Goal: Communication & Community: Ask a question

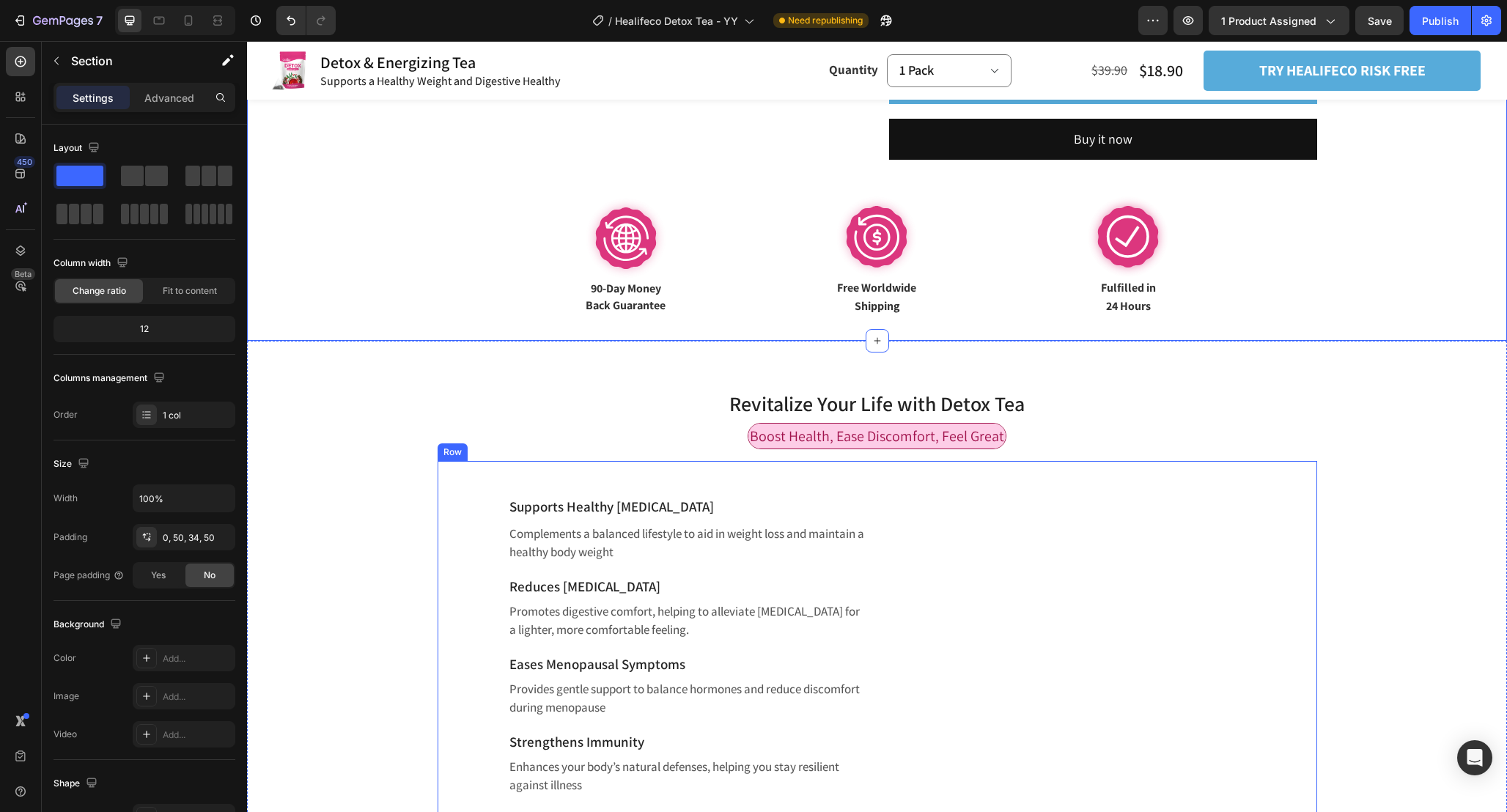
scroll to position [795, 0]
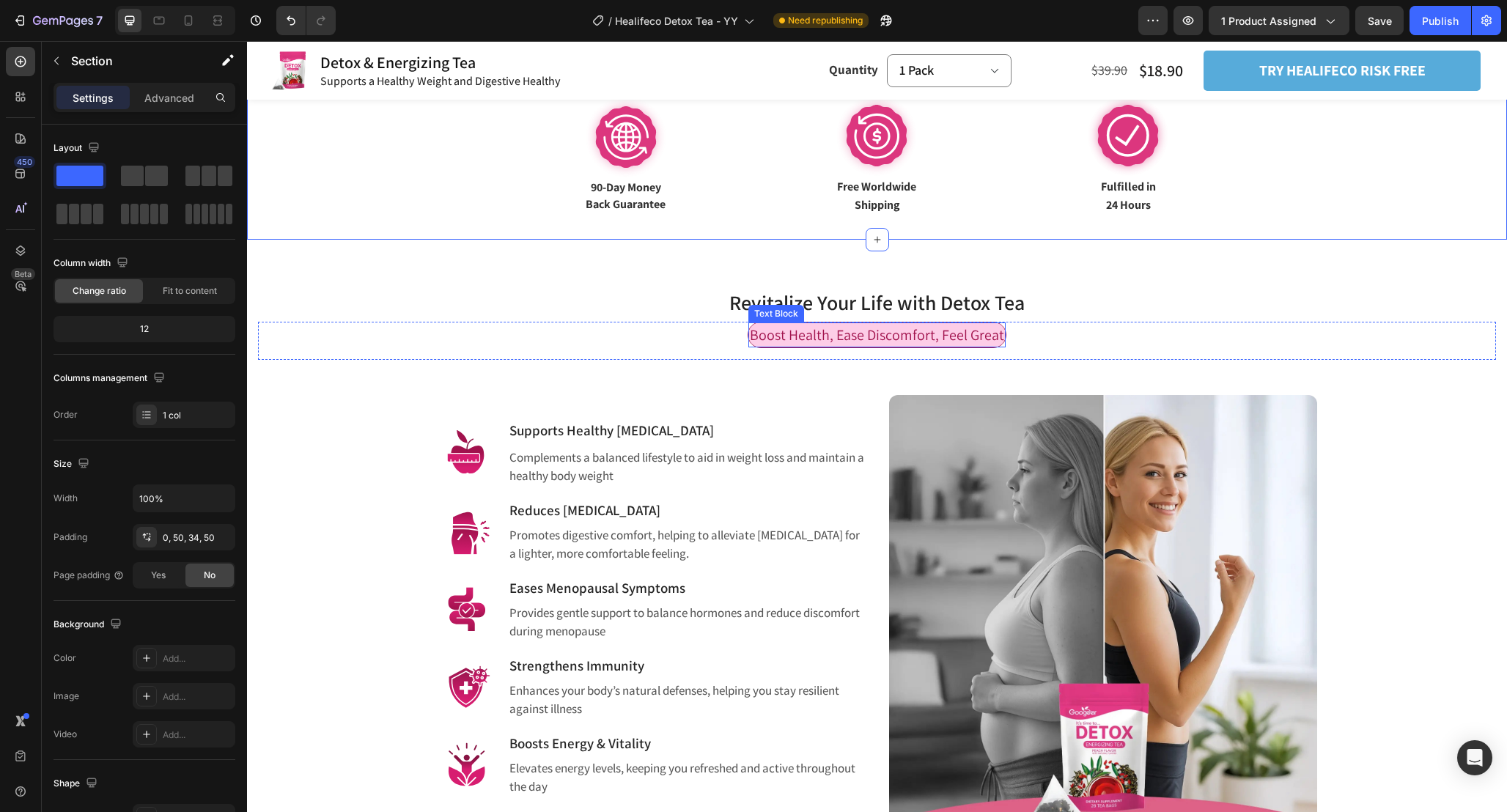
click at [932, 336] on span "Boost Health, Ease Discomfort, Feel Great" at bounding box center [877, 335] width 254 height 19
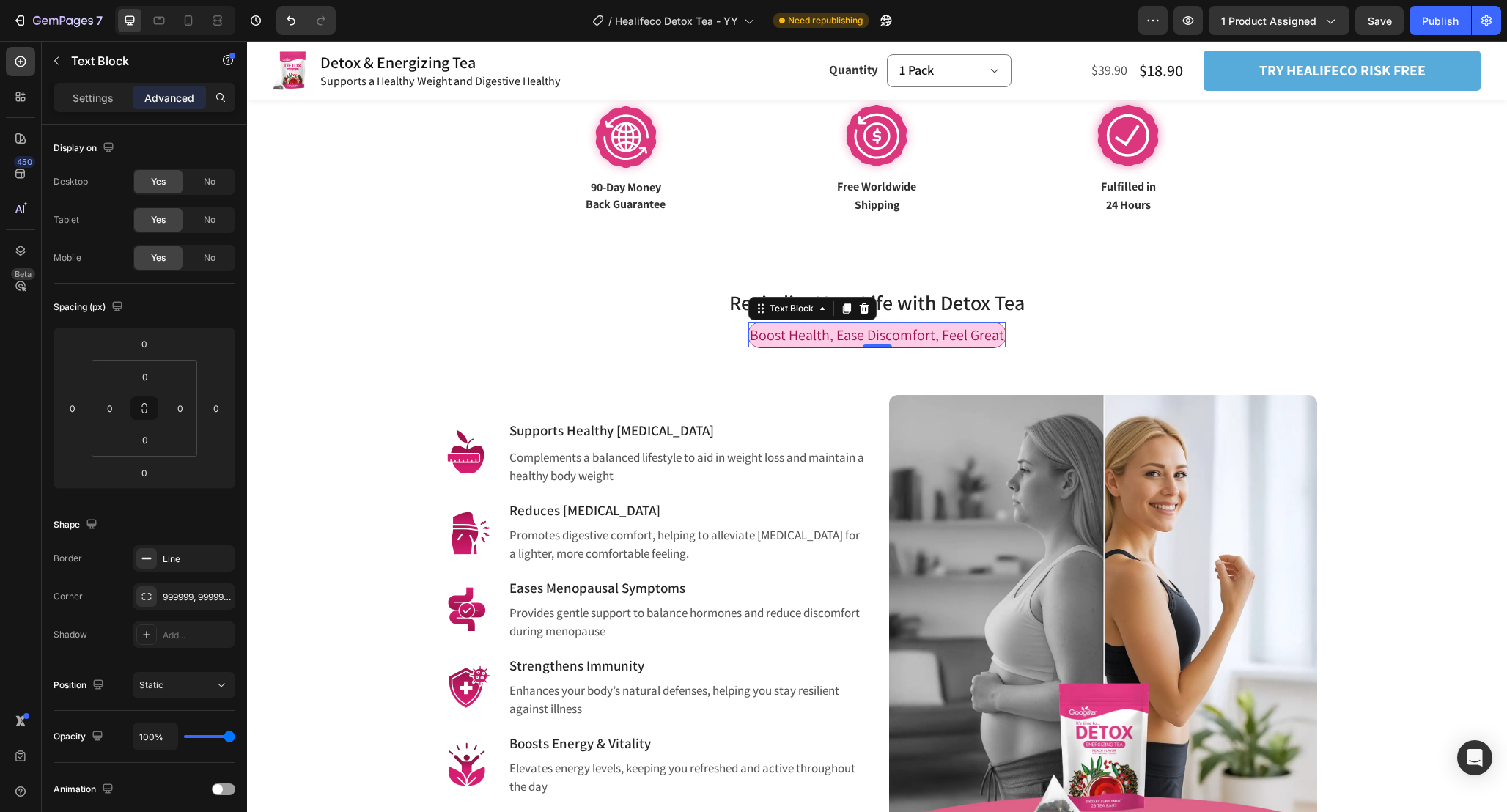
click at [932, 336] on span "Boost Health, Ease Discomfort, Feel Great" at bounding box center [877, 335] width 254 height 19
copy span "Boost Health, Ease Discomfort, Feel Great"
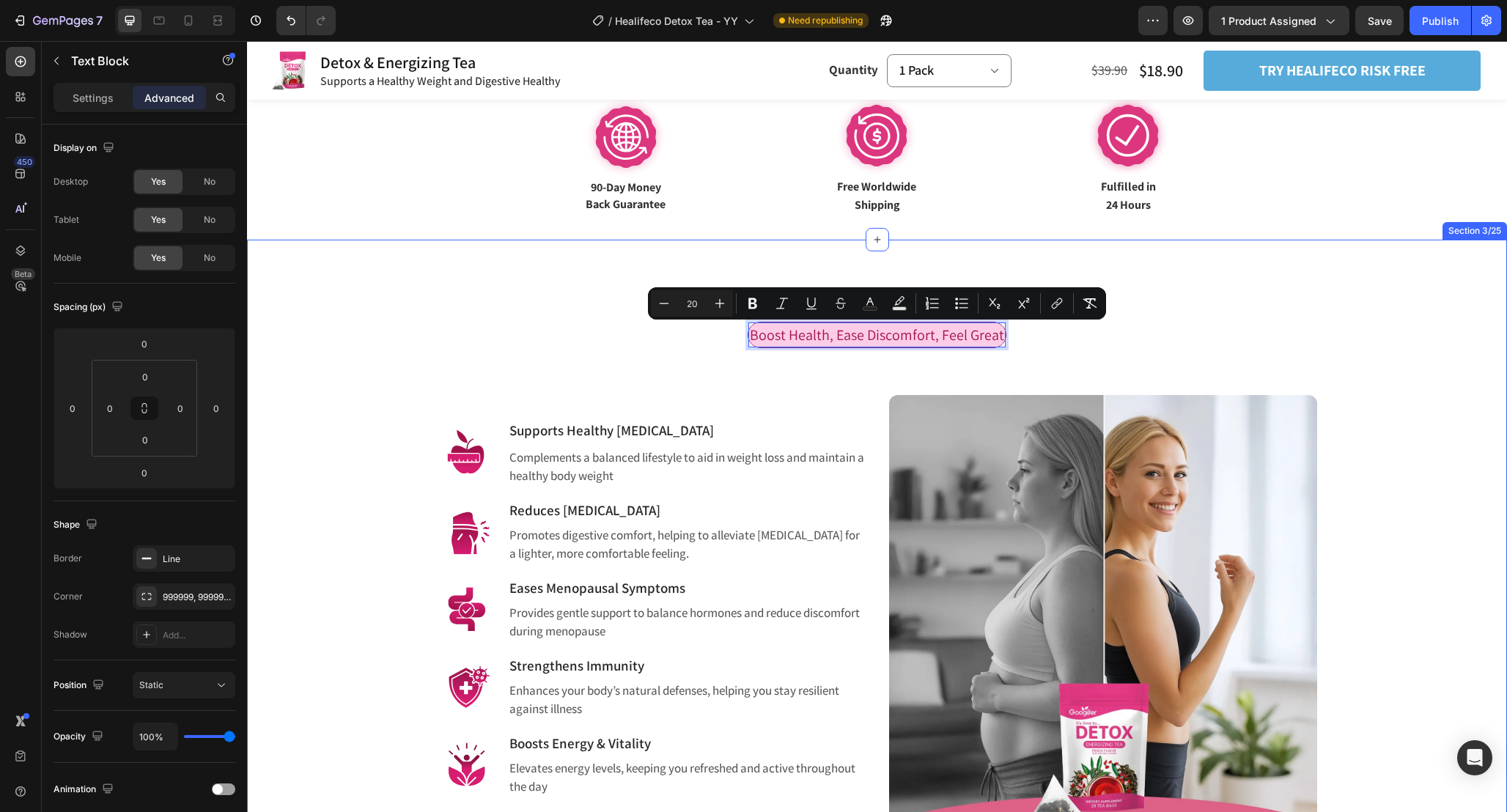
click at [911, 241] on div "Revitalize Your Life with Detox Tea Heading Row Boost Health, Ease Discomfort, …" at bounding box center [877, 560] width 1260 height 642
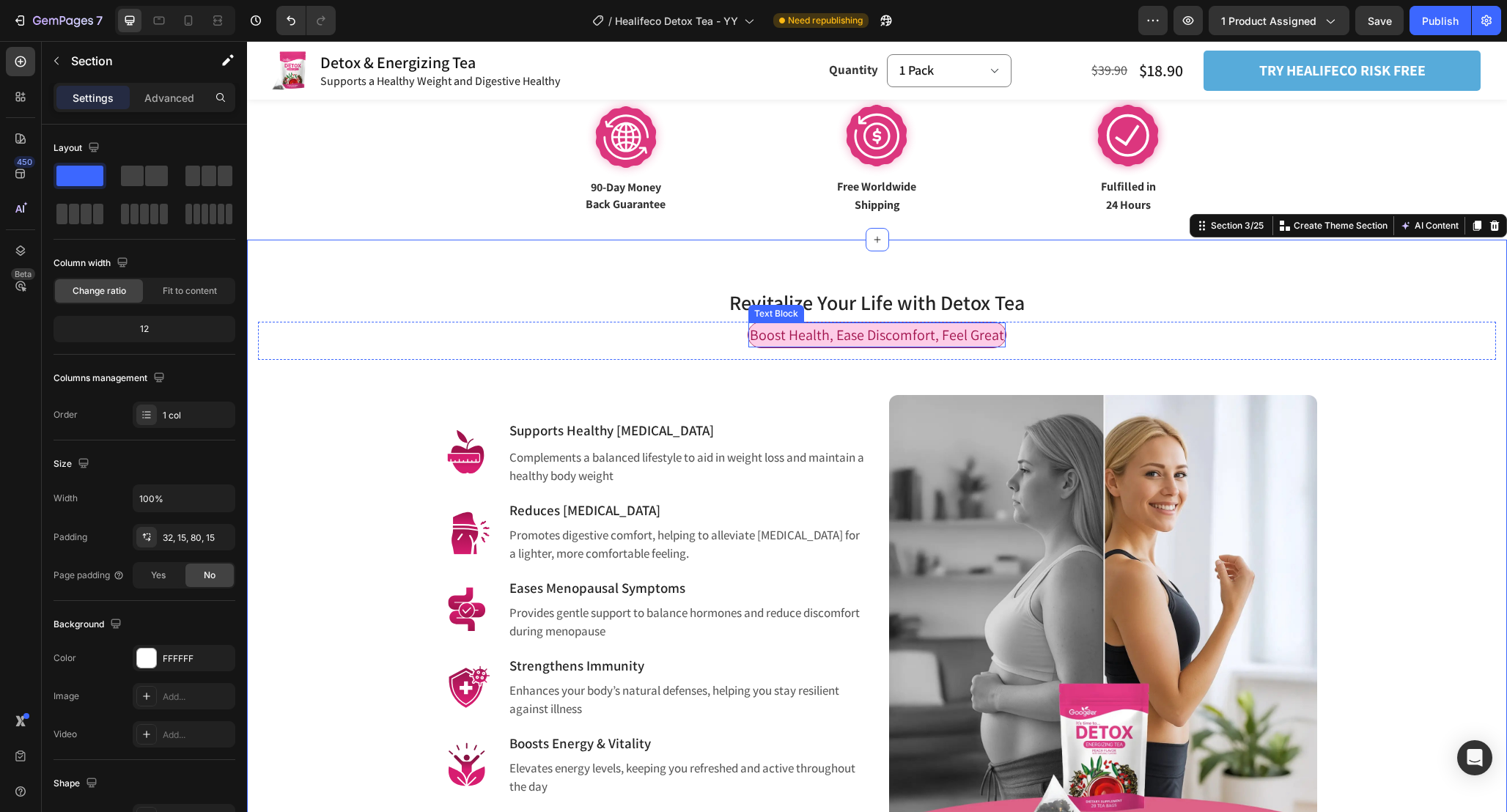
click at [990, 331] on span "Boost Health, Ease Discomfort, Feel Great" at bounding box center [877, 335] width 254 height 19
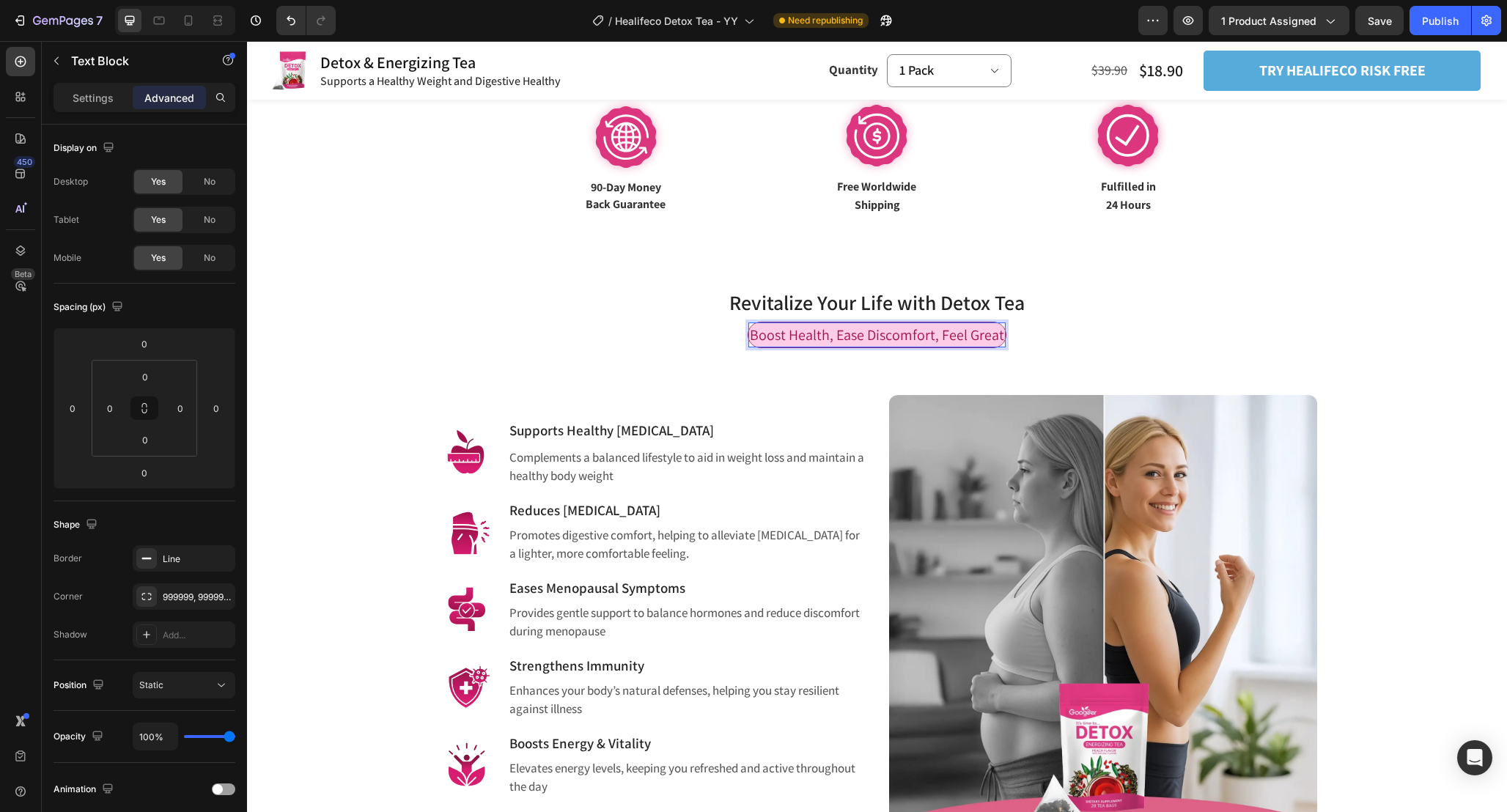
click at [991, 341] on span "Boost Health, Ease Discomfort, Feel Great" at bounding box center [877, 335] width 254 height 19
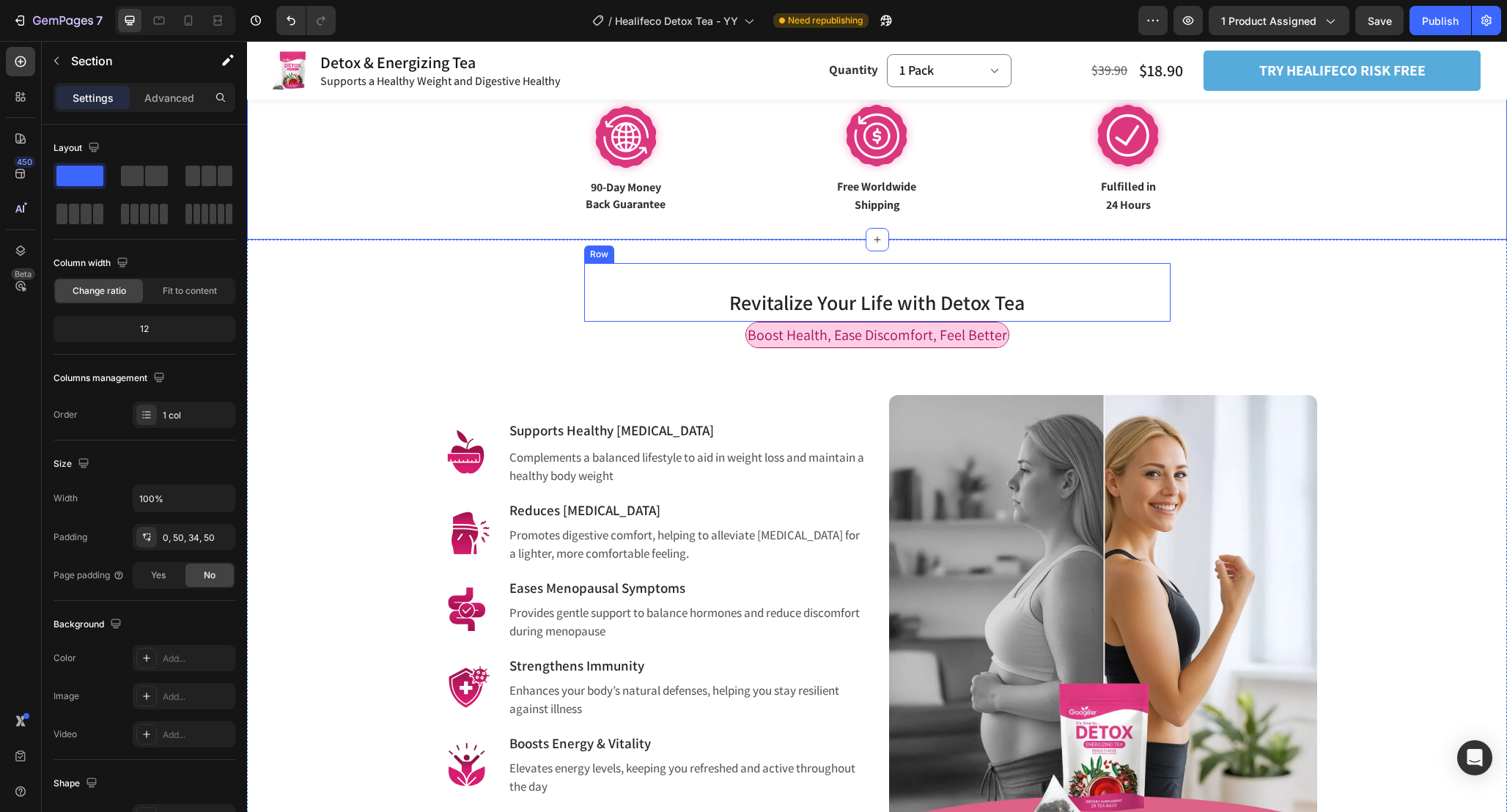
click at [936, 296] on span "Revitalize Your Life with Detox Tea" at bounding box center [877, 301] width 295 height 27
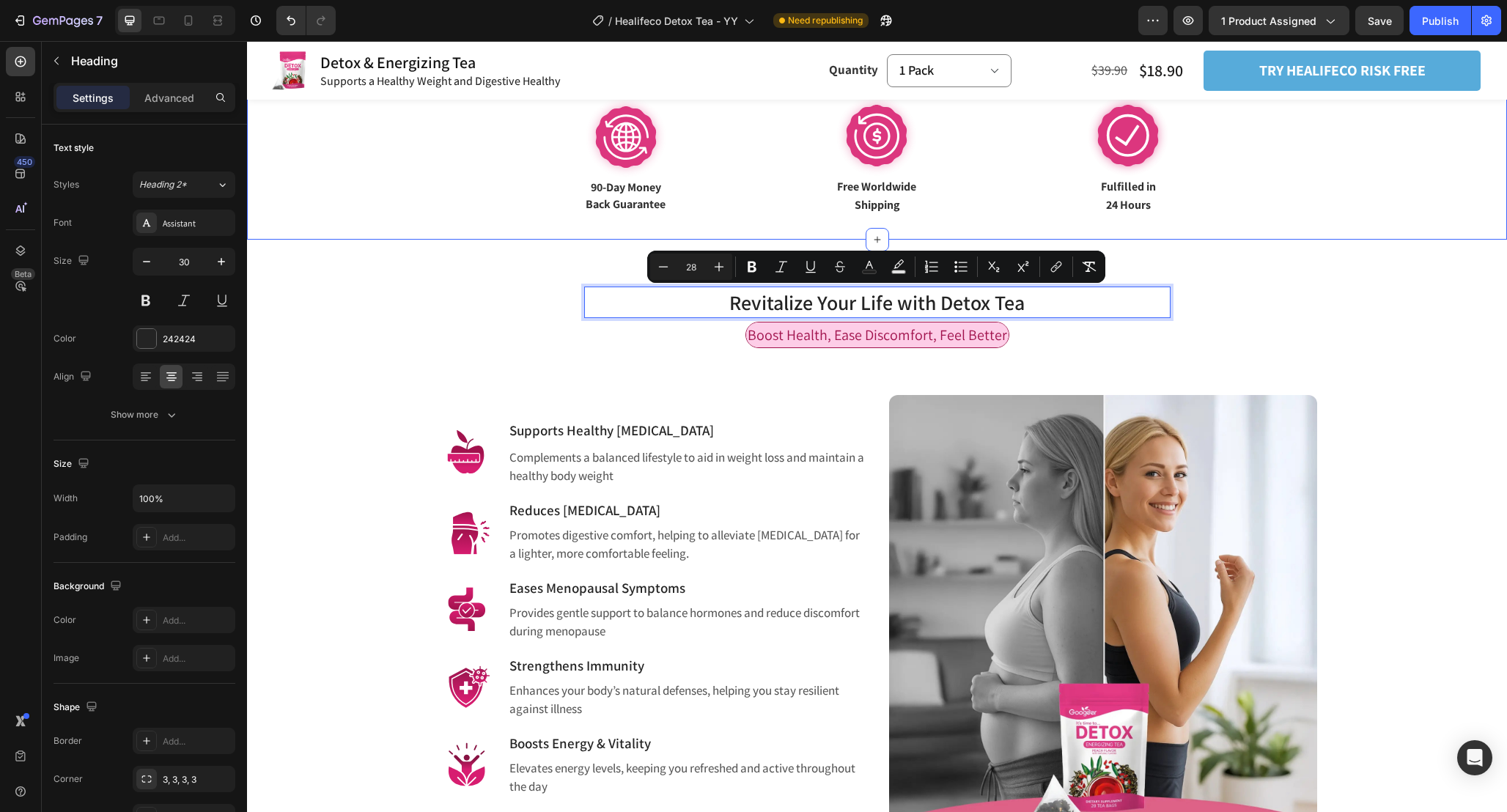
click at [987, 205] on p "Shipping" at bounding box center [877, 204] width 287 height 18
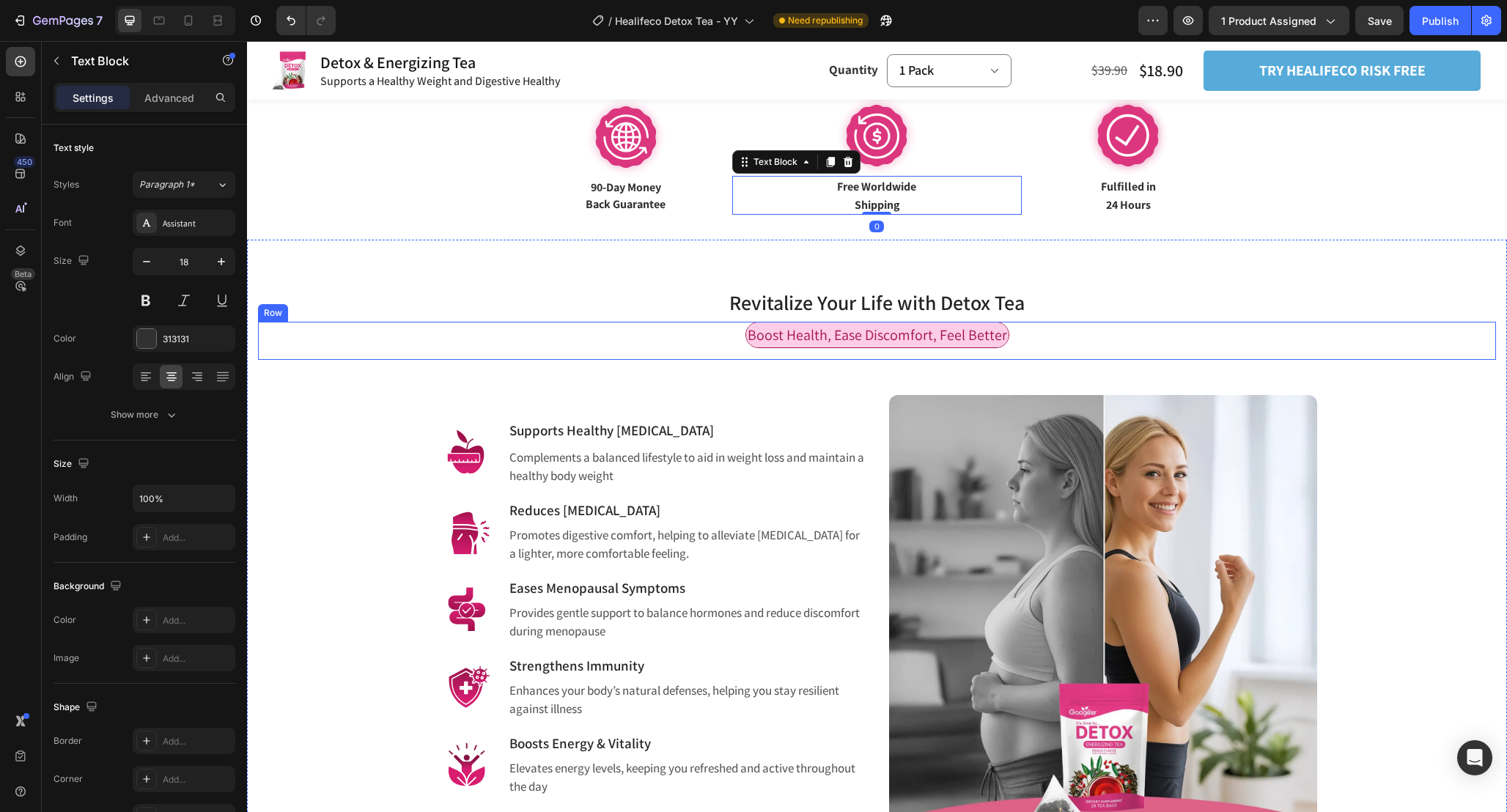
click at [1237, 355] on div "Boost Health, Ease Discomfort, Feel Better Text Block Row" at bounding box center [877, 340] width 1238 height 38
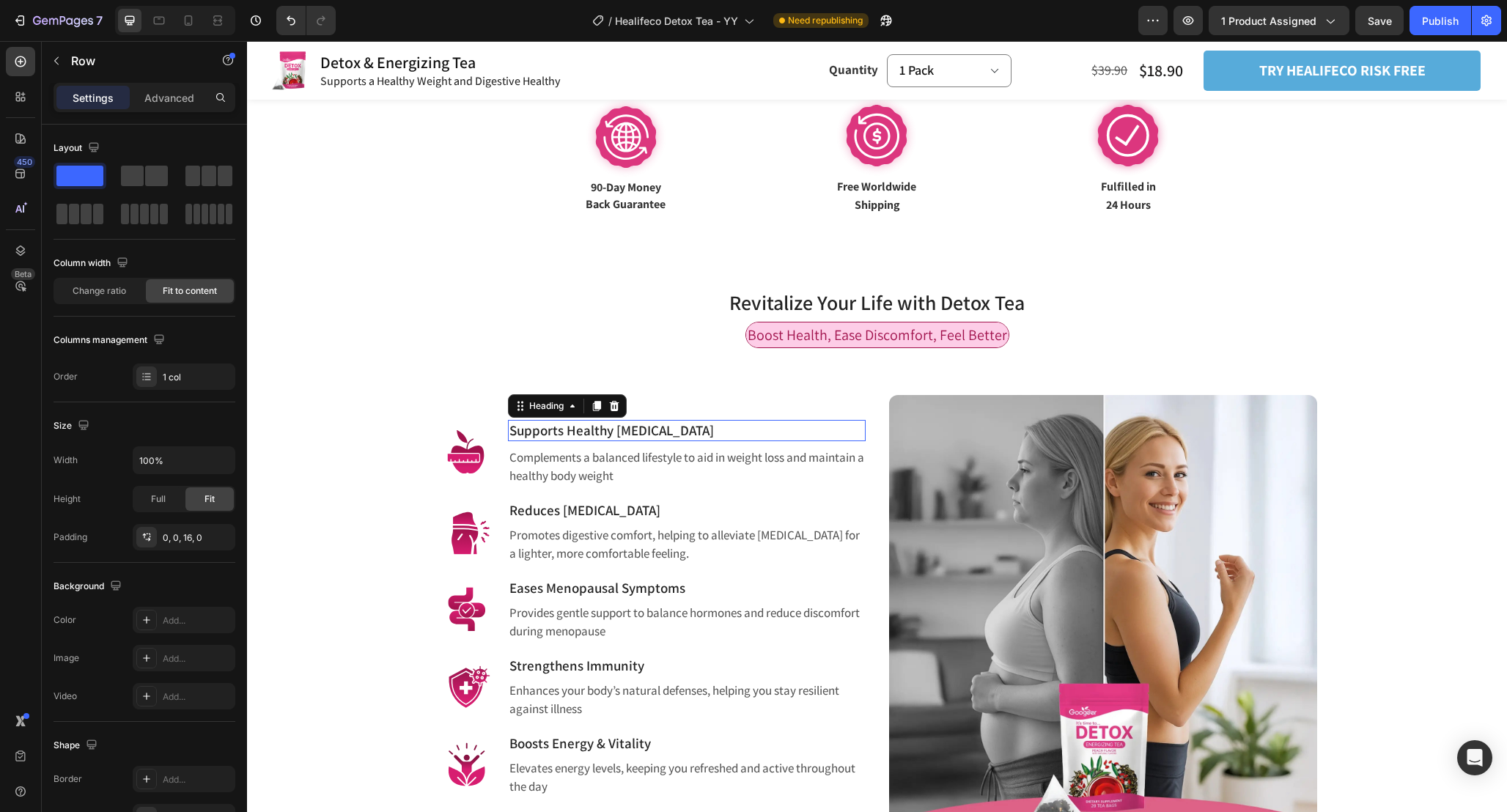
click at [846, 423] on h3 "Supports Healthy Weight Management" at bounding box center [687, 430] width 358 height 21
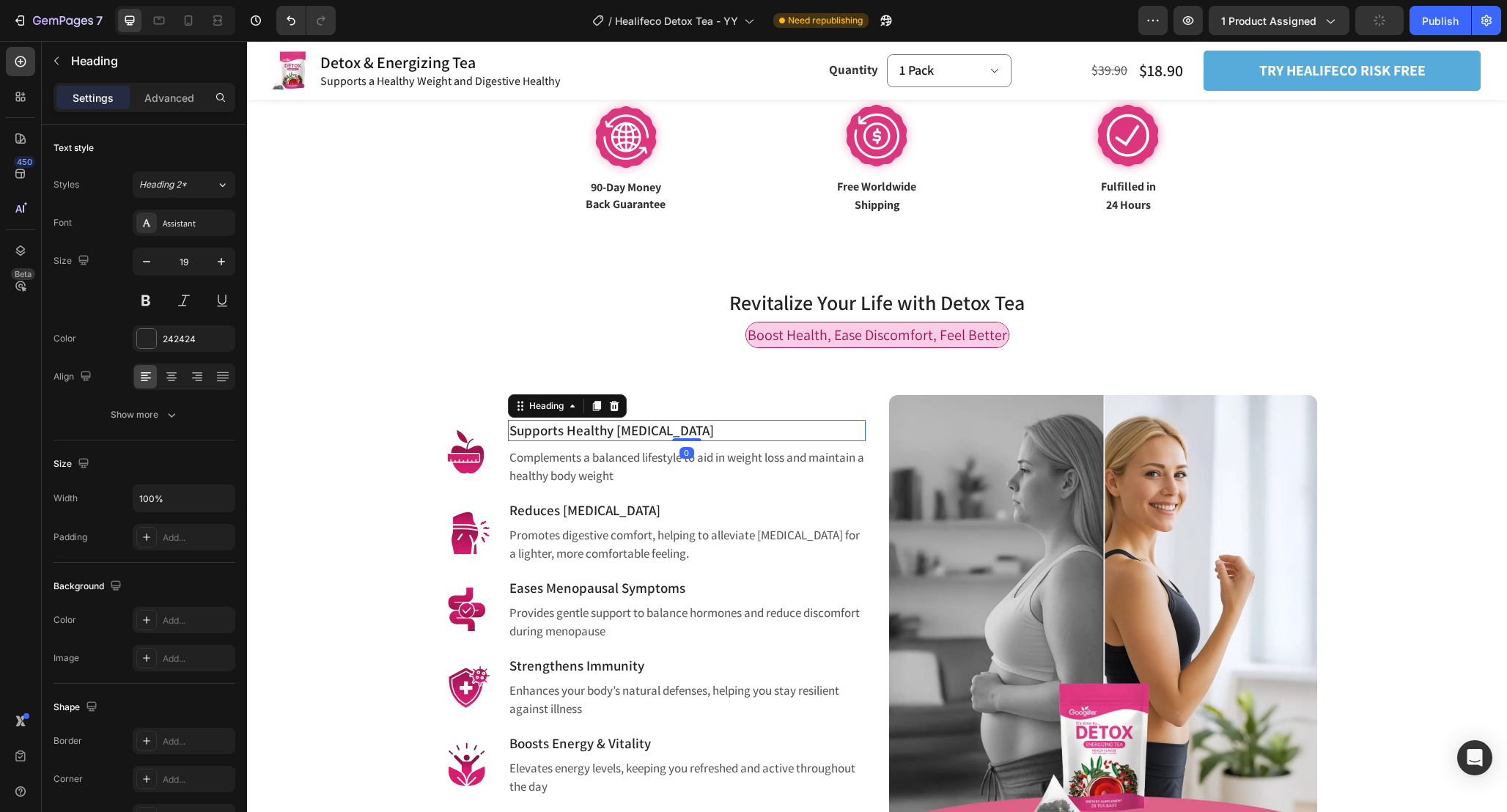
scroll to position [856, 0]
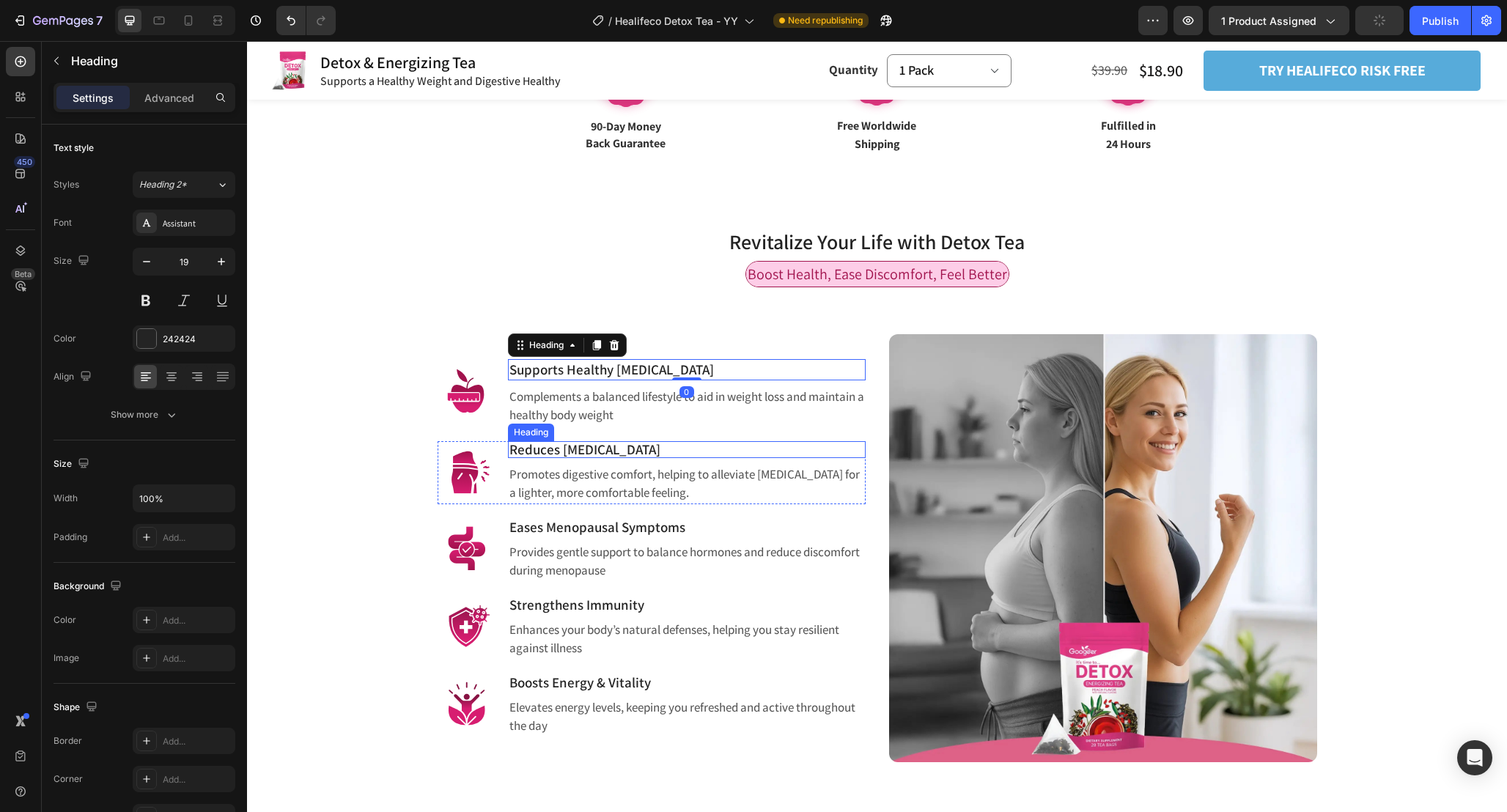
click at [846, 465] on p "Promotes digestive comfort, helping to alleviate bloating for a lighter, more c…" at bounding box center [687, 484] width 355 height 38
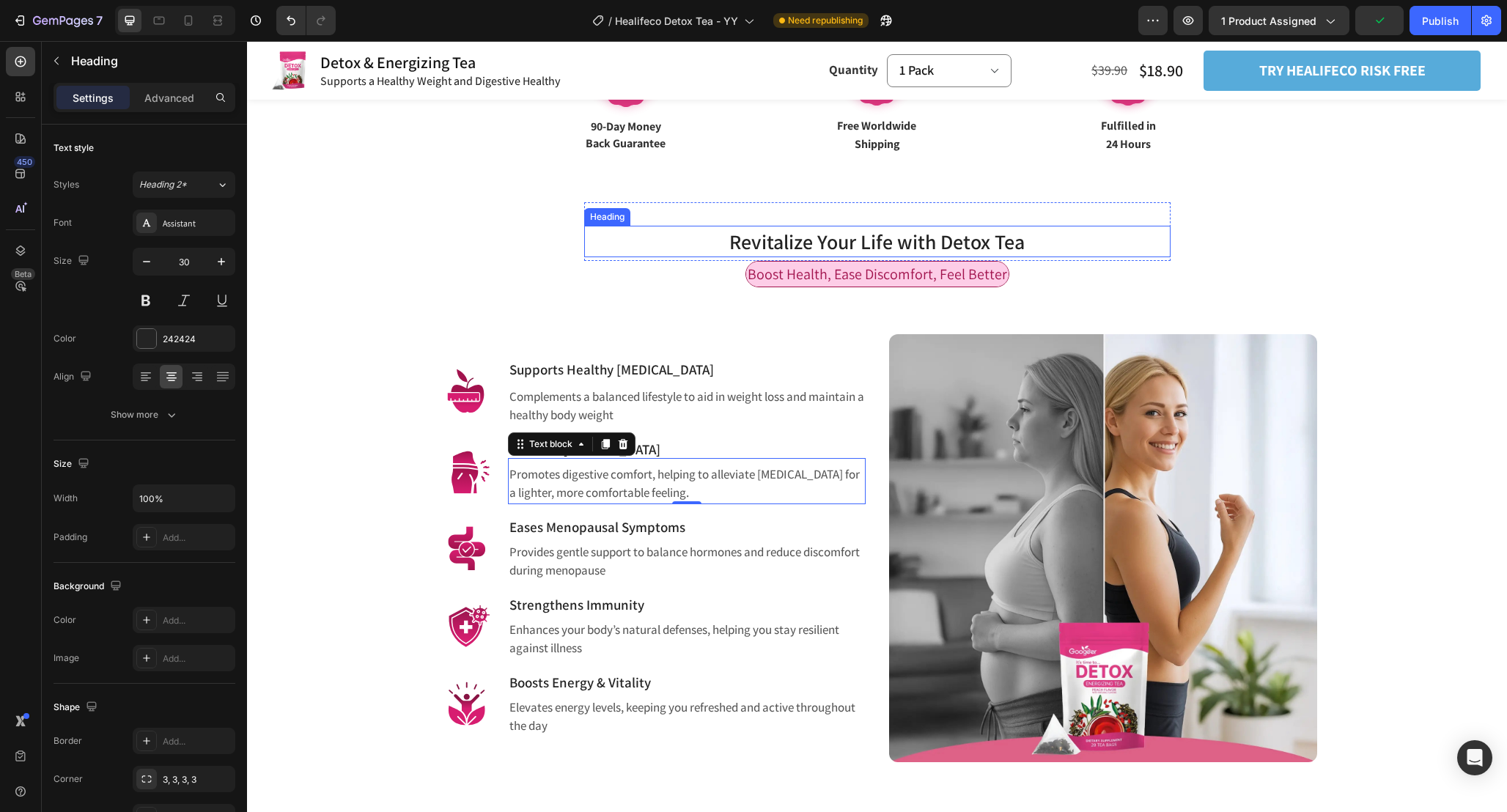
click at [981, 249] on span "Revitalize Your Life with Detox Tea" at bounding box center [877, 241] width 295 height 27
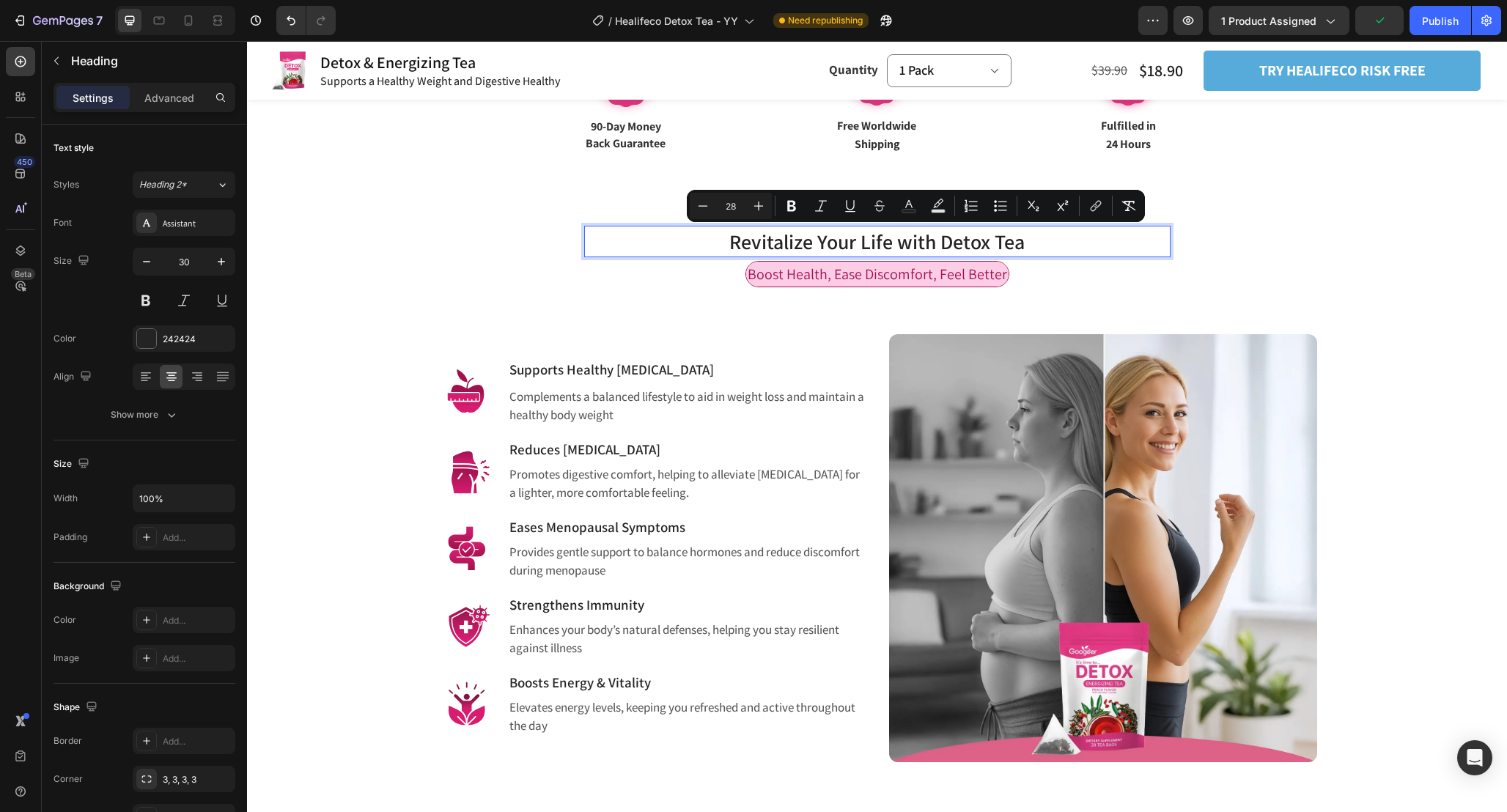
click at [964, 246] on span "Revitalize Your Life with Detox Tea" at bounding box center [877, 241] width 295 height 27
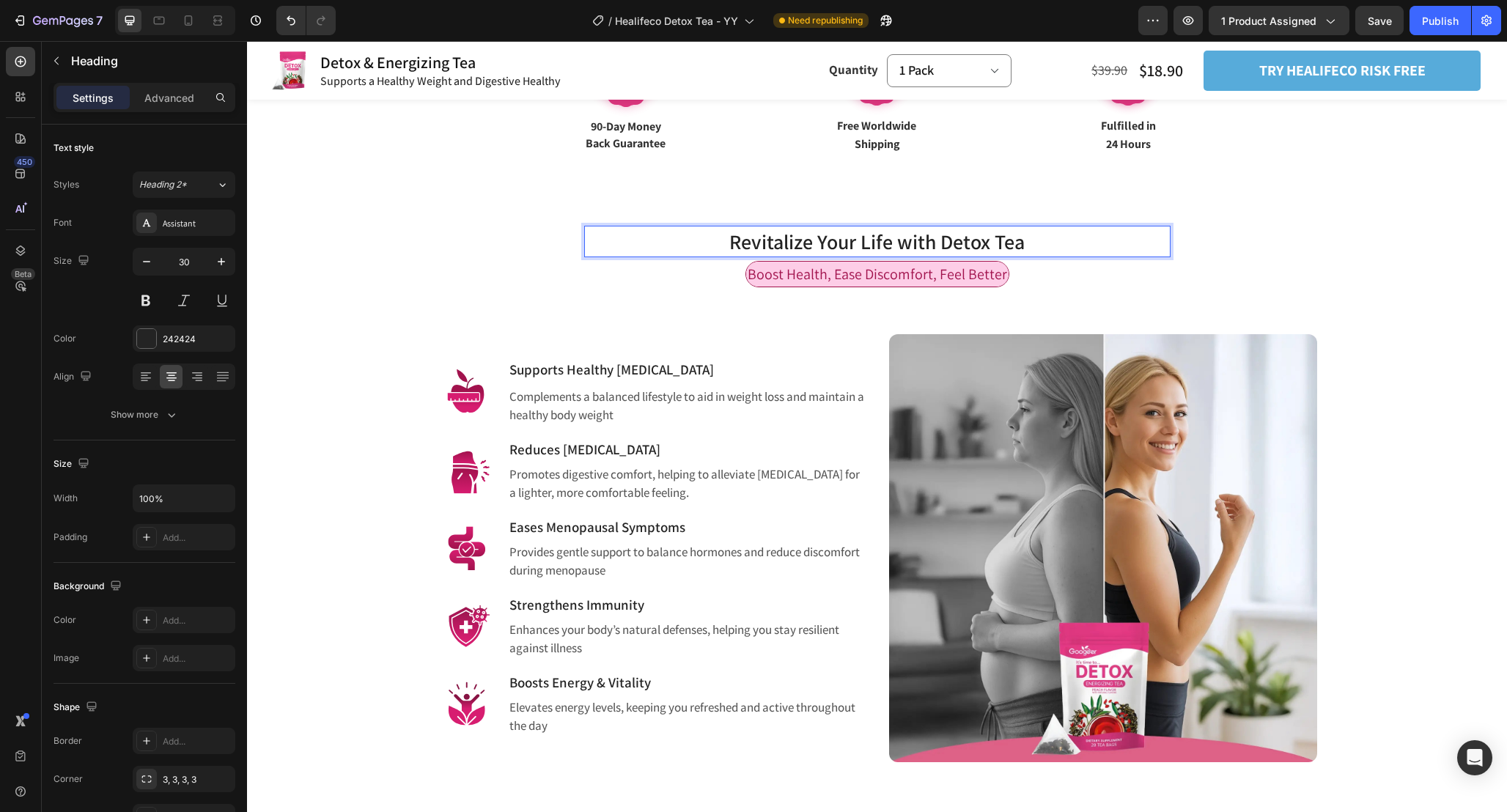
scroll to position [936, 0]
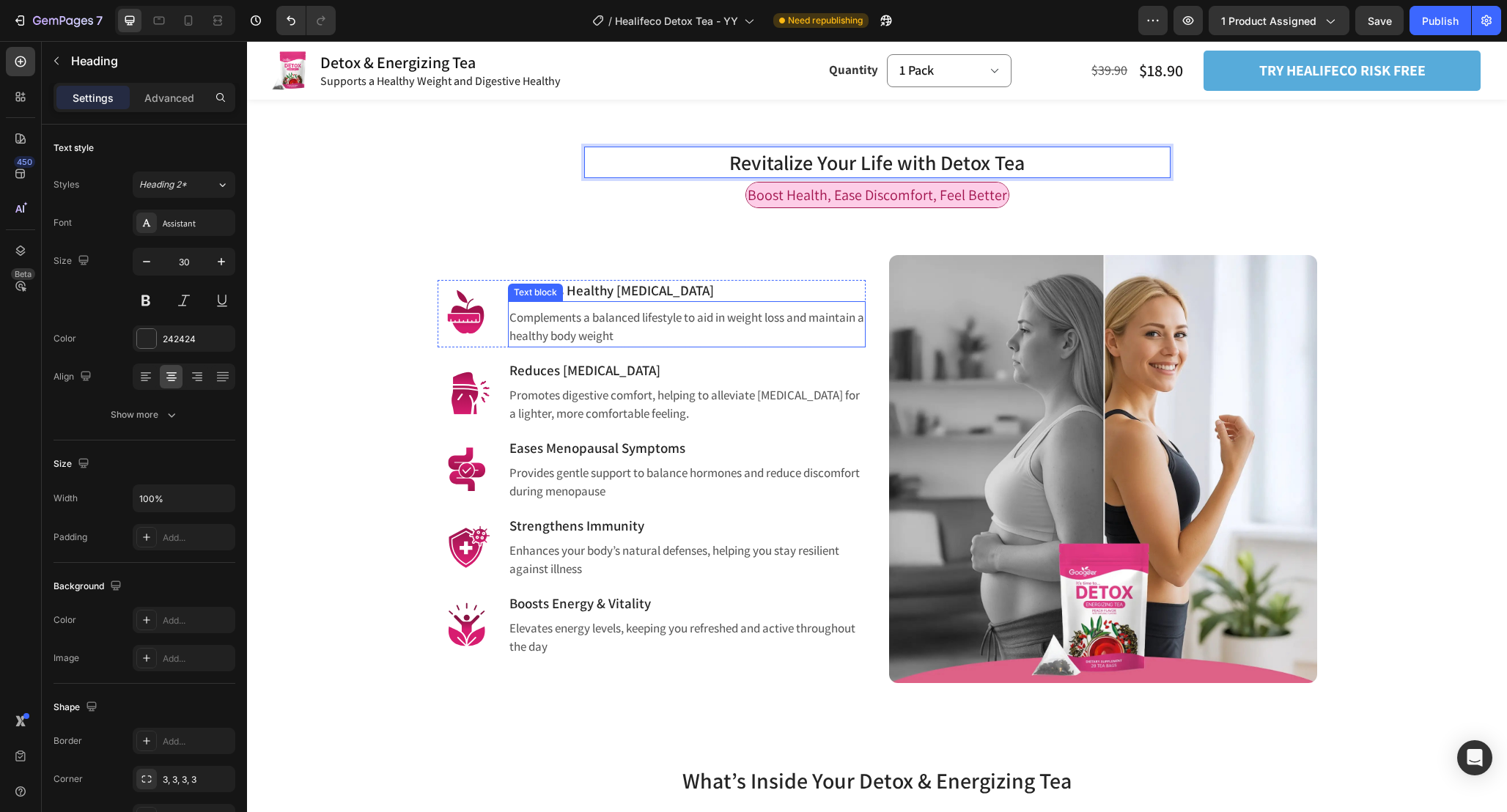
click at [778, 318] on p "Complements a balanced lifestyle to aid in weight loss and maintain a healthy b…" at bounding box center [687, 327] width 355 height 38
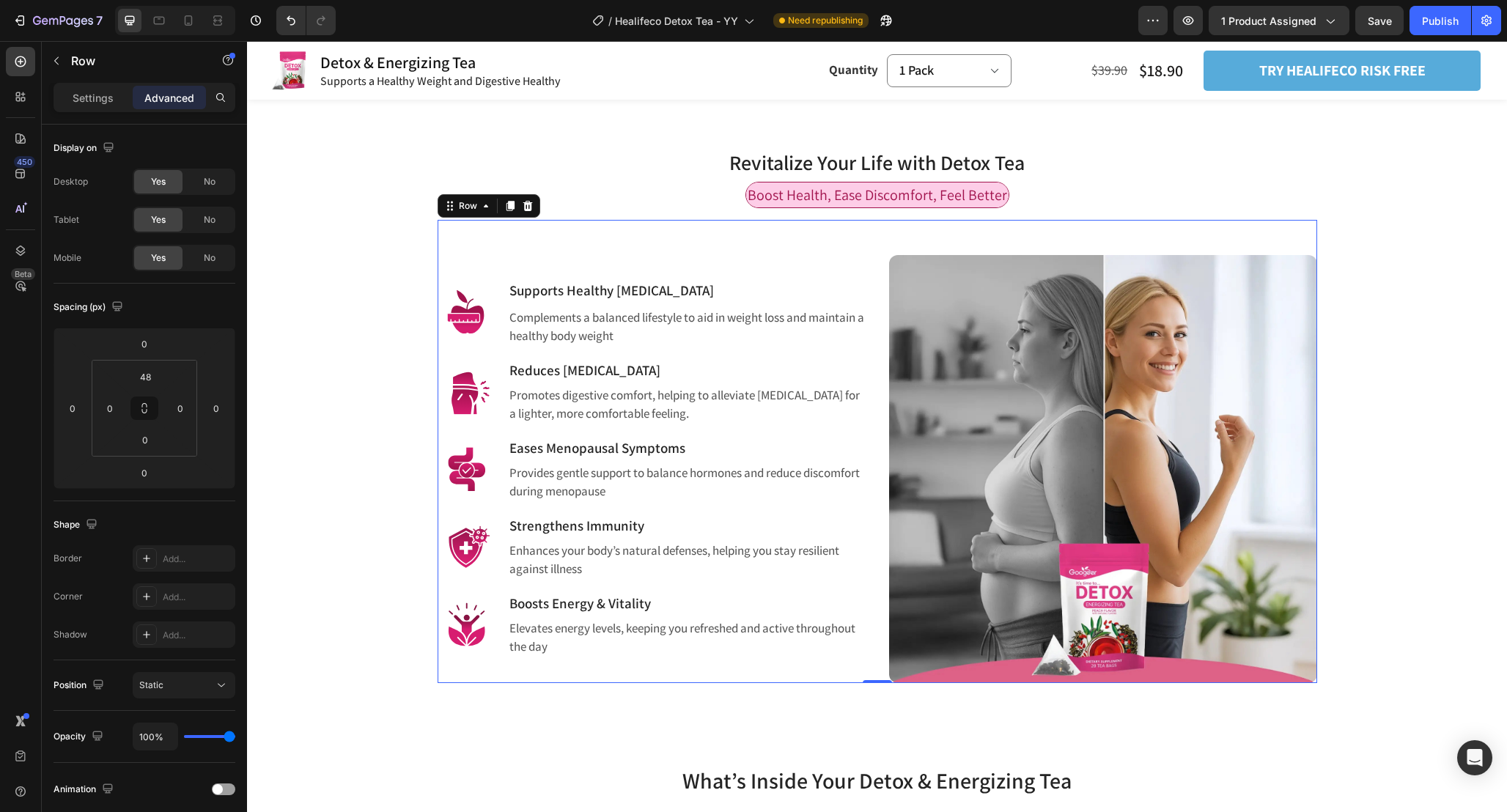
click at [845, 431] on div "Image Supports Healthy Weight Management Heading Complements a balanced lifesty…" at bounding box center [652, 469] width 428 height 428
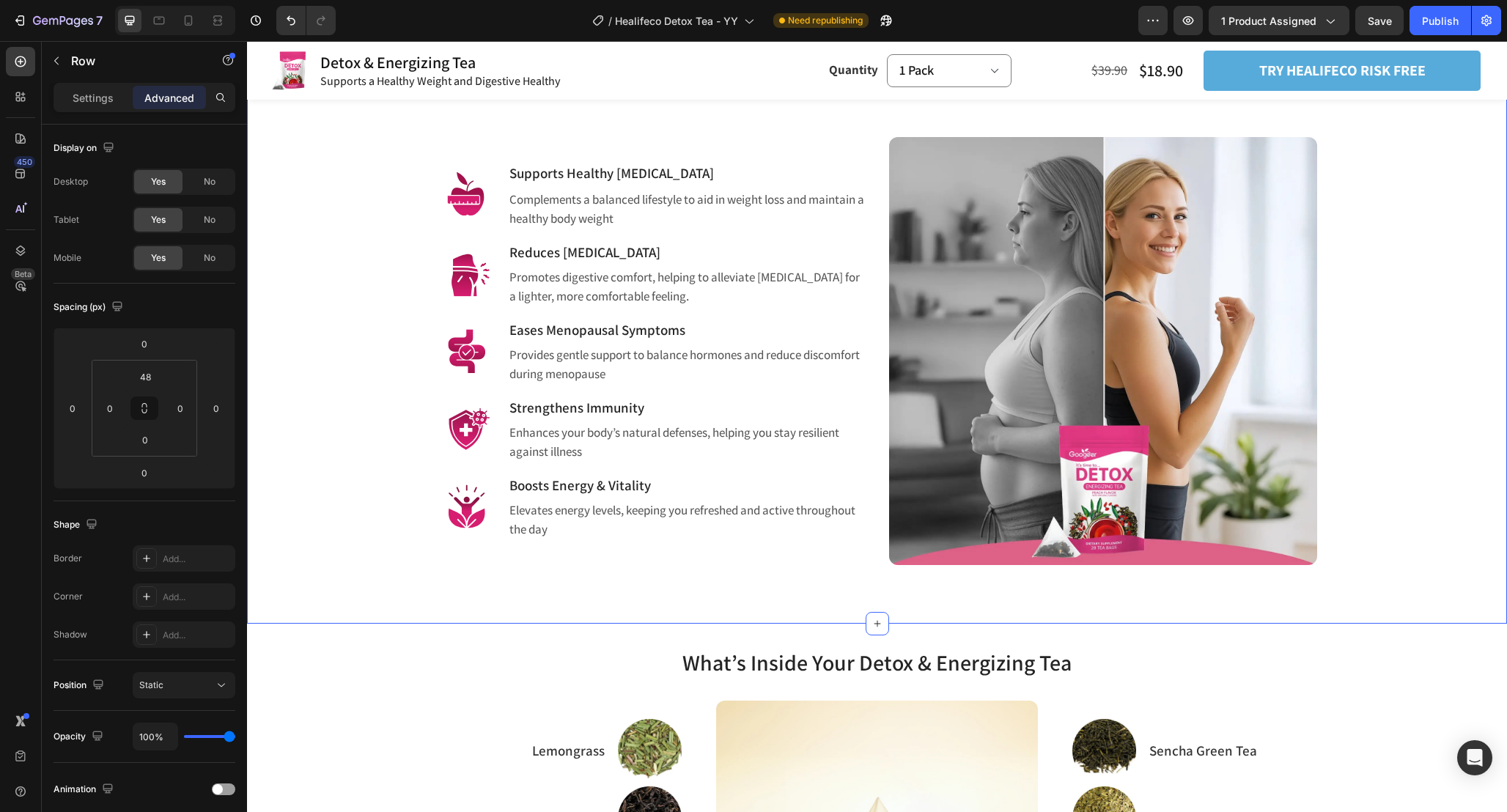
click at [338, 324] on div "⁠⁠⁠⁠⁠⁠⁠ Revitalize Your Life with Detox Tea Heading Row Boost Health, Ease Disc…" at bounding box center [877, 285] width 1238 height 559
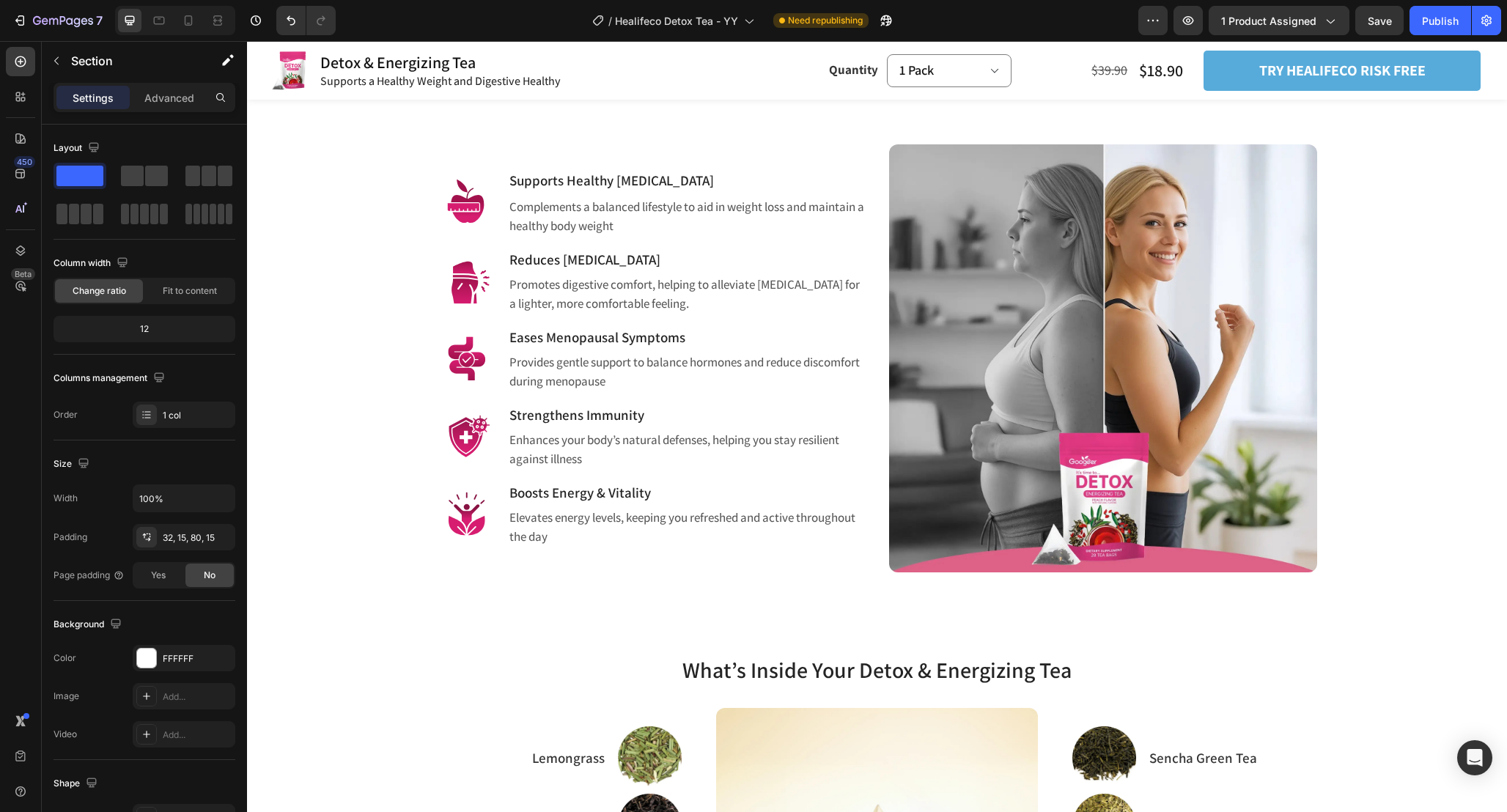
scroll to position [1070, 0]
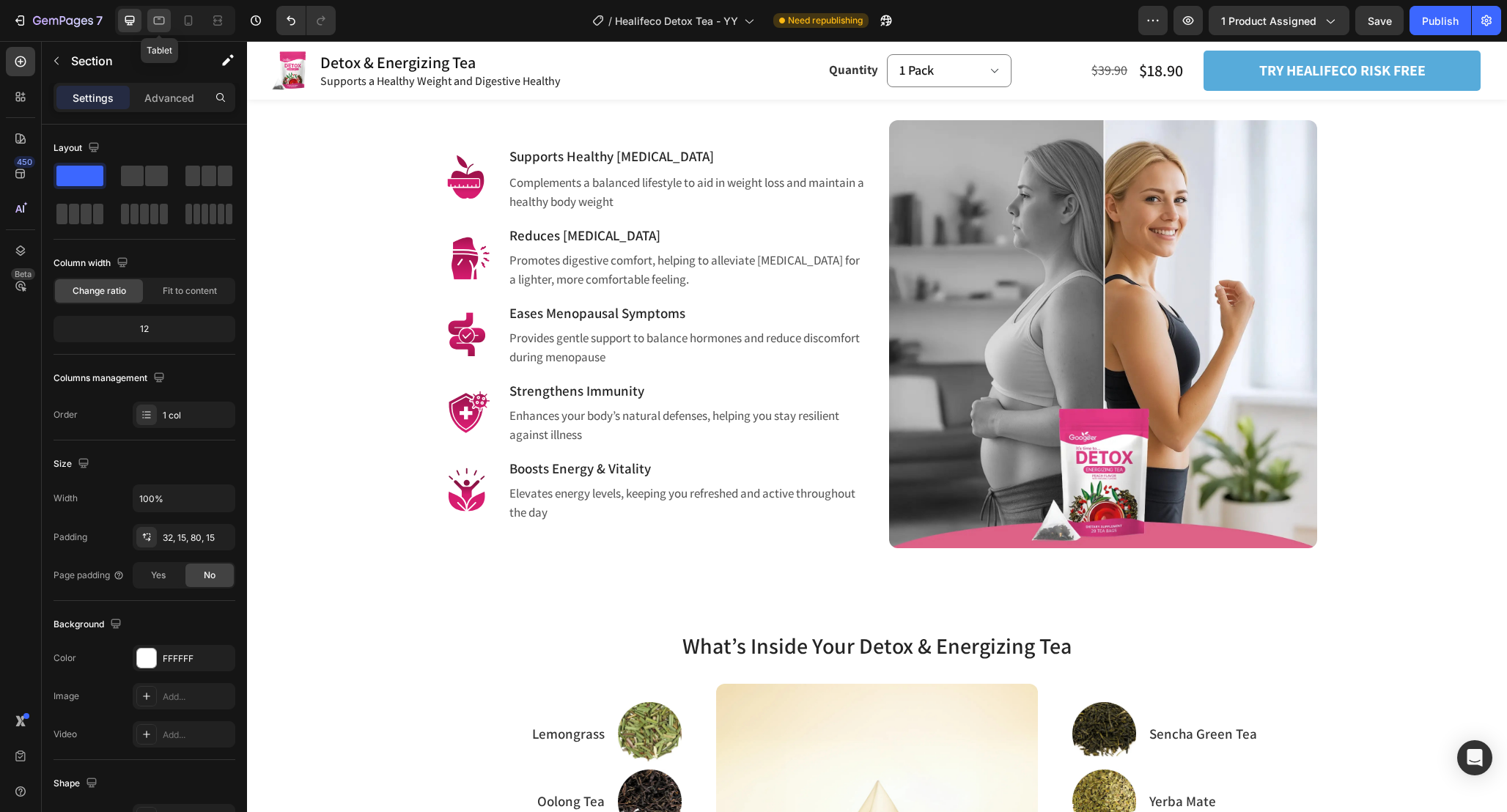
click at [164, 18] on icon at bounding box center [159, 20] width 11 height 8
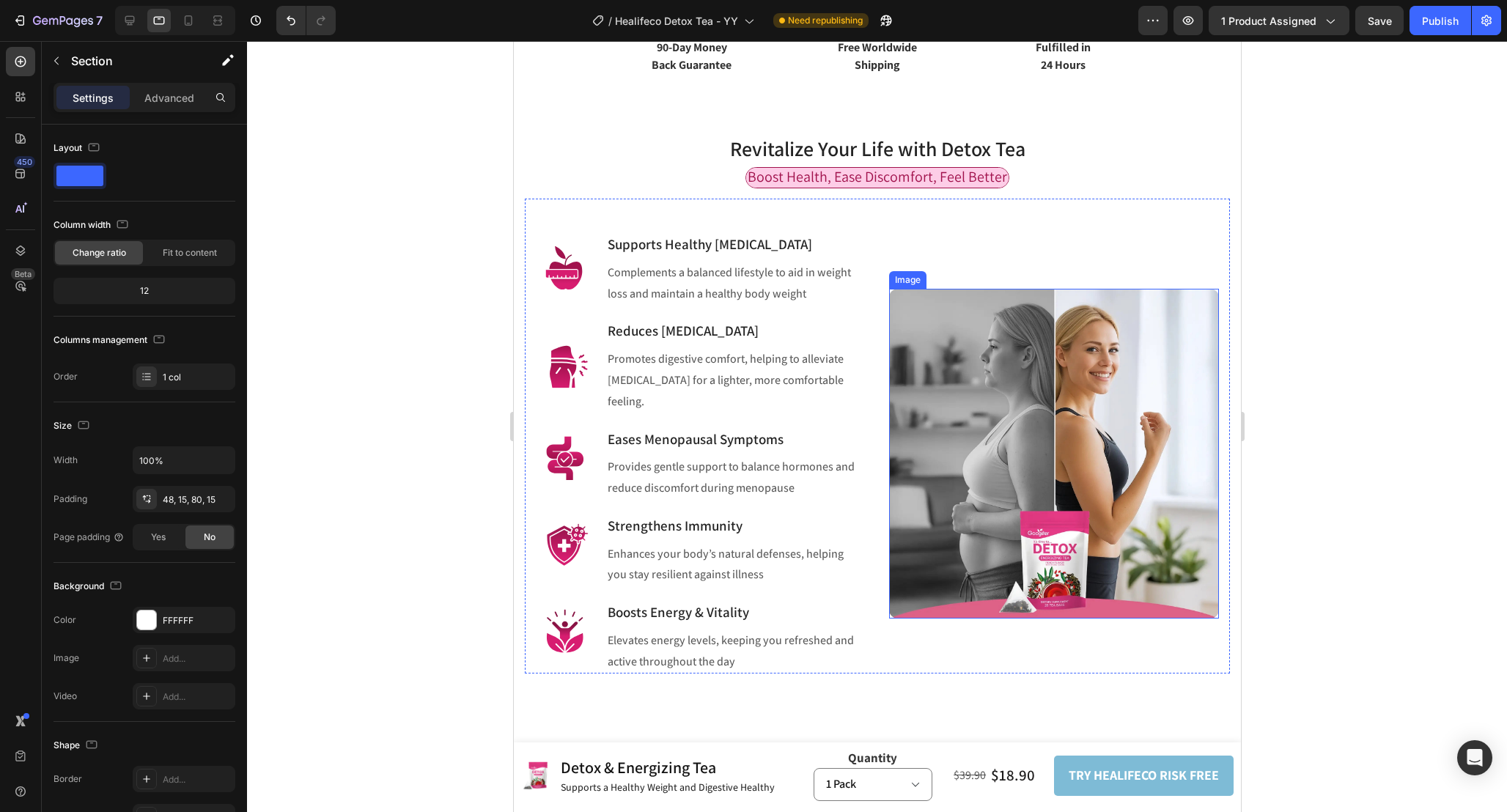
scroll to position [985, 0]
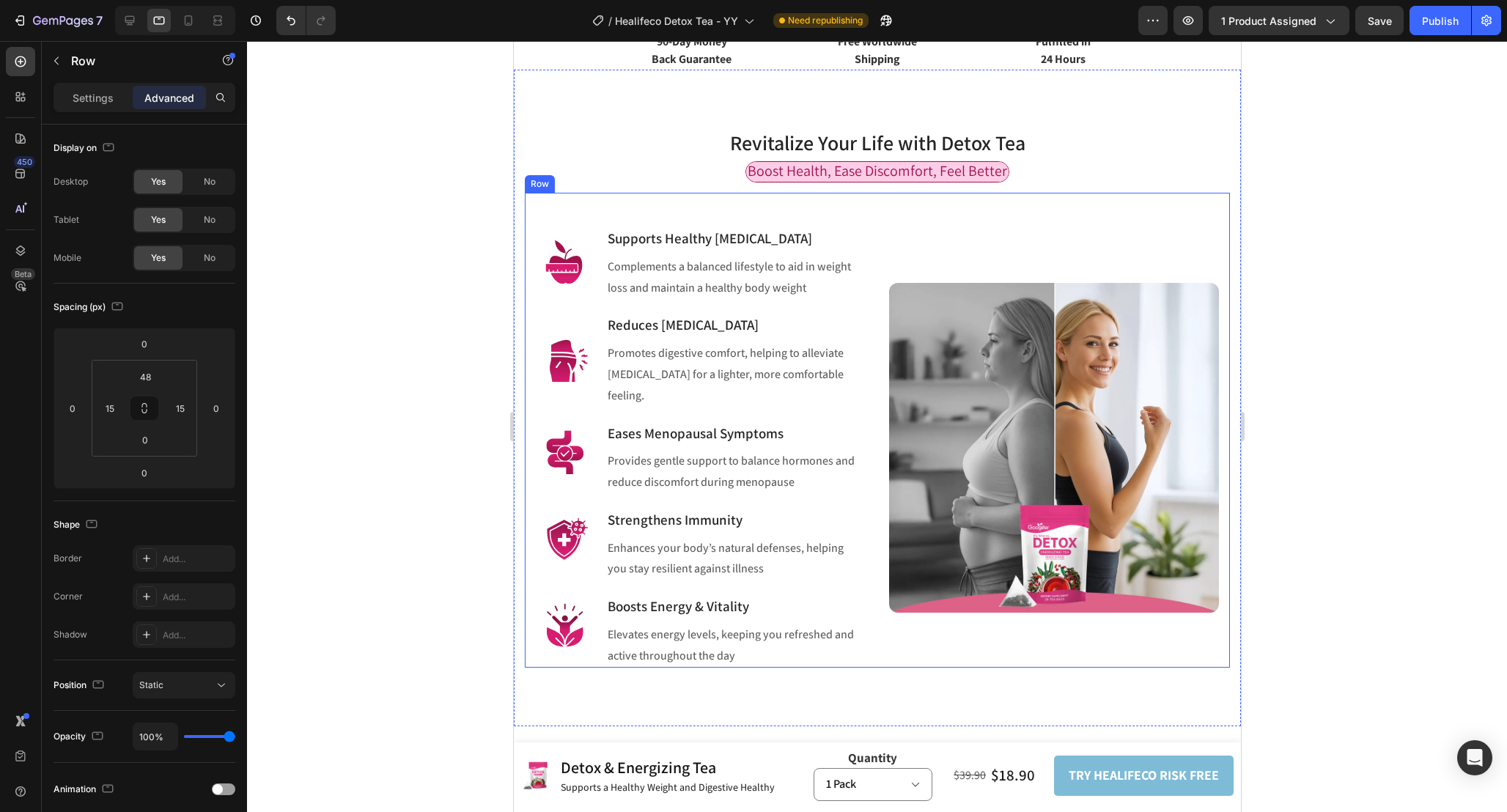
click at [876, 279] on div "Image Supports Healthy Weight Management Heading Complements a balanced lifesty…" at bounding box center [876, 430] width 705 height 475
click at [86, 96] on p "Settings" at bounding box center [93, 98] width 41 height 16
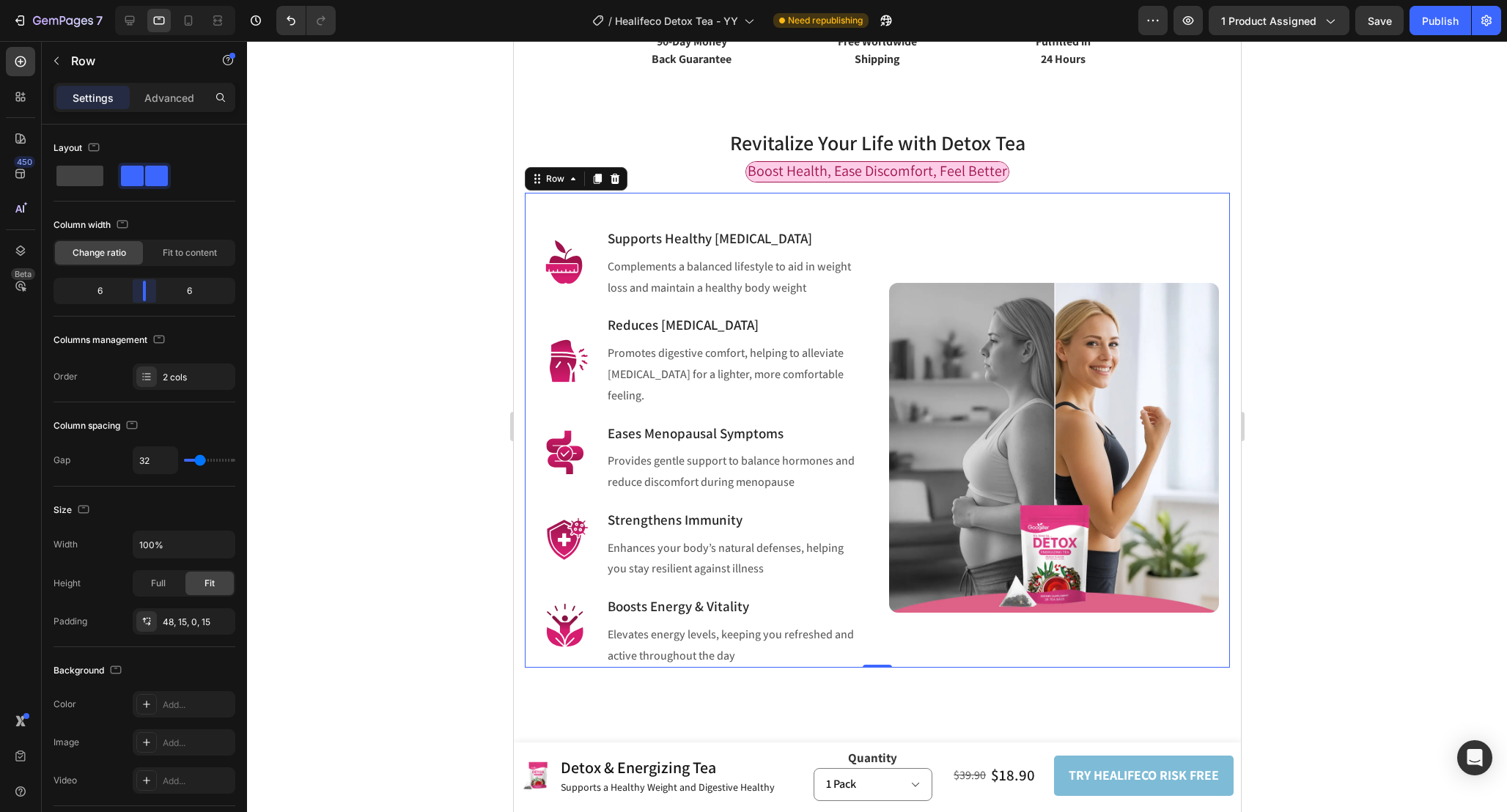
click at [148, 0] on body "7 Version history / Healifeco Detox Tea - YY Need republishing Preview 1 produc…" at bounding box center [753, 0] width 1507 height 0
click at [194, 19] on icon at bounding box center [188, 20] width 15 height 15
type input "0"
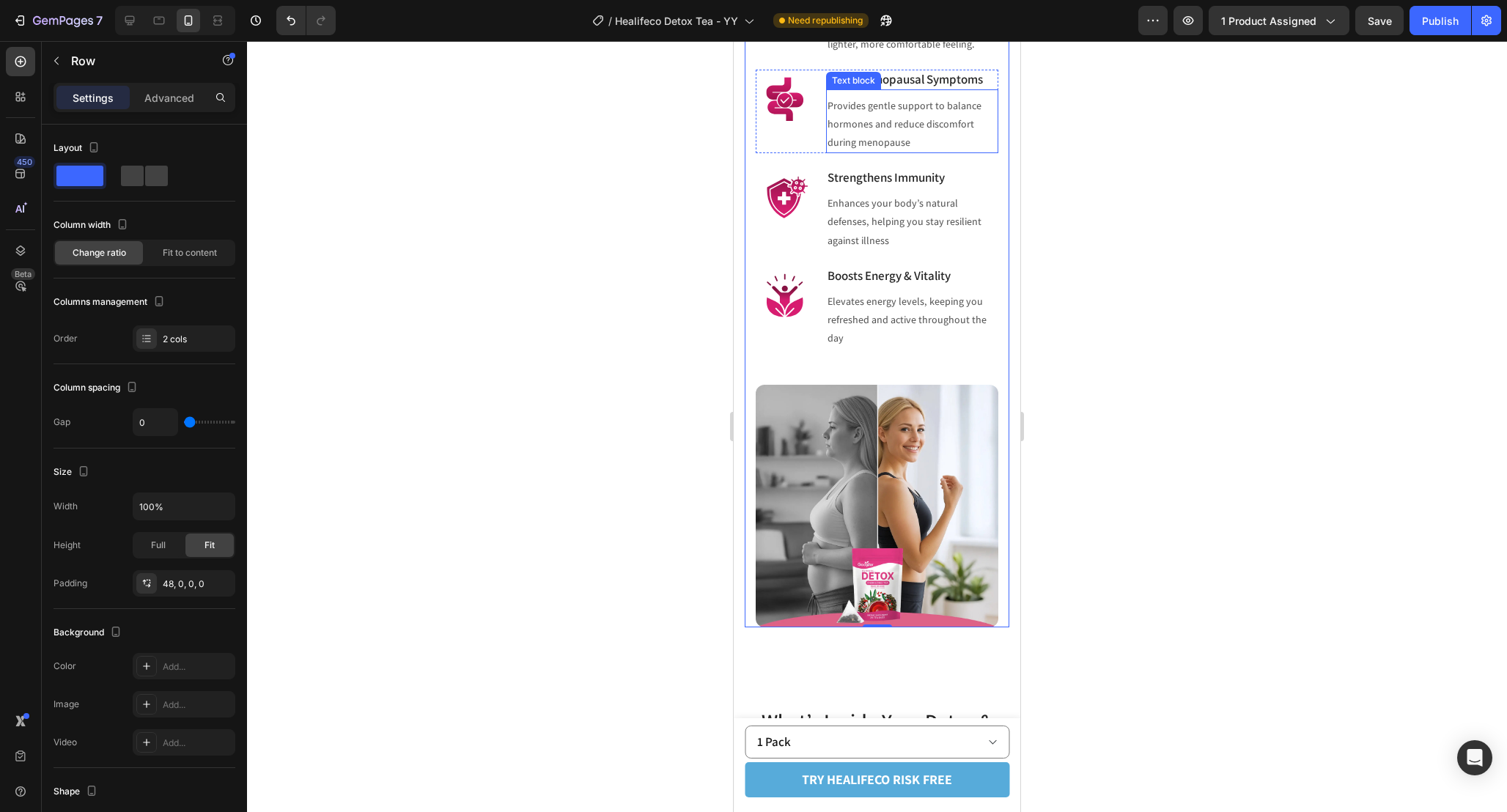
scroll to position [1718, 0]
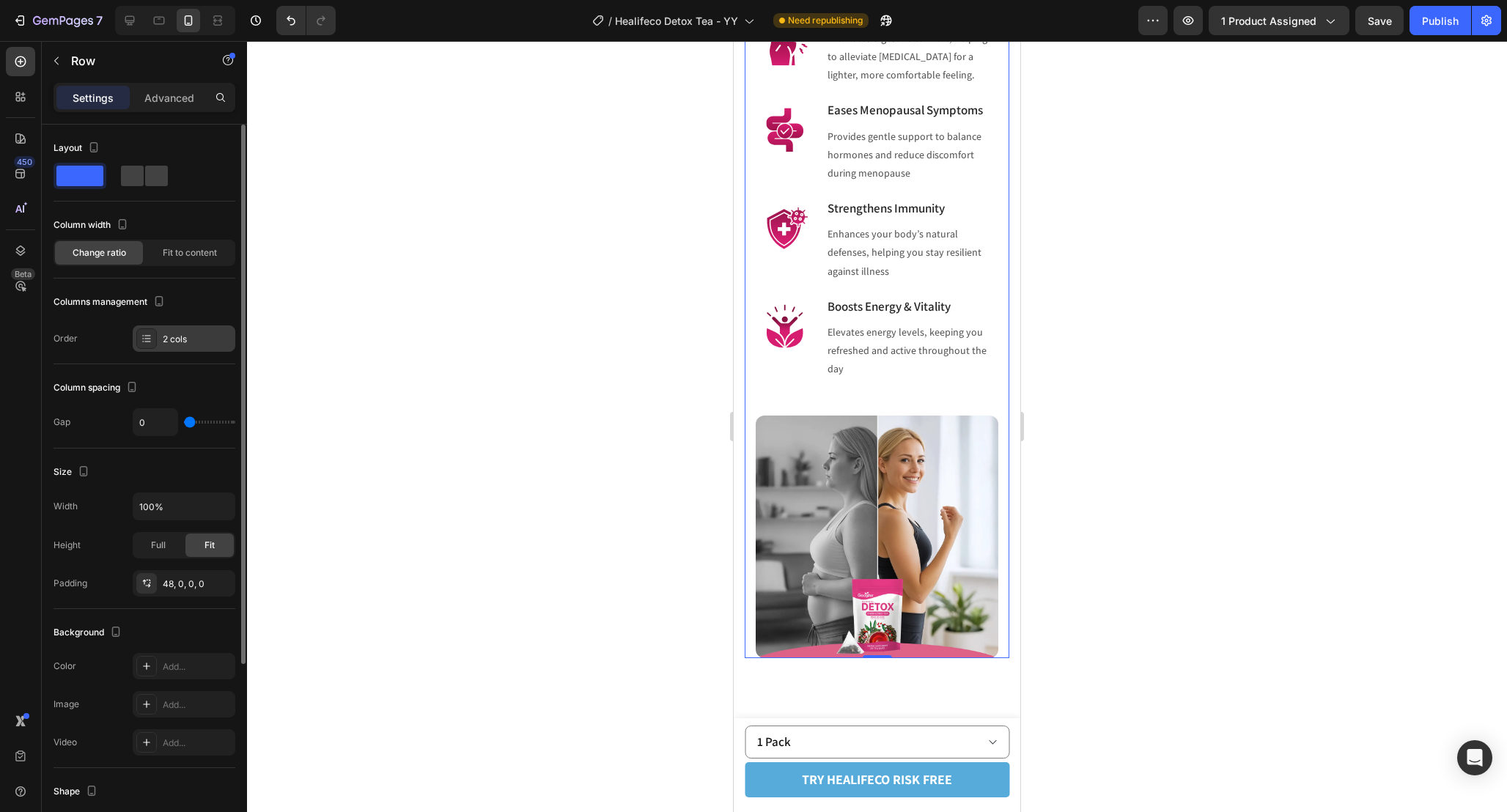
click at [200, 346] on div "2 cols" at bounding box center [183, 338] width 102 height 27
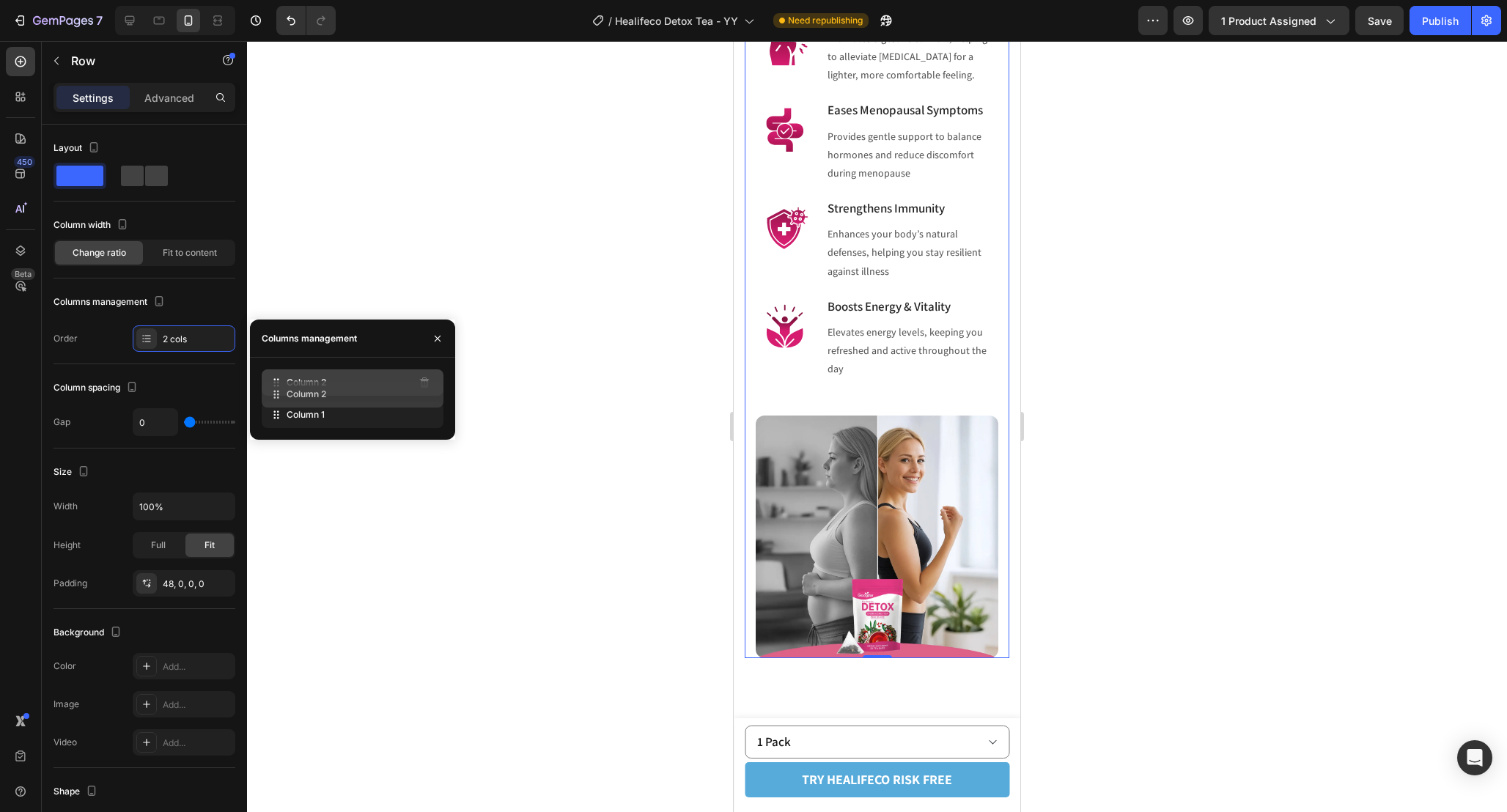
drag, startPoint x: 291, startPoint y: 406, endPoint x: 291, endPoint y: 382, distance: 24.0
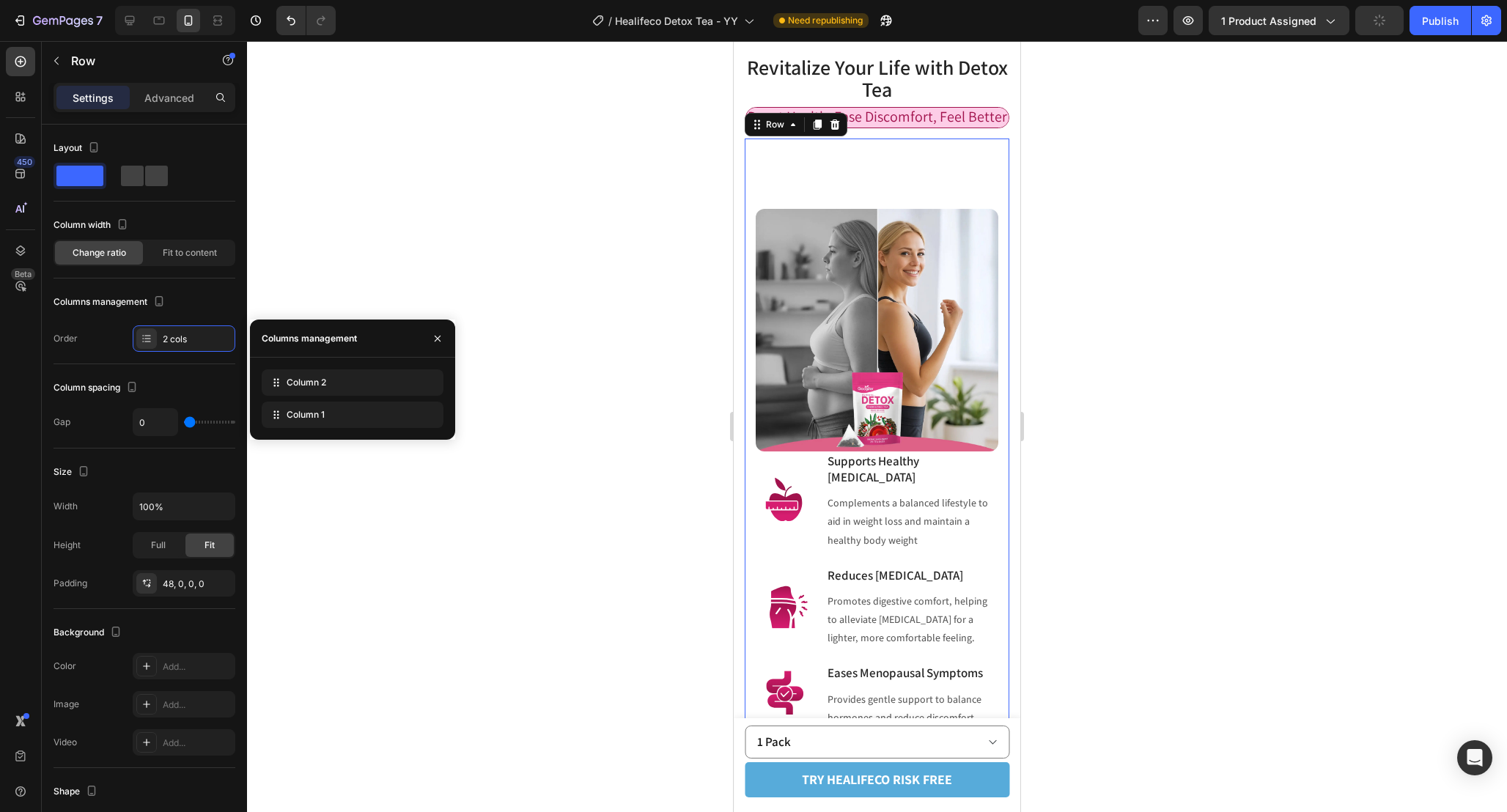
scroll to position [1417, 0]
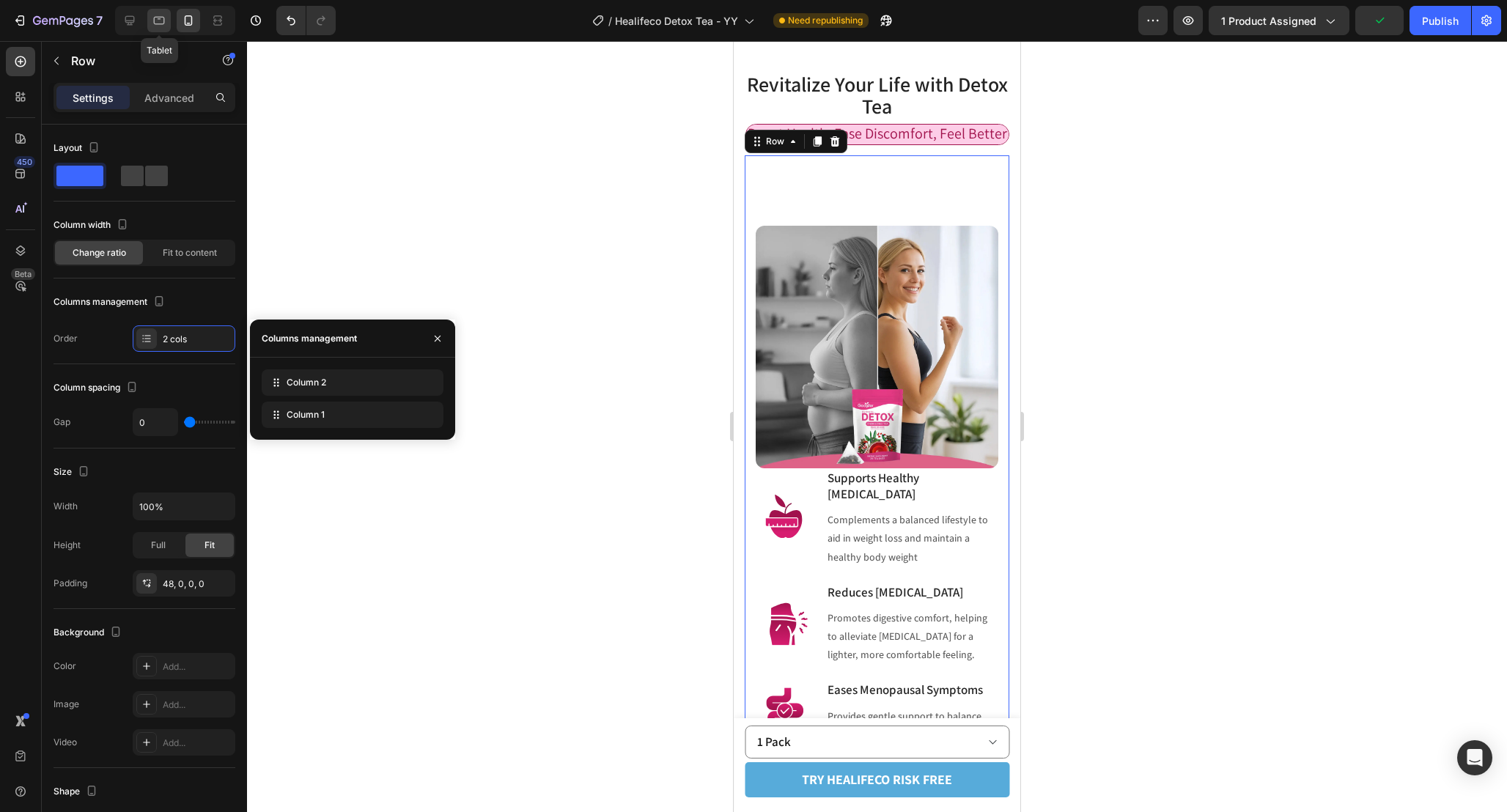
click at [152, 19] on icon at bounding box center [159, 20] width 15 height 15
type input "32"
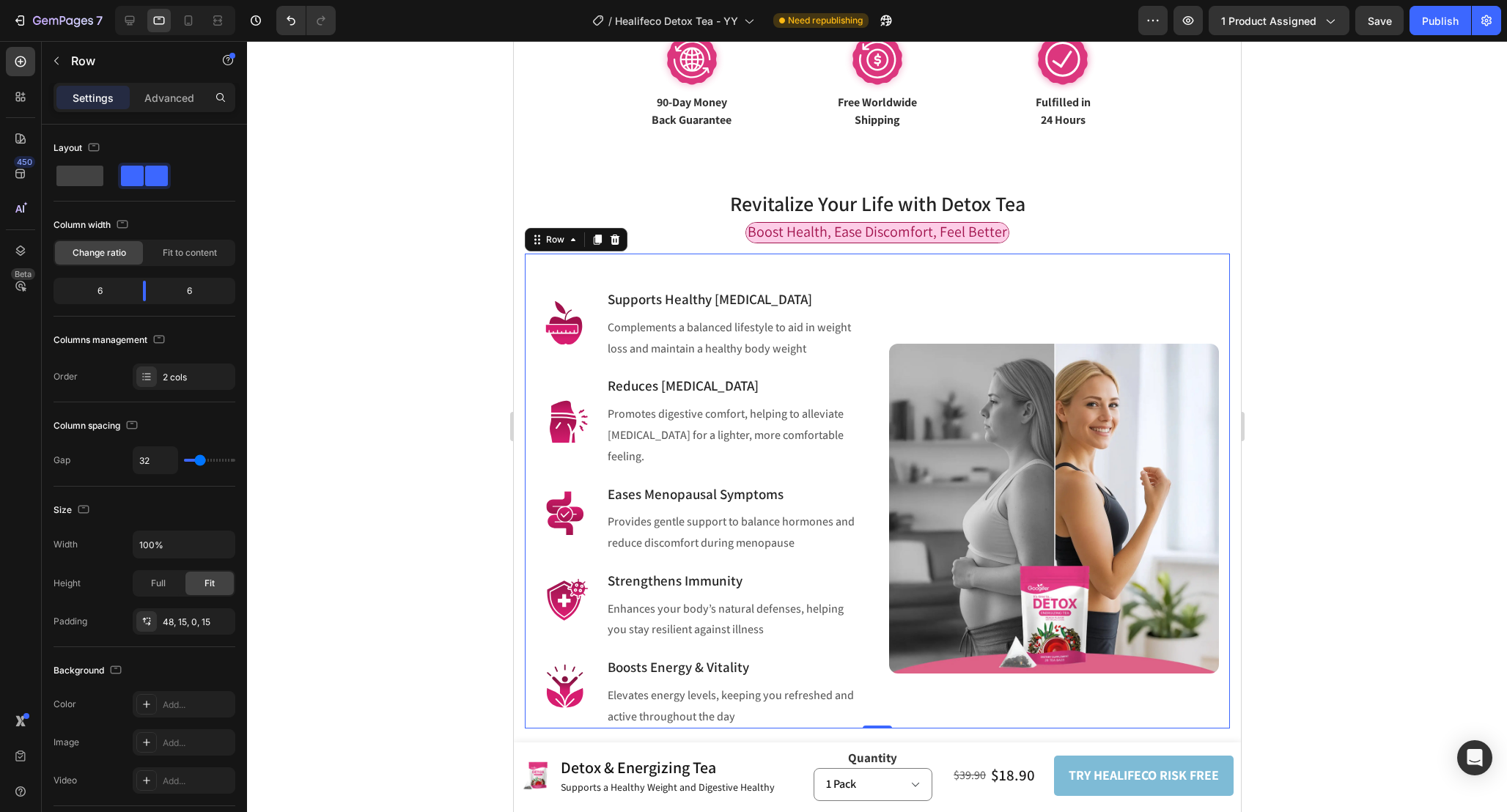
scroll to position [922, 0]
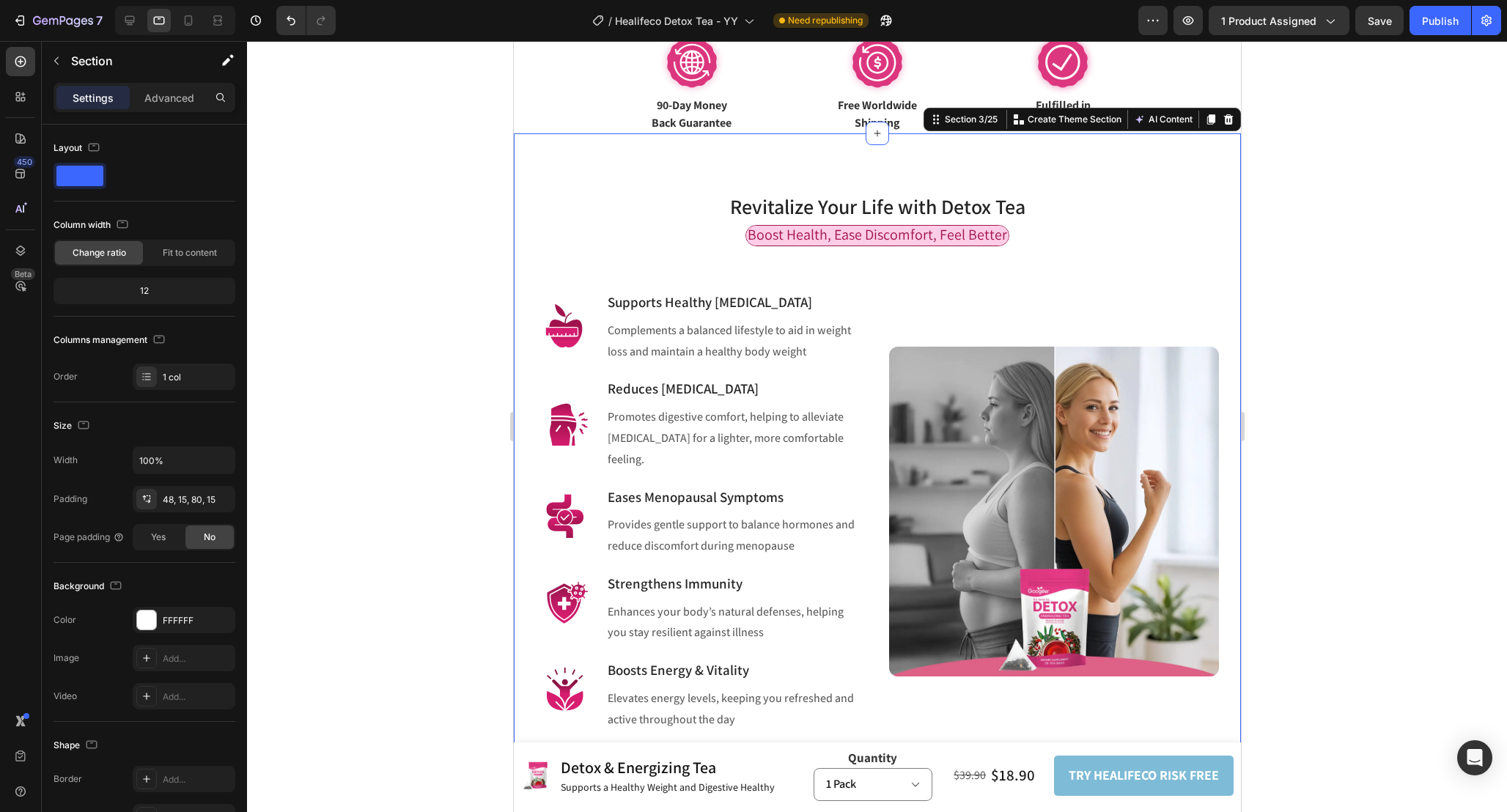
click at [1182, 202] on div "Revitalize Your Life with Detox Tea Heading Row Boost Health, Ease Discomfort, …" at bounding box center [876, 450] width 705 height 563
click at [180, 93] on p "Advanced" at bounding box center [170, 98] width 50 height 16
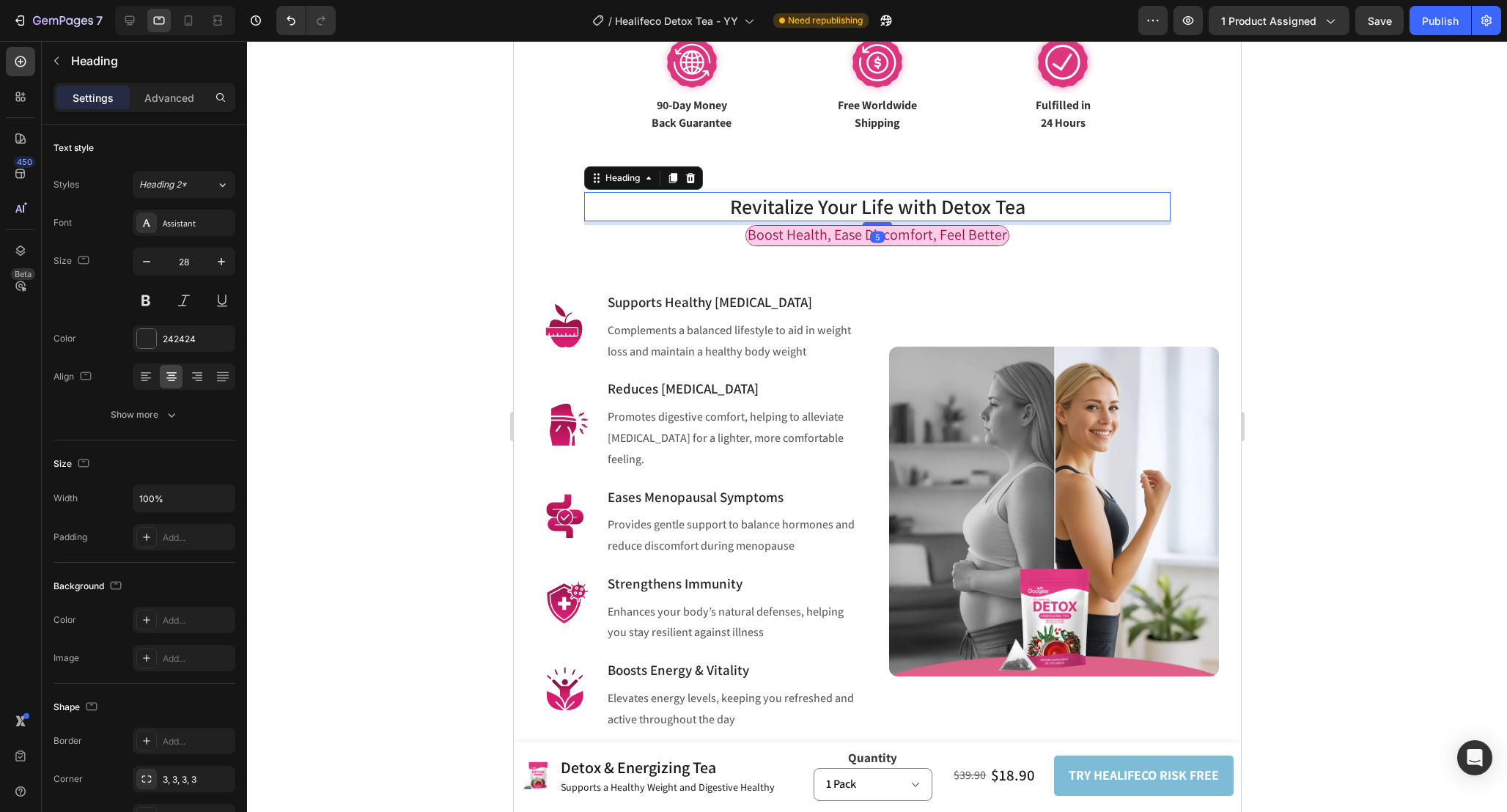
click at [1077, 198] on h2 "Revitalize Your Life with Detox Tea" at bounding box center [877, 206] width 586 height 29
click at [1068, 183] on div "Revitalize Your Life with Detox Tea Heading 5 Row" at bounding box center [877, 196] width 586 height 56
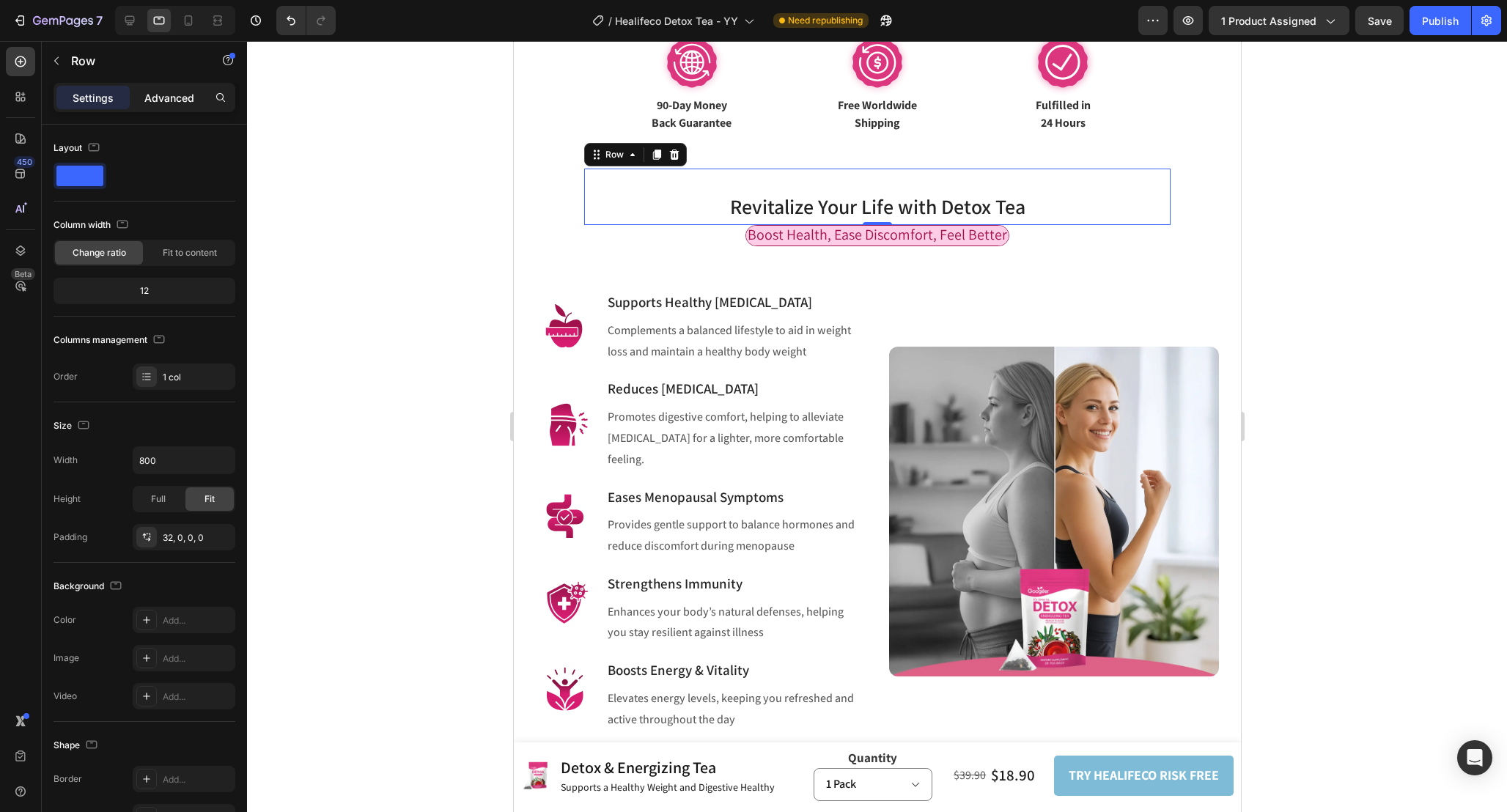
click at [194, 88] on div "Advanced" at bounding box center [170, 97] width 74 height 23
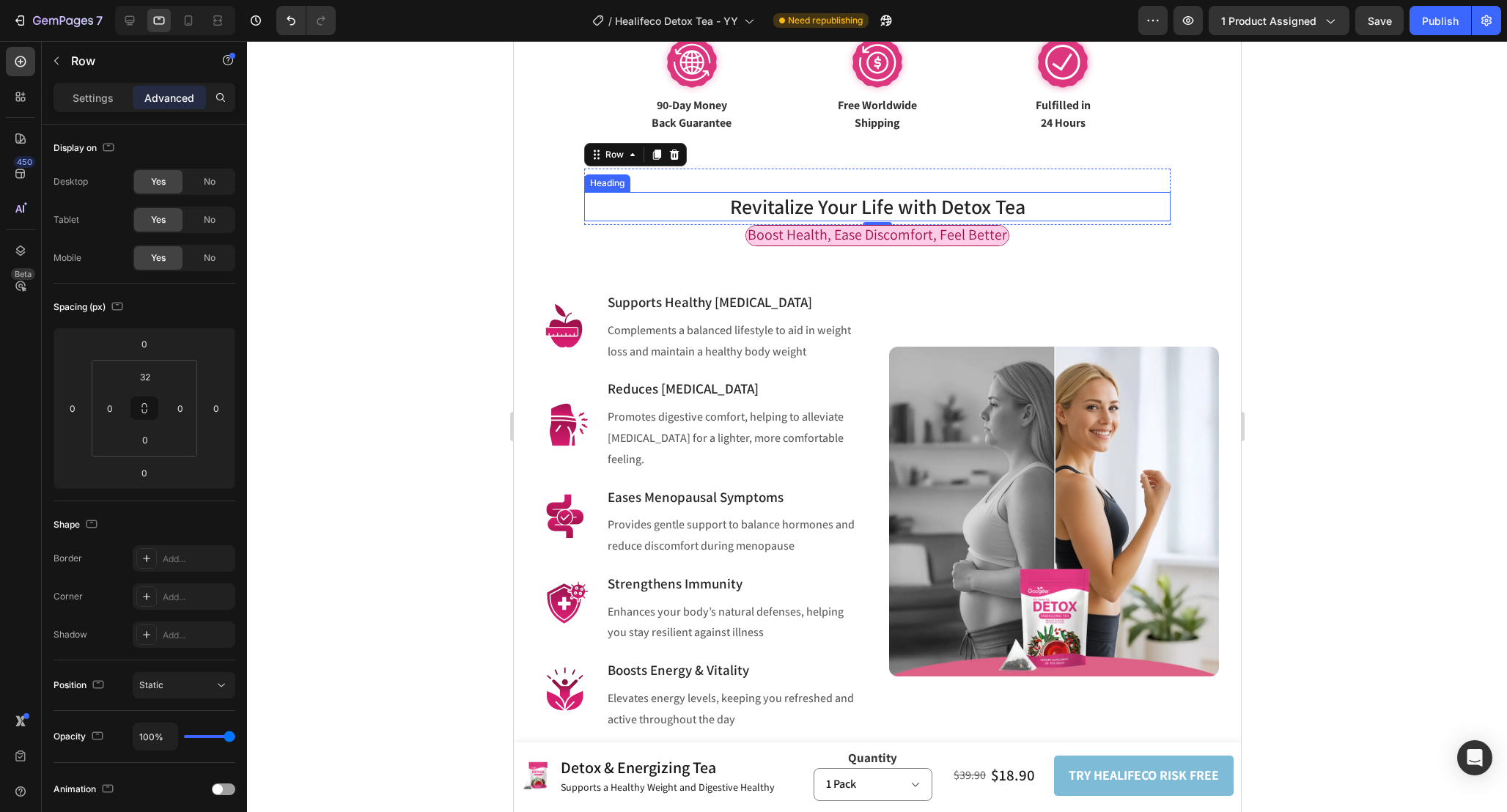
click at [1037, 204] on h2 "Revitalize Your Life with Detox Tea" at bounding box center [877, 206] width 586 height 29
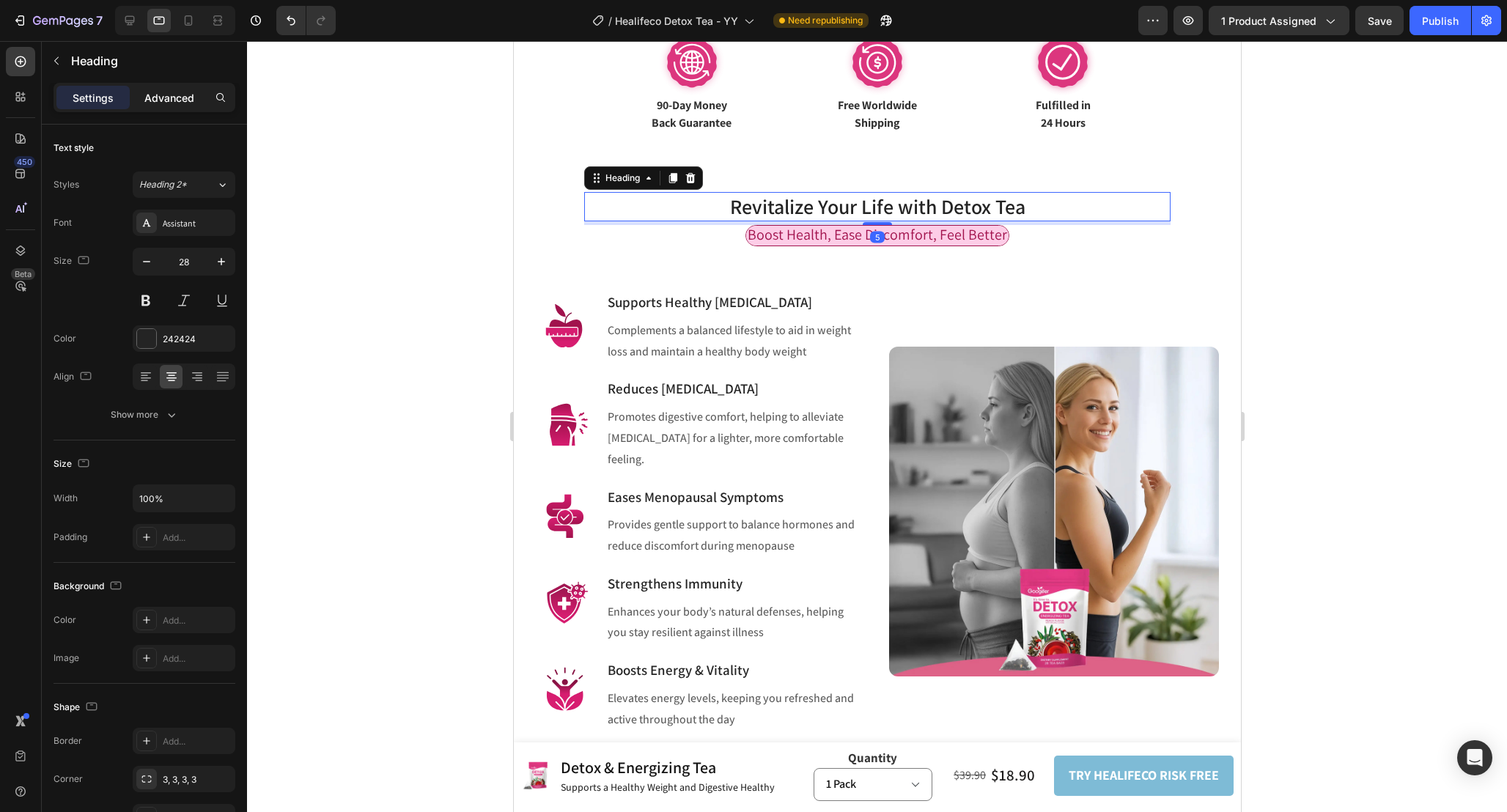
click at [136, 95] on div "Advanced" at bounding box center [170, 97] width 74 height 23
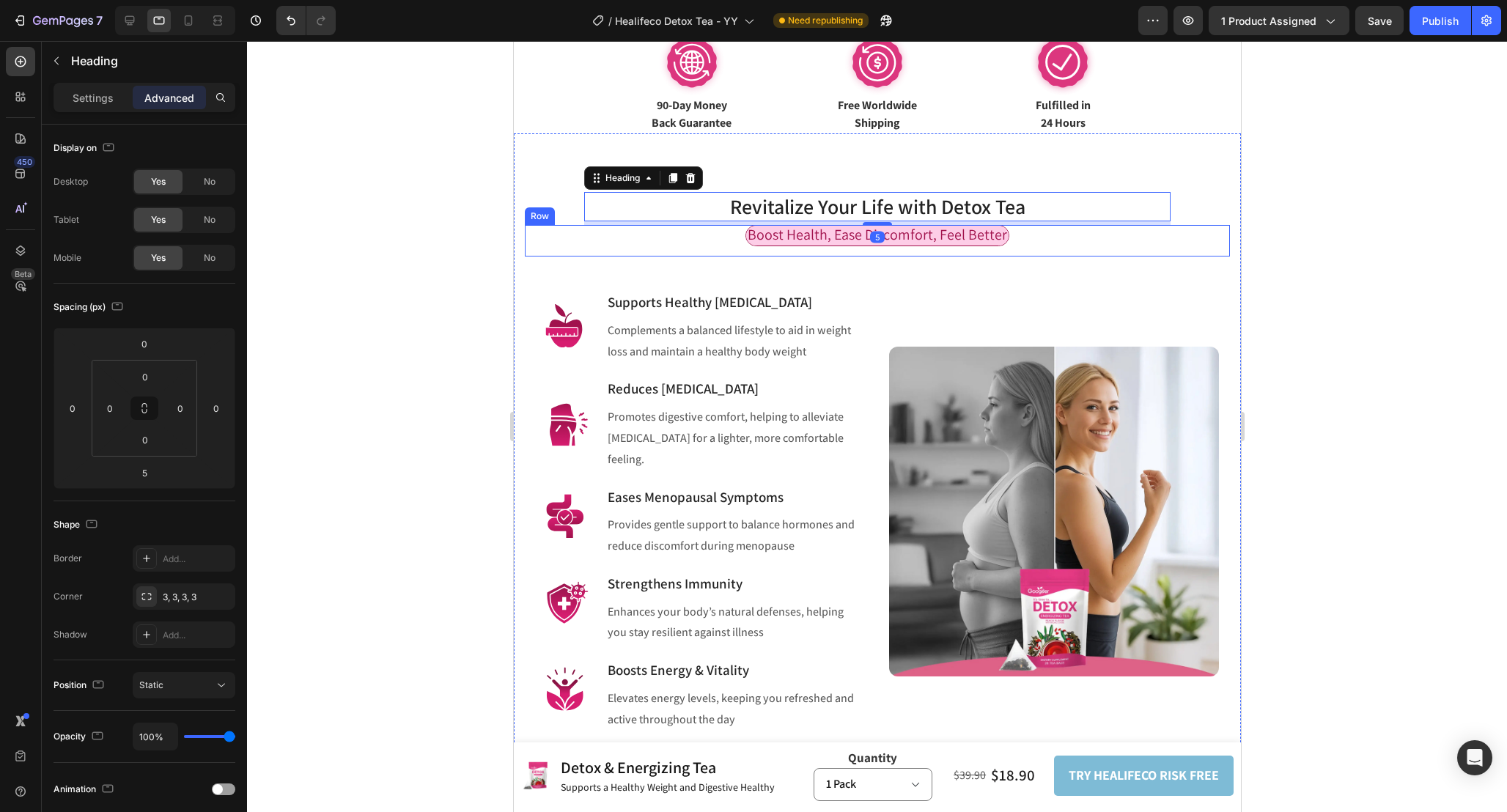
click at [1059, 238] on div "Boost Health, Ease Discomfort, Feel Better Text Block Row" at bounding box center [876, 241] width 705 height 31
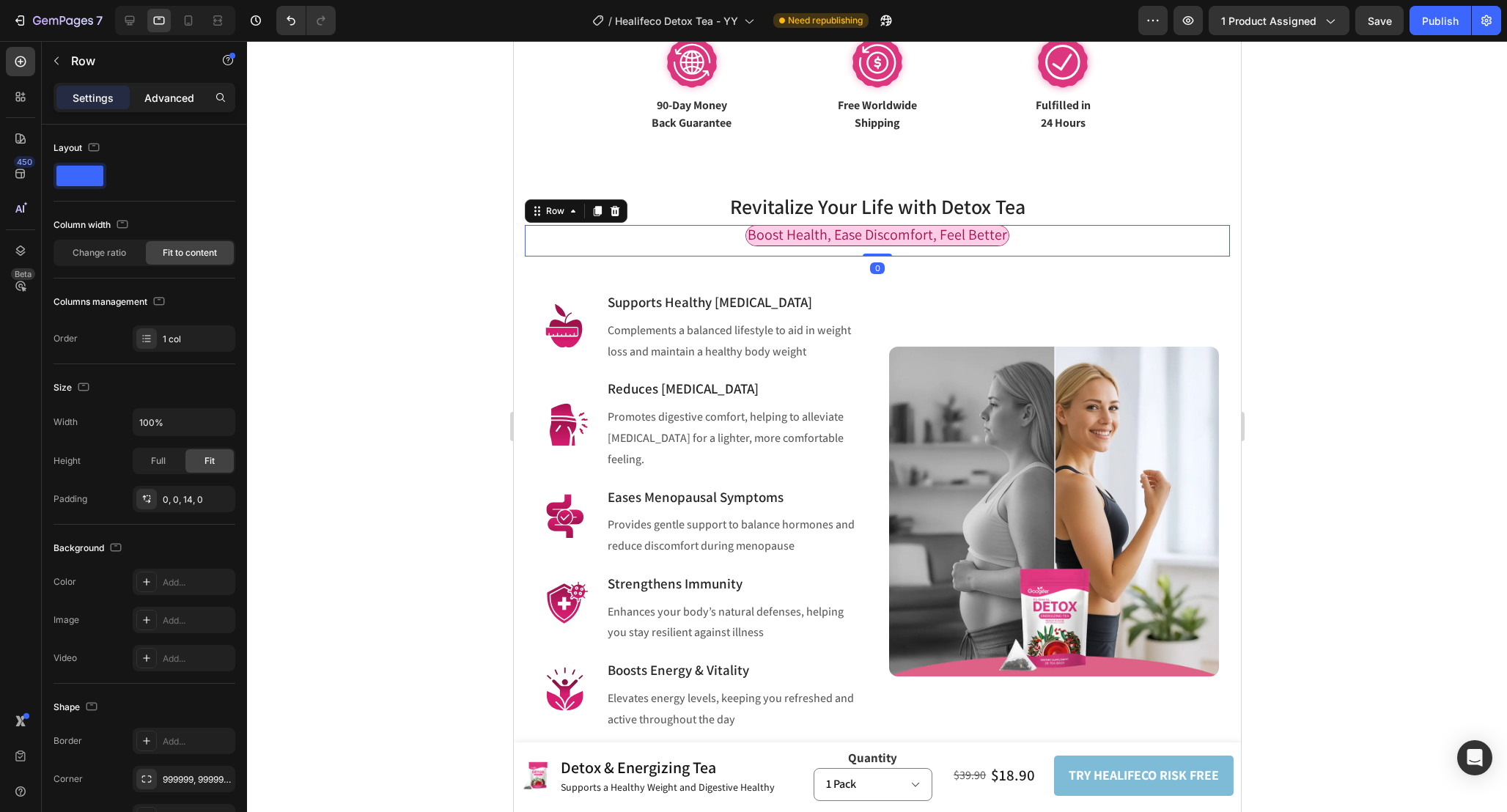
click at [155, 93] on p "Advanced" at bounding box center [170, 98] width 50 height 16
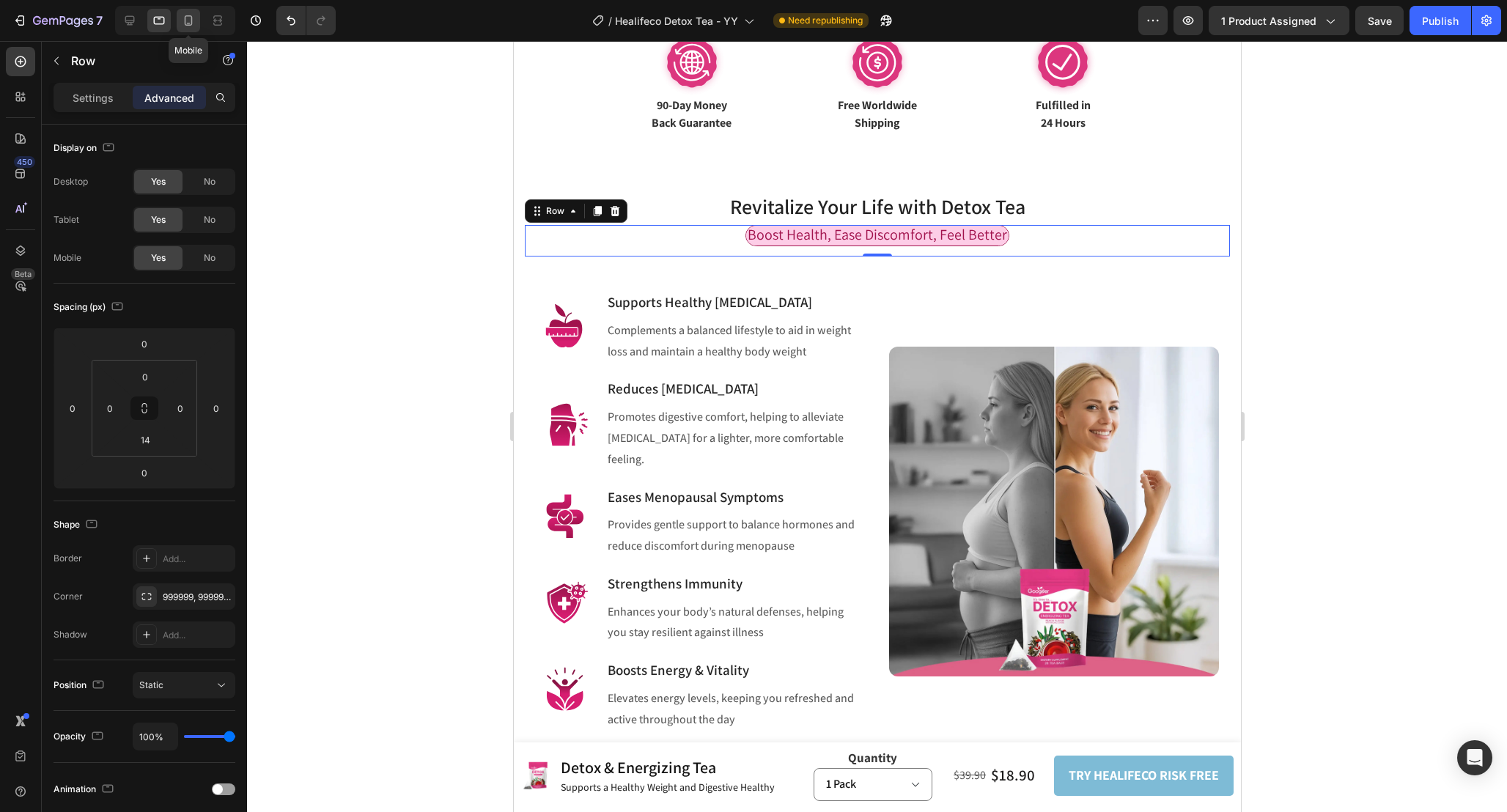
click at [187, 21] on icon at bounding box center [188, 20] width 15 height 15
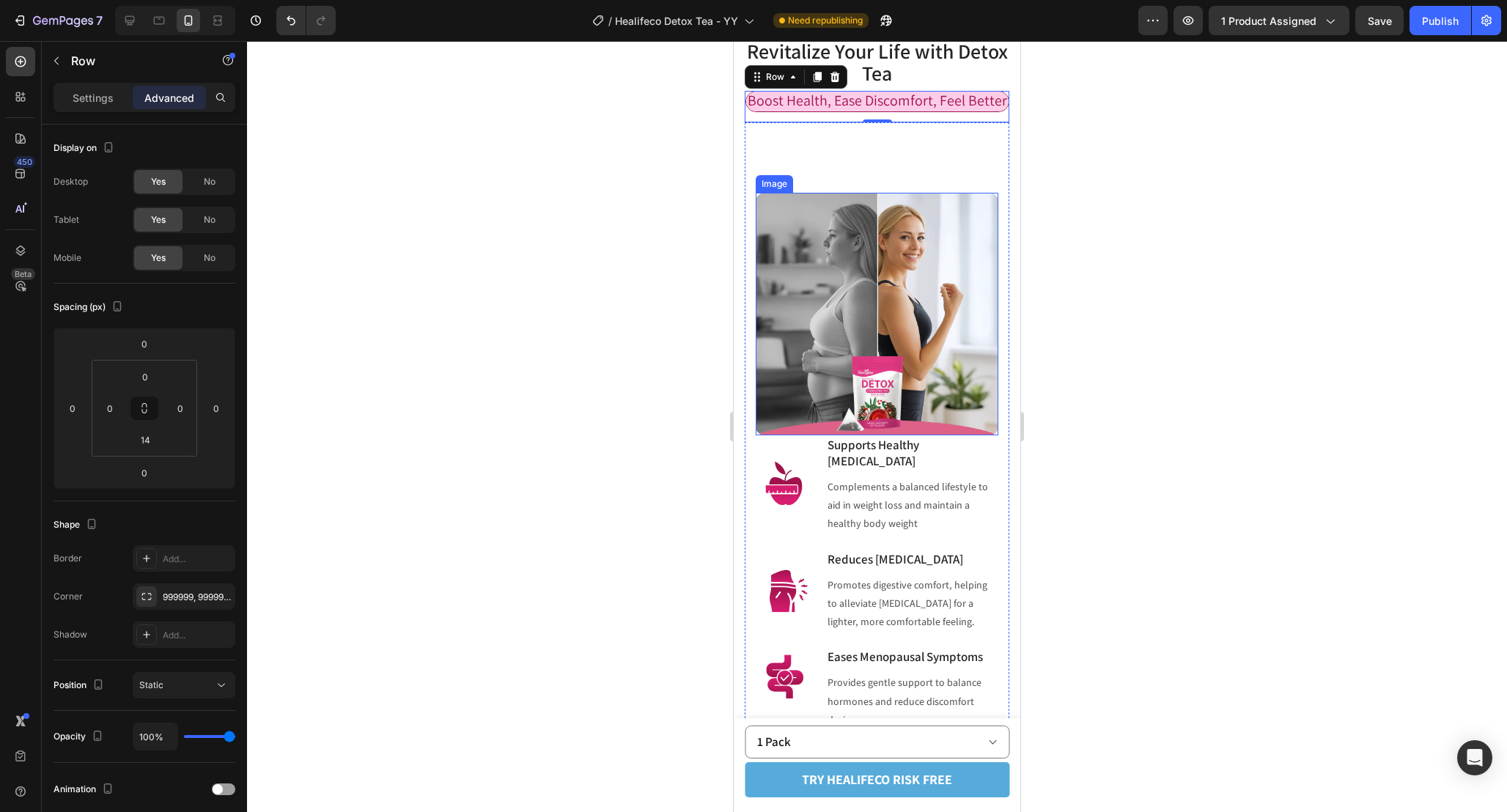
scroll to position [1241, 0]
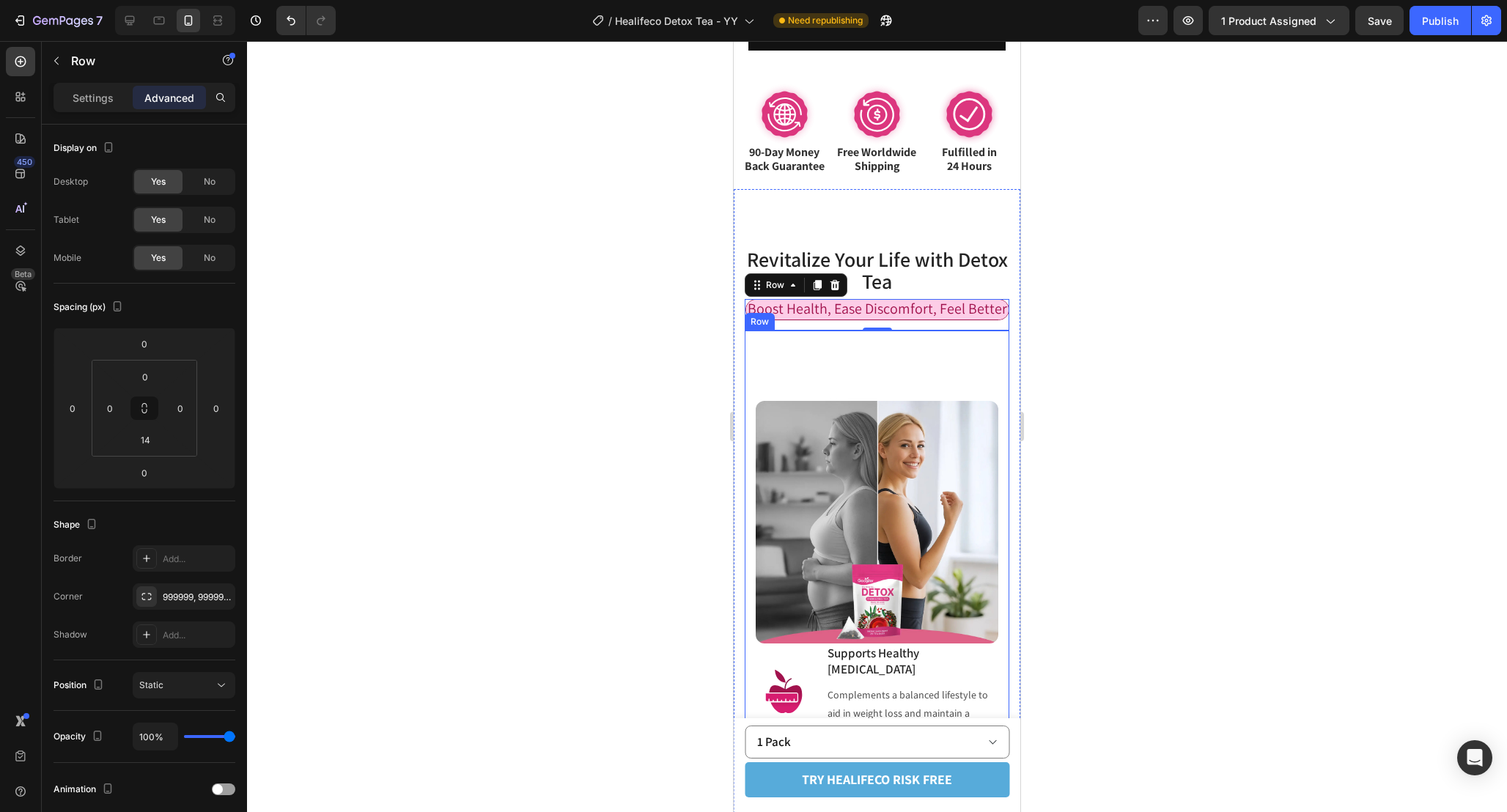
click at [927, 372] on div "Image Supports Healthy Weight Management Heading Complements a balanced lifesty…" at bounding box center [877, 733] width 265 height 805
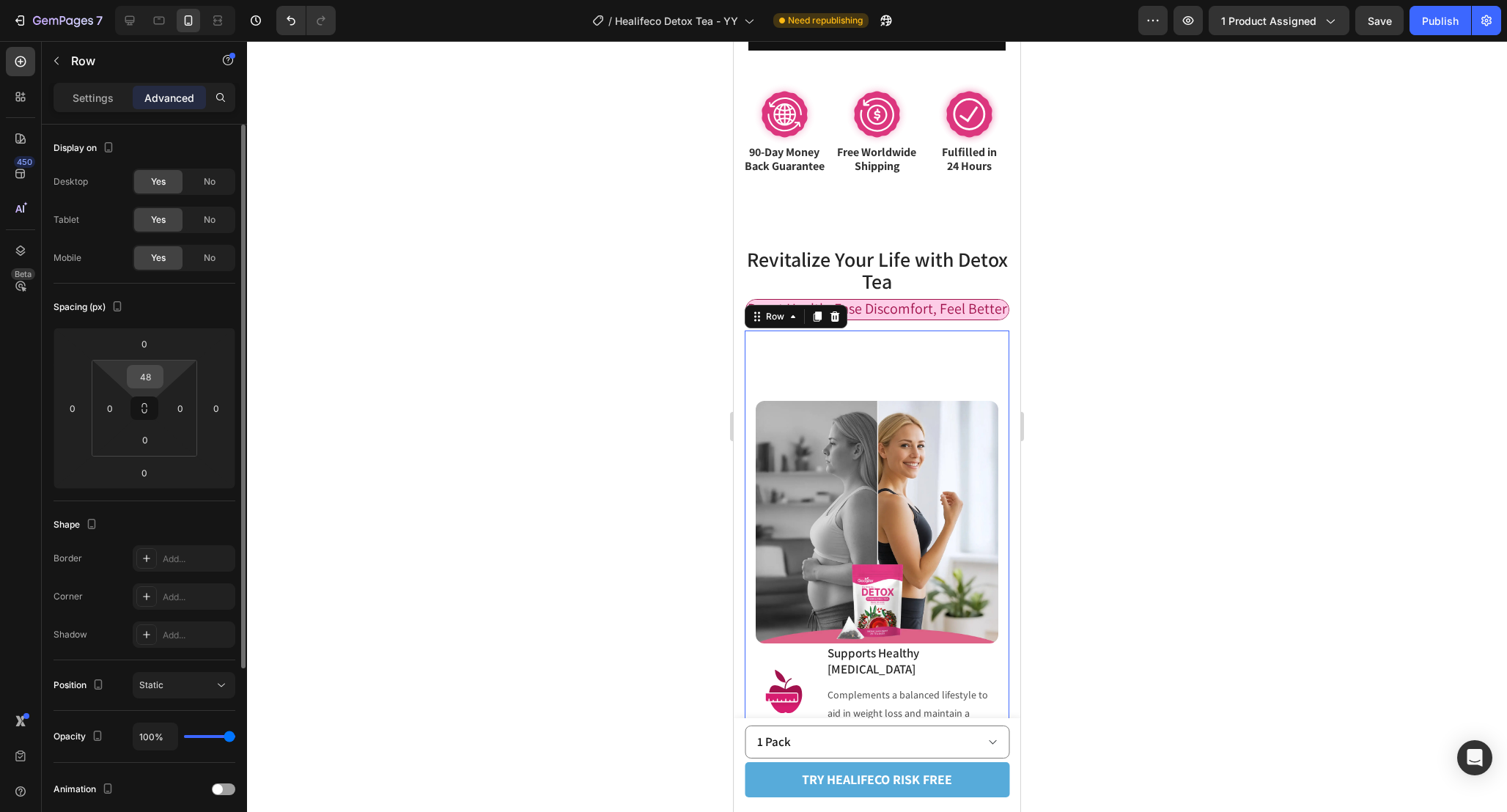
click at [138, 382] on input "48" at bounding box center [146, 377] width 29 height 22
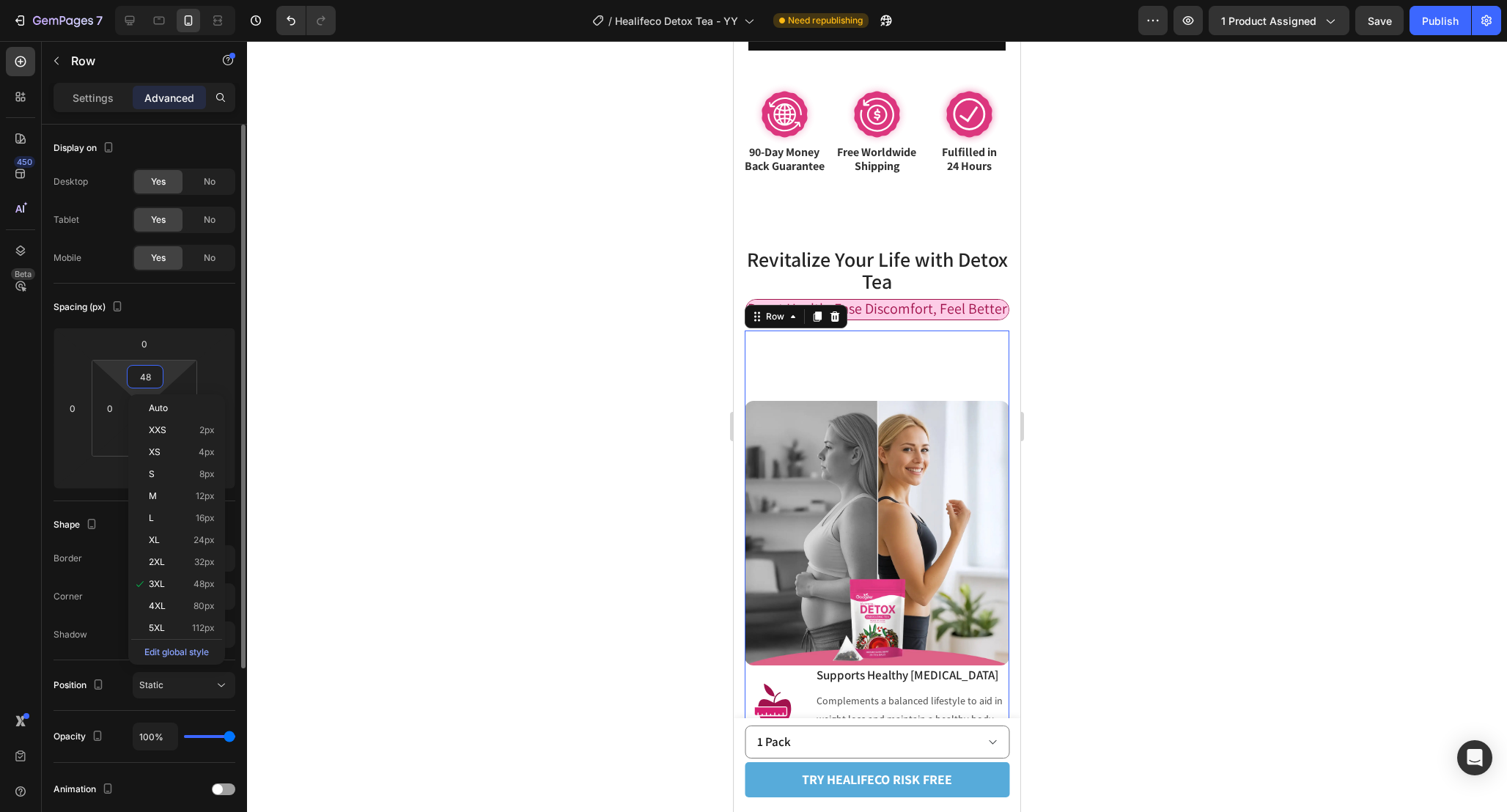
type input "0"
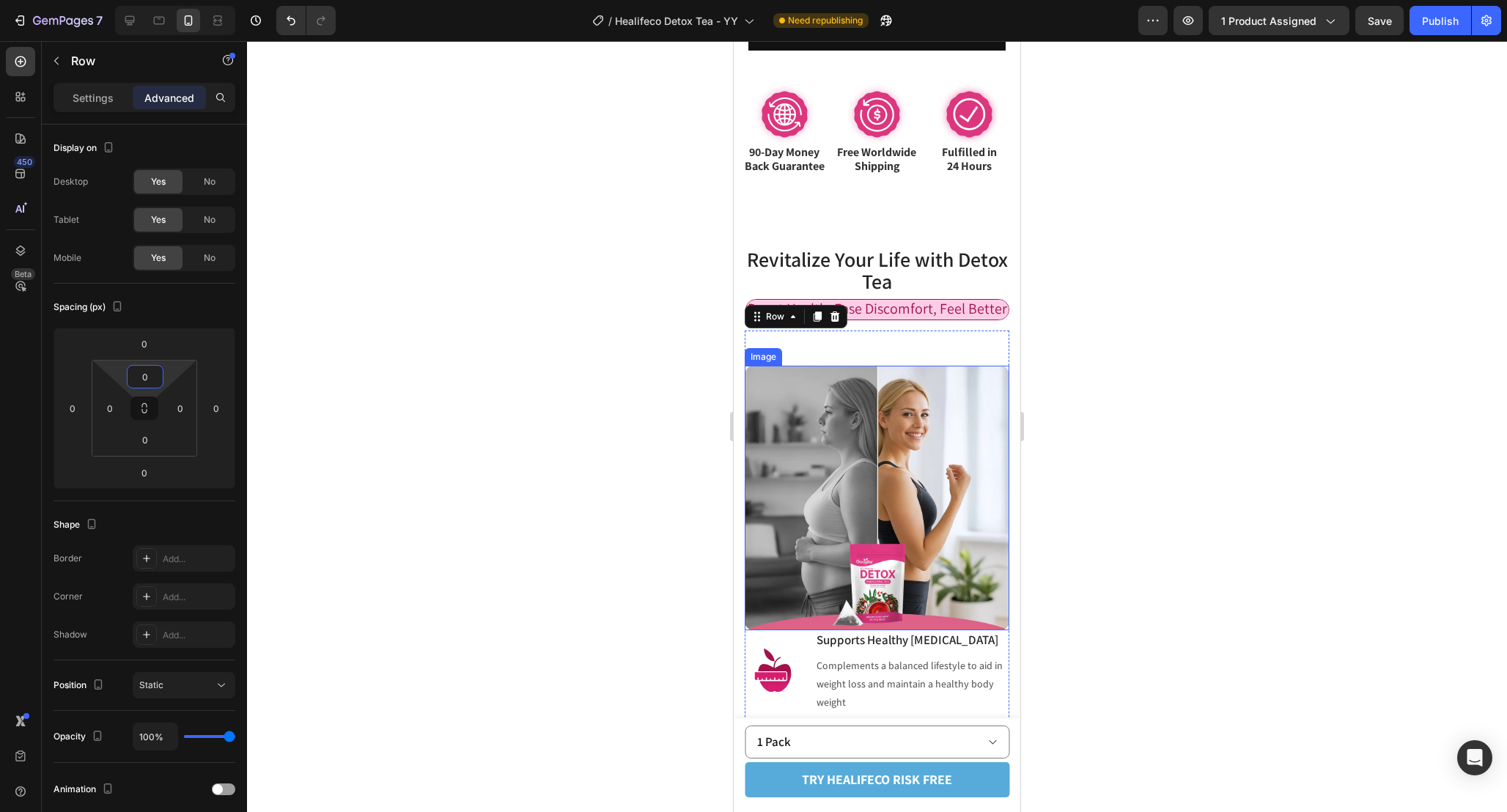
click at [964, 385] on img at bounding box center [877, 498] width 265 height 265
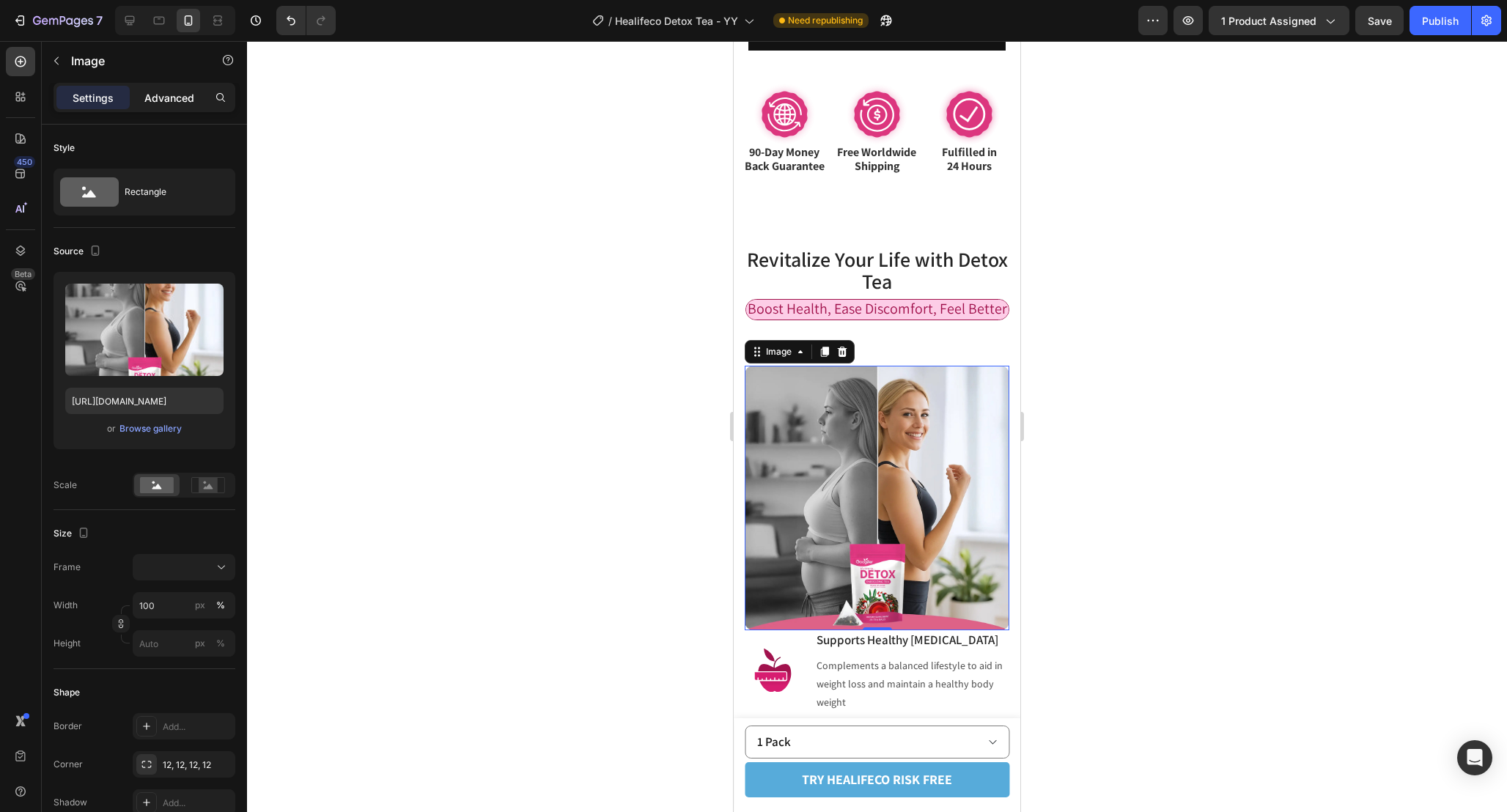
click at [161, 100] on p "Advanced" at bounding box center [170, 98] width 50 height 16
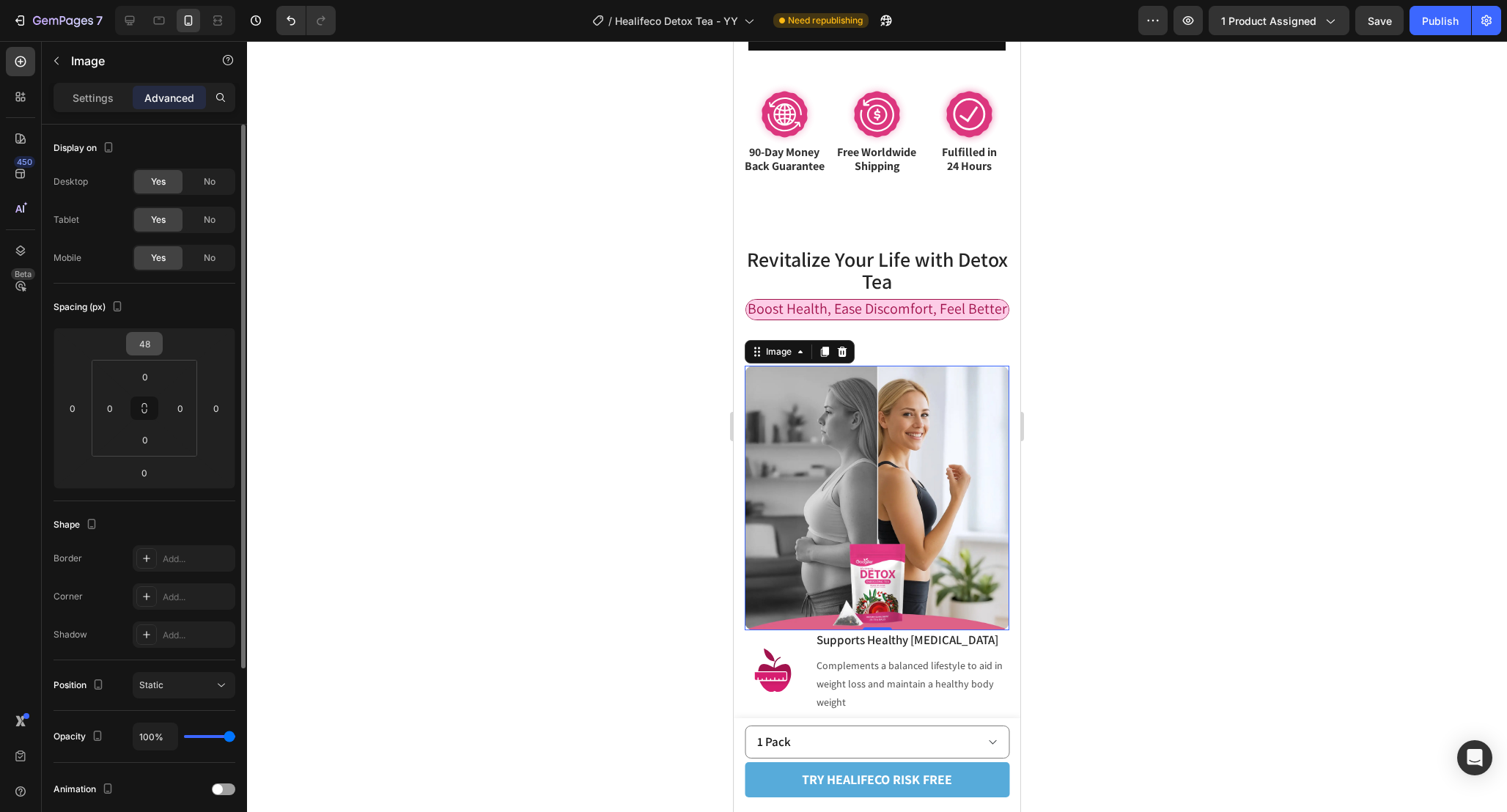
click at [154, 347] on input "48" at bounding box center [145, 344] width 29 height 22
type input "12"
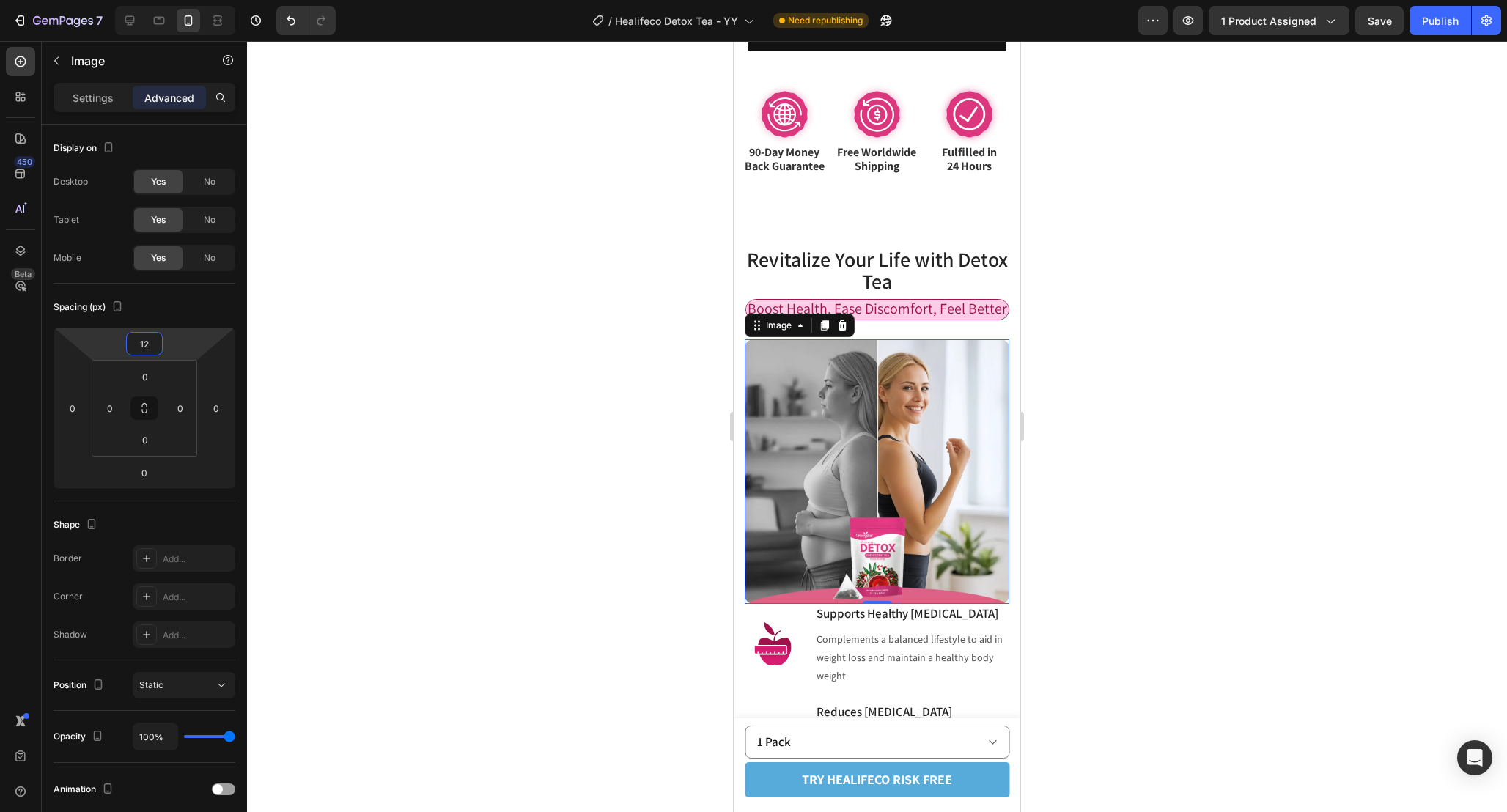
click at [1143, 366] on div at bounding box center [877, 427] width 1260 height 771
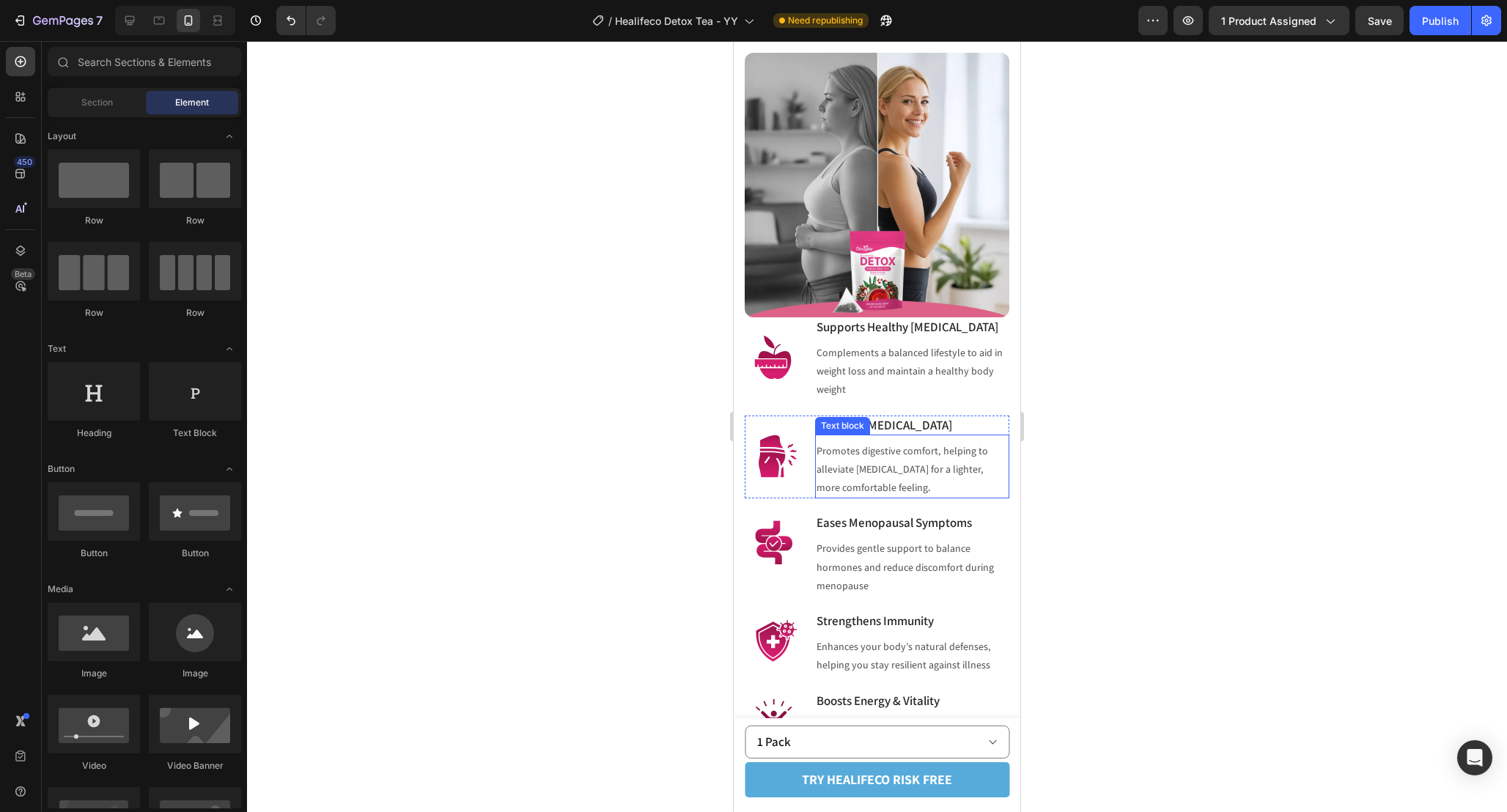
scroll to position [1538, 0]
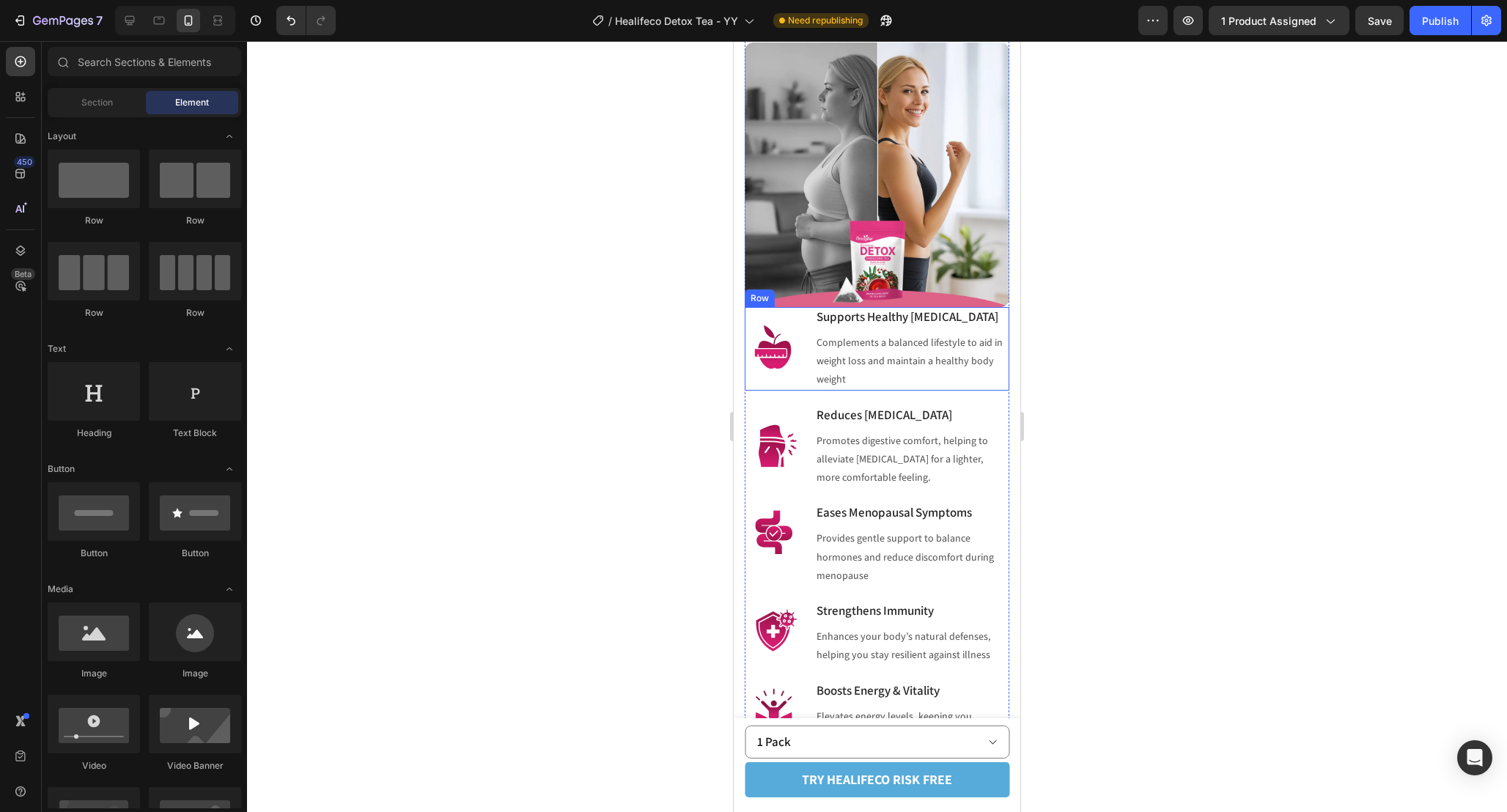
click at [812, 347] on div "Image Supports Healthy Weight Management Heading Complements a balanced lifesty…" at bounding box center [877, 348] width 265 height 84
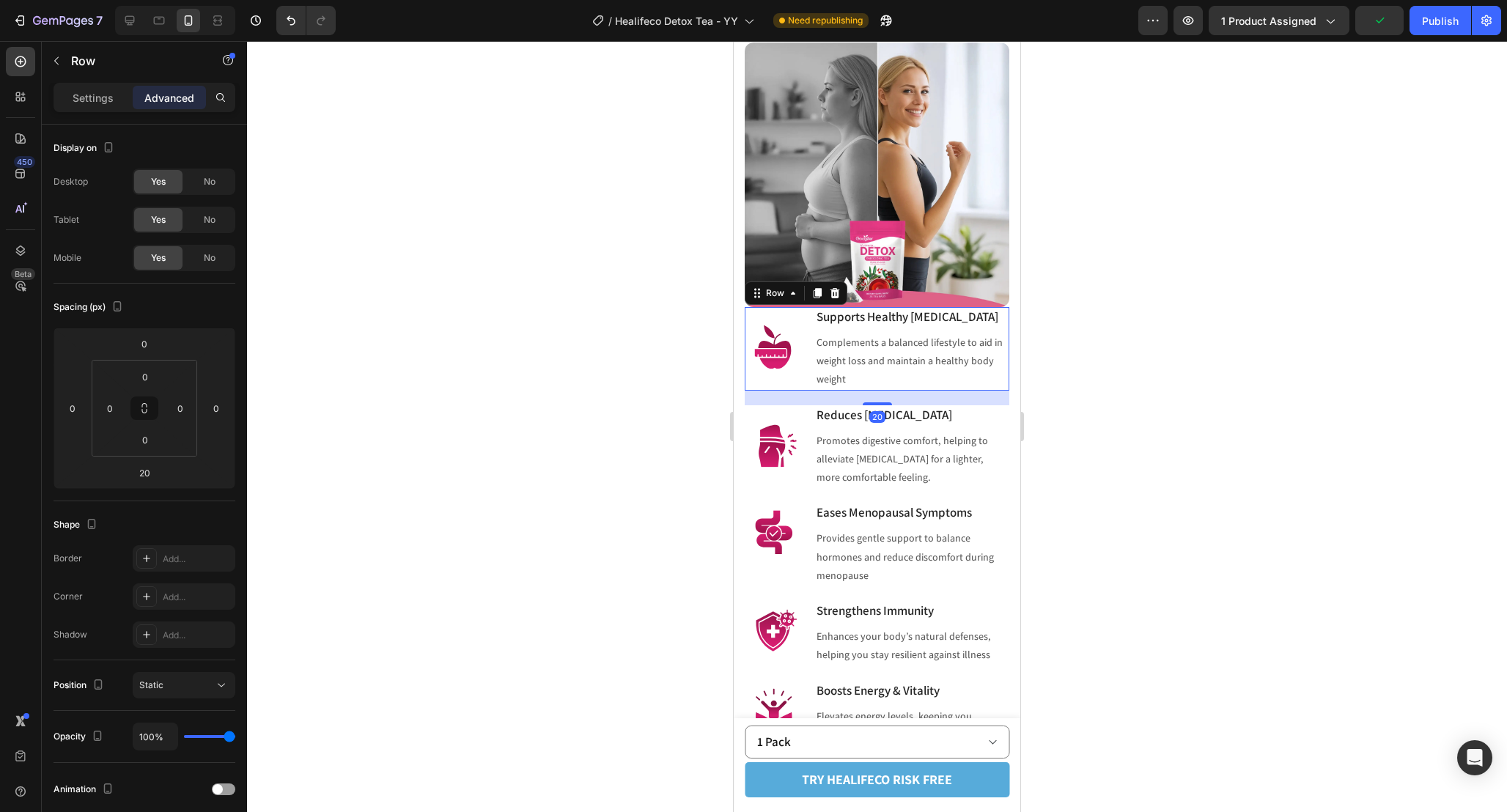
click at [83, 109] on div "Settings Advanced" at bounding box center [144, 98] width 182 height 29
click at [94, 97] on p "Settings" at bounding box center [93, 98] width 41 height 16
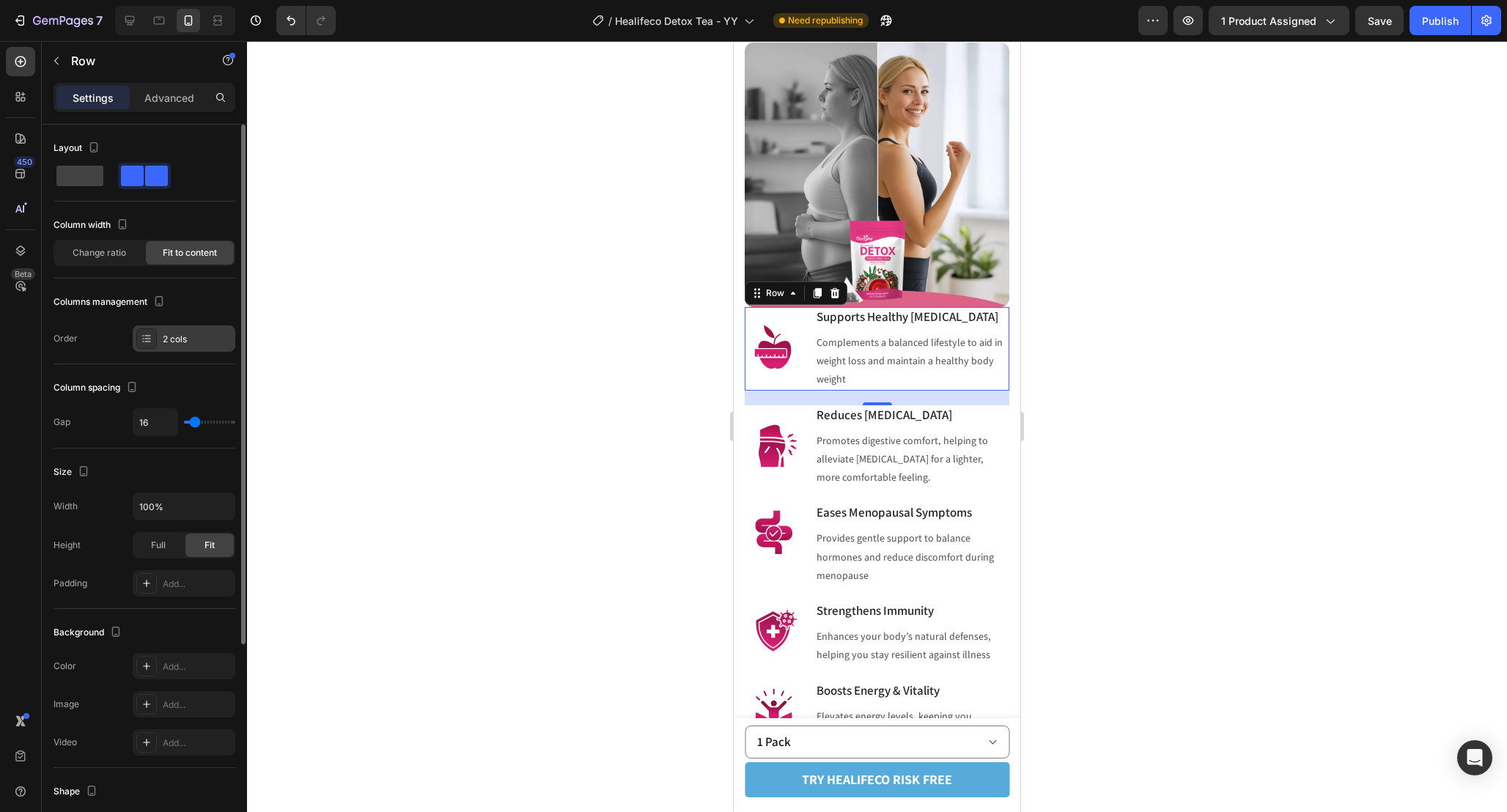
click at [195, 345] on div "2 cols" at bounding box center [197, 339] width 69 height 13
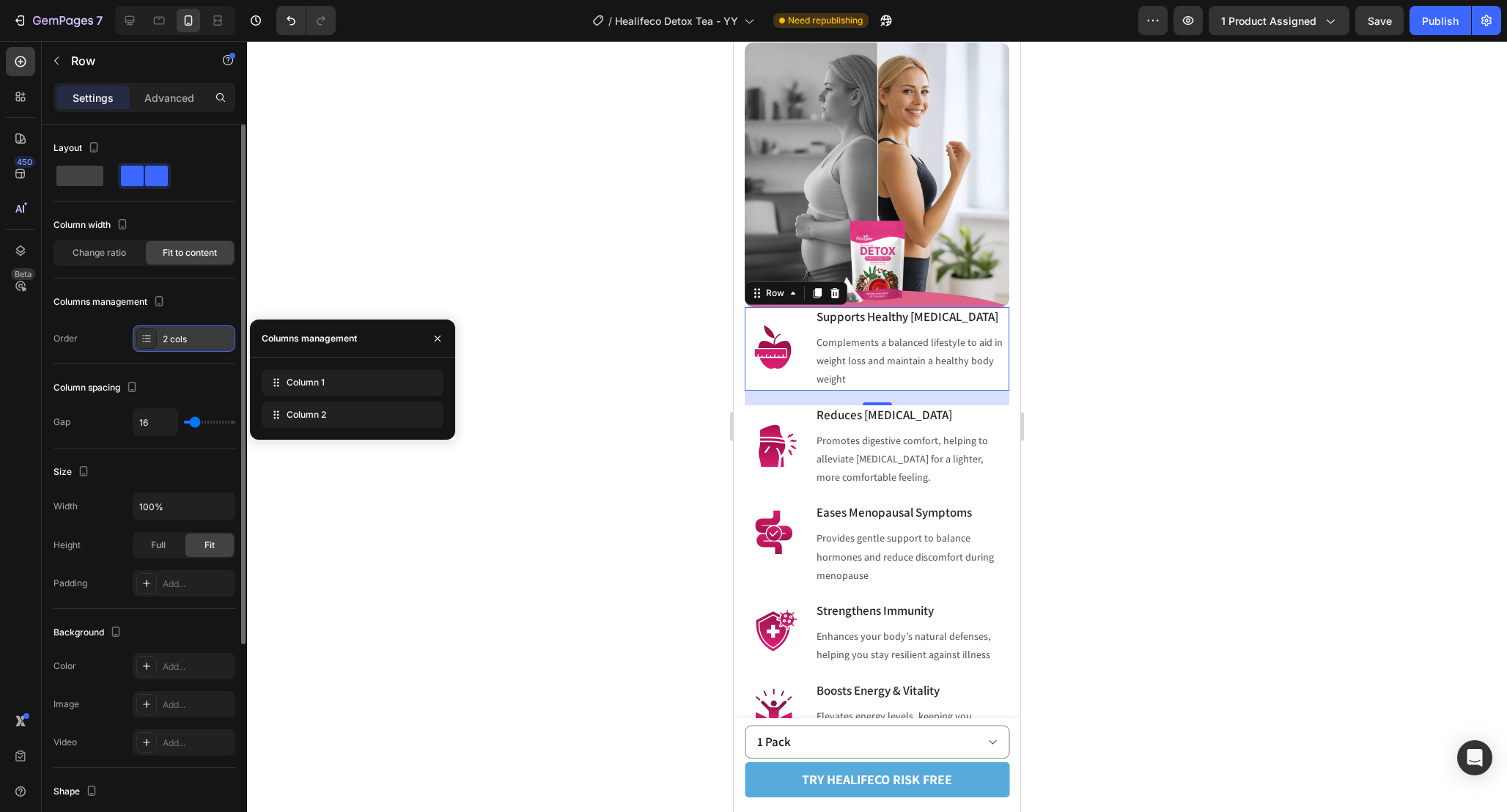
click at [202, 341] on div "2 cols" at bounding box center [197, 339] width 69 height 13
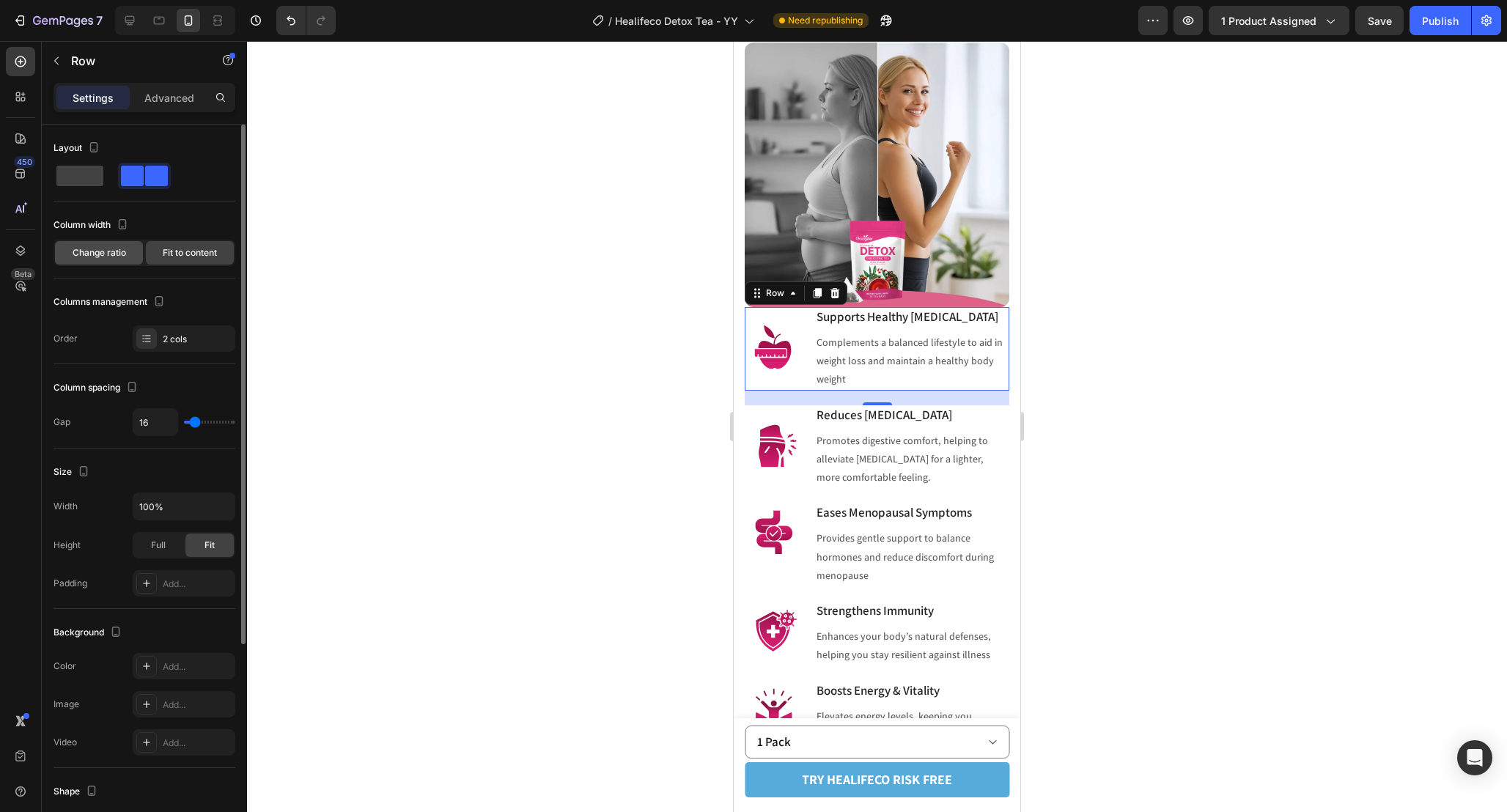
click at [105, 253] on span "Change ratio" at bounding box center [100, 253] width 53 height 13
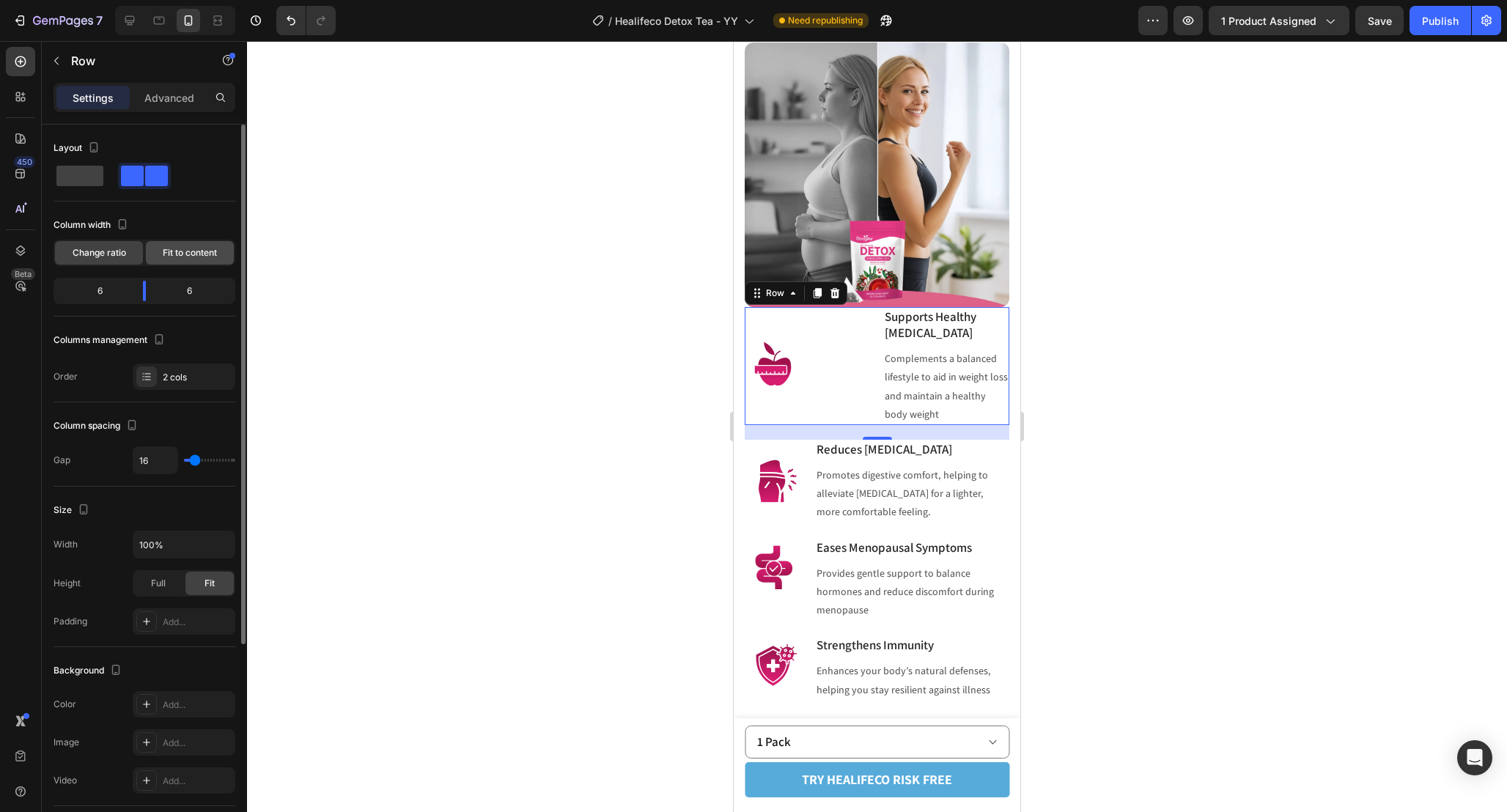
click at [191, 259] on span "Fit to content" at bounding box center [190, 253] width 54 height 13
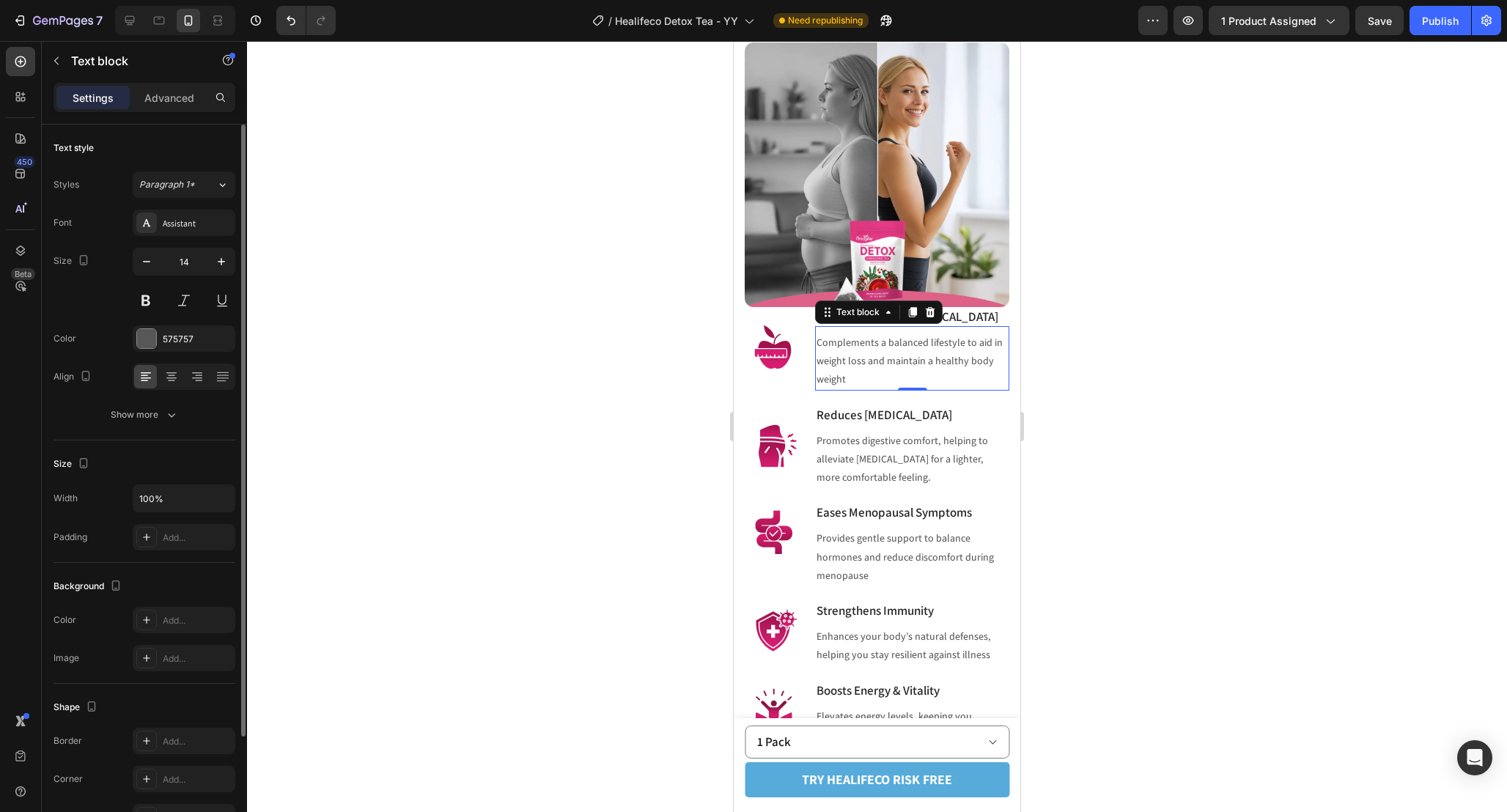
click at [916, 375] on p "Complements a balanced lifestyle to aid in weight loss and maintain a healthy b…" at bounding box center [912, 361] width 192 height 55
click at [180, 420] on button "Show more" at bounding box center [144, 415] width 182 height 27
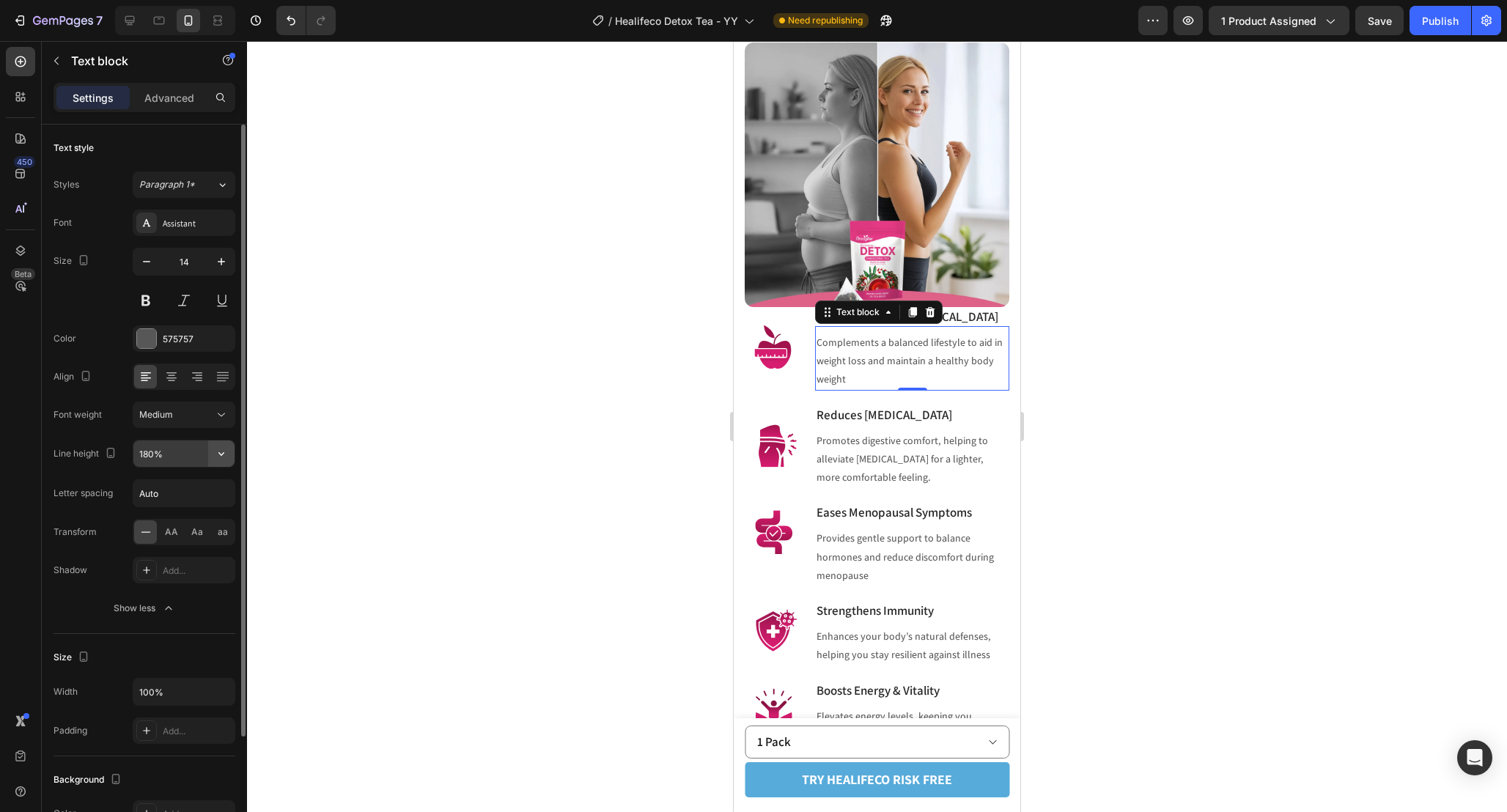
click at [213, 449] on button "button" at bounding box center [221, 453] width 27 height 27
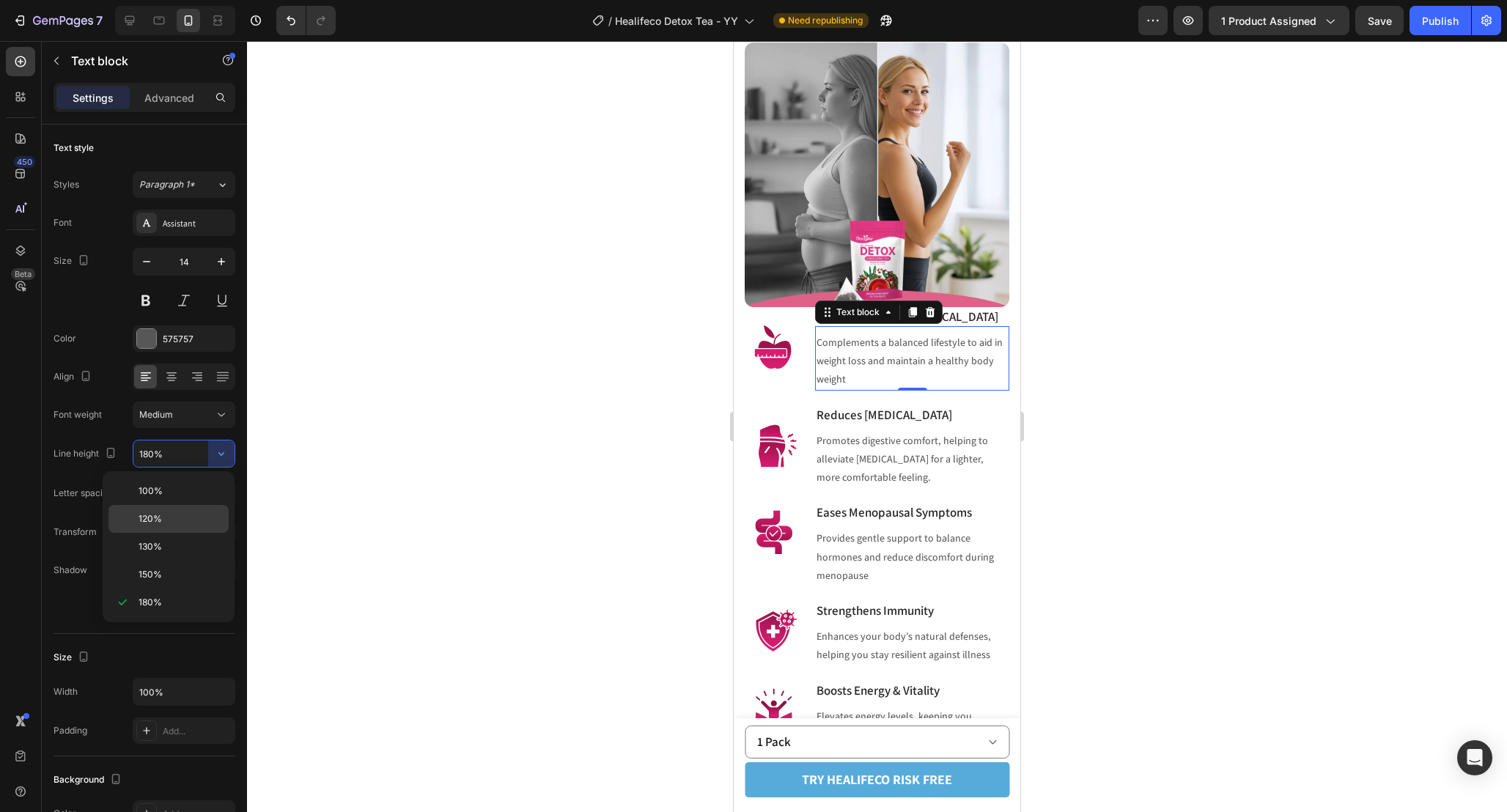
click at [189, 533] on div "120%" at bounding box center [169, 547] width 120 height 28
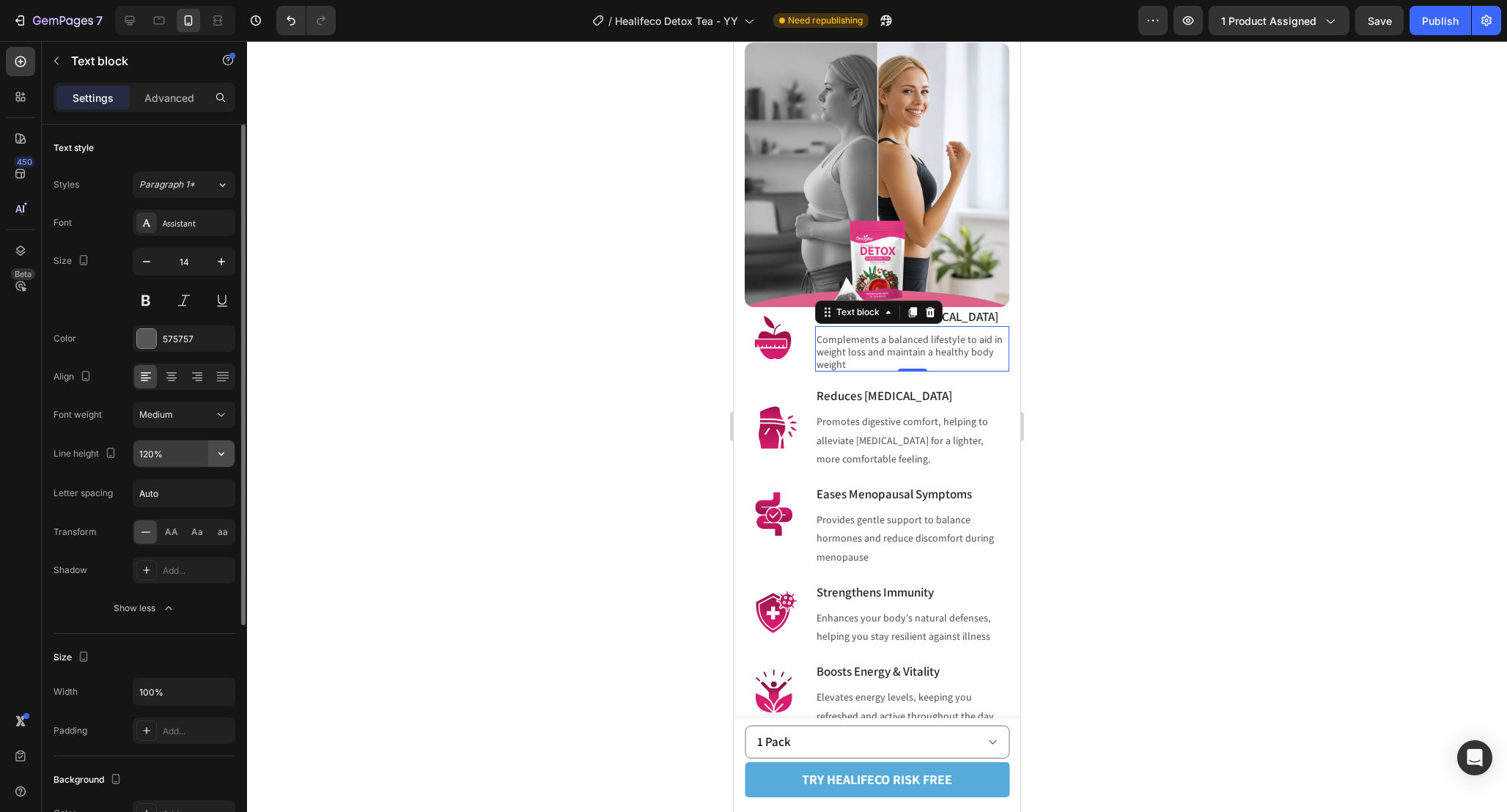
click at [211, 445] on button "button" at bounding box center [221, 453] width 27 height 27
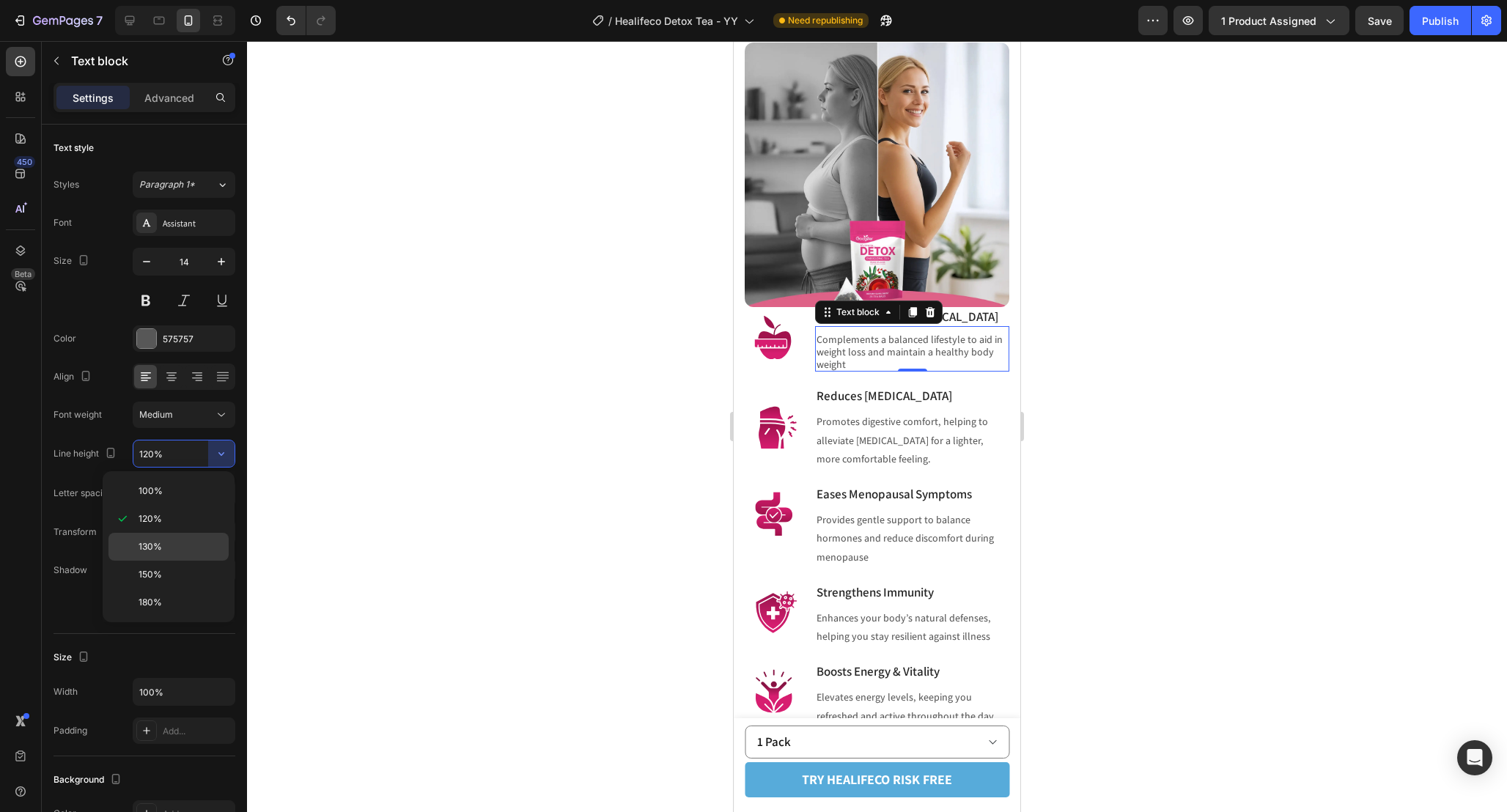
click at [191, 544] on p "130%" at bounding box center [180, 547] width 84 height 13
type input "130%"
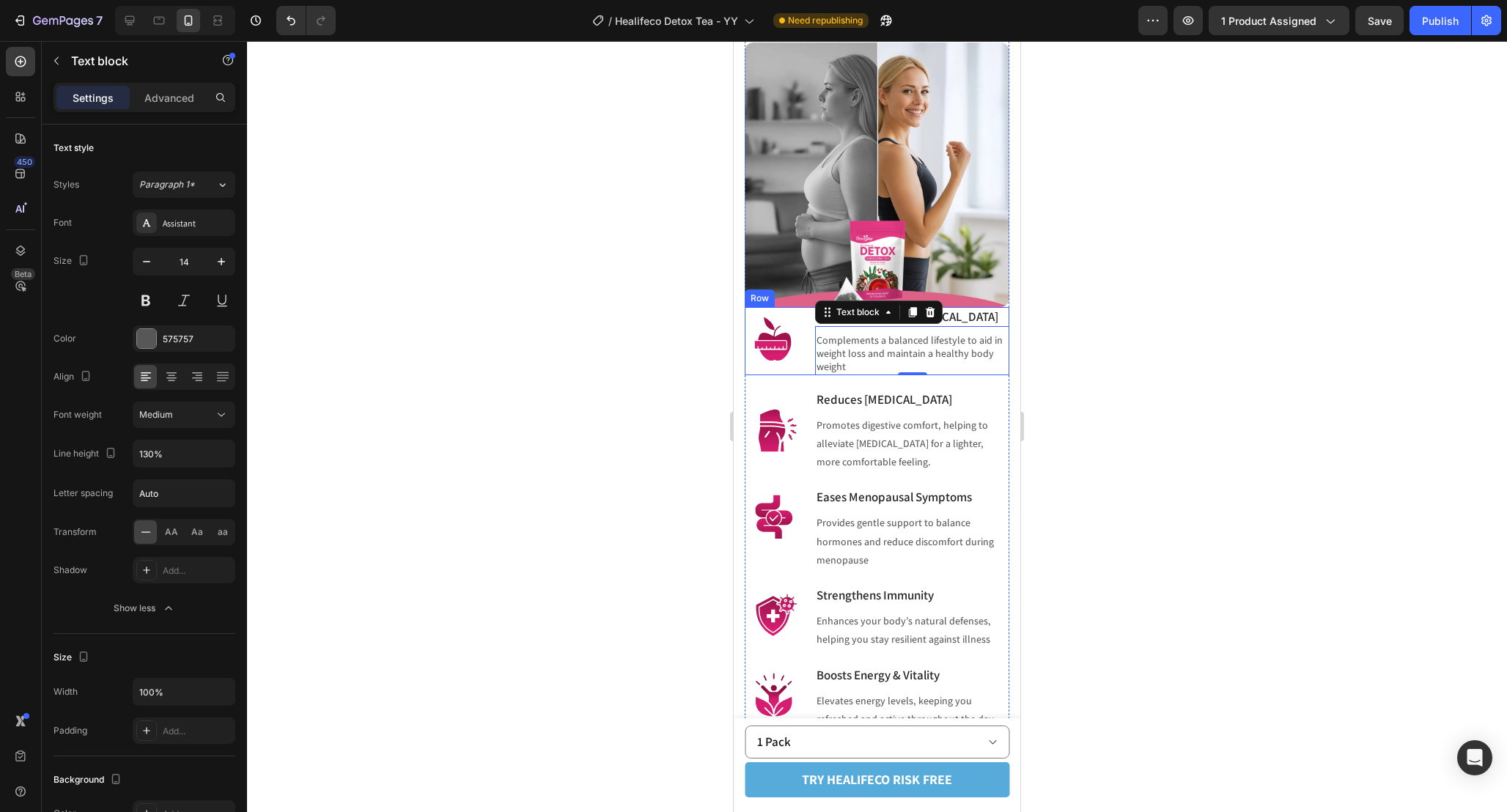
click at [803, 375] on div "Image Supports Healthy Weight Management Heading Complements a balanced lifesty…" at bounding box center [877, 341] width 265 height 68
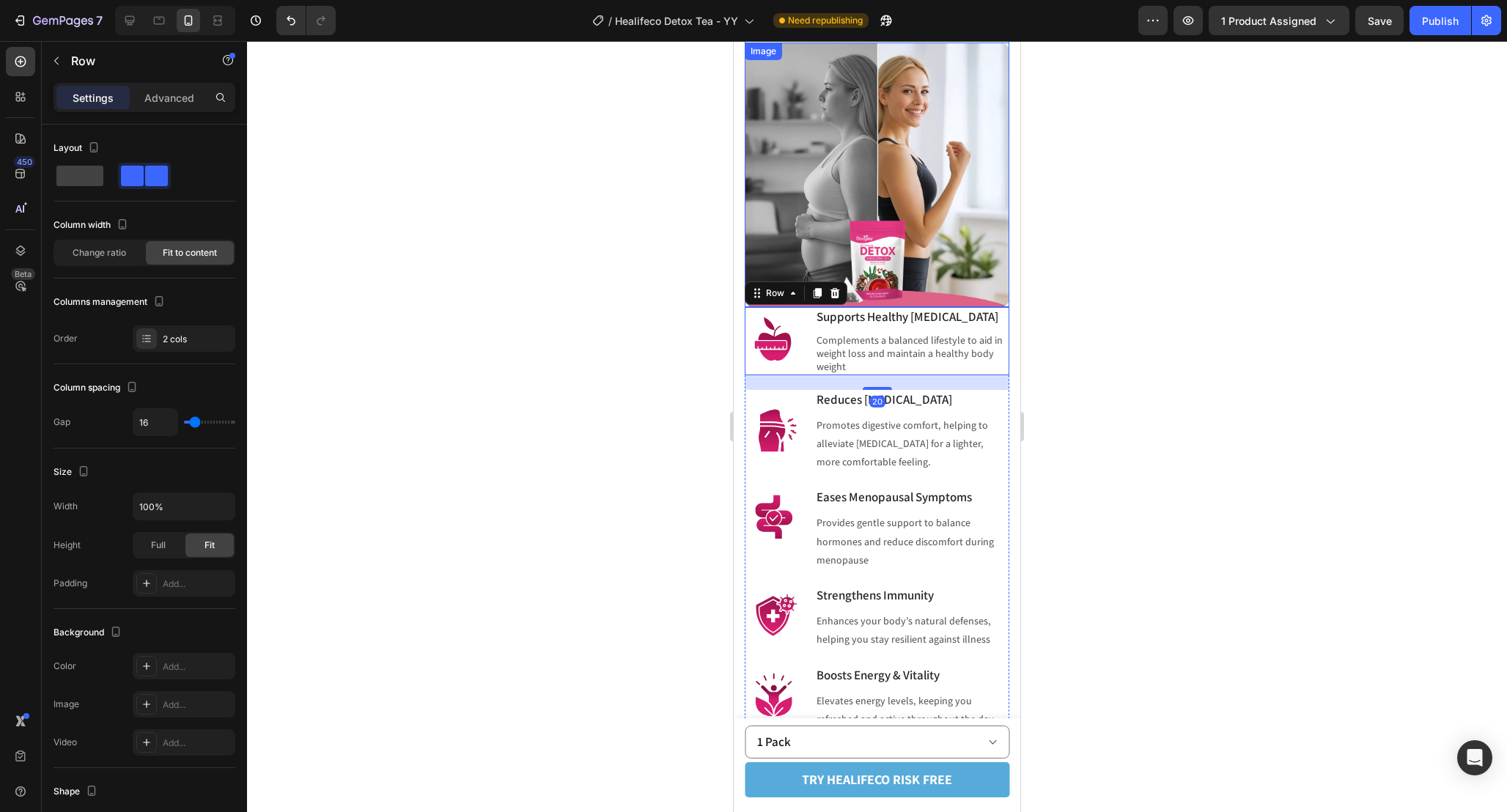
click at [952, 306] on img at bounding box center [877, 174] width 265 height 265
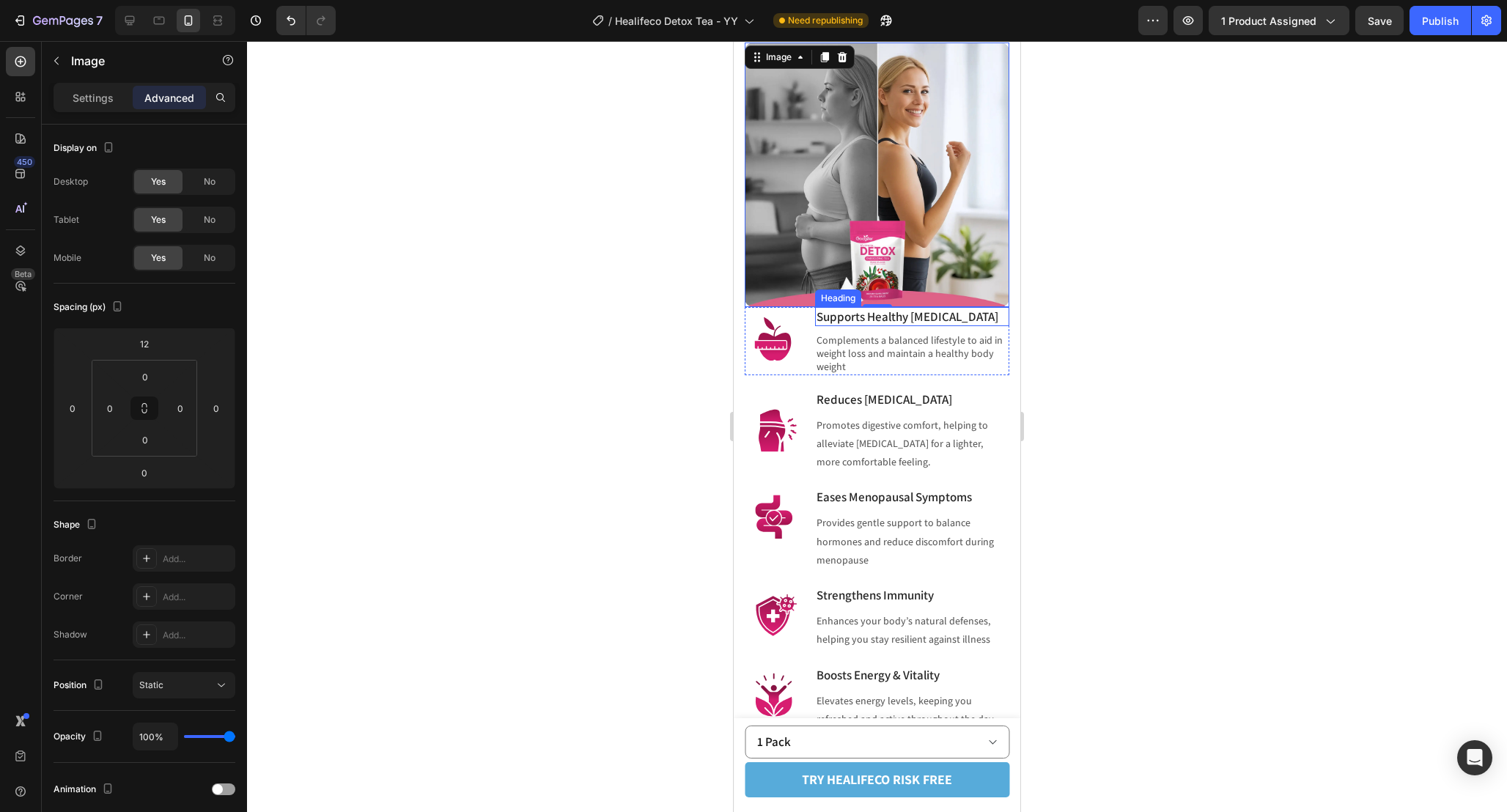
drag, startPoint x: 880, startPoint y: 325, endPoint x: 880, endPoint y: 340, distance: 15.0
click at [880, 340] on div "Image Supports Healthy Weight Management Heading Complements a balanced lifesty…" at bounding box center [877, 382] width 265 height 696
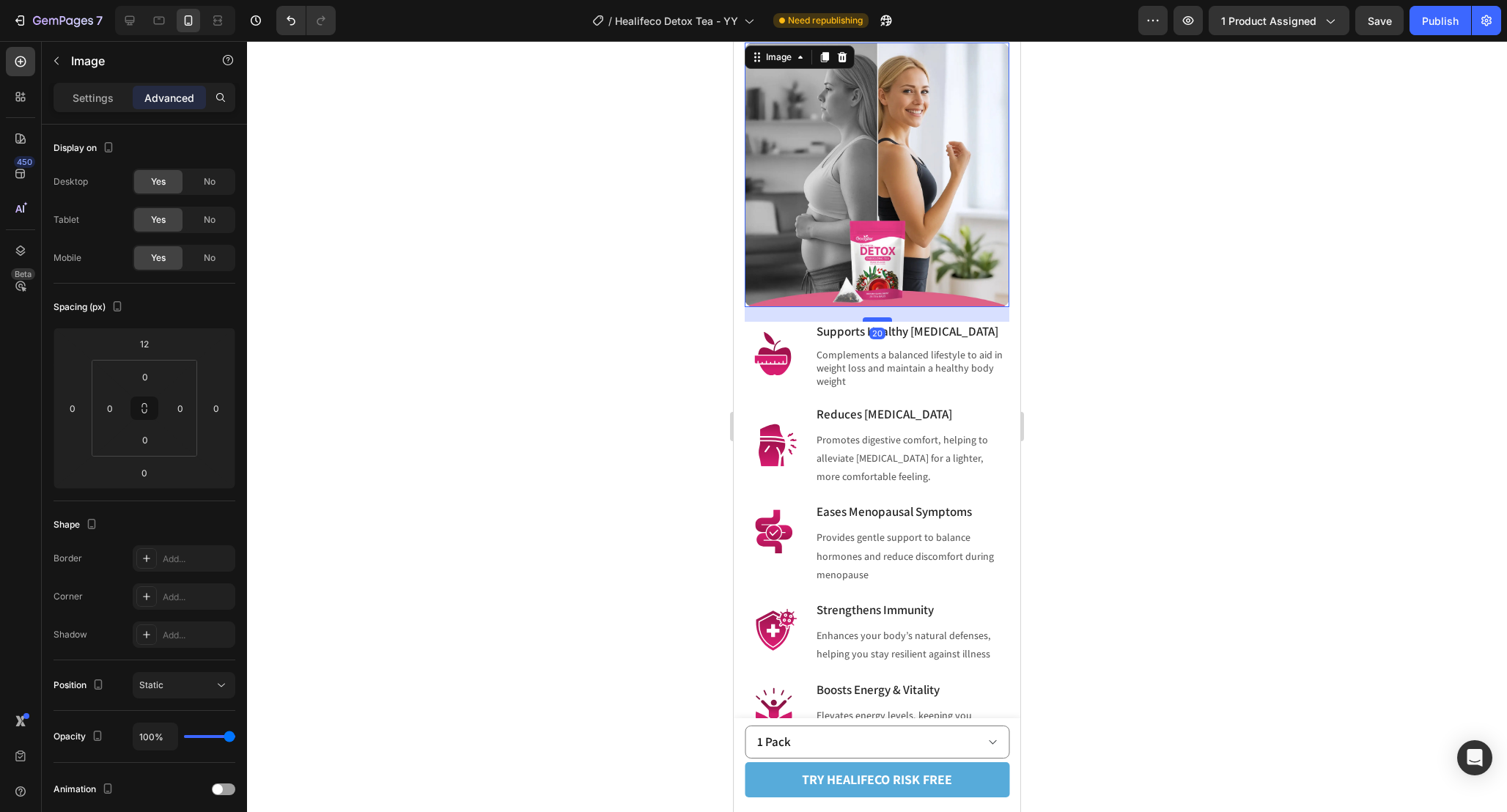
drag, startPoint x: 879, startPoint y: 323, endPoint x: 879, endPoint y: 337, distance: 14.0
click at [879, 322] on div at bounding box center [877, 319] width 29 height 5
type input "20"
click at [1093, 431] on div at bounding box center [877, 427] width 1260 height 771
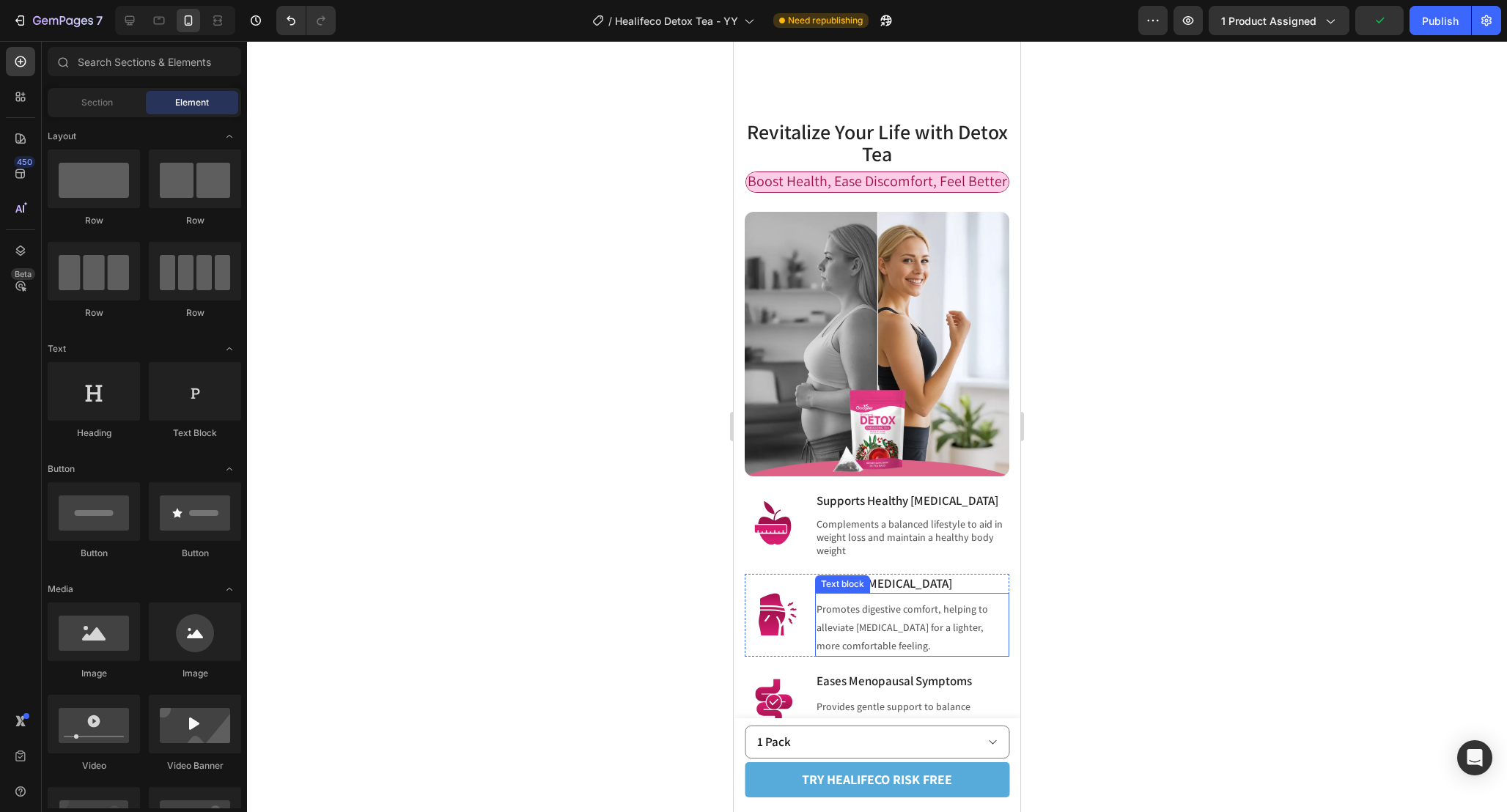
scroll to position [1718, 0]
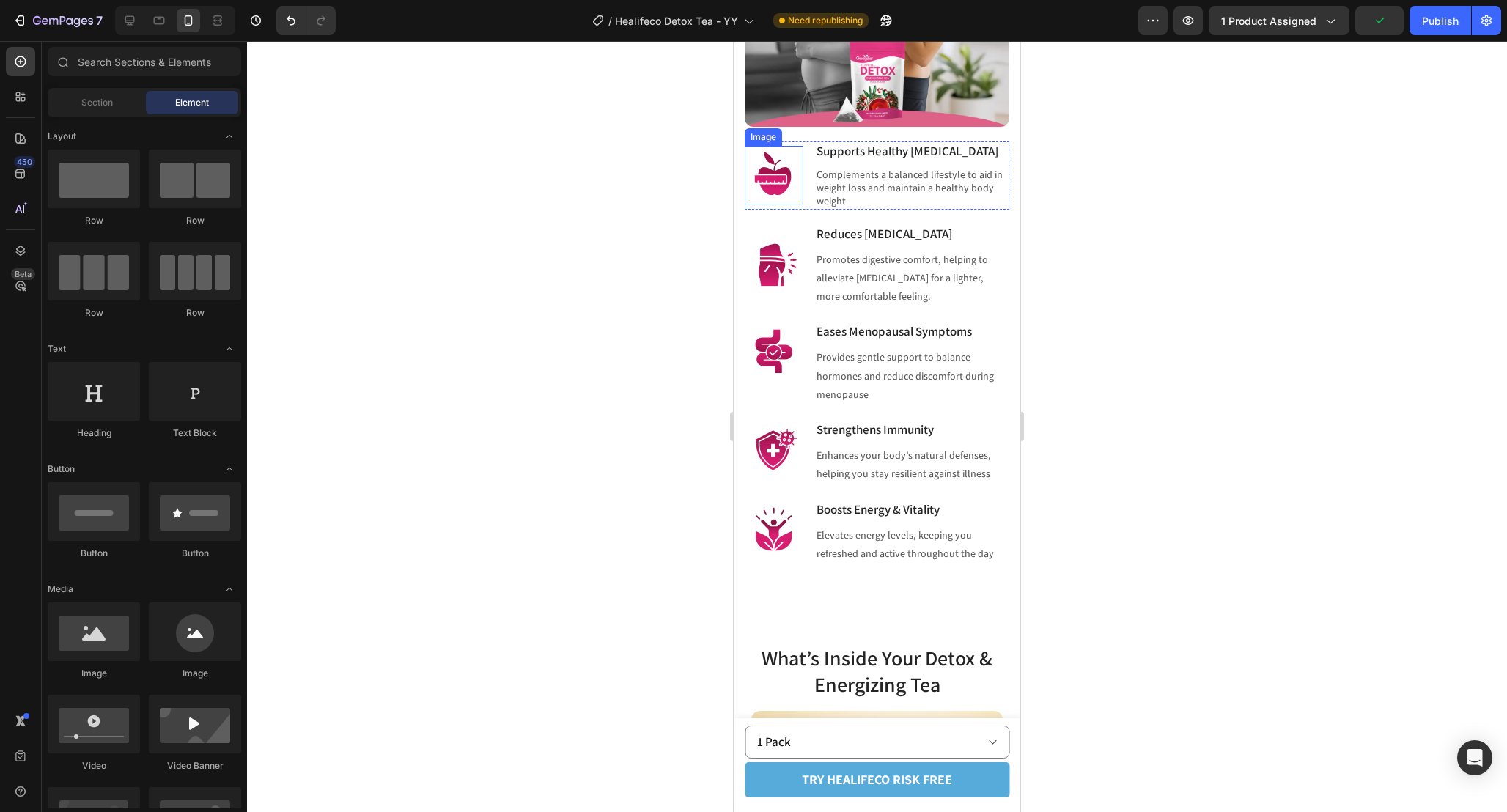
click at [784, 205] on img at bounding box center [774, 175] width 59 height 59
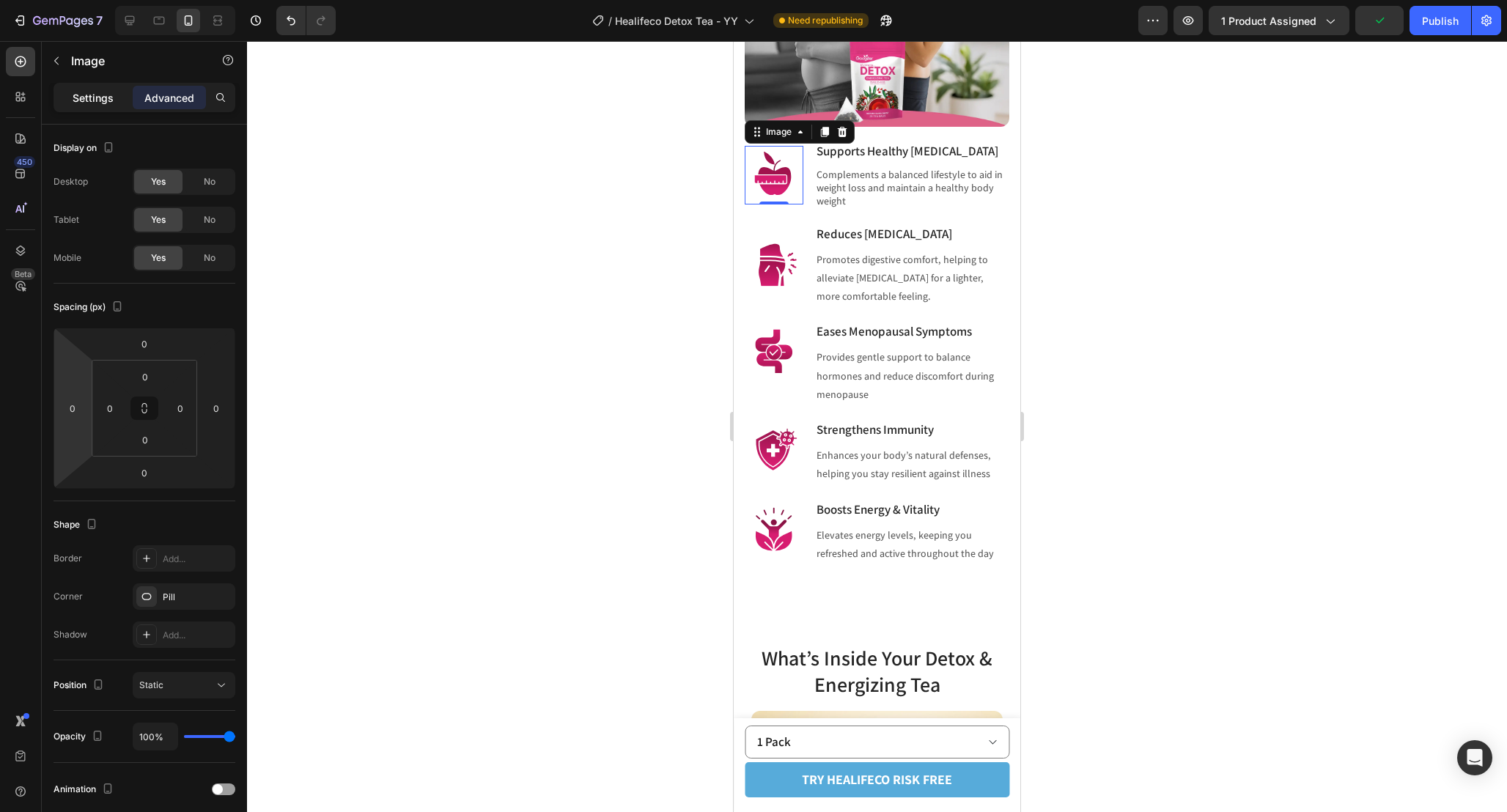
click at [92, 87] on div "Settings" at bounding box center [93, 97] width 74 height 23
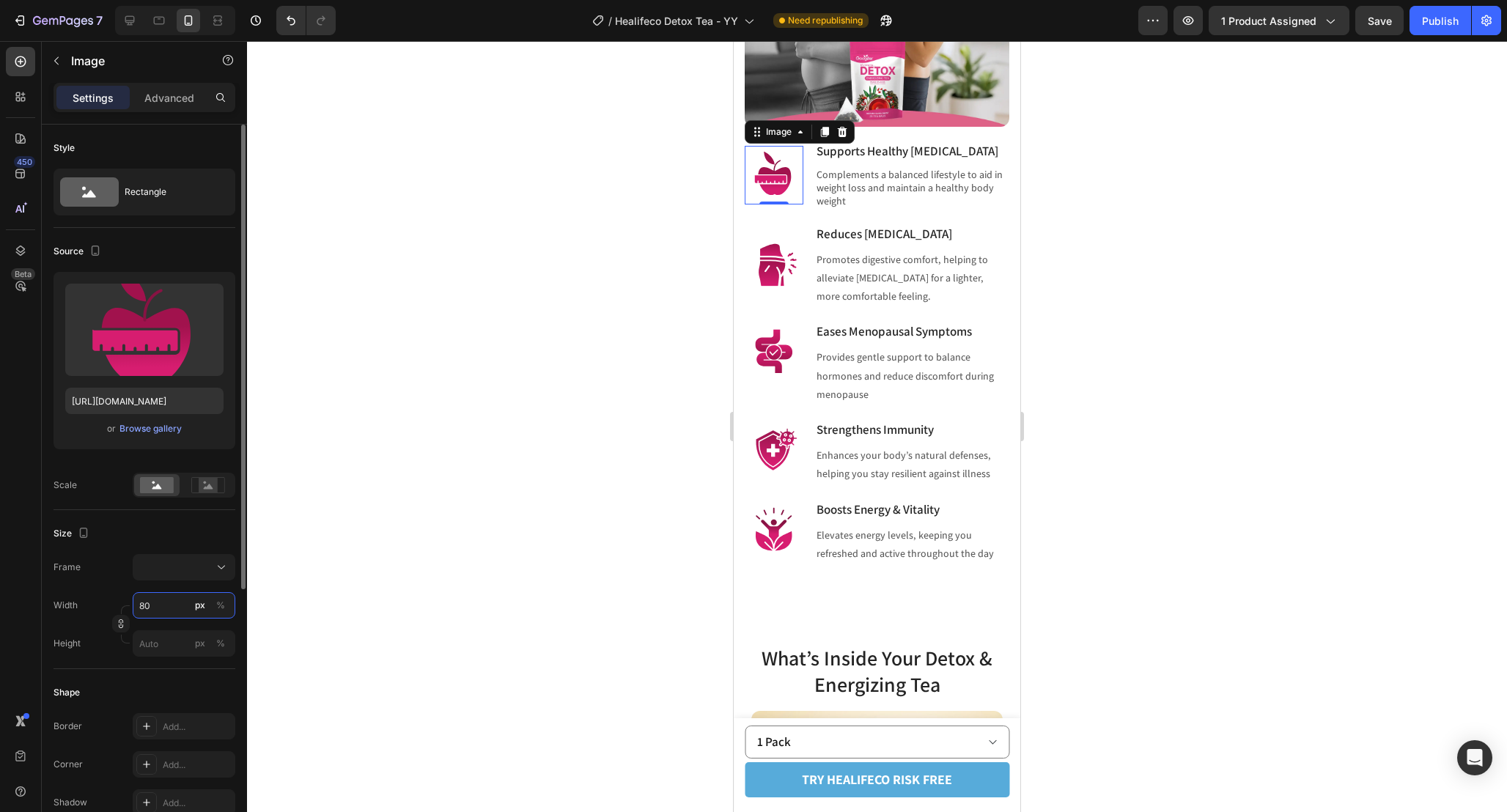
click at [167, 603] on input "80" at bounding box center [183, 605] width 102 height 27
type input "6"
type input "60"
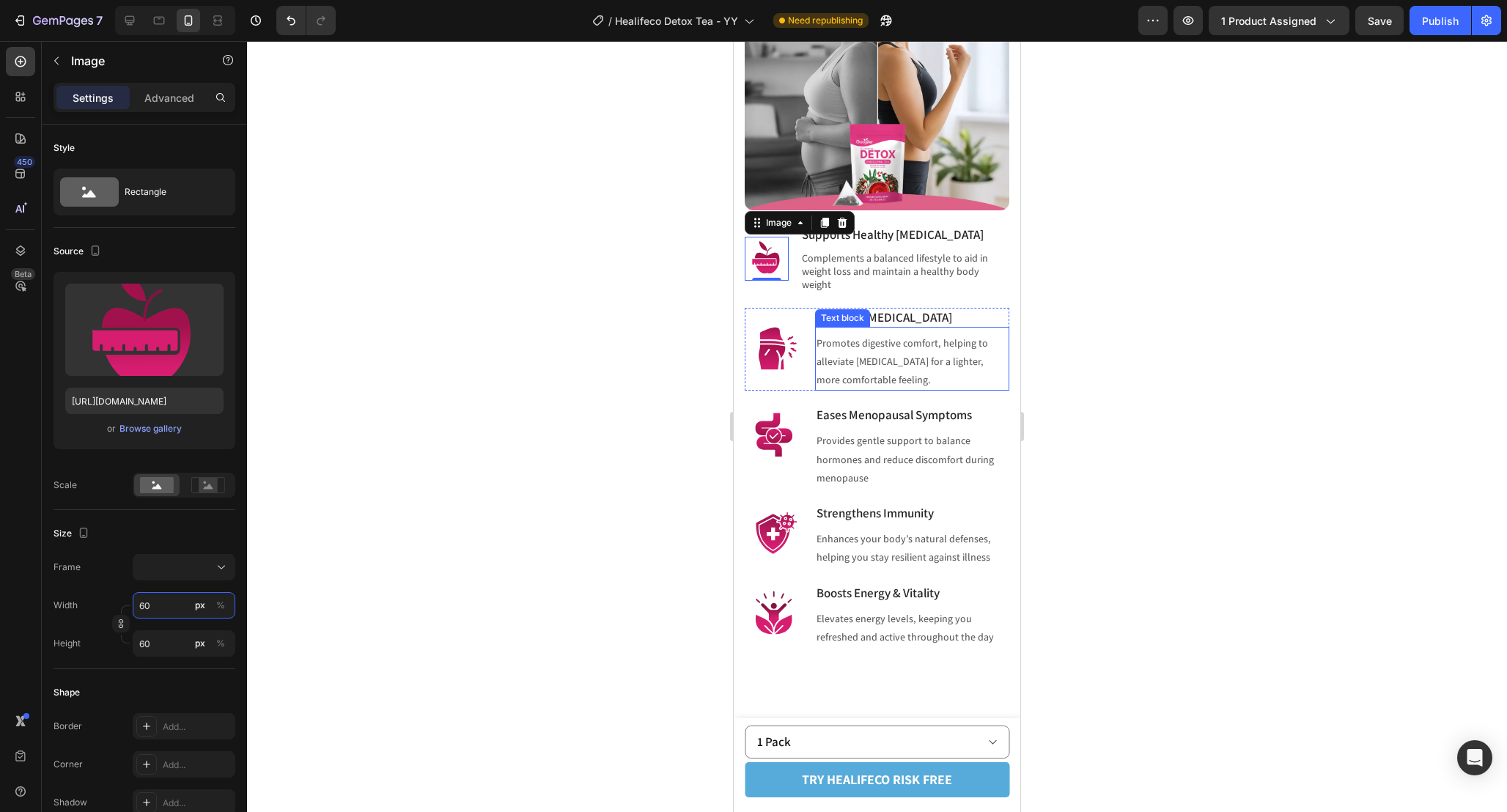
scroll to position [1626, 0]
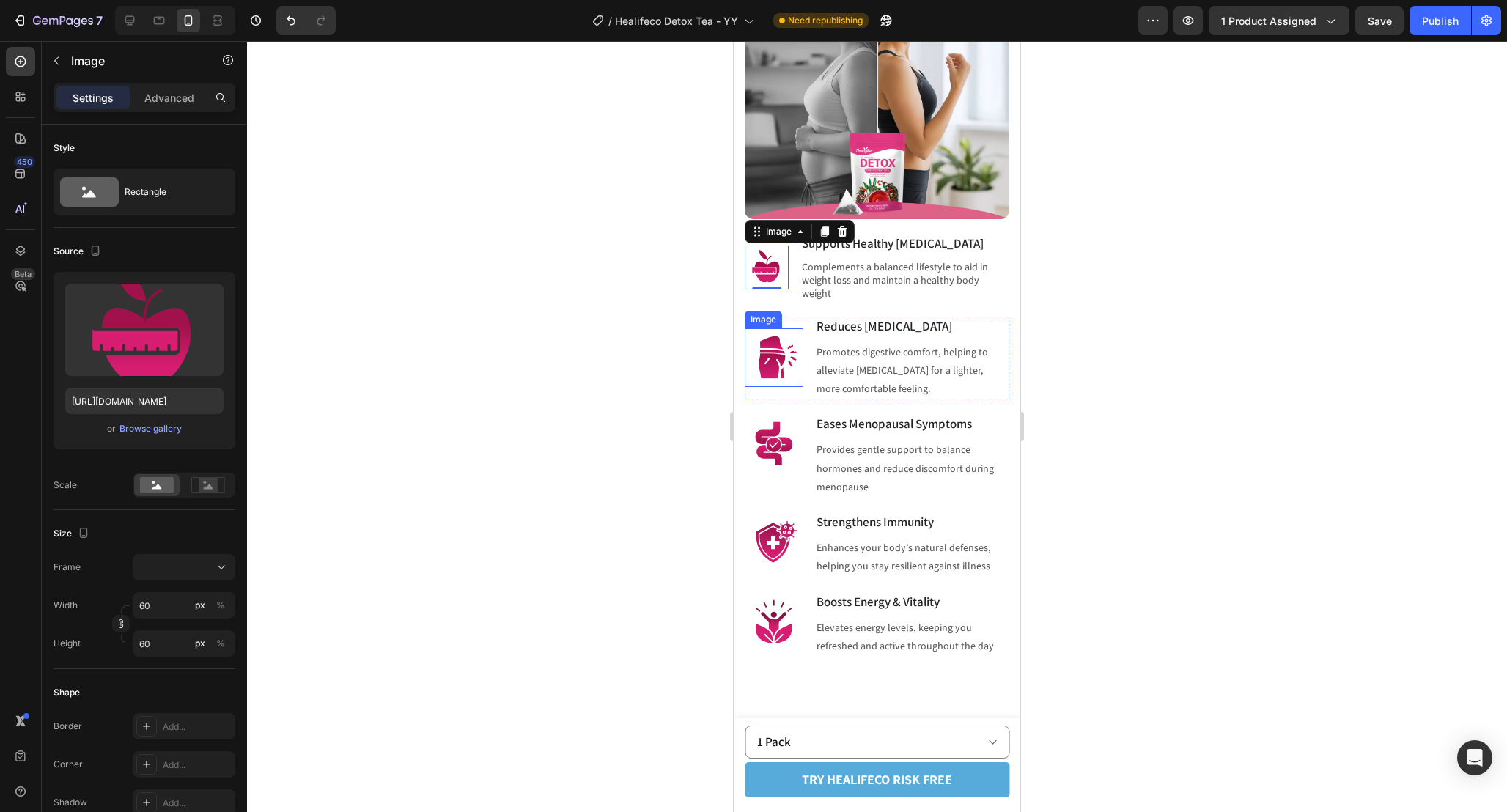
click at [793, 359] on img at bounding box center [774, 358] width 59 height 59
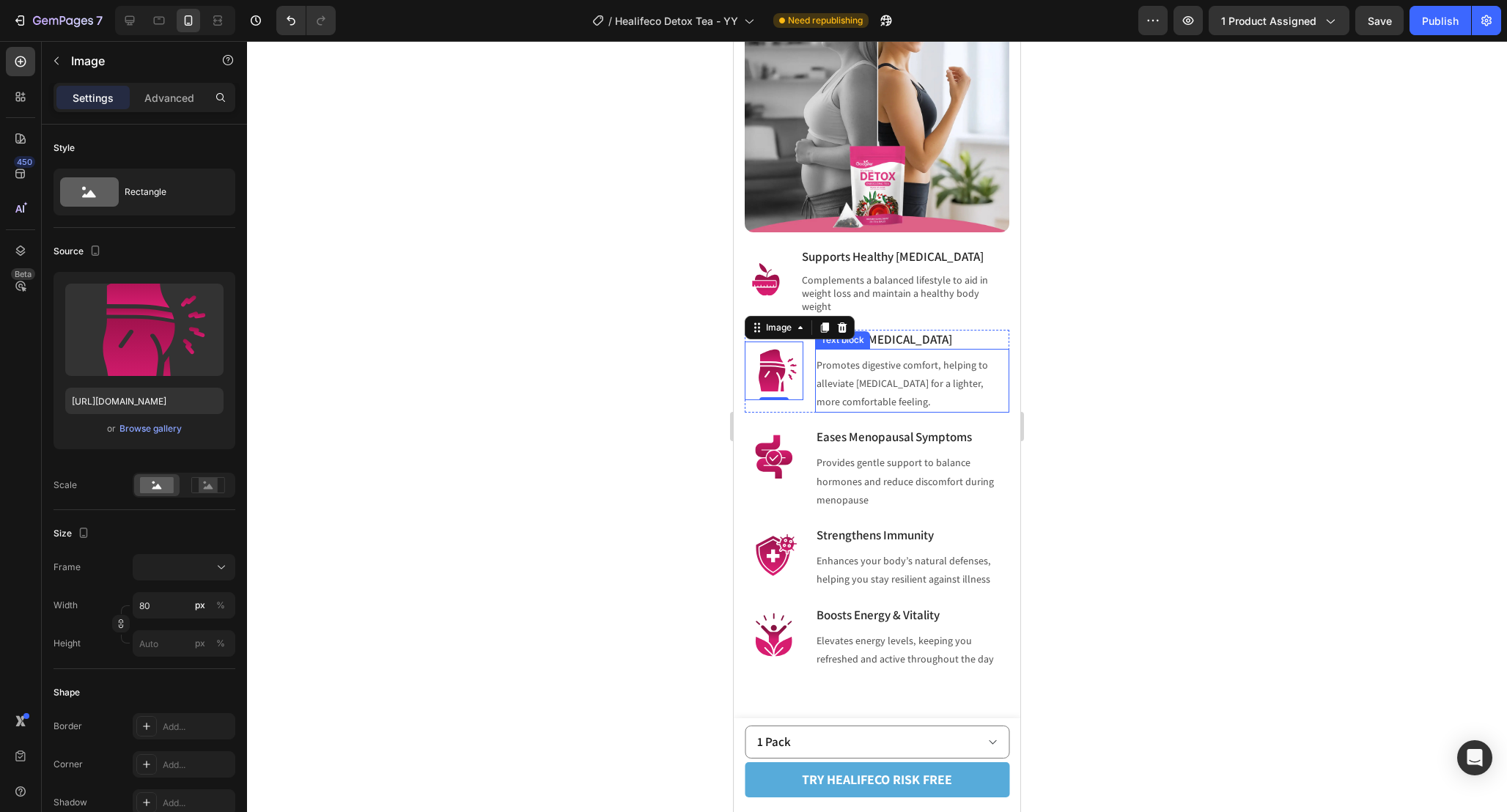
scroll to position [1609, 0]
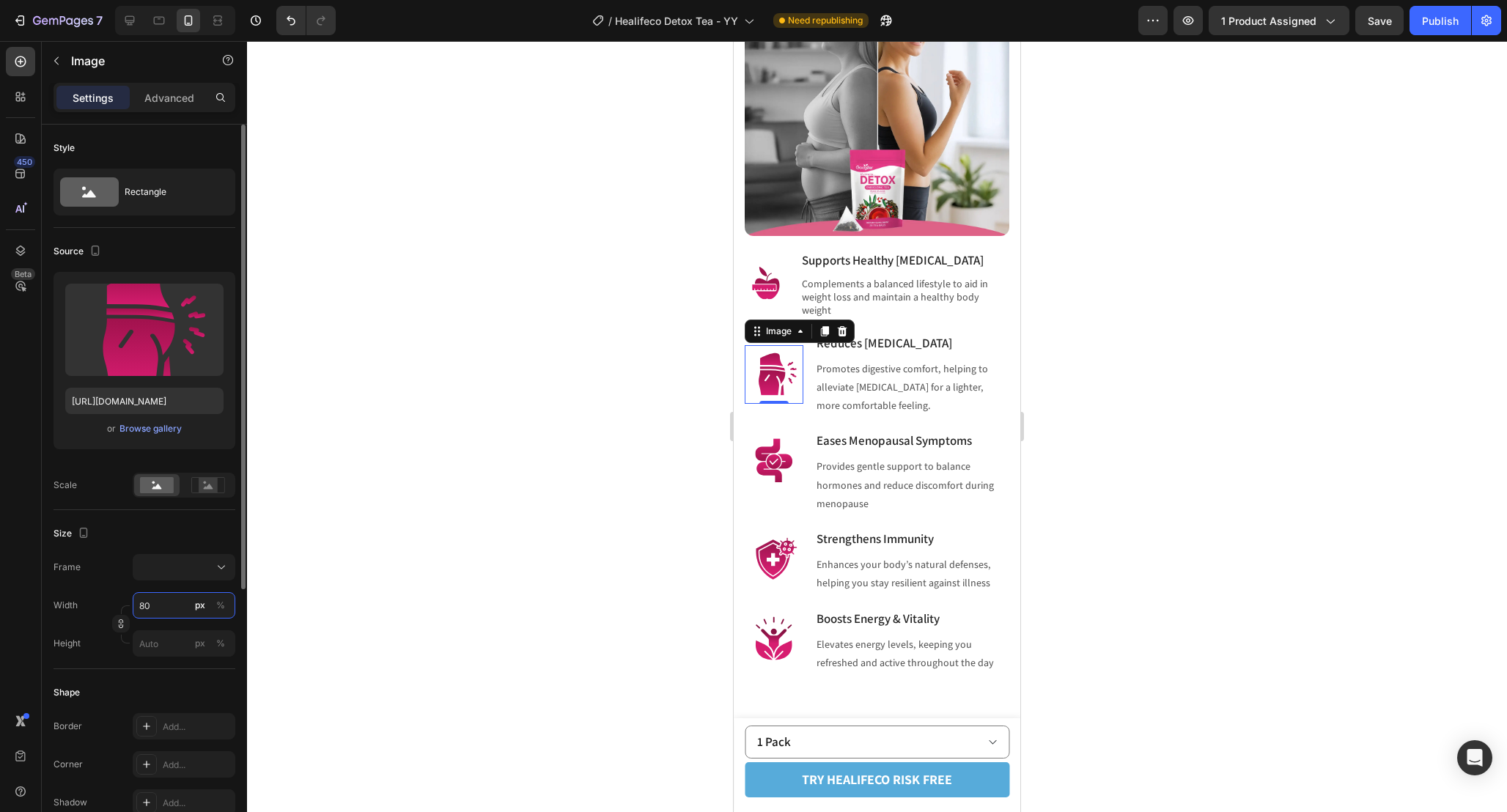
click at [155, 610] on input "80" at bounding box center [183, 605] width 102 height 27
type input "6"
type input "60"
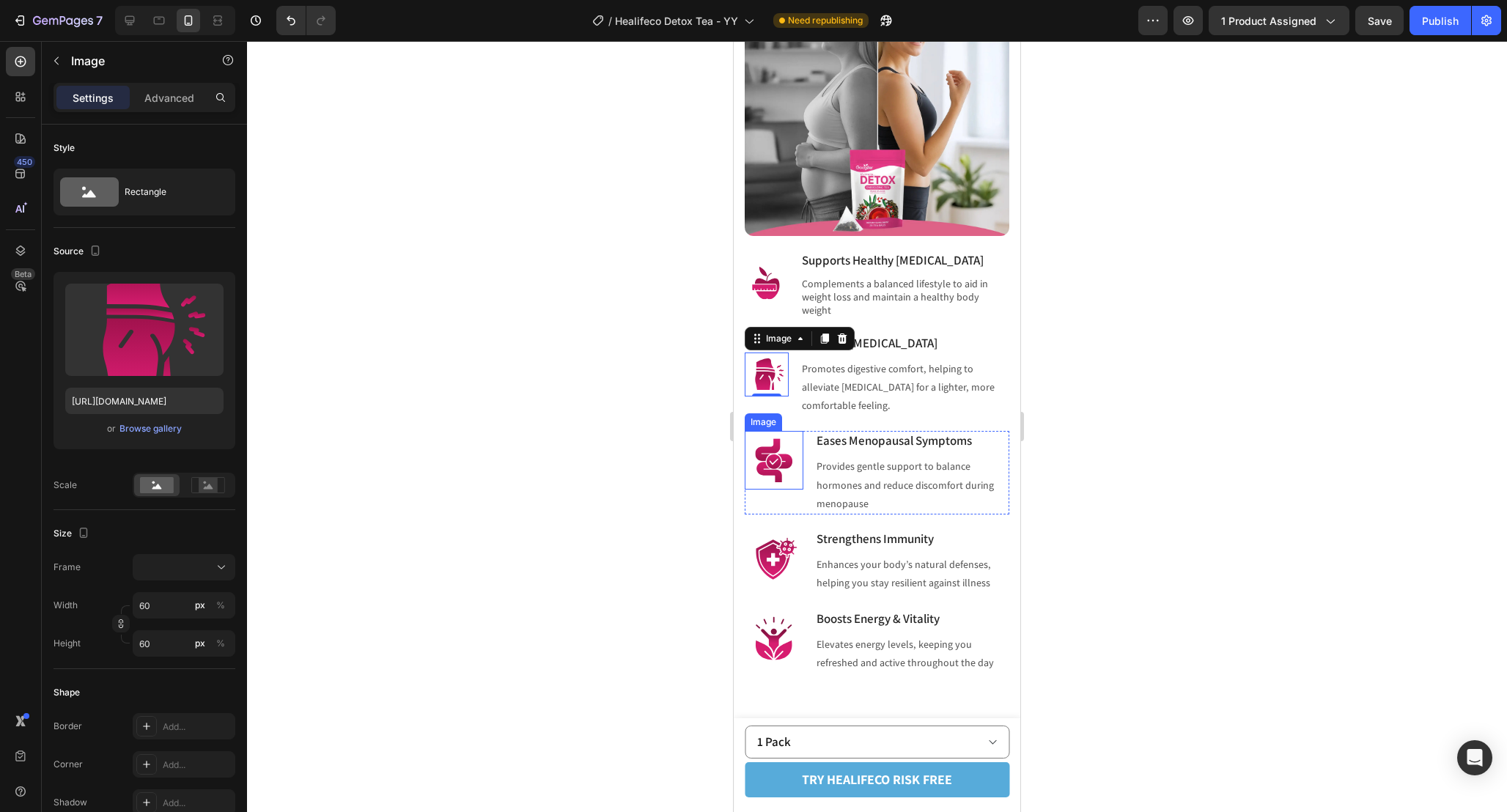
click at [775, 441] on img at bounding box center [774, 461] width 59 height 59
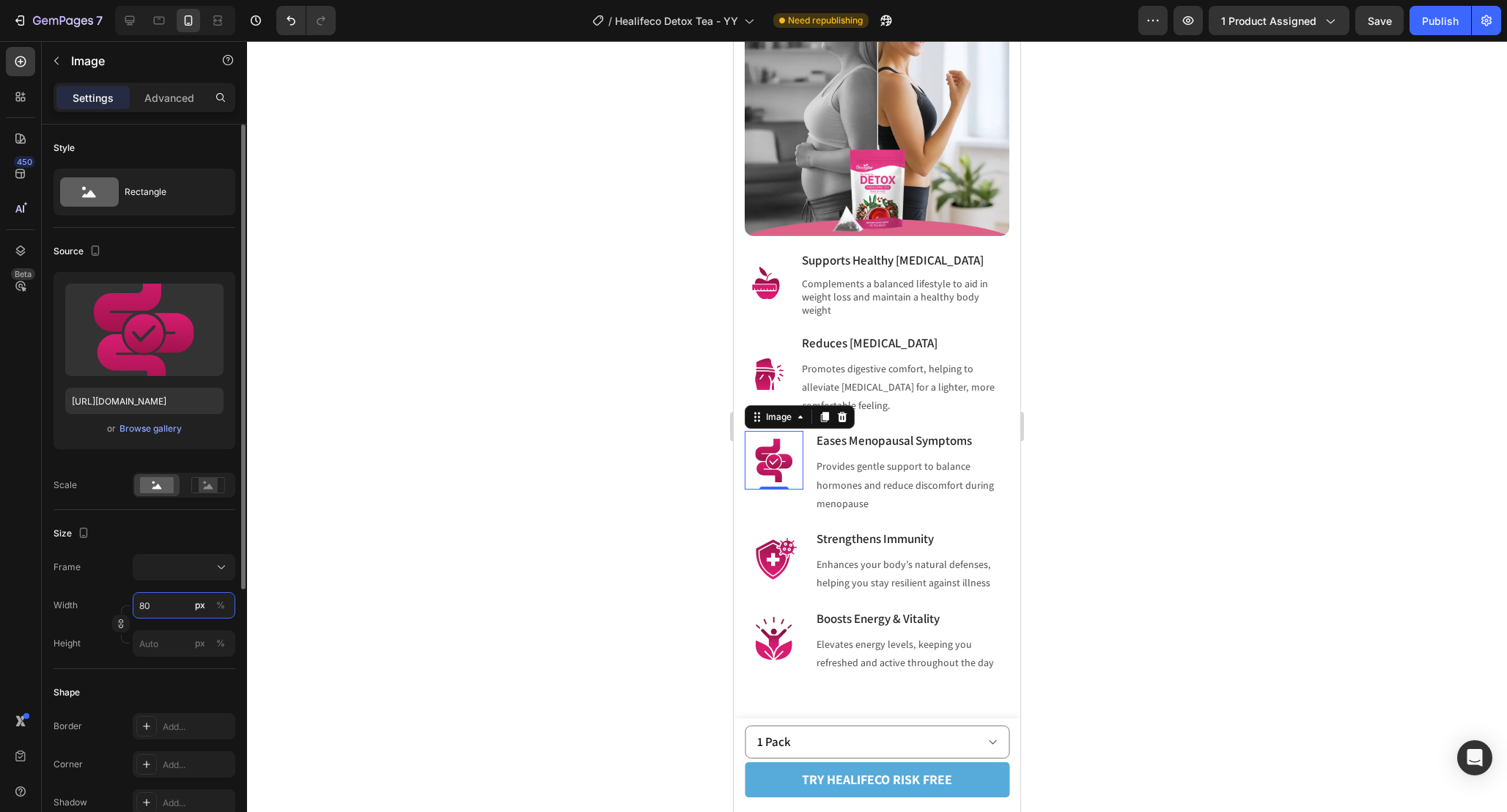
click at [165, 603] on input "80" at bounding box center [183, 605] width 102 height 27
type input "6"
type input "60"
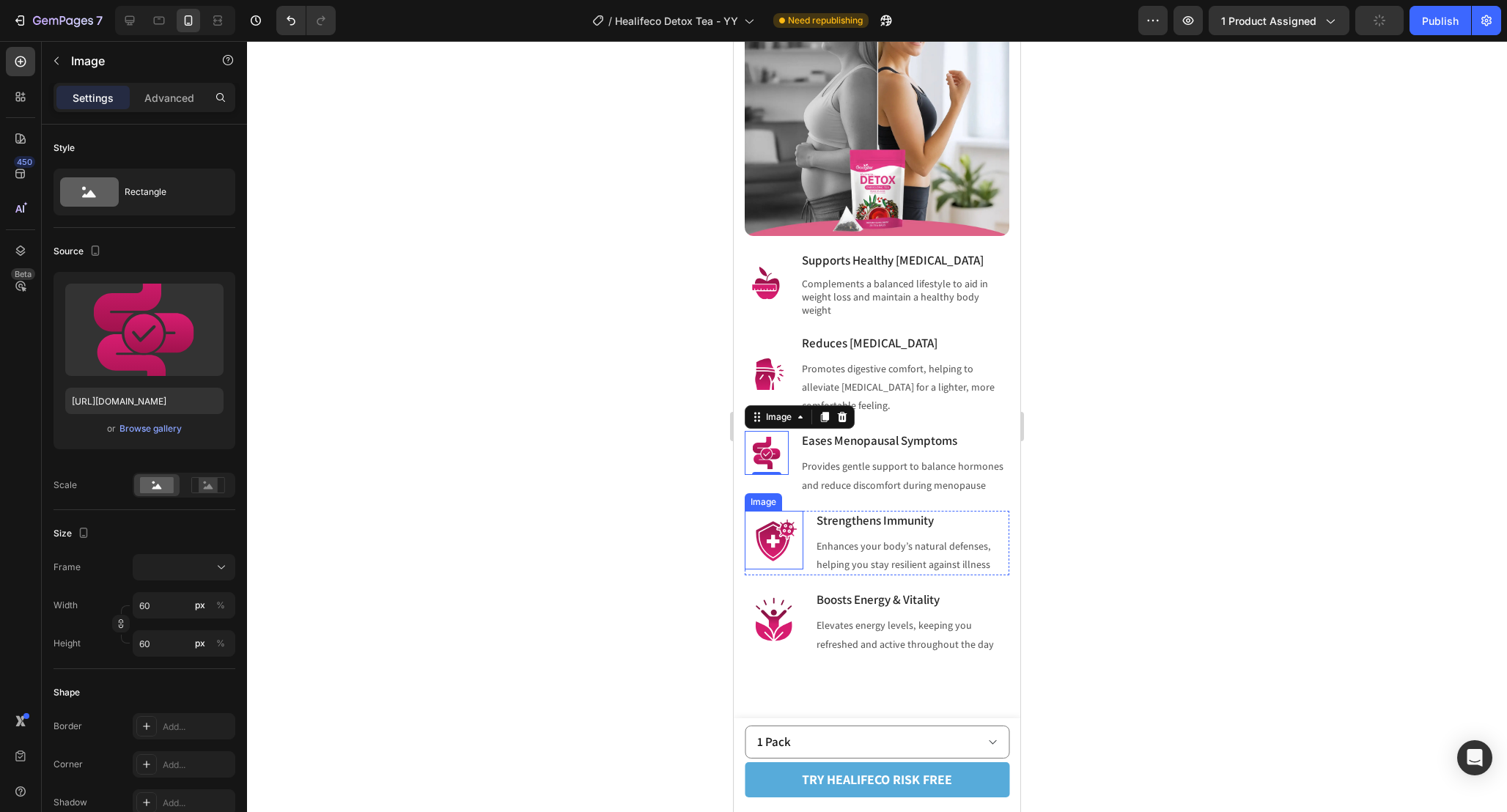
click at [767, 527] on img at bounding box center [774, 540] width 59 height 59
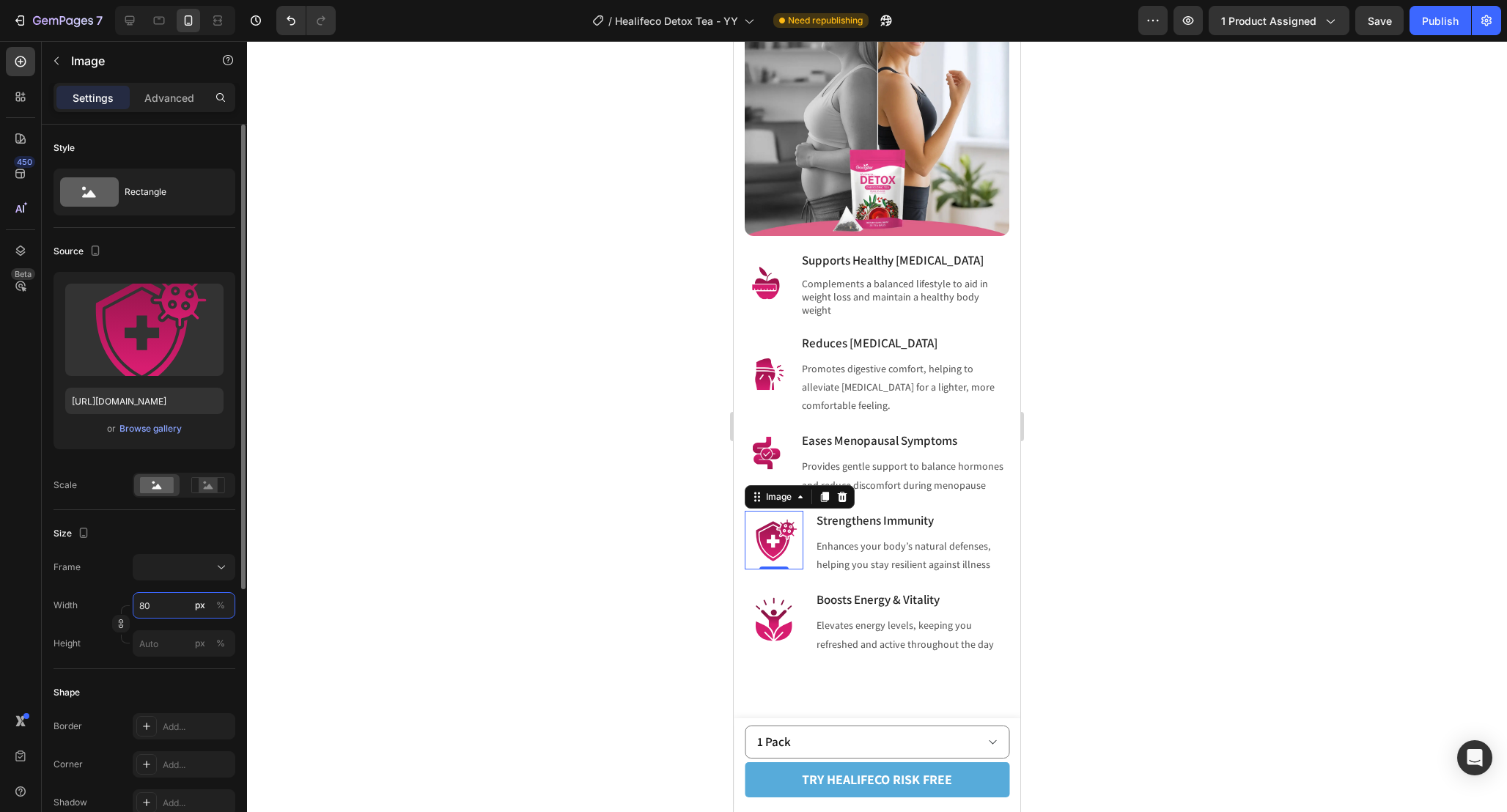
click at [159, 608] on input "80" at bounding box center [183, 605] width 102 height 27
type input "6"
type input "60"
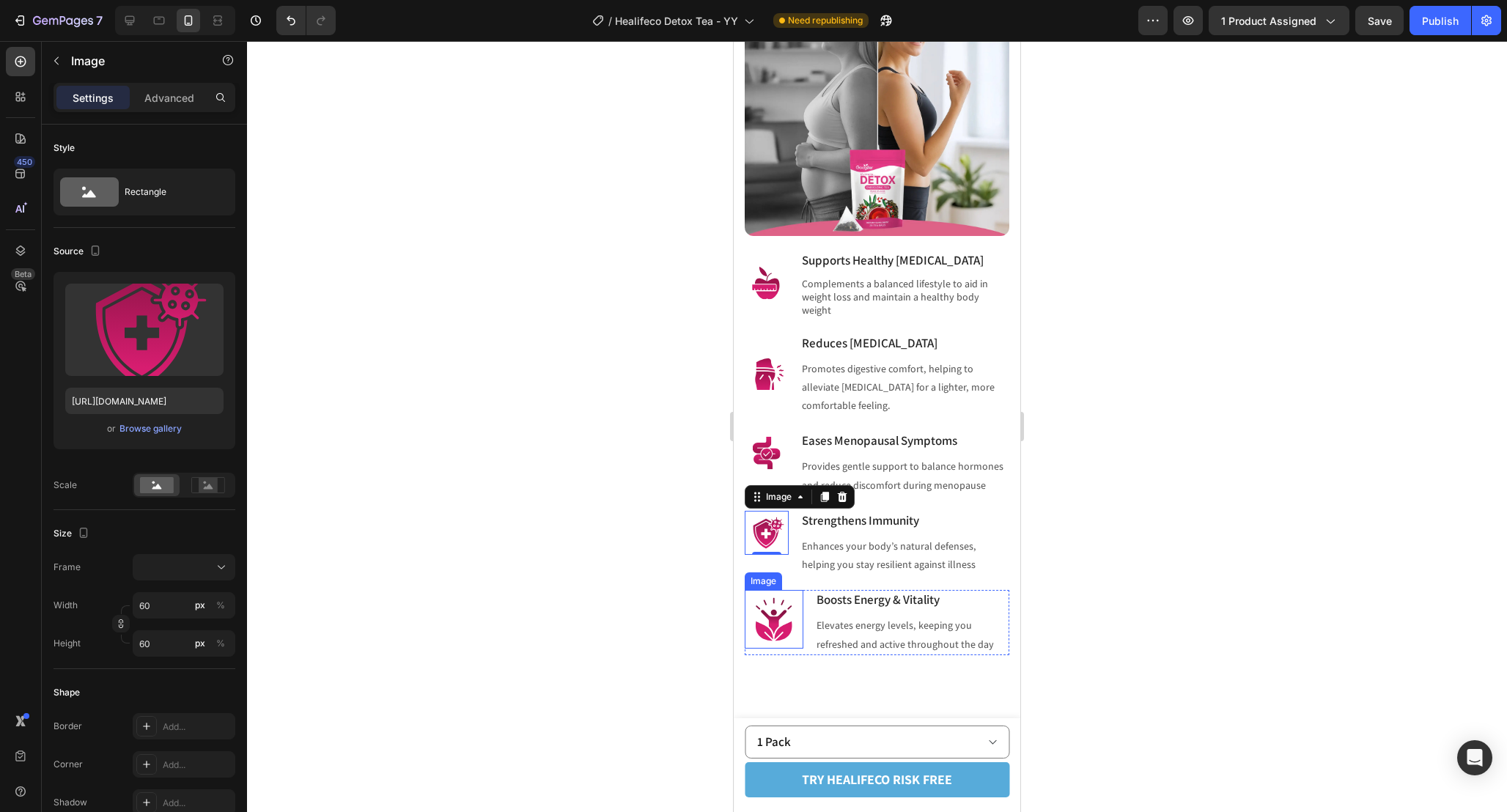
click at [782, 590] on img at bounding box center [774, 619] width 59 height 59
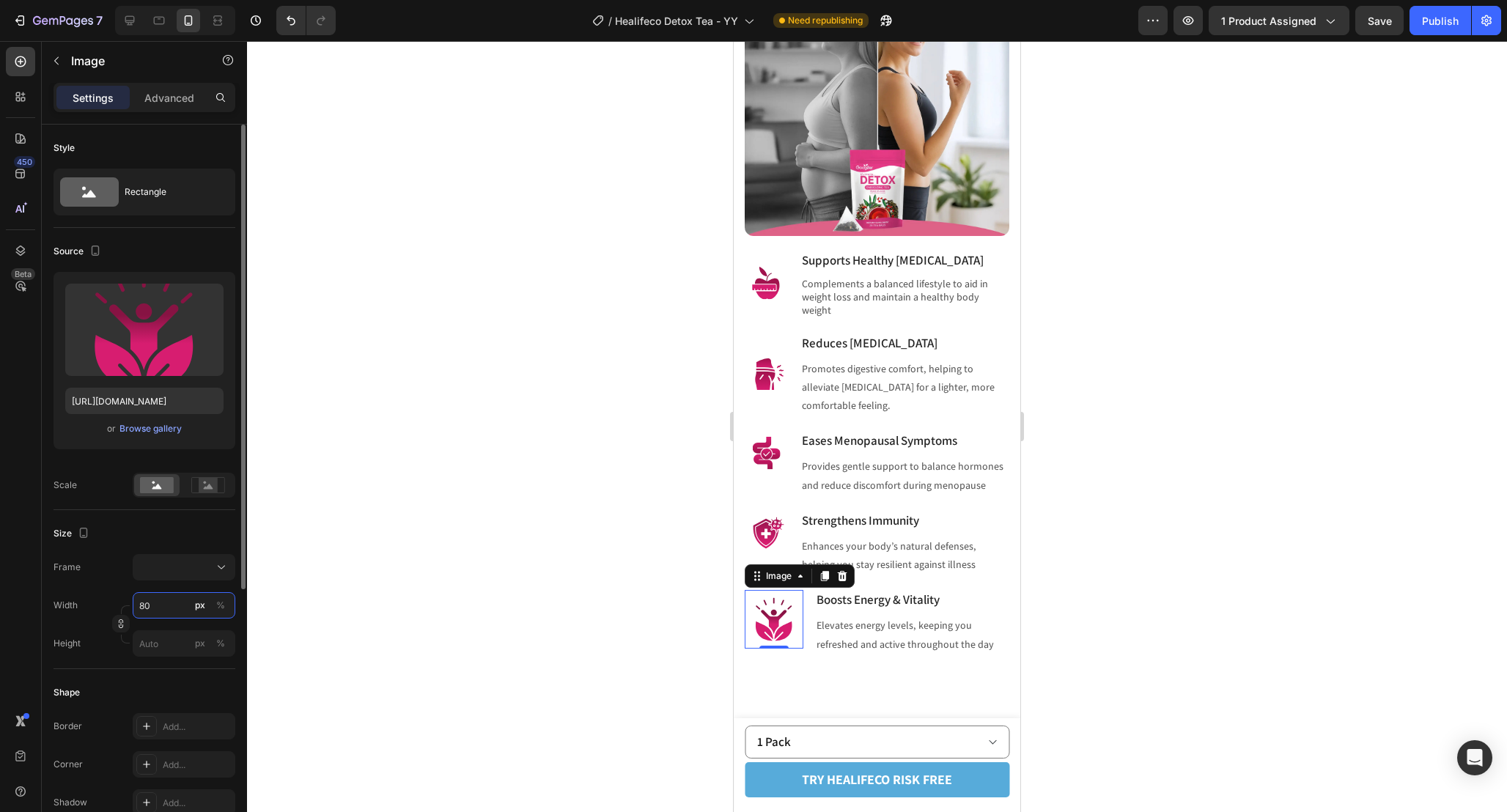
click at [165, 601] on input "80" at bounding box center [183, 605] width 102 height 27
type input "6"
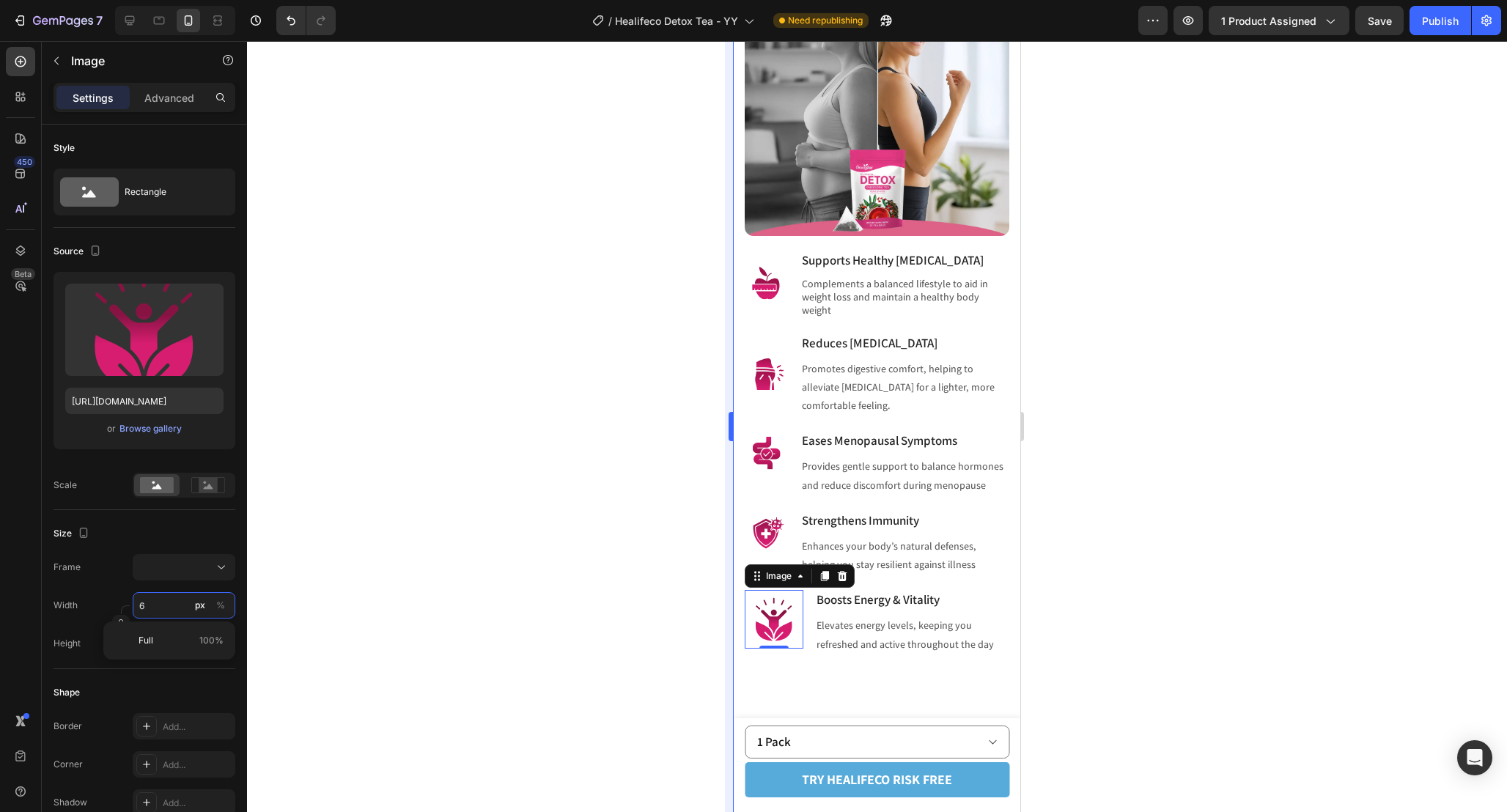
type input "60"
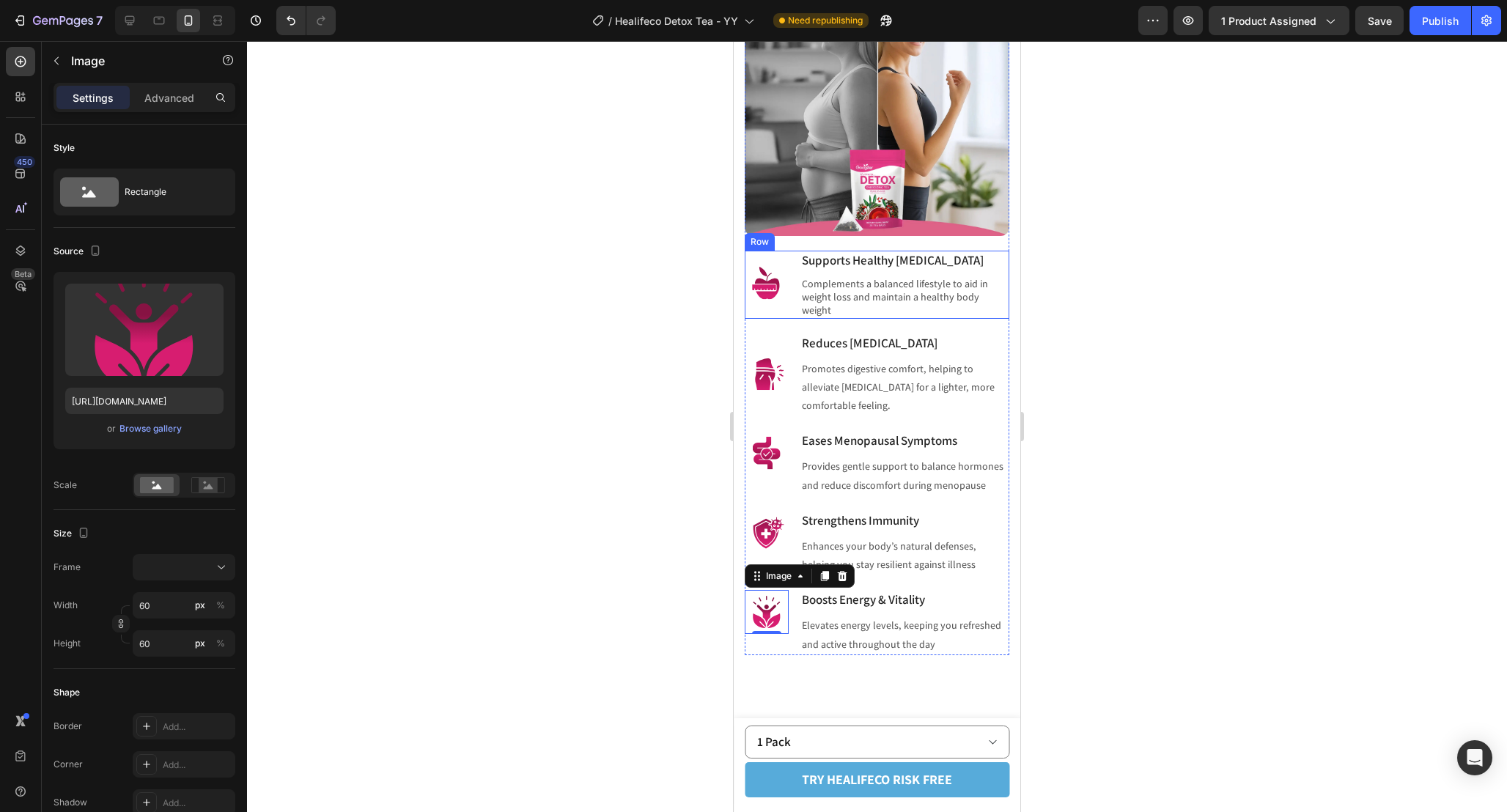
click at [792, 315] on div "Image Supports Healthy Weight Management Heading Complements a balanced lifesty…" at bounding box center [877, 285] width 265 height 68
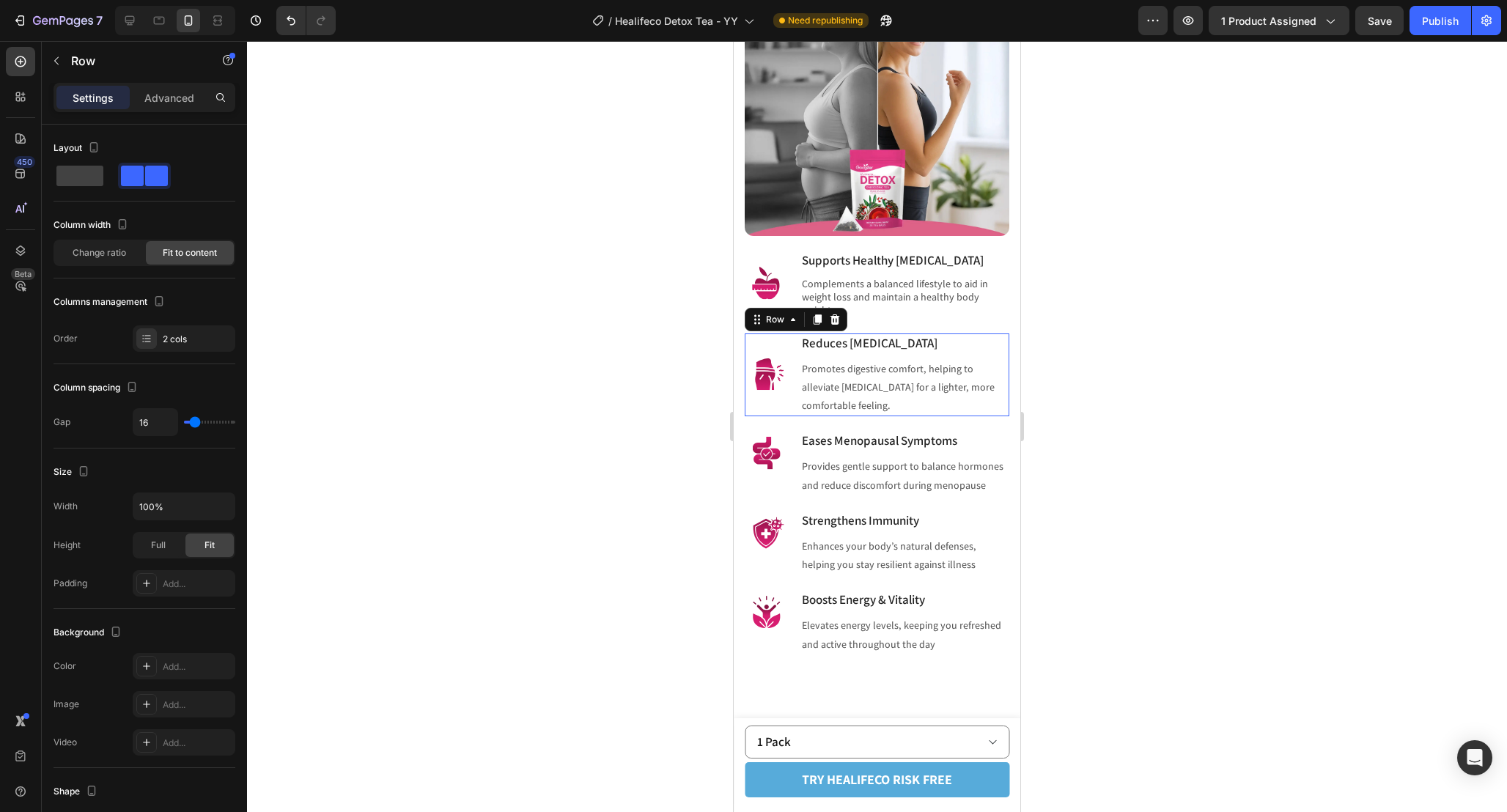
click at [797, 356] on div "Image Reduces Bloating Heading Promotes digestive comfort, helping to alleviate…" at bounding box center [877, 375] width 265 height 84
click at [793, 431] on div "Image Eases Menopausal Symptoms Heading Provides gentle support to balance horm…" at bounding box center [877, 464] width 265 height 65
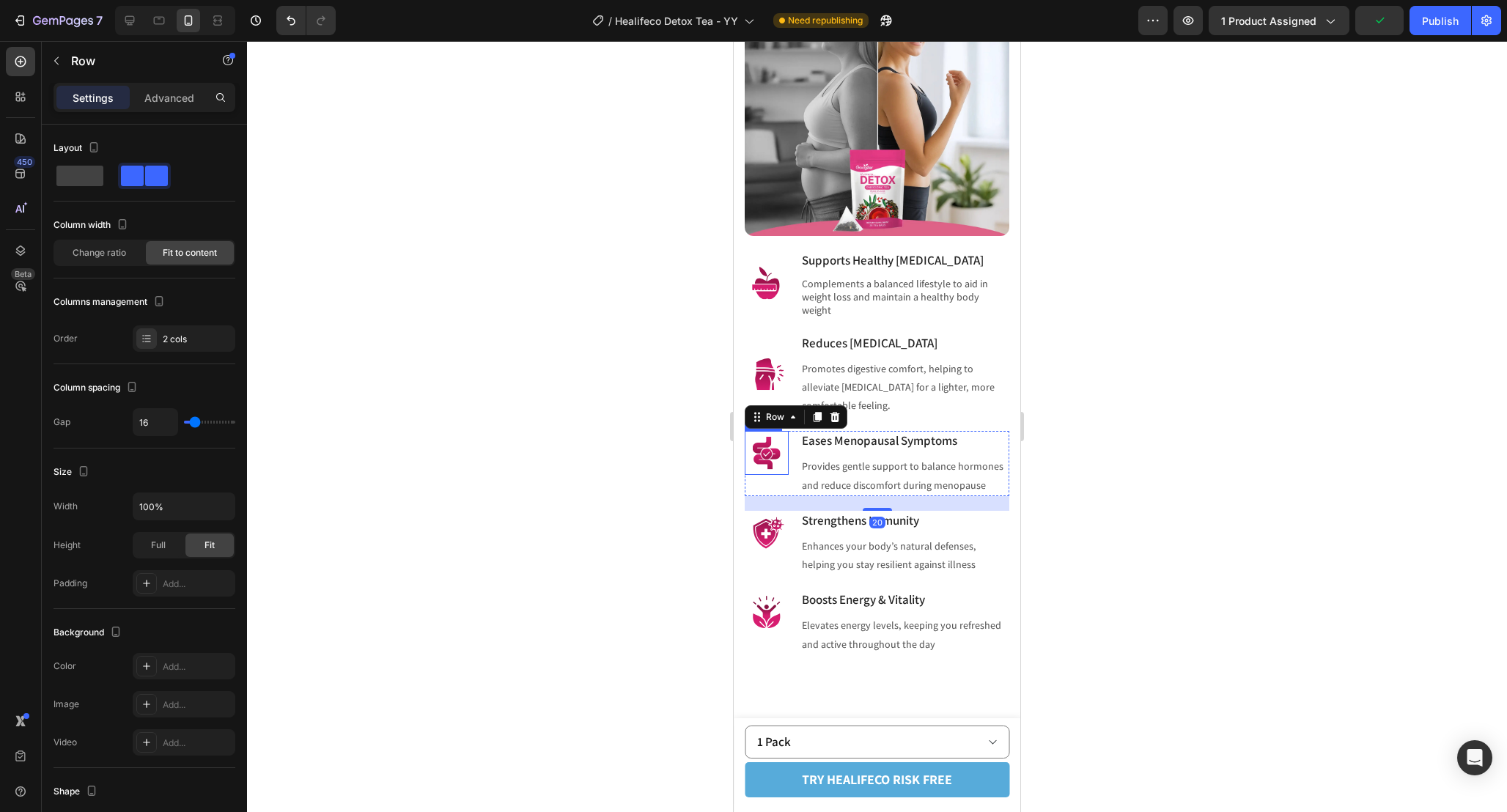
scroll to position [1596, 0]
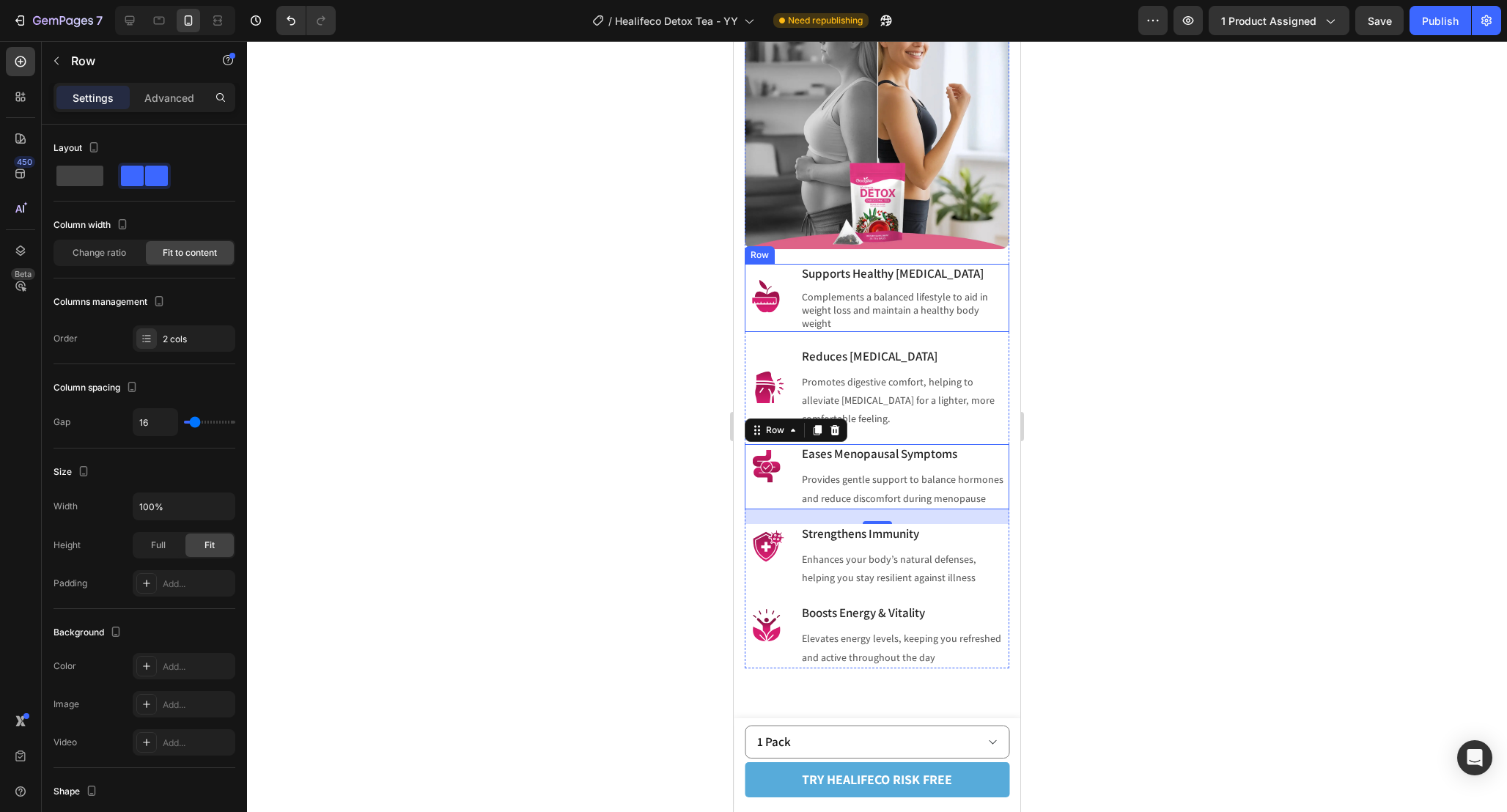
click at [793, 331] on div "Image Supports Healthy Weight Management Heading Complements a balanced lifesty…" at bounding box center [877, 298] width 265 height 68
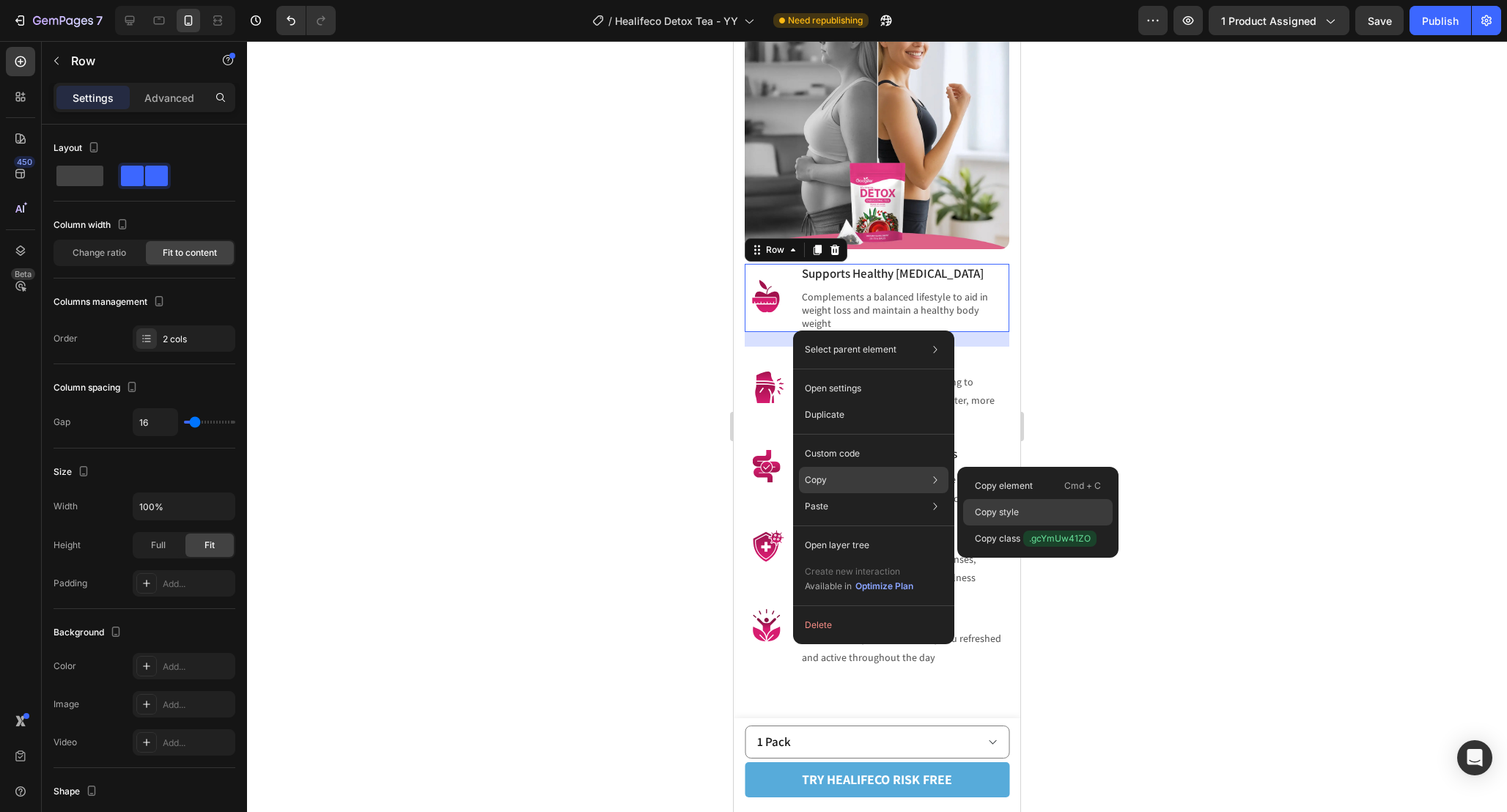
click at [991, 525] on div "Copy style" at bounding box center [1038, 538] width 149 height 27
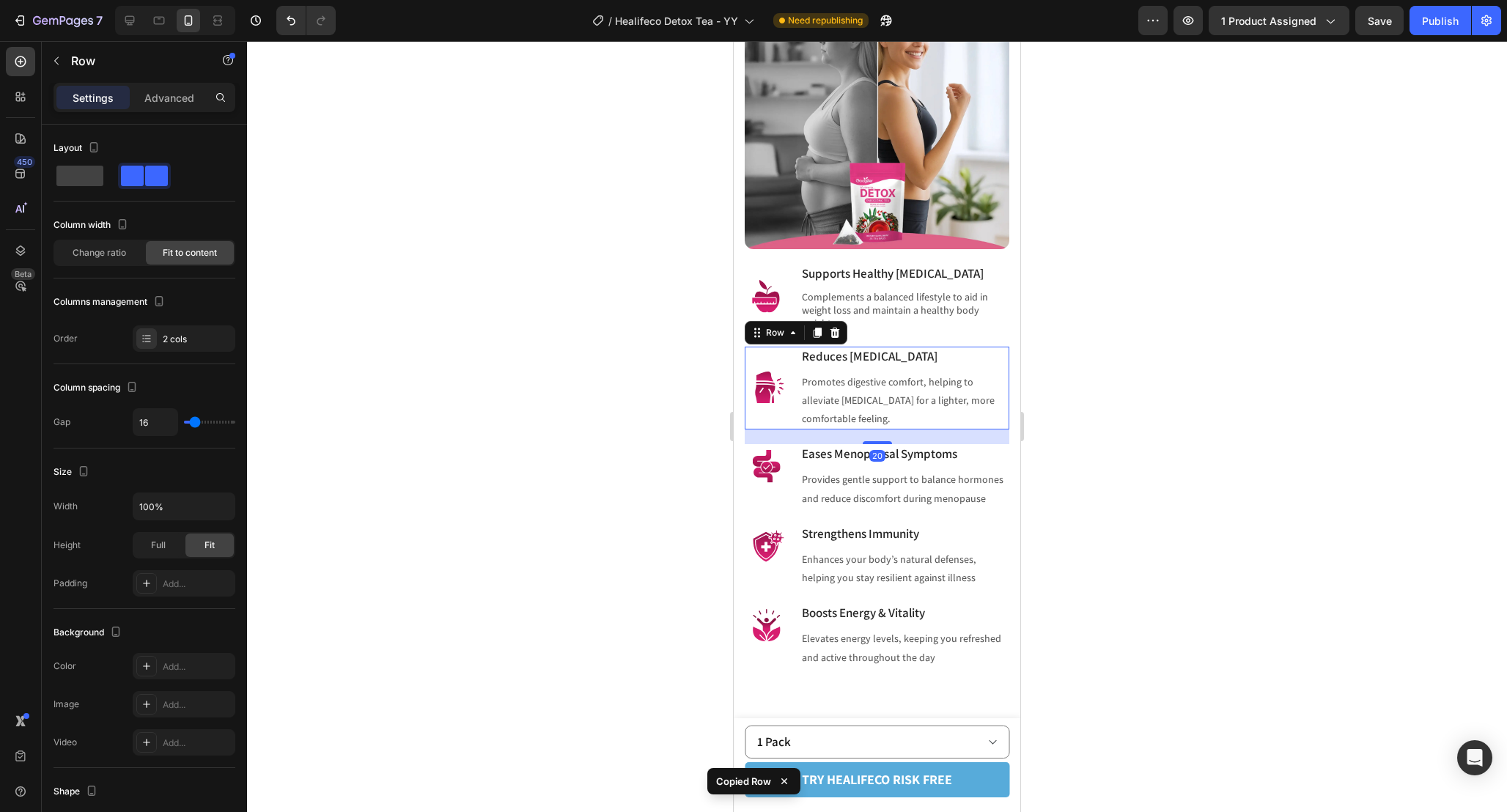
click at [798, 406] on div "Image Reduces Bloating Heading Promotes digestive comfort, helping to alleviate…" at bounding box center [877, 388] width 265 height 84
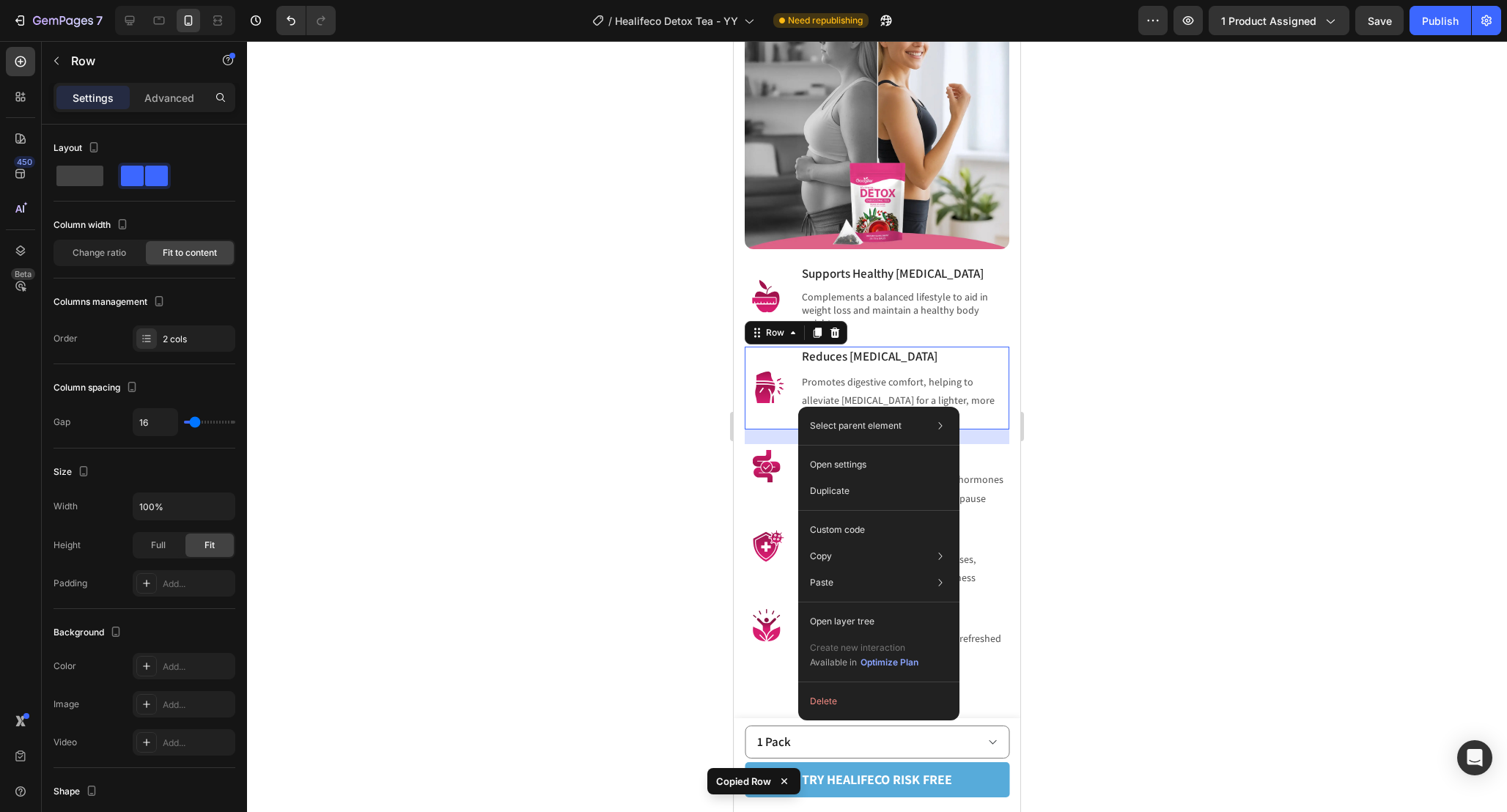
drag, startPoint x: 798, startPoint y: 406, endPoint x: 1534, endPoint y: 448, distance: 737.2
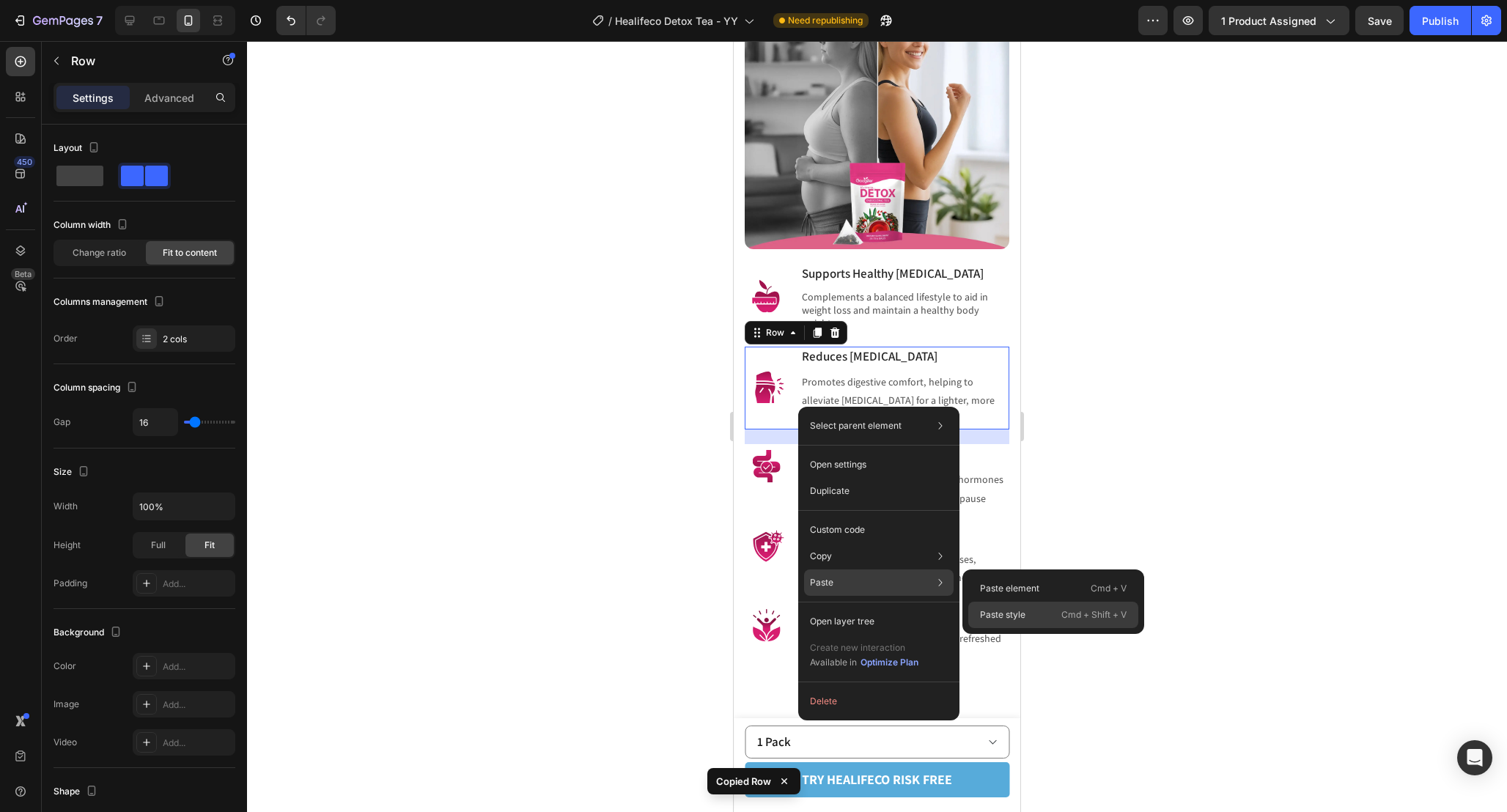
click at [1016, 615] on p "Paste style" at bounding box center [1002, 615] width 45 height 13
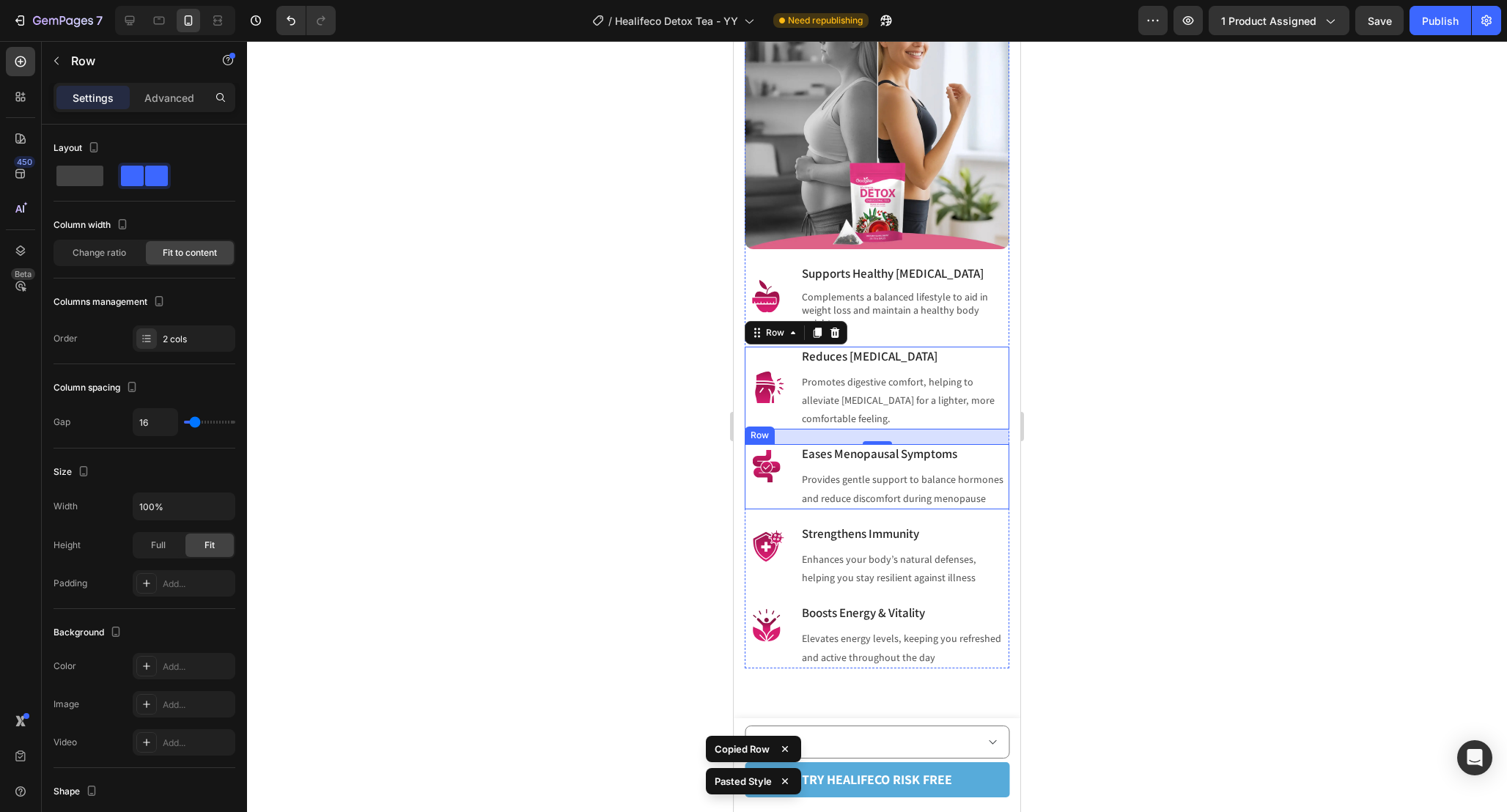
click at [790, 477] on div "Image Eases Menopausal Symptoms Heading Provides gentle support to balance horm…" at bounding box center [877, 477] width 265 height 65
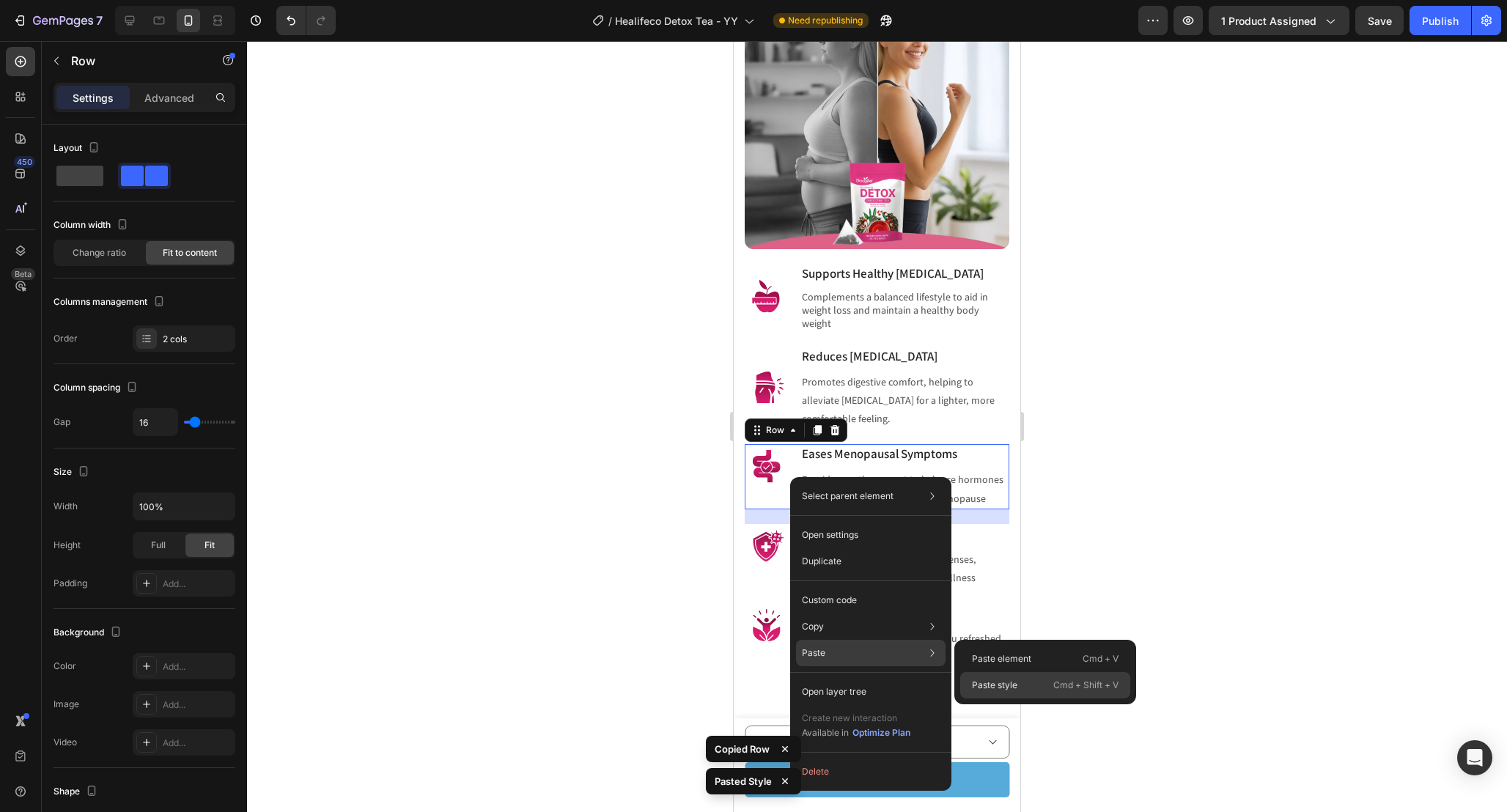
click at [979, 688] on p "Paste style" at bounding box center [994, 685] width 45 height 13
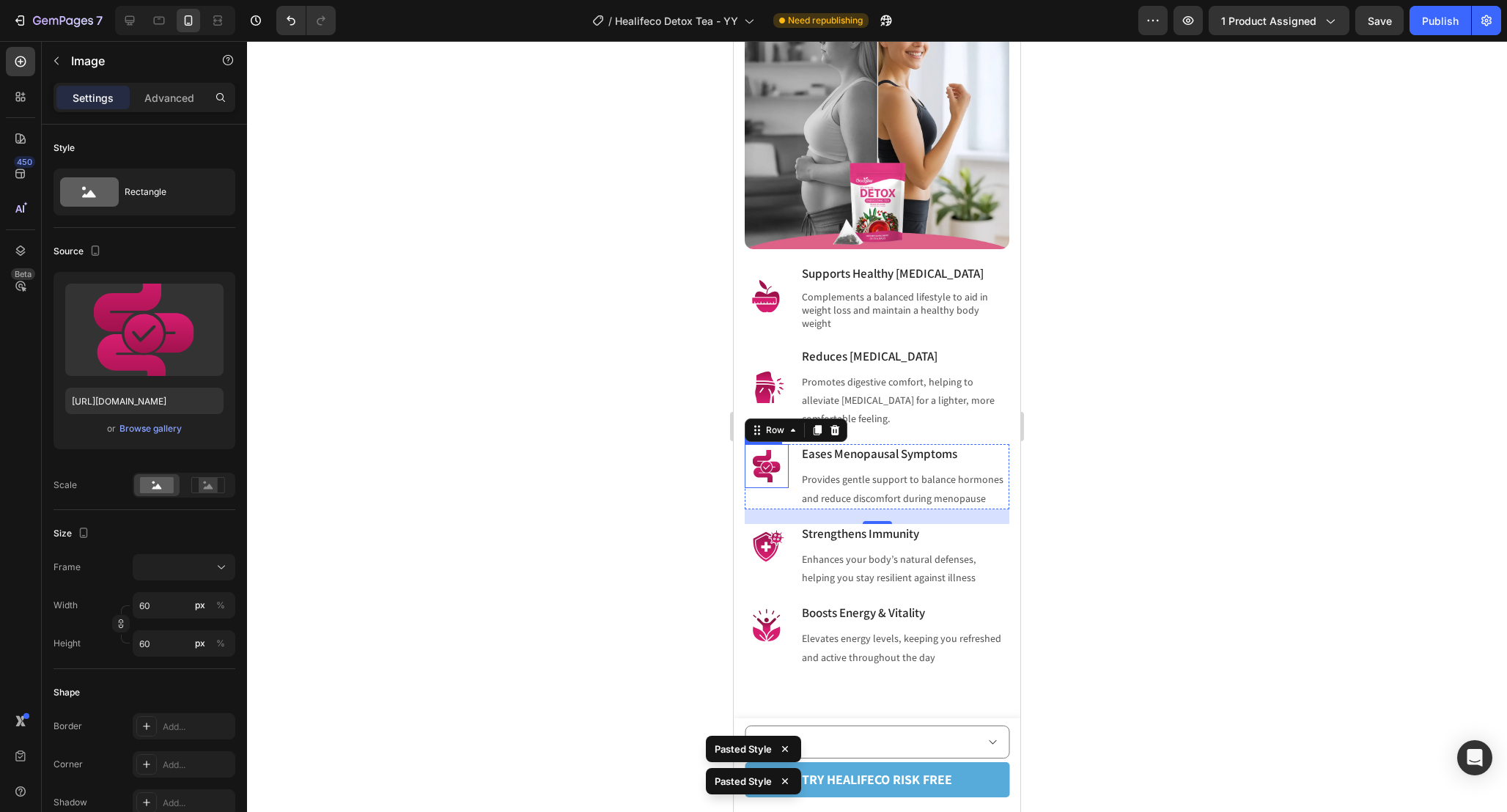
click at [770, 461] on img at bounding box center [767, 466] width 44 height 44
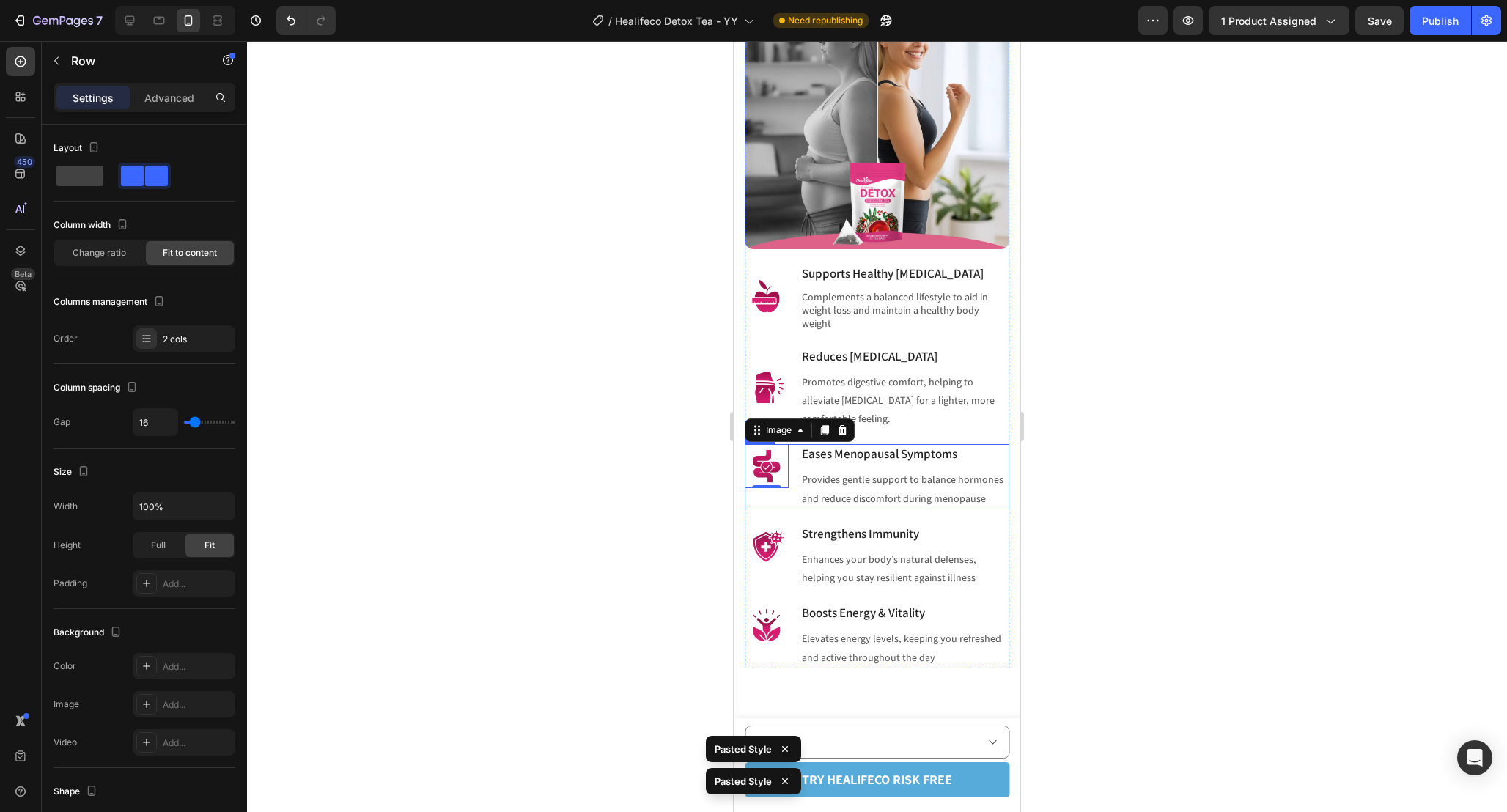
click at [795, 470] on div "Image 0 Eases Menopausal Symptoms Heading Provides gentle support to balance ho…" at bounding box center [877, 477] width 265 height 65
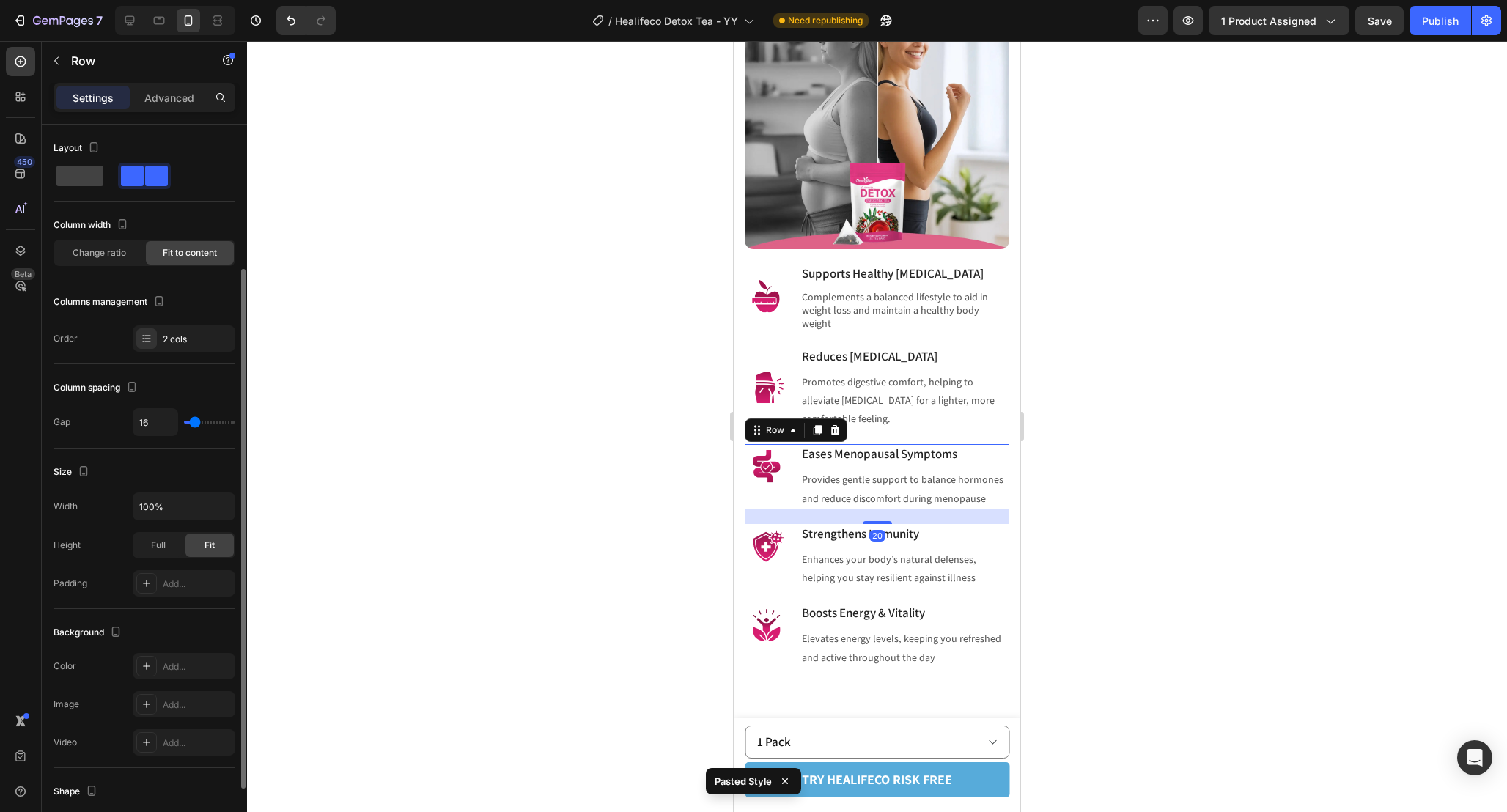
scroll to position [294, 0]
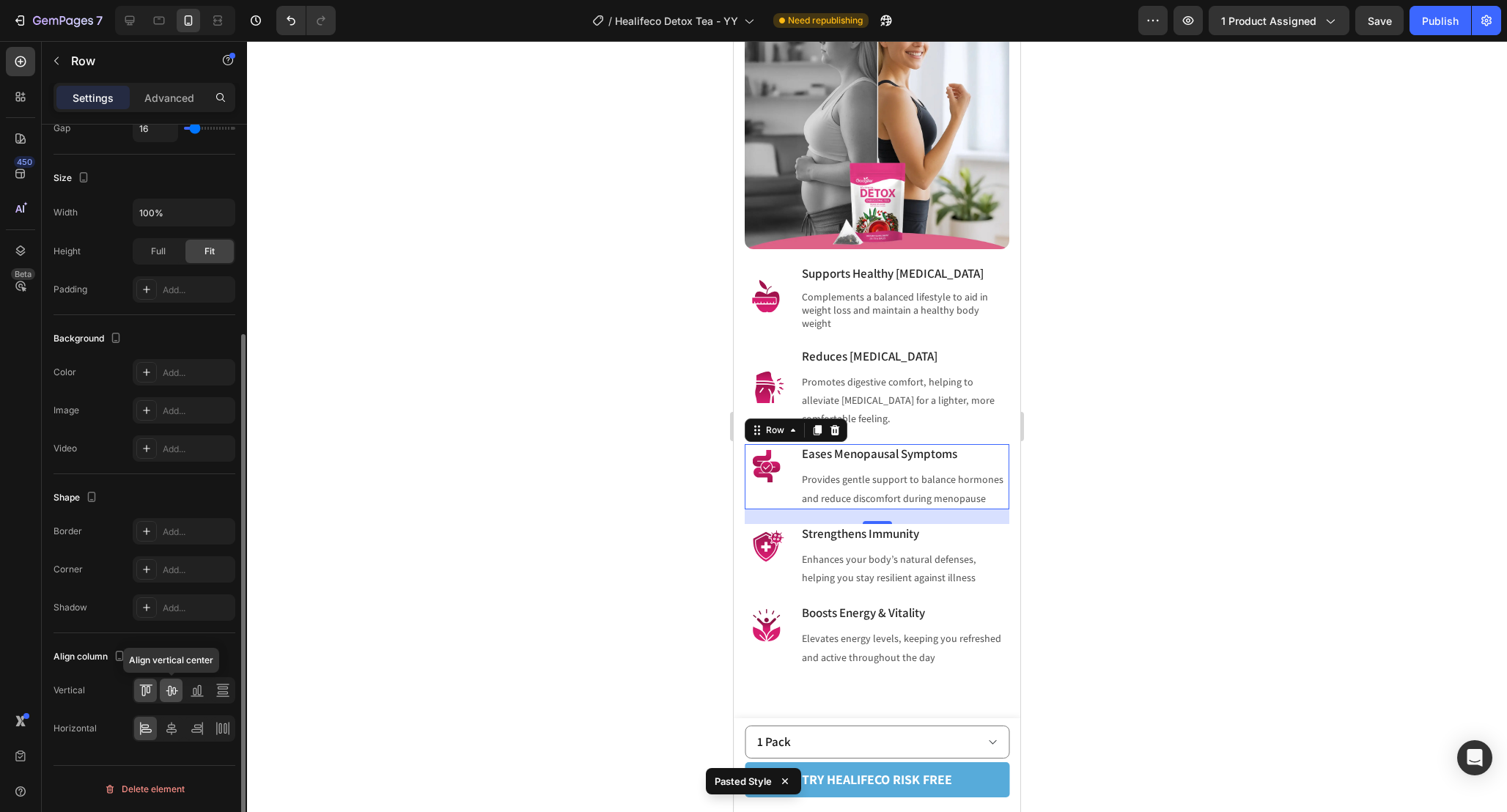
click at [171, 689] on icon at bounding box center [171, 690] width 12 height 10
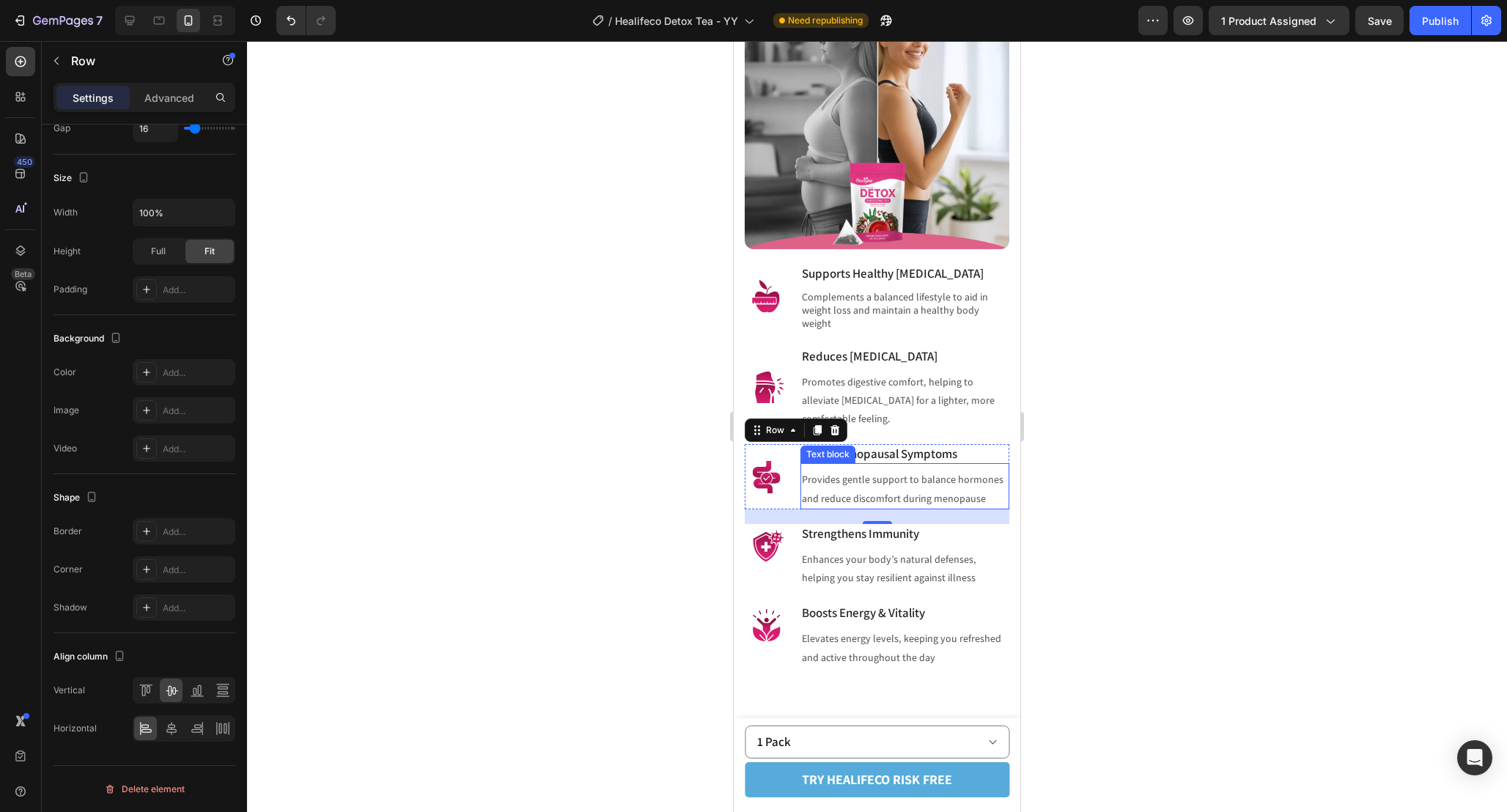
scroll to position [1586, 0]
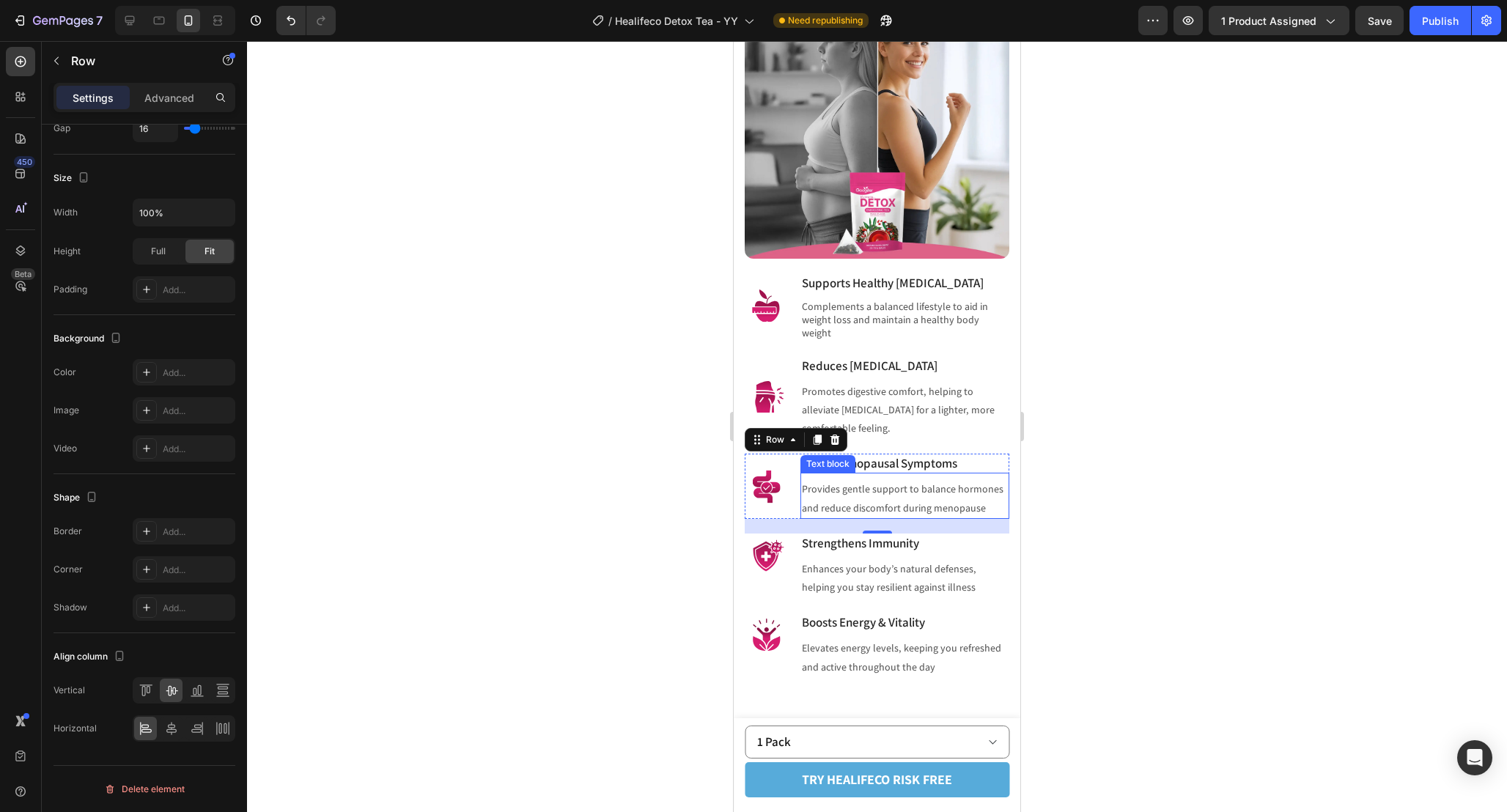
click at [1140, 535] on div at bounding box center [877, 427] width 1260 height 771
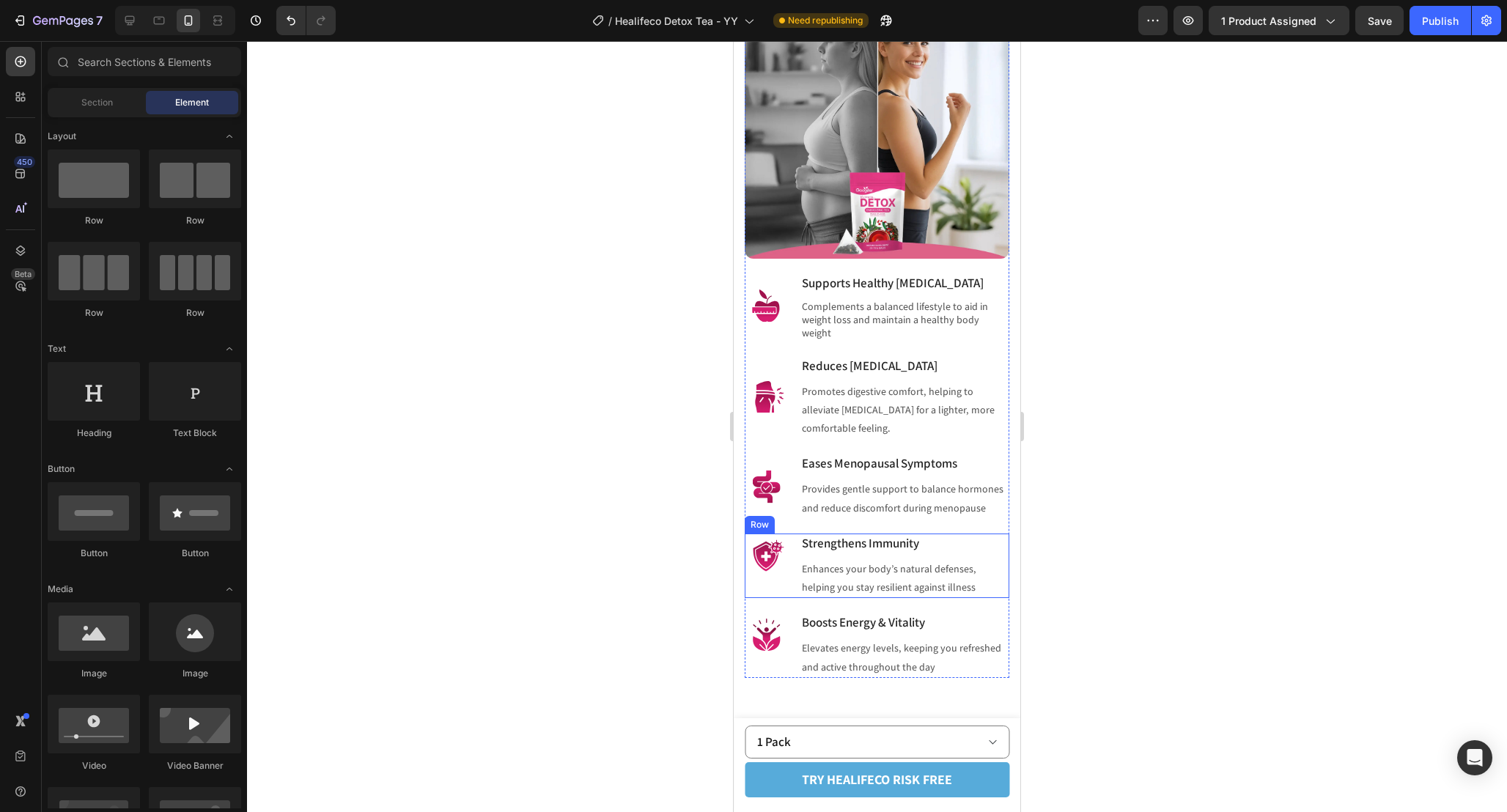
click at [793, 571] on div "Image Strengthens Immunity Heading Enhances your body’s natural defenses, helpi…" at bounding box center [877, 566] width 265 height 65
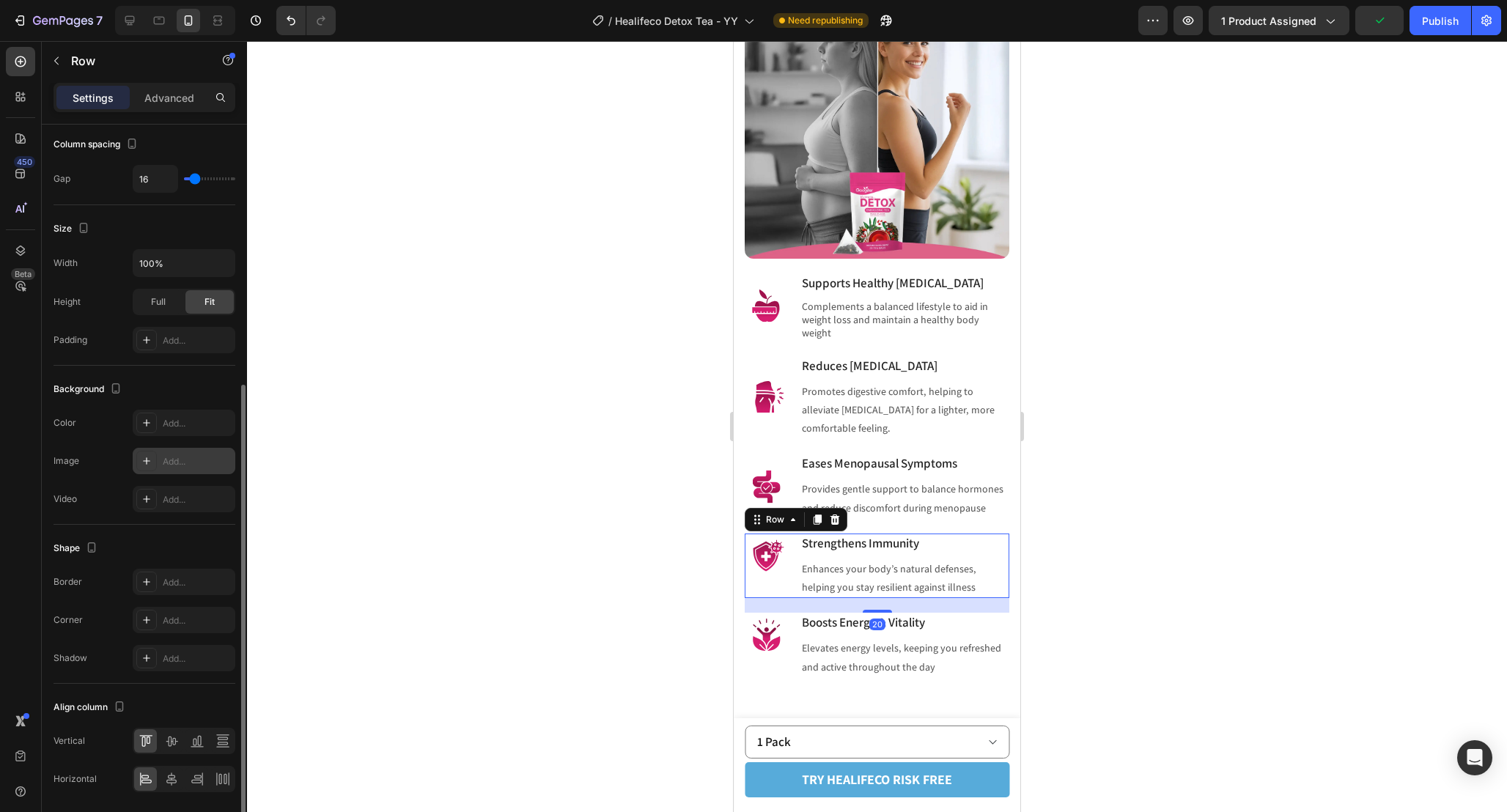
scroll to position [294, 0]
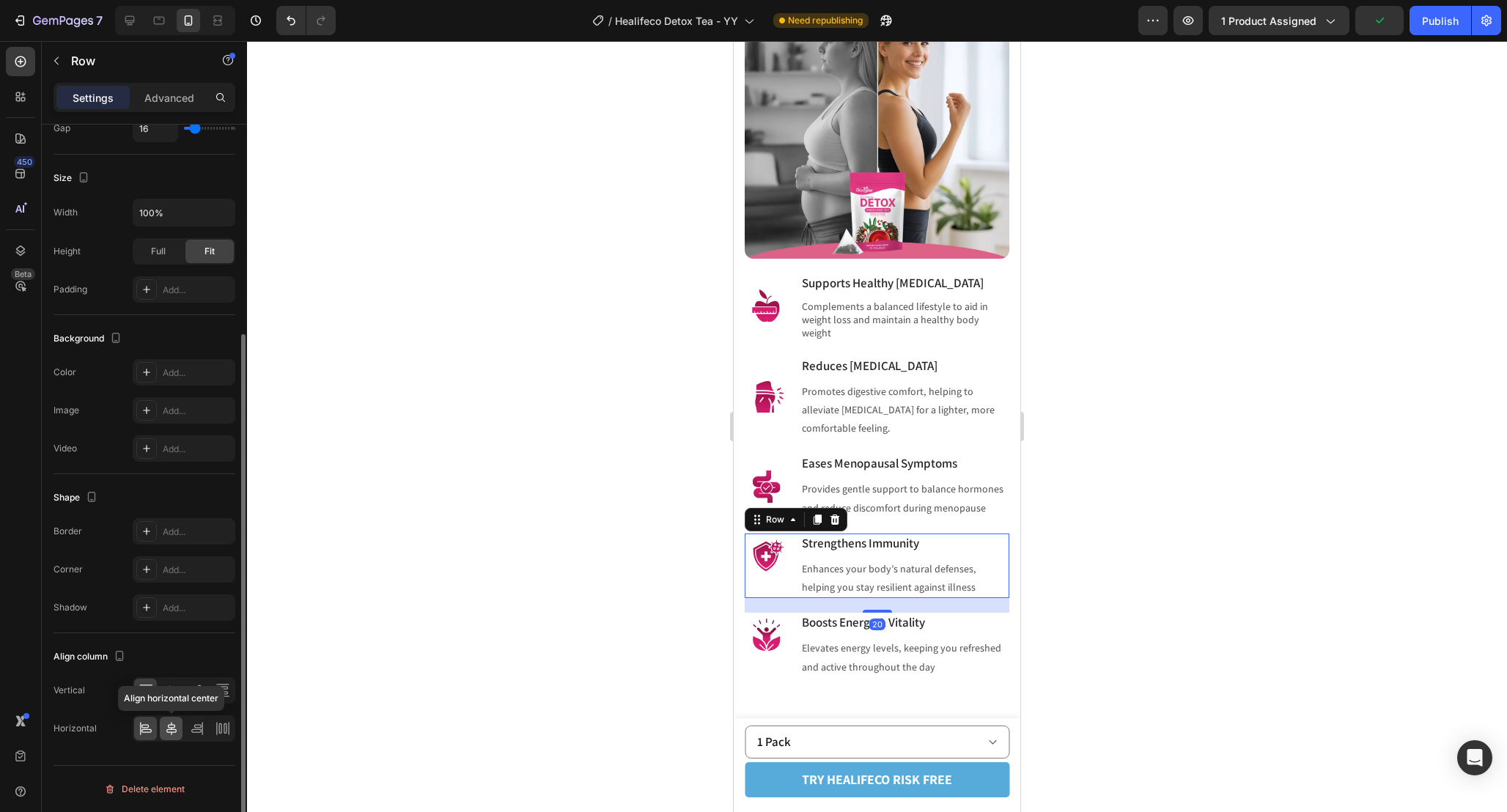
click at [169, 732] on icon at bounding box center [171, 728] width 10 height 13
click at [147, 732] on icon at bounding box center [146, 731] width 10 height 4
click at [173, 693] on icon at bounding box center [171, 690] width 12 height 10
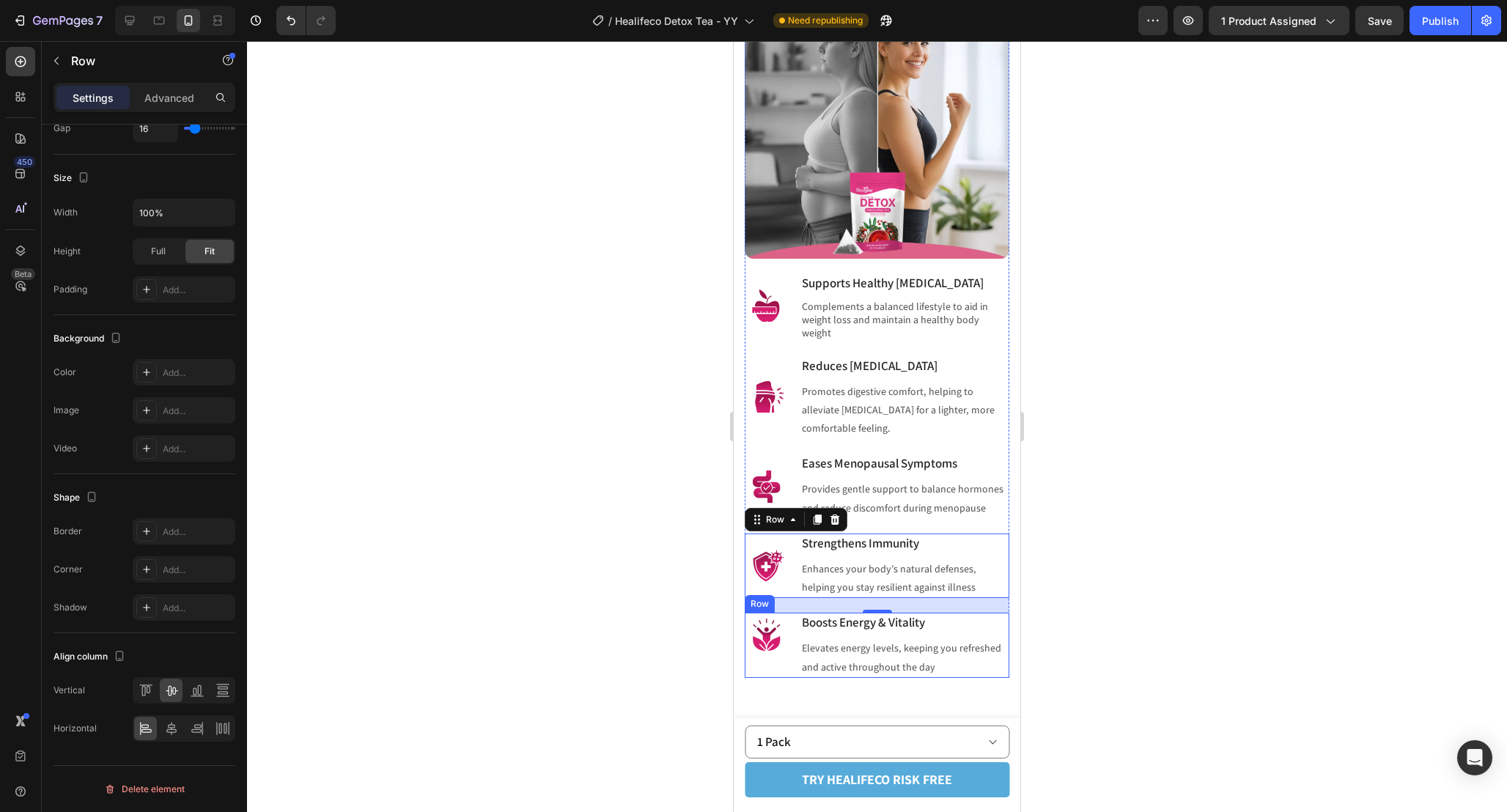
click at [793, 635] on div "Image Boosts Energy & Vitality Heading Elevates energy levels, keeping you refr…" at bounding box center [877, 645] width 265 height 65
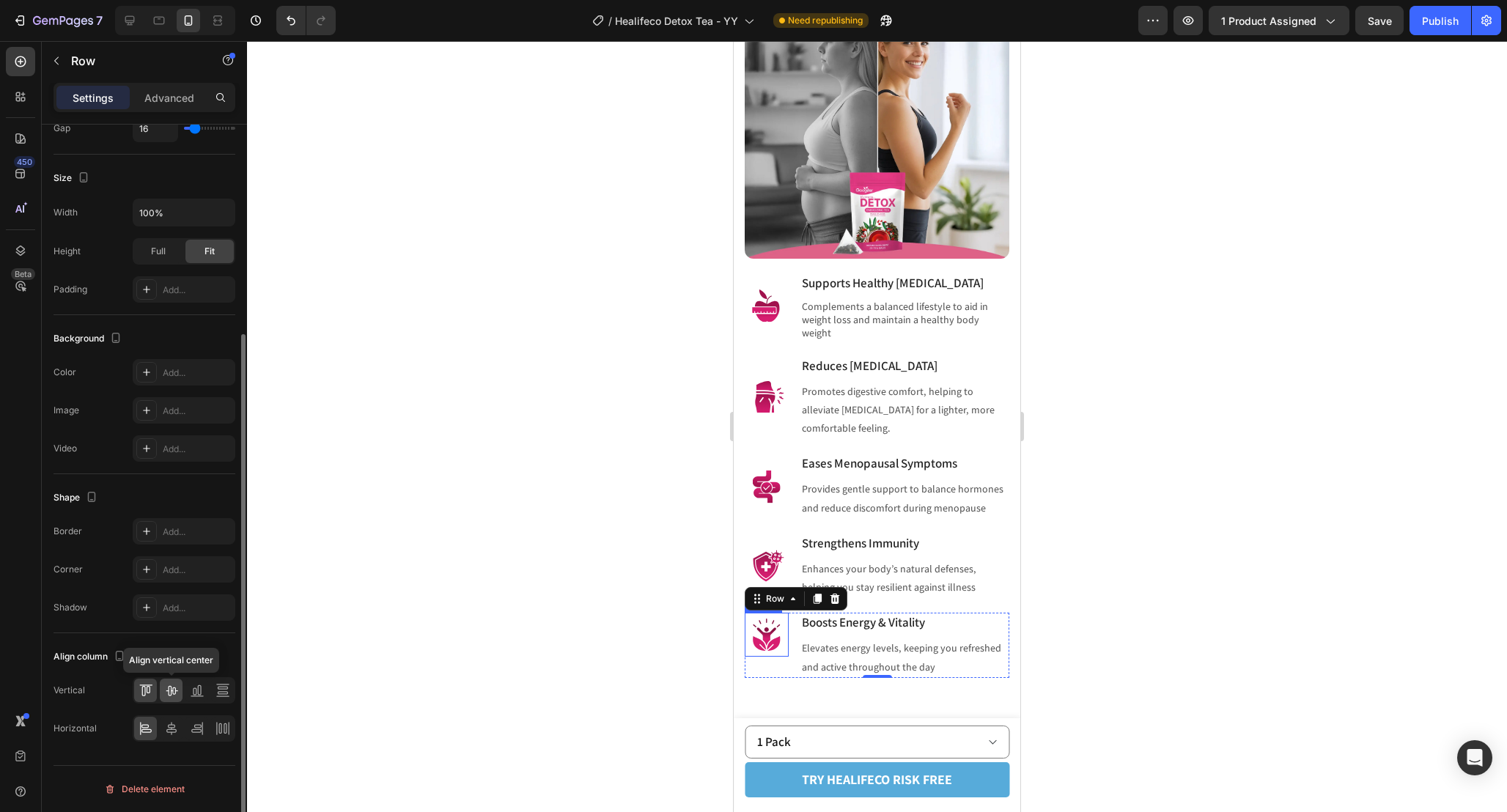
click at [171, 688] on icon at bounding box center [171, 690] width 15 height 15
click at [1137, 561] on div at bounding box center [877, 427] width 1260 height 771
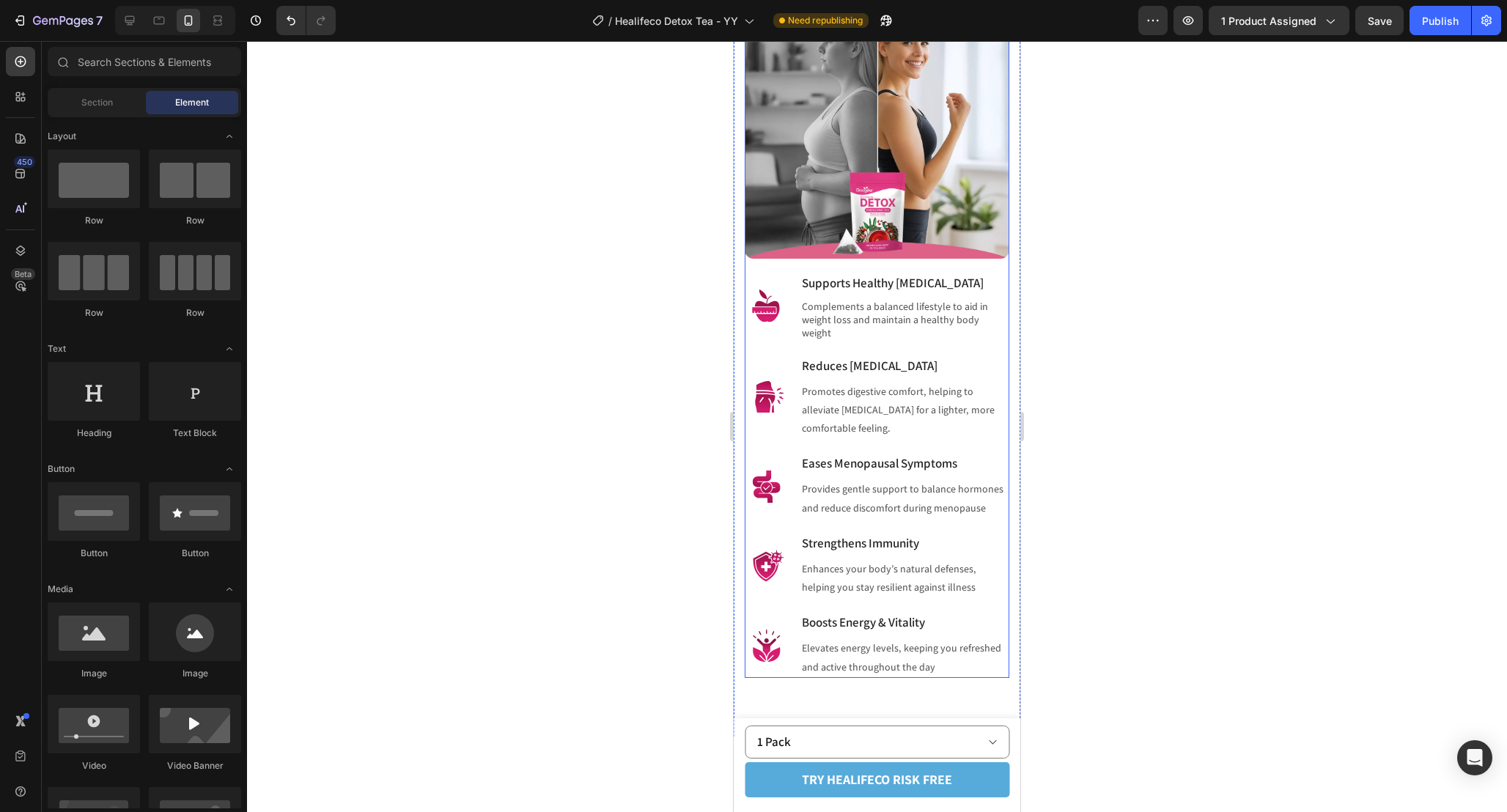
scroll to position [1577, 0]
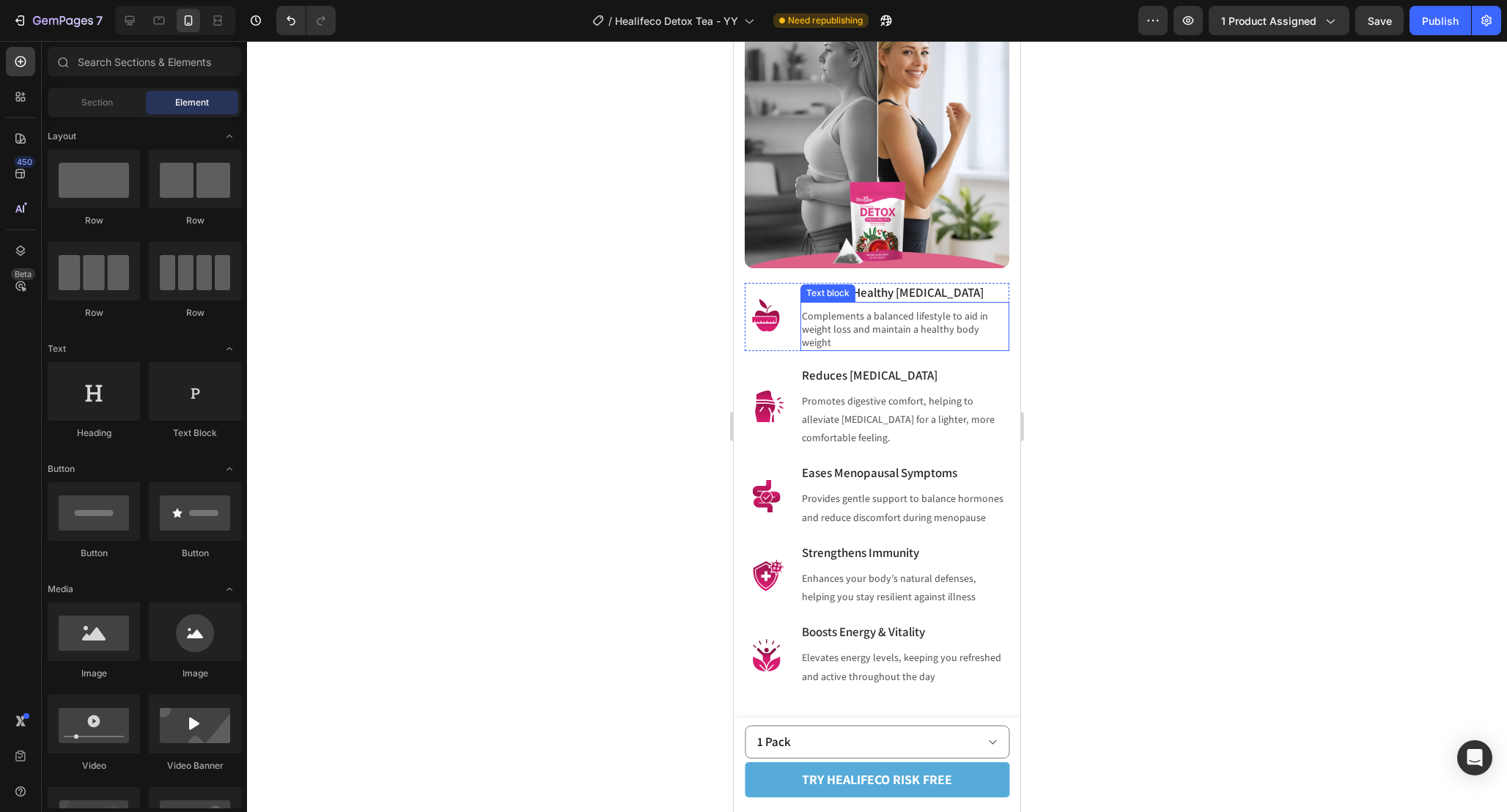
click at [923, 302] on h3 "Supports Healthy [MEDICAL_DATA]" at bounding box center [904, 292] width 209 height 19
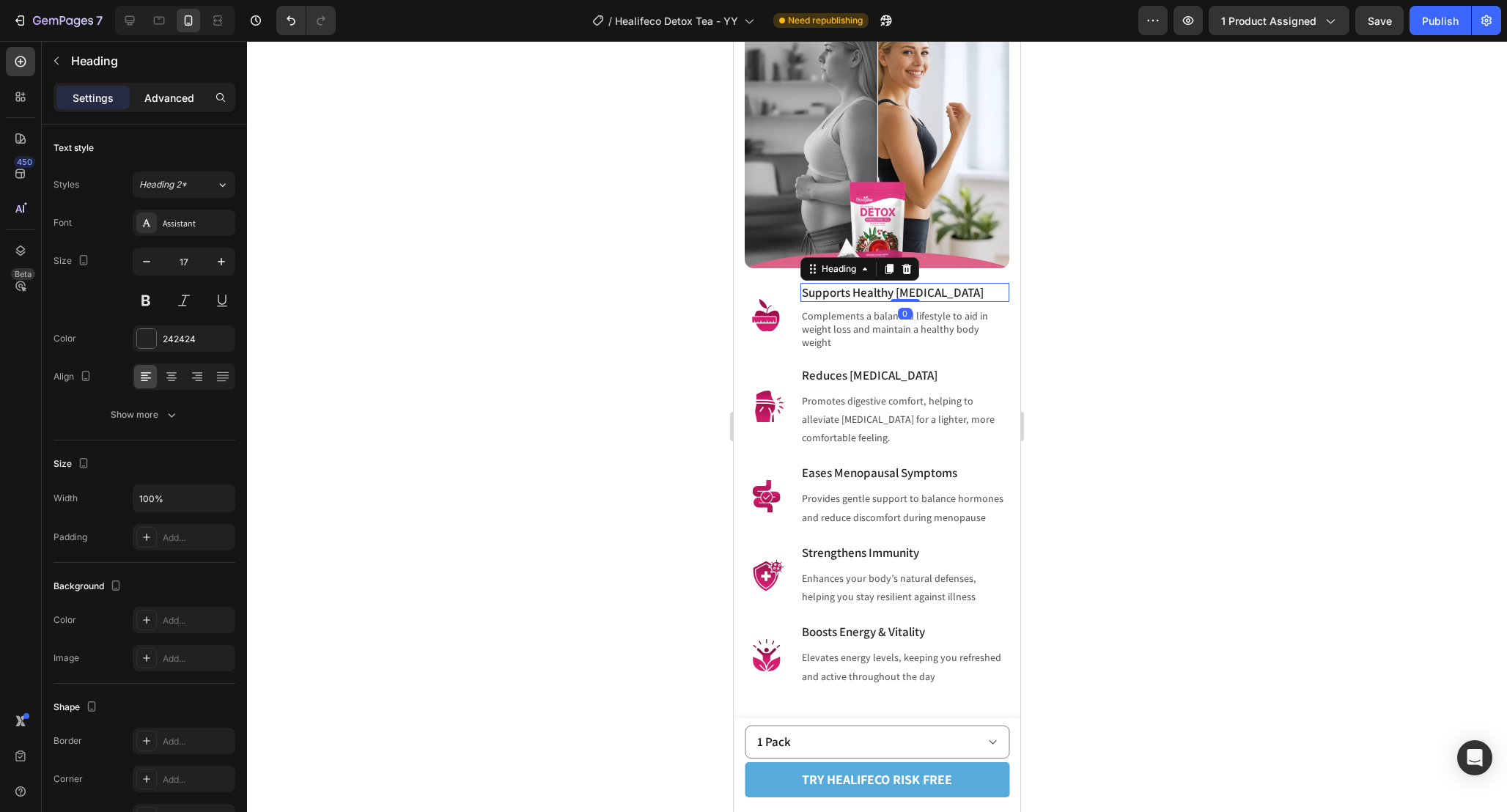
click at [161, 96] on p "Advanced" at bounding box center [170, 98] width 50 height 16
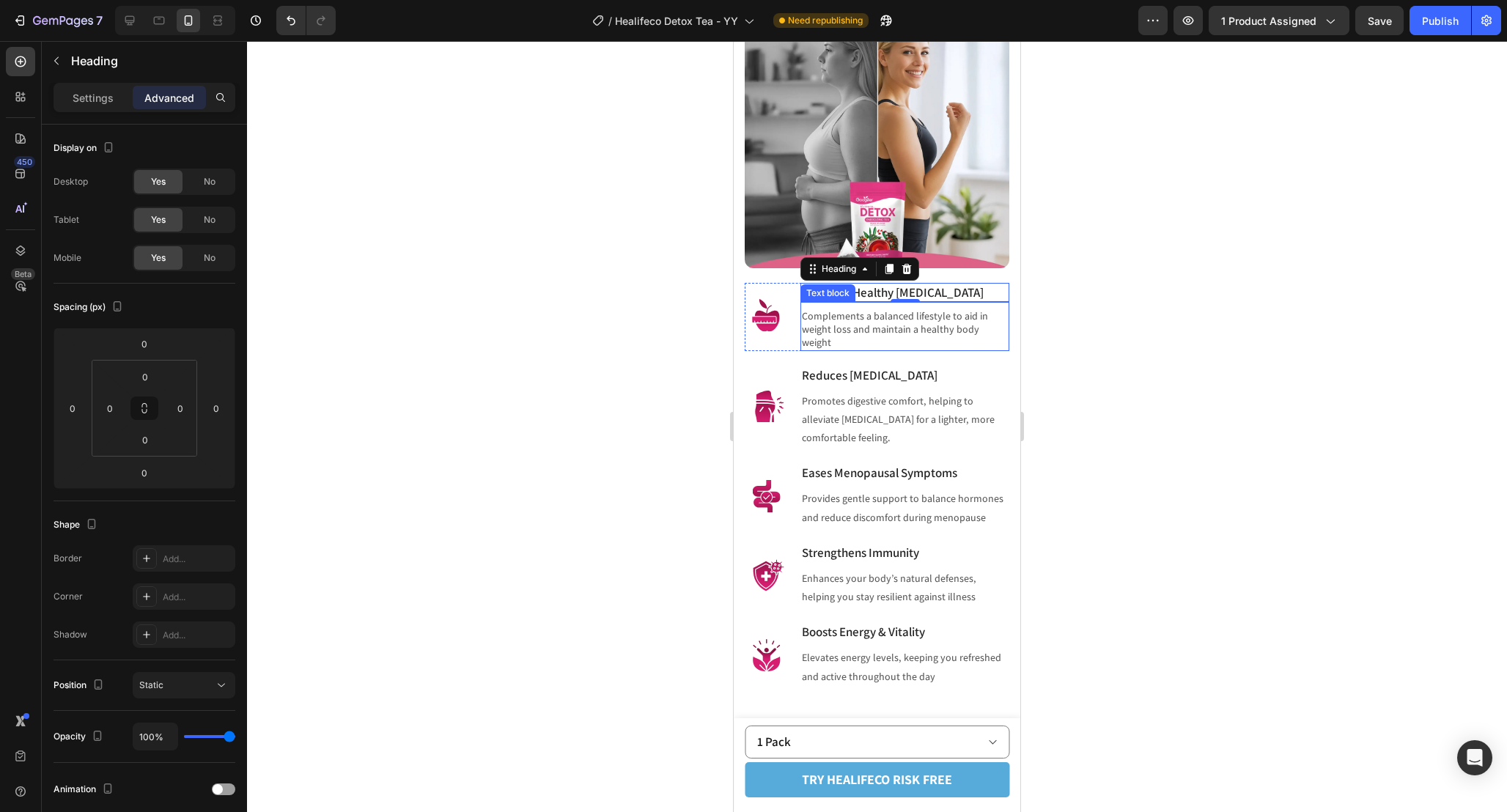
click at [890, 339] on p "Complements a balanced lifestyle to aid in weight loss and maintain a healthy b…" at bounding box center [904, 330] width 206 height 41
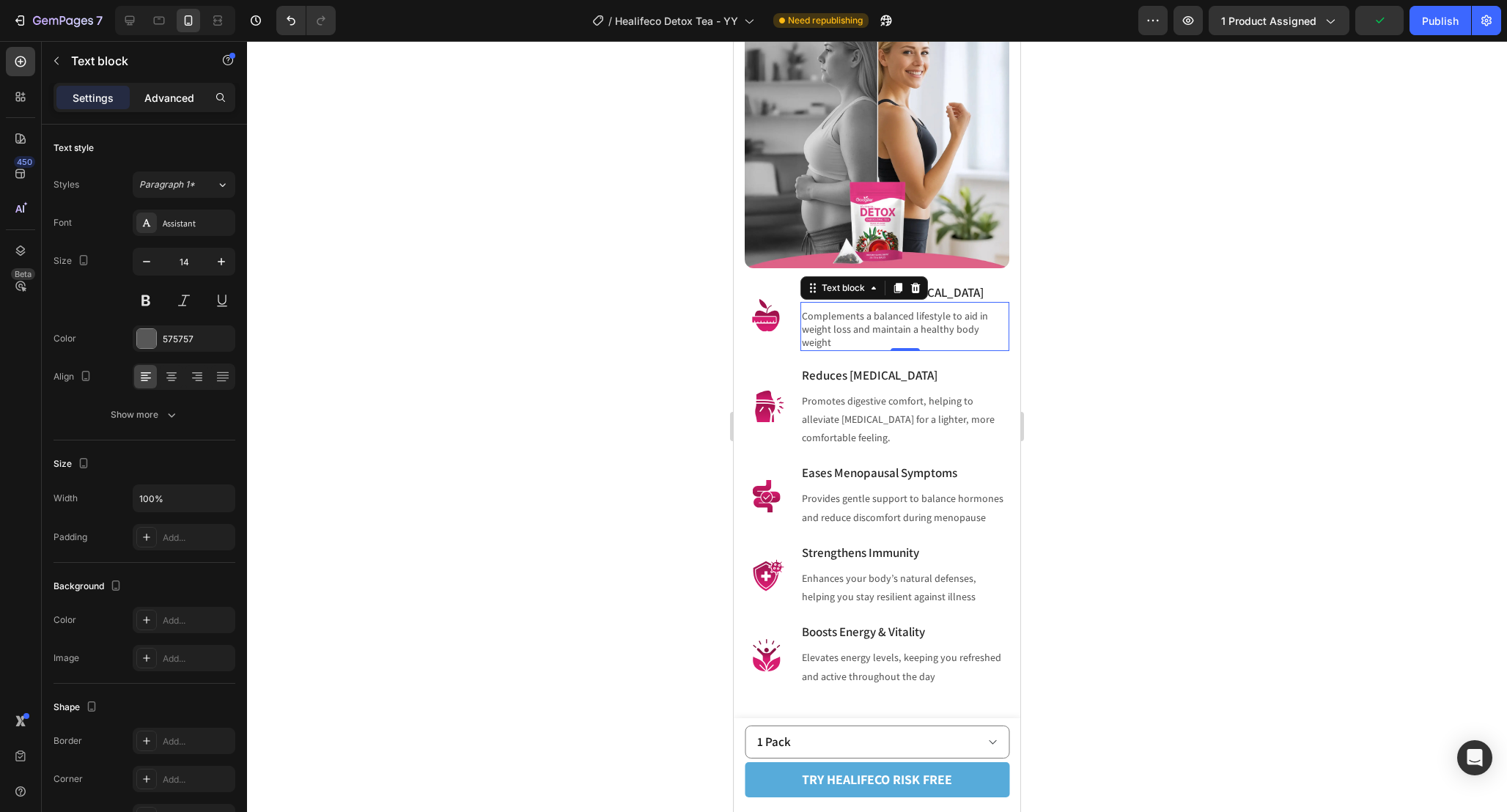
click at [162, 106] on div "Advanced" at bounding box center [170, 97] width 74 height 23
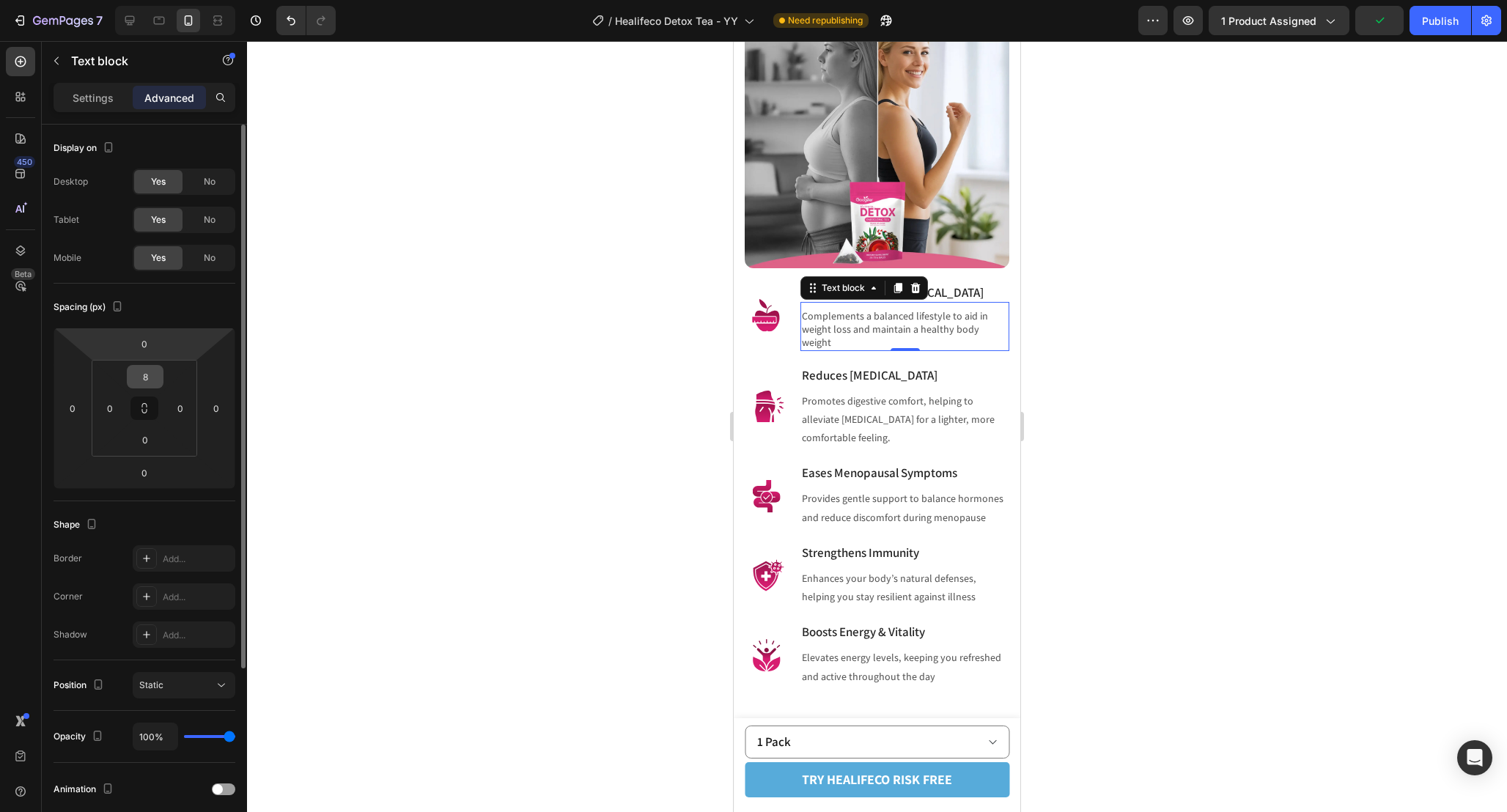
click at [151, 371] on input "8" at bounding box center [146, 377] width 29 height 22
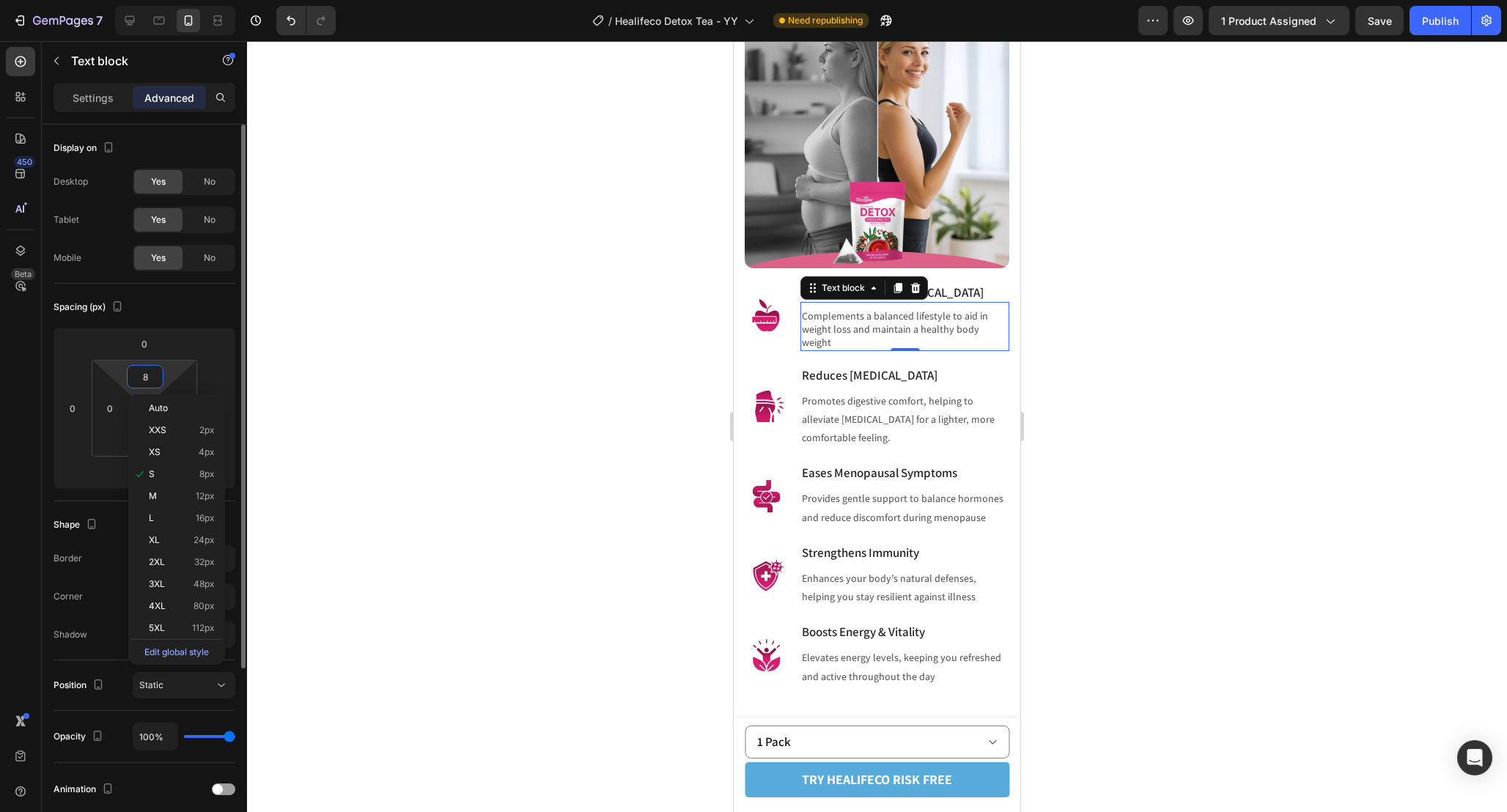
type input "0"
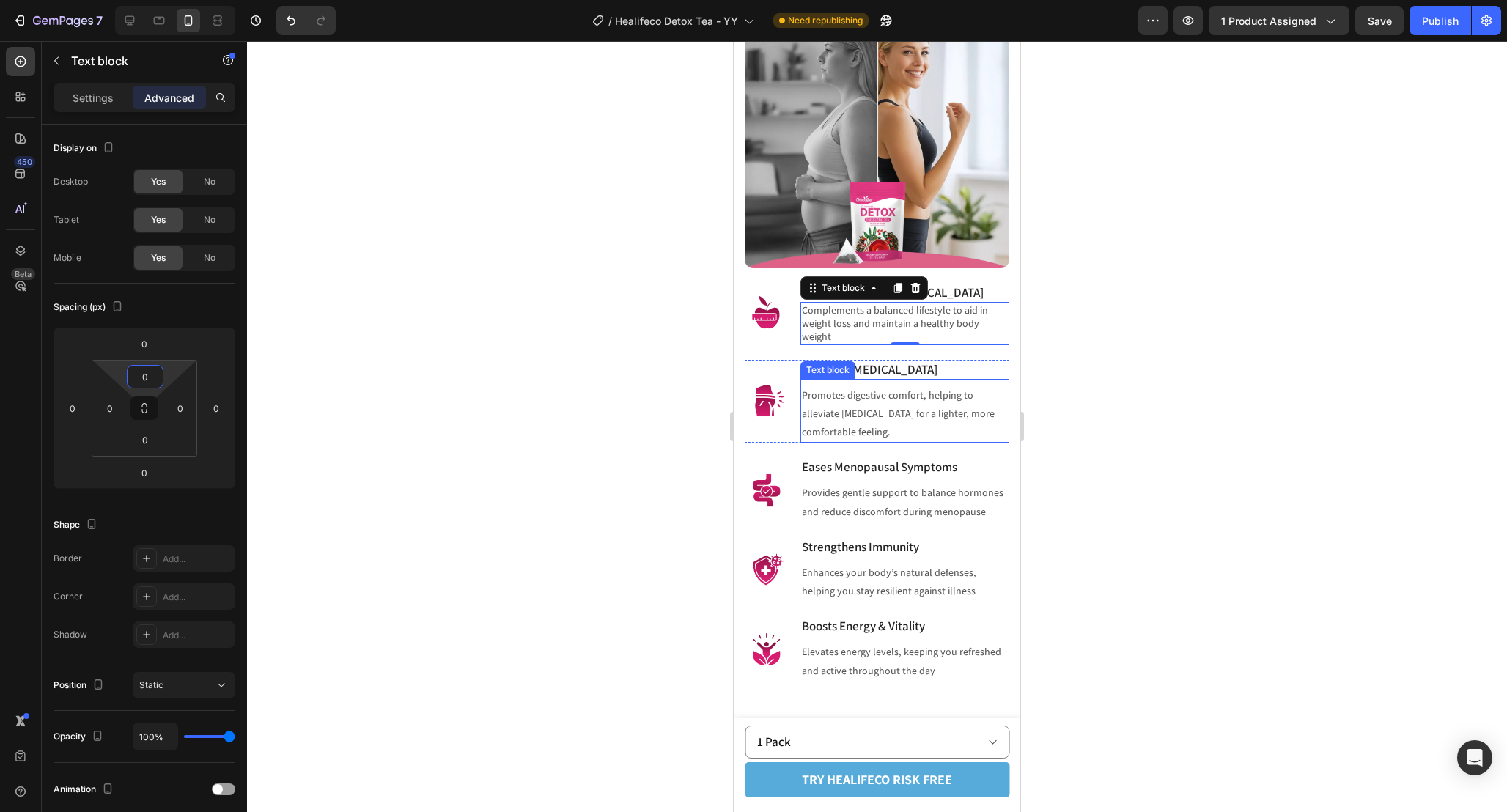
click at [948, 405] on p "Promotes digestive comfort, helping to alleviate [MEDICAL_DATA] for a lighter, …" at bounding box center [904, 414] width 206 height 55
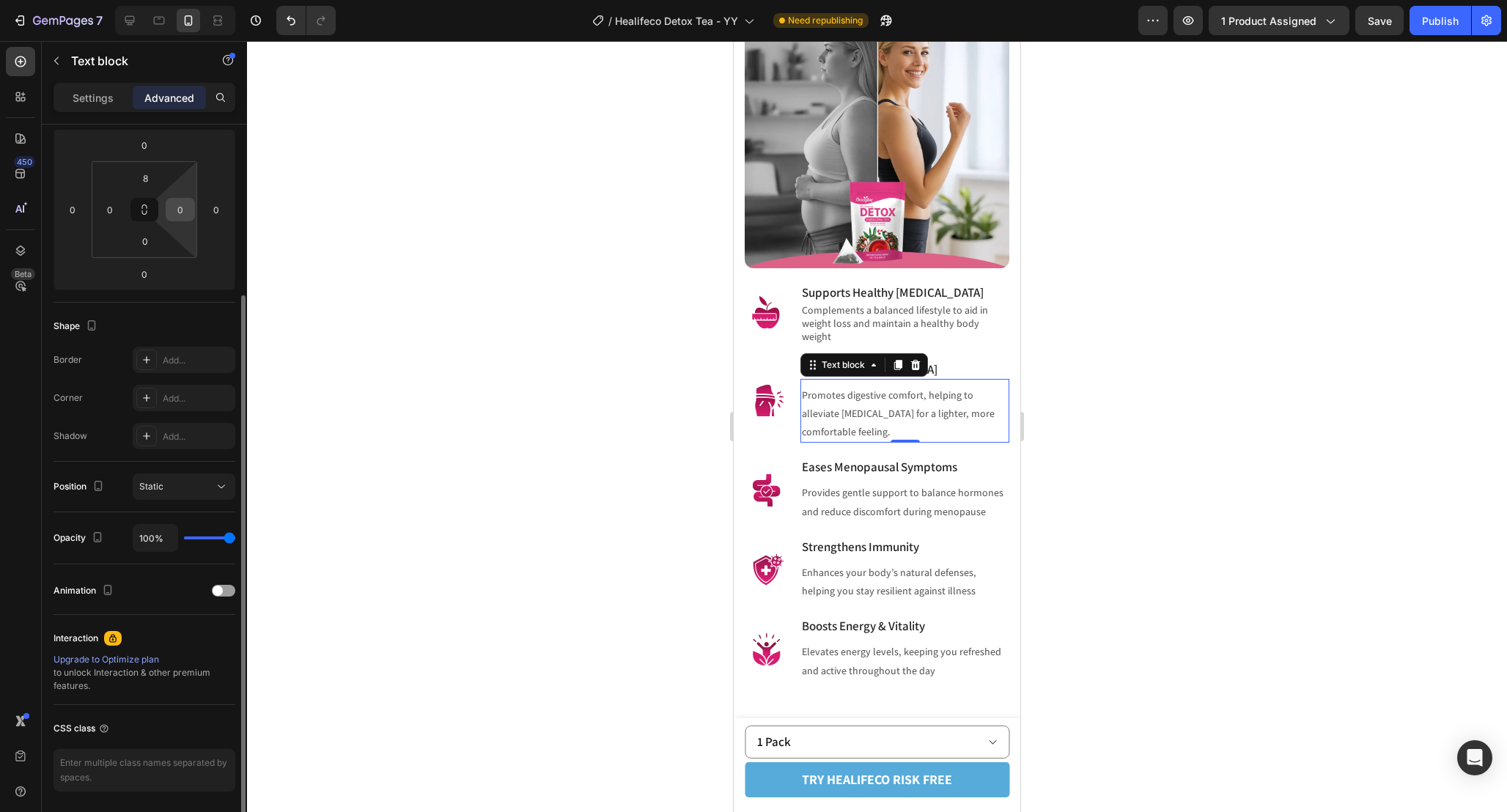
scroll to position [194, 0]
click at [155, 184] on input "8" at bounding box center [146, 183] width 29 height 22
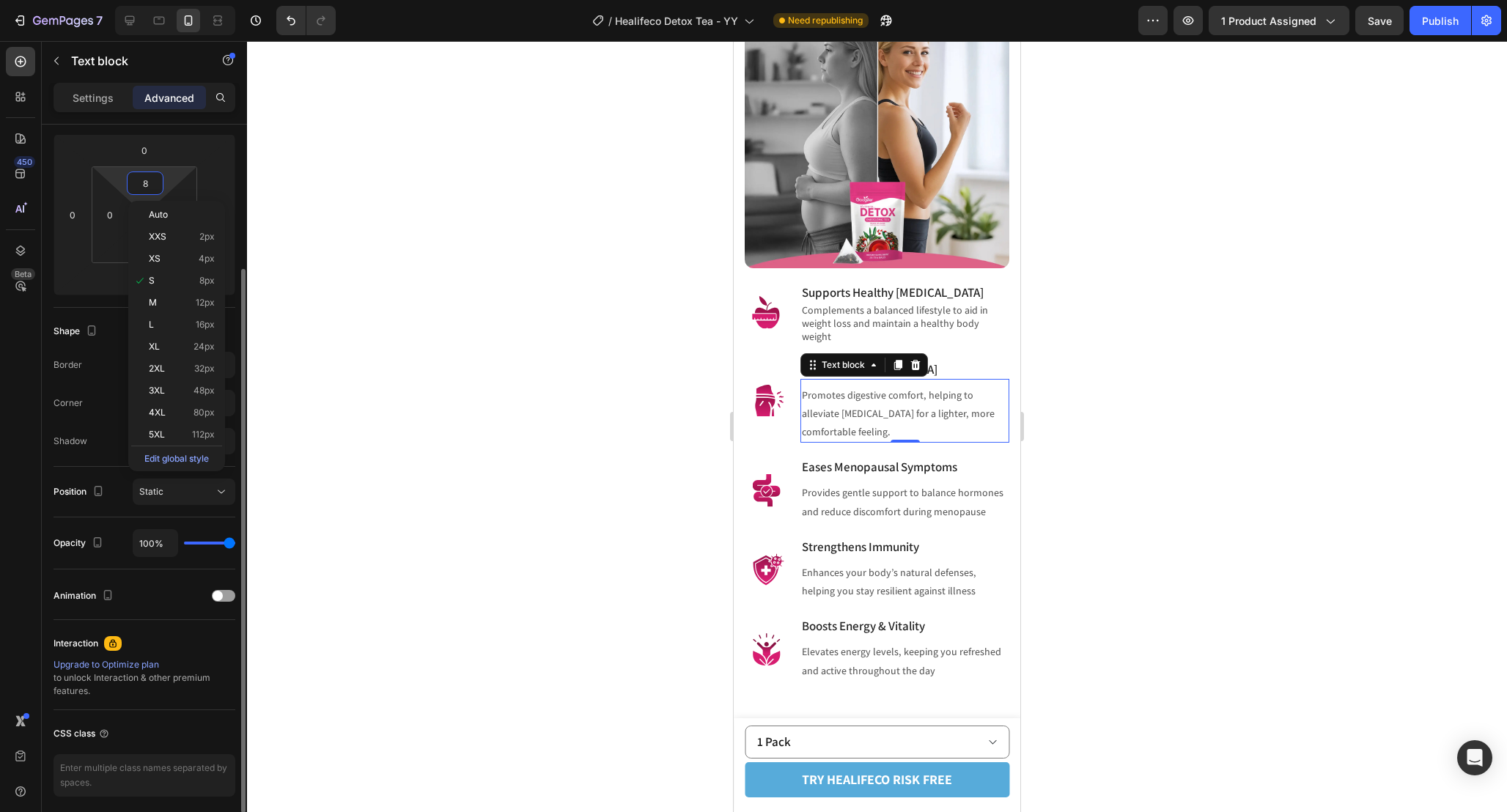
type input "0"
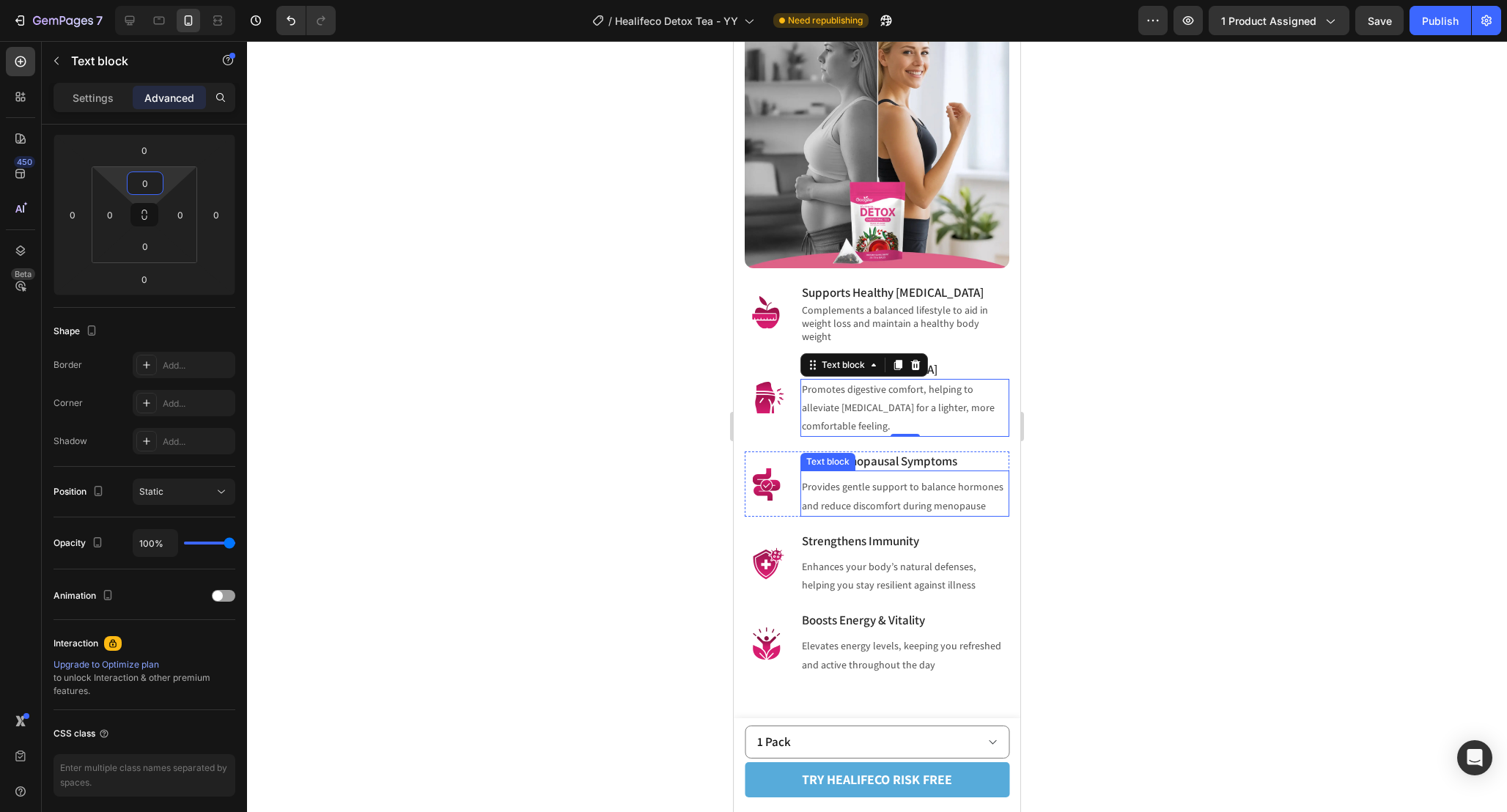
click at [853, 479] on p "Provides gentle support to balance hormones and reduce discomfort during menopa…" at bounding box center [904, 496] width 206 height 37
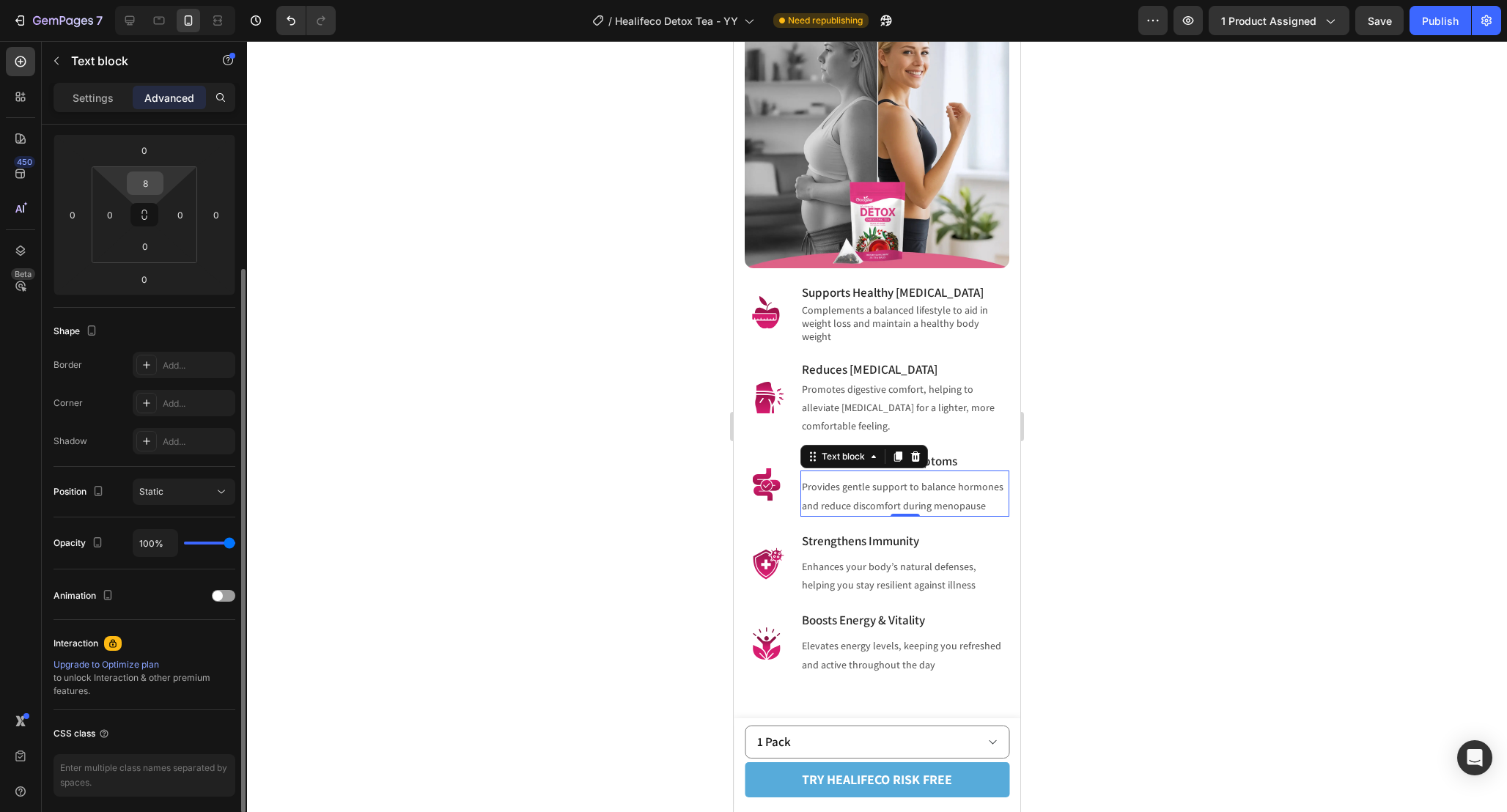
click at [142, 188] on input "8" at bounding box center [146, 183] width 29 height 22
type input "0"
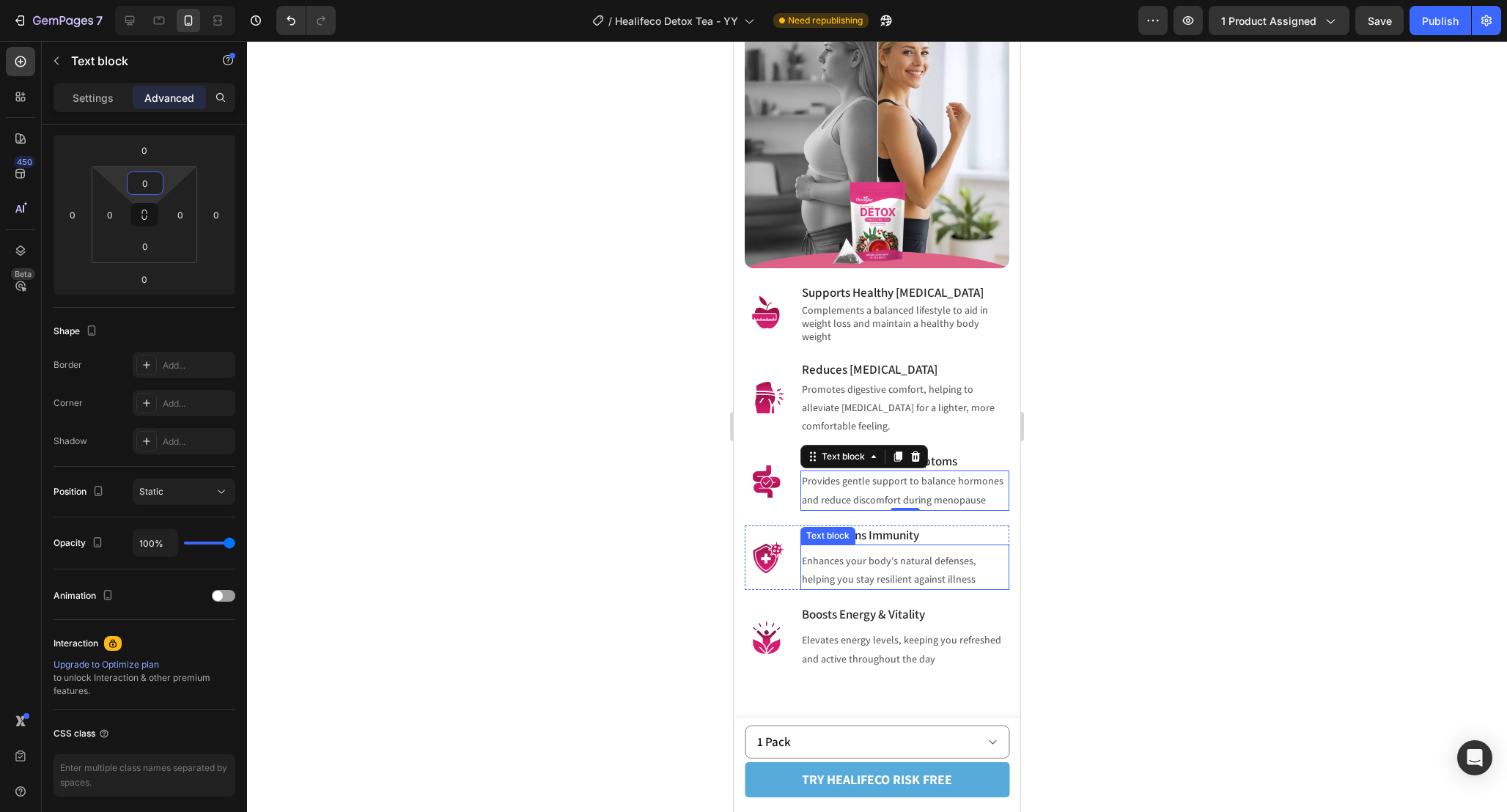
click at [895, 552] on p "Enhances your body’s natural defenses, helping you stay resilient against illne…" at bounding box center [904, 571] width 206 height 37
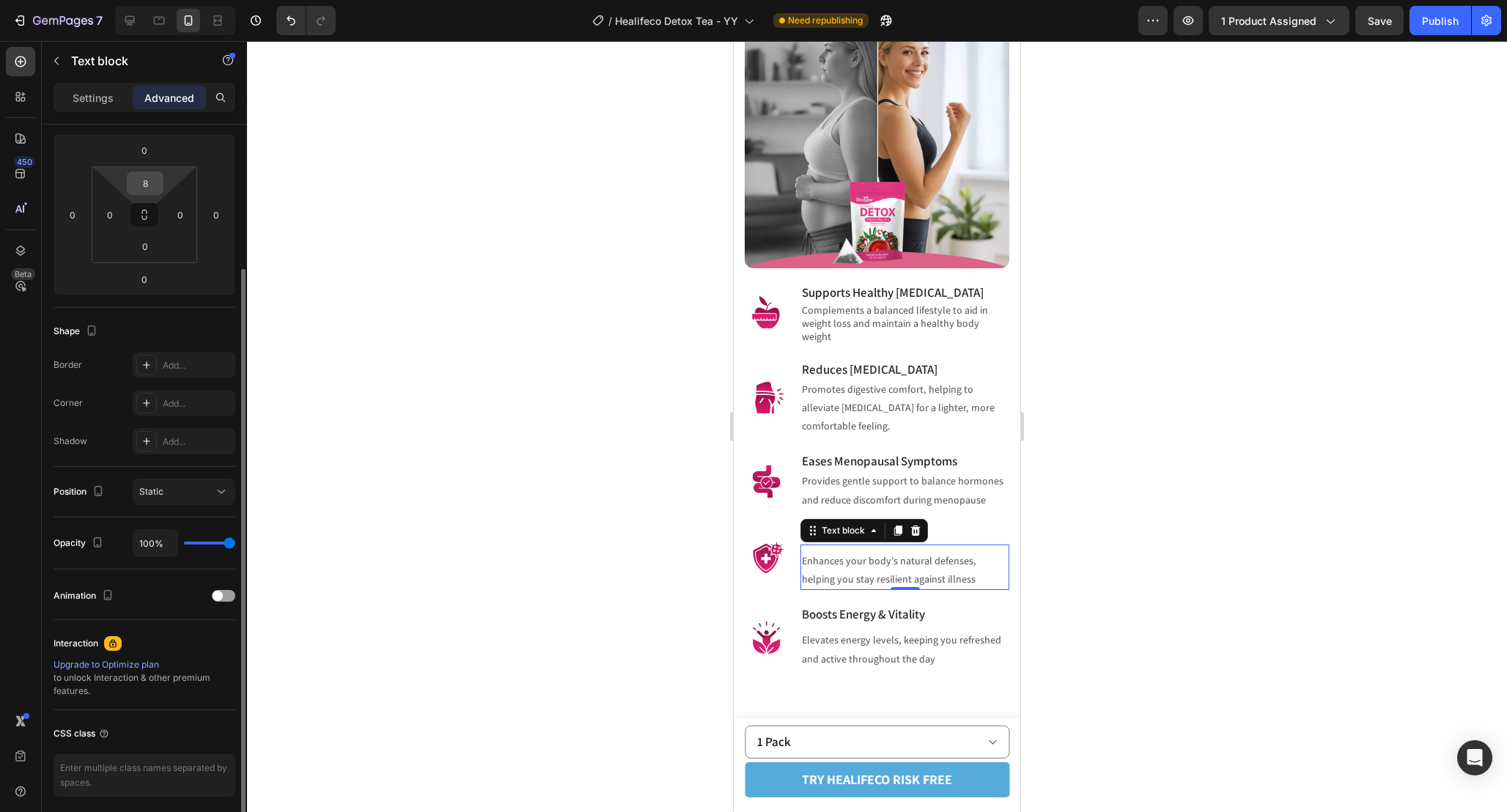
click at [154, 181] on input "8" at bounding box center [146, 183] width 29 height 22
type input "0"
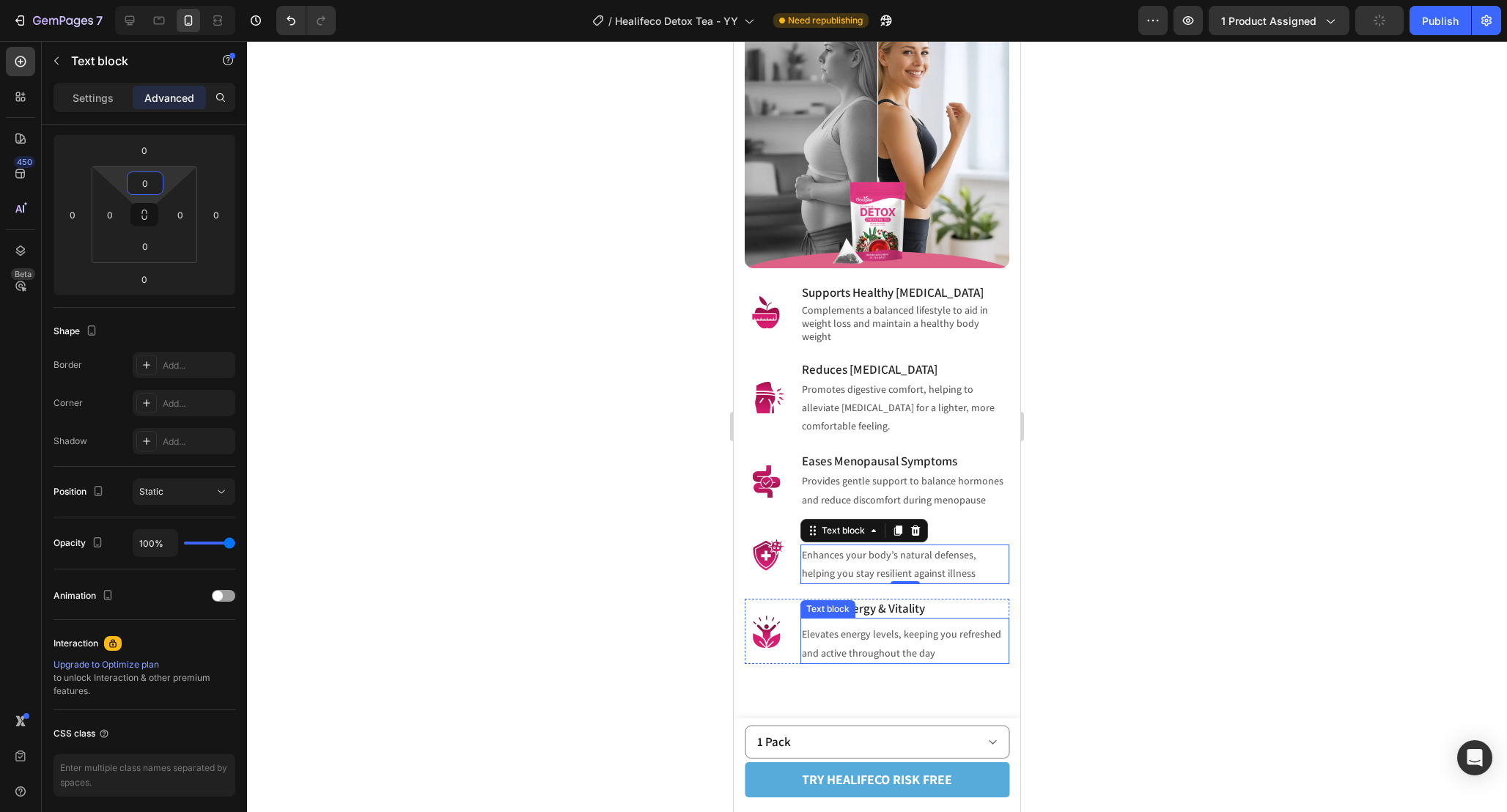
click at [927, 629] on p "Elevates energy levels, keeping you refreshed and active throughout the day" at bounding box center [904, 643] width 206 height 37
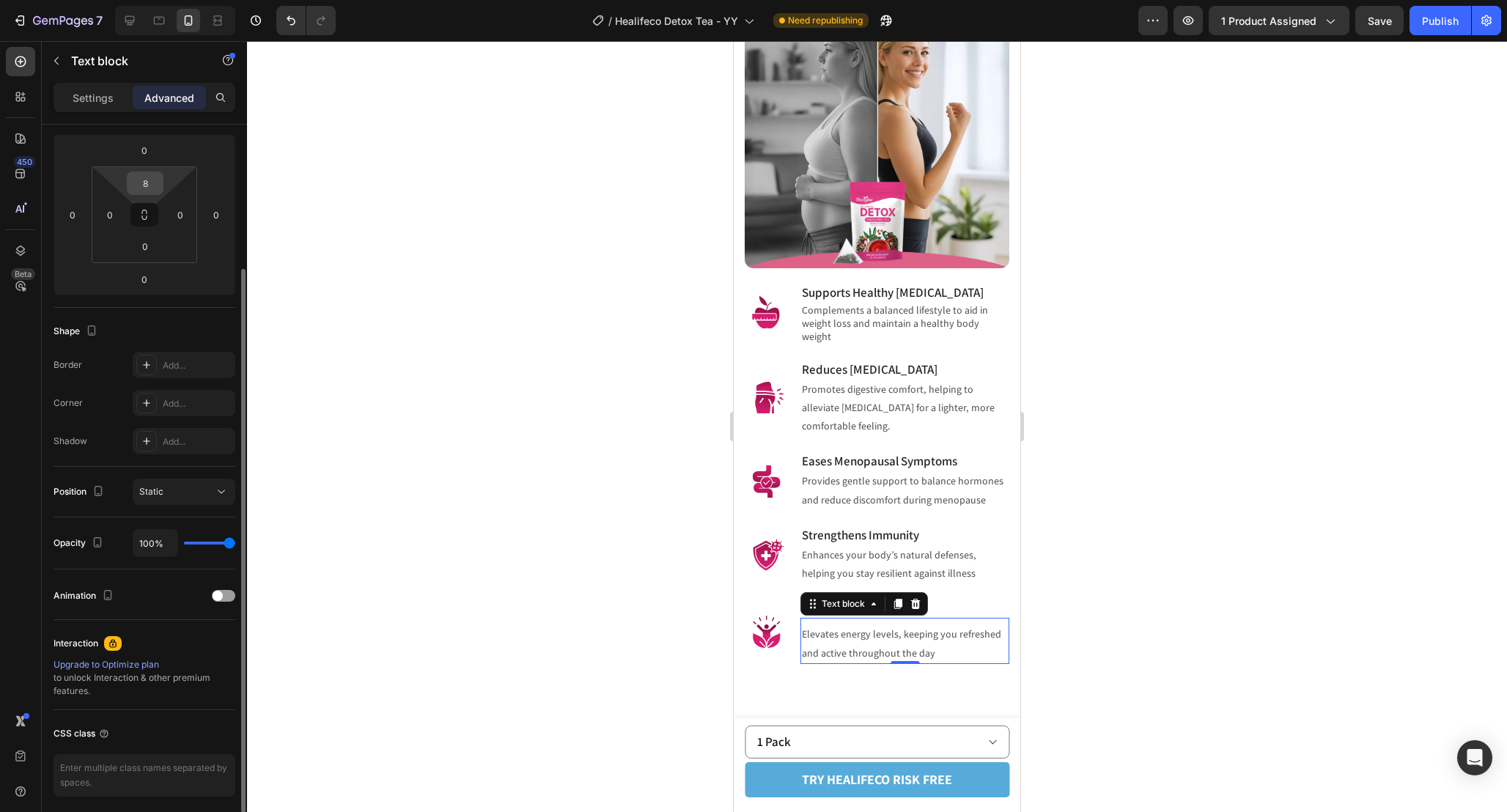
click at [150, 190] on input "8" at bounding box center [146, 183] width 29 height 22
type input "0"
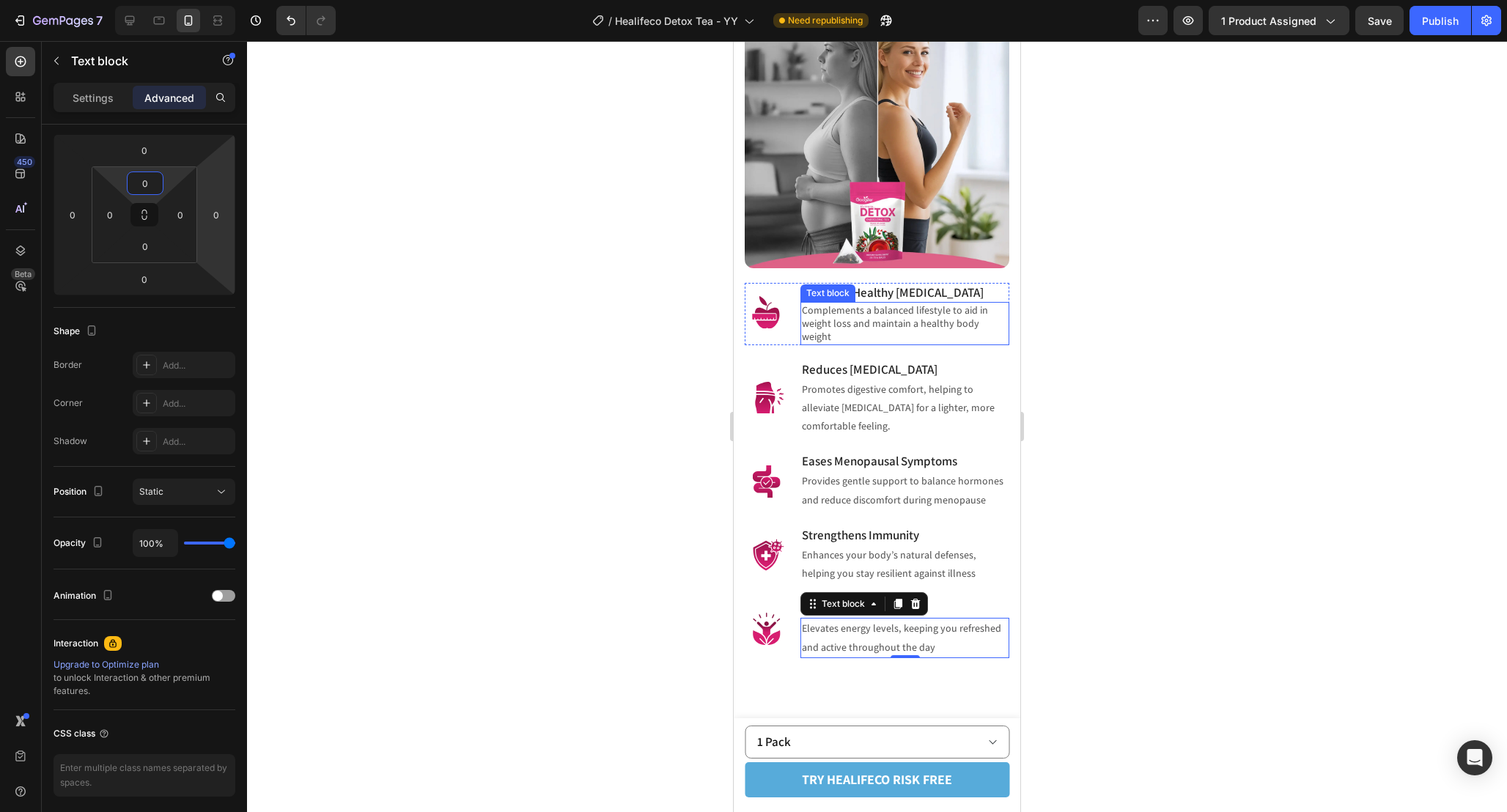
click at [915, 302] on h3 "Supports Healthy [MEDICAL_DATA]" at bounding box center [904, 292] width 209 height 19
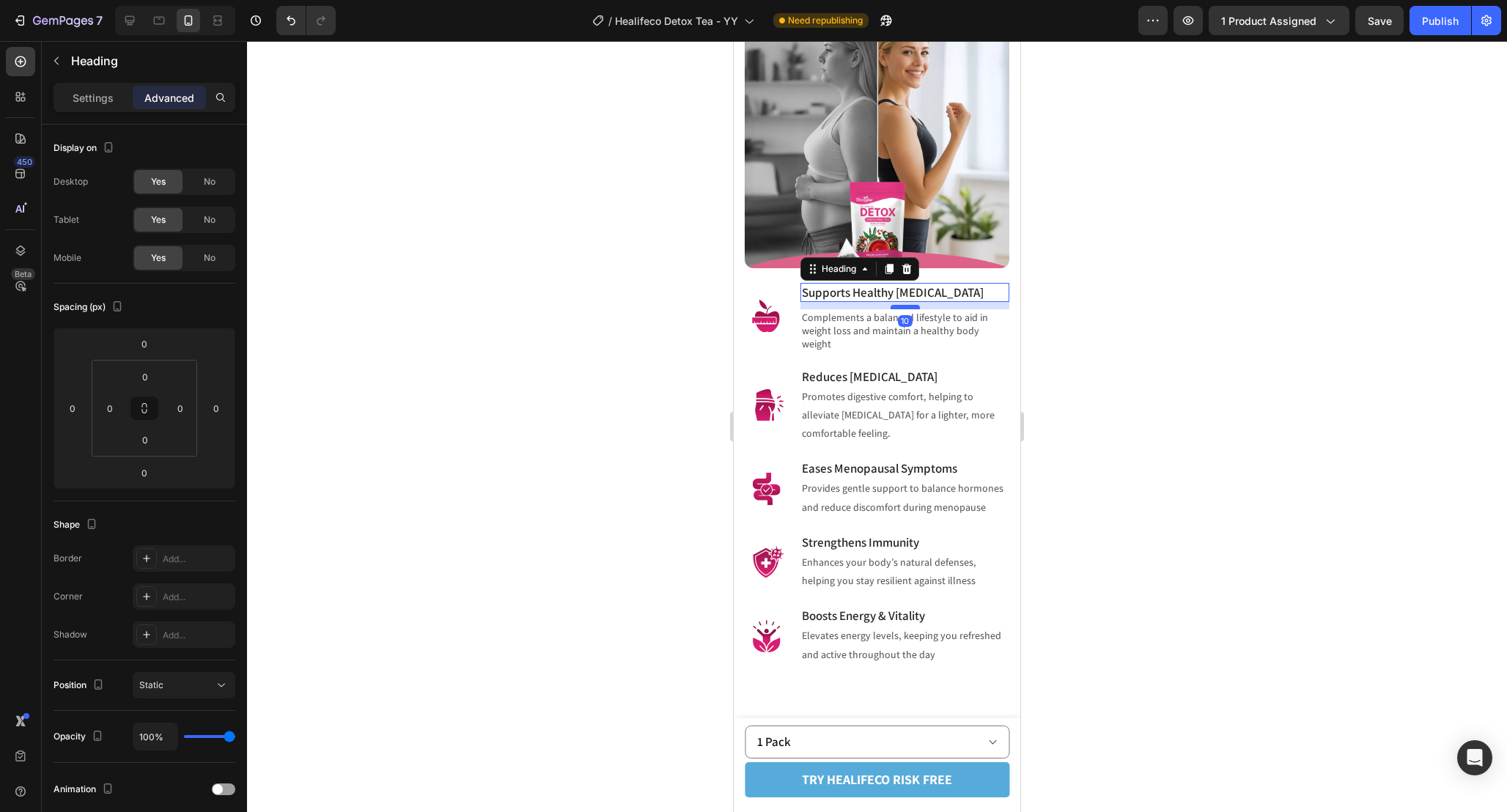
click at [904, 310] on div at bounding box center [905, 307] width 29 height 5
type input "10"
click at [1148, 405] on div at bounding box center [877, 427] width 1260 height 771
click at [960, 302] on h3 "Supports Healthy [MEDICAL_DATA]" at bounding box center [904, 292] width 209 height 19
click at [907, 306] on div at bounding box center [905, 303] width 29 height 5
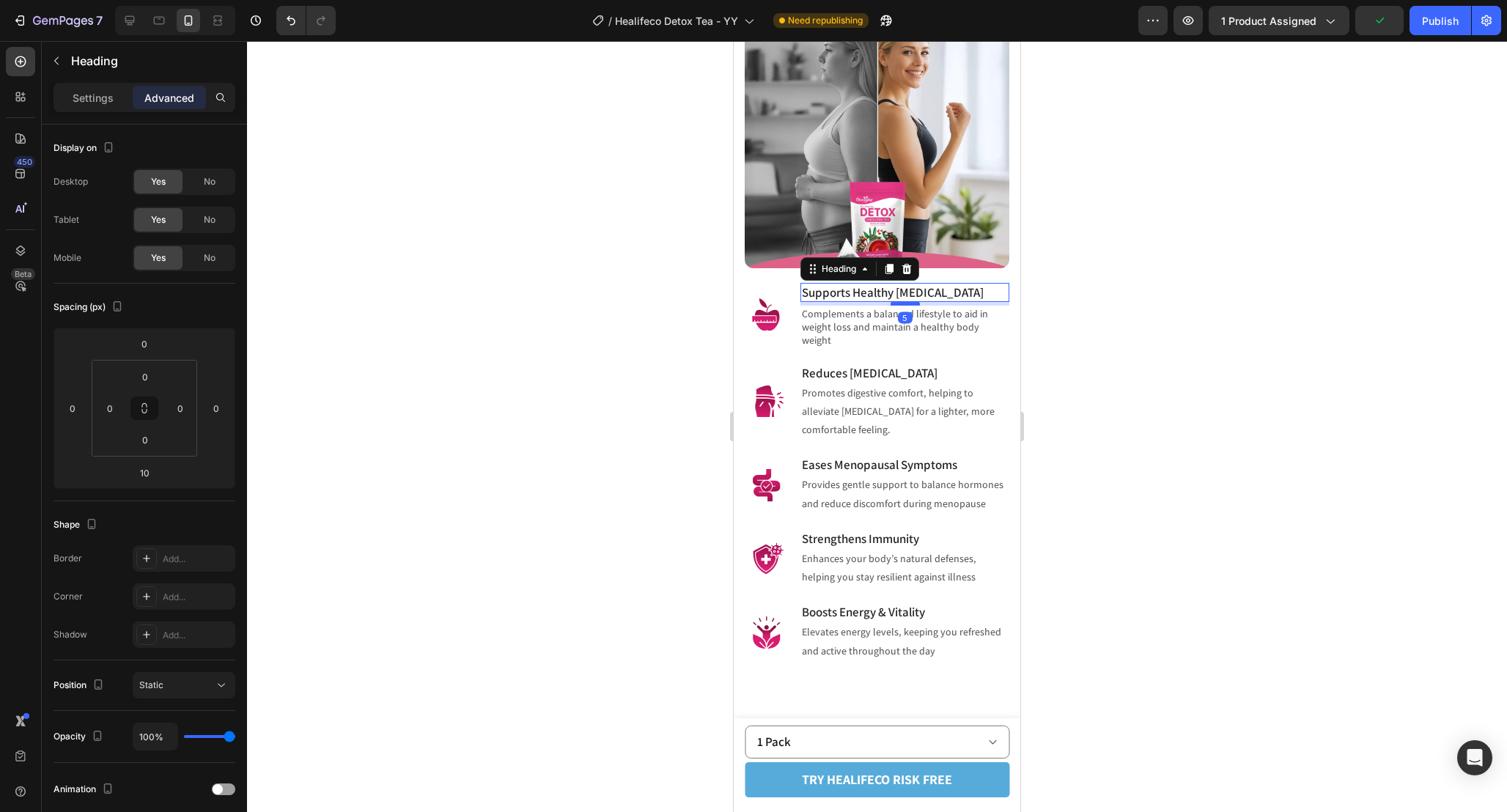
type input "5"
drag, startPoint x: 1124, startPoint y: 415, endPoint x: 249, endPoint y: 306, distance: 881.8
click at [1124, 415] on div at bounding box center [877, 427] width 1260 height 771
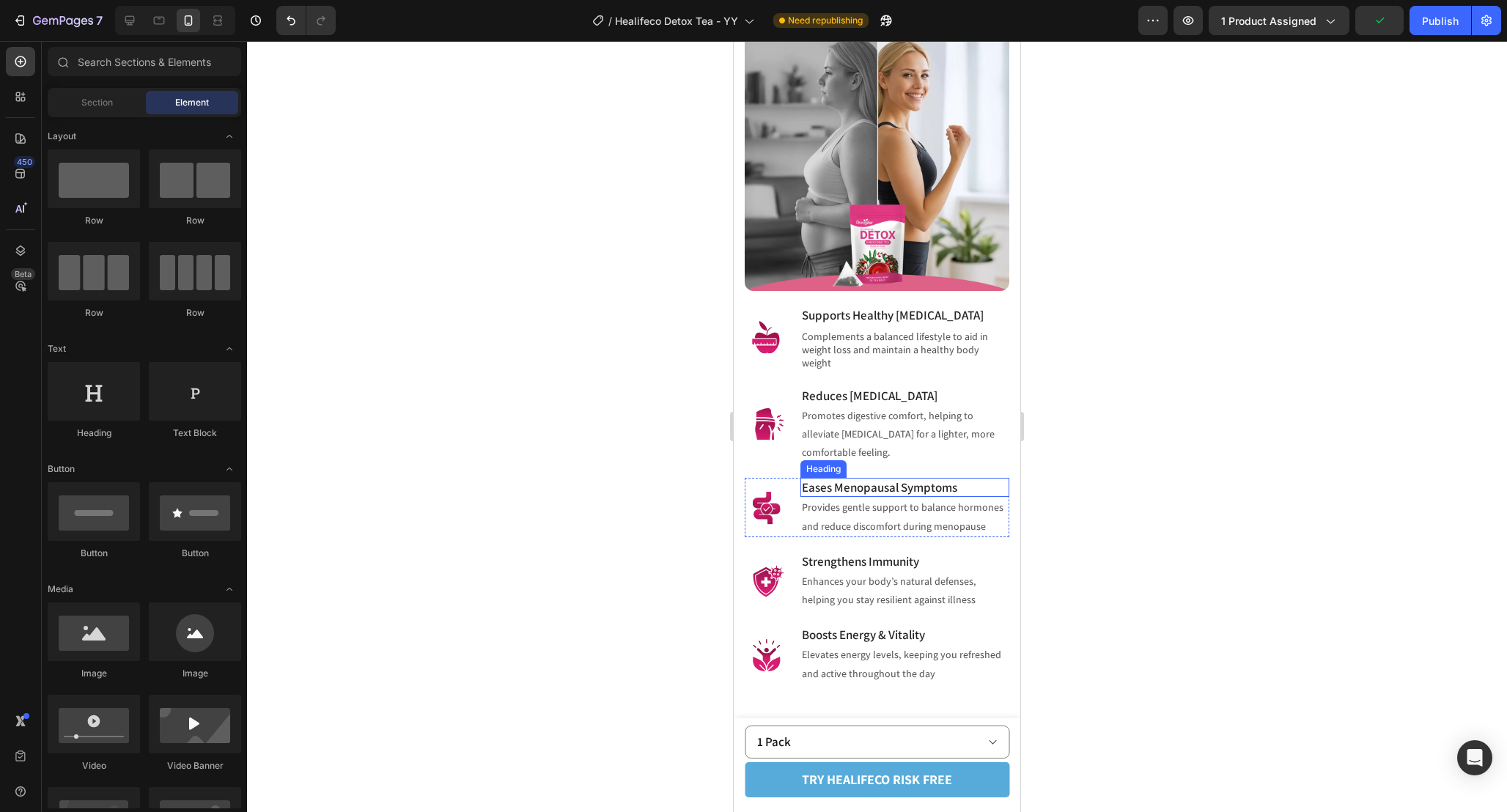
scroll to position [1556, 0]
click at [932, 404] on h3 "Reduces [MEDICAL_DATA]" at bounding box center [904, 394] width 209 height 19
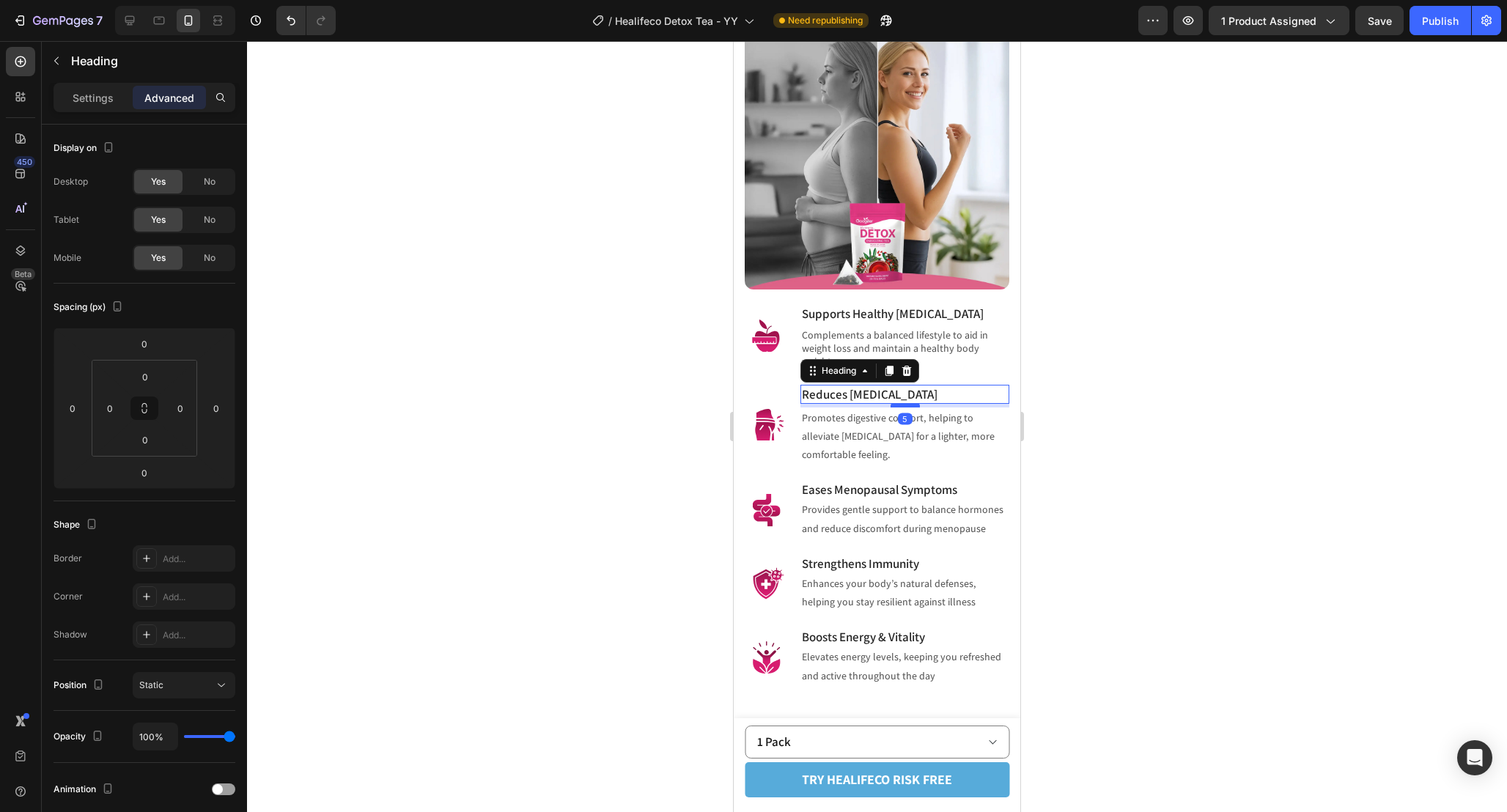
click at [912, 407] on div at bounding box center [905, 405] width 29 height 5
type input "5"
click at [150, 477] on input "5" at bounding box center [145, 473] width 29 height 22
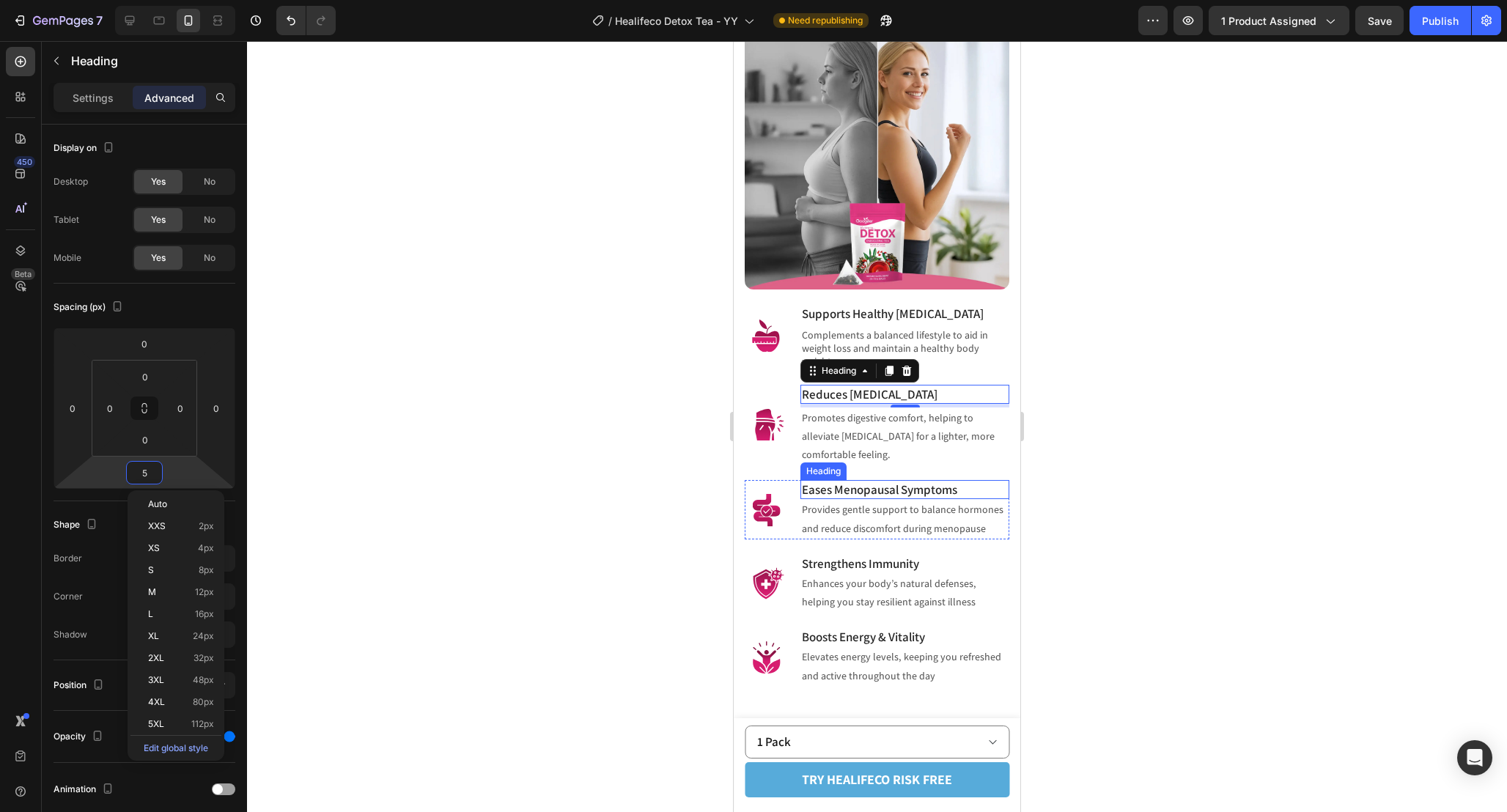
click at [939, 480] on h3 "Eases Menopausal Symptoms" at bounding box center [904, 489] width 209 height 19
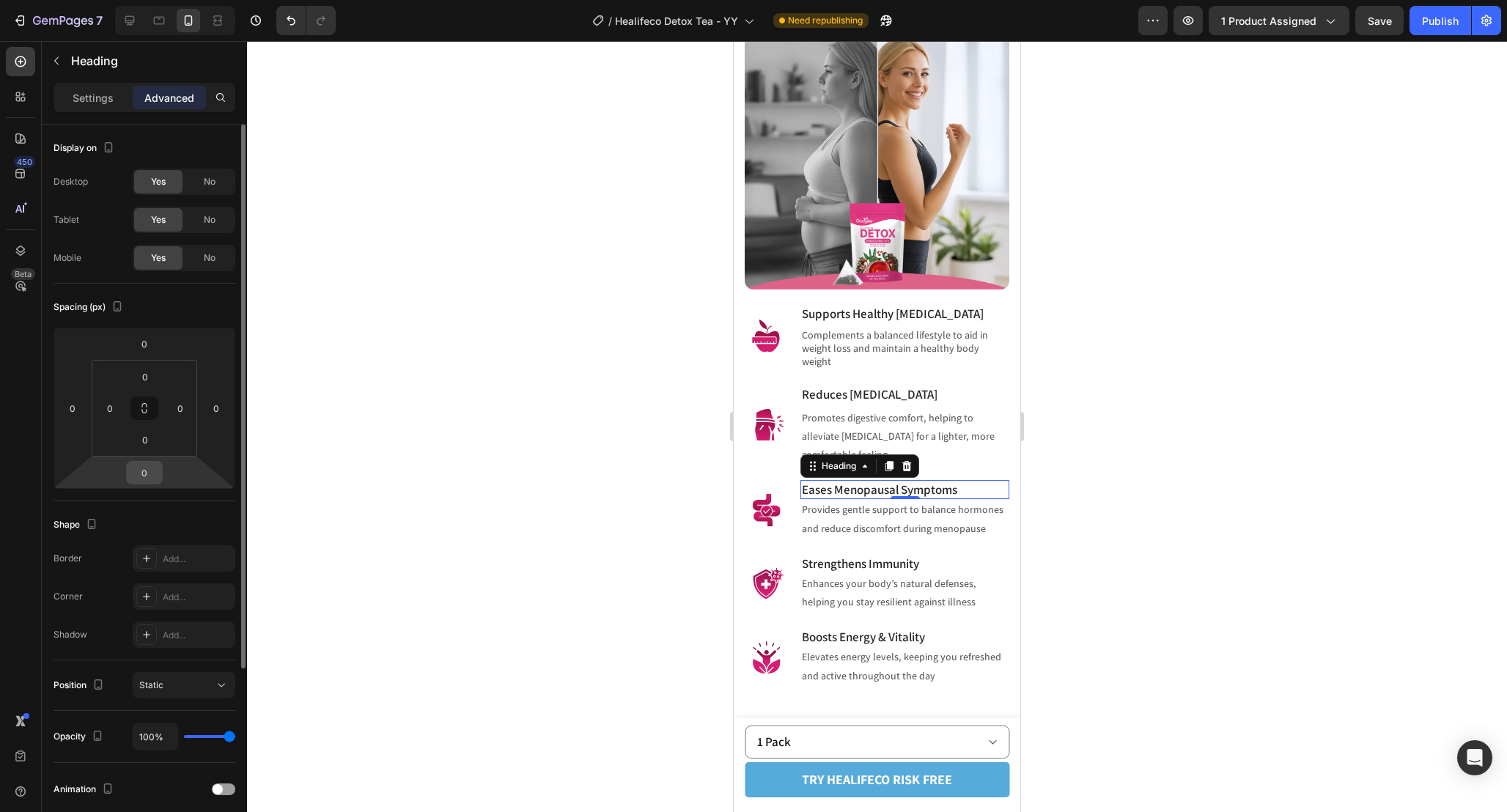
click at [144, 471] on input "0" at bounding box center [145, 473] width 29 height 22
paste input "5"
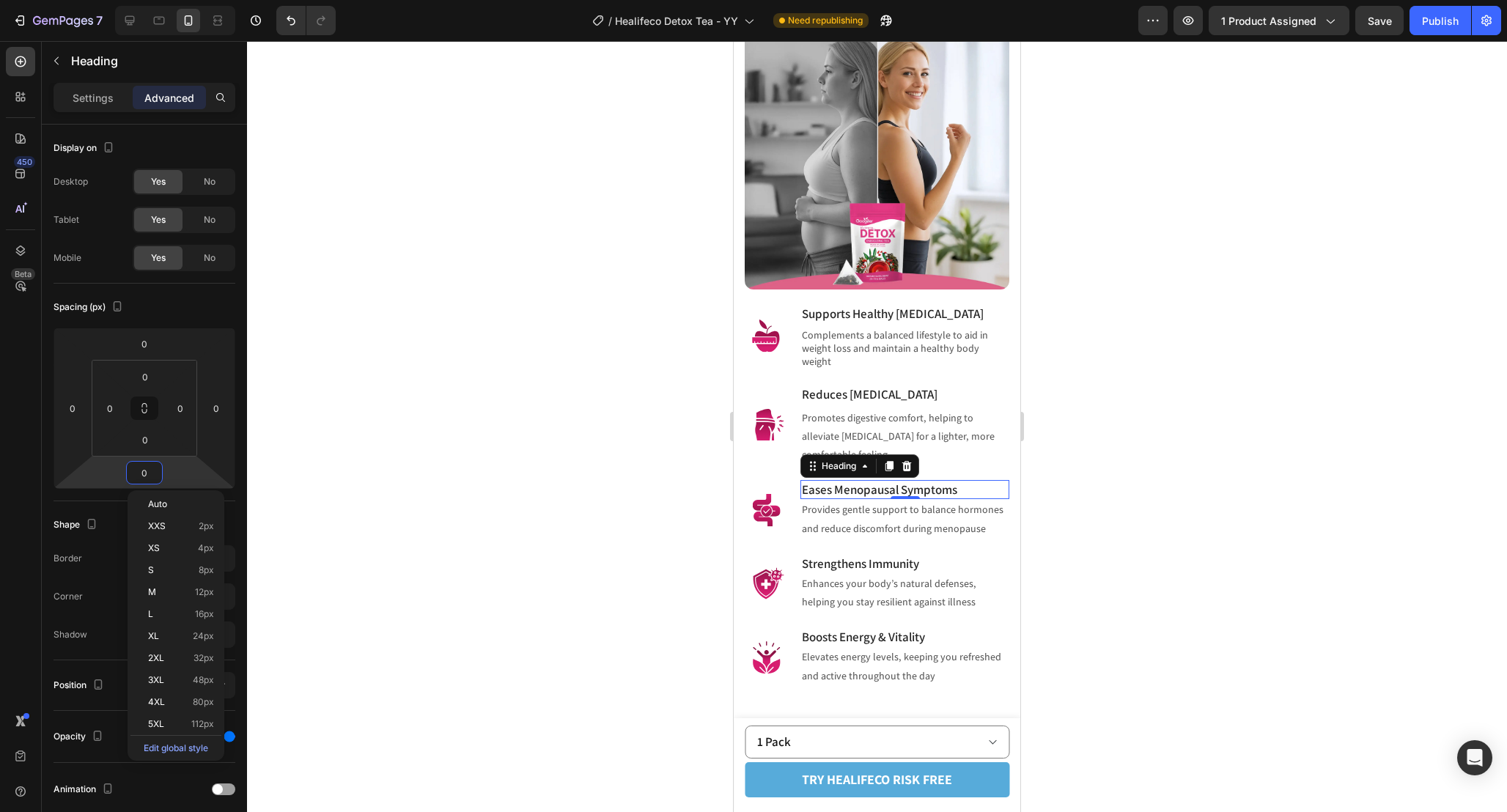
type input "5"
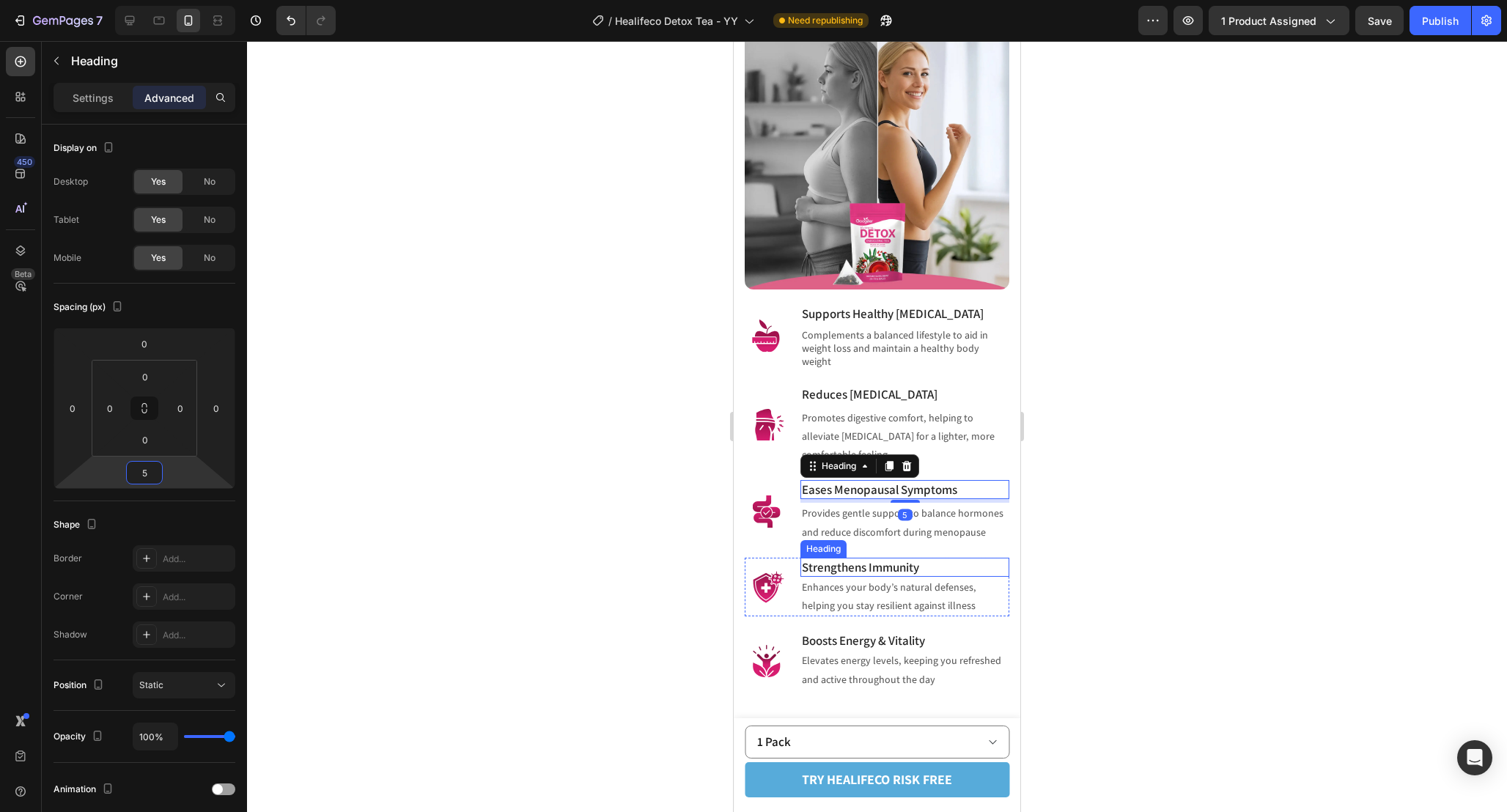
click at [918, 558] on h3 "Strengthens Immunity" at bounding box center [904, 567] width 209 height 19
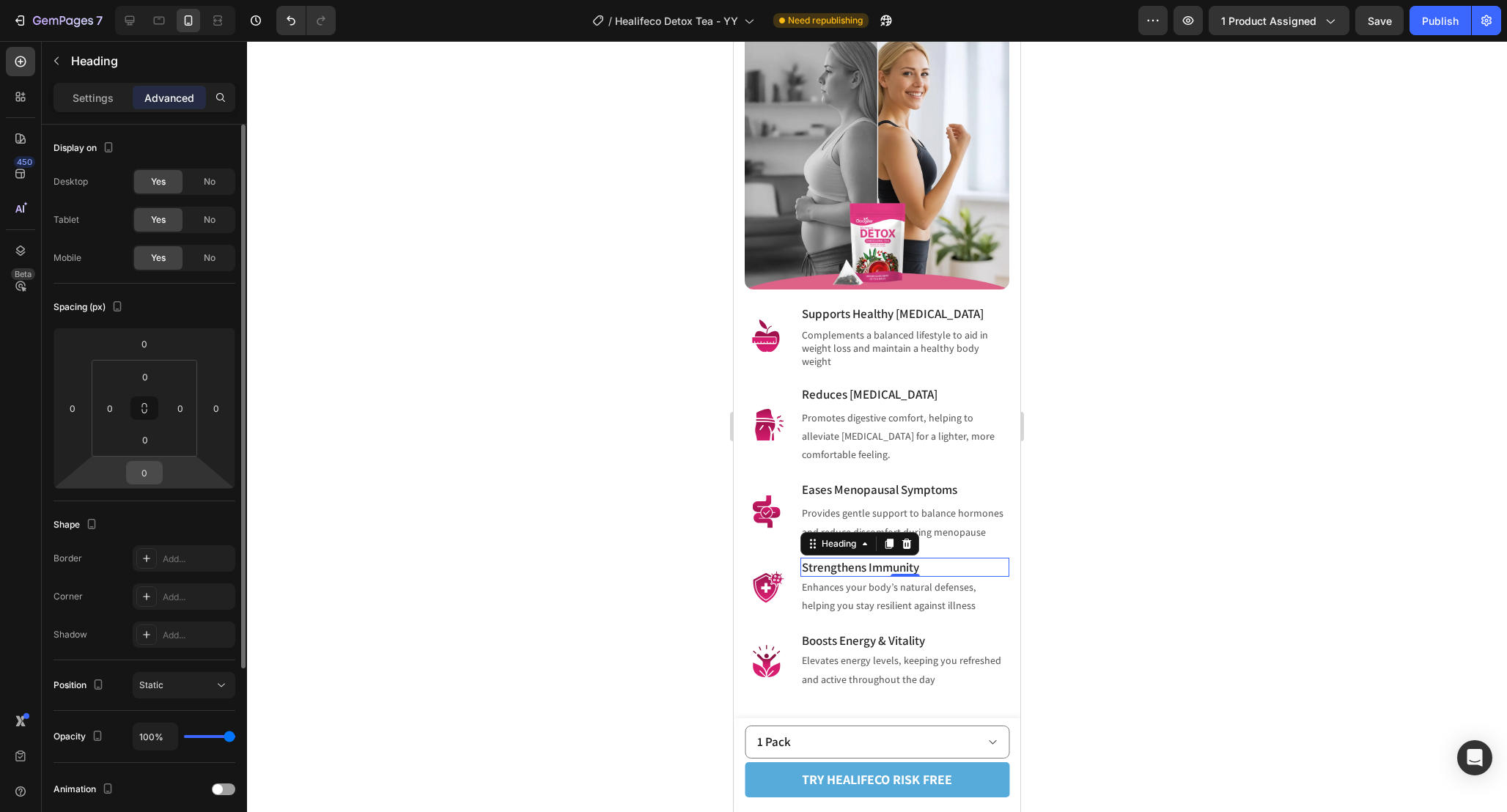
click at [150, 467] on input "0" at bounding box center [145, 473] width 29 height 22
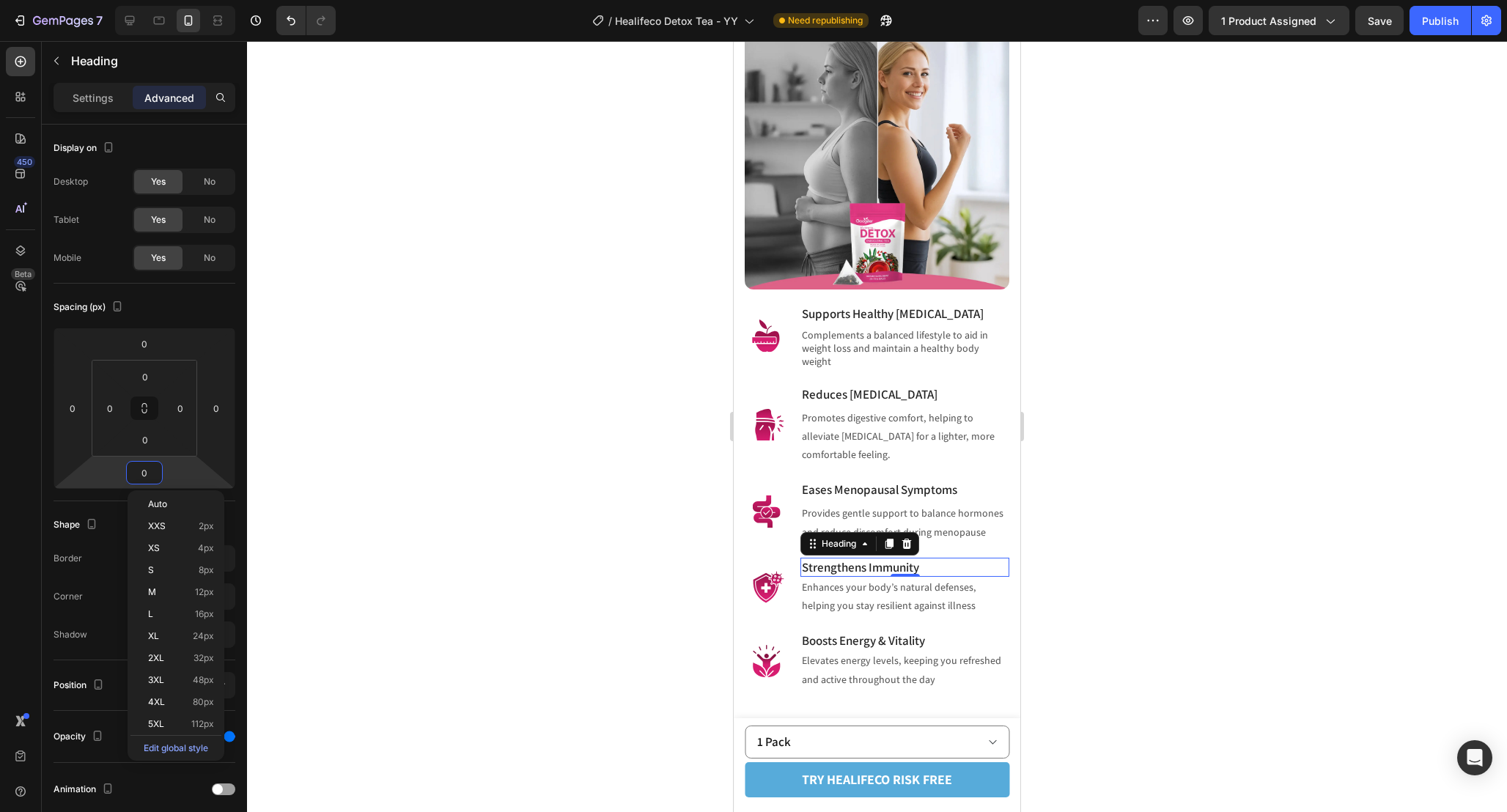
paste input "5"
type input "5"
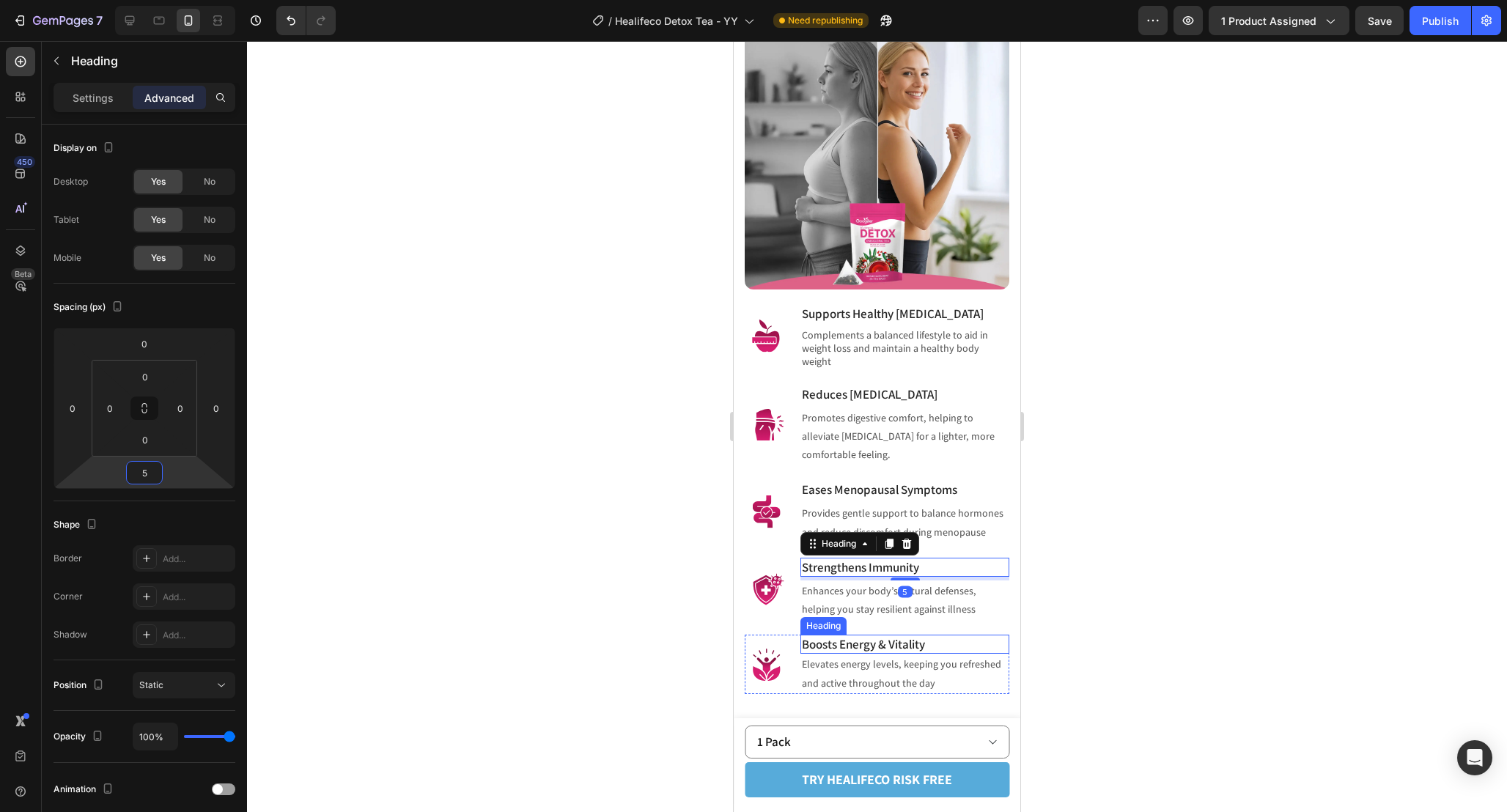
click at [866, 635] on h3 "Boosts Energy & Vitality" at bounding box center [904, 644] width 209 height 19
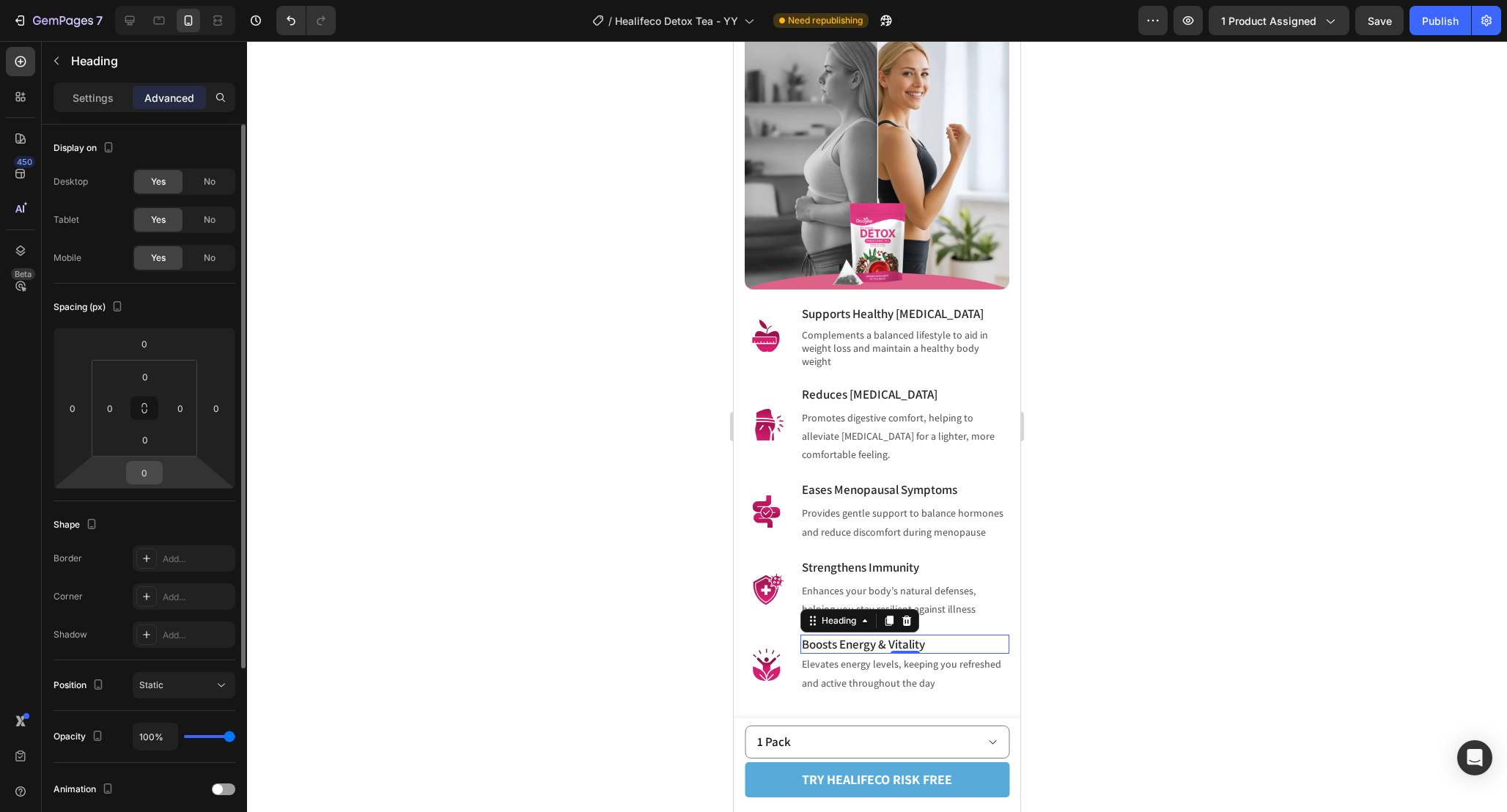
click at [147, 478] on input "0" at bounding box center [145, 473] width 29 height 22
paste input "5"
type input "5"
click at [1159, 505] on div at bounding box center [877, 427] width 1260 height 771
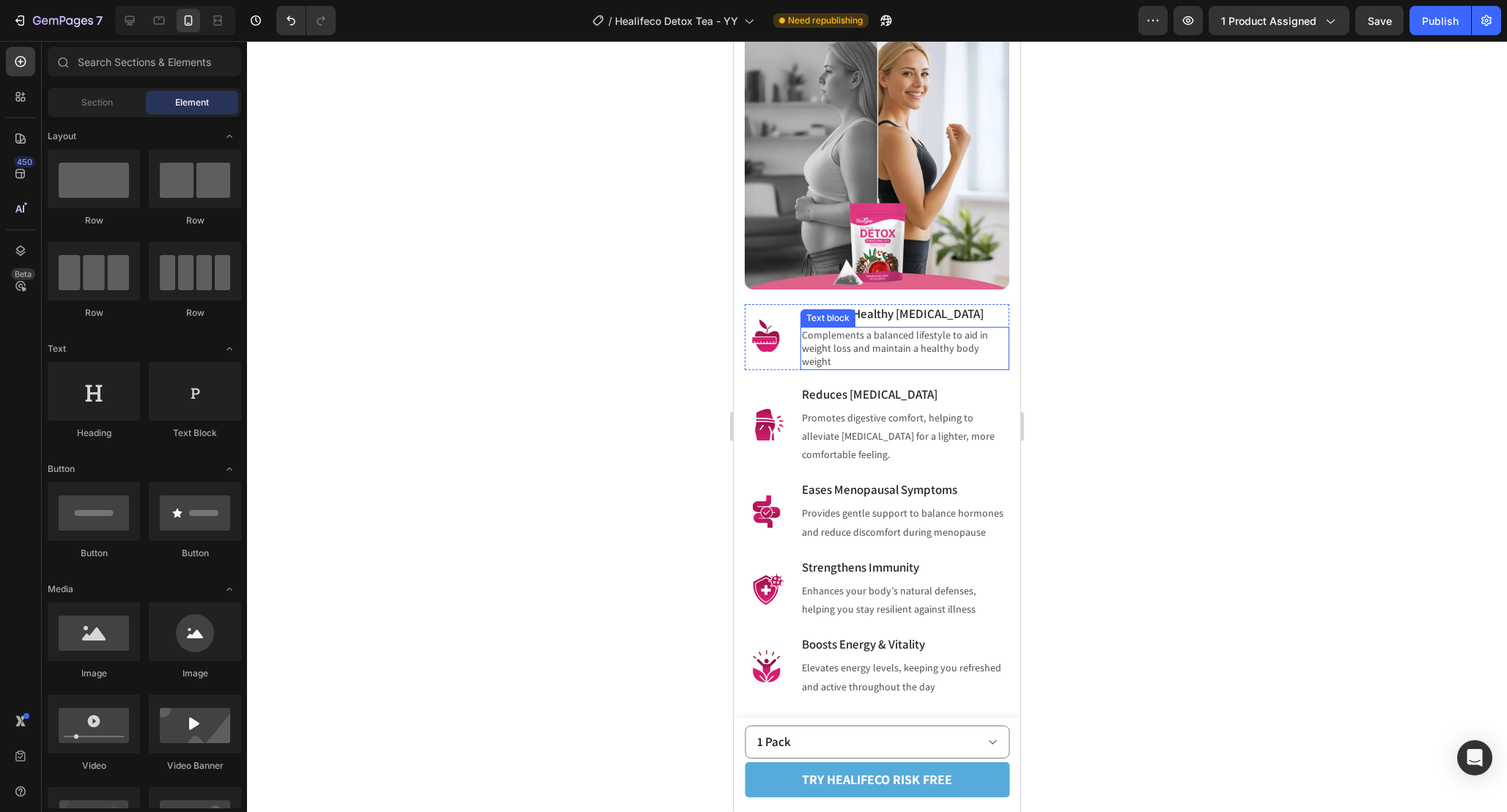
click at [920, 359] on p "Complements a balanced lifestyle to aid in weight loss and maintain a healthy b…" at bounding box center [904, 348] width 206 height 41
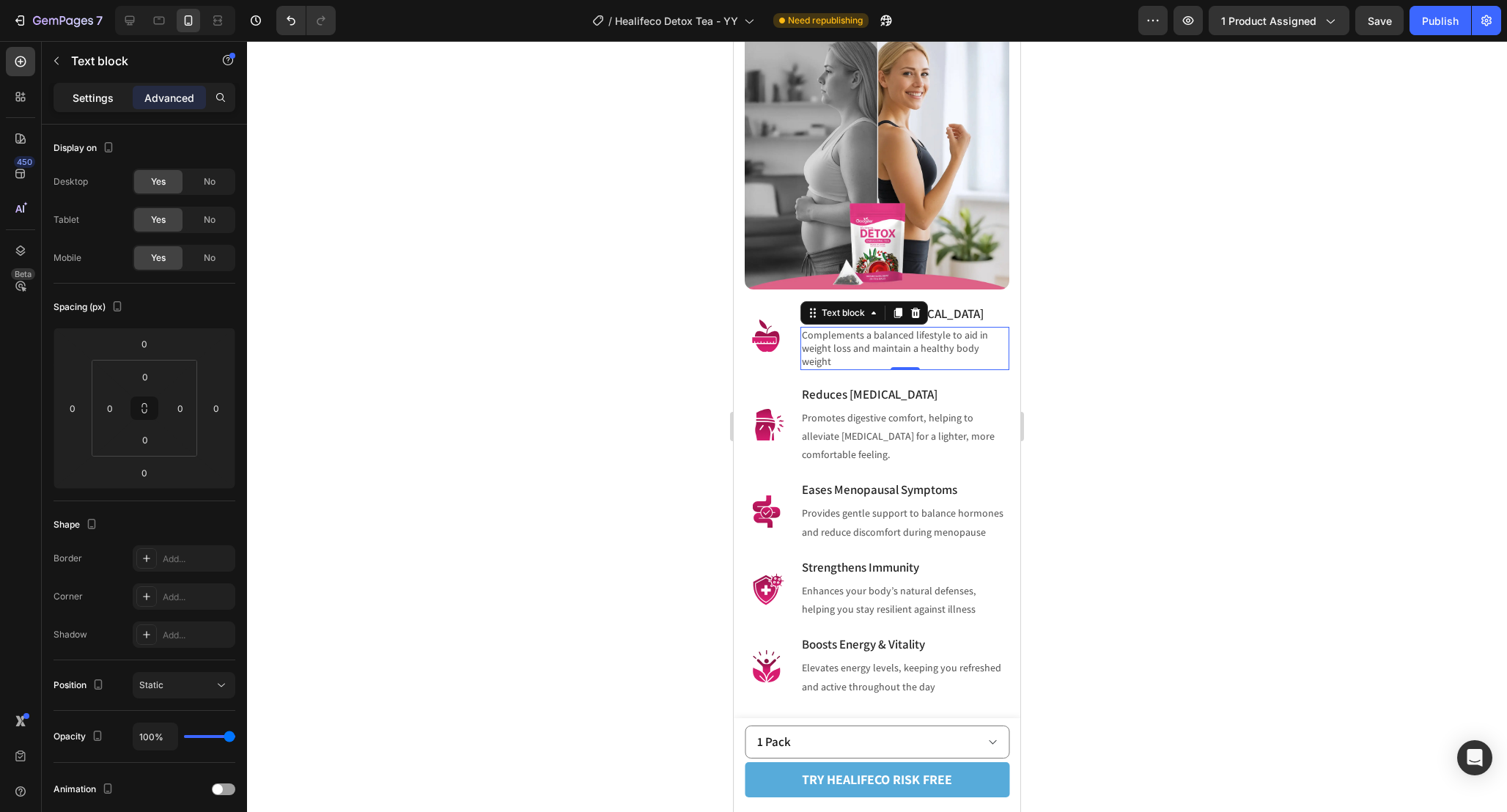
click at [77, 102] on p "Settings" at bounding box center [93, 98] width 41 height 16
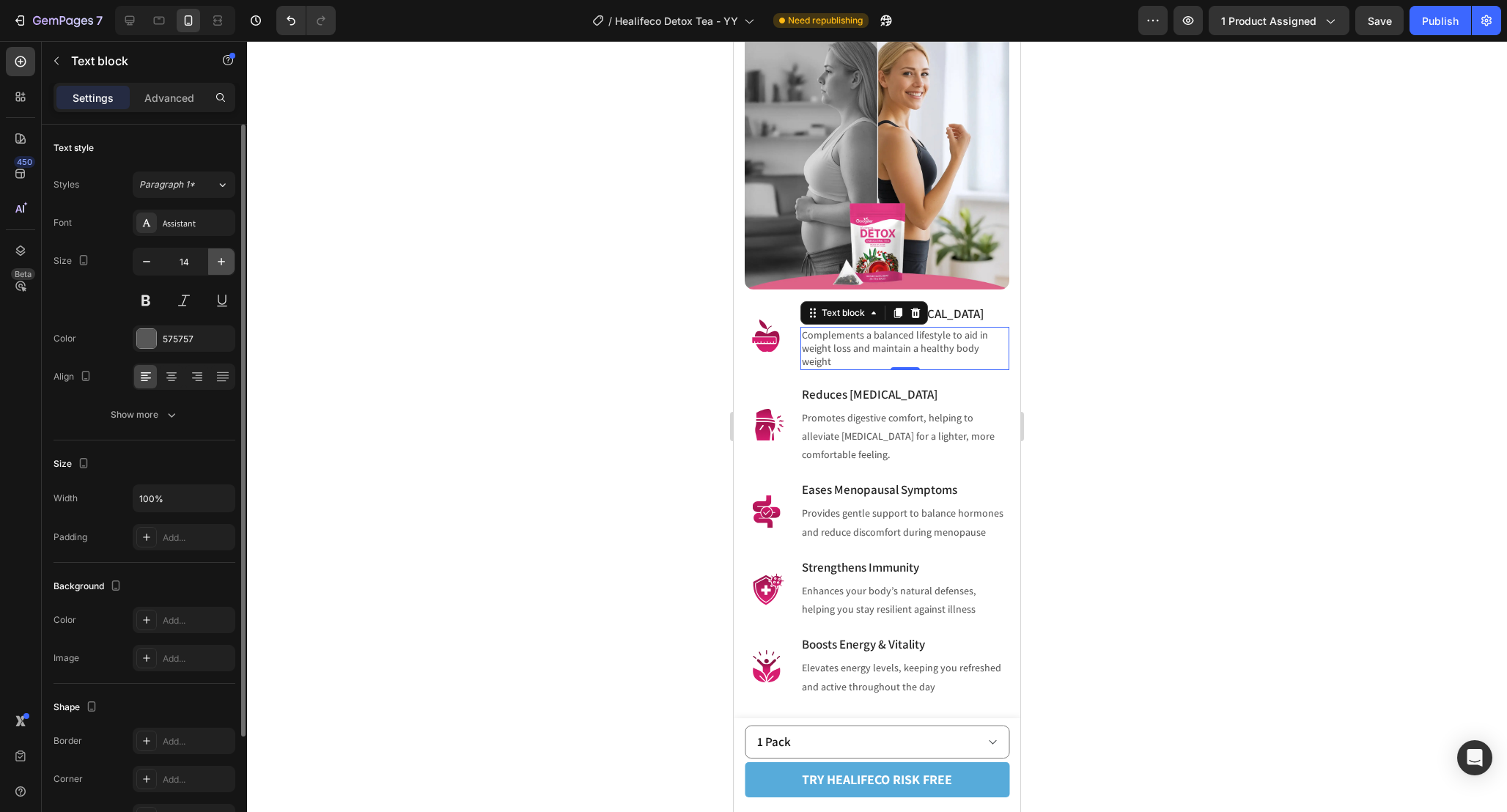
click at [216, 256] on icon "button" at bounding box center [221, 262] width 15 height 15
type input "16"
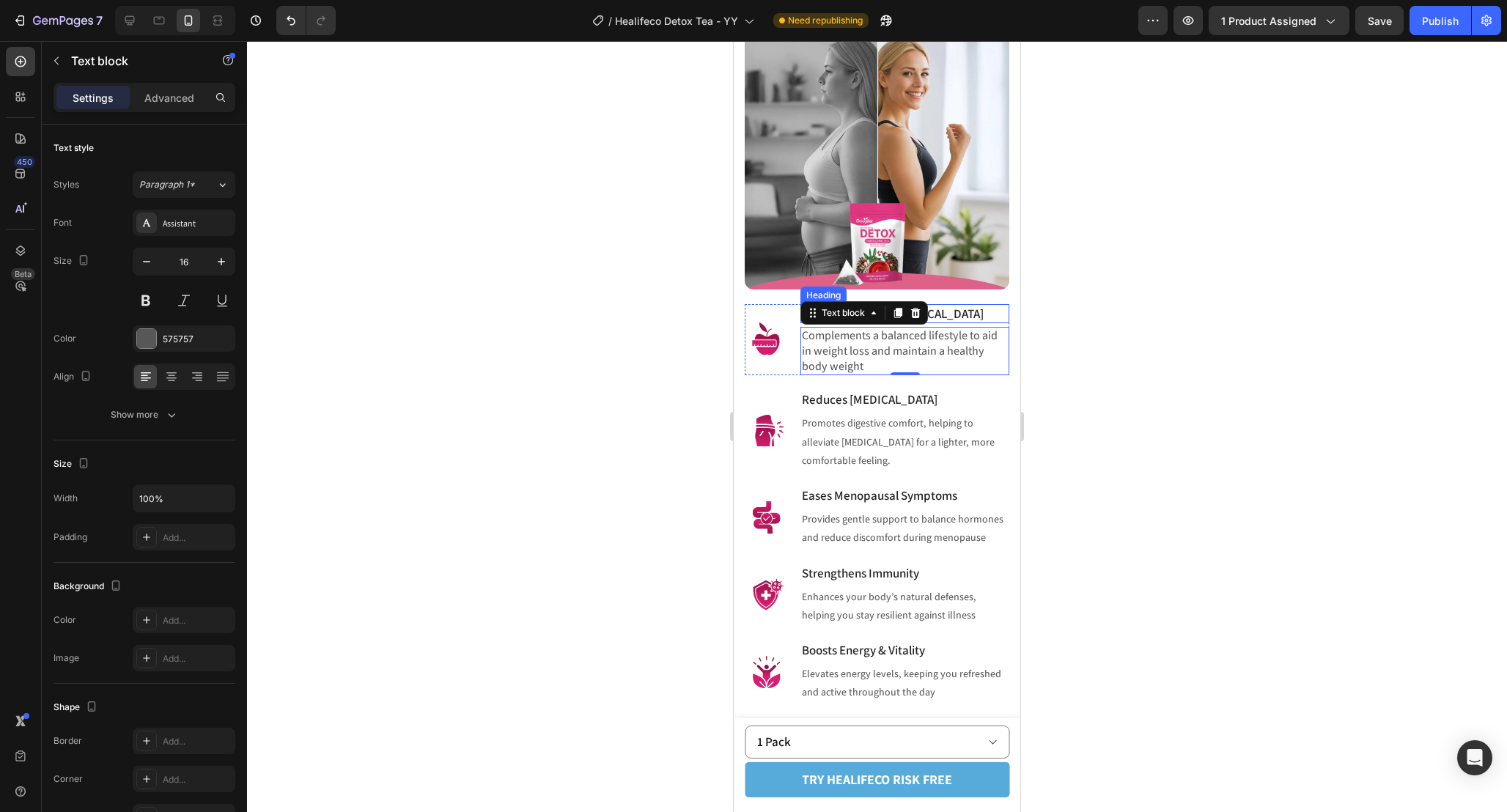
click at [989, 324] on h3 "Supports Healthy [MEDICAL_DATA]" at bounding box center [904, 313] width 209 height 19
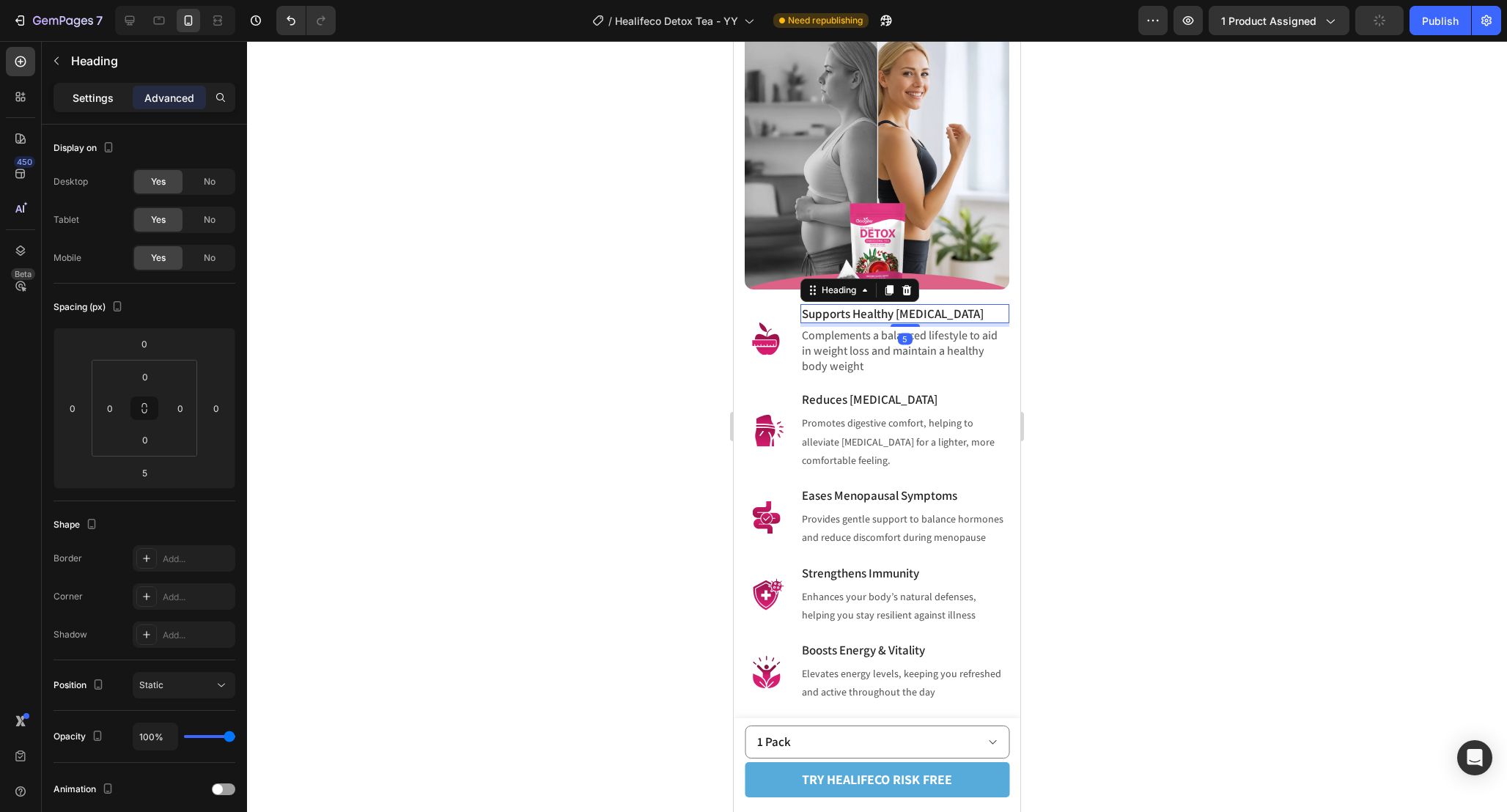
click at [104, 91] on p "Settings" at bounding box center [93, 98] width 41 height 16
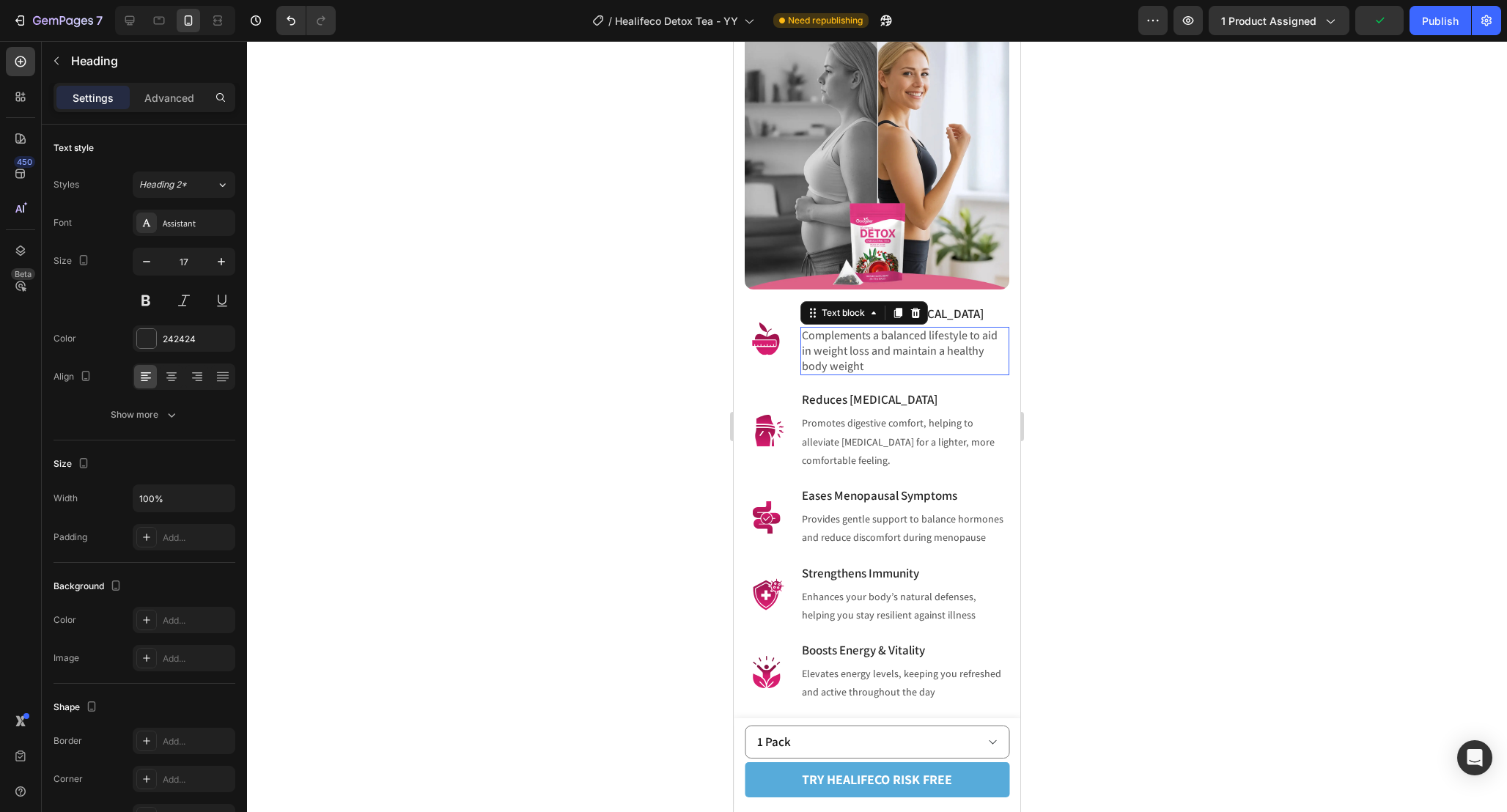
click at [852, 373] on p "Complements a balanced lifestyle to aid in weight loss and maintain a healthy b…" at bounding box center [904, 350] width 206 height 45
click at [881, 463] on p "Promotes digestive comfort, helping to alleviate [MEDICAL_DATA] for a lighter, …" at bounding box center [904, 441] width 206 height 55
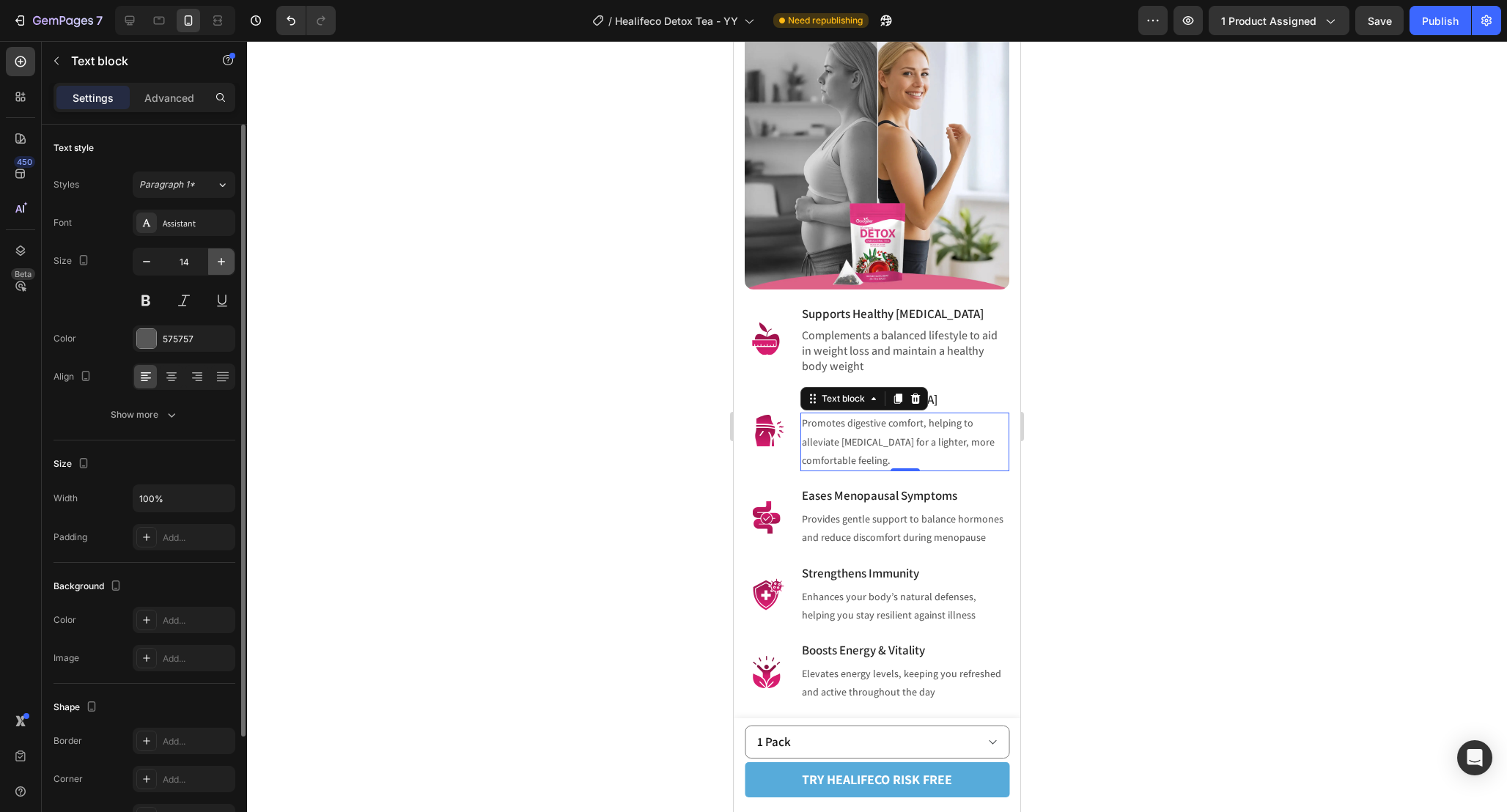
click at [230, 266] on button "button" at bounding box center [221, 262] width 27 height 27
type input "16"
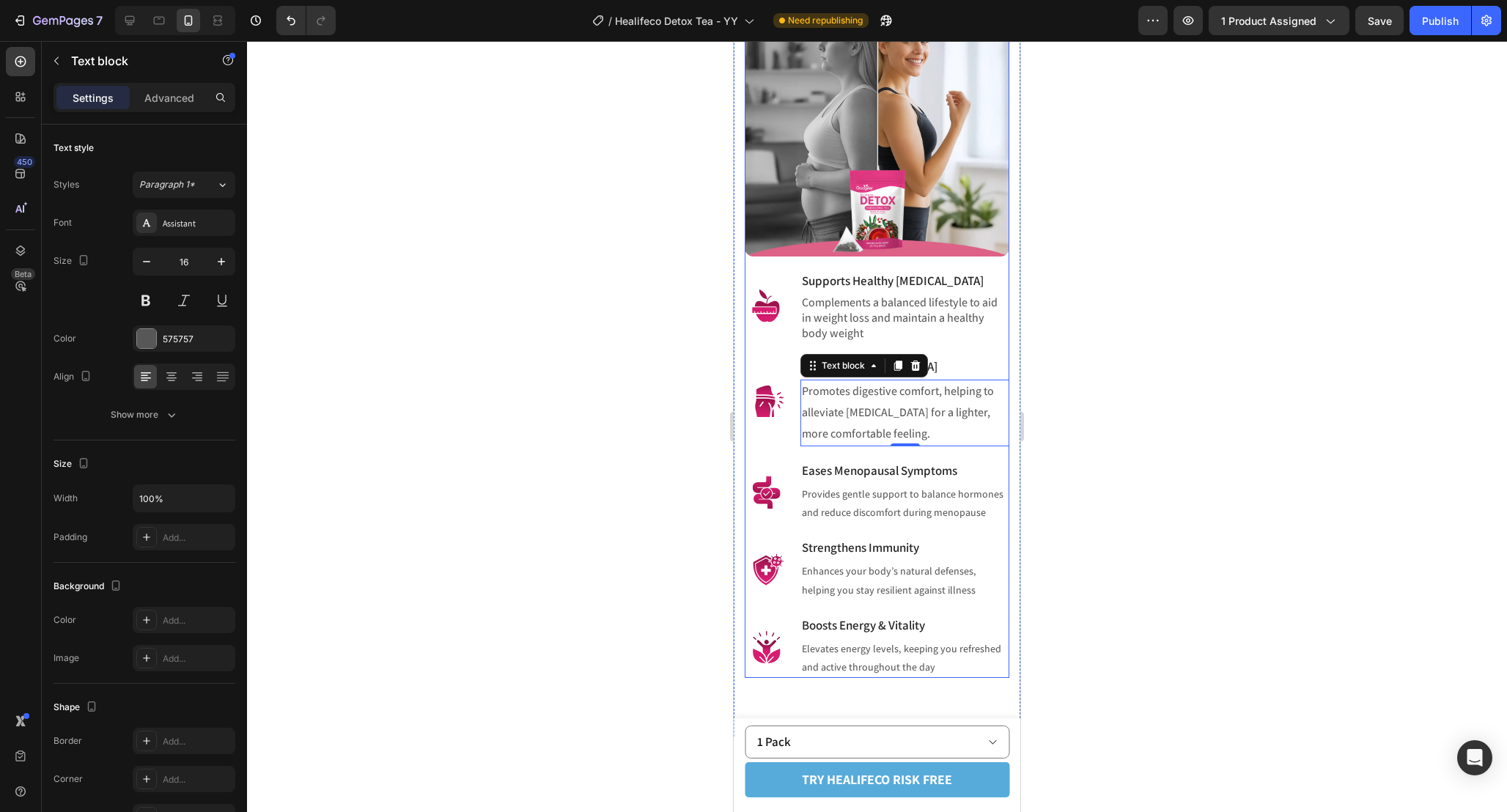
scroll to position [1590, 0]
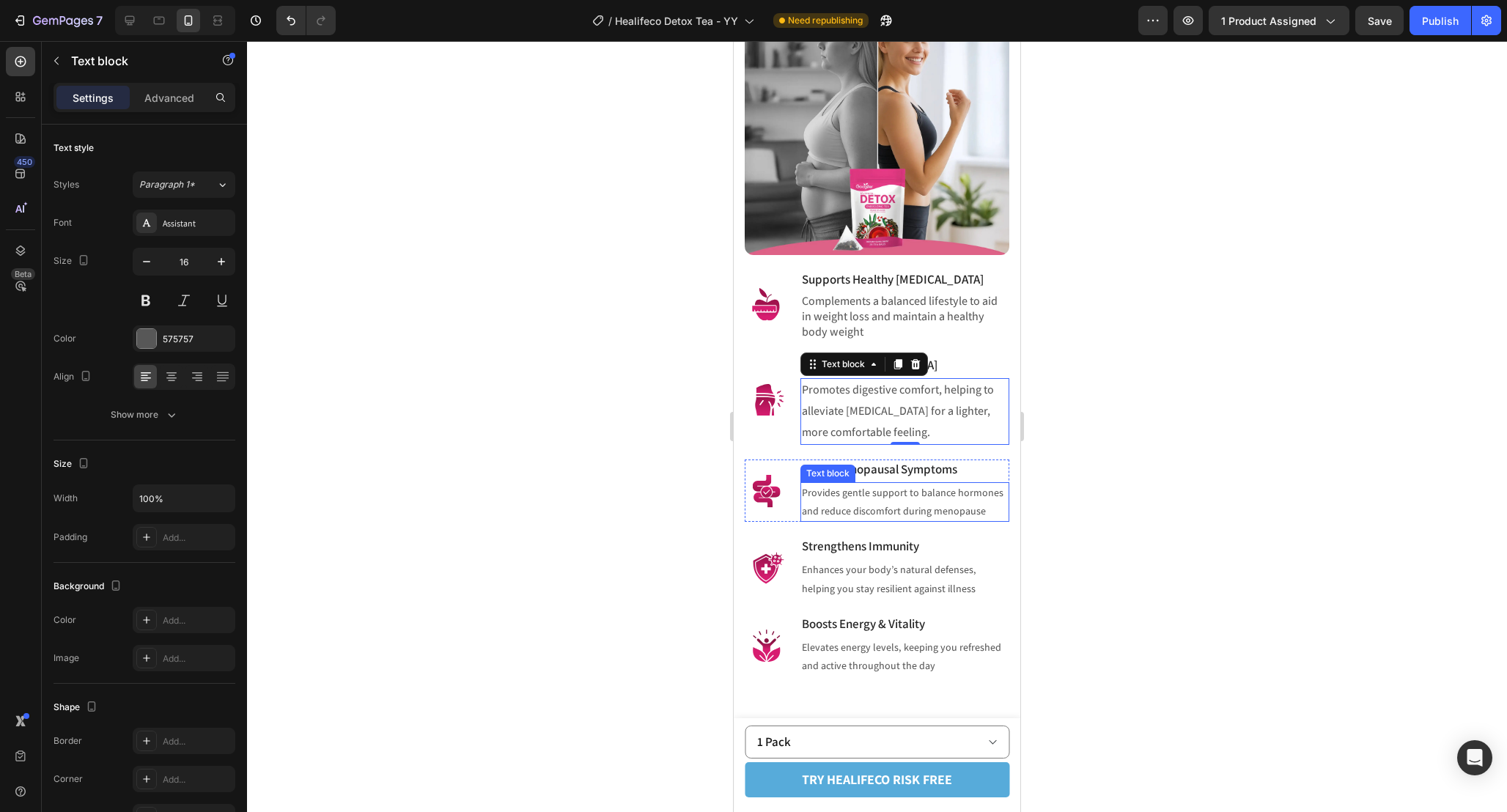
click at [907, 506] on p "Provides gentle support to balance hormones and reduce discomfort during menopa…" at bounding box center [904, 502] width 206 height 37
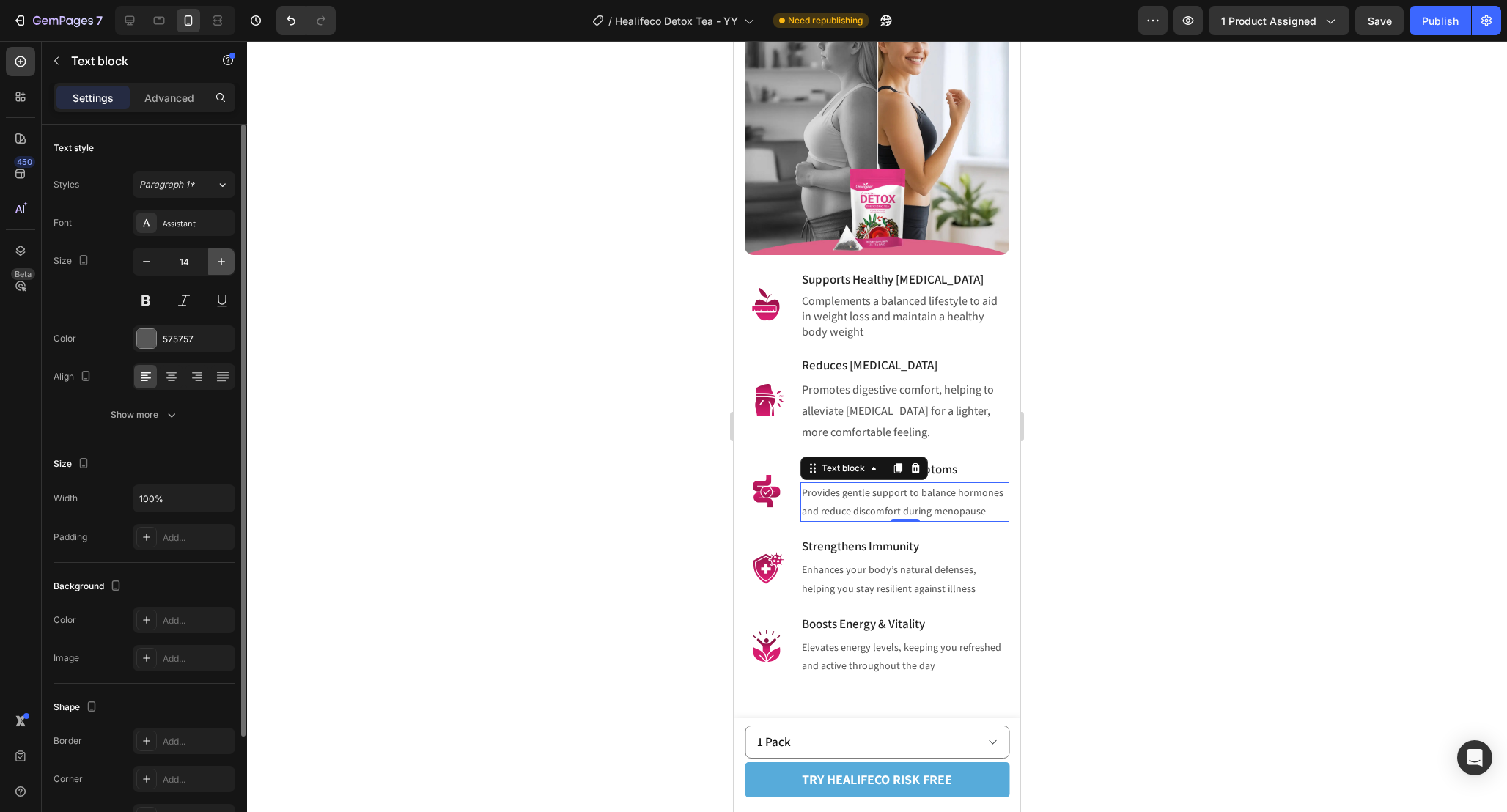
click at [224, 263] on icon "button" at bounding box center [221, 262] width 15 height 15
type input "16"
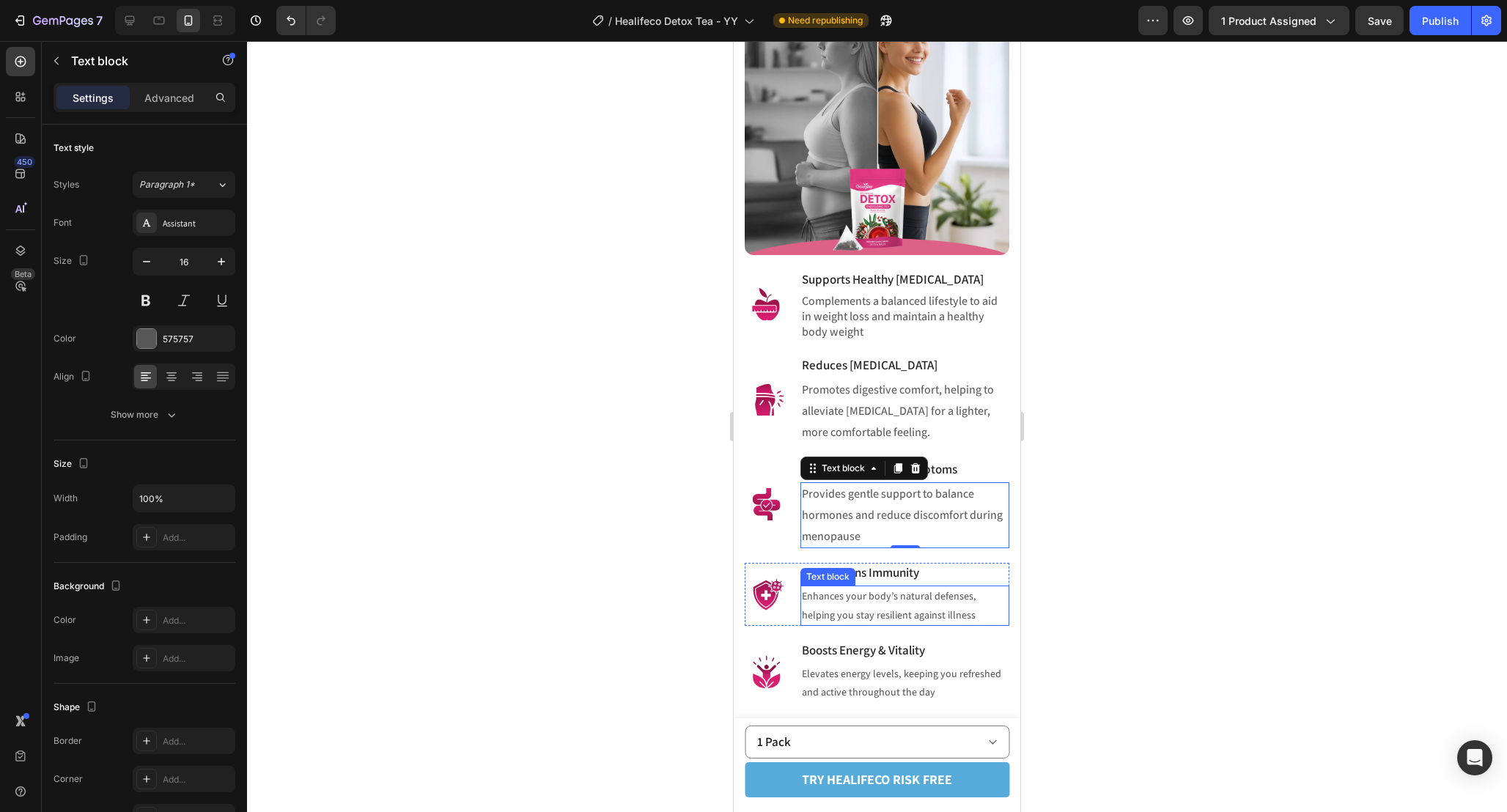
scroll to position [1634, 0]
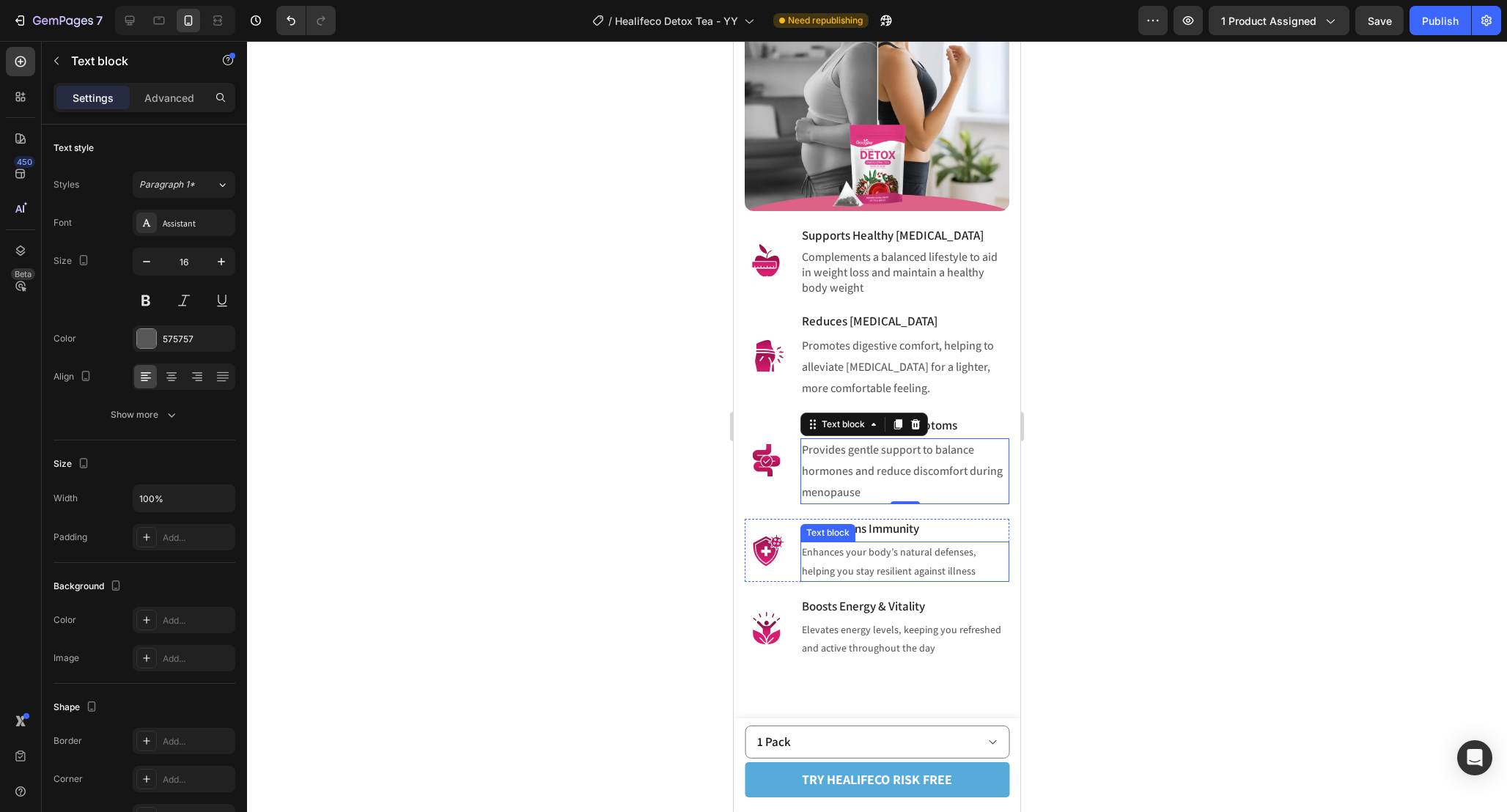
click at [880, 580] on p "Enhances your body’s natural defenses, helping you stay resilient against illne…" at bounding box center [904, 561] width 206 height 37
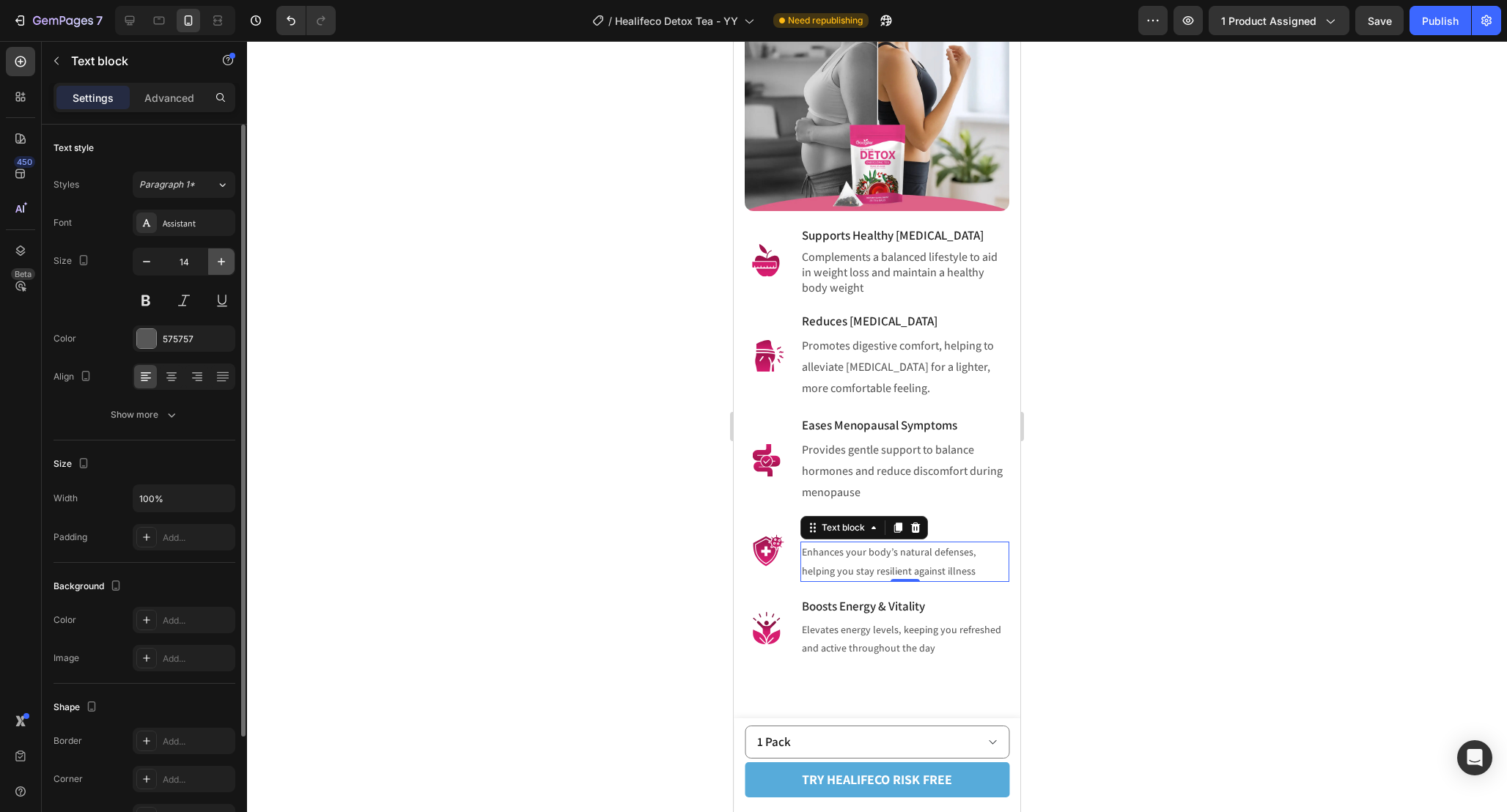
click at [219, 266] on icon "button" at bounding box center [221, 262] width 15 height 15
type input "16"
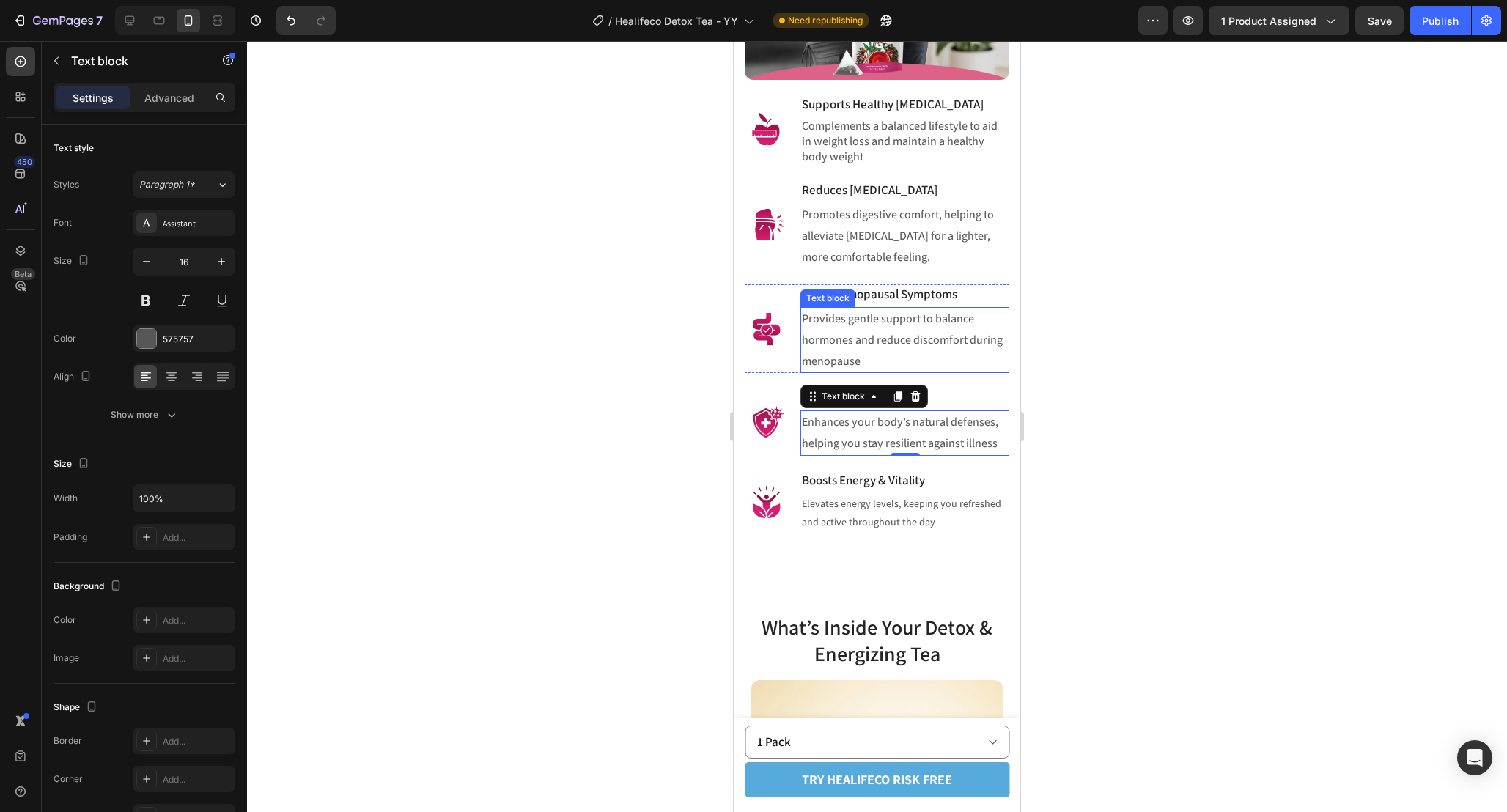
scroll to position [1779, 0]
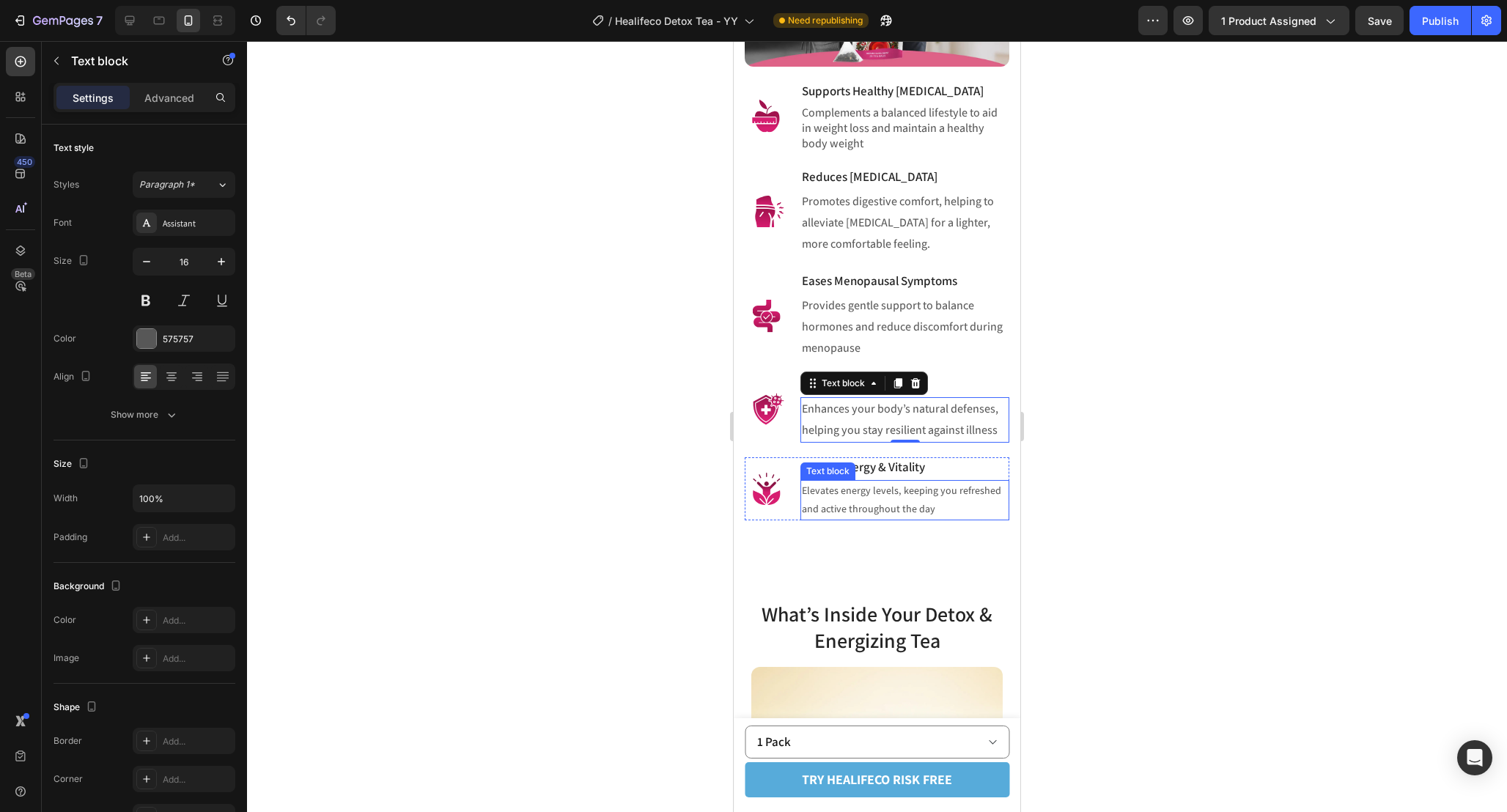
click at [875, 499] on p "Elevates energy levels, keeping you refreshed and active throughout the day" at bounding box center [904, 500] width 206 height 37
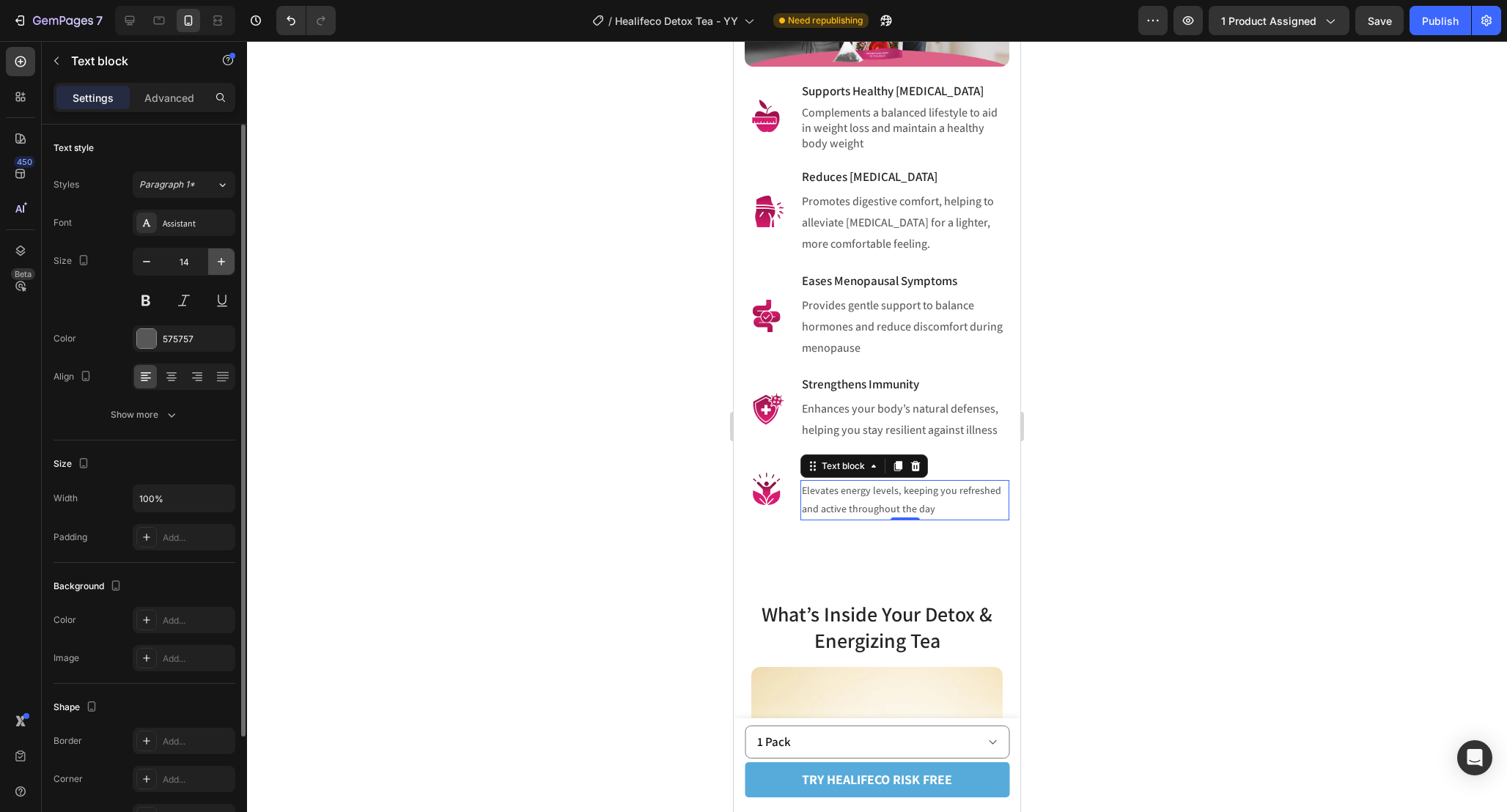
click at [232, 263] on button "button" at bounding box center [221, 262] width 27 height 27
type input "16"
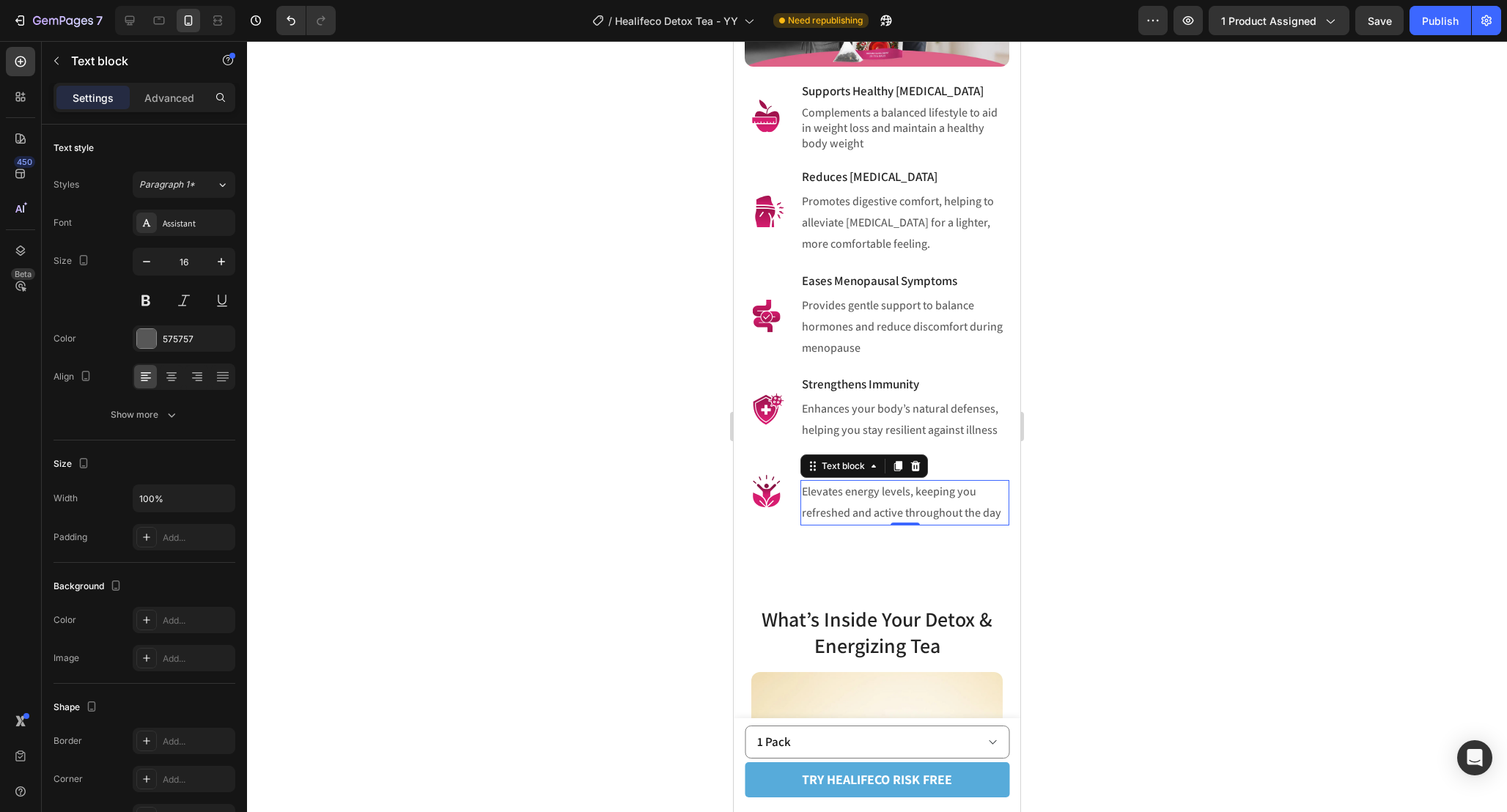
click at [1126, 489] on div at bounding box center [877, 427] width 1260 height 771
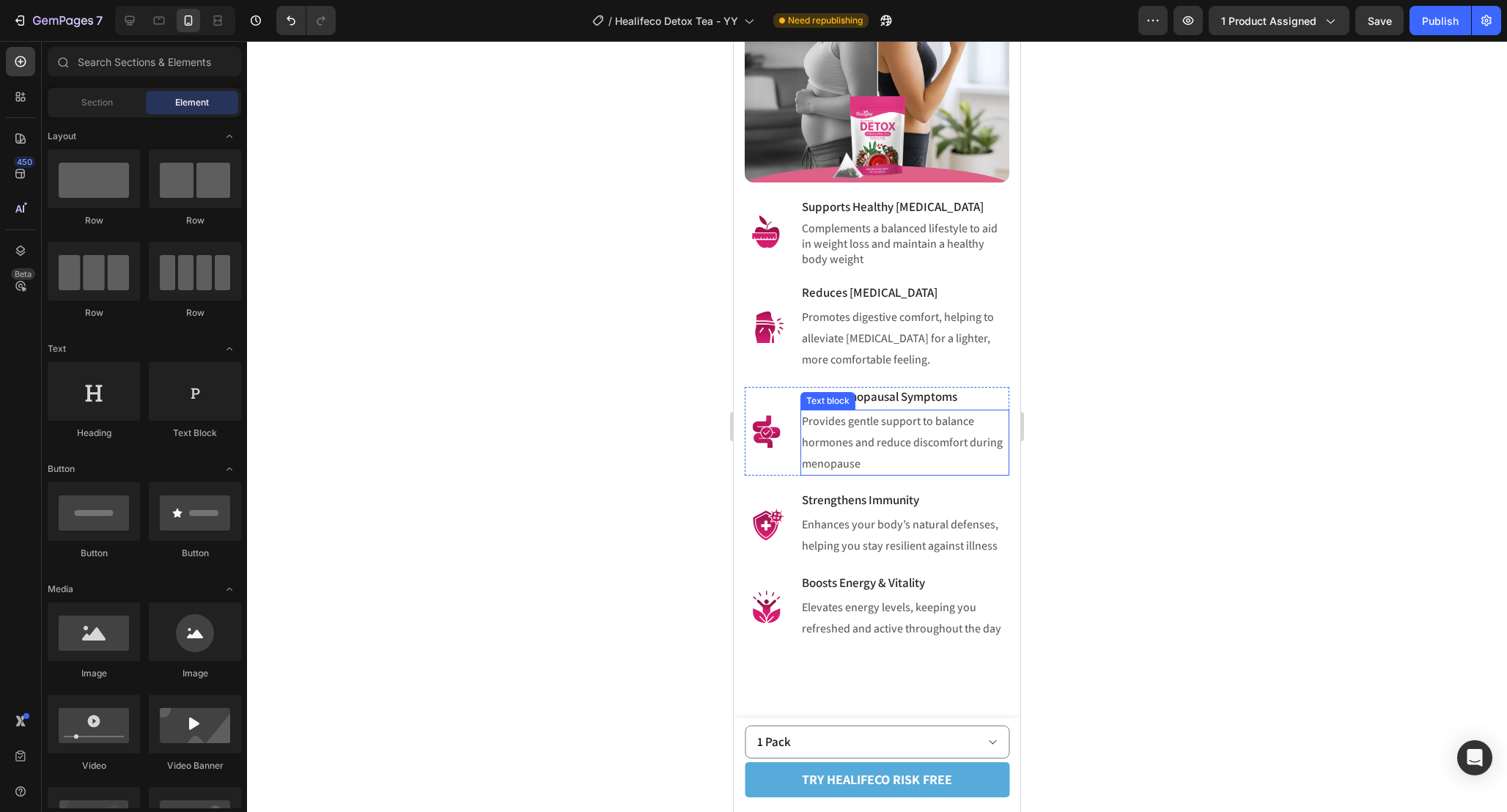
scroll to position [1636, 0]
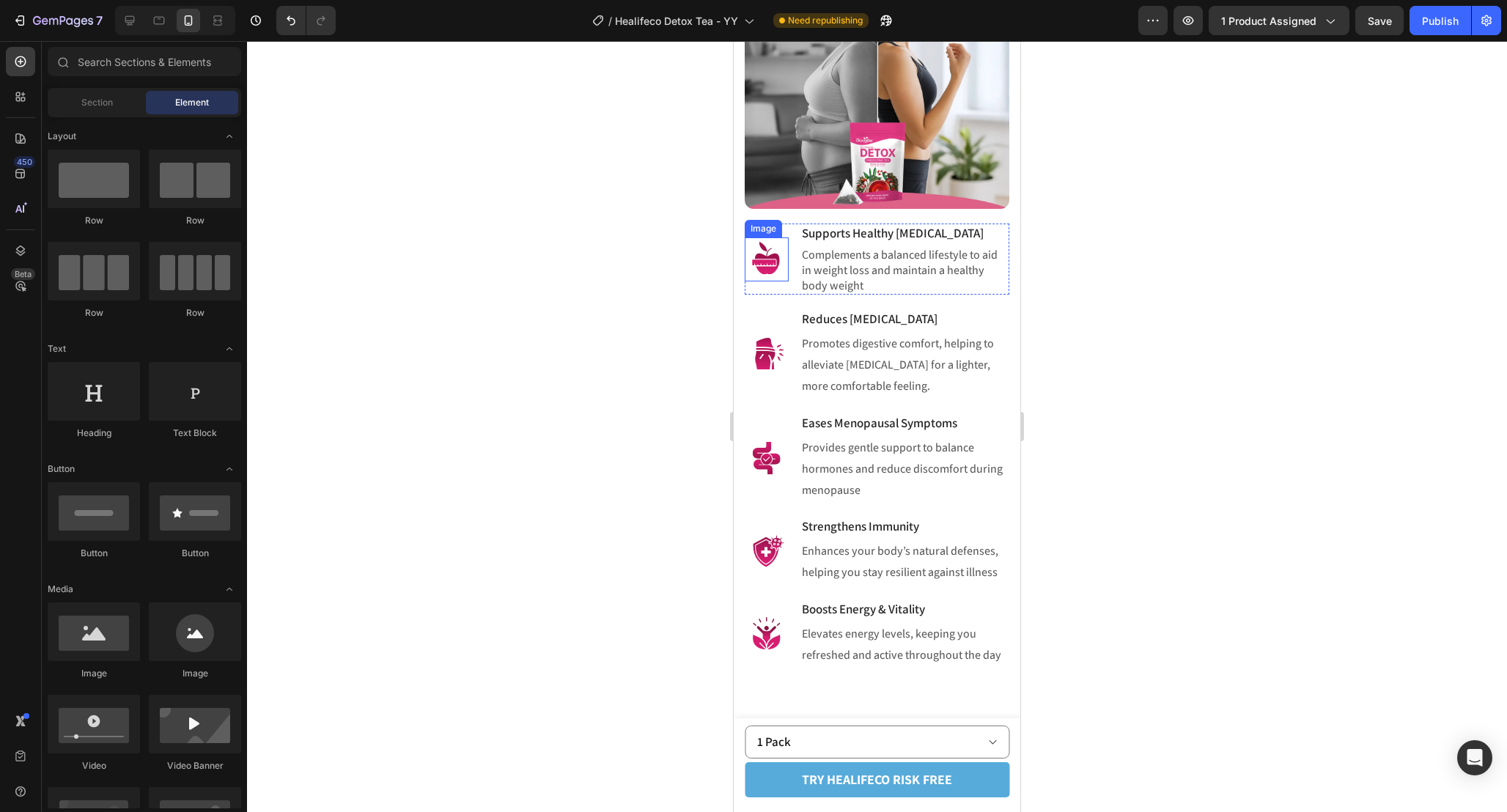
click at [782, 281] on img at bounding box center [767, 260] width 44 height 44
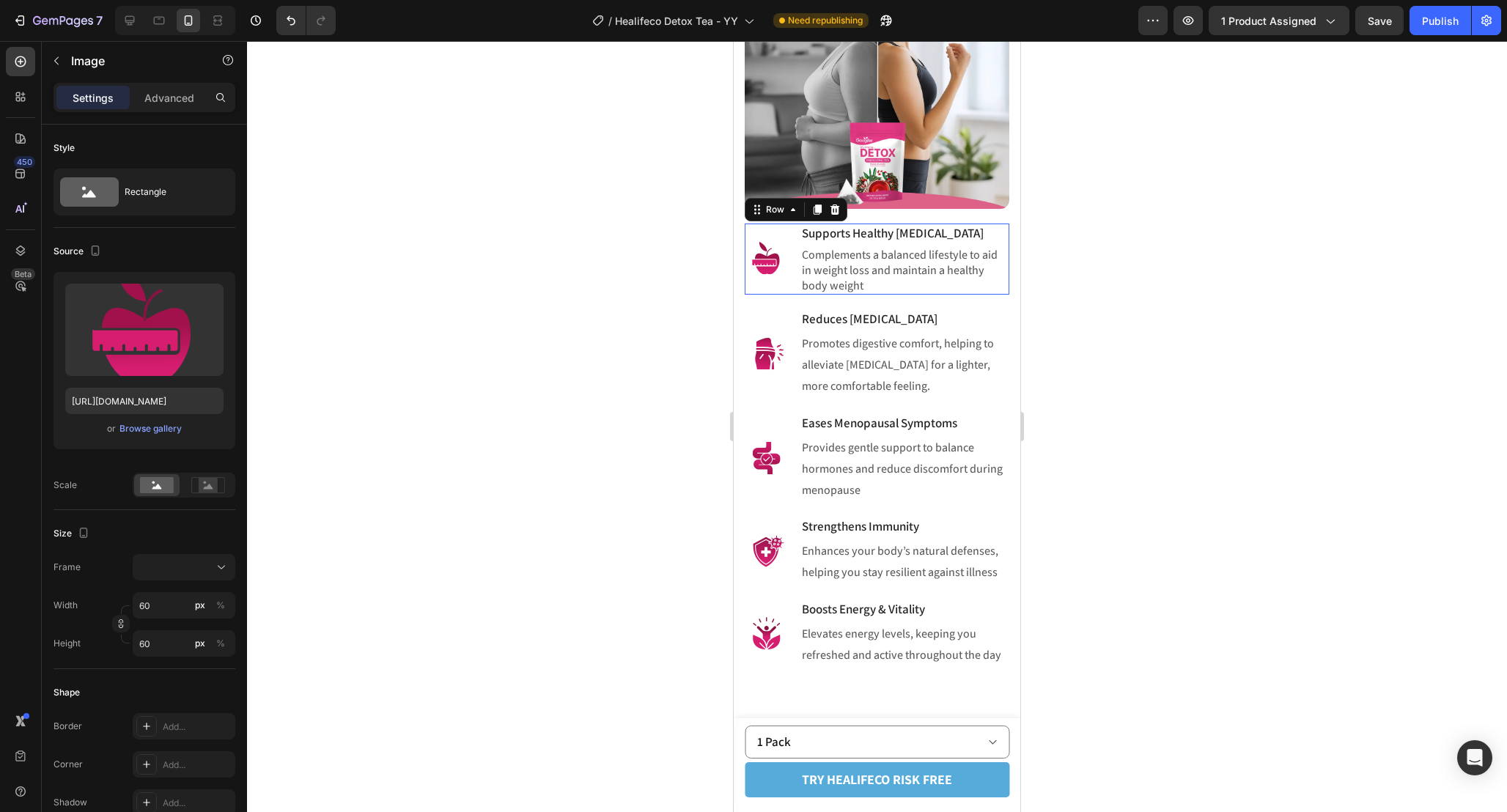
click at [795, 274] on div "Image Supports Healthy Weight Management Heading Complements a balanced lifesty…" at bounding box center [877, 259] width 265 height 71
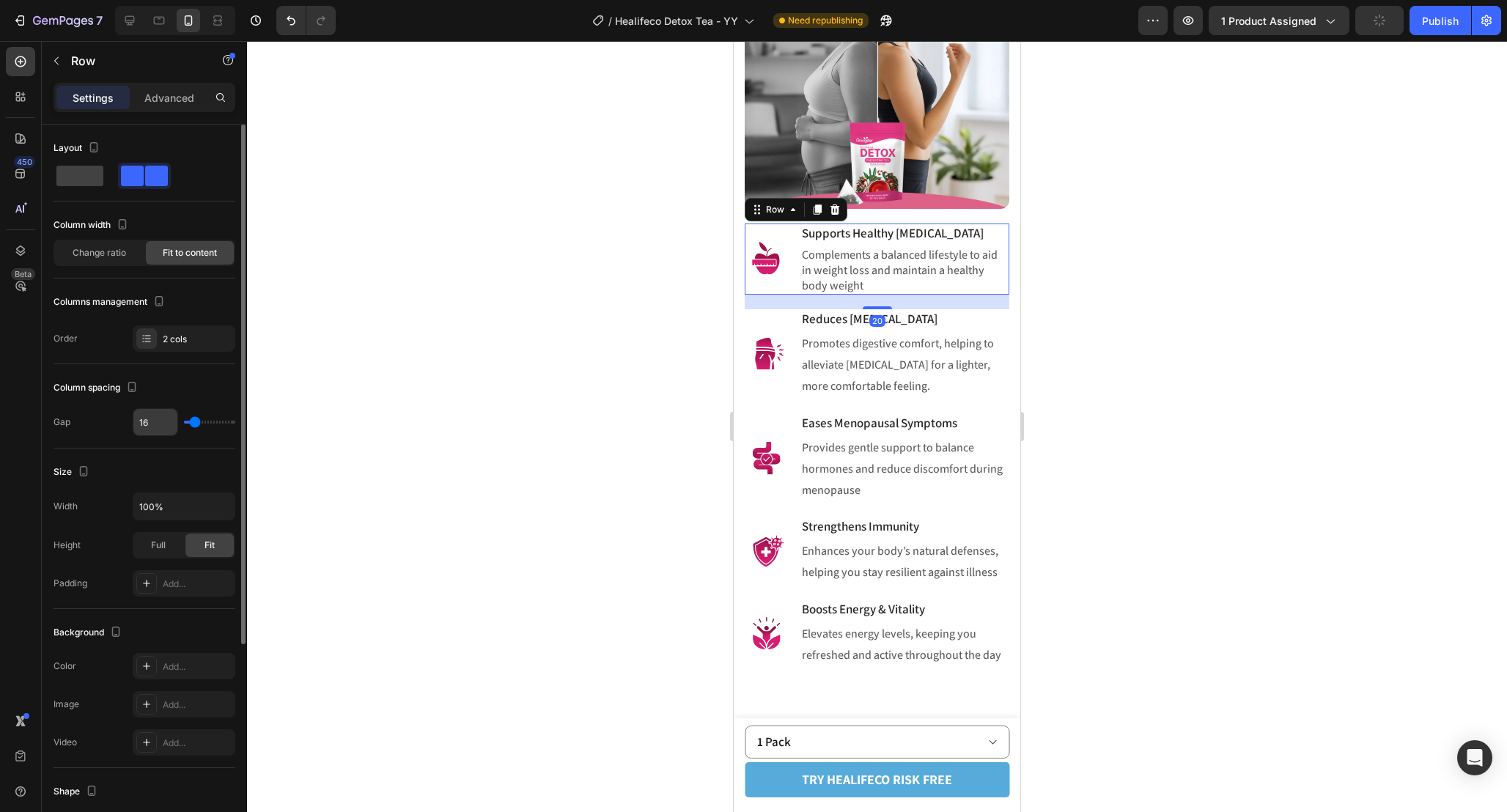
click at [159, 424] on input "16" at bounding box center [156, 422] width 44 height 27
type input "8"
click at [159, 424] on input "8" at bounding box center [156, 422] width 44 height 27
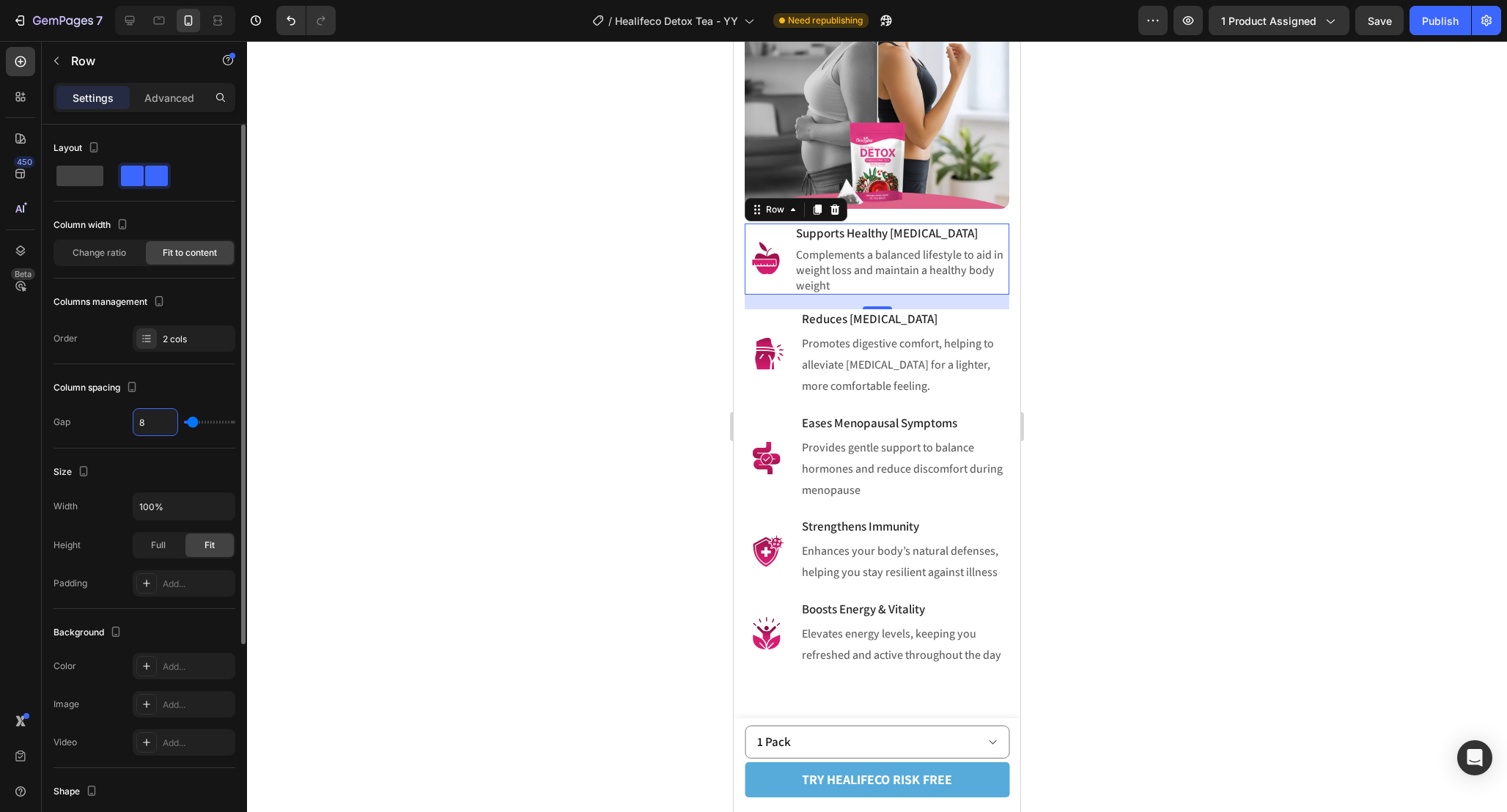
type input "1"
type input "10"
click at [795, 346] on div "Image Reduces Bloating Heading Promotes digestive comfort, helping to alleviate…" at bounding box center [877, 354] width 265 height 88
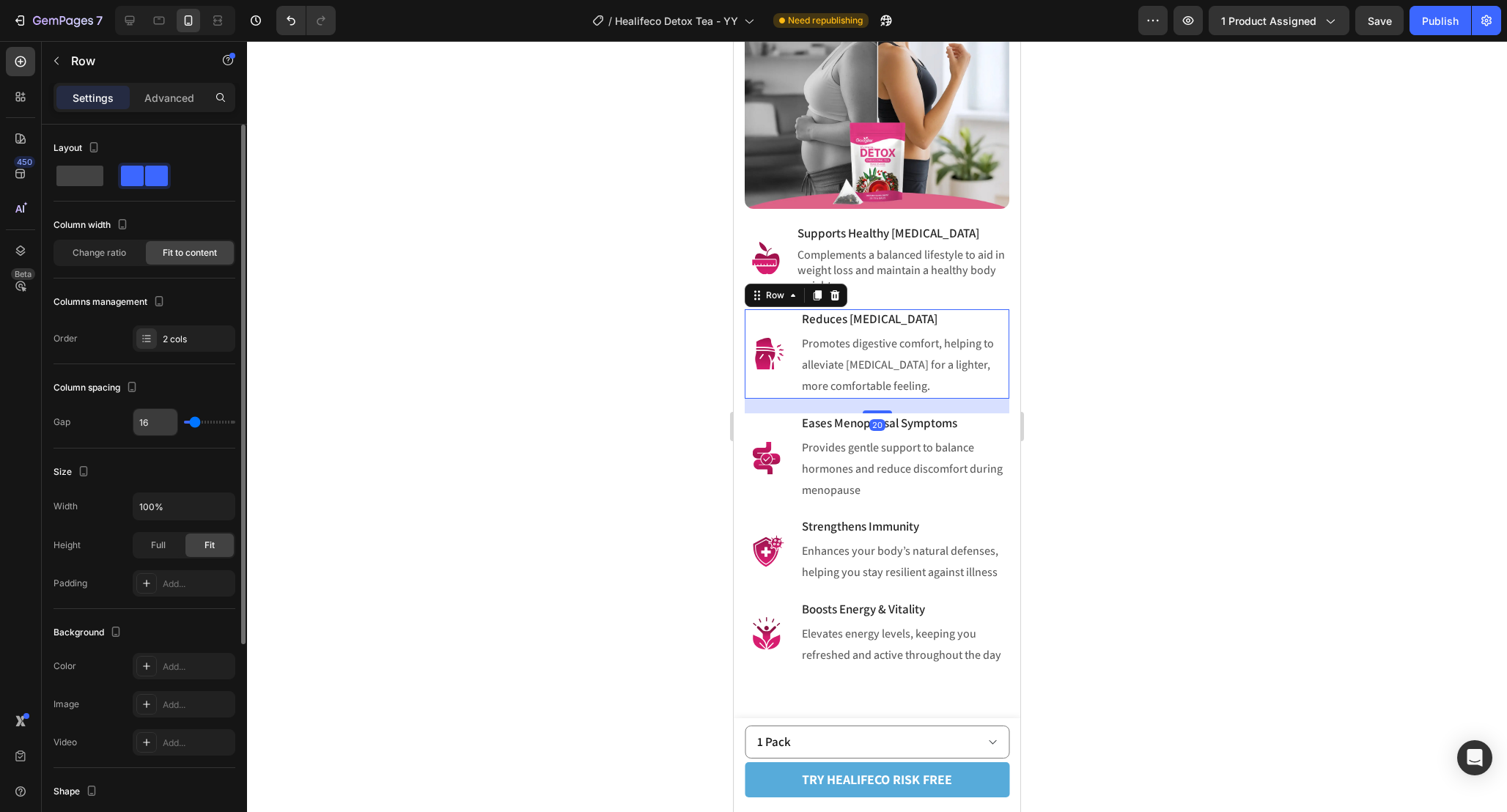
click at [164, 423] on input "16" at bounding box center [156, 422] width 44 height 27
paste input "0"
type input "10"
click at [794, 453] on div "Image Eases Menopausal Symptoms Heading Provides gentle support to balance horm…" at bounding box center [877, 457] width 265 height 88
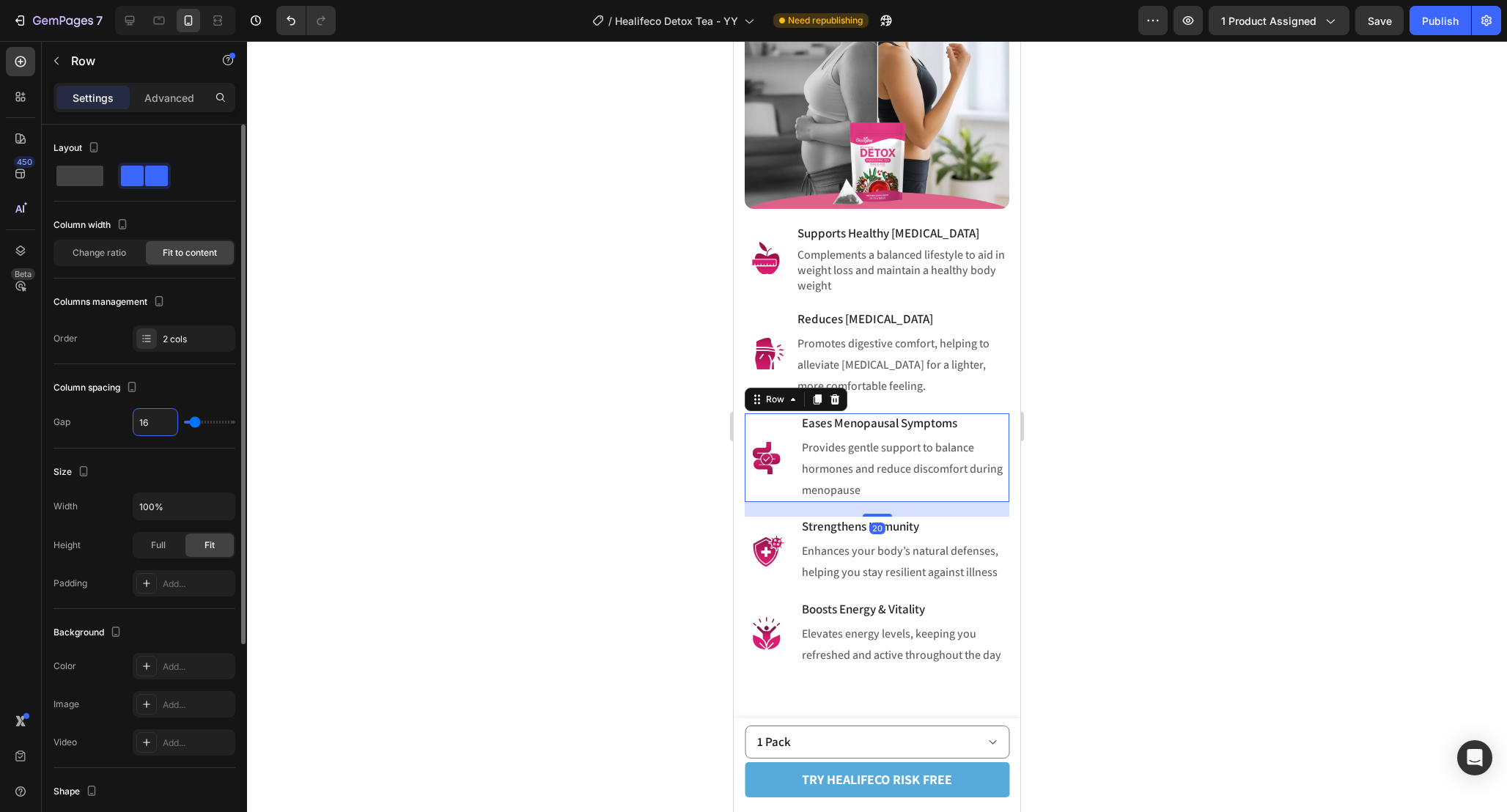
click at [151, 428] on input "16" at bounding box center [156, 422] width 44 height 27
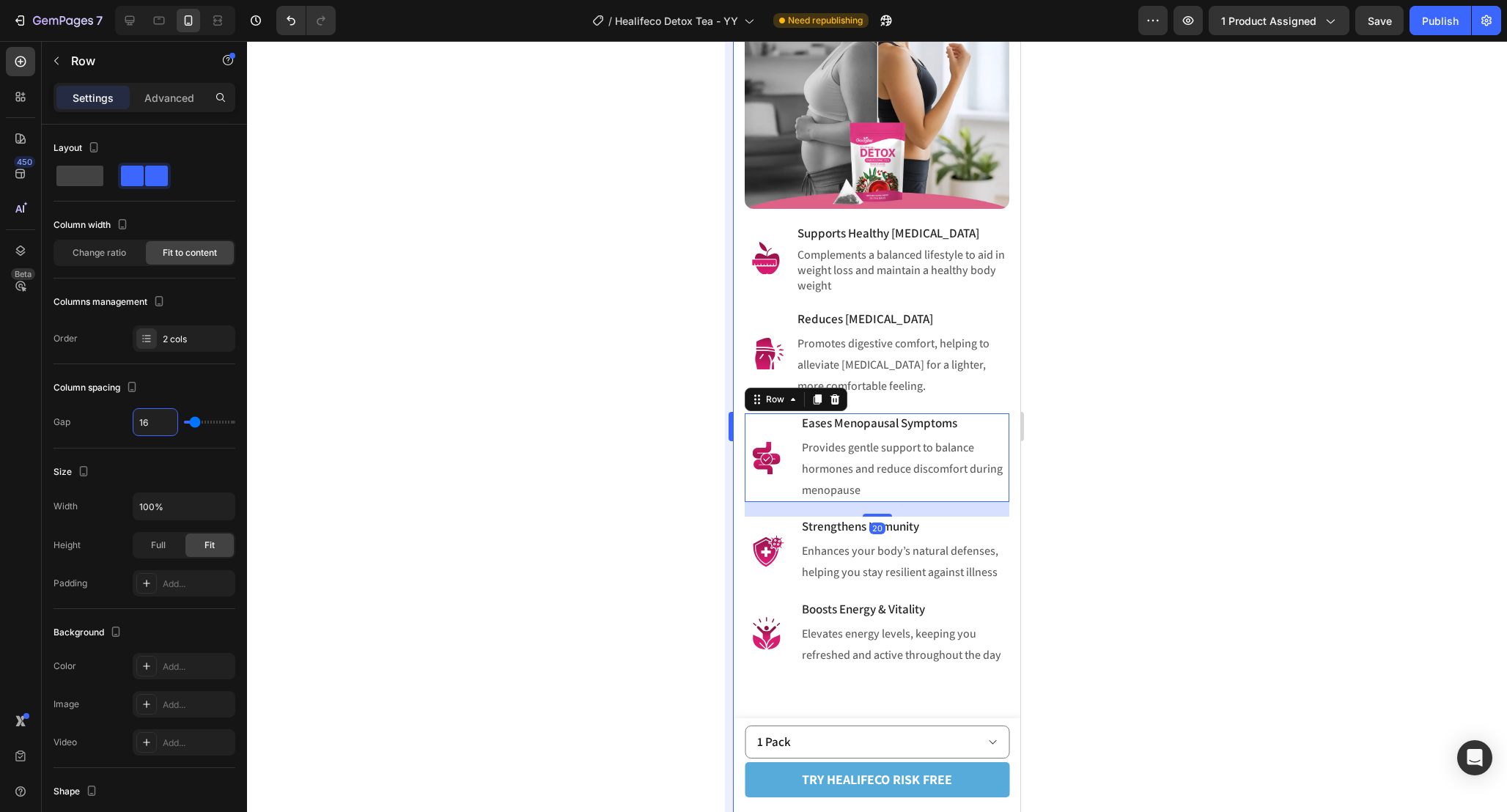
paste input "0"
type input "10"
click at [795, 553] on div "Image Strengthens Immunity Heading Enhances your body’s natural defenses, helpi…" at bounding box center [877, 551] width 265 height 68
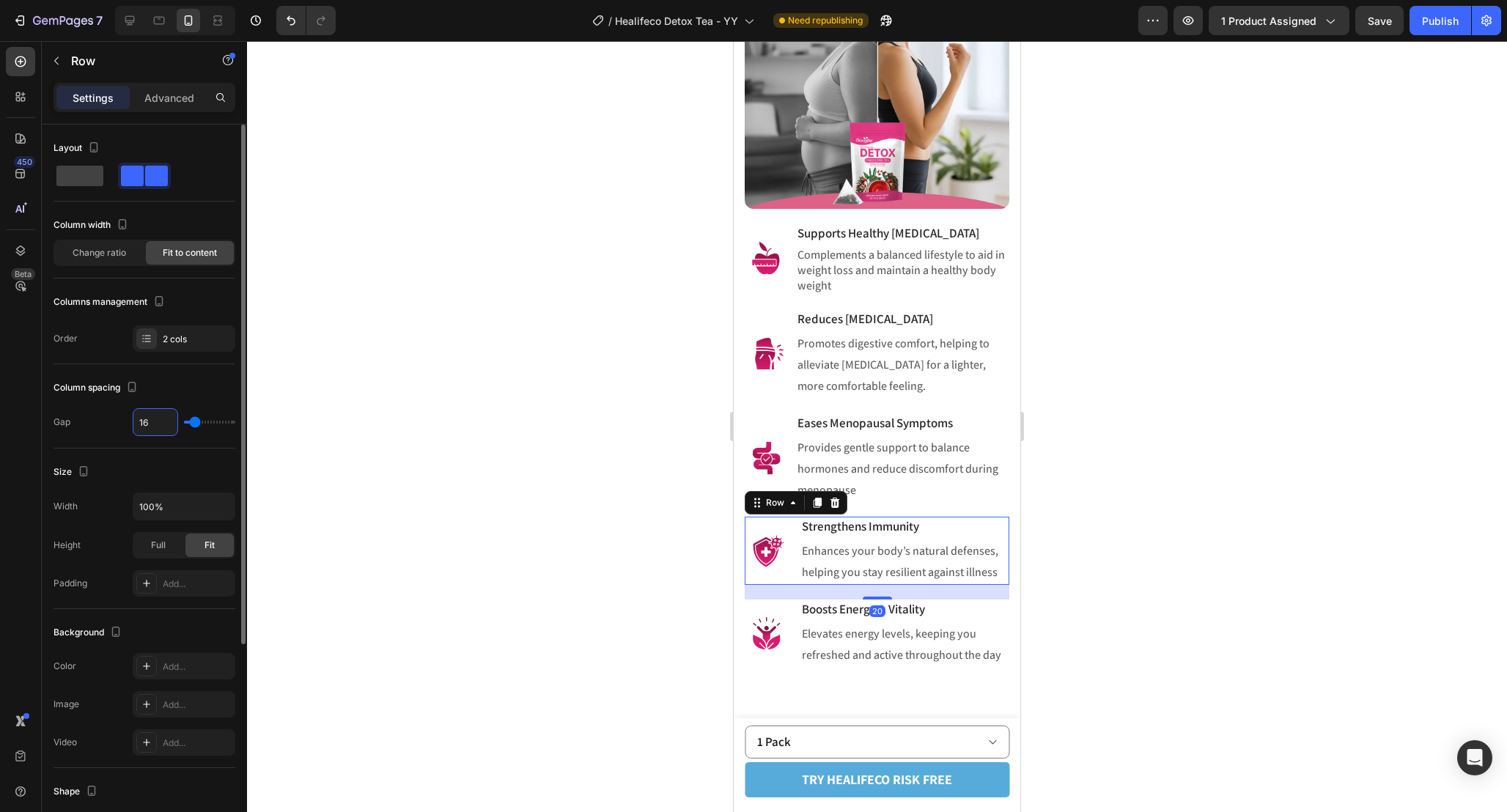
click at [158, 425] on input "16" at bounding box center [156, 422] width 44 height 27
paste input "0"
type input "10"
click at [796, 653] on div "Image Boosts Energy & Vitality Heading Elevates energy levels, keeping you refr…" at bounding box center [877, 633] width 265 height 68
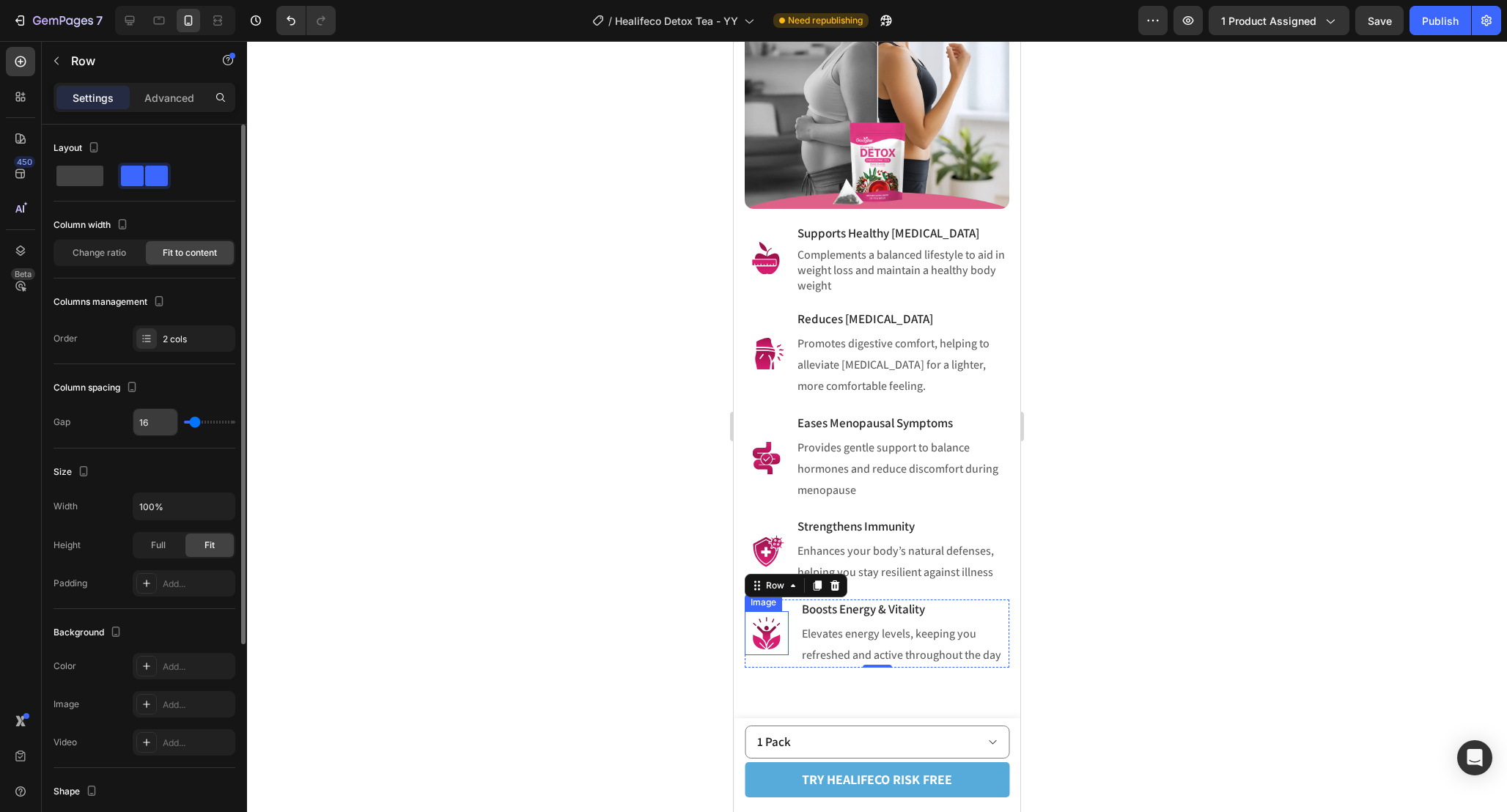
click at [159, 427] on input "16" at bounding box center [156, 422] width 44 height 27
paste input "0"
type input "10"
click at [1087, 546] on div at bounding box center [877, 427] width 1260 height 771
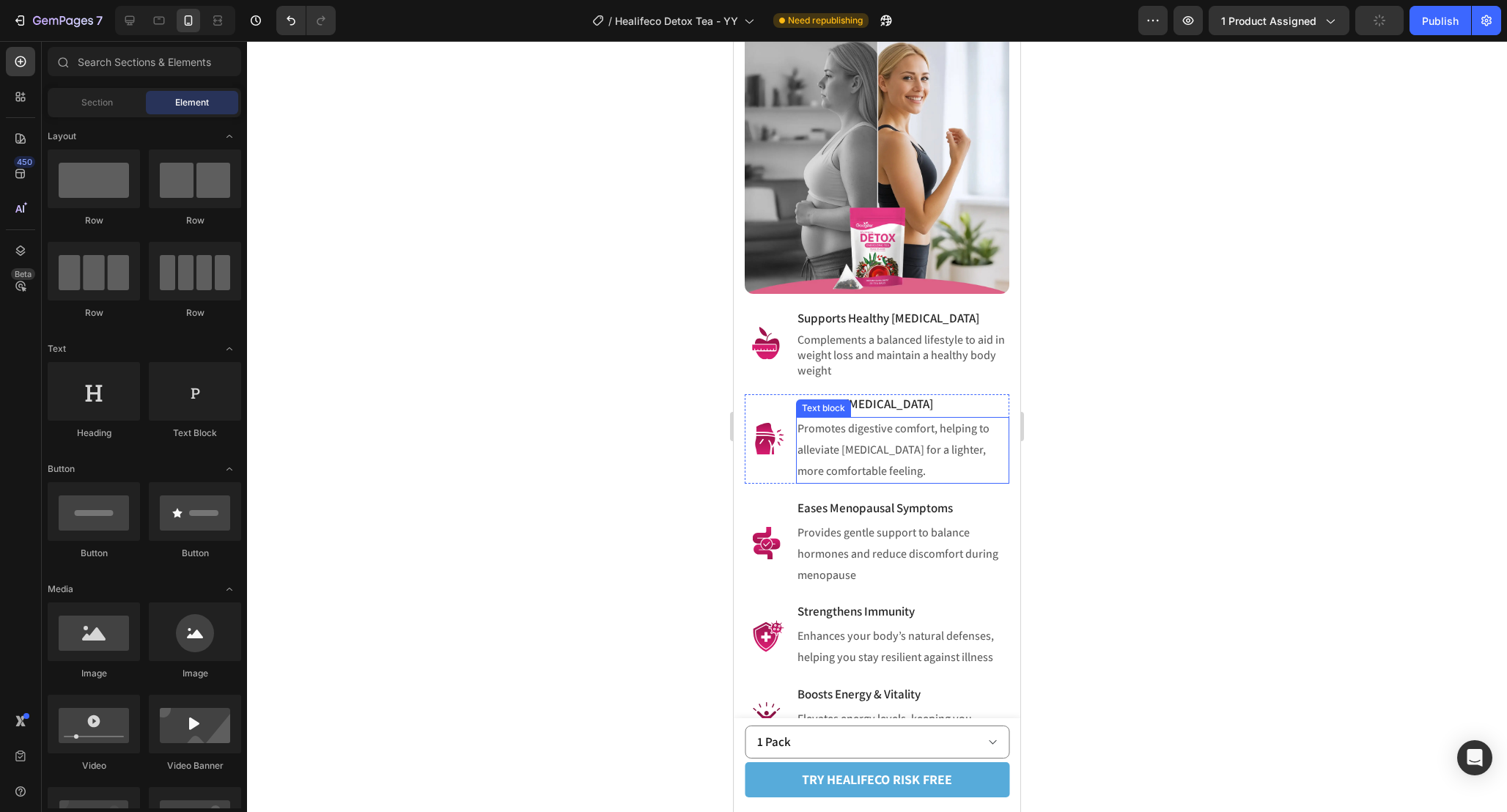
scroll to position [1550, 0]
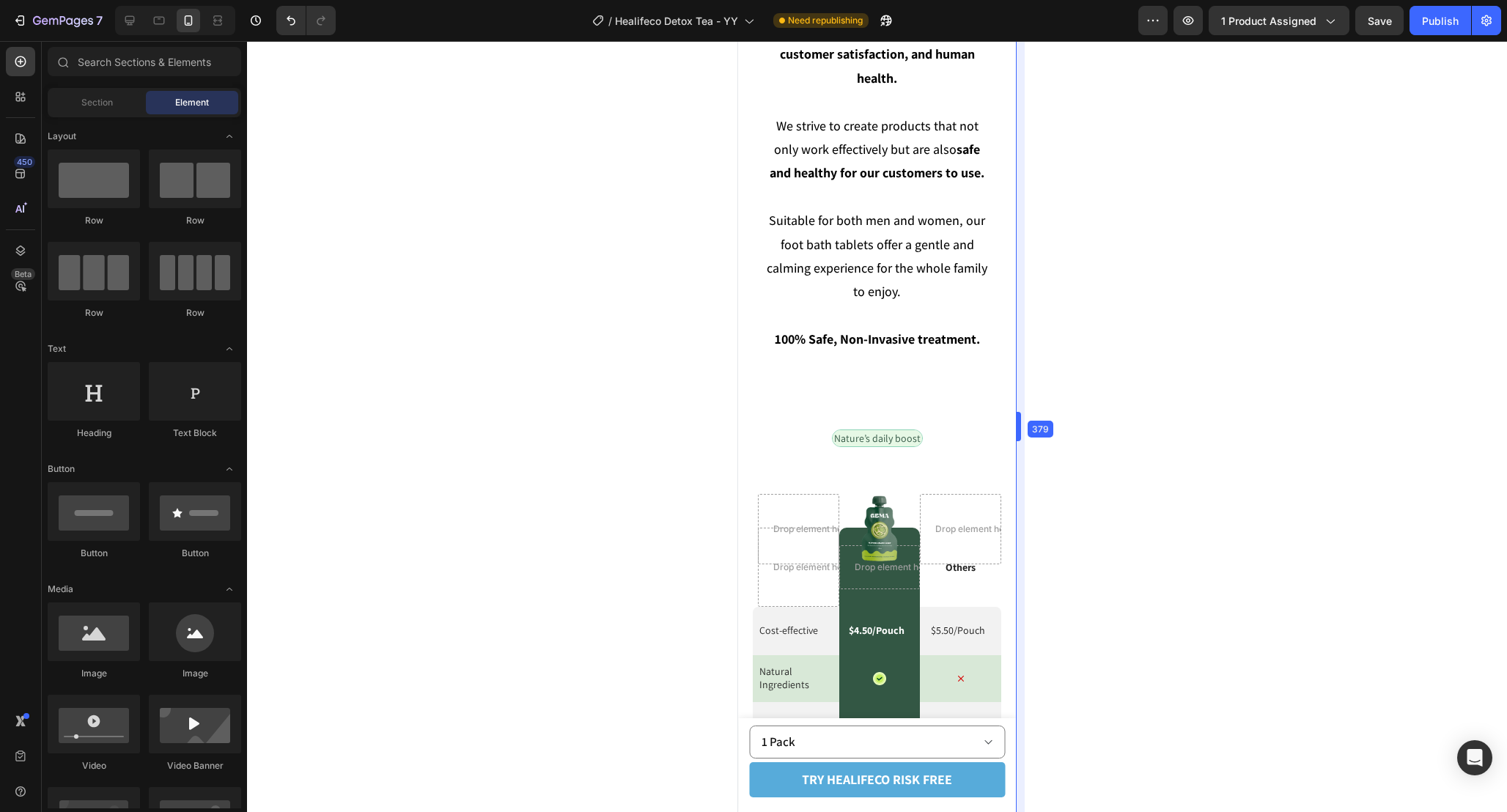
drag, startPoint x: 1019, startPoint y: 428, endPoint x: 1010, endPoint y: 428, distance: 9.0
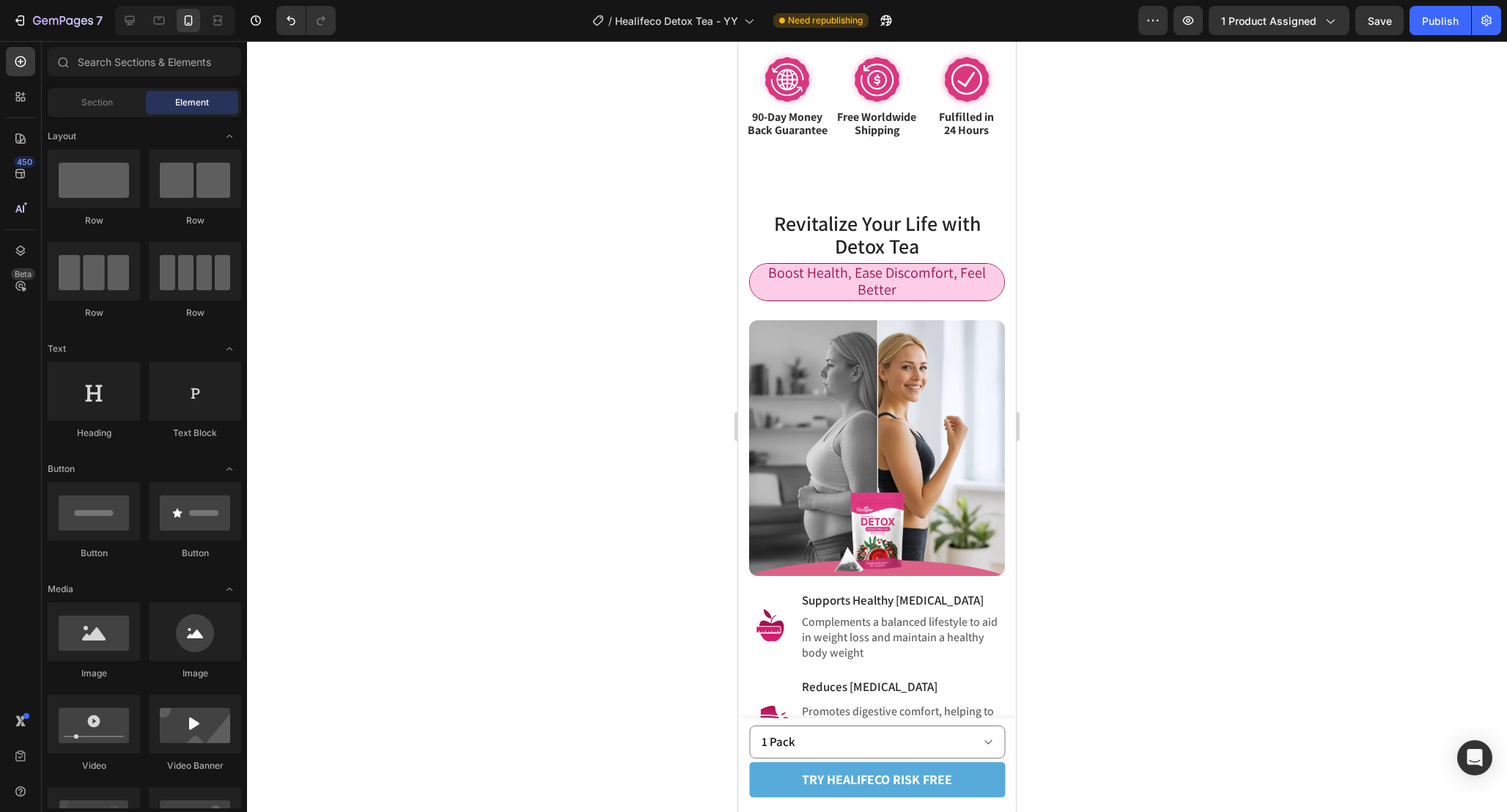
scroll to position [1263, 0]
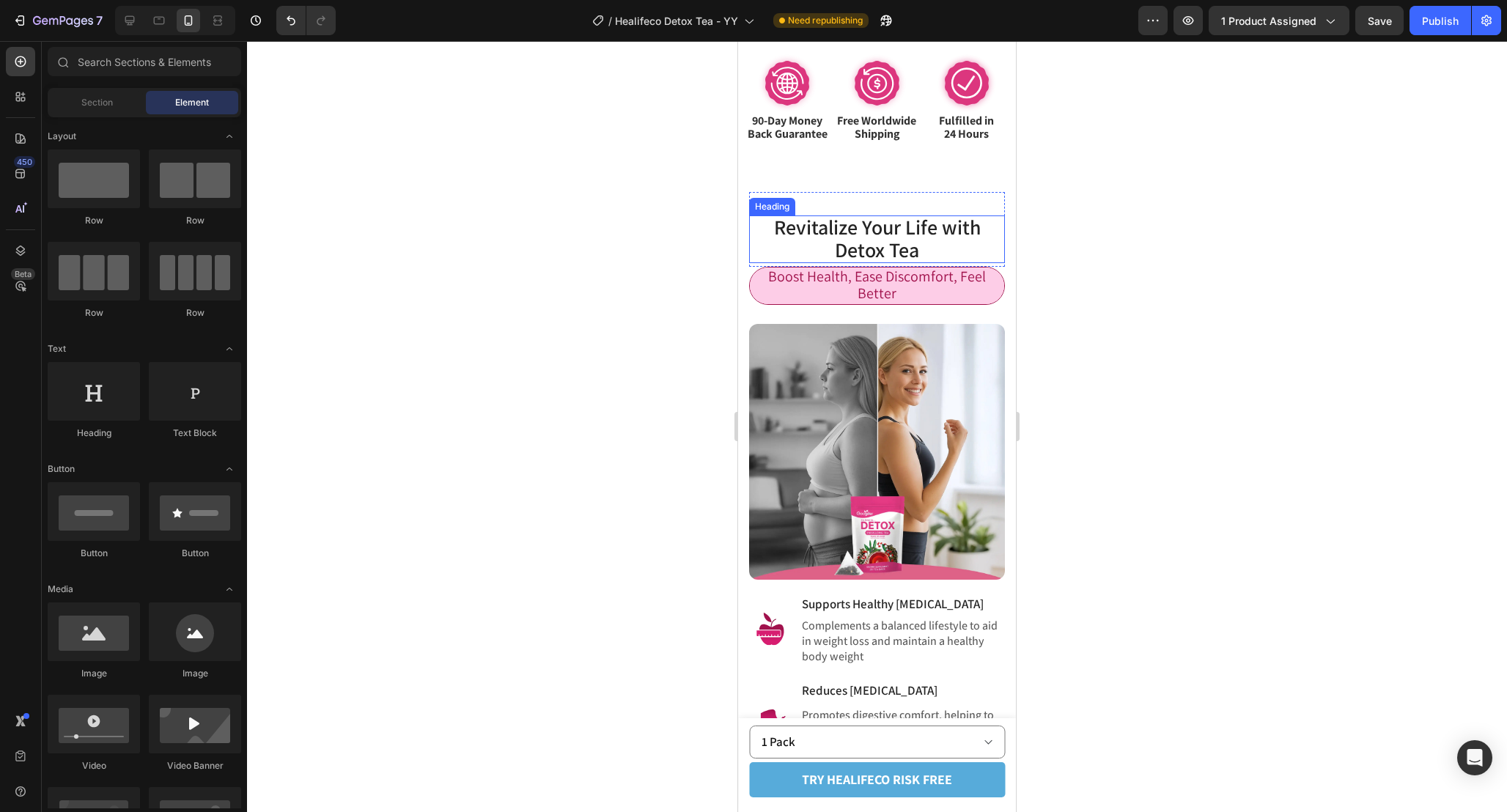
click at [951, 263] on h2 "Revitalize Your Life with Detox Tea" at bounding box center [877, 240] width 255 height 48
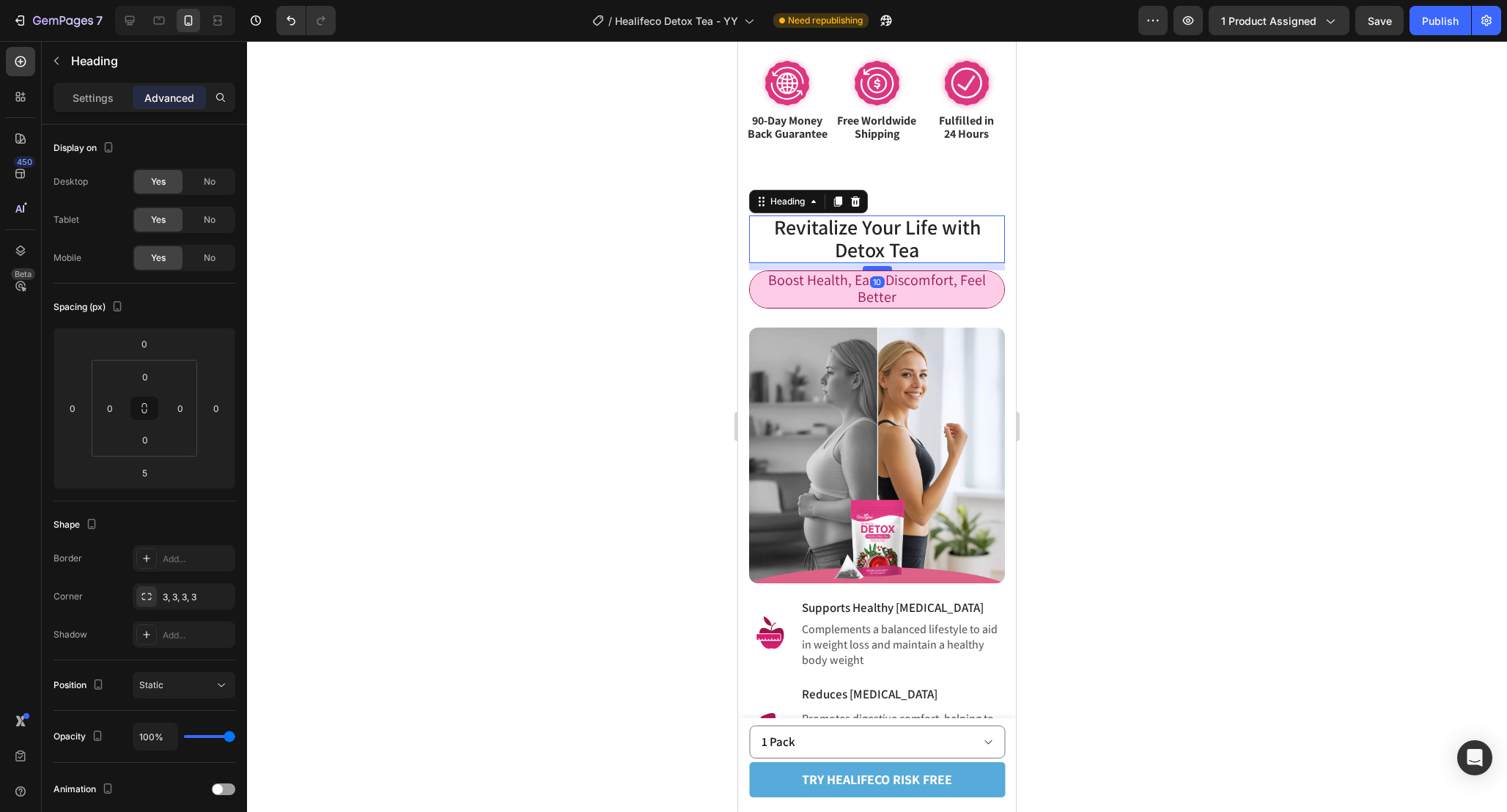
click at [882, 270] on div at bounding box center [877, 268] width 29 height 5
type input "10"
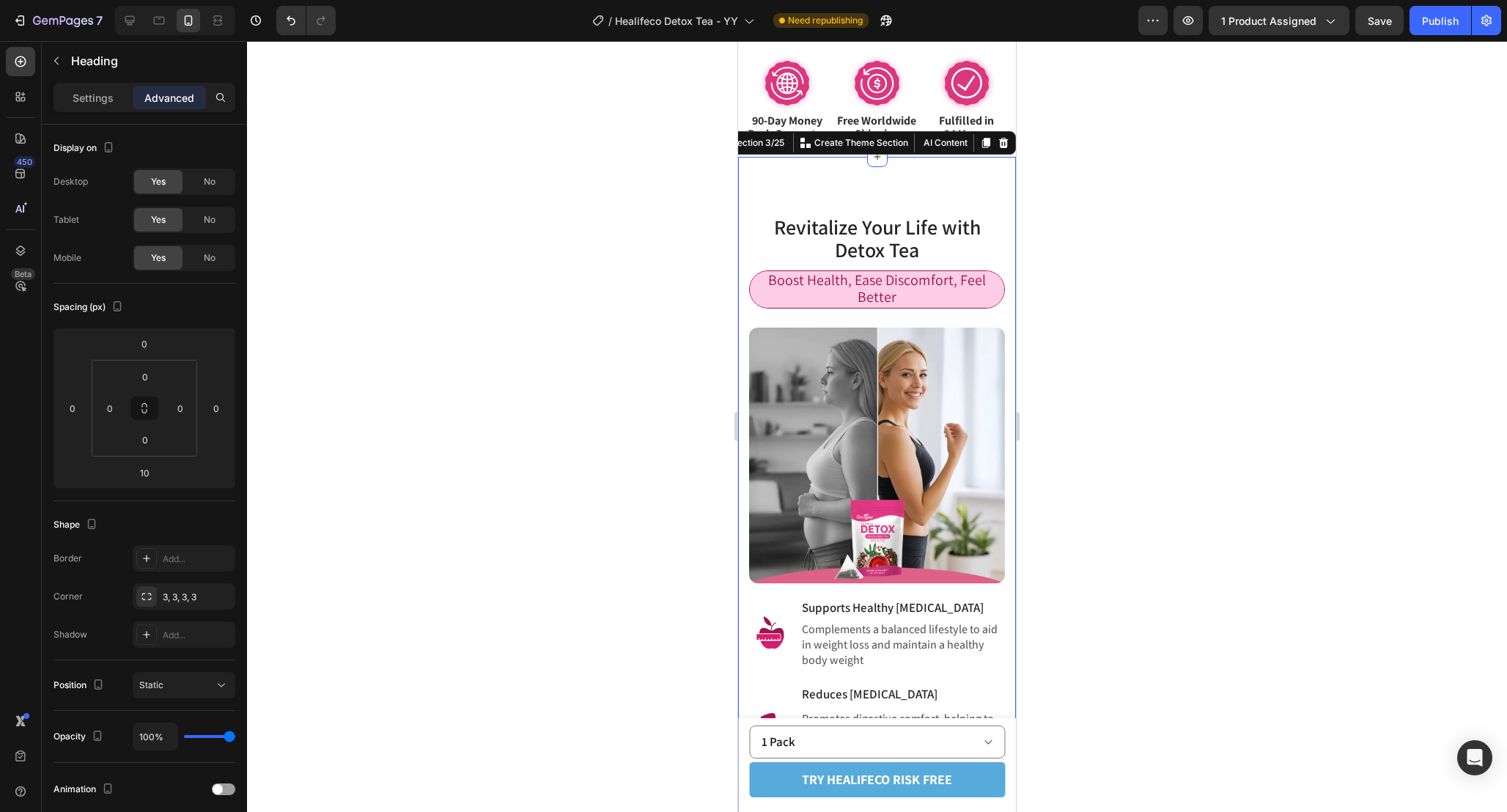
click at [924, 202] on div "Revitalize Your Life with Detox Tea Heading Row Boost Health, Ease Discomfort, …" at bounding box center [877, 629] width 277 height 944
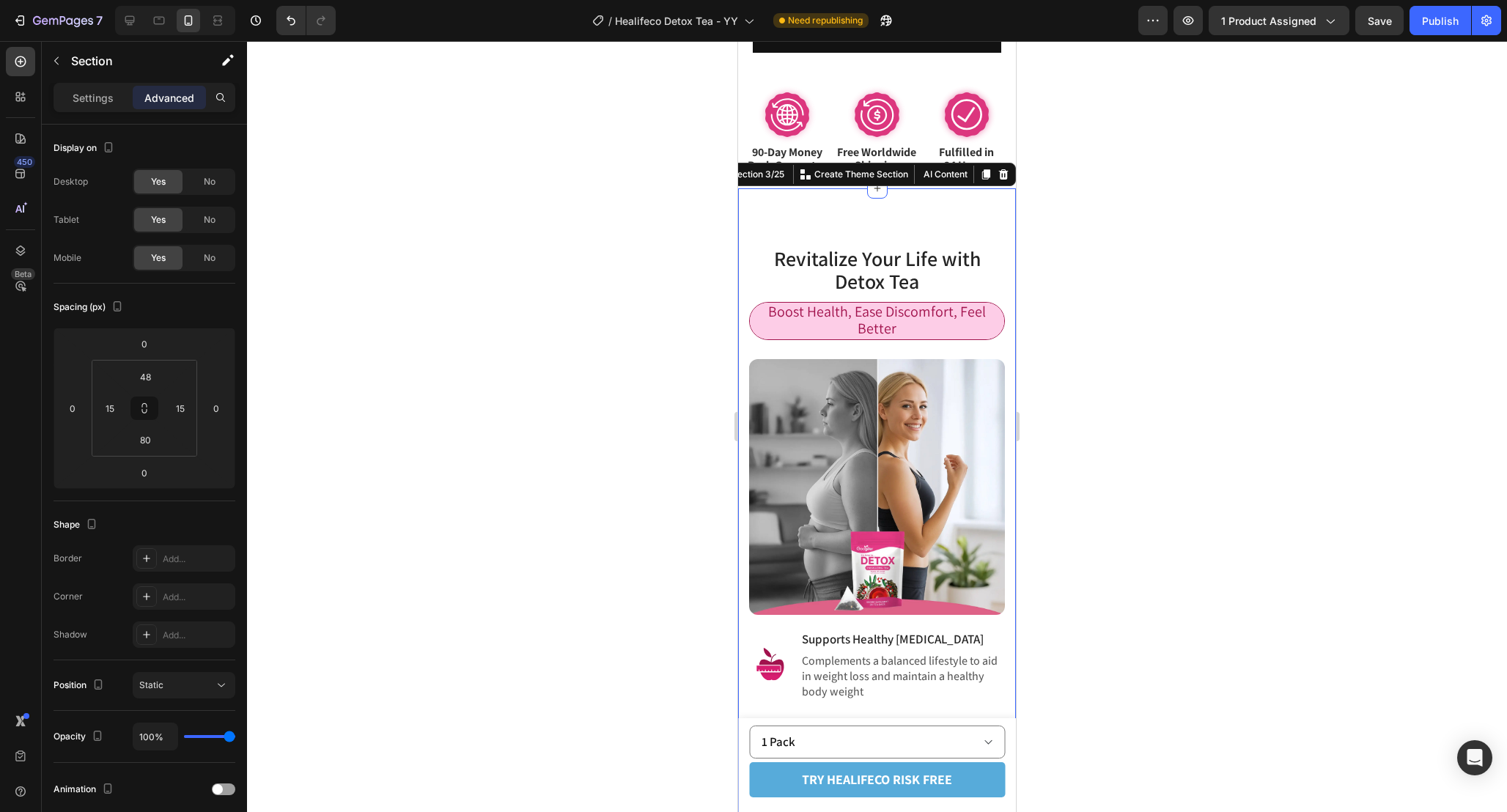
scroll to position [1222, 0]
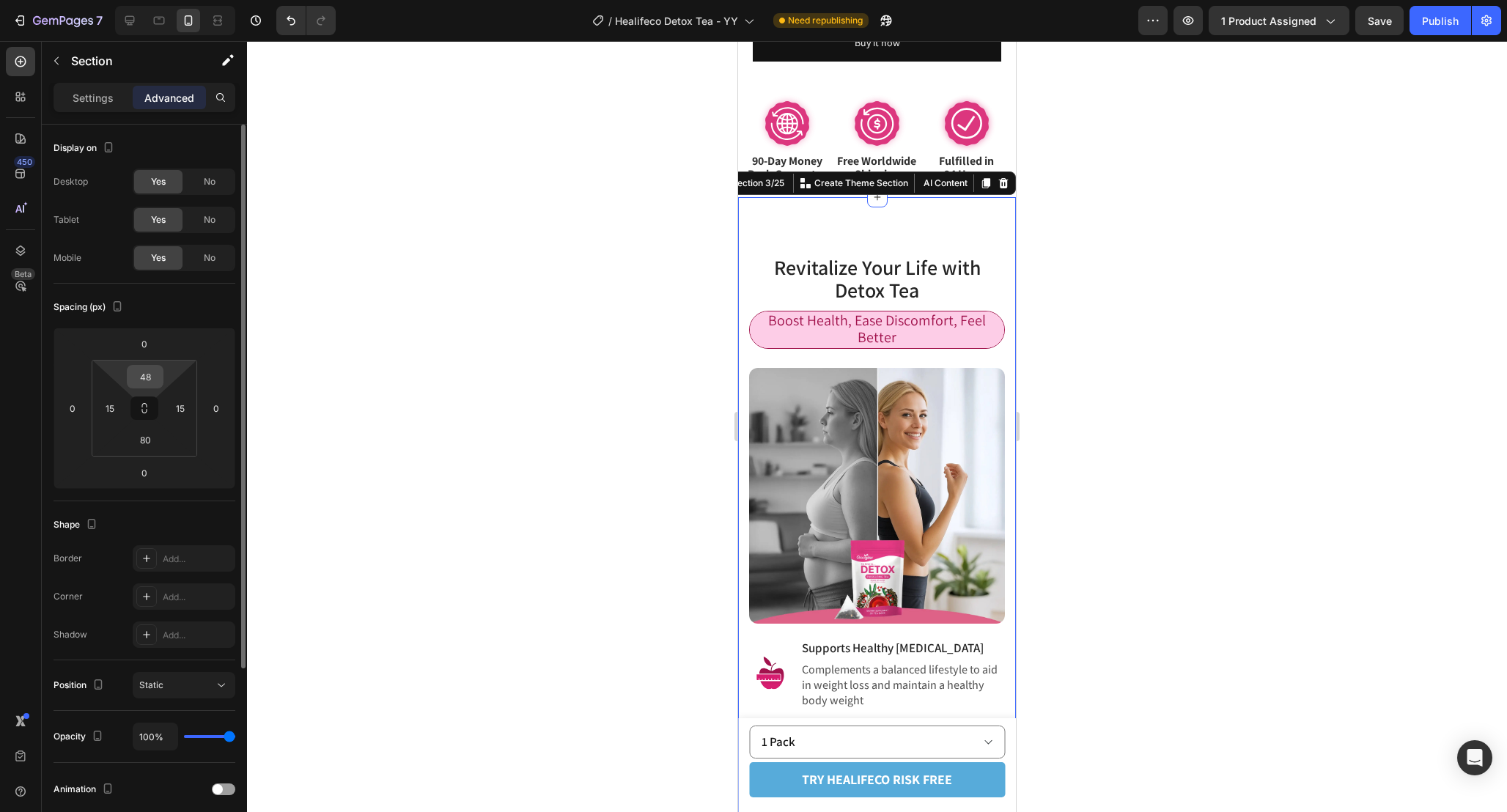
click at [159, 382] on input "48" at bounding box center [146, 377] width 29 height 22
type input "0"
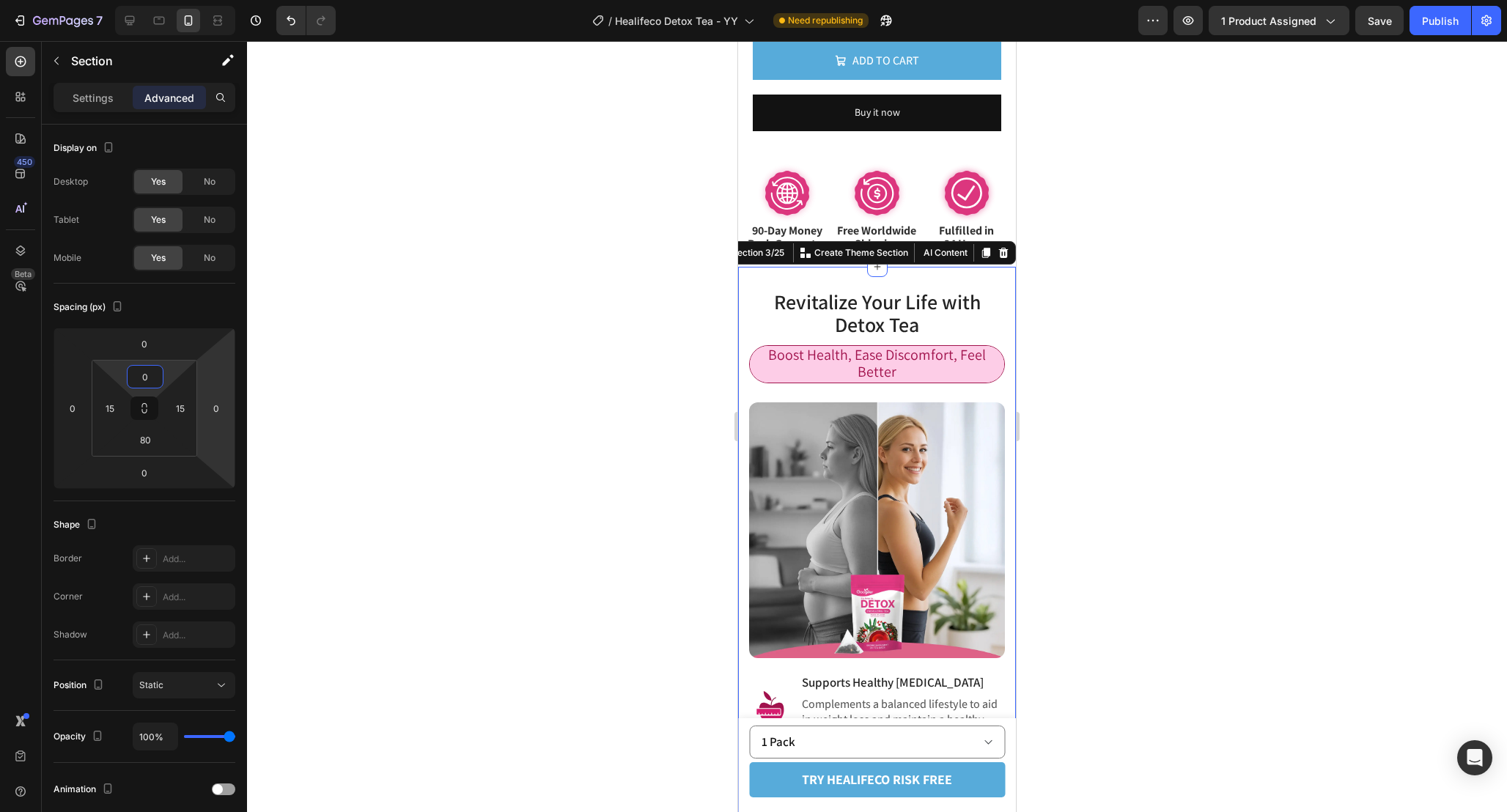
click at [1152, 434] on div at bounding box center [877, 427] width 1260 height 771
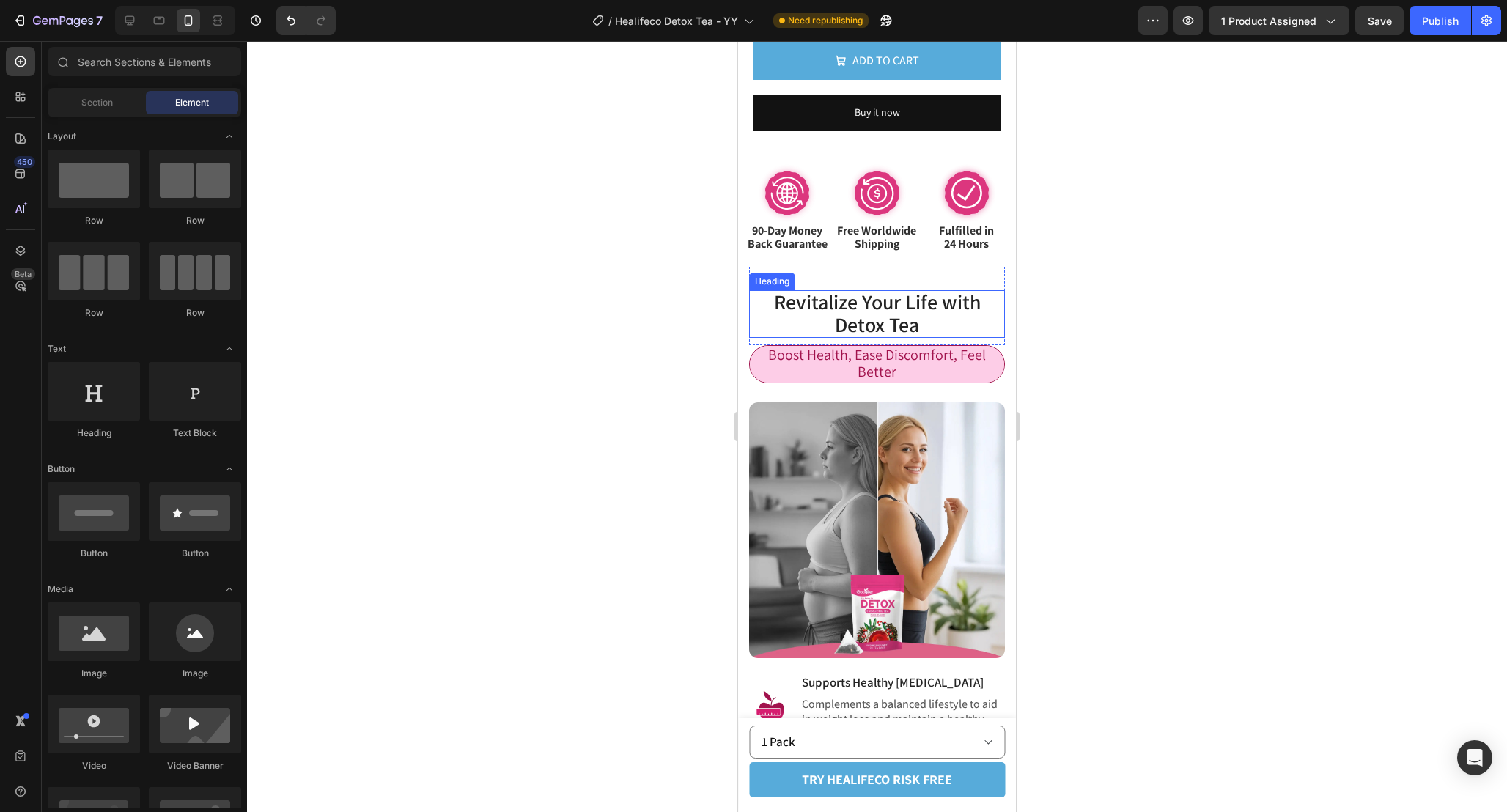
scroll to position [1110, 0]
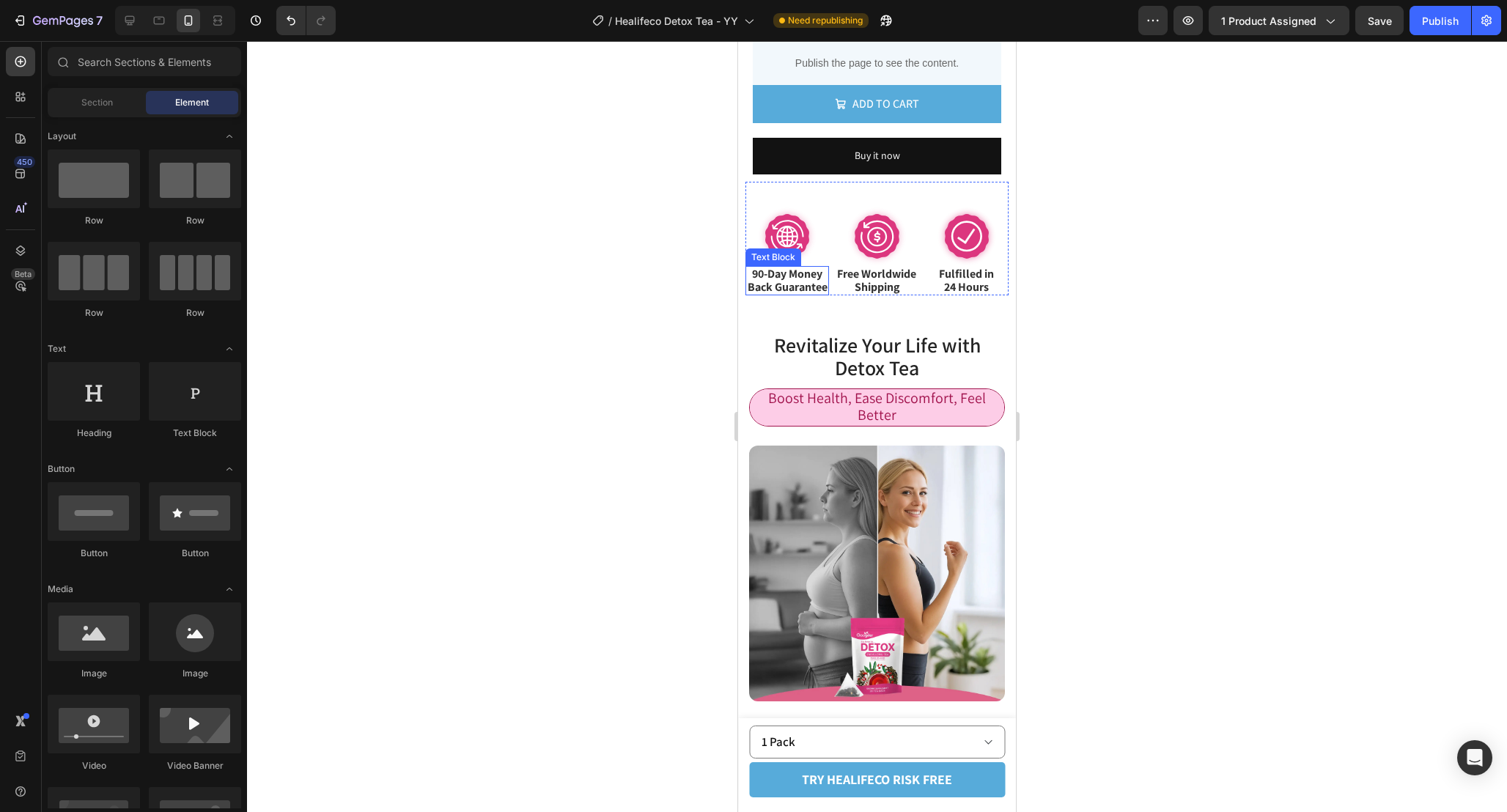
click at [813, 292] on p "Back Guarantee" at bounding box center [786, 288] width 80 height 13
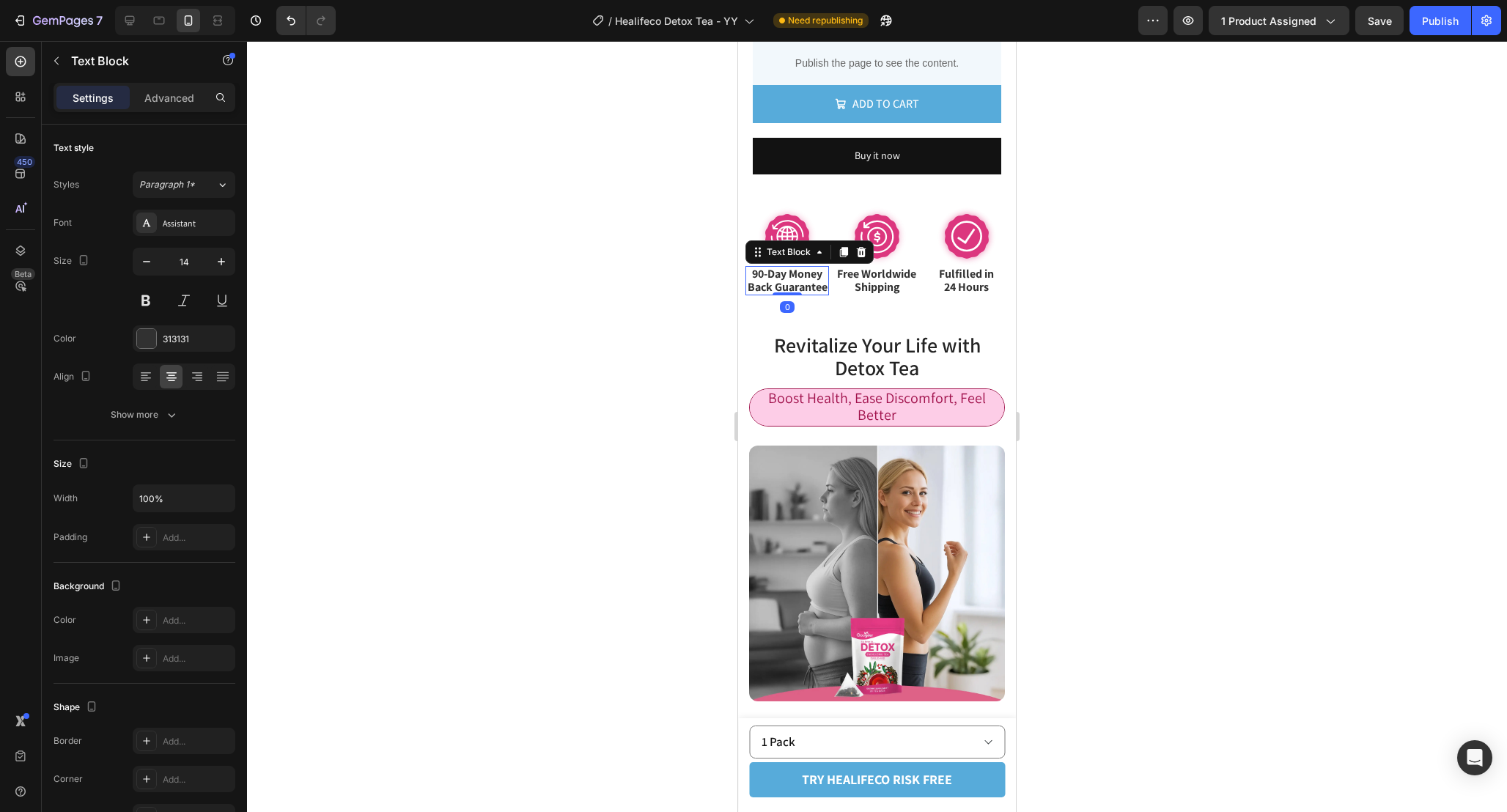
click at [771, 295] on span "Back Guarantee" at bounding box center [787, 287] width 80 height 16
click at [763, 295] on span "Back Guarantee" at bounding box center [787, 287] width 80 height 16
click at [834, 295] on div "Image 90-Day Money Back Guarantee Text Block 0 Image Free Worldwide Shipping Te…" at bounding box center [877, 238] width 263 height 113
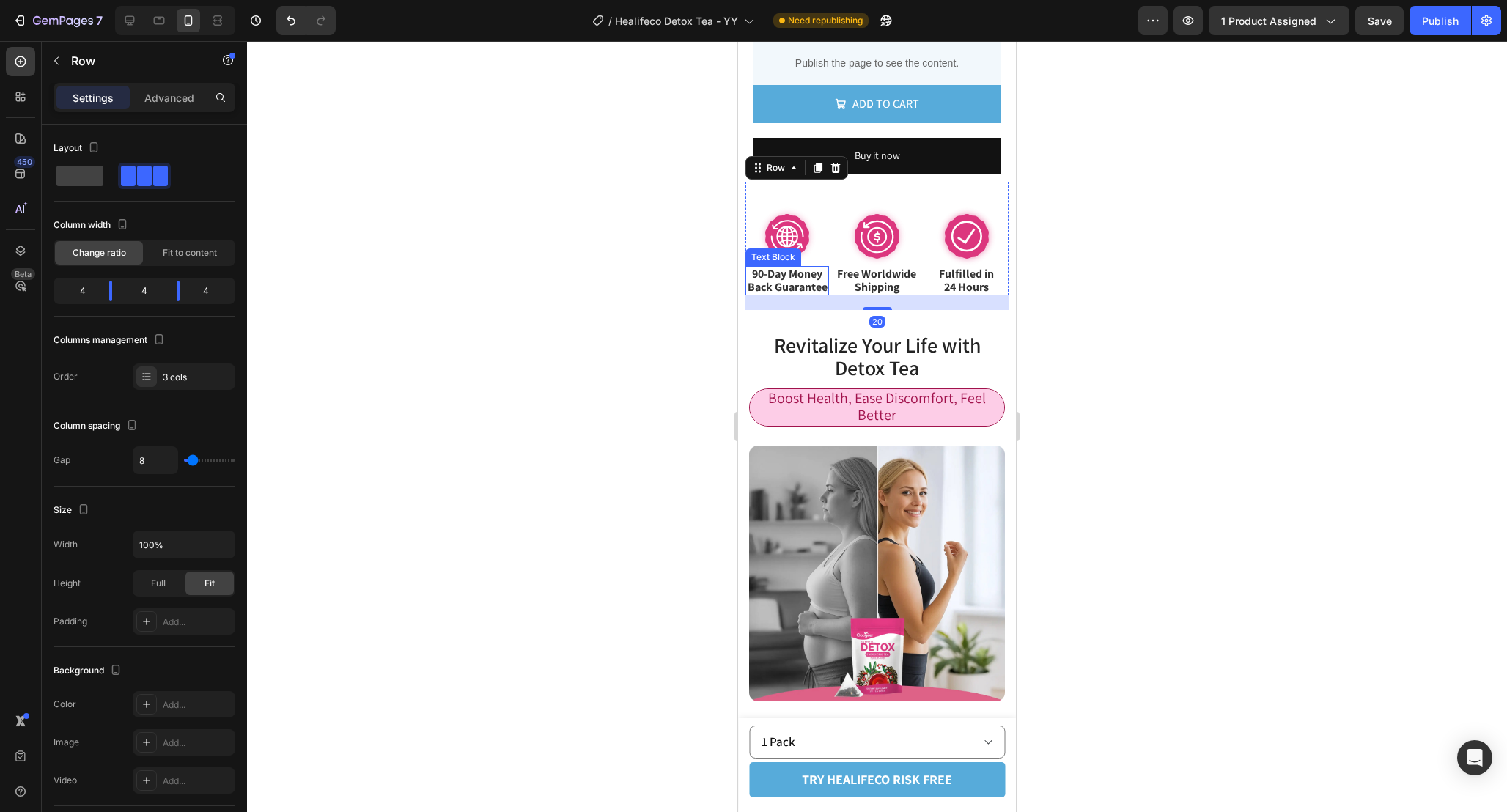
click at [803, 295] on span "Back Guarantee" at bounding box center [787, 287] width 80 height 16
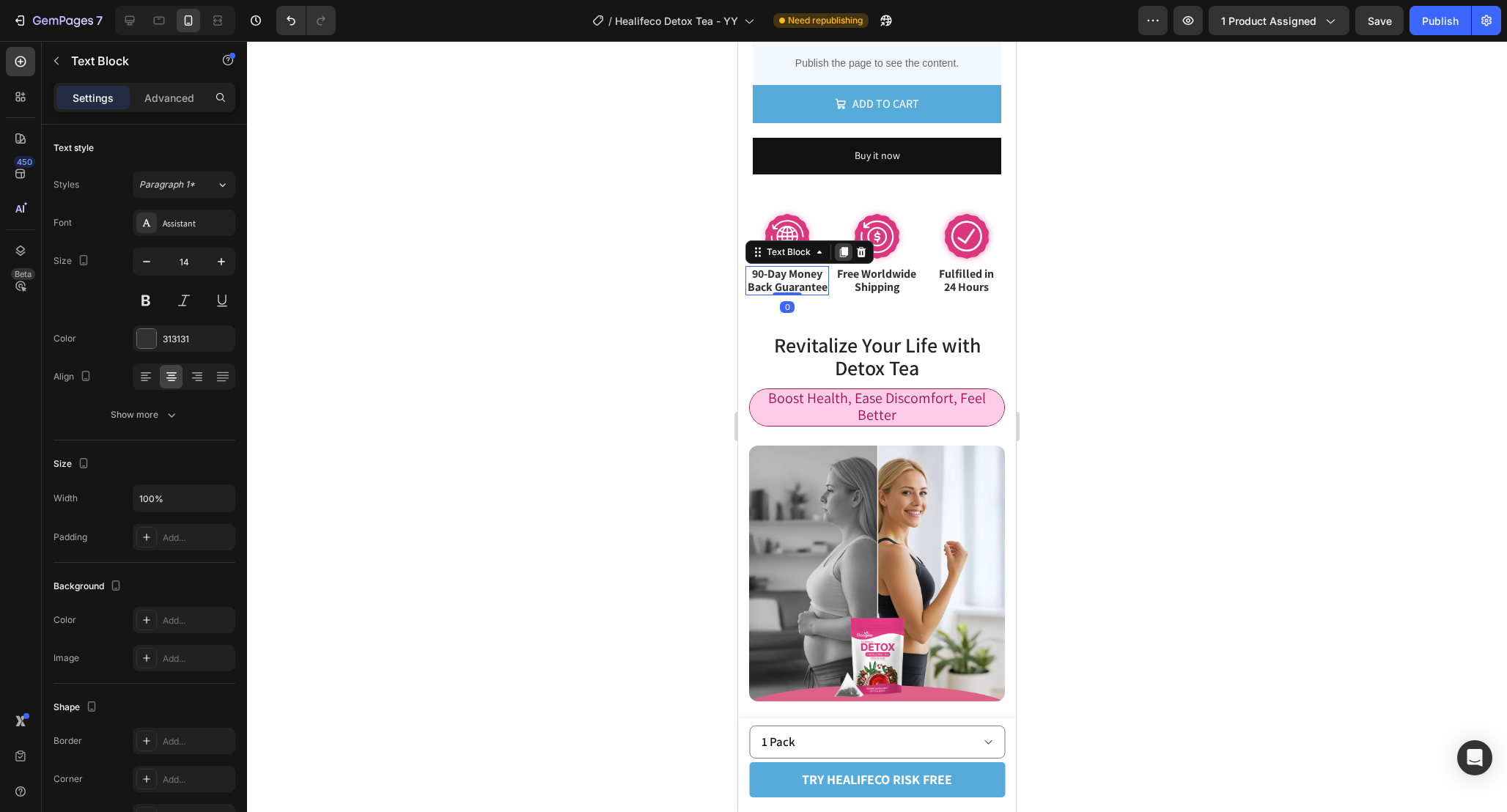
click at [843, 253] on icon at bounding box center [843, 252] width 8 height 10
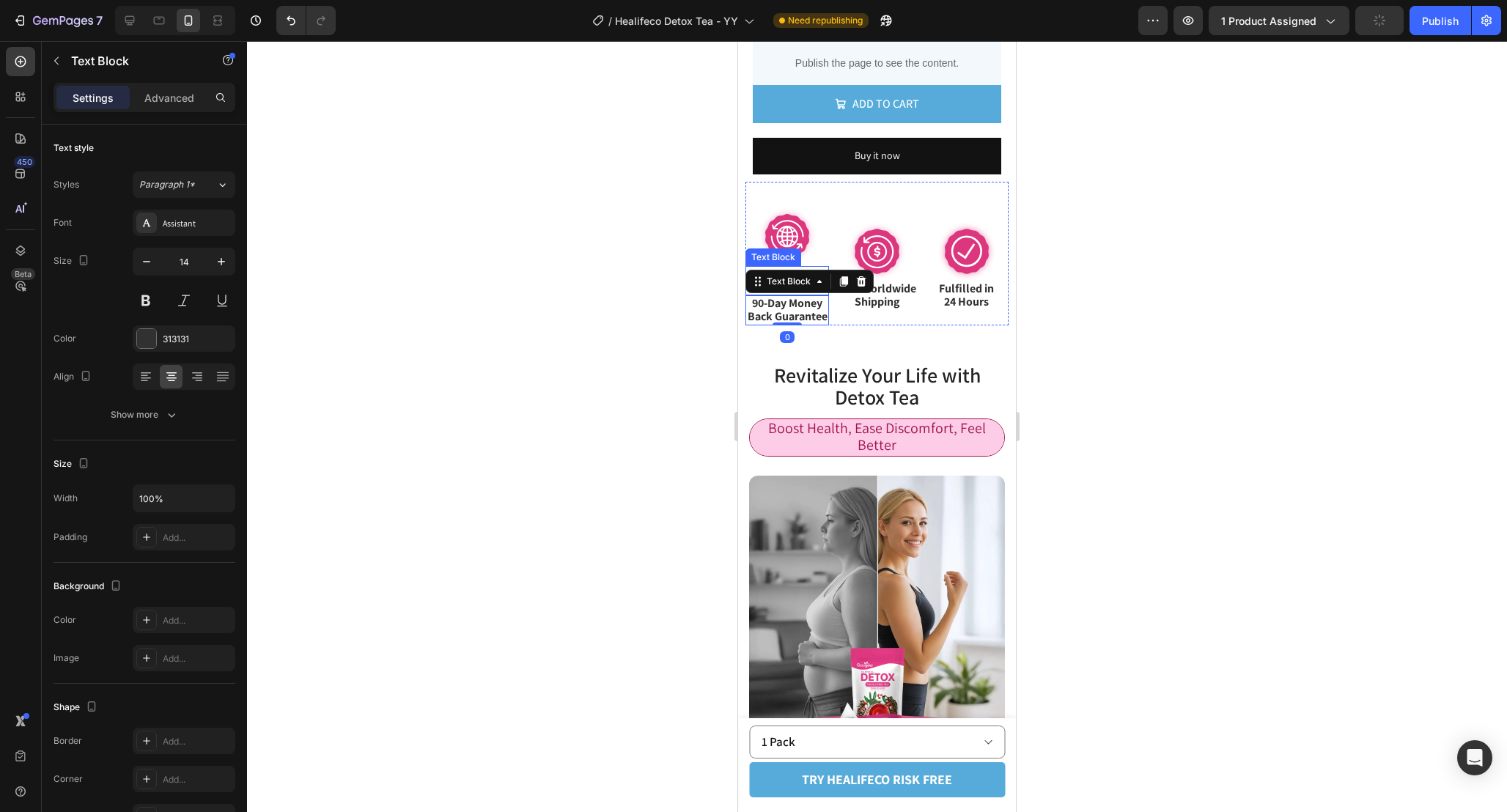
click at [797, 270] on span "90-Day Money" at bounding box center [787, 274] width 70 height 16
click at [174, 90] on p "Advanced" at bounding box center [170, 98] width 50 height 16
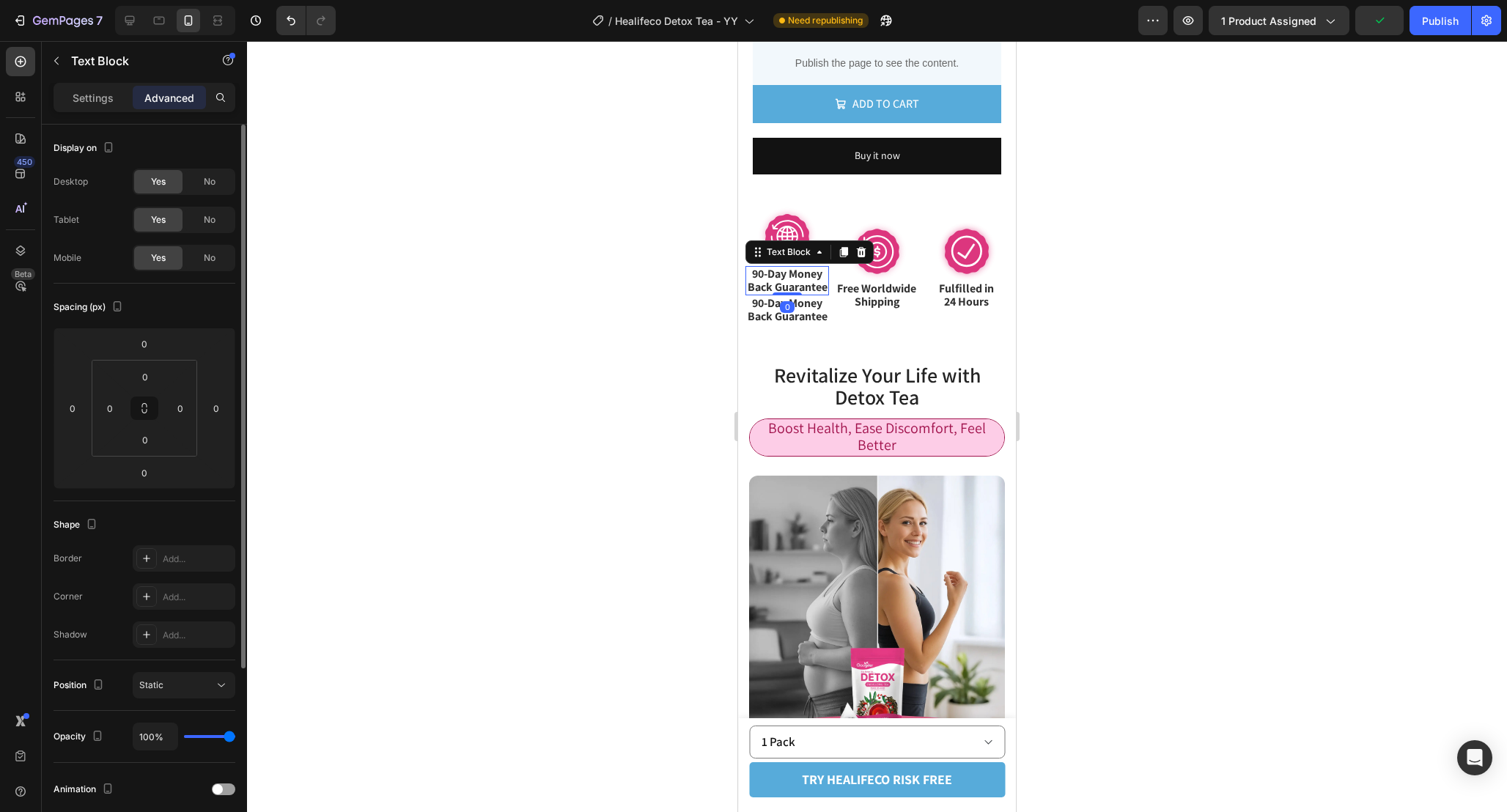
click at [197, 501] on div "Display on Desktop Yes No Tablet Yes No Mobile Yes No" at bounding box center [144, 581] width 182 height 159
click at [206, 253] on span "No" at bounding box center [209, 258] width 12 height 13
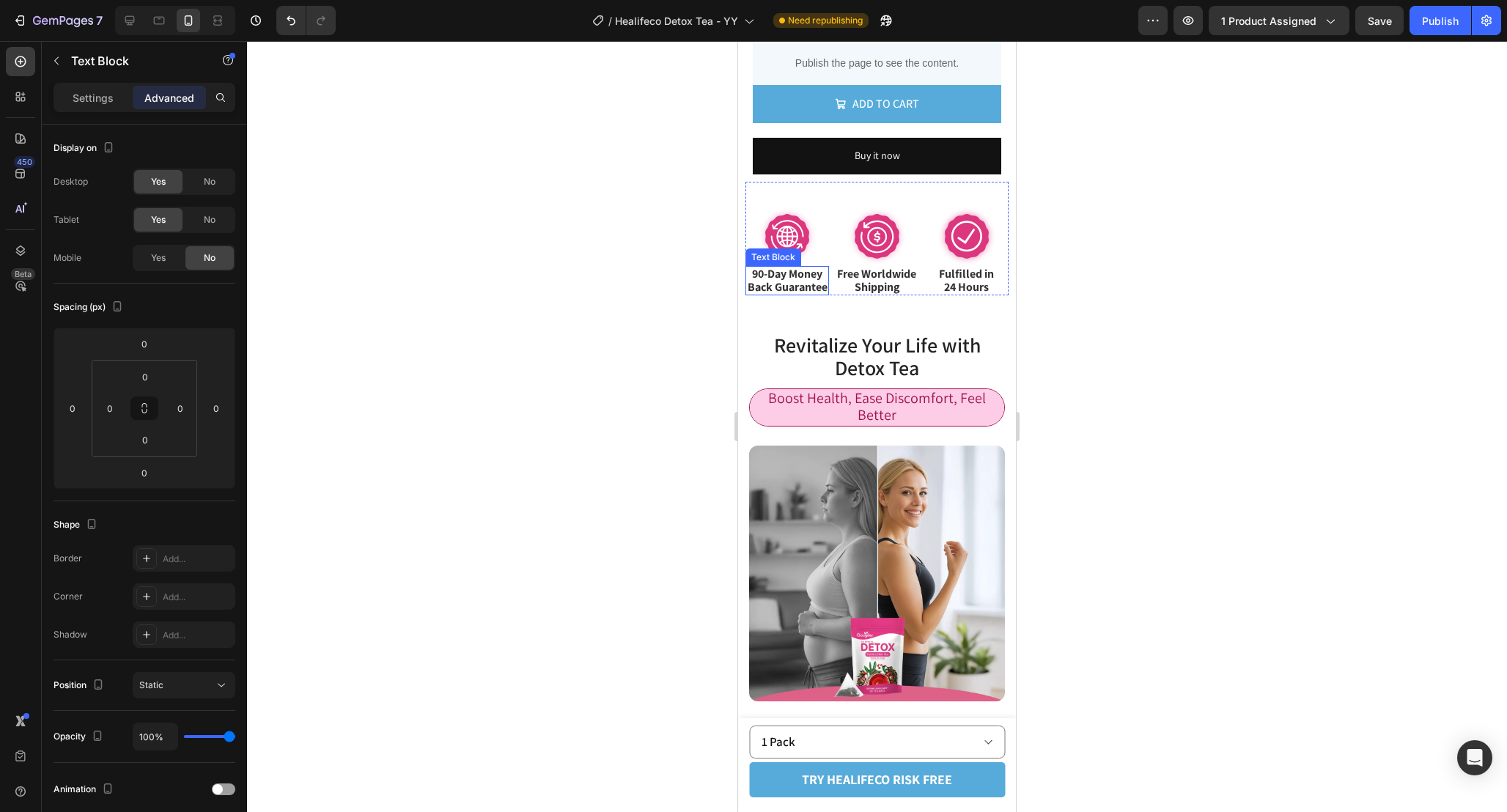
click at [796, 285] on span "Back Guarantee" at bounding box center [787, 287] width 80 height 16
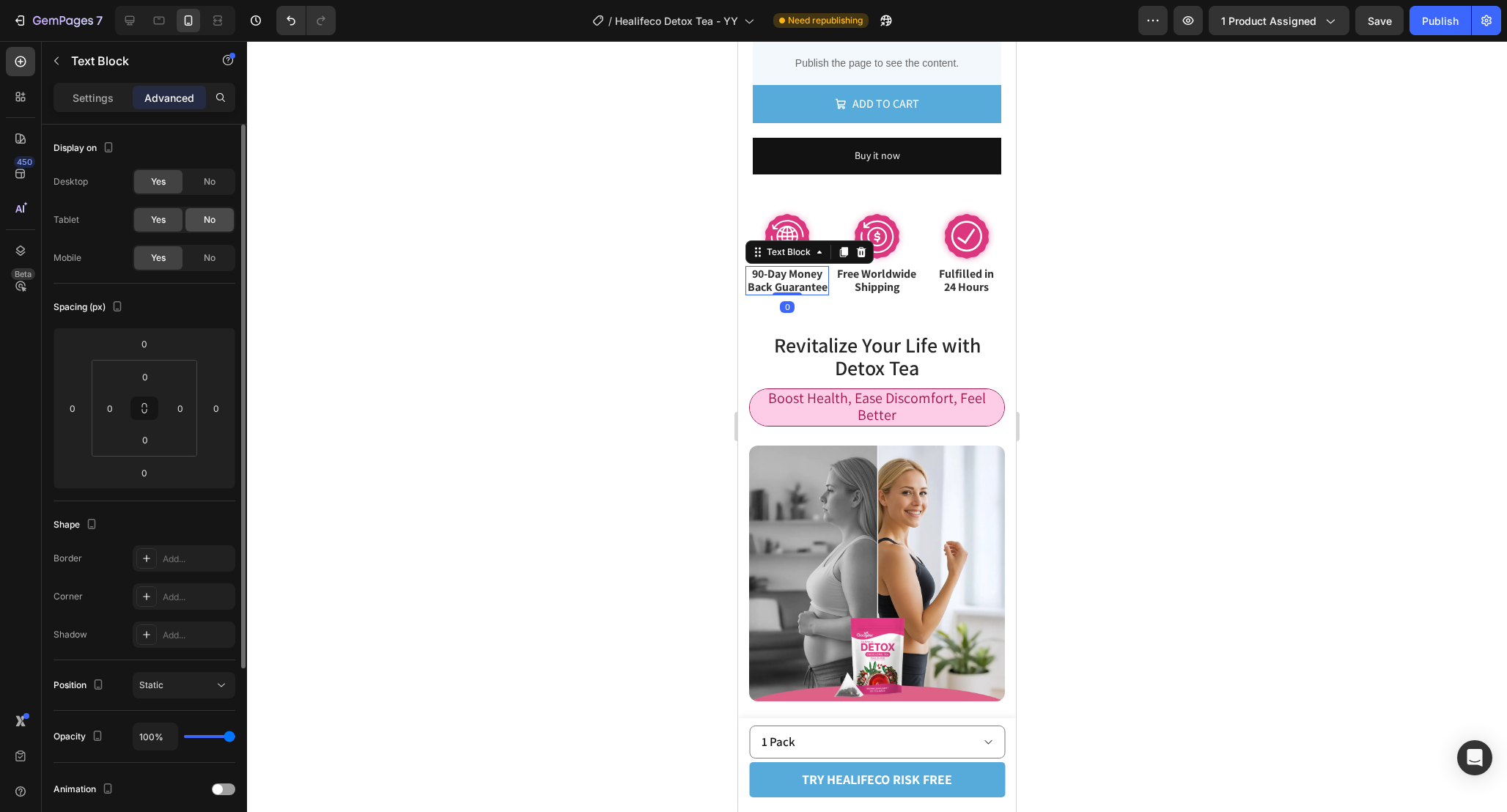
click at [206, 208] on div "No" at bounding box center [209, 219] width 48 height 23
click at [205, 181] on span "No" at bounding box center [209, 182] width 12 height 13
click at [765, 295] on span "Back Guarantee" at bounding box center [787, 287] width 80 height 16
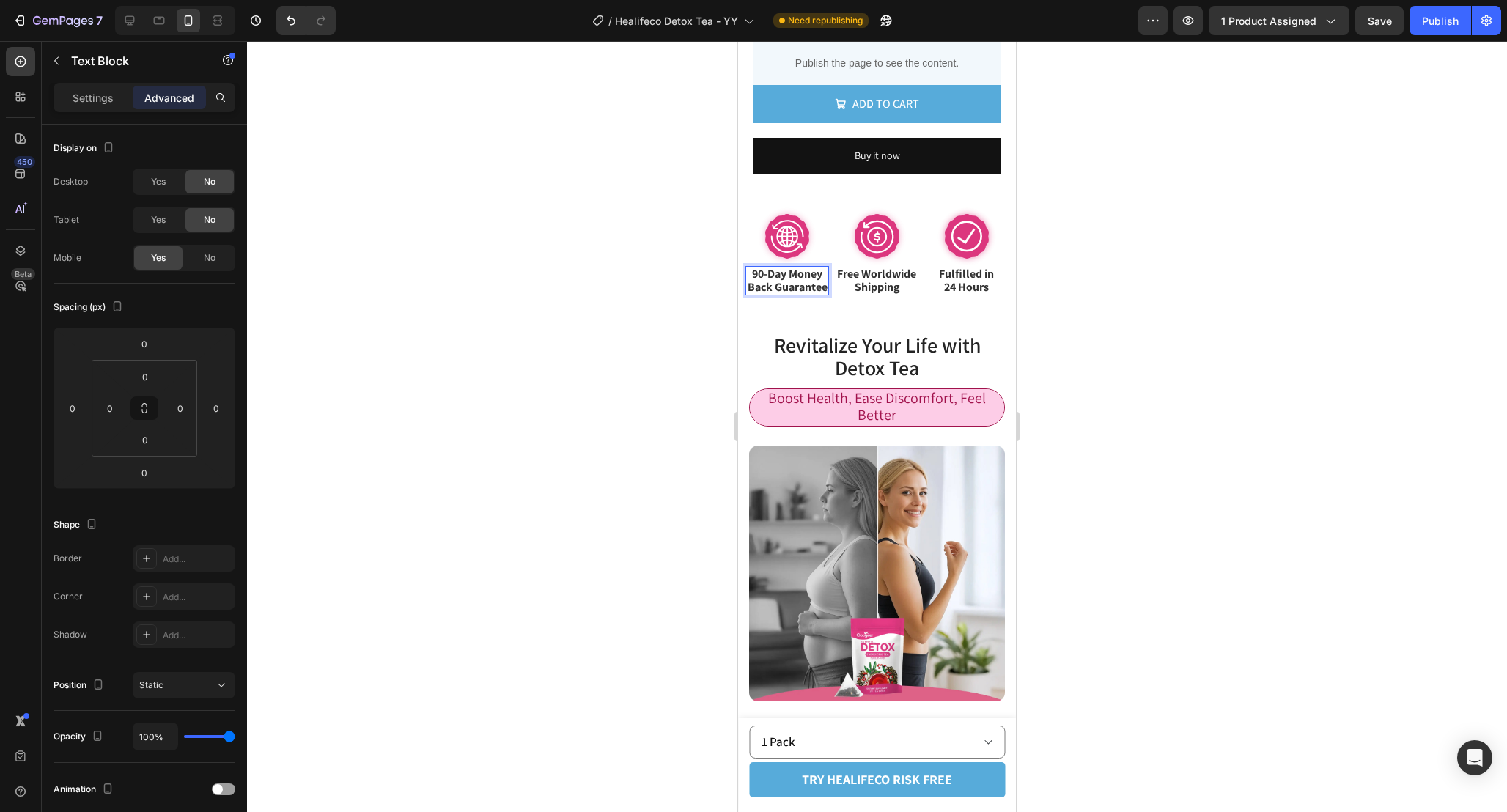
click at [759, 294] on p "Back Guarantee" at bounding box center [786, 288] width 80 height 13
click at [1124, 299] on div at bounding box center [877, 427] width 1260 height 771
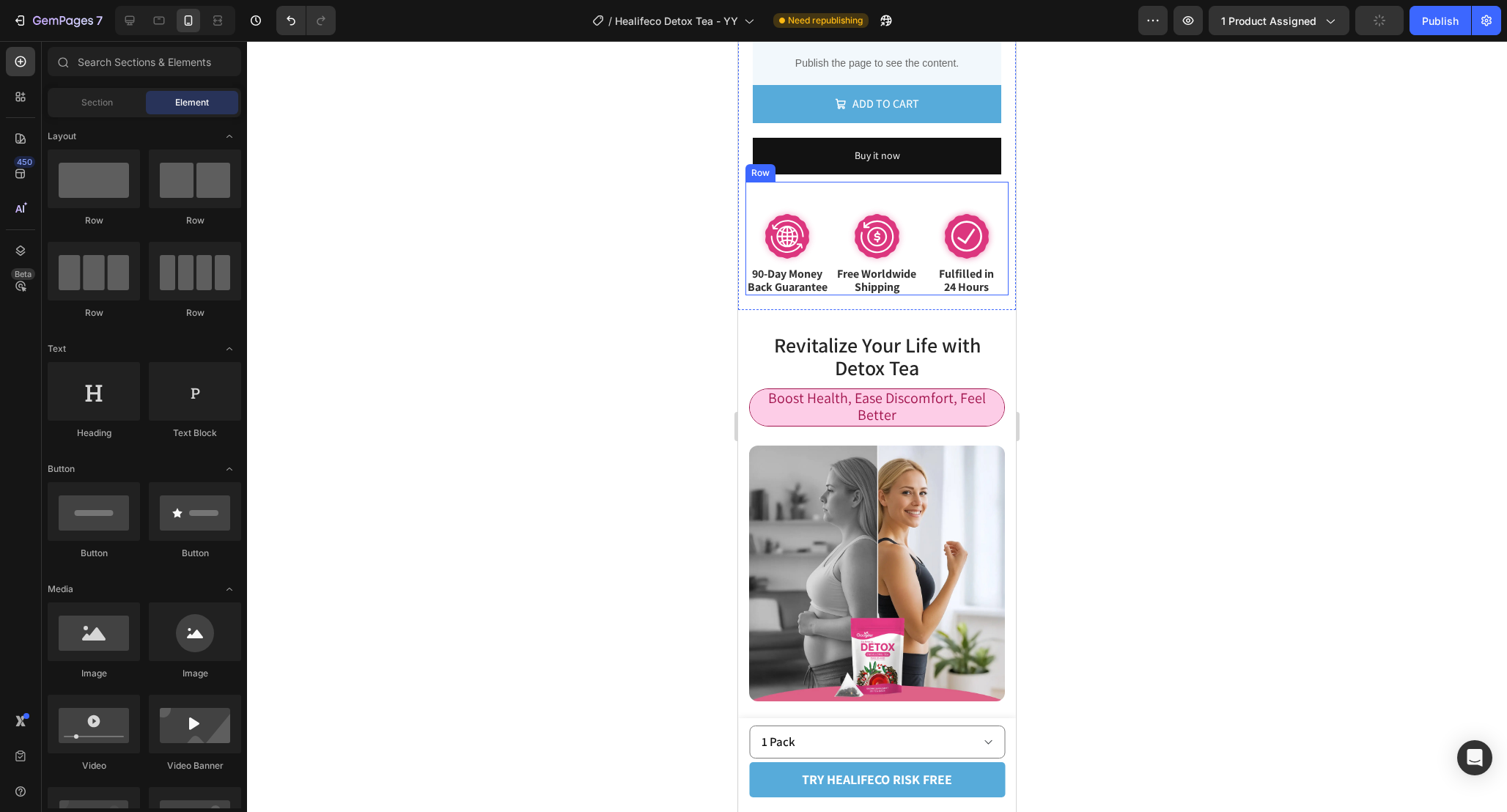
scroll to position [1080, 0]
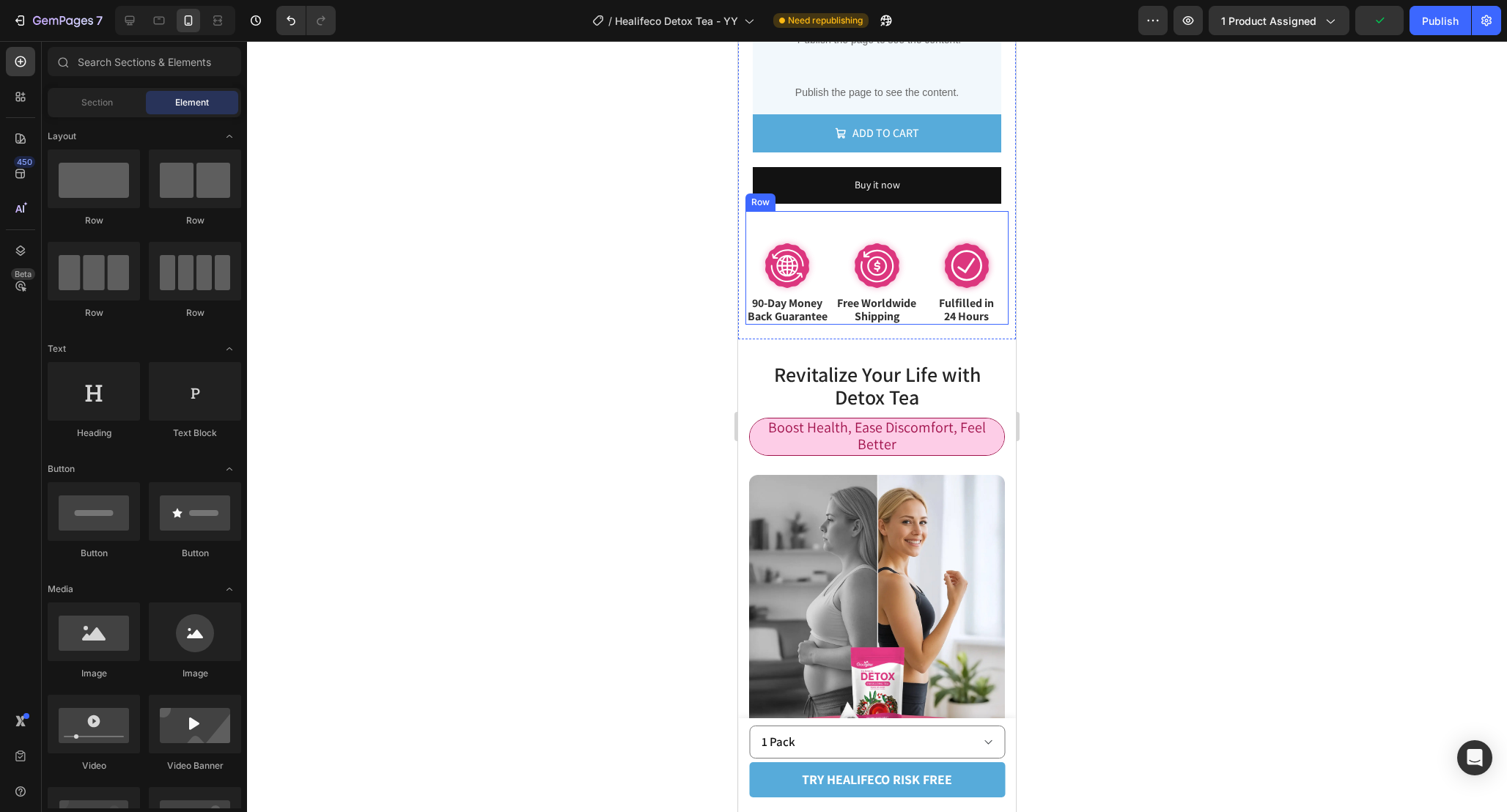
click at [832, 270] on div "Image 90-Day Money Back Guarantee Text Block 90-Day Money Back Guarantee Text B…" at bounding box center [877, 267] width 263 height 113
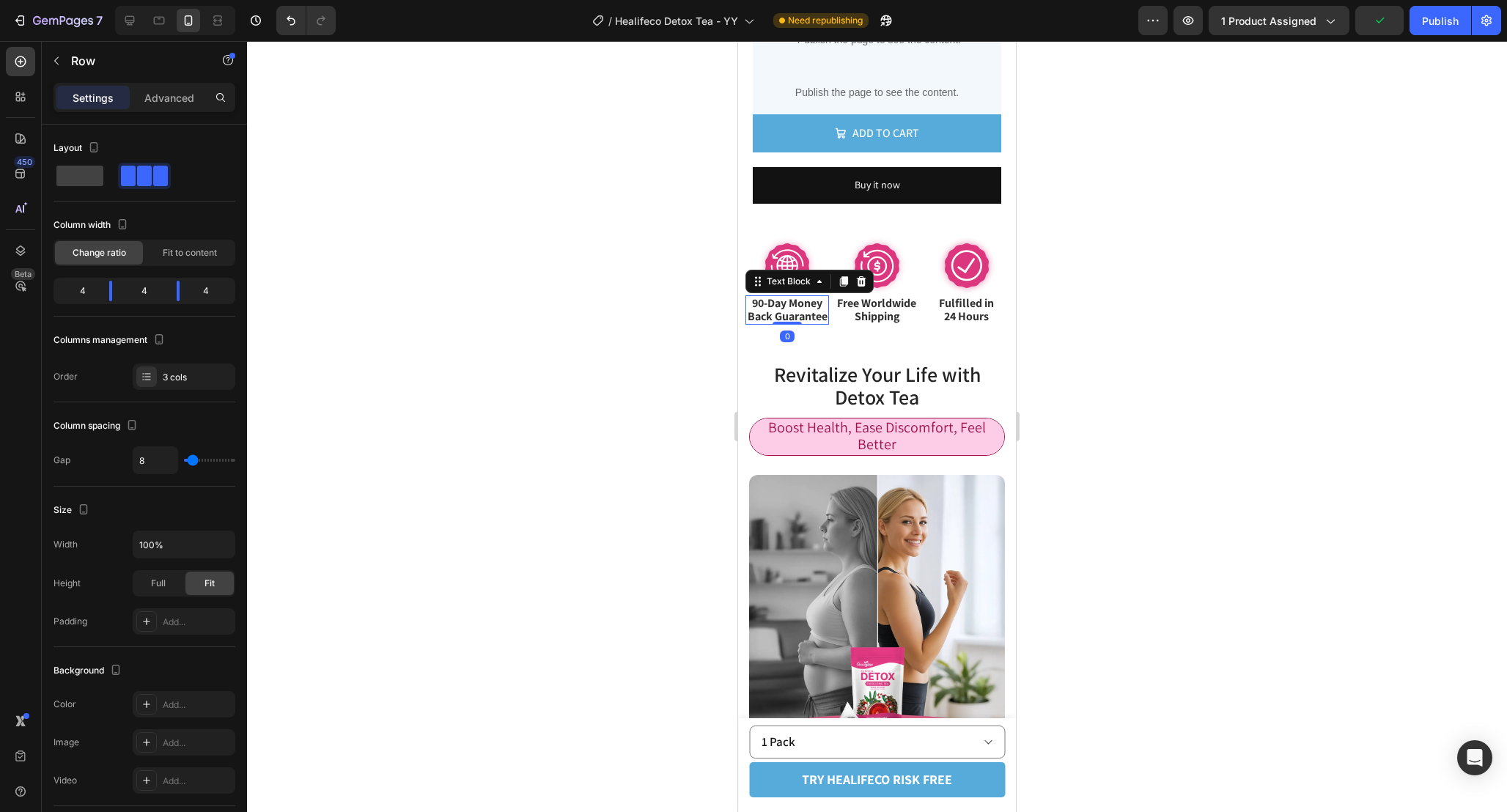
click at [806, 308] on span "90-Day Money" at bounding box center [787, 302] width 70 height 16
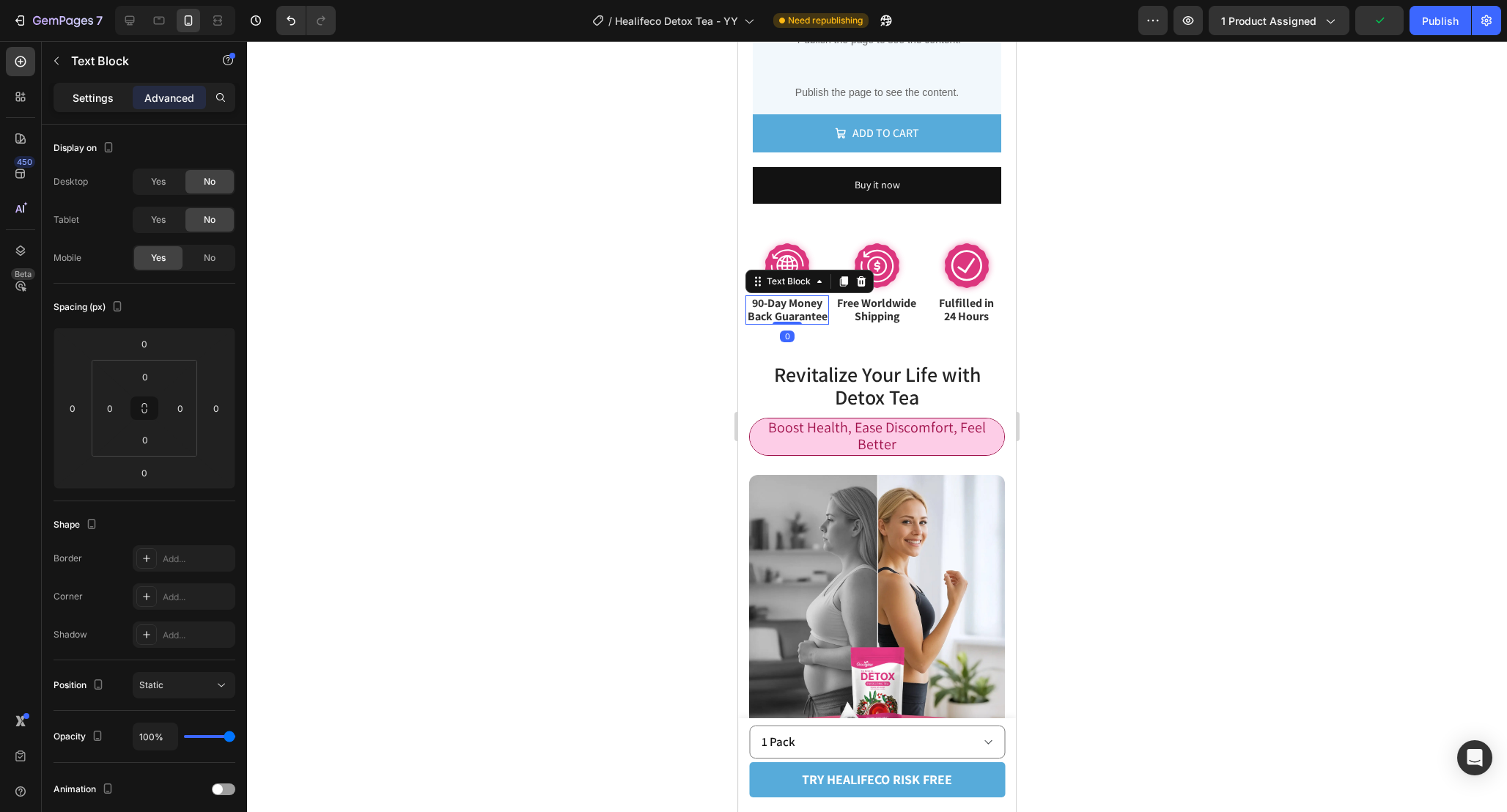
click at [104, 95] on p "Settings" at bounding box center [93, 98] width 41 height 16
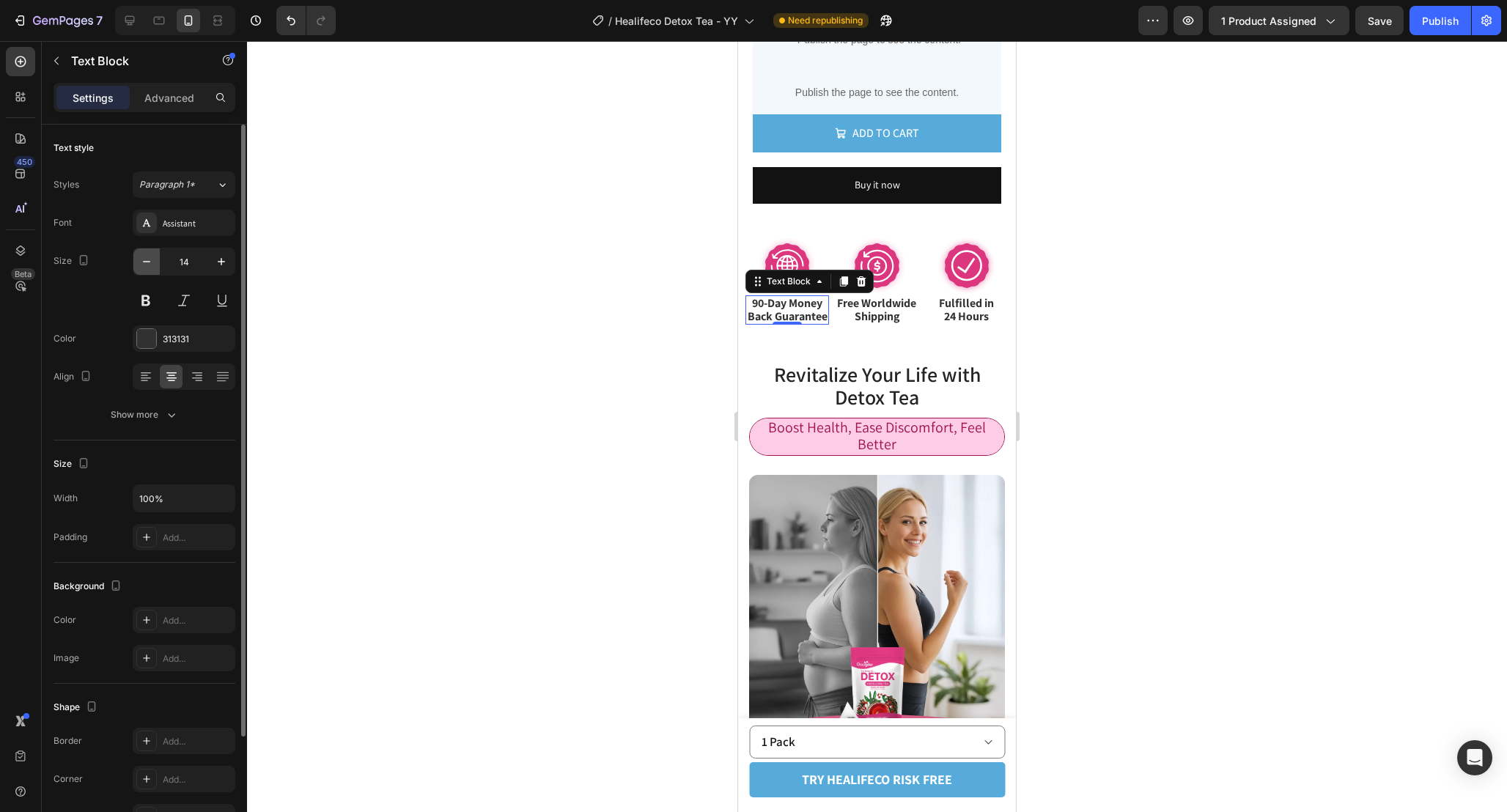
click at [146, 265] on icon "button" at bounding box center [147, 262] width 15 height 15
click at [222, 263] on icon "button" at bounding box center [221, 262] width 15 height 15
type input "14"
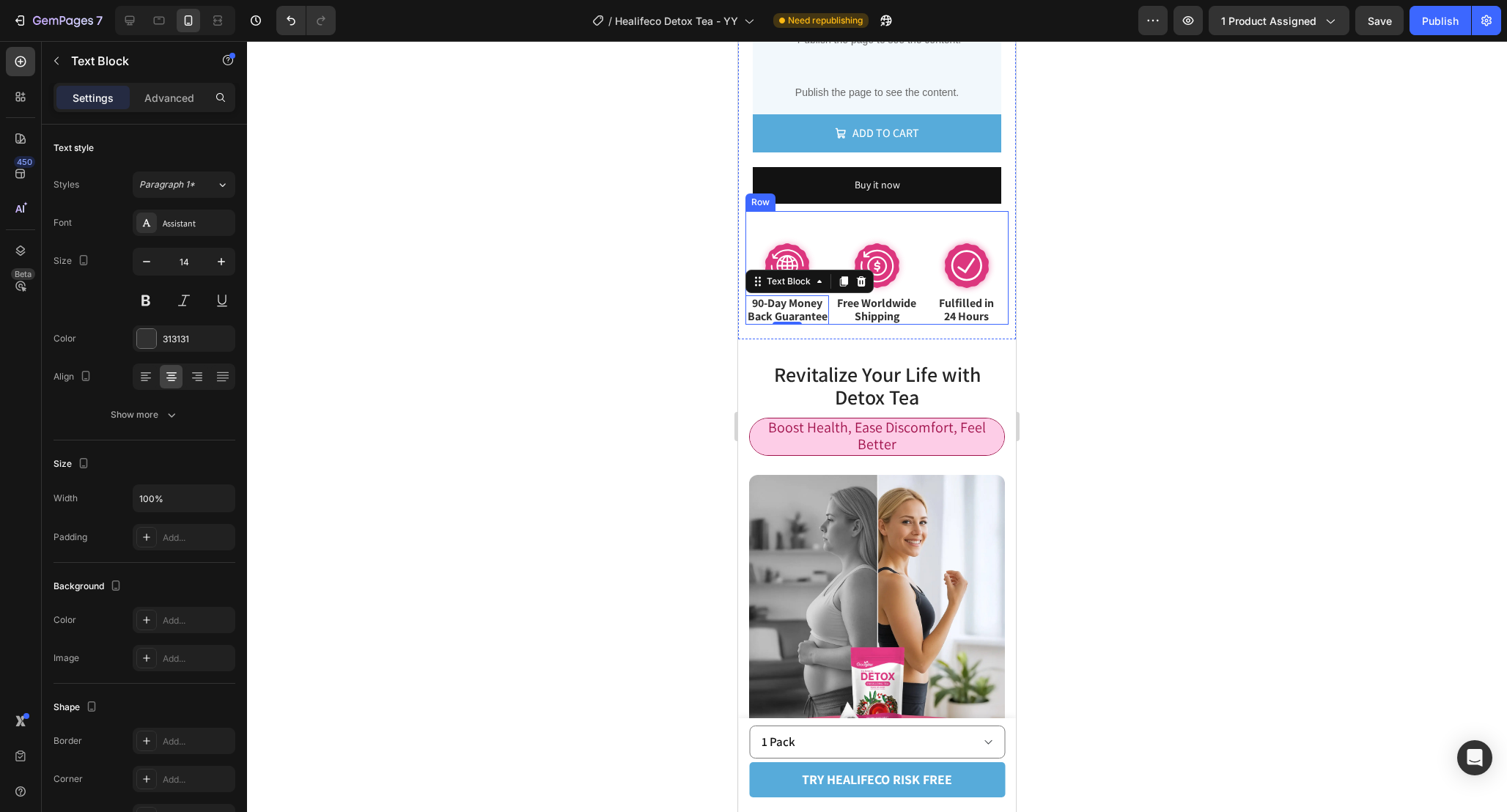
click at [840, 324] on div "Image Free Worldwide Shipping Text Block" at bounding box center [877, 280] width 84 height 88
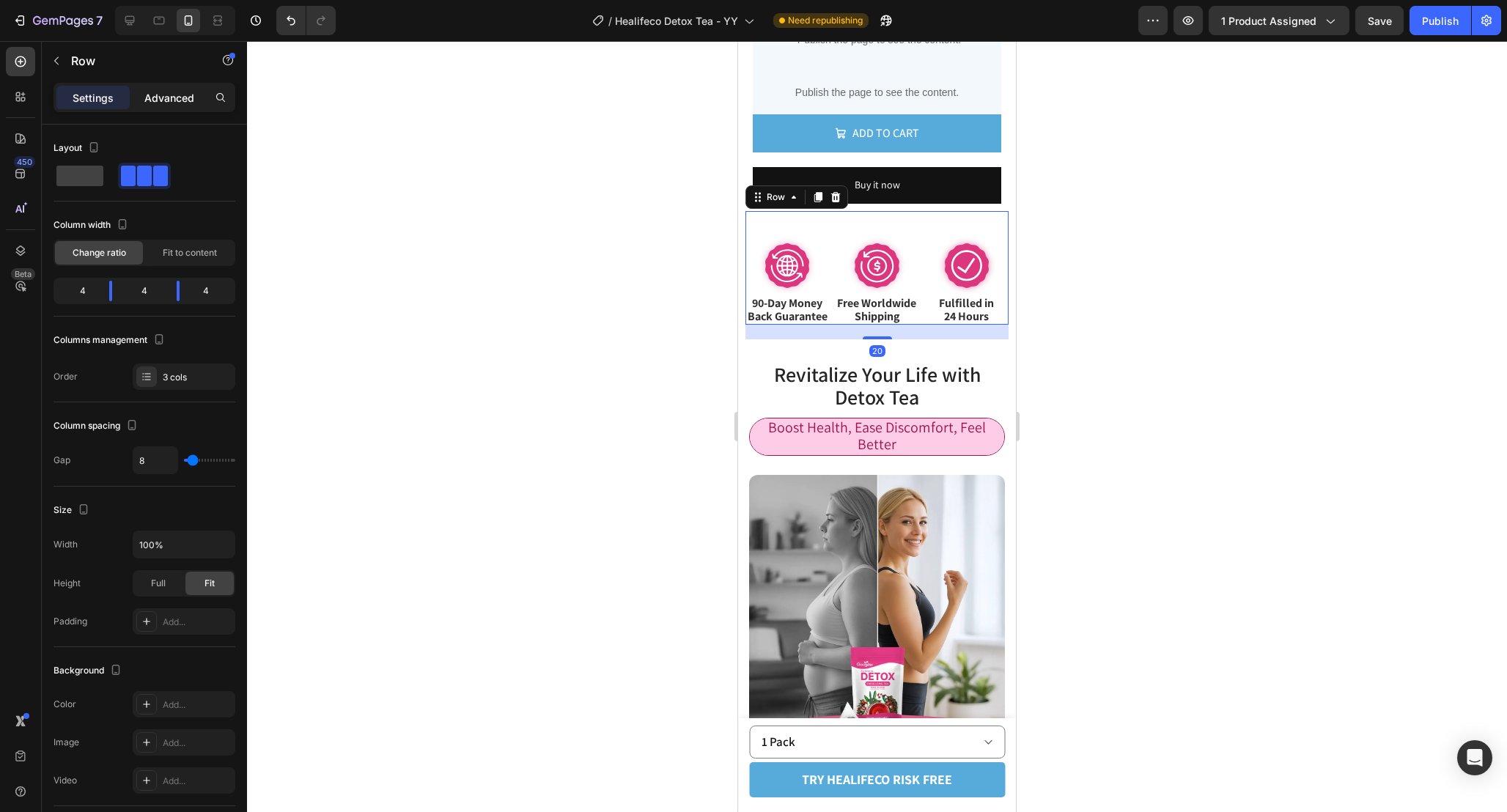
click at [184, 87] on div "Advanced" at bounding box center [170, 97] width 74 height 23
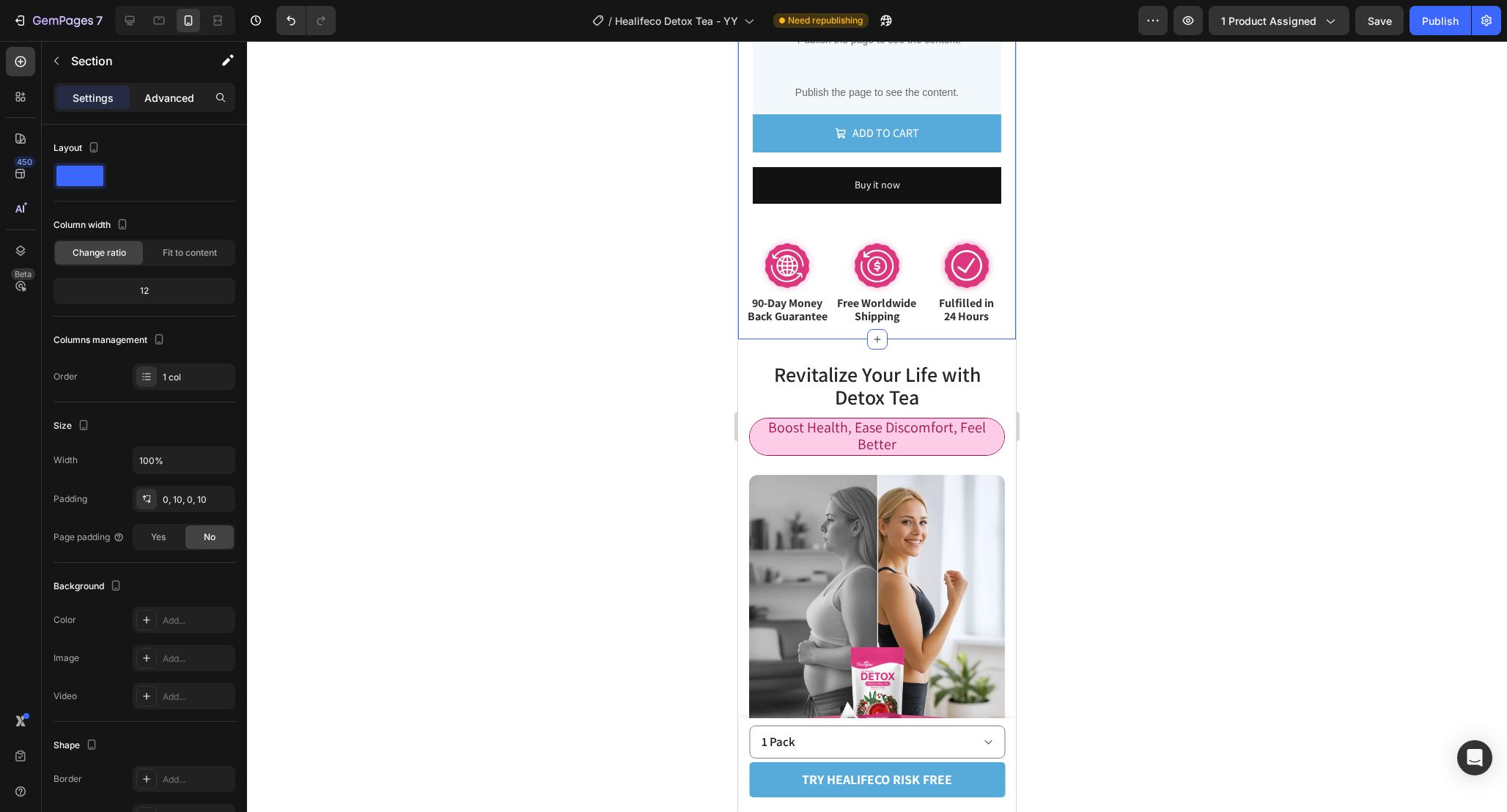
click at [166, 99] on p "Advanced" at bounding box center [170, 98] width 50 height 16
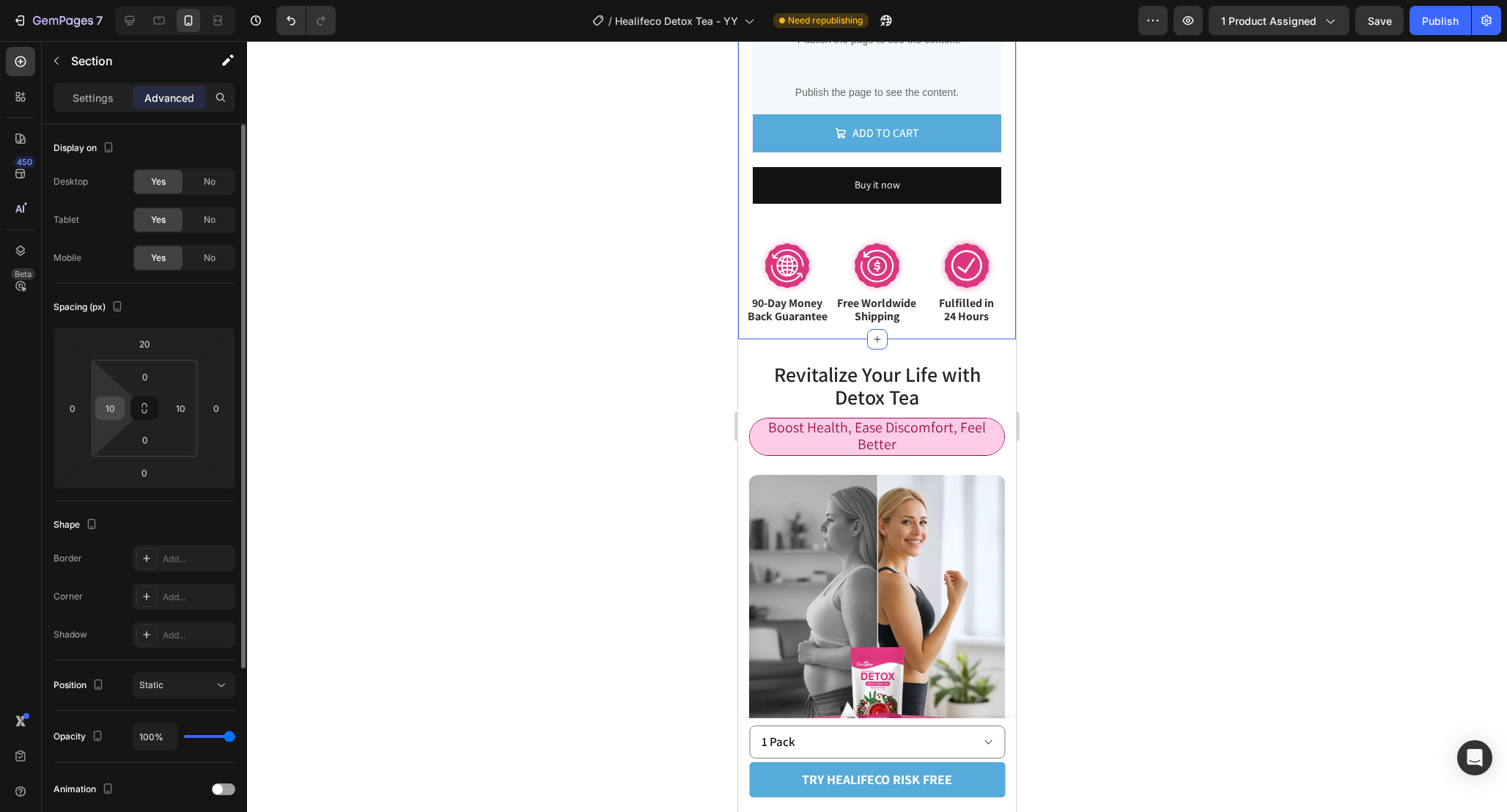
click at [122, 405] on div "10" at bounding box center [110, 407] width 29 height 23
click at [112, 409] on input "10" at bounding box center [110, 408] width 22 height 22
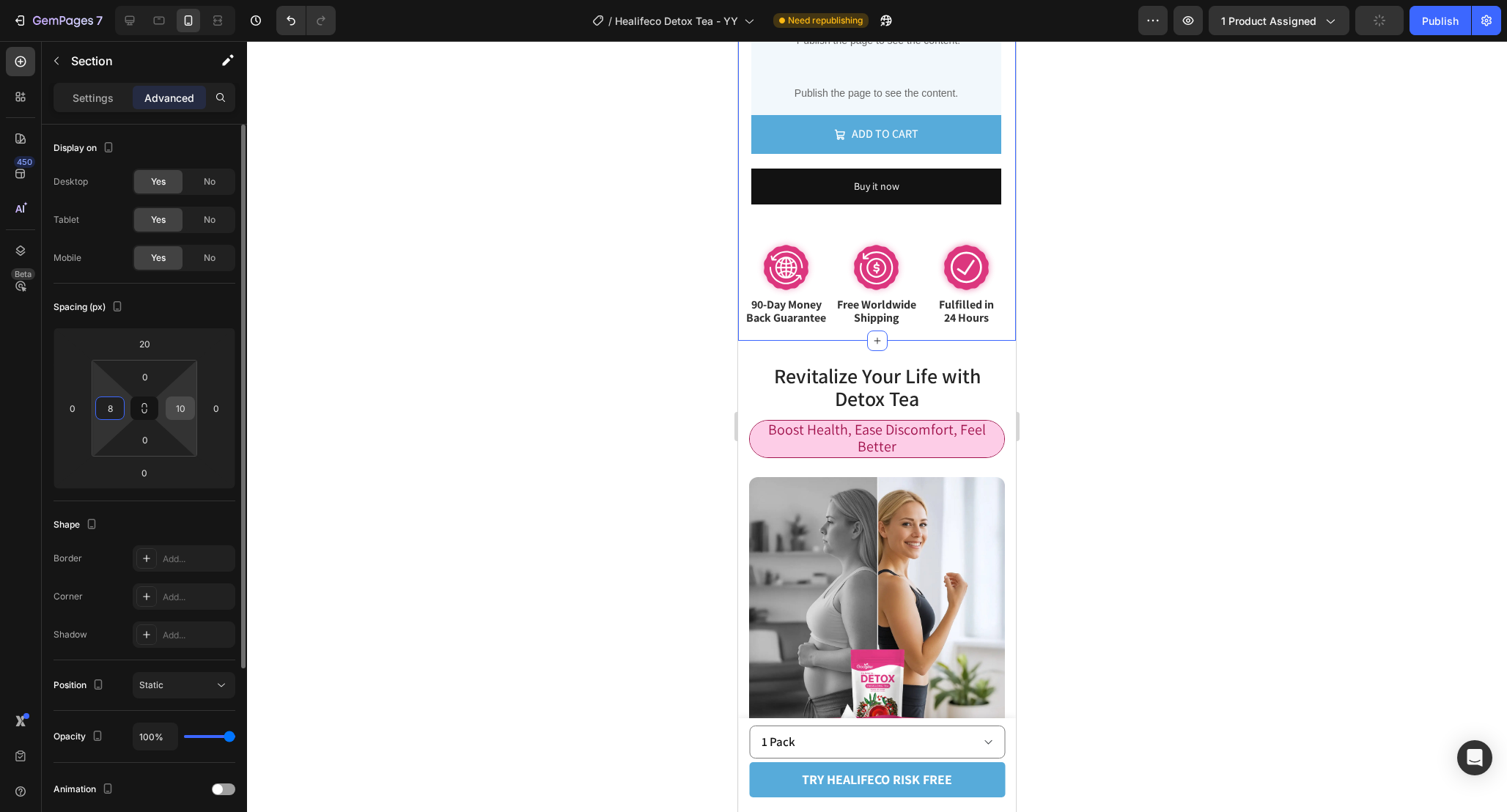
type input "8"
click at [187, 411] on input "10" at bounding box center [181, 408] width 22 height 22
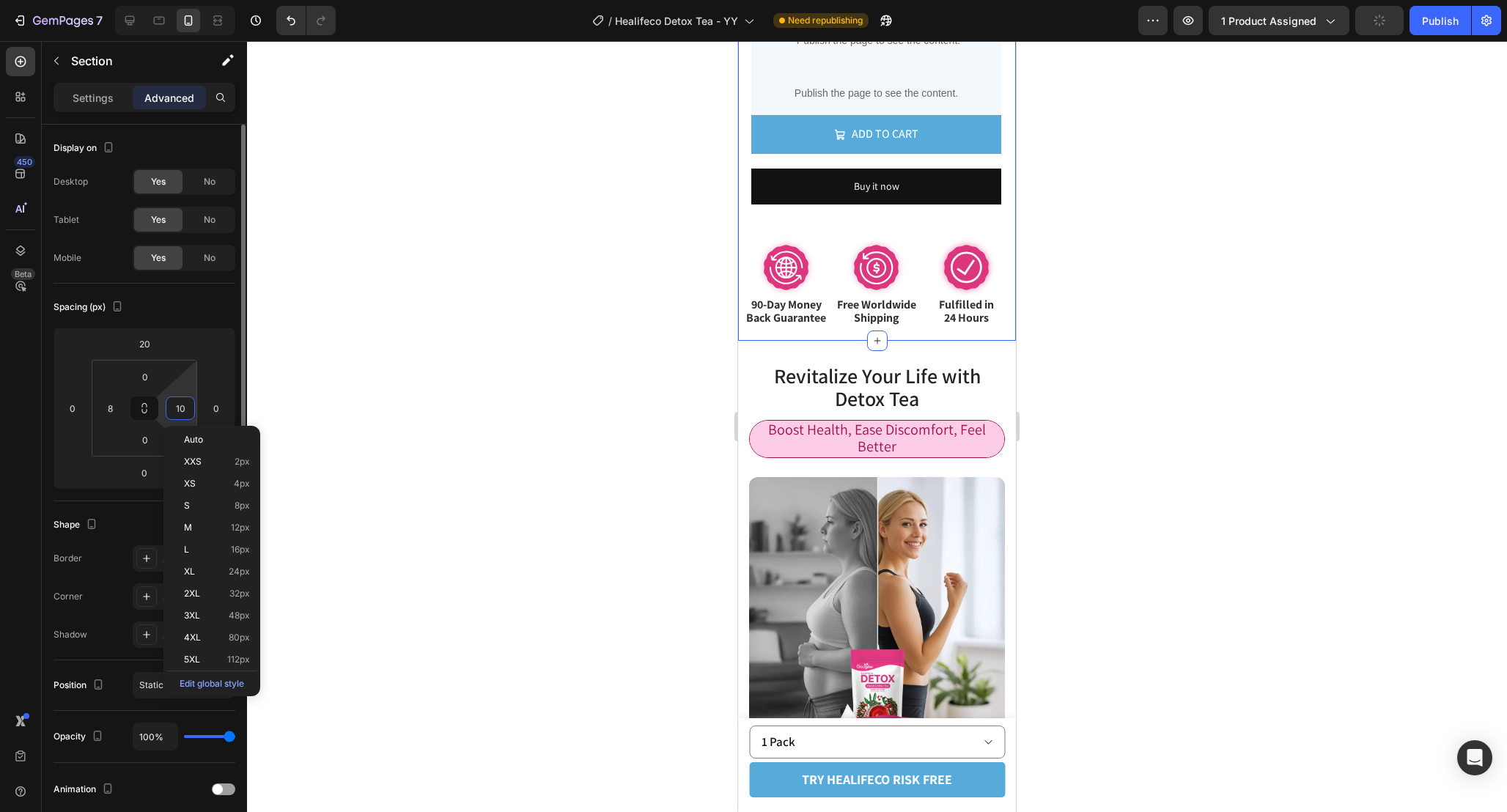
type input "8"
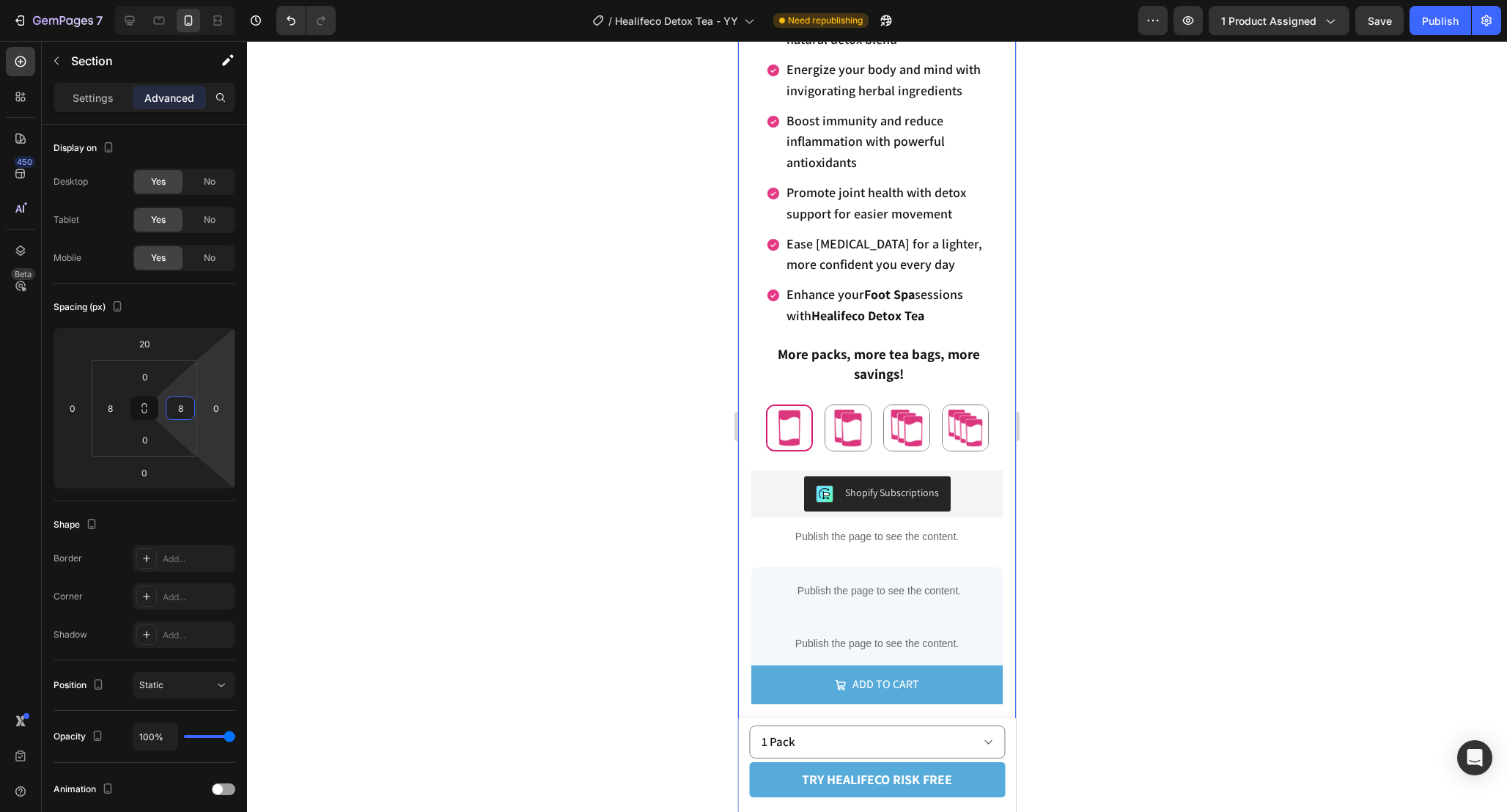
scroll to position [569, 0]
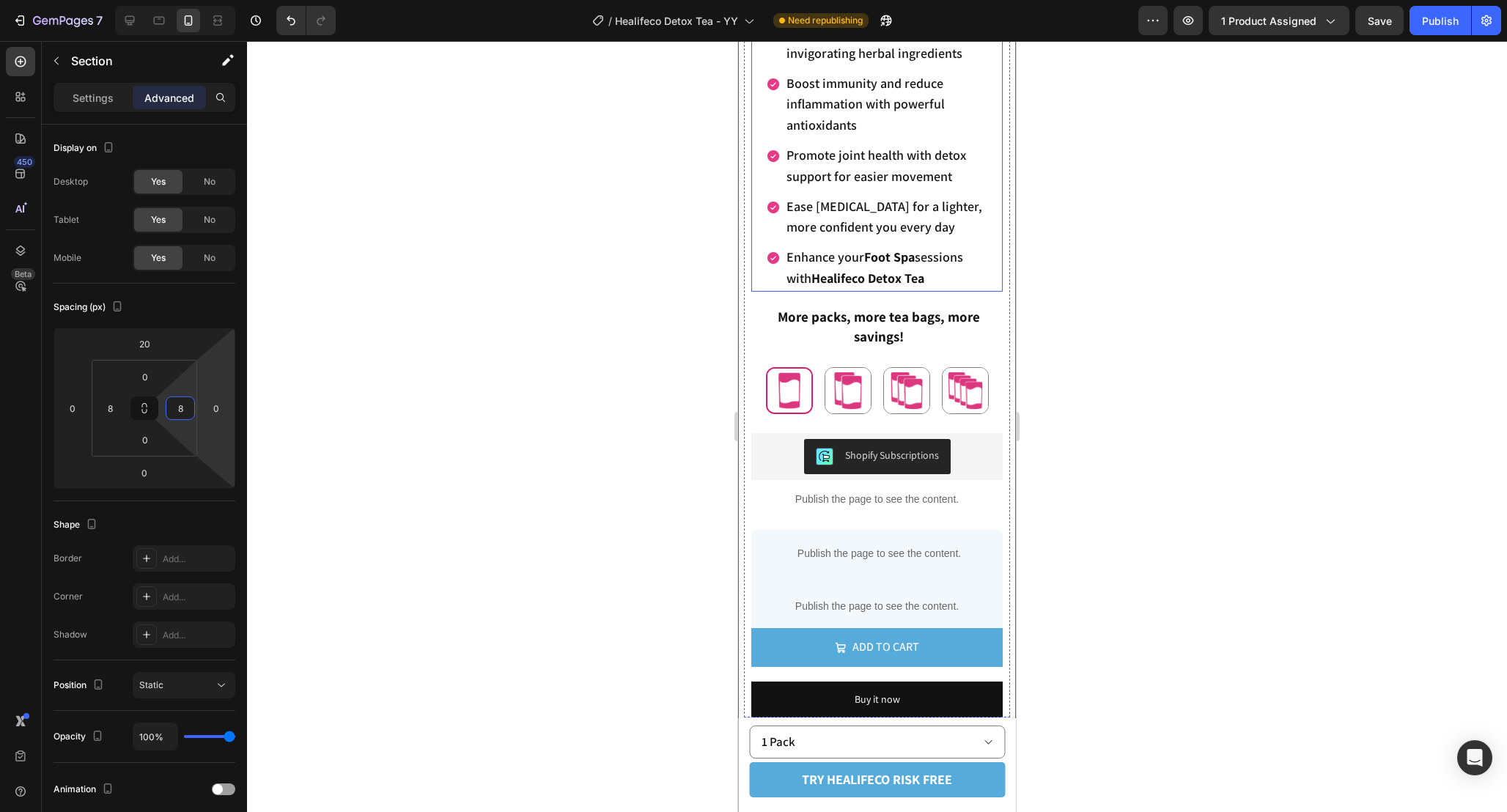
click at [995, 140] on div "Remove toxins & heavy metals with natural detox blend Energize your body and mi…" at bounding box center [877, 130] width 252 height 323
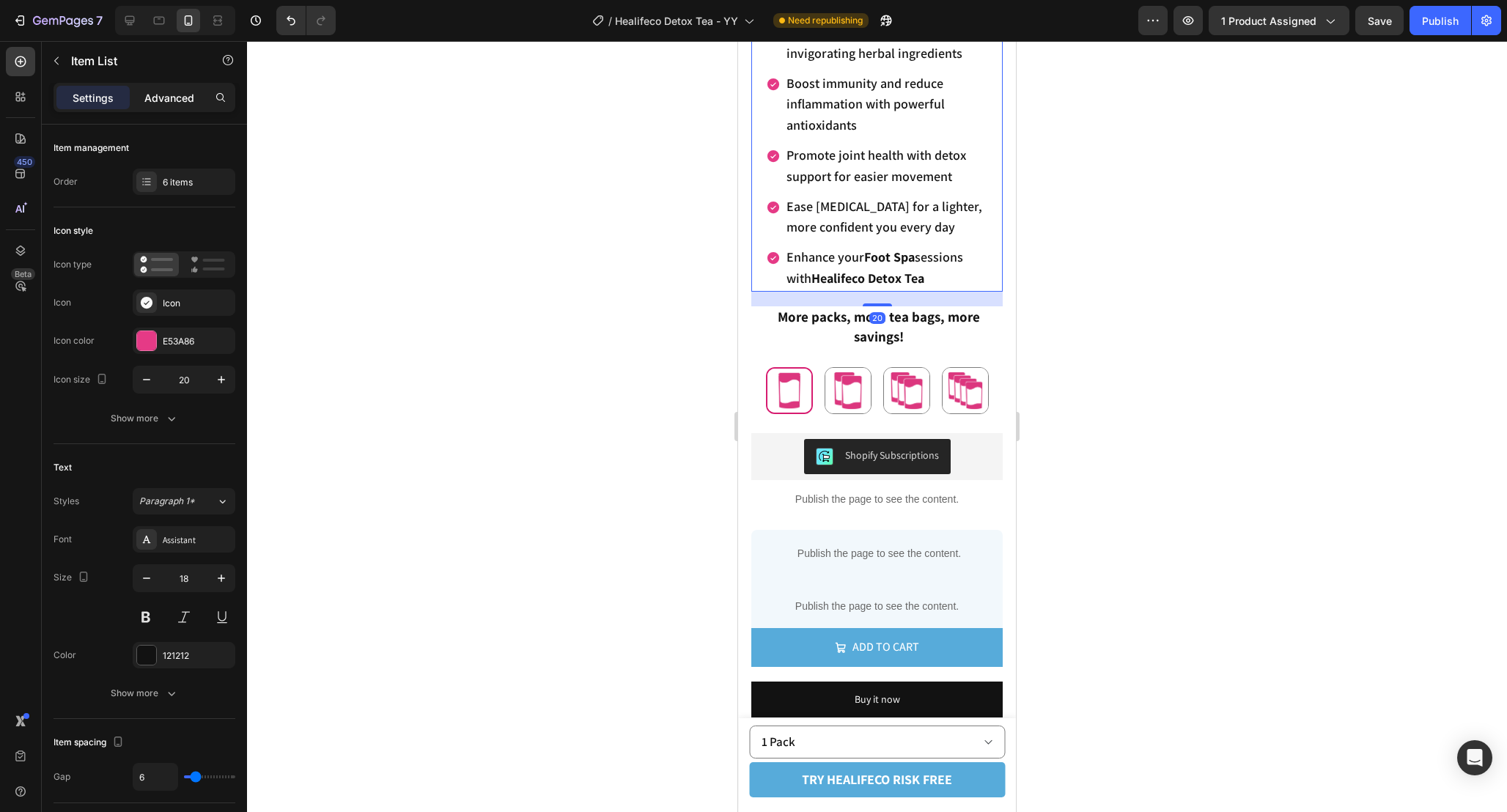
click at [167, 104] on p "Advanced" at bounding box center [170, 98] width 50 height 16
type input "100%"
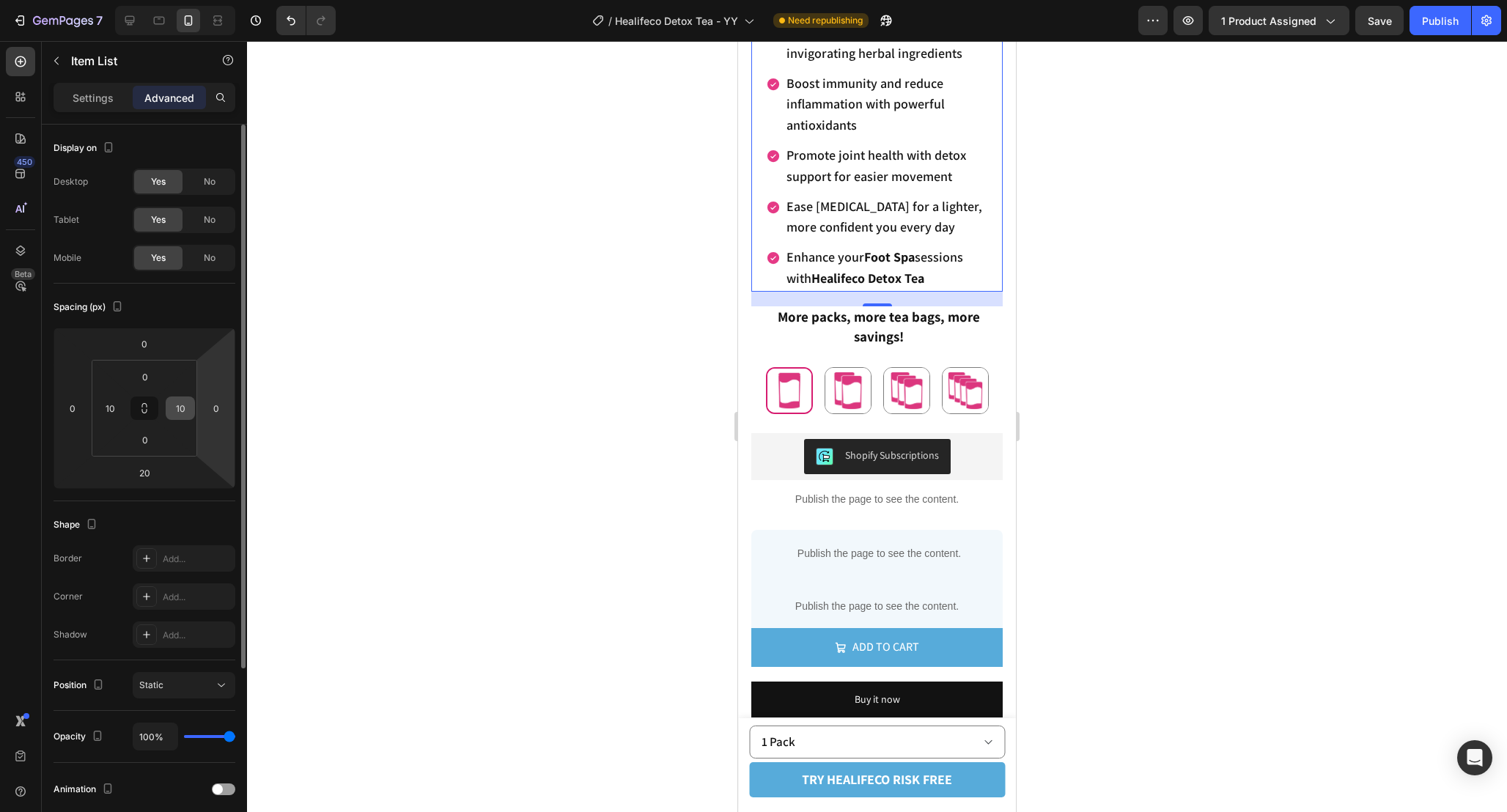
click at [182, 409] on input "10" at bounding box center [181, 408] width 22 height 22
type input "0"
click at [120, 406] on input "10" at bounding box center [110, 408] width 22 height 22
type input "0"
click at [177, 406] on input "0" at bounding box center [181, 408] width 22 height 22
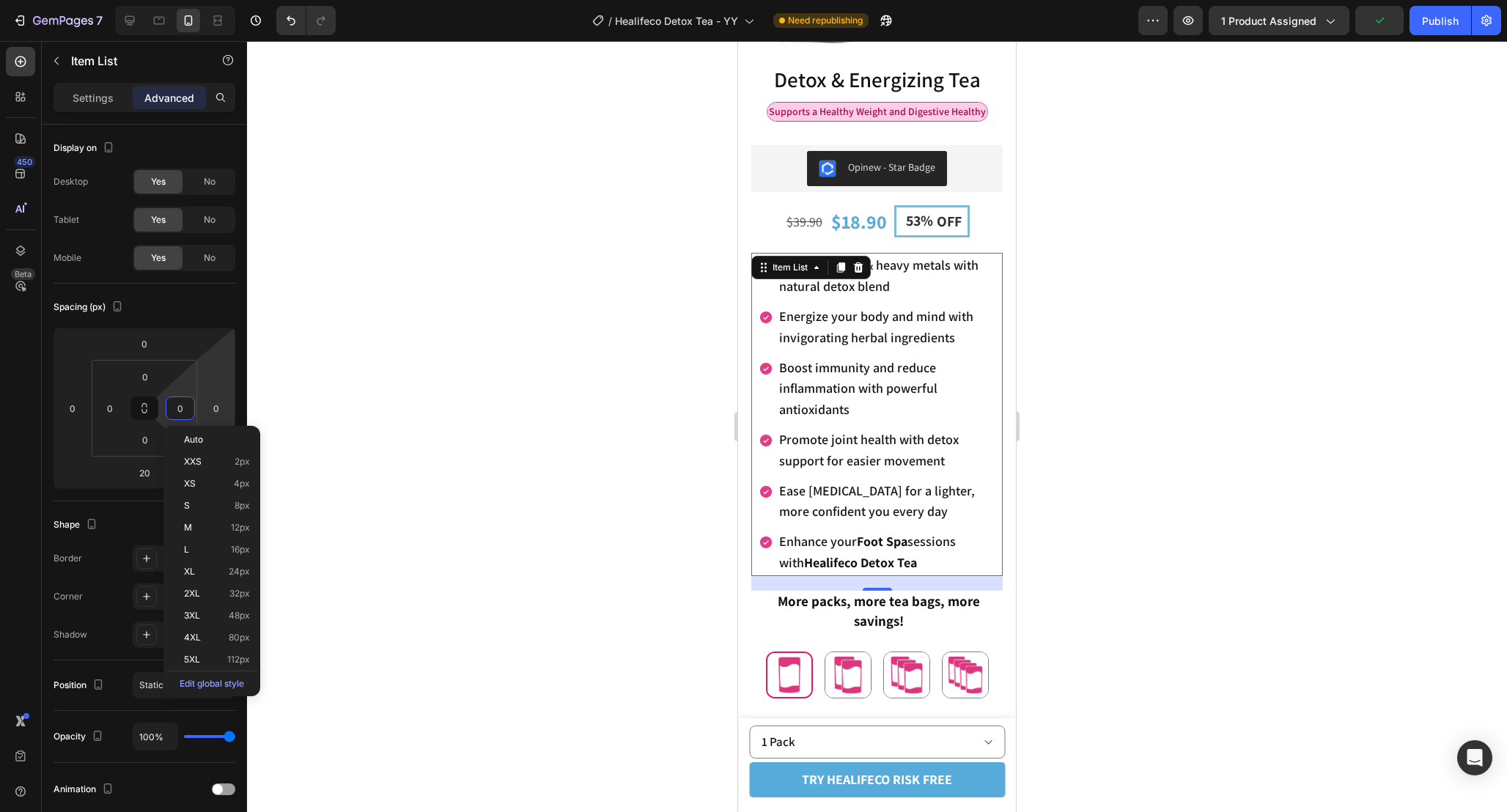
scroll to position [255, 0]
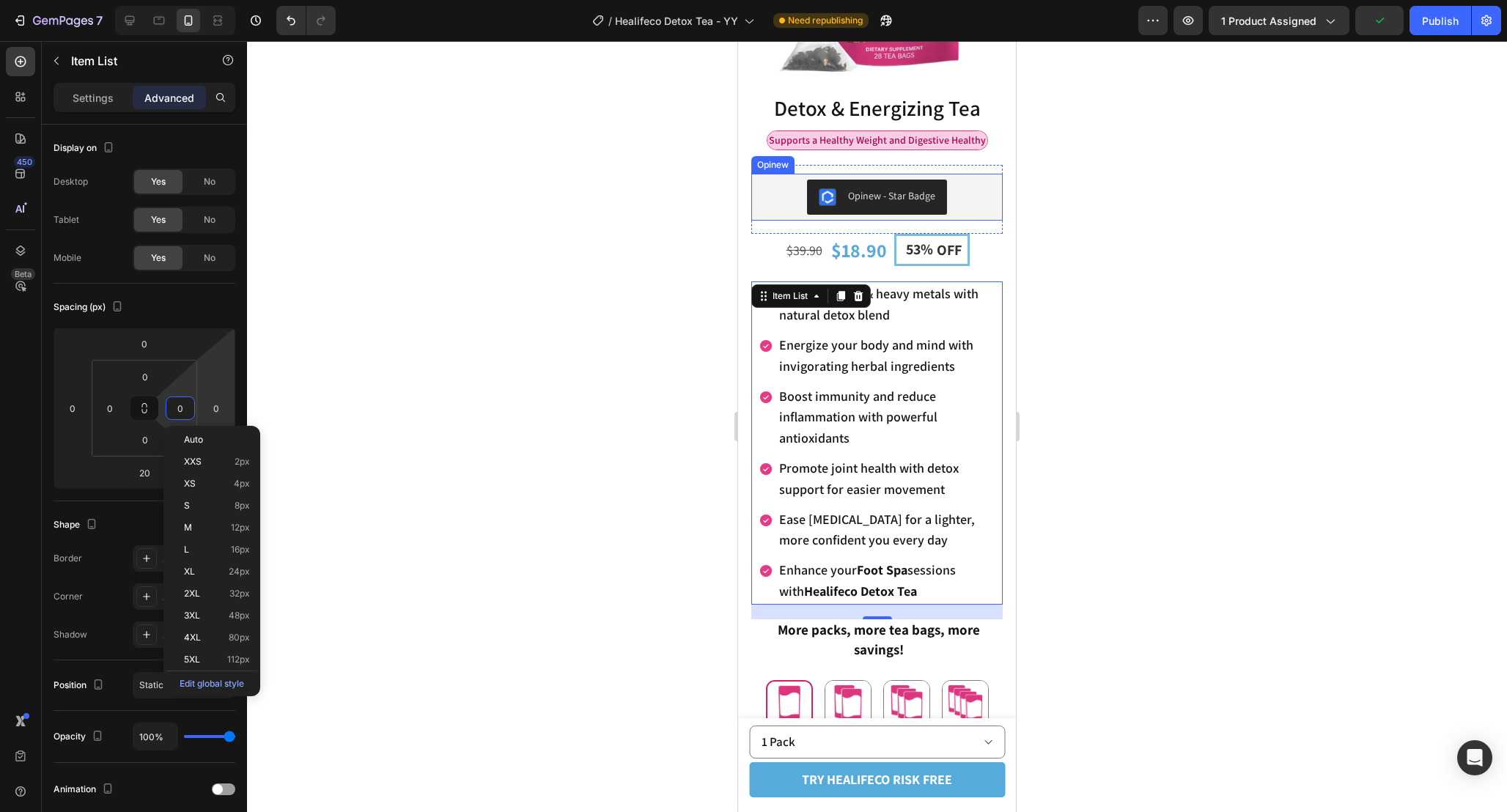
click at [1078, 388] on div at bounding box center [877, 427] width 1260 height 771
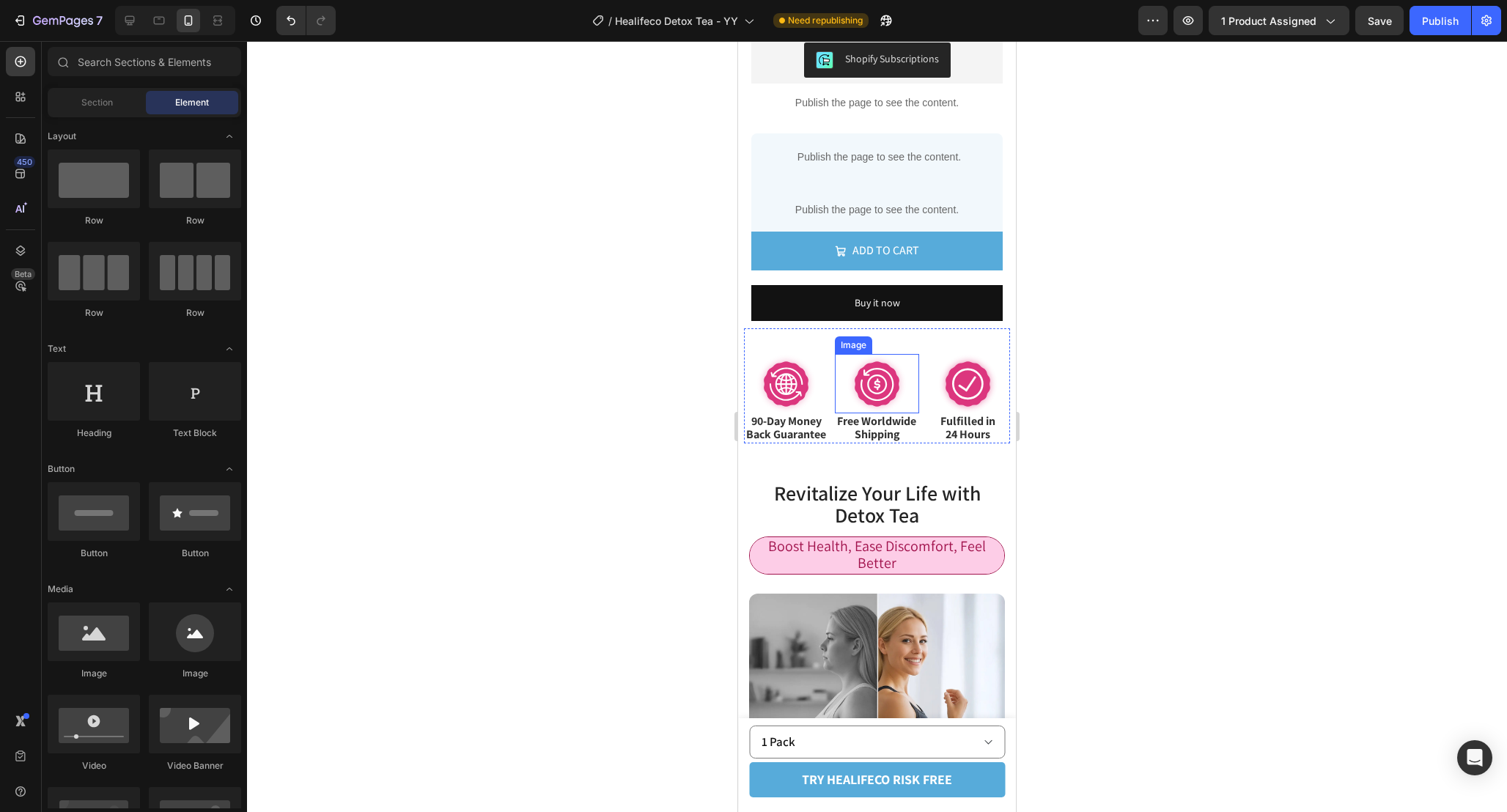
scroll to position [969, 0]
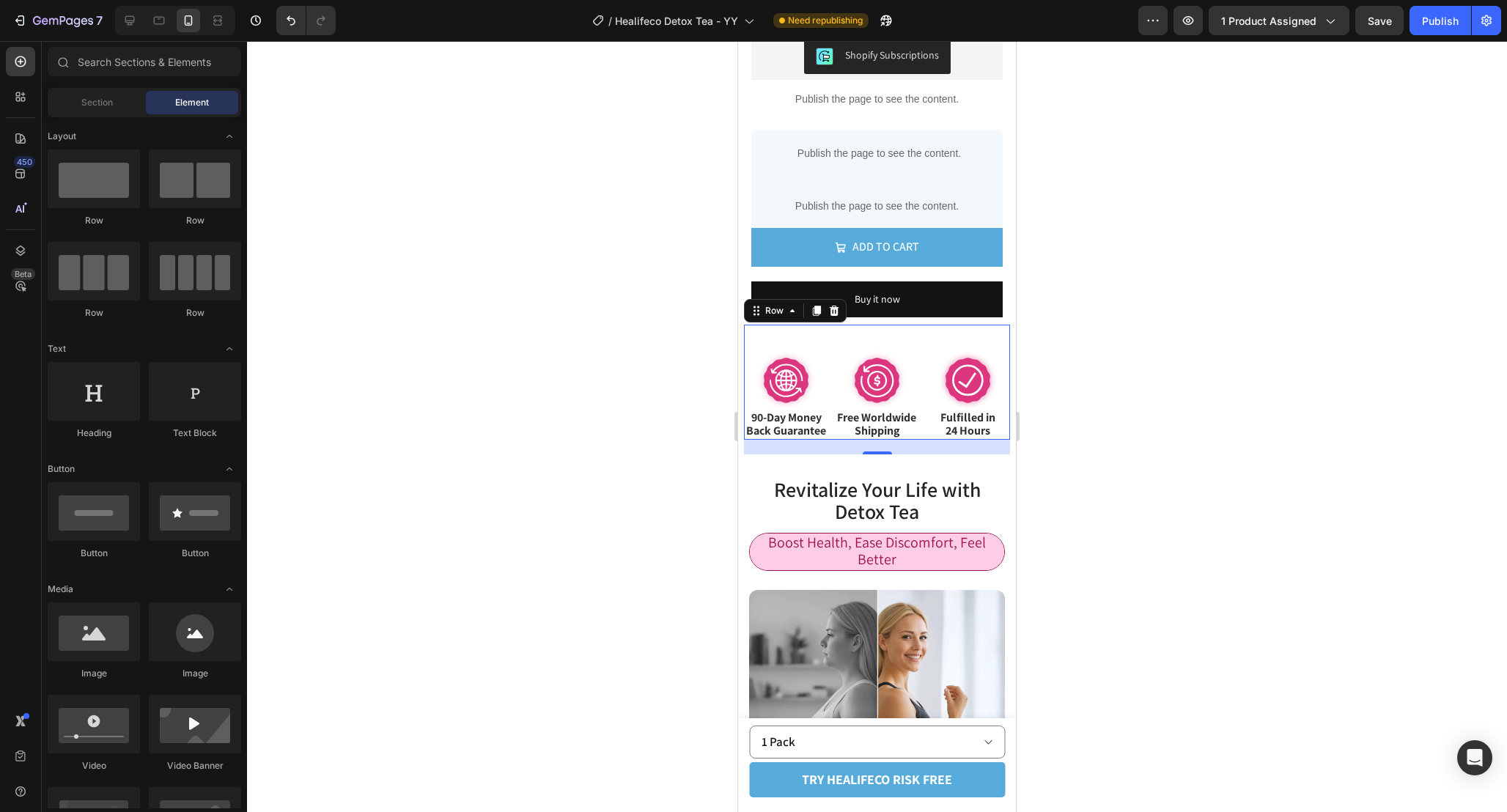
click at [829, 419] on div "Image 90-Day Money Back Guarantee Text Block 90-Day Money Back Guarantee Text B…" at bounding box center [877, 382] width 266 height 114
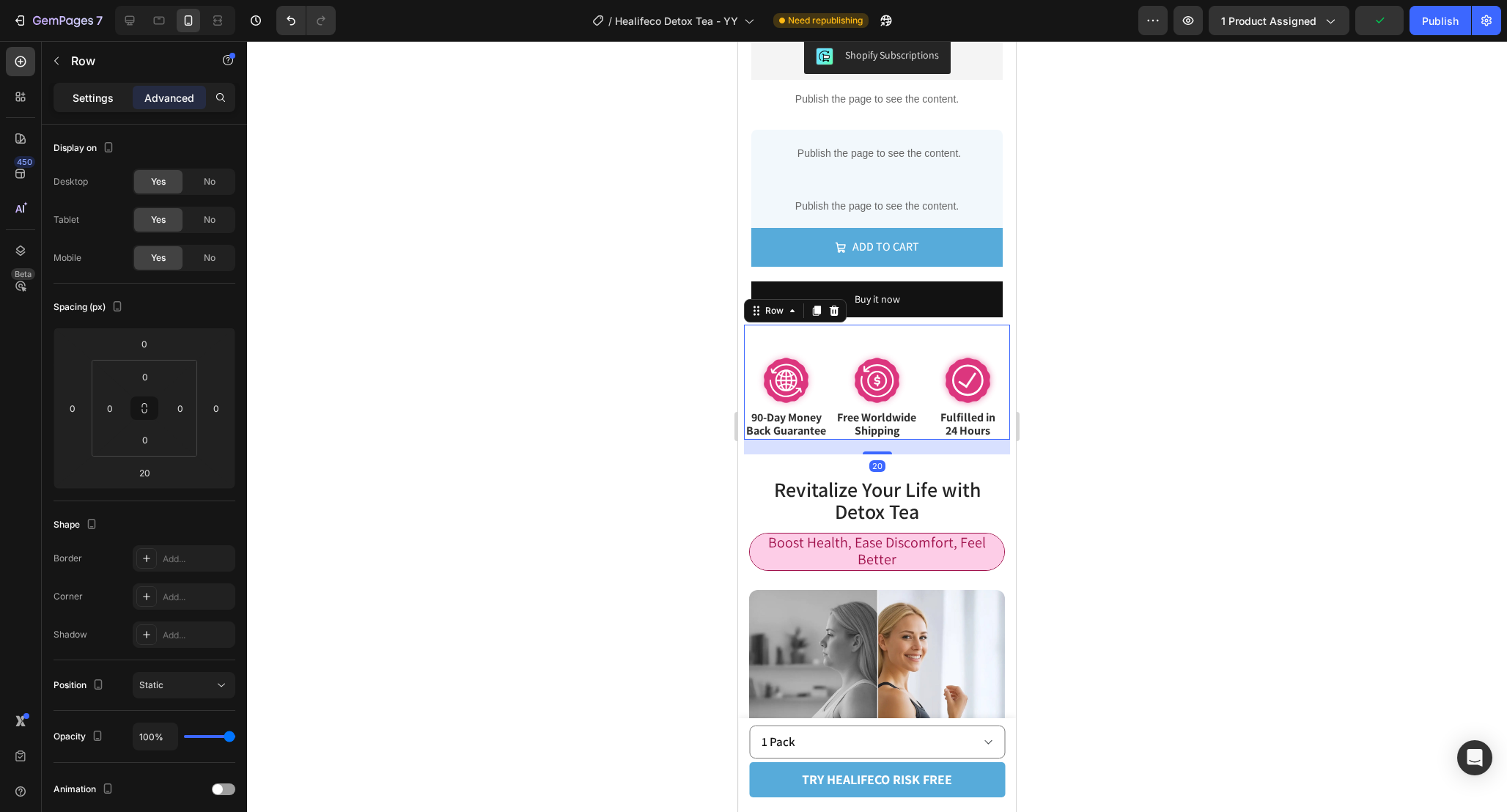
click at [86, 93] on p "Settings" at bounding box center [93, 98] width 41 height 16
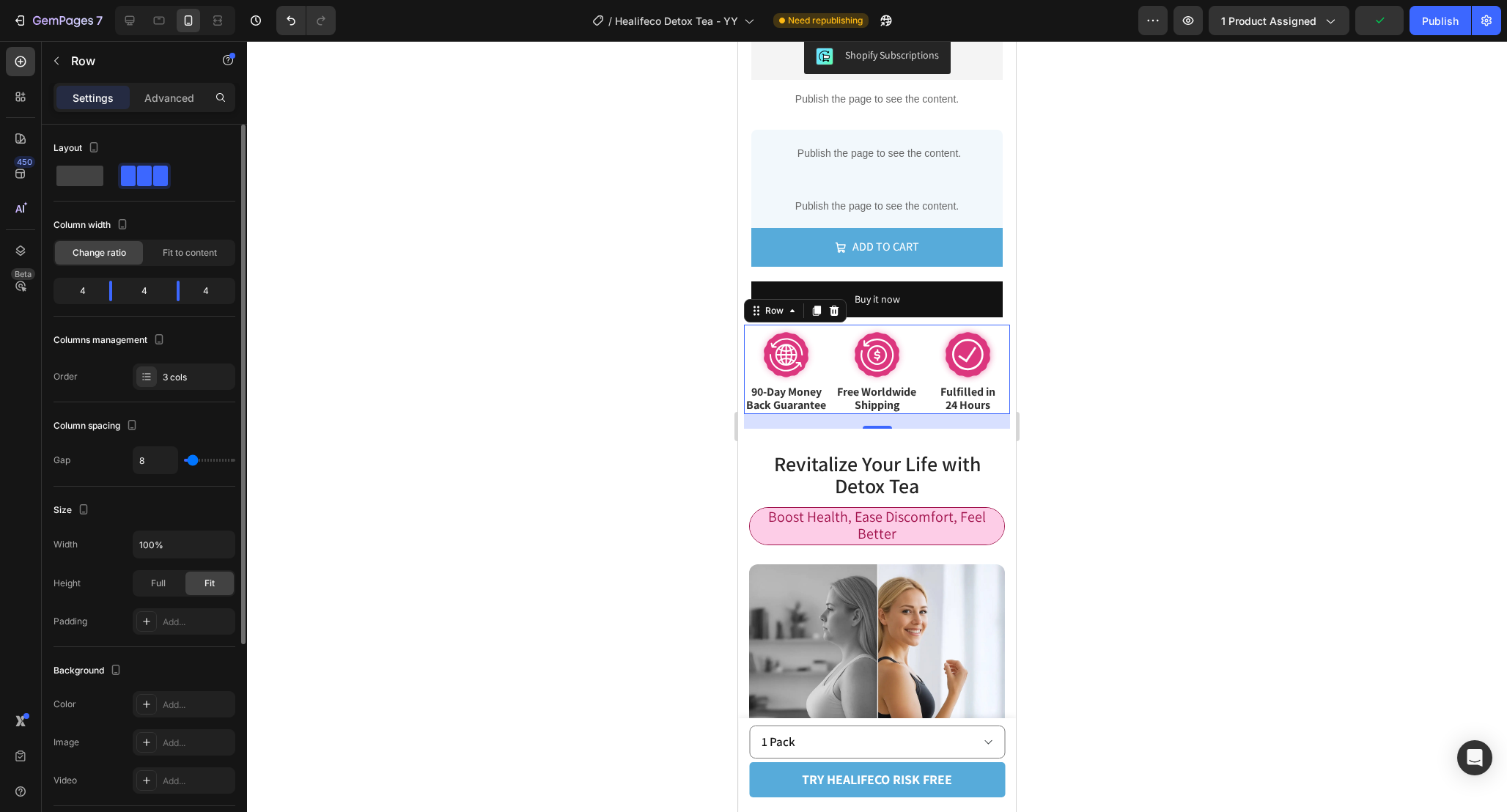
type input "10"
type input "8"
type input "7"
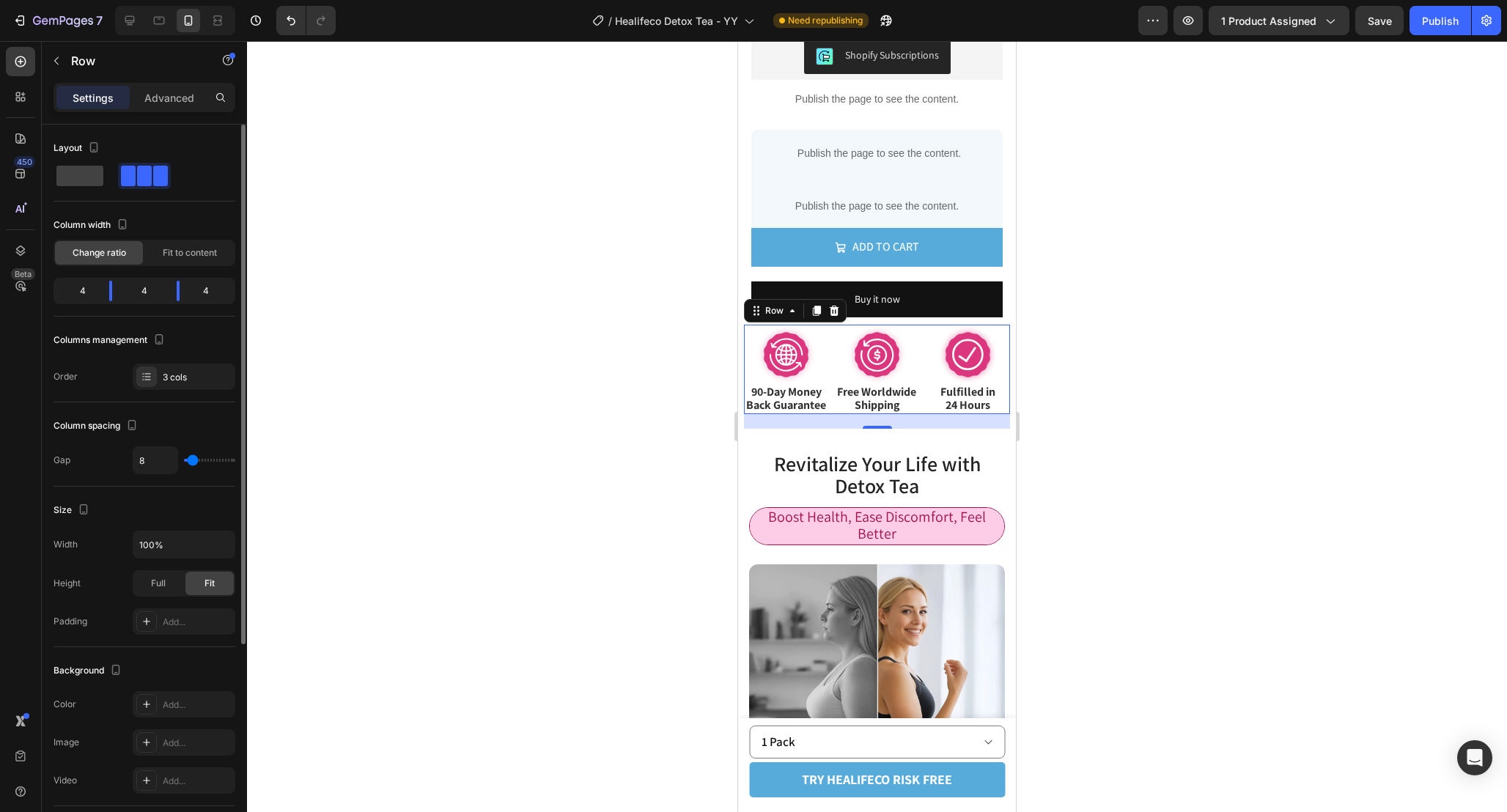
type input "7"
type input "6"
type input "5"
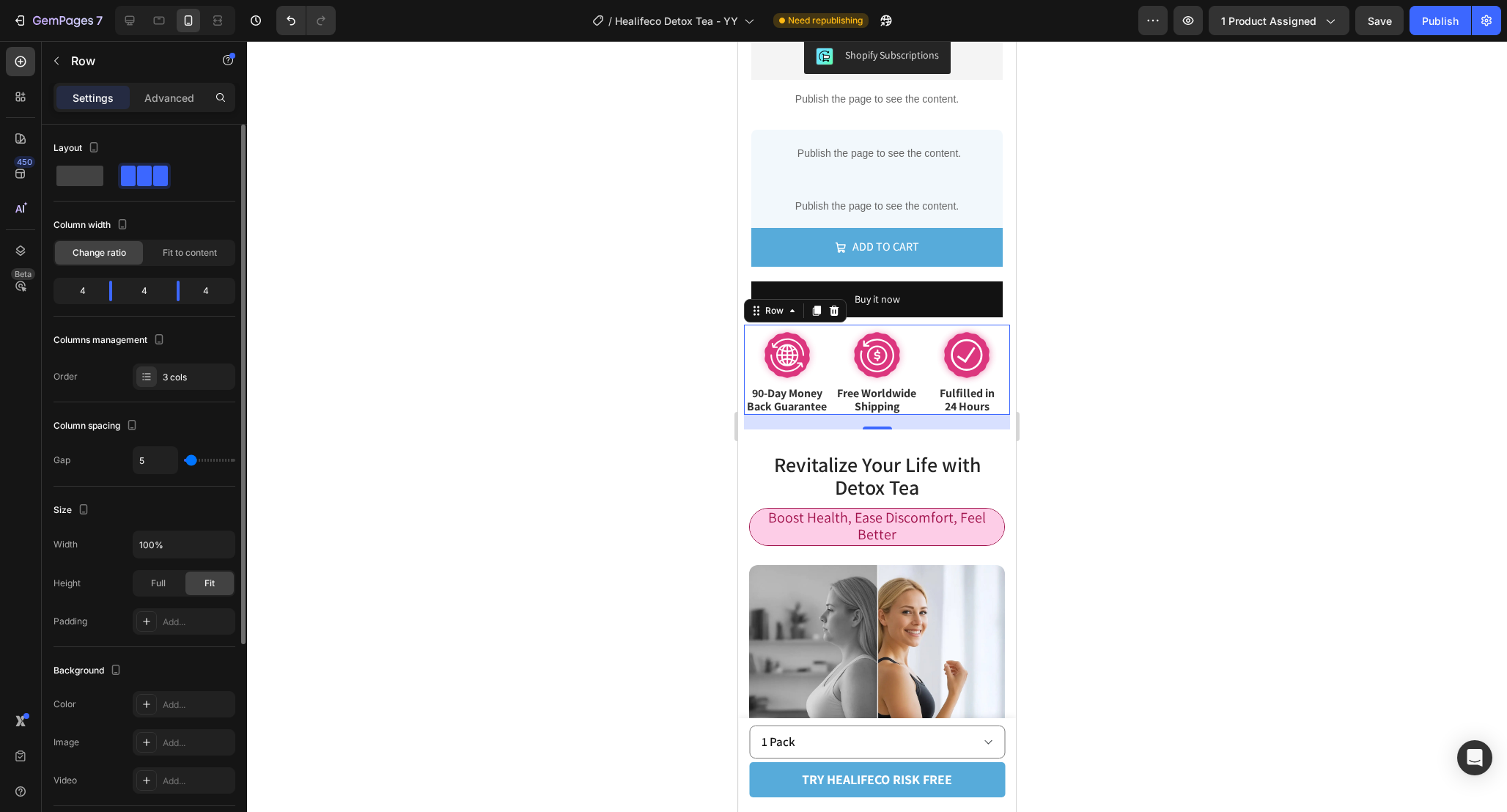
type input "4"
type input "3"
click at [191, 462] on input "range" at bounding box center [210, 460] width 52 height 3
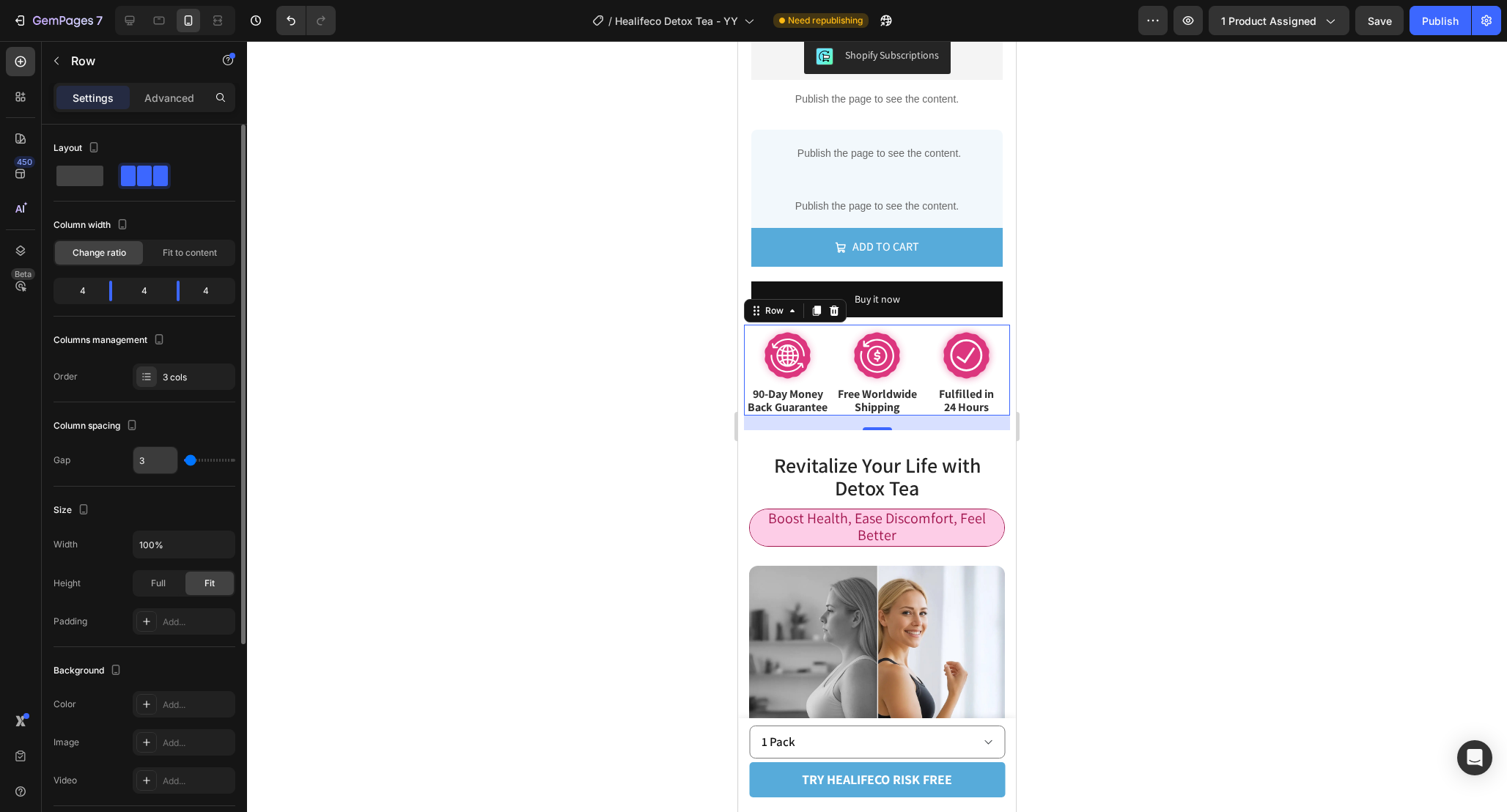
click at [159, 461] on input "3" at bounding box center [156, 460] width 44 height 27
type input "5"
click at [1078, 384] on div at bounding box center [877, 427] width 1260 height 771
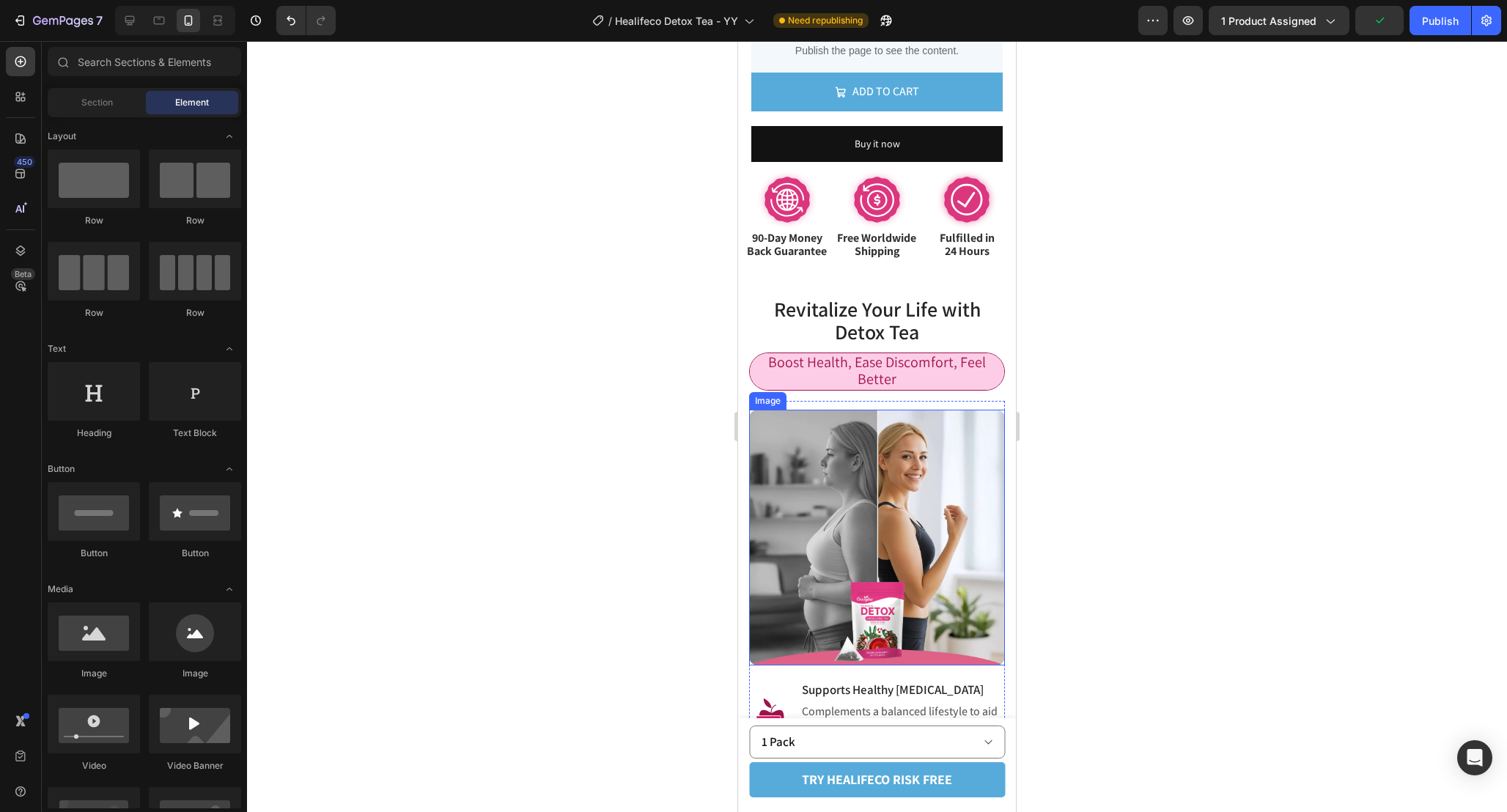
scroll to position [1160, 0]
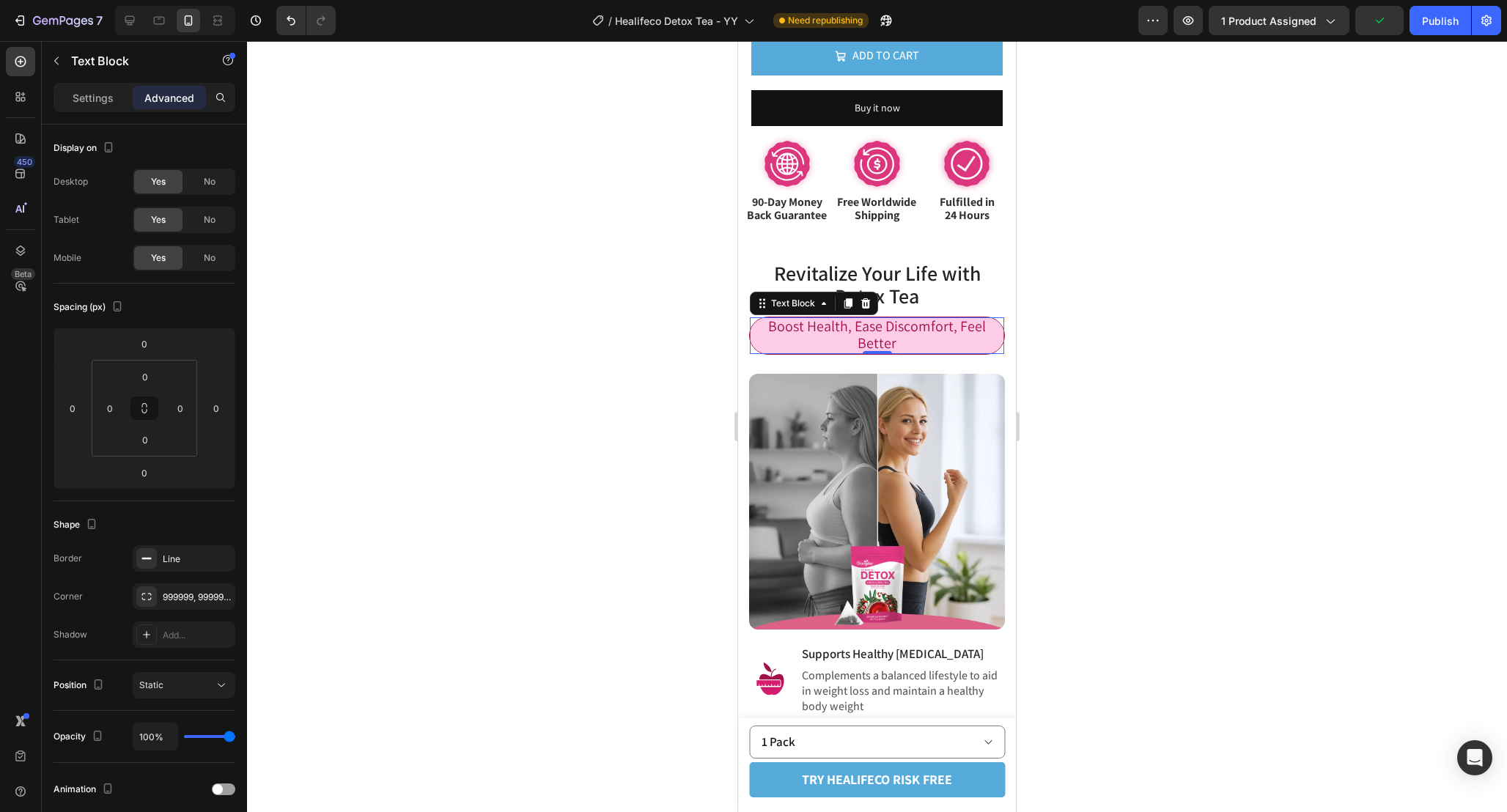
click at [932, 328] on span "Boost Health, Ease Discomfort, Feel Better" at bounding box center [877, 334] width 218 height 36
click at [105, 93] on p "Settings" at bounding box center [93, 98] width 41 height 16
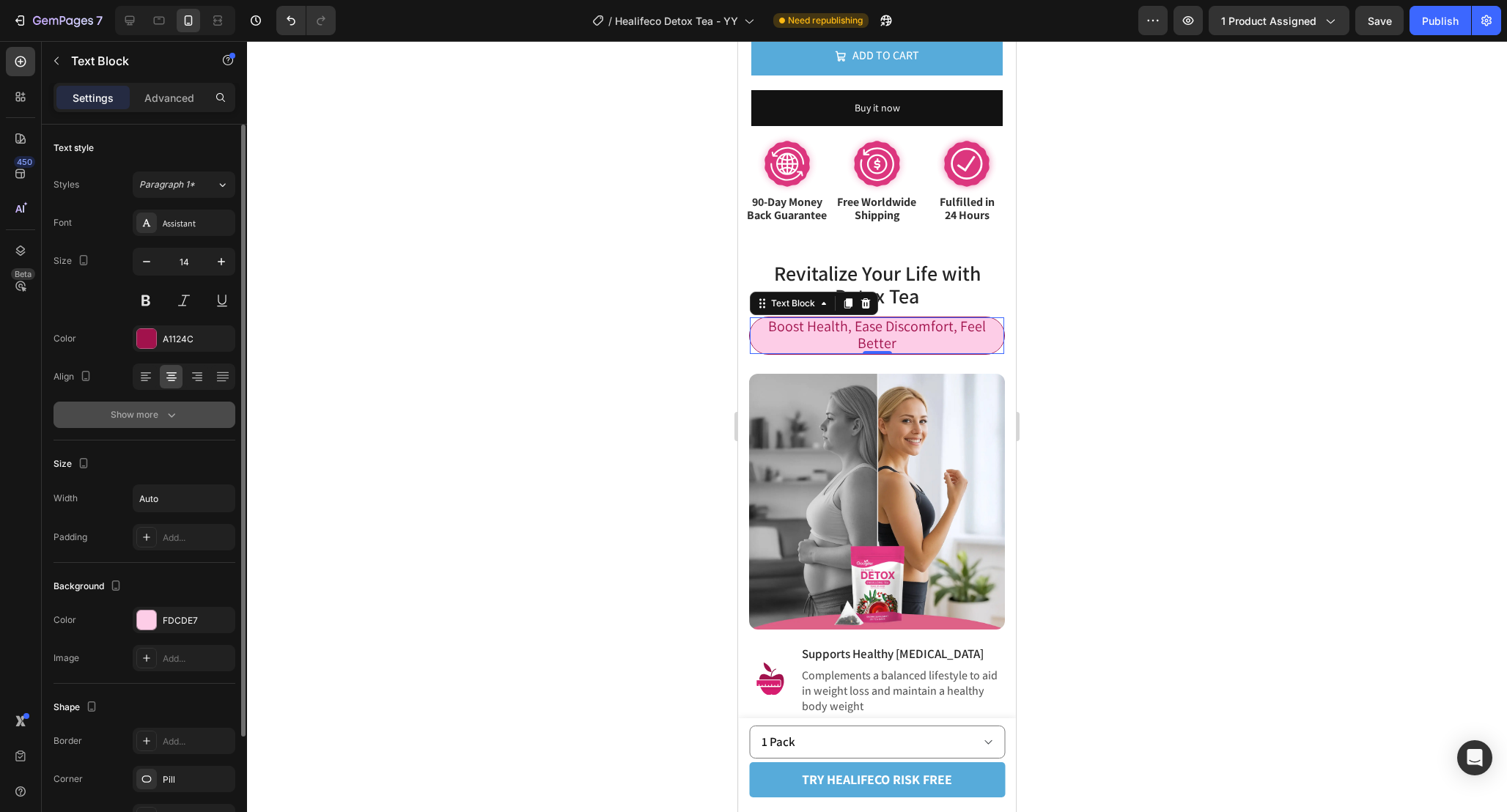
click at [178, 424] on button "Show more" at bounding box center [144, 415] width 182 height 27
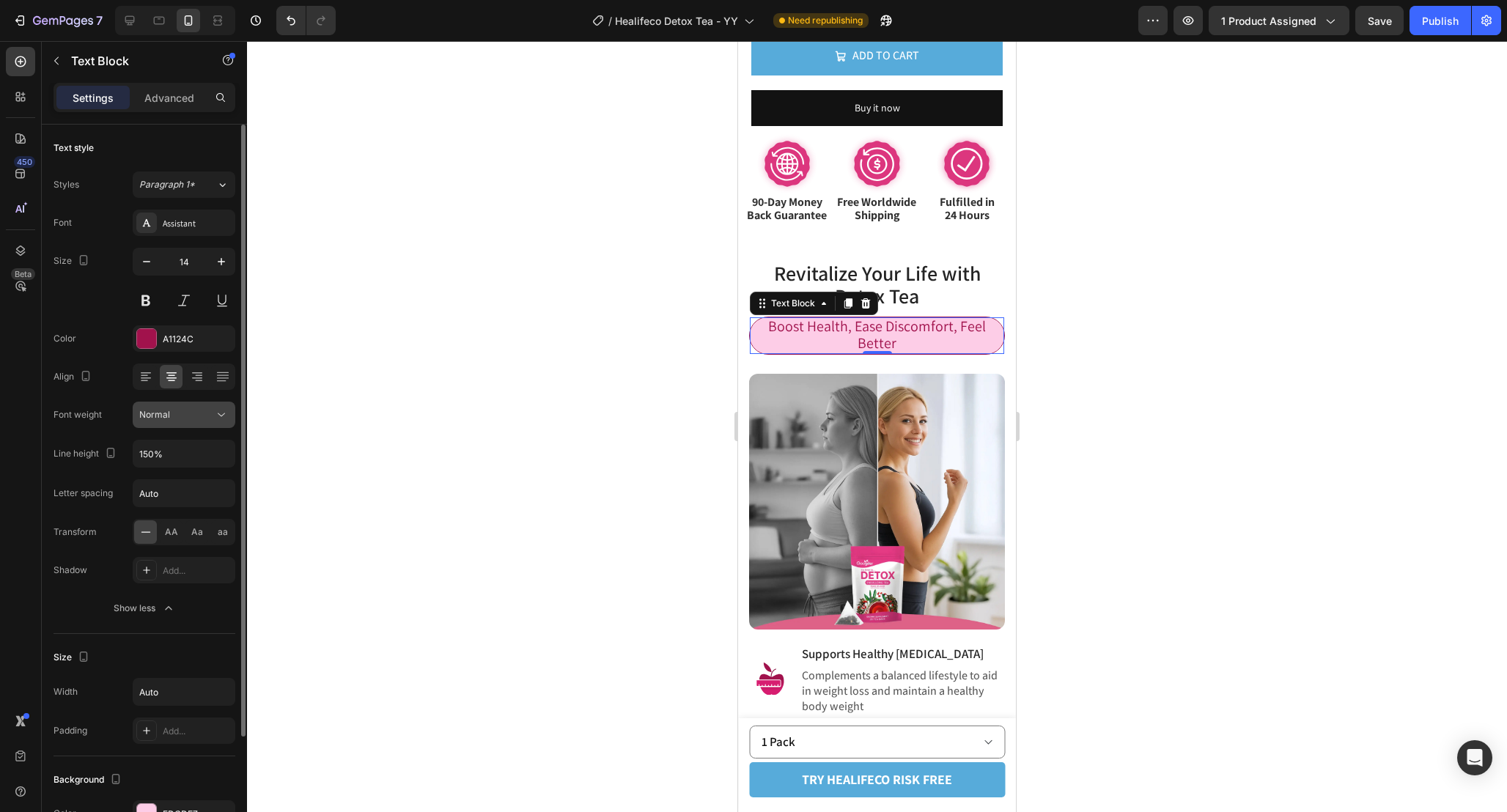
click at [212, 422] on button "Normal" at bounding box center [183, 415] width 102 height 27
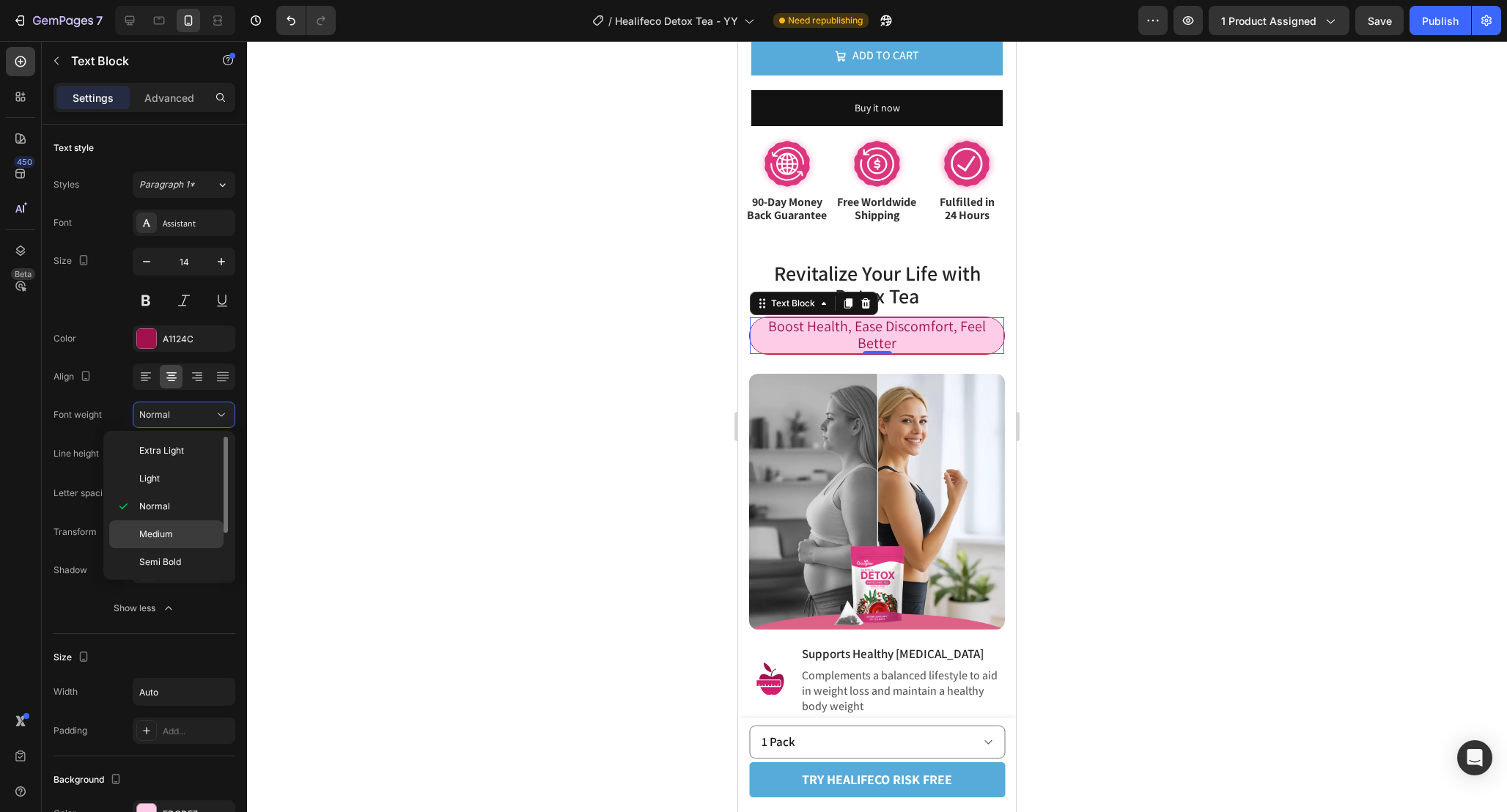
click at [194, 548] on div "Medium" at bounding box center [166, 562] width 114 height 28
click at [1070, 363] on div at bounding box center [877, 427] width 1260 height 771
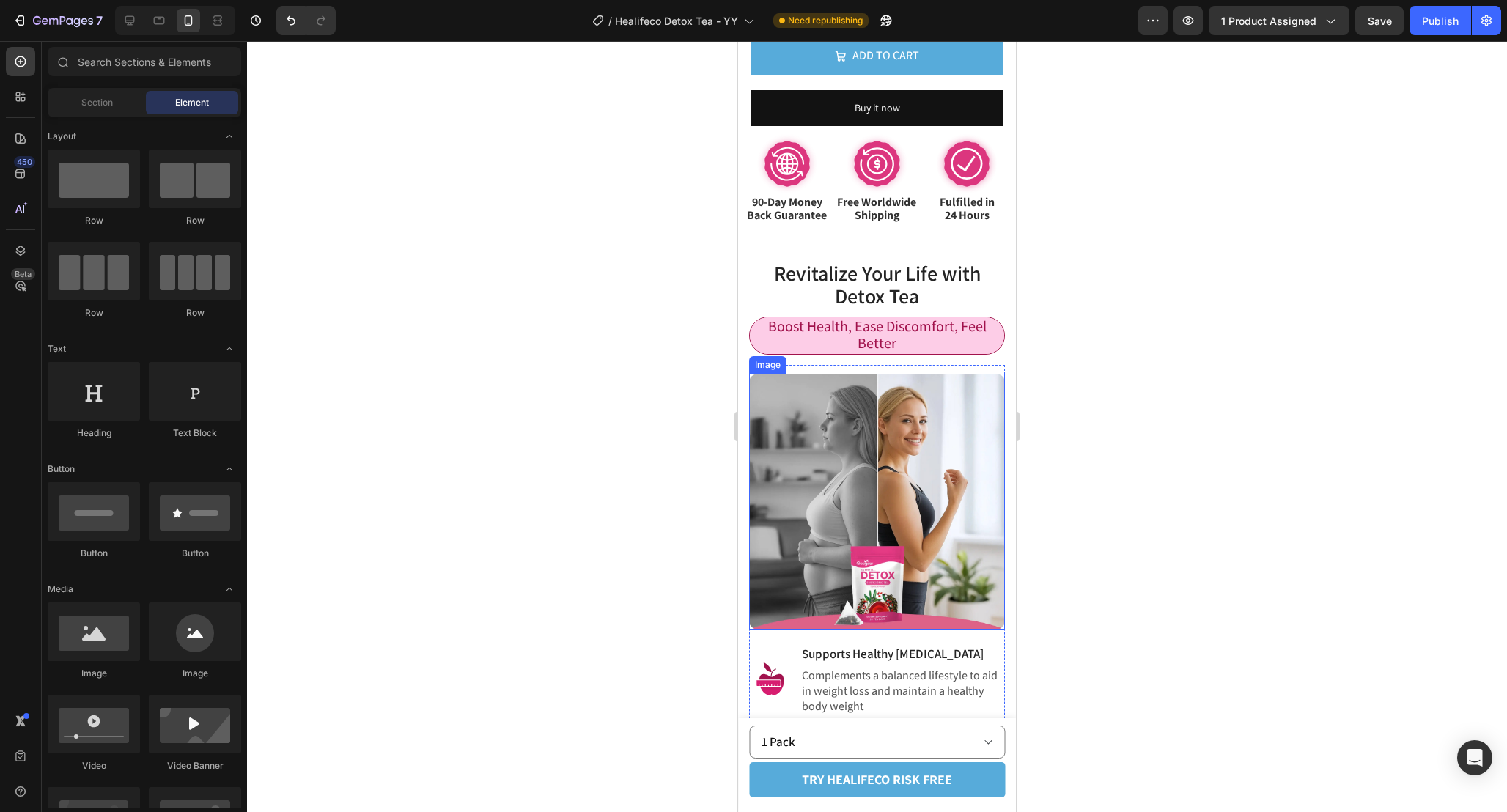
scroll to position [1149, 0]
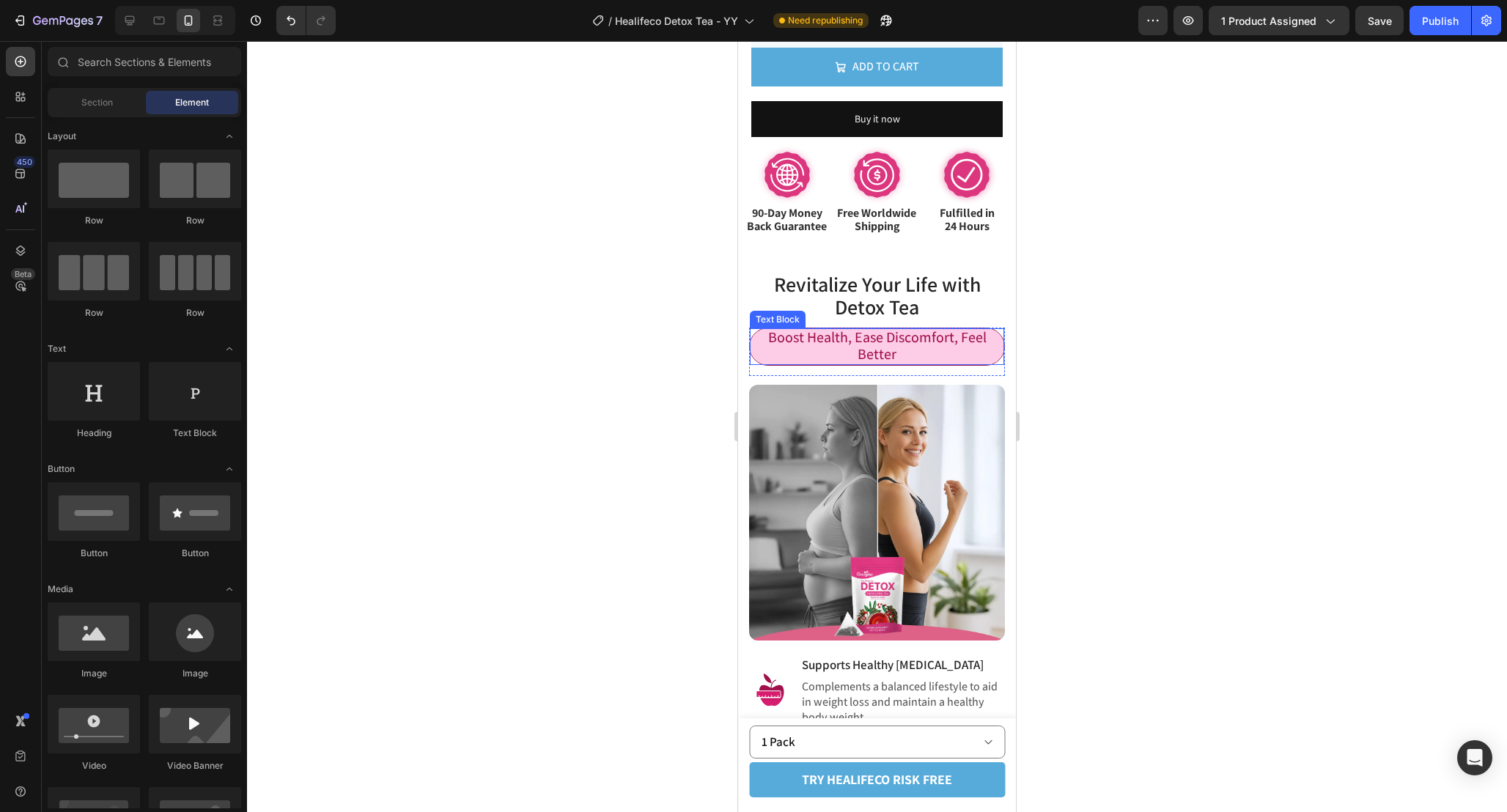
click at [914, 362] on p "Boost Health, Ease Discomfort, Feel Better" at bounding box center [877, 347] width 252 height 34
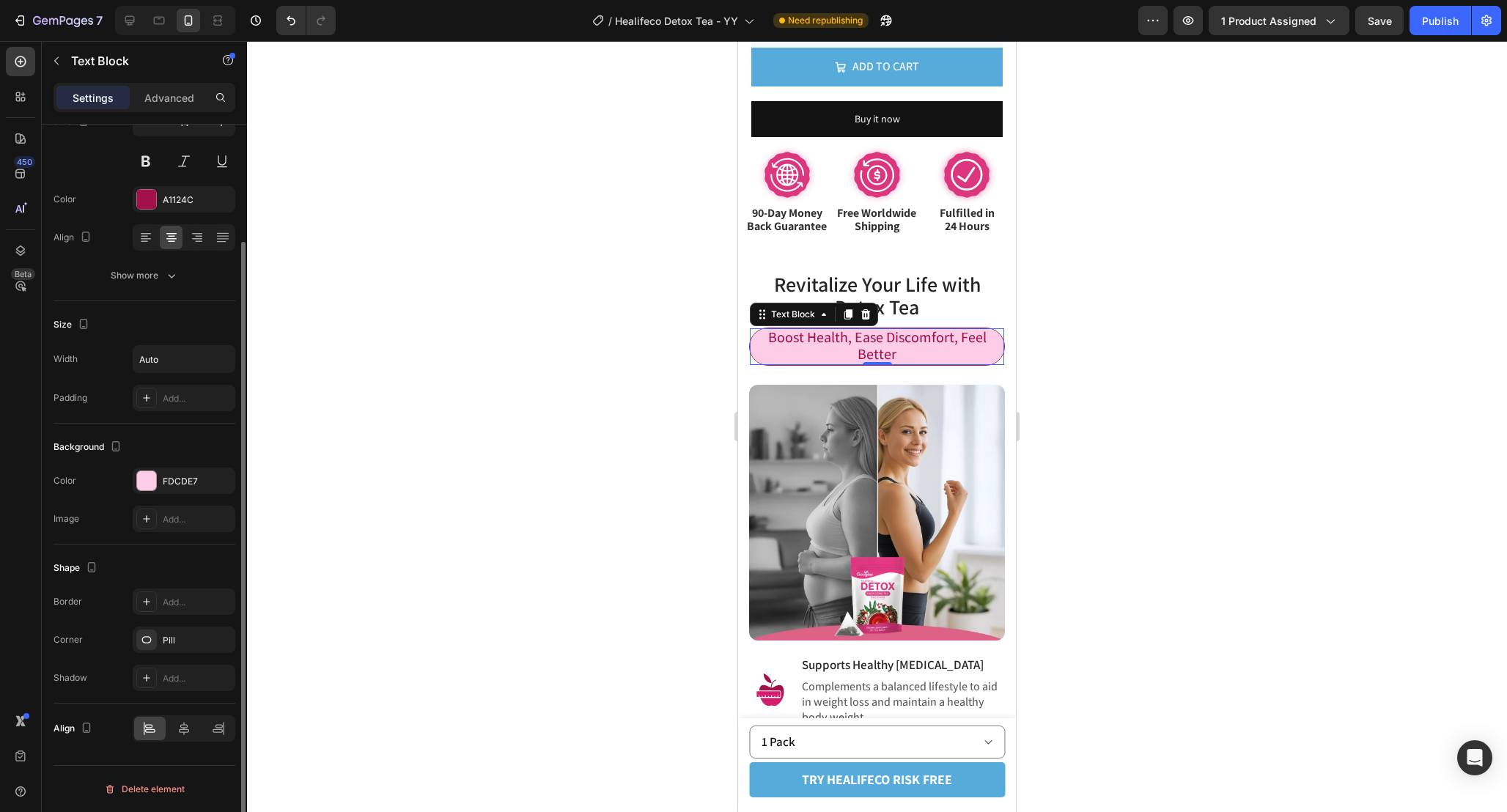
scroll to position [0, 0]
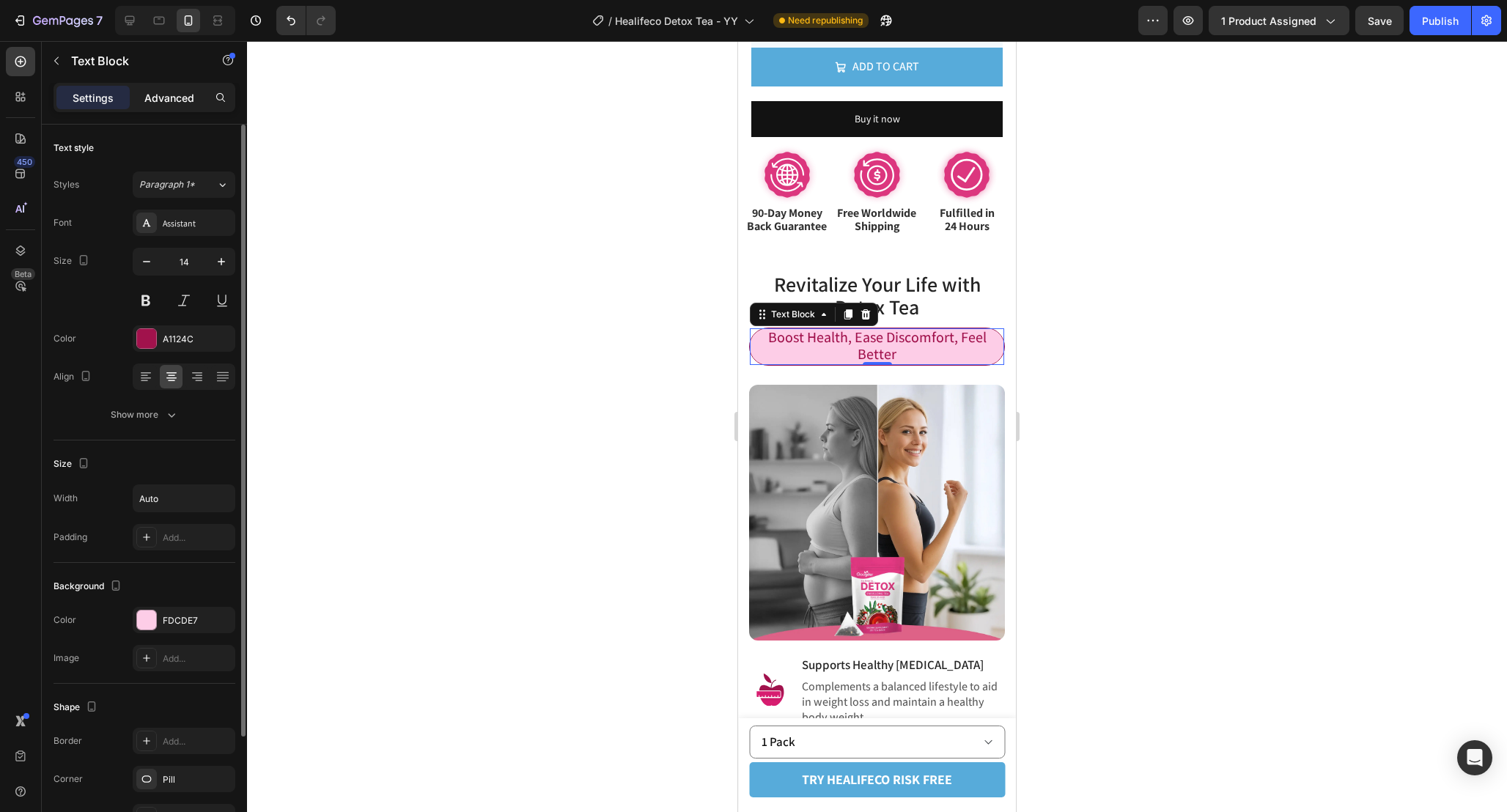
click at [168, 105] on div "Advanced" at bounding box center [170, 97] width 74 height 23
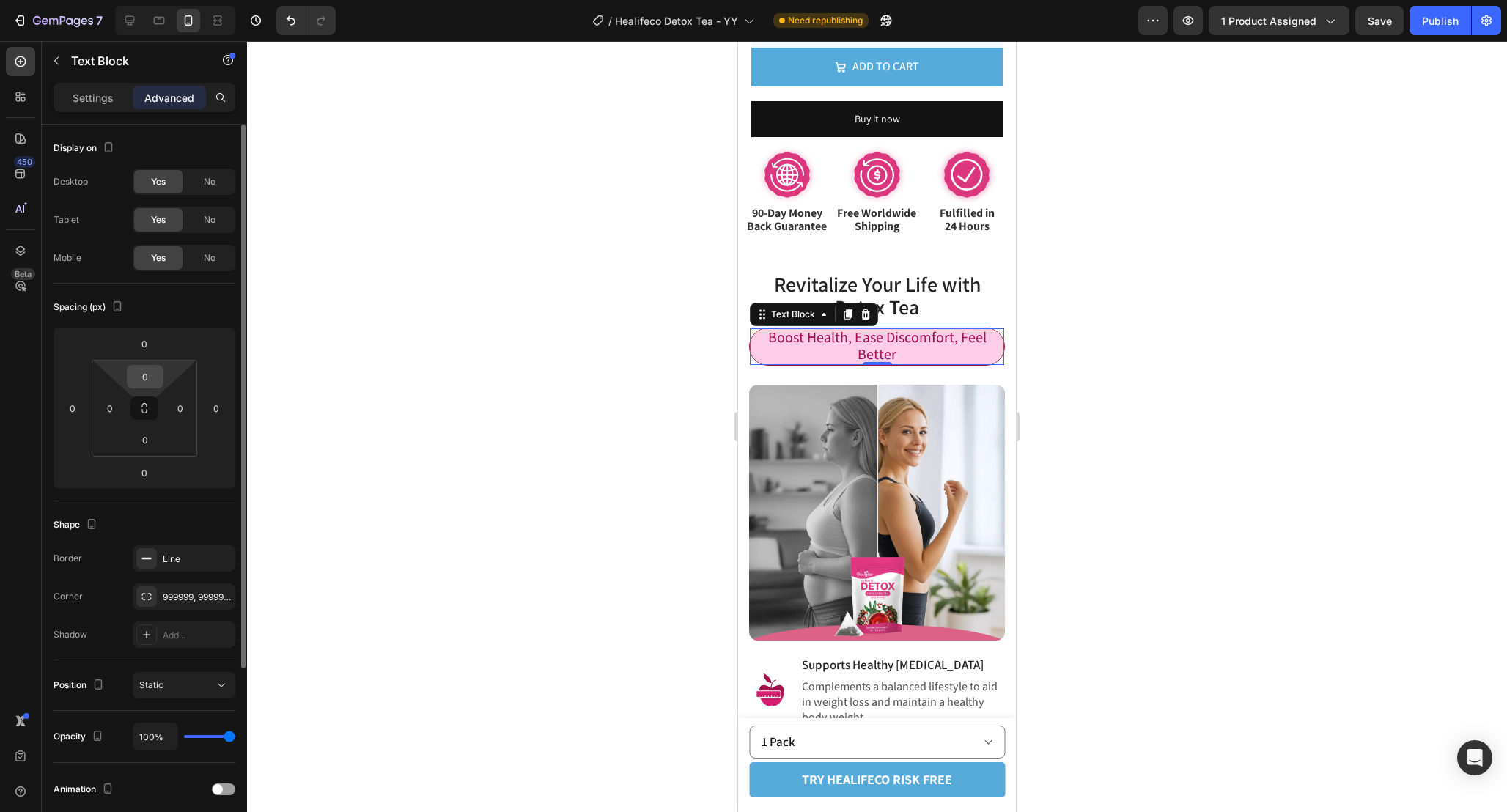
click at [148, 371] on input "0" at bounding box center [146, 377] width 29 height 22
type input "3"
click at [152, 344] on input "0" at bounding box center [145, 344] width 29 height 22
type input "0"
type input "3"
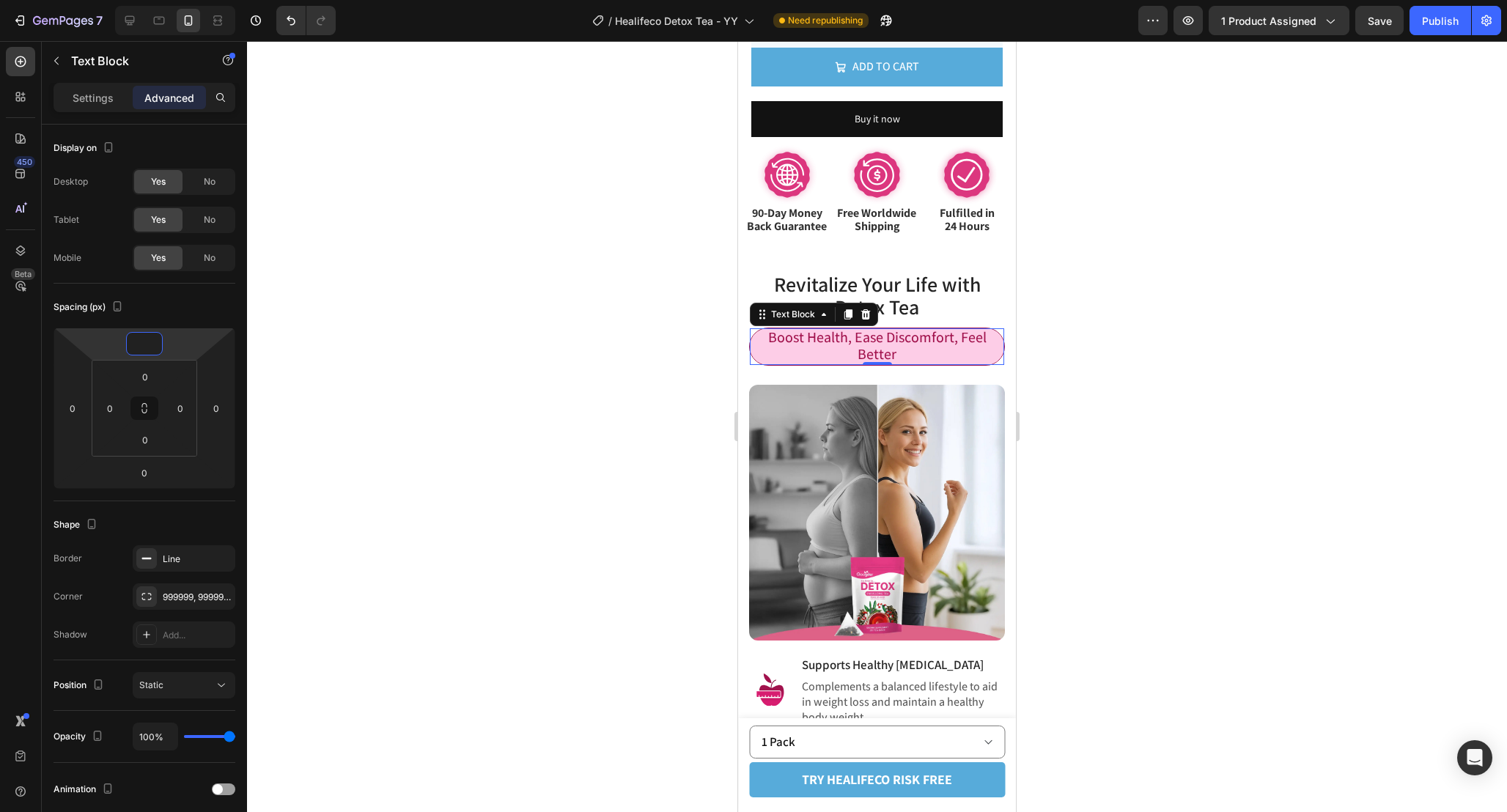
click at [875, 351] on span "Boost Health, Ease Discomfort, Feel Better" at bounding box center [877, 345] width 218 height 36
type input "0"
click at [99, 88] on div "Settings" at bounding box center [93, 97] width 74 height 23
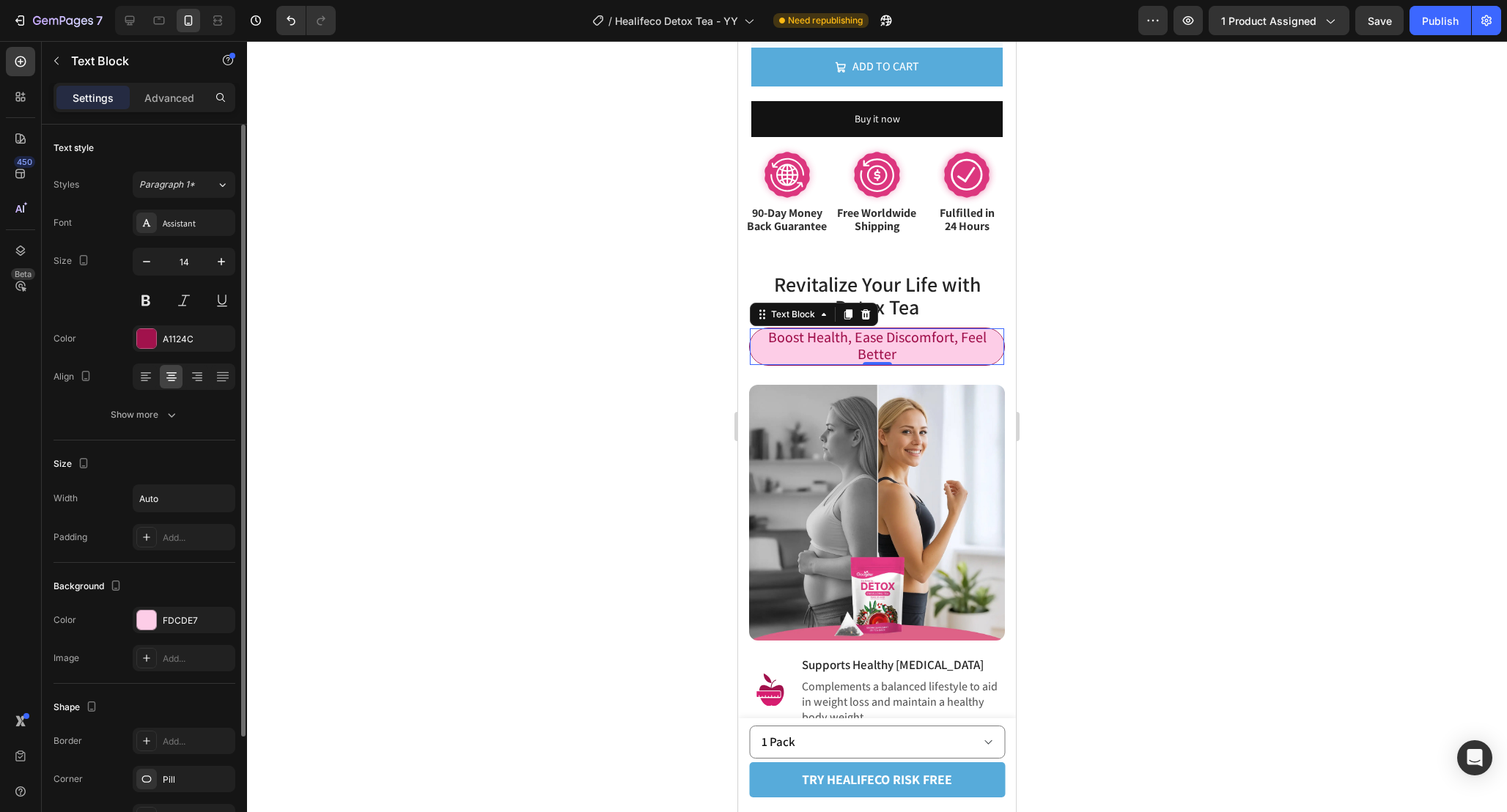
scroll to position [139, 0]
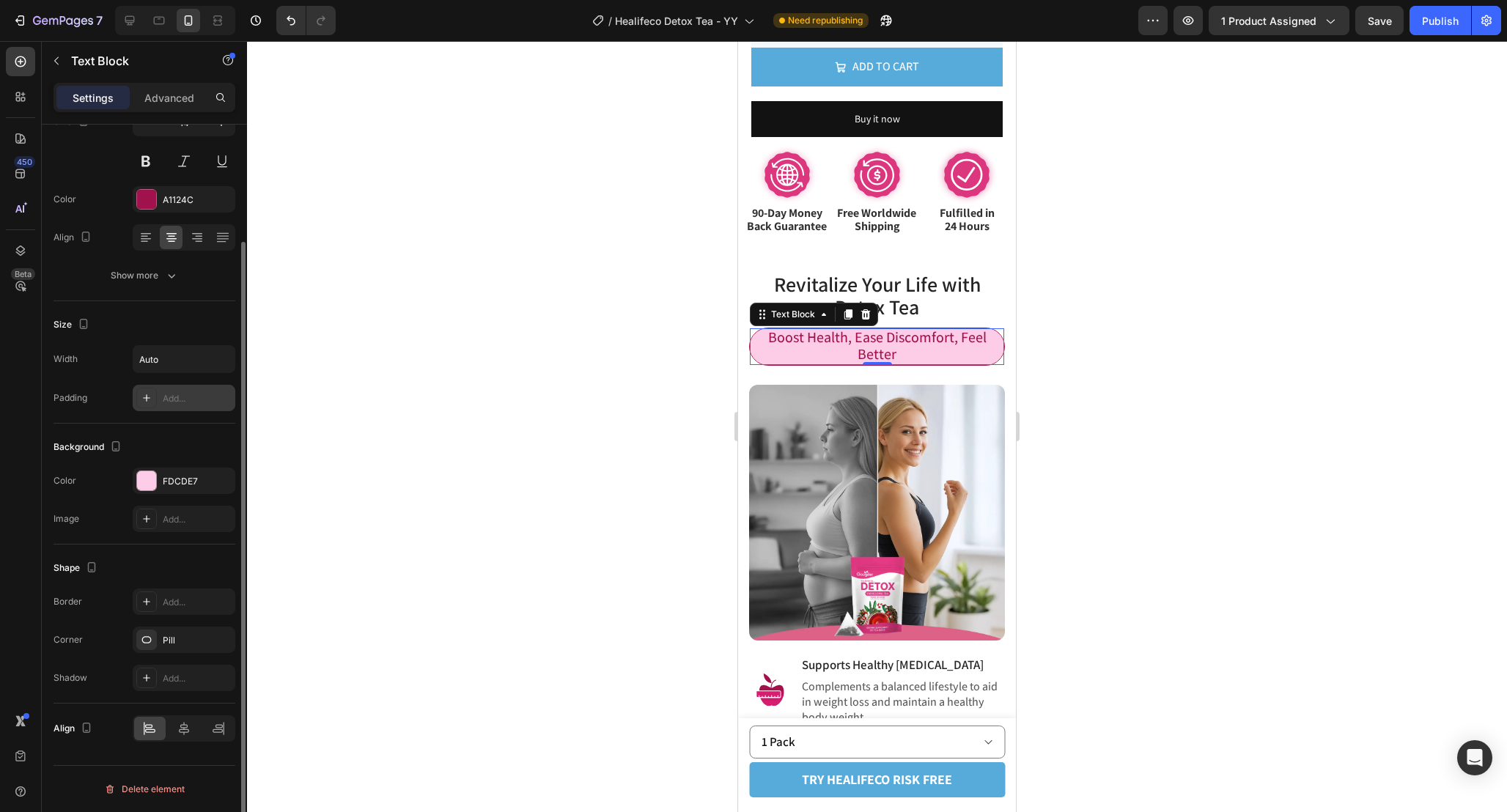
click at [187, 404] on div "Add..." at bounding box center [183, 397] width 102 height 27
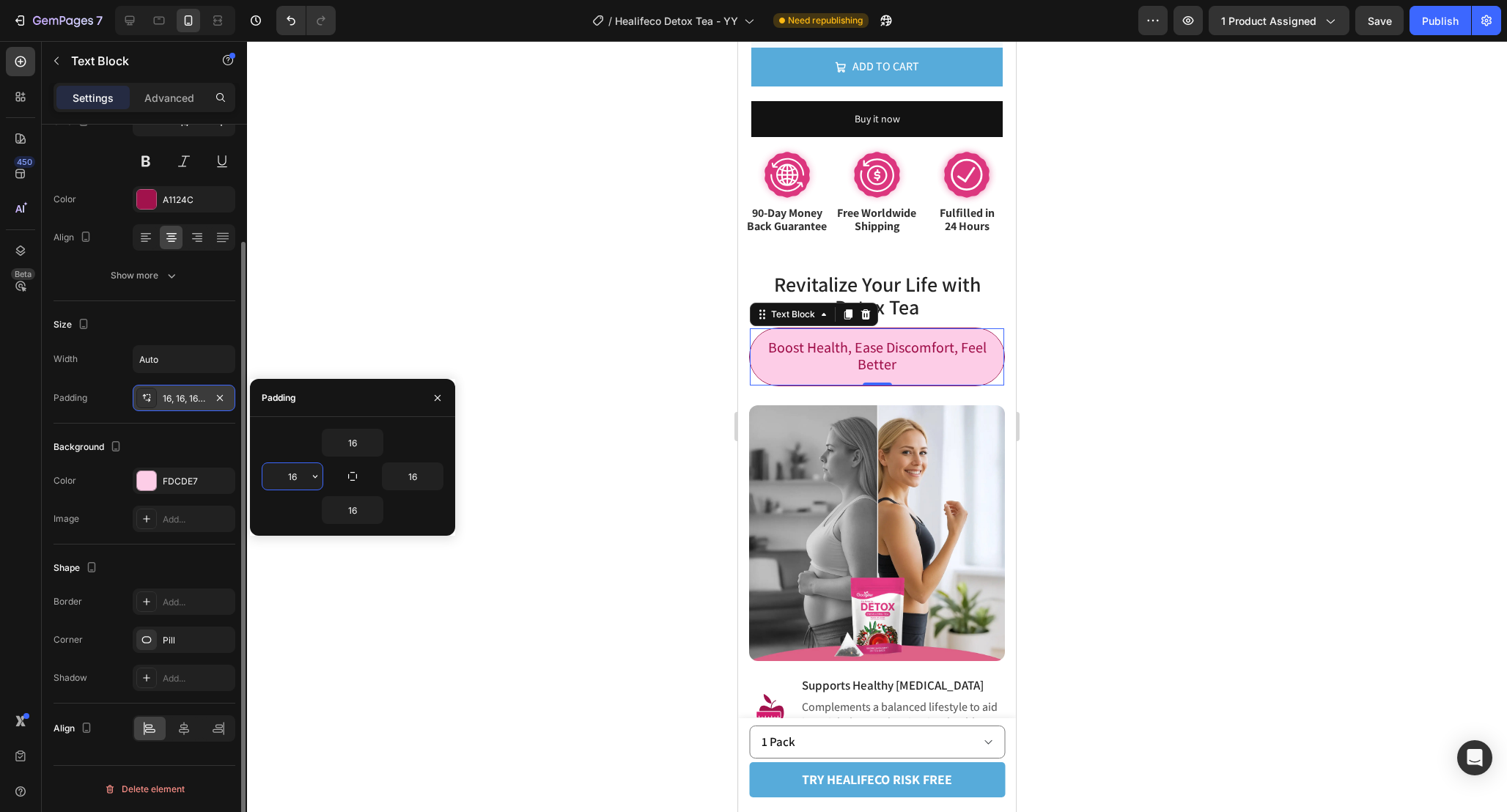
click at [299, 479] on input "16" at bounding box center [292, 477] width 60 height 27
type input "5"
click at [416, 477] on input "16" at bounding box center [412, 477] width 60 height 27
type input "5"
click at [363, 440] on input "16" at bounding box center [352, 442] width 60 height 27
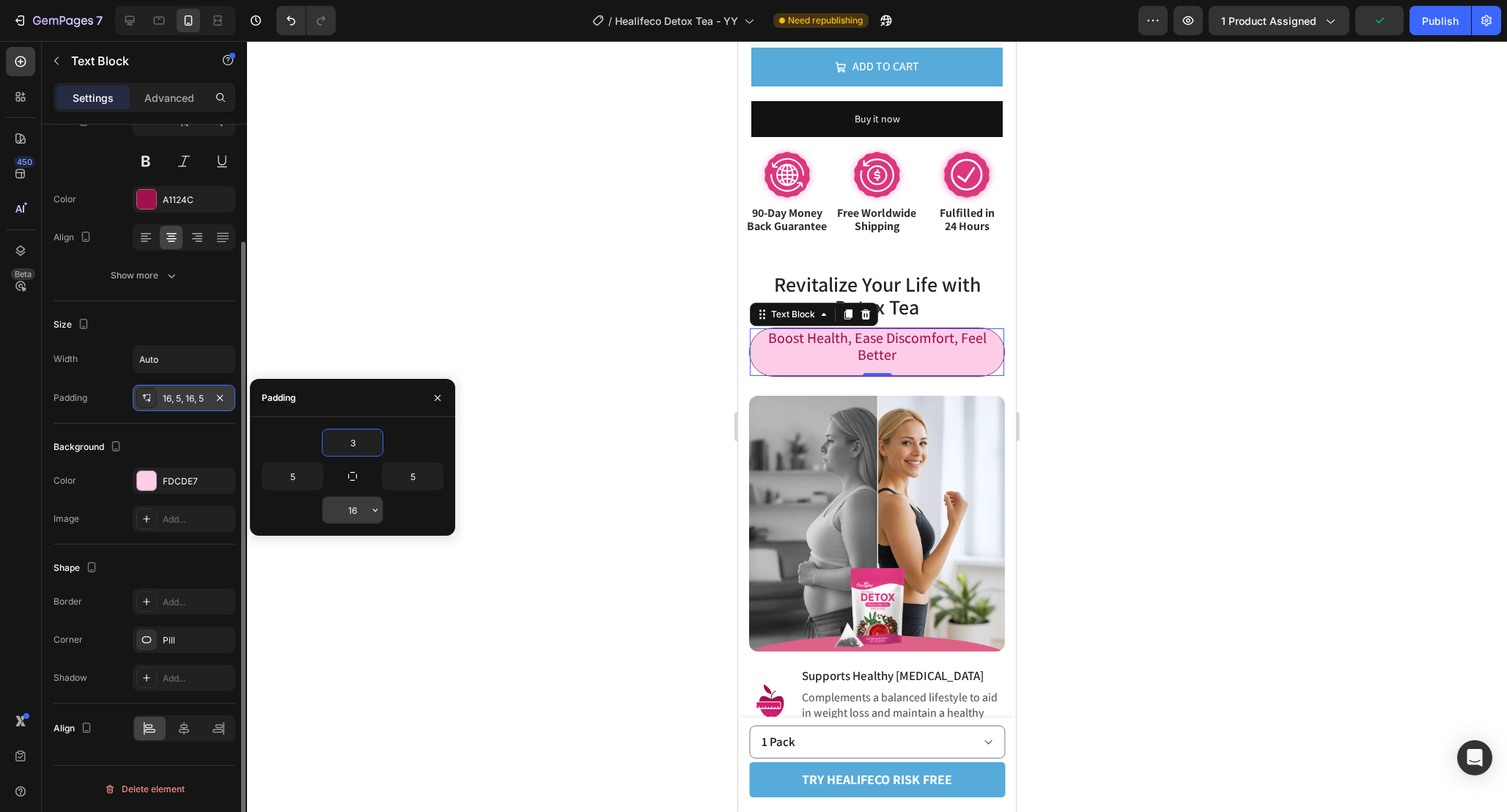
type input "3"
click at [362, 511] on input "16" at bounding box center [352, 510] width 60 height 27
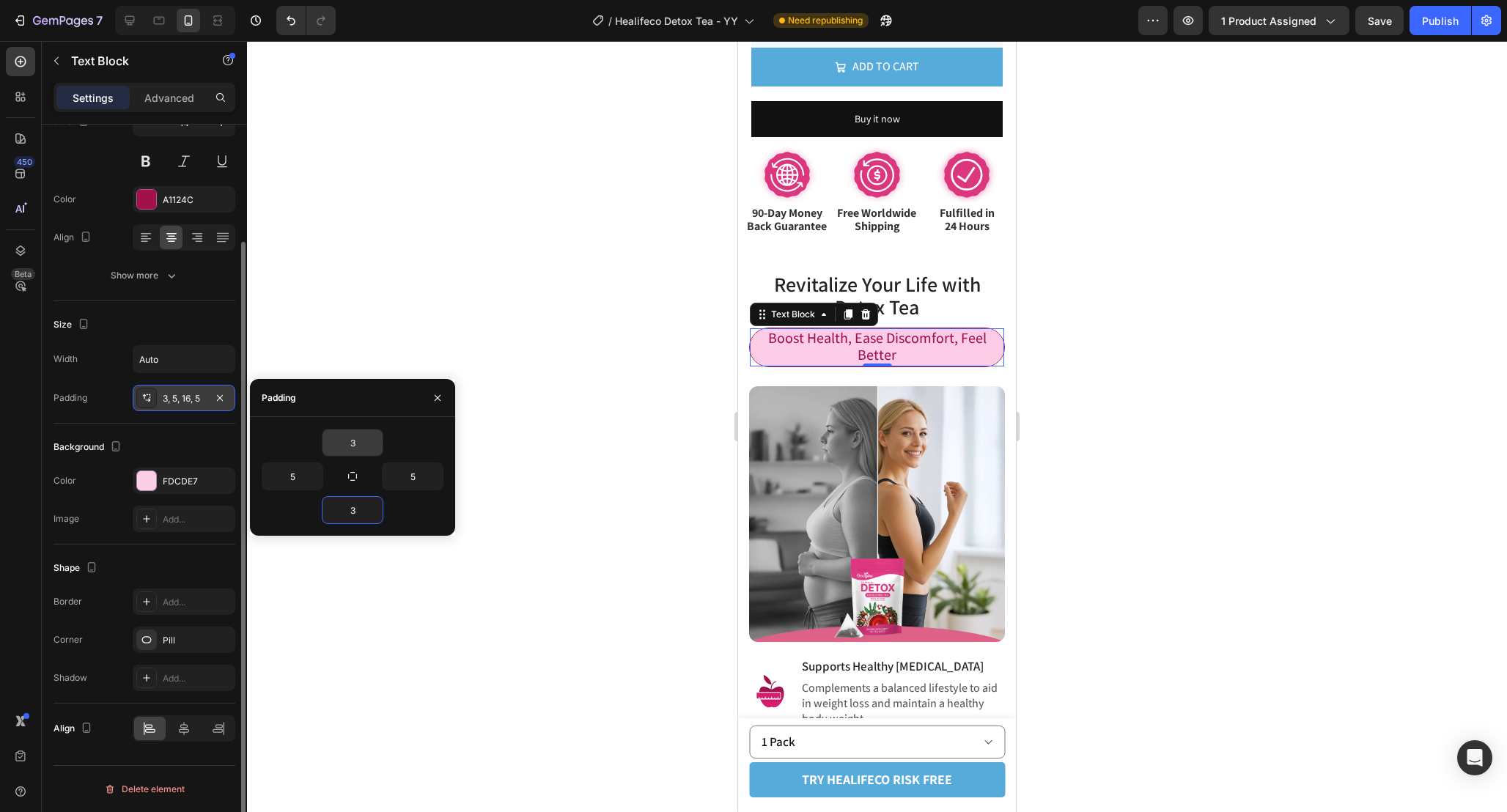
type input "3"
click at [359, 443] on input "3" at bounding box center [352, 442] width 60 height 27
click at [348, 437] on input "4" at bounding box center [352, 442] width 60 height 27
click at [356, 437] on input "4" at bounding box center [352, 442] width 60 height 27
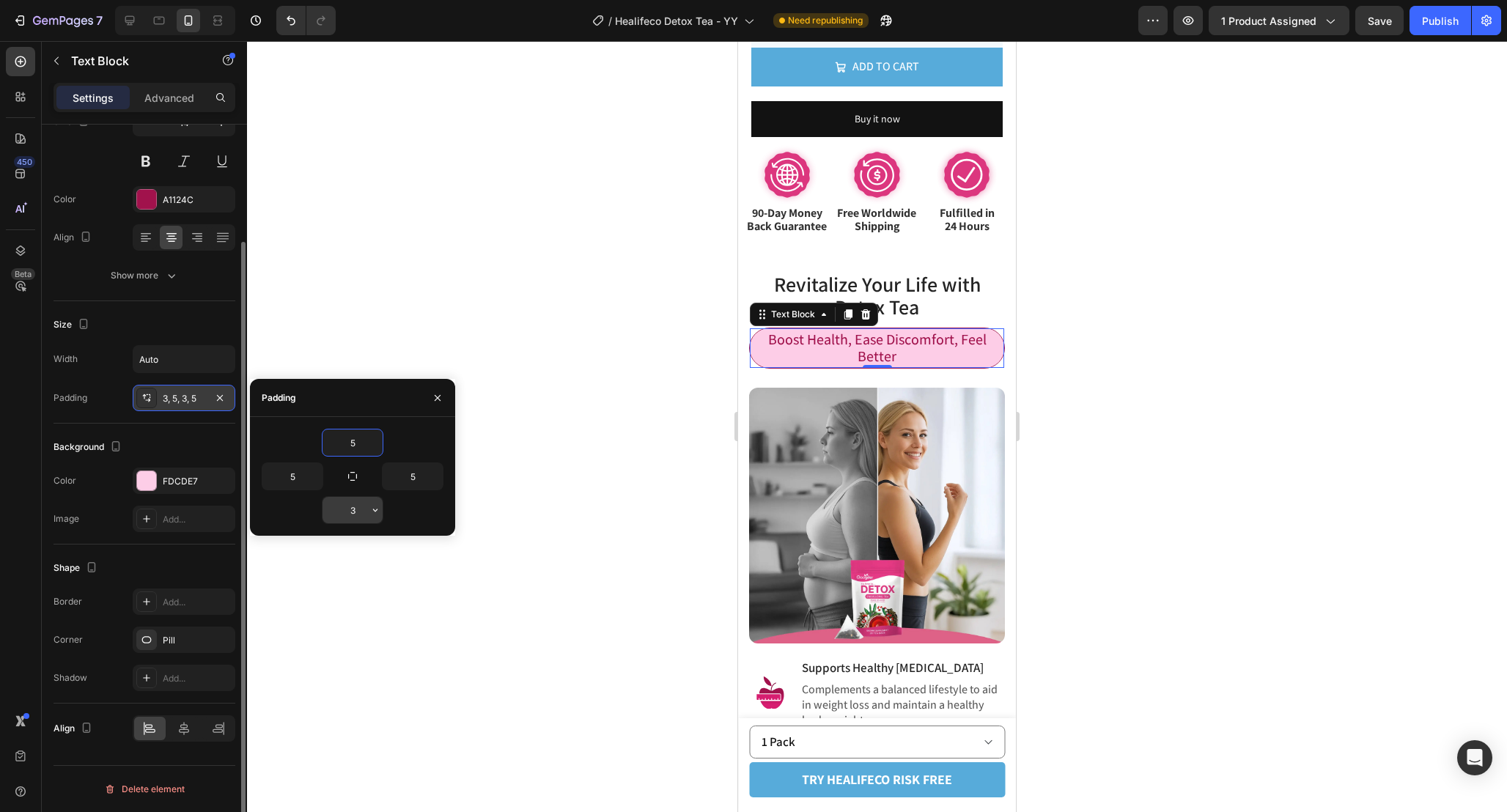
type input "5"
click at [366, 502] on input "3" at bounding box center [352, 510] width 60 height 27
type input "5"
click at [1207, 406] on div at bounding box center [877, 427] width 1260 height 771
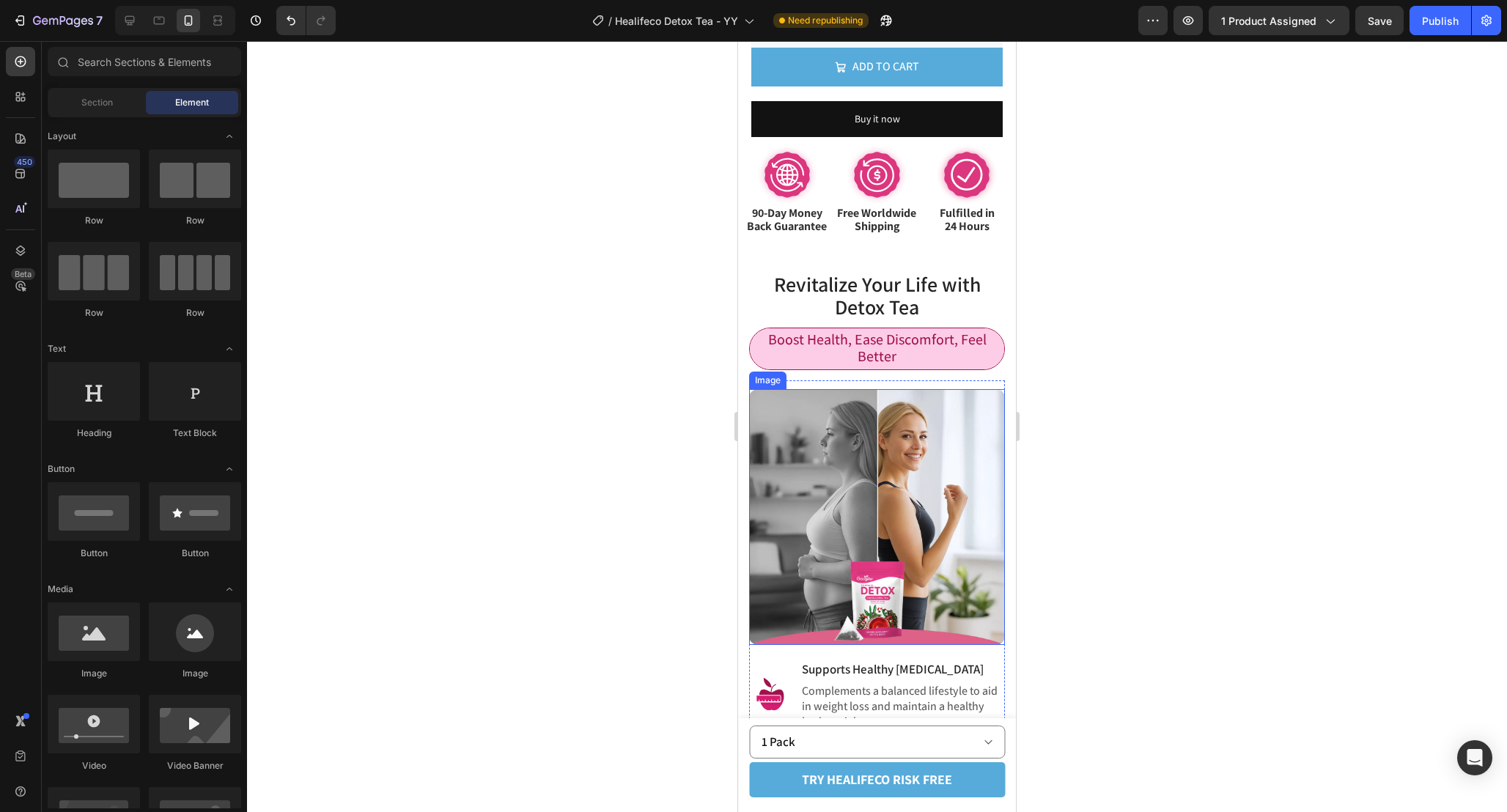
scroll to position [1124, 0]
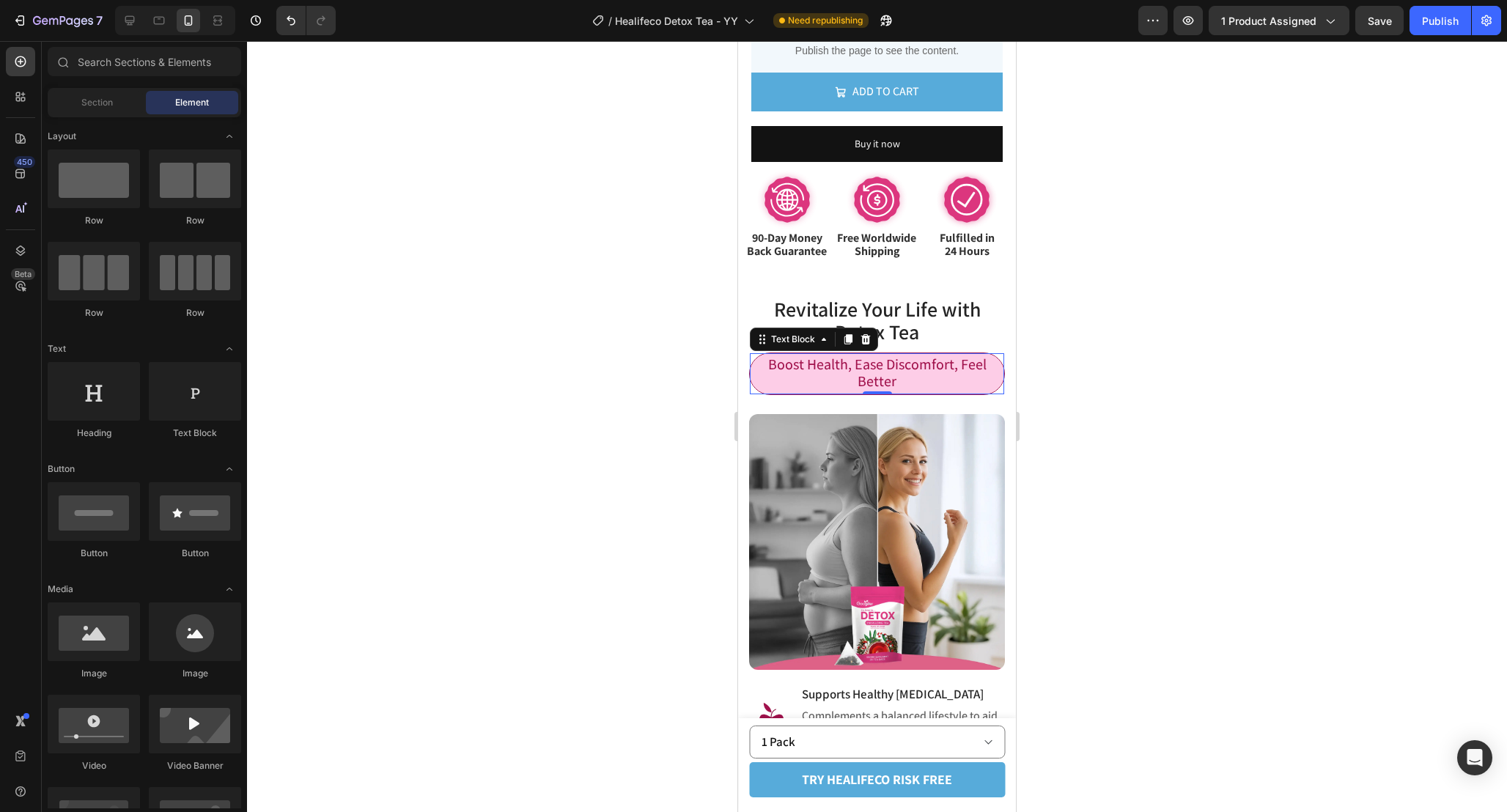
click at [802, 373] on span "Boost Health, Ease Discomfort, Feel Better" at bounding box center [877, 372] width 218 height 36
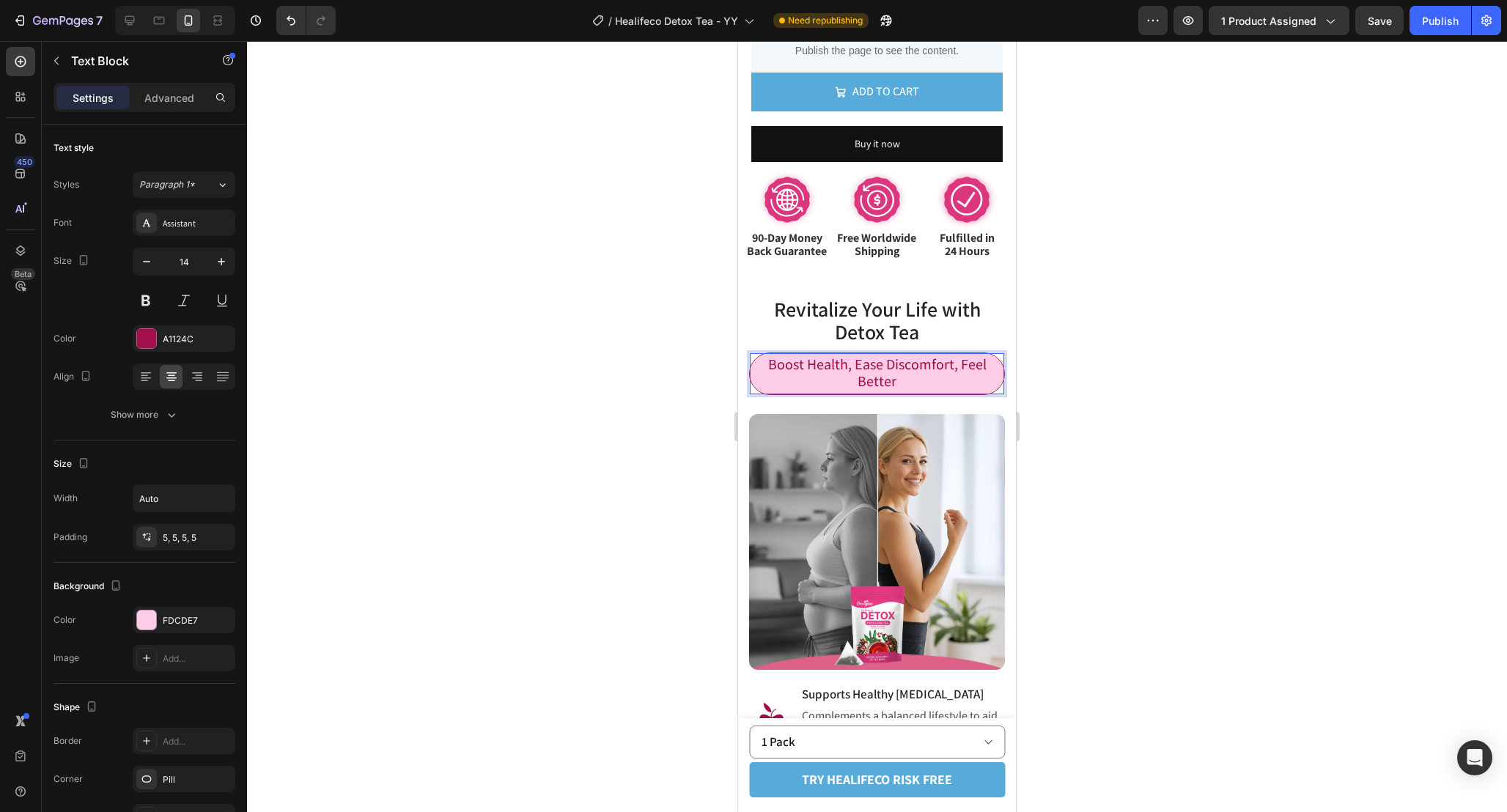
click at [774, 367] on span "Boost Health, Ease Discomfort, Feel Better" at bounding box center [877, 372] width 218 height 36
click at [918, 383] on p "Boost Health, Ease Discomfort, Feel Better" at bounding box center [877, 373] width 247 height 34
click at [1173, 398] on div at bounding box center [877, 427] width 1260 height 771
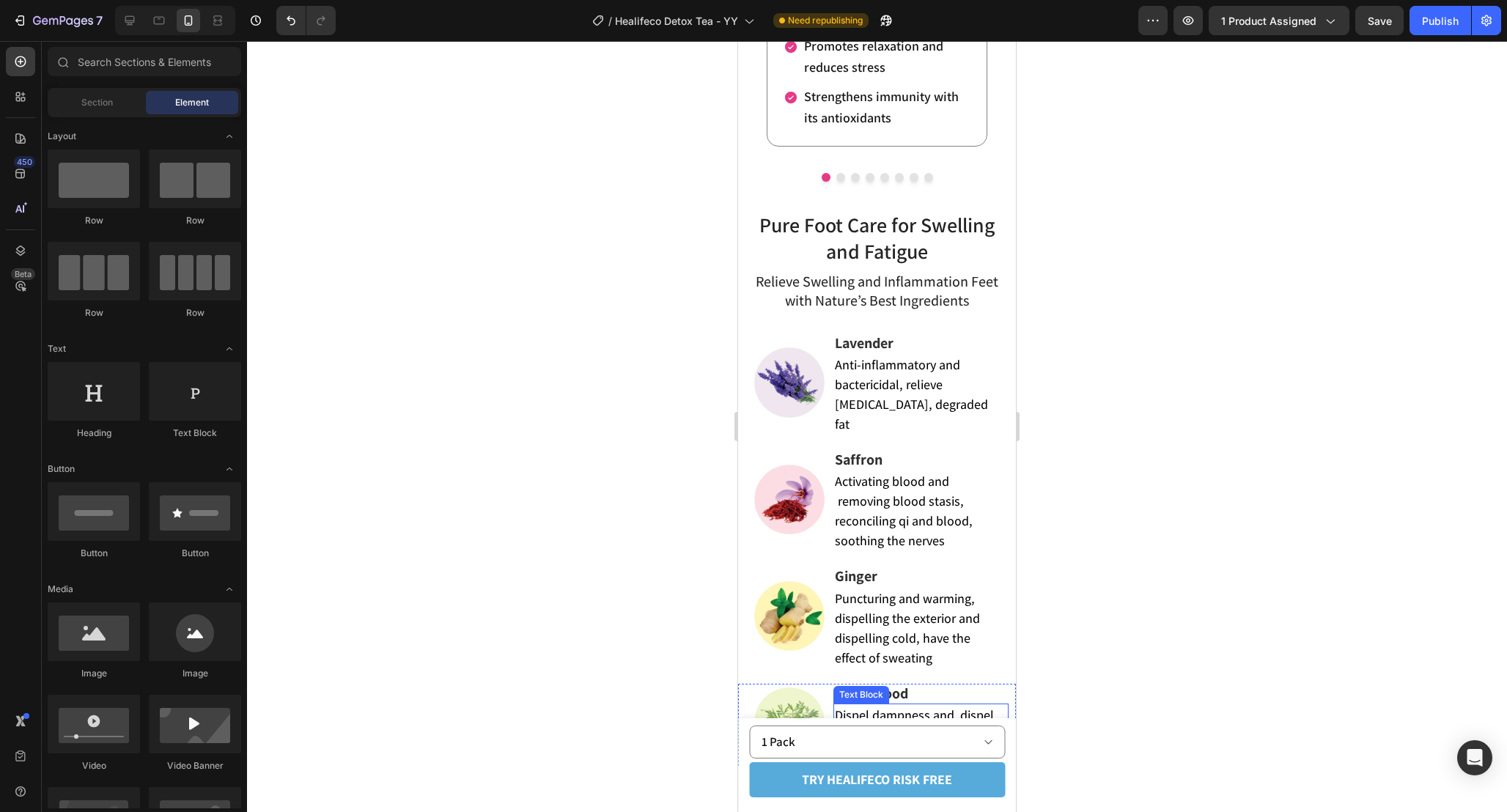
scroll to position [2805, 0]
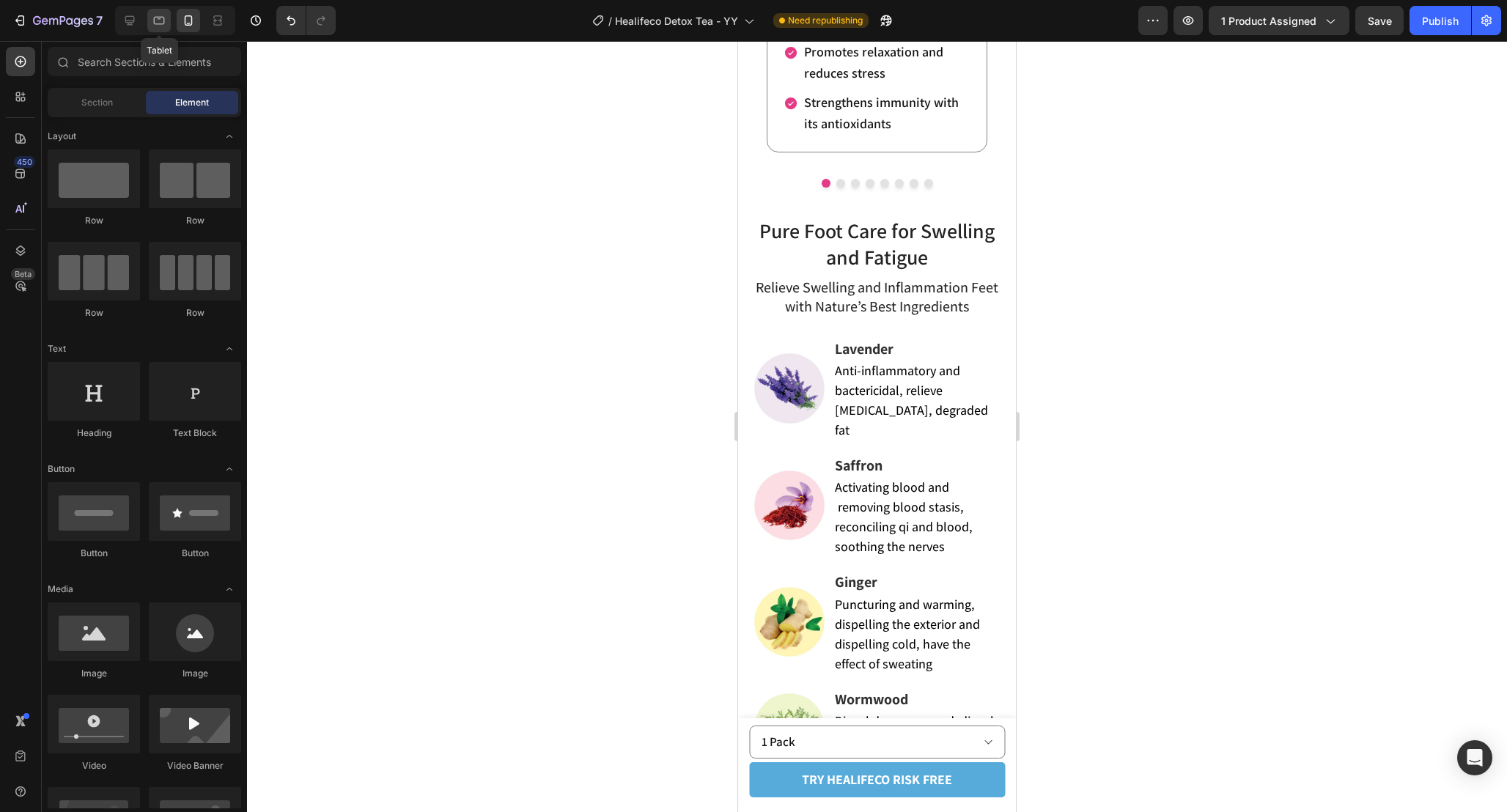
click at [151, 22] on div at bounding box center [159, 20] width 23 height 23
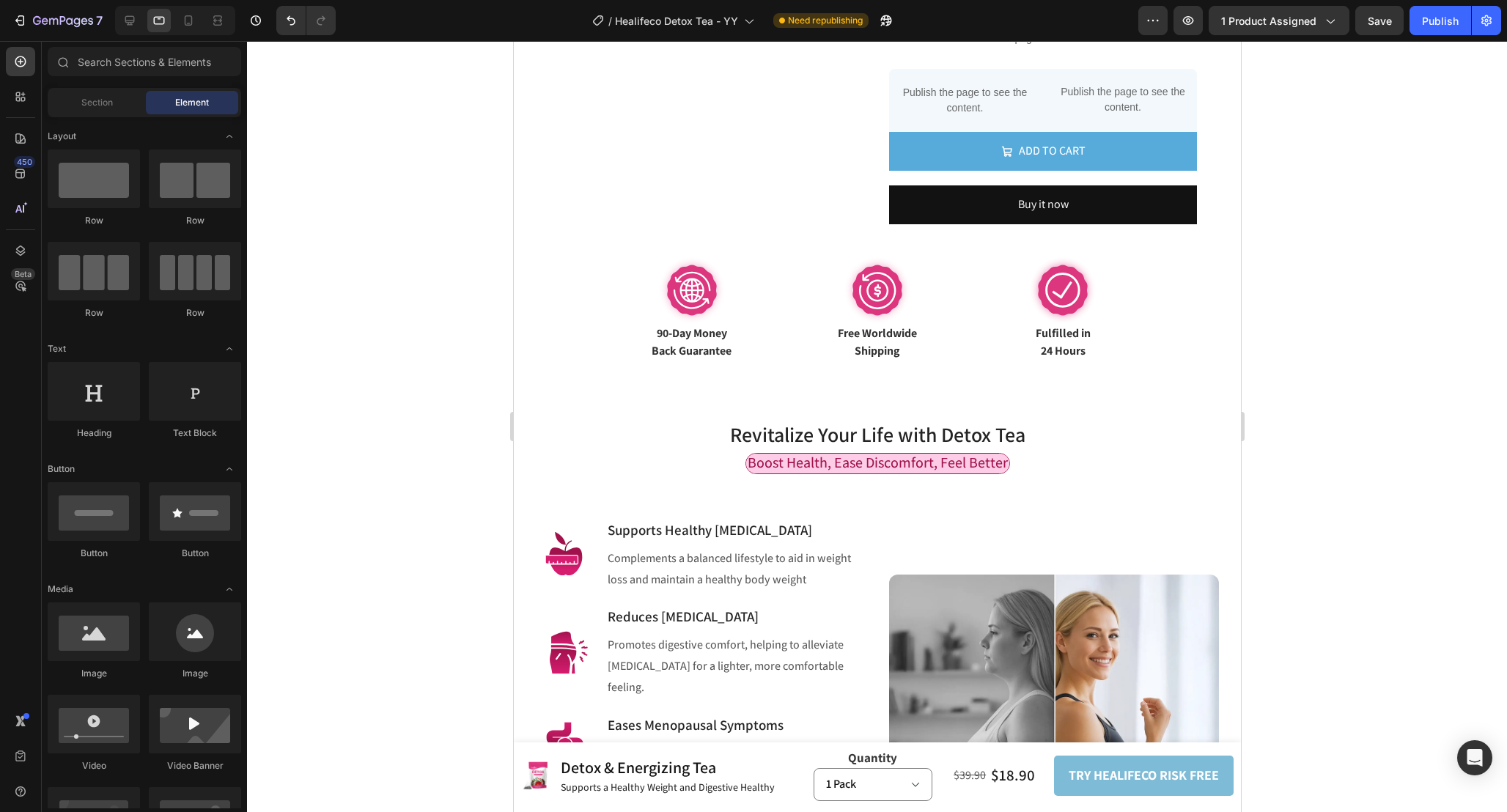
scroll to position [696, 0]
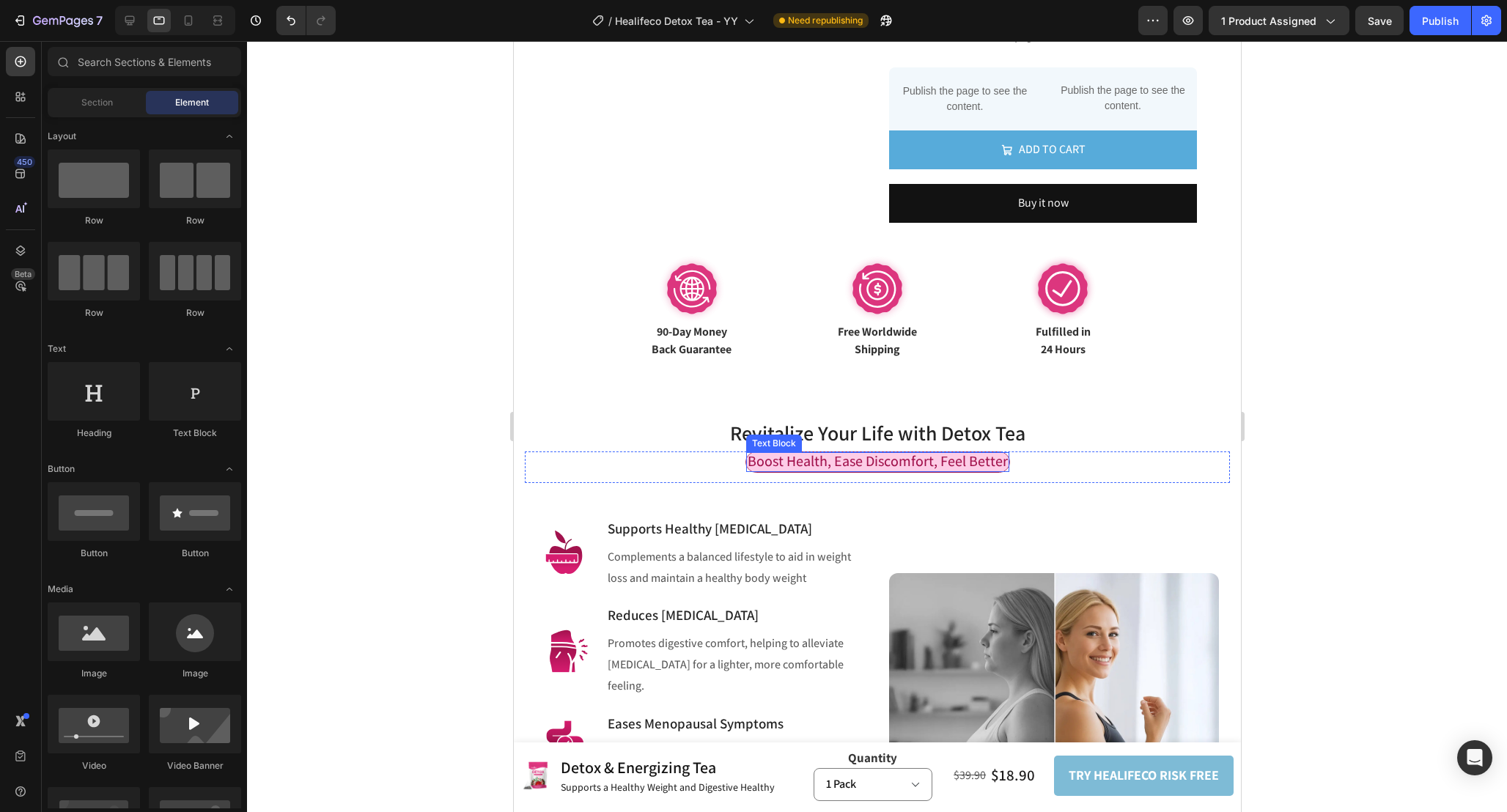
click at [924, 454] on span "Boost Health, Ease Discomfort, Feel Better" at bounding box center [877, 461] width 260 height 19
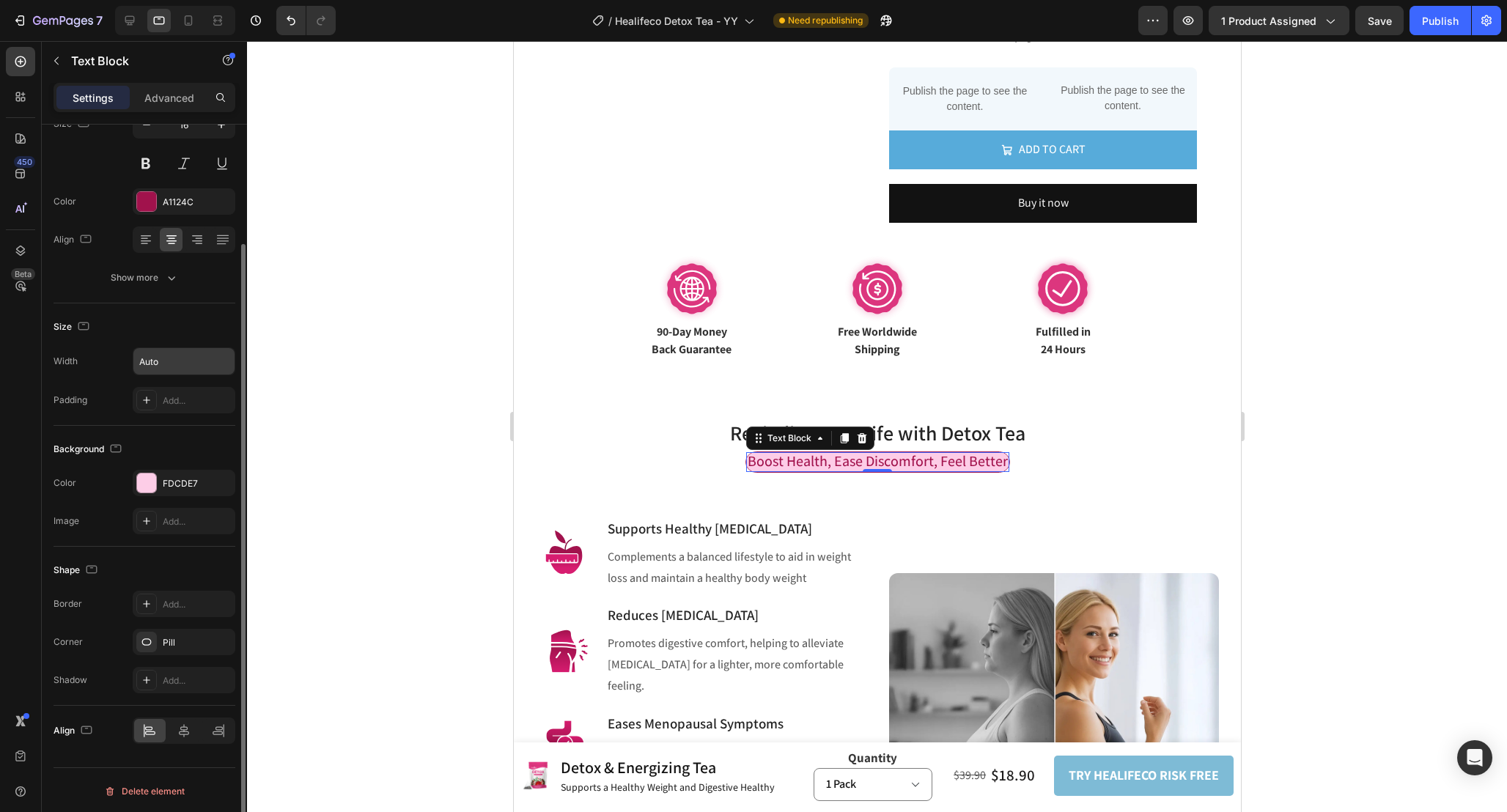
scroll to position [139, 0]
click at [191, 399] on div "Add..." at bounding box center [197, 398] width 69 height 13
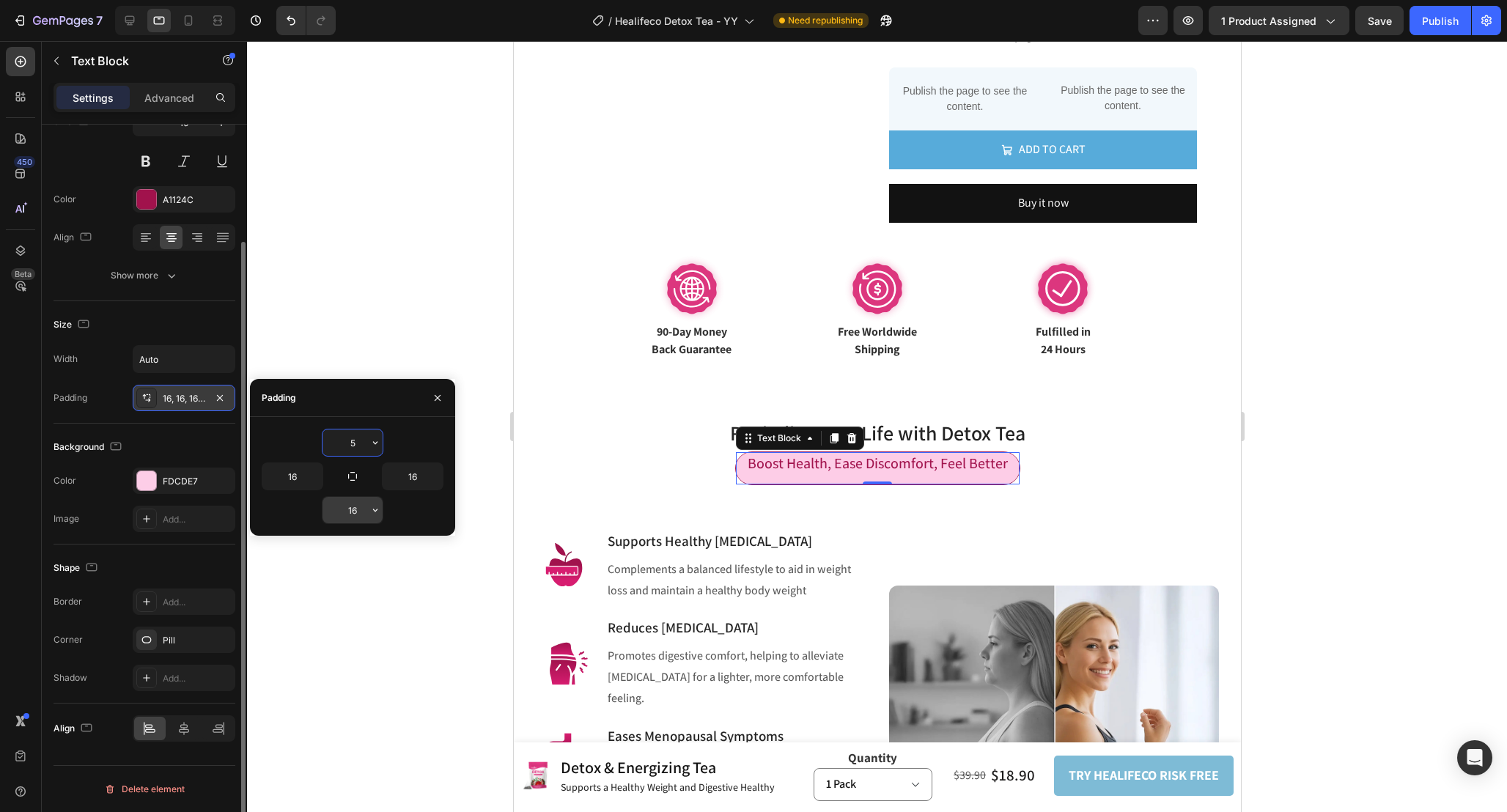
type input "5"
click at [357, 505] on input "16" at bounding box center [352, 510] width 60 height 27
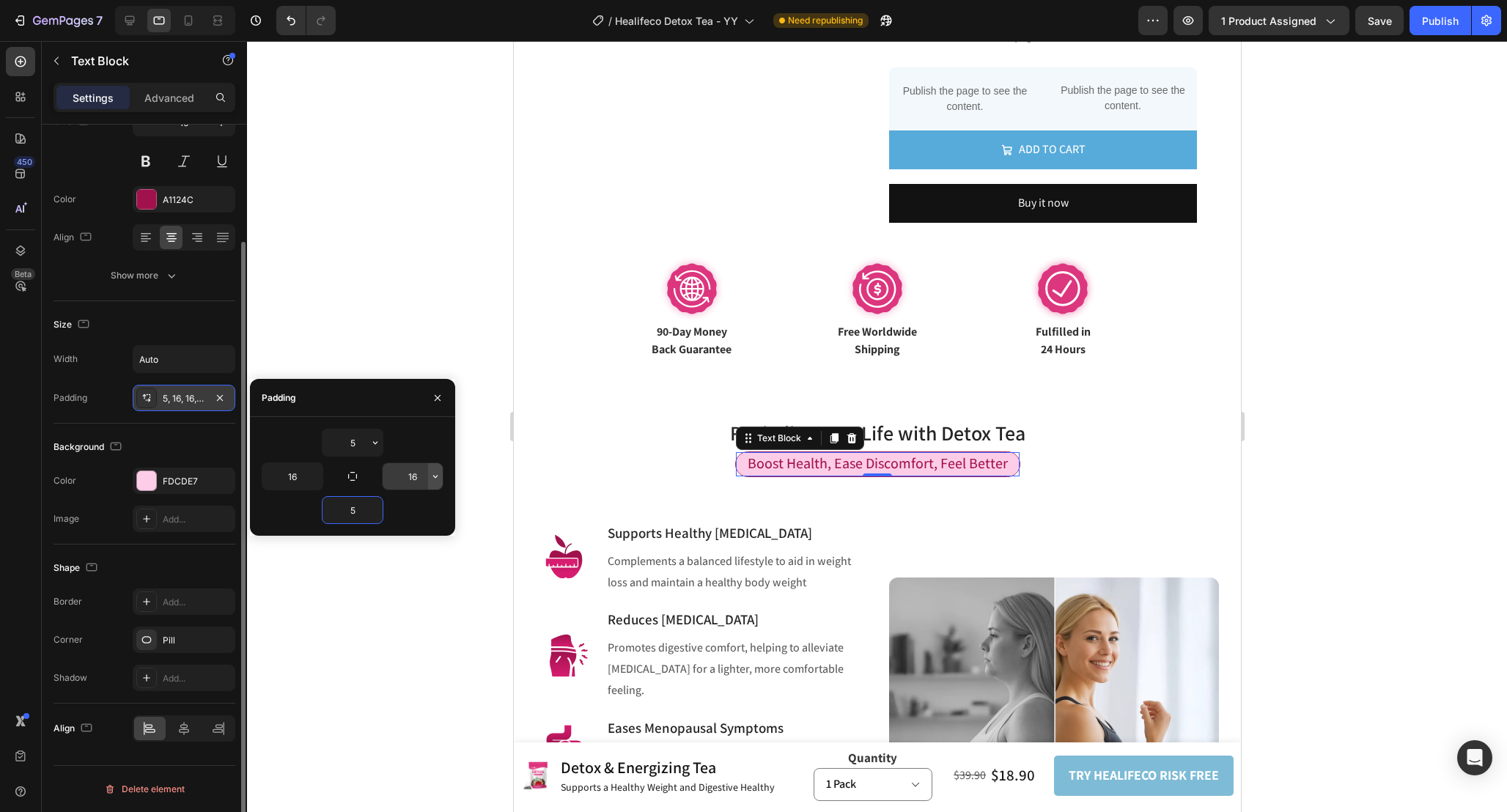
type input "5"
click at [435, 474] on icon "button" at bounding box center [435, 476] width 12 height 12
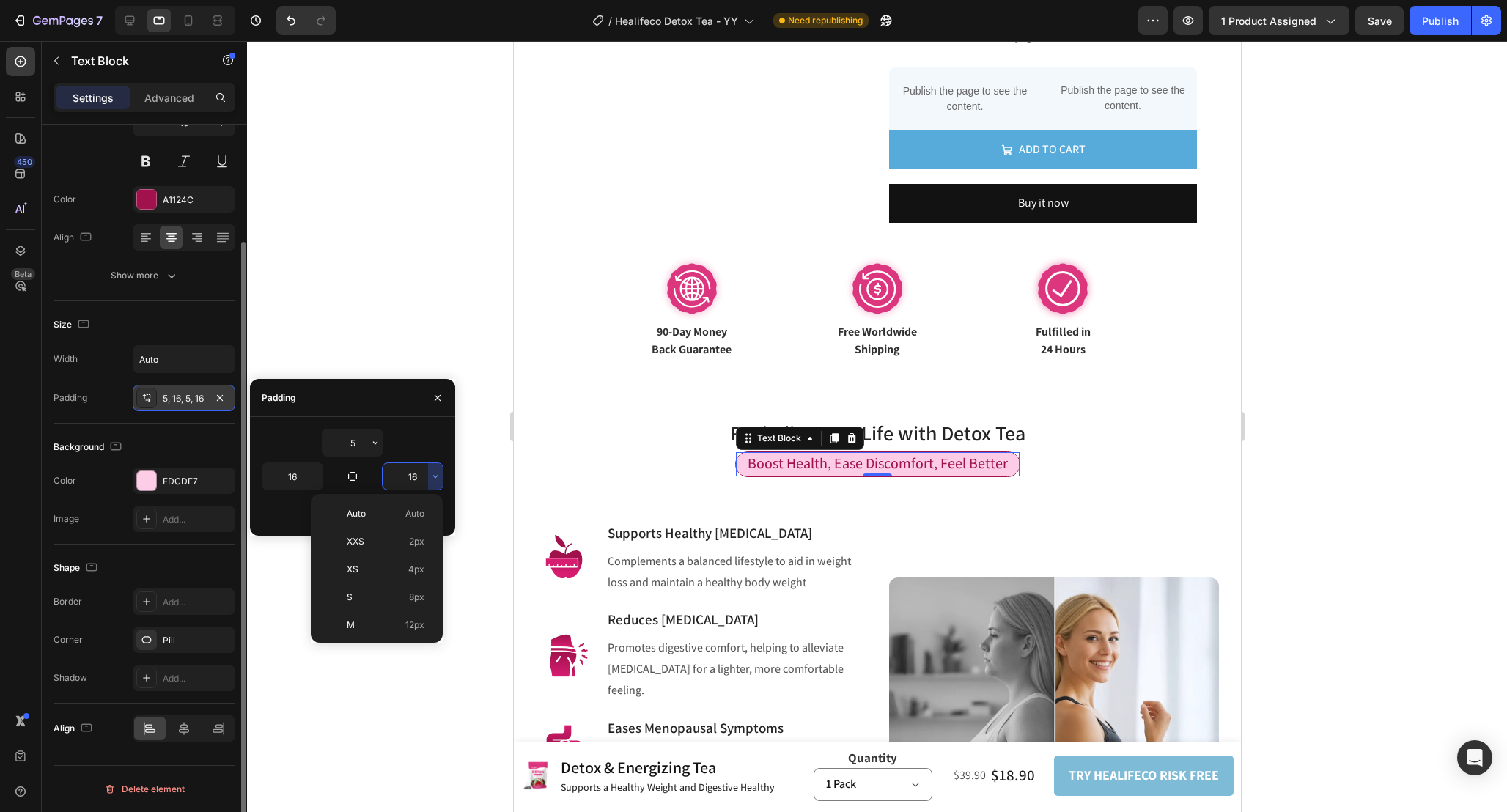
click at [416, 474] on input "16" at bounding box center [412, 477] width 60 height 27
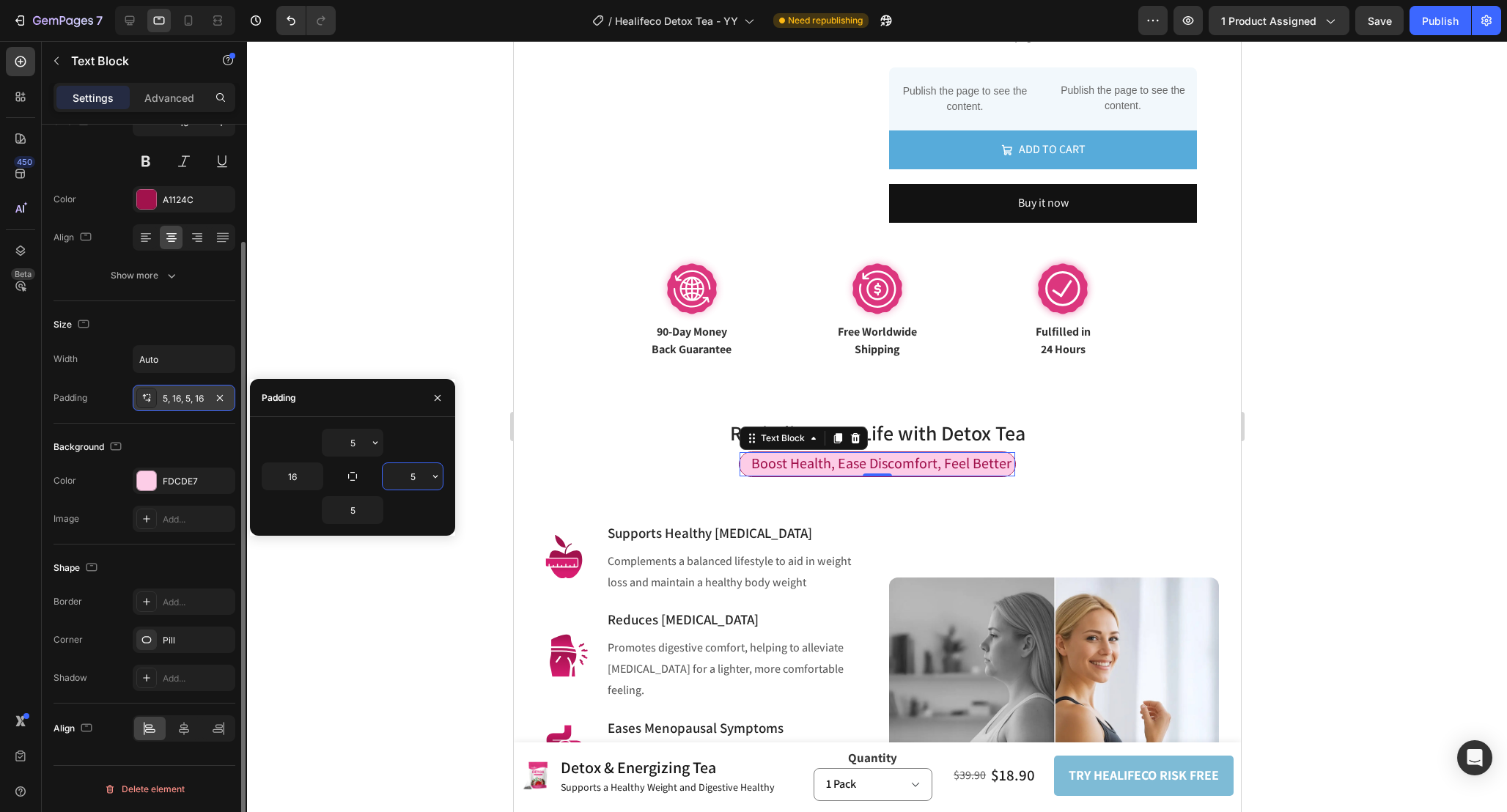
click at [418, 478] on input "5" at bounding box center [412, 477] width 60 height 27
type input "10"
click at [302, 476] on input "16" at bounding box center [292, 477] width 60 height 27
type input "10"
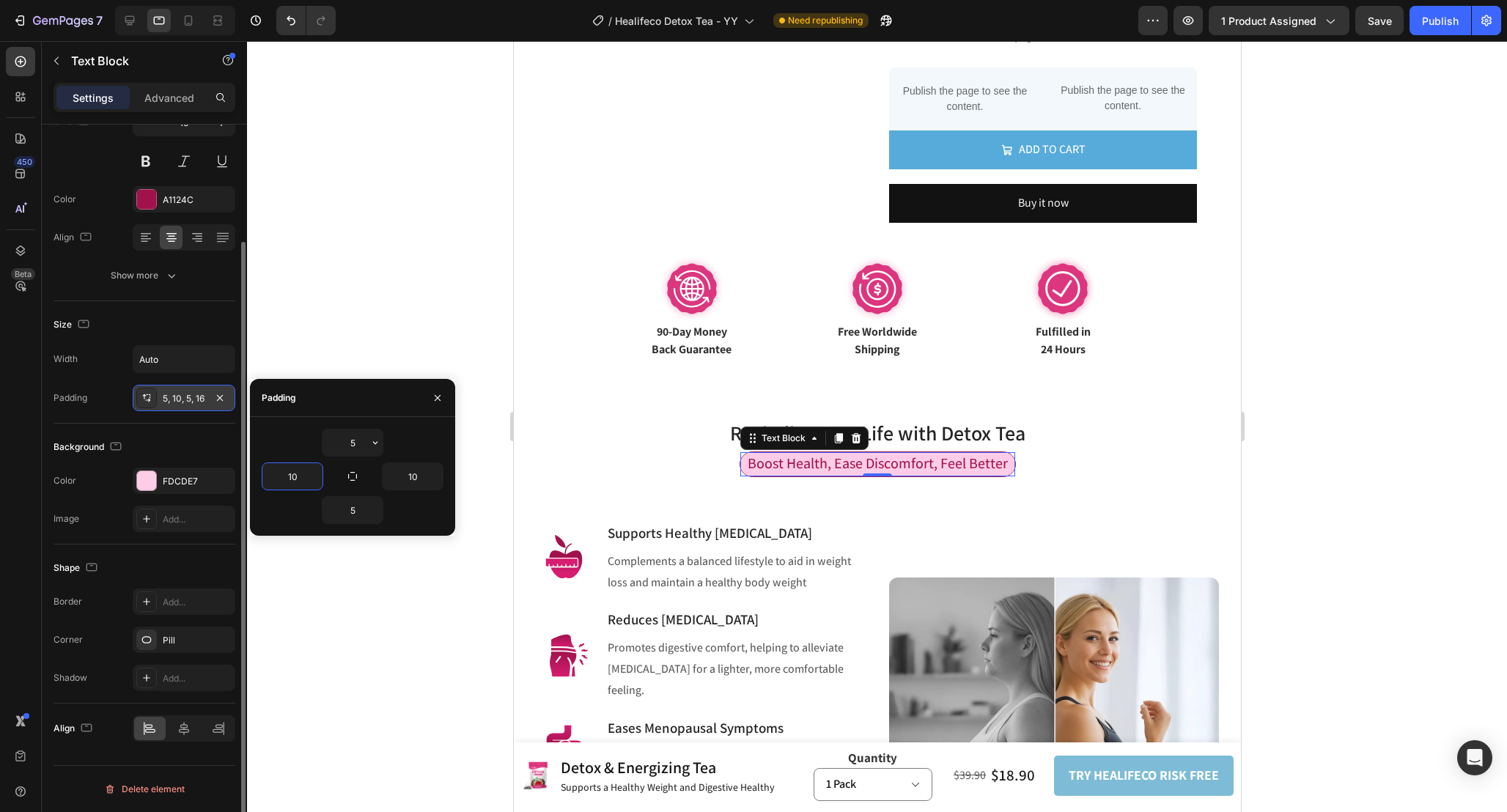
click at [1361, 456] on div at bounding box center [877, 427] width 1260 height 771
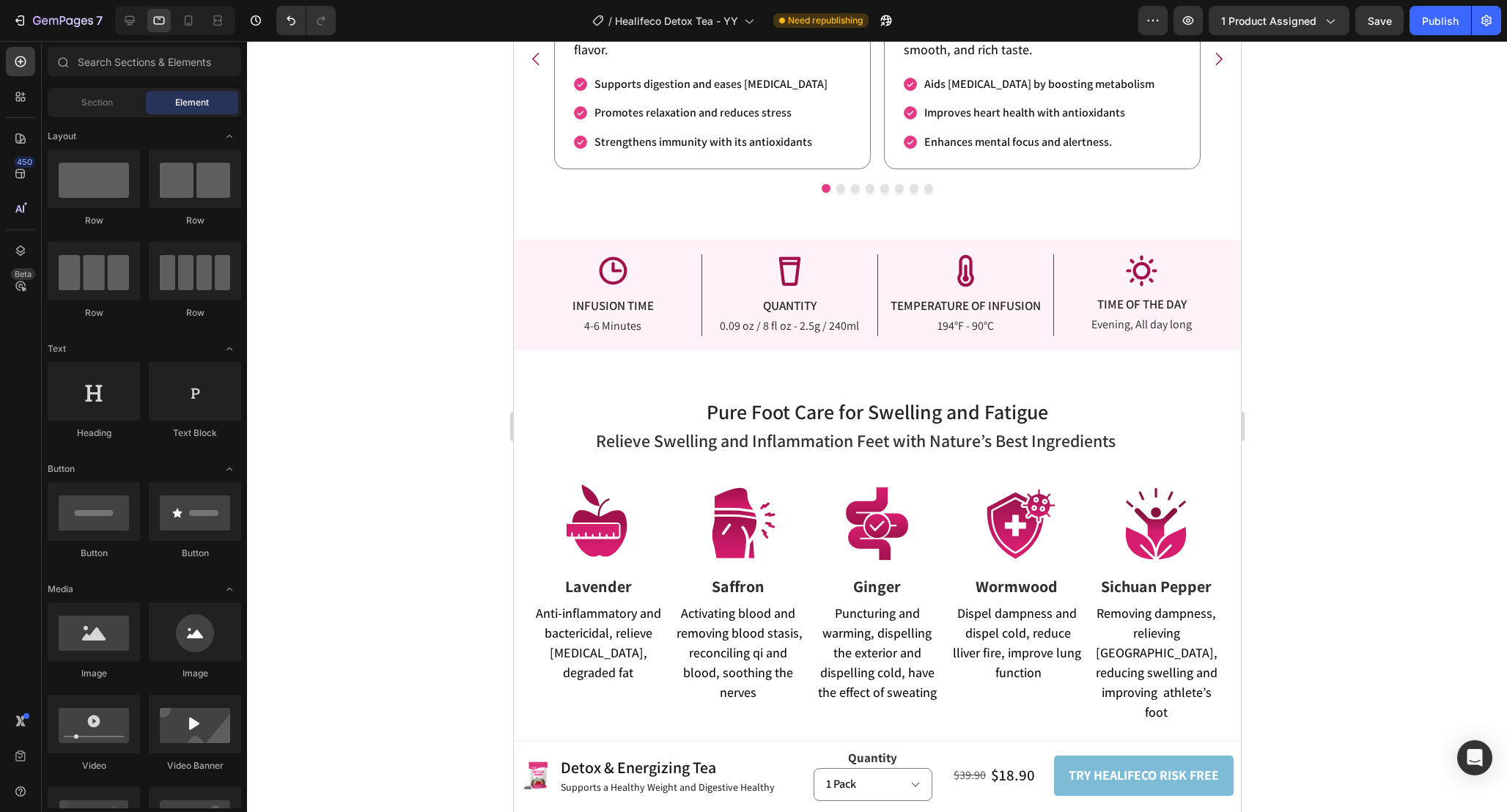
scroll to position [2266, 0]
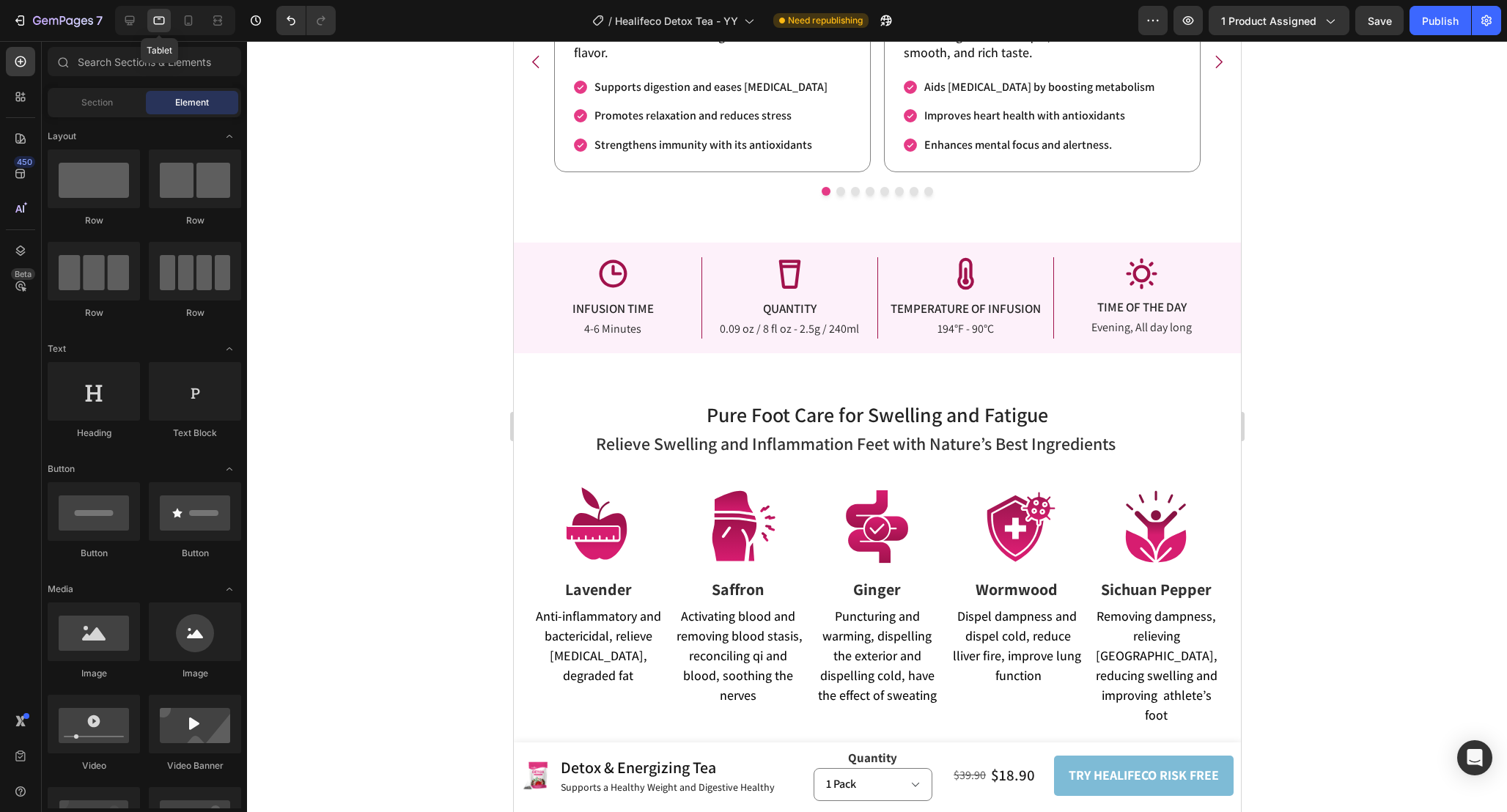
click at [147, 12] on div "Tablet" at bounding box center [175, 20] width 120 height 29
click at [135, 18] on icon at bounding box center [130, 20] width 15 height 15
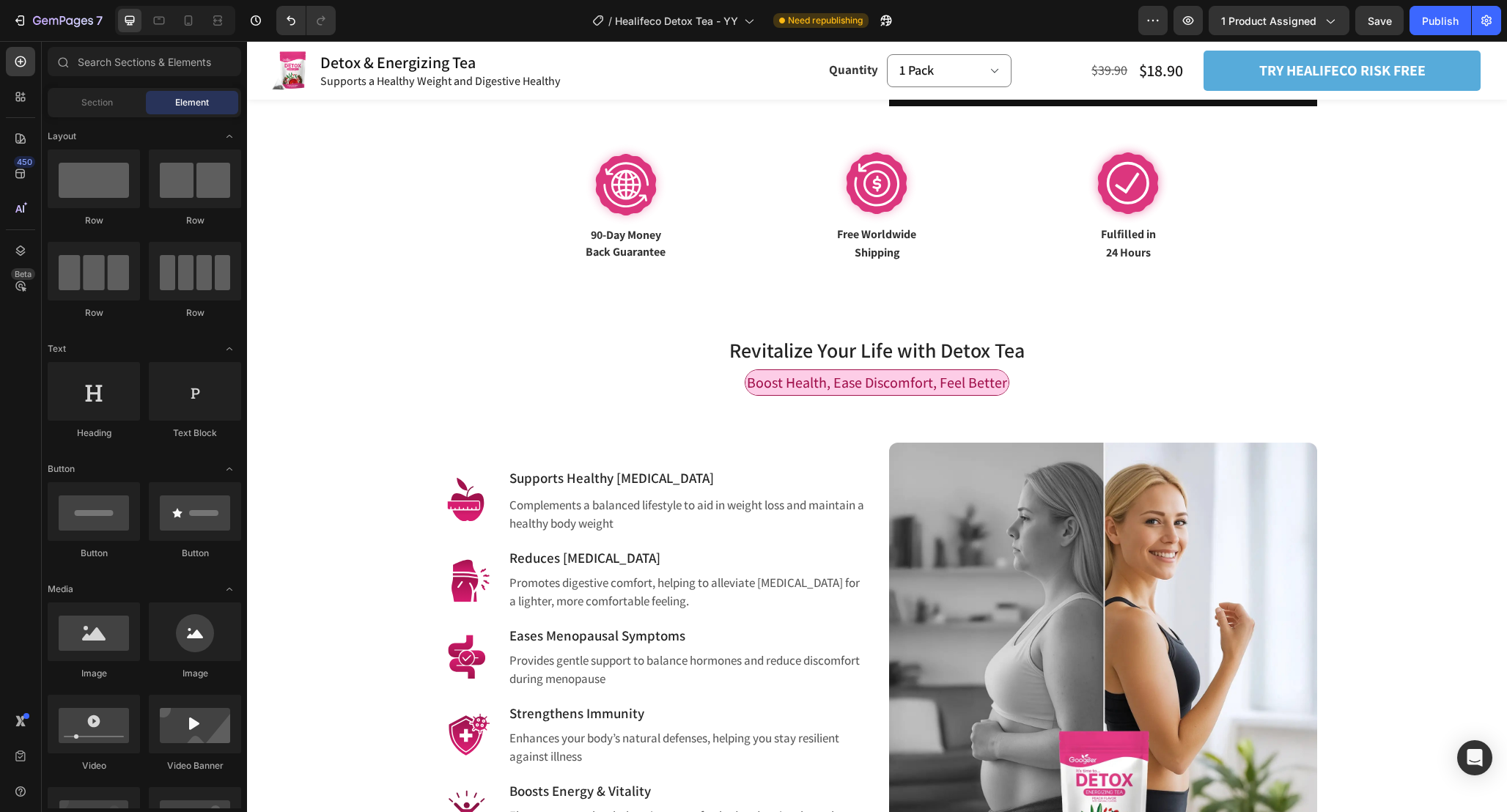
scroll to position [776, 0]
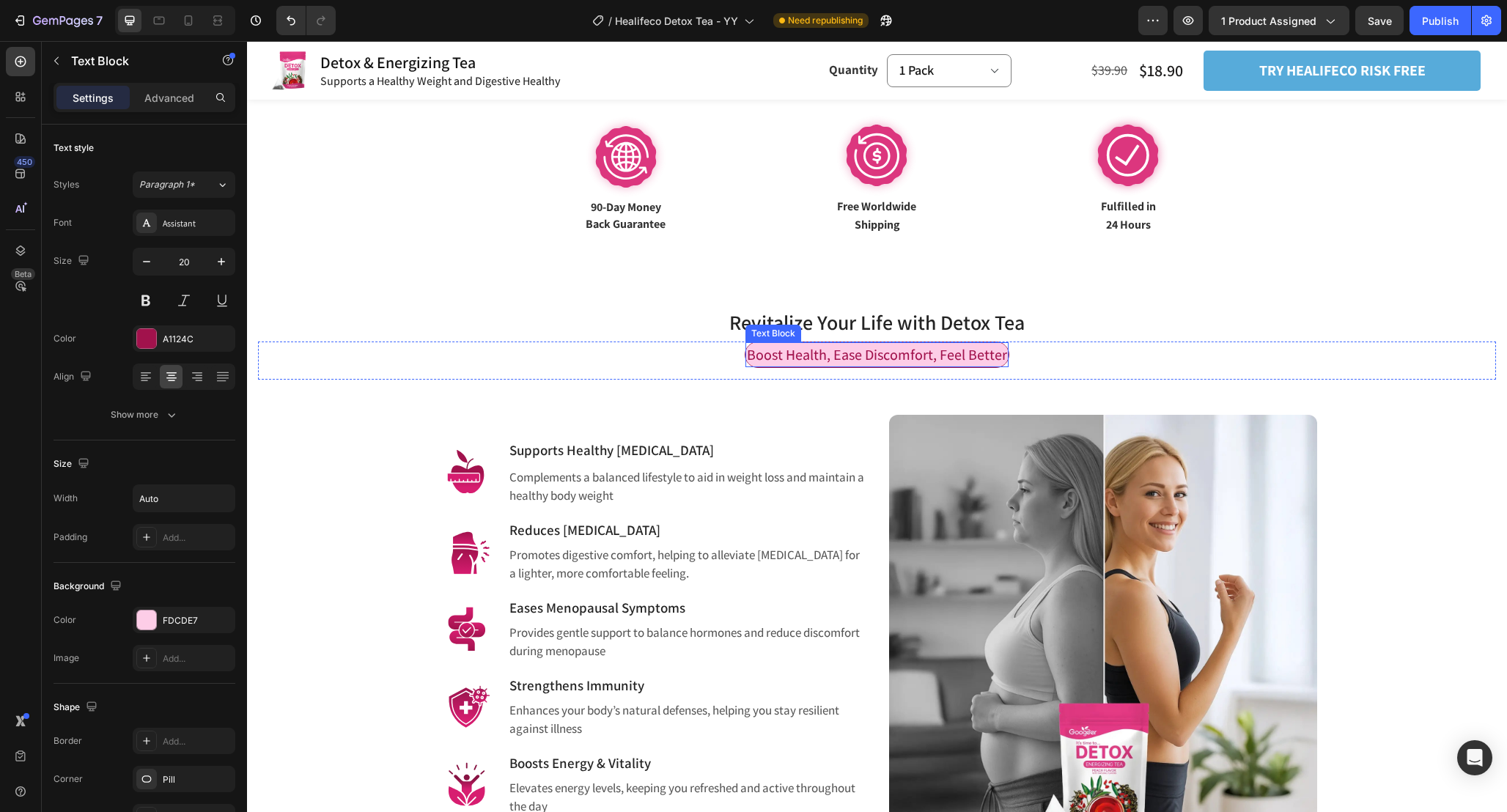
click at [956, 350] on span "Boost Health, Ease Discomfort, Feel Better" at bounding box center [877, 354] width 260 height 19
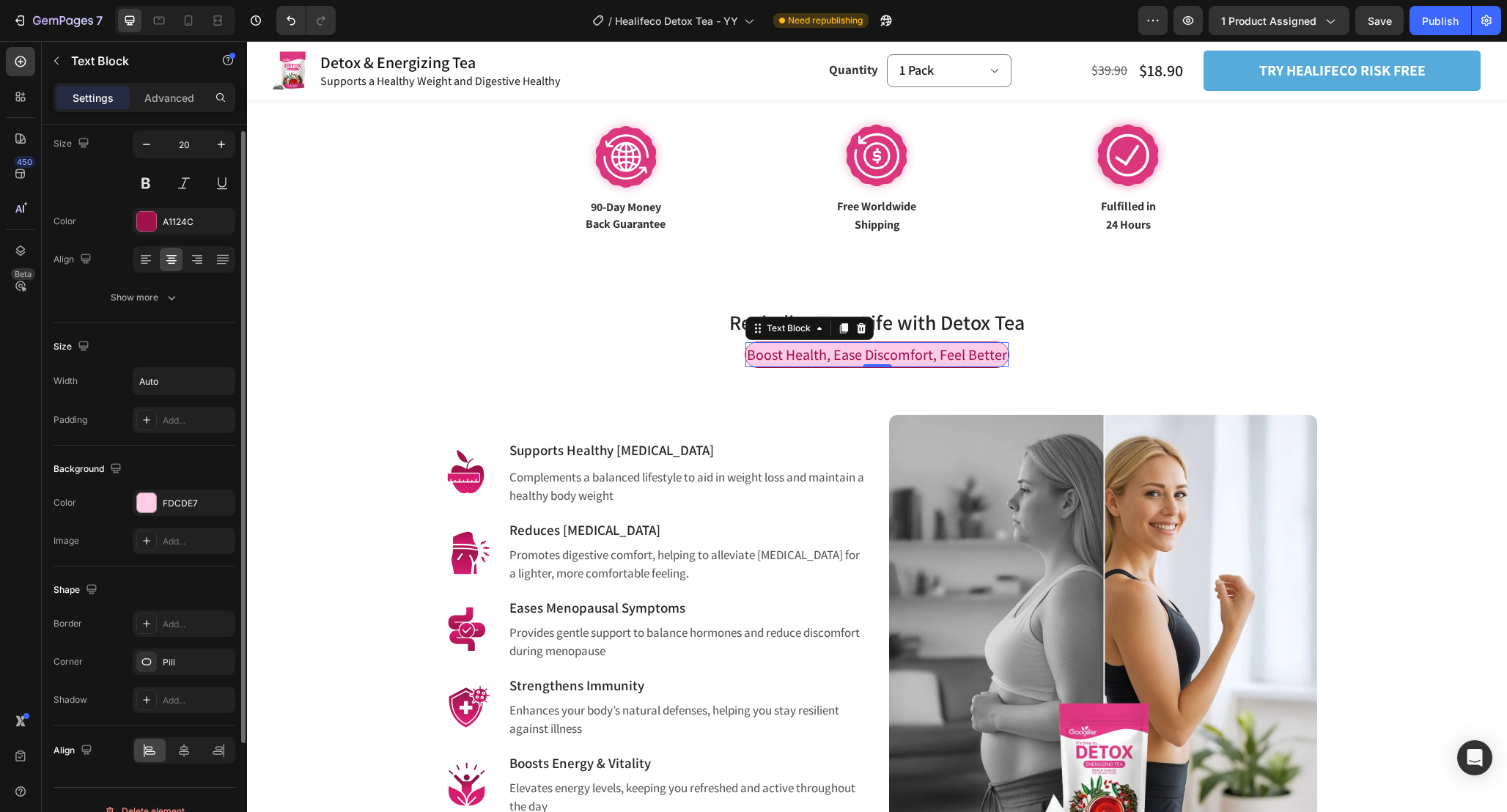
scroll to position [139, 0]
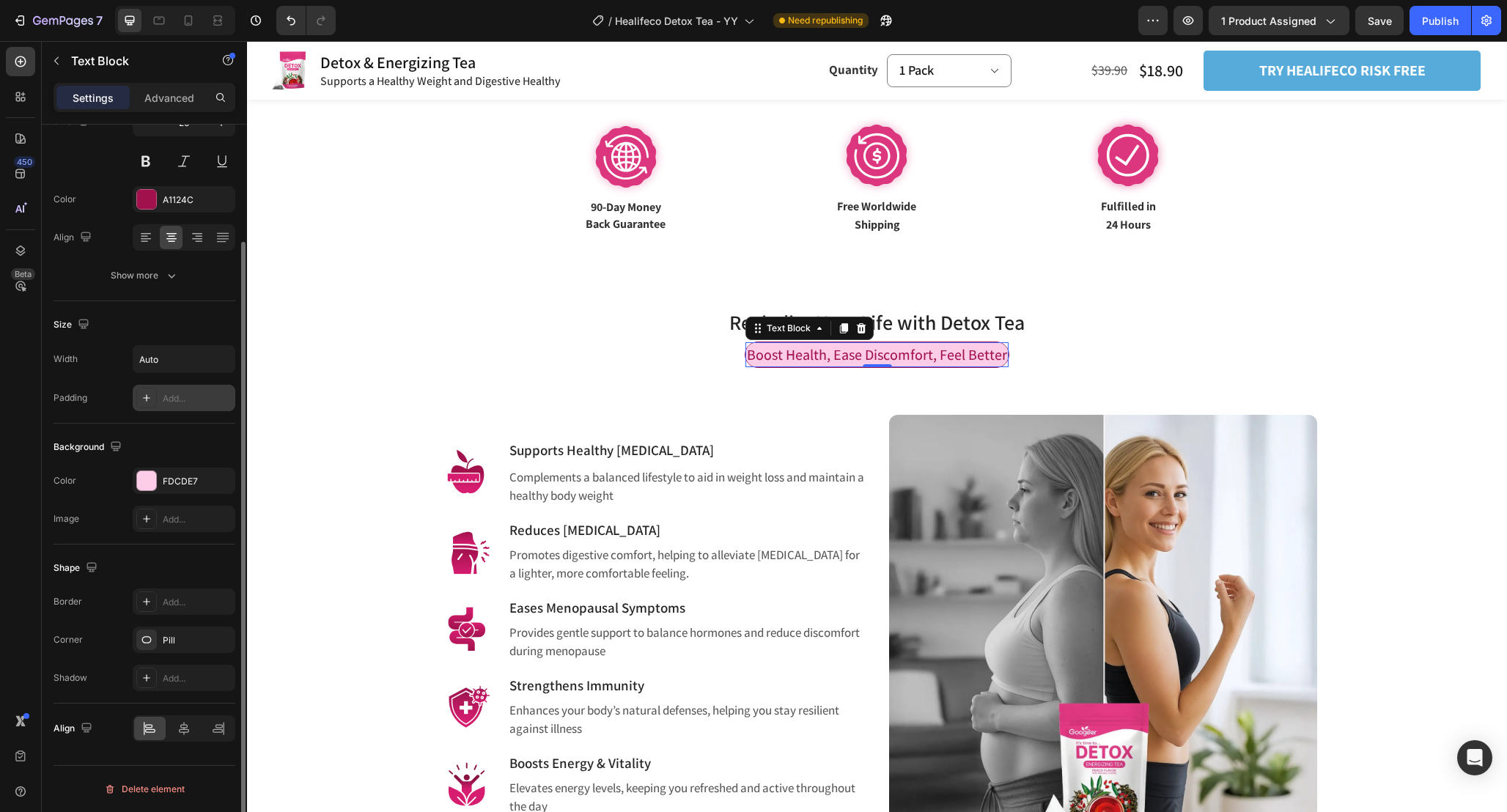
click at [174, 389] on div "Add..." at bounding box center [183, 397] width 102 height 27
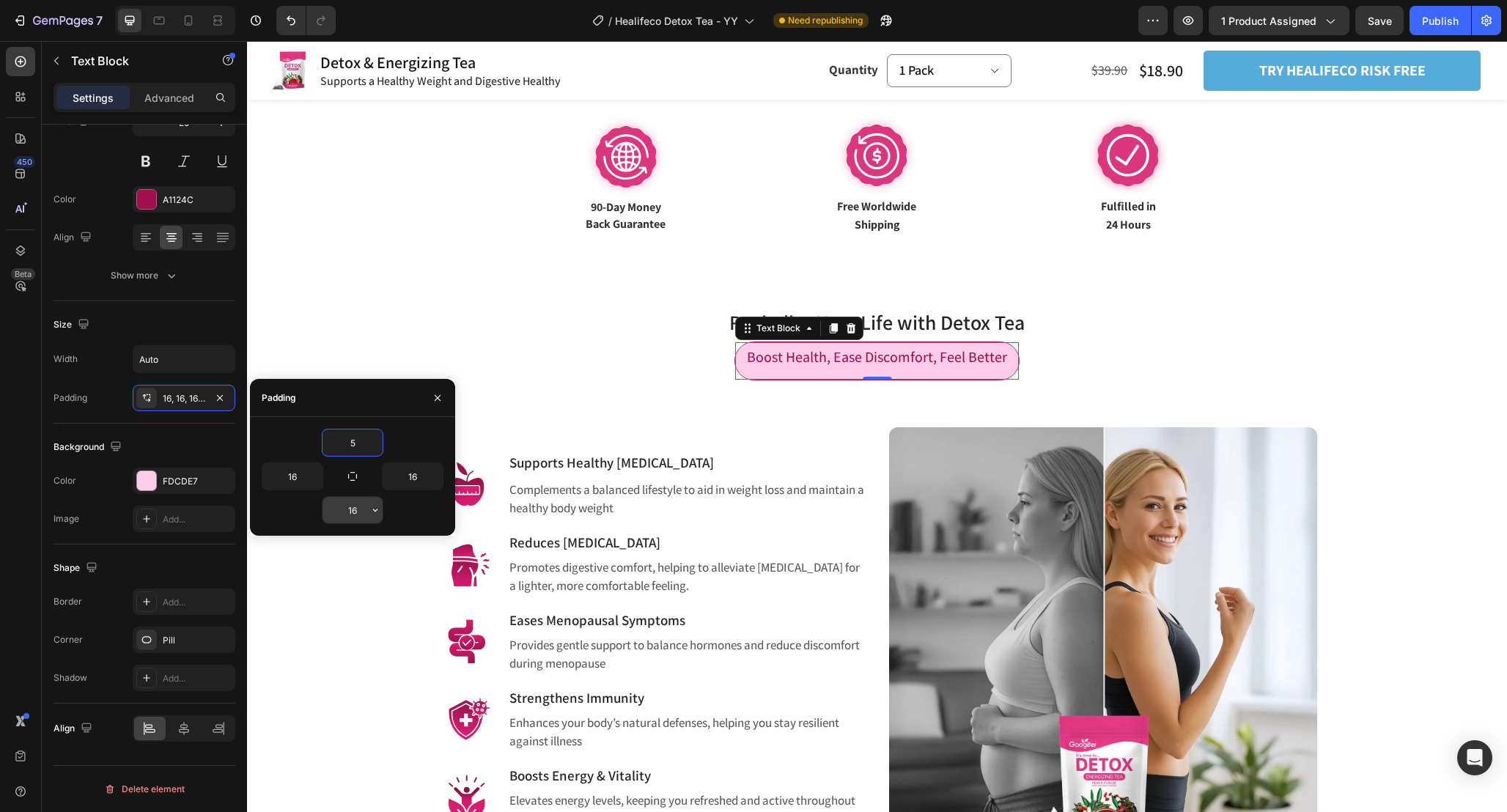
type input "5"
click at [359, 505] on input "16" at bounding box center [352, 510] width 60 height 27
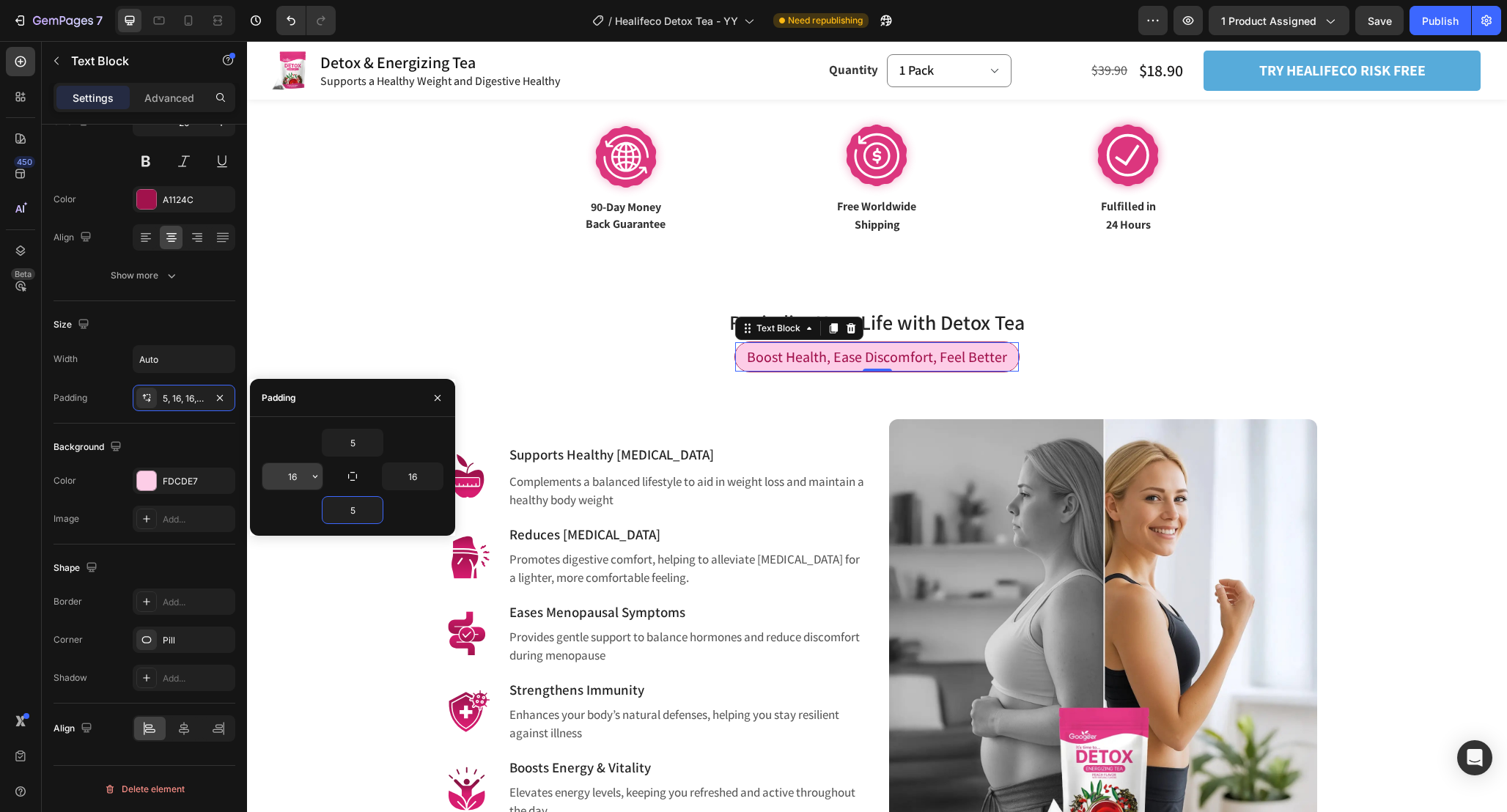
type input "5"
click at [306, 477] on input "16" at bounding box center [292, 477] width 60 height 27
click at [302, 477] on input "5" at bounding box center [292, 477] width 60 height 27
type input "10"
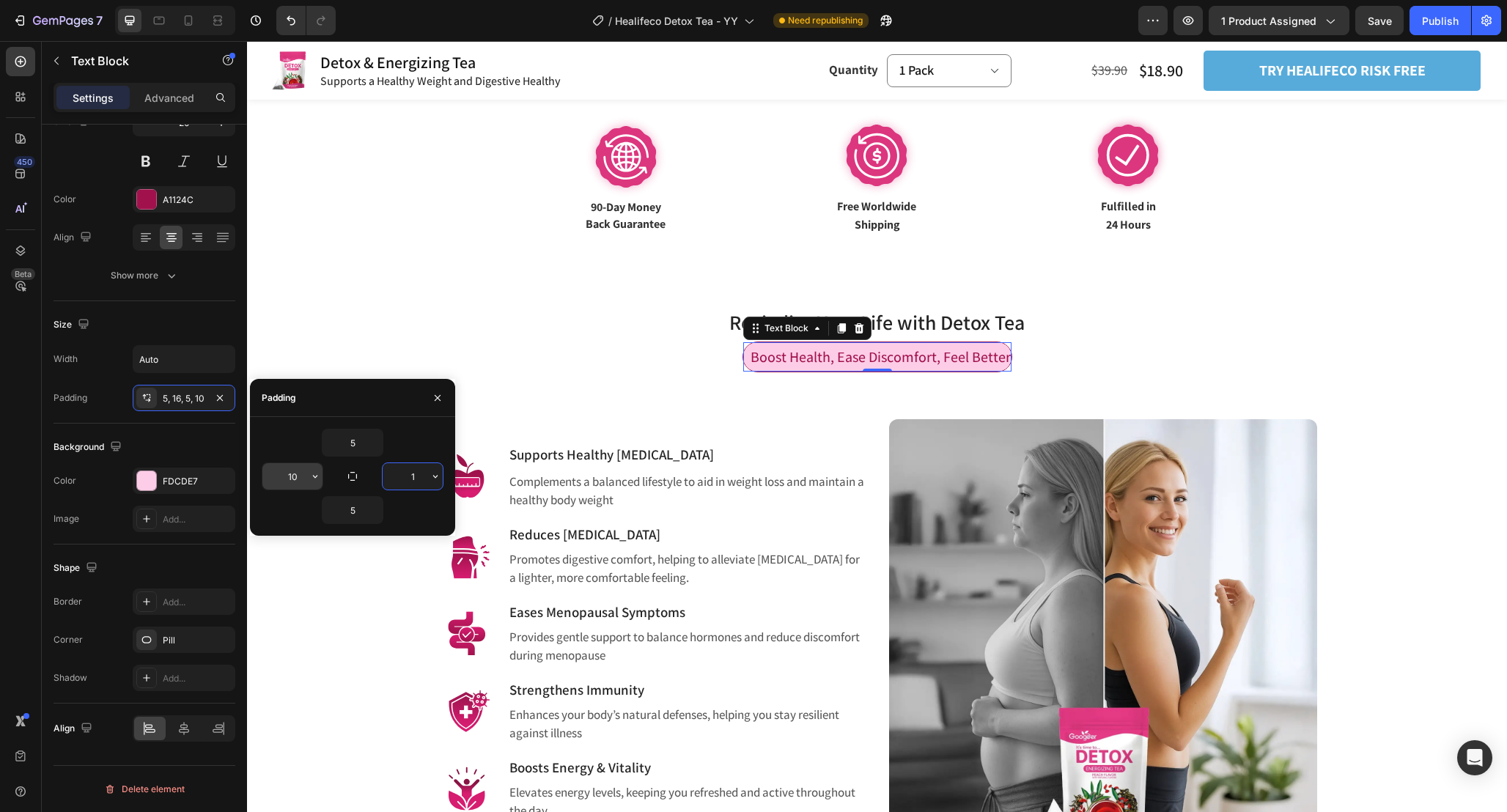
type input "10"
click at [1118, 424] on img at bounding box center [1102, 633] width 428 height 428
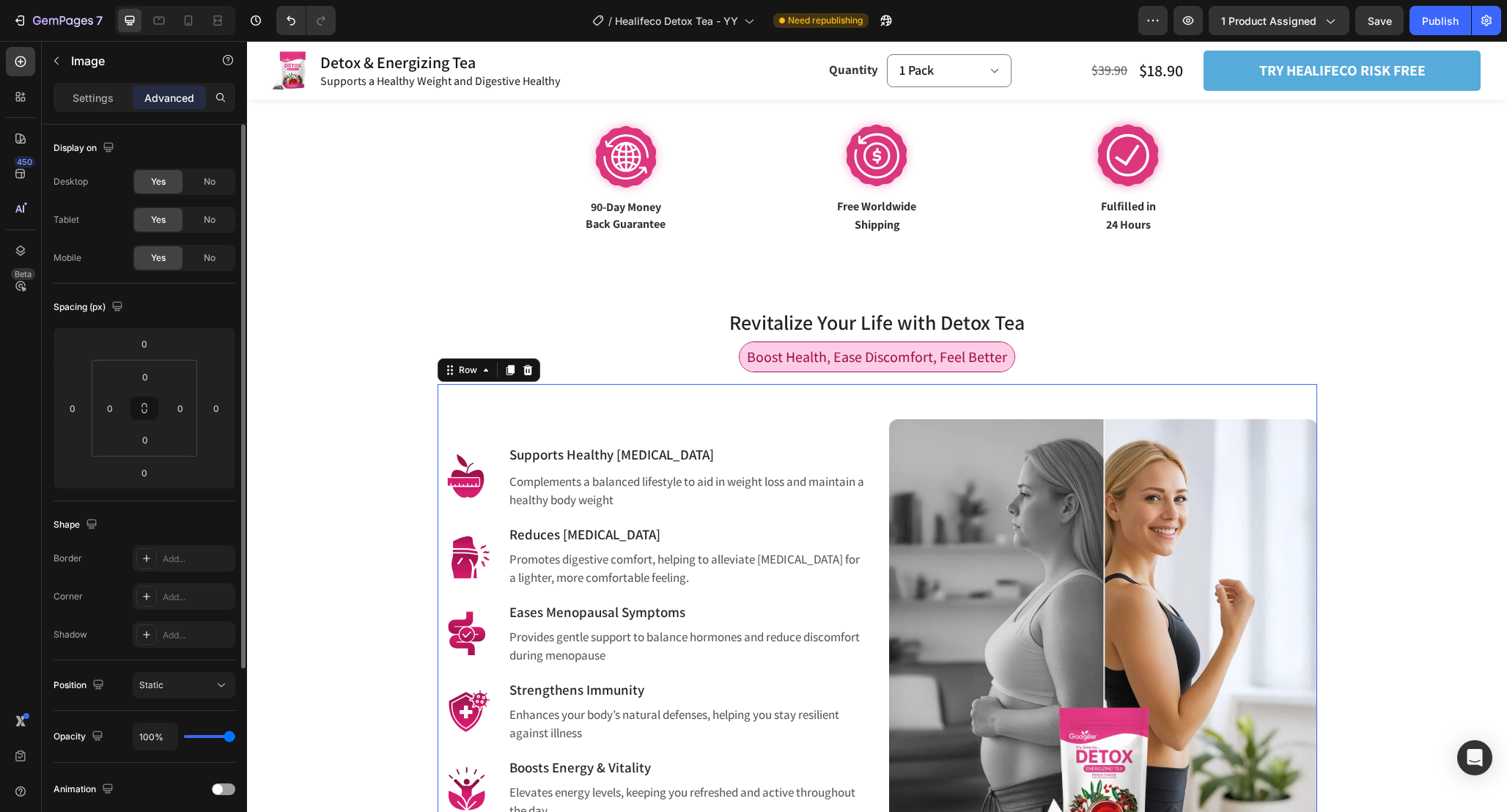
click at [887, 562] on div "Image Supports Healthy Weight Management Heading Complements a balanced lifesty…" at bounding box center [877, 616] width 879 height 464
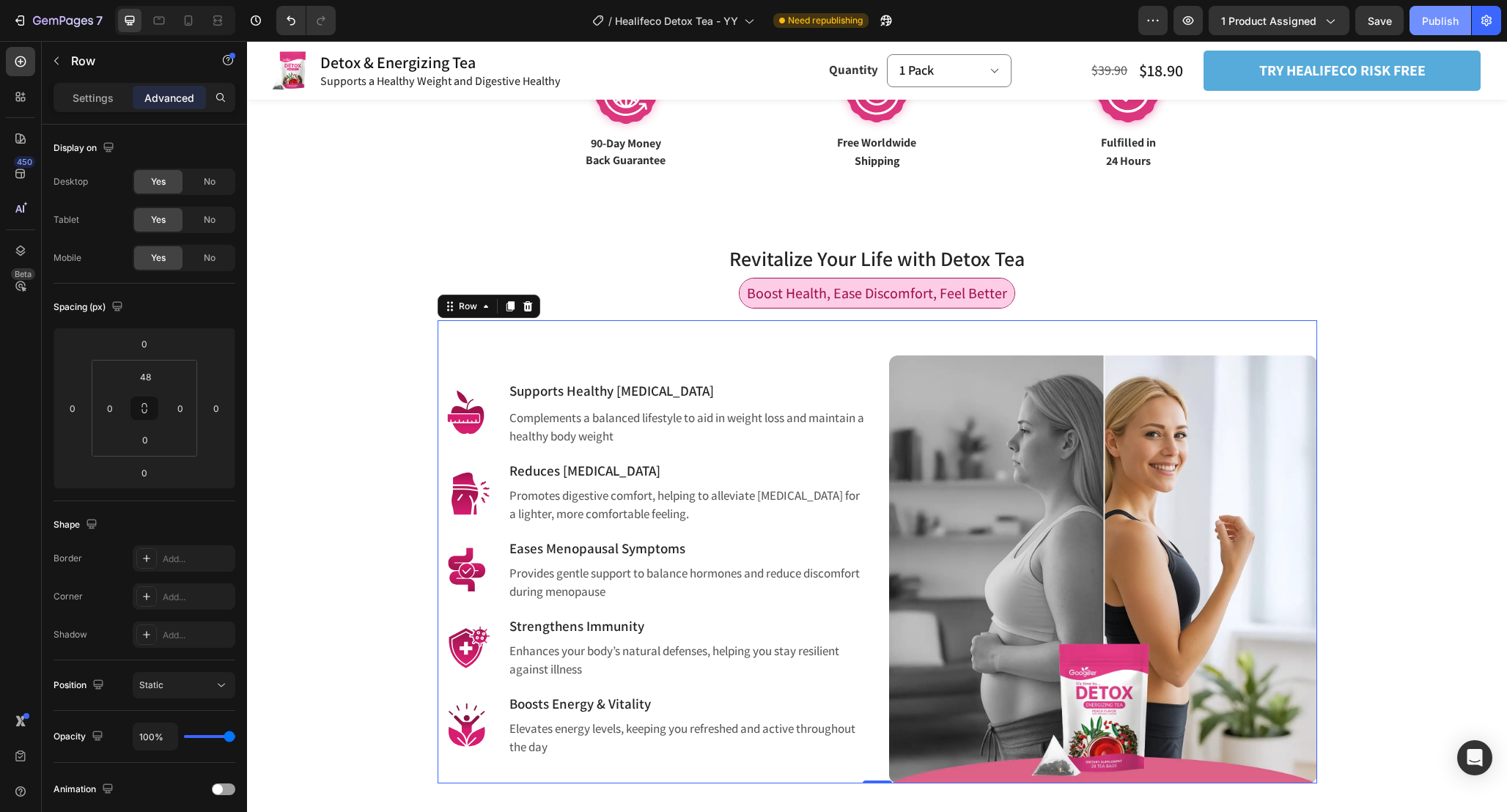
click at [1429, 19] on div "Publish" at bounding box center [1440, 20] width 37 height 16
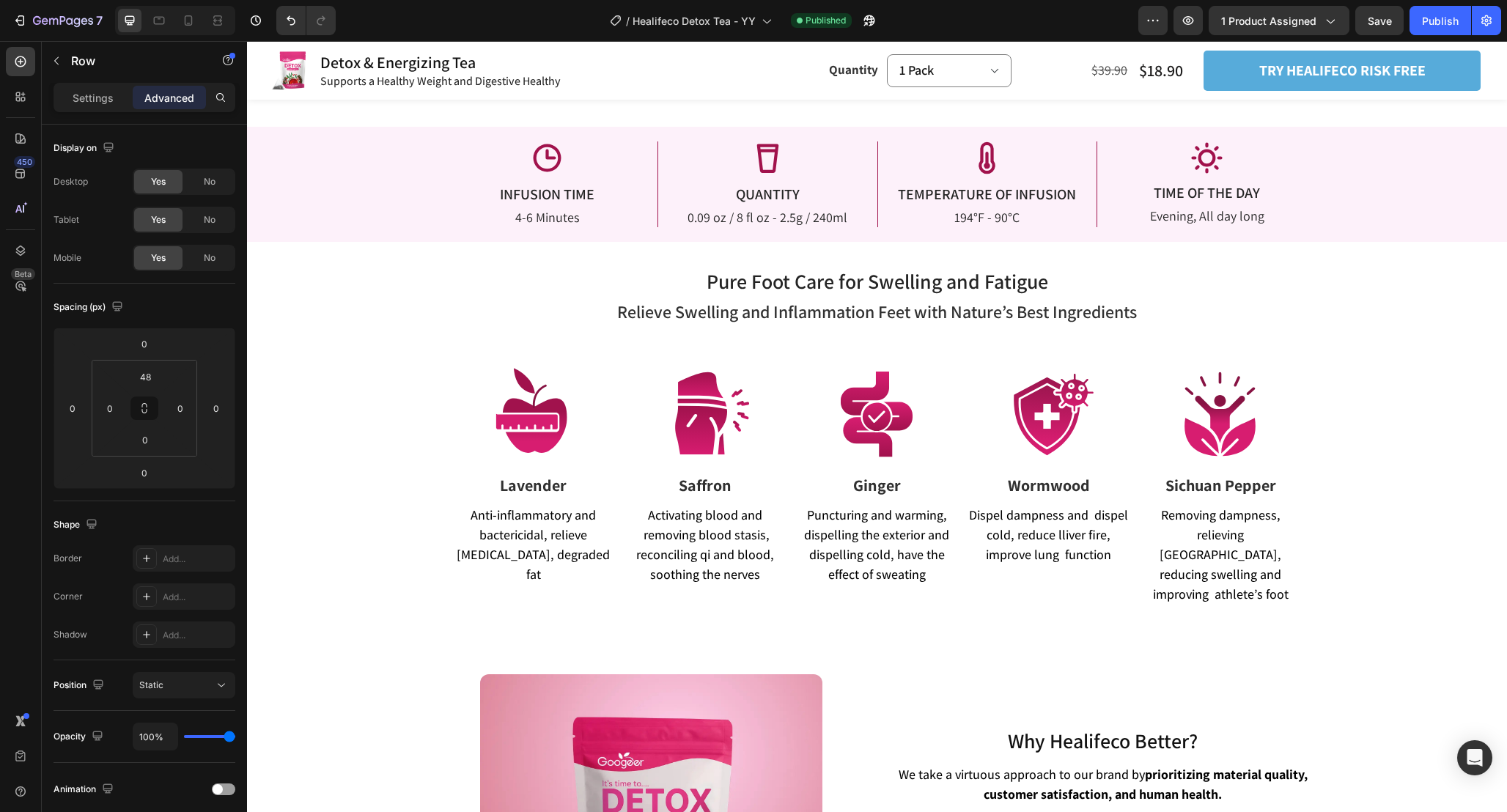
scroll to position [2284, 0]
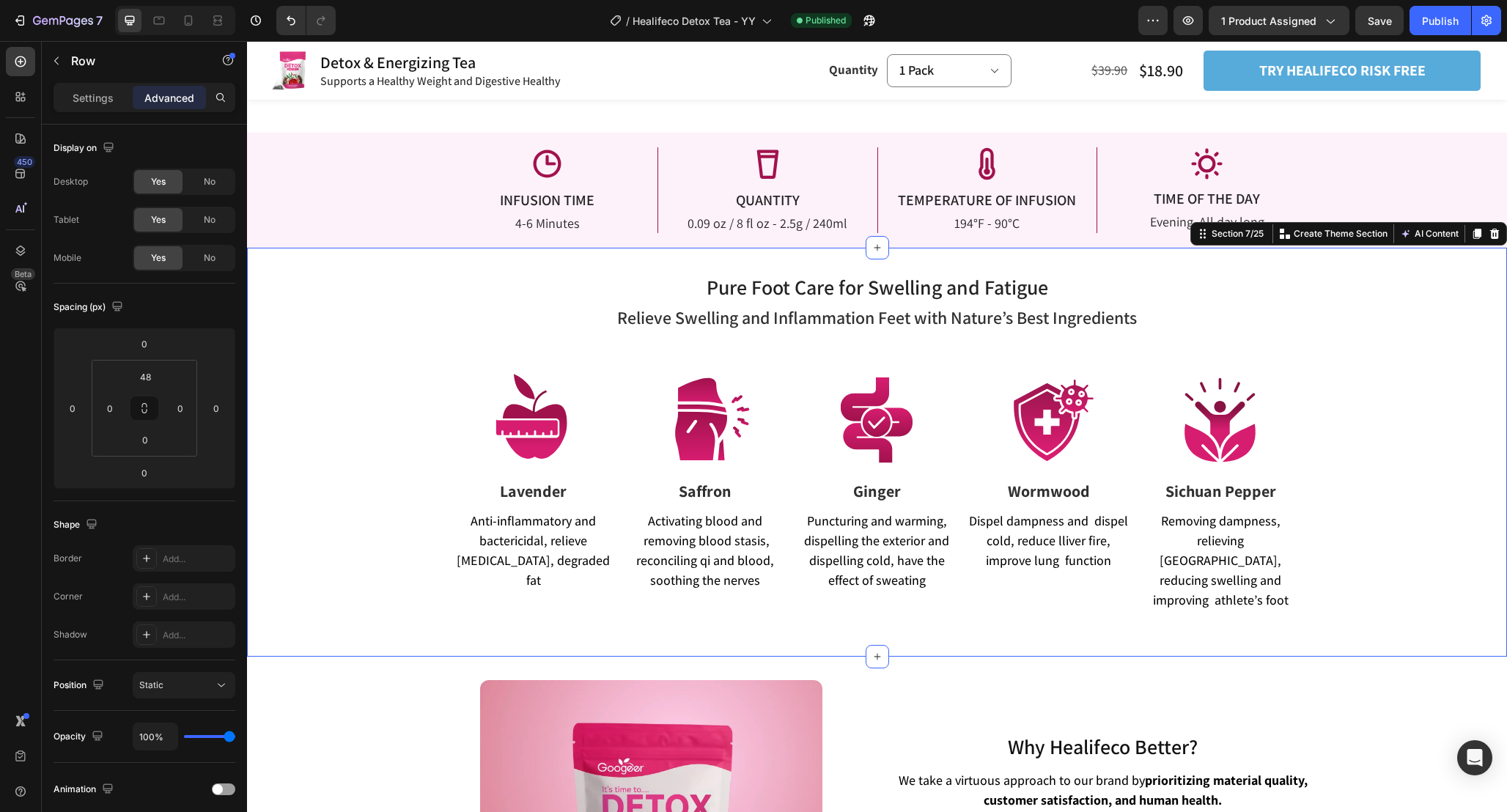
click at [630, 265] on div "Pure Foot Care for Swelling and Fatigue Heading Relieve Swelling and Inflammati…" at bounding box center [877, 453] width 1260 height 409
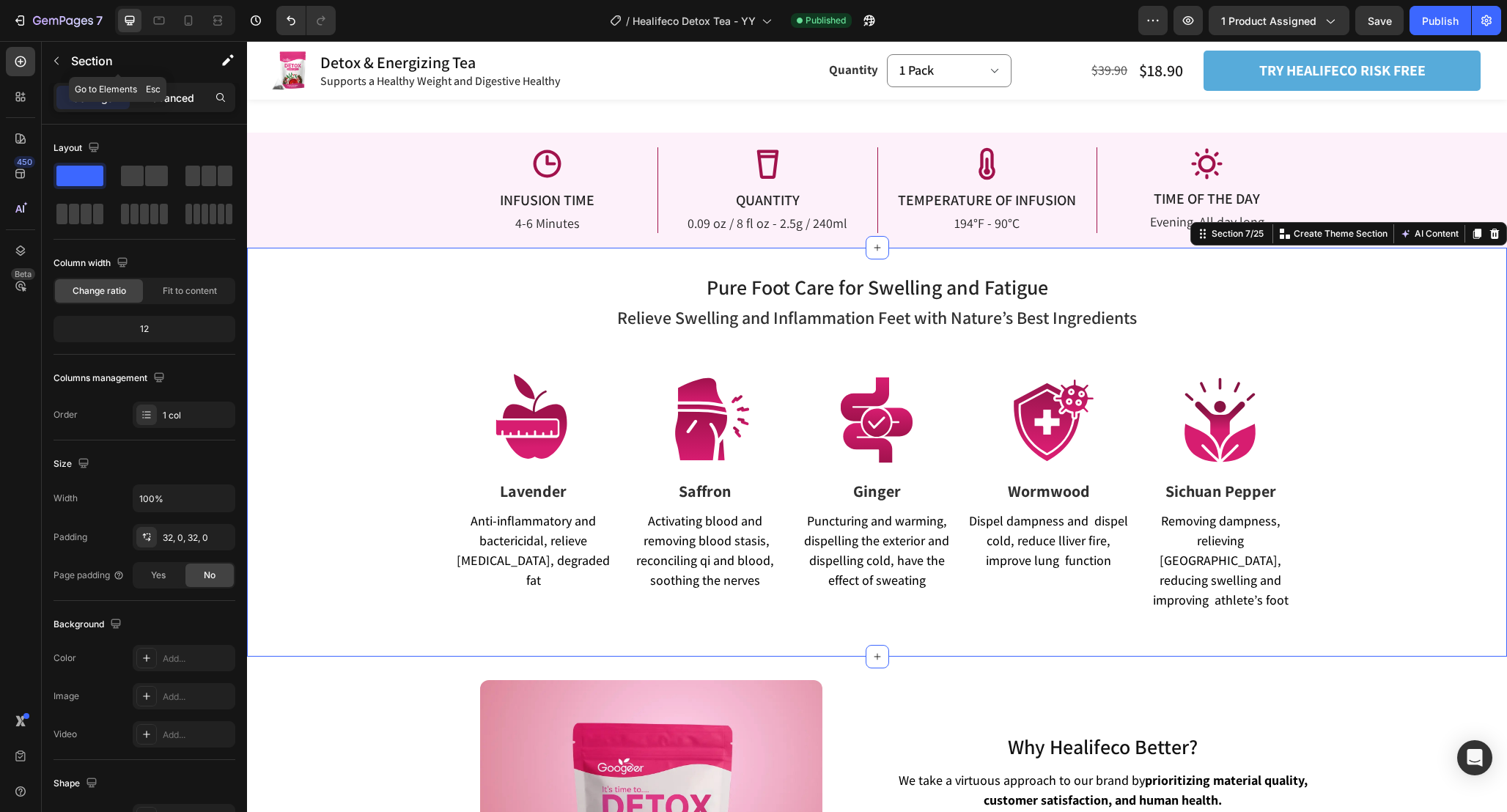
click at [162, 92] on p "Advanced" at bounding box center [170, 98] width 50 height 16
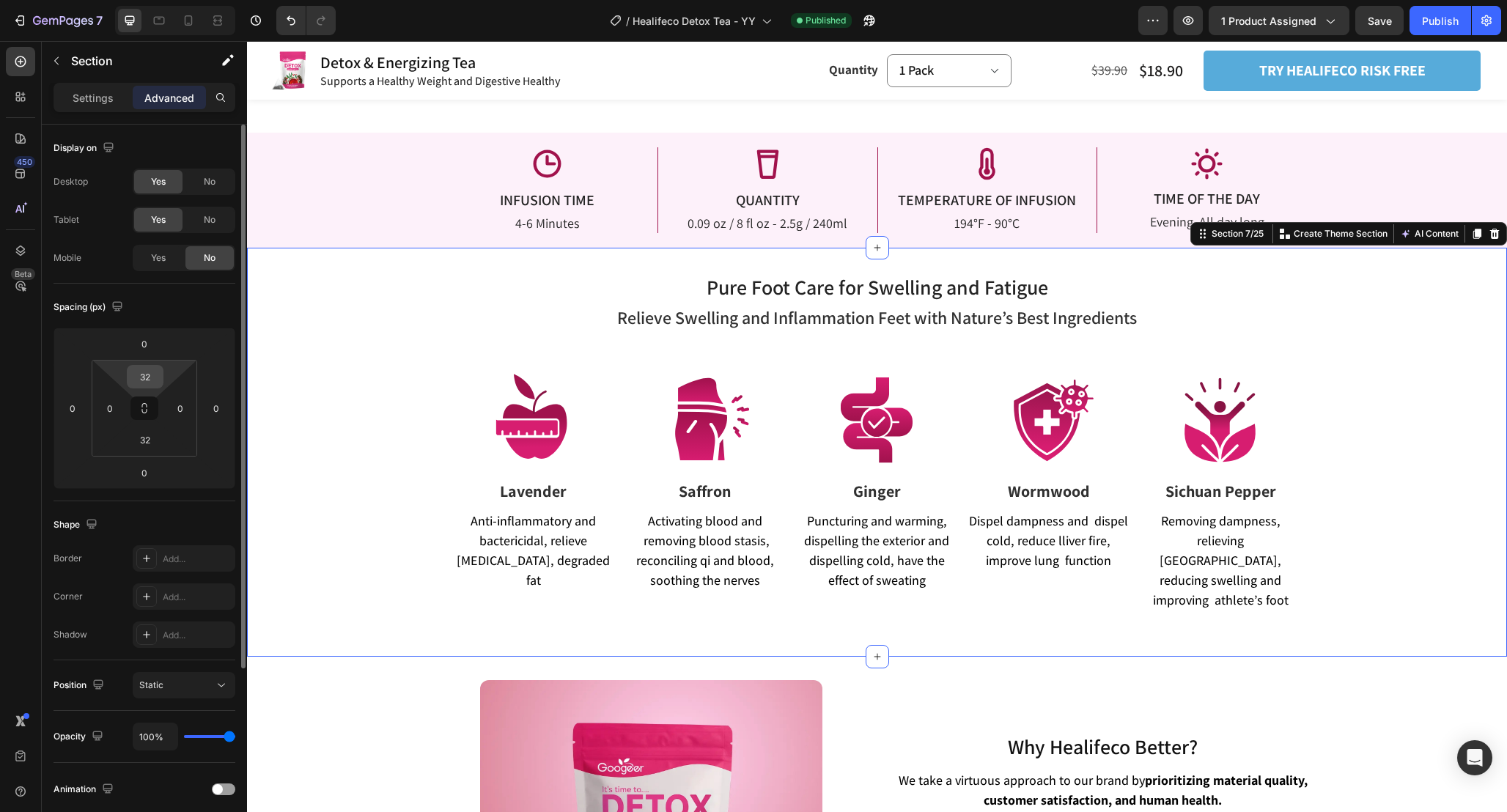
click at [157, 377] on input "32" at bounding box center [146, 377] width 29 height 22
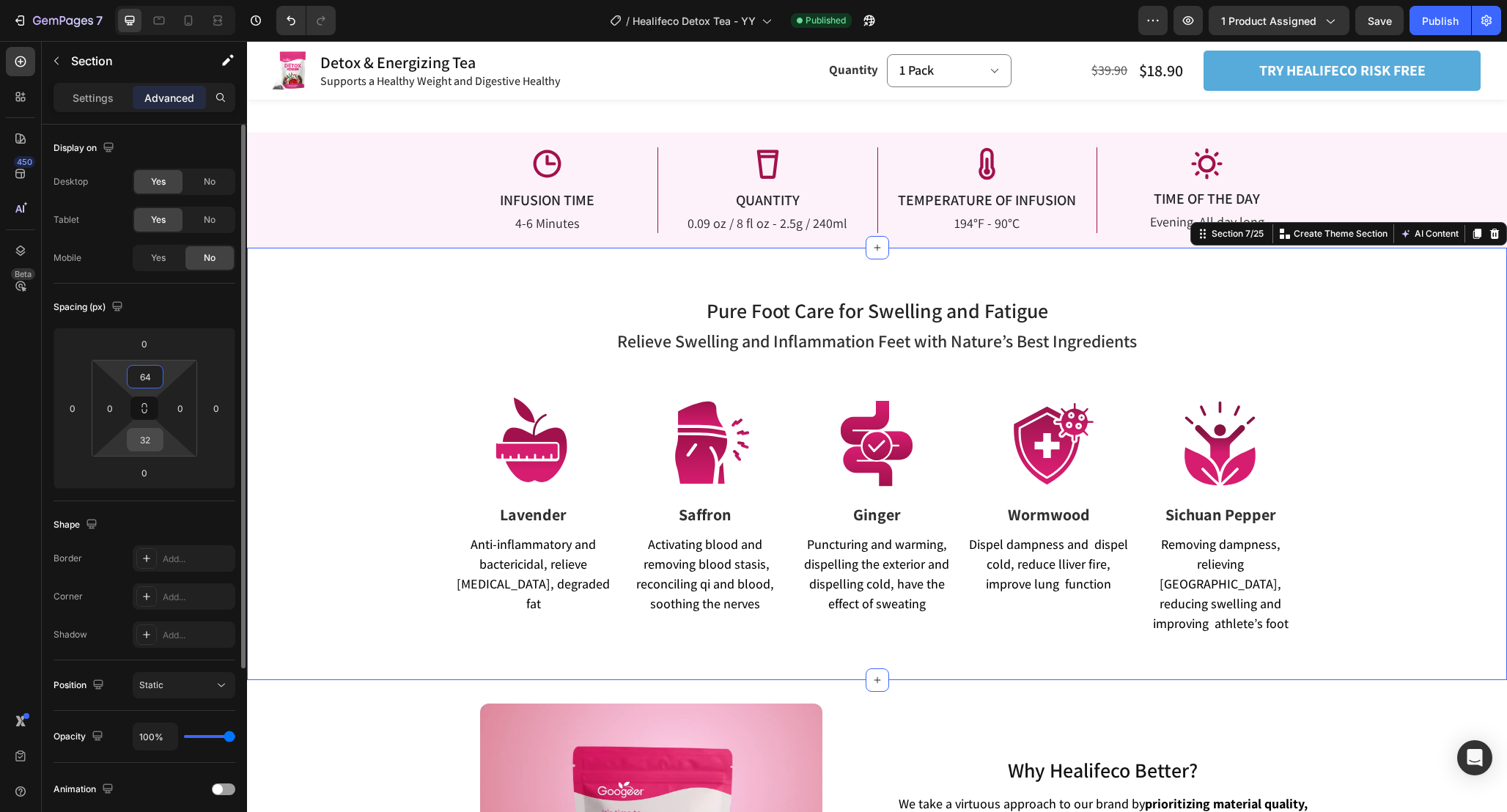
type input "64"
click at [154, 448] on input "32" at bounding box center [146, 440] width 29 height 22
type input "64"
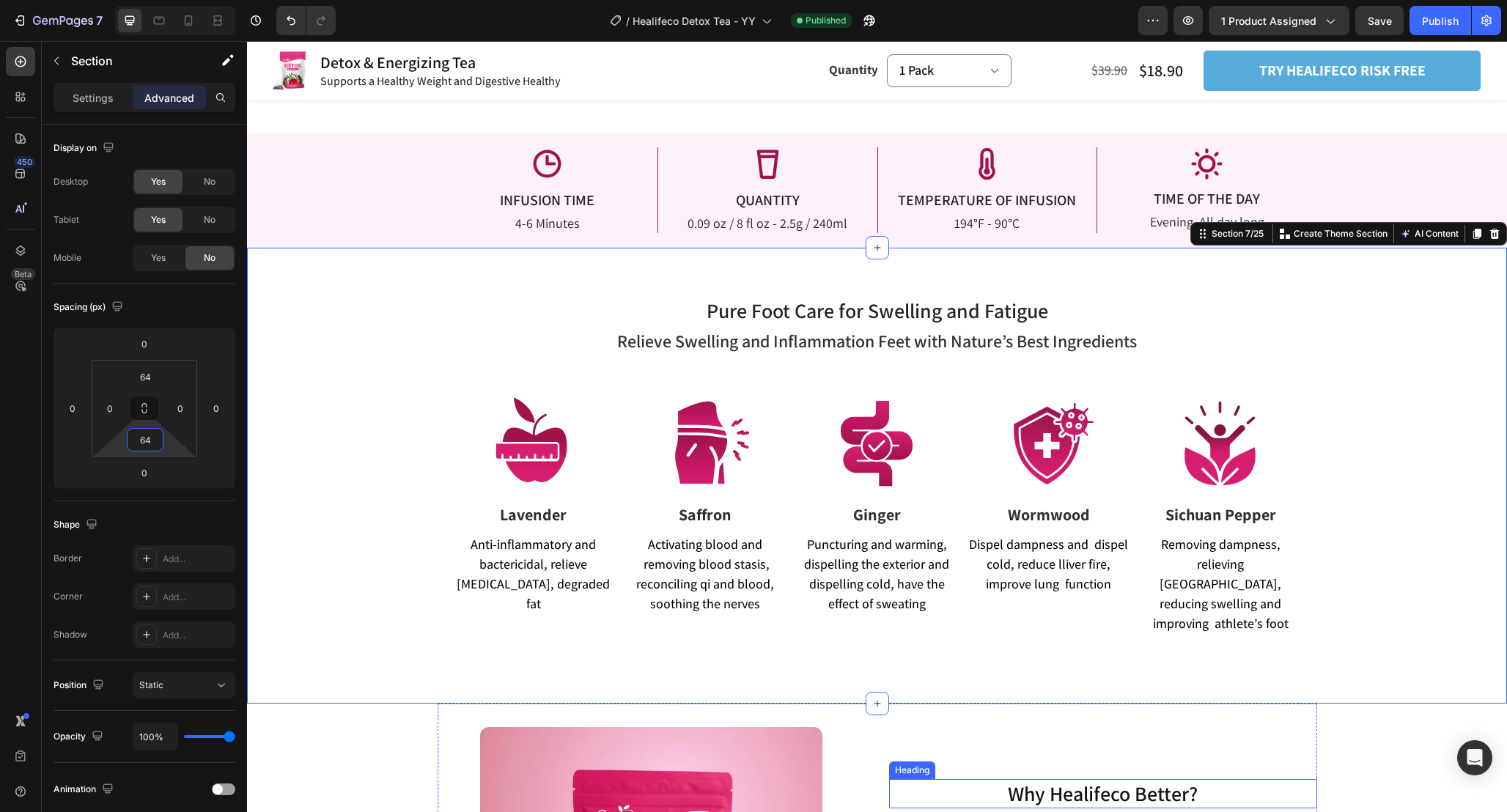
click at [1083, 779] on h2 "Why Healifeco Better?" at bounding box center [1102, 794] width 428 height 29
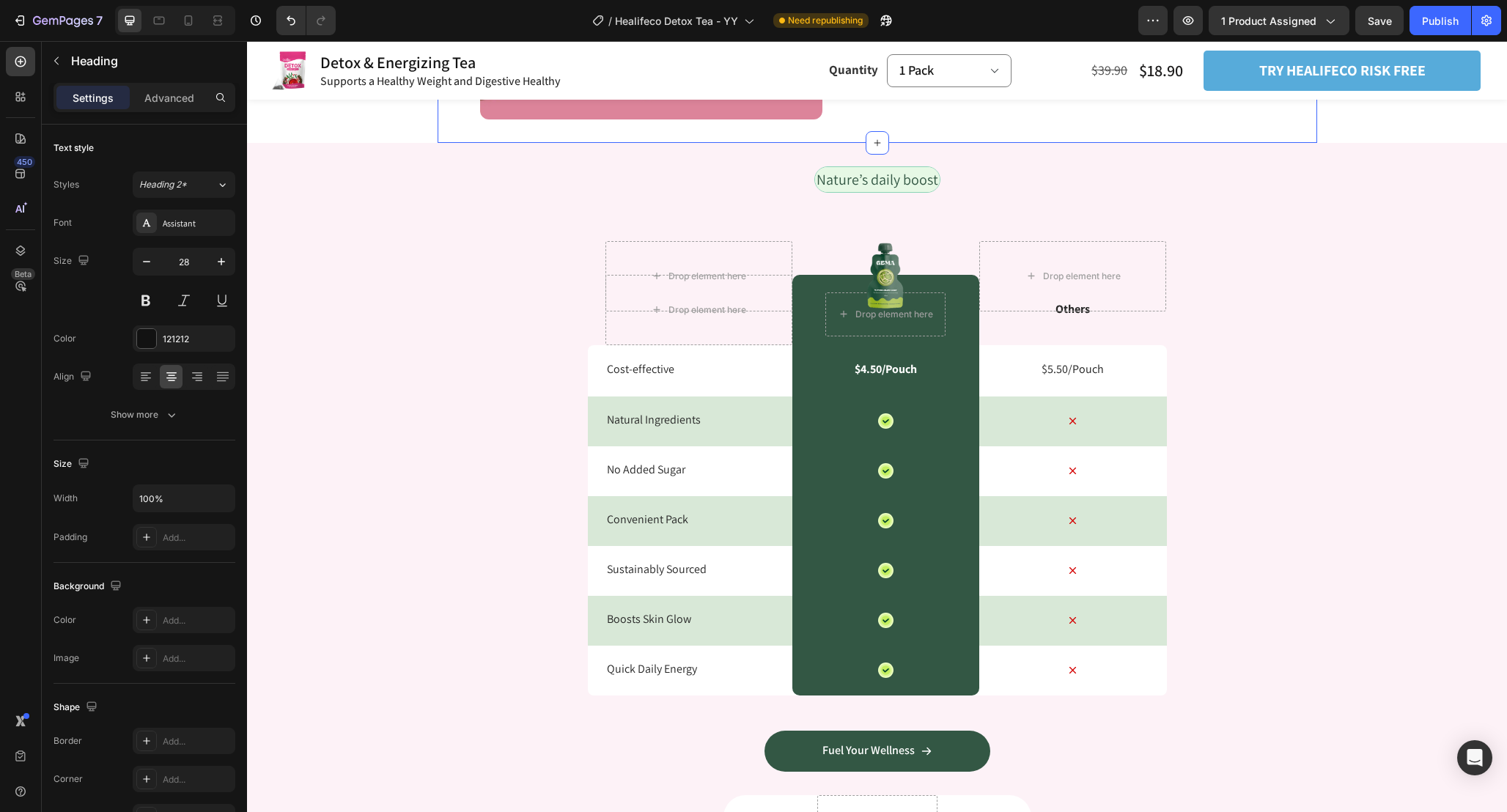
scroll to position [3219, 0]
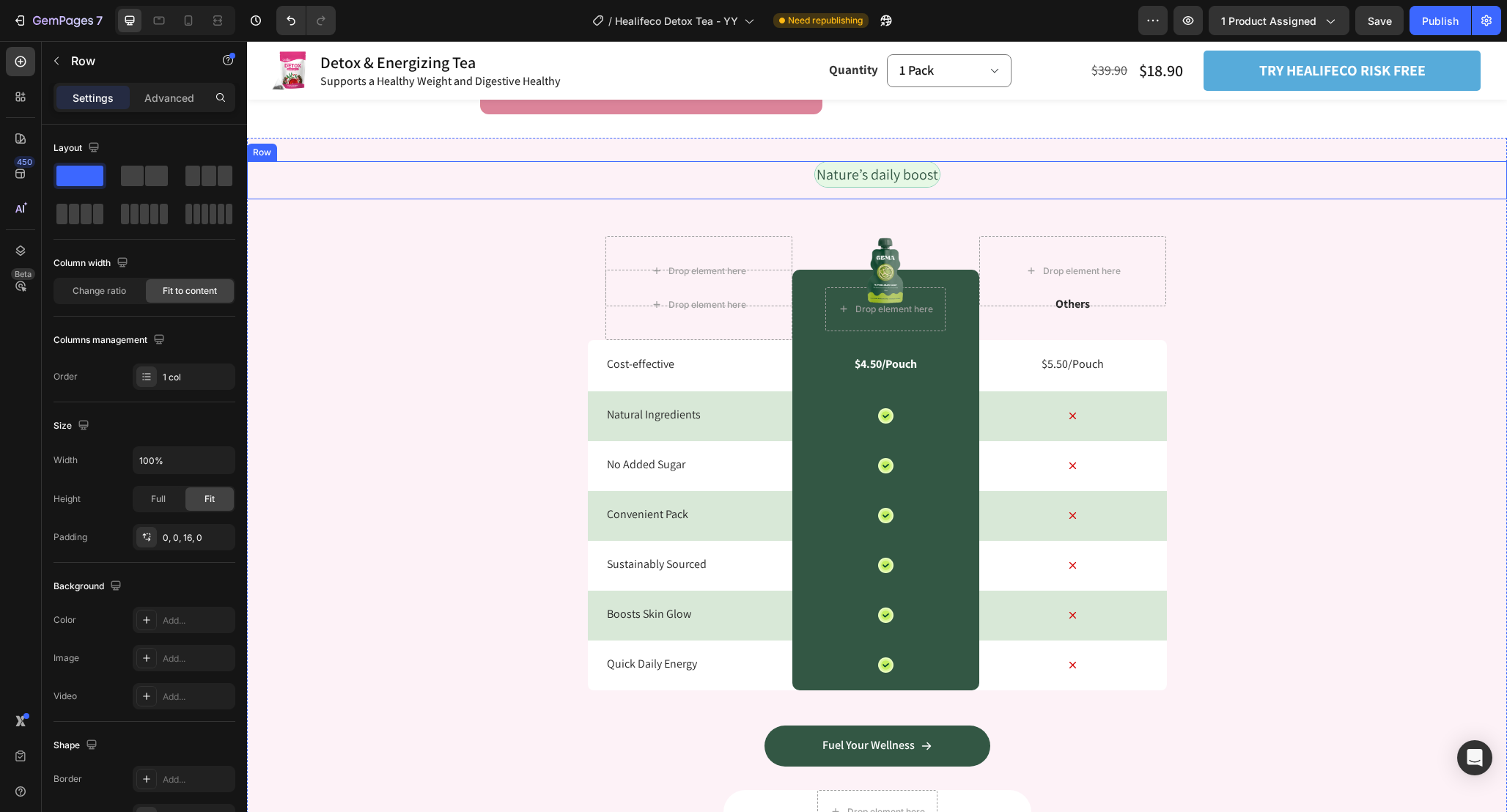
click at [979, 185] on div "Nature’s daily boost Text Block Row" at bounding box center [877, 180] width 1260 height 38
click at [956, 674] on div "Icon Row 0" at bounding box center [885, 665] width 187 height 51
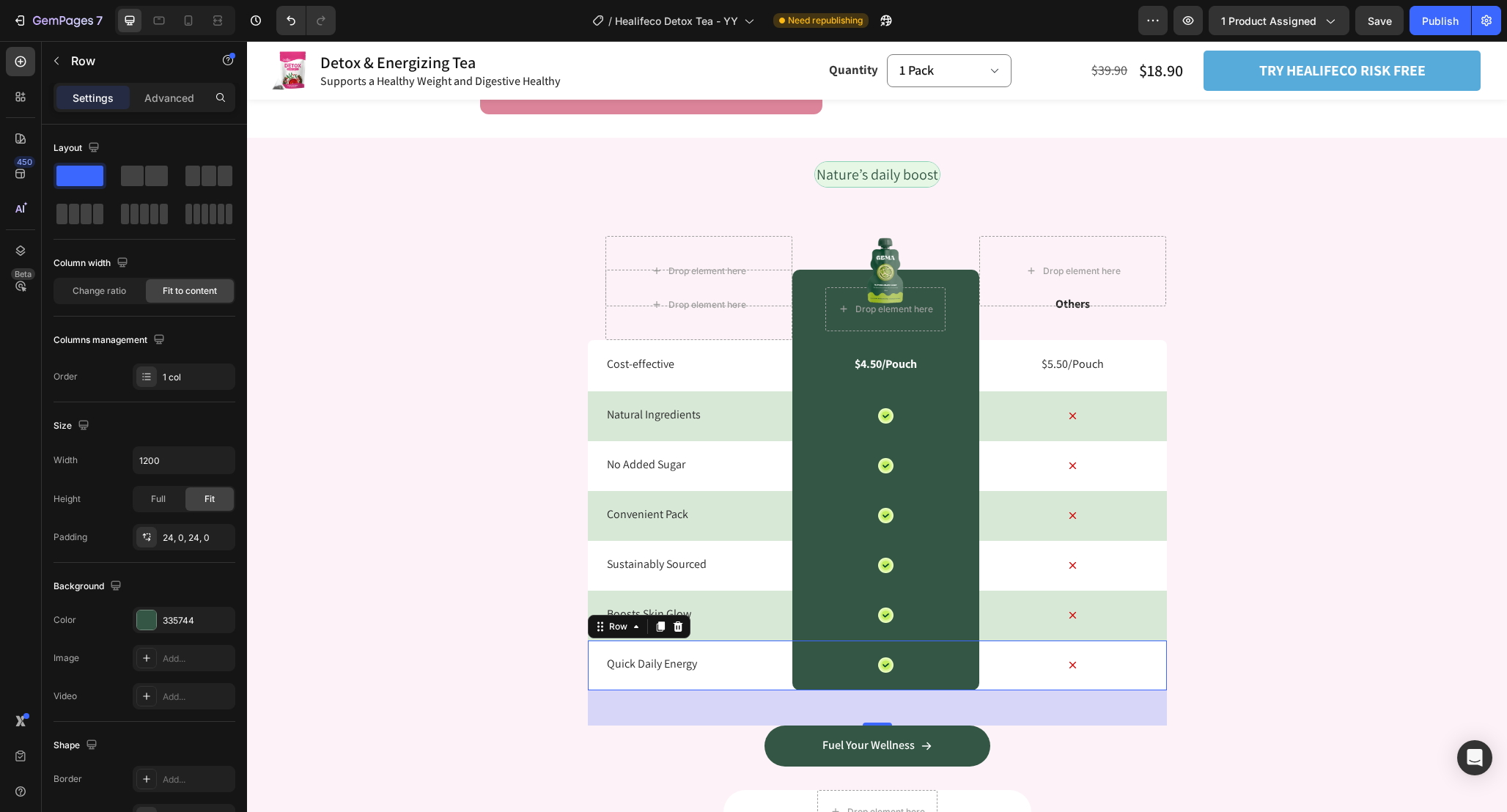
click at [771, 653] on div "Quick Daily Energy Text Block" at bounding box center [699, 665] width 187 height 50
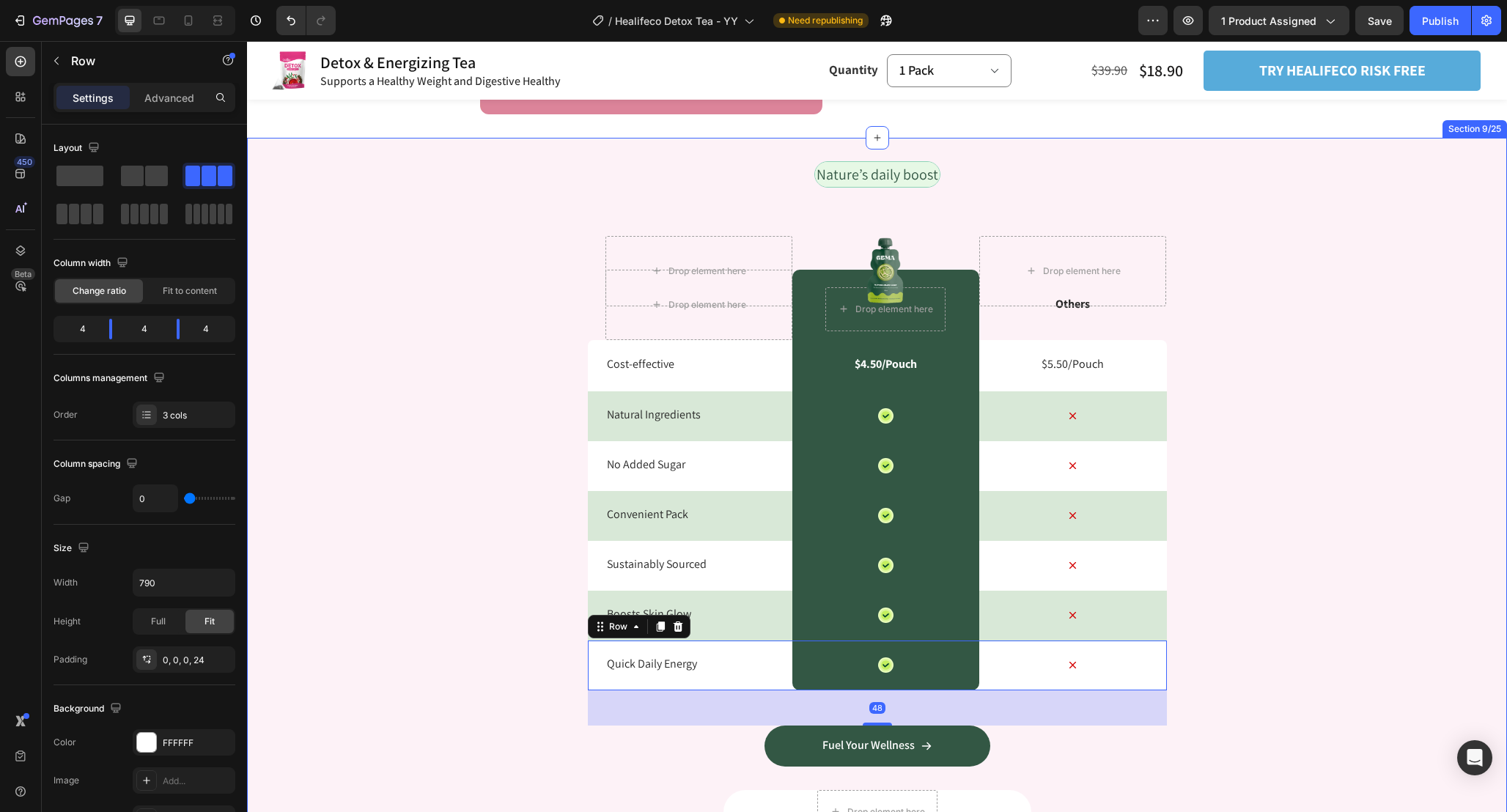
click at [1300, 599] on div "Nature’s daily boost Text Block Row Drop element here Image Drop element here R…" at bounding box center [877, 498] width 1260 height 673
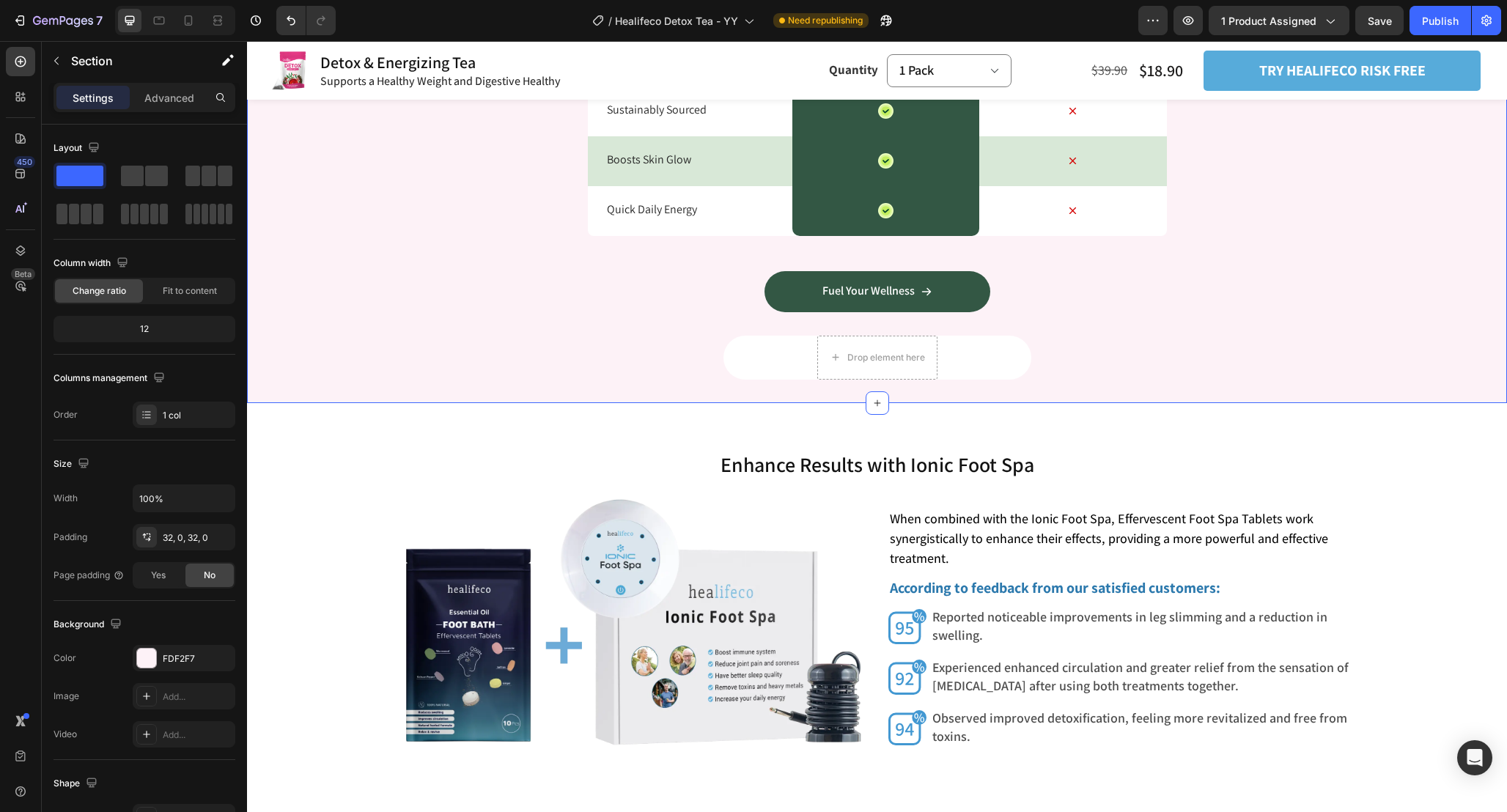
scroll to position [3678, 0]
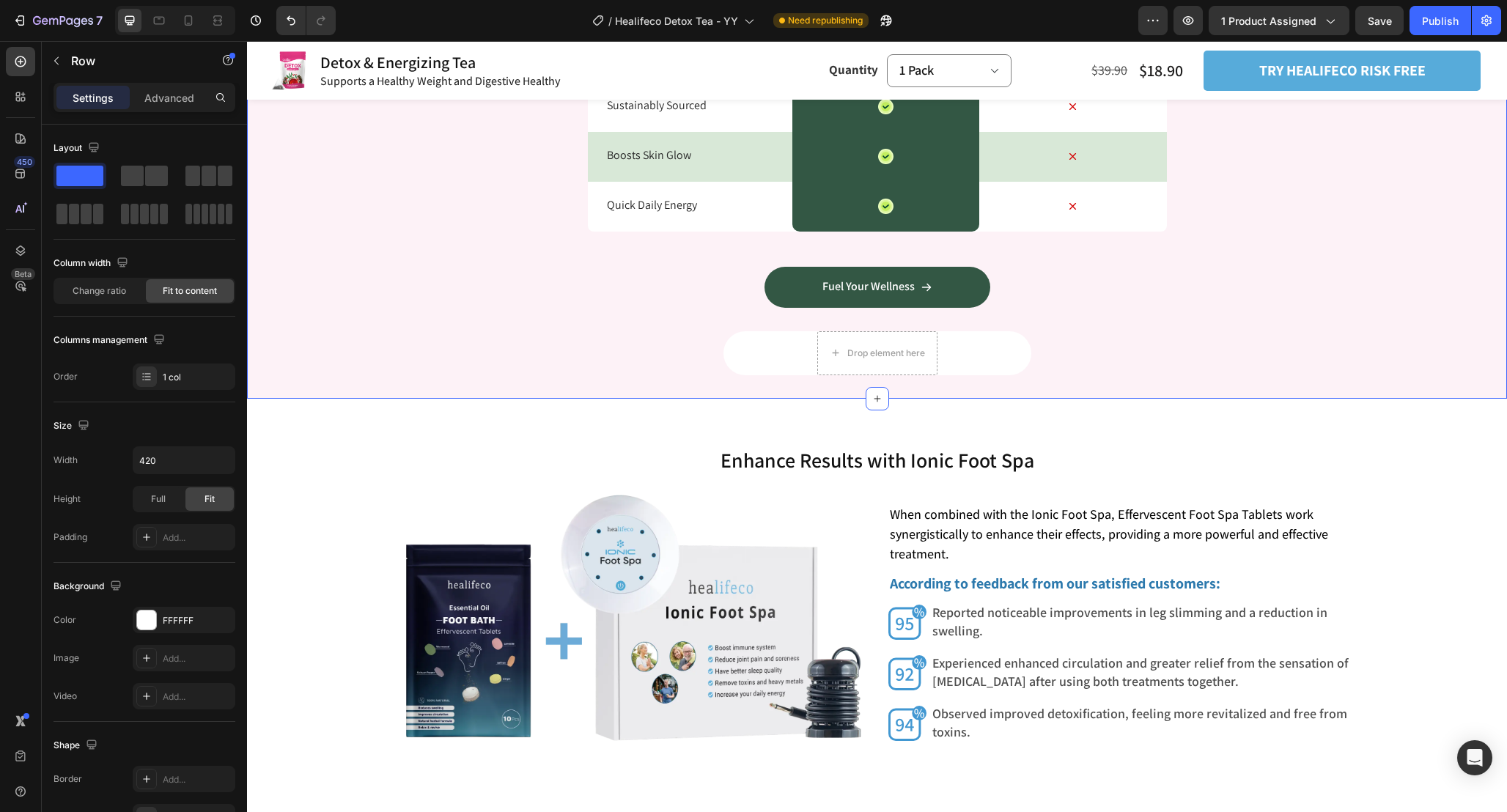
click at [1030, 349] on div "Drop element here Row" at bounding box center [877, 353] width 308 height 44
click at [1024, 347] on div "Drop element here Row 0" at bounding box center [877, 353] width 308 height 44
click at [811, 312] on icon at bounding box center [813, 317] width 12 height 12
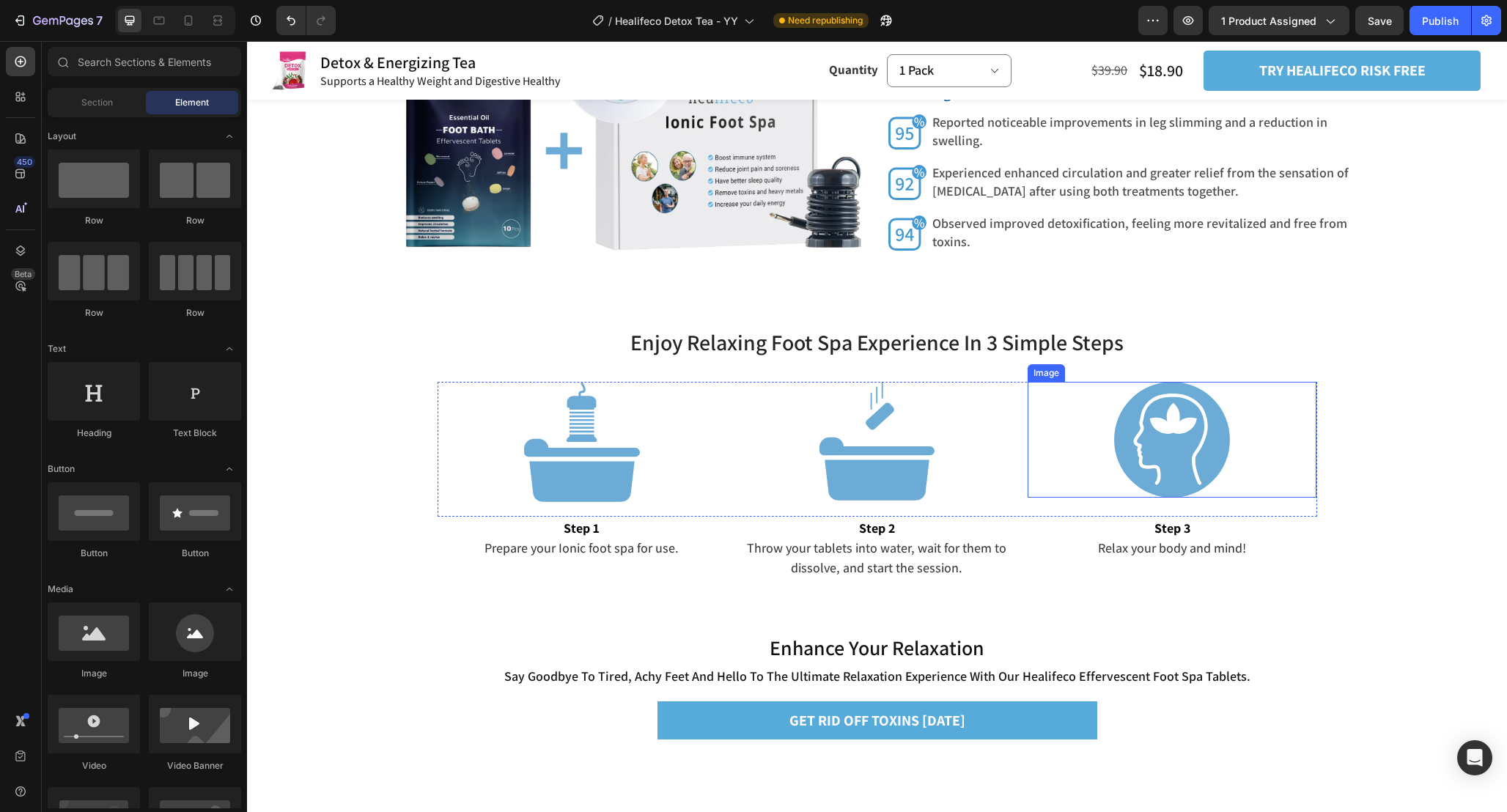
scroll to position [4054, 0]
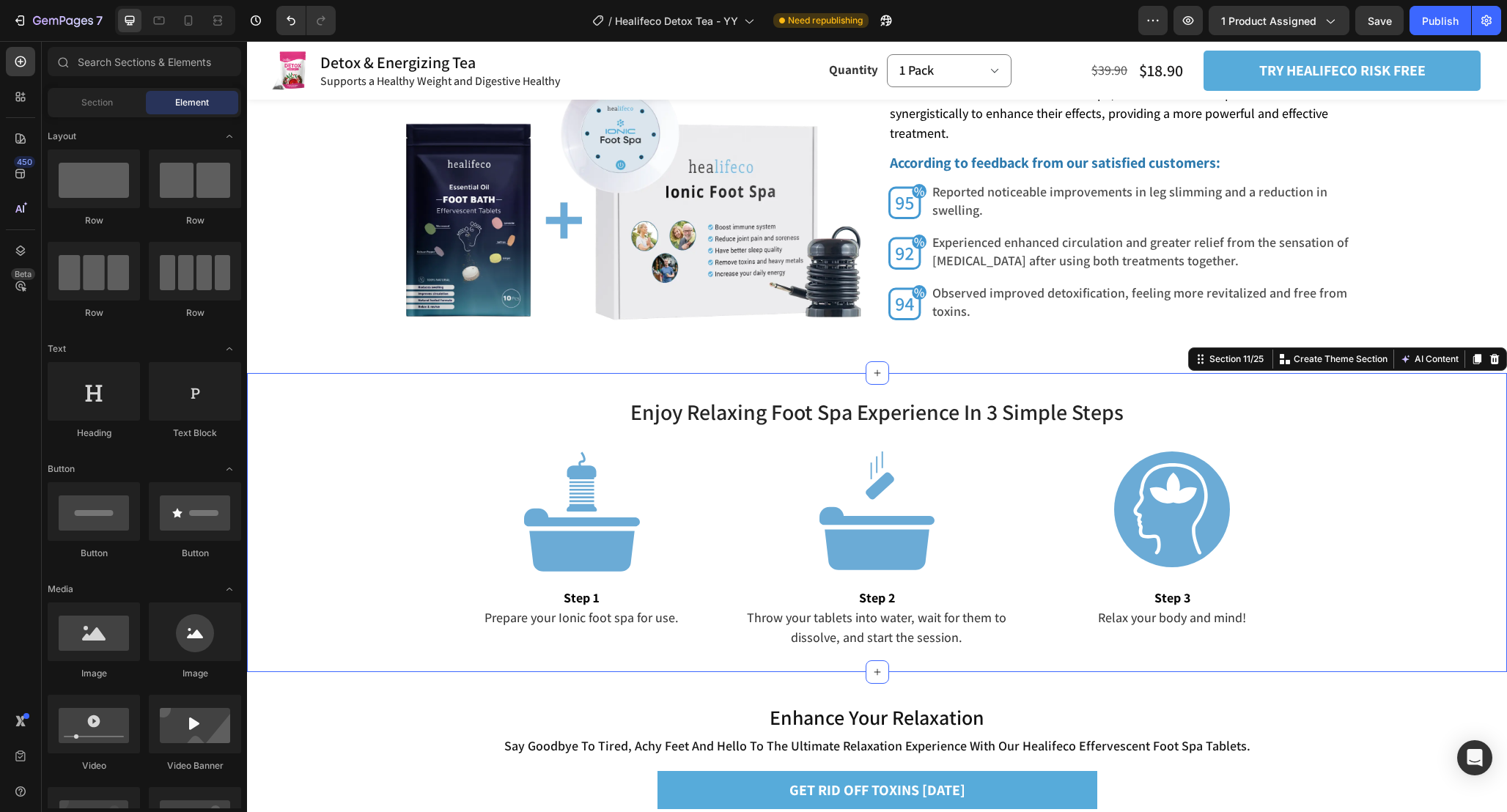
click at [1247, 385] on div "Enjoy Relaxing Foot Spa Experience In 3 Simple Steps Heading Enjoy Relaxing Foo…" at bounding box center [877, 523] width 1260 height 299
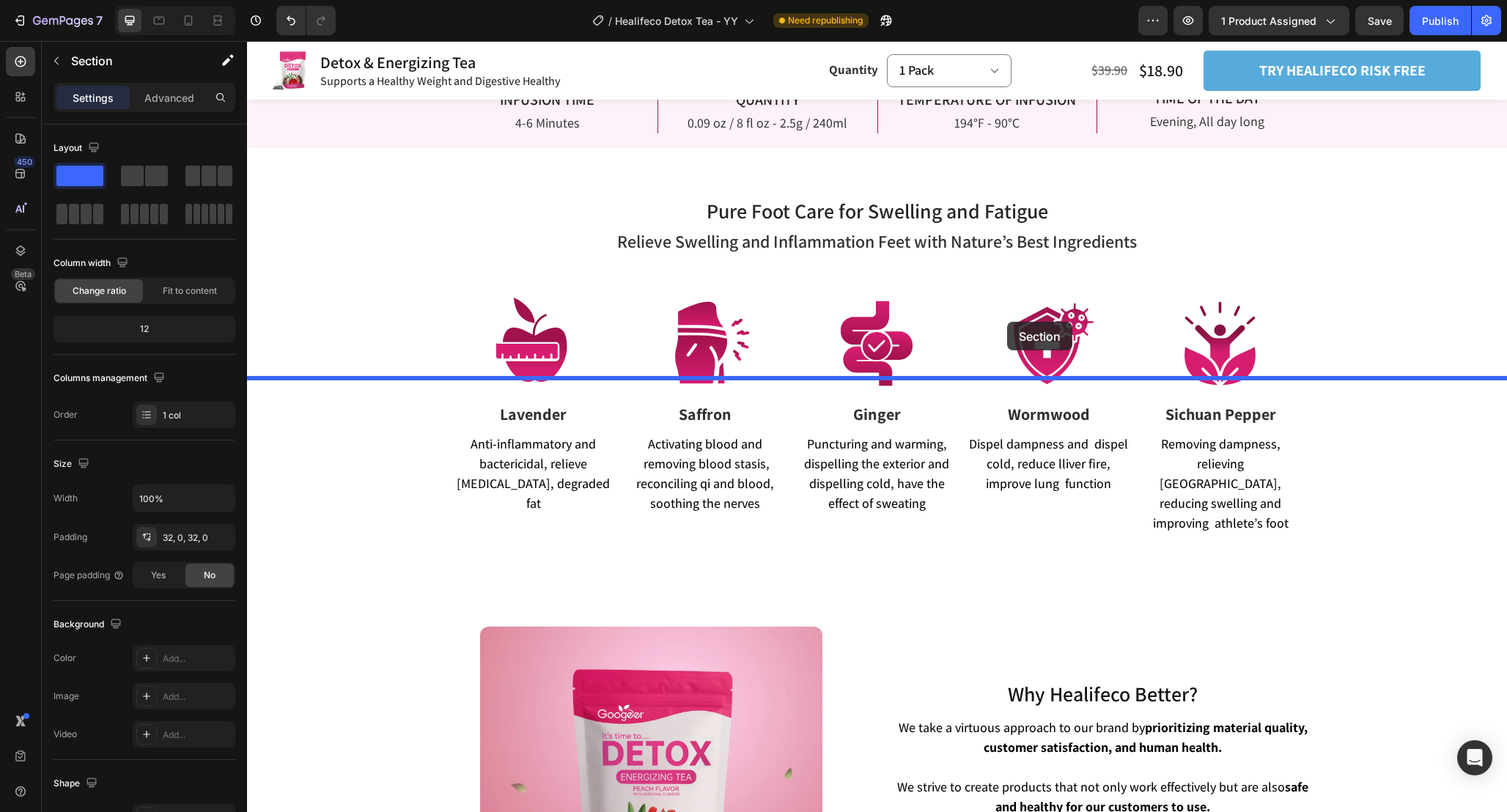
scroll to position [2135, 0]
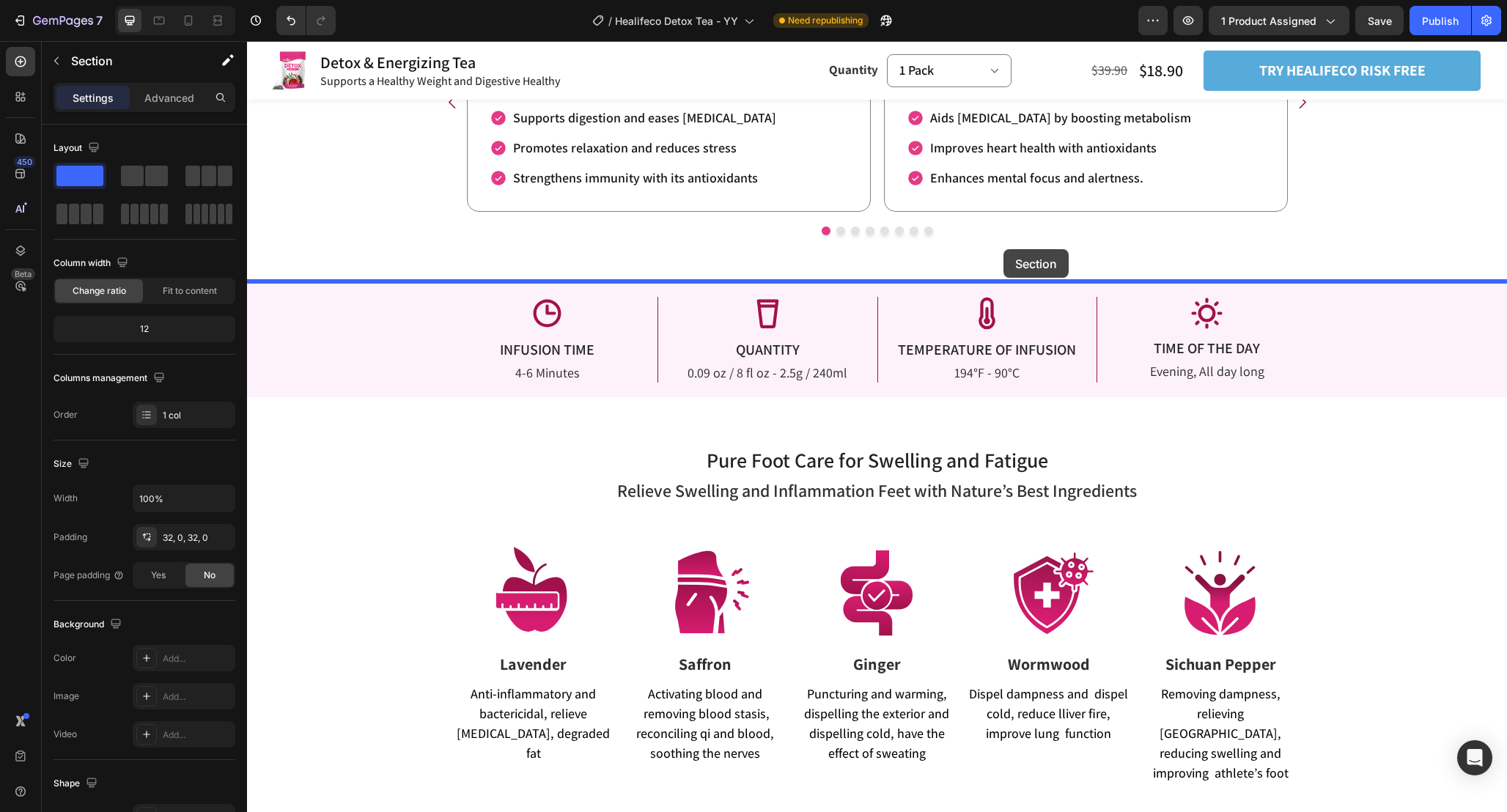
drag, startPoint x: 1195, startPoint y: 456, endPoint x: 1003, endPoint y: 249, distance: 282.3
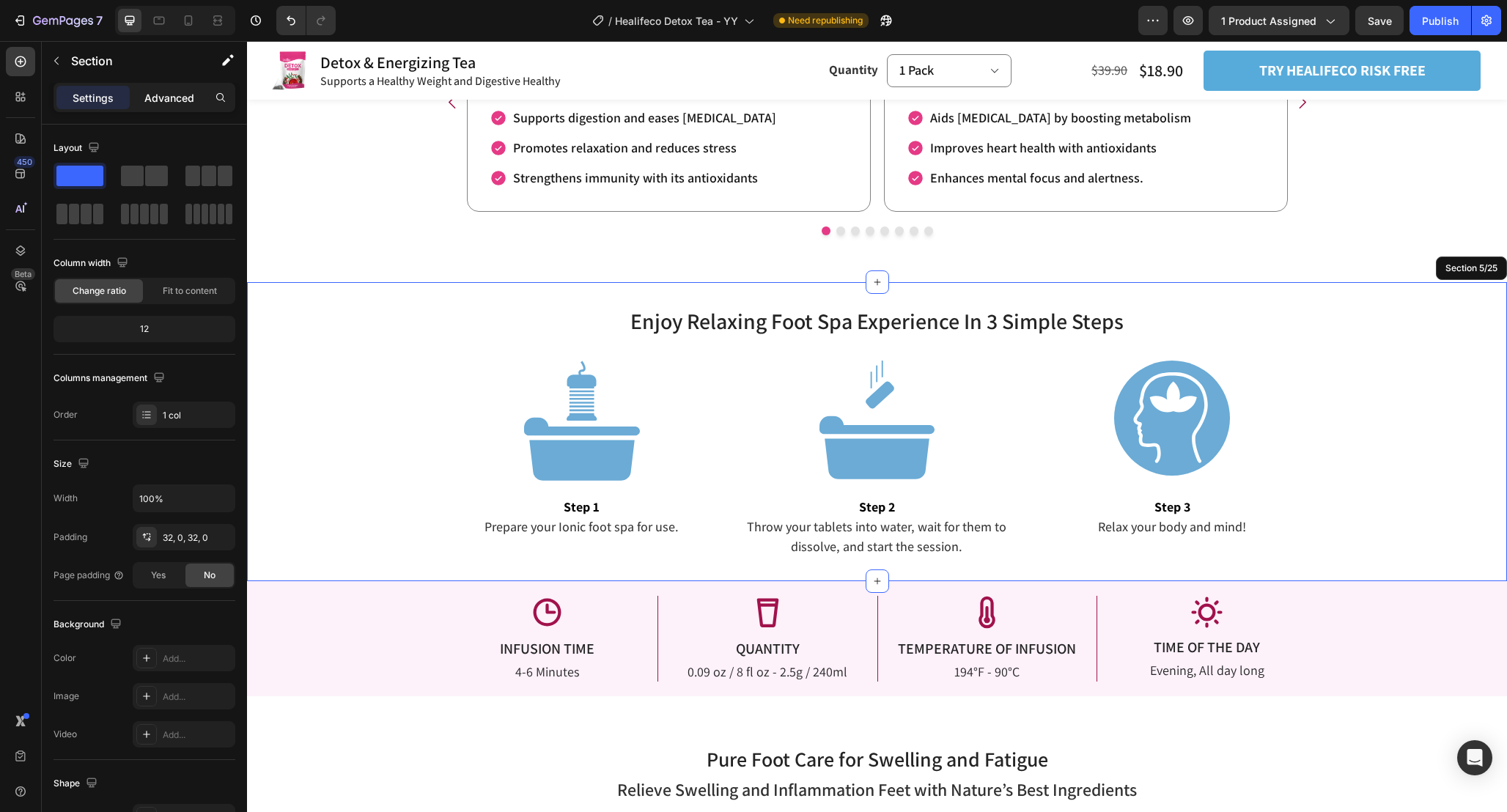
click at [167, 105] on div "Advanced" at bounding box center [170, 97] width 74 height 23
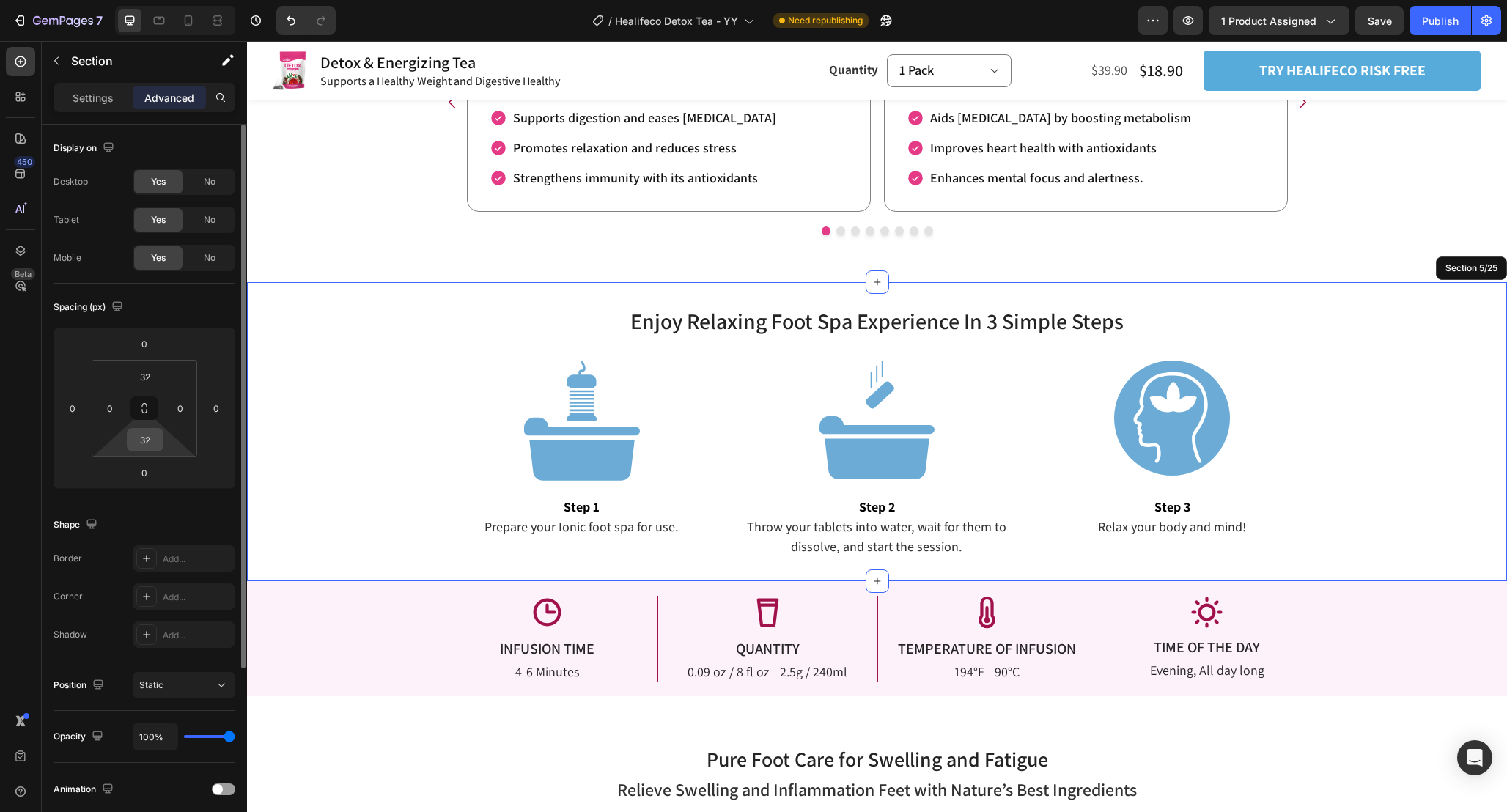
click at [157, 438] on input "32" at bounding box center [146, 440] width 29 height 22
type input "64"
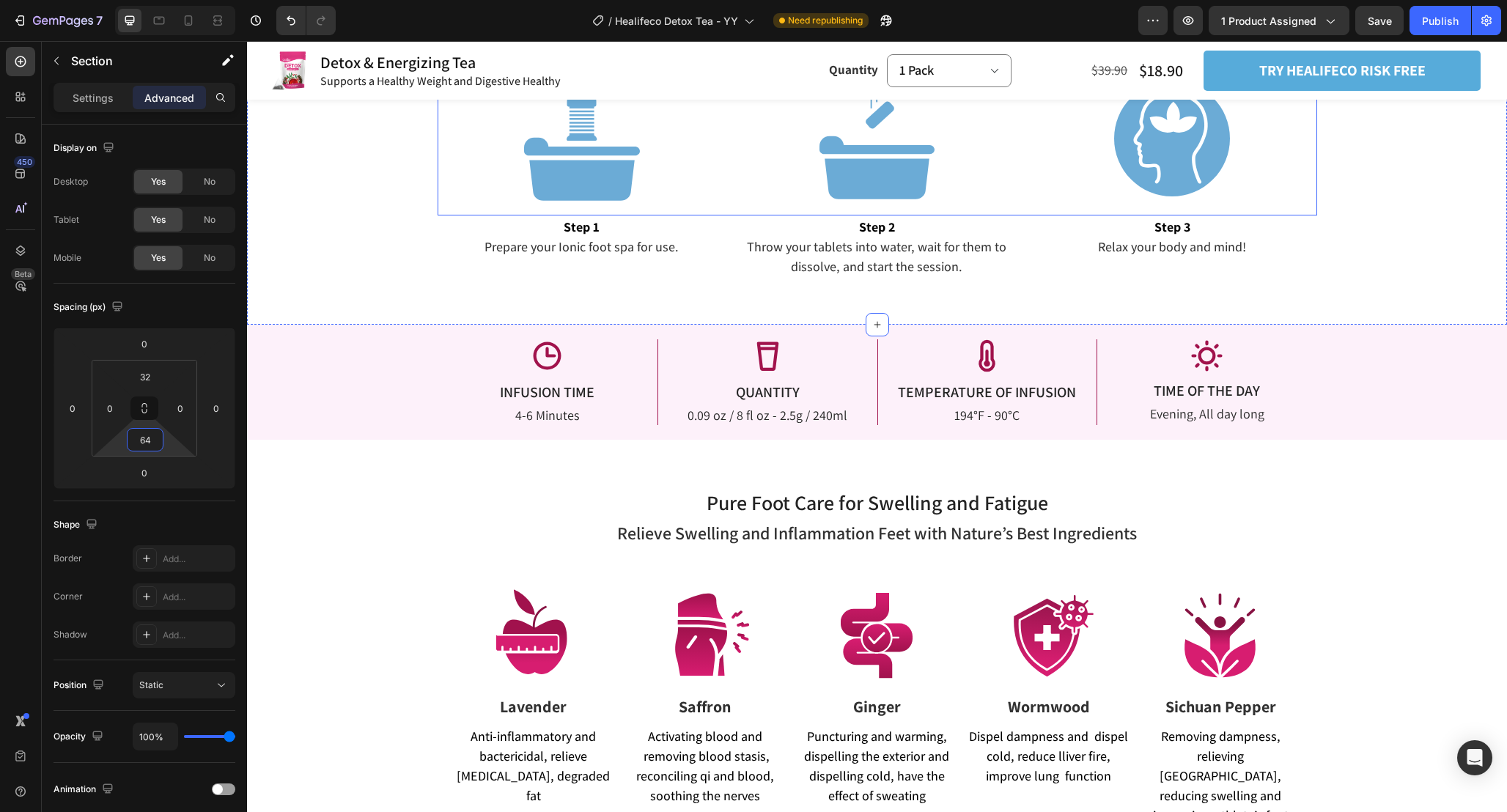
click at [1361, 556] on div "Pure Foot Care for Swelling and Fatigue Heading Relieve Swelling and Inflammati…" at bounding box center [877, 667] width 1260 height 362
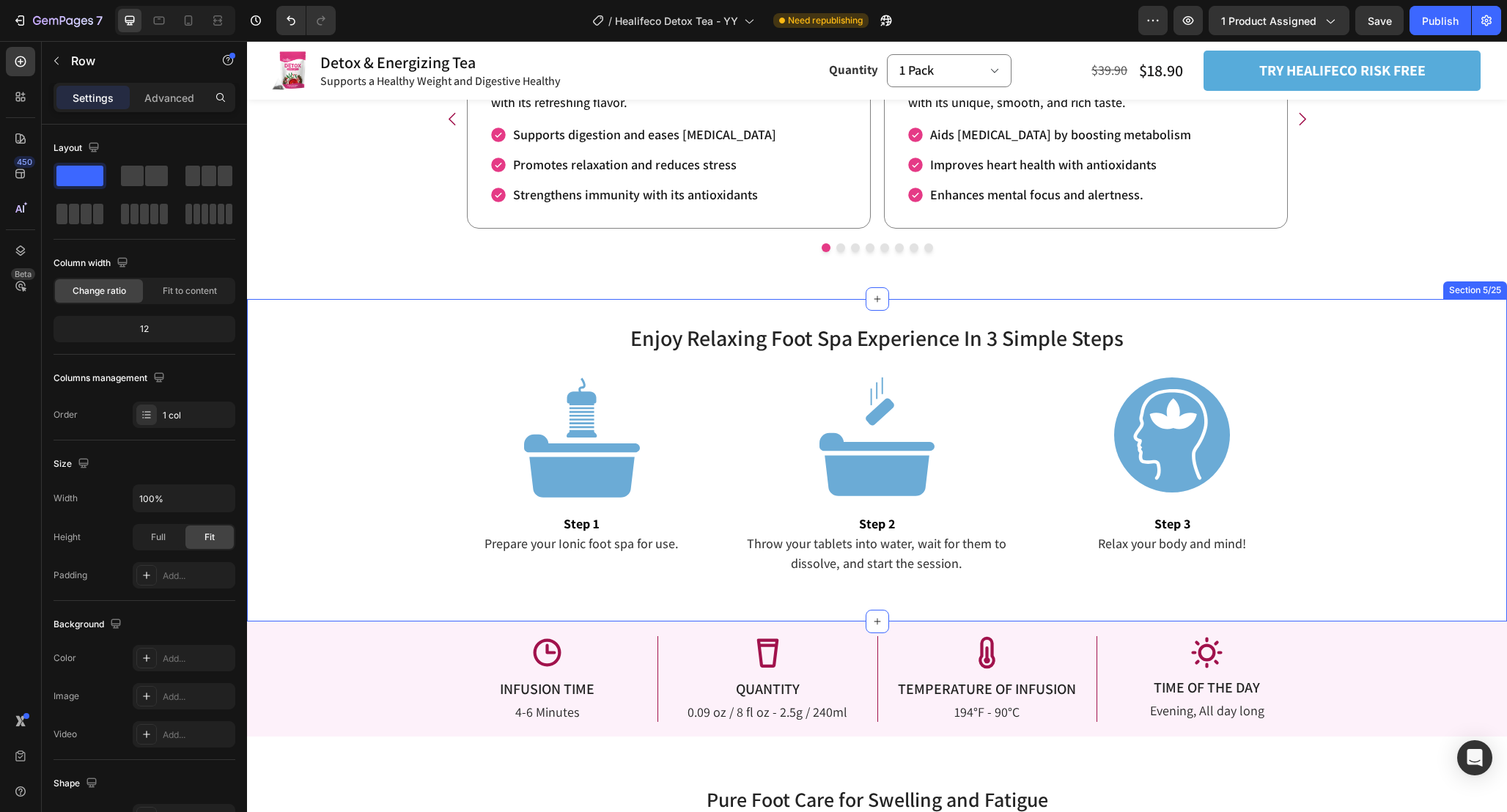
scroll to position [2105, 0]
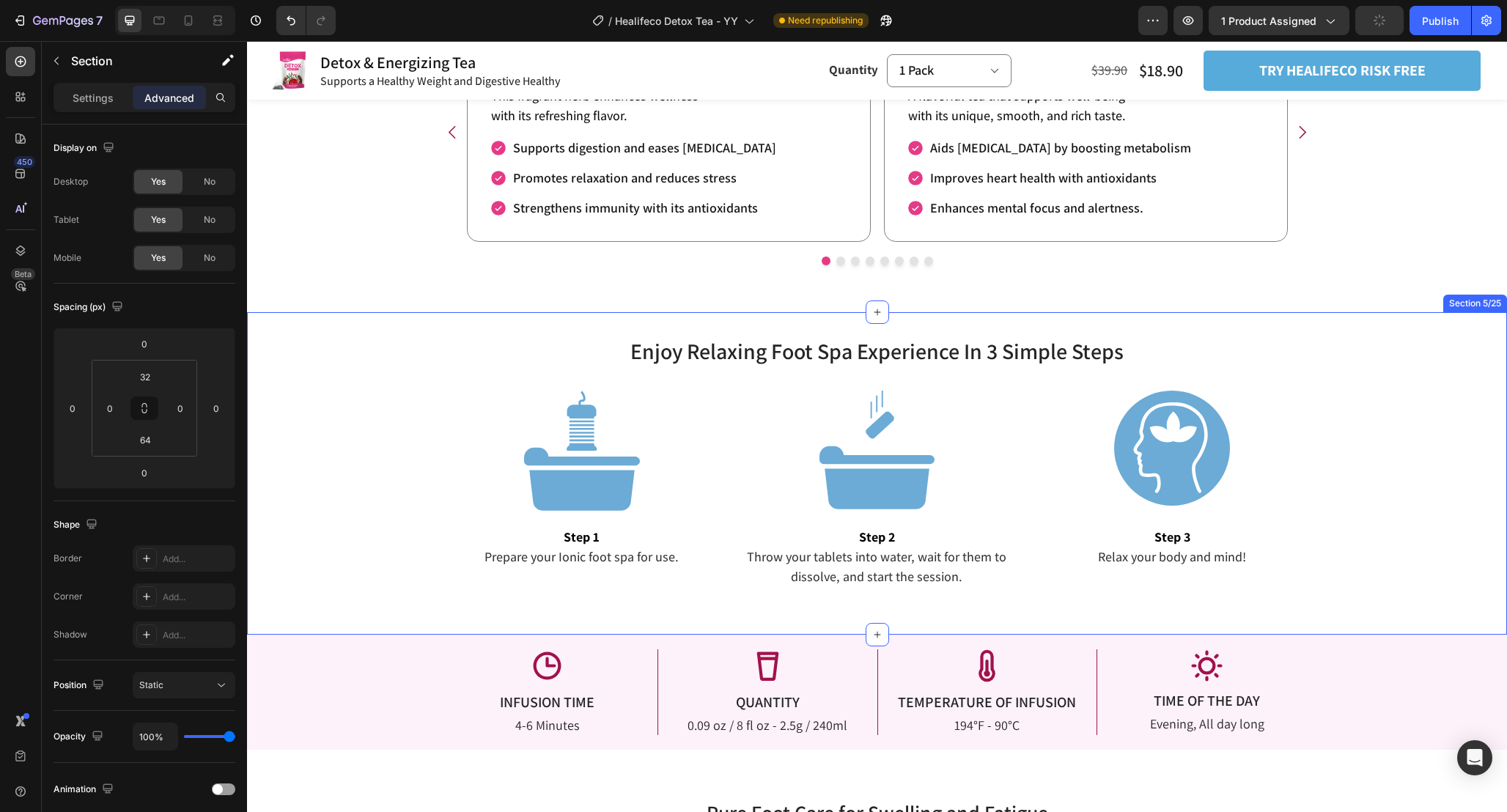
click at [1175, 316] on div "Enjoy Relaxing Foot Spa Experience In 3 Simple Steps Heading Enjoy Relaxing Foo…" at bounding box center [877, 474] width 1260 height 323
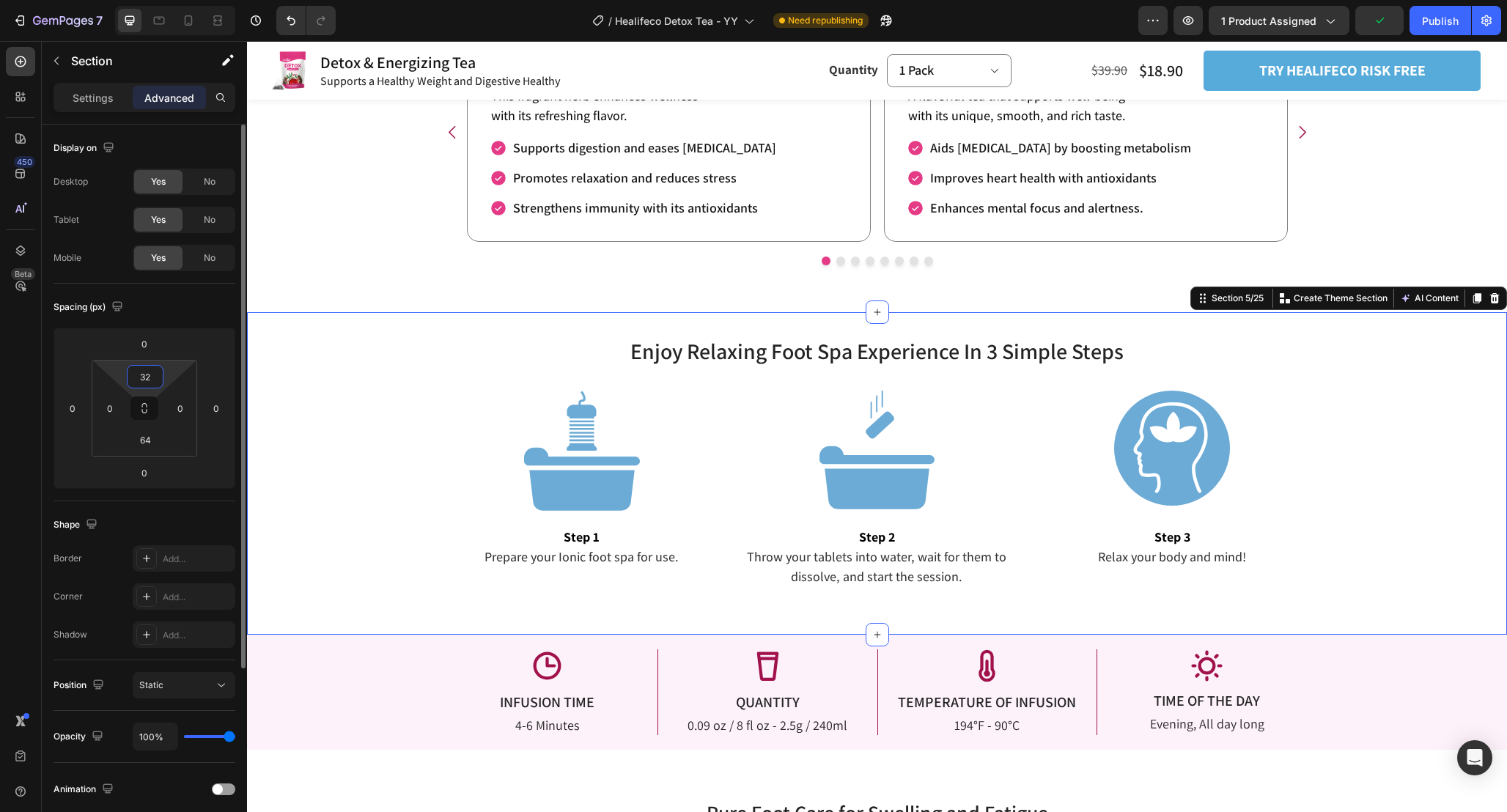
click at [155, 380] on input "32" at bounding box center [146, 377] width 29 height 22
type input "0"
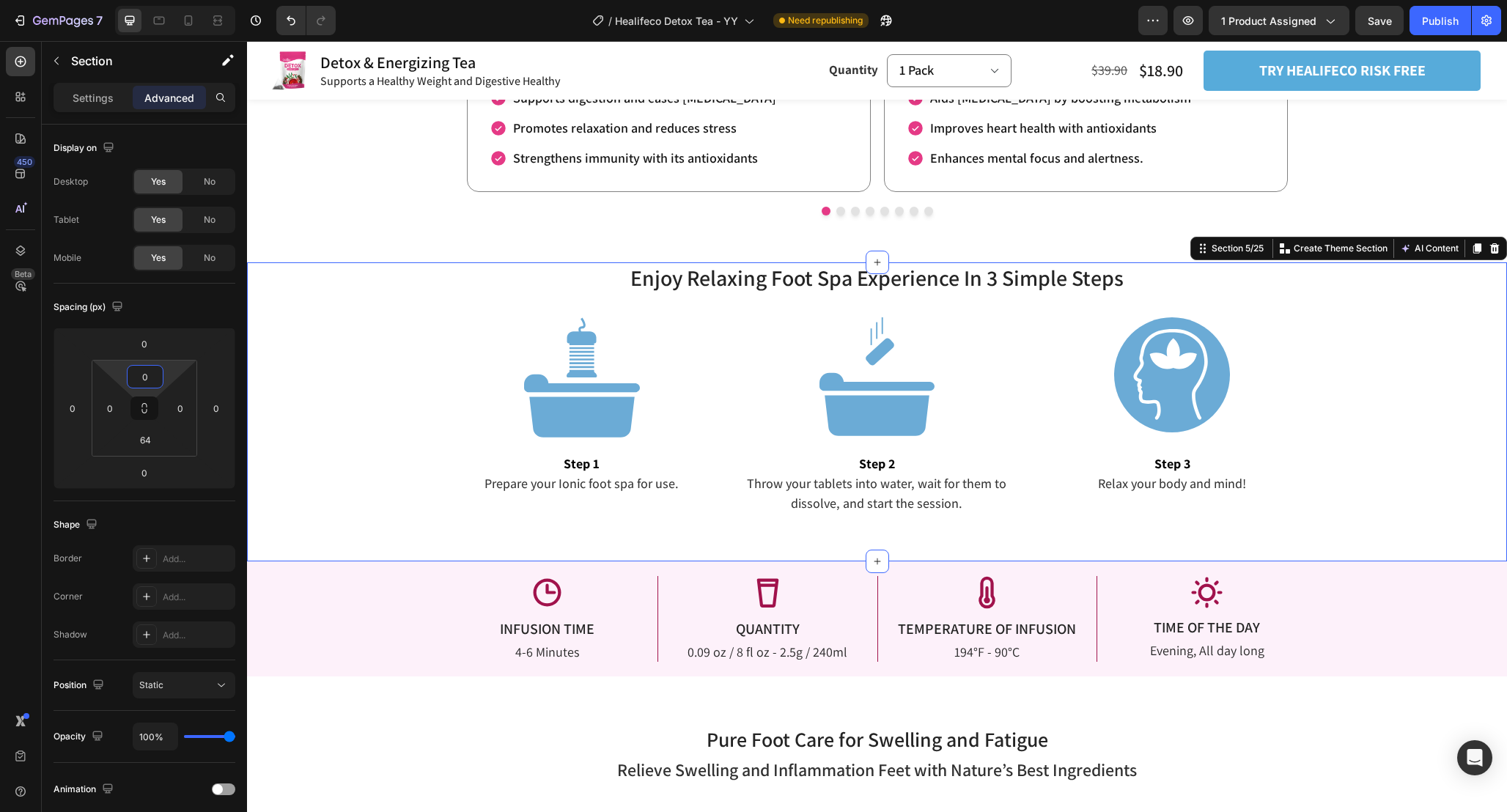
scroll to position [2158, 0]
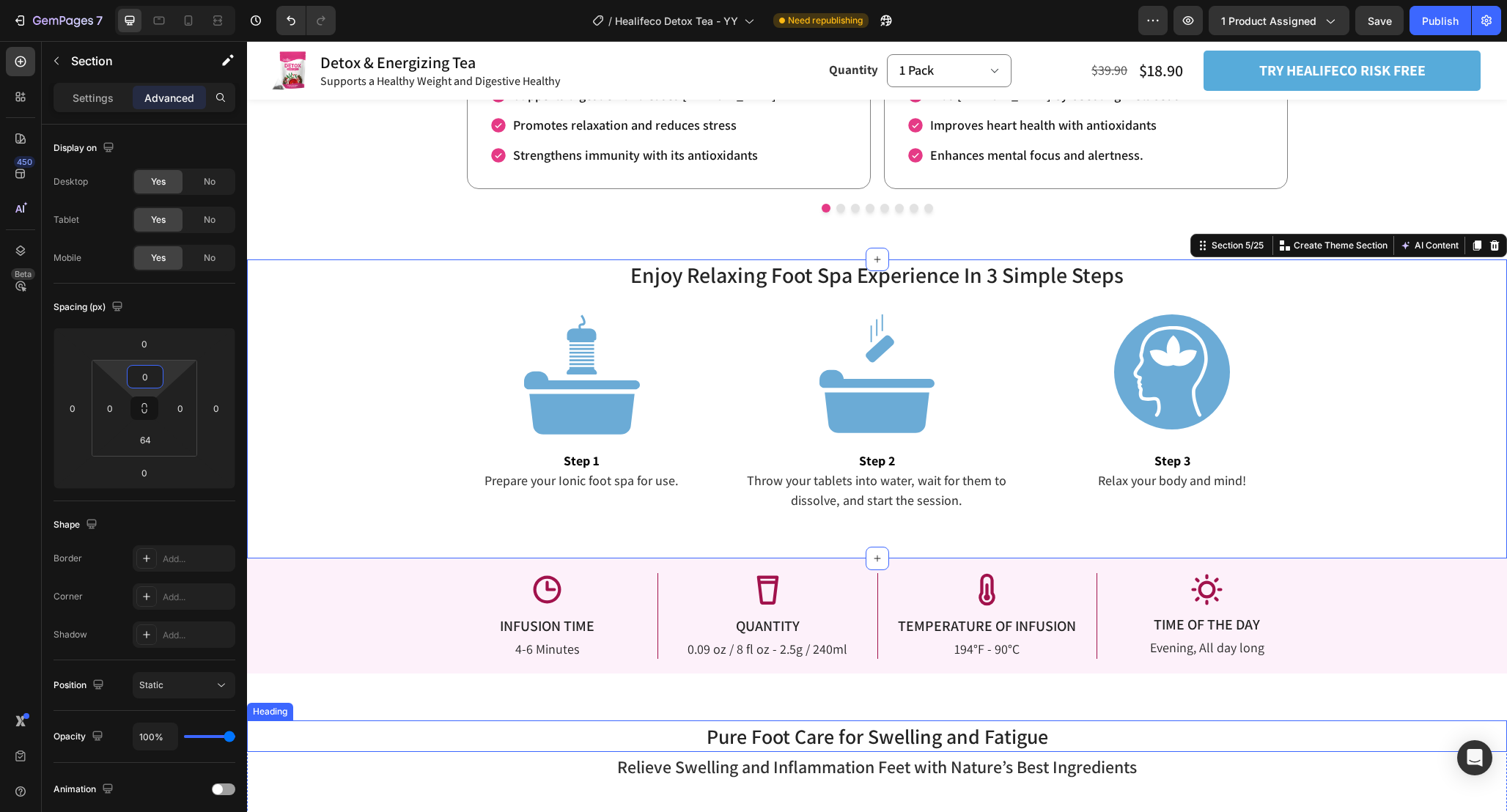
click at [1386, 727] on h2 "Pure Foot Care for Swelling and Fatigue" at bounding box center [877, 736] width 1260 height 31
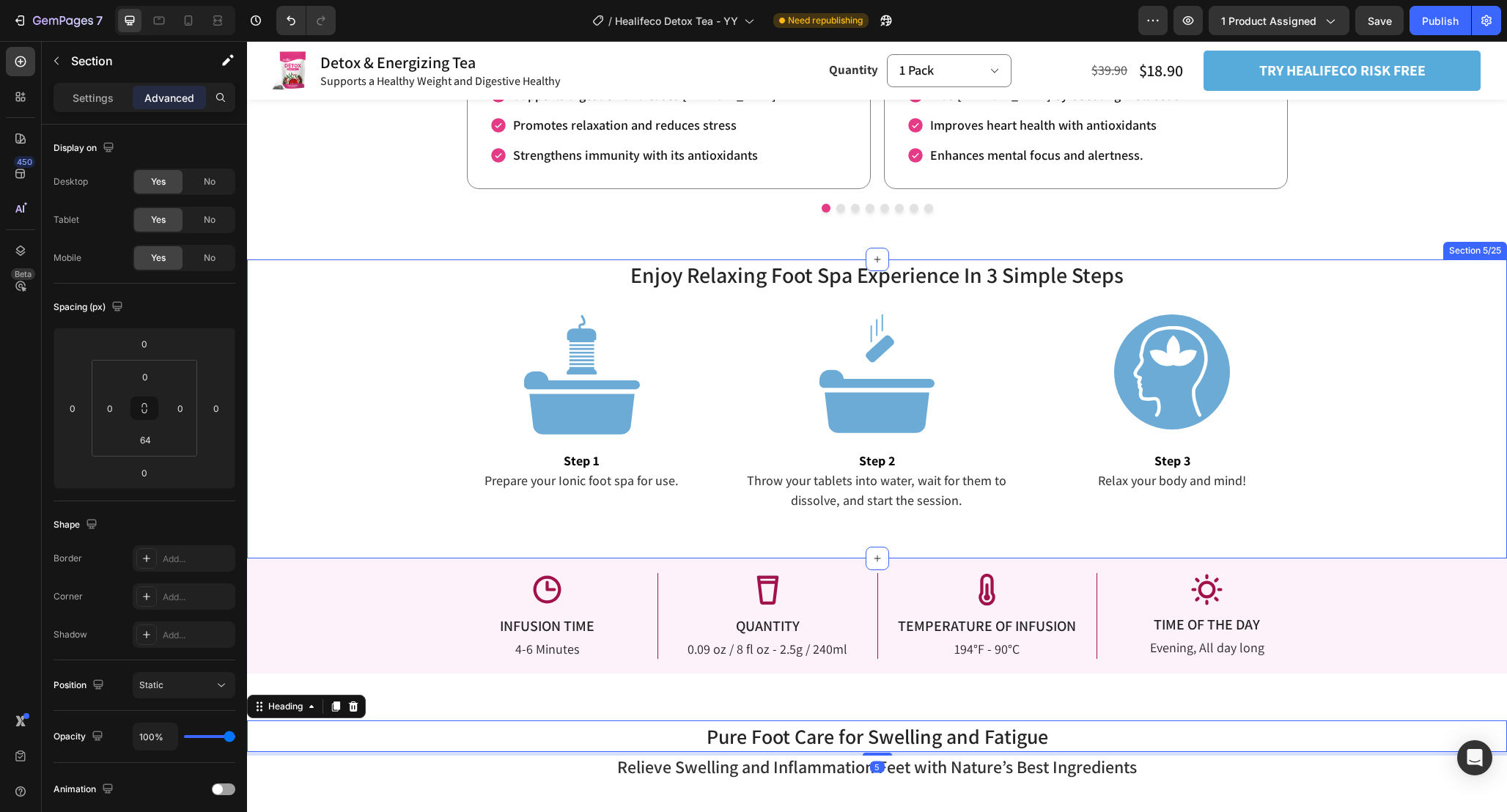
click at [1368, 293] on div "Enjoy Relaxing Foot Spa Experience In 3 Simple Steps Heading Enjoy Relaxing Foo…" at bounding box center [877, 385] width 1260 height 253
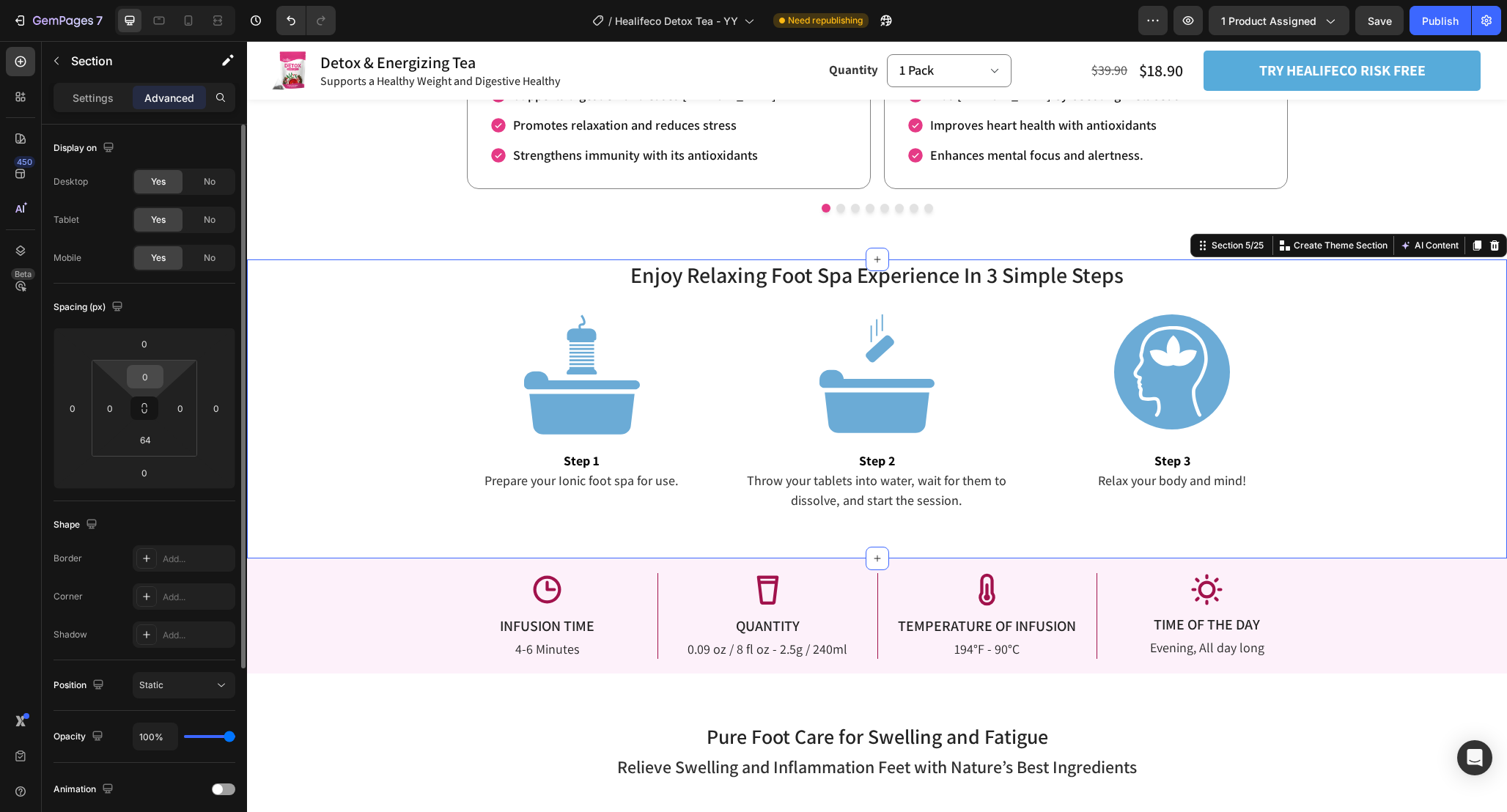
click at [152, 374] on input "0" at bounding box center [146, 377] width 29 height 22
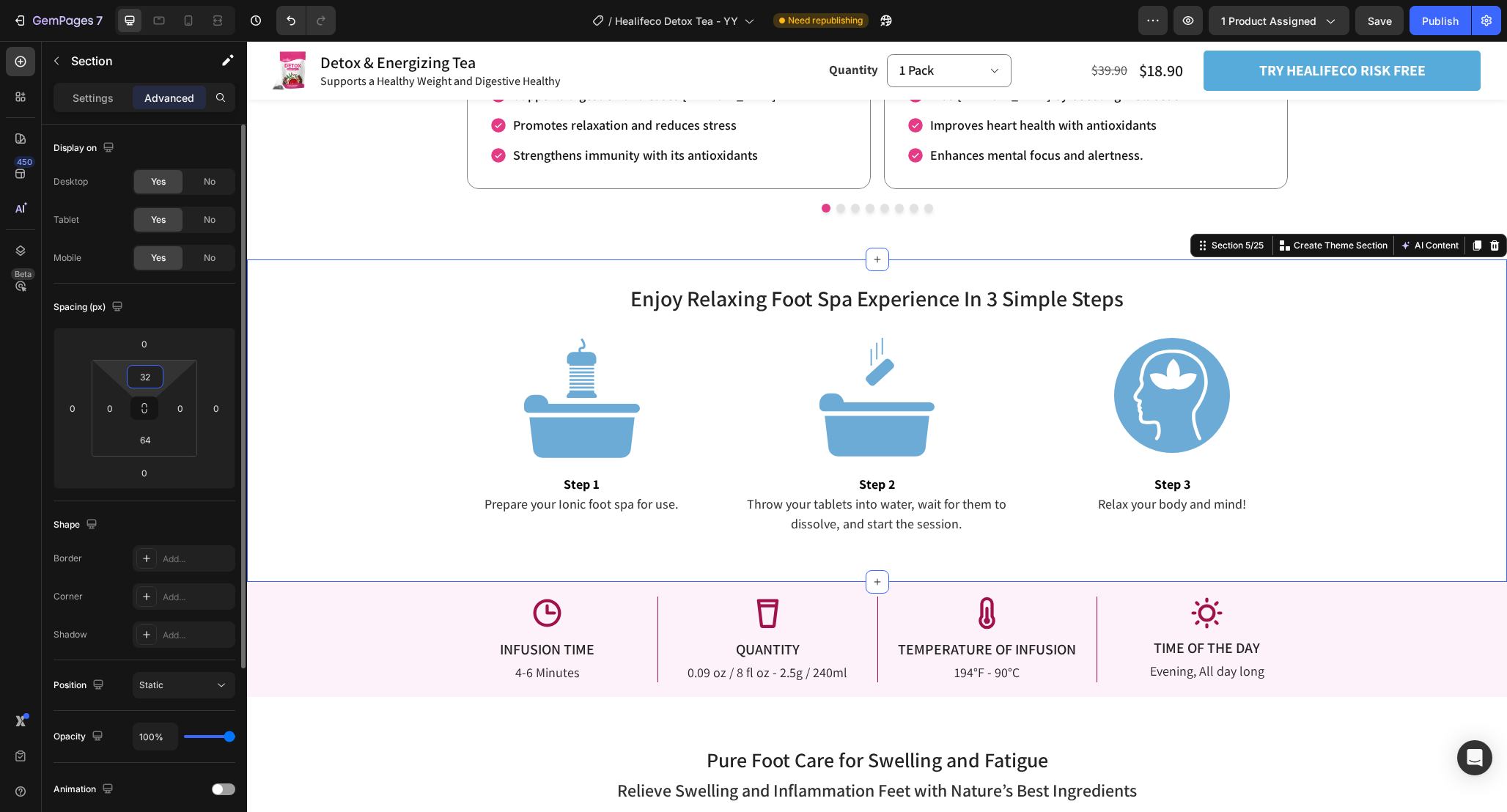
click at [152, 374] on input "32" at bounding box center [146, 377] width 29 height 22
type input "12"
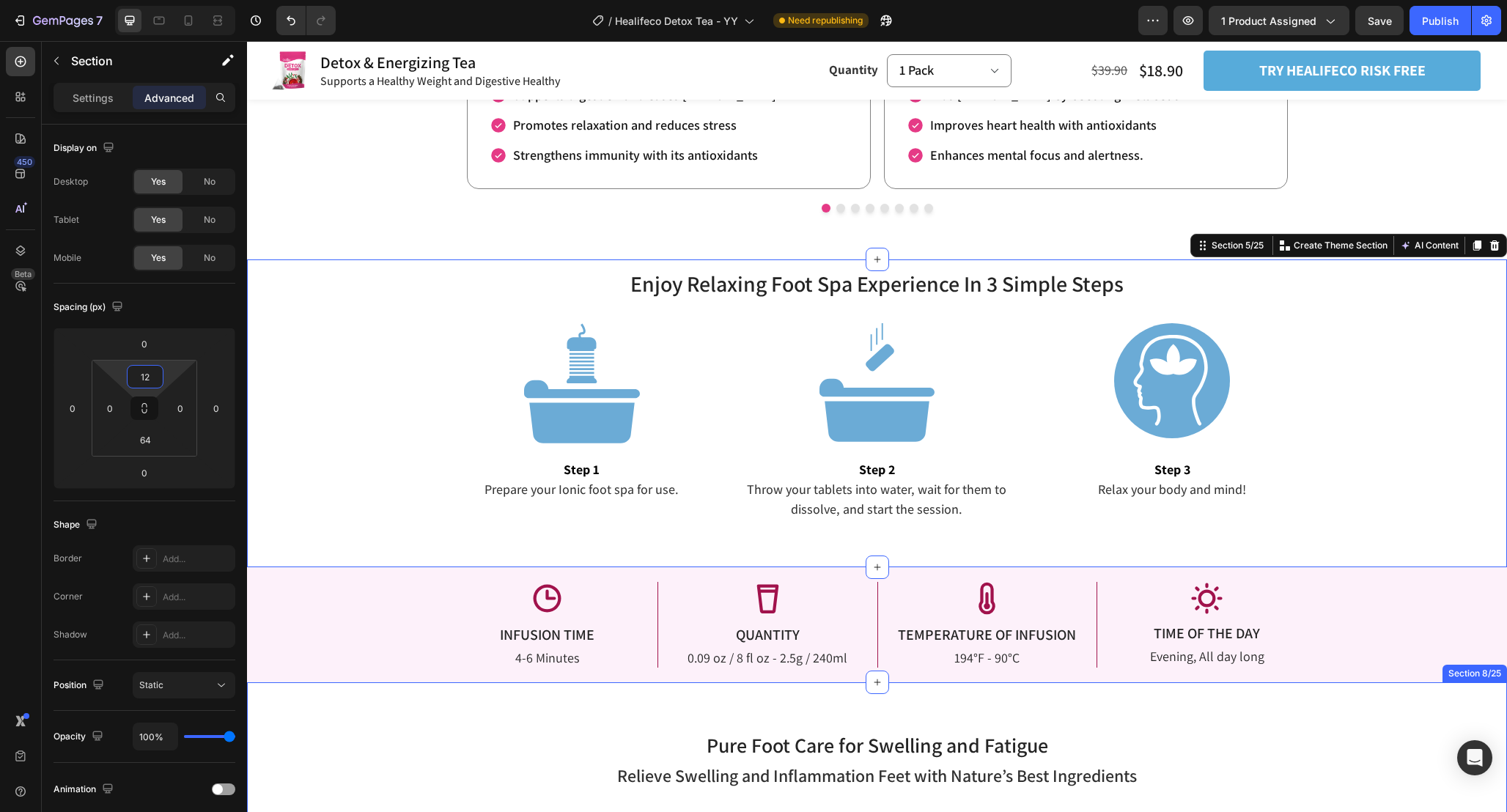
click at [1365, 742] on h2 "Pure Foot Care for Swelling and Fatigue" at bounding box center [877, 745] width 1260 height 31
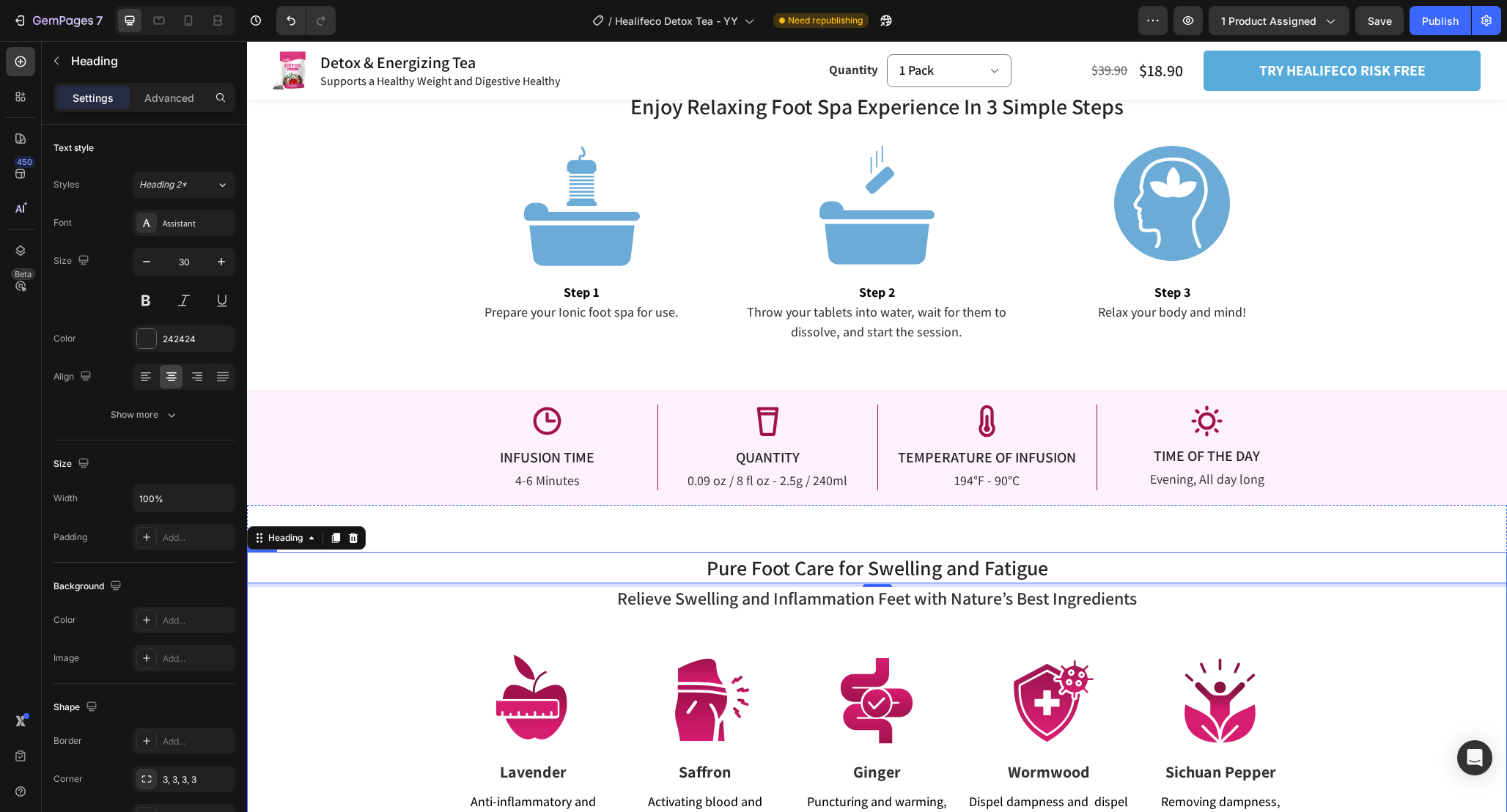
click at [1383, 649] on div "Pure Foot Care for Swelling and Fatigue Heading 5 Relieve Swelling and Inflamma…" at bounding box center [877, 733] width 1260 height 362
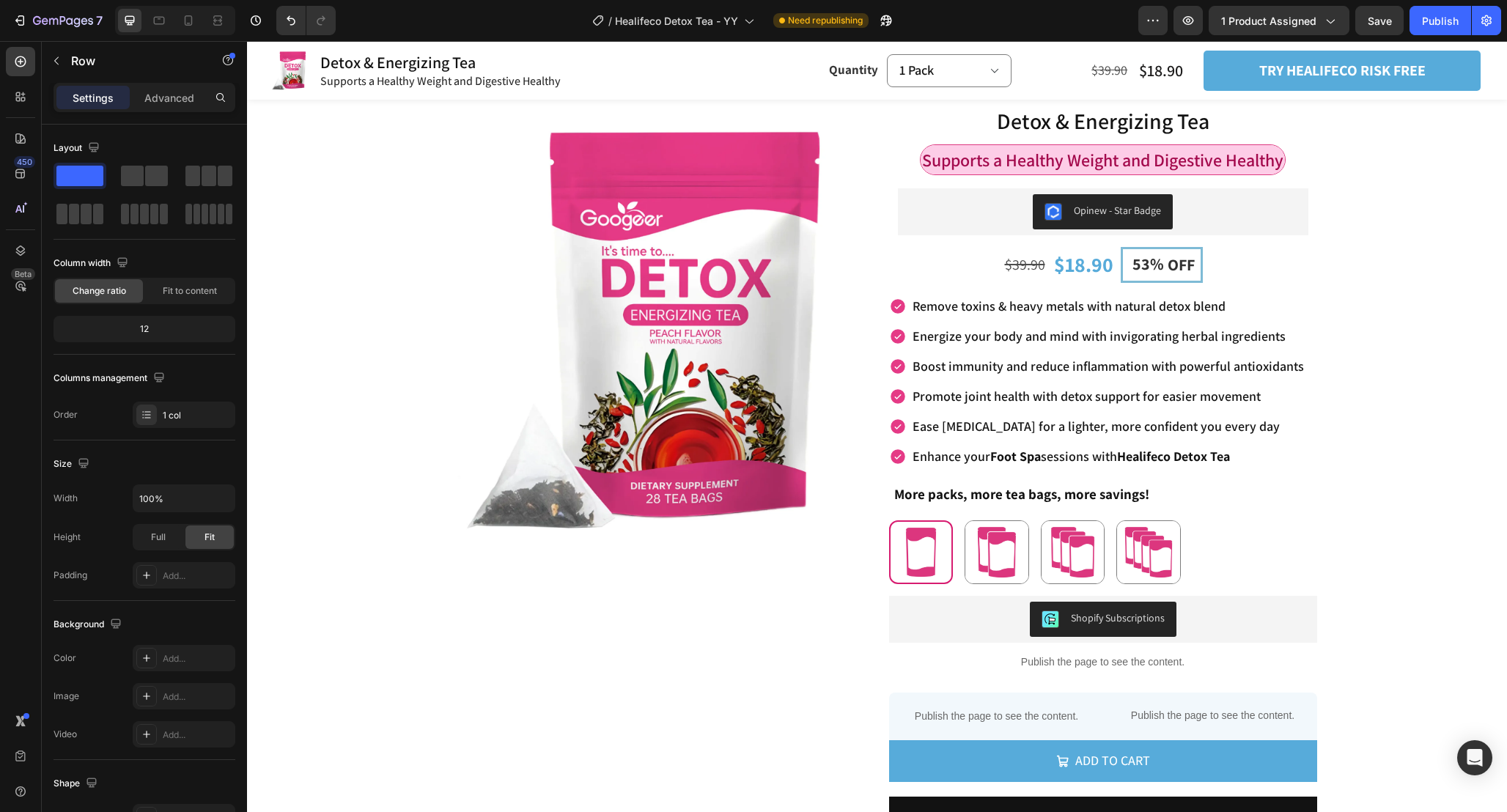
scroll to position [0, 0]
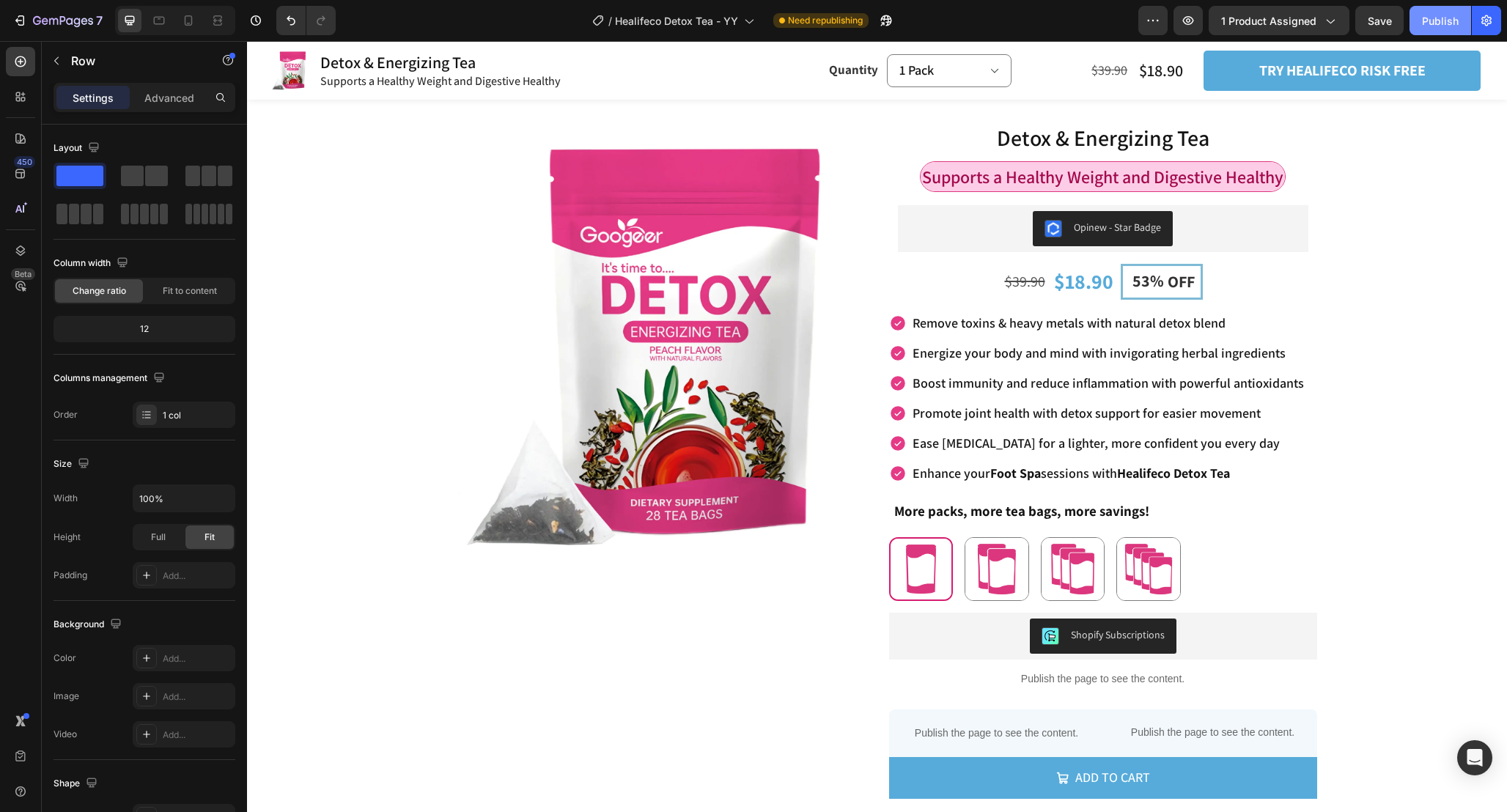
click at [1454, 18] on div "Publish" at bounding box center [1440, 20] width 37 height 16
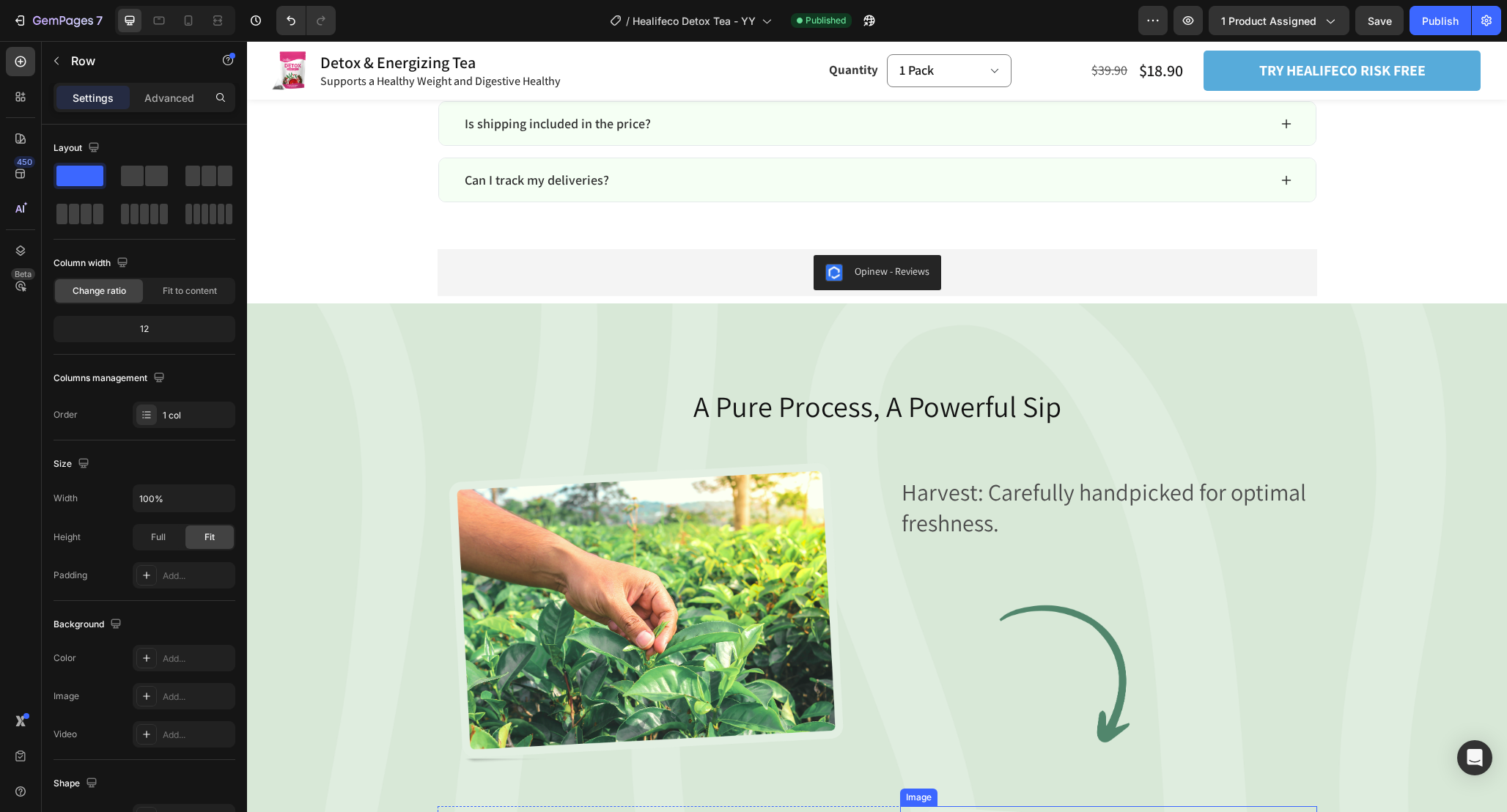
scroll to position [6731, 0]
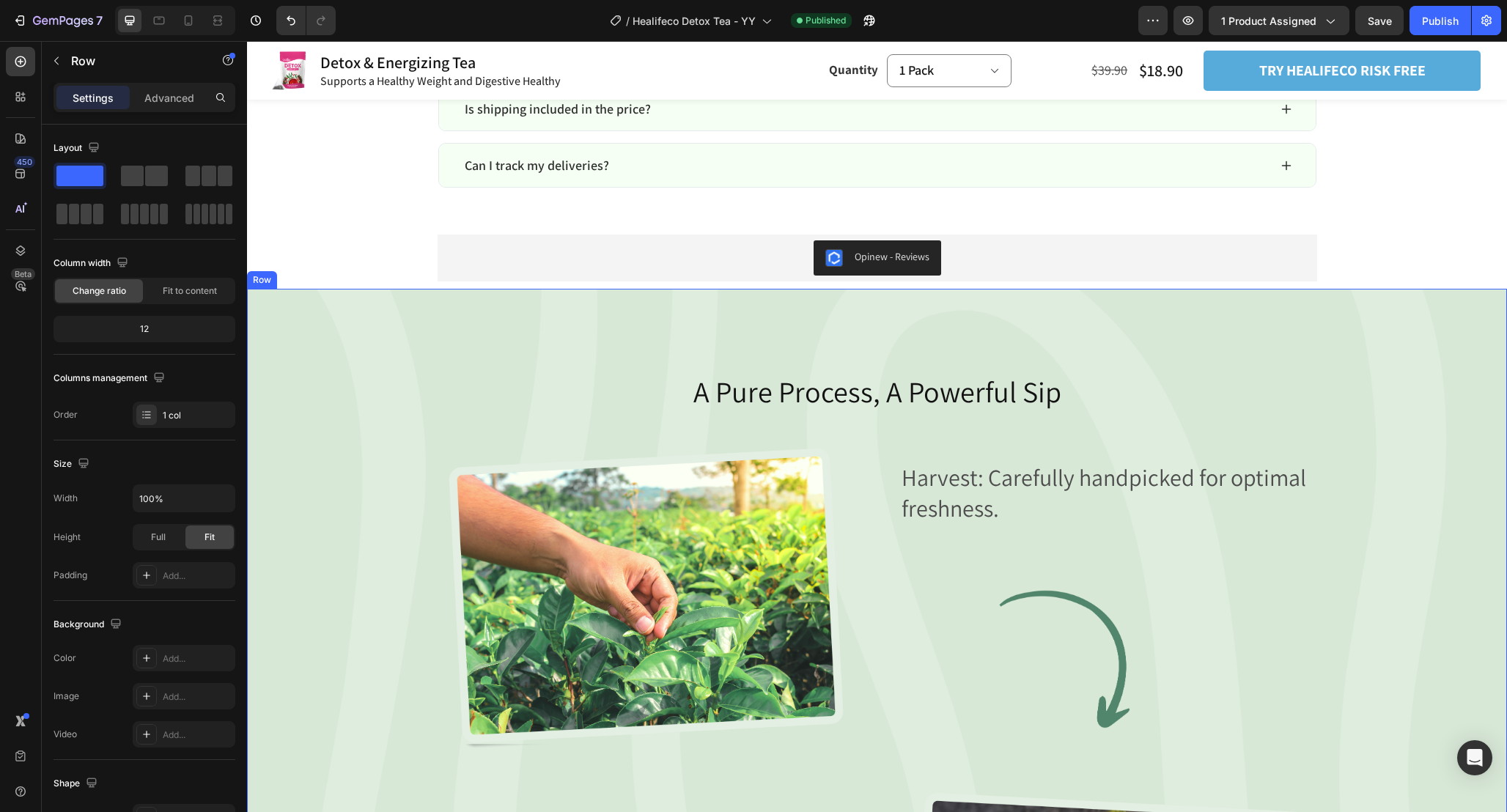
click at [1164, 312] on div "A Pure Process, A Powerful Sip Heading Image Harvest: Carefully handpicked for …" at bounding box center [877, 814] width 1260 height 1052
click at [342, 271] on icon at bounding box center [336, 275] width 12 height 12
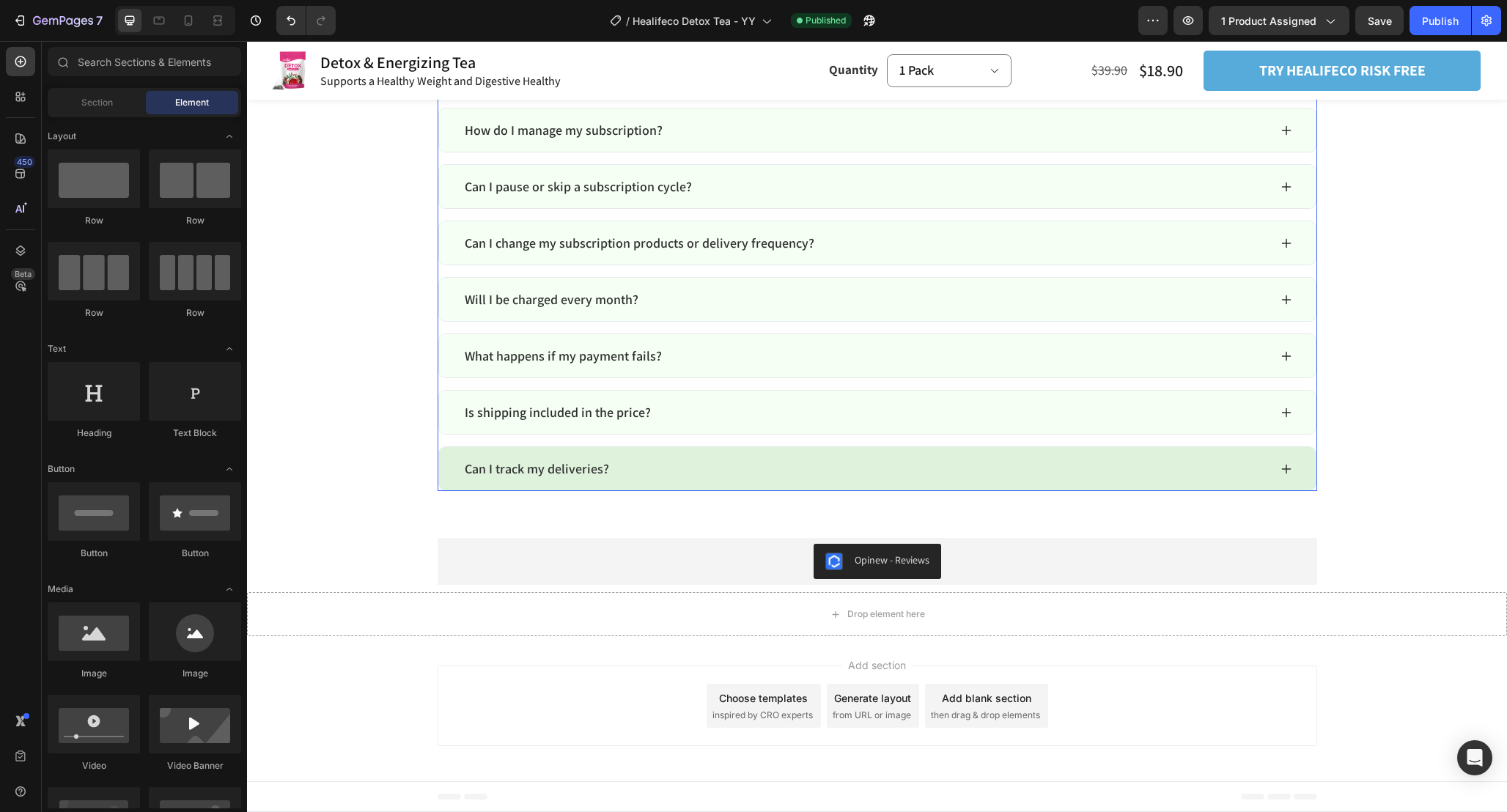
scroll to position [6412, 0]
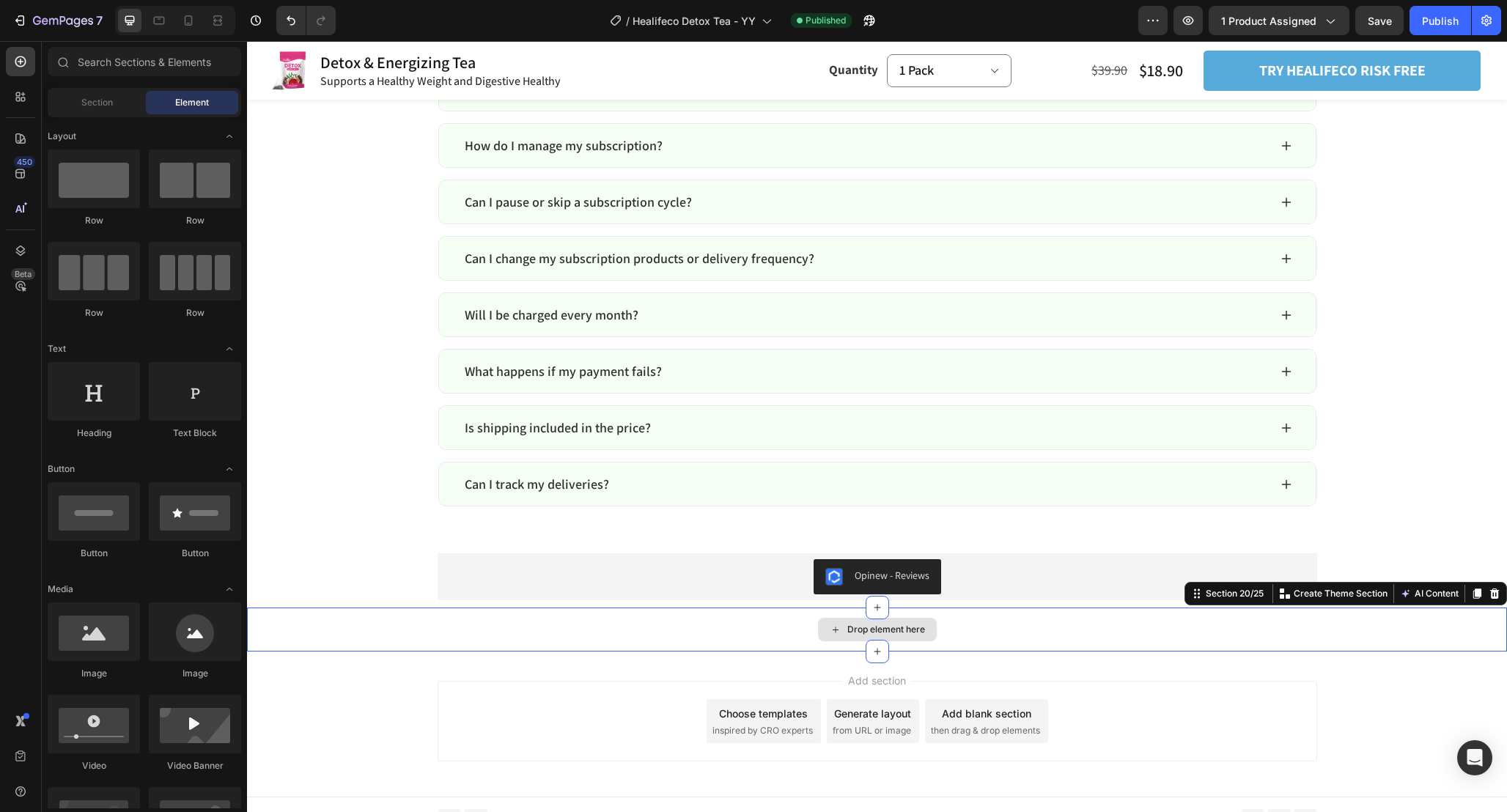
click at [647, 617] on div "Drop element here" at bounding box center [877, 630] width 1260 height 44
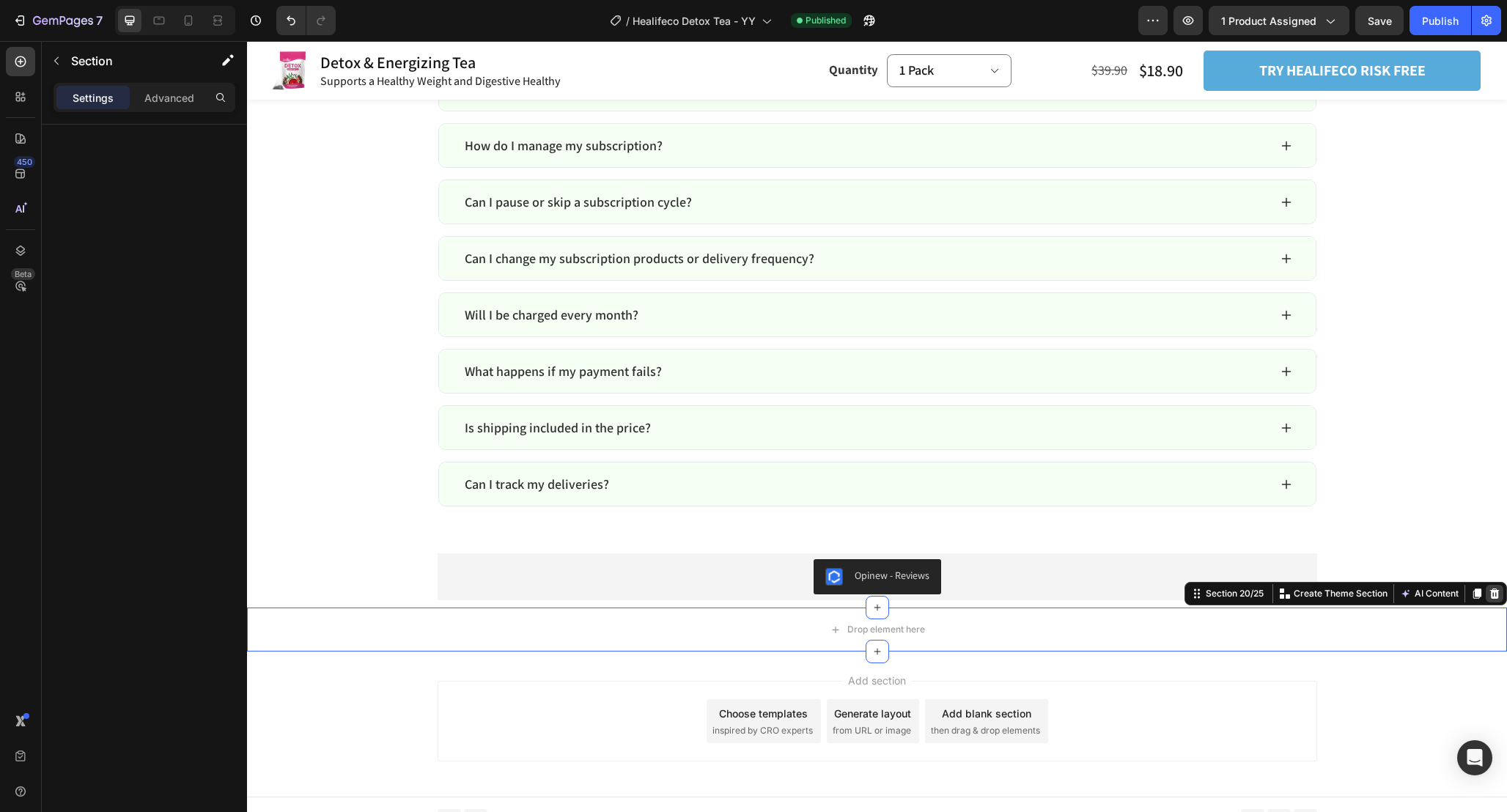
click at [1495, 599] on icon at bounding box center [1494, 593] width 9 height 10
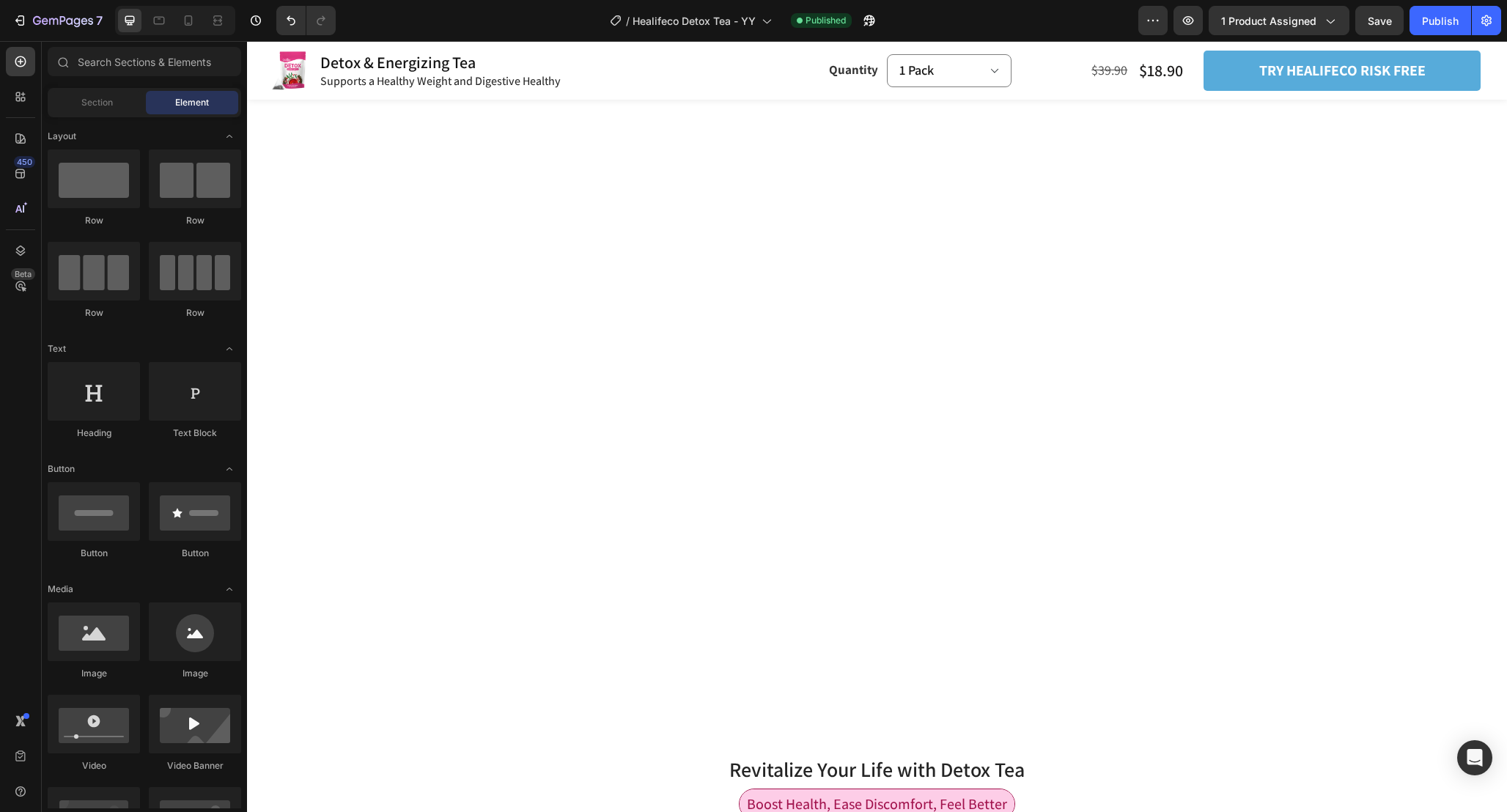
scroll to position [0, 0]
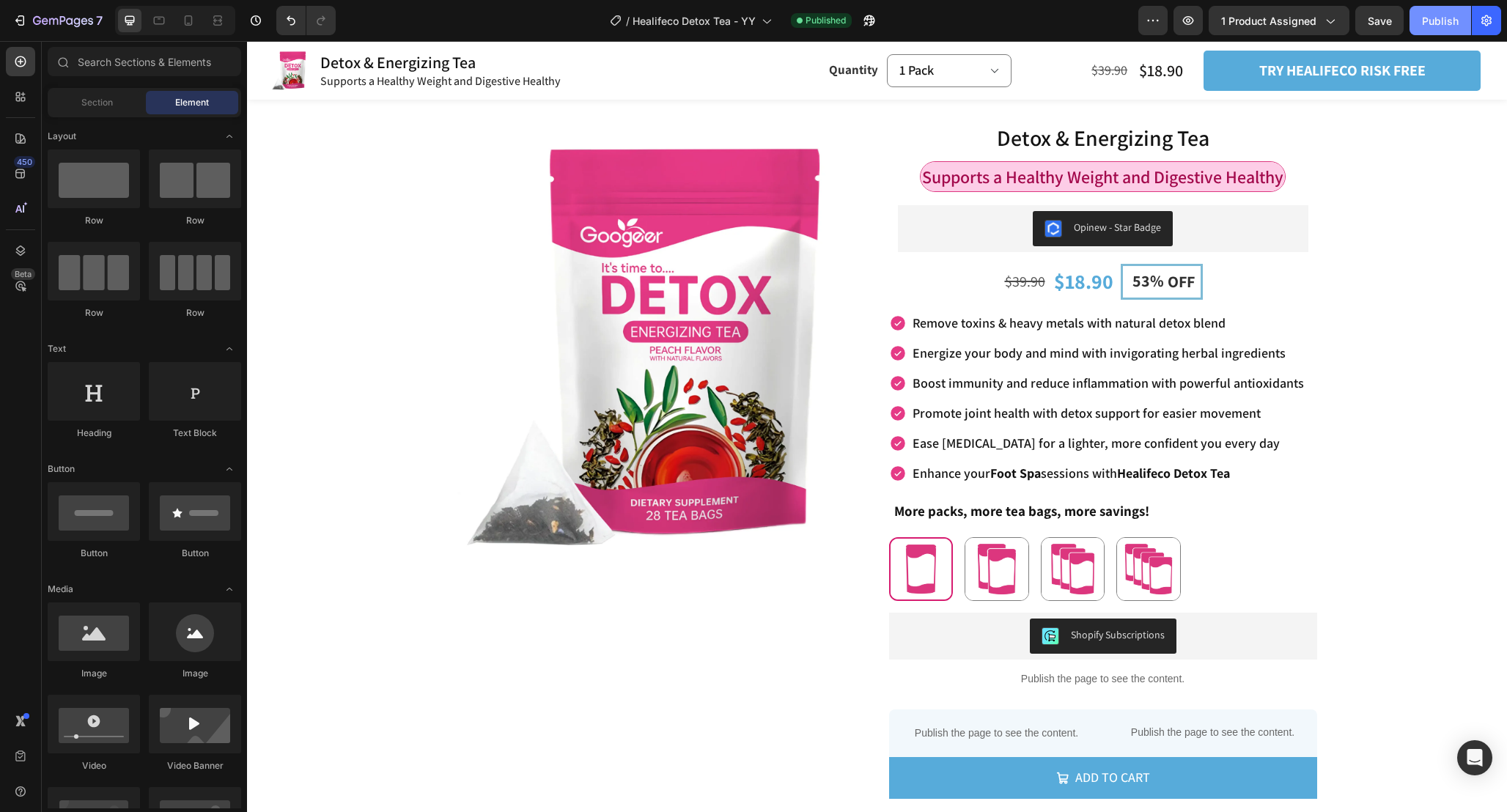
click at [1440, 18] on div "Publish" at bounding box center [1440, 20] width 37 height 16
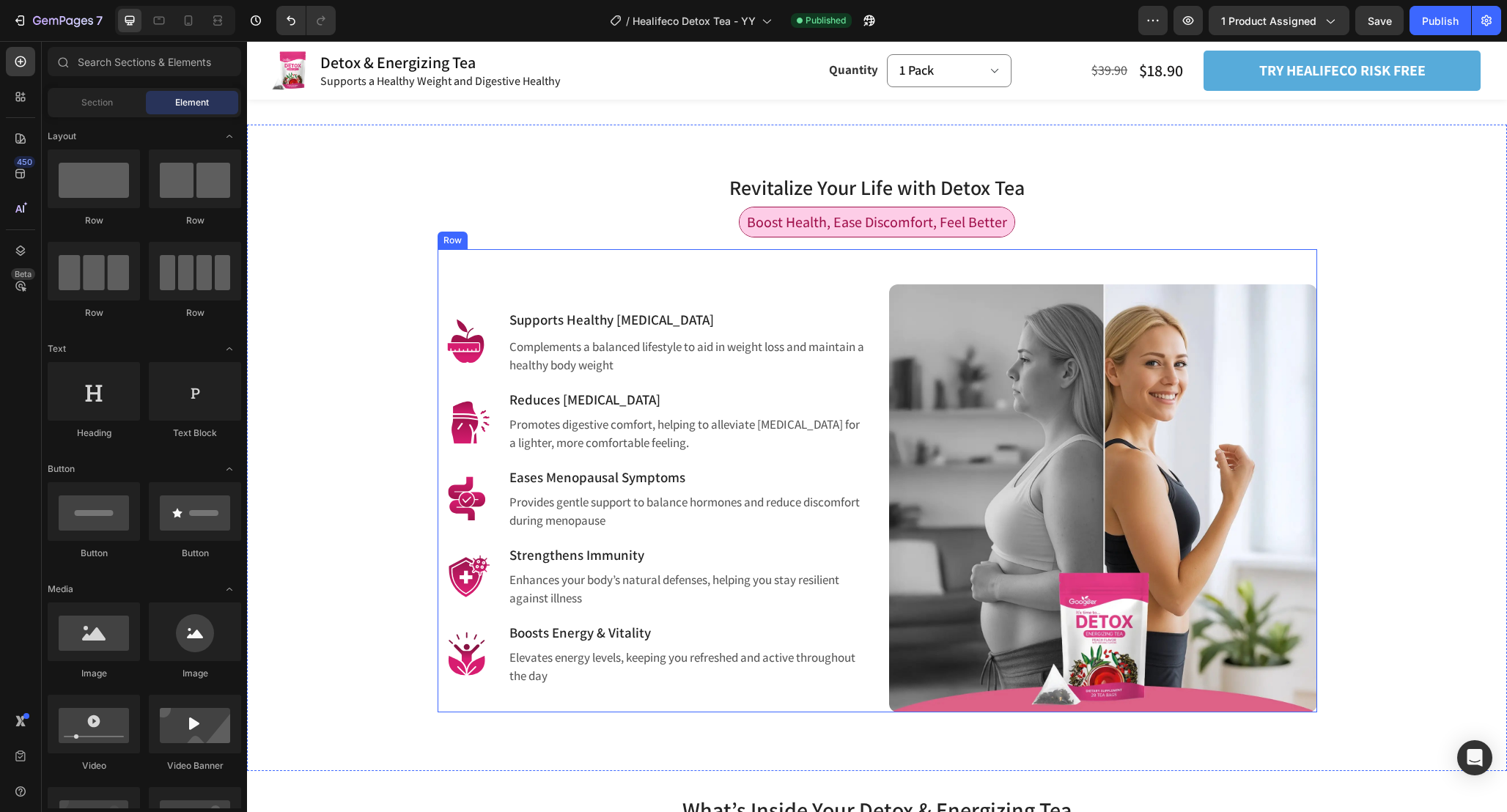
scroll to position [949, 0]
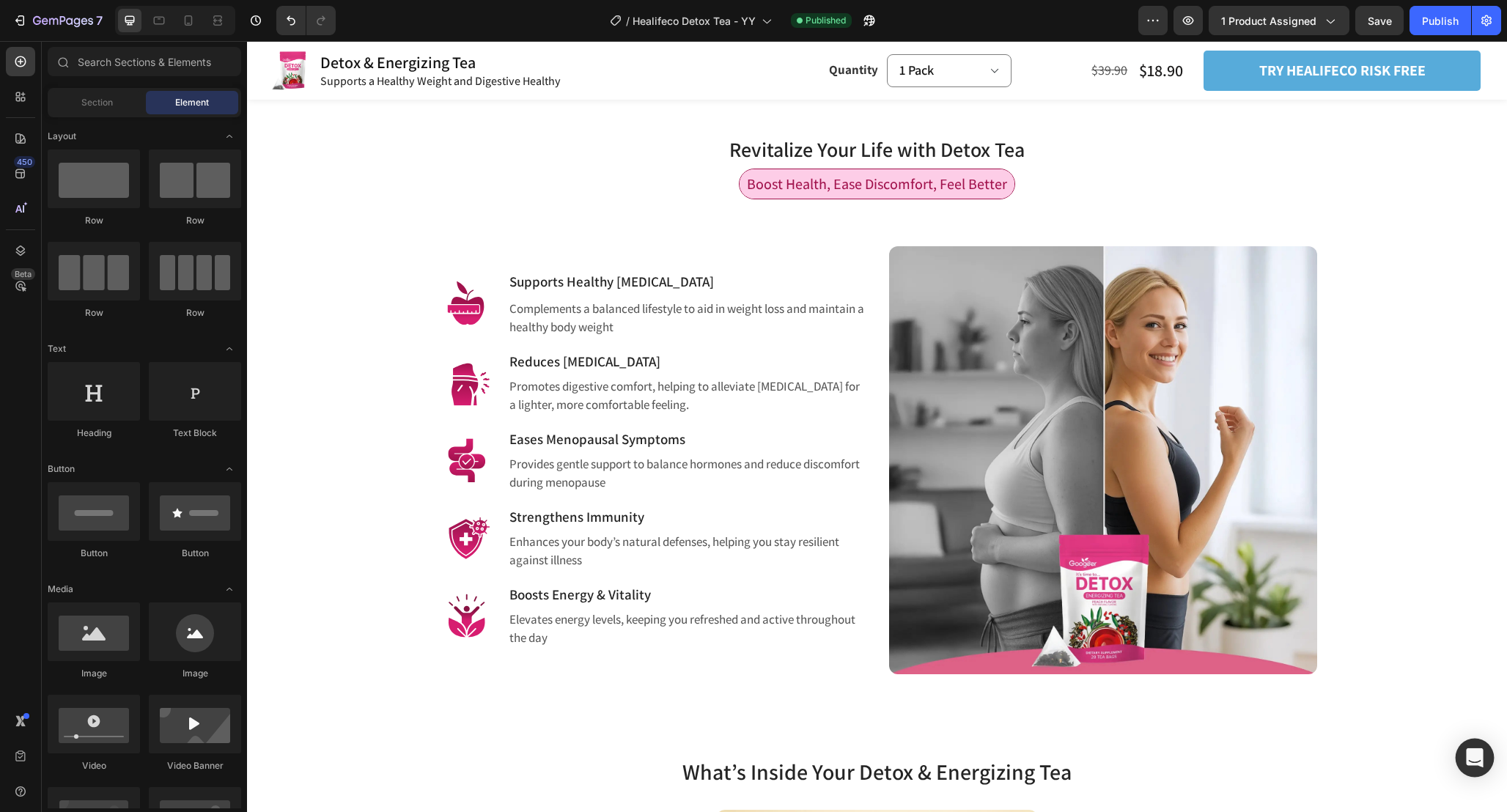
click at [1477, 759] on icon "Open Intercom Messenger" at bounding box center [1474, 758] width 17 height 19
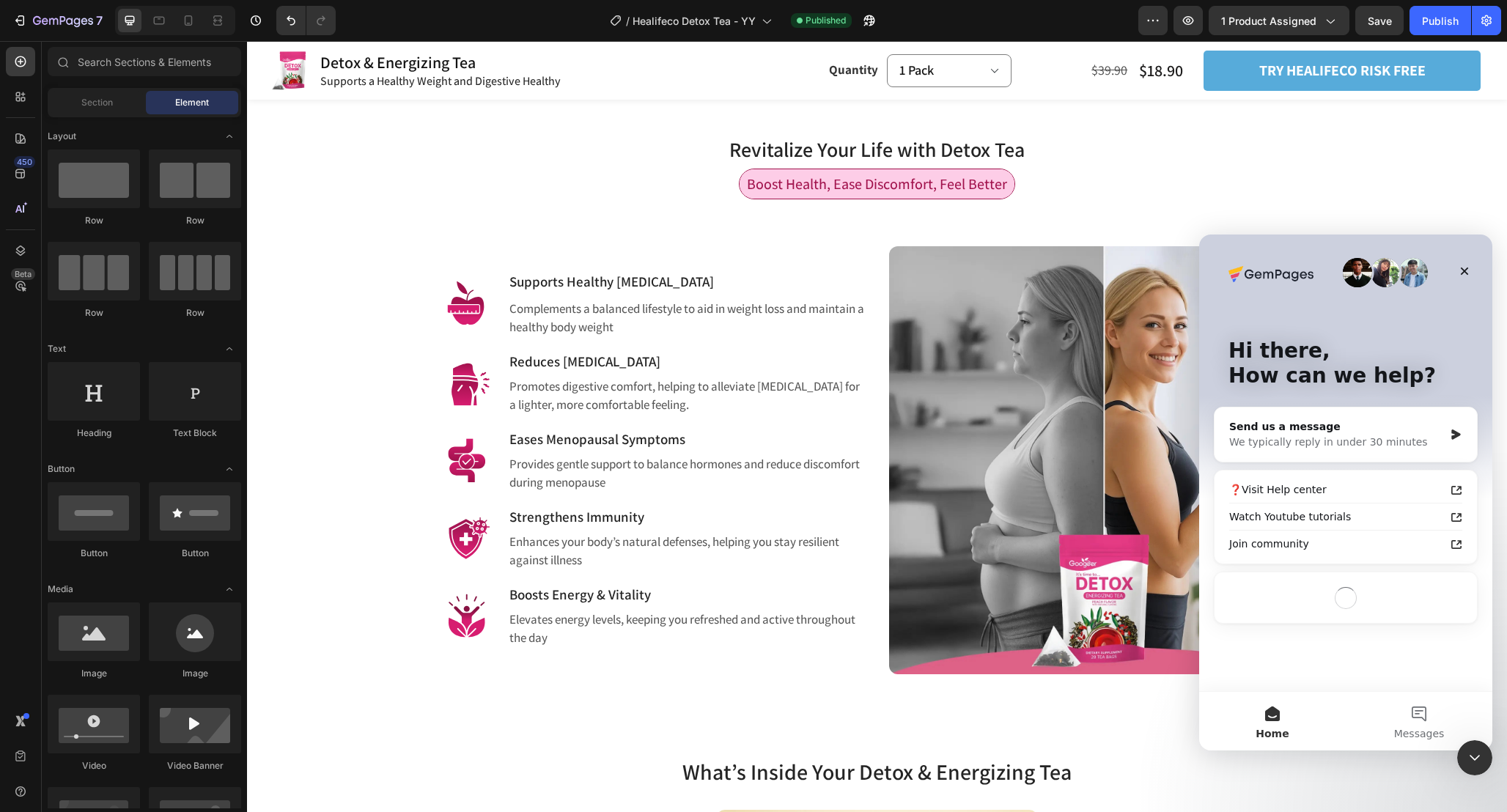
scroll to position [0, 0]
click at [1367, 441] on div "We typically reply in under 30 minutes" at bounding box center [1336, 441] width 215 height 16
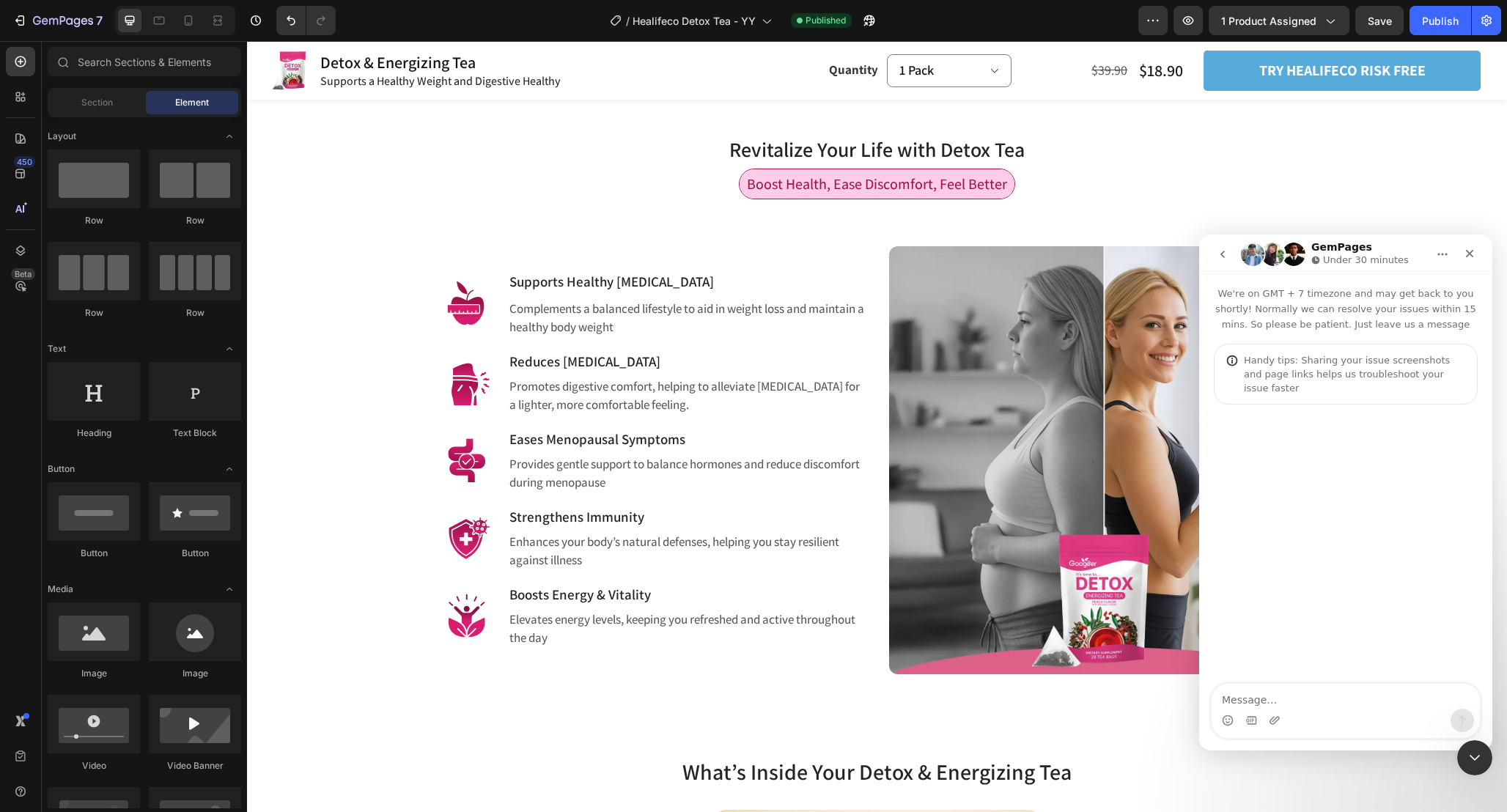
click at [1263, 697] on textarea "Message…" at bounding box center [1345, 696] width 268 height 25
click at [1313, 681] on div "Intercom messenger" at bounding box center [1346, 545] width 293 height 281
click at [1301, 694] on textarea "Message…" at bounding box center [1345, 696] width 268 height 25
paste textarea "Hi, I want to redesign my homepage with gempages, I was only doing my product p…"
type textarea "Hi, I want to redesign my homepage with gempages, I was only doing my product p…"
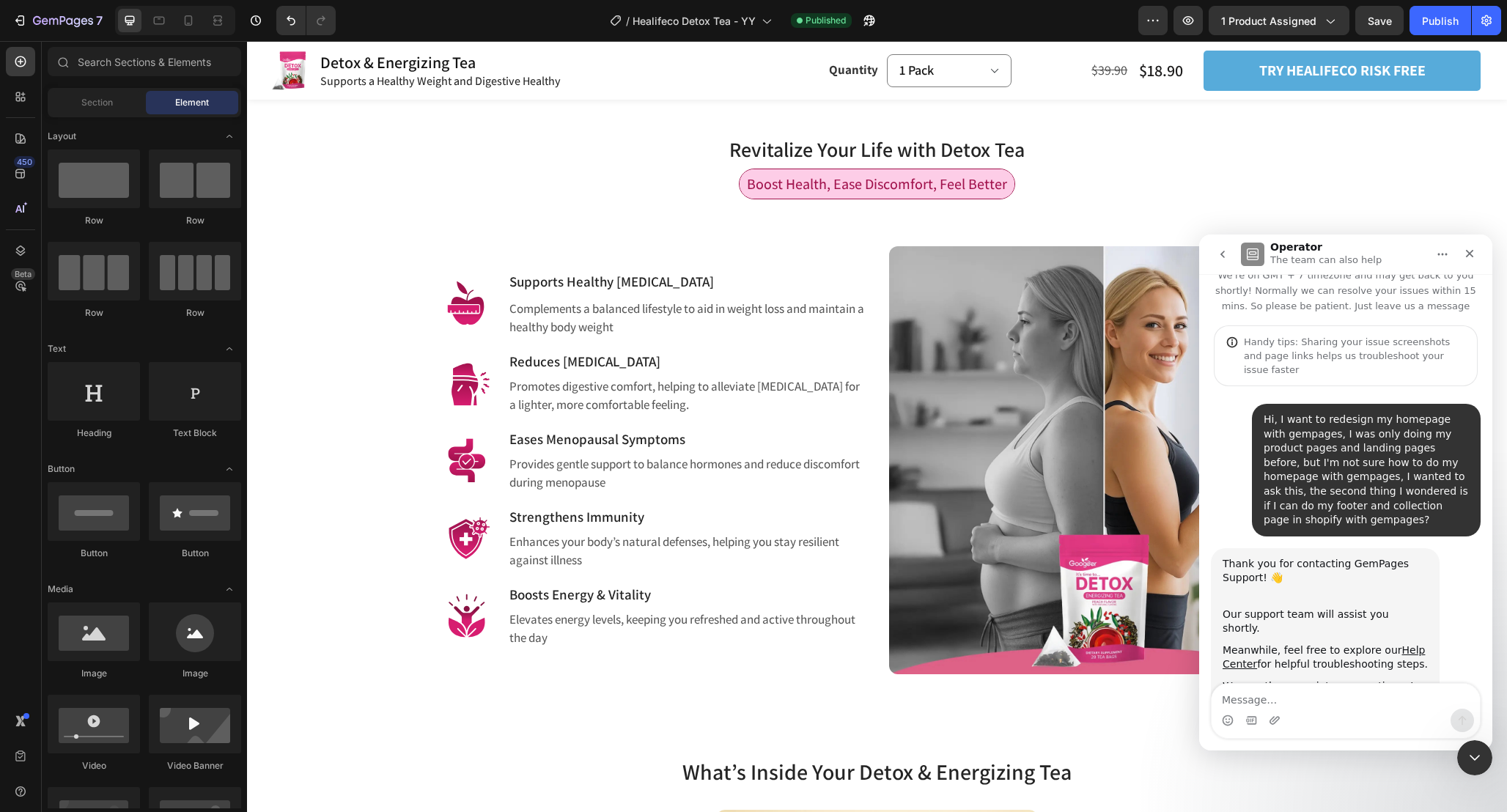
scroll to position [40, 0]
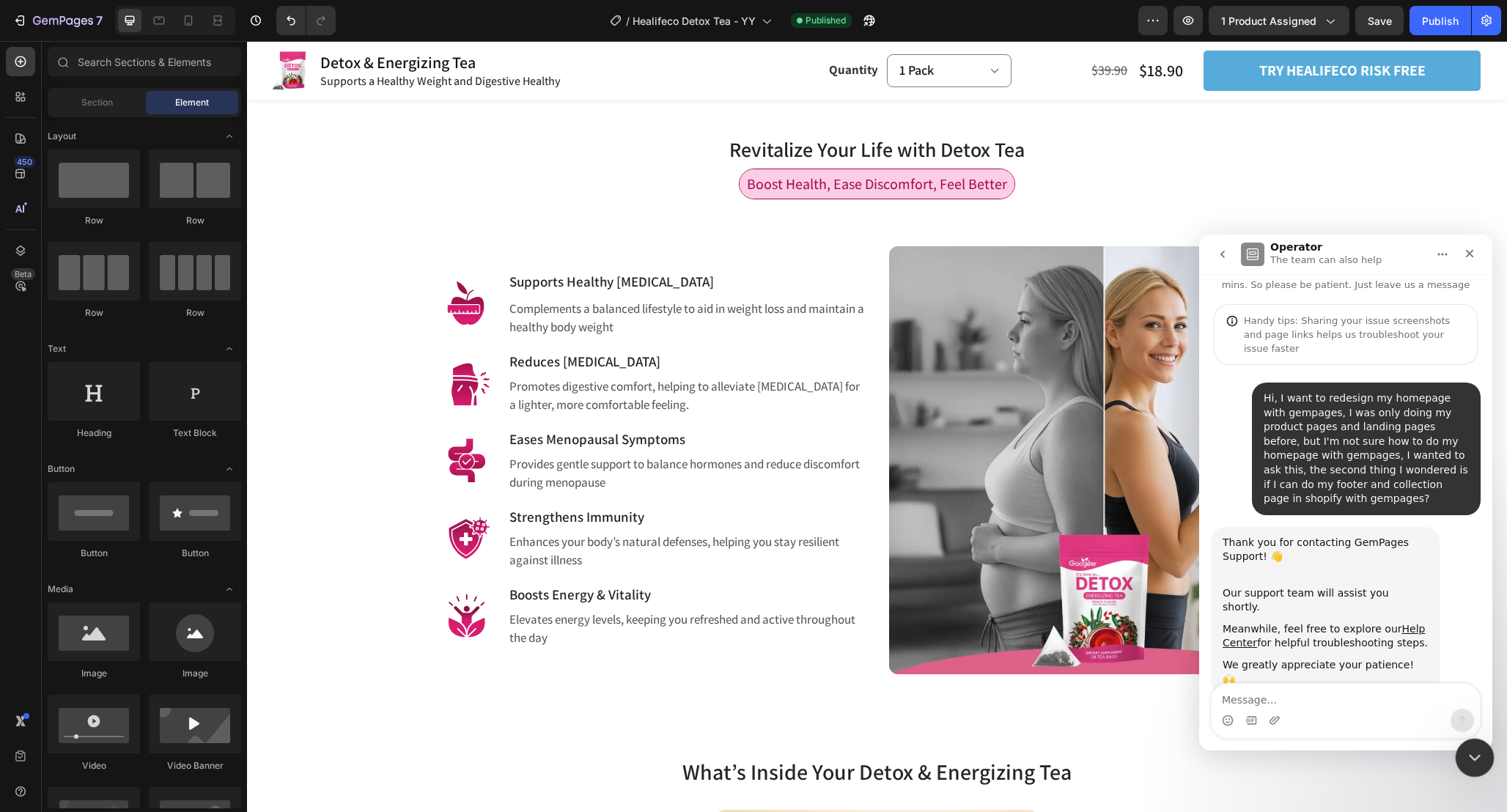
click at [1468, 759] on icon "Close Intercom Messenger" at bounding box center [1472, 755] width 18 height 18
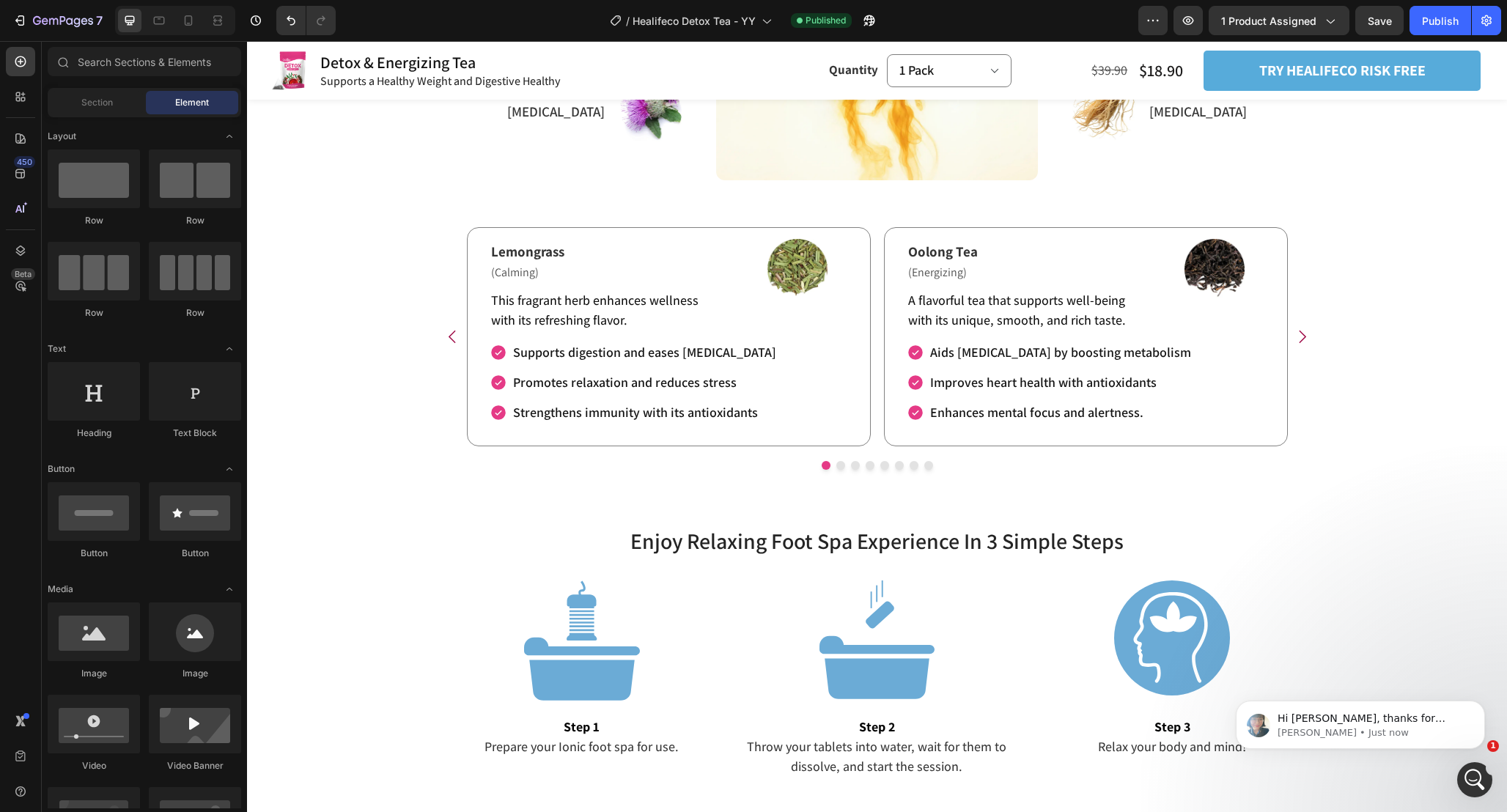
scroll to position [224, 0]
click at [1396, 737] on p "Annie • Just now" at bounding box center [1372, 733] width 189 height 13
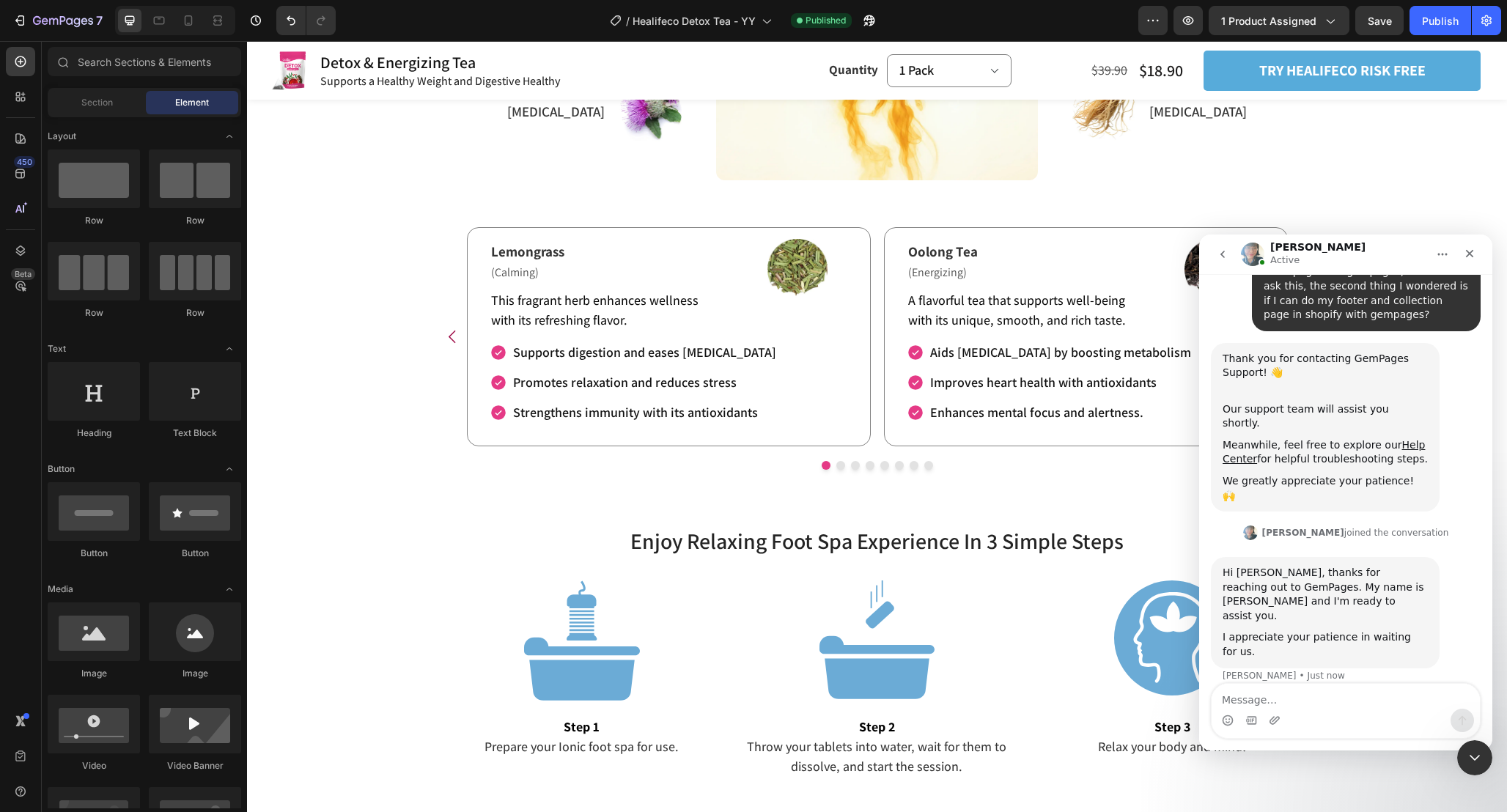
click at [1339, 698] on textarea "Message…" at bounding box center [1345, 696] width 268 height 25
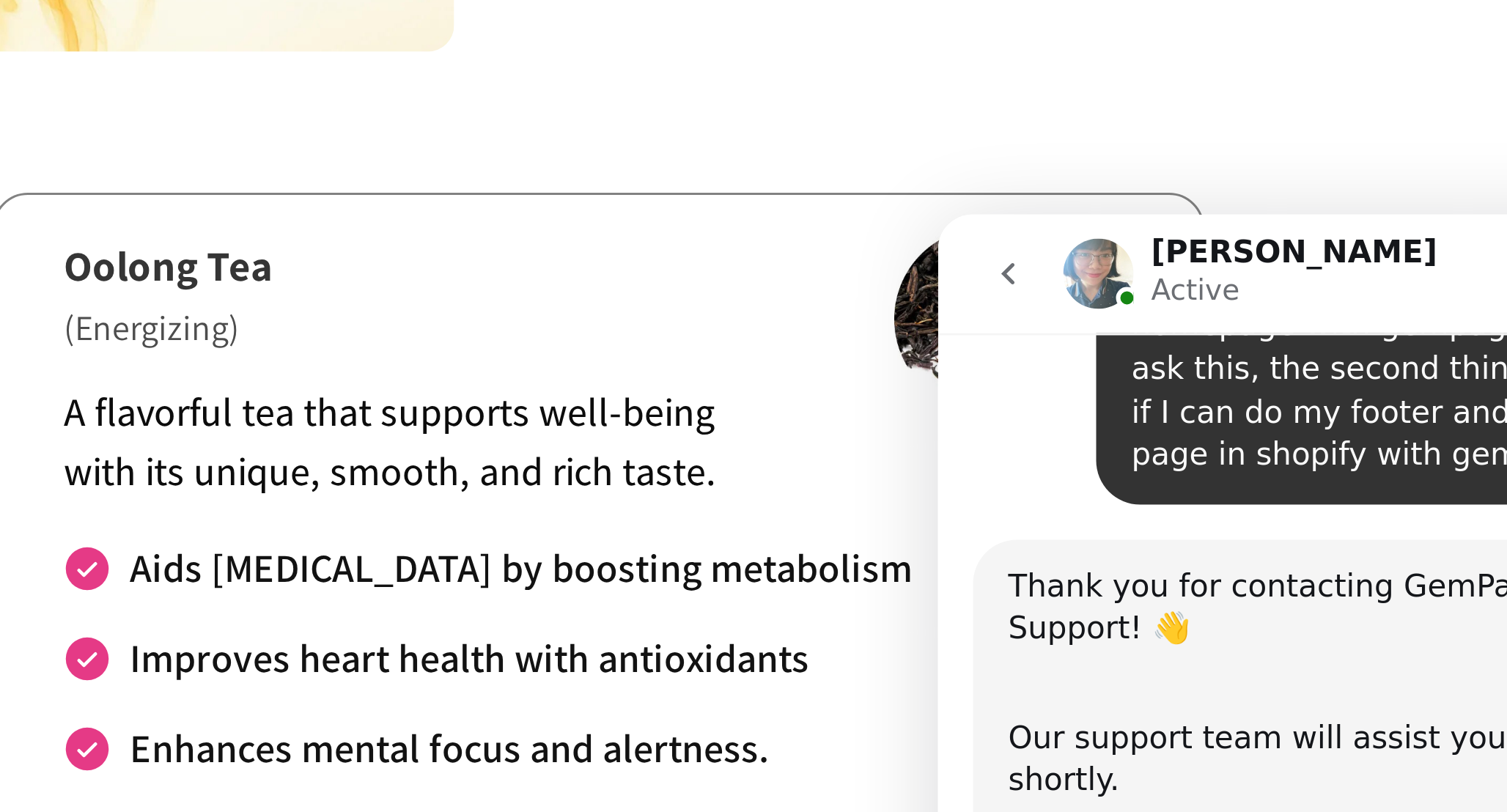
scroll to position [167, 0]
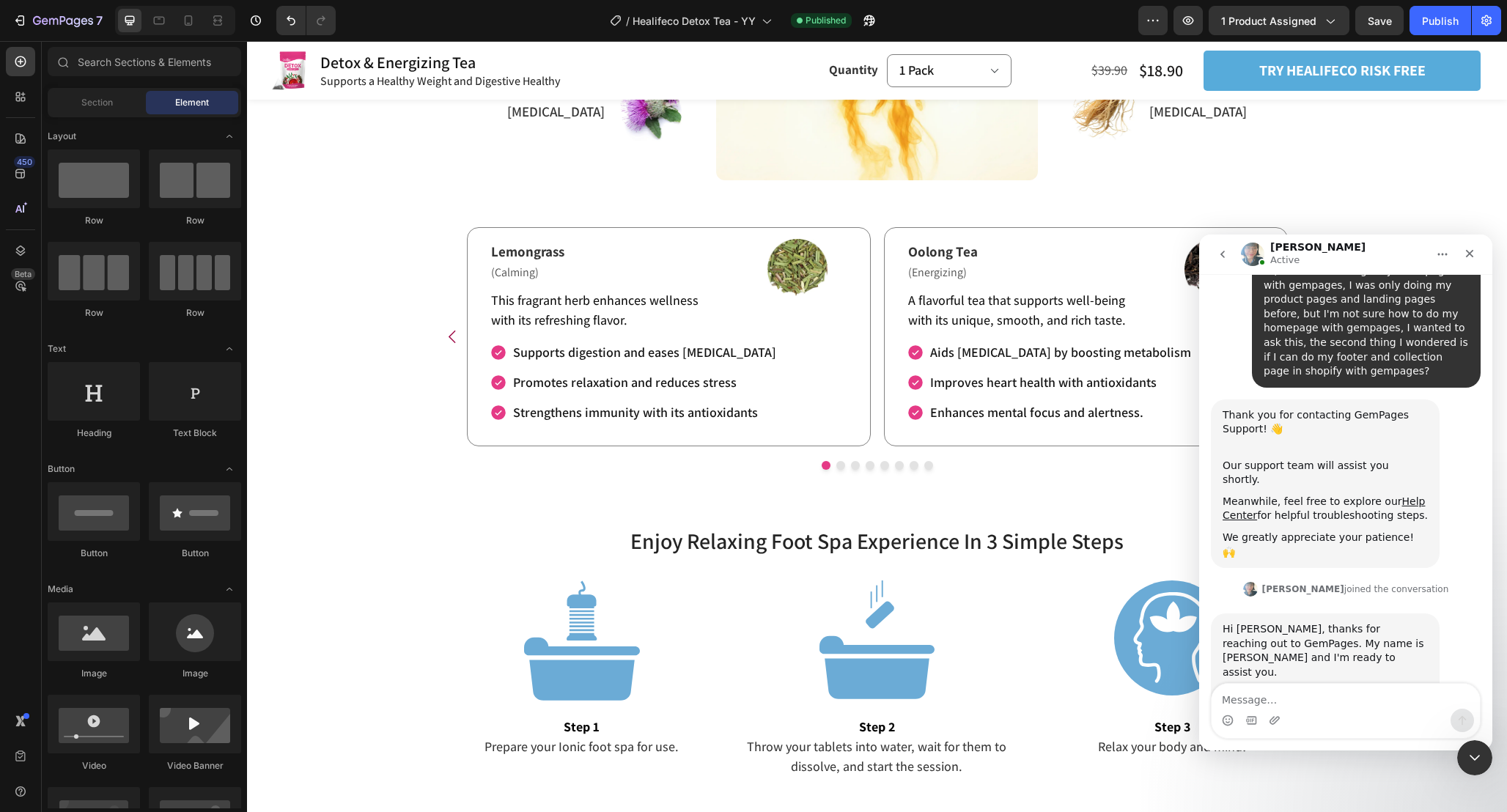
click at [1383, 698] on textarea "Message…" at bounding box center [1345, 696] width 268 height 25
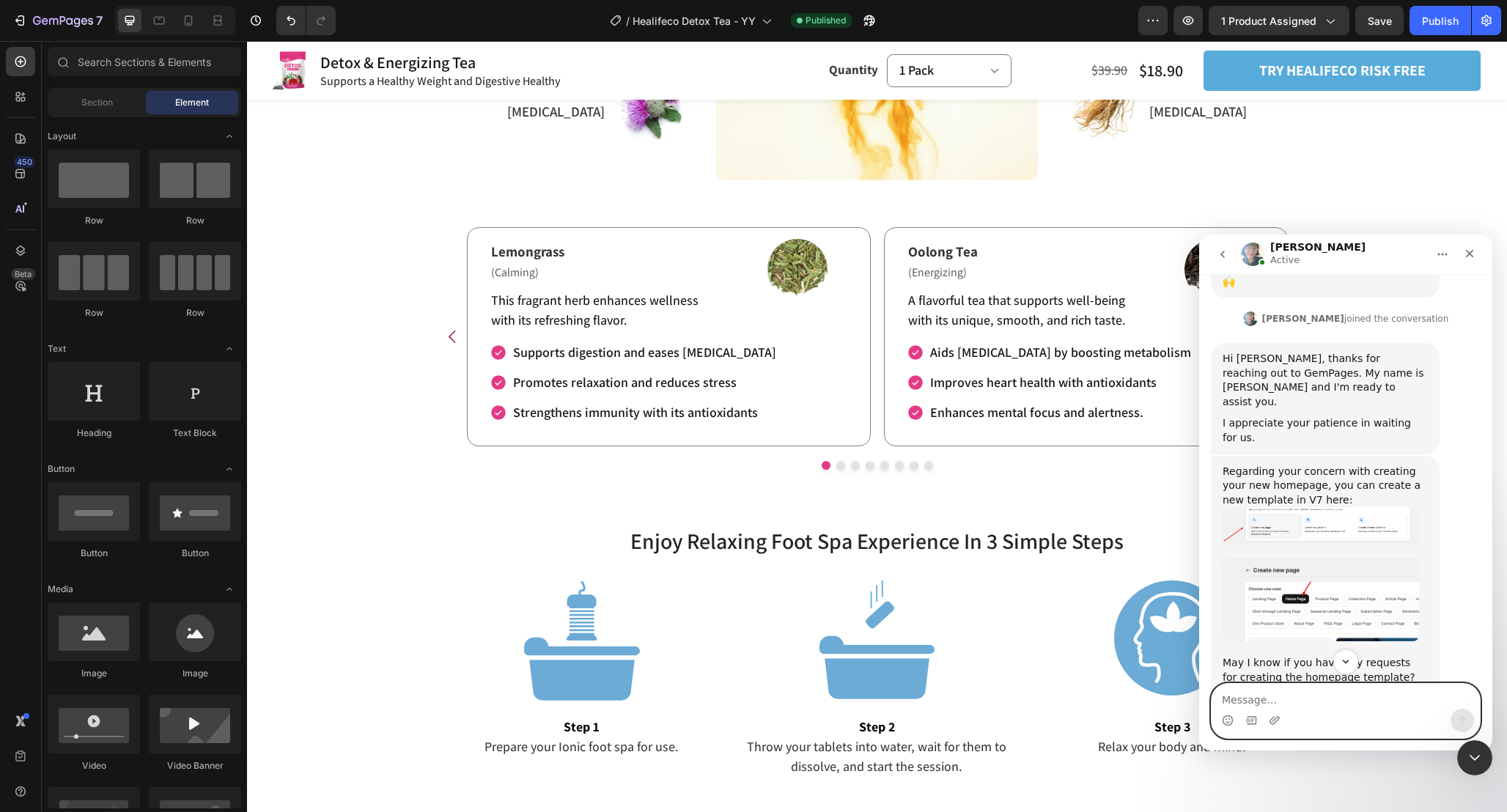
scroll to position [483, 0]
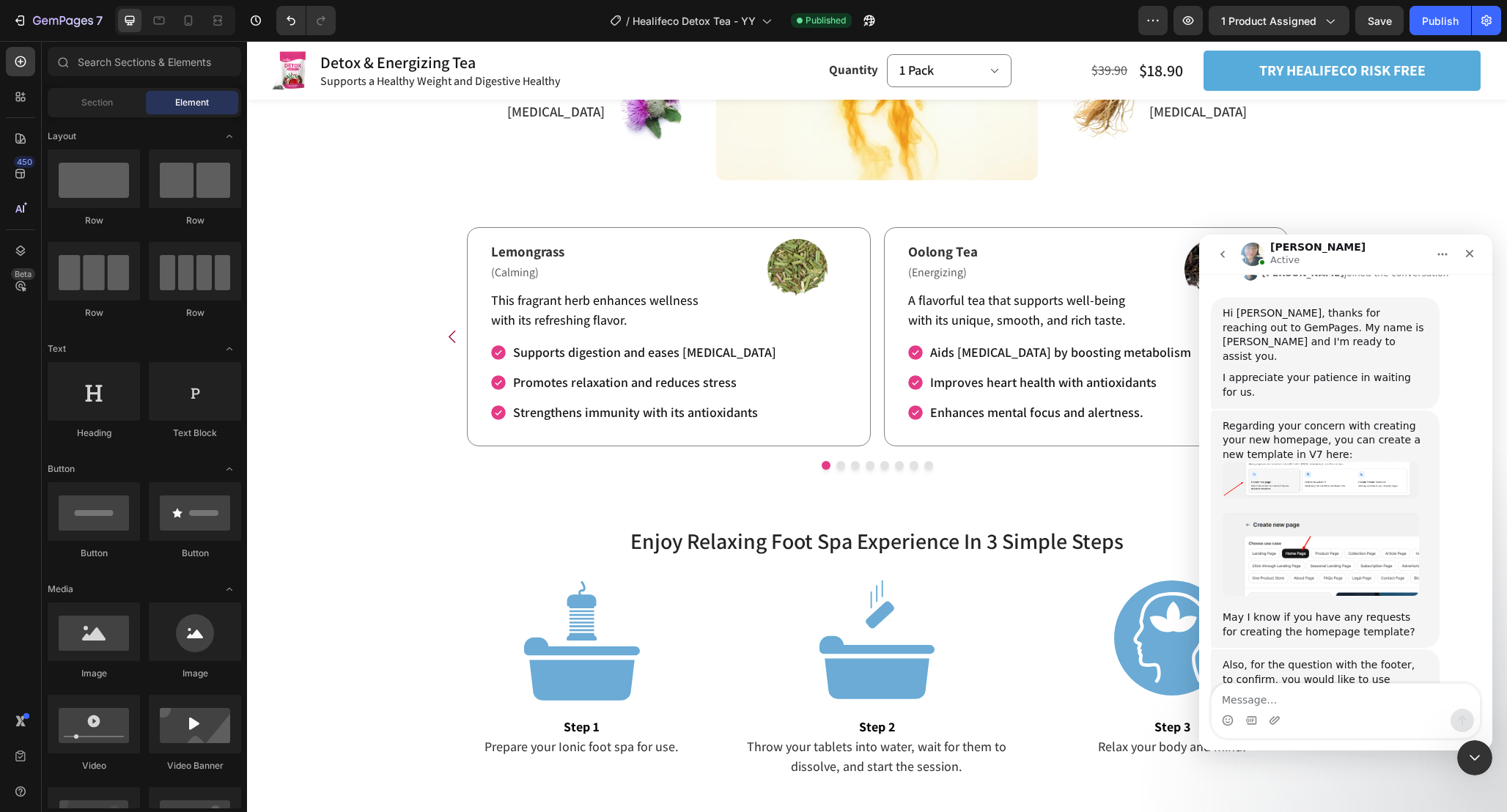
click at [1311, 513] on img "Annie says…" at bounding box center [1320, 555] width 196 height 84
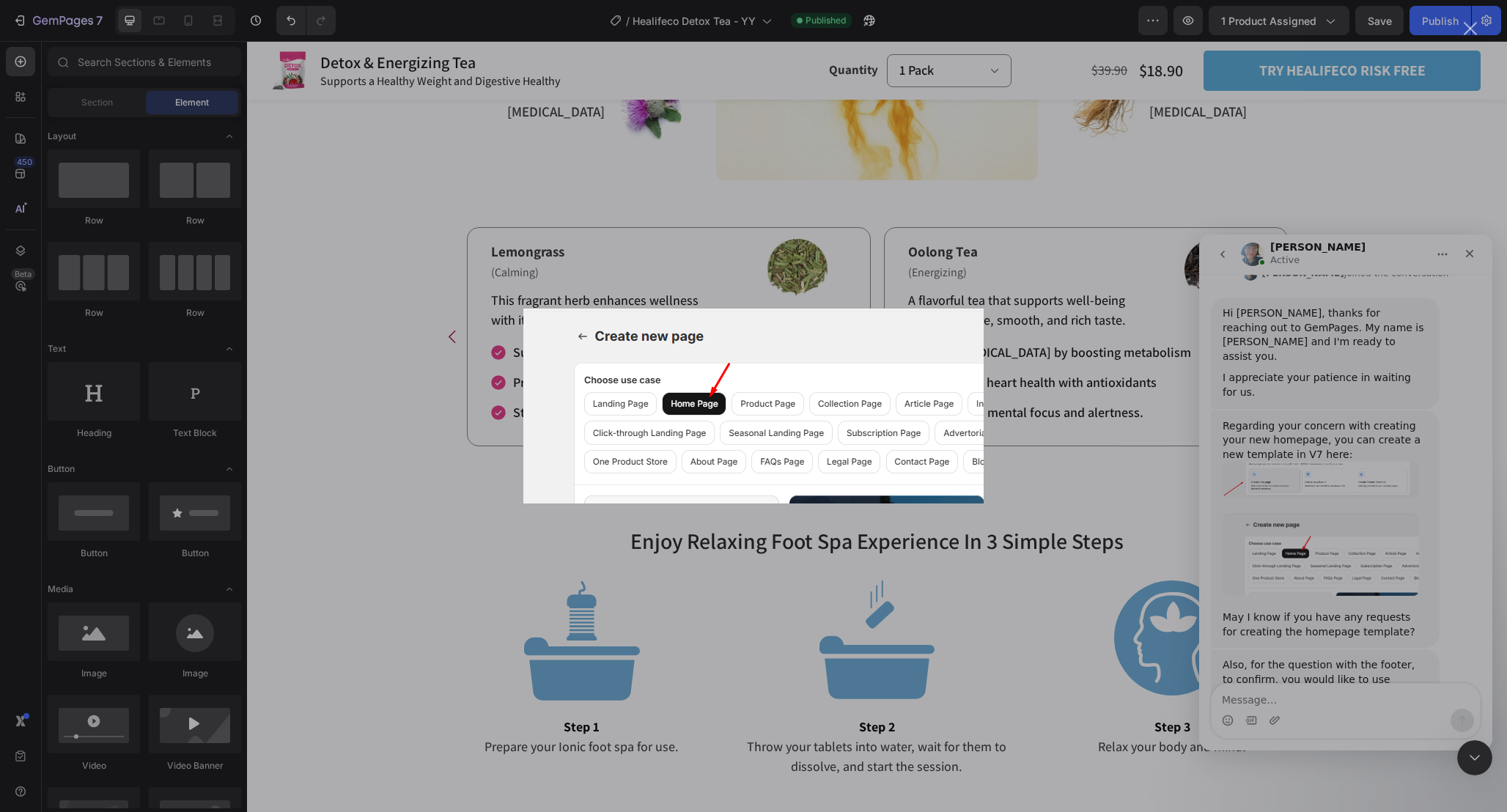
click at [1336, 497] on div "Intercom messenger" at bounding box center [753, 406] width 1507 height 812
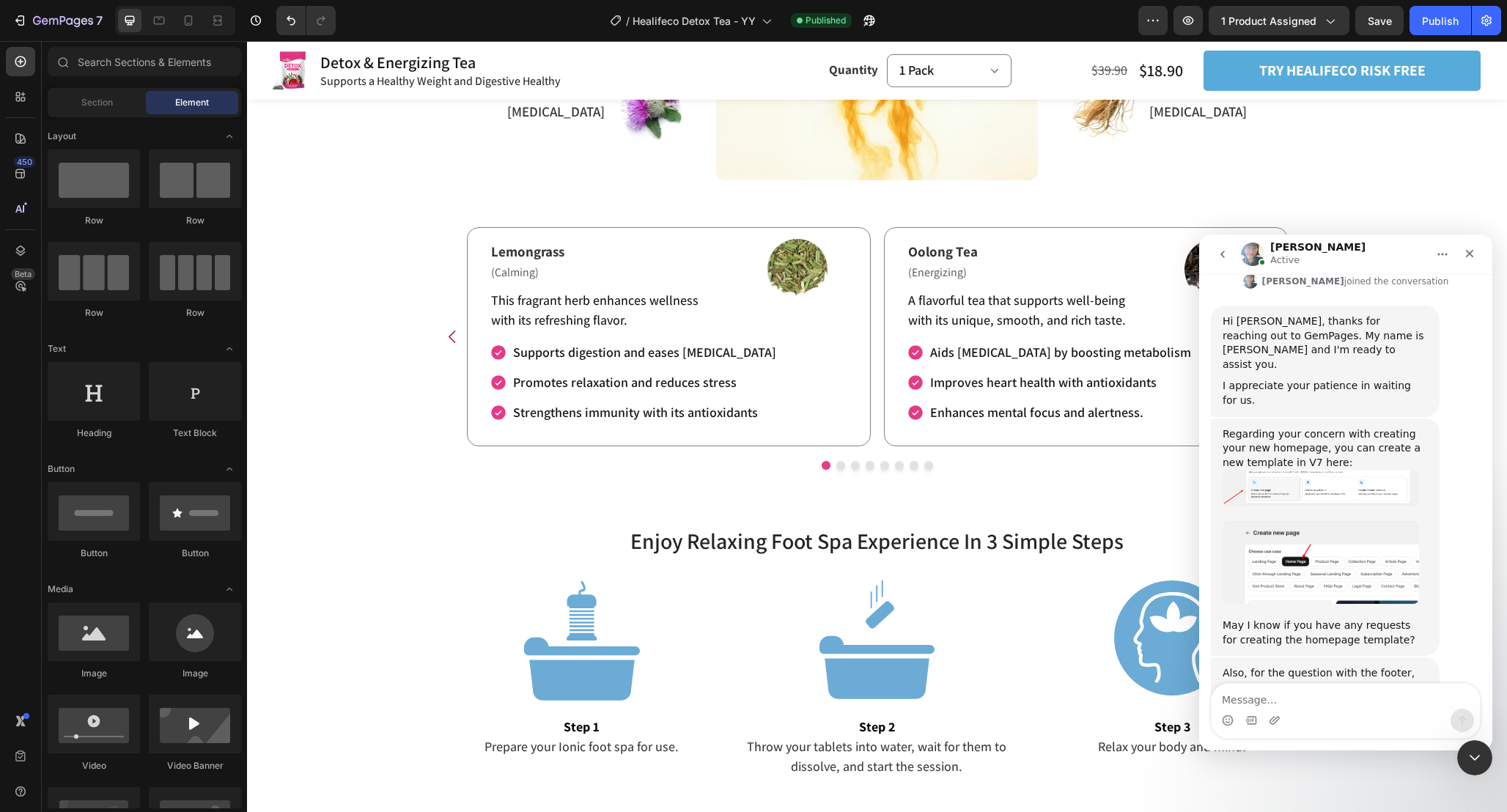
scroll to position [483, 0]
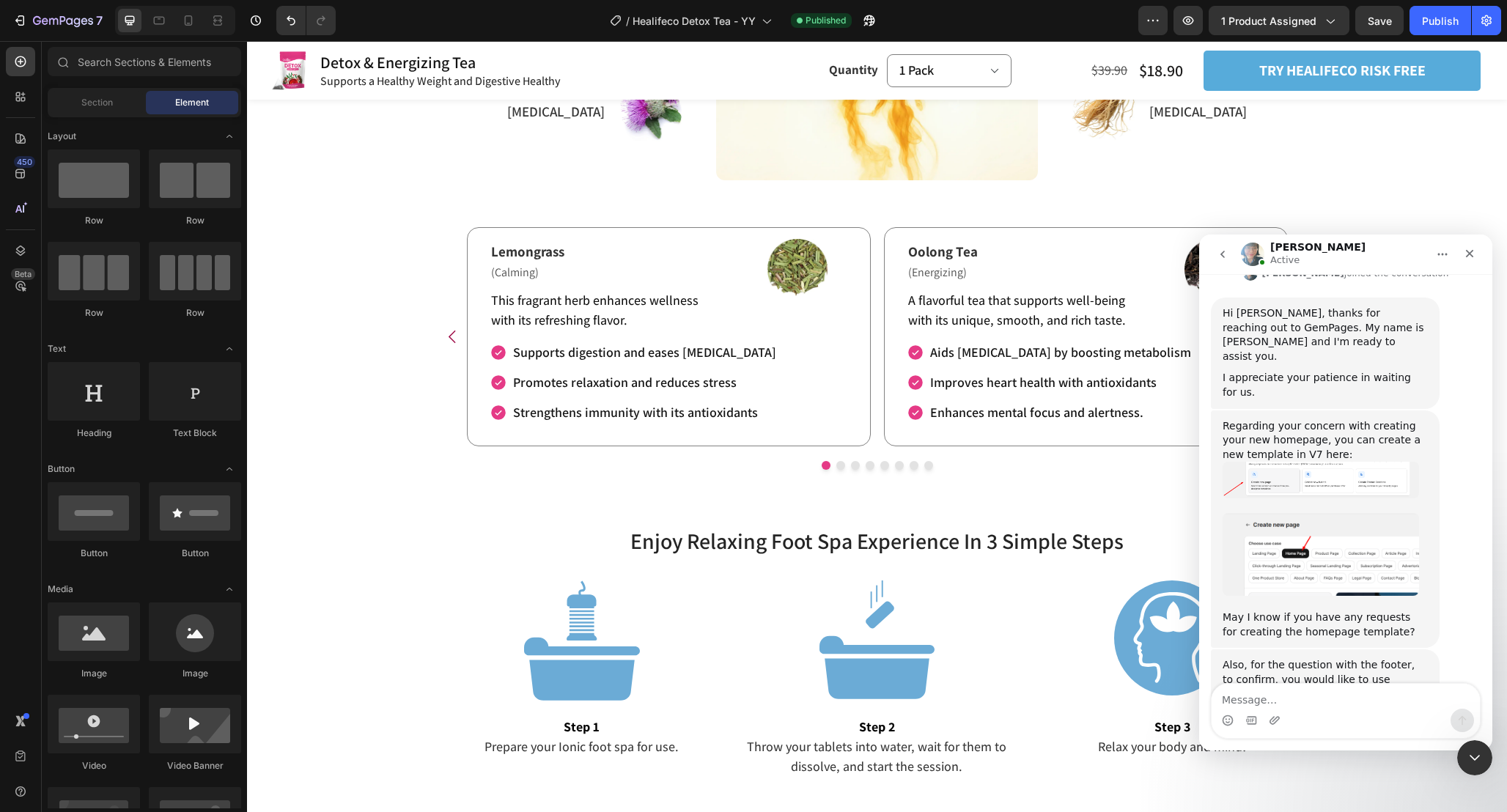
click at [1371, 658] on div "Also, for the question with the footer, to confirm, you would like to use GemPa…" at bounding box center [1325, 694] width 206 height 72
click at [1324, 689] on textarea "Message…" at bounding box center [1345, 696] width 268 height 25
type textarea "yes"
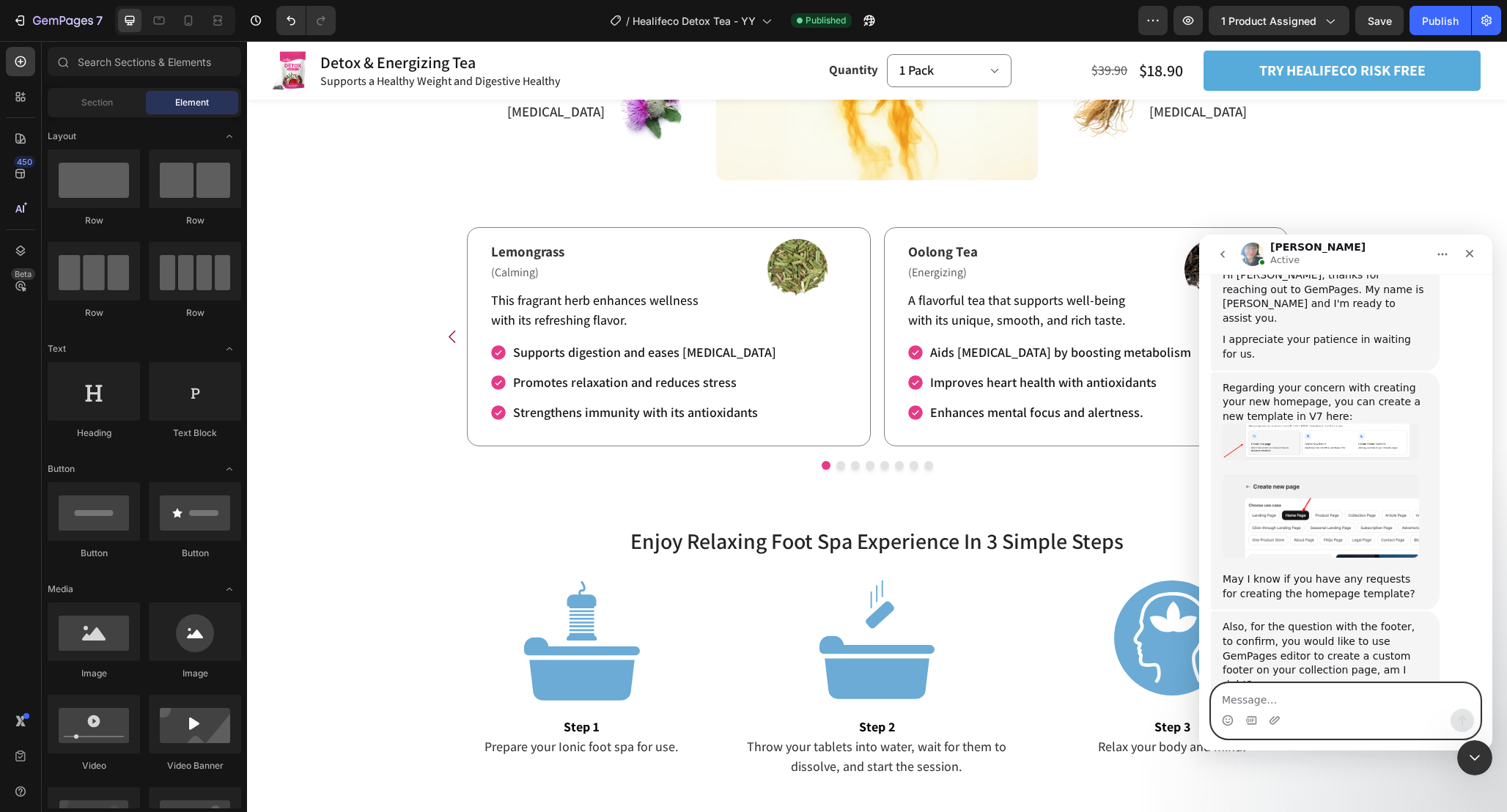
scroll to position [527, 0]
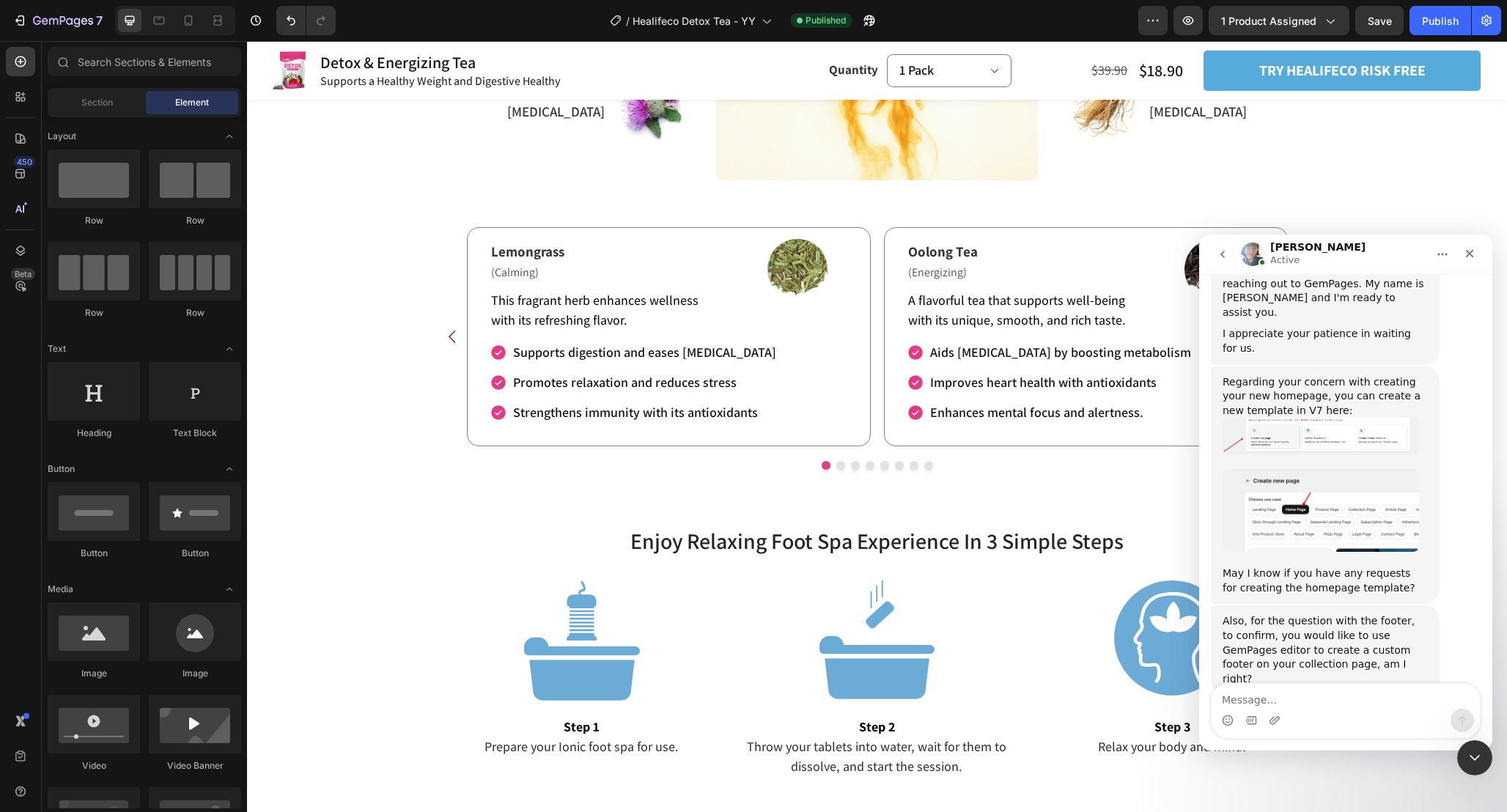
click at [1327, 469] on img "Annie says…" at bounding box center [1320, 511] width 196 height 84
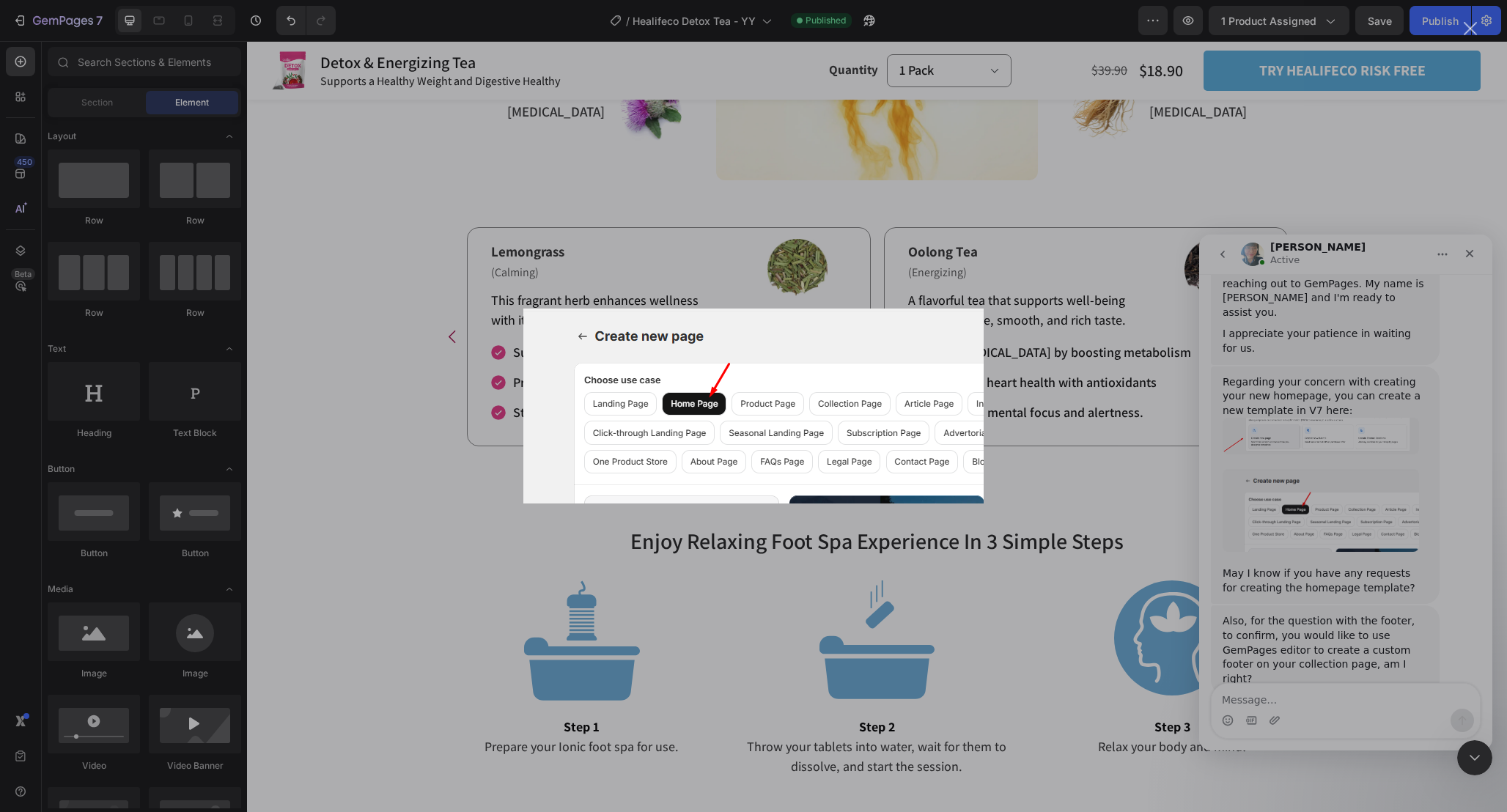
click at [1334, 540] on div "Intercom messenger" at bounding box center [753, 406] width 1507 height 812
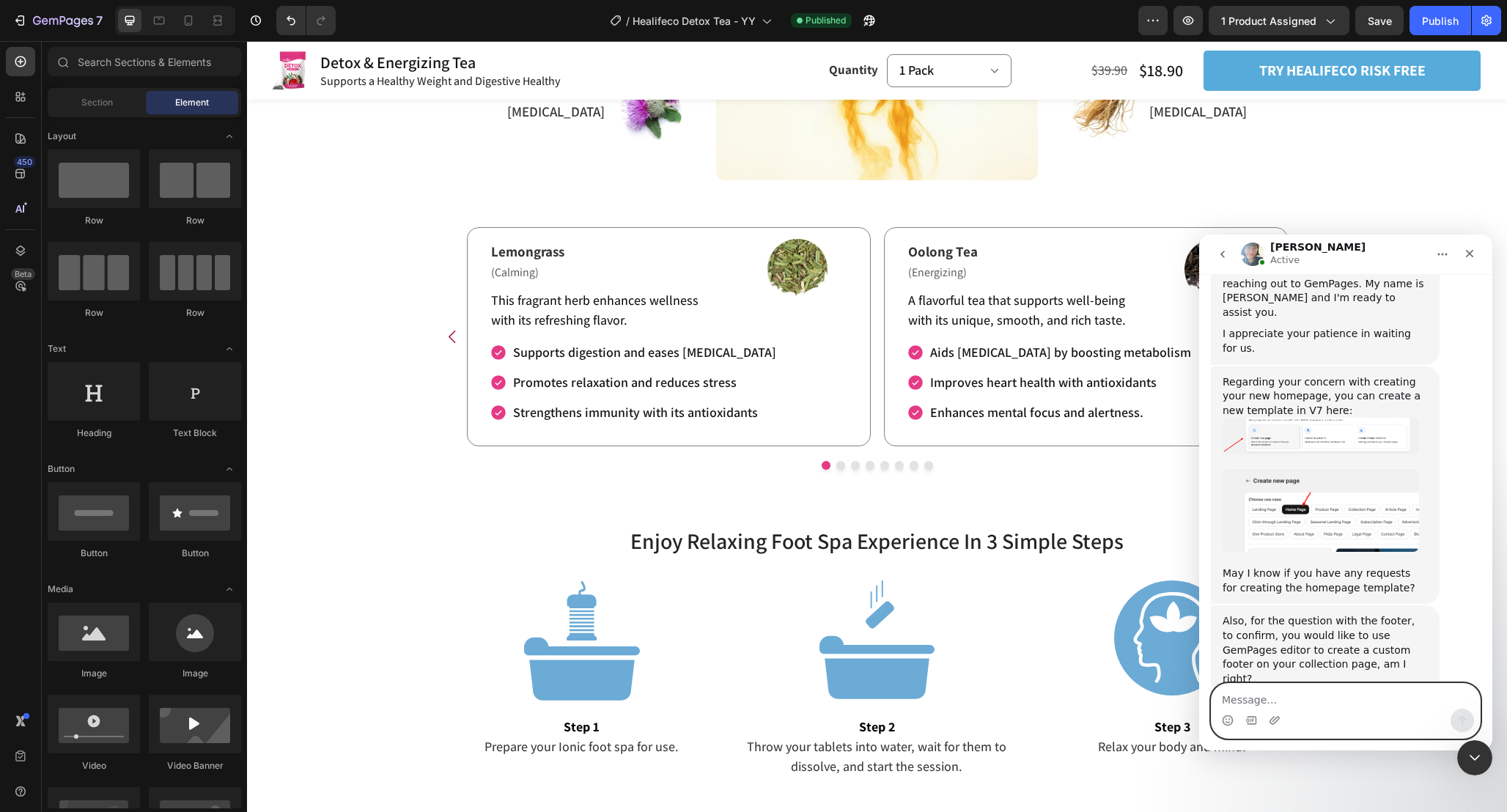
click at [1321, 696] on textarea "Message…" at bounding box center [1345, 696] width 268 height 25
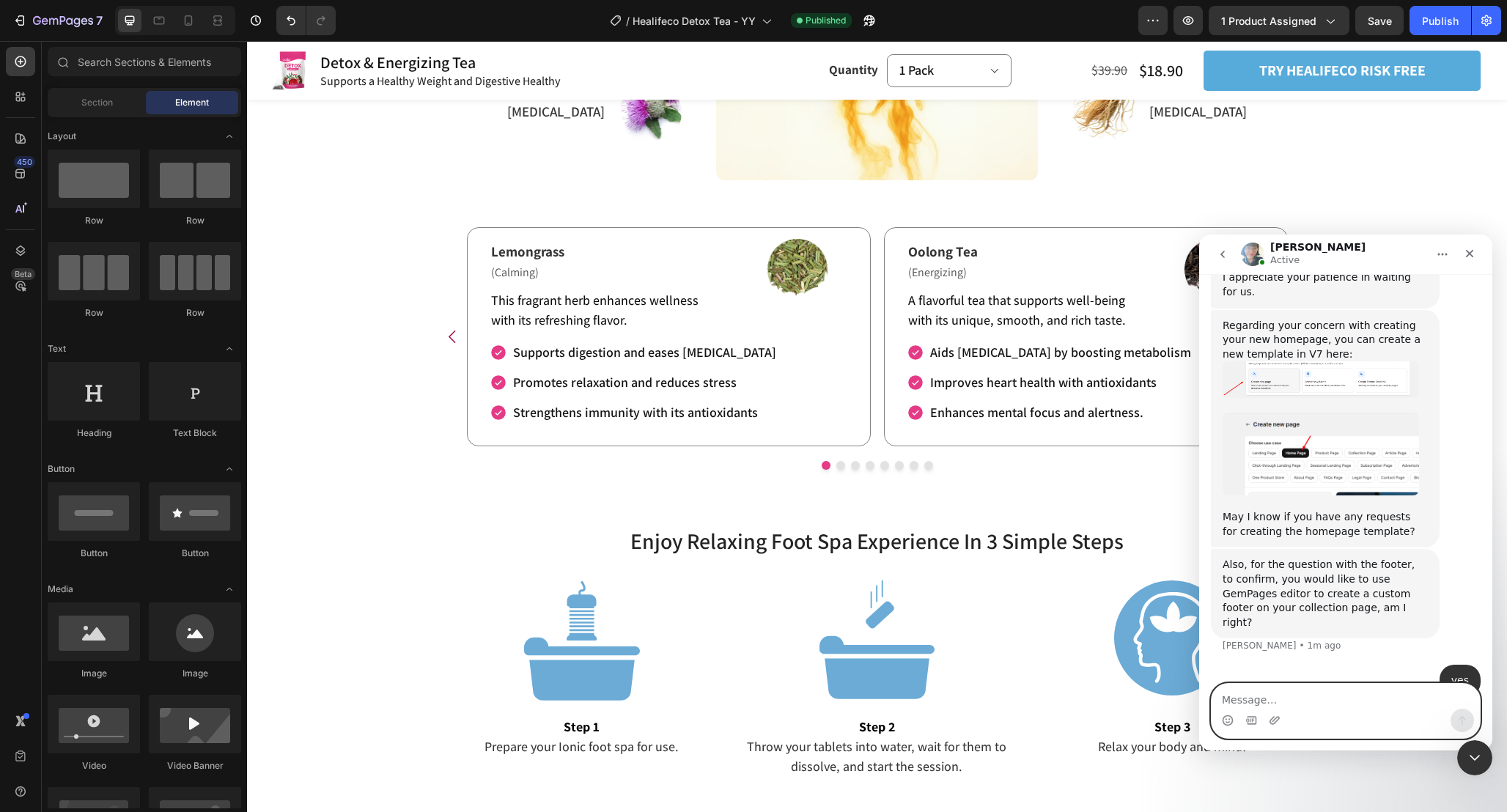
click at [1259, 693] on textarea "Message…" at bounding box center [1345, 696] width 268 height 25
paste textarea "how do I set my new page as the default homepage after I finish the homepage de…"
type textarea "how do I set my new page as the default homepage after I finish the homepage de…"
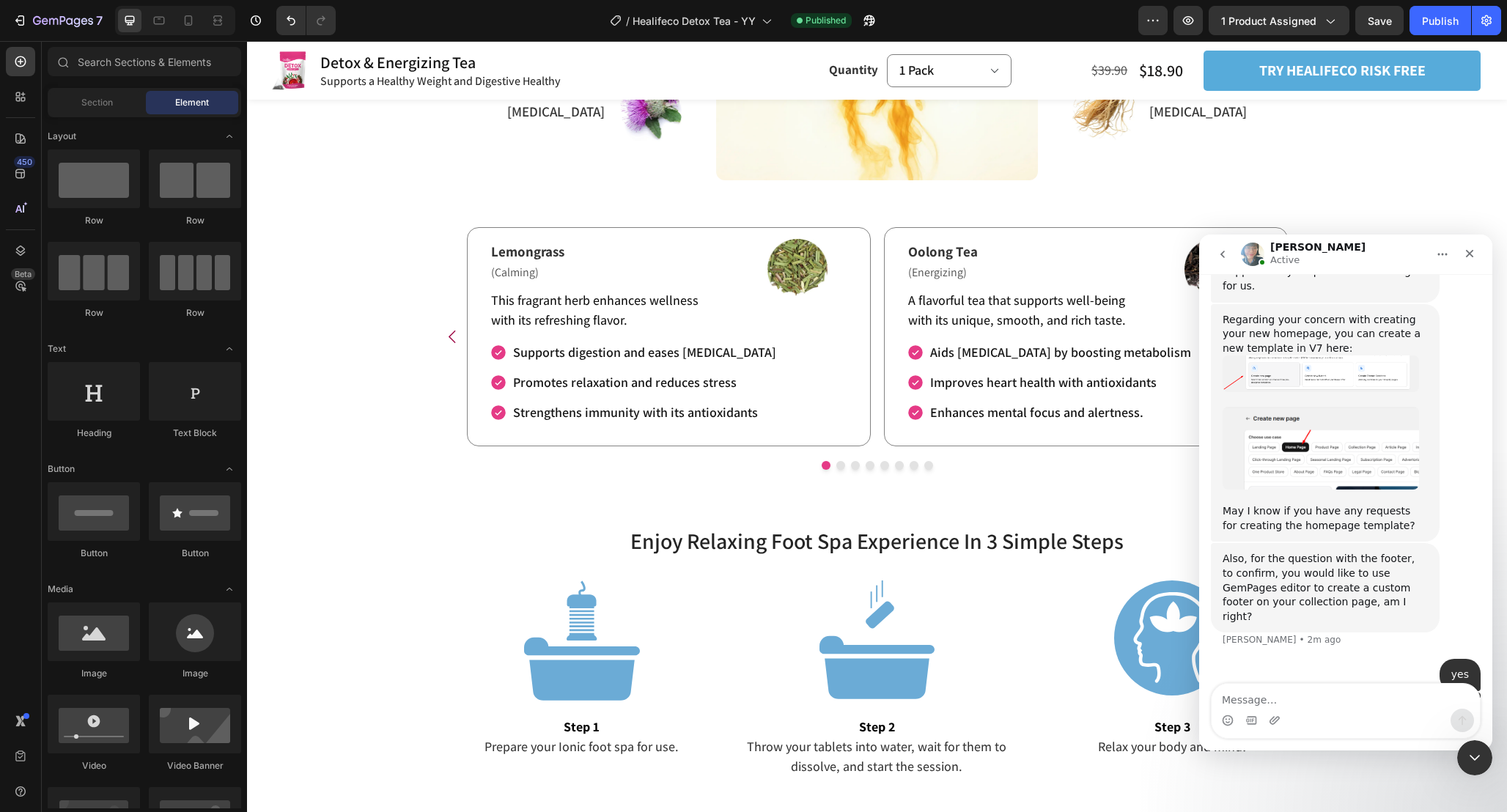
click at [1371, 552] on div "Also, for the question with the footer, to confirm, you would like to use GemPa…" at bounding box center [1325, 588] width 206 height 72
drag, startPoint x: 1350, startPoint y: 530, endPoint x: 1219, endPoint y: 488, distance: 137.6
click at [1219, 543] on div "Also, for the question with the footer, to confirm, you would like to use GemPa…" at bounding box center [1325, 587] width 229 height 89
copy div "Also, for the question with the footer, to confirm, you would like to use GemPa…"
click at [1302, 682] on div "We're on GMT + 7 timezone and may get back to you shortly! Normally we can reso…" at bounding box center [1346, 512] width 293 height 477
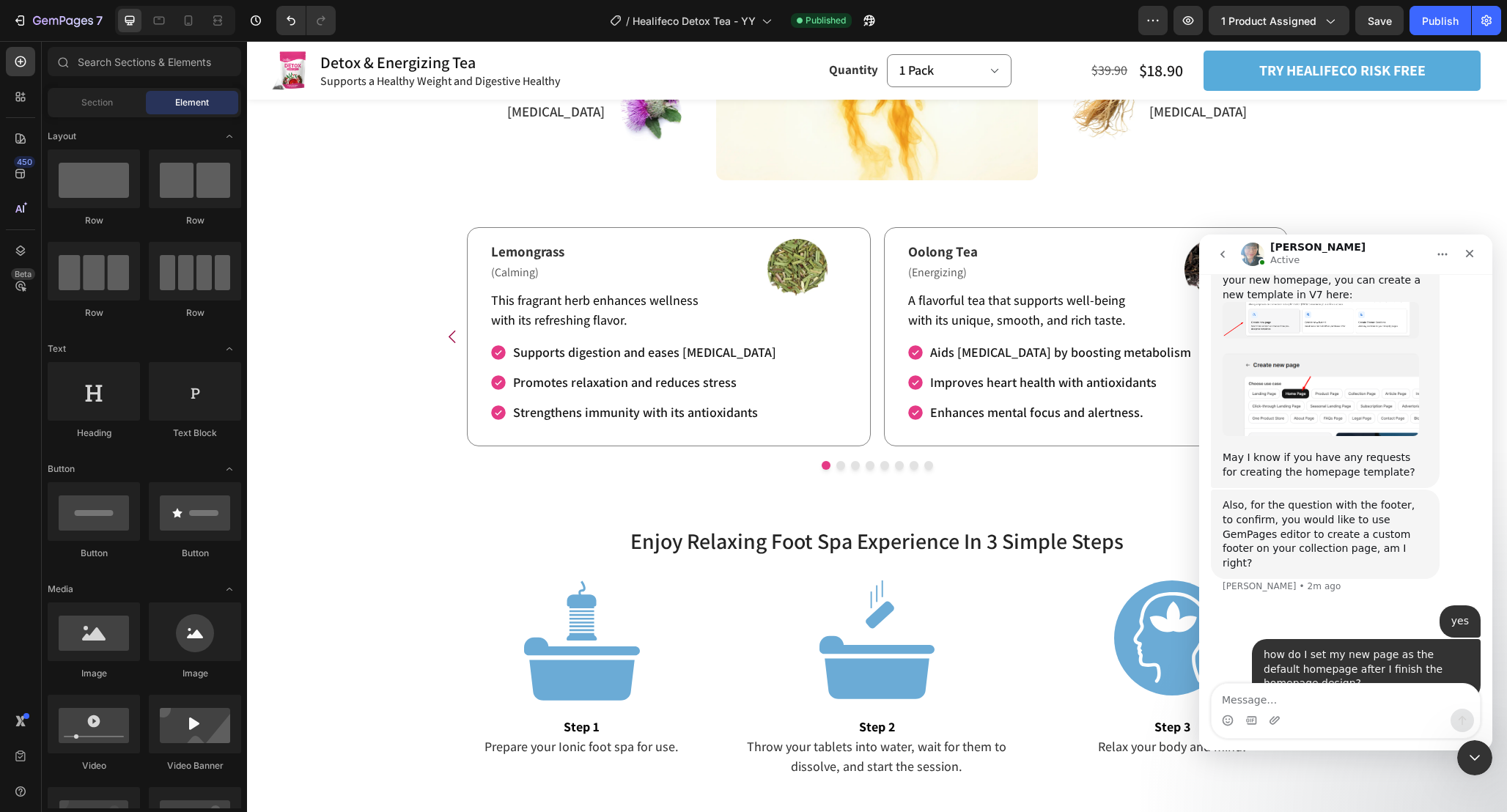
scroll to position [645, 0]
click at [1336, 701] on textarea "Message…" at bounding box center [1345, 696] width 268 height 25
paste textarea "I know how to create a custom footer, I wanted to make the footer area that app…"
type textarea "I know how to create a custom footer, I wanted to make the footer area that app…"
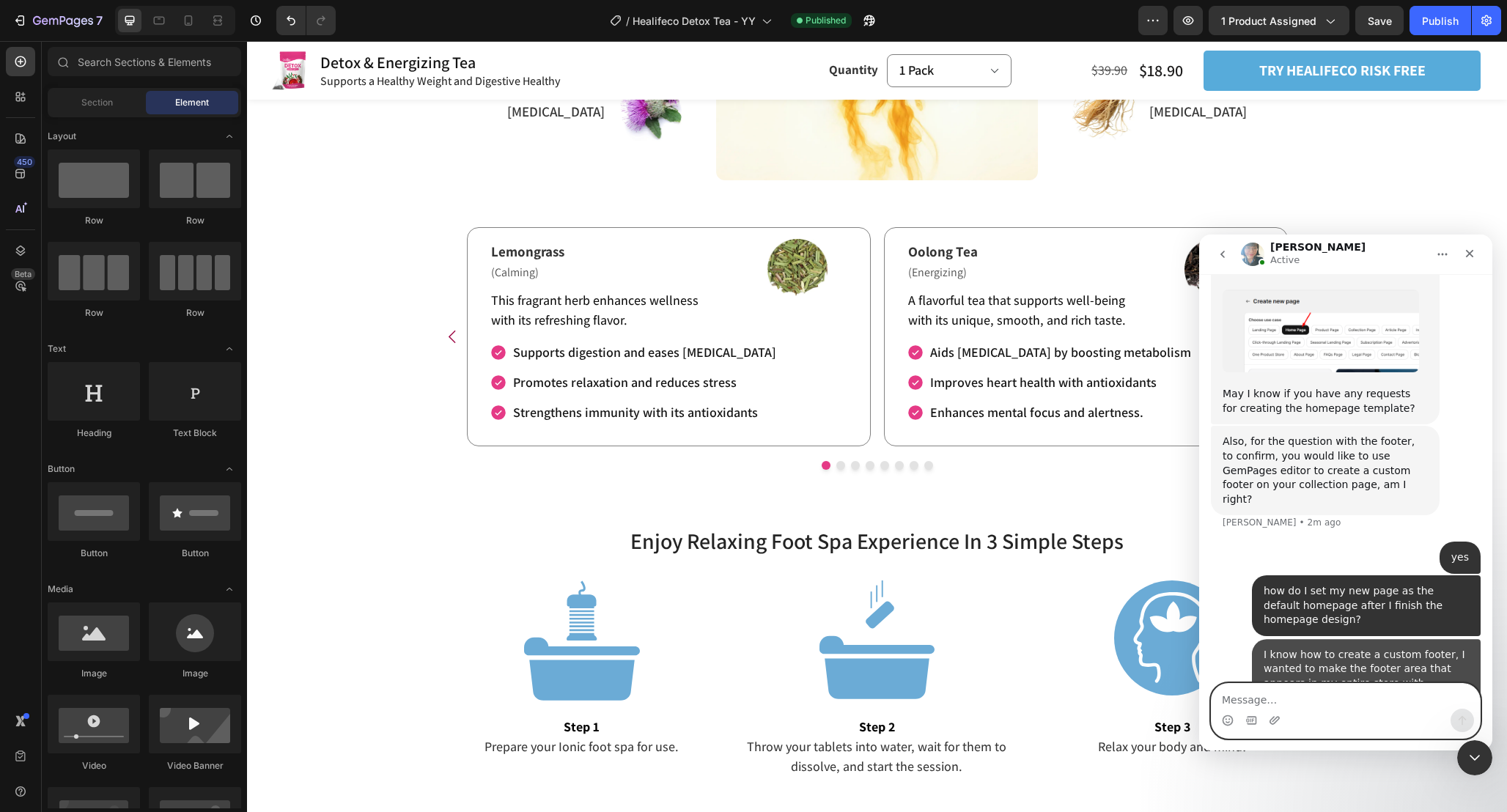
scroll to position [707, 0]
click at [1289, 700] on textarea "Message…" at bounding box center [1345, 696] width 268 height 25
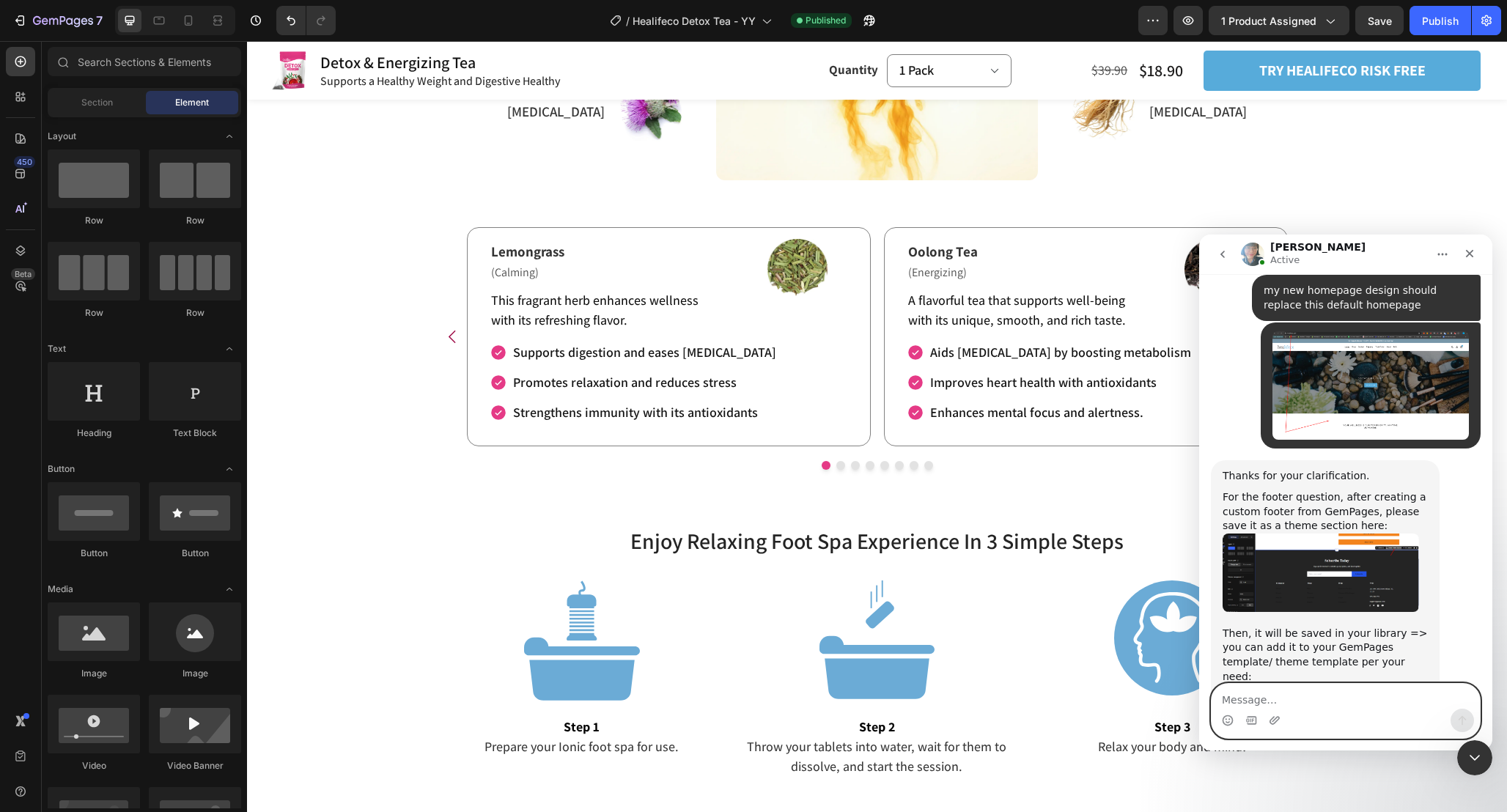
scroll to position [1147, 0]
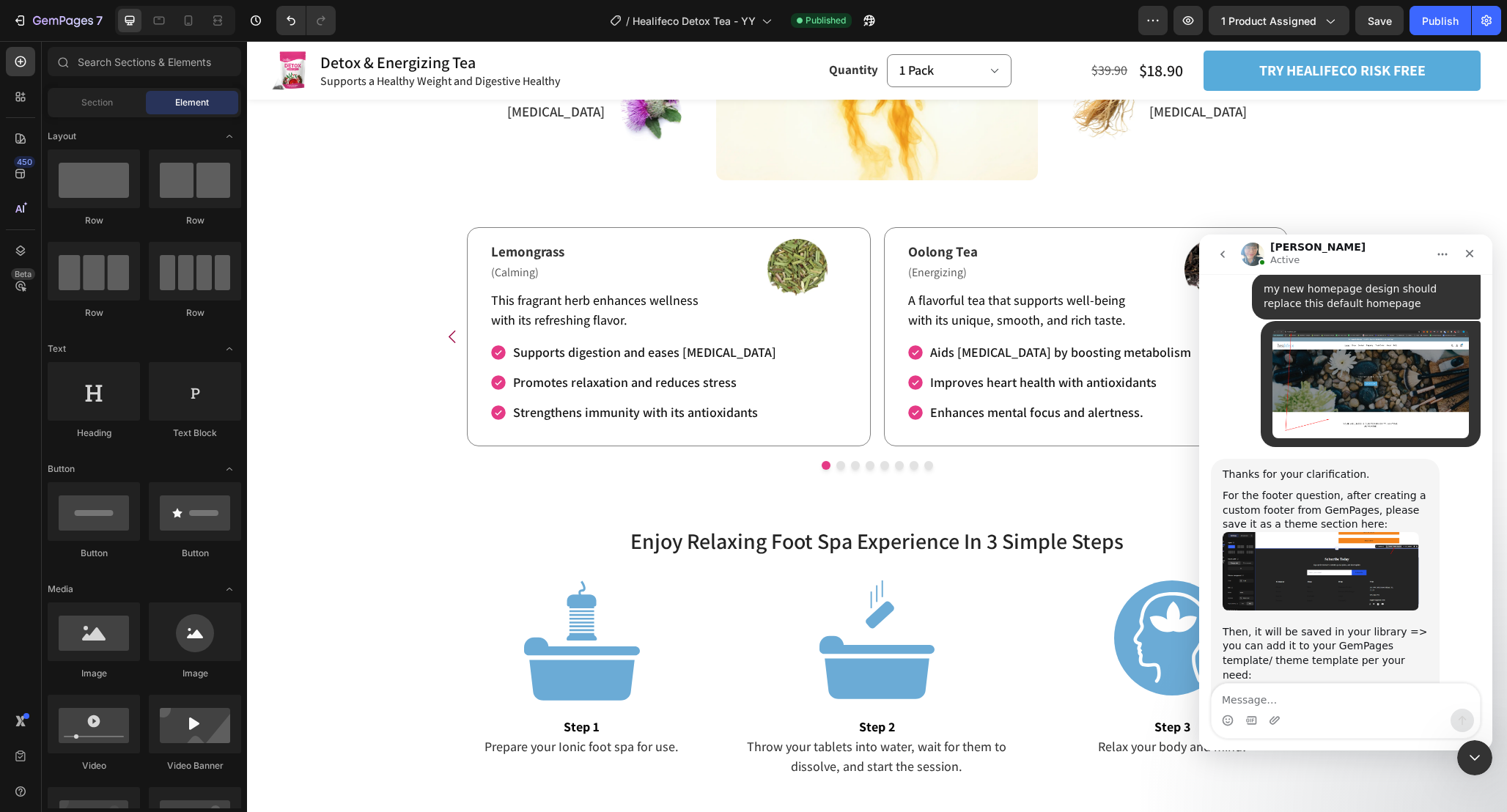
click at [1307, 532] on img "Annie says…" at bounding box center [1320, 571] width 196 height 78
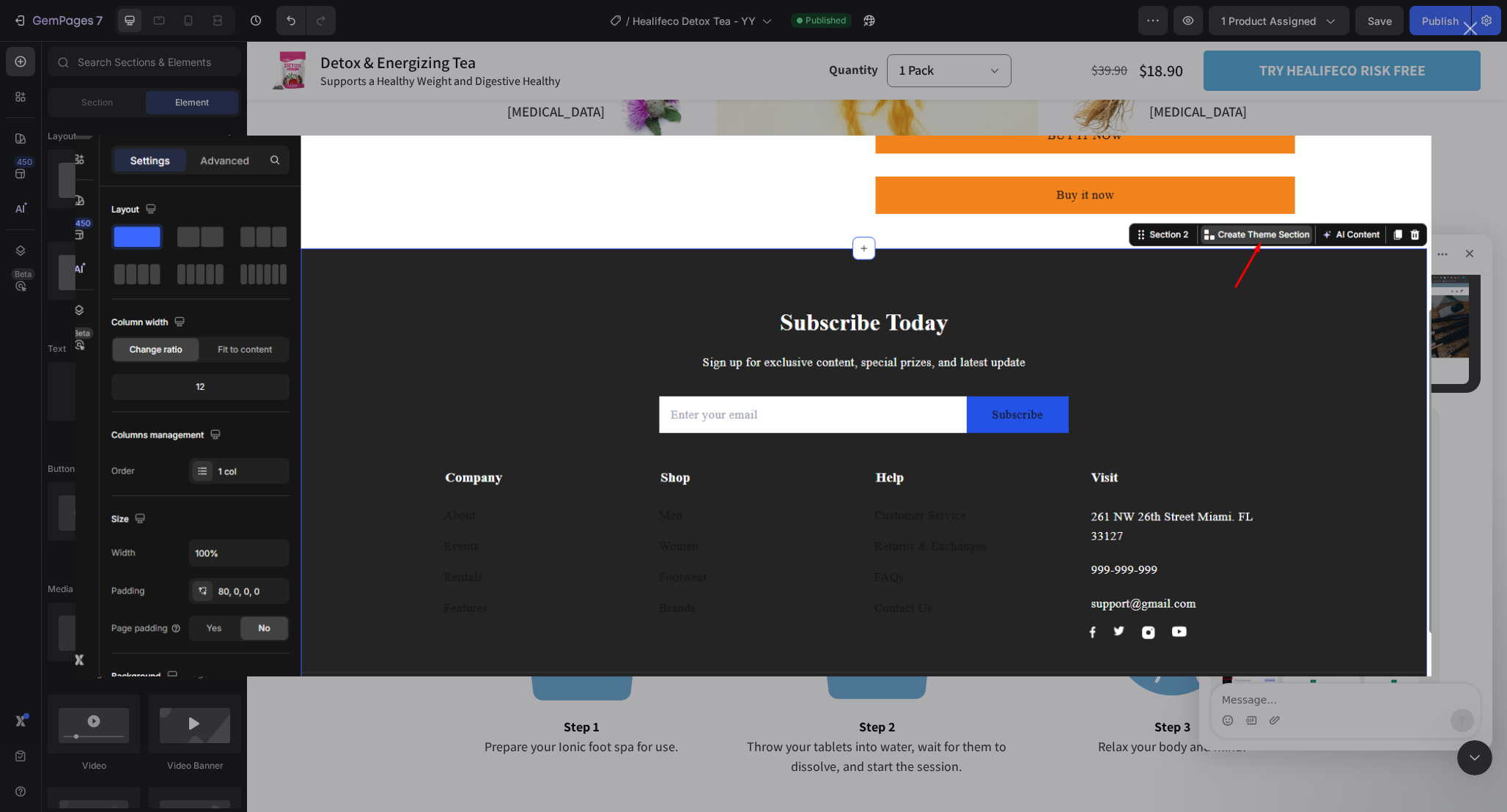
scroll to position [1204, 0]
click at [1444, 371] on div "Intercom messenger" at bounding box center [753, 406] width 1507 height 812
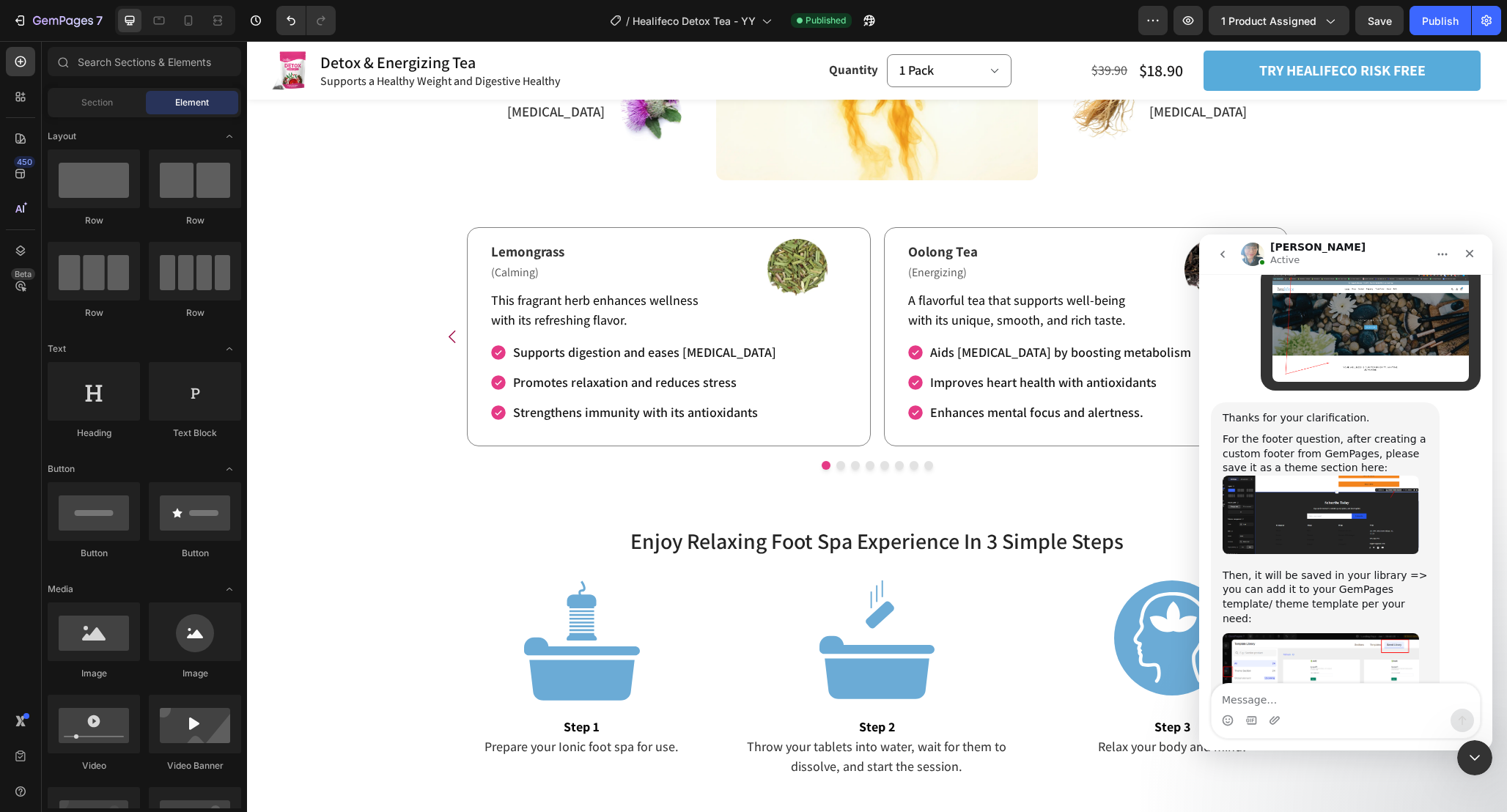
click at [1356, 633] on img "Annie says…" at bounding box center [1320, 667] width 196 height 69
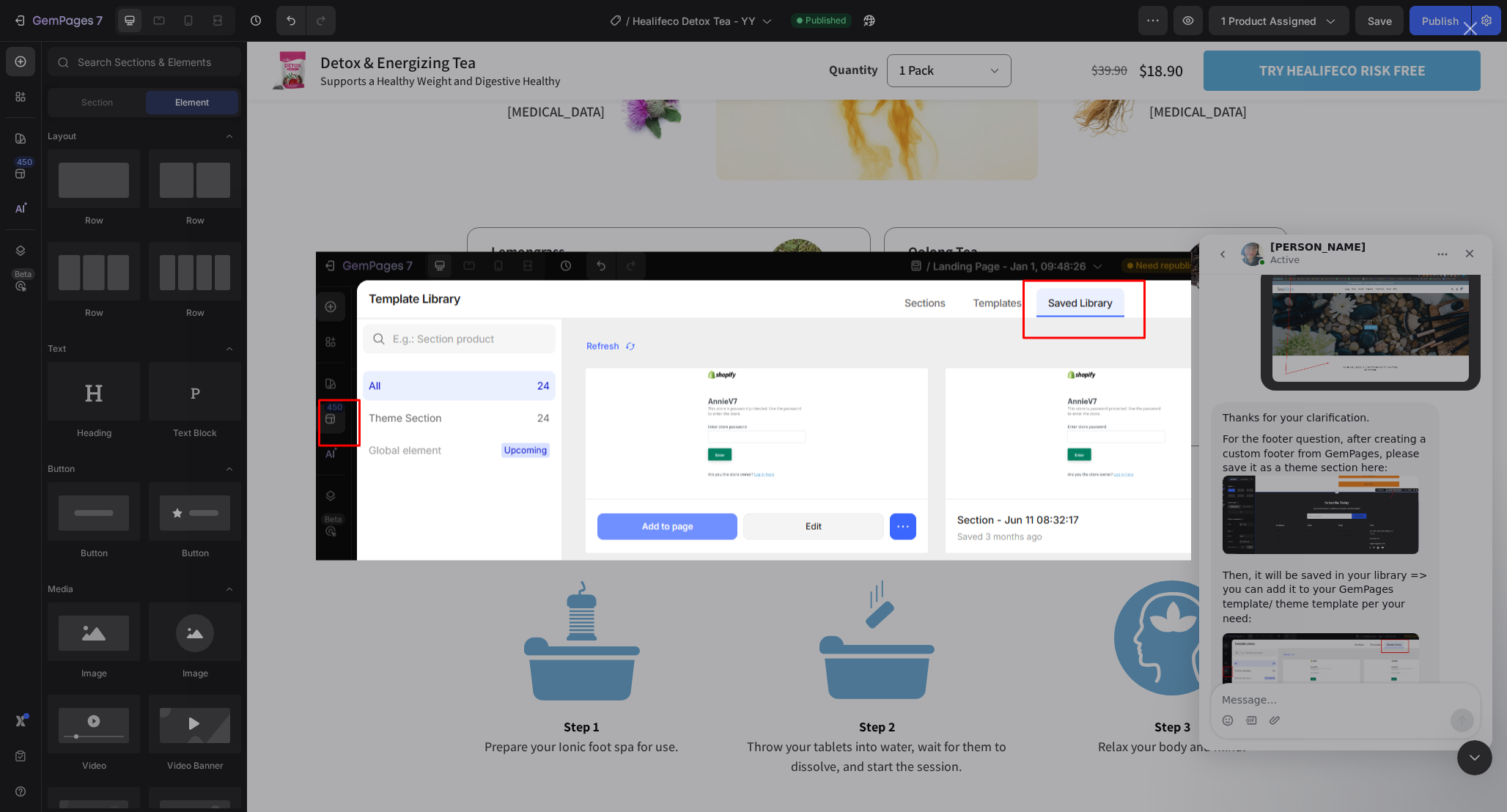
scroll to position [0, 0]
click at [1429, 531] on div "Intercom messenger" at bounding box center [753, 406] width 1507 height 812
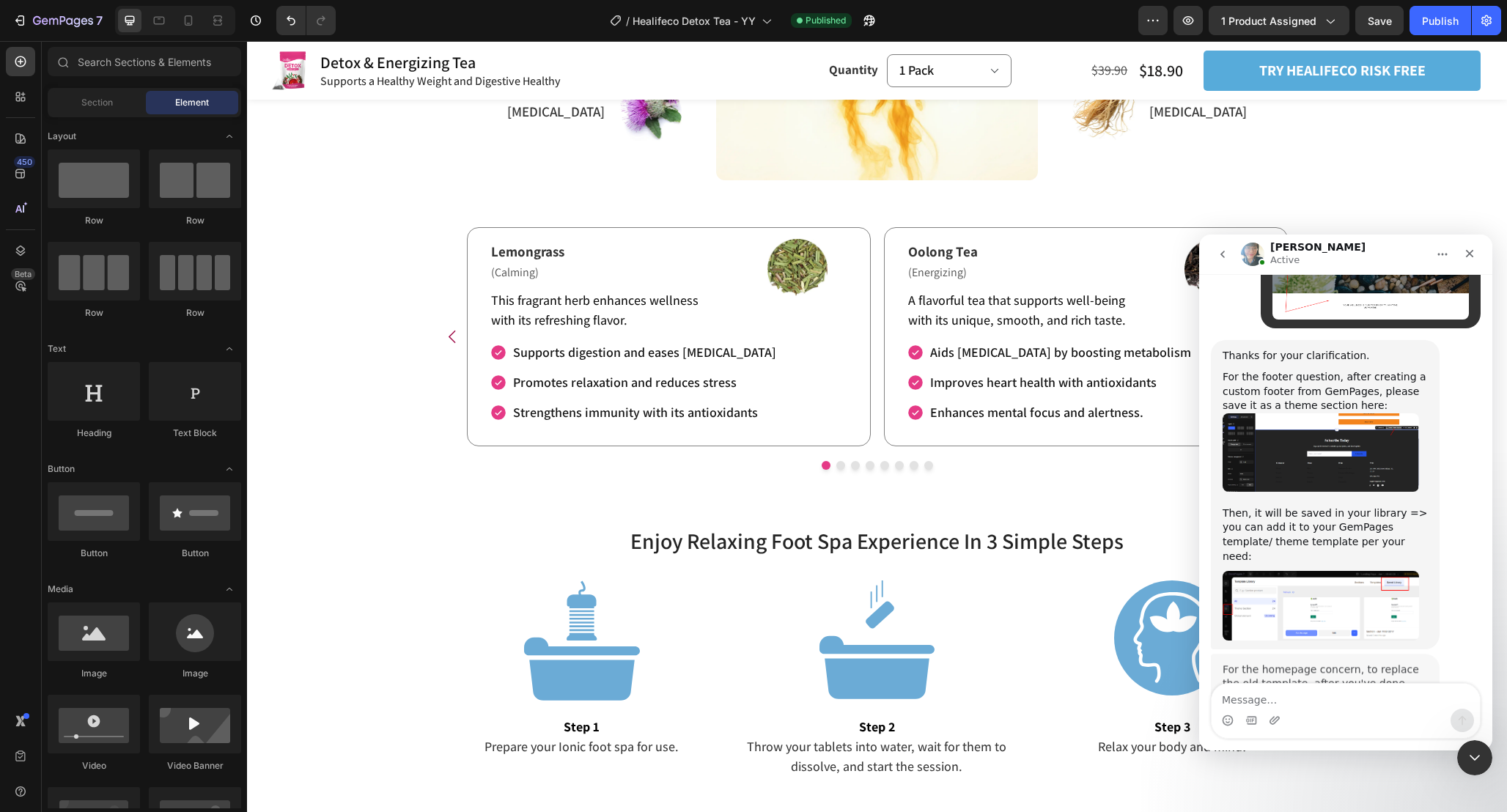
scroll to position [1275, 0]
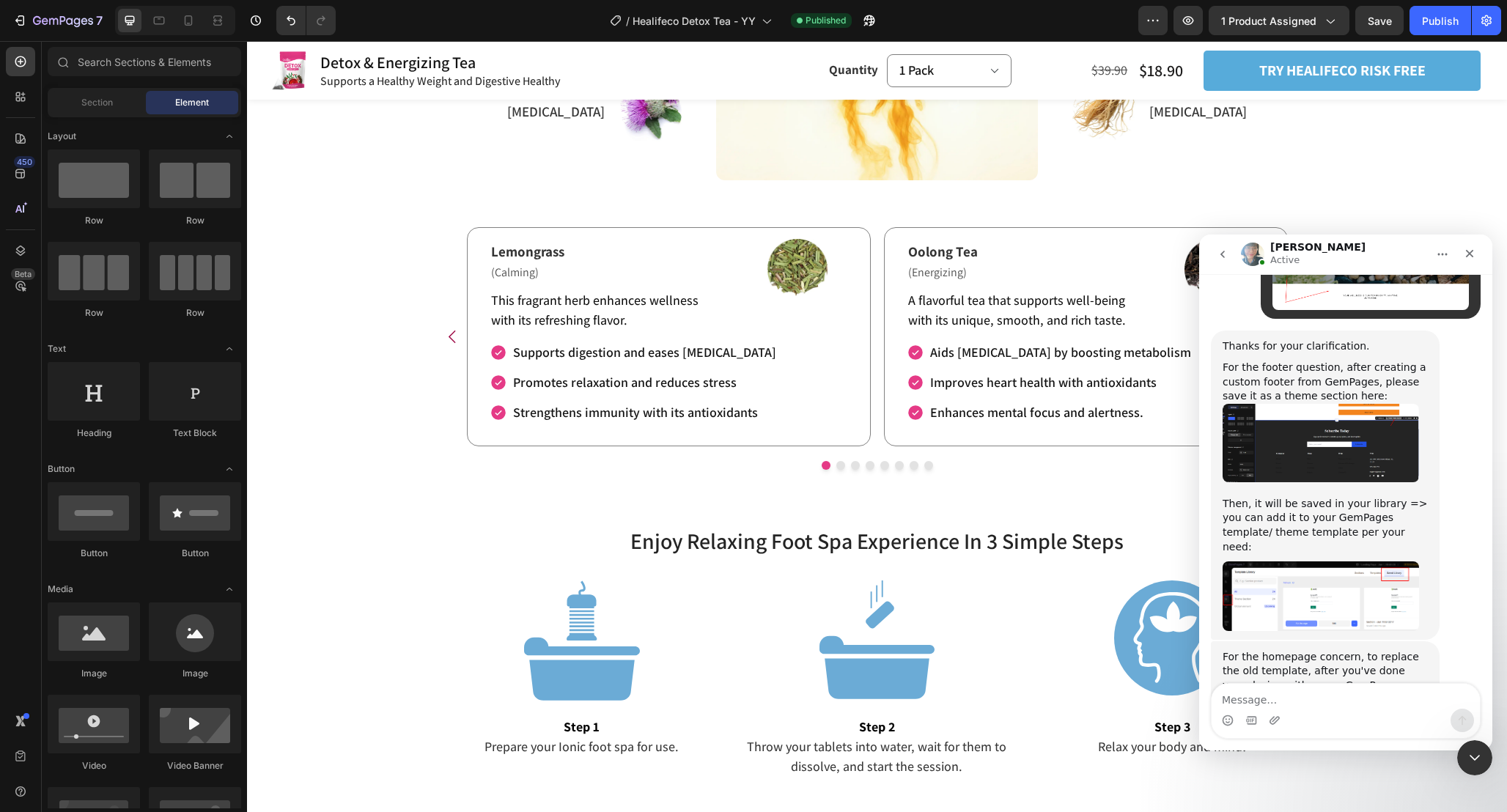
click at [1343, 561] on img "Annie says…" at bounding box center [1320, 595] width 196 height 69
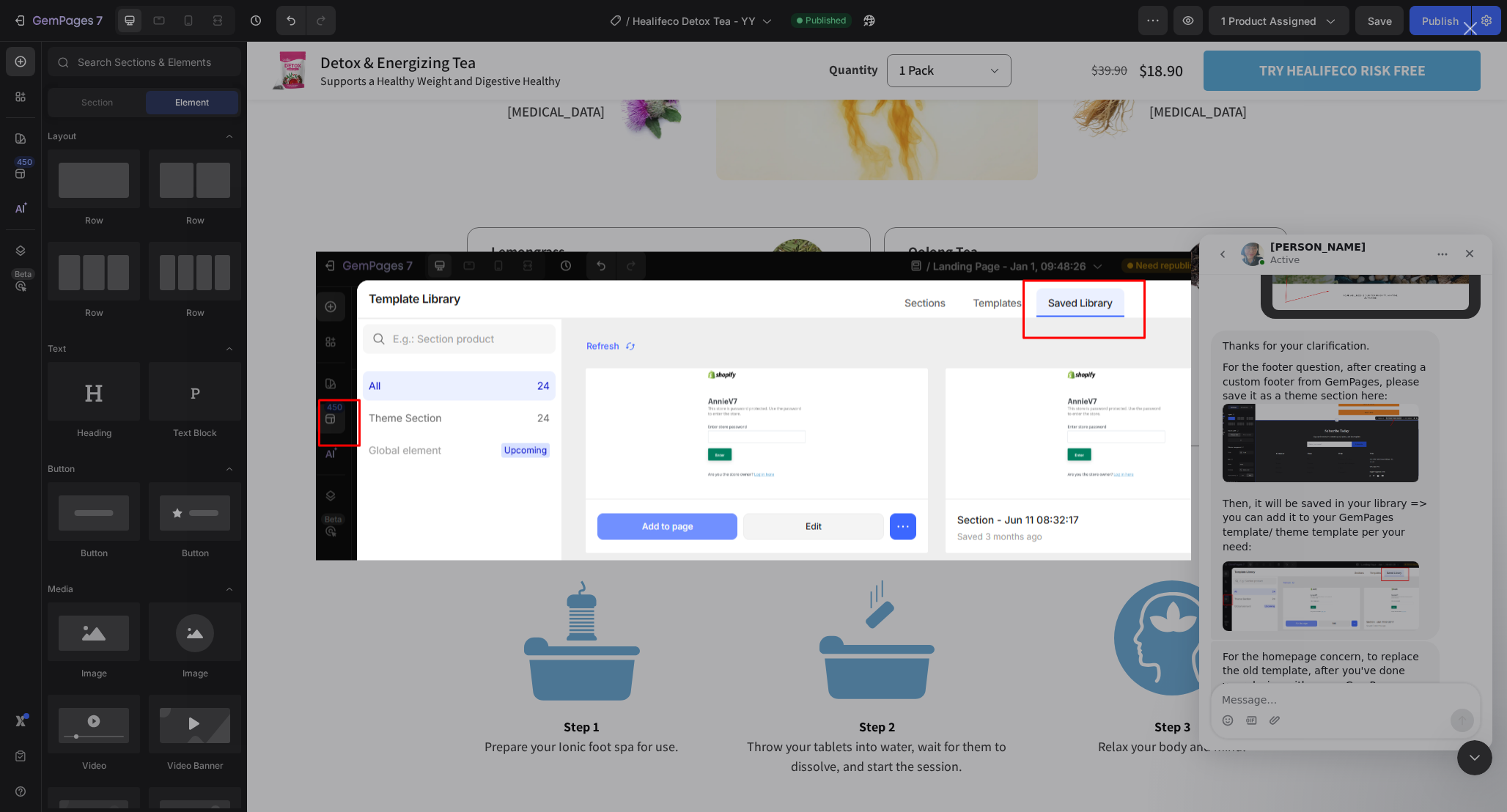
click at [1395, 614] on div "Intercom messenger" at bounding box center [753, 406] width 1507 height 812
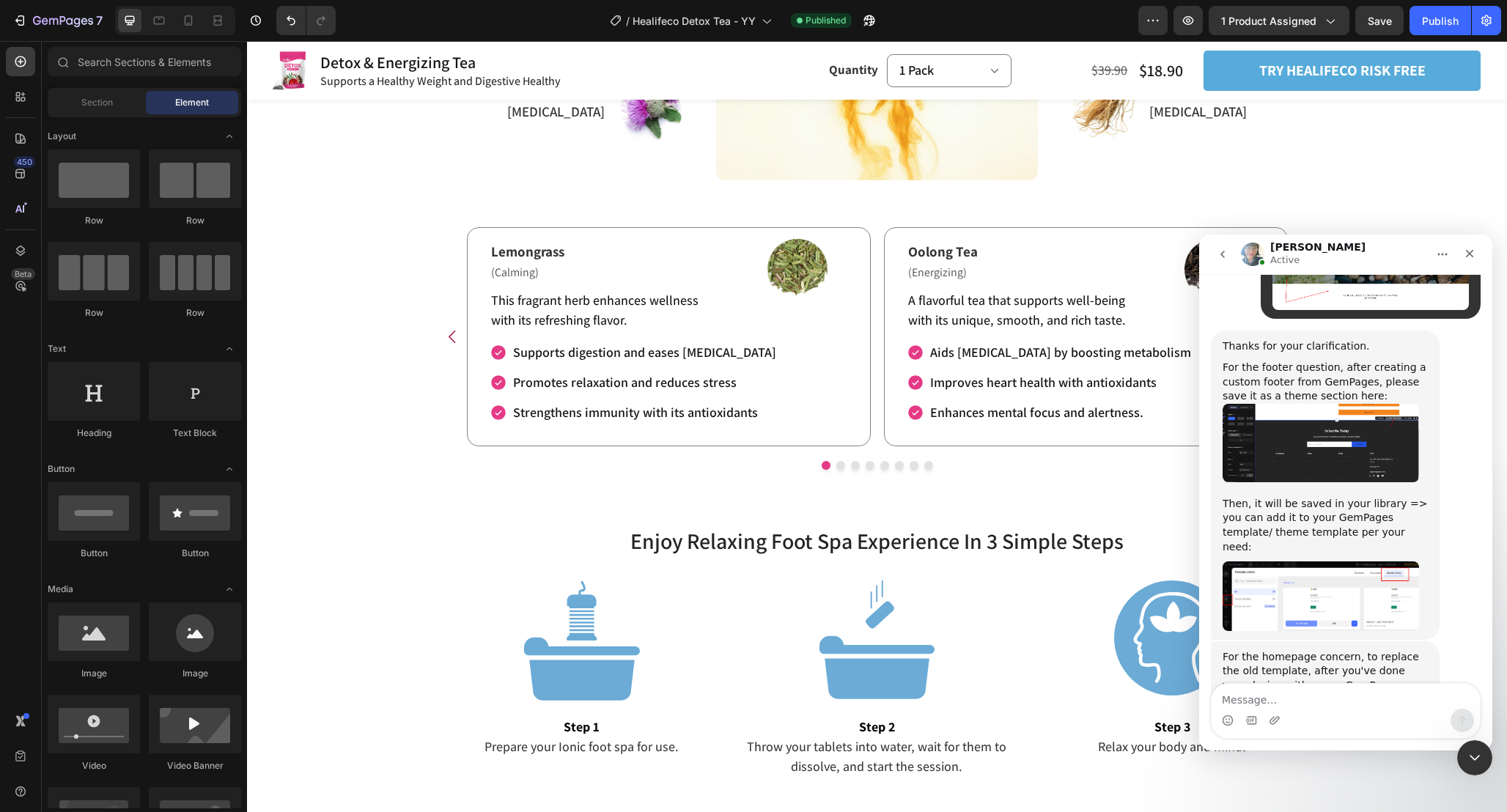
click at [1339, 722] on img "Annie says…" at bounding box center [1320, 740] width 196 height 37
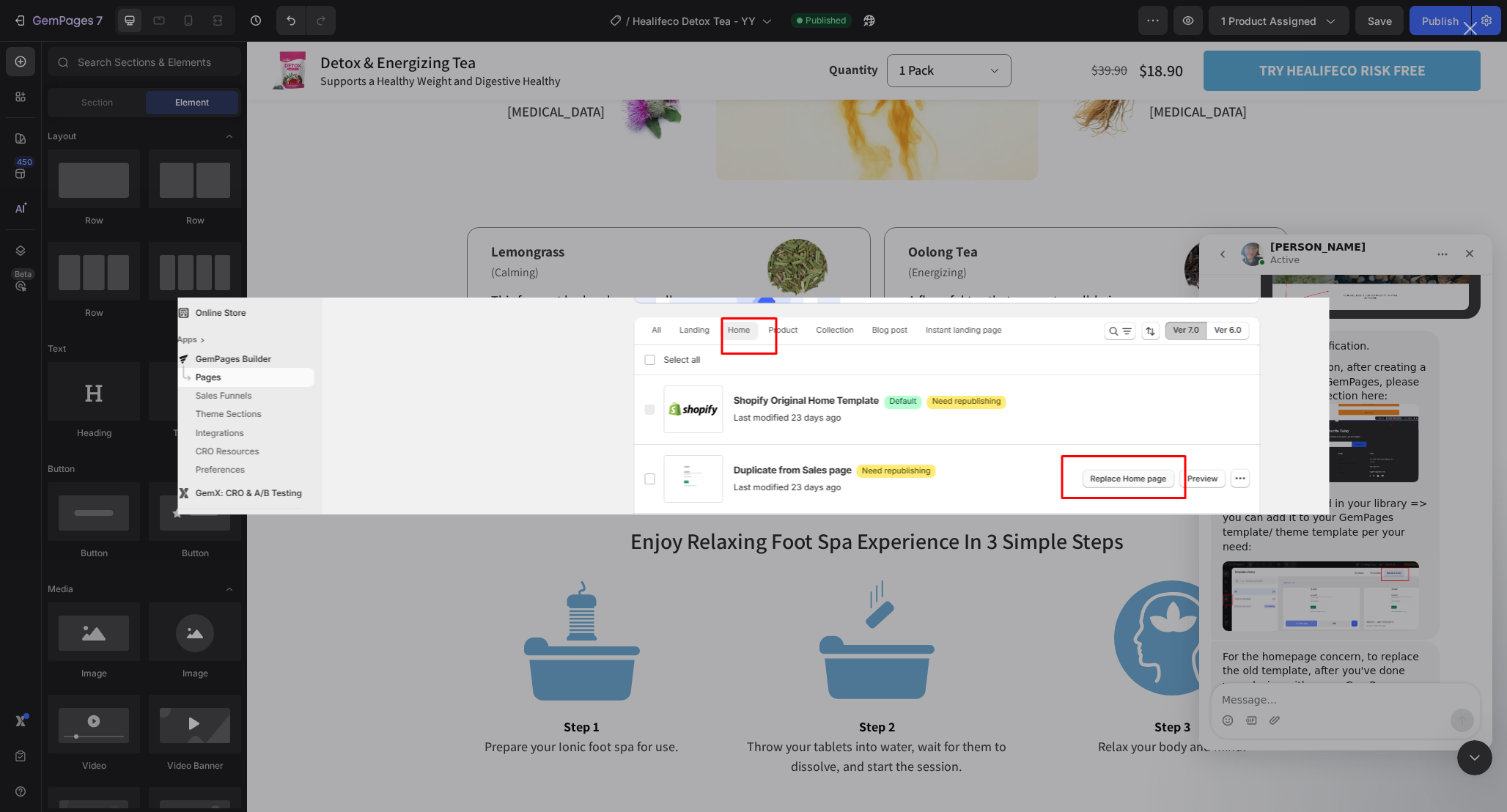
click at [1375, 665] on div "Intercom messenger" at bounding box center [753, 406] width 1507 height 812
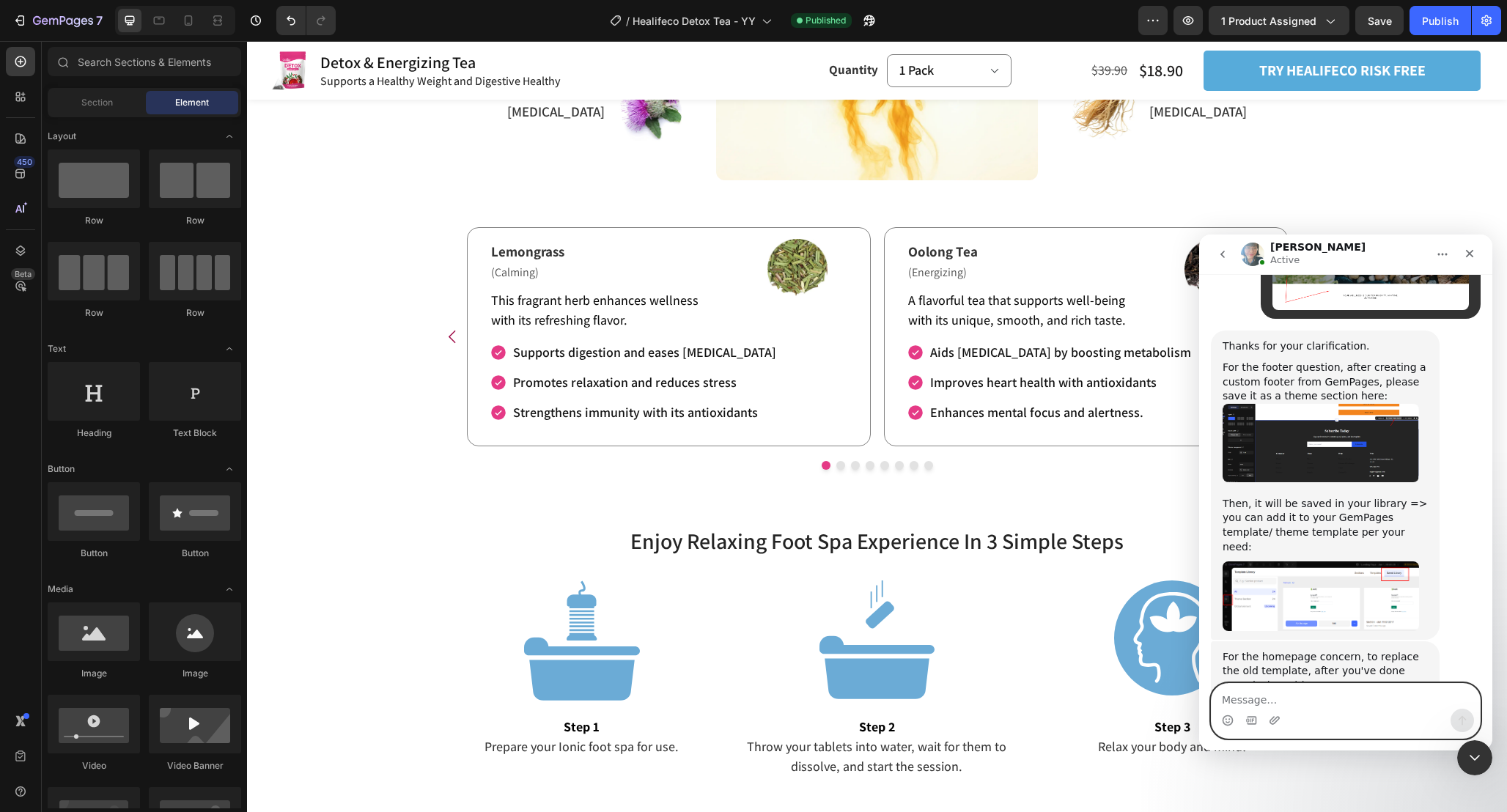
click at [1281, 698] on textarea "Message…" at bounding box center [1345, 696] width 268 height 25
type textarea "i see"
click at [1276, 694] on textarea "Message…" at bounding box center [1345, 696] width 268 height 25
type textarea "i got it"
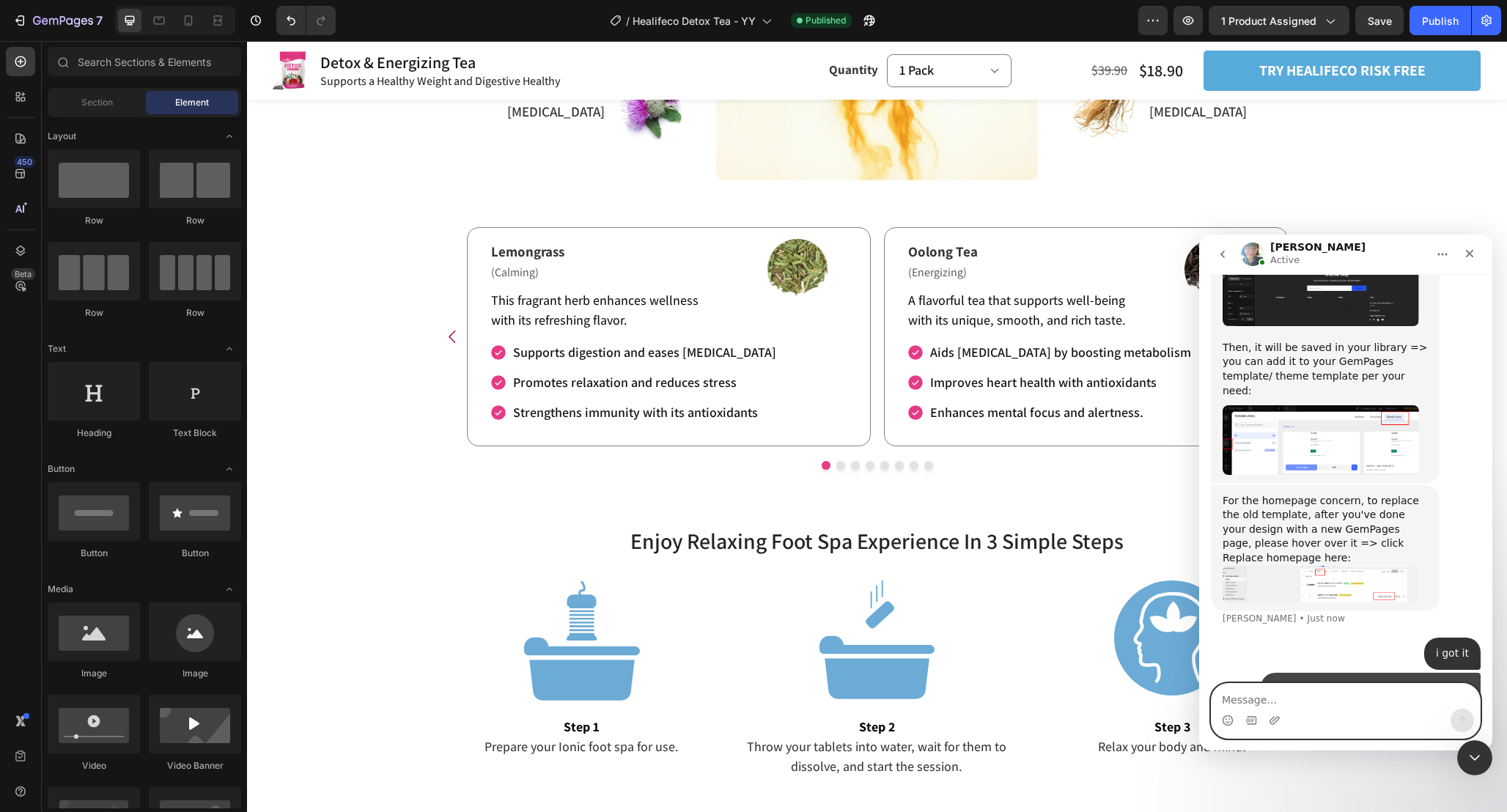
scroll to position [1461, 0]
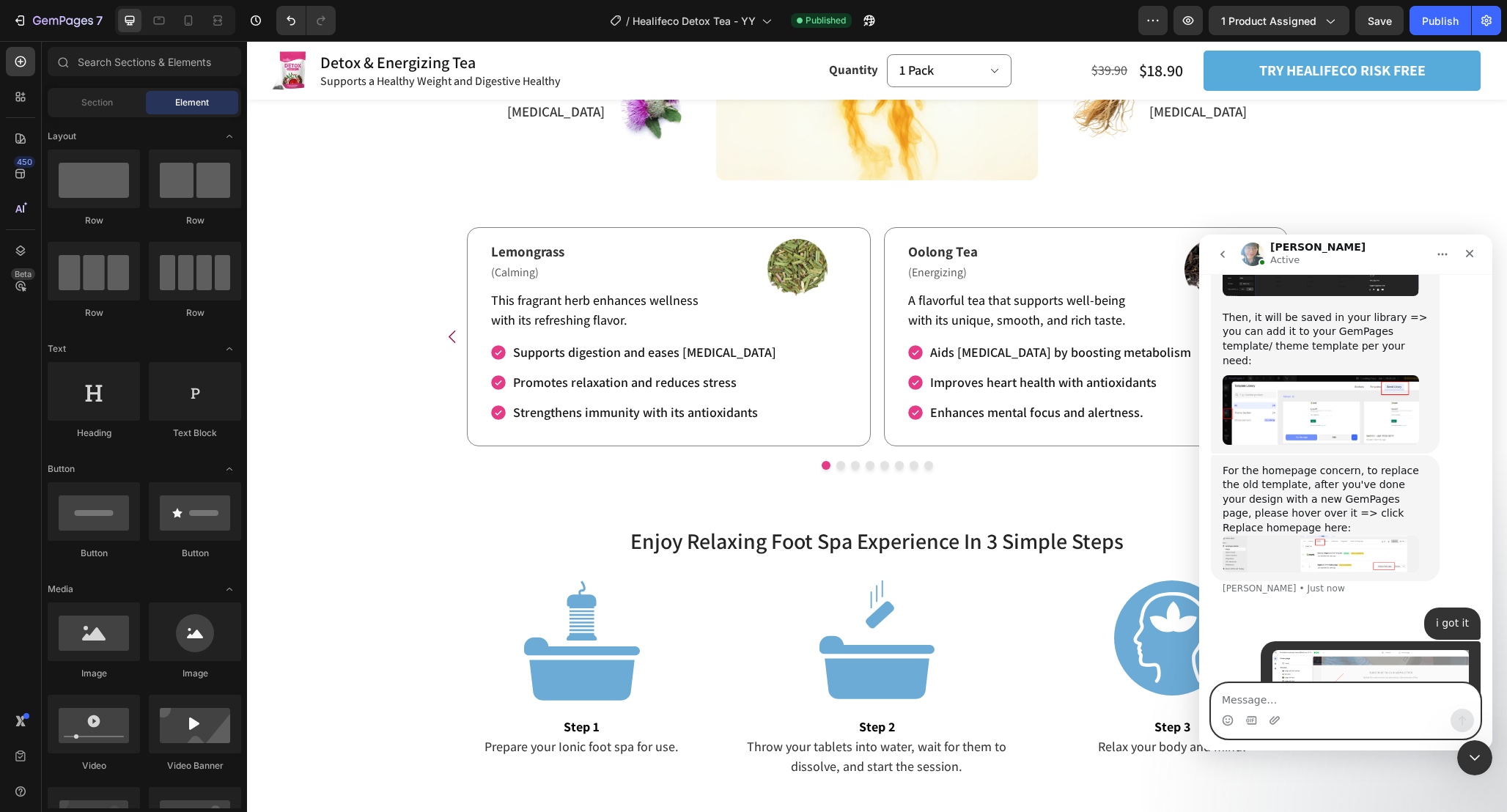
click at [1329, 700] on textarea "Message…" at bounding box center [1345, 696] width 268 height 25
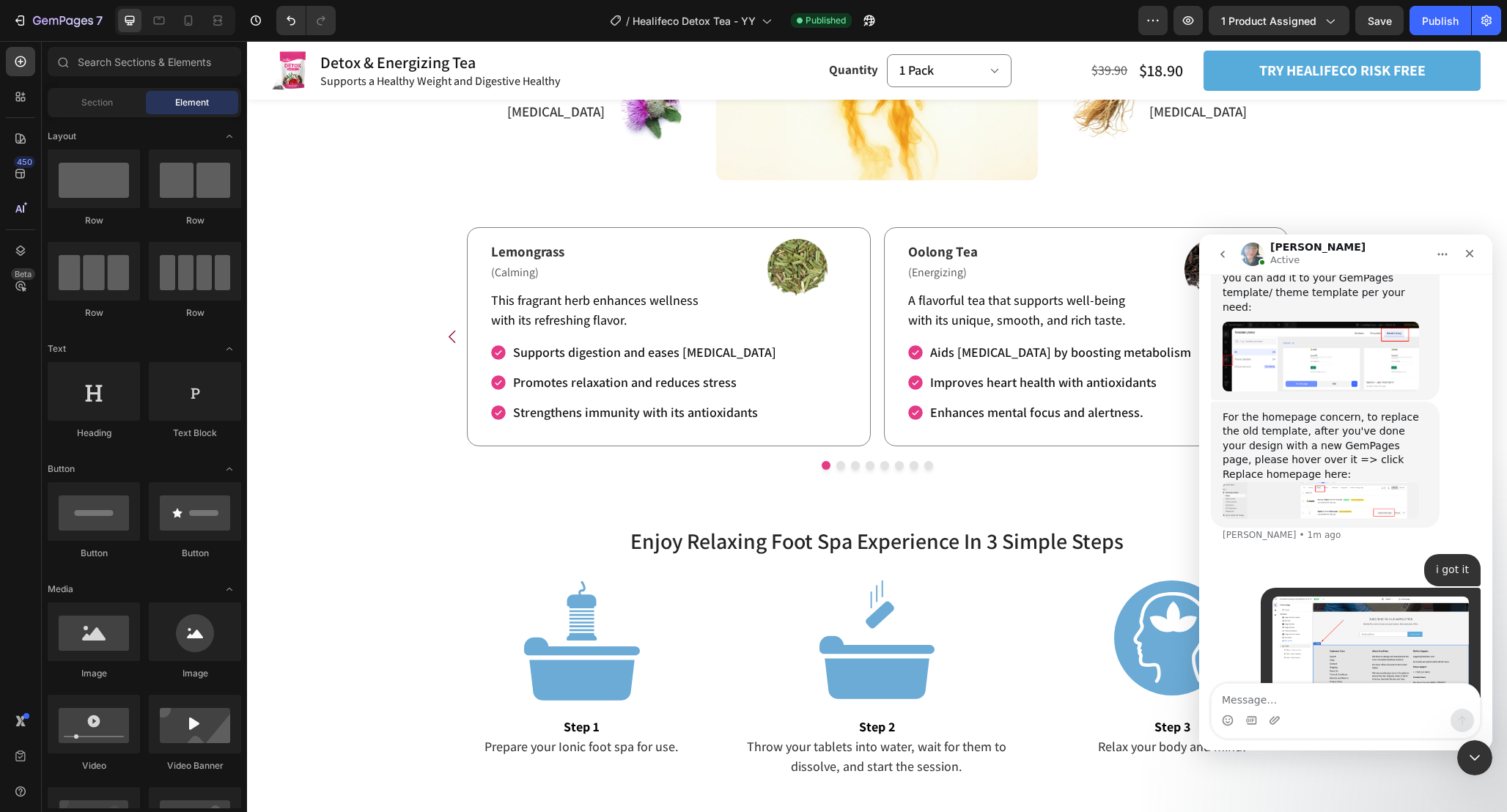
scroll to position [1518, 0]
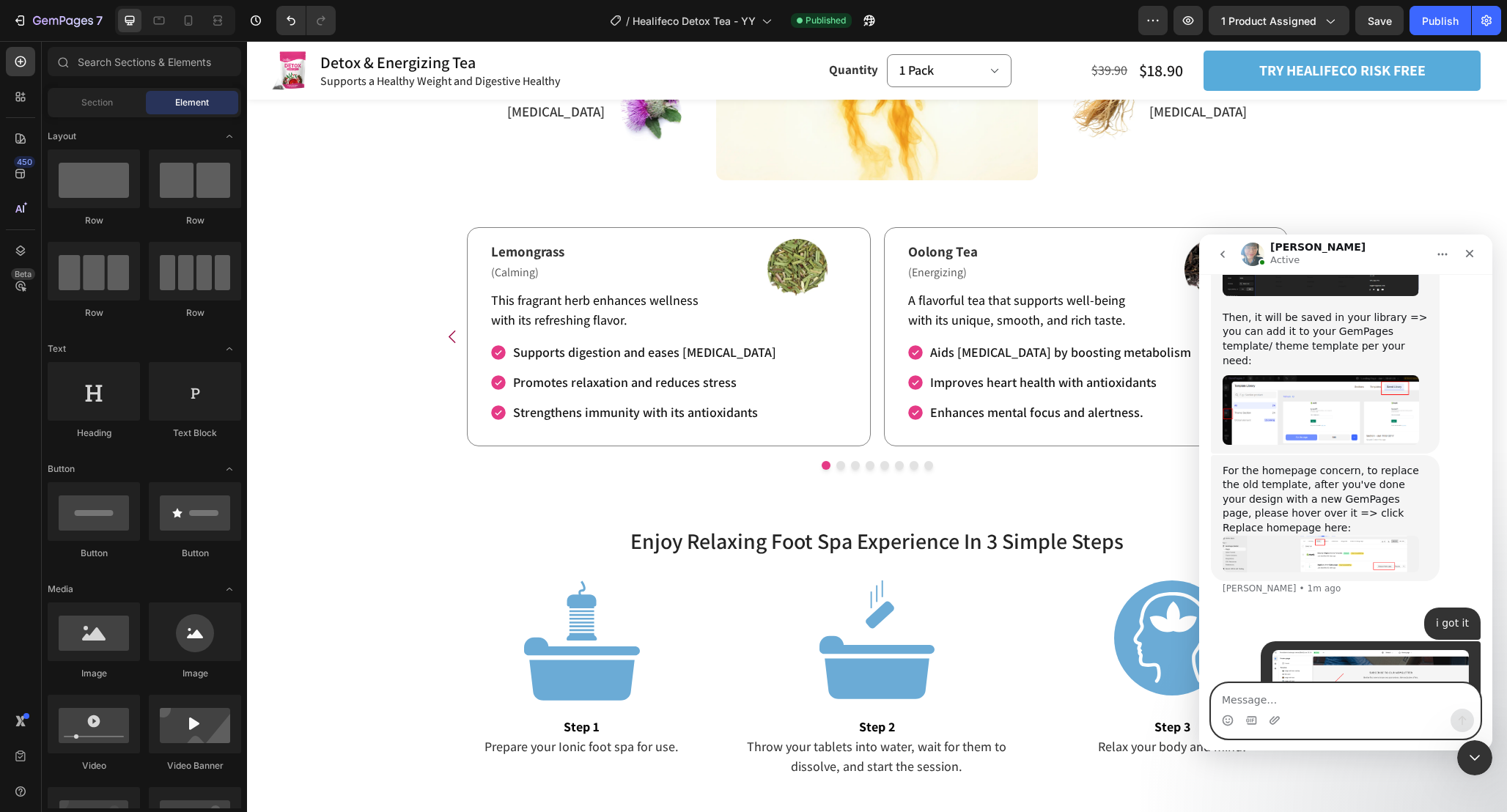
click at [1325, 707] on textarea "Message…" at bounding box center [1345, 696] width 268 height 25
paste textarea "I need to put the footer I made in gempages here so that it appears on the page…"
type textarea "I need to put the footer I made in gempages here so that it appears on the page…"
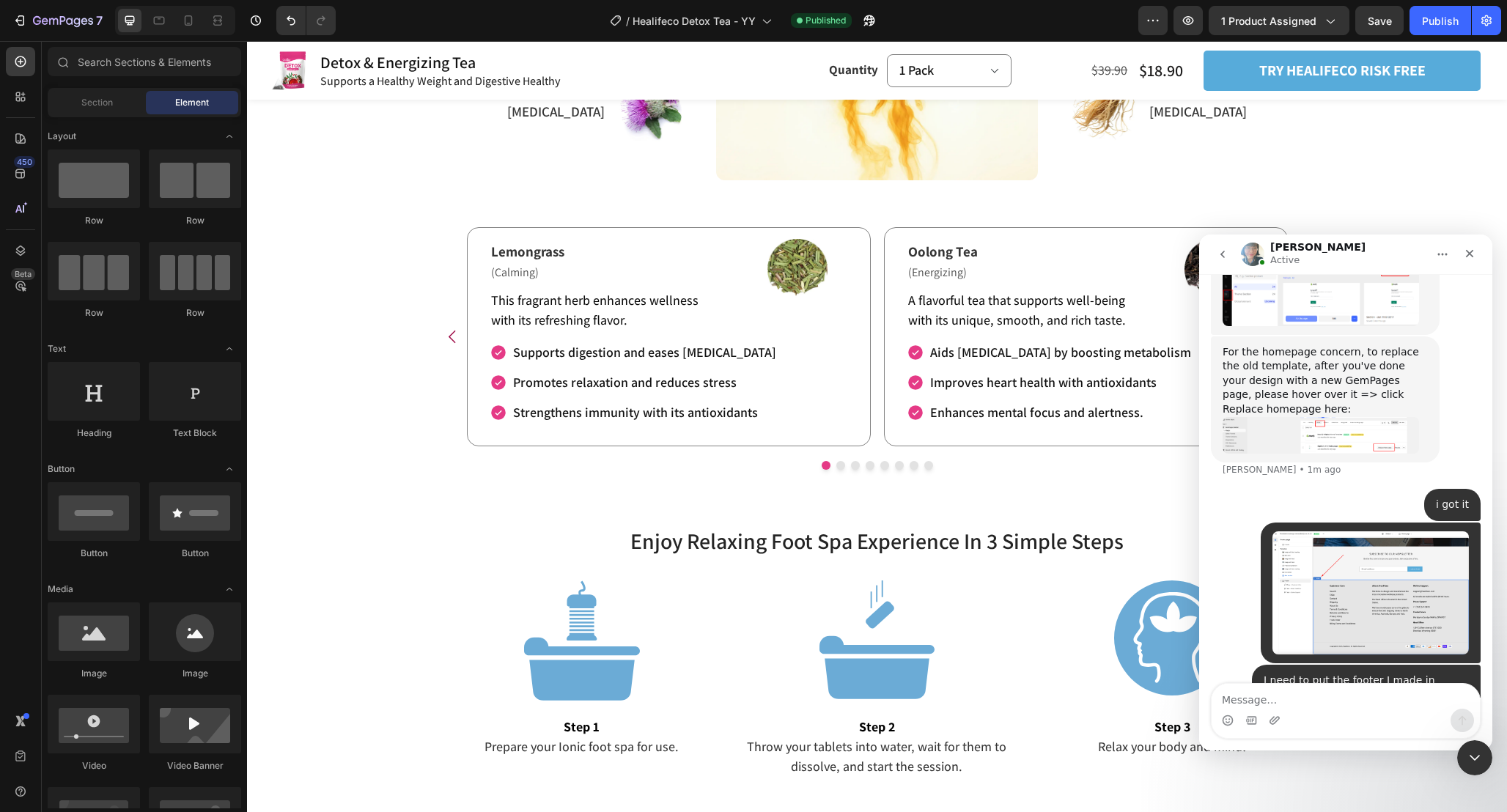
scroll to position [1524, 0]
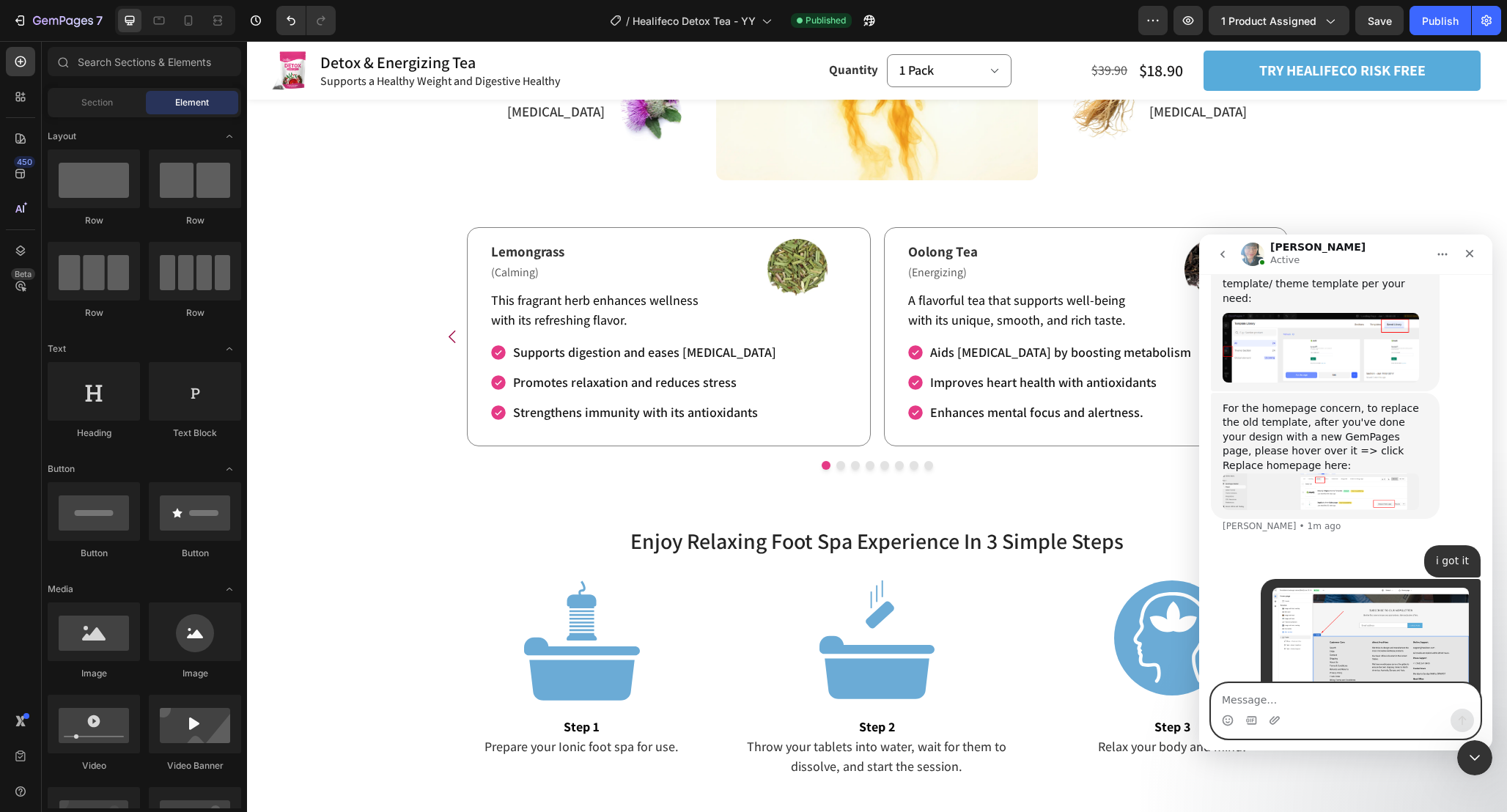
click at [1336, 690] on textarea "Message…" at bounding box center [1345, 696] width 268 height 25
paste textarea "if I make the footer in gempages and add it manually to all my pages, it will t…"
type textarea "if I make the footer in gempages and add it manually to all my pages, it will t…"
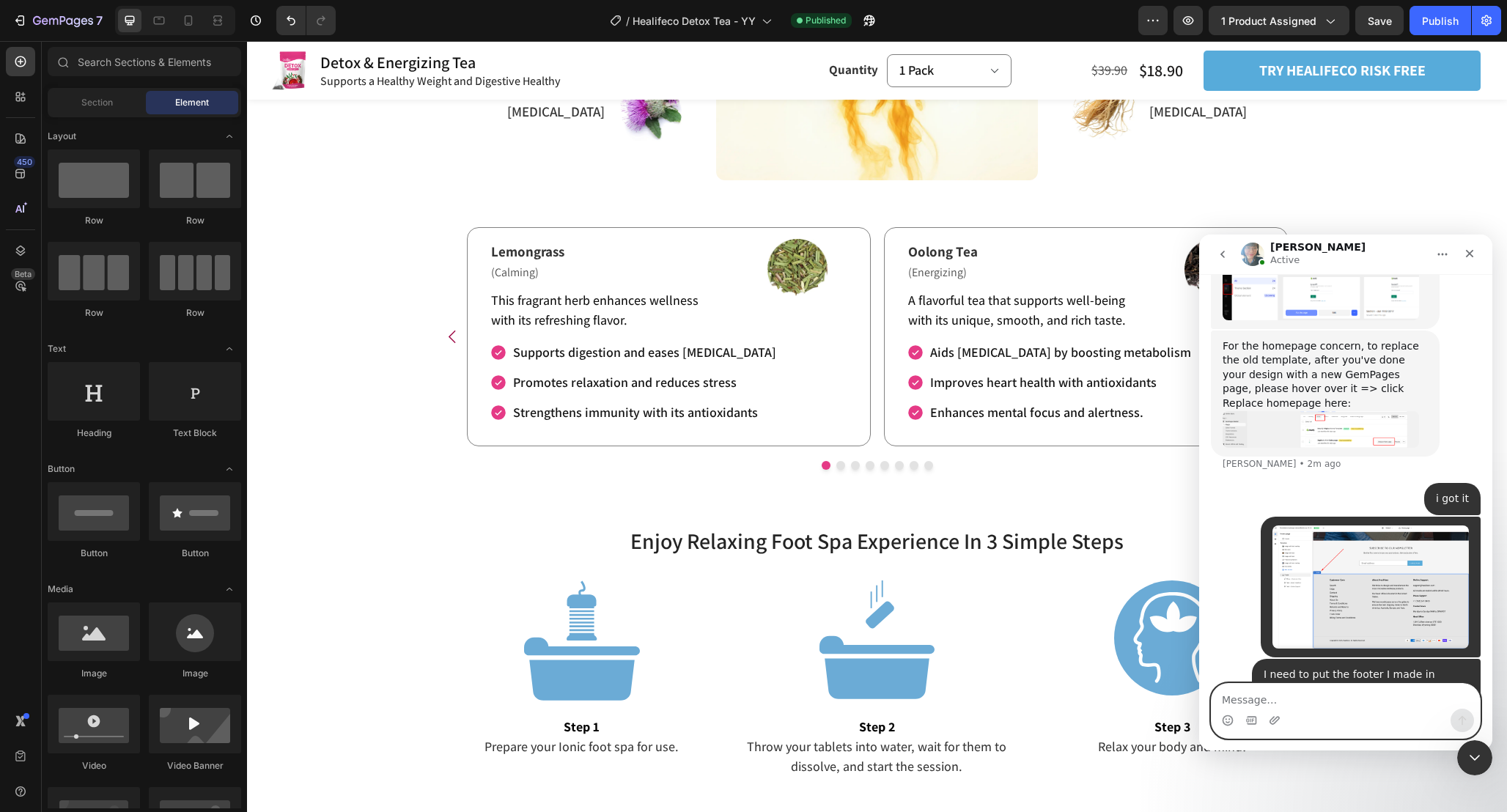
click at [1357, 687] on textarea "Message…" at bounding box center [1345, 696] width 268 height 25
click at [1307, 688] on textarea "Message…" at bounding box center [1345, 696] width 268 height 25
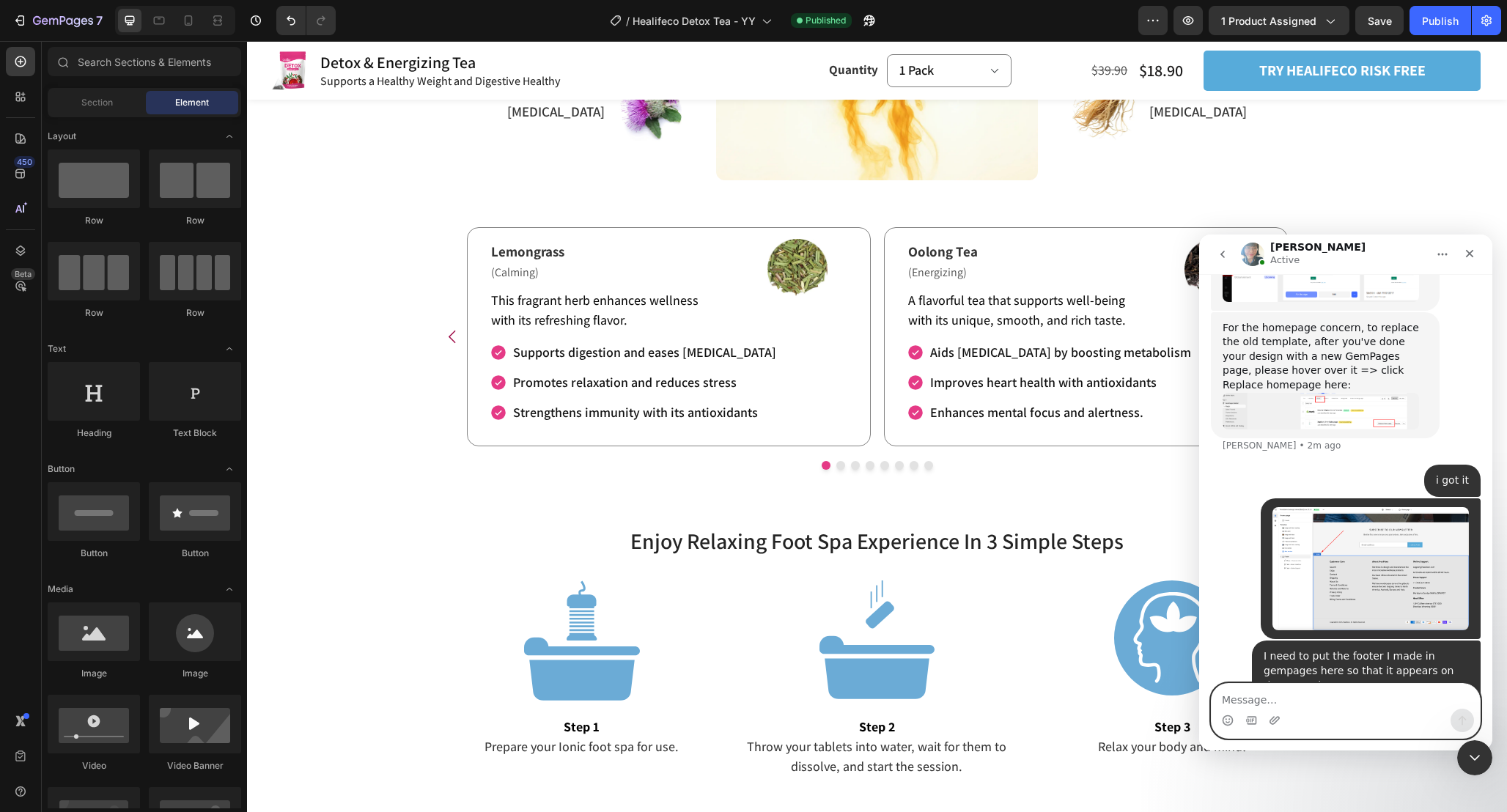
scroll to position [1642, 0]
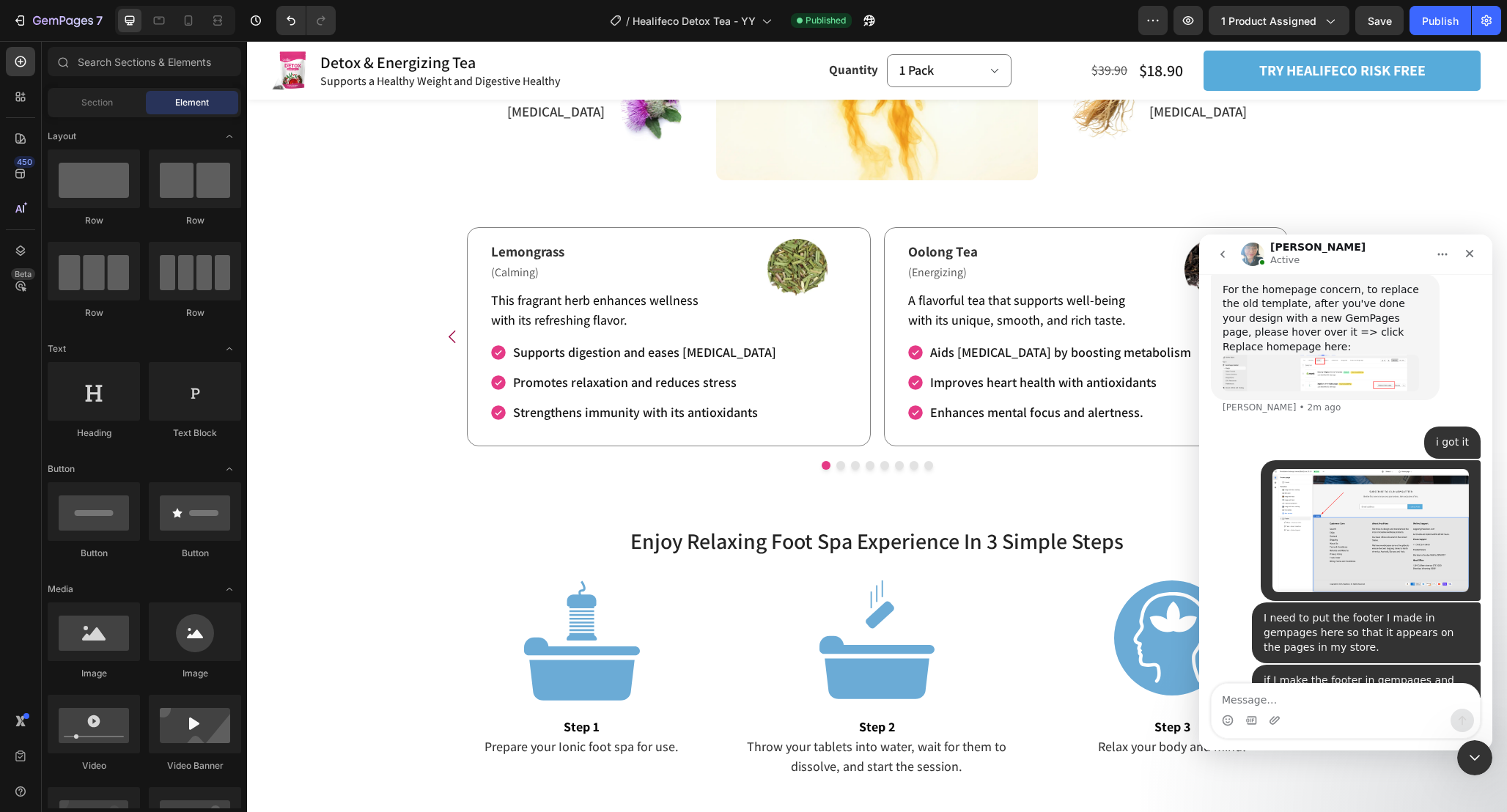
click at [1343, 469] on img "Healifeco says…" at bounding box center [1370, 531] width 196 height 124
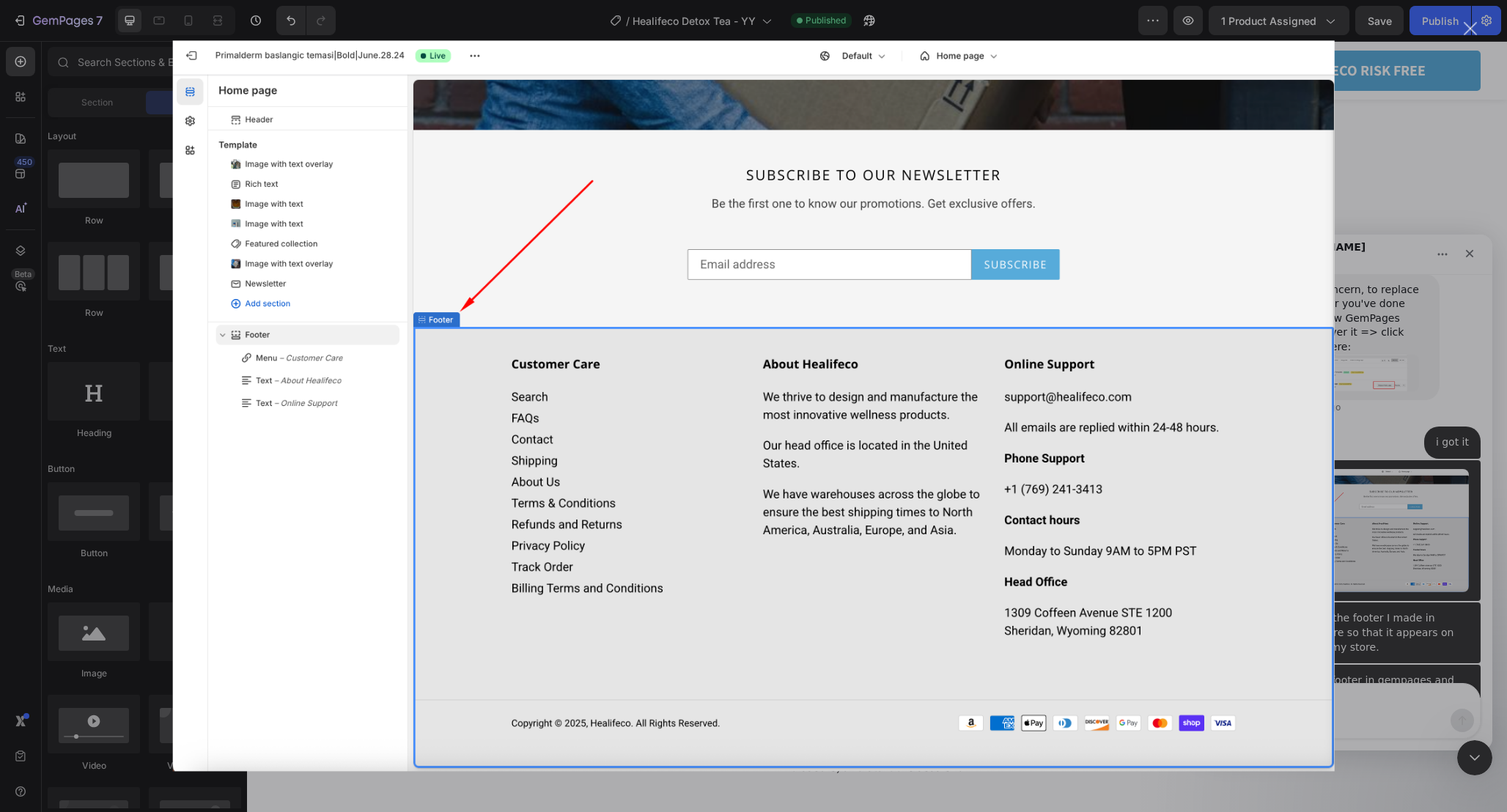
click at [1397, 161] on div "Intercom messenger" at bounding box center [753, 406] width 1507 height 812
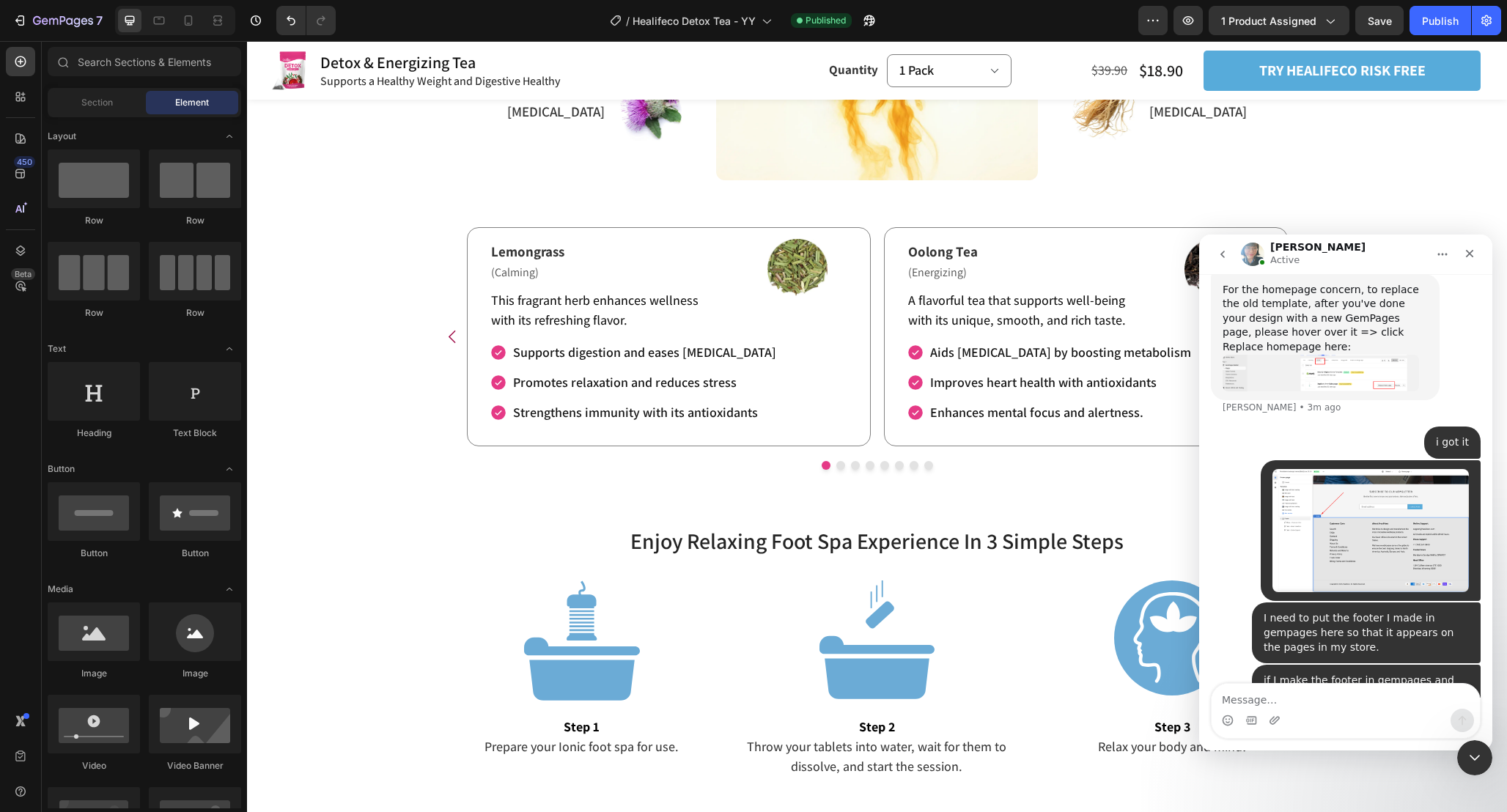
click at [1396, 469] on img "Healifeco says…" at bounding box center [1370, 531] width 196 height 124
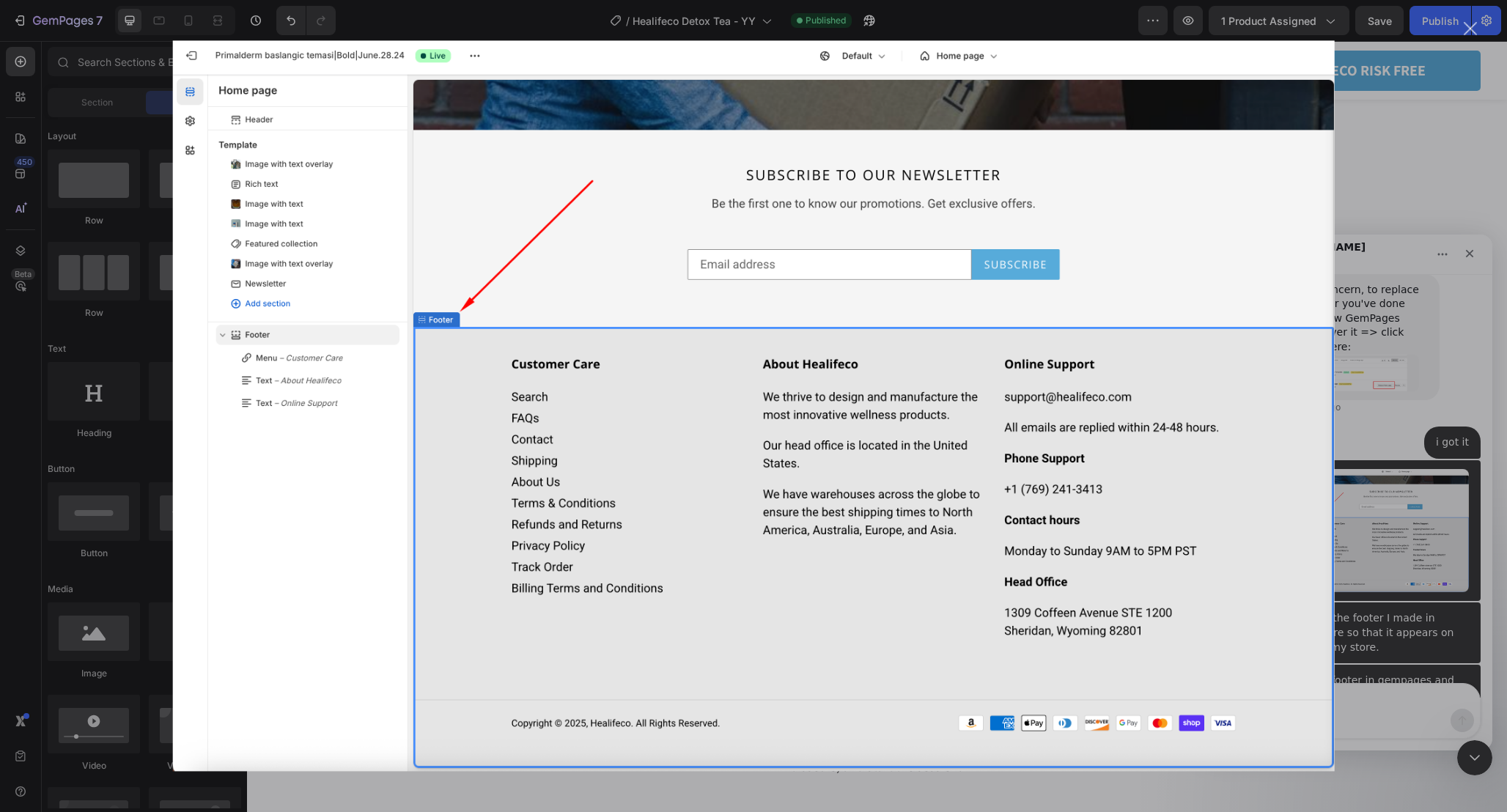
click at [1412, 470] on div "Intercom messenger" at bounding box center [753, 406] width 1507 height 812
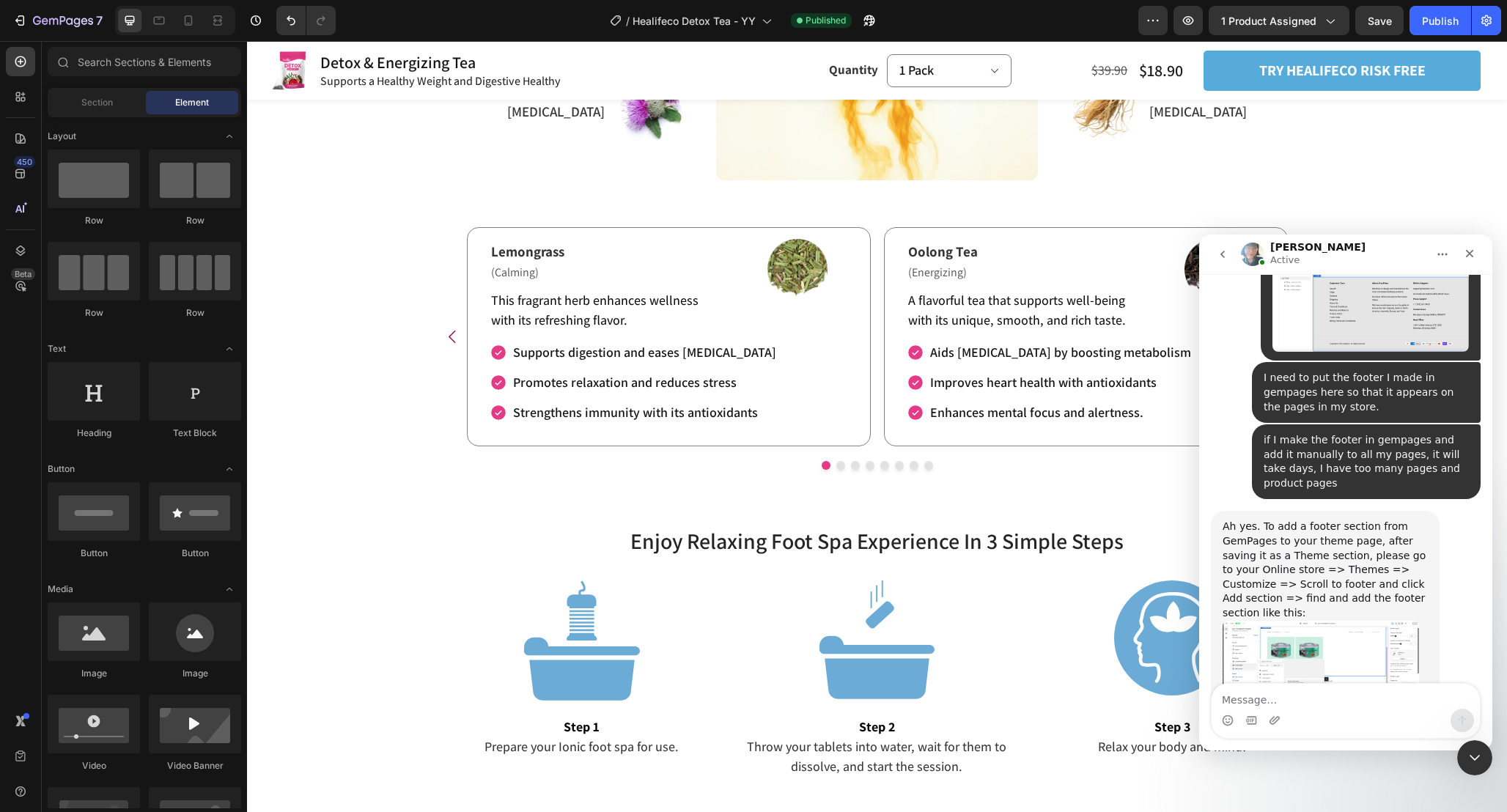
scroll to position [1891, 0]
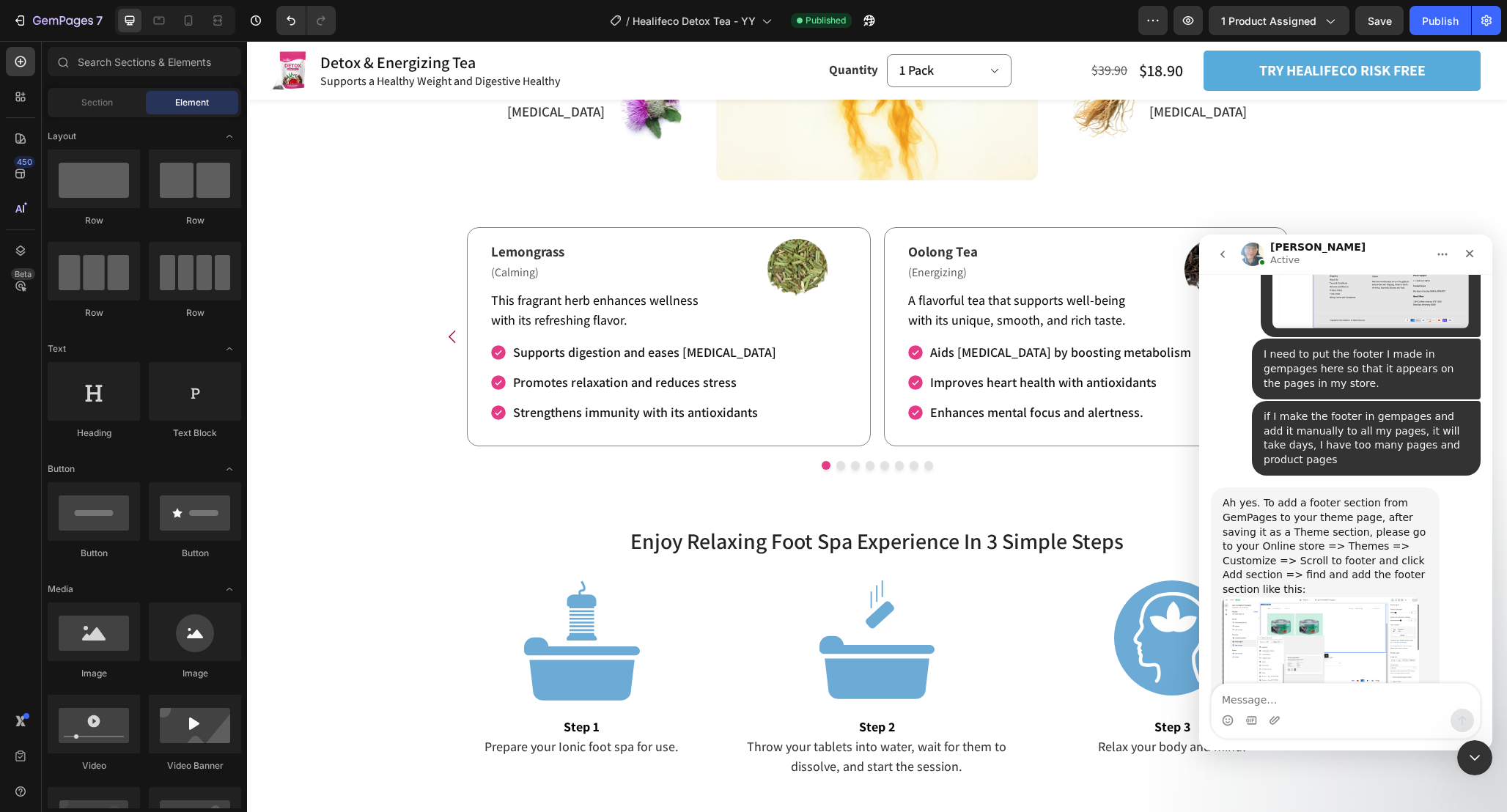
click at [1345, 597] on img "Annie says…" at bounding box center [1320, 645] width 196 height 97
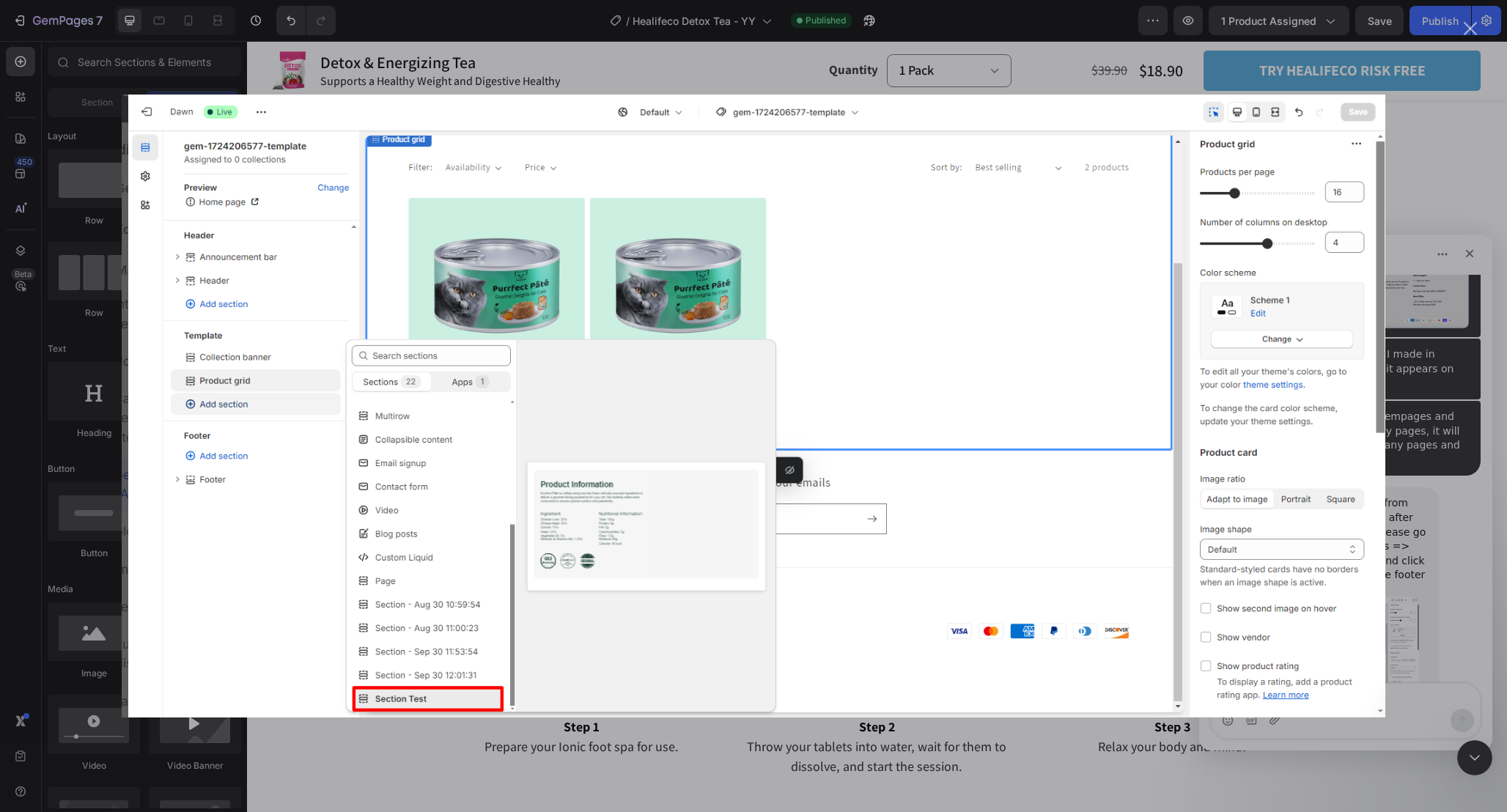
click at [1345, 524] on img "Close" at bounding box center [753, 406] width 1264 height 623
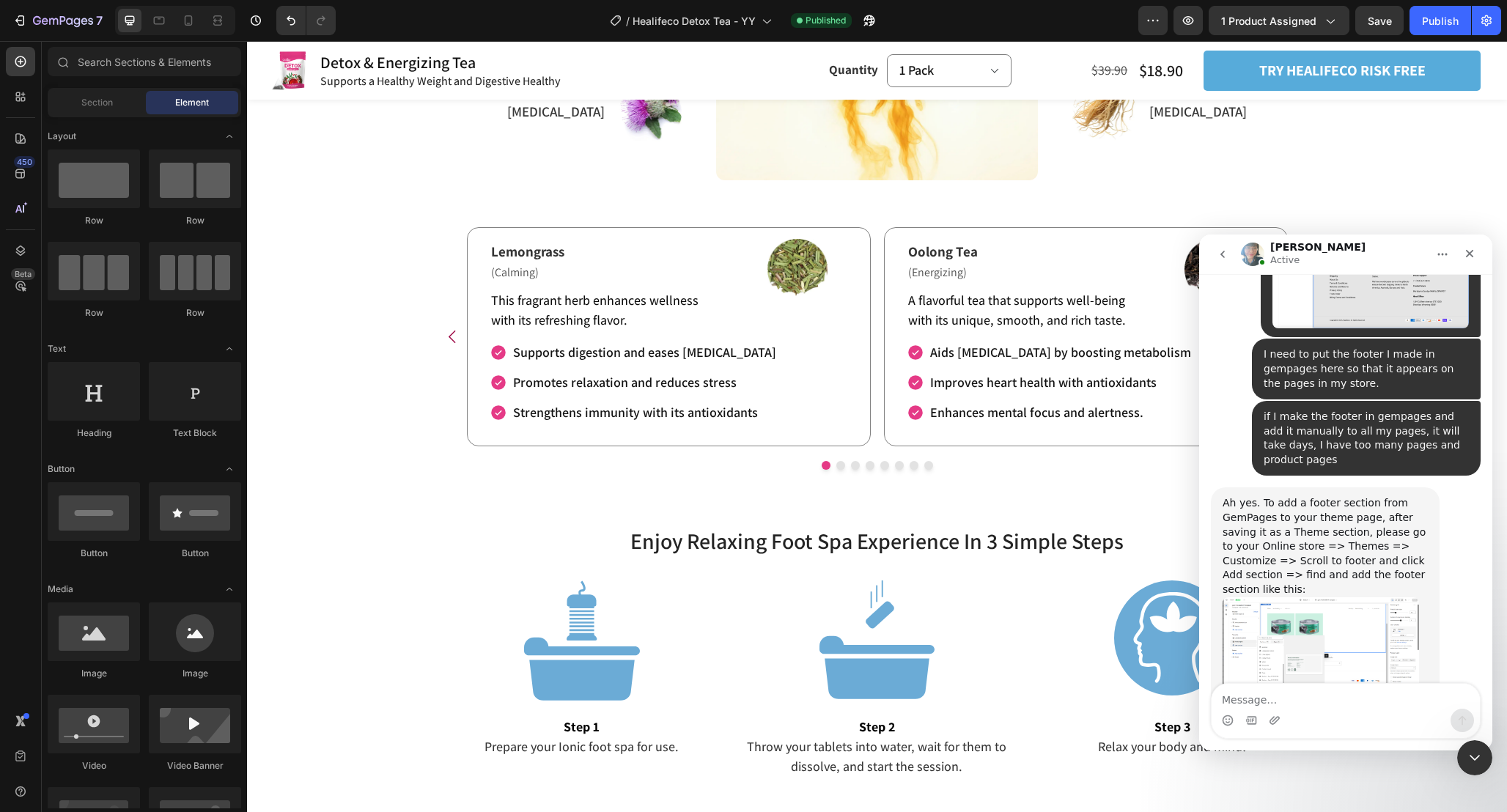
click at [1345, 597] on img "Annie says…" at bounding box center [1320, 645] width 196 height 97
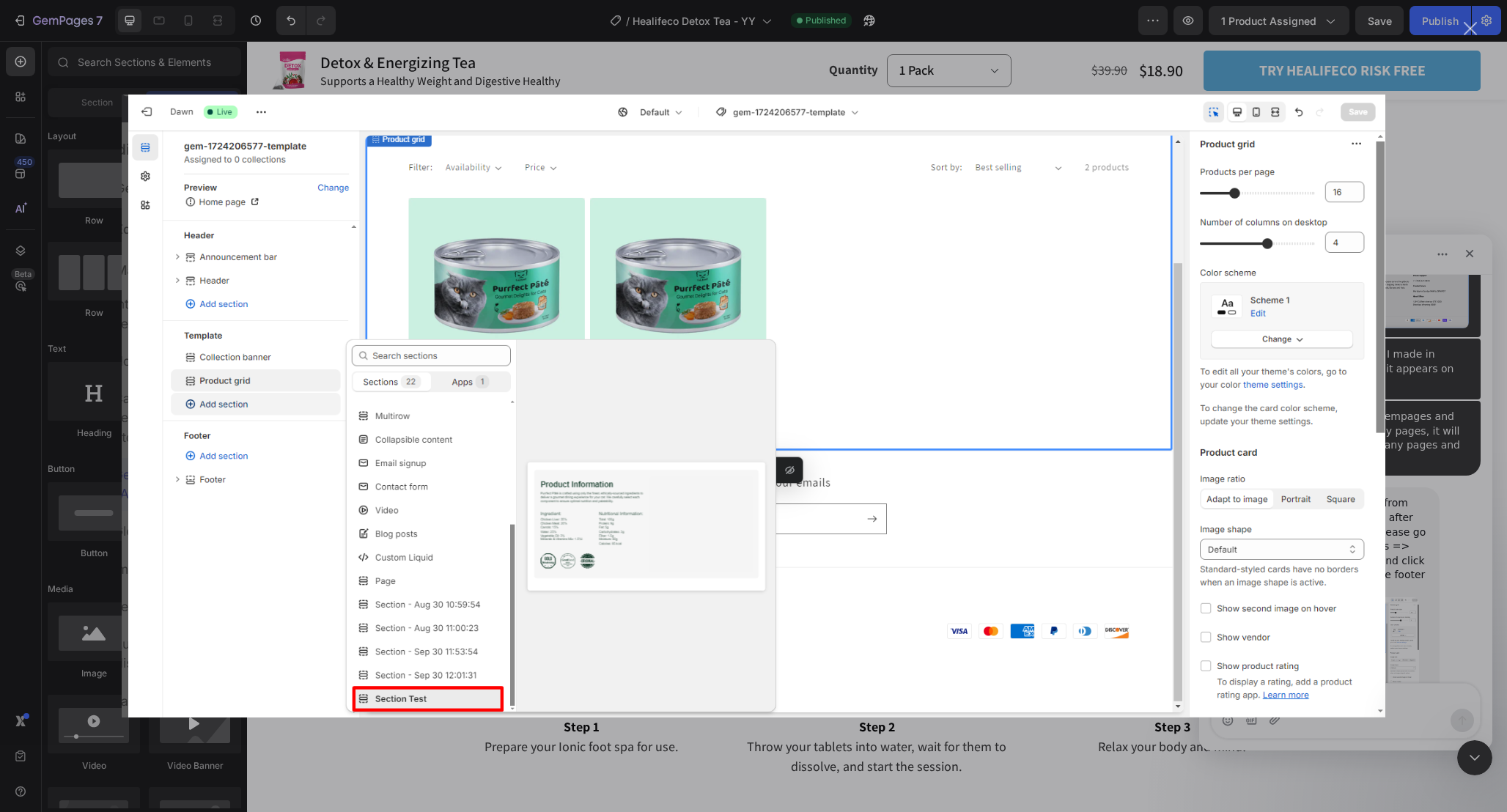
click at [1411, 505] on div "Intercom messenger" at bounding box center [753, 406] width 1507 height 812
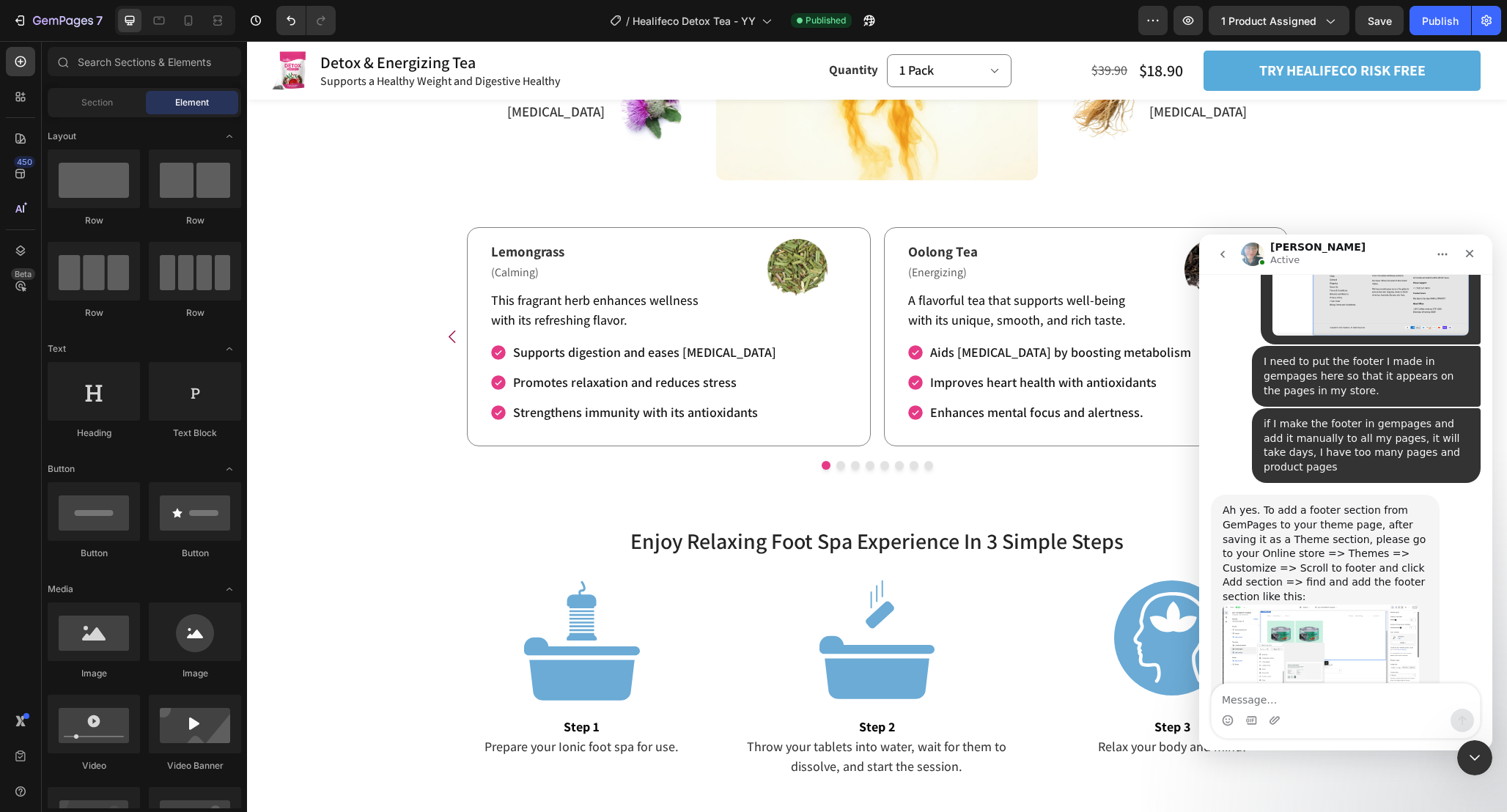
scroll to position [1891, 0]
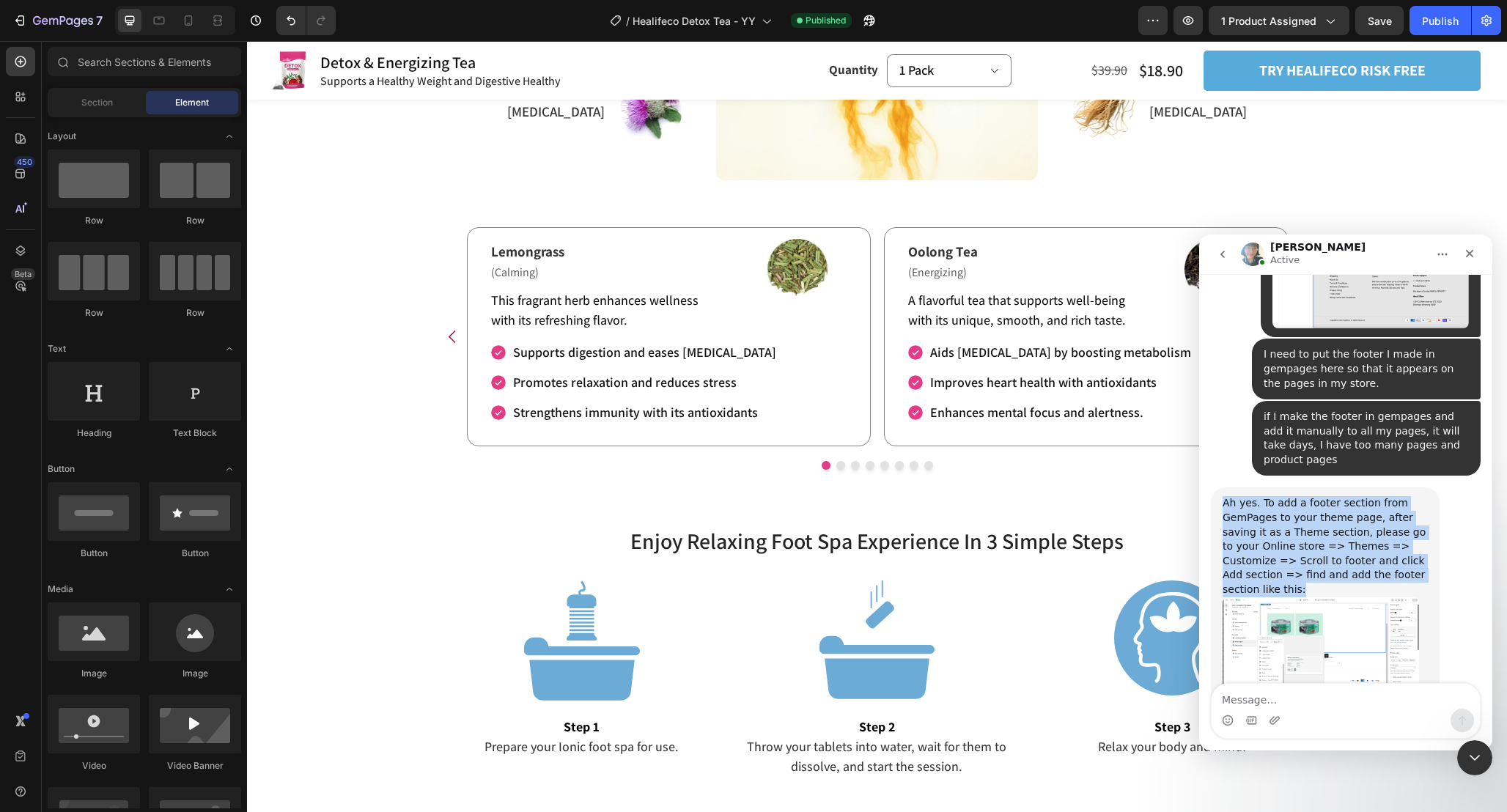
drag, startPoint x: 1224, startPoint y: 372, endPoint x: 1332, endPoint y: 464, distance: 141.9
click at [1332, 496] on div "Ah yes. To add a footer section from GemPages to your theme page, after saving …" at bounding box center [1325, 546] width 206 height 100
copy div "Ah yes. To add a footer section from GemPages to your theme page, after saving …"
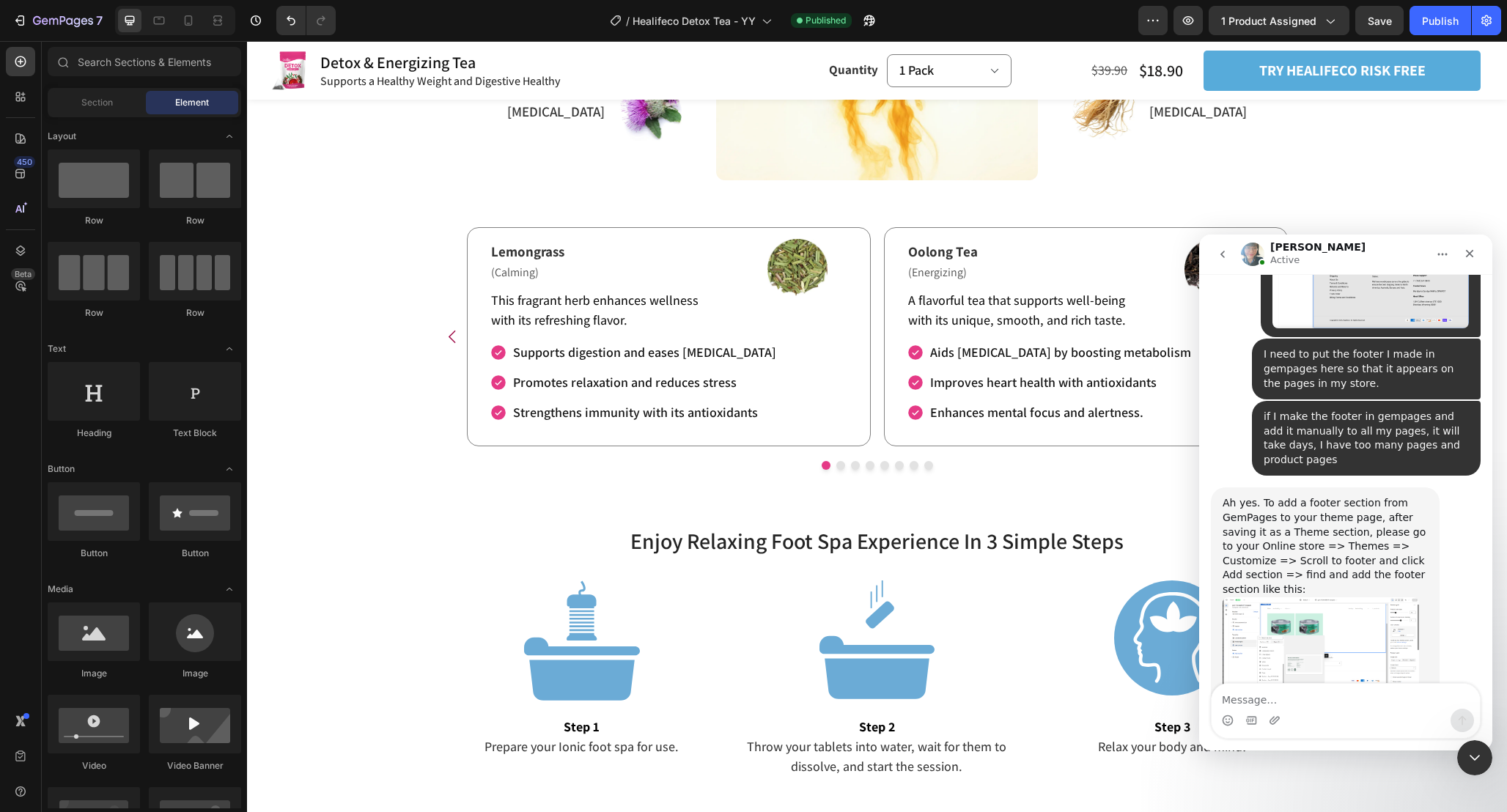
click at [1415, 709] on div "More information can be found here: https://help.gempages.net/articles/theme-se…" at bounding box center [1325, 723] width 206 height 29
click at [1336, 724] on link "[URL][DOMAIN_NAME]" at bounding box center [1279, 729] width 114 height 12
drag, startPoint x: 1428, startPoint y: 636, endPoint x: 1219, endPoint y: 635, distance: 209.0
click at [1219, 635] on div "Ah yes. To add a footer section from GemPages to your theme page, after saving …" at bounding box center [1325, 635] width 229 height 295
copy div "Please try it on your end to see if it helps."
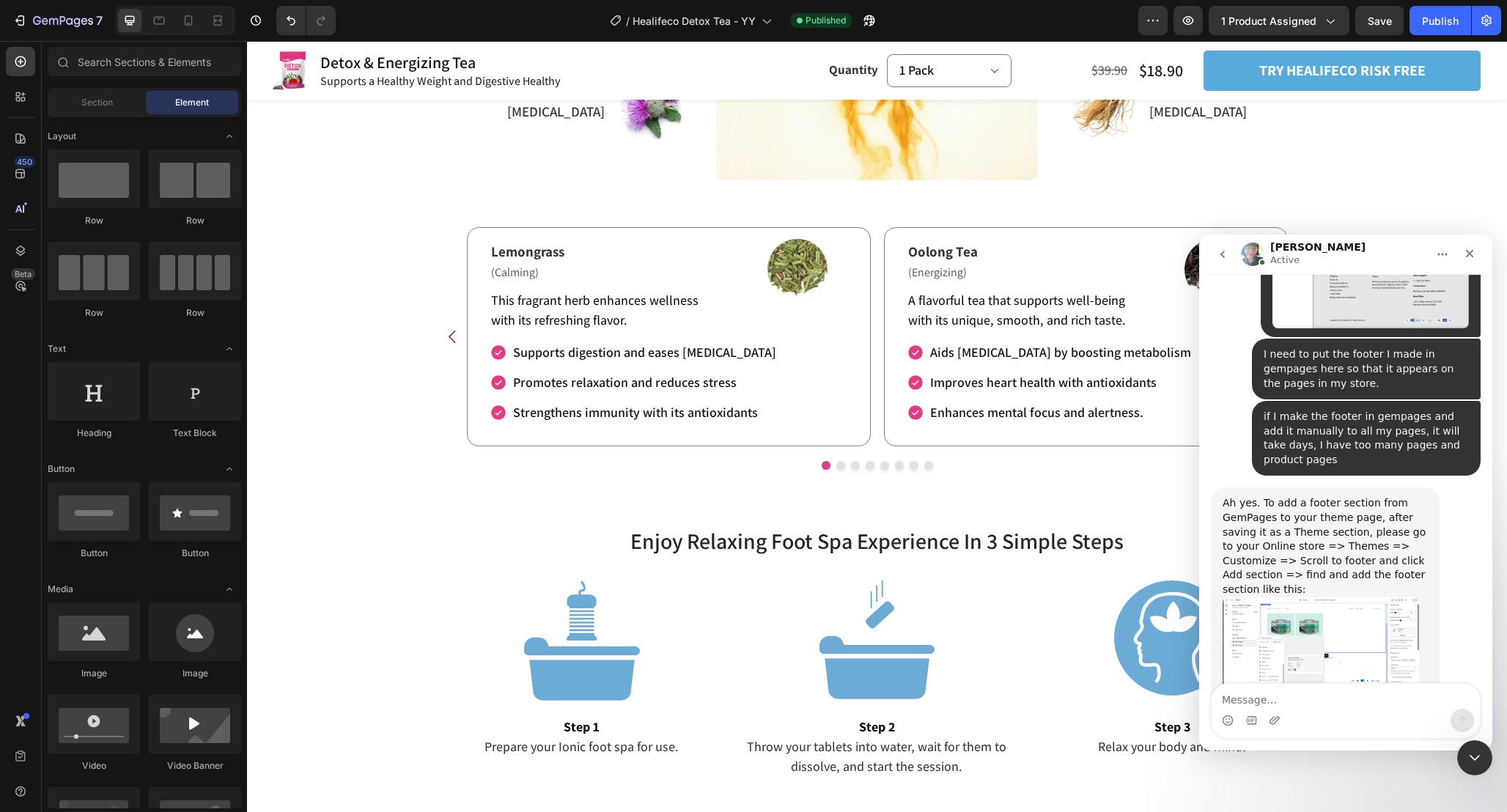
click at [1360, 496] on div "Ah yes. To add a footer section from GemPages to your theme page, after saving …" at bounding box center [1325, 546] width 206 height 100
click at [1327, 685] on textarea "Message…" at bounding box center [1345, 696] width 268 height 25
click at [1292, 702] on textarea "Message…" at bounding box center [1345, 696] width 268 height 25
paste textarea "Thank you for your help and time on these issues that I was wondering about"
type textarea "Thank you for your help and time on these issues that I was wondering about"
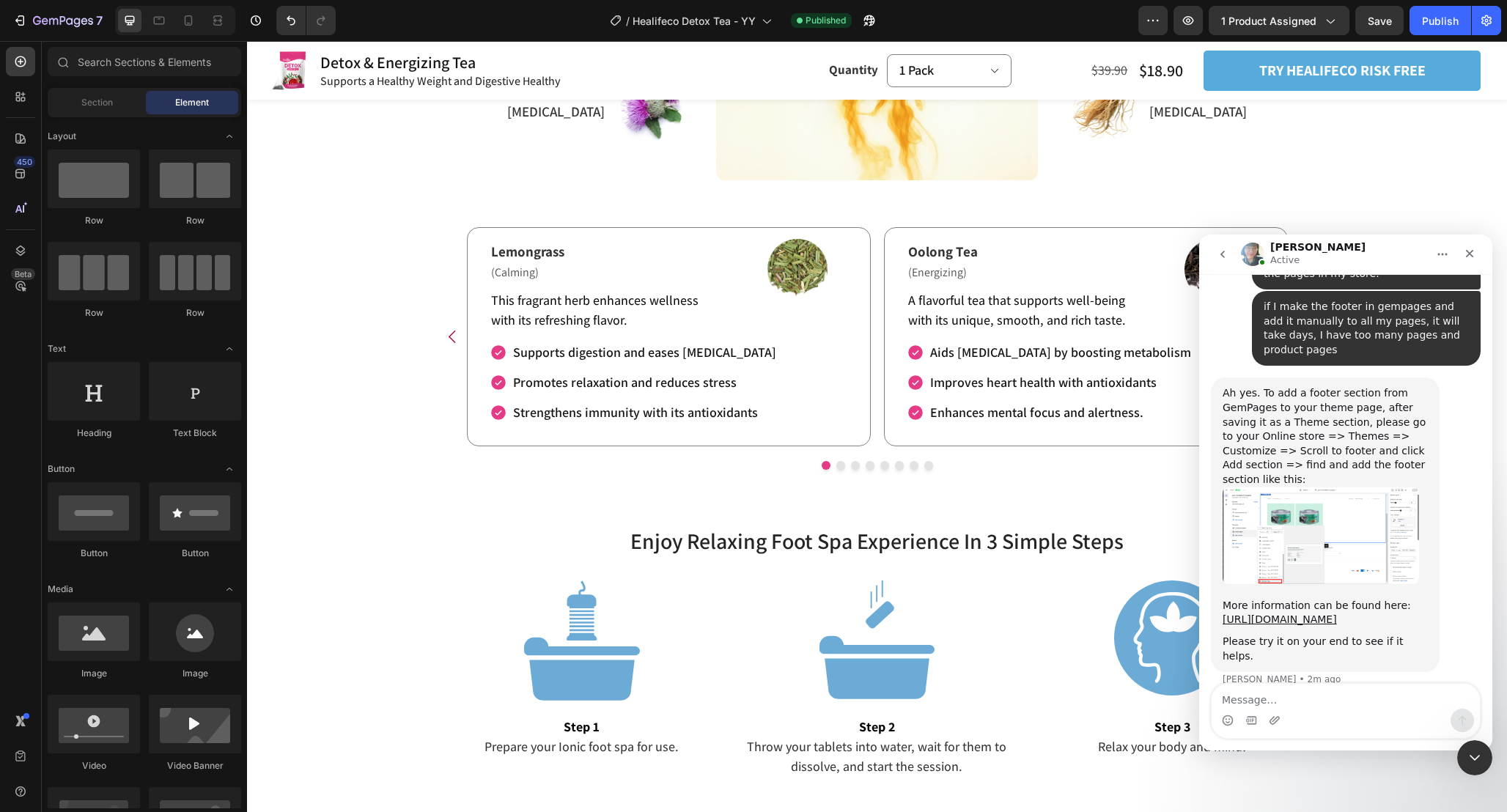
scroll to position [2006, 0]
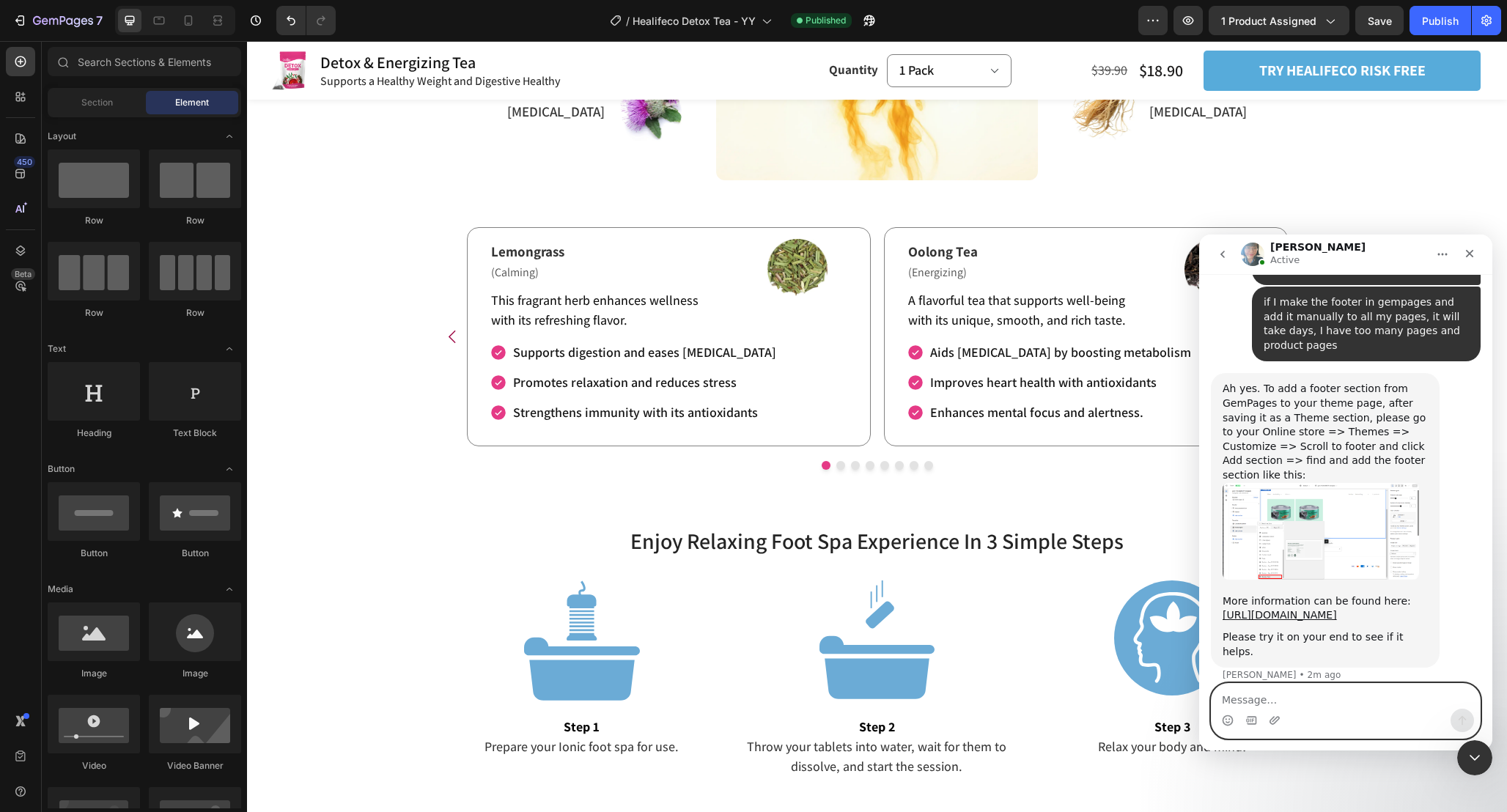
click at [1268, 697] on textarea "Message…" at bounding box center [1345, 696] width 268 height 25
paste textarea "I will try these, I don't think I will encounter a problem"
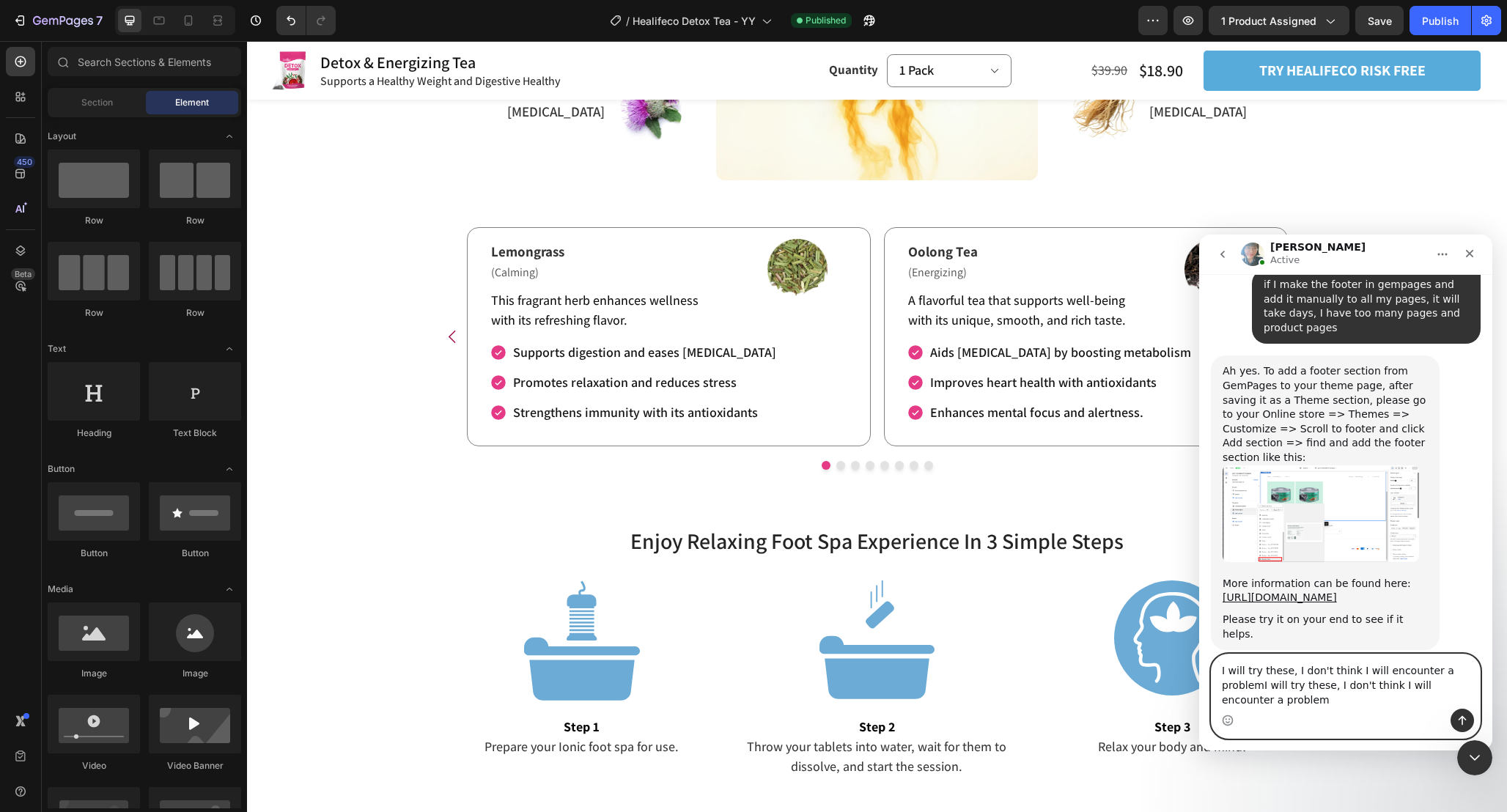
scroll to position [2035, 0]
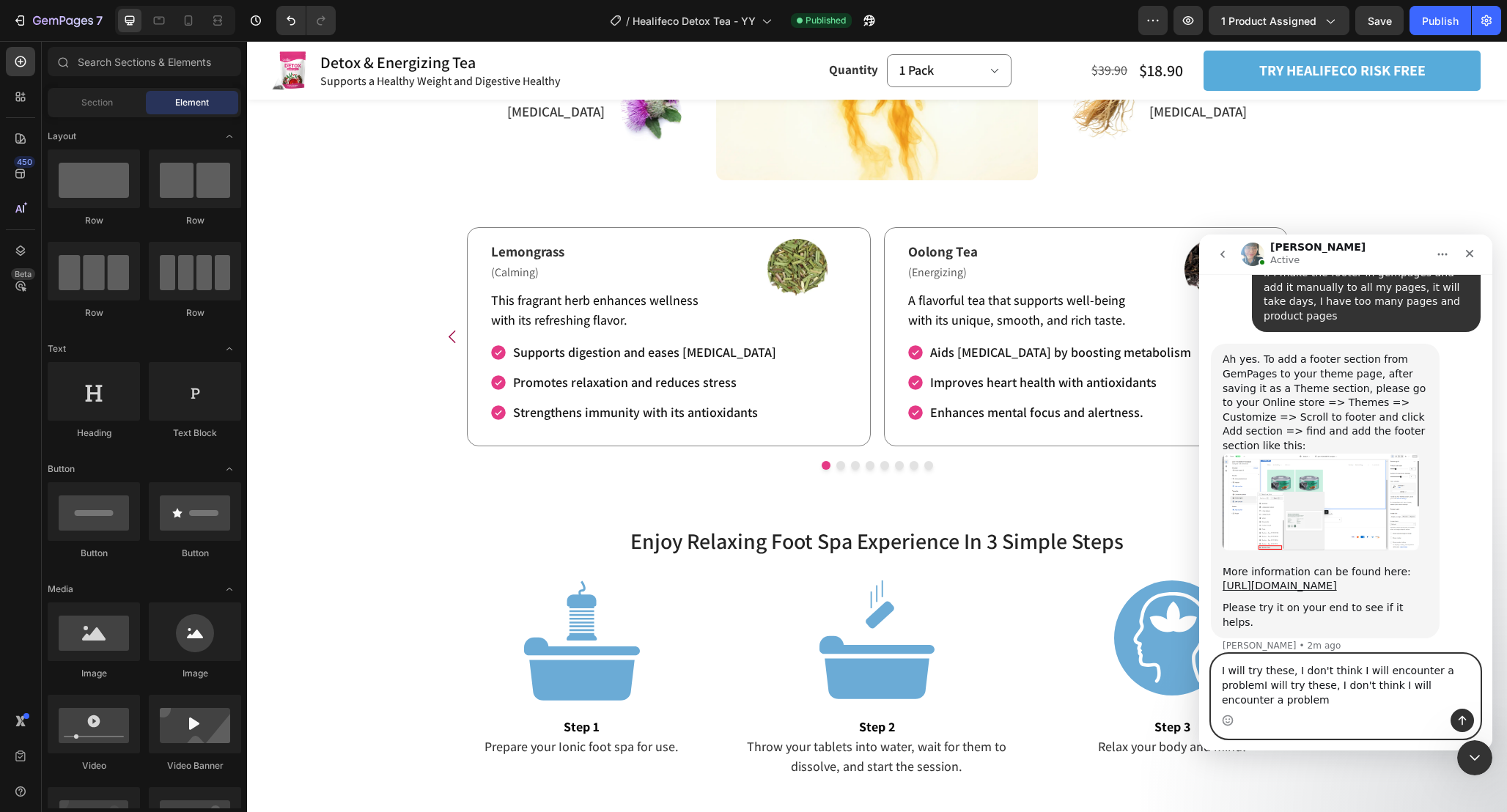
paste textarea "Message…"
type textarea "I will try these, I don't think I will encounter a problem"
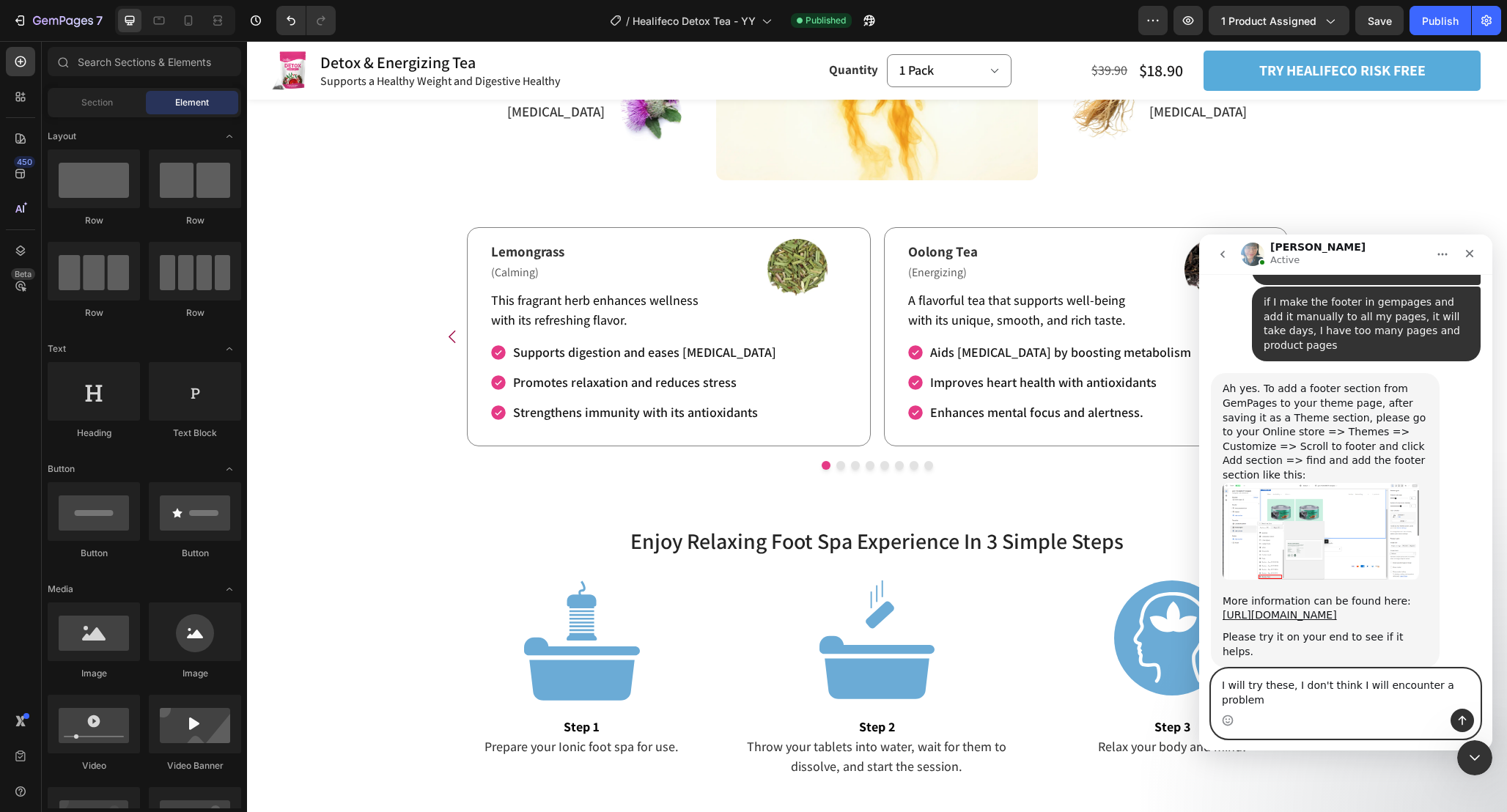
click at [1403, 698] on textarea "I will try these, I don't think I will encounter a problem" at bounding box center [1345, 688] width 268 height 40
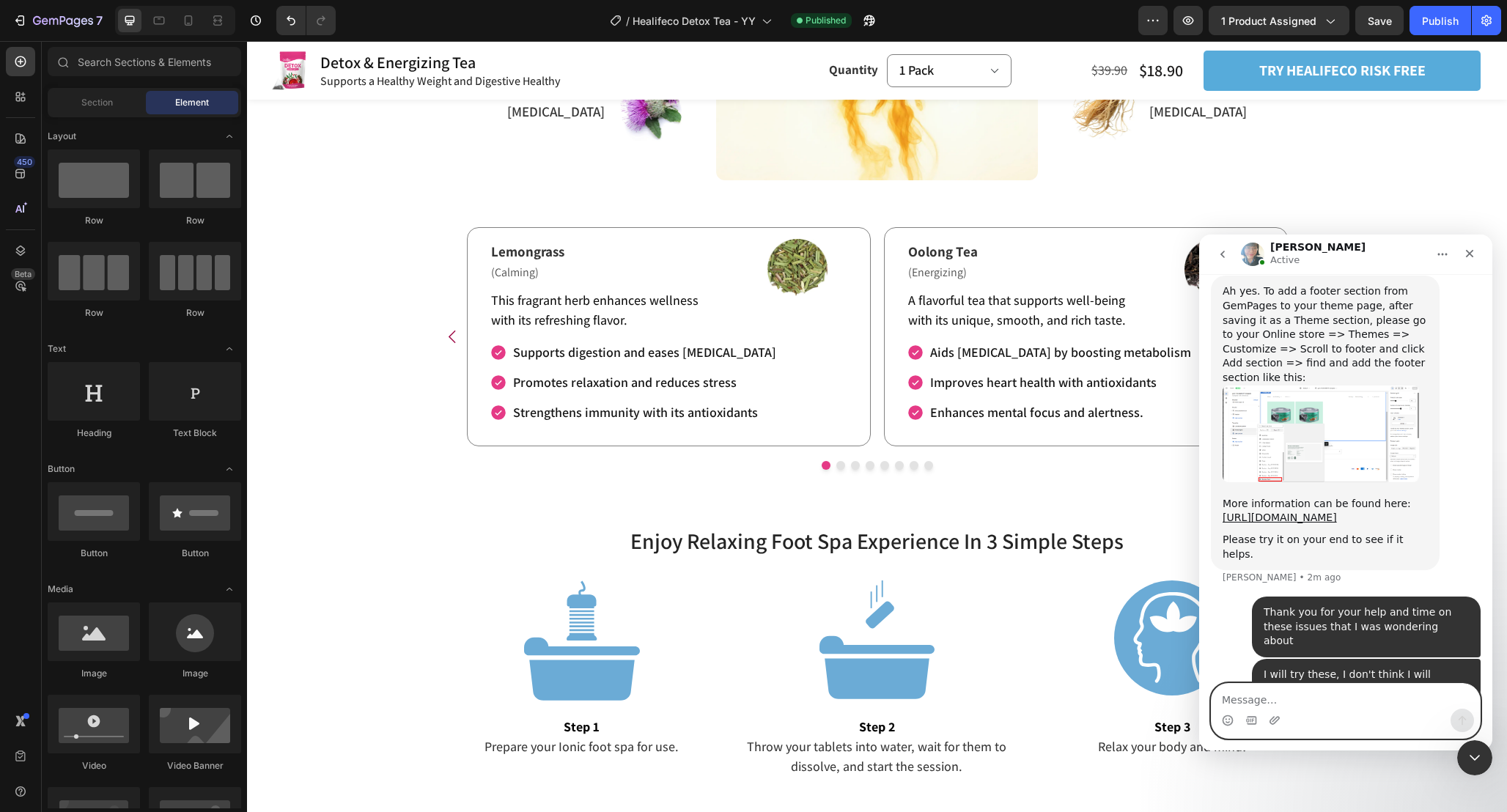
scroll to position [2106, 0]
click at [1338, 706] on textarea "Message…" at bounding box center [1345, 696] width 268 height 25
click at [1266, 694] on textarea "Message…" at bounding box center [1345, 696] width 268 height 25
paste textarea "Thank you for asking, have a nice day"
type textarea "Thank you for asking, have a nice day"
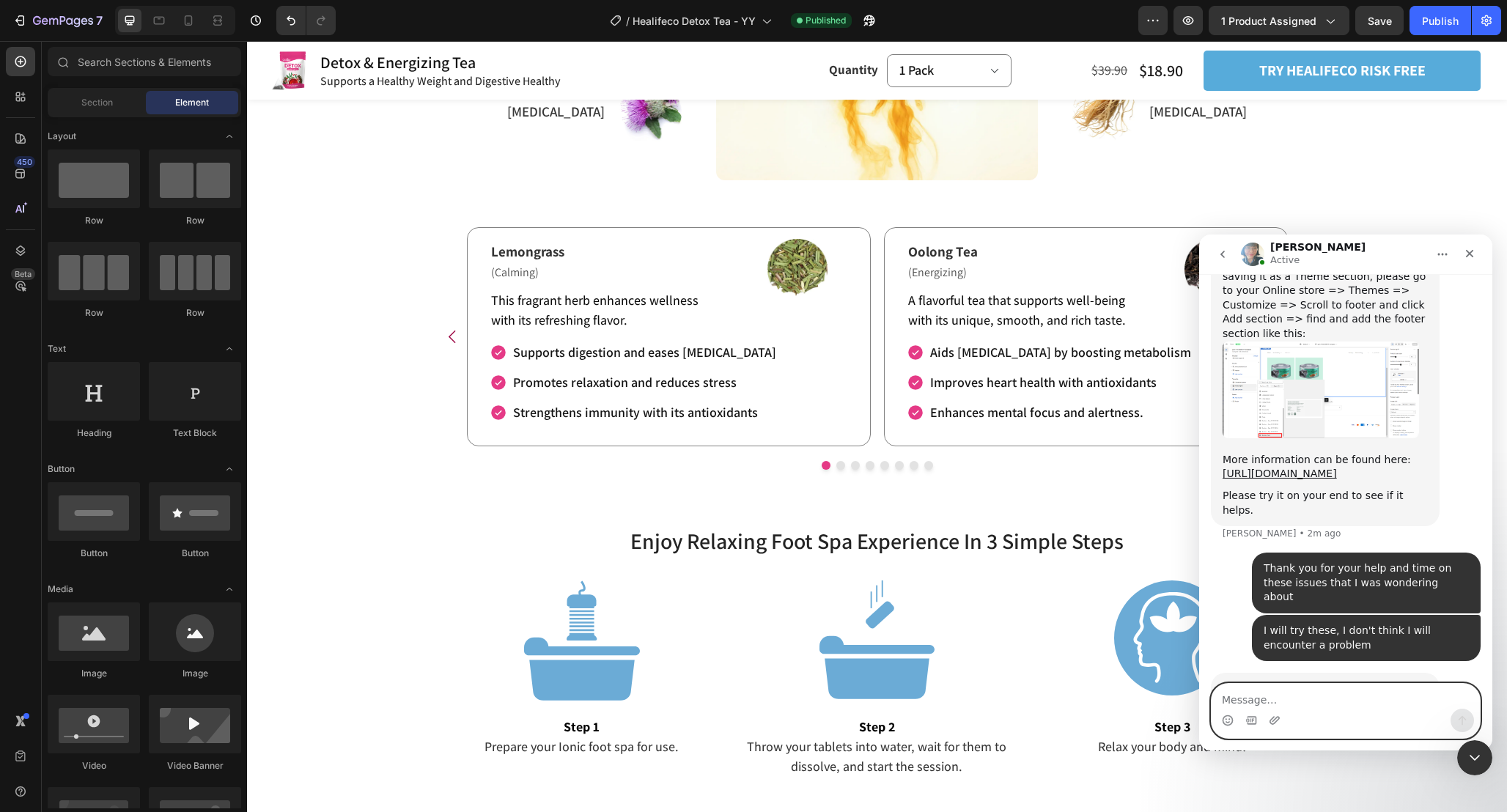
scroll to position [2150, 0]
click at [1224, 721] on icon "Emoji picker" at bounding box center [1227, 720] width 12 height 12
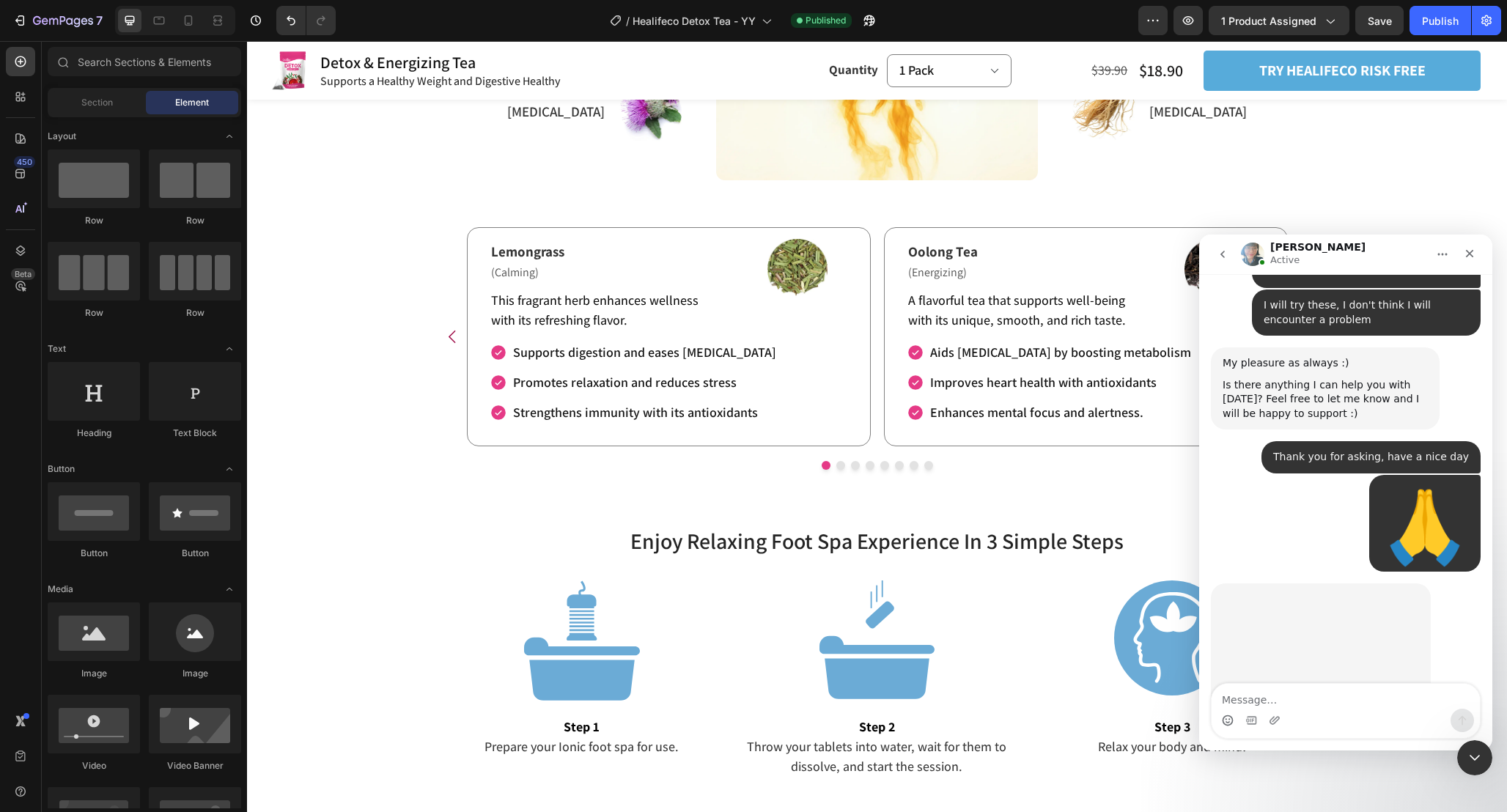
scroll to position [2474, 0]
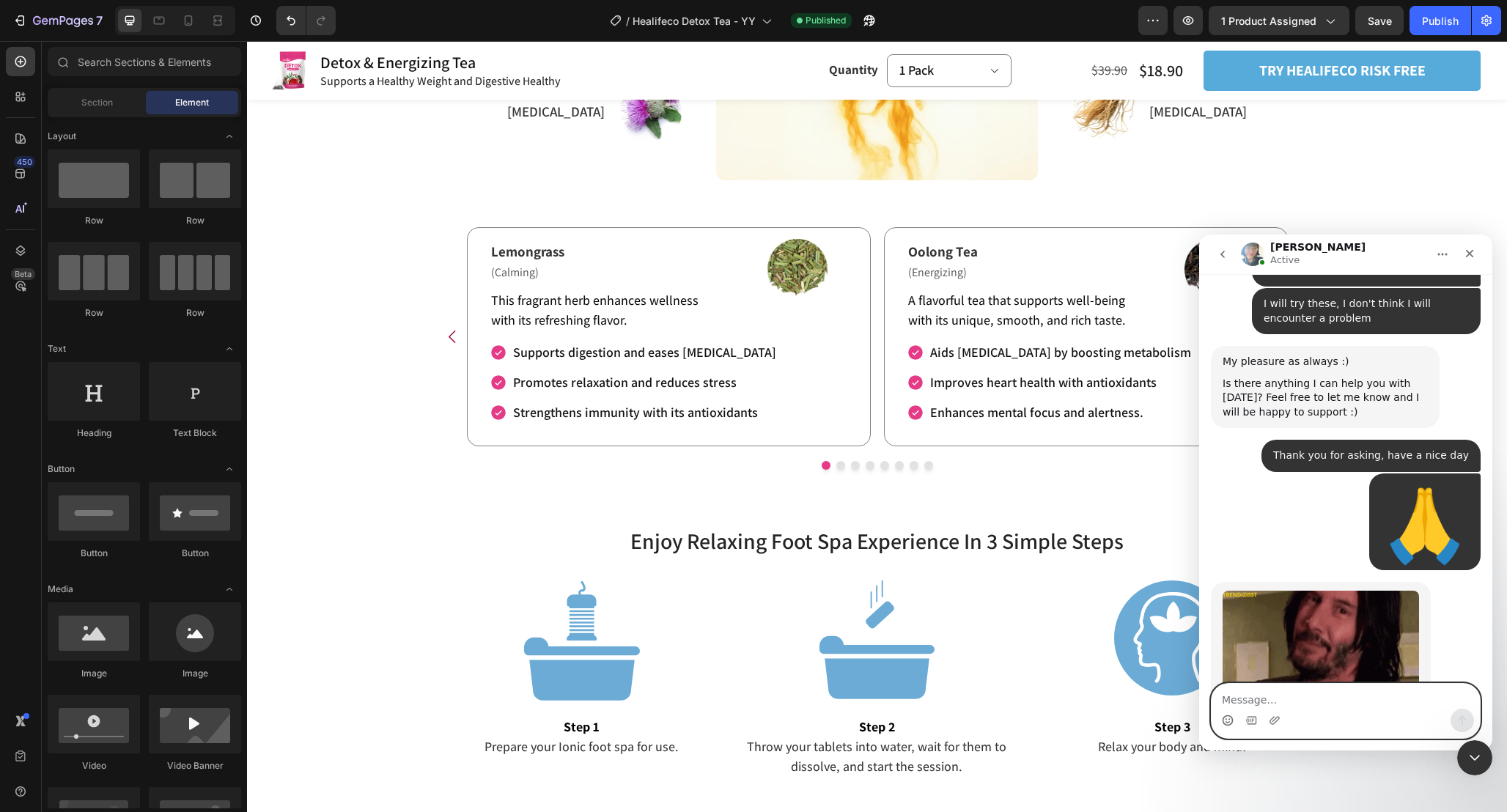
click at [1350, 697] on textarea "Message…" at bounding box center [1345, 696] width 268 height 25
click at [1301, 699] on textarea "Message…" at bounding box center [1345, 696] width 268 height 25
type textarea "sorry"
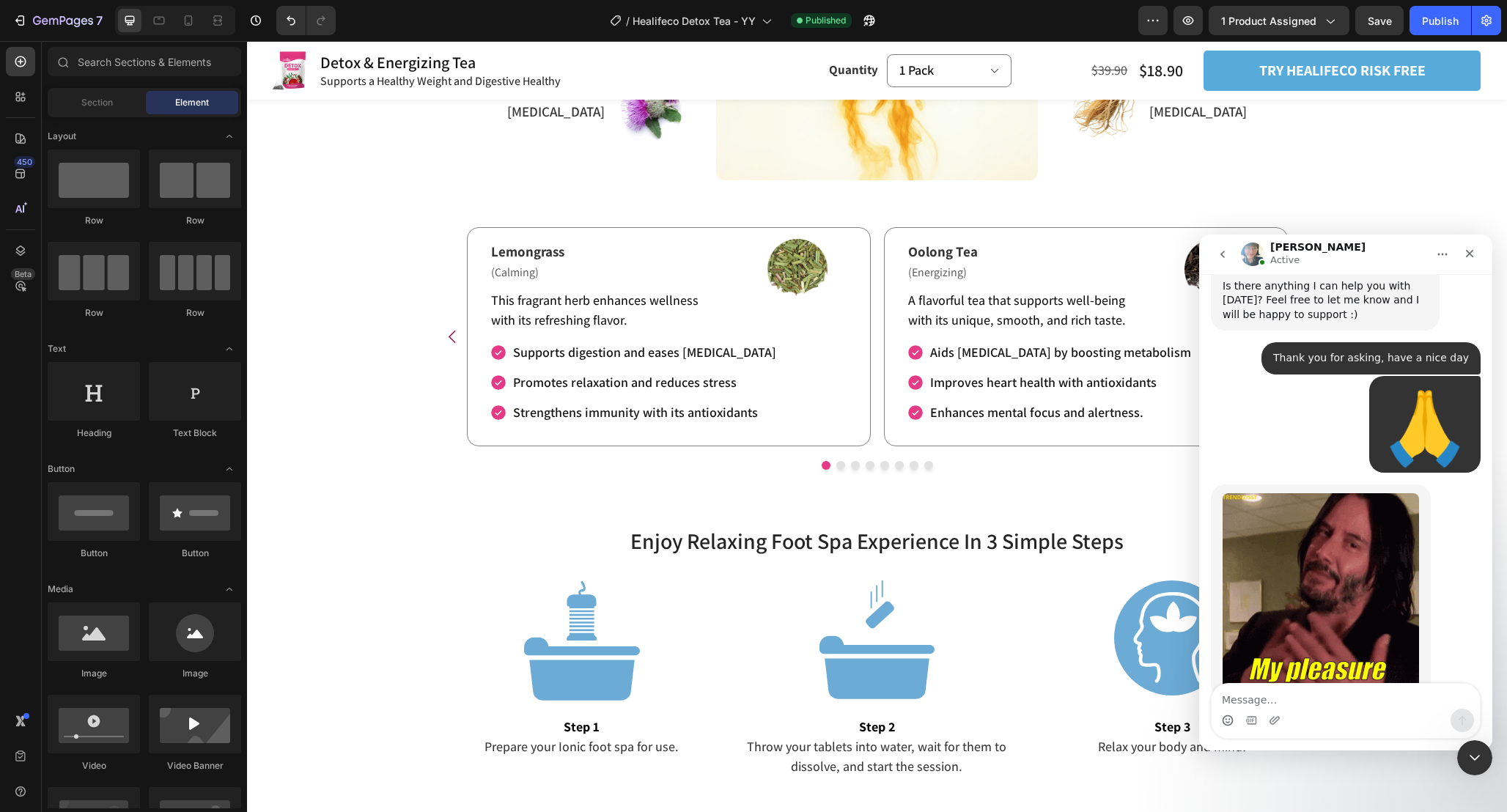
scroll to position [2573, 0]
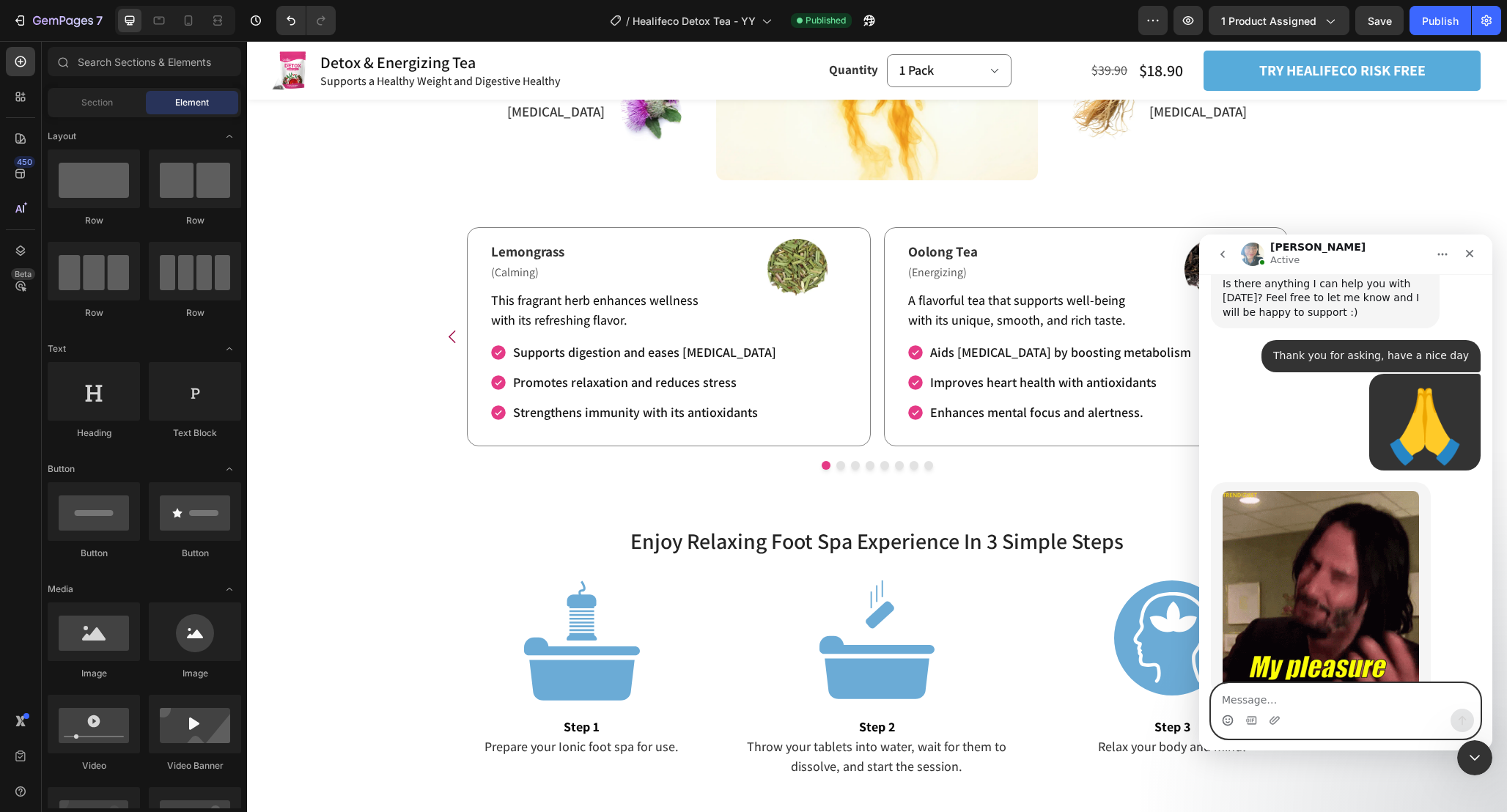
click at [1266, 690] on textarea "Message…" at bounding box center [1345, 696] width 268 height 25
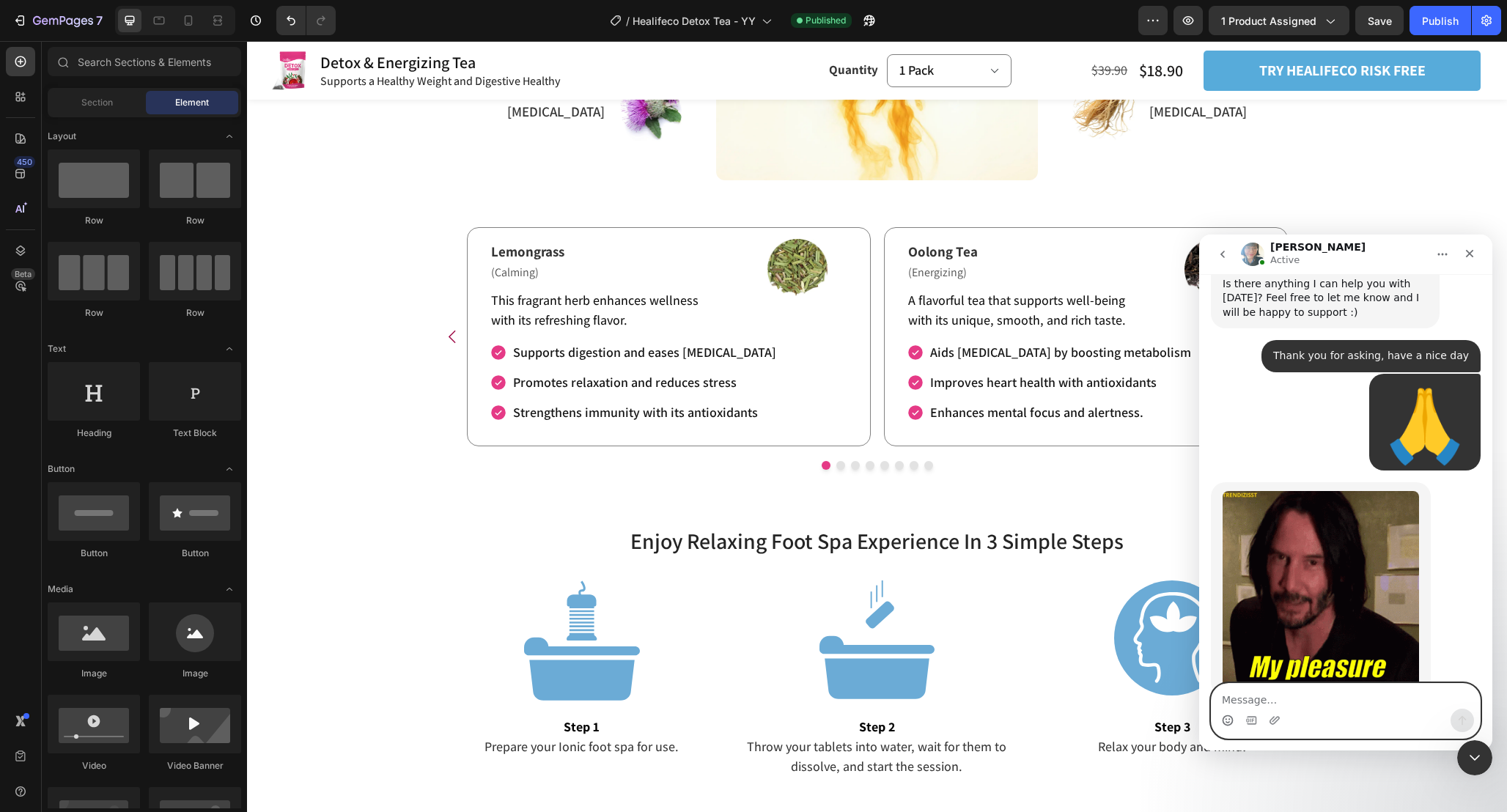
paste textarea "forgot to ask about the collection page"
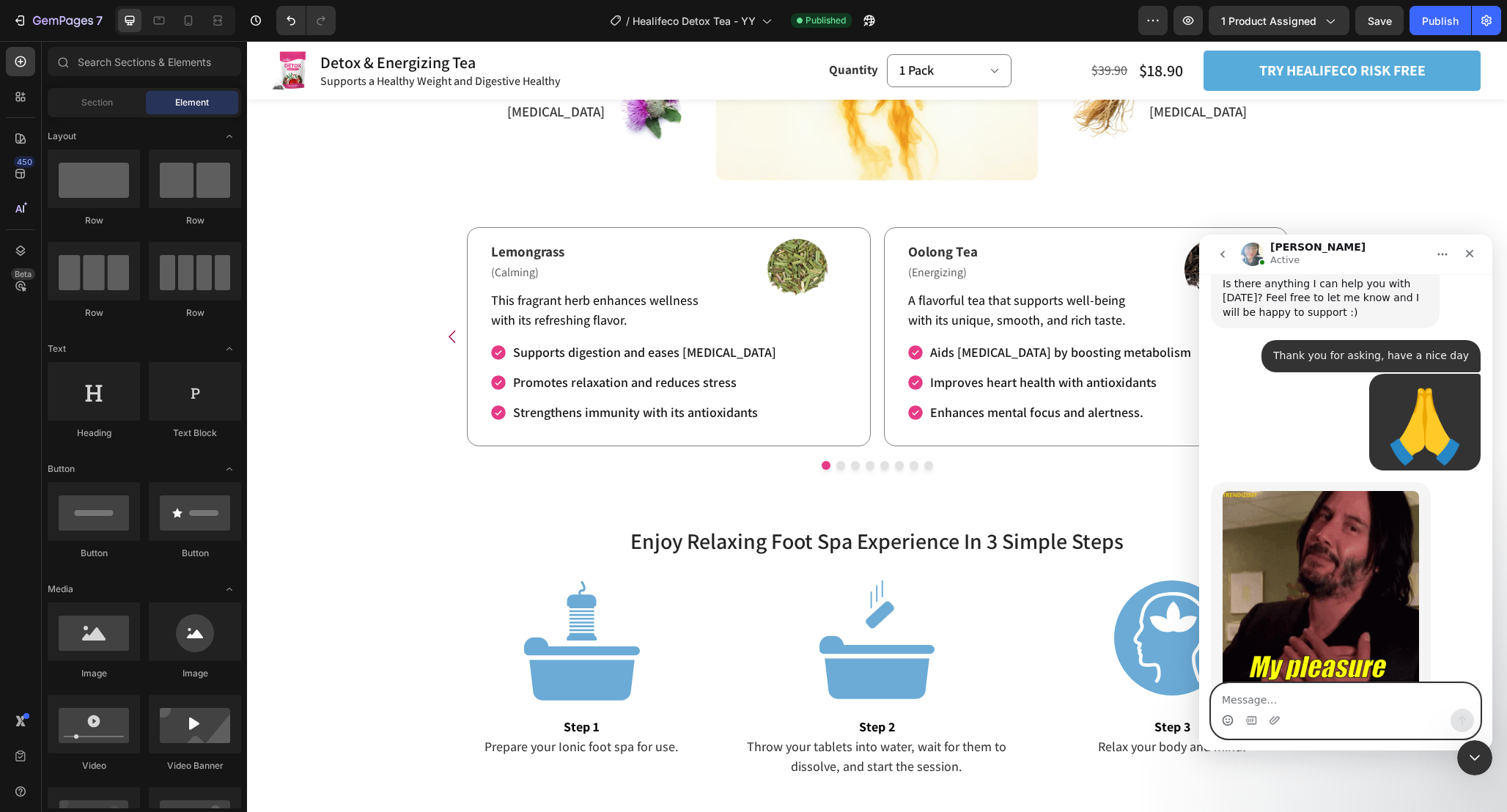
type textarea "forgot to ask about the collection page"
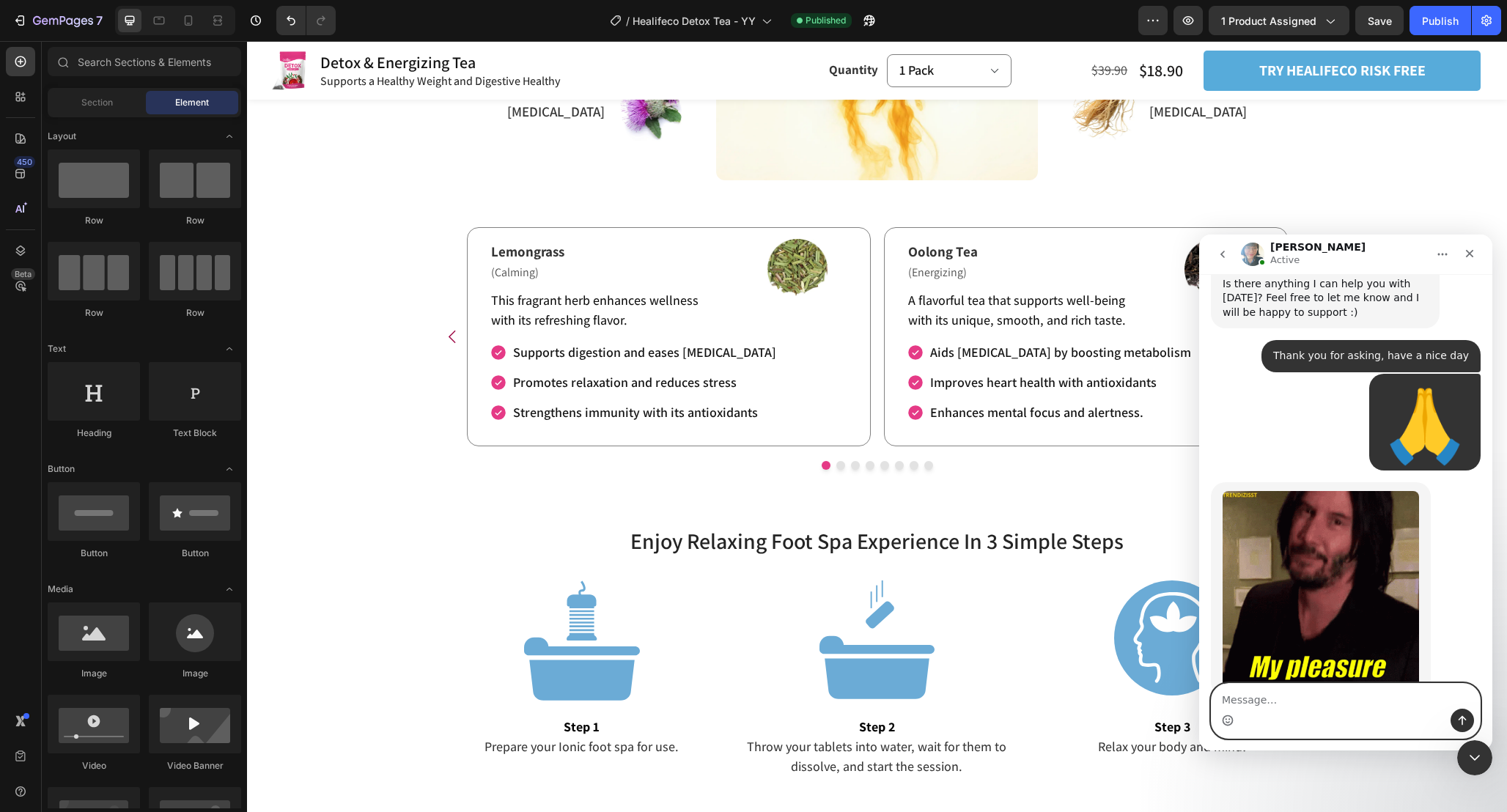
scroll to position [2607, 0]
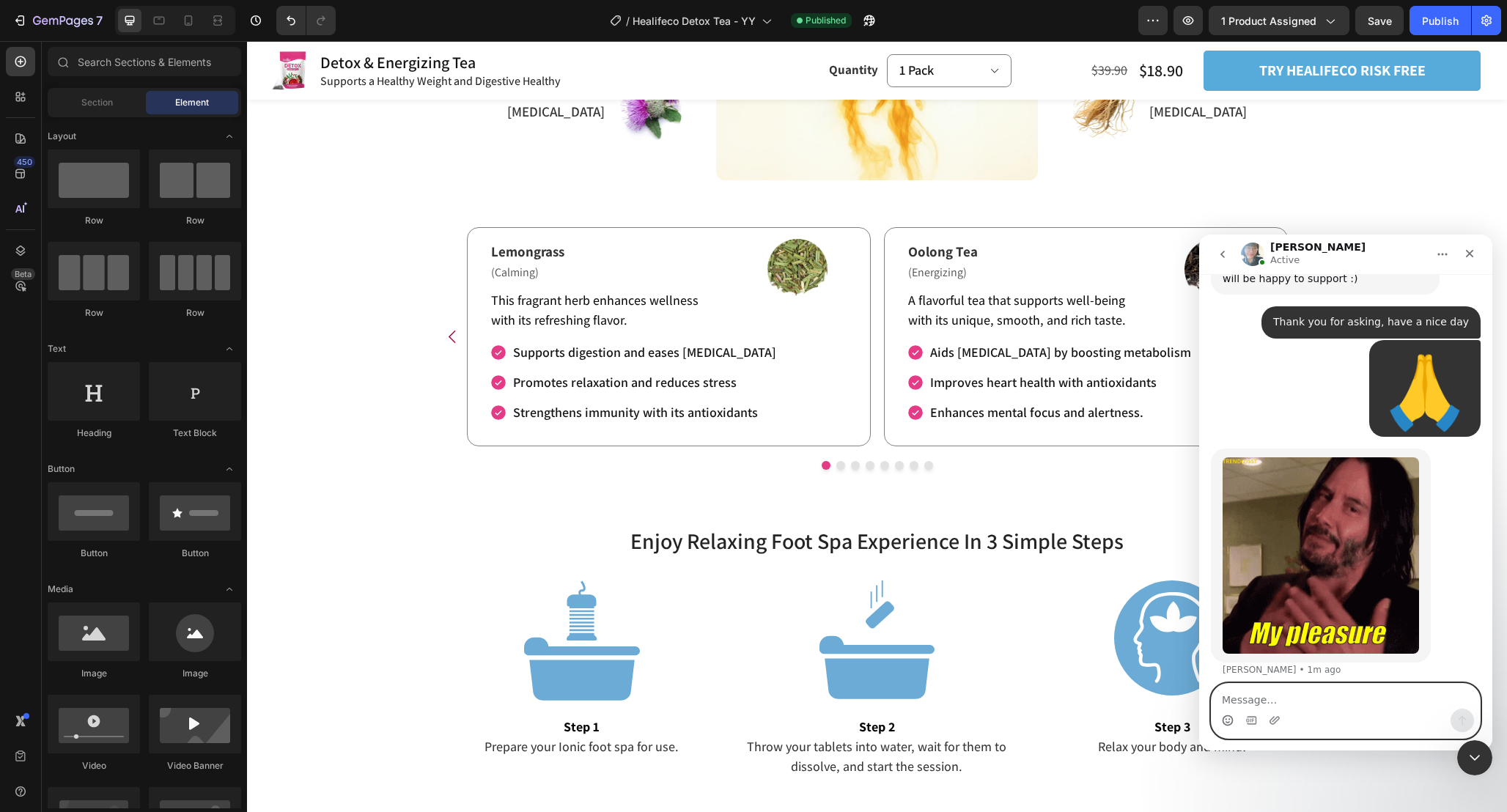
click at [1267, 700] on textarea "Message…" at bounding box center [1345, 696] width 268 height 25
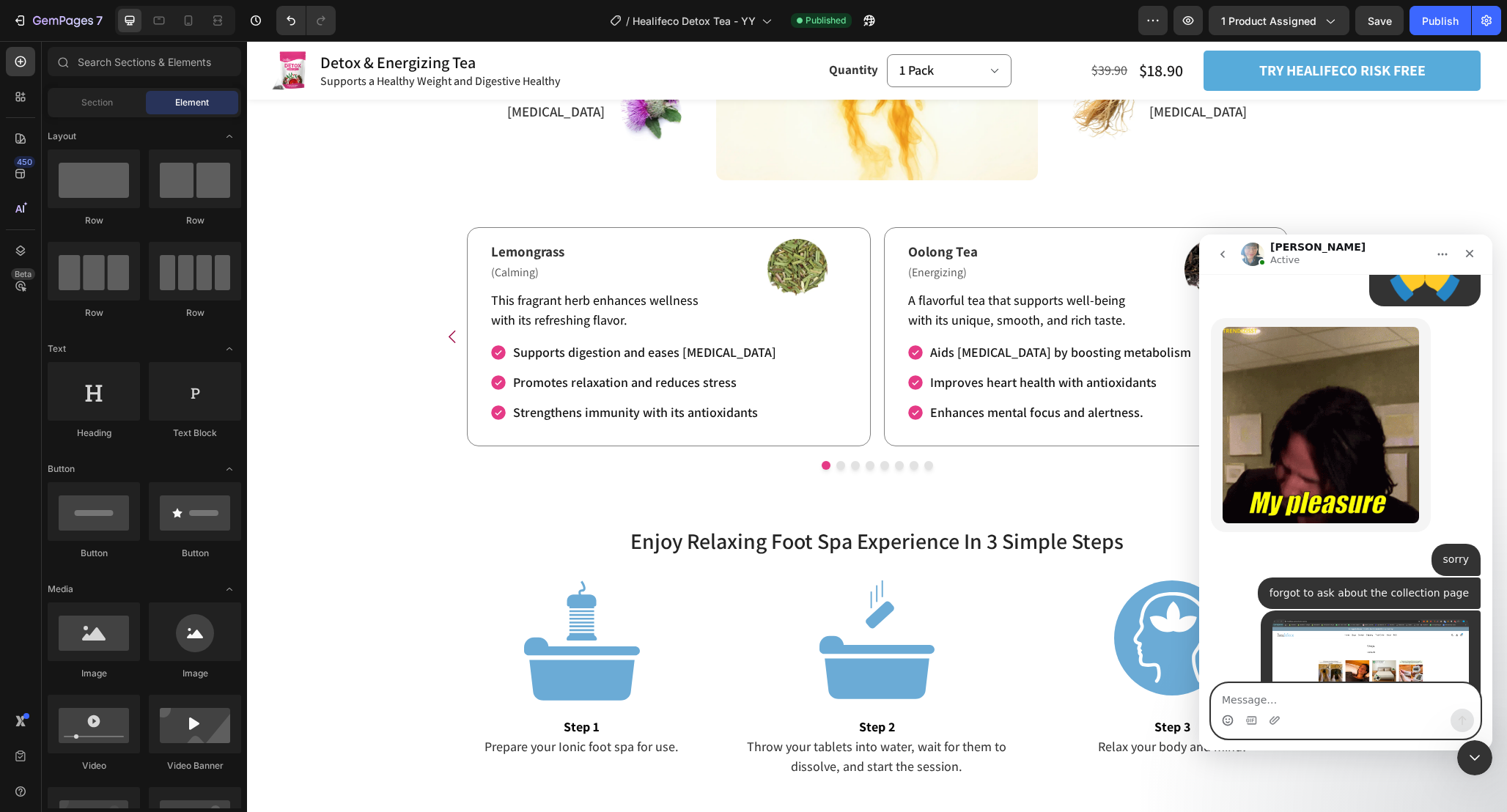
scroll to position [2748, 0]
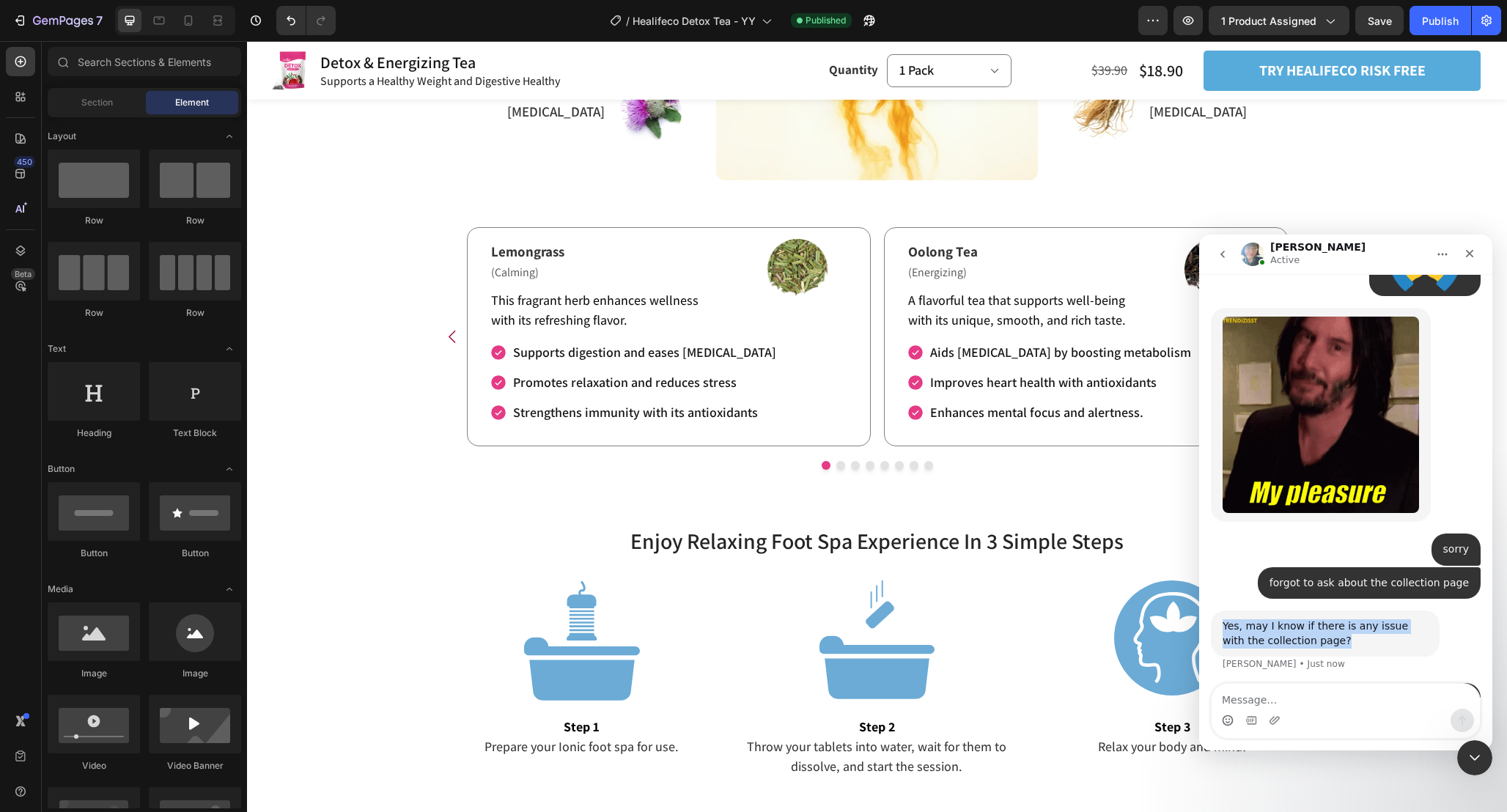
drag, startPoint x: 1334, startPoint y: 499, endPoint x: 1222, endPoint y: 484, distance: 113.0
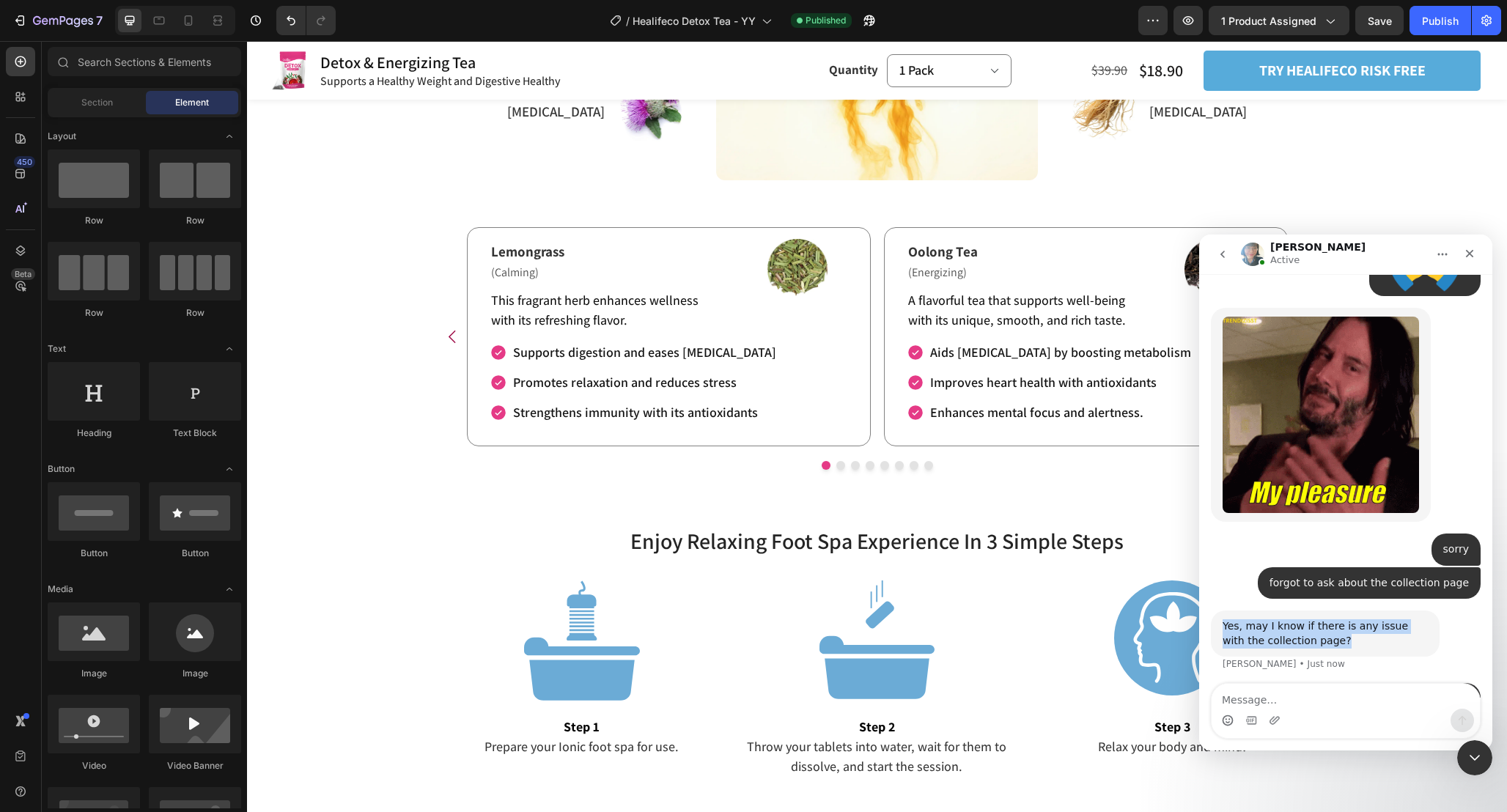
click at [1222, 619] on div "Yes, may I know if there is any issue with the collection page?" at bounding box center [1325, 633] width 206 height 29
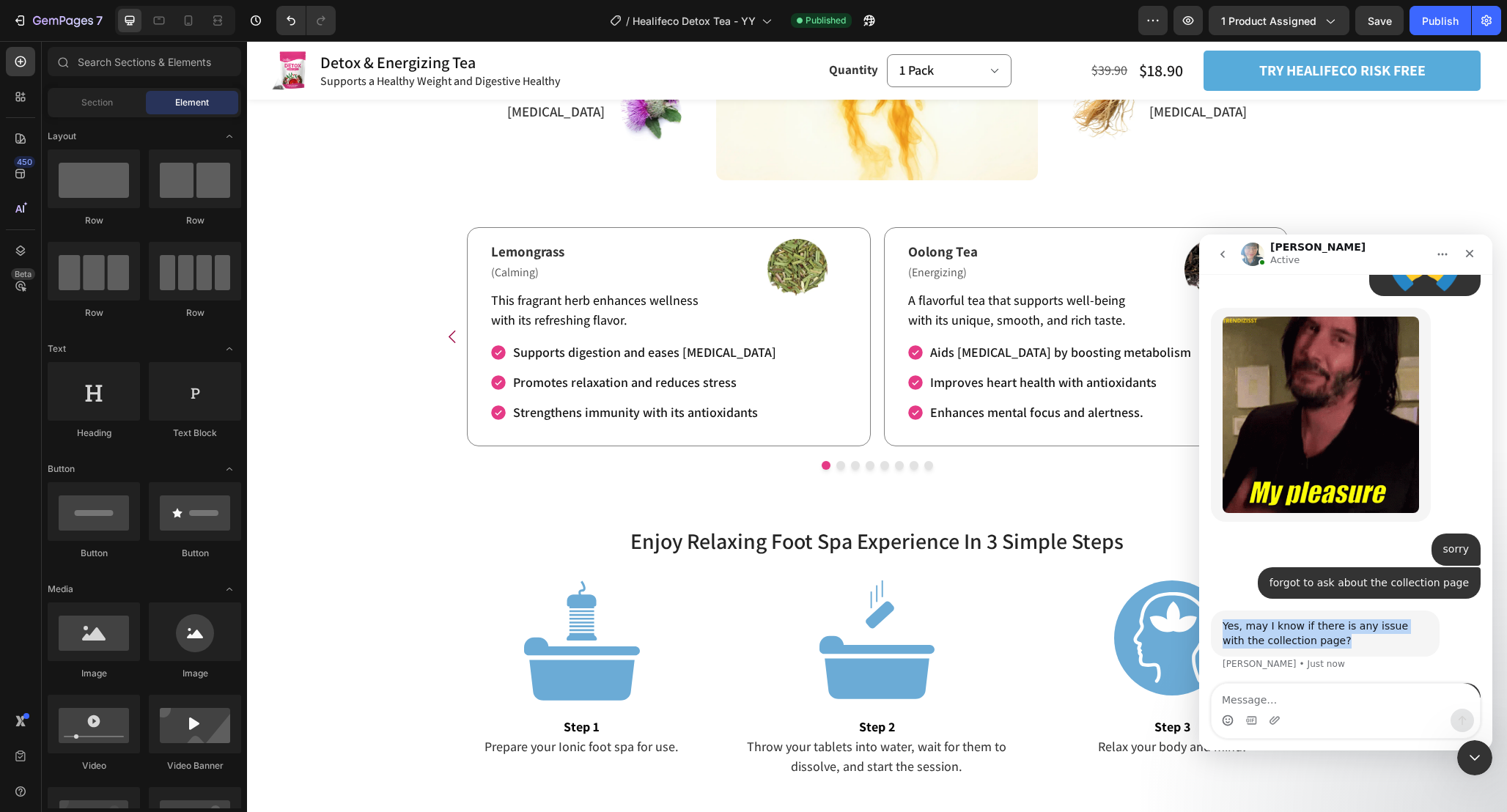
copy div "Yes, may I know if there is any issue with the collection page?"
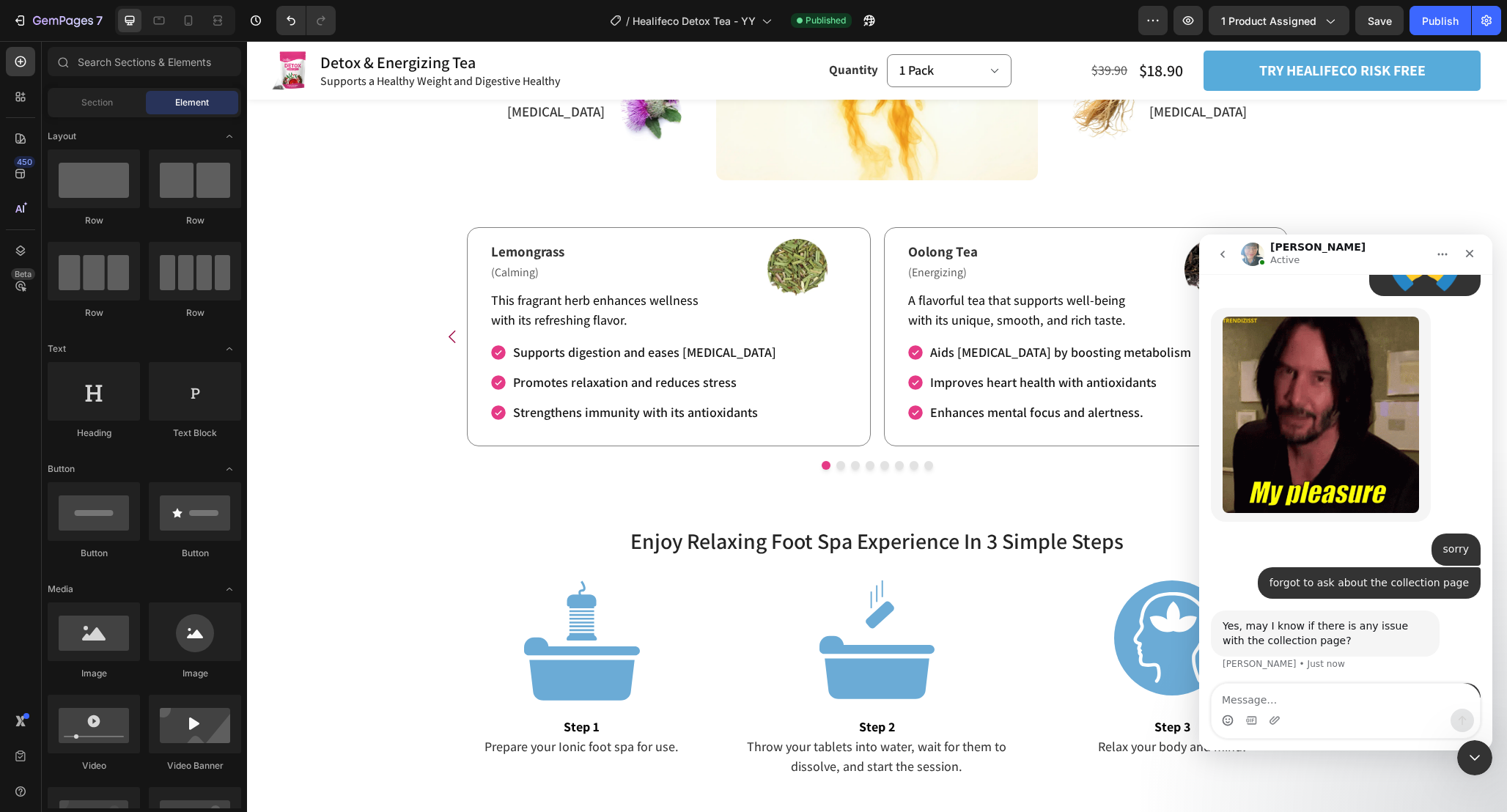
click at [1395, 619] on div "Yes, may I know if there is any issue with the collection page?" at bounding box center [1325, 633] width 206 height 29
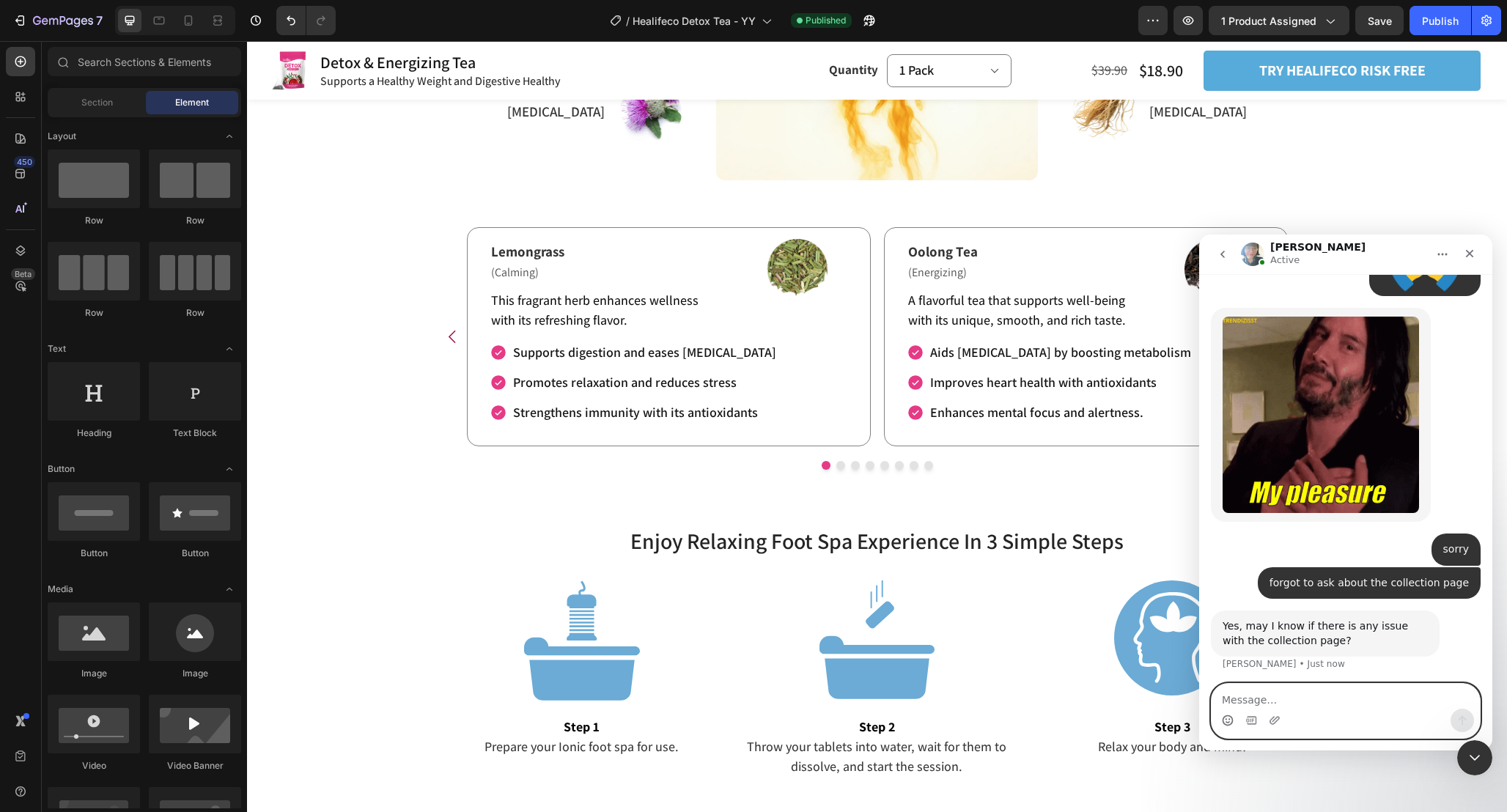
click at [1272, 689] on textarea "Message…" at bounding box center [1345, 696] width 268 height 25
paste textarea "no problem actually I wanted to know if I can create this page with gempages an…"
type textarea "no problem actually I wanted to know if I can create this page with gempages an…"
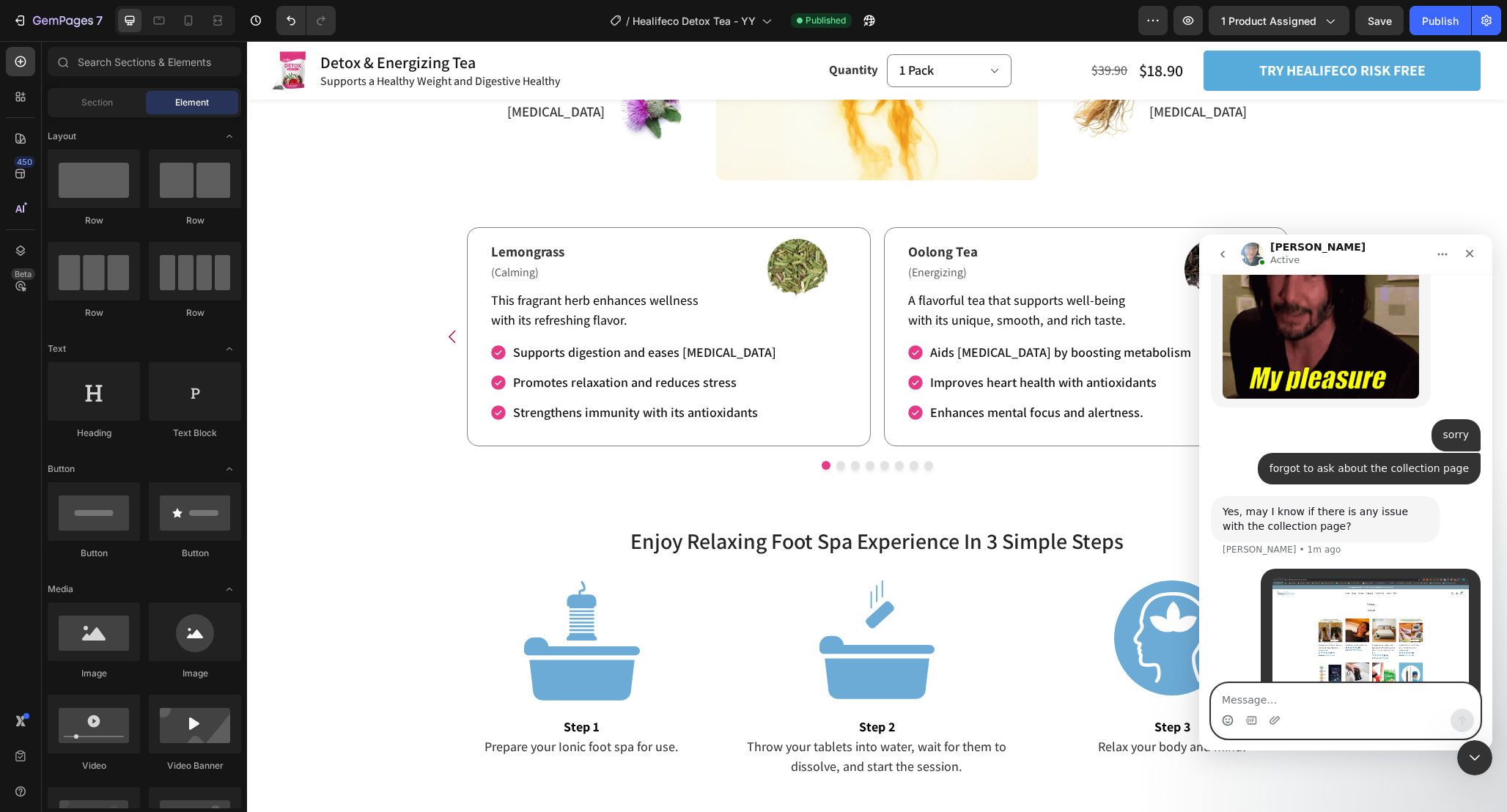
scroll to position [2866, 0]
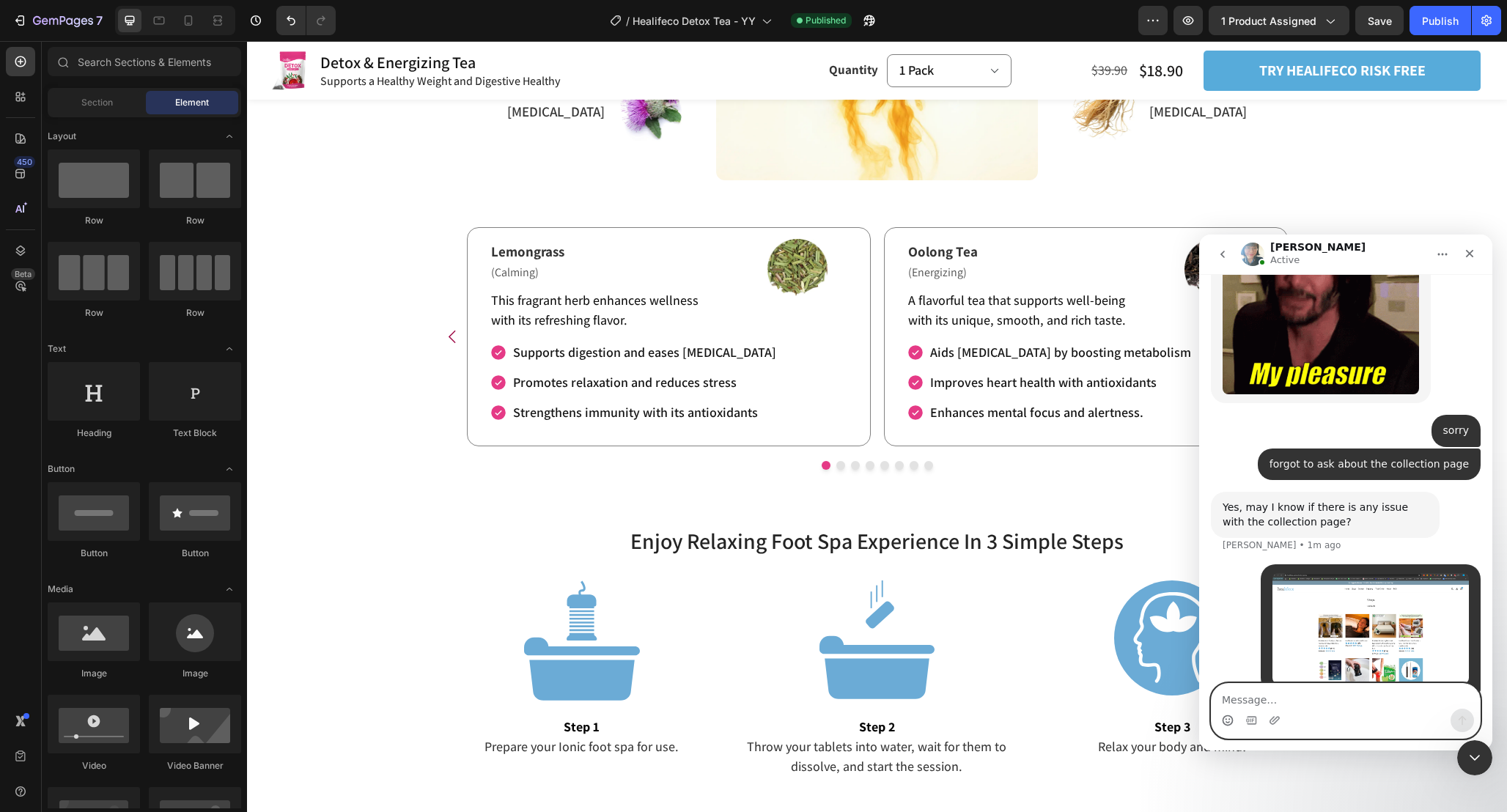
click at [1300, 688] on textarea "Message…" at bounding box center [1345, 696] width 268 height 25
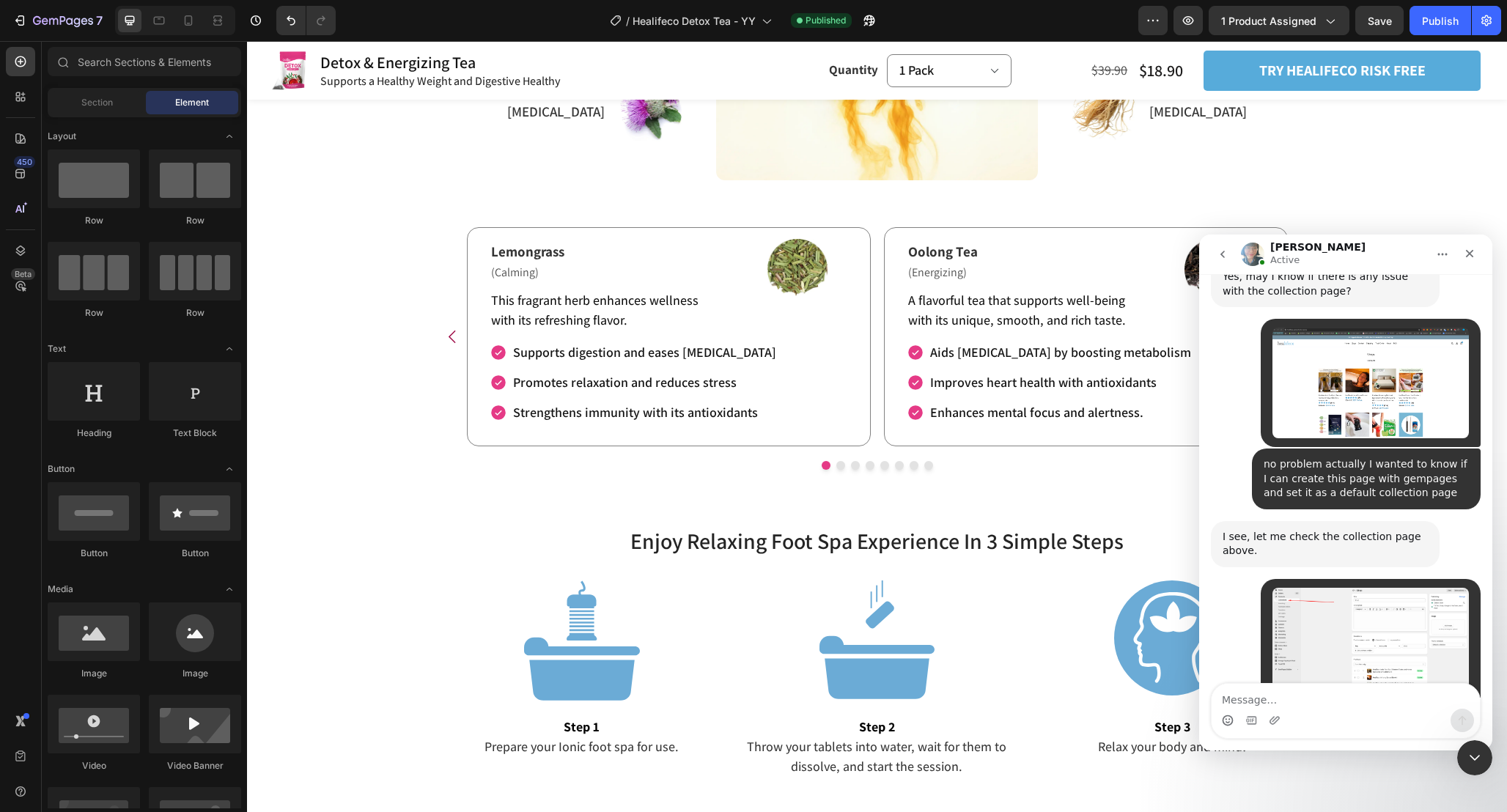
scroll to position [3119, 0]
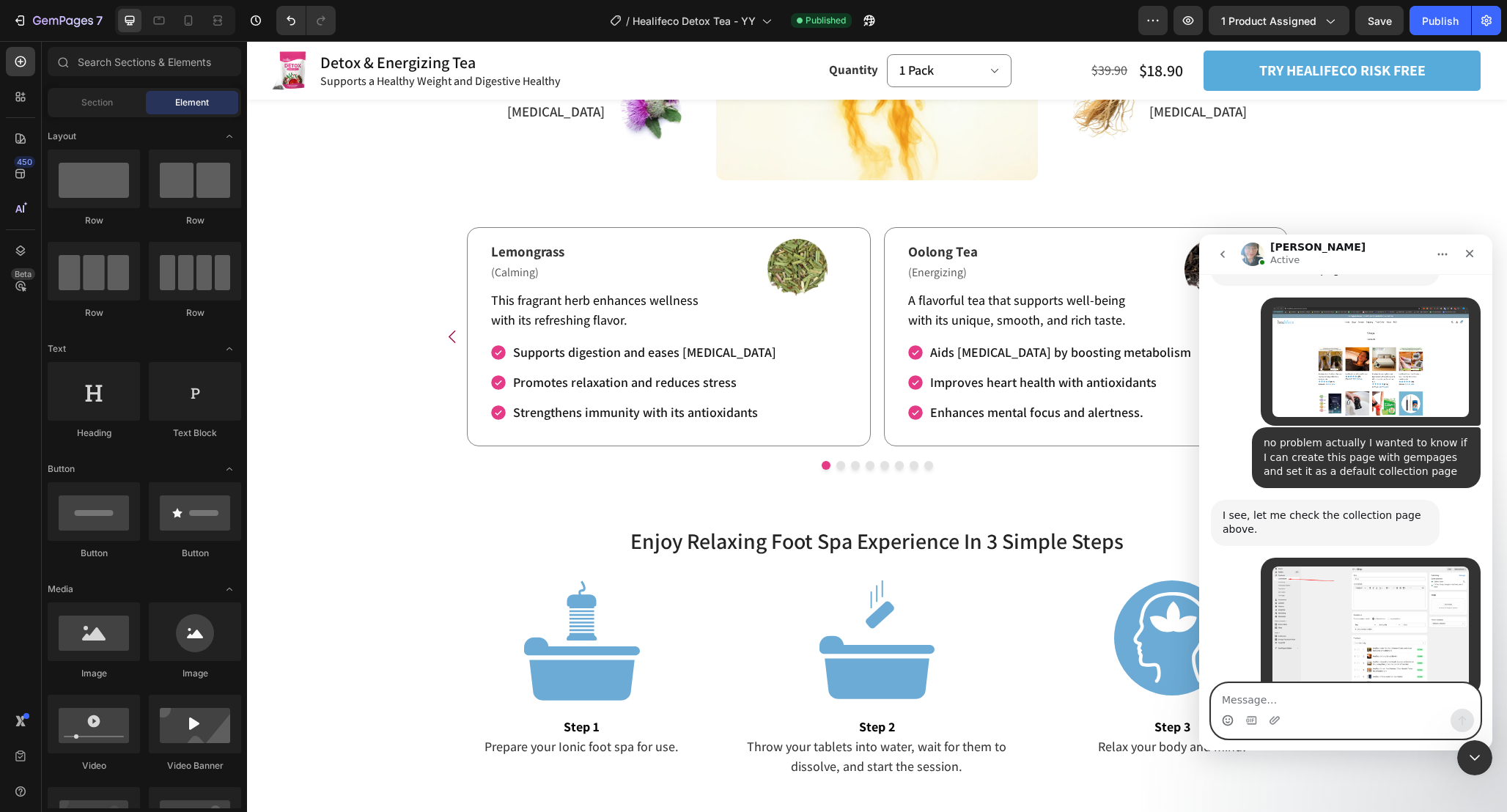
click at [1314, 692] on textarea "Message…" at bounding box center [1345, 696] width 268 height 25
paste textarea "will the new page automatically display the items in the collection or should I…"
type textarea "will the new page automatically display the items in the collection or should I…"
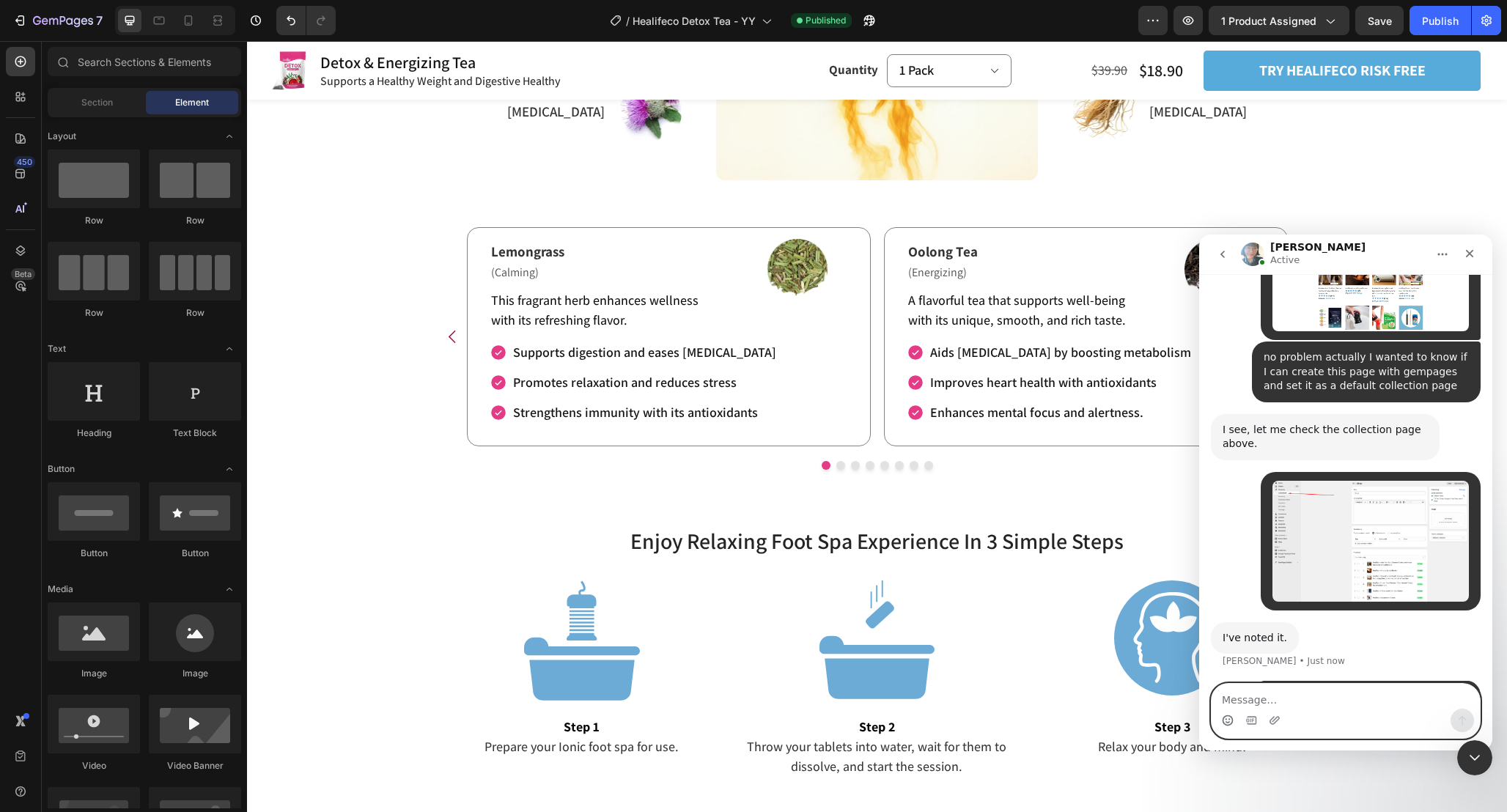
scroll to position [3206, 0]
drag, startPoint x: 1322, startPoint y: 595, endPoint x: 1245, endPoint y: 545, distance: 91.8
click at [1245, 679] on div "will the new page automatically display the items in the collection or should I…" at bounding box center [1345, 725] width 270 height 92
copy div "will the new page automatically display the items in the collection or should I…"
click at [1381, 688] on div "will the new page automatically display the items in the collection or should I…" at bounding box center [1366, 717] width 206 height 57
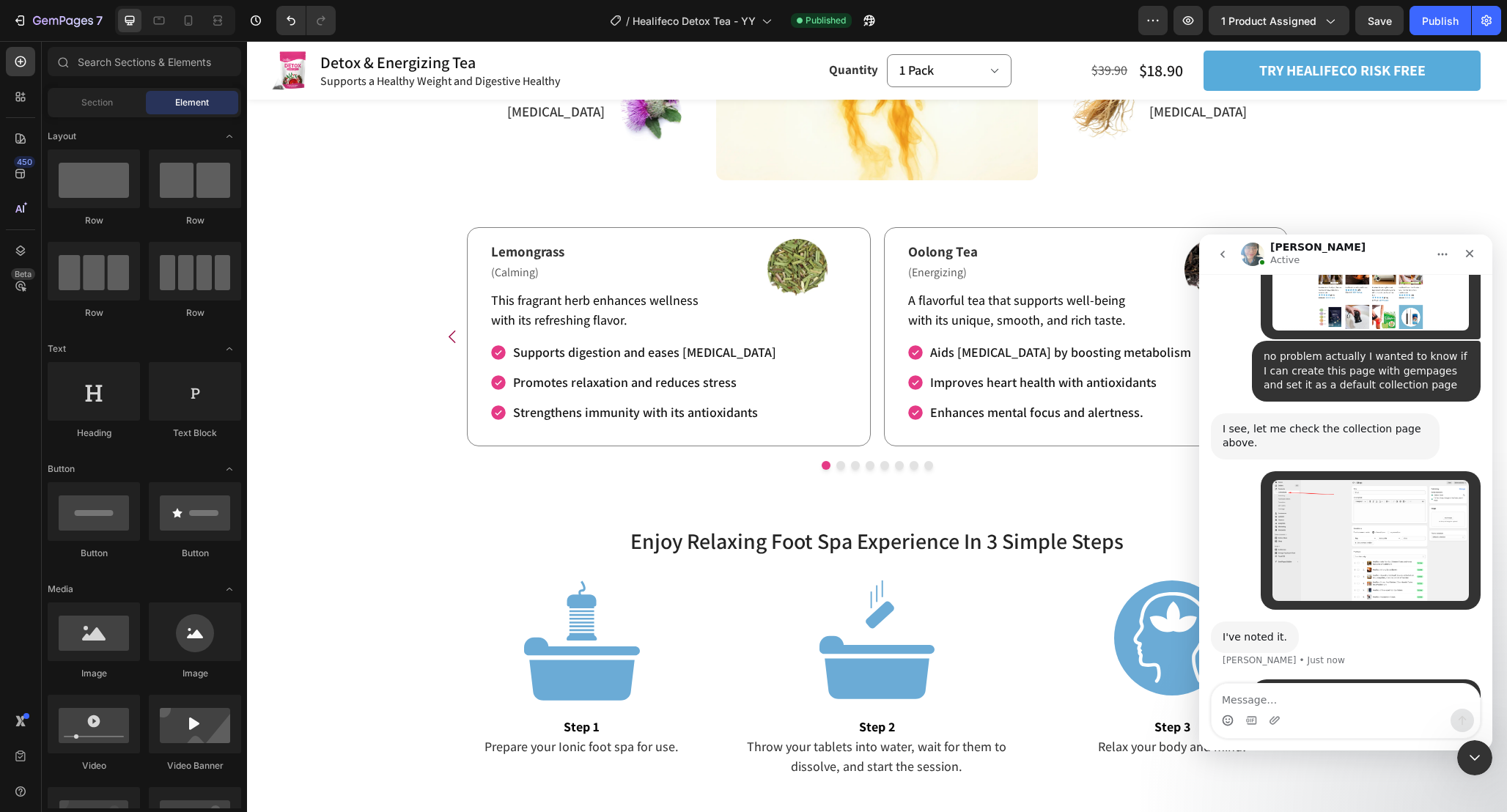
scroll to position [3149, 0]
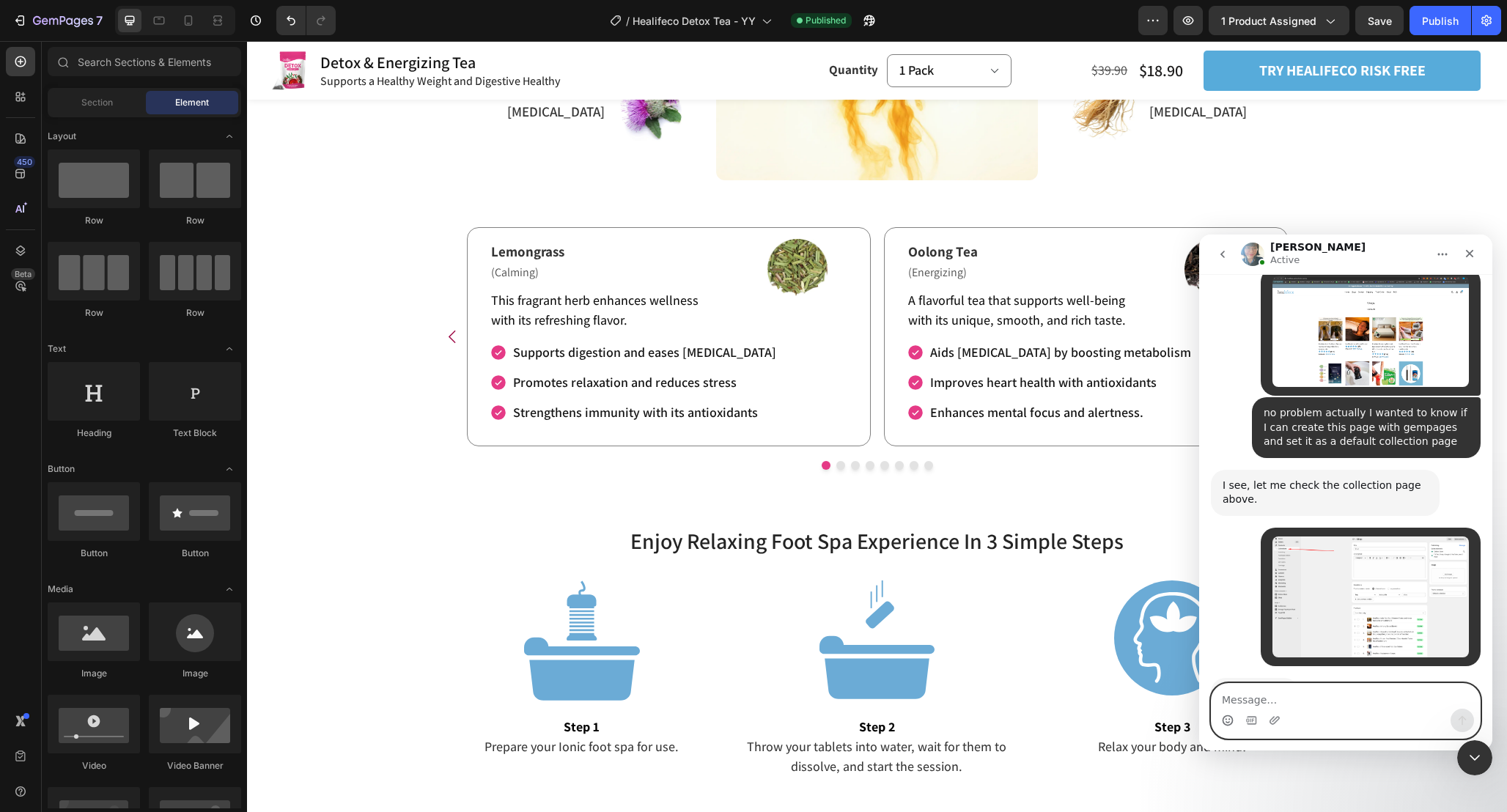
click at [1266, 700] on textarea "Message…" at bounding box center [1345, 696] width 268 height 25
paste textarea "actually I know that this is a feature of the themes used, I wanted to ask if t…"
type textarea "actually I know that this is a feature of the themes used, I wanted to ask if t…"
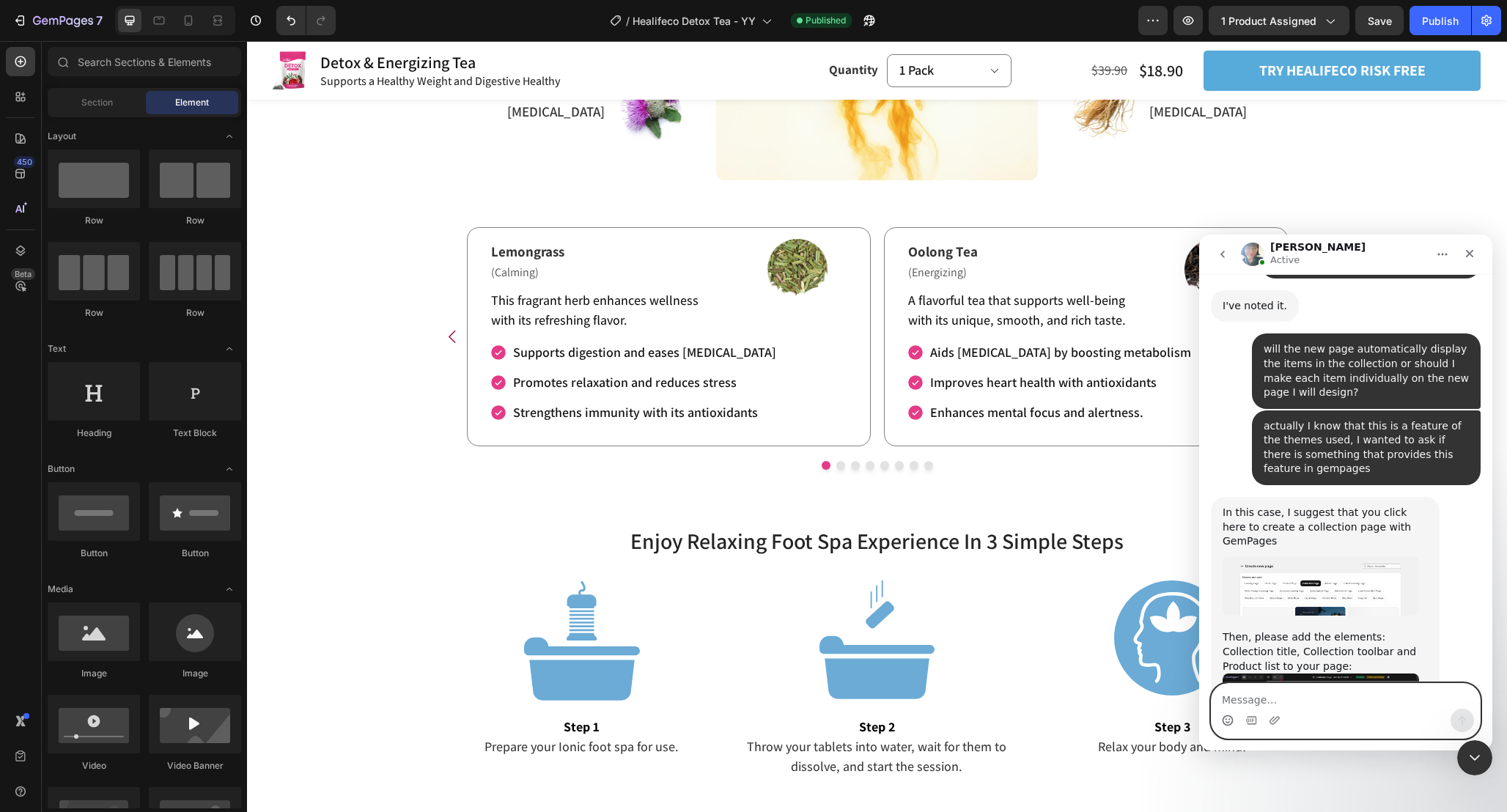
scroll to position [3535, 0]
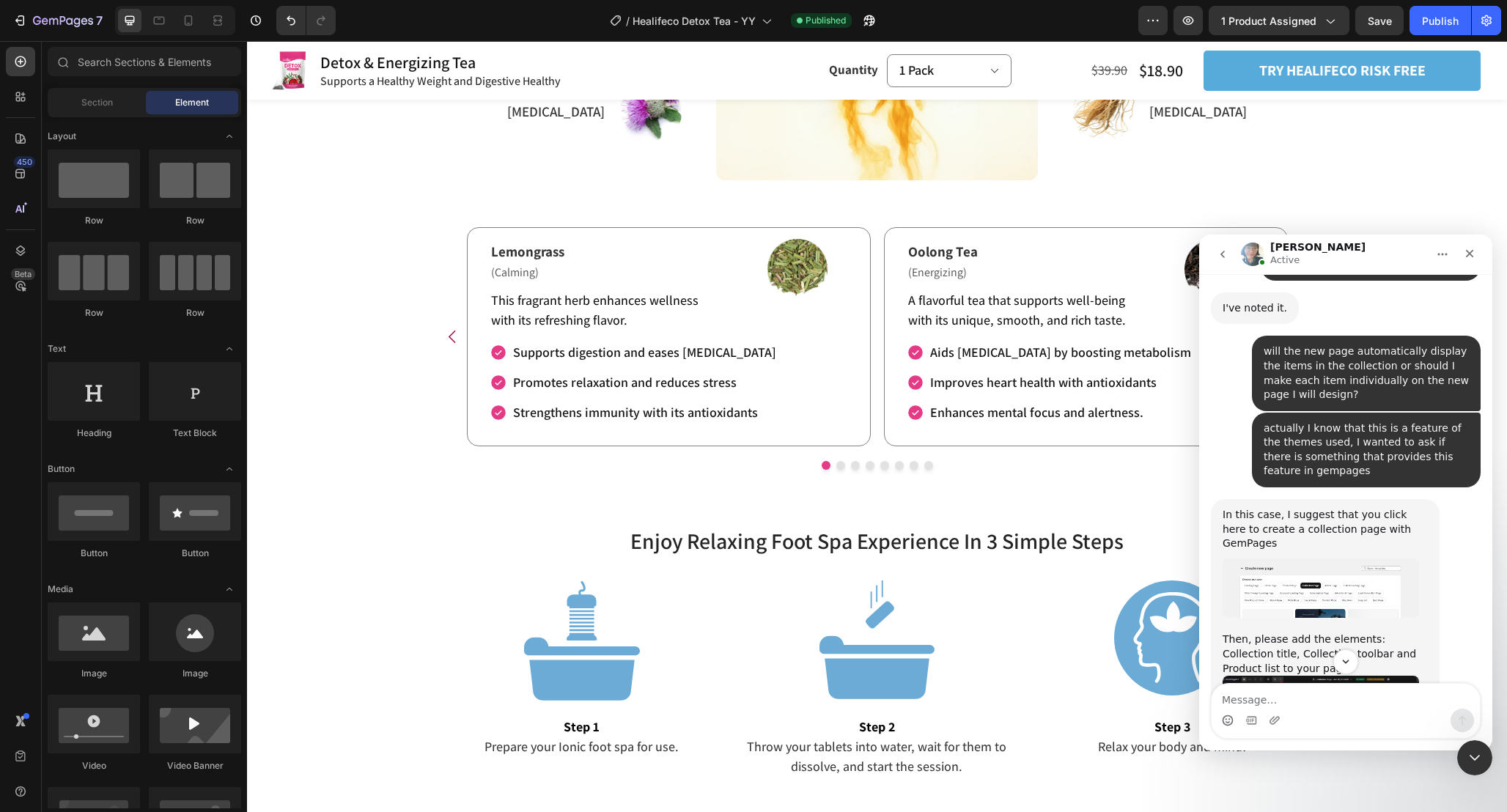
click at [1314, 559] on img "Annie says…" at bounding box center [1320, 588] width 196 height 60
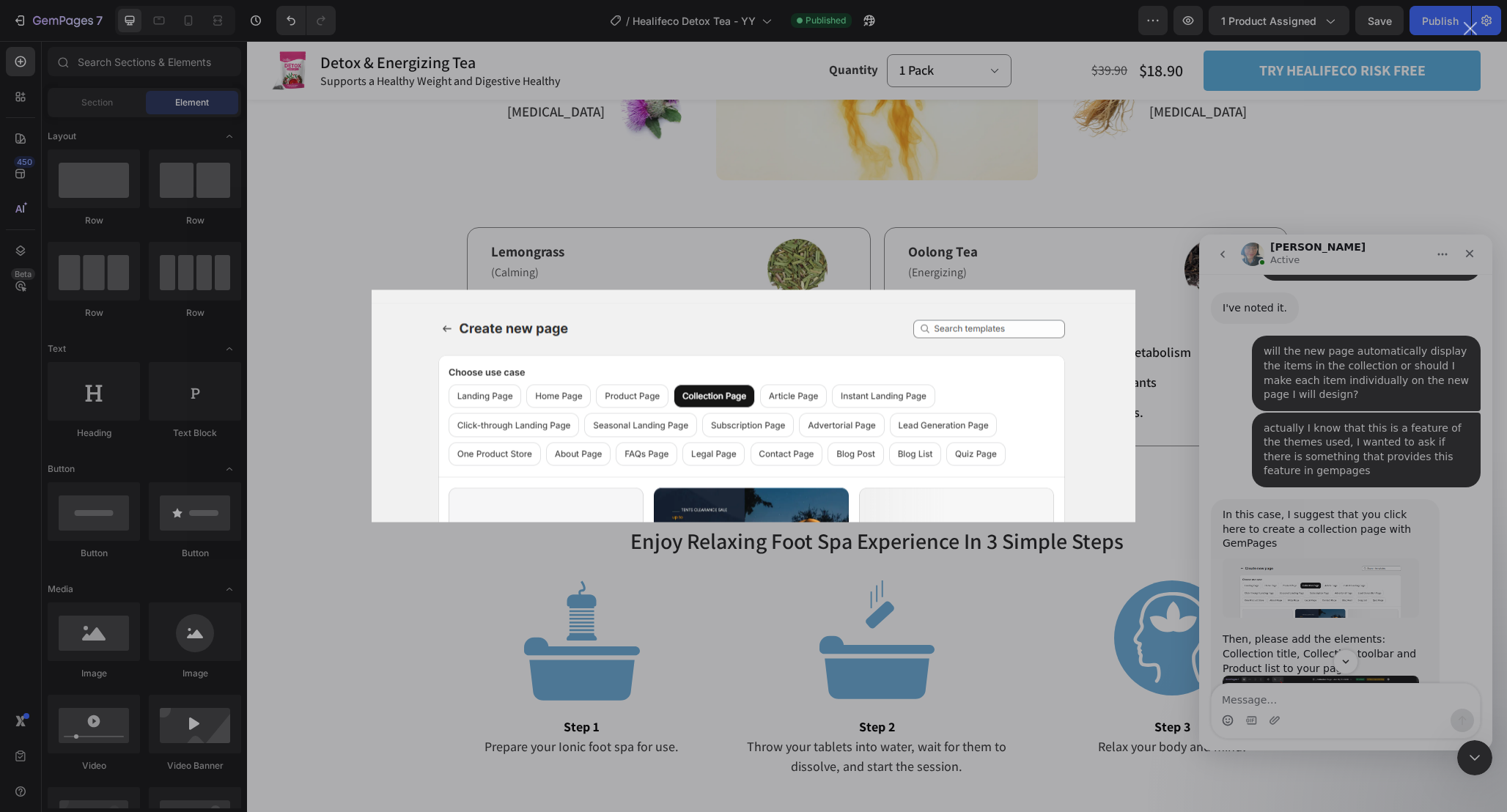
click at [1337, 451] on div "Intercom messenger" at bounding box center [753, 406] width 1507 height 812
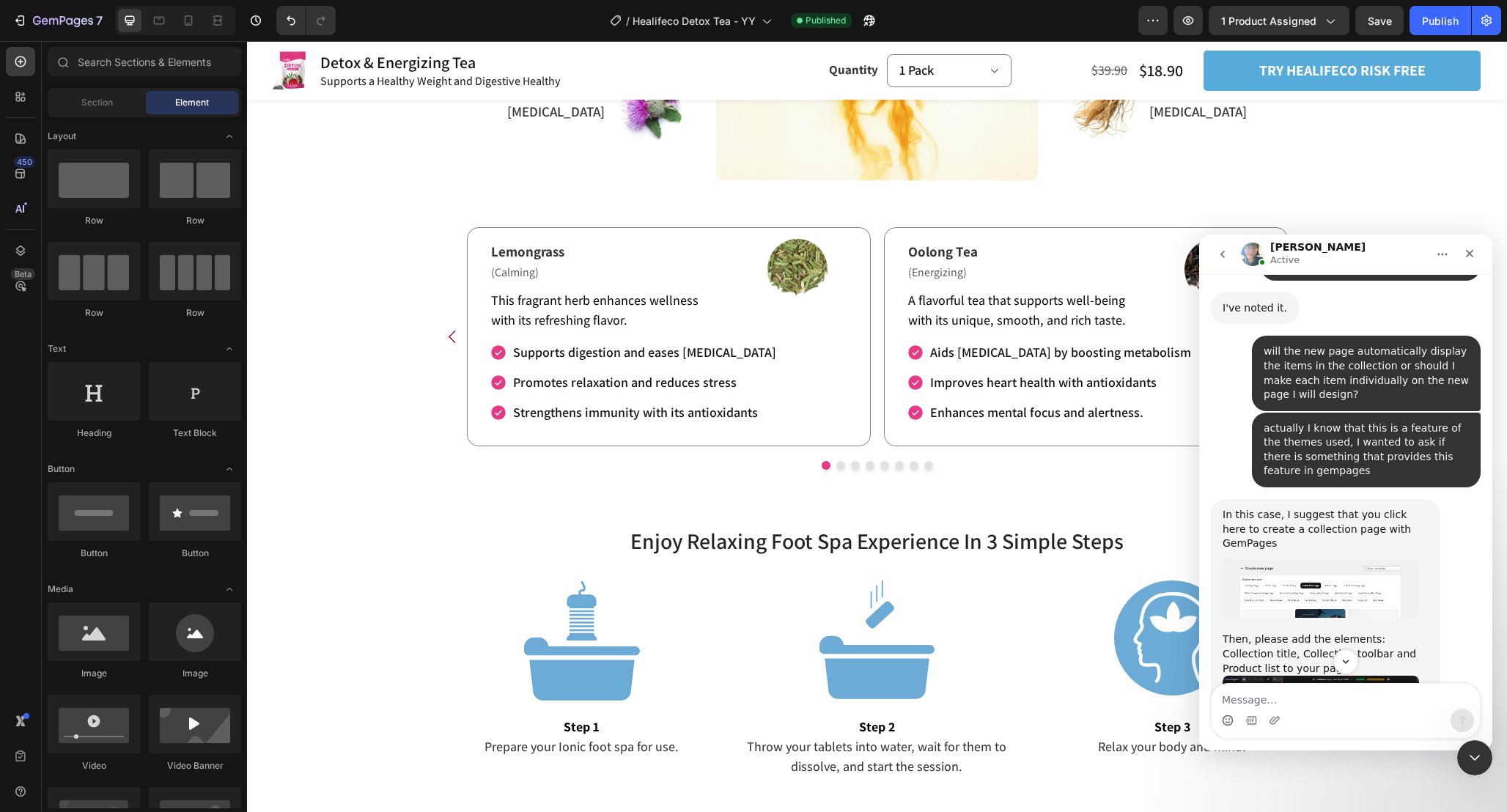
click at [1332, 676] on img "Annie says…" at bounding box center [1320, 735] width 196 height 119
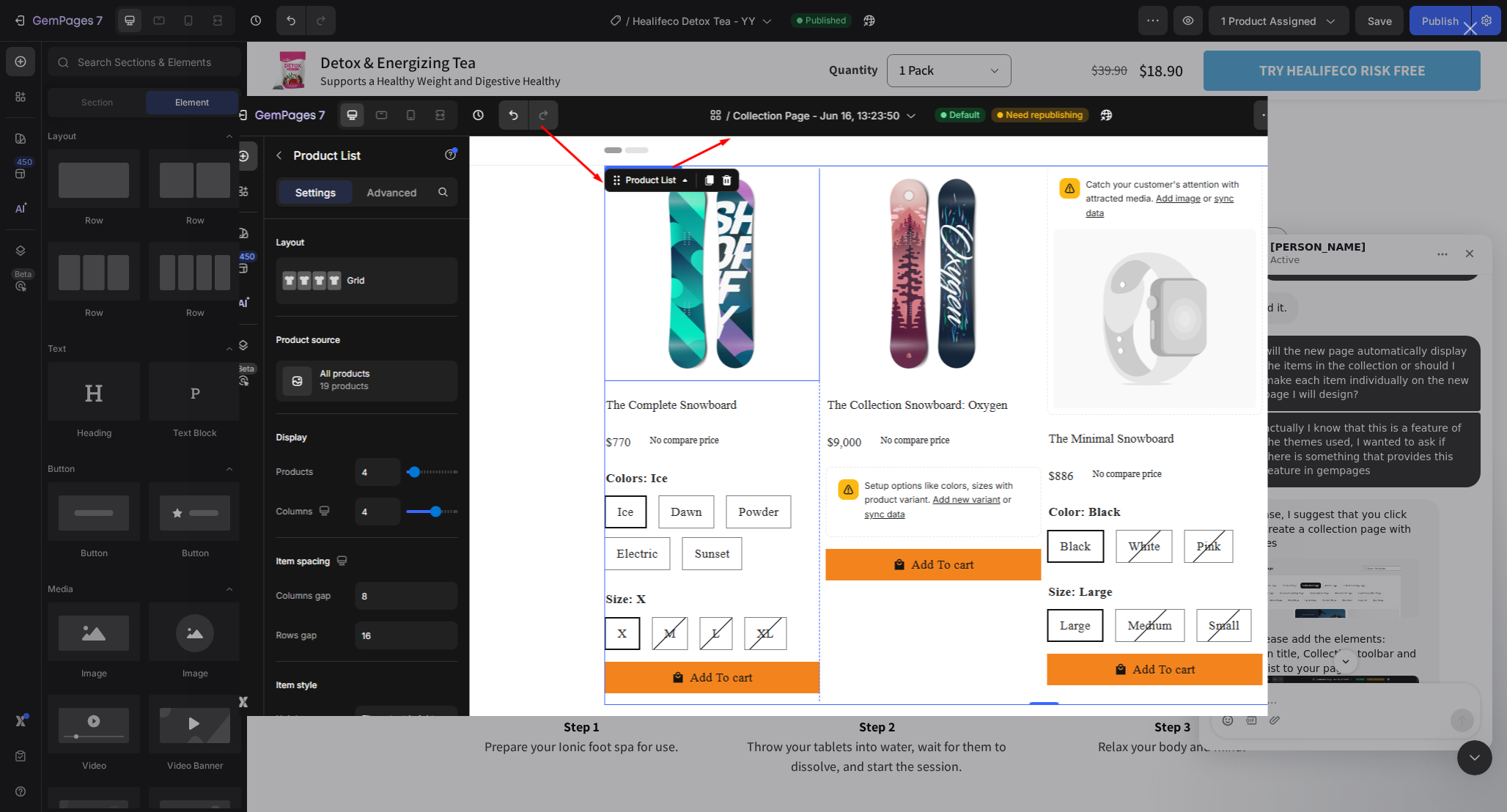
click at [1362, 521] on div "Intercom messenger" at bounding box center [753, 406] width 1507 height 812
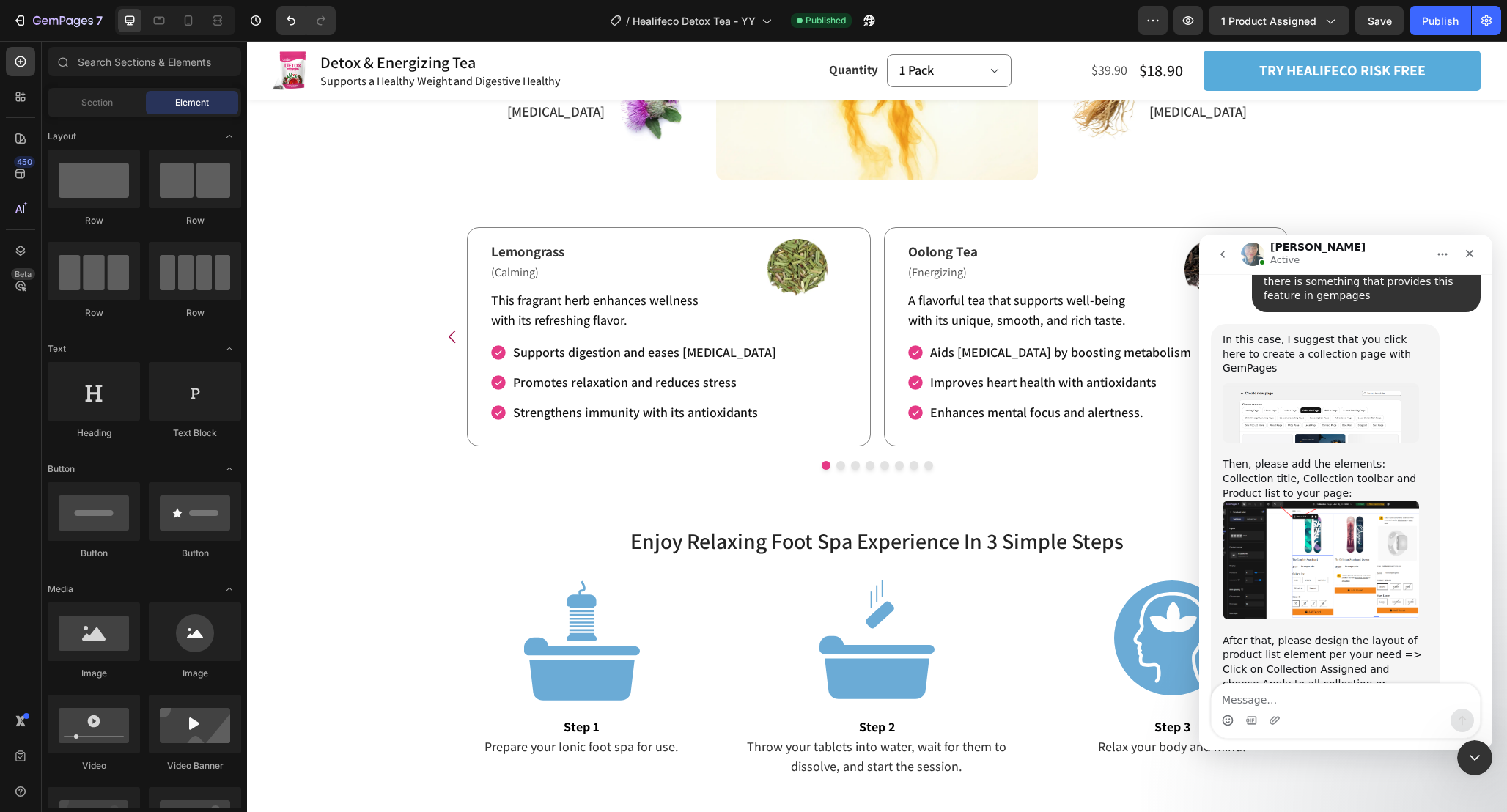
scroll to position [3713, 0]
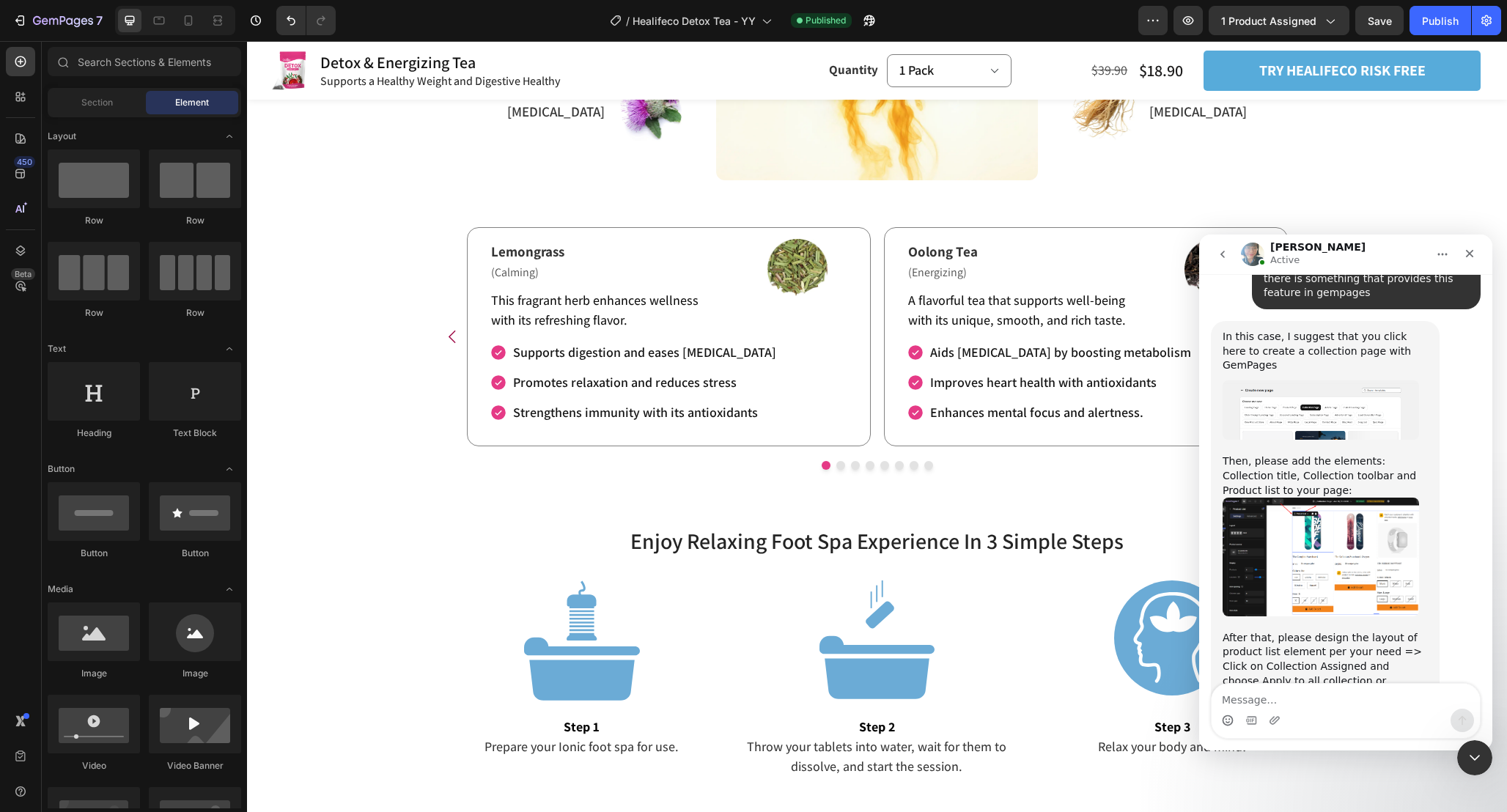
click at [1336, 717] on img "Annie says…" at bounding box center [1320, 768] width 196 height 102
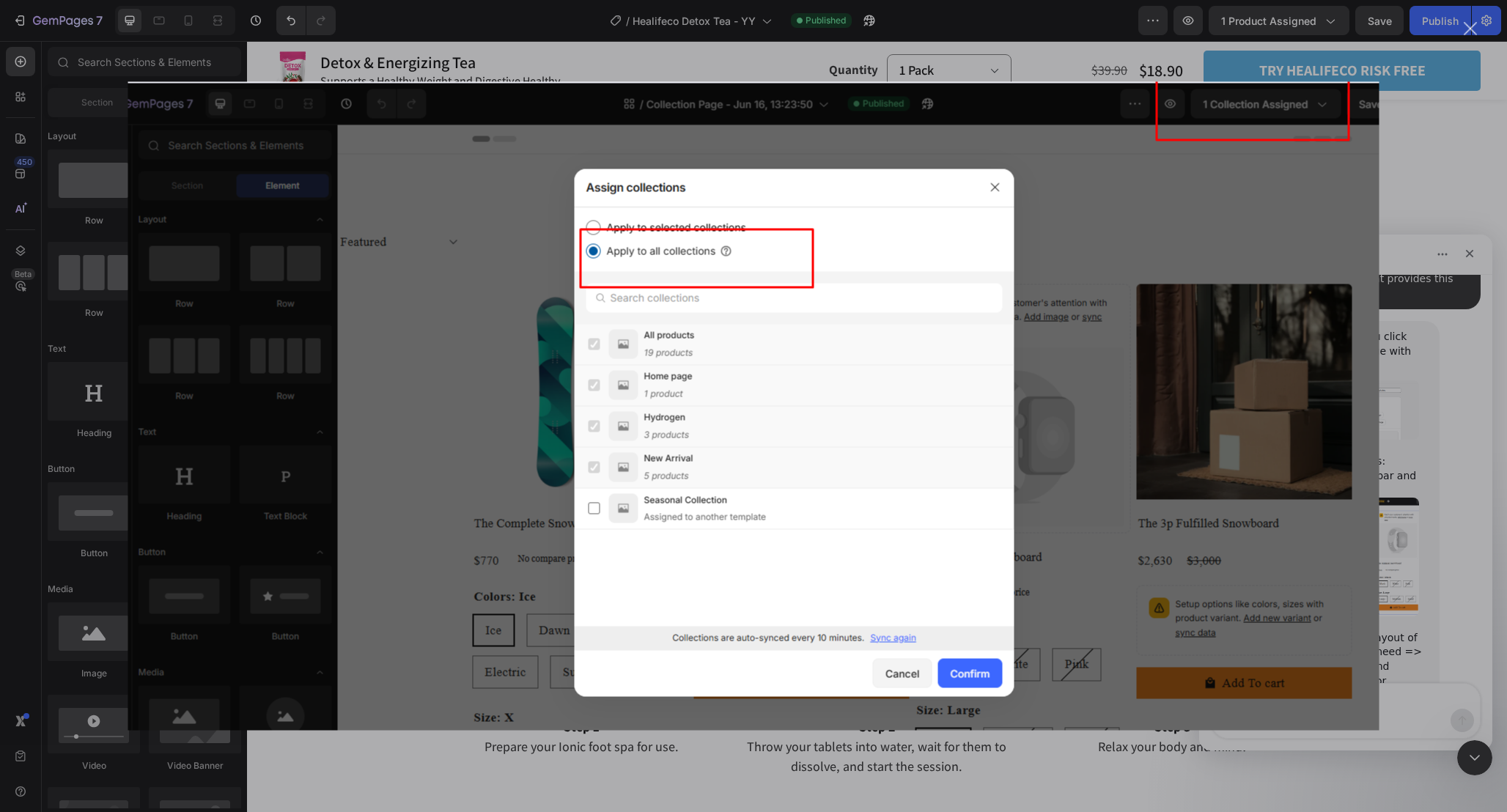
scroll to position [0, 0]
click at [1386, 524] on div "Intercom messenger" at bounding box center [753, 406] width 1507 height 812
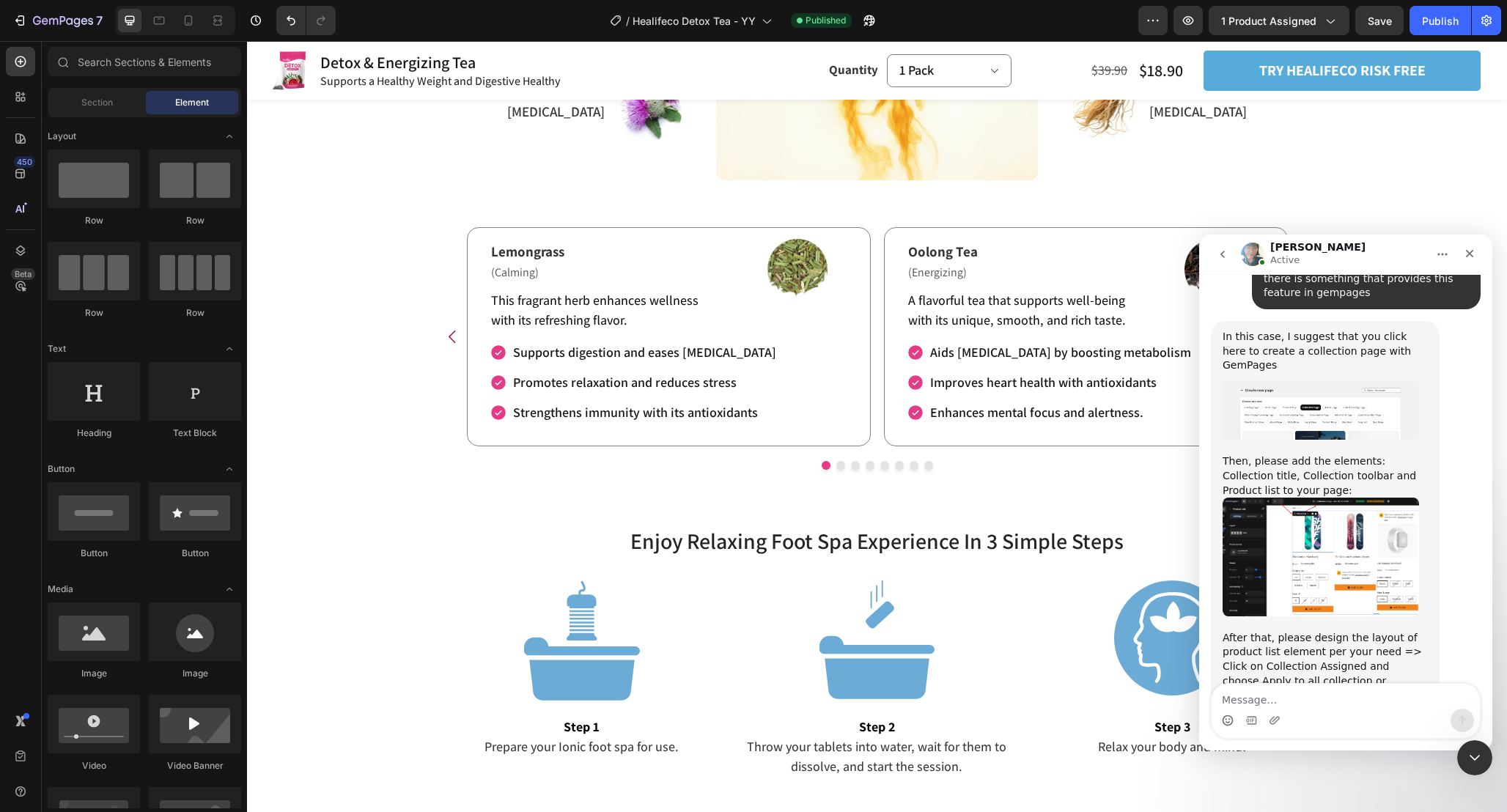
scroll to position [3715, 0]
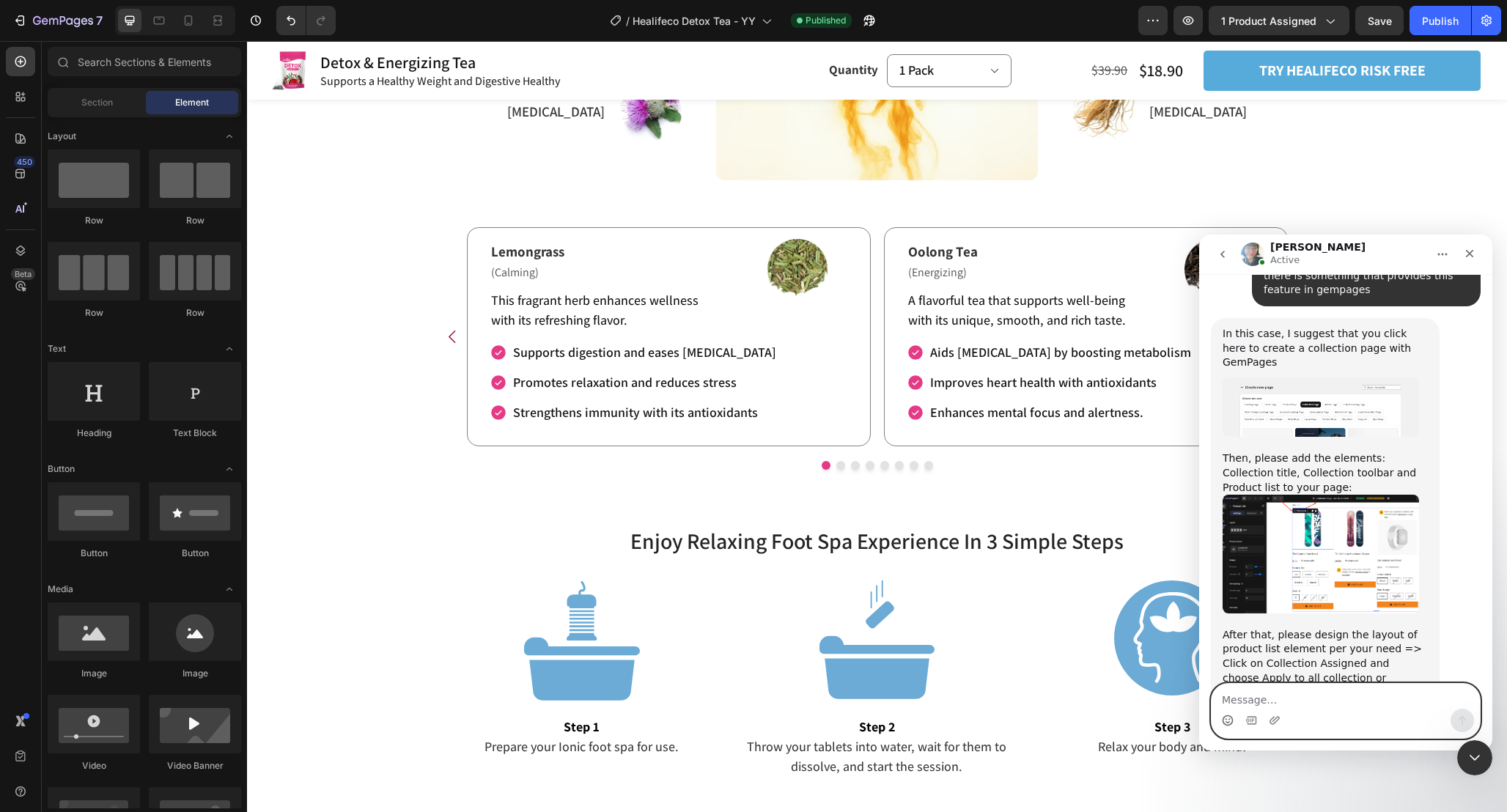
click at [1307, 700] on textarea "Message…" at bounding box center [1345, 696] width 268 height 25
click at [1276, 685] on textarea "Message…" at bounding box center [1345, 696] width 268 height 25
paste textarea "this is exactly the answer I was looking for thank you so much"
type textarea "this is exactly the answer I was looking for thank you so much"
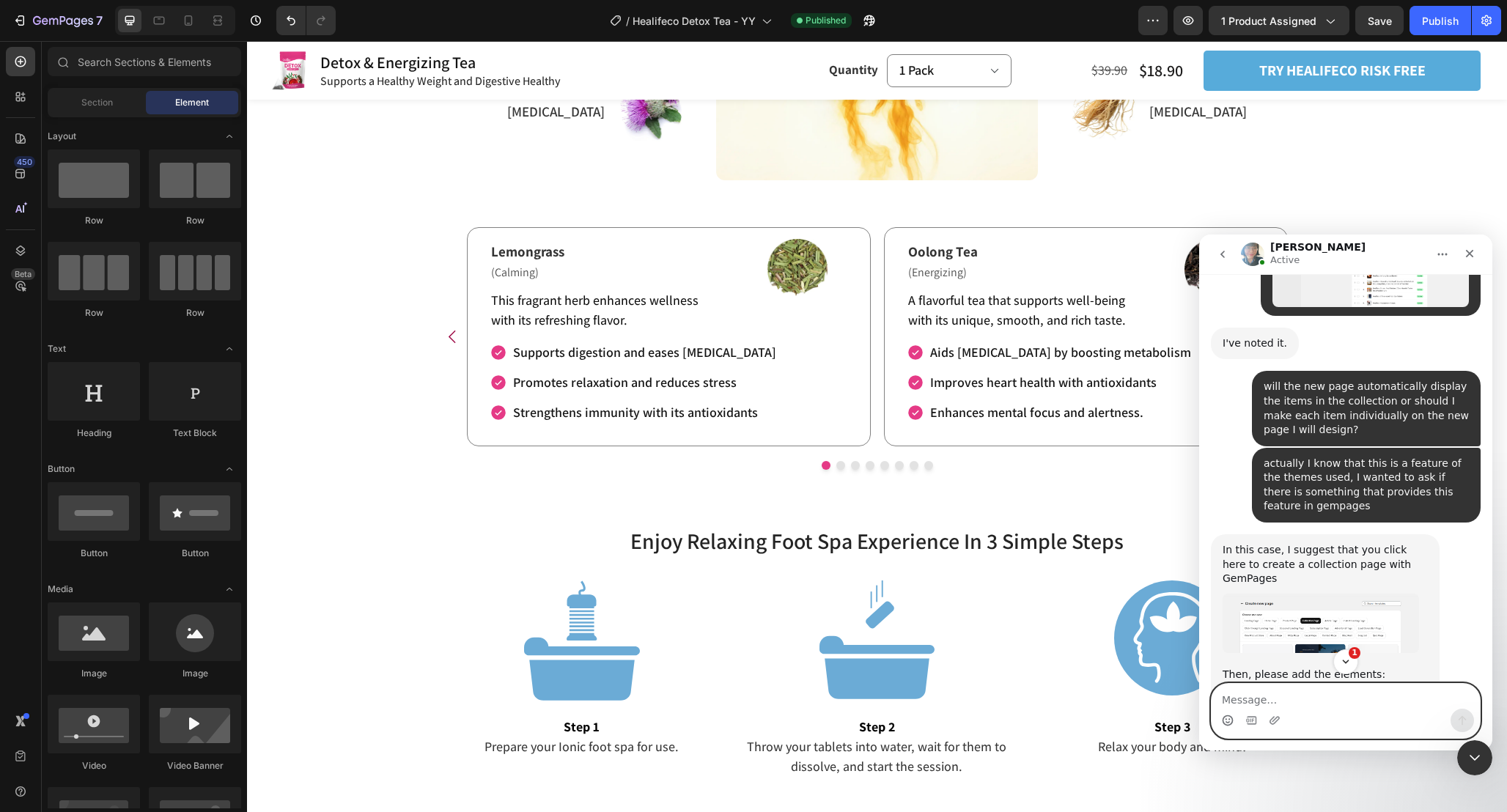
scroll to position [3841, 0]
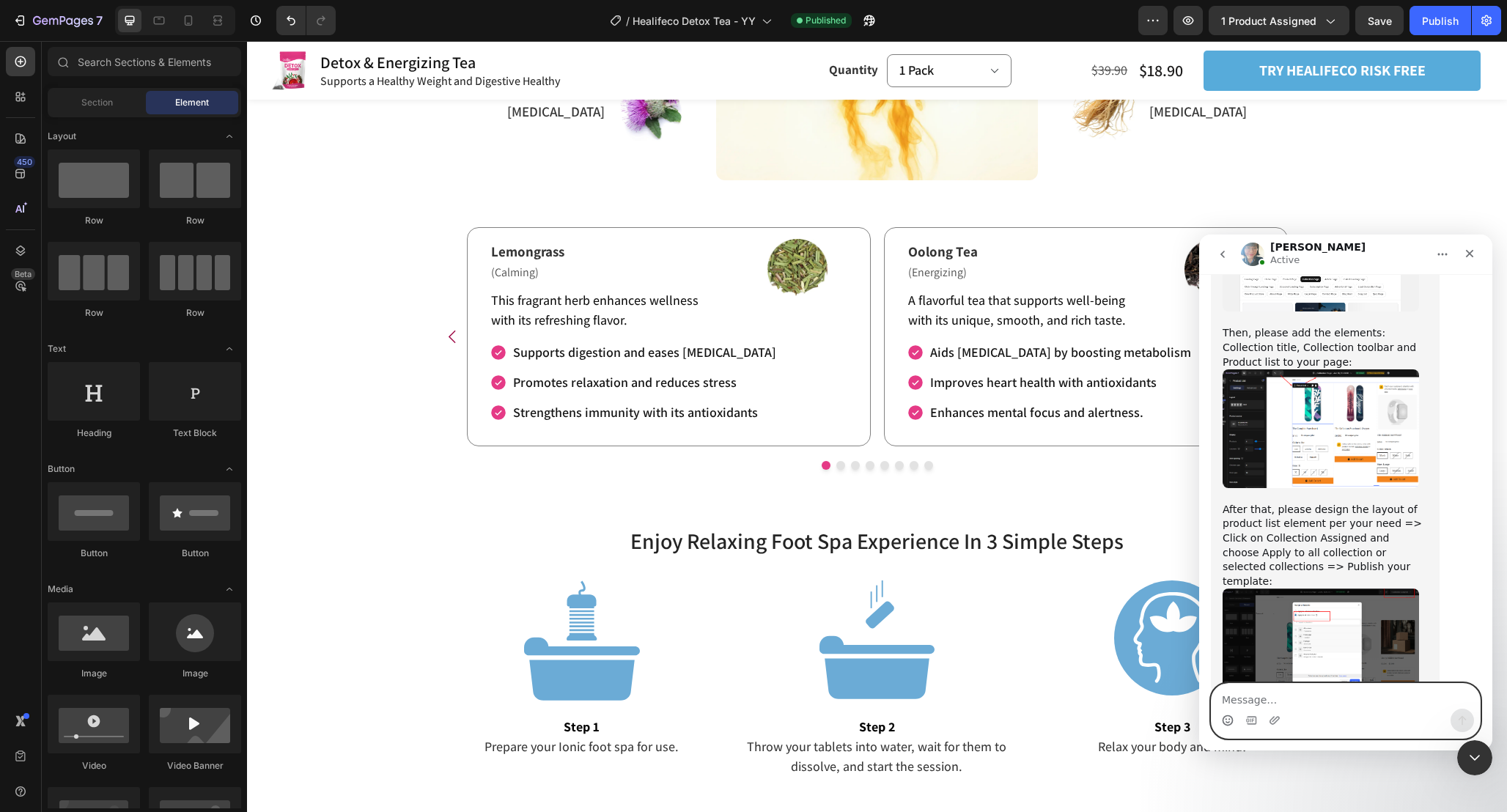
click at [1327, 702] on textarea "Message…" at bounding box center [1345, 696] width 268 height 25
click at [1242, 723] on div "Intercom messenger" at bounding box center [1345, 720] width 268 height 23
click at [1243, 722] on div "Intercom messenger" at bounding box center [1345, 720] width 268 height 23
click at [1244, 721] on div "Intercom messenger" at bounding box center [1345, 720] width 268 height 23
click at [1254, 721] on icon "Gif picker" at bounding box center [1251, 720] width 12 height 12
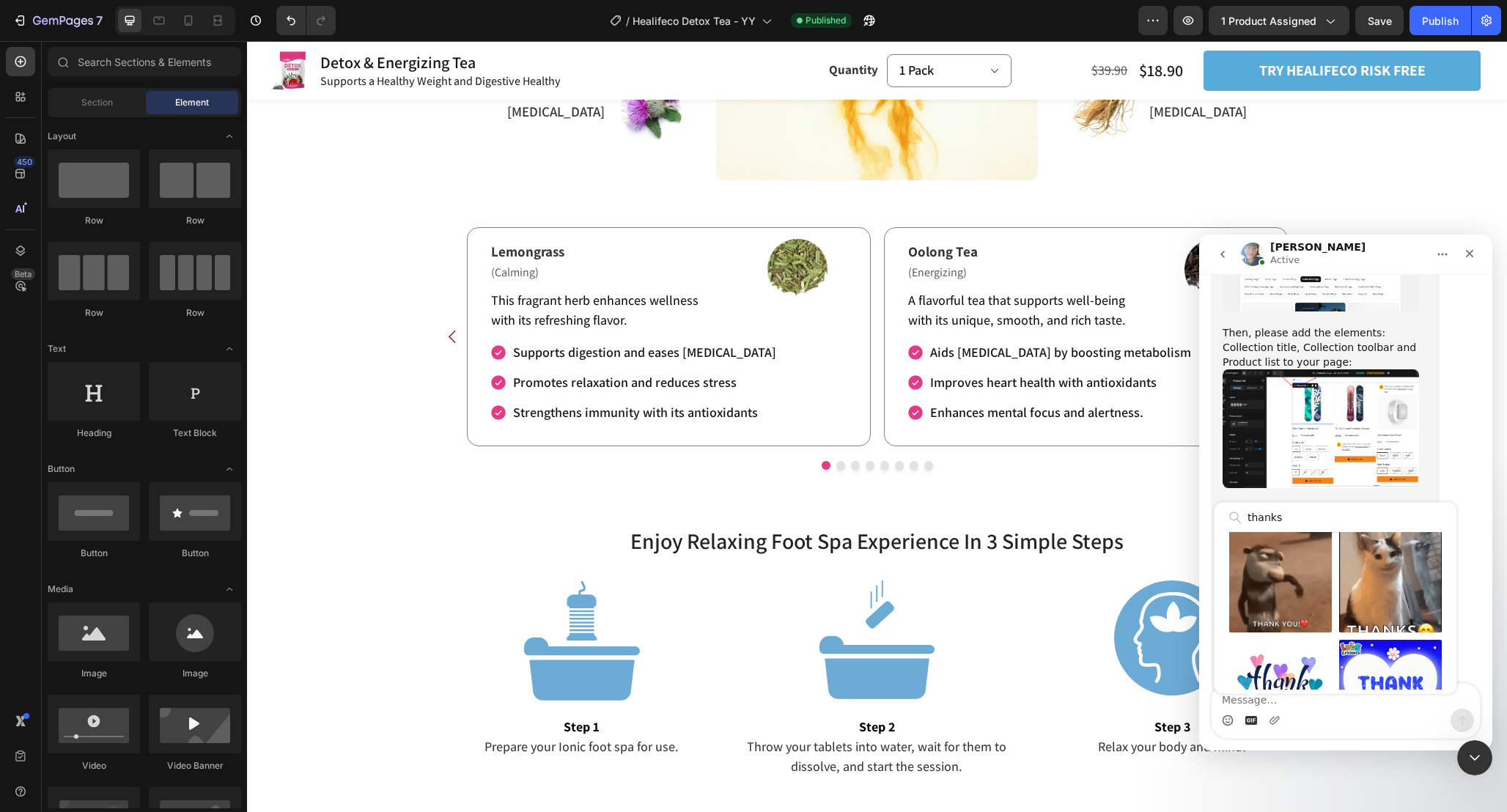
scroll to position [122, 0]
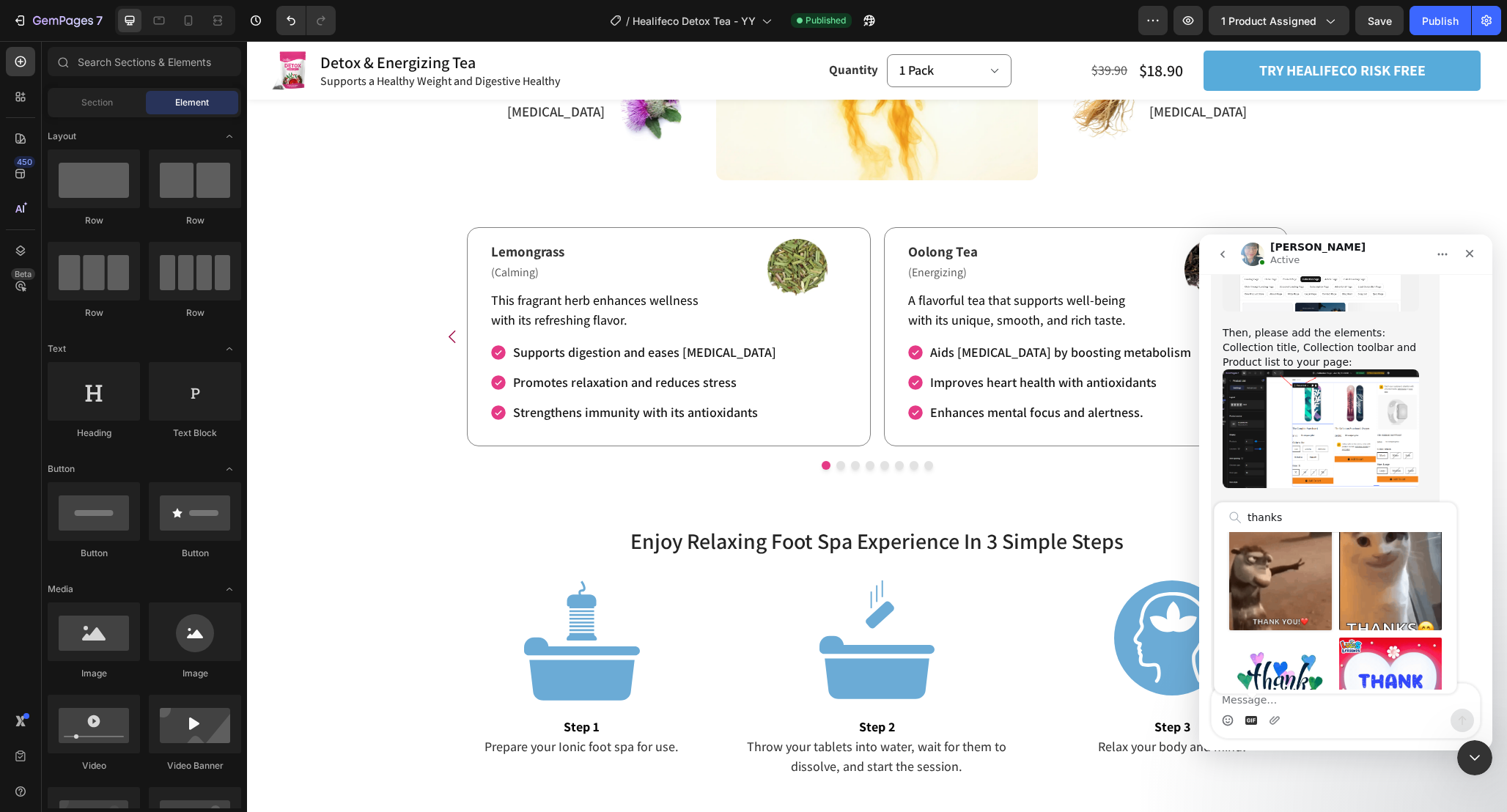
type input "thanks"
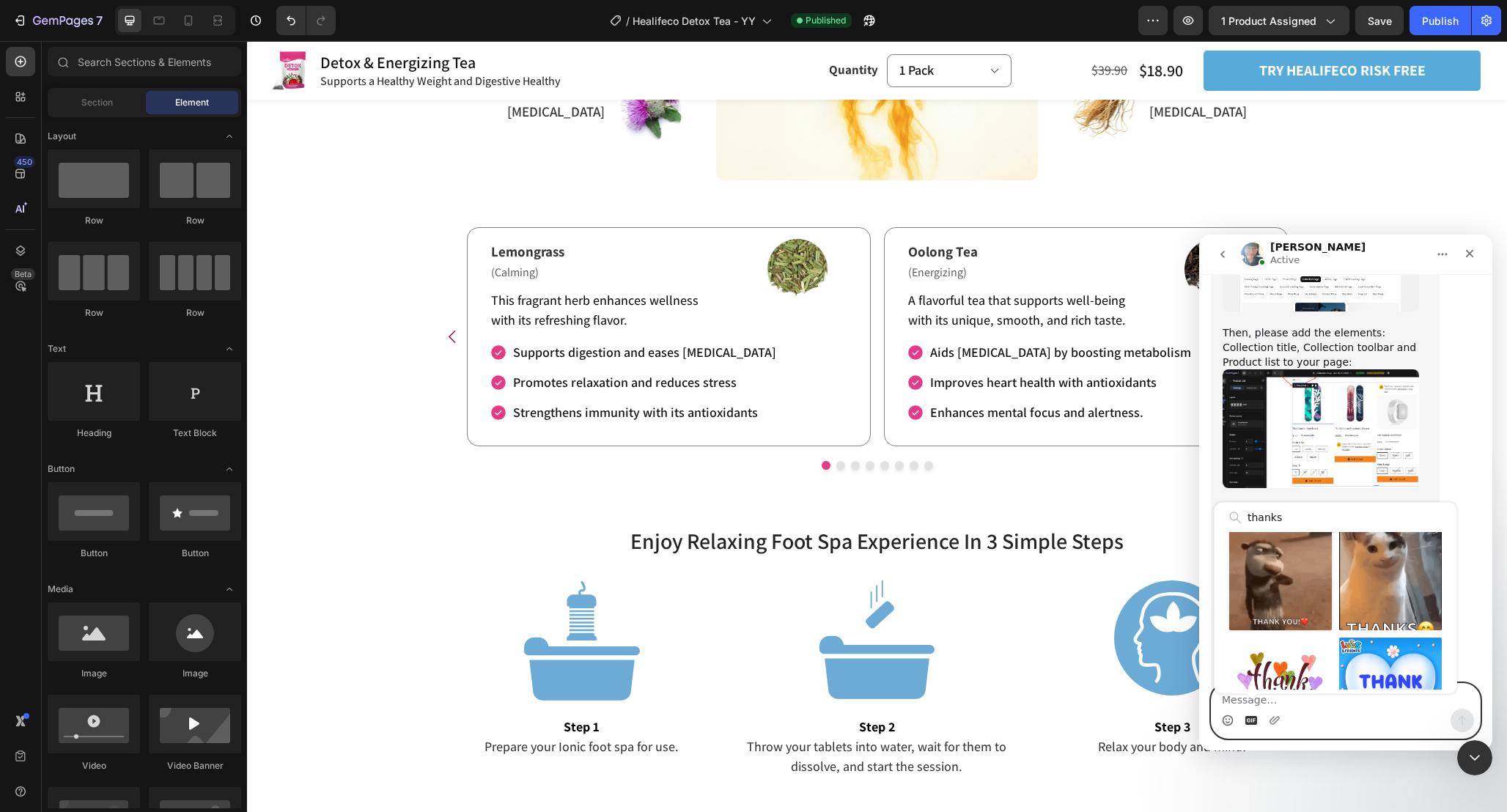
click at [1286, 586] on div "Send gif" at bounding box center [1279, 578] width 102 height 102
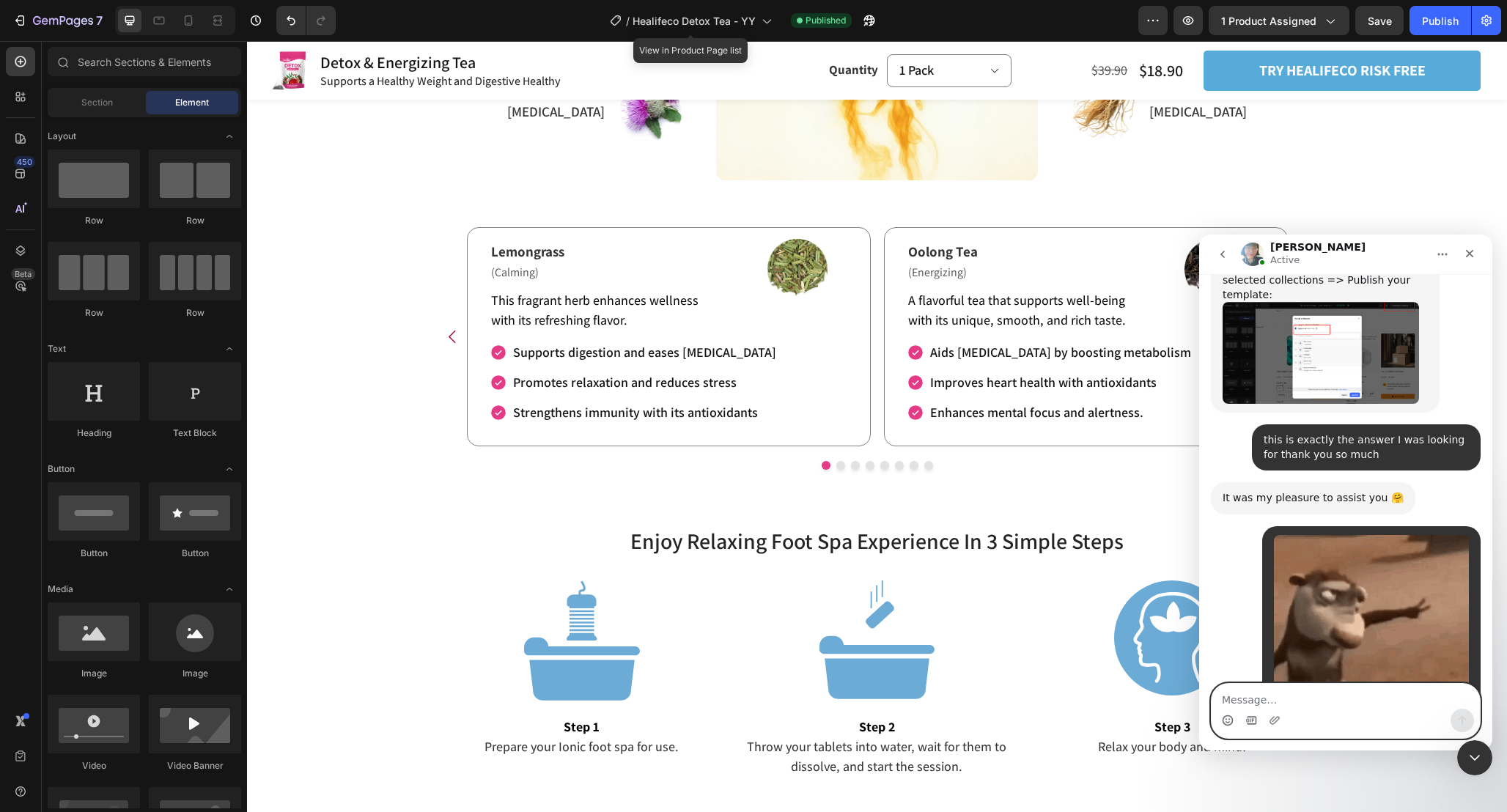
scroll to position [4129, 0]
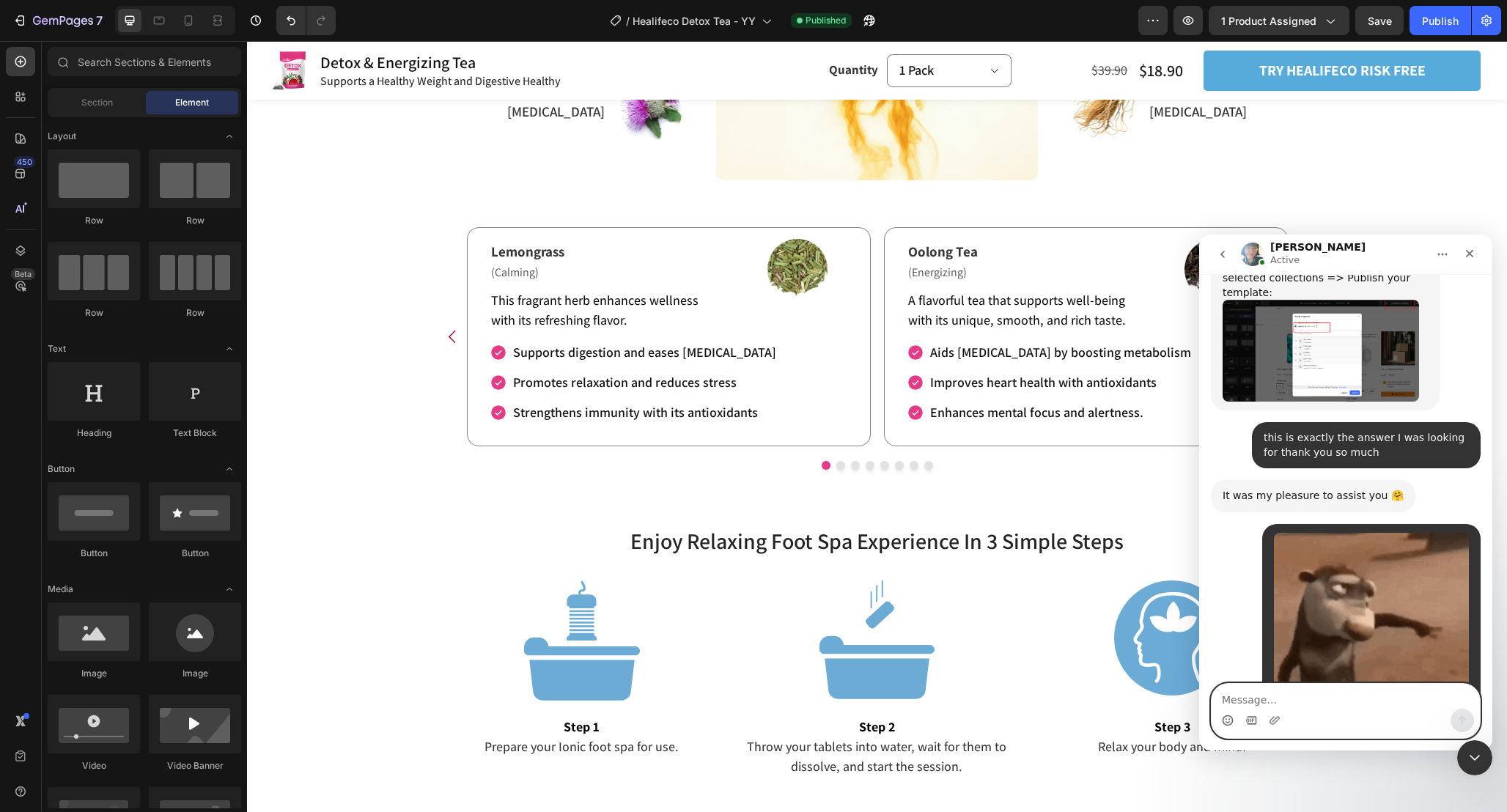
click at [1311, 696] on textarea "Message…" at bounding box center [1345, 696] width 268 height 25
type textarea "thanks for all"
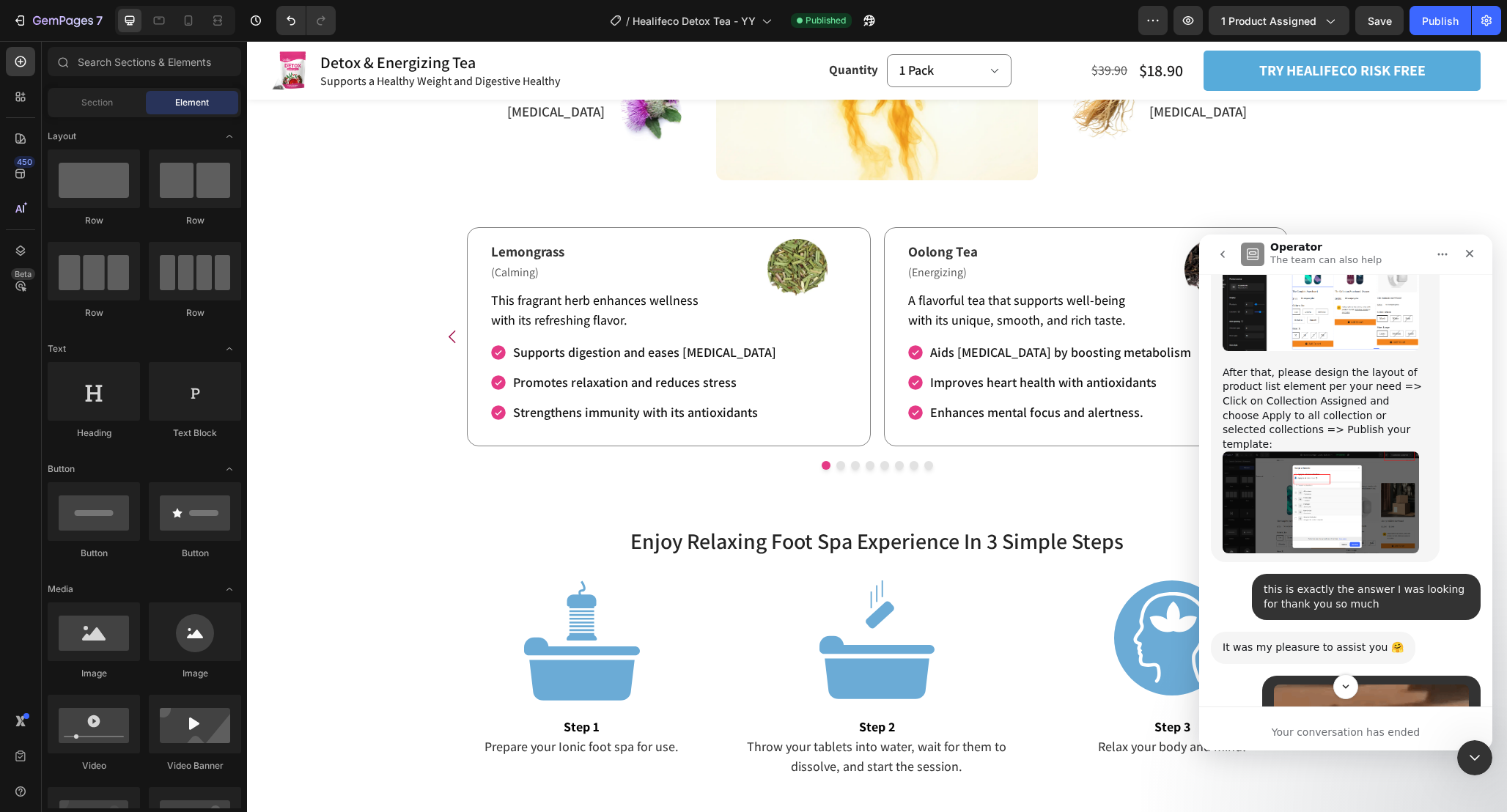
scroll to position [3972, 0]
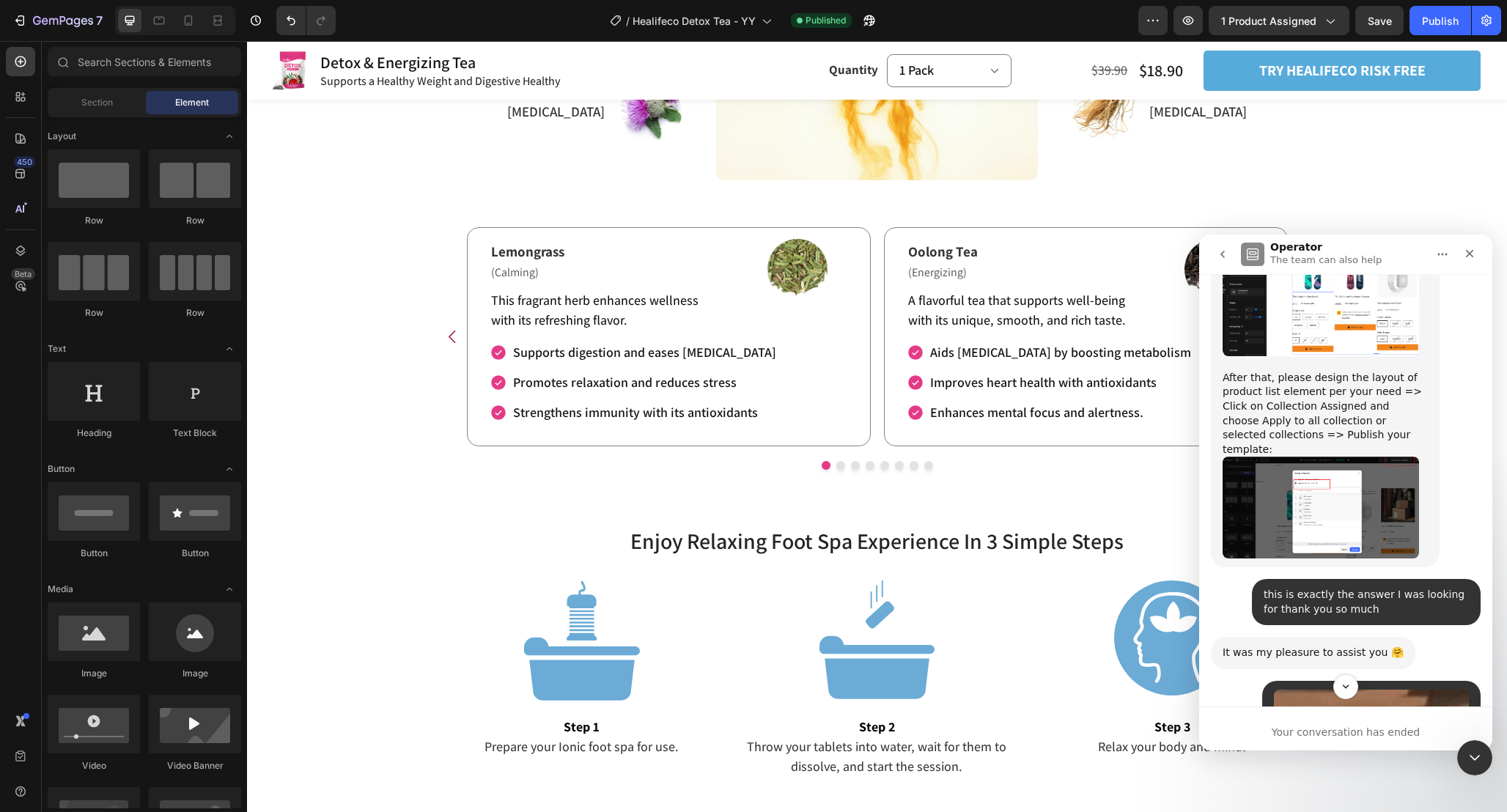
click at [1440, 261] on button "Home" at bounding box center [1442, 254] width 28 height 28
click at [1430, 321] on div "Download transcript" at bounding box center [1400, 321] width 104 height 16
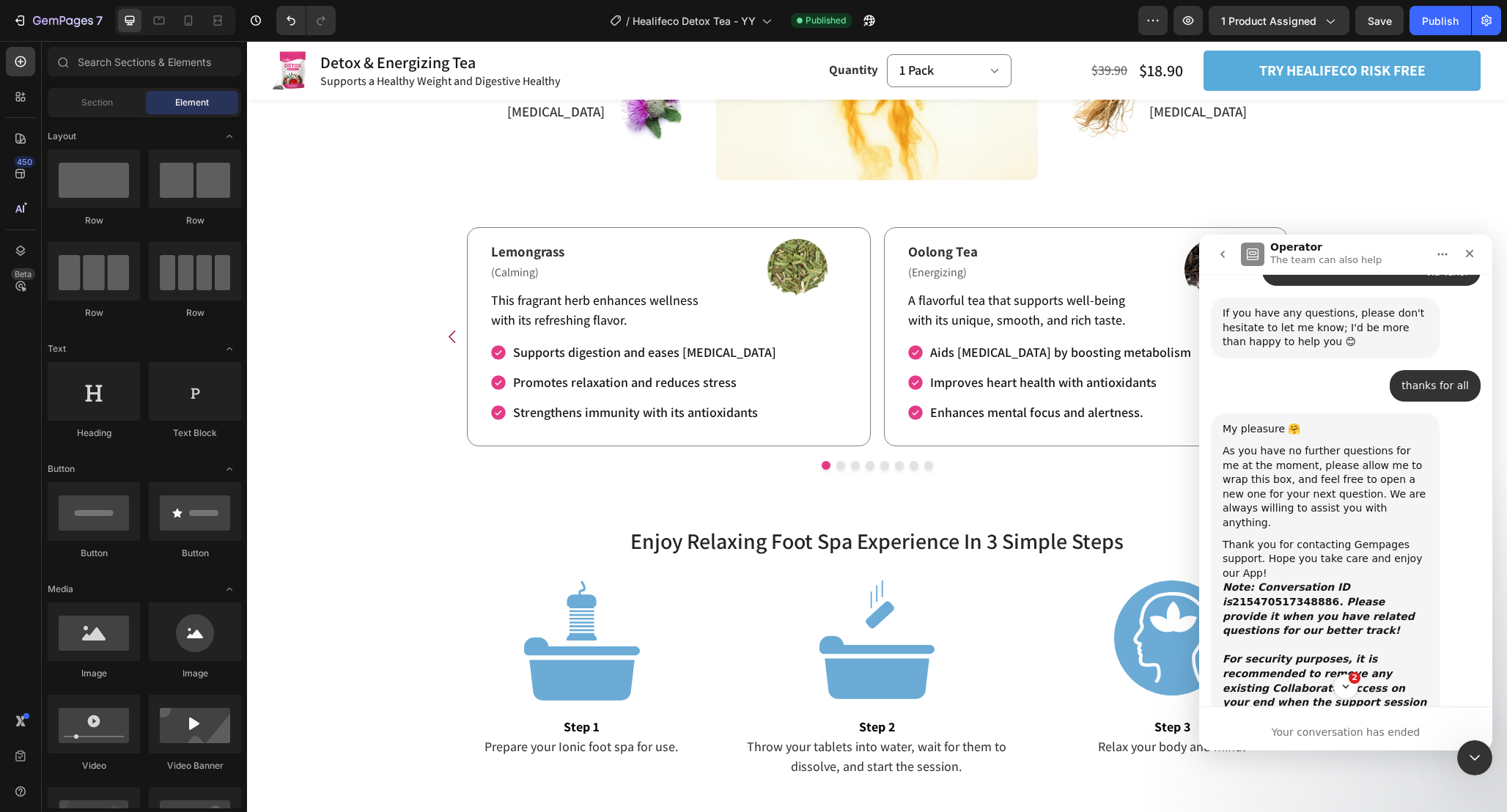
scroll to position [4856, 0]
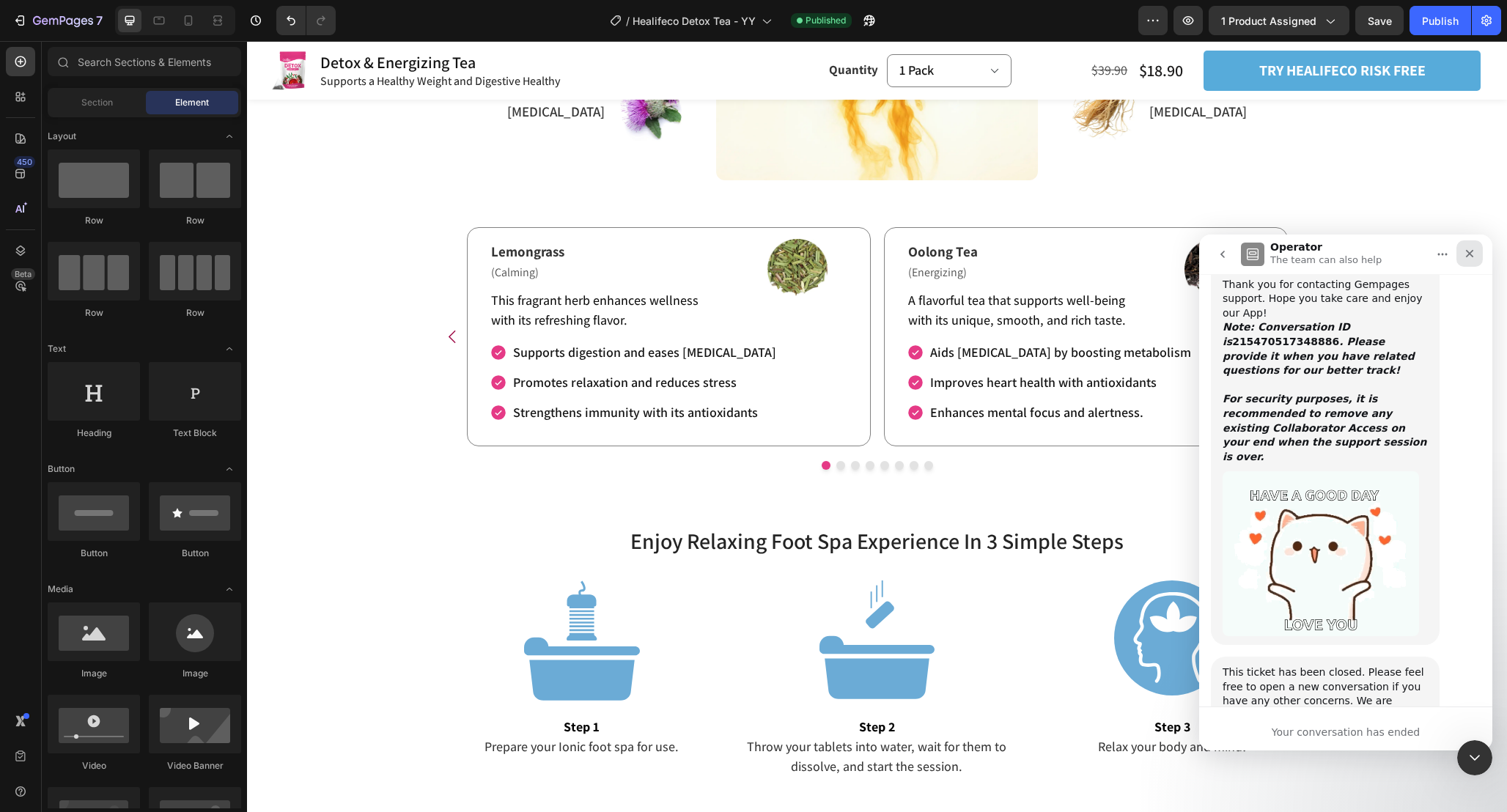
click at [1473, 254] on icon "Close" at bounding box center [1469, 253] width 12 height 12
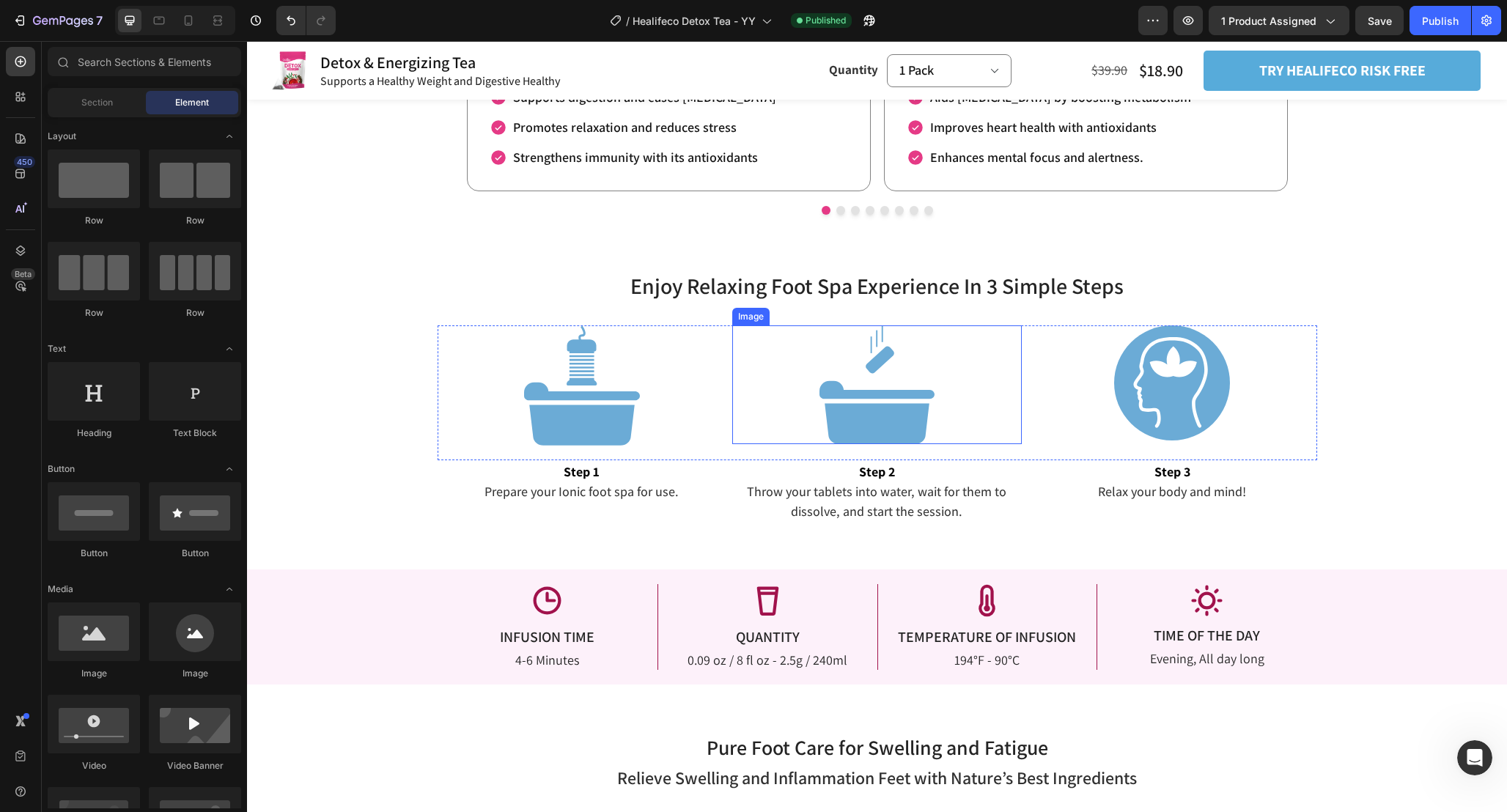
scroll to position [2173, 0]
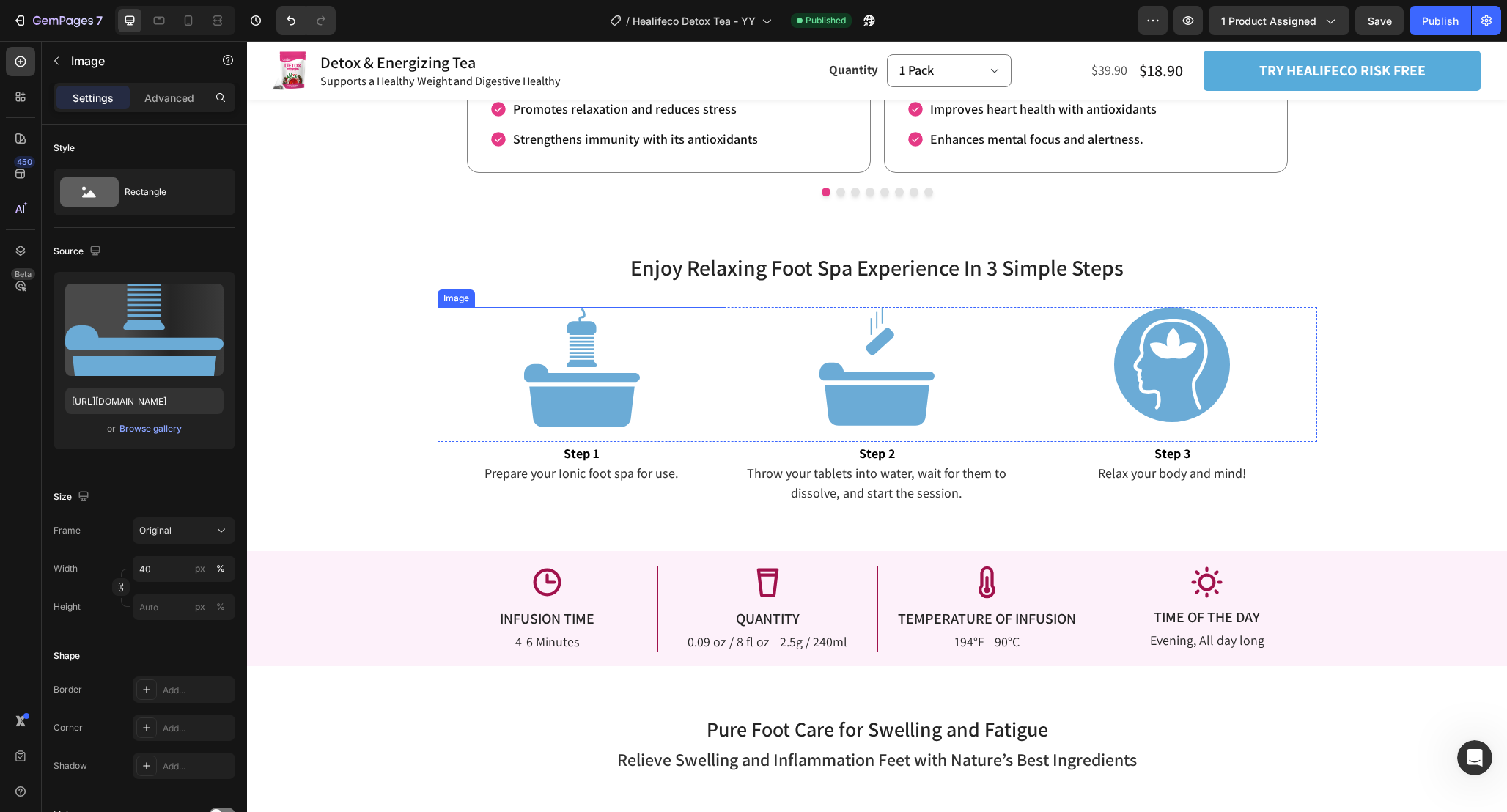
click at [628, 404] on img at bounding box center [582, 367] width 116 height 120
click at [587, 392] on img at bounding box center [582, 367] width 116 height 120
click at [582, 399] on img at bounding box center [582, 367] width 116 height 120
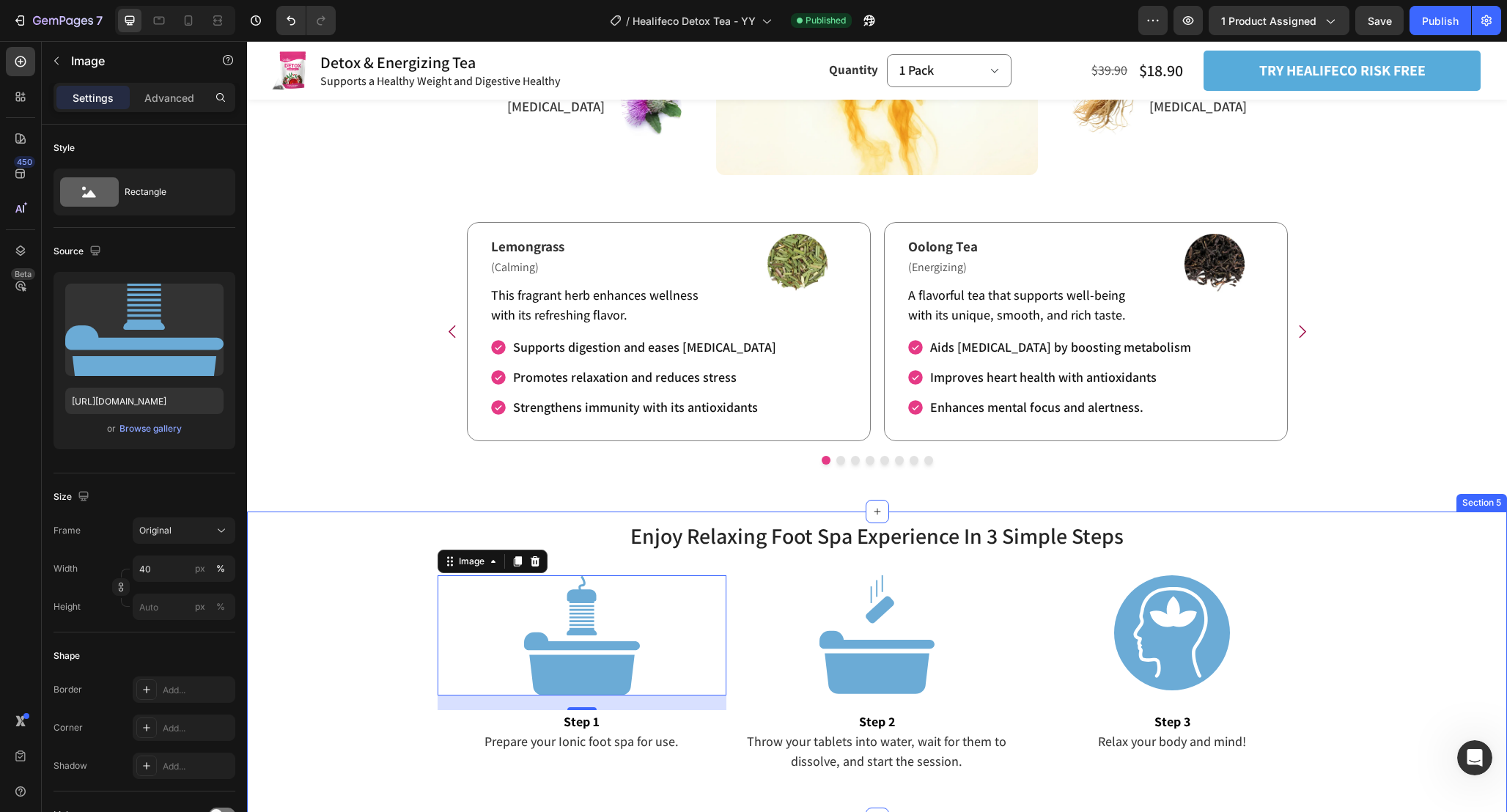
scroll to position [2116, 0]
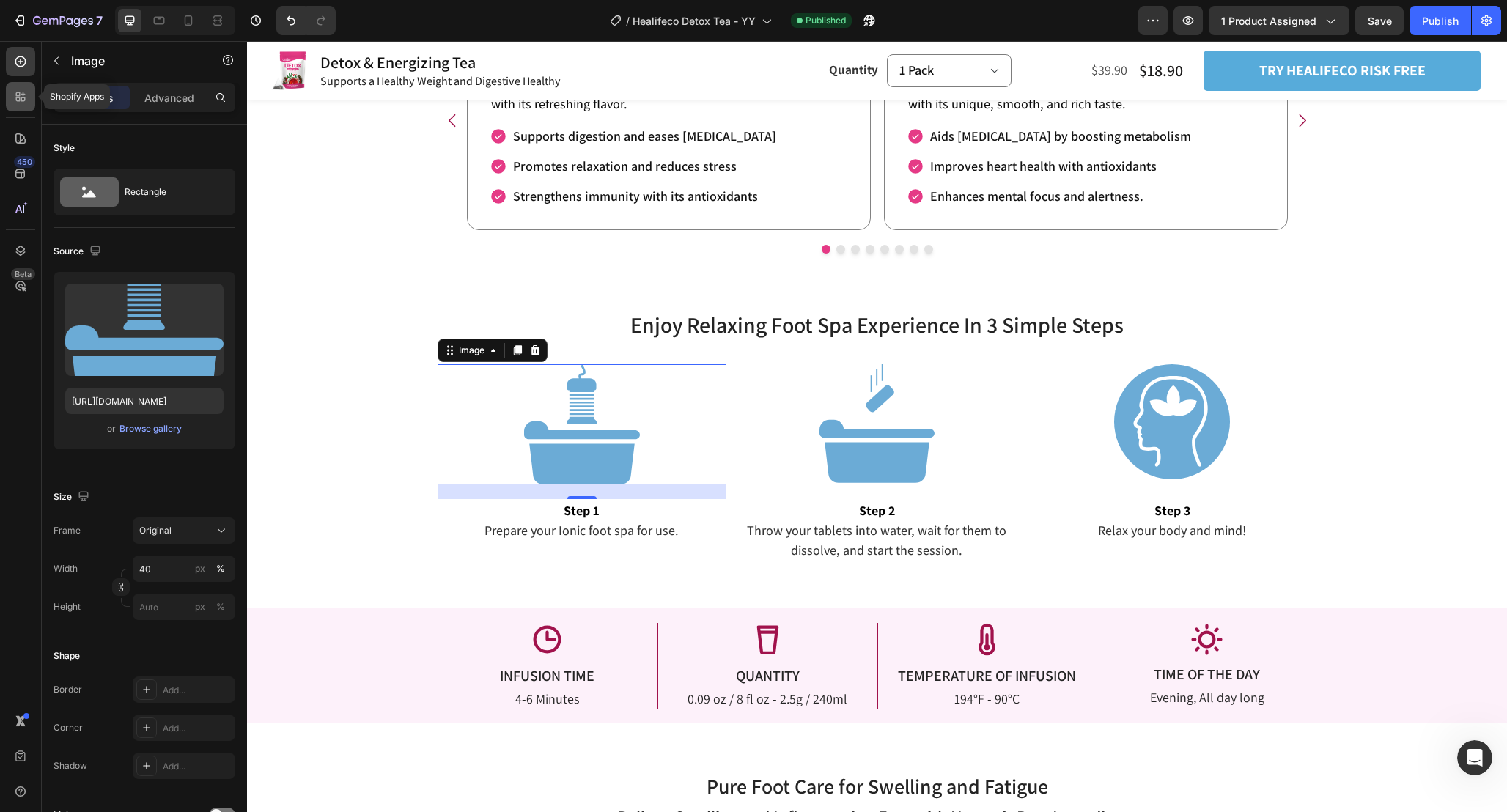
click at [30, 94] on div at bounding box center [20, 97] width 29 height 29
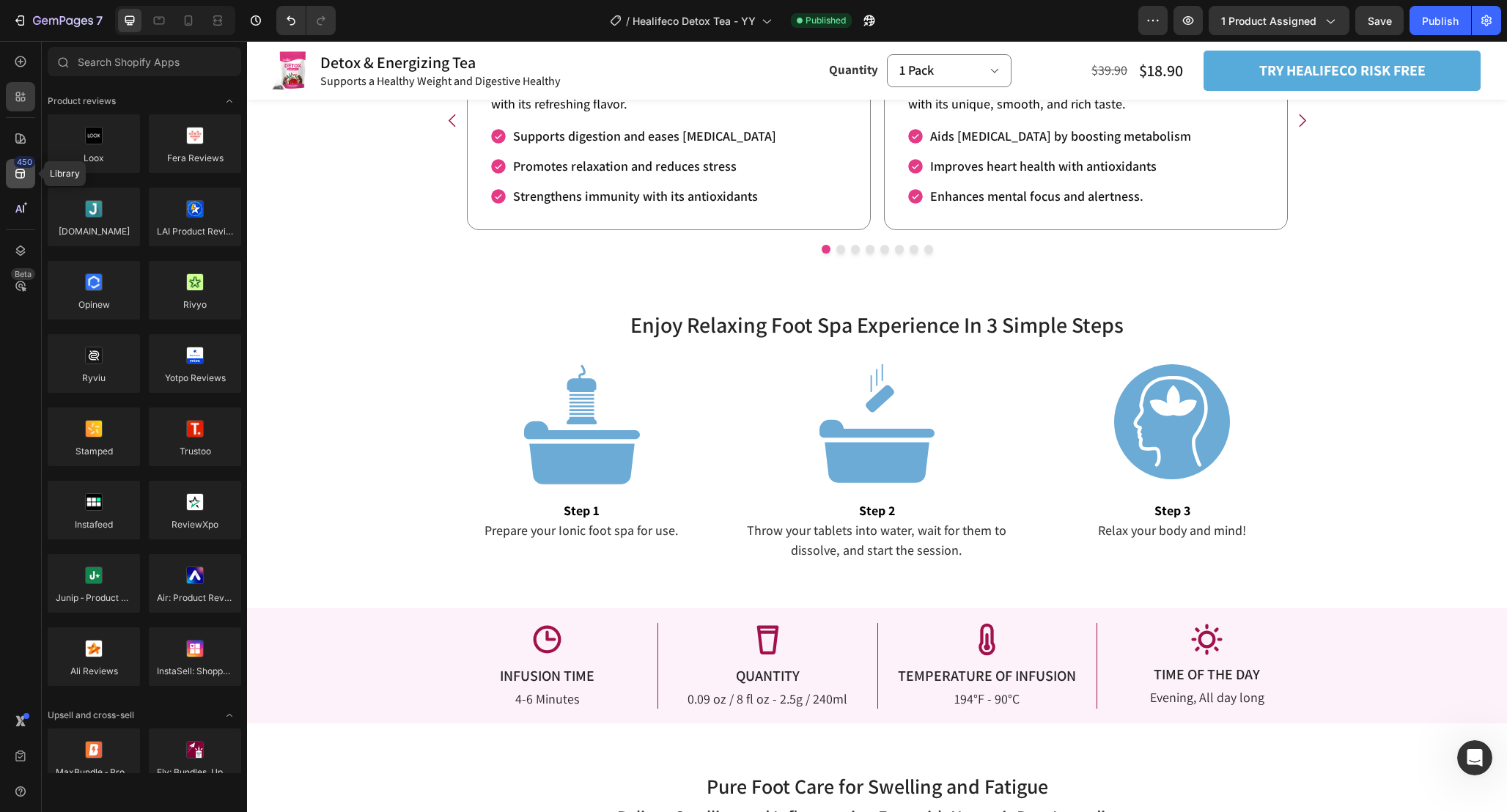
click at [23, 163] on div "450" at bounding box center [24, 161] width 21 height 12
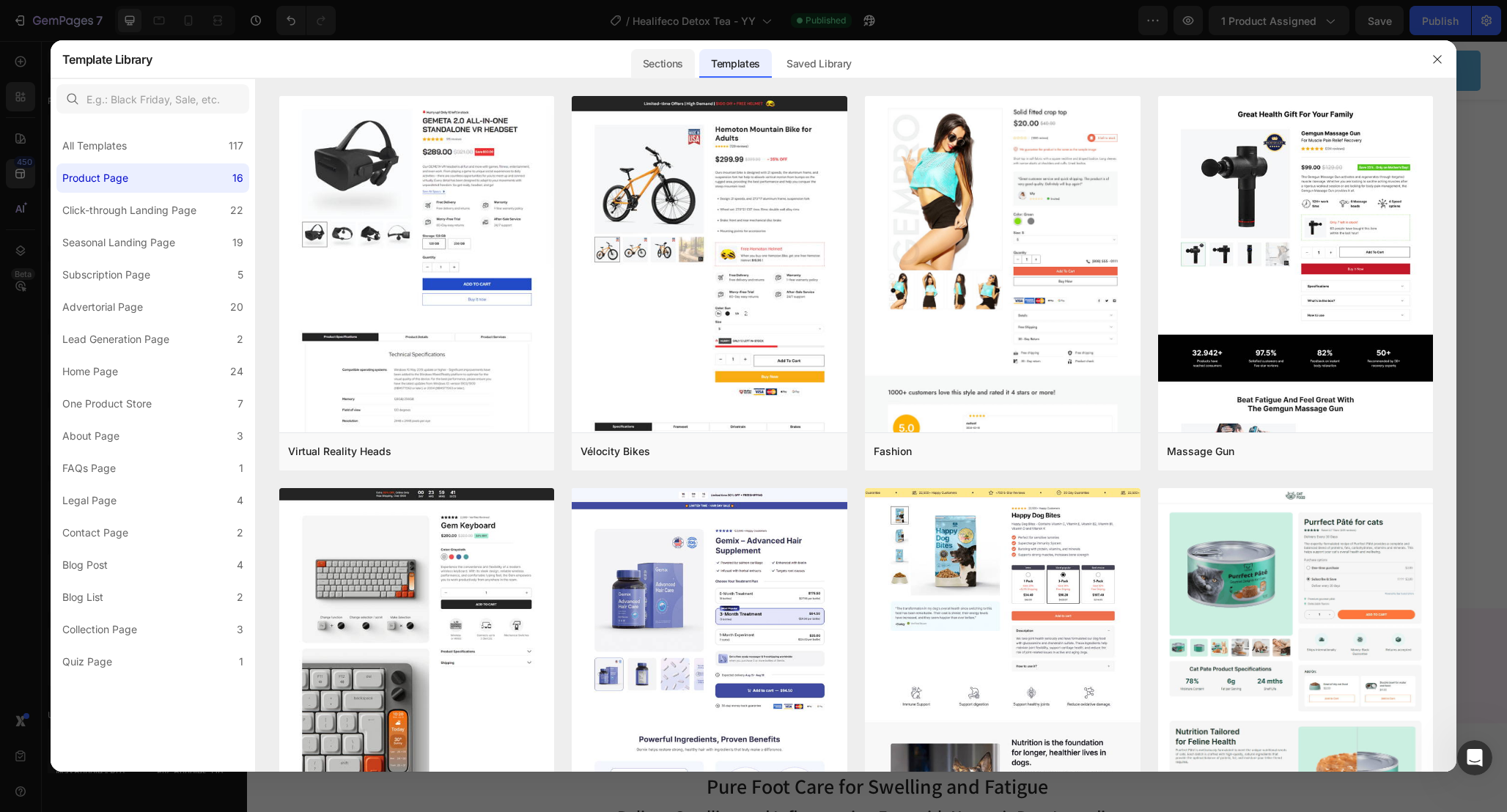
click at [649, 63] on div "Sections" at bounding box center [663, 64] width 64 height 29
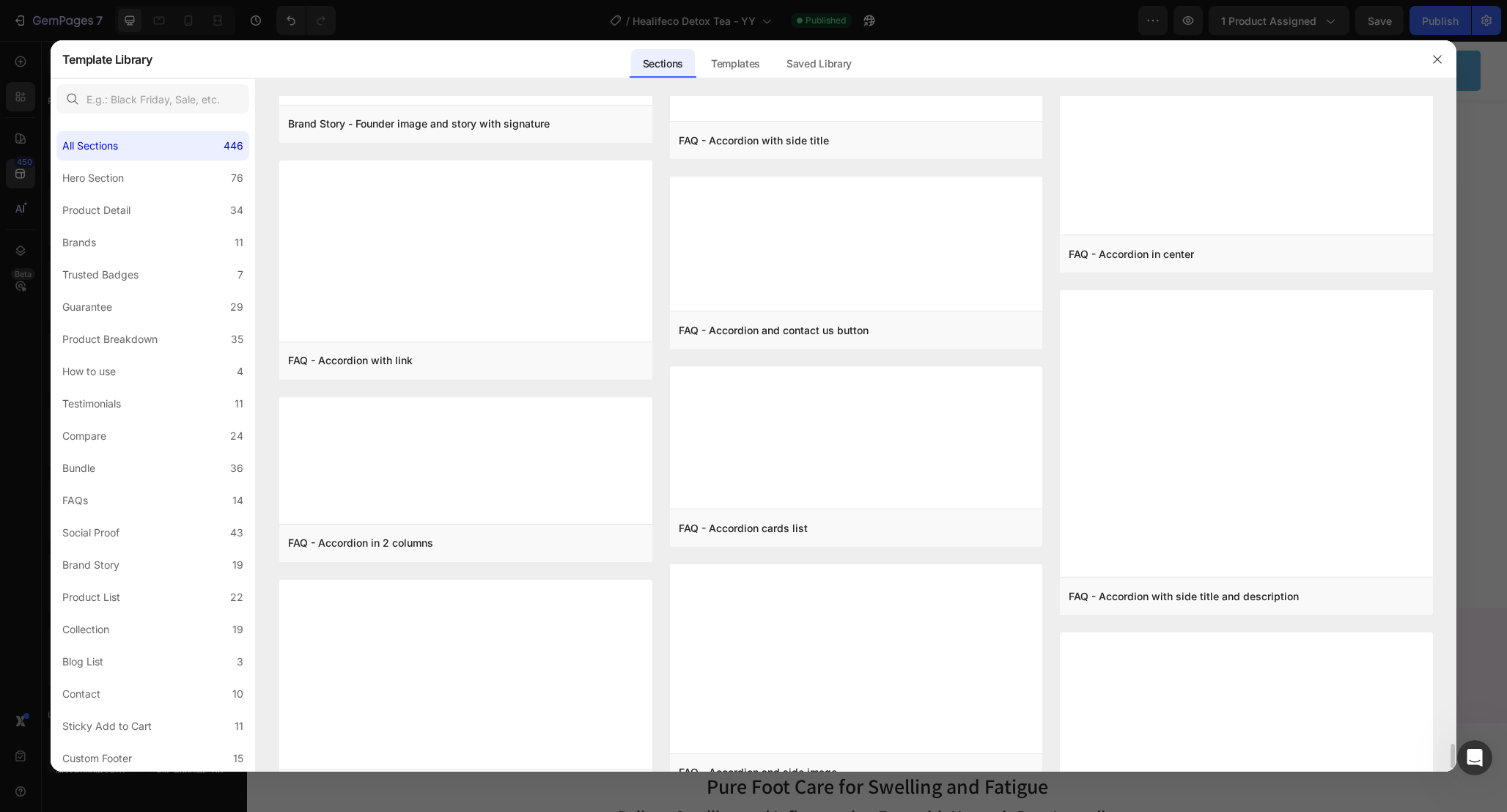
scroll to position [17540, 0]
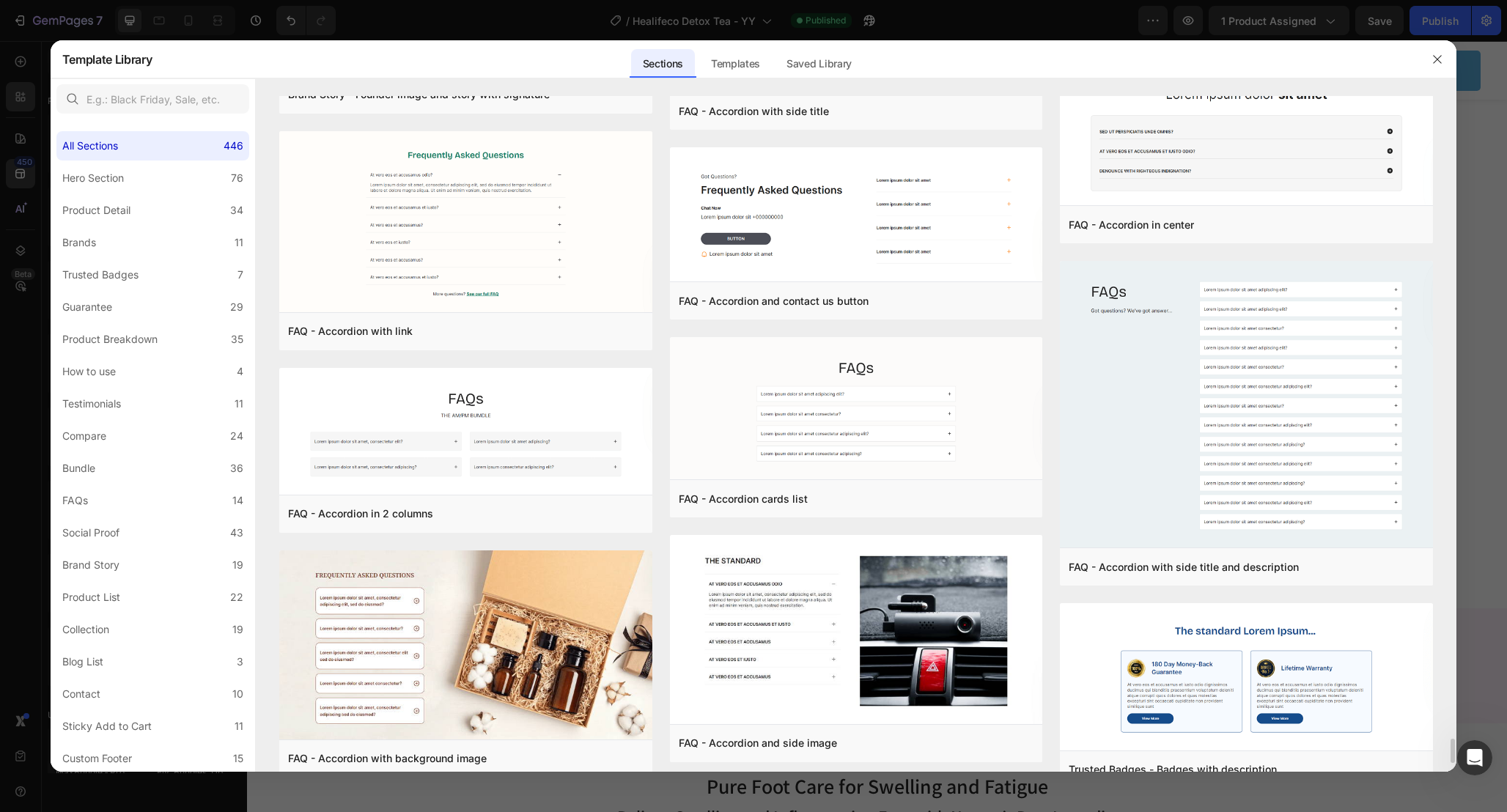
click at [1489, 448] on div at bounding box center [753, 406] width 1507 height 812
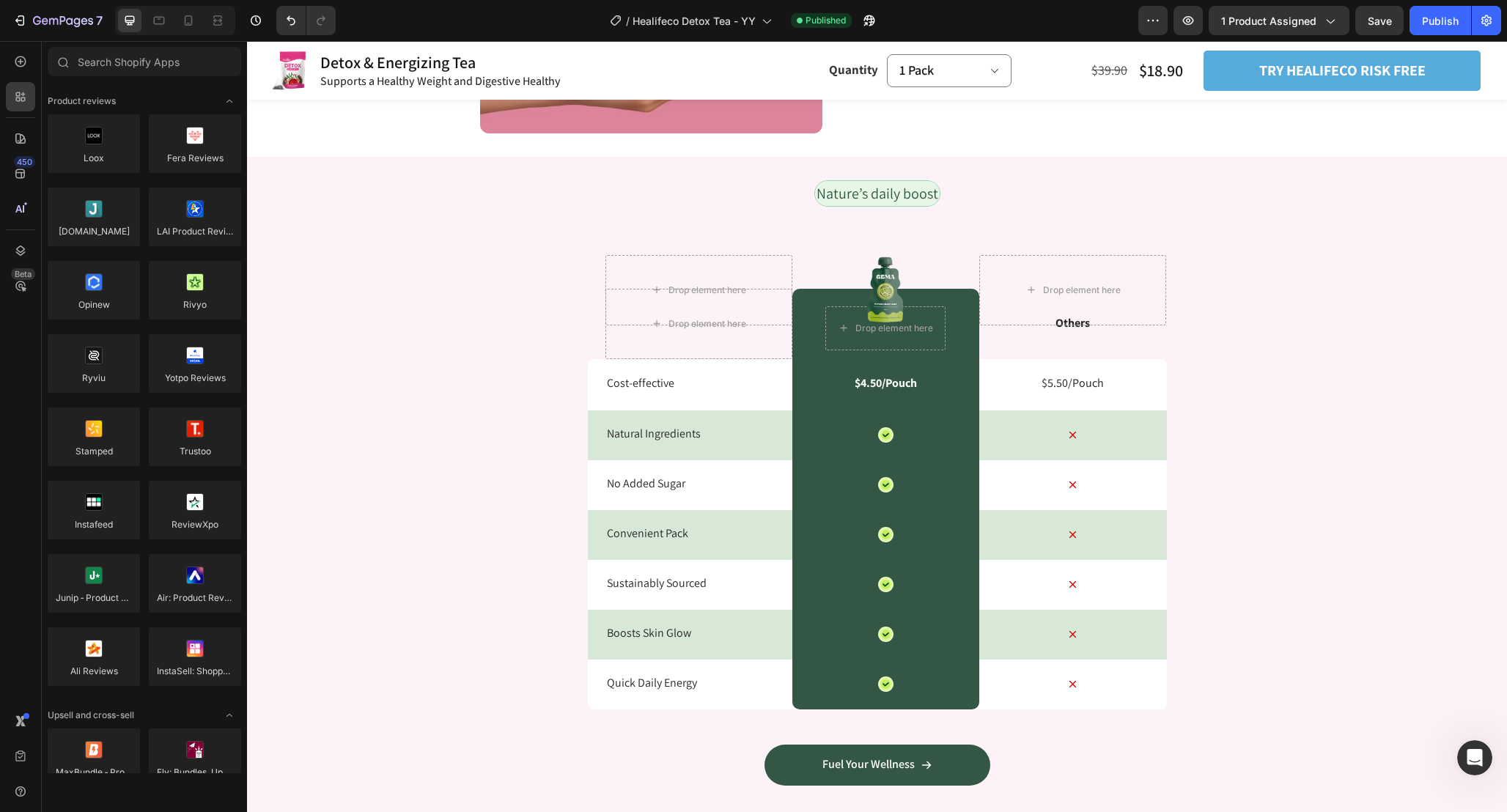
scroll to position [3489, 0]
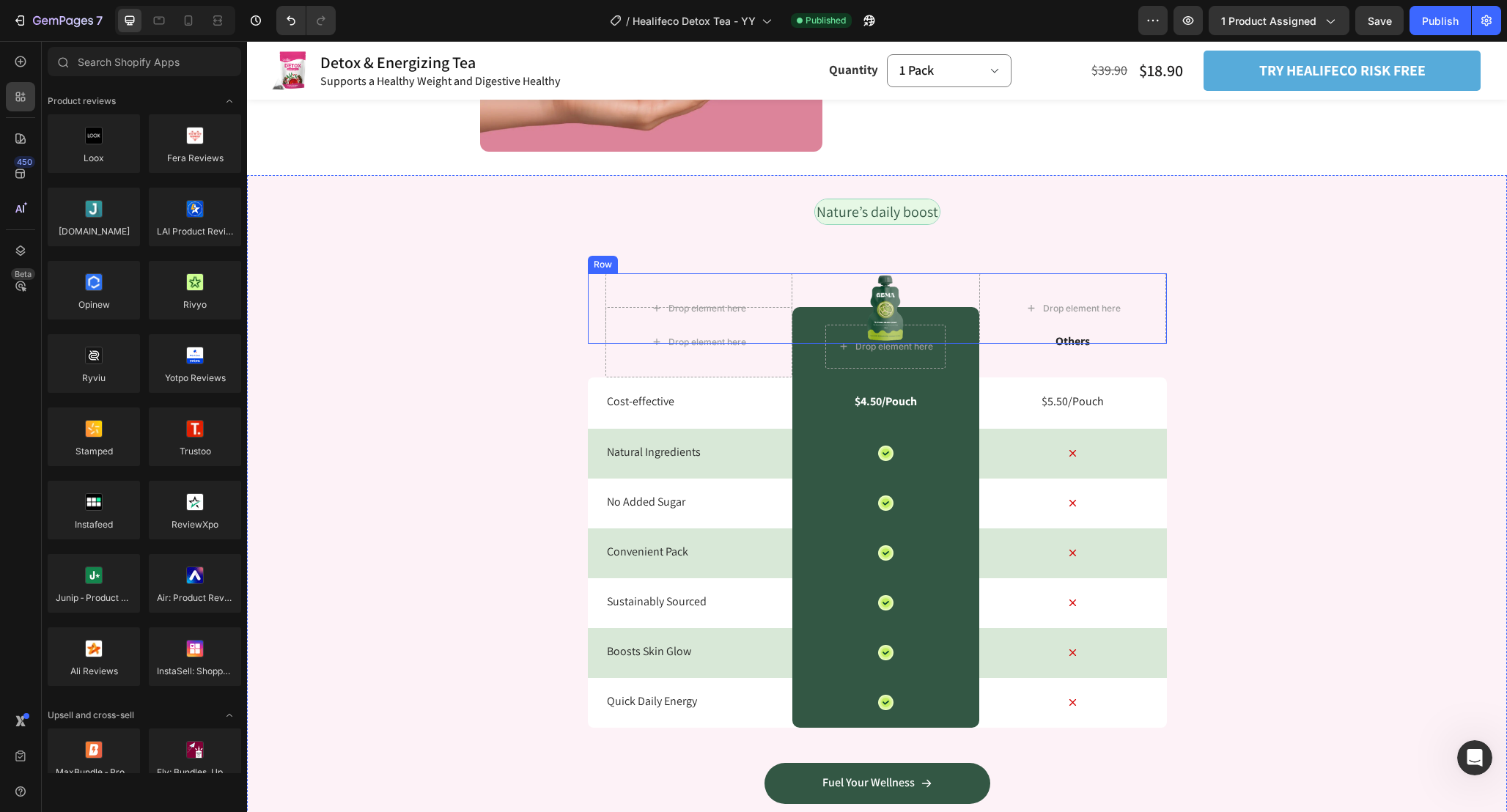
click at [971, 324] on div "Image" at bounding box center [885, 309] width 187 height 70
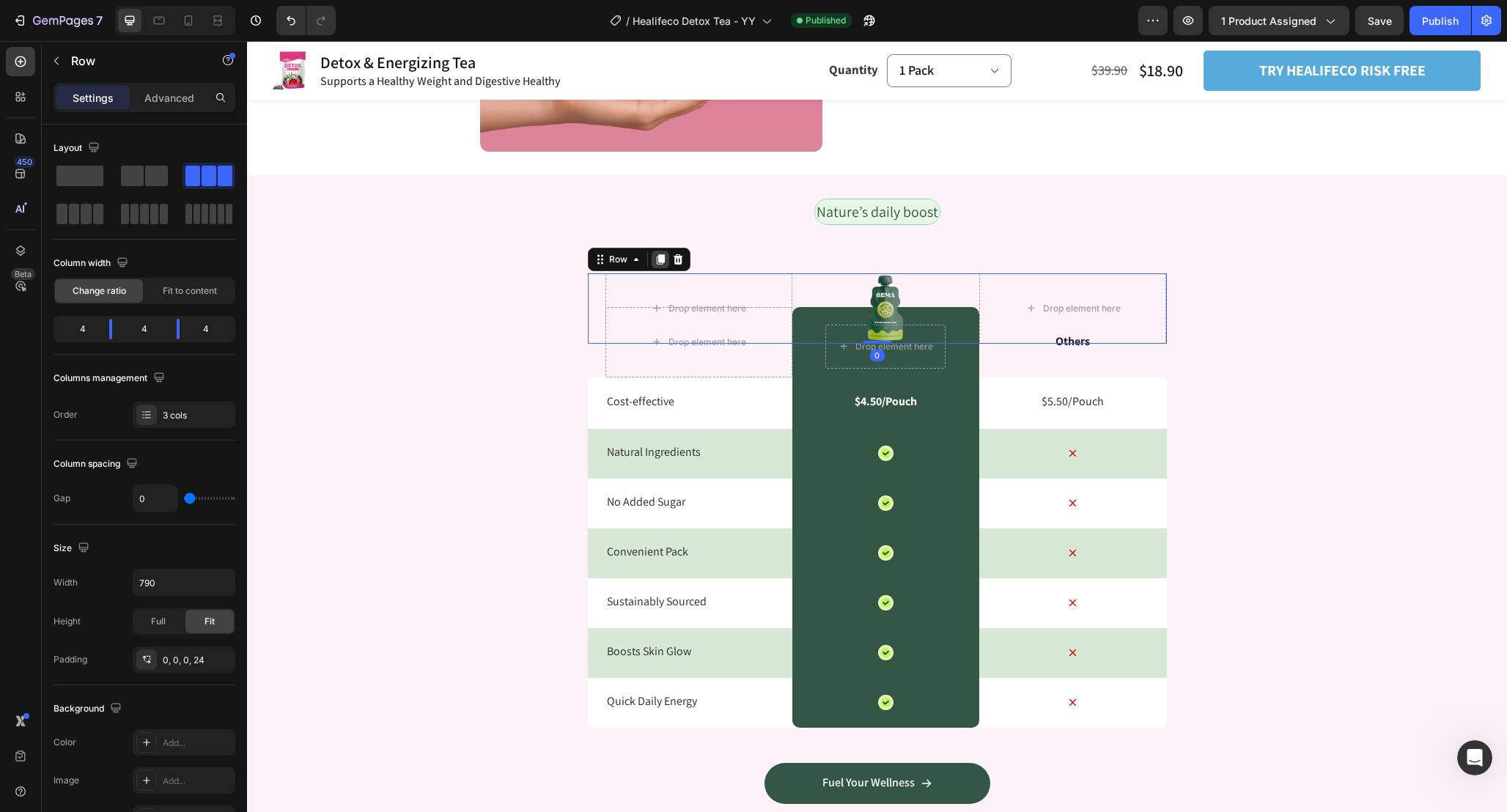
click at [661, 263] on icon at bounding box center [660, 259] width 12 height 12
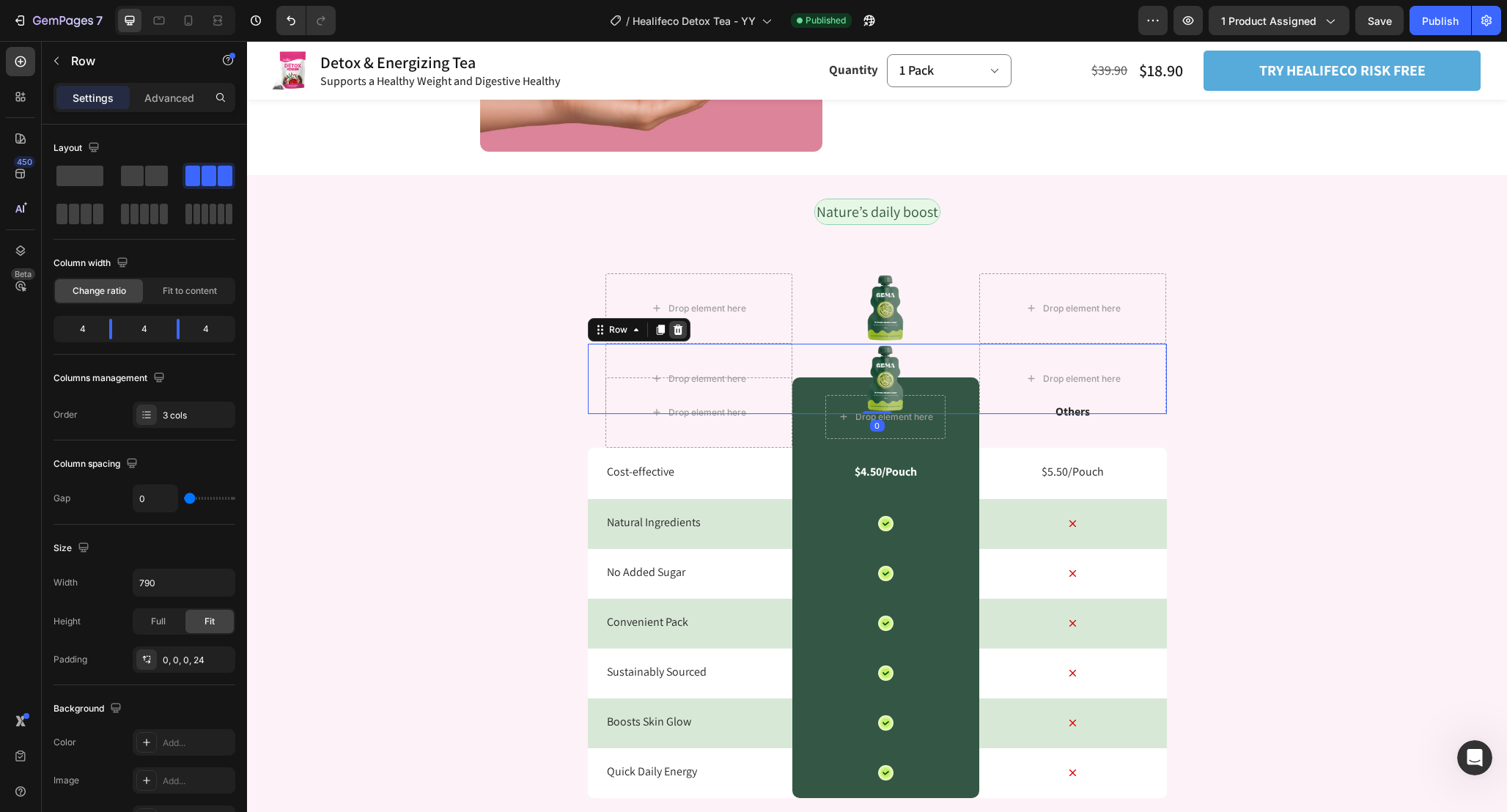
click at [679, 329] on icon at bounding box center [677, 329] width 9 height 10
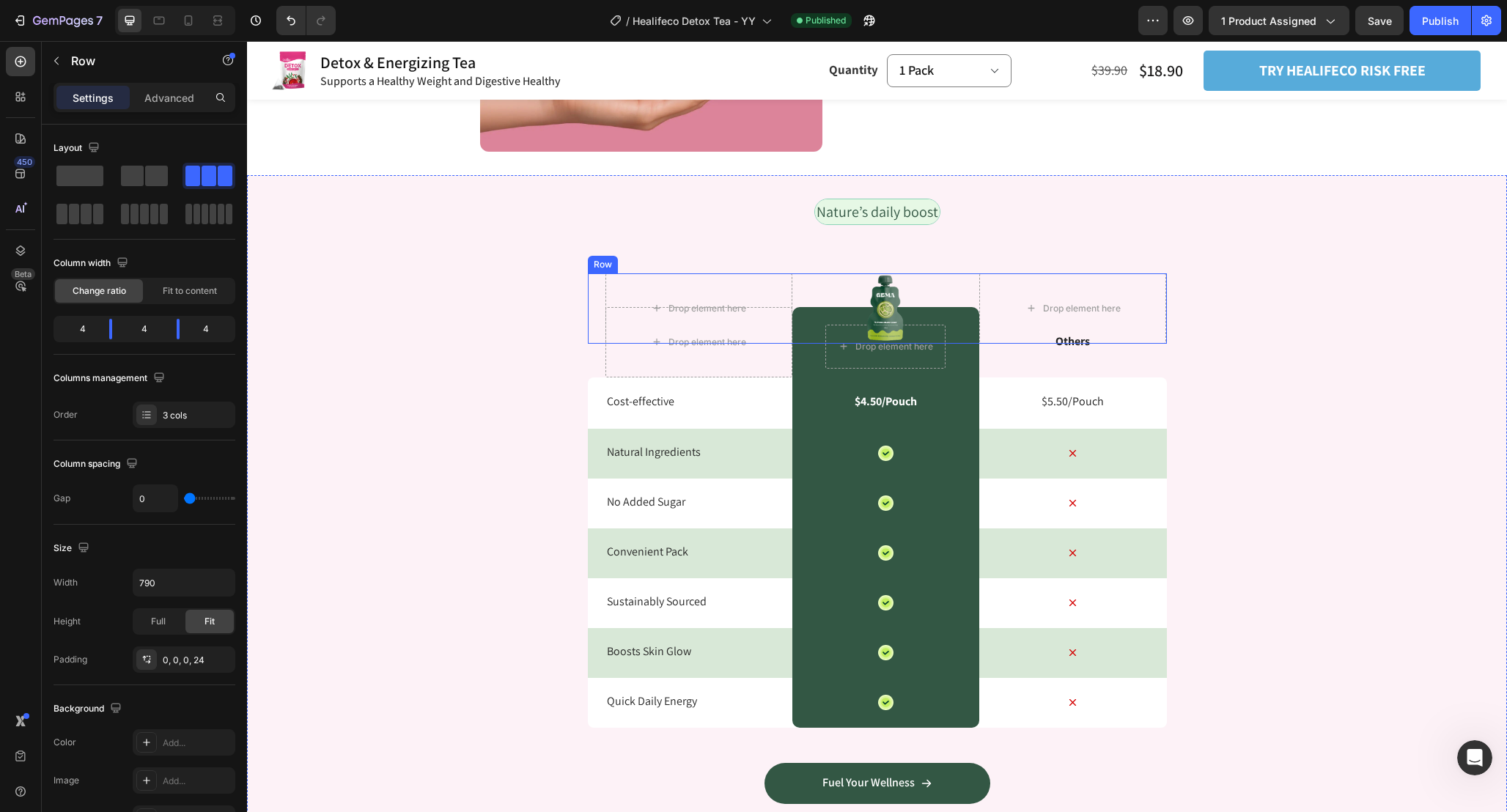
click at [824, 281] on div "Image" at bounding box center [885, 309] width 187 height 70
click at [199, 112] on div "Settings Advanced" at bounding box center [144, 103] width 206 height 41
click at [173, 106] on div "Advanced" at bounding box center [170, 97] width 74 height 23
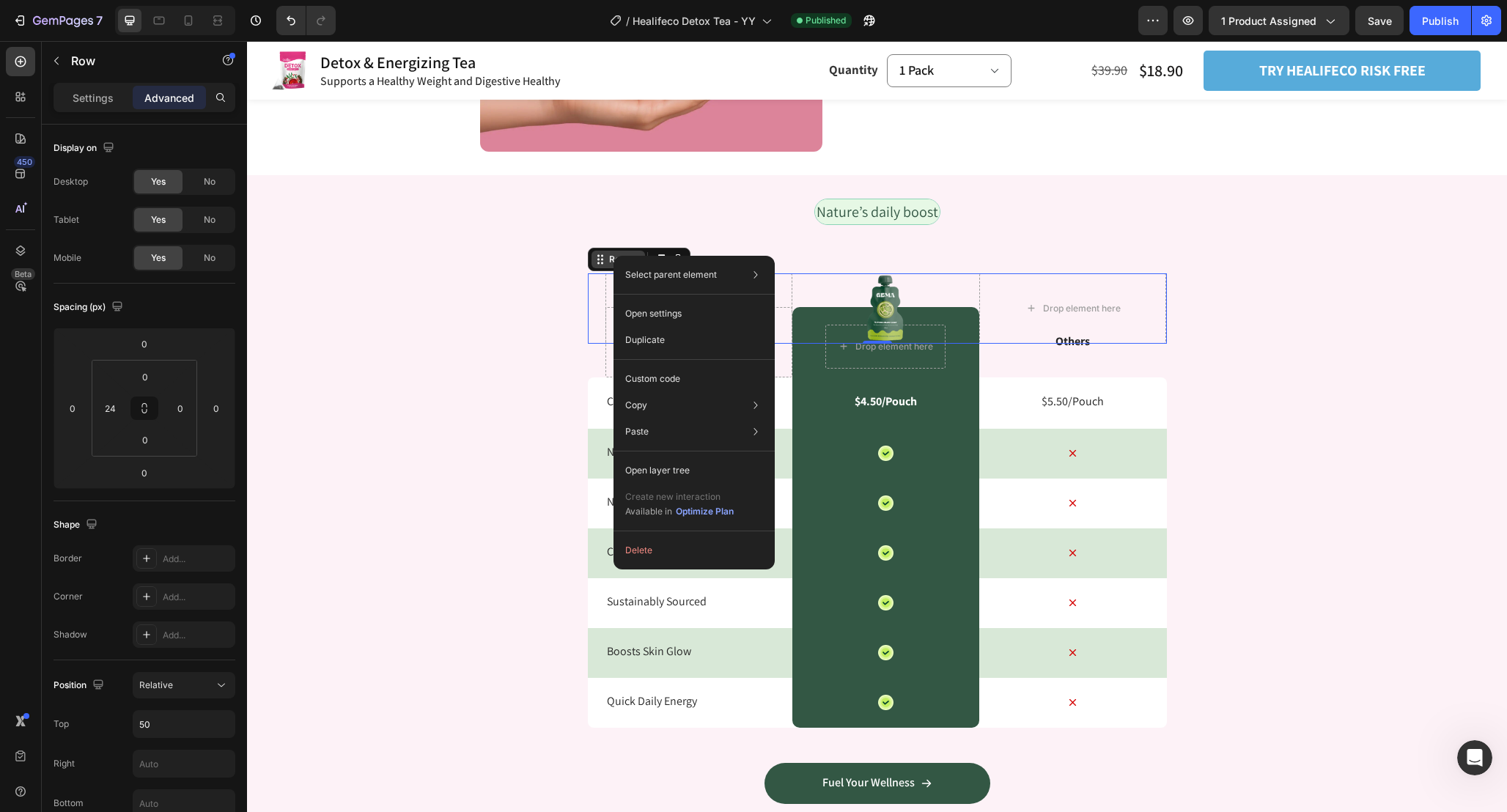
drag, startPoint x: 613, startPoint y: 255, endPoint x: 863, endPoint y: 299, distance: 253.8
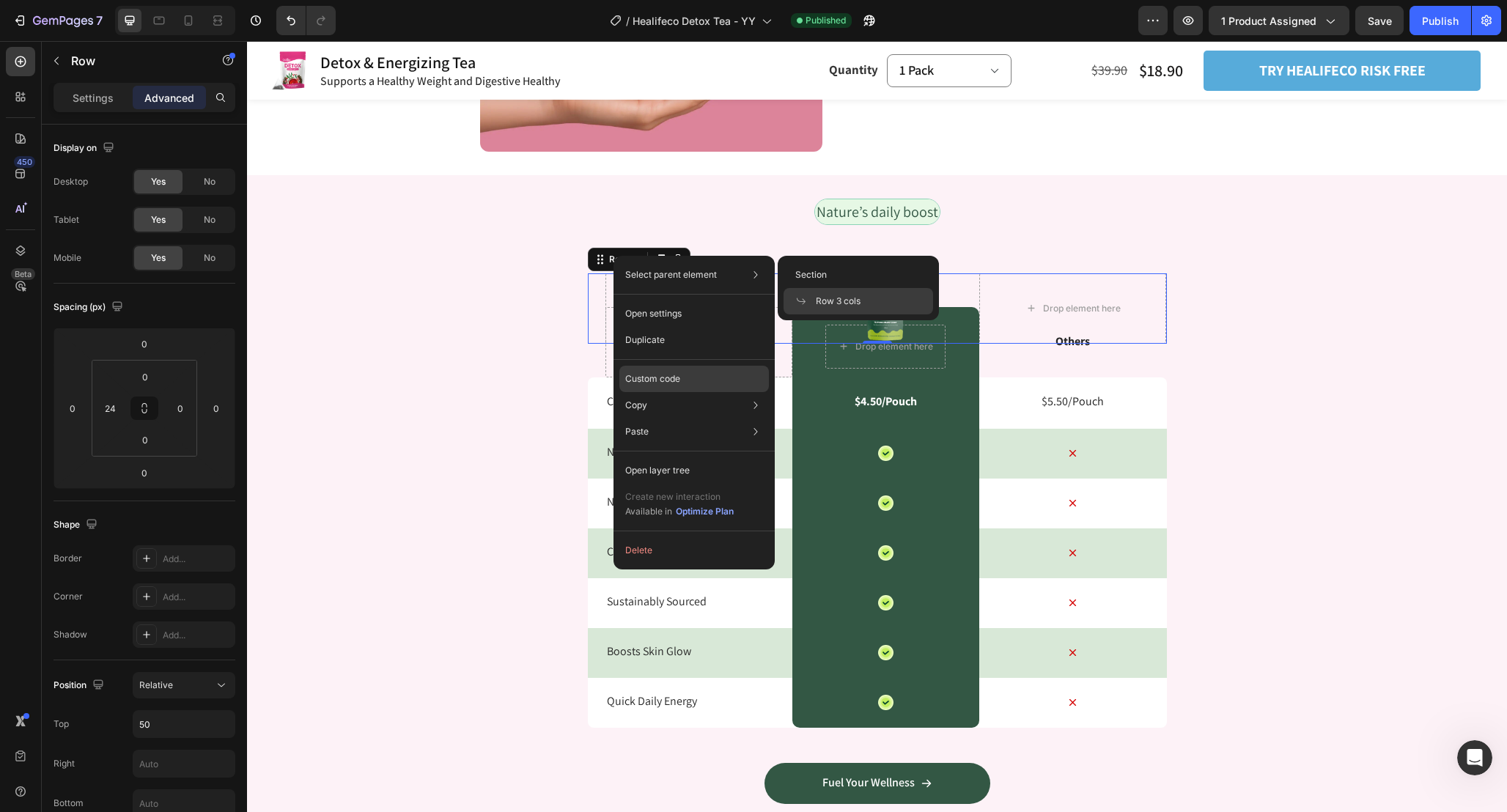
click at [678, 418] on div "Custom code" at bounding box center [694, 431] width 149 height 27
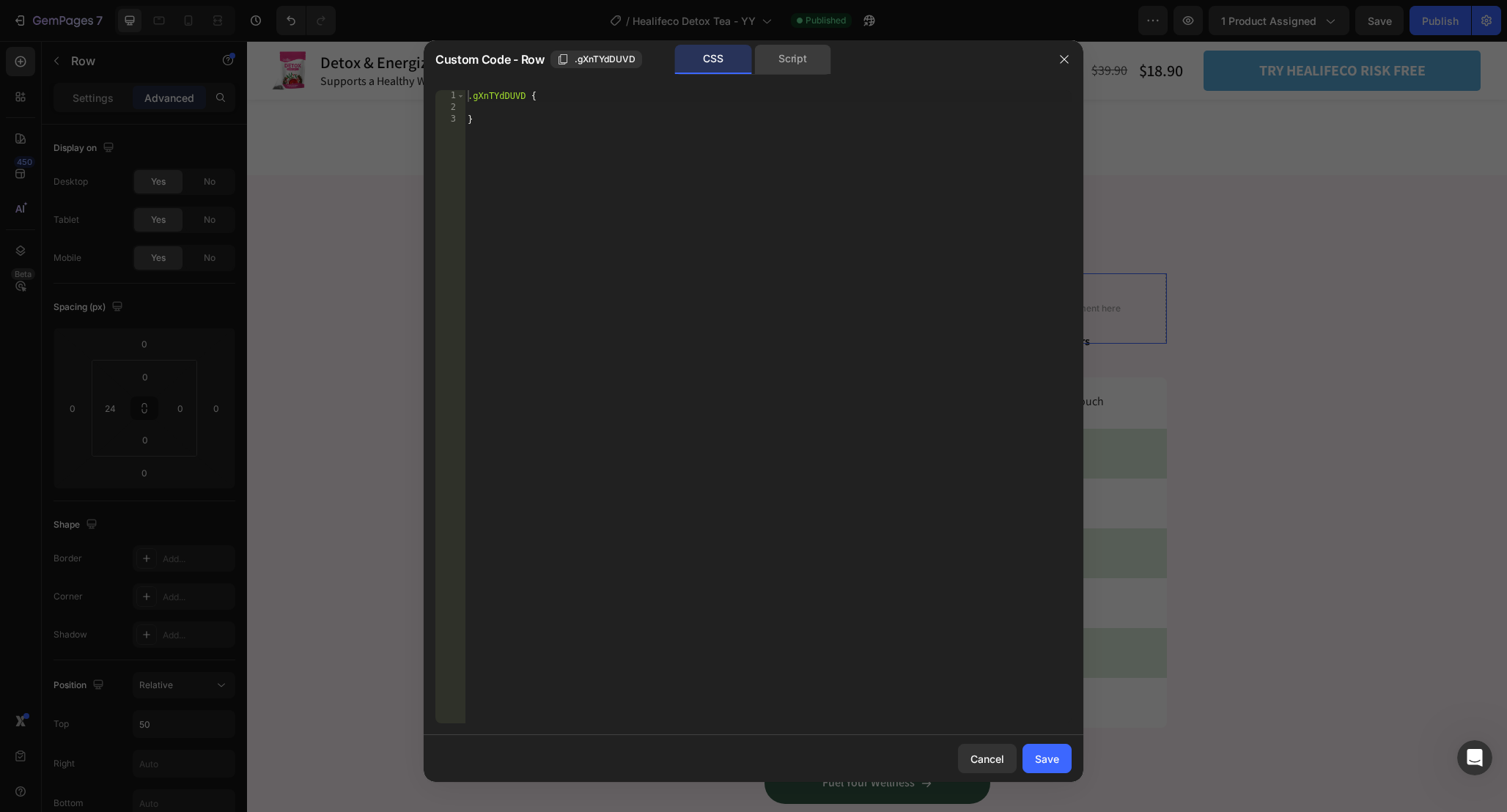
click at [780, 45] on div "Script" at bounding box center [792, 60] width 77 height 29
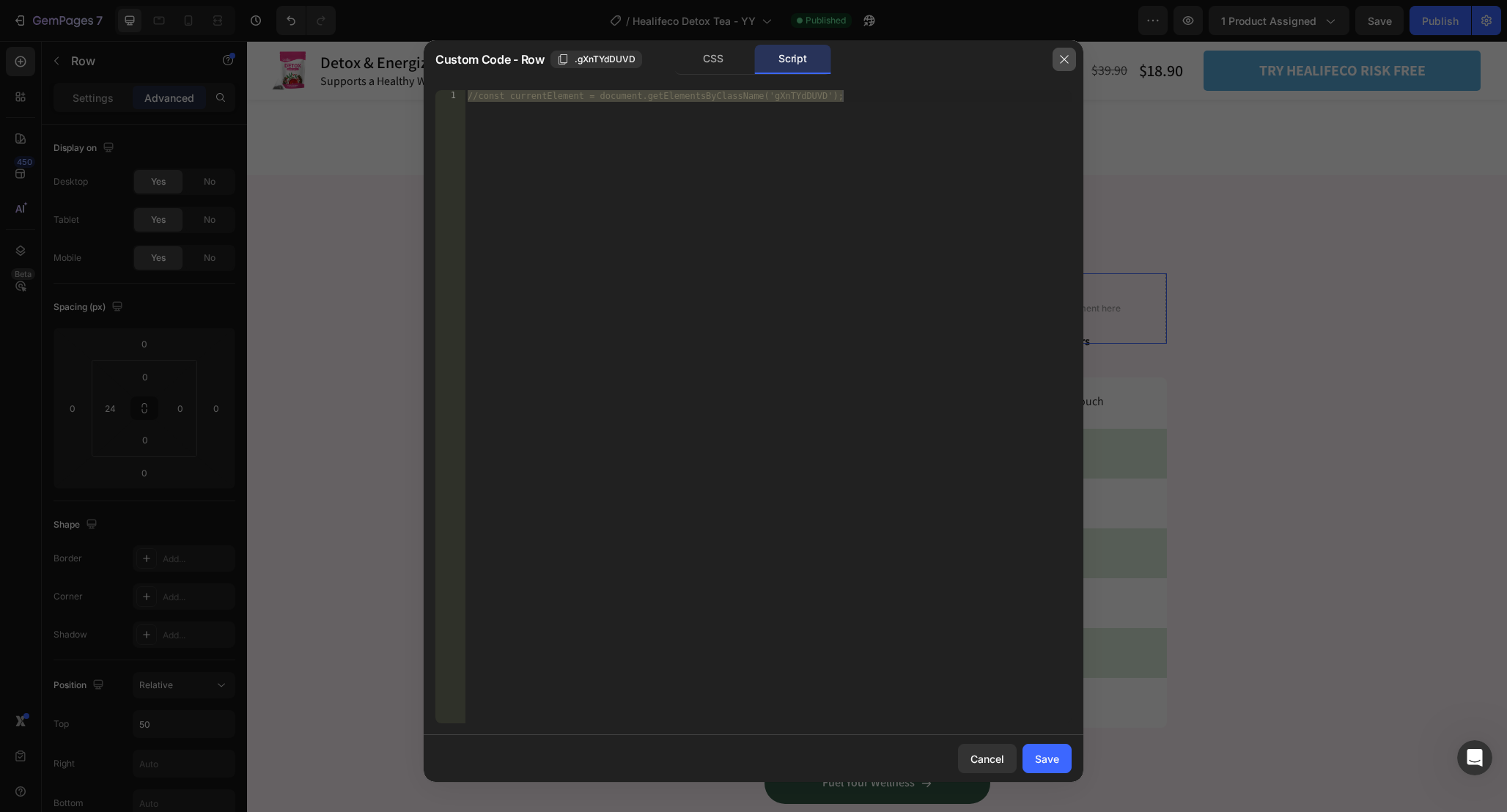
click at [1064, 53] on button "button" at bounding box center [1064, 59] width 23 height 23
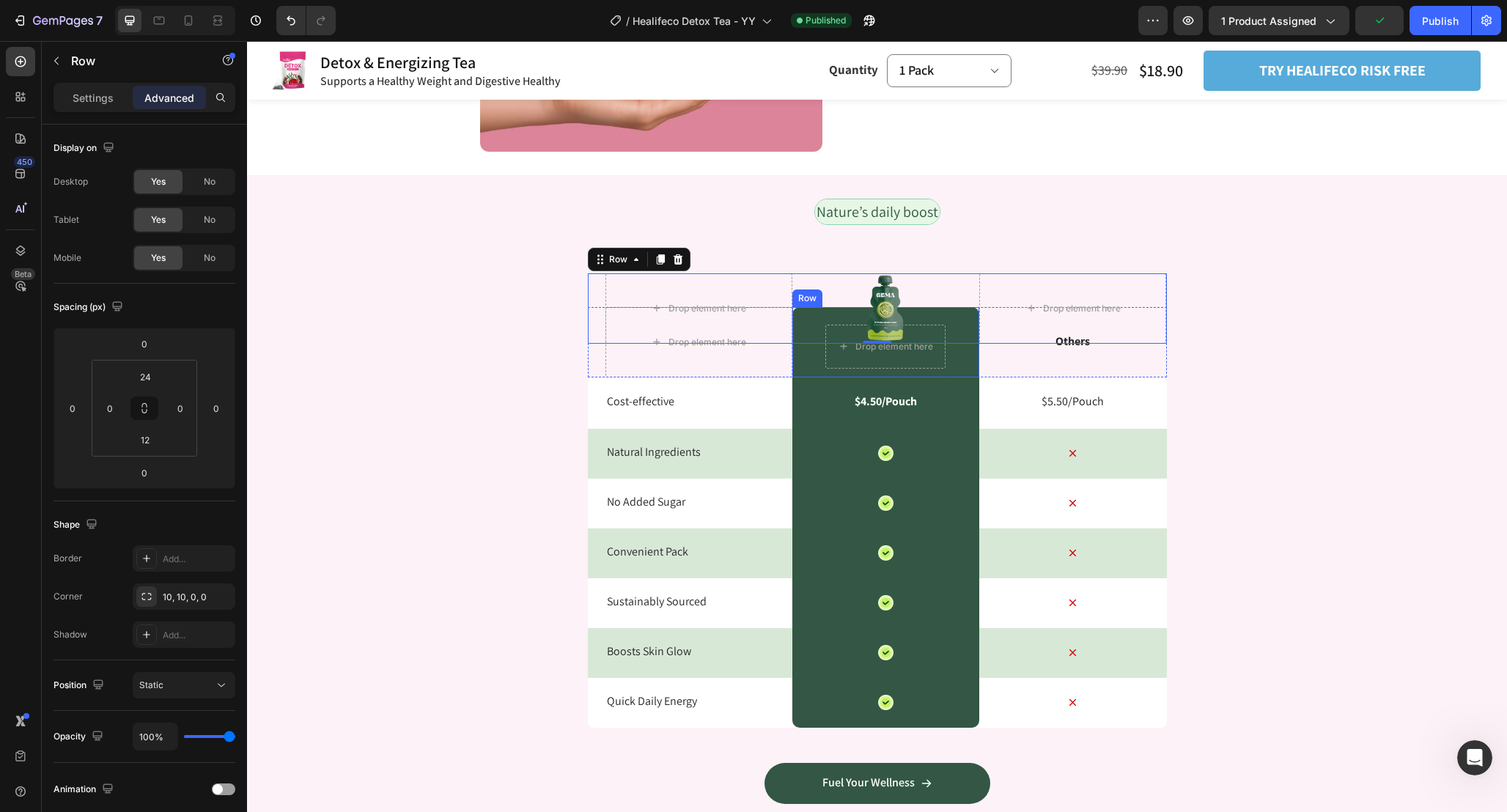
click at [962, 370] on div "Drop element here Row" at bounding box center [885, 342] width 187 height 70
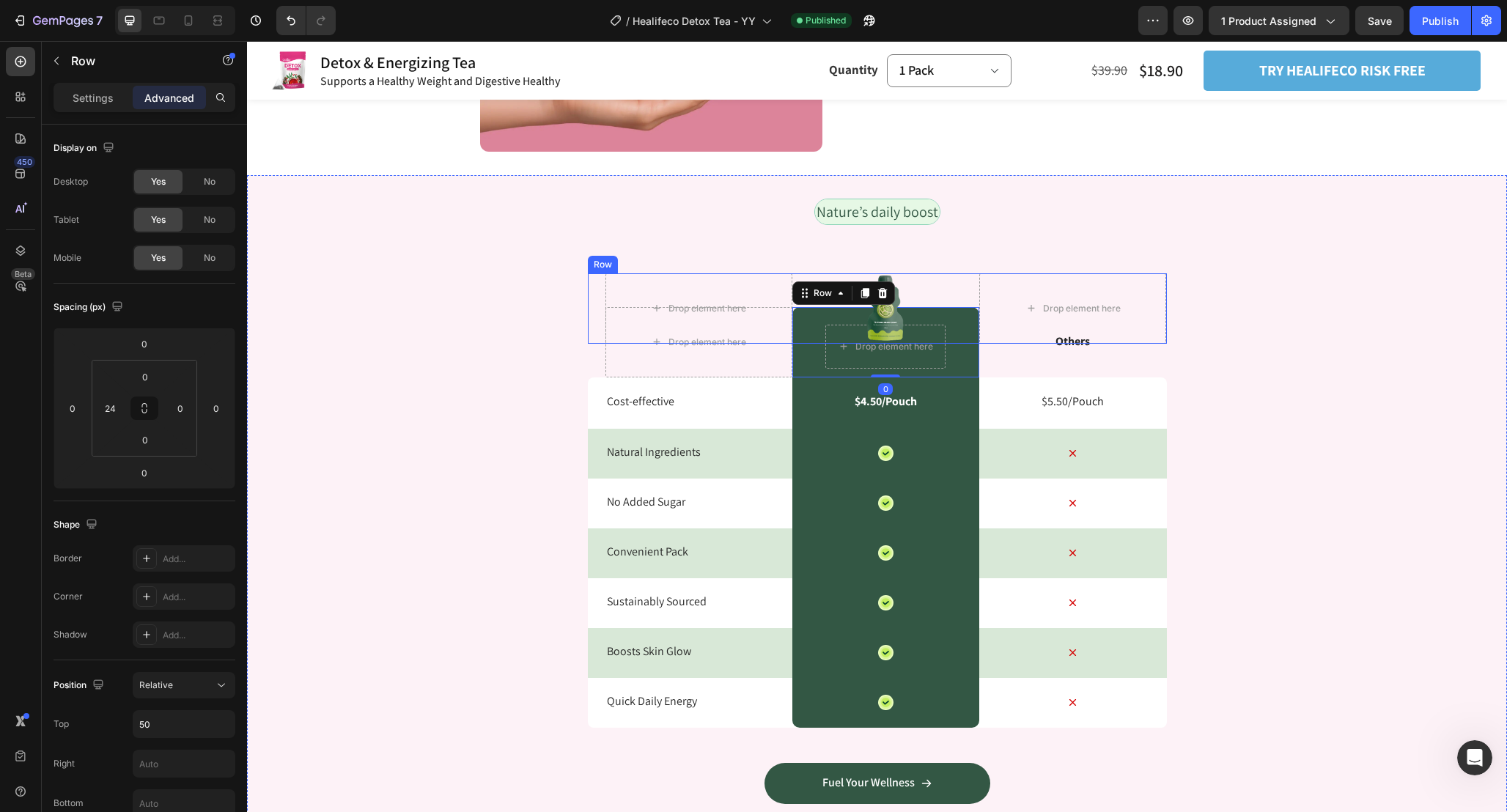
click at [962, 288] on div "Image" at bounding box center [885, 309] width 187 height 70
click at [965, 361] on div "Drop element here Row 0" at bounding box center [885, 342] width 187 height 70
click at [599, 292] on div "Drop element here Image Drop element here Row" at bounding box center [877, 309] width 579 height 70
click at [662, 257] on icon at bounding box center [660, 259] width 8 height 10
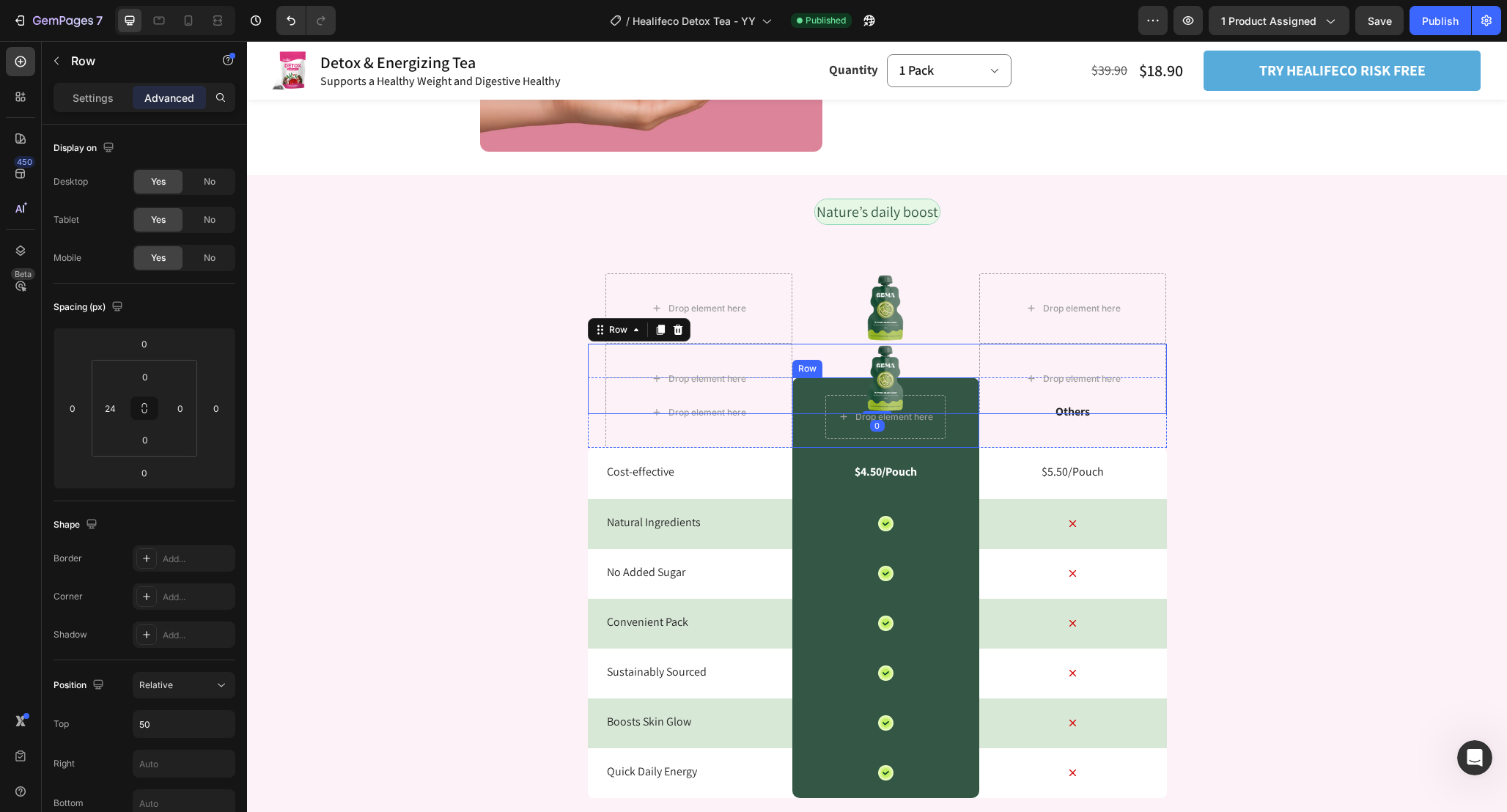
click at [810, 440] on div "Drop element here Row" at bounding box center [885, 412] width 187 height 70
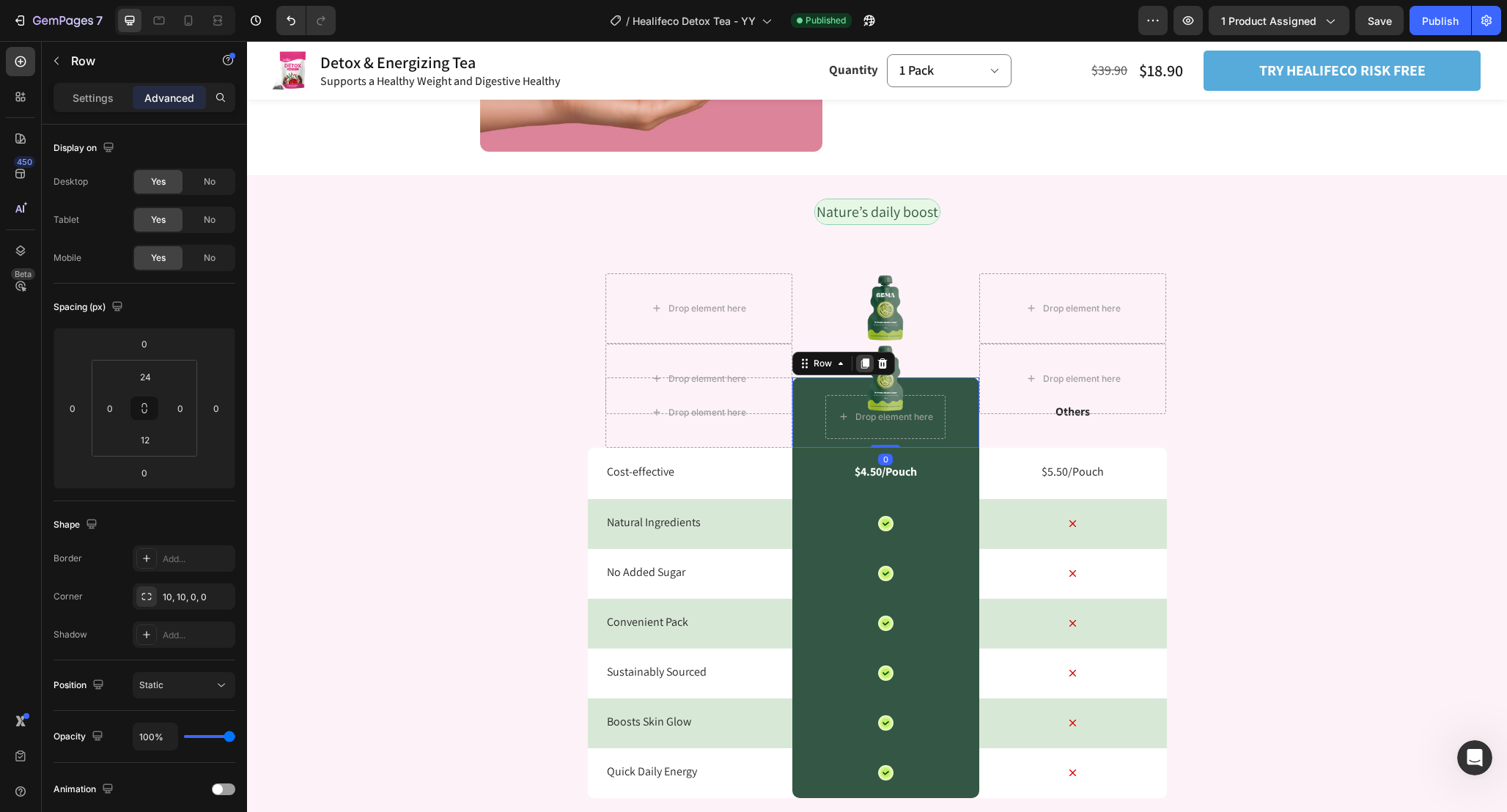
click at [866, 361] on icon at bounding box center [865, 363] width 8 height 10
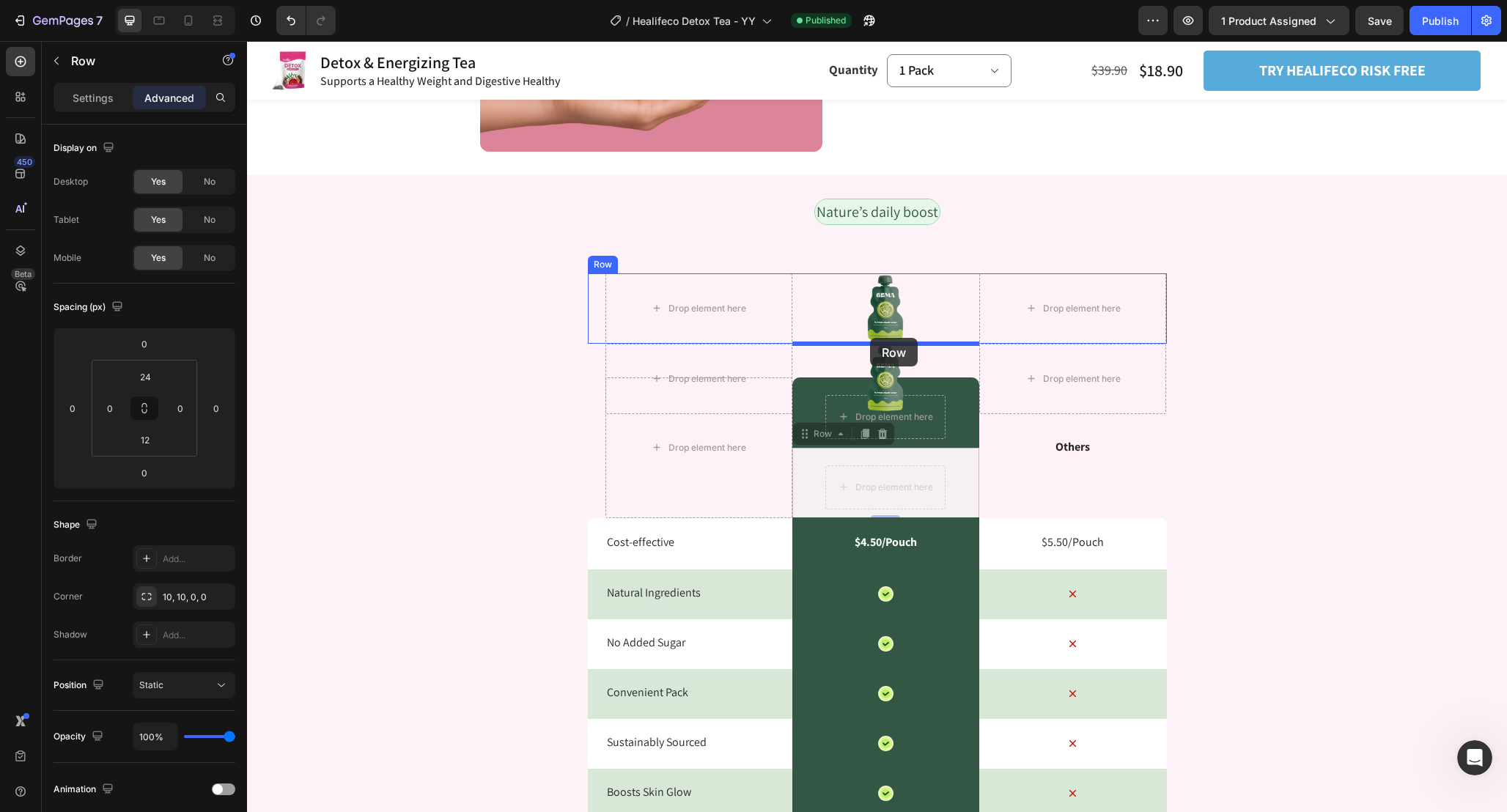
drag, startPoint x: 803, startPoint y: 434, endPoint x: 870, endPoint y: 338, distance: 117.1
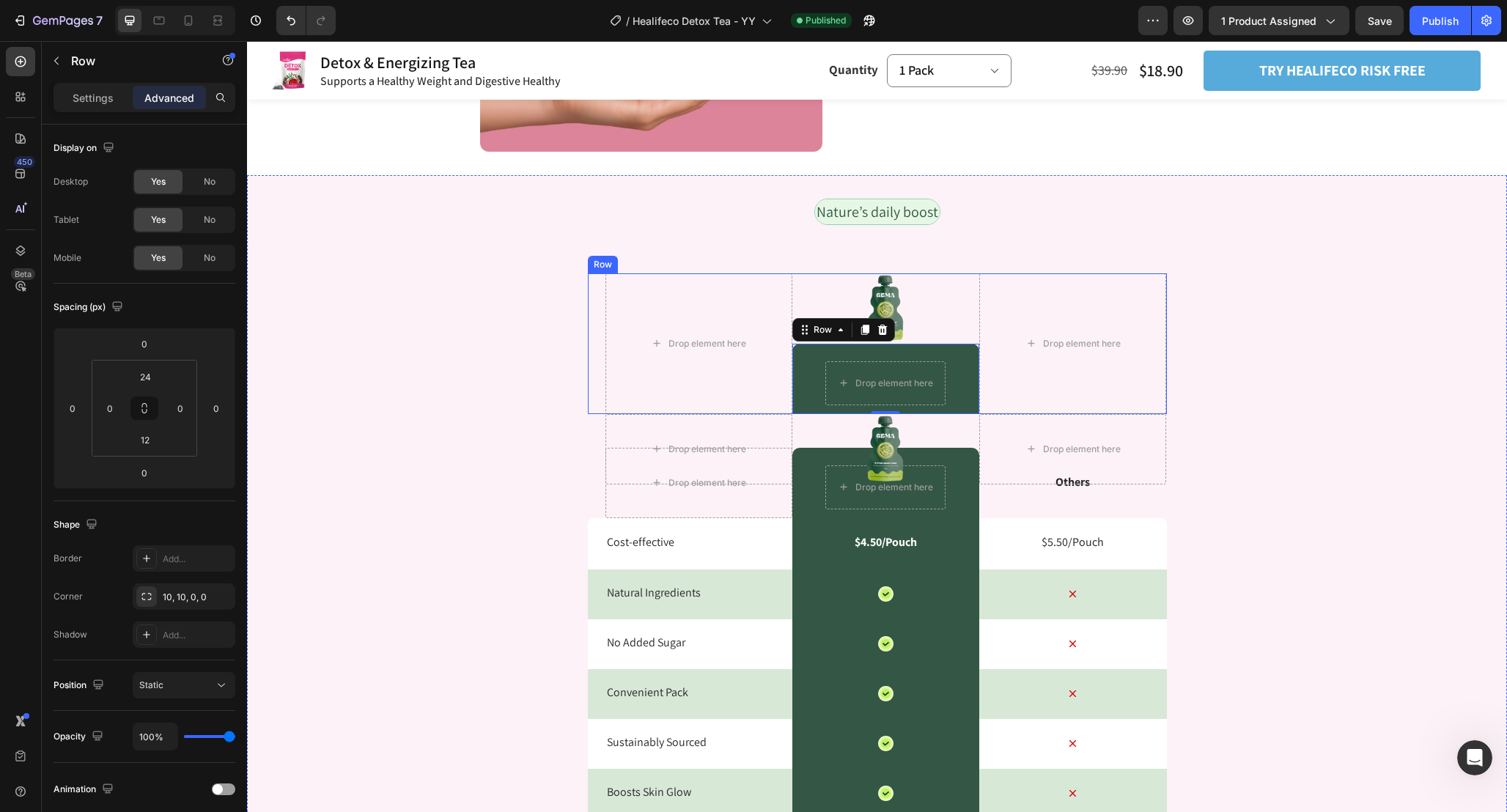
click at [957, 306] on div "Image Drop element here Row 0" at bounding box center [885, 344] width 187 height 141
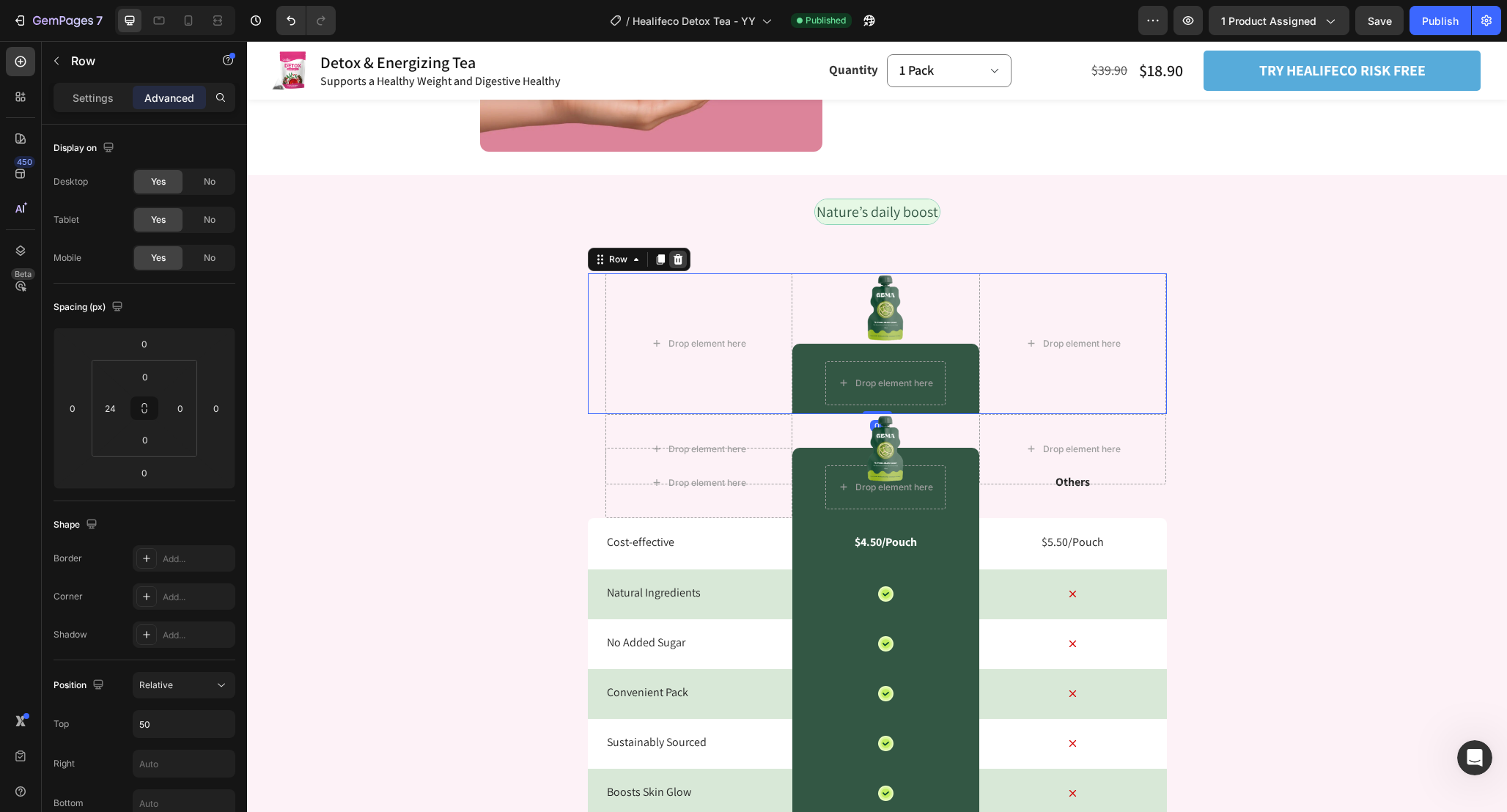
click at [683, 259] on div at bounding box center [677, 259] width 18 height 18
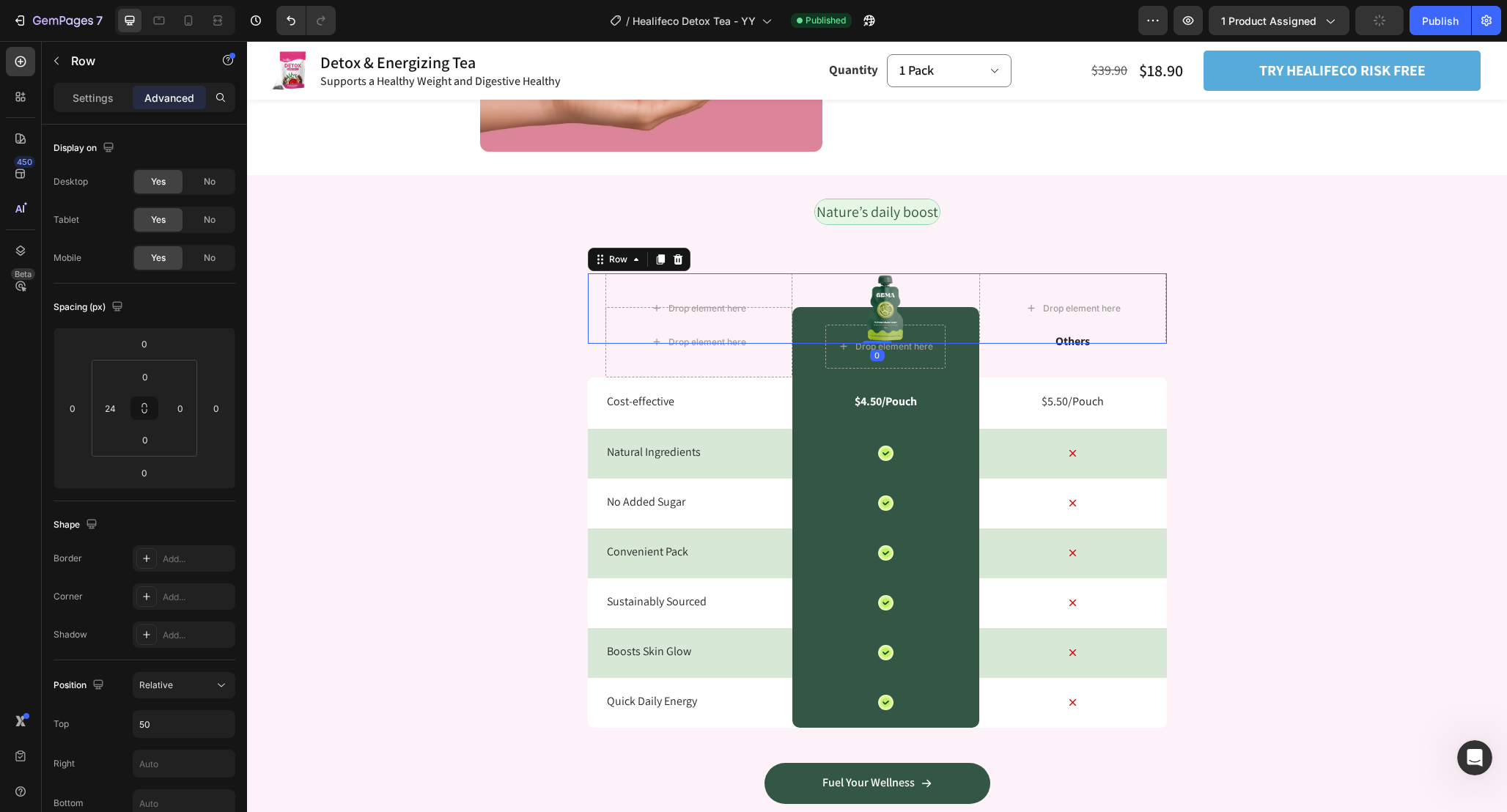
click at [798, 291] on div "Image" at bounding box center [885, 309] width 187 height 70
click at [664, 256] on icon at bounding box center [660, 259] width 8 height 10
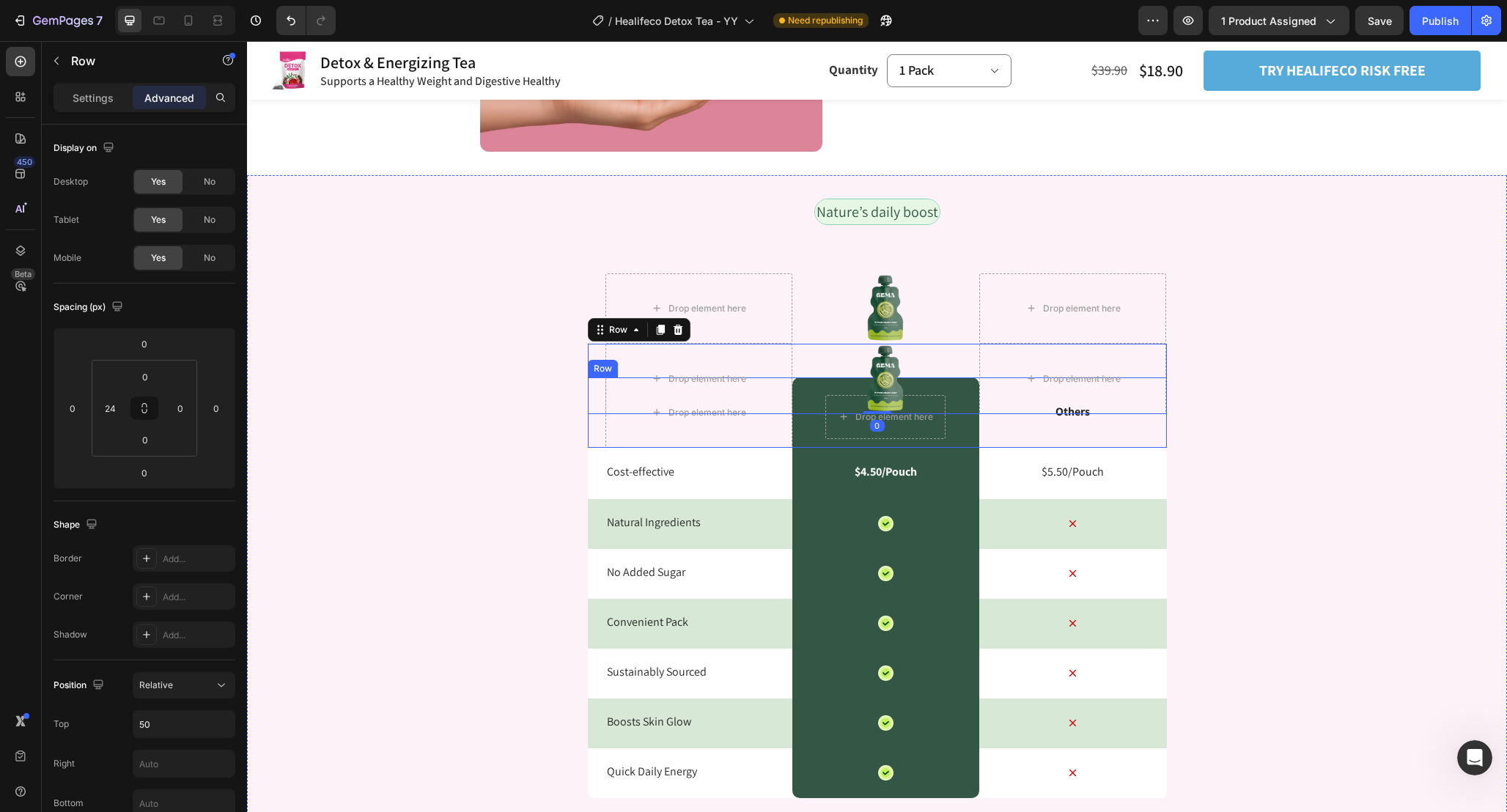
click at [599, 430] on div "Drop element here Drop element here Row Others Text Block Row" at bounding box center [877, 412] width 579 height 70
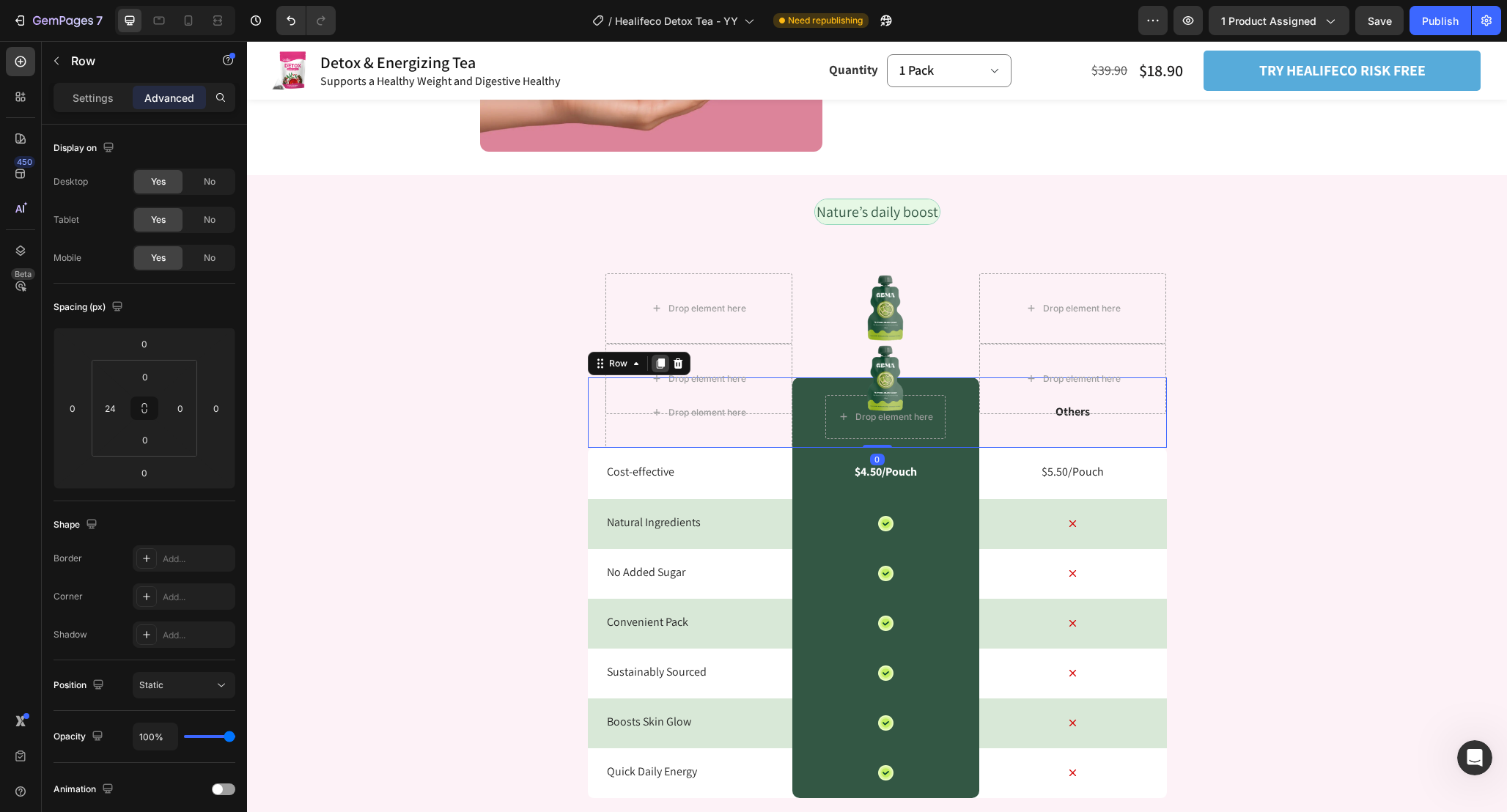
click at [657, 363] on icon at bounding box center [660, 363] width 8 height 10
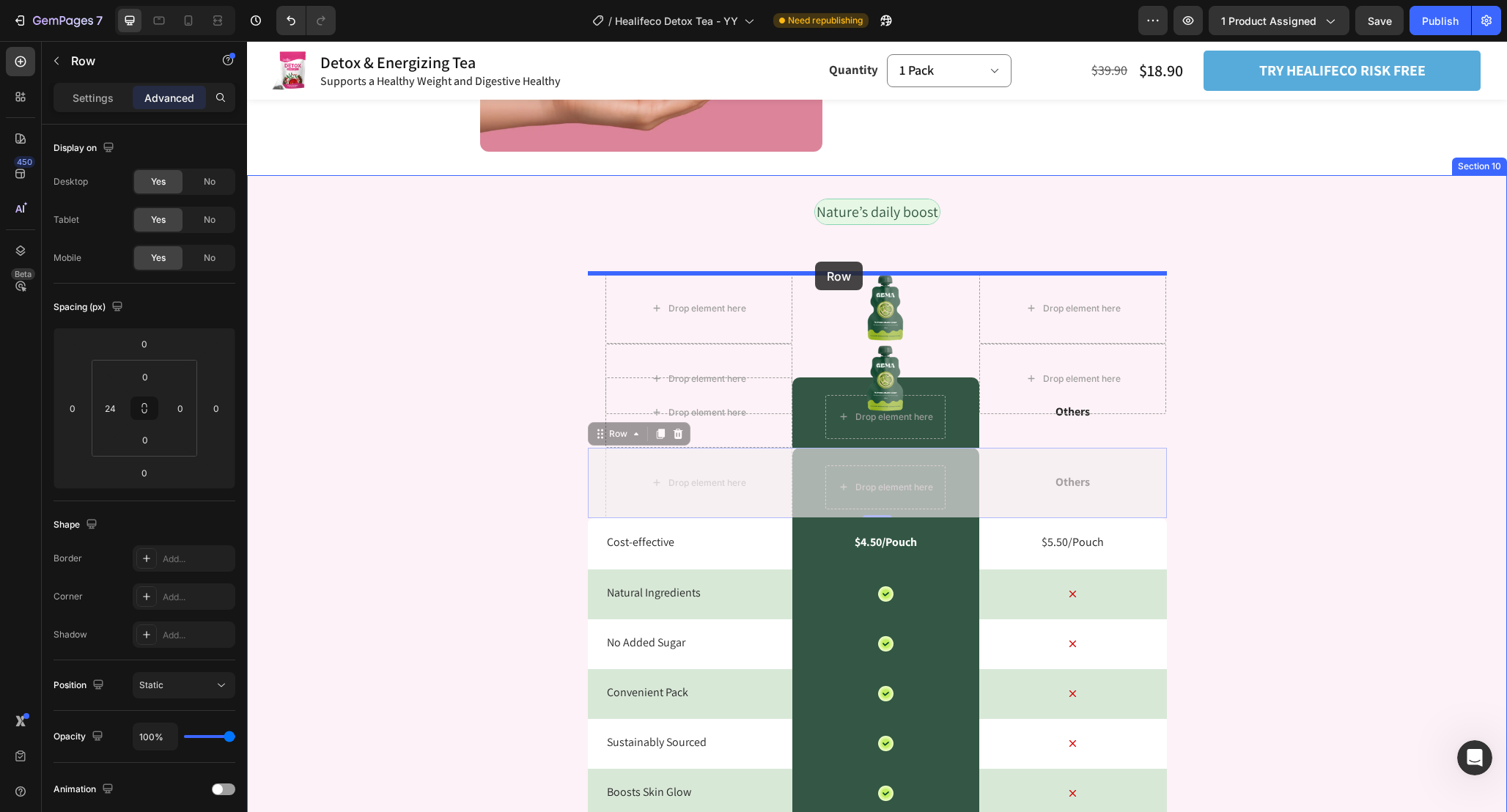
drag, startPoint x: 598, startPoint y: 430, endPoint x: 815, endPoint y: 262, distance: 274.4
click at [815, 262] on div "Header Product Images Detox & Energizing Tea Product Title Supports a Healthy W…" at bounding box center [877, 200] width 1260 height 7296
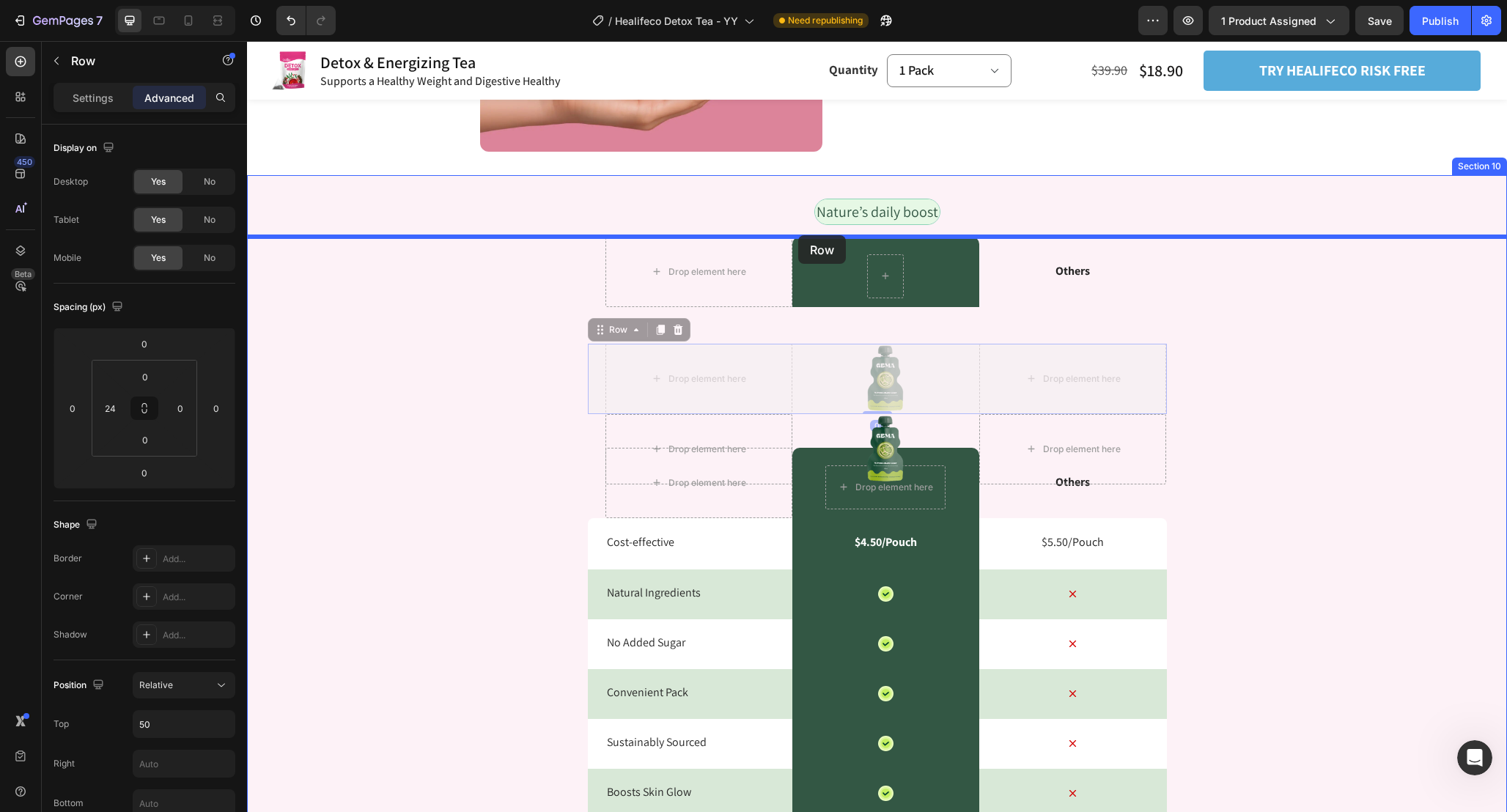
scroll to position [4856, 0]
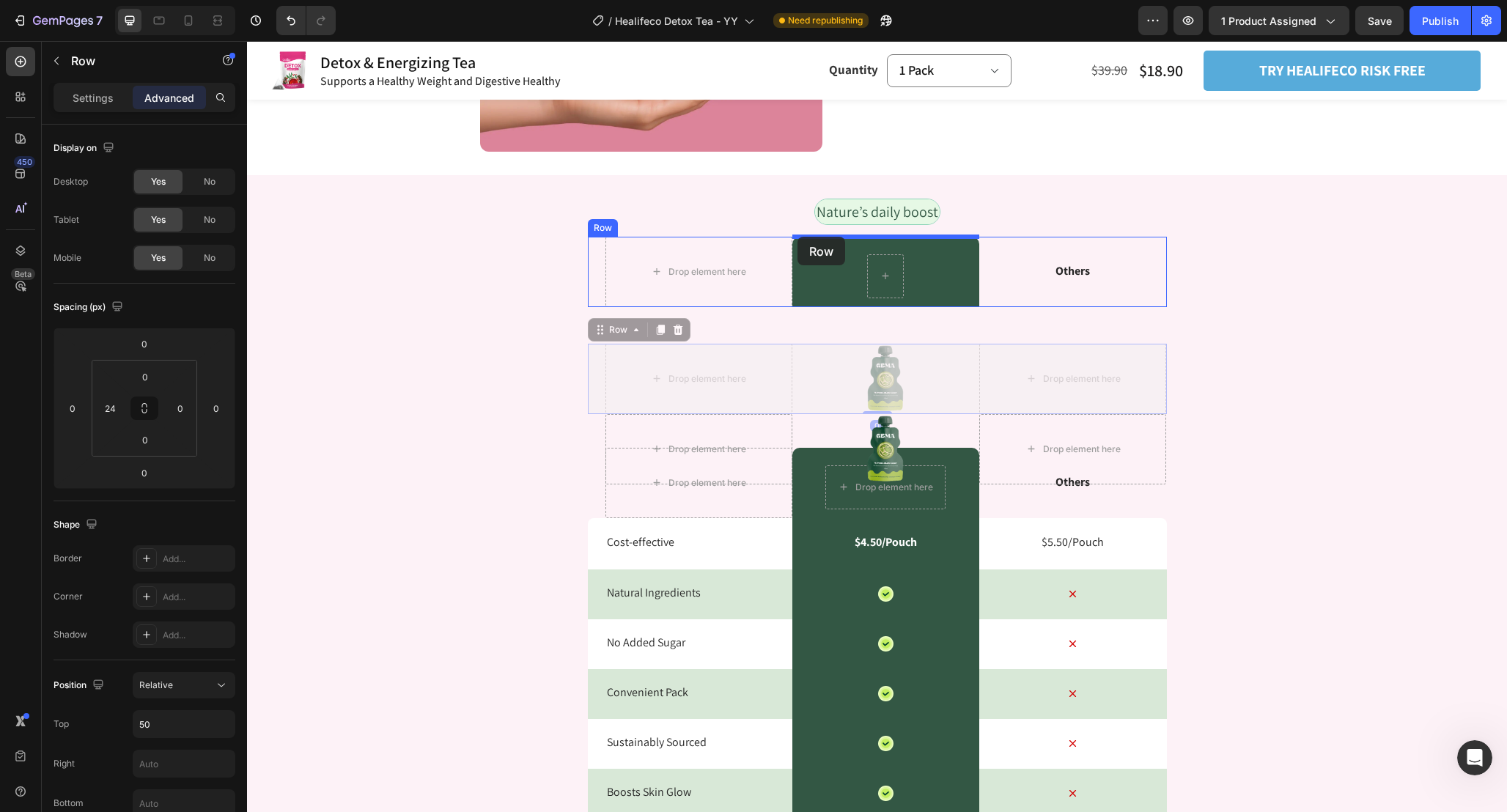
type input "16"
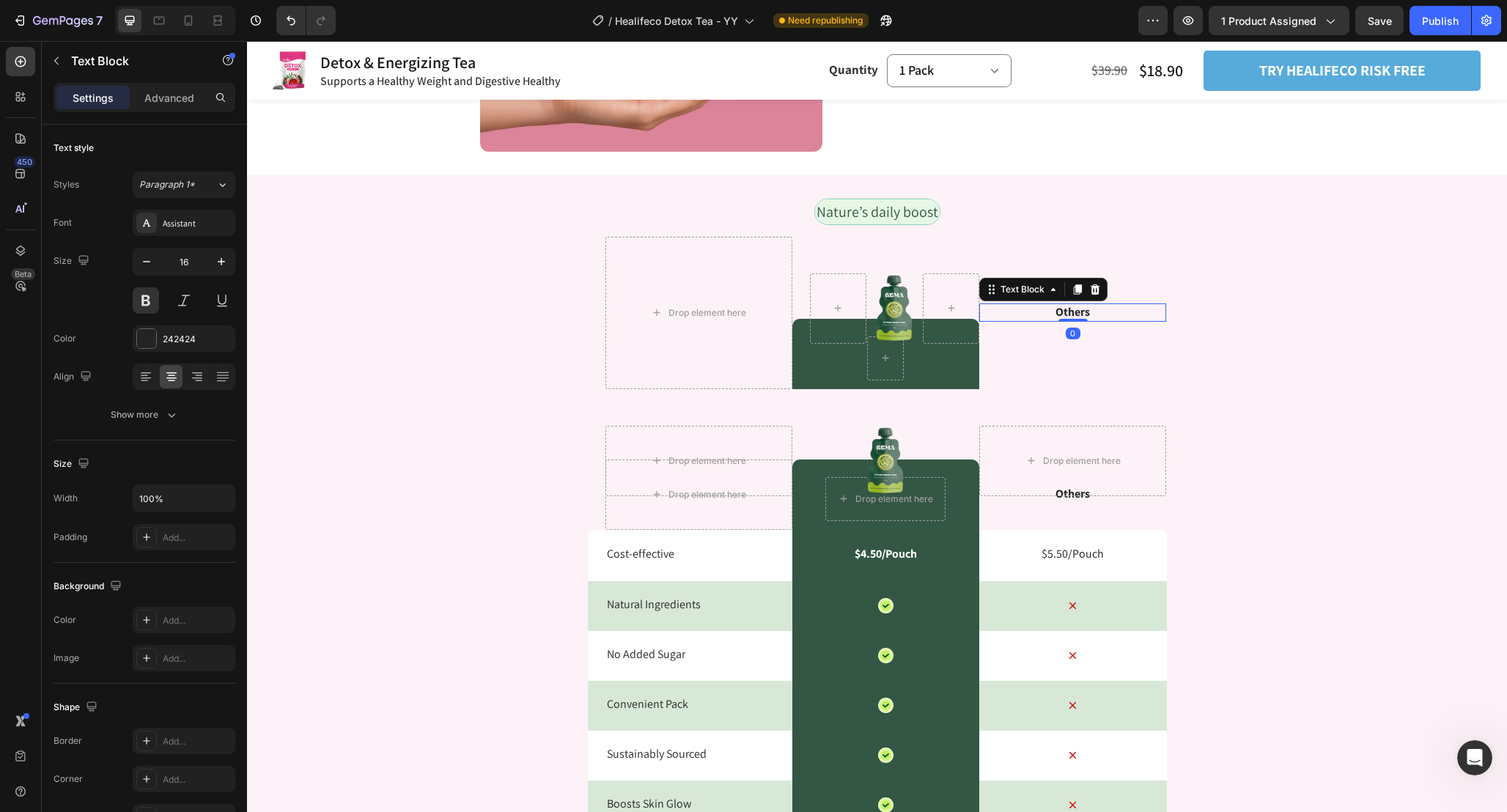
click at [1045, 311] on p "Others" at bounding box center [1073, 312] width 184 height 16
click at [1094, 288] on icon at bounding box center [1095, 288] width 9 height 10
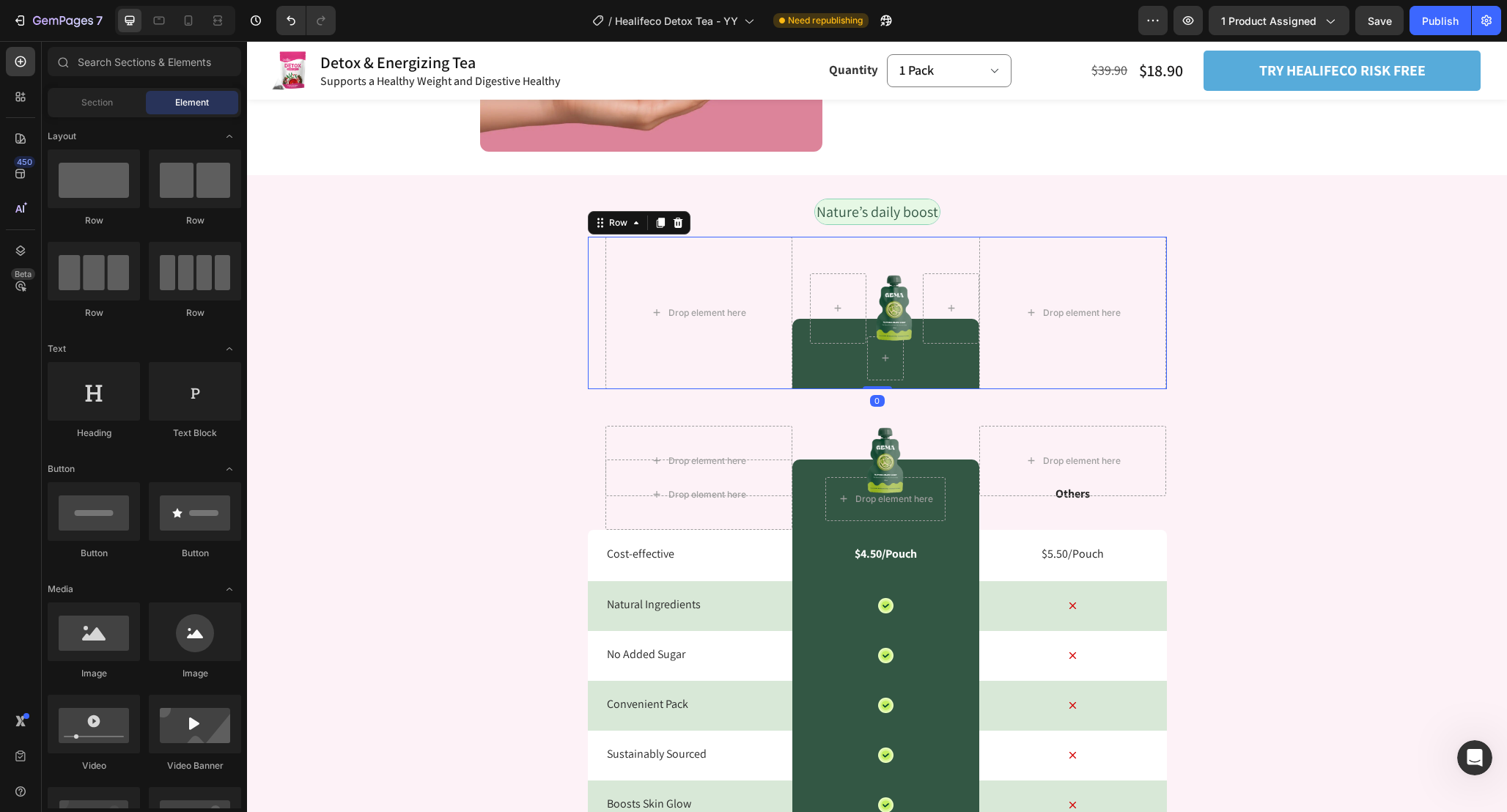
click at [803, 260] on div "Image Row Row" at bounding box center [885, 312] width 187 height 152
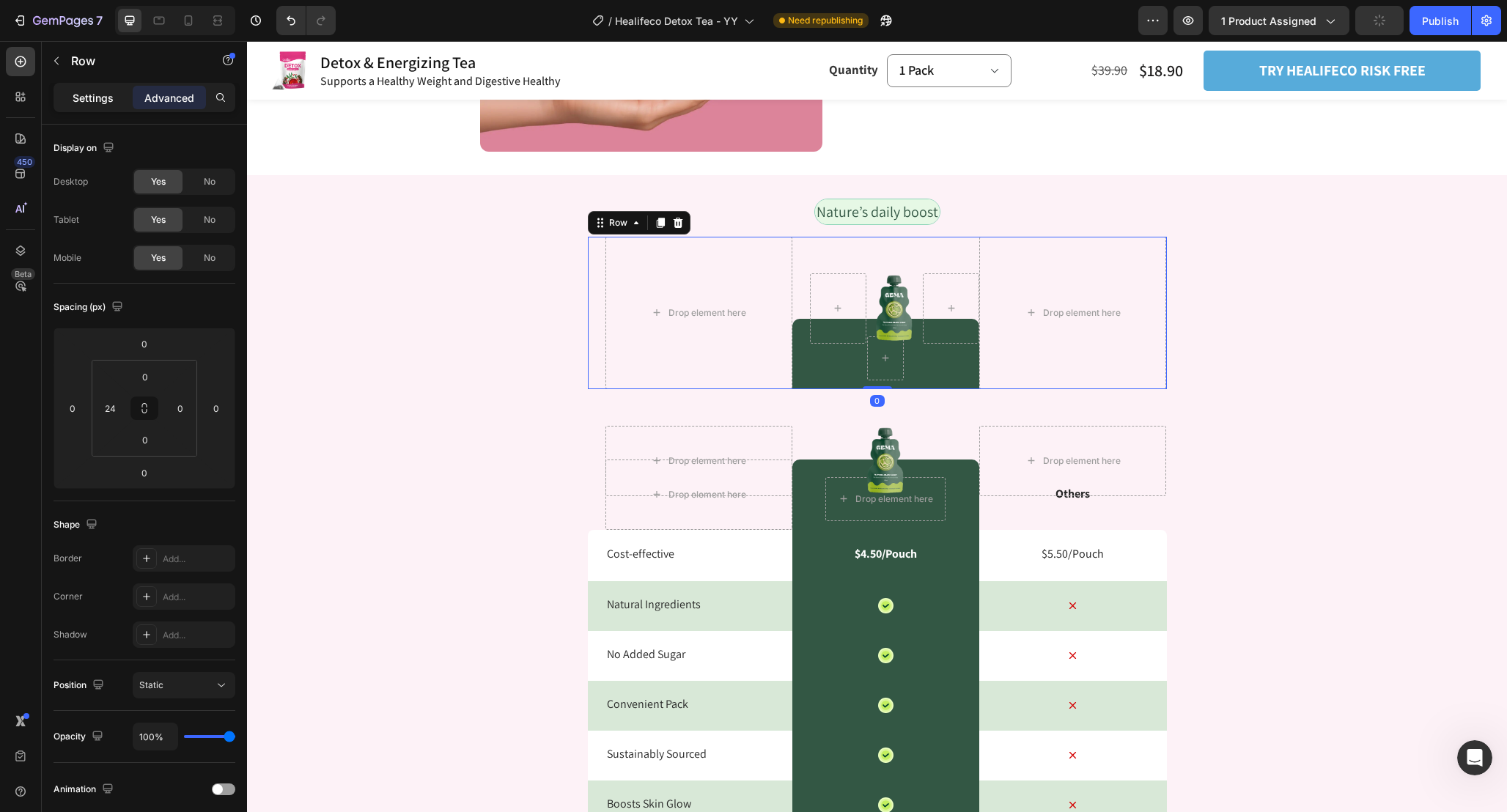
click at [95, 97] on p "Settings" at bounding box center [93, 98] width 41 height 16
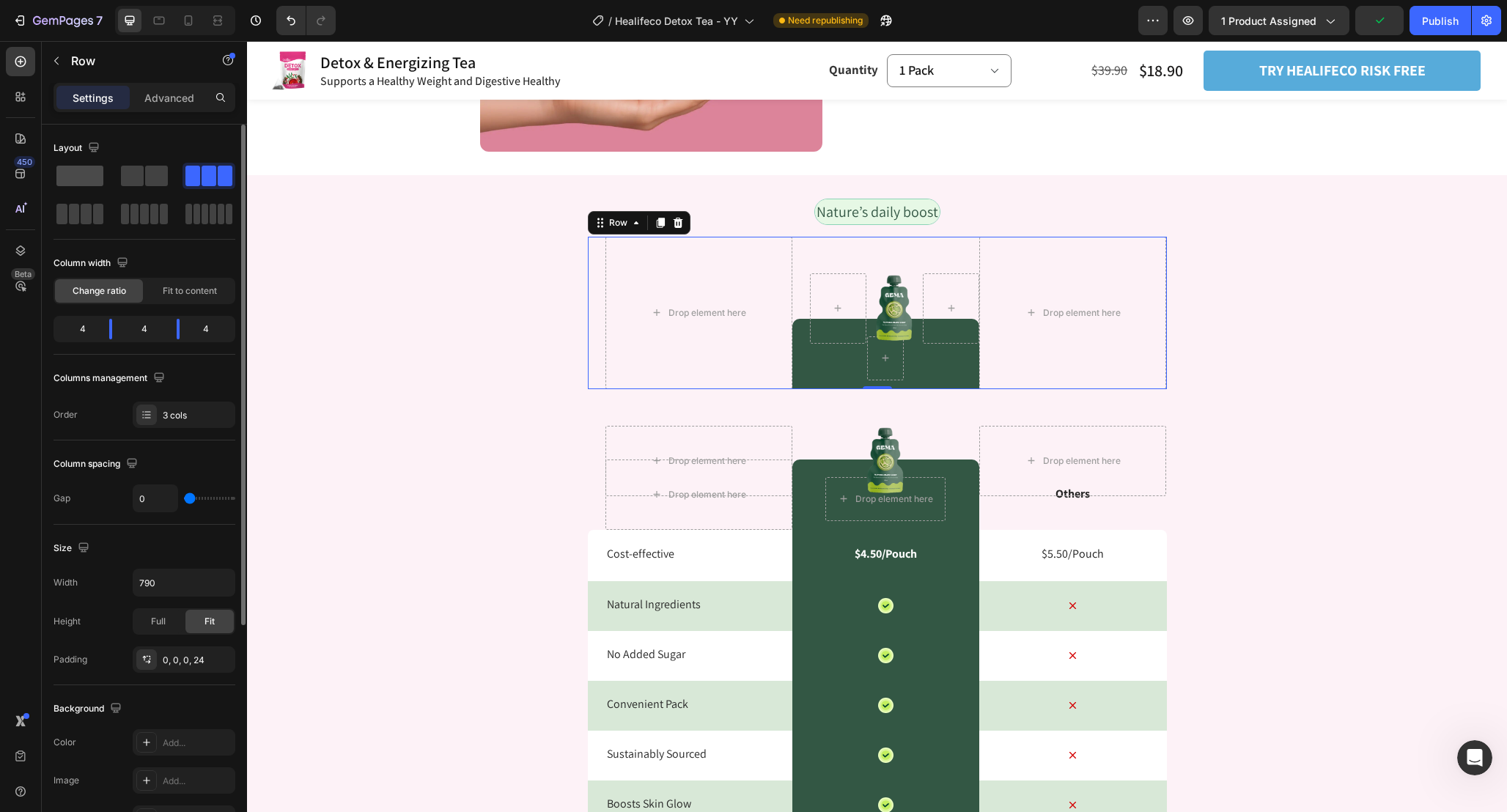
click at [88, 179] on span at bounding box center [79, 176] width 47 height 20
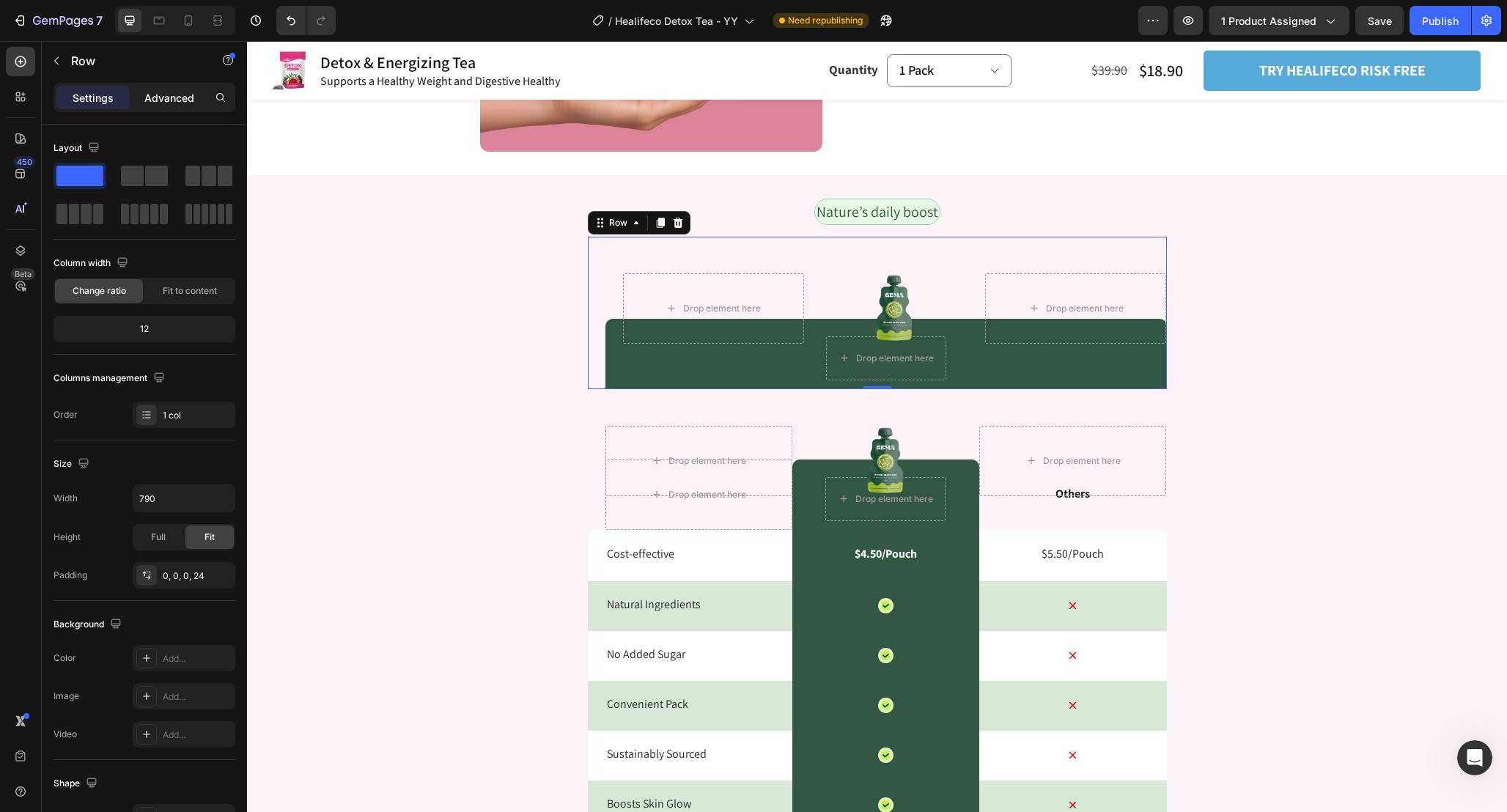
click at [177, 91] on p "Advanced" at bounding box center [170, 98] width 50 height 16
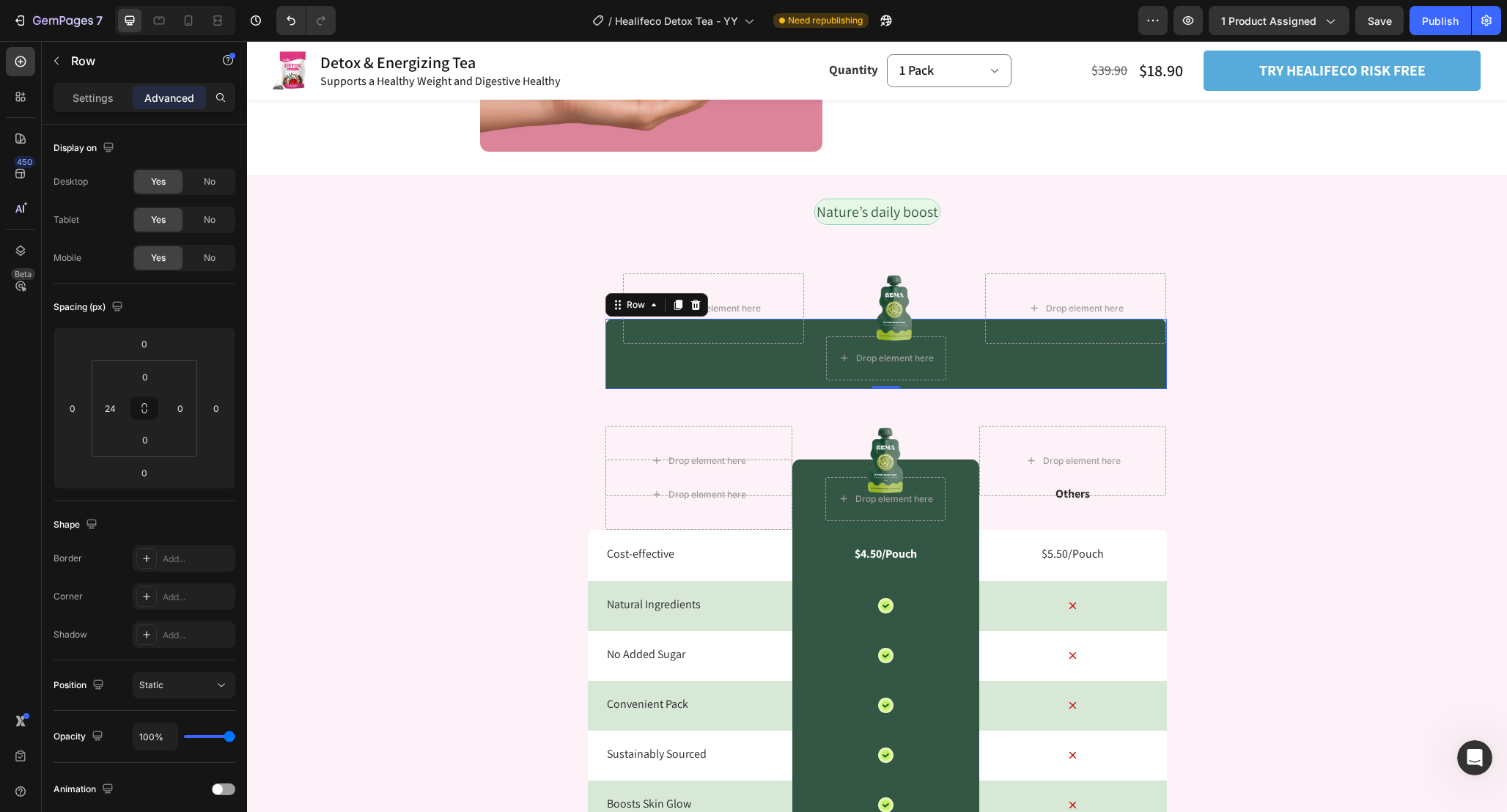
click at [960, 367] on div "Drop element here Row 0" at bounding box center [886, 354] width 561 height 70
click at [94, 113] on div "Settings Advanced" at bounding box center [144, 103] width 206 height 41
click at [89, 98] on p "Settings" at bounding box center [93, 98] width 41 height 16
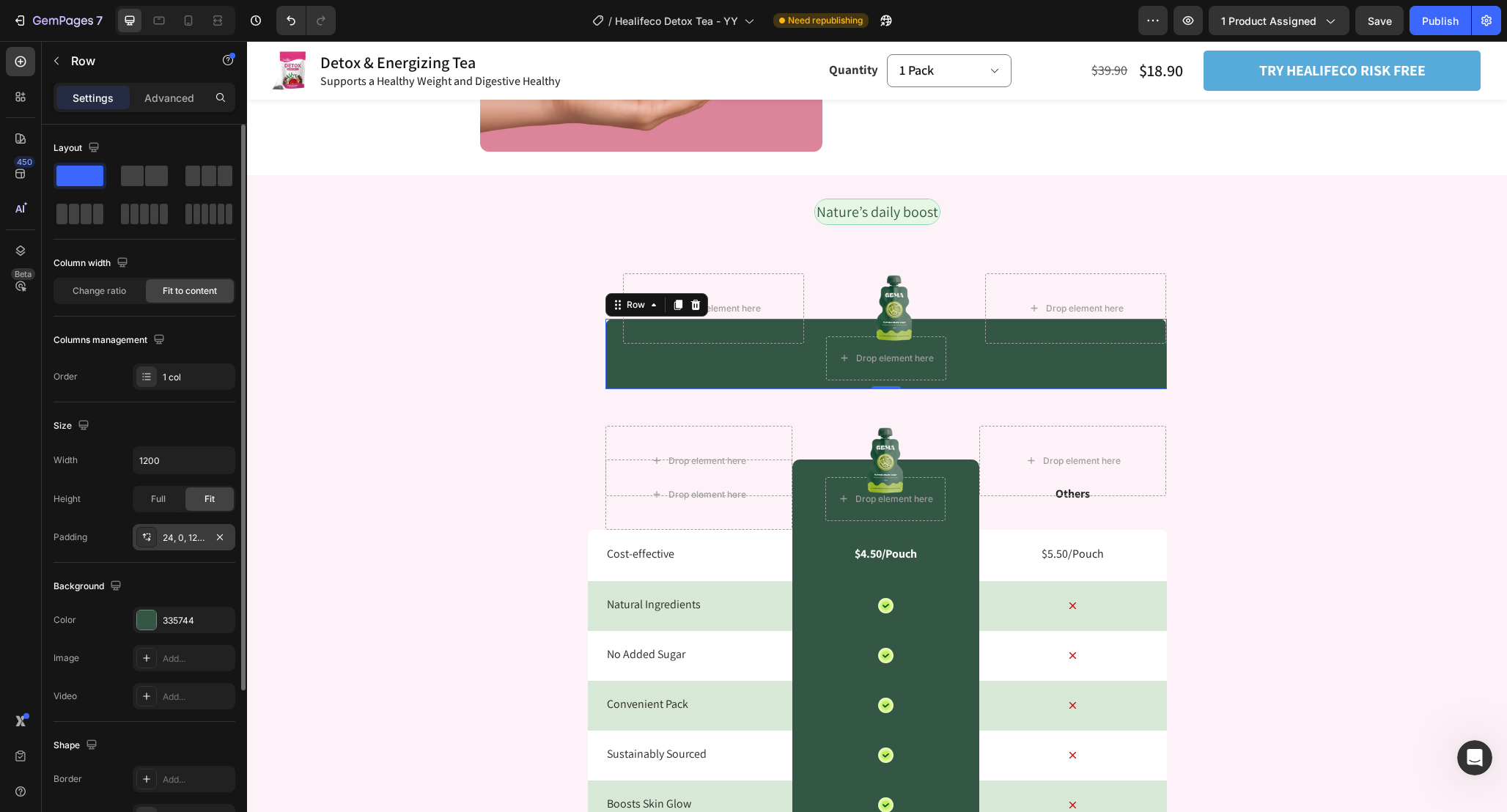
click at [193, 542] on div "24, 0, 12, 0" at bounding box center [184, 537] width 42 height 13
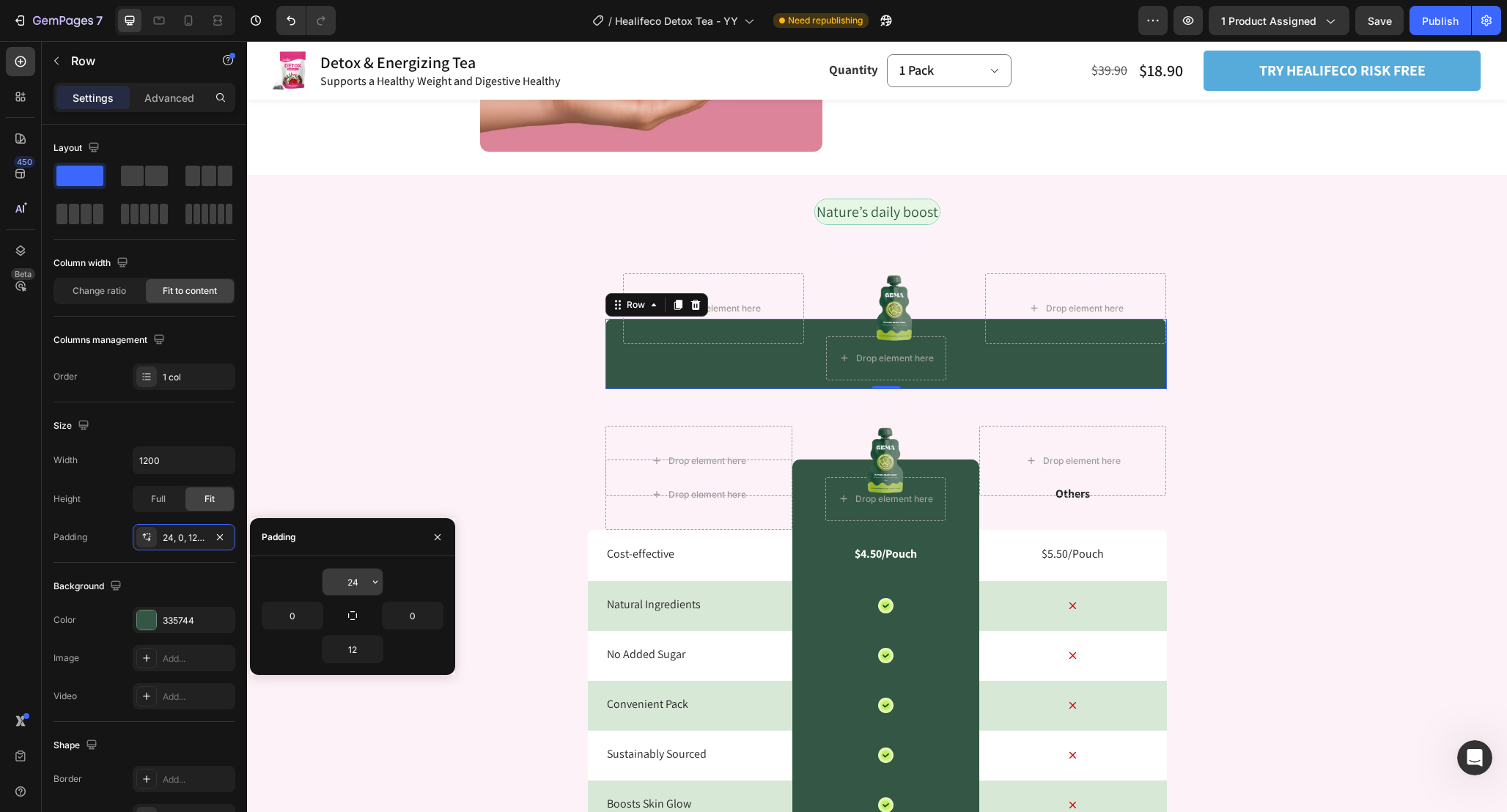
click at [360, 582] on input "24" at bounding box center [352, 582] width 60 height 27
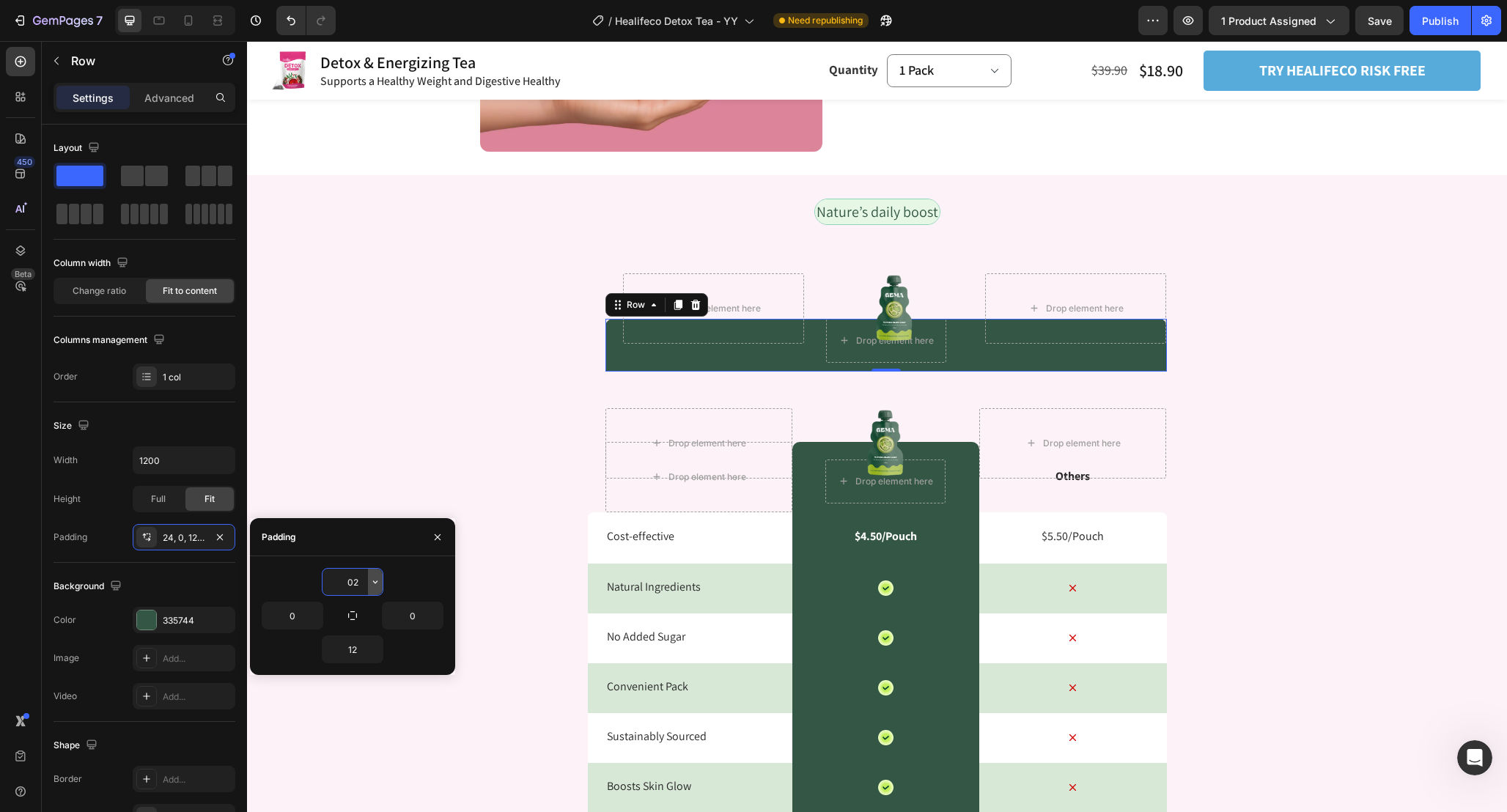
type input "024"
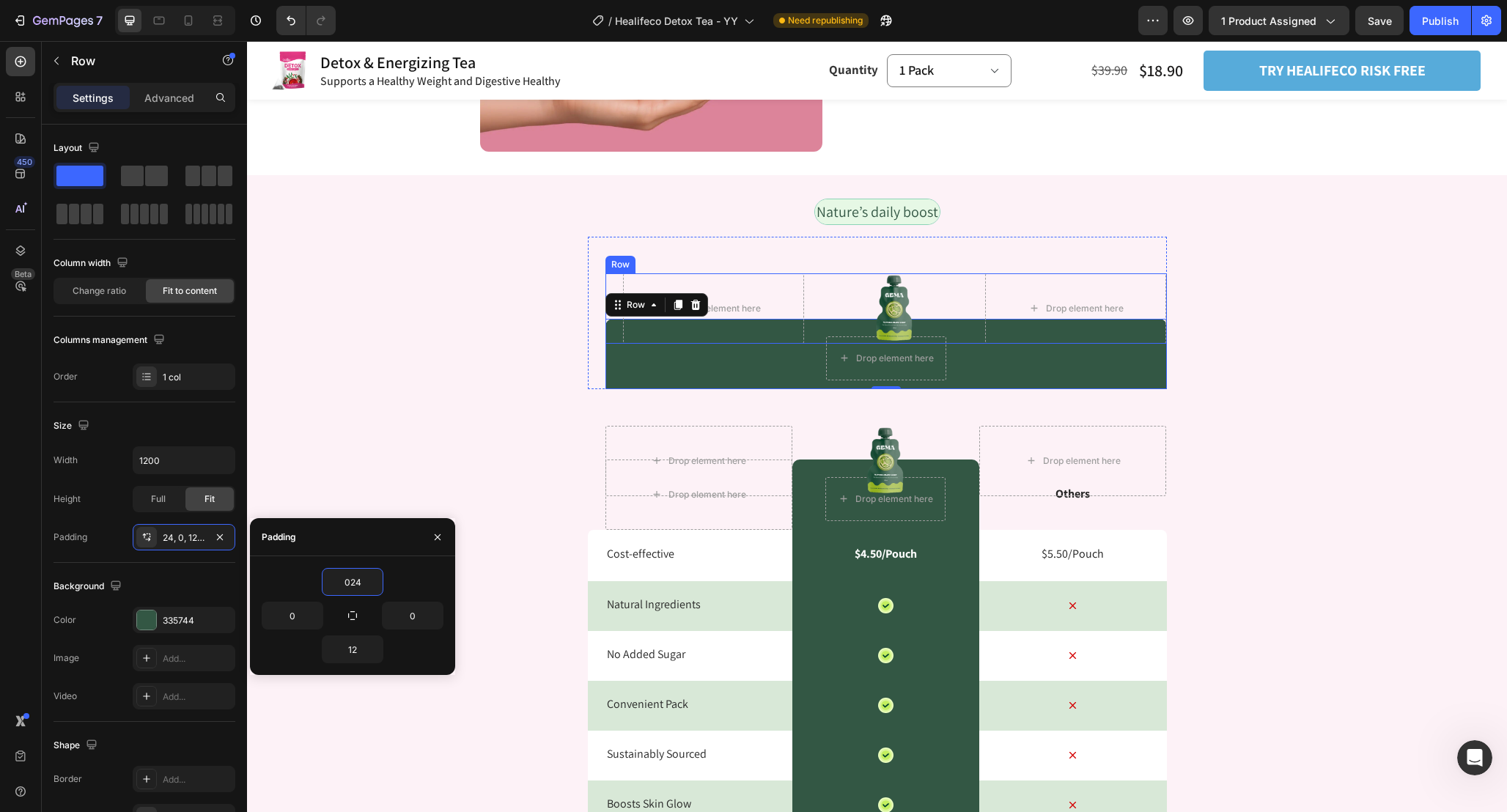
click at [953, 327] on div "Image" at bounding box center [894, 309] width 181 height 70
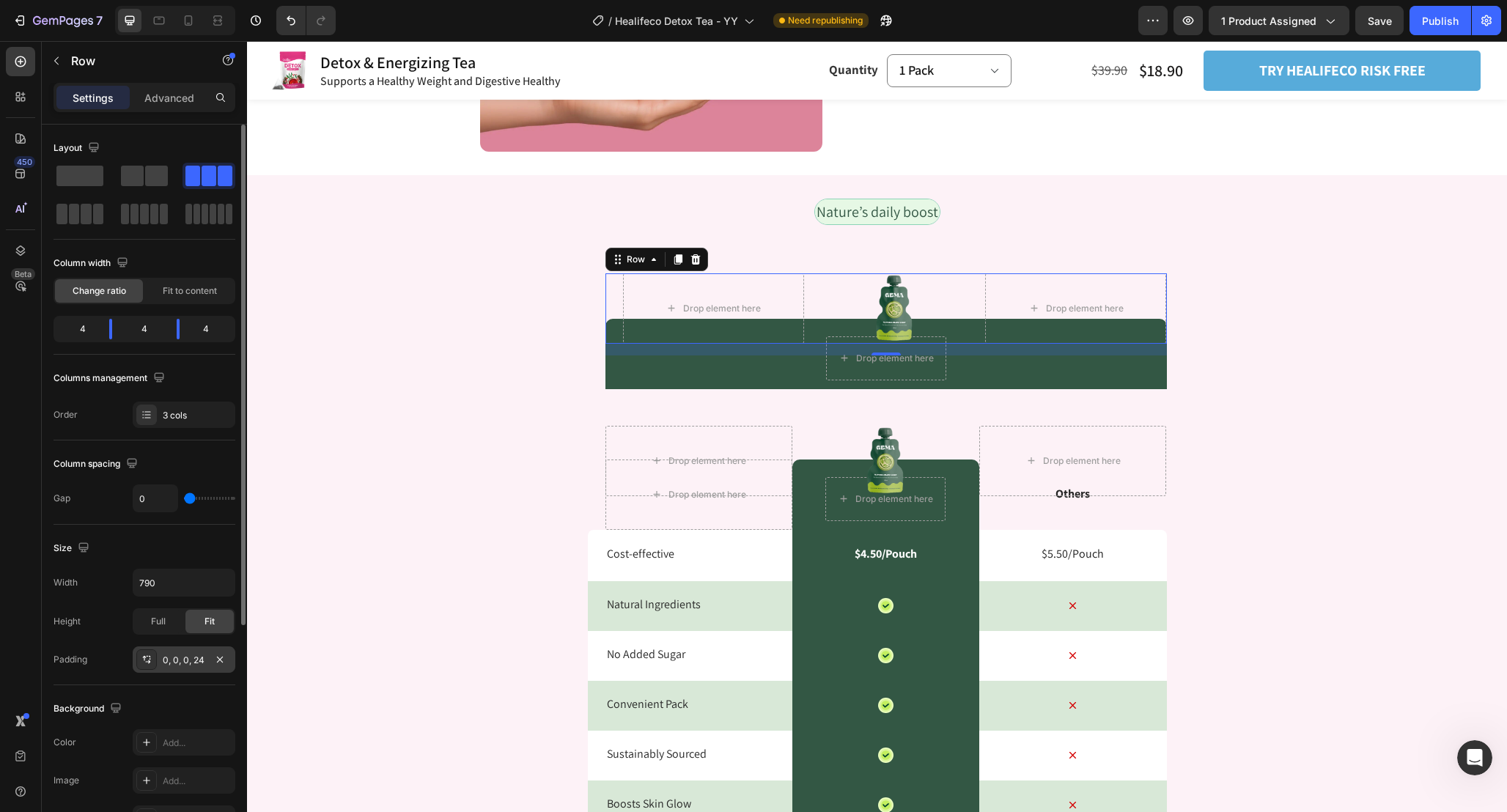
click at [207, 659] on div "0, 0, 0, 24" at bounding box center [183, 659] width 102 height 27
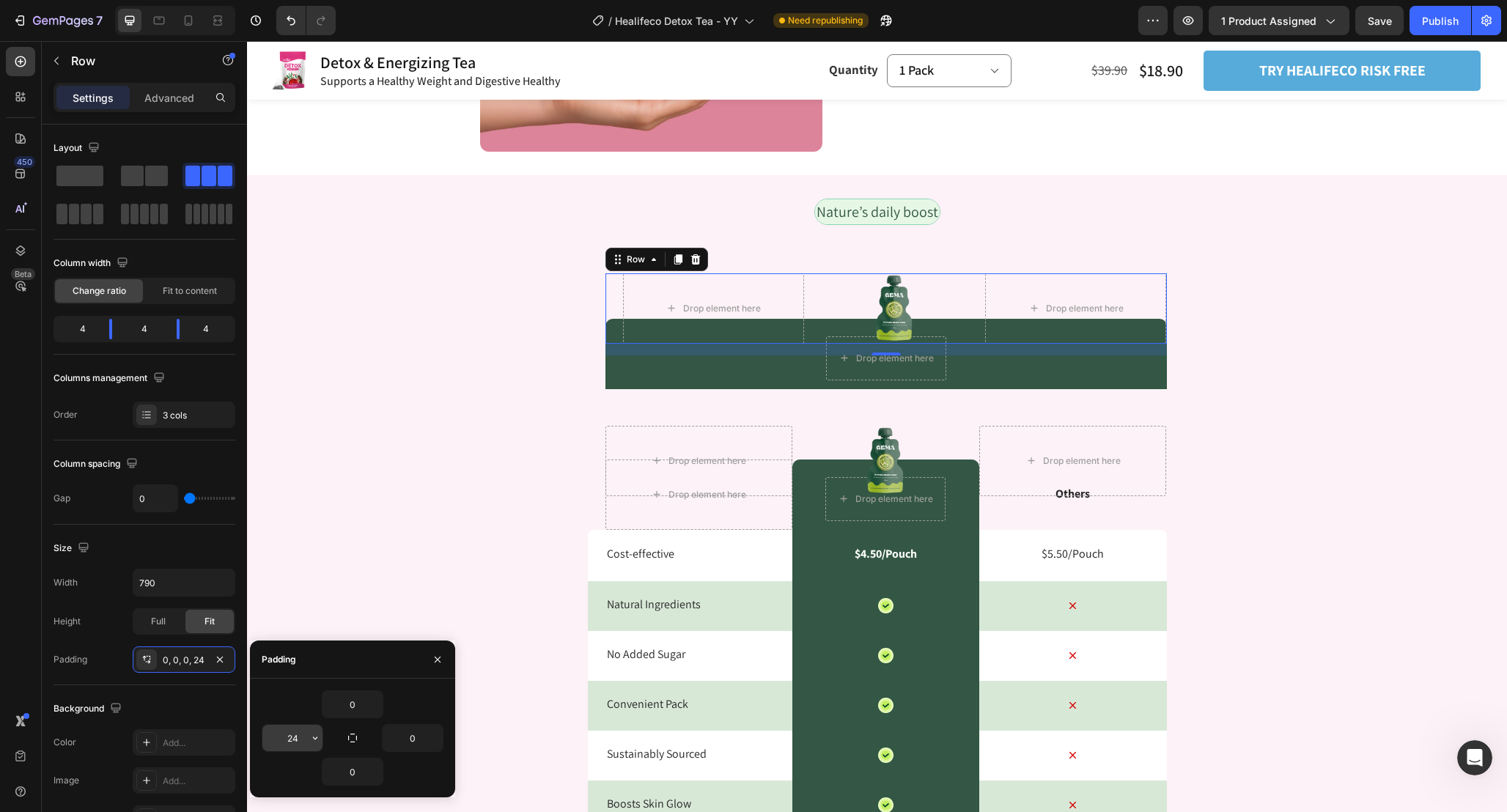
click at [303, 741] on input "24" at bounding box center [292, 737] width 60 height 27
type input "0"
click at [1289, 312] on div "Nature’s daily boost Text Block Row Drop element here Image Drop element here R…" at bounding box center [877, 589] width 1260 height 782
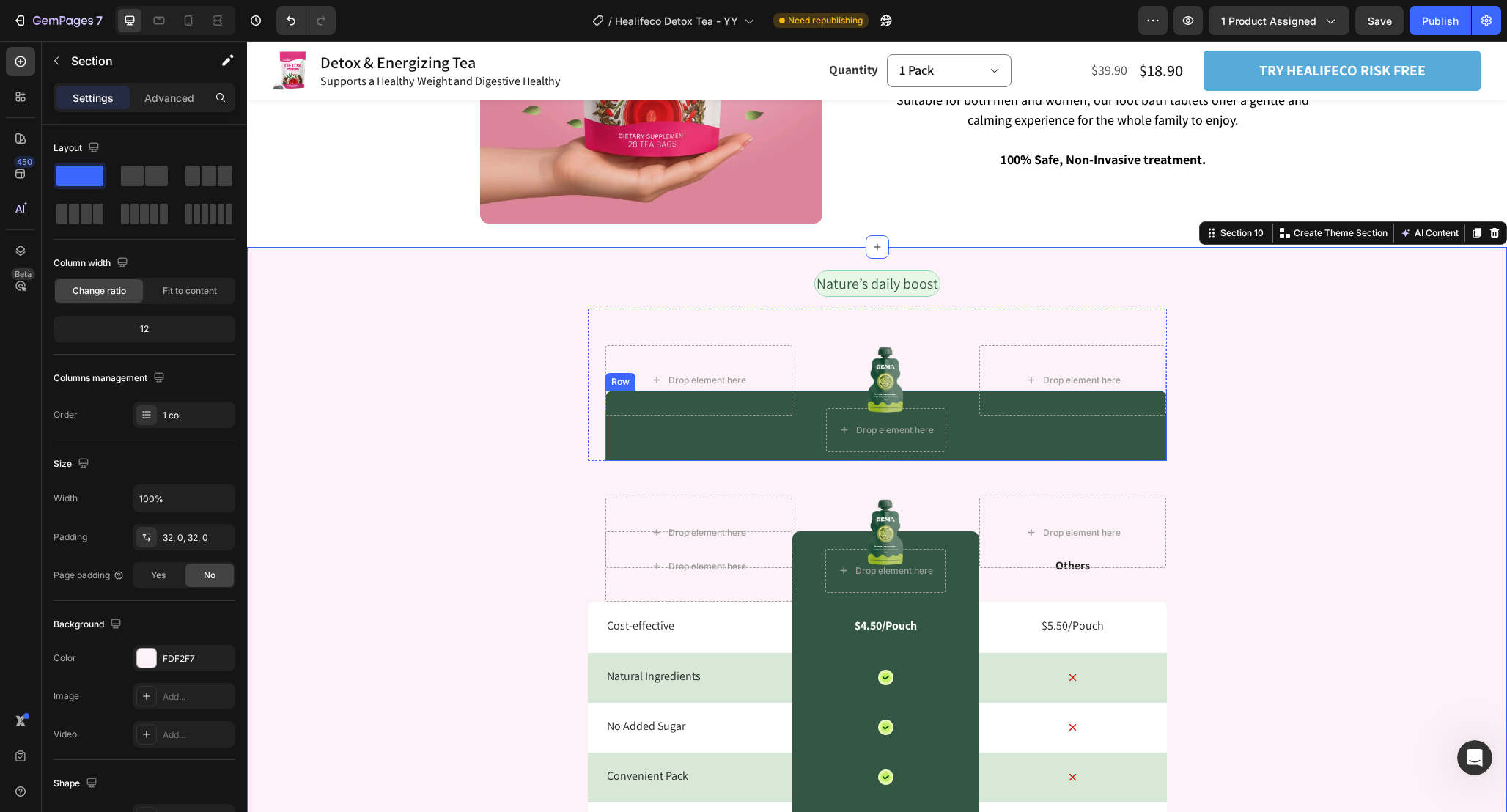
scroll to position [3395, 0]
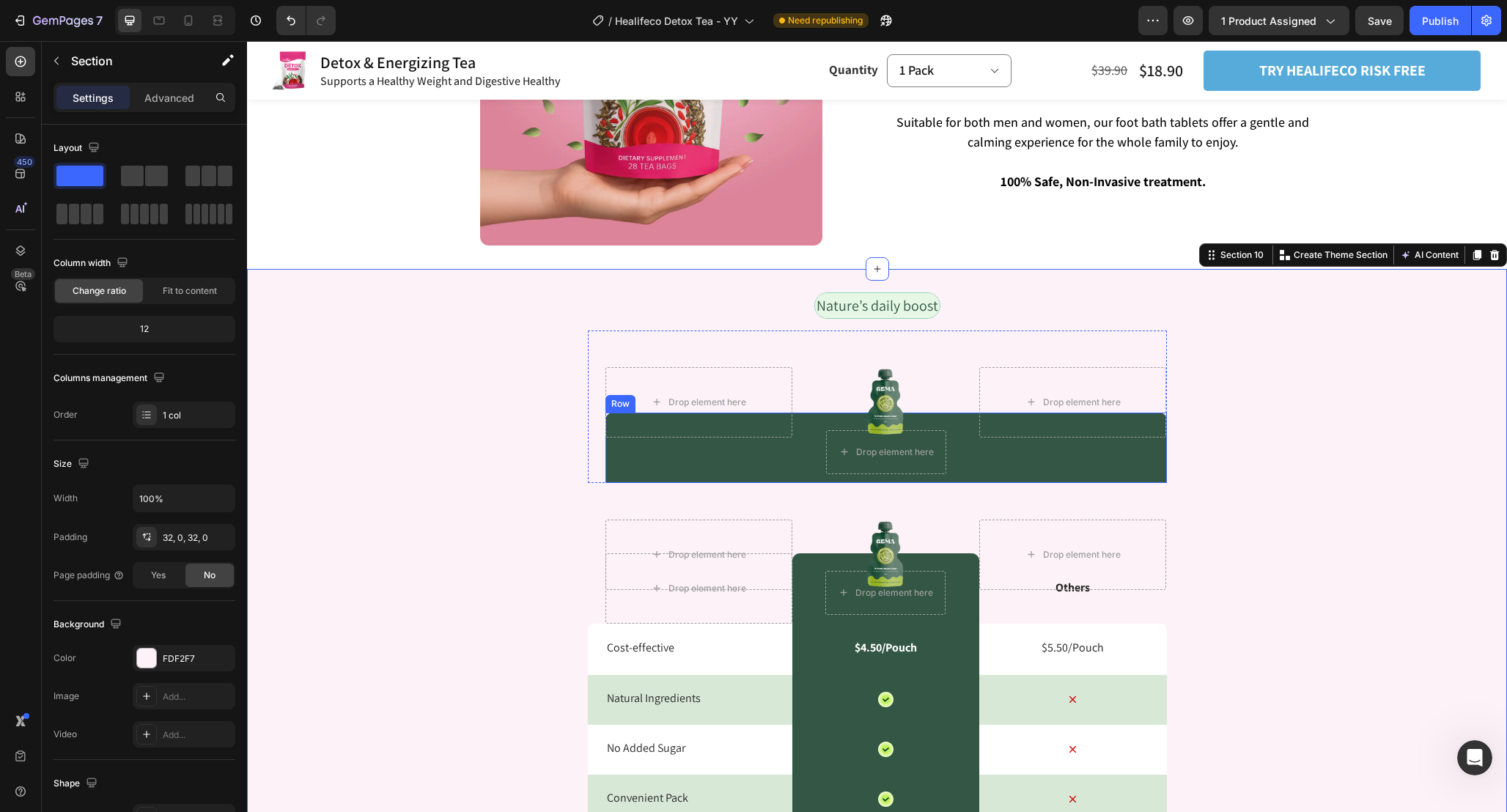
click at [964, 462] on div "Drop element here Row" at bounding box center [886, 448] width 561 height 70
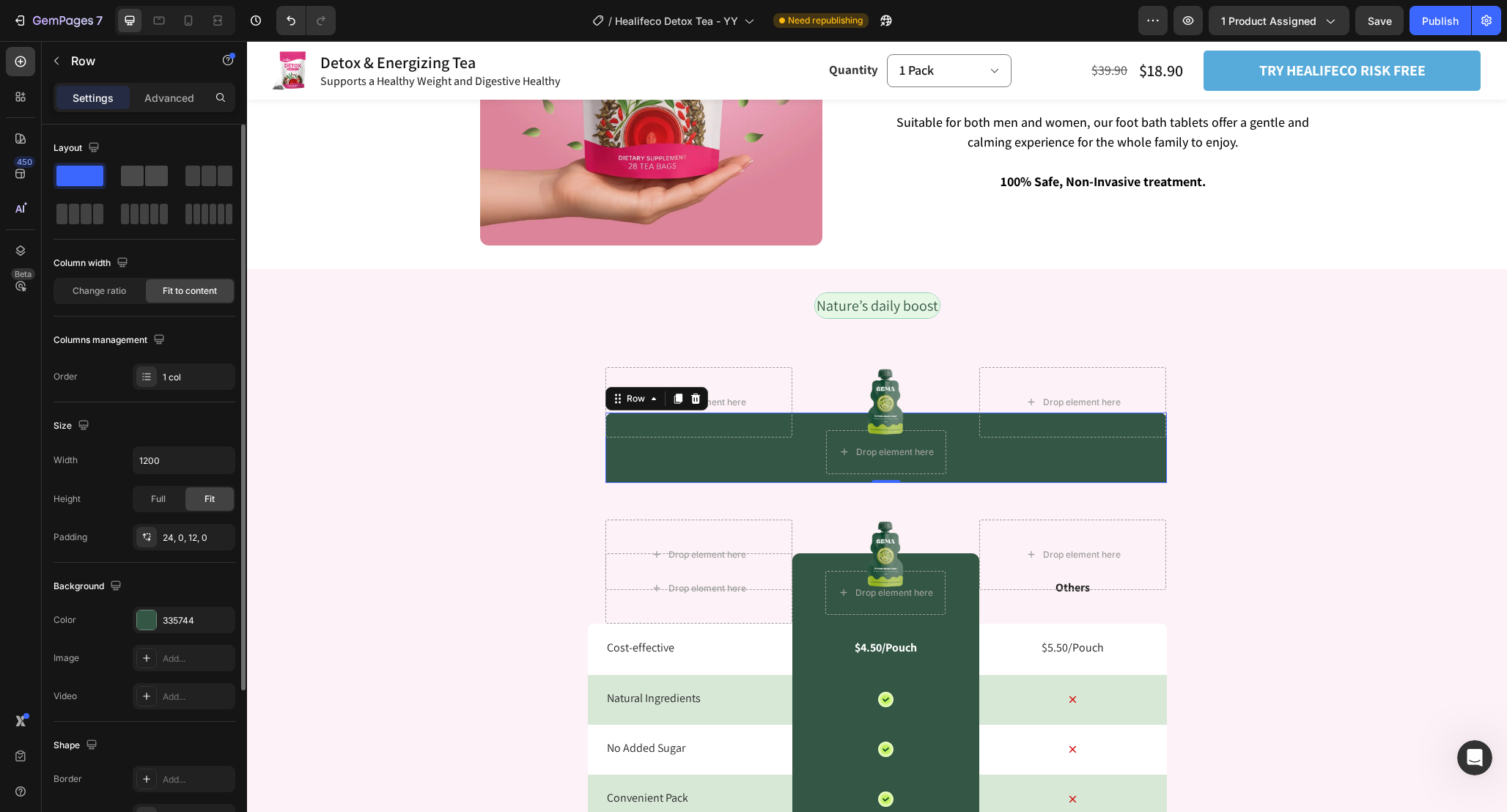
click at [152, 170] on span at bounding box center [156, 176] width 23 height 20
click at [632, 458] on div "Drop element here Row 0" at bounding box center [886, 448] width 561 height 70
click at [188, 462] on input "1200" at bounding box center [184, 460] width 101 height 27
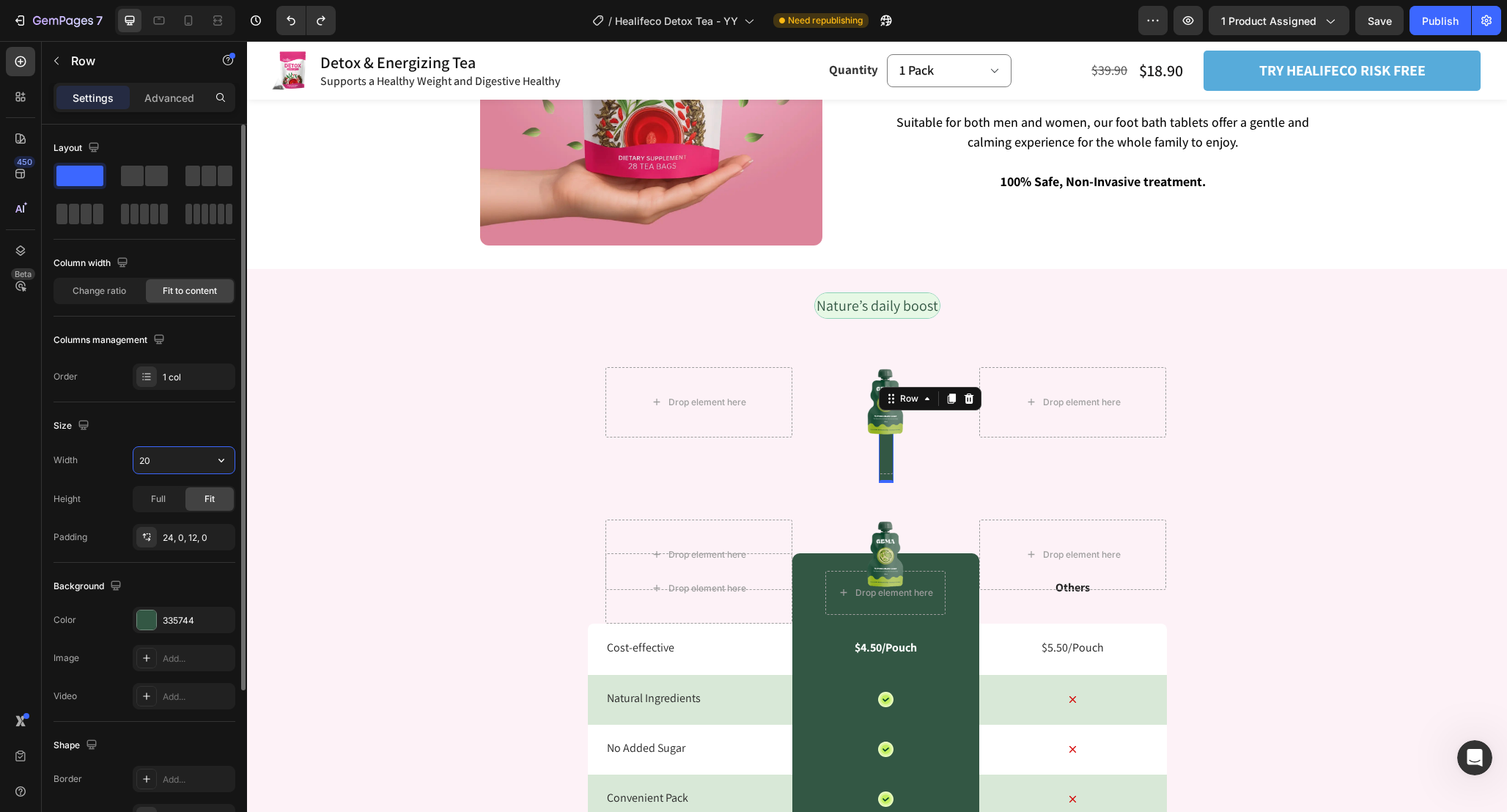
type input "2"
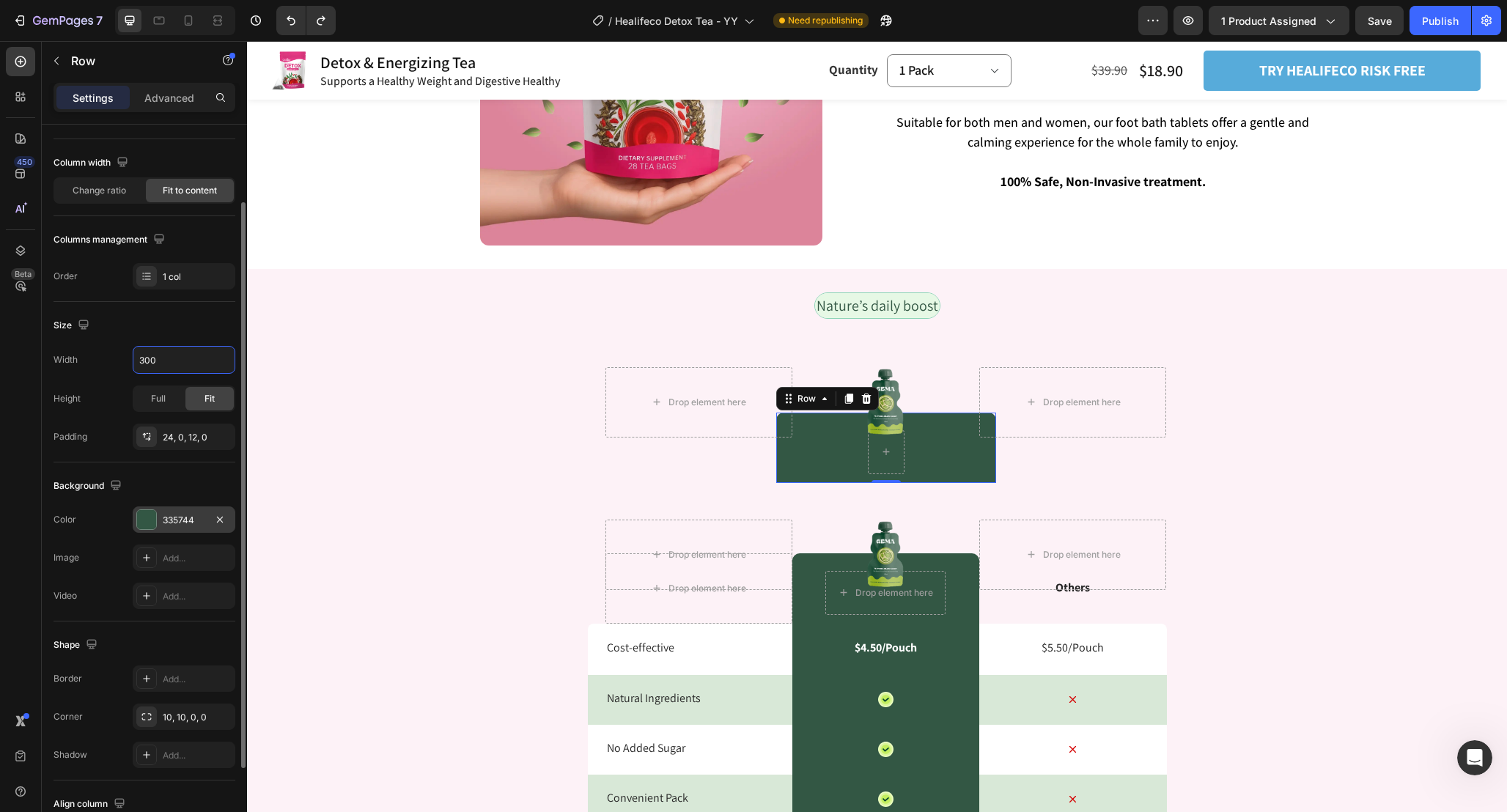
scroll to position [209, 0]
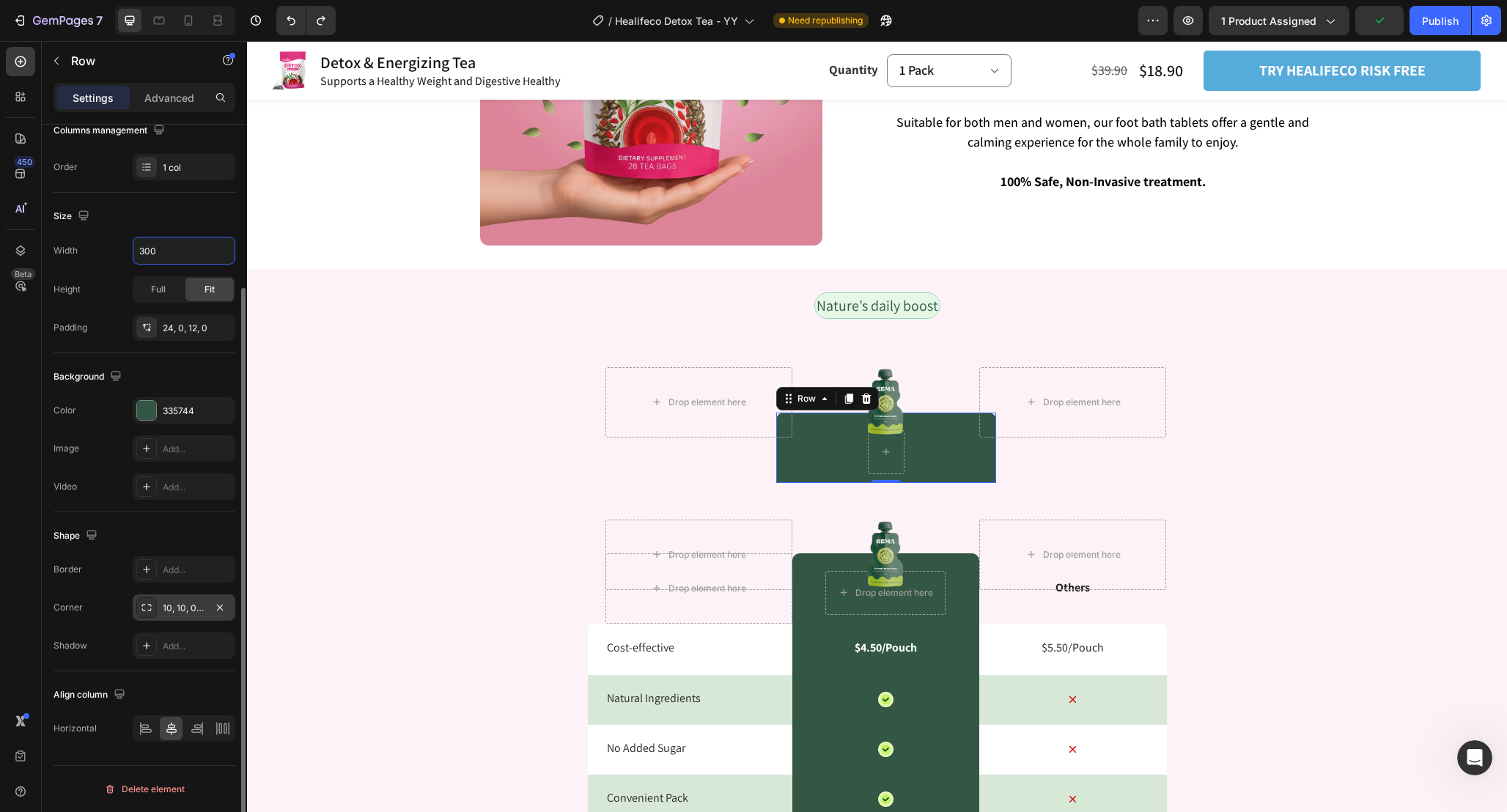
type input "300"
click at [193, 618] on div "10, 10, 0, 0" at bounding box center [183, 607] width 102 height 27
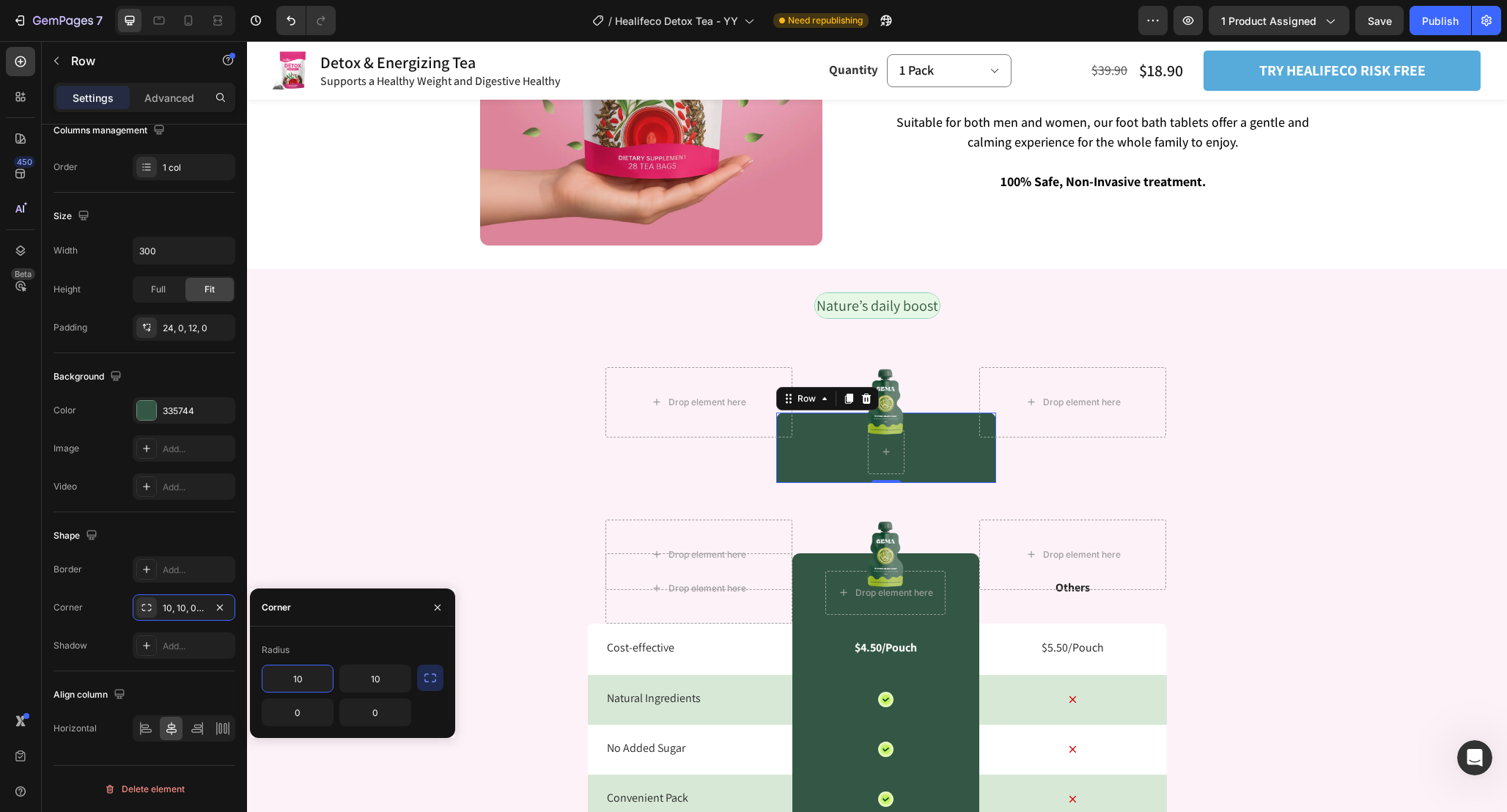
click at [307, 684] on input "10" at bounding box center [298, 678] width 70 height 27
click at [309, 716] on input "0" at bounding box center [298, 712] width 70 height 27
paste input "1"
type input "10"
click at [383, 718] on input "0" at bounding box center [375, 712] width 70 height 27
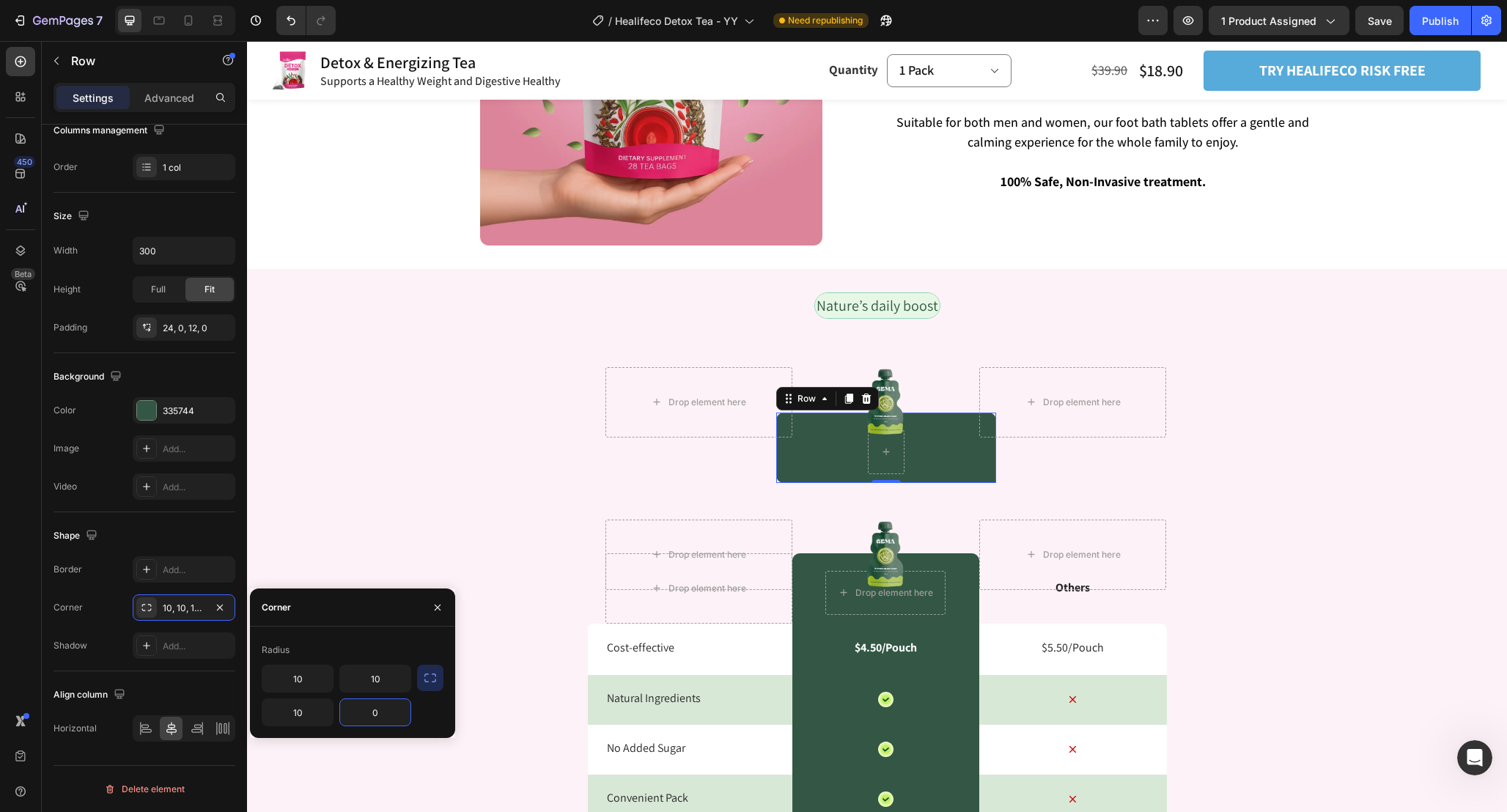
paste input "1"
type input "10"
click at [574, 491] on div "Nature’s daily boost Text Block Row Drop element here Image Drop element here R…" at bounding box center [877, 683] width 1260 height 782
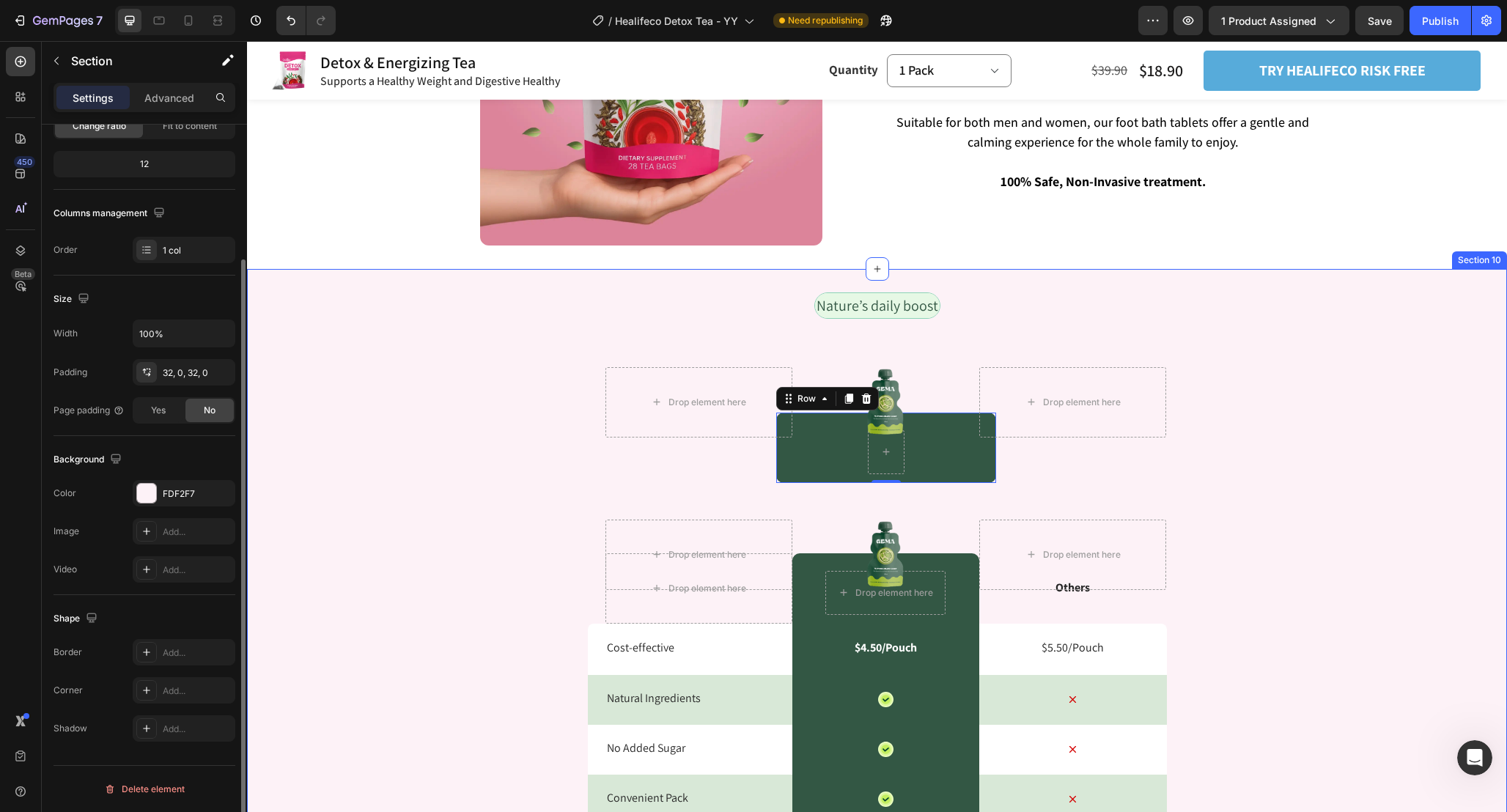
scroll to position [0, 0]
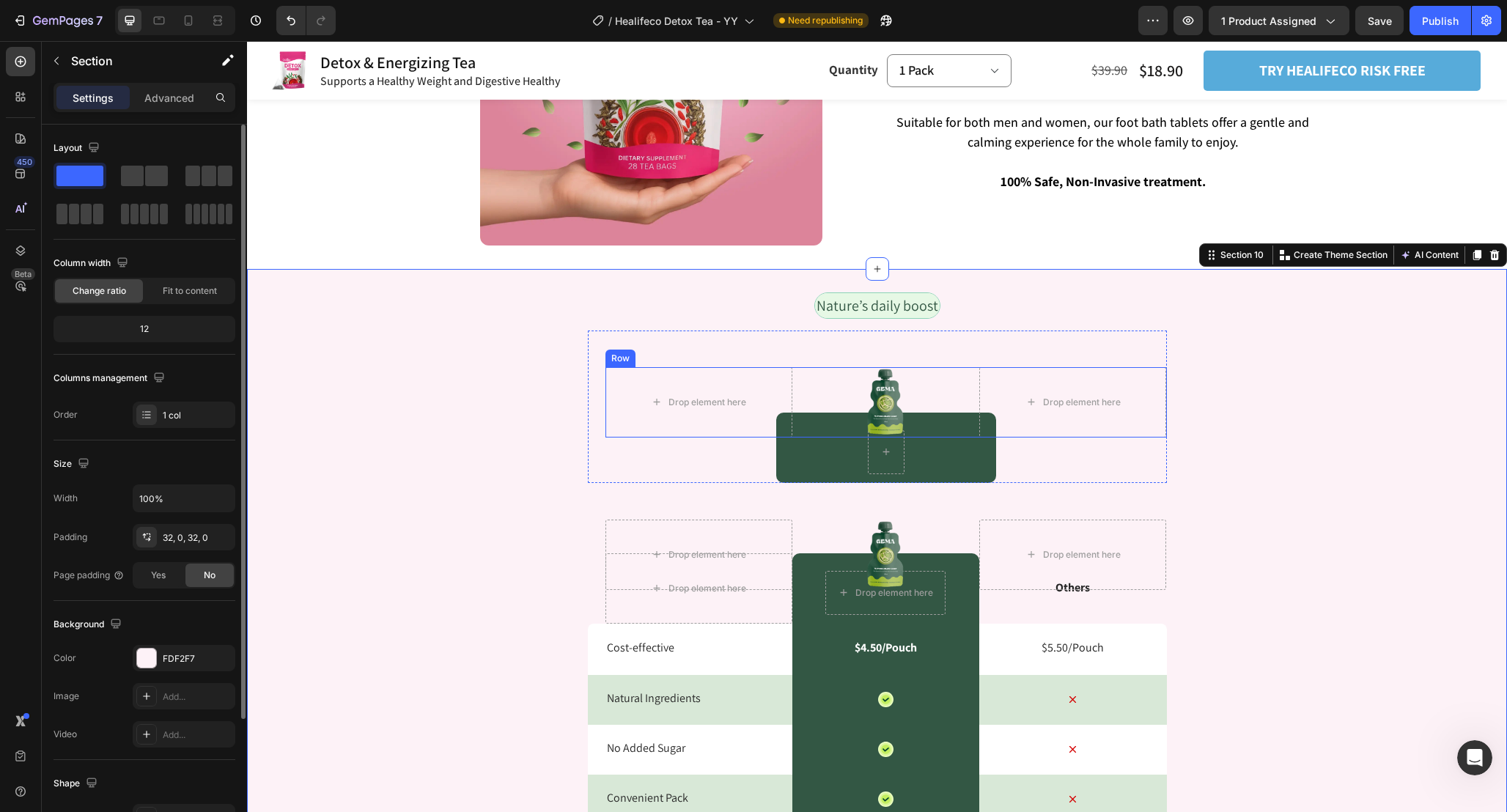
click at [873, 414] on div "Image" at bounding box center [885, 402] width 187 height 70
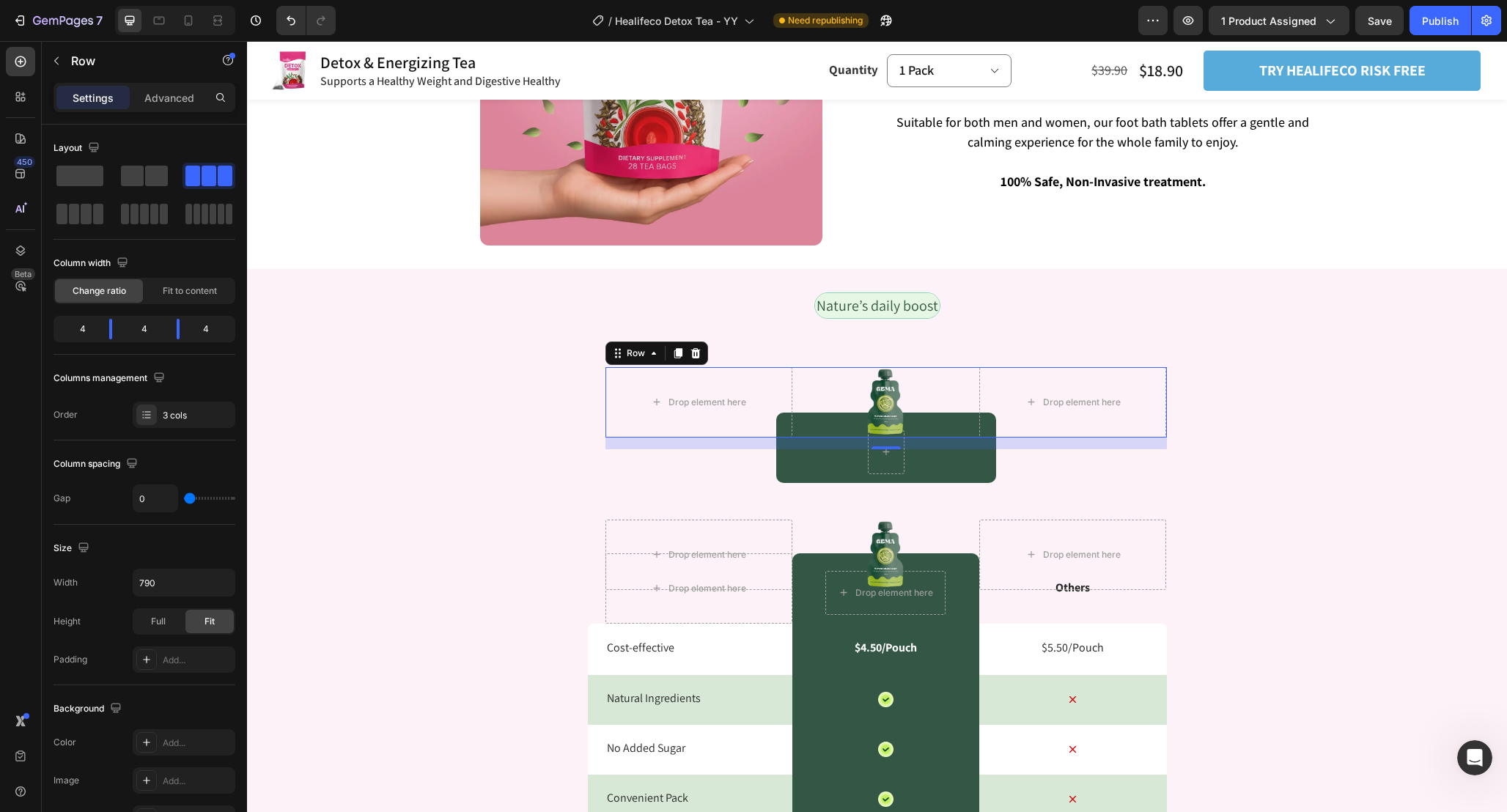
click at [894, 395] on div "Image" at bounding box center [885, 402] width 187 height 70
click at [889, 392] on div "Image" at bounding box center [885, 402] width 187 height 70
click at [1018, 465] on div "Drop element here Image Drop element here Row 16 Row" at bounding box center [886, 406] width 561 height 152
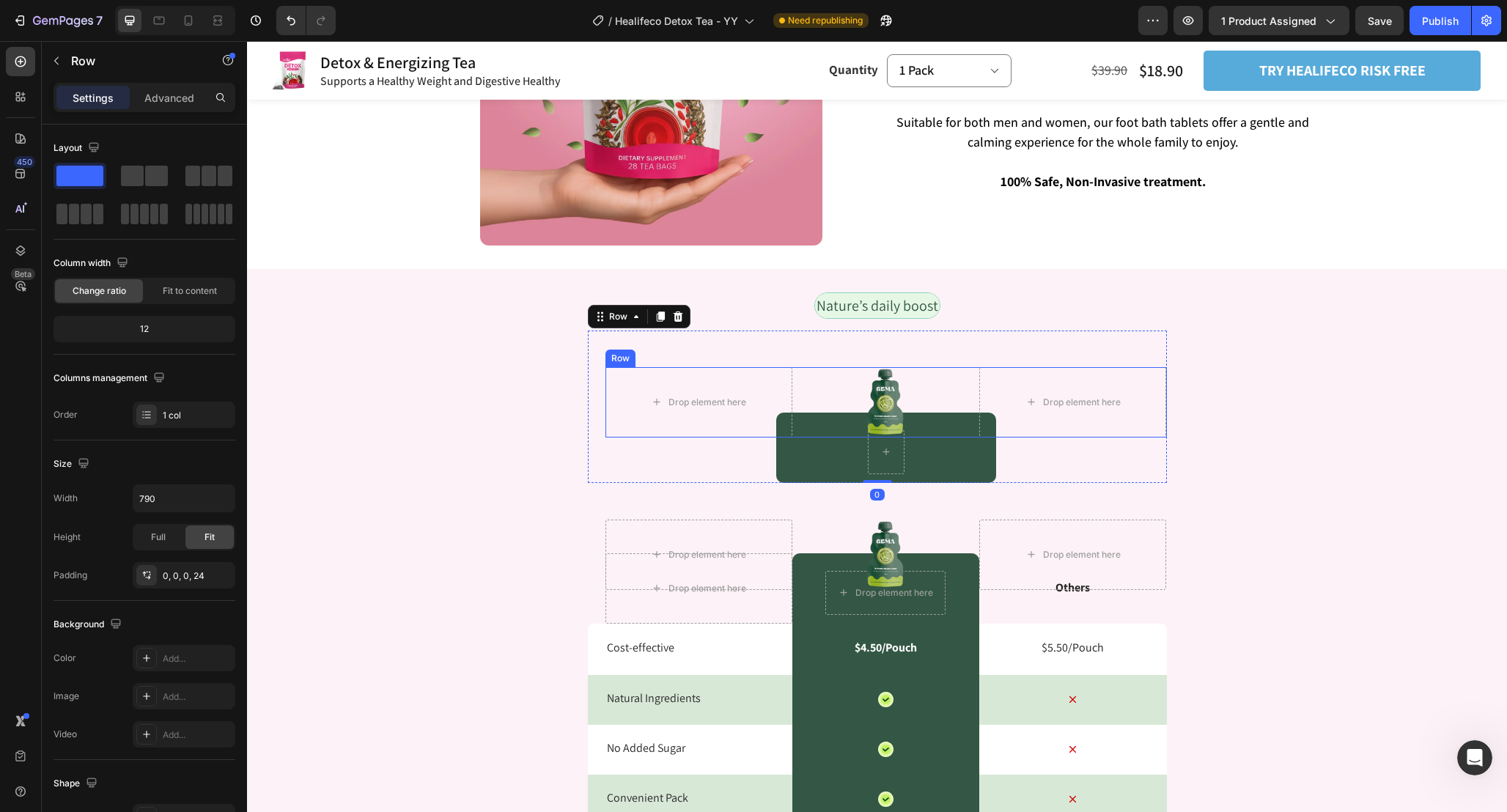
click at [883, 406] on div "Image" at bounding box center [885, 402] width 187 height 70
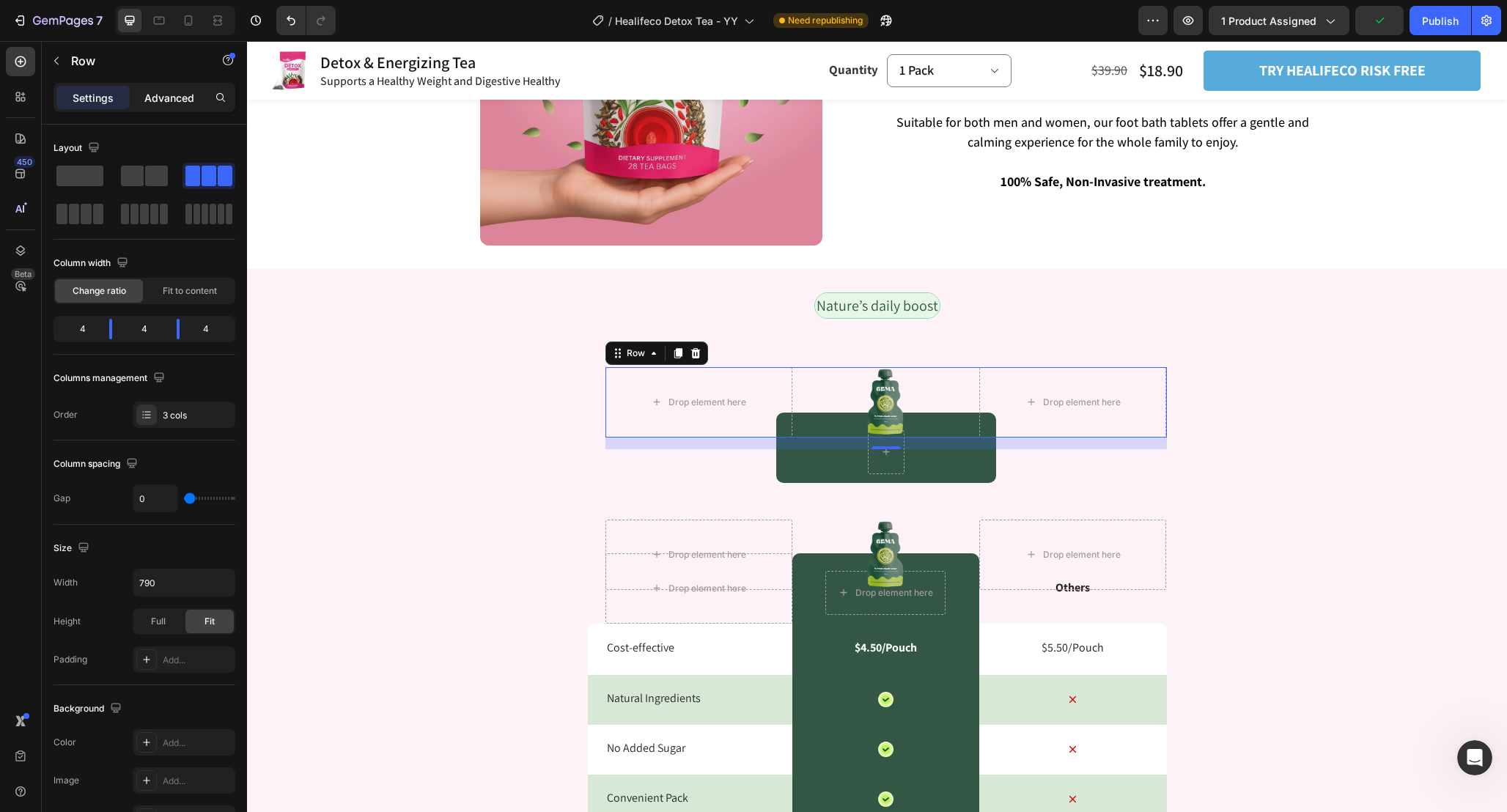
click at [170, 100] on p "Advanced" at bounding box center [170, 98] width 50 height 16
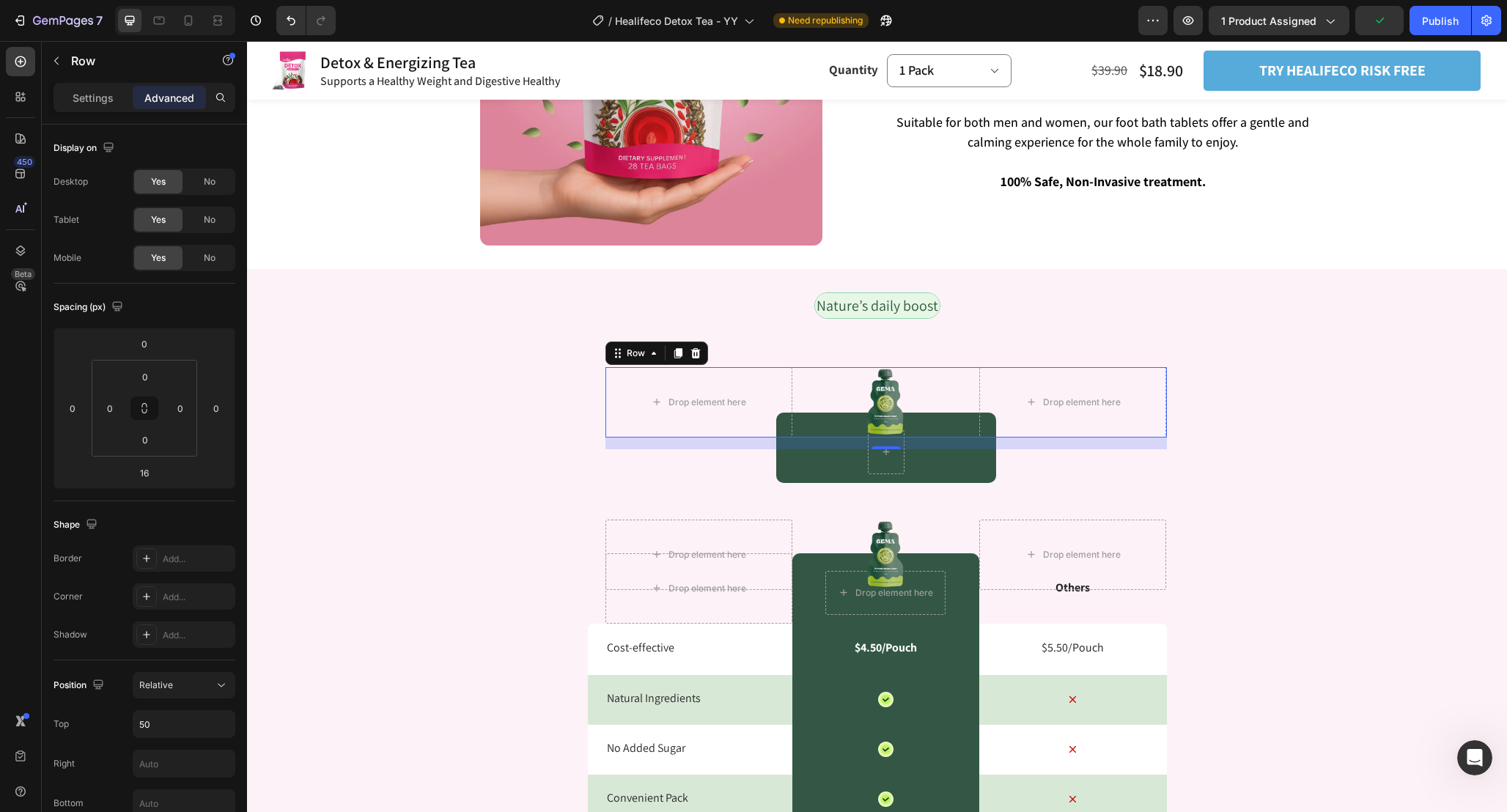
click at [112, 110] on div "Settings Advanced" at bounding box center [144, 98] width 182 height 29
click at [112, 88] on div "Settings" at bounding box center [93, 97] width 74 height 23
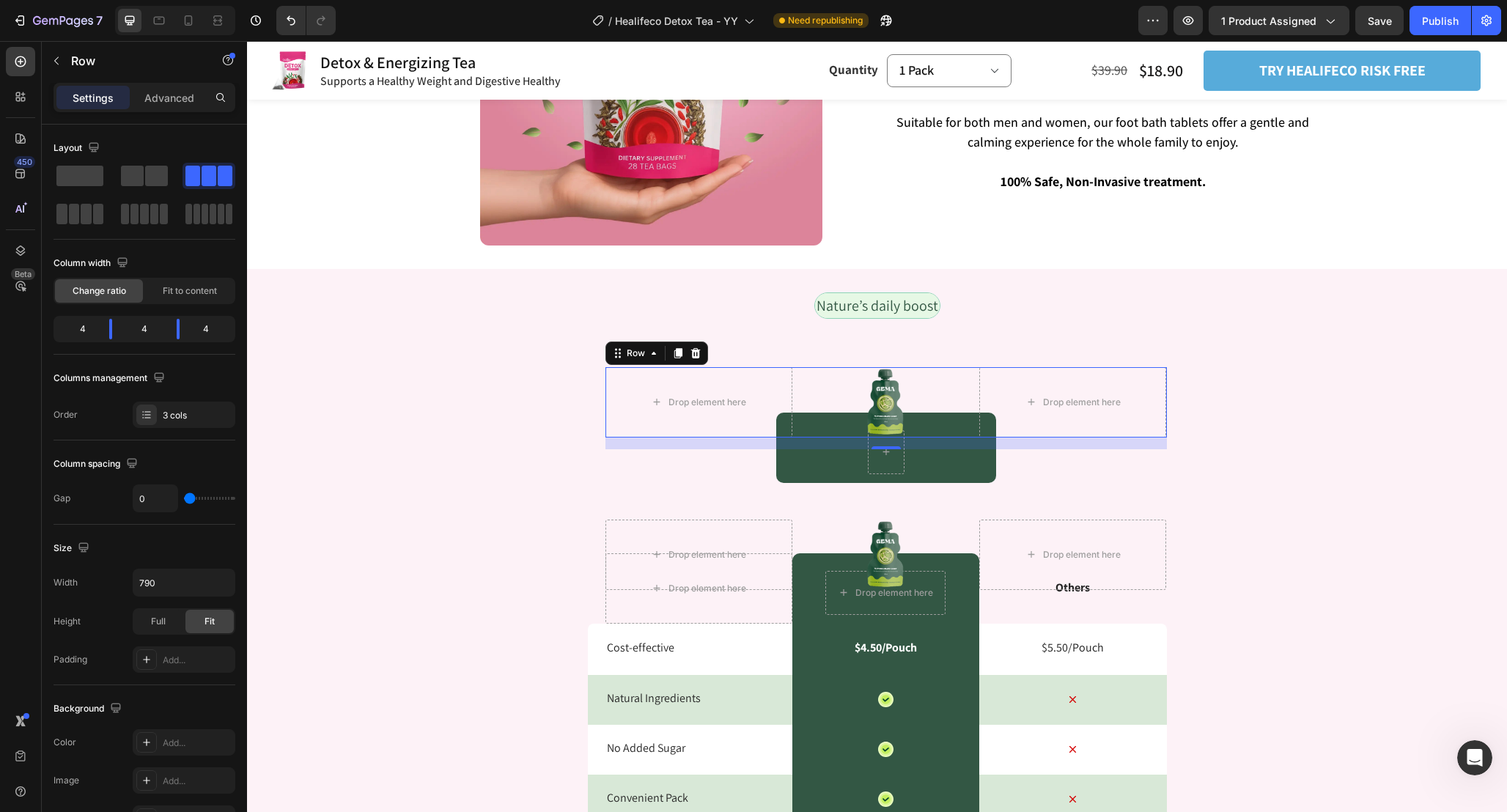
click at [886, 398] on div "Image" at bounding box center [885, 402] width 187 height 70
click at [631, 354] on div "Row" at bounding box center [636, 353] width 24 height 13
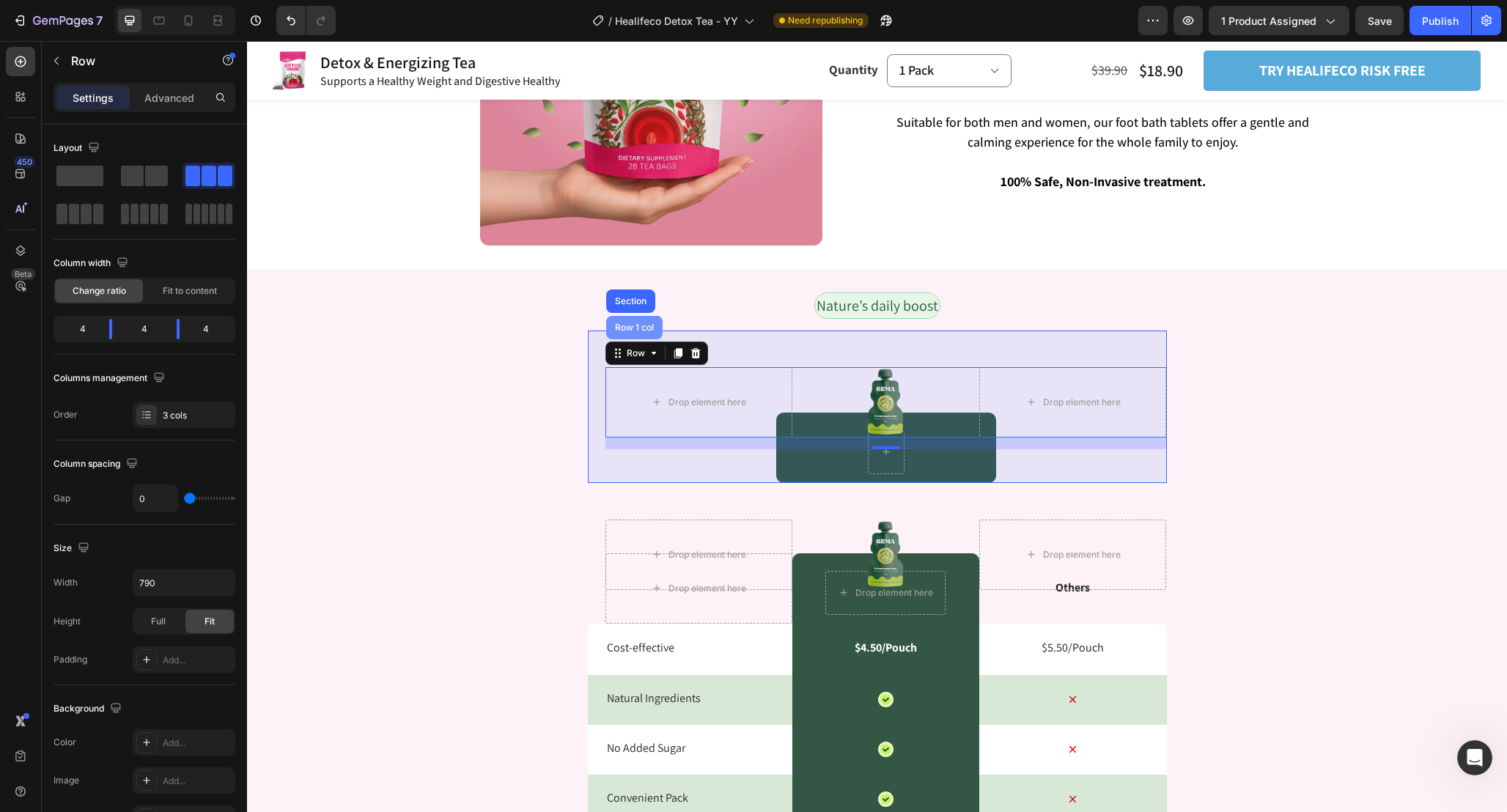
click at [635, 324] on div "Row 1 col" at bounding box center [634, 328] width 45 height 9
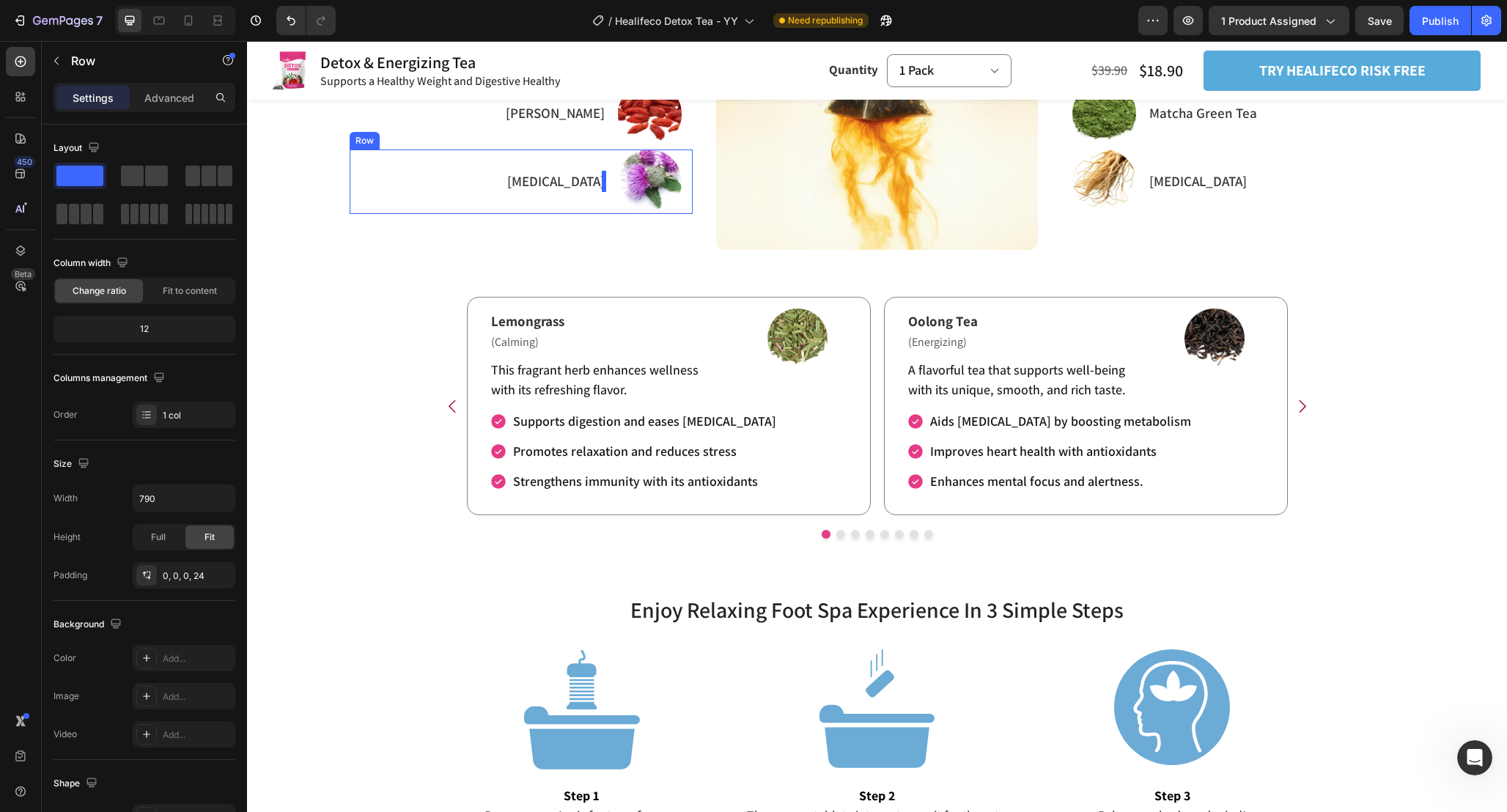
scroll to position [1922, 0]
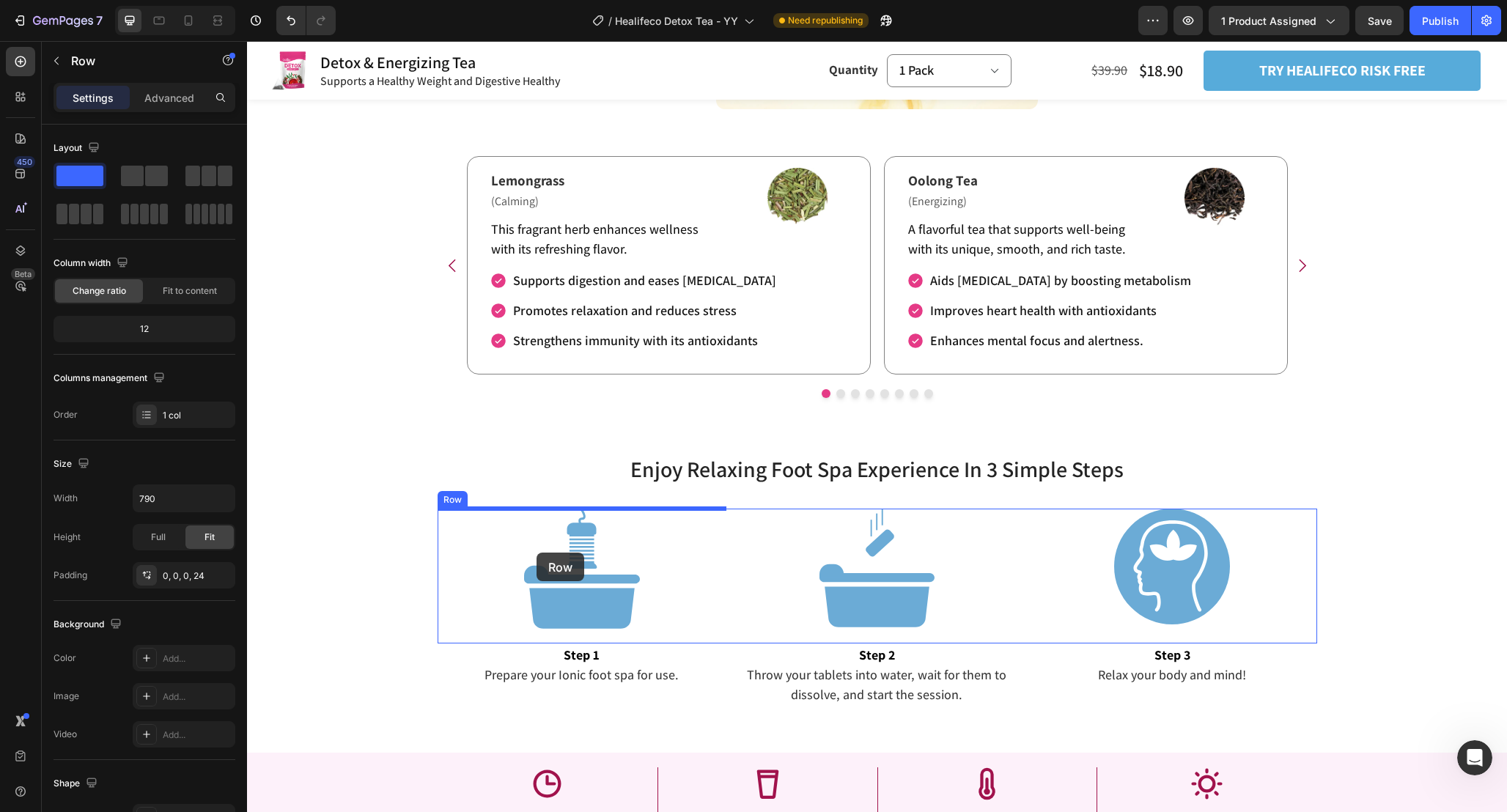
drag, startPoint x: 593, startPoint y: 316, endPoint x: 536, endPoint y: 553, distance: 243.8
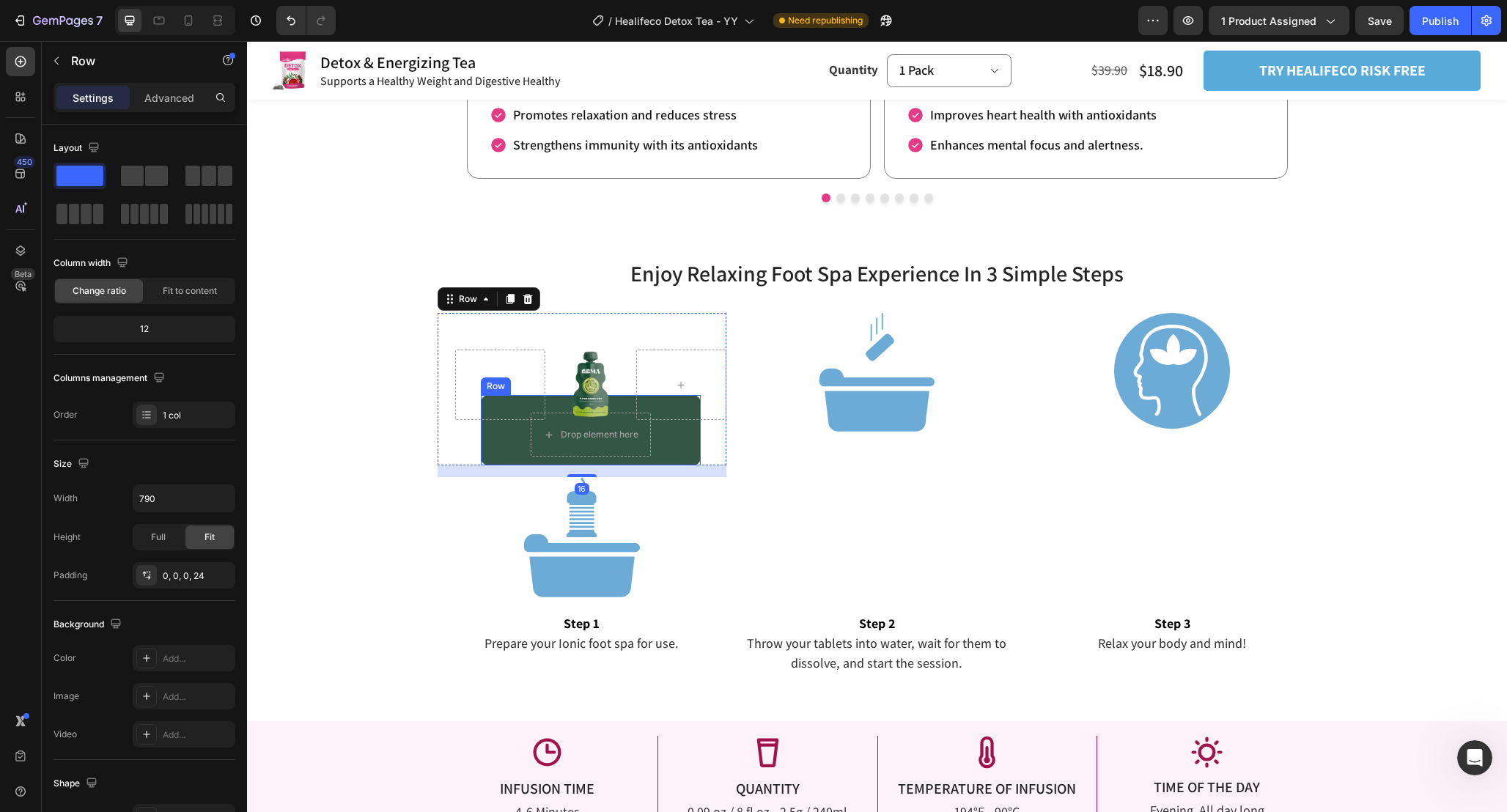
scroll to position [2140, 0]
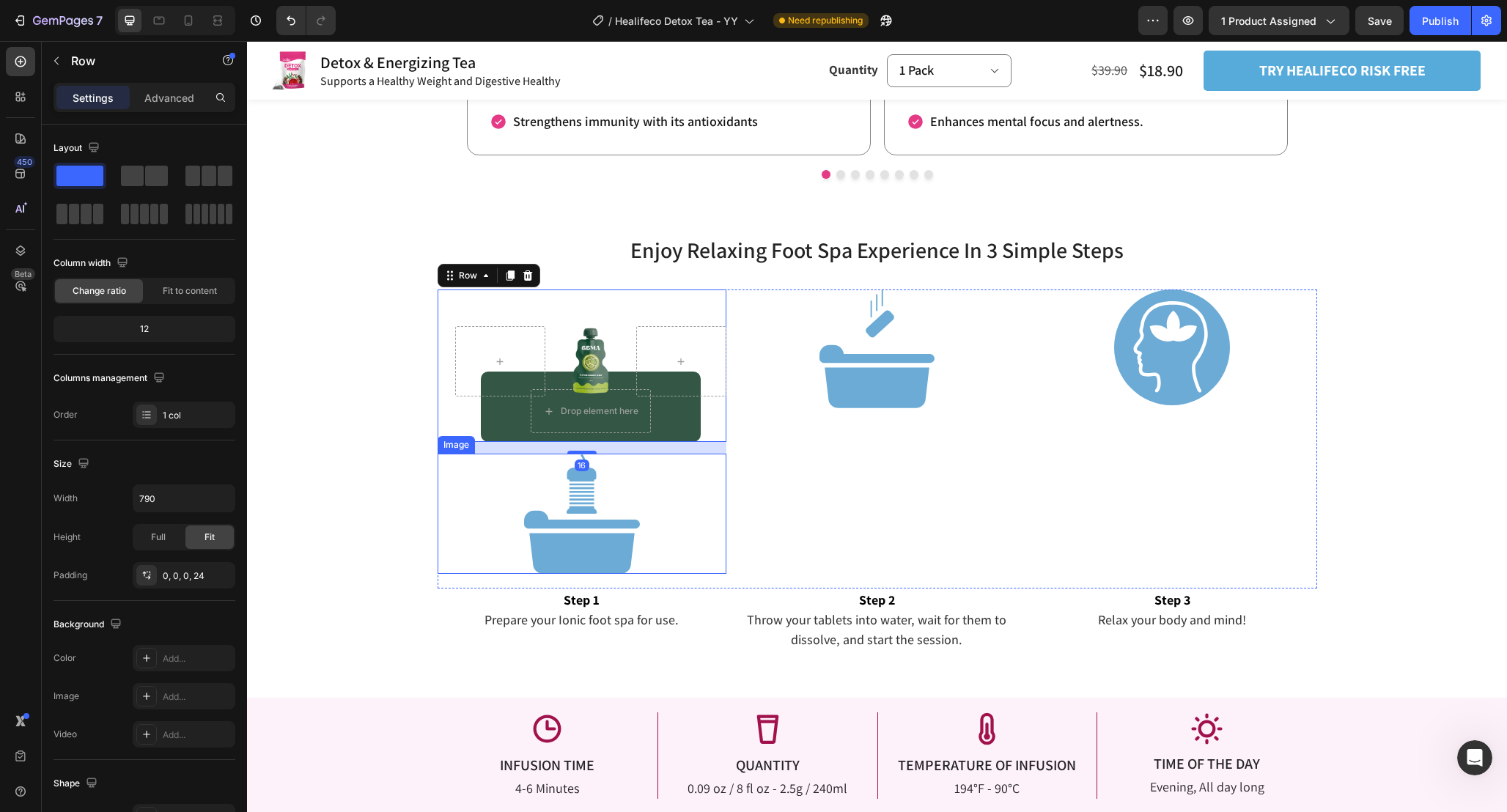
click at [644, 529] on div at bounding box center [583, 513] width 289 height 120
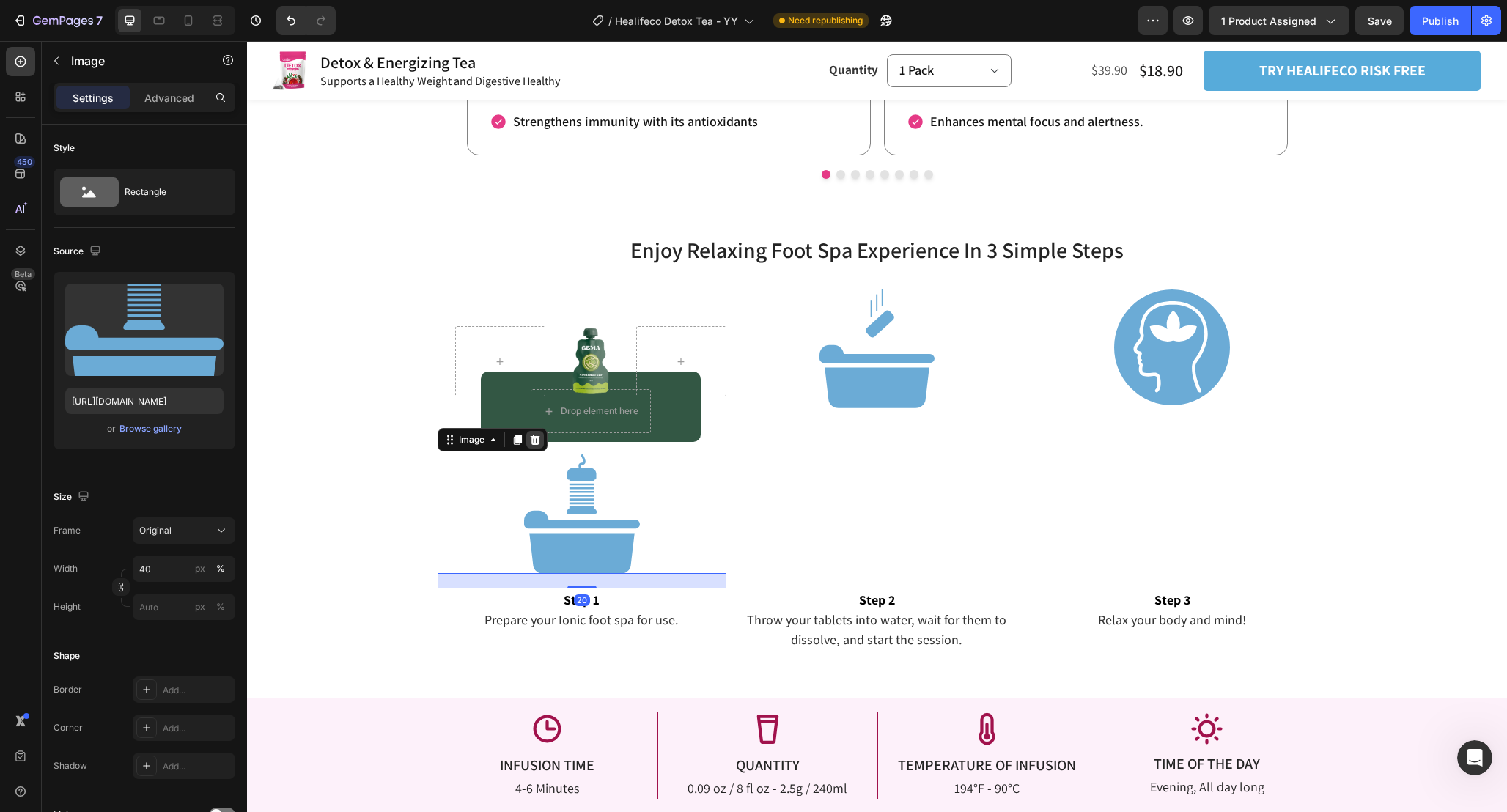
click at [538, 441] on icon at bounding box center [535, 440] width 12 height 12
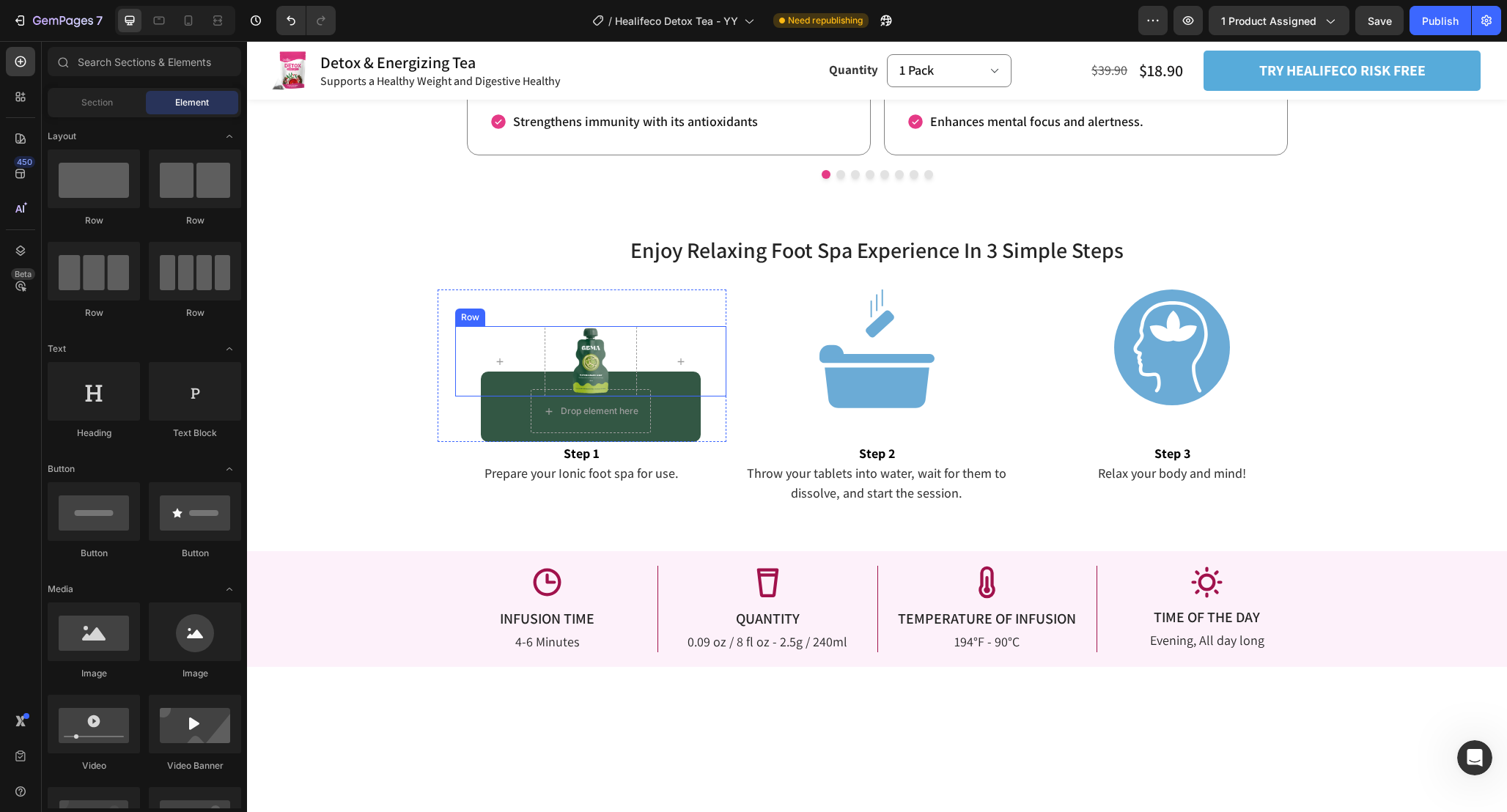
click at [600, 360] on div "Image" at bounding box center [591, 361] width 91 height 70
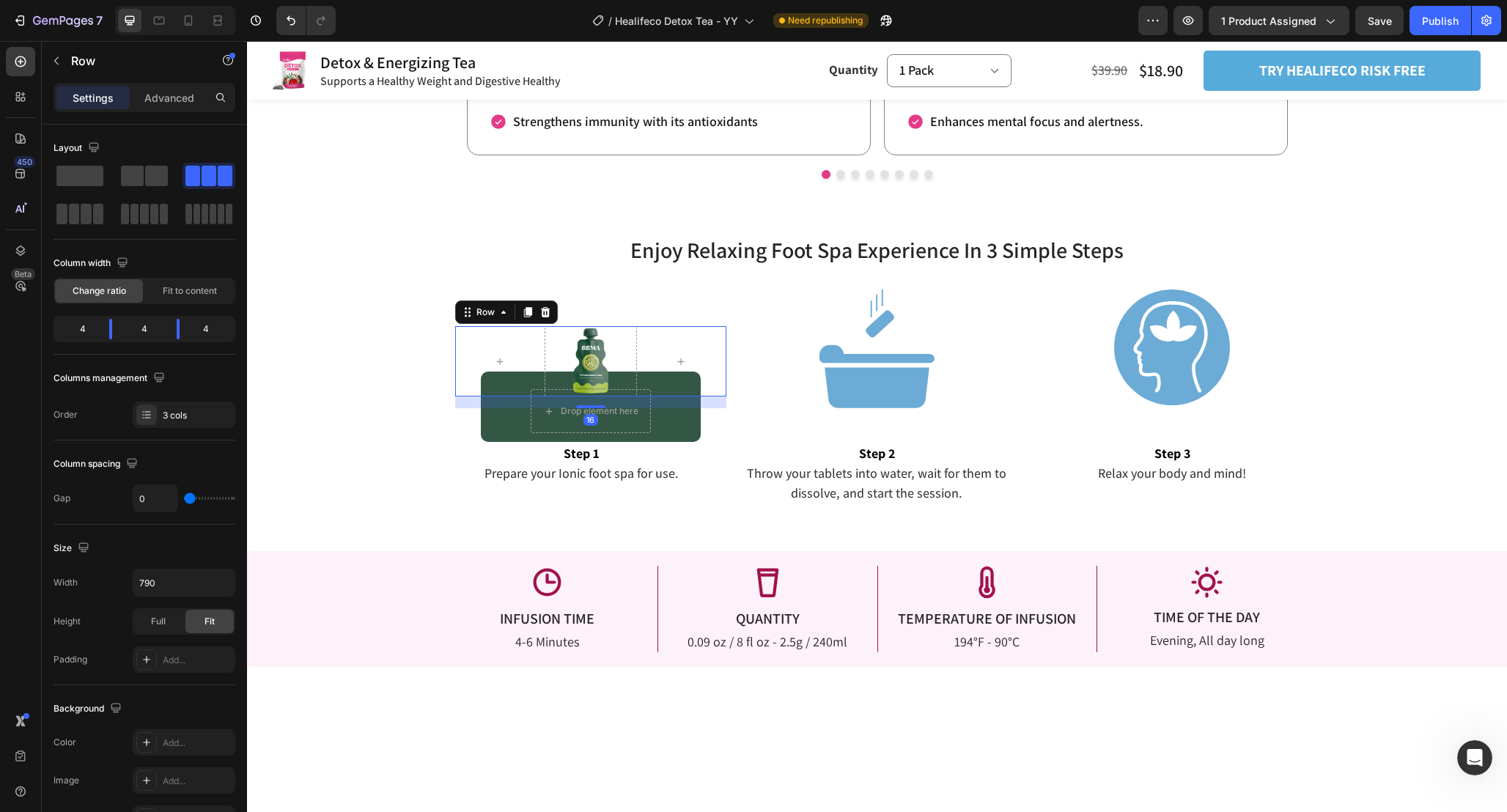
click at [595, 360] on div "Image" at bounding box center [591, 361] width 91 height 70
click at [691, 435] on div "Drop element here Row" at bounding box center [591, 406] width 220 height 70
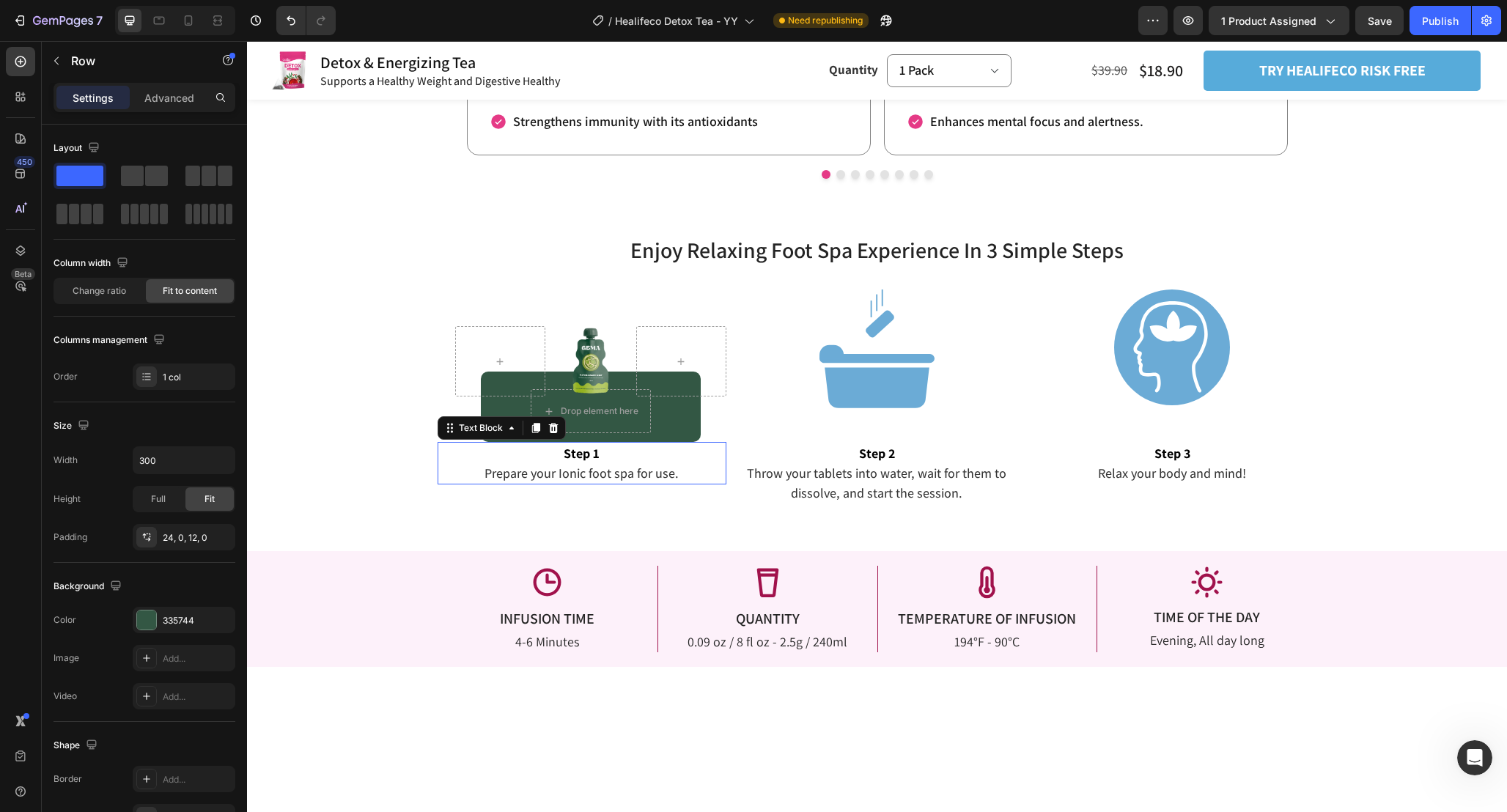
click at [605, 477] on span "Prepare your Ionic foot spa for use." at bounding box center [582, 473] width 194 height 17
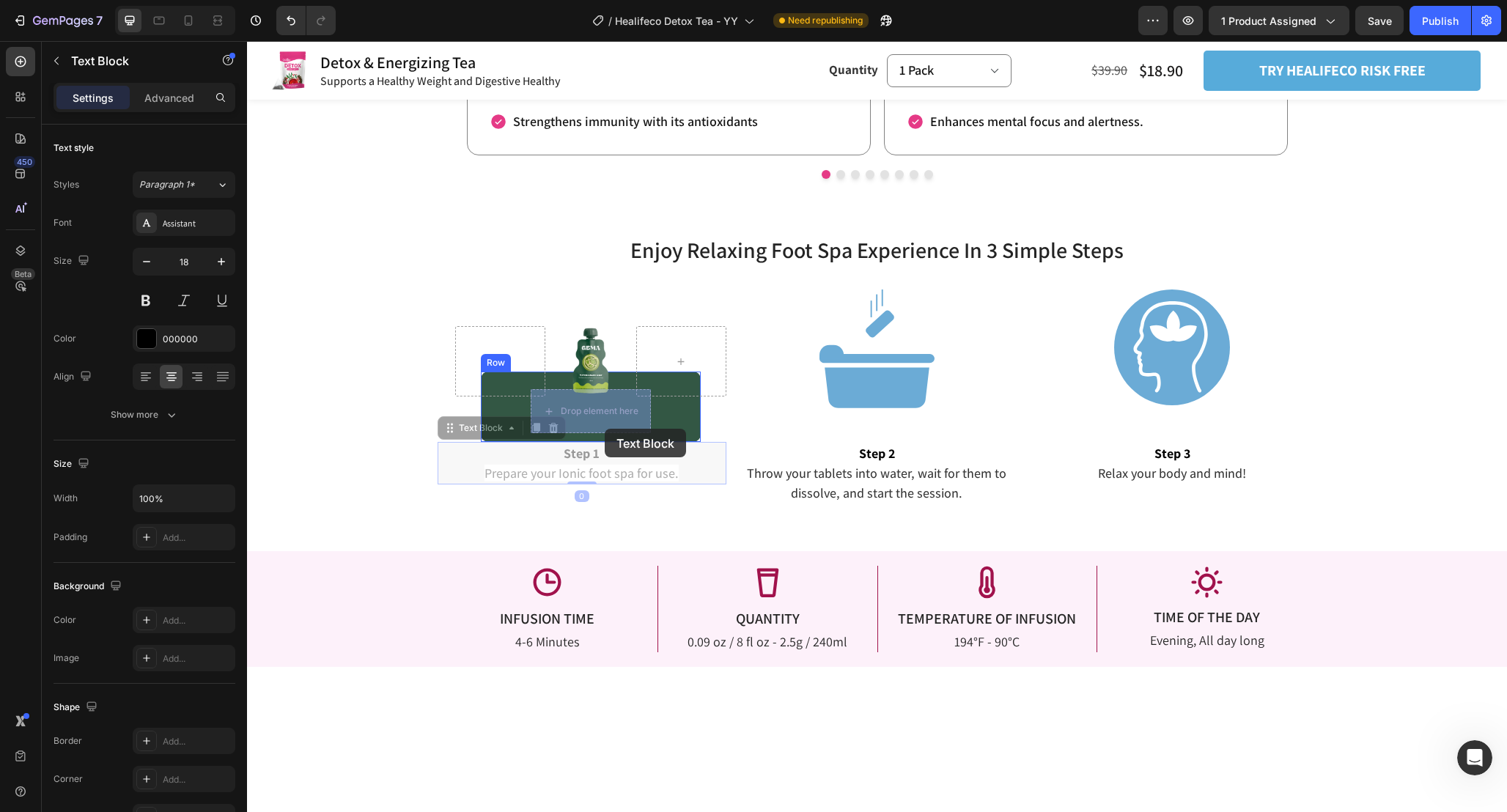
drag, startPoint x: 447, startPoint y: 430, endPoint x: 605, endPoint y: 429, distance: 158.0
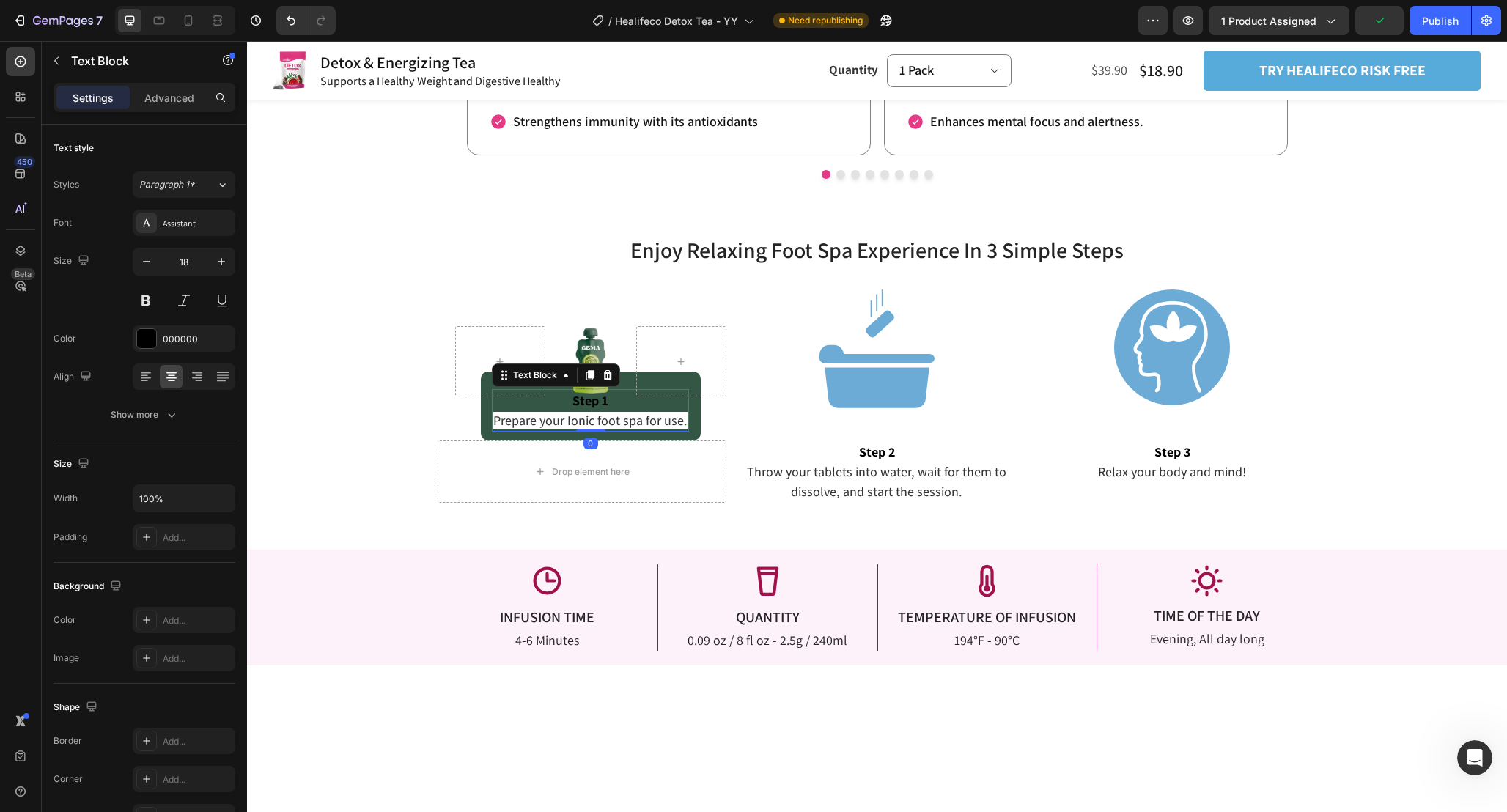
click at [607, 408] on strong "Step 1" at bounding box center [590, 400] width 36 height 17
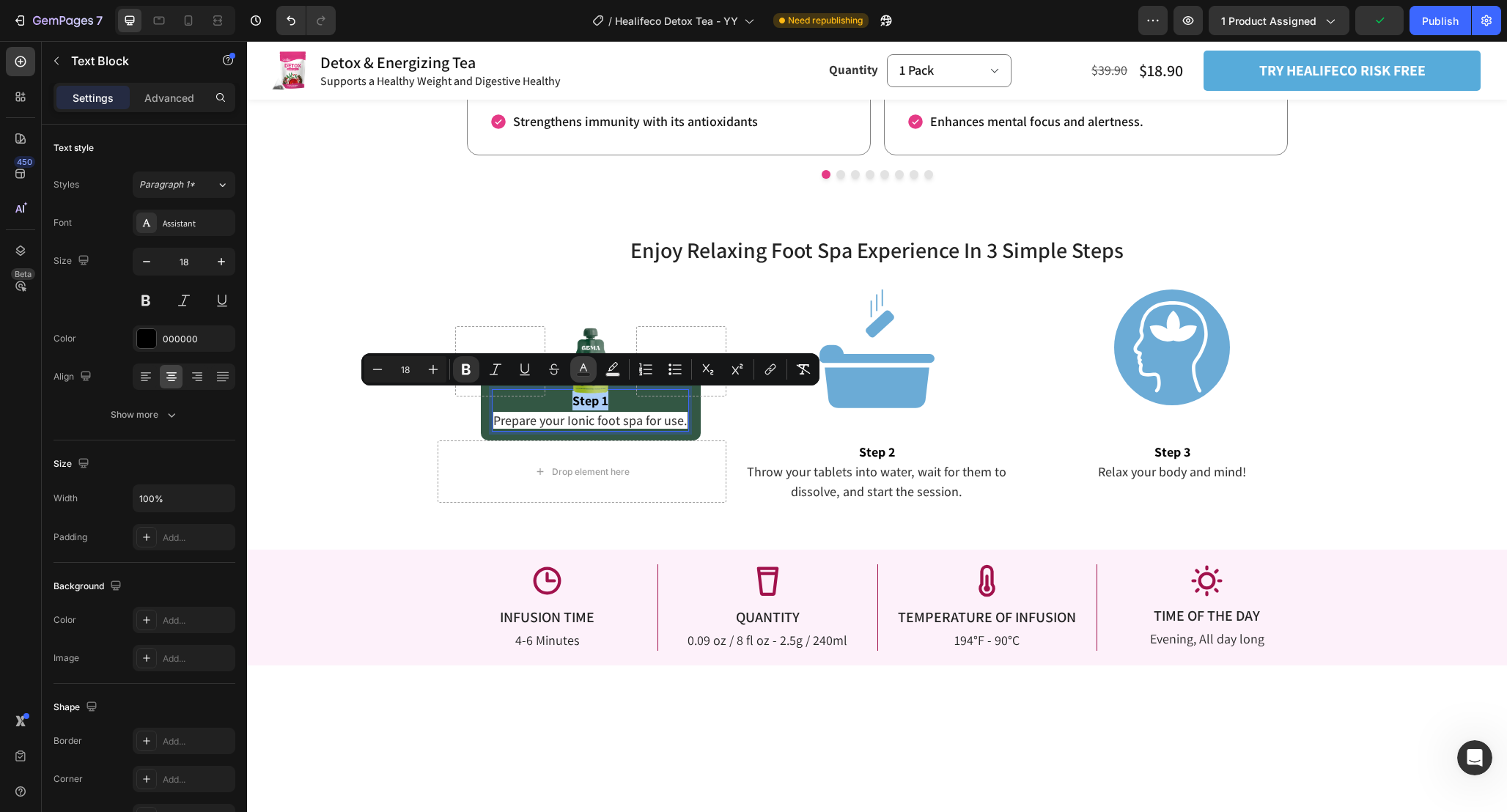
click at [592, 371] on button "Text Color" at bounding box center [583, 369] width 27 height 27
type input "000000"
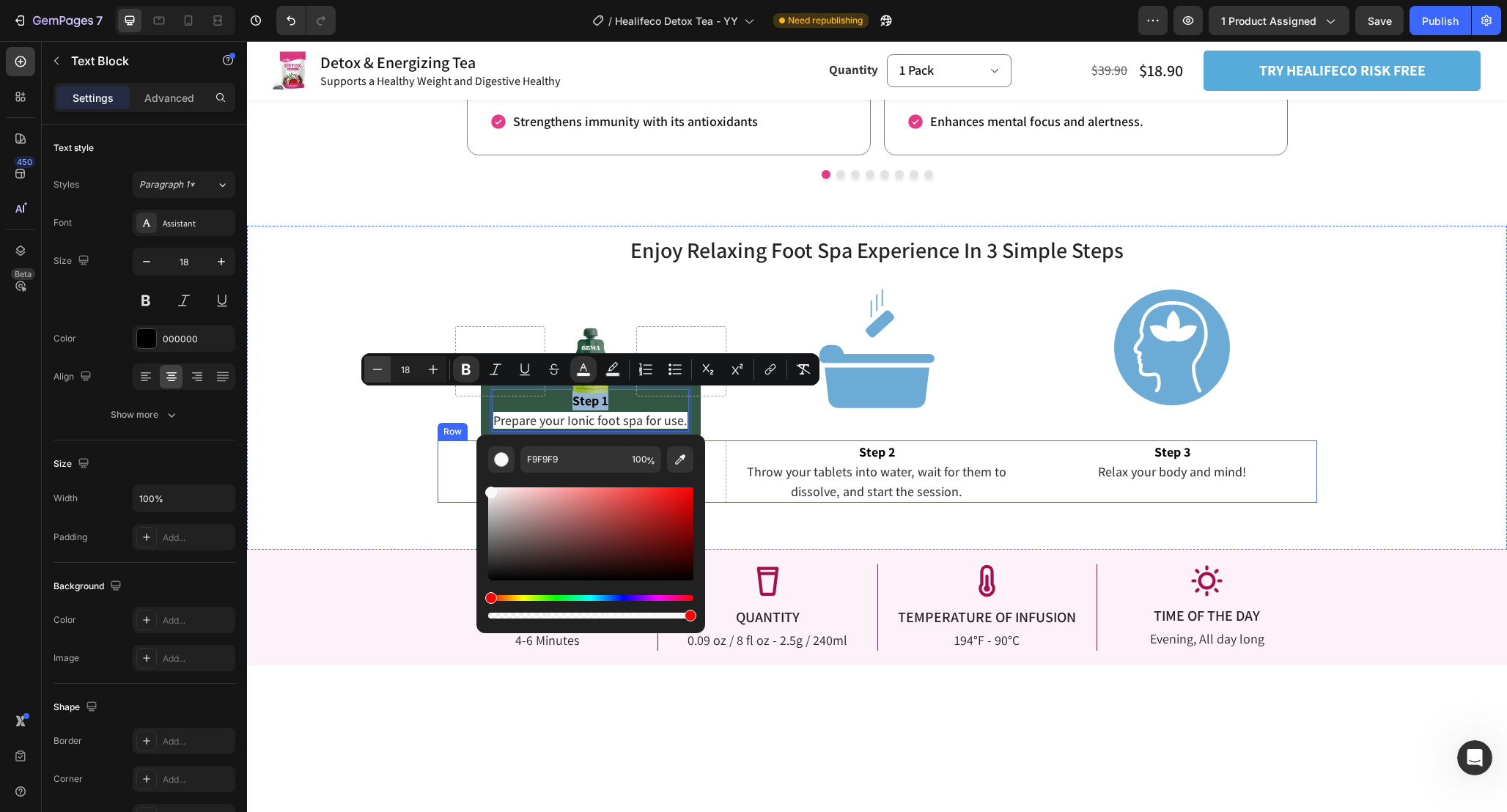
drag, startPoint x: 531, startPoint y: 526, endPoint x: 387, endPoint y: 380, distance: 205.1
click at [387, 380] on div "Minus 18 Plus Bold Italic Underline Strikethrough color Text Background Color N…" at bounding box center [590, 369] width 458 height 32
type input "FFFFFF"
click at [615, 367] on icon "Editor contextual toolbar" at bounding box center [613, 370] width 15 height 15
type input "000000"
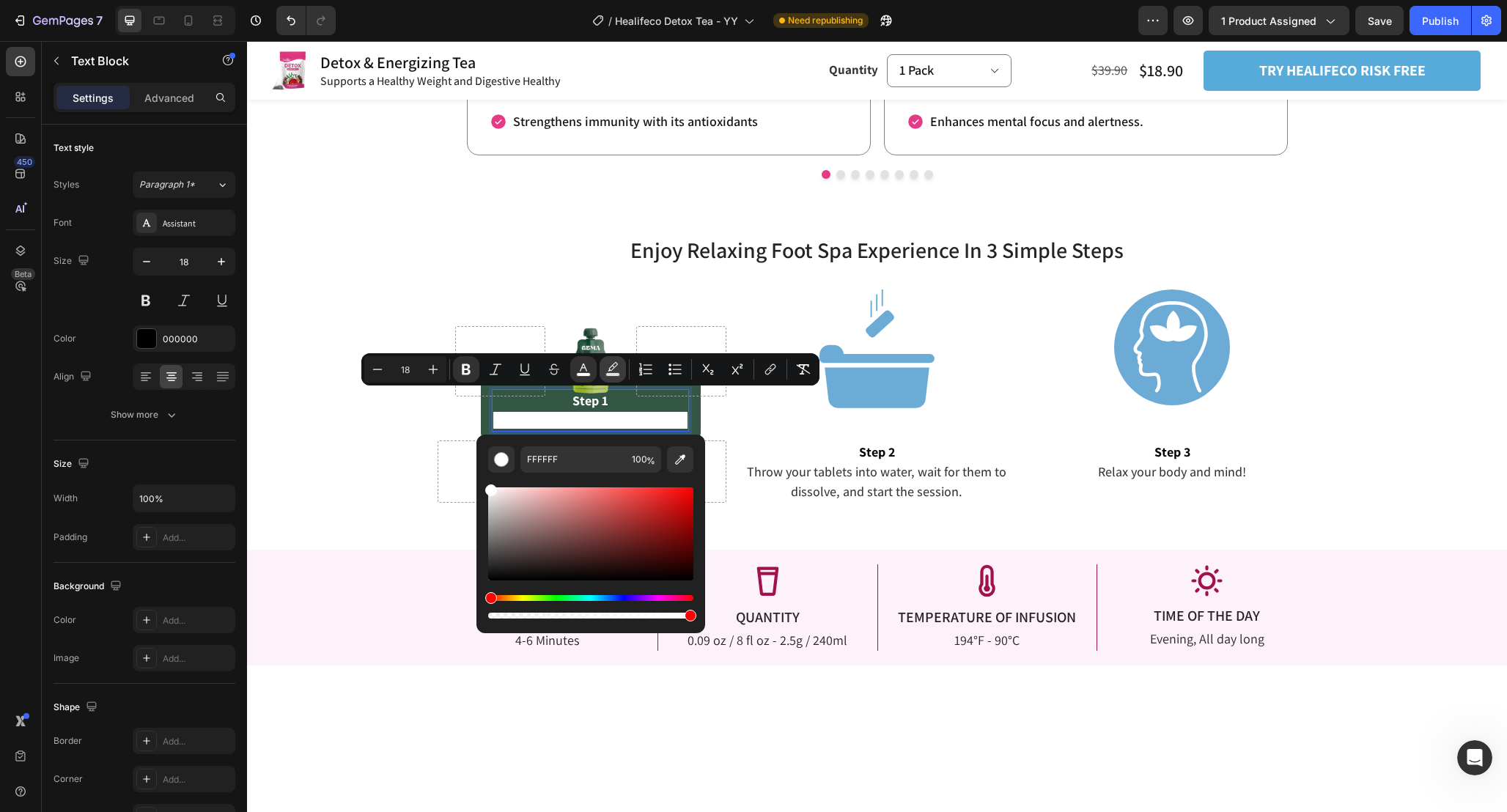
type input "77"
drag, startPoint x: 894, startPoint y: 656, endPoint x: 350, endPoint y: 612, distance: 545.8
type input "0"
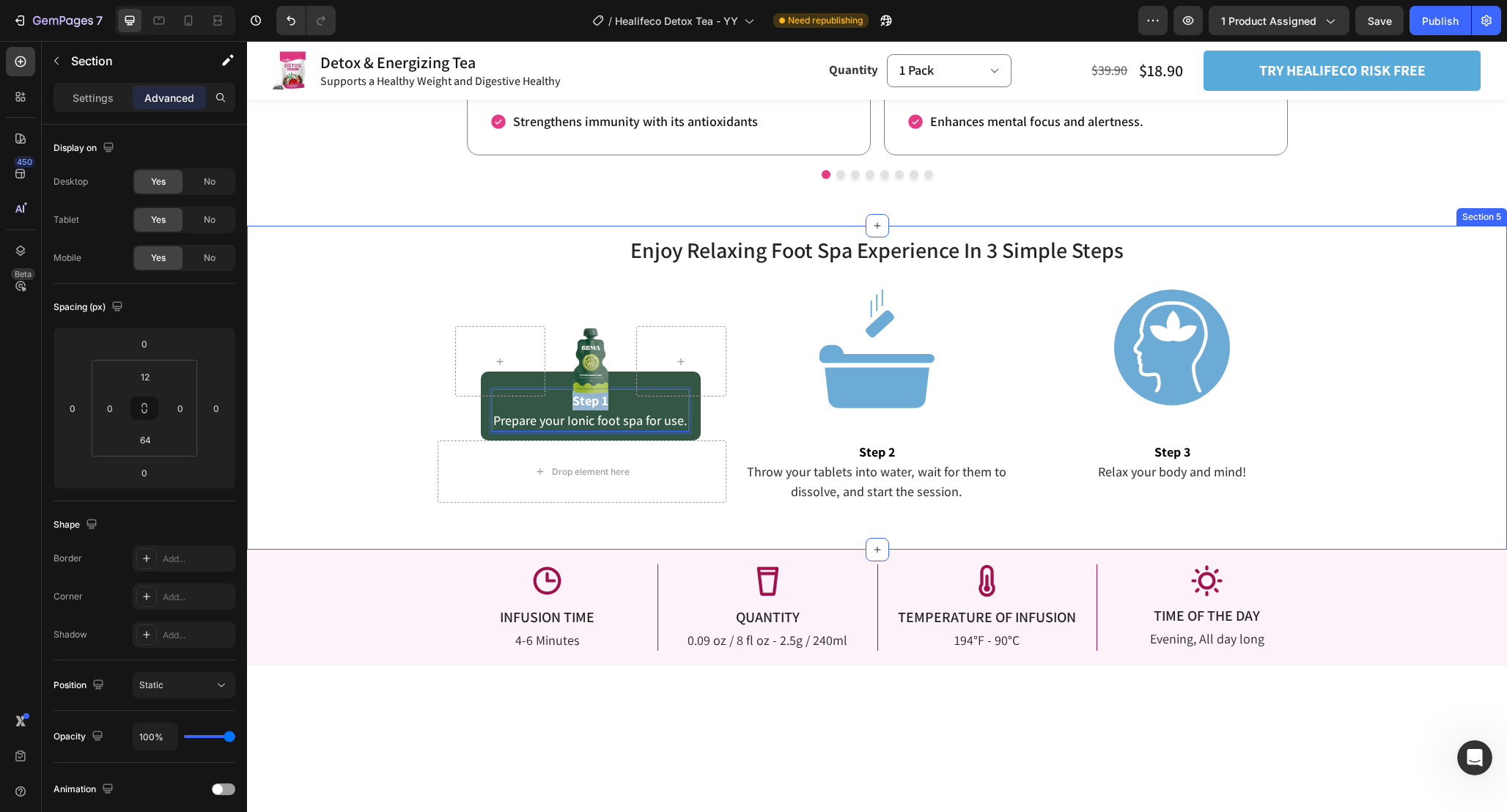
click at [383, 428] on div "Enjoy Relaxing Foot Spa Experience In 3 Simple Steps Heading Enjoy Relaxing Foo…" at bounding box center [877, 368] width 1260 height 268
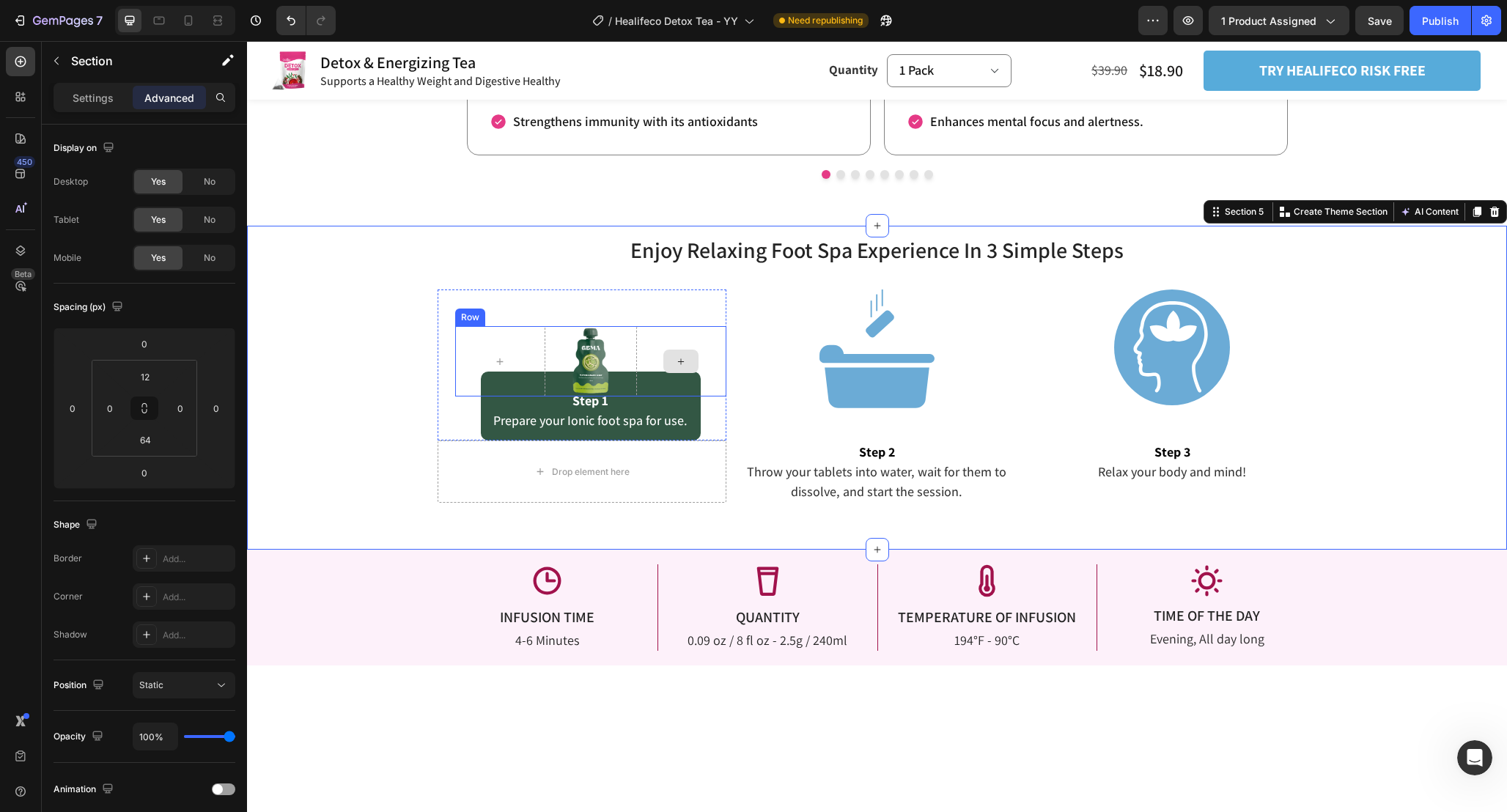
click at [753, 356] on div at bounding box center [877, 348] width 289 height 119
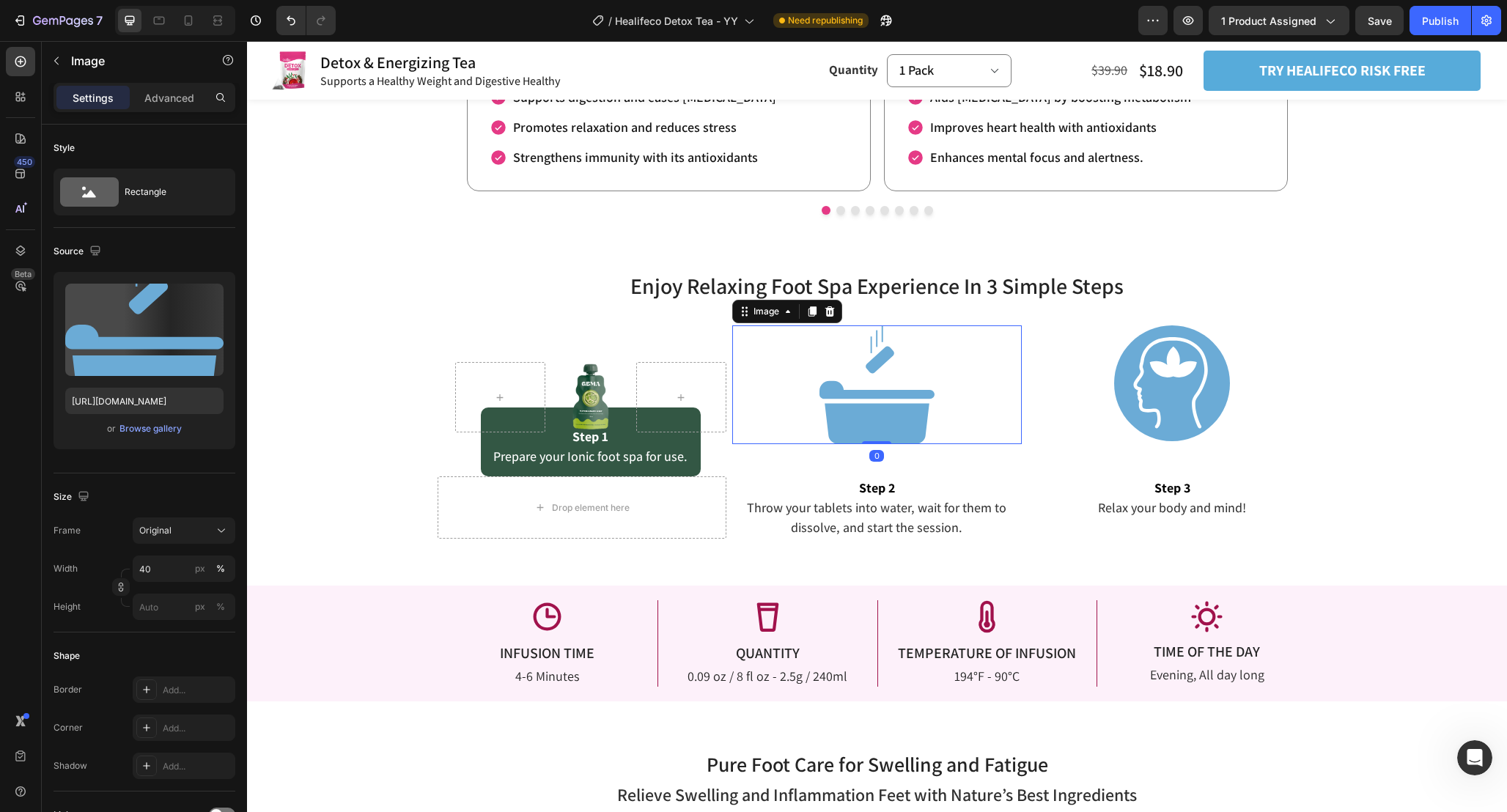
scroll to position [2101, 0]
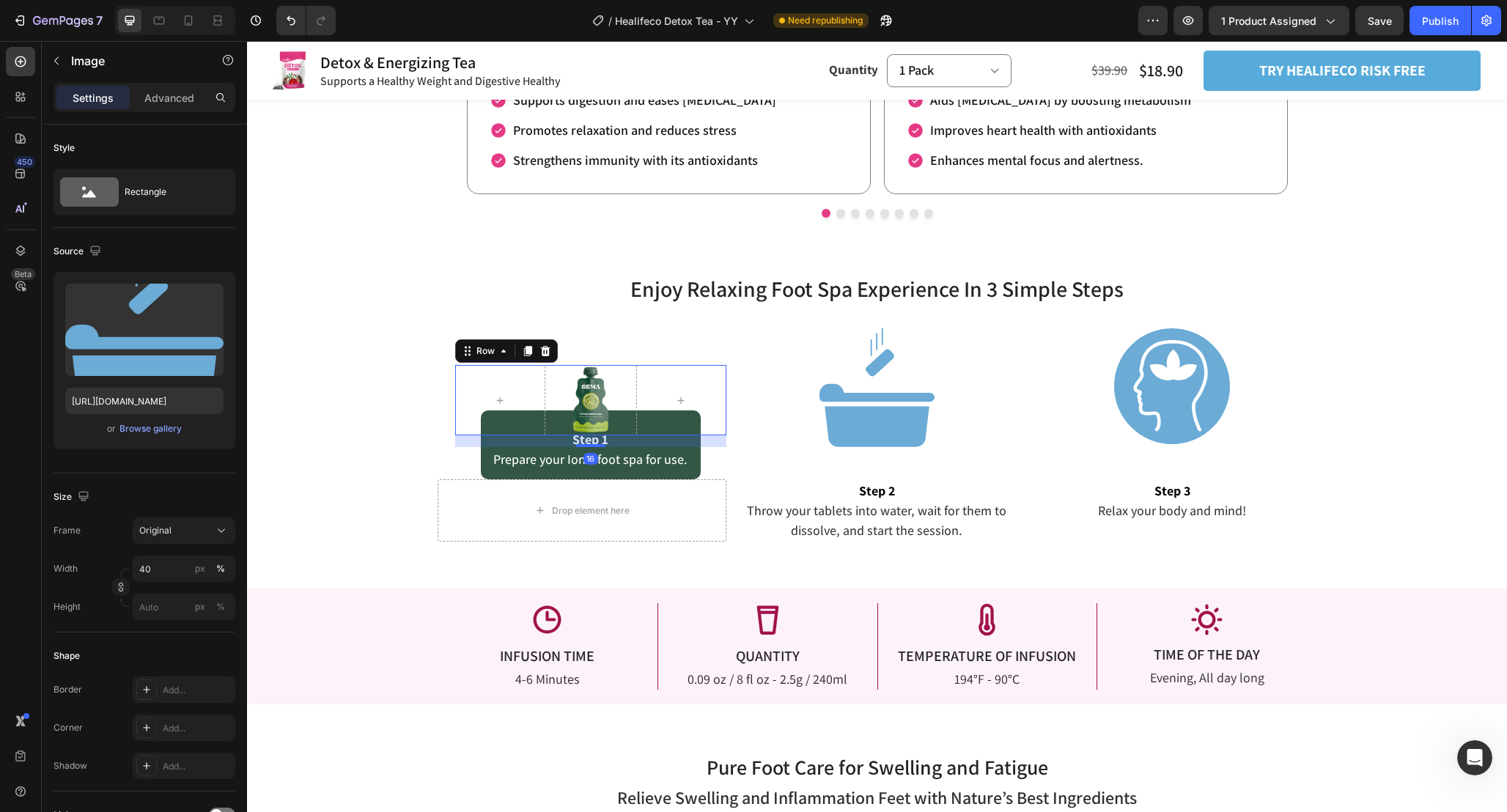
click at [591, 417] on div "Image" at bounding box center [591, 400] width 91 height 70
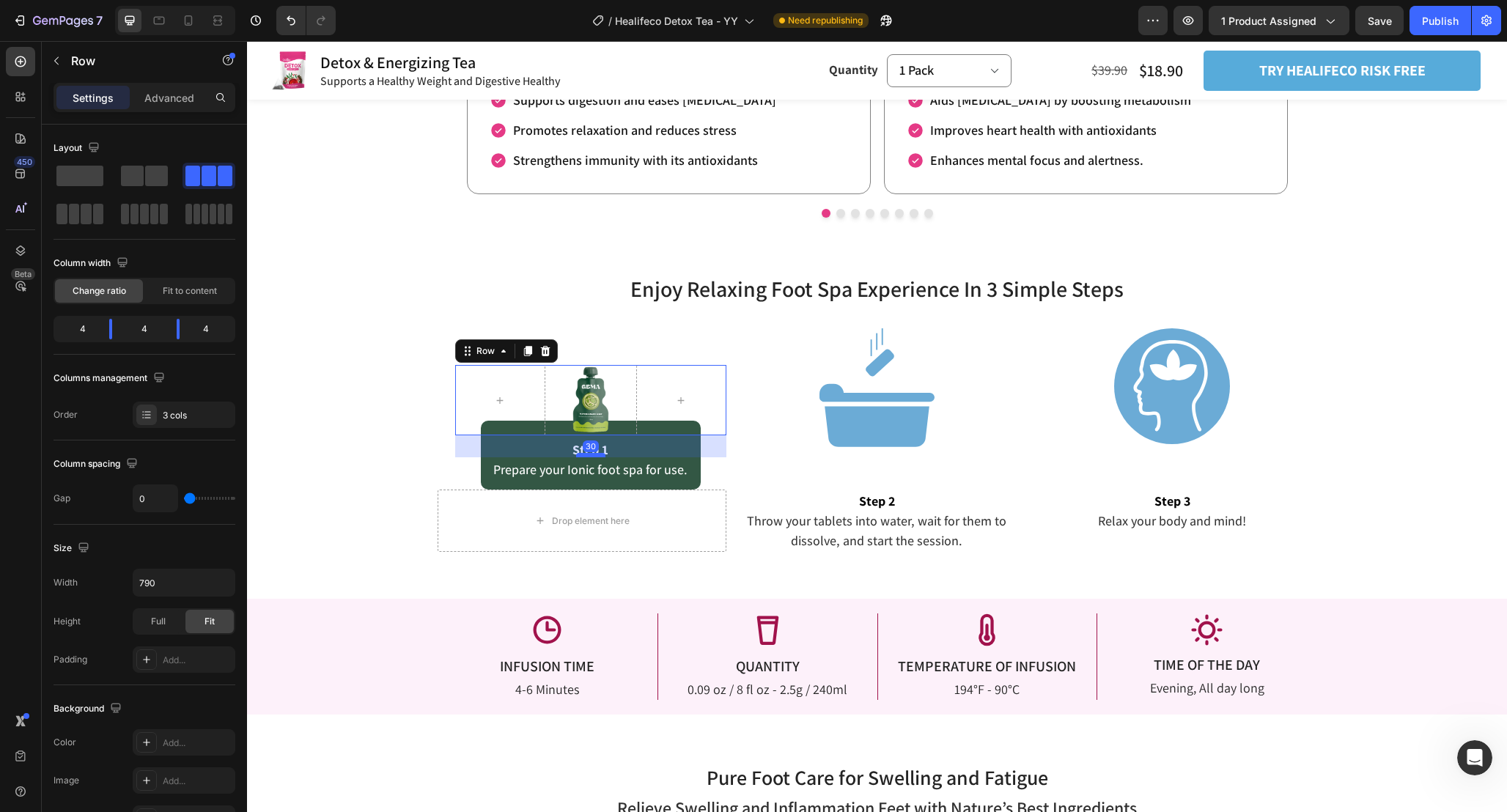
drag, startPoint x: 592, startPoint y: 445, endPoint x: 592, endPoint y: 456, distance: 11.0
click at [592, 456] on div at bounding box center [591, 454] width 29 height 5
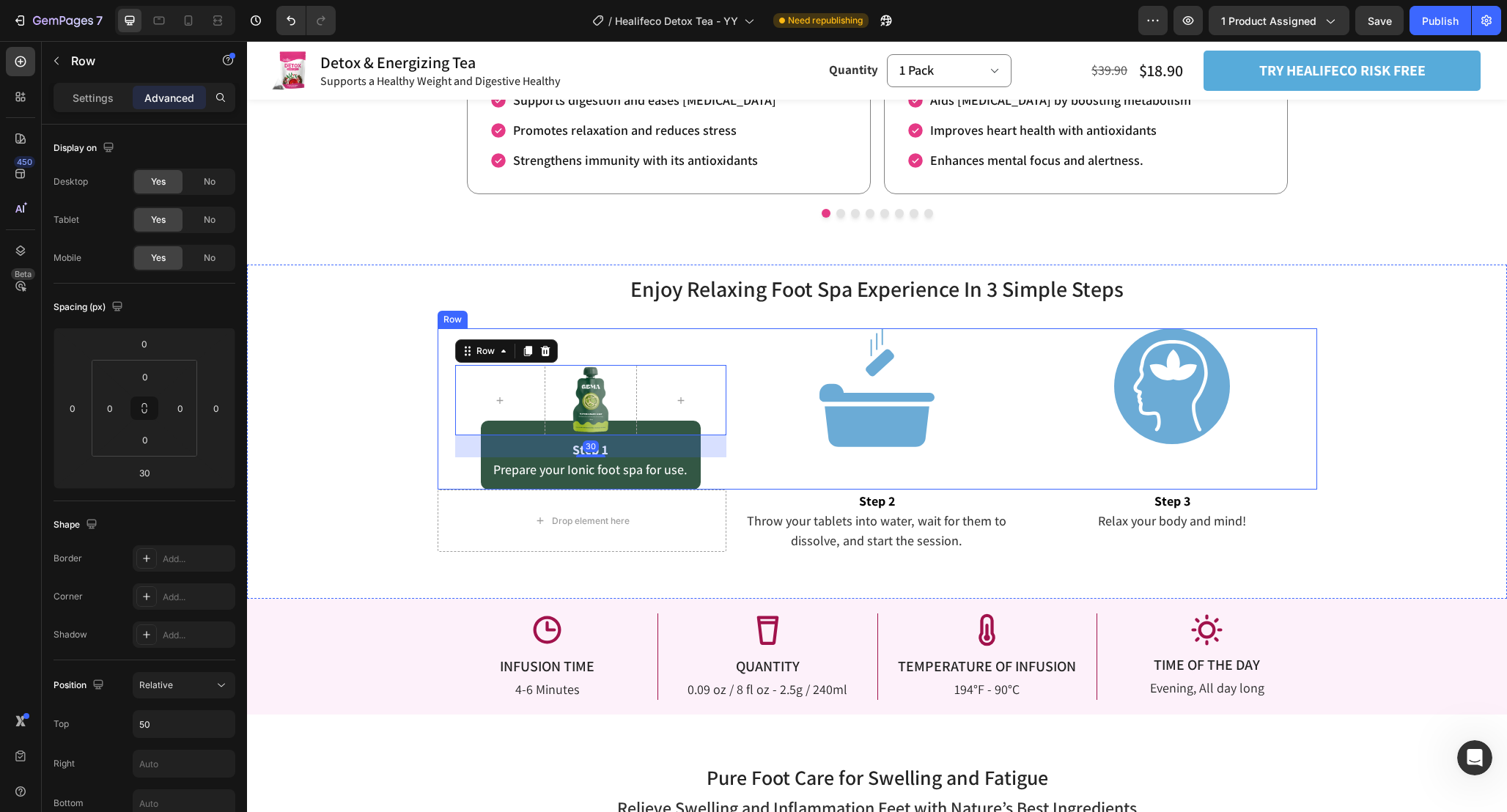
click at [746, 453] on div "Image" at bounding box center [877, 408] width 289 height 161
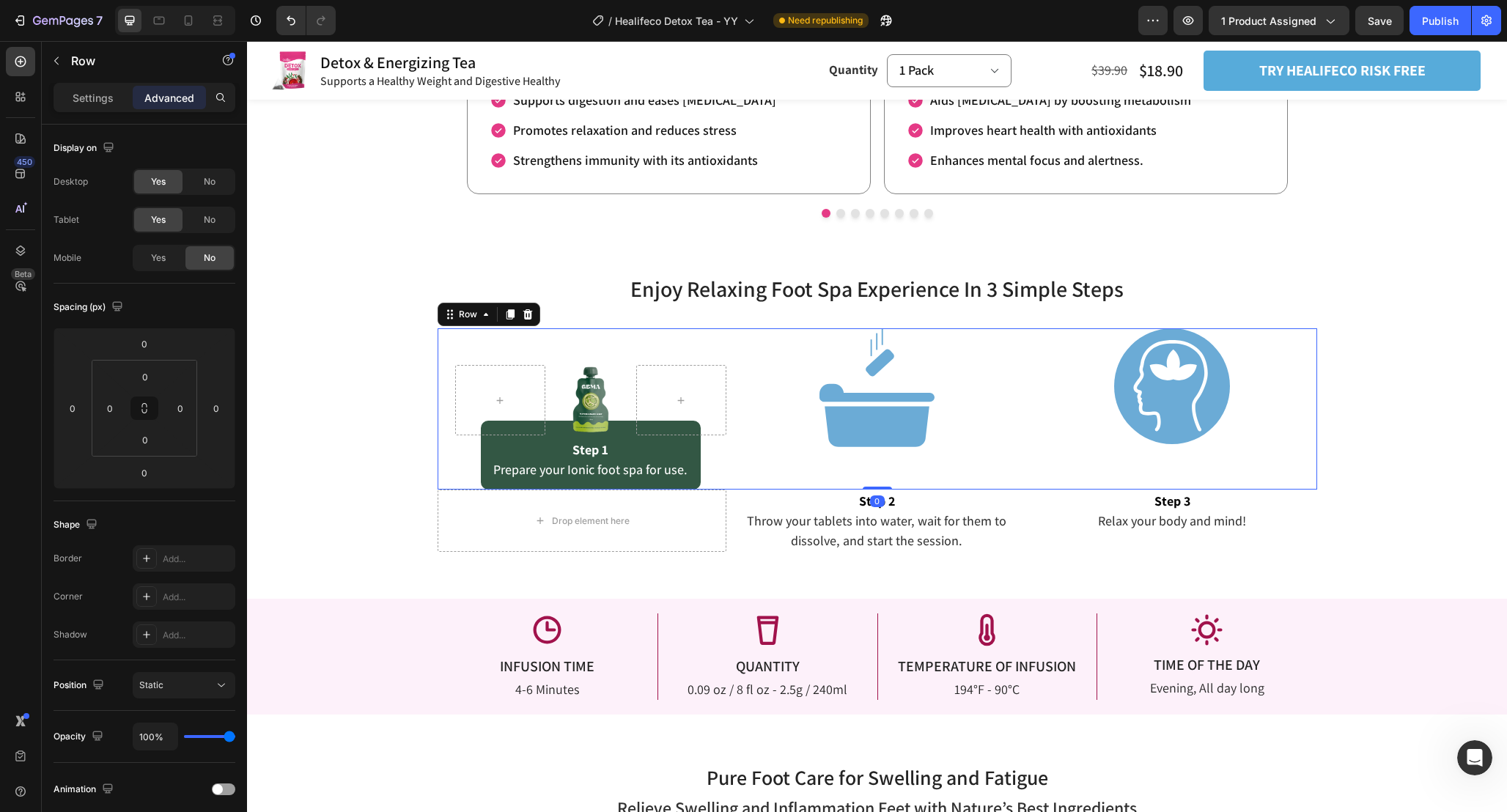
click at [746, 527] on p "Throw your tablets into water, wait for them to dissolve, and start the session." at bounding box center [877, 530] width 287 height 40
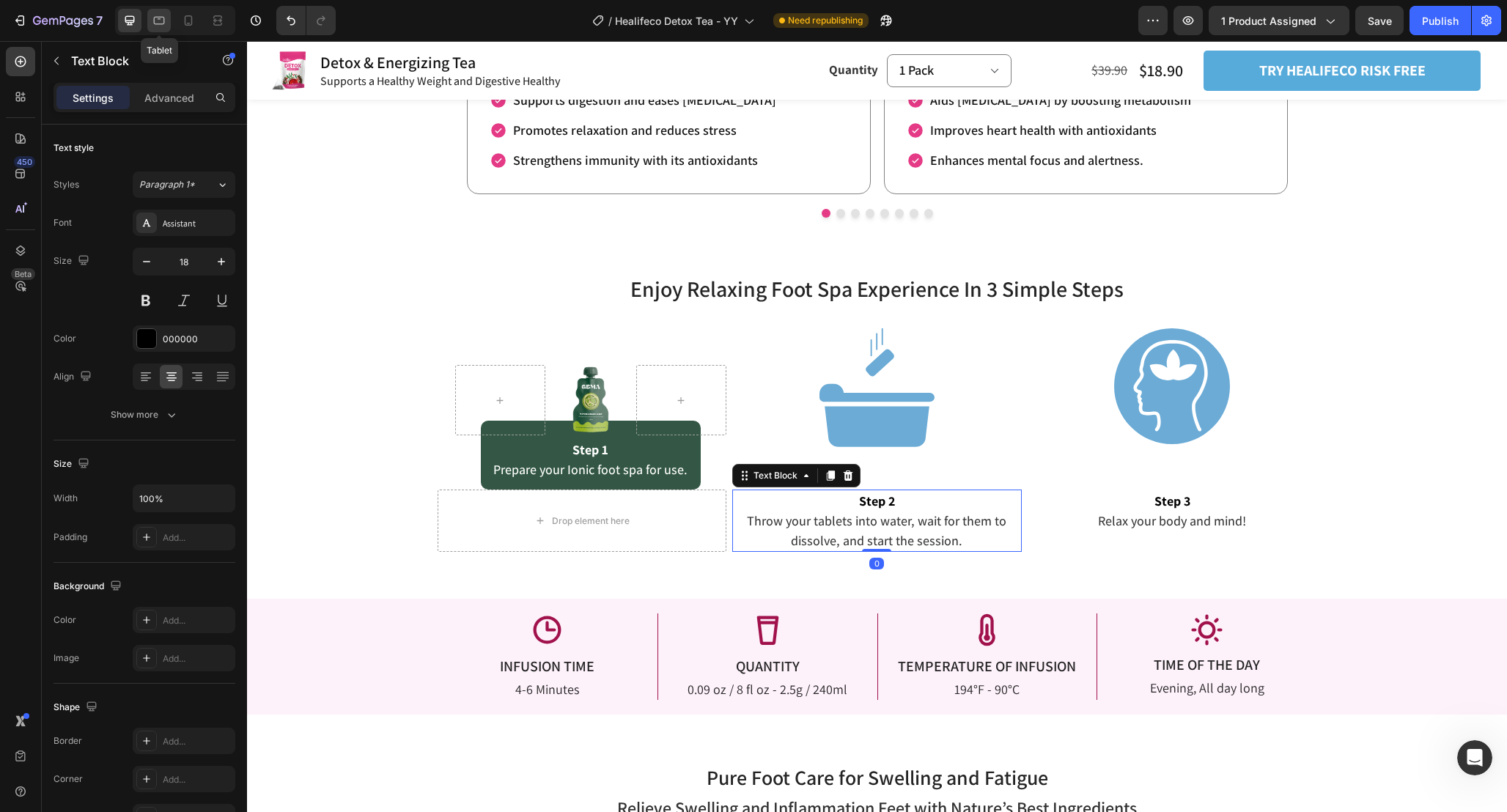
click at [165, 12] on div at bounding box center [159, 20] width 23 height 23
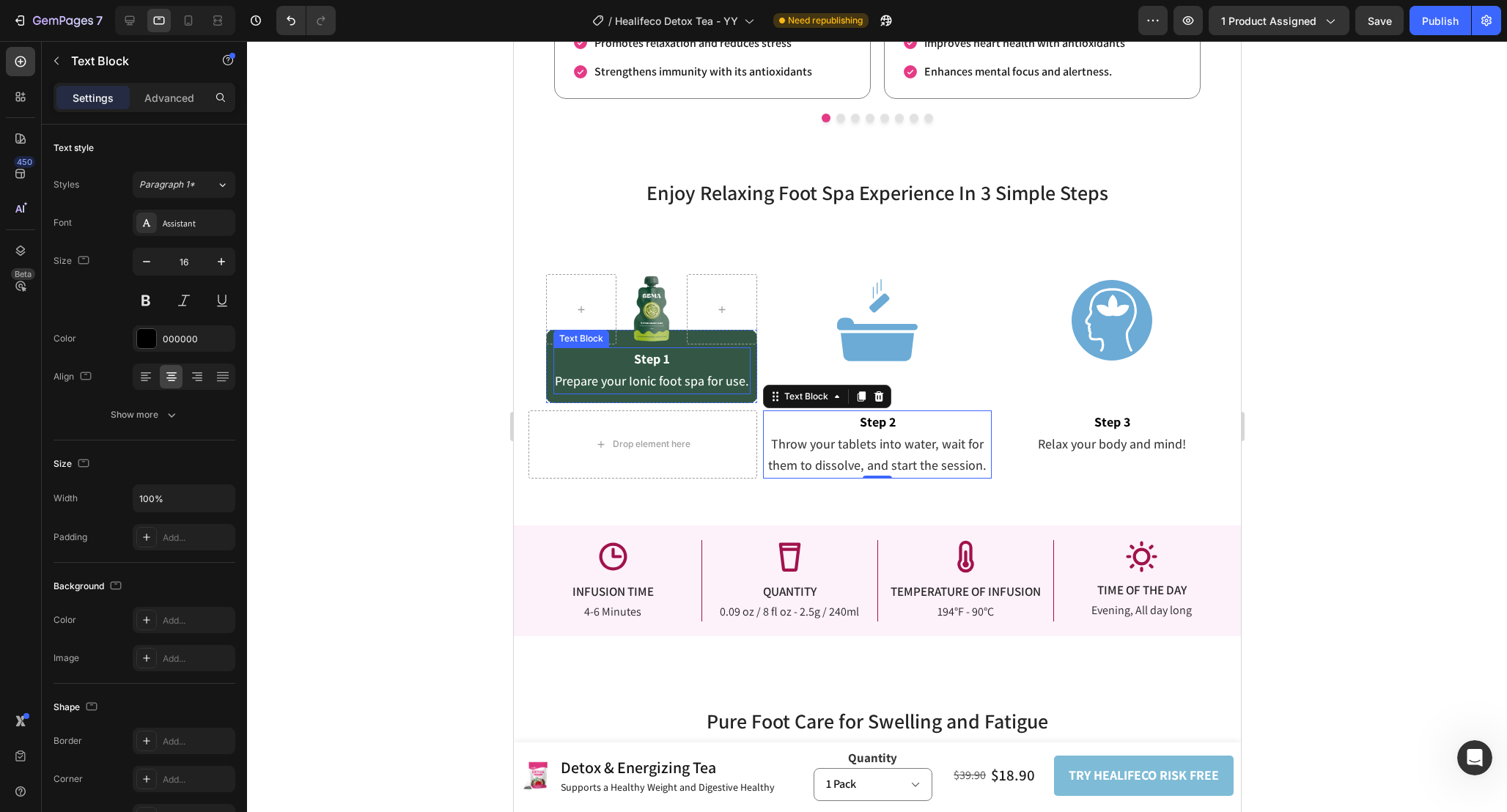
scroll to position [2254, 0]
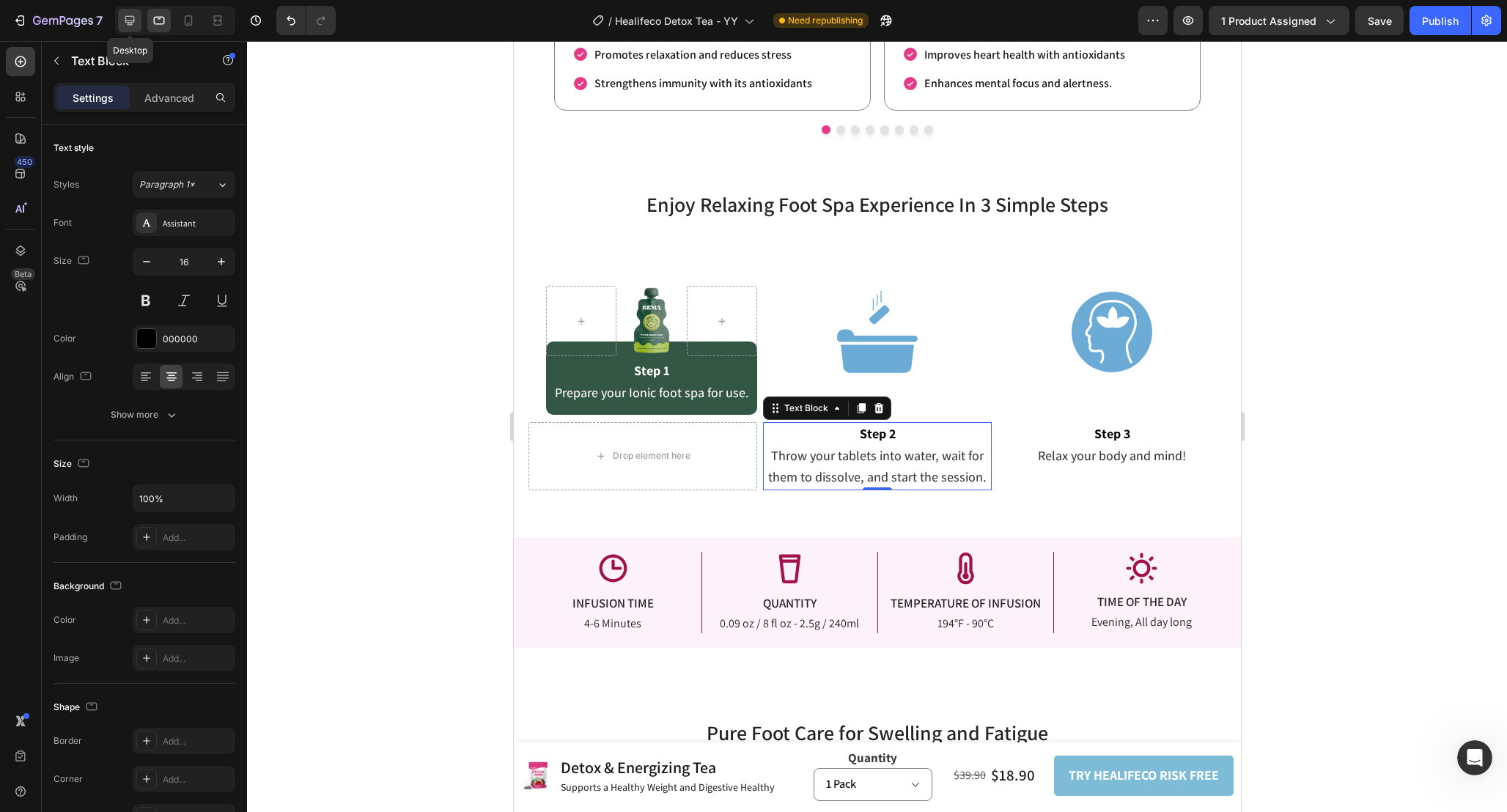
click at [135, 19] on icon at bounding box center [130, 20] width 15 height 15
type input "18"
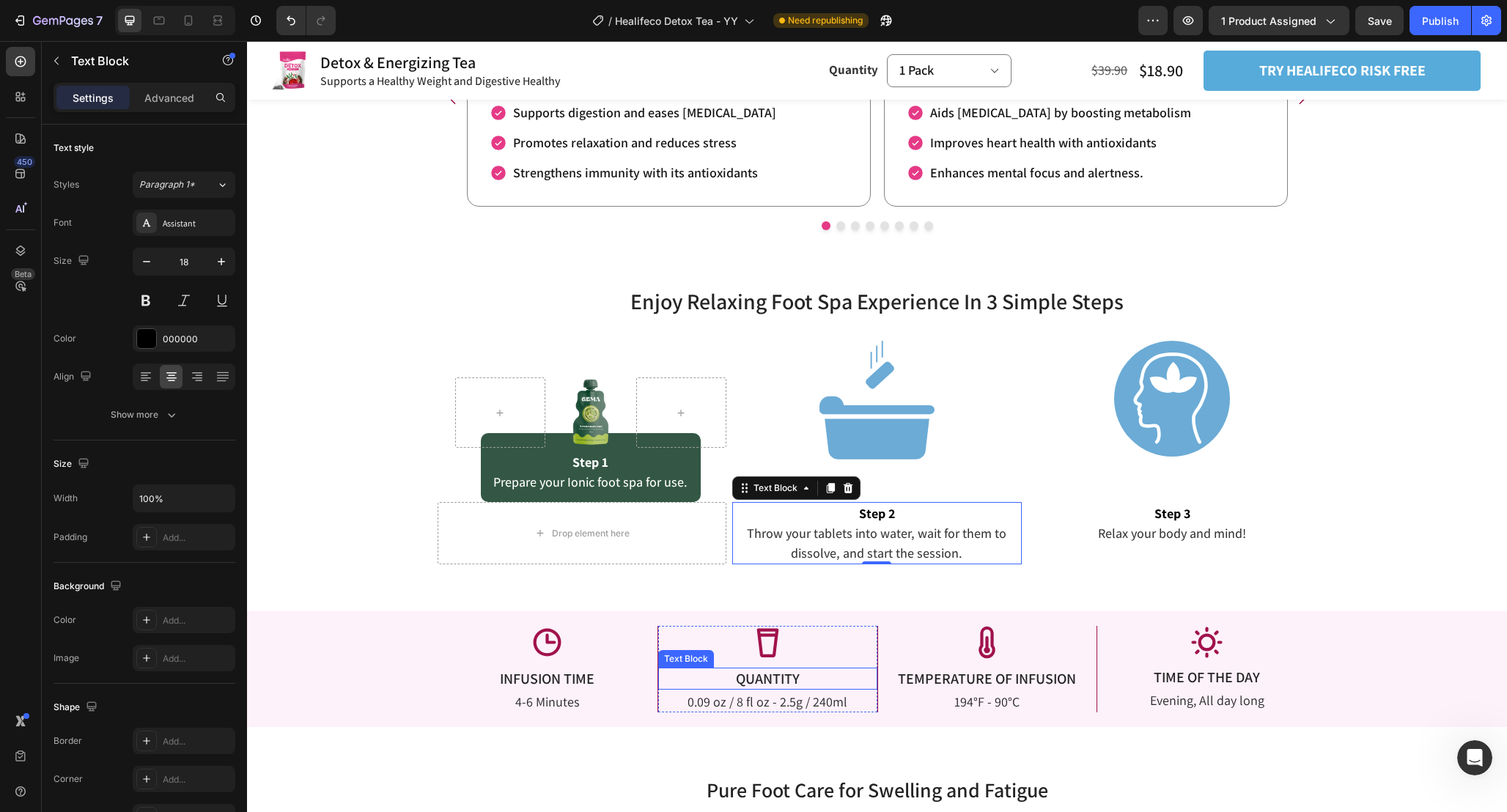
scroll to position [2079, 0]
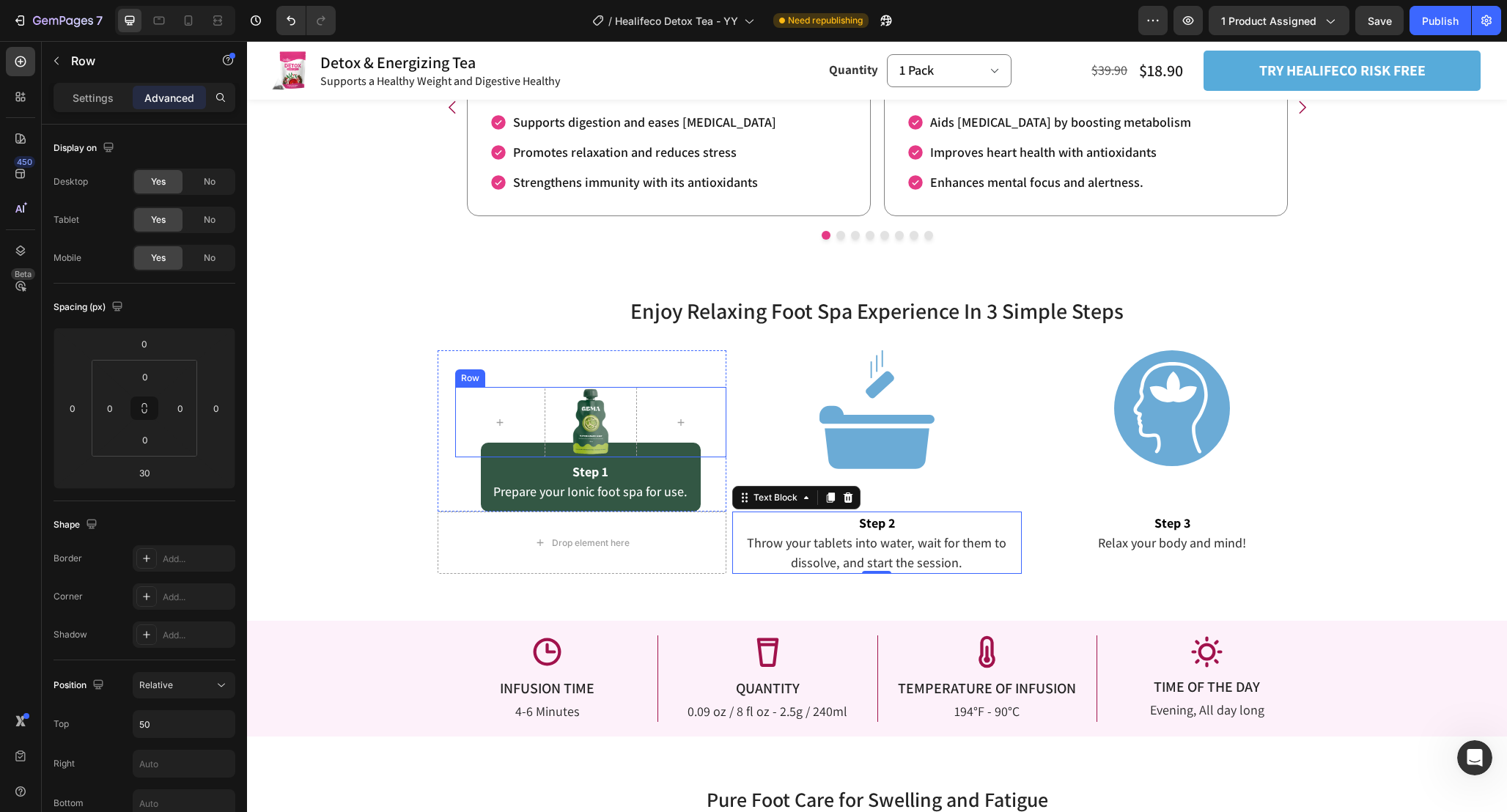
click at [591, 427] on div "Image" at bounding box center [591, 422] width 91 height 70
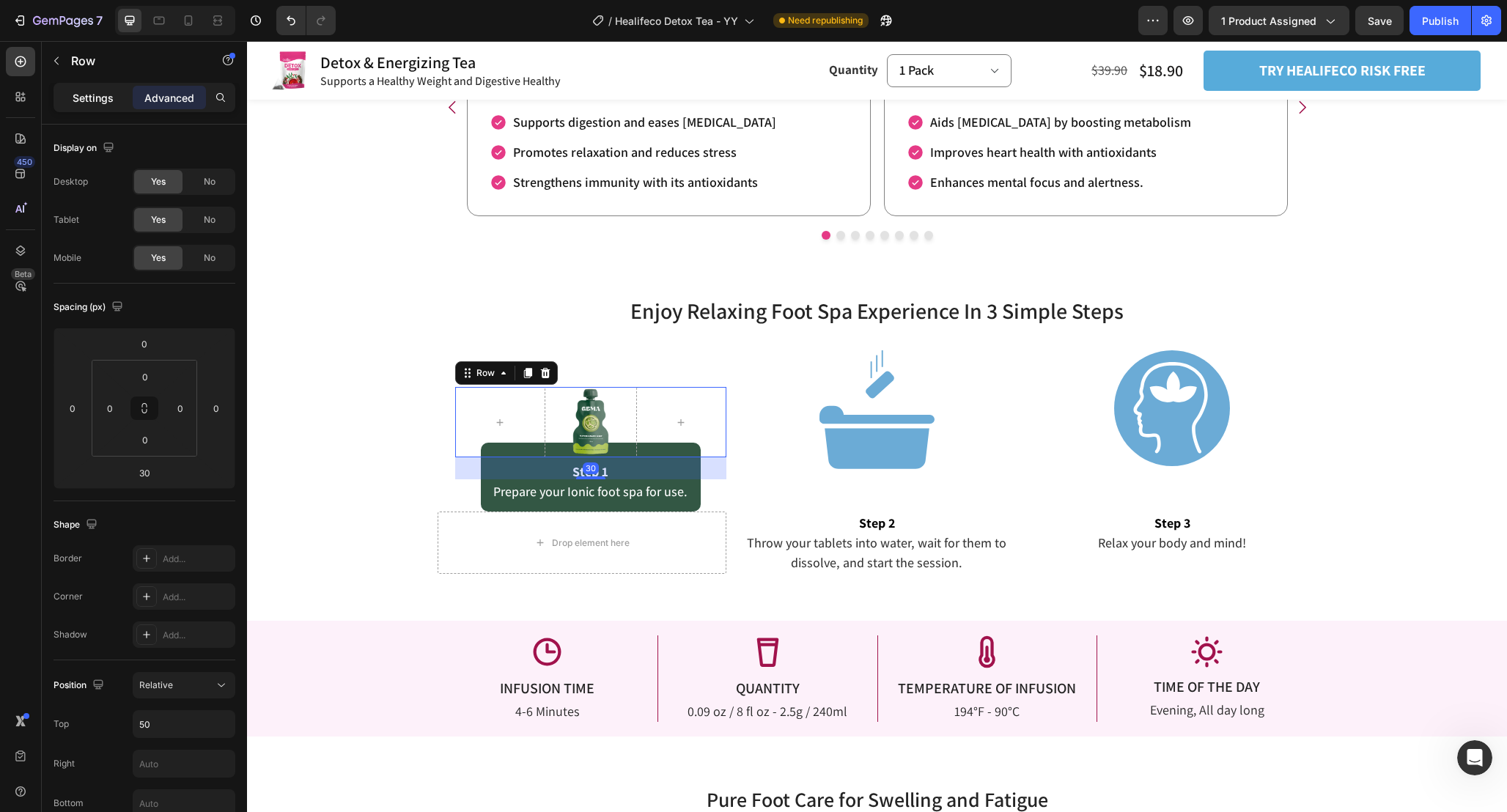
click at [105, 102] on p "Settings" at bounding box center [93, 98] width 41 height 16
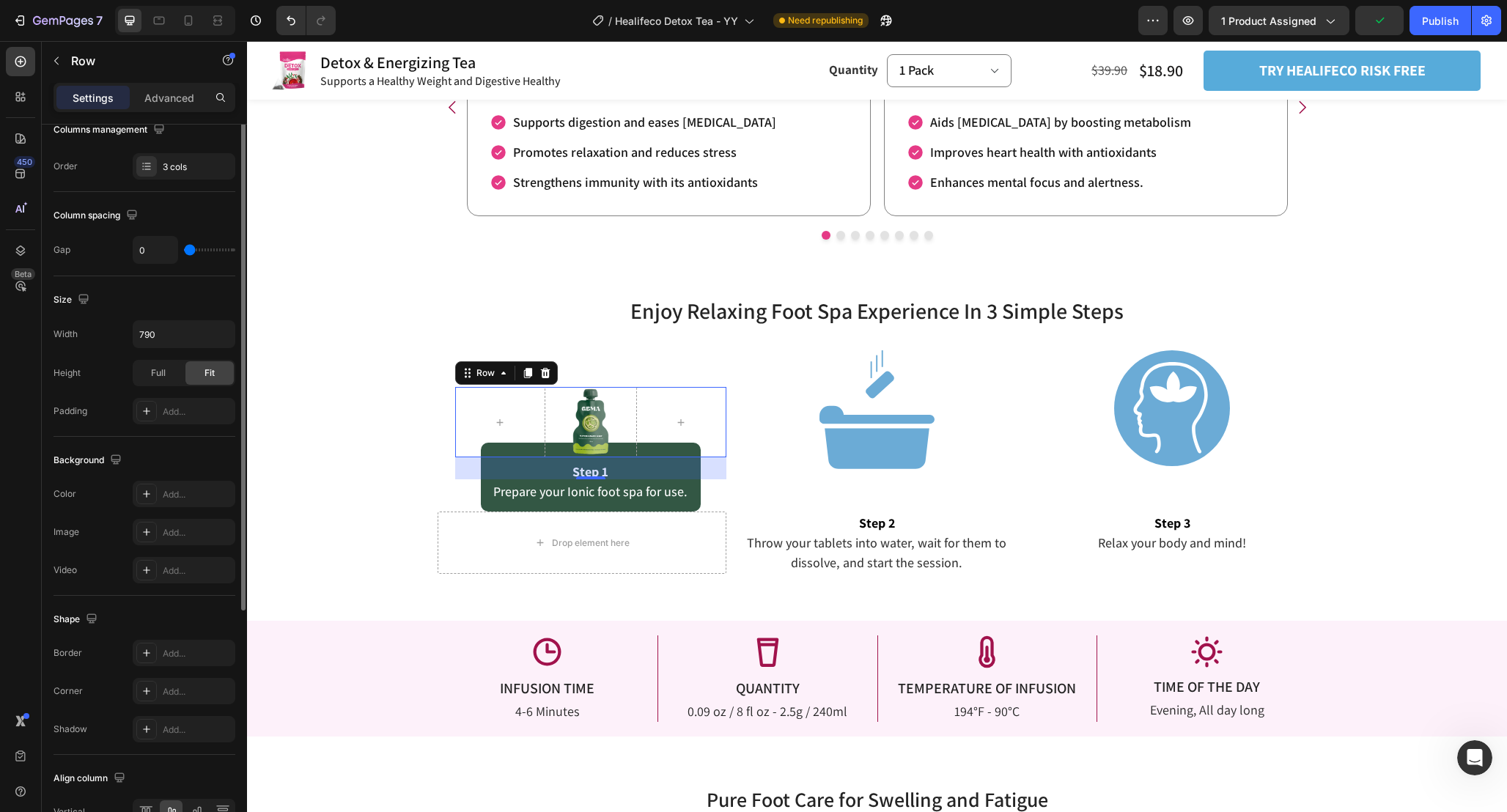
scroll to position [0, 0]
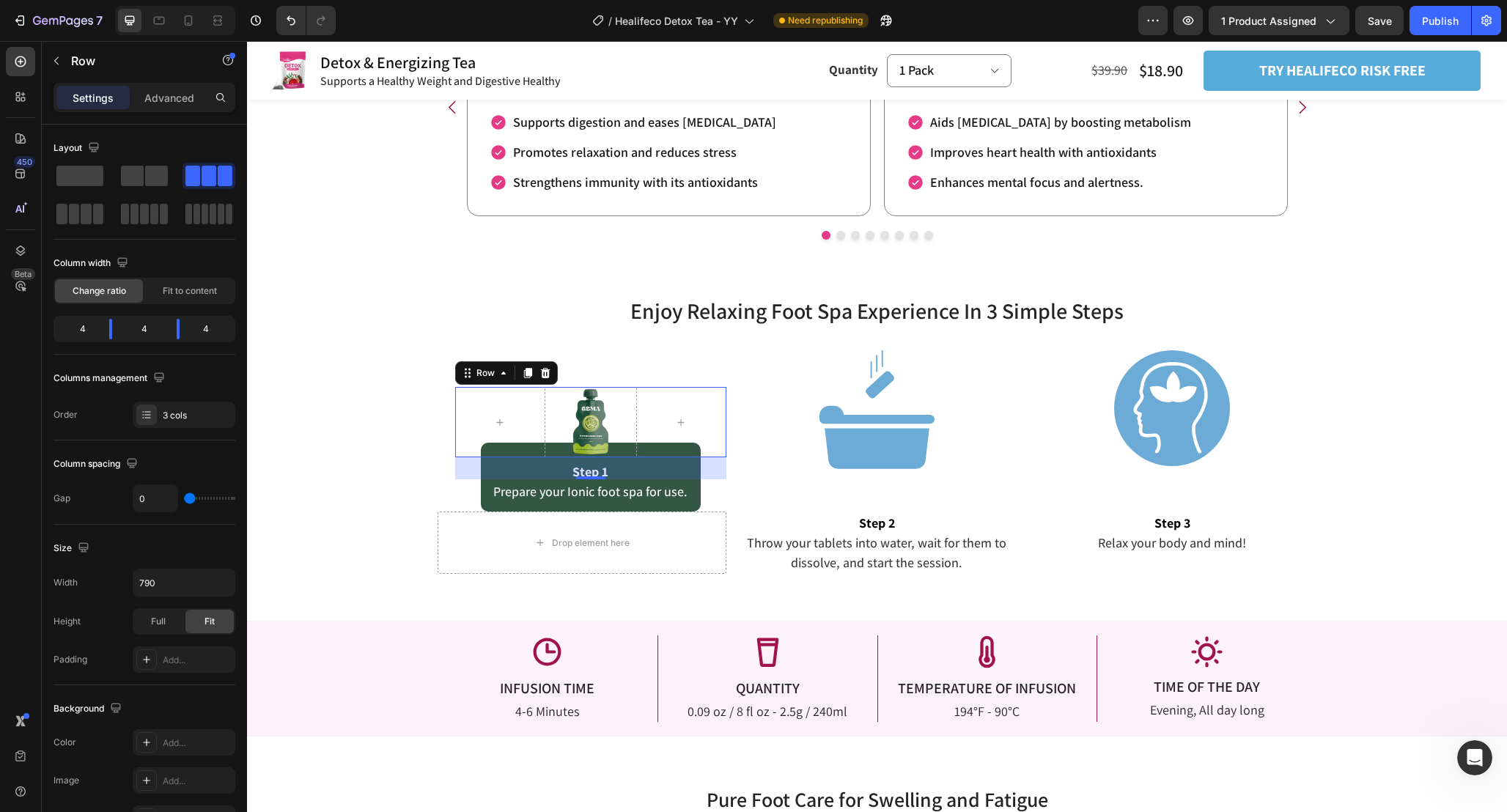
click at [597, 422] on div "Image" at bounding box center [591, 422] width 91 height 70
click at [593, 422] on div "Image" at bounding box center [591, 422] width 91 height 70
click at [699, 431] on div at bounding box center [681, 422] width 91 height 70
click at [605, 406] on div "Image" at bounding box center [591, 422] width 91 height 70
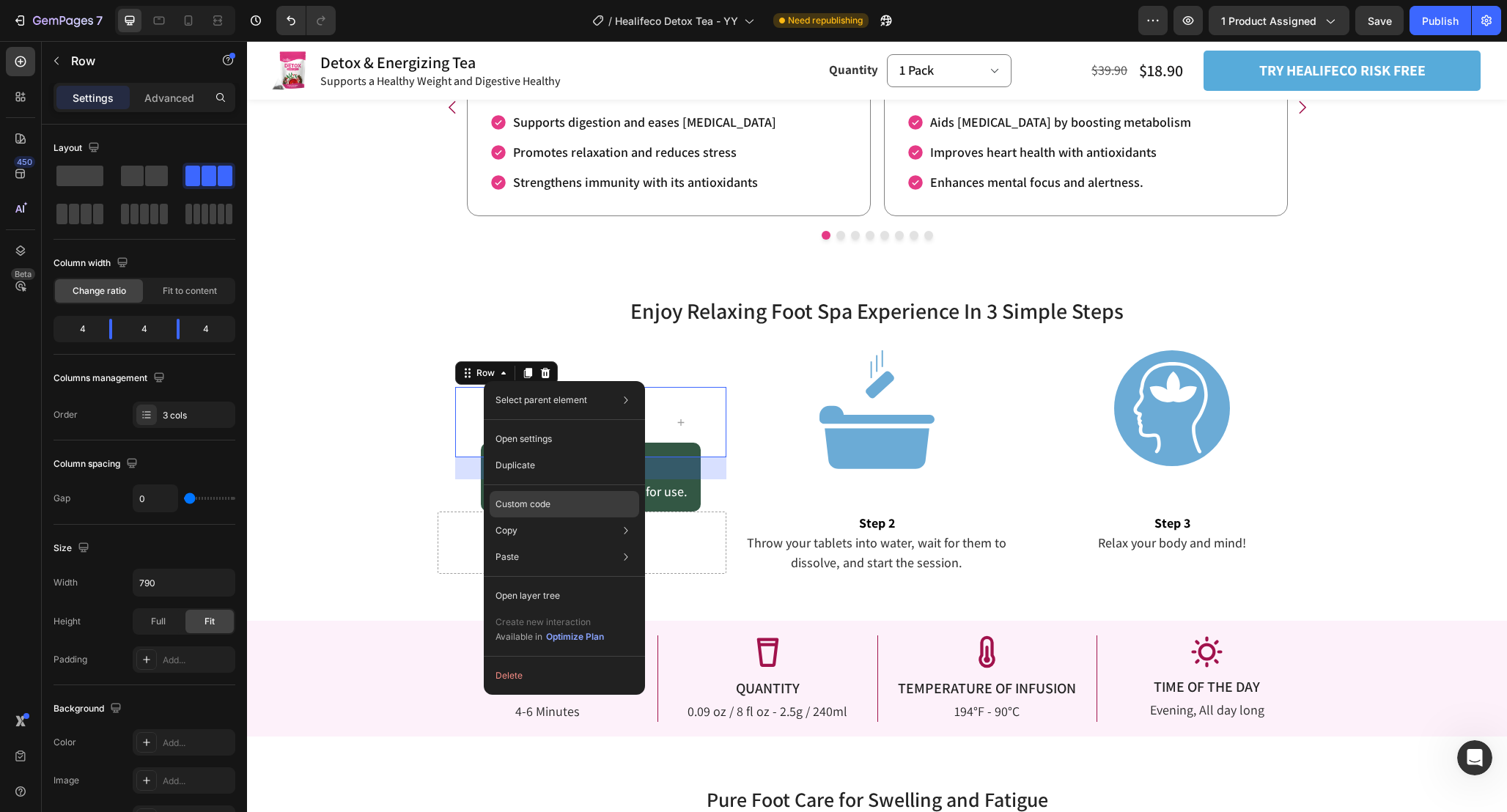
click at [571, 544] on div "Custom code" at bounding box center [564, 557] width 149 height 27
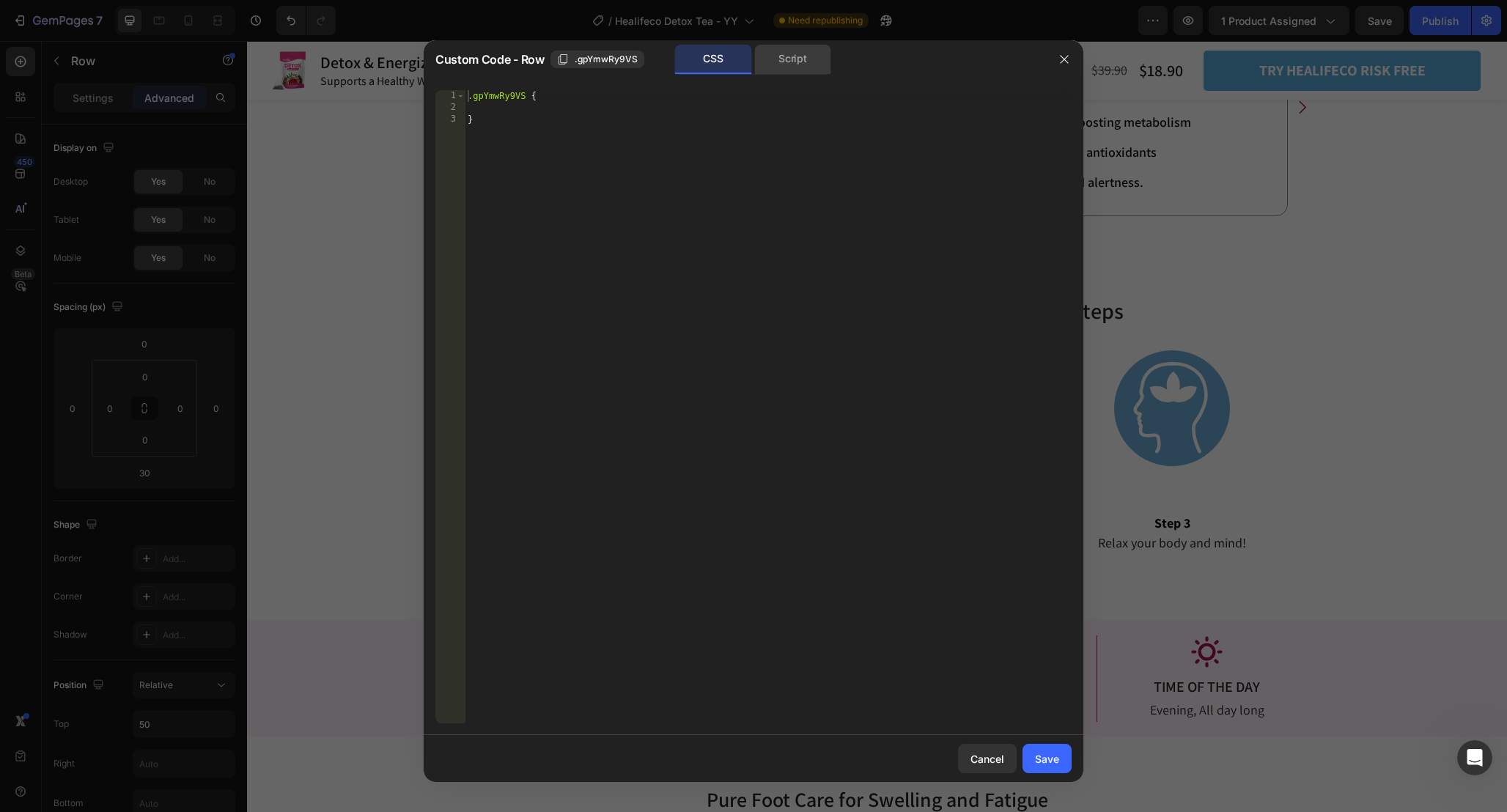
click at [804, 58] on div "Script" at bounding box center [792, 60] width 77 height 29
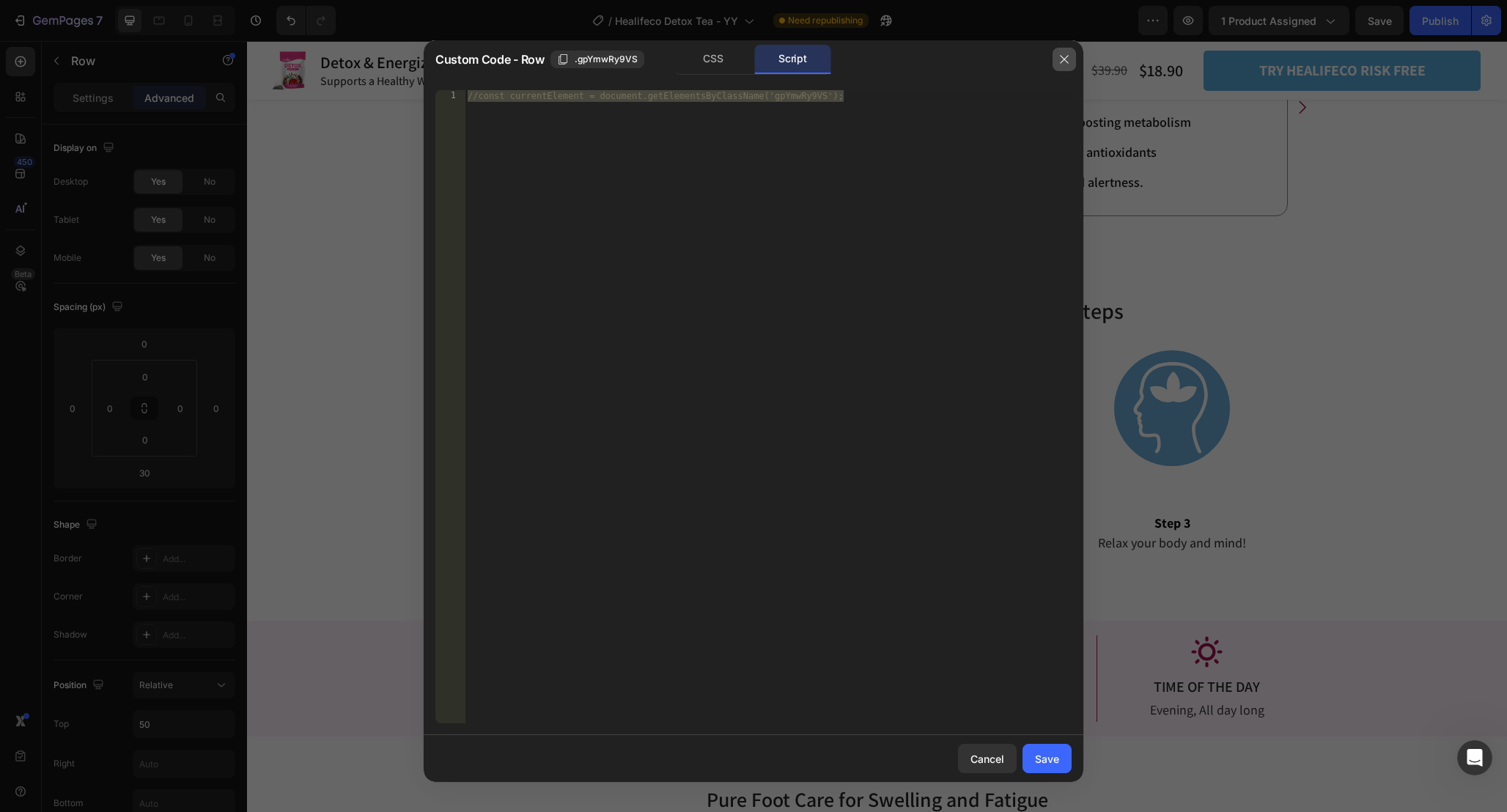
click at [1054, 57] on button "button" at bounding box center [1064, 59] width 23 height 23
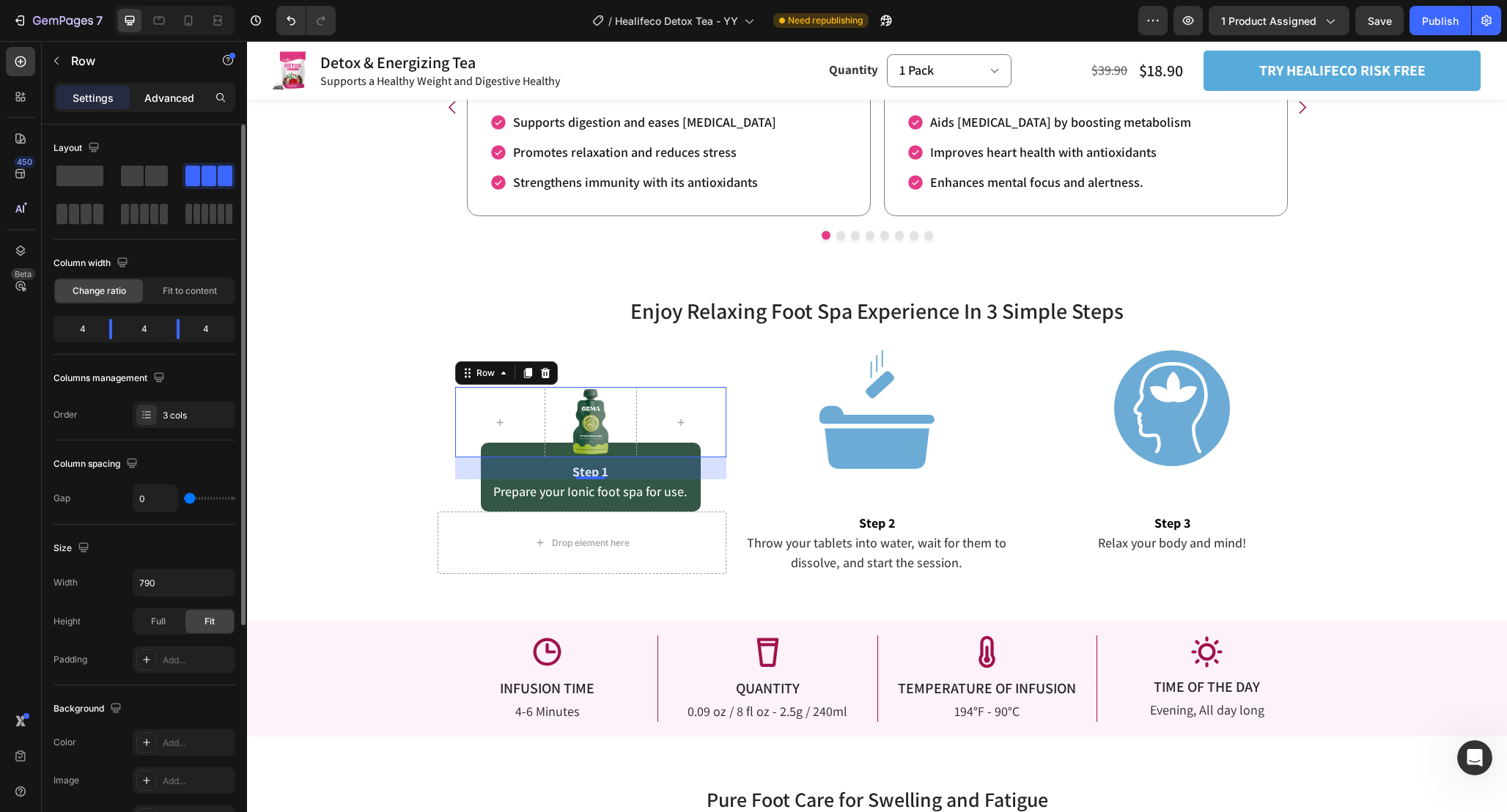
click at [165, 105] on div "Advanced" at bounding box center [170, 97] width 74 height 23
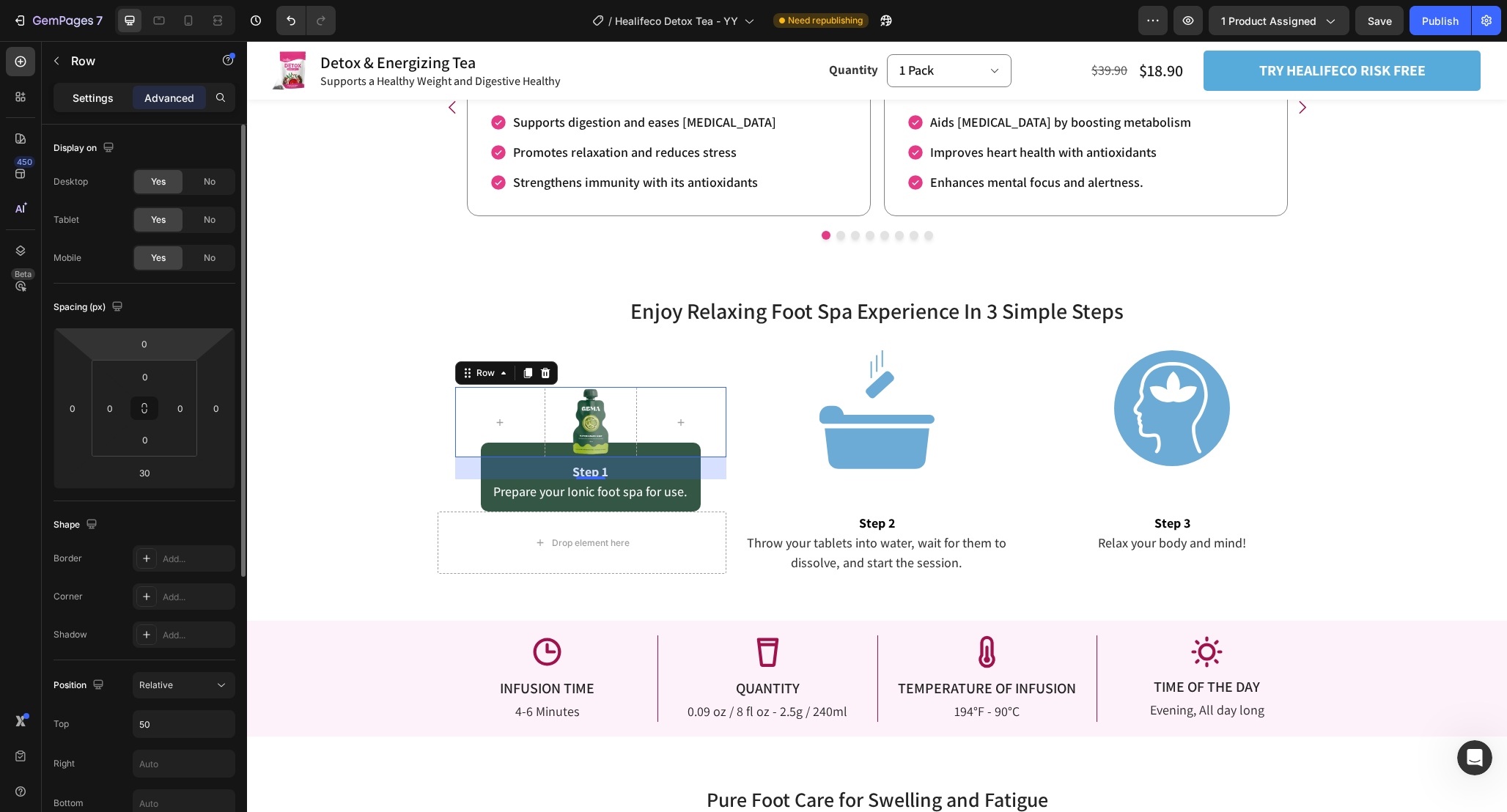
click at [99, 100] on p "Settings" at bounding box center [93, 98] width 41 height 16
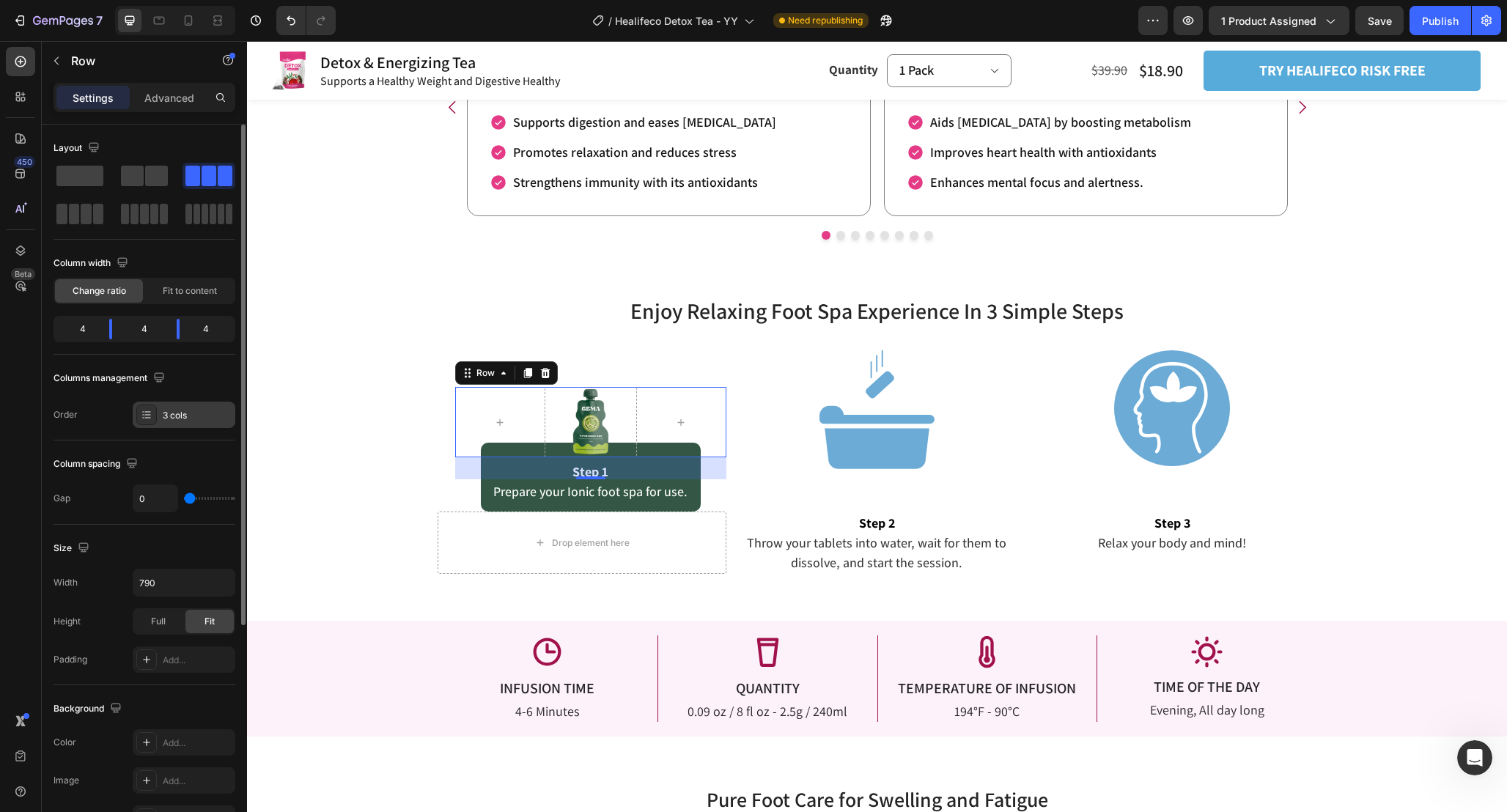
click at [177, 413] on div "3 cols" at bounding box center [197, 416] width 69 height 13
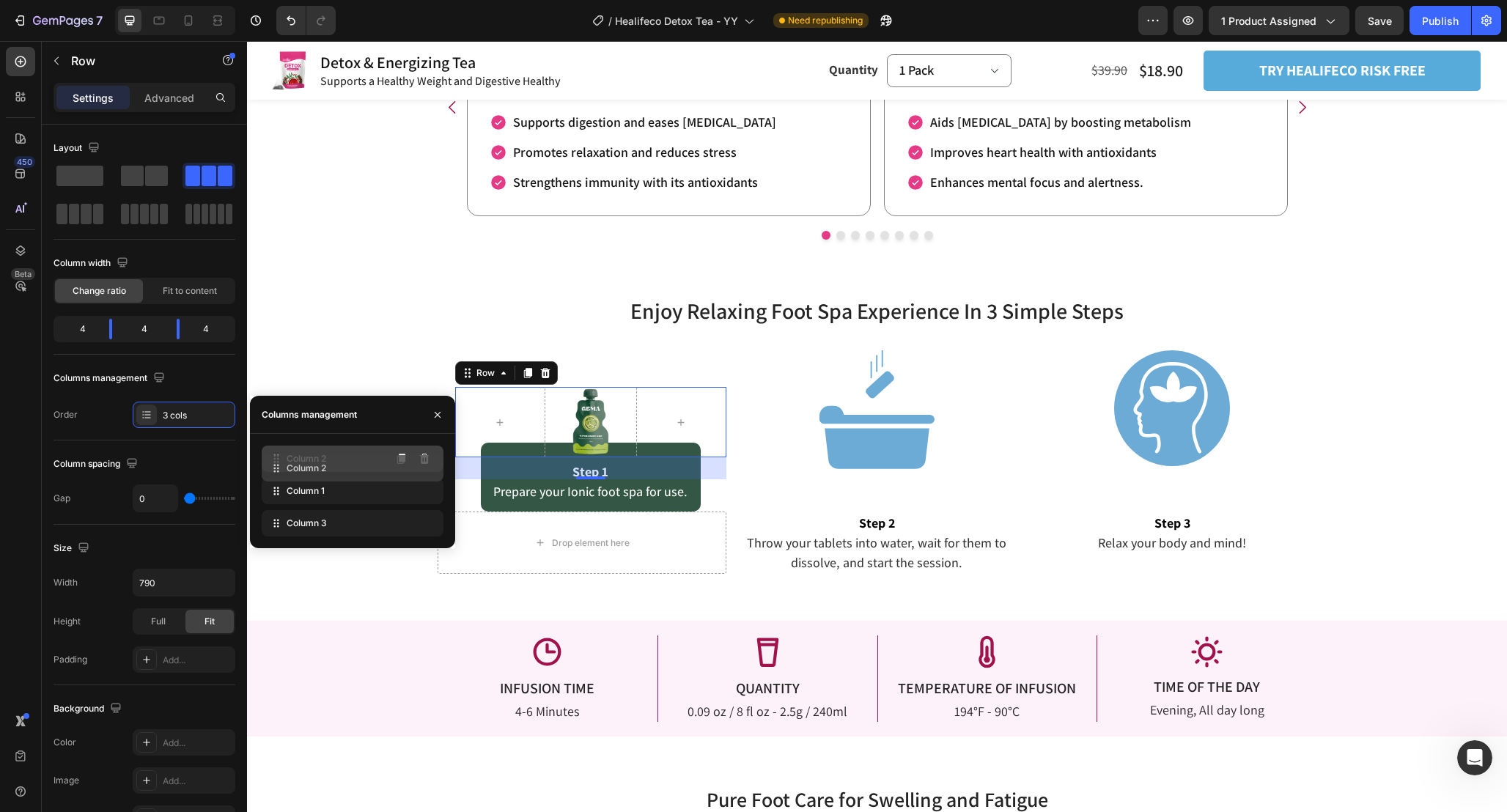
drag, startPoint x: 299, startPoint y: 487, endPoint x: 299, endPoint y: 455, distance: 32.0
click at [502, 419] on div "Image" at bounding box center [500, 422] width 91 height 70
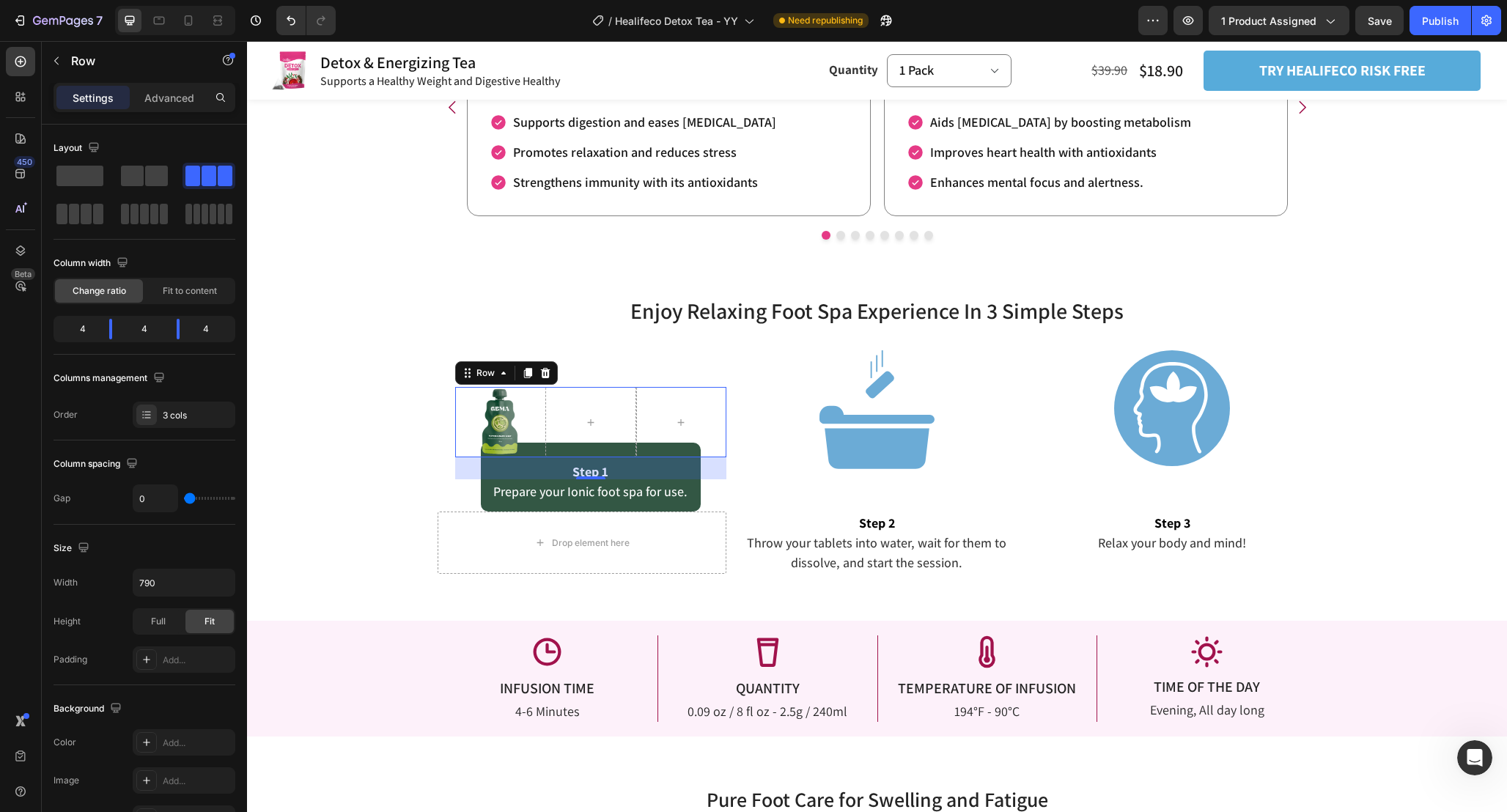
click at [500, 413] on div "Image" at bounding box center [500, 422] width 91 height 70
click at [492, 433] on div "Image" at bounding box center [500, 422] width 91 height 70
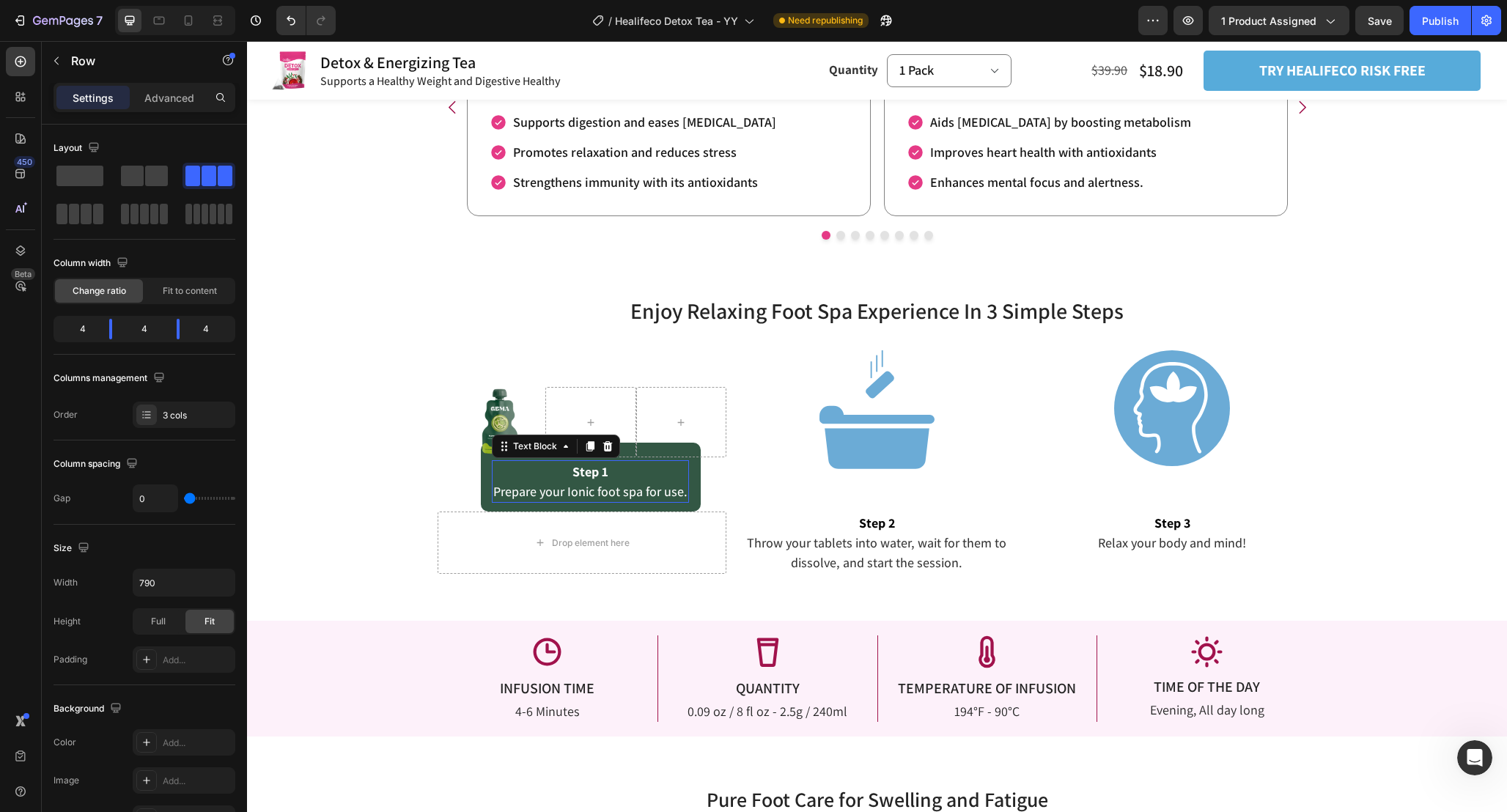
click at [510, 496] on span "Prepare your Ionic foot spa for use." at bounding box center [590, 491] width 194 height 17
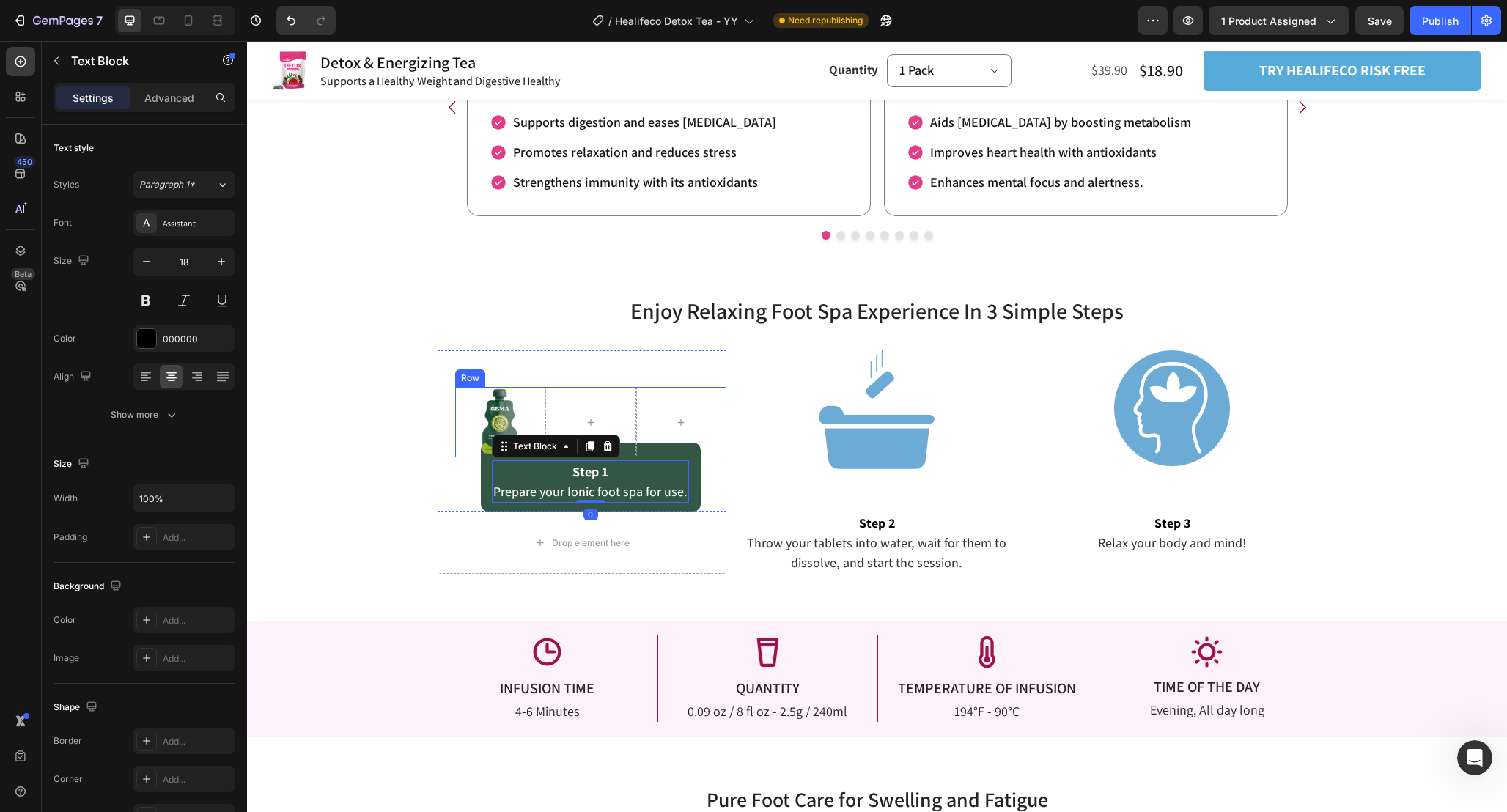
click at [500, 402] on div "Image" at bounding box center [500, 422] width 91 height 70
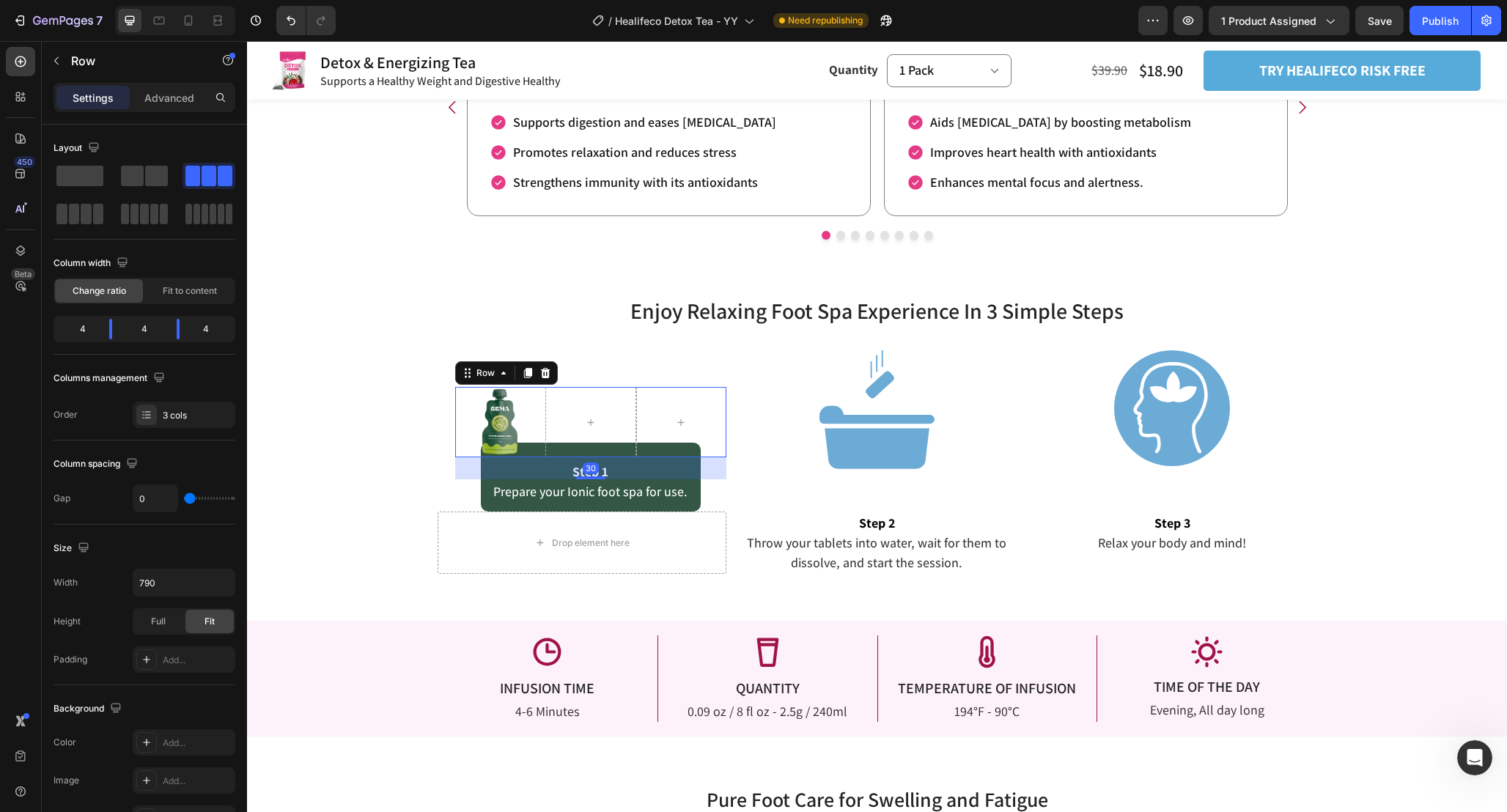
click at [513, 420] on div "Image" at bounding box center [500, 422] width 91 height 70
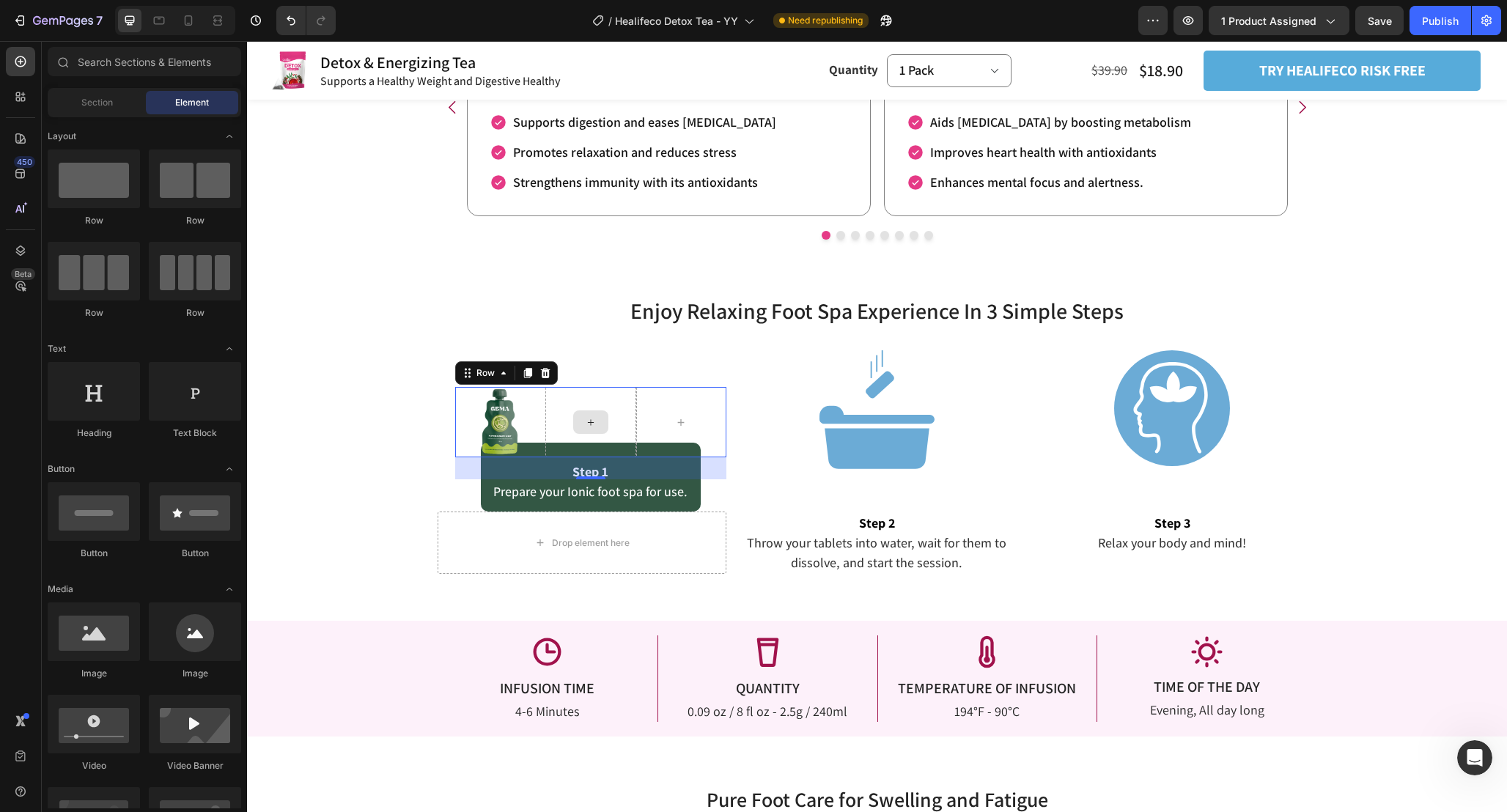
click at [579, 428] on div at bounding box center [591, 421] width 35 height 23
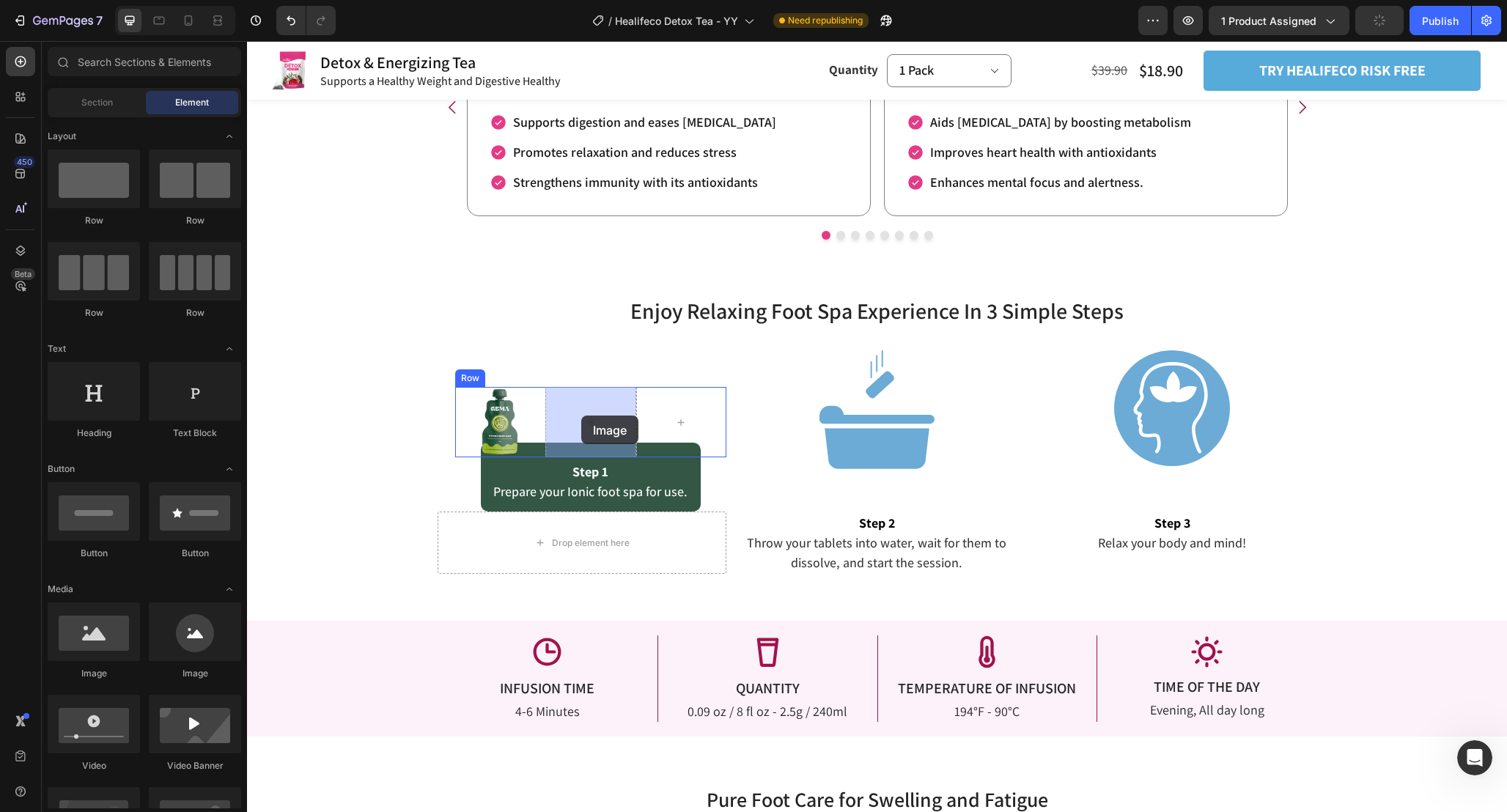
drag, startPoint x: 437, startPoint y: 680, endPoint x: 582, endPoint y: 416, distance: 301.2
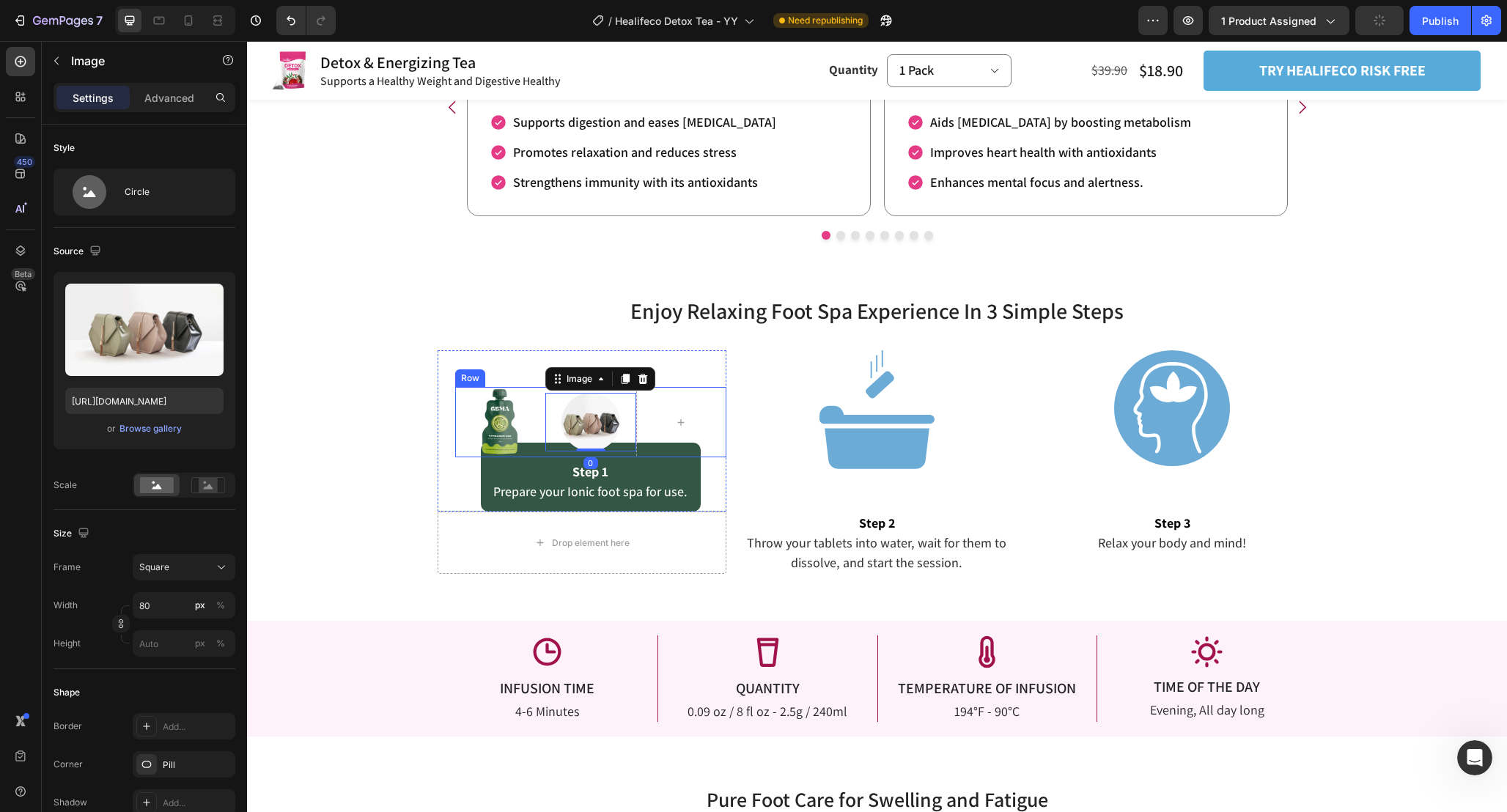
click at [507, 432] on div "Image" at bounding box center [500, 422] width 91 height 70
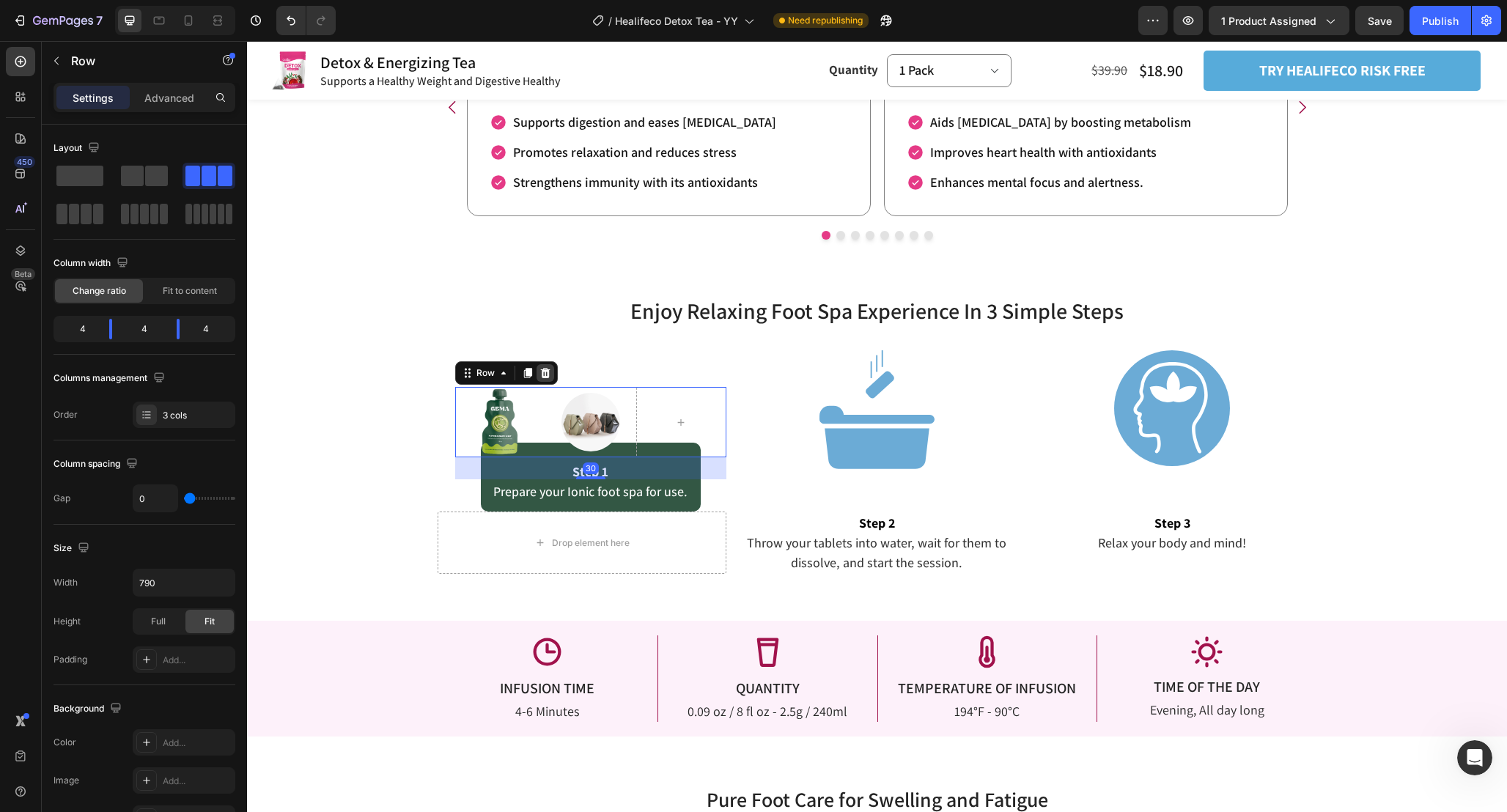
click at [544, 374] on icon at bounding box center [545, 372] width 12 height 12
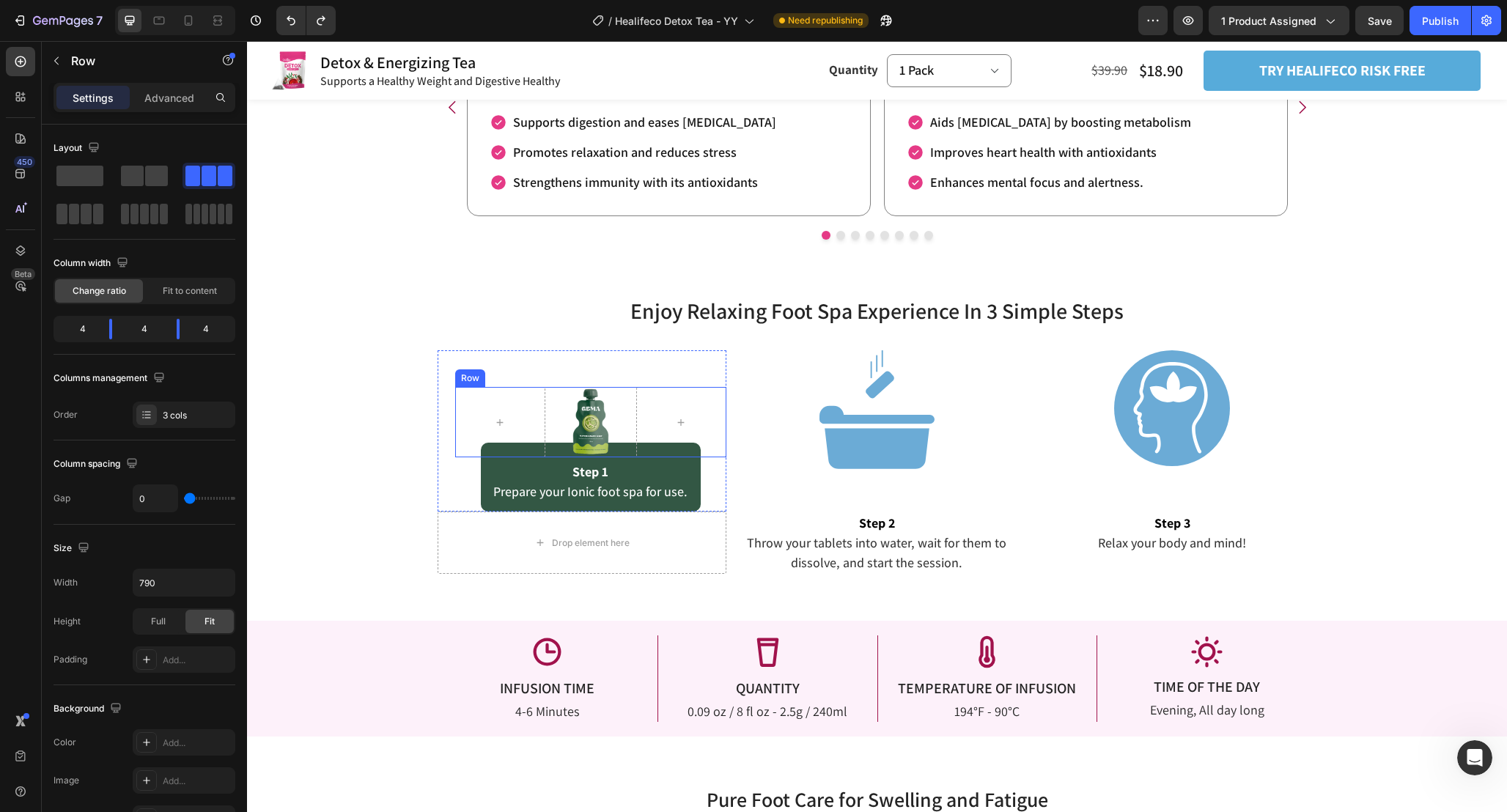
click at [593, 421] on div "Image" at bounding box center [591, 422] width 91 height 70
click at [582, 417] on div "Image" at bounding box center [591, 422] width 91 height 70
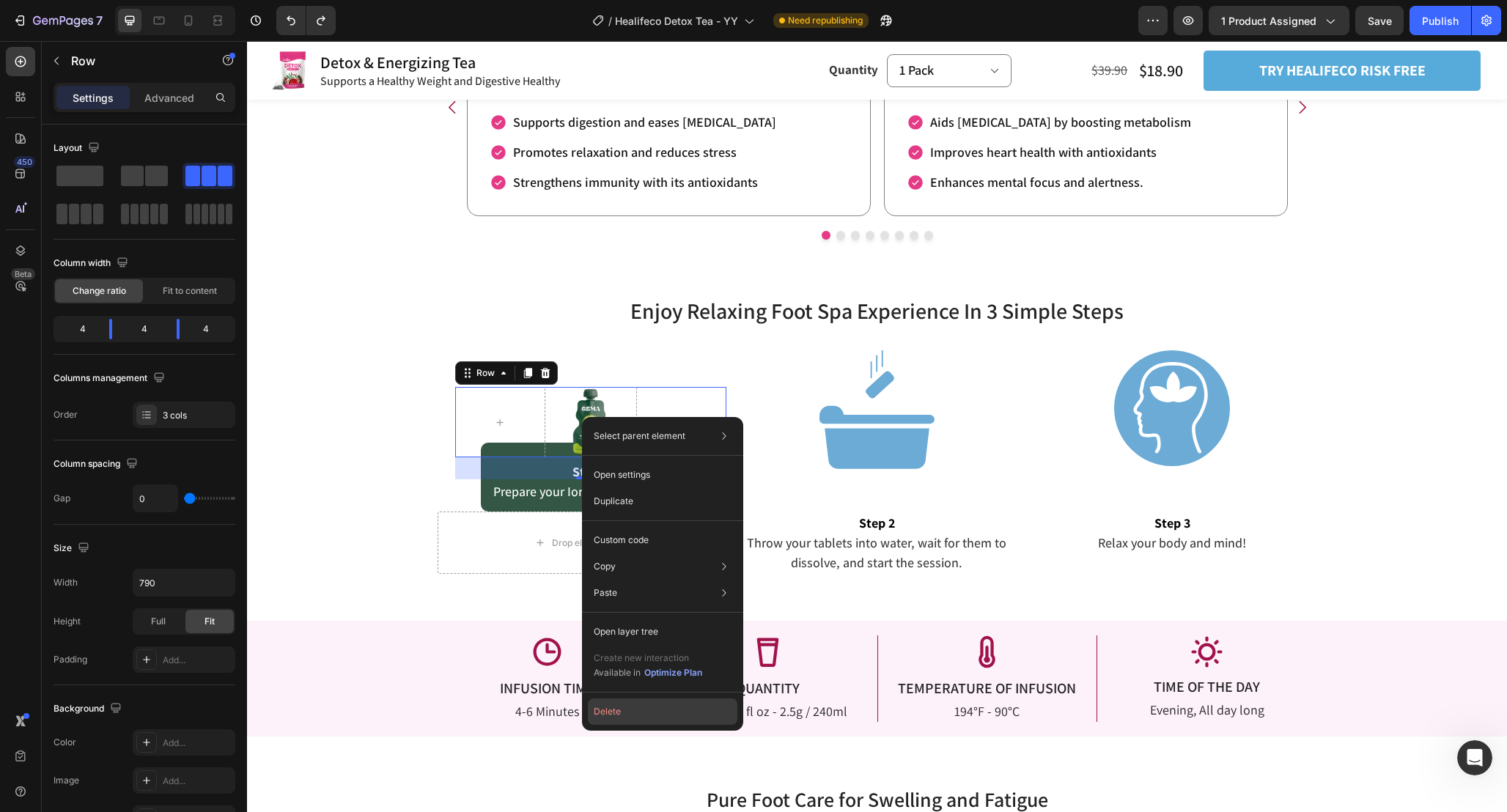
click at [640, 712] on button "Delete" at bounding box center [663, 712] width 149 height 27
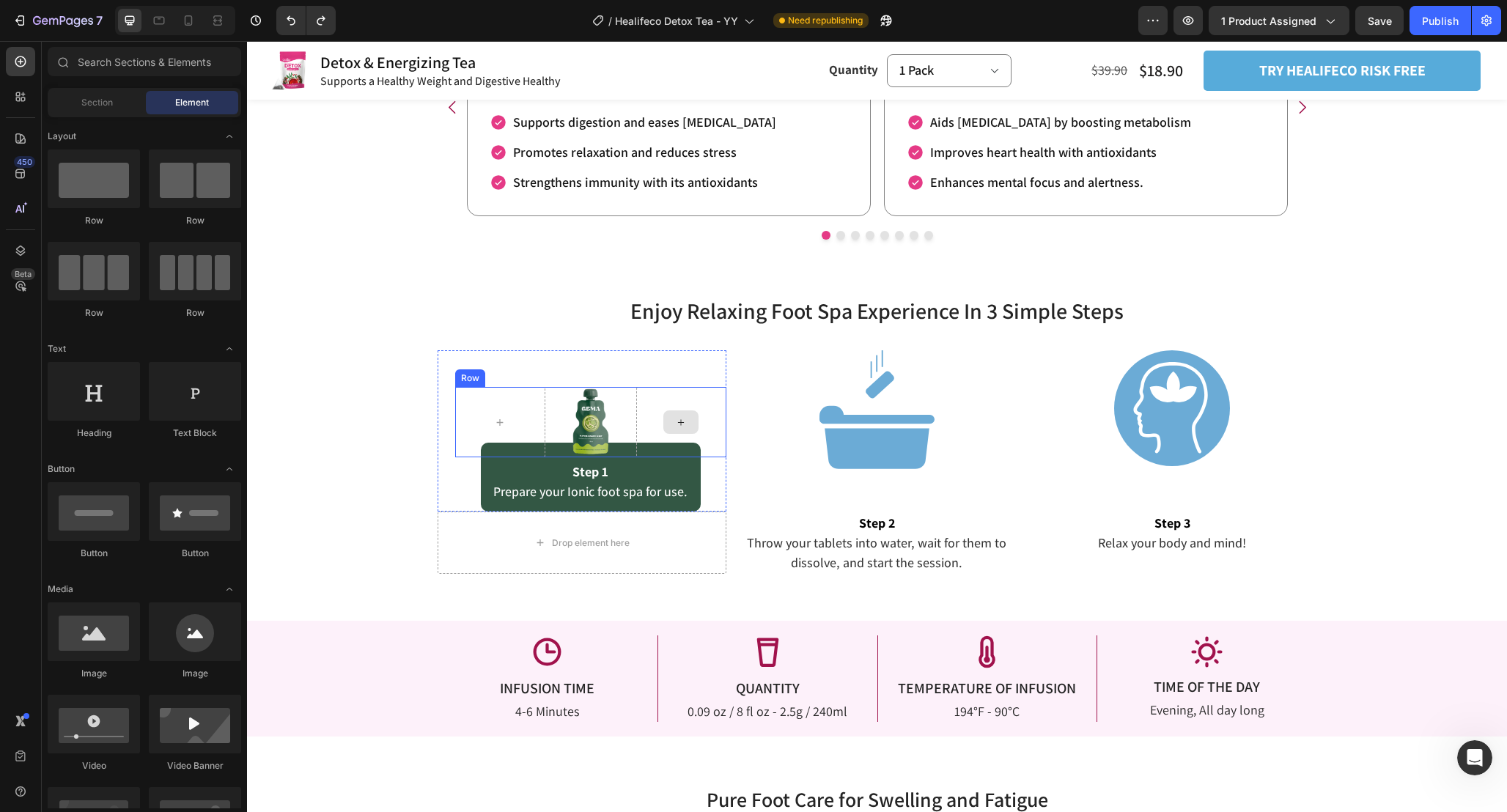
click at [639, 406] on div at bounding box center [681, 422] width 91 height 70
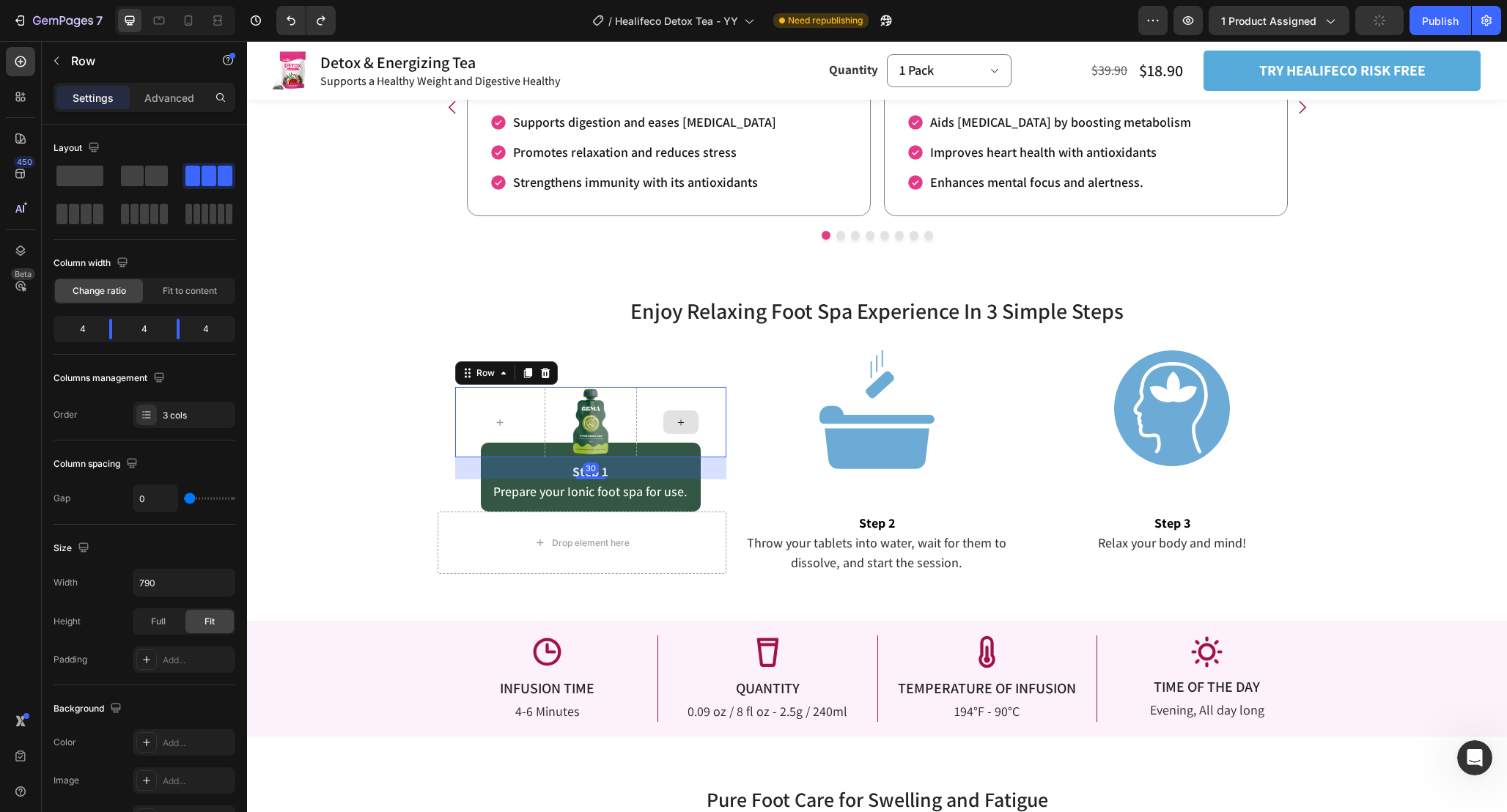
click at [631, 389] on div "Image" at bounding box center [591, 422] width 91 height 70
click at [181, 415] on div "3 cols" at bounding box center [197, 416] width 69 height 13
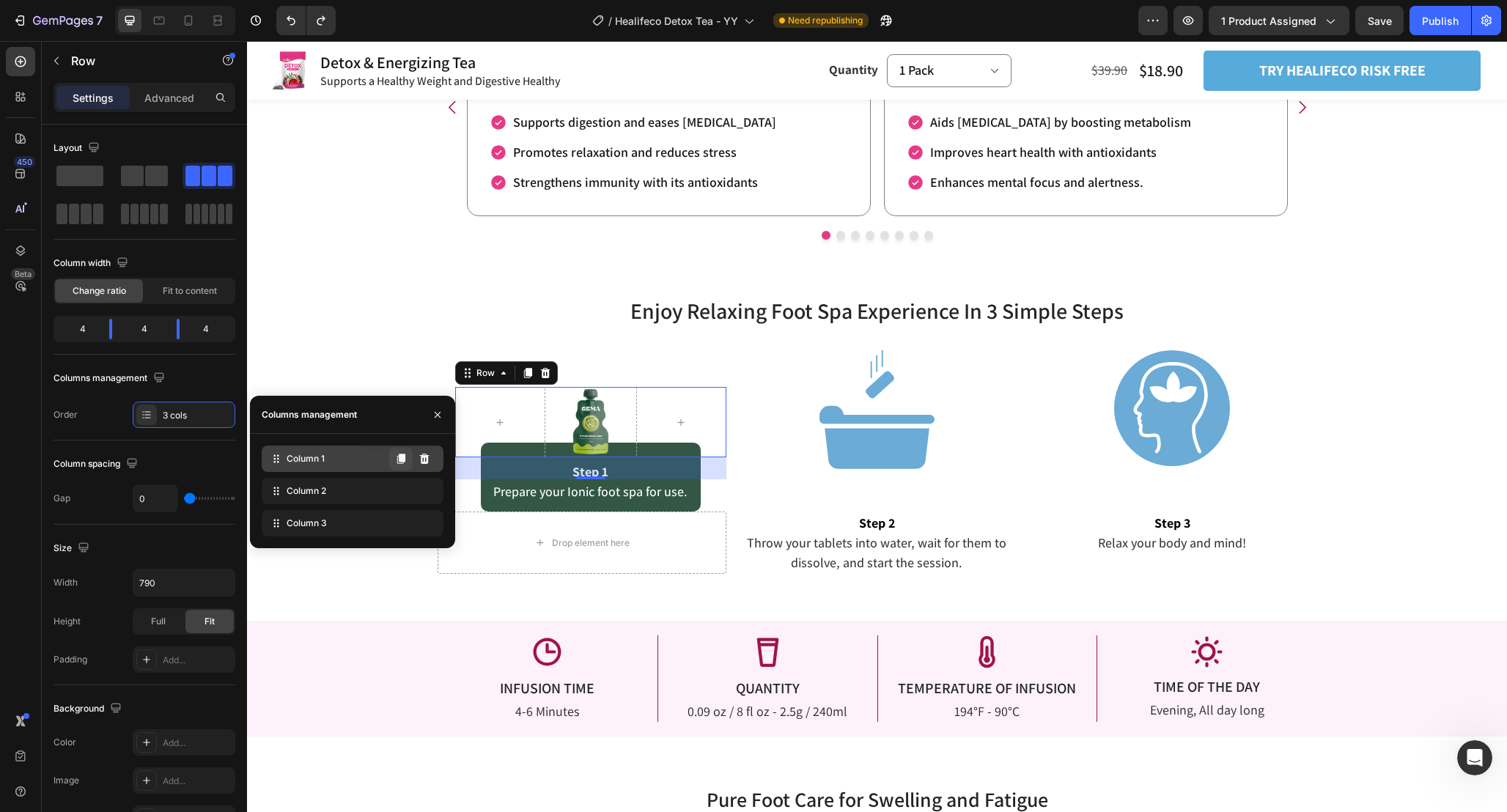
click at [405, 462] on icon at bounding box center [401, 458] width 12 height 12
click at [403, 466] on button at bounding box center [400, 458] width 23 height 23
click at [395, 460] on icon at bounding box center [401, 458] width 12 height 12
click at [404, 454] on icon at bounding box center [401, 458] width 8 height 10
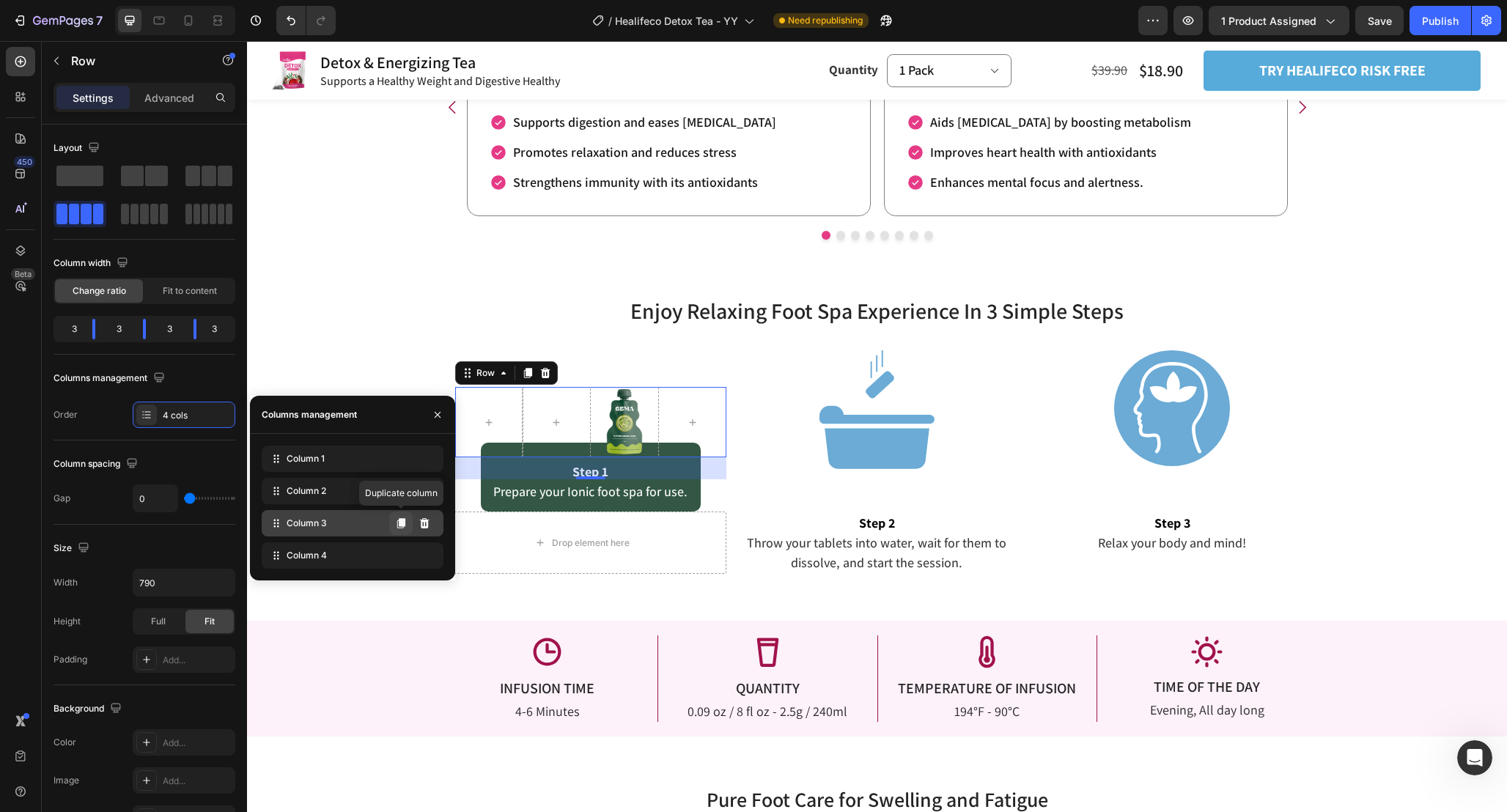
click at [397, 521] on icon at bounding box center [401, 523] width 8 height 10
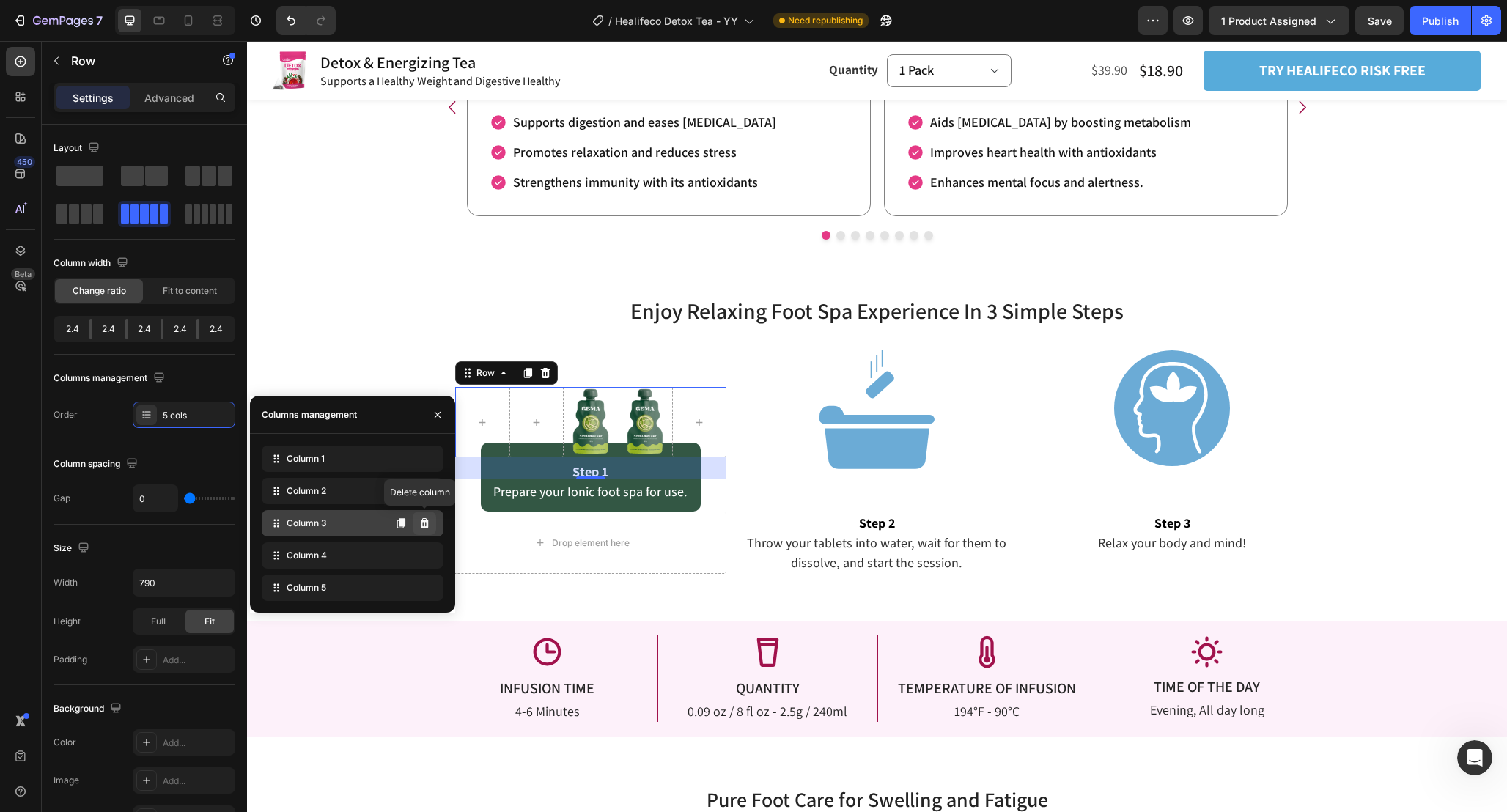
click at [427, 524] on icon at bounding box center [425, 523] width 9 height 10
click at [427, 521] on icon at bounding box center [425, 523] width 9 height 10
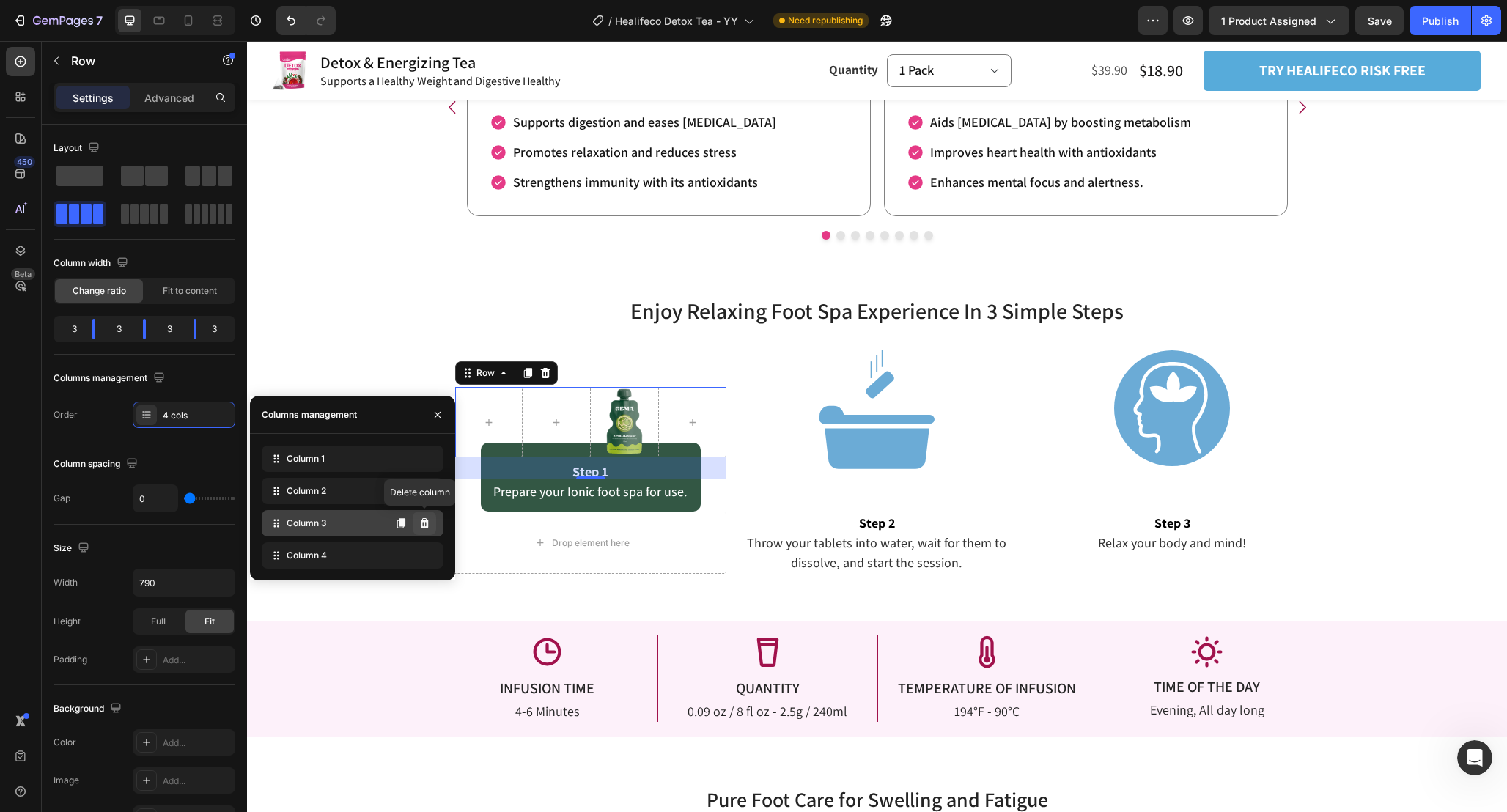
click at [427, 513] on button at bounding box center [424, 523] width 23 height 23
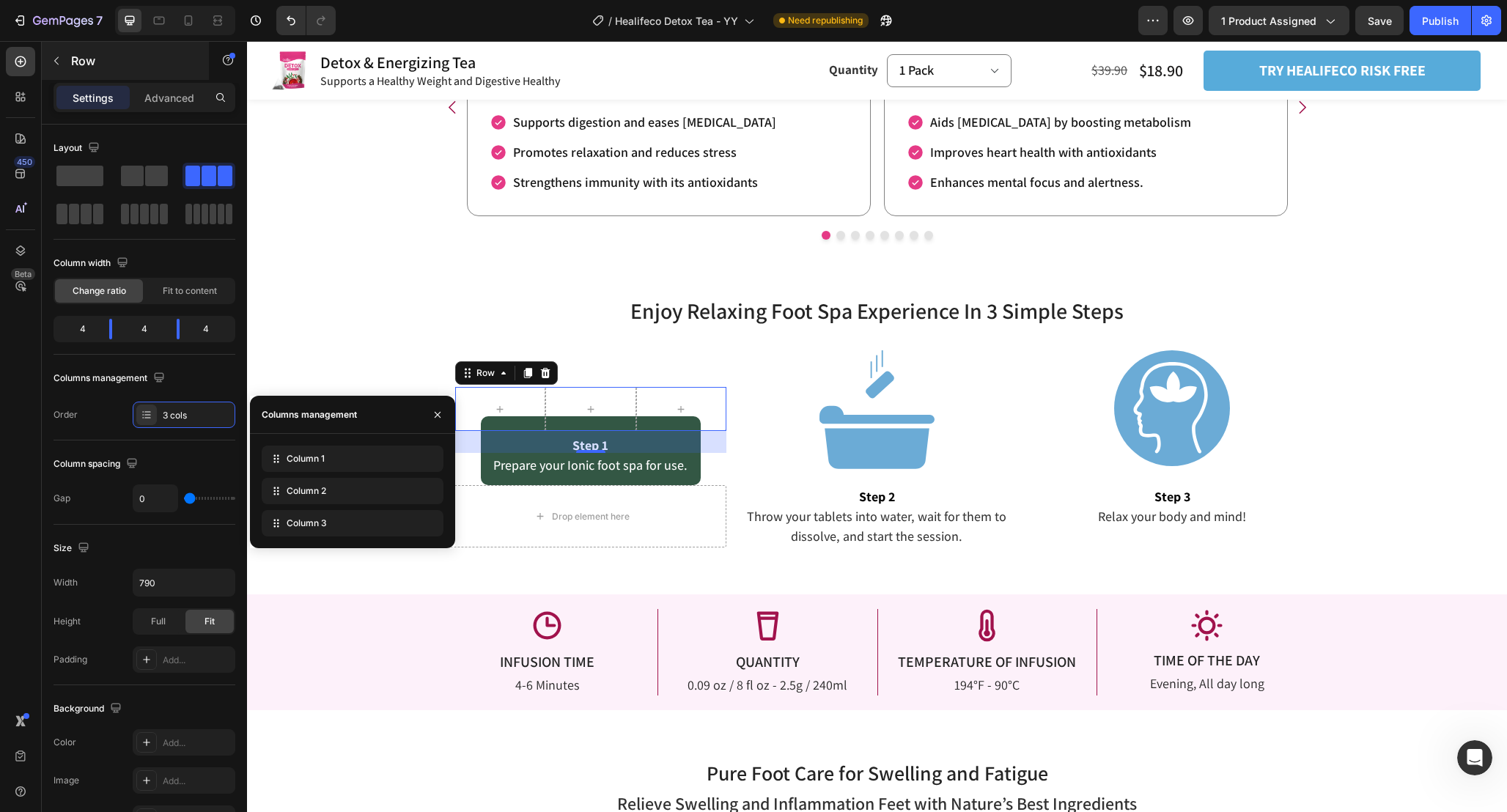
click at [52, 57] on icon "button" at bounding box center [56, 61] width 12 height 12
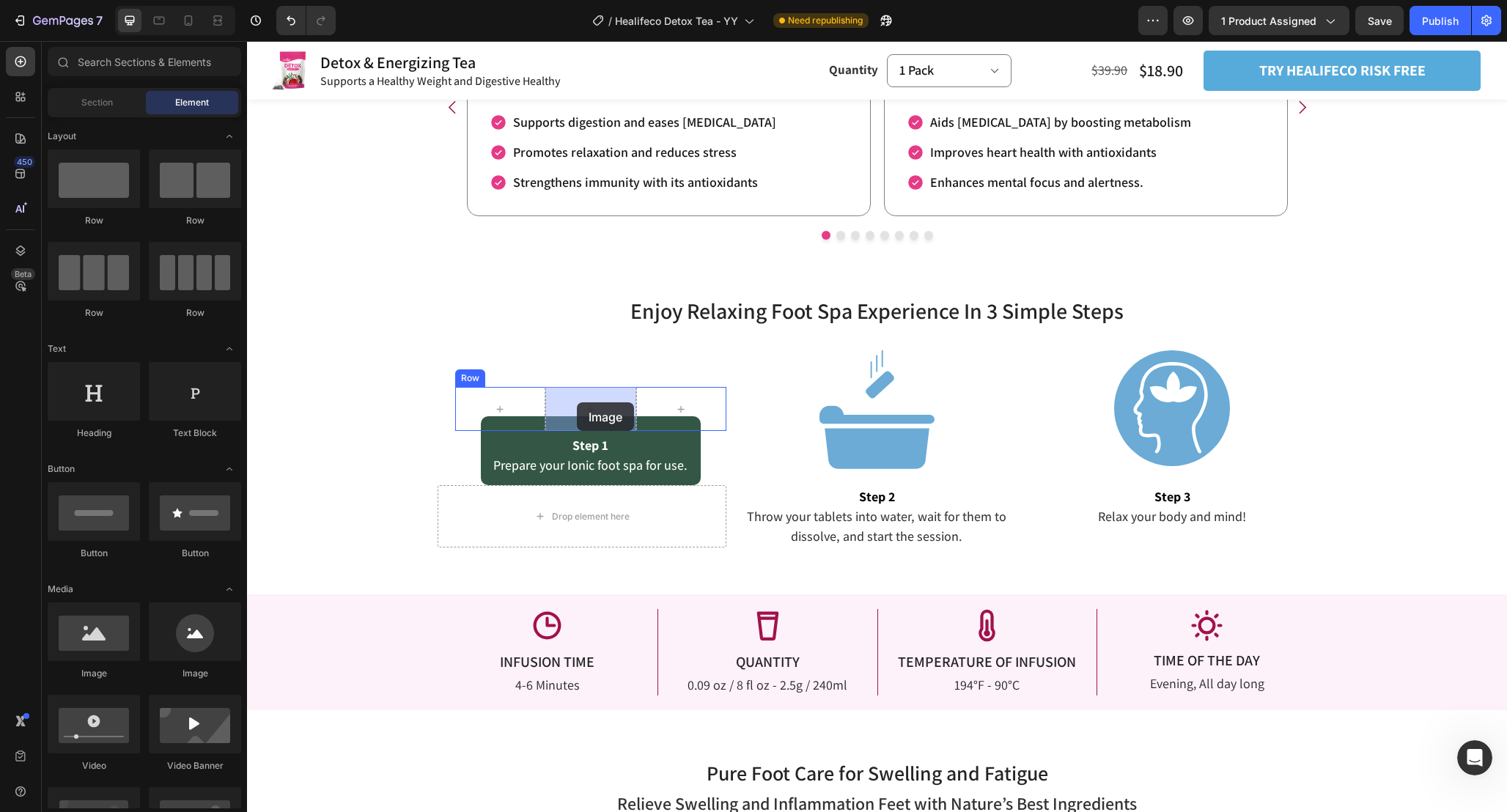
drag, startPoint x: 436, startPoint y: 677, endPoint x: 577, endPoint y: 403, distance: 308.2
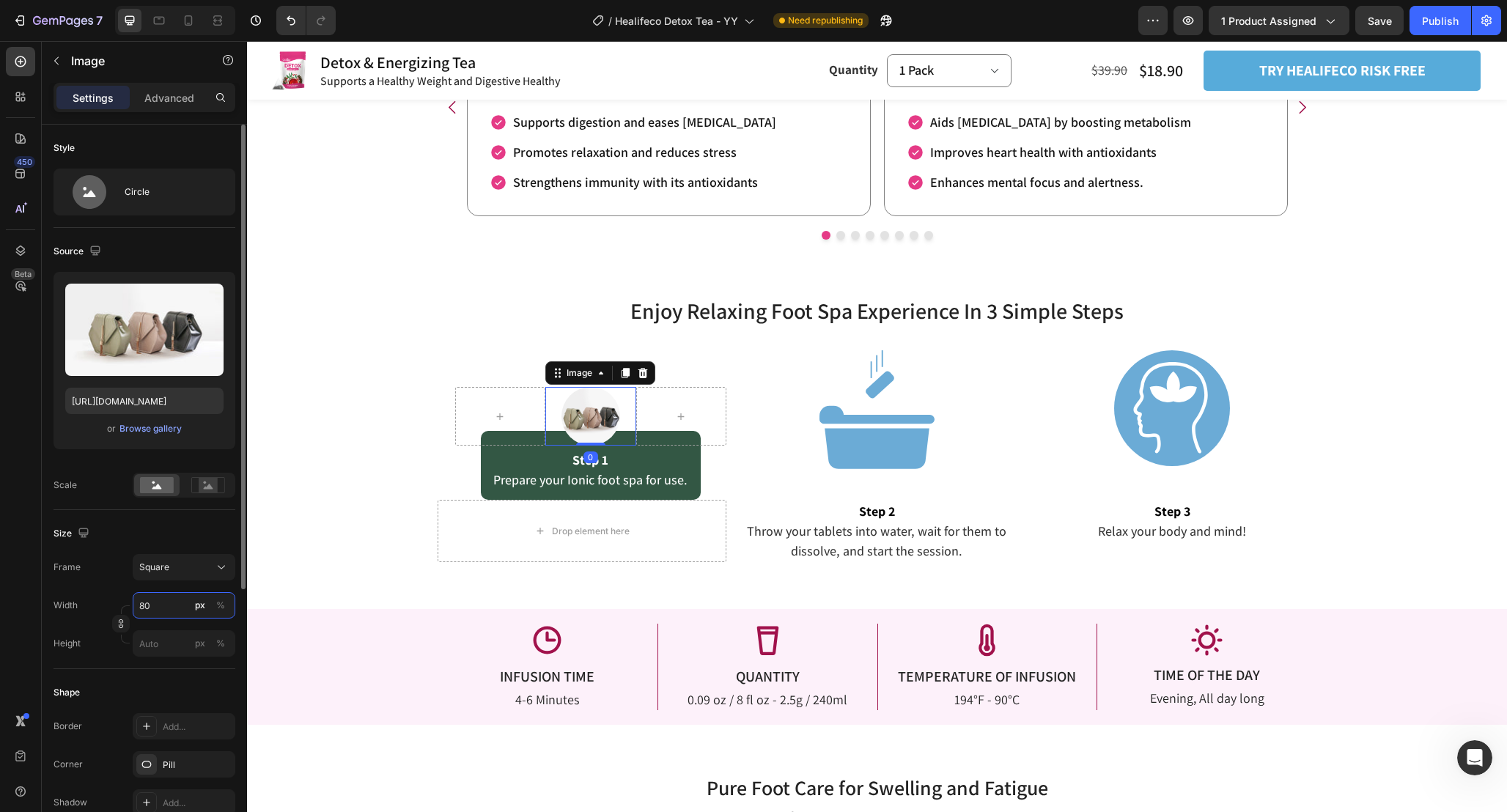
click at [165, 604] on input "80" at bounding box center [183, 605] width 102 height 27
type input "1"
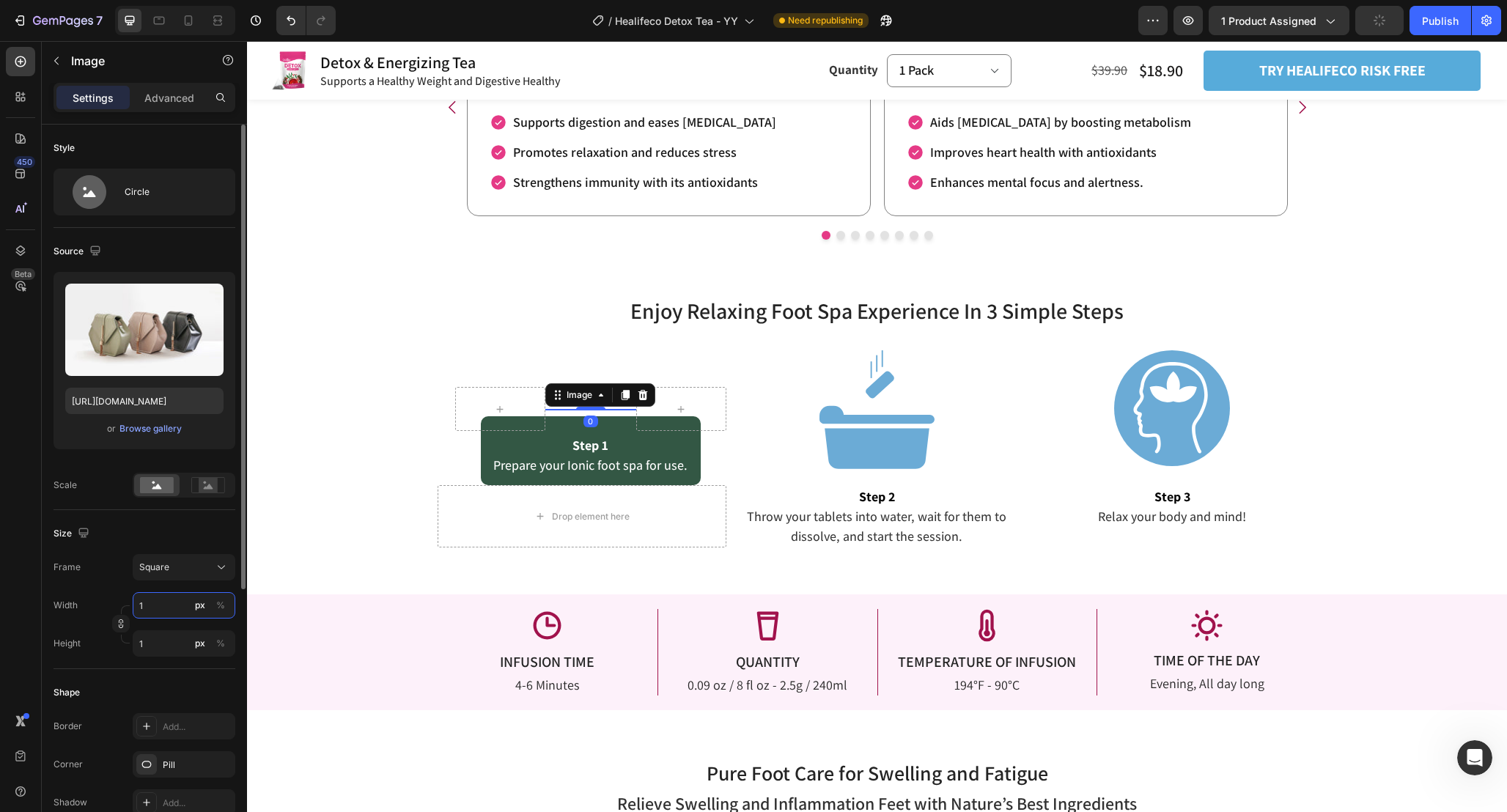
type input "10"
type input "100"
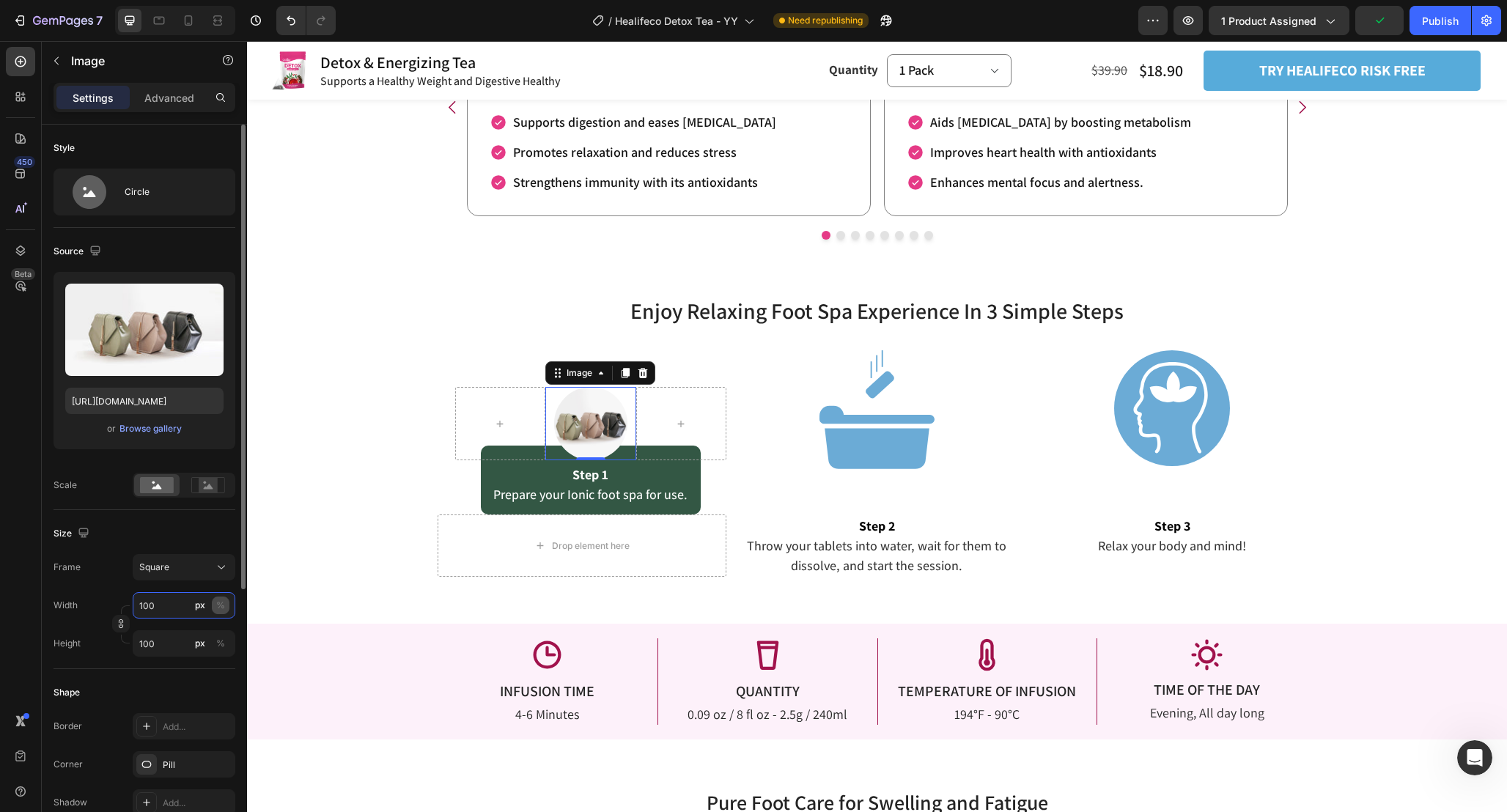
type input "100"
click at [219, 606] on div "%" at bounding box center [221, 606] width 9 height 13
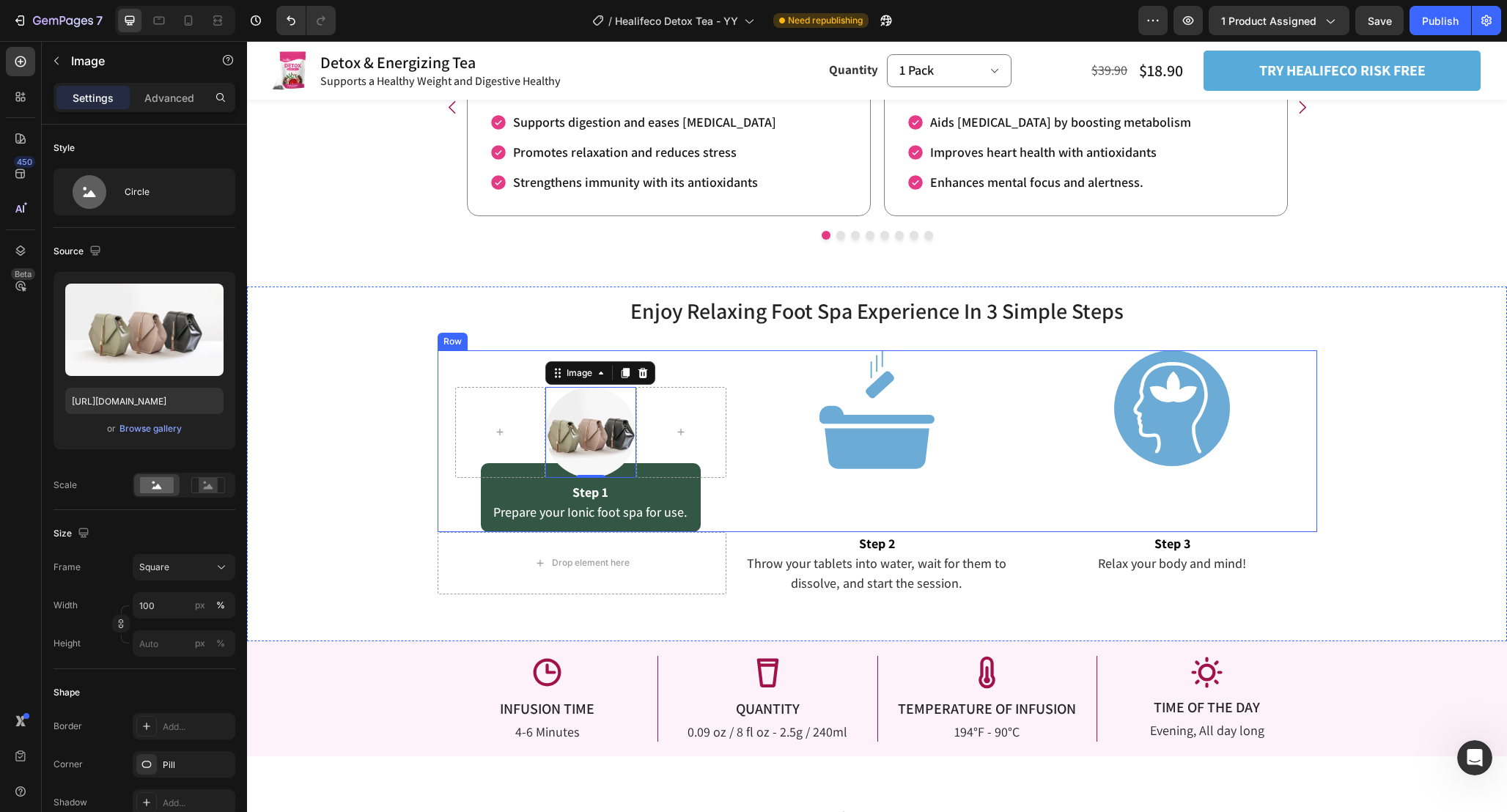
click at [769, 488] on div "Image" at bounding box center [877, 441] width 289 height 182
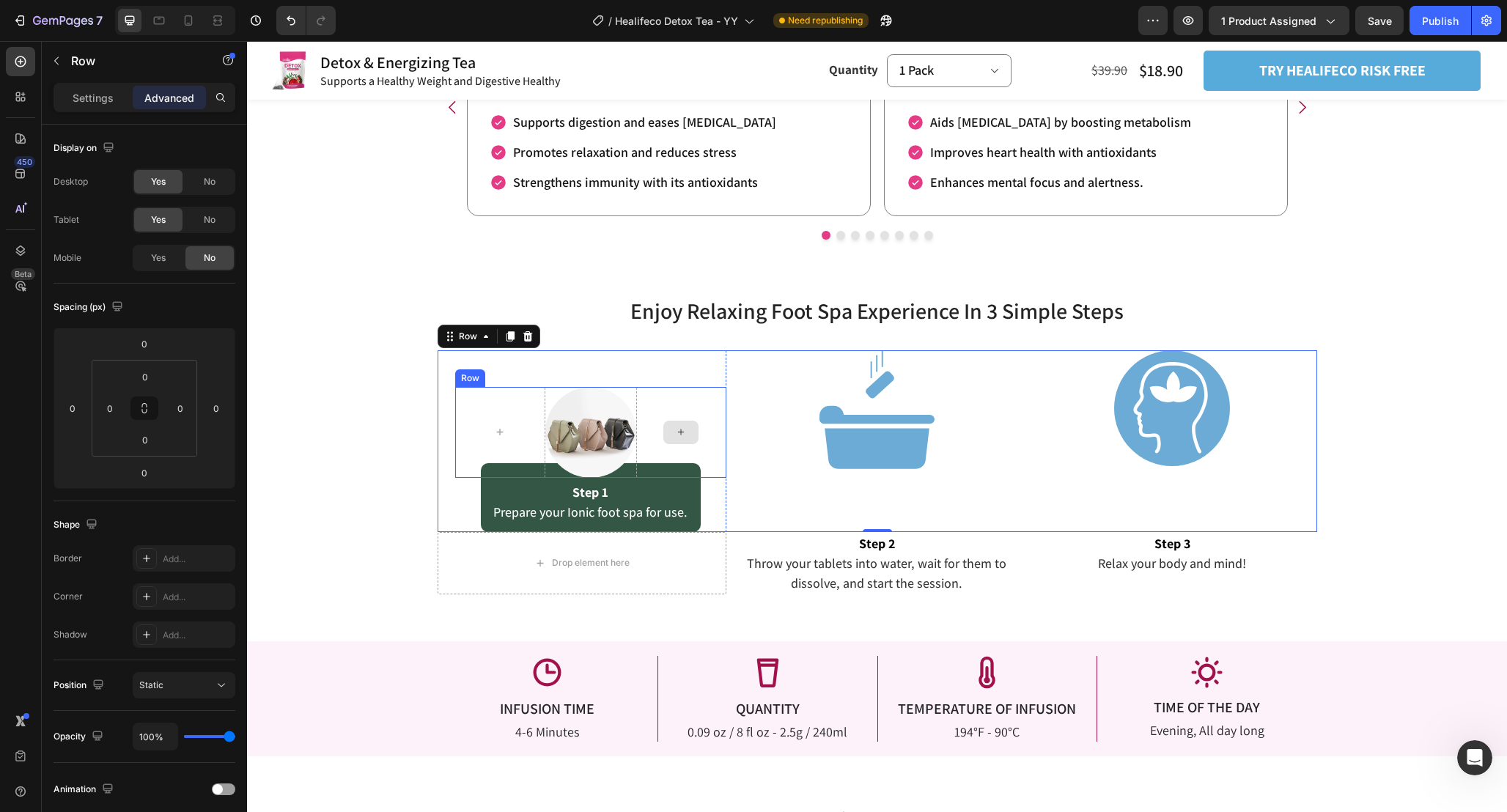
click at [640, 388] on div at bounding box center [681, 432] width 91 height 91
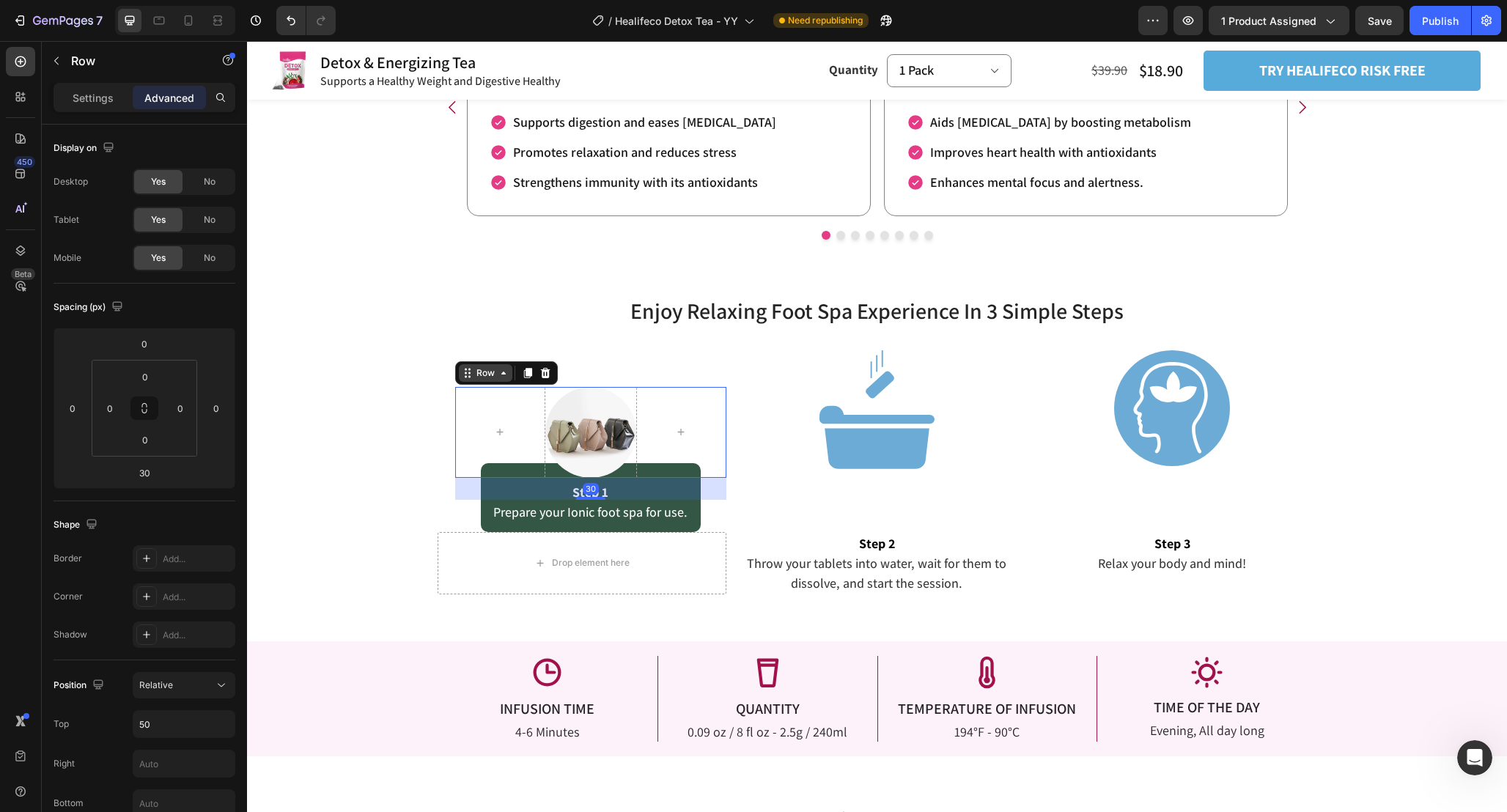
click at [466, 370] on icon at bounding box center [467, 372] width 12 height 12
click at [102, 94] on p "Settings" at bounding box center [93, 98] width 41 height 16
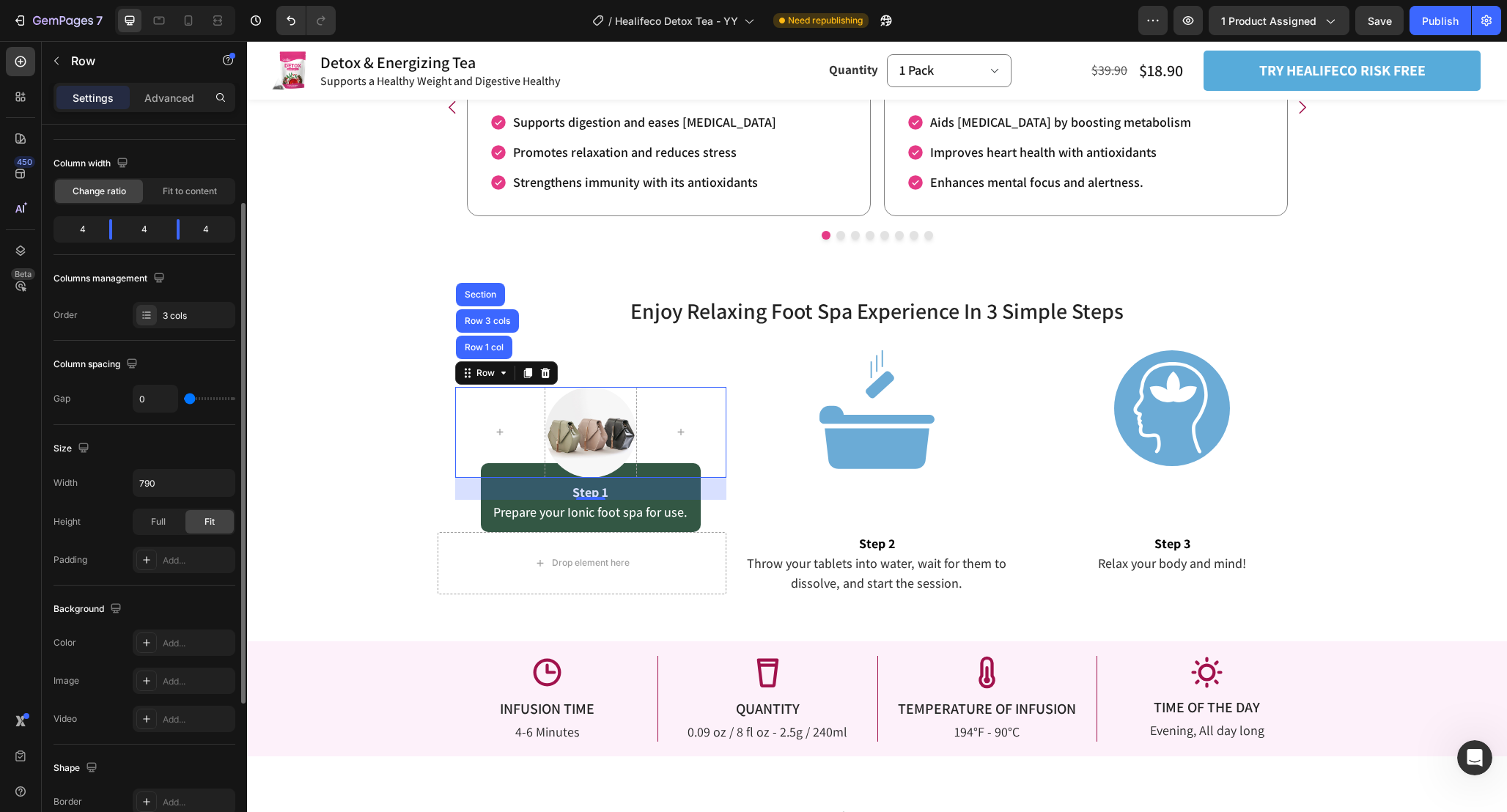
scroll to position [107, 0]
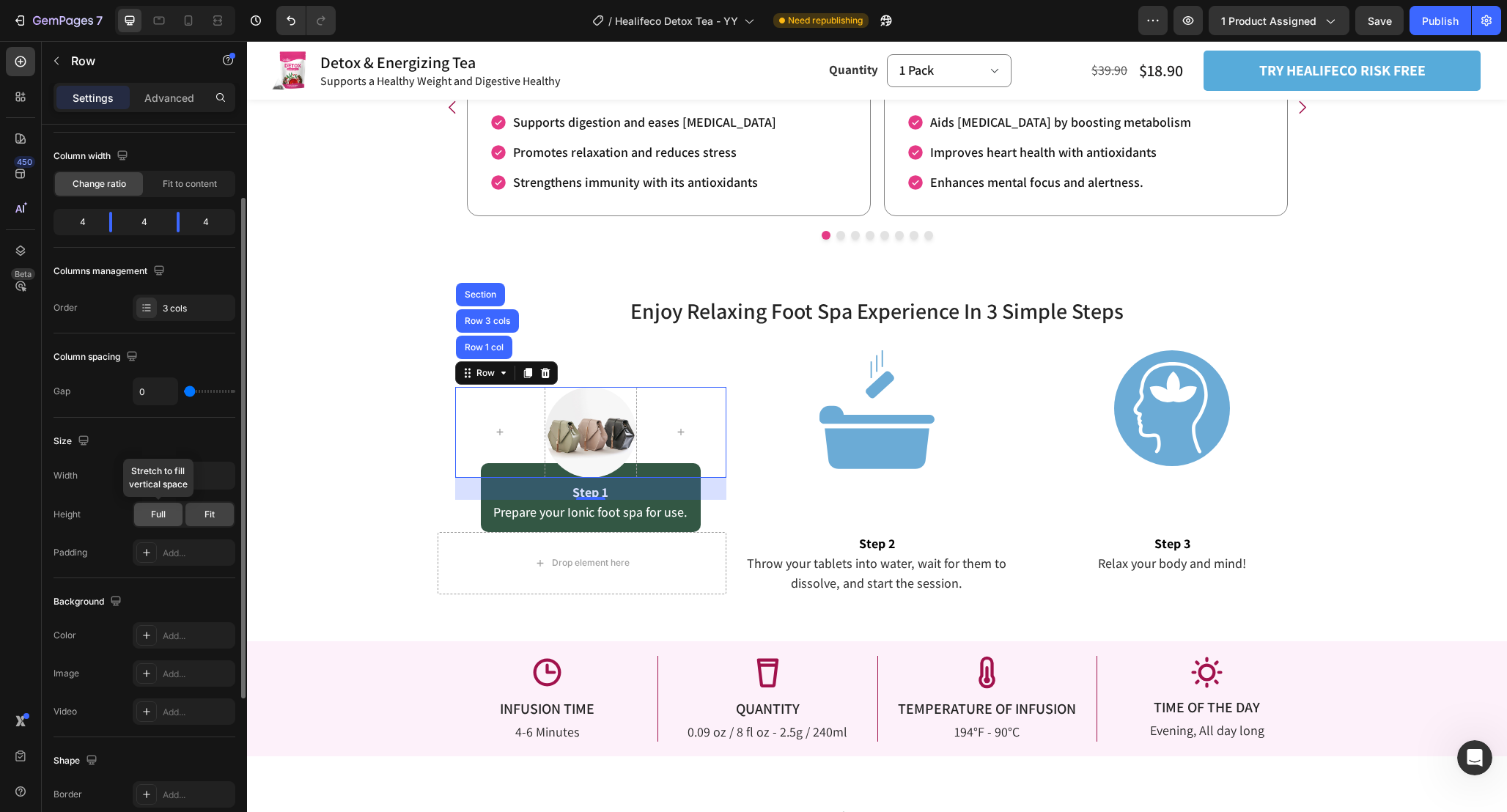
click at [159, 522] on div "Full" at bounding box center [159, 513] width 48 height 23
click at [225, 515] on div "Fit" at bounding box center [209, 513] width 48 height 23
click at [173, 483] on input "790" at bounding box center [184, 476] width 101 height 27
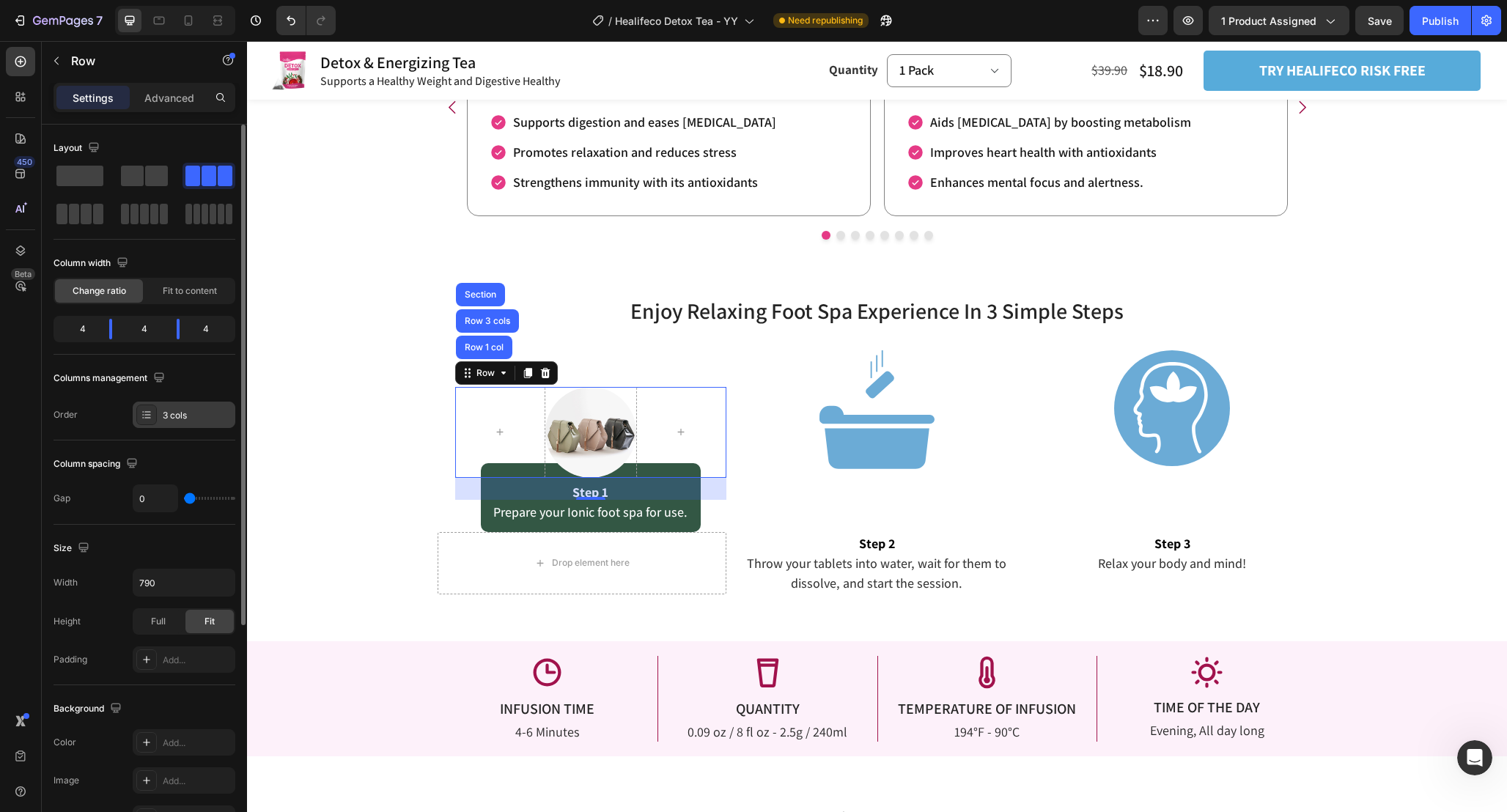
click at [187, 406] on div "3 cols" at bounding box center [183, 415] width 102 height 27
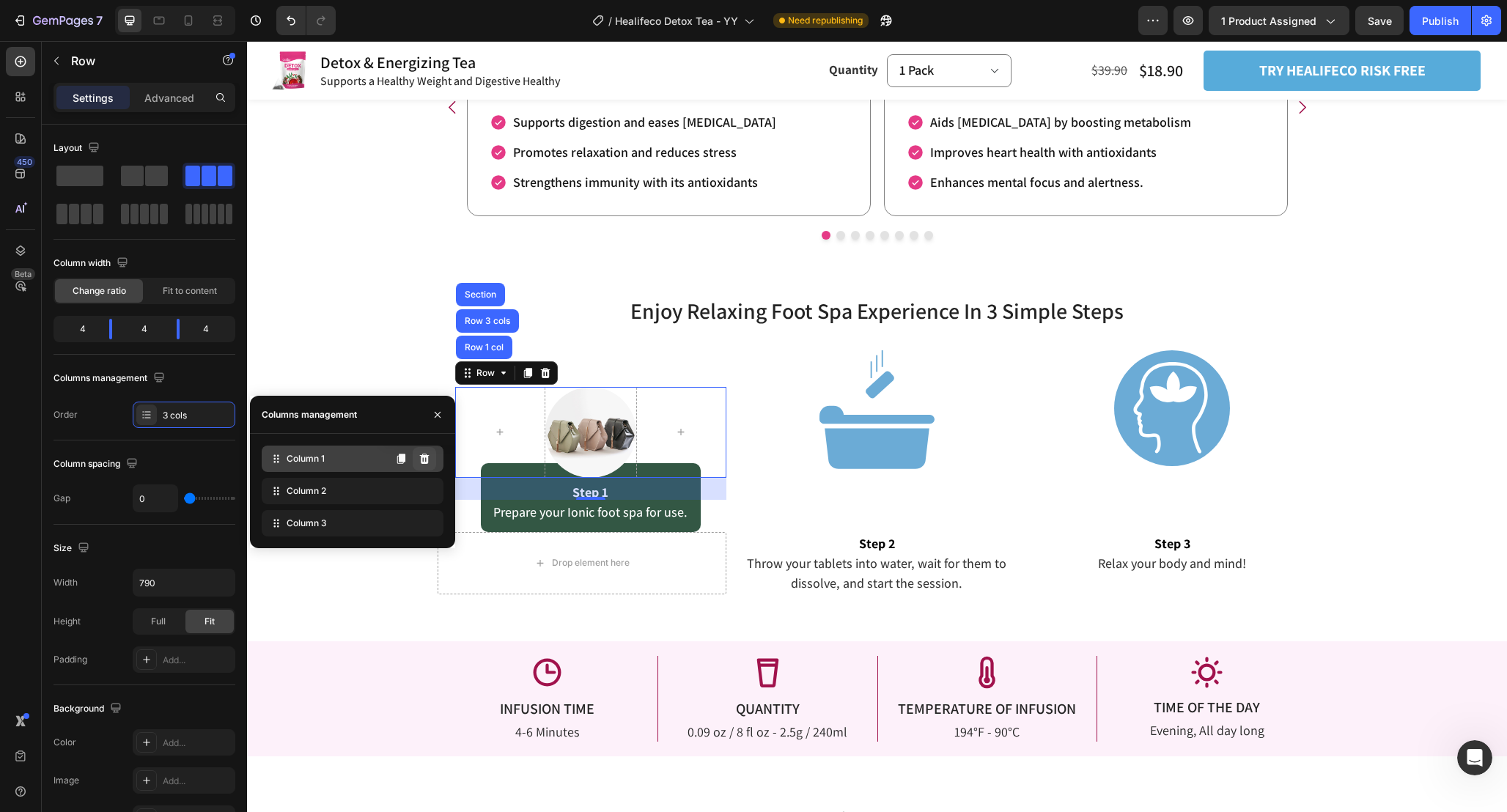
click at [424, 462] on icon at bounding box center [425, 458] width 9 height 10
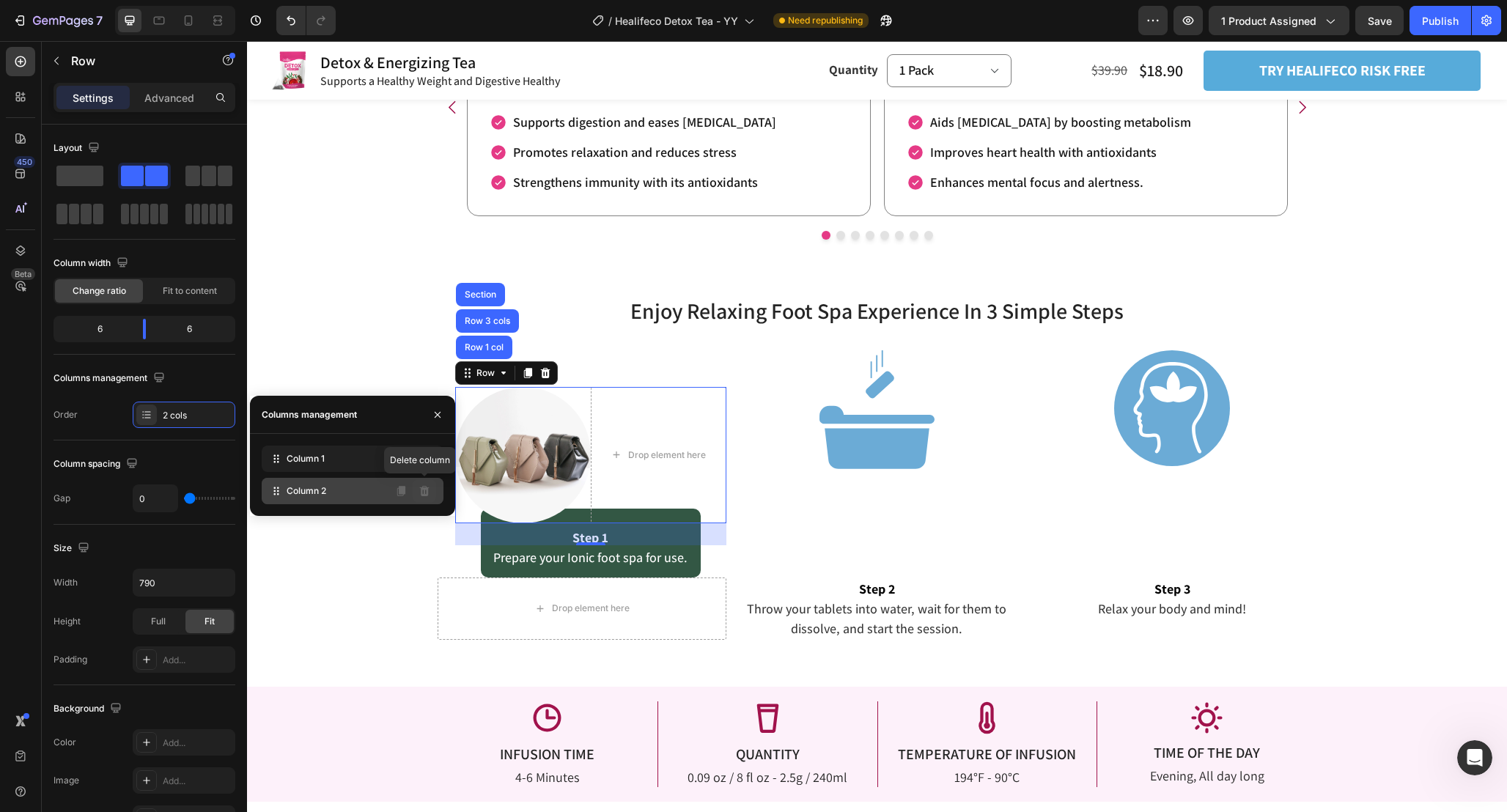
click at [425, 490] on icon at bounding box center [424, 490] width 12 height 12
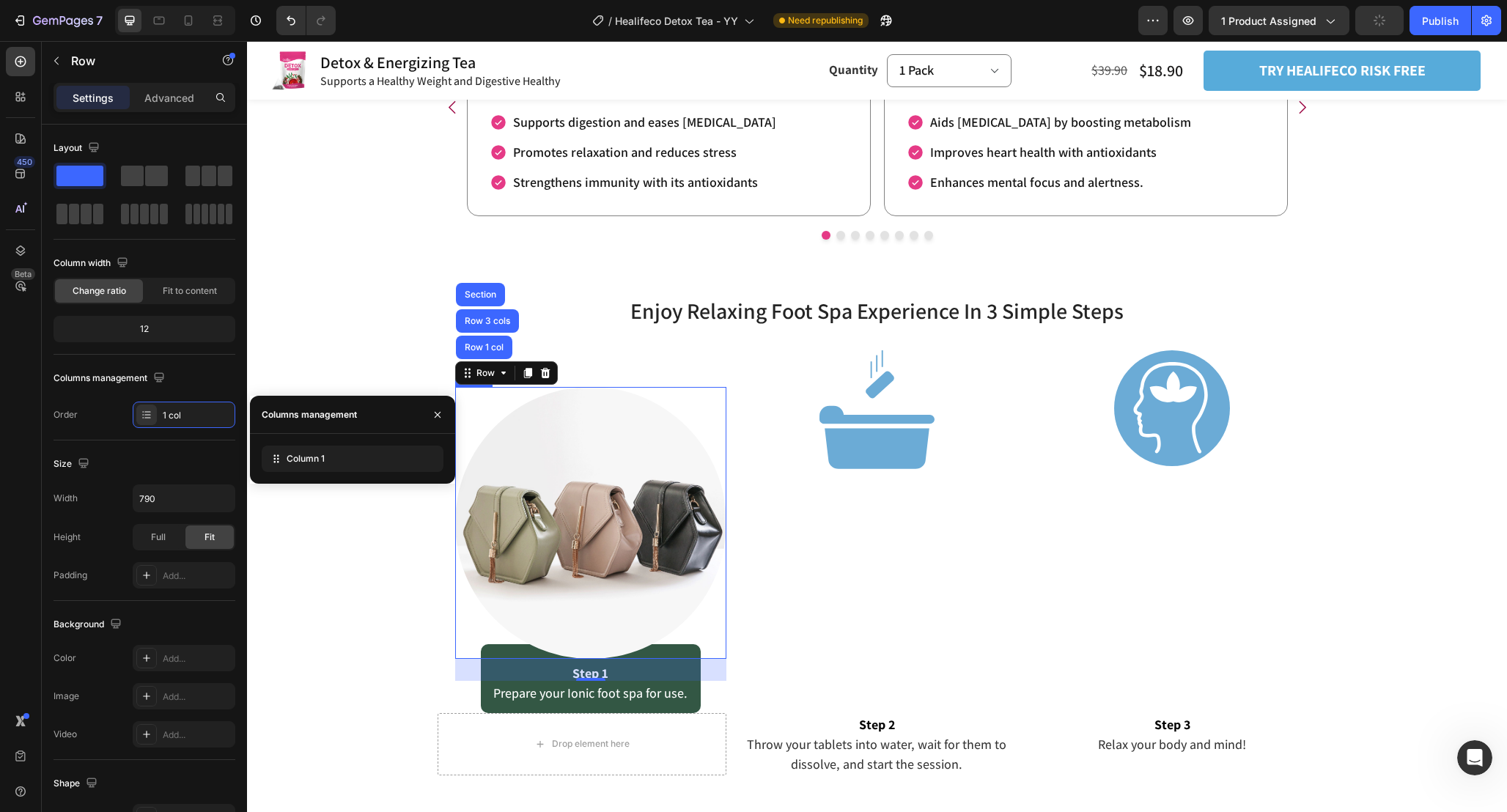
click at [606, 514] on img at bounding box center [591, 523] width 272 height 272
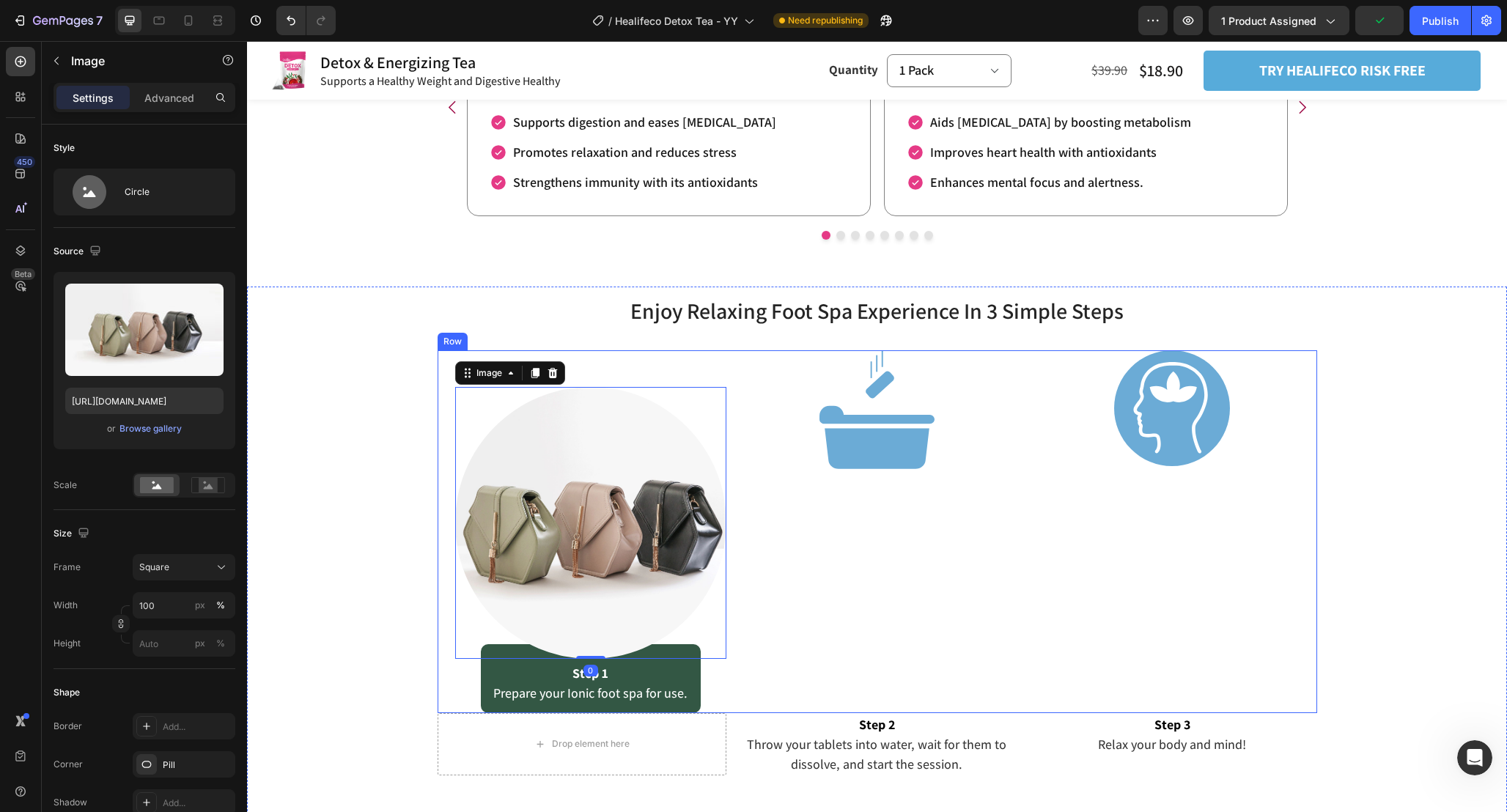
click at [837, 585] on div "Image" at bounding box center [877, 532] width 289 height 363
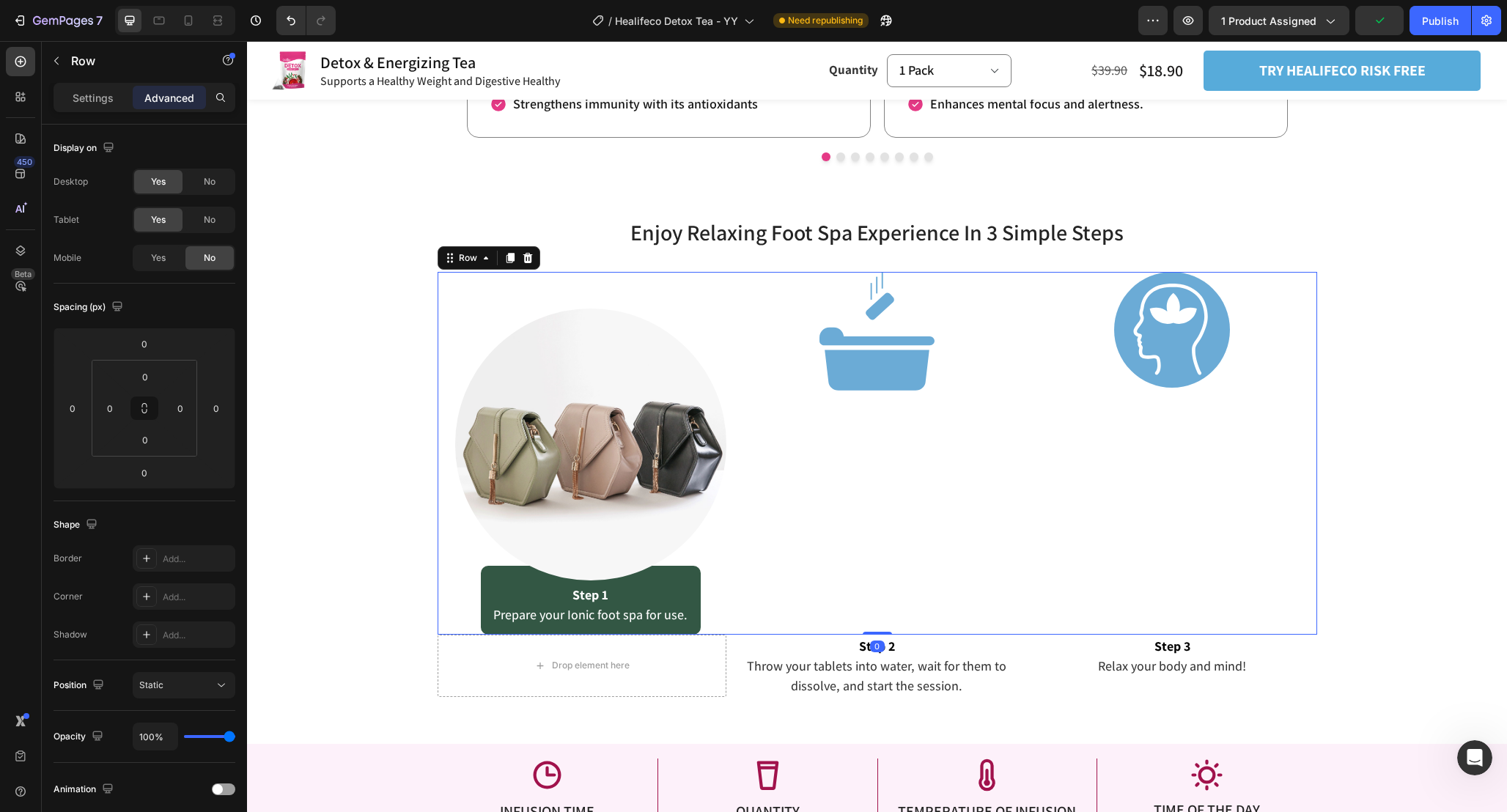
scroll to position [2159, 0]
click at [715, 297] on div "Image Row Step 1 Prepare your Ionic foot spa for use. Text Block Row" at bounding box center [591, 453] width 272 height 363
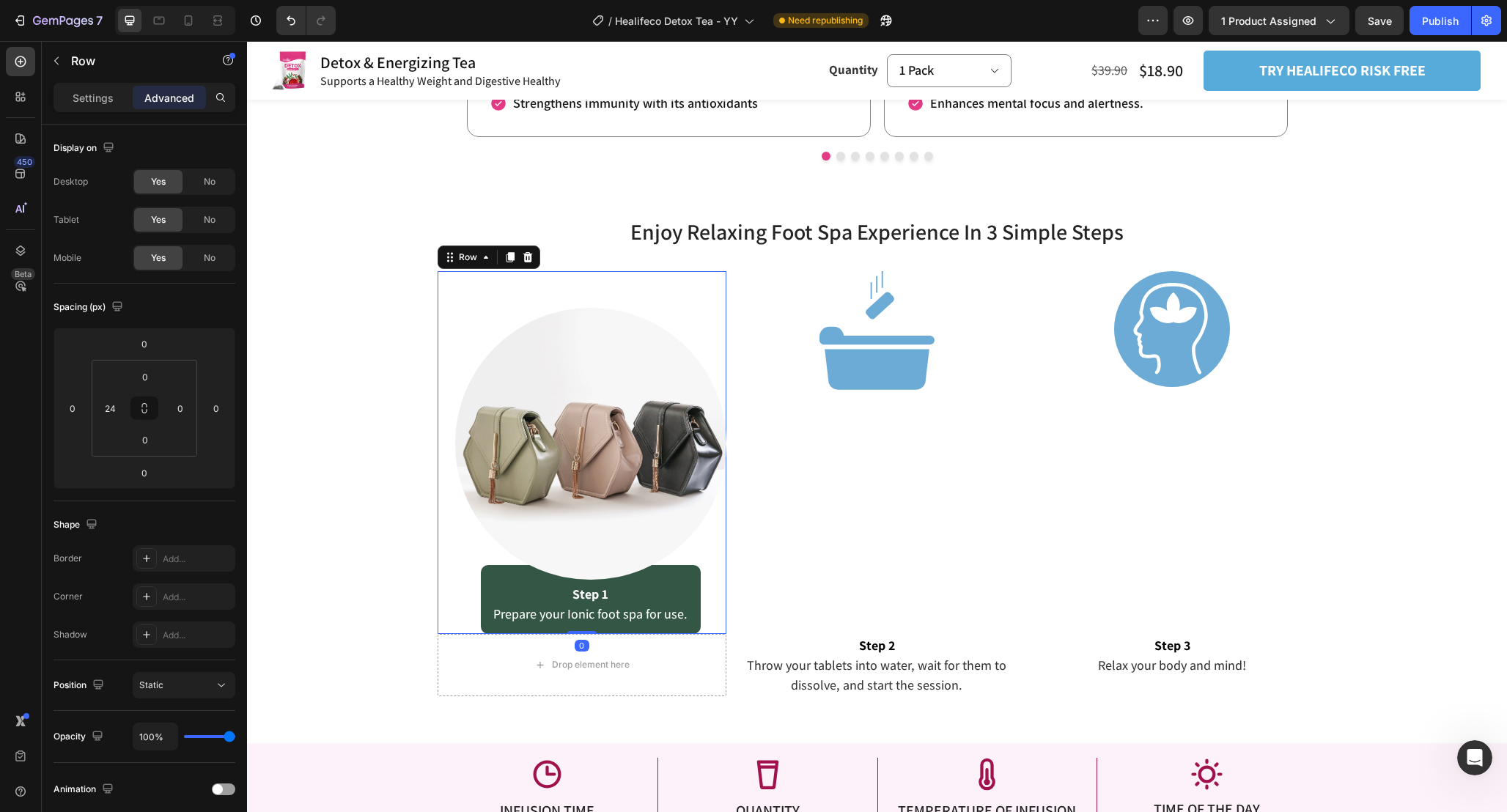
click at [69, 117] on div "Settings Advanced" at bounding box center [144, 103] width 206 height 41
click at [75, 102] on p "Settings" at bounding box center [93, 98] width 41 height 16
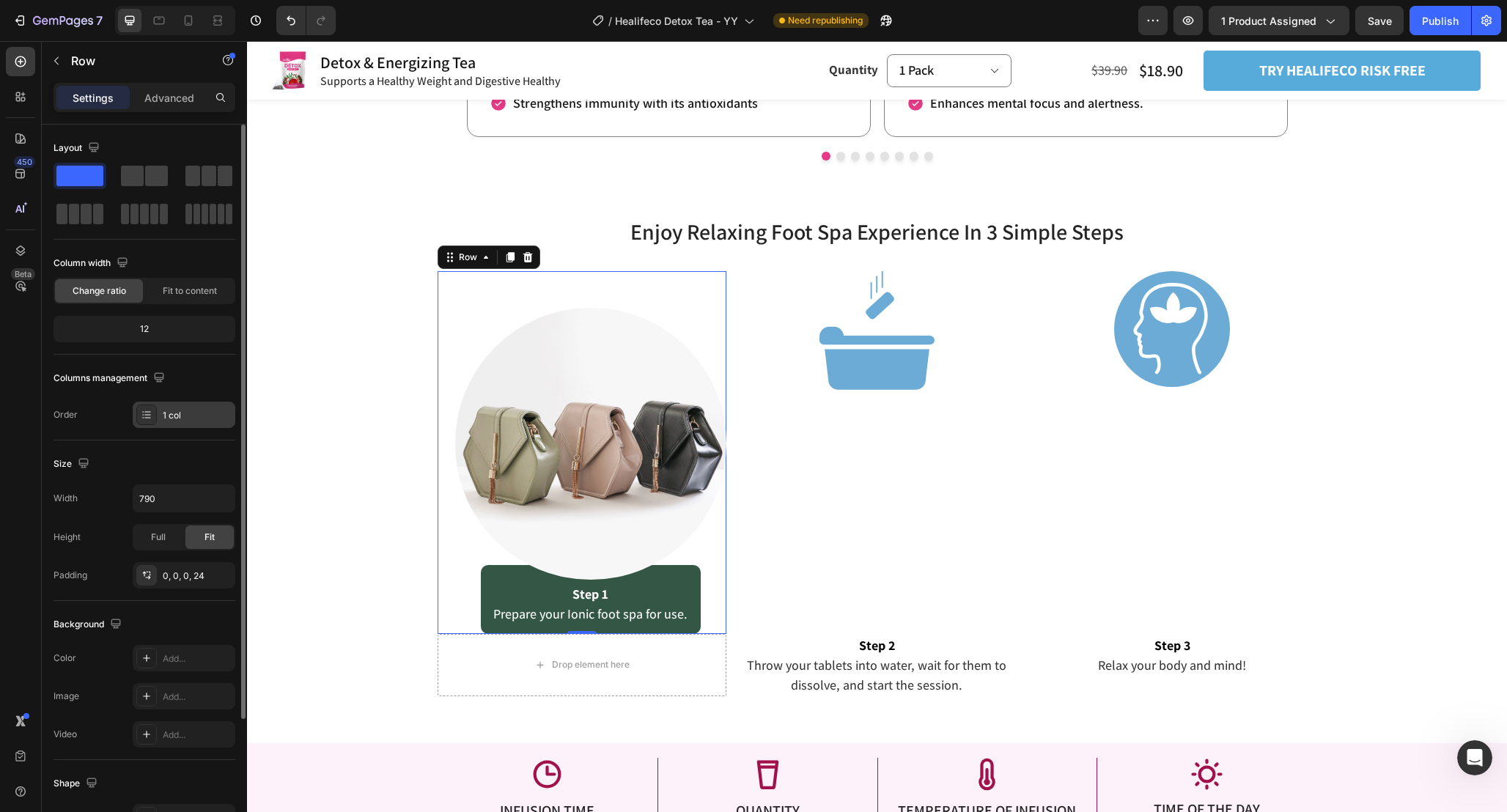
click at [182, 411] on div "1 col" at bounding box center [197, 416] width 69 height 13
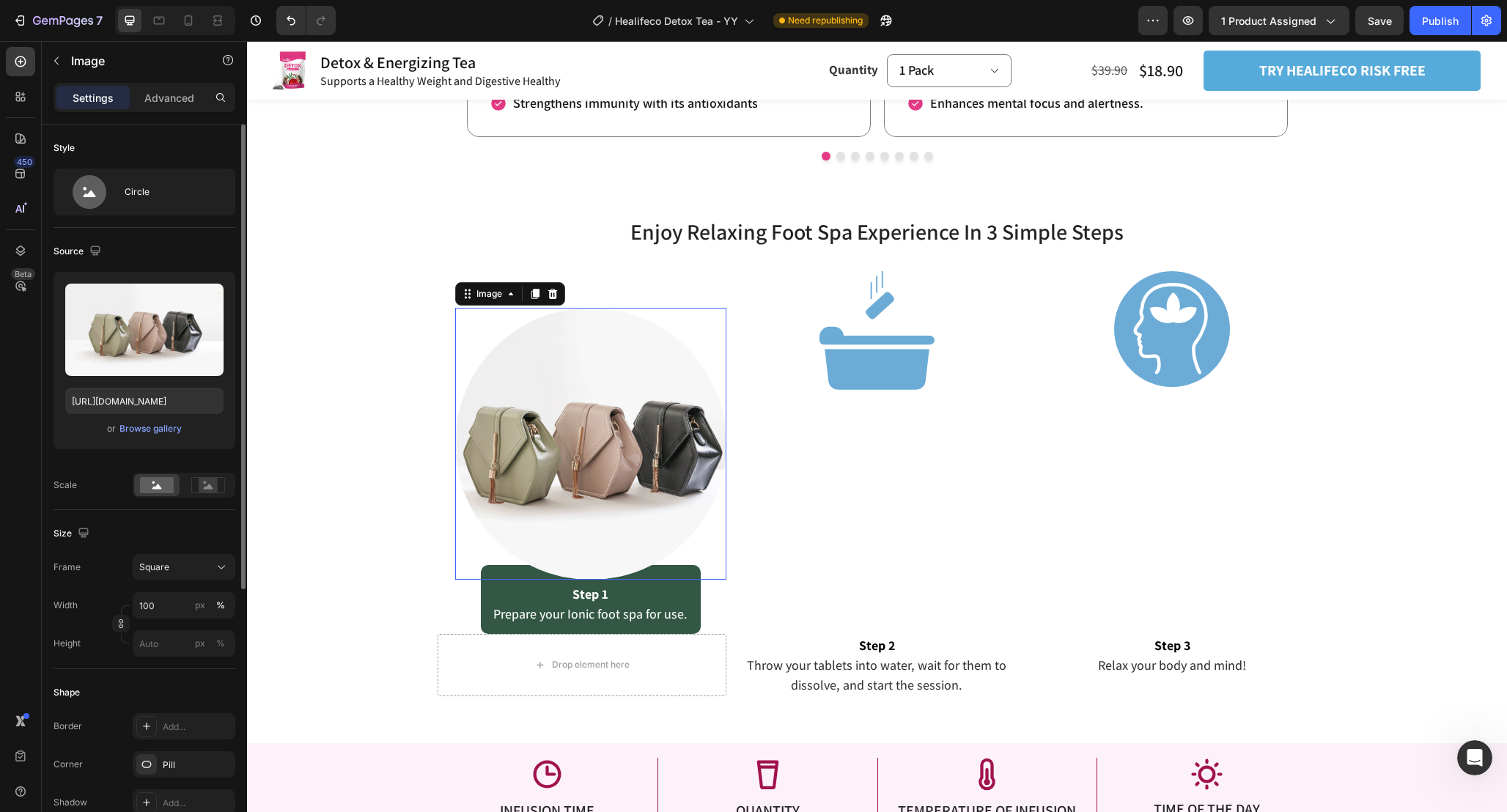
click at [625, 477] on img at bounding box center [591, 443] width 272 height 272
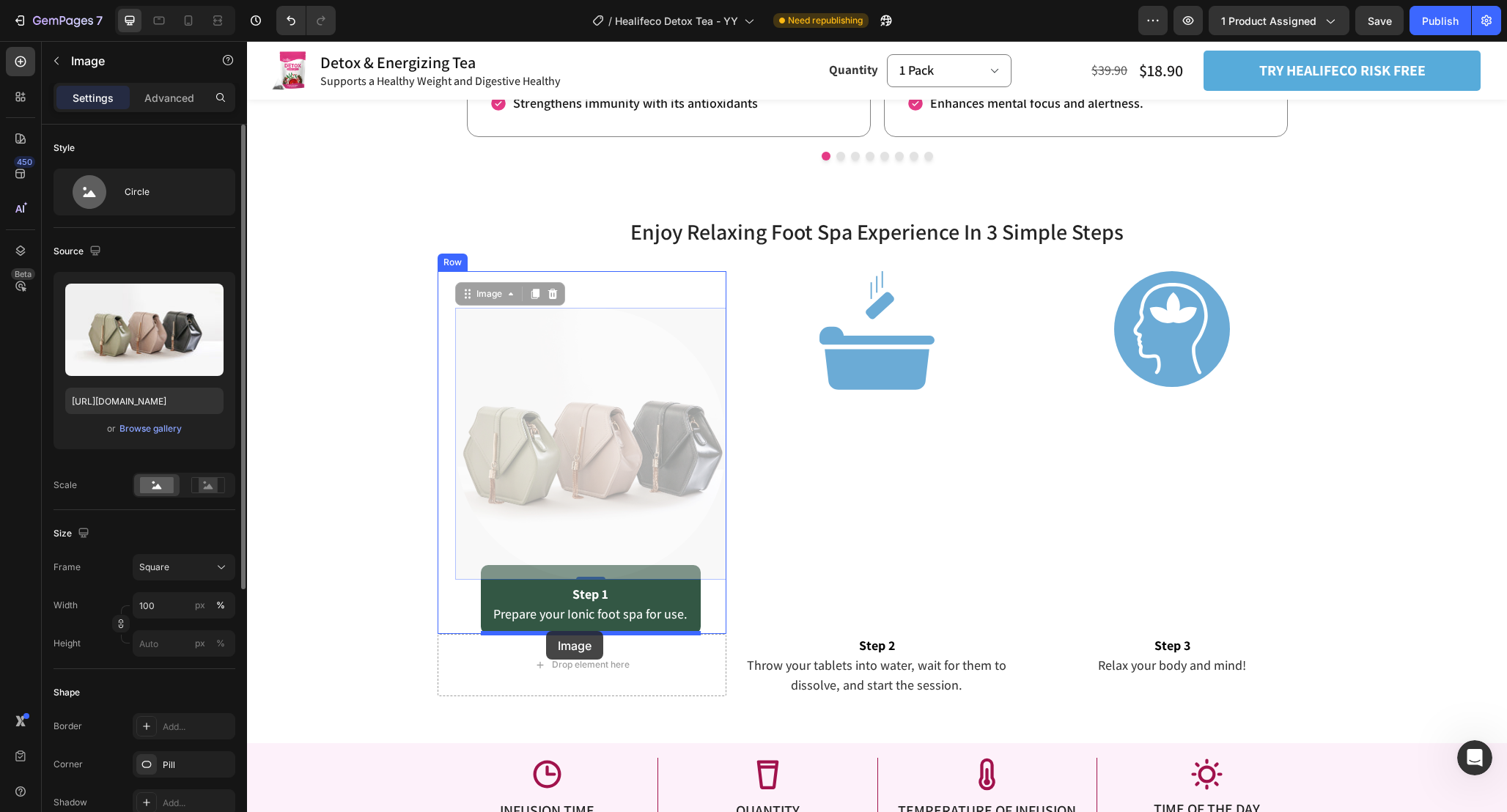
drag, startPoint x: 530, startPoint y: 428, endPoint x: 546, endPoint y: 630, distance: 202.6
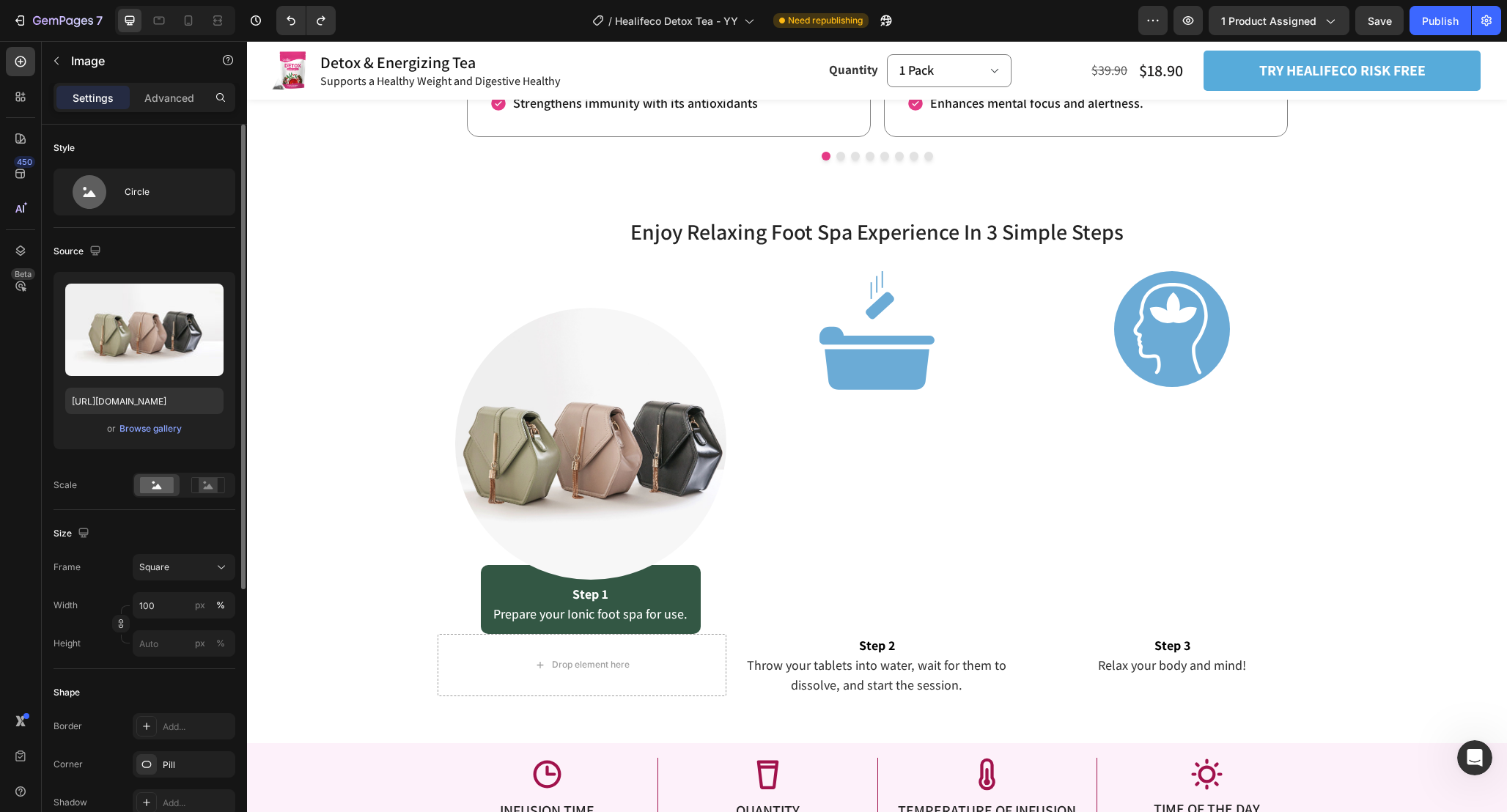
click at [699, 579] on div at bounding box center [591, 443] width 272 height 272
click at [797, 576] on div "Image" at bounding box center [877, 453] width 289 height 363
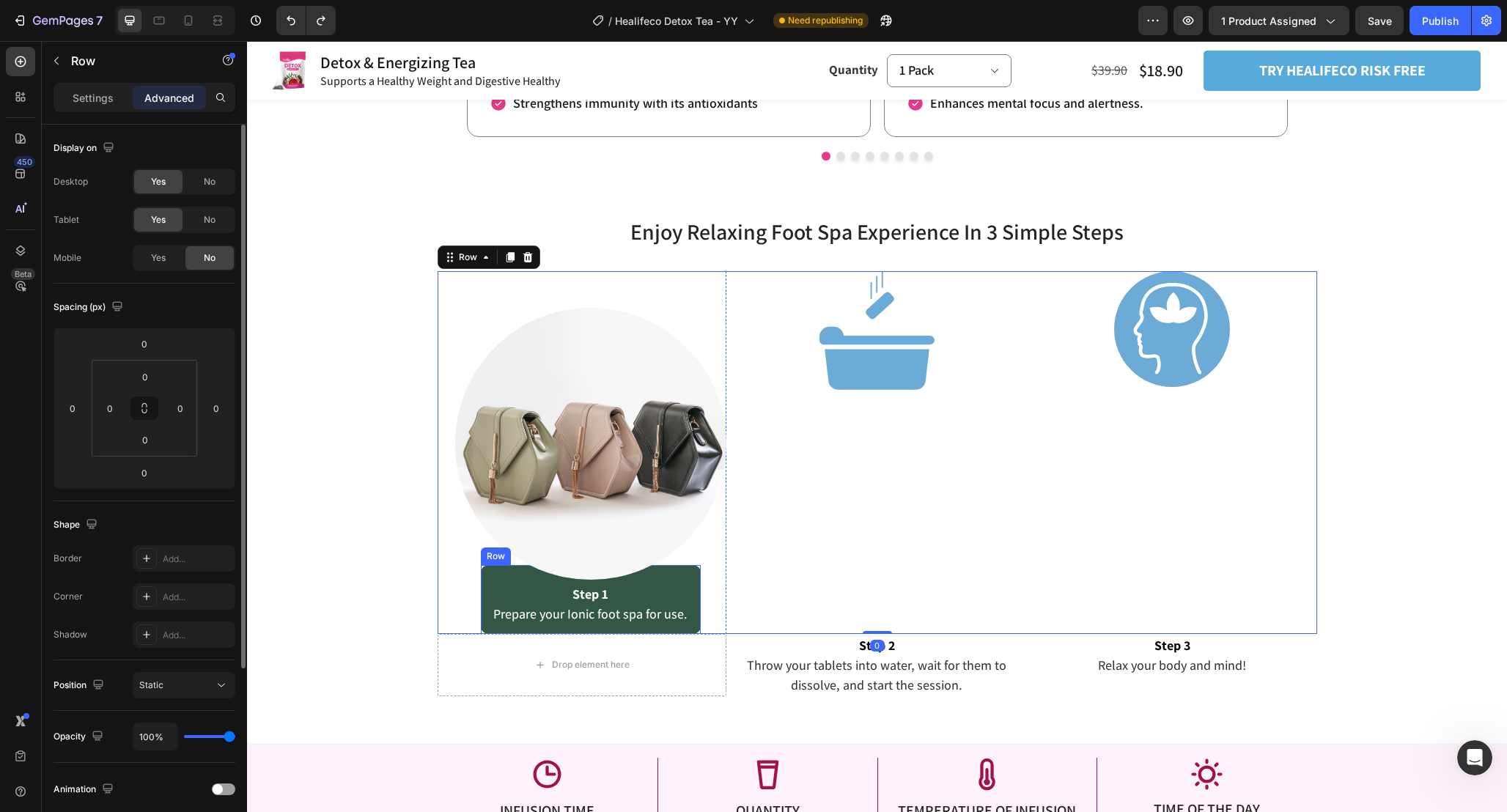
click at [689, 594] on div "Step 1 Prepare your Ionic foot spa for use. Text Block Row" at bounding box center [591, 599] width 220 height 69
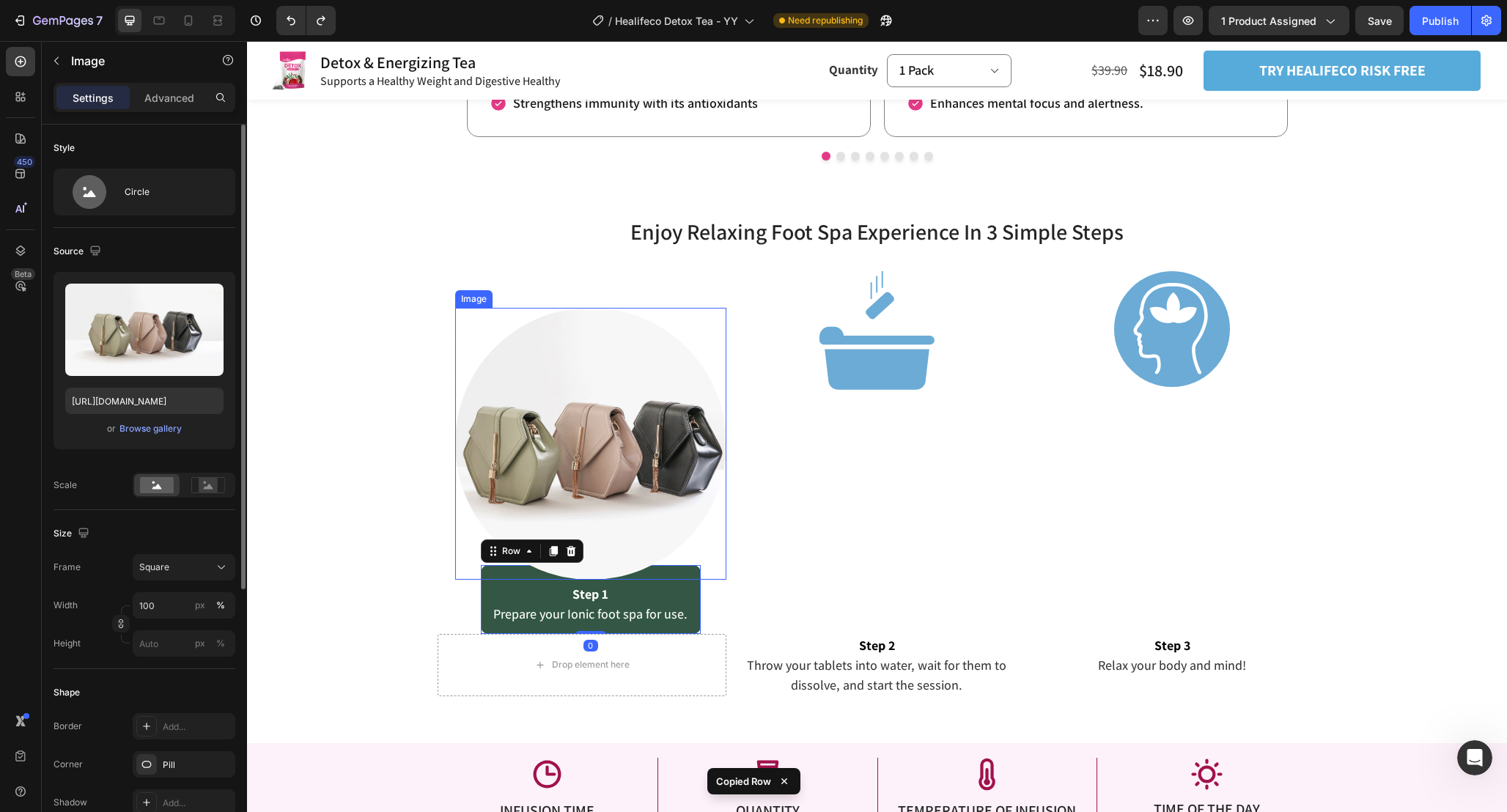
click at [618, 327] on img at bounding box center [591, 443] width 272 height 272
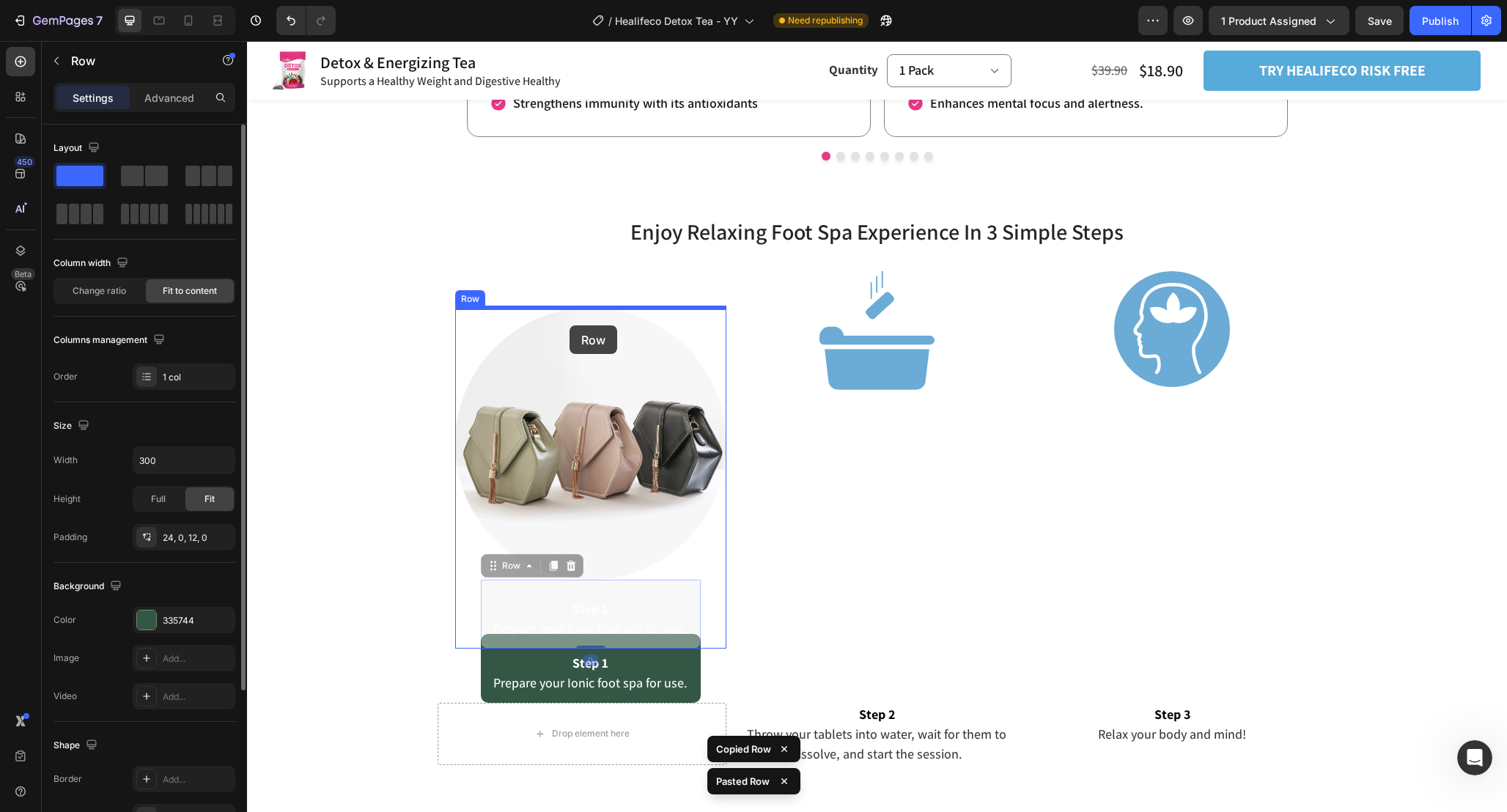
drag, startPoint x: 500, startPoint y: 571, endPoint x: 569, endPoint y: 325, distance: 255.5
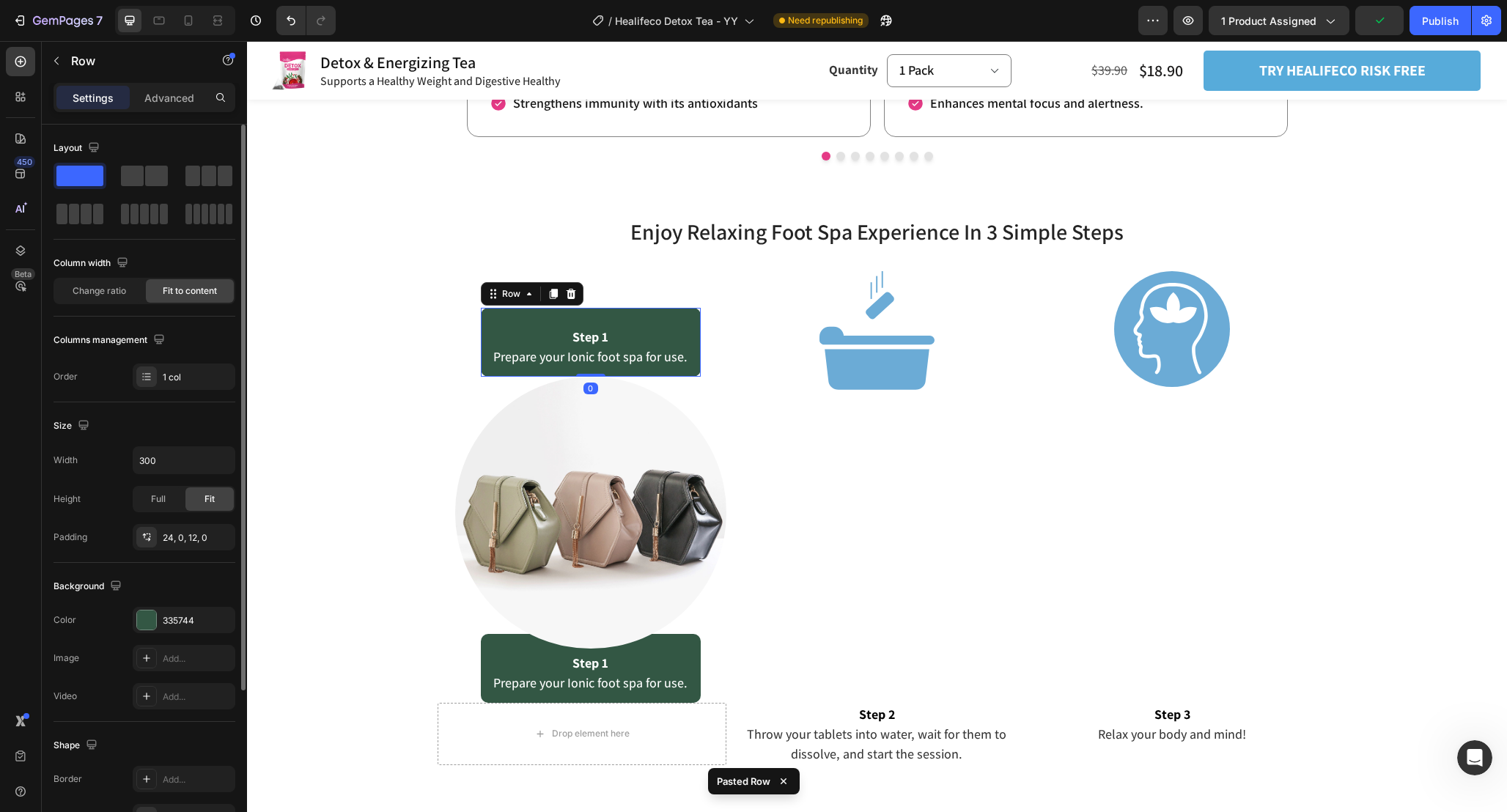
drag, startPoint x: 596, startPoint y: 387, endPoint x: 595, endPoint y: 342, distance: 45.0
click at [595, 342] on div "Step 1 Prepare your Ionic foot spa for use. Text Block Row 0" at bounding box center [591, 342] width 220 height 69
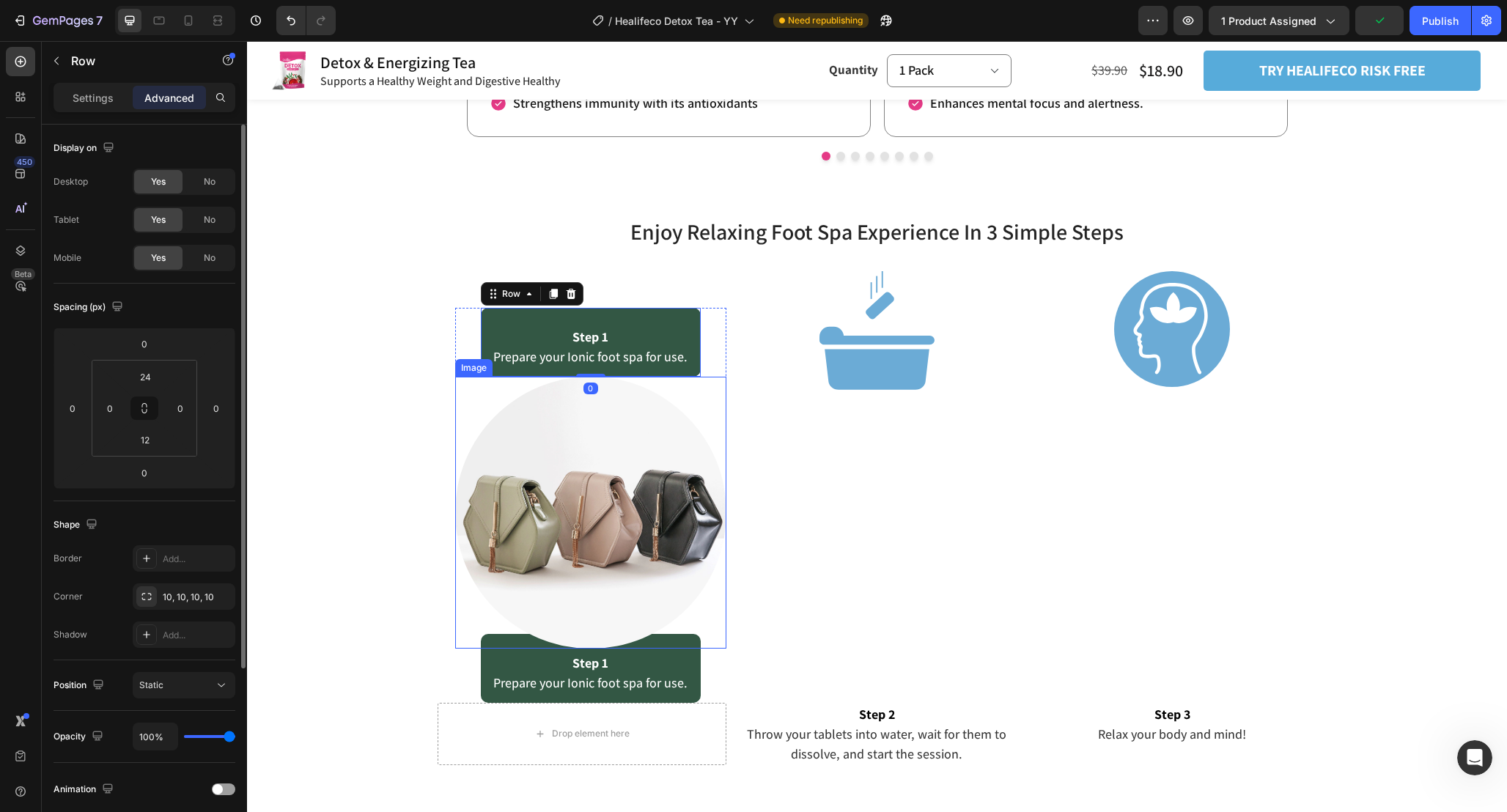
click at [646, 513] on img at bounding box center [591, 512] width 272 height 272
click at [684, 324] on div "Step 1 Prepare your Ionic foot spa for use. Text Block Row" at bounding box center [591, 342] width 220 height 69
click at [577, 289] on div at bounding box center [571, 293] width 18 height 18
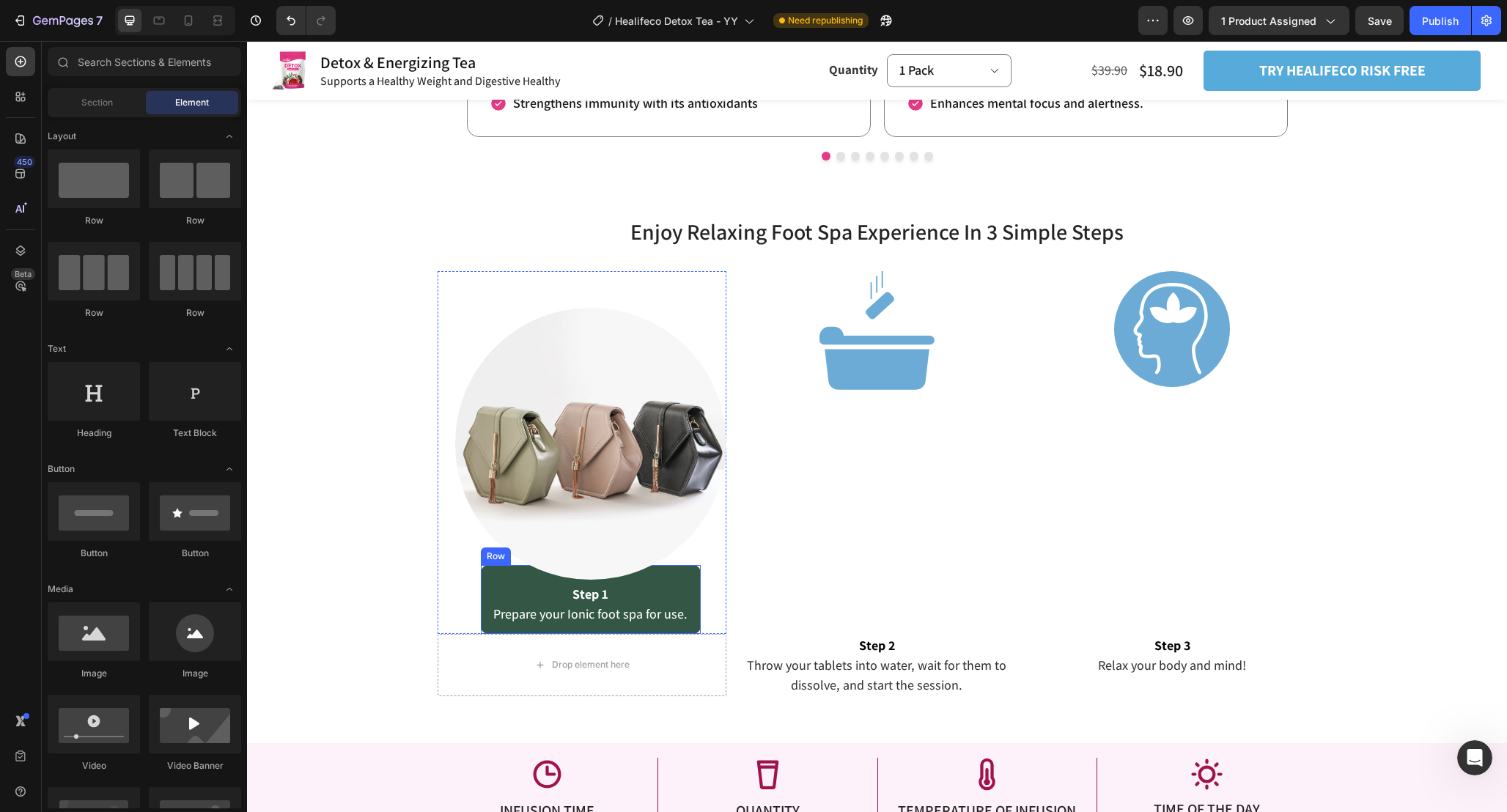
click at [696, 598] on div "Step 1 Prepare your Ionic foot spa for use. Text Block Row" at bounding box center [591, 599] width 220 height 69
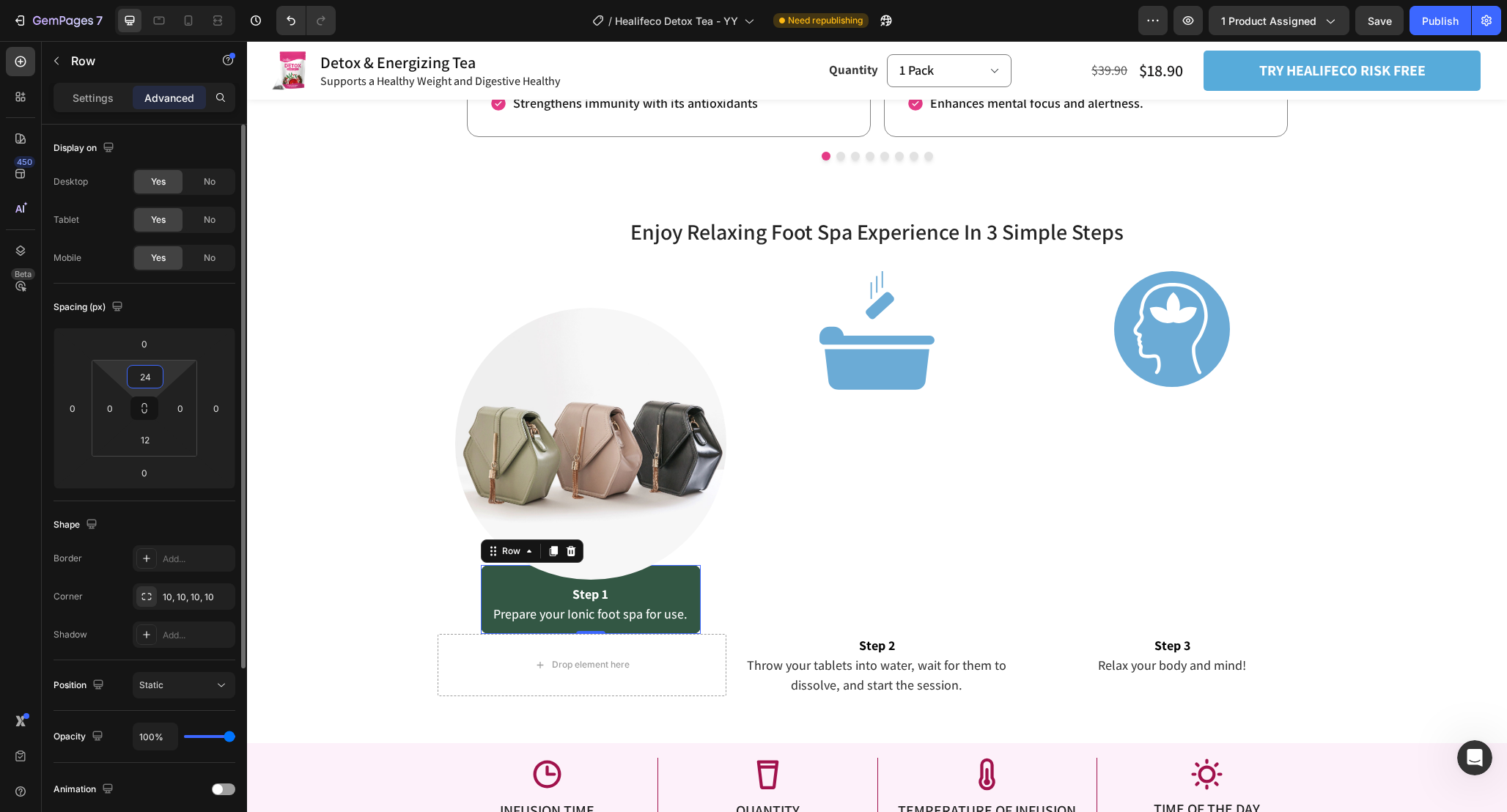
click at [156, 382] on input "24" at bounding box center [146, 377] width 29 height 22
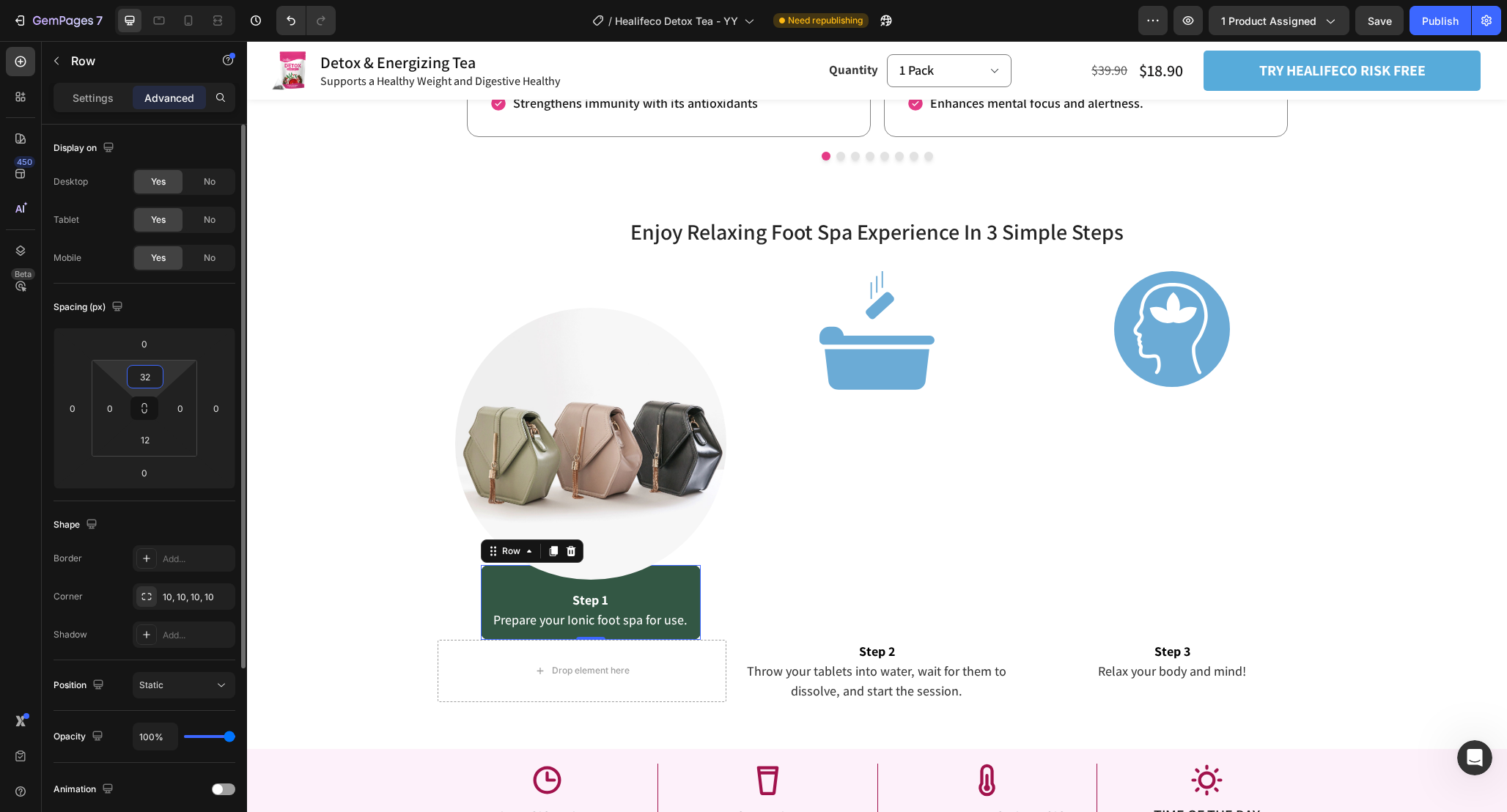
drag, startPoint x: 154, startPoint y: 376, endPoint x: 130, endPoint y: 376, distance: 24.0
click at [131, 376] on input "32" at bounding box center [146, 377] width 29 height 22
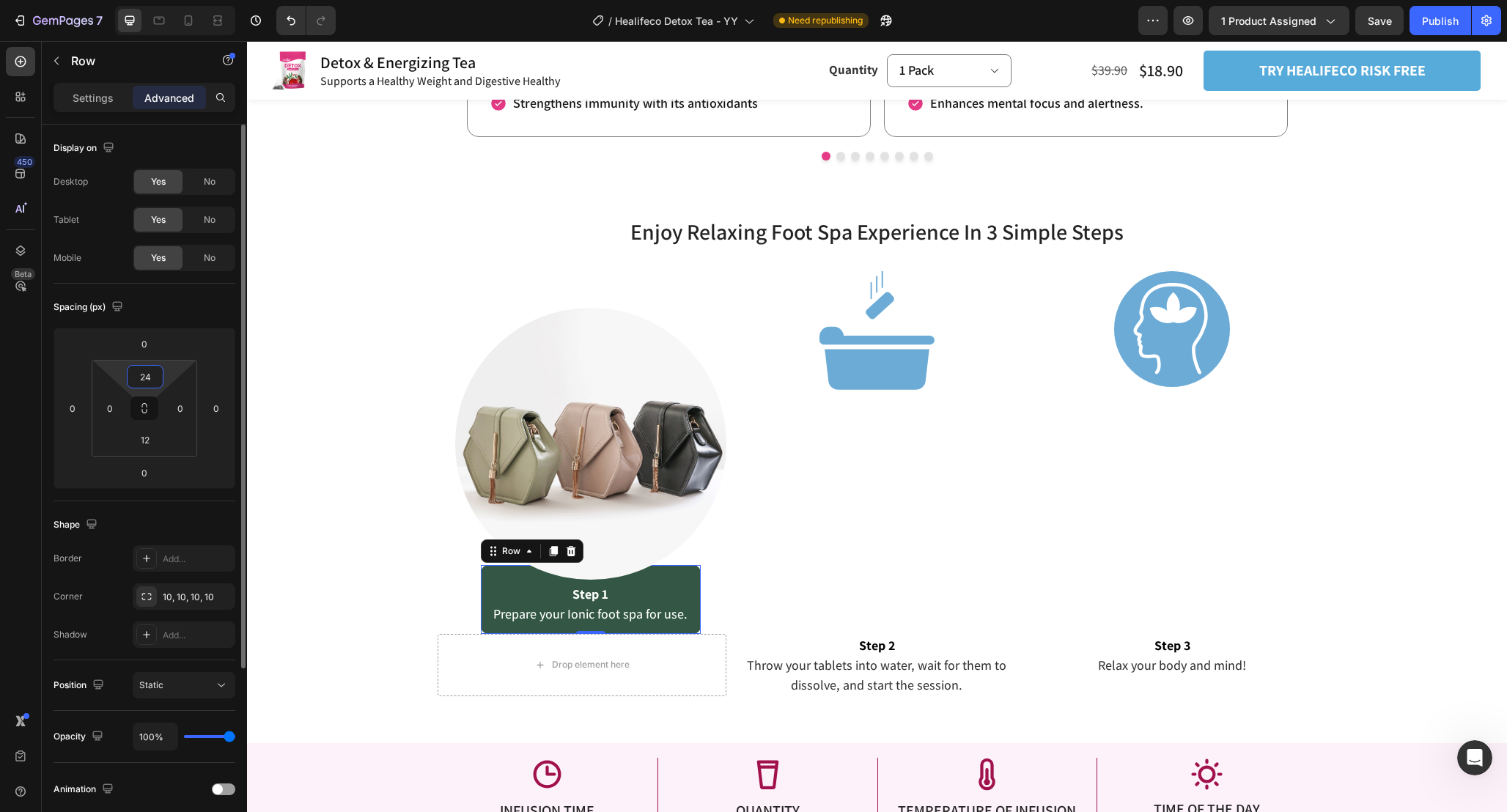
click at [131, 376] on input "24" at bounding box center [146, 377] width 29 height 22
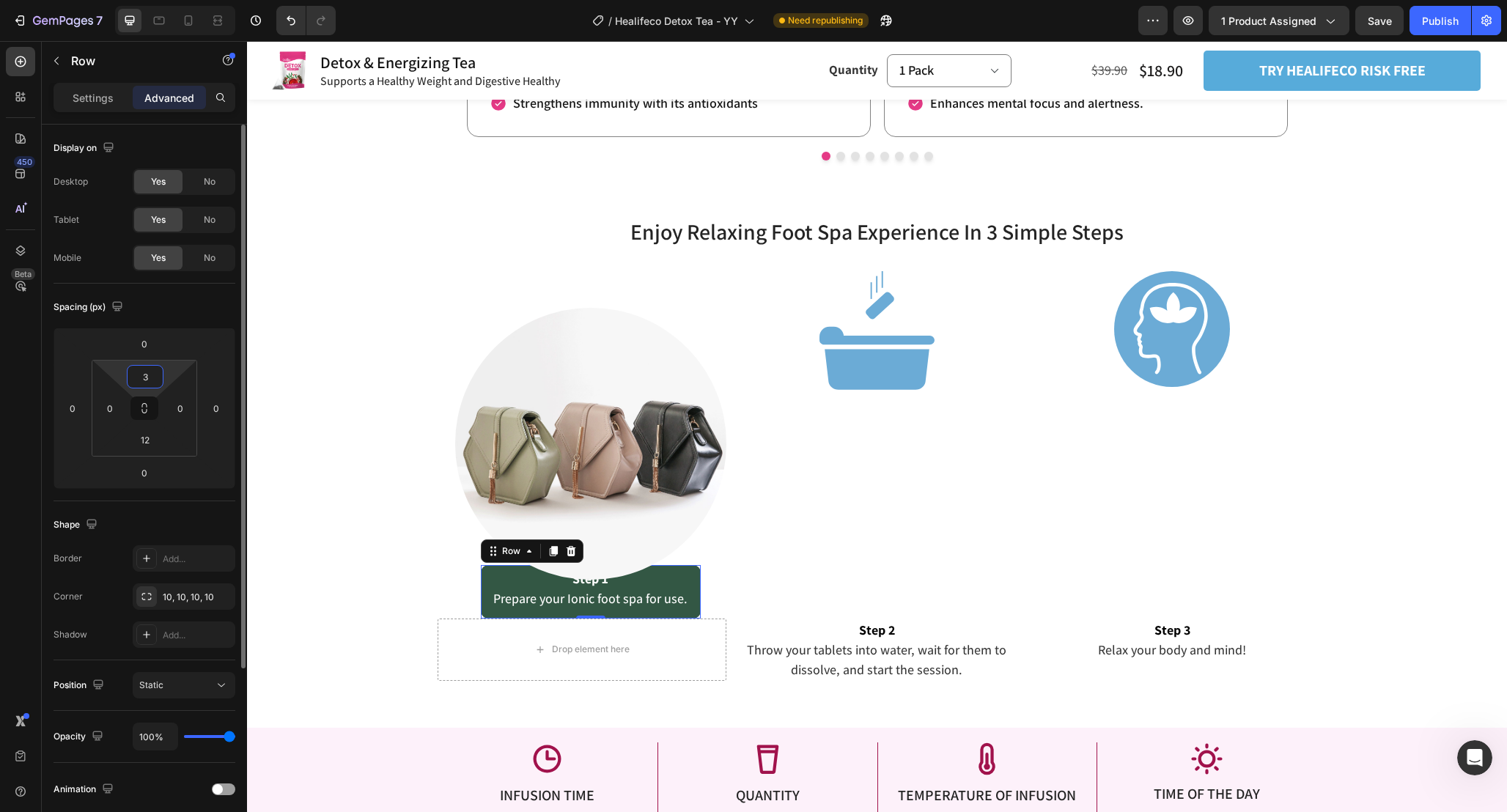
type input "30"
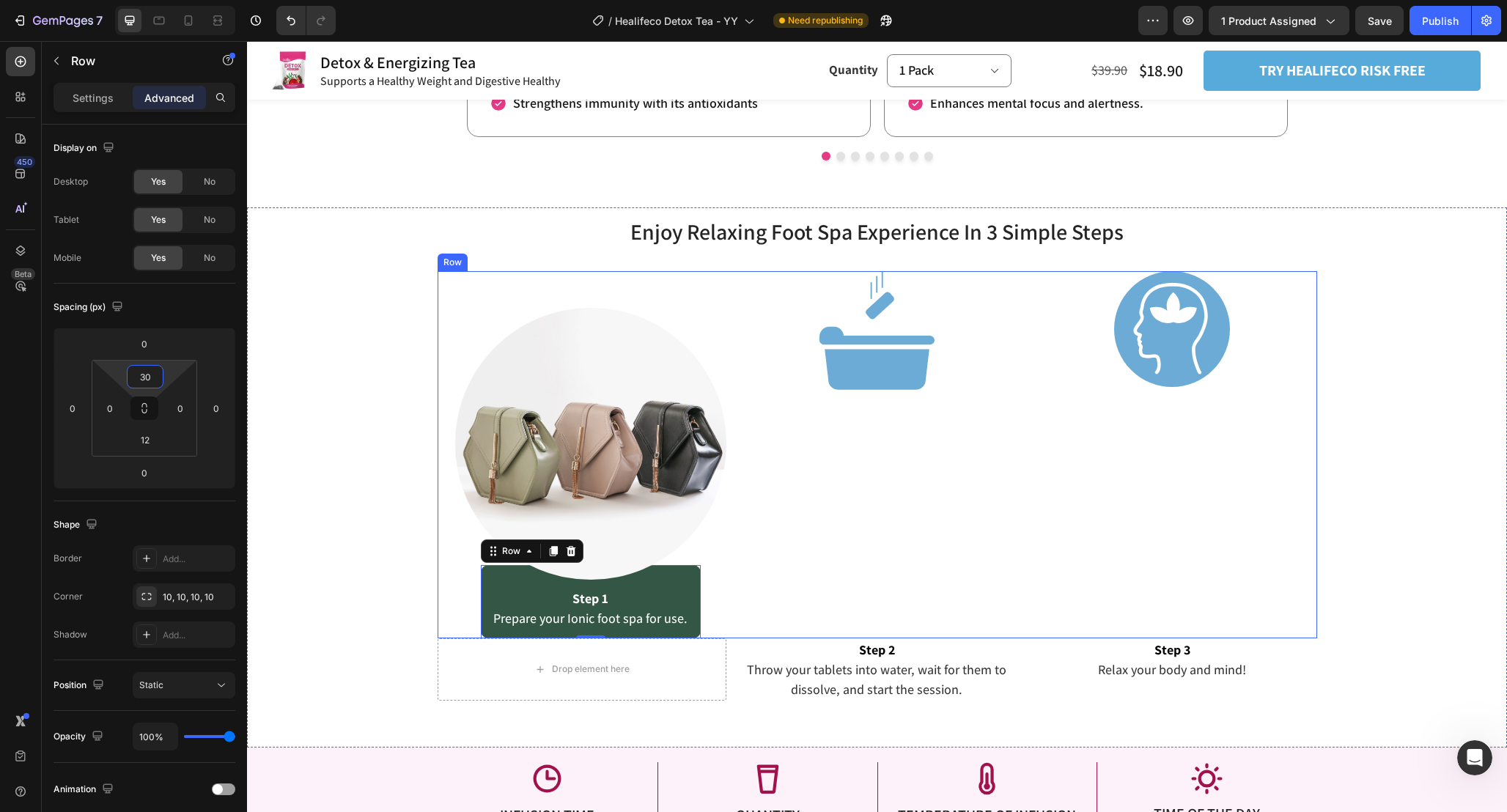
click at [797, 535] on div "Image" at bounding box center [877, 454] width 289 height 367
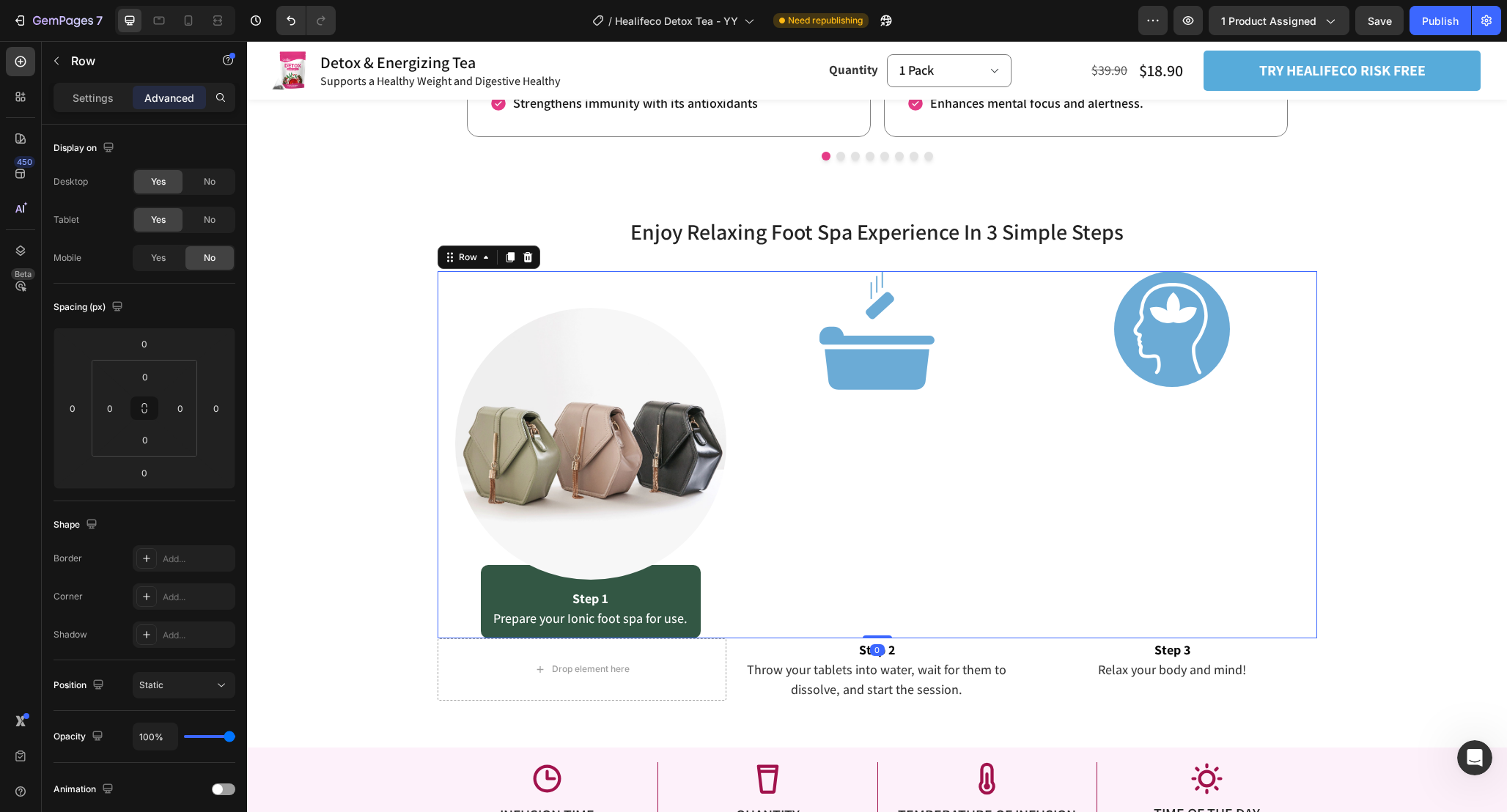
scroll to position [2254, 0]
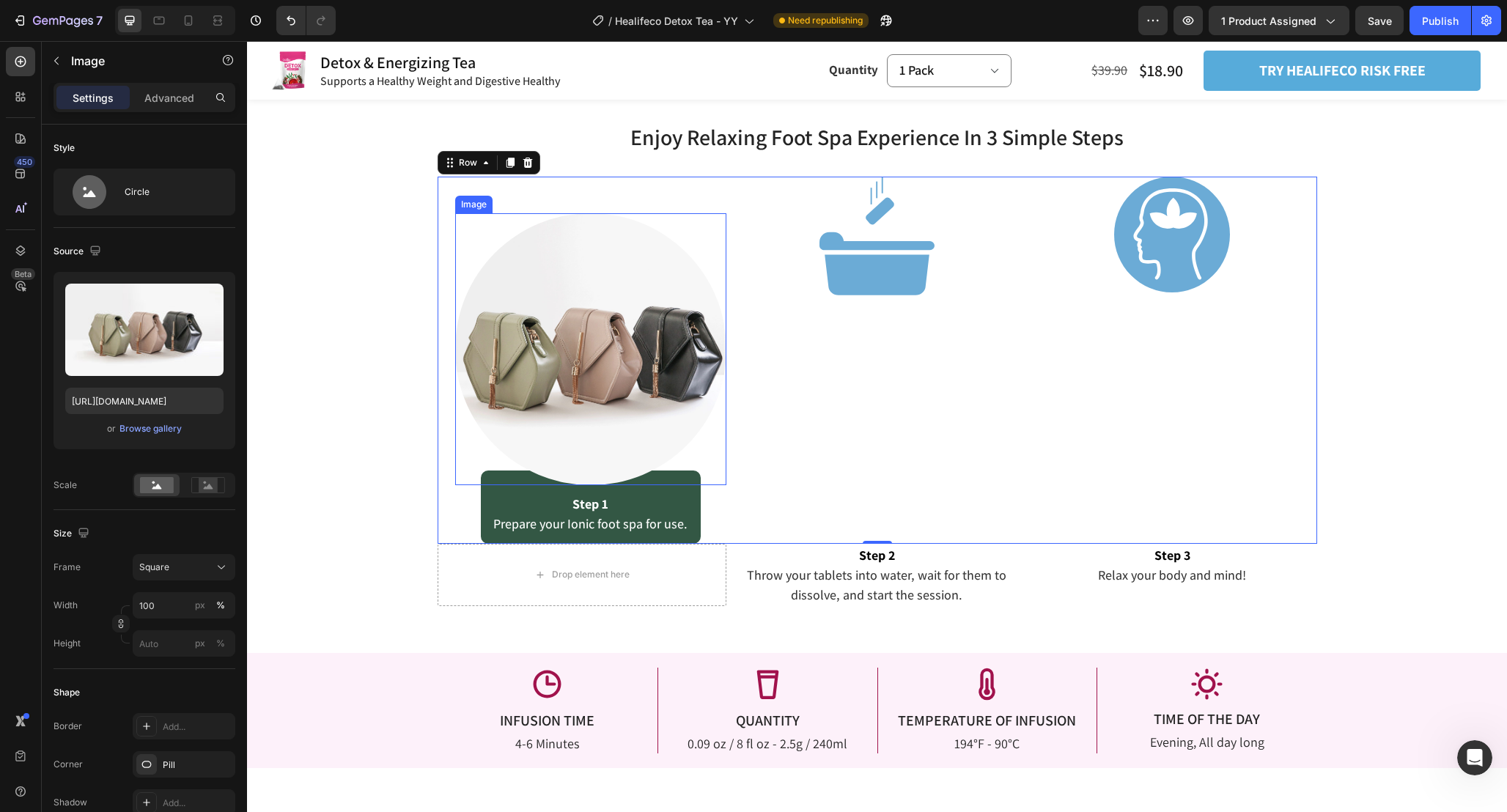
click at [620, 347] on img at bounding box center [591, 348] width 272 height 272
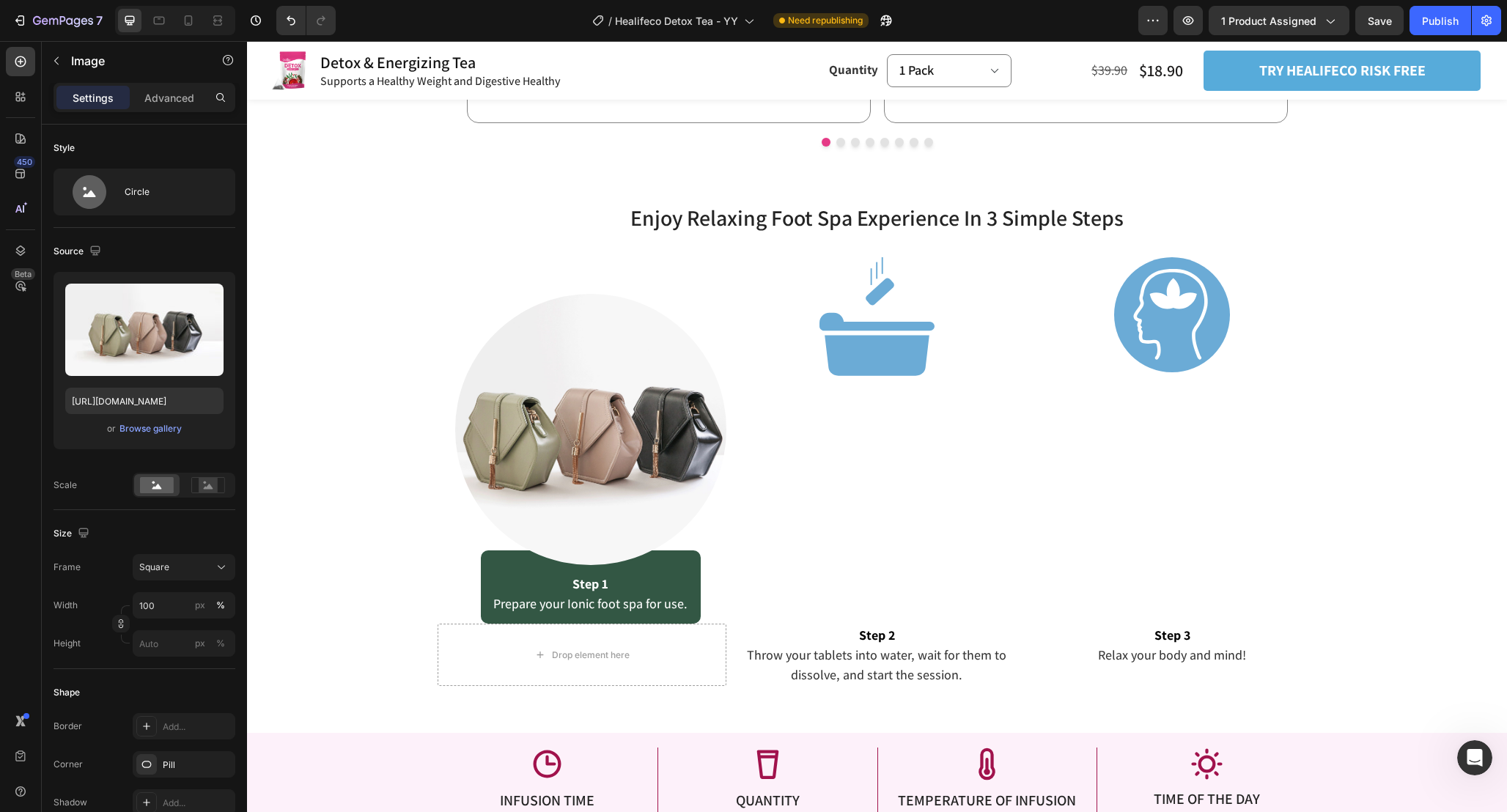
scroll to position [2265, 0]
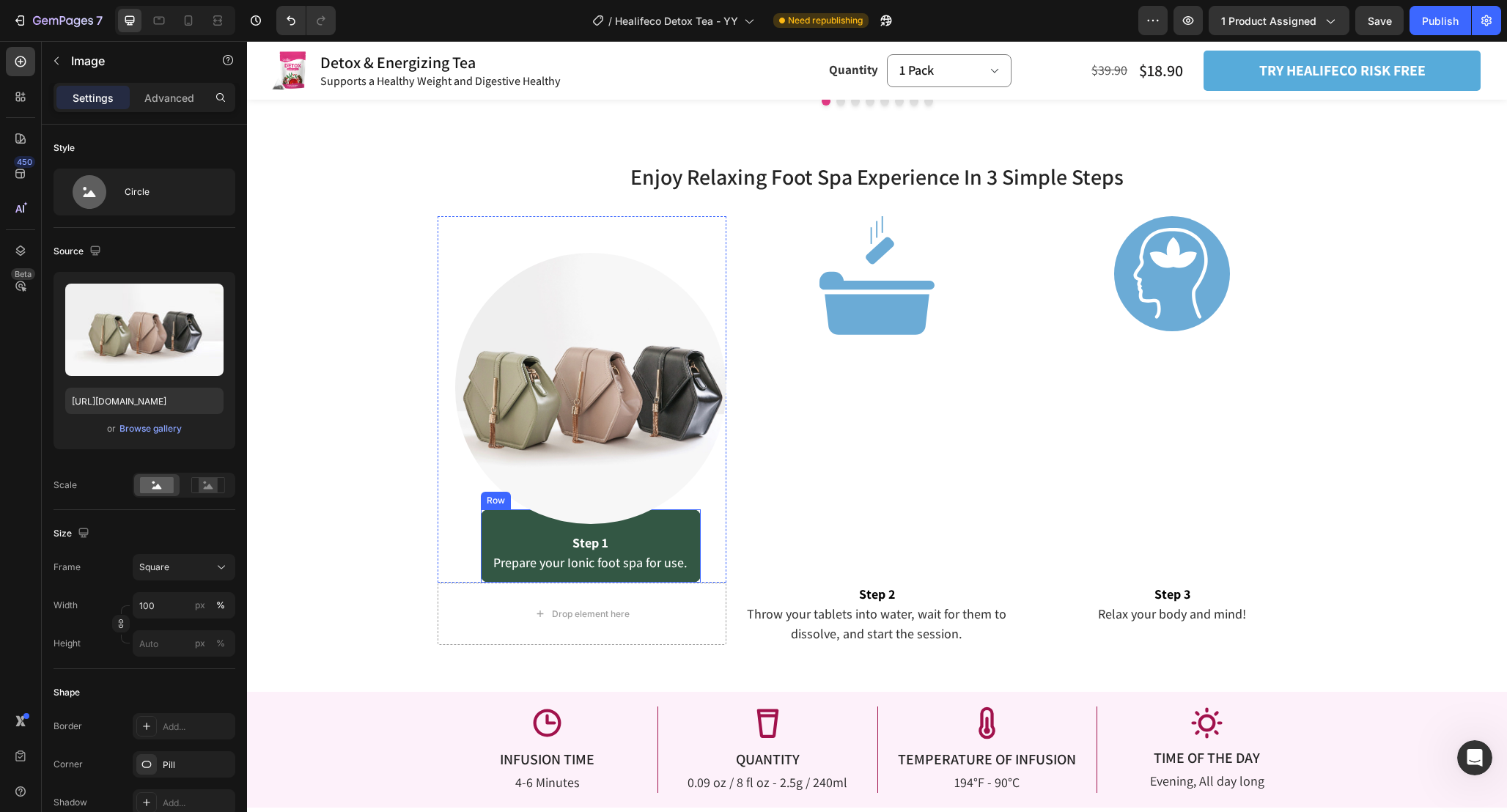
click at [694, 537] on div "Step 1 Prepare your Ionic foot spa for use. Text Block Row" at bounding box center [591, 547] width 220 height 74
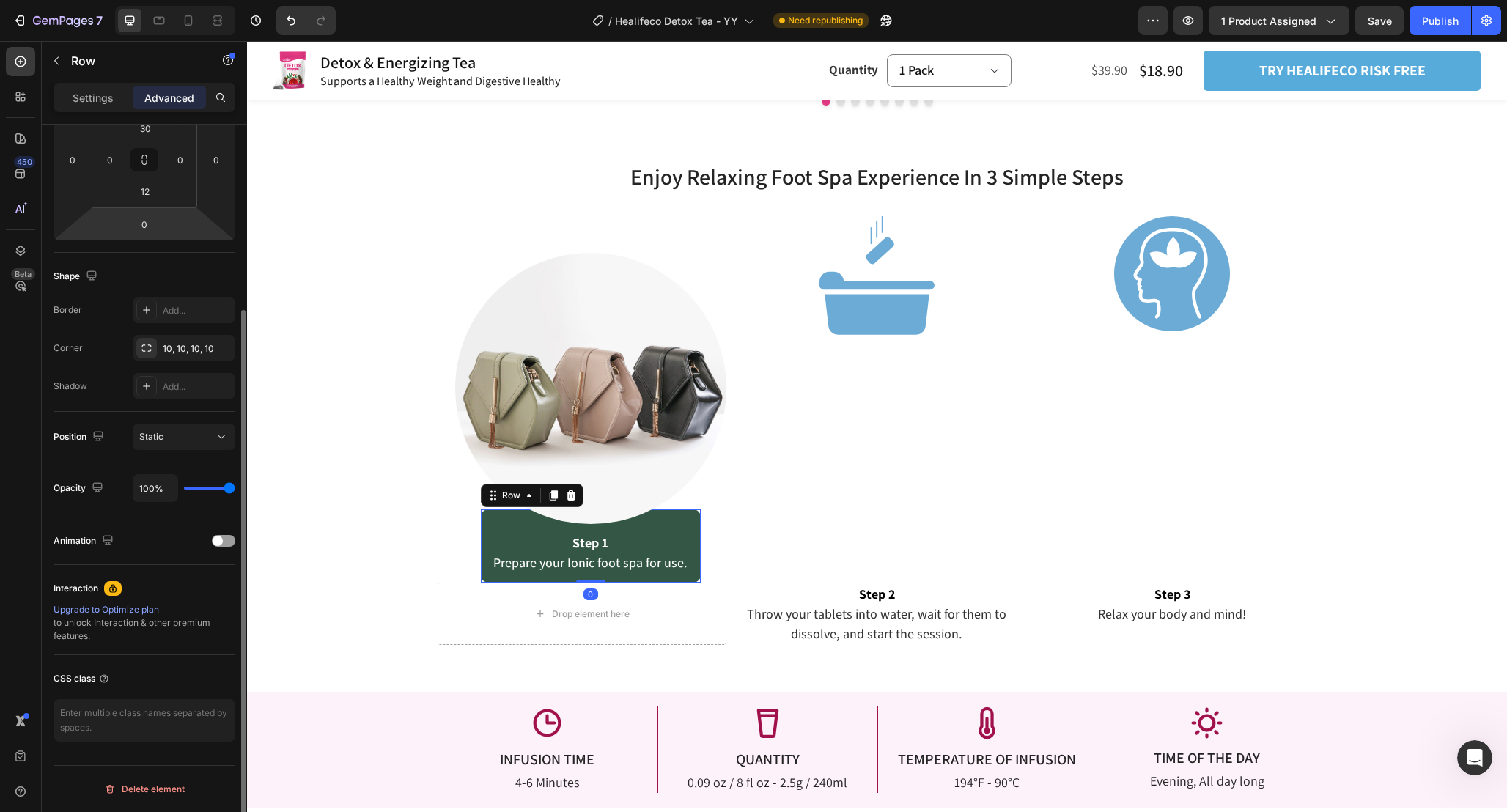
scroll to position [0, 0]
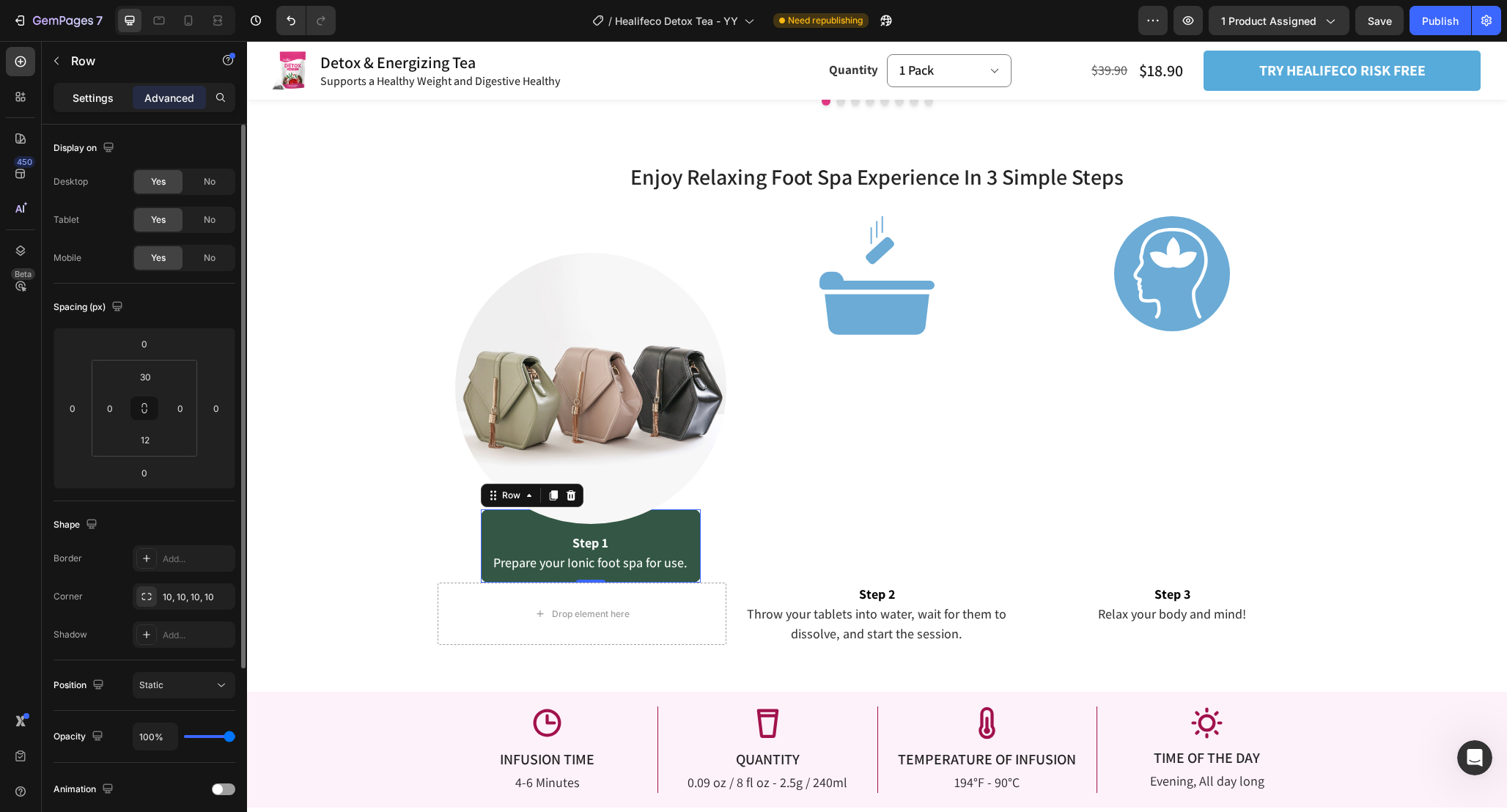
click at [95, 104] on p "Settings" at bounding box center [93, 98] width 41 height 16
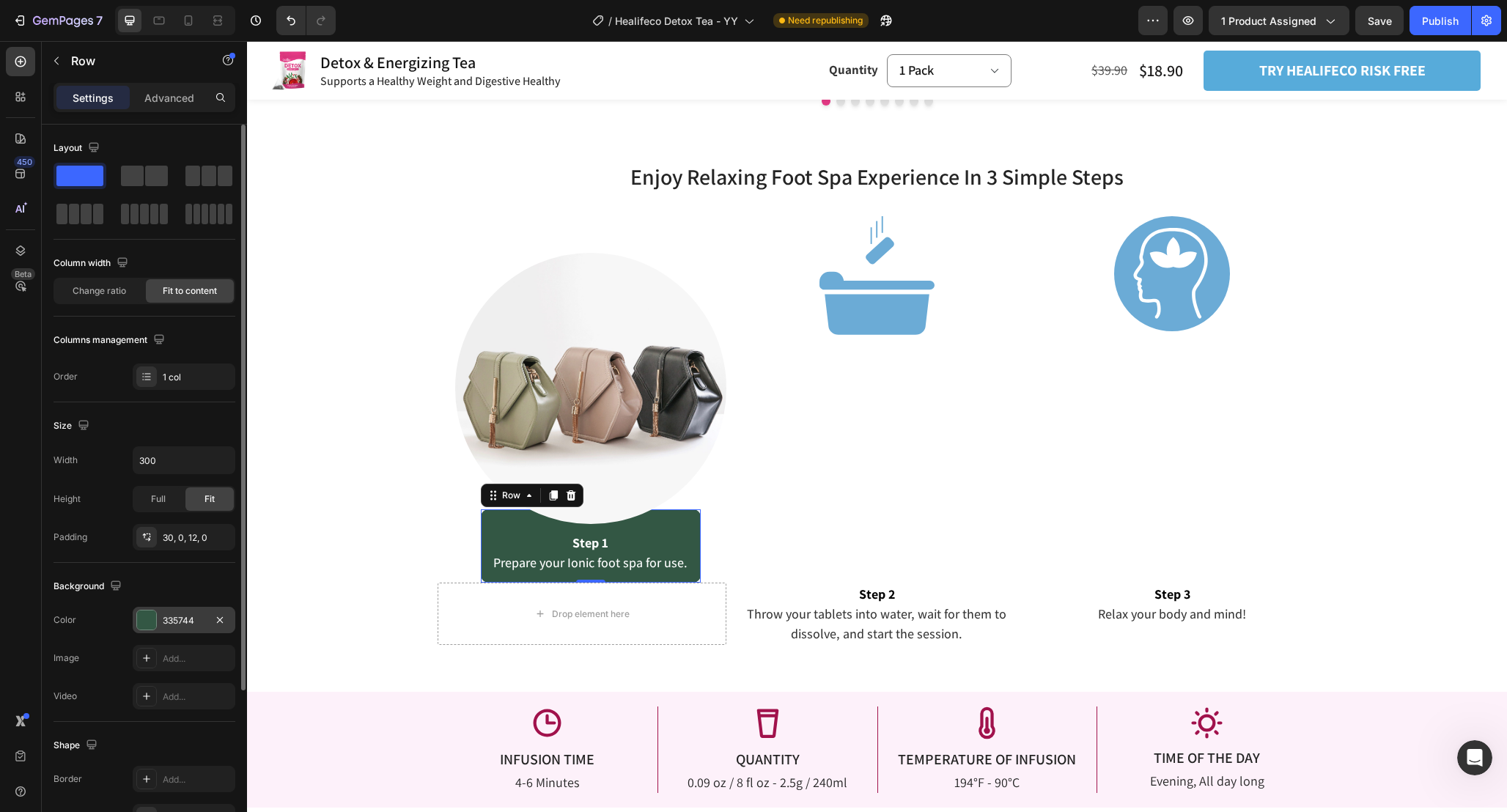
click at [183, 628] on div "335744" at bounding box center [183, 619] width 102 height 27
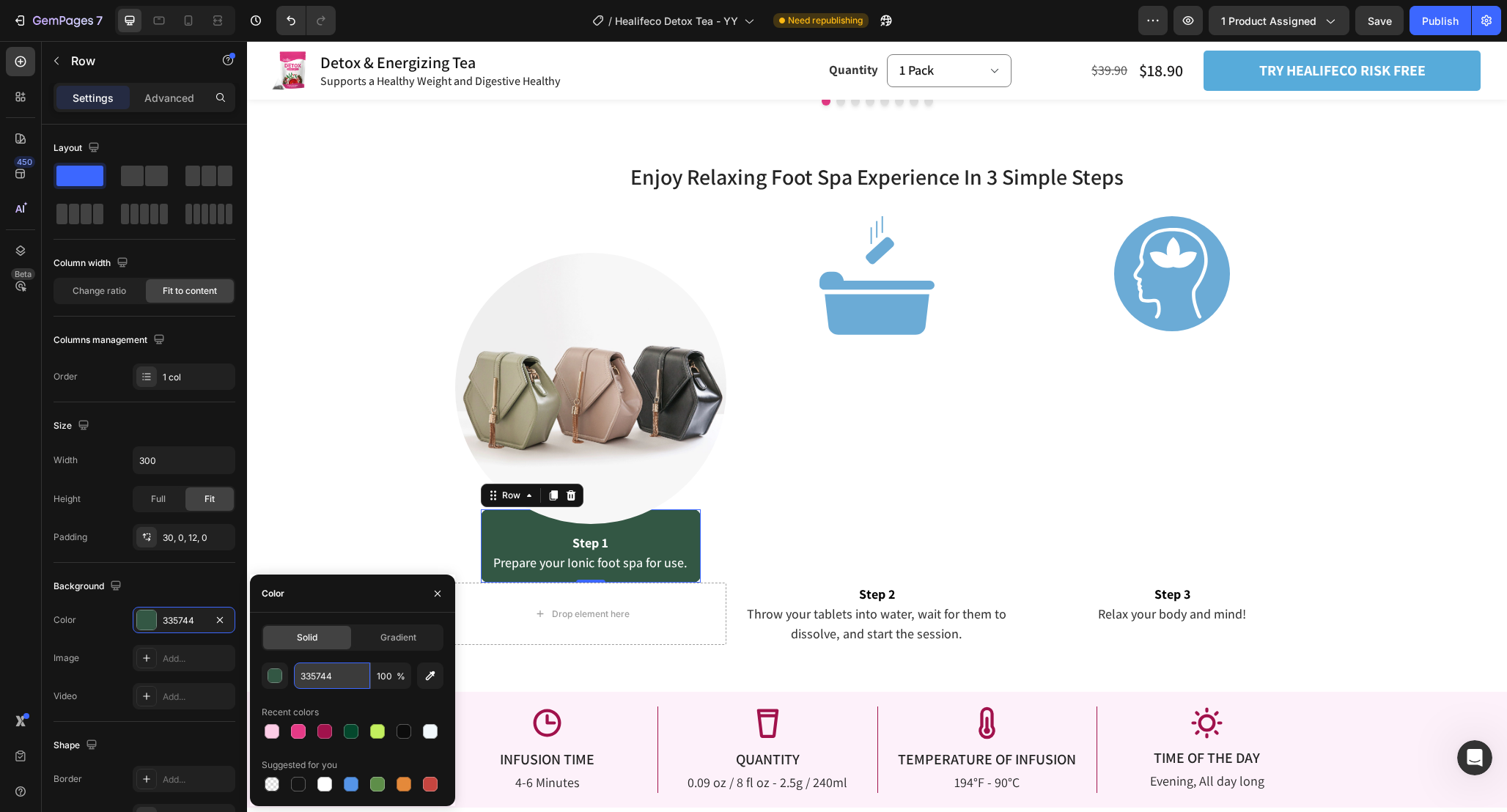
click at [348, 668] on input "335744" at bounding box center [332, 676] width 77 height 27
paste input "FDCDE7"
type input "FDCDE7"
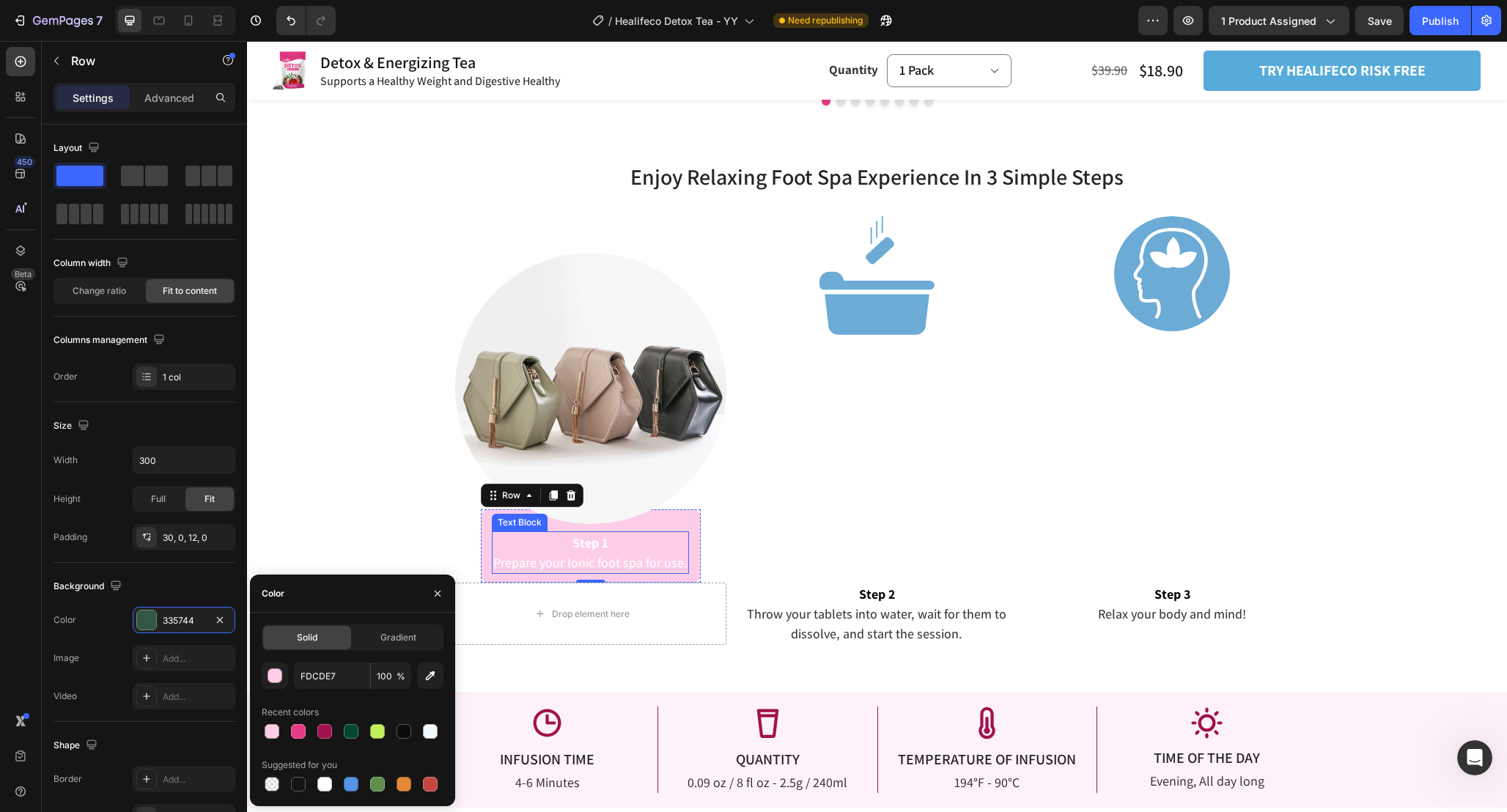
click at [649, 549] on p "Step 1" at bounding box center [590, 542] width 194 height 19
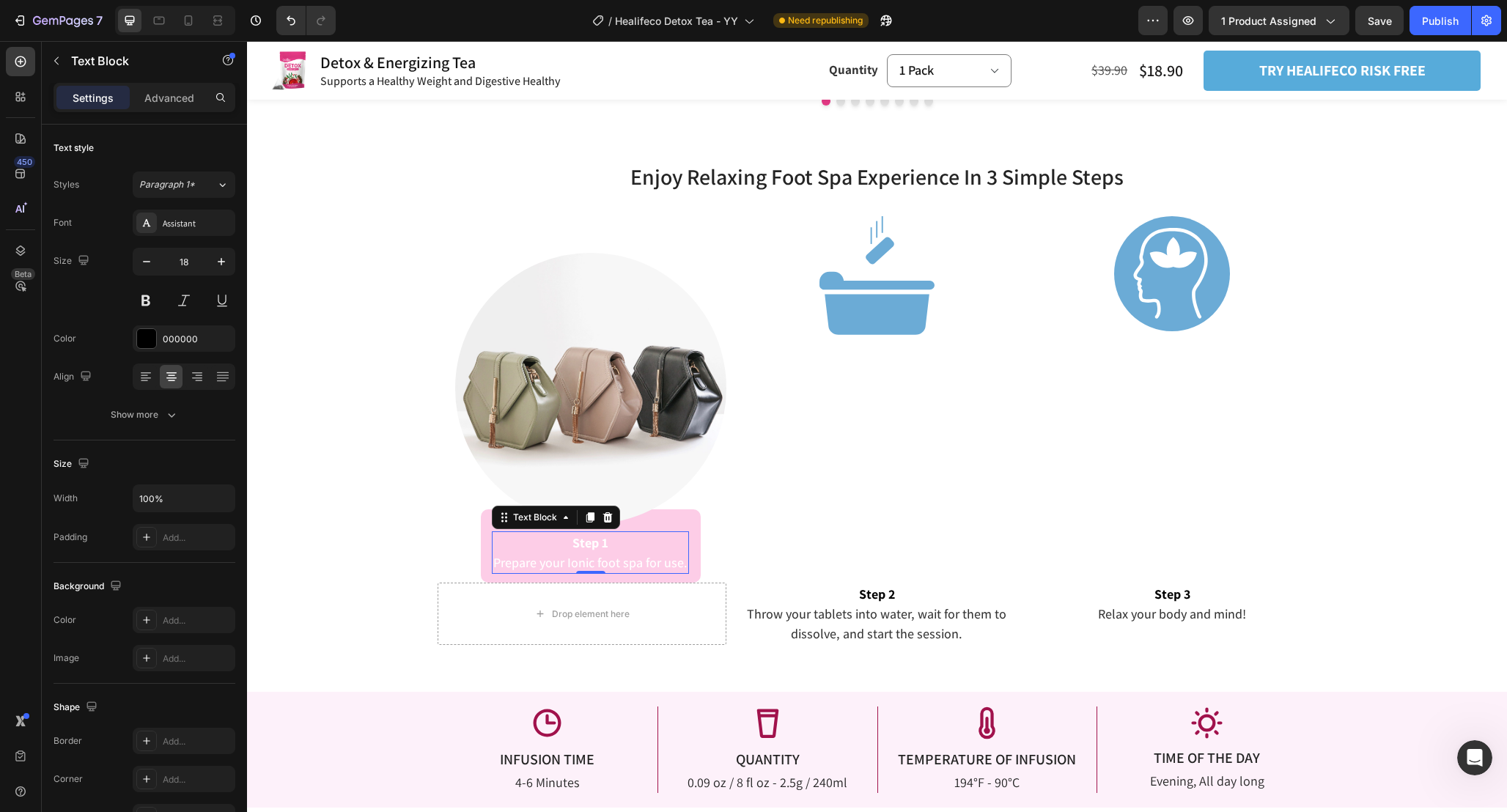
click at [571, 545] on p "Step 1" at bounding box center [590, 542] width 194 height 19
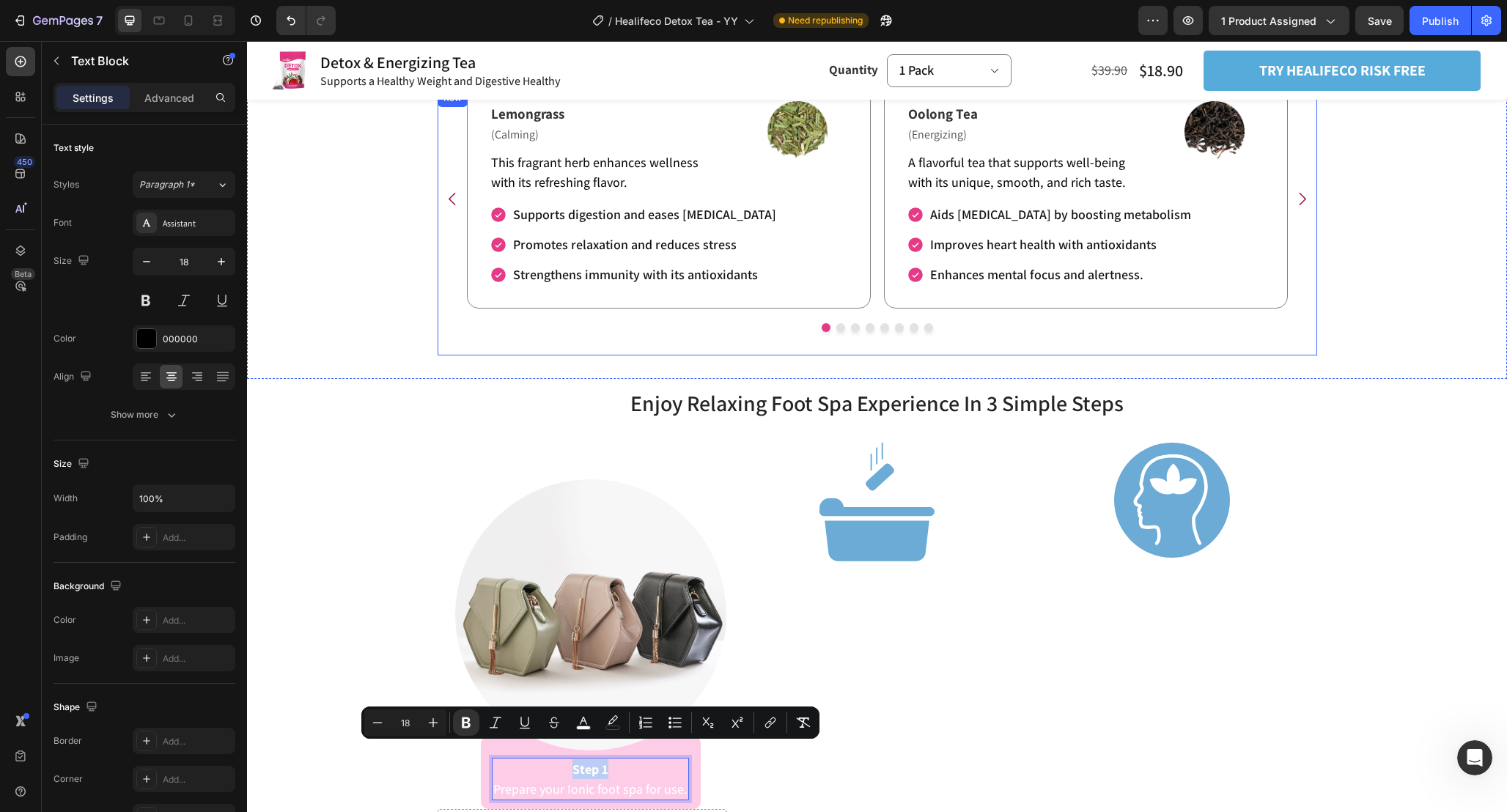
scroll to position [2062, 0]
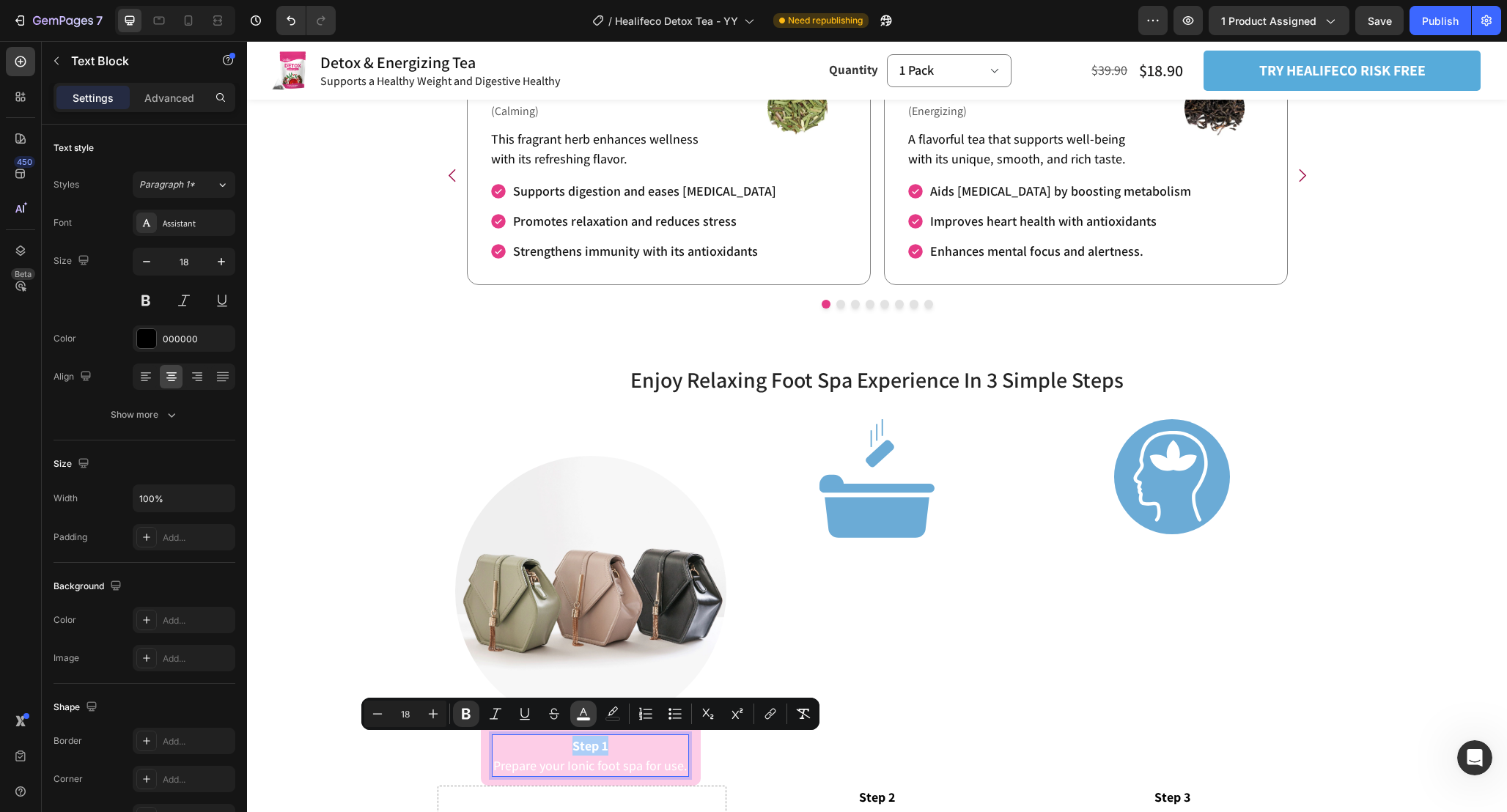
click at [585, 716] on icon "Editor contextual toolbar" at bounding box center [583, 713] width 15 height 15
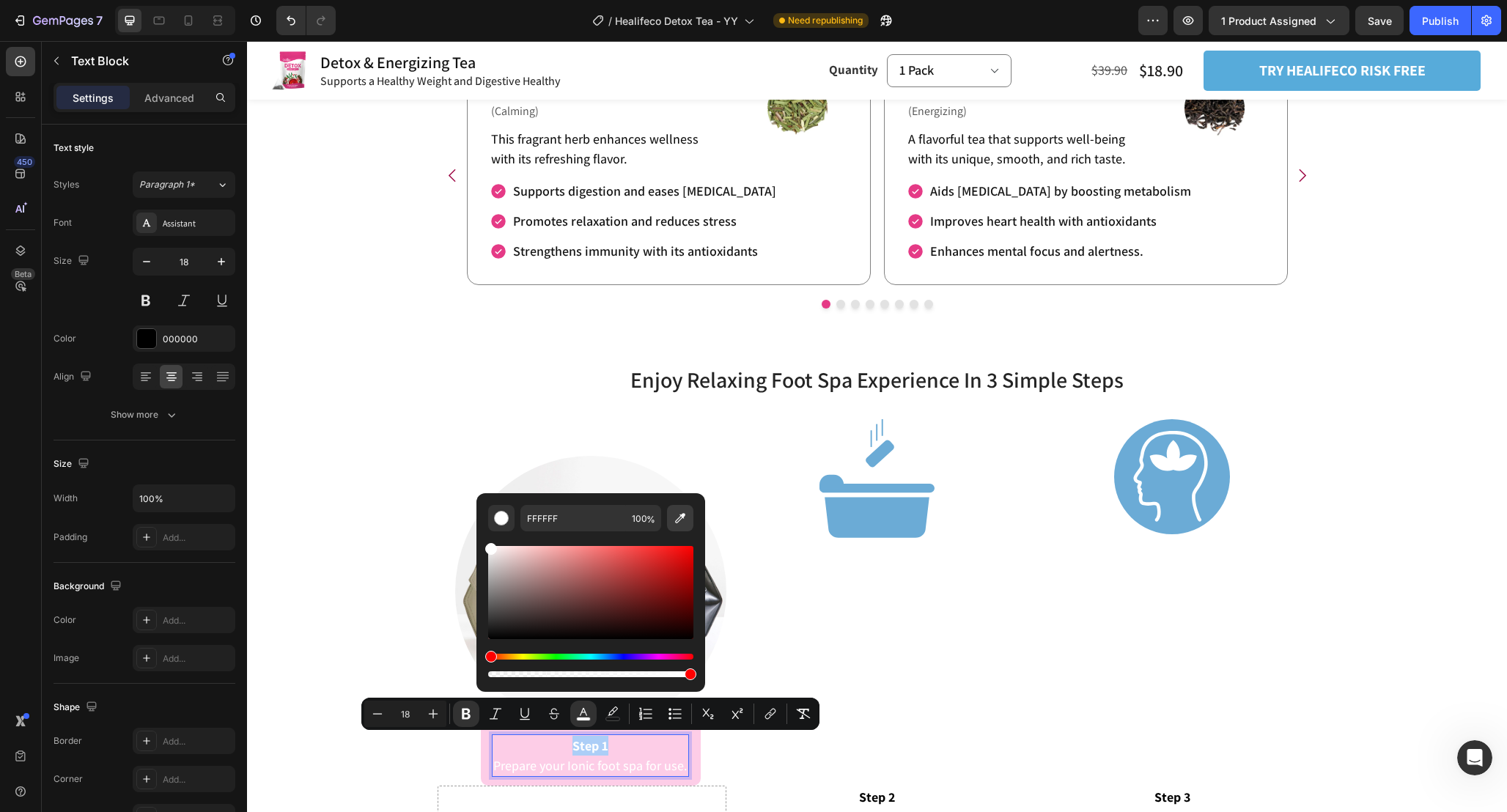
click at [680, 517] on icon "Editor contextual toolbar" at bounding box center [680, 518] width 15 height 15
type input "E53A86"
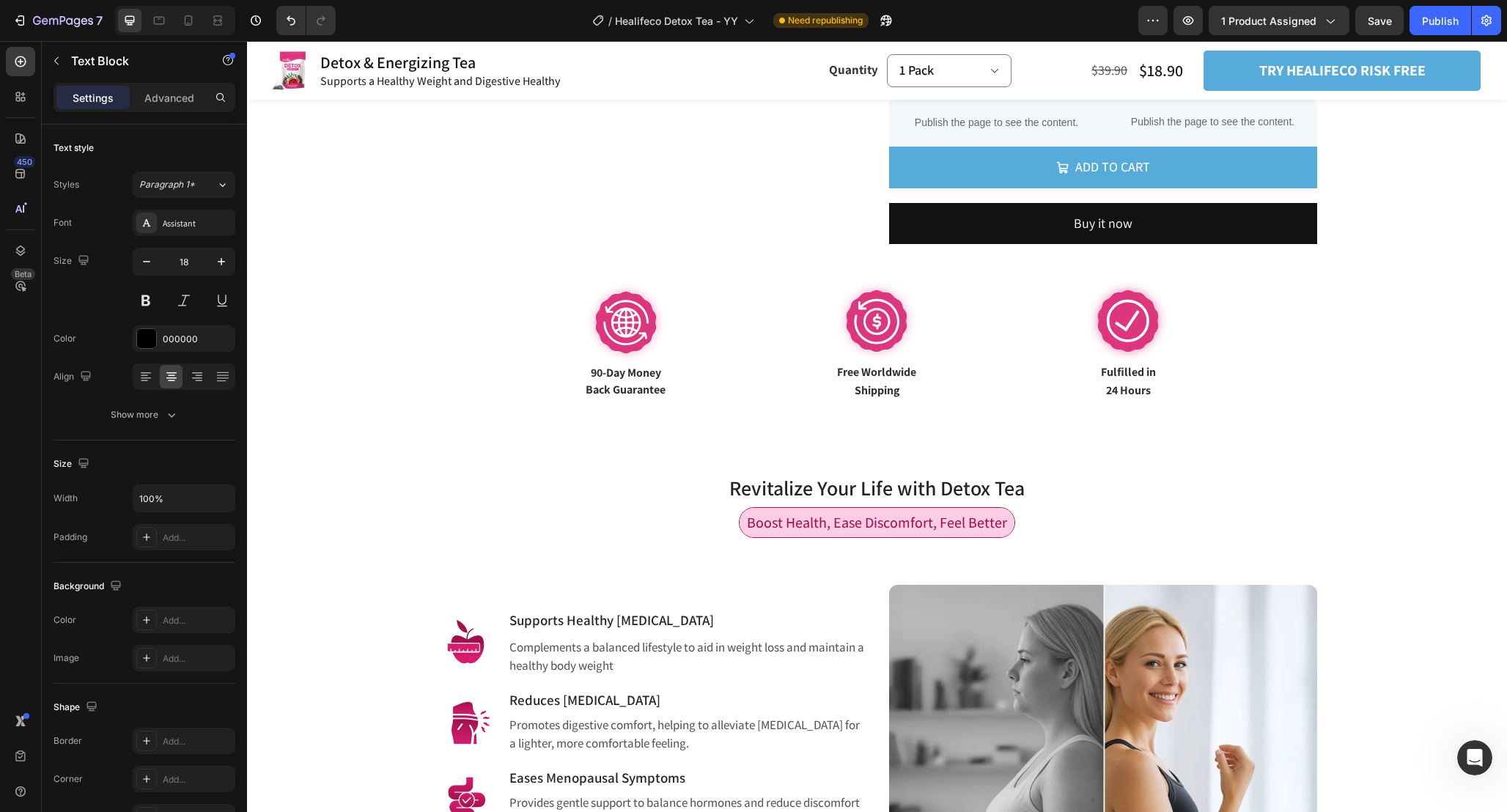
scroll to position [609, 0]
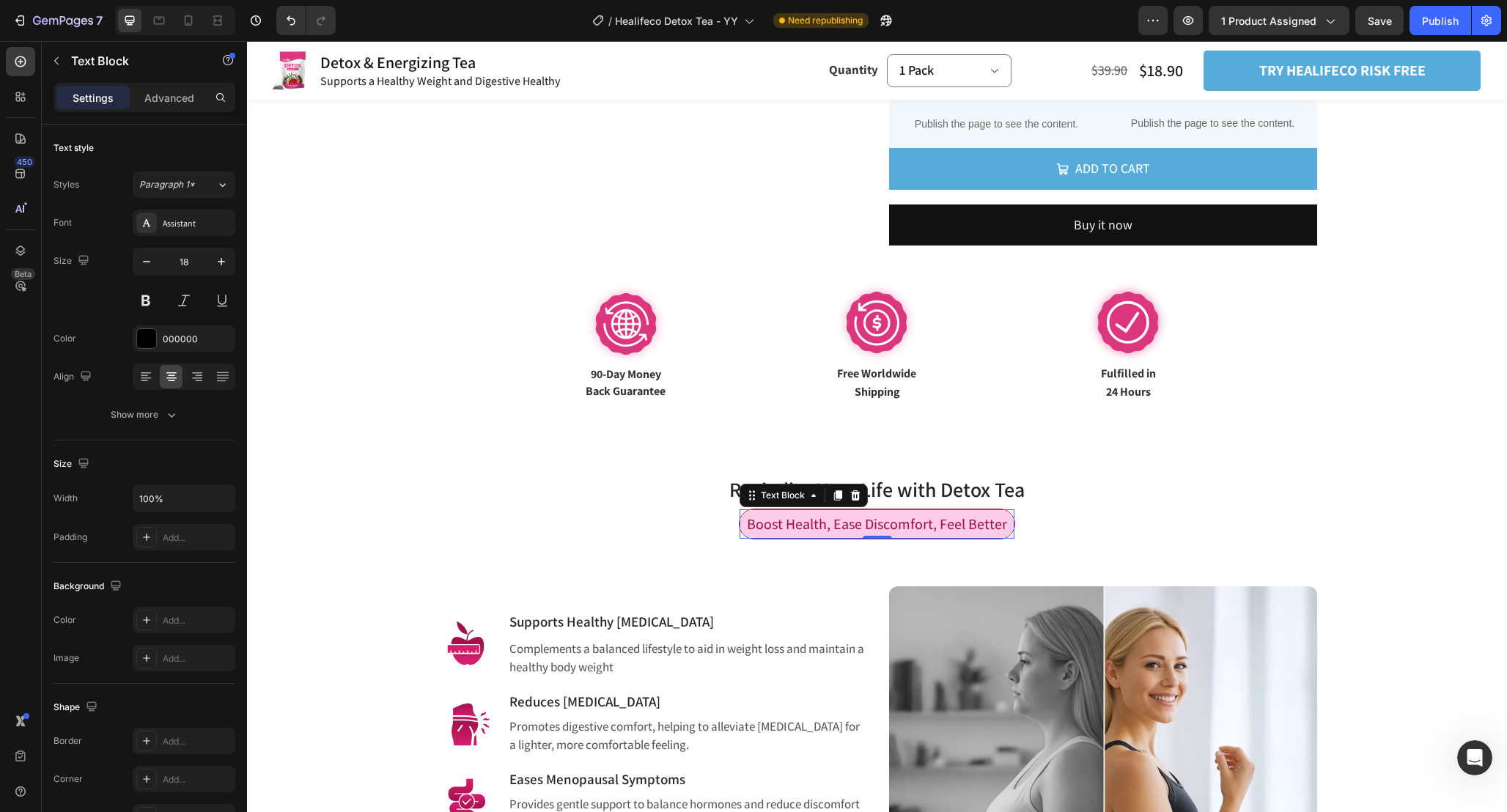
click at [918, 524] on span "Boost Health, Ease Discomfort, Feel Better" at bounding box center [877, 524] width 260 height 19
click at [191, 342] on div "A1124C" at bounding box center [184, 339] width 42 height 13
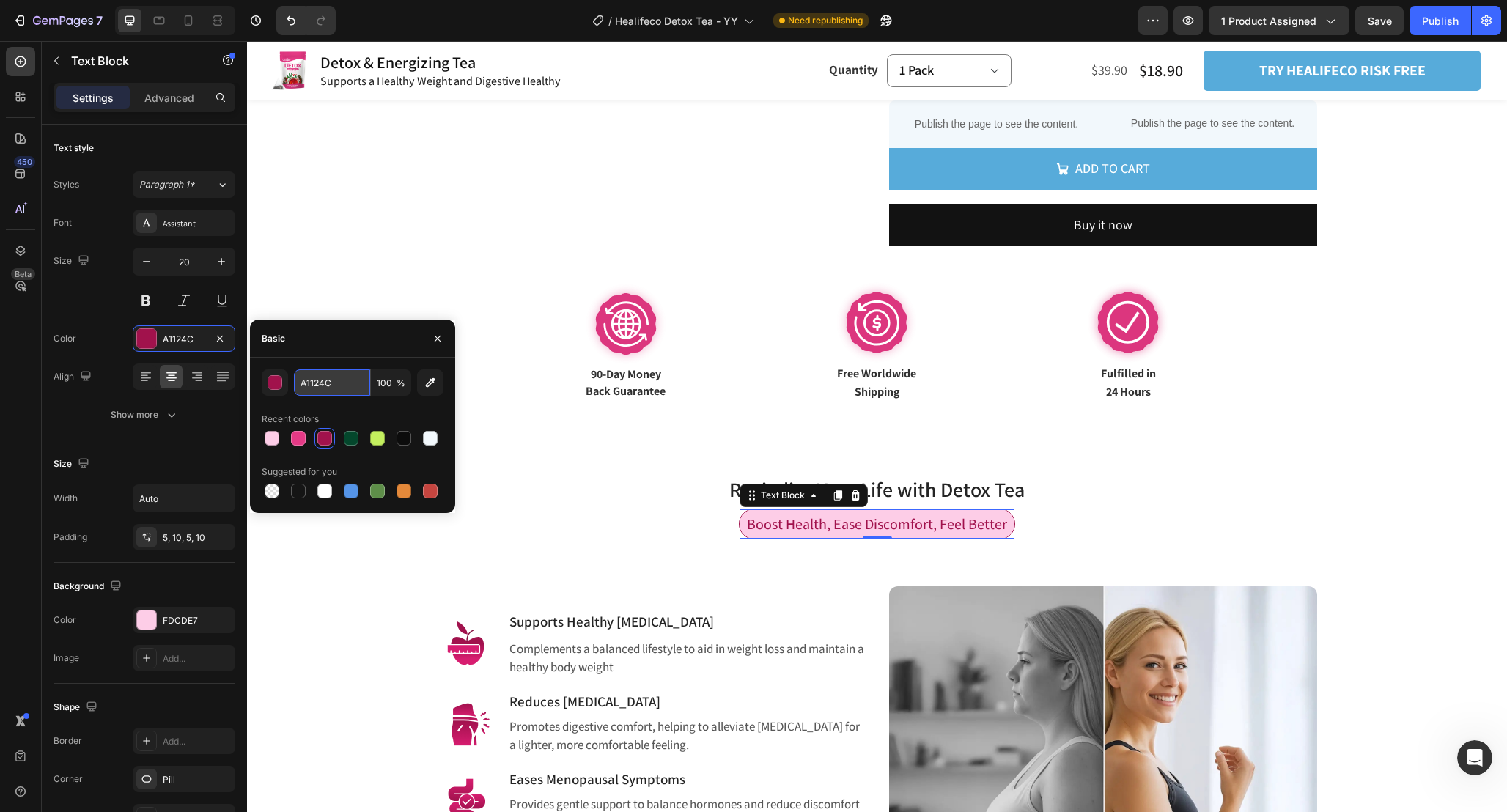
click at [345, 378] on input "A1124C" at bounding box center [332, 382] width 77 height 27
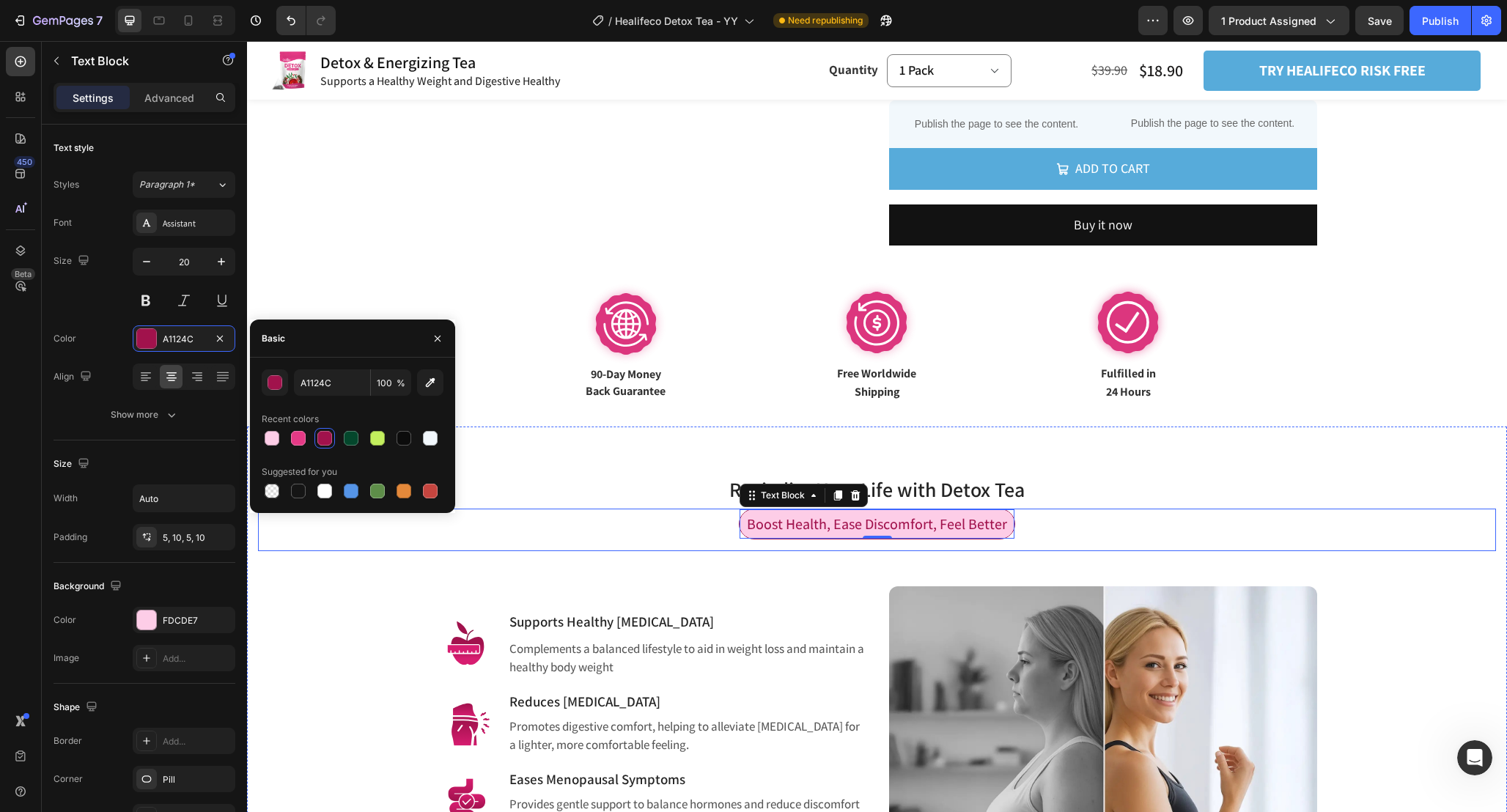
click at [646, 527] on div "Boost Health, Ease Discomfort, Feel Better Text Block 0 Row" at bounding box center [877, 530] width 1238 height 42
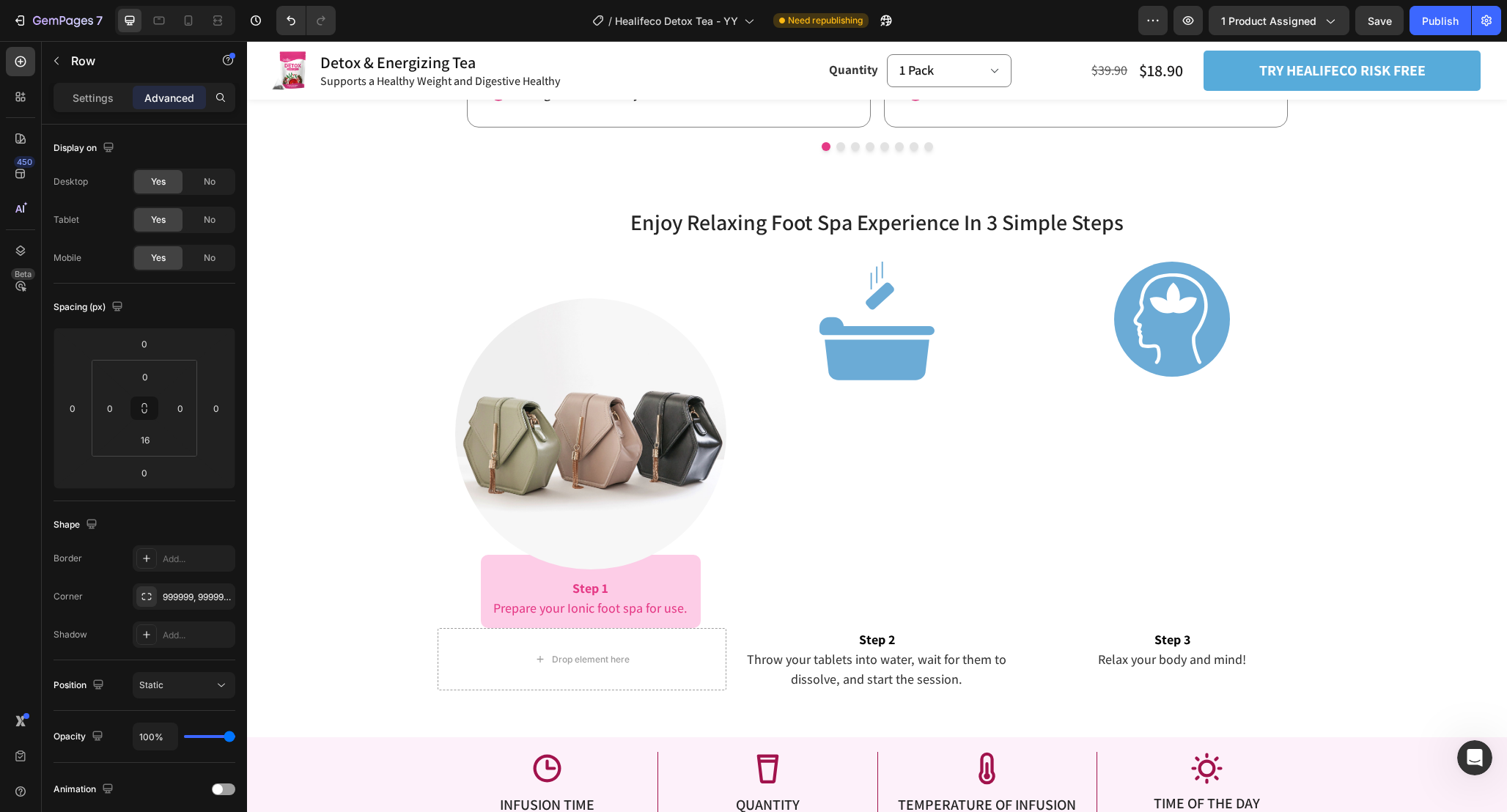
scroll to position [2220, 0]
click at [631, 603] on span "Prepare your Ionic foot spa for use." at bounding box center [590, 606] width 194 height 17
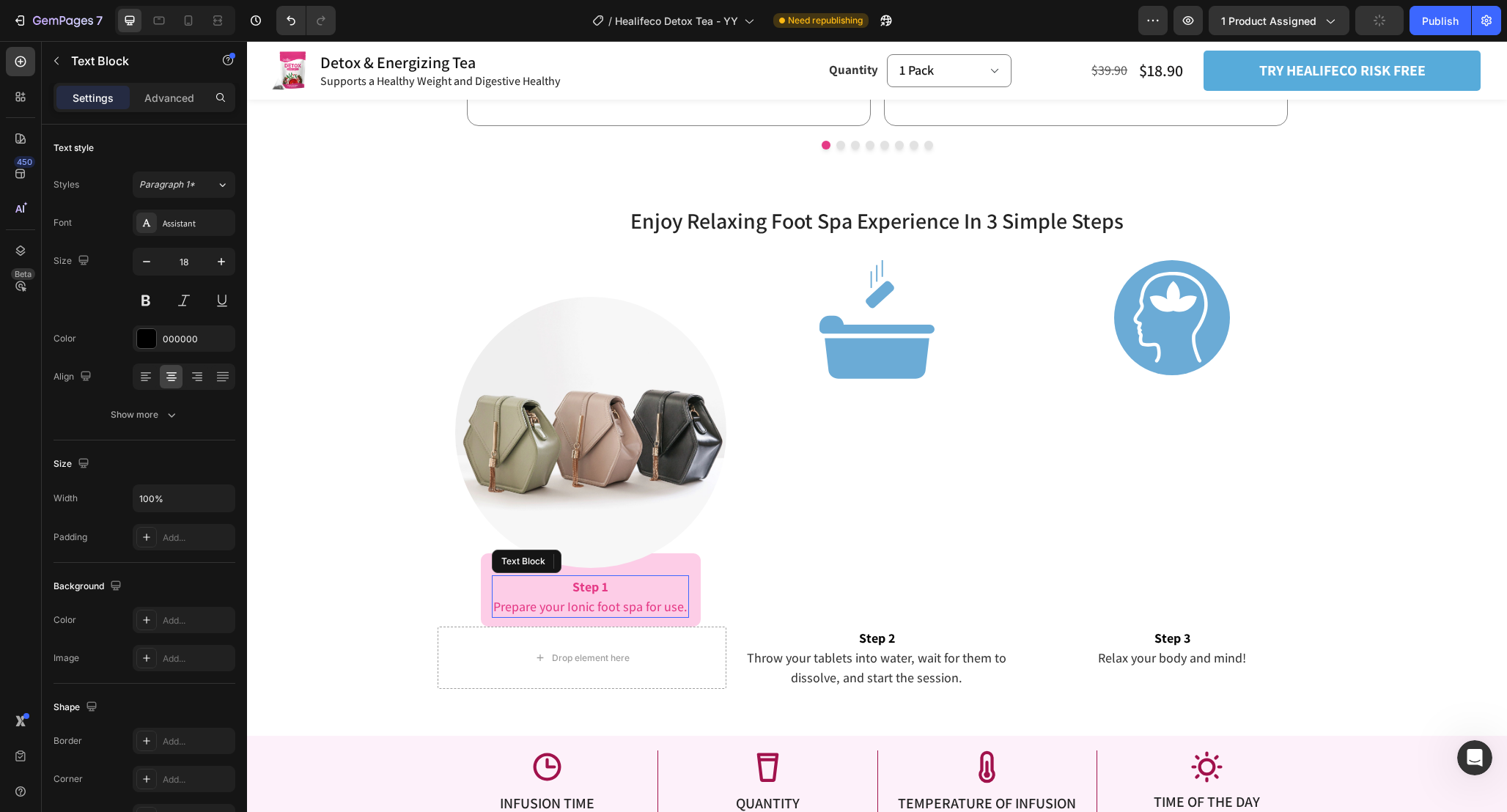
click at [631, 603] on span "Prepare your Ionic foot spa for use." at bounding box center [590, 606] width 194 height 17
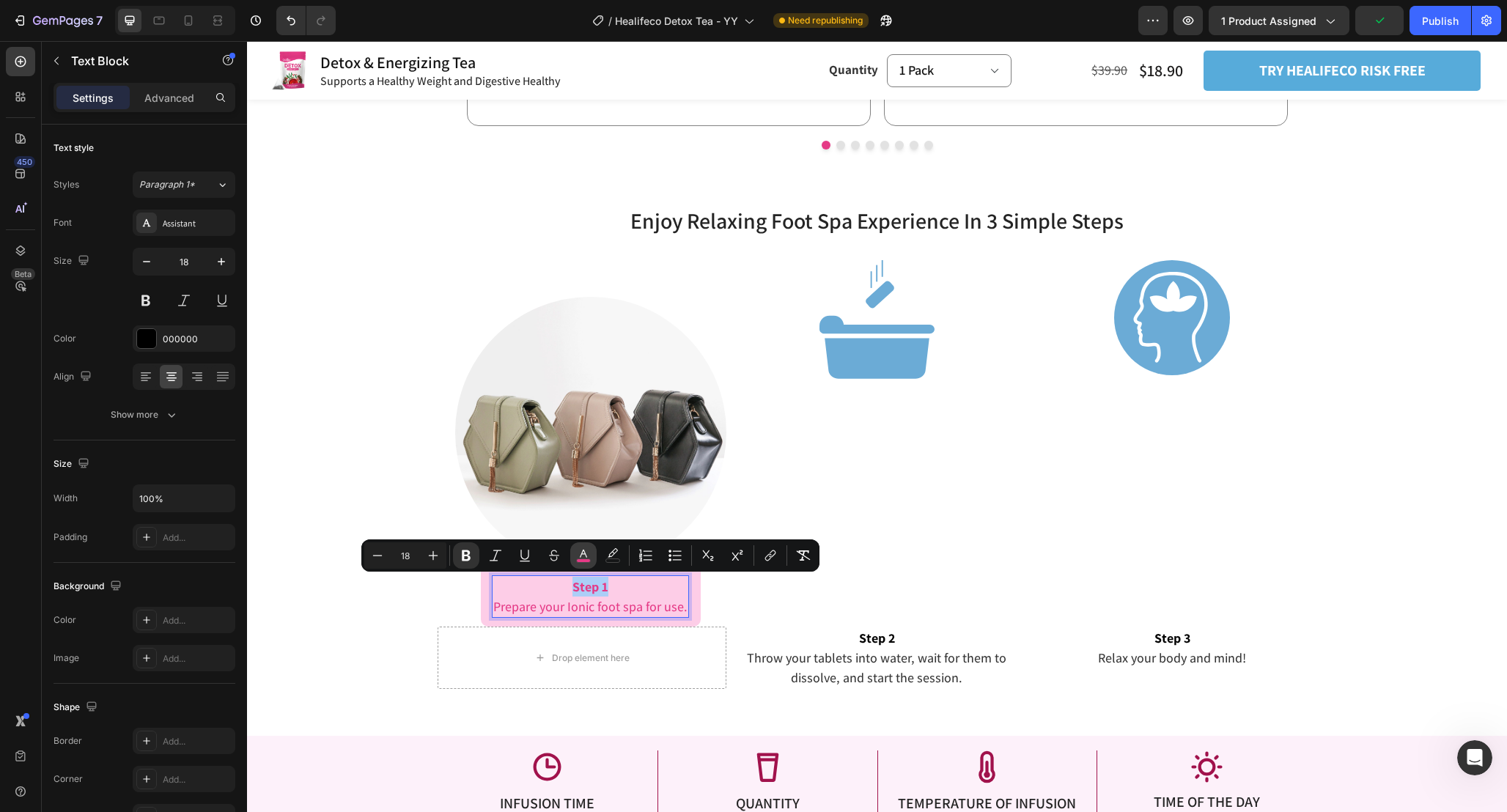
click at [580, 553] on icon "Editor contextual toolbar" at bounding box center [583, 556] width 15 height 15
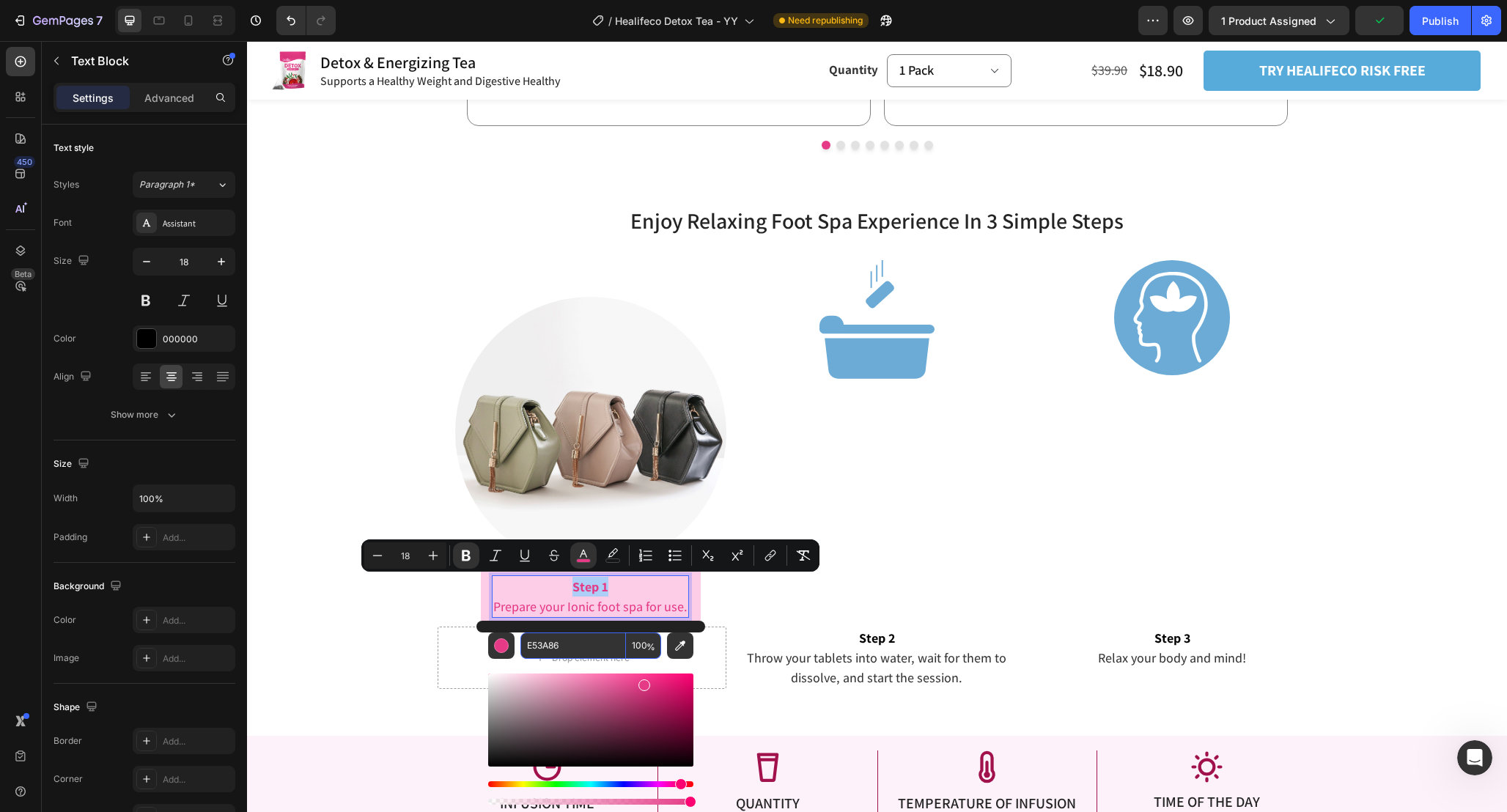
click at [592, 654] on input "E53A86" at bounding box center [573, 645] width 105 height 27
paste input "A1124C"
type input "A1124C"
click at [816, 598] on div "Image" at bounding box center [877, 443] width 289 height 367
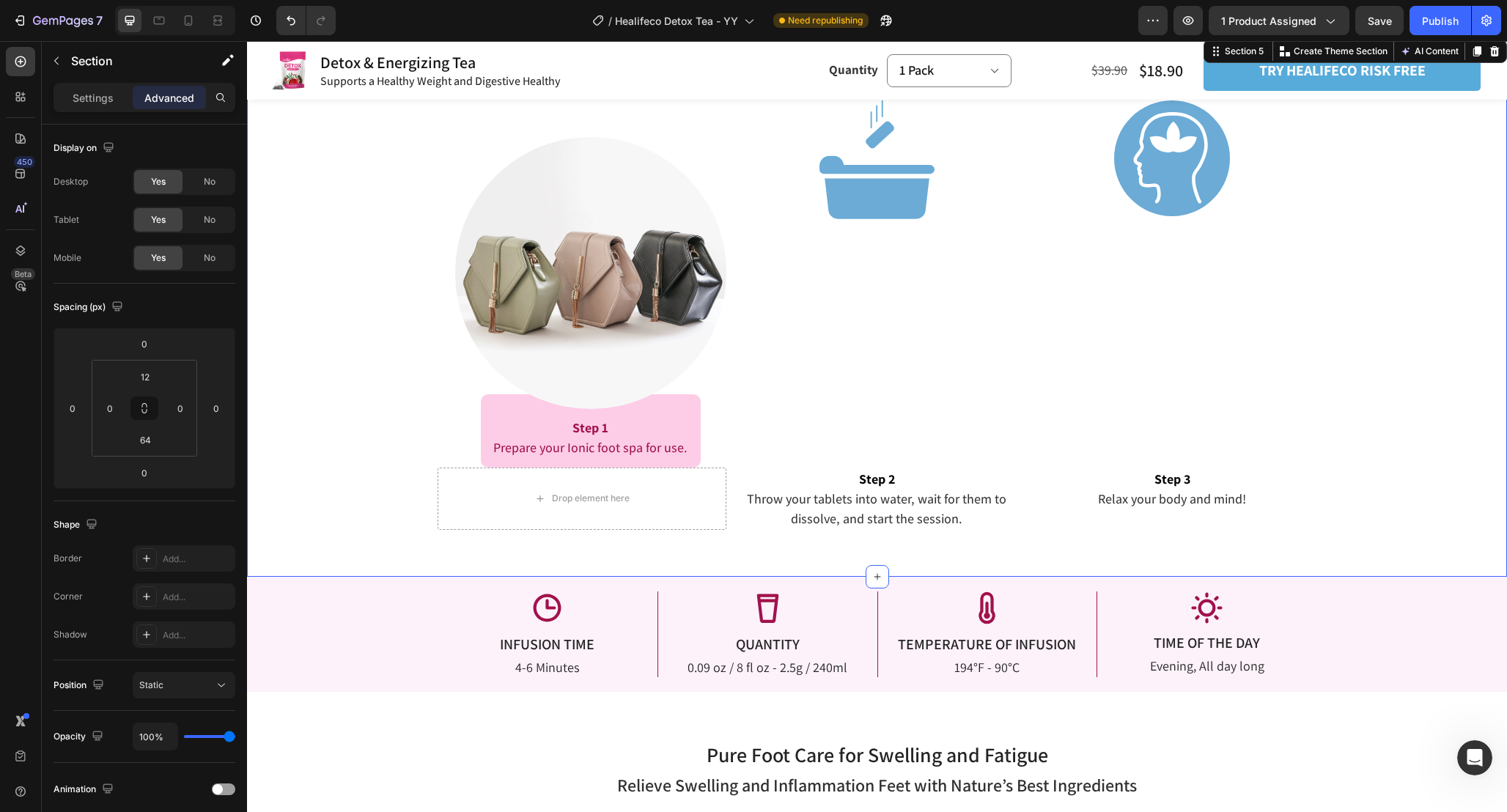
click at [396, 451] on div "Enjoy Relaxing Foot Spa Experience In 3 Simple Steps Heading Enjoy Relaxing Foo…" at bounding box center [877, 288] width 1260 height 485
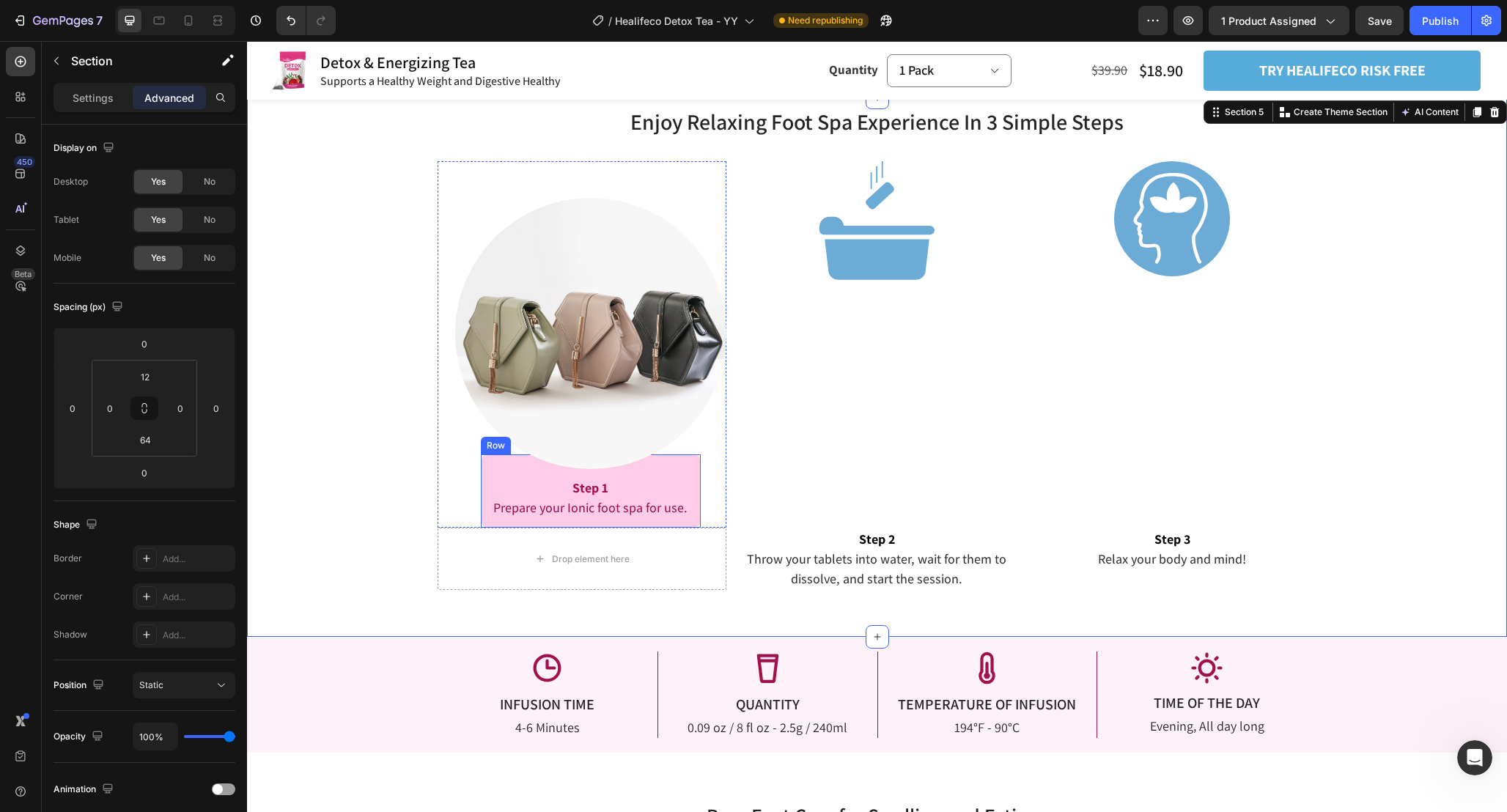
click at [697, 481] on div "Step 1 Prepare your Ionic foot spa for use. Text Block Row" at bounding box center [591, 491] width 220 height 74
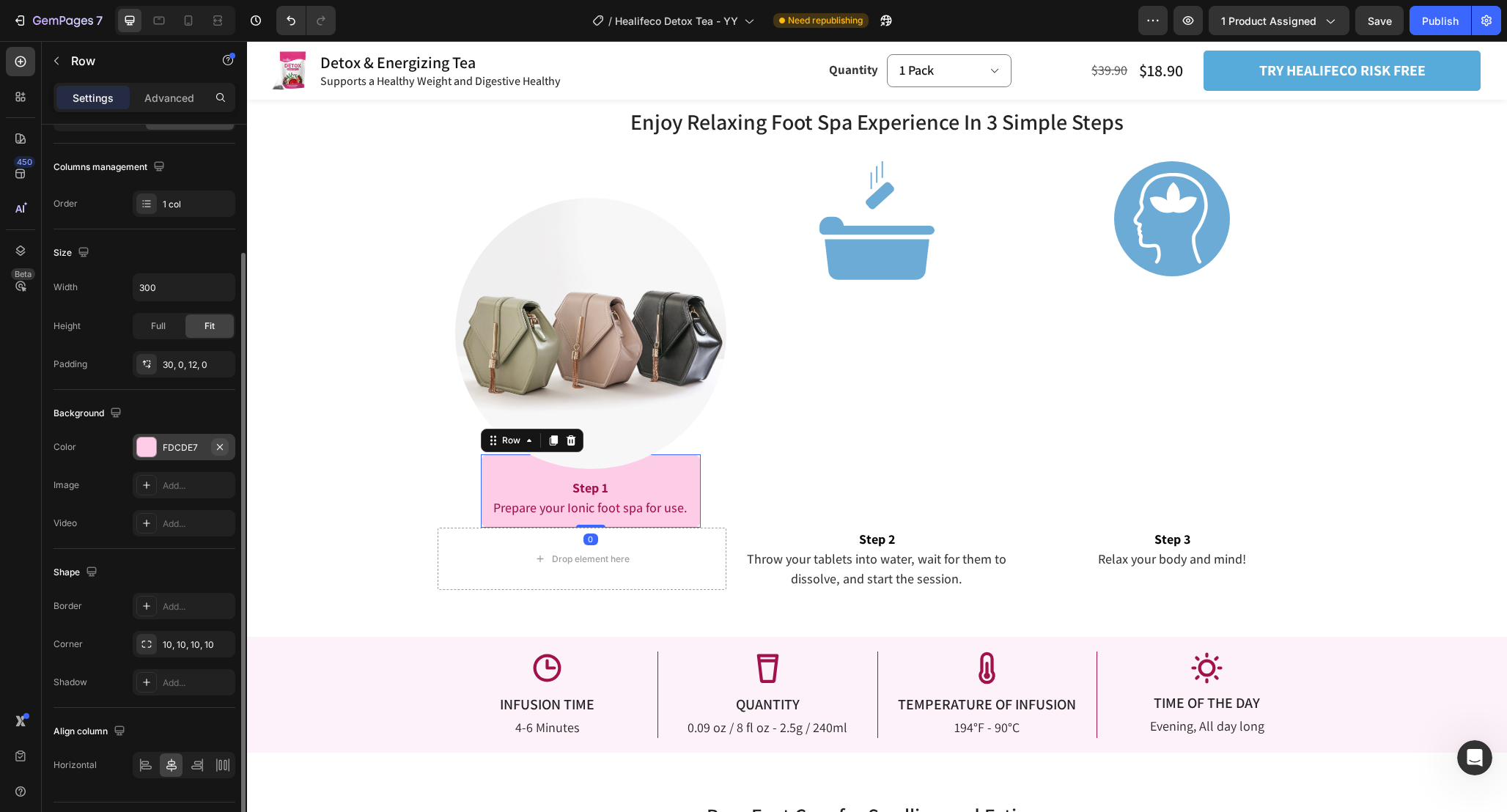
scroll to position [176, 0]
click at [181, 603] on div "Add..." at bounding box center [197, 604] width 69 height 13
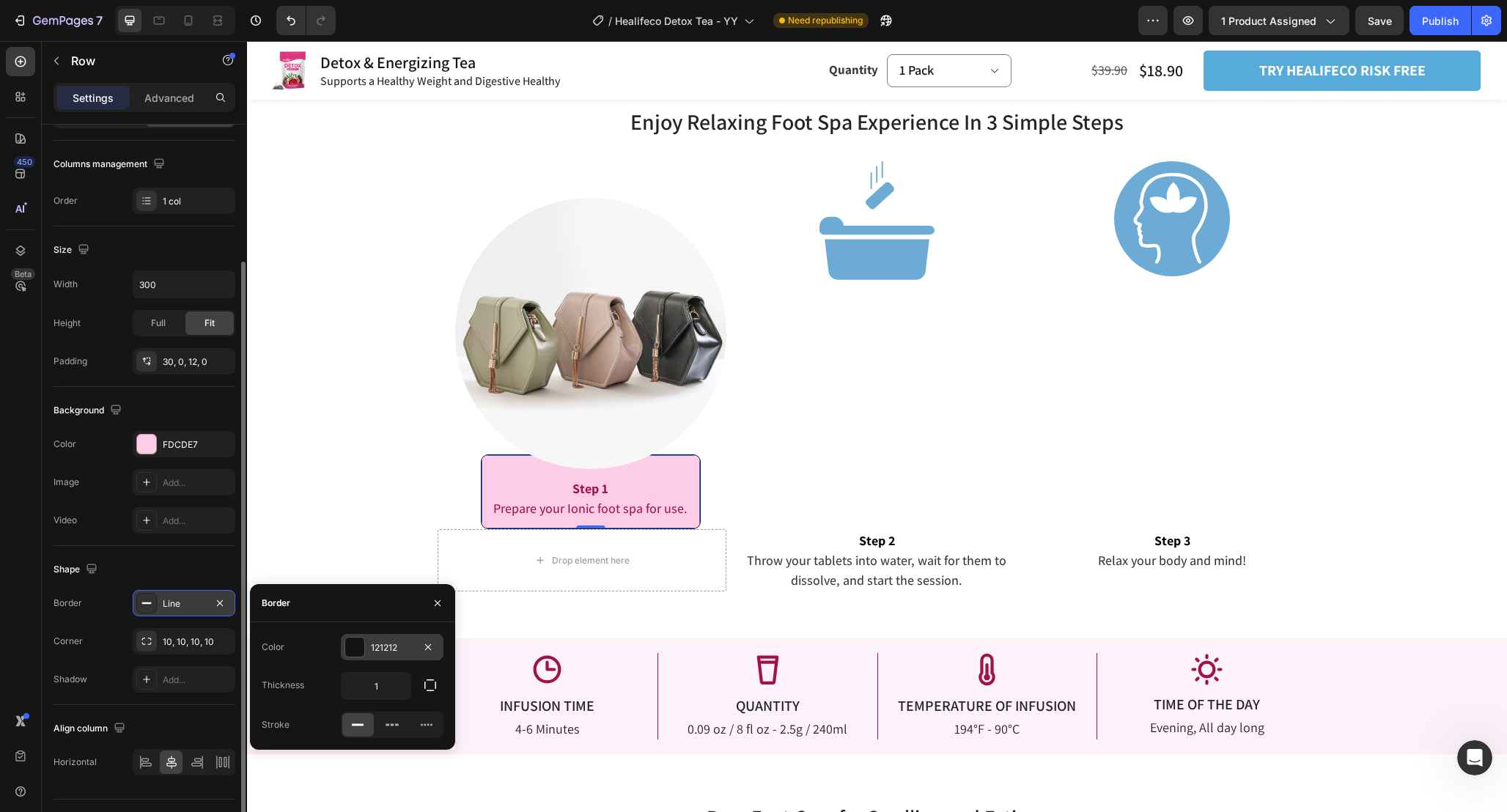
click at [355, 641] on div at bounding box center [354, 647] width 19 height 19
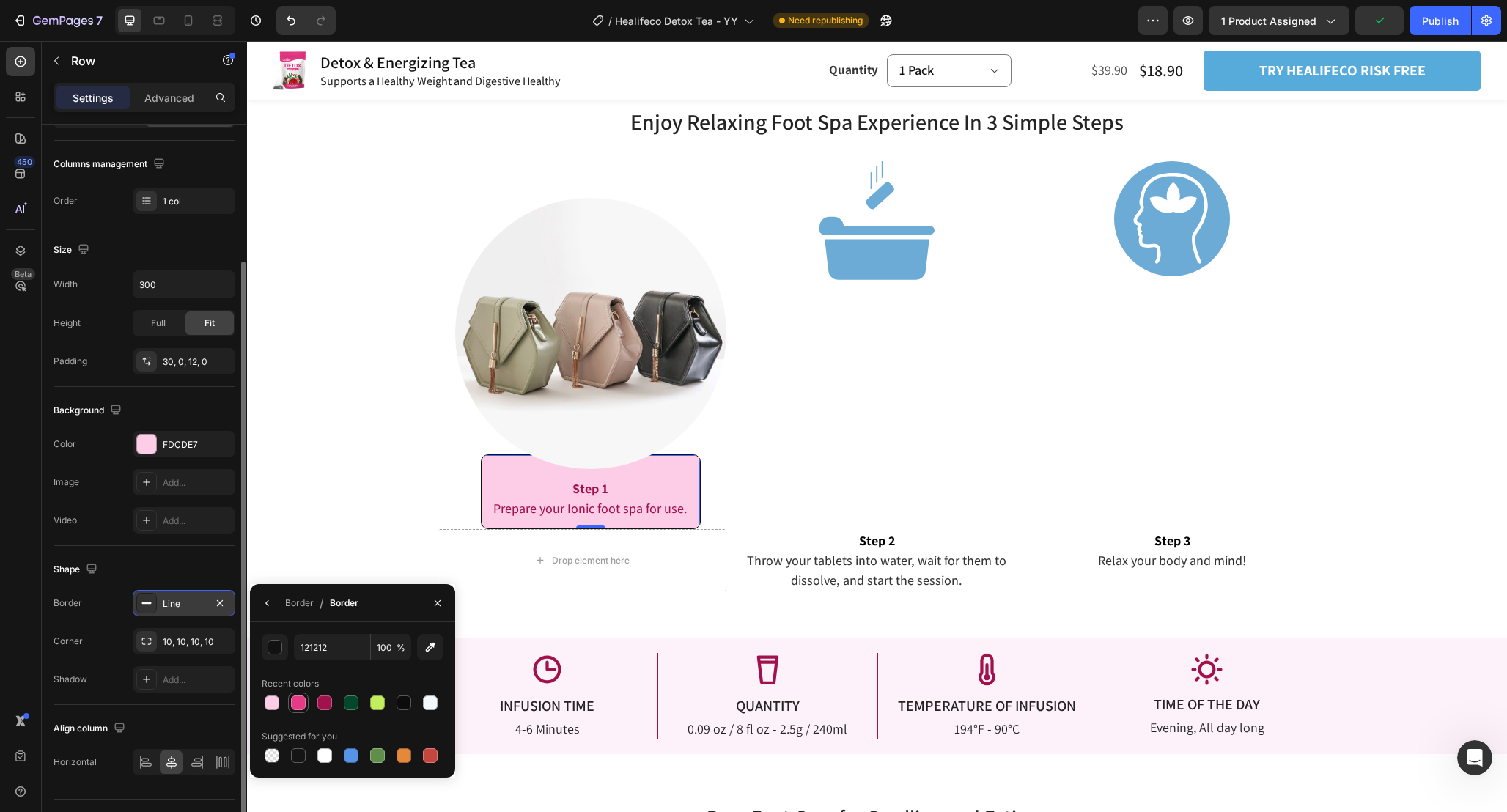
click at [302, 702] on div at bounding box center [299, 703] width 15 height 15
type input "E53A86"
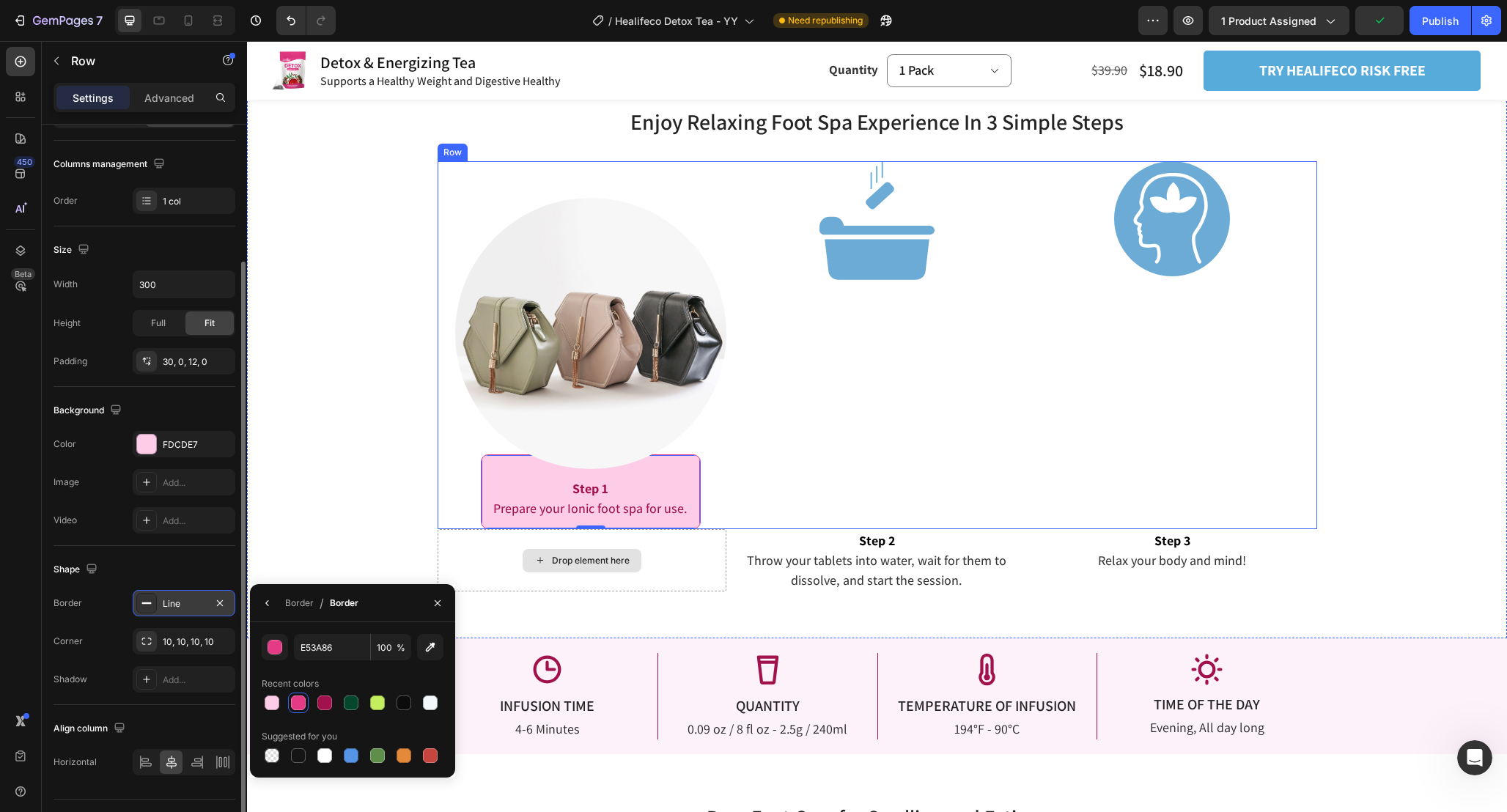
click at [838, 430] on div "Image" at bounding box center [877, 346] width 289 height 369
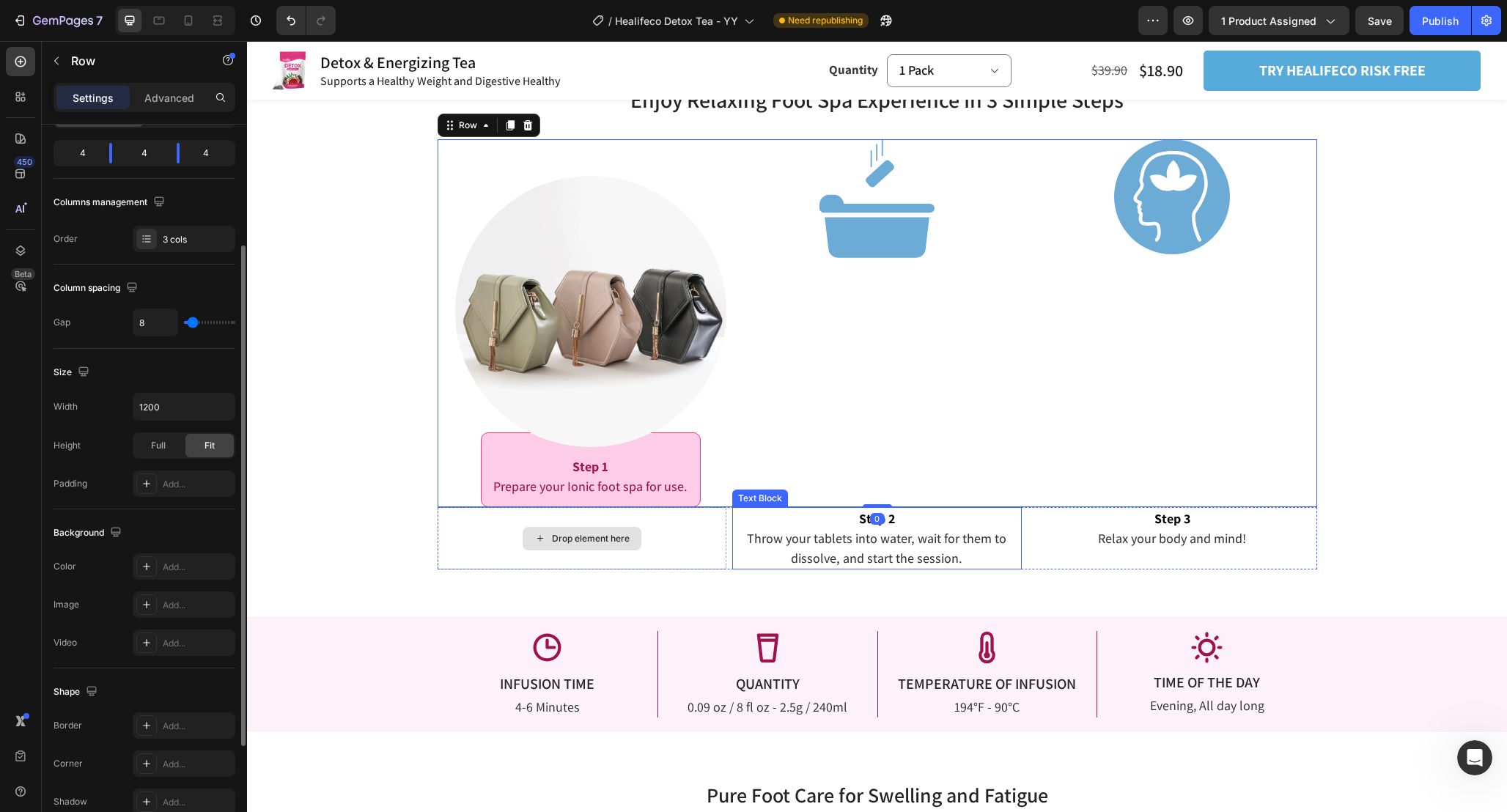
scroll to position [2345, 0]
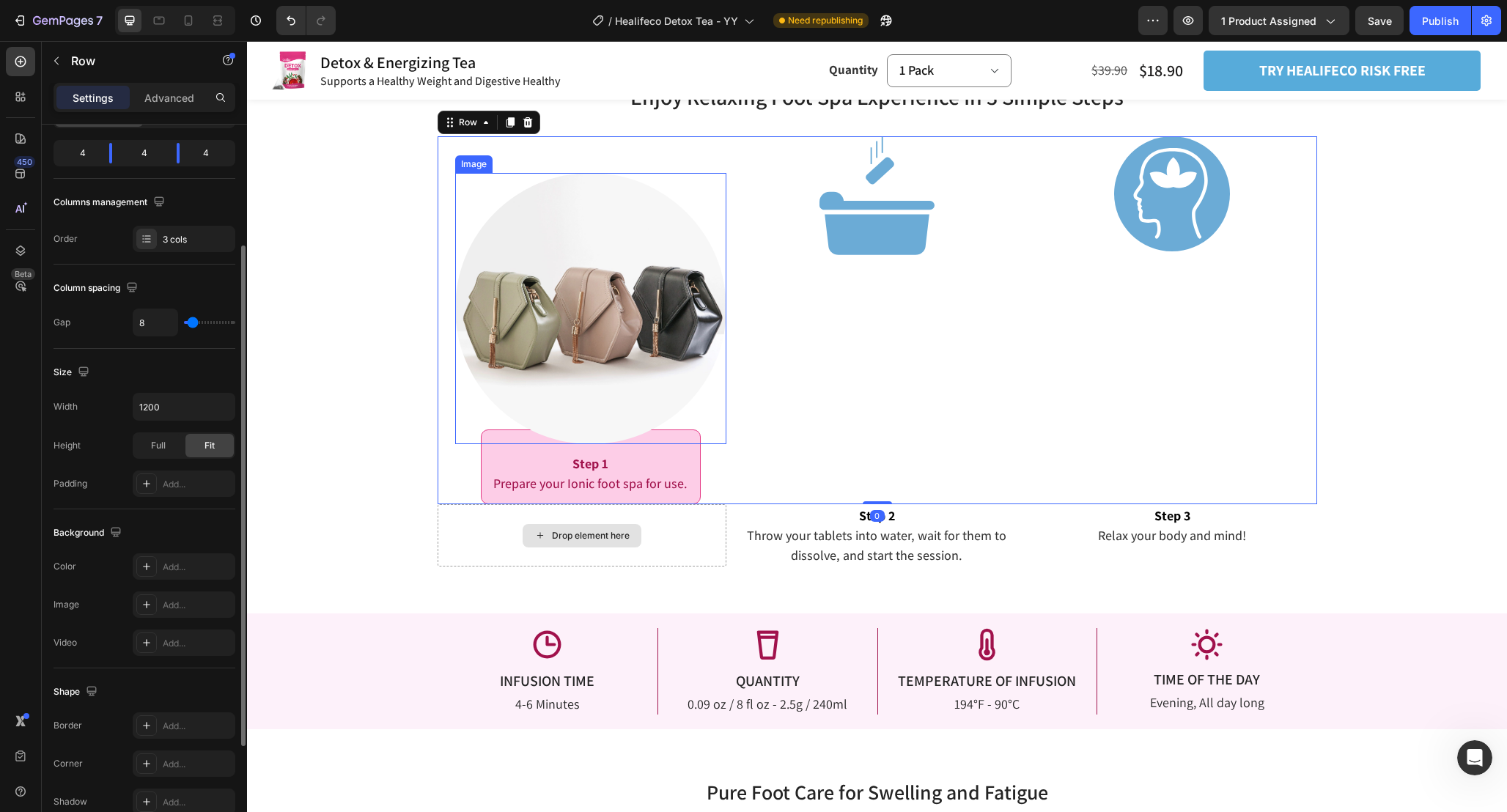
click at [695, 442] on div at bounding box center [591, 309] width 272 height 272
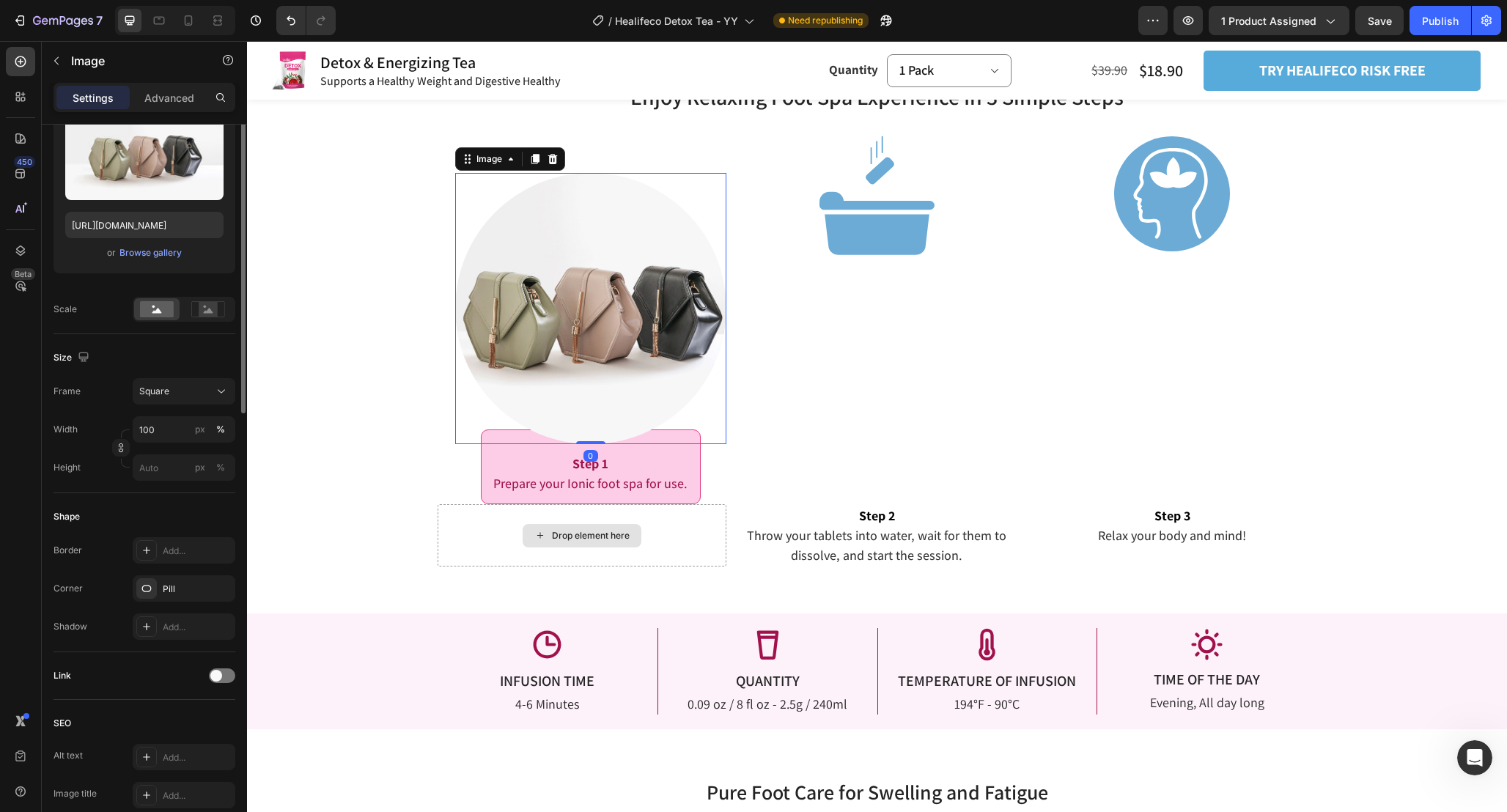
scroll to position [0, 0]
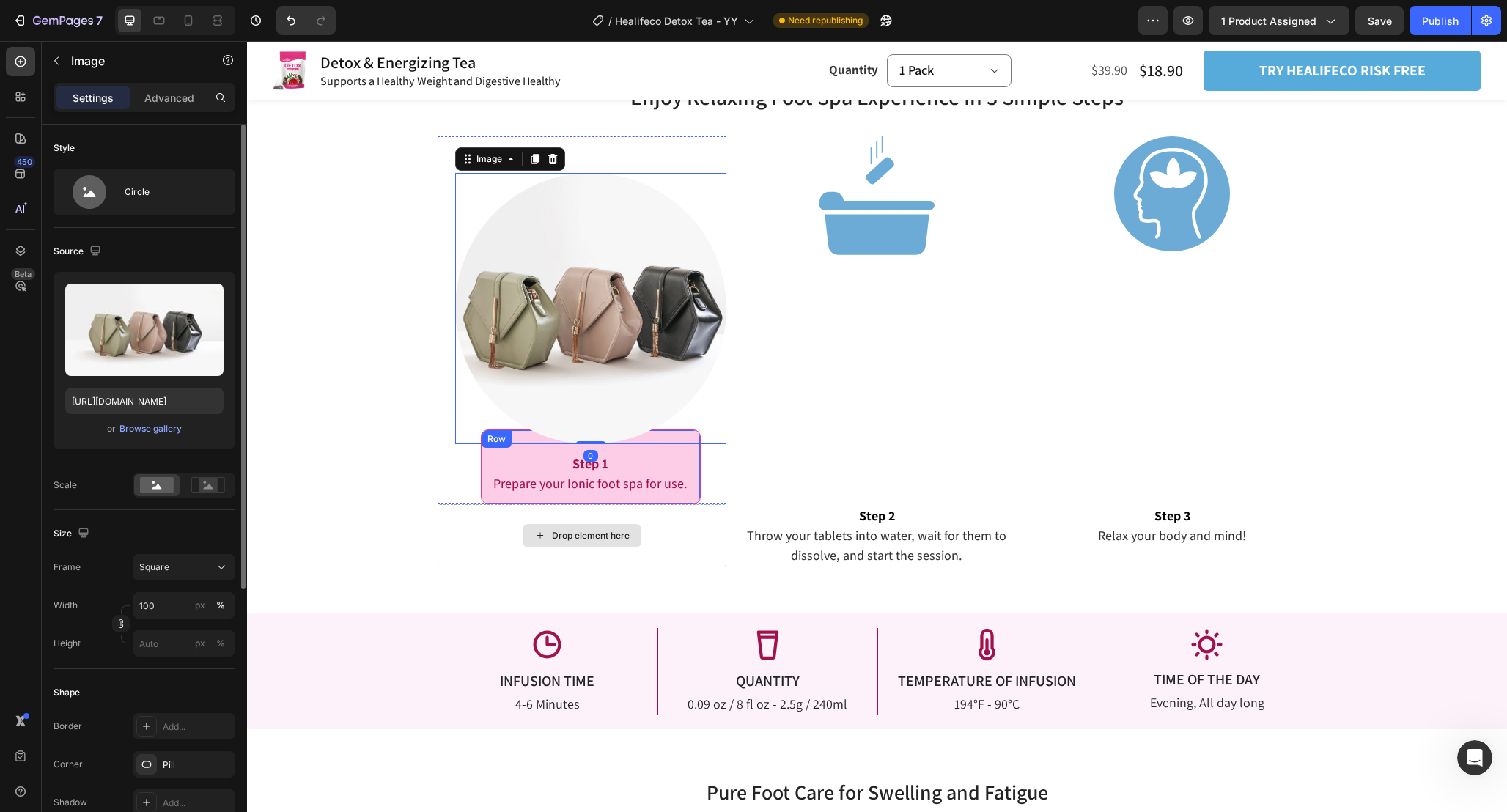
click at [692, 473] on div "Step 1 Prepare your Ionic foot spa for use. Text Block Row" at bounding box center [591, 466] width 220 height 75
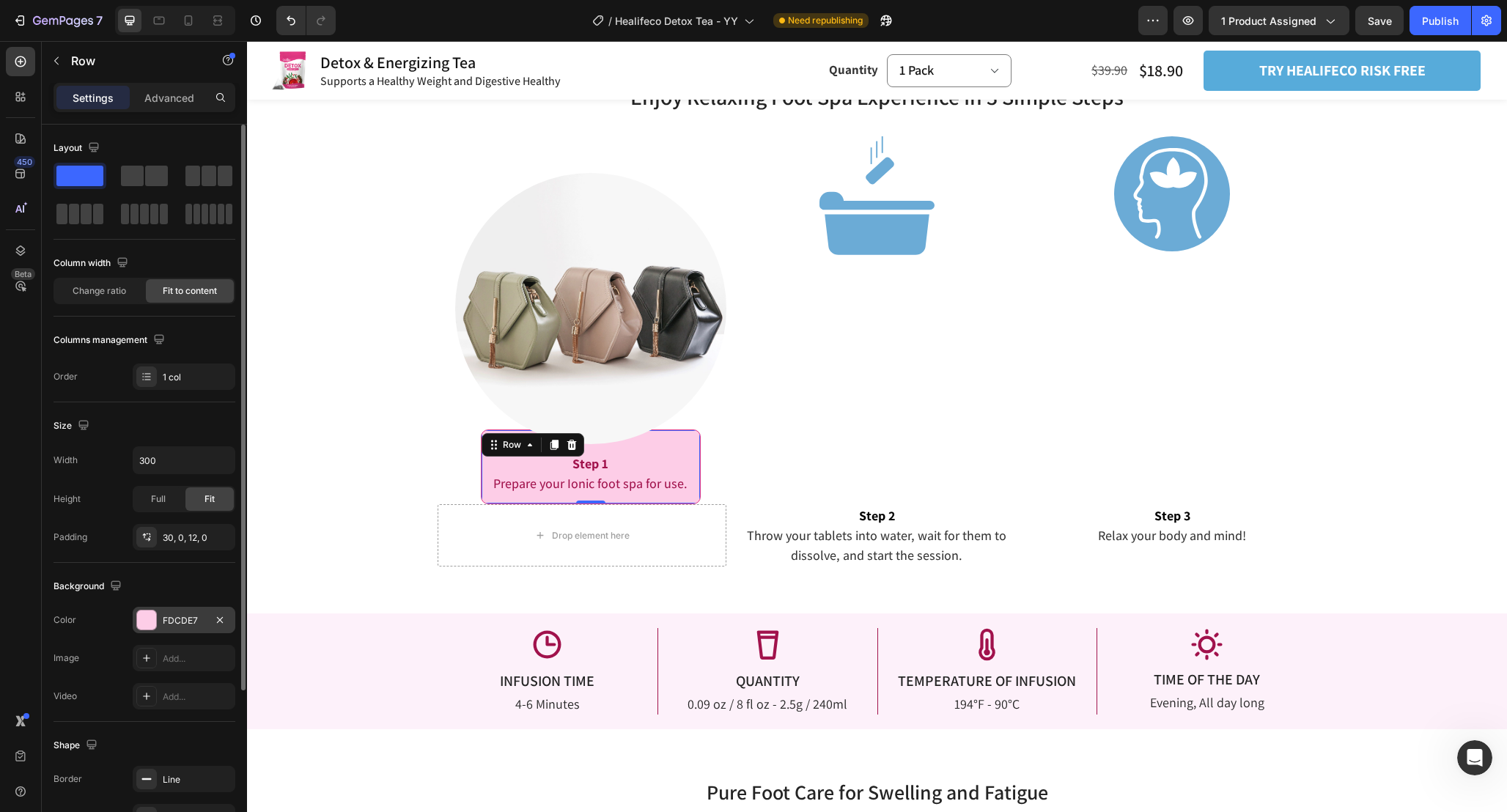
click at [198, 621] on div "FDCDE7" at bounding box center [184, 620] width 42 height 13
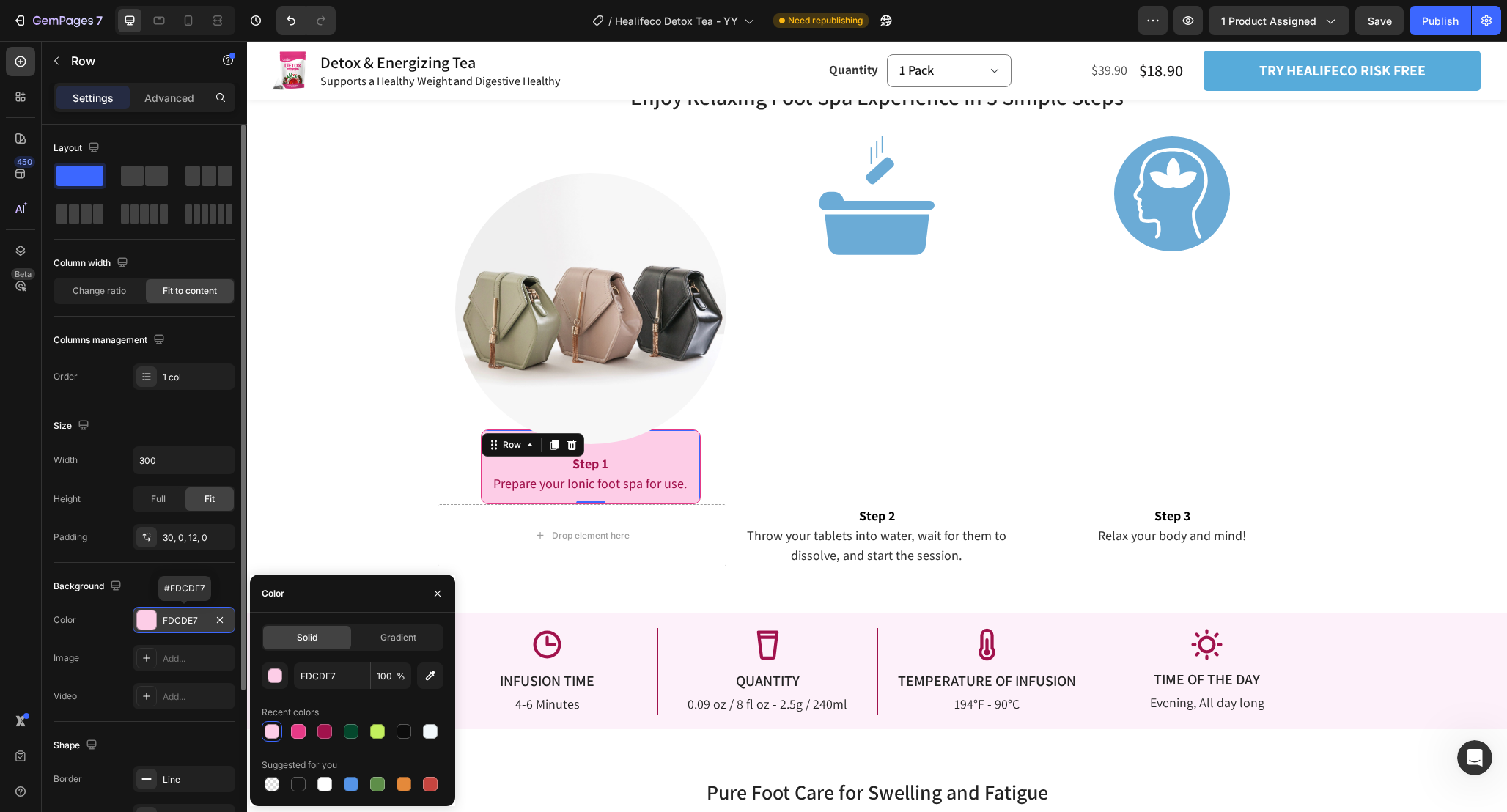
click at [198, 621] on div "FDCDE7" at bounding box center [184, 620] width 42 height 13
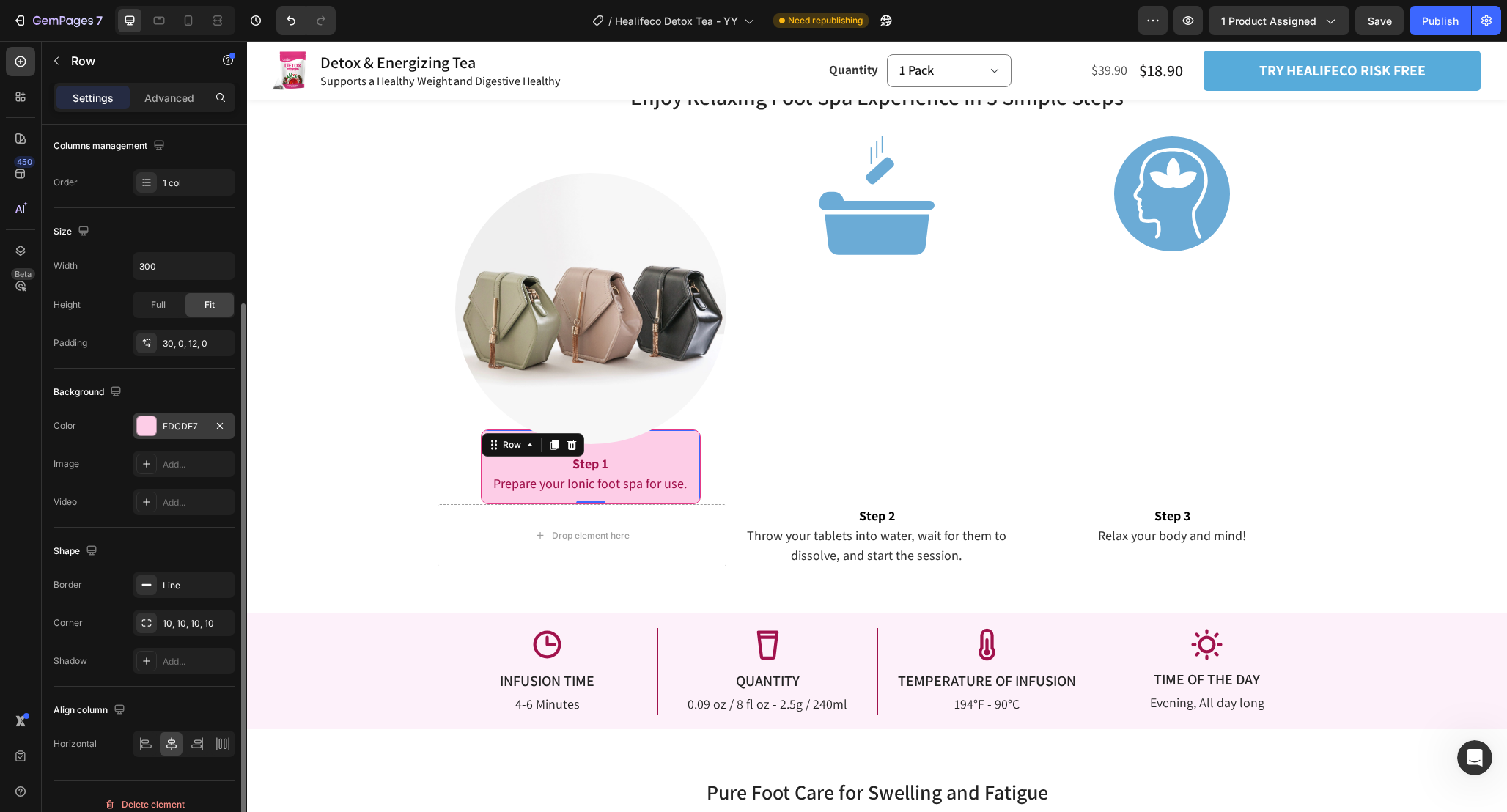
scroll to position [209, 0]
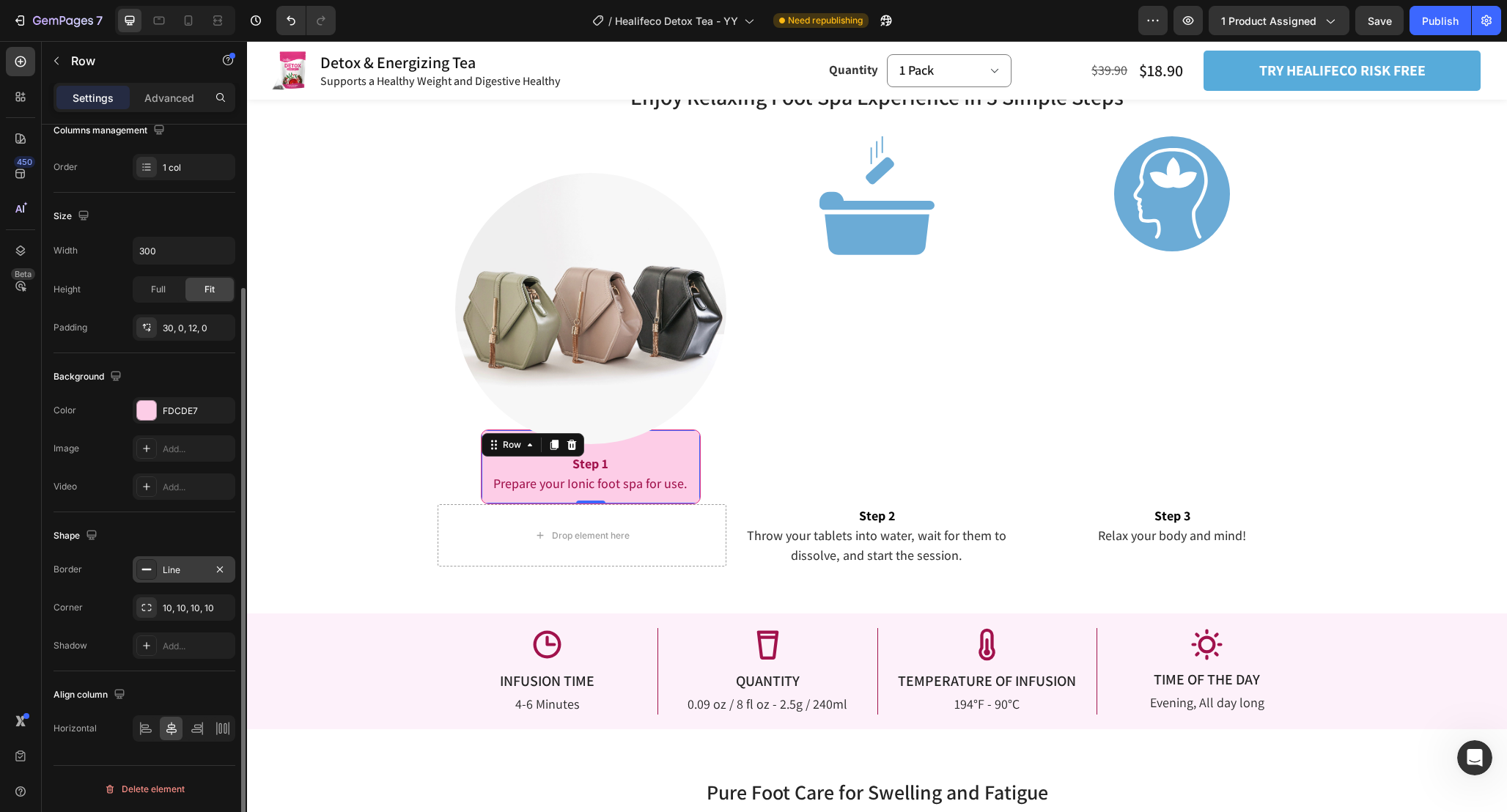
click at [192, 581] on div "Line" at bounding box center [183, 569] width 102 height 27
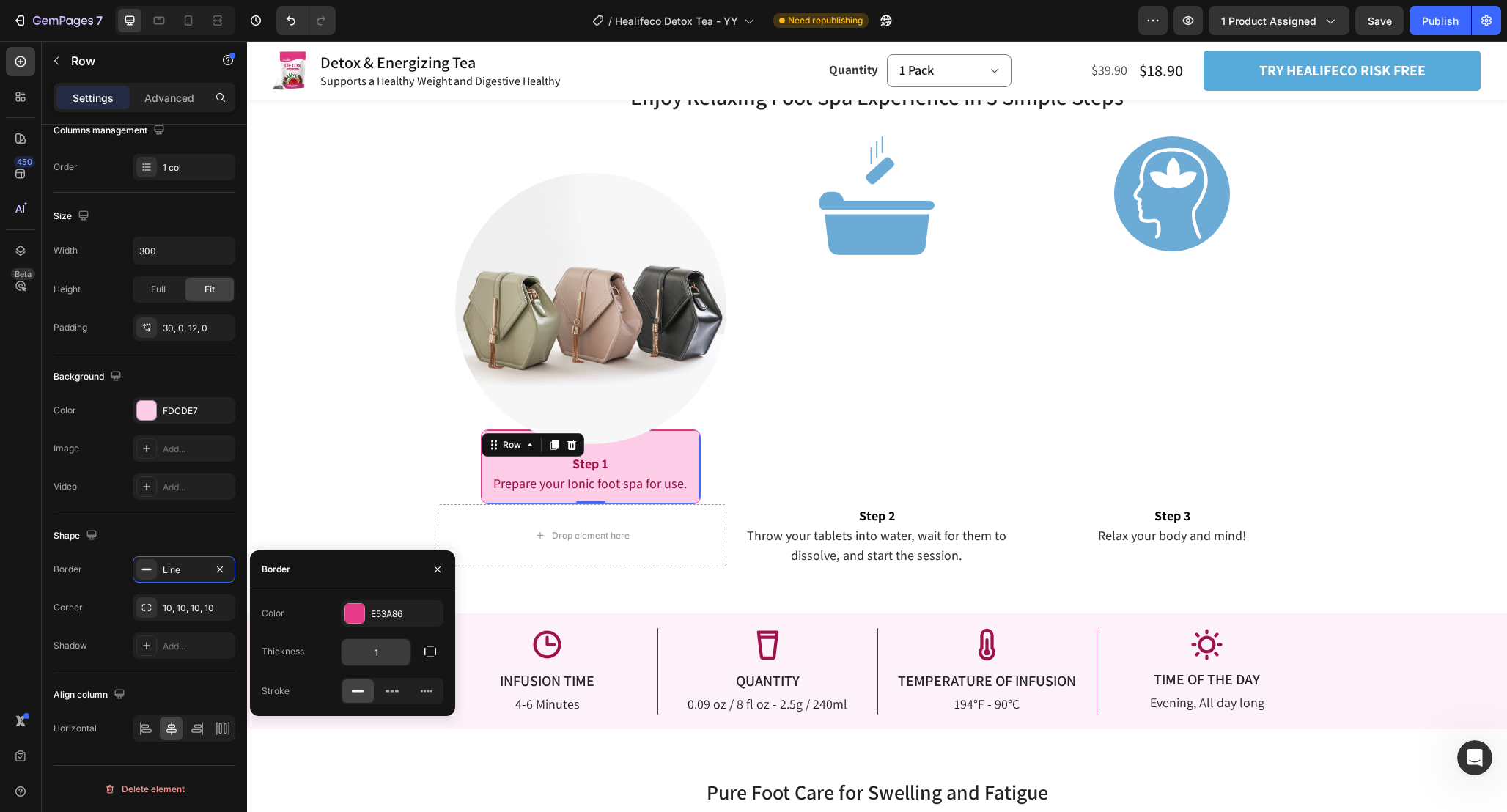
click at [388, 653] on input "1" at bounding box center [376, 652] width 69 height 27
type input "2"
click at [771, 474] on div "Image" at bounding box center [877, 322] width 289 height 371
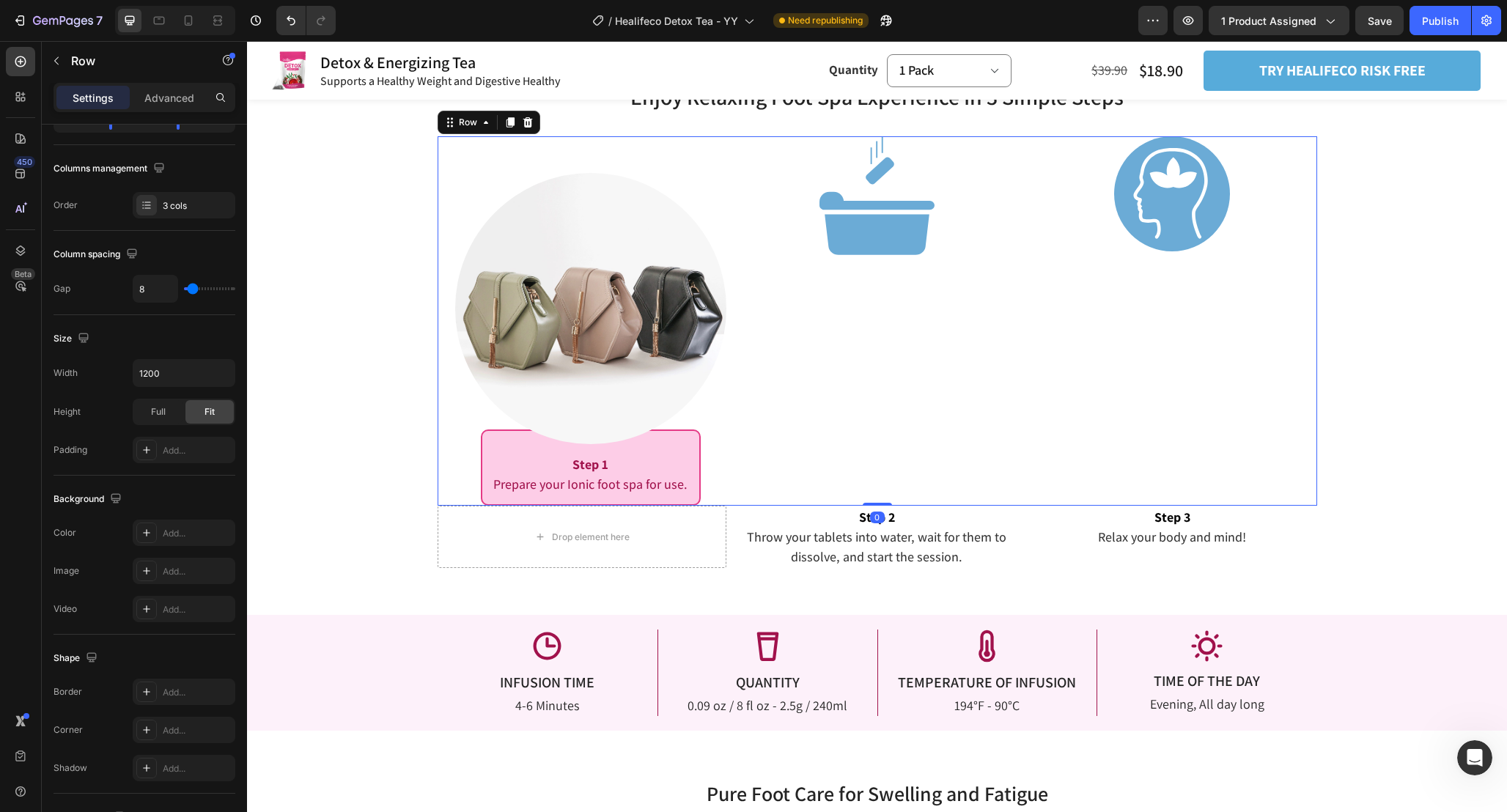
scroll to position [2302, 0]
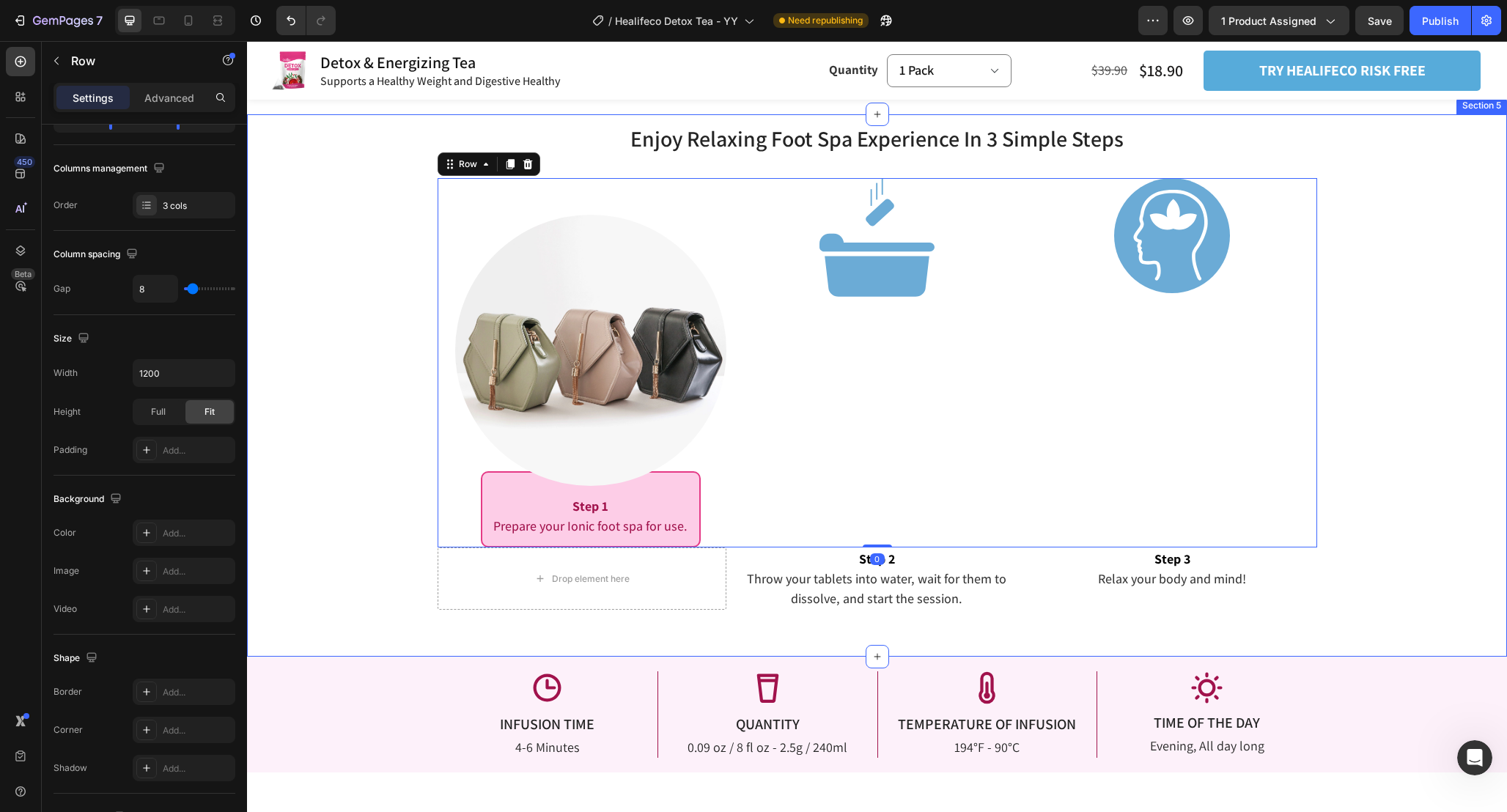
click at [623, 632] on div "Enjoy Relaxing Foot Spa Experience In 3 Simple Steps Heading Enjoy Relaxing Foo…" at bounding box center [877, 385] width 1260 height 543
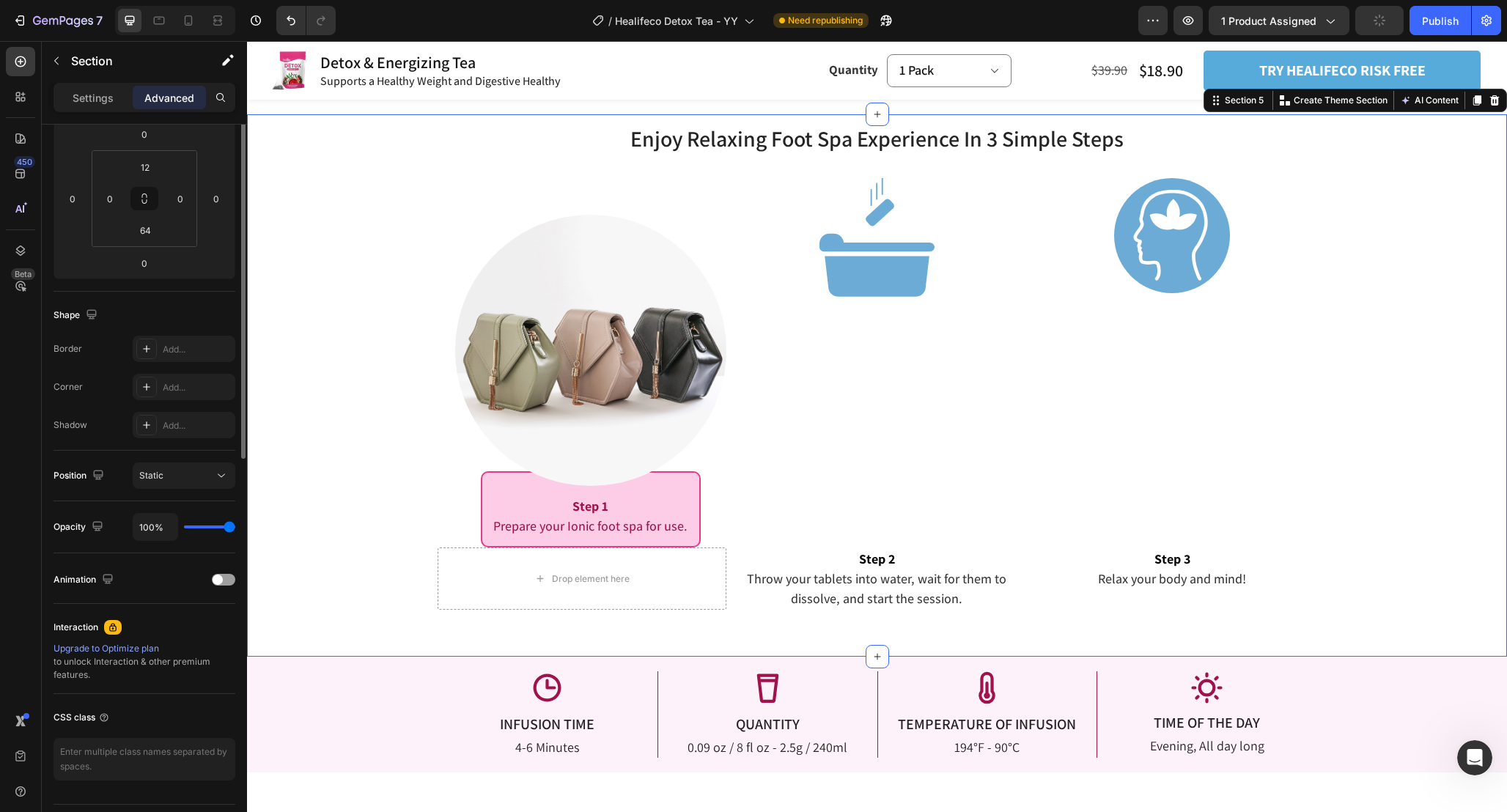
scroll to position [0, 0]
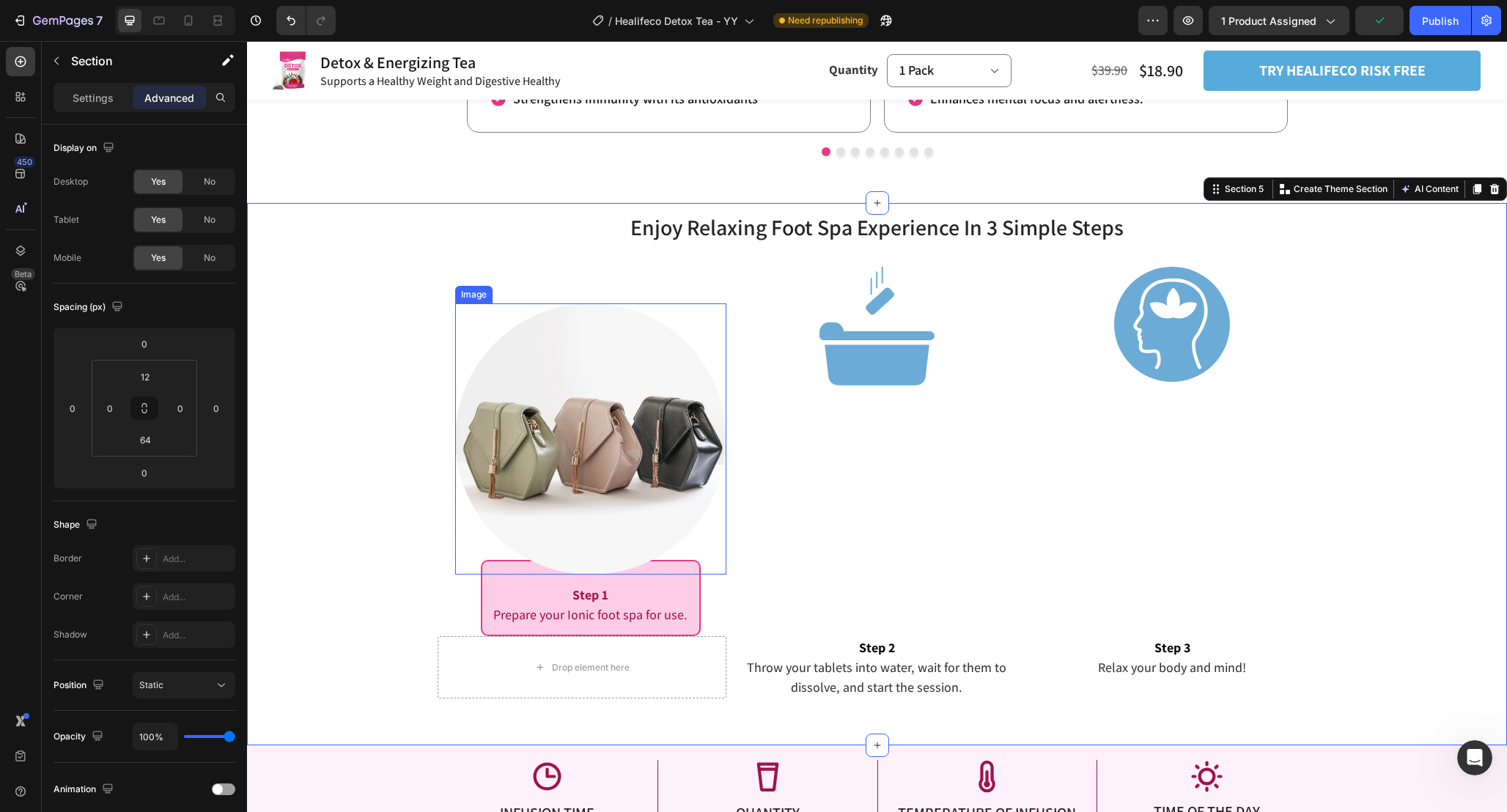
click at [645, 495] on img at bounding box center [591, 439] width 272 height 272
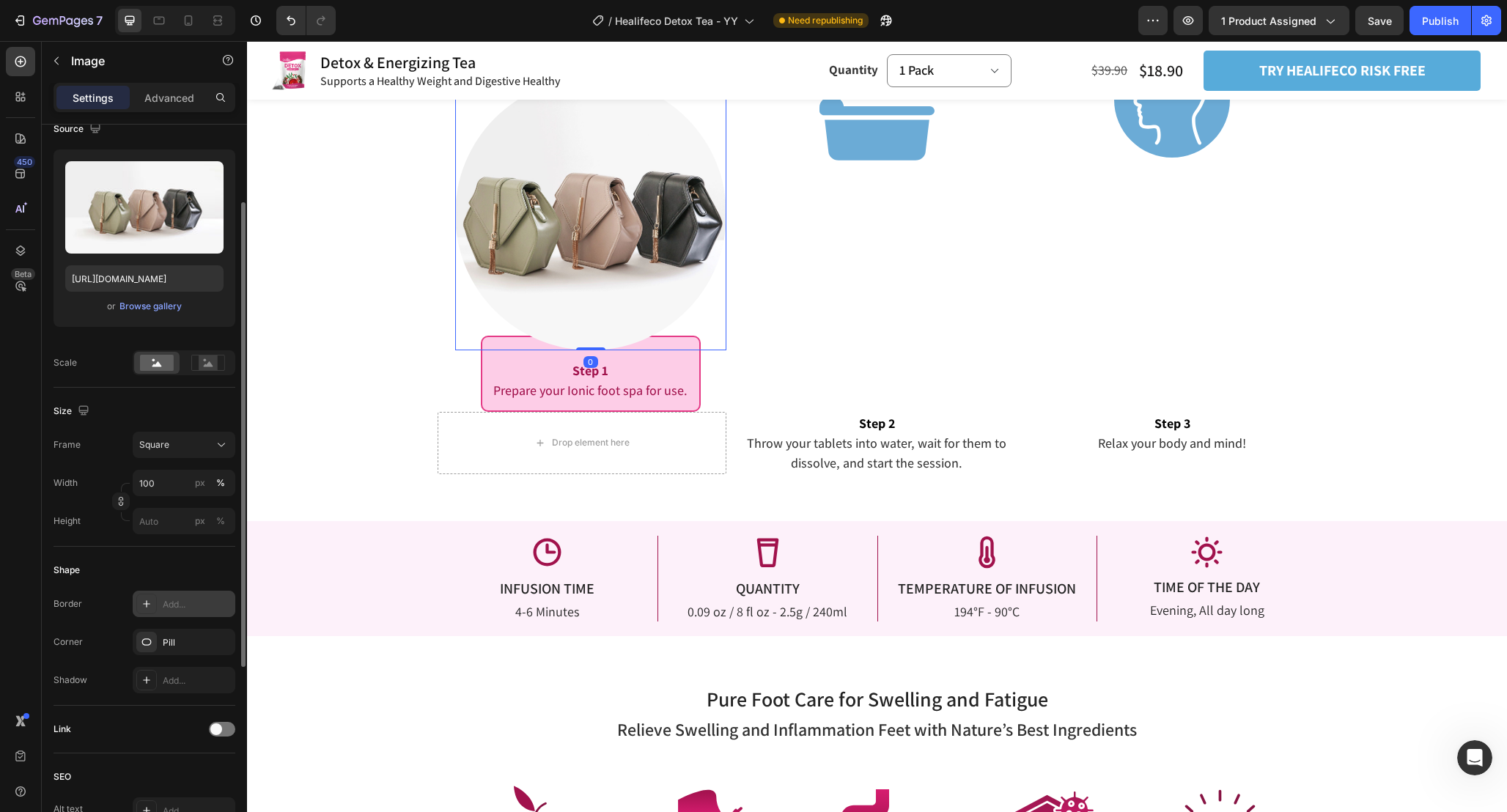
scroll to position [145, 0]
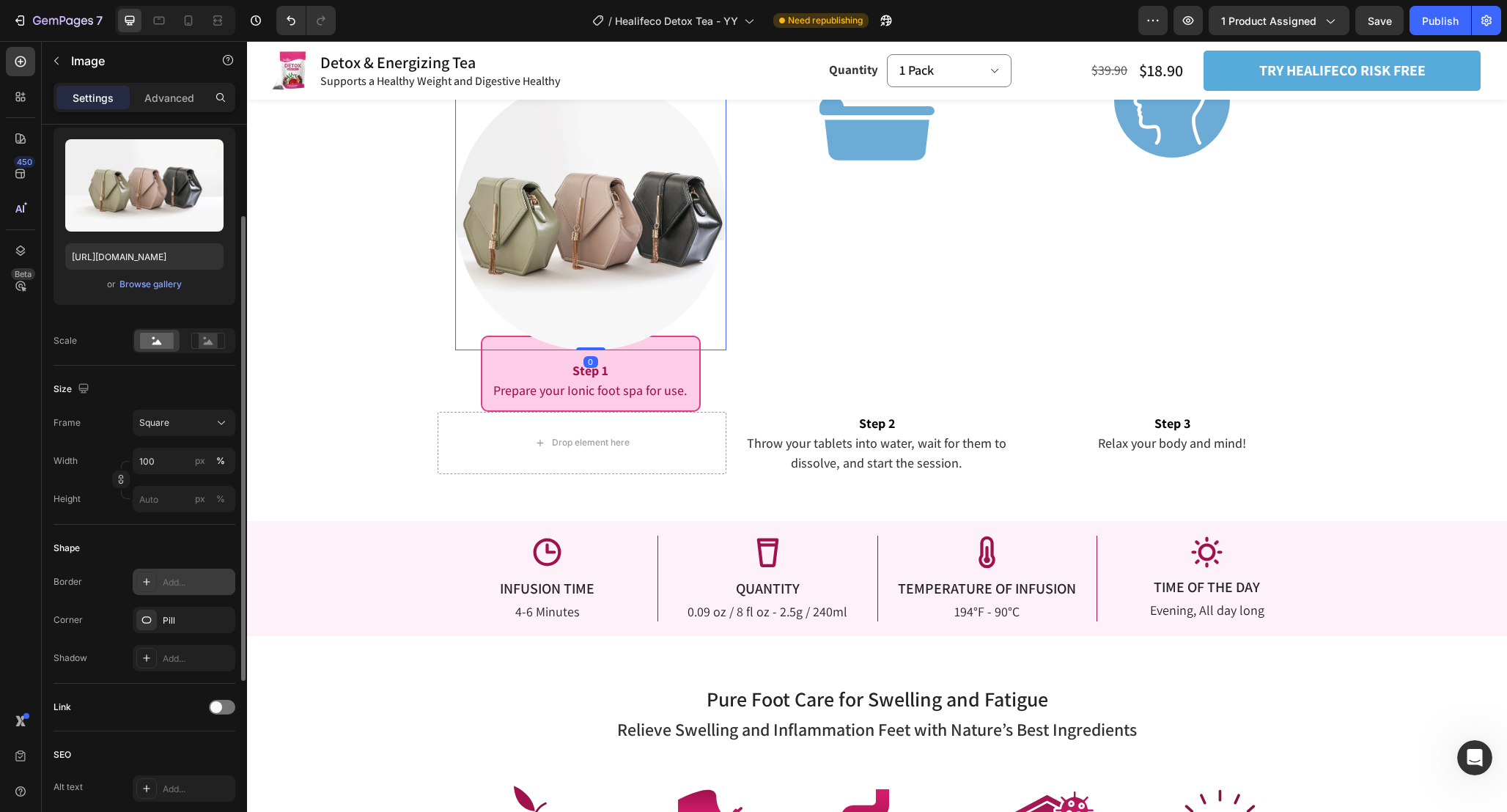
click at [188, 571] on div "Add..." at bounding box center [183, 582] width 102 height 27
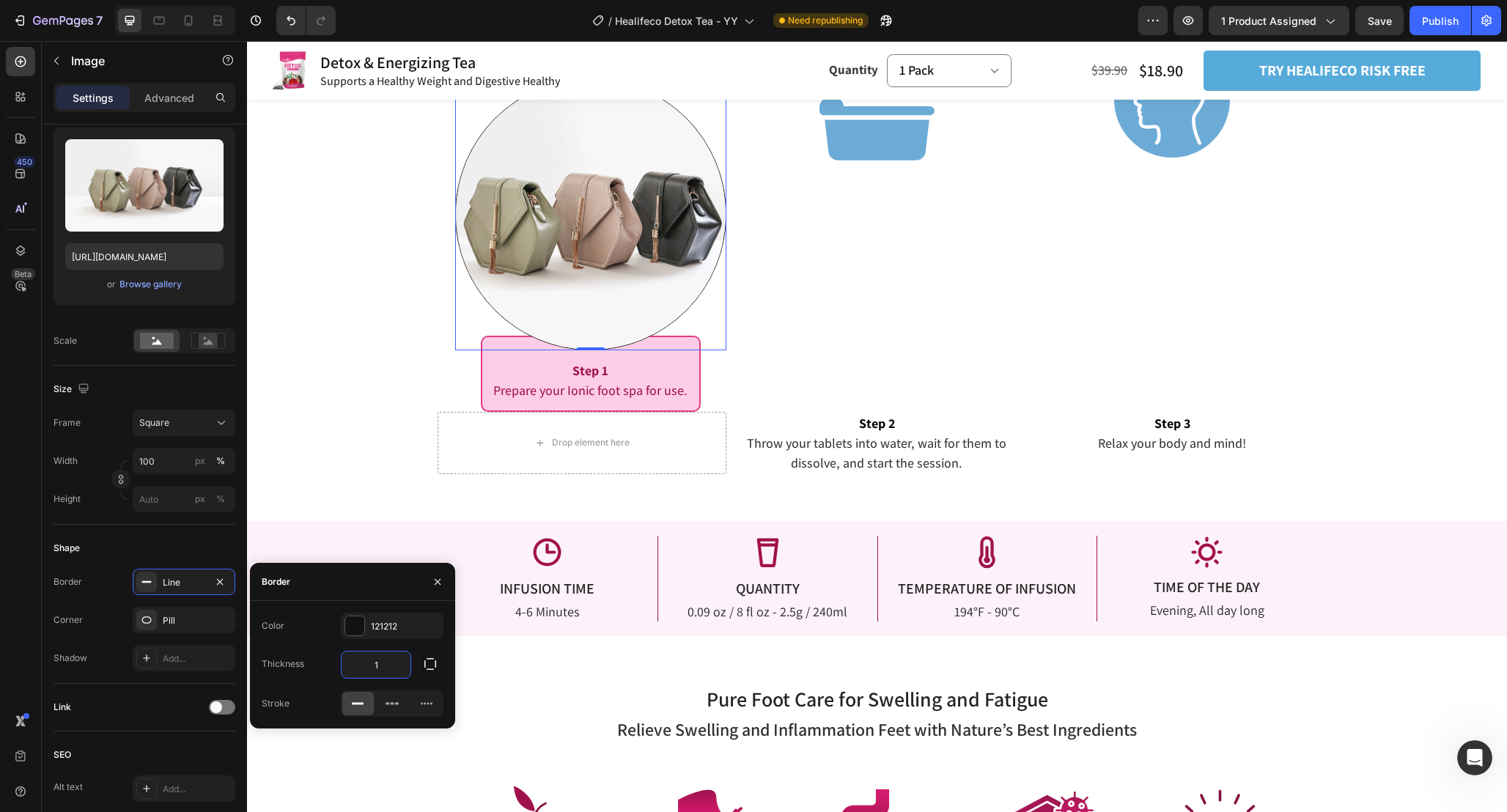
click at [383, 664] on input "1" at bounding box center [376, 665] width 69 height 27
type input "2"
click at [348, 613] on div "121212" at bounding box center [392, 626] width 102 height 27
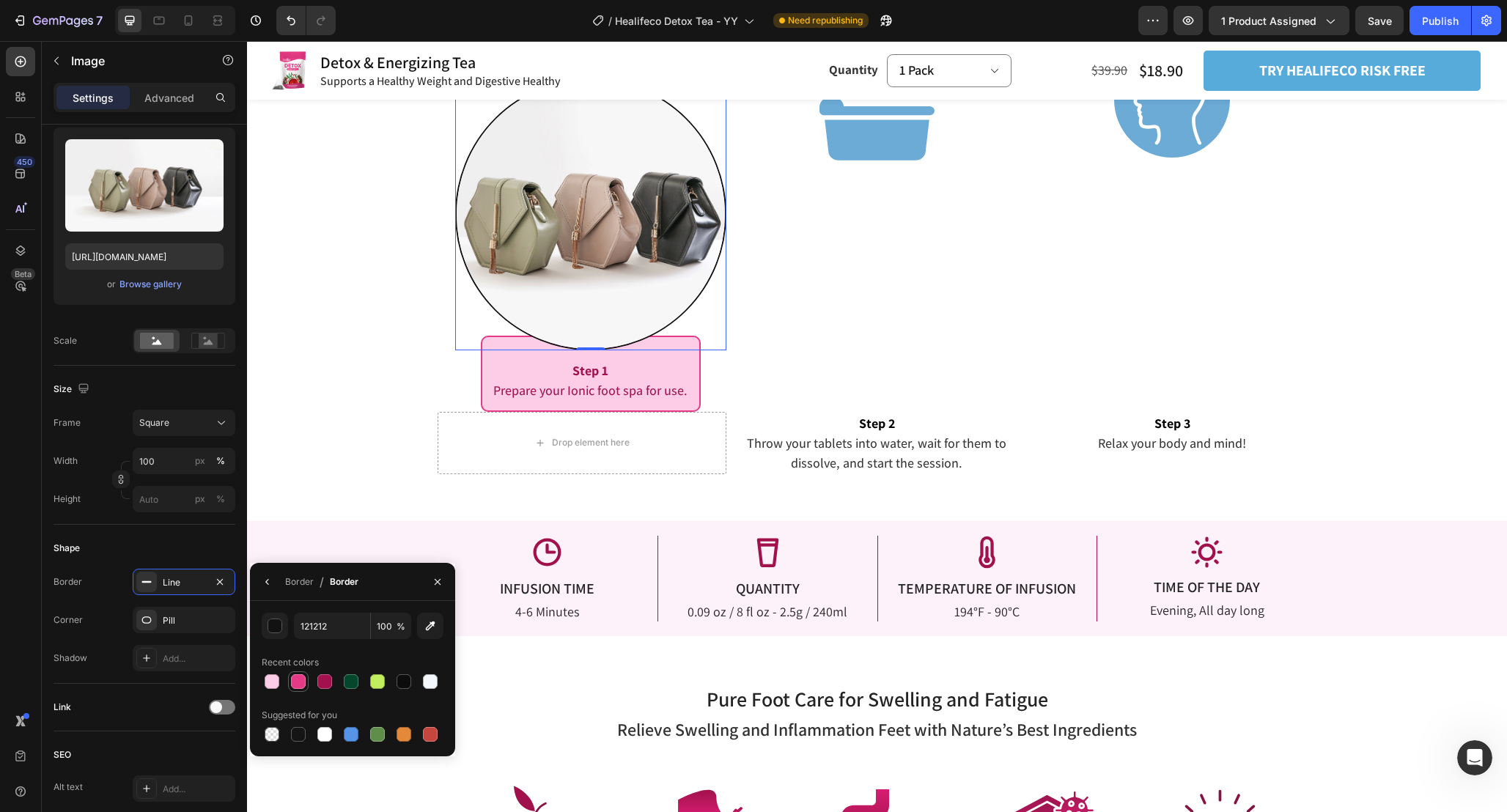
click at [299, 685] on div at bounding box center [299, 681] width 15 height 15
type input "E53A86"
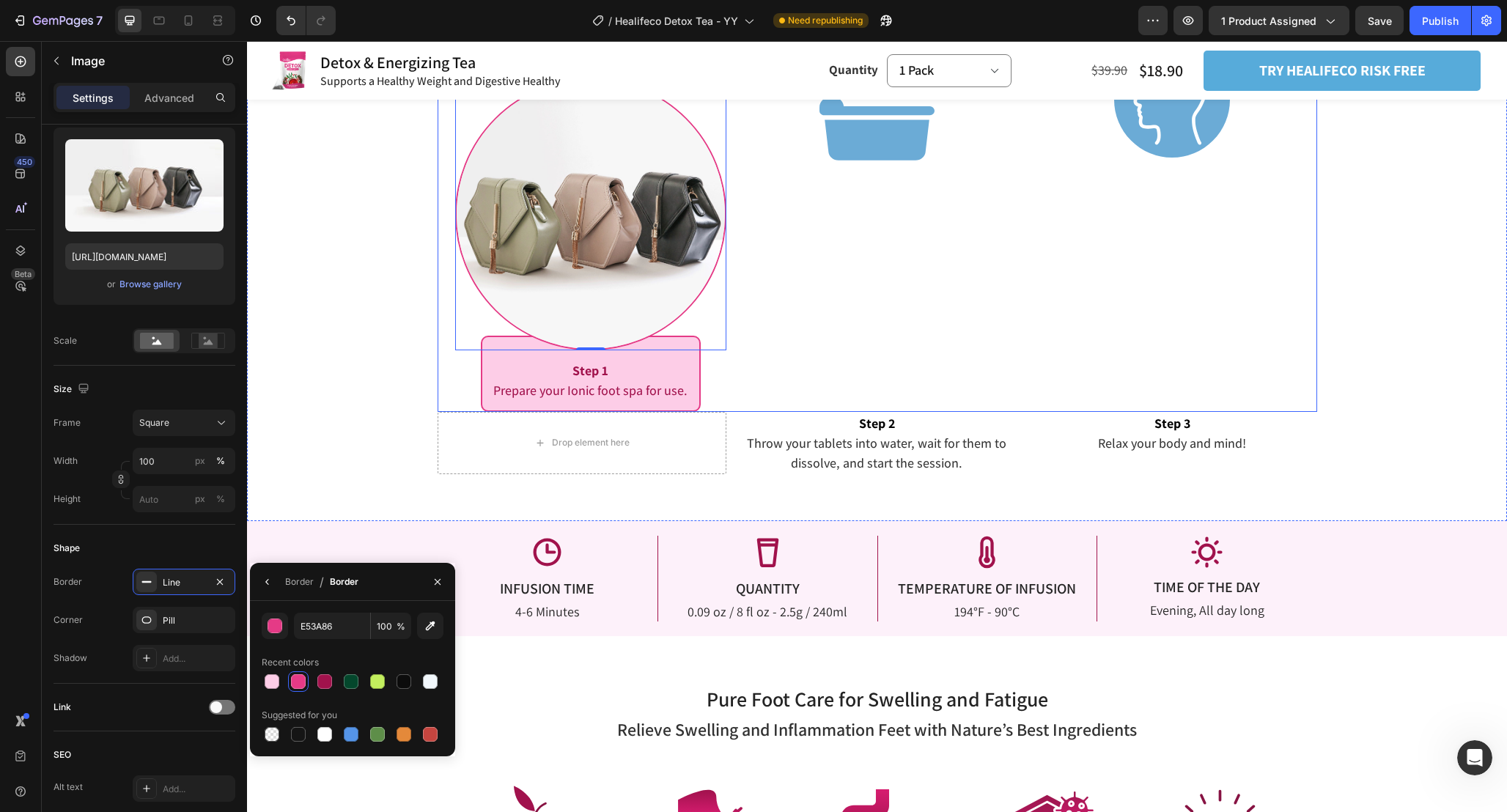
click at [782, 359] on div "Image" at bounding box center [877, 227] width 289 height 371
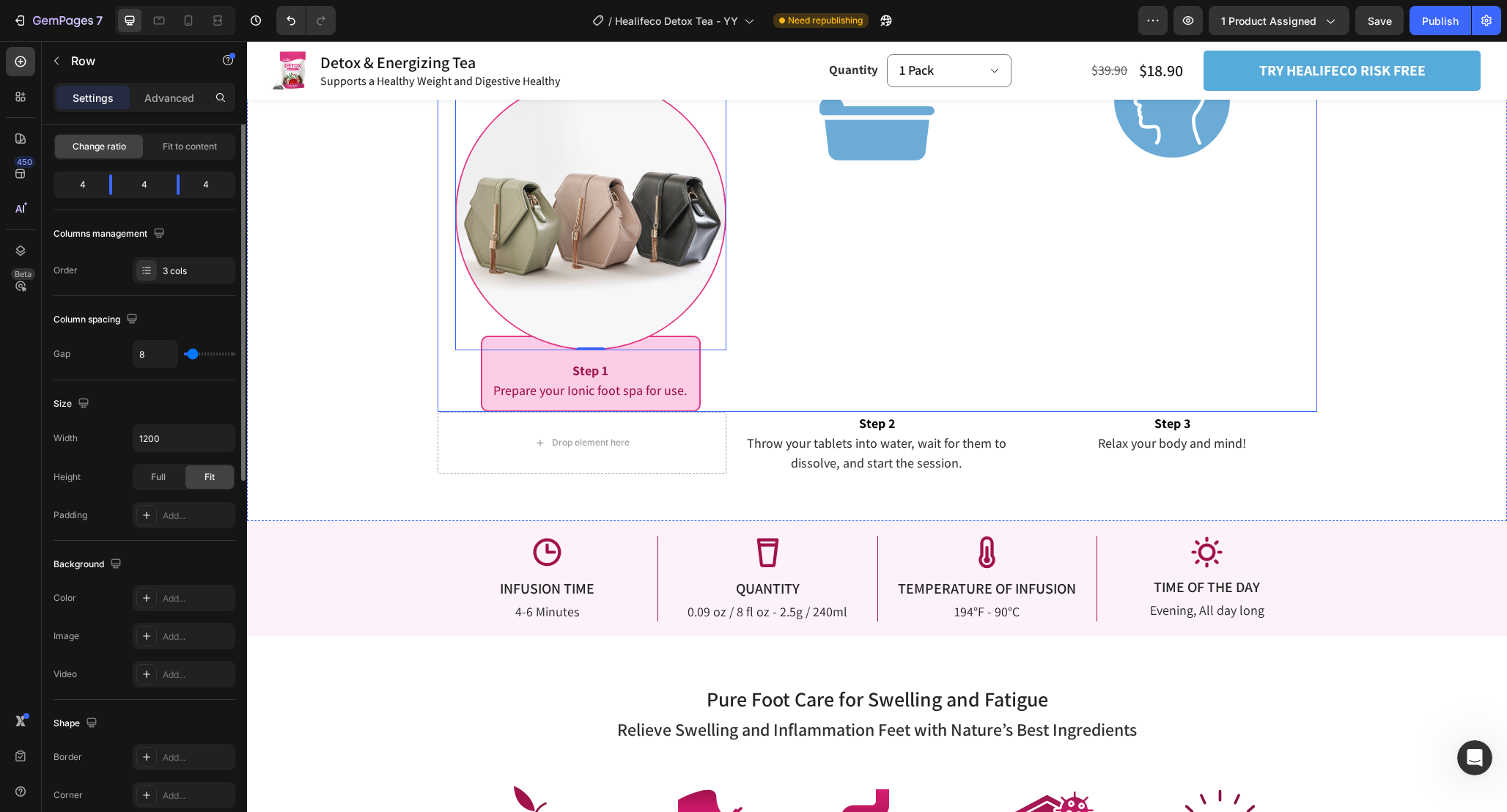
scroll to position [0, 0]
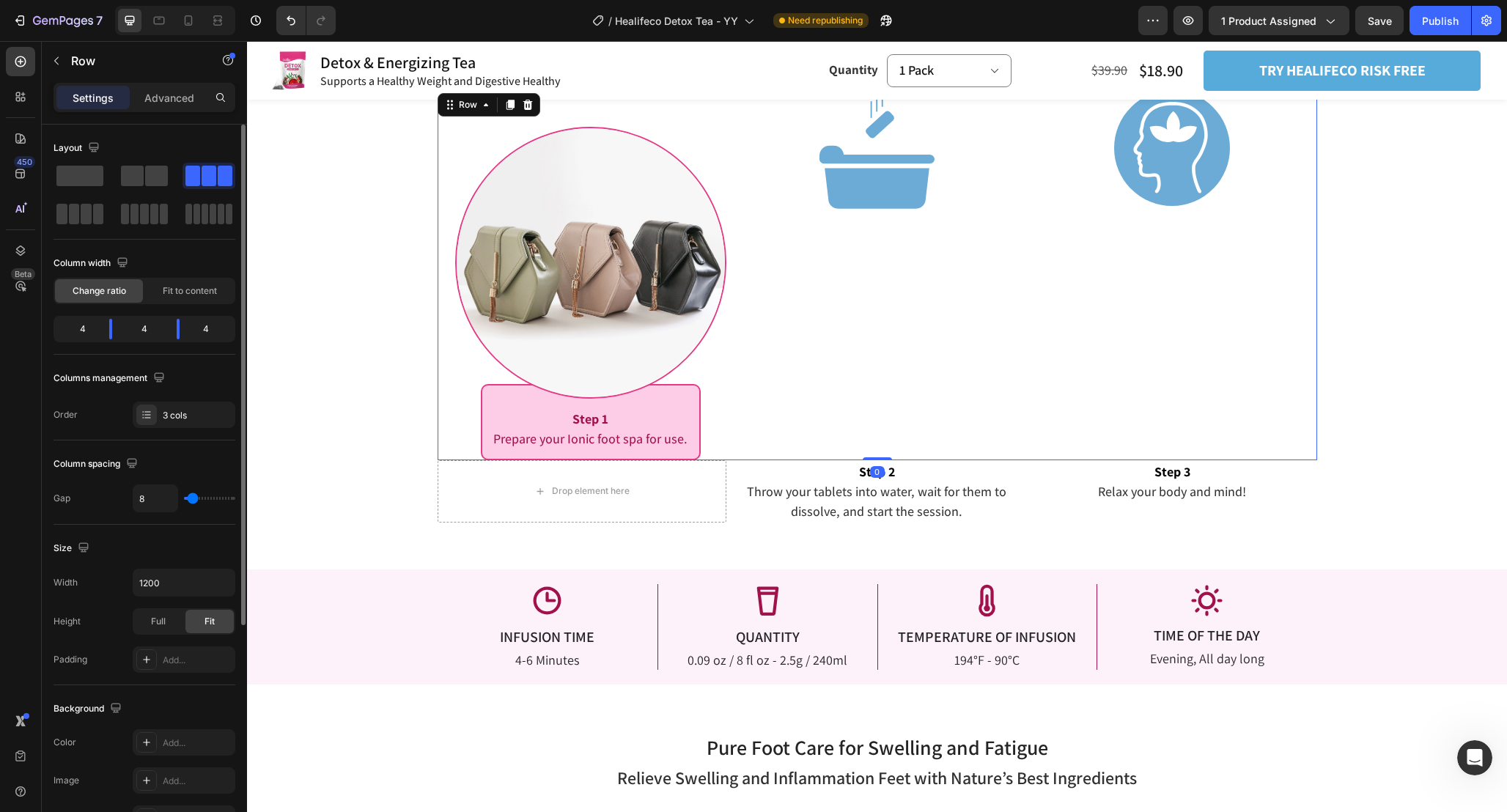
click at [719, 521] on div "Drop element here" at bounding box center [583, 491] width 289 height 63
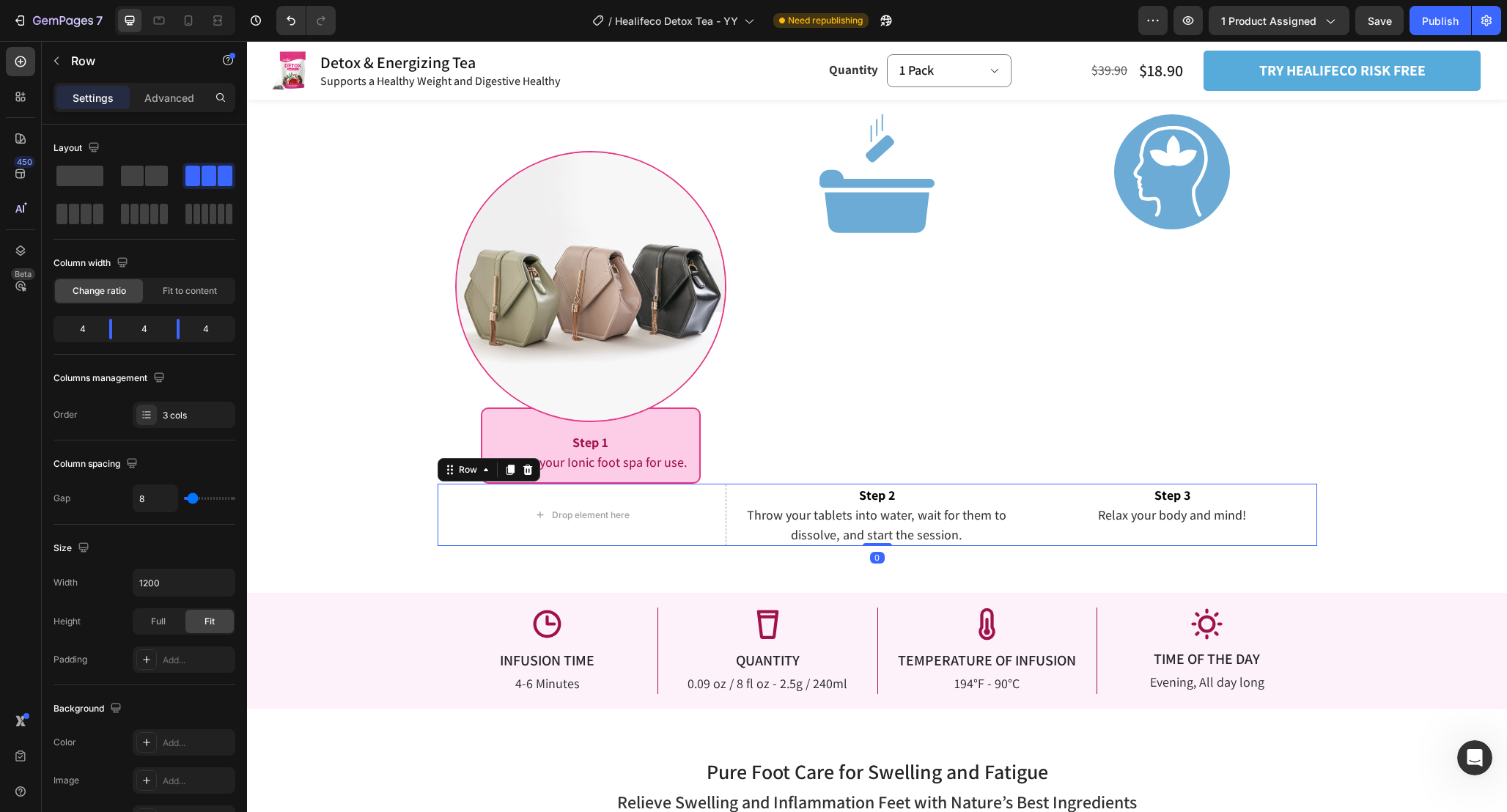
scroll to position [2227, 0]
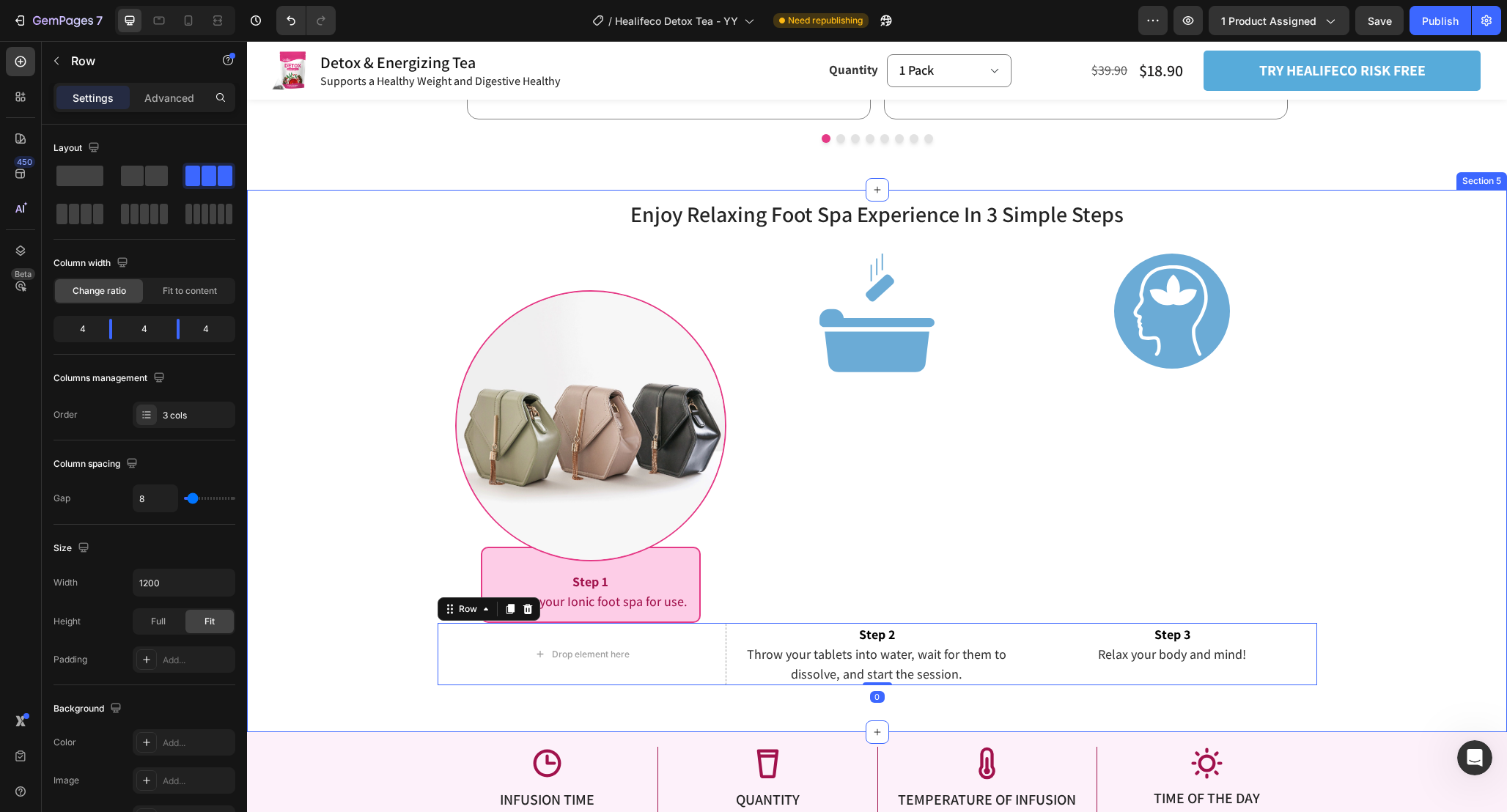
click at [352, 538] on div "Enjoy Relaxing Foot Spa Experience In 3 Simple Steps Heading Enjoy Relaxing Foo…" at bounding box center [877, 441] width 1260 height 488
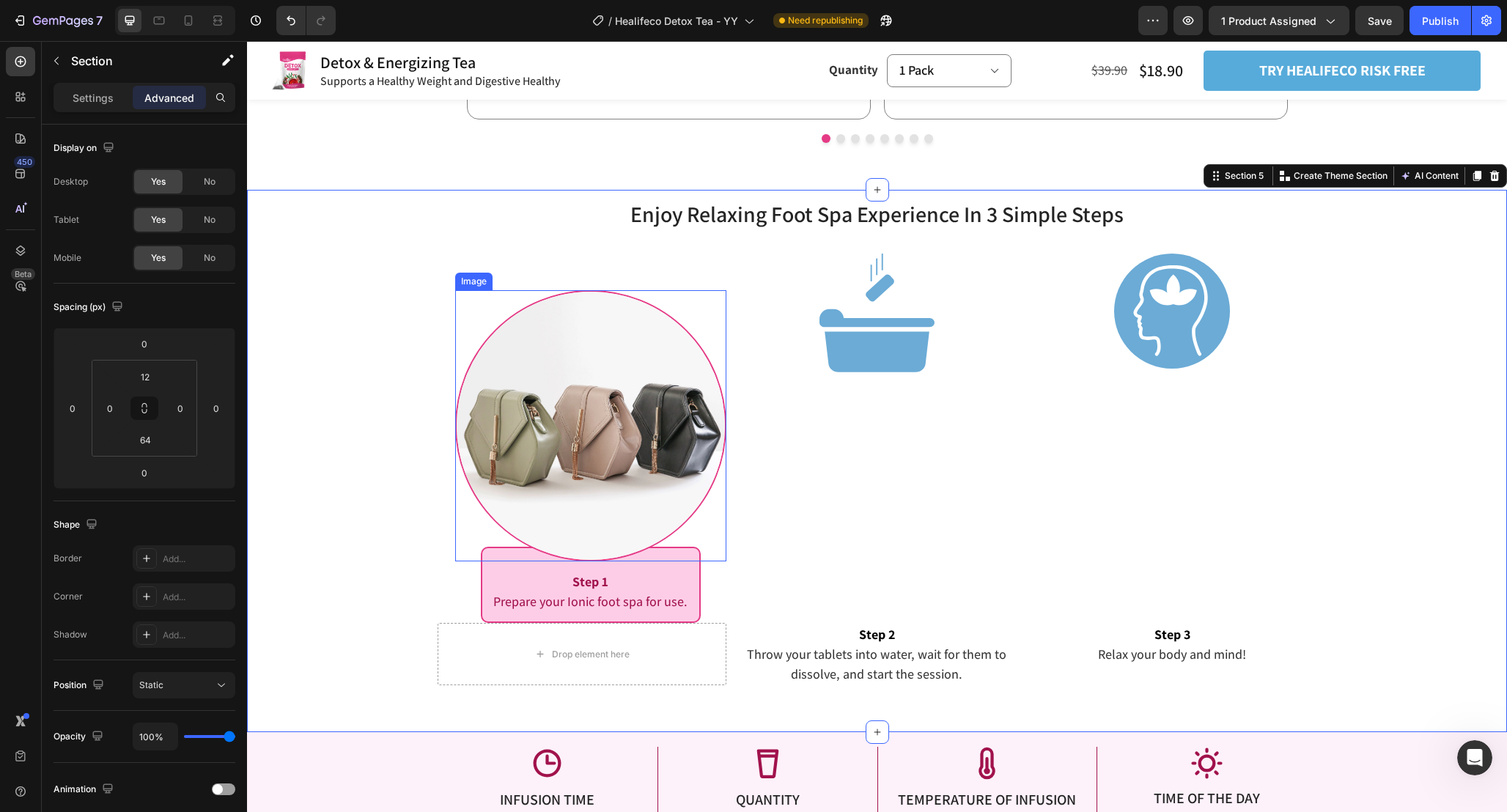
click at [631, 480] on img at bounding box center [591, 426] width 272 height 272
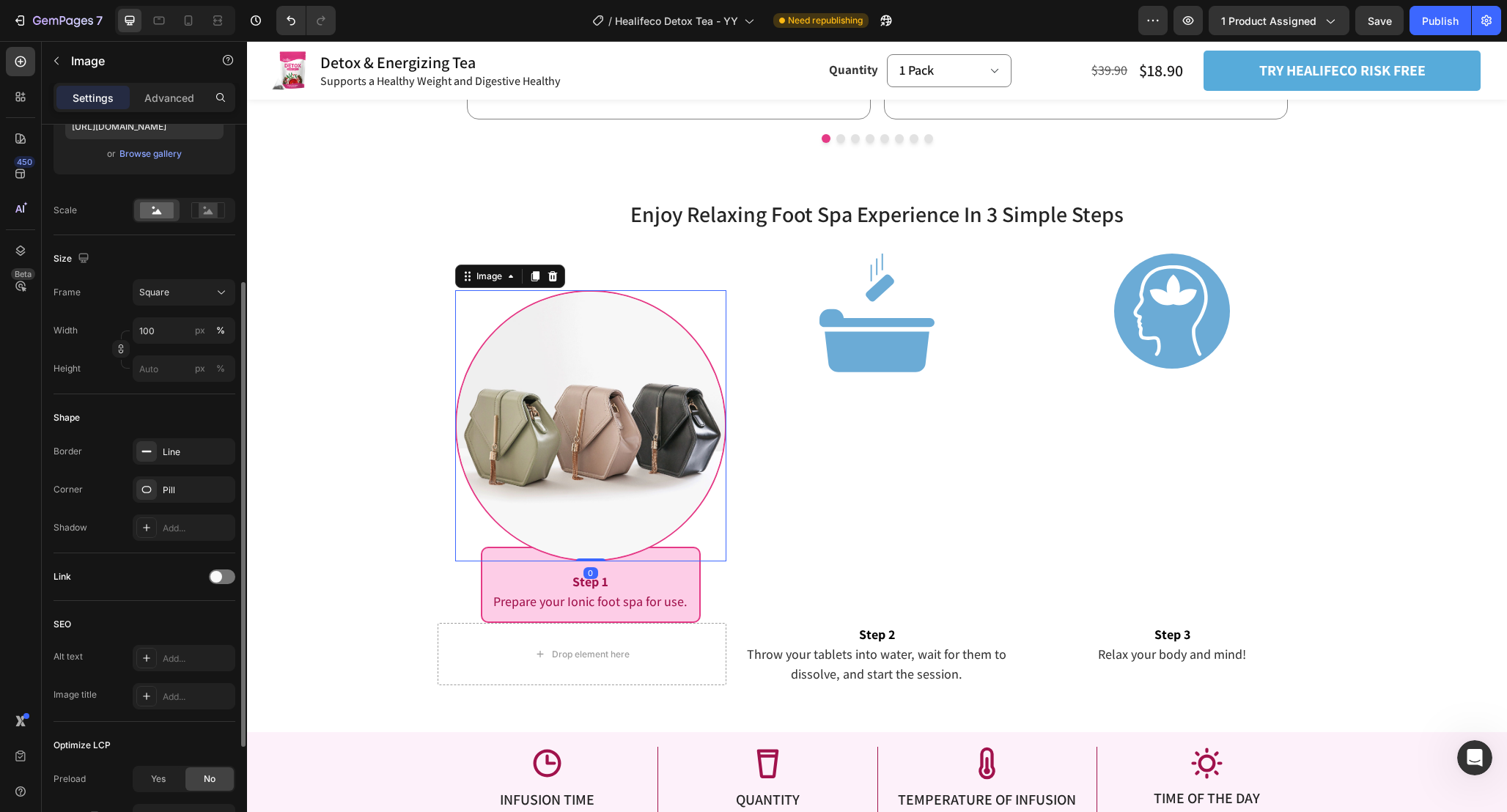
scroll to position [281, 0]
click at [224, 445] on icon "button" at bounding box center [219, 444] width 12 height 12
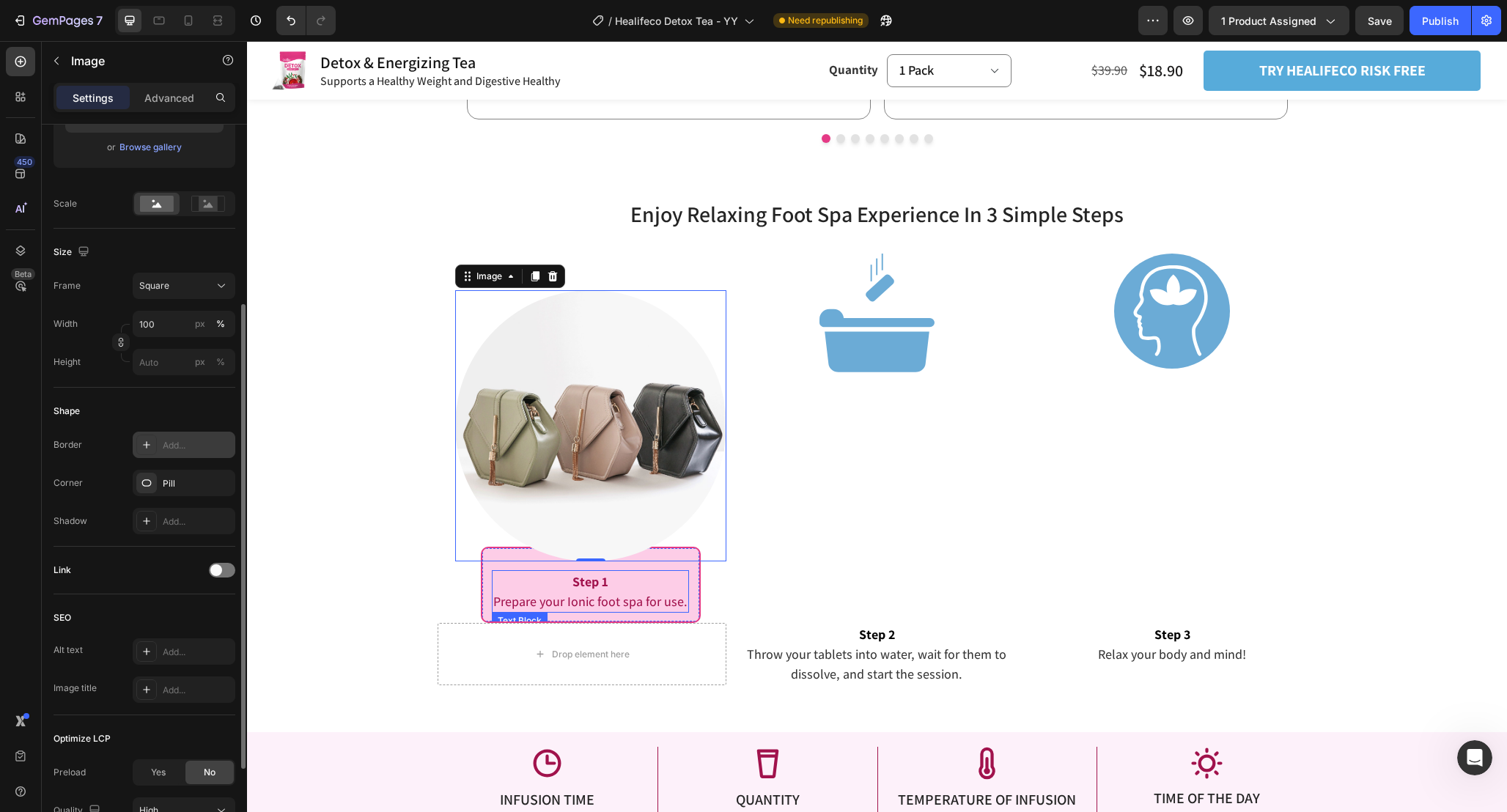
click at [681, 588] on p "Step 1" at bounding box center [590, 581] width 194 height 19
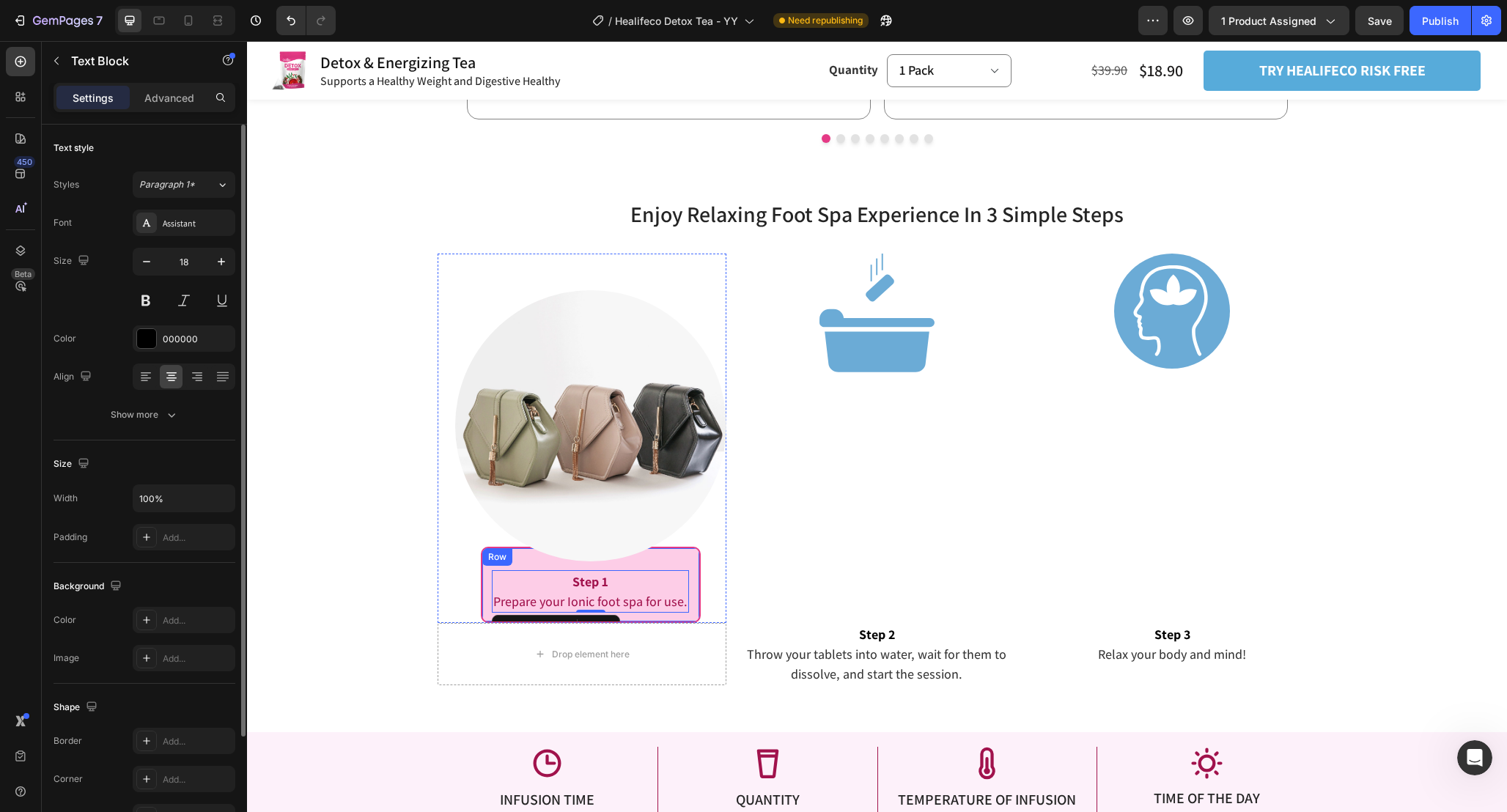
click at [698, 585] on div "Step 1 Prepare your Ionic foot spa for use. Text Block 0 Row" at bounding box center [591, 584] width 220 height 76
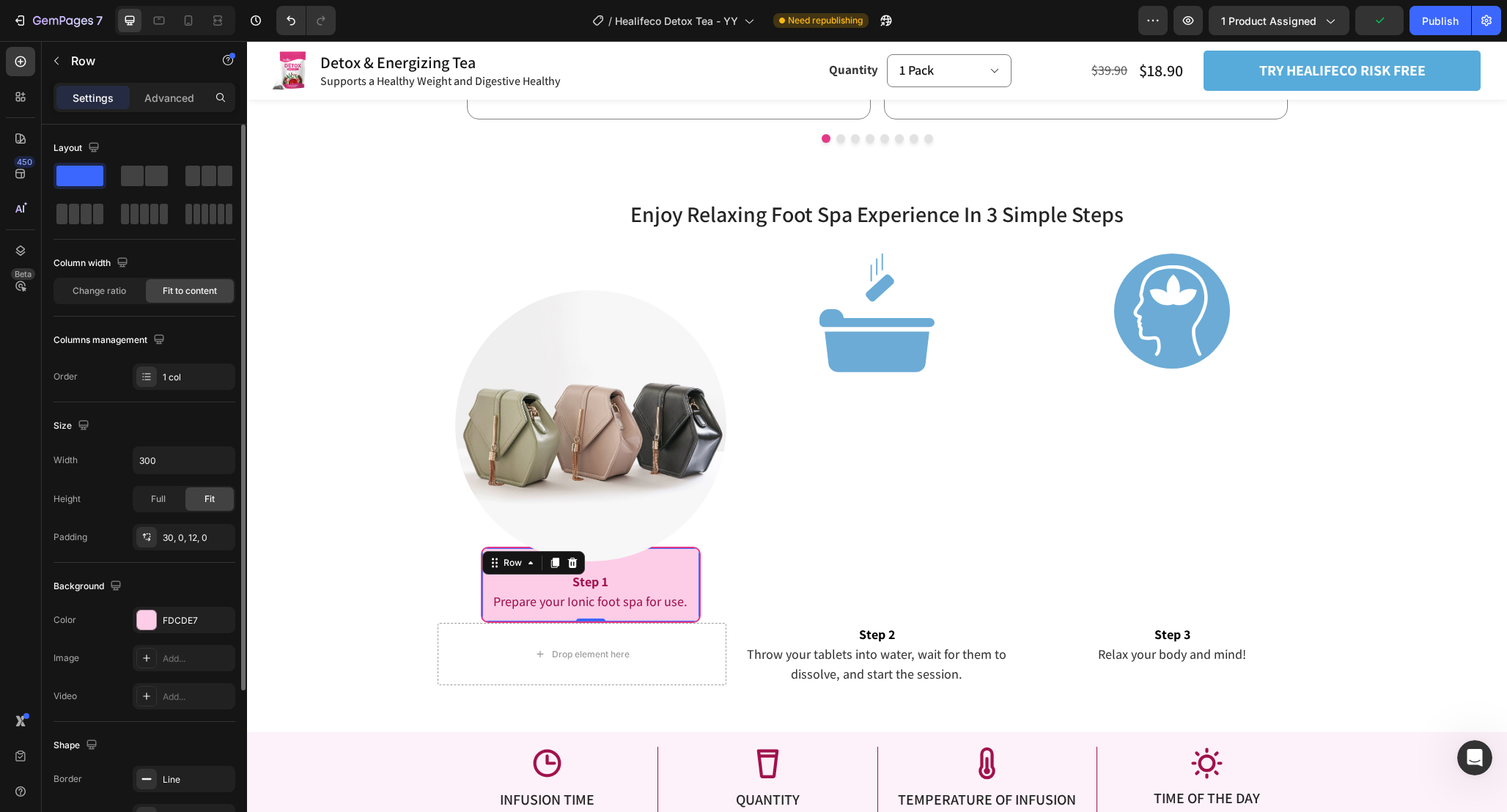
scroll to position [209, 0]
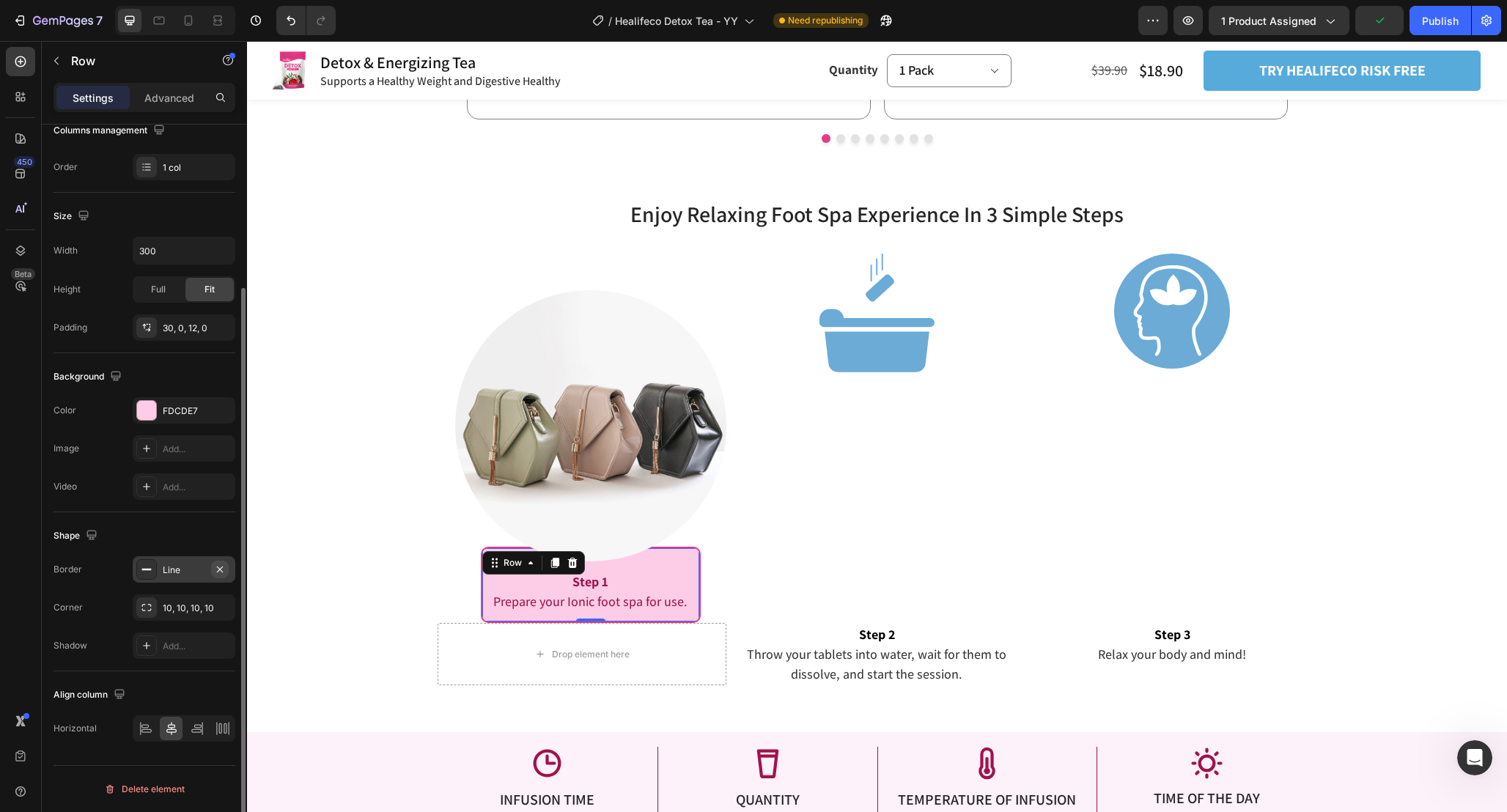
click at [220, 571] on icon "button" at bounding box center [219, 569] width 12 height 12
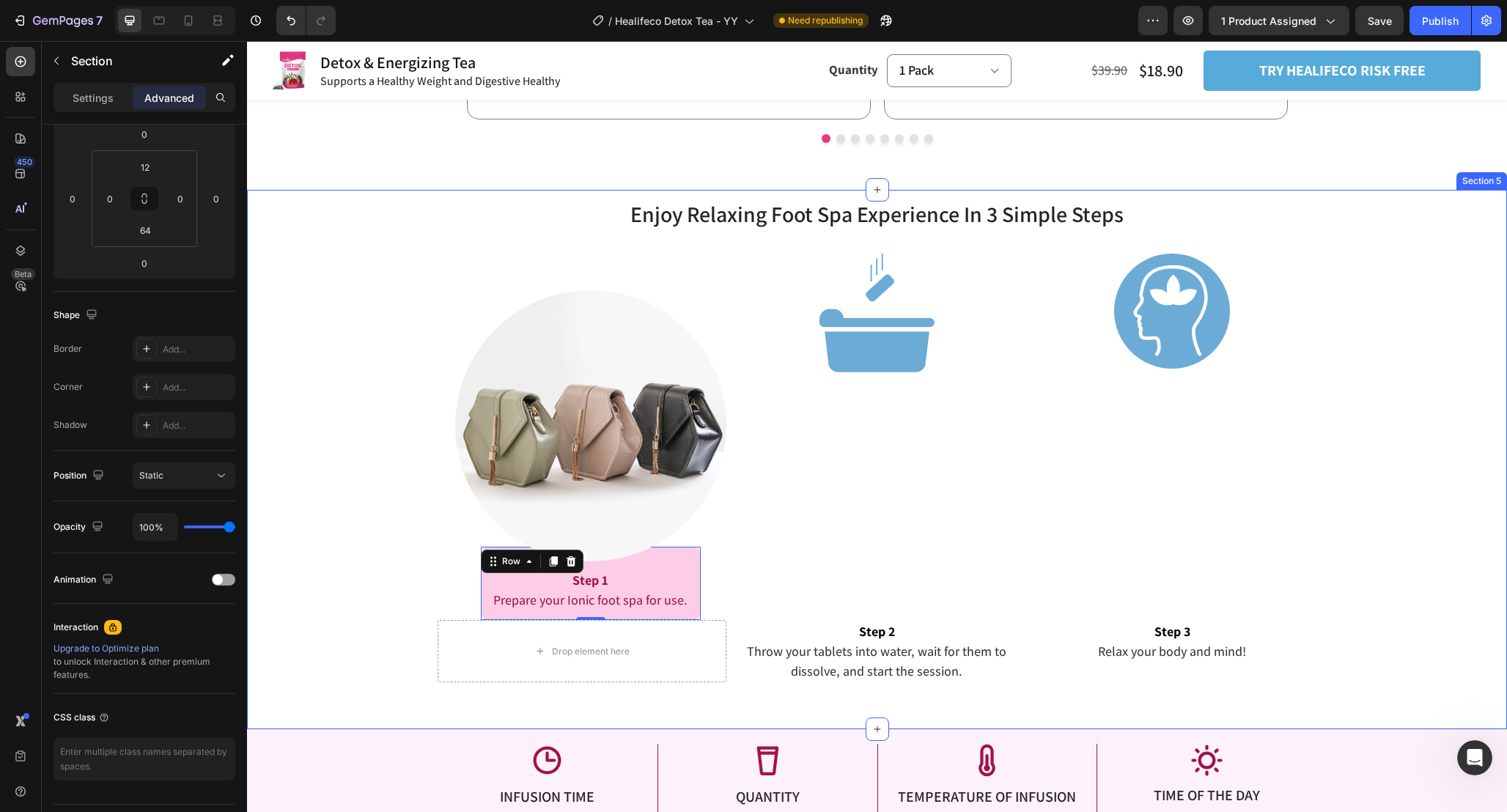
click at [423, 569] on div "Enjoy Relaxing Foot Spa Experience In 3 Simple Steps Heading Enjoy Relaxing Foo…" at bounding box center [877, 441] width 1260 height 485
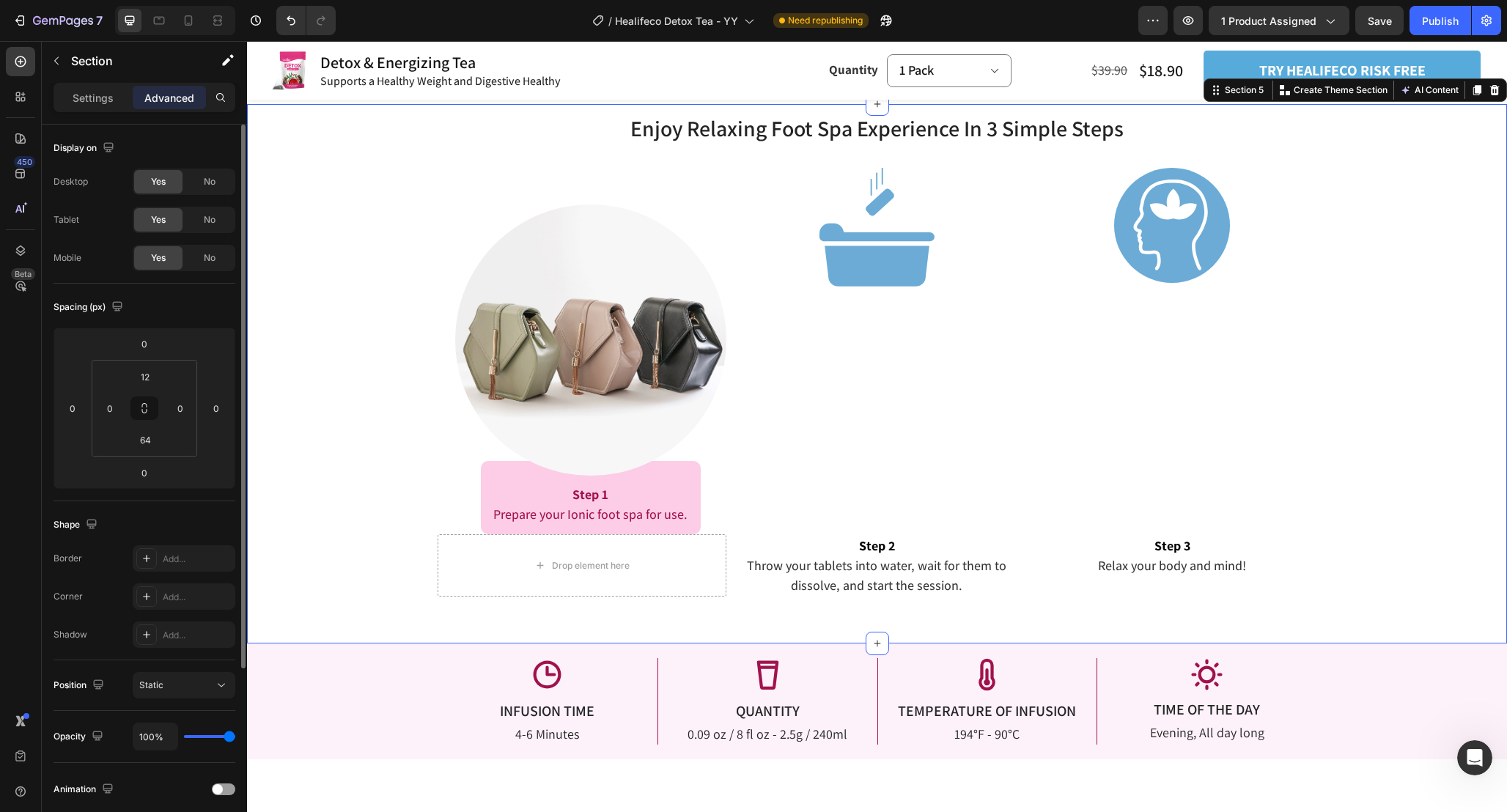
scroll to position [2317, 0]
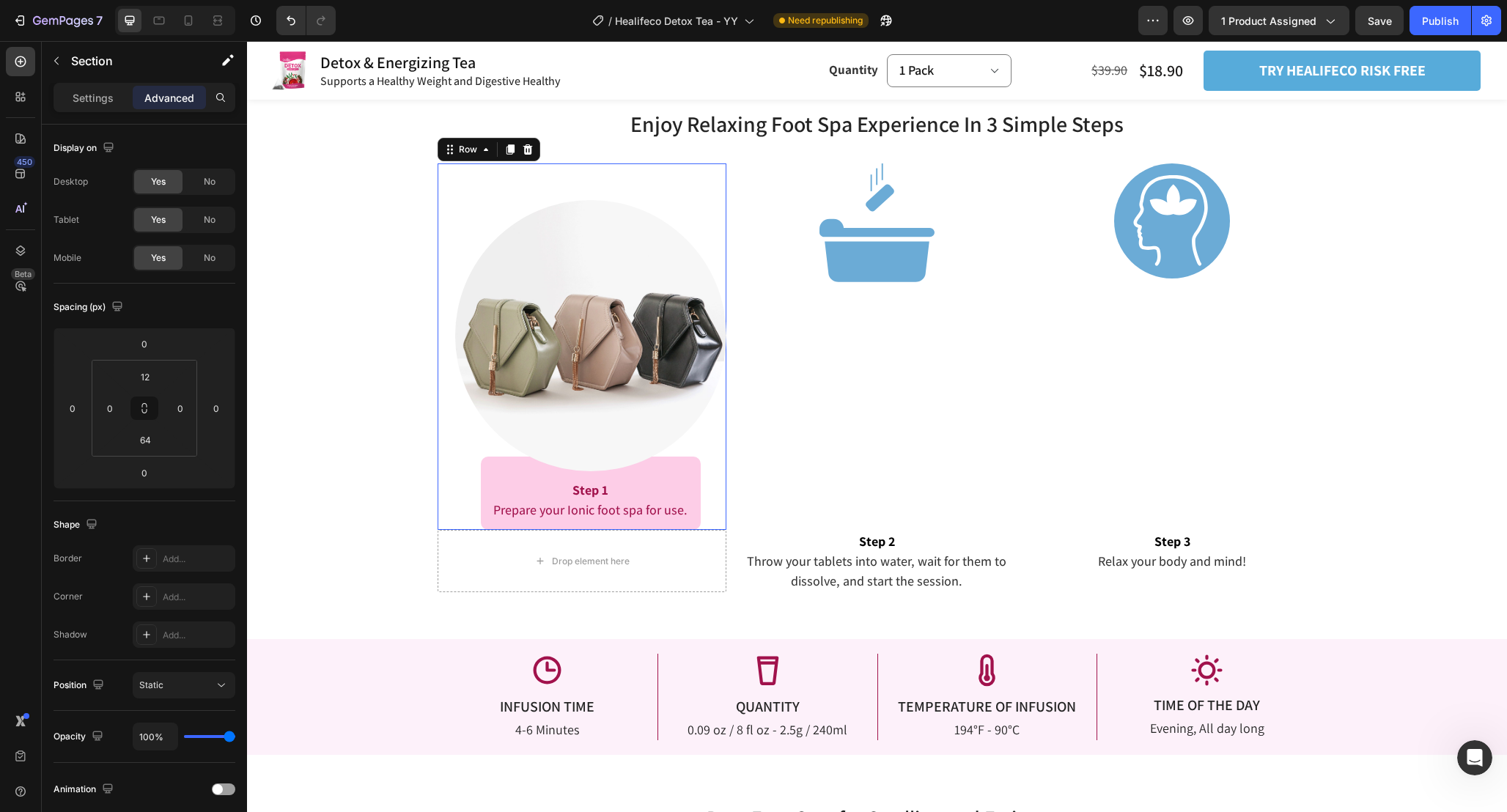
click at [720, 521] on div "Image Row Step 1 Prepare your Ionic foot spa for use. Text Block Row" at bounding box center [591, 347] width 272 height 367
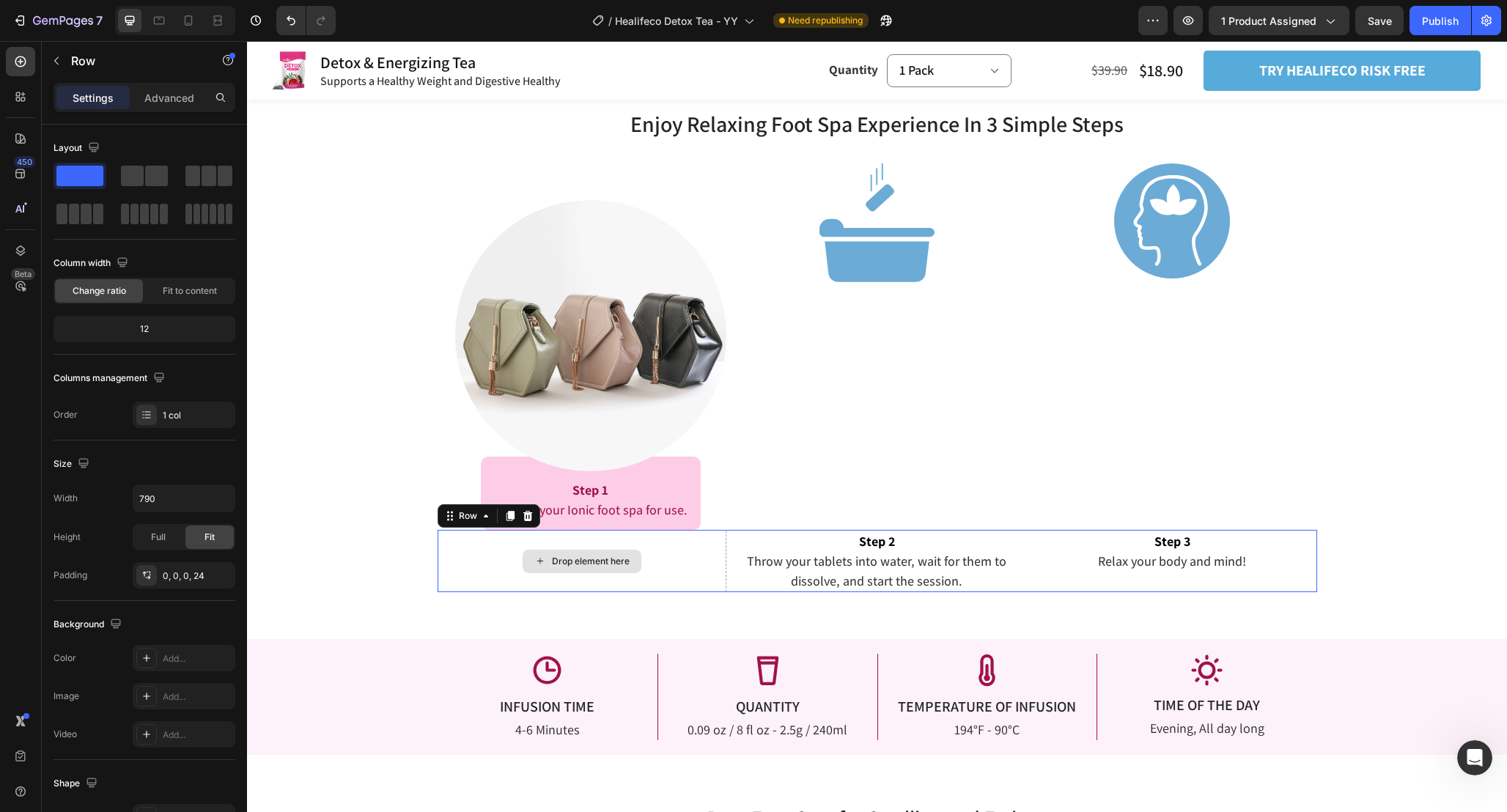
click at [716, 563] on div "Drop element here" at bounding box center [583, 561] width 289 height 63
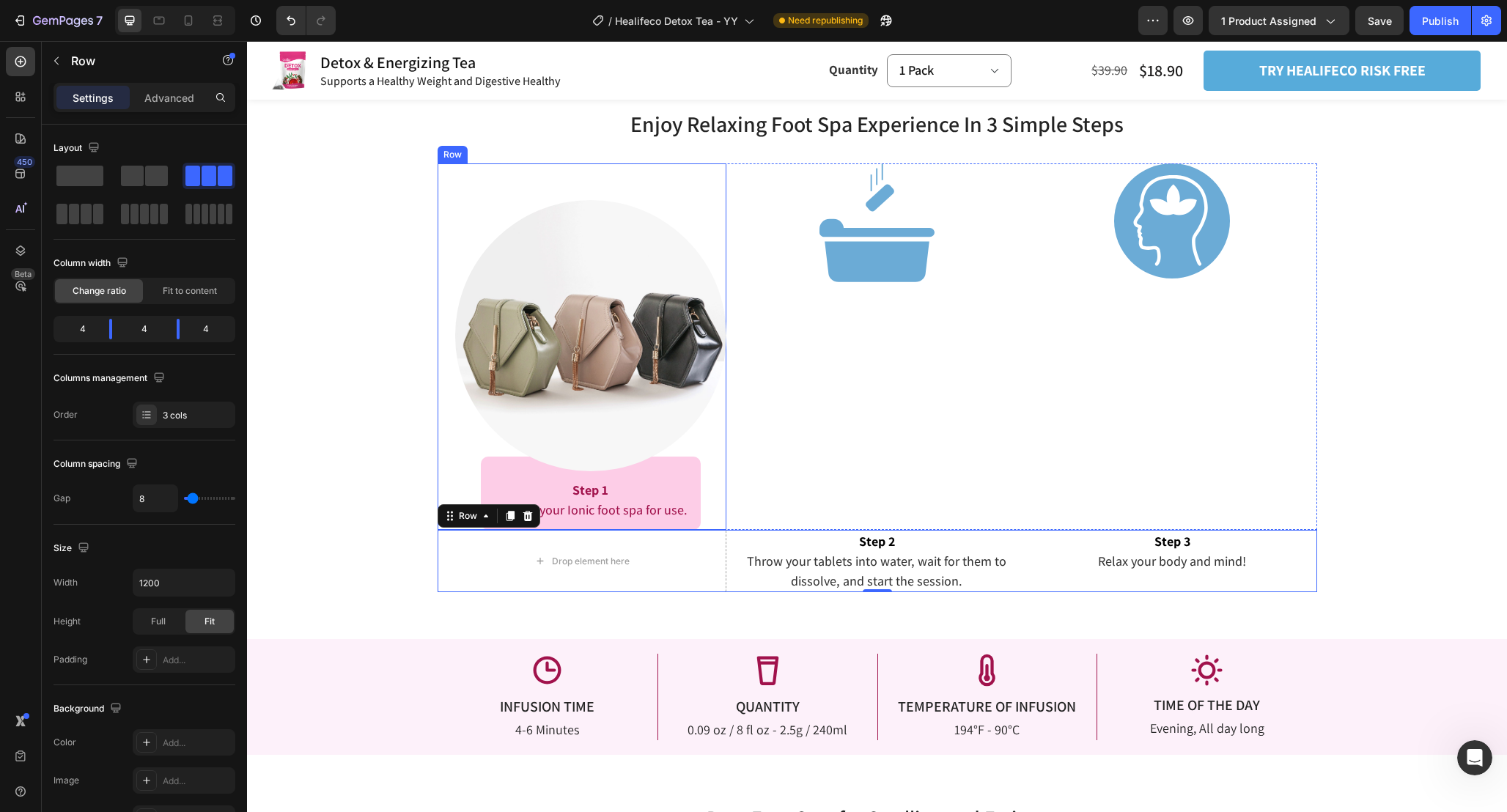
click at [723, 483] on div "Image Row Step 1 Prepare your Ionic foot spa for use. Text Block Row" at bounding box center [591, 347] width 272 height 367
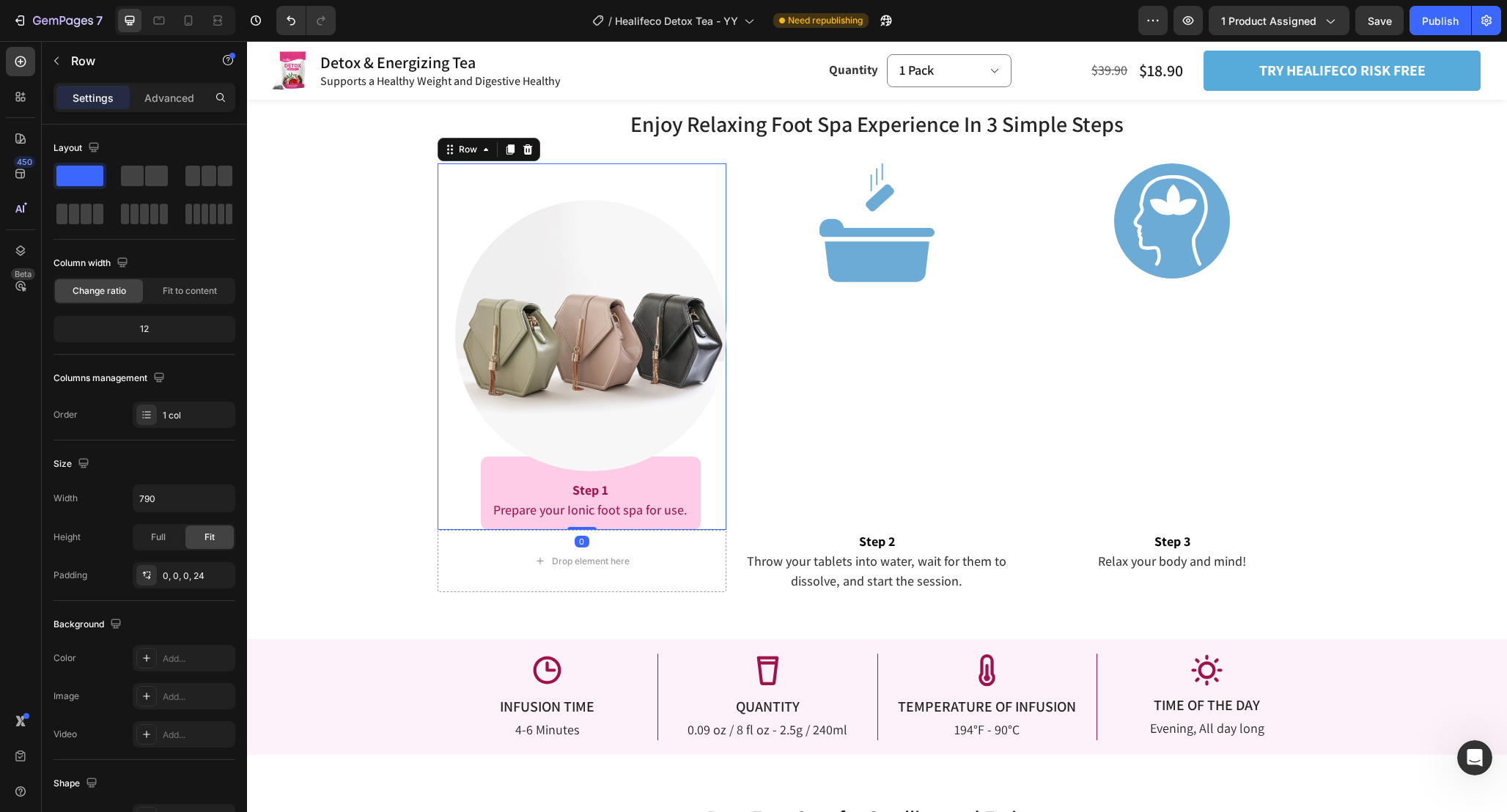
scroll to position [2292, 0]
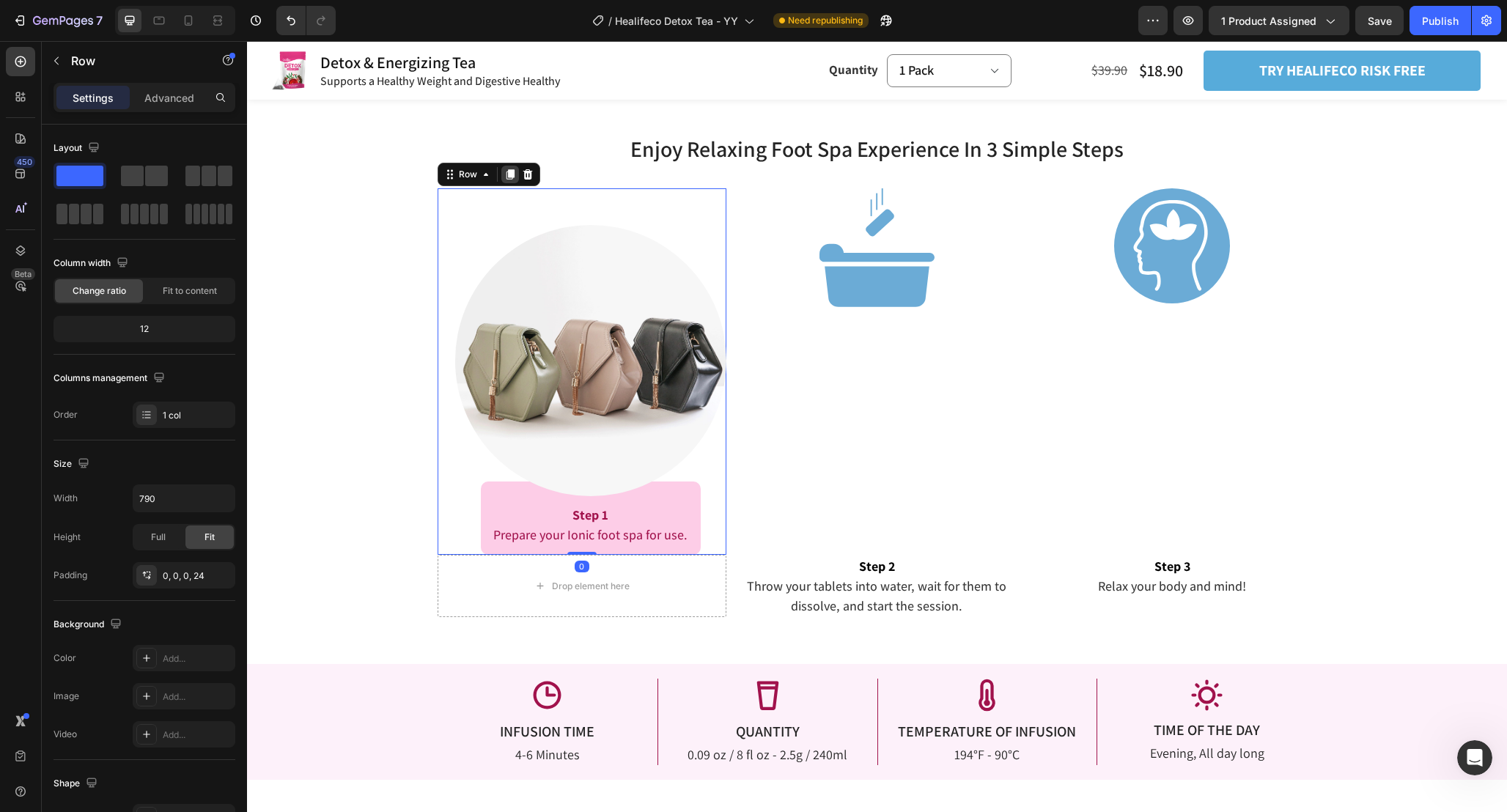
click at [505, 181] on div at bounding box center [510, 174] width 18 height 18
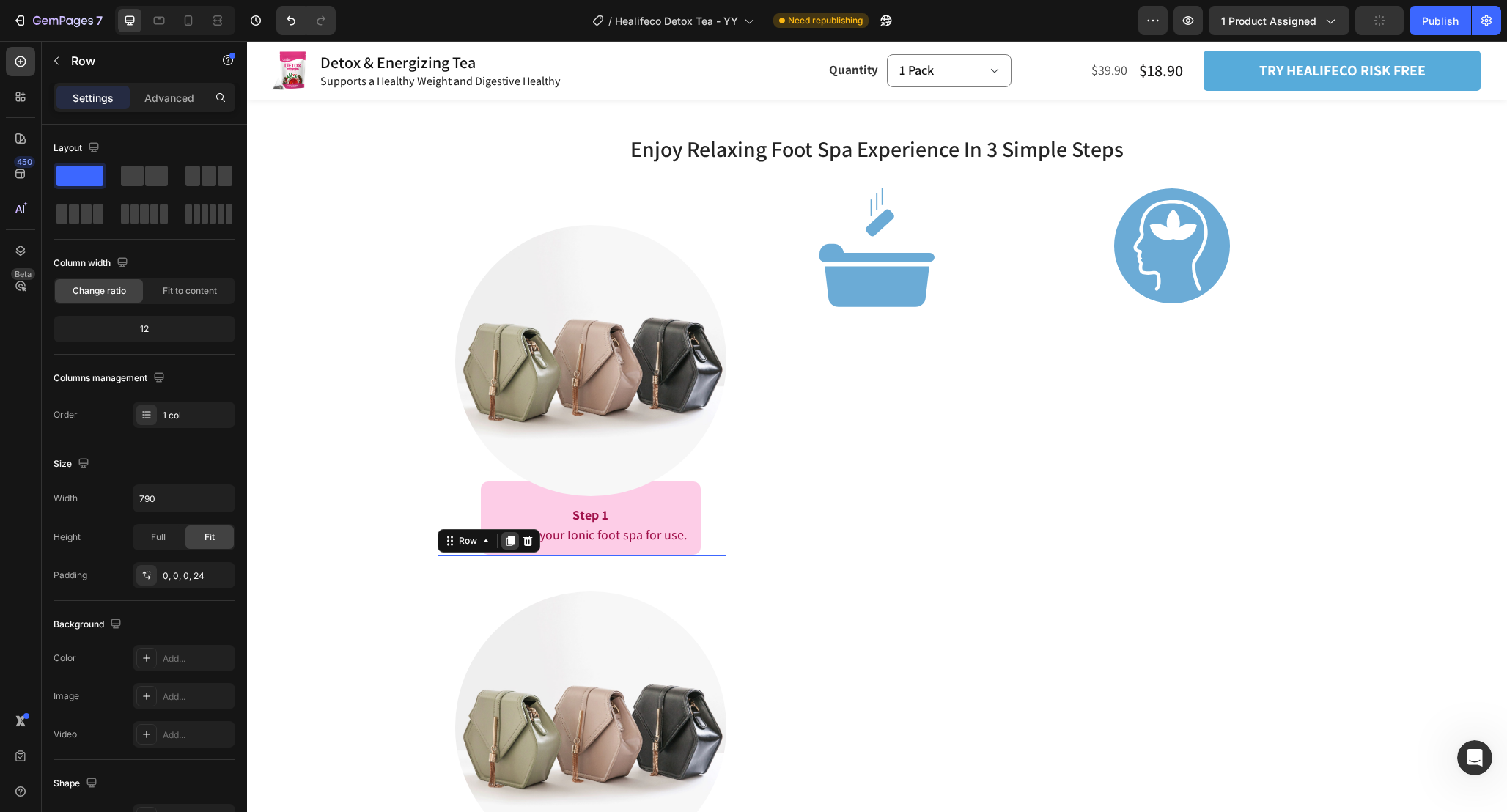
click at [504, 535] on icon at bounding box center [510, 540] width 12 height 12
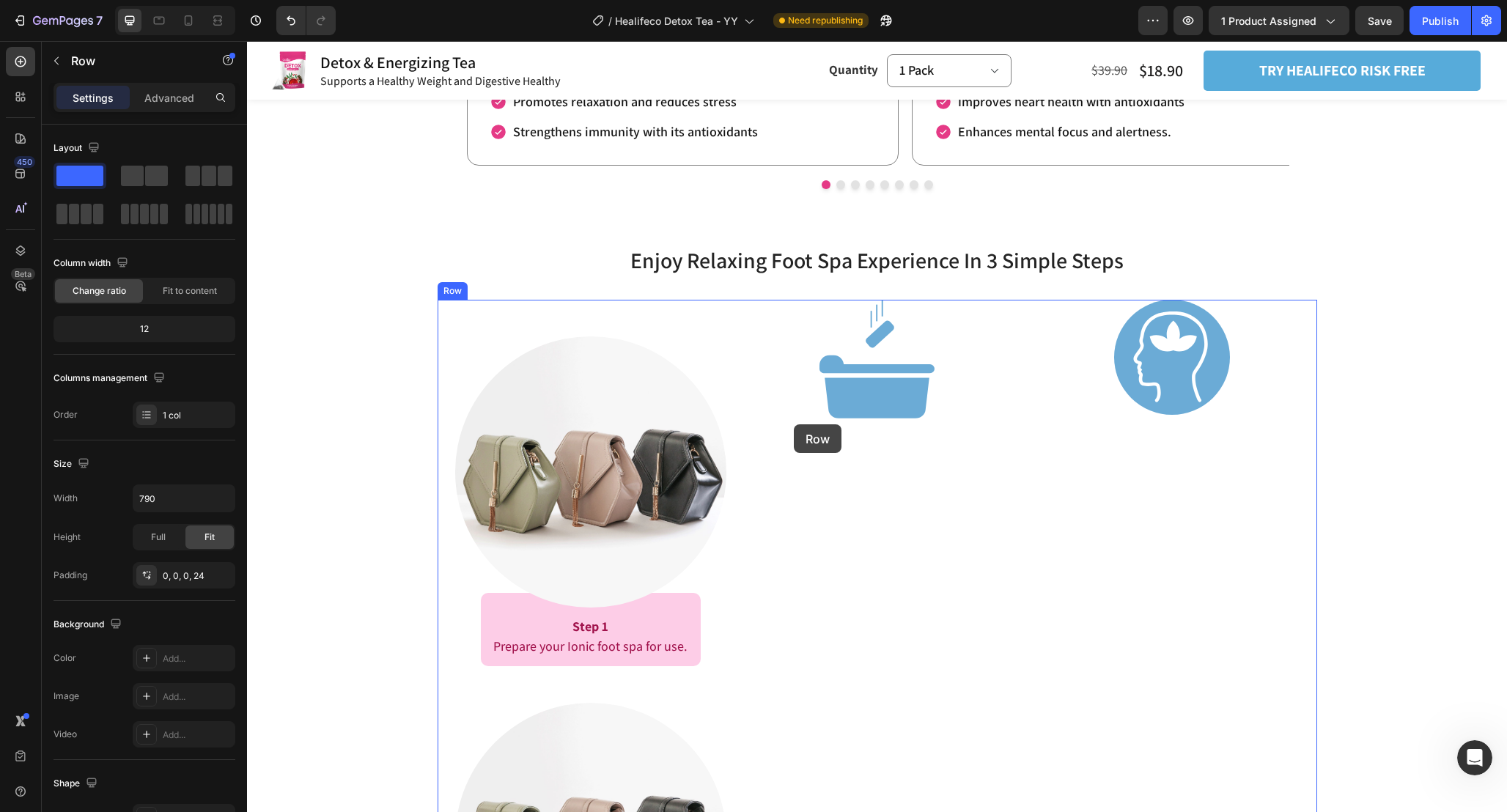
scroll to position [2082, 0]
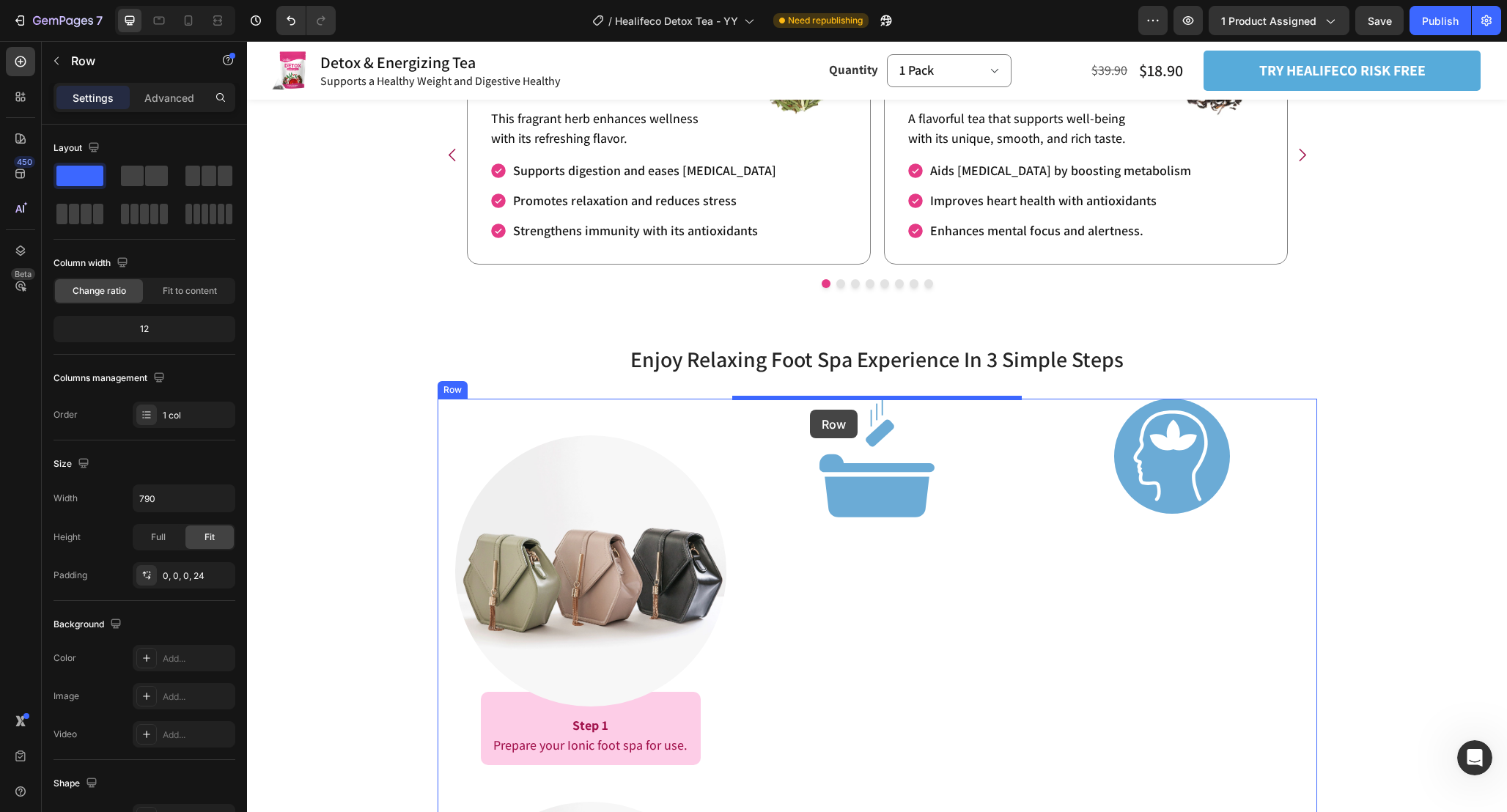
drag, startPoint x: 451, startPoint y: 669, endPoint x: 810, endPoint y: 409, distance: 443.3
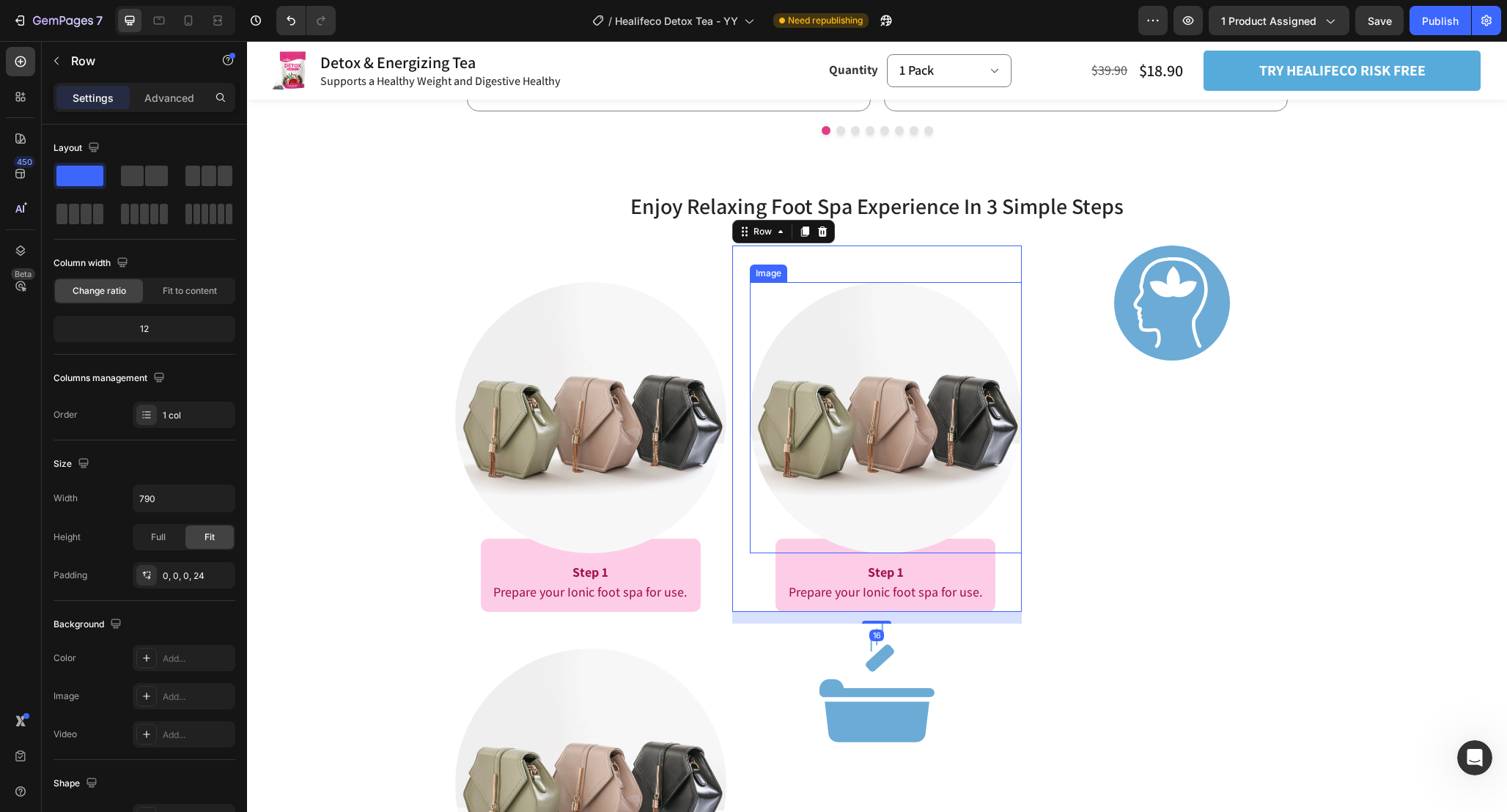
scroll to position [2237, 0]
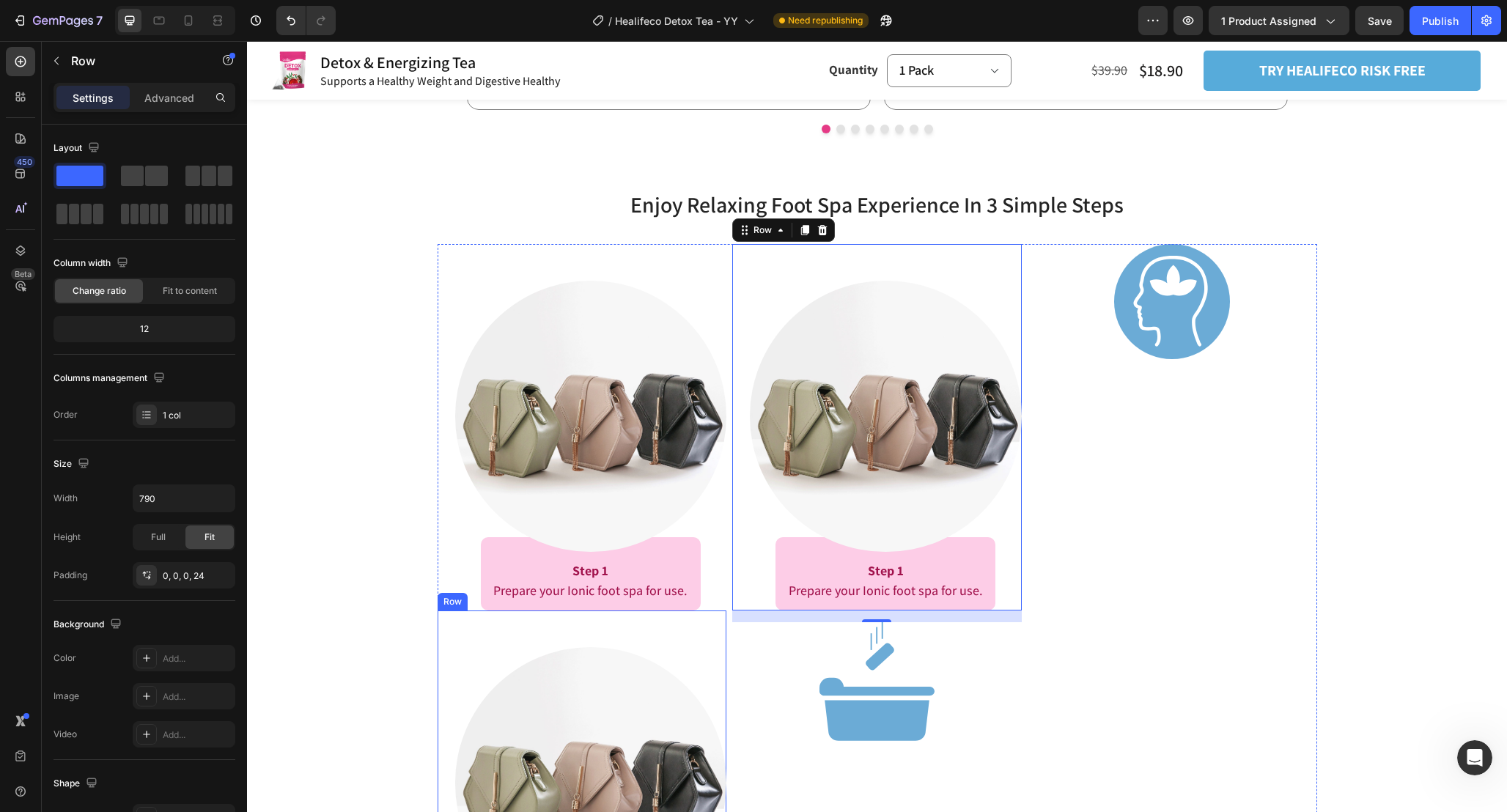
click at [712, 632] on div "Image Row Step 1 Prepare your Ionic foot spa for use. Text Block Row" at bounding box center [591, 794] width 272 height 367
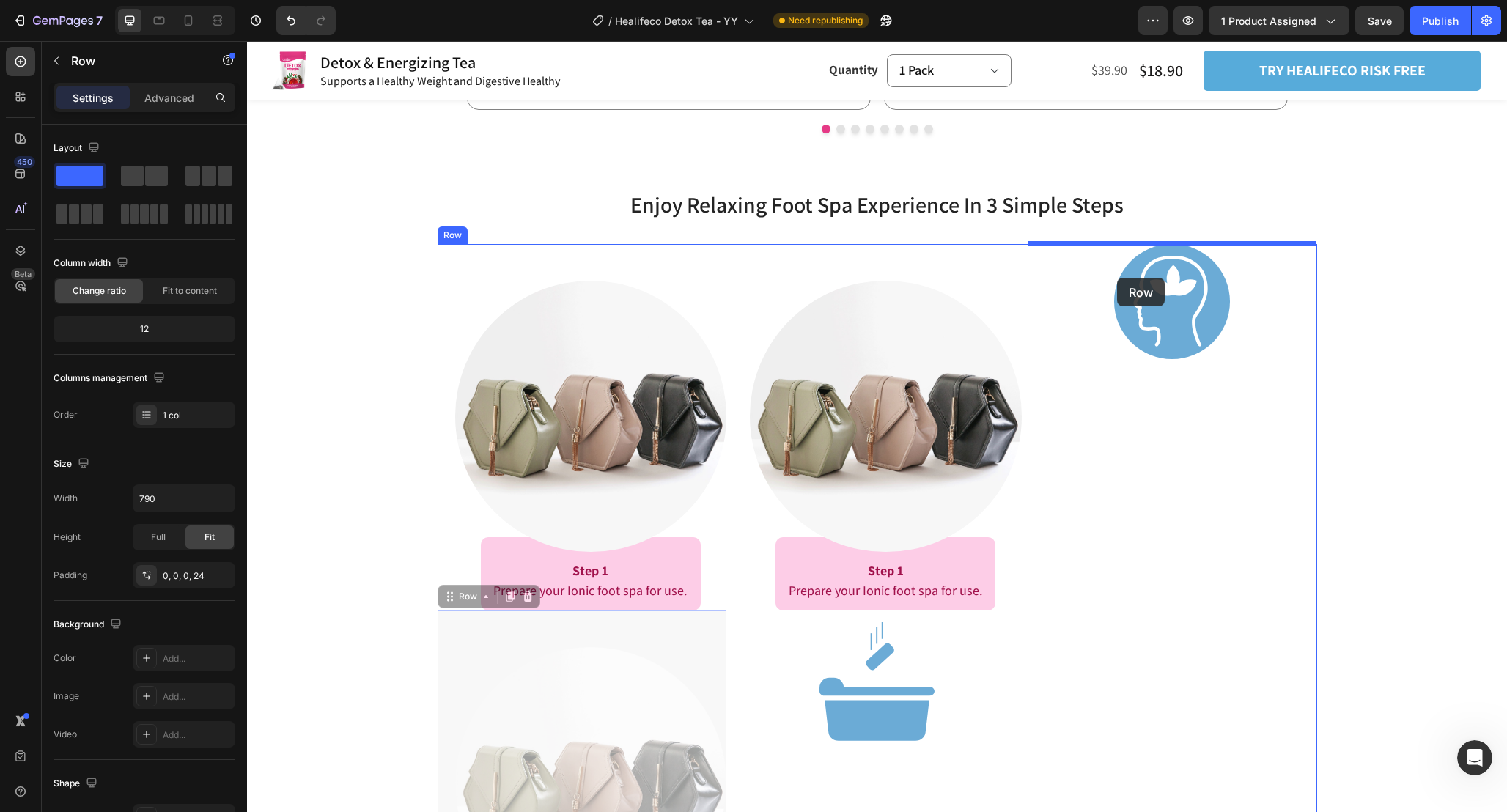
drag, startPoint x: 455, startPoint y: 603, endPoint x: 1121, endPoint y: 275, distance: 742.4
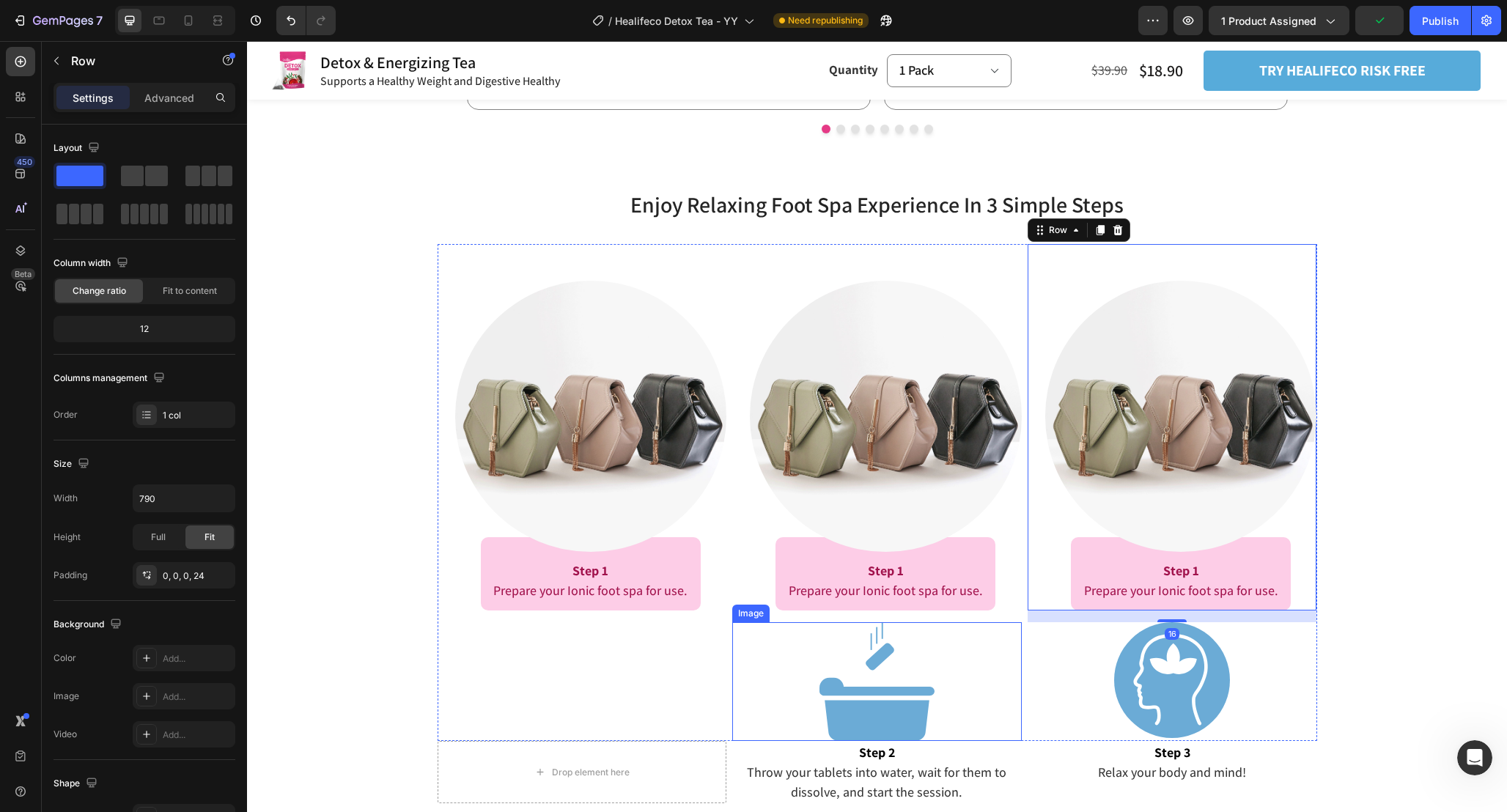
click at [971, 681] on div at bounding box center [877, 681] width 289 height 119
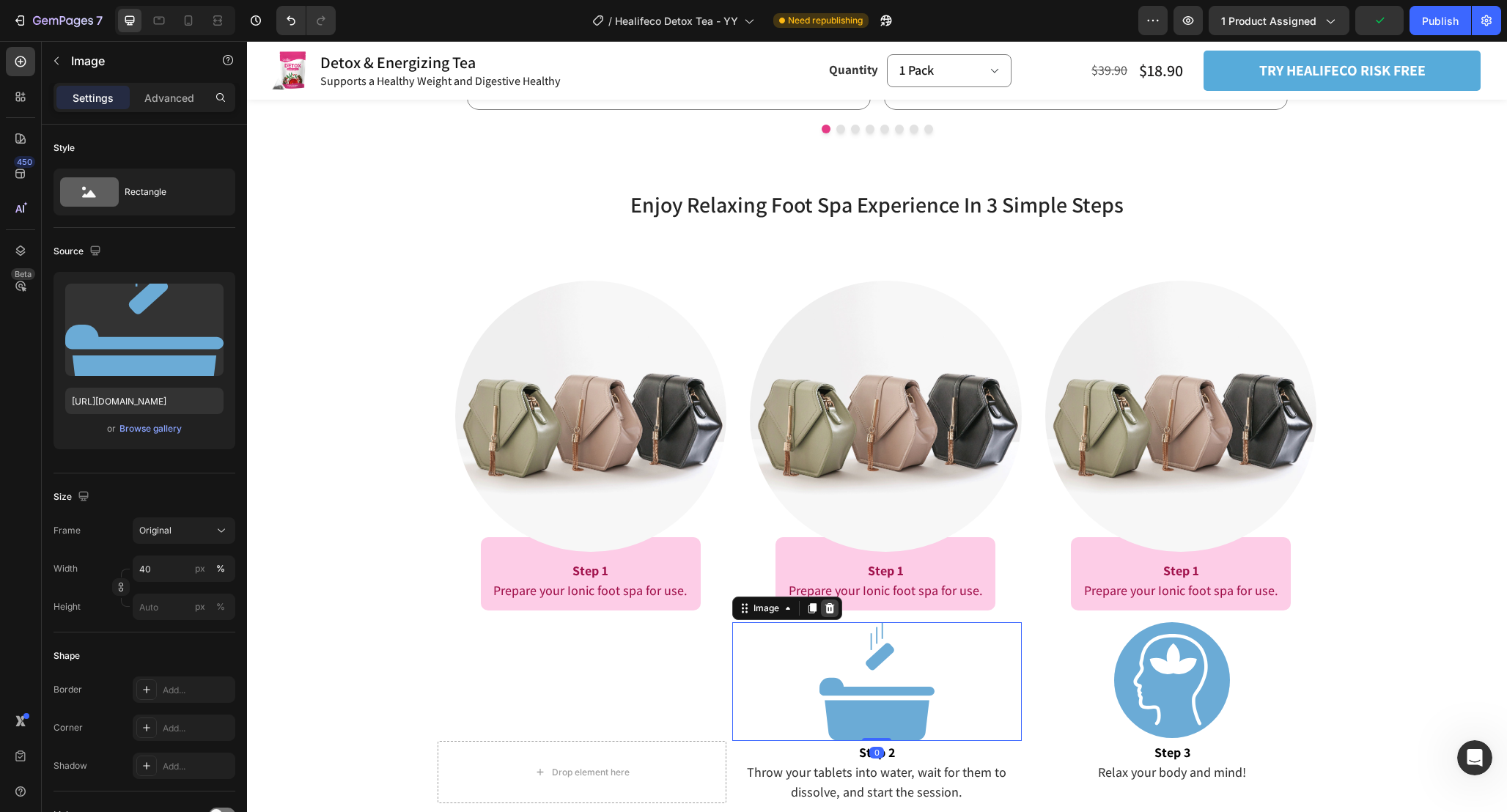
click at [832, 607] on icon at bounding box center [830, 607] width 9 height 10
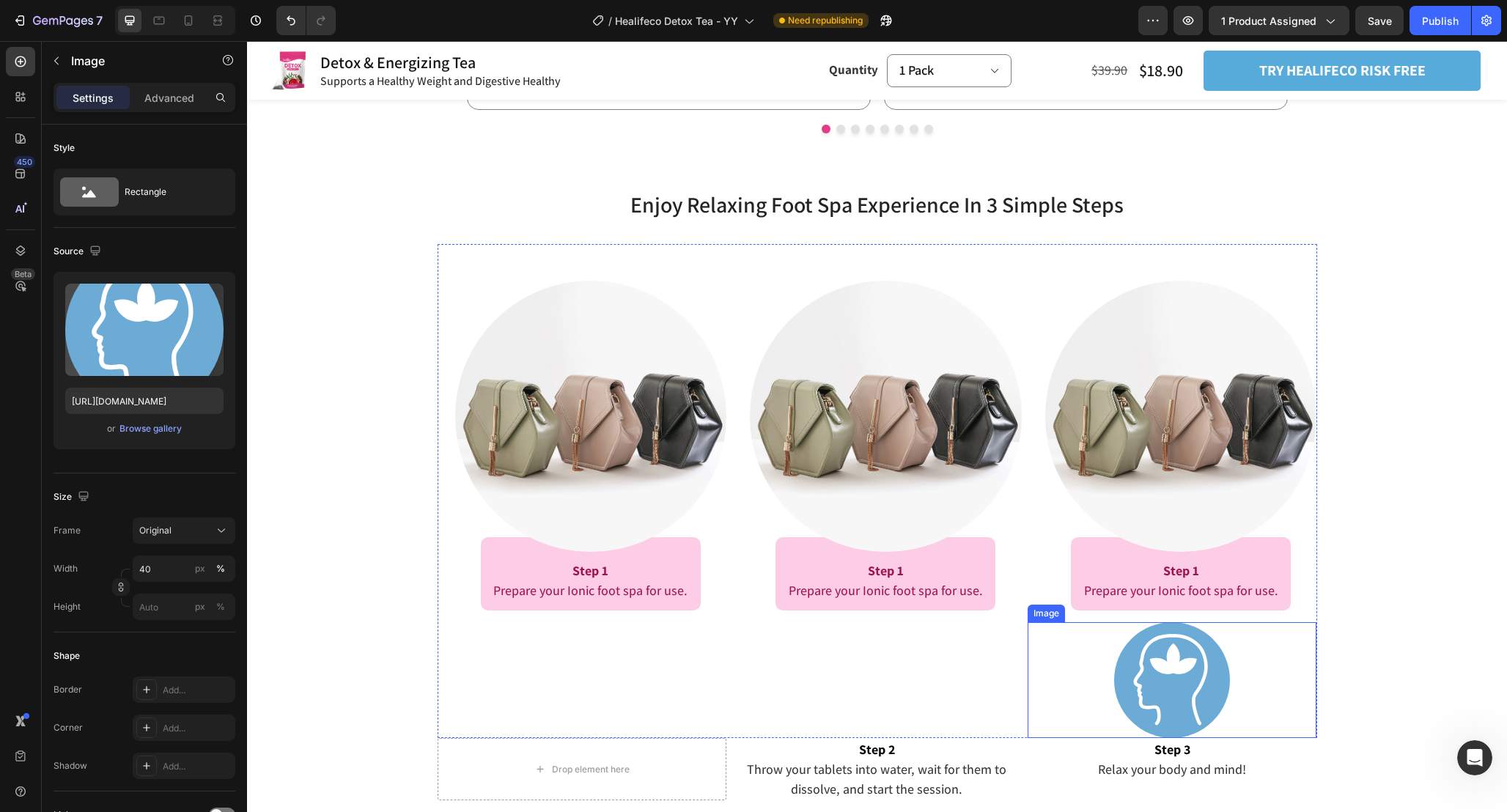
click at [1107, 656] on div at bounding box center [1172, 680] width 289 height 116
click at [1130, 607] on icon at bounding box center [1124, 608] width 12 height 12
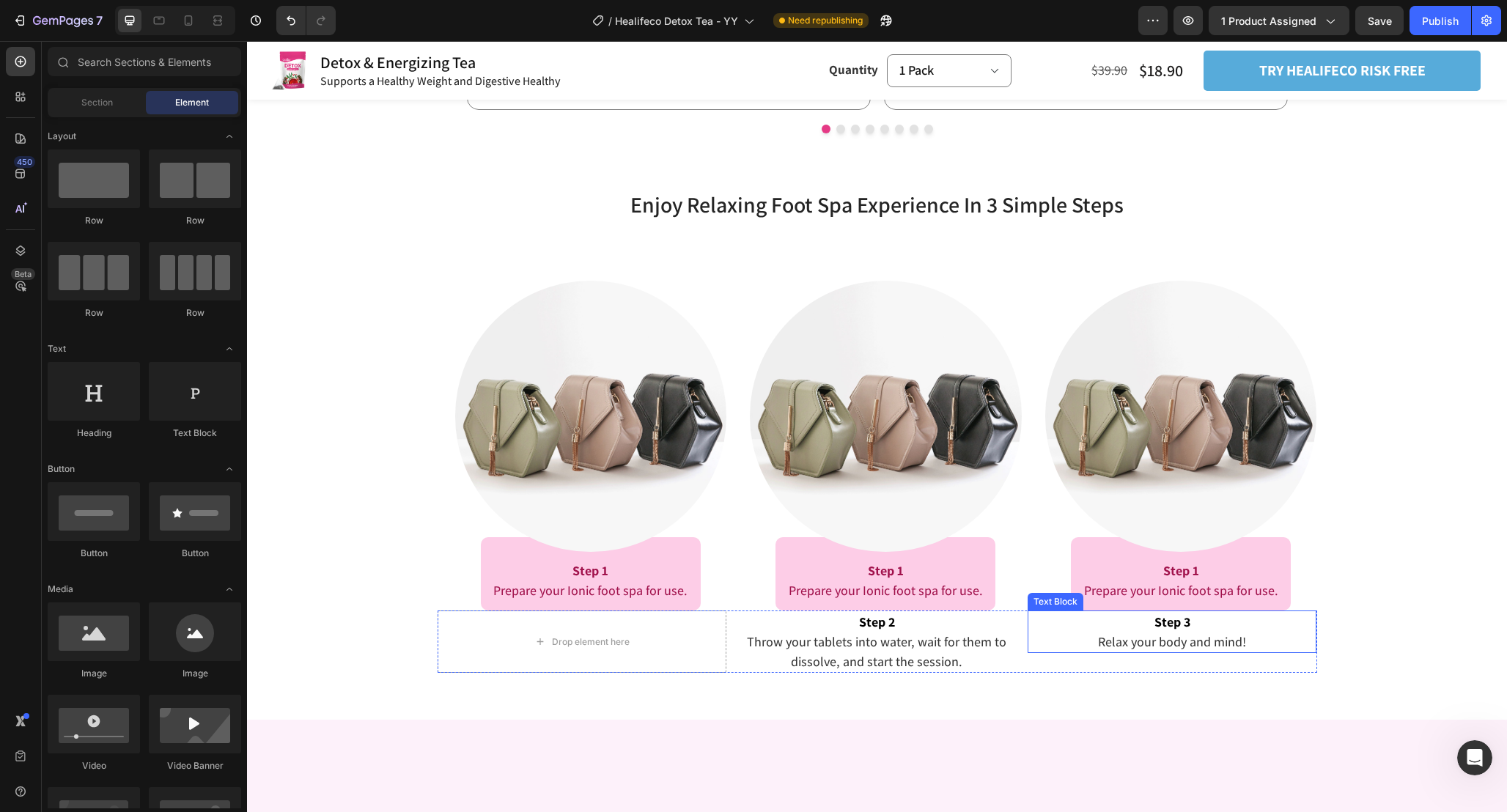
scroll to position [2249, 0]
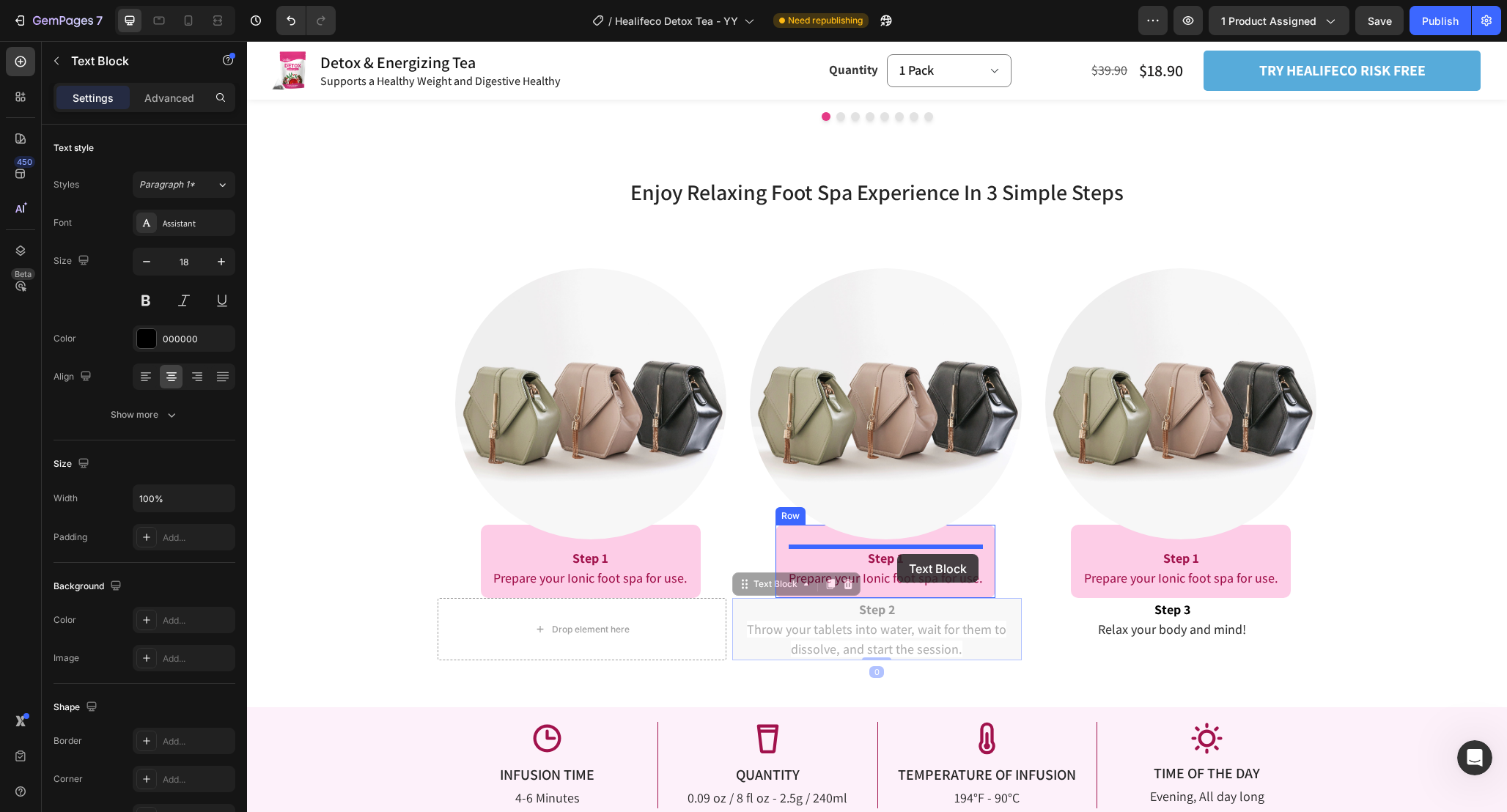
drag, startPoint x: 886, startPoint y: 612, endPoint x: 897, endPoint y: 554, distance: 59.0
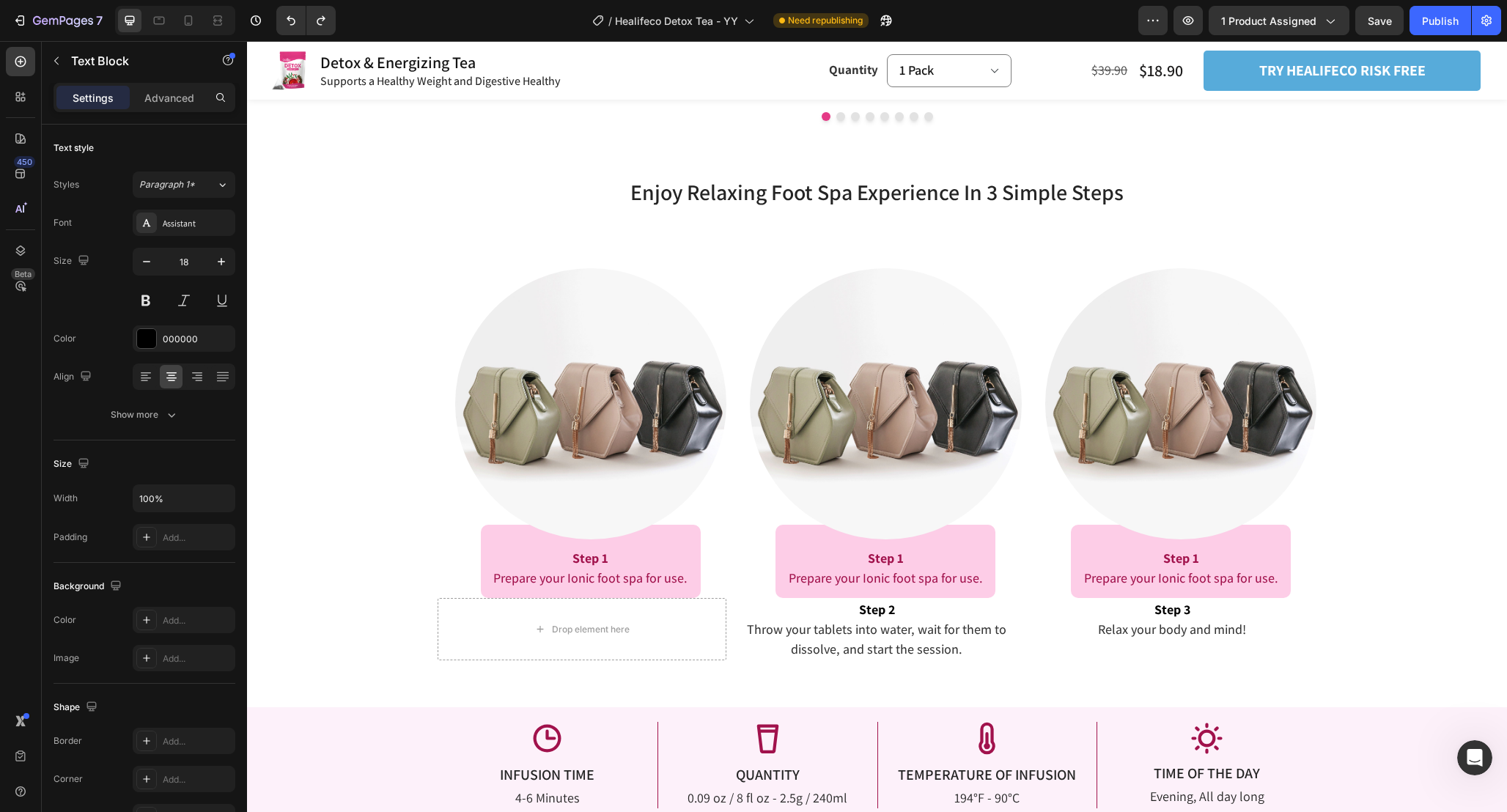
click at [917, 622] on span "Throw your tablets into water, wait for them to dissolve, and start the session." at bounding box center [876, 639] width 259 height 37
click at [724, 640] on div "Drop element here" at bounding box center [583, 630] width 289 height 63
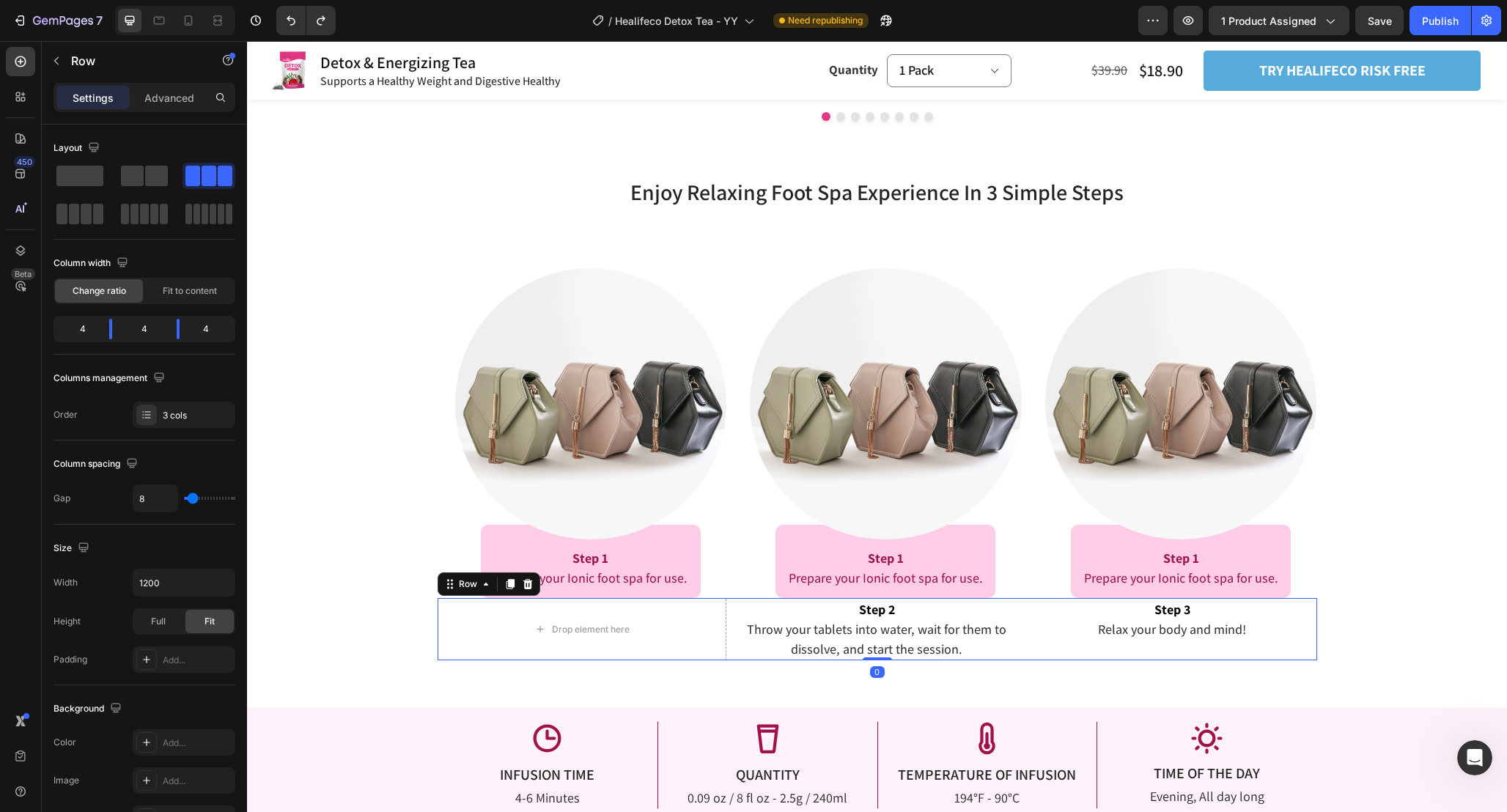
click at [729, 640] on div "Drop element here Step 2 Throw your tablets into water, wait for them to dissol…" at bounding box center [877, 630] width 879 height 63
click at [171, 99] on p "Advanced" at bounding box center [170, 98] width 50 height 16
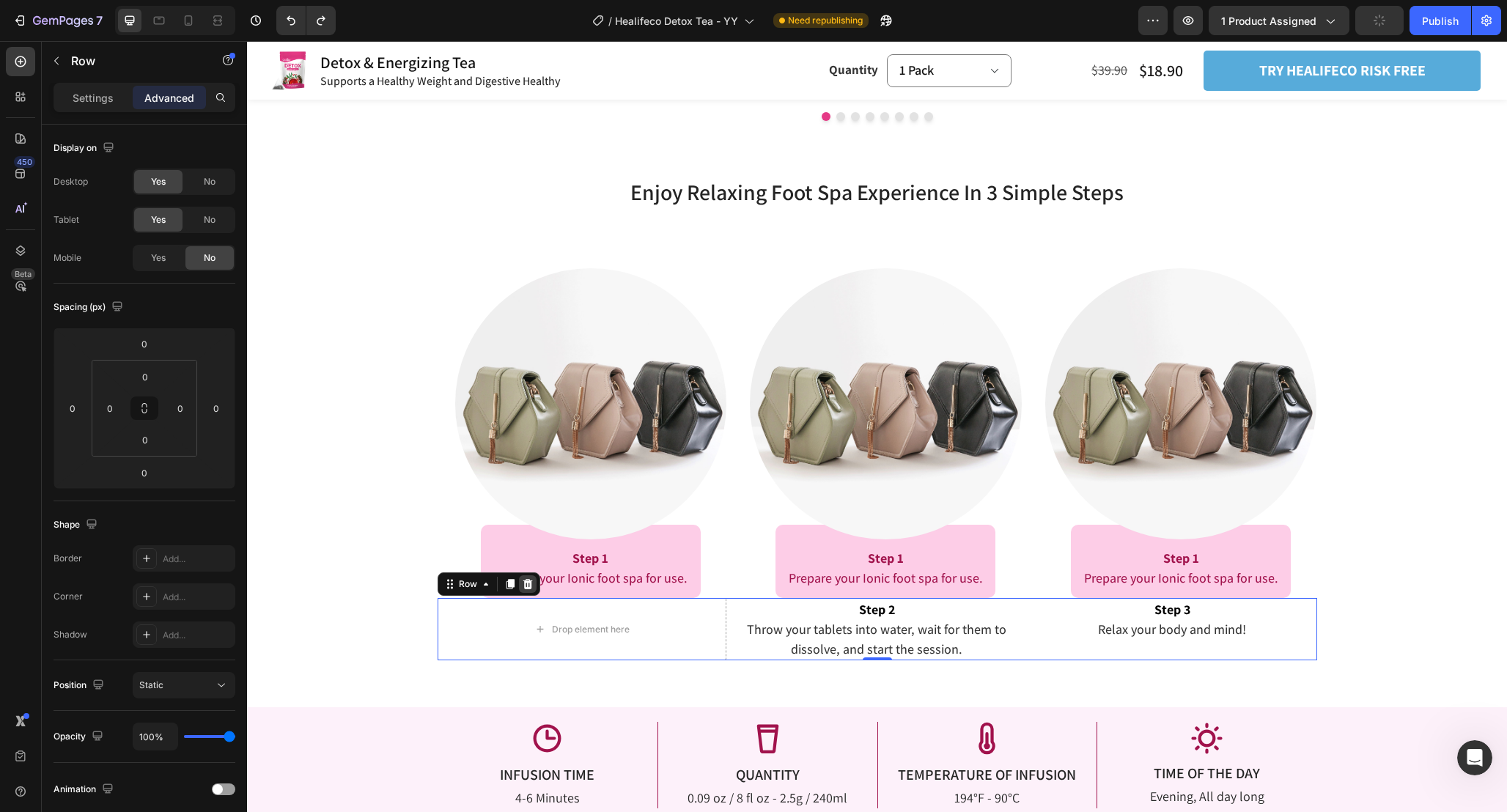
click at [529, 584] on icon at bounding box center [527, 583] width 9 height 10
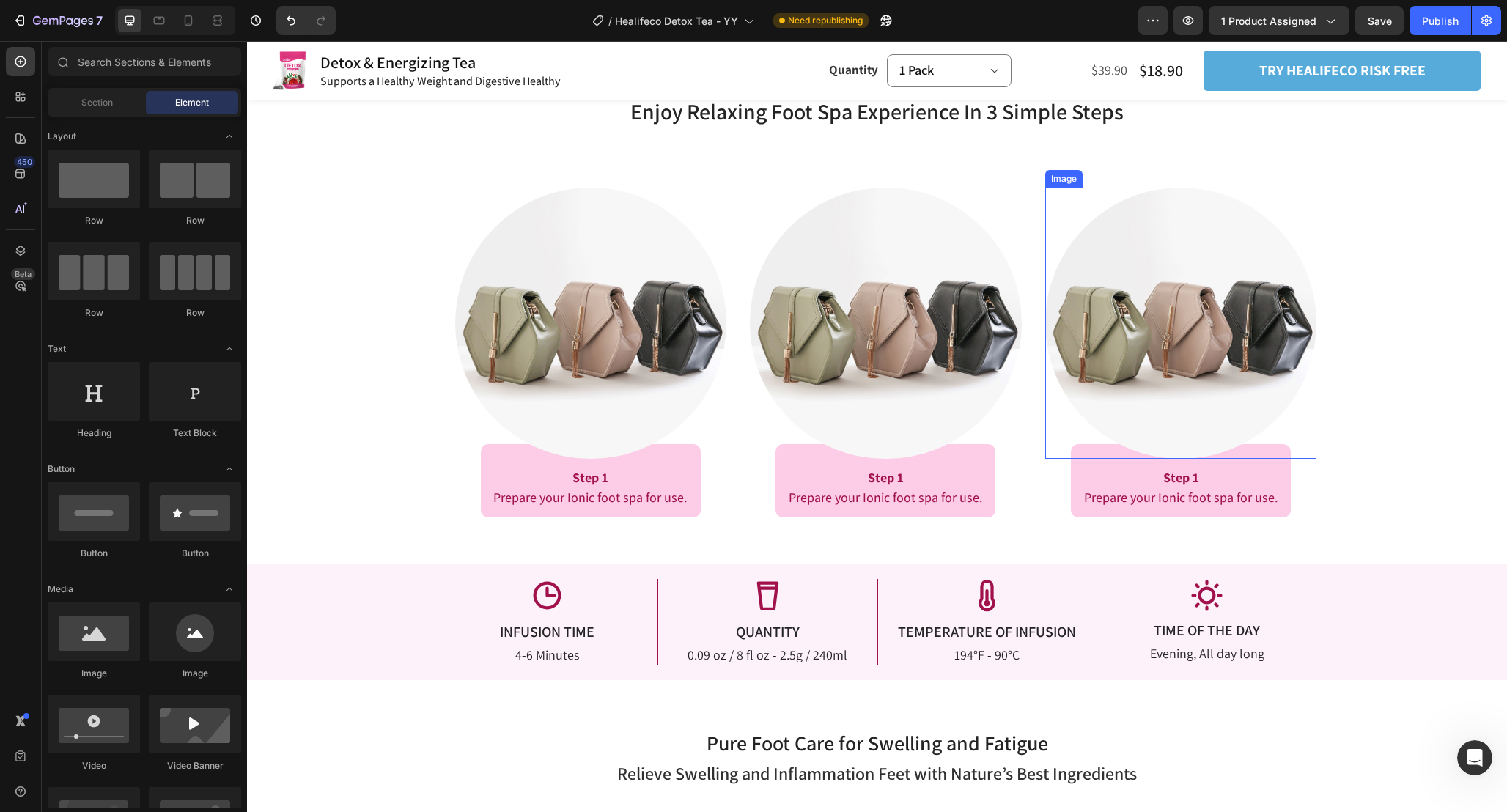
scroll to position [2348, 0]
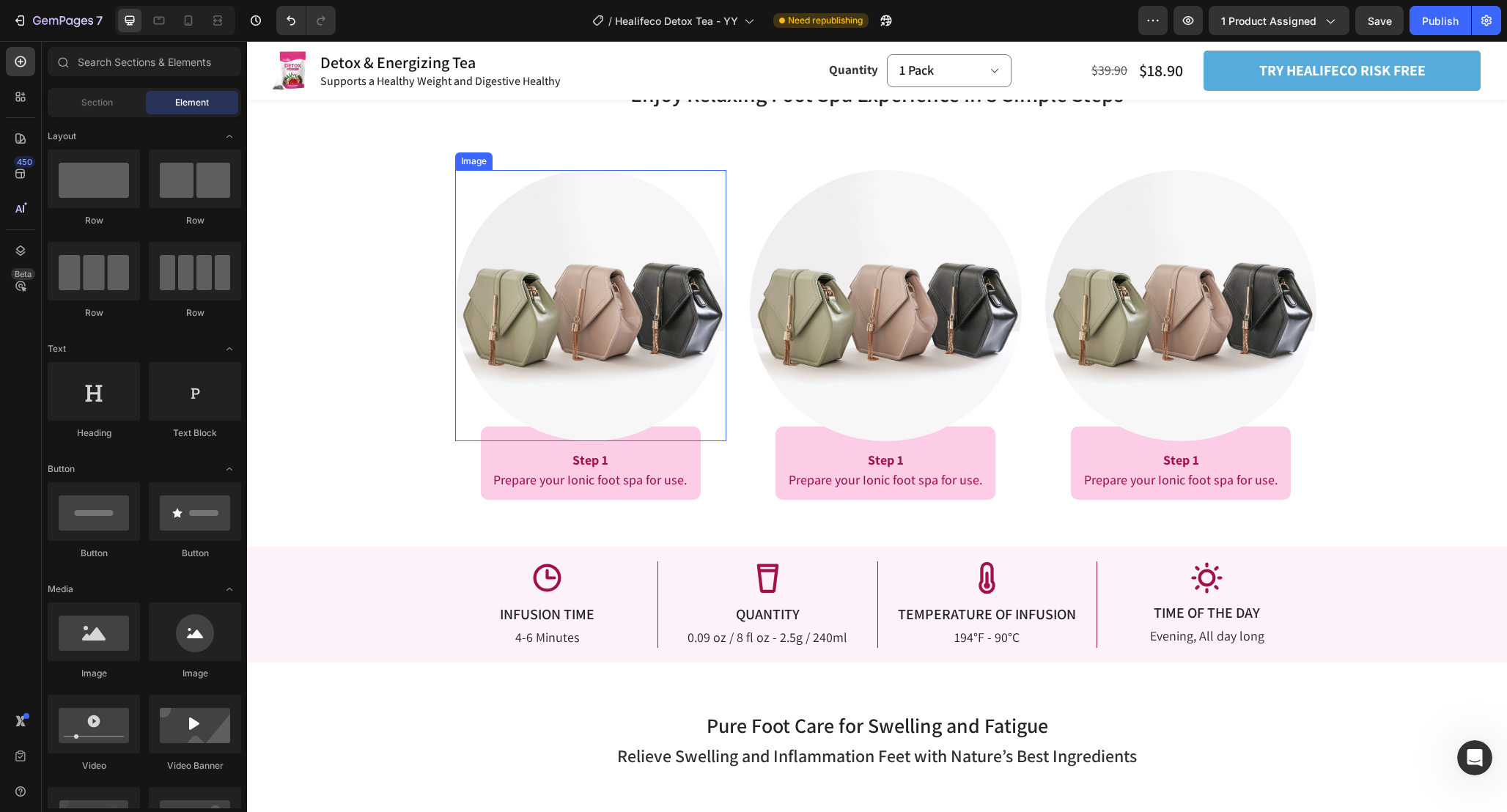
click at [612, 270] on img at bounding box center [591, 305] width 272 height 272
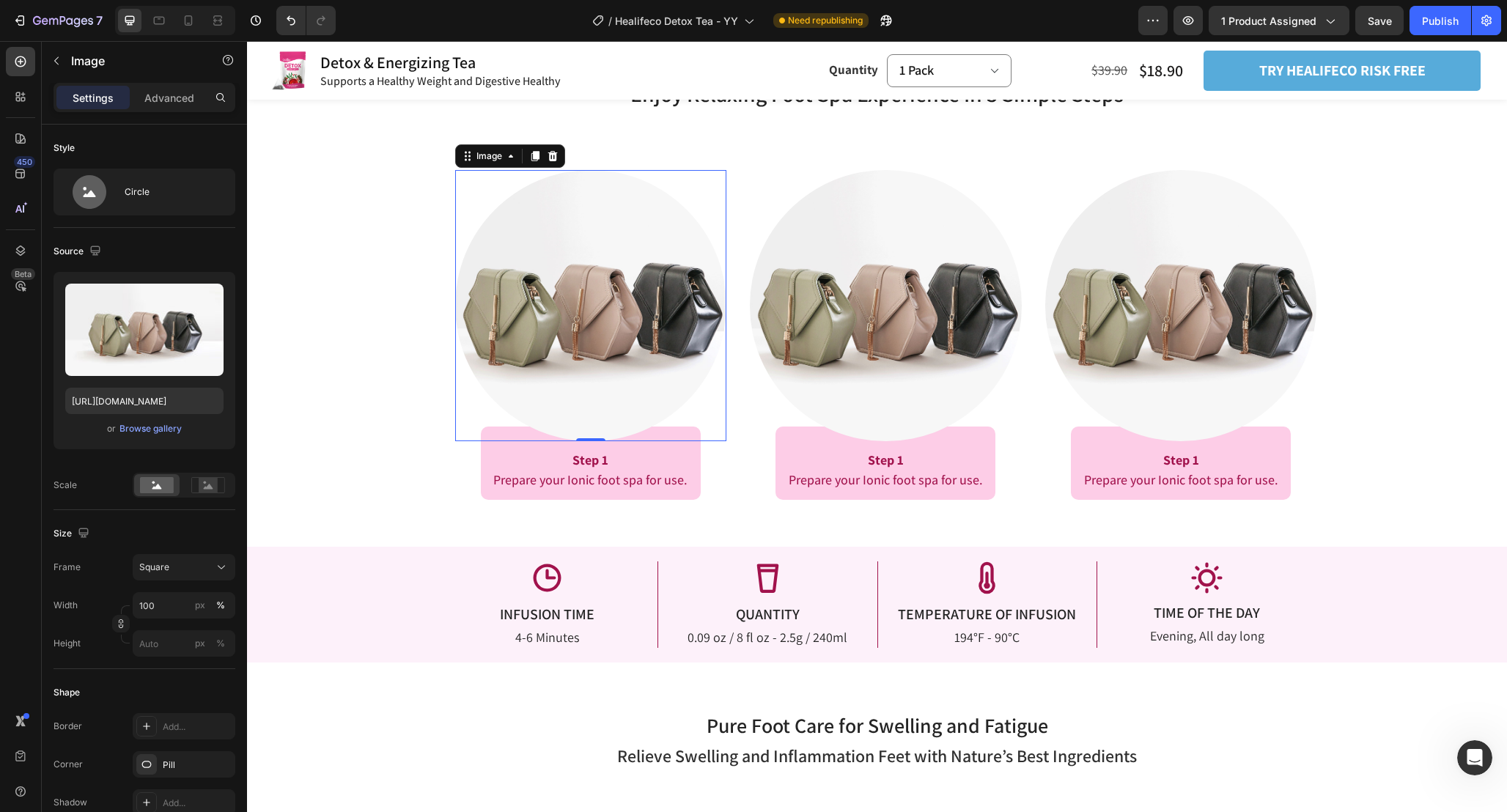
click at [567, 285] on img at bounding box center [591, 305] width 272 height 272
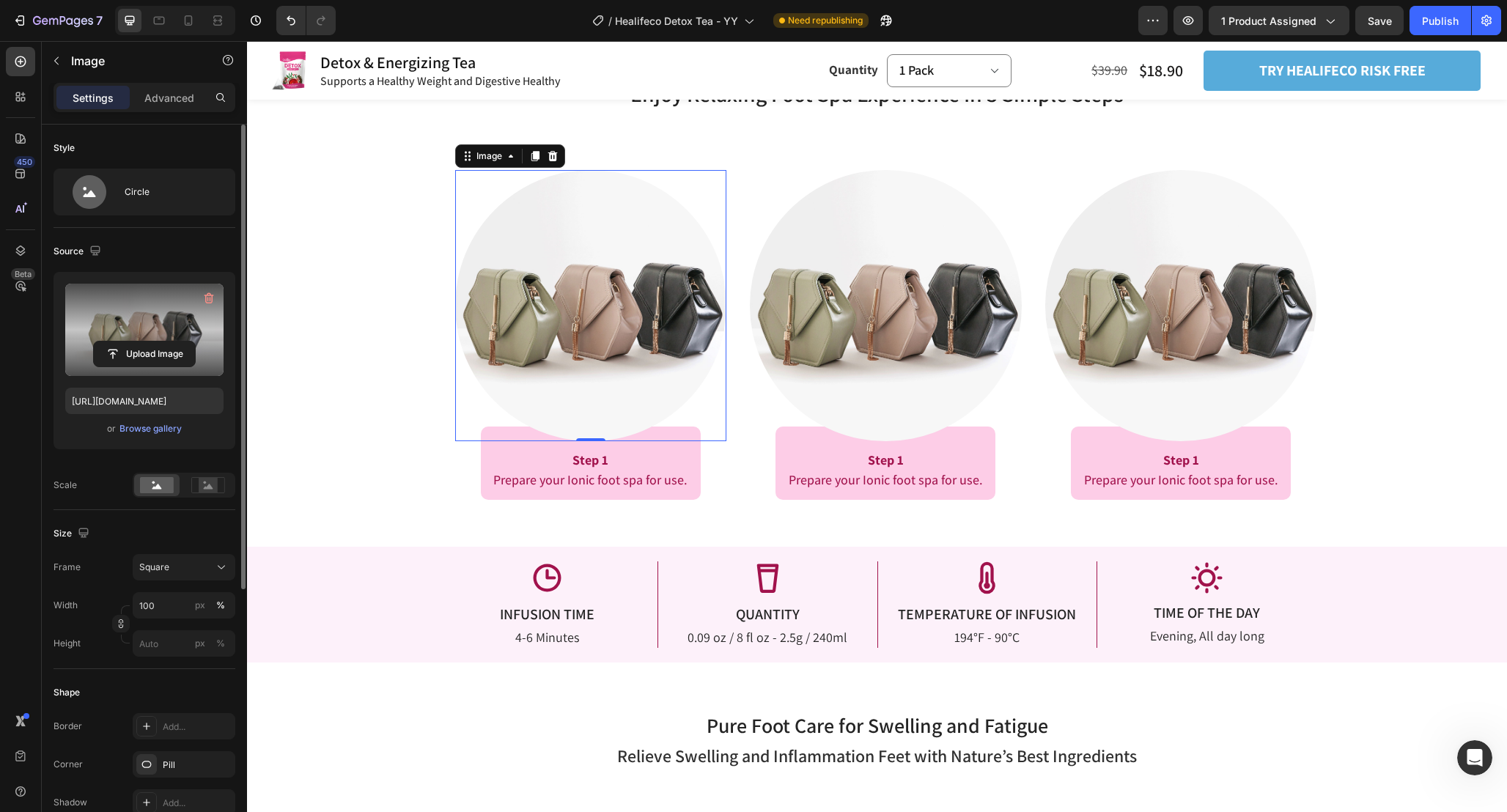
click at [161, 326] on label at bounding box center [145, 330] width 159 height 92
click at [161, 342] on input "file" at bounding box center [145, 354] width 101 height 25
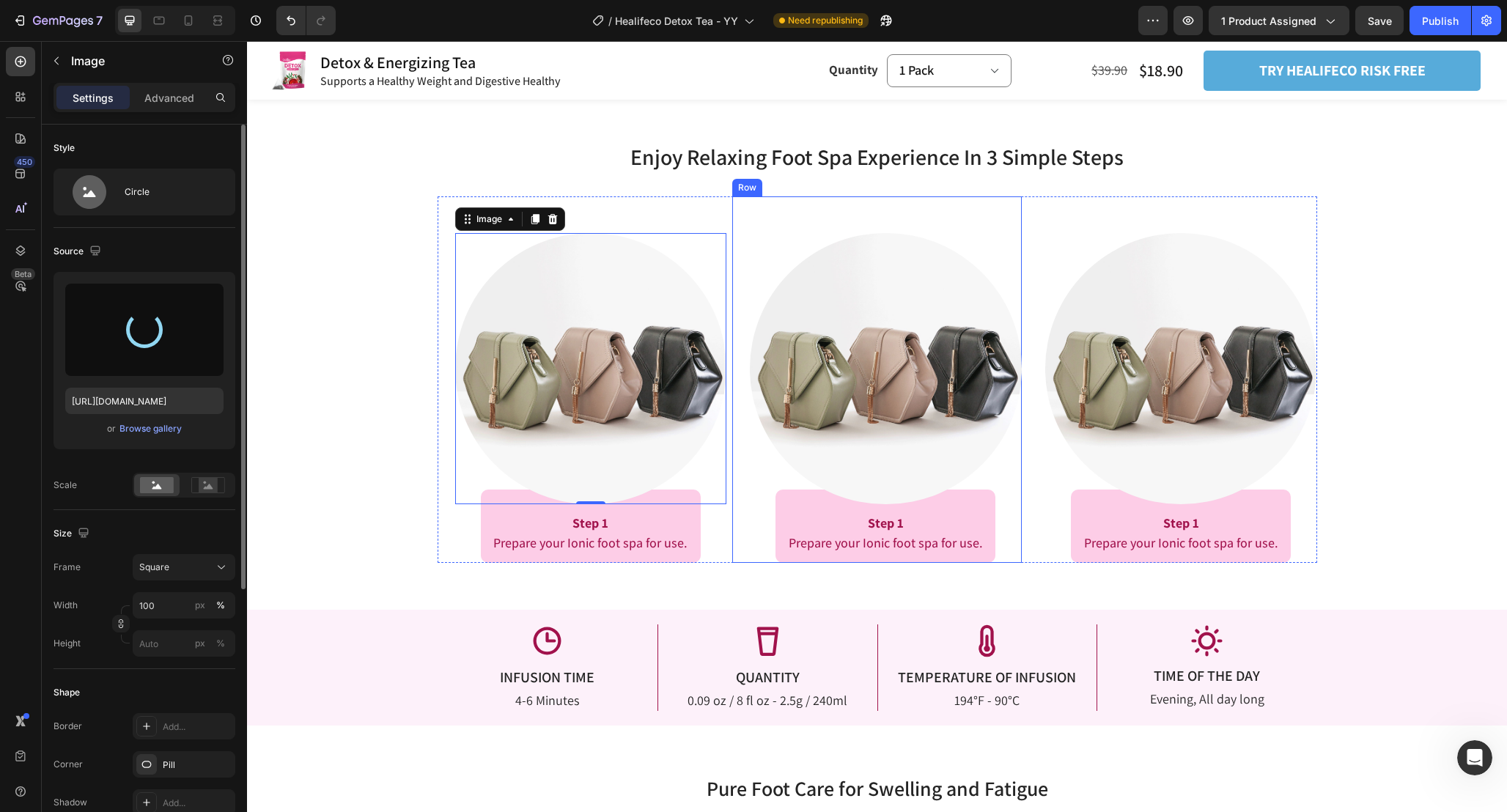
scroll to position [2282, 0]
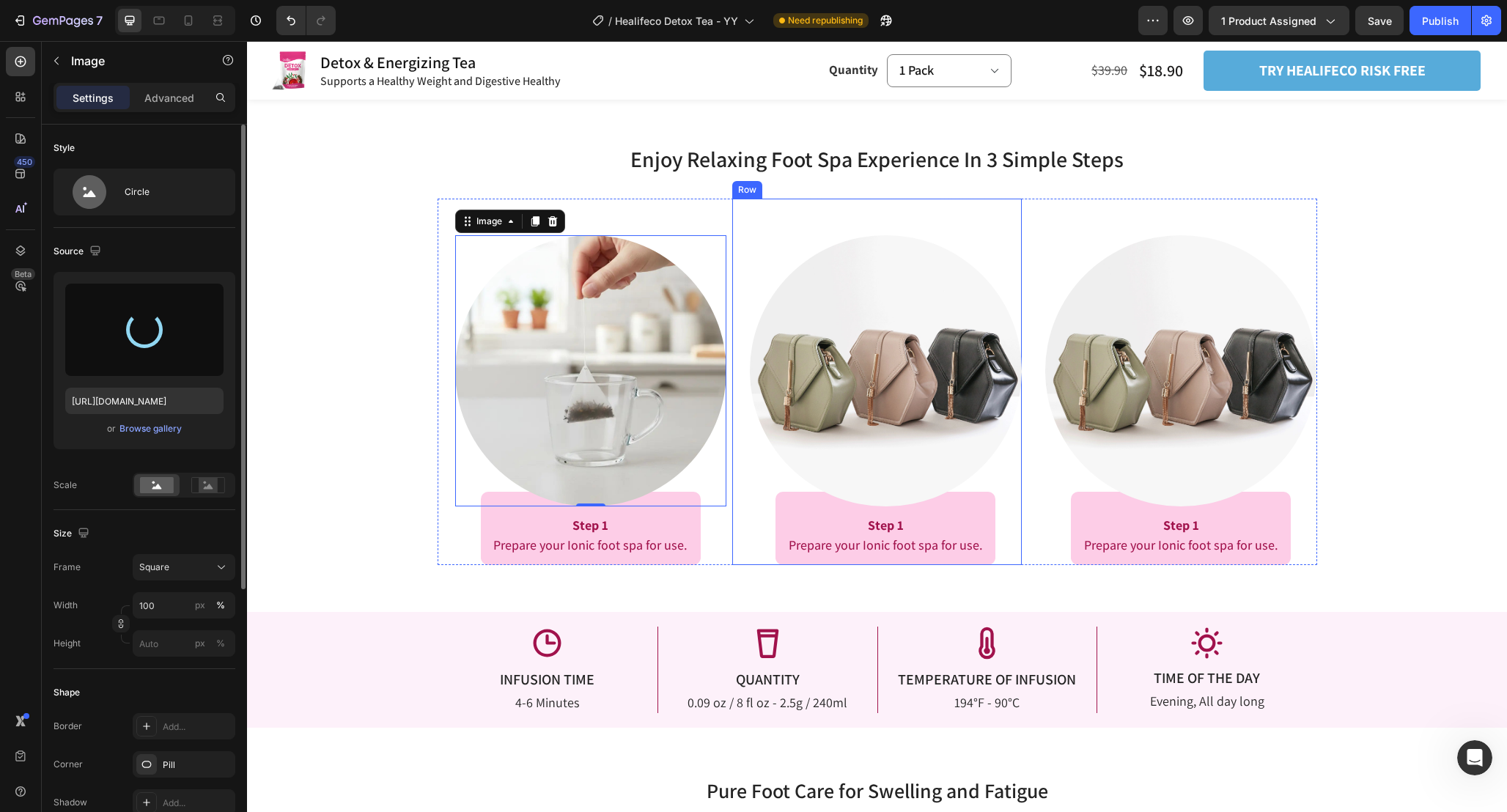
type input "https://cdn.shopify.com/s/files/1/0665/9355/4687/files/gempages_464015395364275…"
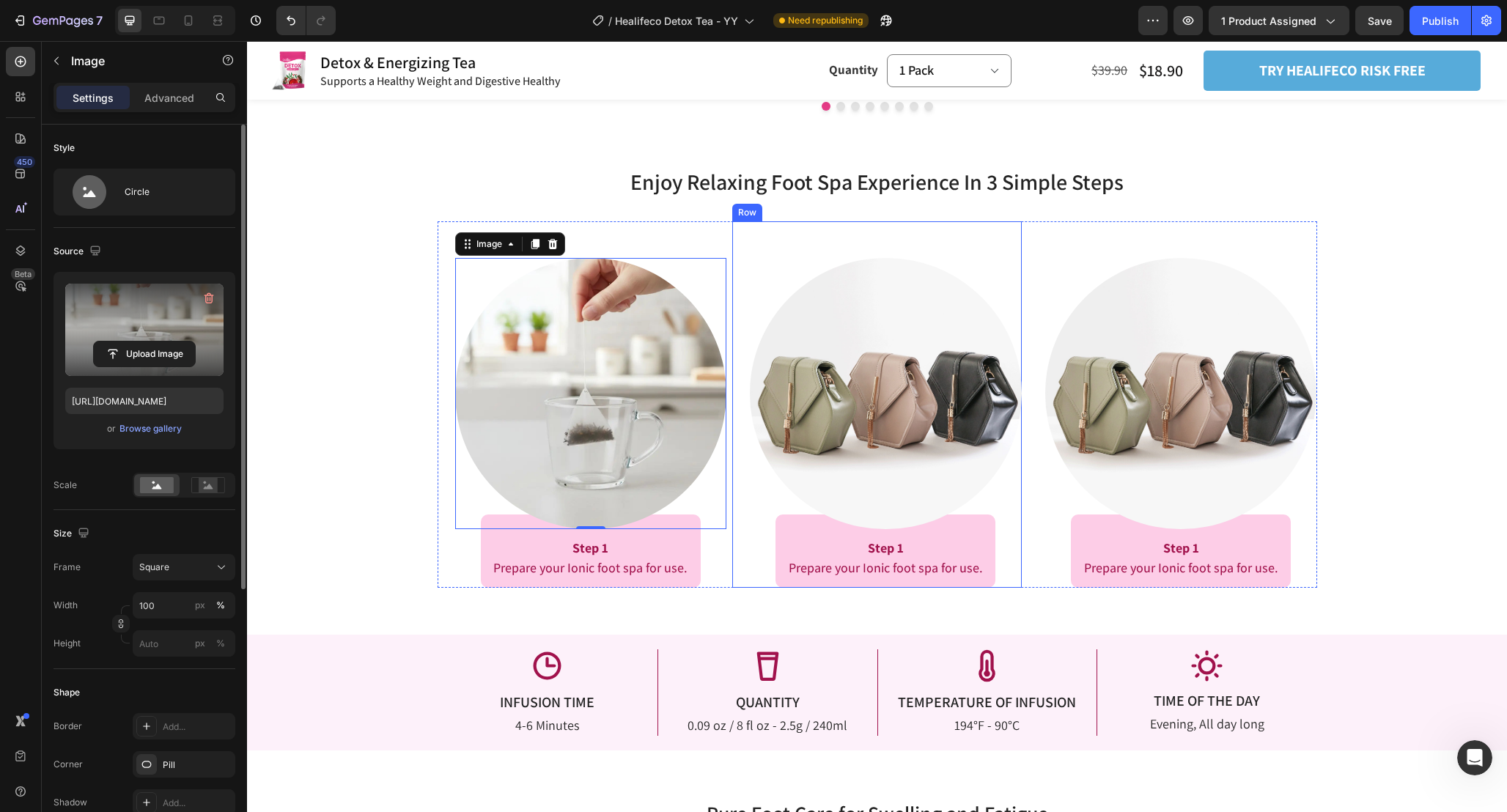
scroll to position [2258, 0]
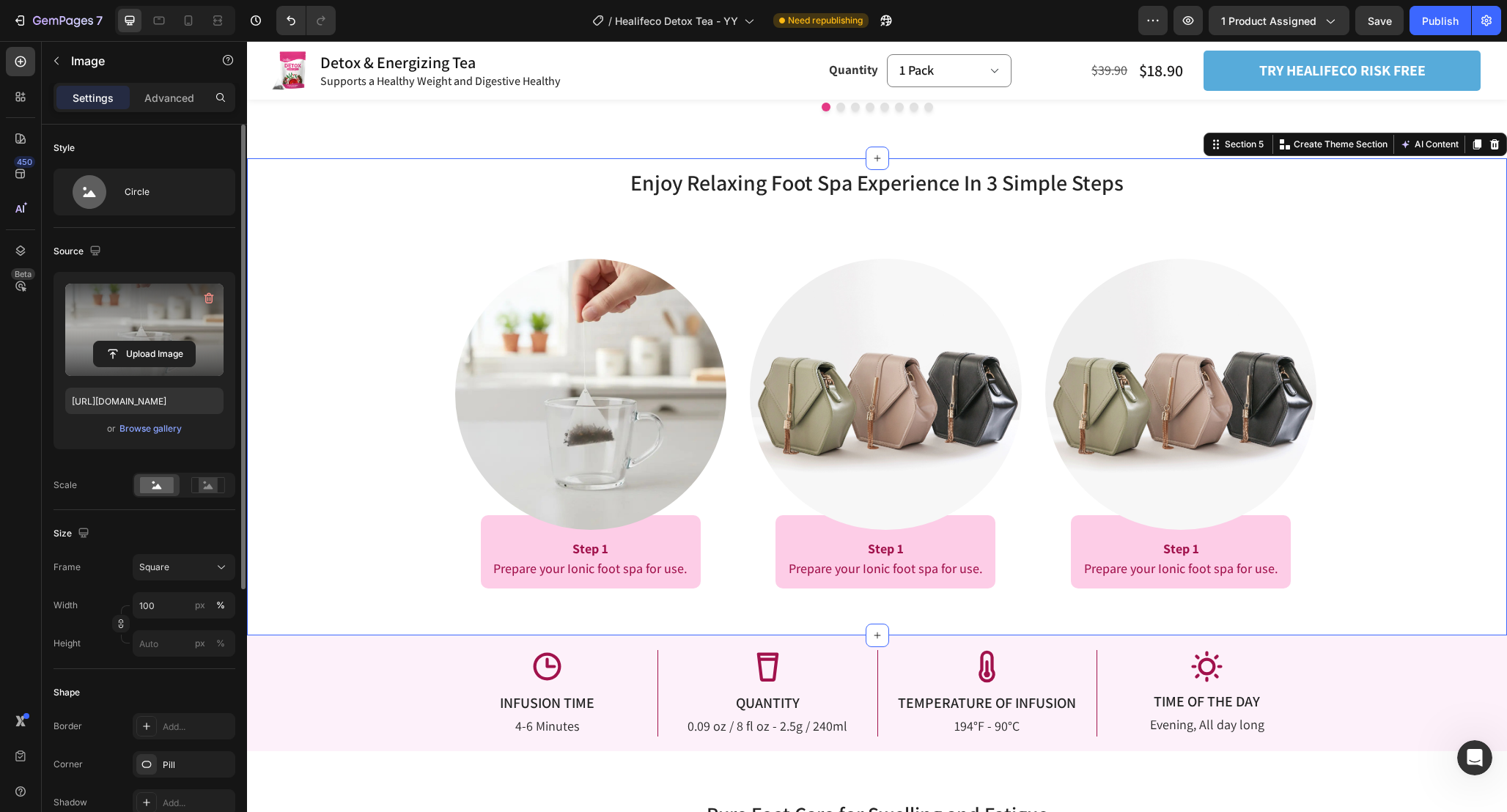
click at [409, 441] on div "Enjoy Relaxing Foot Spa Experience In 3 Simple Steps Heading Enjoy Relaxing Foo…" at bounding box center [877, 378] width 1260 height 422
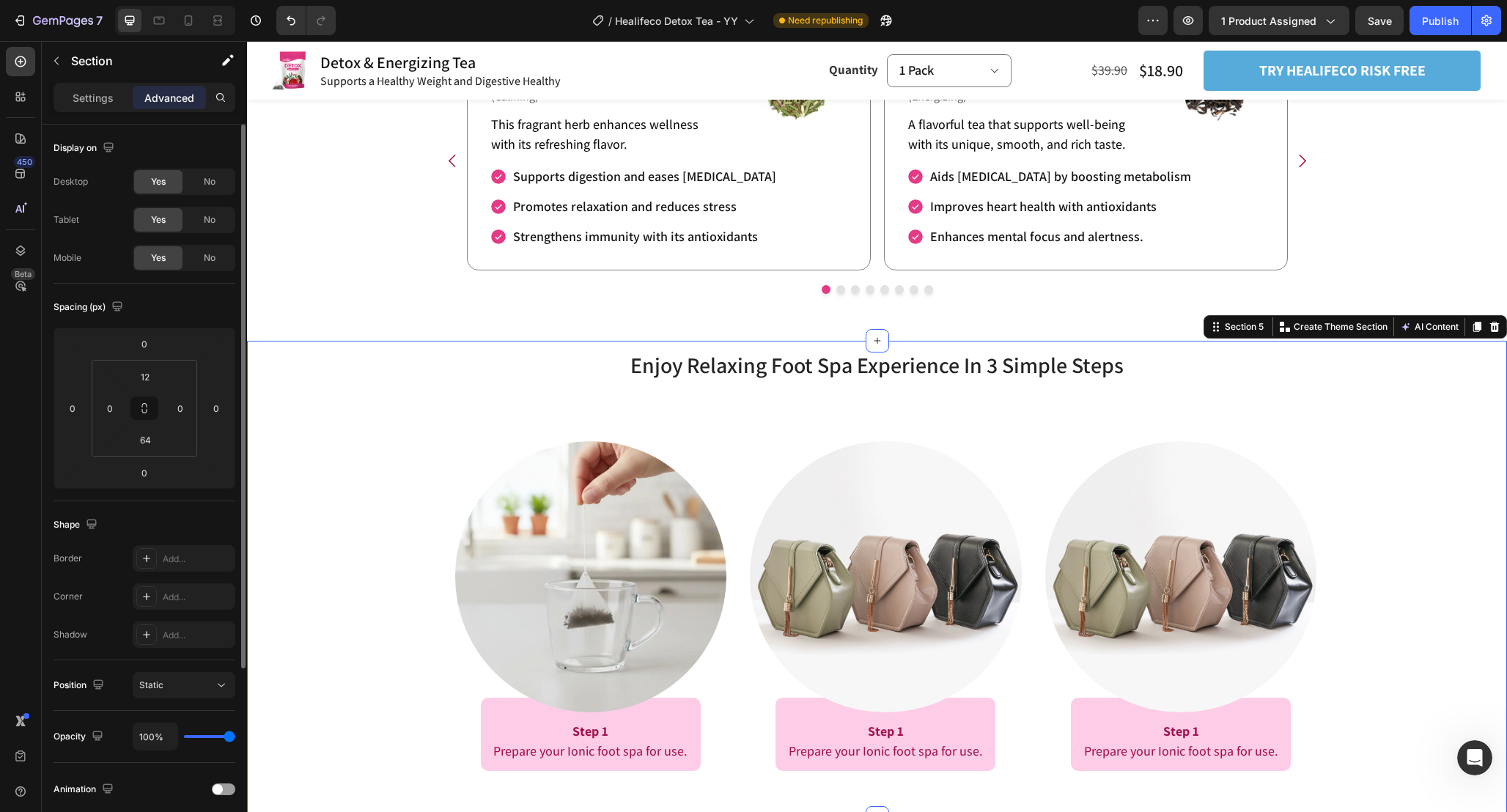
scroll to position [2217, 0]
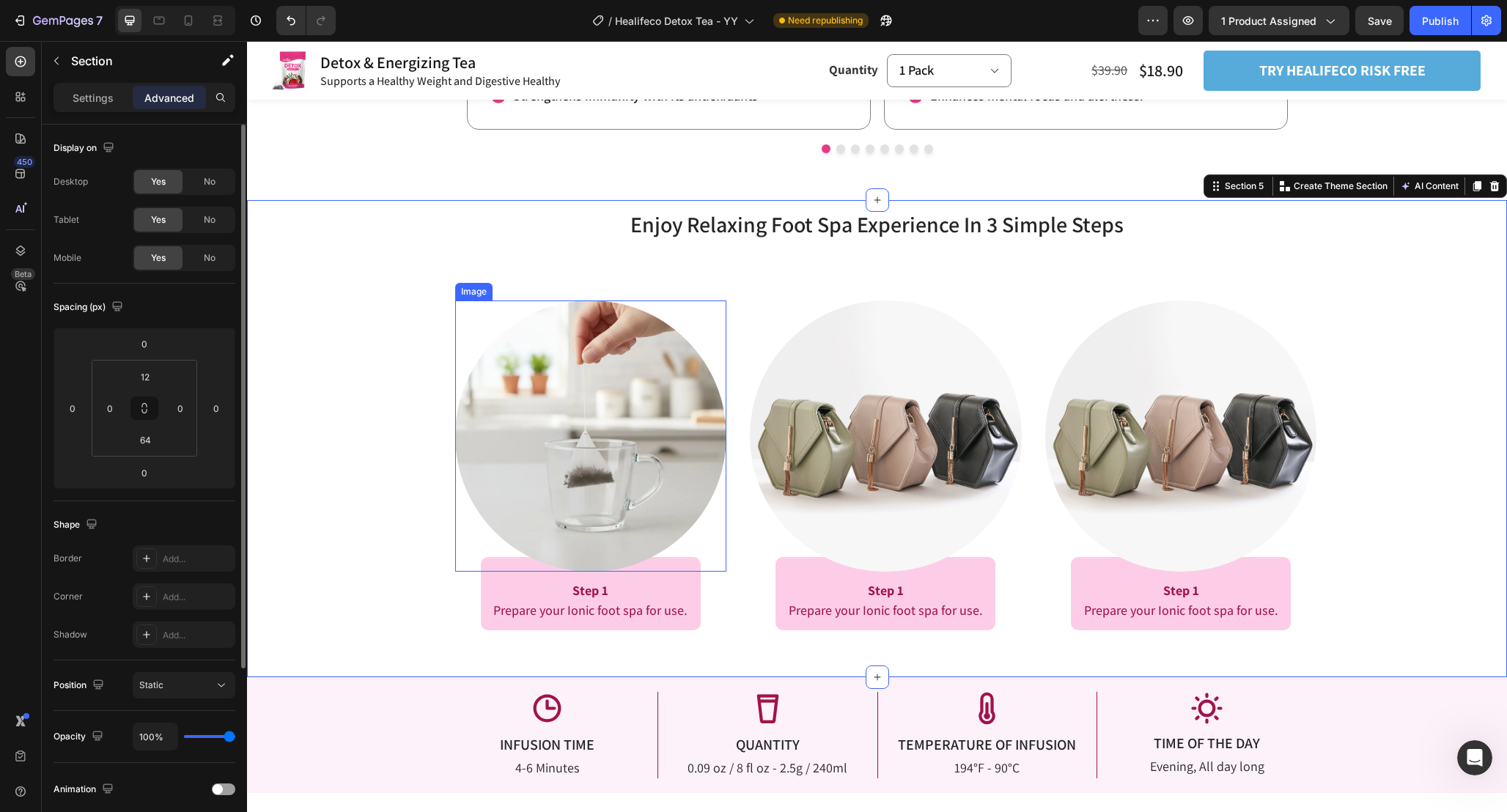
click at [657, 409] on img at bounding box center [591, 436] width 272 height 272
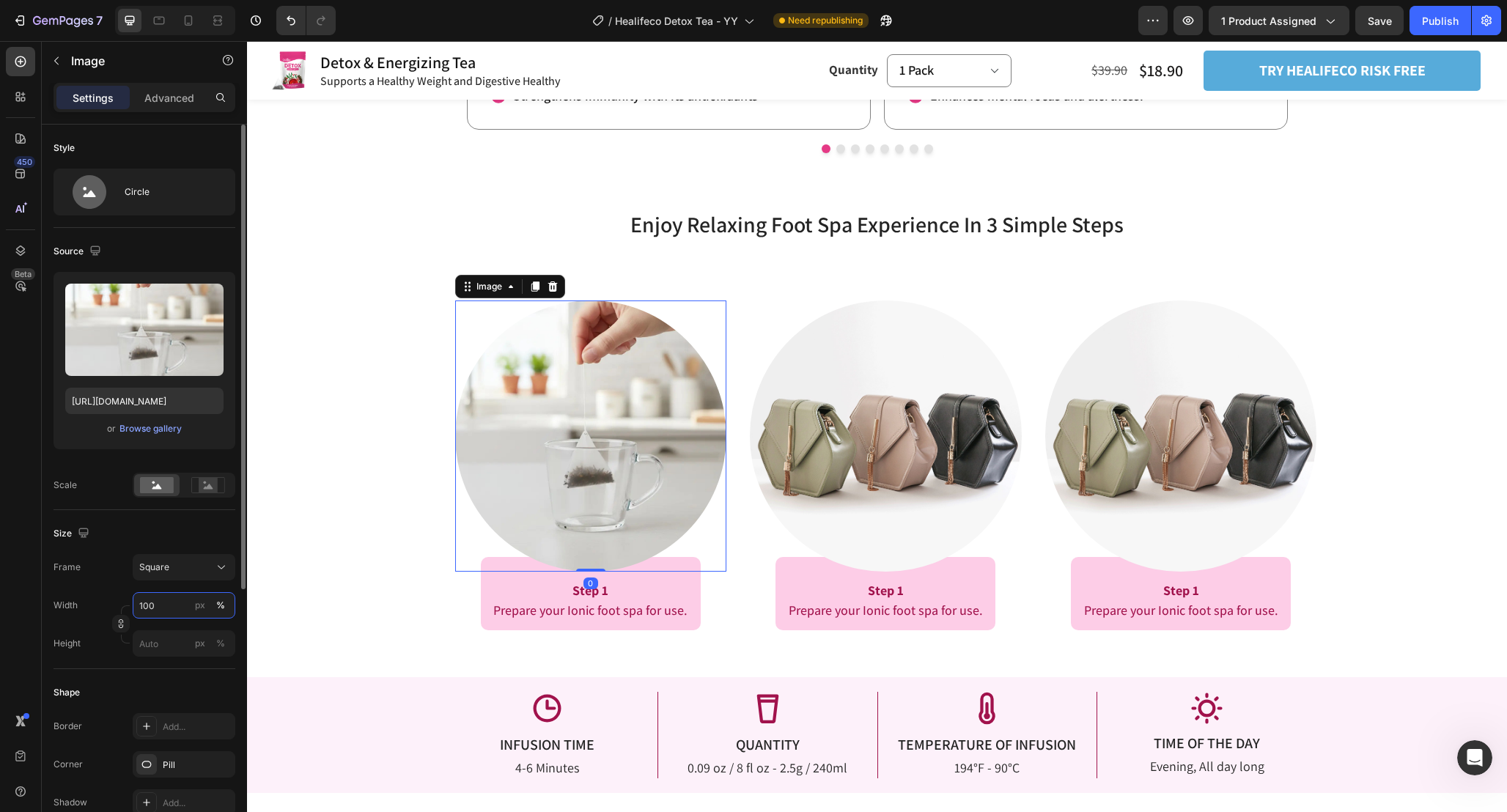
click at [151, 614] on input "100" at bounding box center [183, 605] width 102 height 27
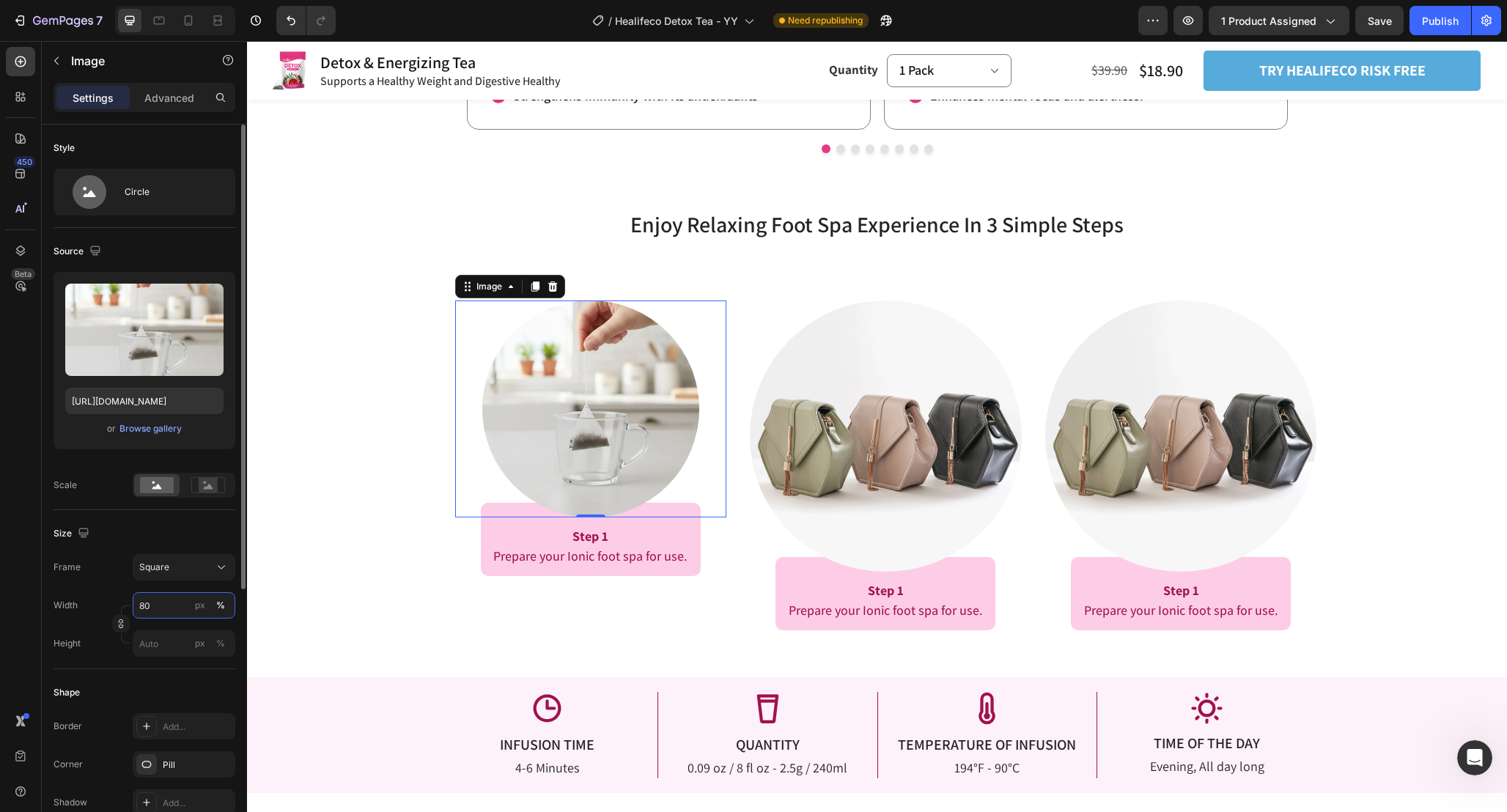
click at [179, 608] on input "80" at bounding box center [183, 605] width 102 height 27
type input "85"
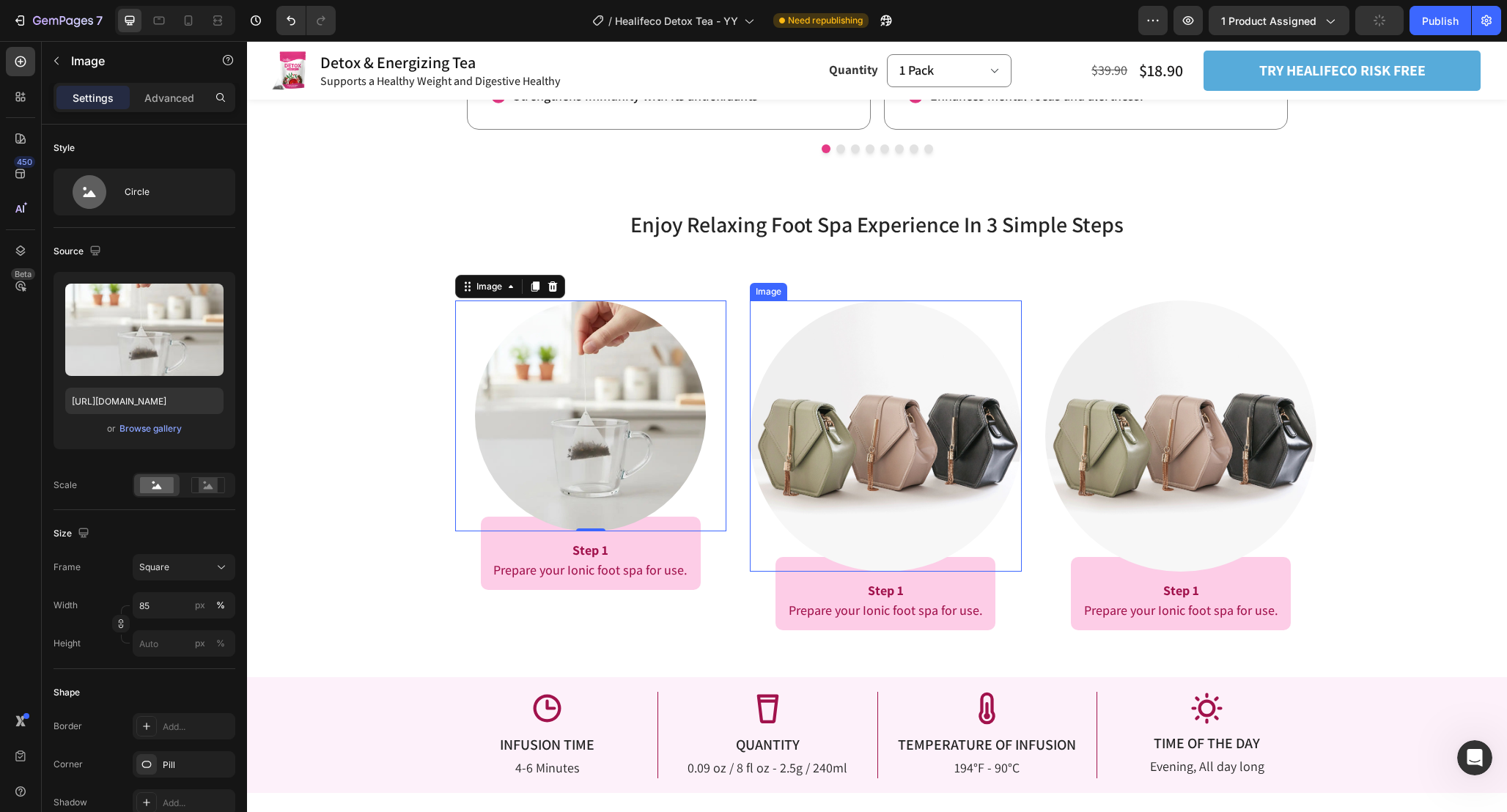
click at [896, 441] on img at bounding box center [885, 436] width 272 height 272
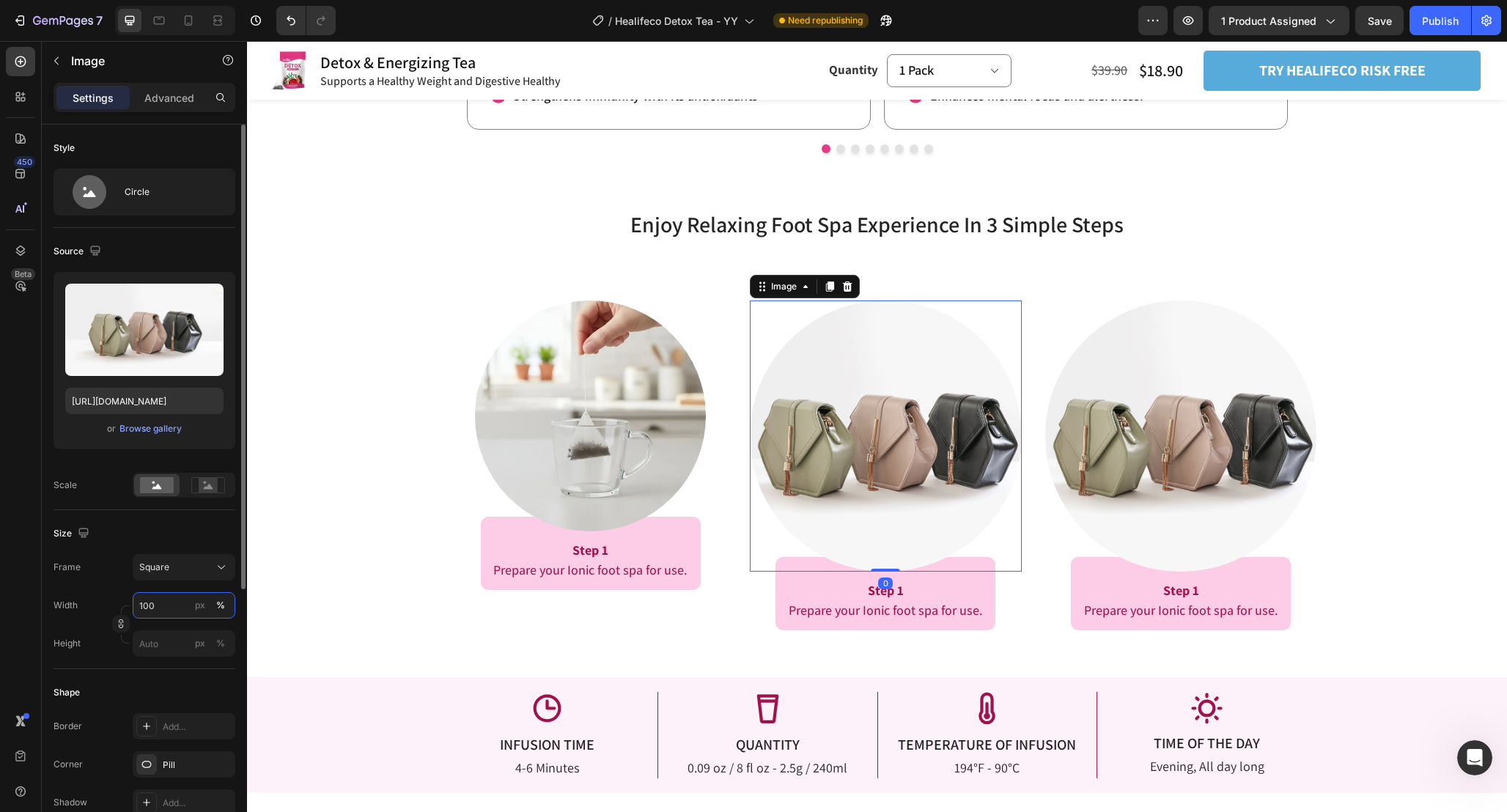
click at [171, 604] on input "100" at bounding box center [183, 605] width 102 height 27
type input "85"
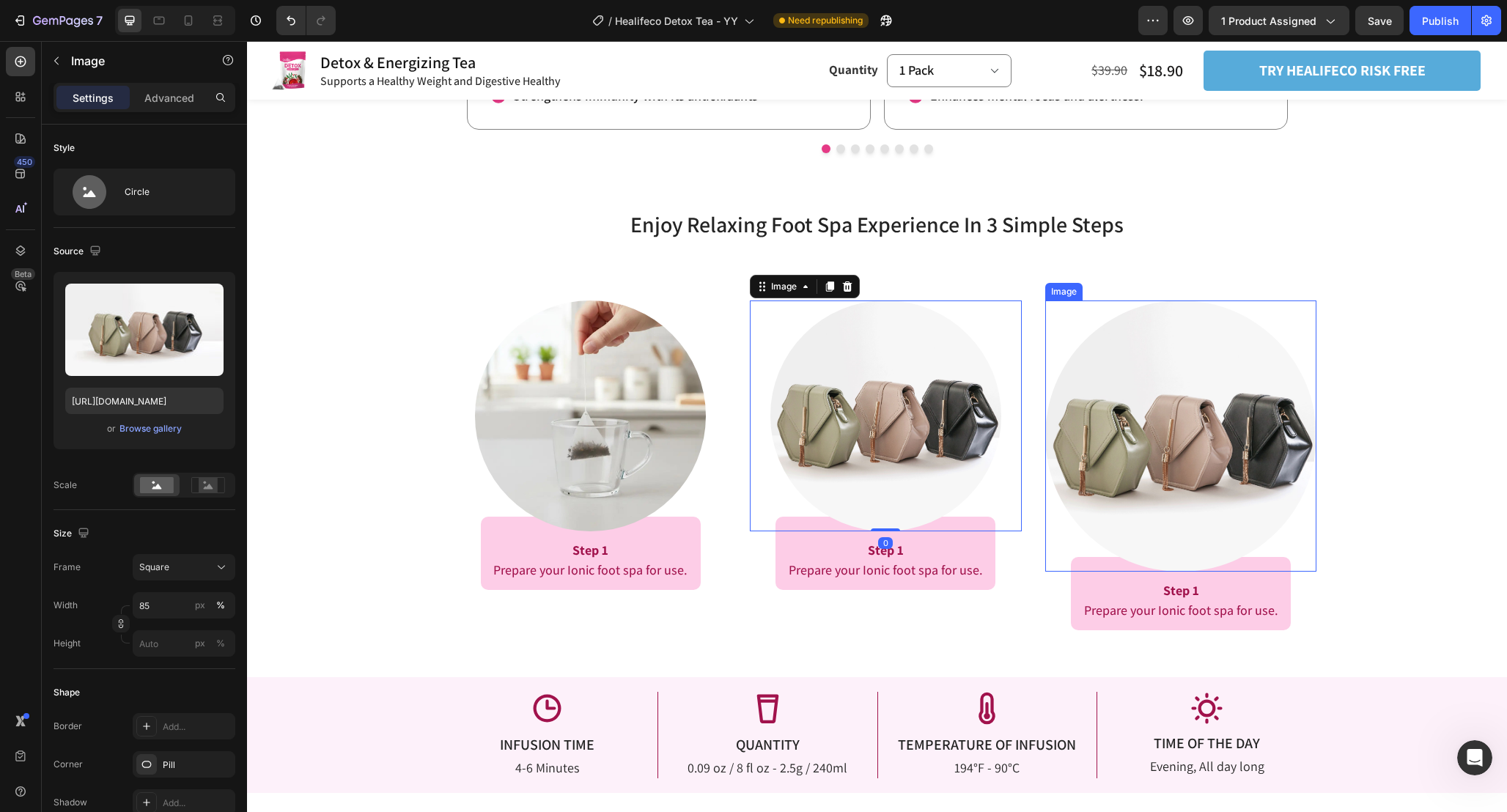
click at [1204, 406] on img at bounding box center [1181, 436] width 272 height 272
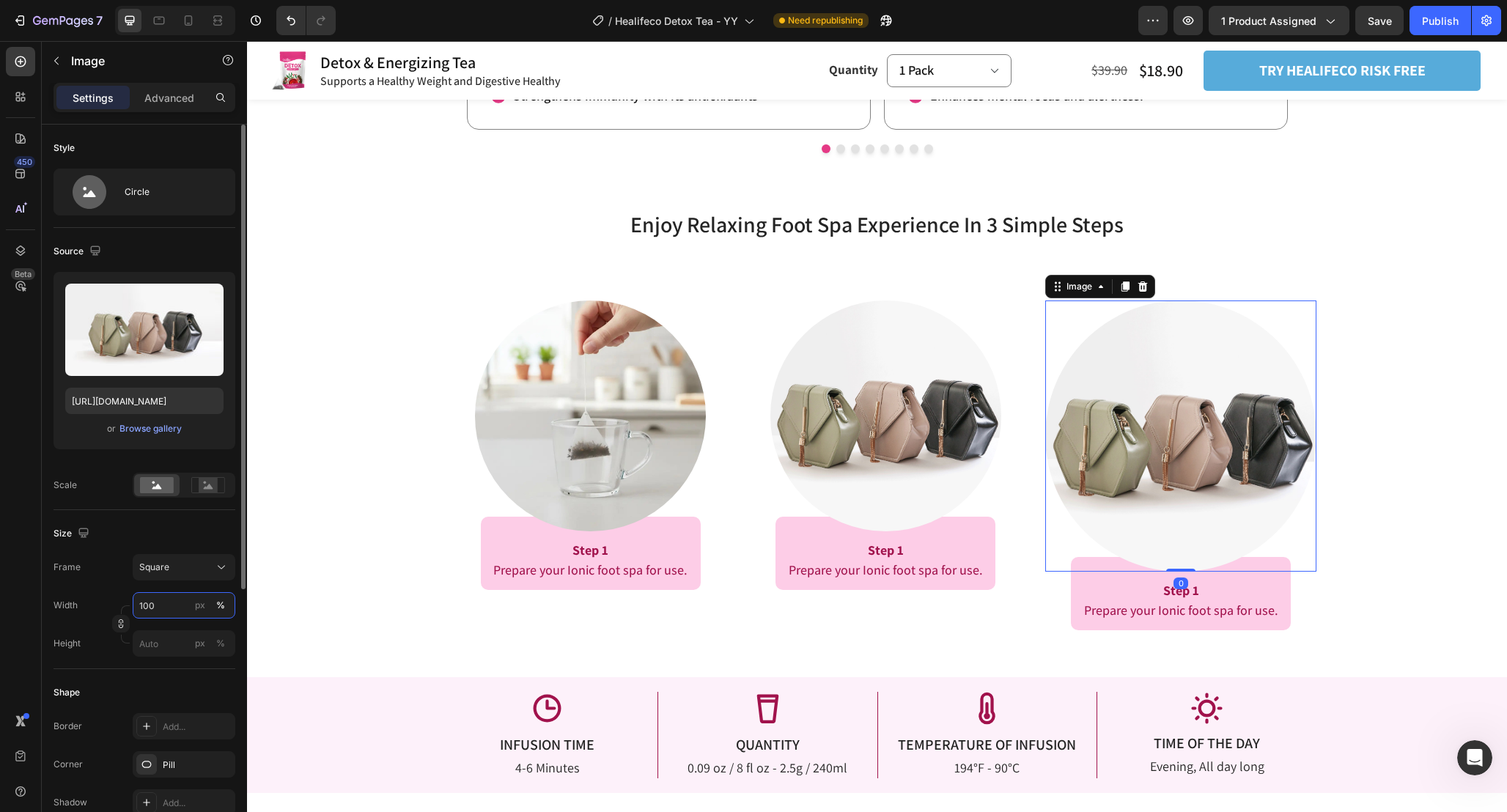
click at [170, 611] on input "100" at bounding box center [183, 605] width 102 height 27
type input "85"
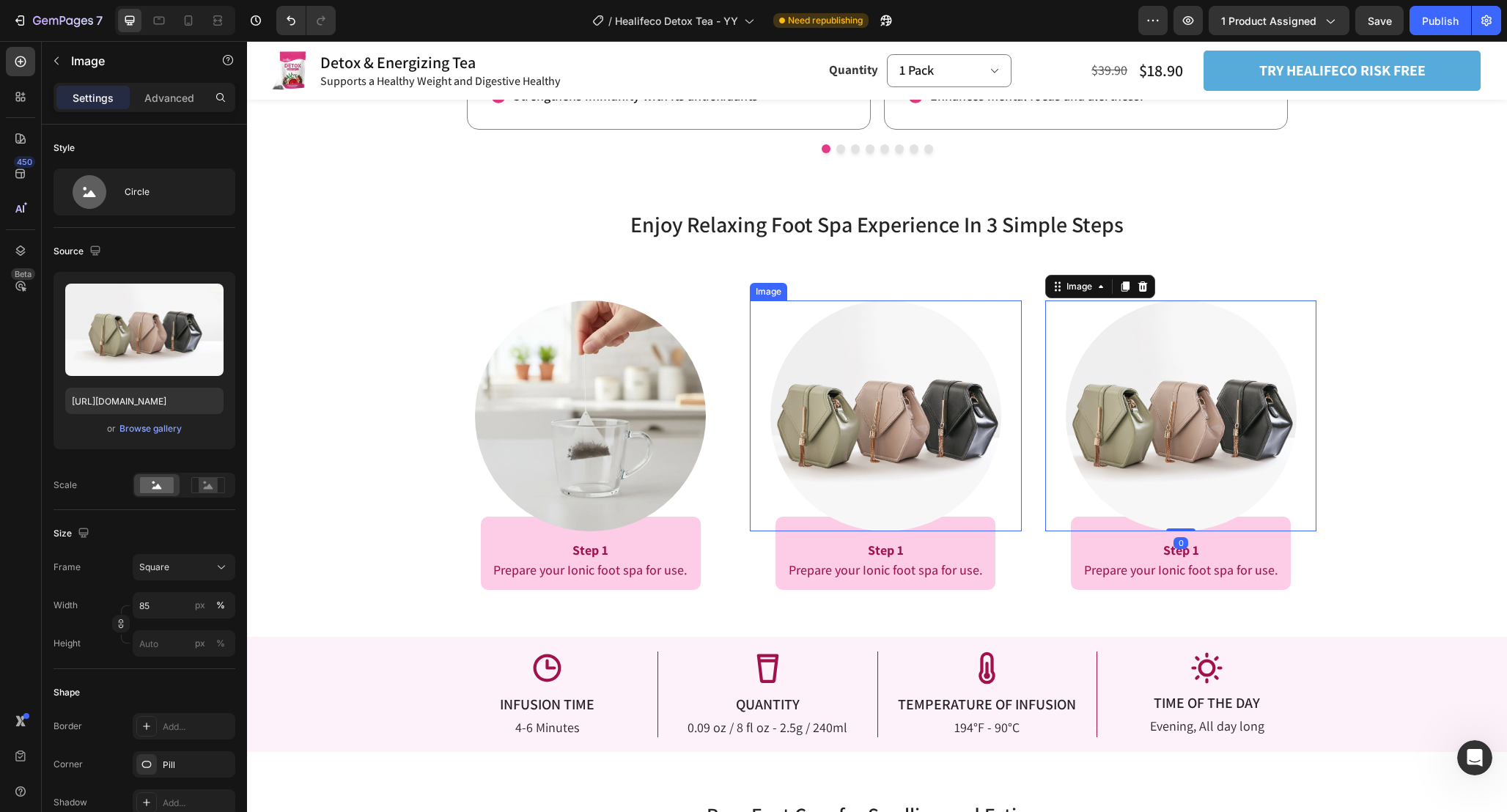
click at [913, 402] on img at bounding box center [886, 416] width 230 height 230
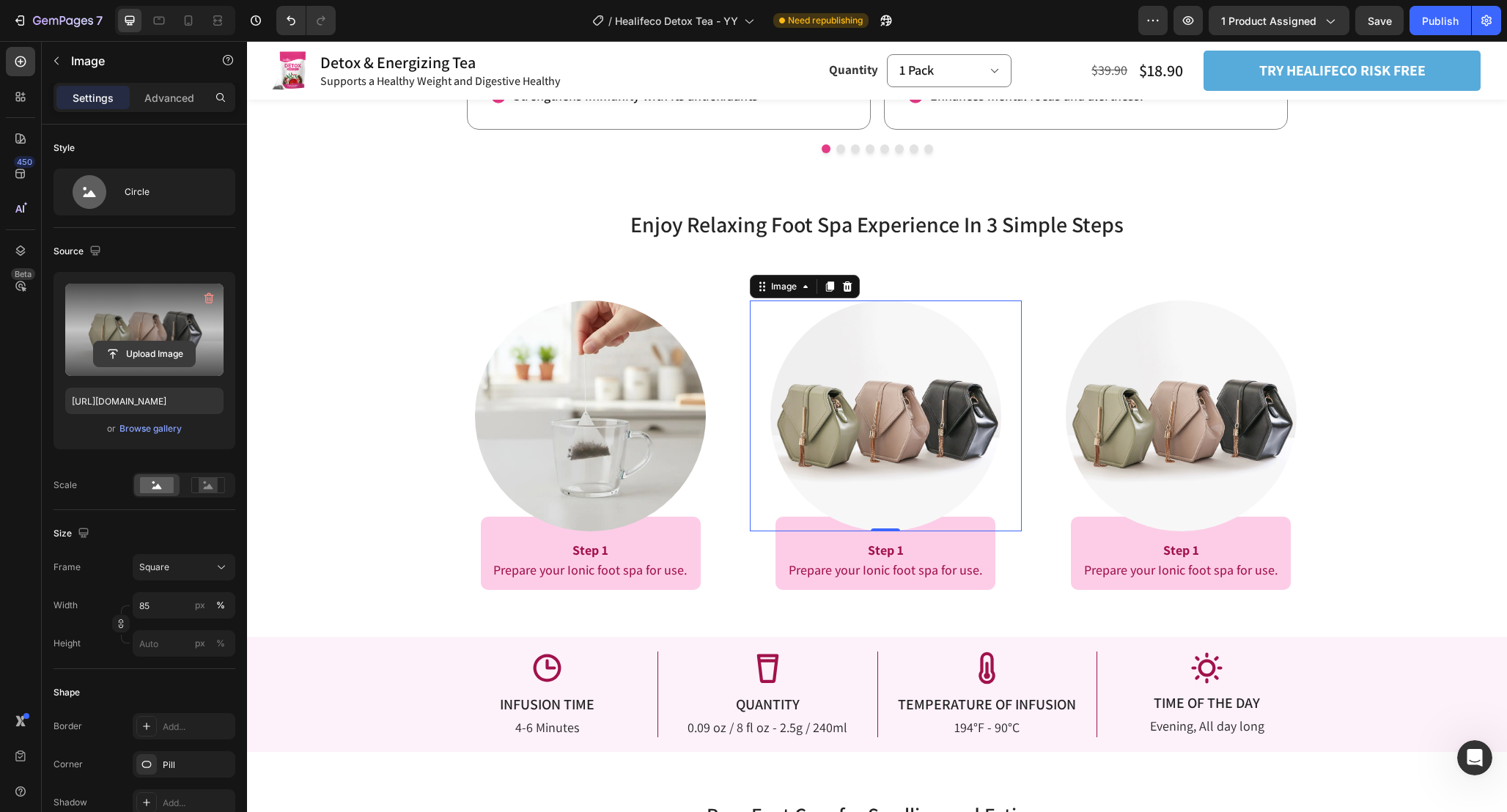
click at [163, 342] on input "file" at bounding box center [145, 354] width 101 height 25
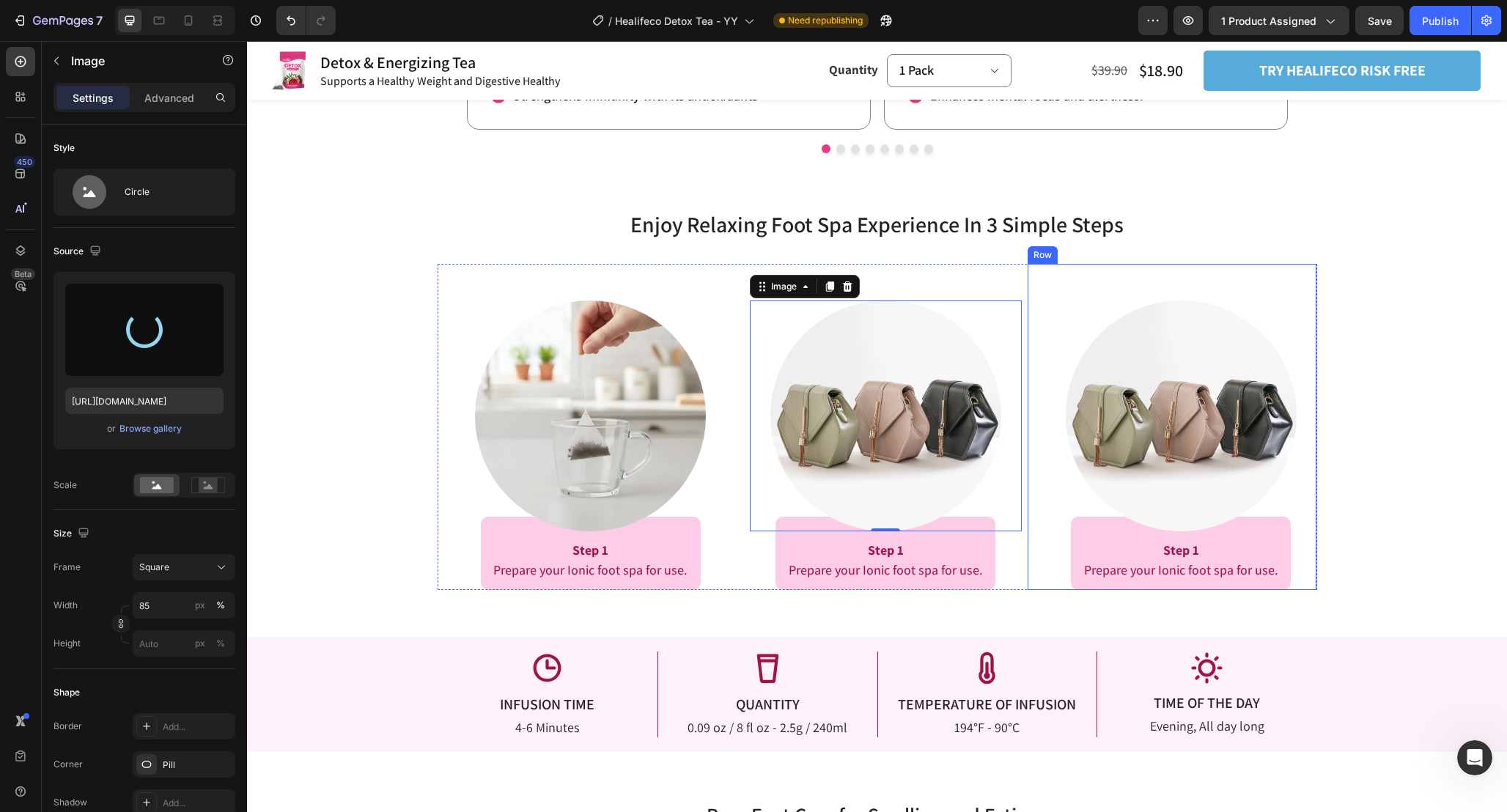
scroll to position [2197, 0]
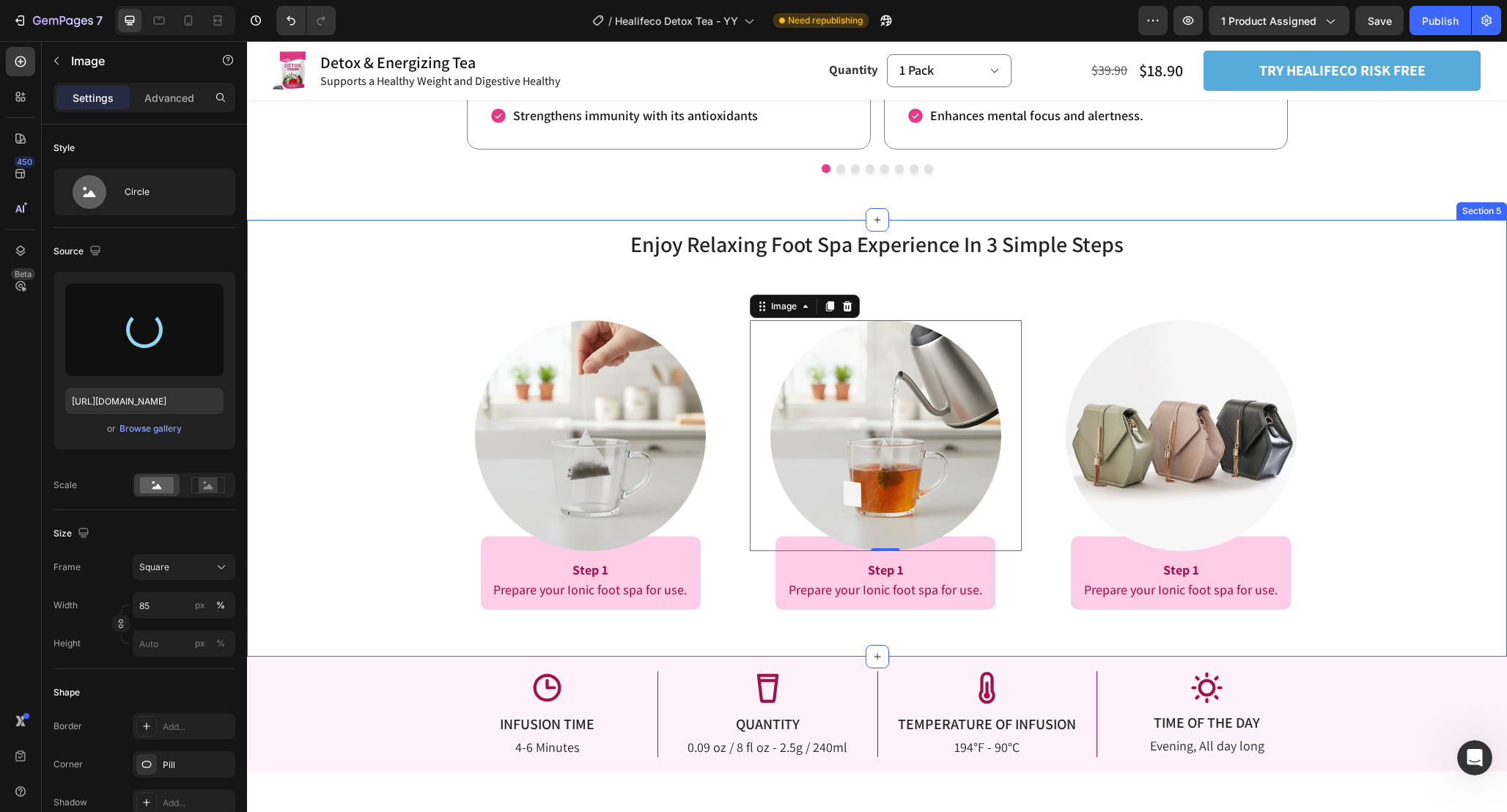
type input "https://cdn.shopify.com/s/files/1/0665/9355/4687/files/gempages_464015395364275…"
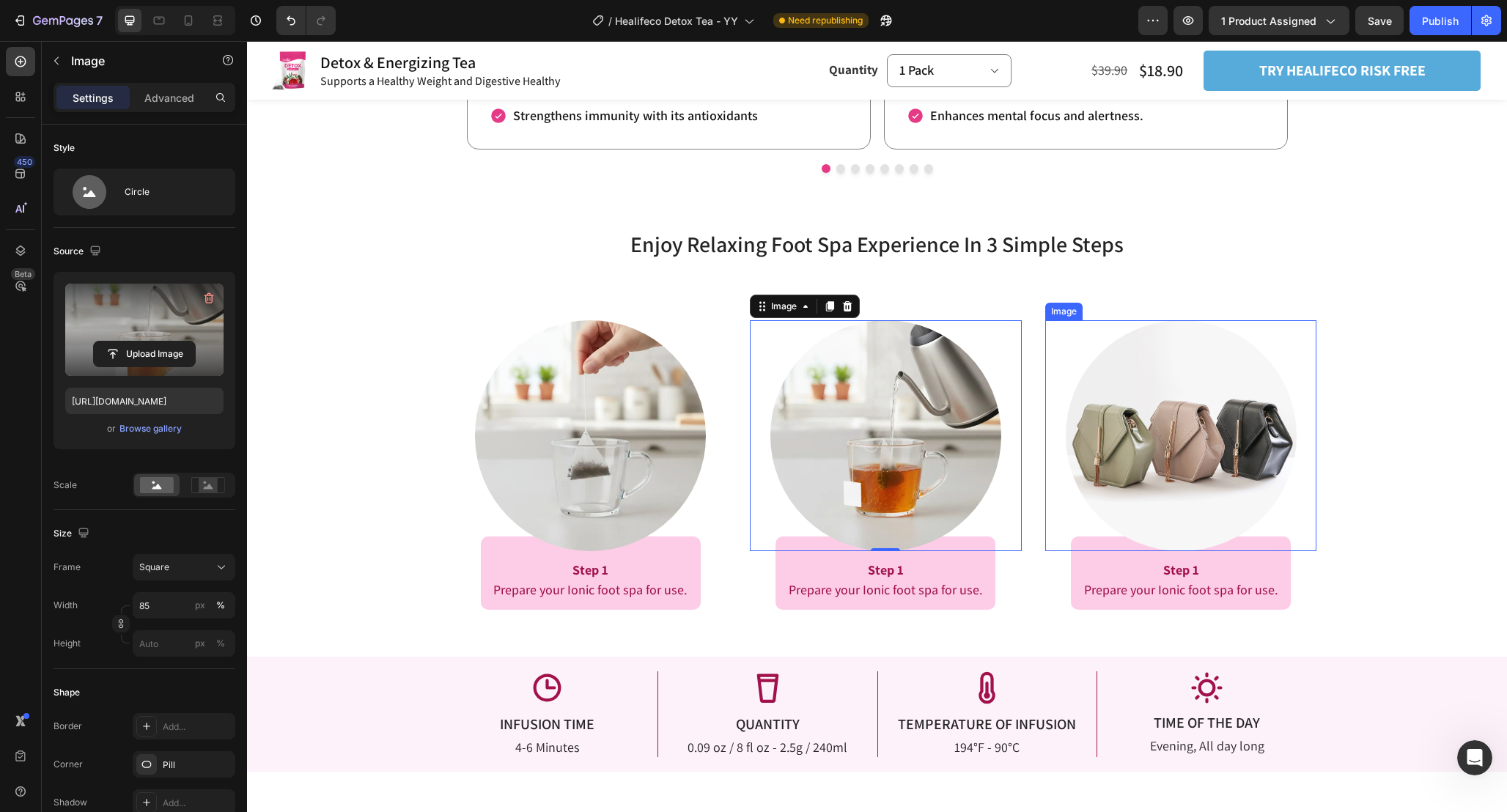
click at [1185, 442] on img at bounding box center [1181, 435] width 230 height 230
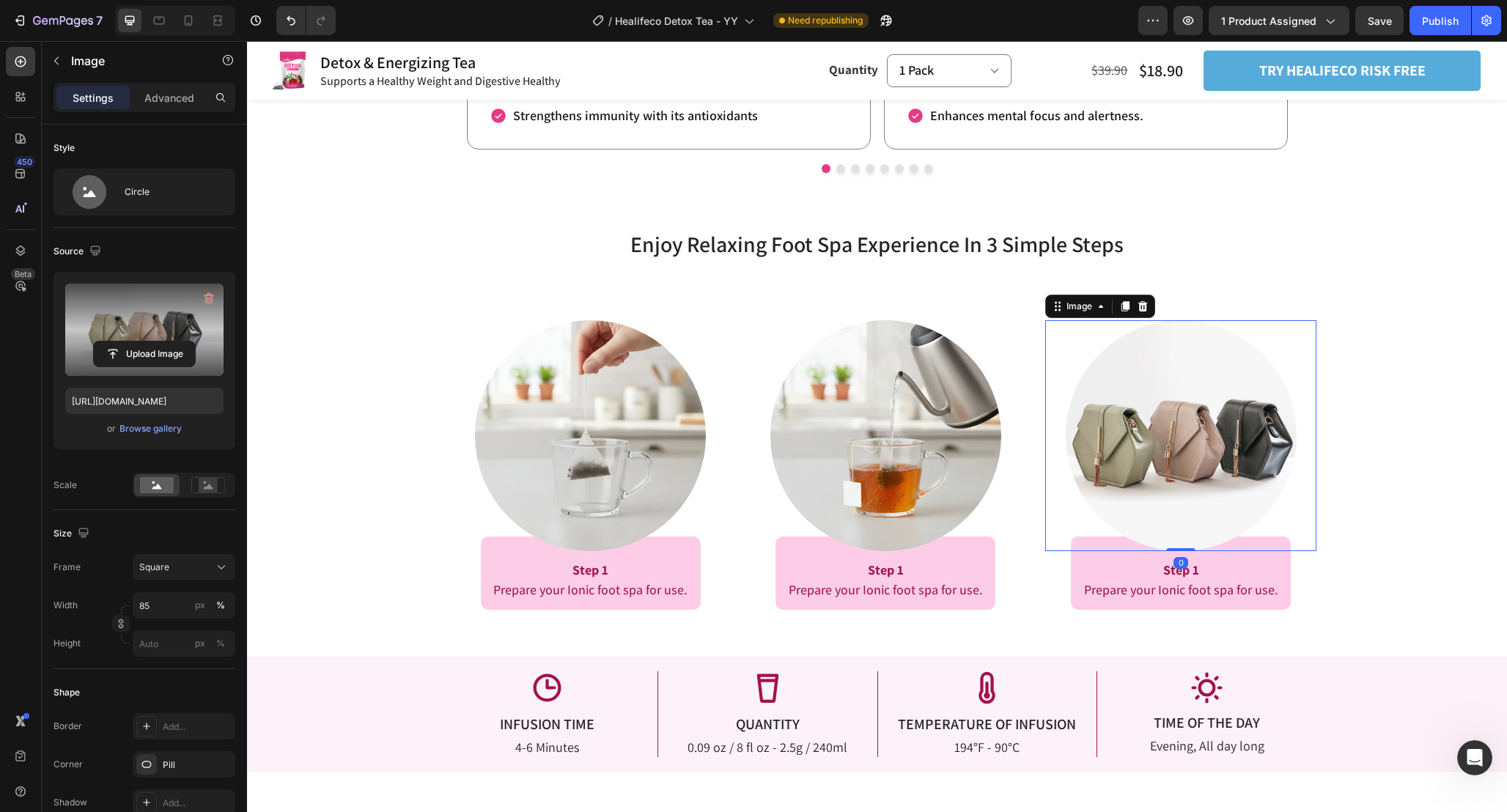
click at [181, 323] on label at bounding box center [145, 330] width 159 height 92
click at [181, 342] on input "file" at bounding box center [145, 354] width 101 height 25
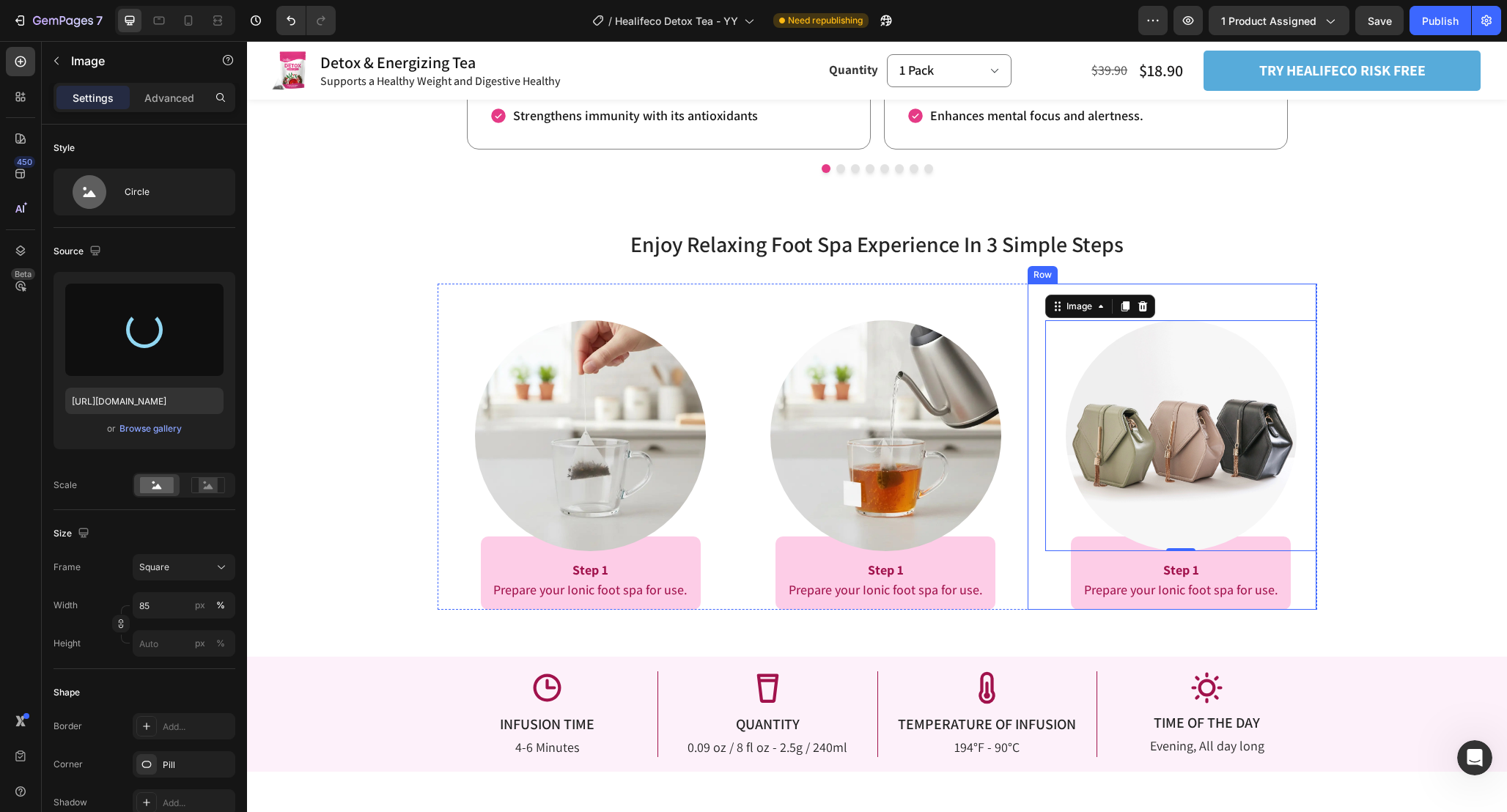
type input "https://cdn.shopify.com/s/files/1/0665/9355/4687/files/gempages_464015395364275…"
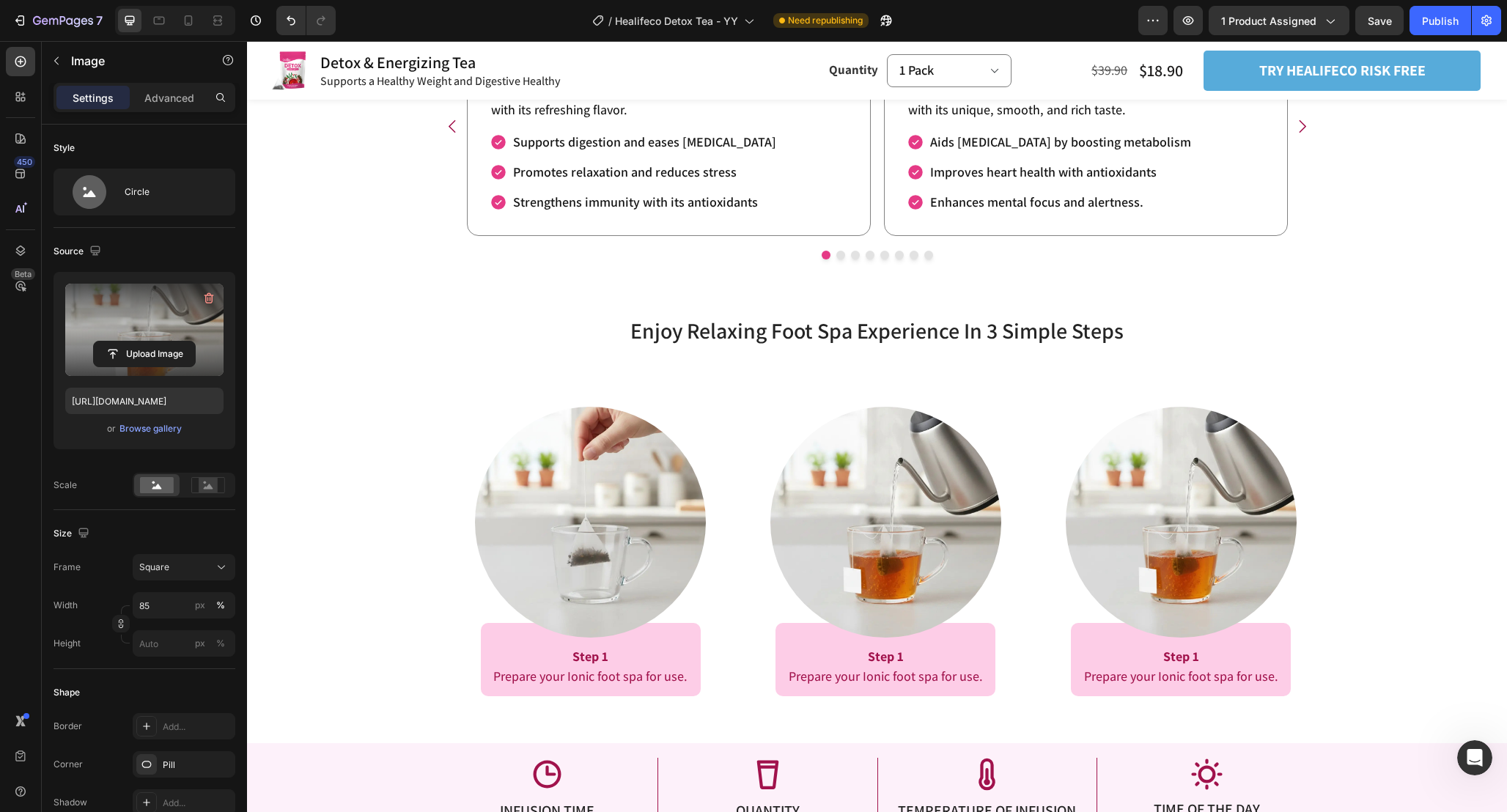
scroll to position [2100, 0]
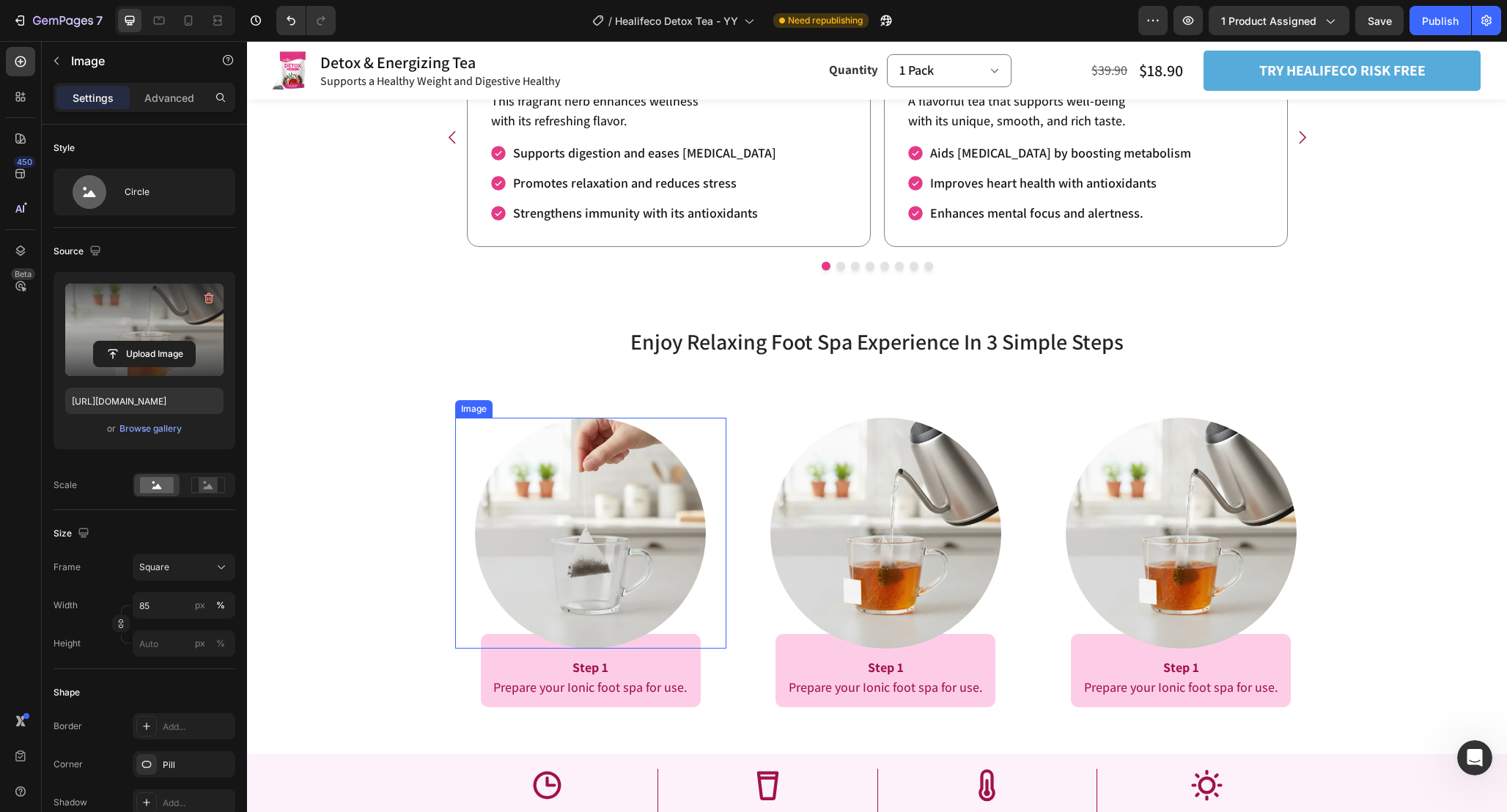
click at [536, 534] on img at bounding box center [590, 533] width 230 height 230
click at [158, 307] on label at bounding box center [145, 330] width 159 height 92
click at [158, 342] on input "file" at bounding box center [145, 354] width 101 height 25
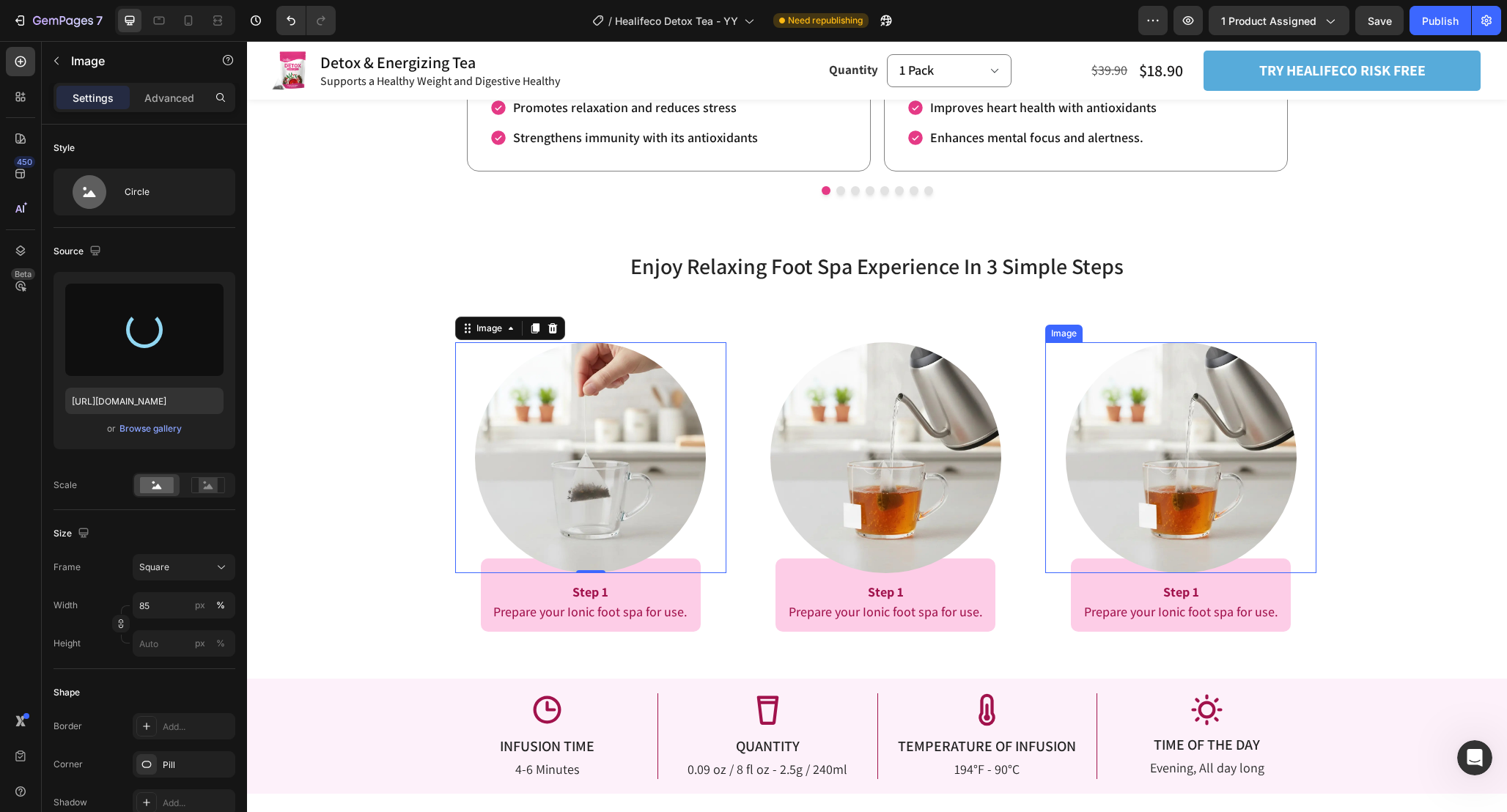
scroll to position [2179, 0]
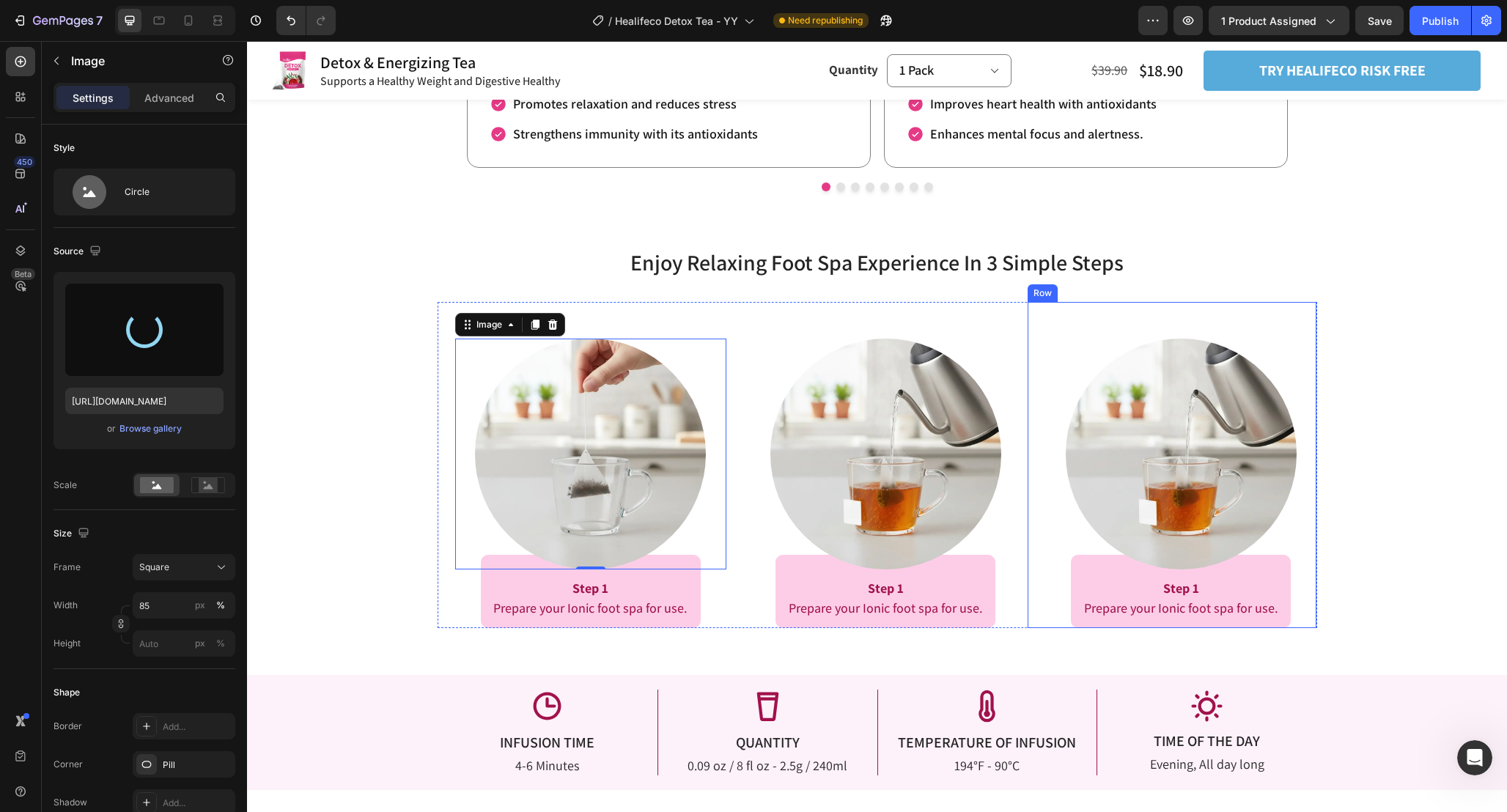
type input "[URL][DOMAIN_NAME]"
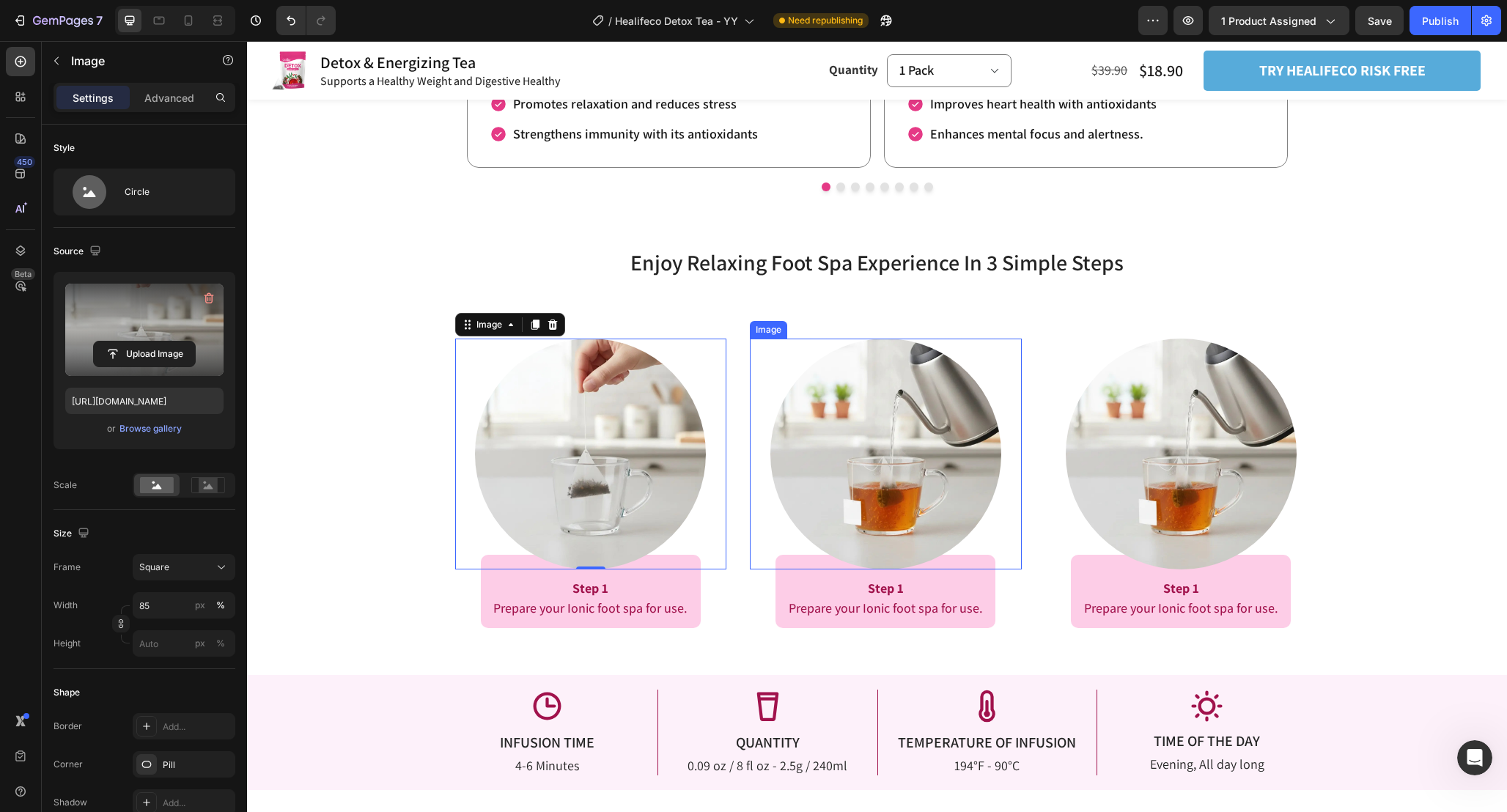
click at [937, 394] on img at bounding box center [886, 453] width 230 height 230
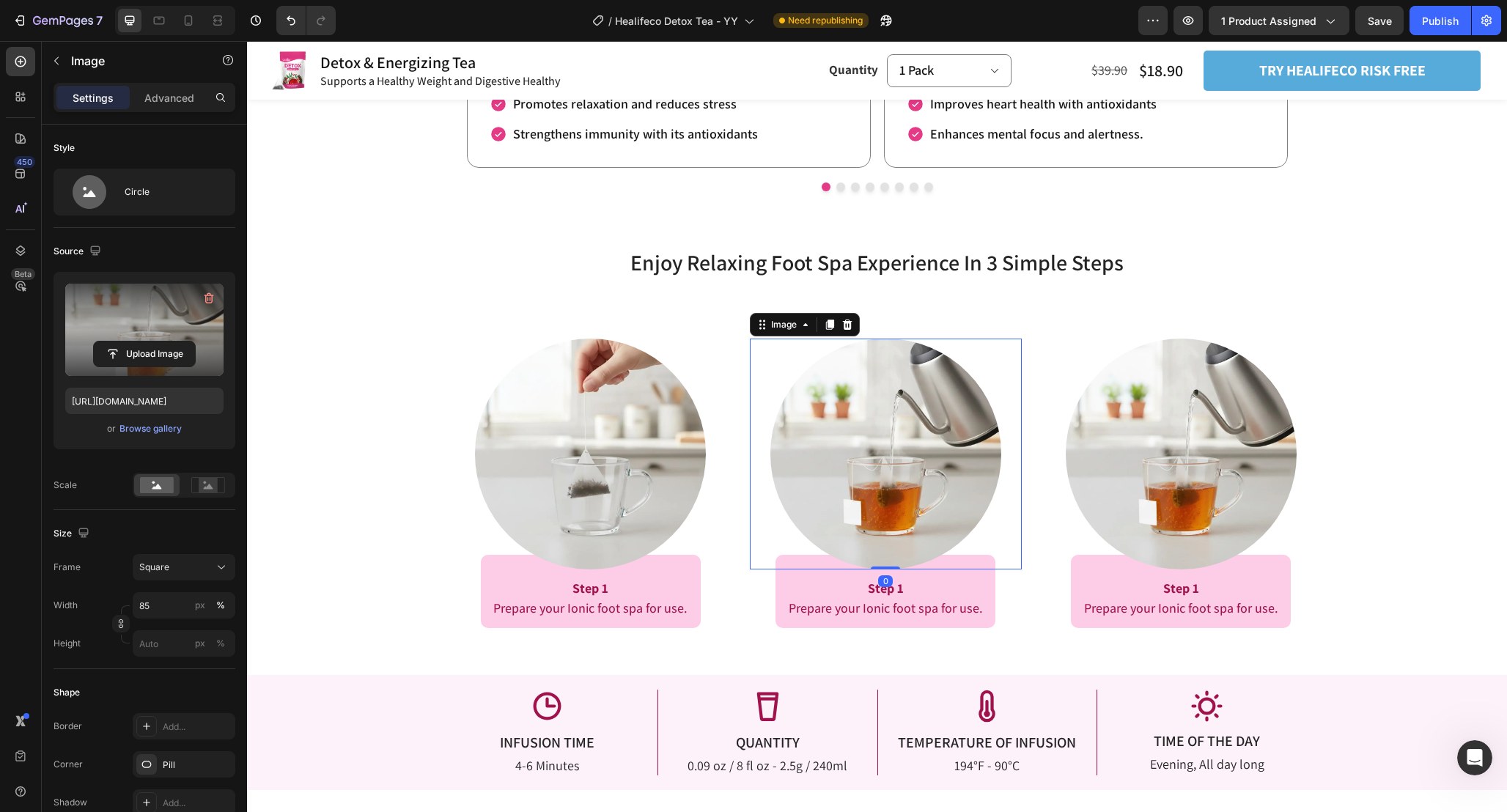
click at [157, 310] on label at bounding box center [145, 330] width 159 height 92
click at [157, 342] on input "file" at bounding box center [145, 354] width 101 height 25
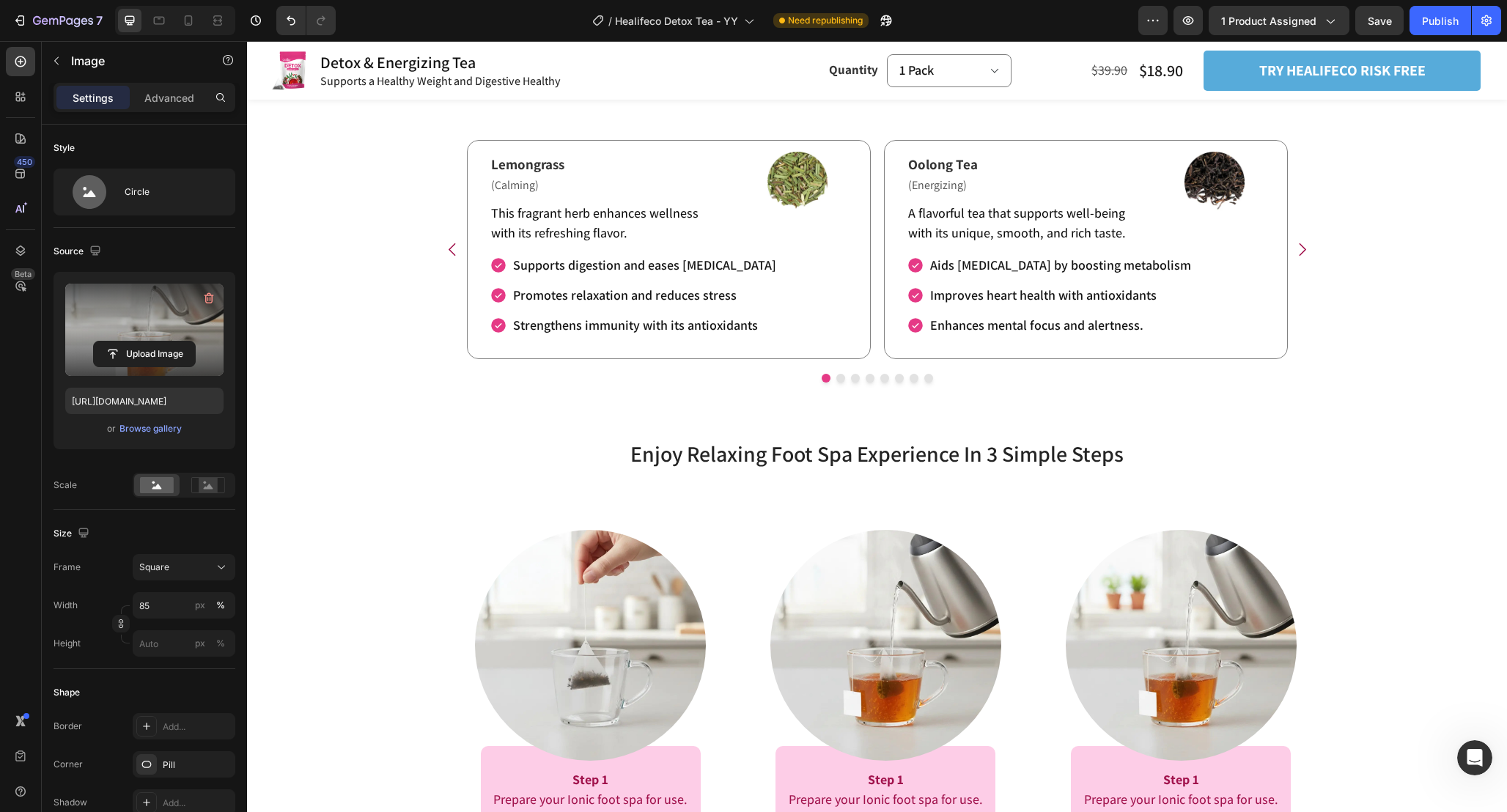
type input "[URL][DOMAIN_NAME]"
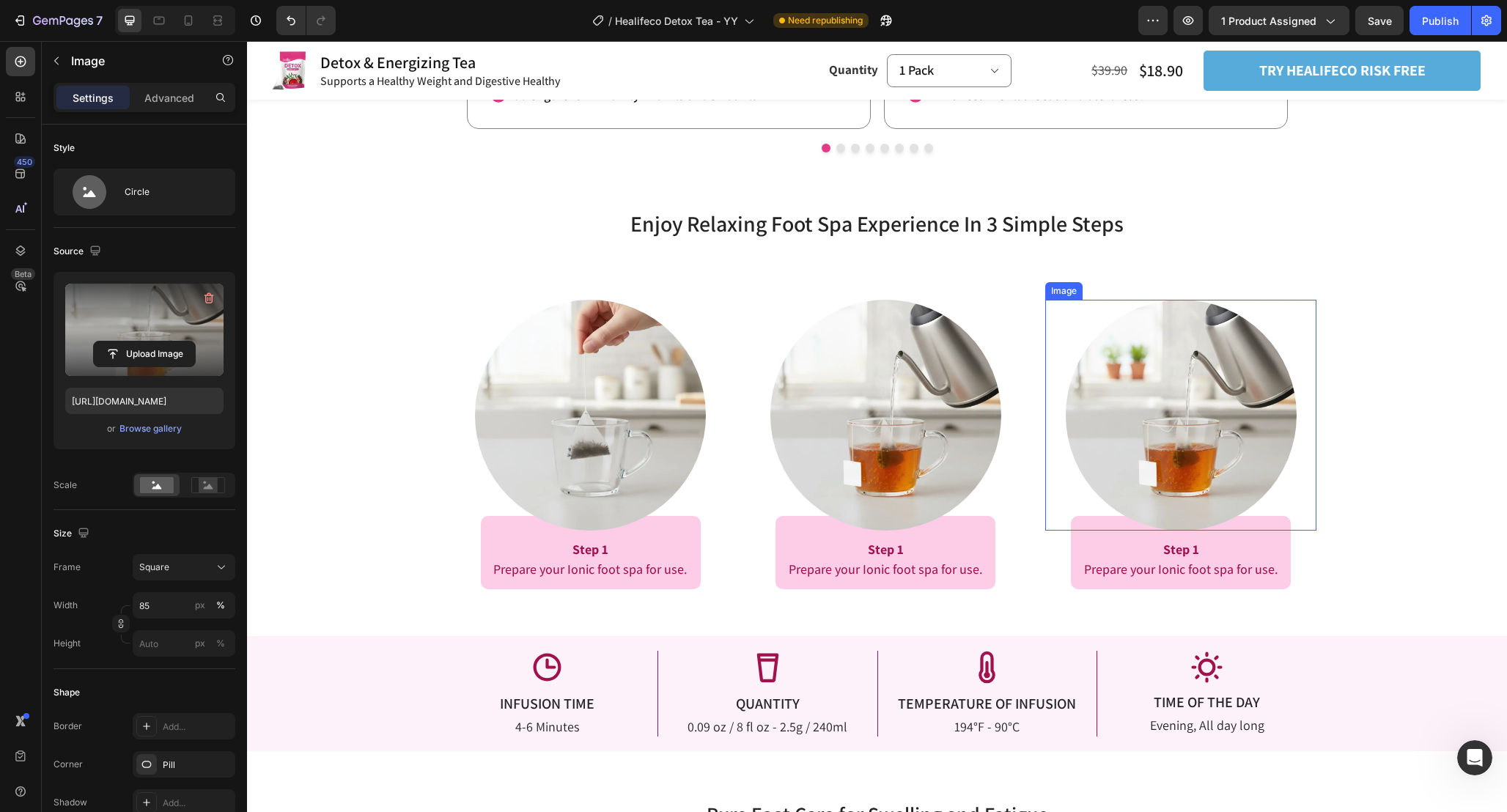
scroll to position [2216, 0]
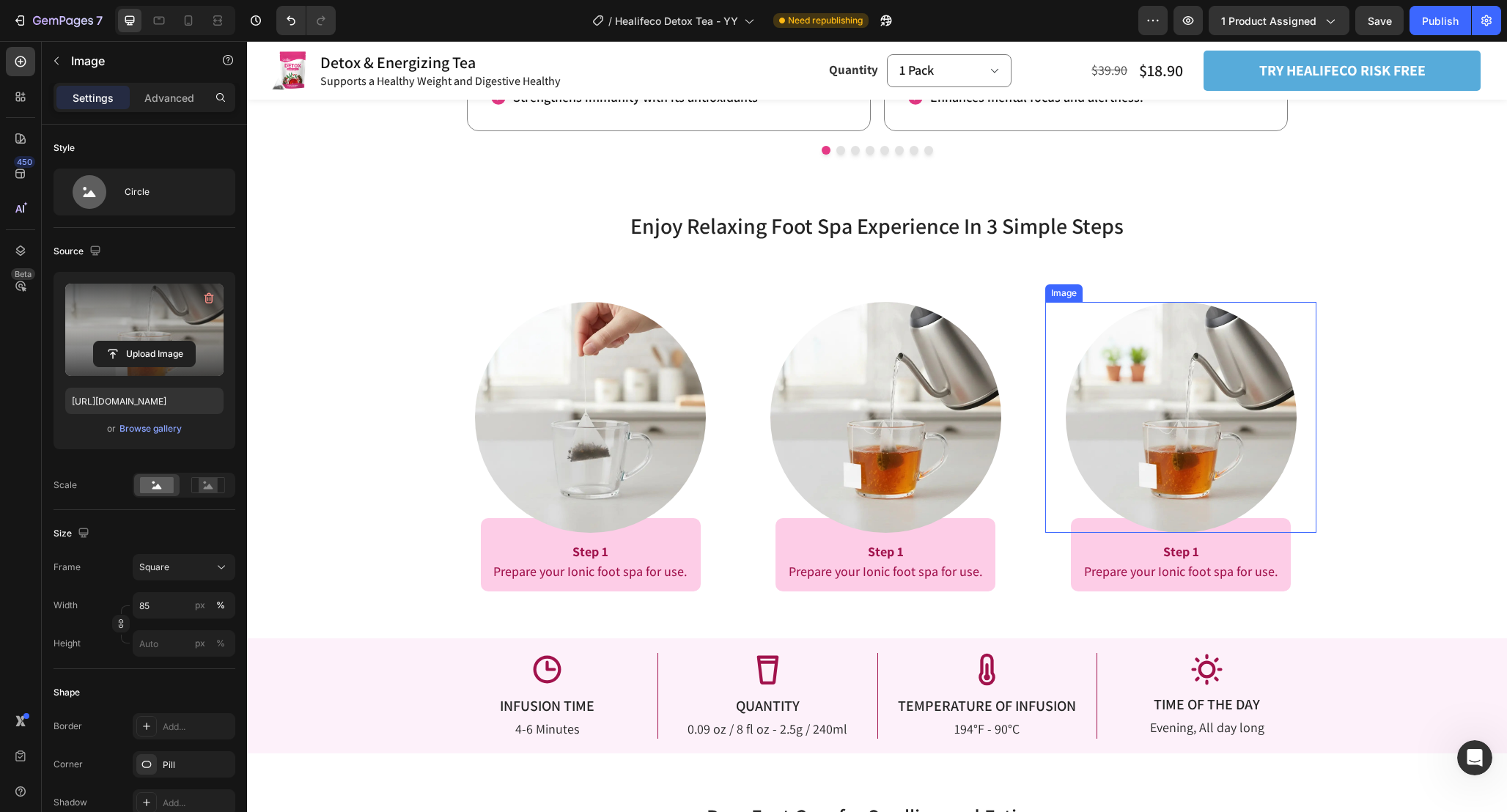
click at [1193, 399] on img at bounding box center [1181, 418] width 230 height 230
click at [177, 331] on label at bounding box center [145, 330] width 159 height 92
click at [177, 342] on input "file" at bounding box center [145, 354] width 101 height 25
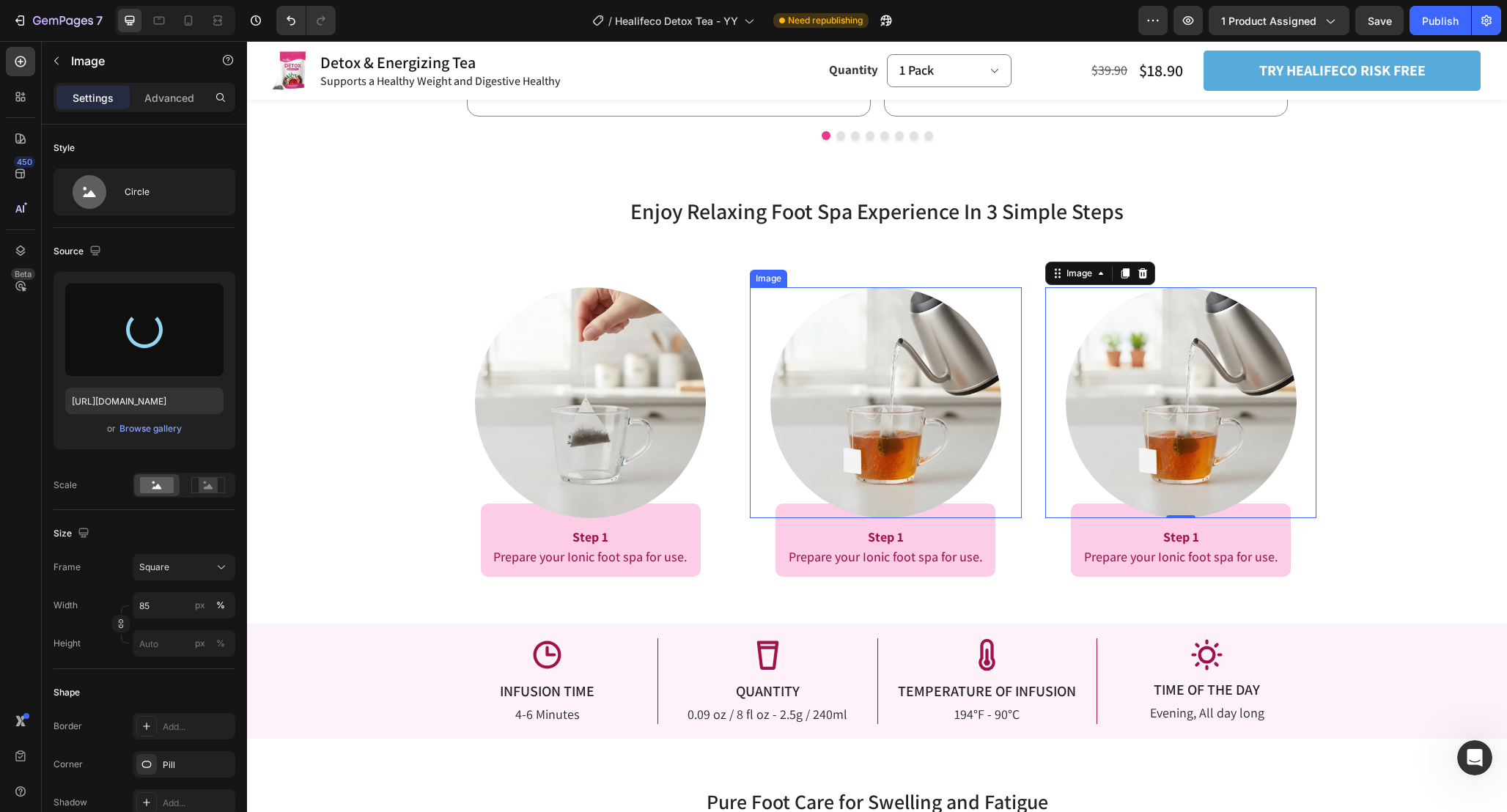
scroll to position [2234, 0]
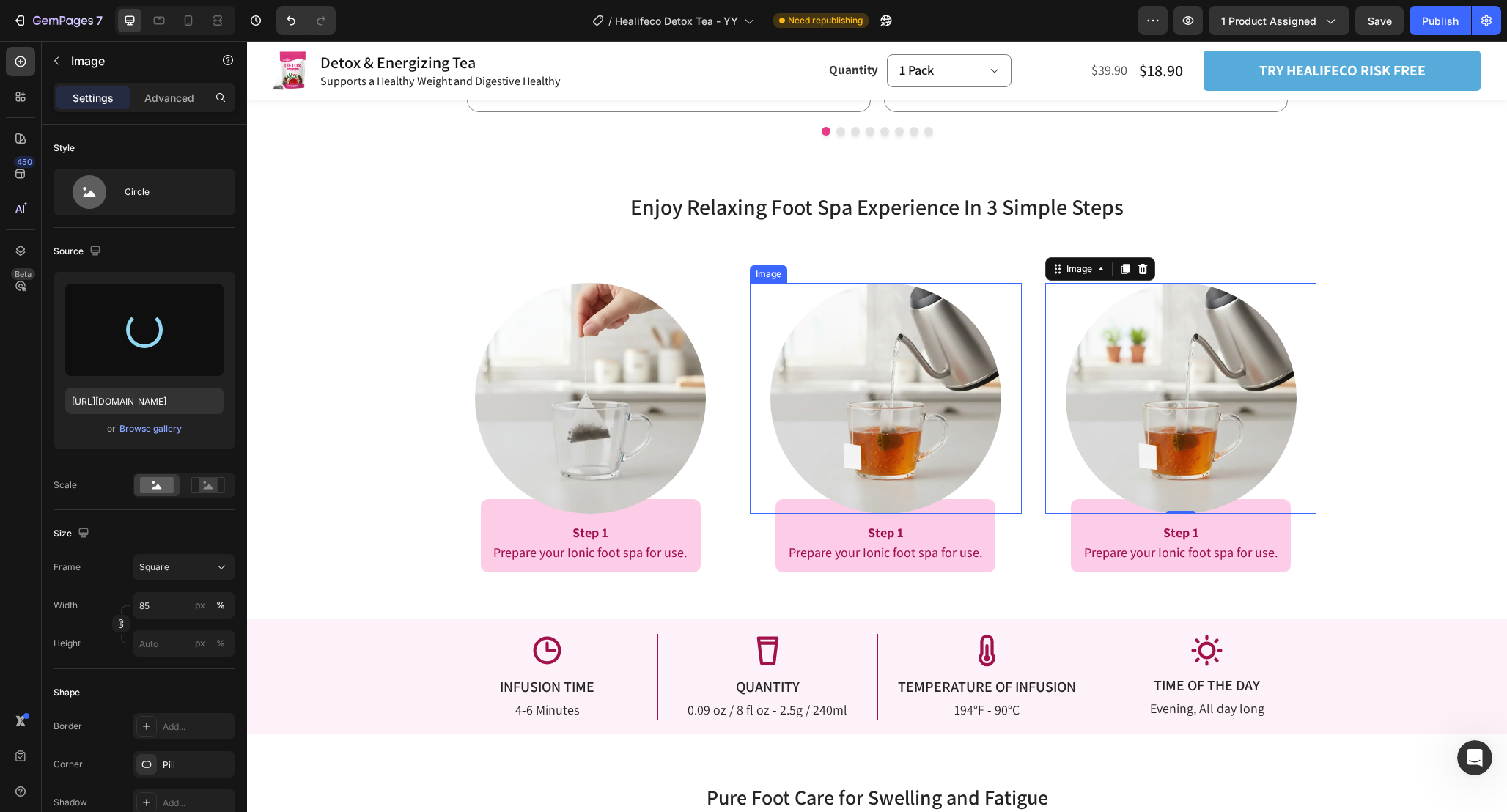
type input "[URL][DOMAIN_NAME]"
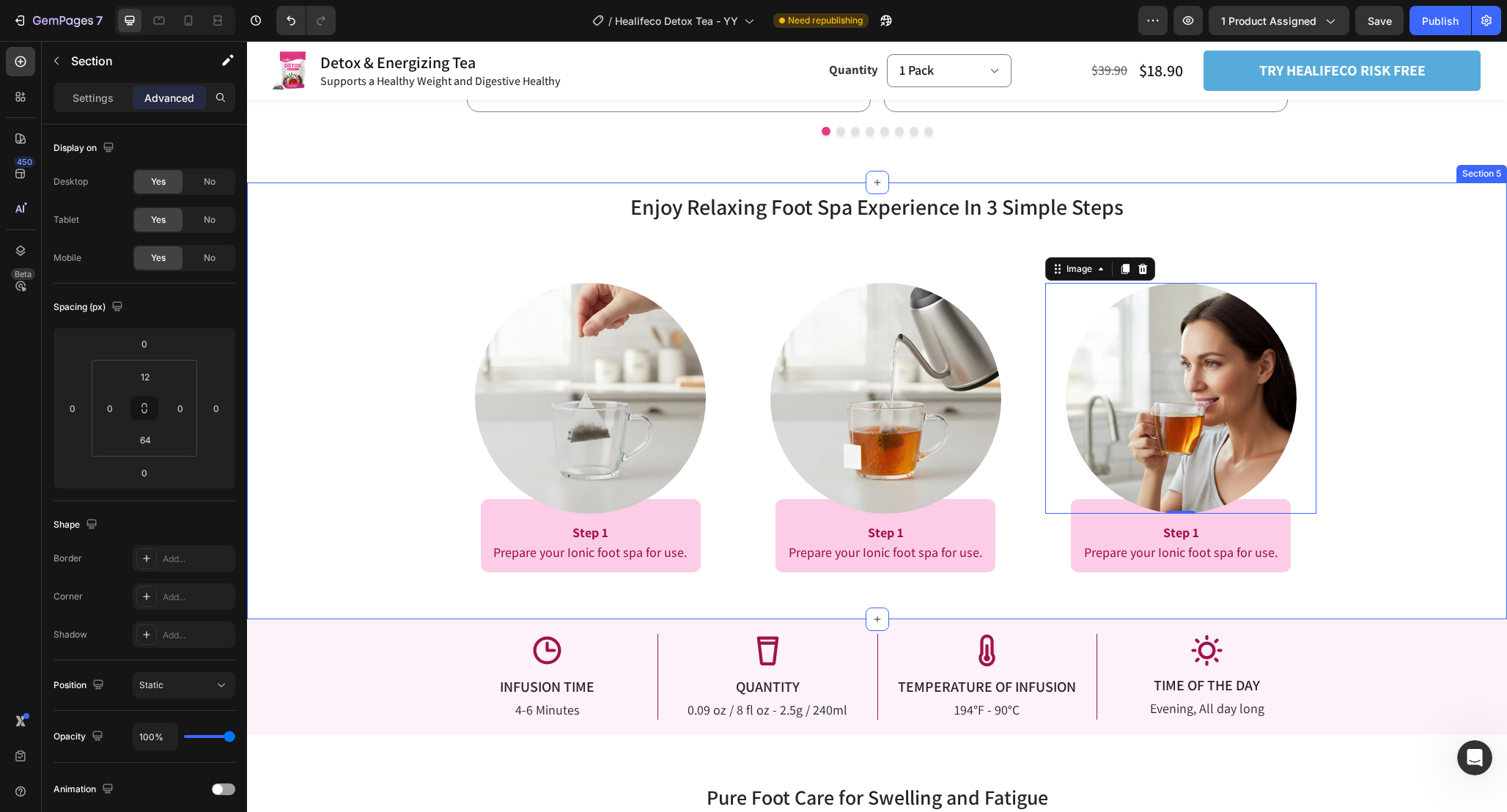
click at [1379, 487] on div "Enjoy Relaxing Foot Spa Experience In 3 Simple Steps Heading Enjoy Relaxing Foo…" at bounding box center [877, 382] width 1260 height 381
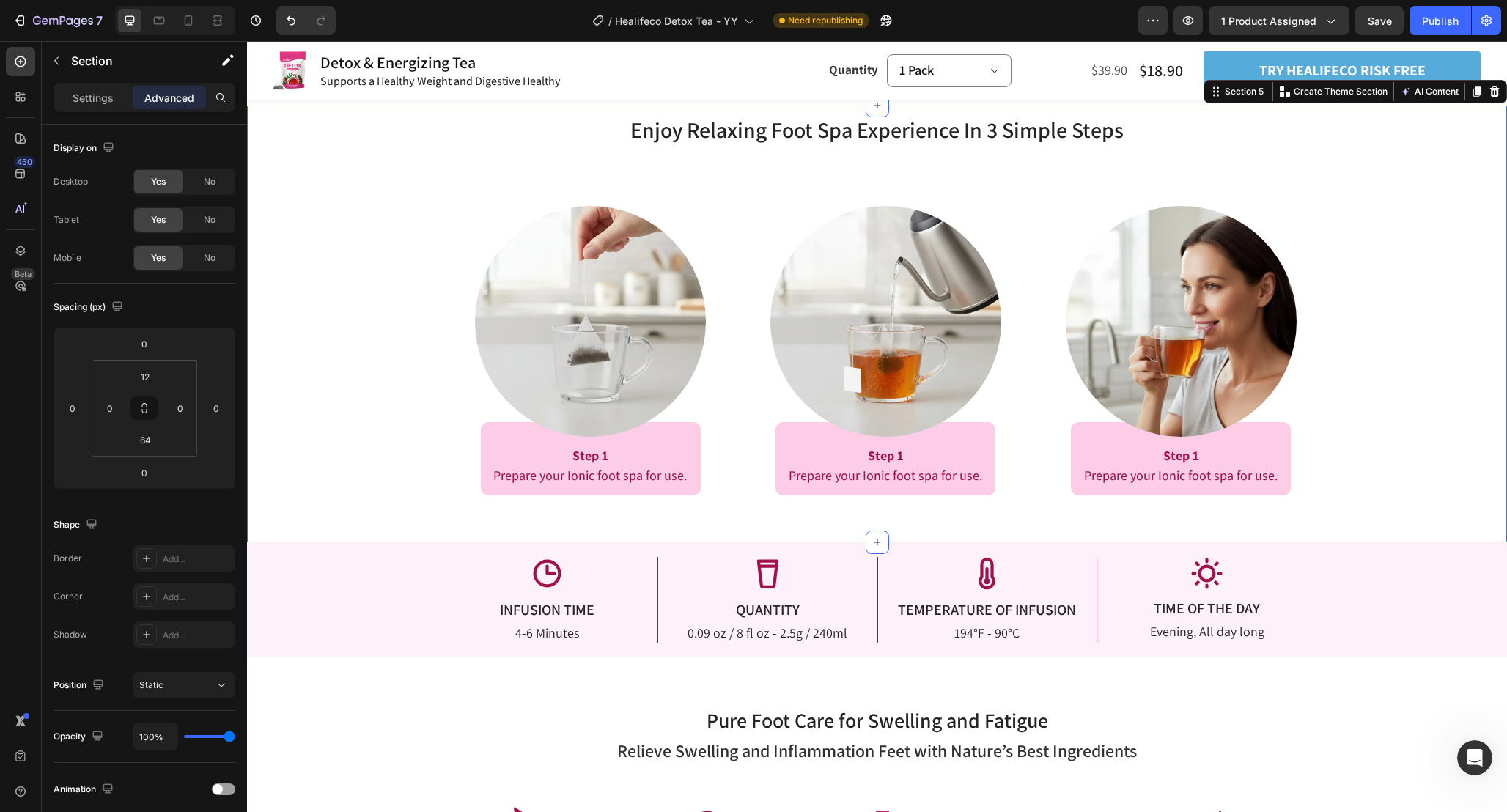
scroll to position [2315, 0]
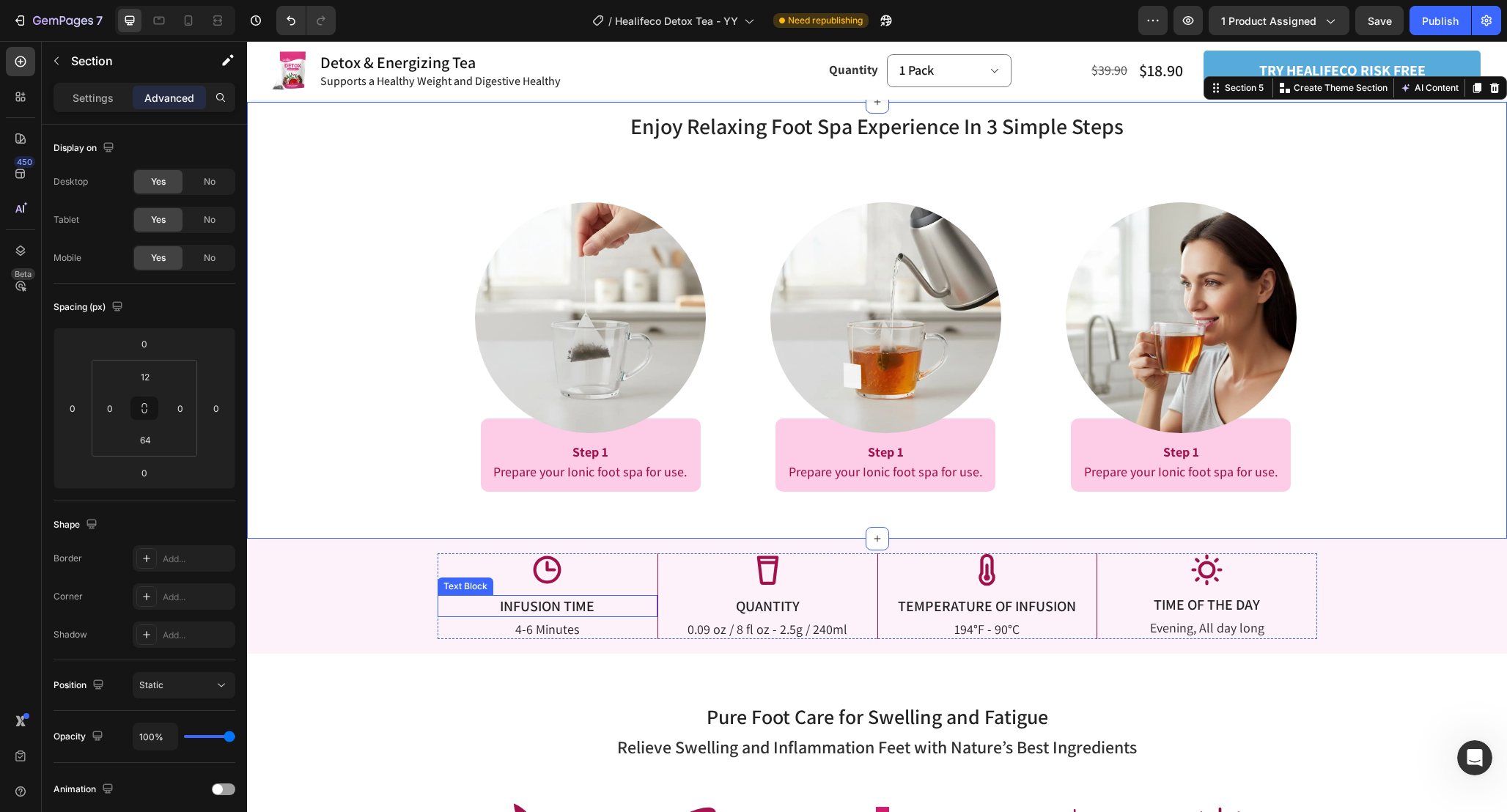
click at [574, 612] on p "INFUSION TIME" at bounding box center [547, 606] width 209 height 19
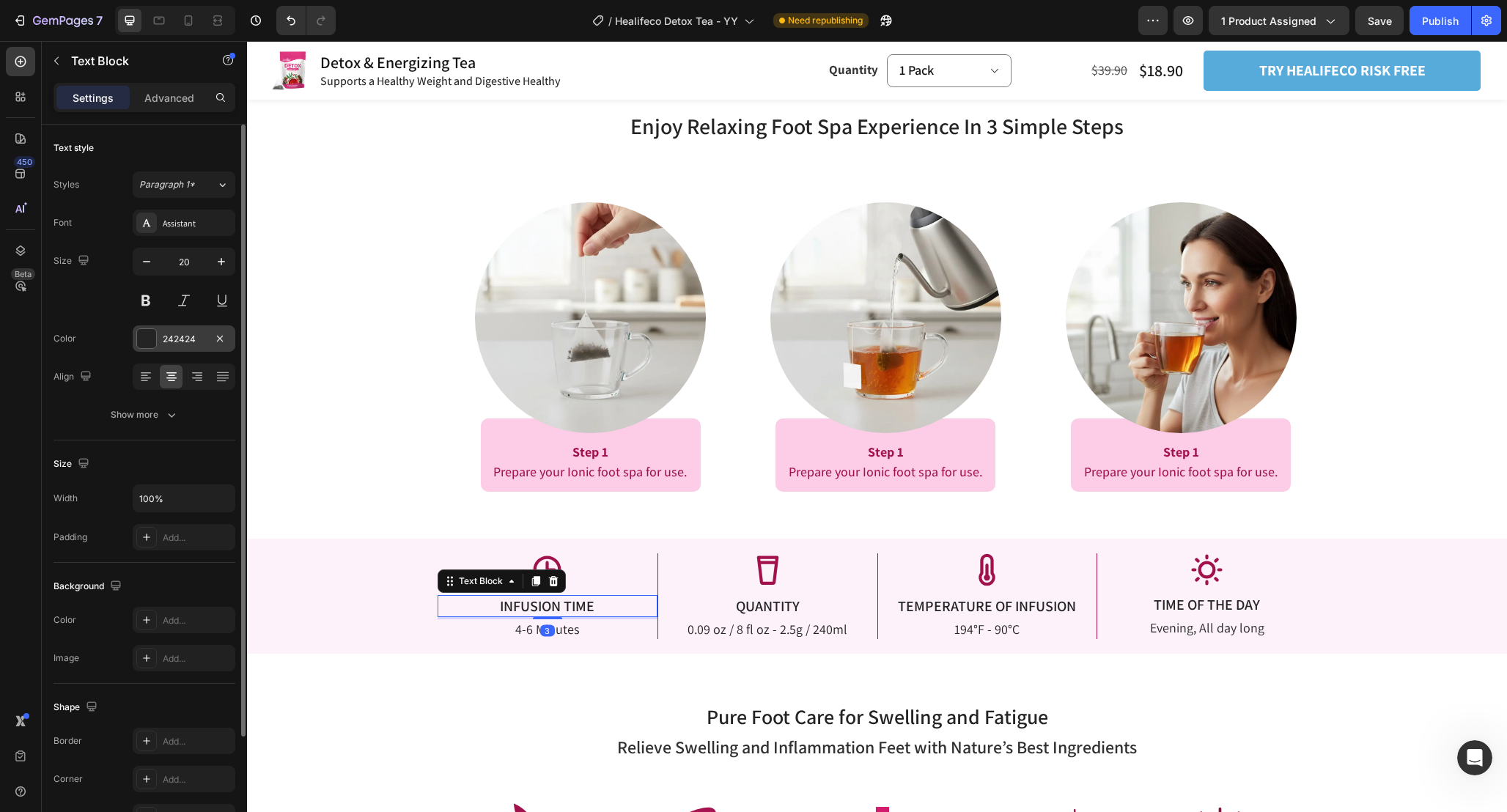
click at [194, 343] on div "242424" at bounding box center [184, 339] width 42 height 13
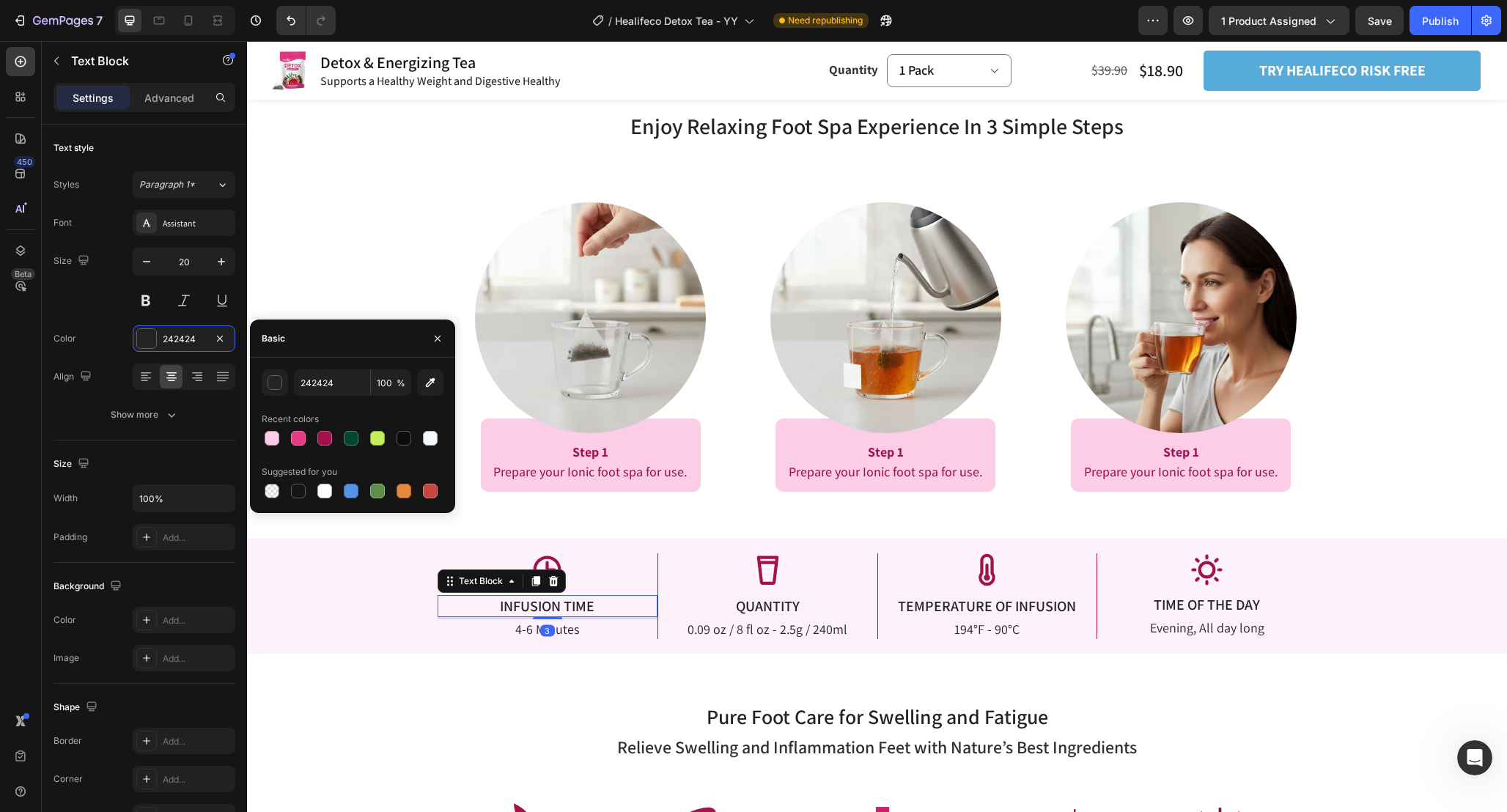
click at [345, 363] on div "242424 100 % Recent colors Suggested for you" at bounding box center [352, 435] width 206 height 156
click at [345, 382] on input "242424" at bounding box center [332, 382] width 77 height 27
click at [647, 477] on span "Prepare your Ionic foot spa for use." at bounding box center [590, 472] width 194 height 17
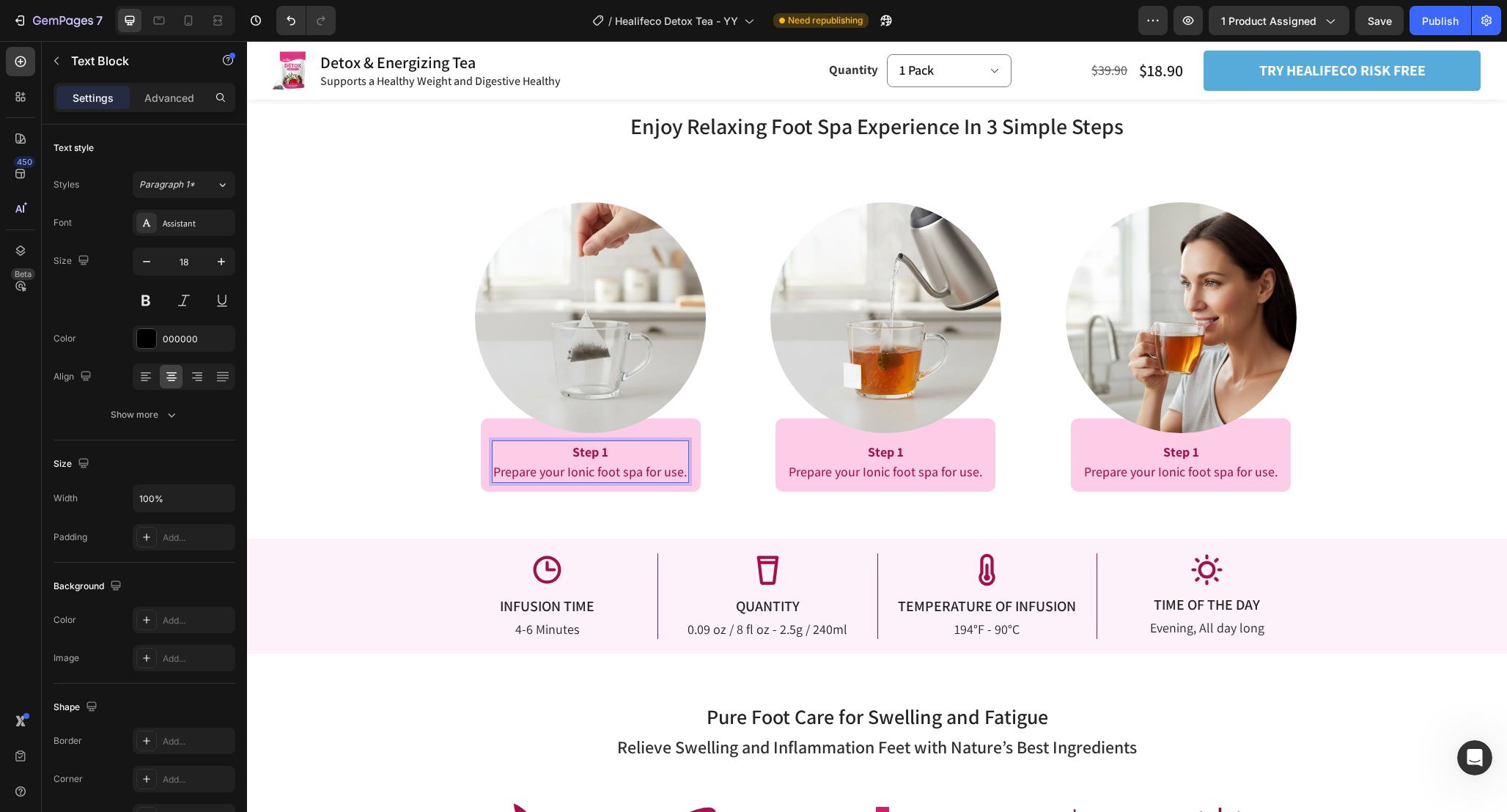
click at [563, 462] on p "Prepare your Ionic foot spa for use." at bounding box center [590, 471] width 194 height 19
click at [563, 464] on span "Prepare your Ionic foot spa for use." at bounding box center [590, 472] width 194 height 17
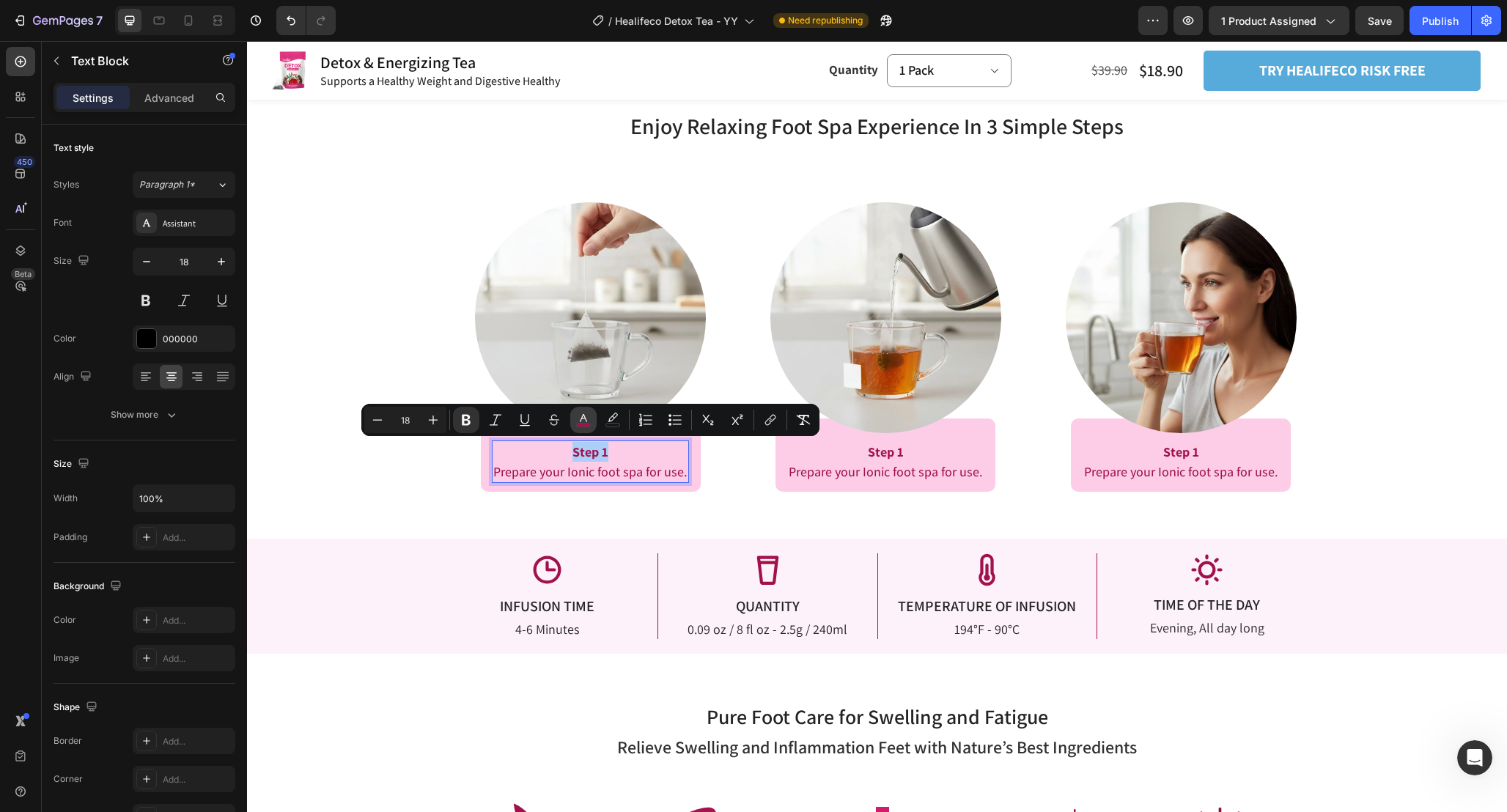
click at [586, 426] on rect "Editor contextual toolbar" at bounding box center [583, 426] width 14 height 4
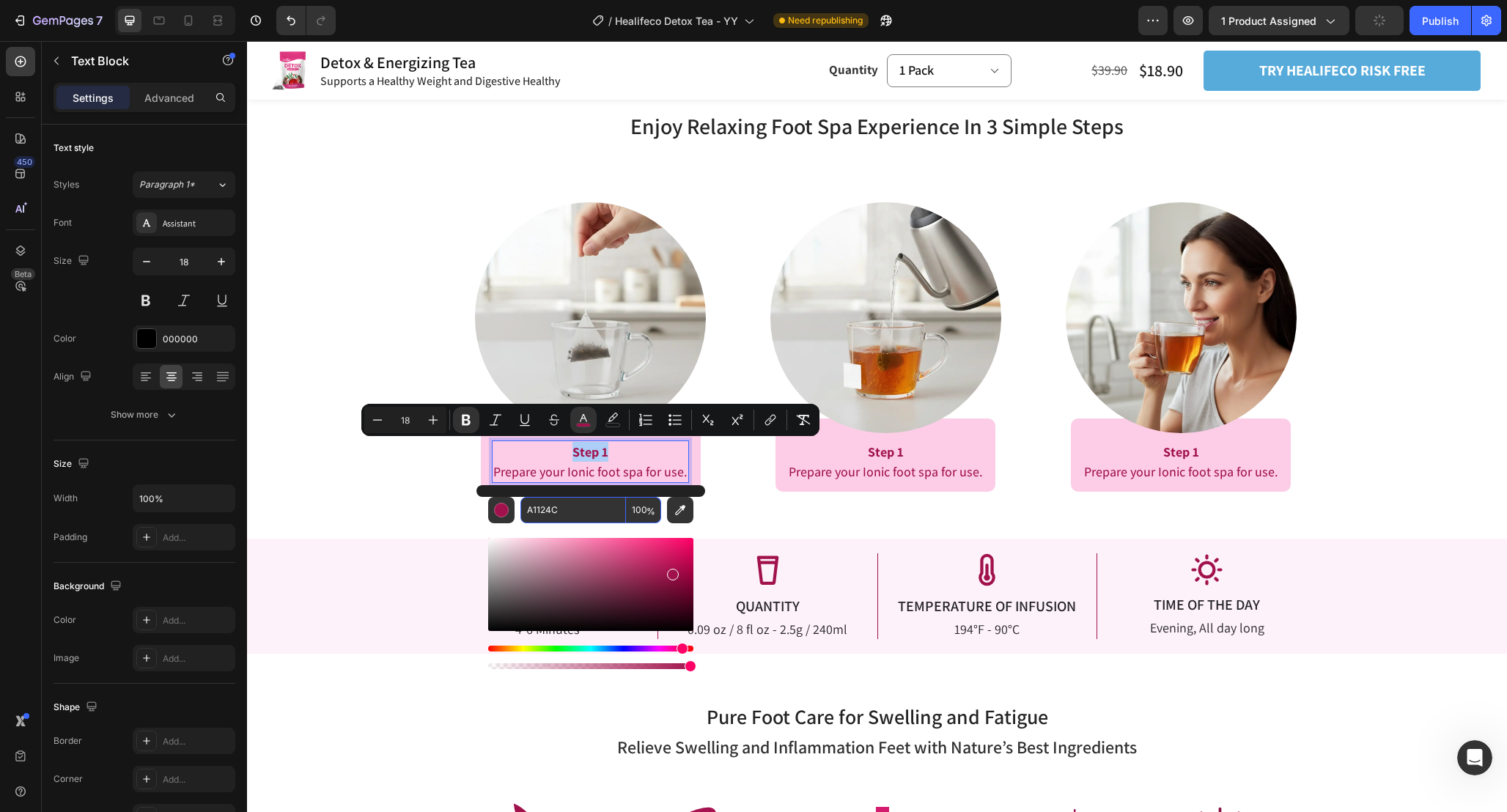
click at [579, 510] on input "A1124C" at bounding box center [573, 510] width 105 height 27
paste input "242424"
type input "242424"
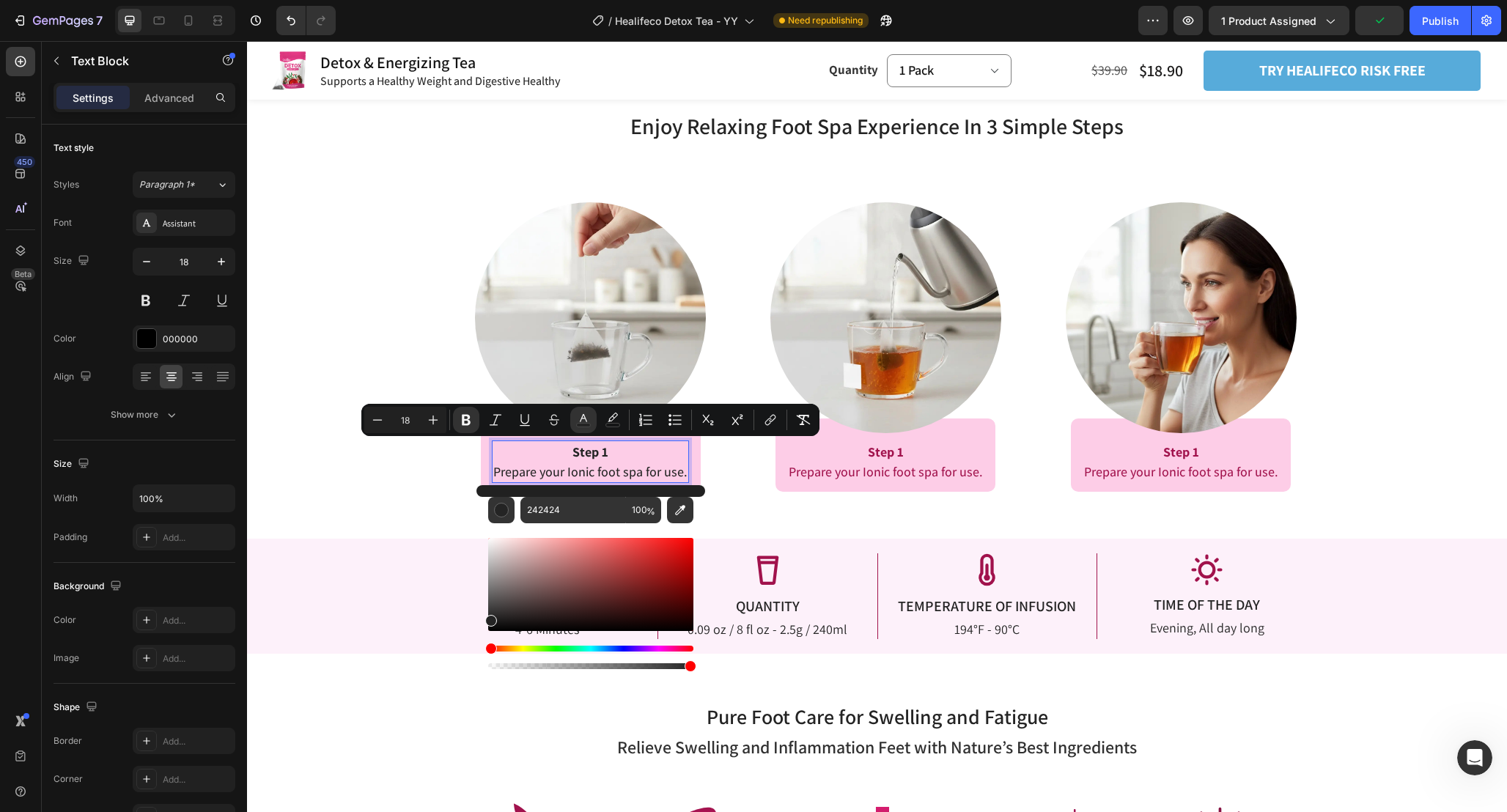
click at [651, 456] on p "Step 1" at bounding box center [590, 451] width 194 height 19
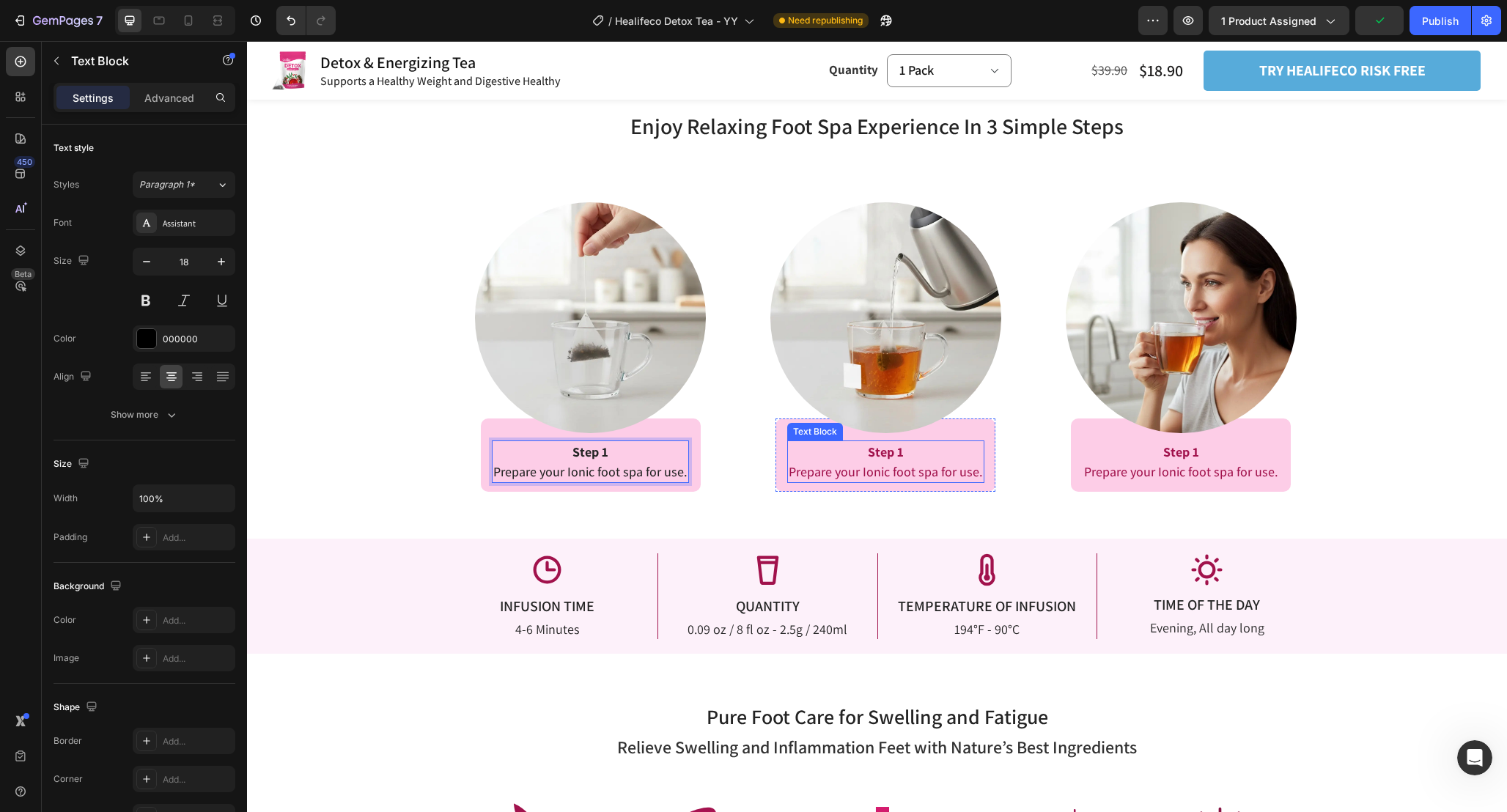
click at [820, 467] on span "Prepare your Ionic foot spa for use." at bounding box center [886, 472] width 194 height 17
click at [911, 465] on span "Prepare your Ionic foot spa for use." at bounding box center [886, 472] width 194 height 17
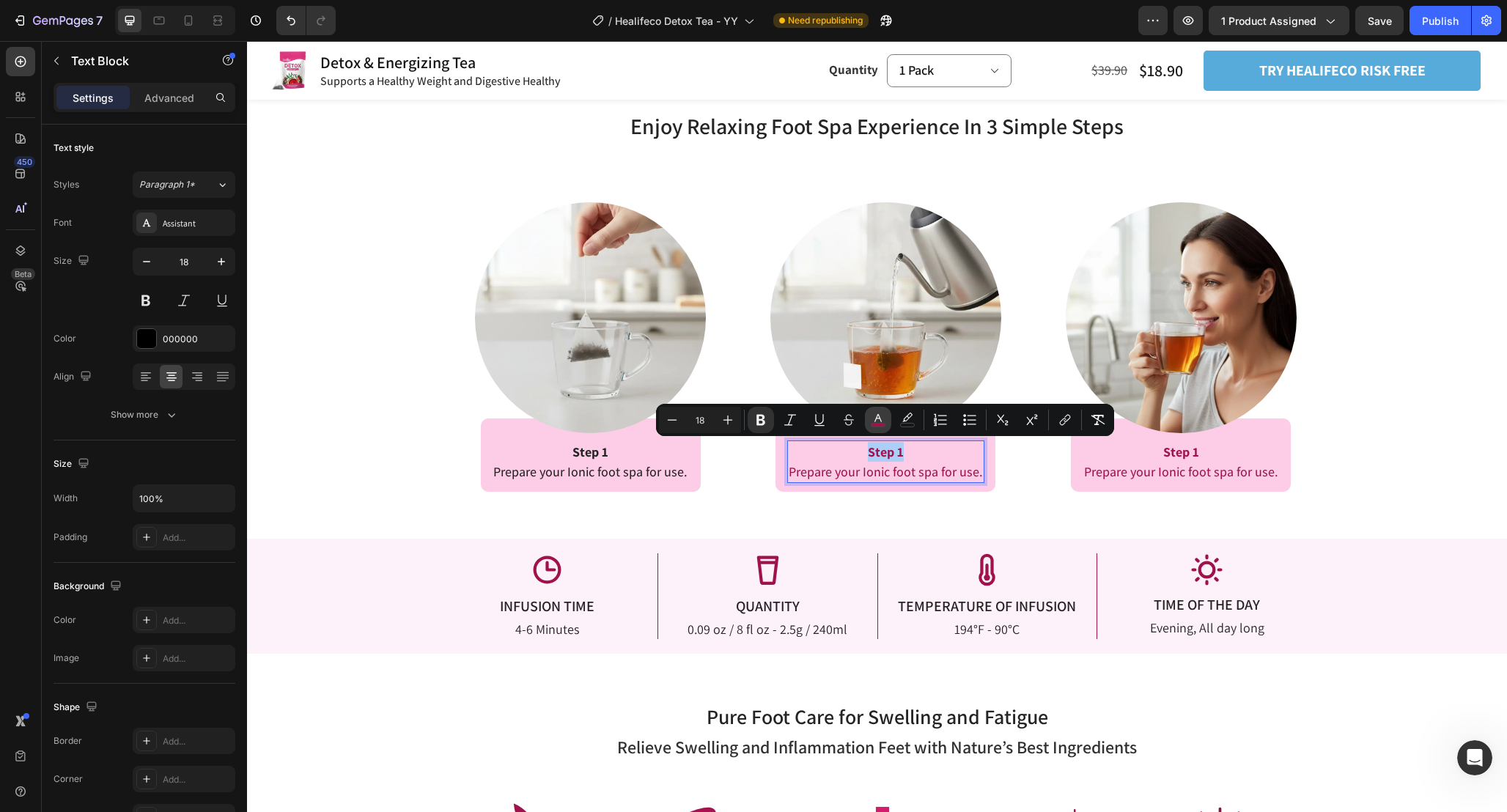
click at [884, 427] on button "color" at bounding box center [877, 419] width 27 height 27
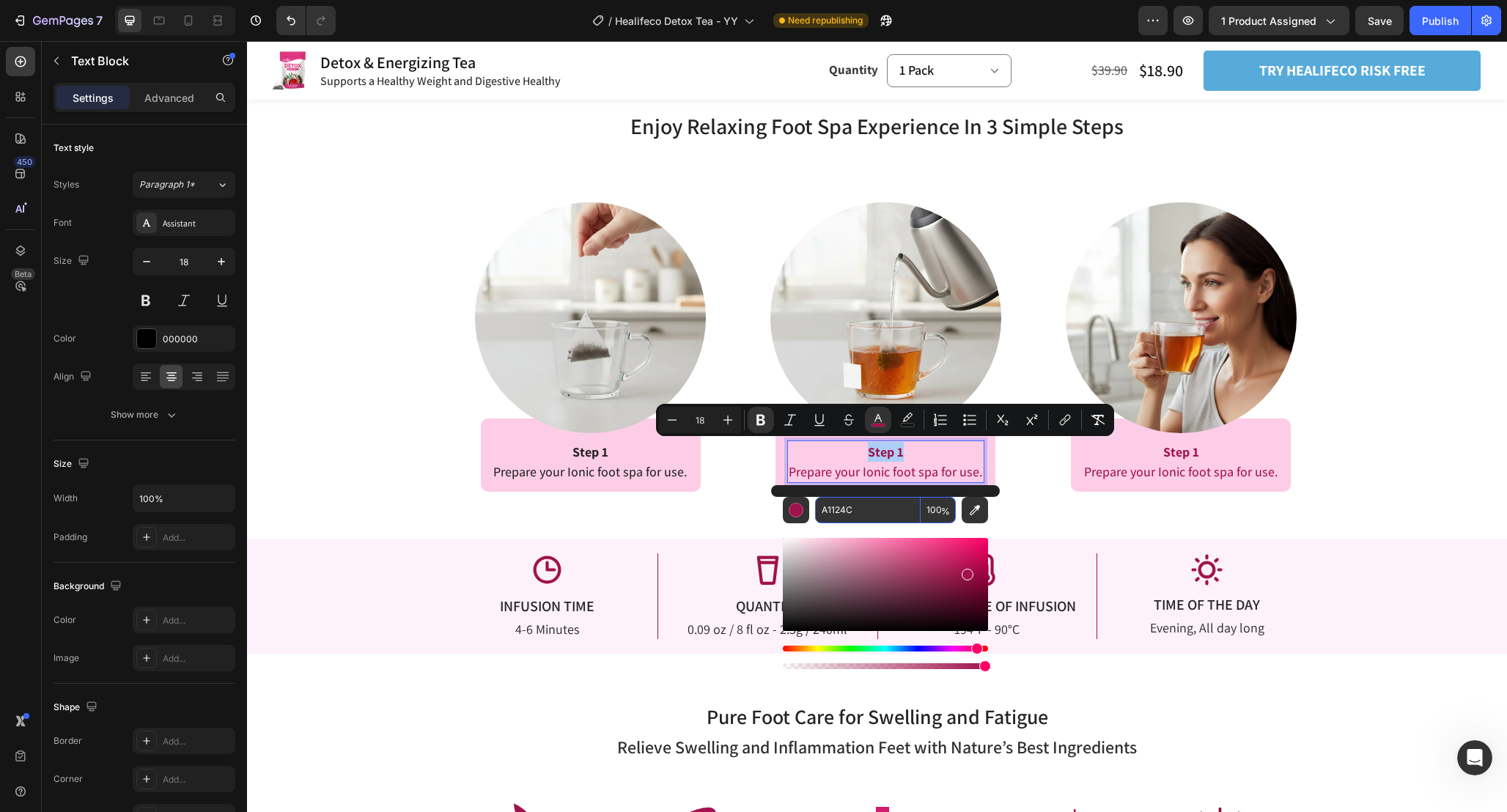
click at [860, 518] on input "A1124C" at bounding box center [867, 510] width 105 height 27
paste input "242424"
type input "242424"
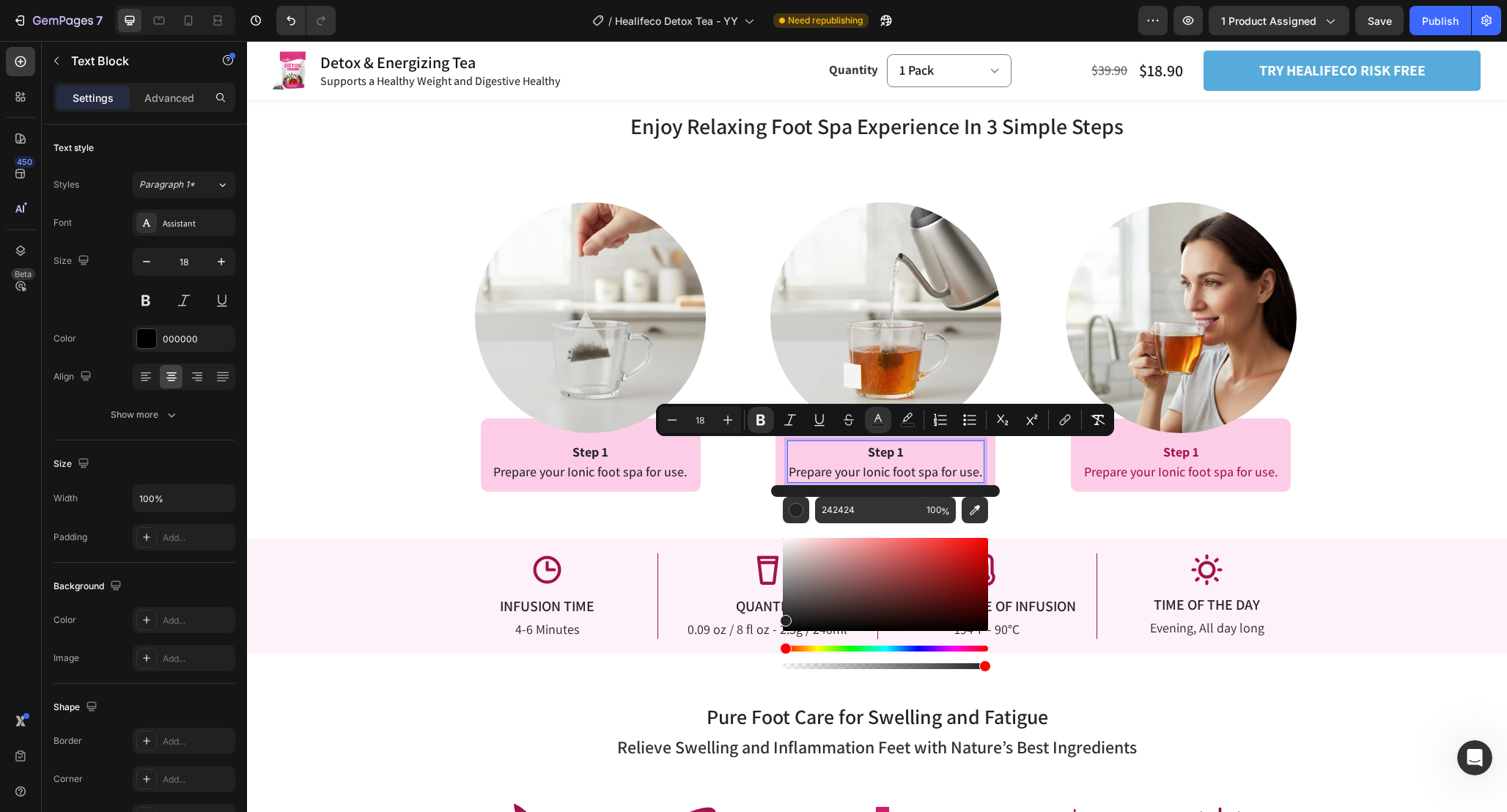
click at [936, 451] on p "Step 1" at bounding box center [886, 451] width 194 height 19
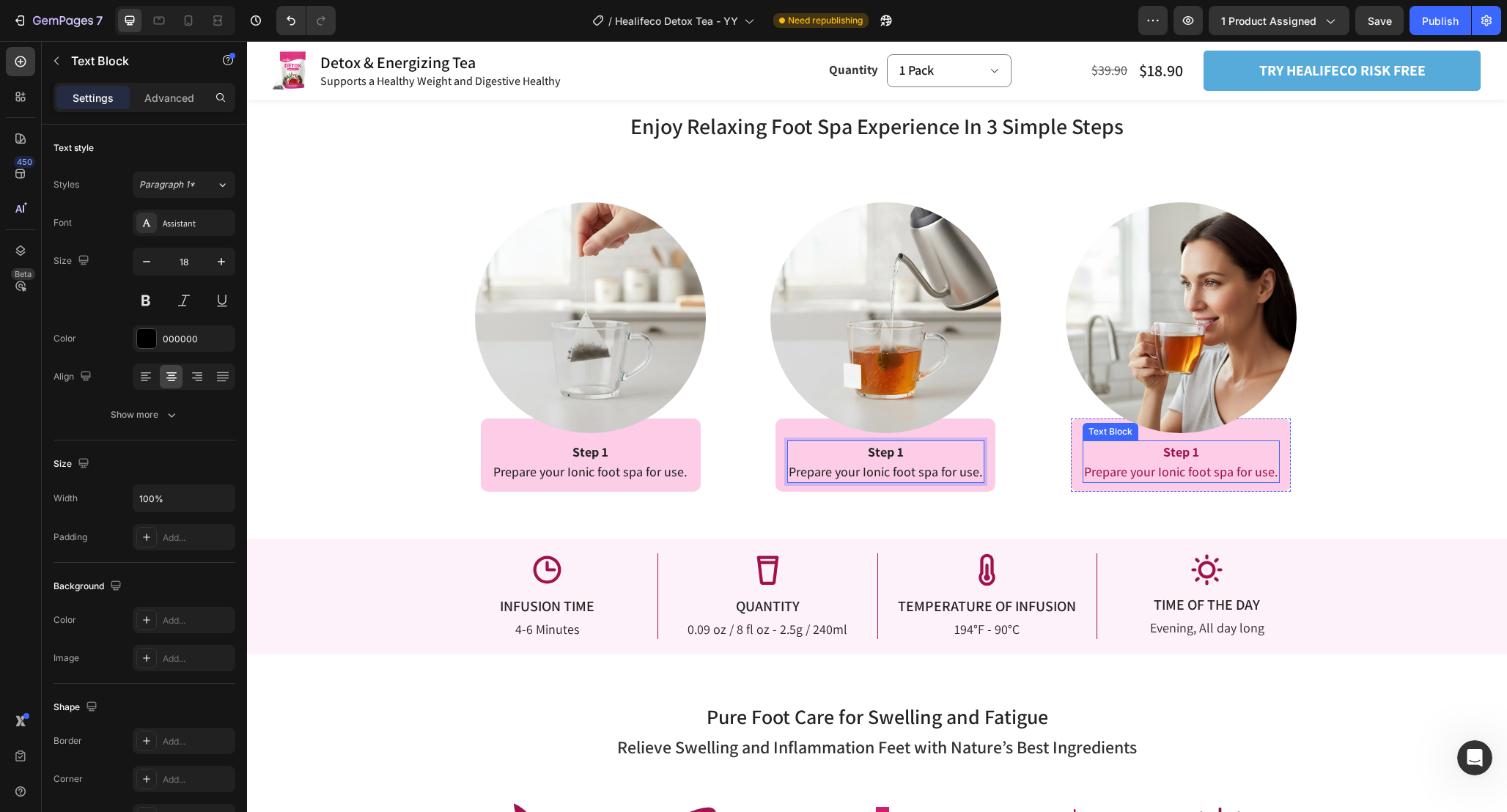
click at [1201, 458] on p "Step 1" at bounding box center [1181, 451] width 194 height 19
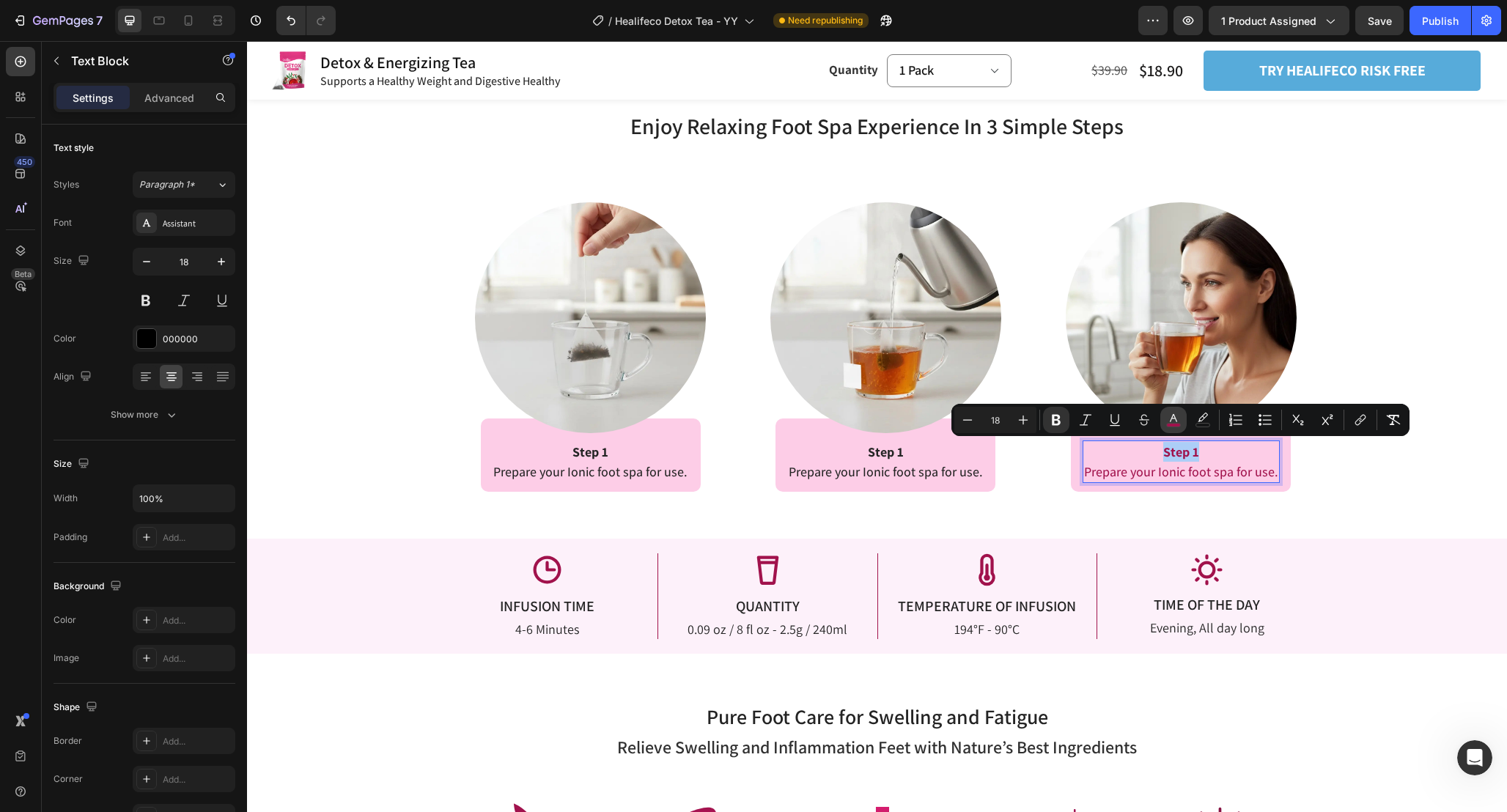
click at [1182, 418] on button "color" at bounding box center [1173, 419] width 27 height 27
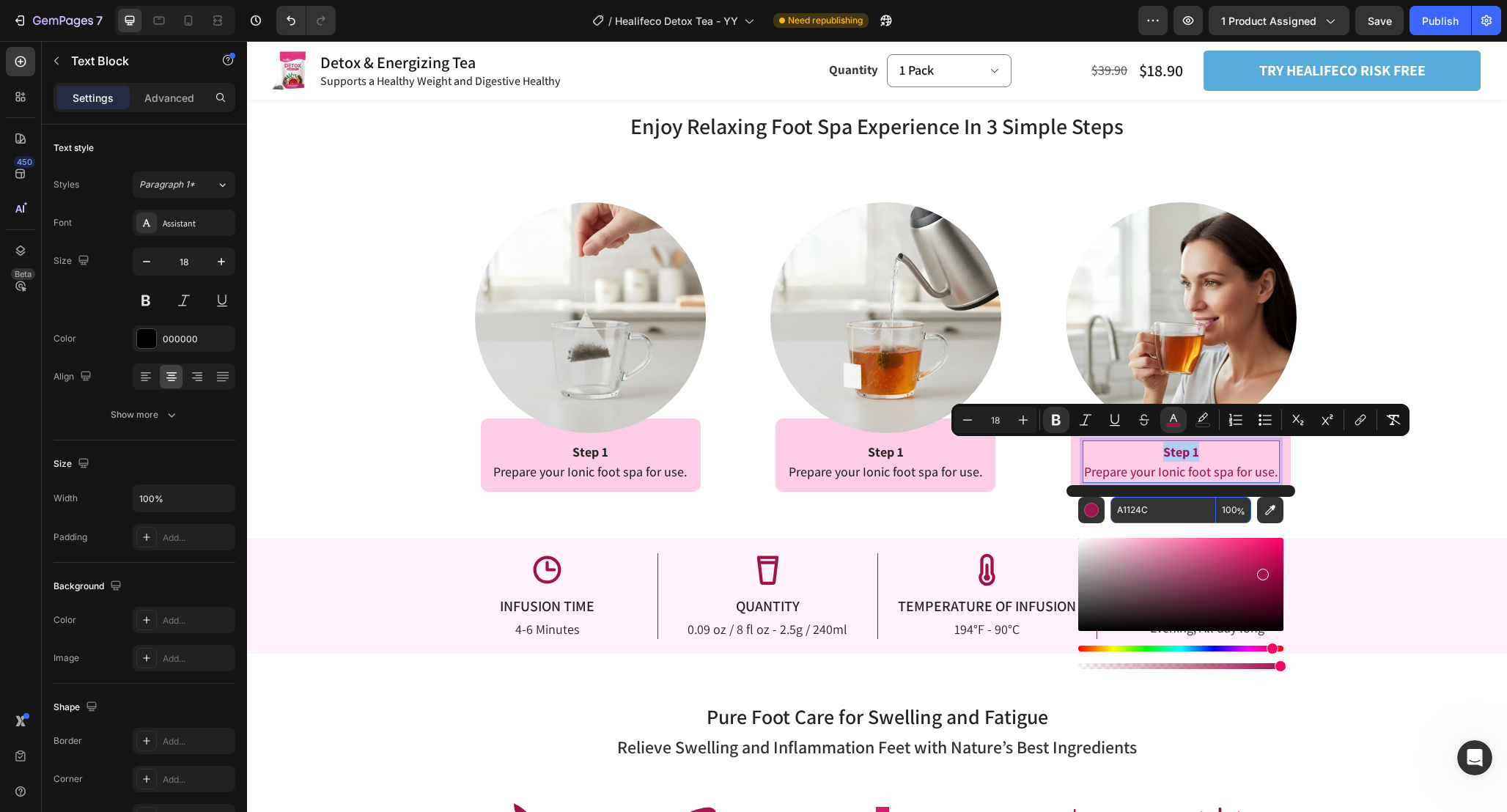
click at [1164, 519] on input "A1124C" at bounding box center [1163, 510] width 105 height 27
paste input "242424"
type input "242424"
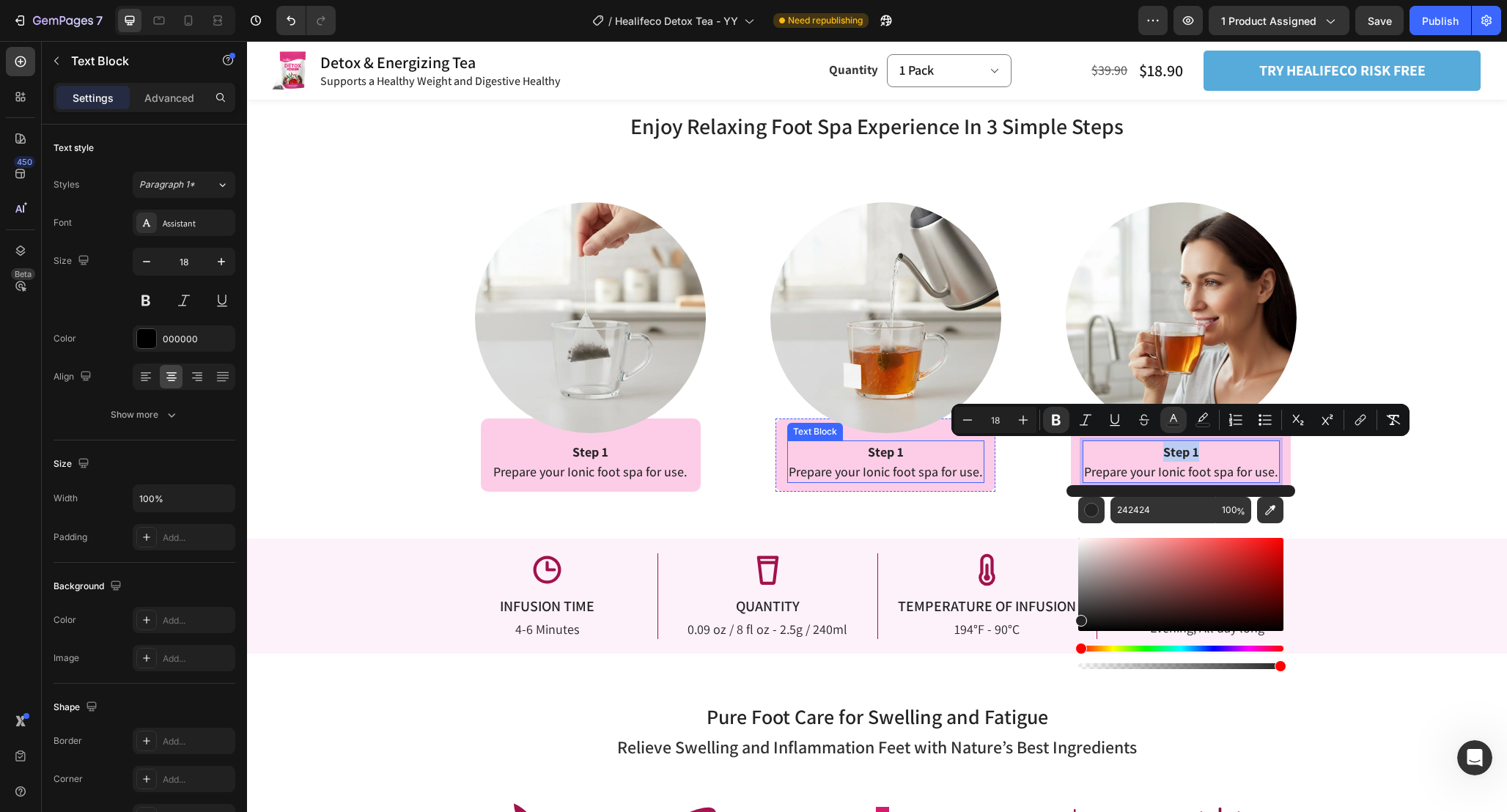
click at [895, 458] on strong "Step 1" at bounding box center [885, 452] width 36 height 17
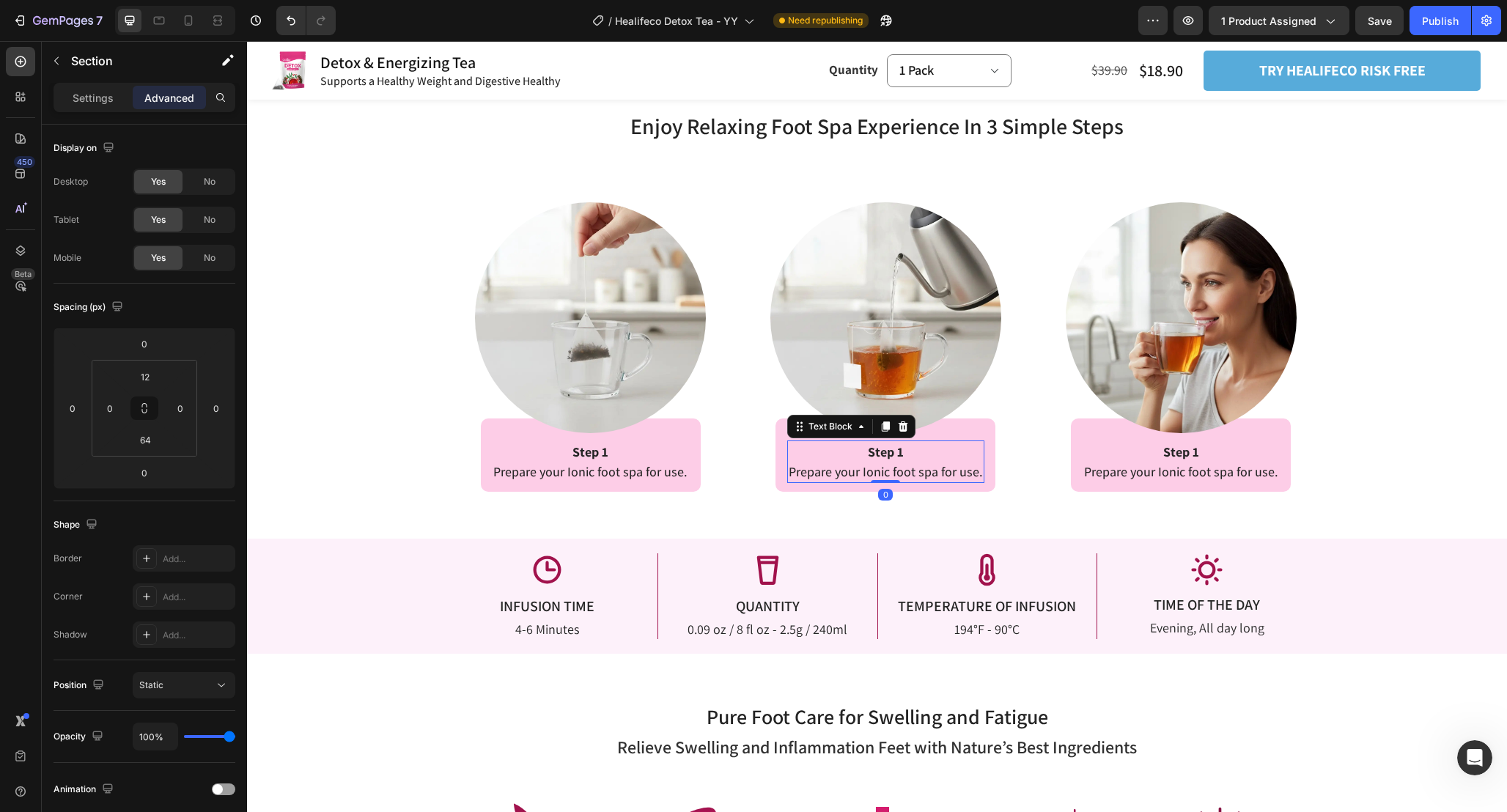
click at [1484, 470] on div "Enjoy Relaxing Foot Spa Experience In 3 Simple Steps Heading Enjoy Relaxing Foo…" at bounding box center [877, 300] width 1260 height 381
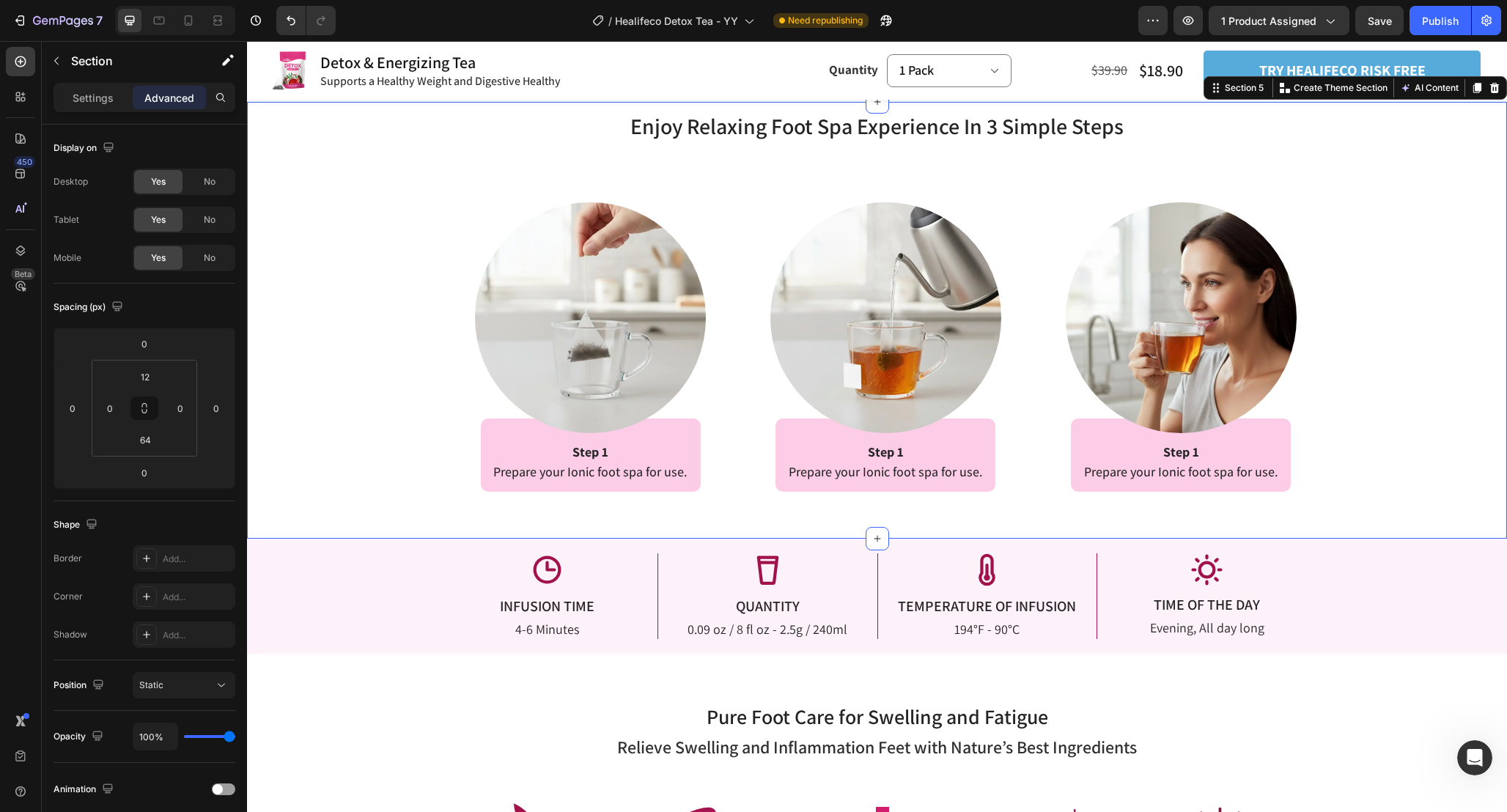
scroll to position [2288, 0]
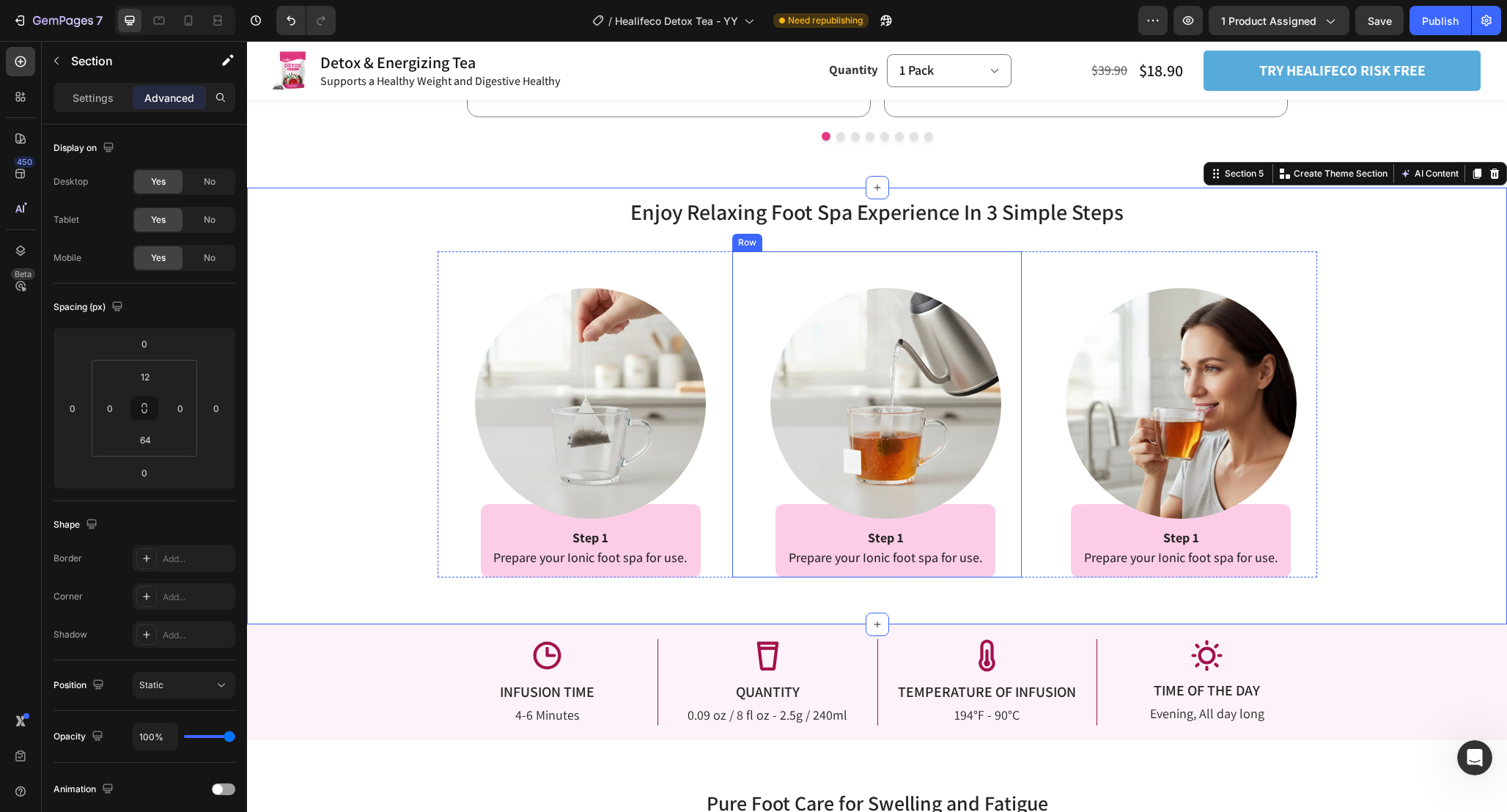
scroll to position [2191, 0]
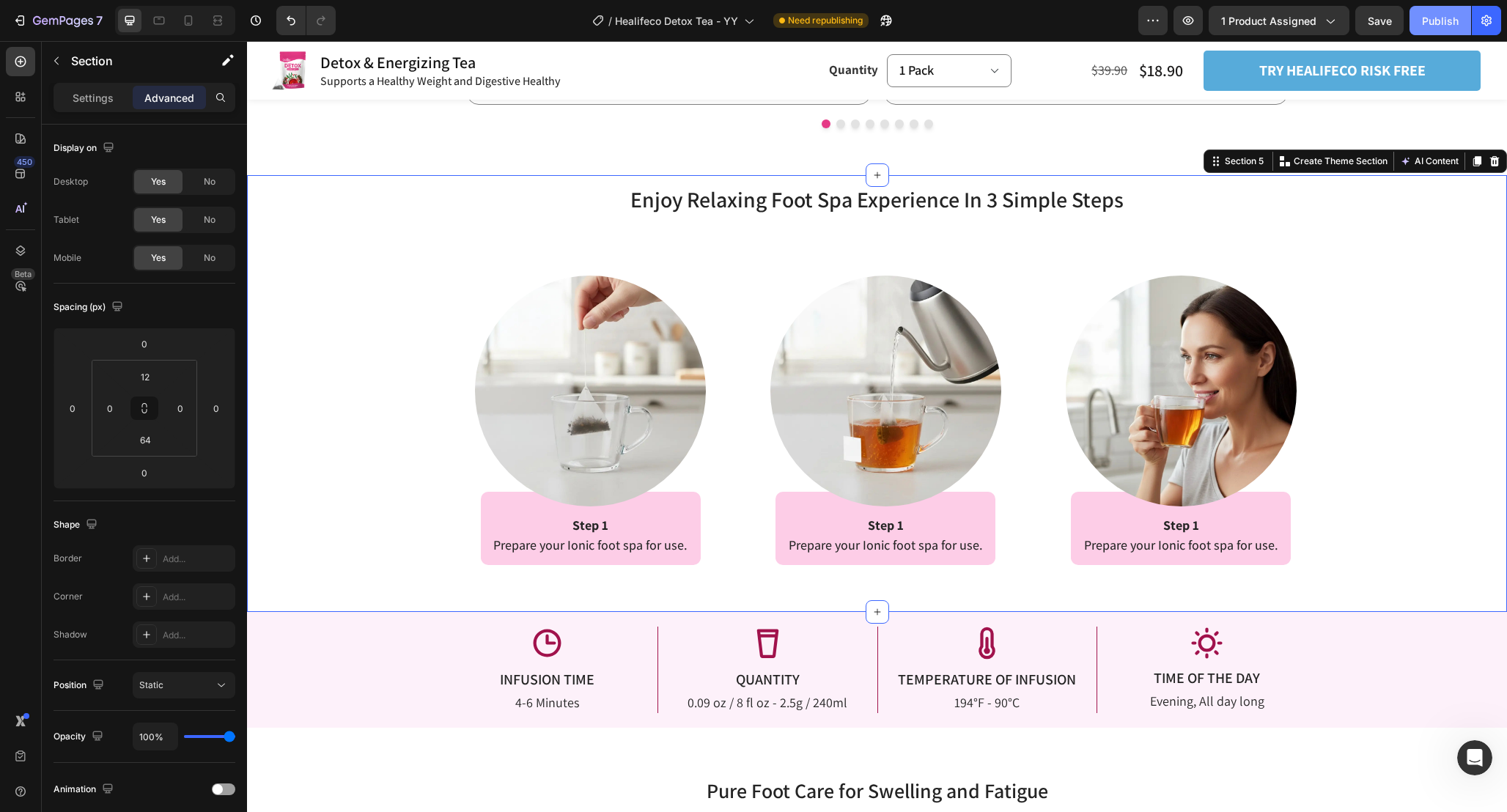
click at [1439, 10] on button "Publish" at bounding box center [1440, 20] width 62 height 29
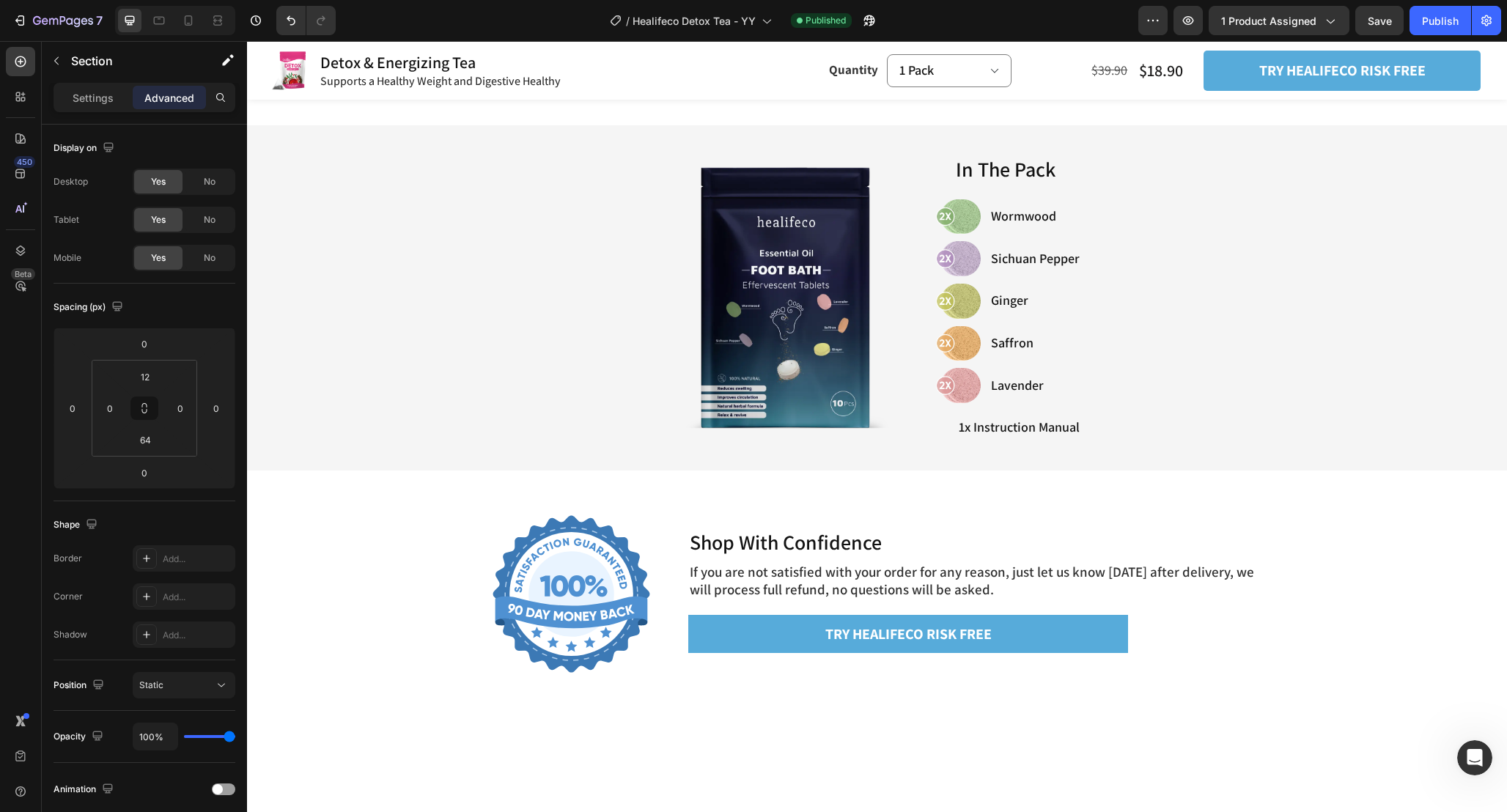
scroll to position [5084, 0]
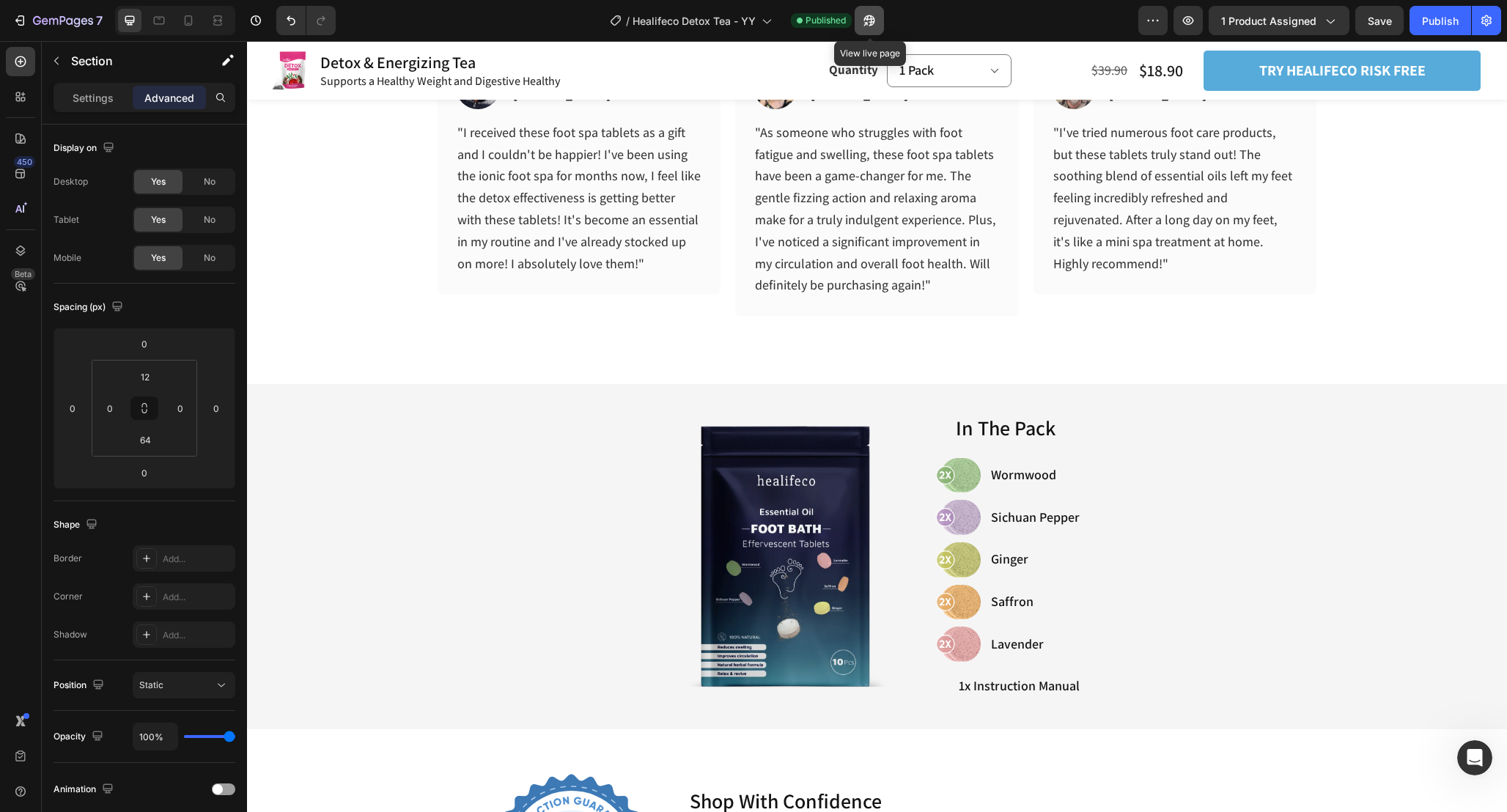
click at [877, 15] on button "button" at bounding box center [869, 20] width 29 height 29
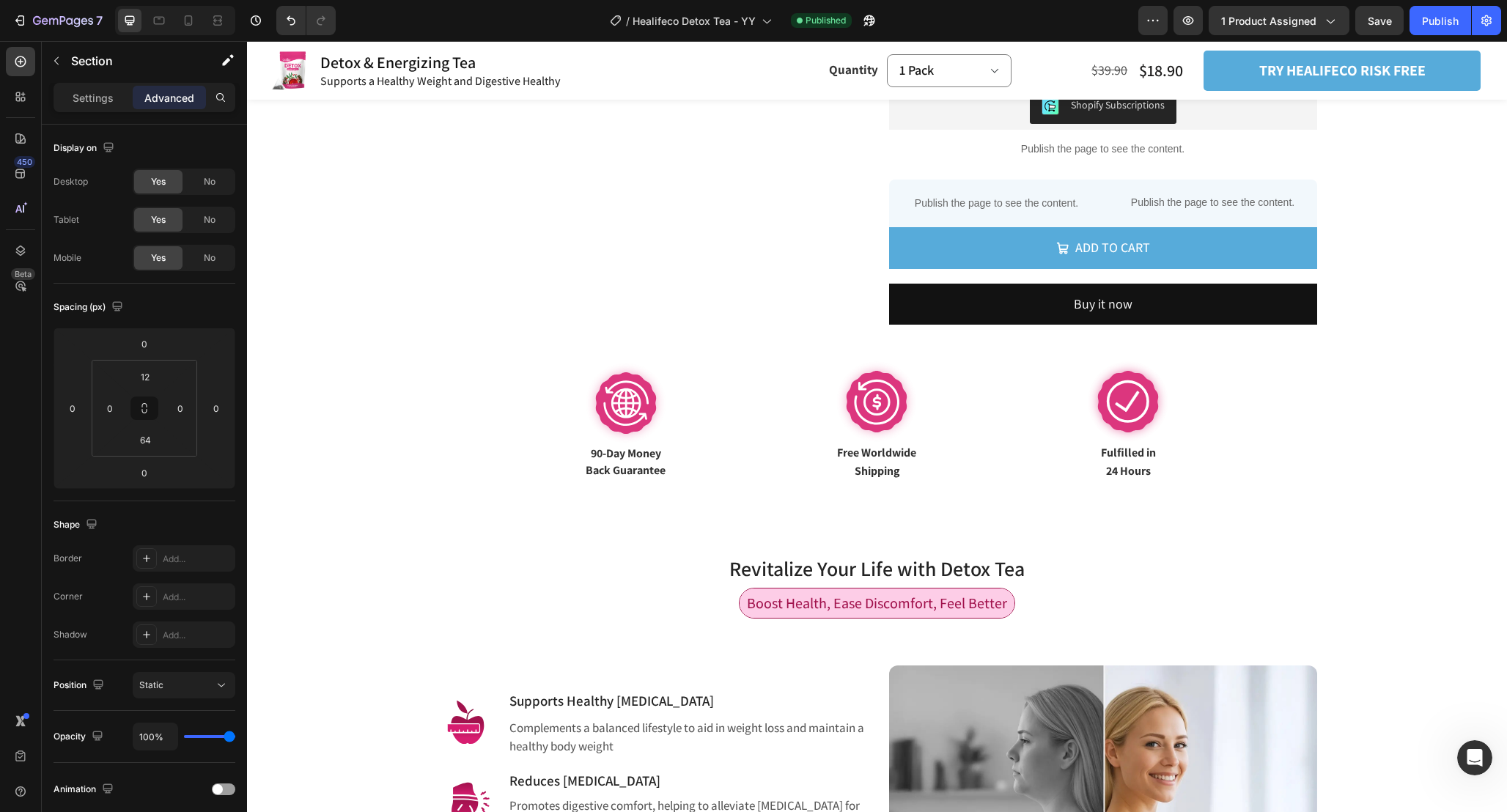
scroll to position [531, 0]
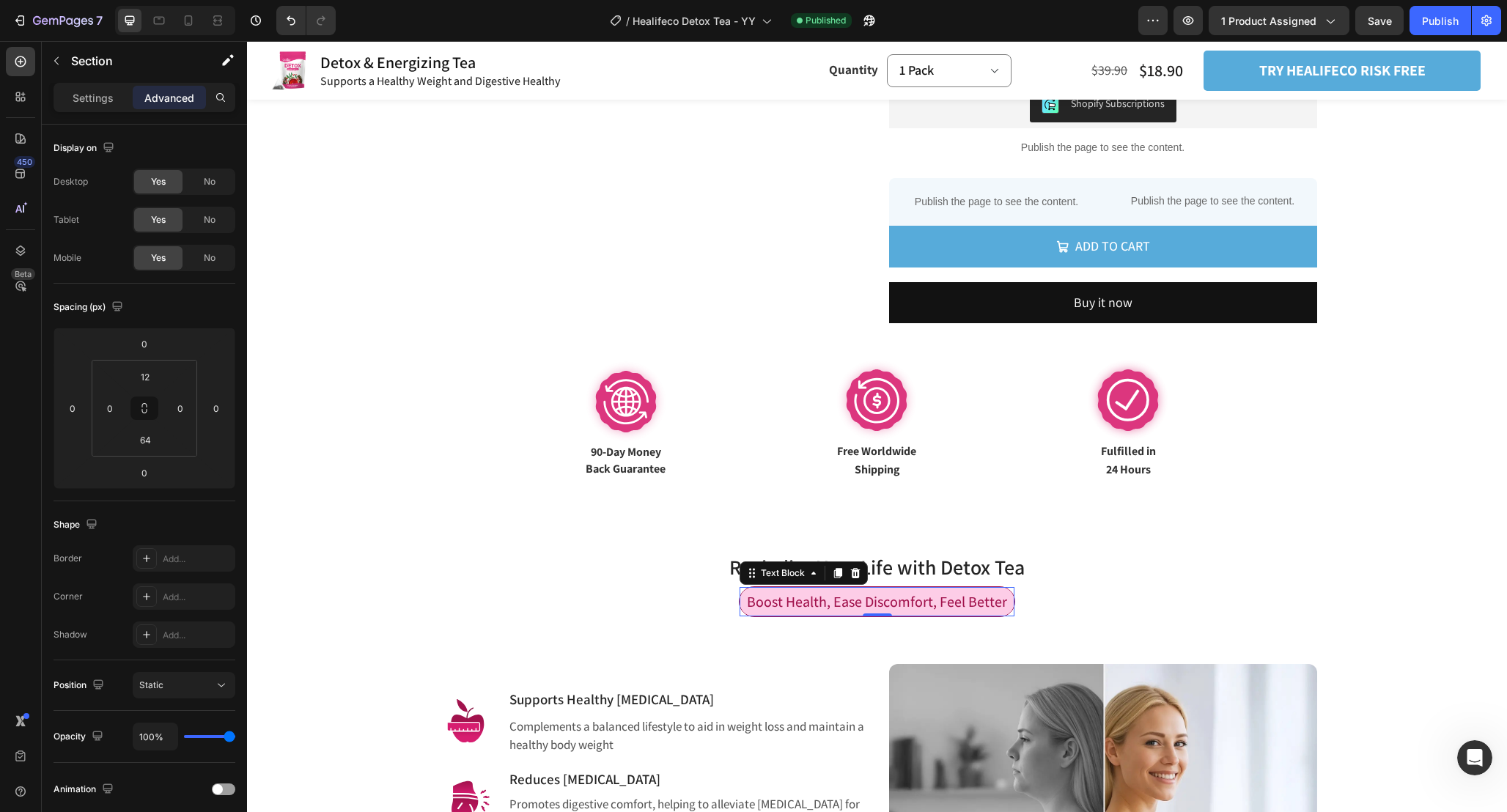
click at [1008, 593] on div "Boost Health, Ease Discomfort, Feel Better" at bounding box center [877, 602] width 275 height 29
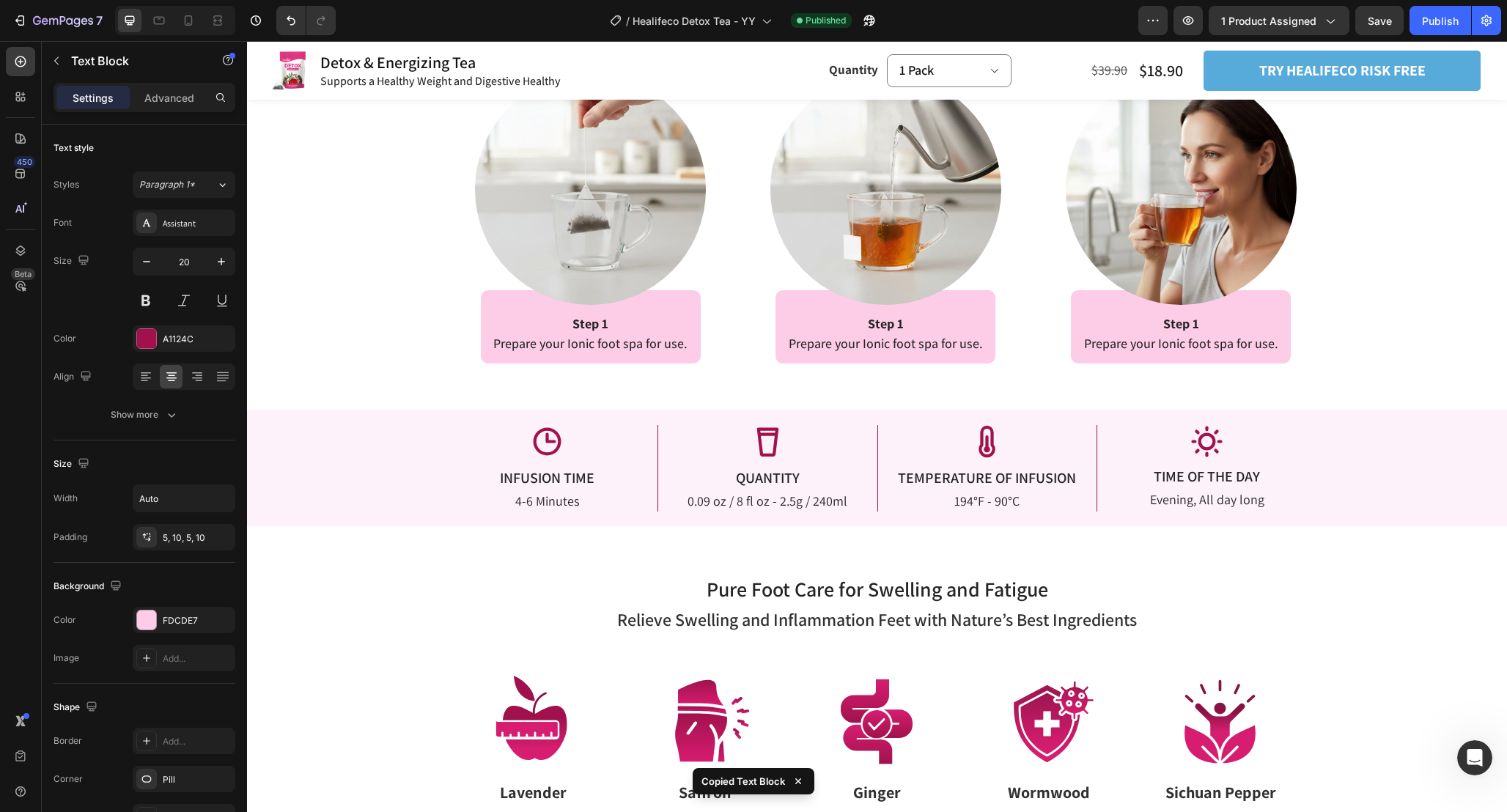
scroll to position [2411, 0]
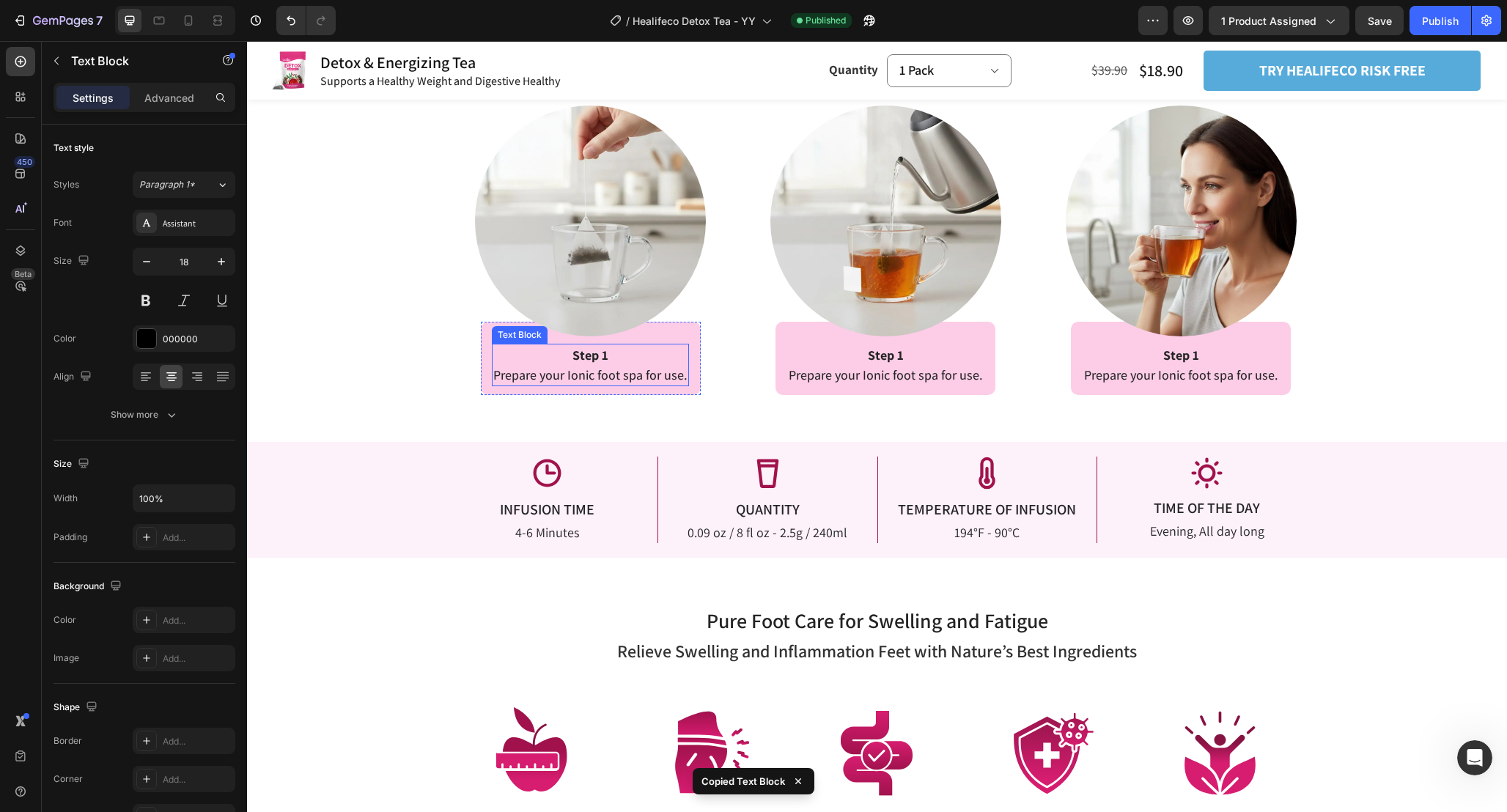
click at [641, 353] on p "Step 1" at bounding box center [590, 354] width 194 height 19
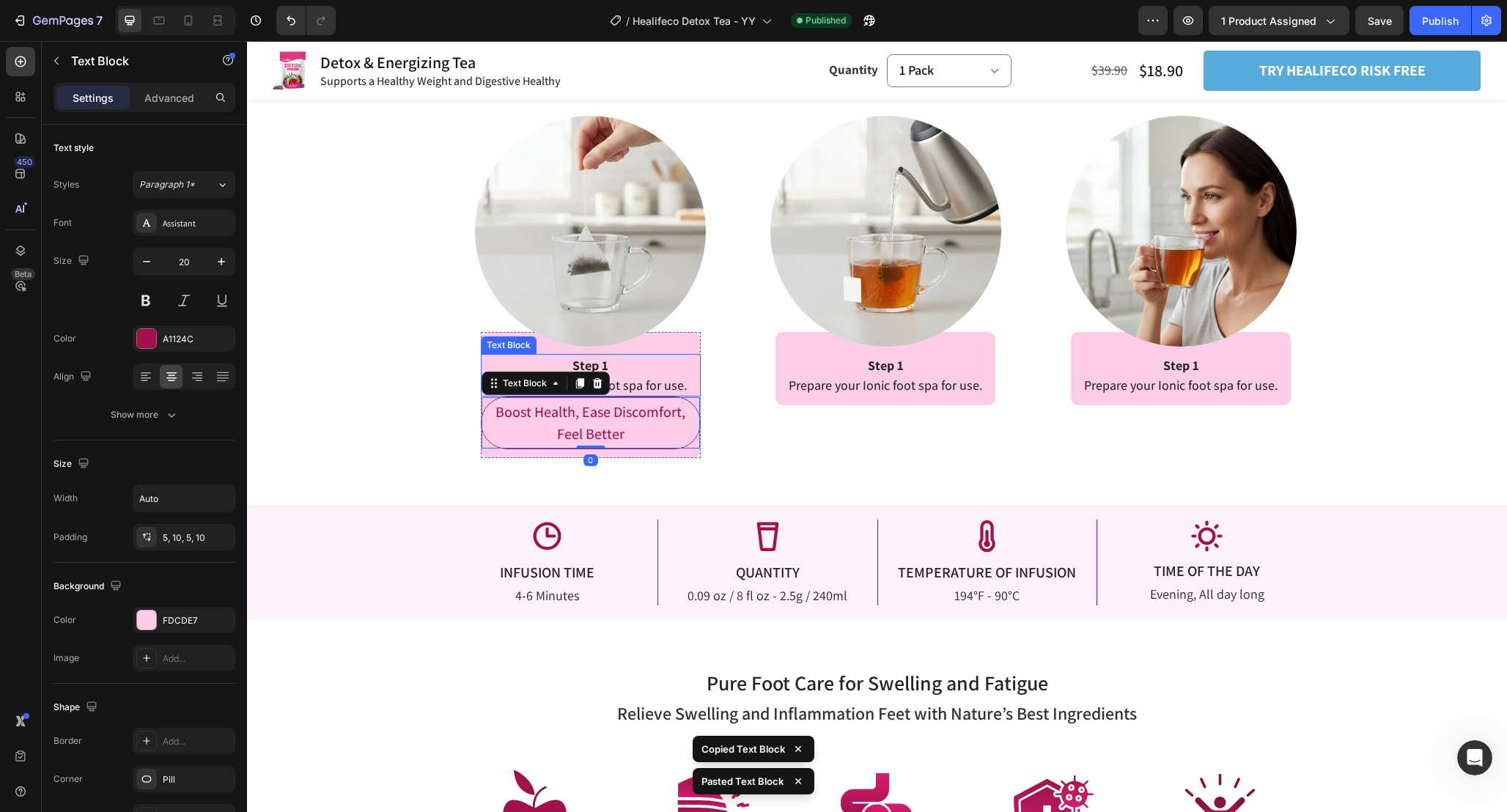
scroll to position [2402, 0]
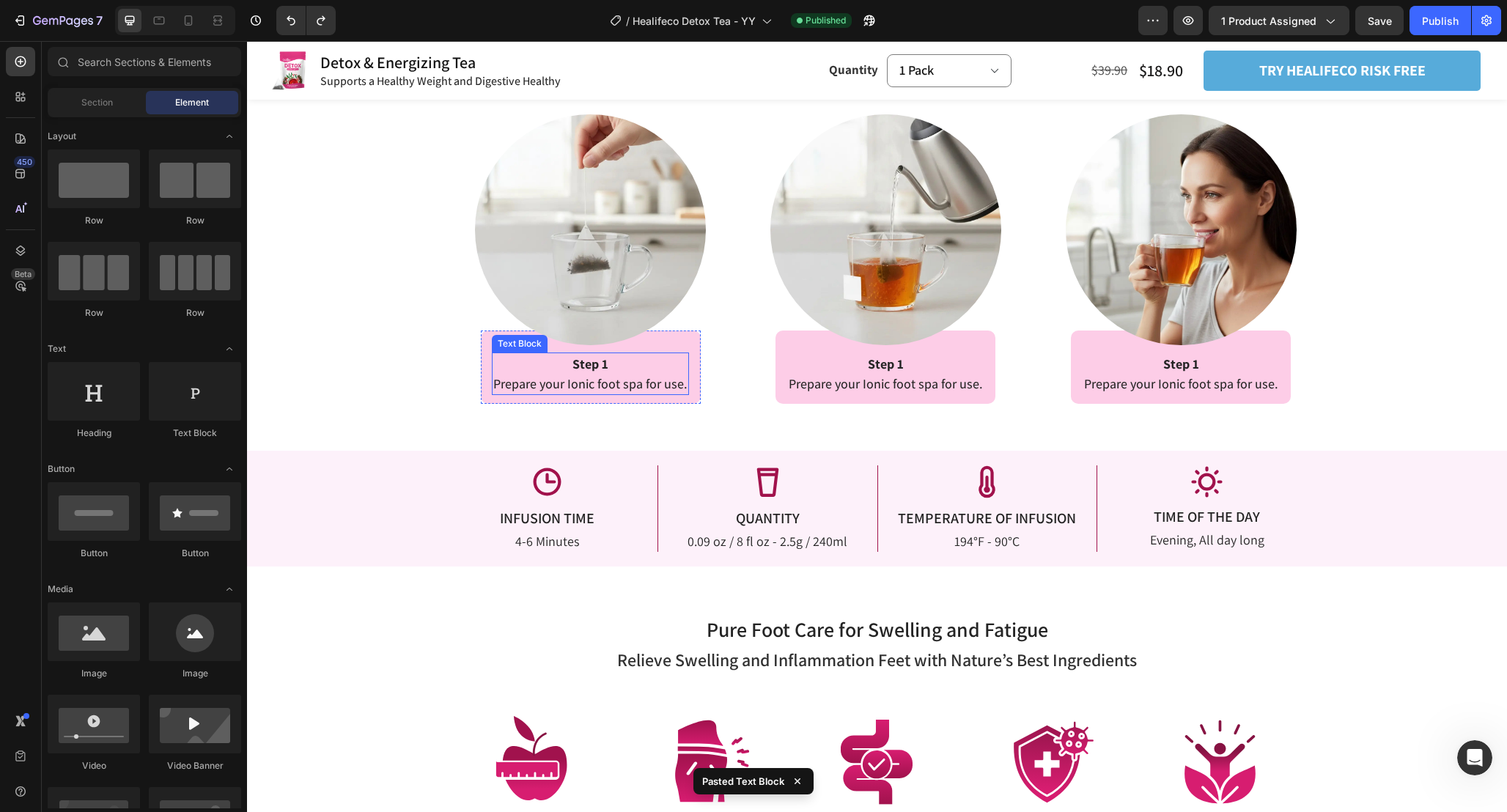
click at [605, 365] on strong "Step 1" at bounding box center [590, 364] width 36 height 17
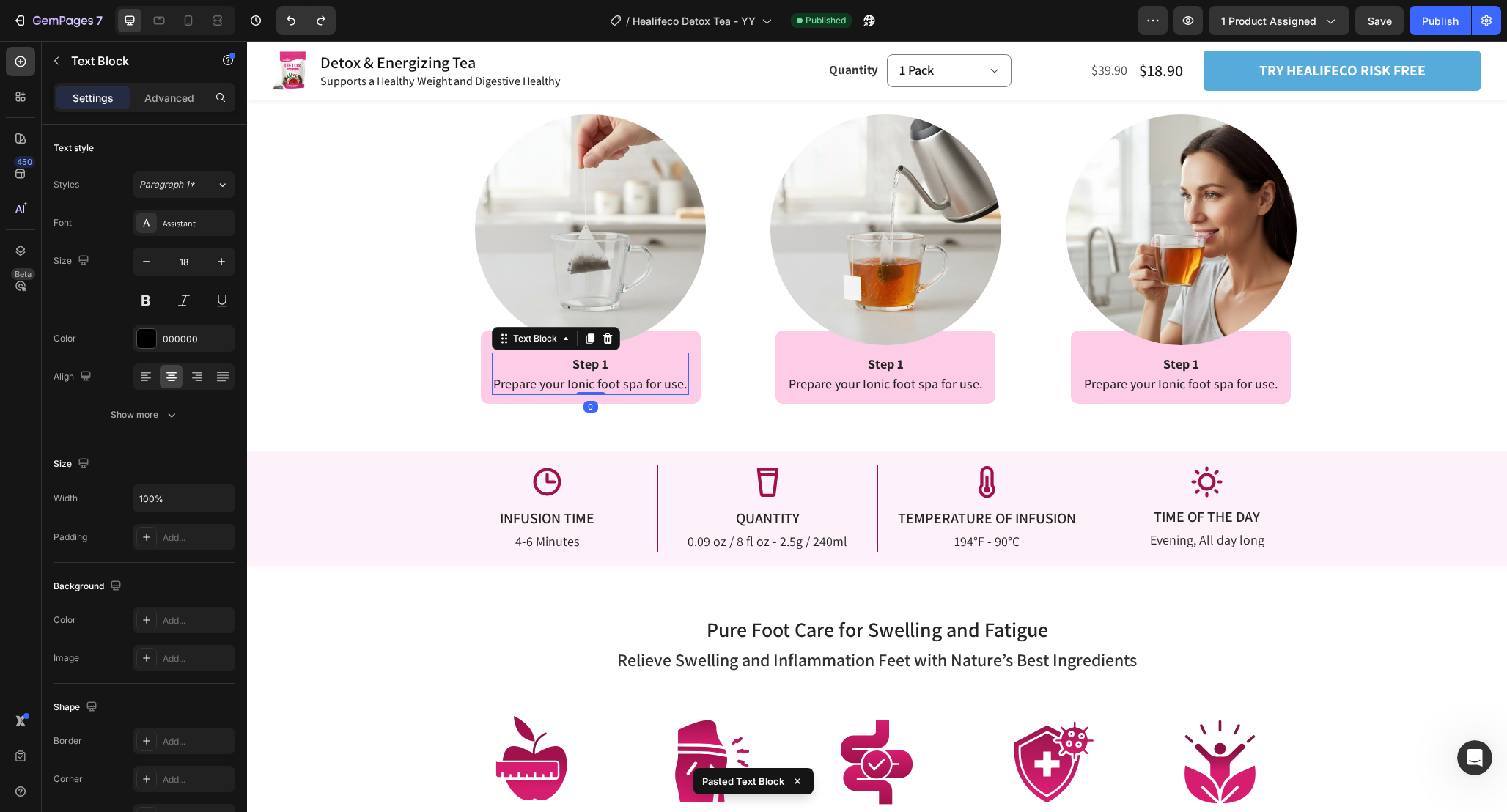
click at [605, 365] on strong "Step 1" at bounding box center [590, 364] width 36 height 17
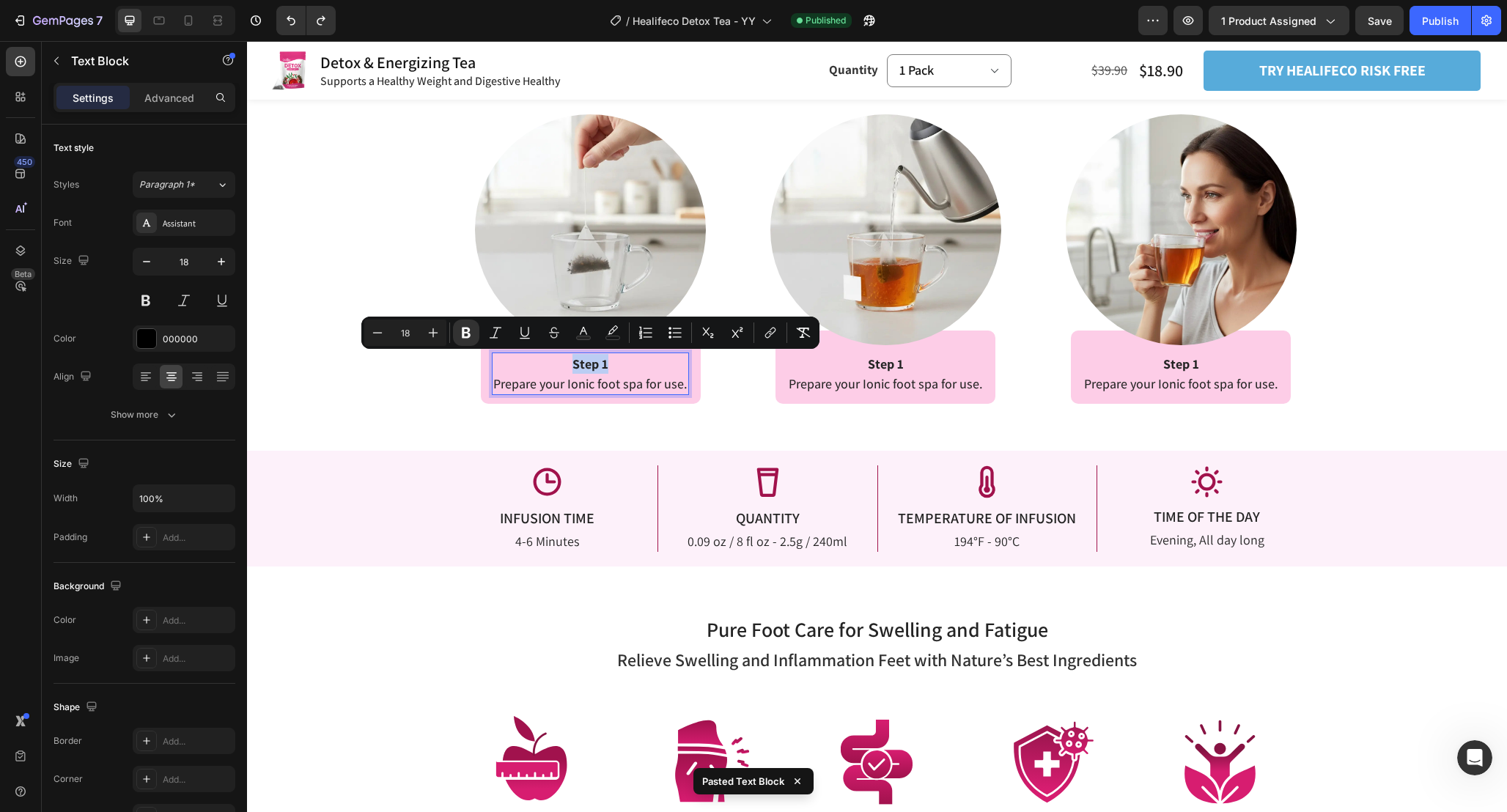
click at [617, 366] on p "Step 1" at bounding box center [590, 363] width 194 height 19
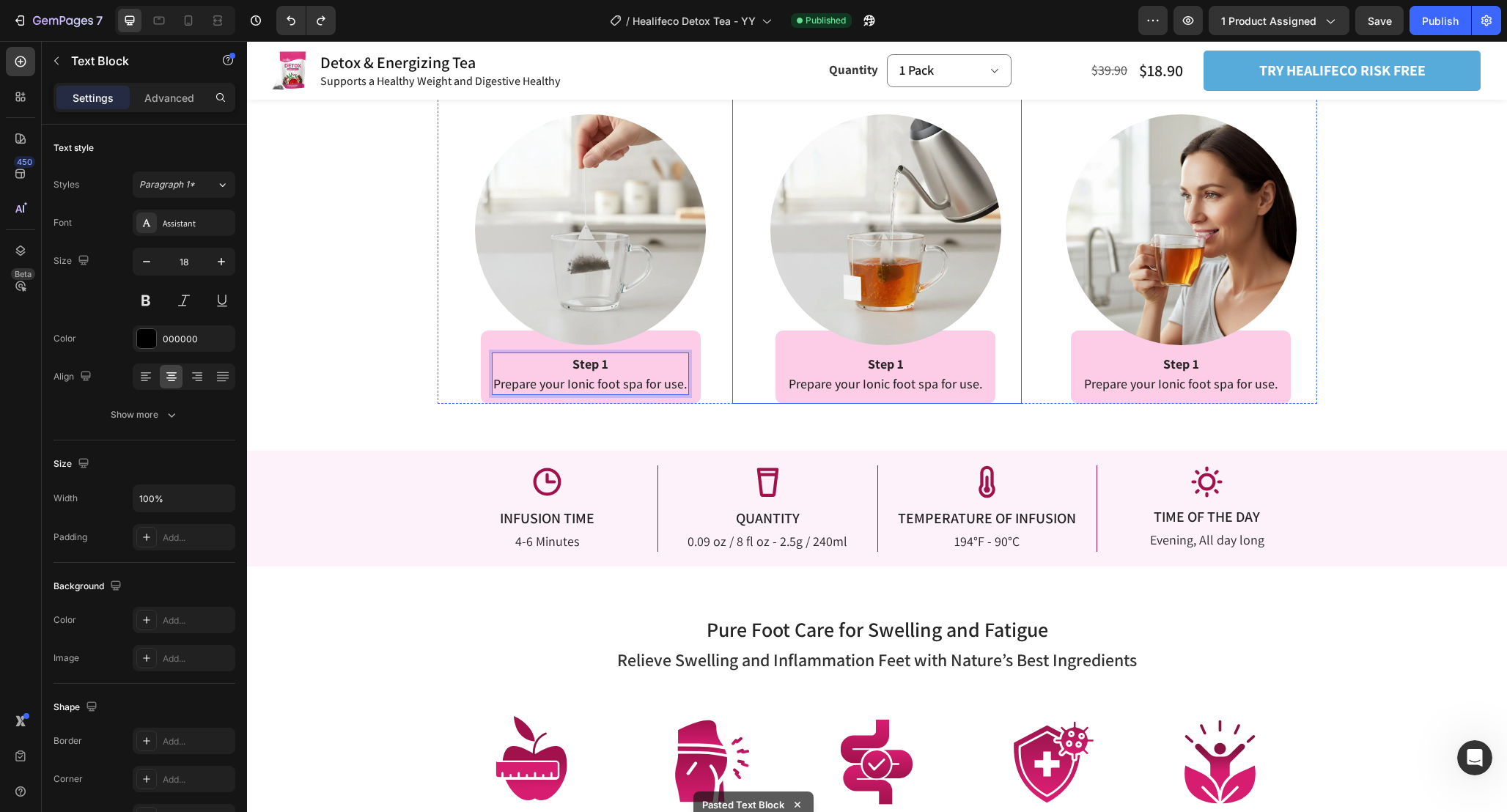
click at [745, 396] on div "Image Row Step 1 Prepare your Ionic foot spa for use. Text Block Row Row" at bounding box center [877, 241] width 289 height 326
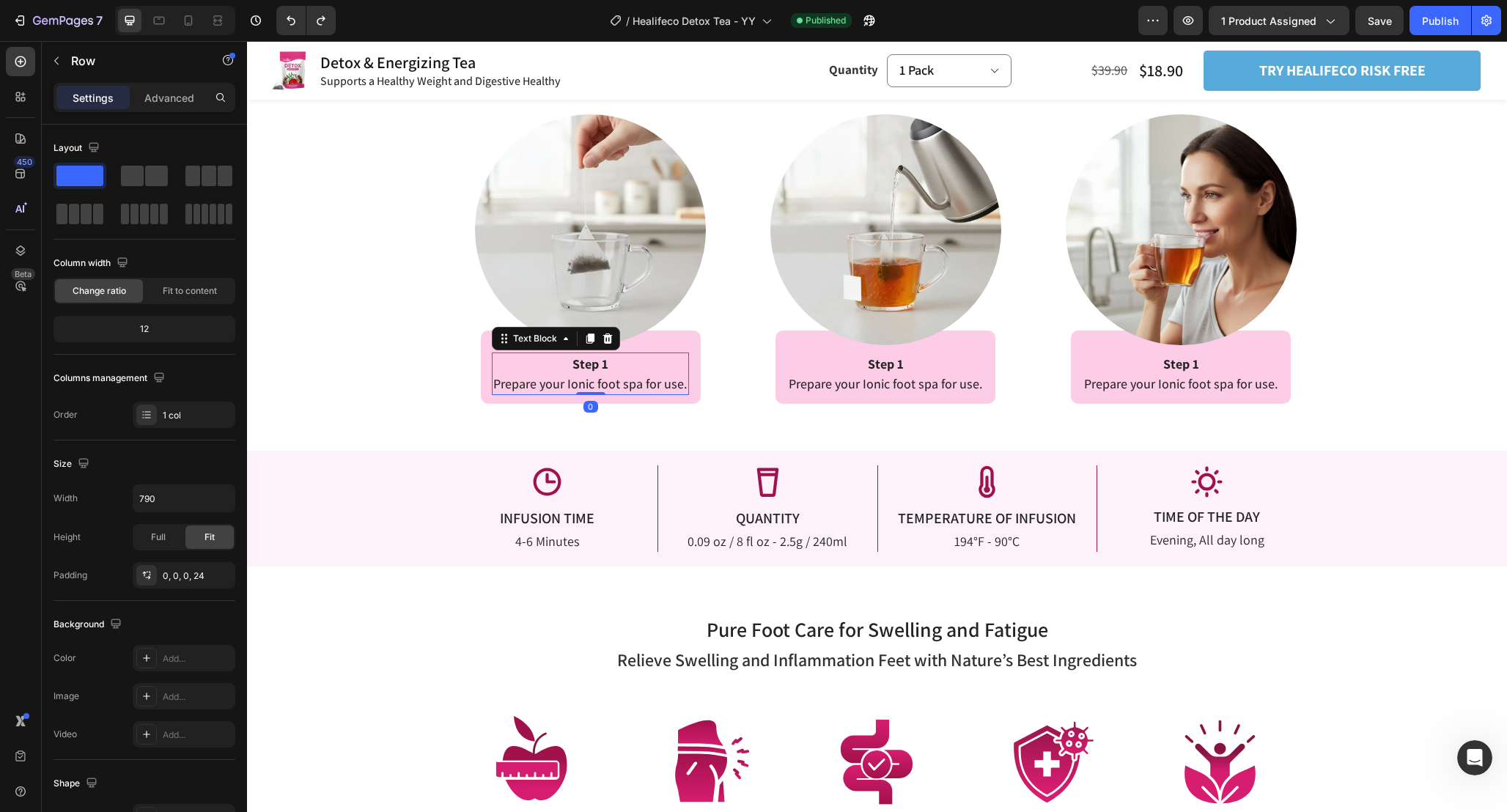
click at [653, 373] on p "Prepare your Ionic foot spa for use." at bounding box center [590, 382] width 194 height 19
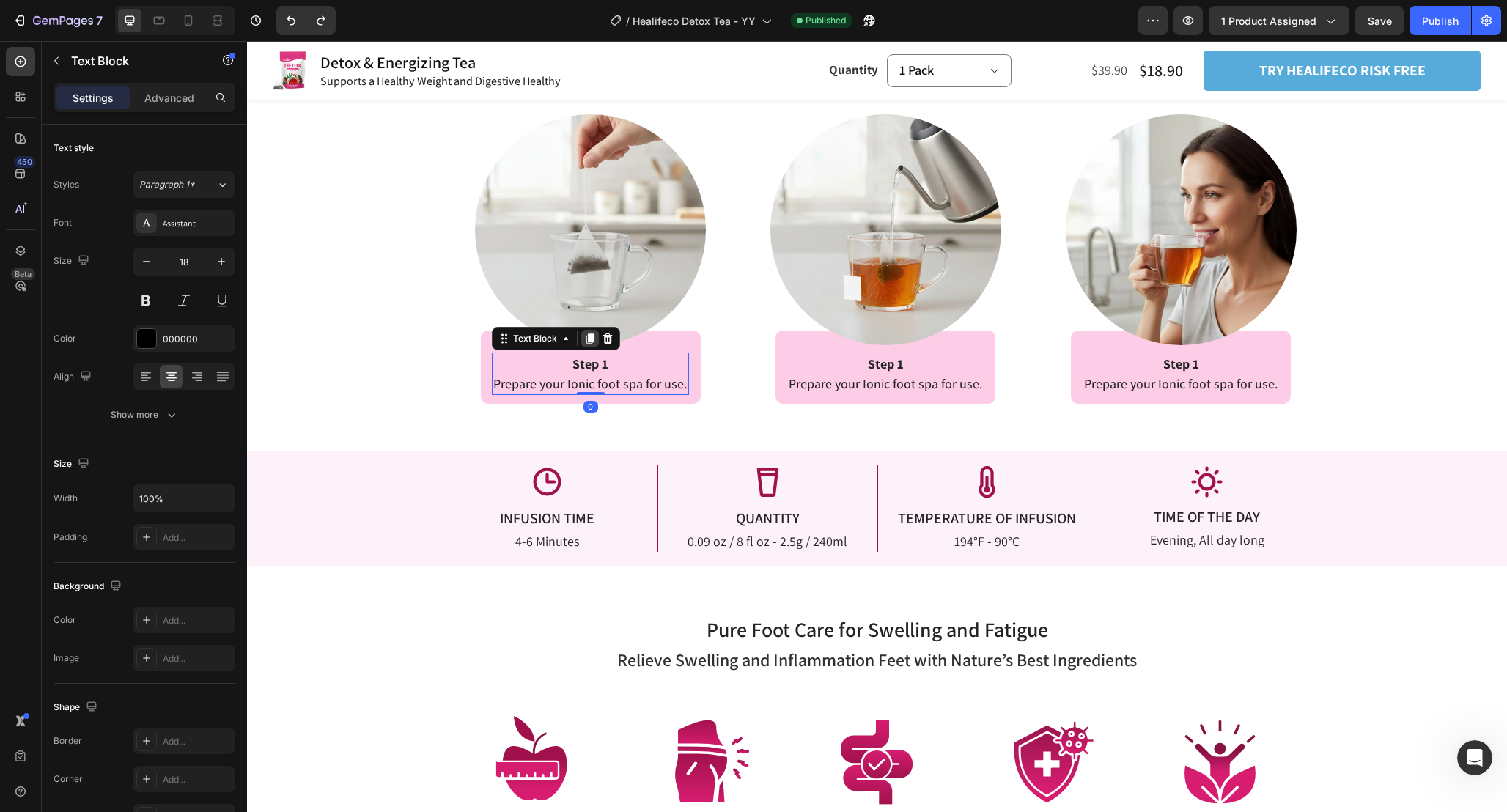
click at [595, 336] on icon at bounding box center [590, 338] width 12 height 12
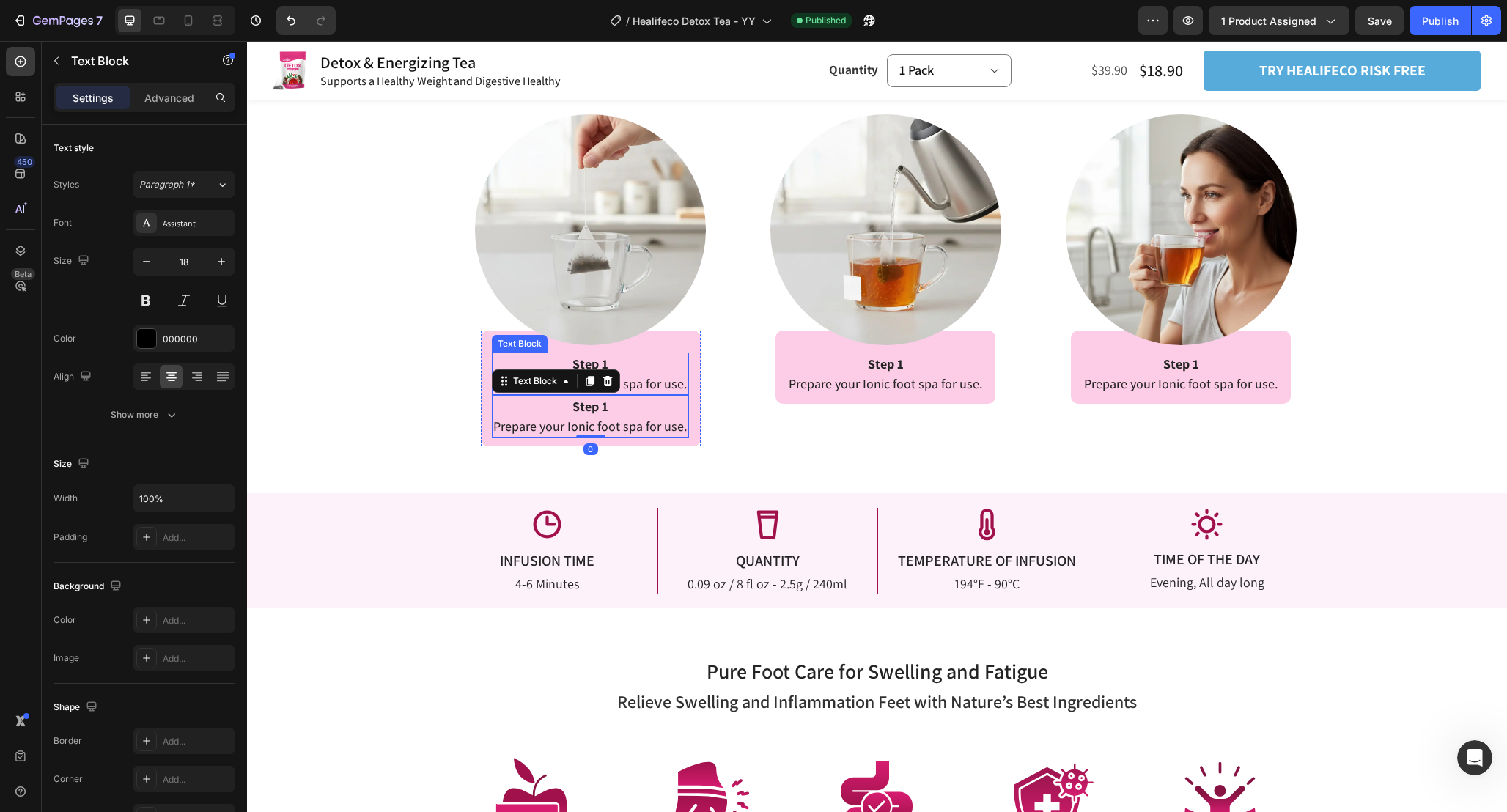
click at [664, 371] on p "Step 1" at bounding box center [590, 363] width 194 height 19
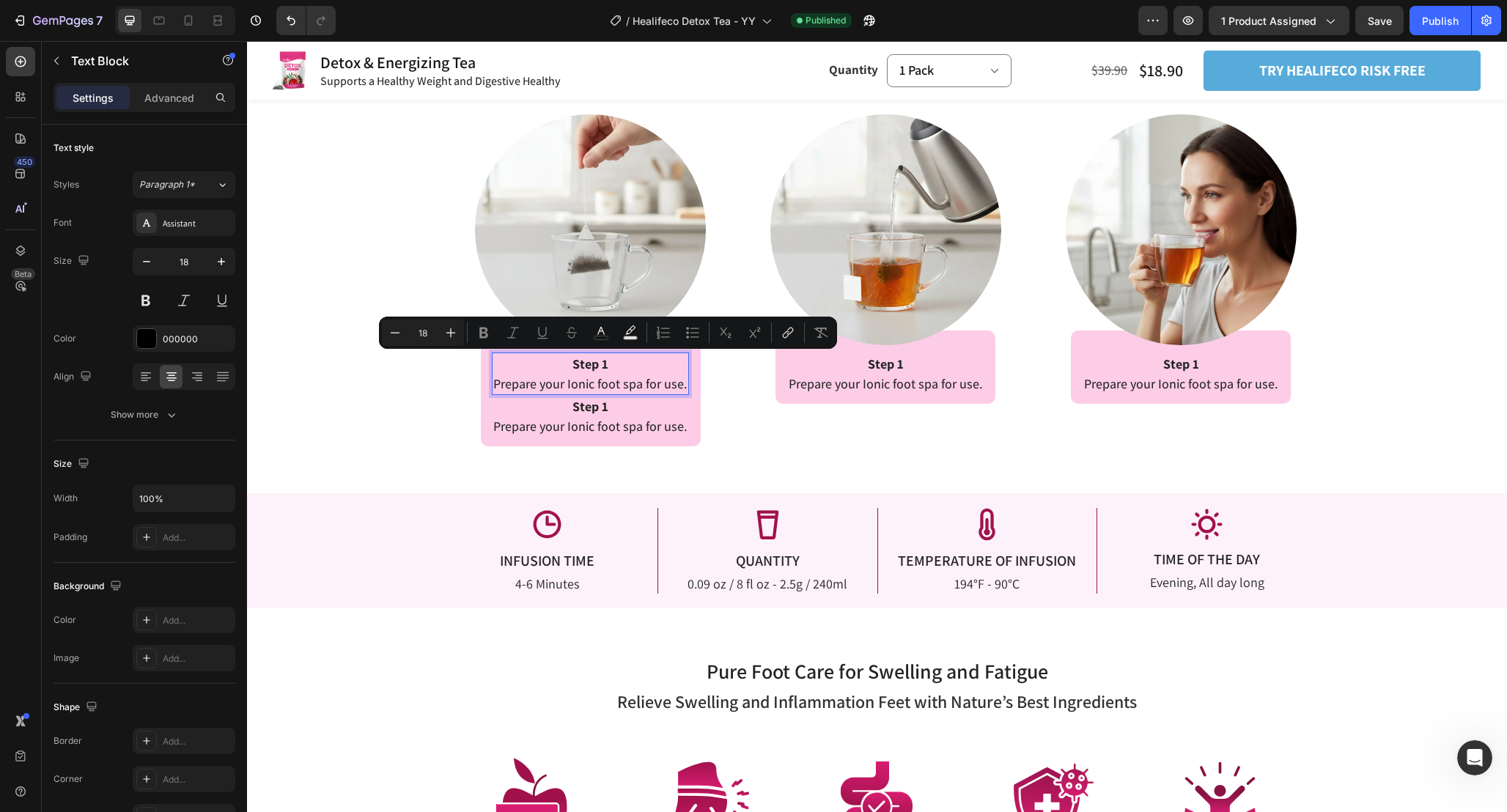
click at [674, 390] on span "Prepare your Ionic foot spa for use." at bounding box center [590, 383] width 194 height 17
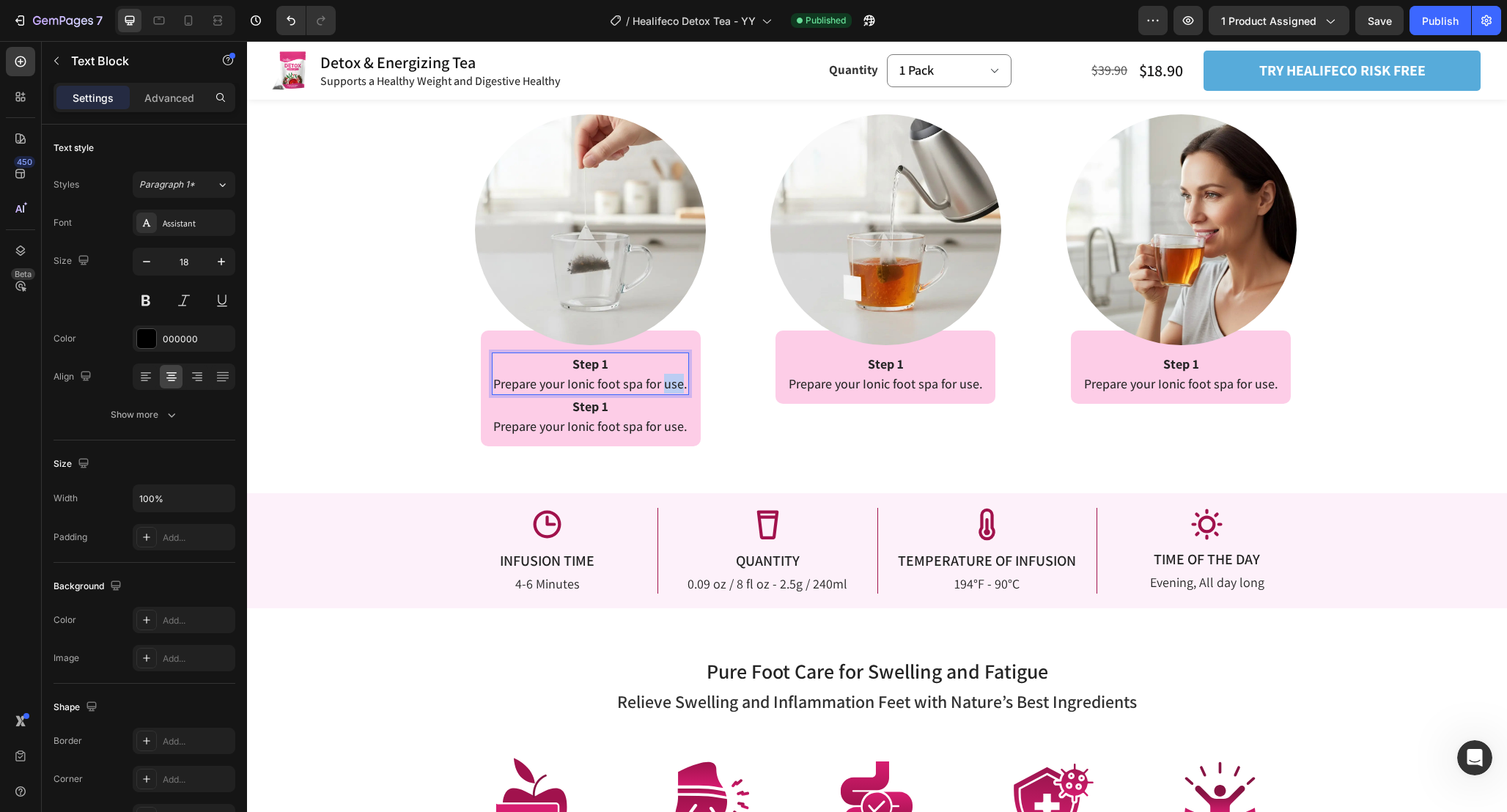
click at [674, 390] on span "Prepare your Ionic foot spa for use." at bounding box center [590, 383] width 194 height 17
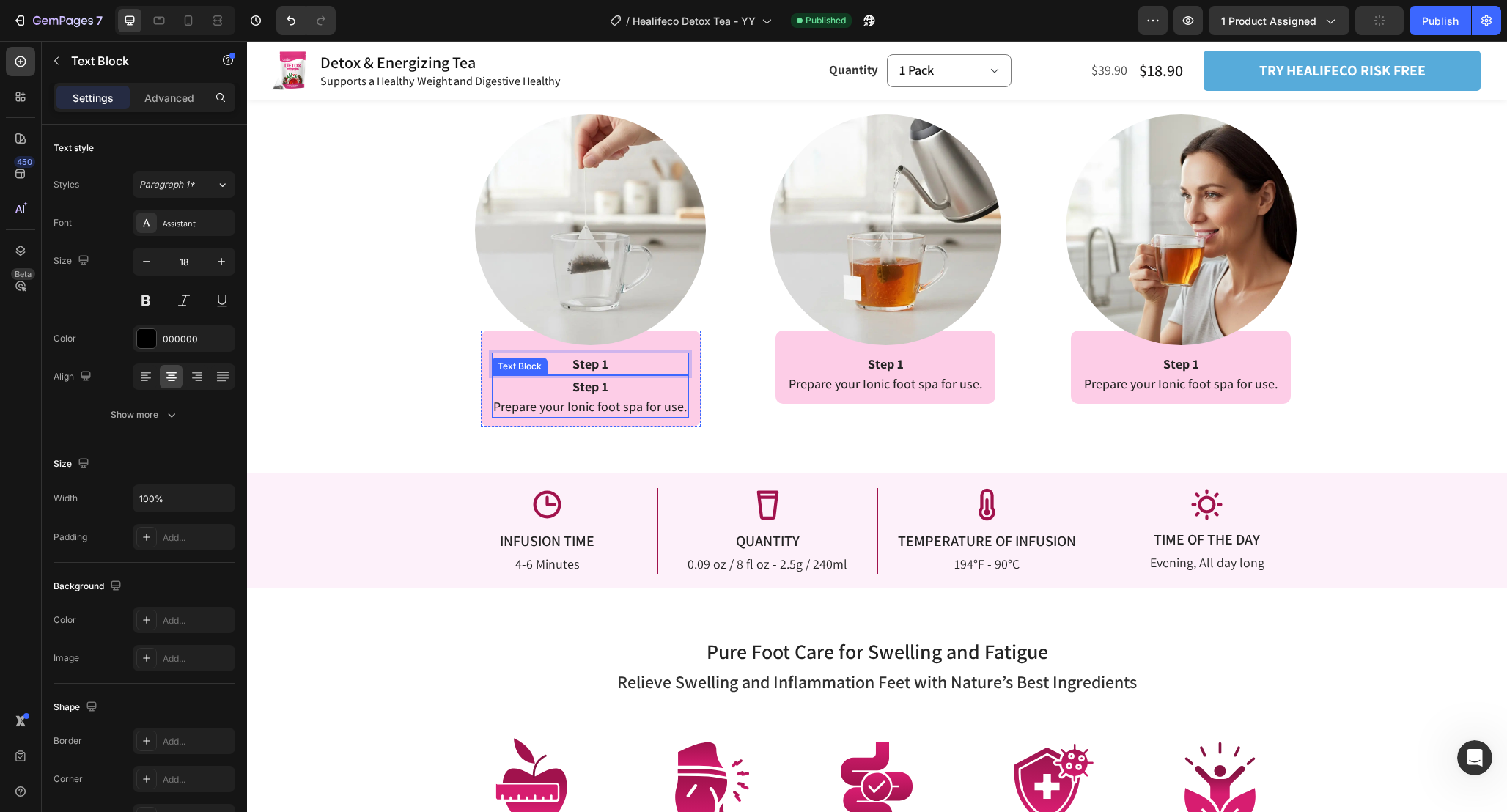
click at [622, 383] on p "Step 1" at bounding box center [590, 386] width 194 height 19
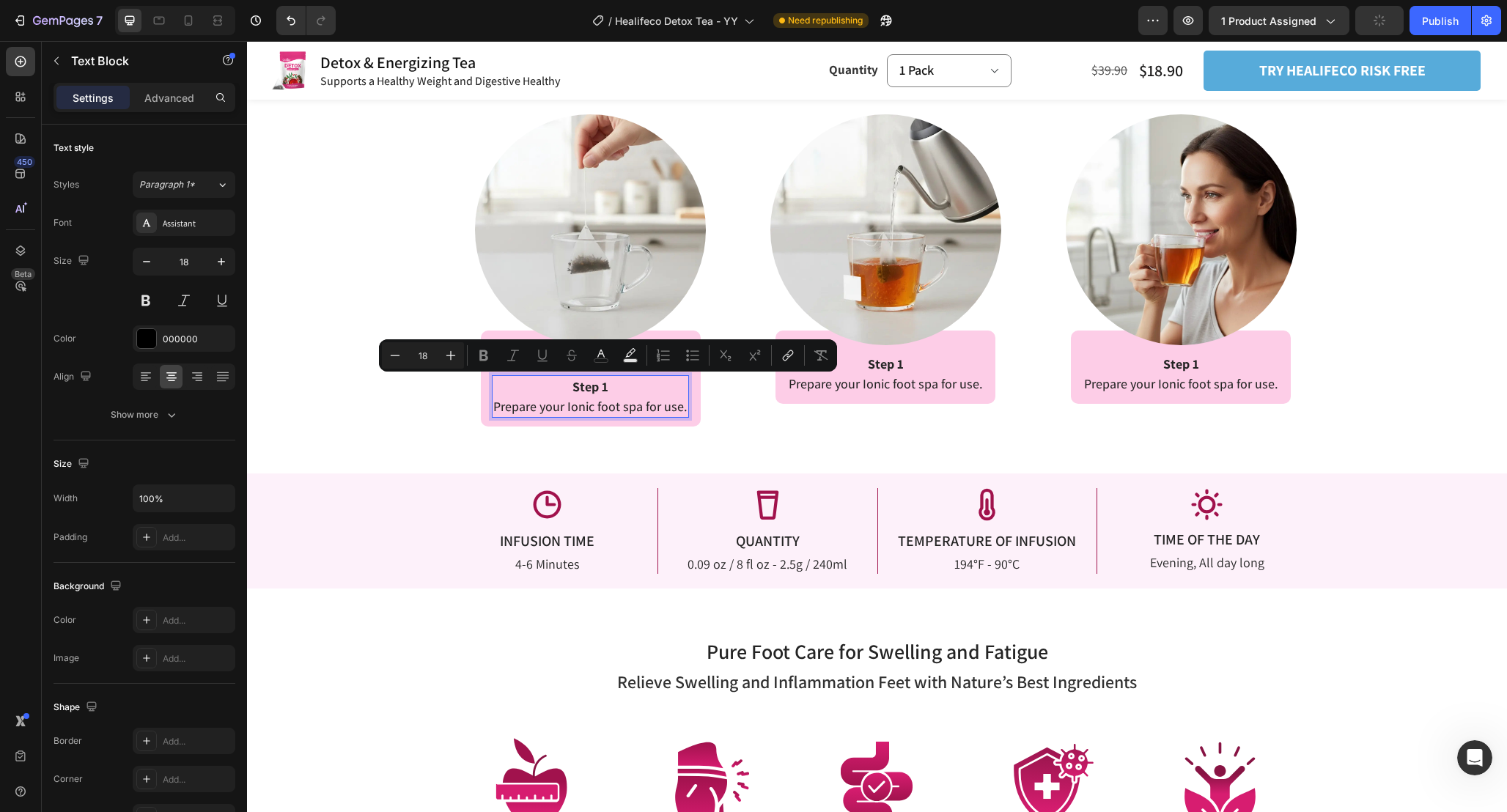
click at [618, 384] on p "Step 1" at bounding box center [590, 386] width 194 height 19
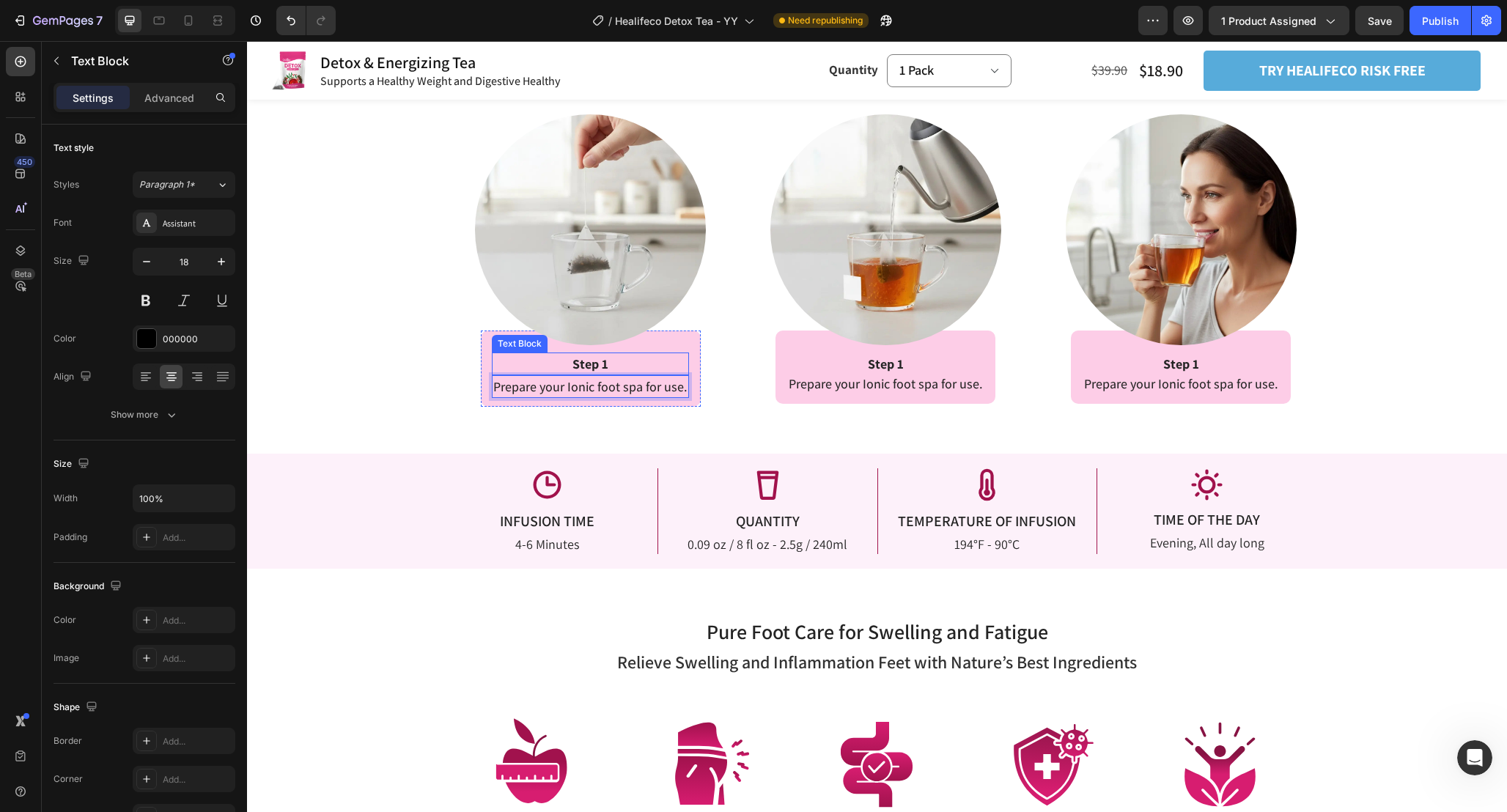
click at [666, 359] on p "Step 1" at bounding box center [590, 363] width 194 height 19
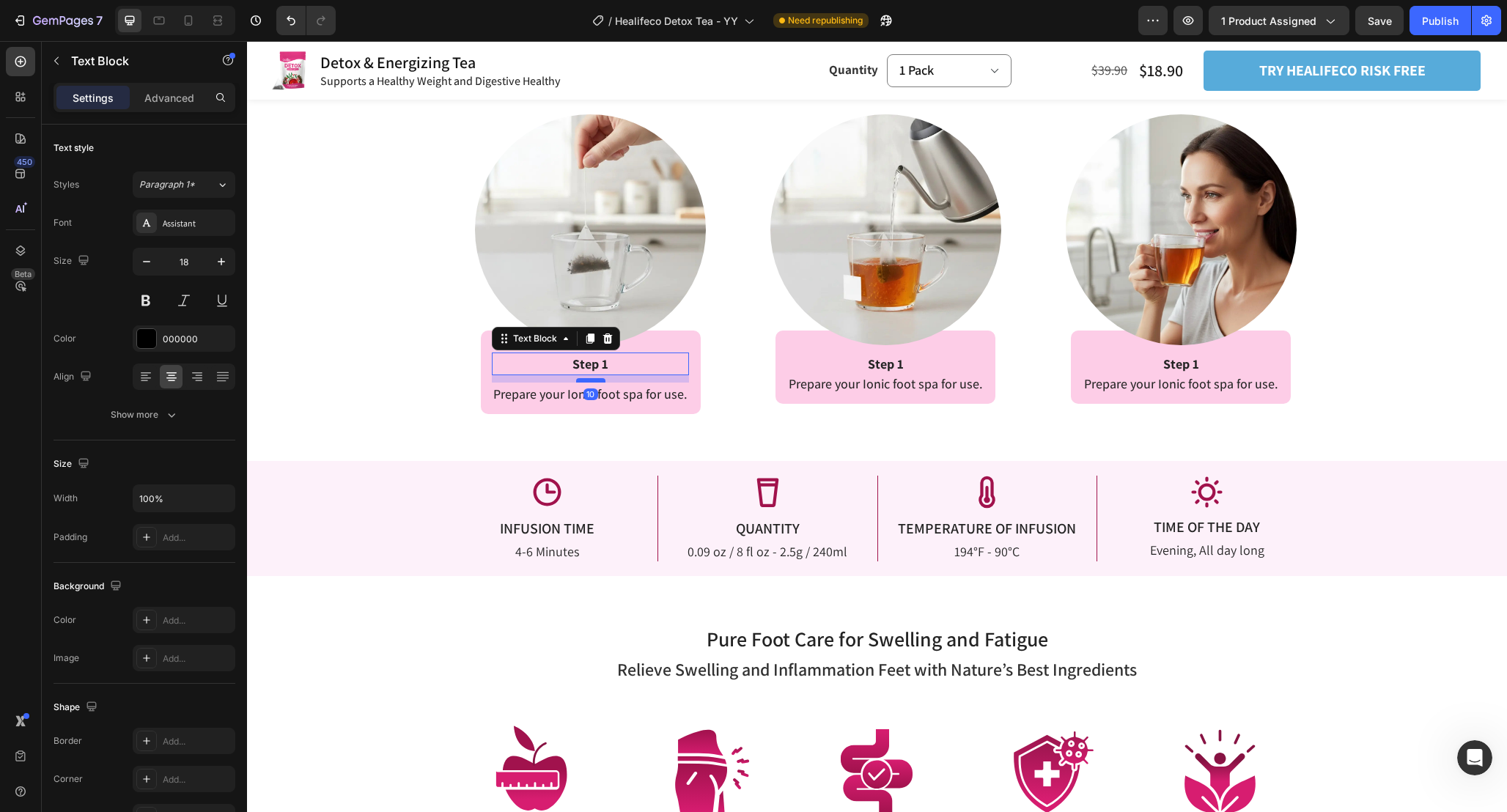
click at [598, 381] on div at bounding box center [591, 380] width 29 height 5
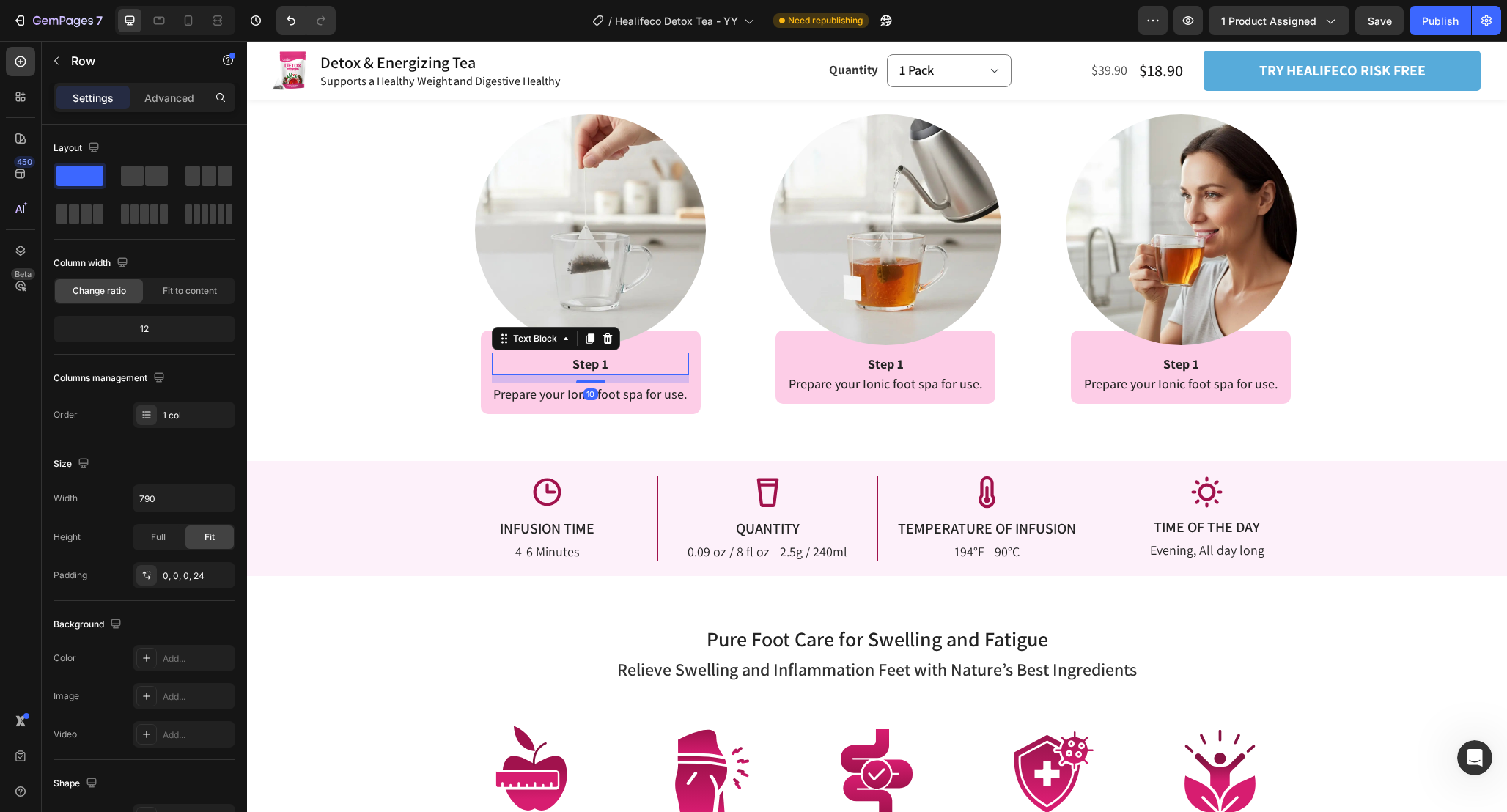
click at [710, 405] on div "Image Row Step 1 Text Block 10 Prepare your Ionic foot spa for use. Text Block …" at bounding box center [591, 245] width 272 height 336
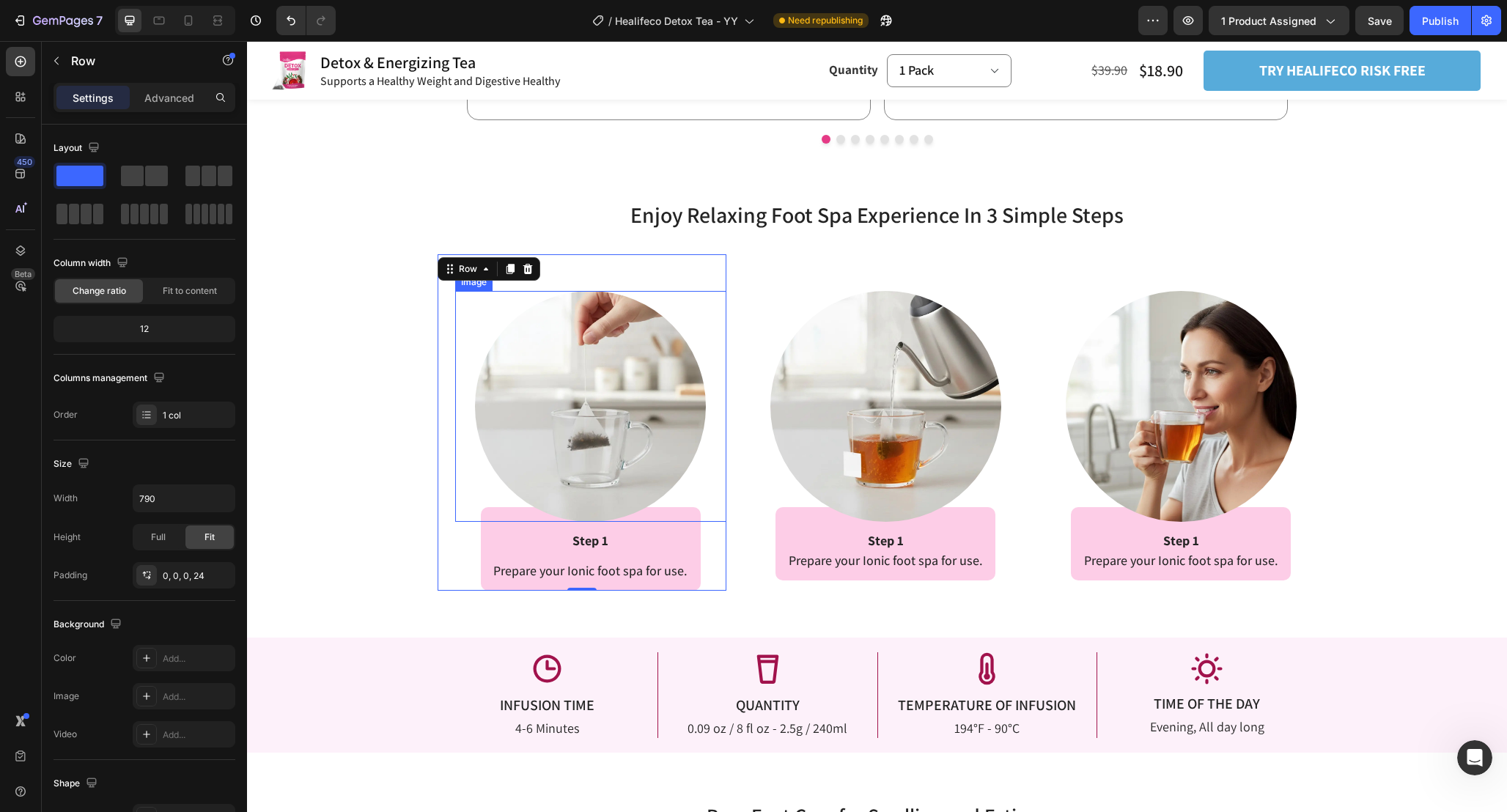
scroll to position [2240, 0]
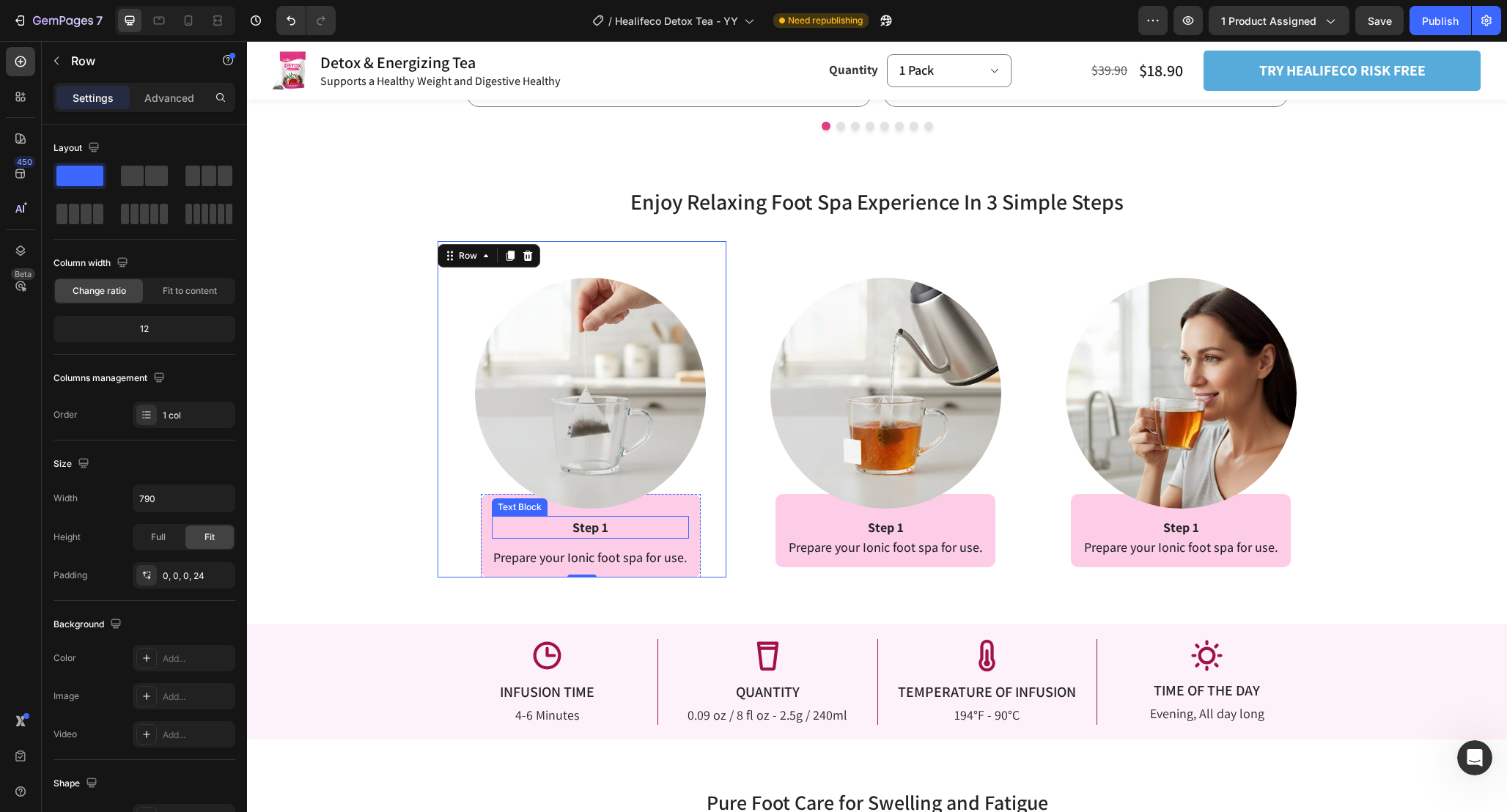
click at [625, 530] on p "Step 1" at bounding box center [590, 526] width 194 height 19
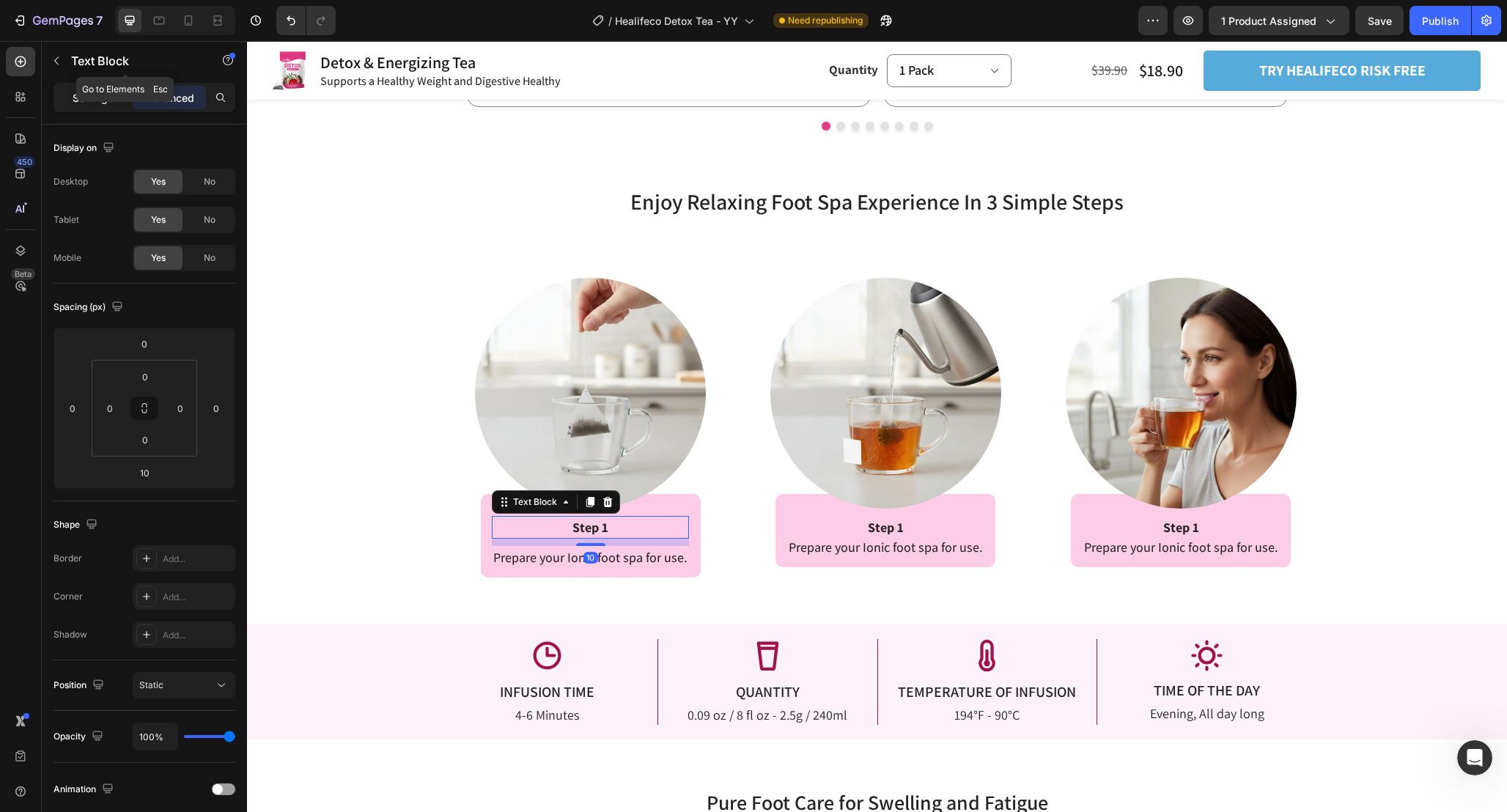
click at [99, 92] on p "Settings" at bounding box center [93, 98] width 41 height 16
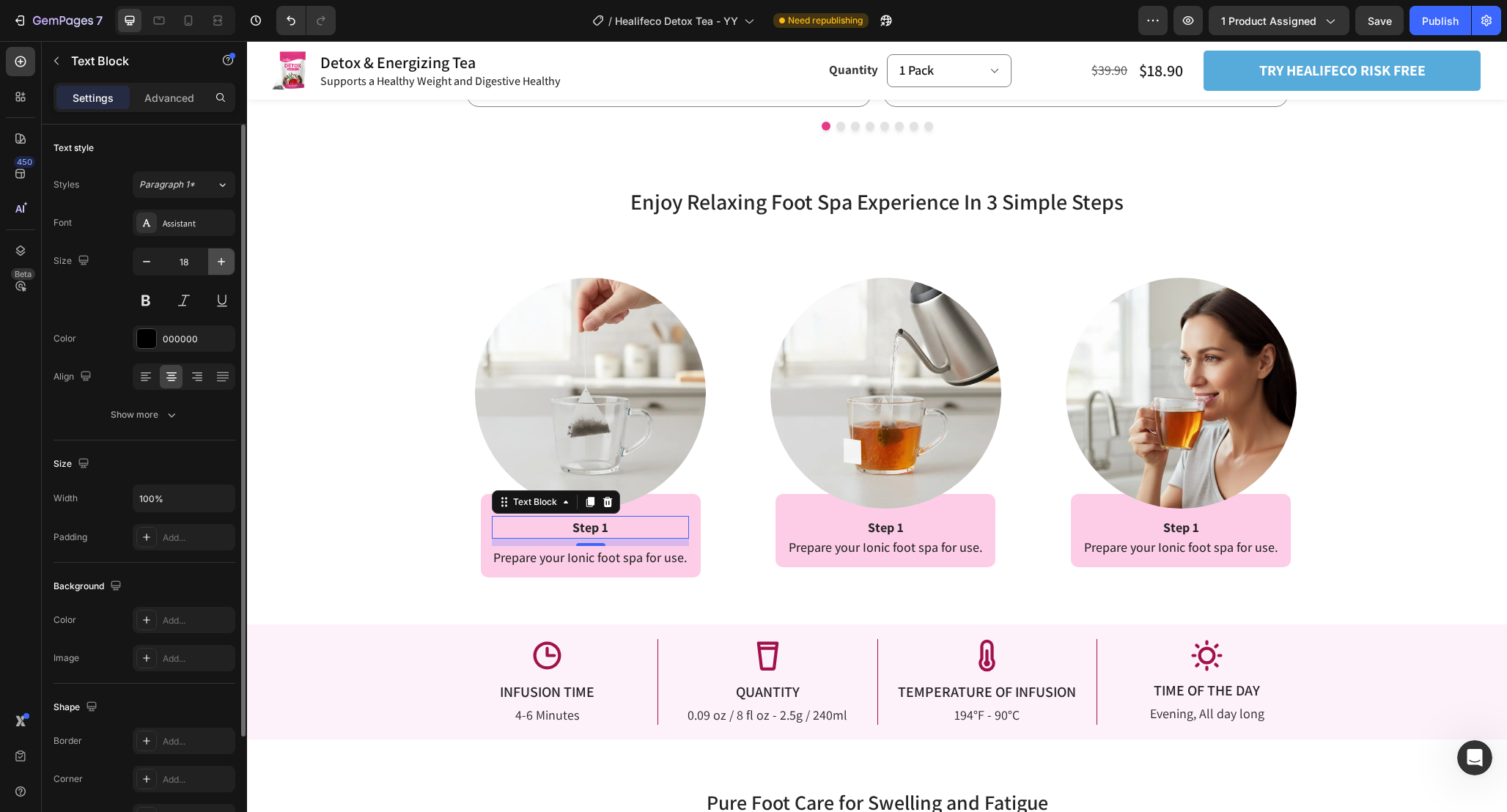
click at [220, 263] on icon "button" at bounding box center [221, 262] width 7 height 7
type input "20"
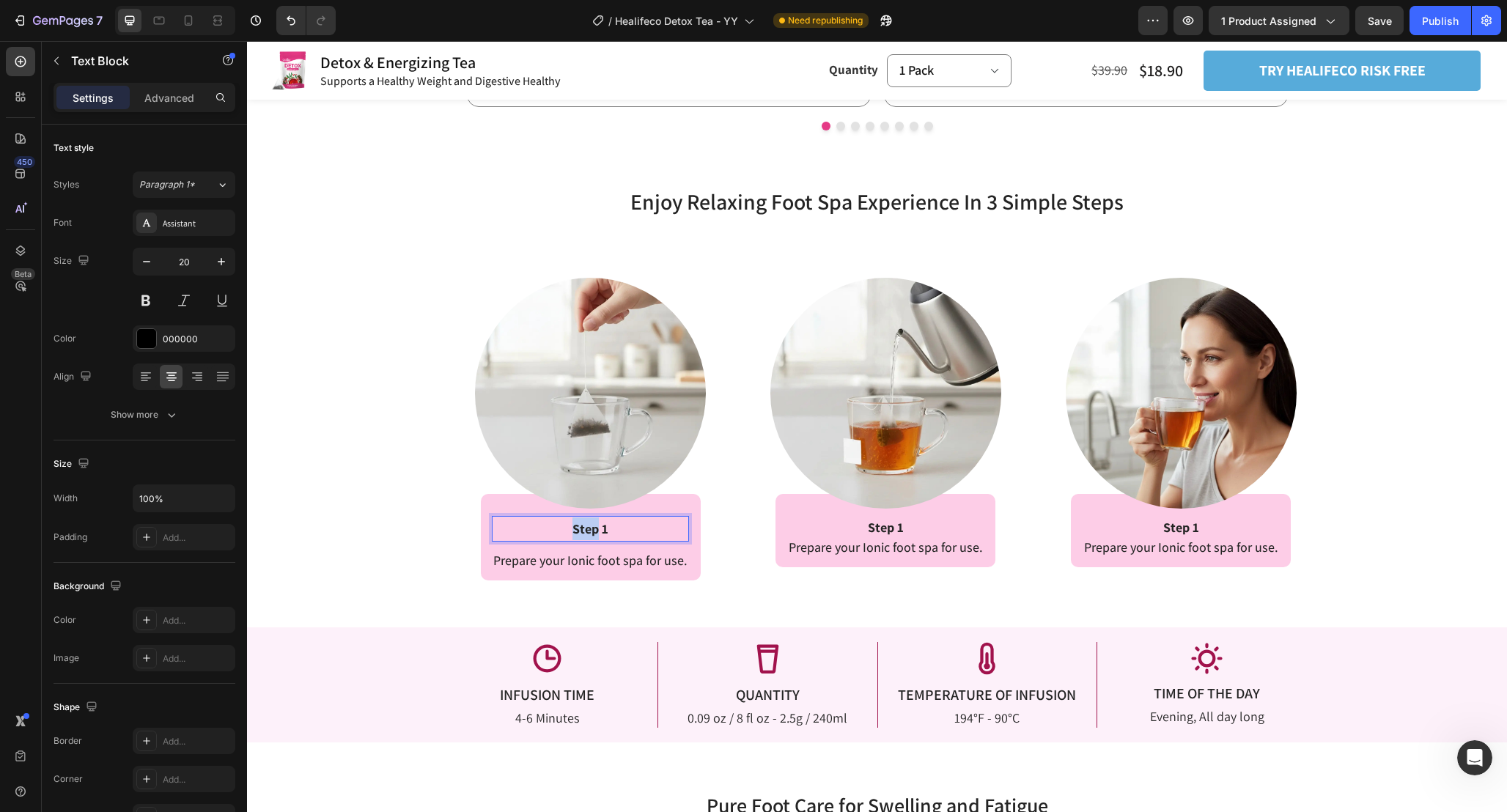
click at [593, 532] on strong "Step 1" at bounding box center [590, 529] width 36 height 17
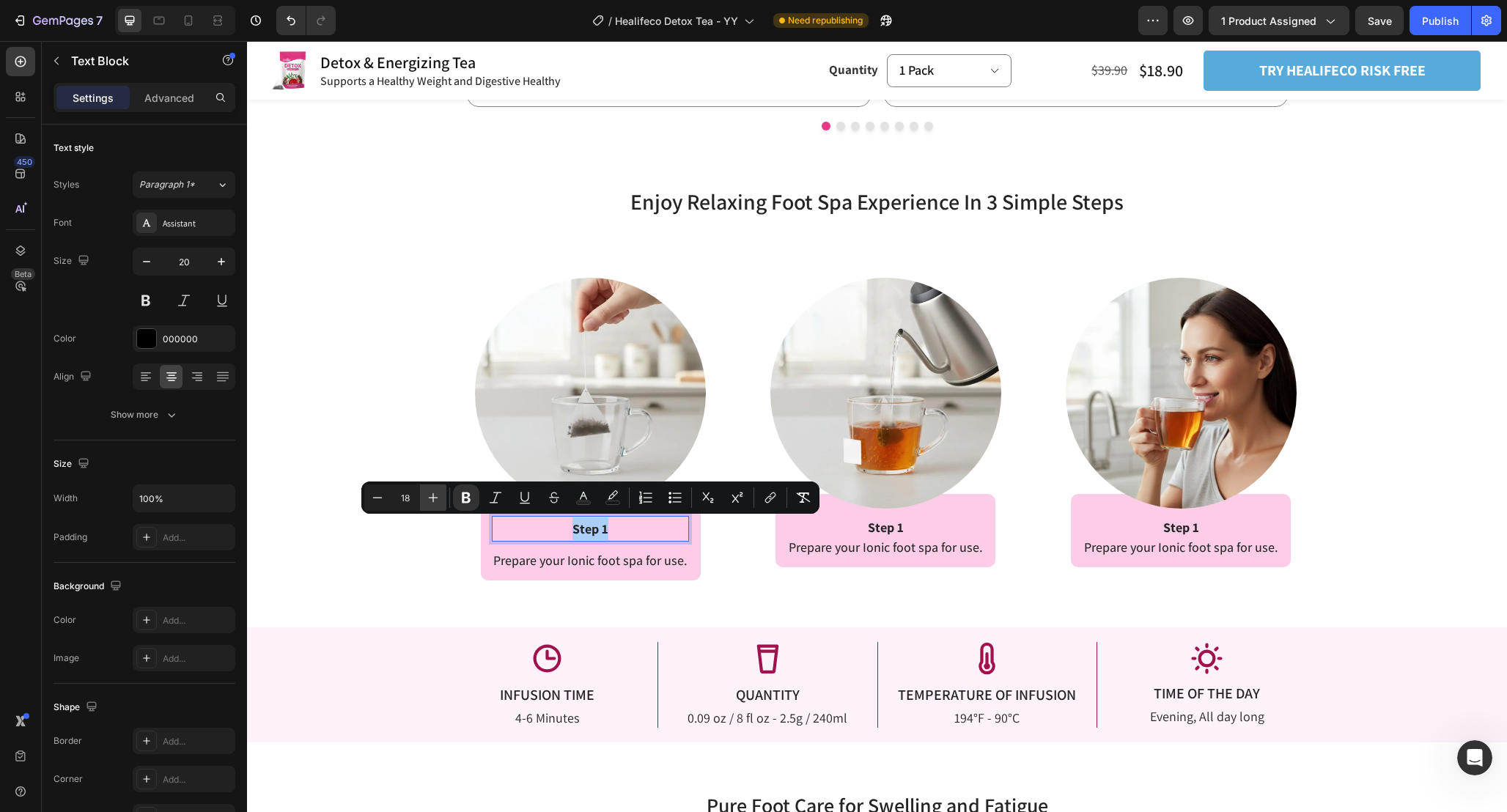
click at [436, 497] on icon "Editor contextual toolbar" at bounding box center [433, 498] width 15 height 15
type input "20"
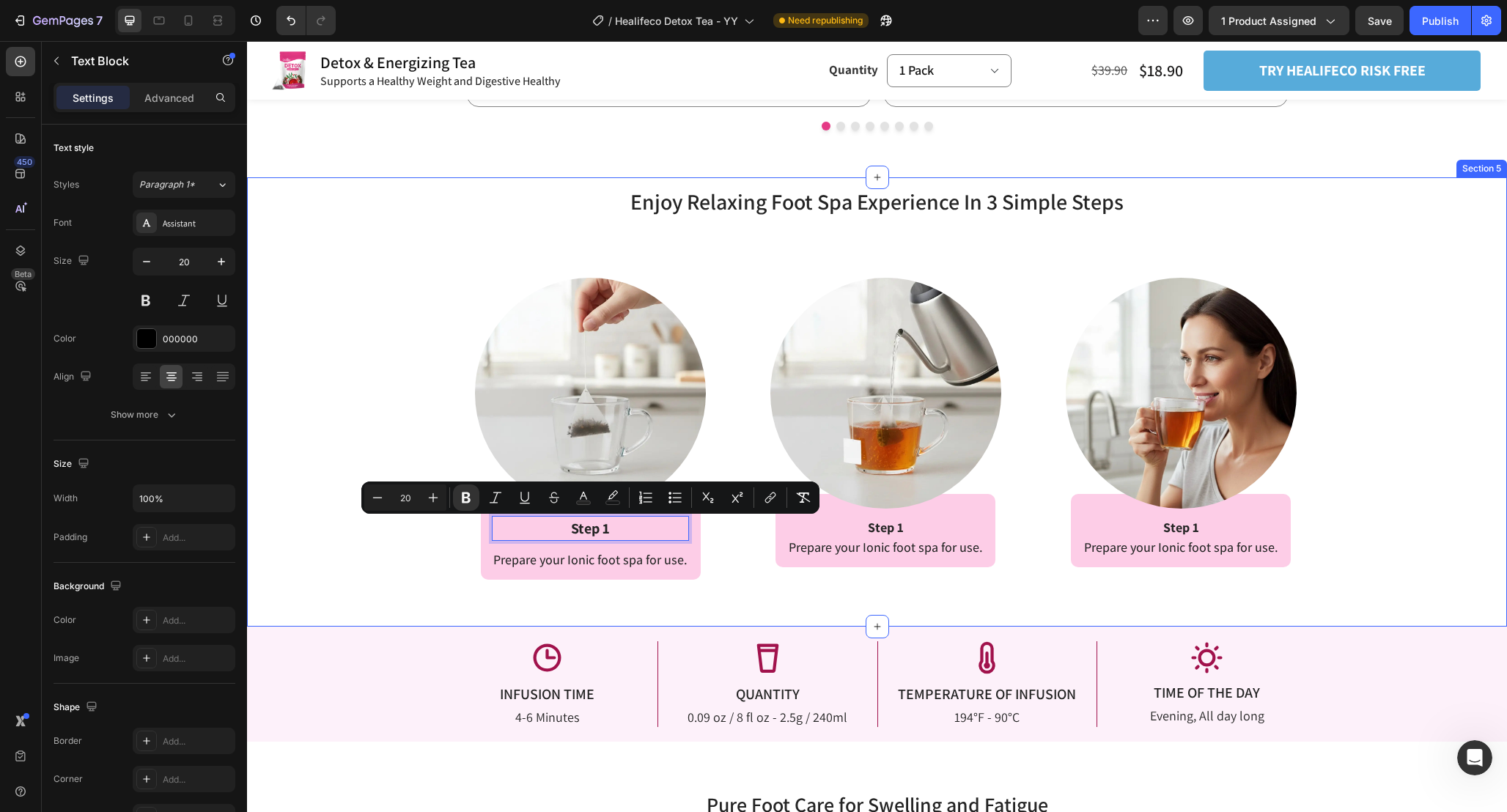
click at [753, 590] on div "Enjoy Relaxing Foot Spa Experience In 3 Simple Steps Heading Enjoy Relaxing Foo…" at bounding box center [877, 401] width 1260 height 449
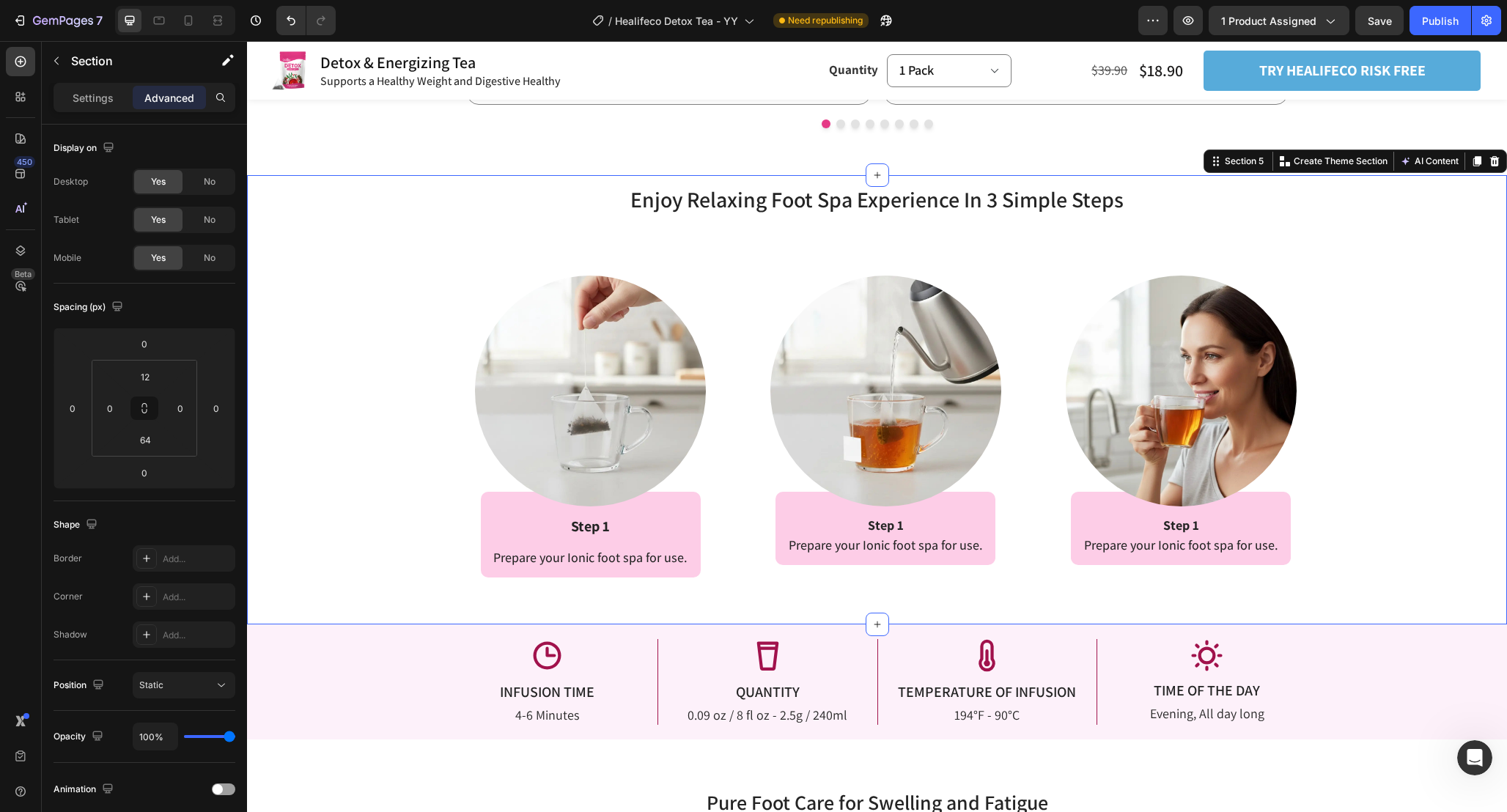
scroll to position [2239, 0]
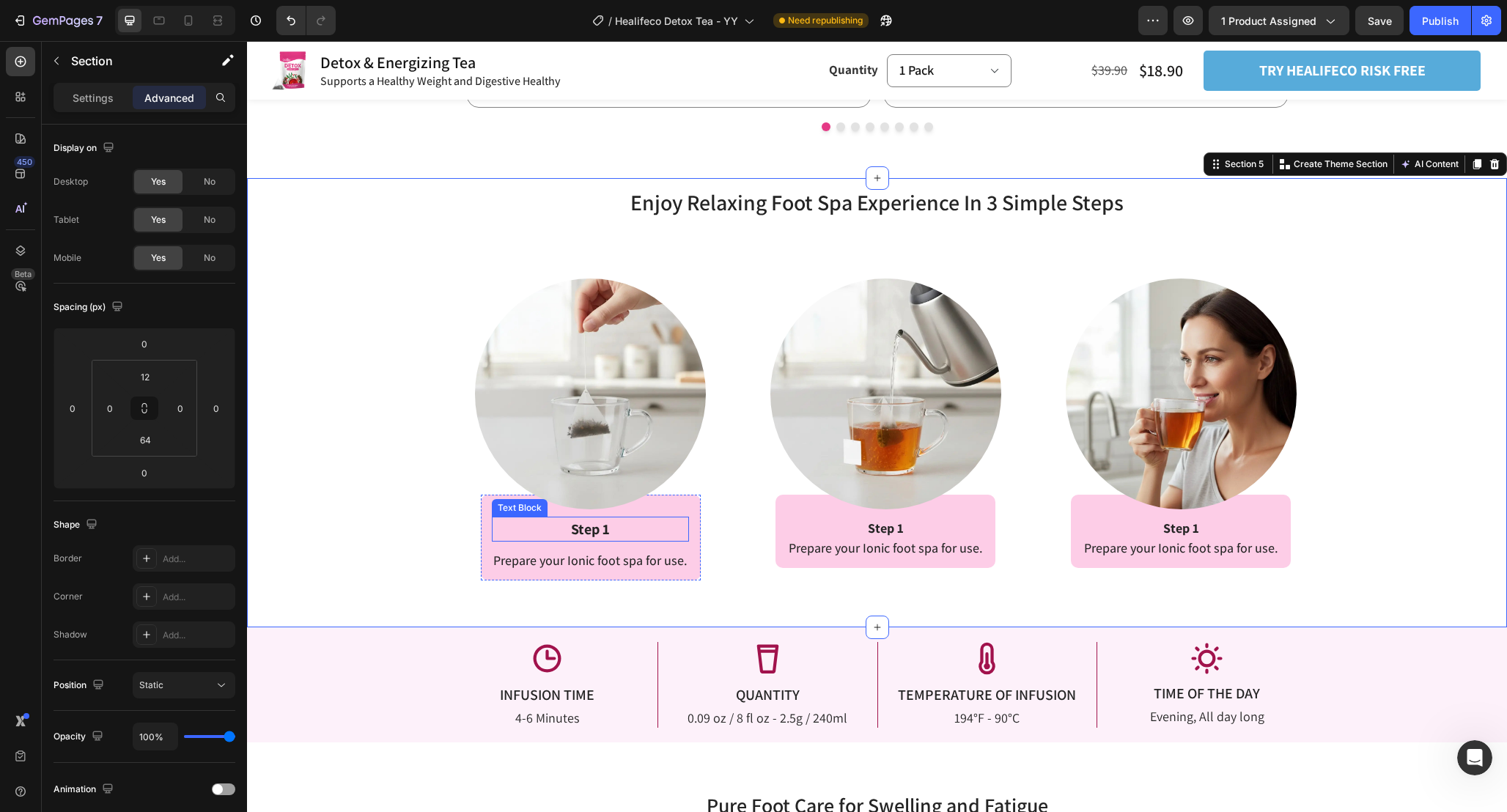
click at [642, 521] on p "Step 1" at bounding box center [590, 529] width 194 height 22
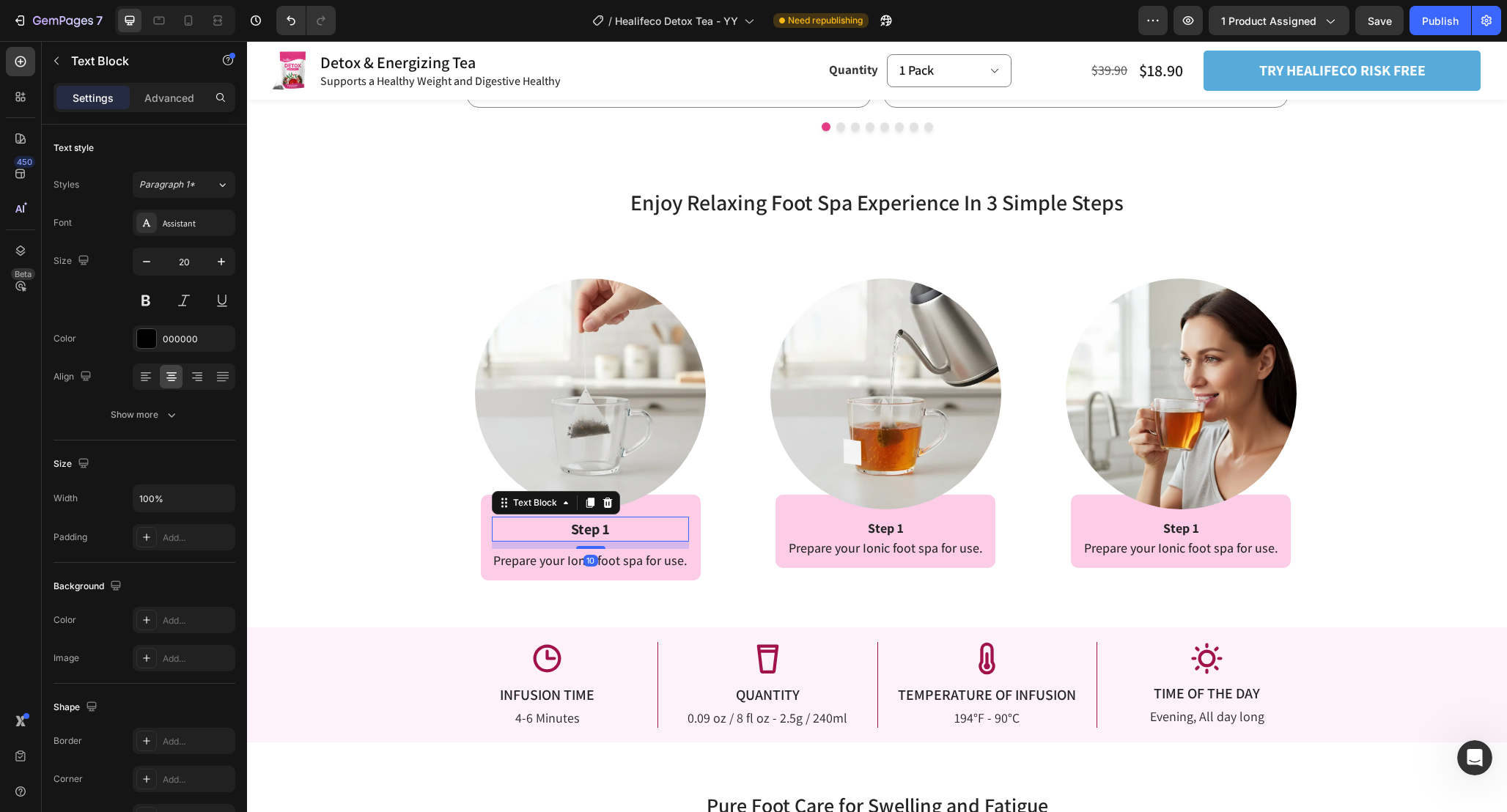
drag, startPoint x: 599, startPoint y: 547, endPoint x: 599, endPoint y: 520, distance: 27.0
click at [599, 520] on div "Step 1 Text Block 10" at bounding box center [591, 529] width 197 height 25
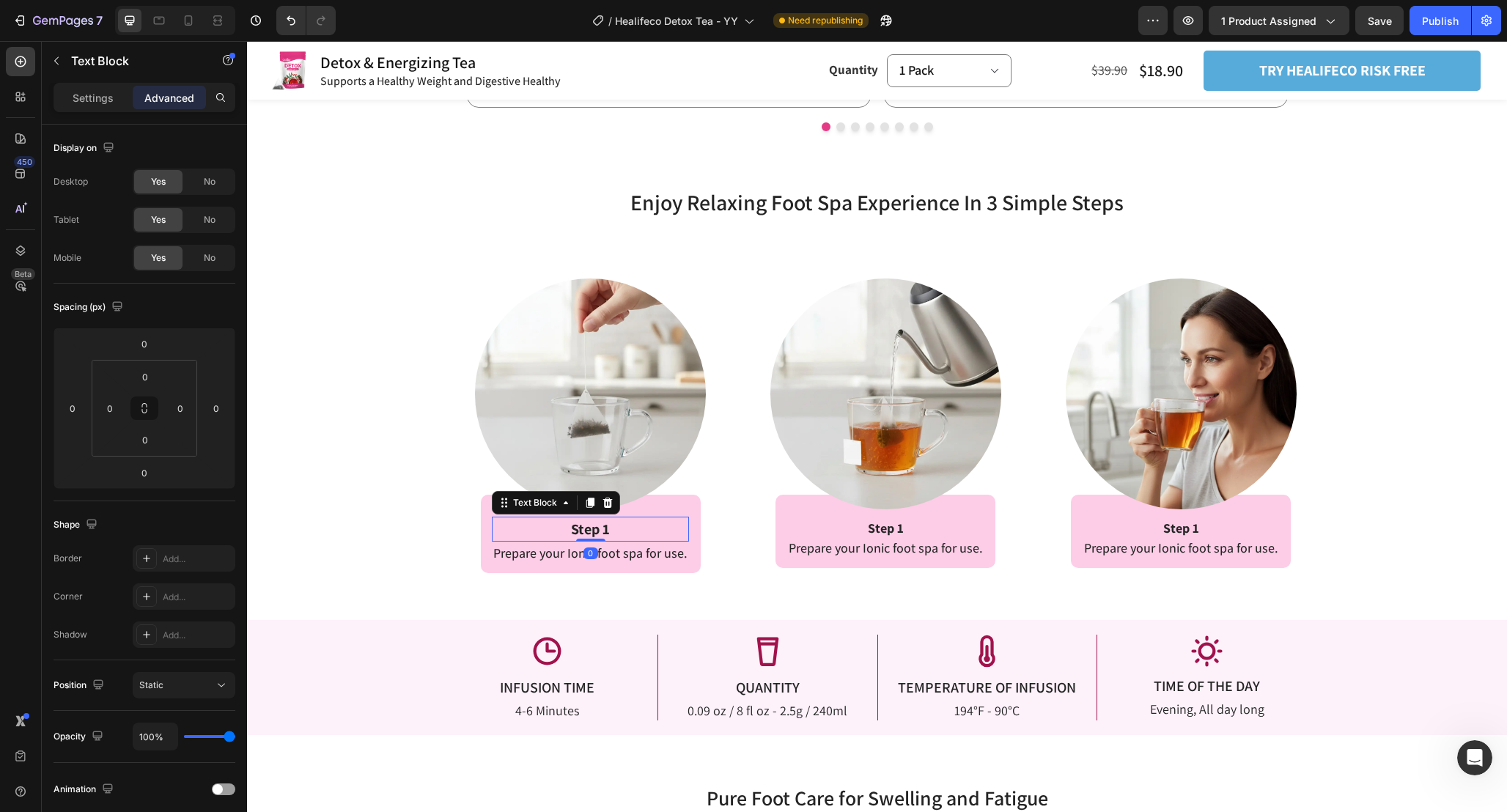
click at [735, 540] on div "Image Row Step 1 Prepare your Ionic foot spa for use. Text Block Row Row" at bounding box center [877, 405] width 289 height 326
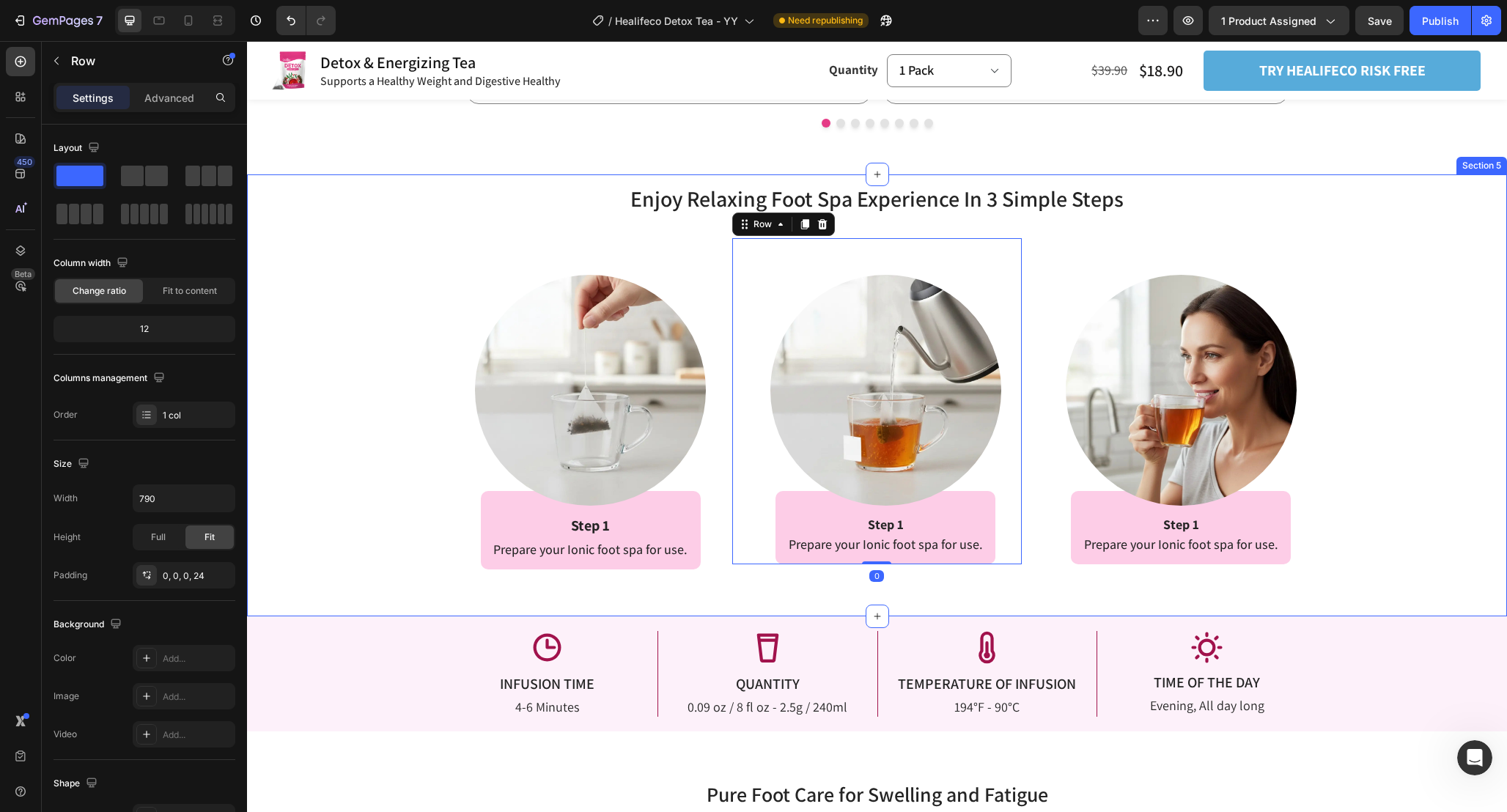
scroll to position [2241, 0]
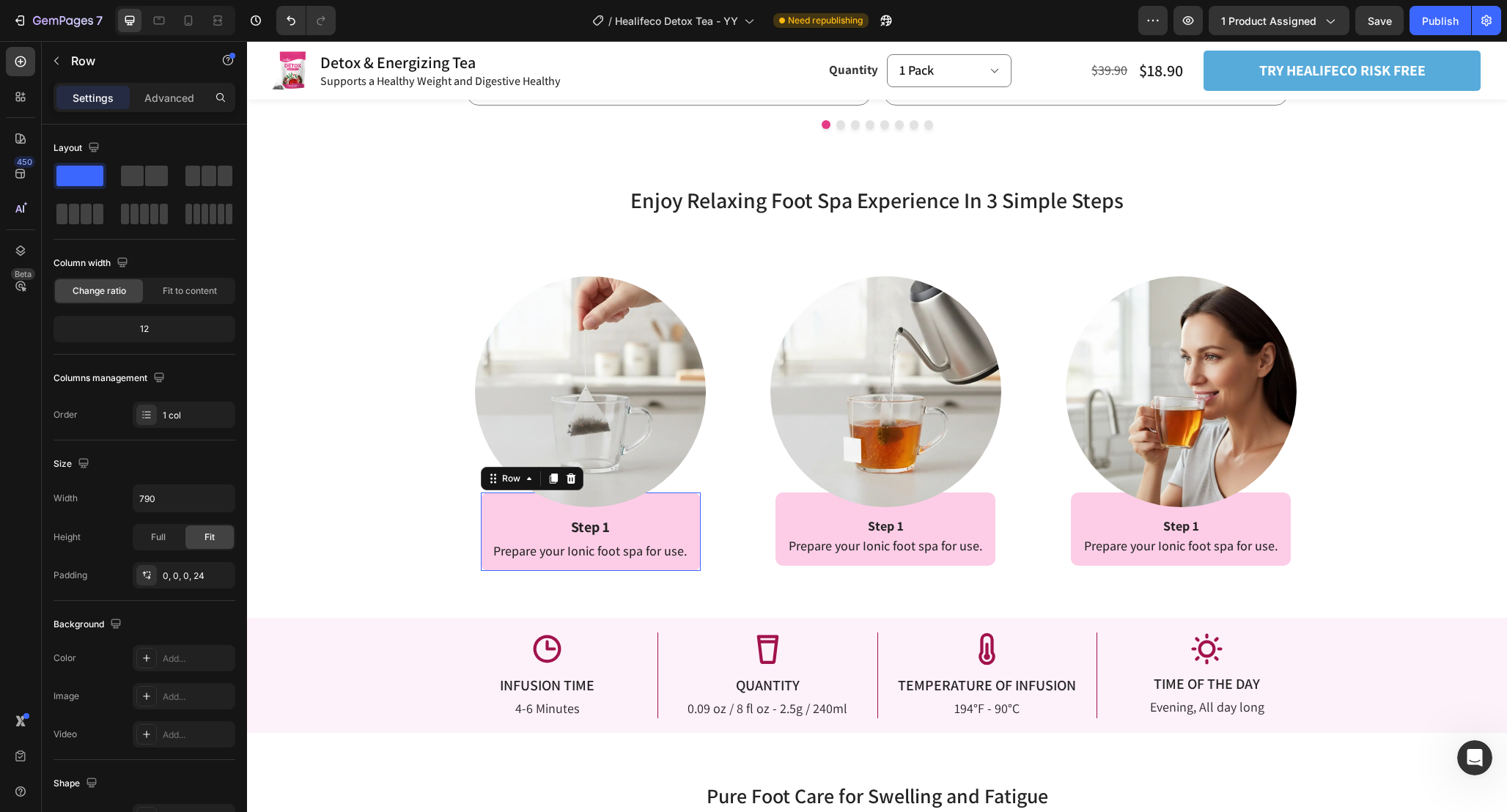
click at [687, 511] on div "Step 1 Text Block Prepare your Ionic foot spa for use. Text Block Row 0" at bounding box center [591, 531] width 220 height 78
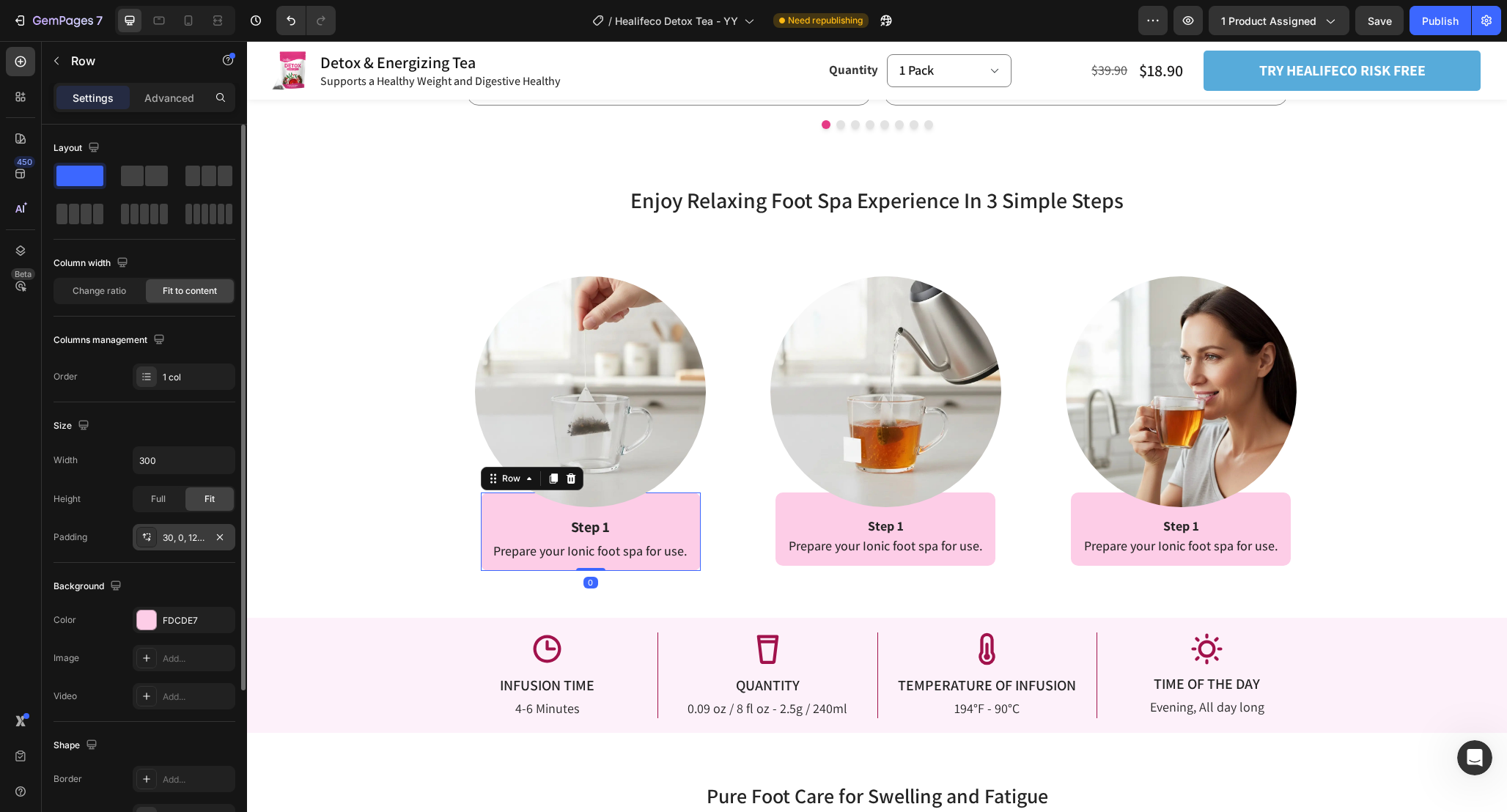
click at [188, 542] on div "30, 0, 12, 0" at bounding box center [184, 537] width 42 height 13
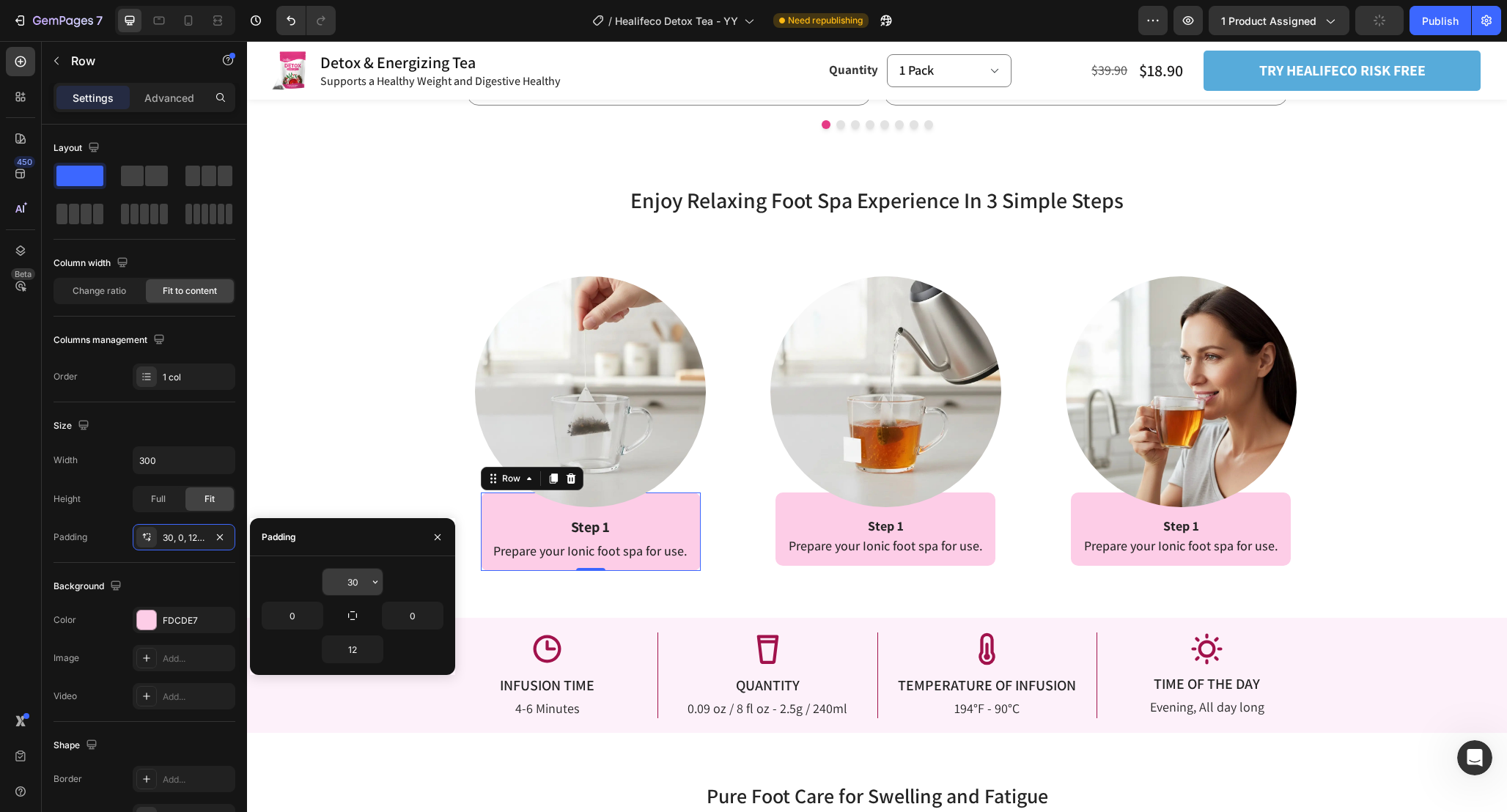
click at [366, 573] on input "30" at bounding box center [352, 582] width 60 height 27
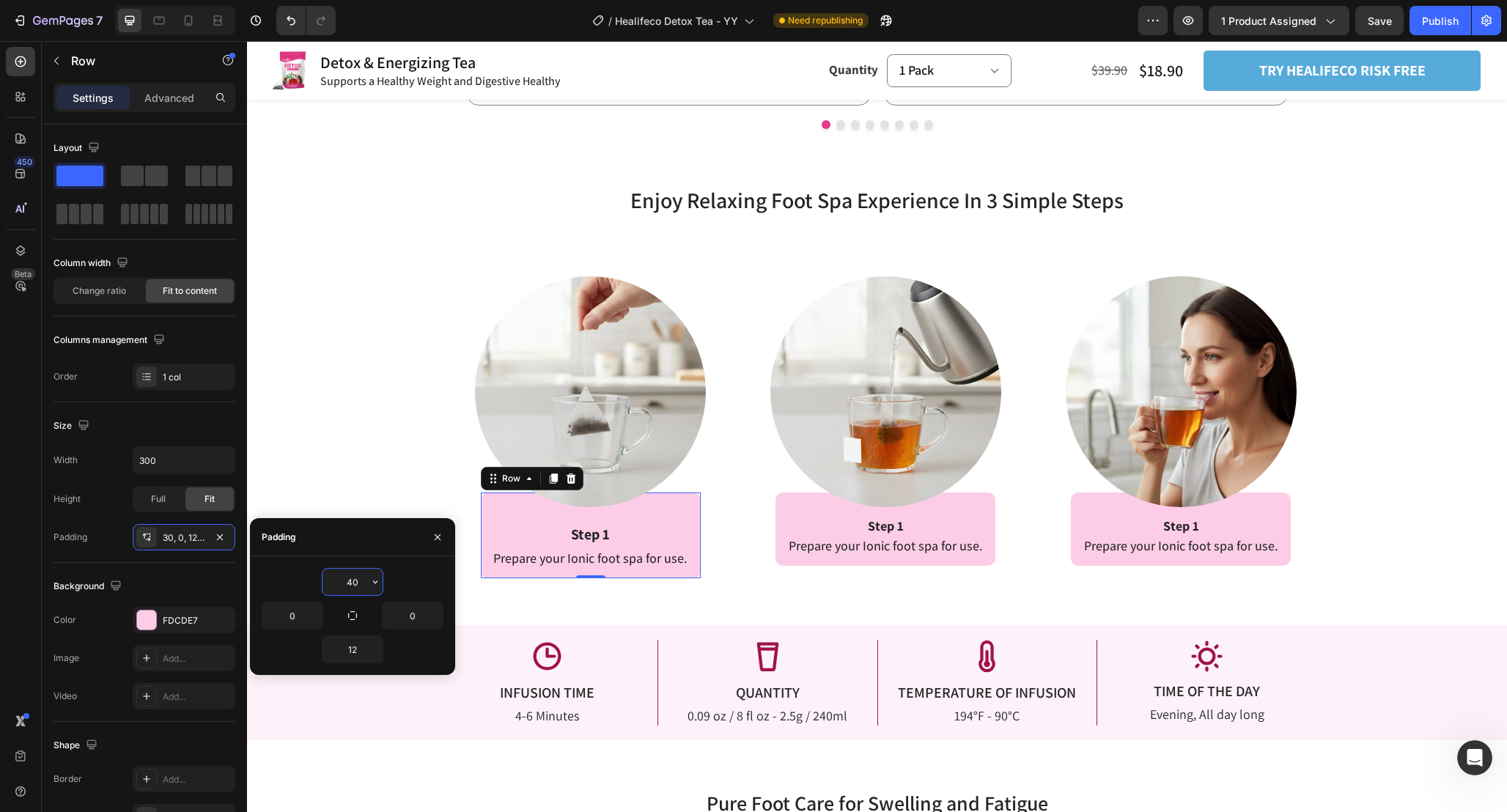
type input "4"
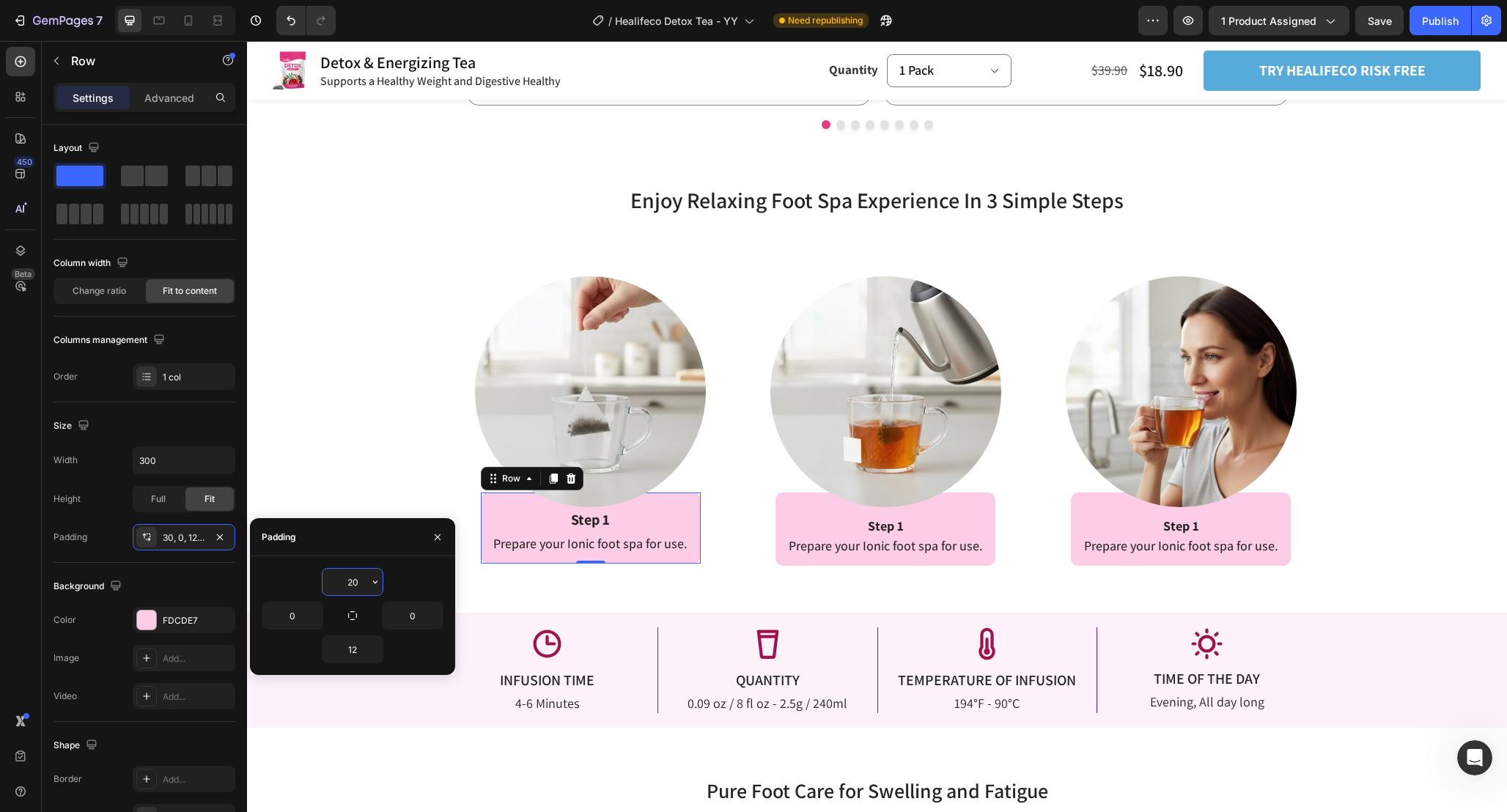
type input "2"
type input "30"
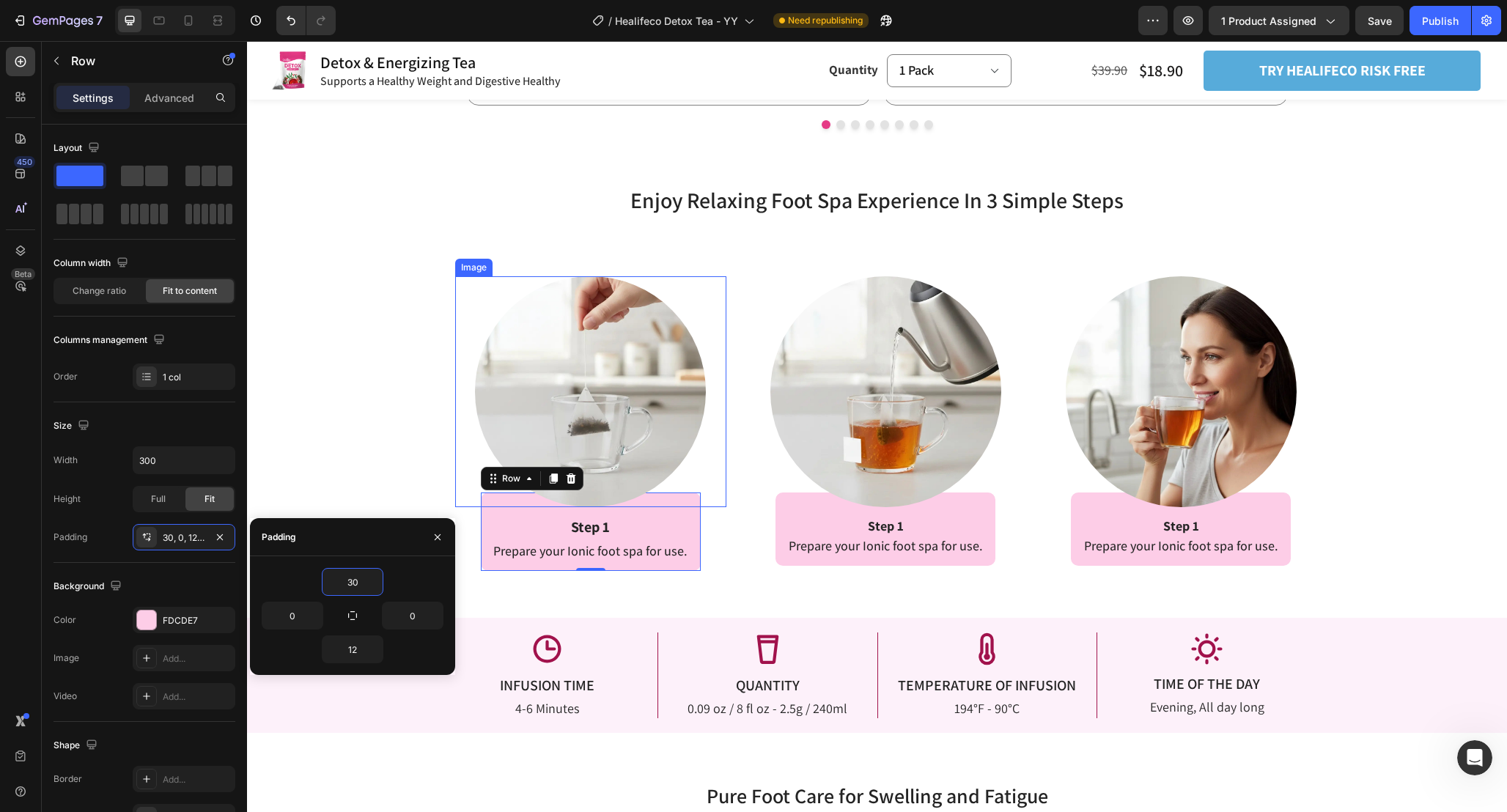
click at [683, 484] on div at bounding box center [591, 392] width 272 height 230
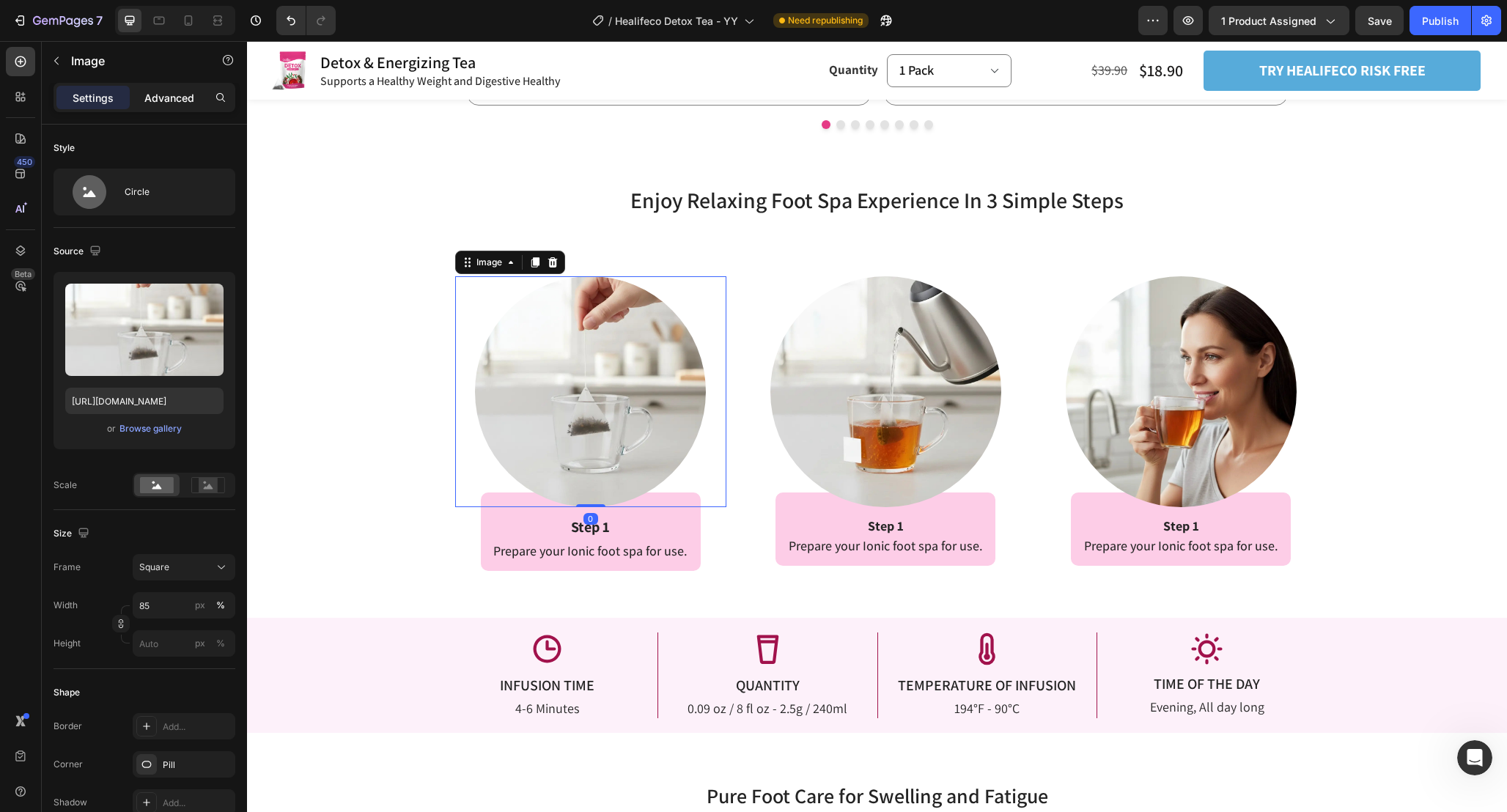
click at [159, 102] on p "Advanced" at bounding box center [170, 98] width 50 height 16
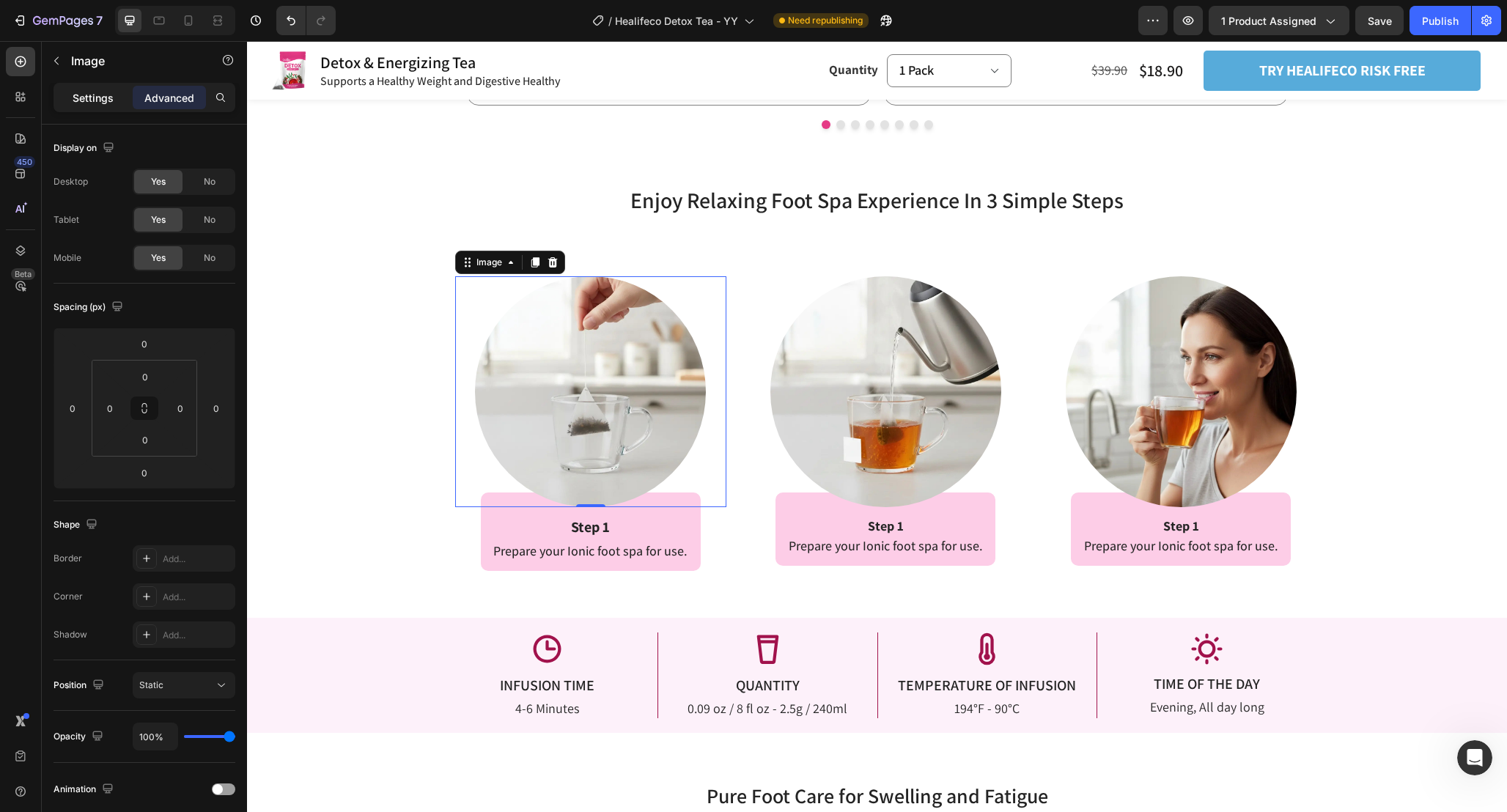
click at [98, 99] on p "Settings" at bounding box center [93, 98] width 41 height 16
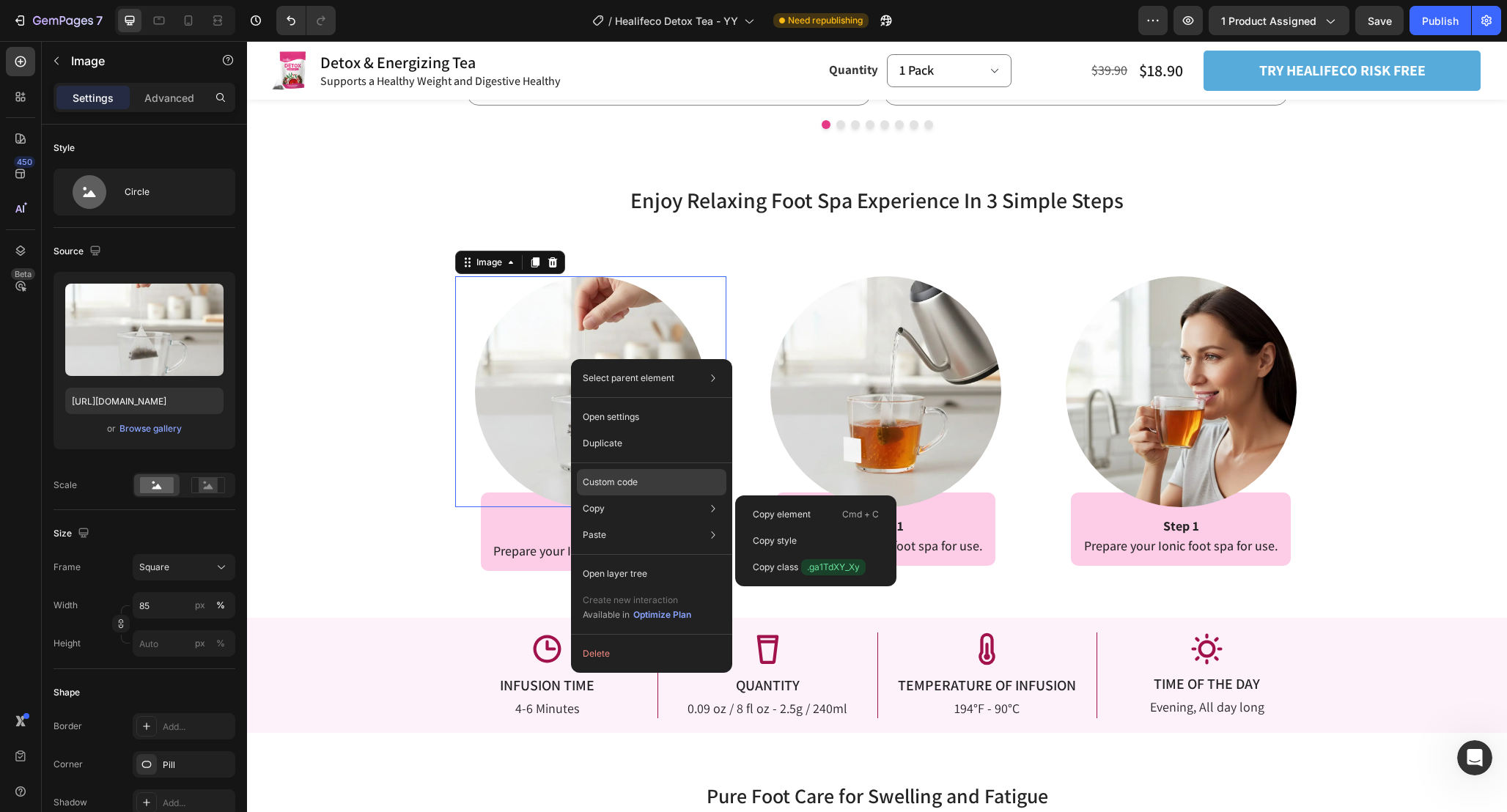
click at [685, 522] on div "Custom code" at bounding box center [652, 535] width 149 height 27
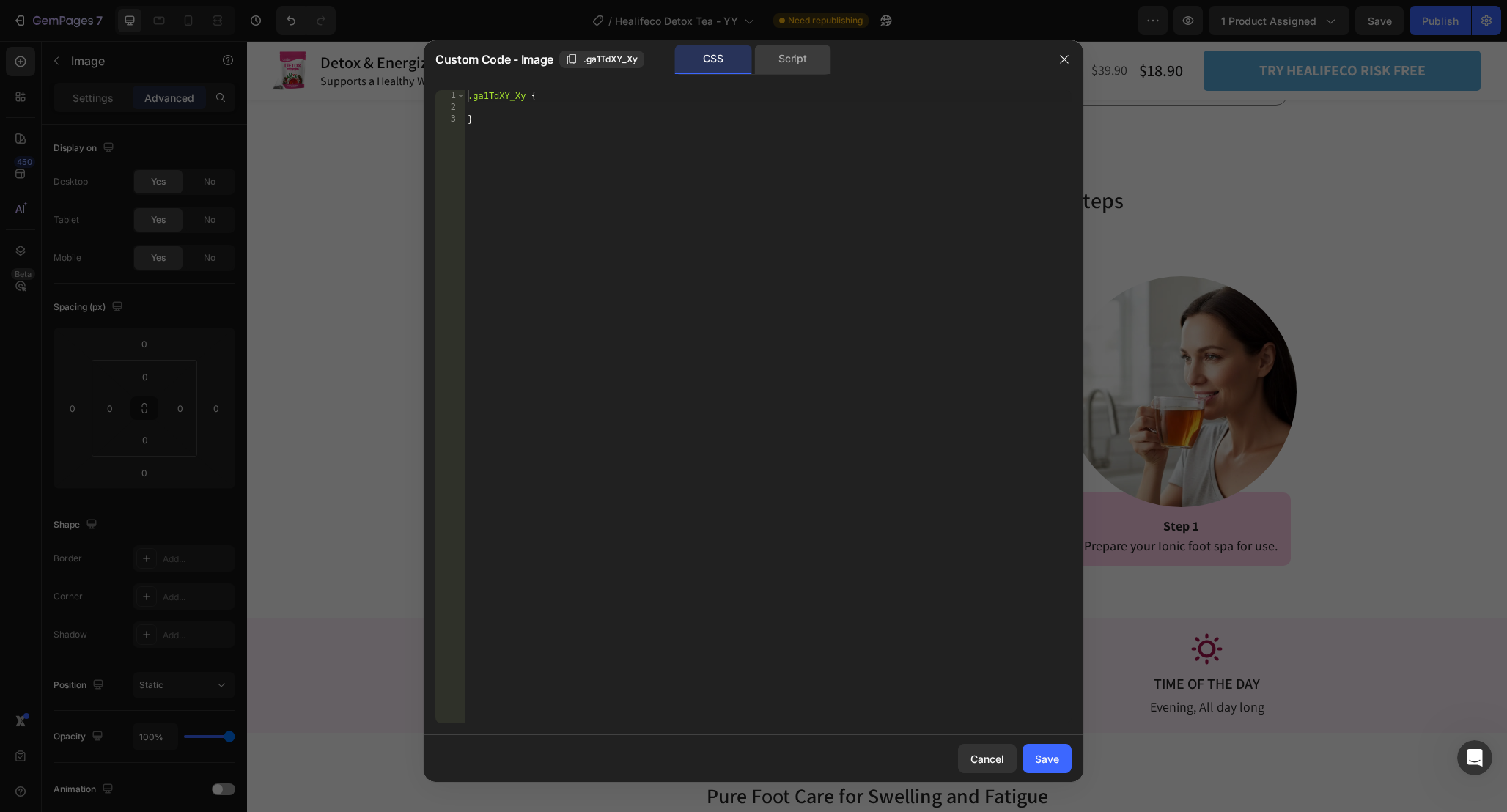
click at [772, 62] on div "Script" at bounding box center [792, 60] width 77 height 29
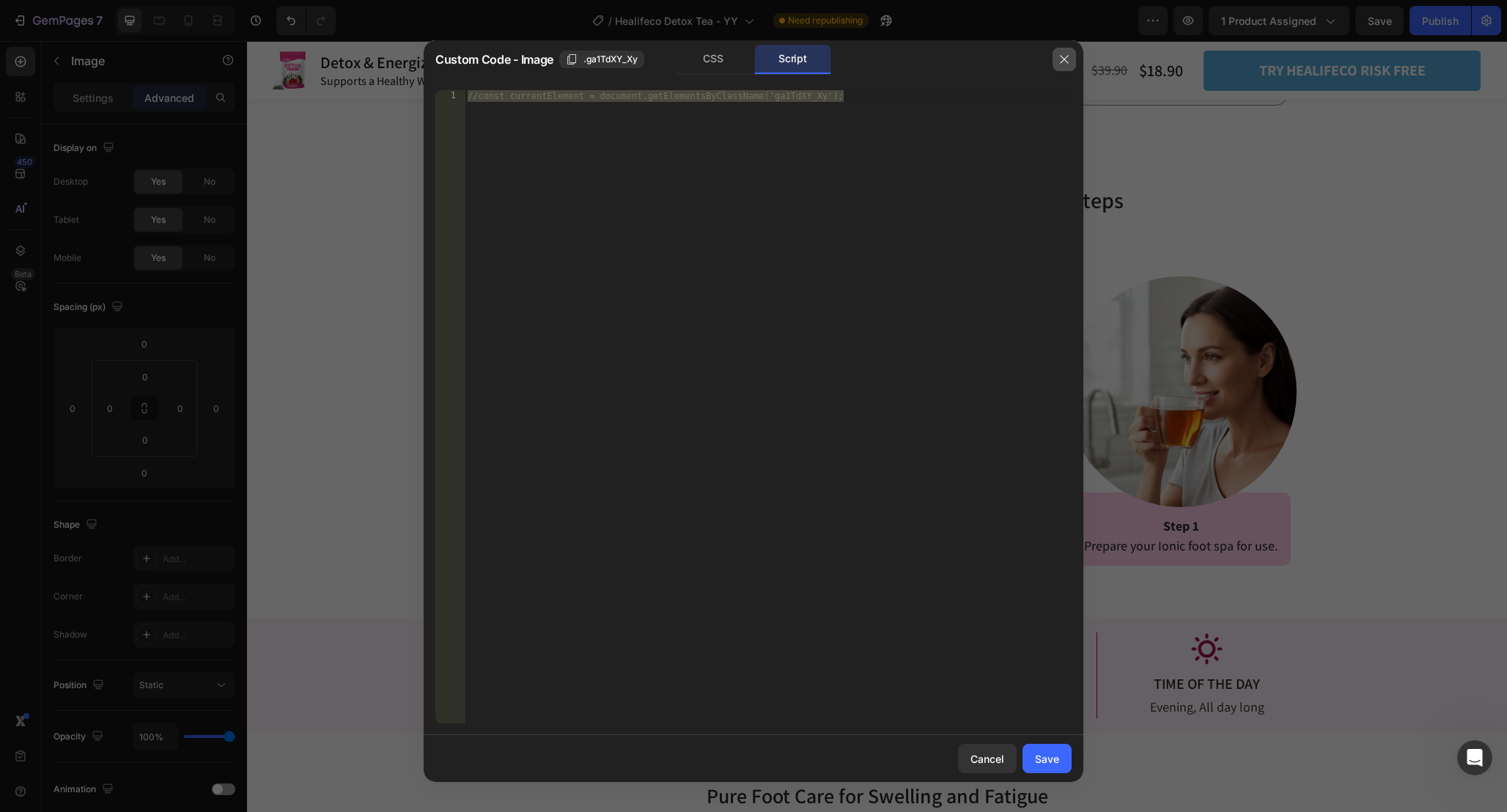
click at [1065, 55] on icon "button" at bounding box center [1064, 59] width 12 height 12
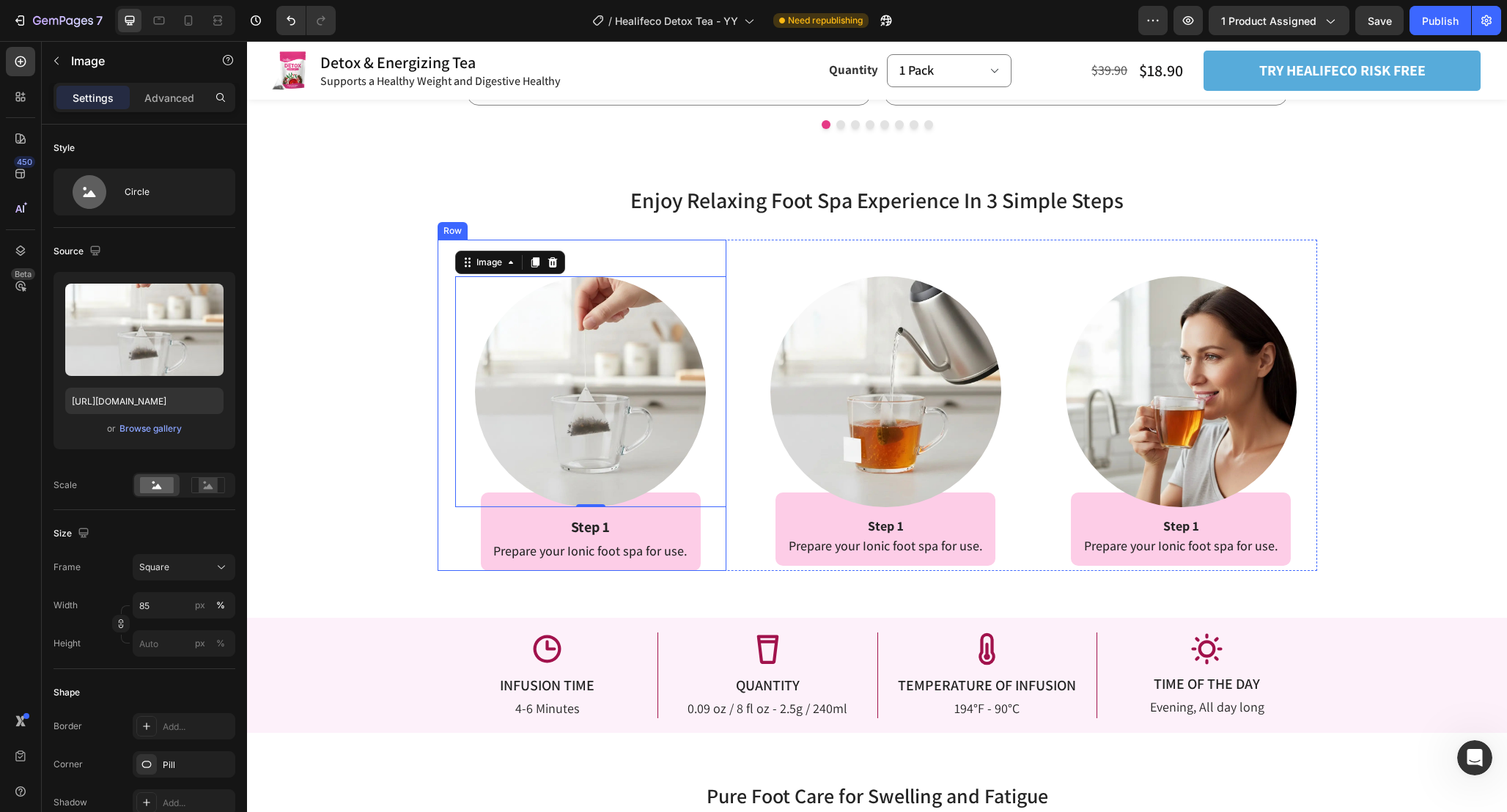
click at [724, 559] on div "Image 0 Row Step 1 Text Block Prepare your Ionic foot spa for use. Text Block R…" at bounding box center [591, 405] width 272 height 331
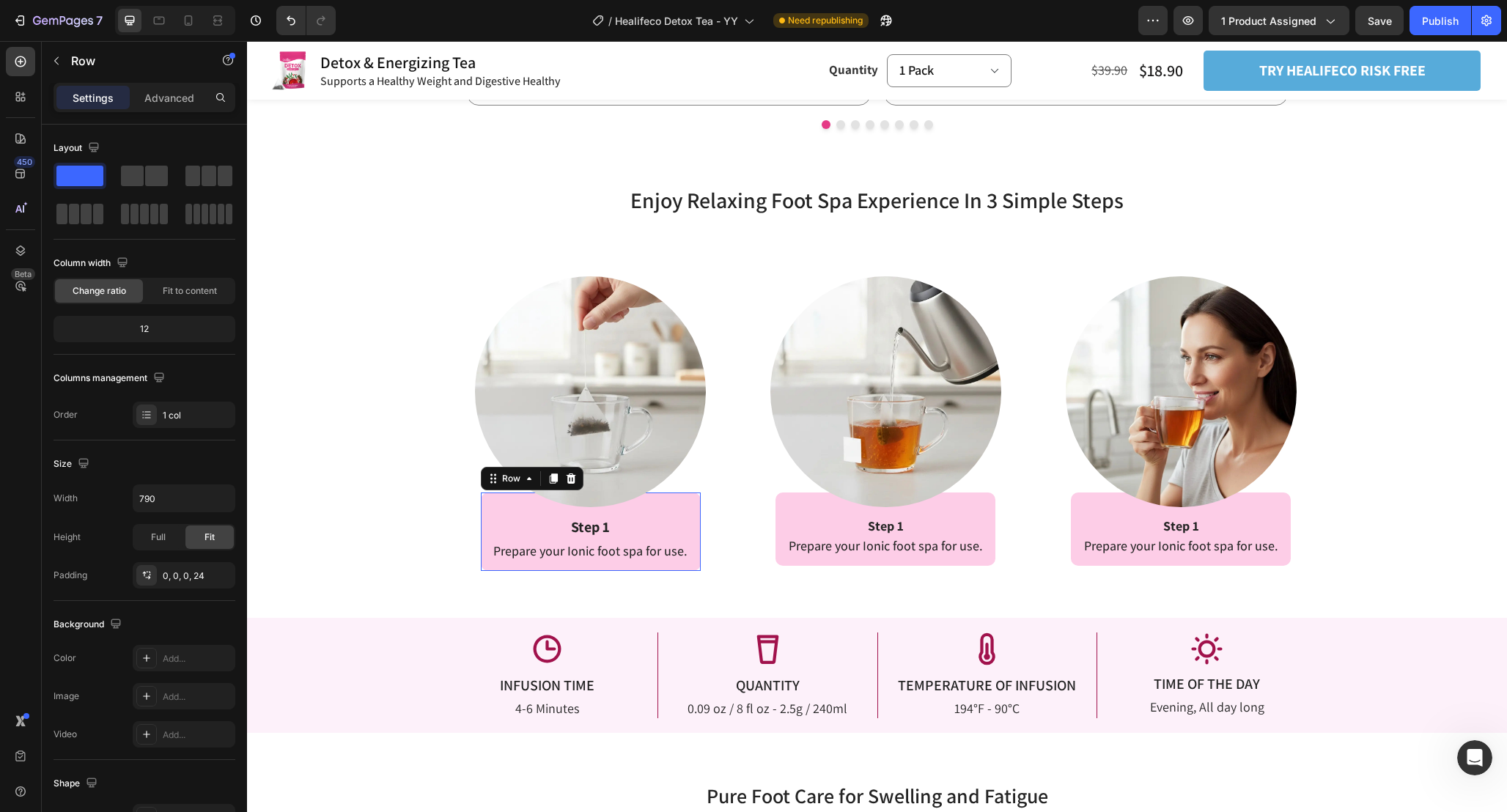
click at [696, 515] on div "Step 1 Text Block Prepare your Ionic foot spa for use. Text Block Row 0" at bounding box center [591, 531] width 220 height 78
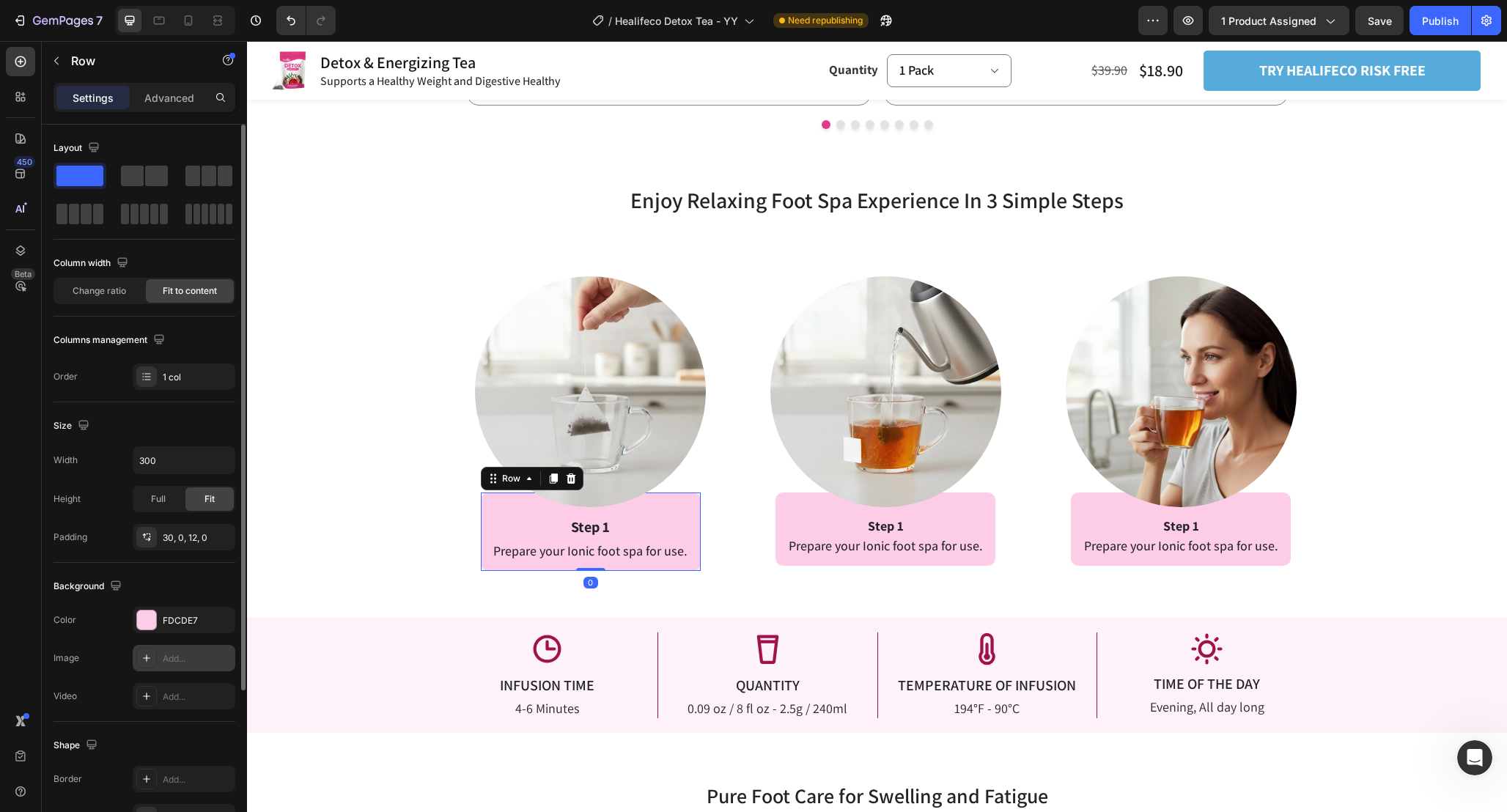
scroll to position [209, 0]
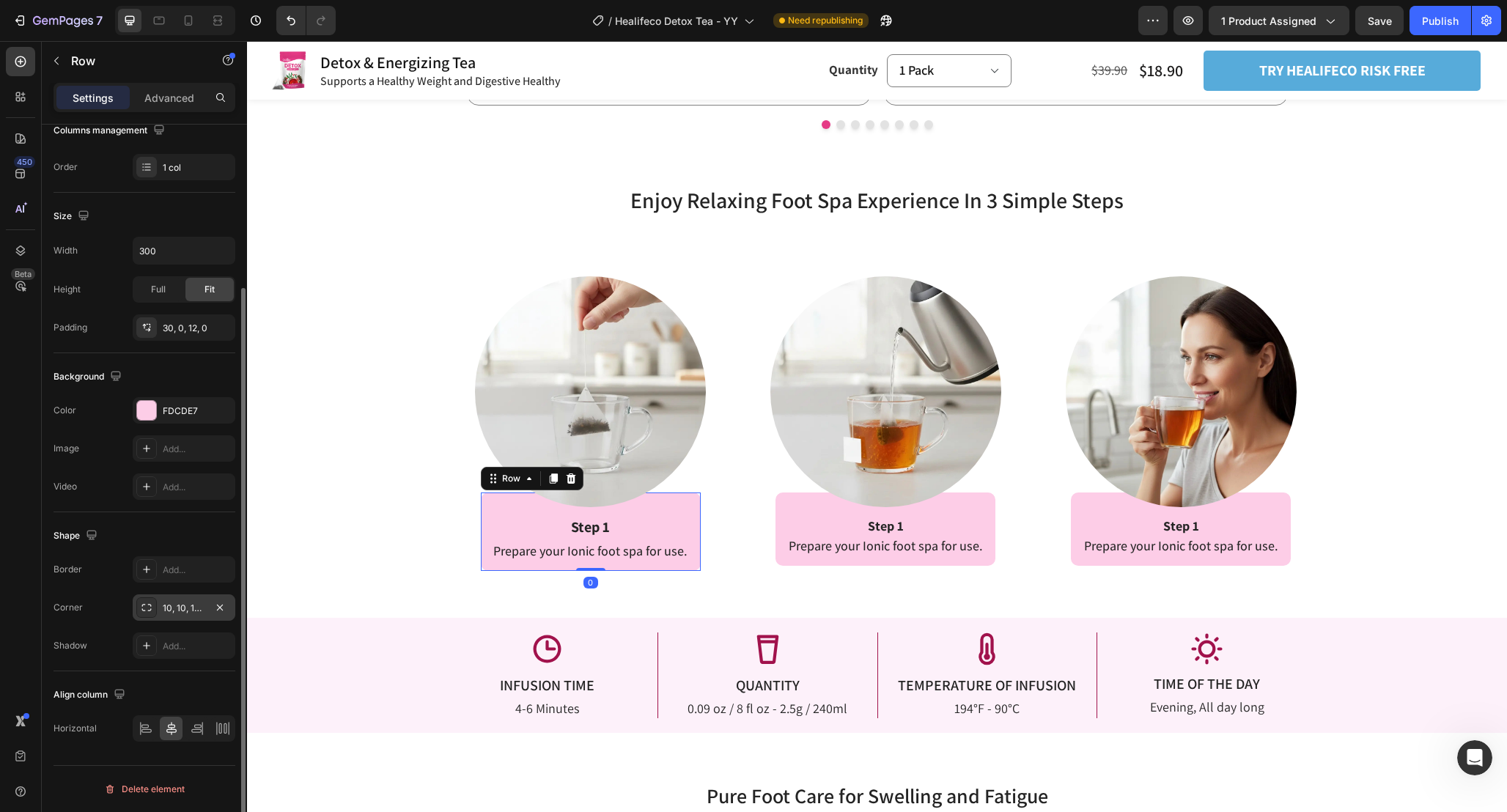
click at [205, 606] on div "10, 10, 10, 10" at bounding box center [184, 608] width 42 height 13
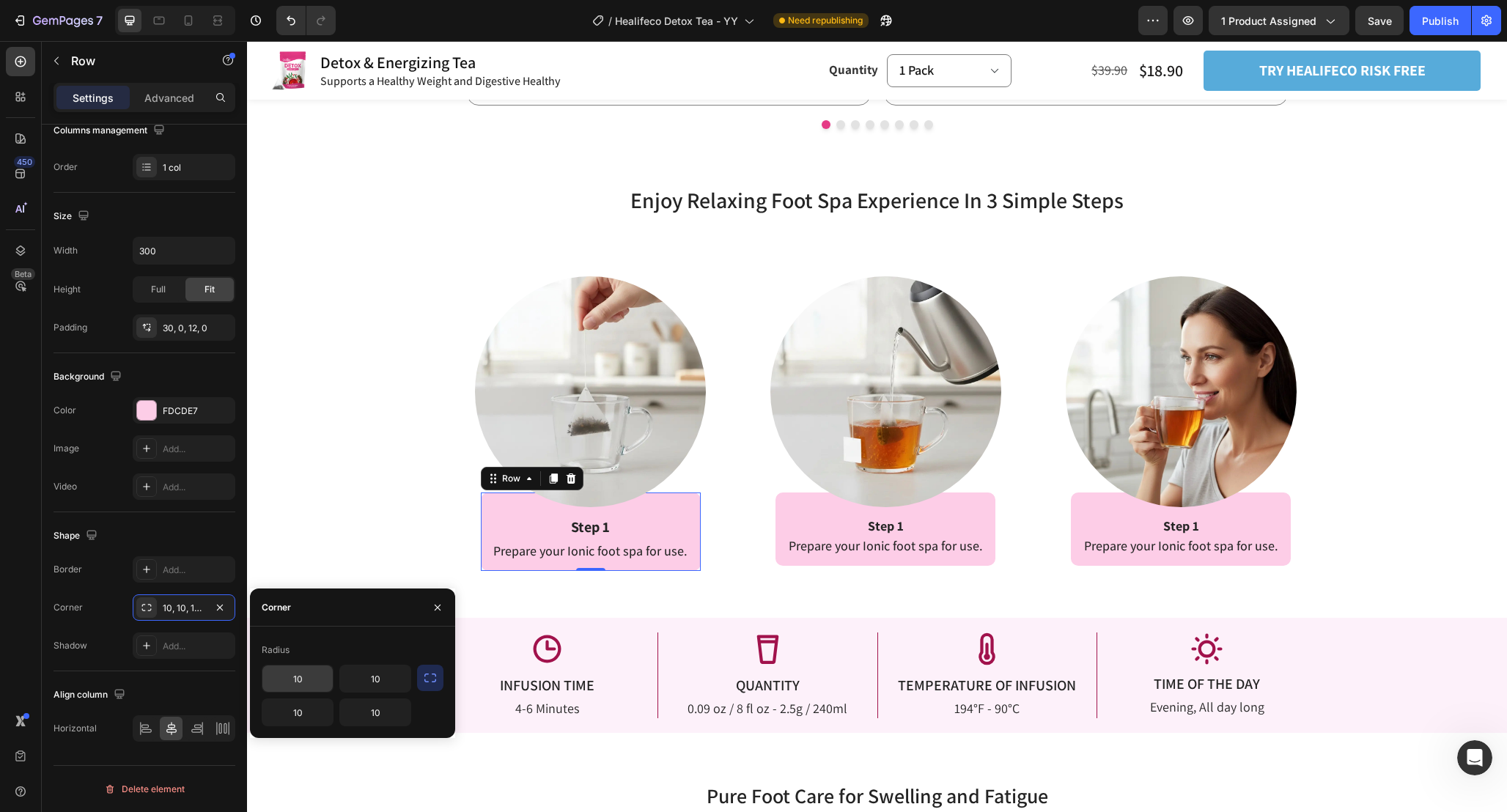
click at [316, 682] on input "10" at bounding box center [298, 678] width 70 height 27
type input "20"
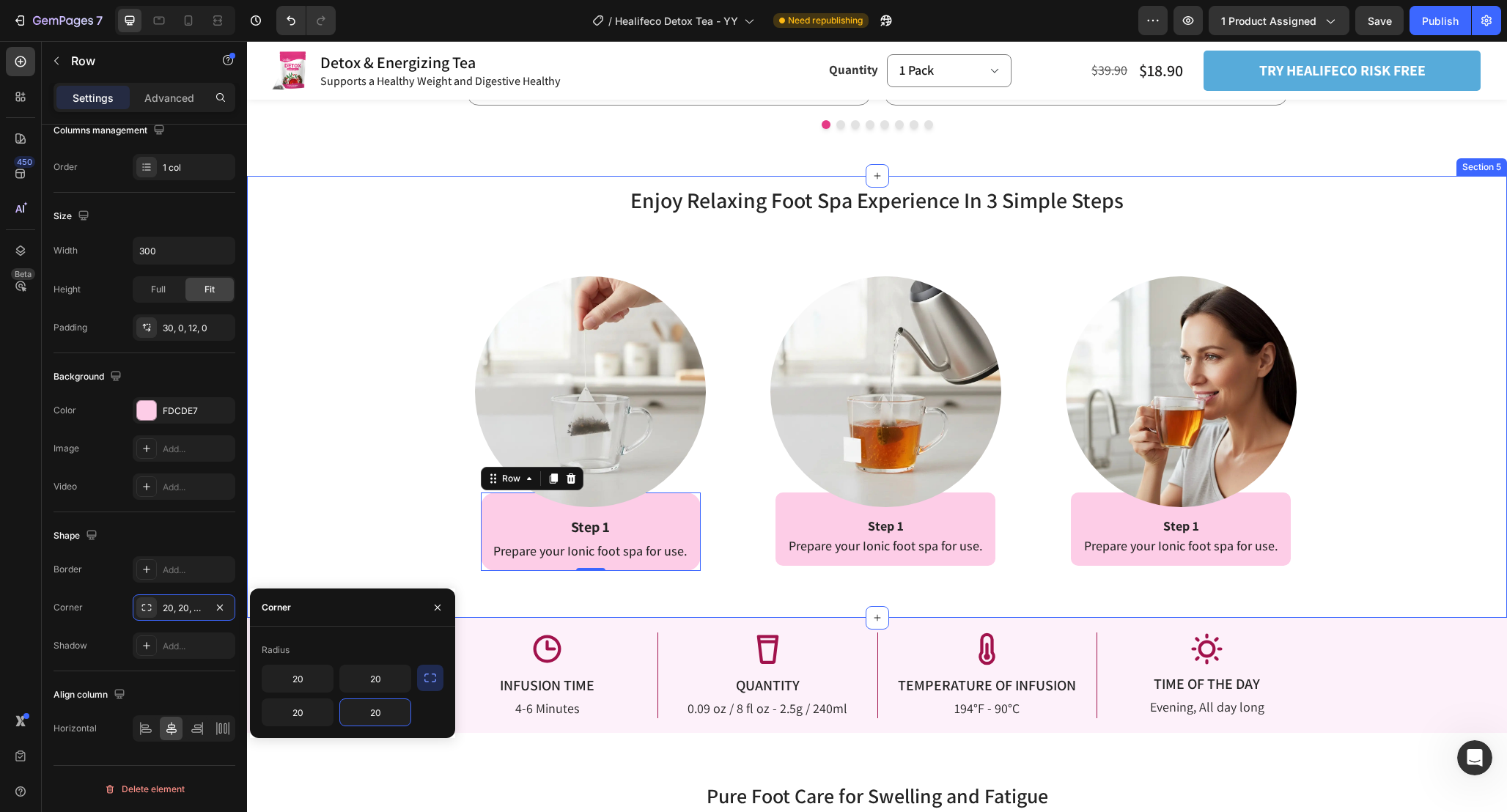
click at [292, 513] on div "Enjoy Relaxing Foot Spa Experience In 3 Simple Steps Heading Enjoy Relaxing Foo…" at bounding box center [877, 377] width 1260 height 386
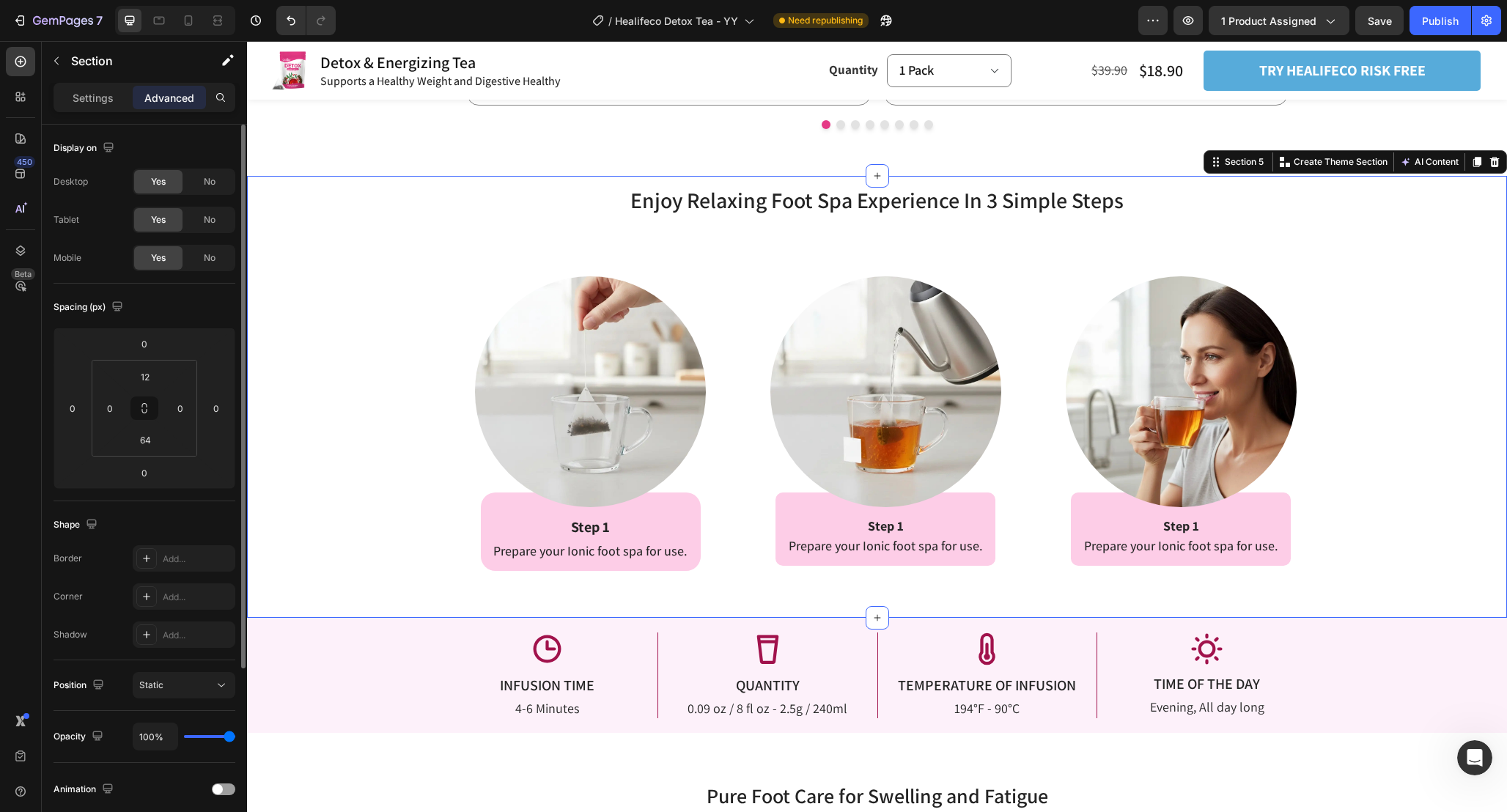
scroll to position [2226, 0]
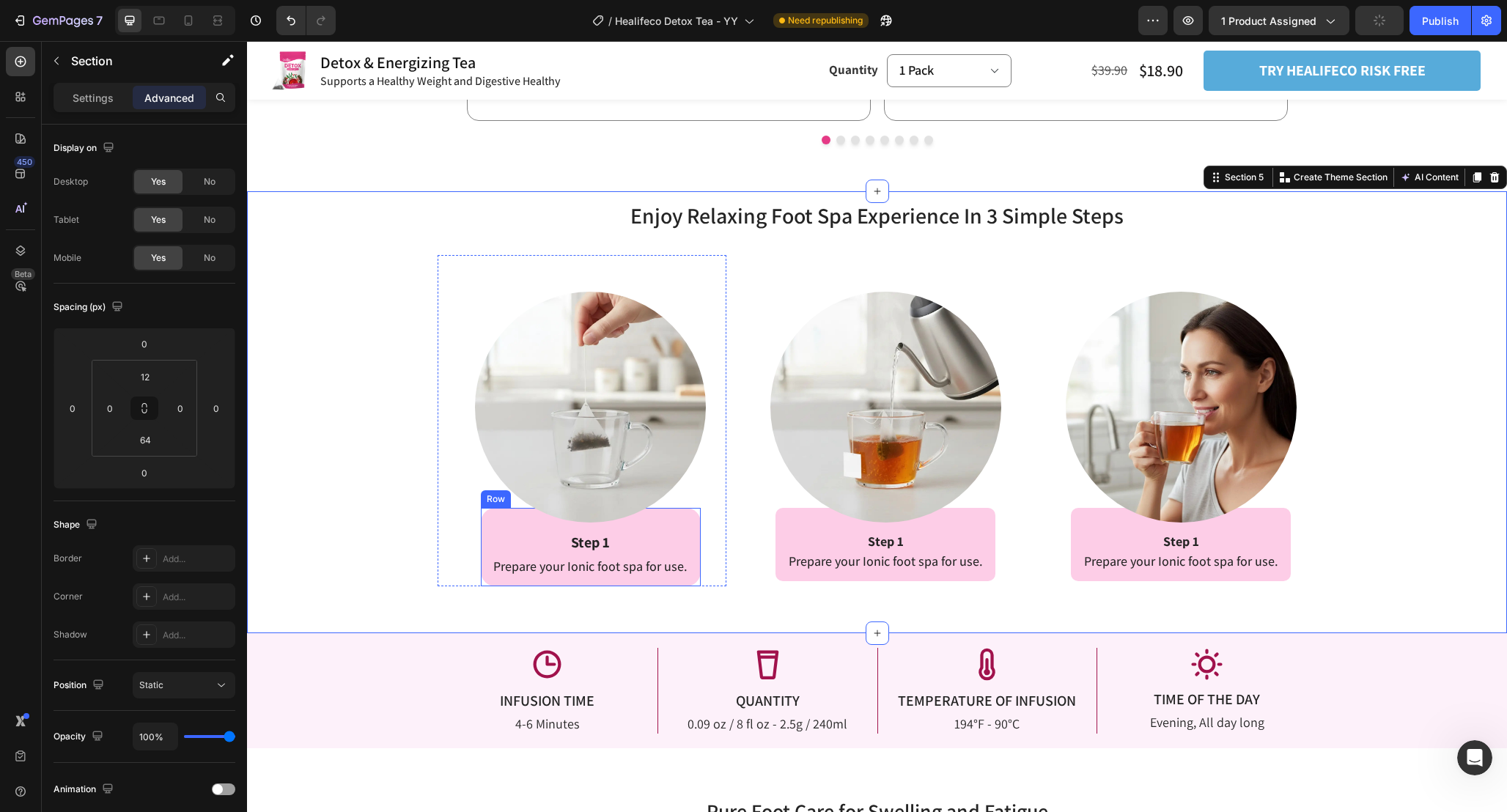
click at [696, 529] on div "Step 1 Text Block Prepare your Ionic foot spa for use. Text Block Row" at bounding box center [591, 547] width 220 height 78
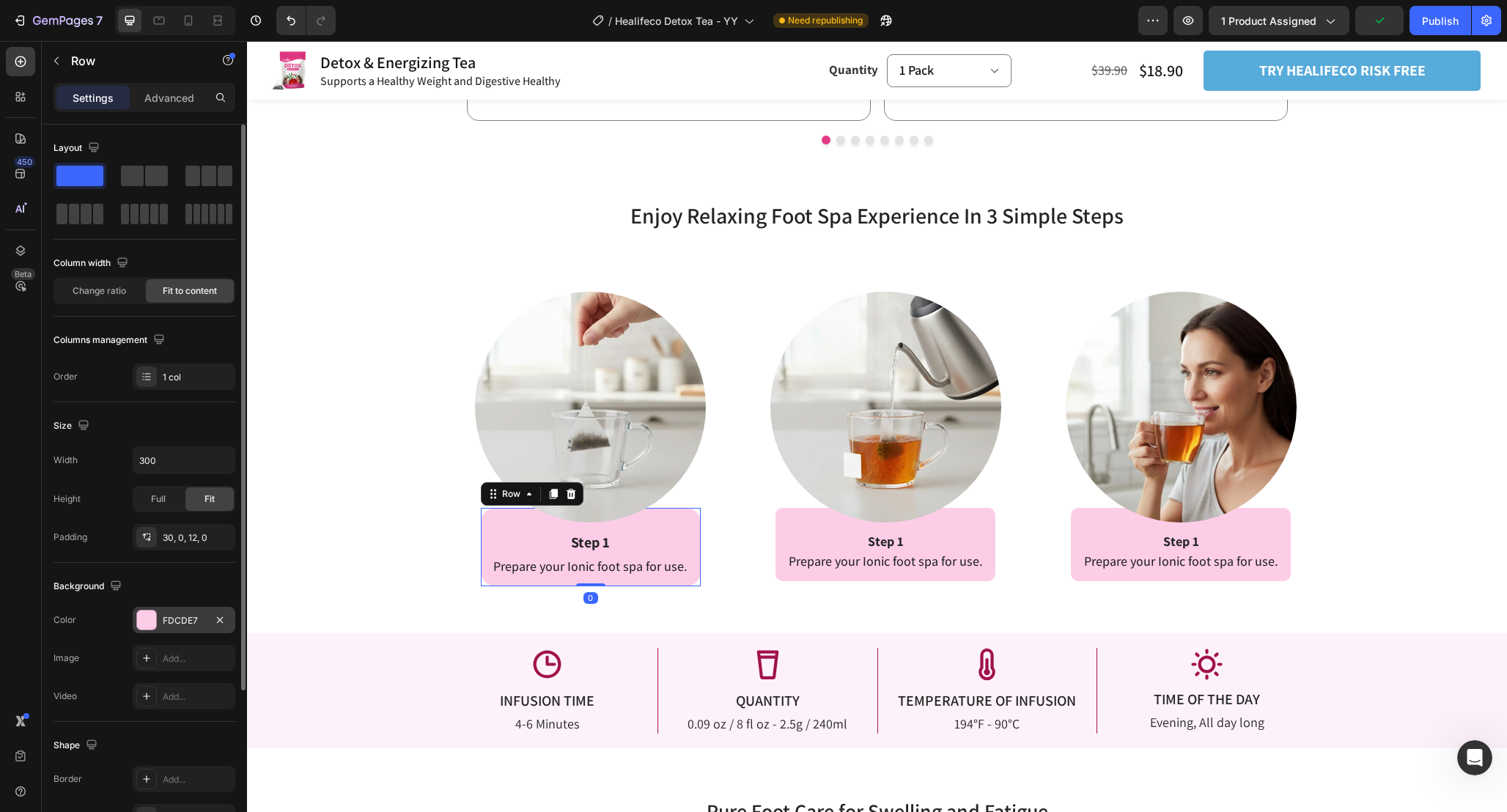
click at [152, 620] on div at bounding box center [147, 619] width 19 height 19
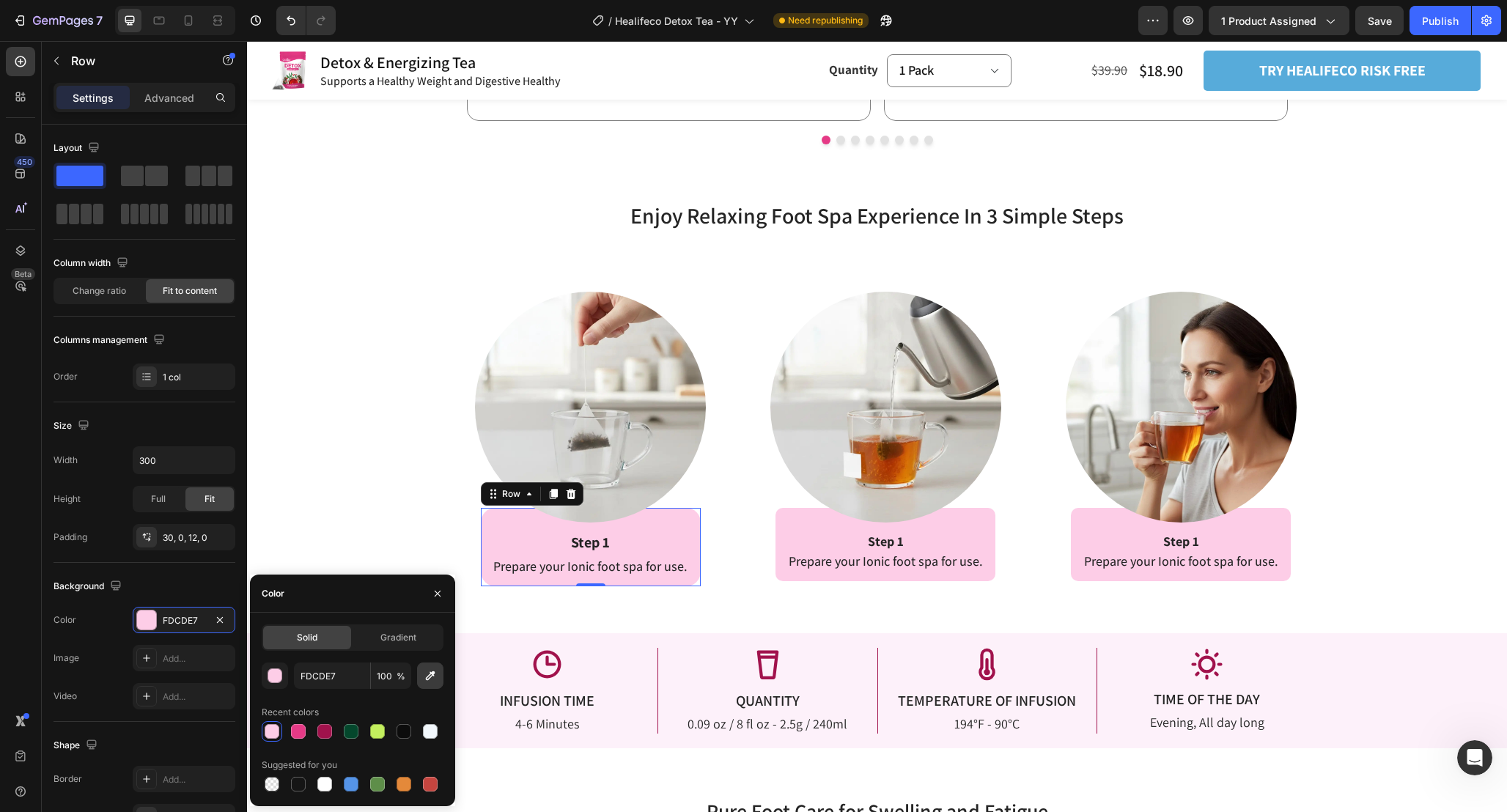
click at [428, 684] on button "button" at bounding box center [430, 676] width 27 height 27
type input "FDF1FA"
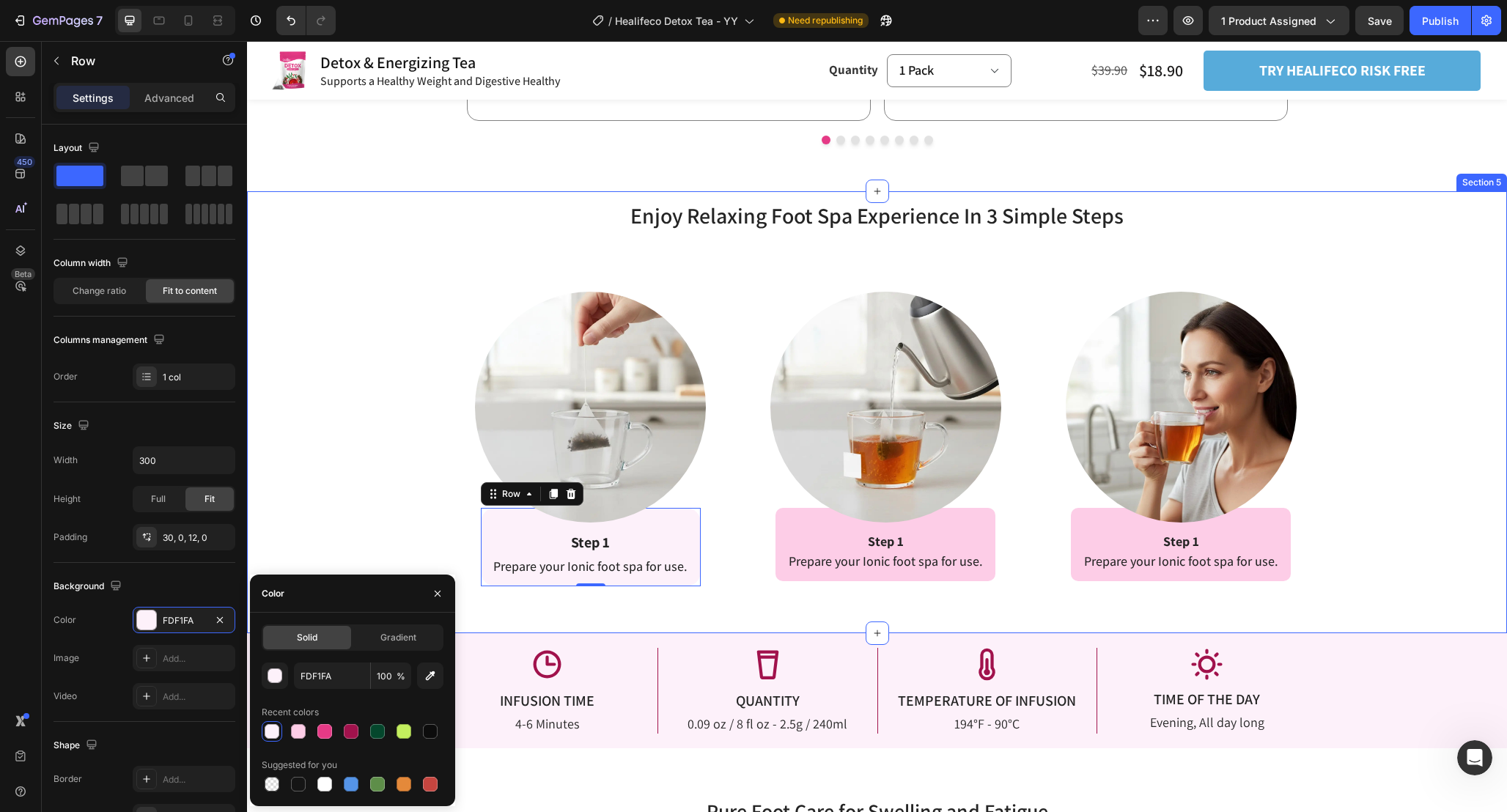
click at [751, 598] on div "Enjoy Relaxing Foot Spa Experience In 3 Simple Steps Heading Enjoy Relaxing Foo…" at bounding box center [877, 412] width 1260 height 441
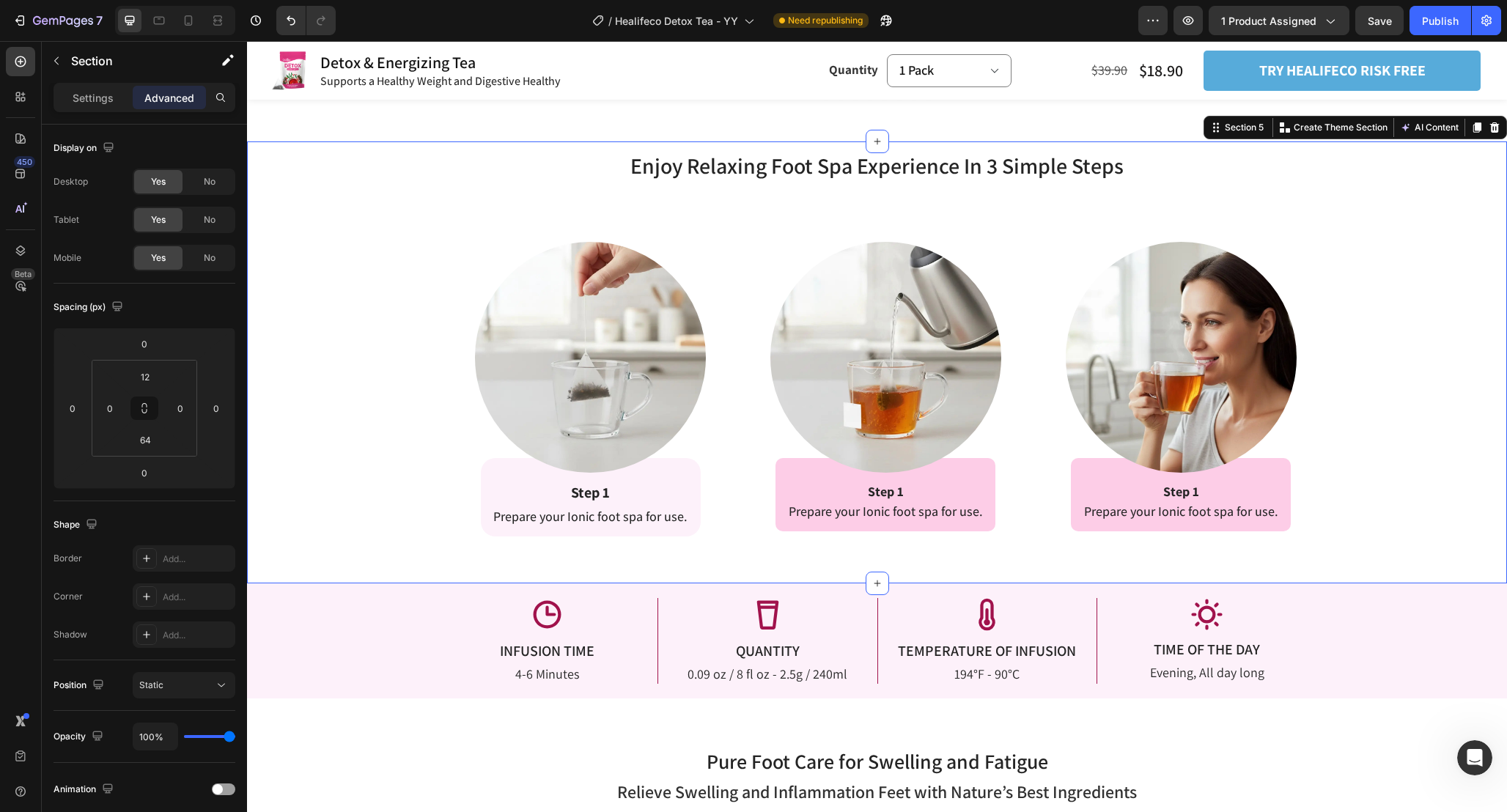
scroll to position [2271, 0]
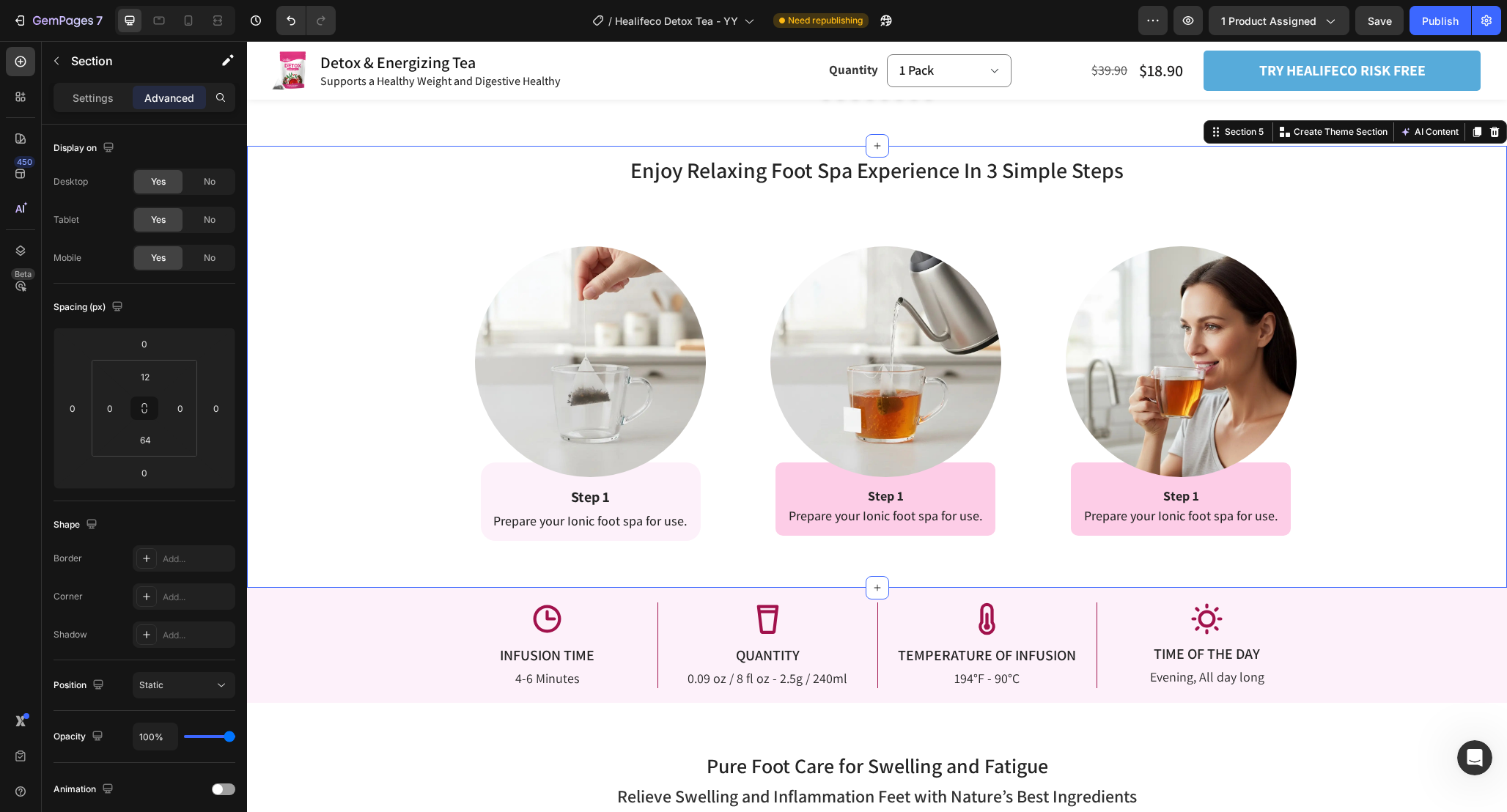
click at [403, 516] on div "Enjoy Relaxing Foot Spa Experience In 3 Simple Steps Heading Enjoy Relaxing Foo…" at bounding box center [877, 347] width 1260 height 386
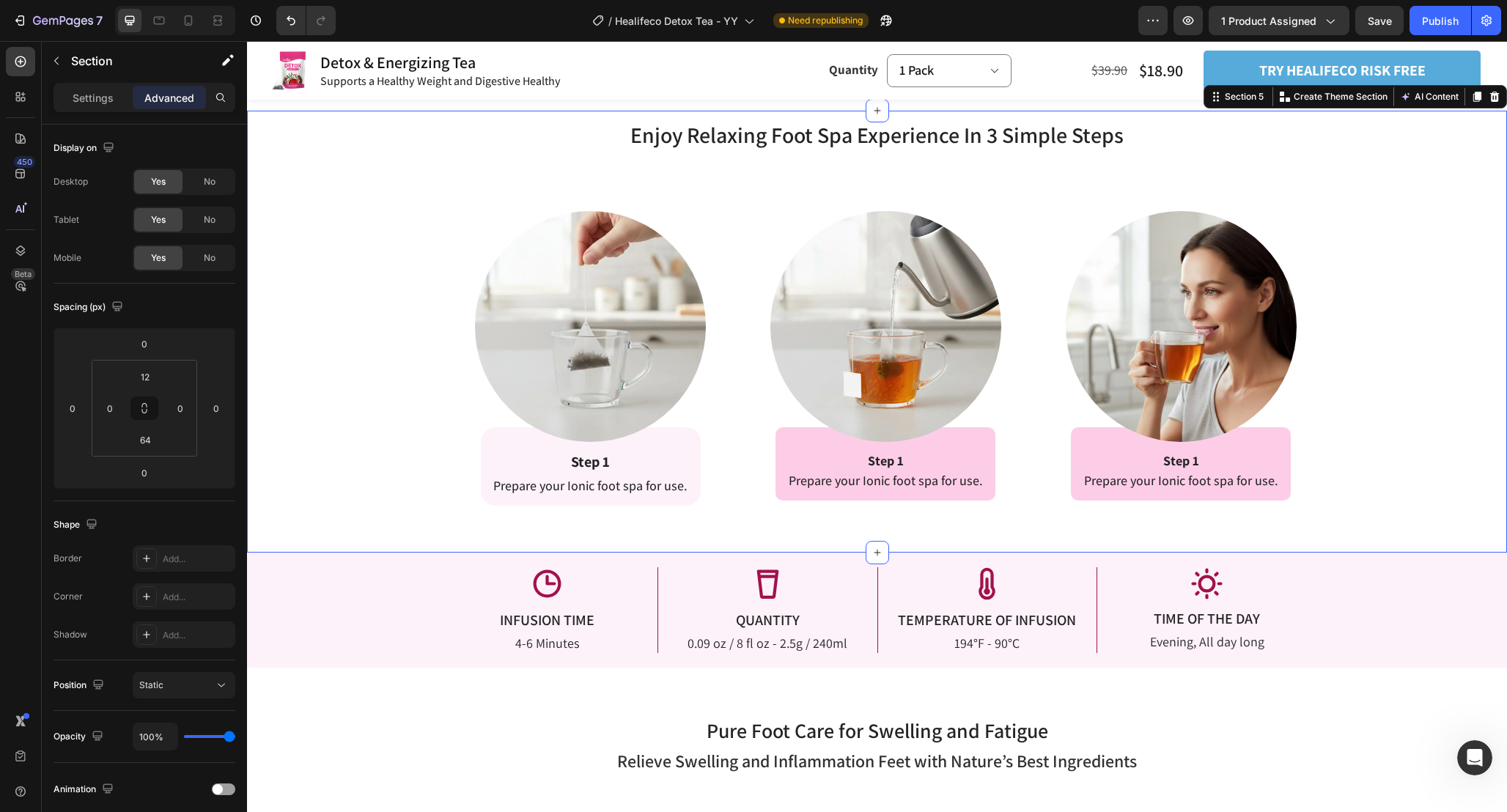
scroll to position [2316, 0]
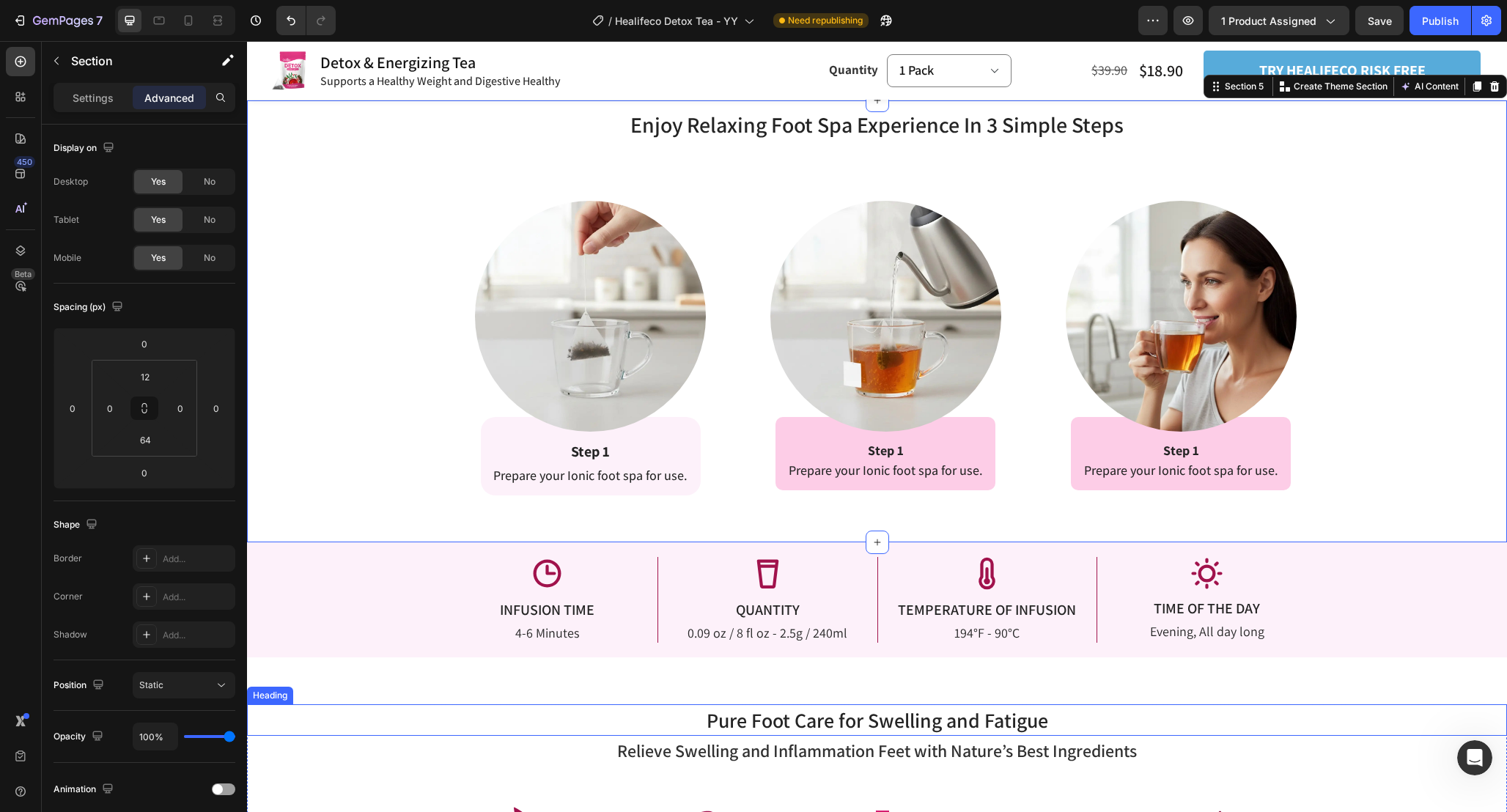
click at [424, 717] on h2 "Pure Foot Care for Swelling and Fatigue" at bounding box center [877, 720] width 1260 height 31
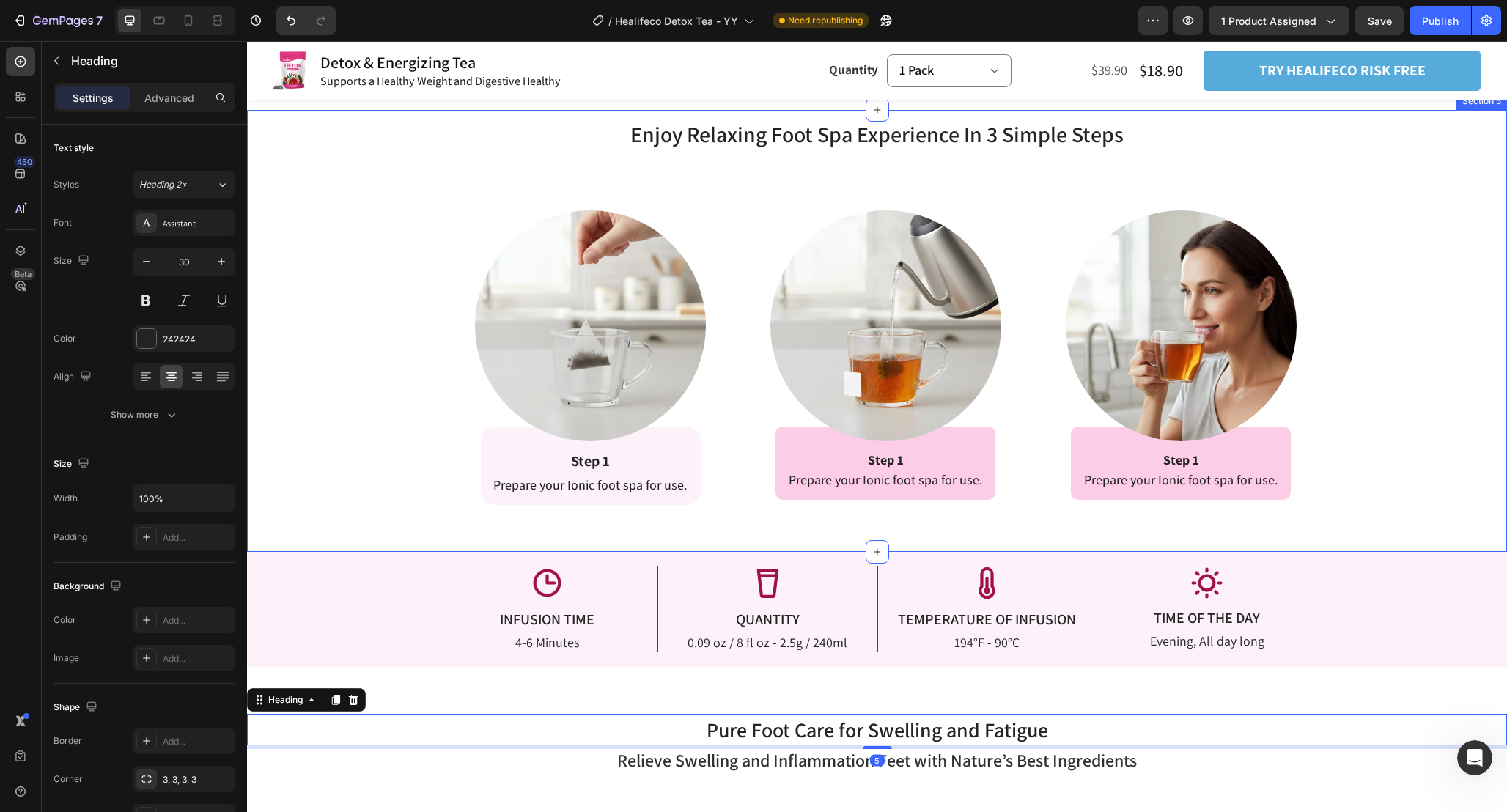
scroll to position [2311, 0]
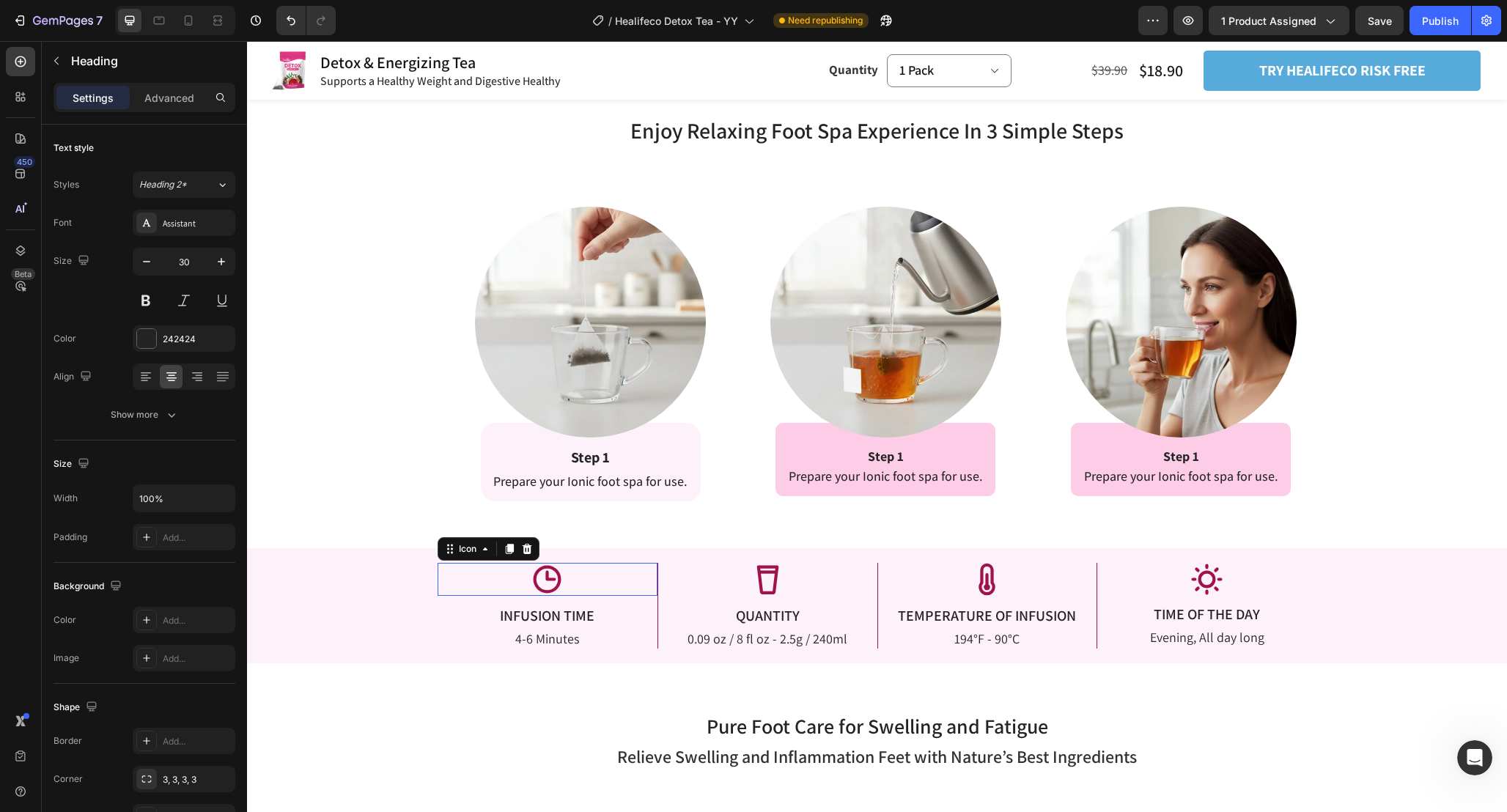
click at [636, 576] on div "Icon 0" at bounding box center [547, 580] width 220 height 33
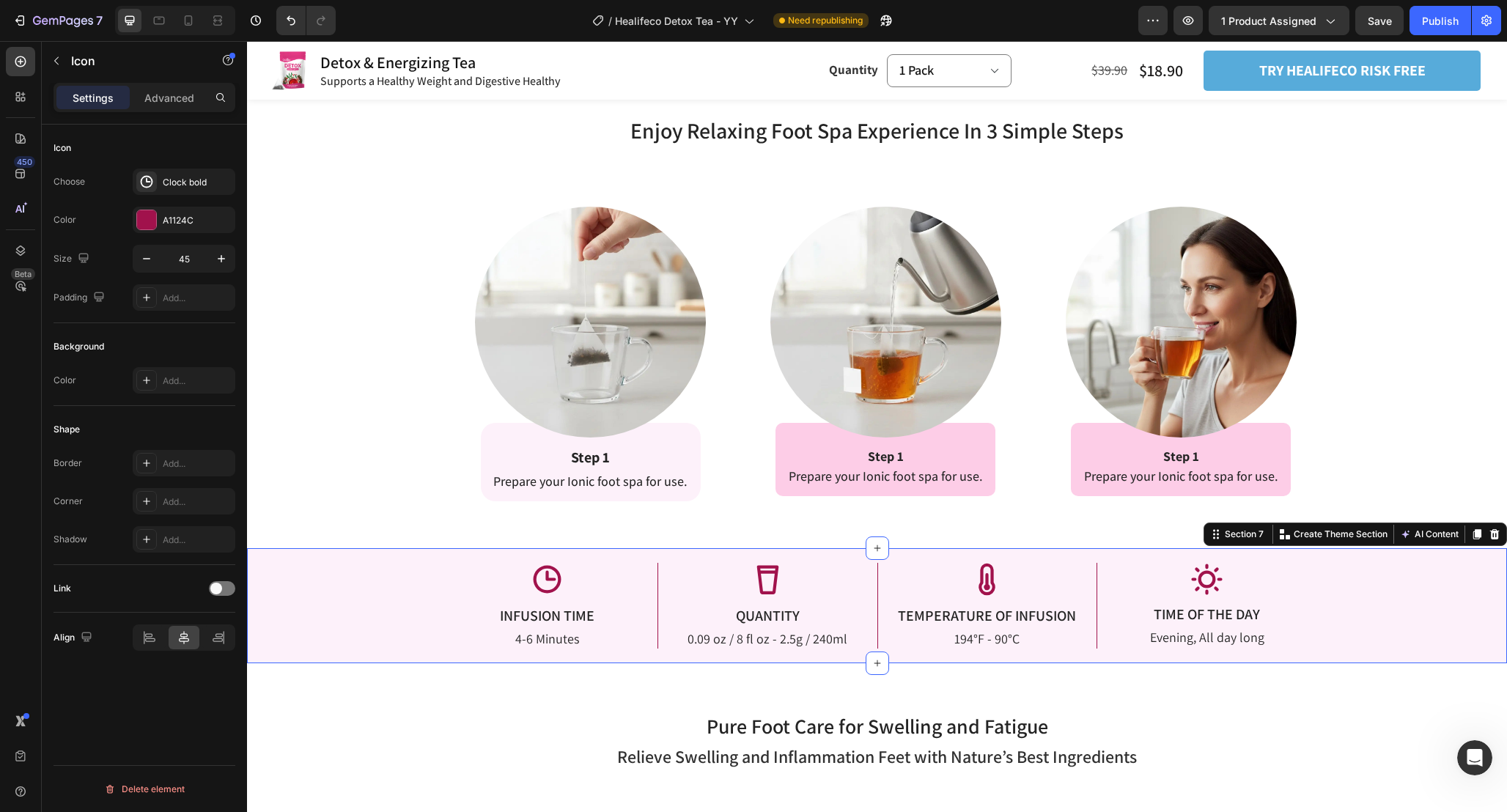
click at [665, 553] on div "Icon INFUSION TIME Text Block 4-6 Minutes Text Block Icon QUANTITY Text Block 0…" at bounding box center [877, 606] width 1260 height 115
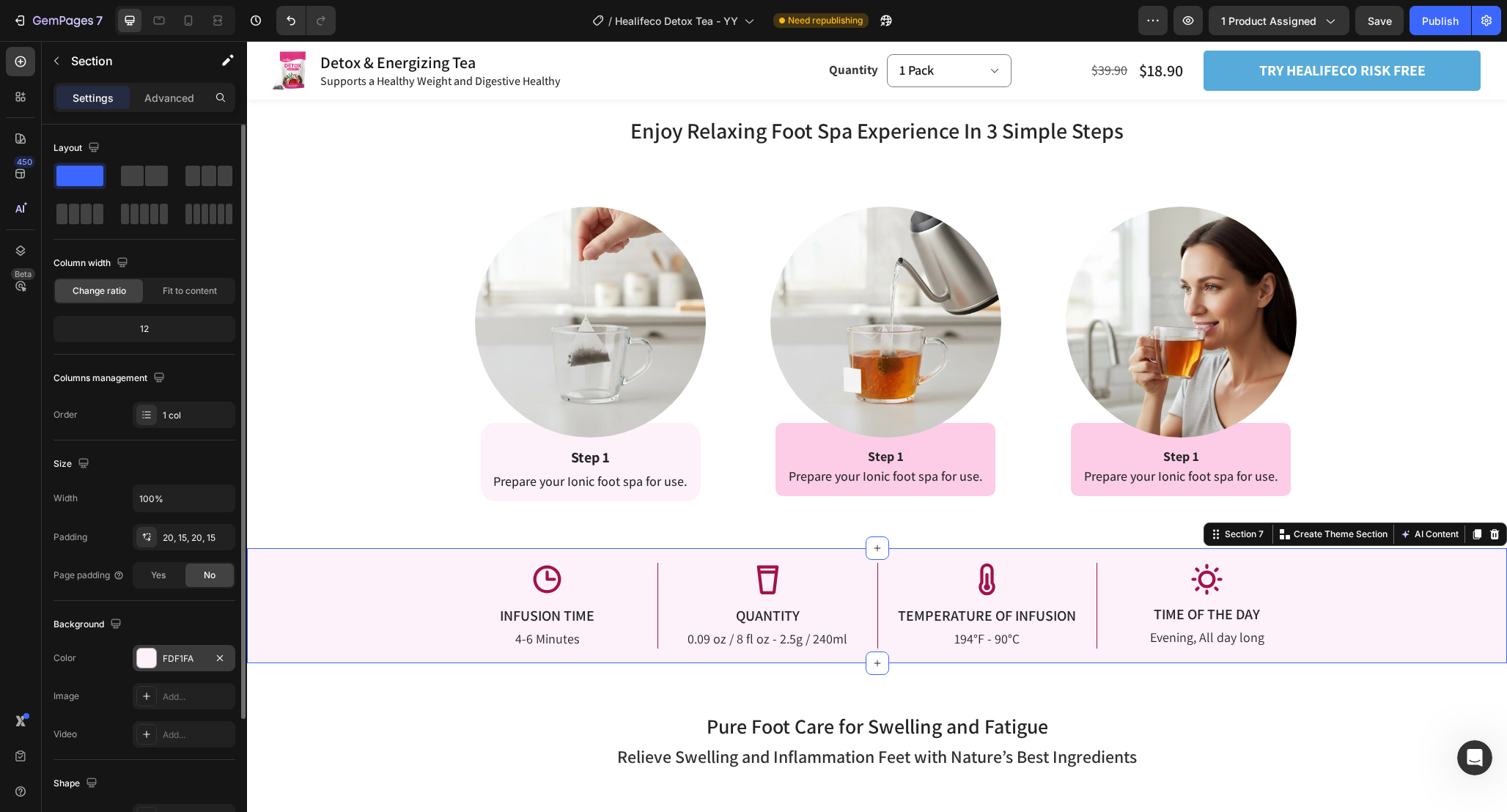
click at [196, 667] on div "FDF1FA" at bounding box center [183, 658] width 102 height 27
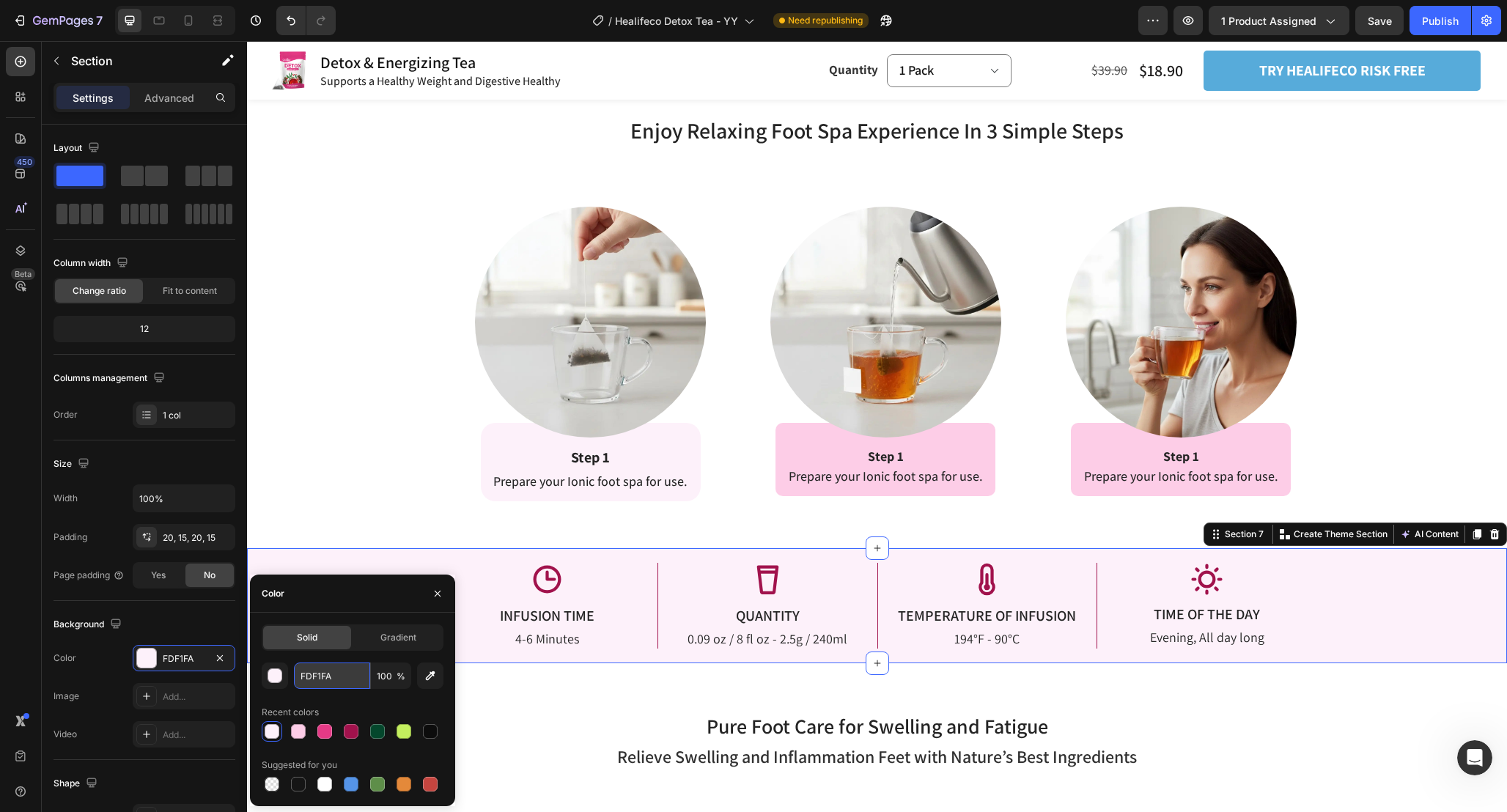
click at [347, 678] on input "FDF1FA" at bounding box center [332, 676] width 77 height 27
click at [686, 431] on div at bounding box center [591, 322] width 272 height 230
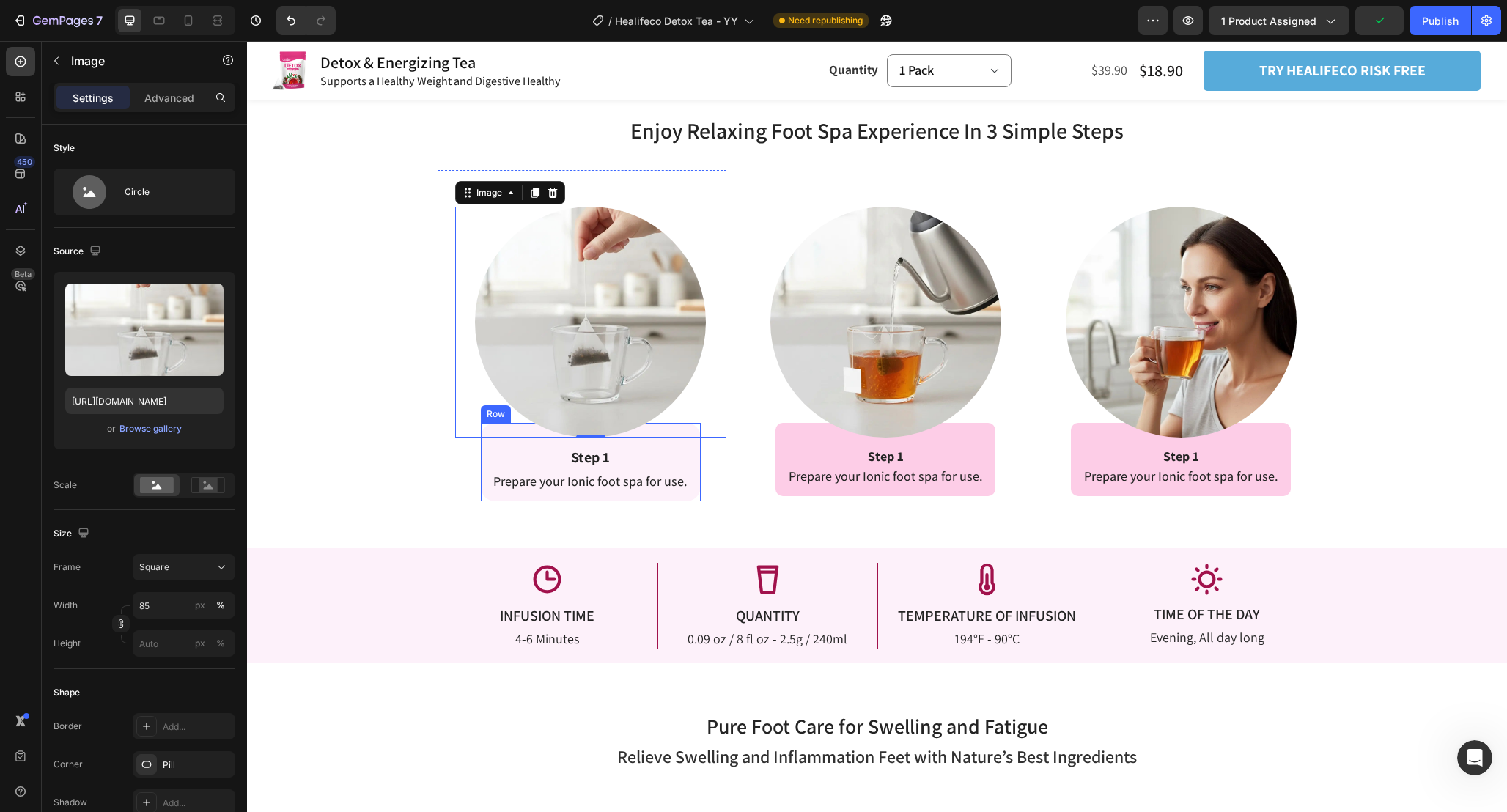
click at [691, 445] on div "Step 1 Text Block Prepare your Ionic foot spa for use. Text Block Row" at bounding box center [591, 462] width 220 height 78
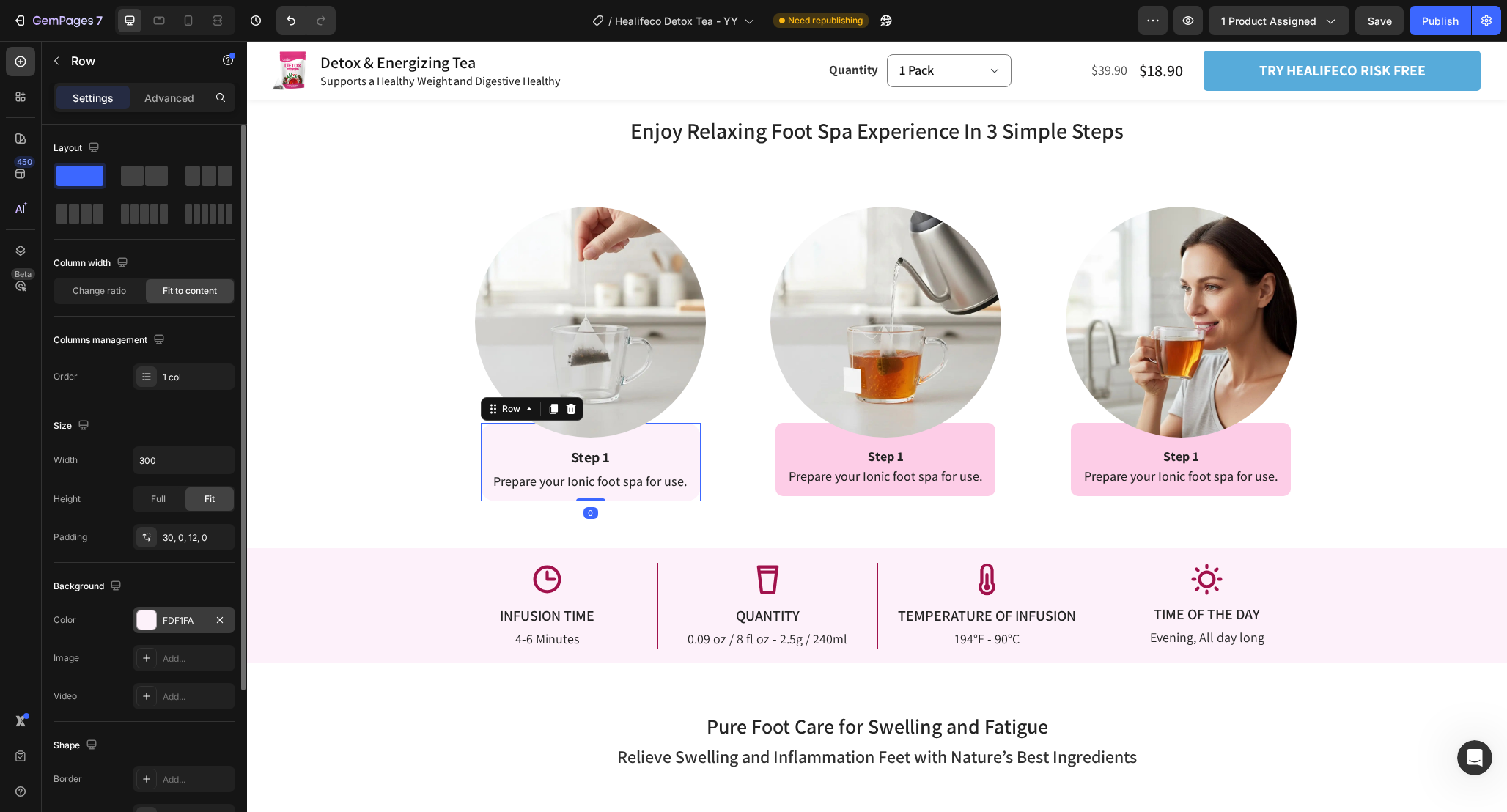
click at [192, 615] on div "FDF1FA" at bounding box center [184, 620] width 42 height 13
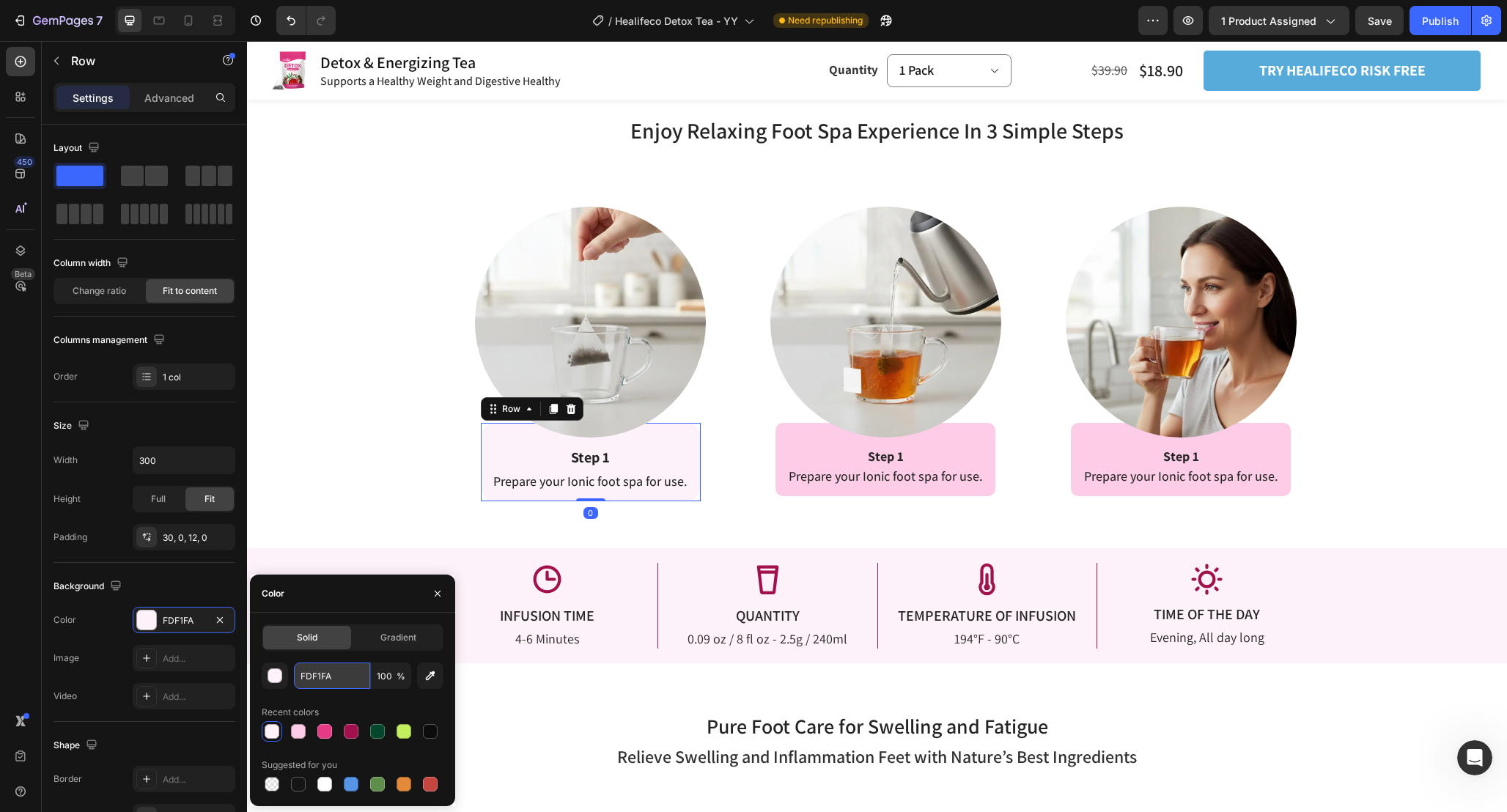
click at [352, 671] on input "FDF1FA" at bounding box center [332, 676] width 77 height 27
click at [364, 454] on div "Enjoy Relaxing Foot Spa Experience In 3 Simple Steps Heading Enjoy Relaxing Foo…" at bounding box center [877, 308] width 1260 height 386
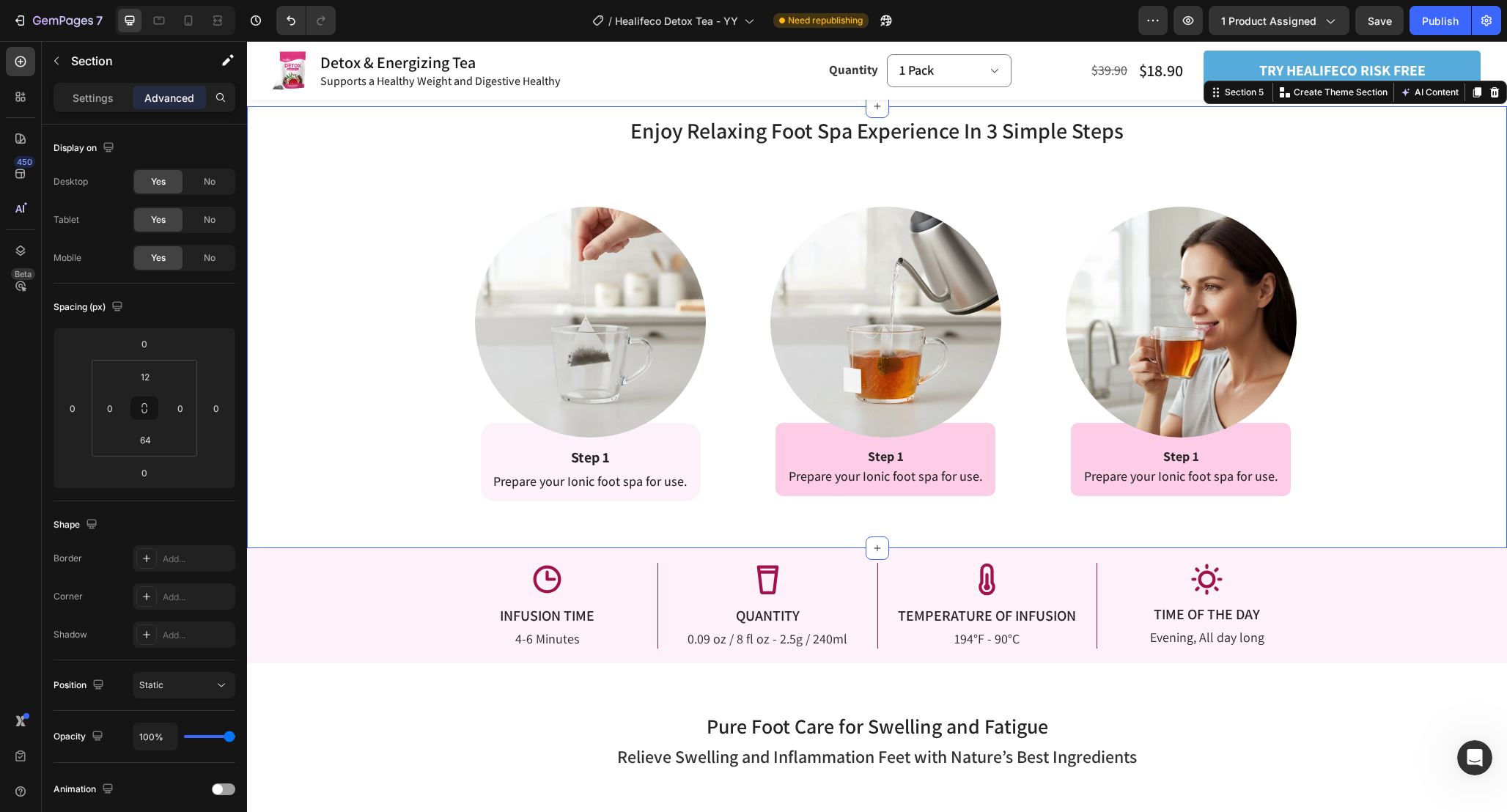
scroll to position [2291, 0]
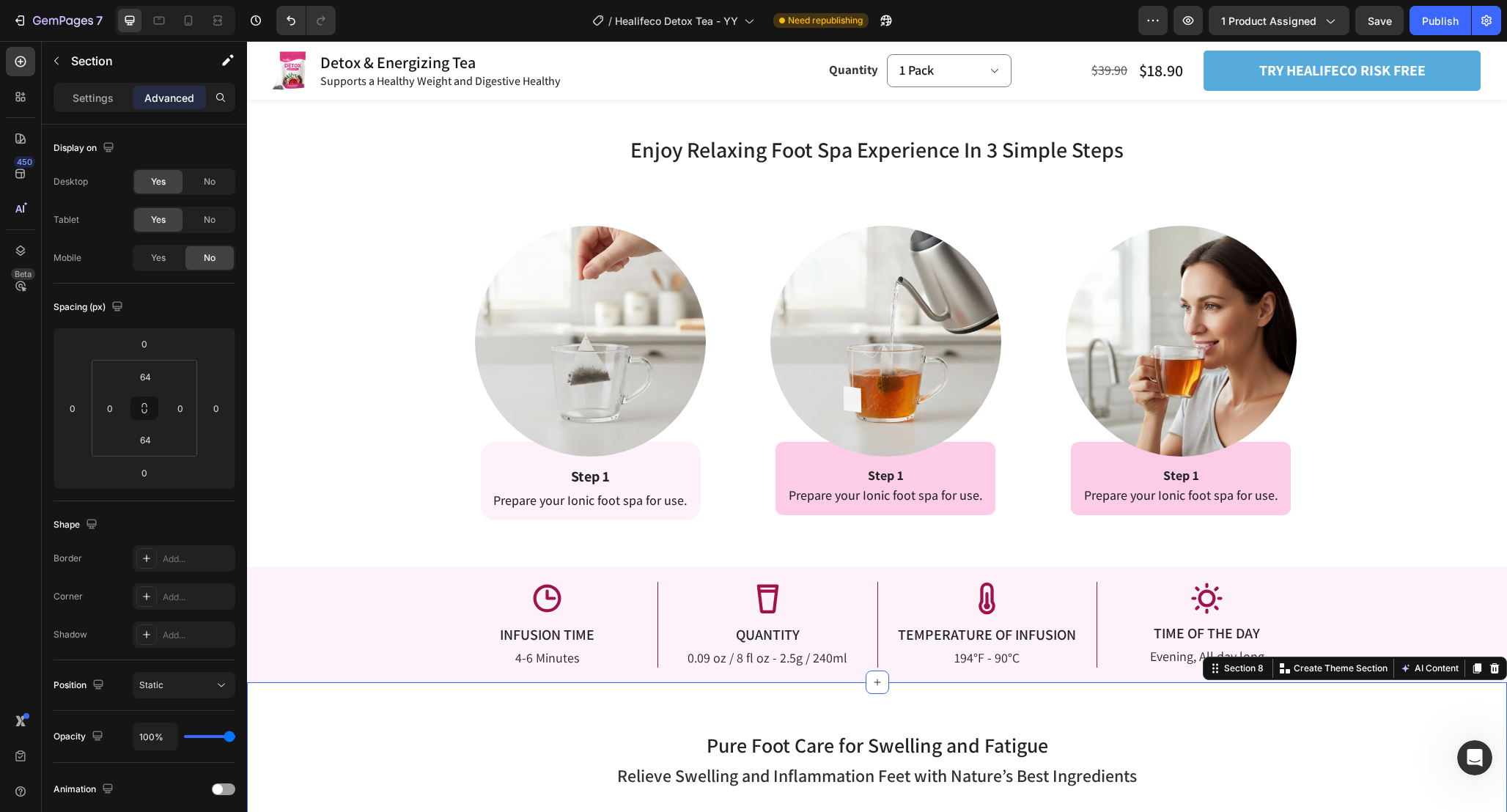
scroll to position [2331, 0]
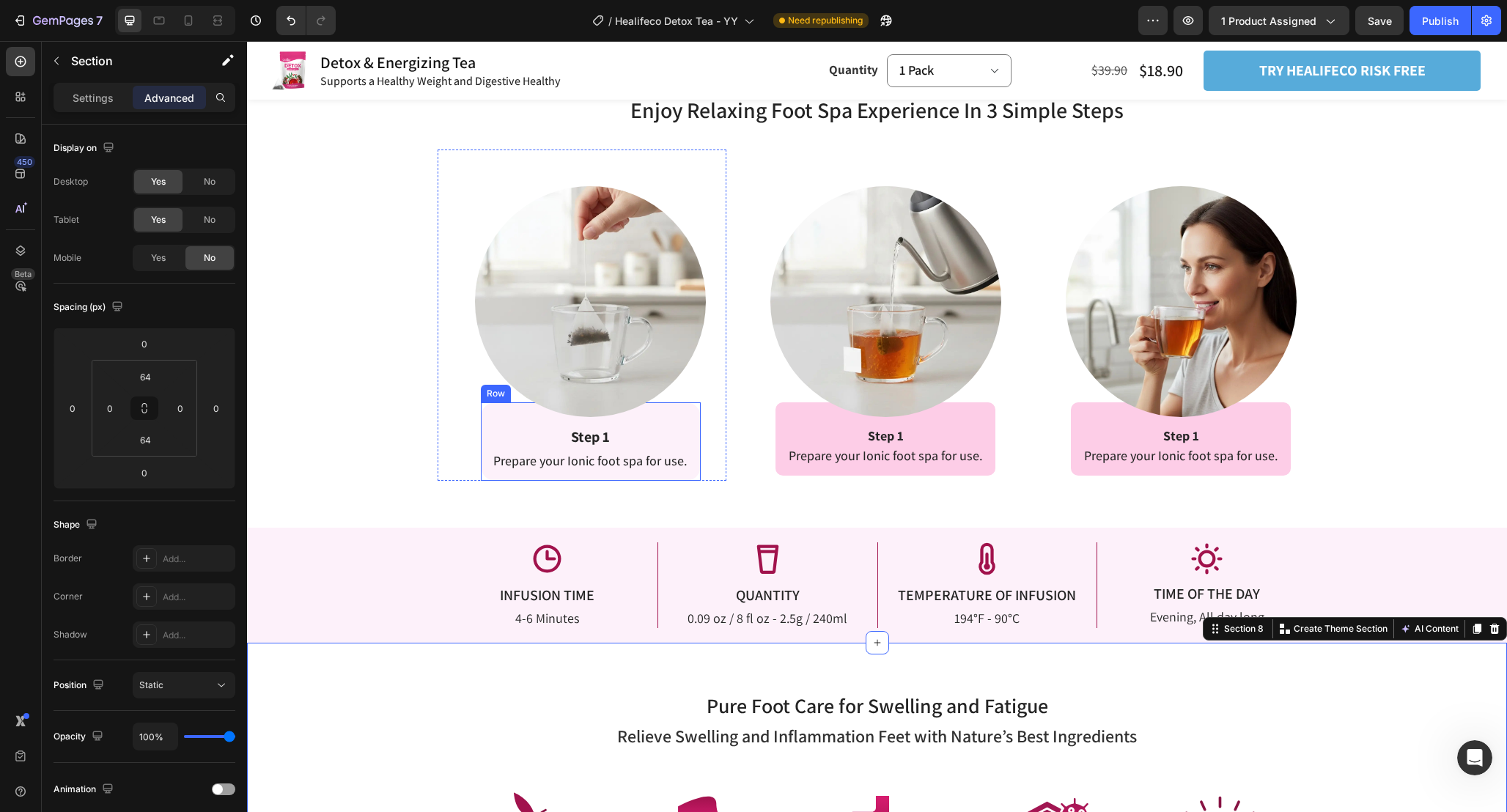
click at [697, 417] on div "Step 1 Text Block Prepare your Ionic foot spa for use. Text Block Row" at bounding box center [591, 441] width 220 height 78
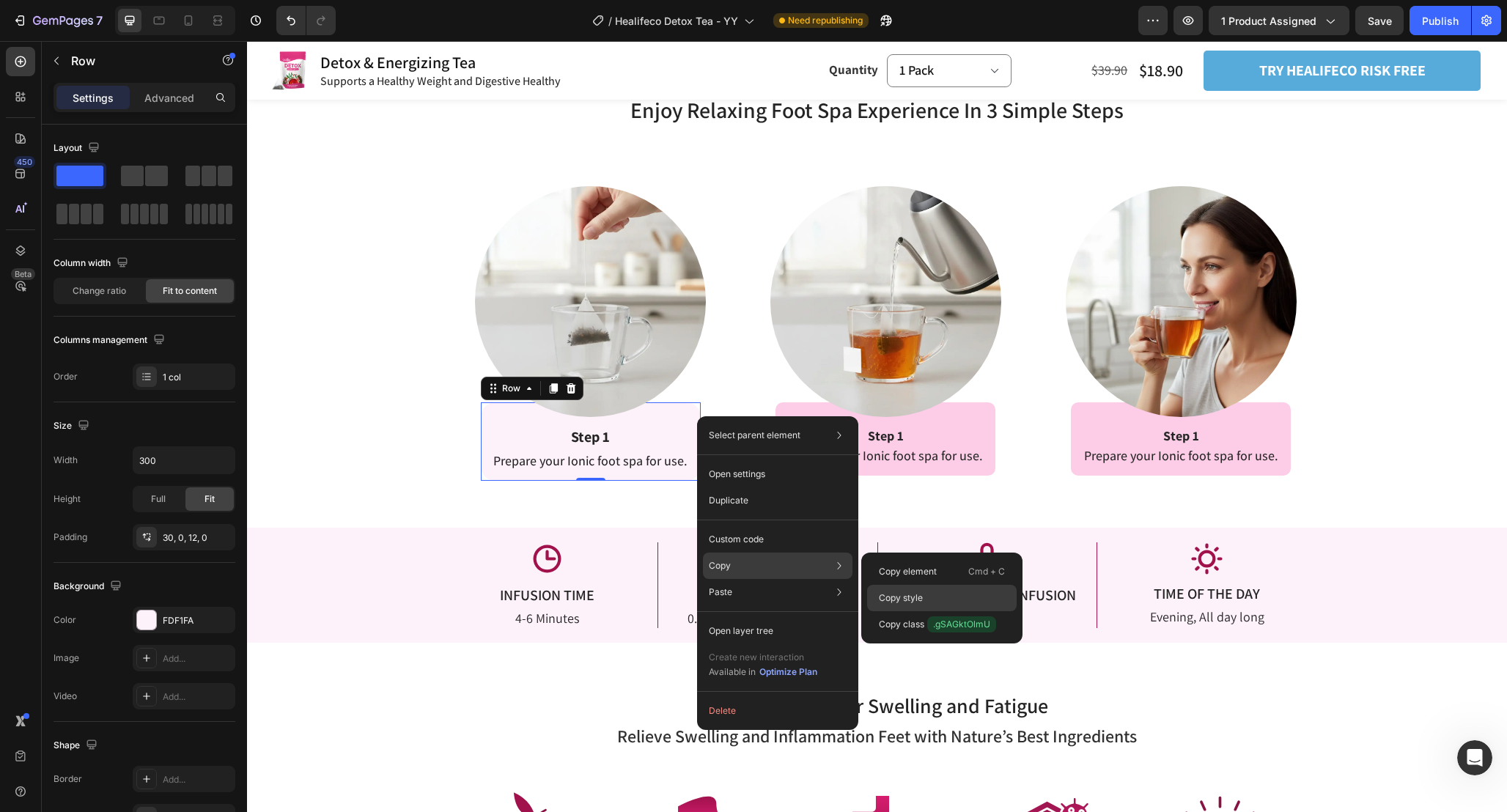
click at [938, 611] on div "Copy style" at bounding box center [942, 624] width 149 height 27
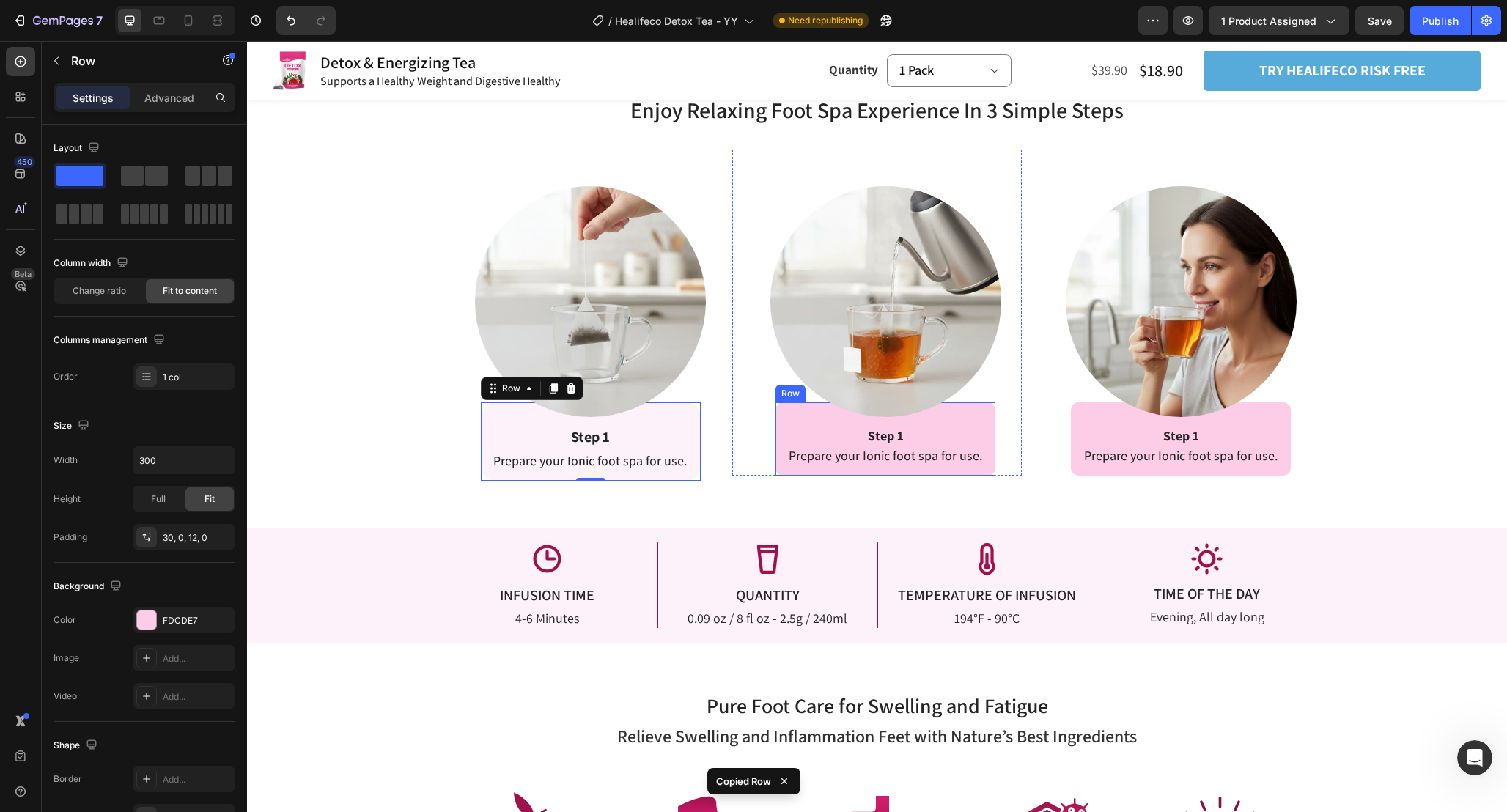
click at [990, 426] on div "Step 1 Prepare your Ionic foot spa for use. Text Block Row" at bounding box center [885, 440] width 220 height 74
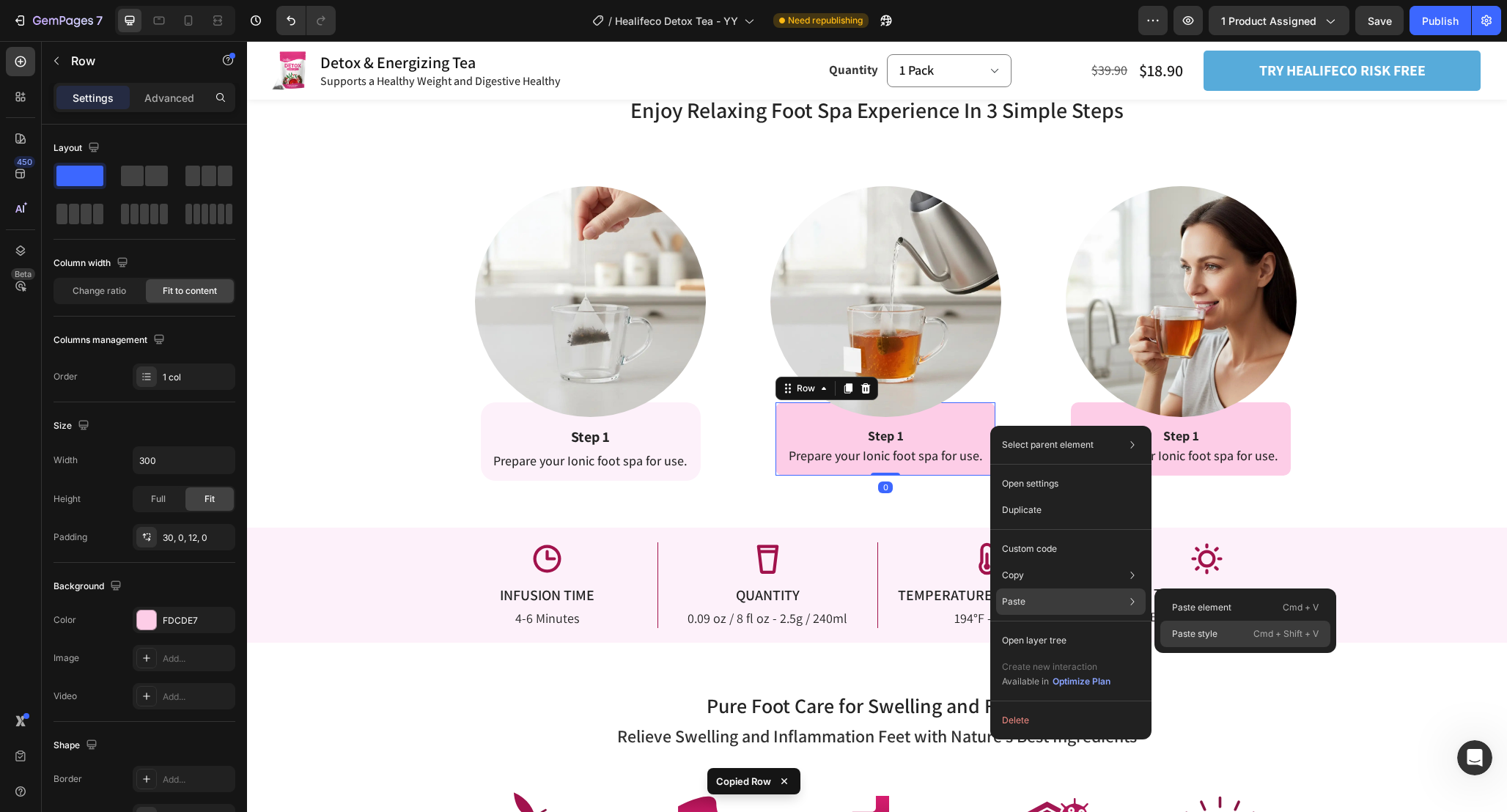
click at [1193, 630] on p "Paste style" at bounding box center [1194, 634] width 45 height 13
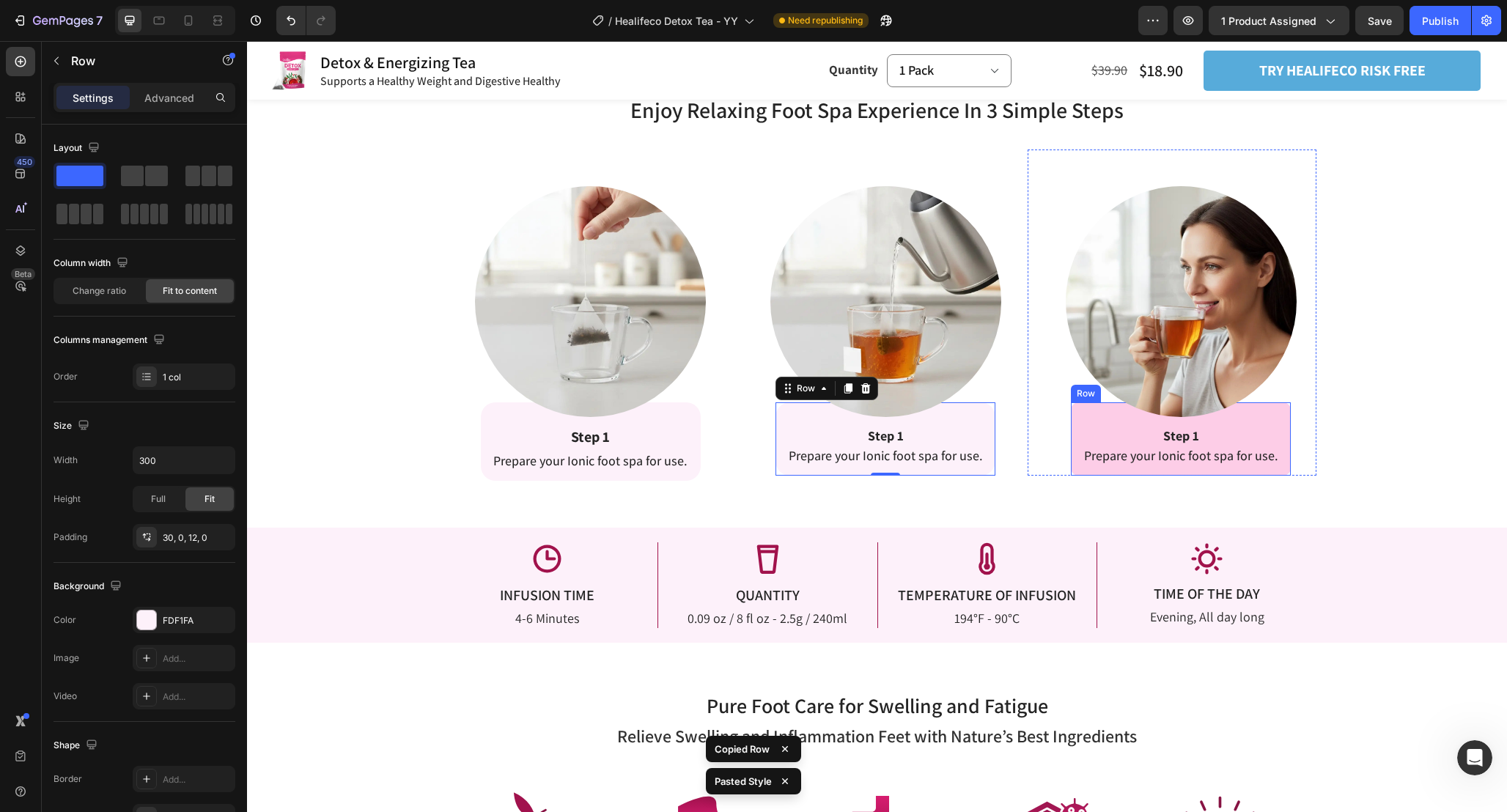
click at [1078, 417] on div "Step 1 Prepare your Ionic foot spa for use. Text Block Row" at bounding box center [1181, 440] width 220 height 74
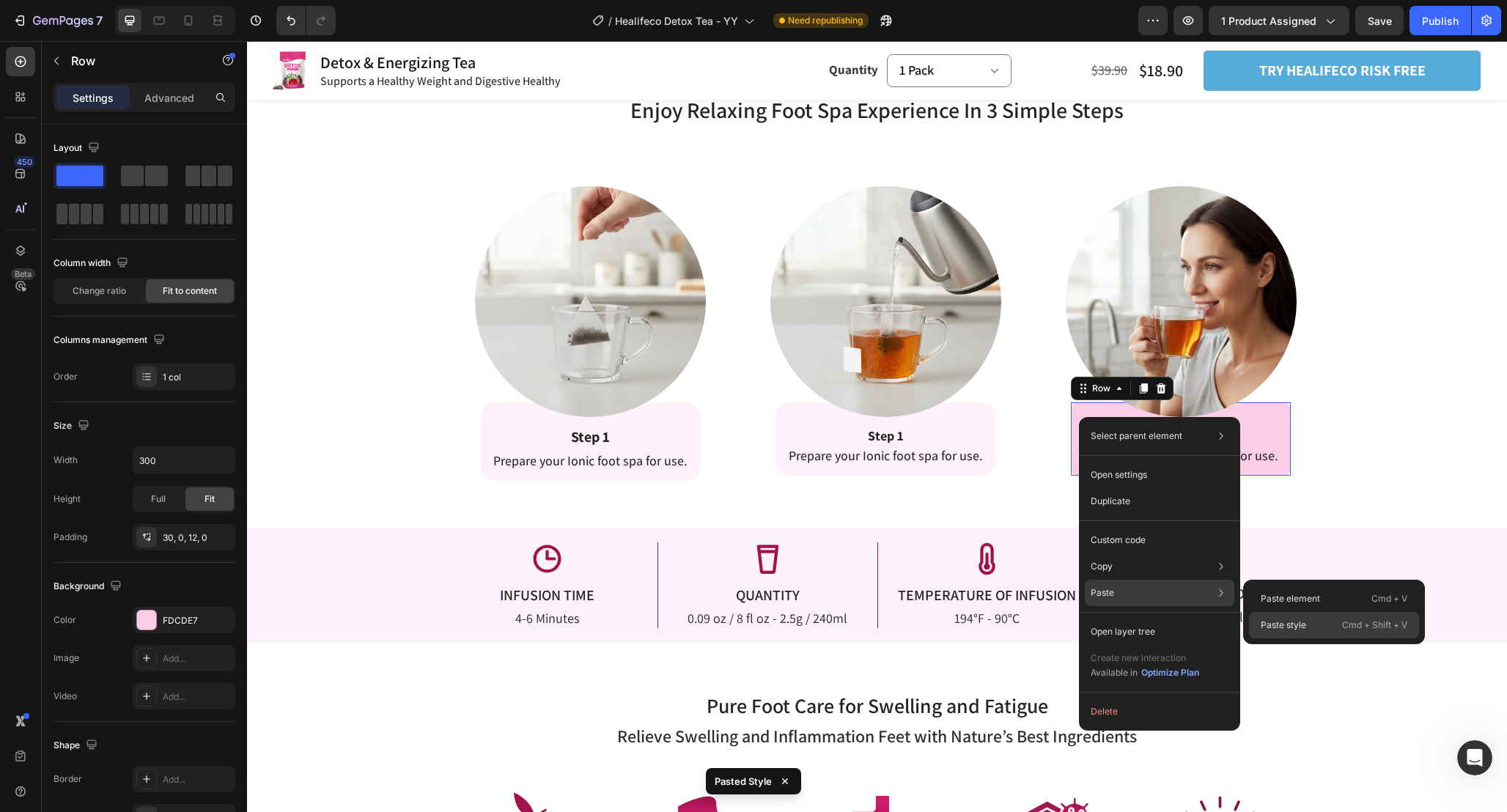
click at [1289, 627] on p "Paste style" at bounding box center [1283, 625] width 45 height 13
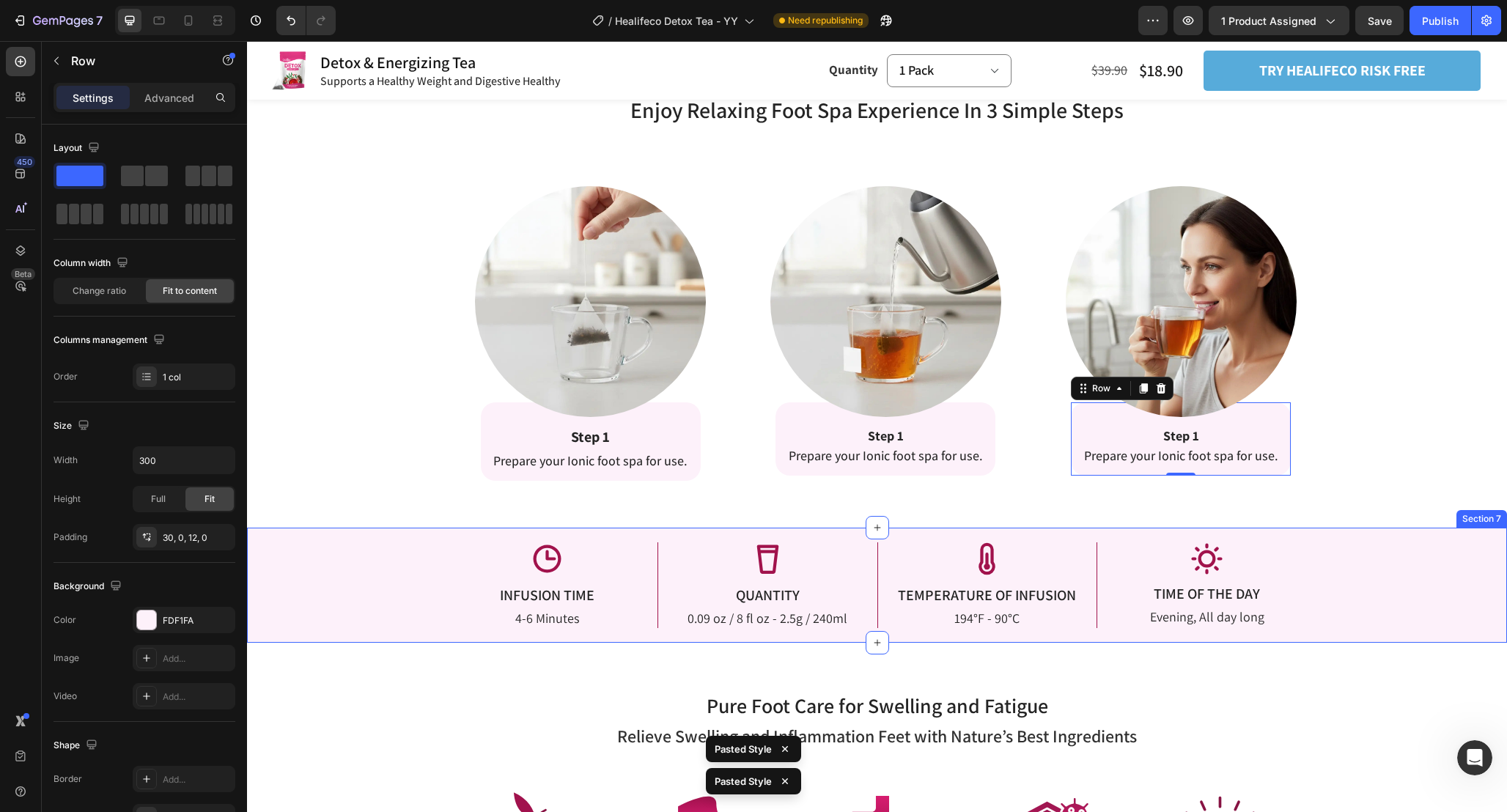
click at [1343, 455] on div "Enjoy Relaxing Foot Spa Experience In 3 Simple Steps Heading Enjoy Relaxing Foo…" at bounding box center [877, 288] width 1260 height 386
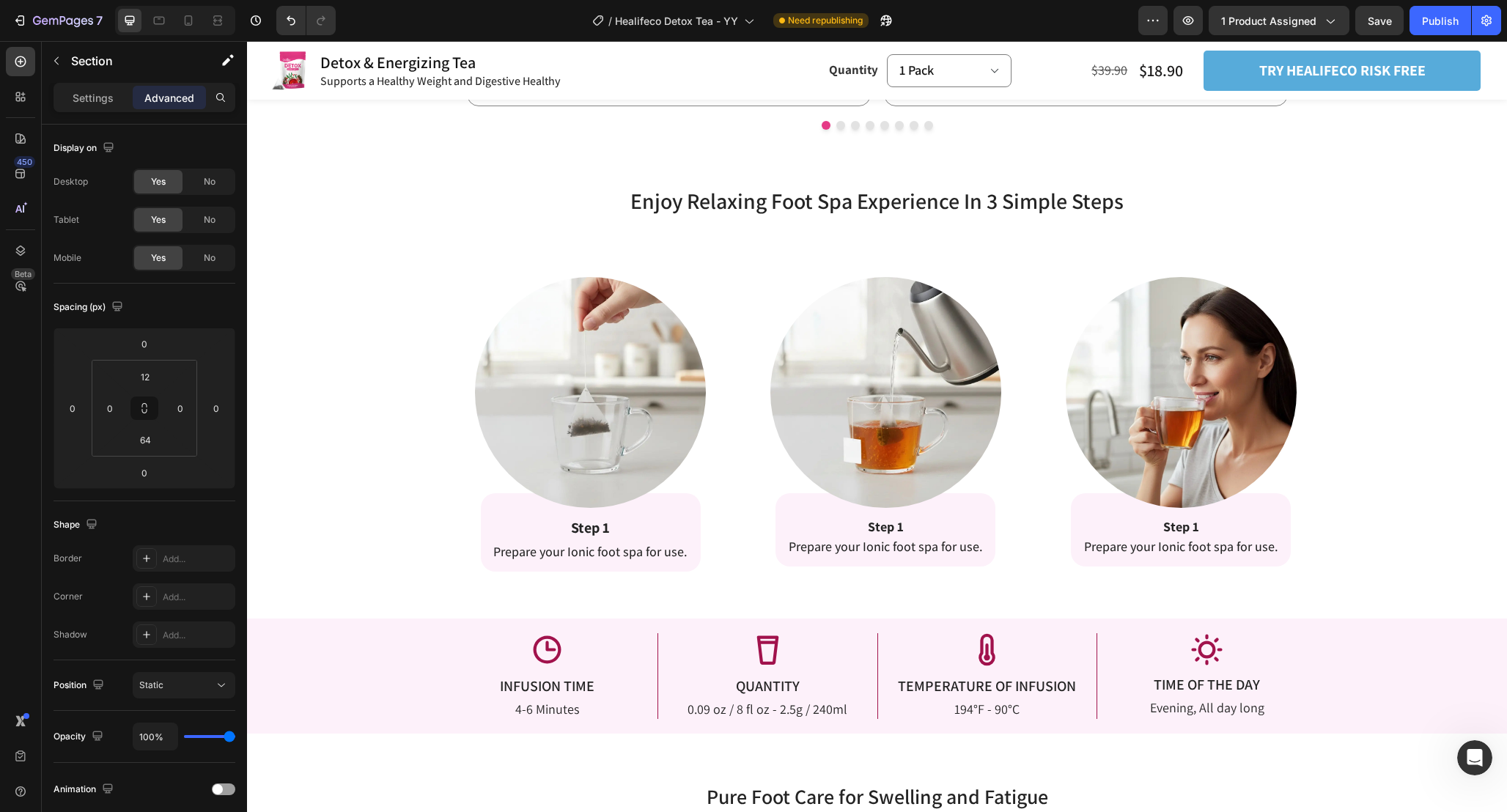
scroll to position [2237, 0]
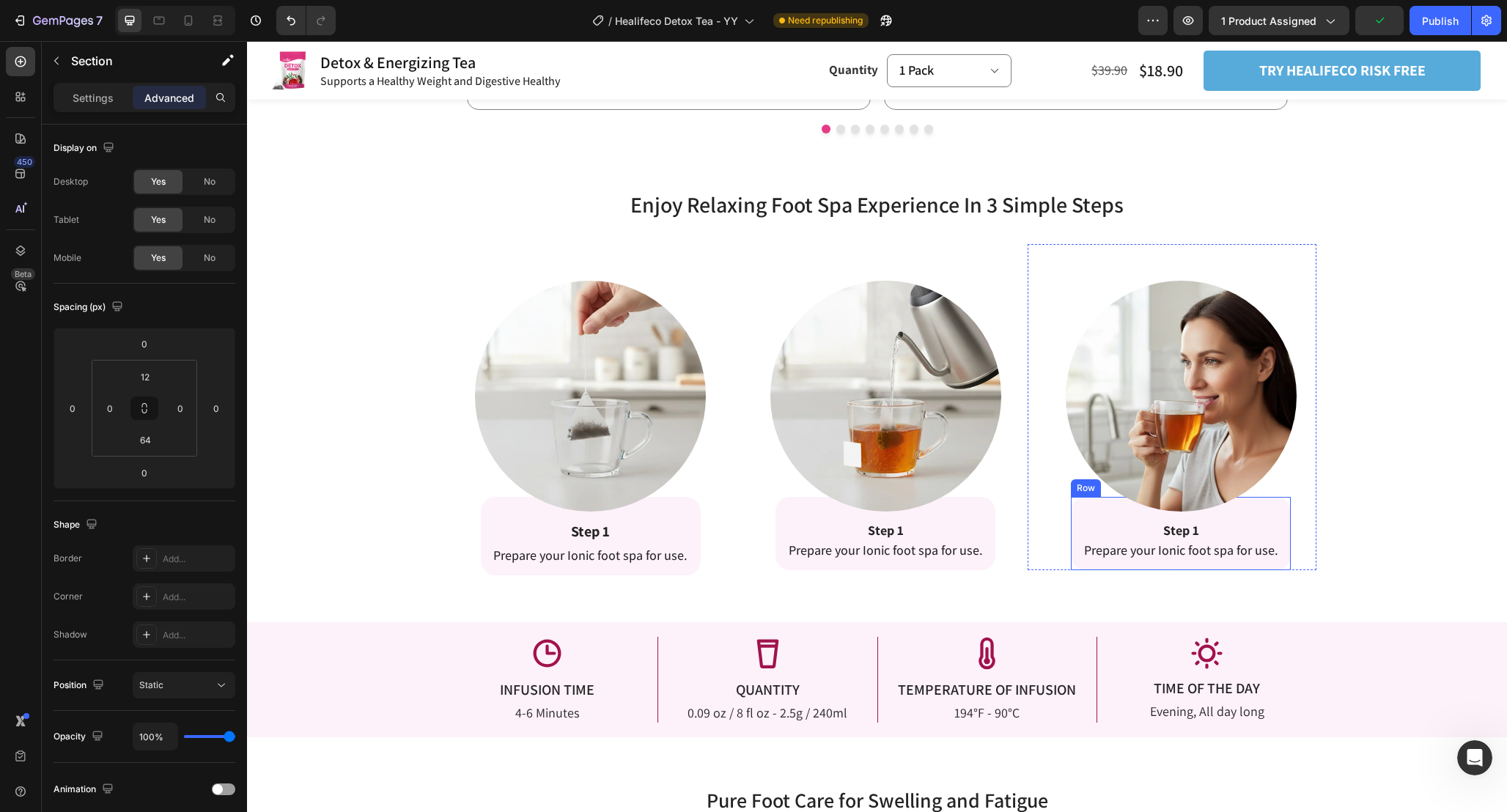
click at [1286, 525] on div "Step 1 Prepare your Ionic foot spa for use. Text Block Row" at bounding box center [1181, 534] width 220 height 74
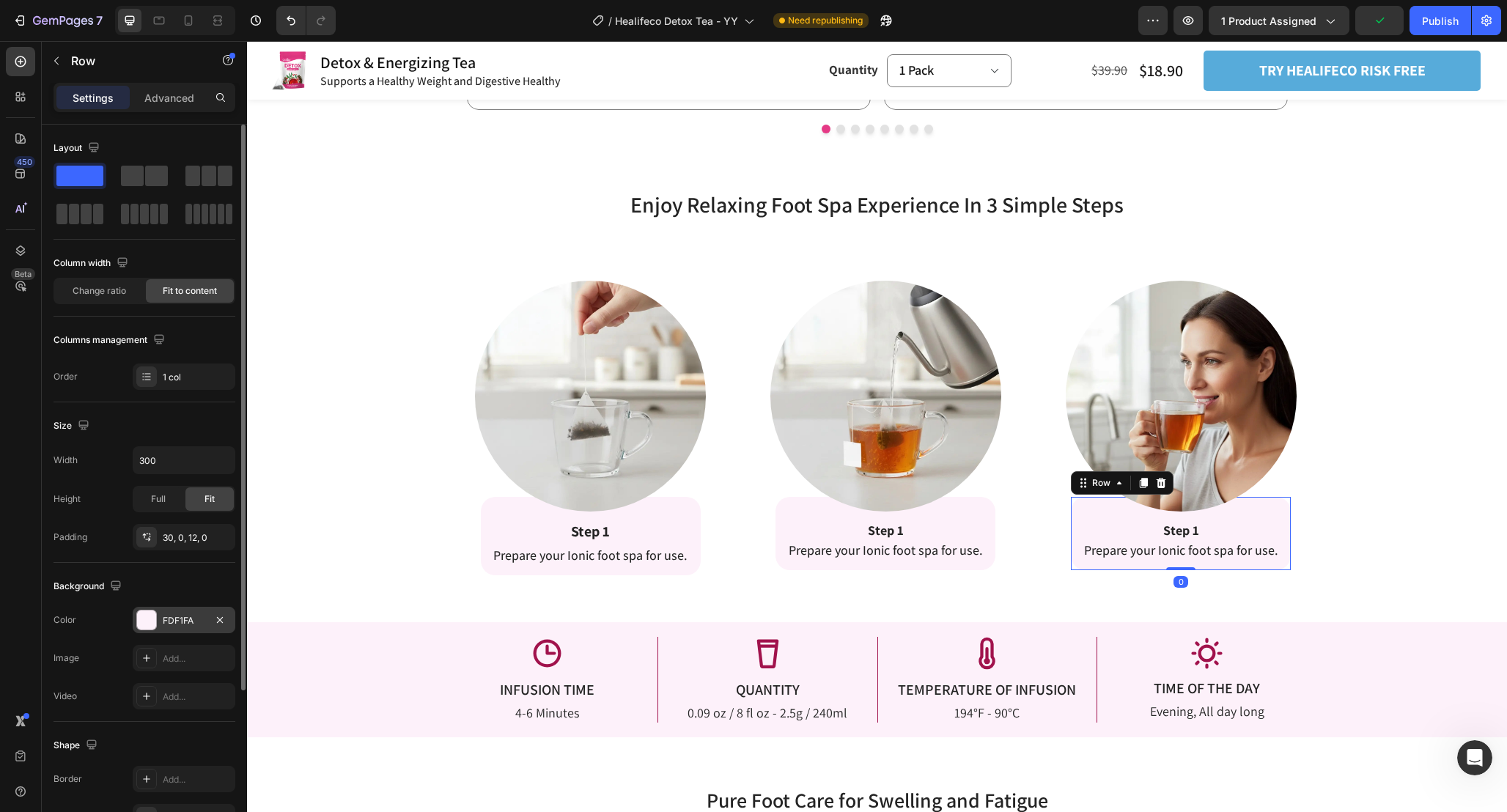
click at [152, 617] on div at bounding box center [147, 619] width 19 height 19
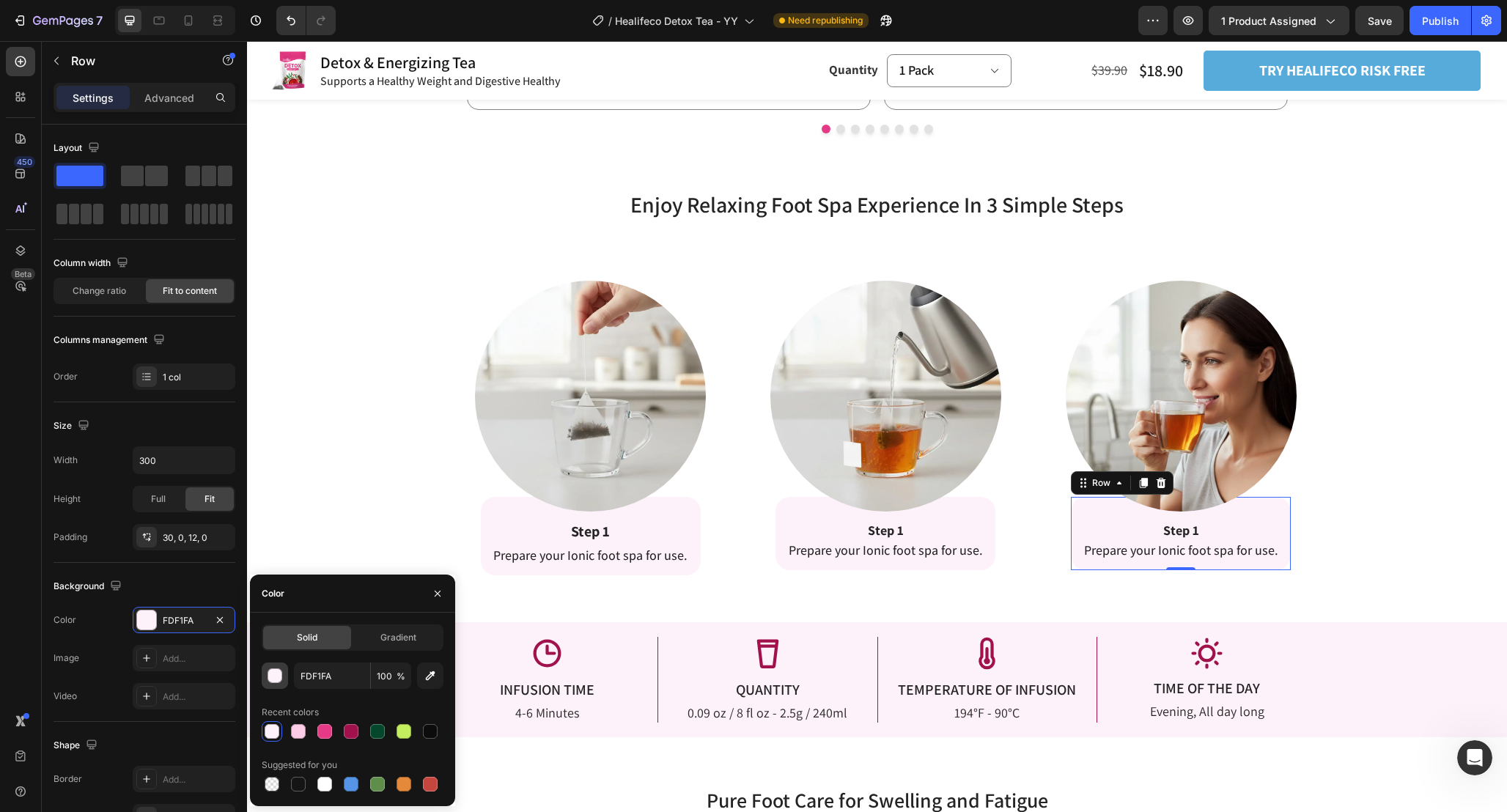
click at [272, 675] on div "button" at bounding box center [276, 677] width 15 height 15
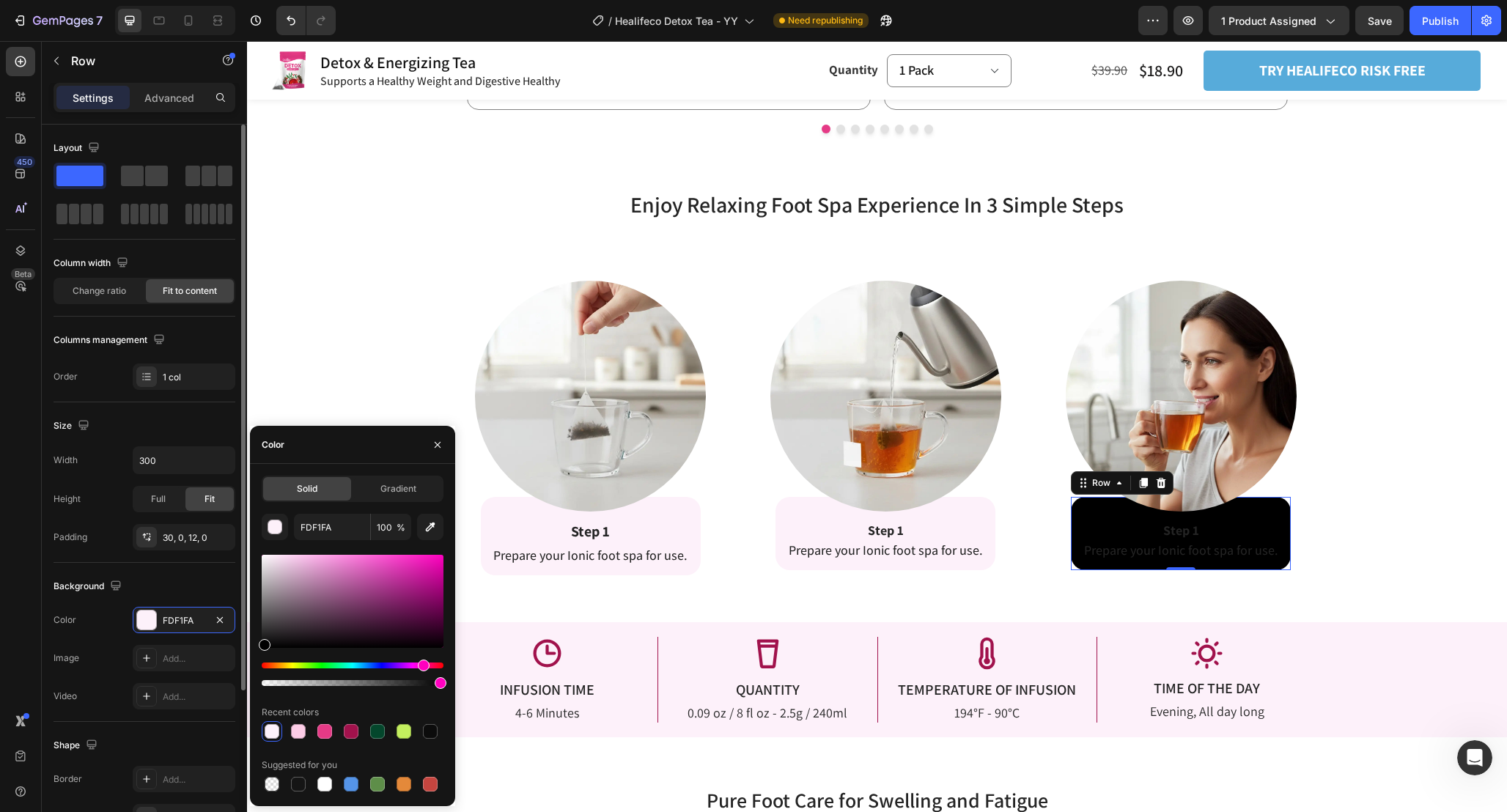
drag, startPoint x: 280, startPoint y: 585, endPoint x: 135, endPoint y: 671, distance: 168.6
click at [135, 671] on div "450 Beta Sections(18) Elements(84) Section Element Hero Section Product Detail …" at bounding box center [124, 427] width 247 height 771
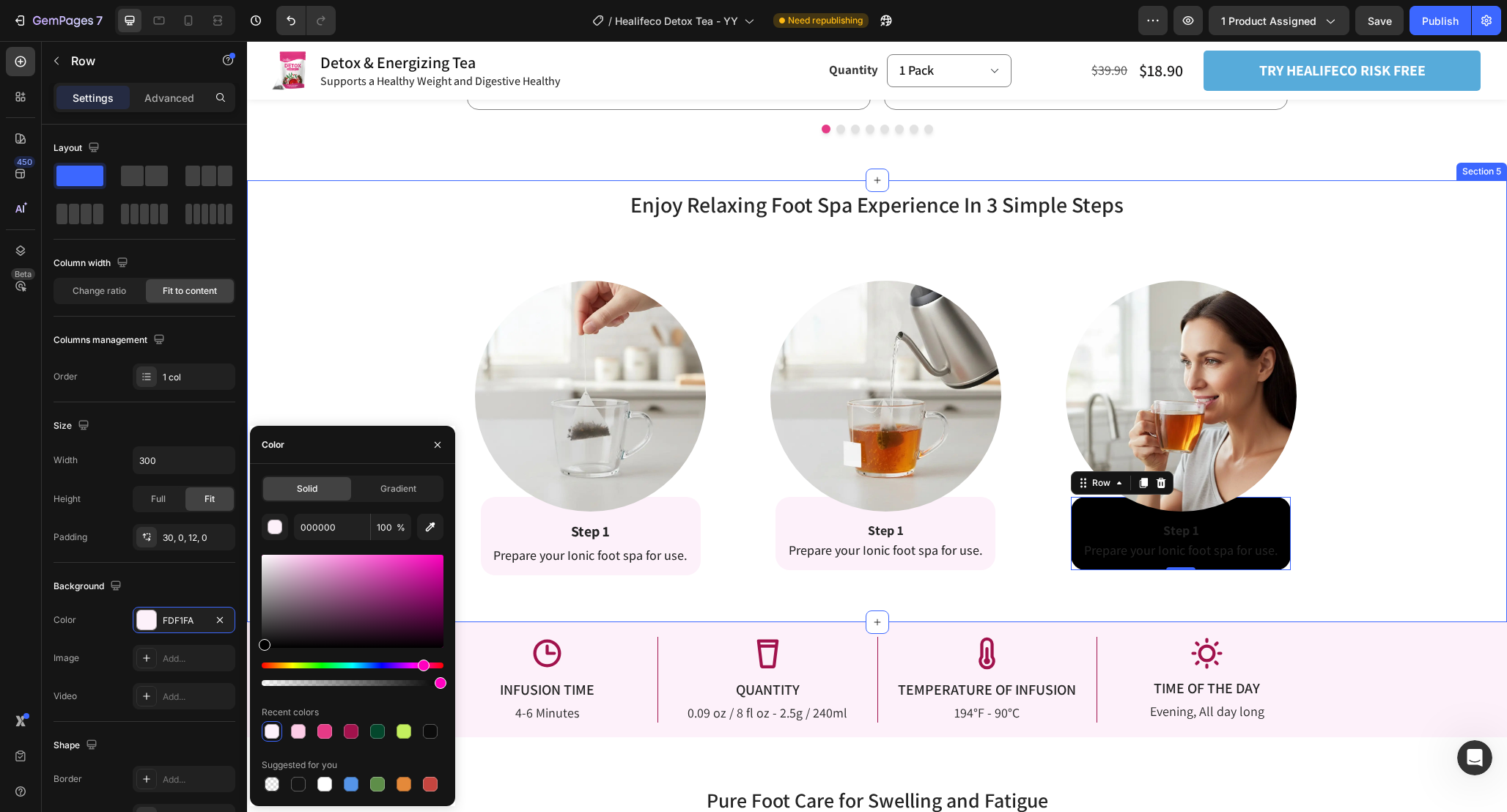
click at [1366, 464] on div "Enjoy Relaxing Foot Spa Experience In 3 Simple Steps Heading Enjoy Relaxing Foo…" at bounding box center [877, 382] width 1260 height 386
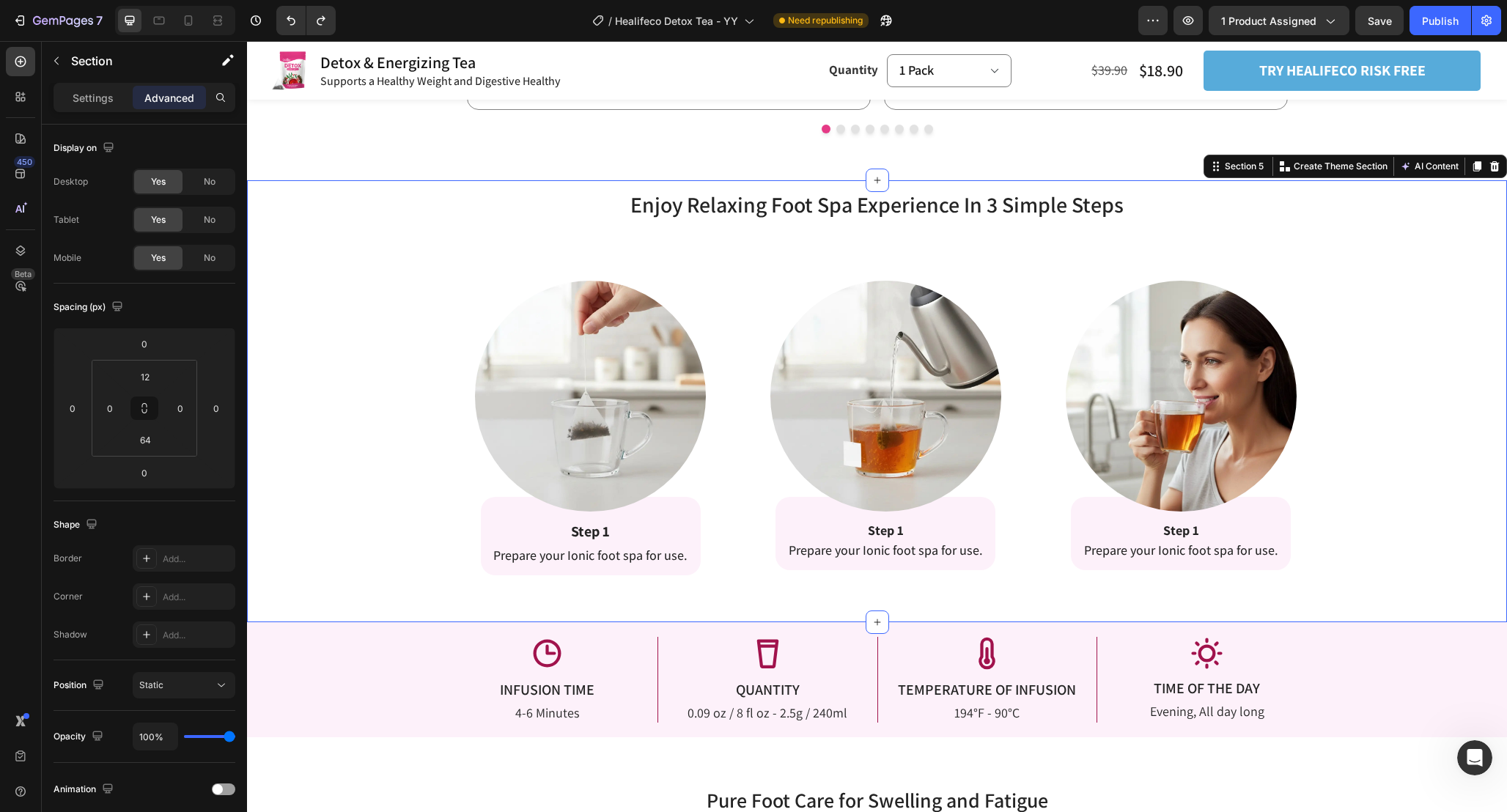
click at [1366, 523] on div "Enjoy Relaxing Foot Spa Experience In 3 Simple Steps Heading Enjoy Relaxing Foo…" at bounding box center [877, 382] width 1260 height 386
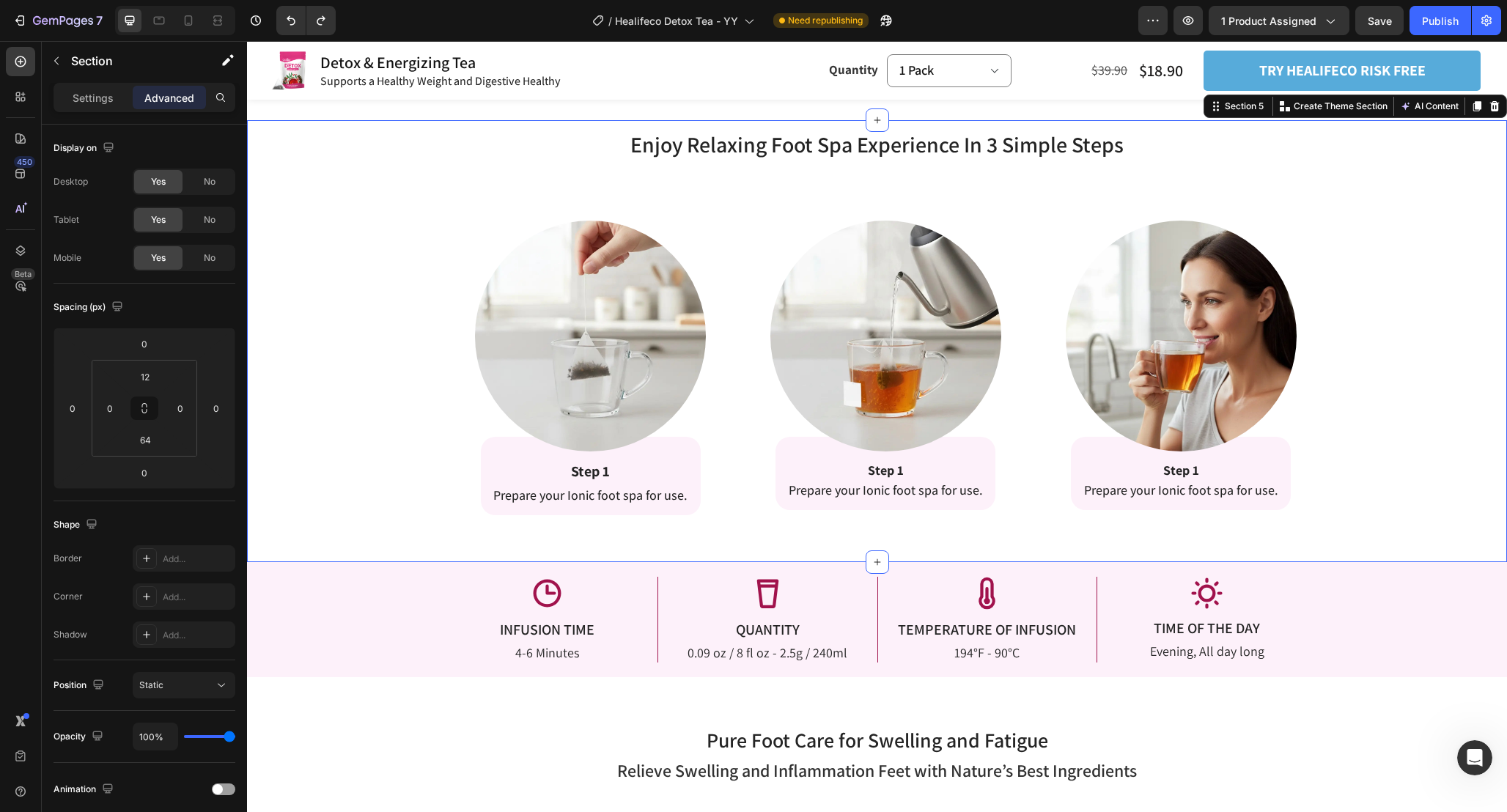
scroll to position [2295, 0]
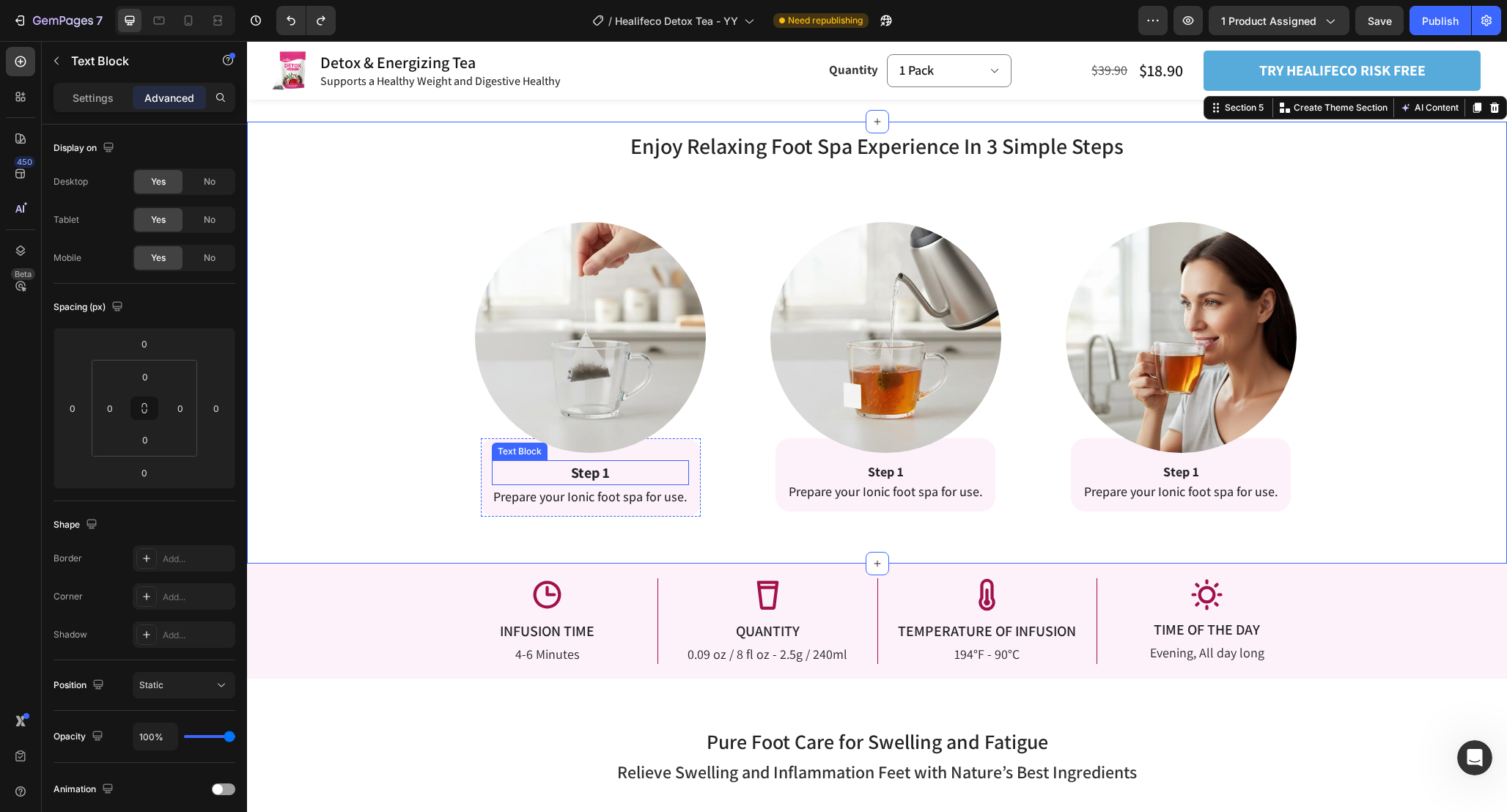
click at [624, 468] on p "Step 1" at bounding box center [590, 473] width 194 height 22
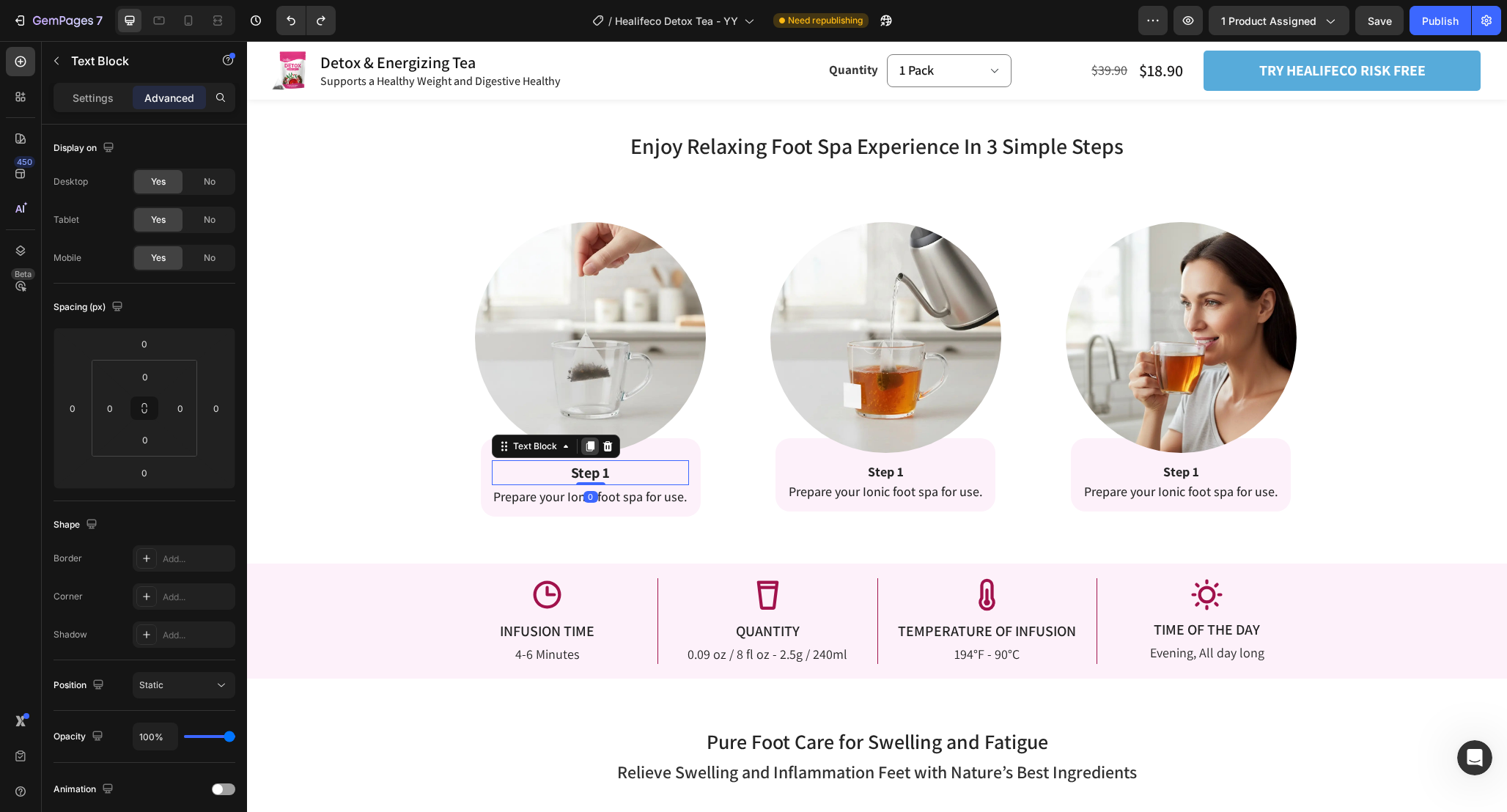
click at [592, 448] on icon at bounding box center [590, 446] width 8 height 10
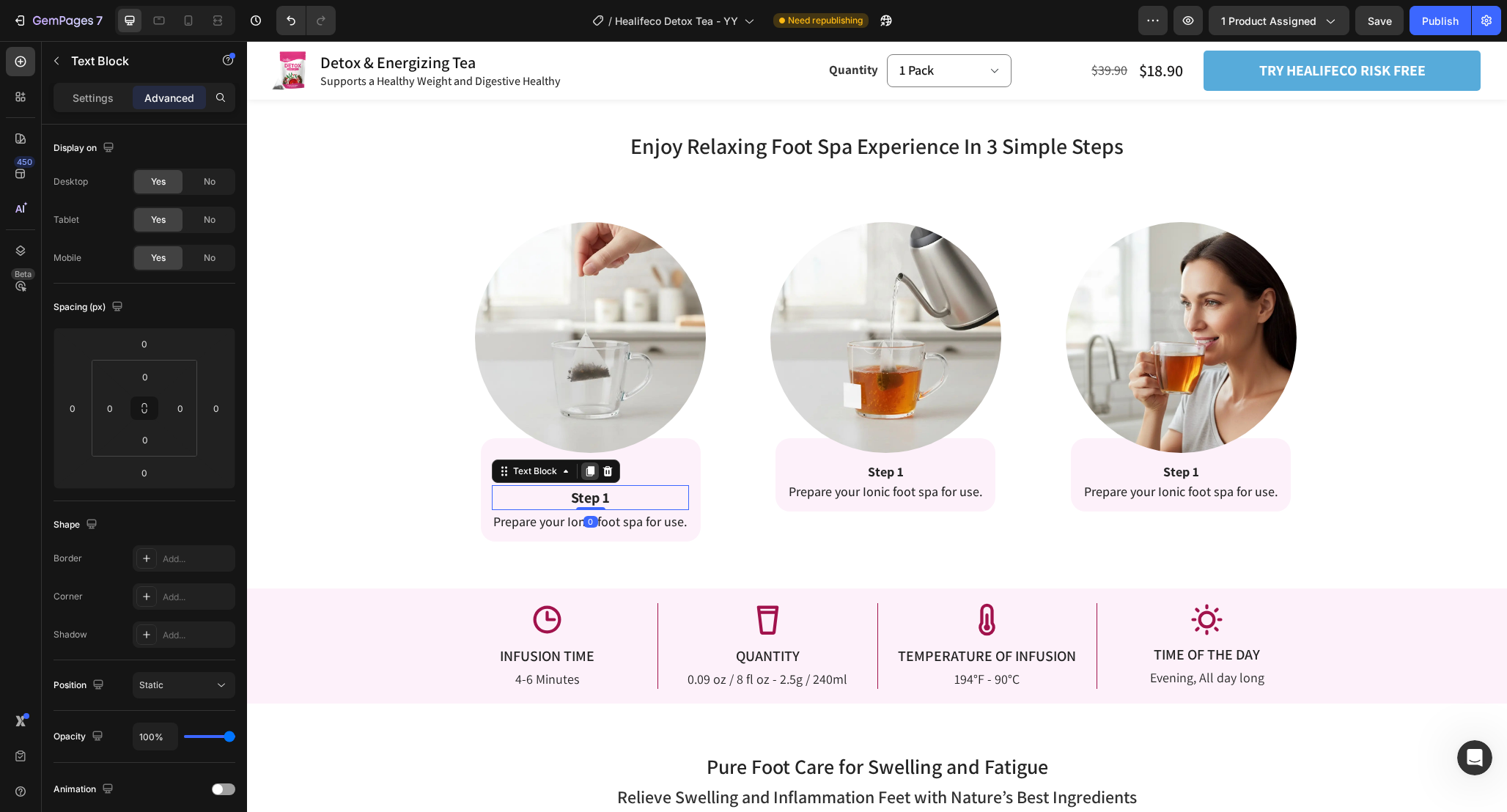
click at [592, 471] on icon at bounding box center [590, 471] width 8 height 10
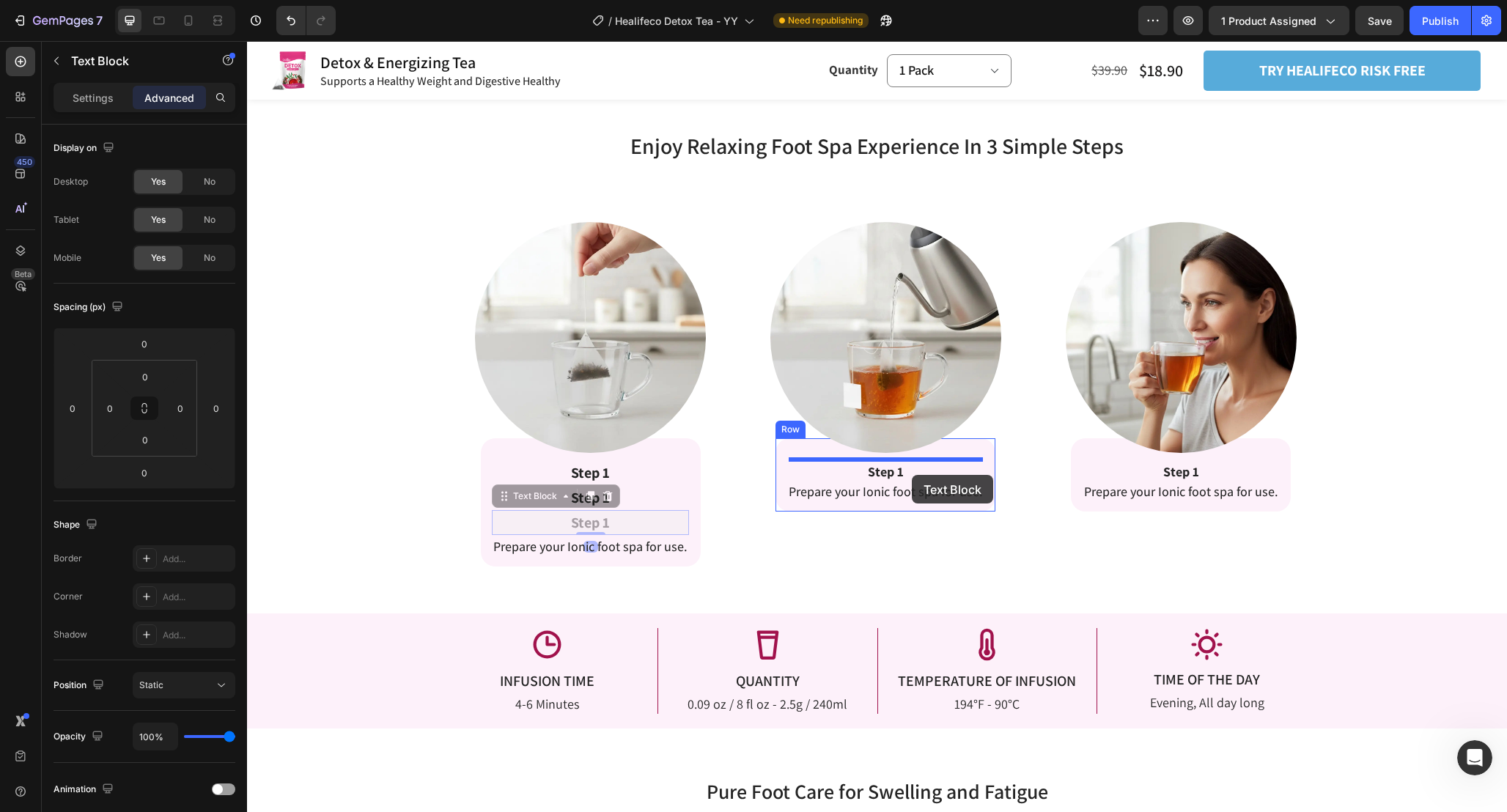
drag, startPoint x: 510, startPoint y: 497, endPoint x: 912, endPoint y: 475, distance: 402.6
type input "16"
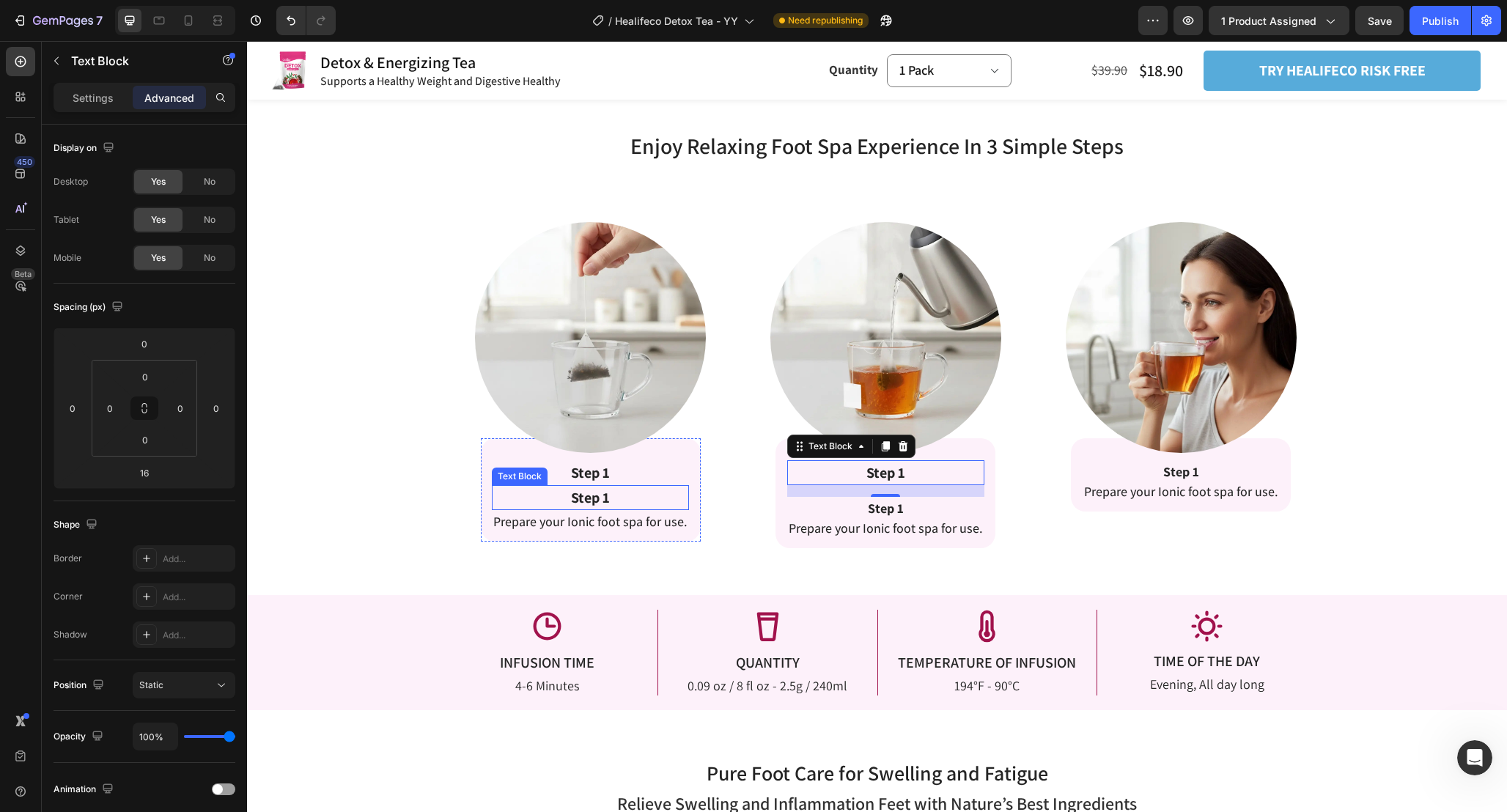
click at [605, 500] on strong "Step 1" at bounding box center [590, 498] width 39 height 19
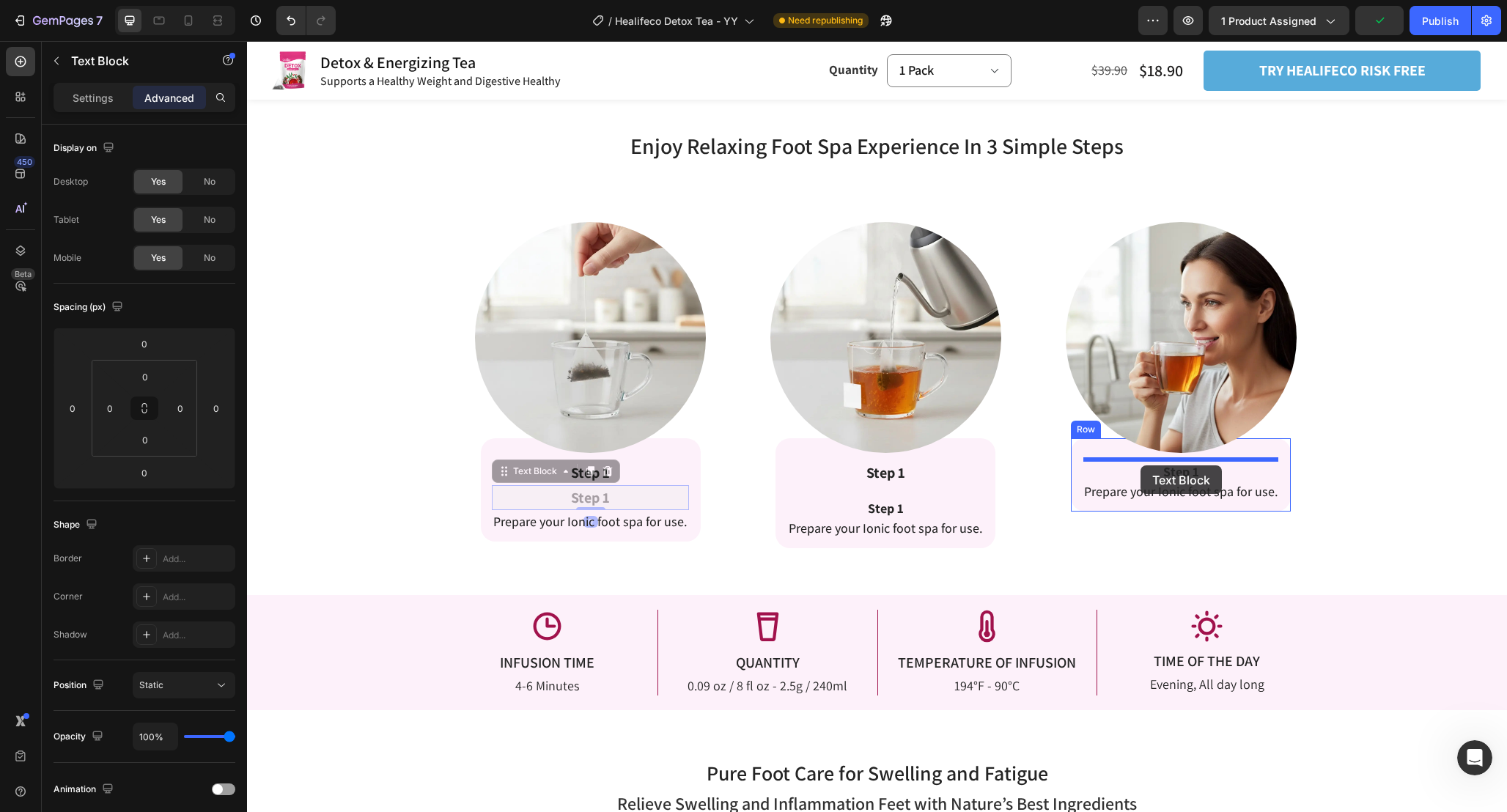
drag, startPoint x: 506, startPoint y: 472, endPoint x: 1140, endPoint y: 465, distance: 634.0
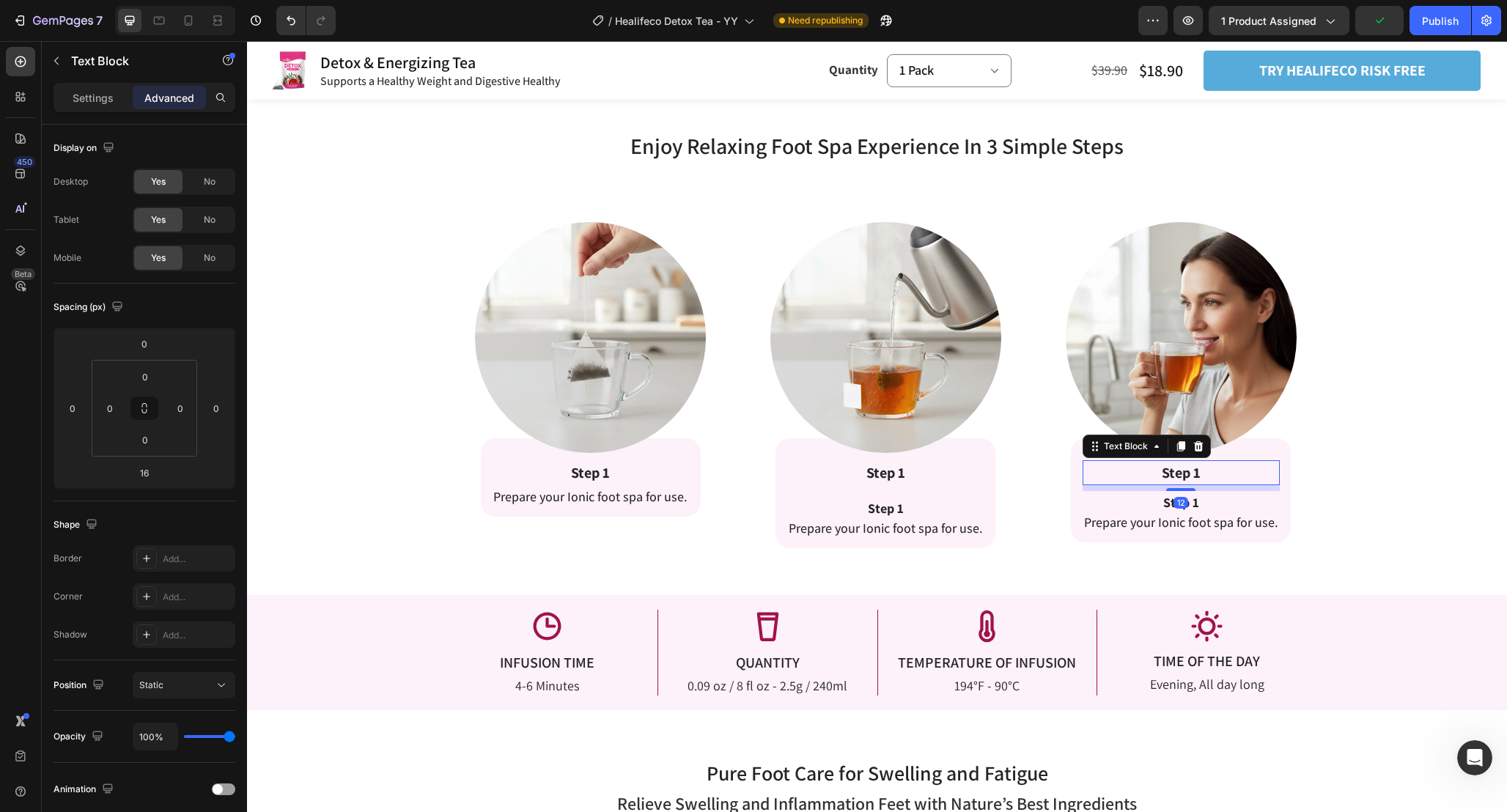
drag, startPoint x: 1183, startPoint y: 494, endPoint x: 1183, endPoint y: 465, distance: 29.0
click at [1183, 465] on div "Step 1 Text Block 12" at bounding box center [1181, 472] width 197 height 25
type input "0"
click at [917, 472] on p "Step 1" at bounding box center [886, 473] width 194 height 22
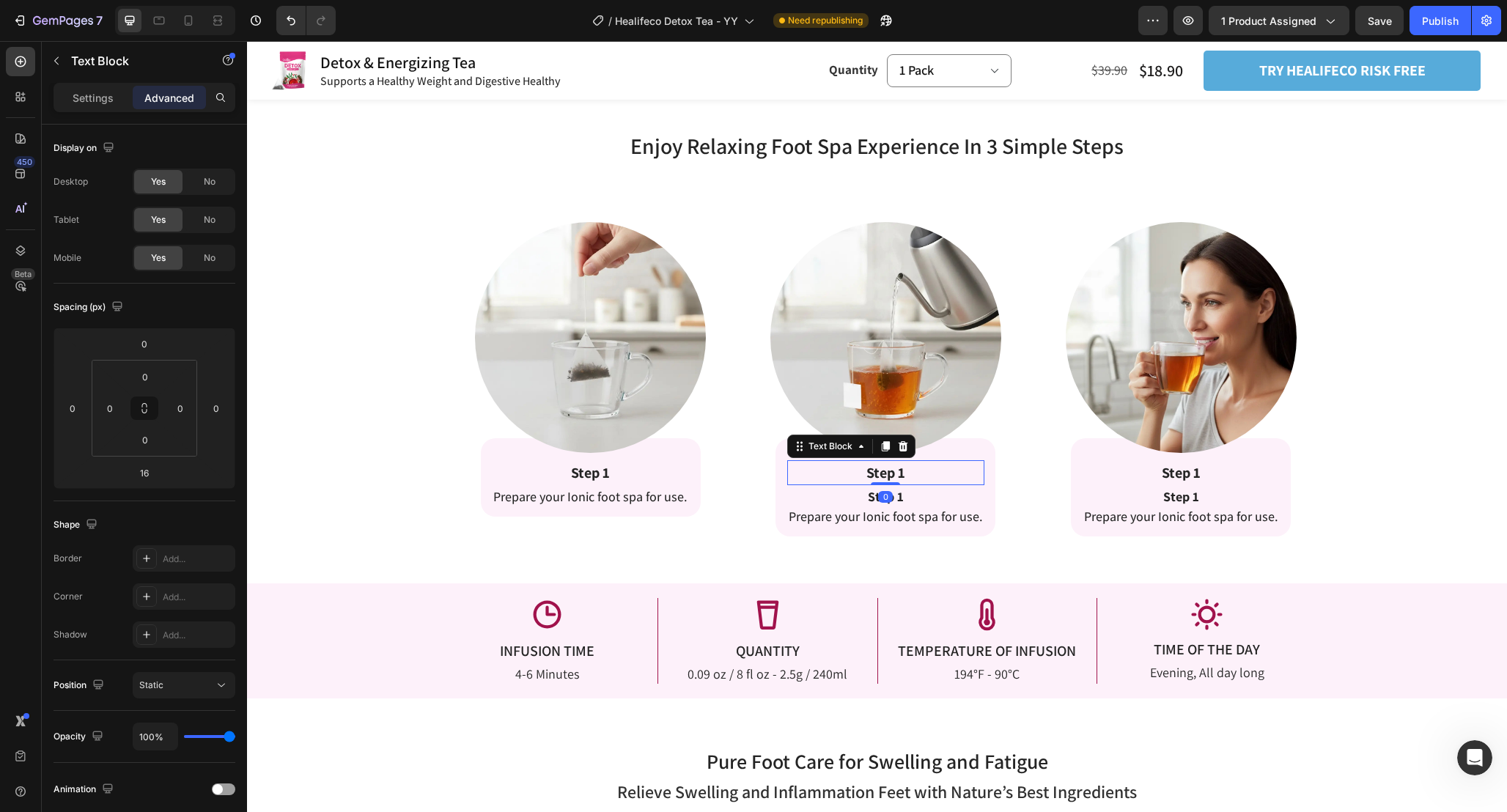
drag, startPoint x: 889, startPoint y: 496, endPoint x: 888, endPoint y: 467, distance: 29.0
click at [888, 469] on div "Step 1 Text Block 0" at bounding box center [886, 472] width 197 height 25
type input "0"
click at [900, 499] on strong "Step 1" at bounding box center [885, 497] width 36 height 17
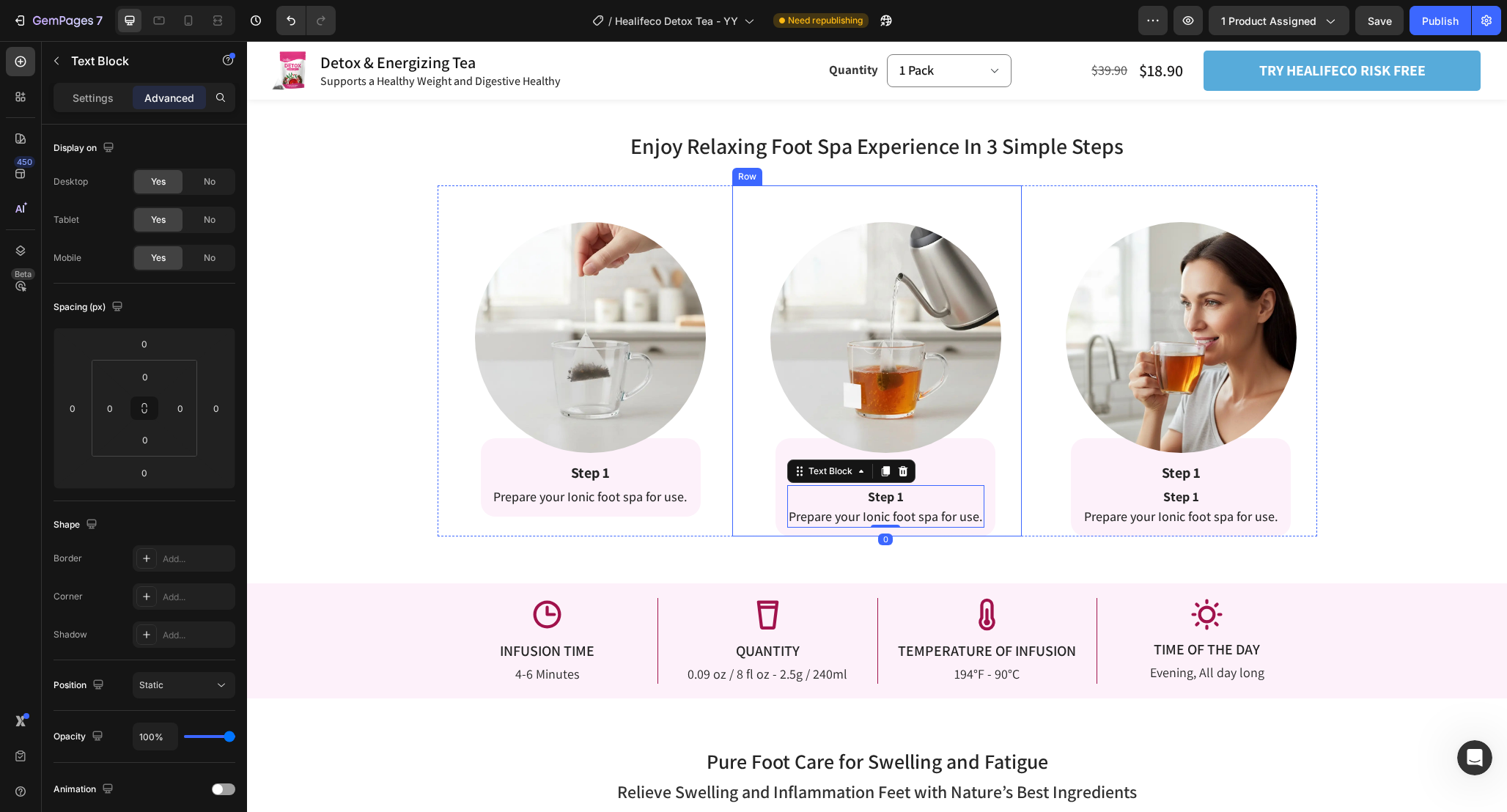
click at [613, 489] on span "Prepare your Ionic foot spa for use." at bounding box center [590, 497] width 194 height 17
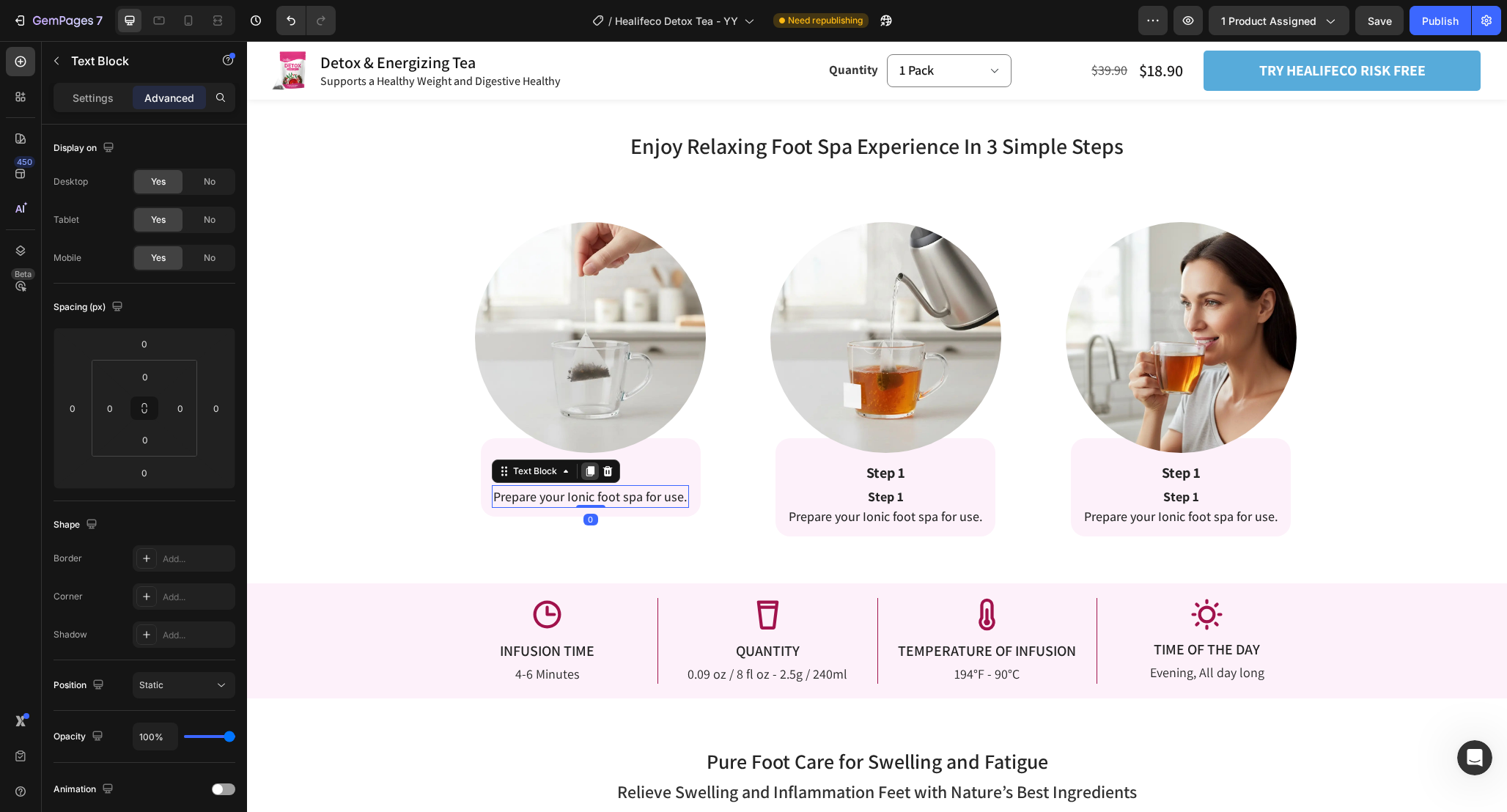
click at [594, 474] on icon at bounding box center [590, 471] width 12 height 12
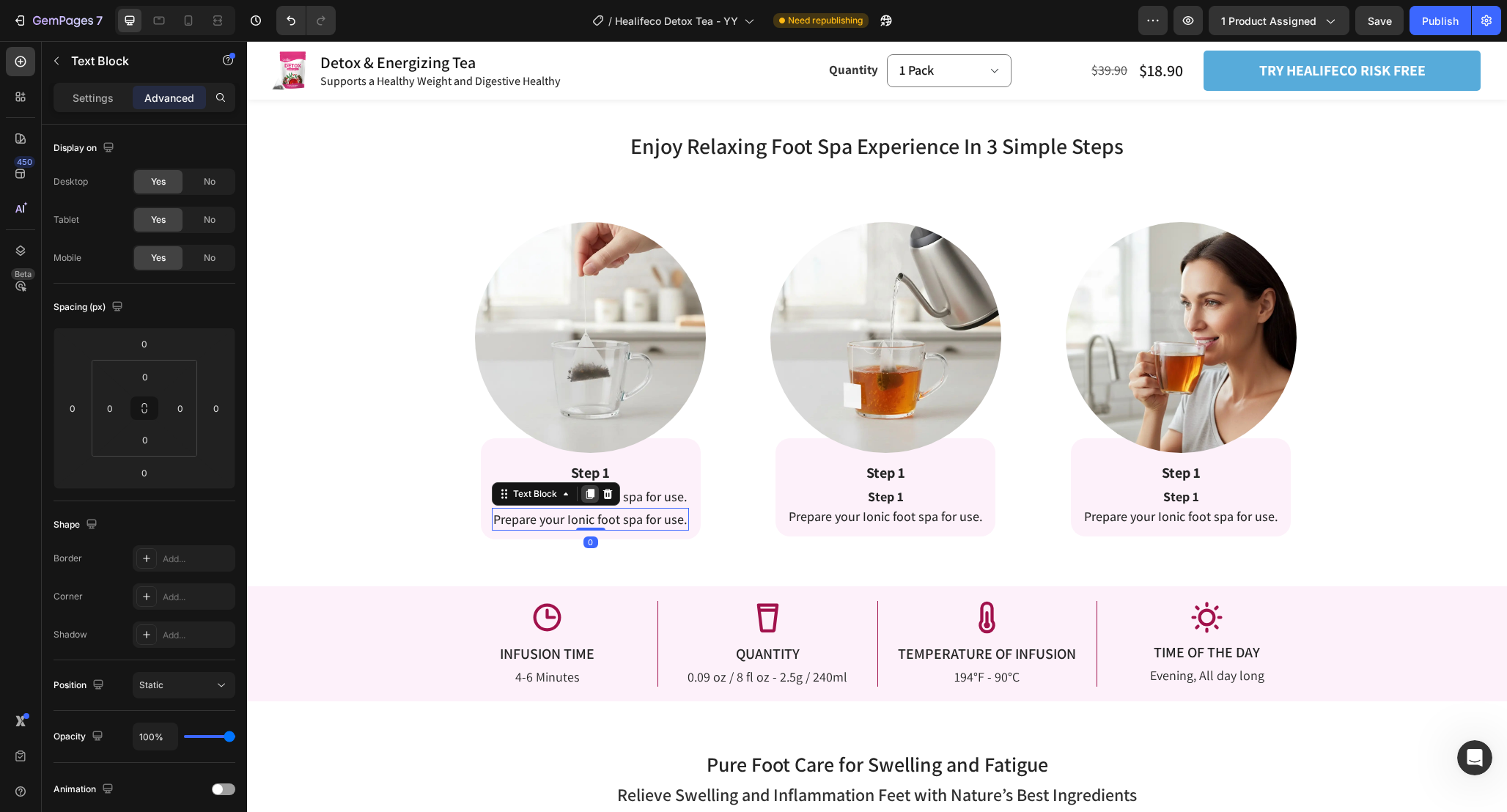
click at [592, 495] on icon at bounding box center [590, 493] width 8 height 10
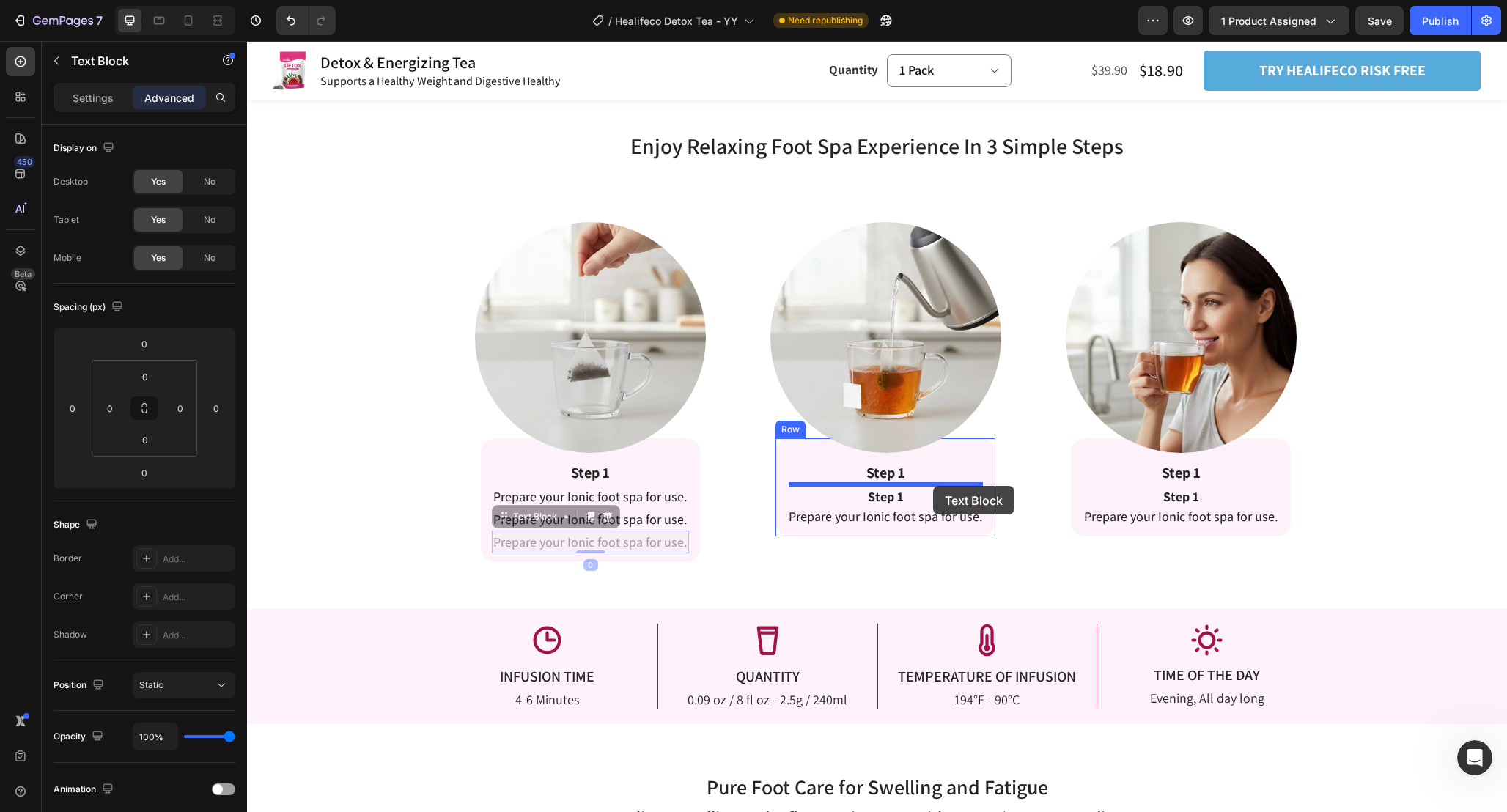
drag, startPoint x: 516, startPoint y: 514, endPoint x: 933, endPoint y: 486, distance: 417.9
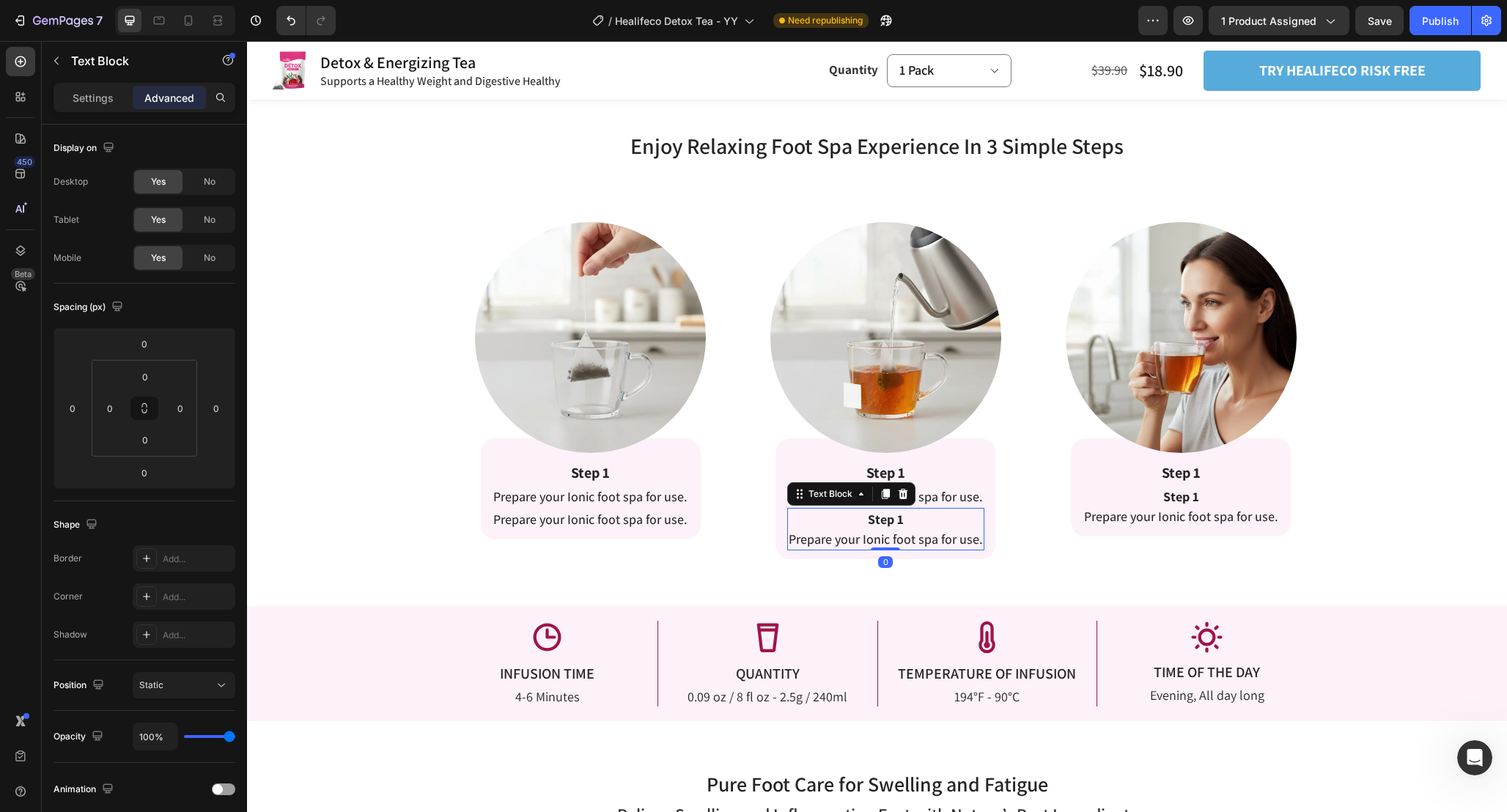
click at [914, 537] on span "Prepare your Ionic foot spa for use." at bounding box center [886, 539] width 194 height 17
click at [901, 494] on icon at bounding box center [902, 493] width 9 height 10
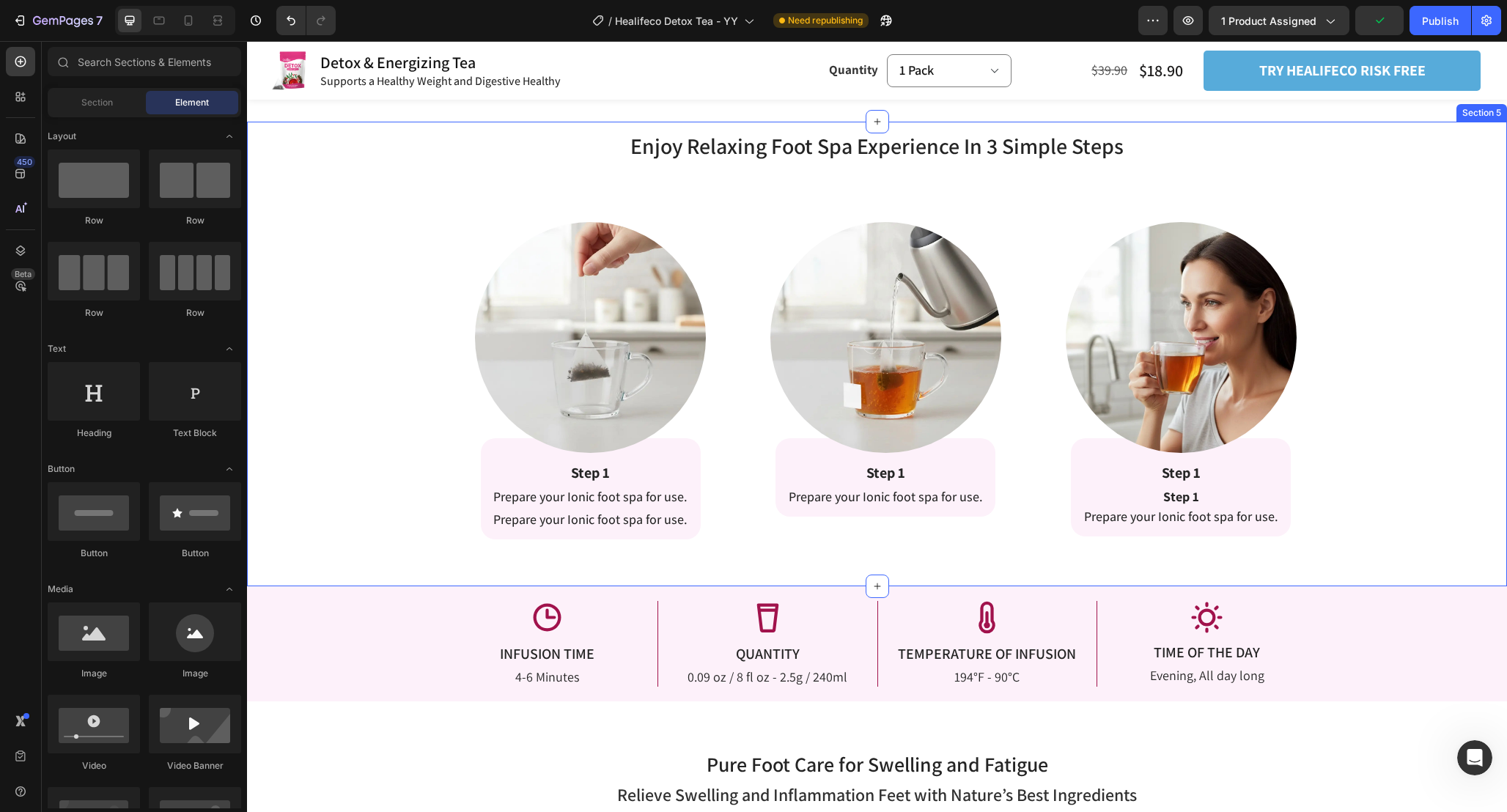
click at [1193, 510] on span "Prepare your Ionic foot spa for use." at bounding box center [1181, 516] width 194 height 17
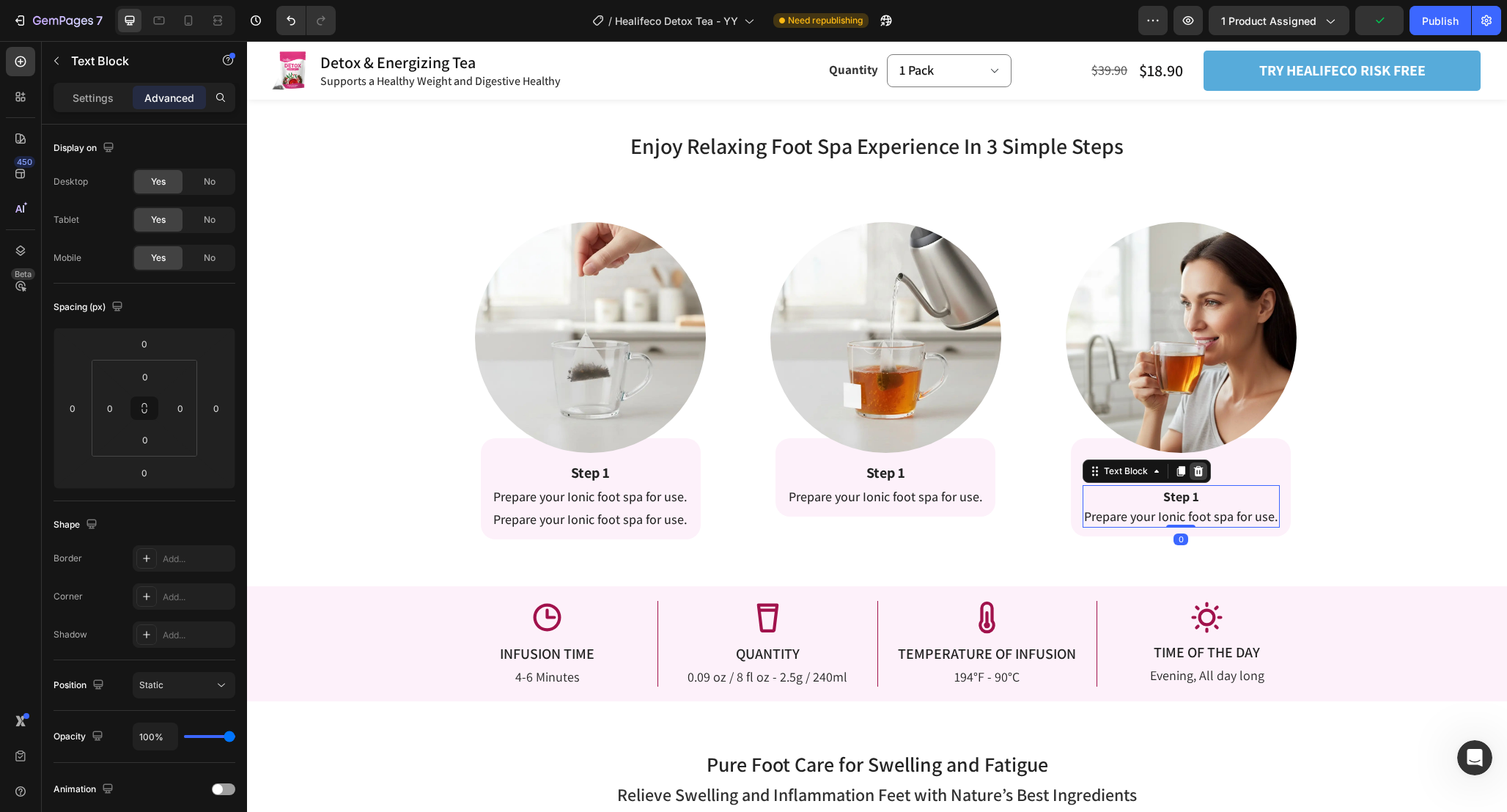
click at [1204, 464] on div at bounding box center [1197, 471] width 18 height 18
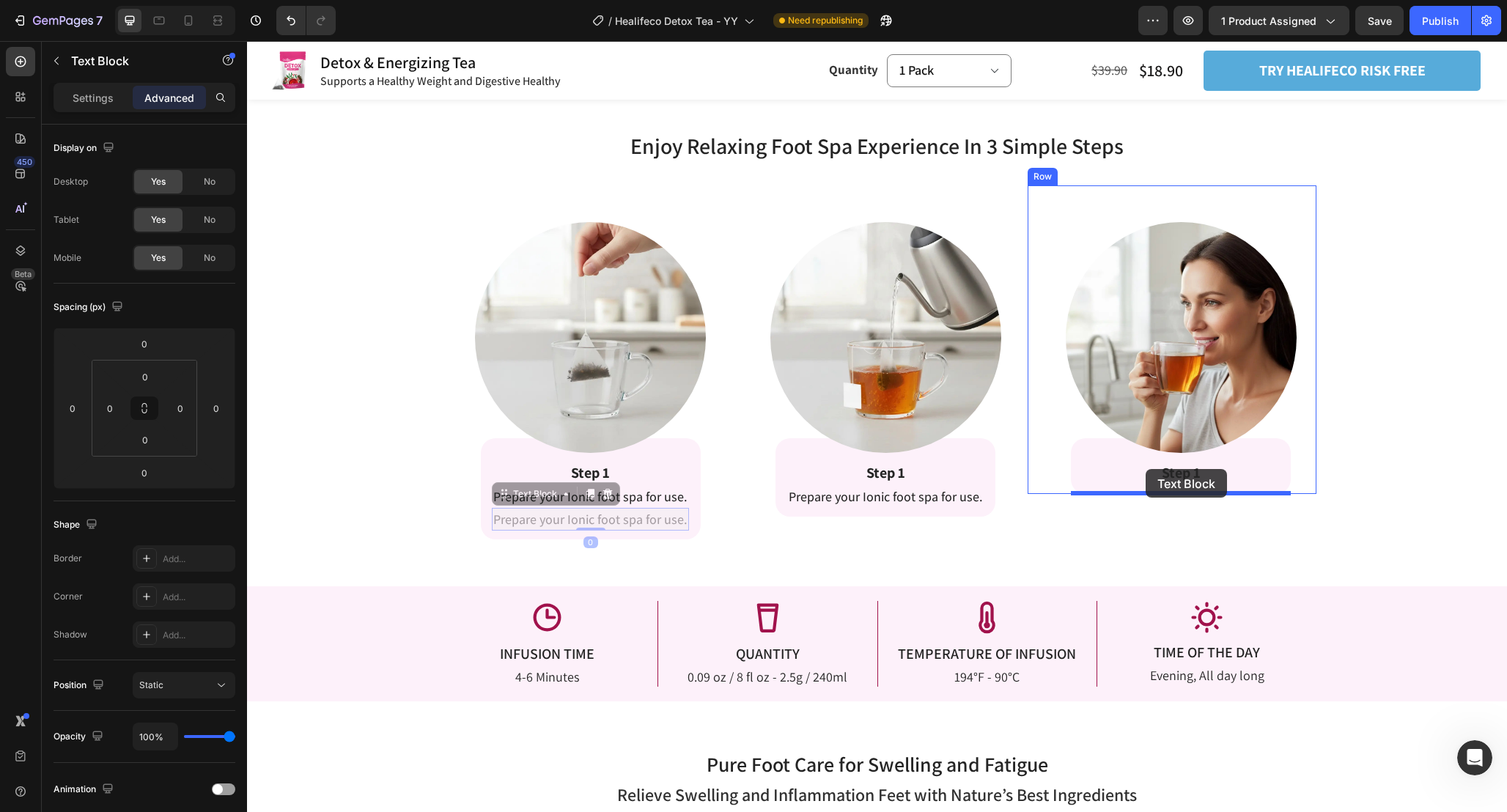
drag, startPoint x: 615, startPoint y: 523, endPoint x: 1146, endPoint y: 472, distance: 533.4
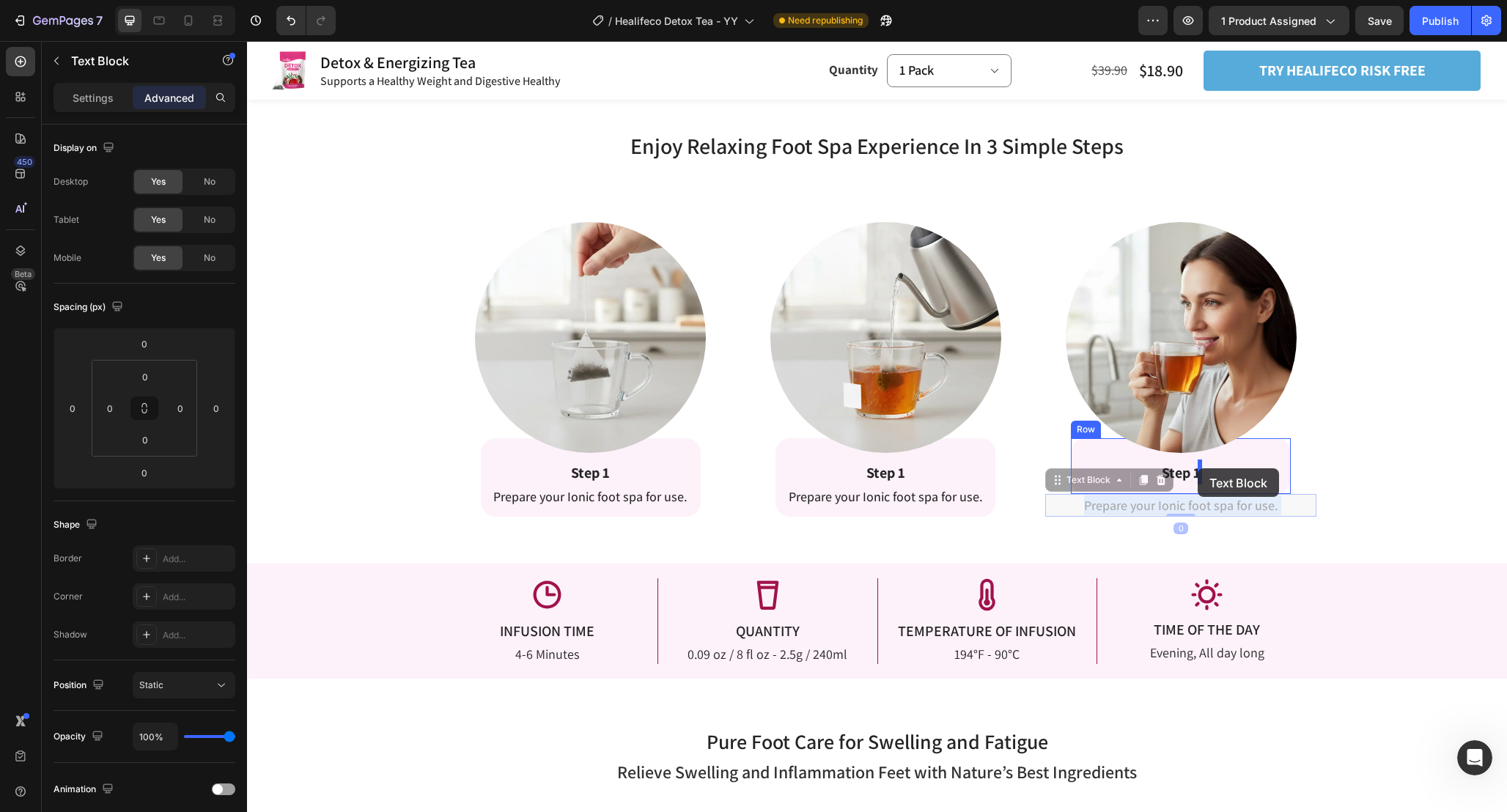
drag, startPoint x: 1203, startPoint y: 494, endPoint x: 1195, endPoint y: 468, distance: 27.2
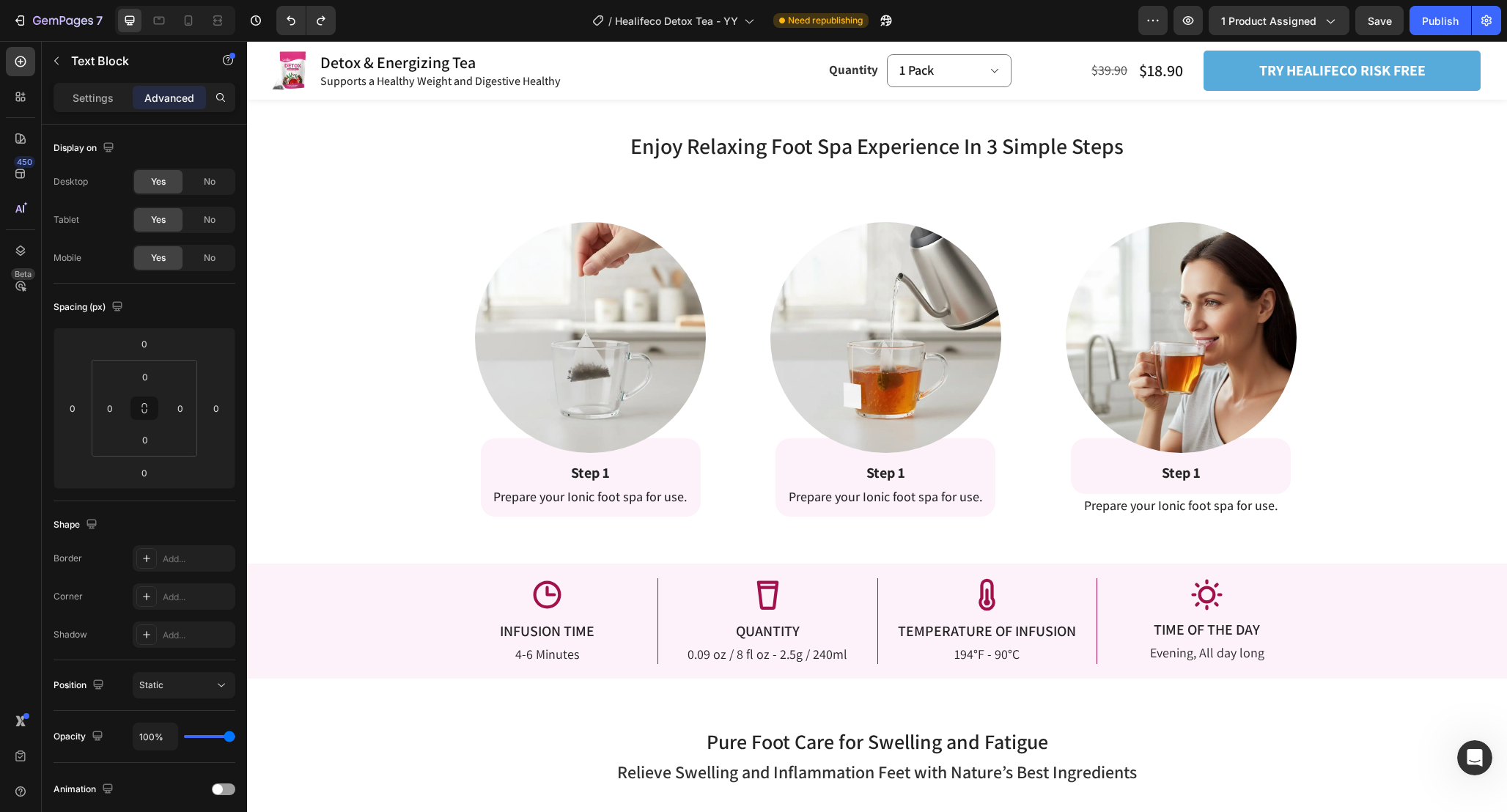
click at [1196, 501] on span "Prepare your Ionic foot spa for use." at bounding box center [1181, 505] width 194 height 17
click at [1254, 503] on span "Prepare your Ionic foot spa for use." at bounding box center [1181, 505] width 194 height 17
click at [1289, 521] on div "Enjoy Relaxing Foot Spa Experience In 3 Simple Steps Heading Enjoy Relaxing Foo…" at bounding box center [877, 342] width 1260 height 441
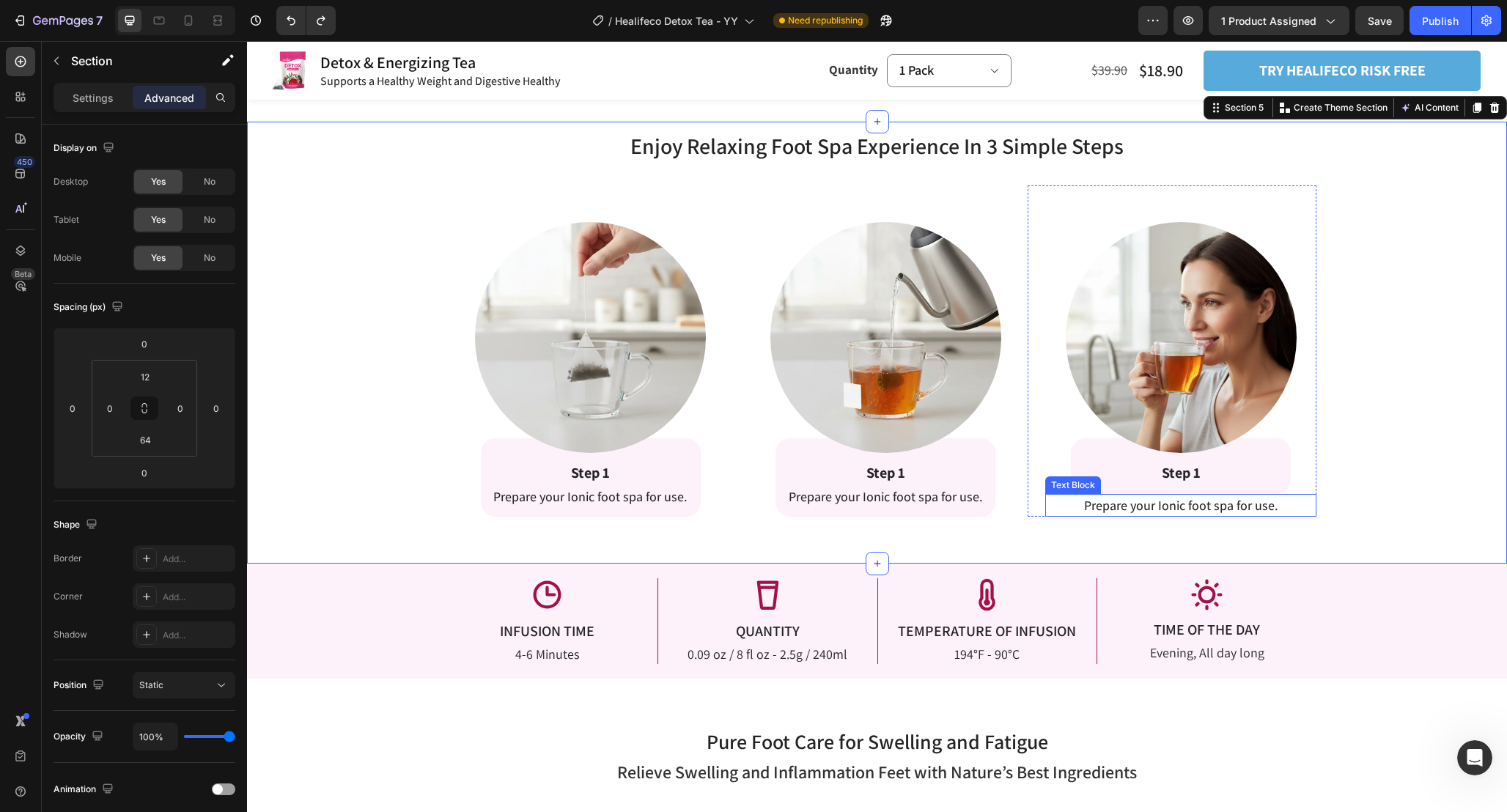
click at [1254, 504] on span "Prepare your Ionic foot spa for use." at bounding box center [1181, 505] width 194 height 17
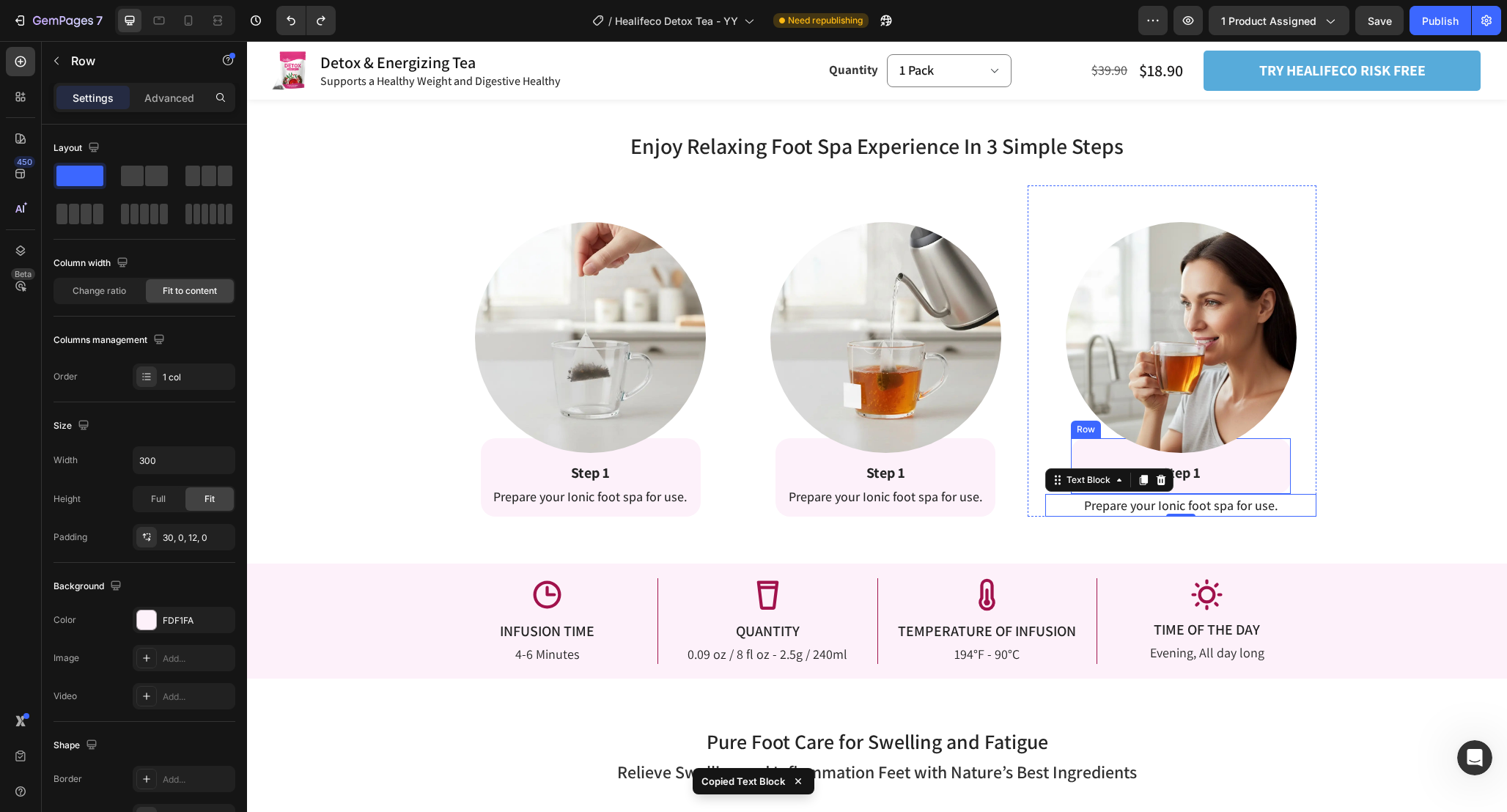
click at [1235, 477] on div "Step 1 Text Block Row" at bounding box center [1181, 465] width 220 height 55
click at [1211, 470] on div "Step 1 Text Block Row 0" at bounding box center [1181, 465] width 220 height 55
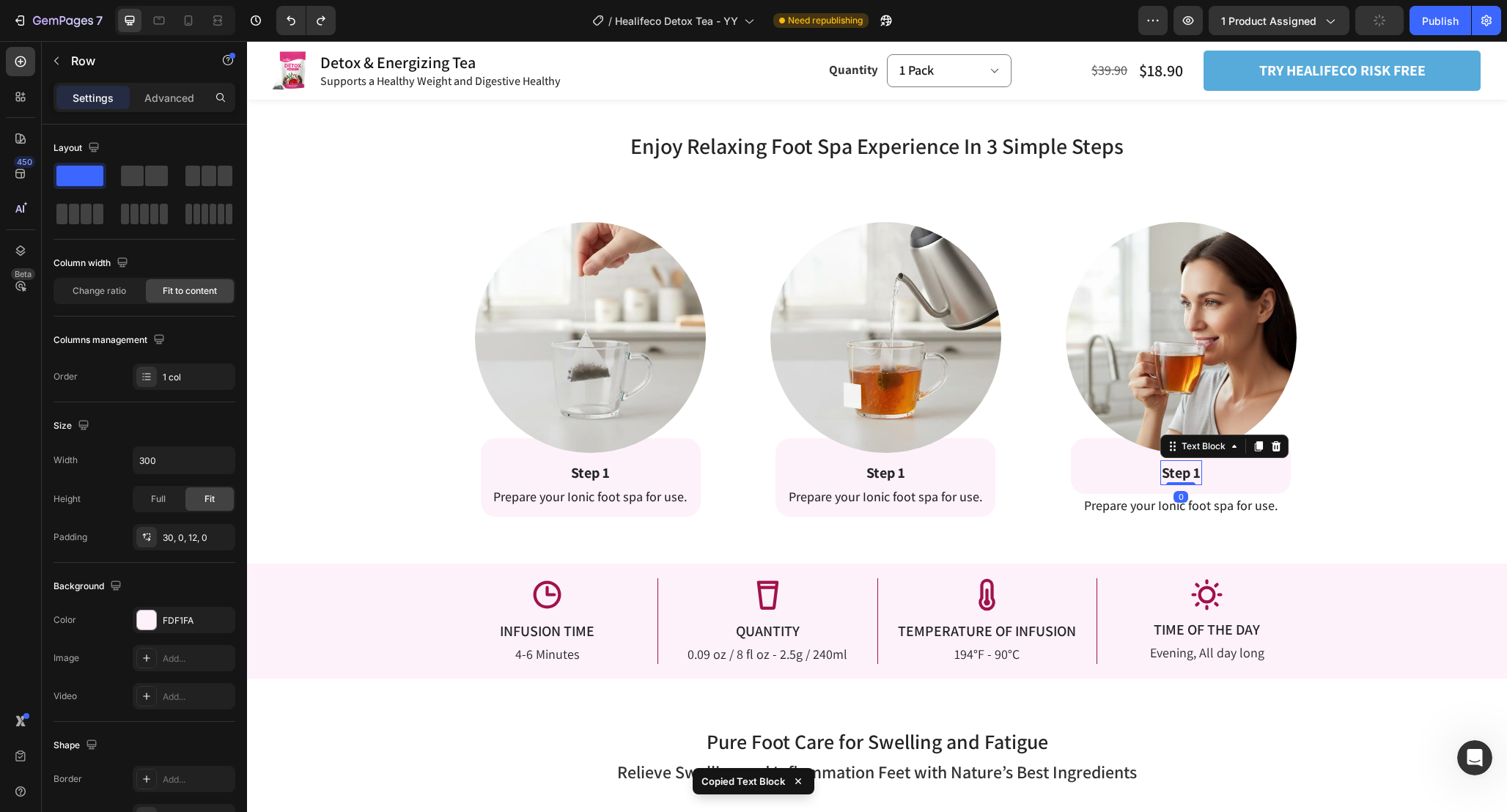
click at [1190, 470] on strong "Step 1" at bounding box center [1181, 473] width 39 height 19
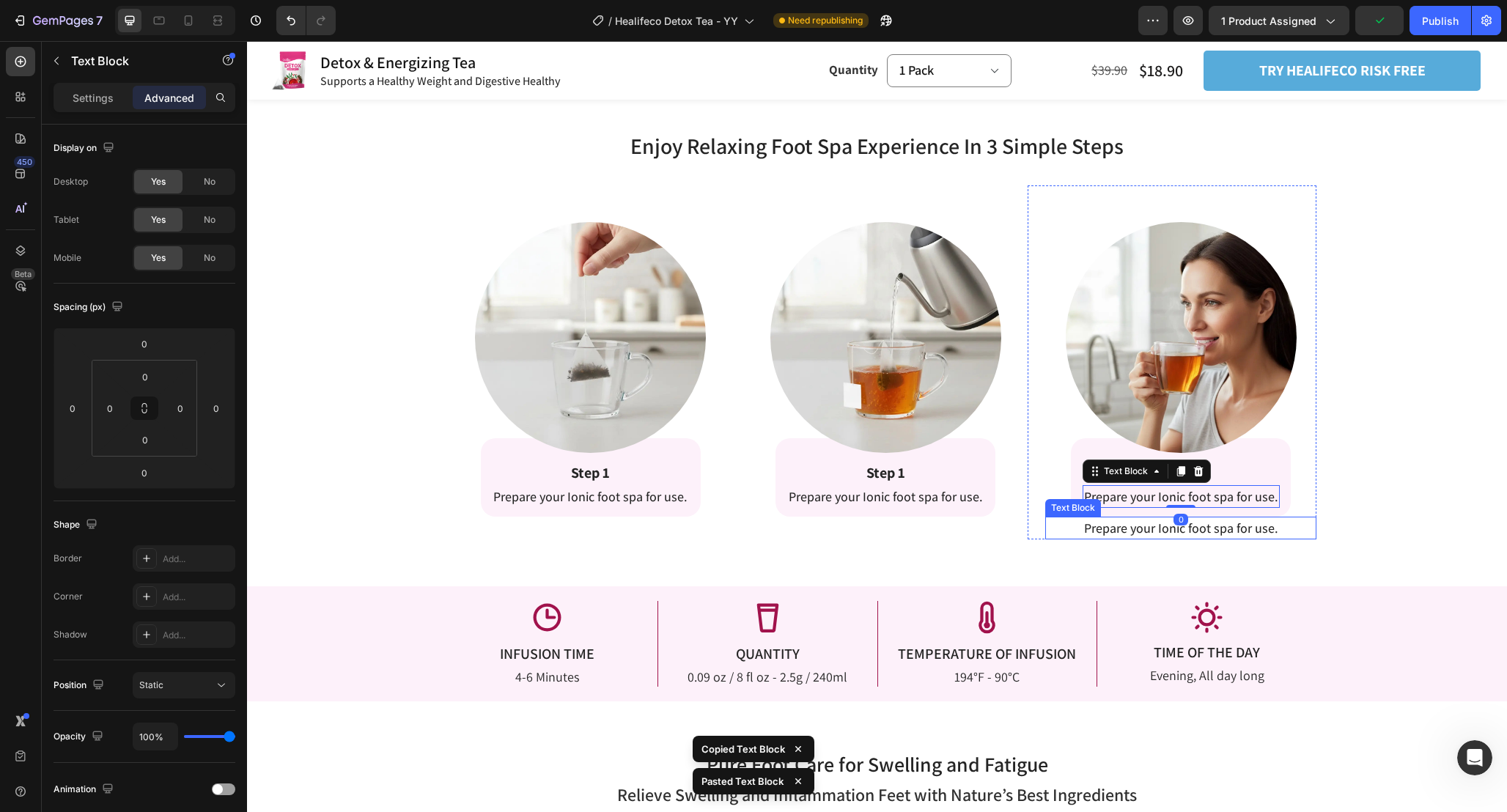
click at [1231, 531] on span "Prepare your Ionic foot spa for use." at bounding box center [1181, 528] width 194 height 17
click at [1160, 503] on icon at bounding box center [1160, 501] width 9 height 10
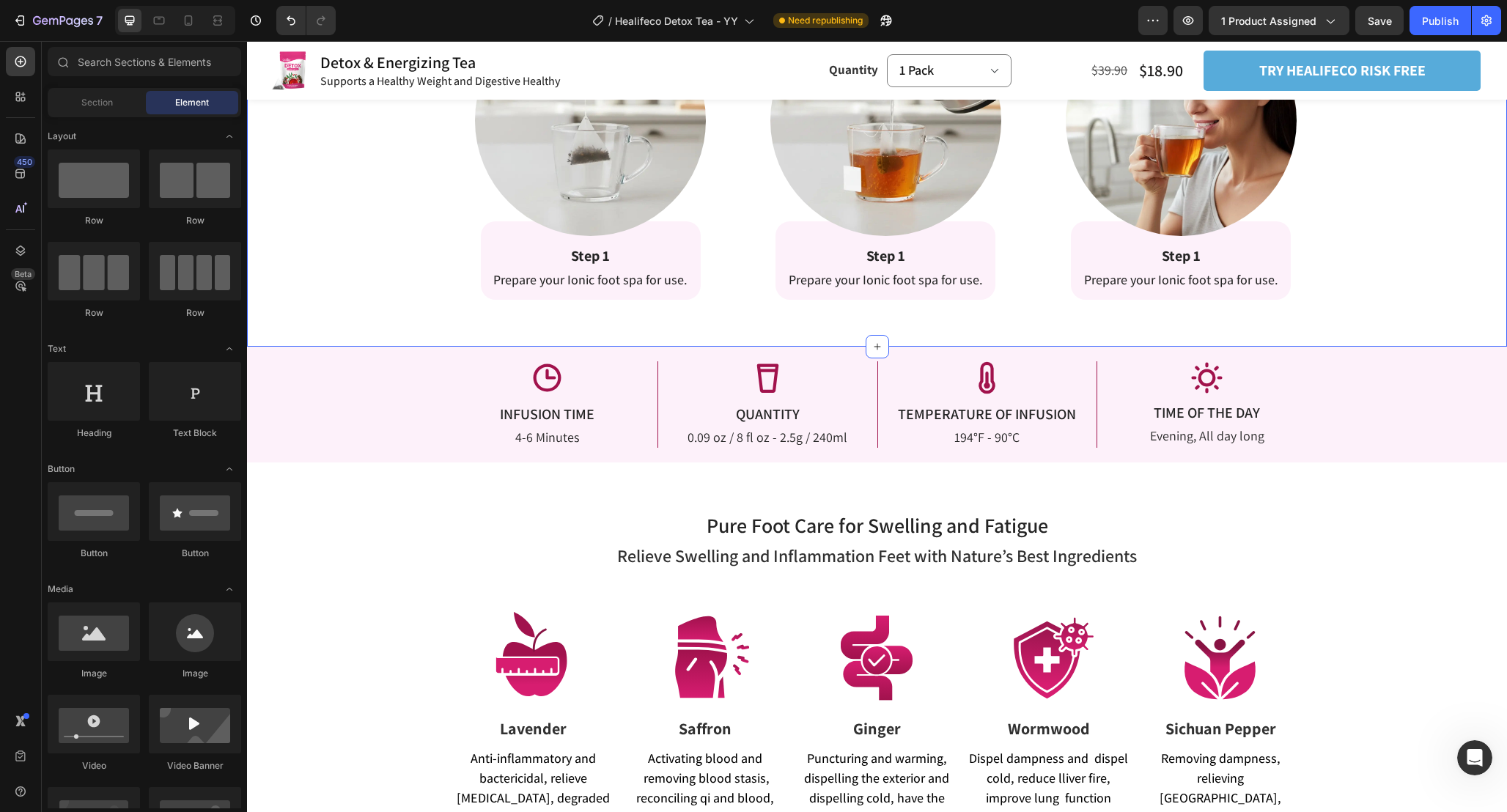
scroll to position [2512, 0]
click at [663, 181] on img at bounding box center [590, 120] width 230 height 230
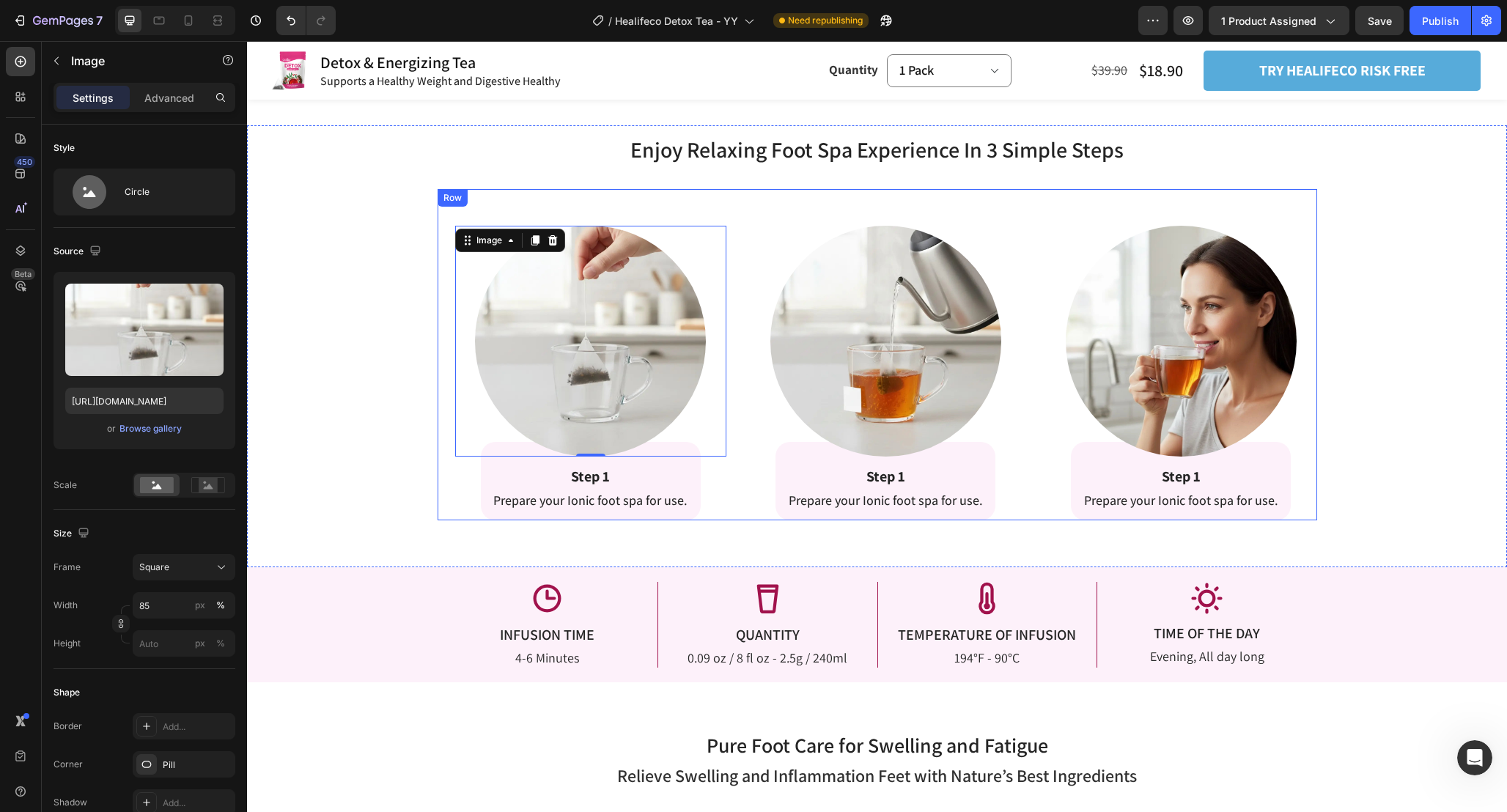
scroll to position [2289, 0]
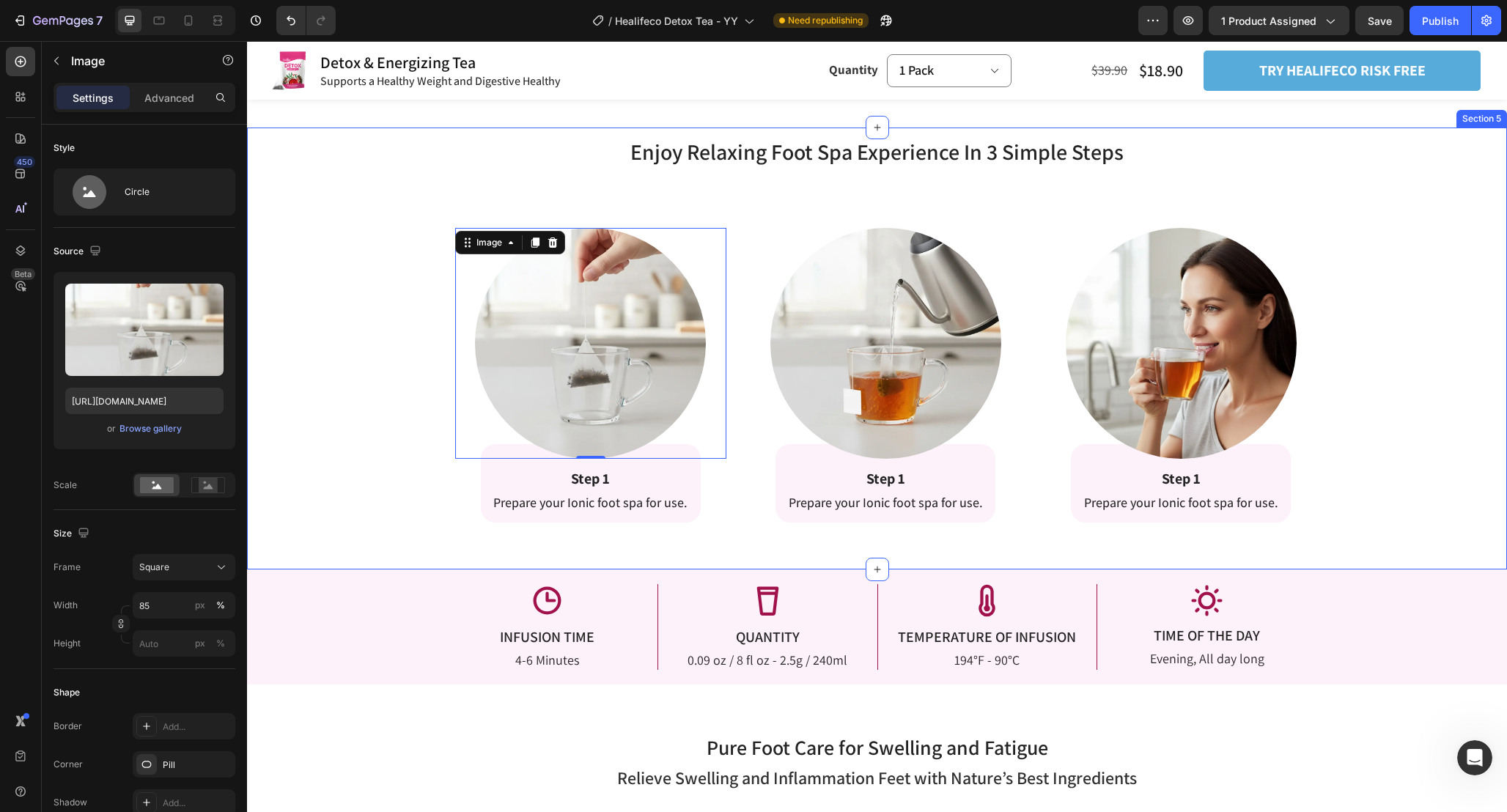
click at [1345, 479] on div "Enjoy Relaxing Foot Spa Experience In 3 Simple Steps Heading Enjoy Relaxing Foo…" at bounding box center [877, 329] width 1260 height 386
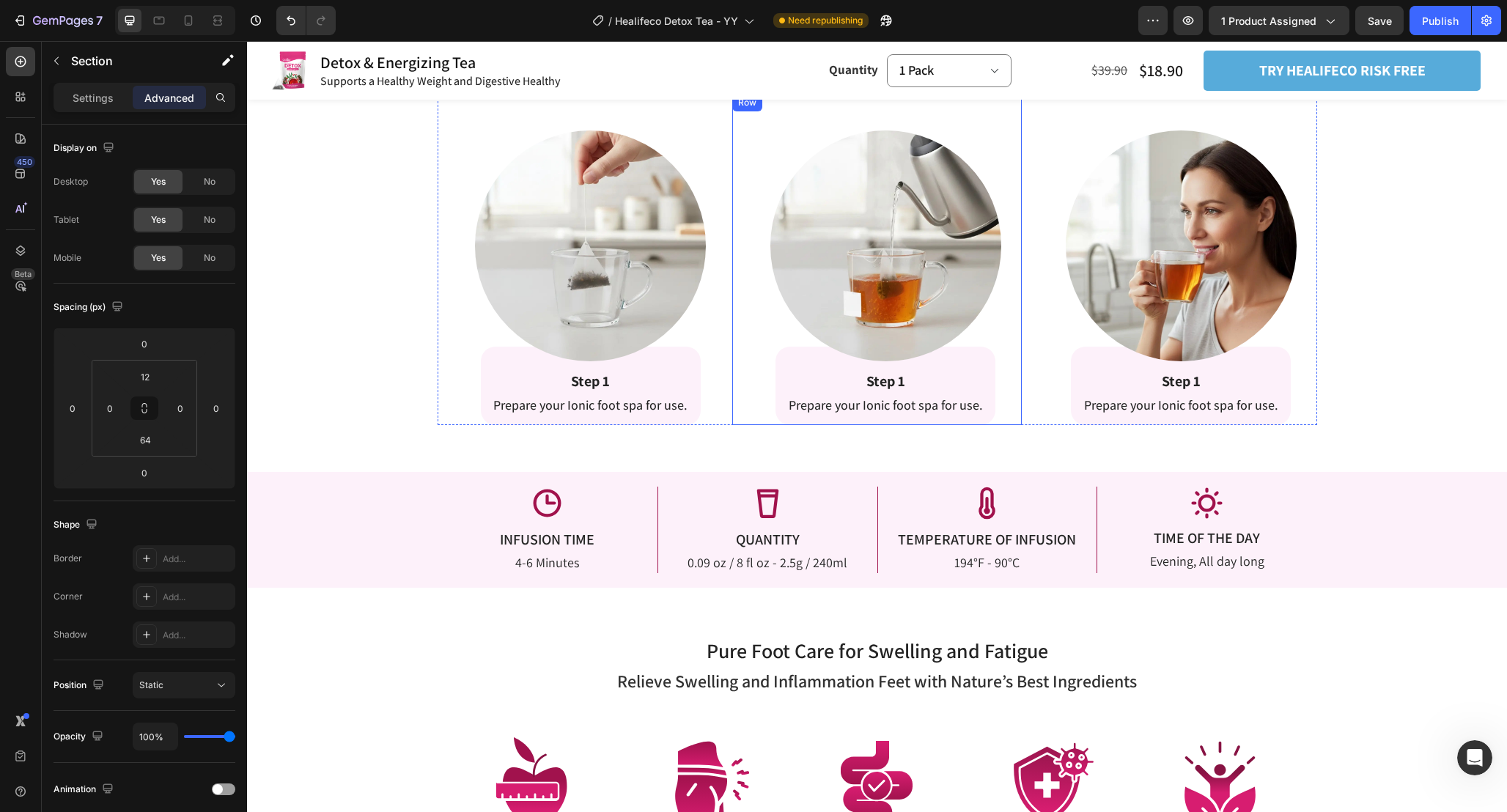
scroll to position [2385, 0]
click at [897, 382] on strong "Step 1" at bounding box center [886, 382] width 39 height 19
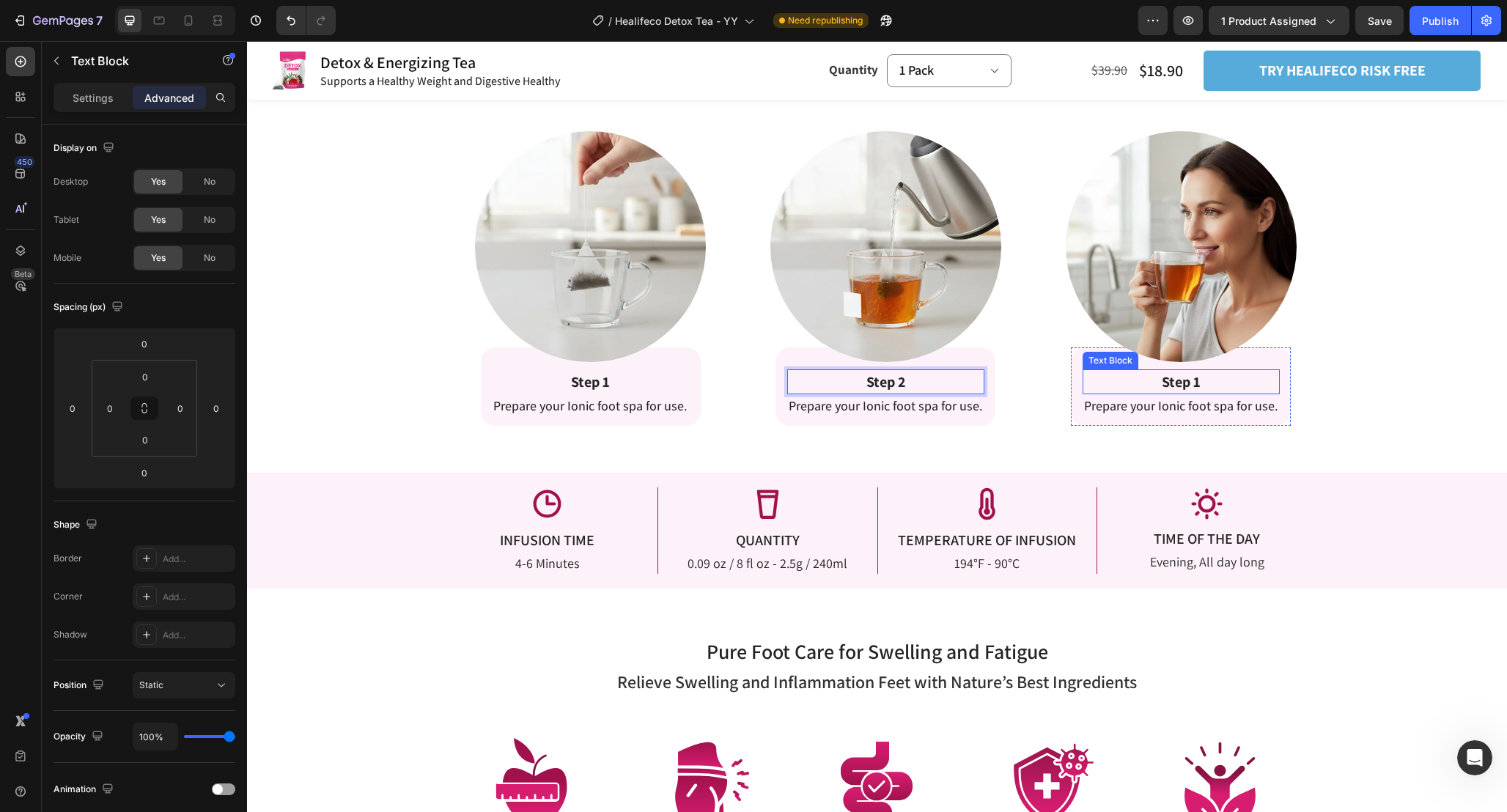
click at [1195, 386] on strong "Step 1" at bounding box center [1181, 382] width 39 height 19
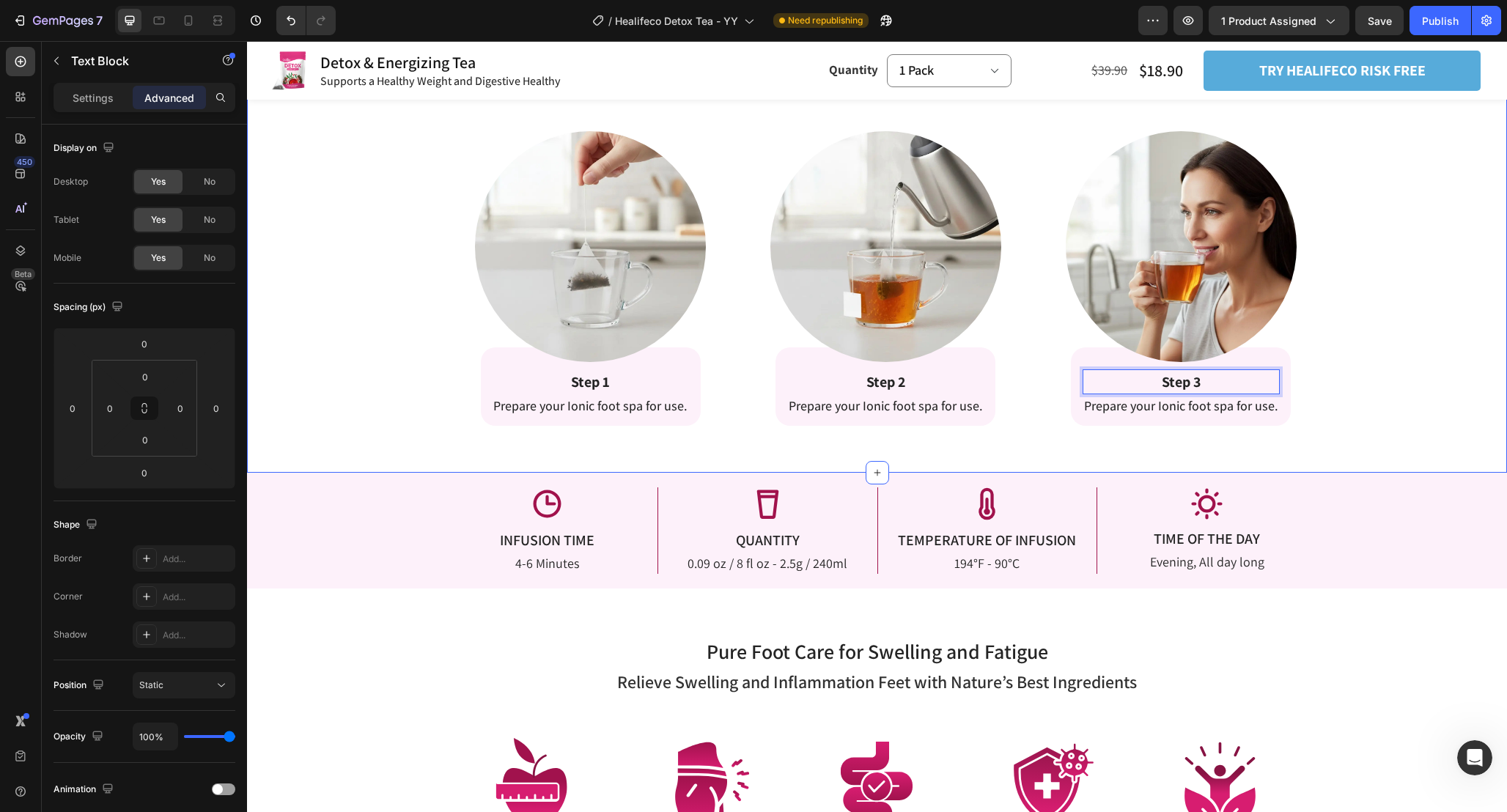
click at [1349, 373] on div "Enjoy Relaxing Foot Spa Experience In 3 Simple Steps Heading Enjoy Relaxing Foo…" at bounding box center [877, 232] width 1260 height 386
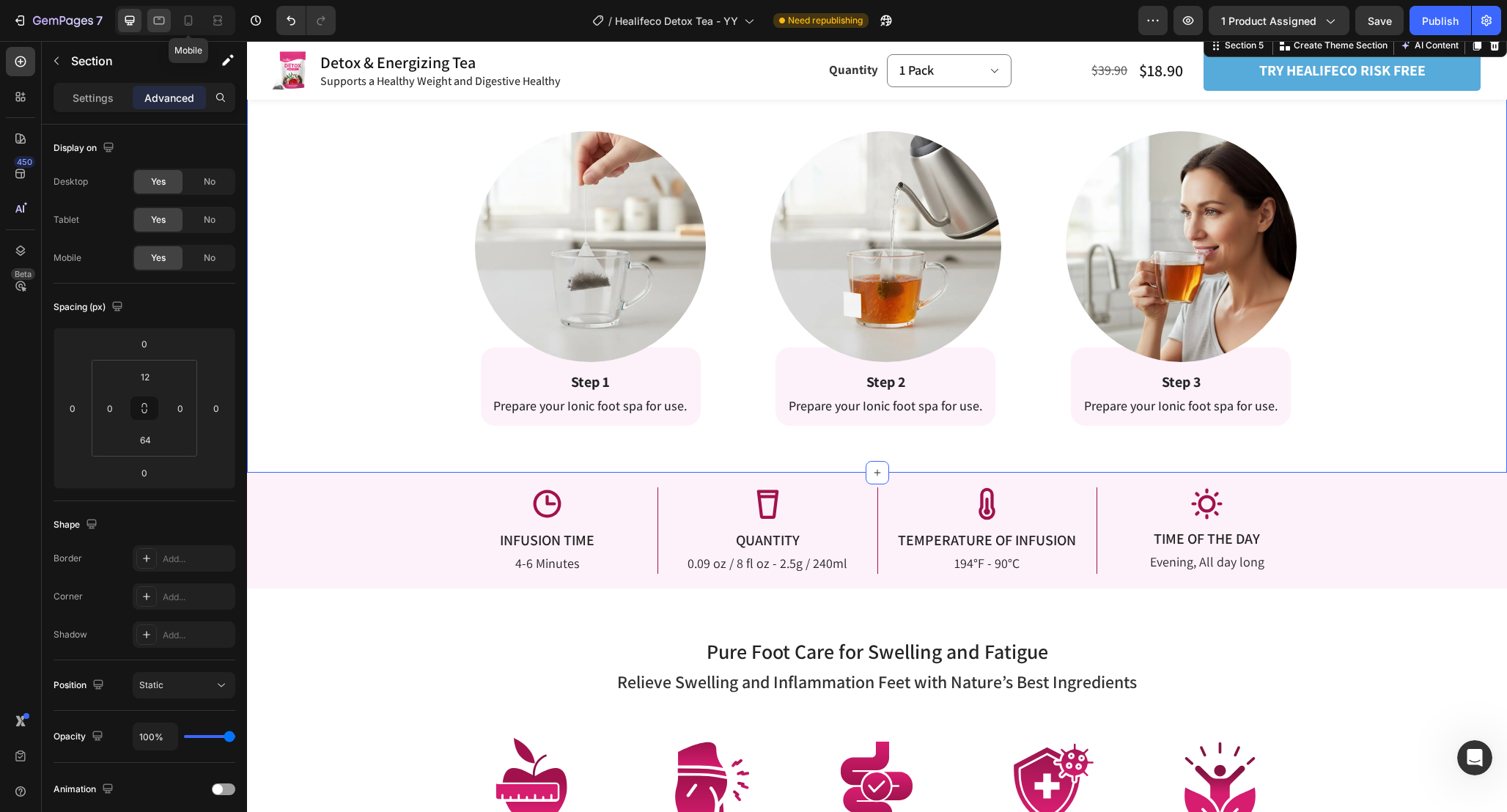
click at [164, 19] on icon at bounding box center [159, 20] width 15 height 15
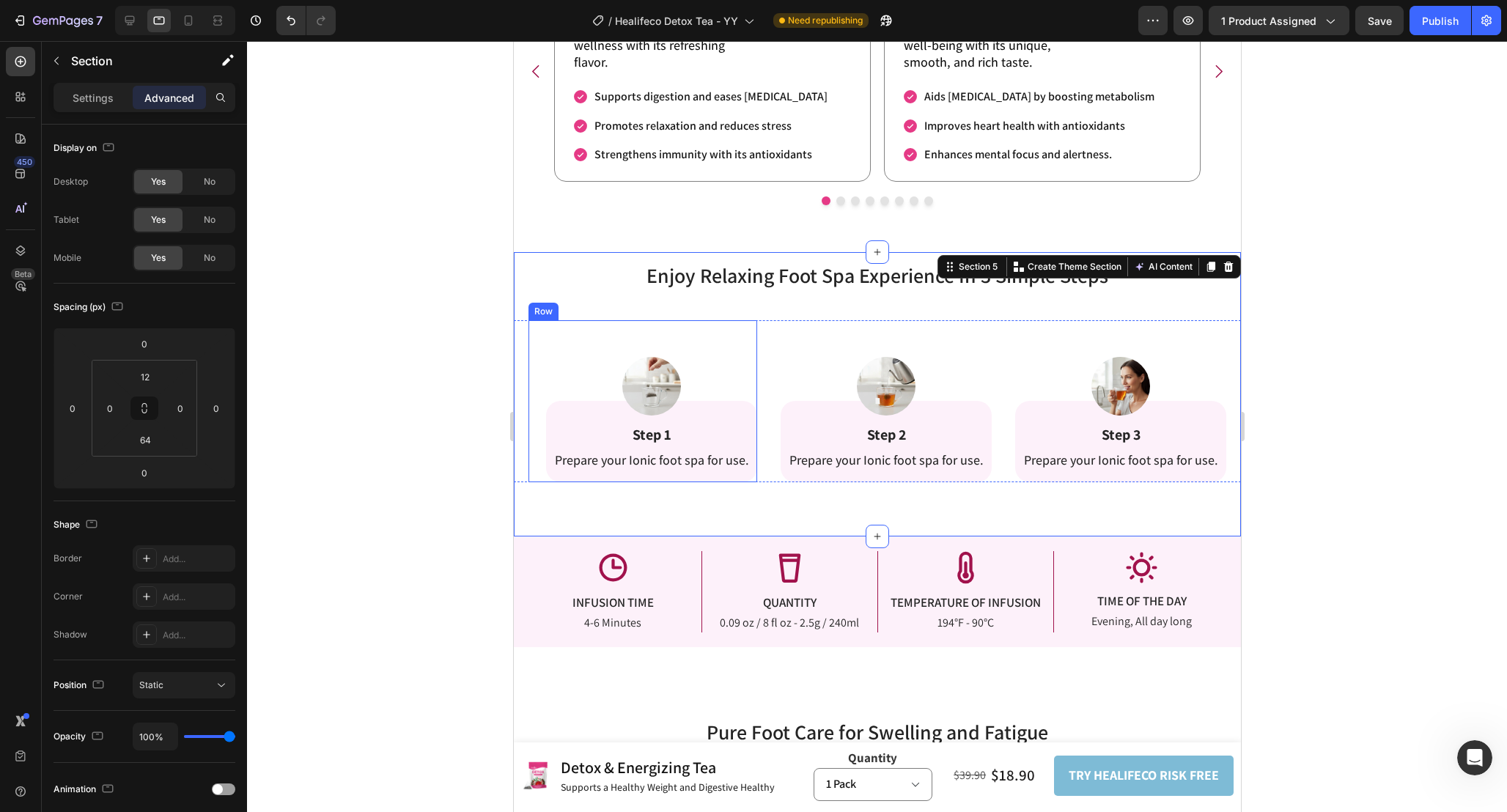
scroll to position [2233, 0]
click at [646, 385] on img at bounding box center [651, 385] width 59 height 59
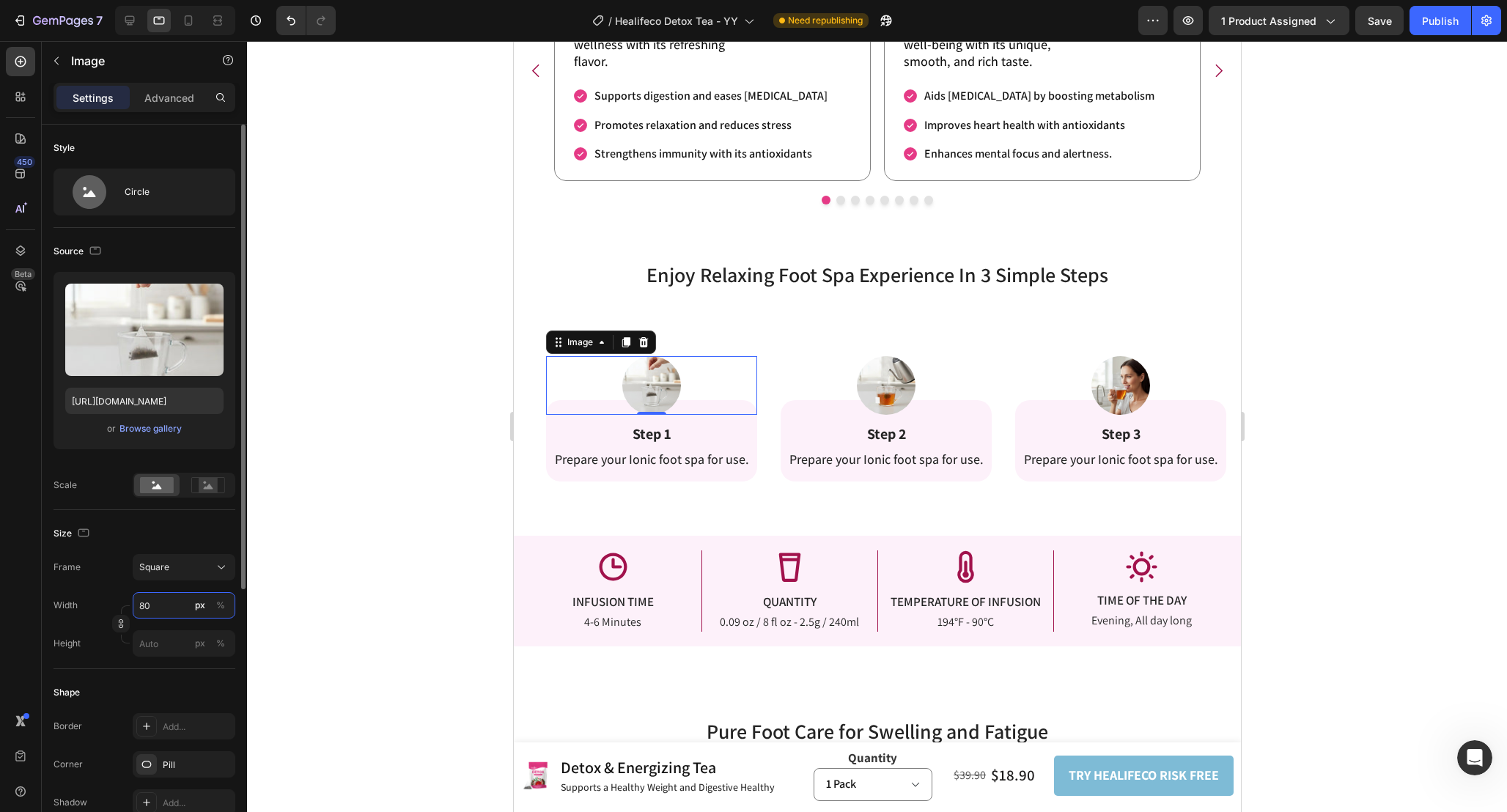
click at [164, 613] on input "80" at bounding box center [183, 605] width 102 height 27
click at [217, 611] on div "%" at bounding box center [221, 606] width 9 height 13
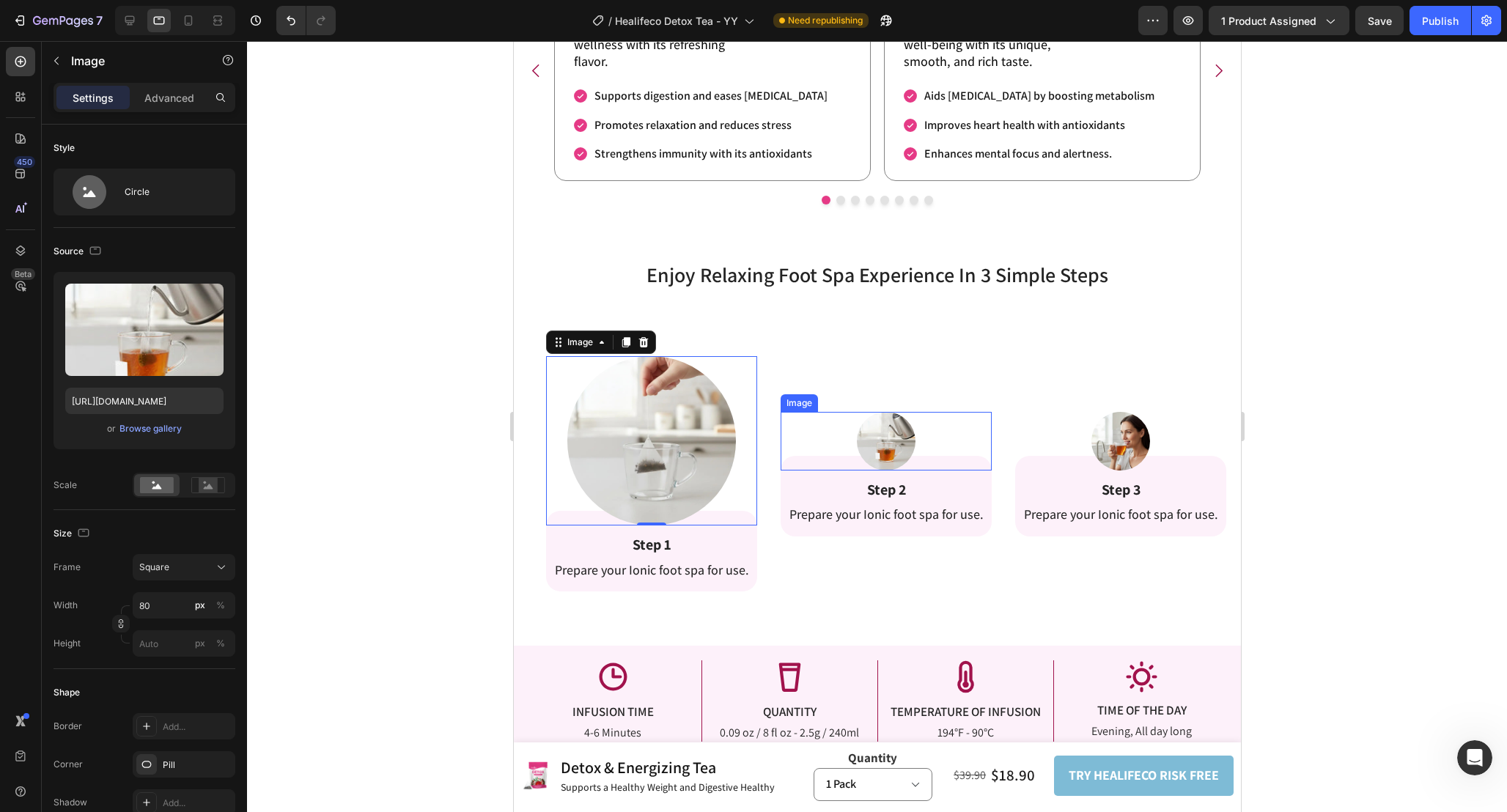
click at [890, 446] on img at bounding box center [886, 441] width 59 height 59
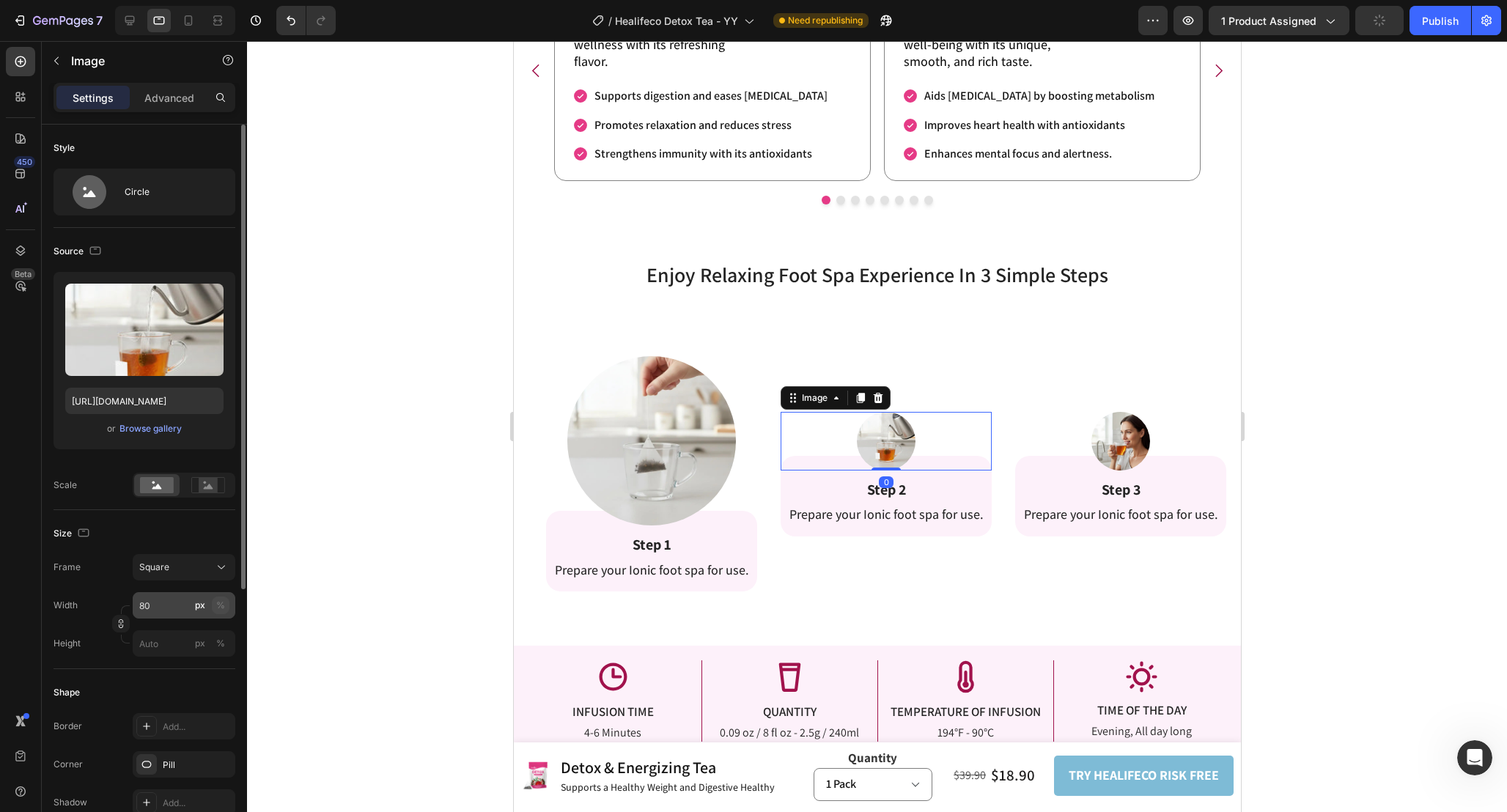
click at [224, 604] on div "%" at bounding box center [221, 606] width 9 height 13
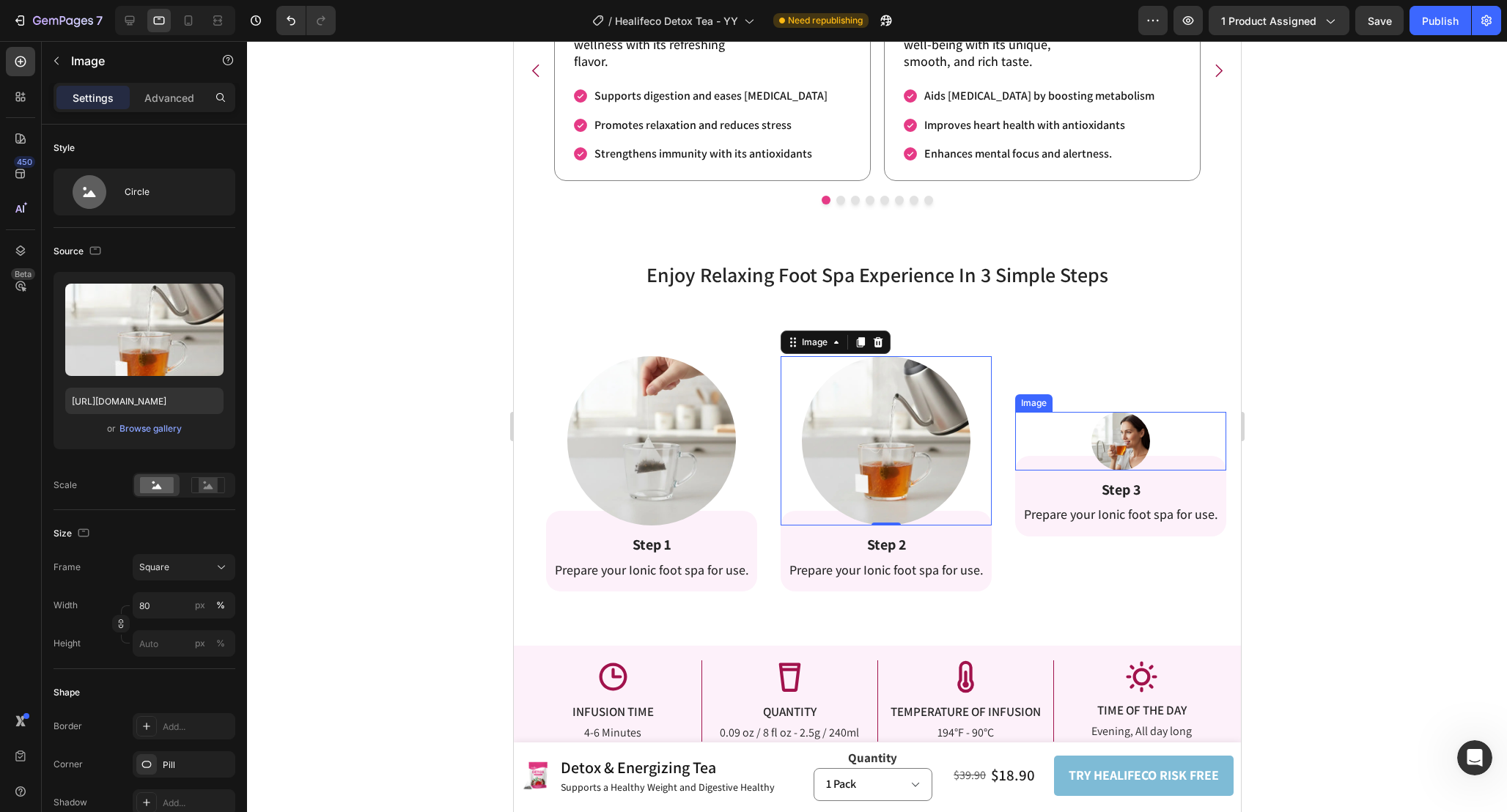
click at [1142, 432] on img at bounding box center [1120, 441] width 59 height 59
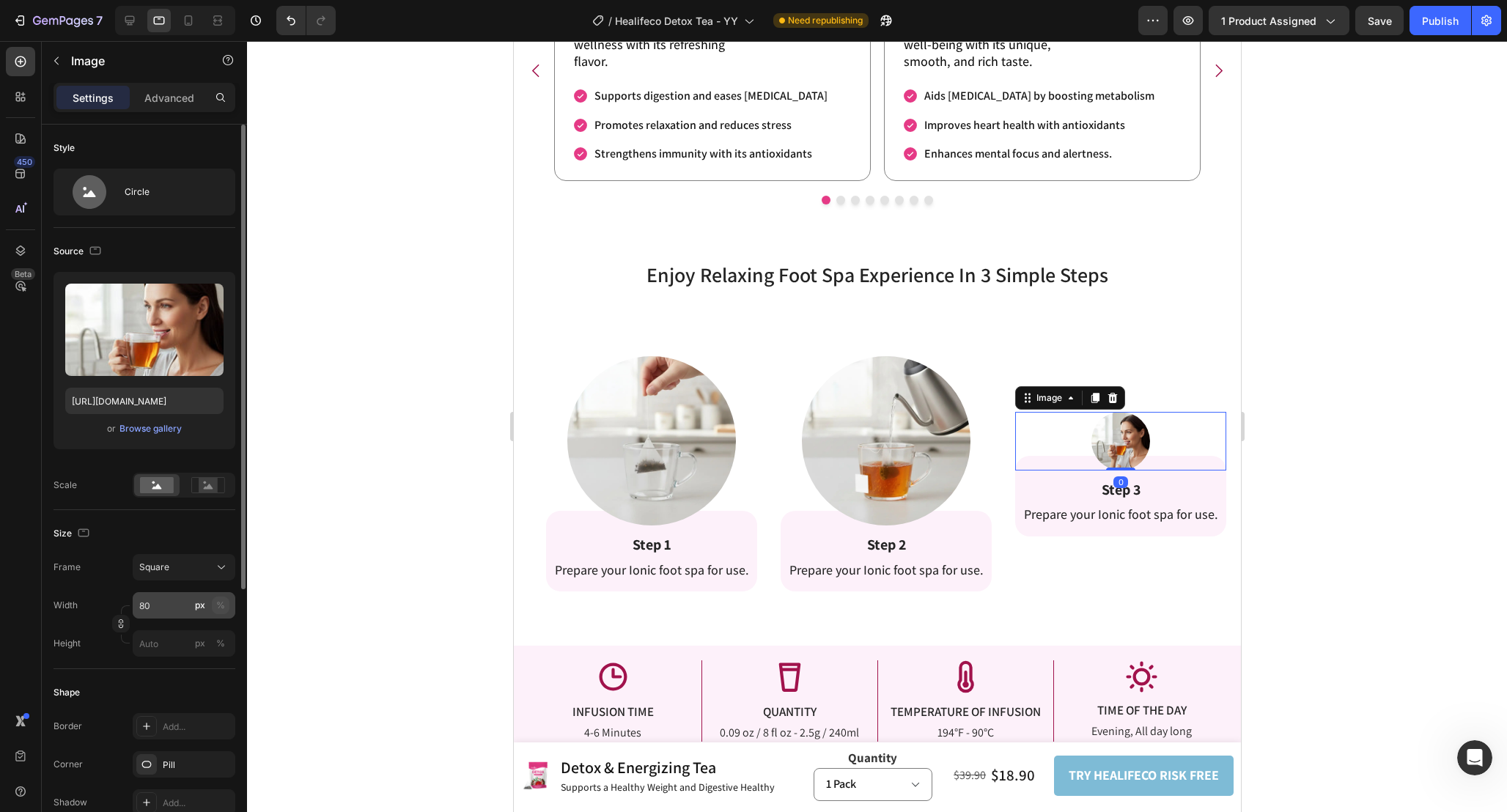
click at [220, 603] on div "%" at bounding box center [221, 606] width 9 height 13
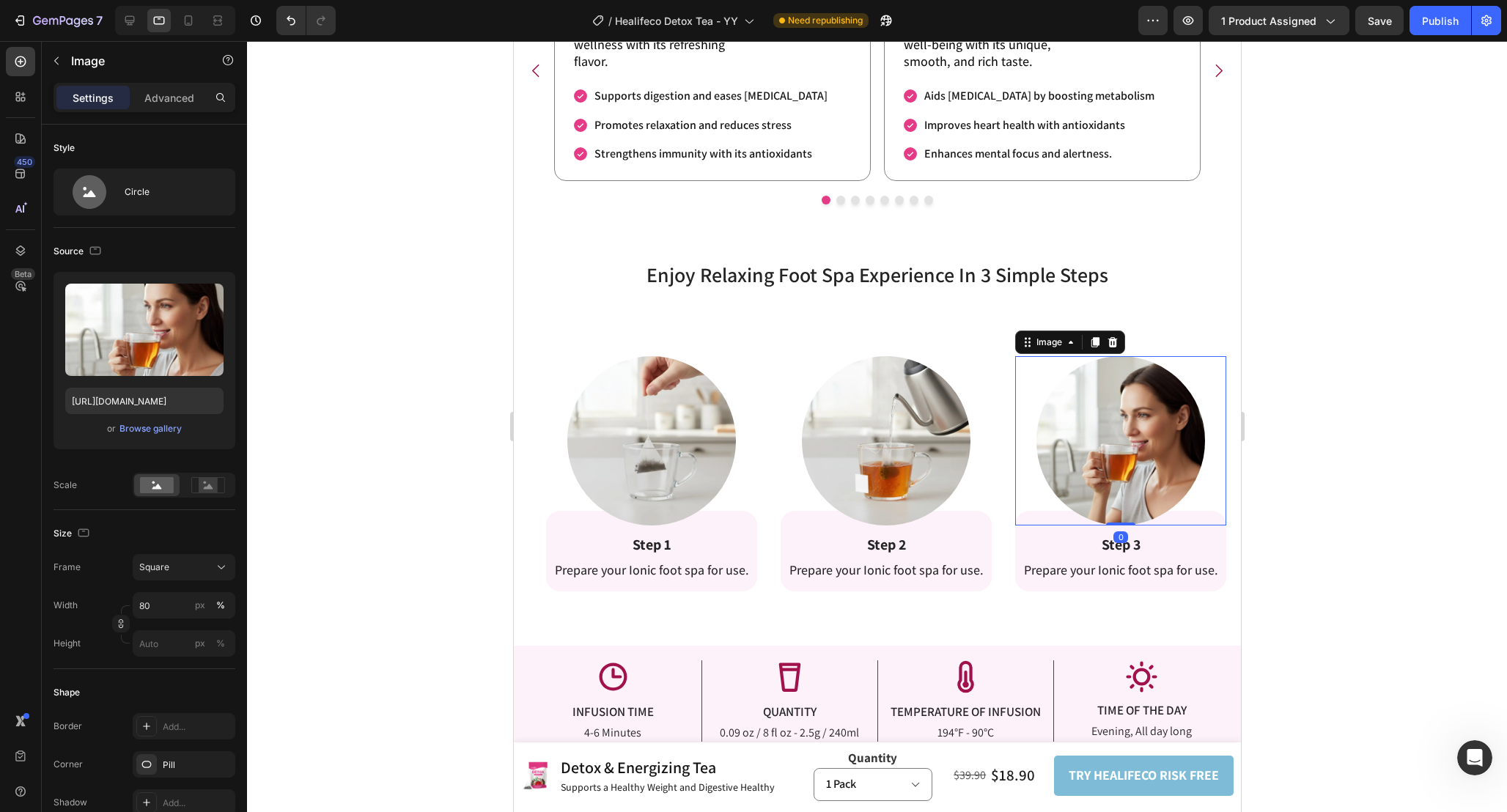
click at [1359, 509] on div at bounding box center [877, 427] width 1260 height 771
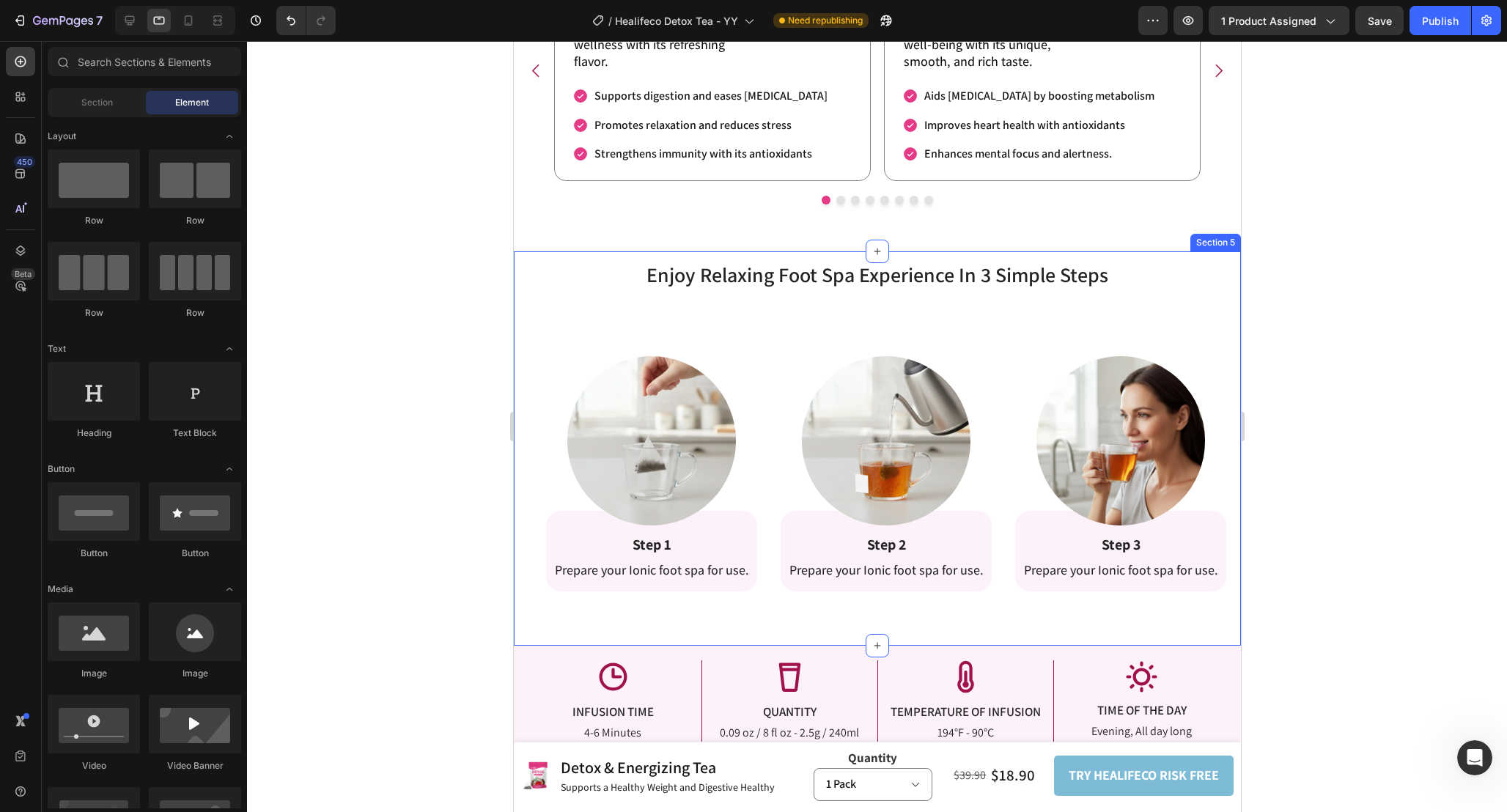
scroll to position [2255, 0]
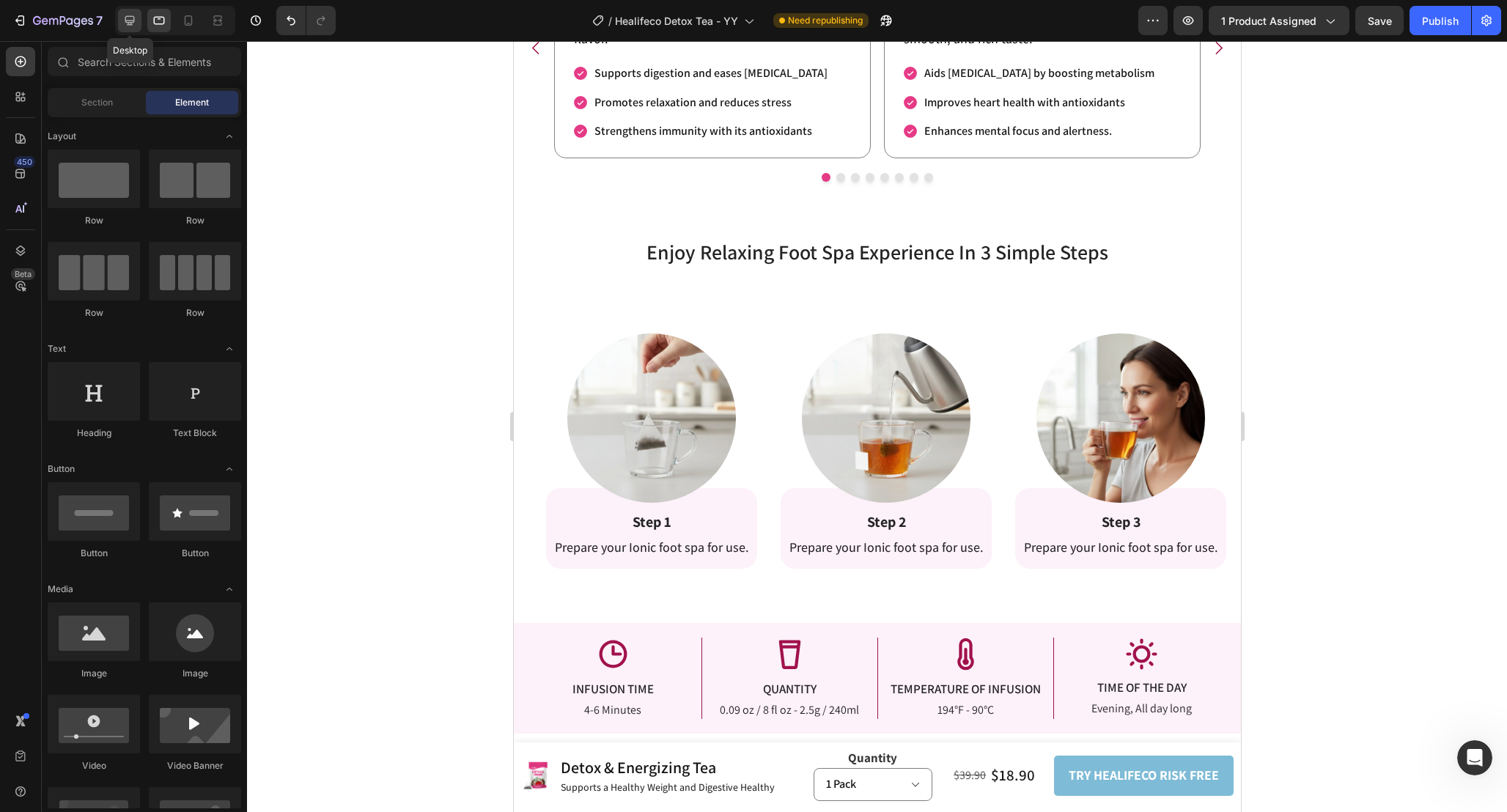
click at [121, 11] on div at bounding box center [129, 20] width 23 height 23
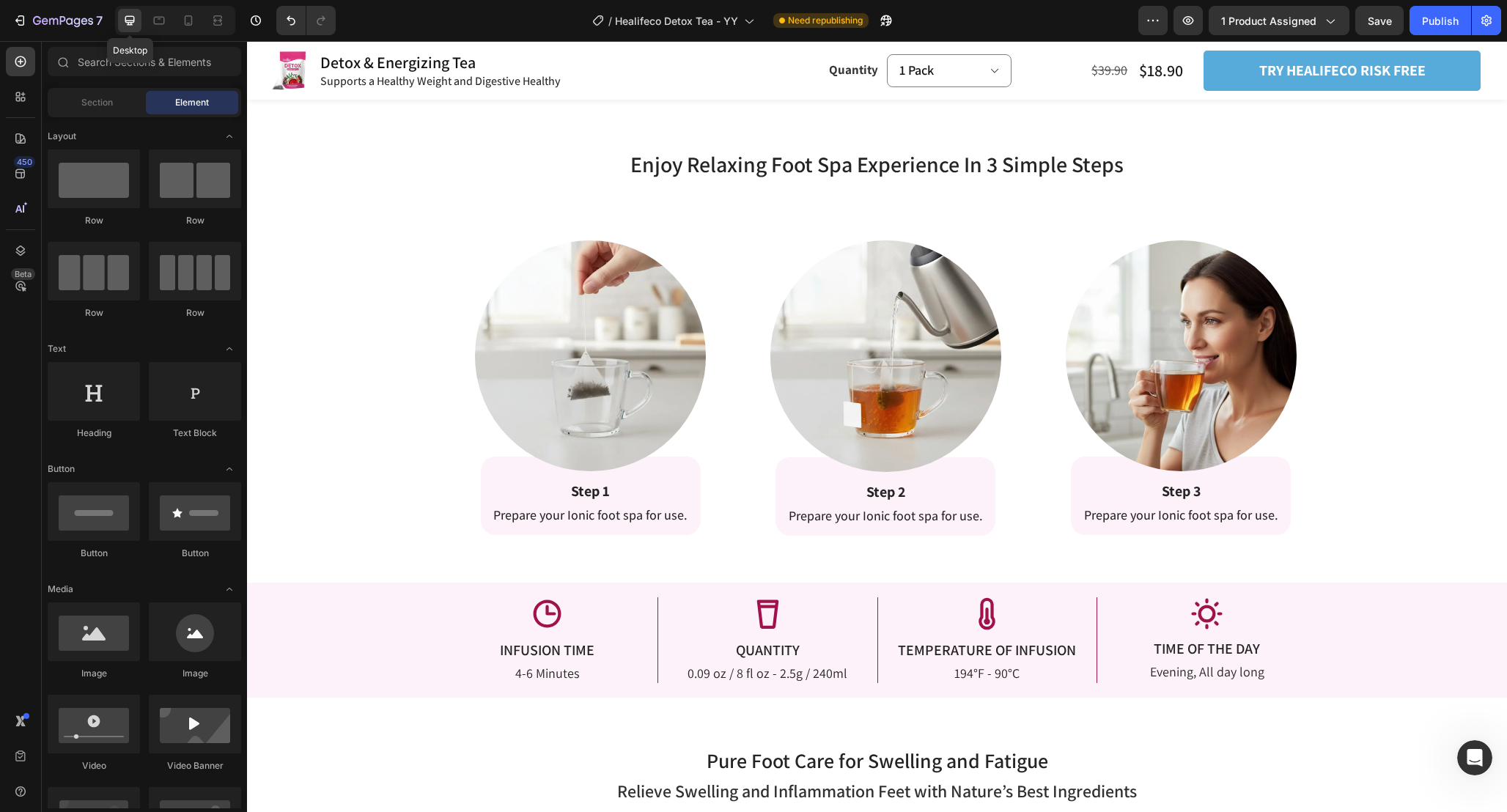
scroll to position [2392, 0]
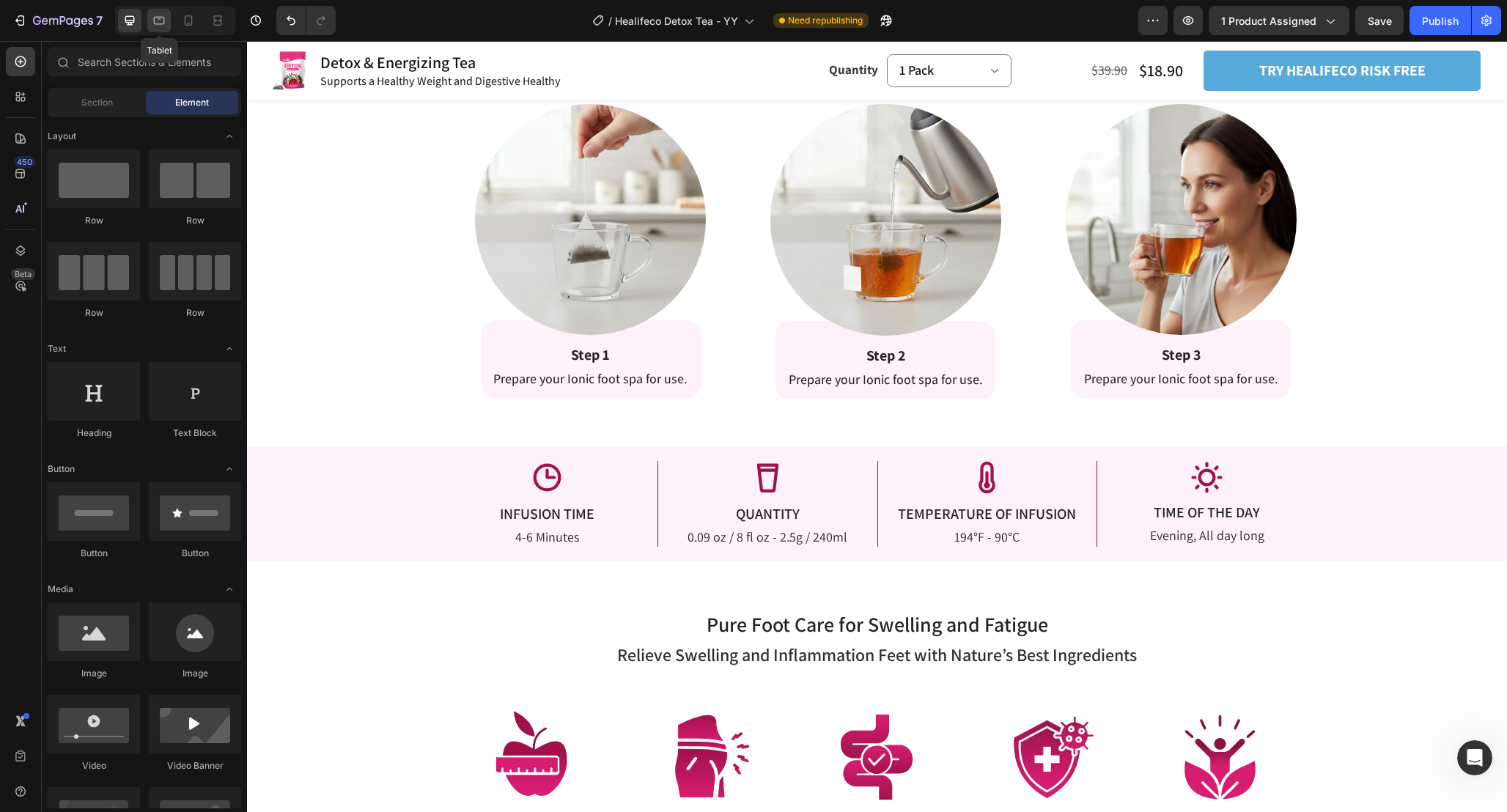
click at [155, 24] on icon at bounding box center [159, 20] width 15 height 15
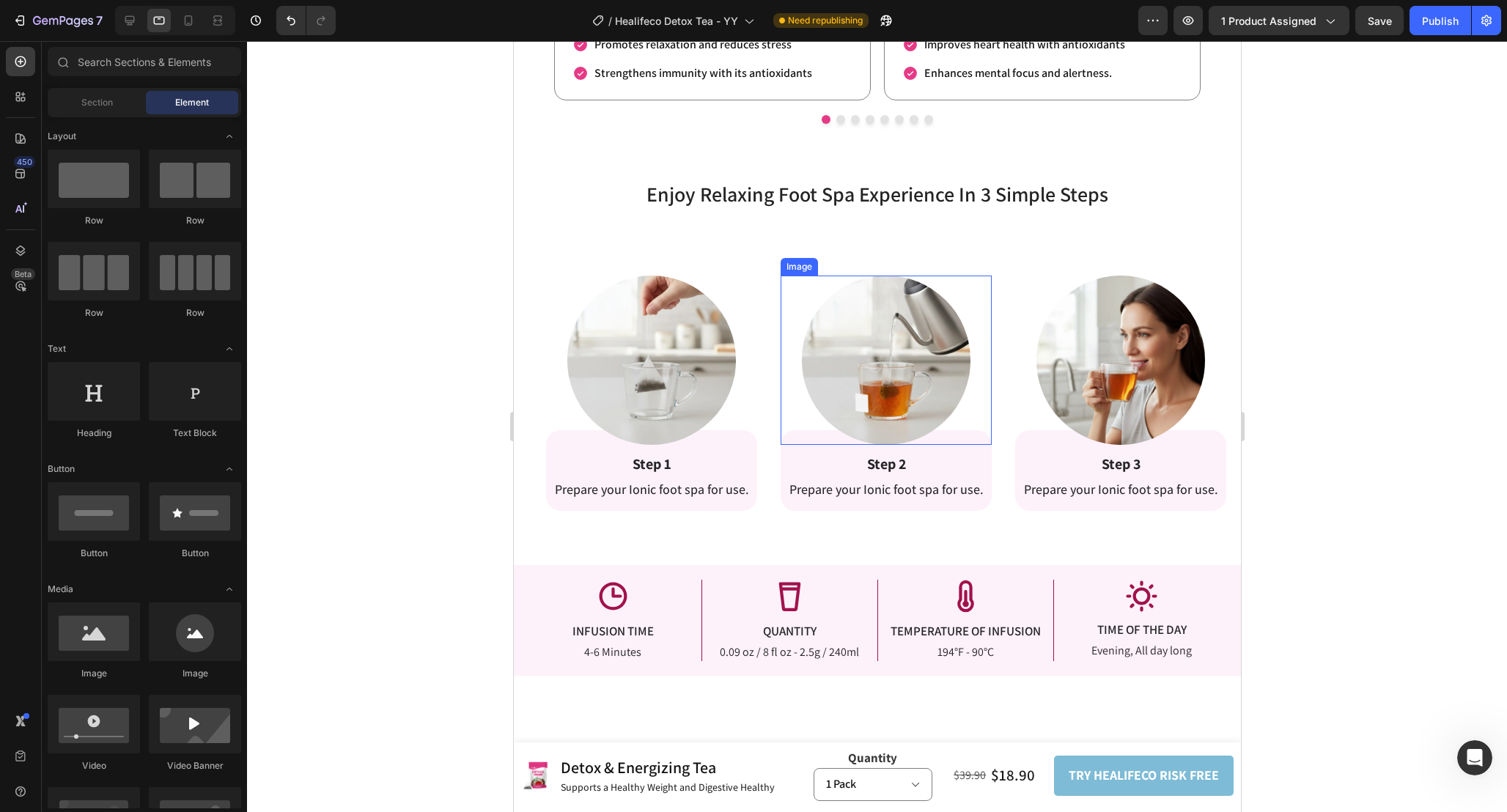
scroll to position [2308, 0]
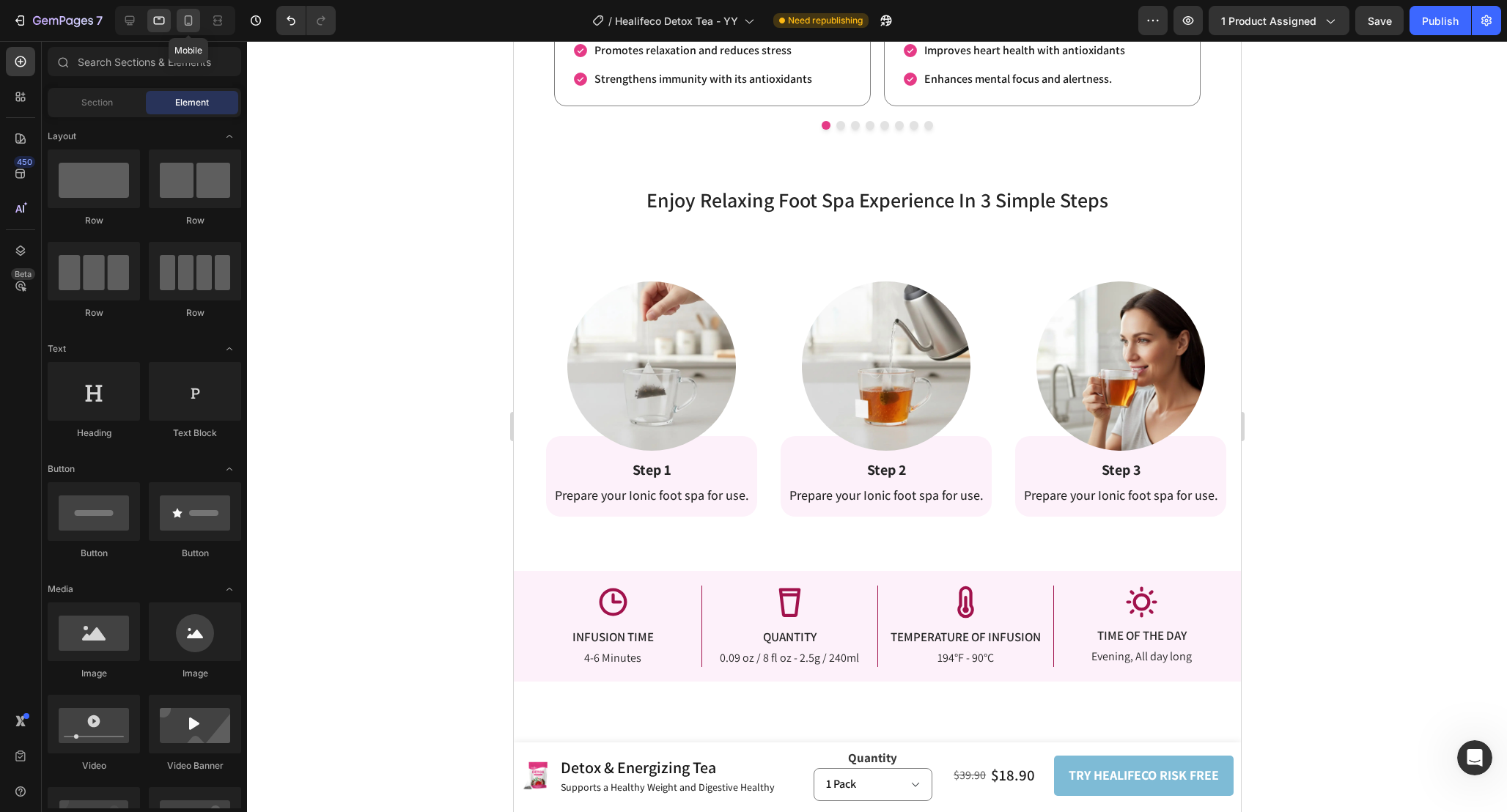
click at [192, 23] on icon at bounding box center [188, 20] width 8 height 10
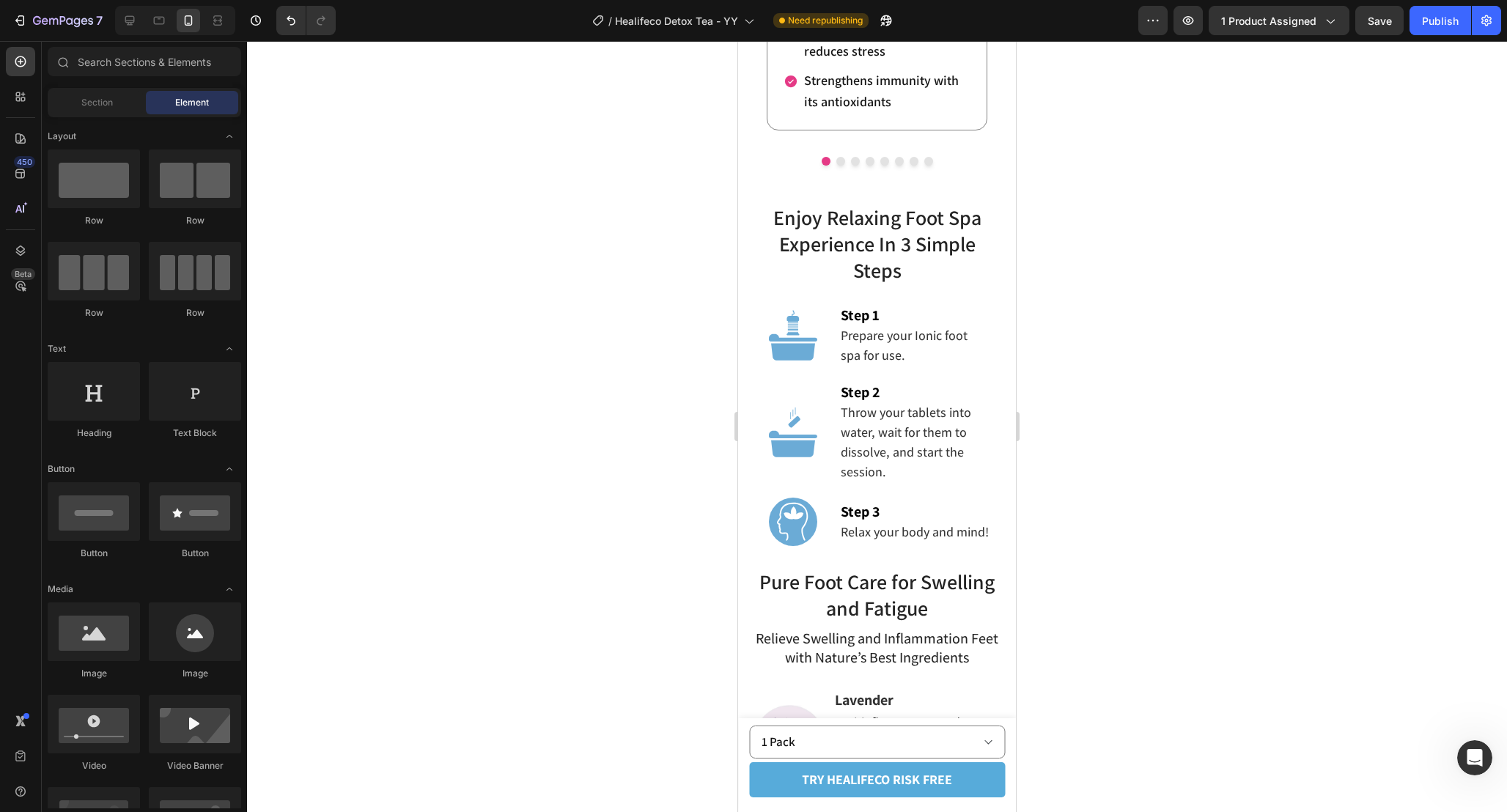
scroll to position [2825, 0]
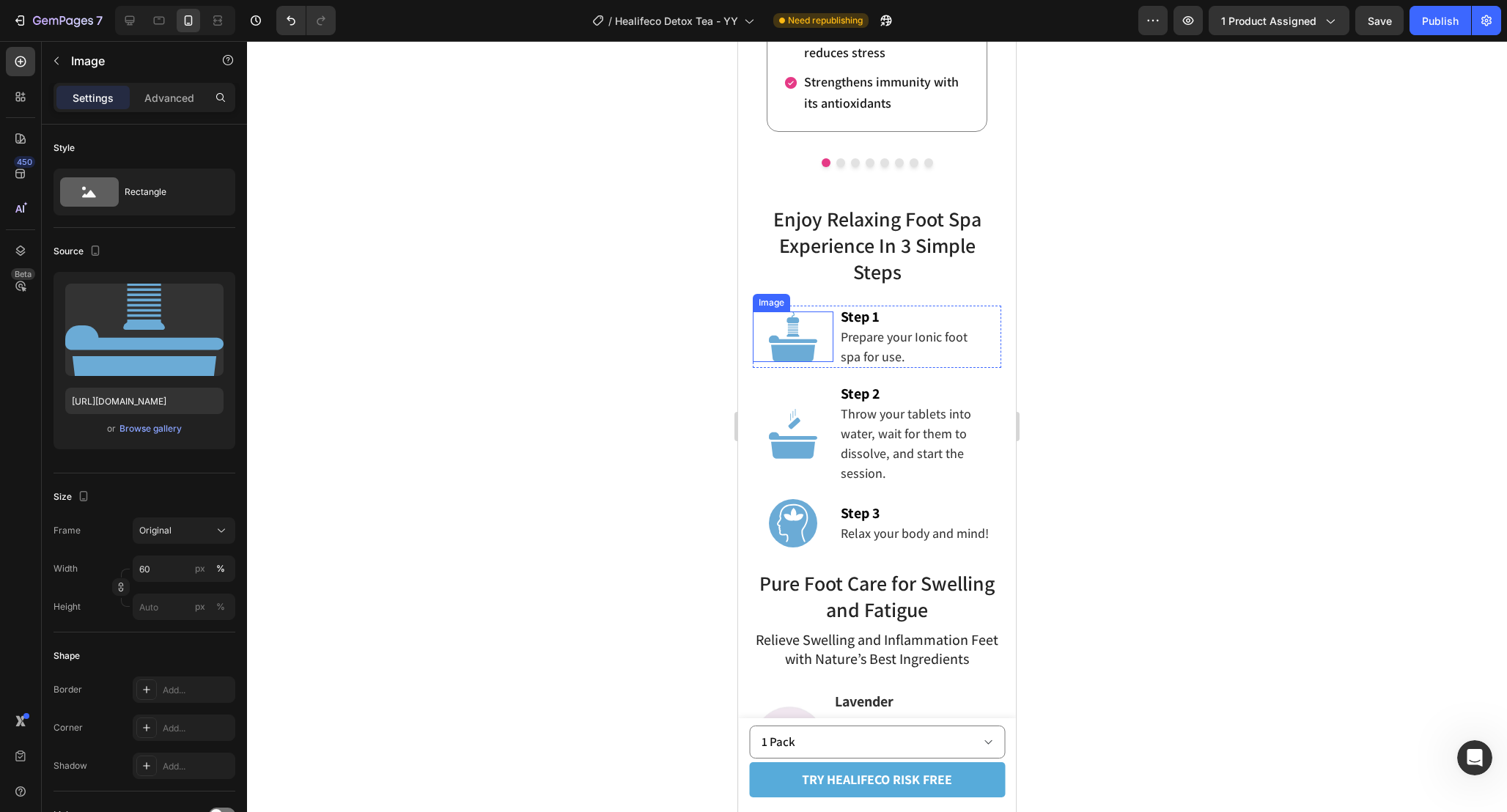
click at [796, 340] on img at bounding box center [793, 336] width 48 height 51
click at [146, 431] on div "Browse gallery" at bounding box center [151, 429] width 63 height 13
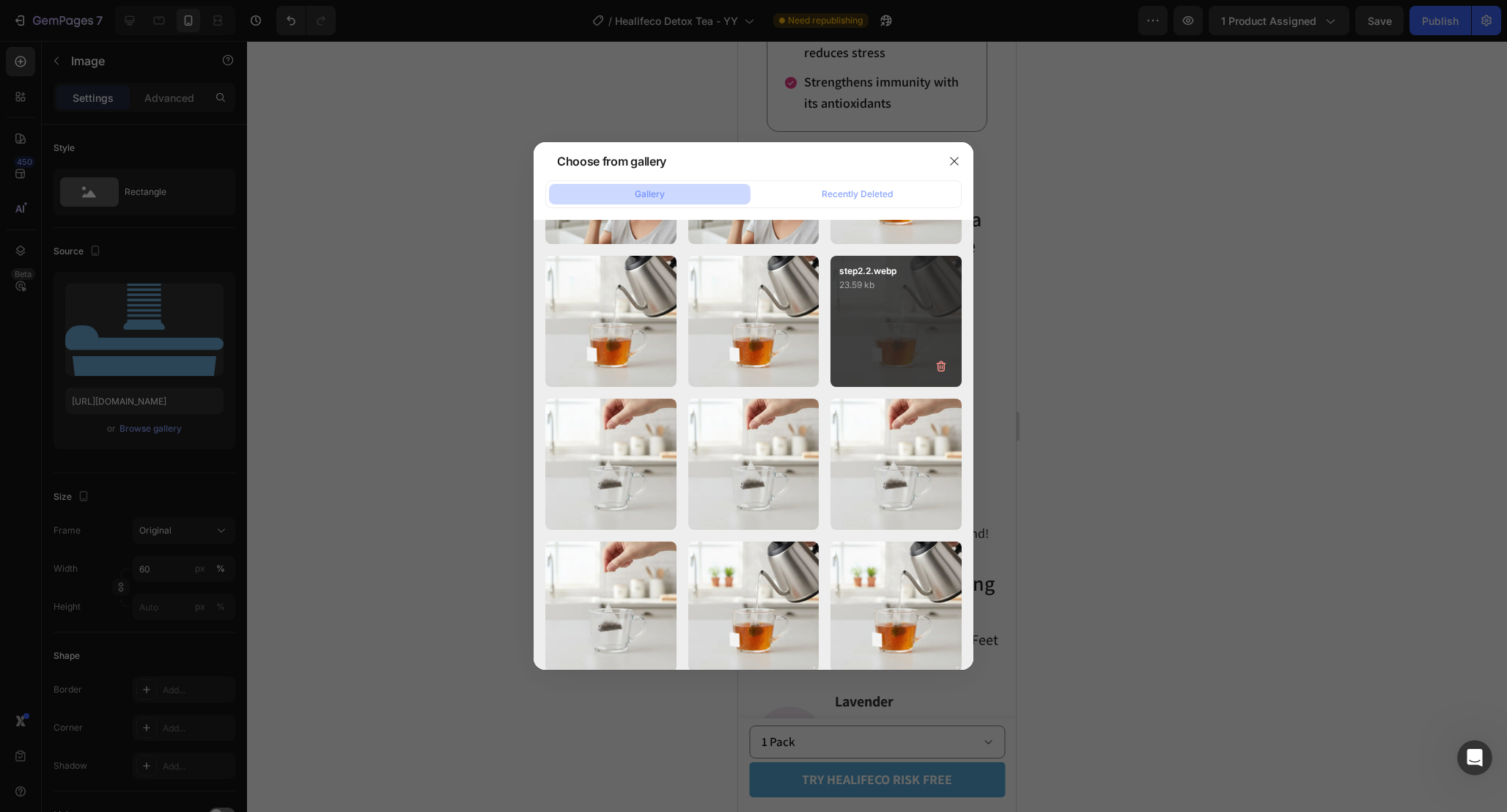
scroll to position [266, 0]
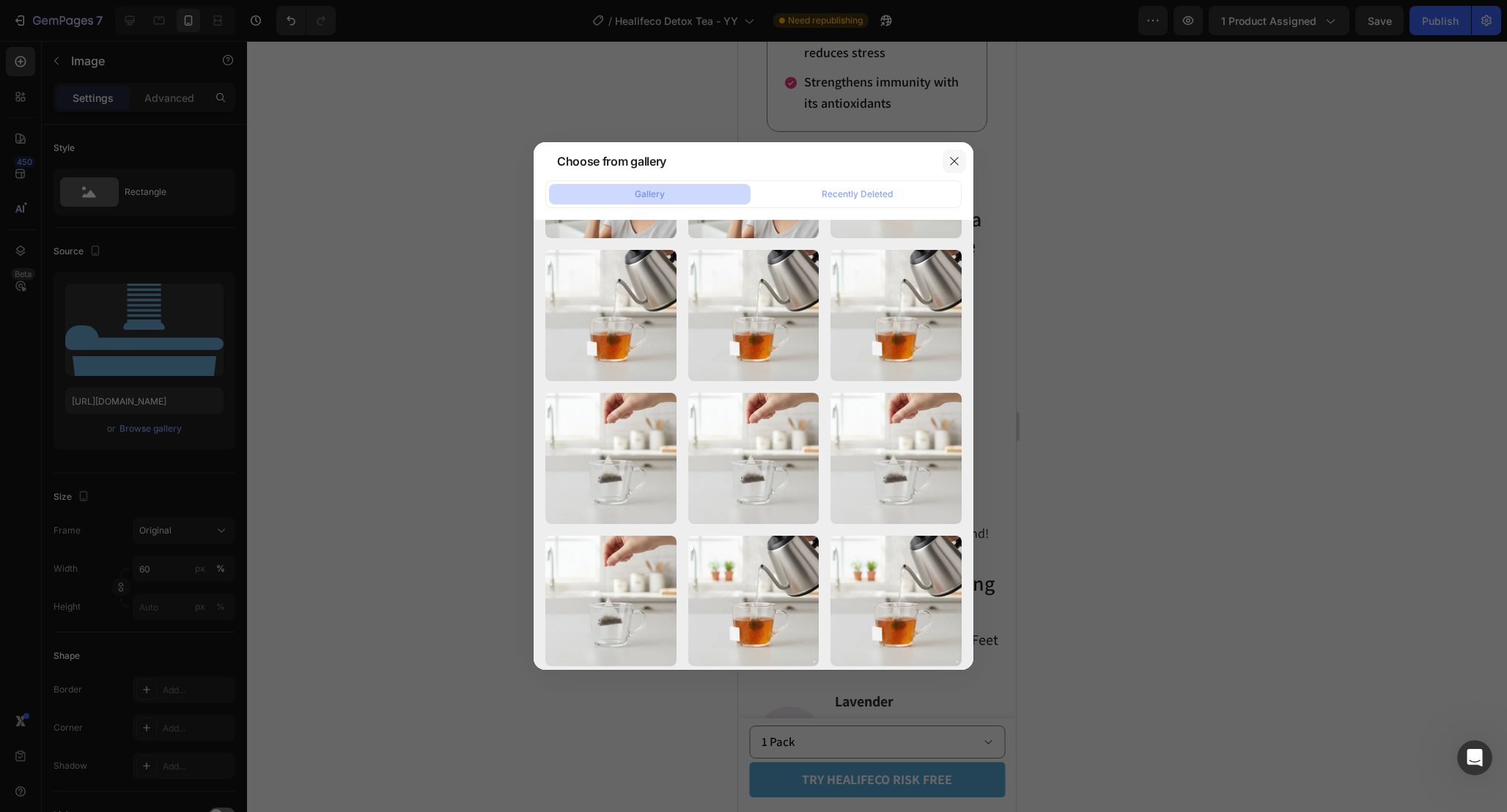
click at [965, 155] on button "button" at bounding box center [953, 160] width 23 height 23
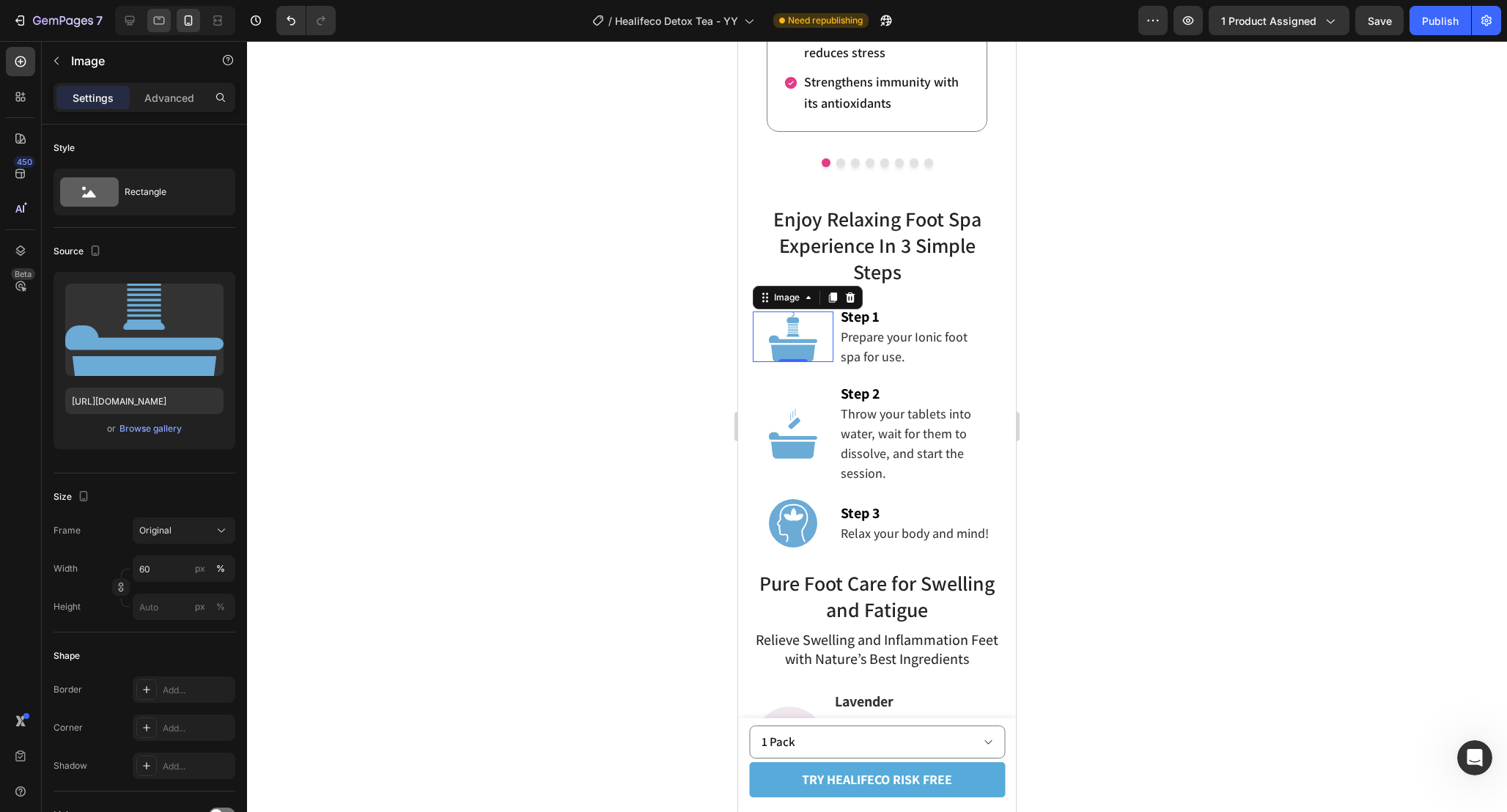
click at [157, 23] on icon at bounding box center [159, 20] width 11 height 8
type input "35"
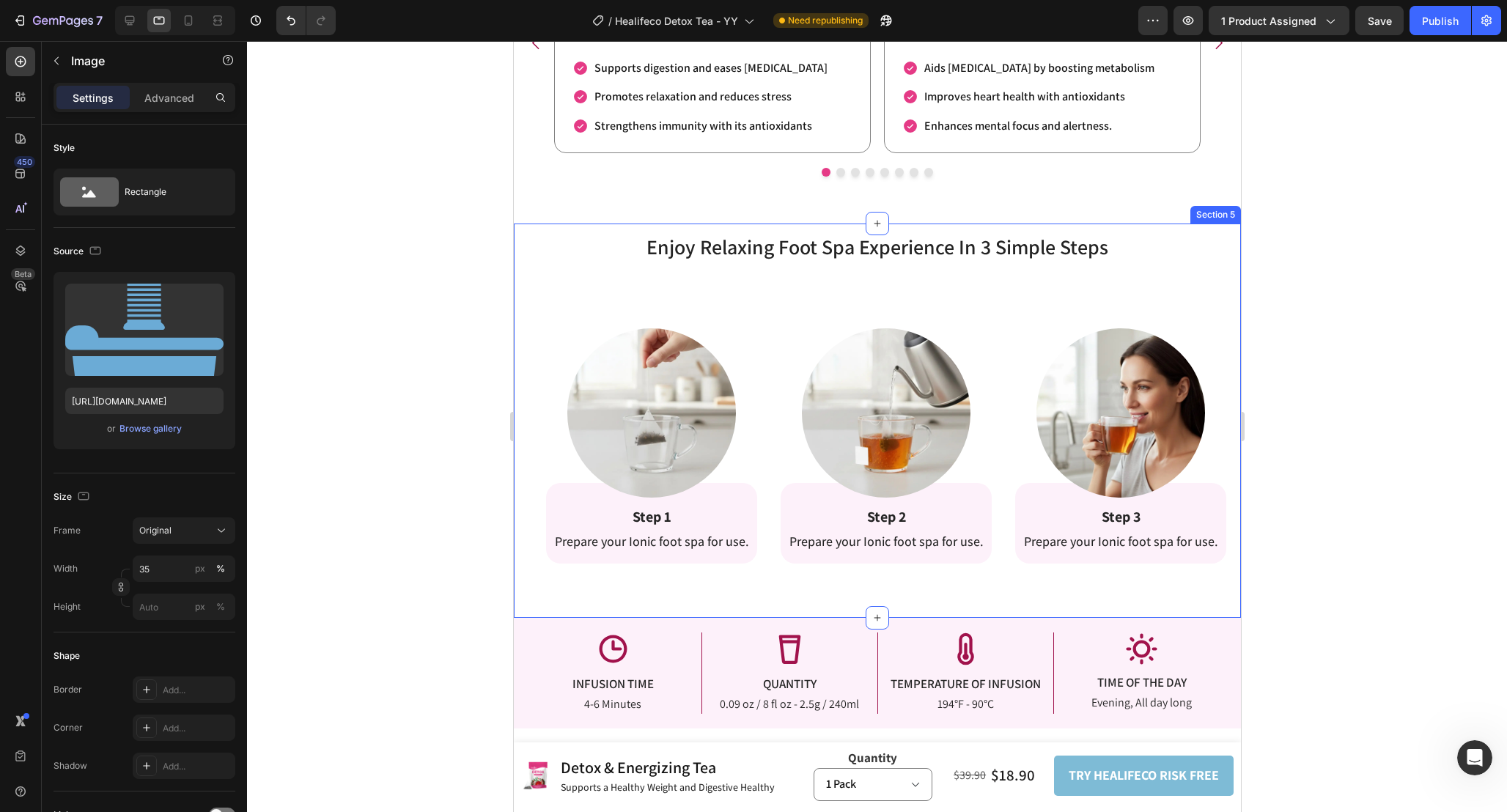
scroll to position [2977, 0]
click at [668, 418] on img at bounding box center [651, 414] width 169 height 169
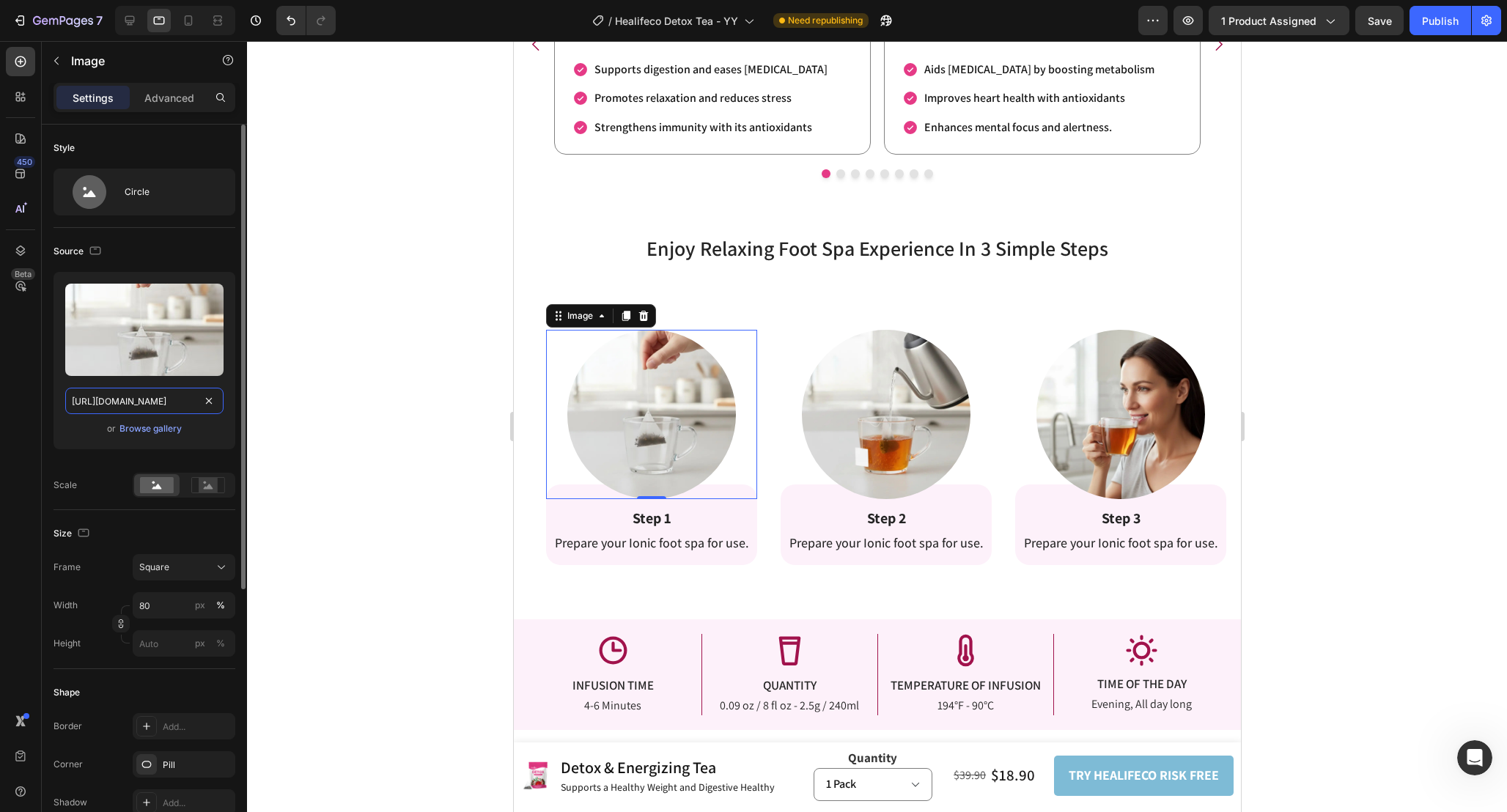
click at [167, 406] on input "https://cdn.shopify.com/s/files/1/0665/9355/4687/files/gempages_464015395364275…" at bounding box center [145, 401] width 159 height 27
click at [191, 22] on icon at bounding box center [188, 20] width 15 height 15
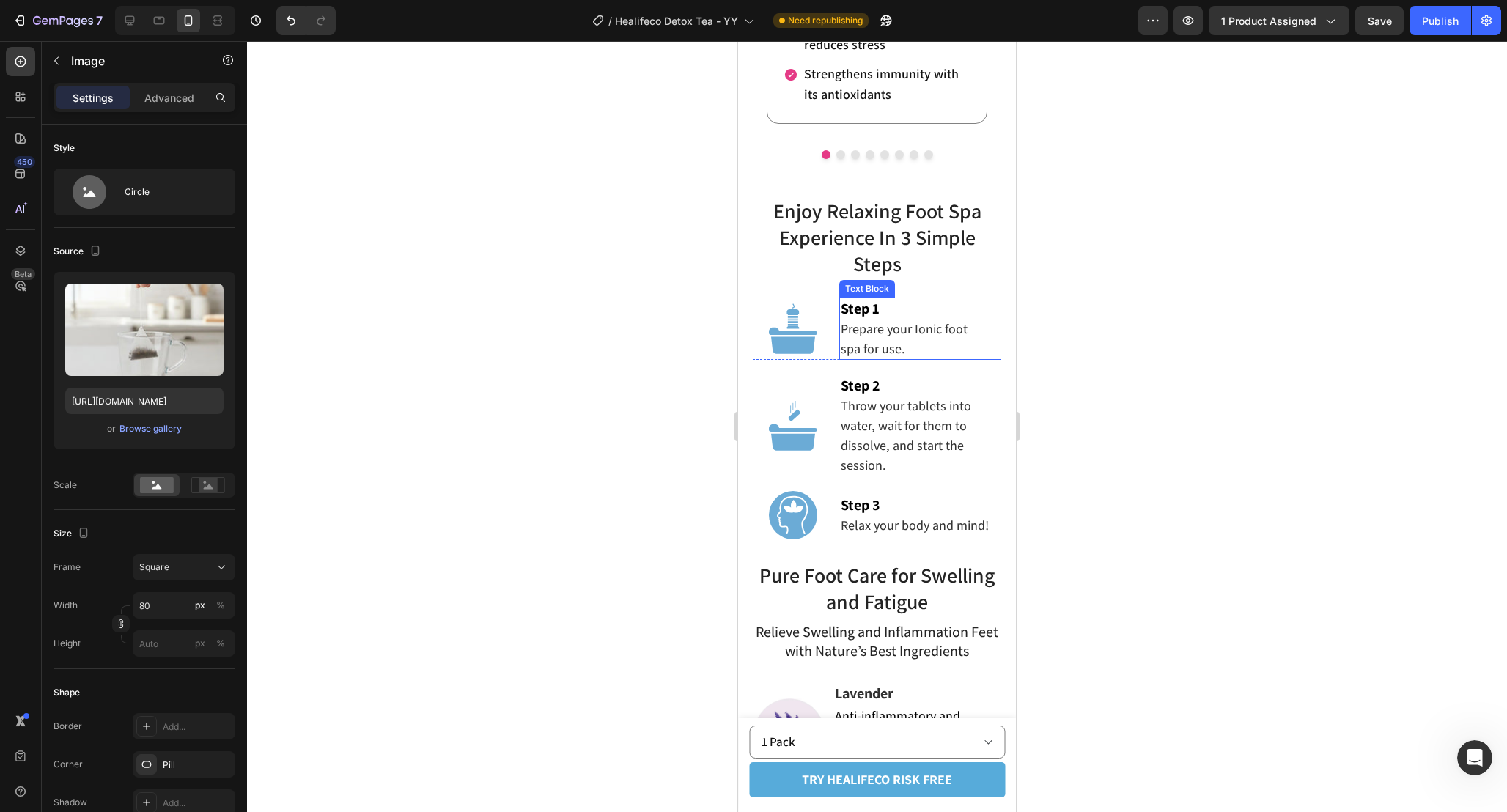
scroll to position [2782, 0]
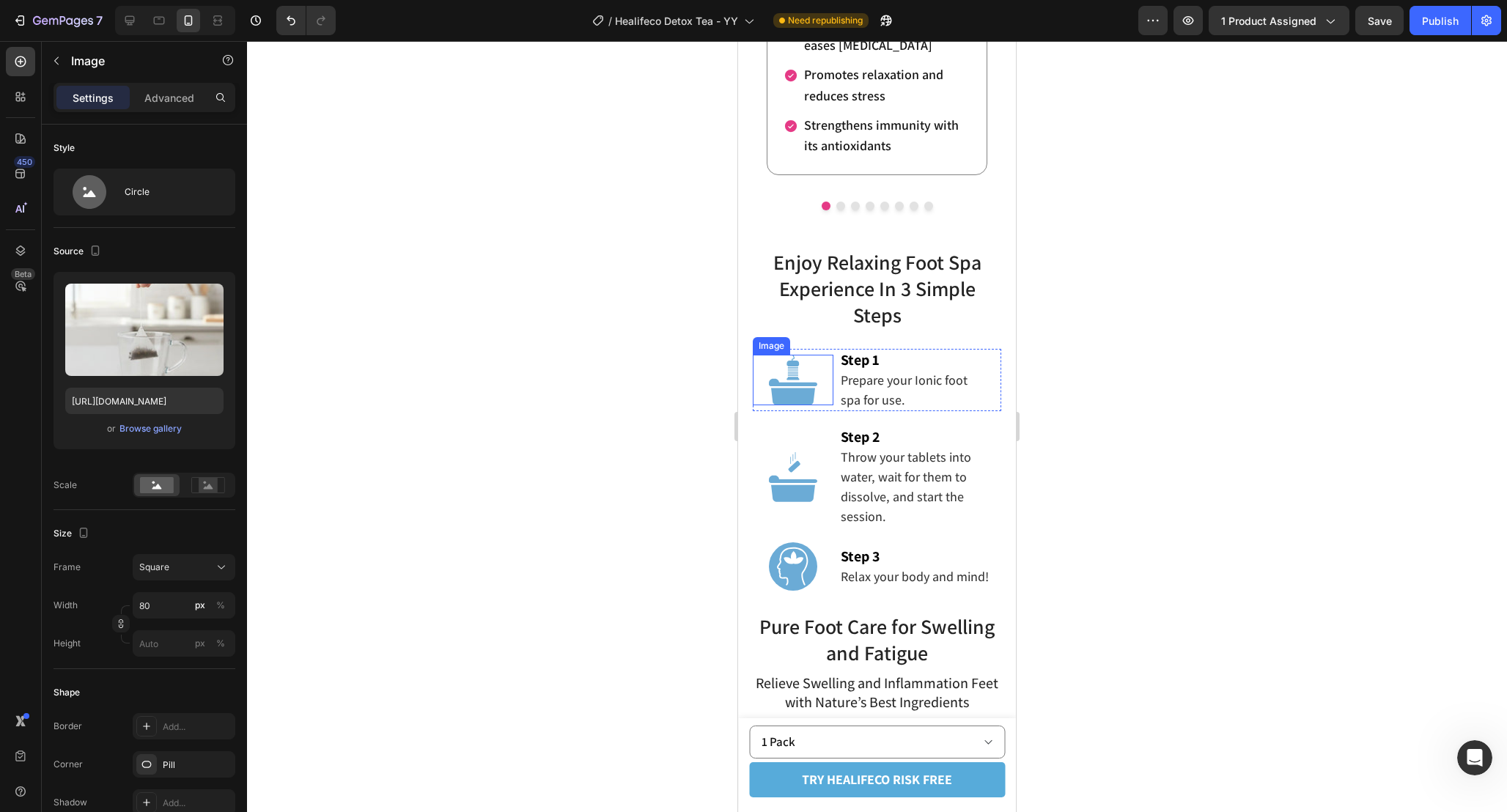
click at [798, 371] on img at bounding box center [793, 380] width 48 height 51
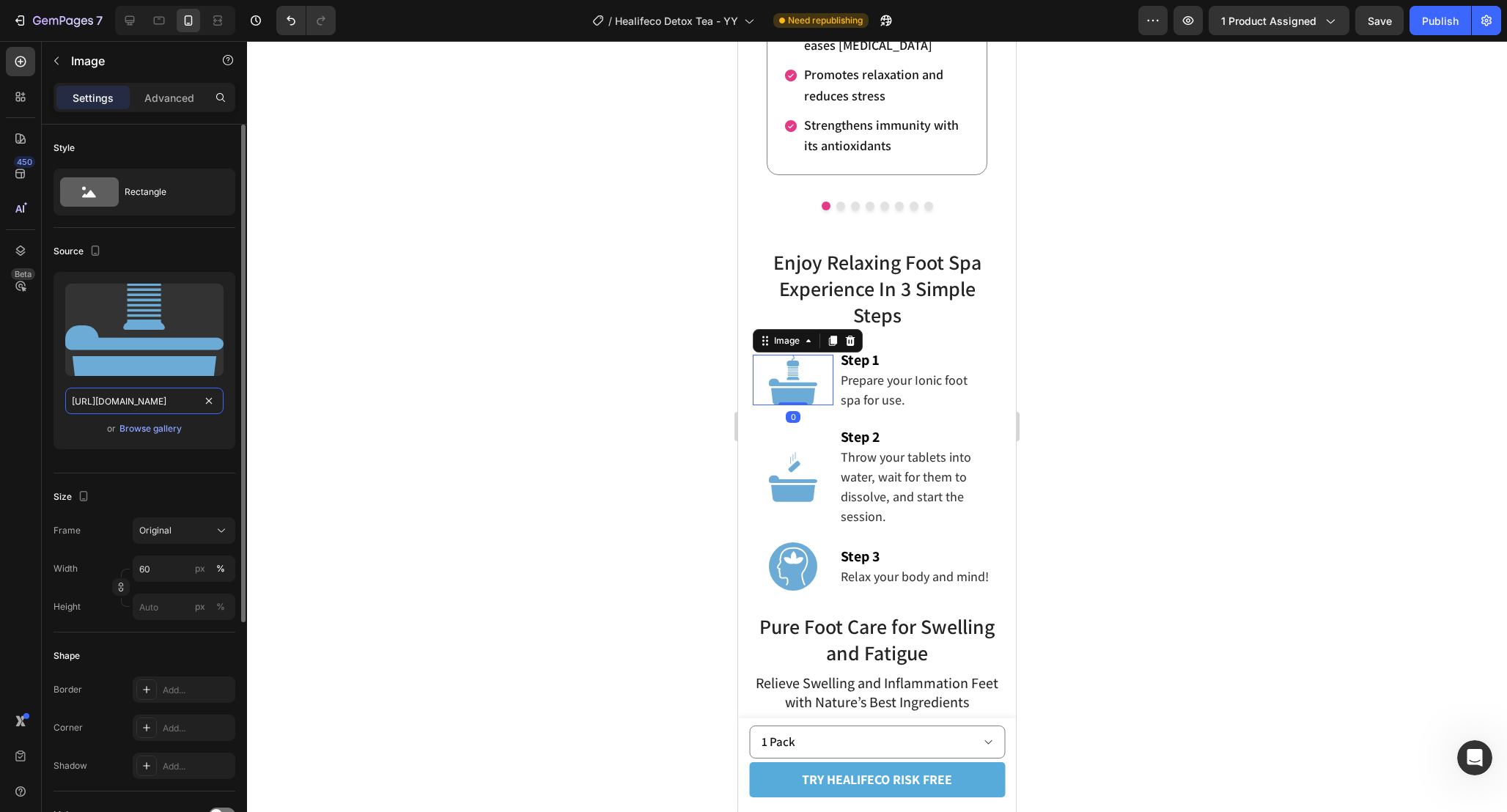
click at [134, 406] on input "https://cdn.shopify.com/s/files/1/0665/9355/4687/files/gempages_464015395364275…" at bounding box center [145, 401] width 159 height 27
paste input "002edd2a-2b19-48c4-b9a6-403ec5c9ab25.webp"
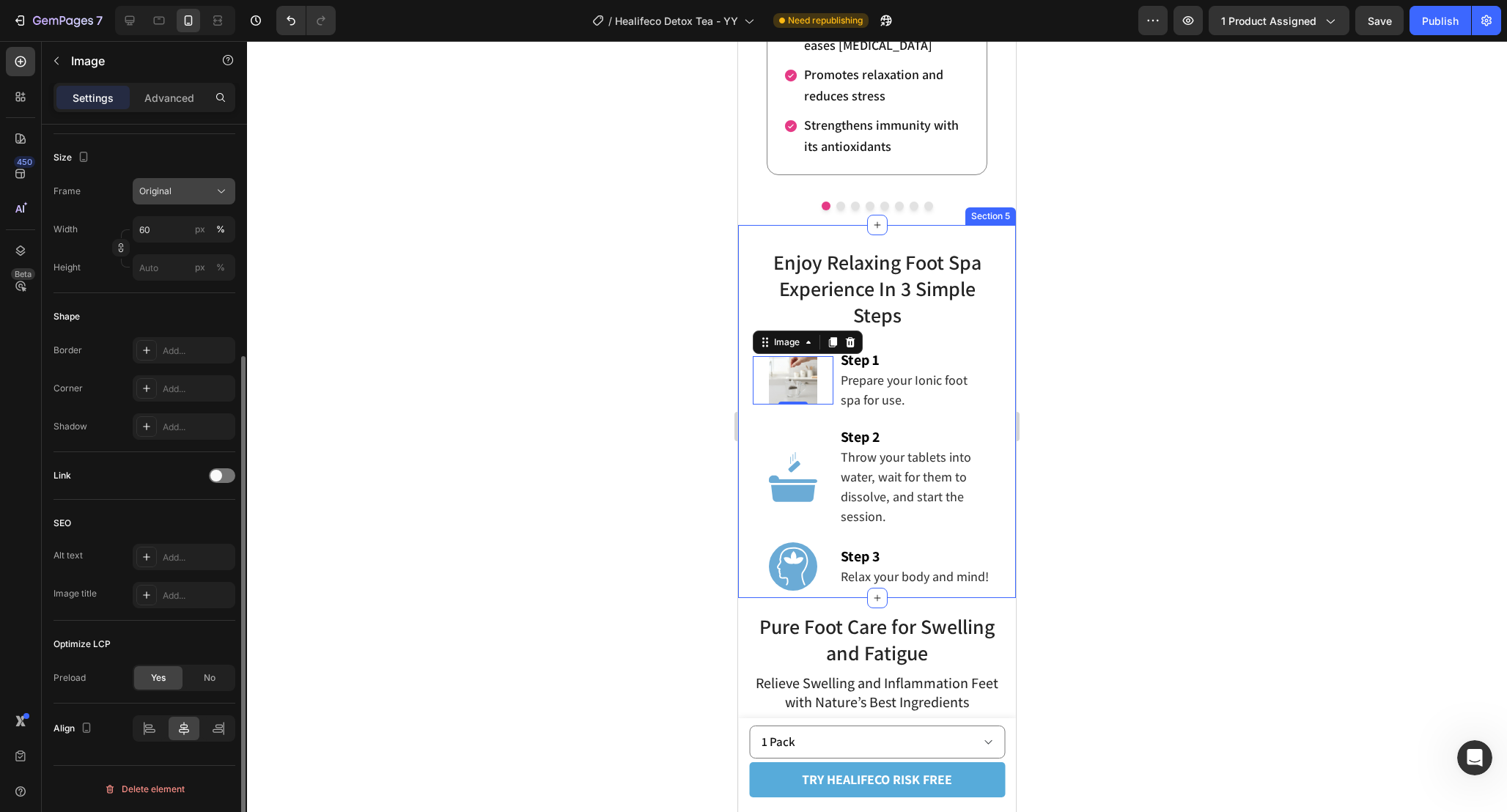
scroll to position [0, 0]
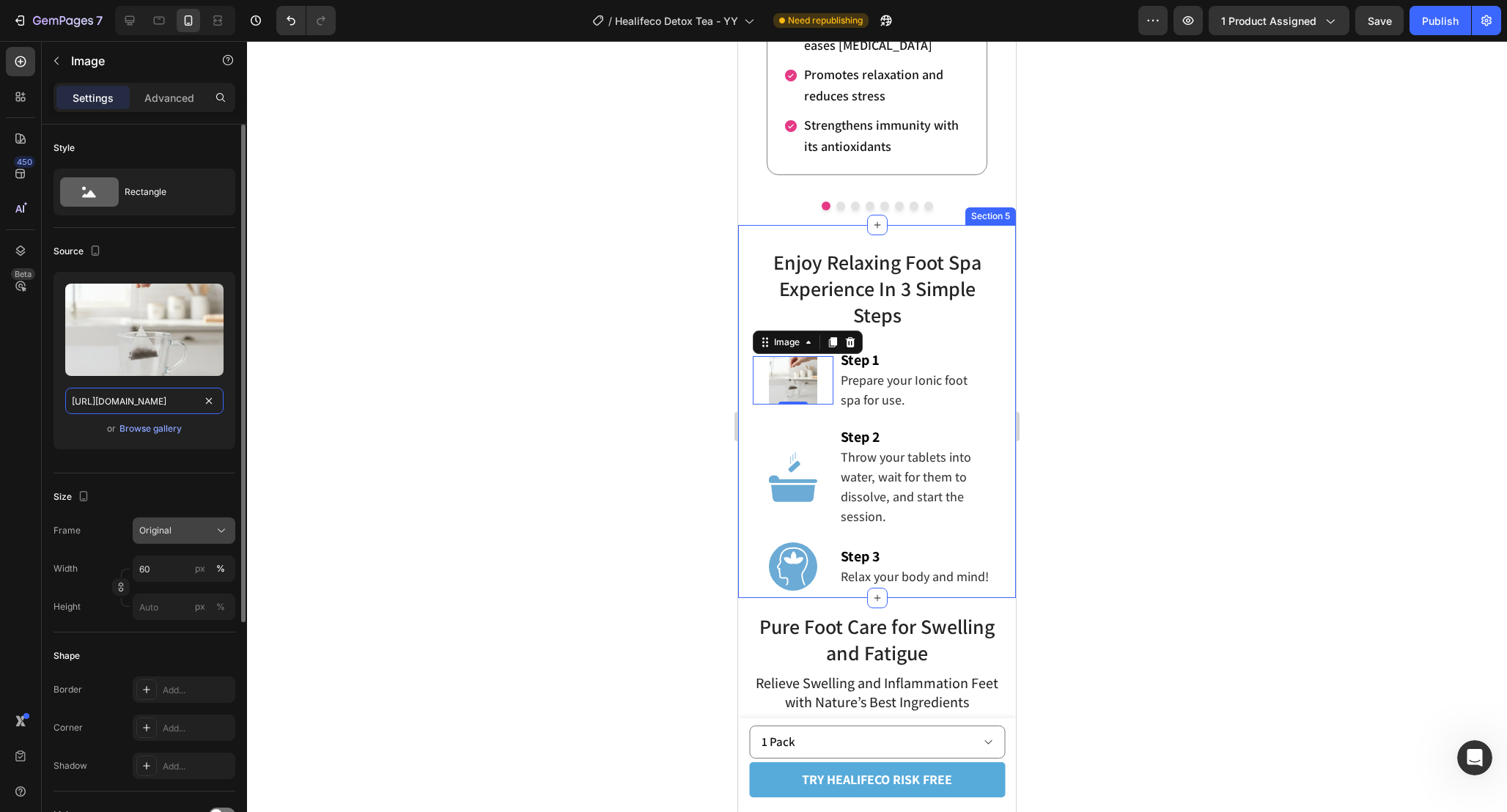
type input "https://cdn.shopify.com/s/files/1/0665/9355/4687/files/gempages_464015395364275…"
click at [201, 531] on div "Original" at bounding box center [175, 530] width 72 height 13
click at [181, 474] on div "Size Frame Original Square Vertical Horizontal Original Custom Width 60 px % He…" at bounding box center [144, 553] width 182 height 159
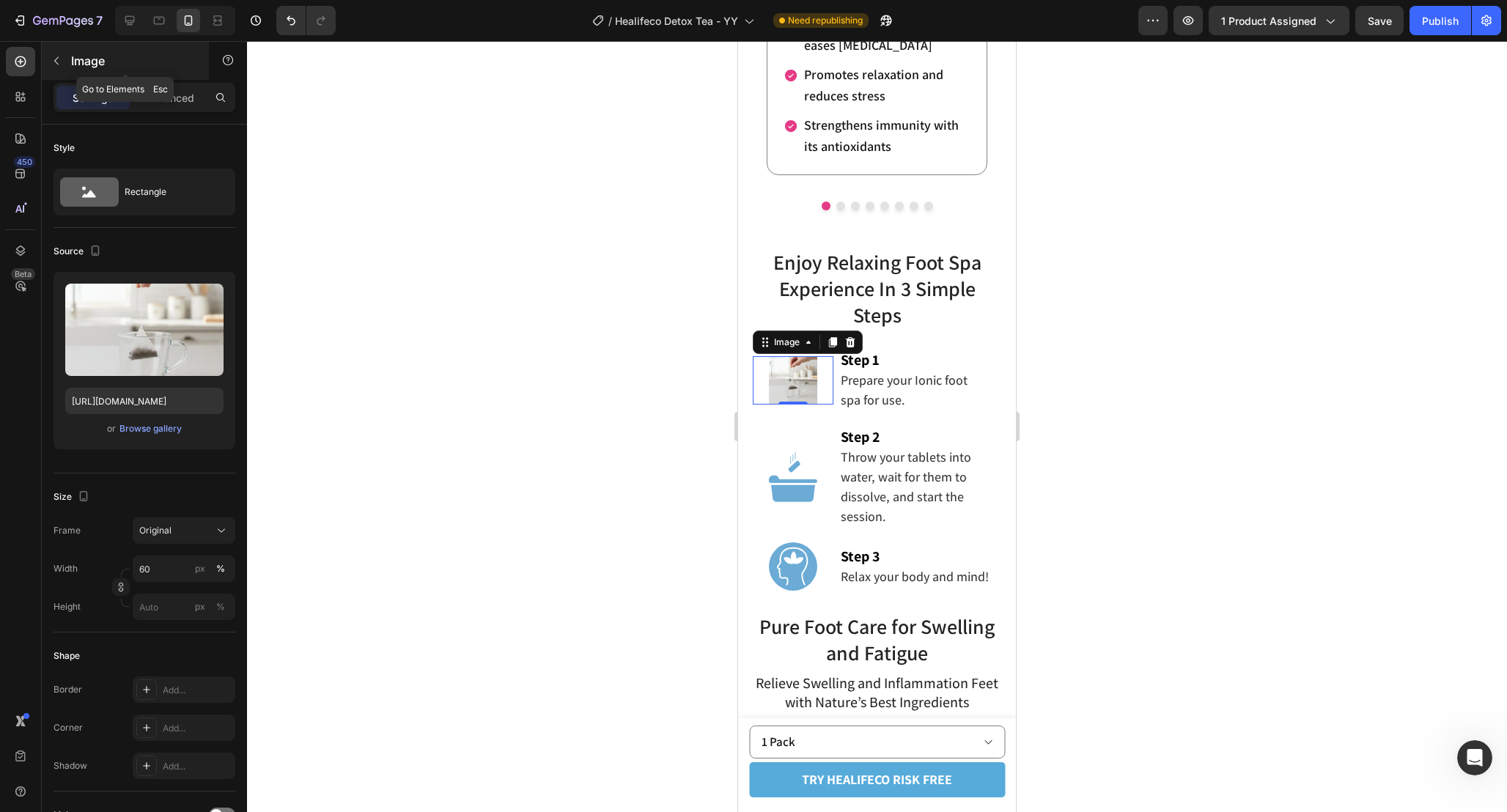
click at [57, 59] on icon "button" at bounding box center [56, 61] width 12 height 12
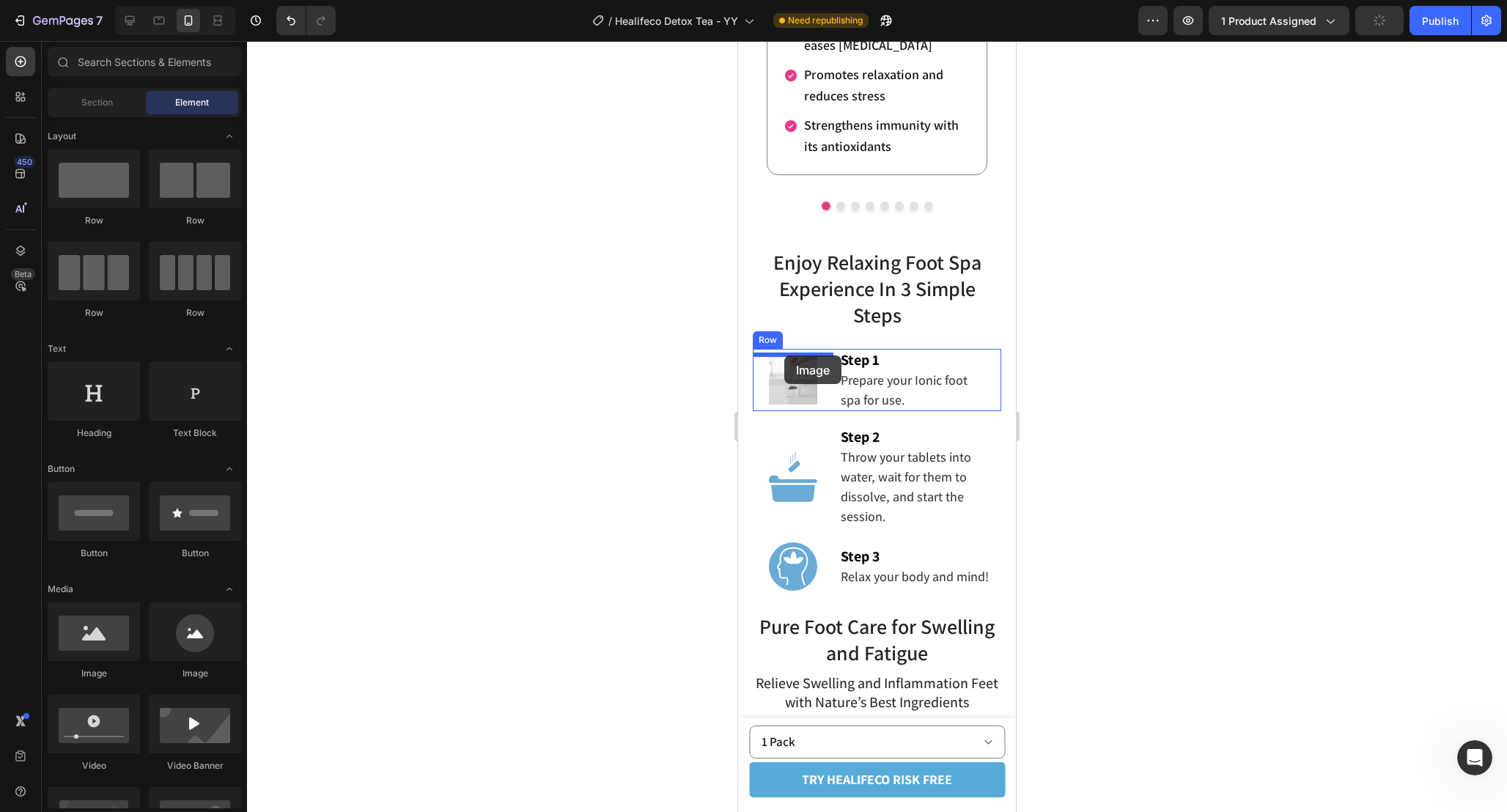
drag, startPoint x: 940, startPoint y: 673, endPoint x: 784, endPoint y: 356, distance: 353.3
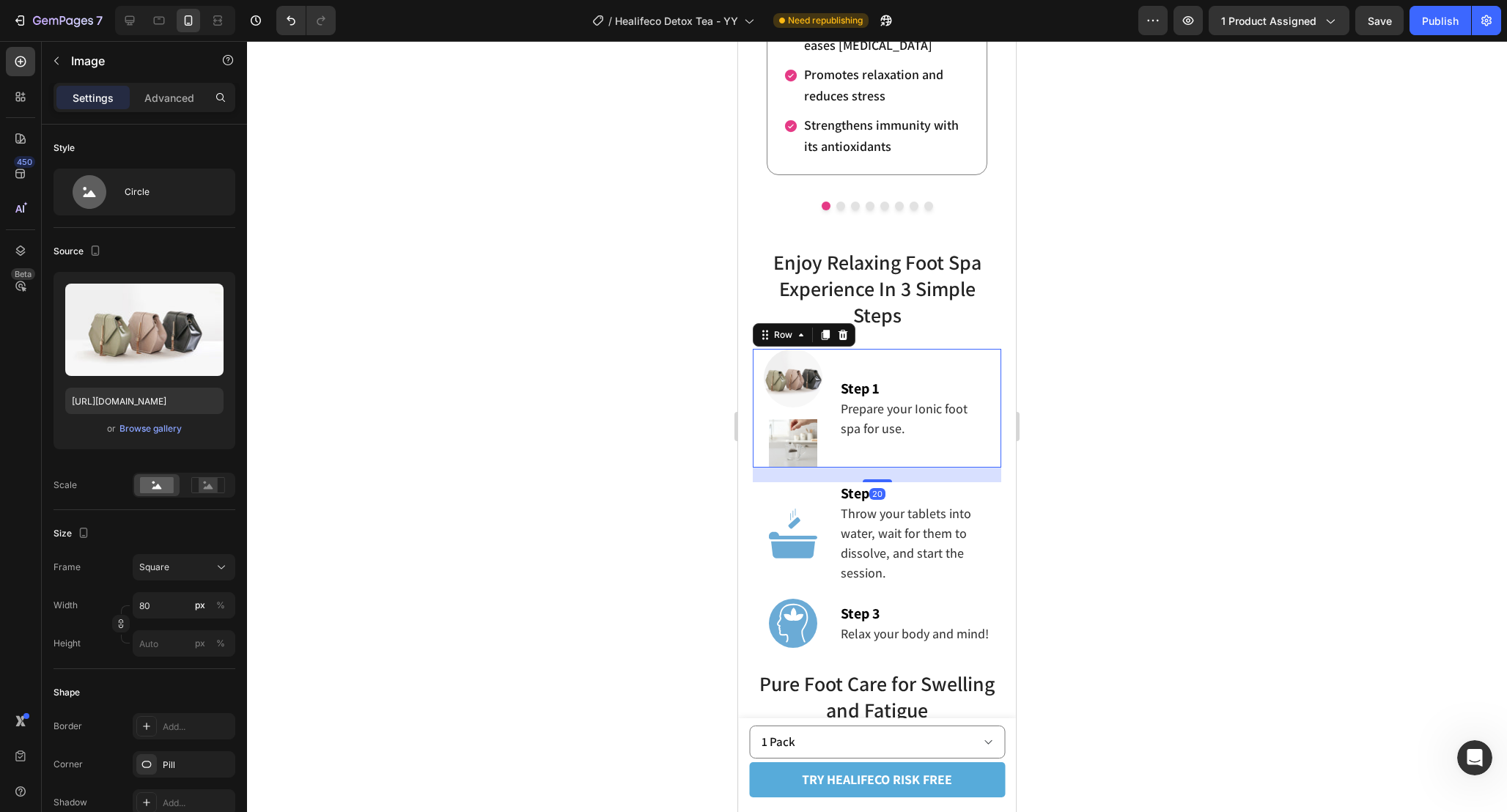
click at [841, 449] on div "Step 1 Prepare your Ionic foot spa for use. Text Block" at bounding box center [920, 407] width 162 height 119
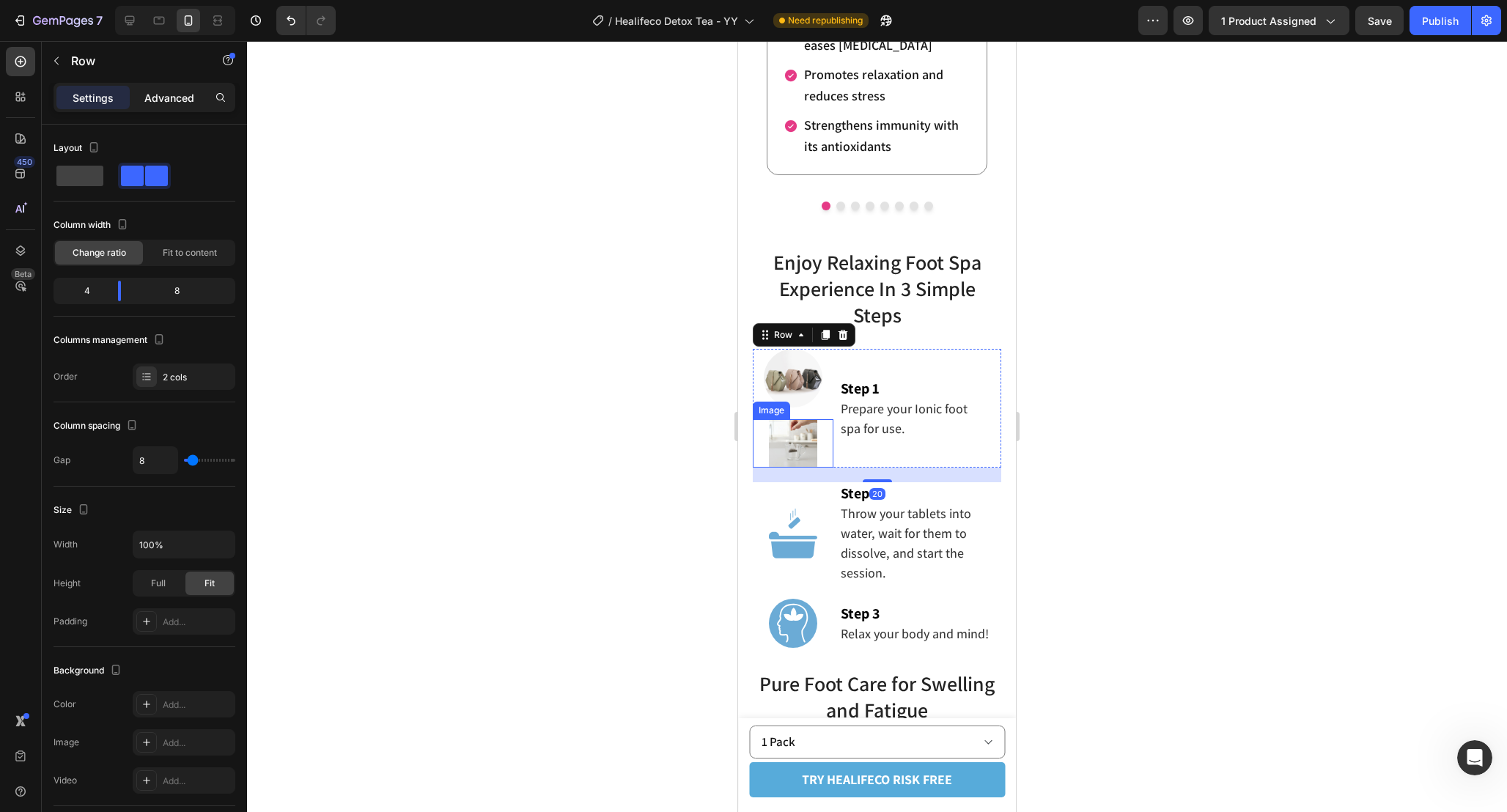
click at [195, 88] on div "Advanced" at bounding box center [170, 97] width 74 height 23
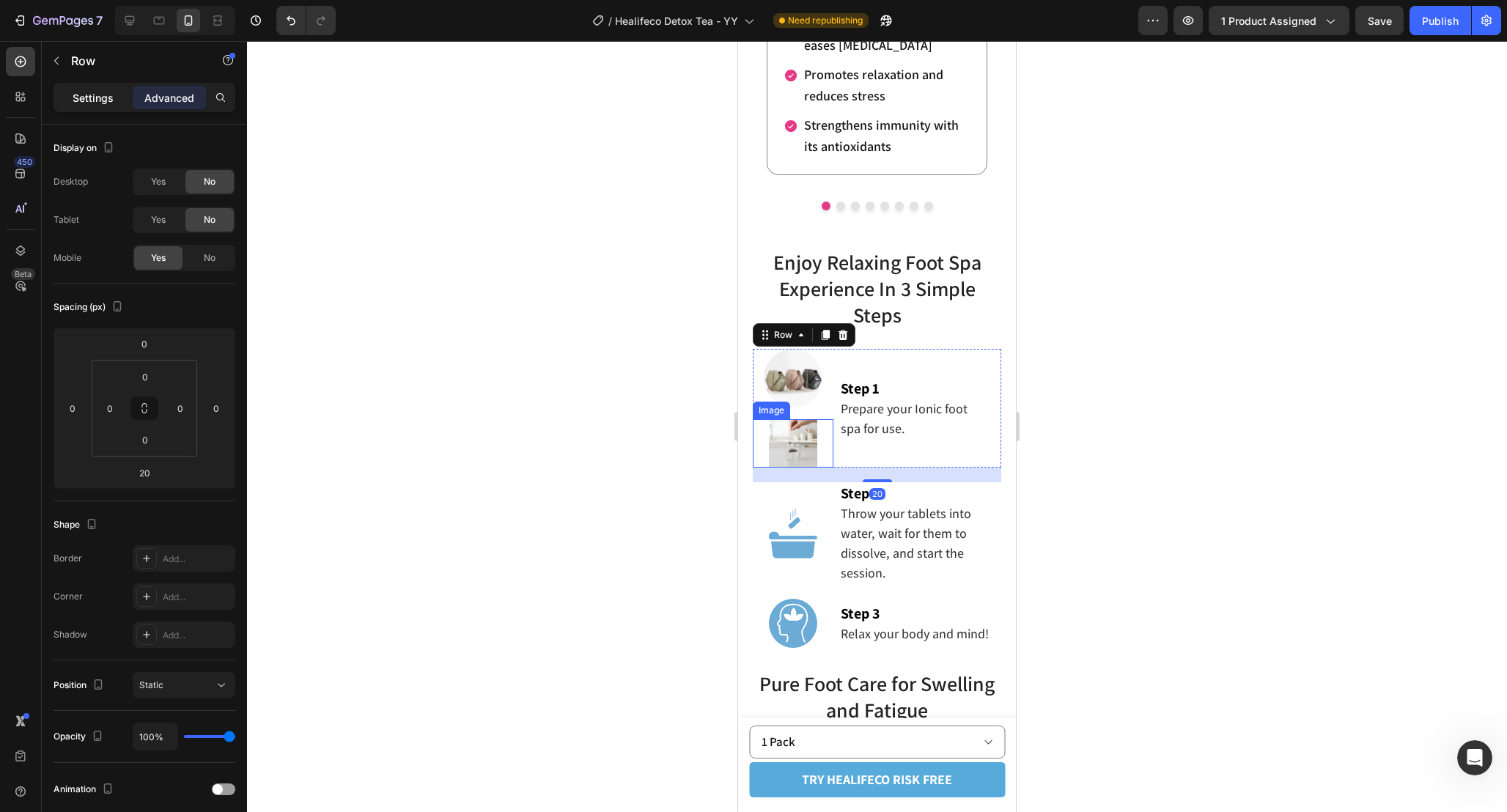
click at [74, 99] on p "Settings" at bounding box center [93, 98] width 41 height 16
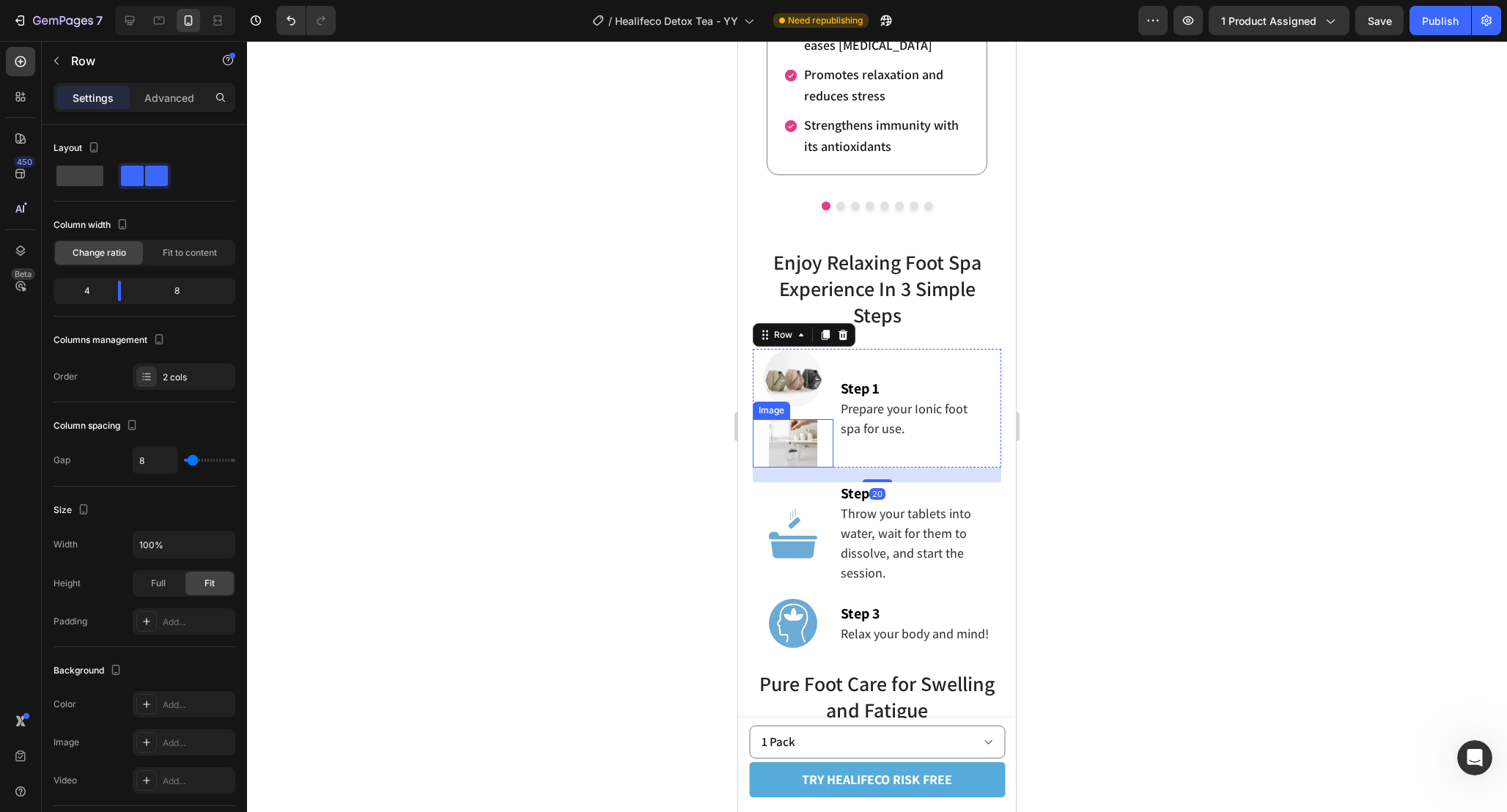
click at [131, 100] on div "Settings Advanced" at bounding box center [144, 97] width 176 height 23
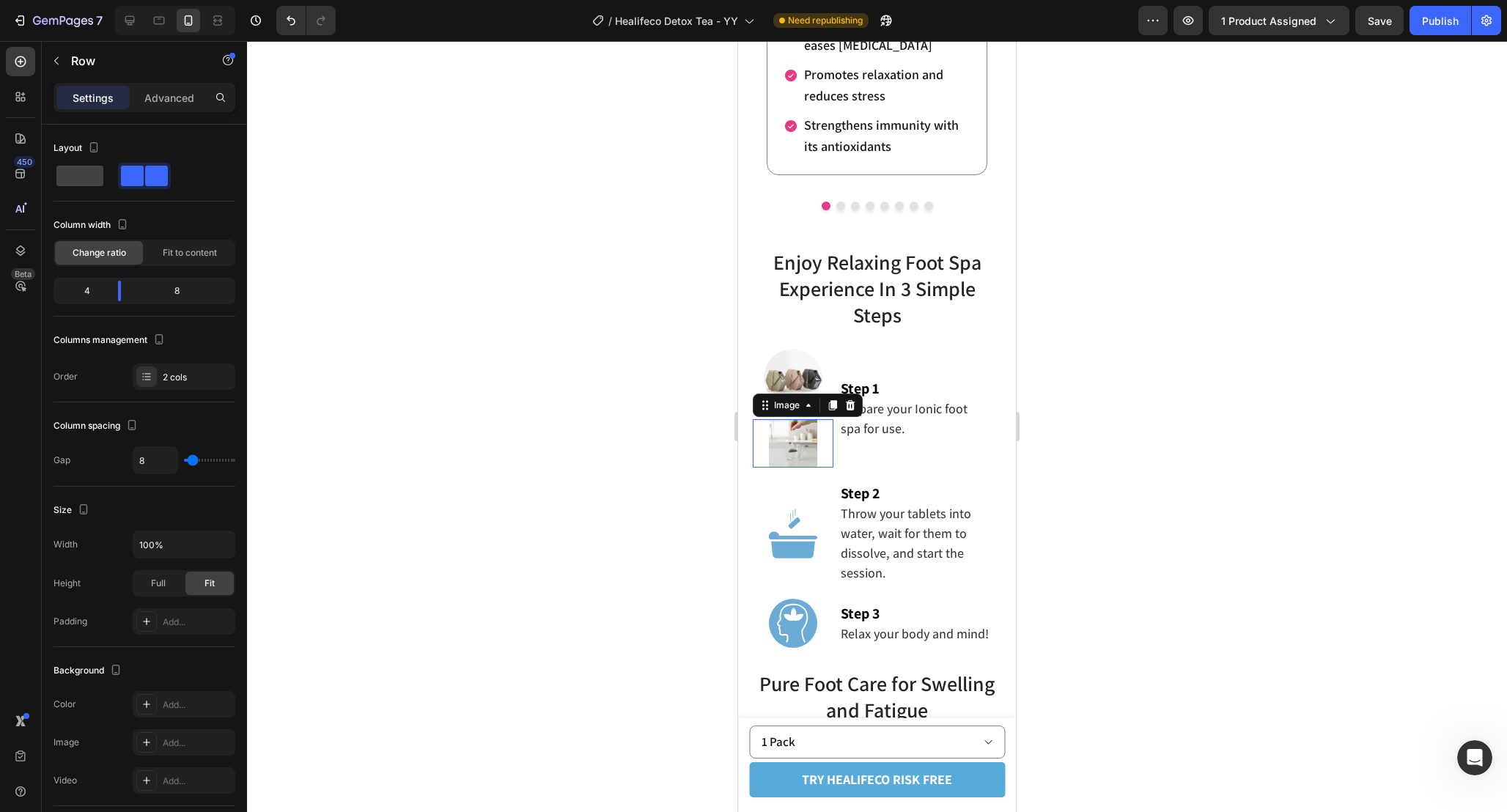
click at [795, 451] on img at bounding box center [793, 443] width 48 height 48
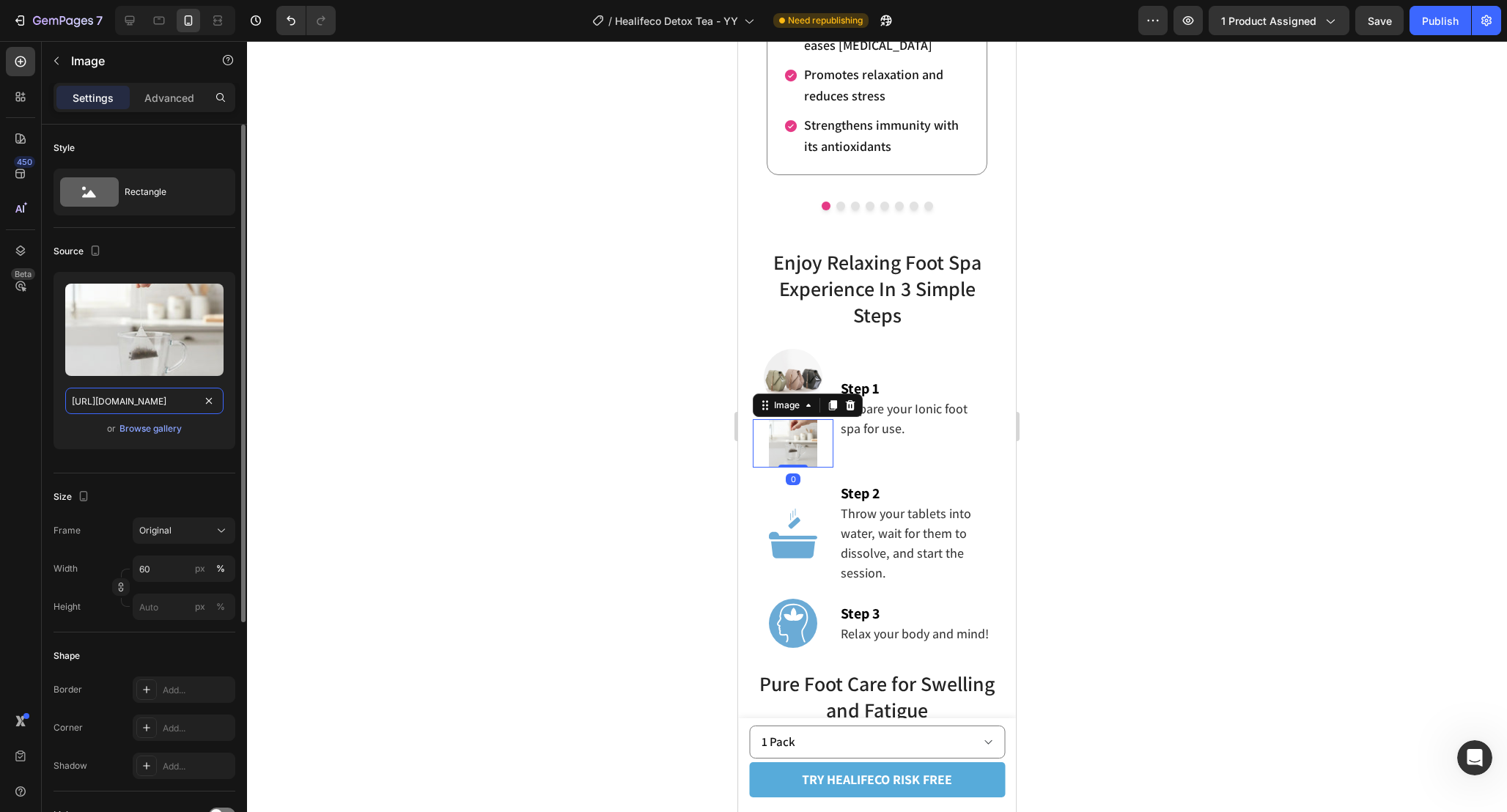
click at [177, 404] on input "https://cdn.shopify.com/s/files/1/0665/9355/4687/files/gempages_464015395364275…" at bounding box center [145, 401] width 159 height 27
click at [780, 376] on img at bounding box center [793, 378] width 59 height 59
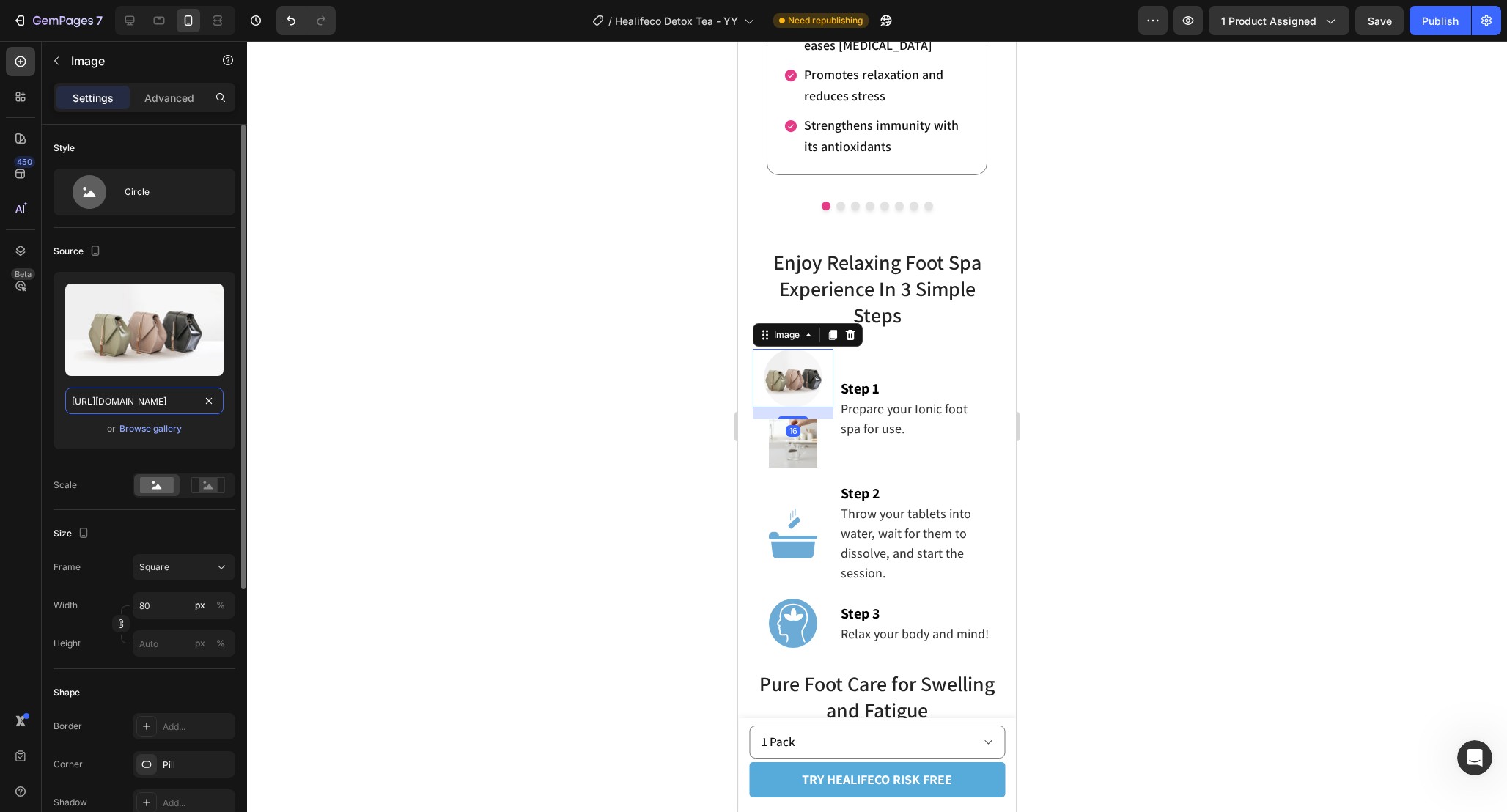
click at [176, 401] on input "https://cdn.shopify.com/s/files/1/2005/9307/files/image_demo.jpg" at bounding box center [145, 401] width 159 height 27
paste input "0665/9355/4687/files/gempages_464015395364275143-002edd2a-2b19-48c4-b9a6-403ec5…"
type input "https://cdn.shopify.com/s/files/1/0665/9355/4687/files/gempages_464015395364275…"
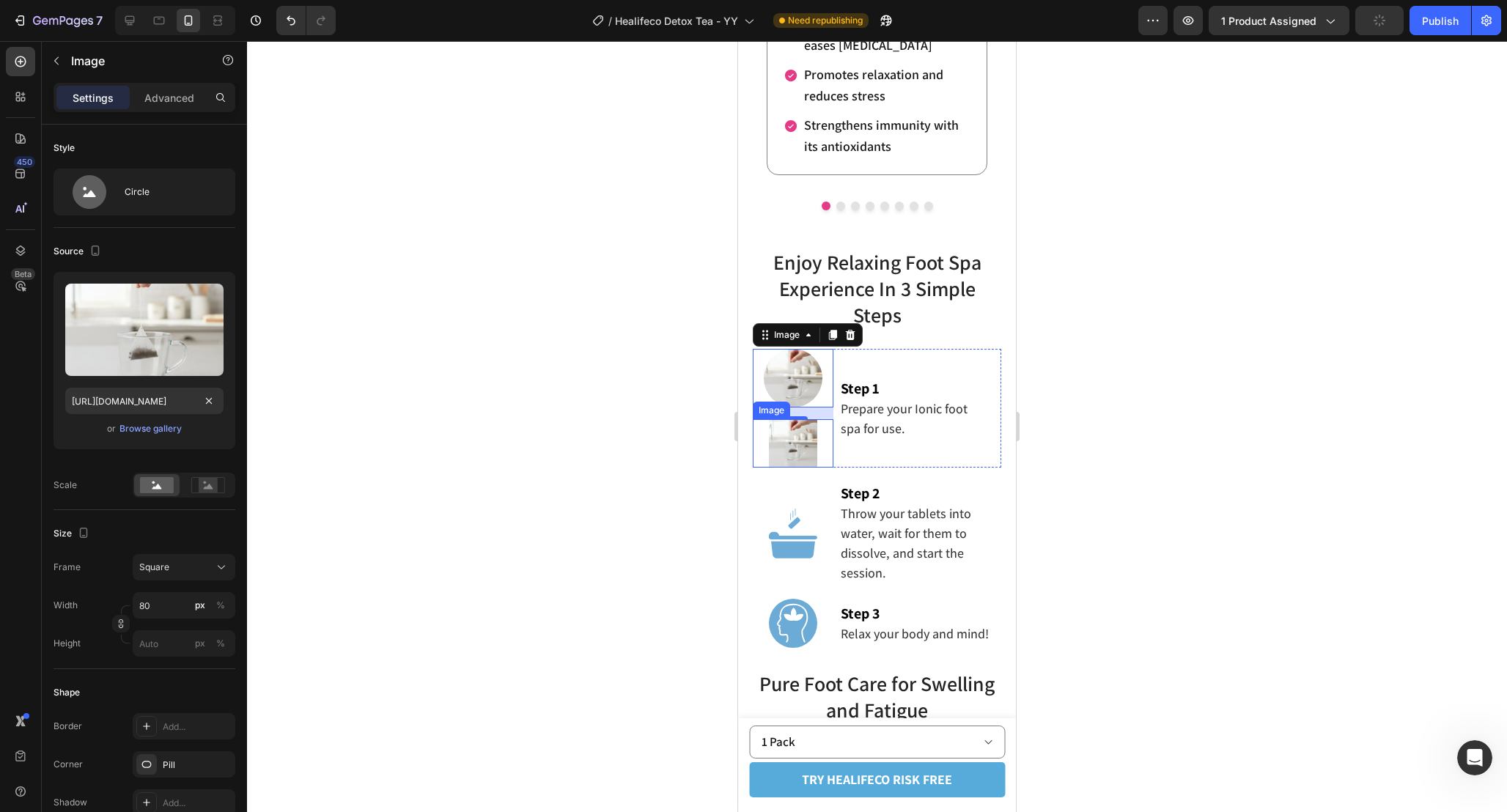
click at [789, 445] on img at bounding box center [793, 443] width 48 height 48
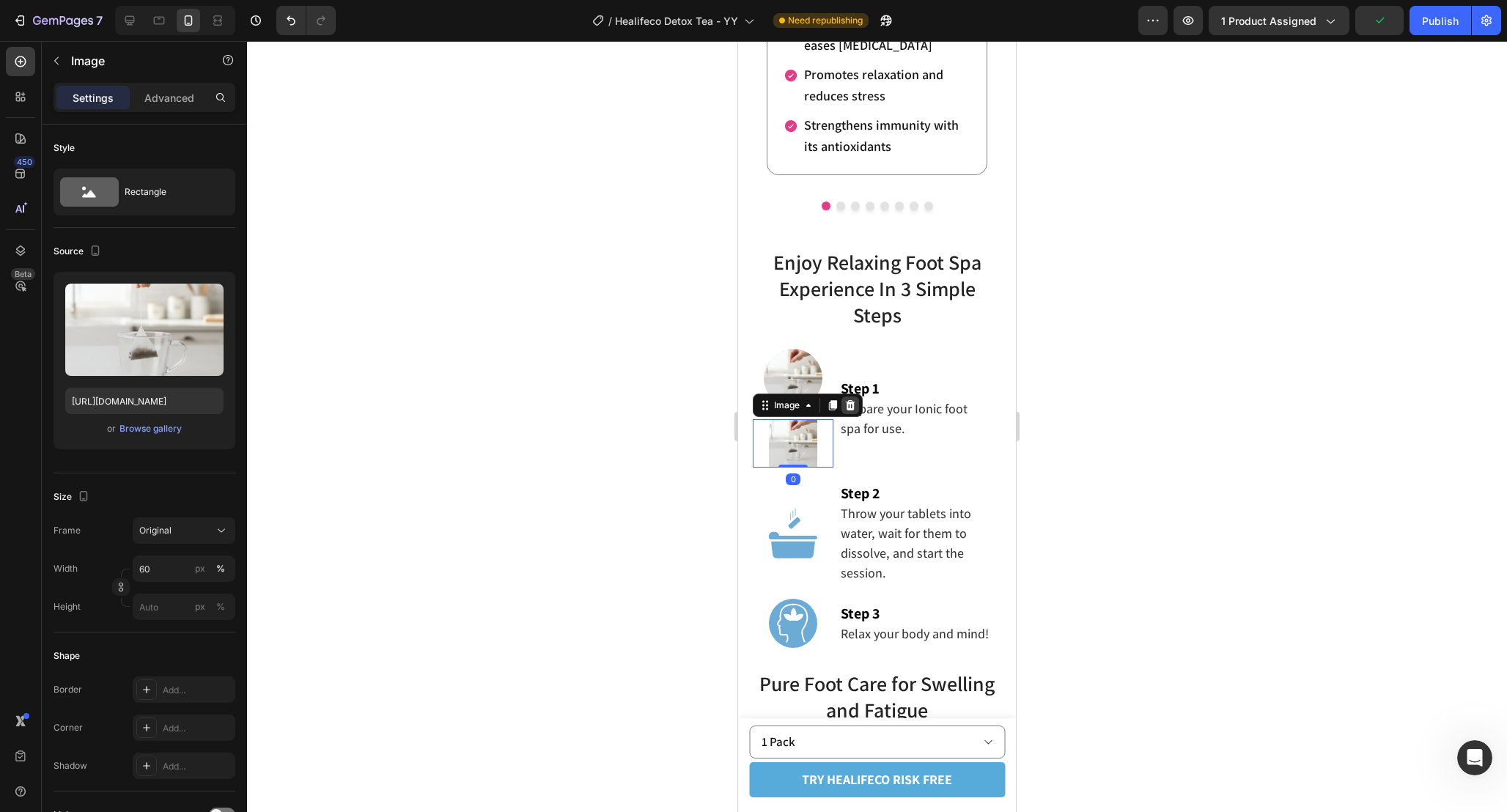
click at [852, 407] on icon at bounding box center [851, 405] width 9 height 10
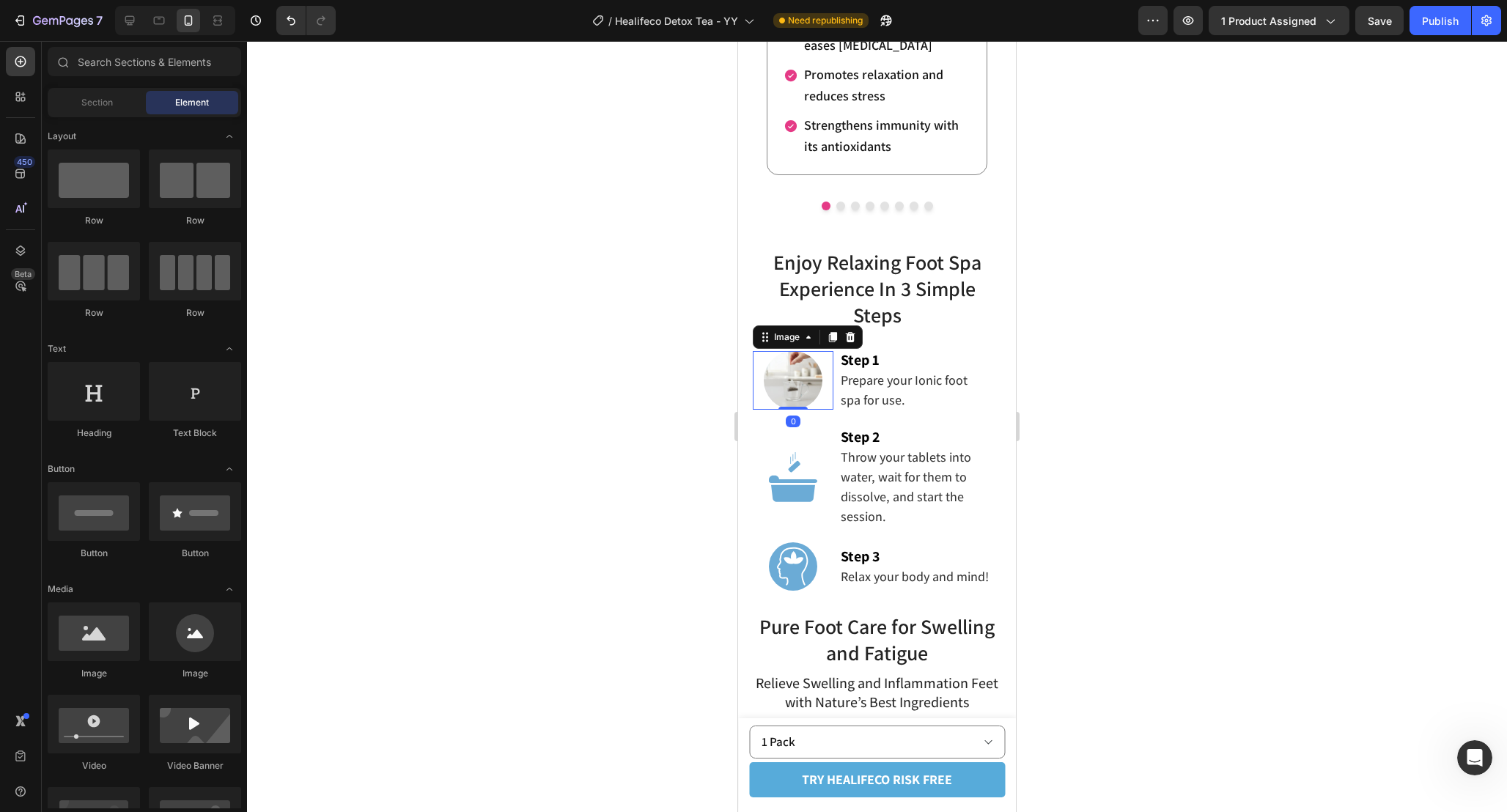
click at [817, 392] on img at bounding box center [793, 381] width 59 height 59
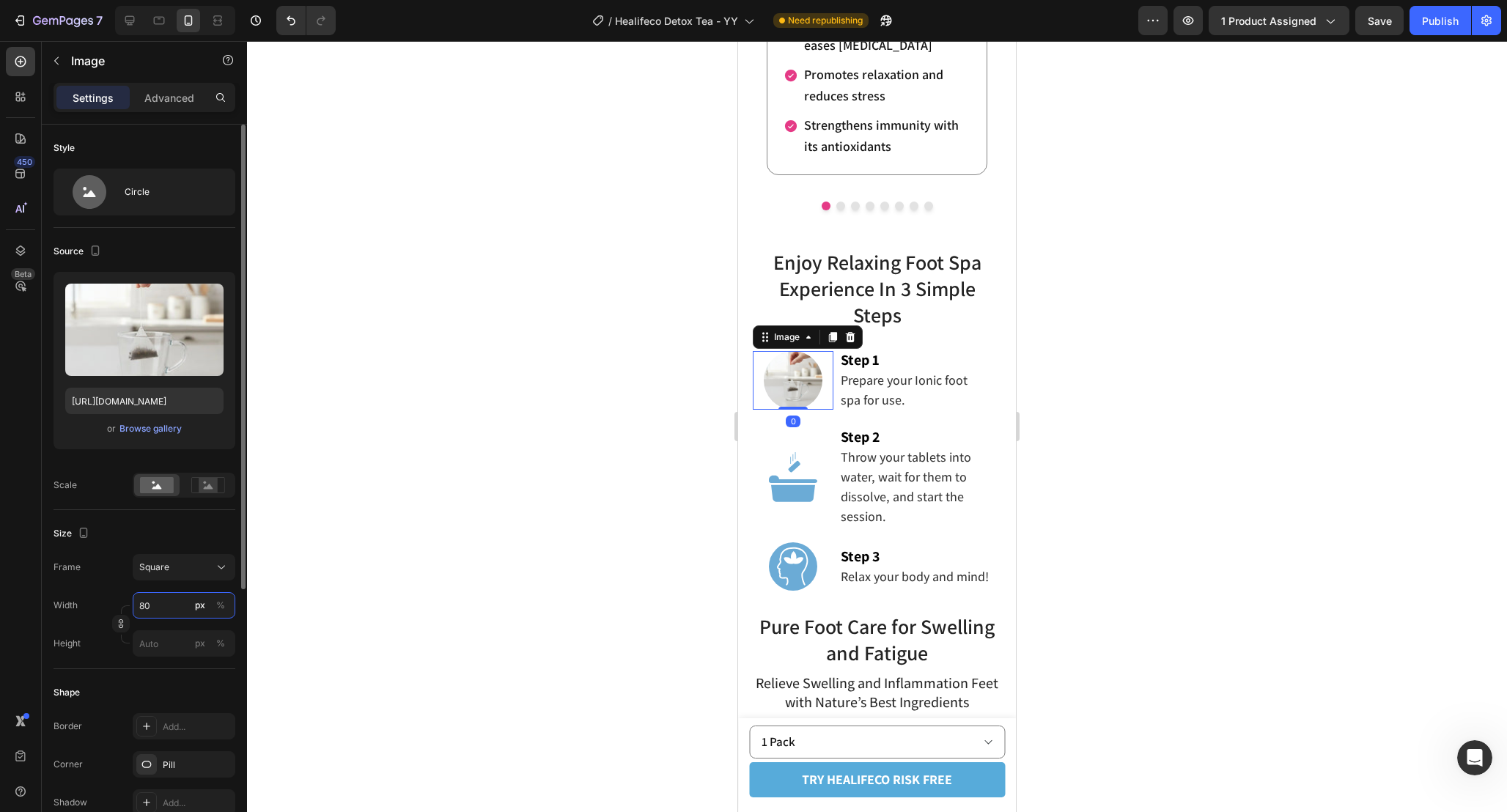
click at [164, 600] on input "80" at bounding box center [183, 605] width 102 height 27
type input "1"
type input "10"
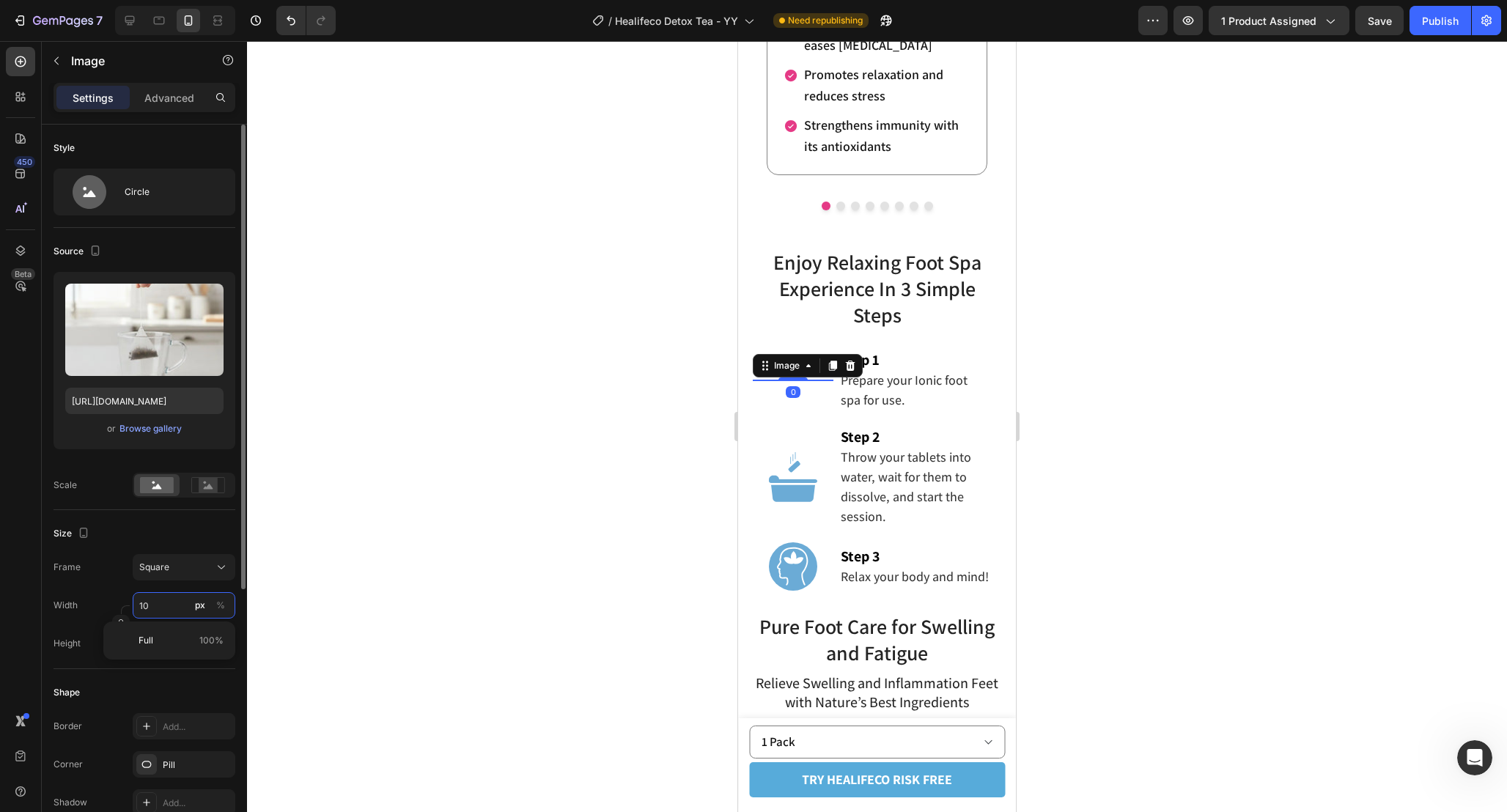
type input "100"
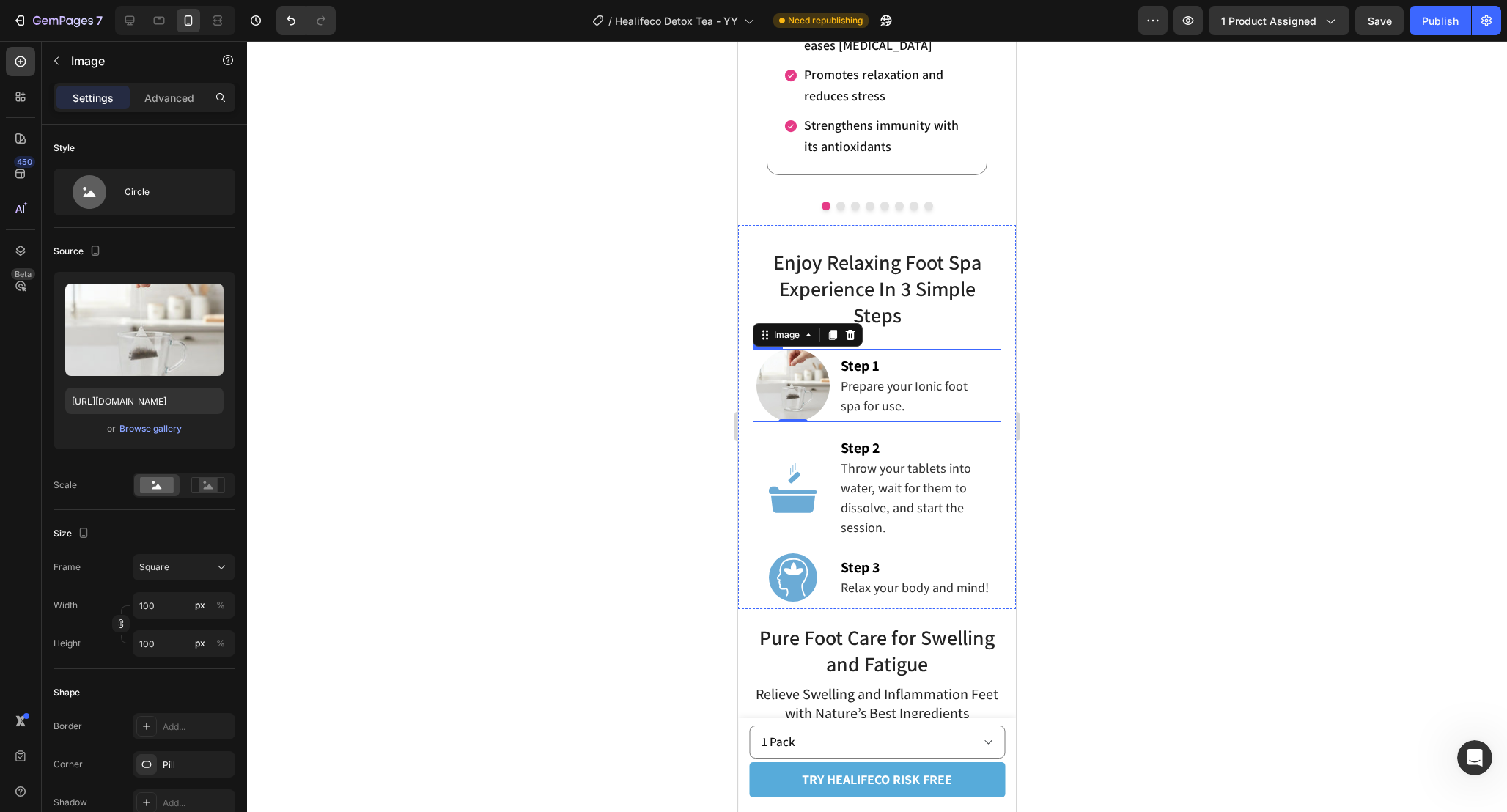
click at [964, 349] on div "Step 1 Prepare your Ionic foot spa for use. Text Block" at bounding box center [920, 385] width 162 height 74
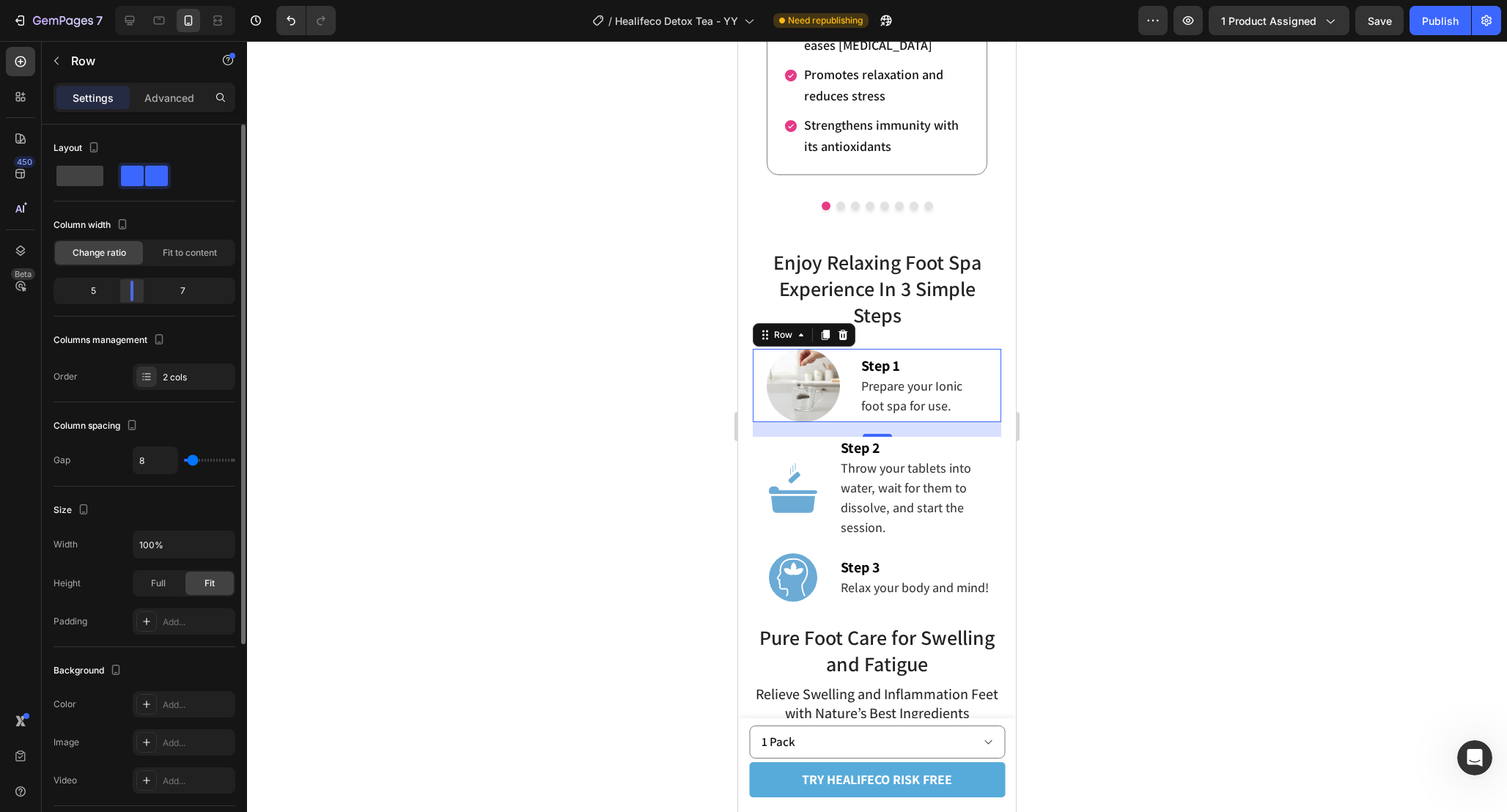
drag, startPoint x: 124, startPoint y: 289, endPoint x: 137, endPoint y: 290, distance: 13.0
click at [137, 0] on body "7 Version history / Healifeco Detox Tea - YY Need republishing Preview 1 produc…" at bounding box center [753, 0] width 1507 height 0
click at [142, 0] on body "7 Version history / Healifeco Detox Tea - YY Need republishing Preview 1 produc…" at bounding box center [753, 0] width 1507 height 0
click at [814, 404] on img at bounding box center [814, 385] width 74 height 74
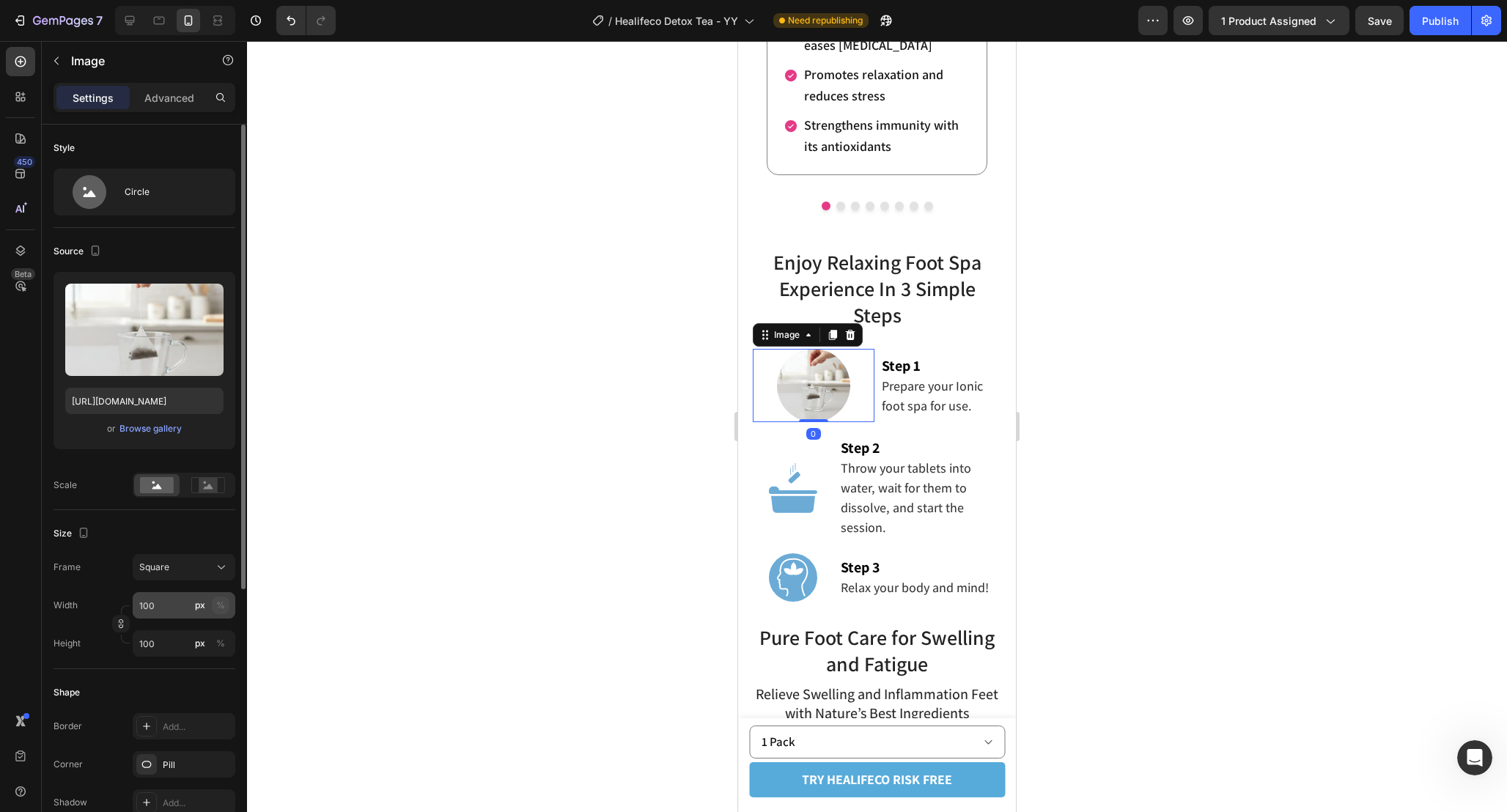
click at [217, 600] on div "%" at bounding box center [221, 606] width 9 height 13
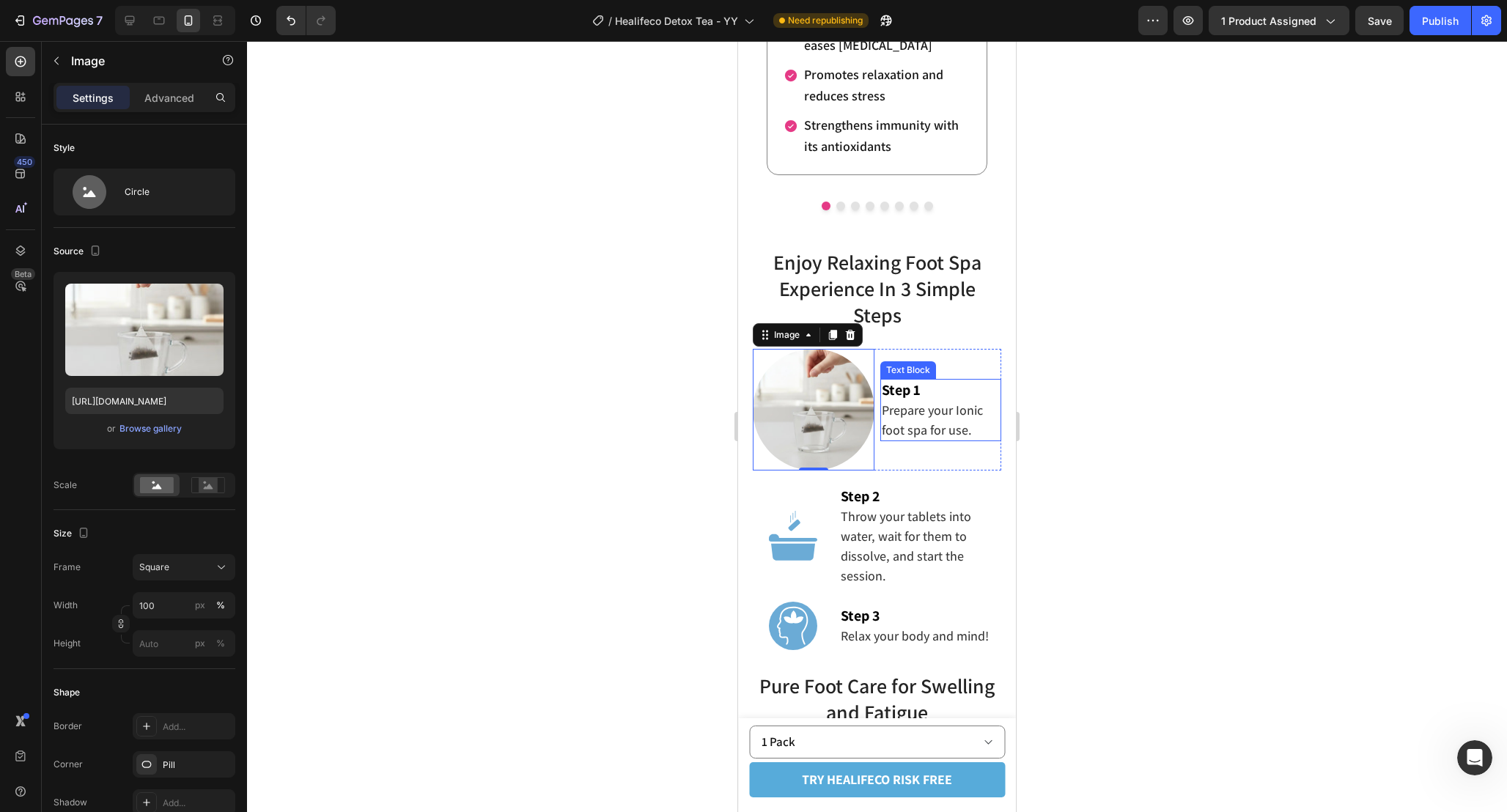
click at [896, 371] on div "Text Block" at bounding box center [908, 370] width 55 height 18
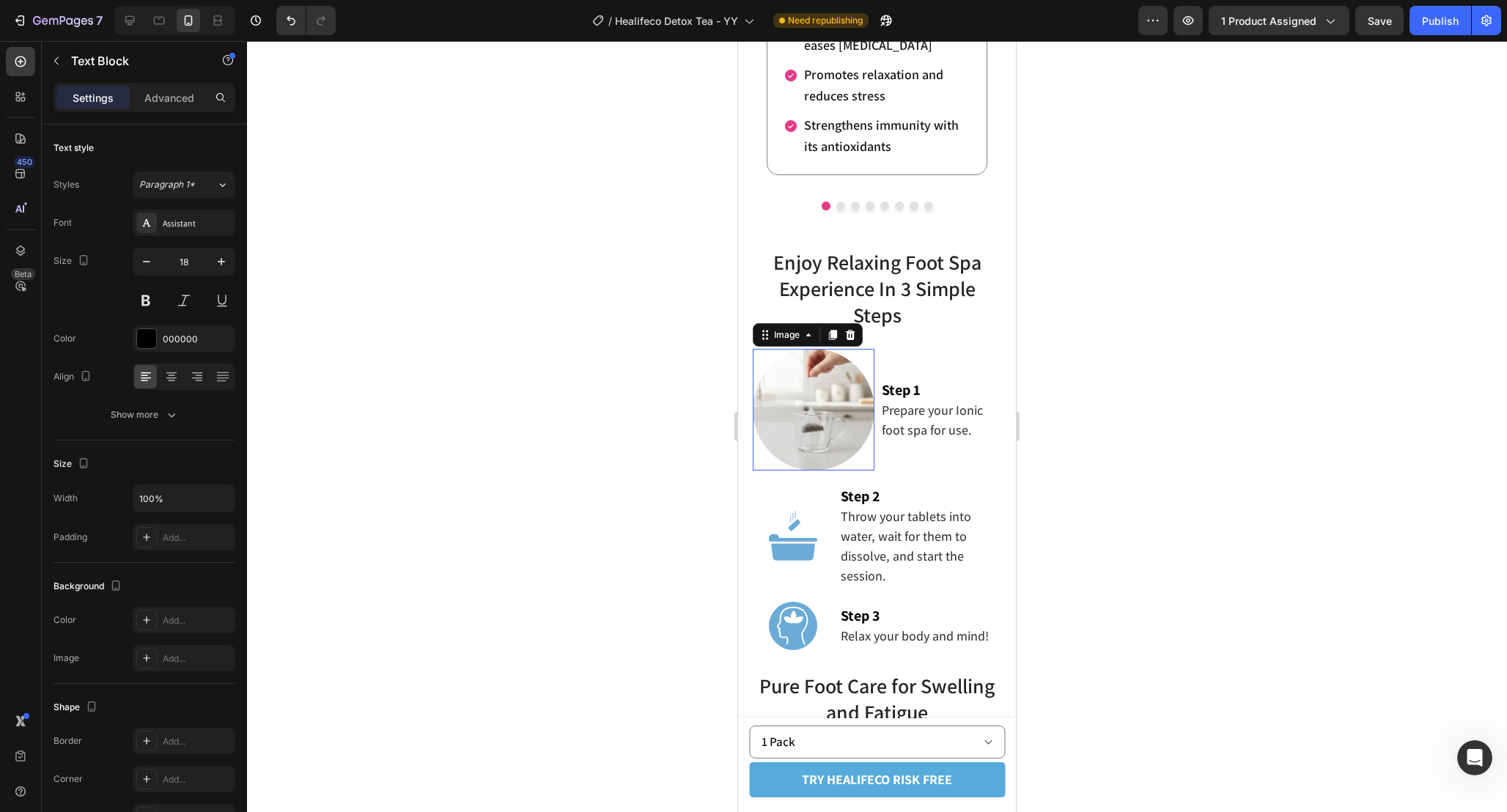
click at [874, 359] on div at bounding box center [814, 409] width 122 height 122
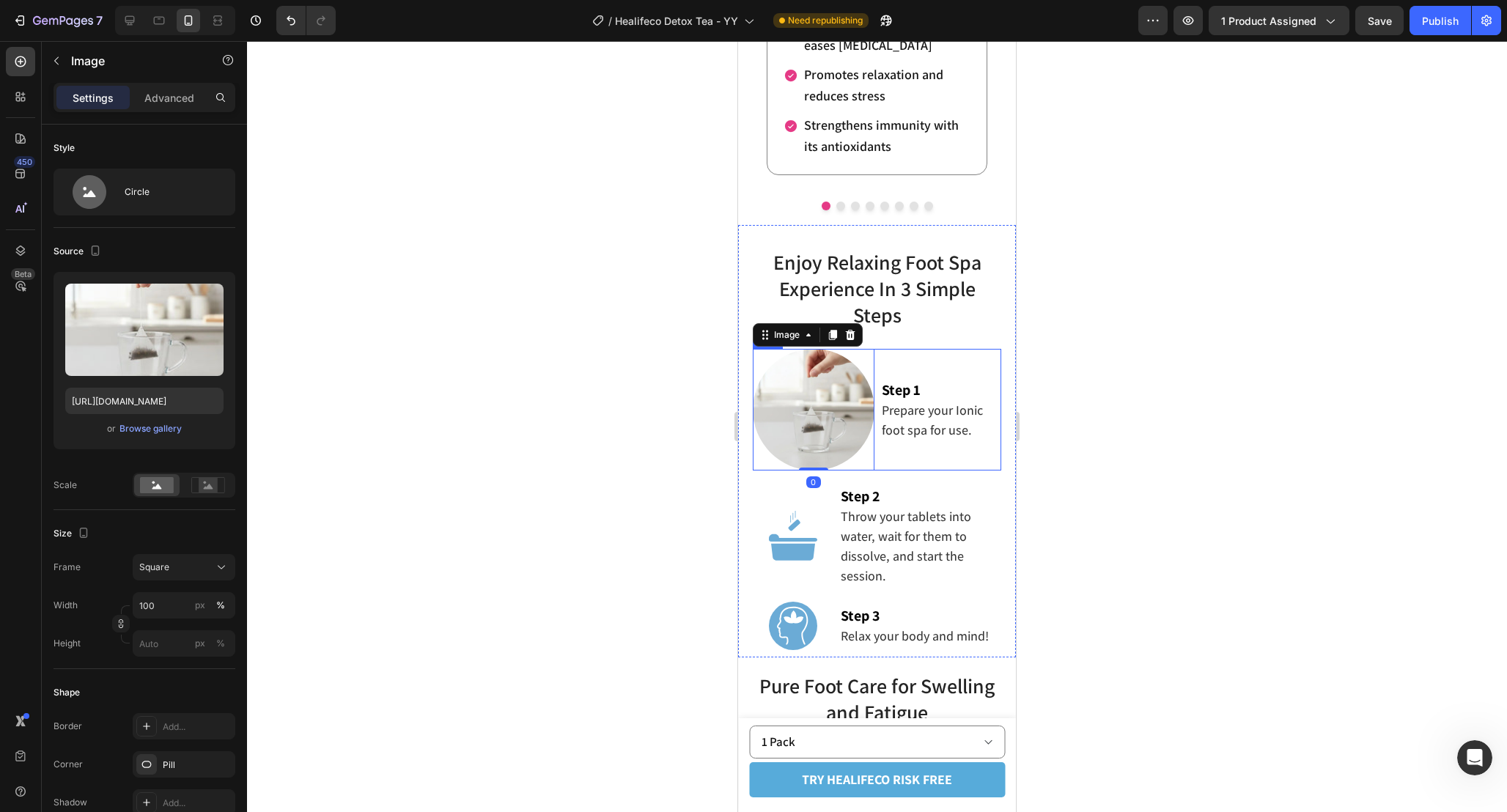
click at [889, 359] on div "Step 1 Prepare your Ionic foot spa for use. Text Block" at bounding box center [941, 409] width 122 height 122
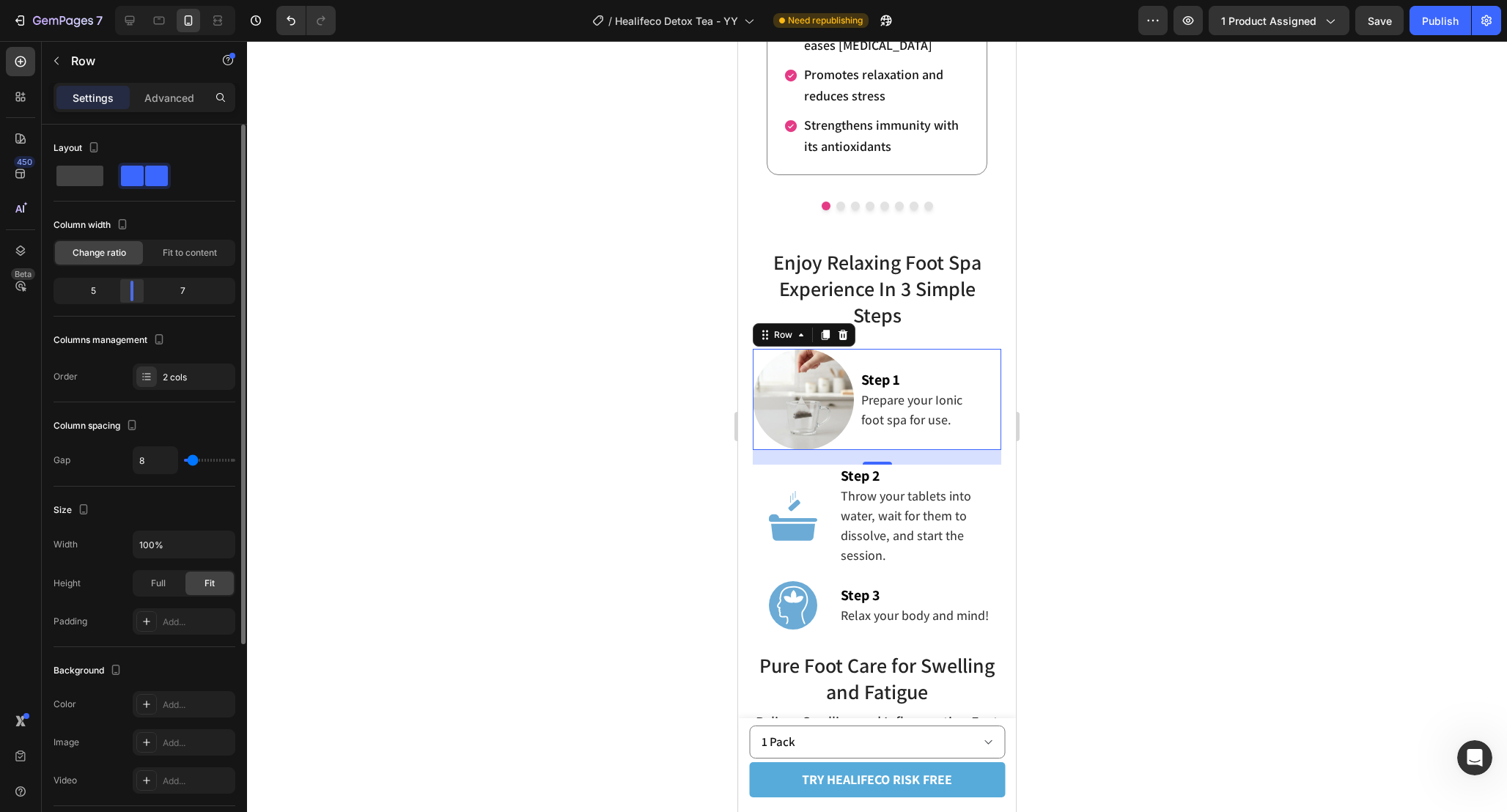
click at [131, 0] on body "7 Version history / Healifeco Detox Tea - YY Need republishing Preview 1 produc…" at bounding box center [753, 0] width 1507 height 0
click at [1141, 522] on div at bounding box center [877, 427] width 1260 height 771
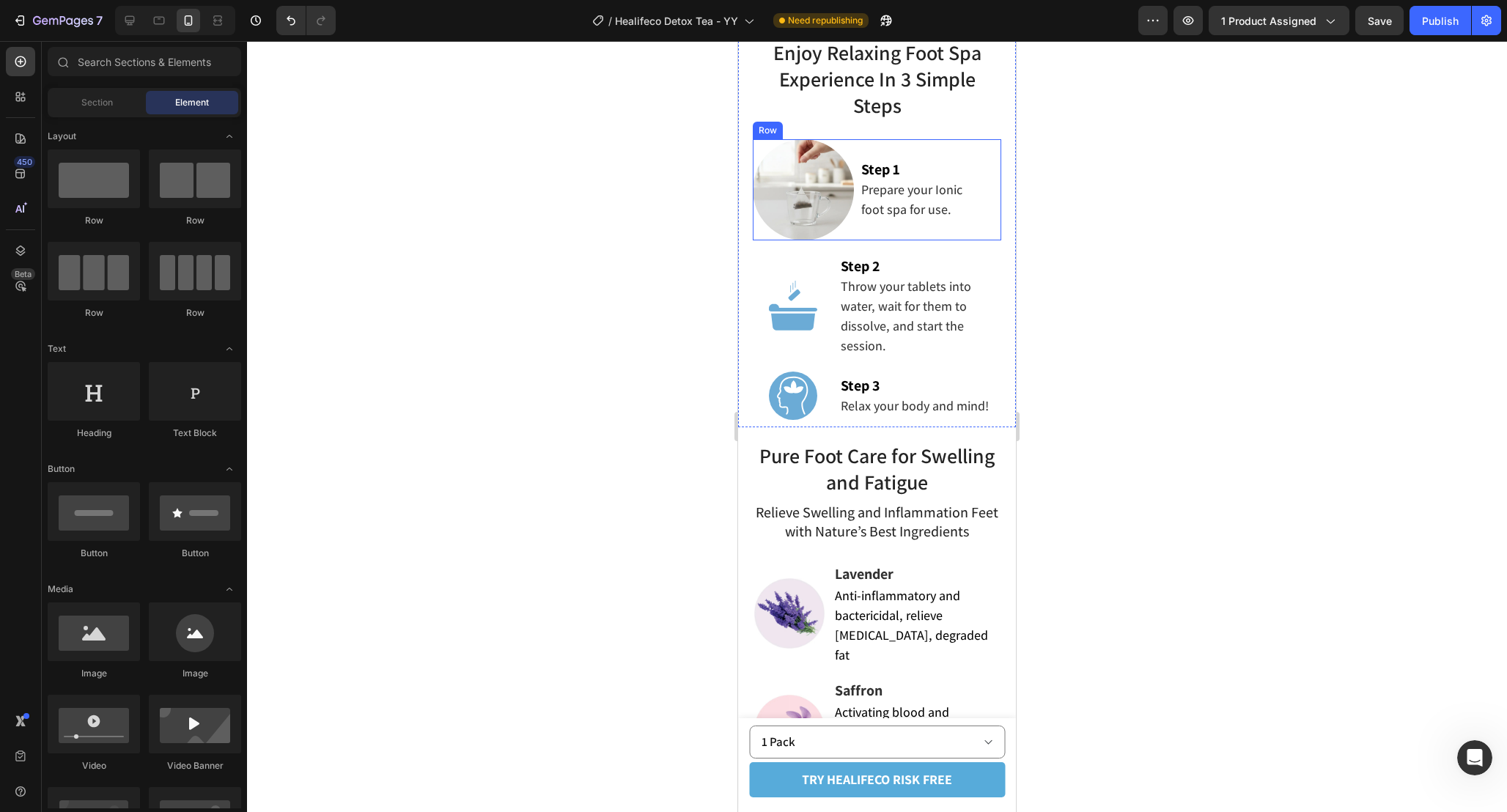
scroll to position [2964, 0]
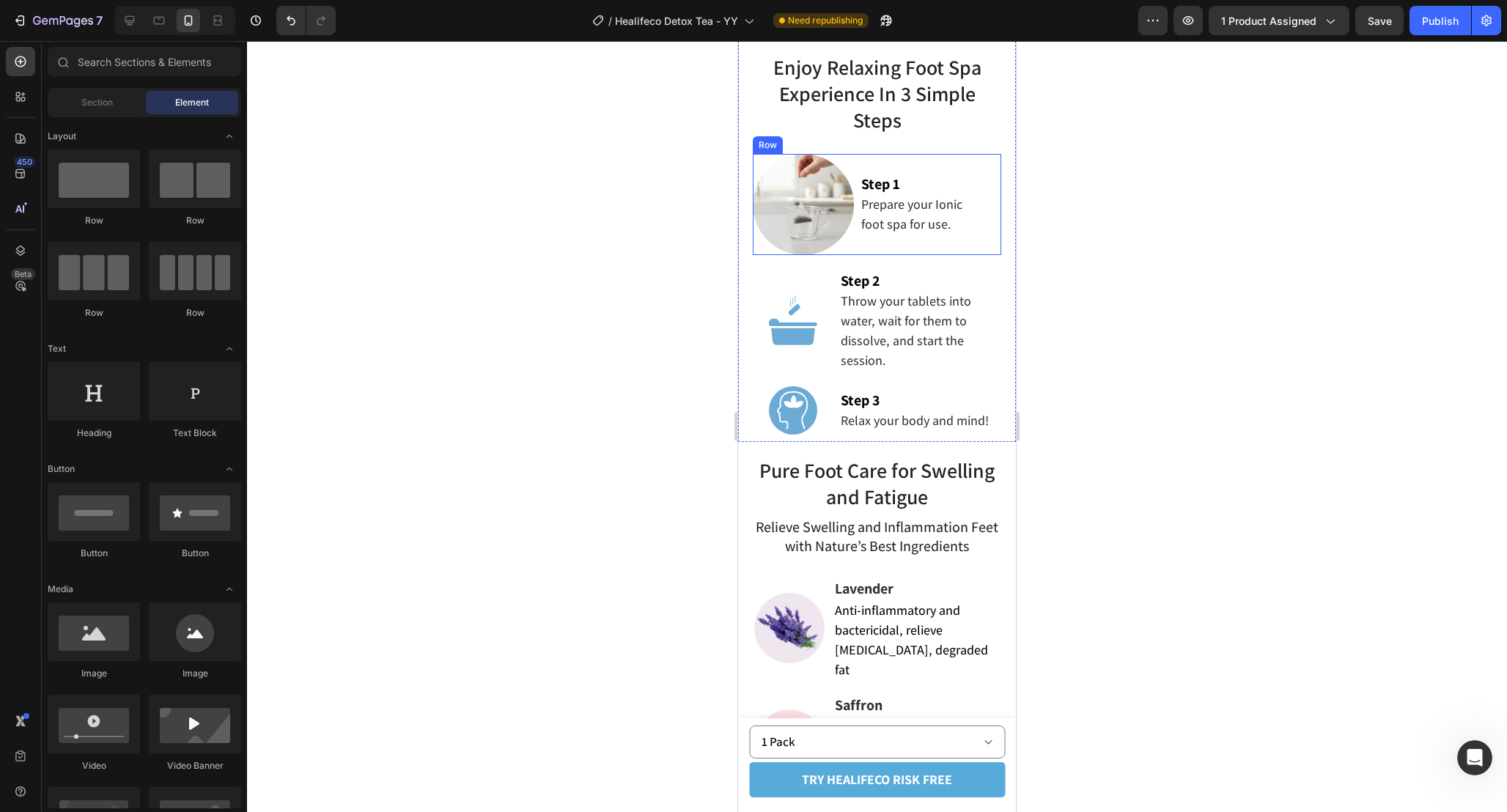
click at [875, 241] on div "Step 1 Prepare your Ionic foot spa for use. Text Block" at bounding box center [930, 205] width 141 height 101
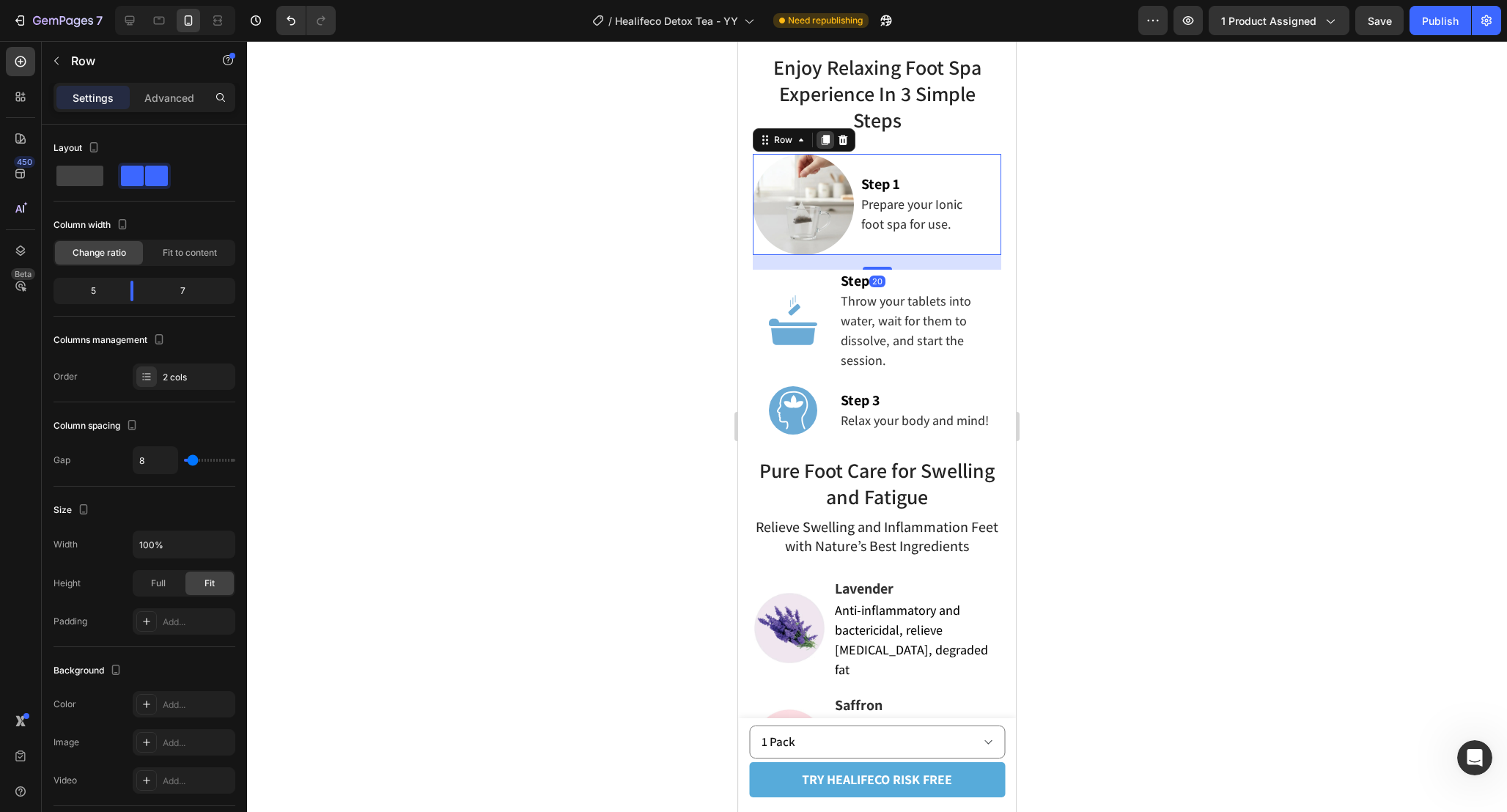
click at [826, 136] on icon at bounding box center [825, 139] width 8 height 10
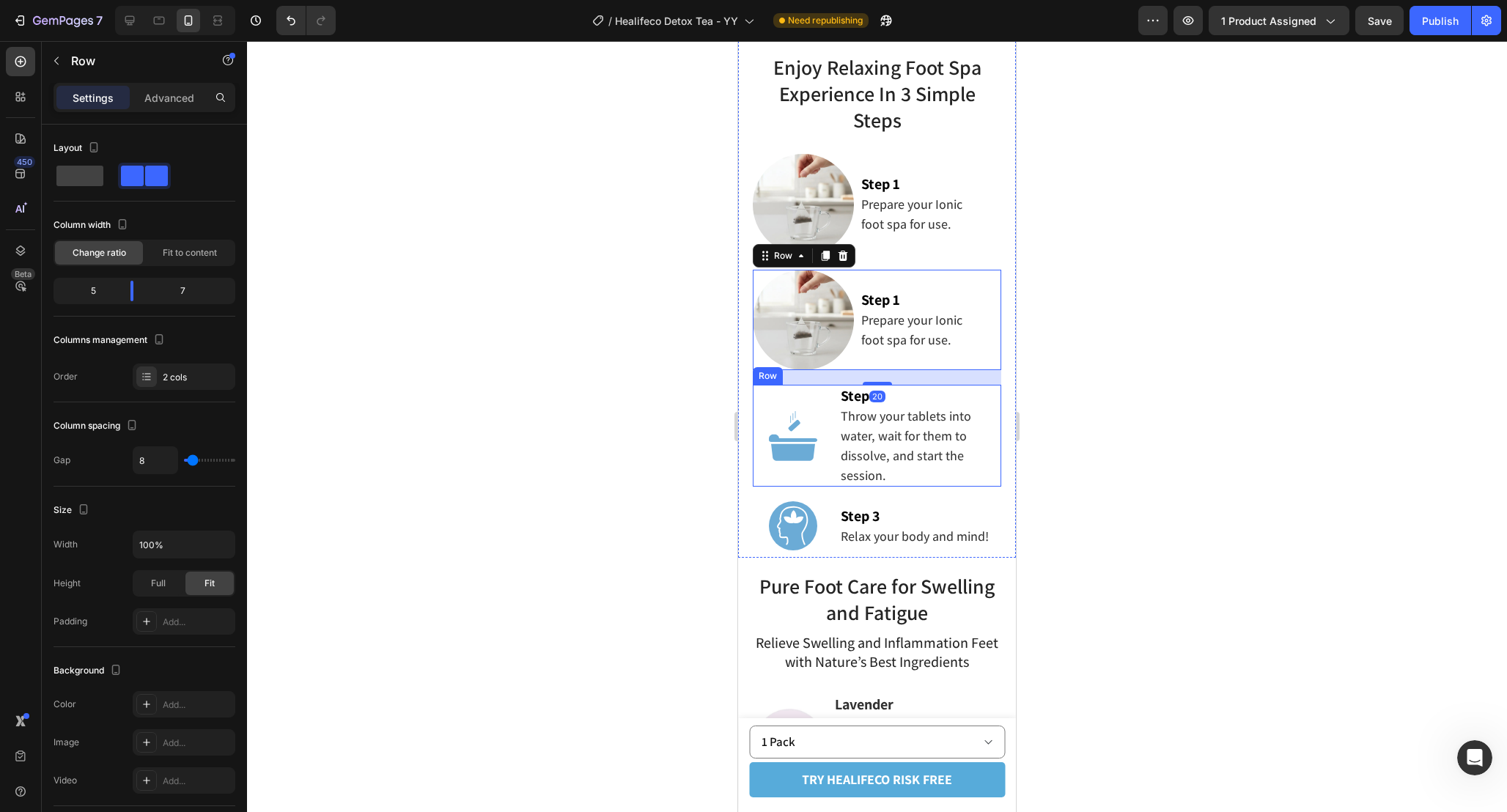
click at [835, 395] on div "Image Step 2 Throw your tablets into water, wait for them to dissolve, and star…" at bounding box center [877, 435] width 249 height 102
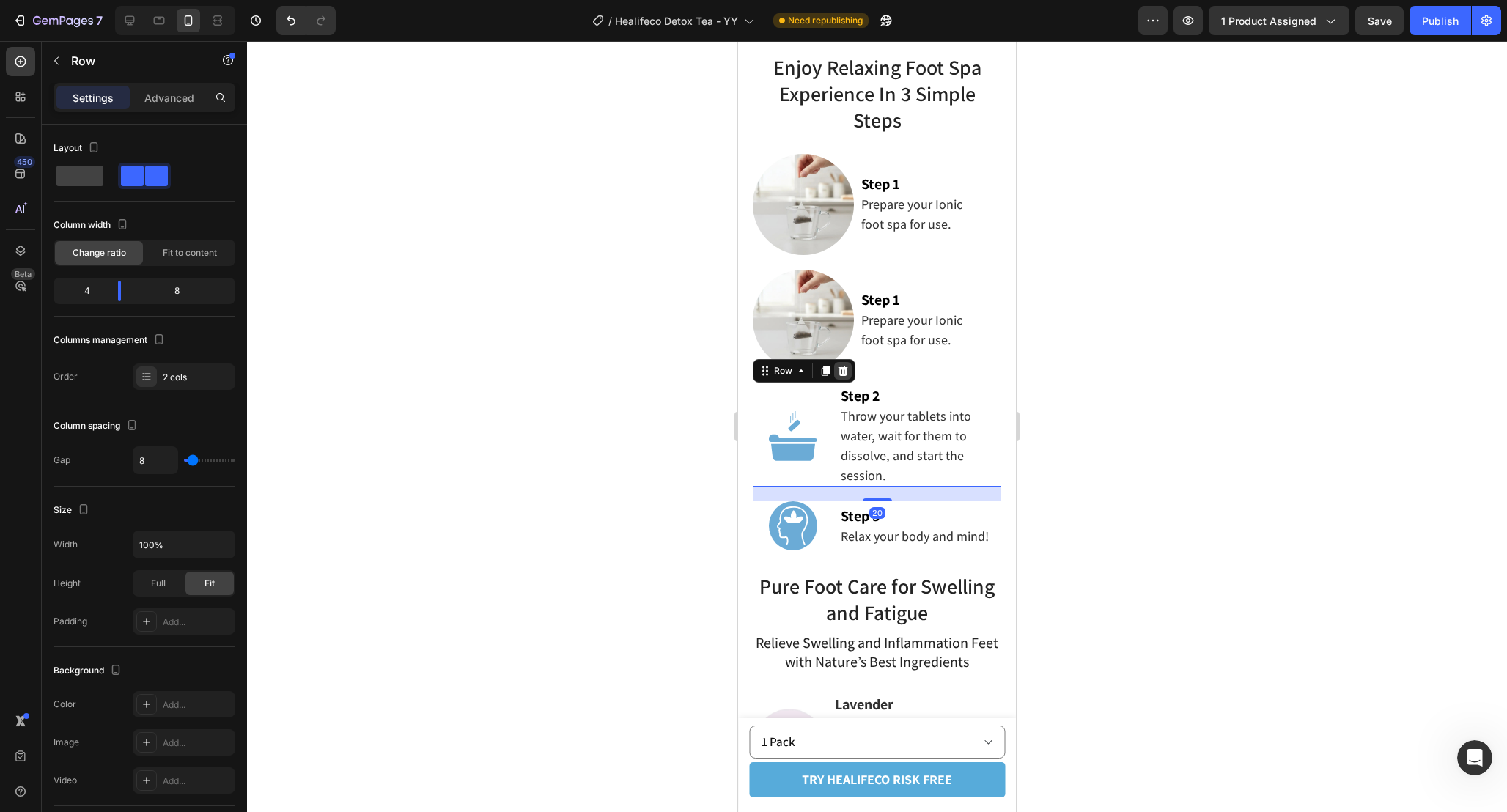
click at [845, 362] on div at bounding box center [842, 371] width 18 height 18
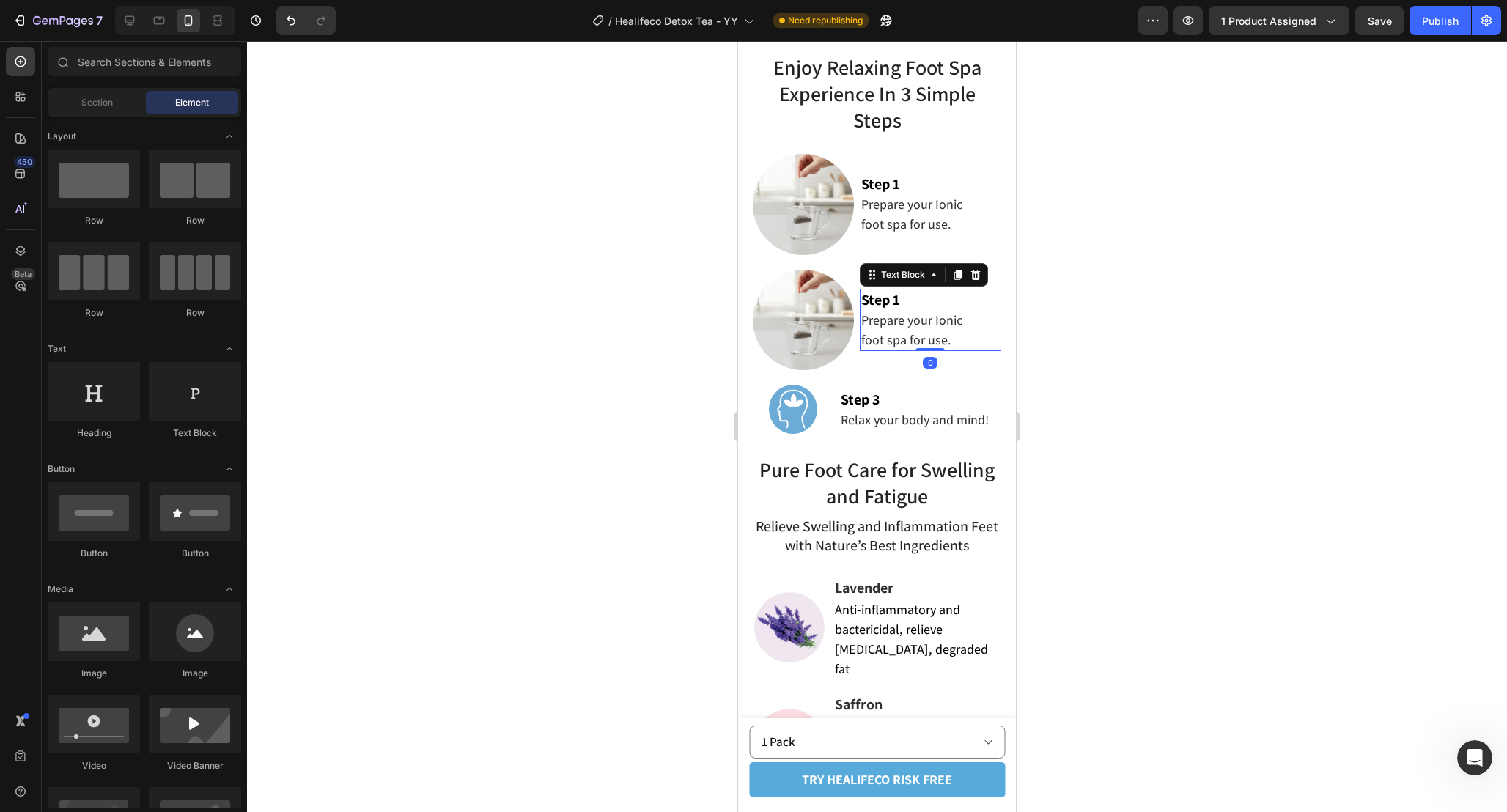
click at [896, 295] on strong "Step 1" at bounding box center [880, 300] width 39 height 19
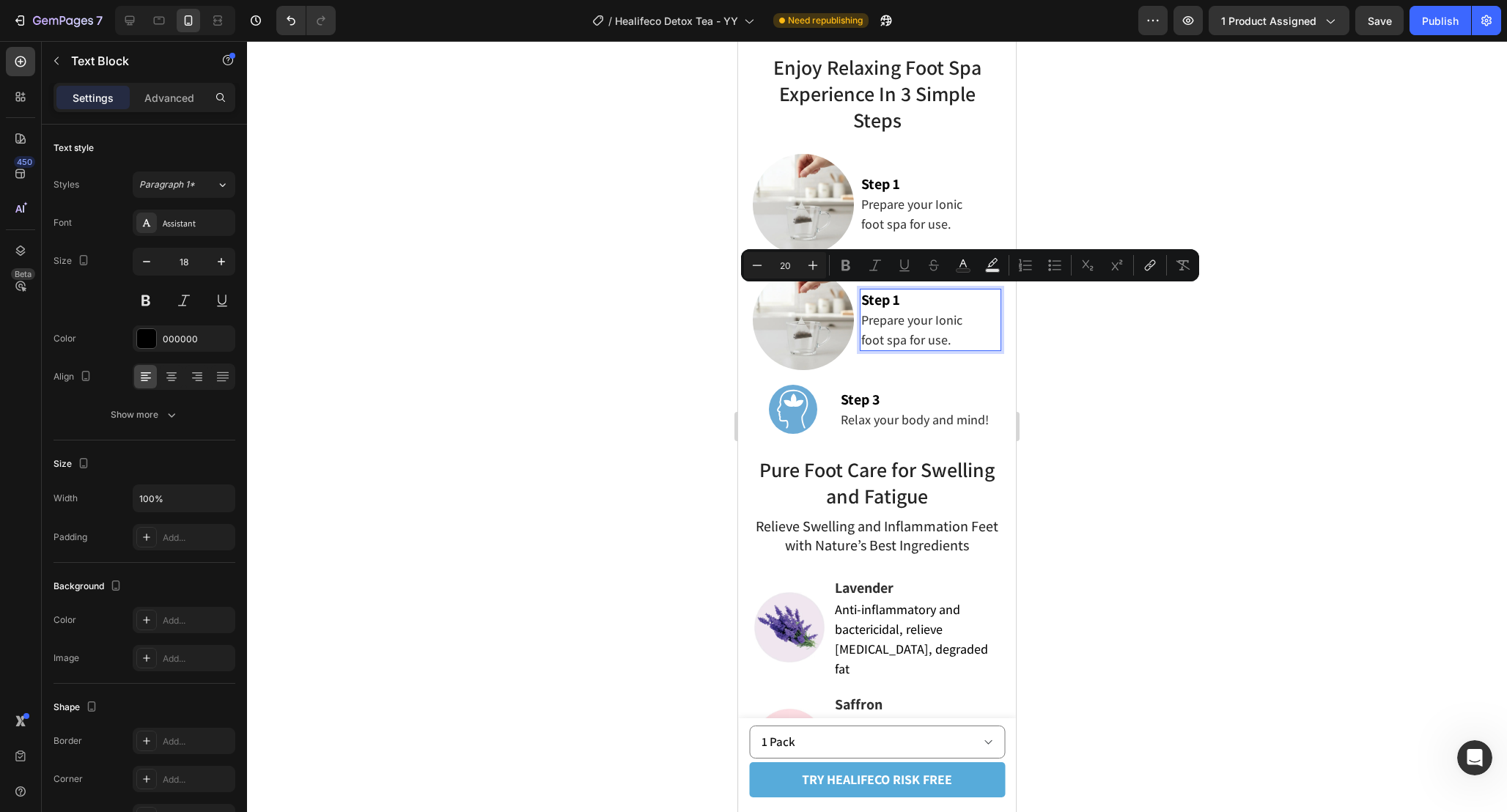
click at [904, 296] on p "Step 1" at bounding box center [923, 300] width 124 height 19
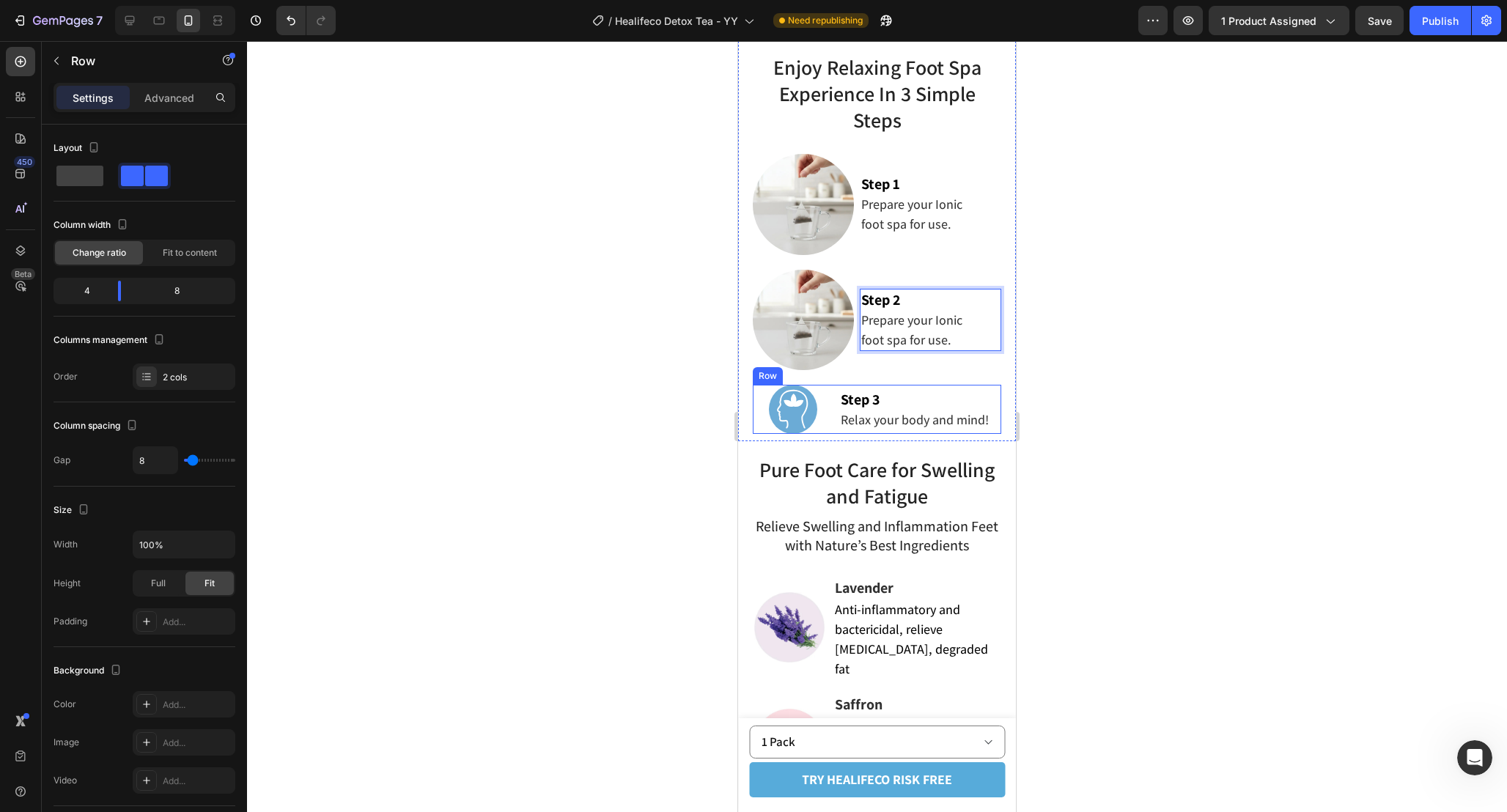
click at [835, 384] on div "Image Step 3 Relax your body and mind! Text Block Row" at bounding box center [877, 408] width 249 height 48
click at [840, 365] on icon at bounding box center [842, 371] width 12 height 12
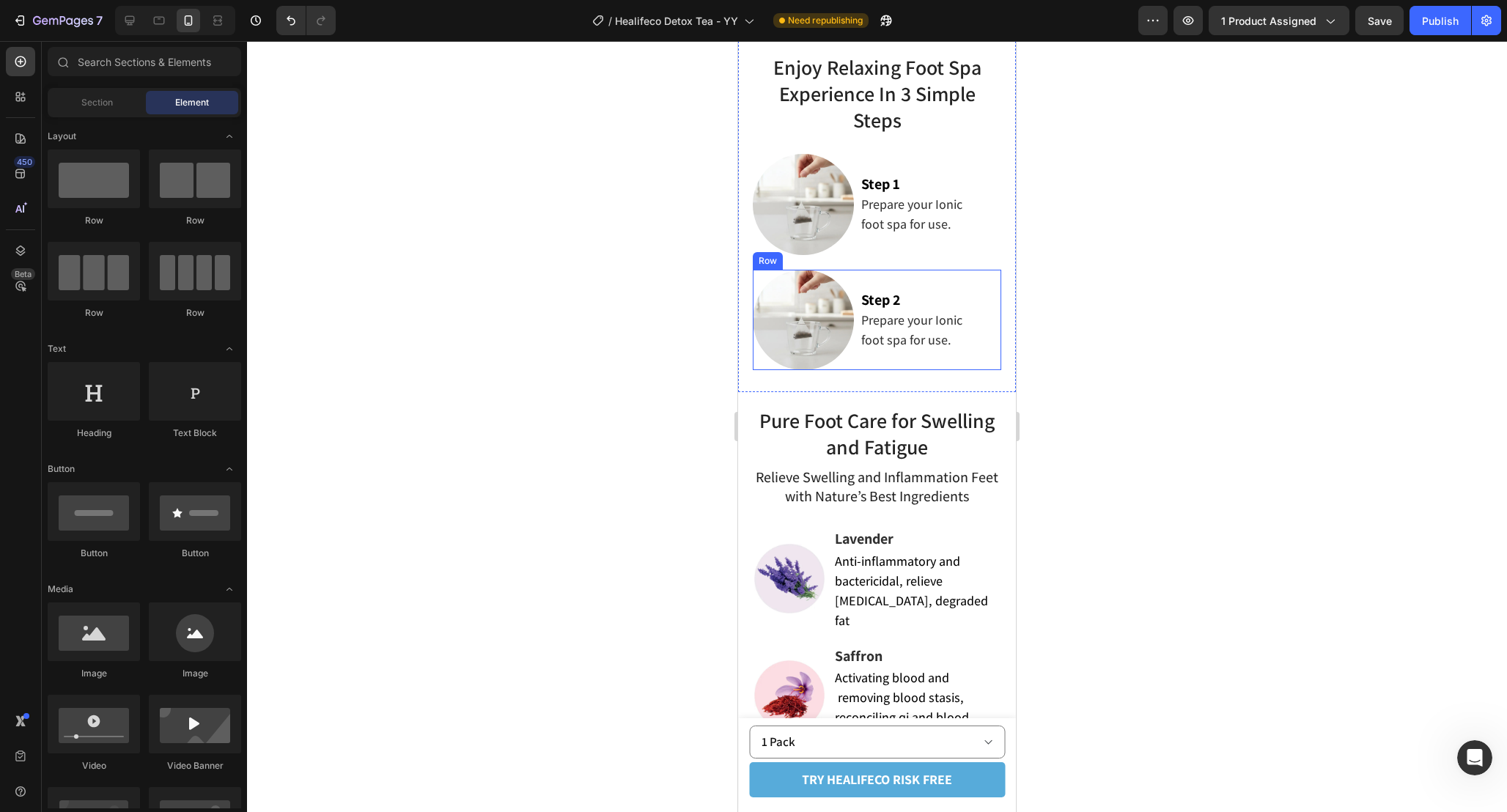
click at [856, 274] on div "Image Step 2 Prepare your Ionic foot spa for use. Text Block Row" at bounding box center [877, 321] width 249 height 101
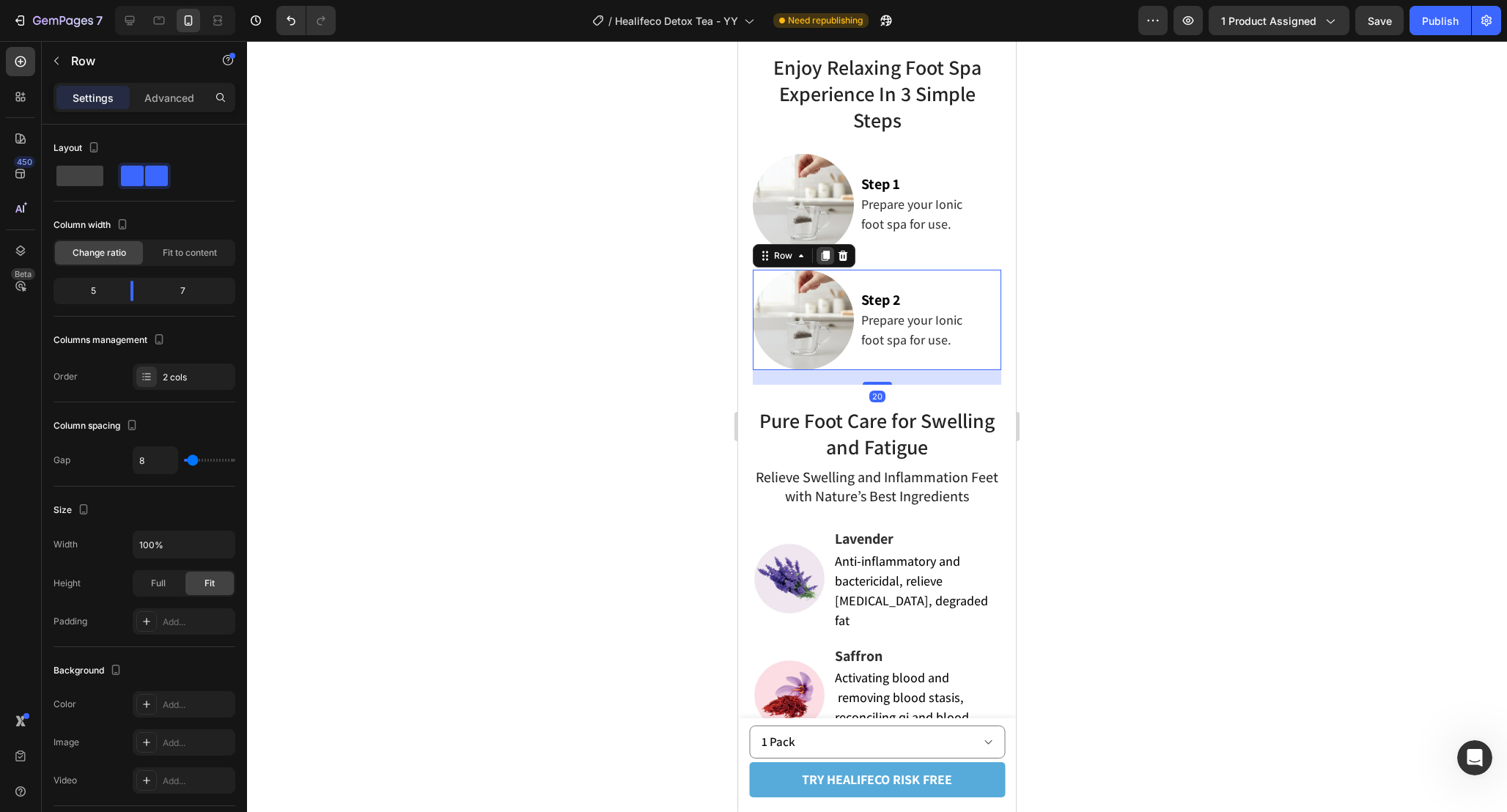
click at [821, 255] on icon at bounding box center [825, 255] width 8 height 10
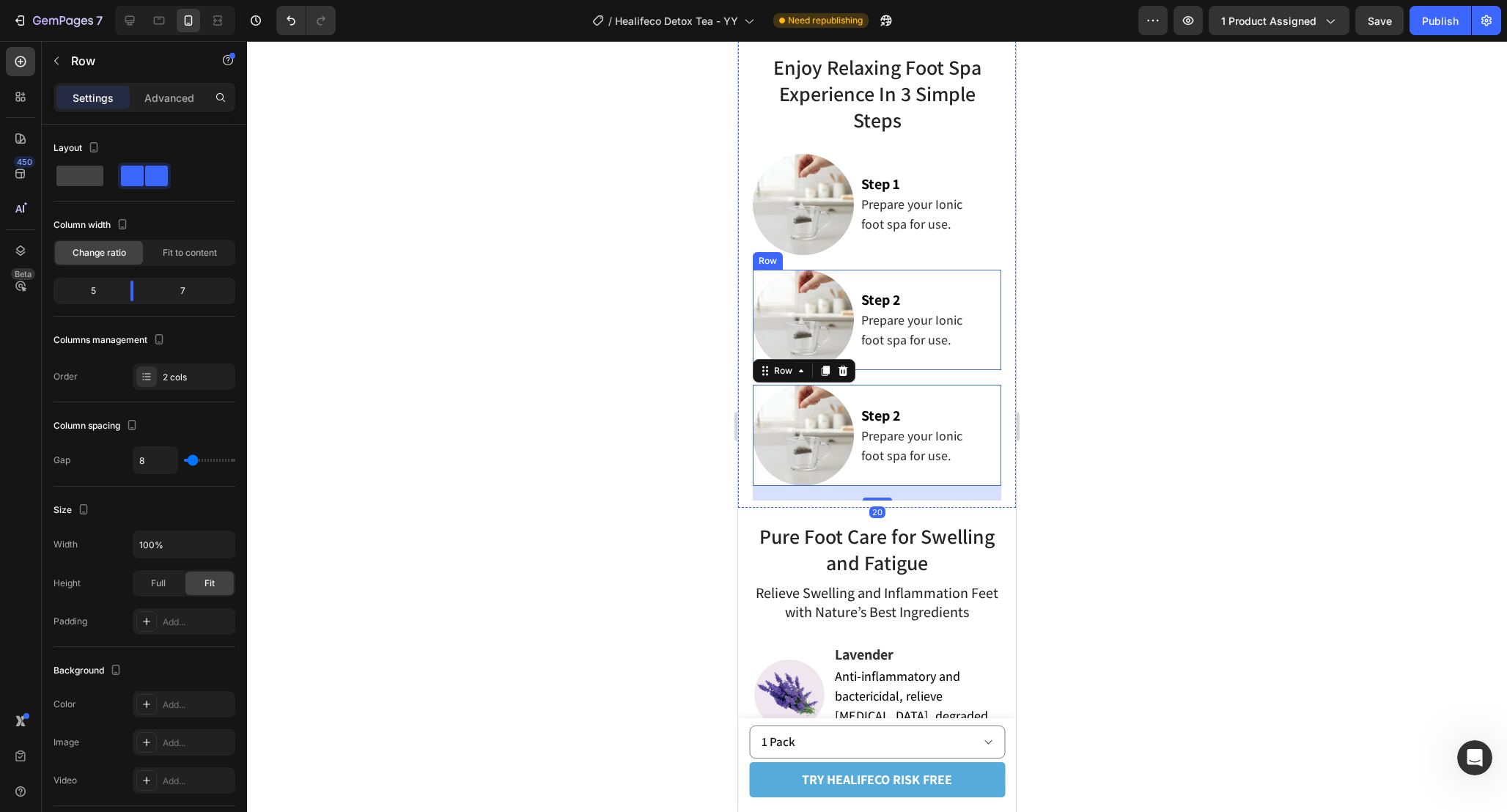
click at [854, 273] on div "Image Step 2 Prepare your Ionic foot spa for use. Text Block Row" at bounding box center [877, 321] width 249 height 101
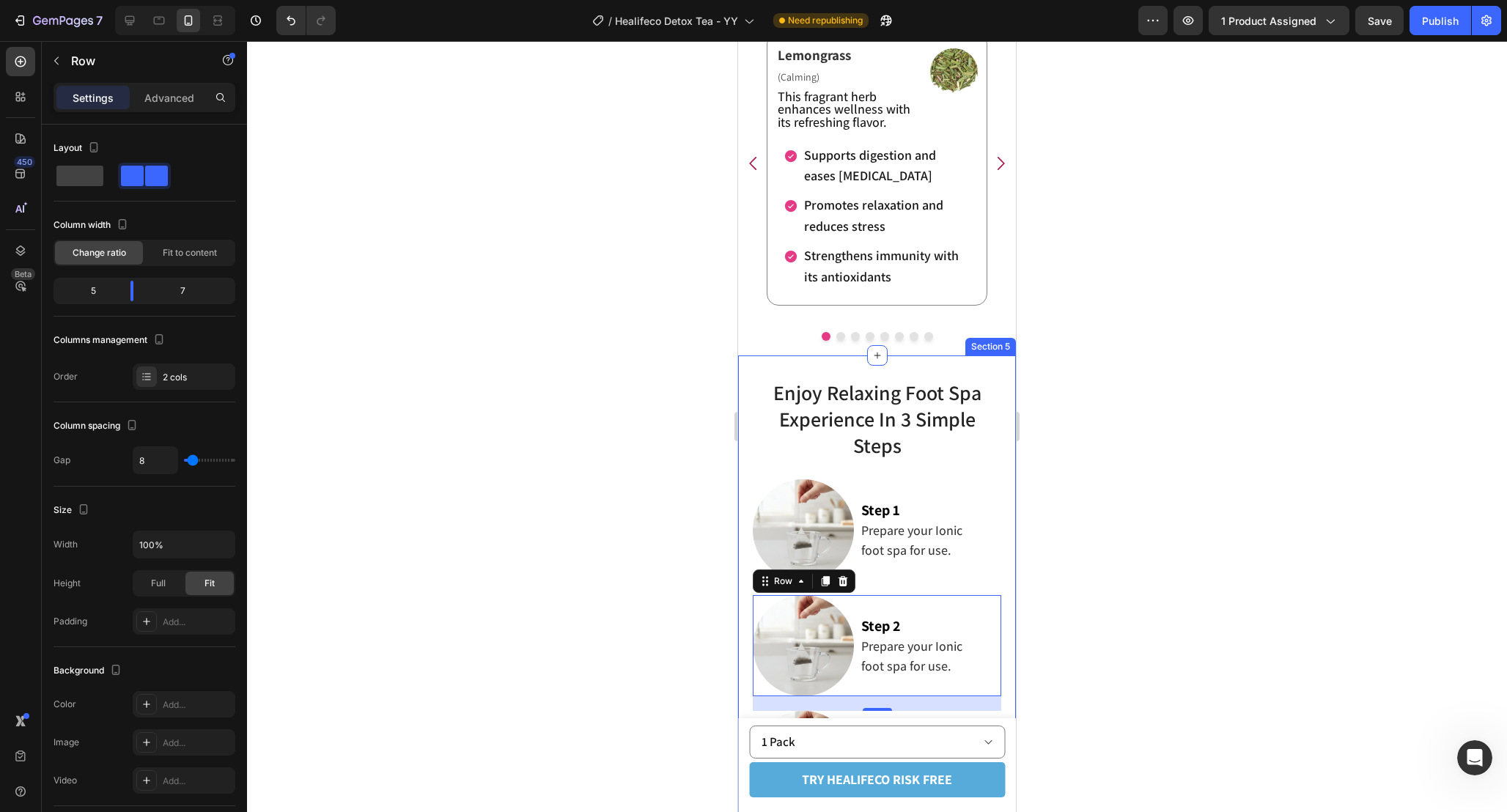
scroll to position [2798, 0]
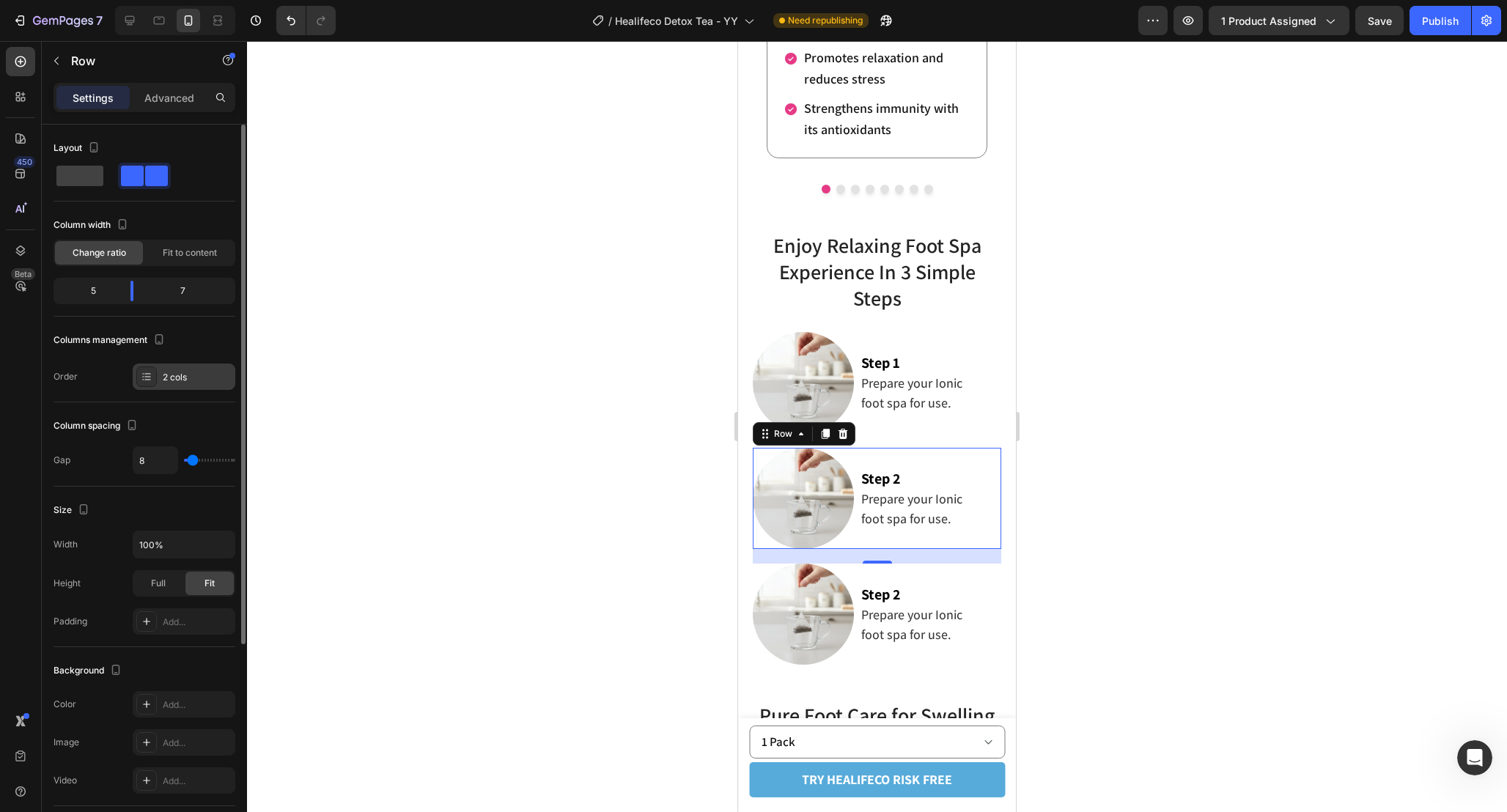
click at [193, 382] on div "2 cols" at bounding box center [197, 377] width 69 height 13
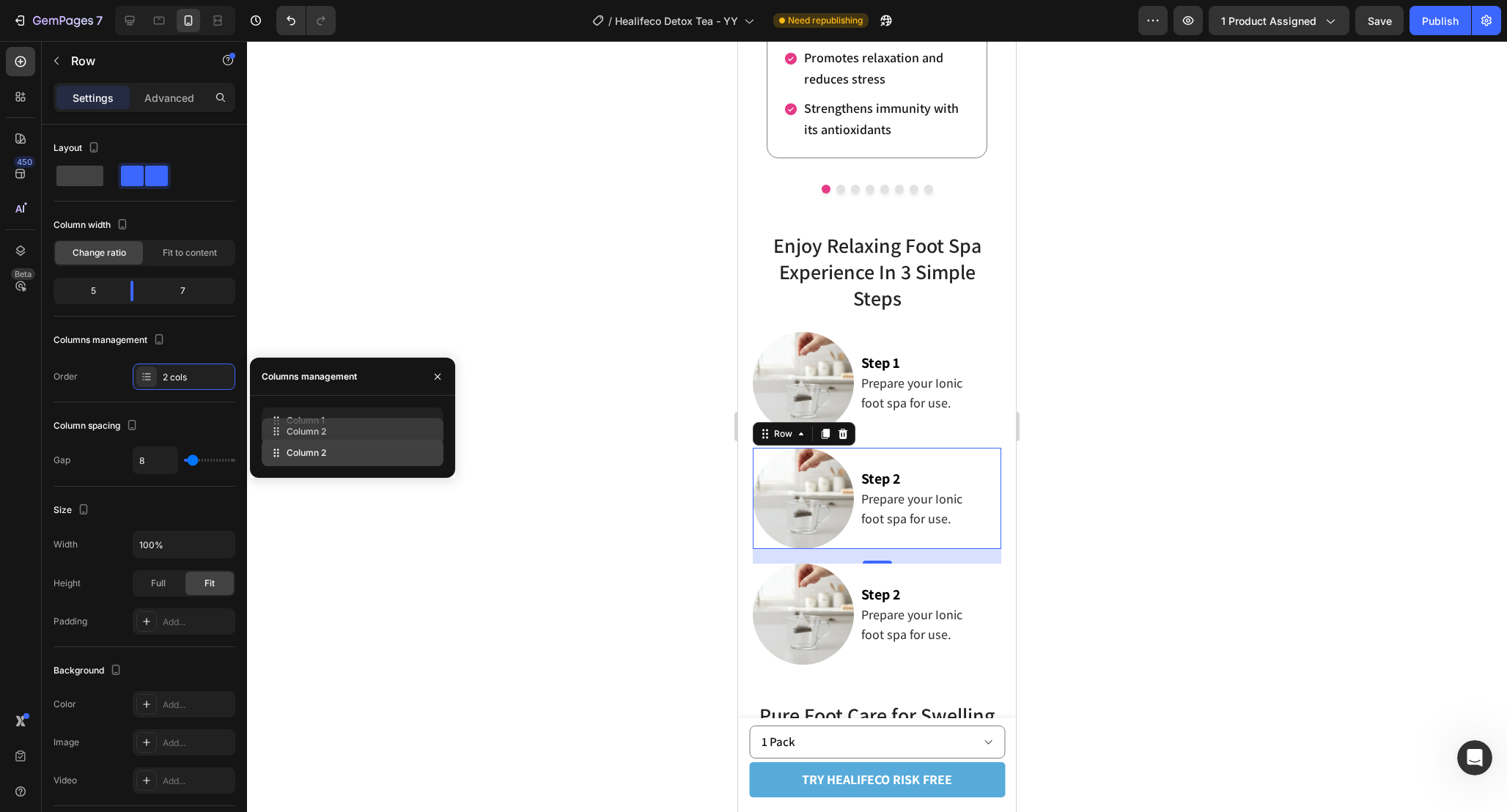
drag, startPoint x: 371, startPoint y: 457, endPoint x: 371, endPoint y: 411, distance: 46.0
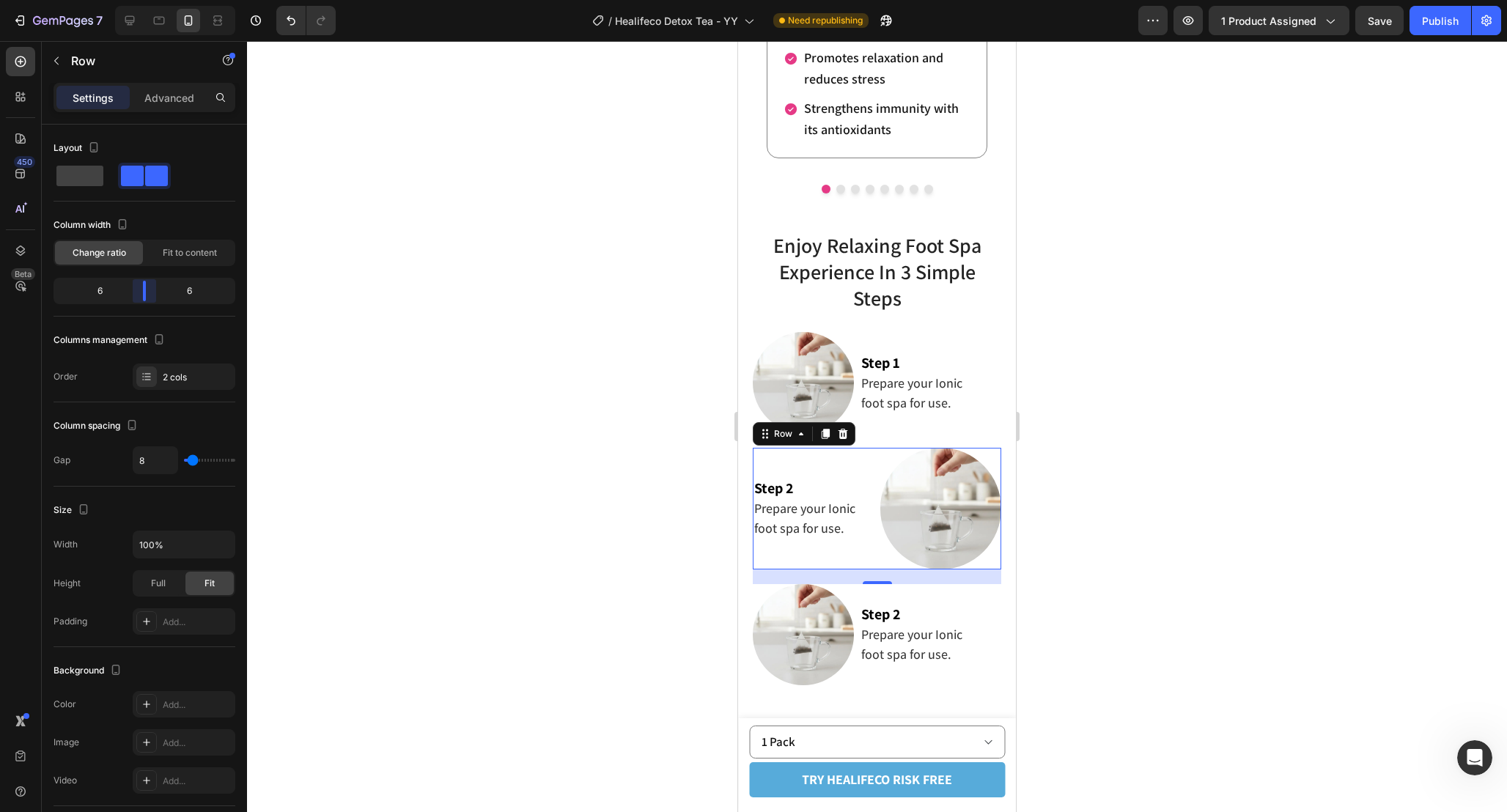
scroll to position [4856, 0]
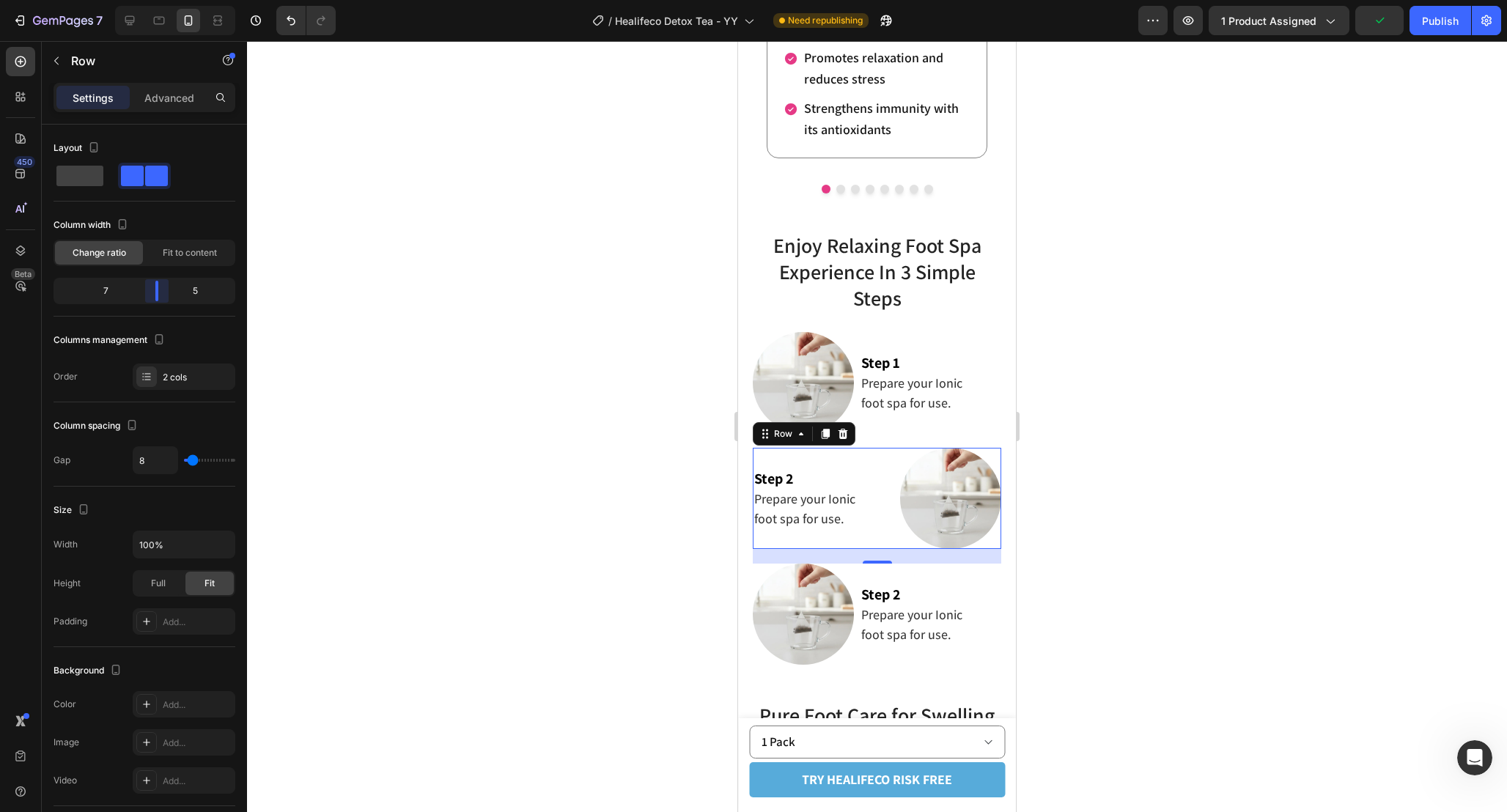
click at [159, 0] on body "7 Version history / Healifeco Detox Tea - YY Need republishing Preview 1 produc…" at bounding box center [753, 0] width 1507 height 0
click at [839, 478] on p "Step 2" at bounding box center [816, 478] width 124 height 19
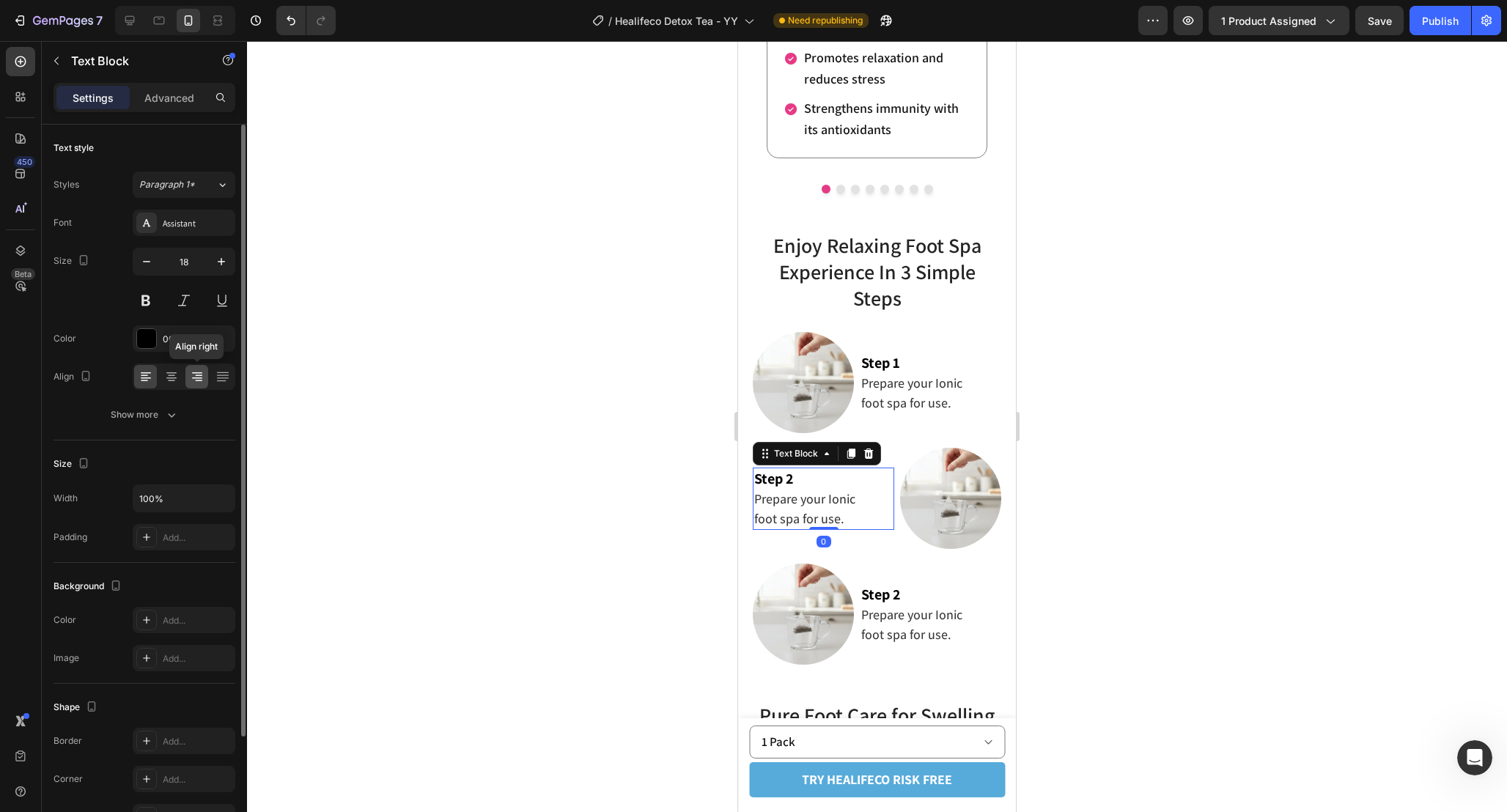
click at [202, 374] on icon at bounding box center [197, 377] width 15 height 15
click at [883, 485] on div "Step 2 Prepare your Ionic foot spa for use. Text Block 0" at bounding box center [823, 499] width 141 height 63
click at [173, 93] on p "Advanced" at bounding box center [170, 98] width 50 height 16
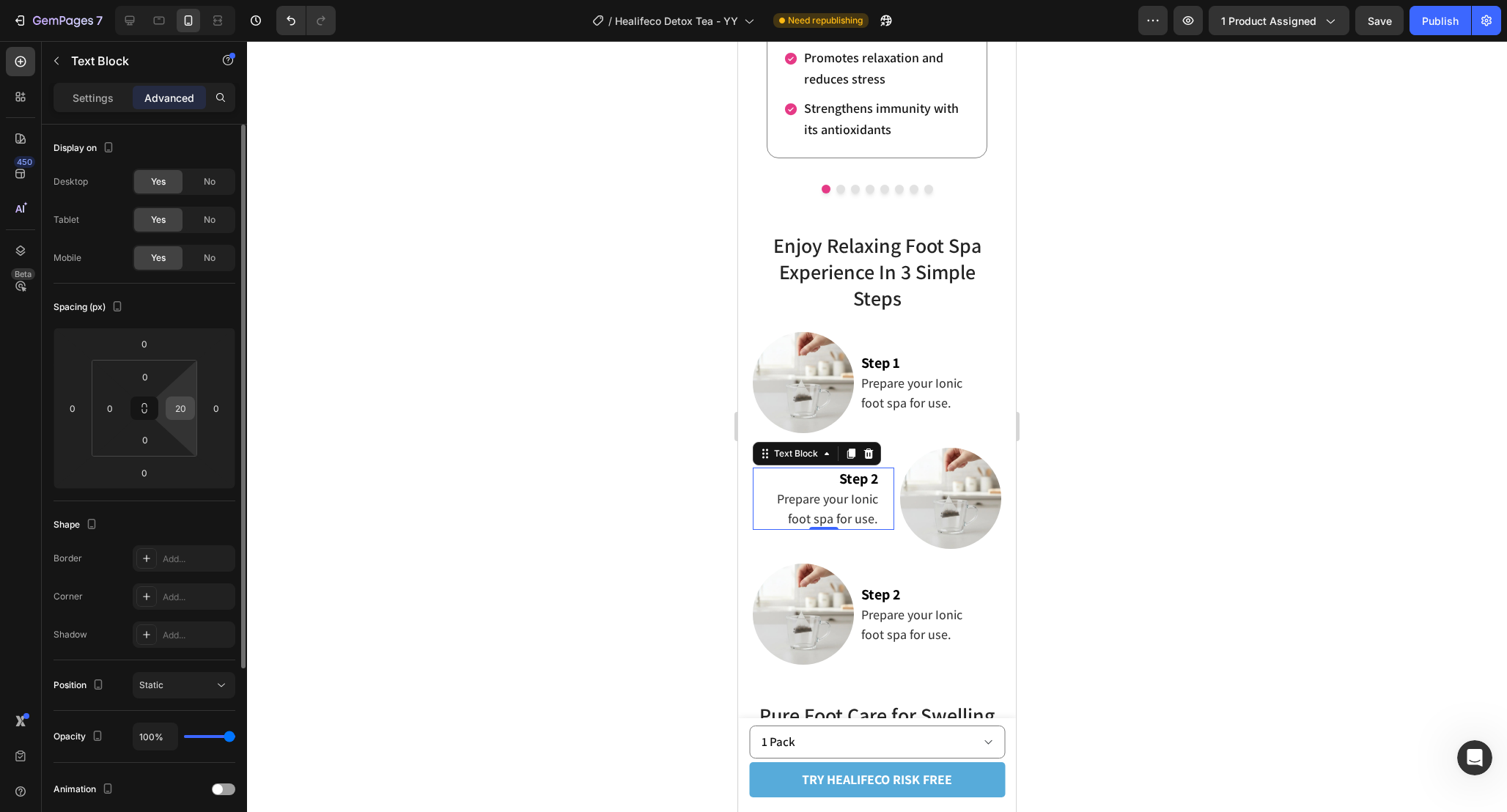
click at [181, 405] on input "20" at bounding box center [181, 408] width 22 height 22
type input "0"
click at [116, 407] on input "0" at bounding box center [110, 408] width 22 height 22
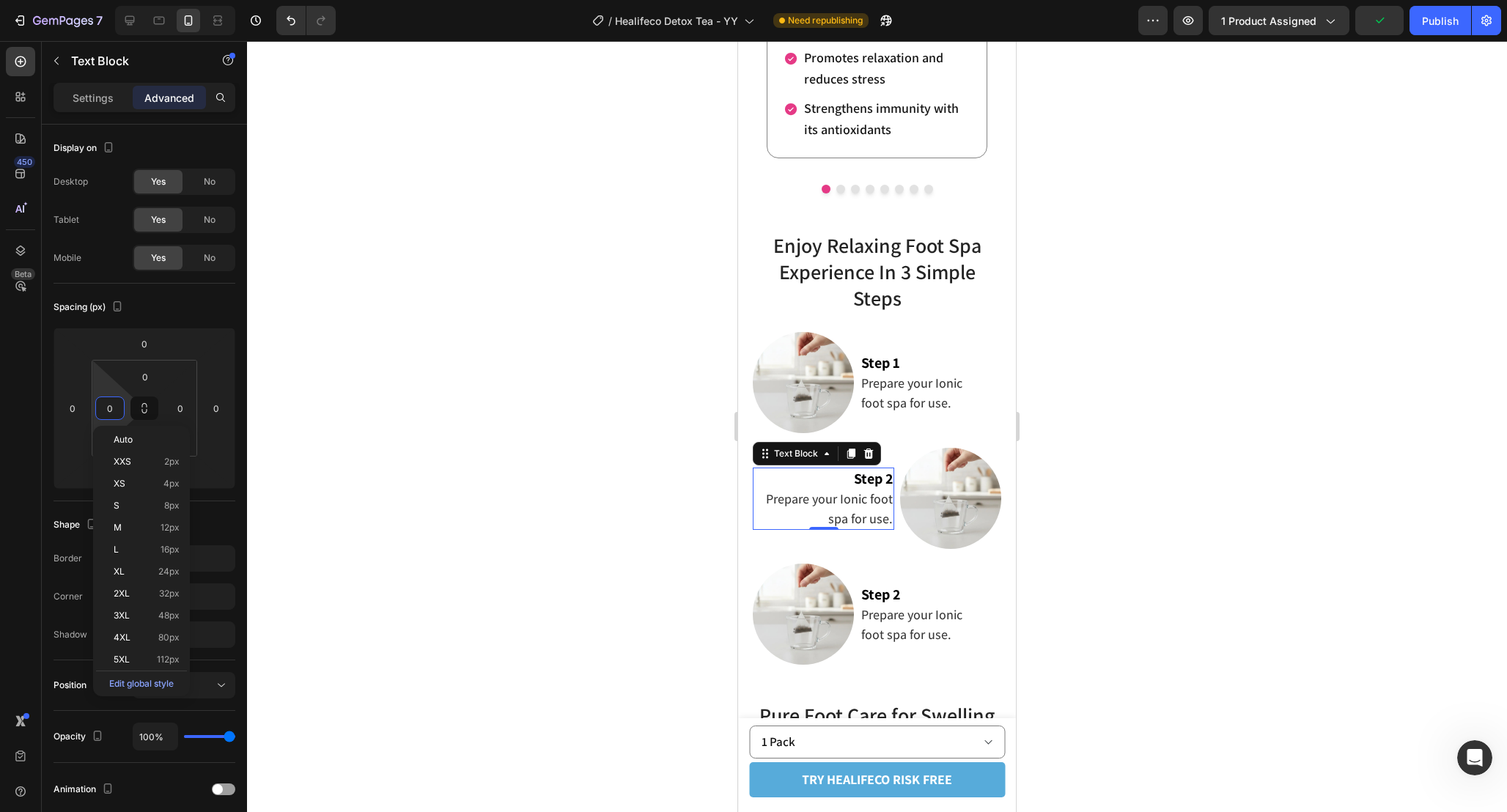
click at [1157, 512] on div at bounding box center [877, 427] width 1260 height 771
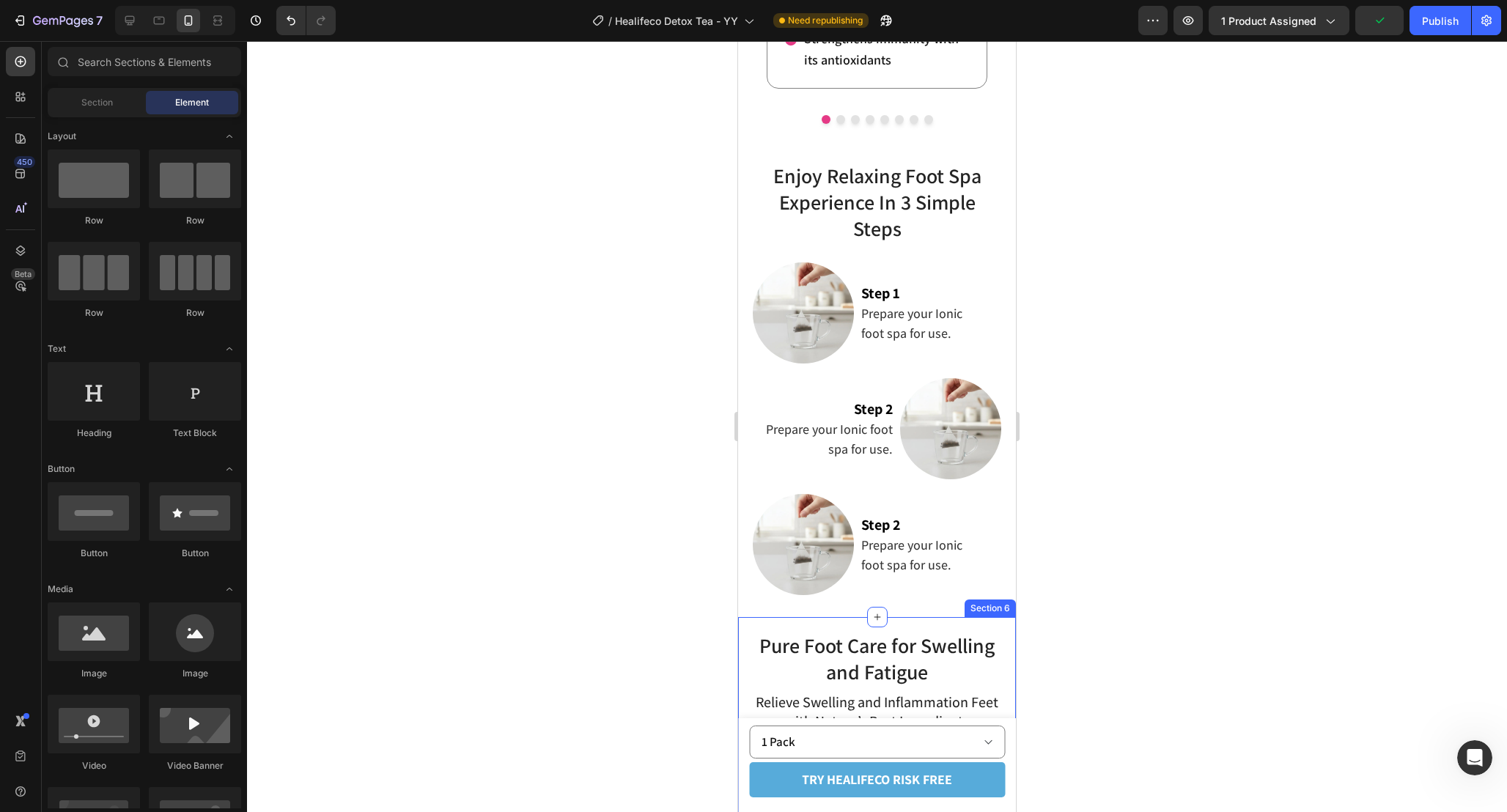
scroll to position [2871, 0]
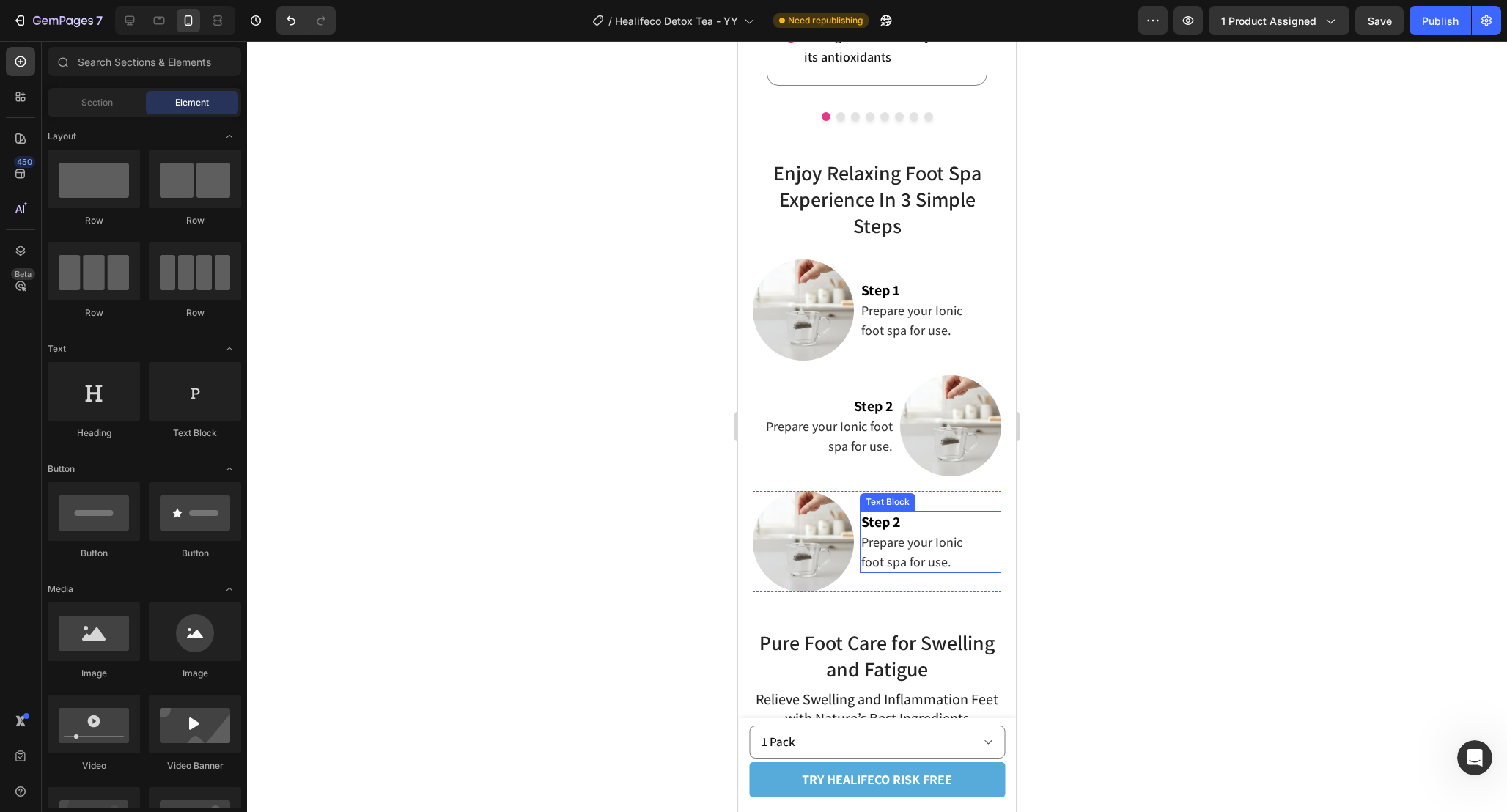
click at [890, 518] on strong "Step 2" at bounding box center [880, 522] width 39 height 19
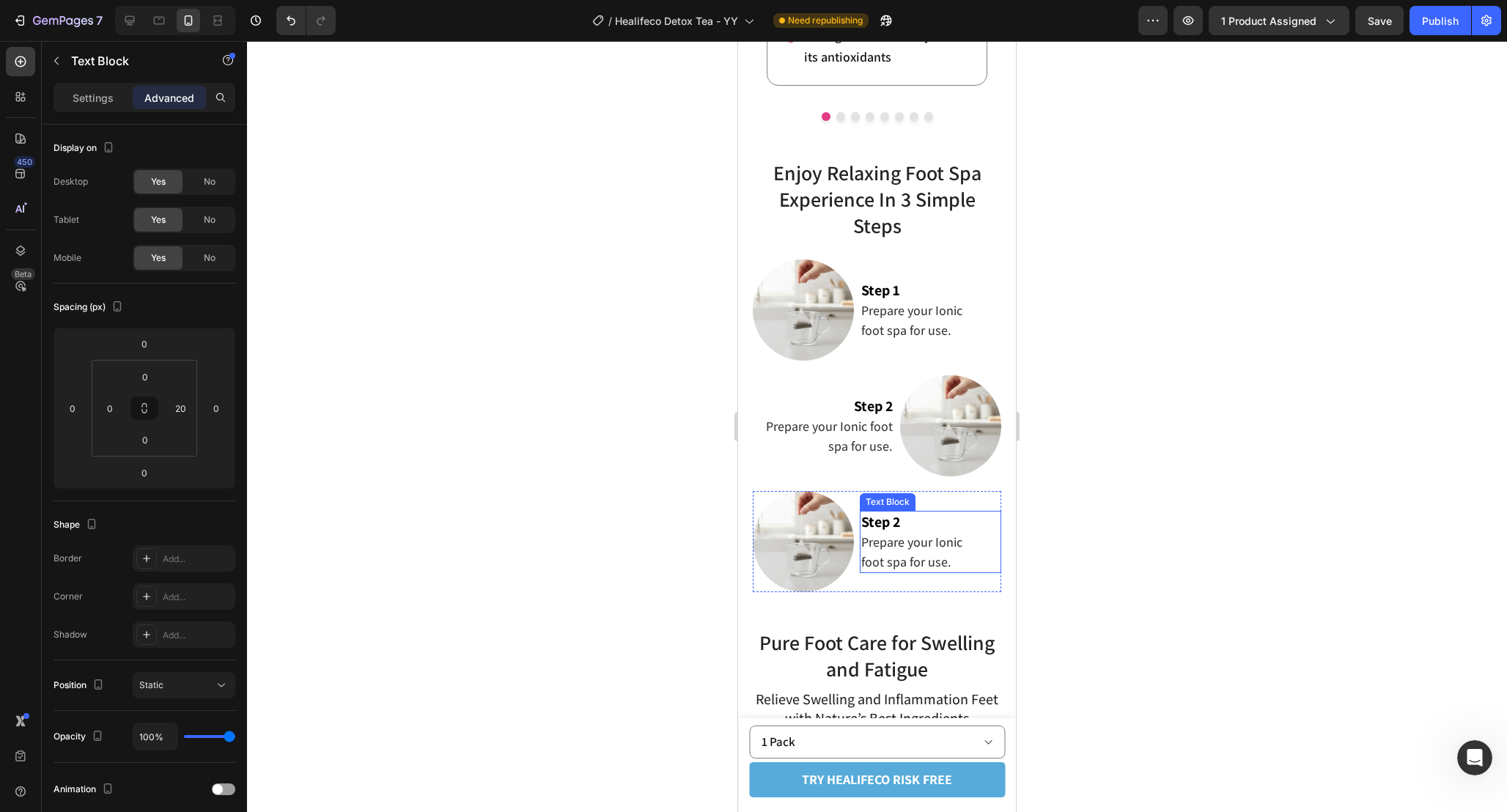
click at [890, 518] on strong "Step 2" at bounding box center [880, 522] width 39 height 19
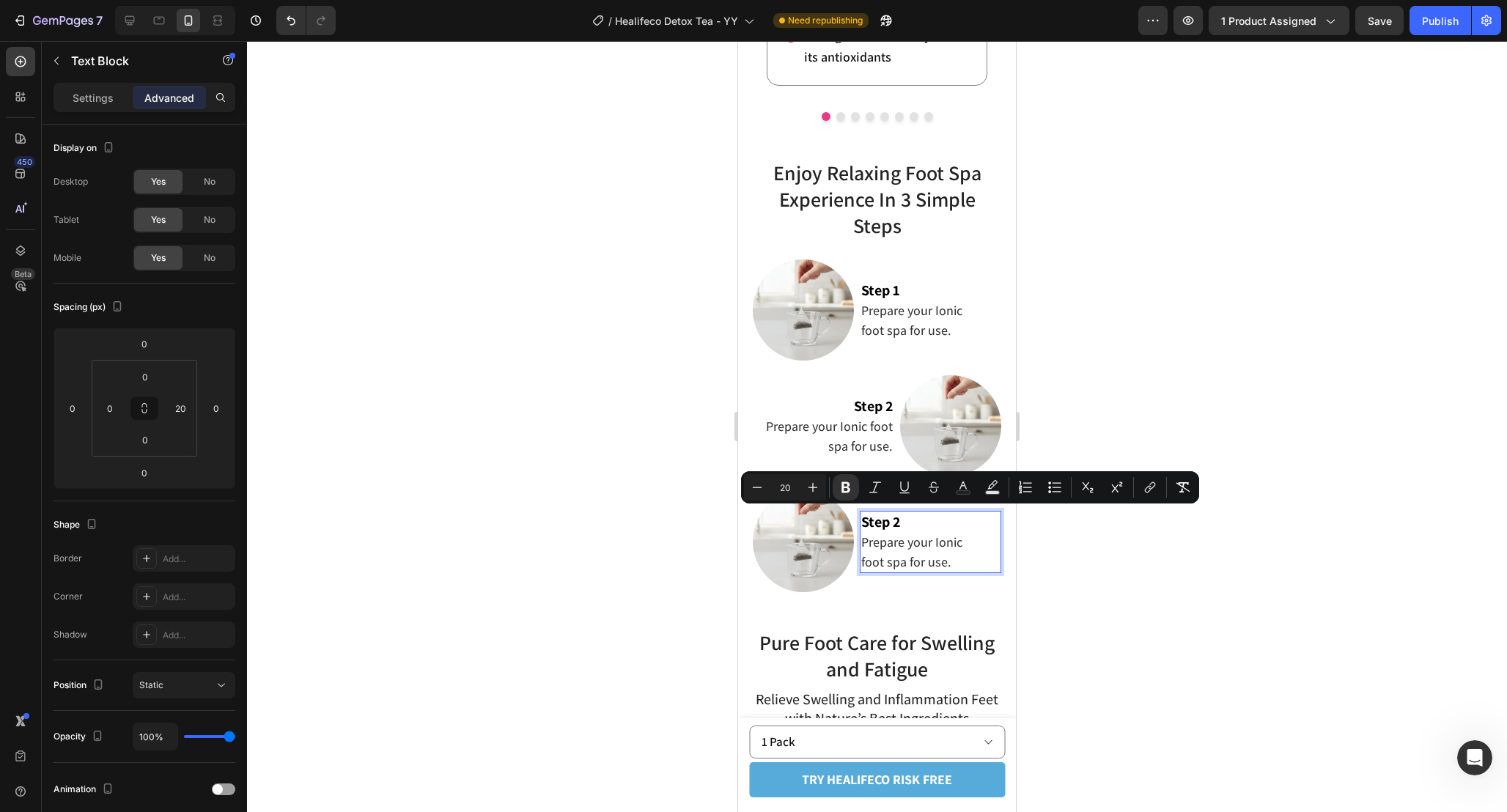
click at [909, 522] on p "Step 2" at bounding box center [923, 522] width 124 height 19
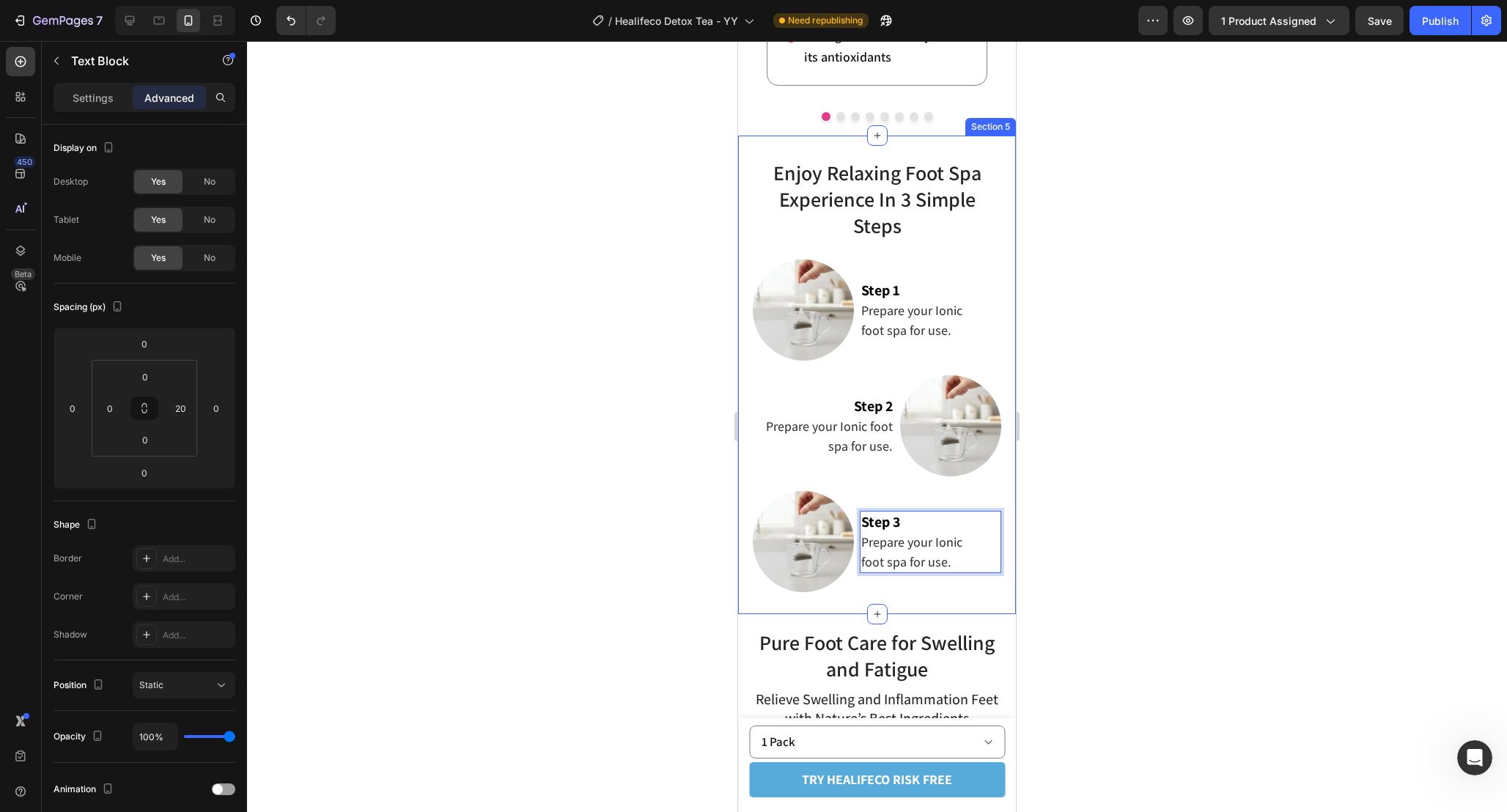
click at [1043, 524] on div at bounding box center [877, 427] width 1260 height 771
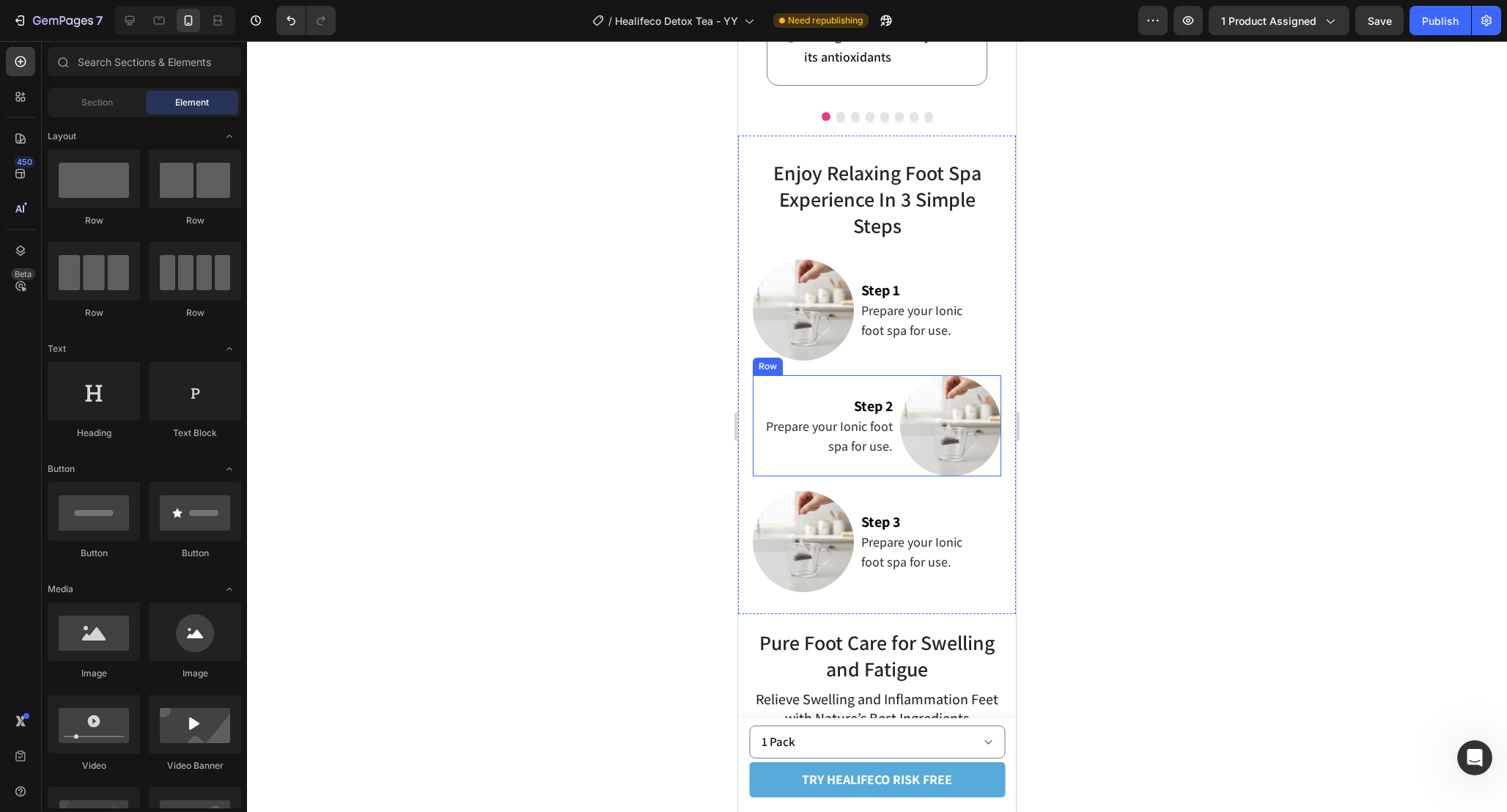
click at [898, 465] on div "Image Step 2 Prepare your Ionic foot spa for use. Text Block Row" at bounding box center [877, 426] width 249 height 101
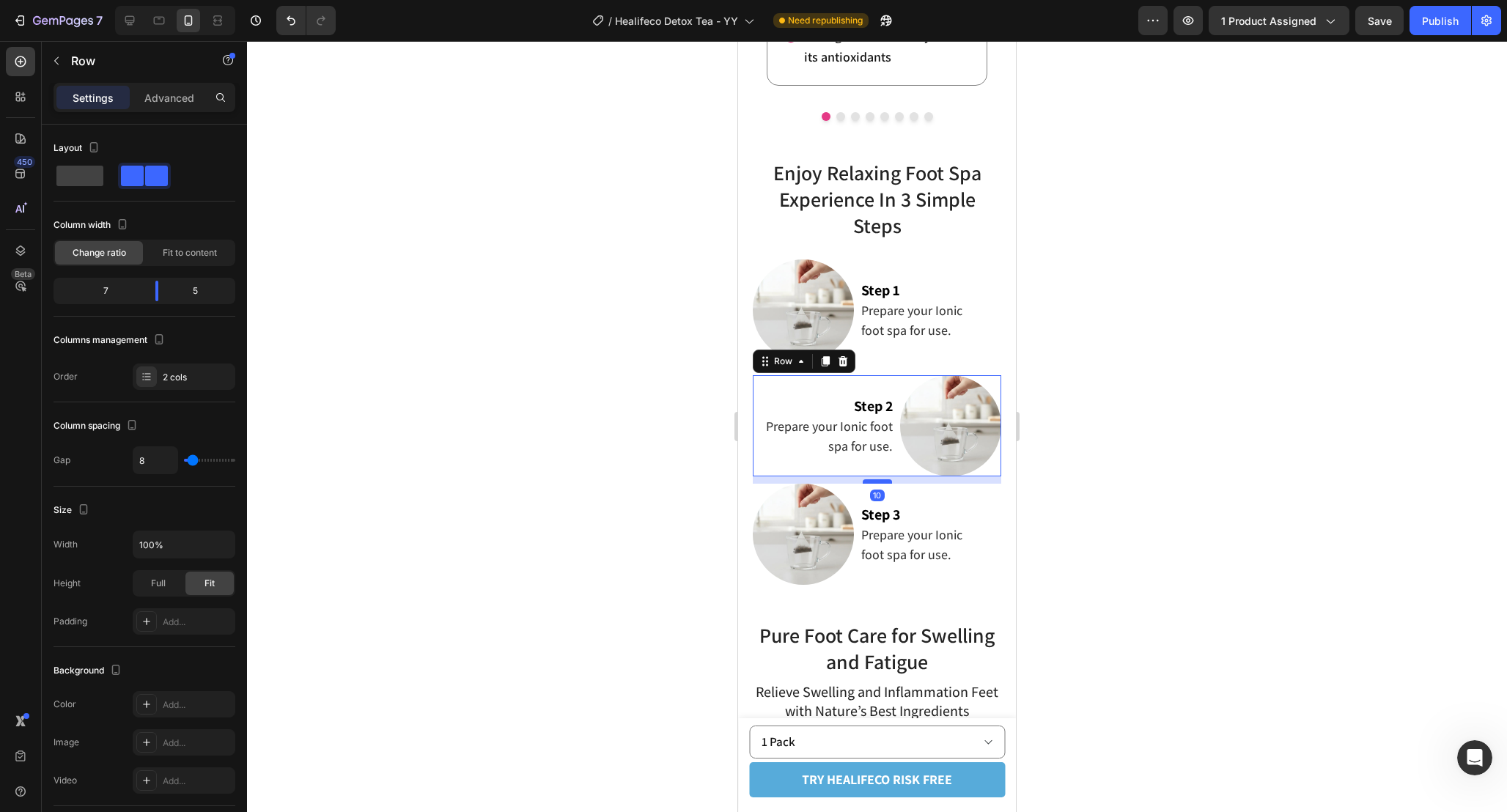
click at [879, 480] on div at bounding box center [877, 481] width 29 height 5
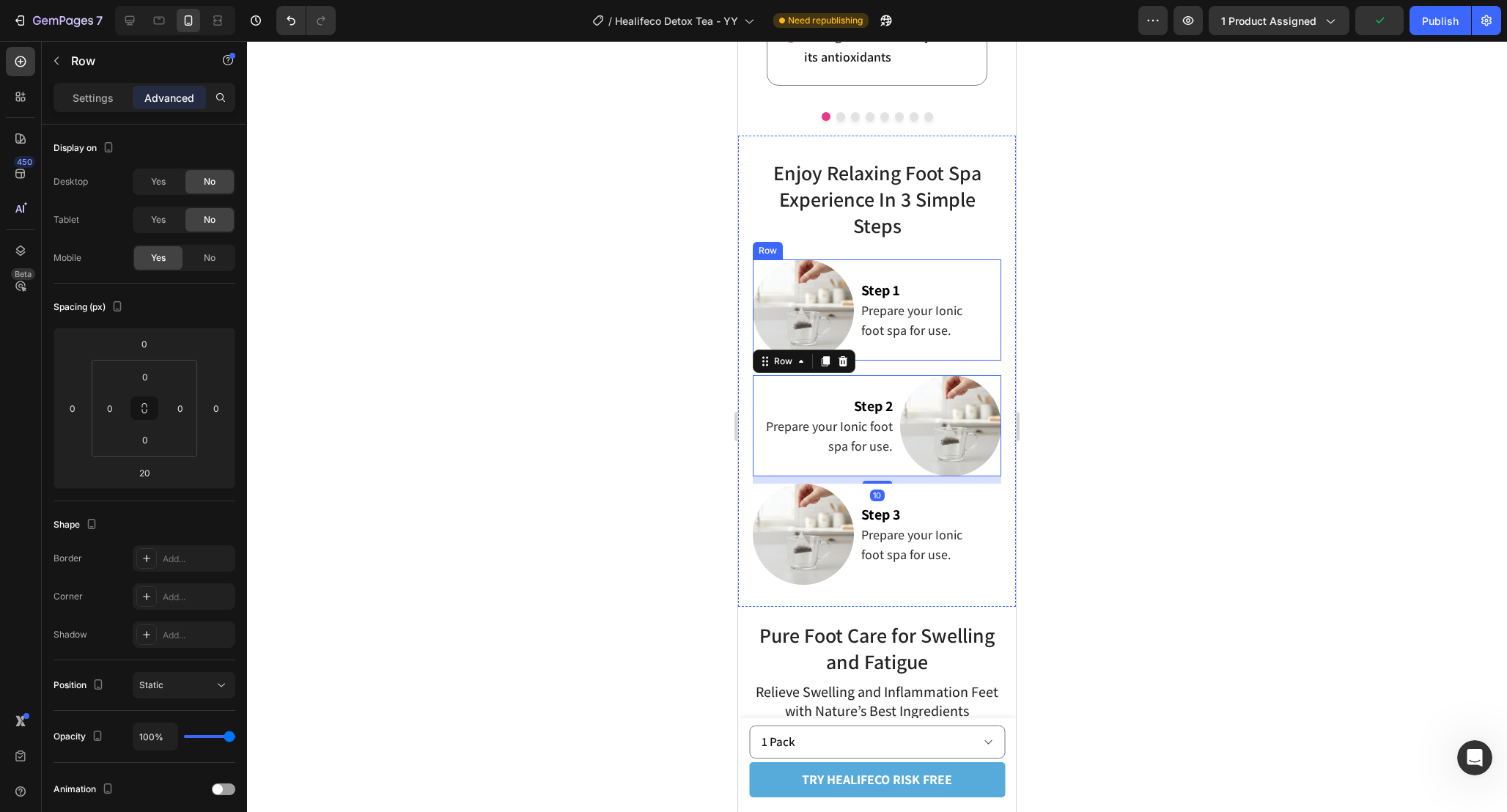
click at [875, 352] on div "Step 1 Prepare your Ionic foot spa for use. Text Block" at bounding box center [930, 310] width 141 height 101
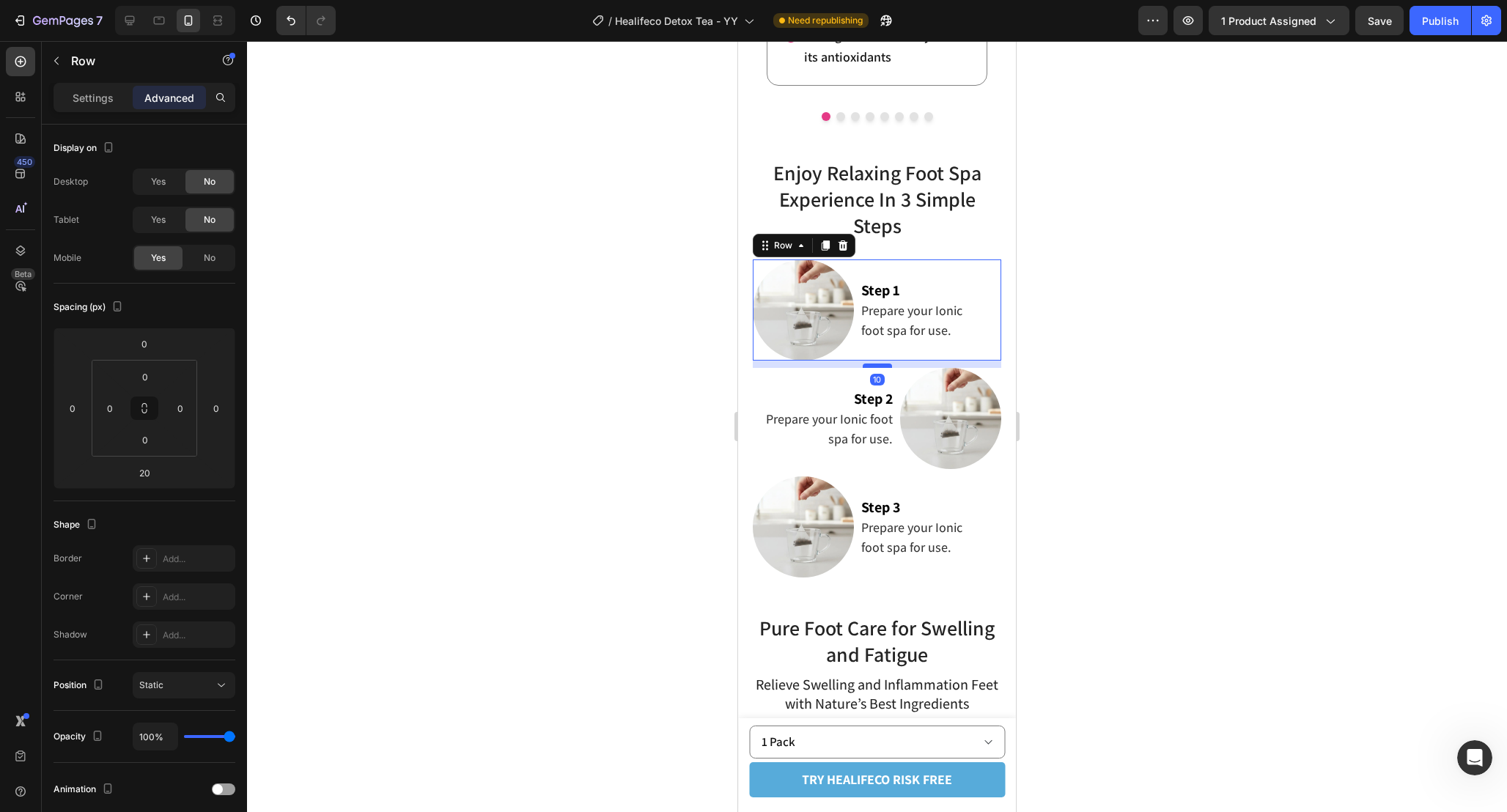
click at [880, 363] on div at bounding box center [877, 365] width 29 height 5
type input "10"
click at [1042, 394] on div at bounding box center [877, 427] width 1260 height 771
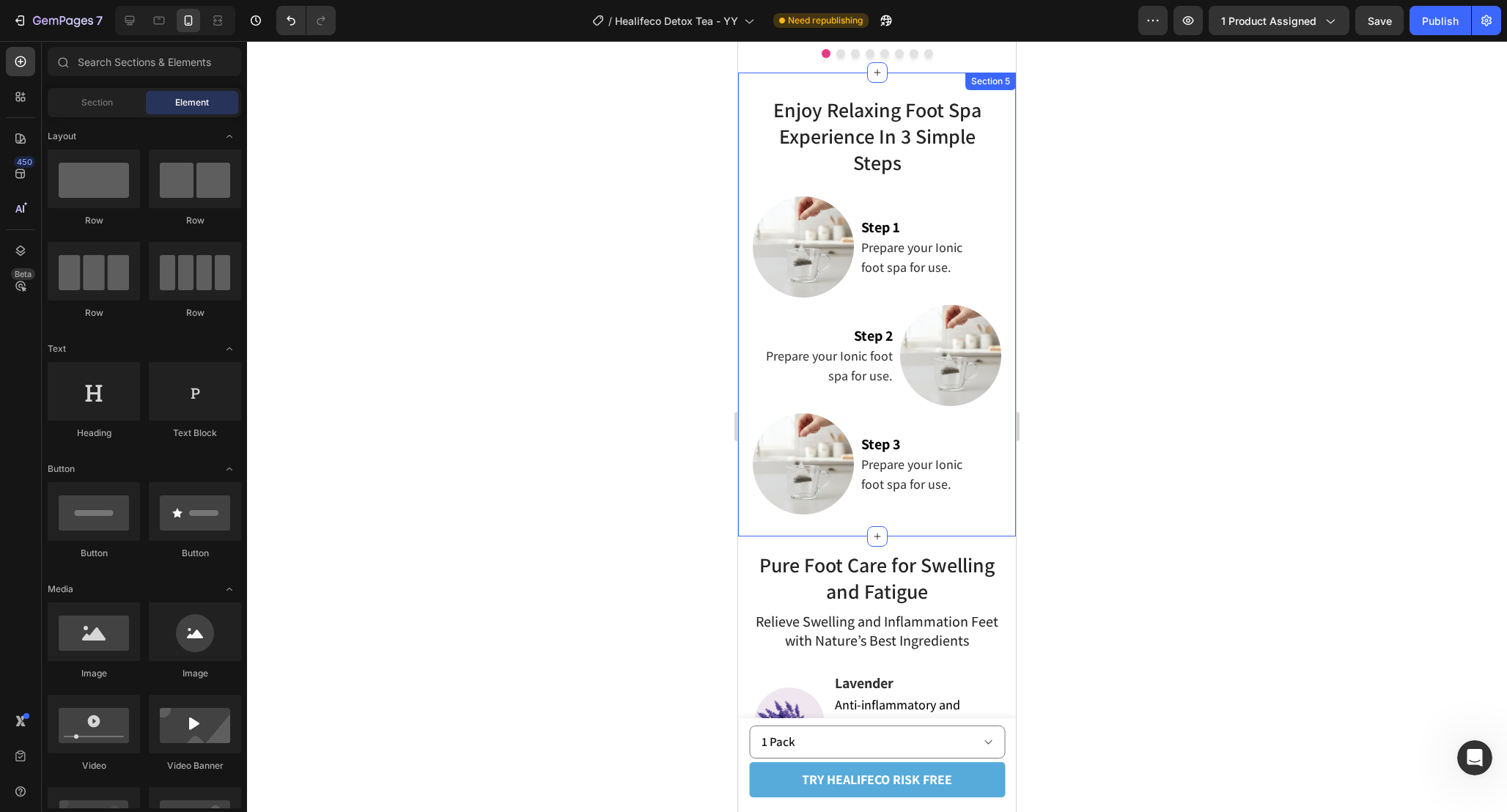
scroll to position [2931, 0]
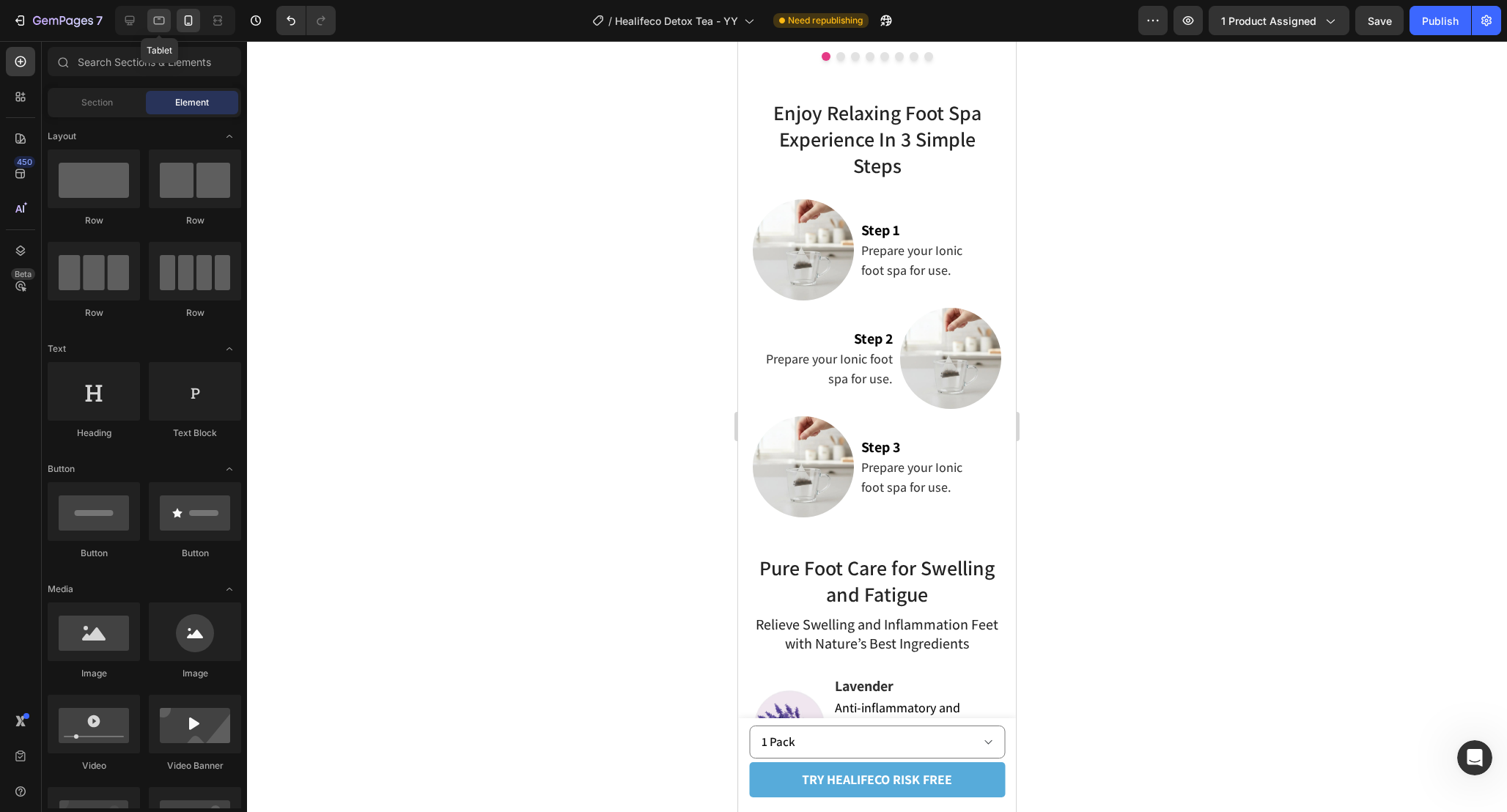
click at [149, 16] on div at bounding box center [159, 20] width 23 height 23
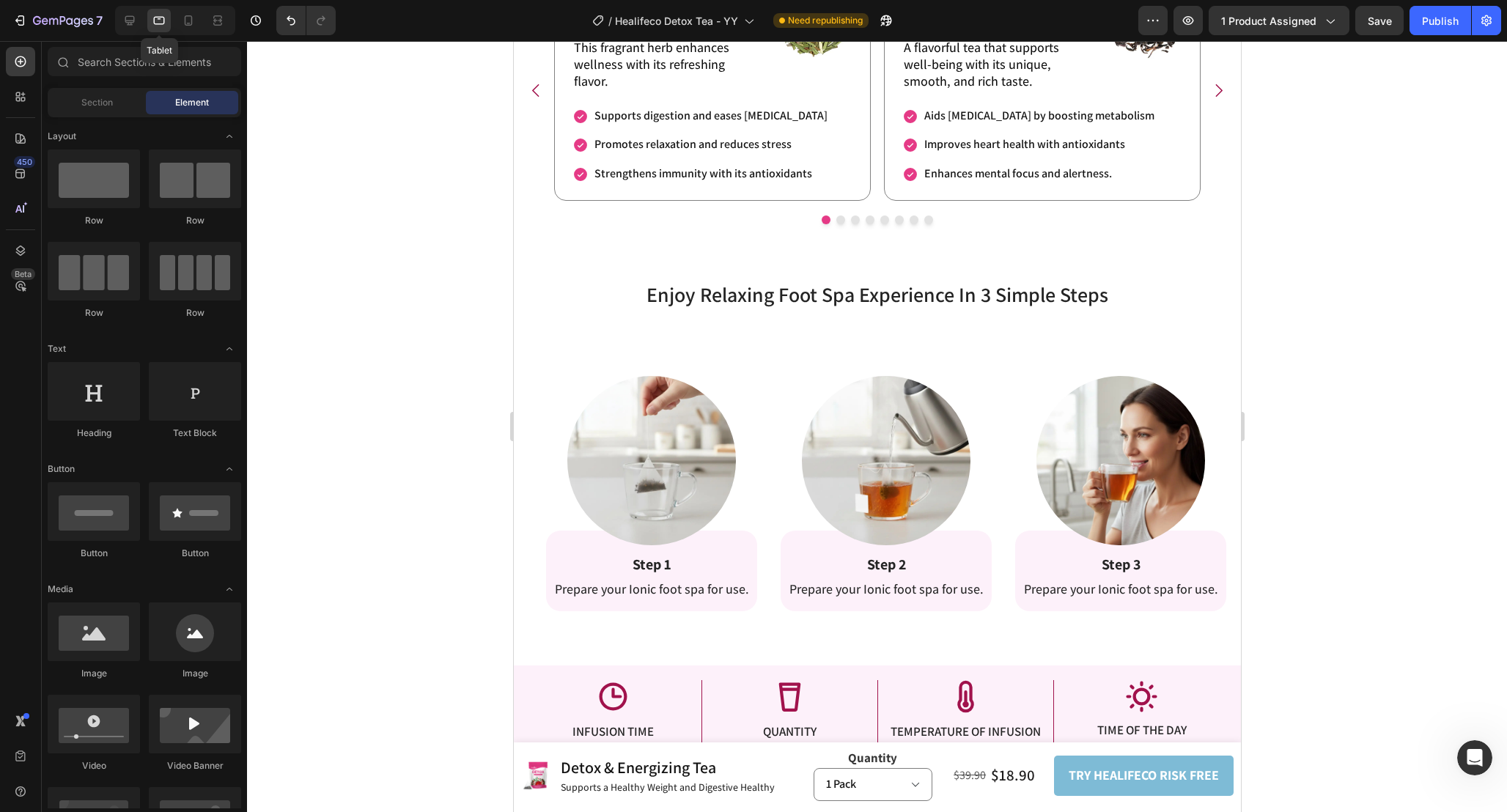
scroll to position [2934, 0]
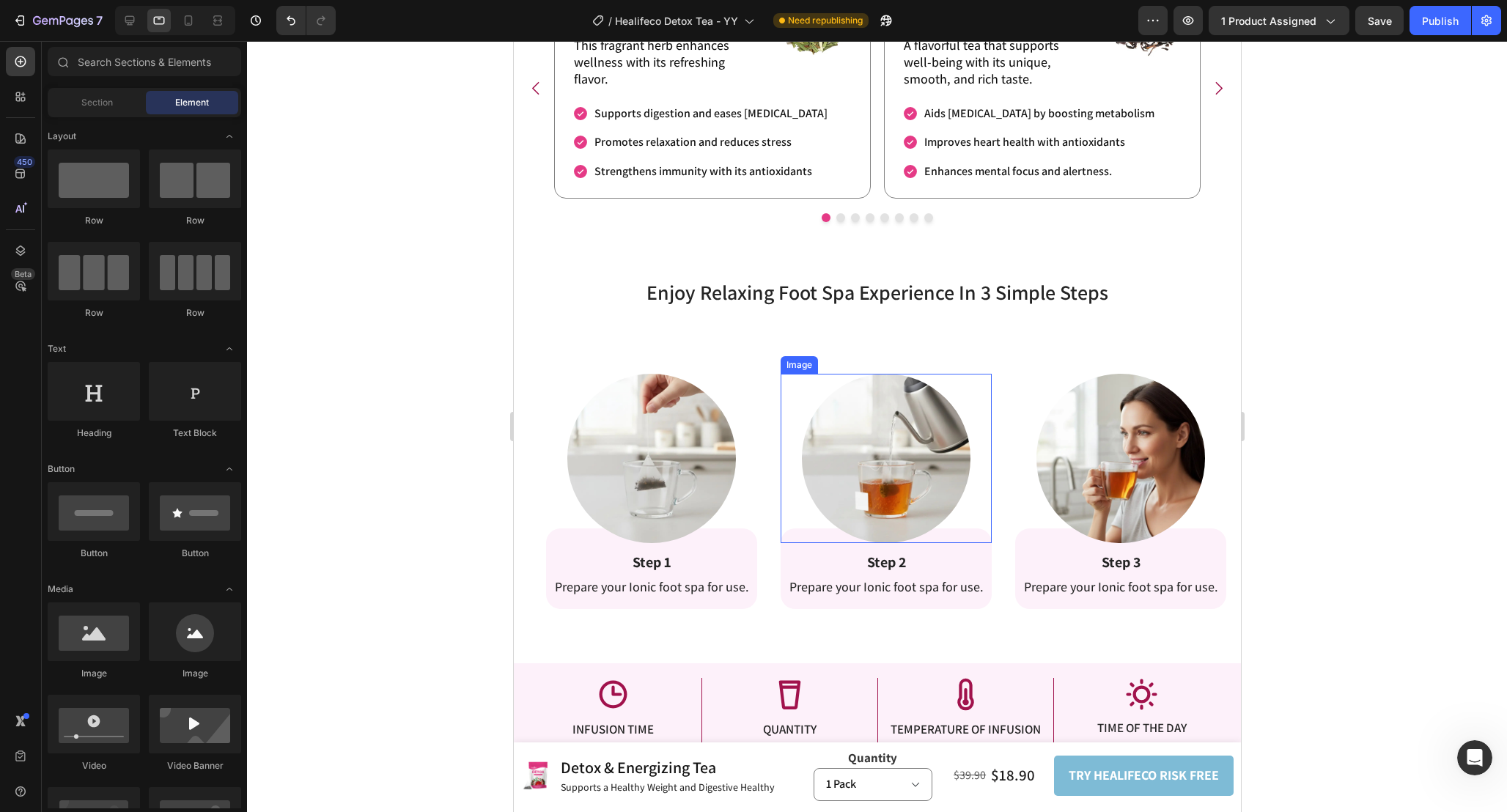
click at [912, 485] on img at bounding box center [885, 457] width 169 height 169
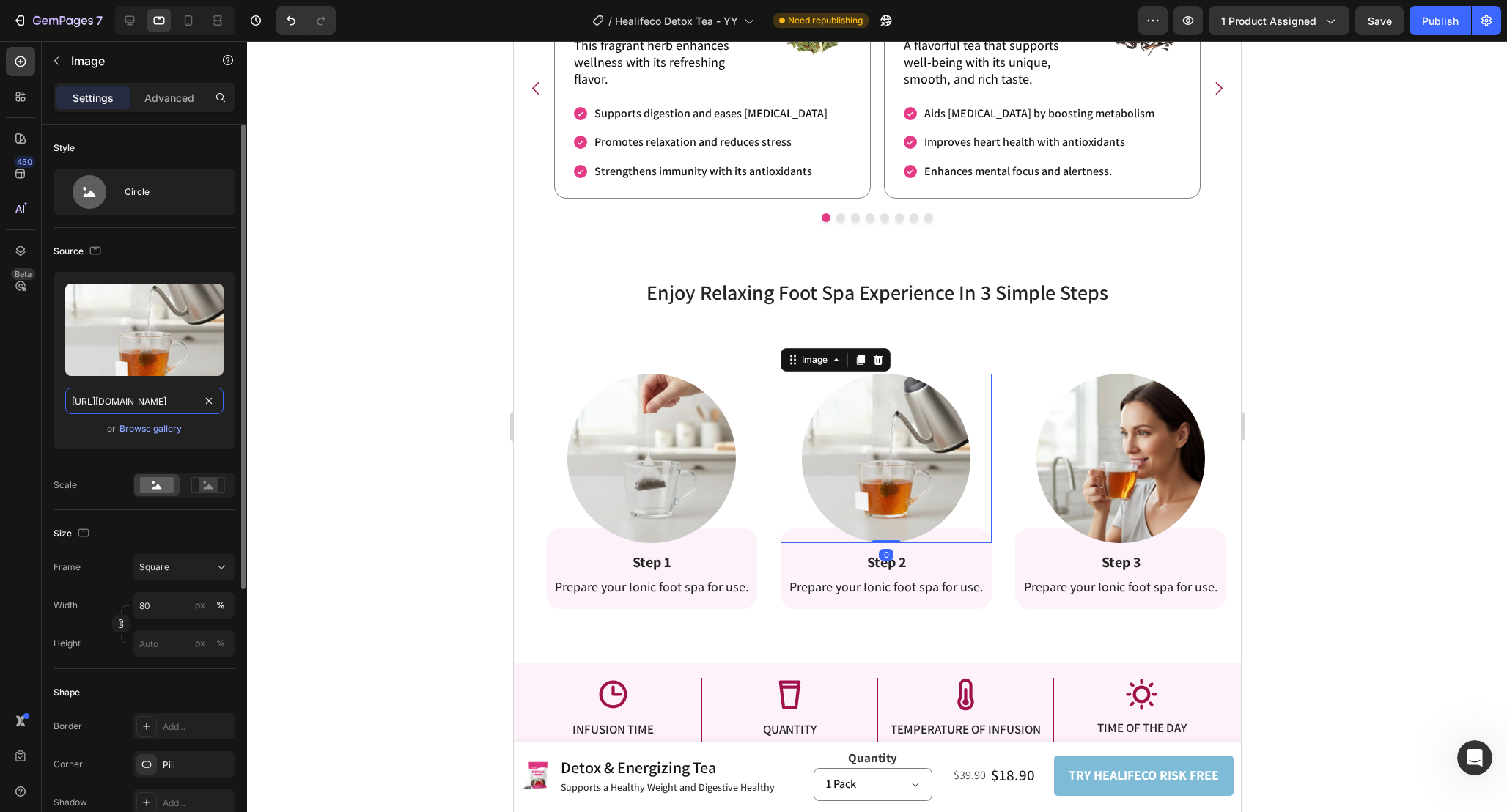
click at [163, 390] on input "[URL][DOMAIN_NAME]" at bounding box center [145, 401] width 159 height 27
click at [181, 16] on icon at bounding box center [188, 20] width 15 height 15
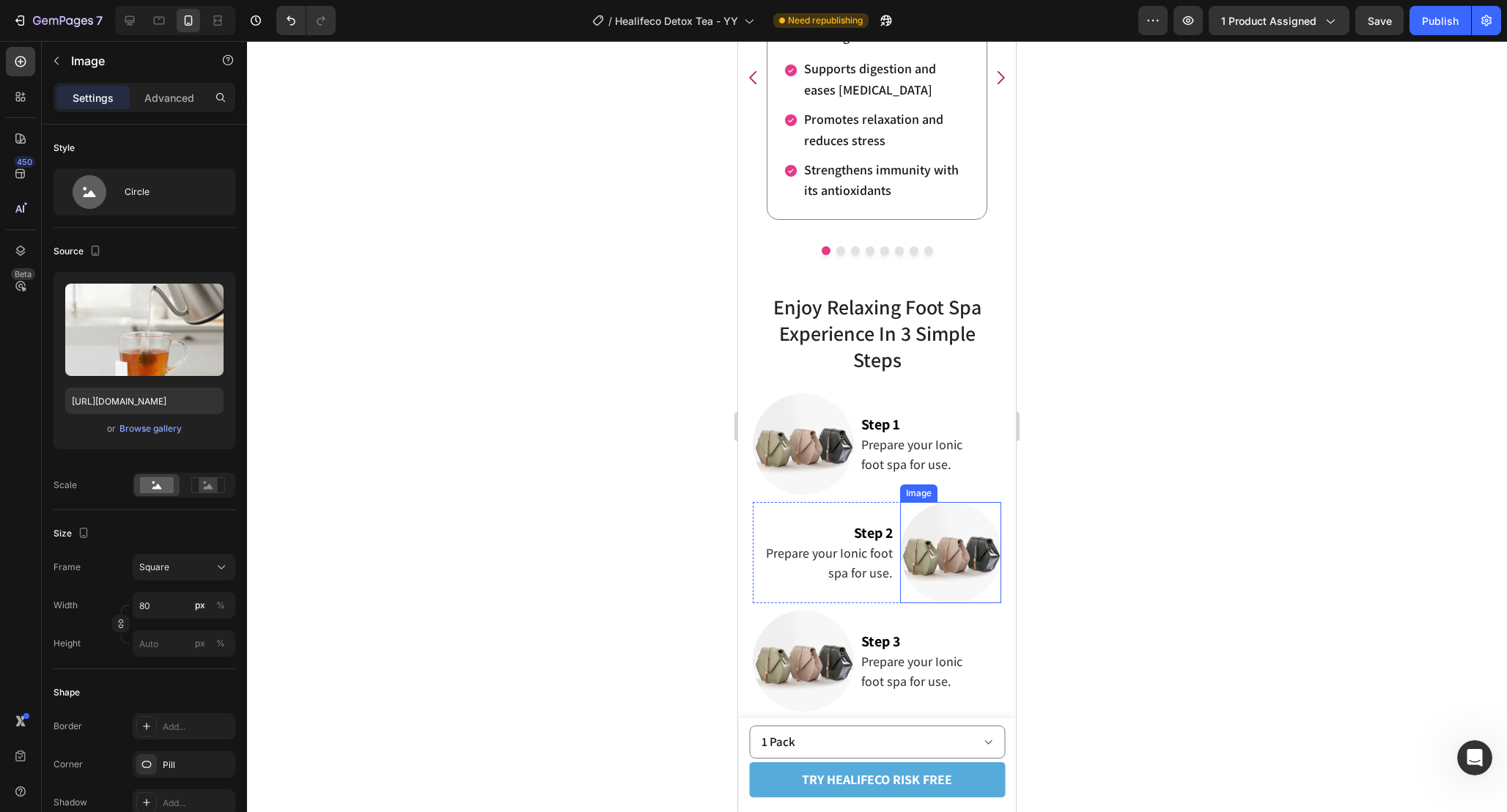
scroll to position [2772, 0]
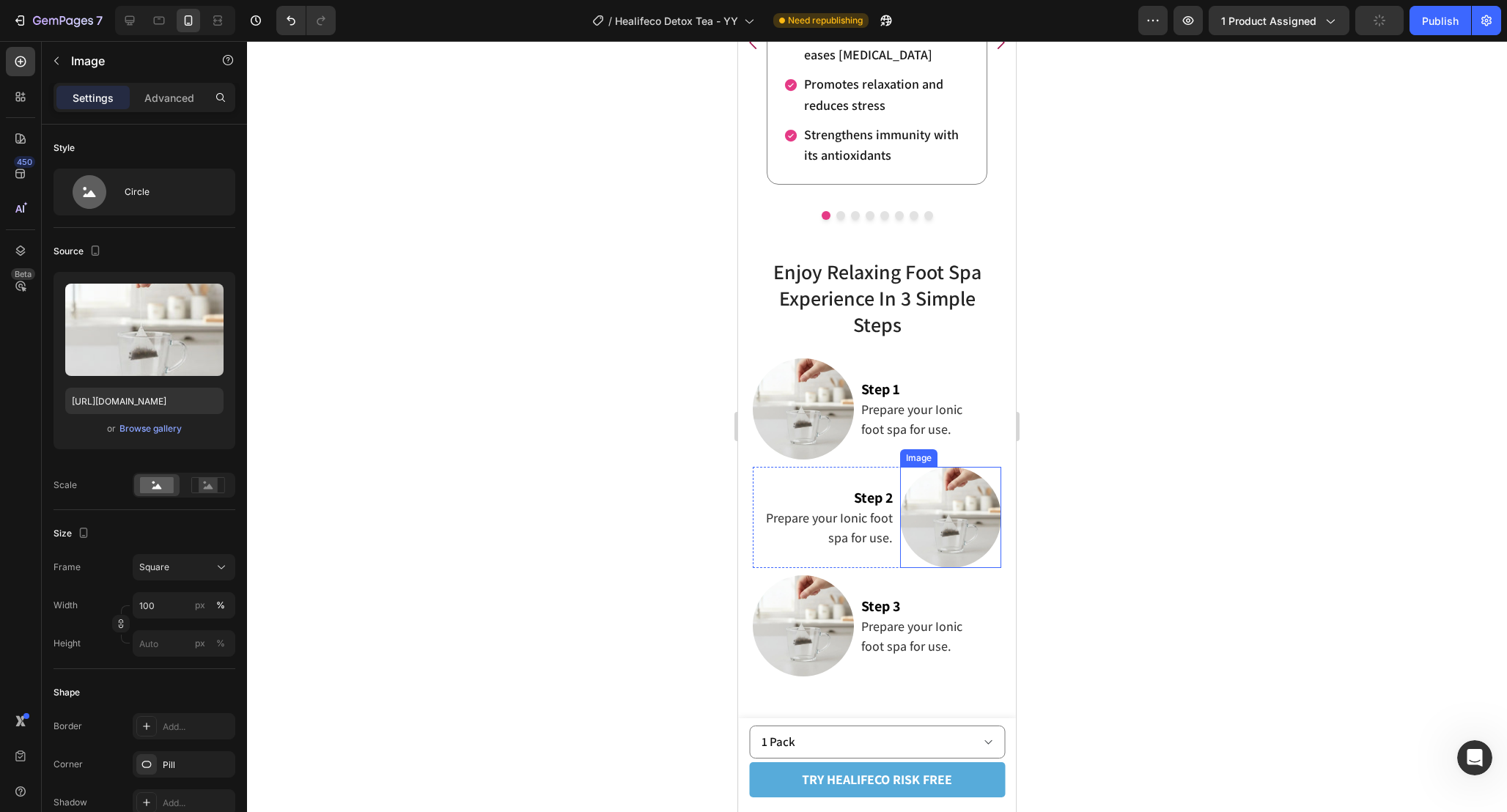
click at [932, 534] on img at bounding box center [950, 517] width 101 height 101
click at [152, 397] on input "[URL][DOMAIN_NAME]" at bounding box center [145, 401] width 159 height 27
paste input "e2a6447c-ce92-420e-b872-33133f8cb88c"
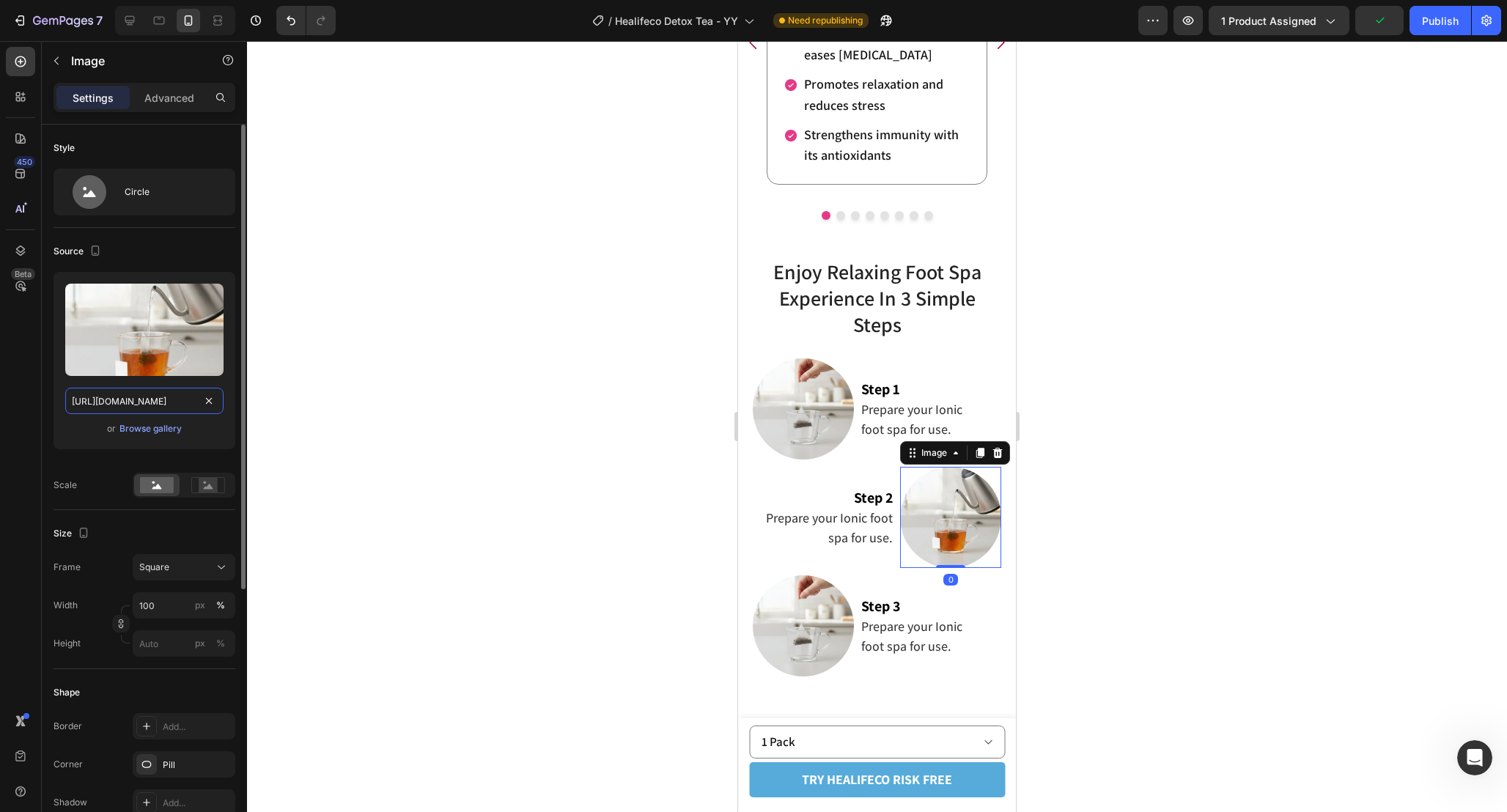
scroll to position [0, 463]
type input "[URL][DOMAIN_NAME]"
click at [1042, 551] on div at bounding box center [877, 427] width 1260 height 771
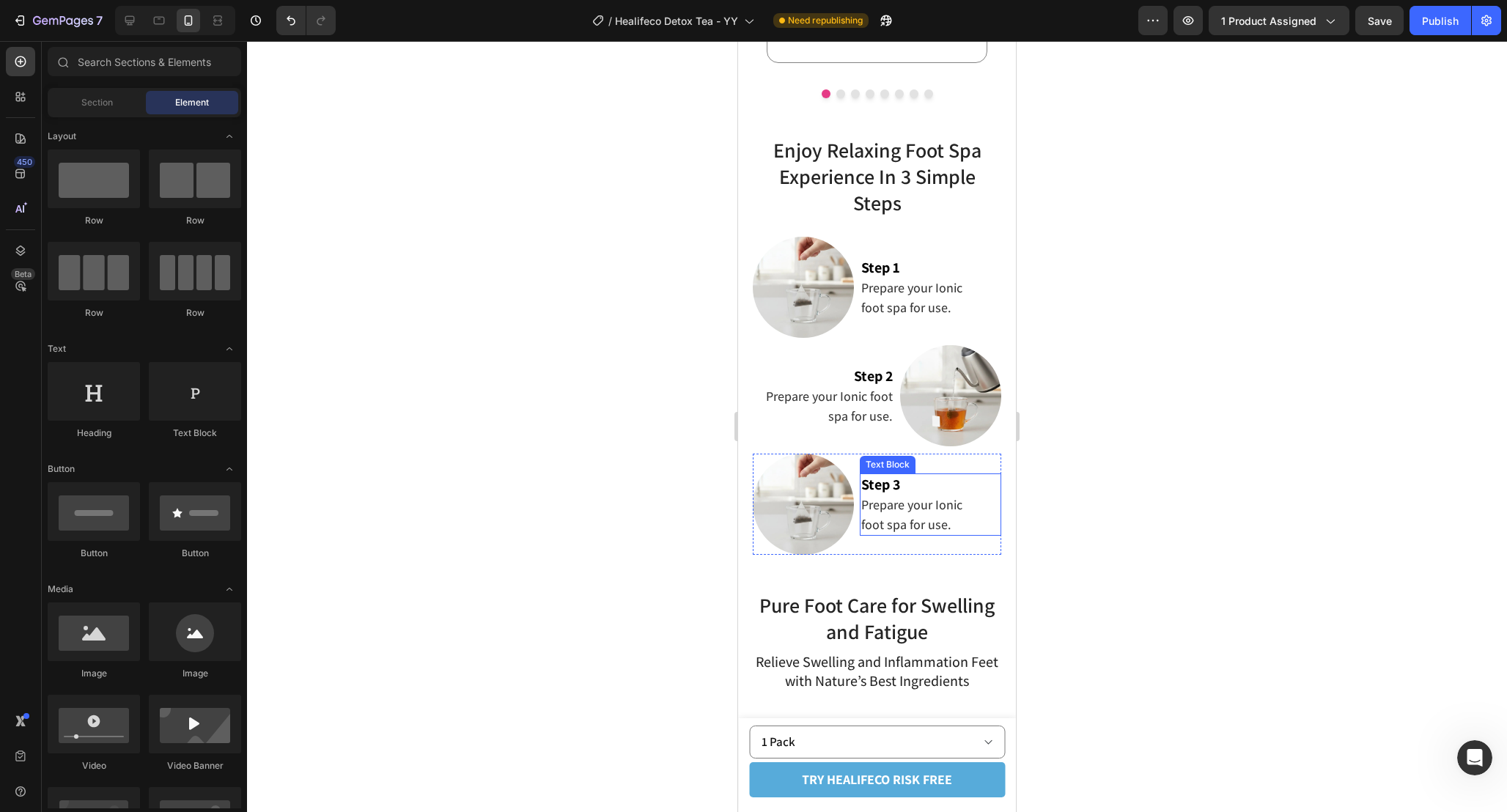
scroll to position [2902, 0]
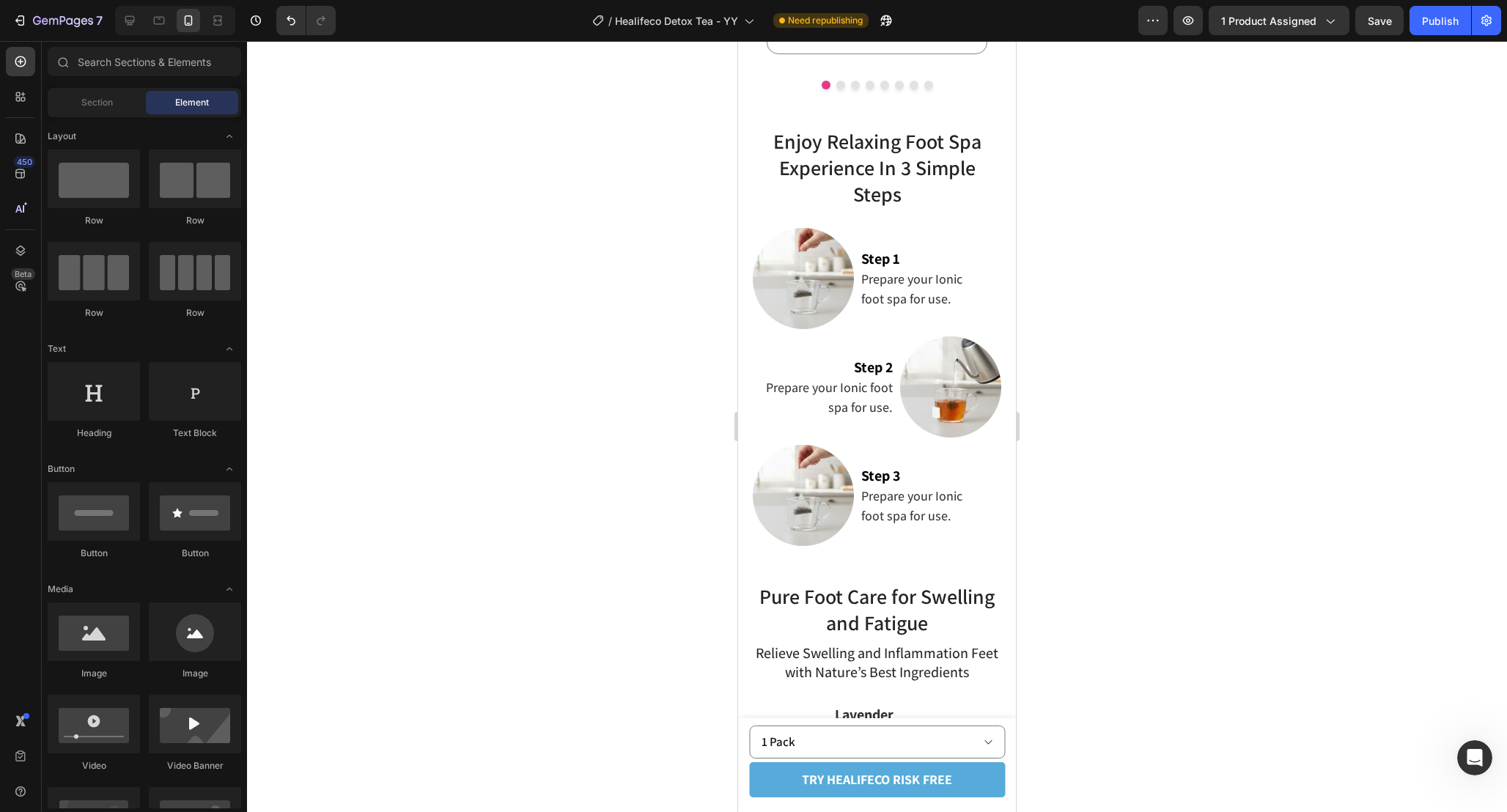
click at [154, 32] on div at bounding box center [175, 20] width 120 height 29
click at [153, 25] on icon at bounding box center [159, 20] width 15 height 15
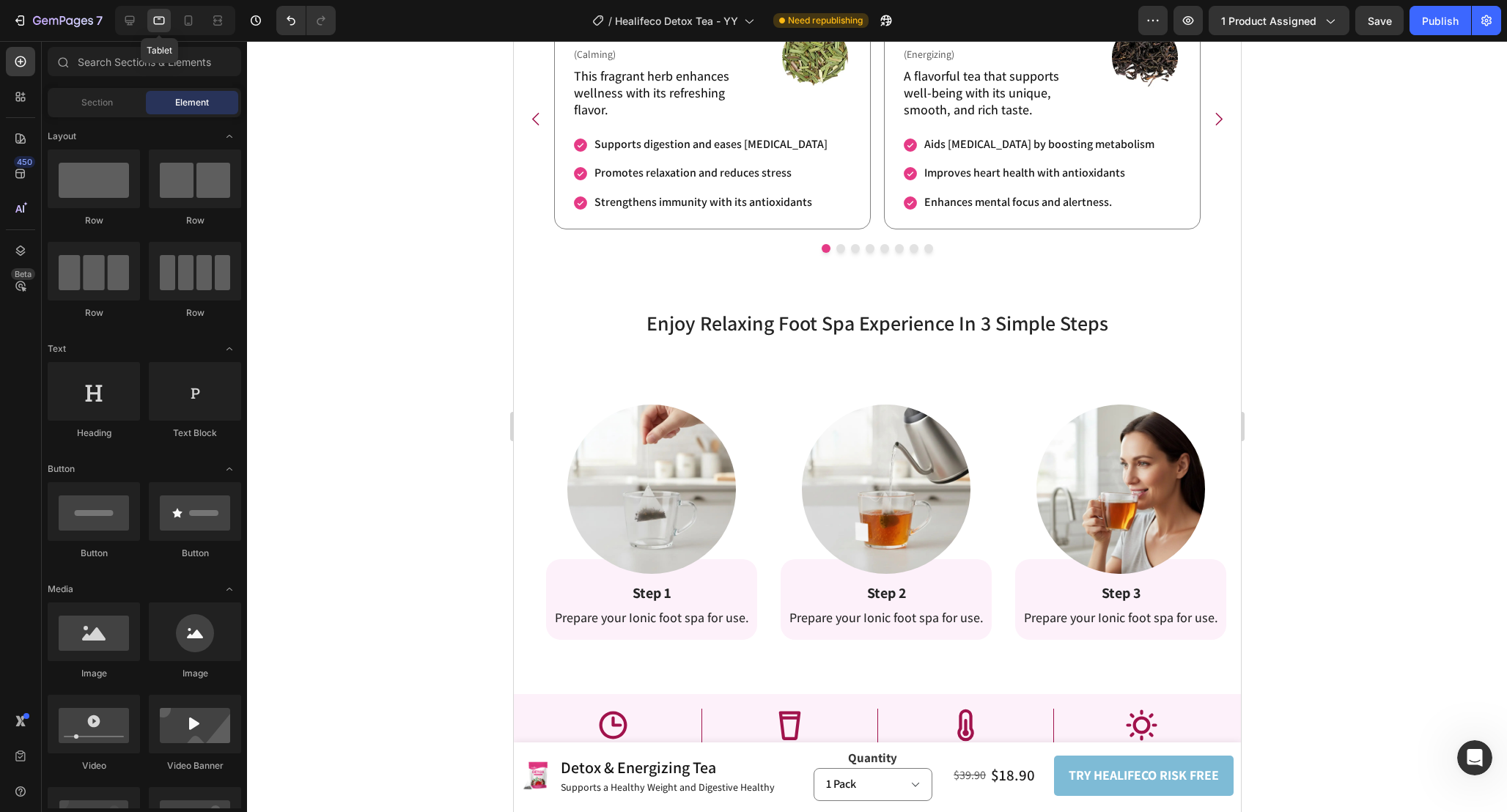
scroll to position [2913, 0]
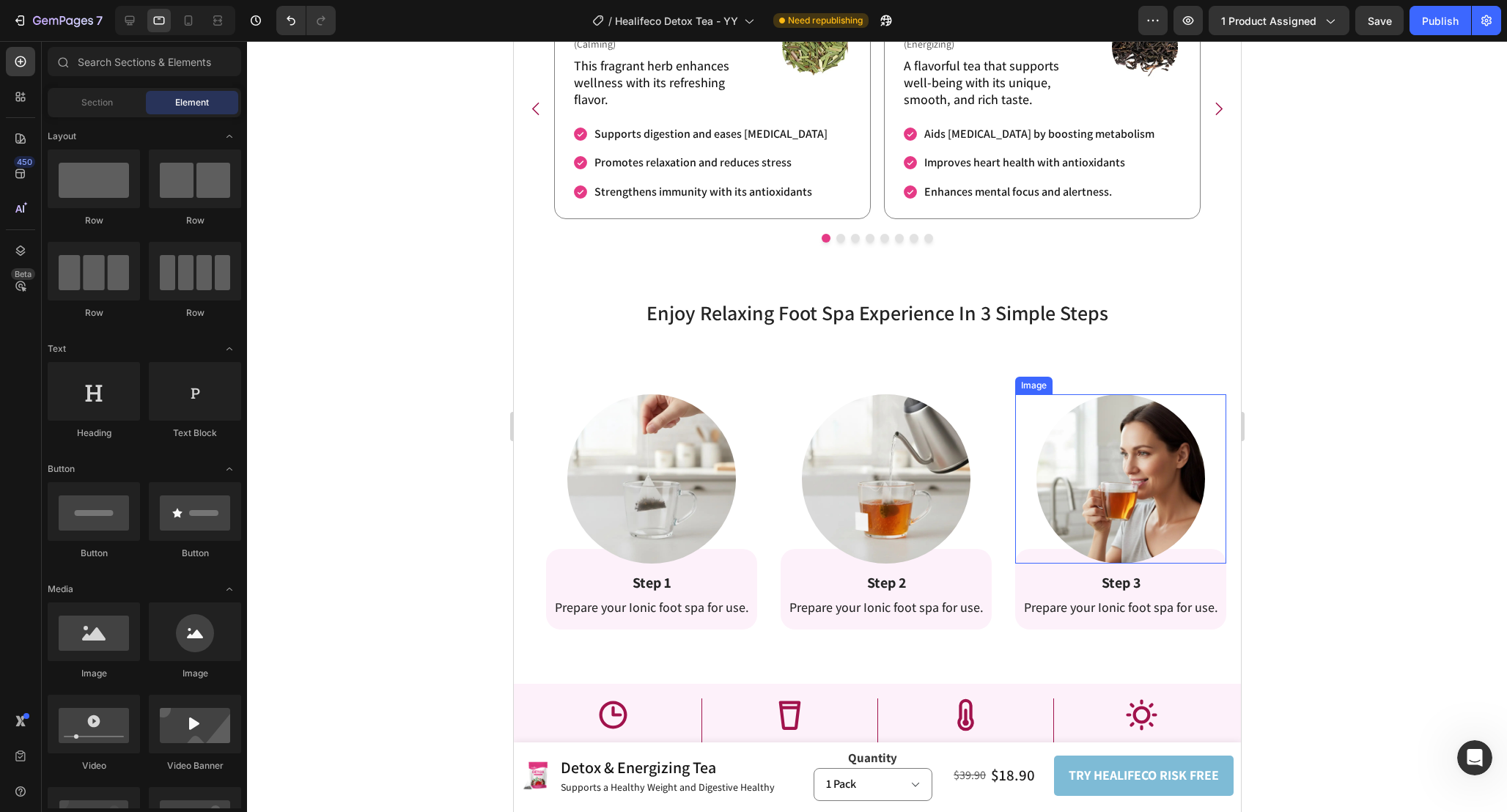
click at [1108, 460] on img at bounding box center [1119, 478] width 169 height 169
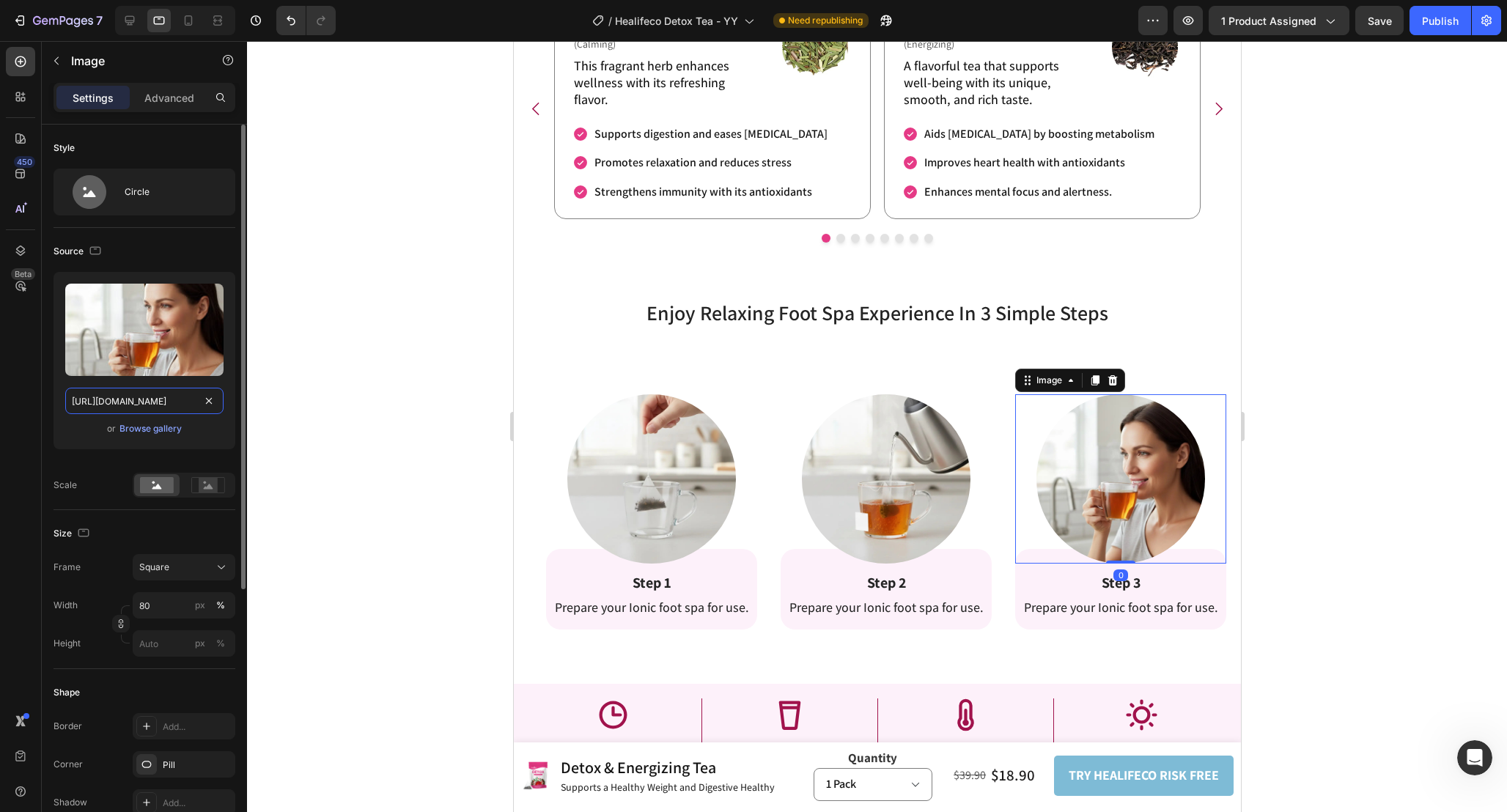
click at [127, 396] on input "[URL][DOMAIN_NAME]" at bounding box center [145, 401] width 159 height 27
click at [191, 8] on div at bounding box center [175, 20] width 120 height 29
click at [190, 23] on icon at bounding box center [188, 20] width 15 height 15
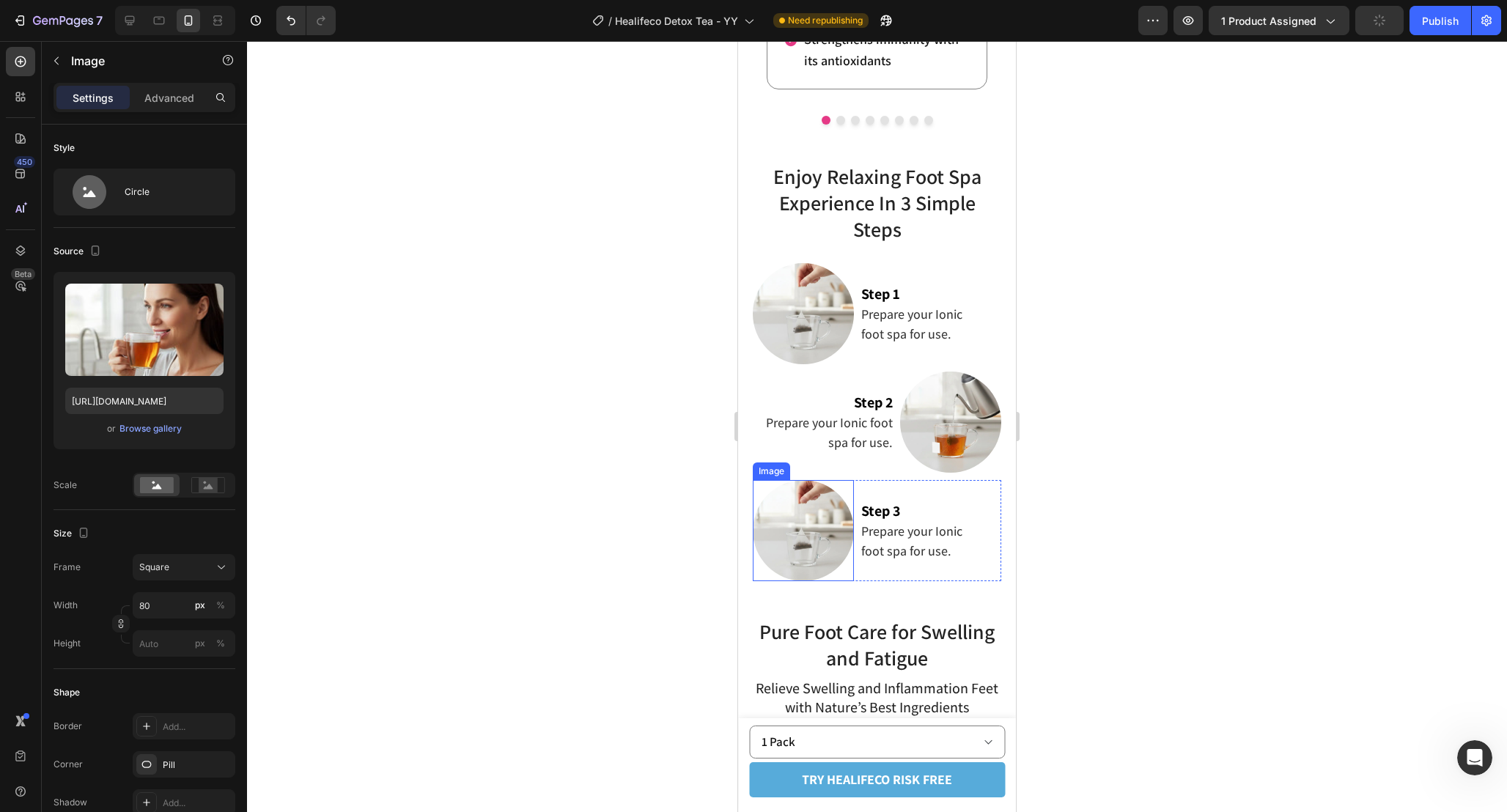
scroll to position [2877, 0]
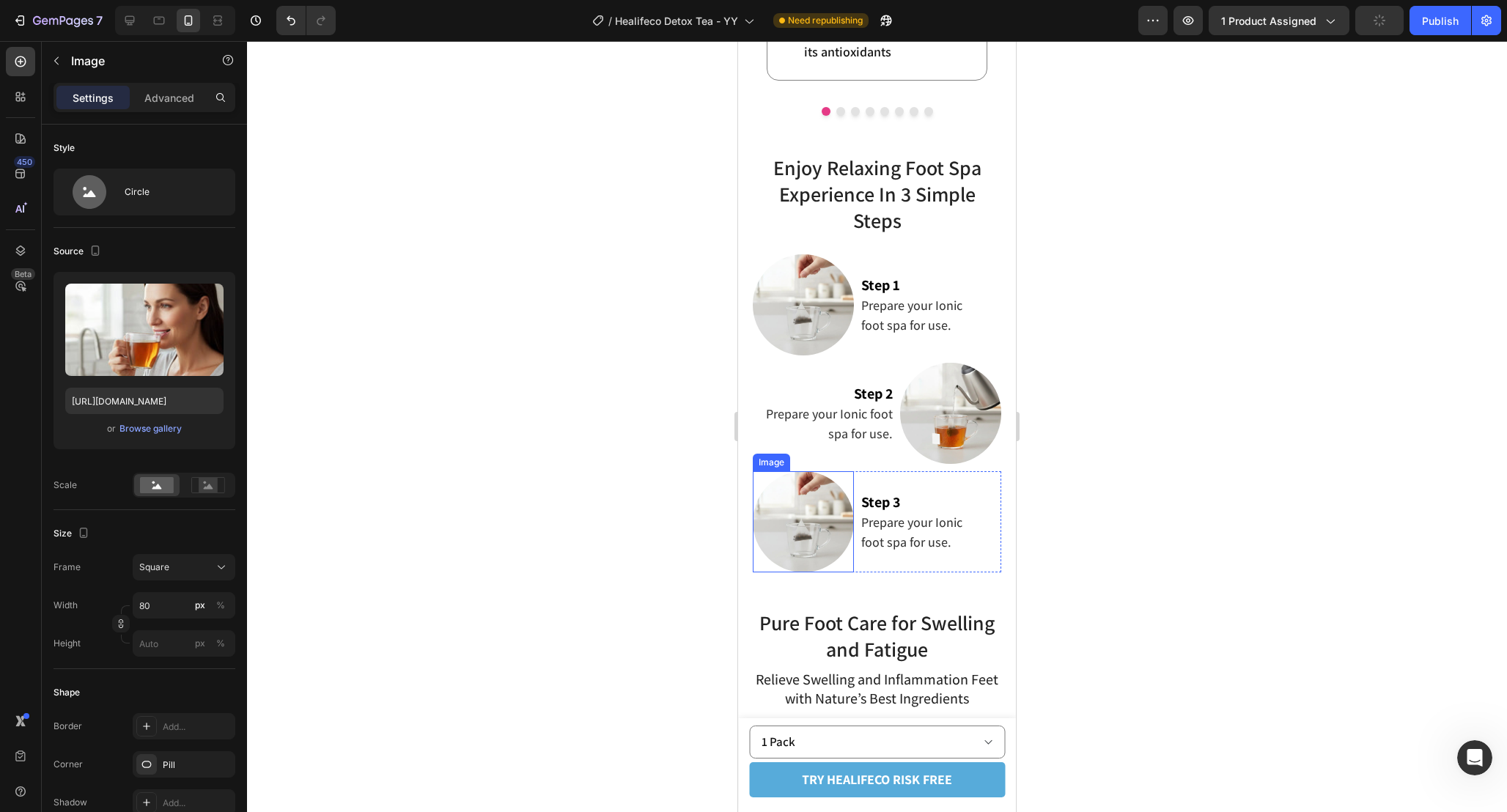
click at [803, 542] on img at bounding box center [804, 522] width 101 height 101
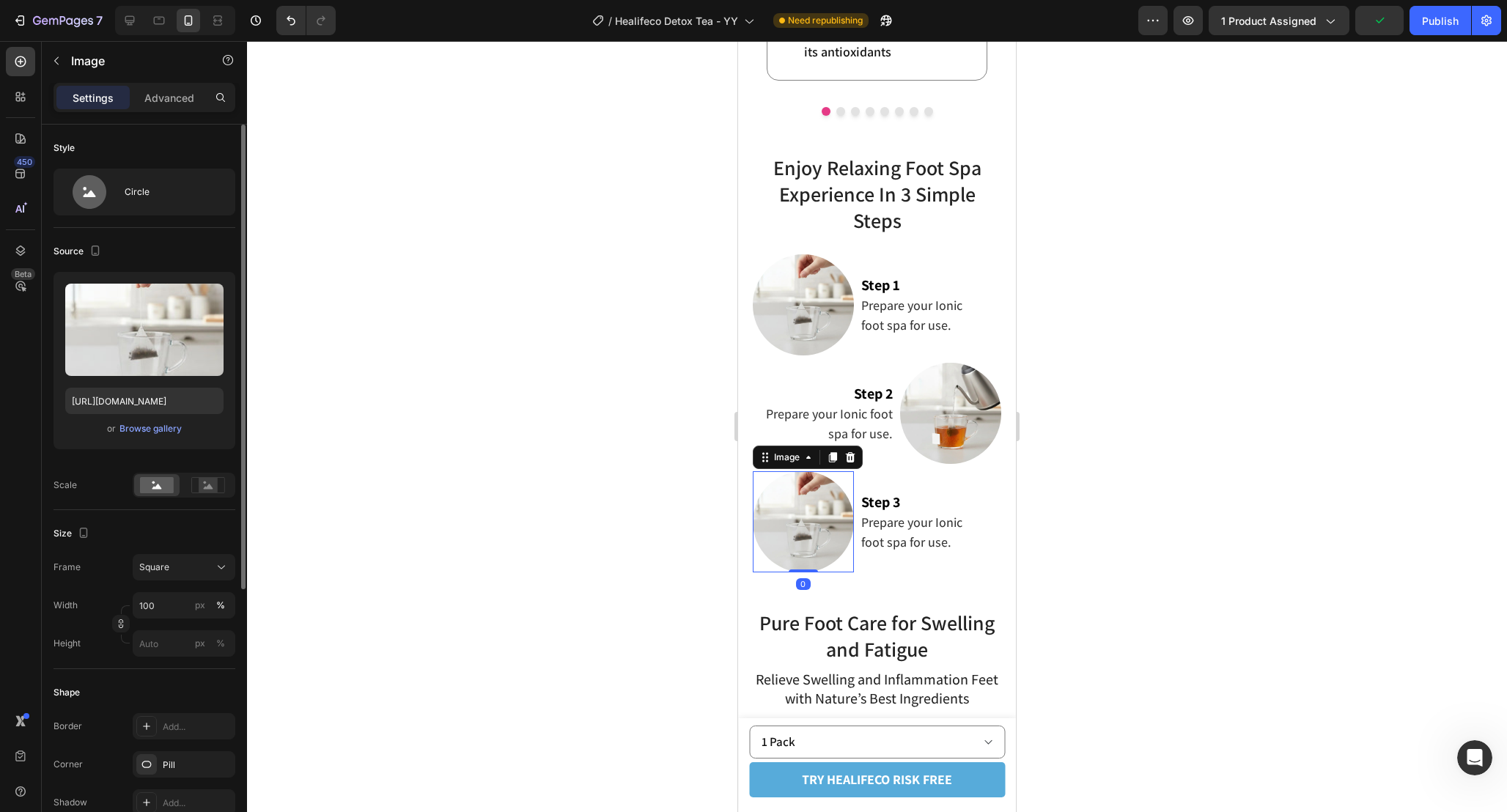
click at [154, 382] on div "Upload Image [URL][DOMAIN_NAME] or Browse gallery" at bounding box center [144, 360] width 182 height 177
click at [154, 395] on input "[URL][DOMAIN_NAME]" at bounding box center [145, 401] width 159 height 27
paste input "5f4e514-b637-45e1-b877-05544935ef5e"
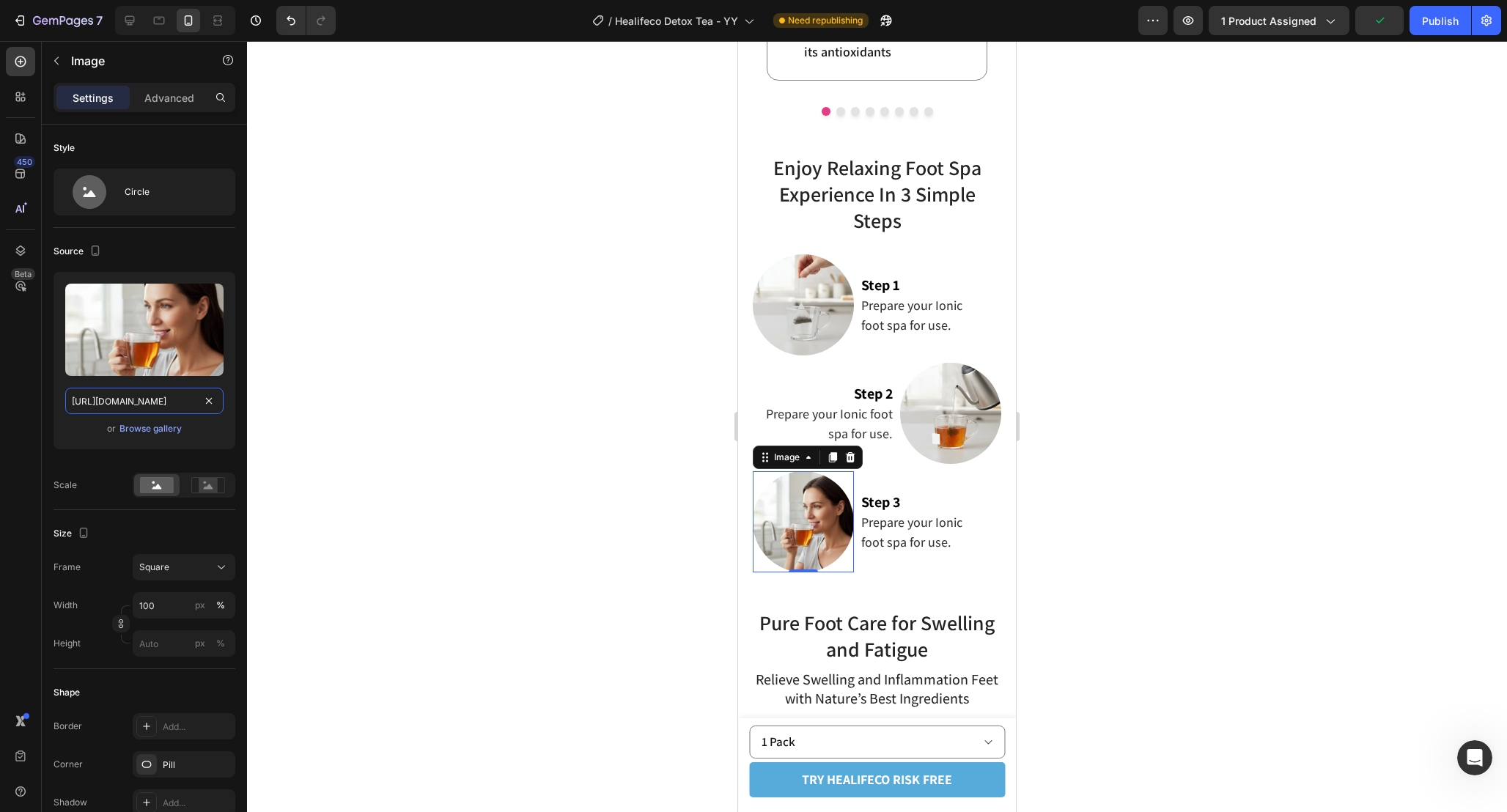
scroll to position [0, 459]
type input "[URL][DOMAIN_NAME]"
click at [1094, 517] on div at bounding box center [877, 427] width 1260 height 771
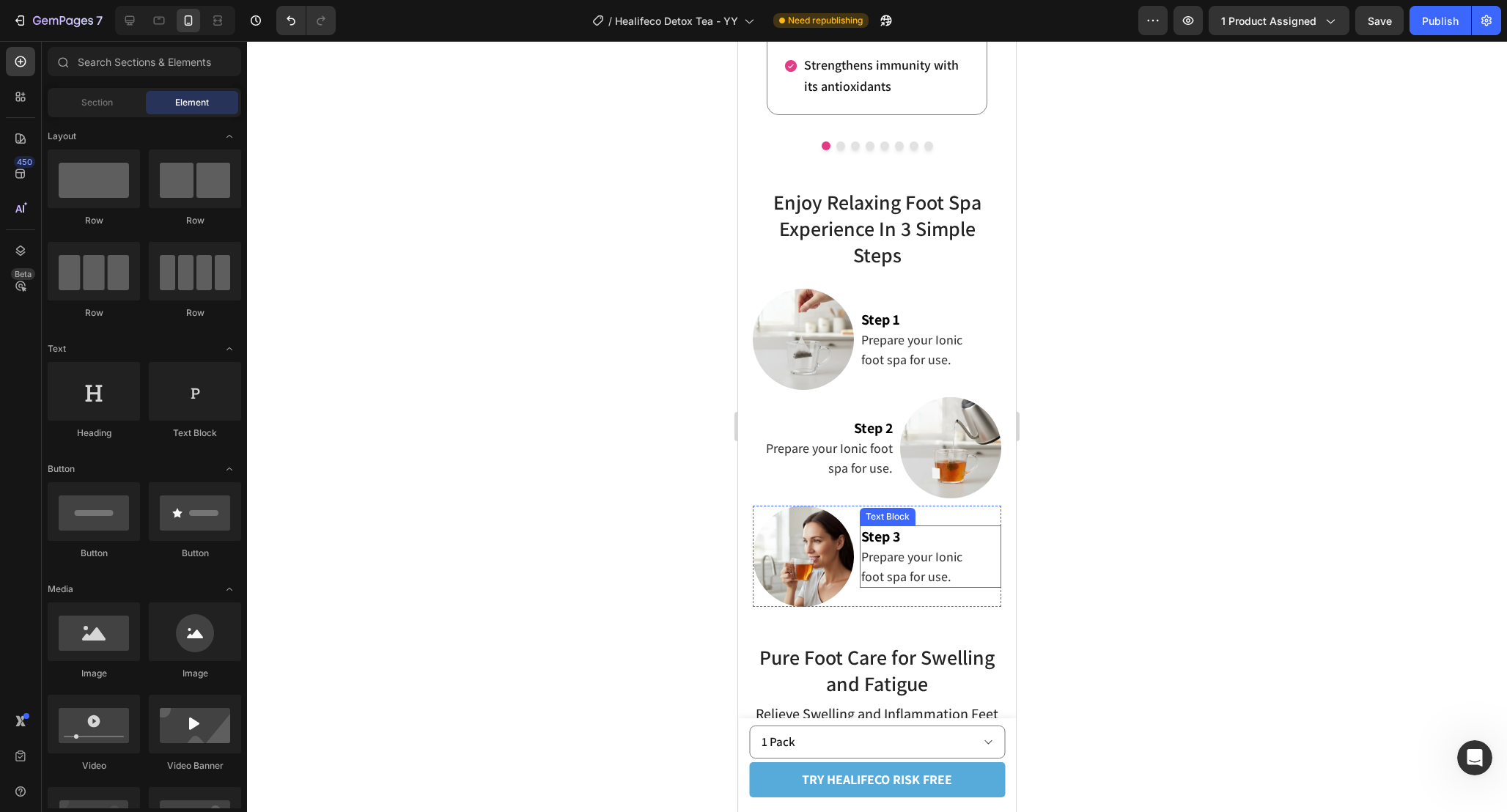
scroll to position [2861, 0]
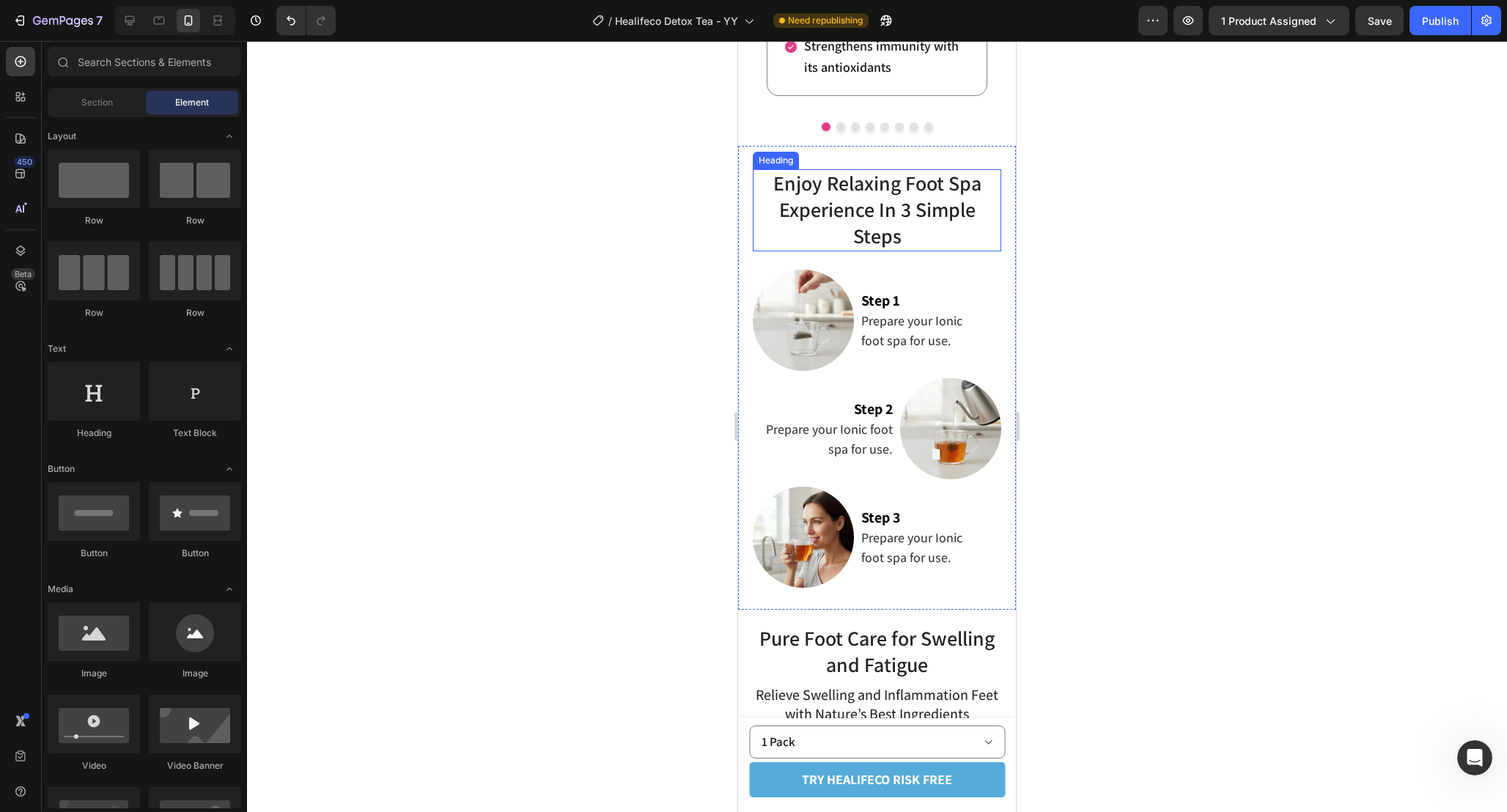
click at [933, 247] on h2 "Enjoy Relaxing Foot Spa Experience In 3 Simple Steps" at bounding box center [877, 210] width 219 height 82
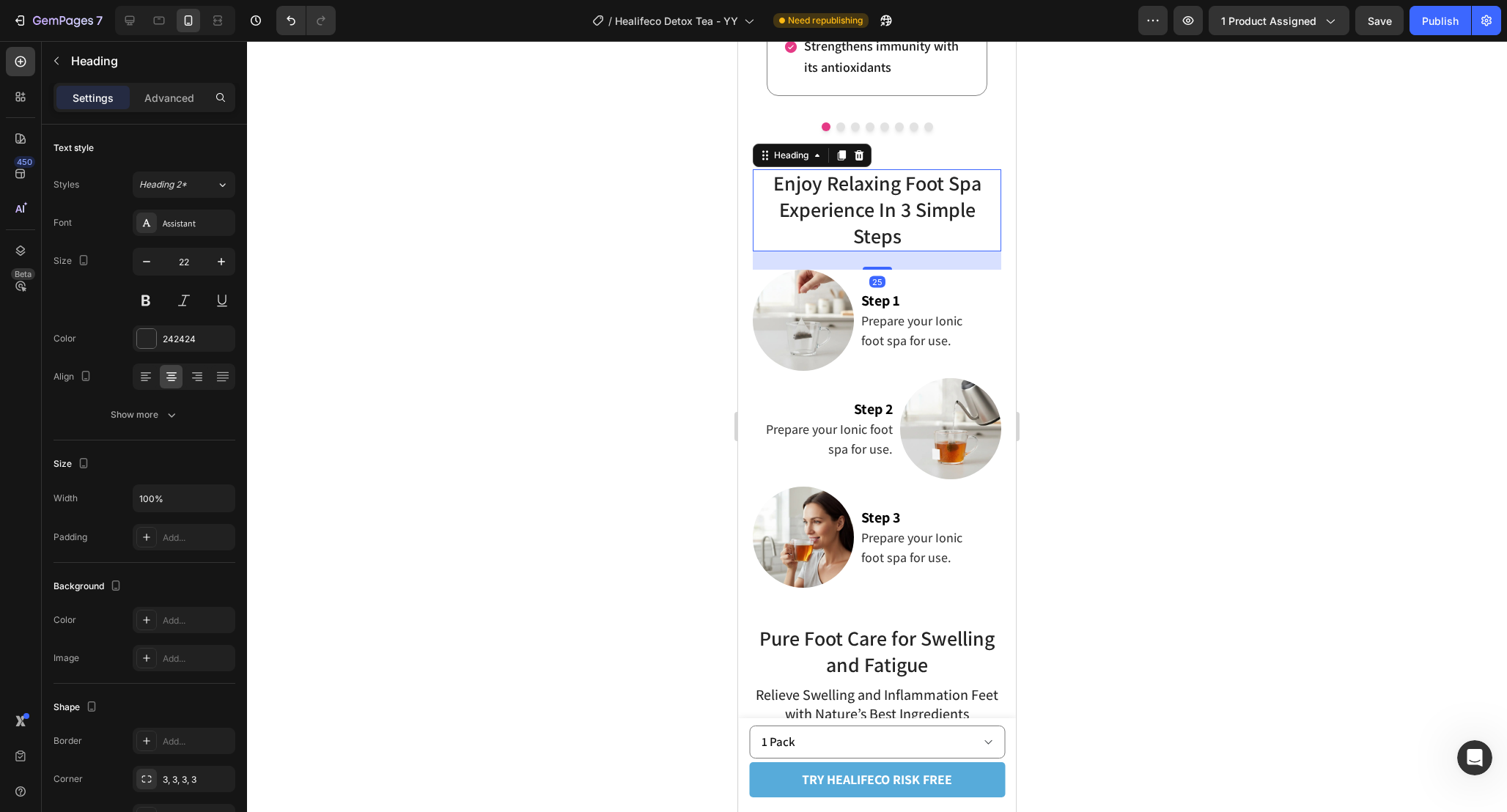
click at [1171, 331] on div at bounding box center [877, 427] width 1260 height 771
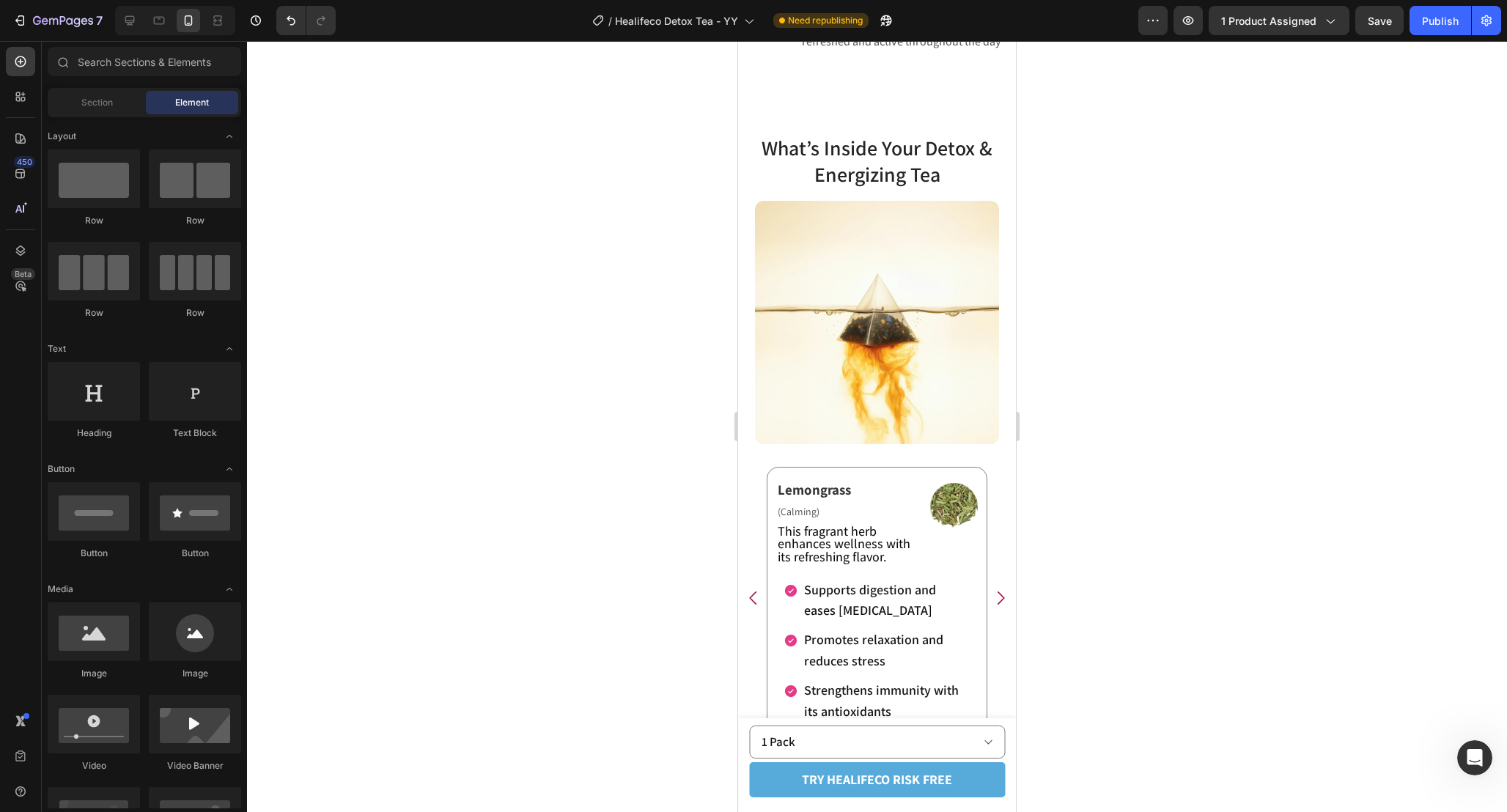
scroll to position [2012, 0]
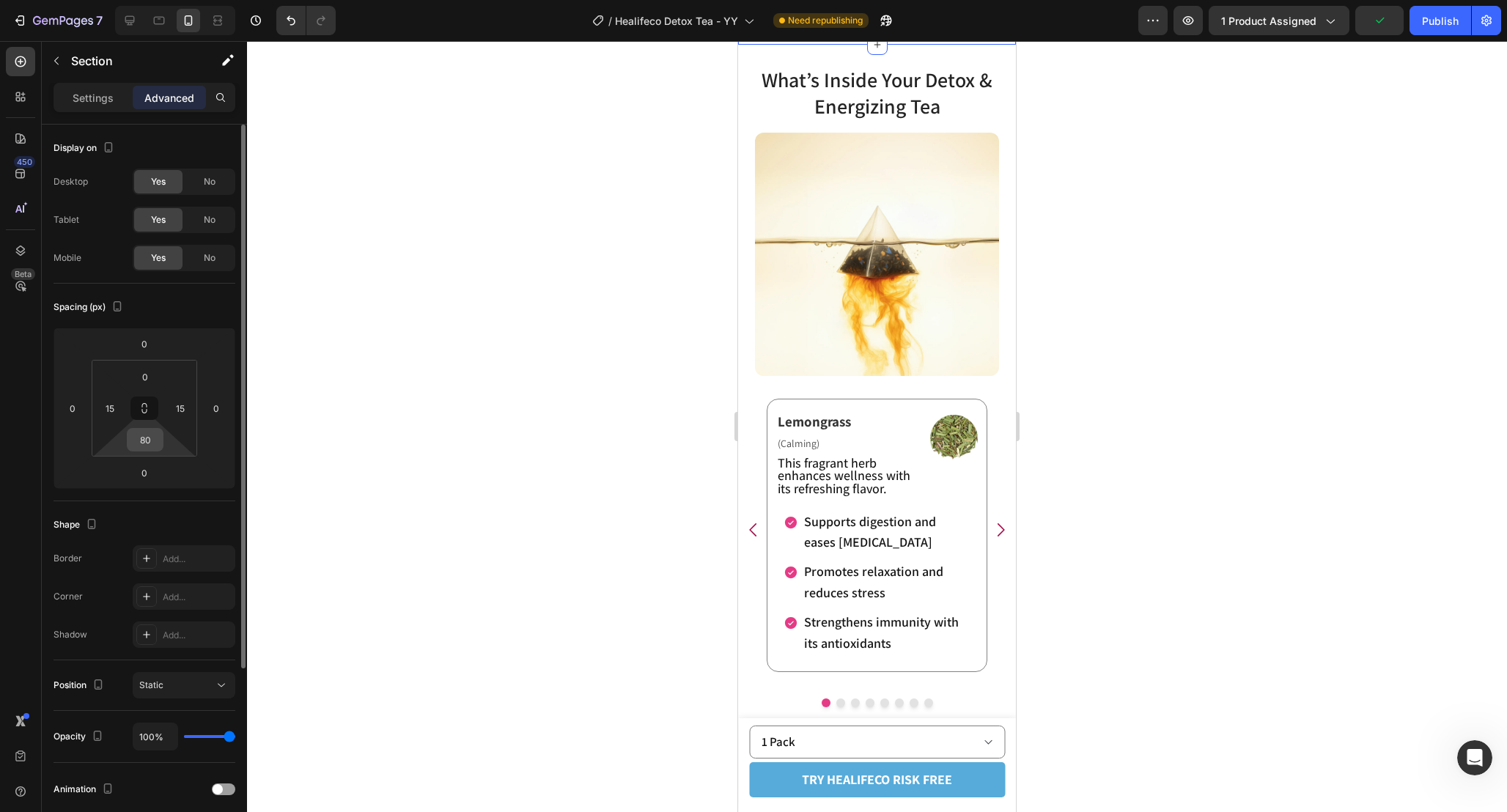
click at [155, 447] on input "80" at bounding box center [146, 440] width 29 height 22
type input "32"
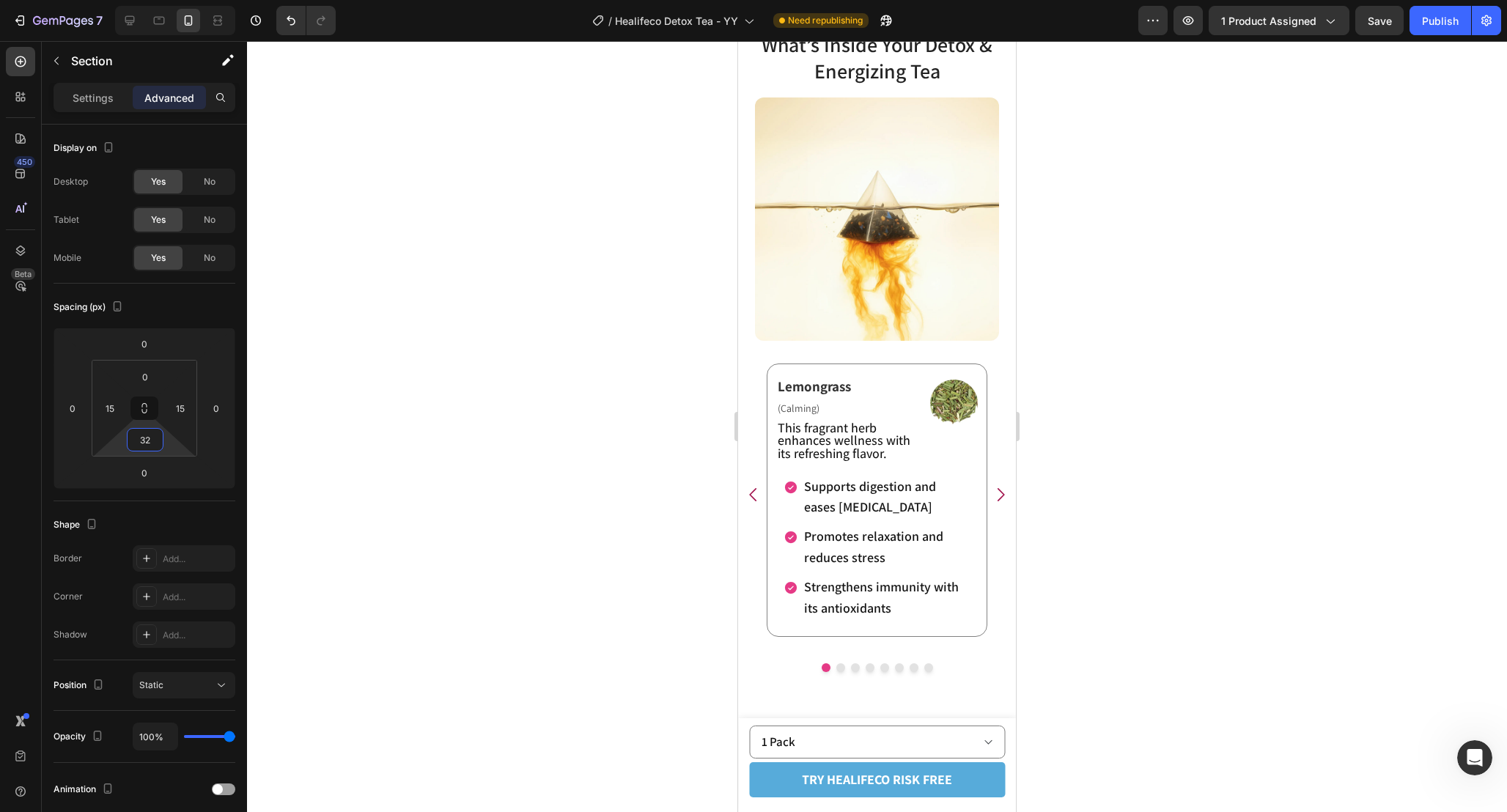
click at [1183, 431] on div at bounding box center [877, 427] width 1260 height 771
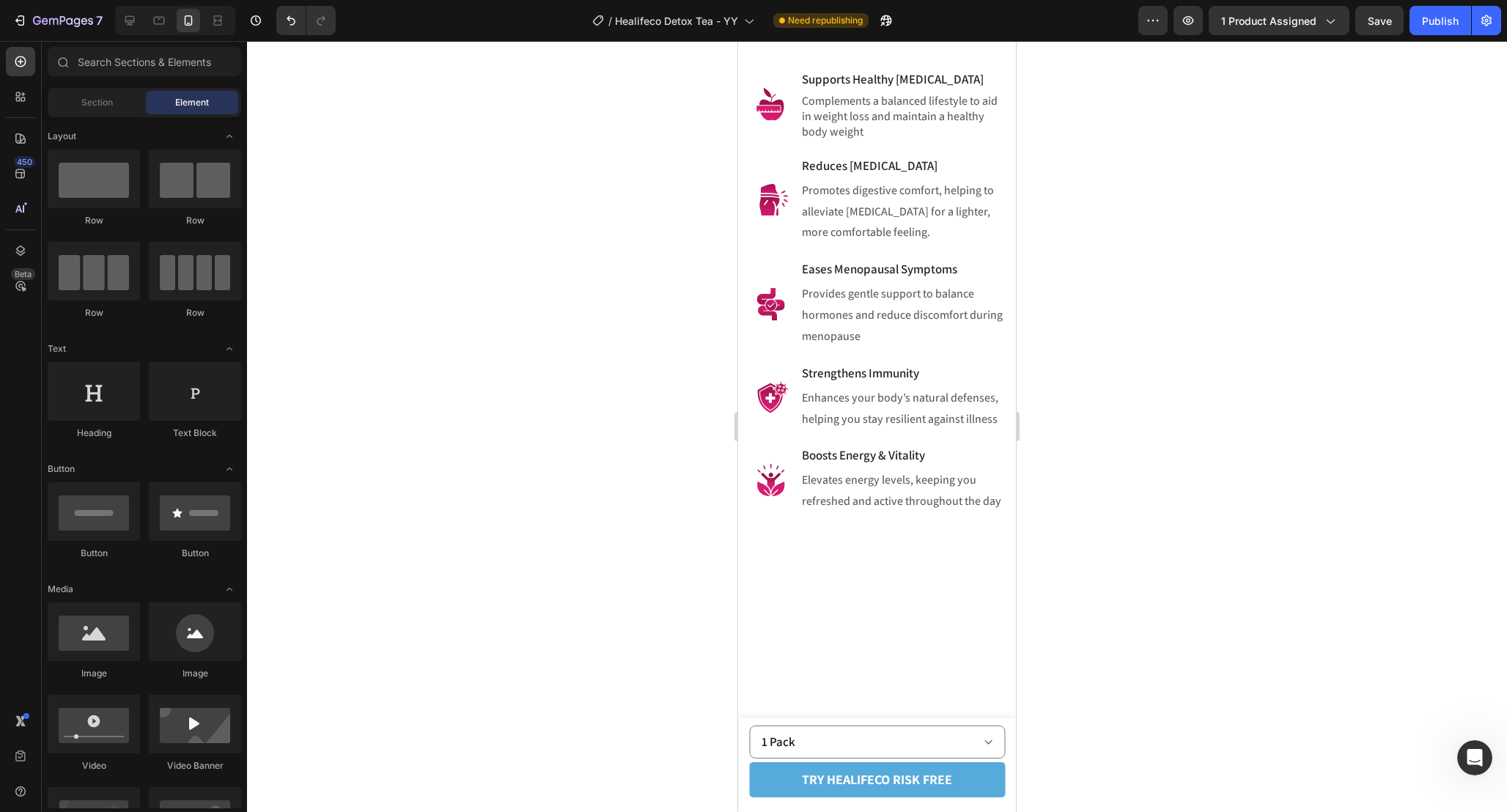
scroll to position [1483, 0]
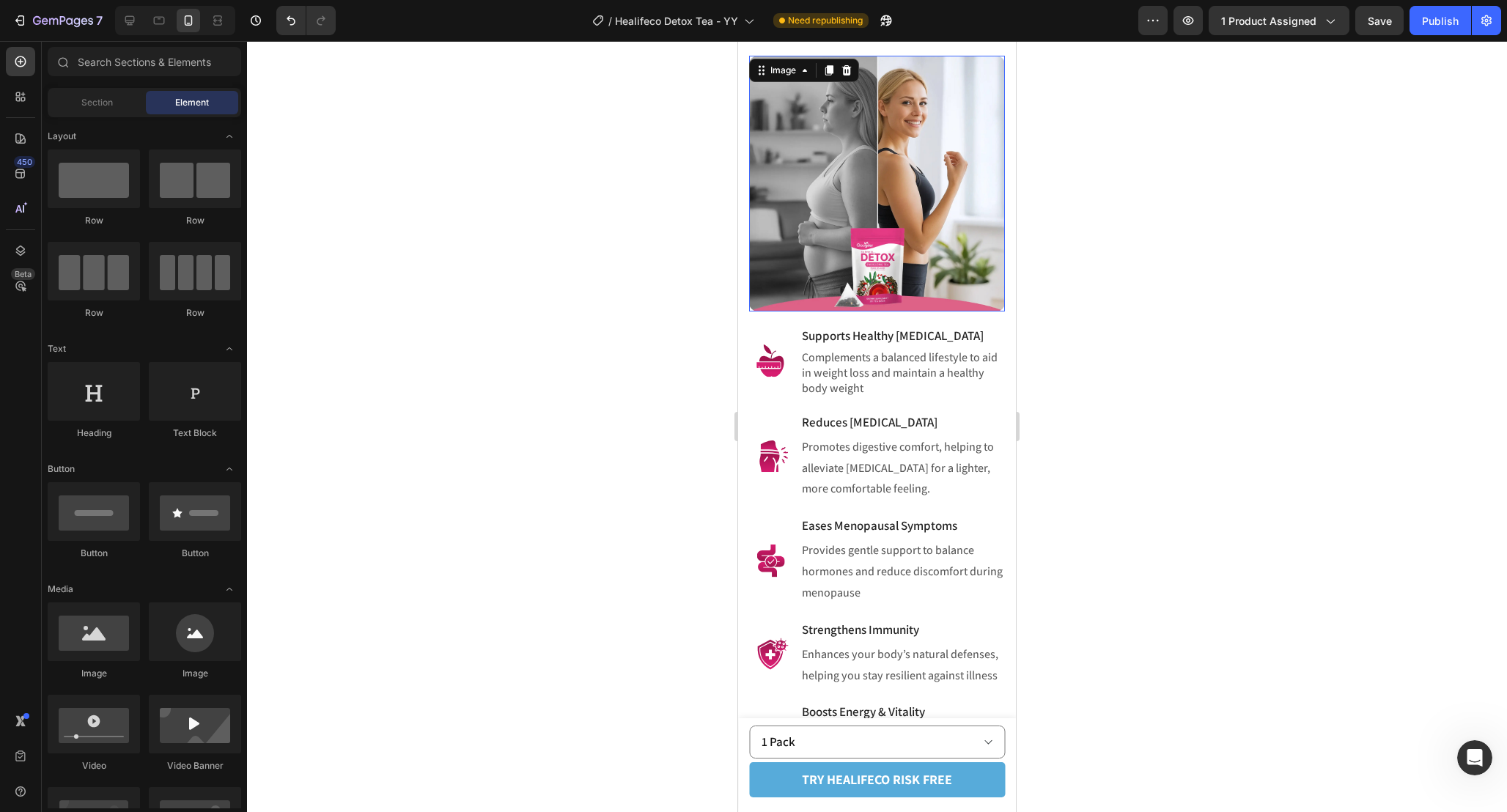
click at [905, 312] on img at bounding box center [877, 182] width 255 height 255
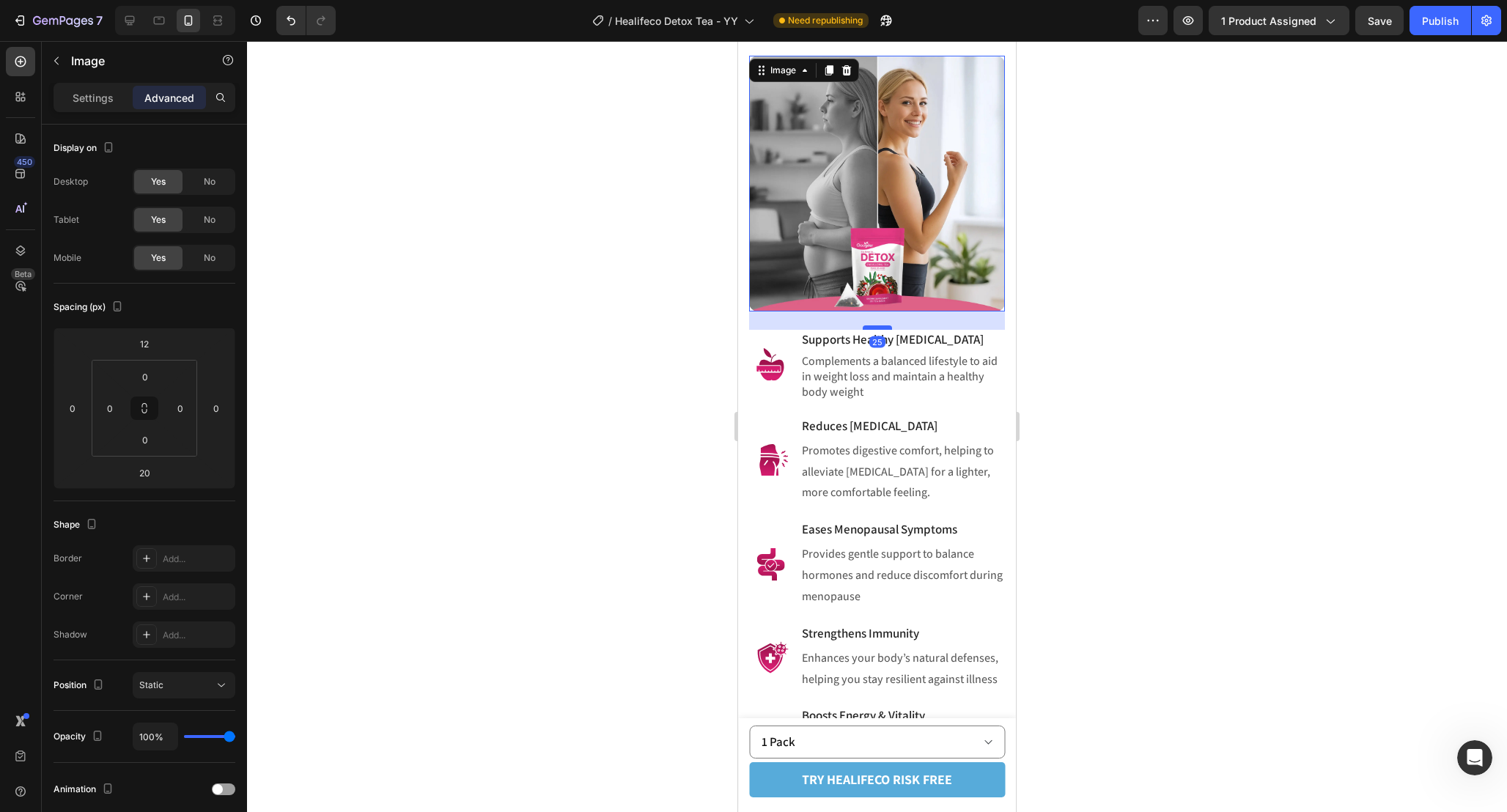
click at [881, 329] on div at bounding box center [877, 327] width 29 height 5
type input "25"
click at [1089, 386] on div at bounding box center [877, 427] width 1260 height 771
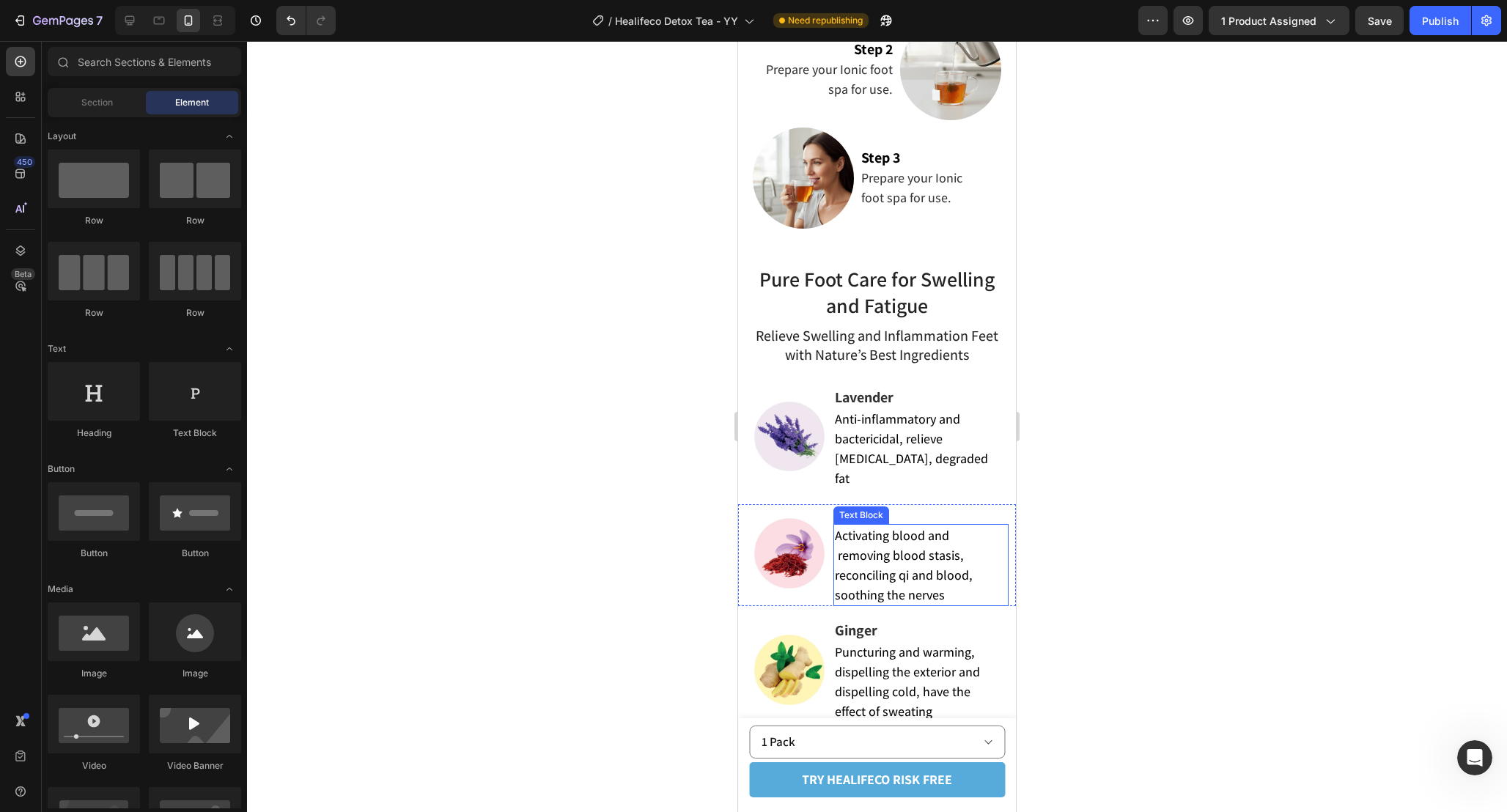
scroll to position [3172, 0]
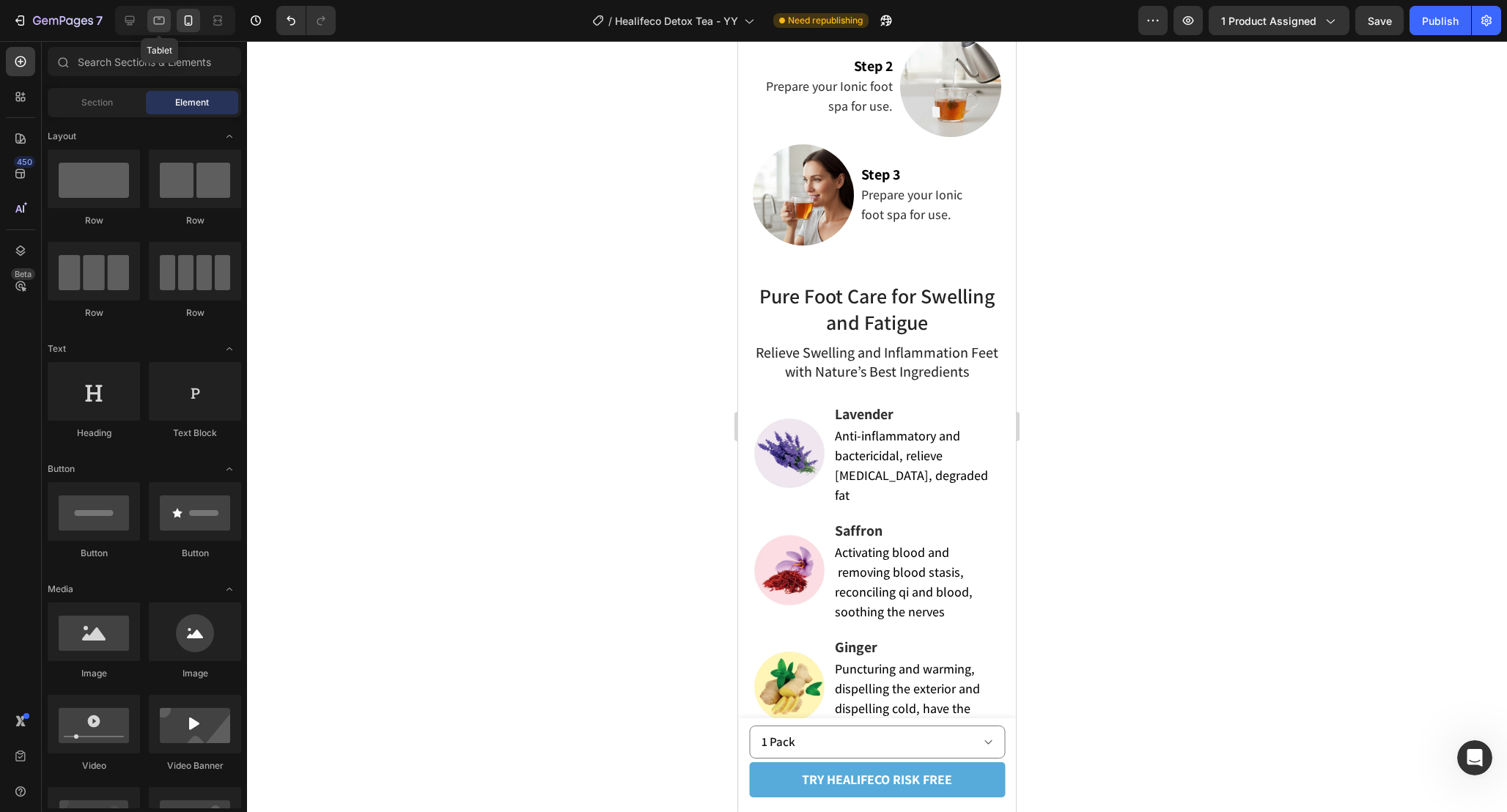
click at [159, 14] on icon at bounding box center [159, 20] width 15 height 15
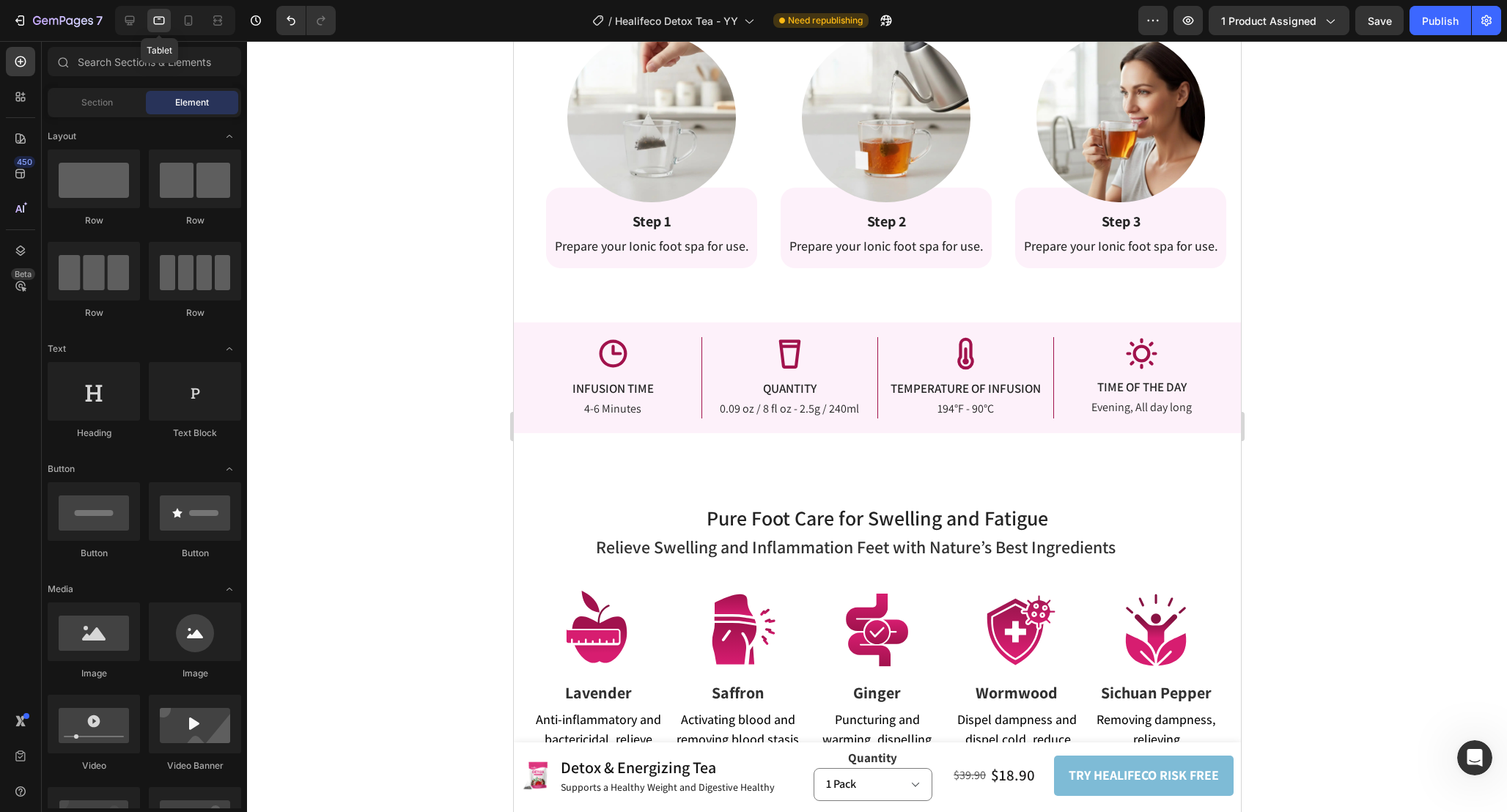
scroll to position [3188, 0]
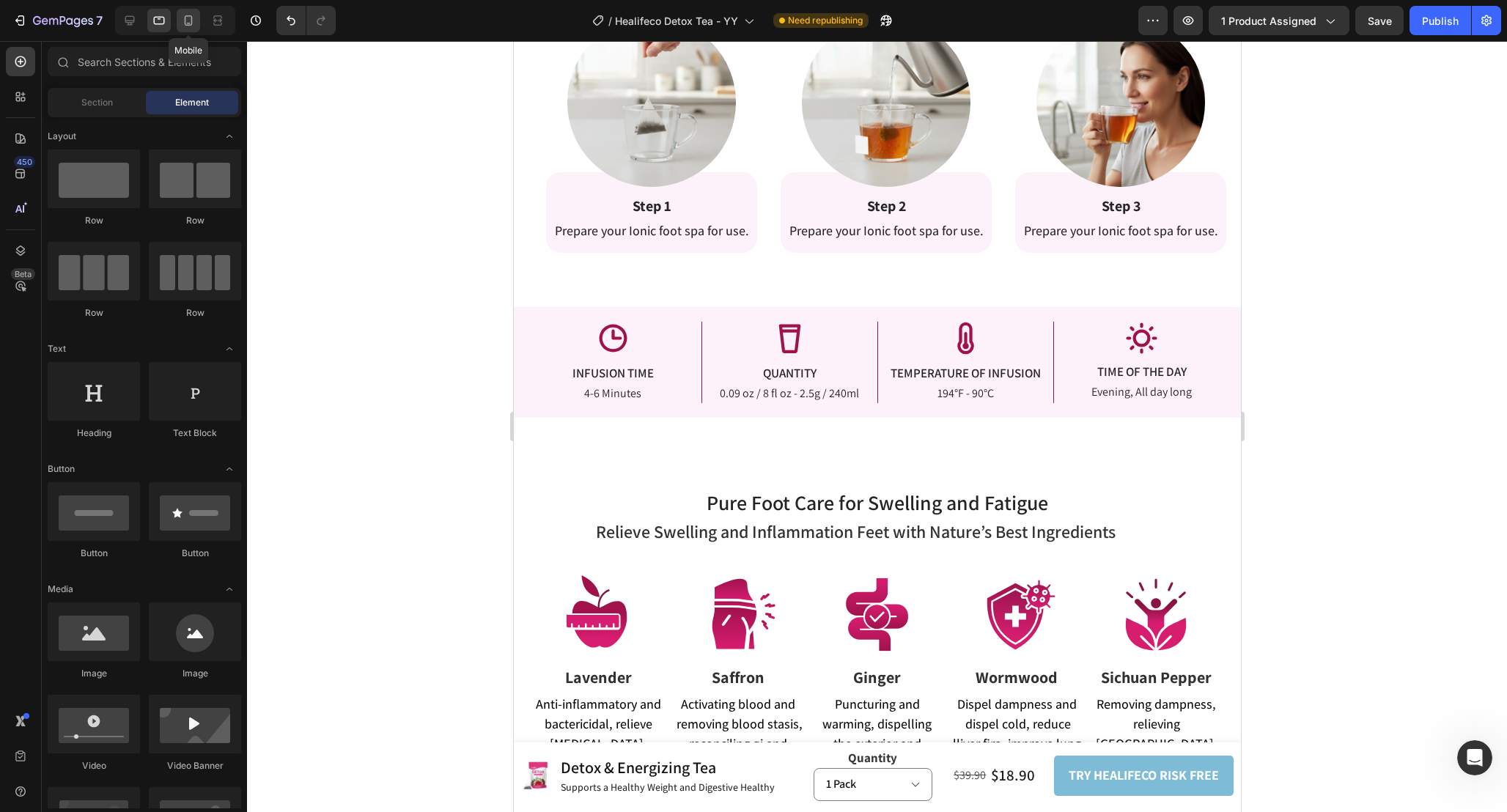
click at [189, 23] on icon at bounding box center [188, 20] width 15 height 15
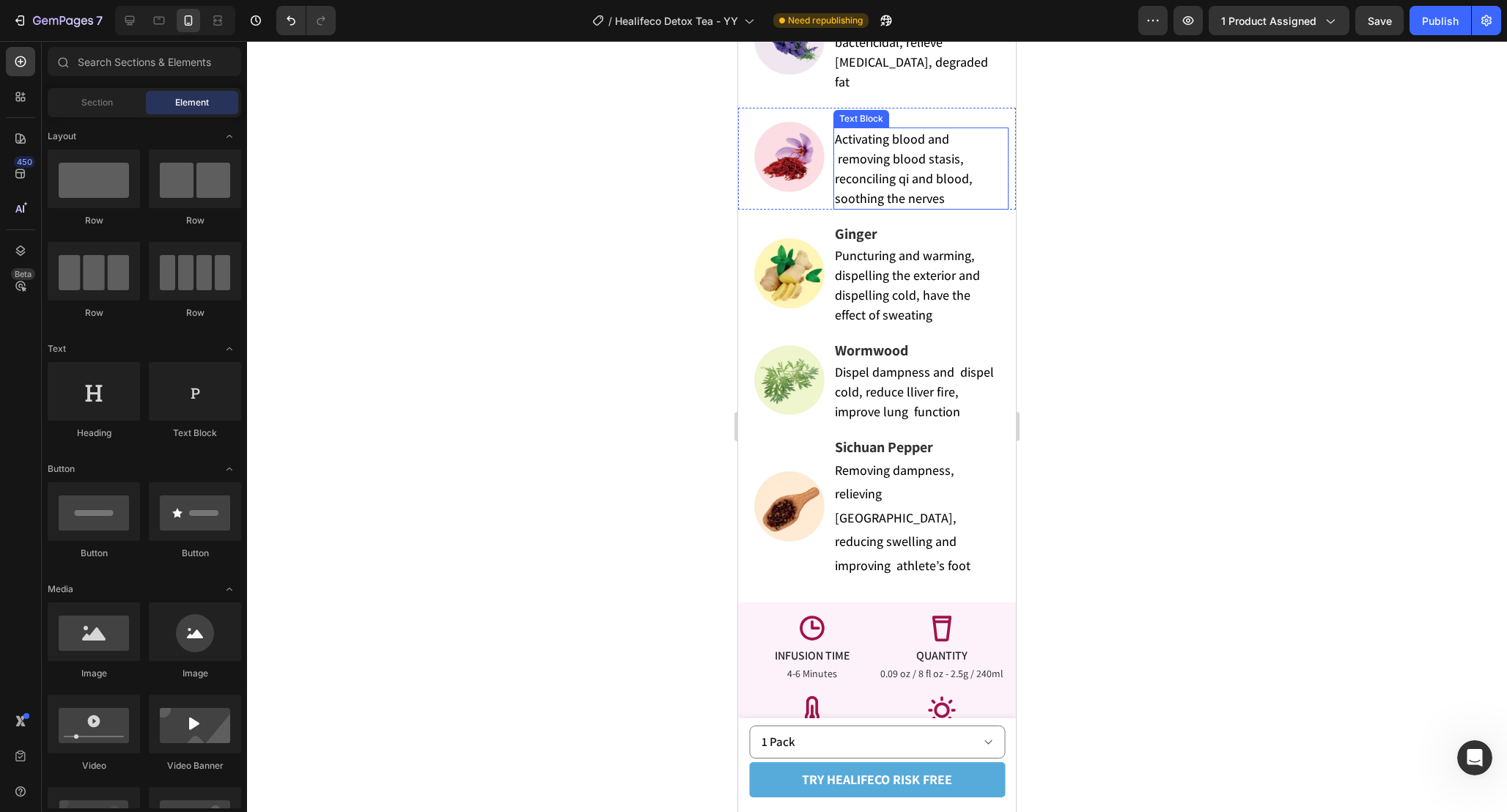
scroll to position [3585, 0]
click at [749, 601] on div "Icon INFUSION TIME Text Block 4-6 Minutes Text Block Icon QUANTITY Text Block 0…" at bounding box center [877, 696] width 277 height 191
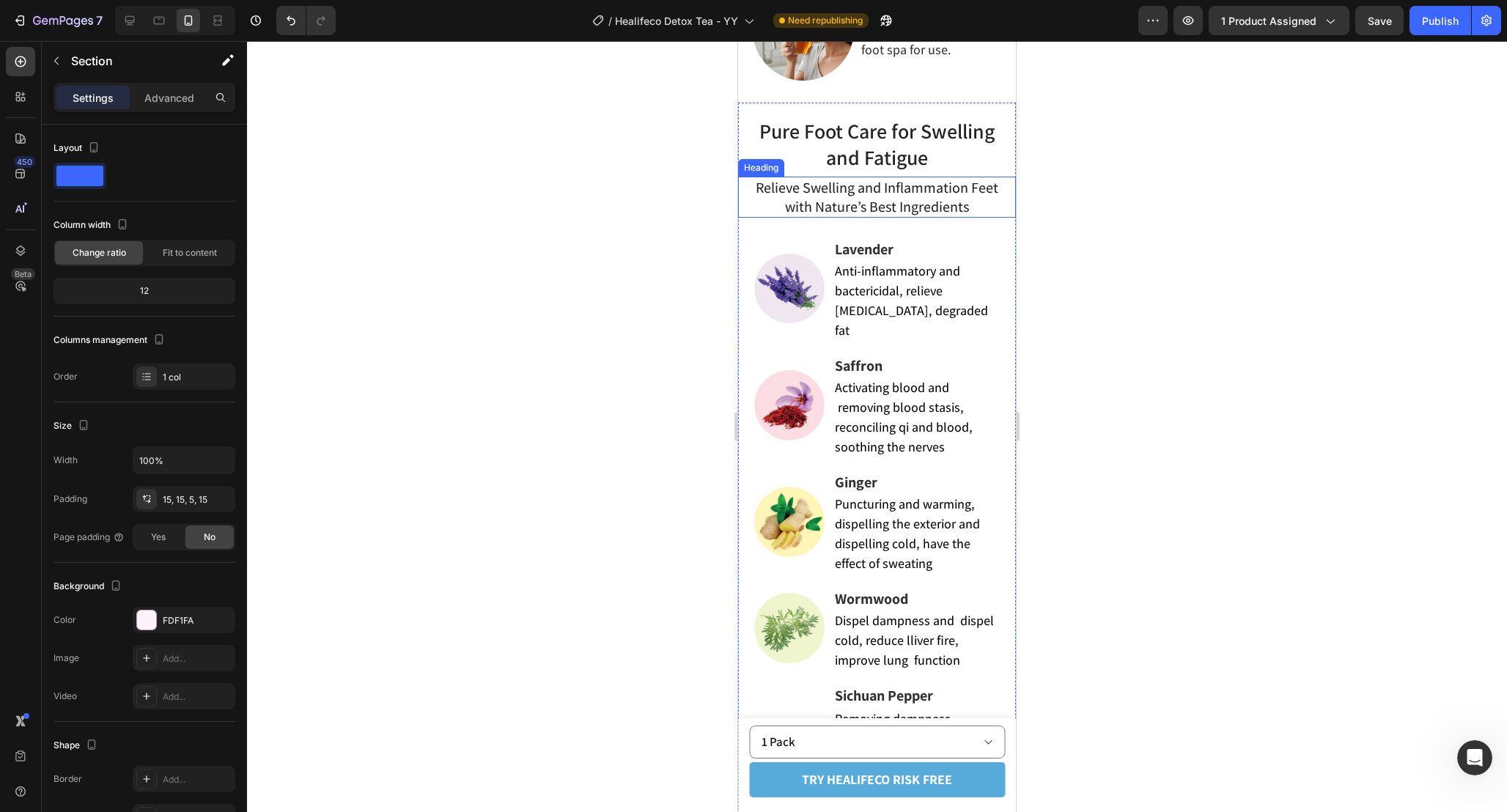
scroll to position [3330, 0]
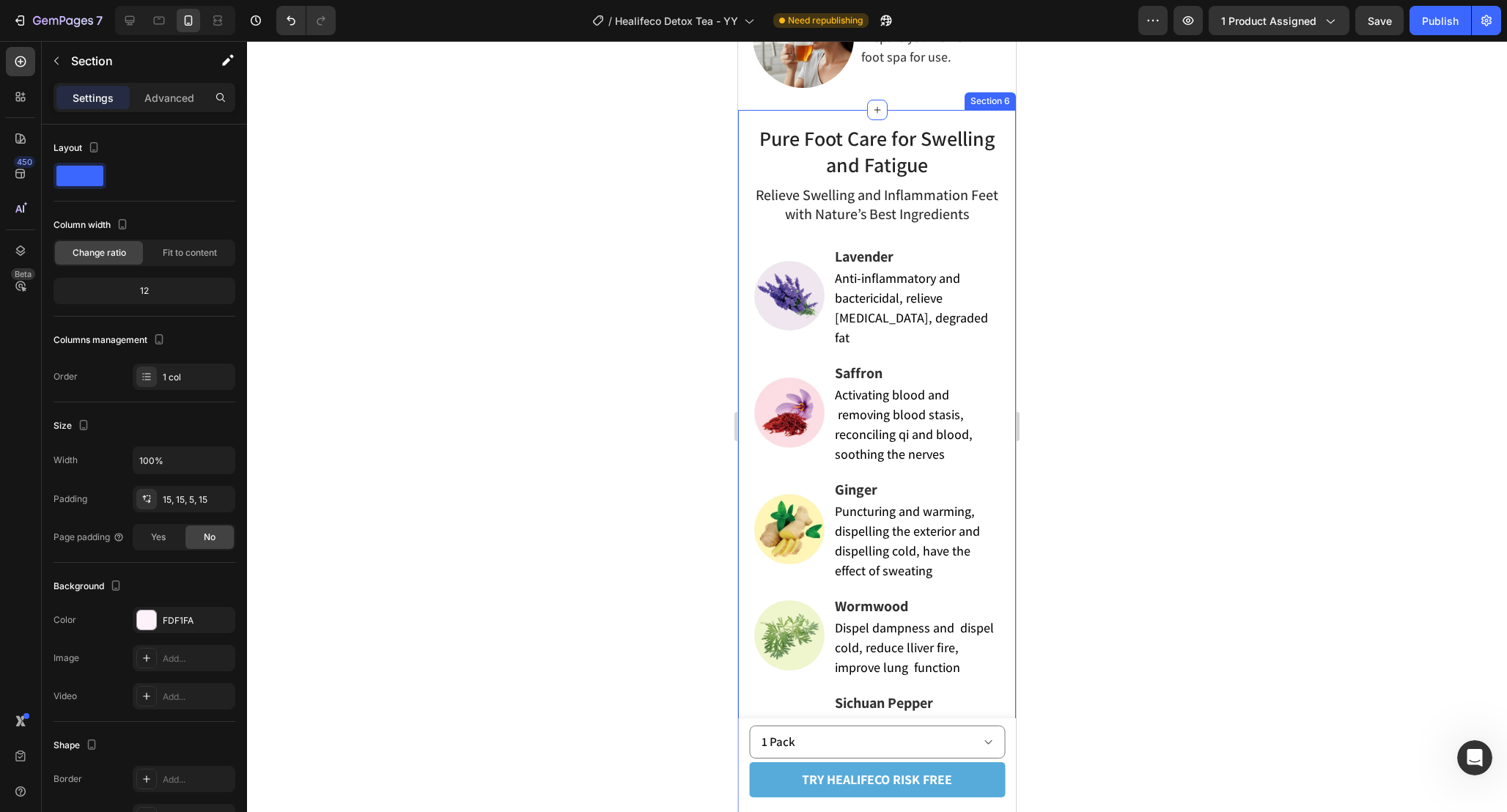
click at [995, 114] on div "Pure Foot Care for Swelling and Fatigue Heading Relieve Swelling and Inflammati…" at bounding box center [877, 484] width 277 height 749
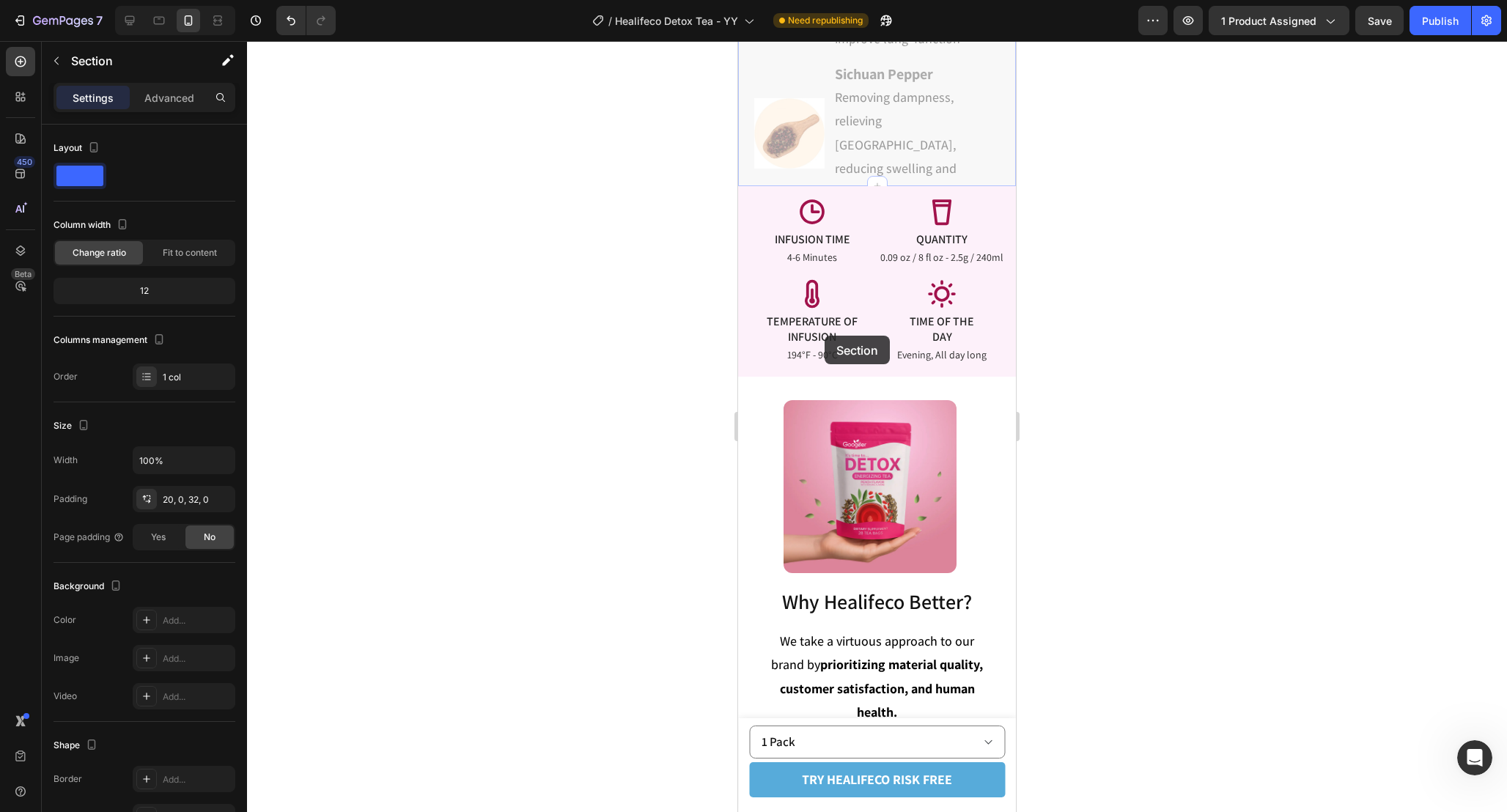
scroll to position [4054, 0]
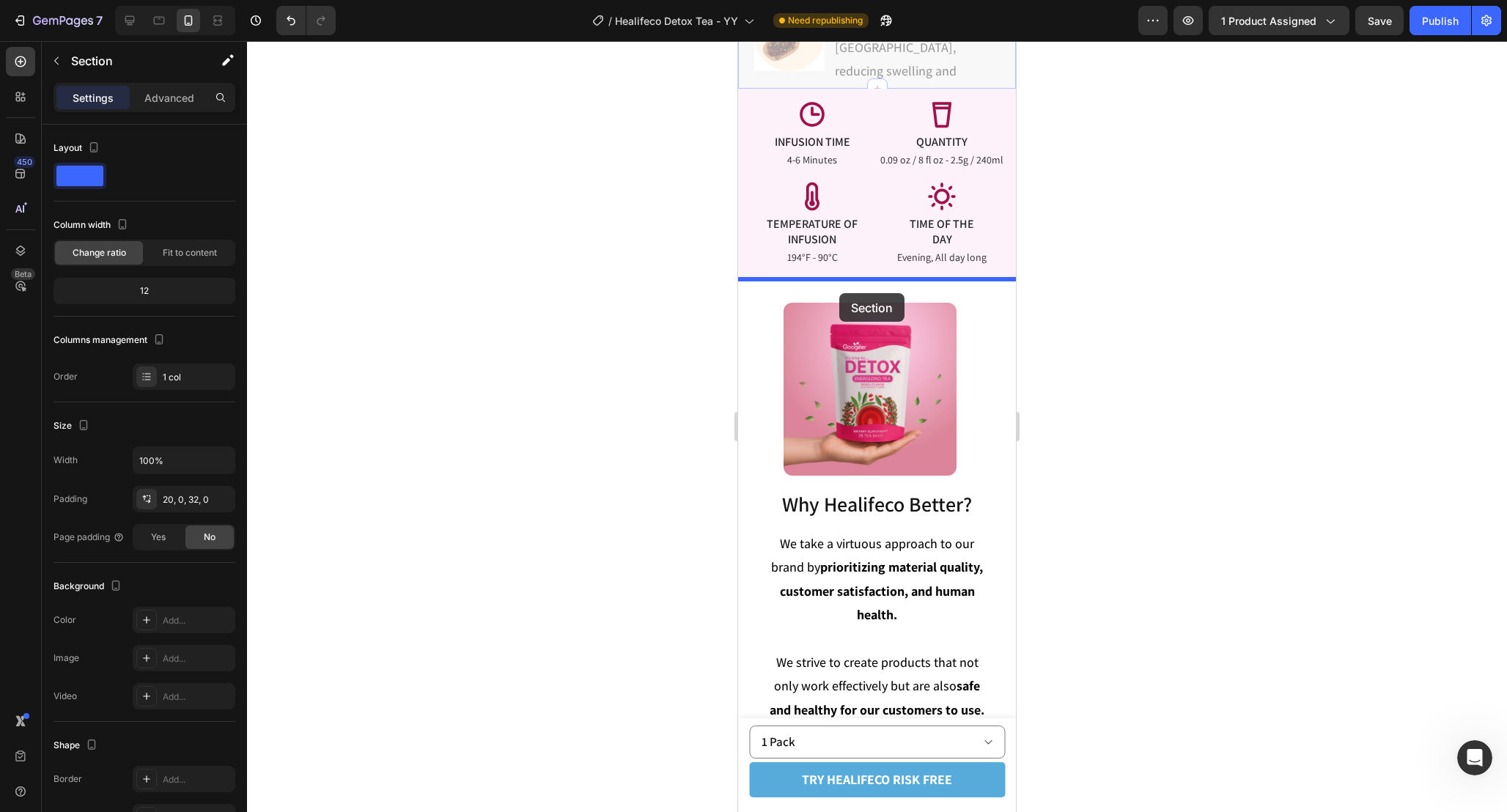
drag, startPoint x: 754, startPoint y: 96, endPoint x: 839, endPoint y: 293, distance: 214.6
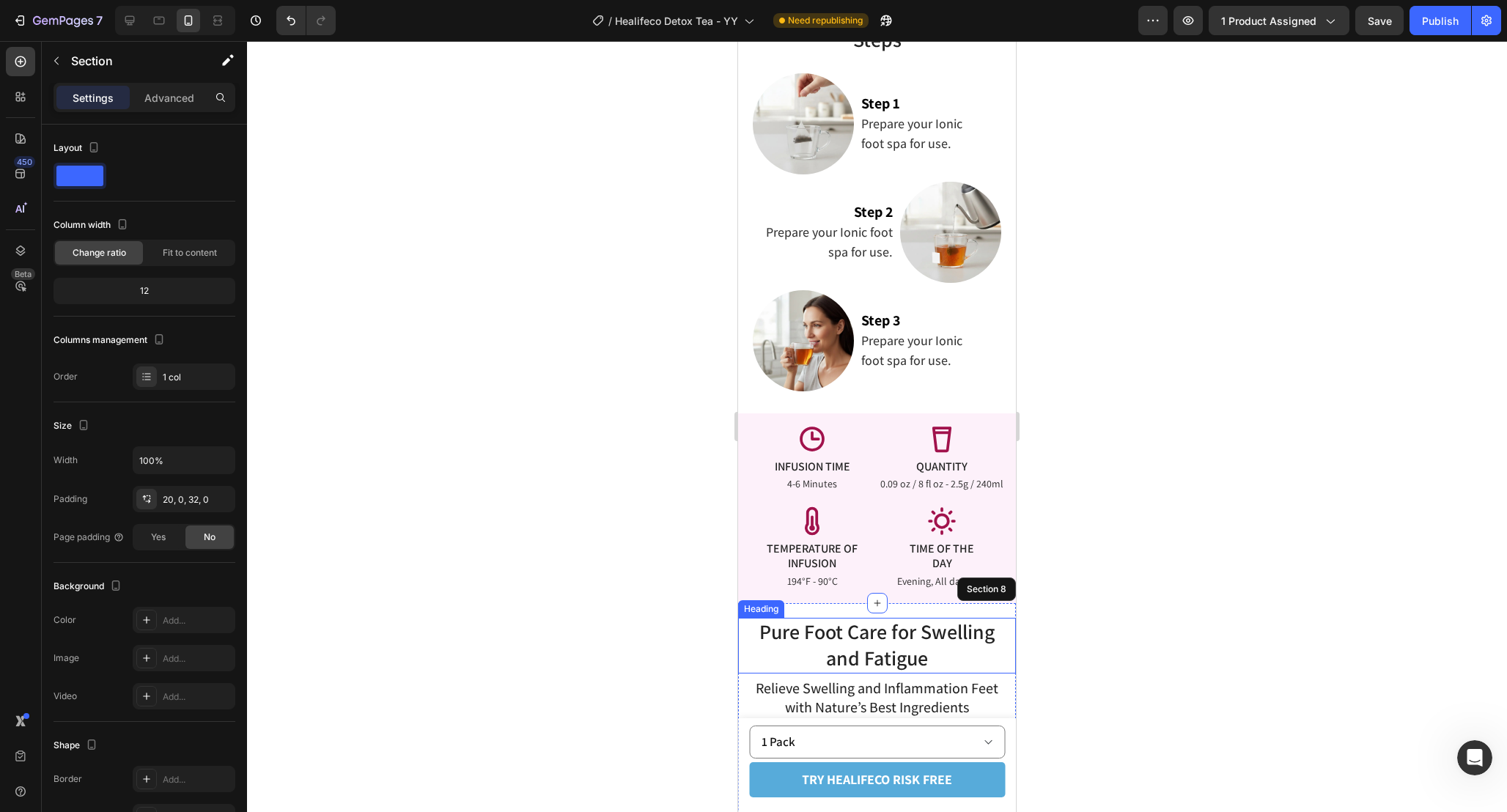
scroll to position [3023, 0]
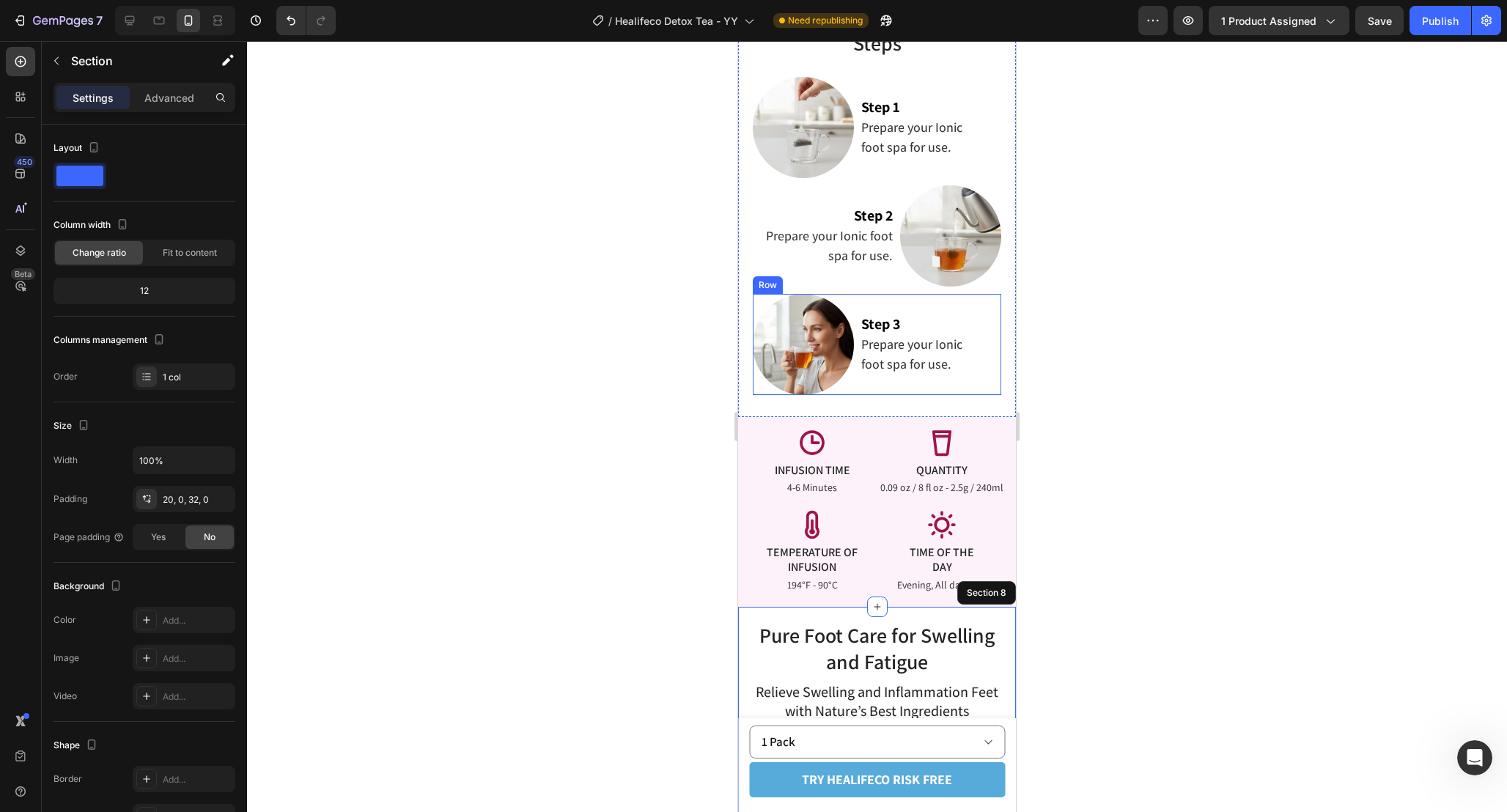
click at [921, 381] on div "Step 3 Prepare your Ionic foot spa for use. Text Block" at bounding box center [930, 345] width 141 height 101
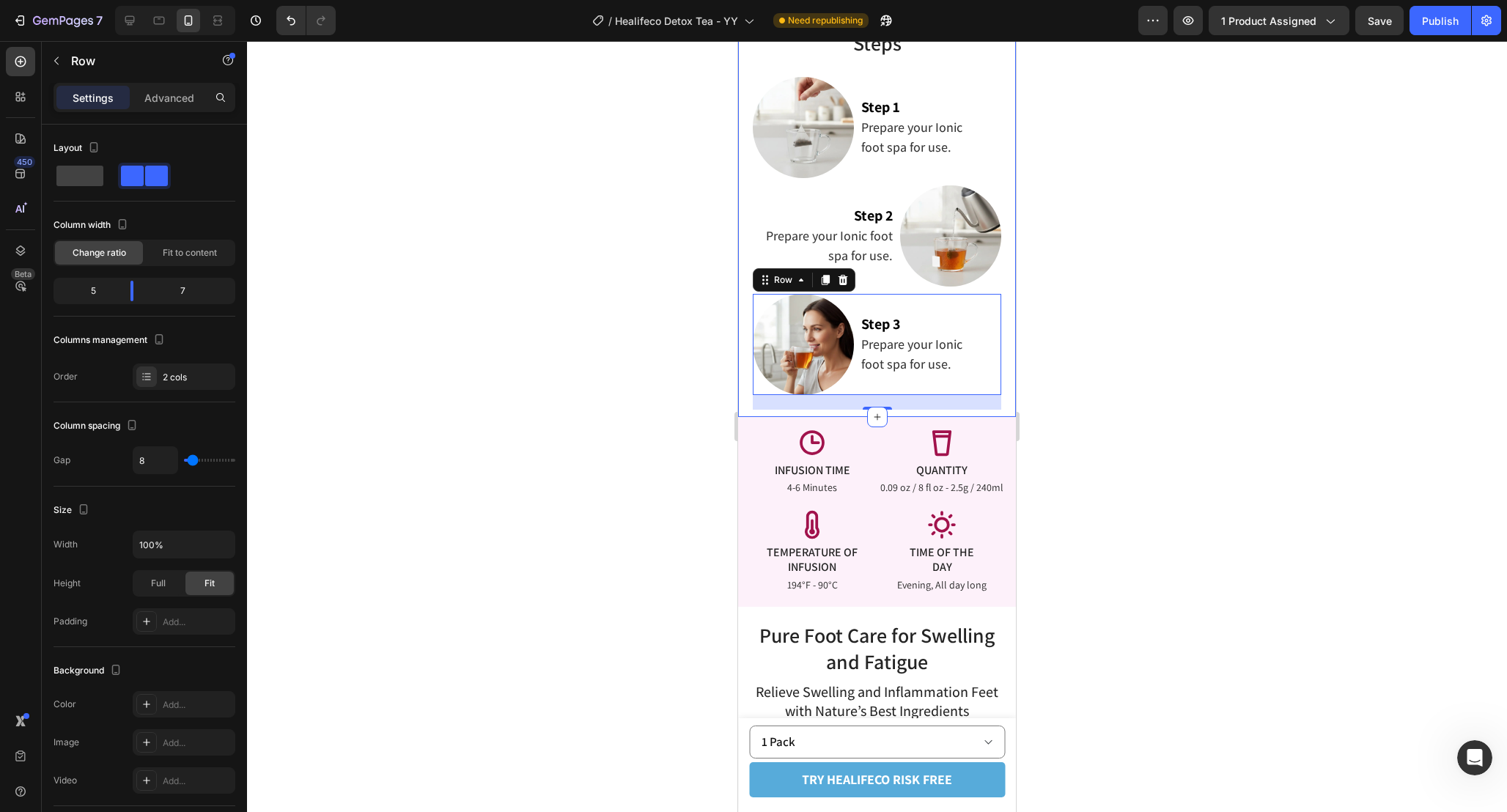
click at [1119, 392] on div at bounding box center [877, 427] width 1260 height 771
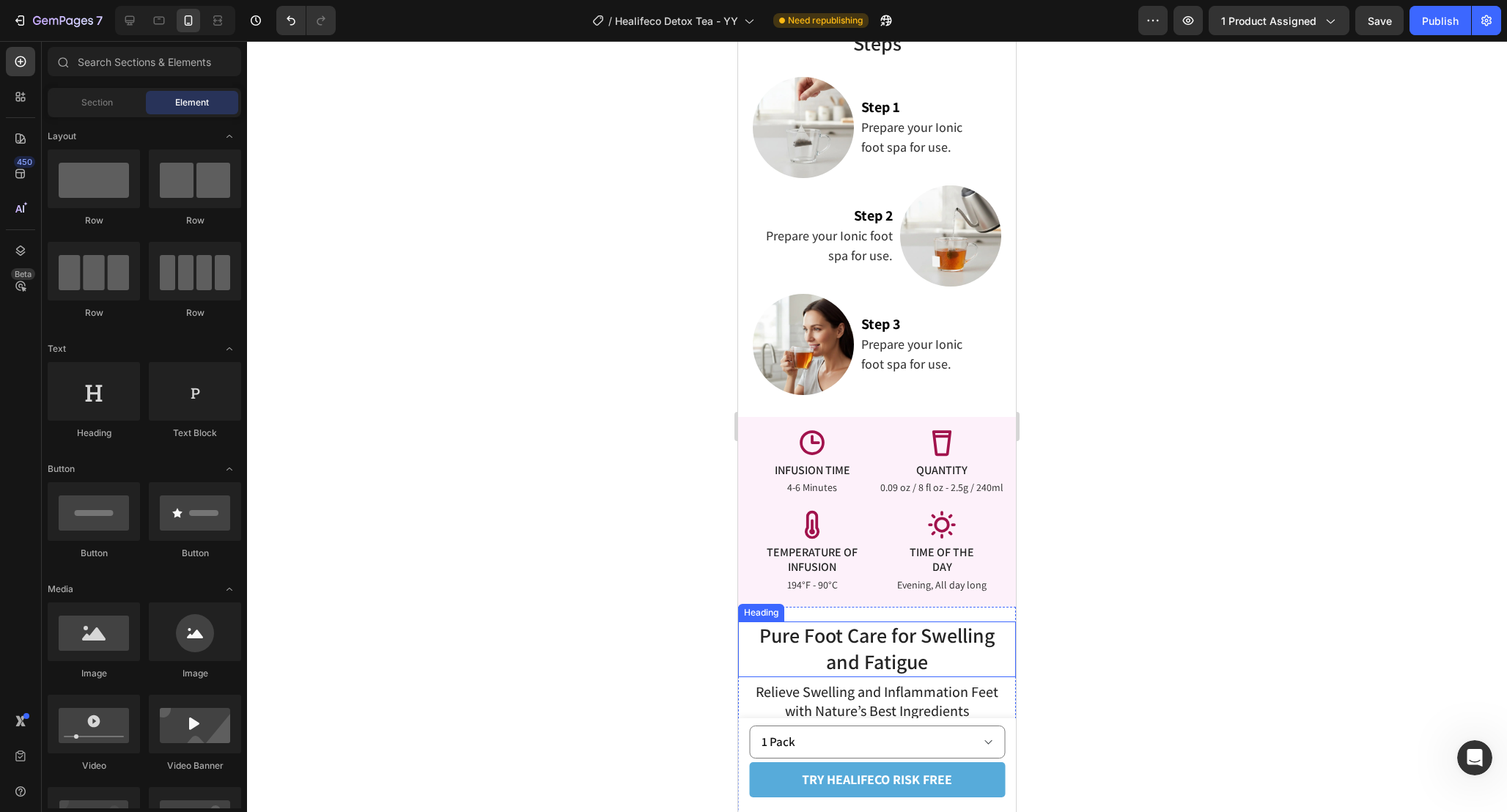
click at [899, 648] on span "and Fatigue" at bounding box center [877, 661] width 102 height 27
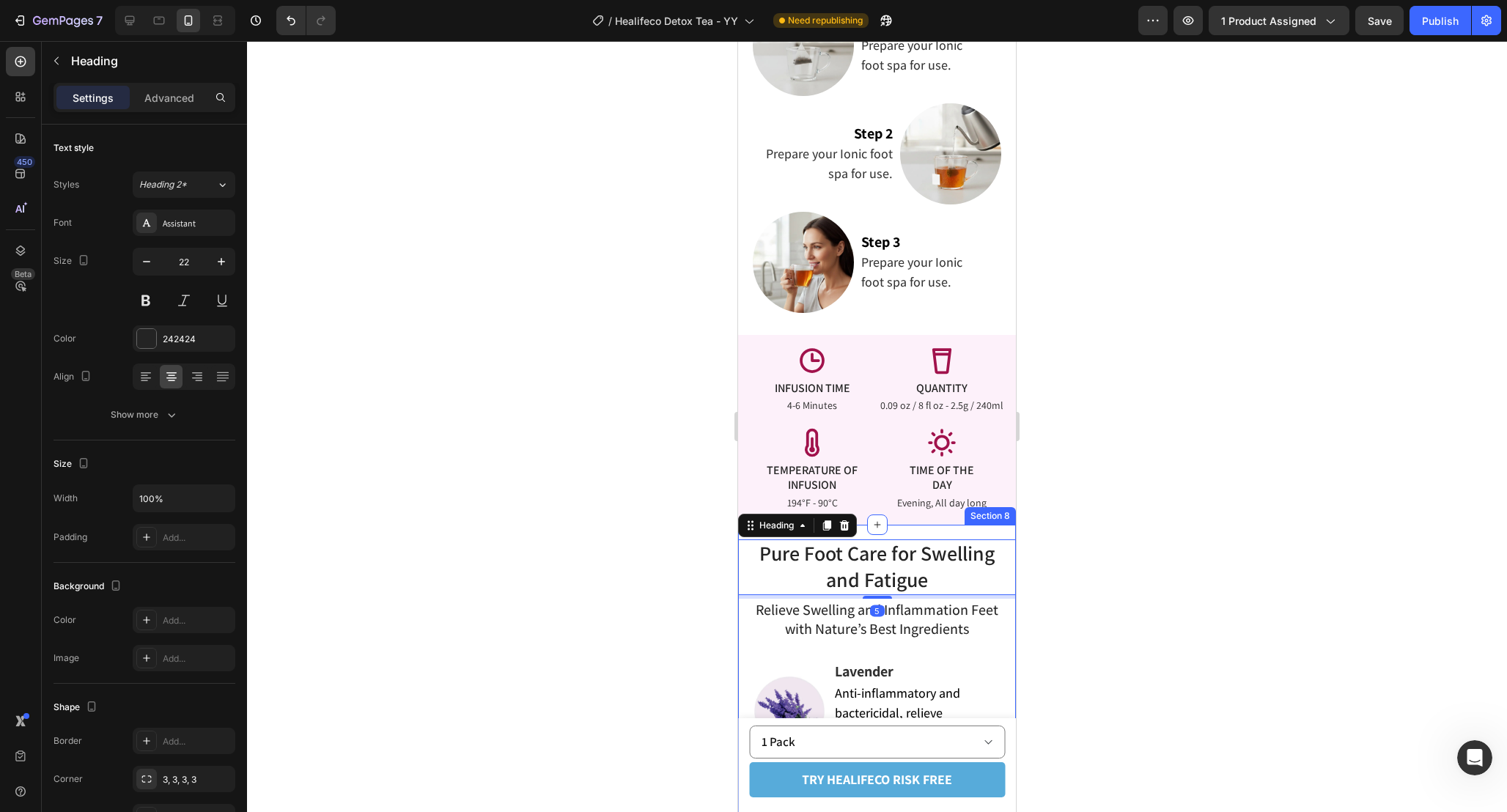
scroll to position [3111, 0]
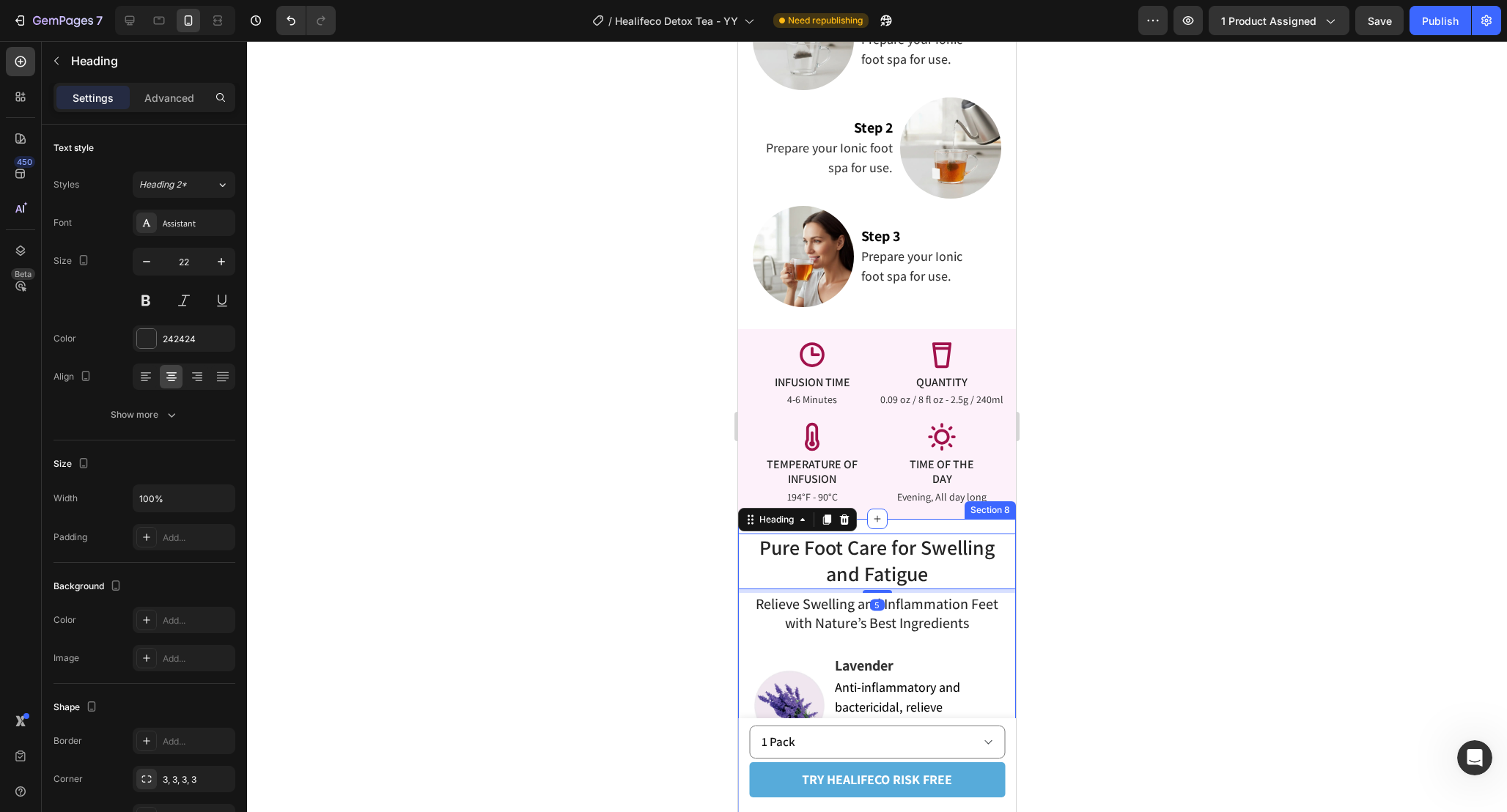
click at [1102, 628] on div at bounding box center [877, 427] width 1260 height 771
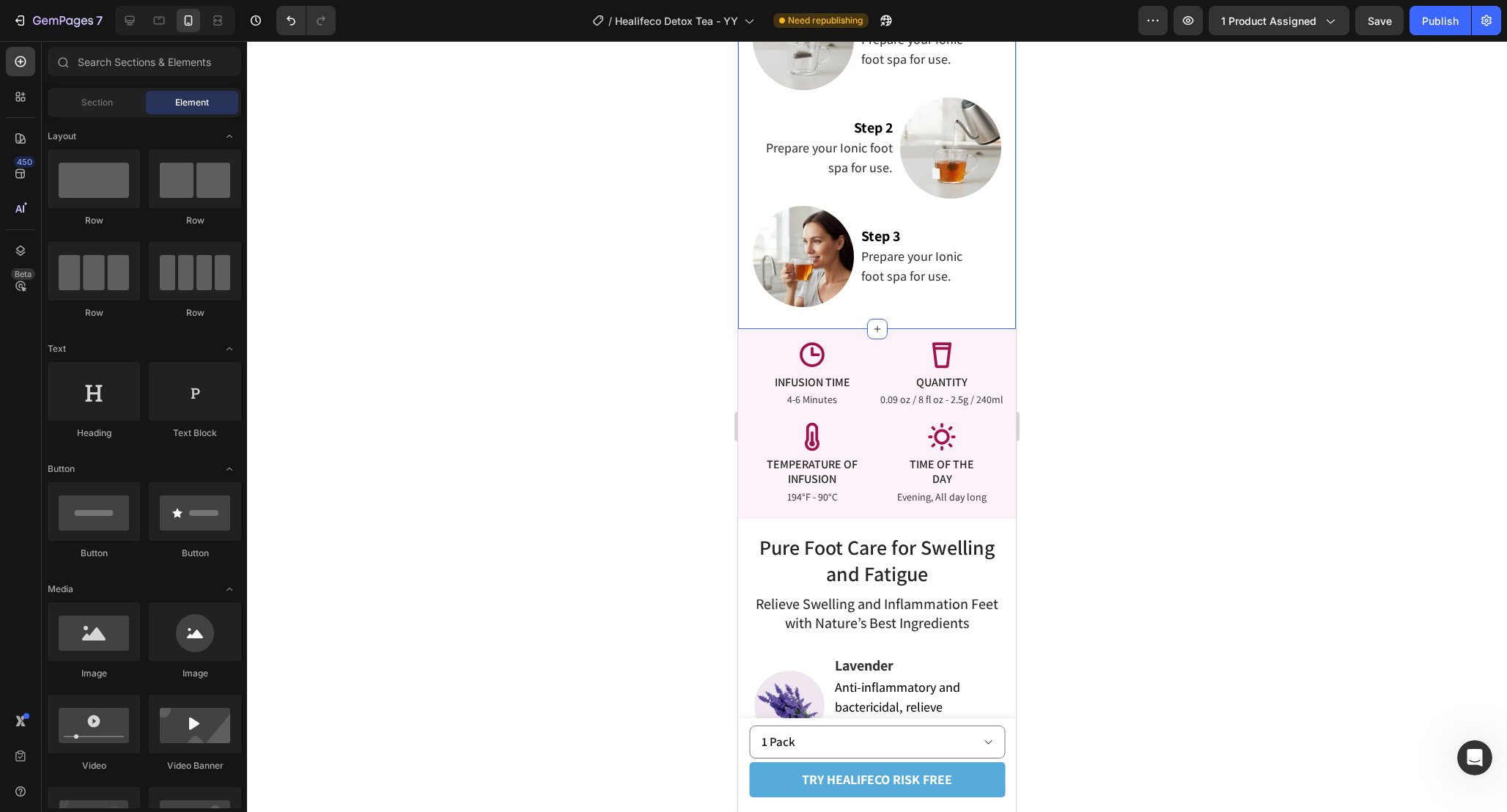
click at [885, 306] on div "Enjoy Relaxing Foot Spa Experience In 3 Simple Steps Heading Enjoy Relaxing Foo…" at bounding box center [877, 105] width 249 height 433
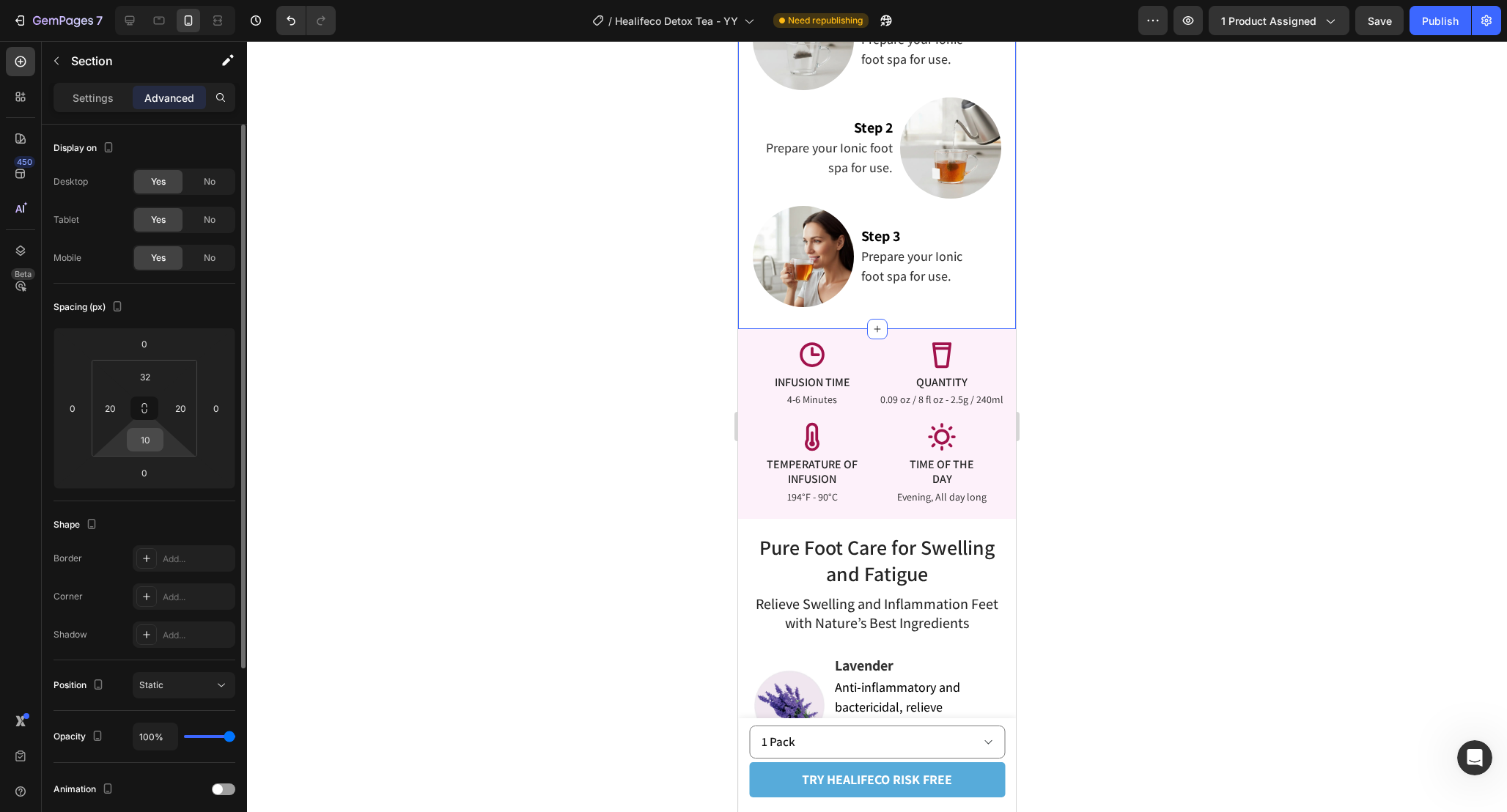
click at [156, 436] on input "10" at bounding box center [146, 440] width 29 height 22
type input "32"
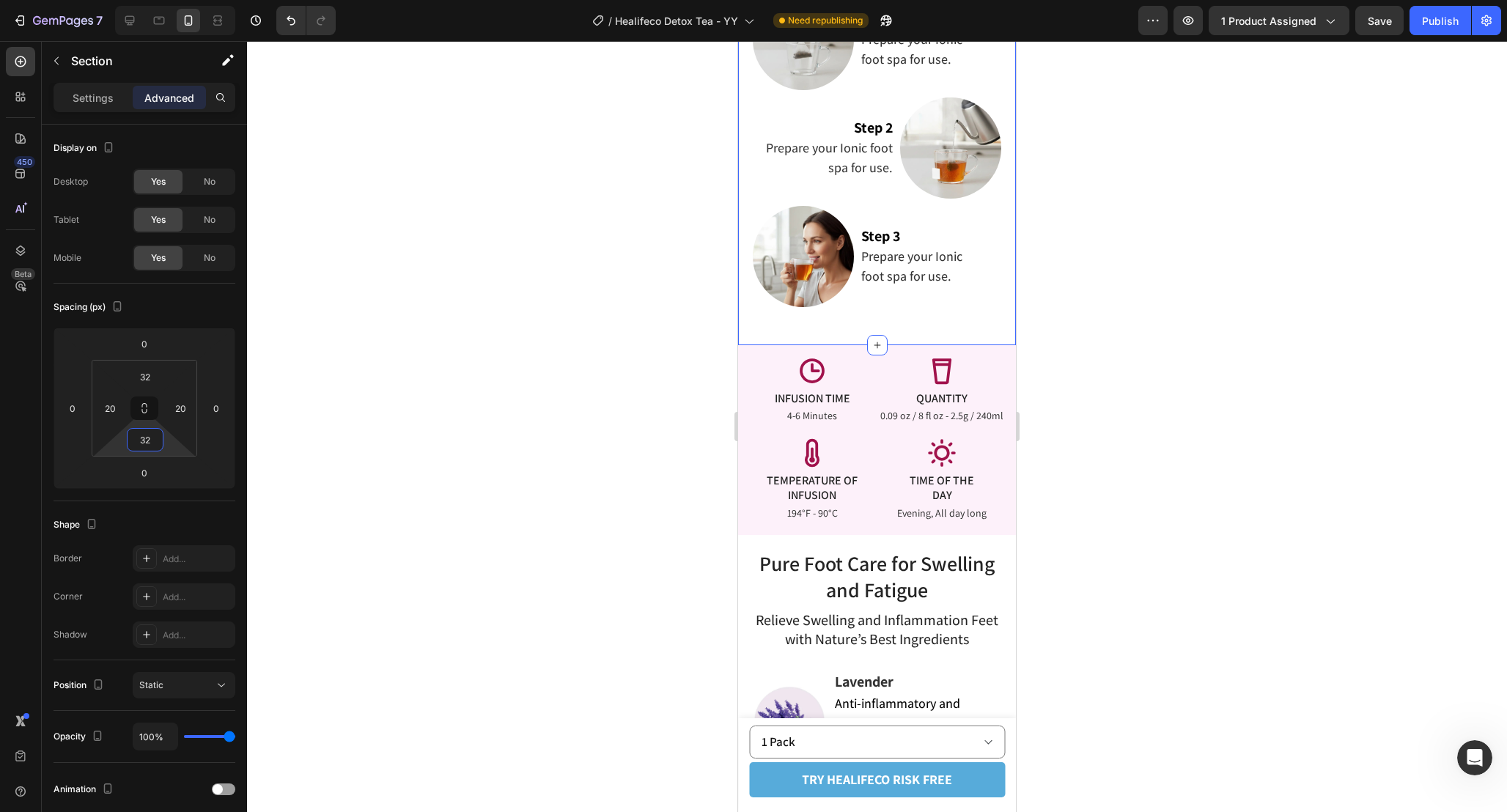
click at [1132, 482] on div at bounding box center [877, 427] width 1260 height 771
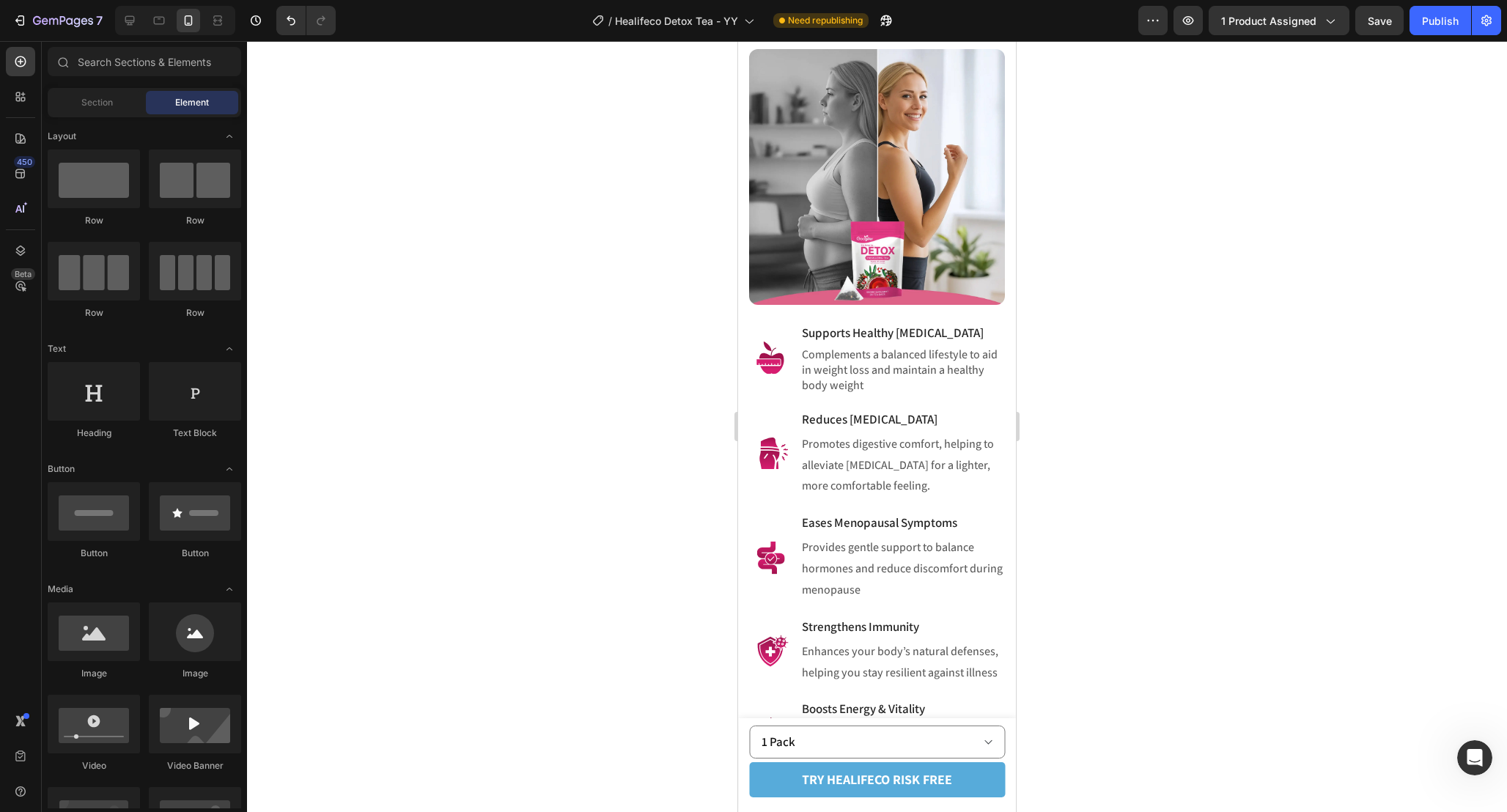
scroll to position [1363, 0]
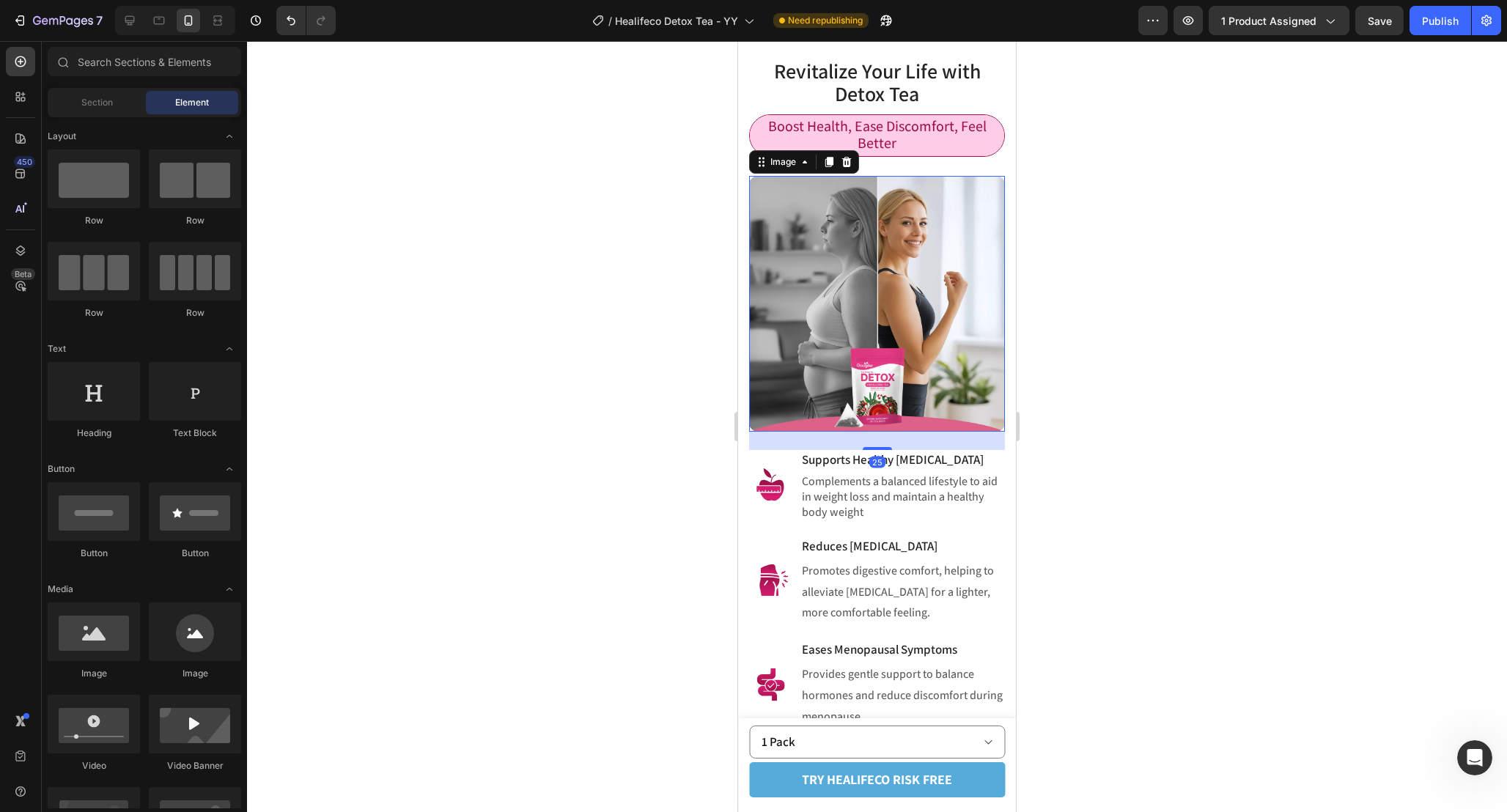
click at [835, 330] on img at bounding box center [877, 303] width 255 height 255
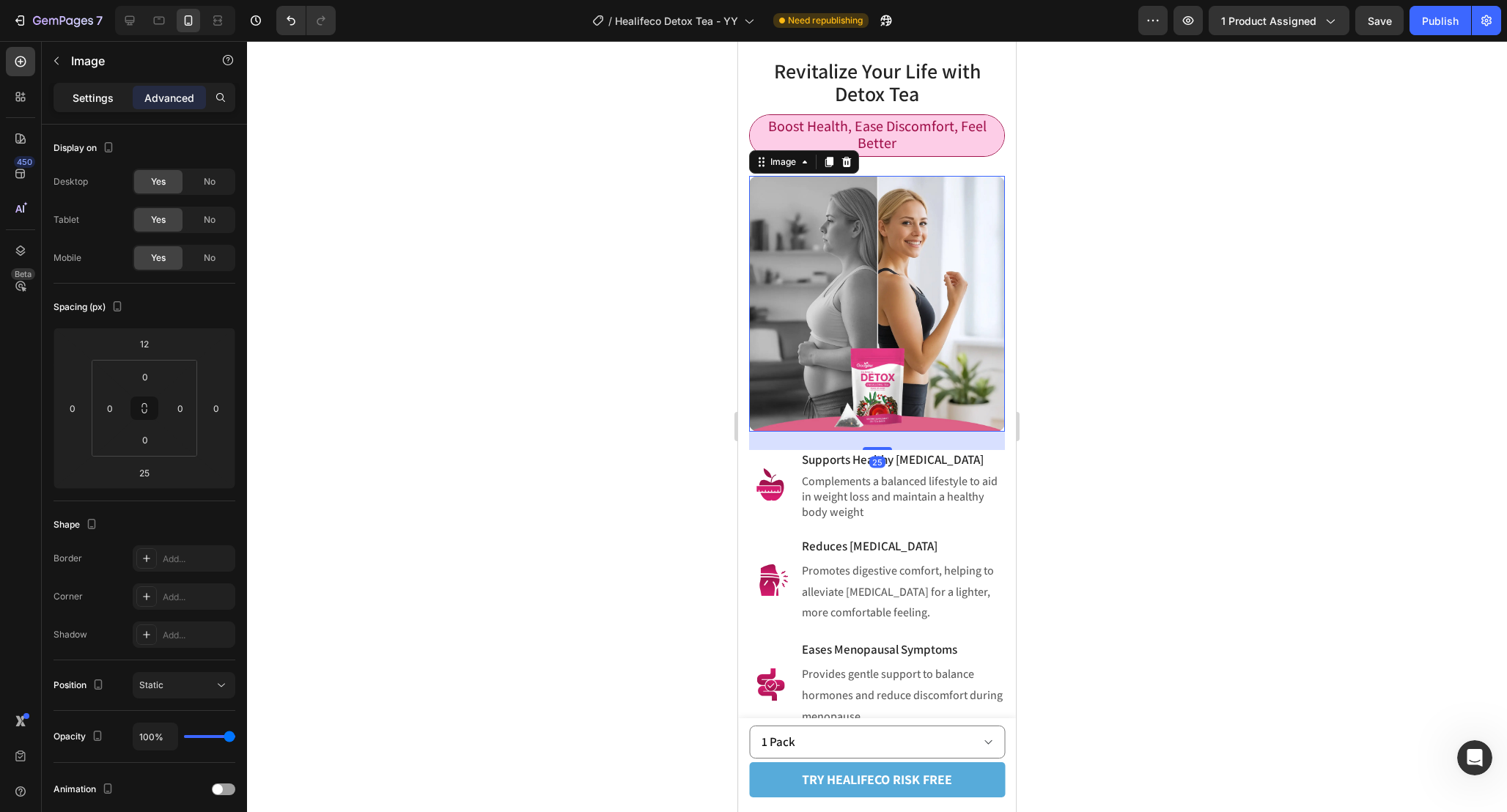
click at [94, 105] on div "Settings" at bounding box center [93, 97] width 74 height 23
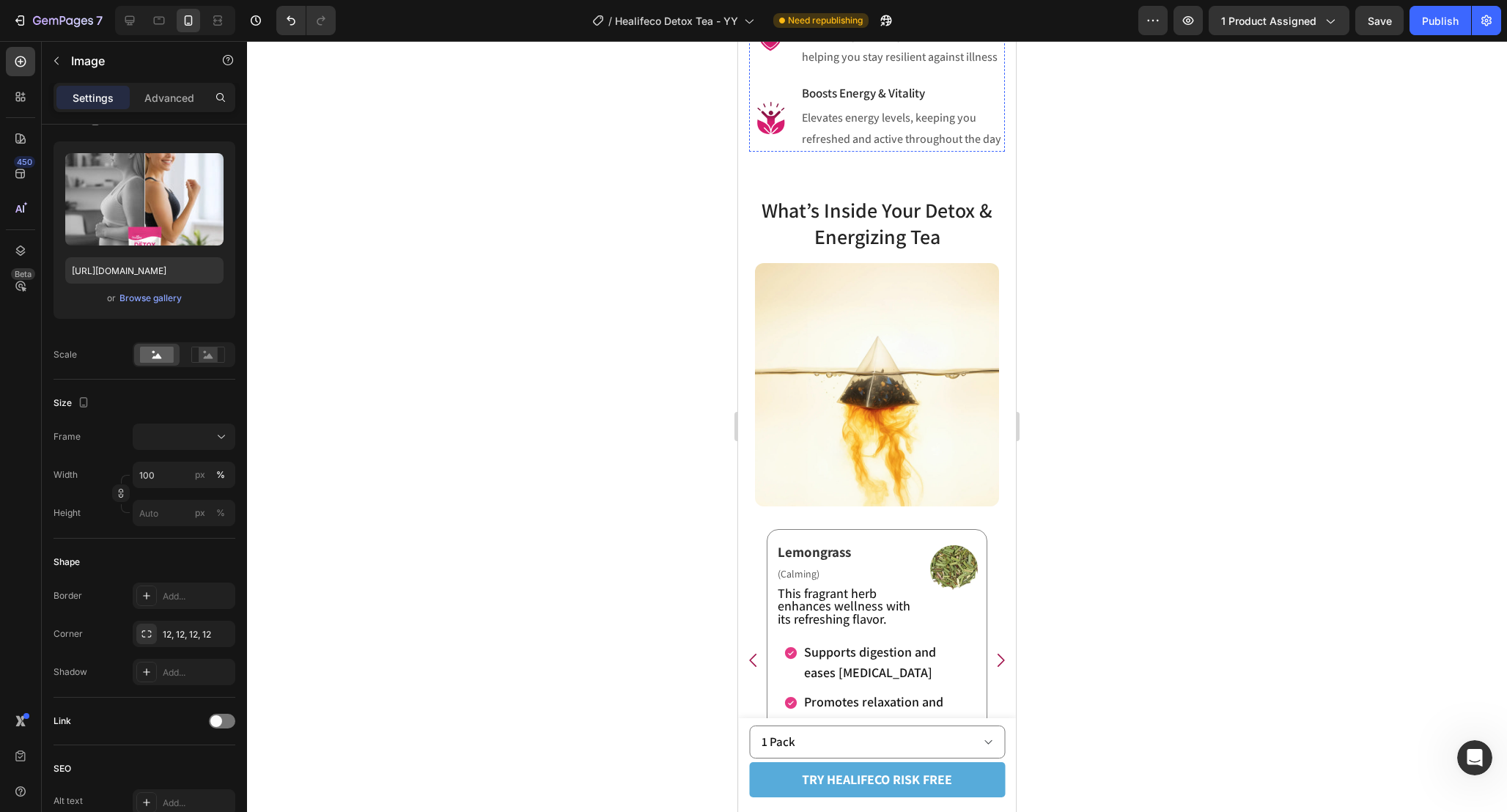
scroll to position [2122, 0]
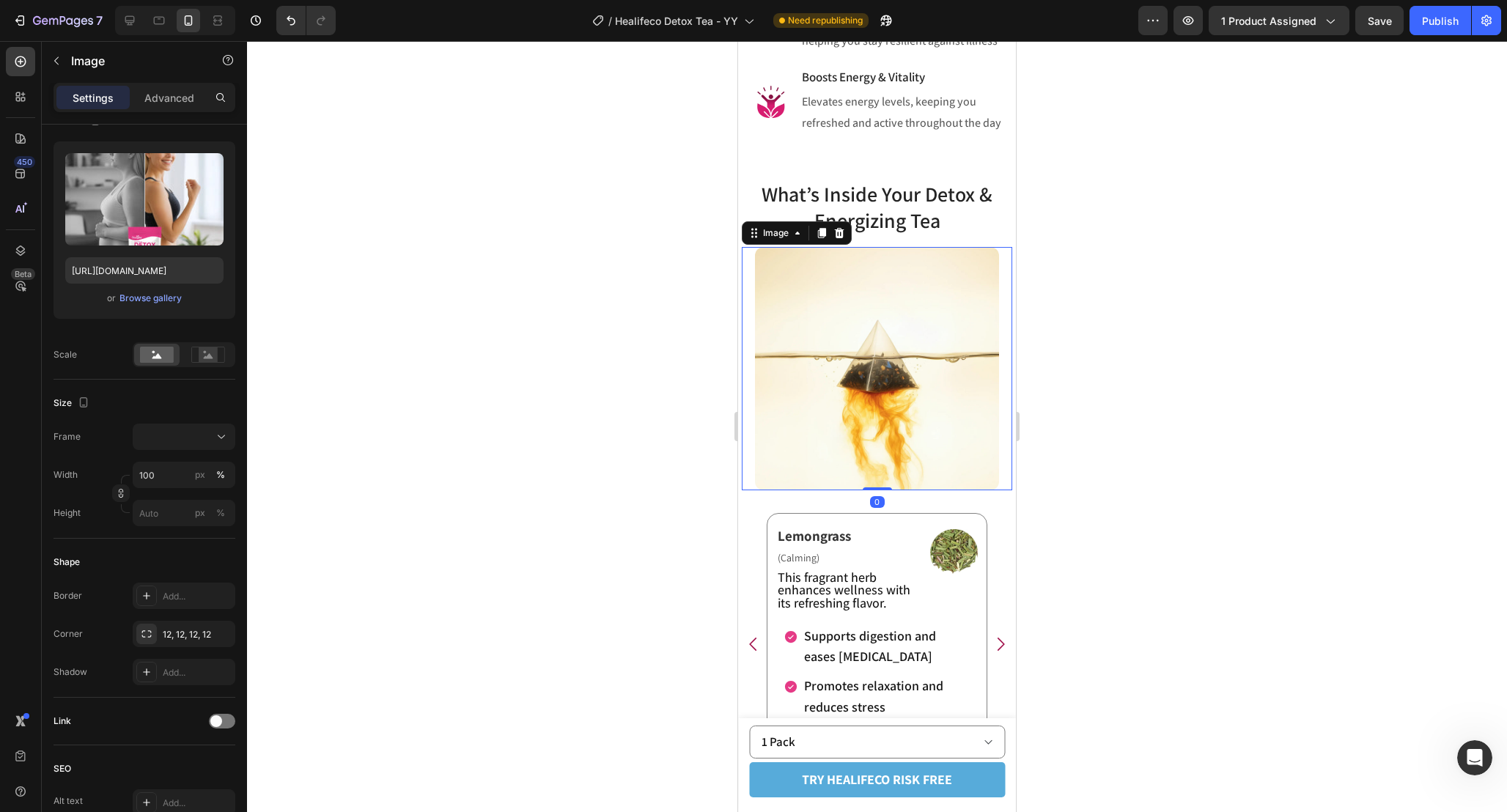
click at [884, 410] on img at bounding box center [877, 369] width 243 height 243
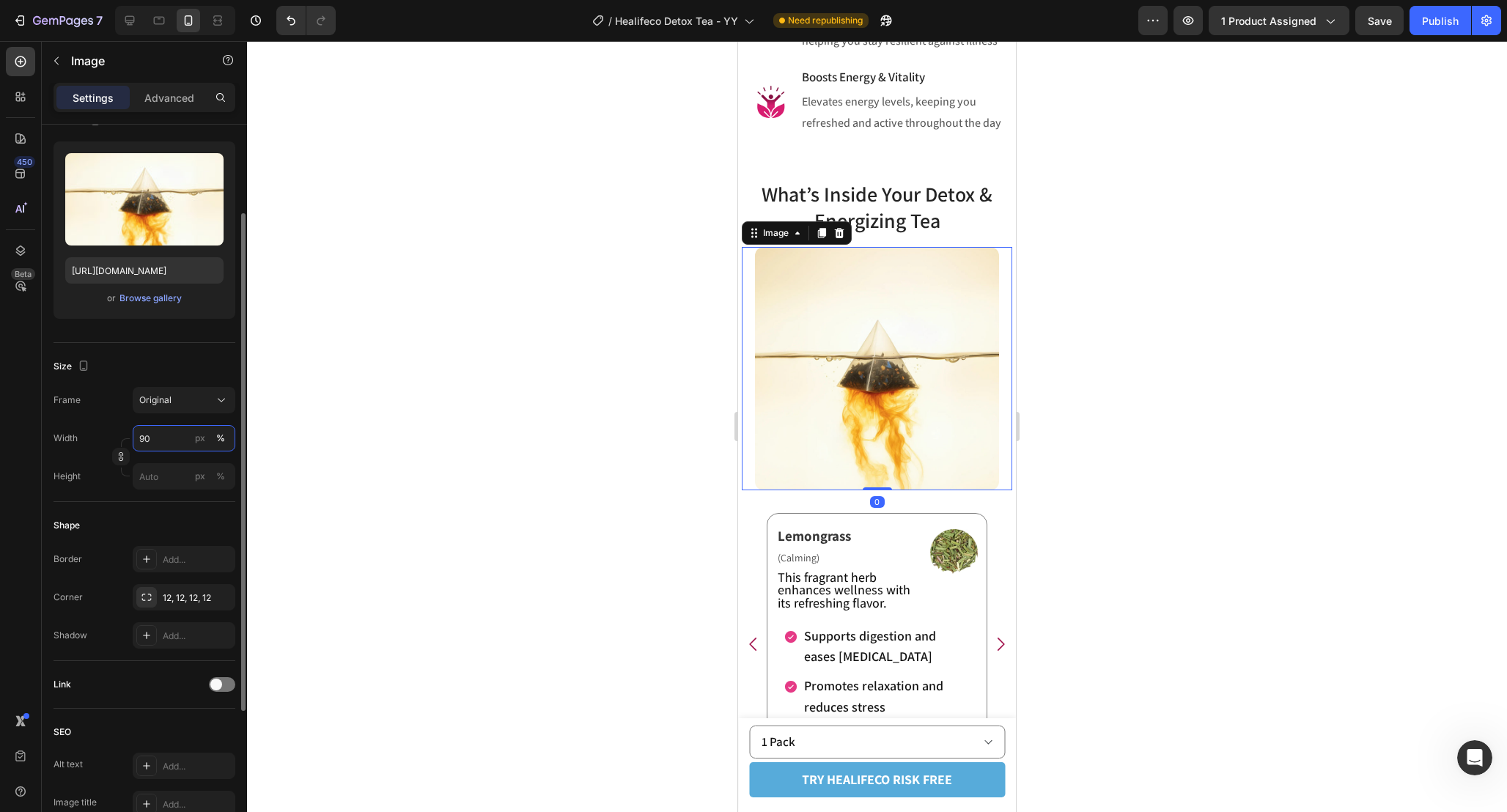
click at [163, 441] on input "90" at bounding box center [183, 438] width 102 height 27
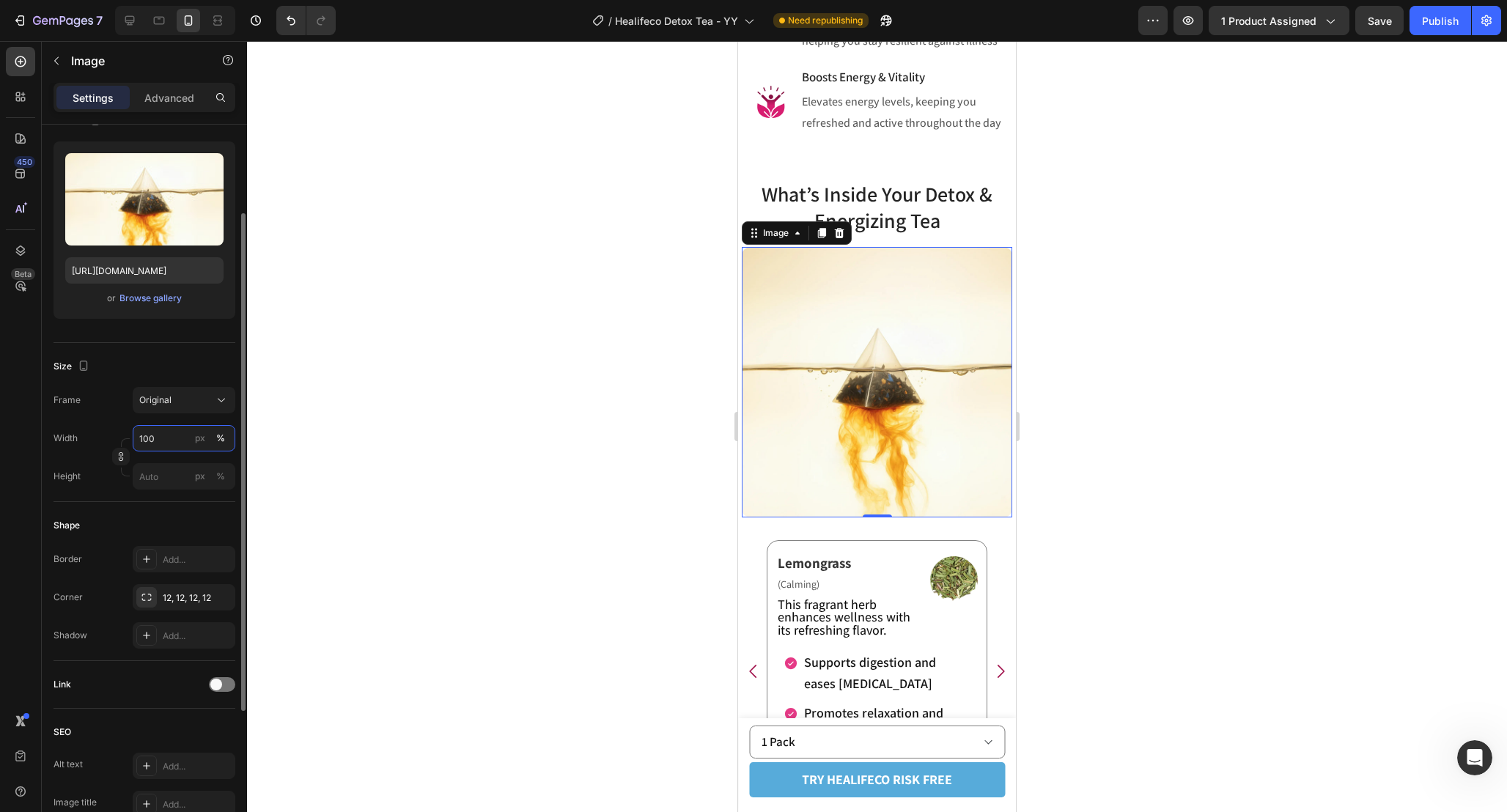
click at [154, 441] on input "100" at bounding box center [183, 438] width 102 height 27
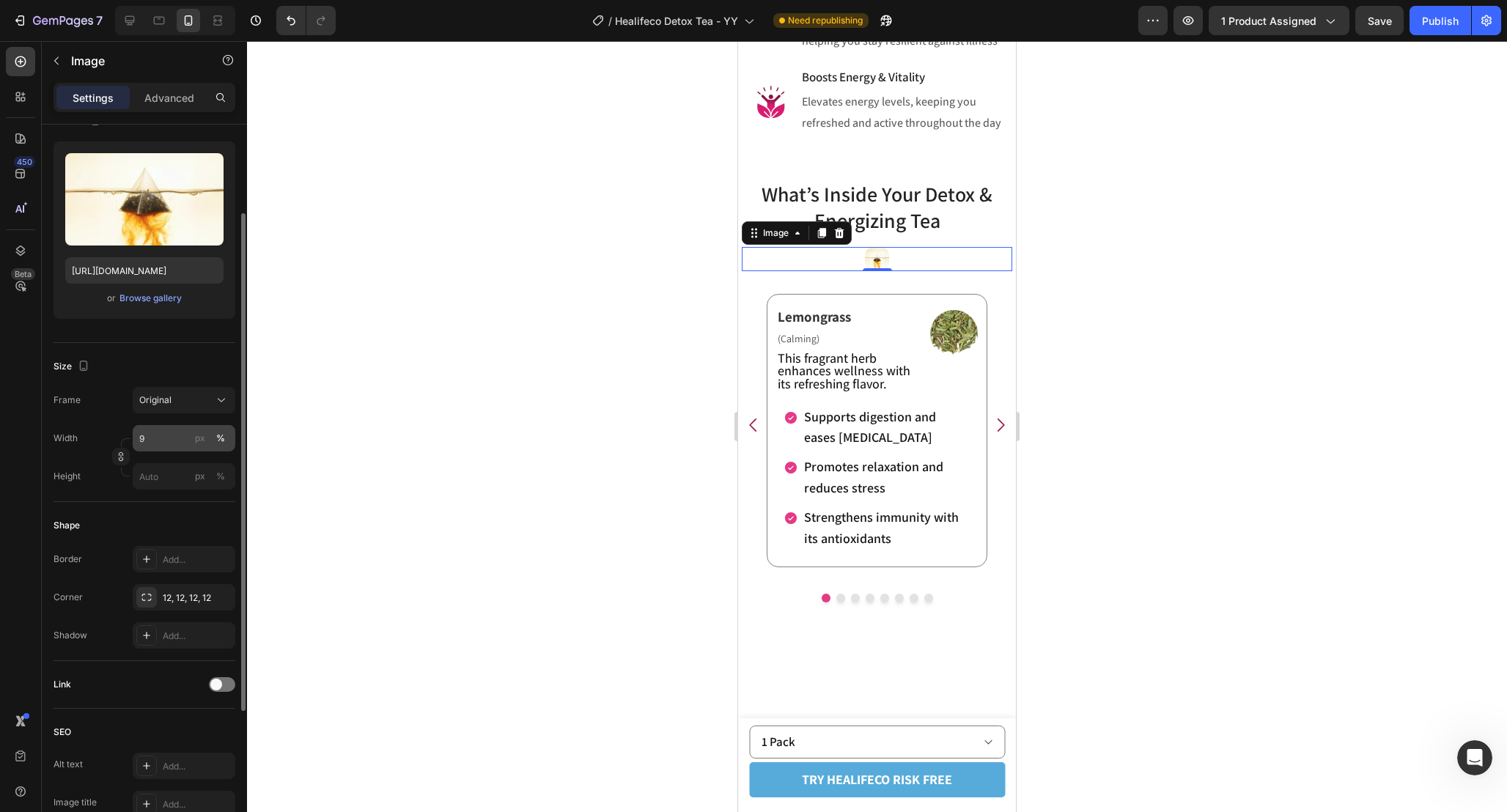
click at [223, 441] on div "%" at bounding box center [221, 438] width 9 height 13
click at [170, 441] on input "9" at bounding box center [183, 438] width 102 height 27
type input "90"
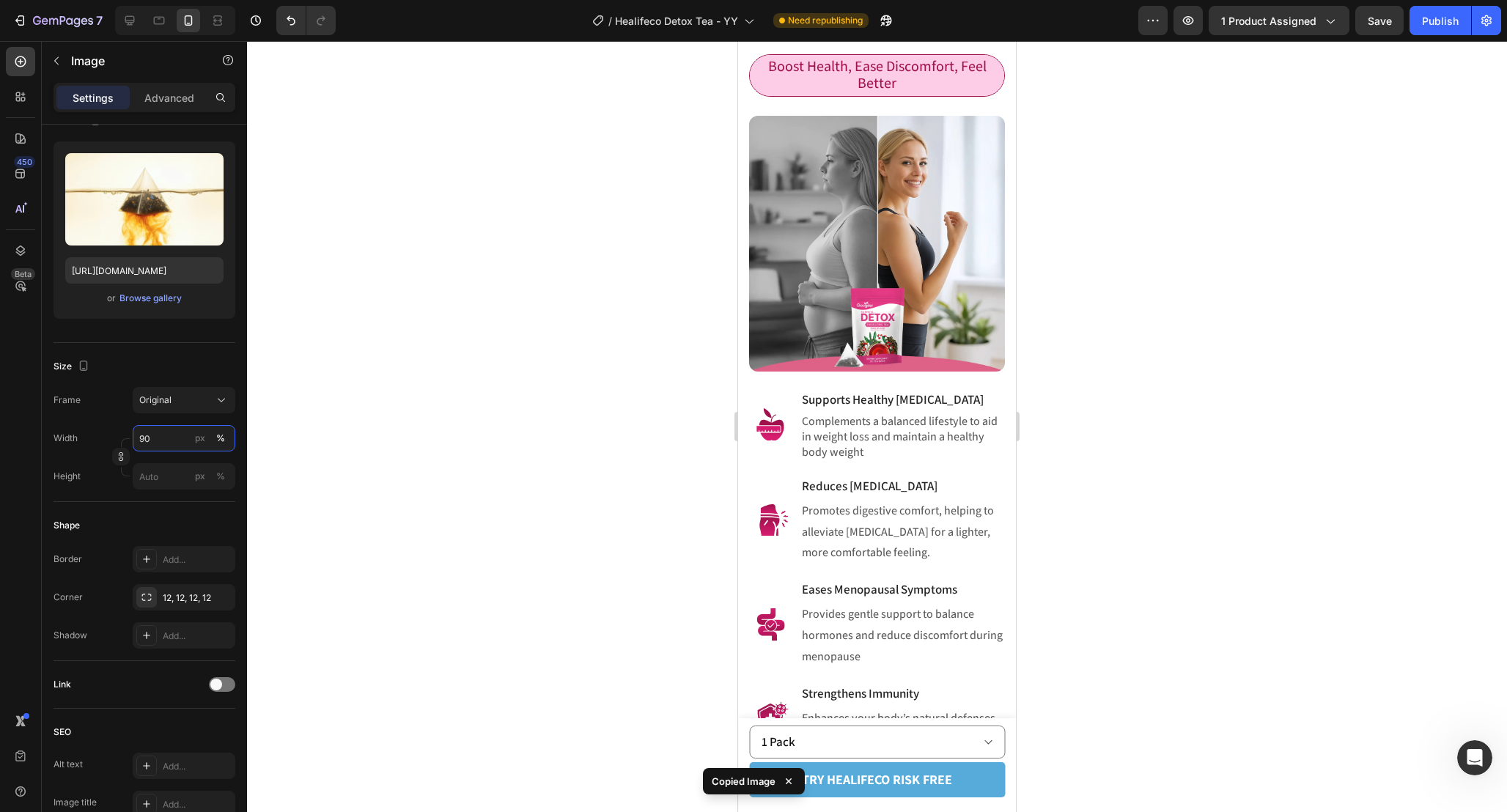
scroll to position [1417, 0]
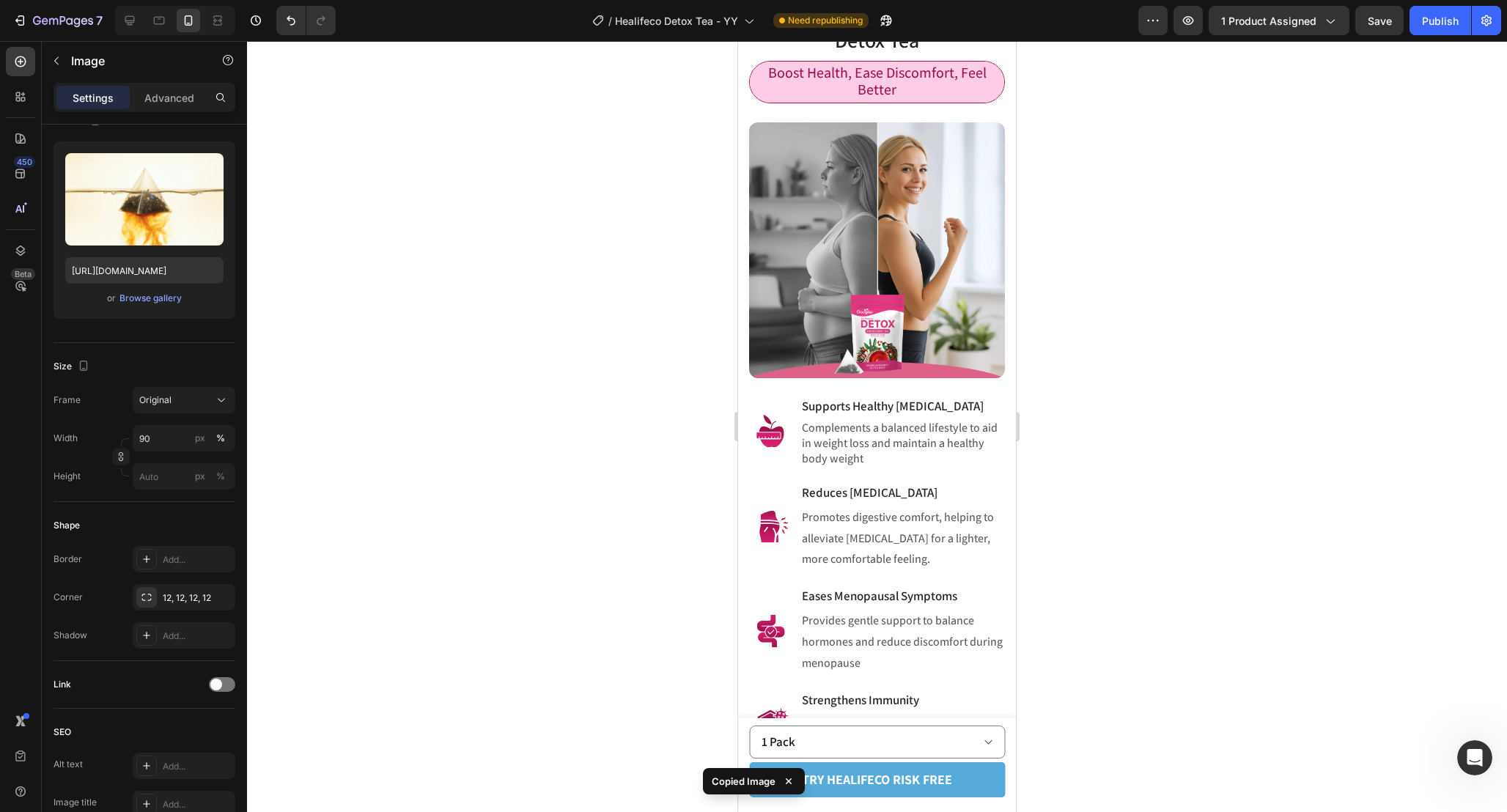
click at [861, 313] on img at bounding box center [877, 250] width 255 height 255
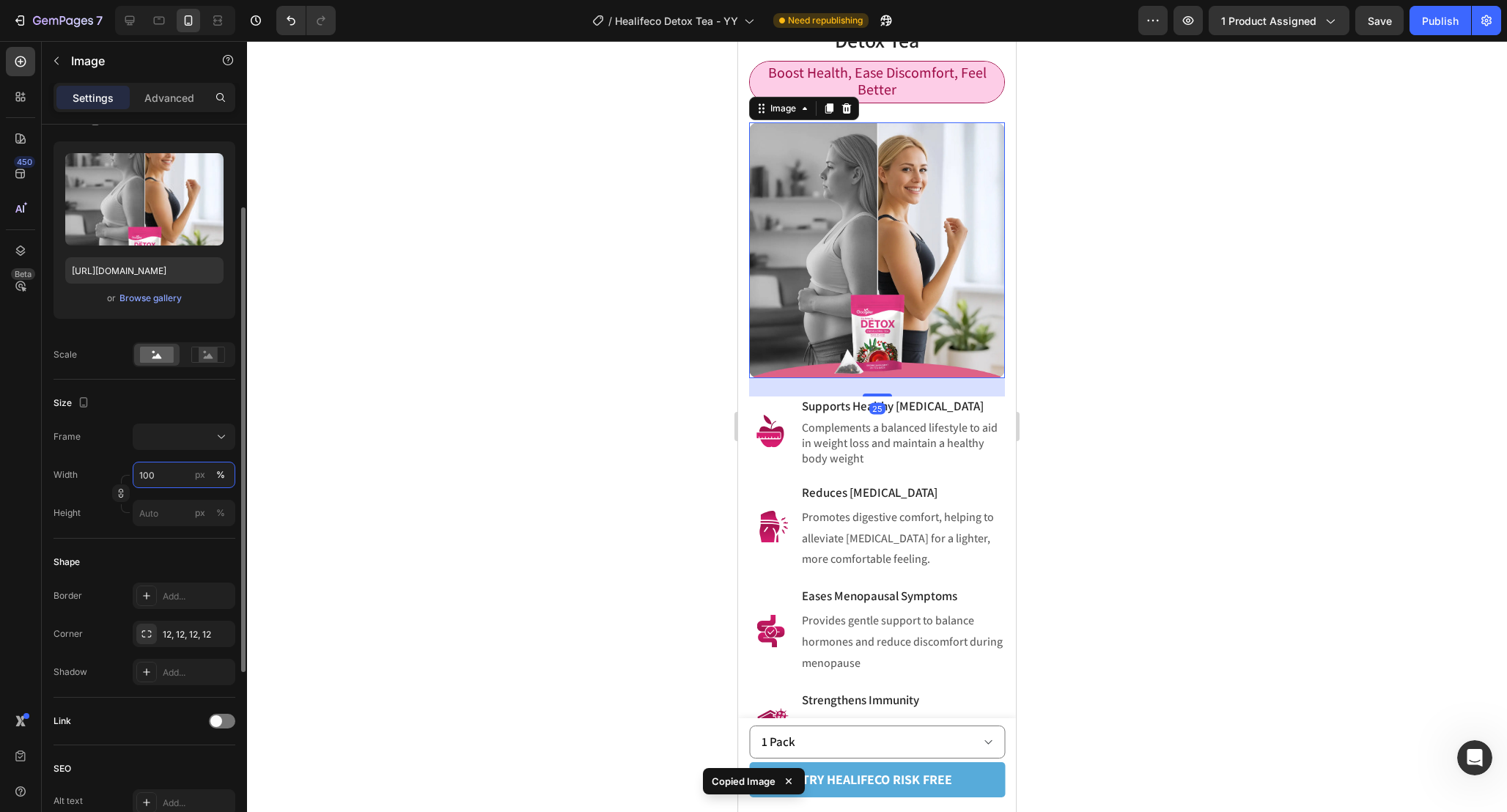
click at [173, 485] on input "100" at bounding box center [183, 475] width 102 height 27
paste input "9"
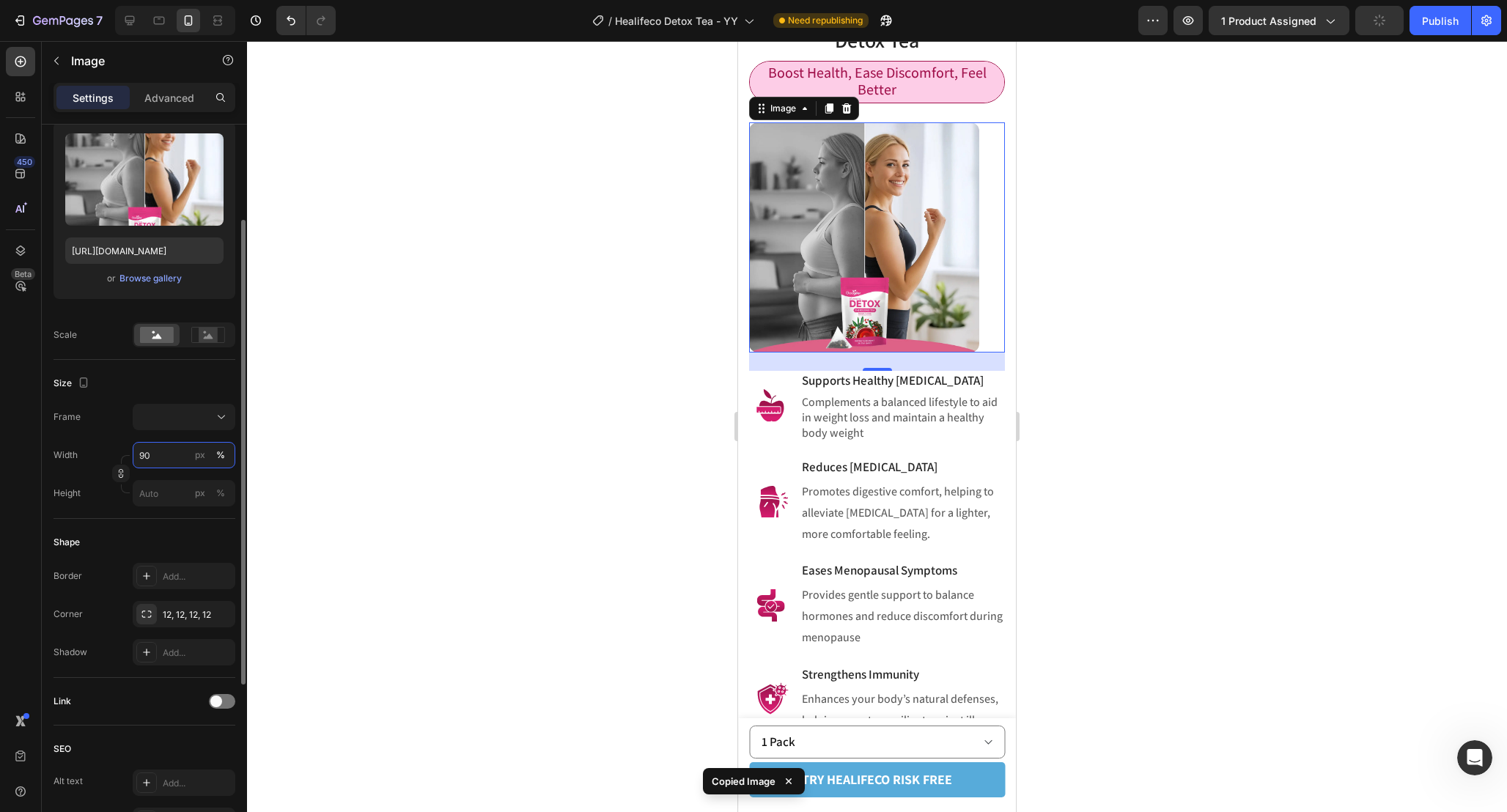
scroll to position [414, 0]
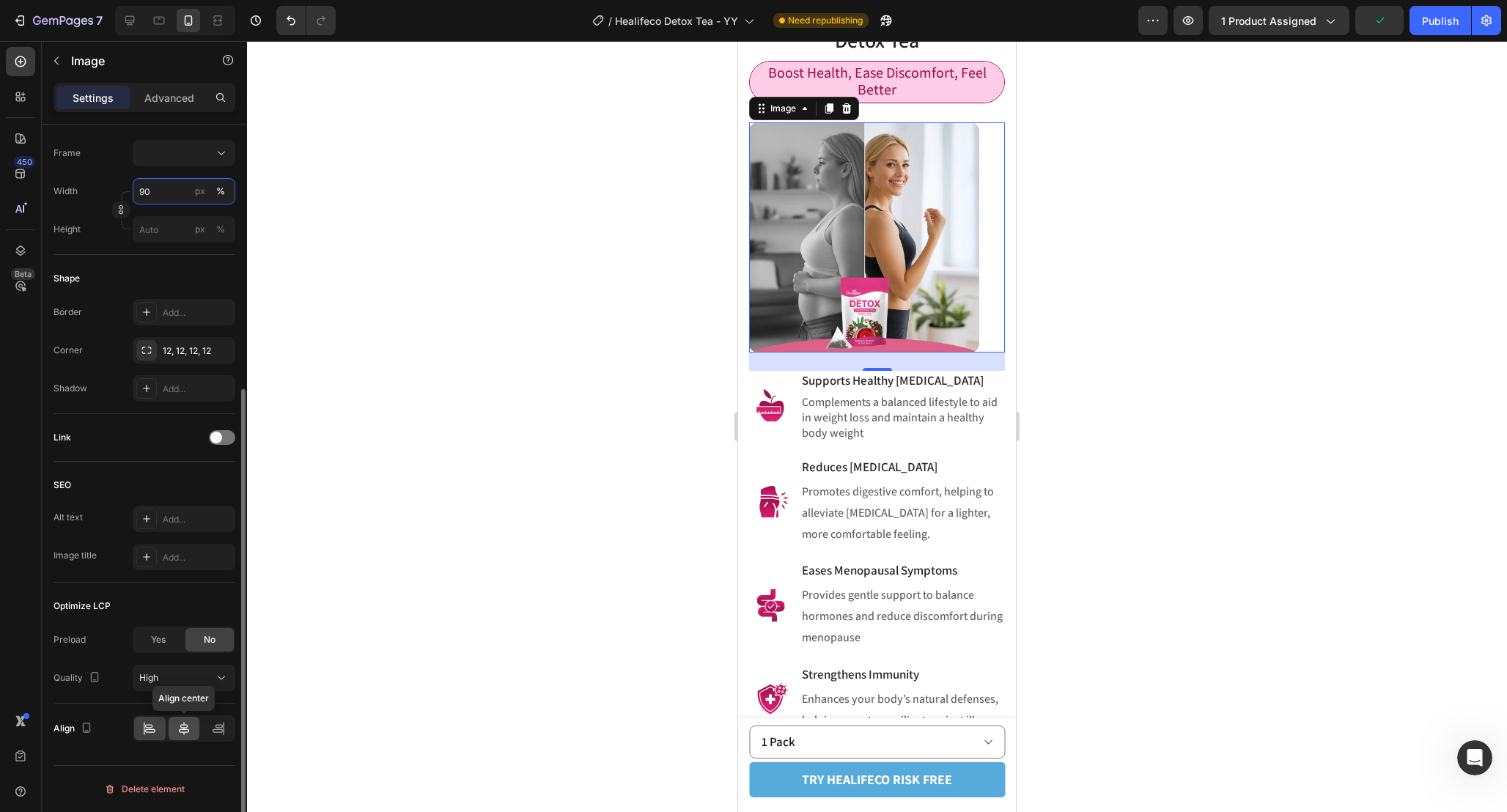
type input "90"
click at [181, 728] on icon at bounding box center [184, 728] width 15 height 15
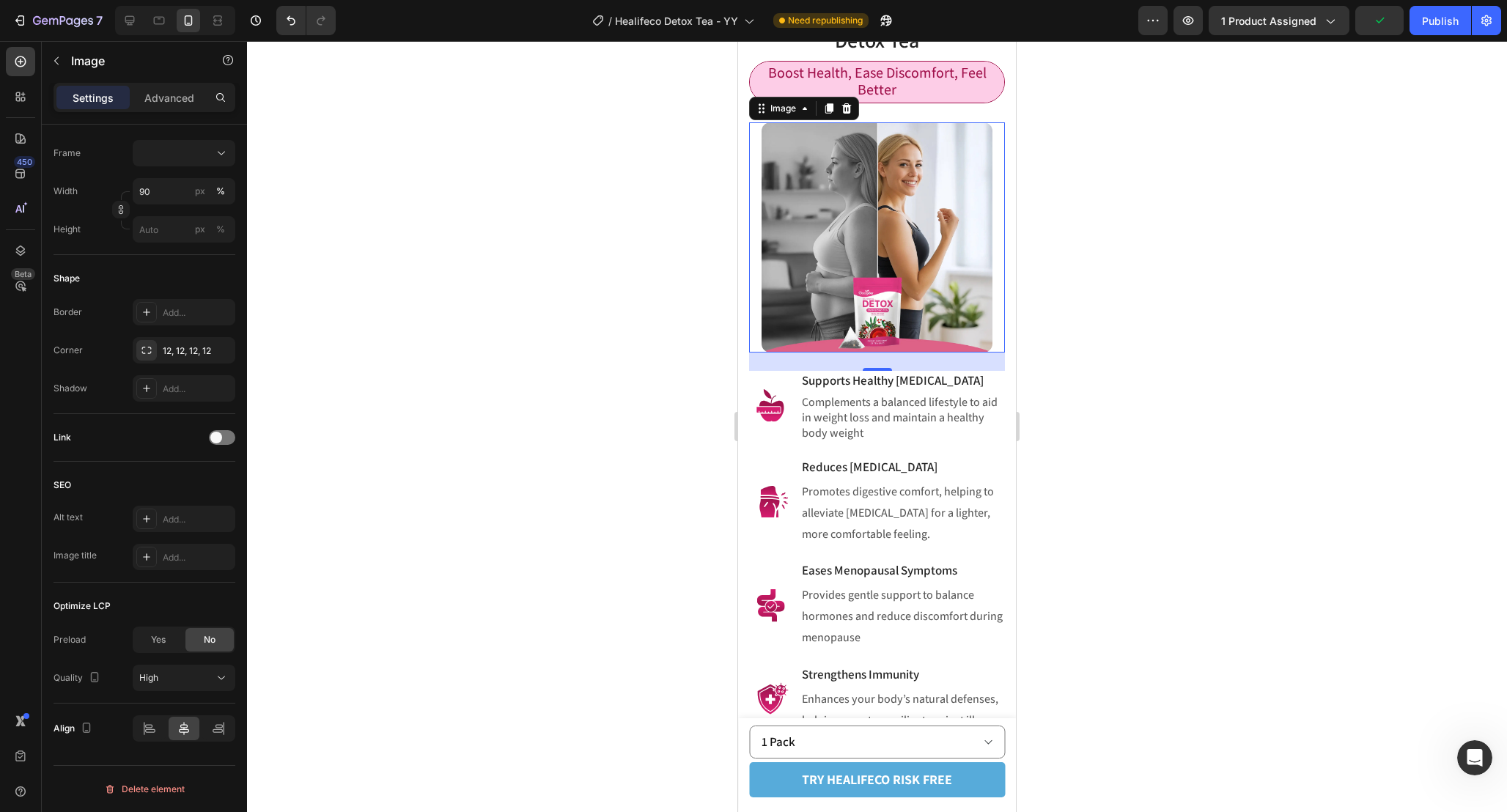
click at [1078, 434] on div at bounding box center [877, 427] width 1260 height 771
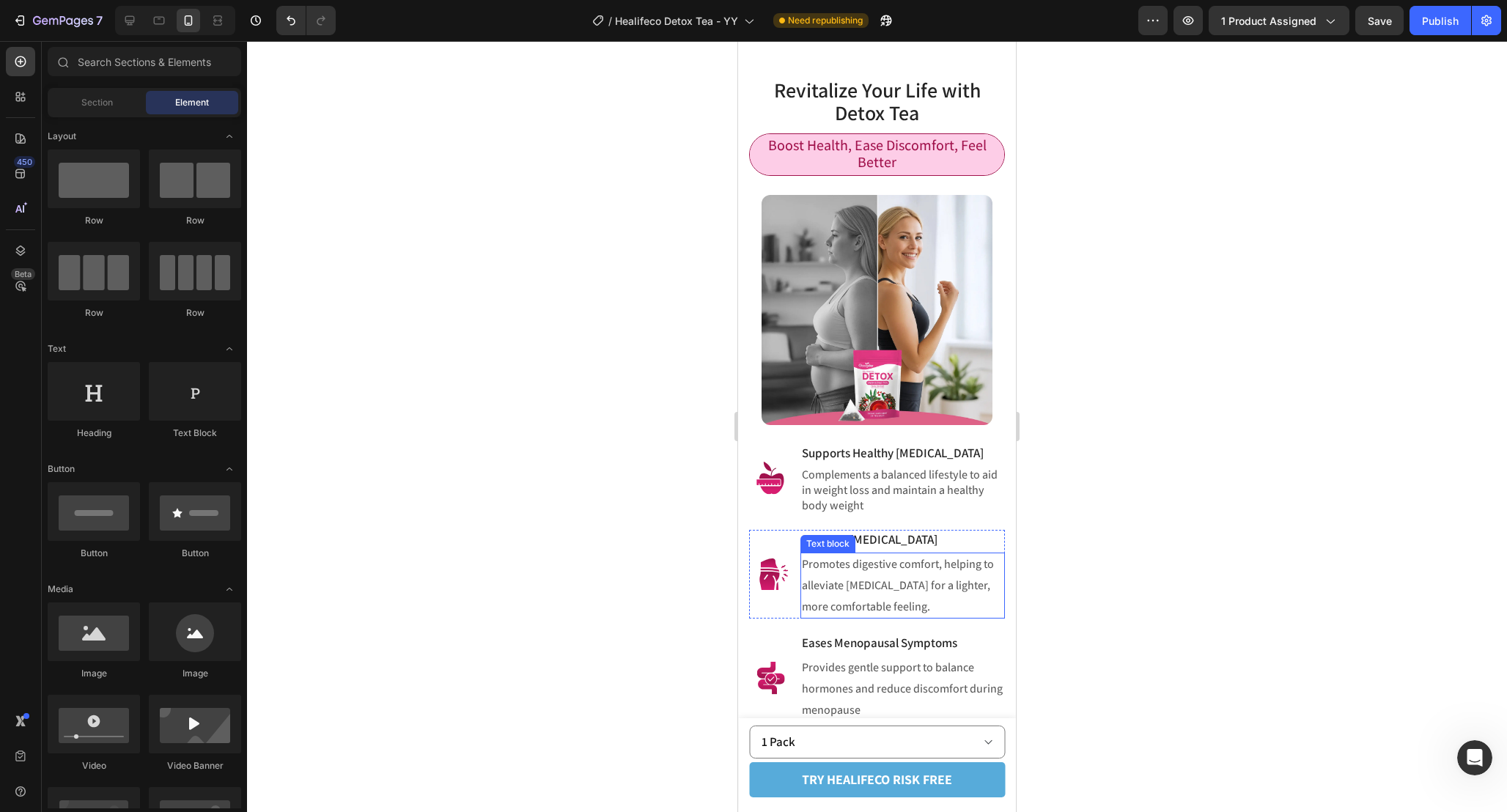
scroll to position [1340, 0]
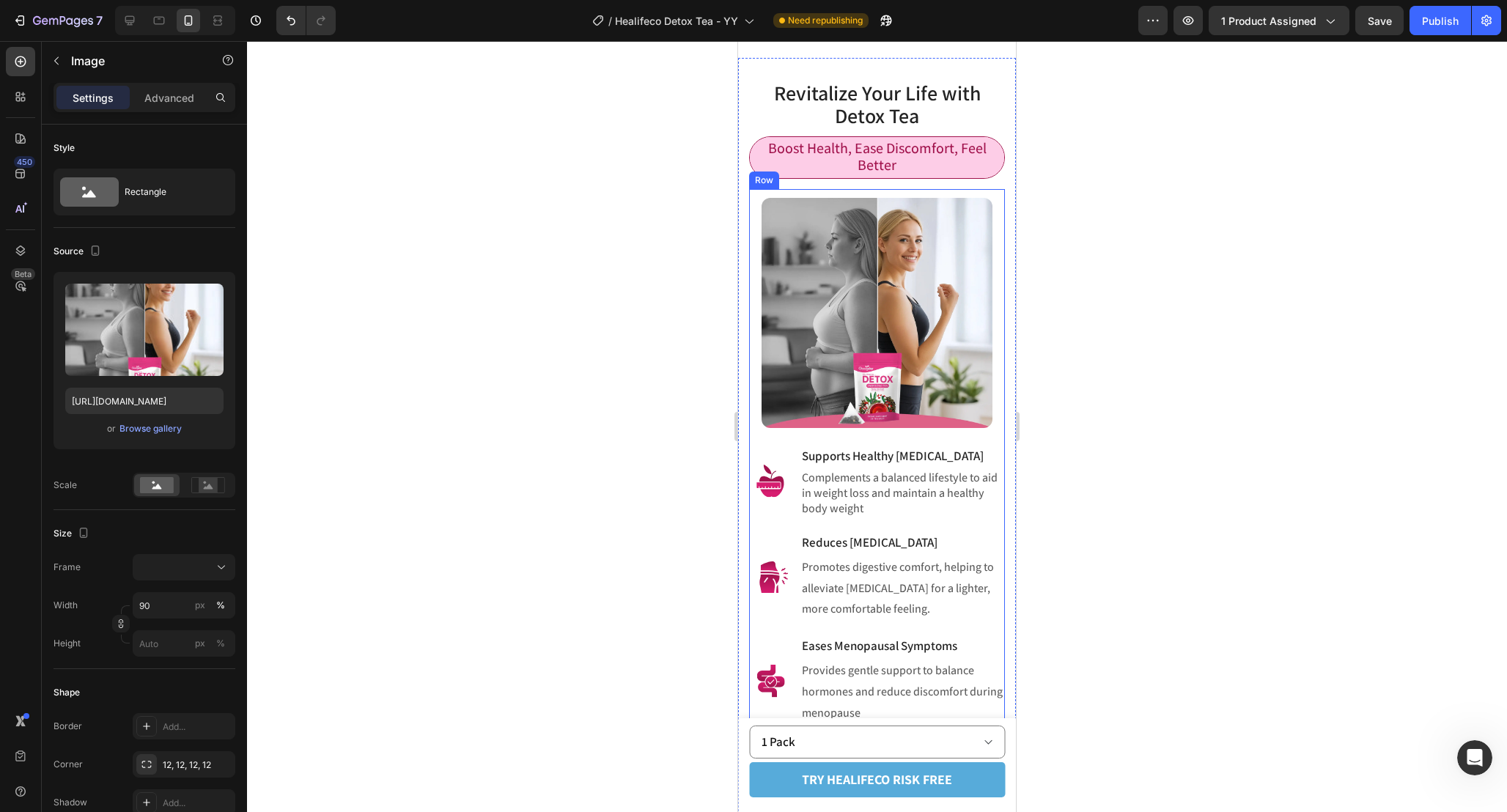
click at [960, 412] on img at bounding box center [877, 313] width 230 height 230
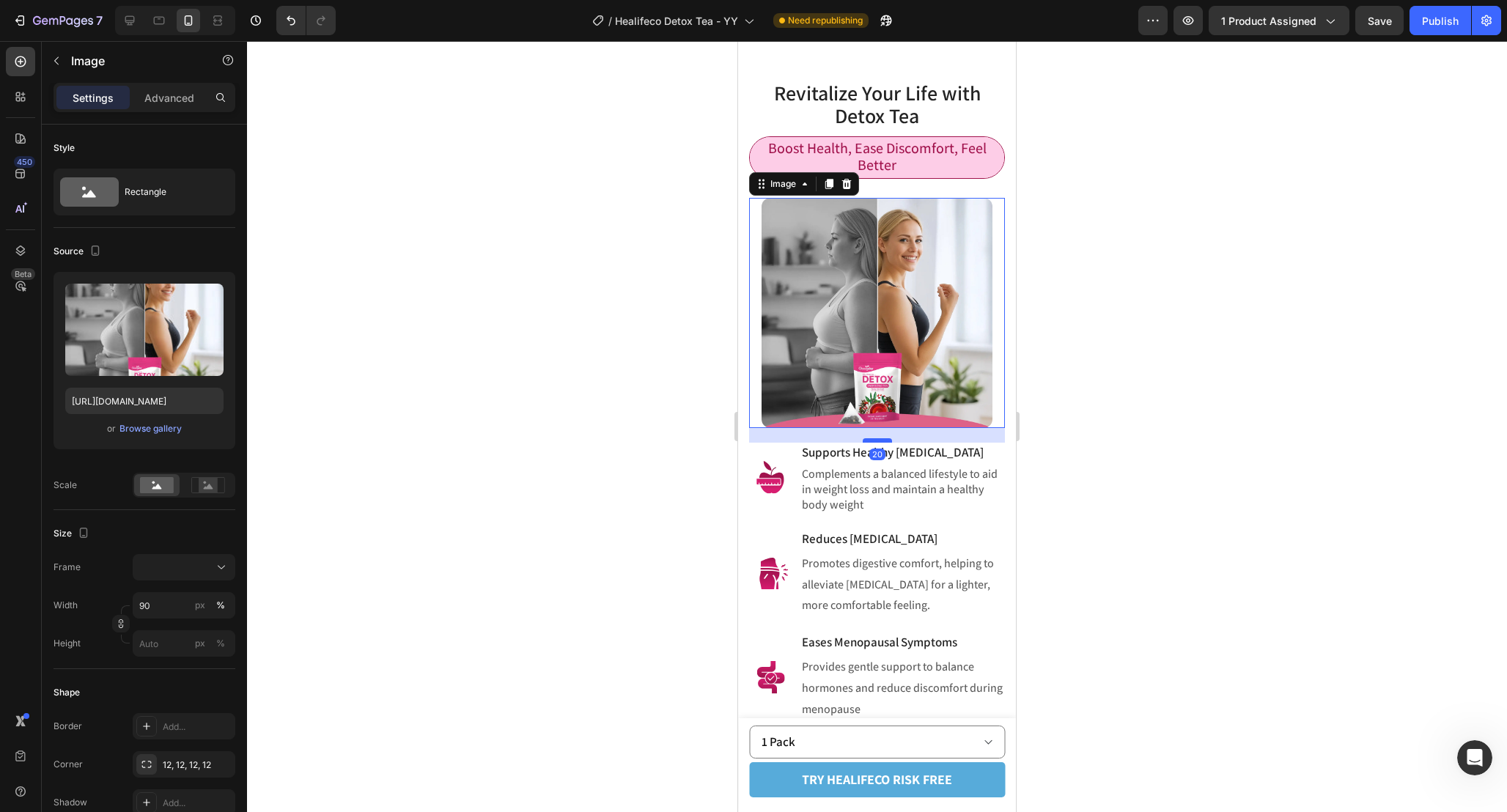
click at [881, 441] on div at bounding box center [877, 440] width 29 height 5
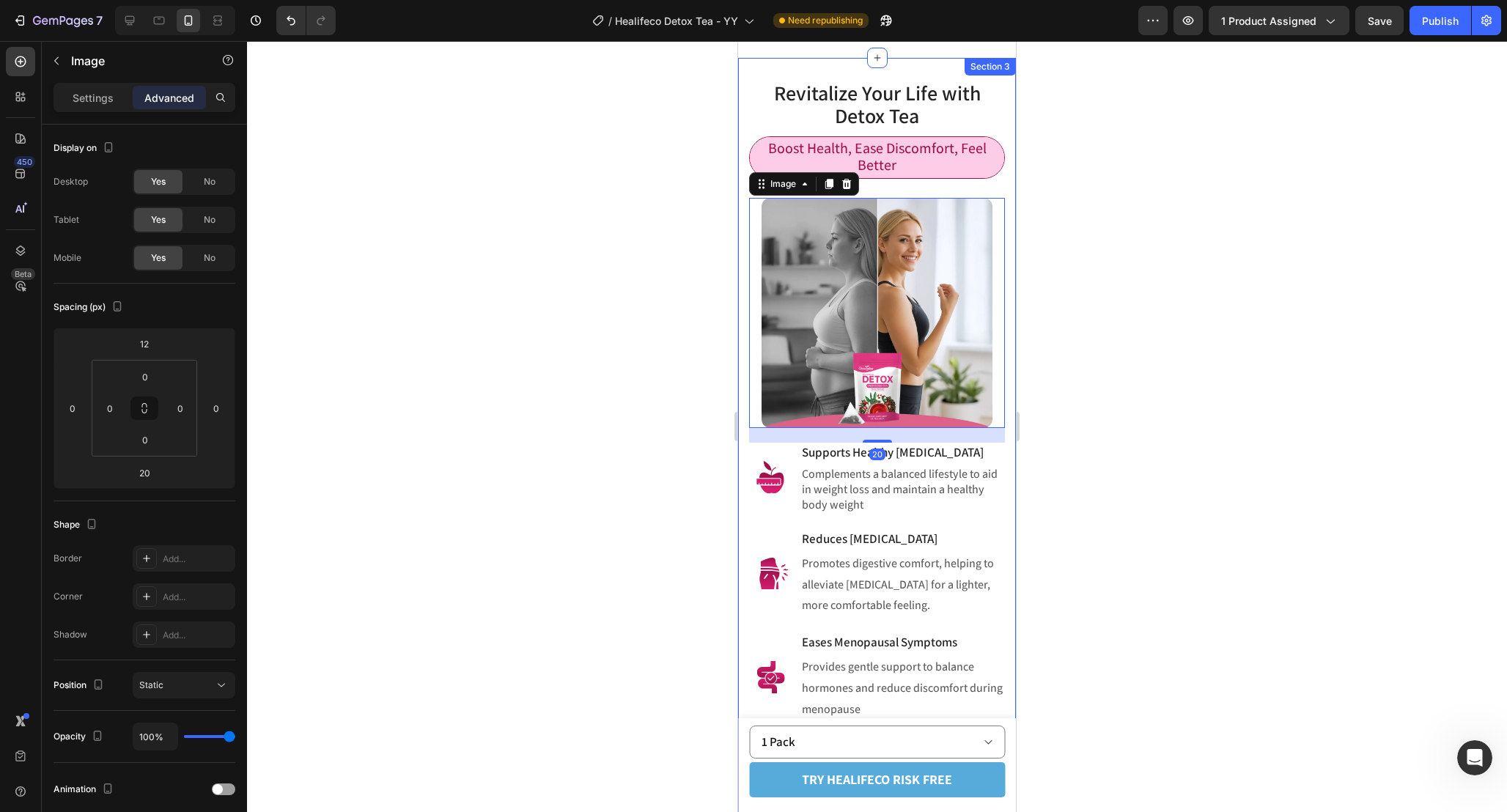
click at [1031, 430] on div at bounding box center [877, 427] width 1260 height 771
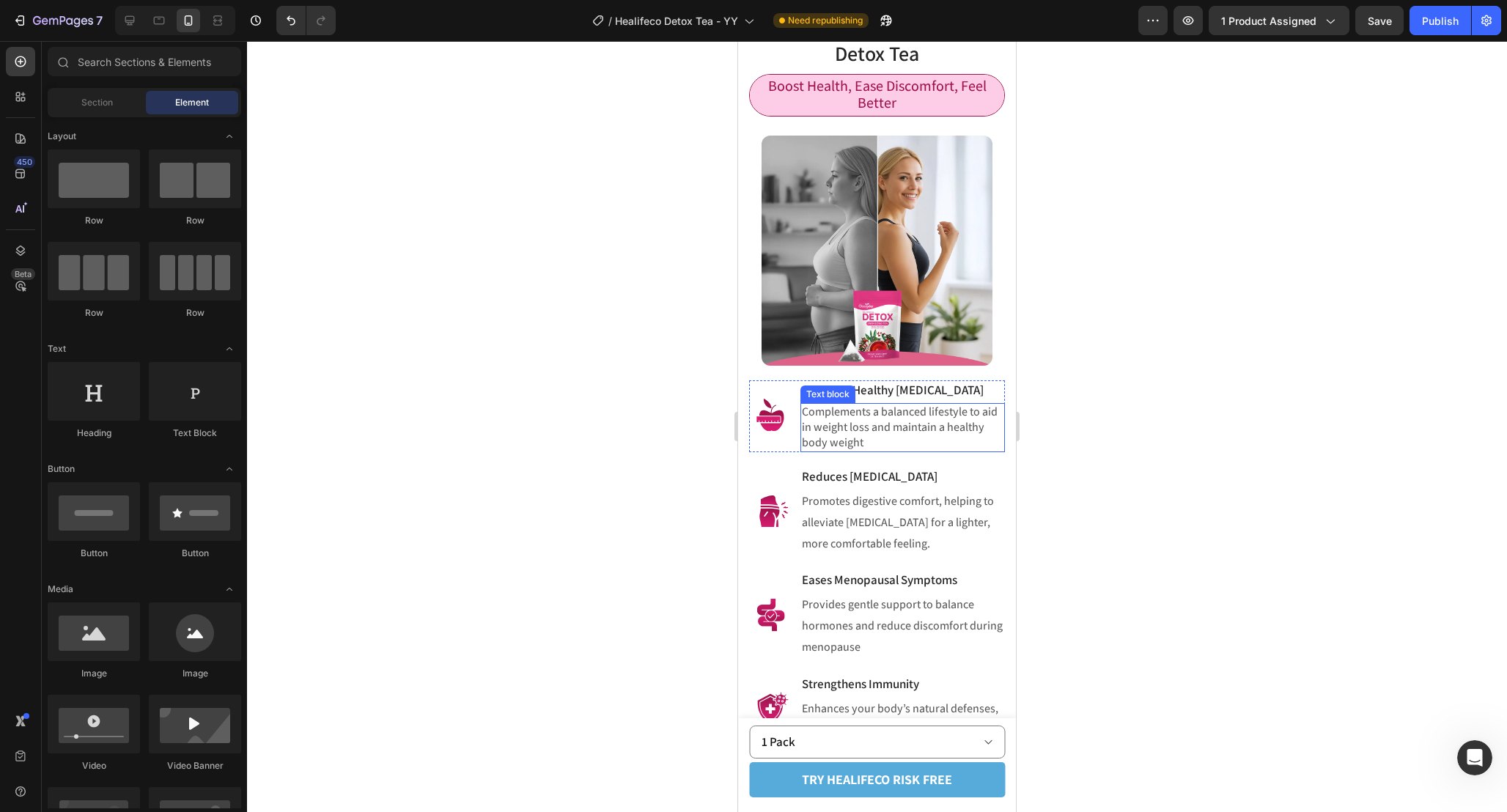
scroll to position [1429, 0]
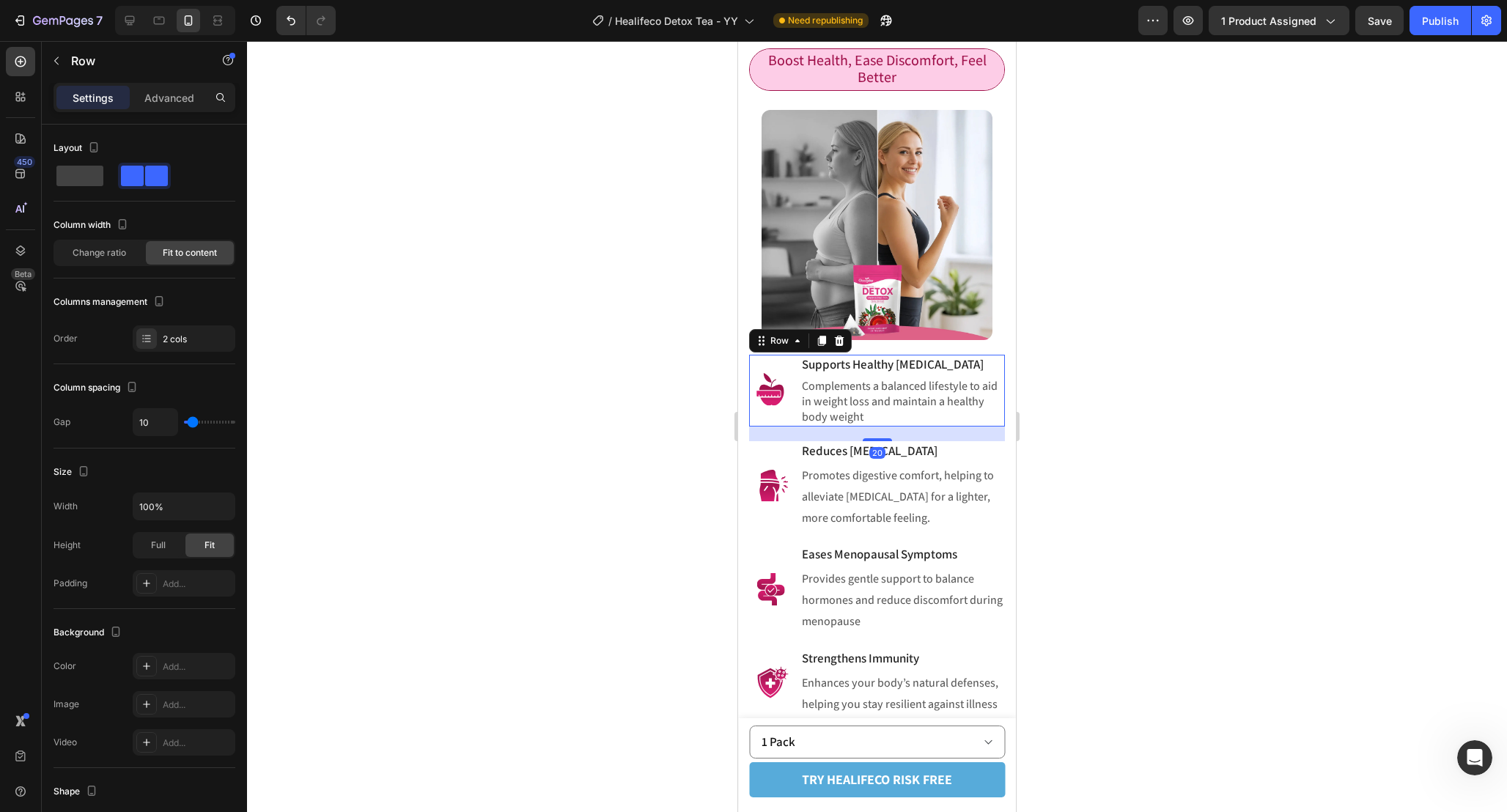
click at [785, 426] on div "Image" at bounding box center [771, 390] width 44 height 71
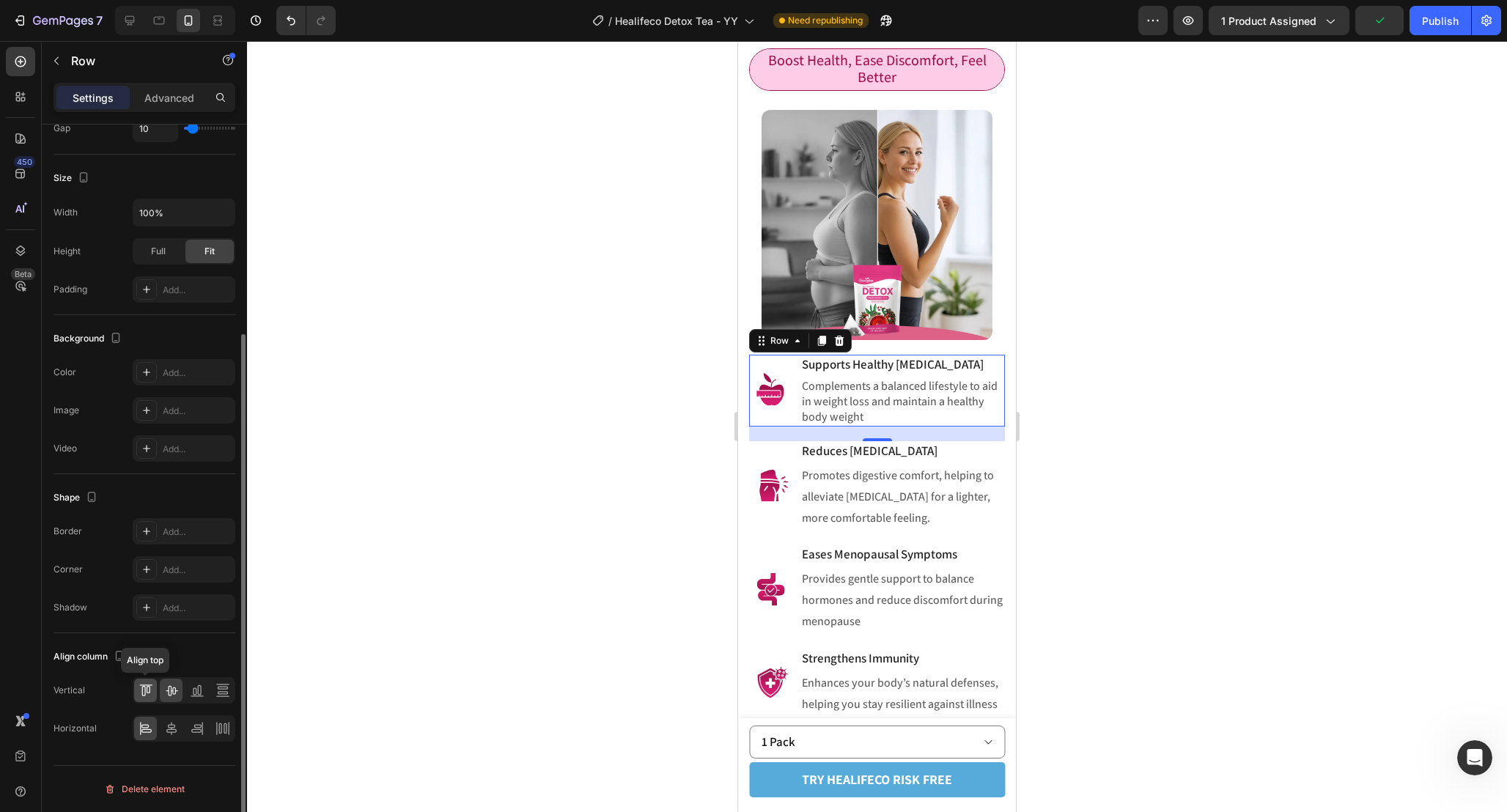
click at [142, 690] on icon at bounding box center [143, 690] width 4 height 10
click at [1087, 477] on div at bounding box center [877, 427] width 1260 height 771
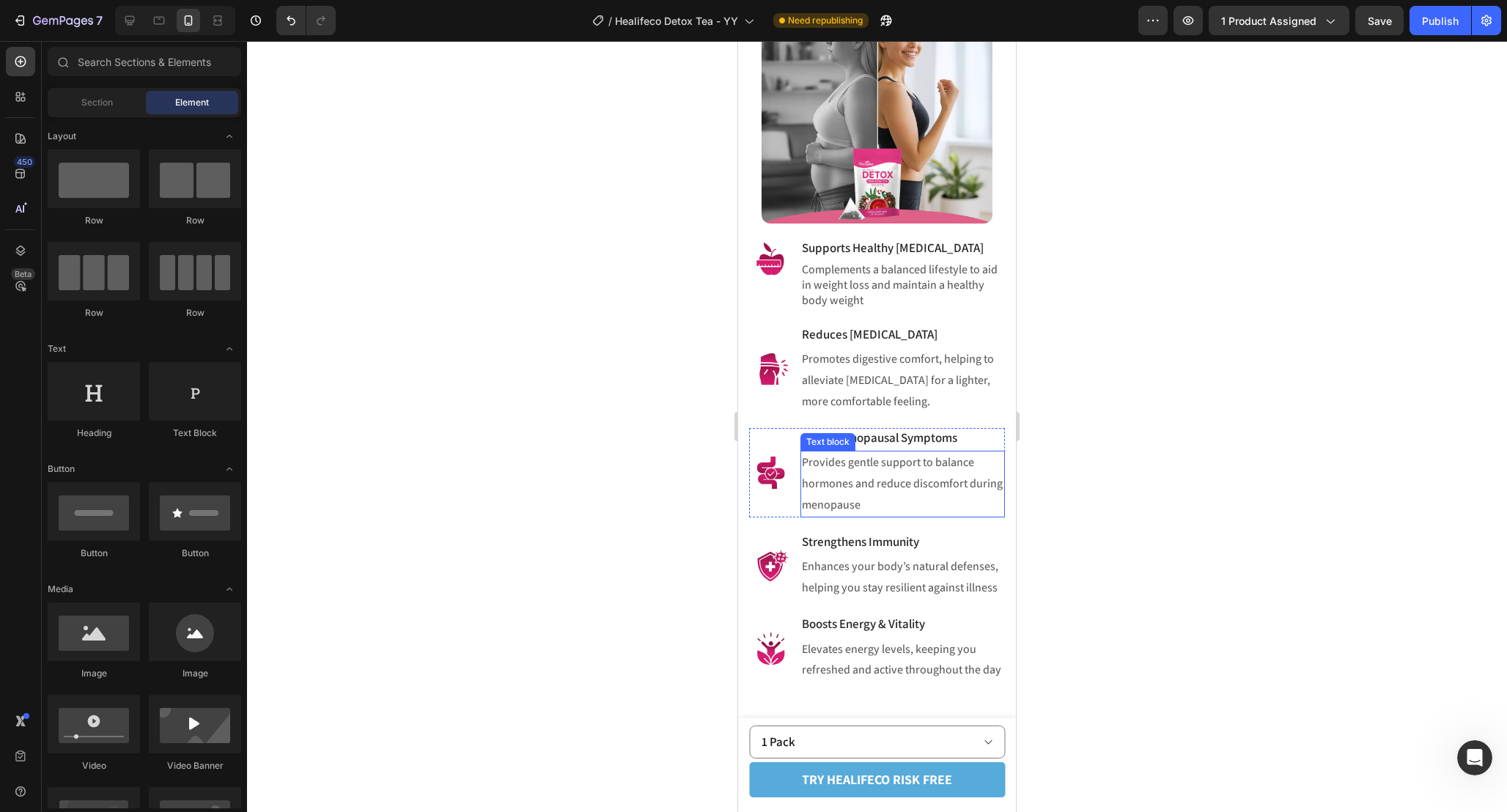
scroll to position [1550, 0]
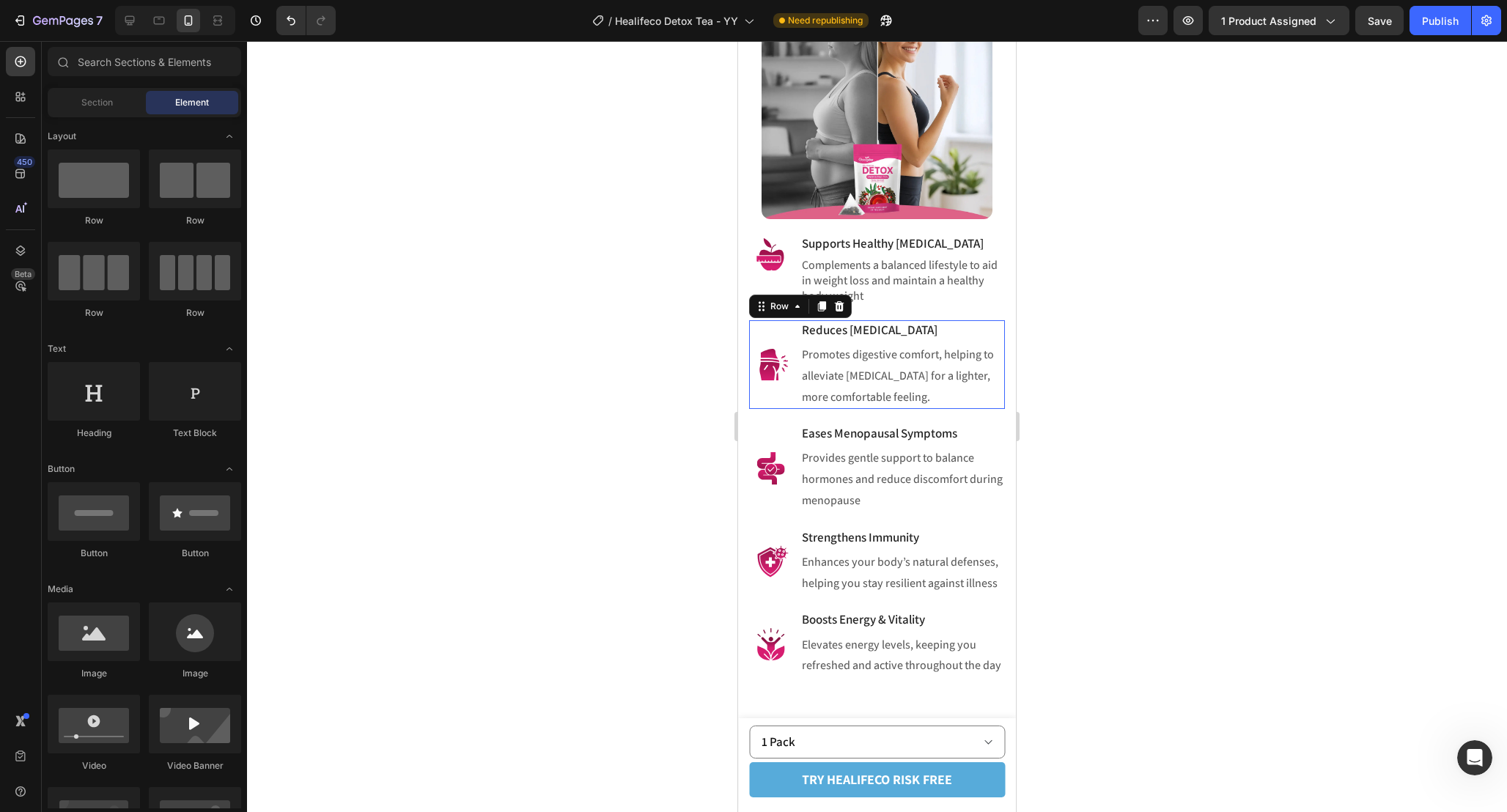
click at [795, 353] on div "Image Reduces Bloating Heading Promotes digestive comfort, helping to alleviate…" at bounding box center [877, 364] width 255 height 88
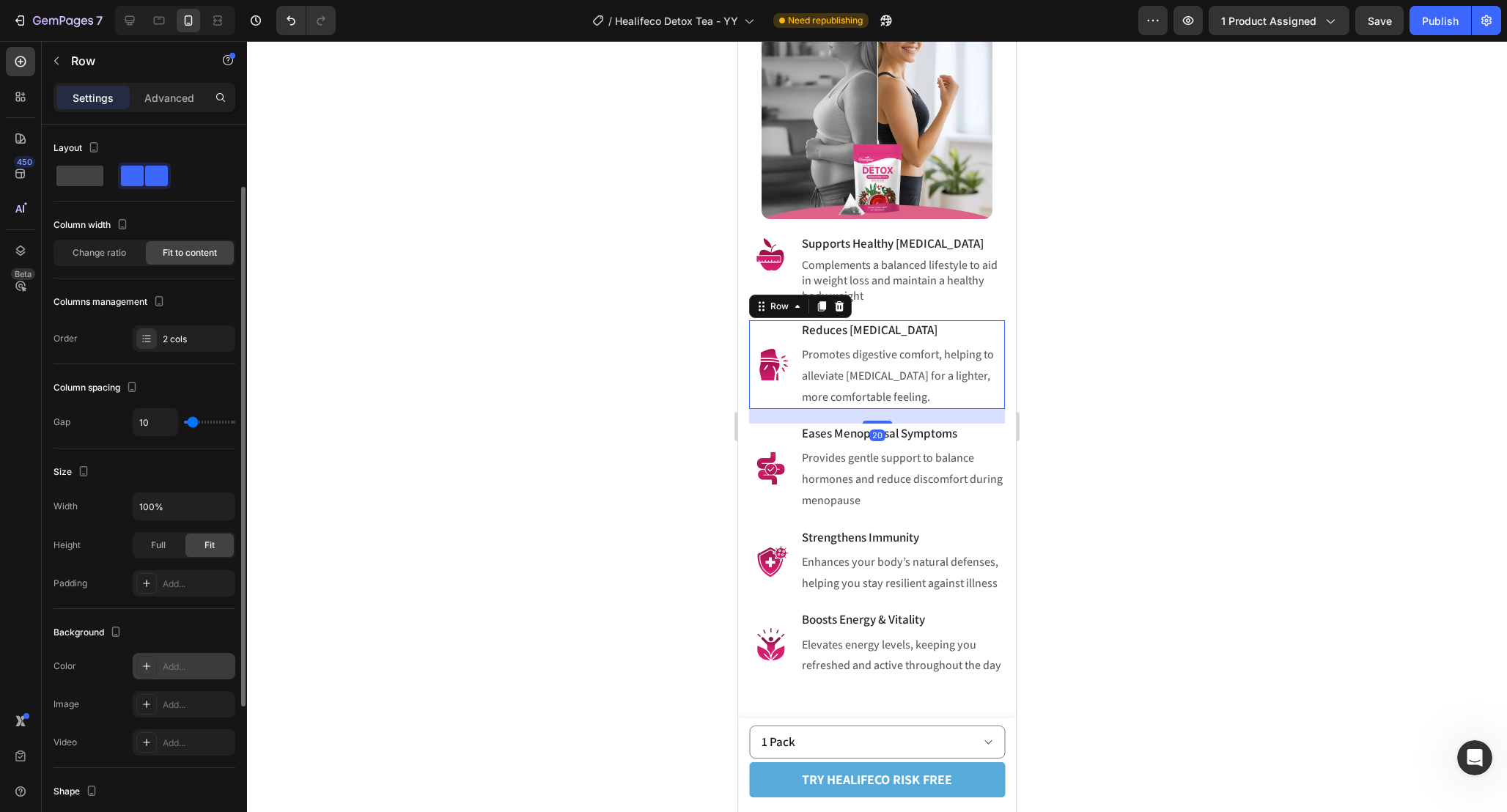
scroll to position [294, 0]
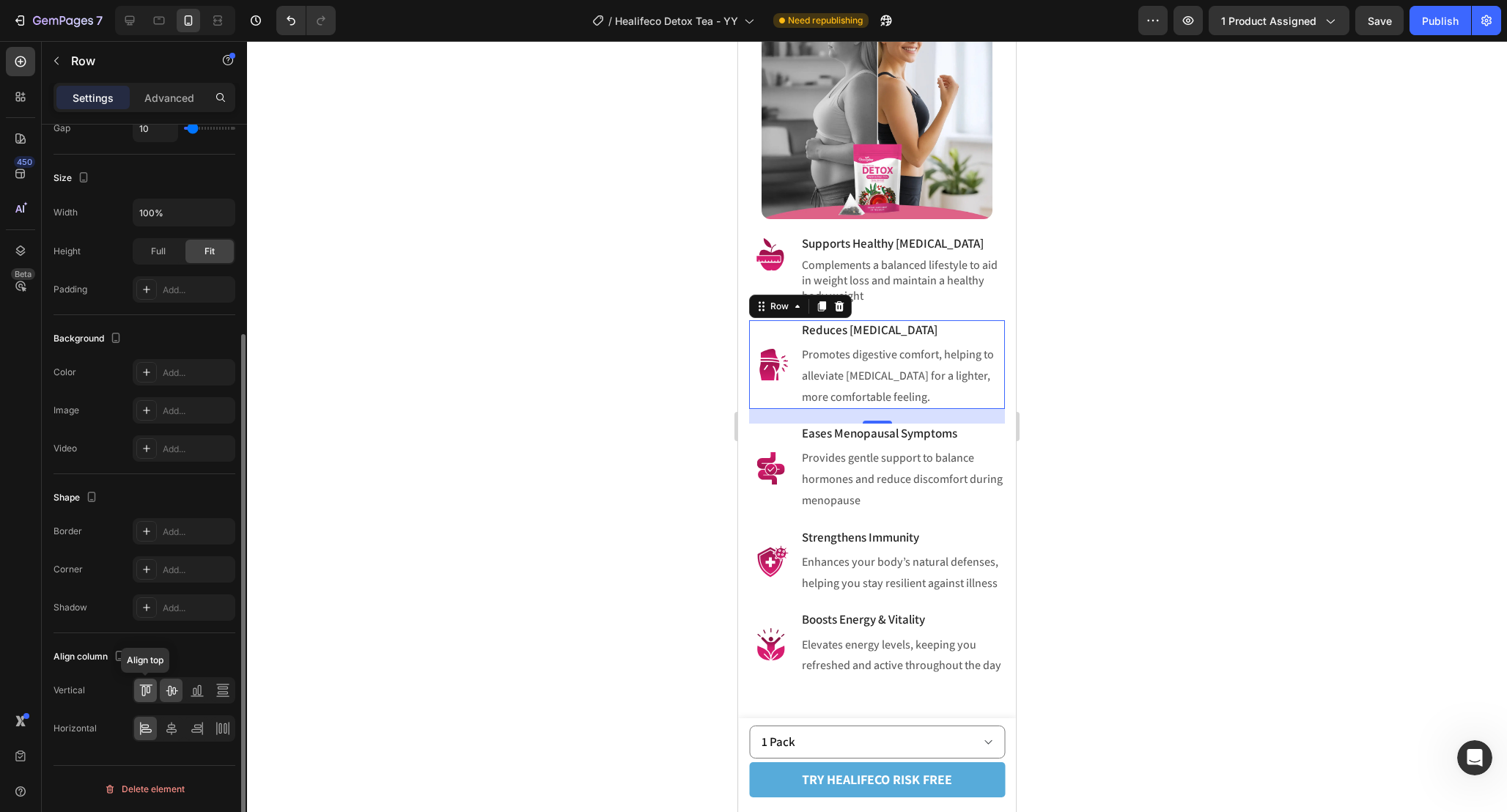
click at [147, 693] on icon at bounding box center [146, 690] width 15 height 15
click at [1103, 499] on div at bounding box center [877, 427] width 1260 height 771
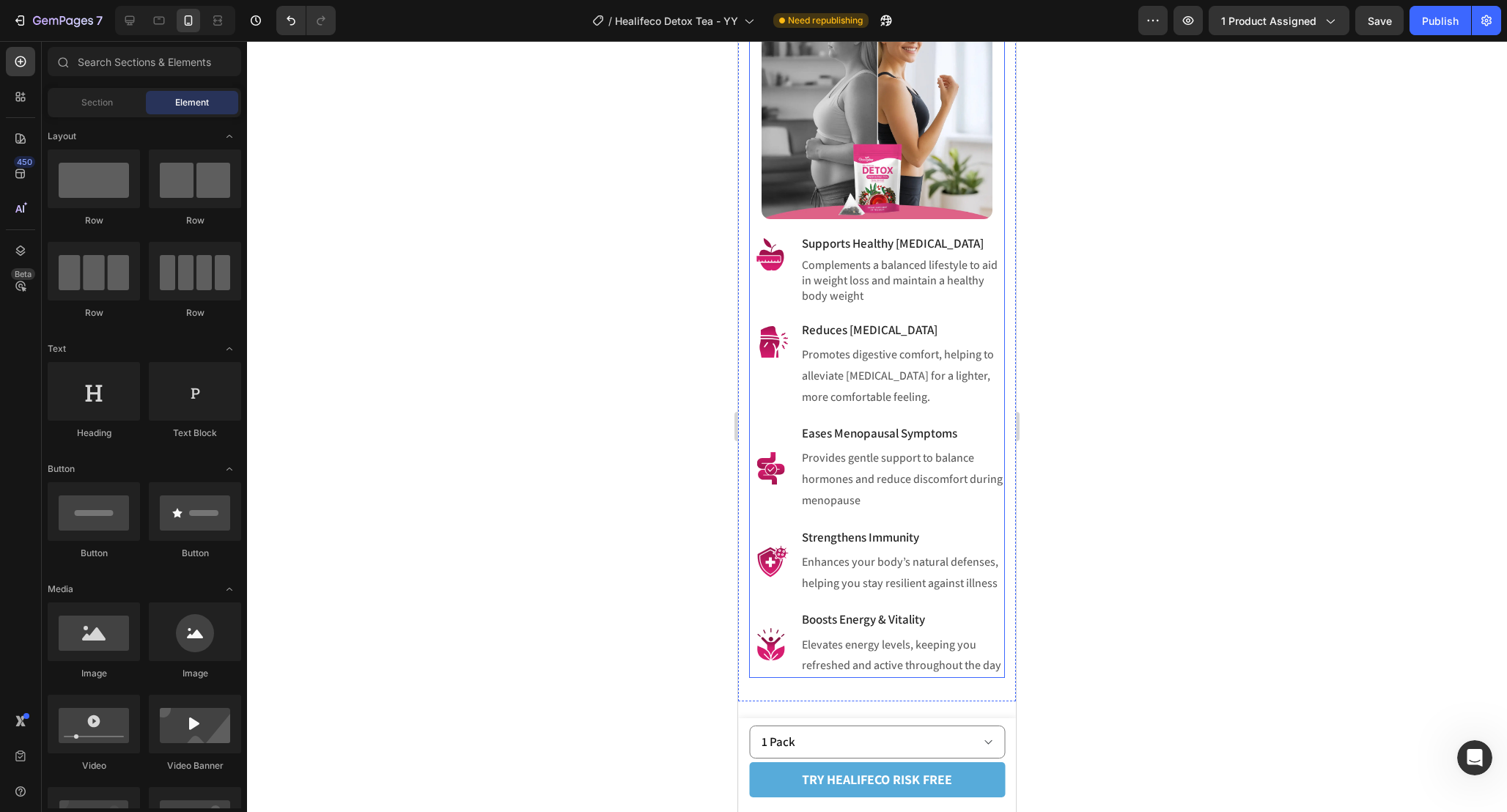
scroll to position [1593, 0]
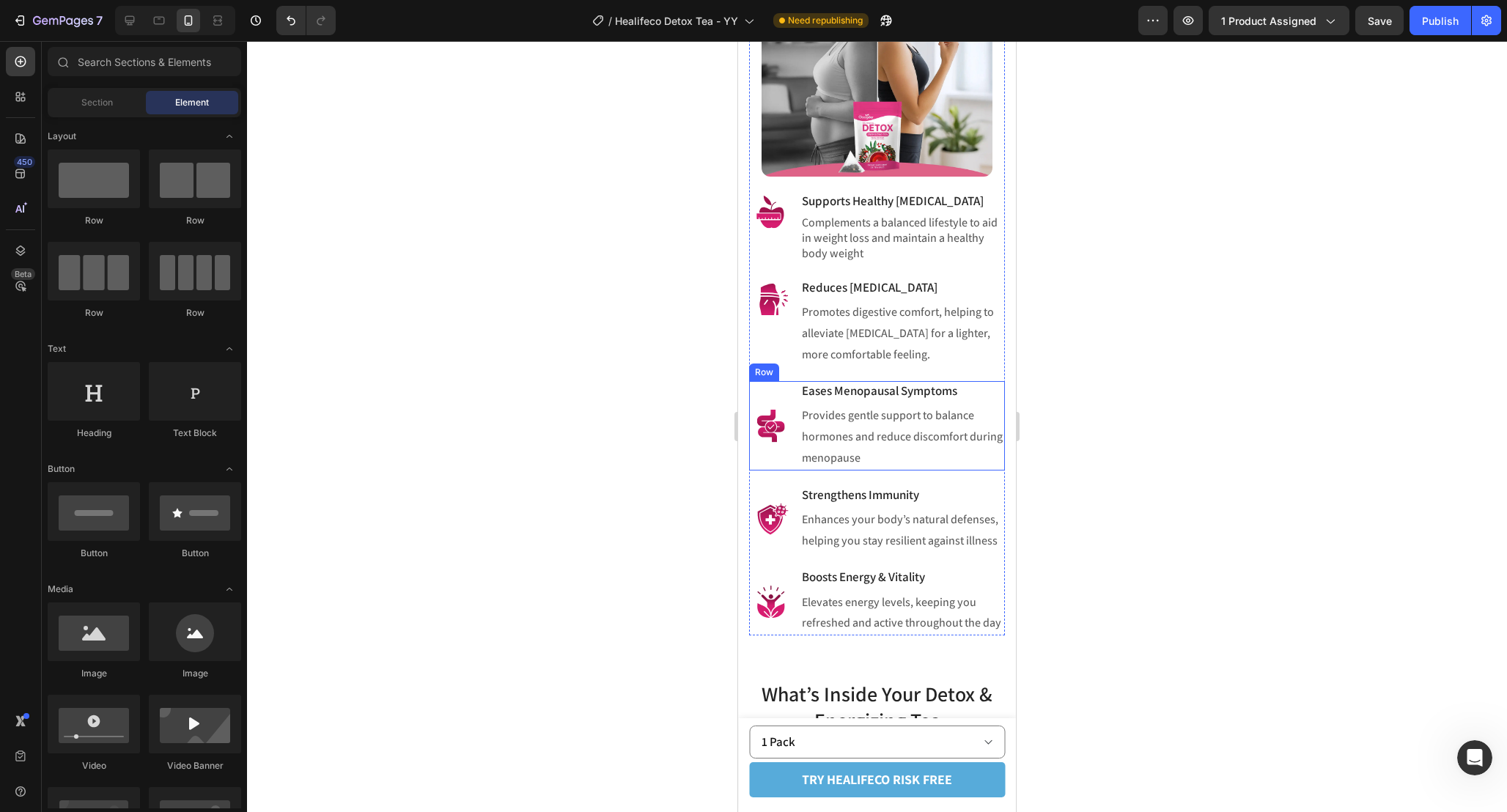
click at [794, 412] on div "Image Eases Menopausal Symptoms Heading Provides gentle support to balance horm…" at bounding box center [877, 425] width 255 height 88
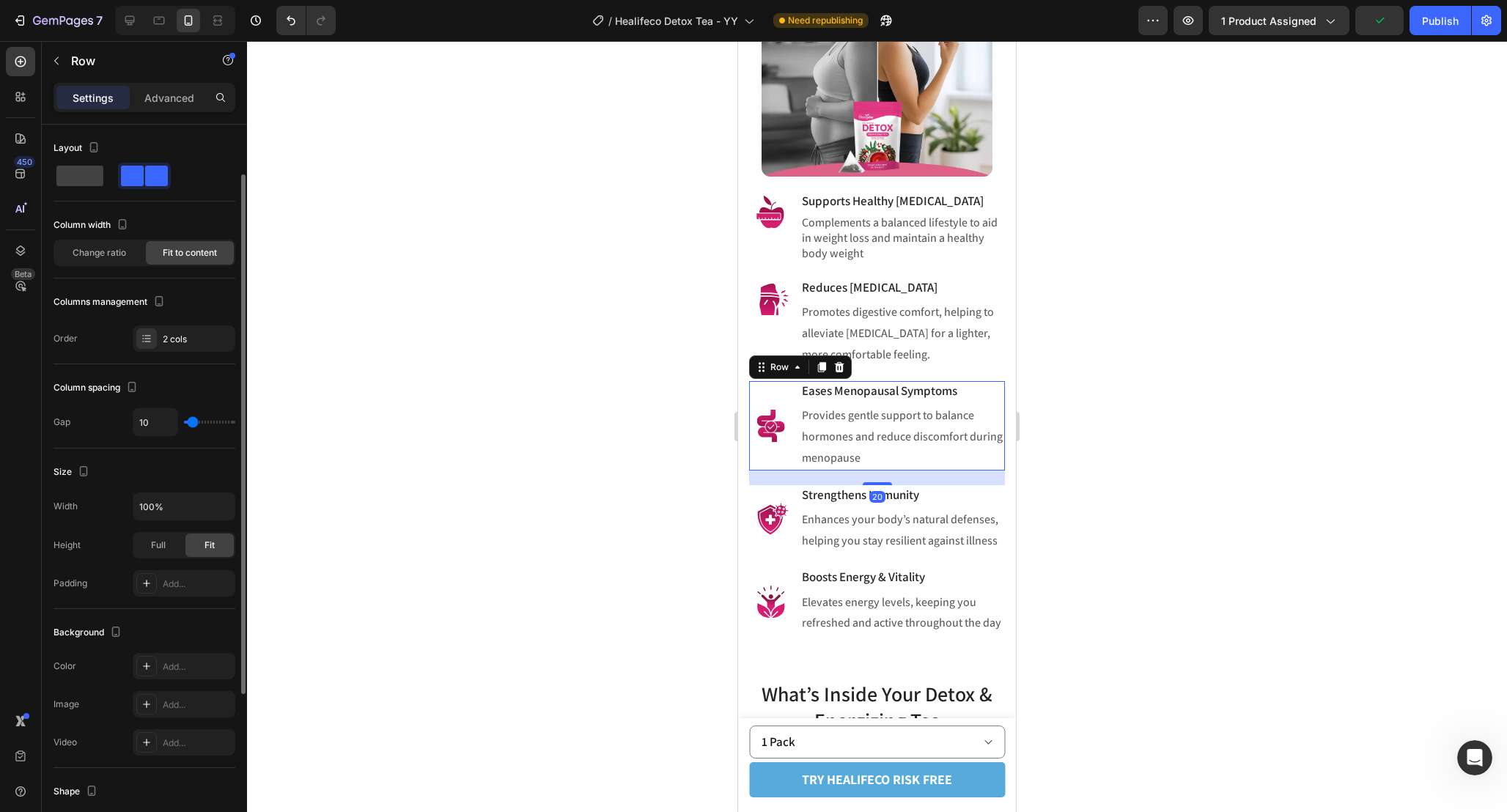
scroll to position [294, 0]
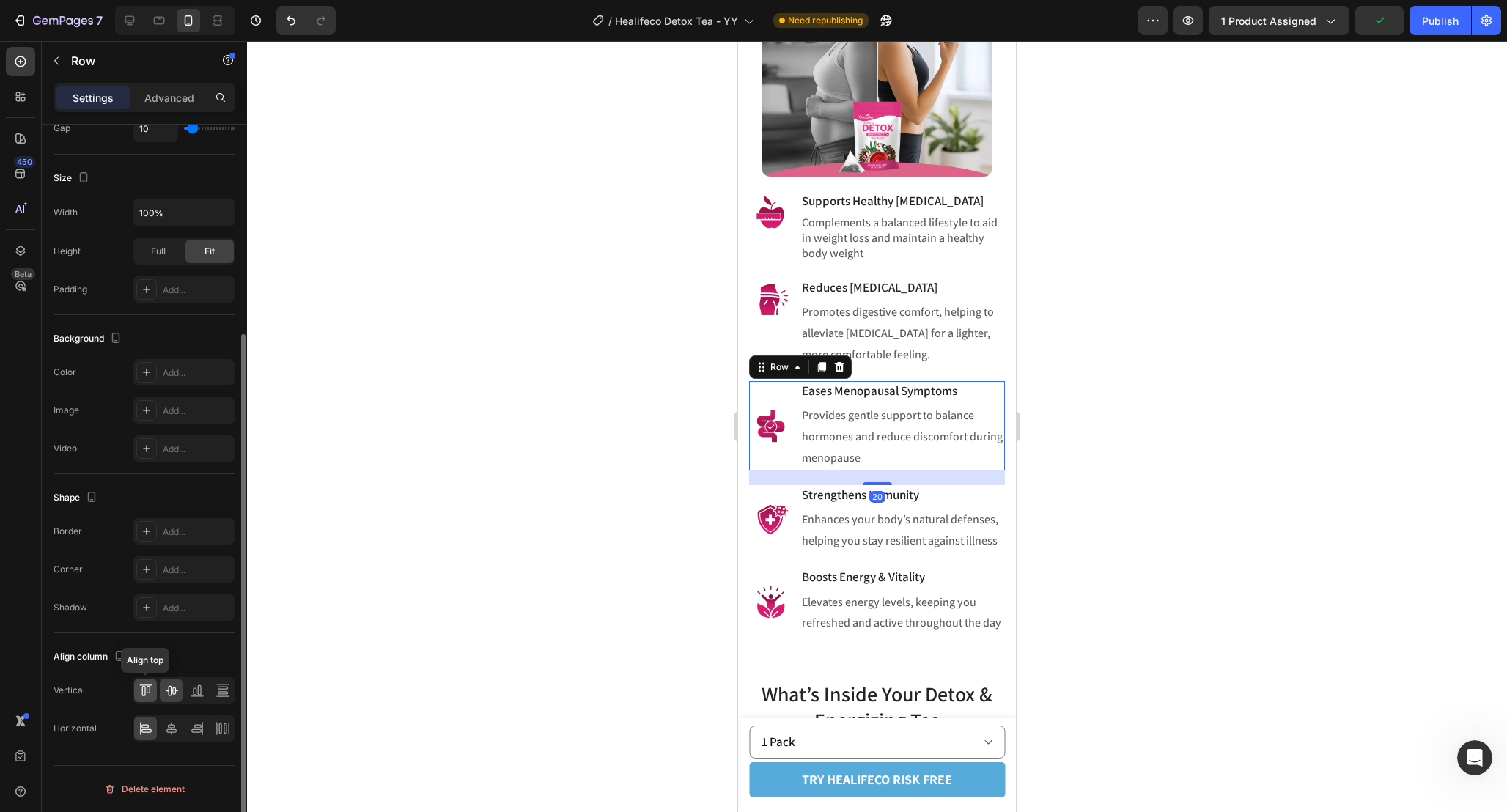
click at [145, 692] on icon at bounding box center [146, 690] width 15 height 15
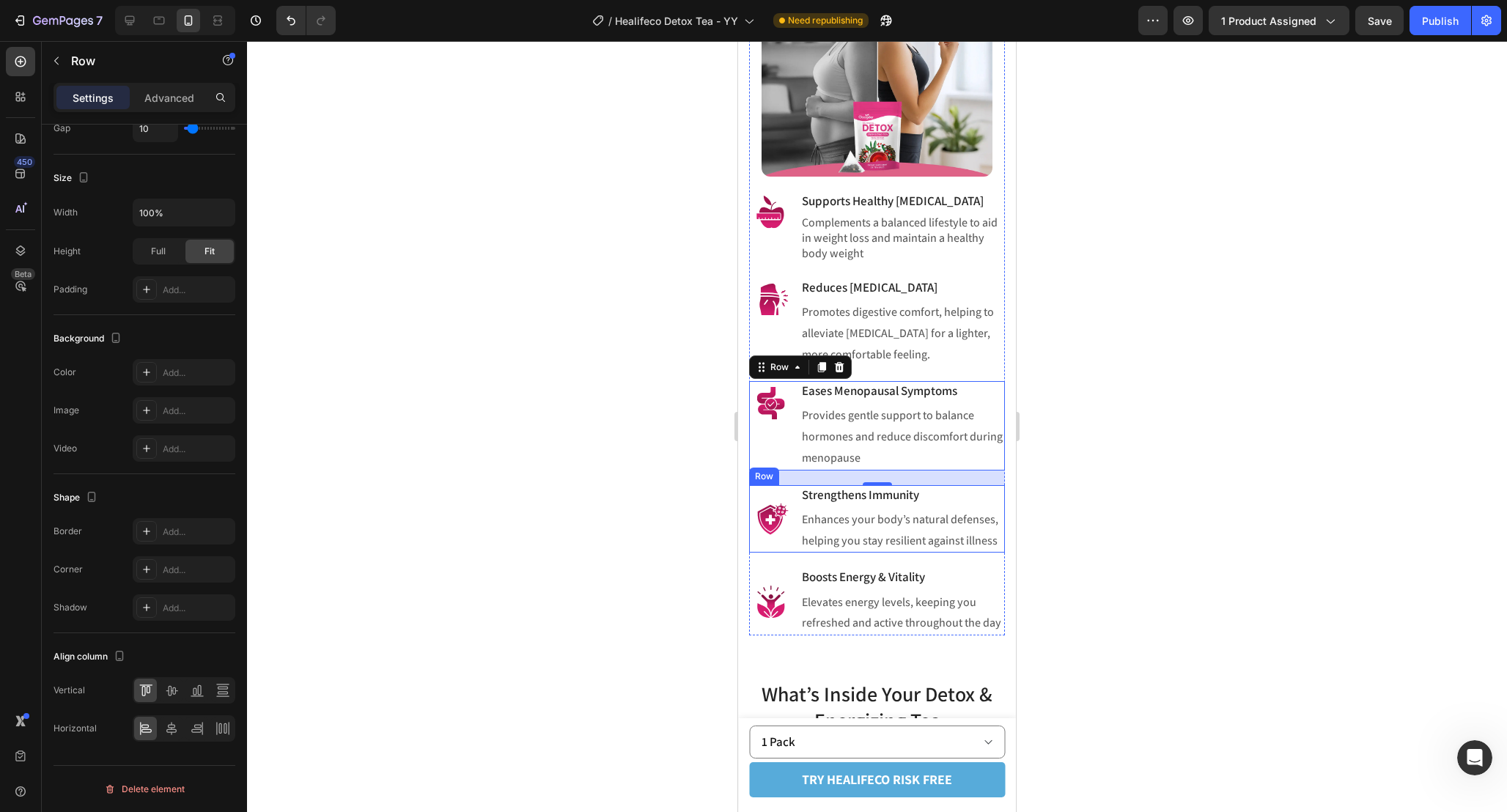
click at [795, 517] on div "Image Strengthens Immunity Heading Enhances your body’s natural defenses, helpi…" at bounding box center [877, 519] width 255 height 68
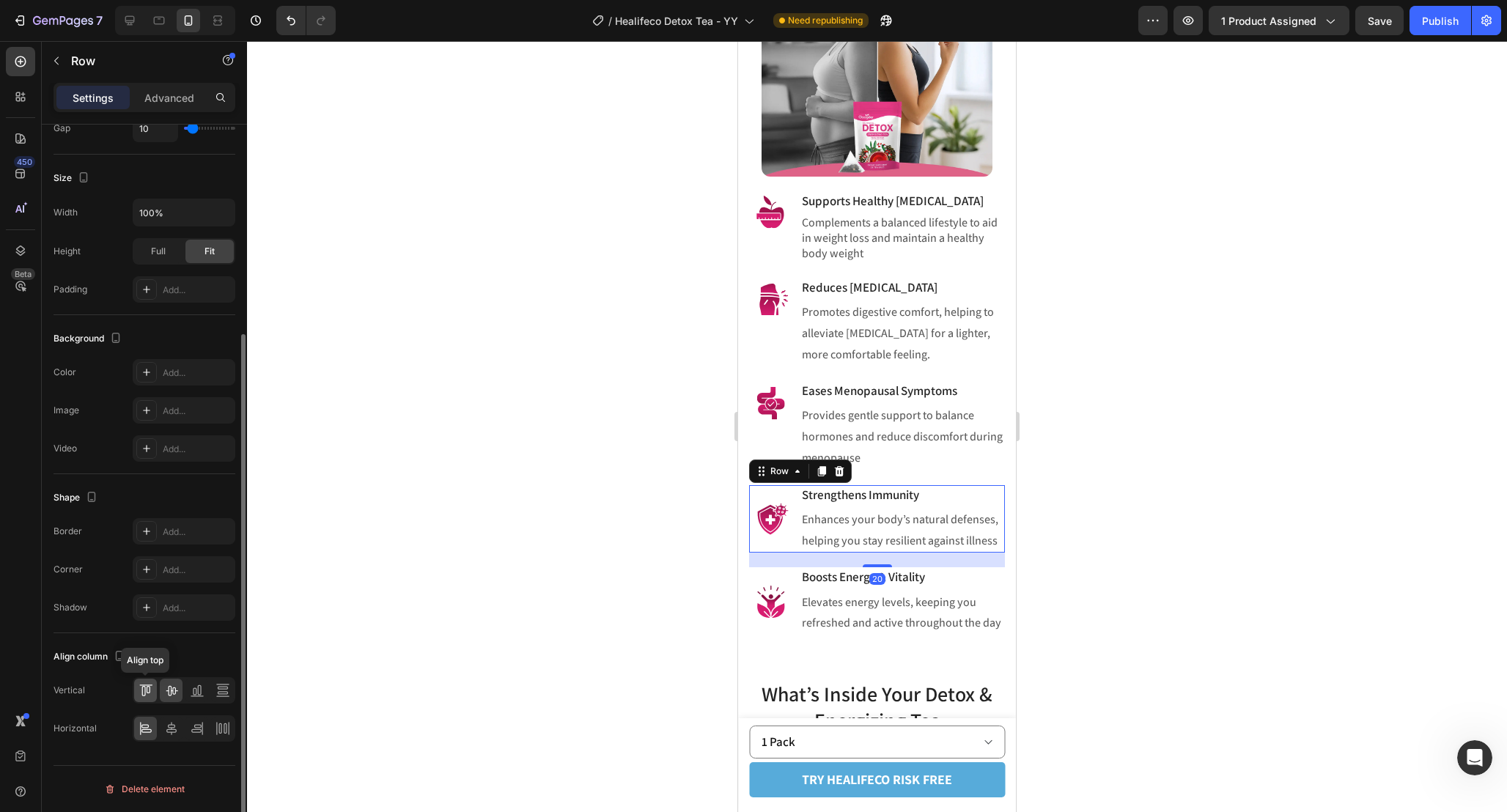
click at [145, 686] on icon at bounding box center [146, 690] width 15 height 15
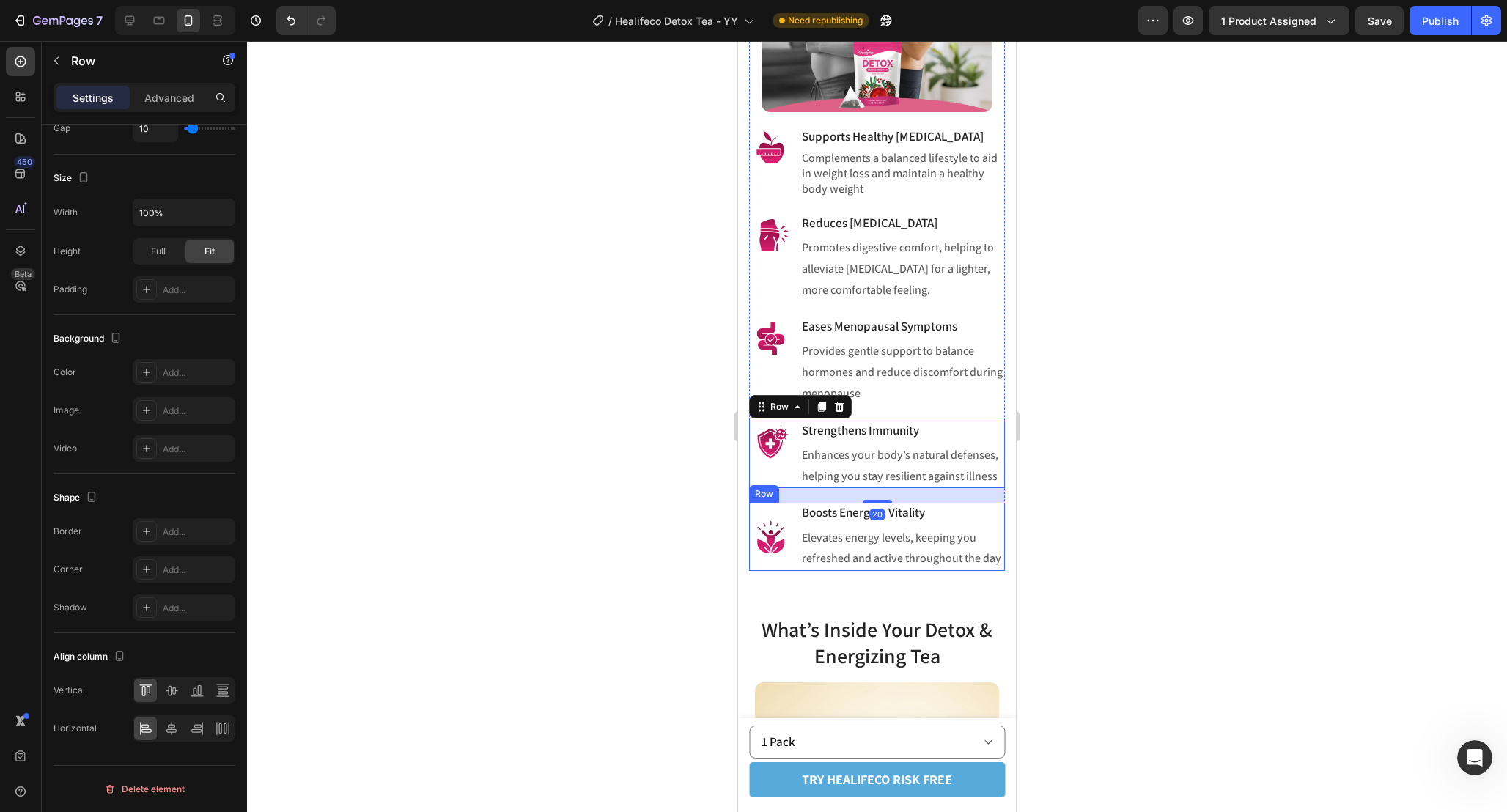
scroll to position [1667, 0]
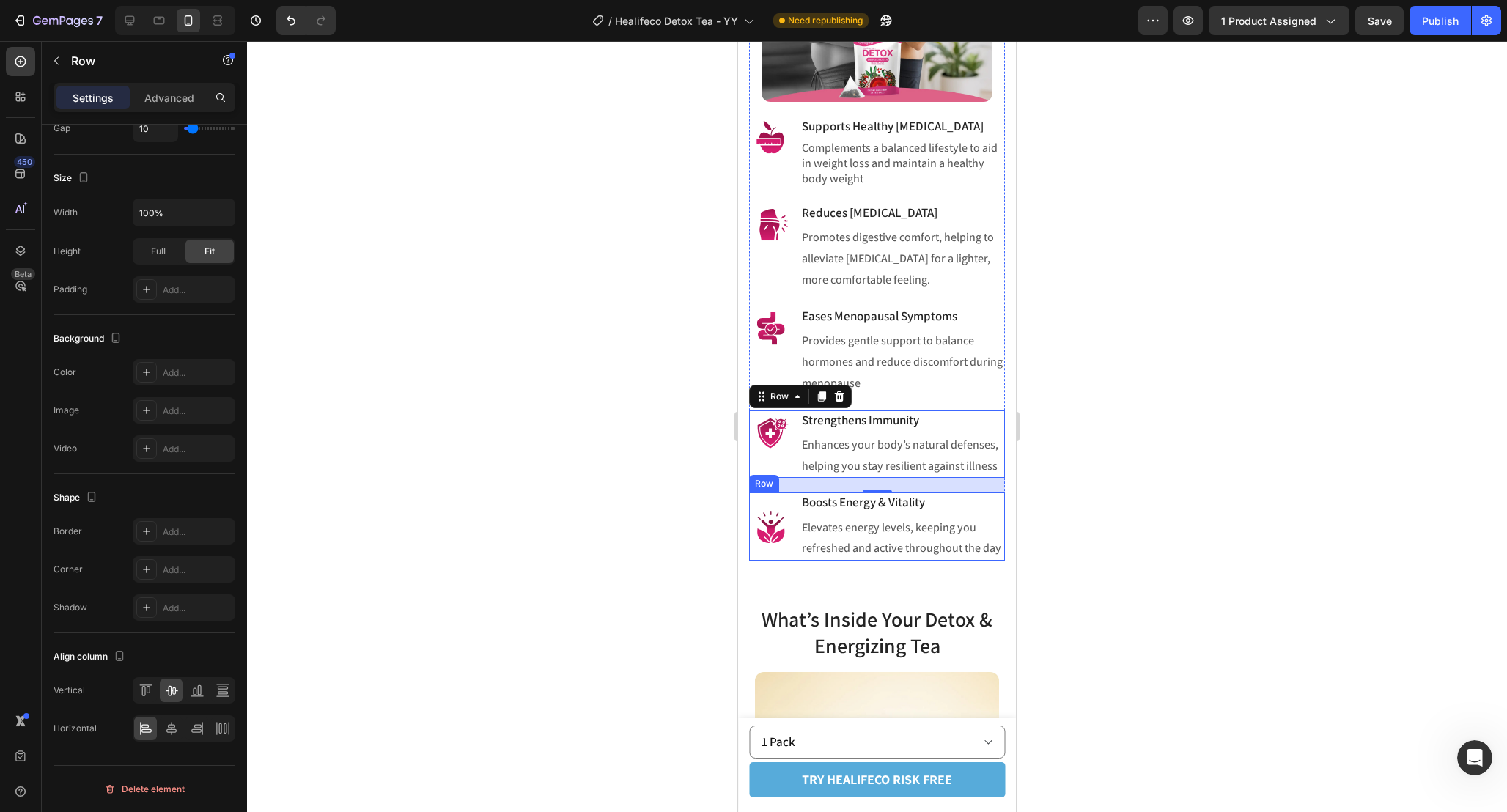
click at [795, 560] on div "Image Boosts Energy & Vitality Heading Elevates energy levels, keeping you refr…" at bounding box center [877, 526] width 255 height 68
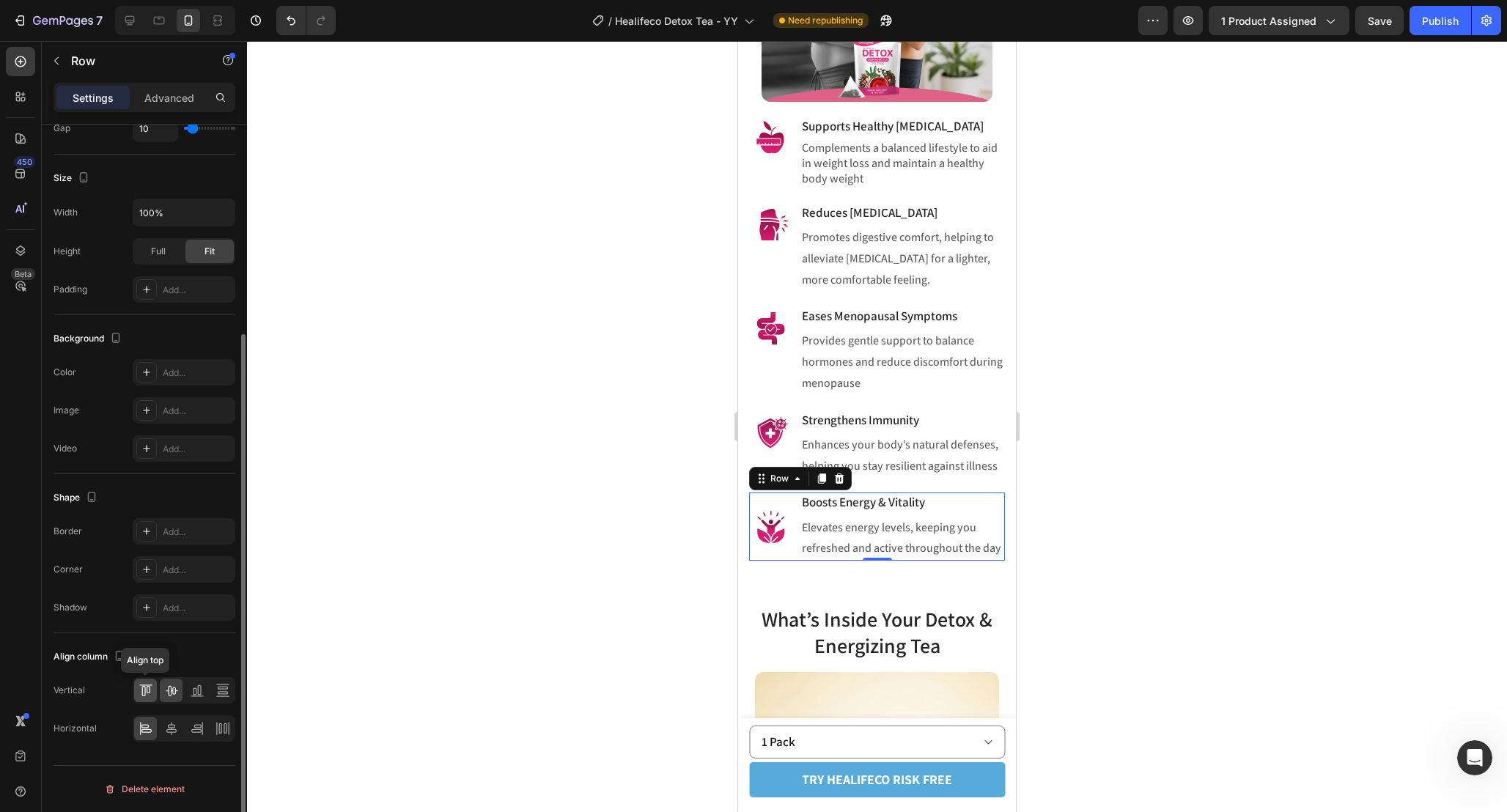
click at [144, 690] on icon at bounding box center [146, 690] width 15 height 15
click at [1135, 449] on div at bounding box center [877, 427] width 1260 height 771
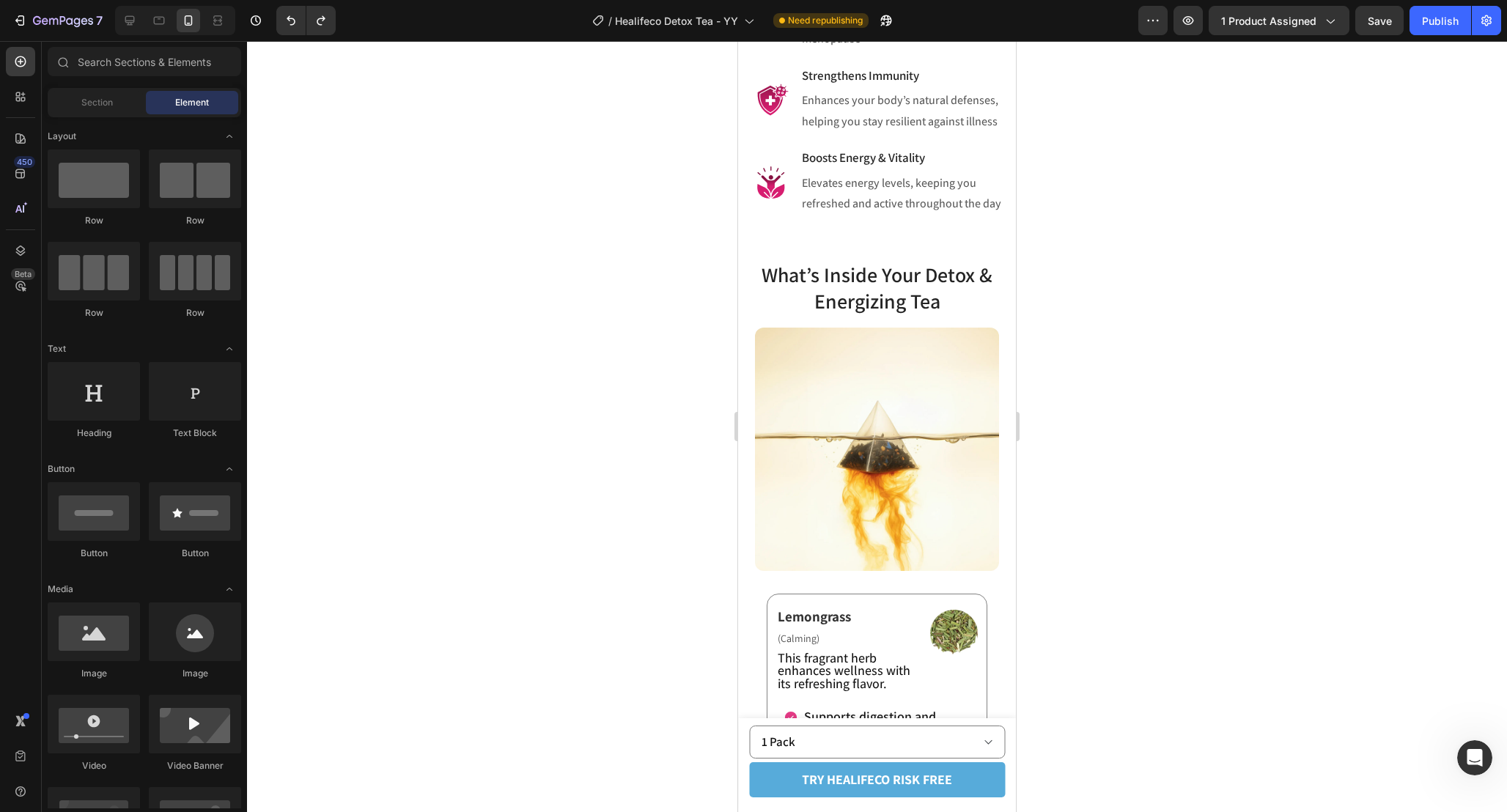
scroll to position [2007, 0]
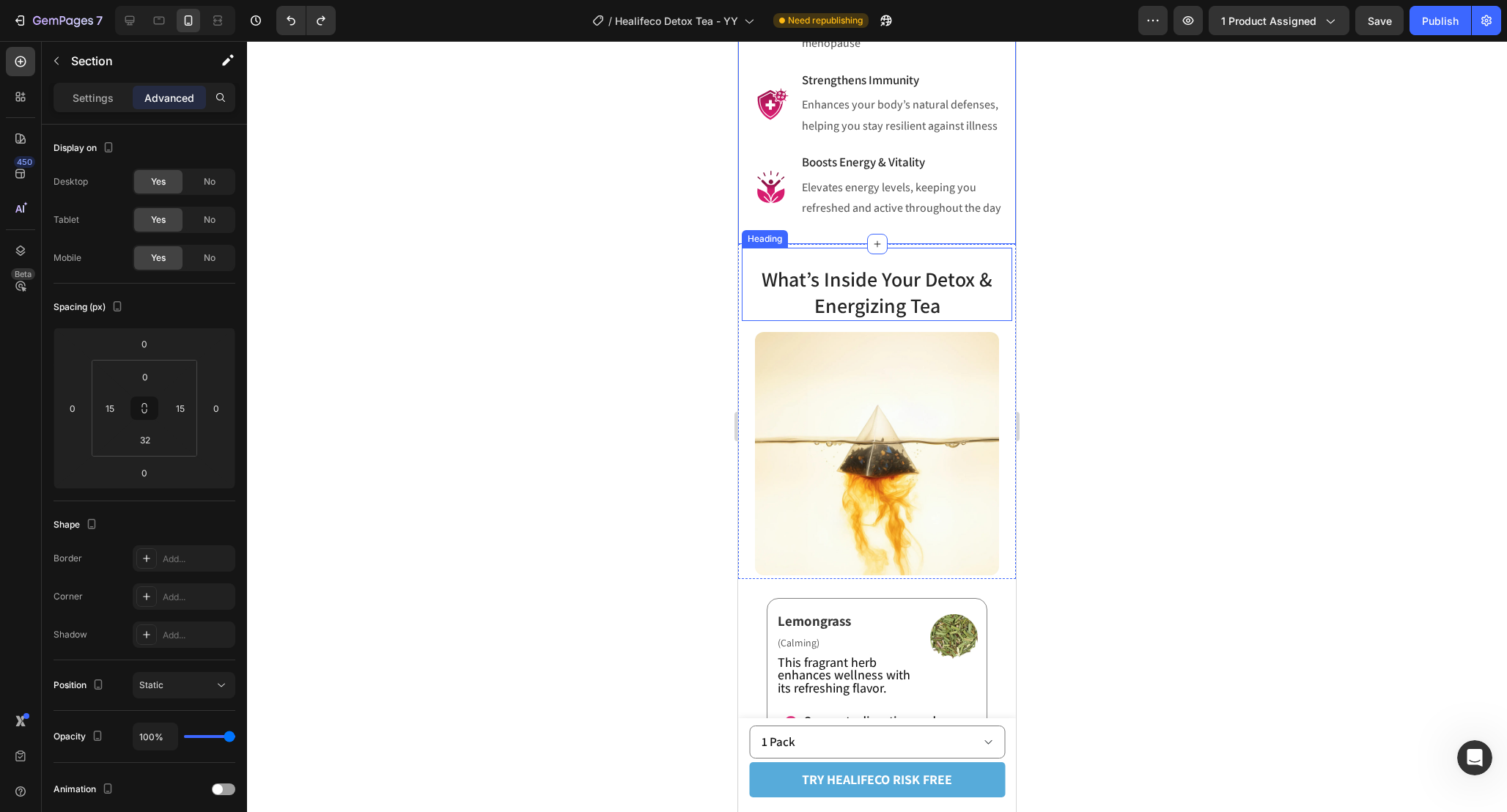
click at [912, 278] on div "What’s Inside Your Detox & Energizing Tea Heading" at bounding box center [877, 285] width 270 height 74
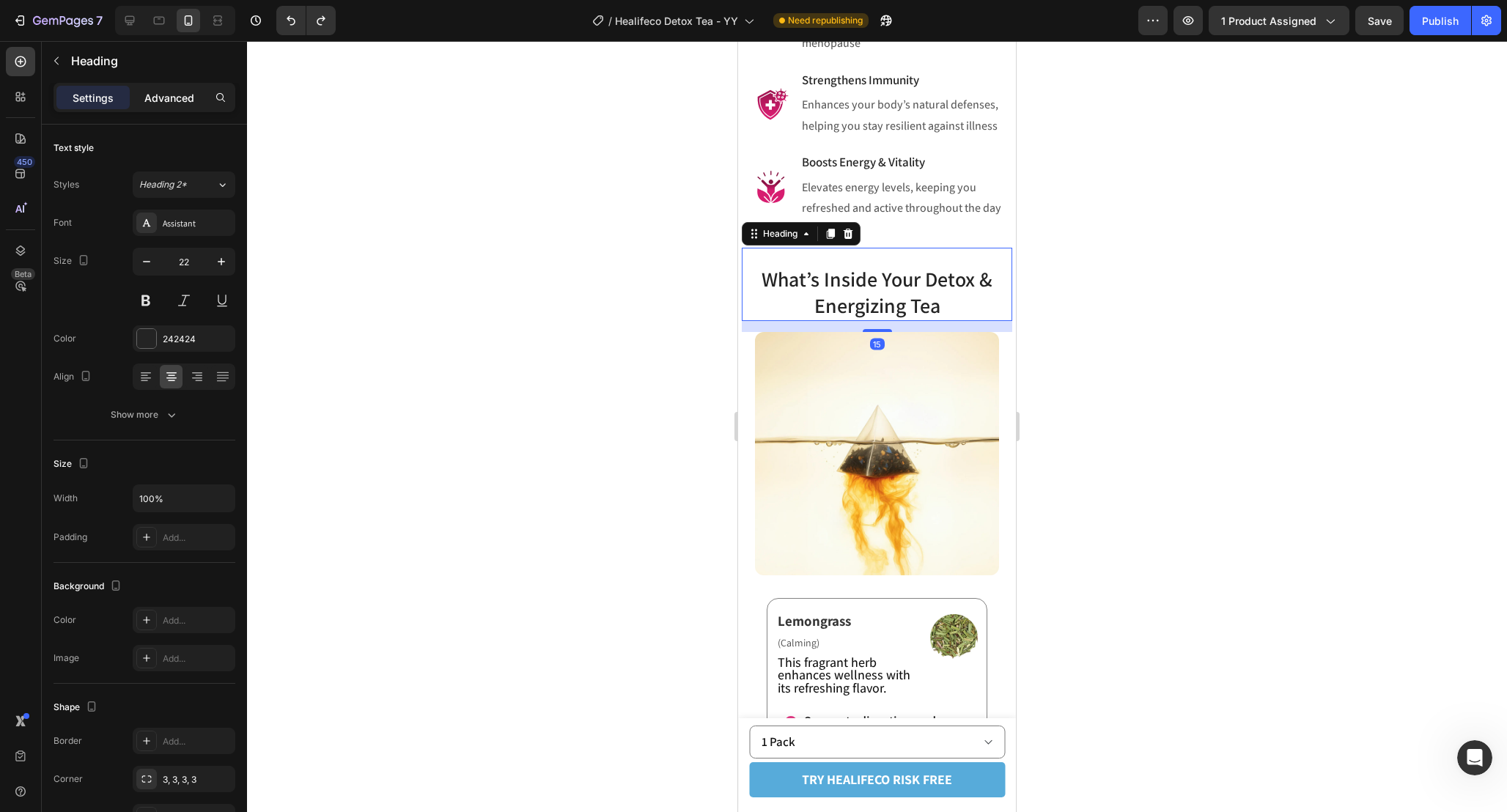
click at [164, 91] on p "Advanced" at bounding box center [170, 98] width 50 height 16
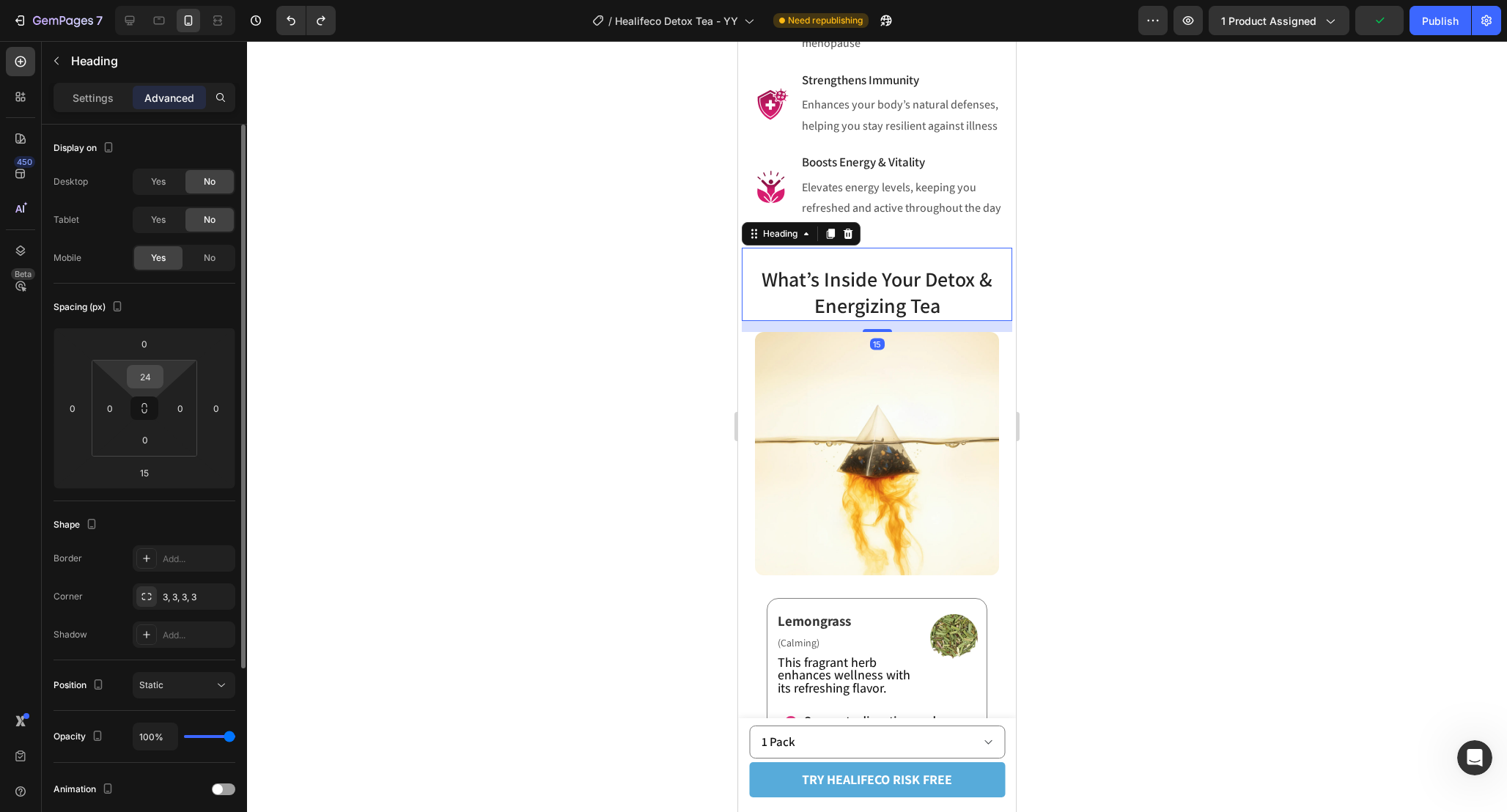
click at [159, 378] on input "24" at bounding box center [146, 377] width 29 height 22
type input "12"
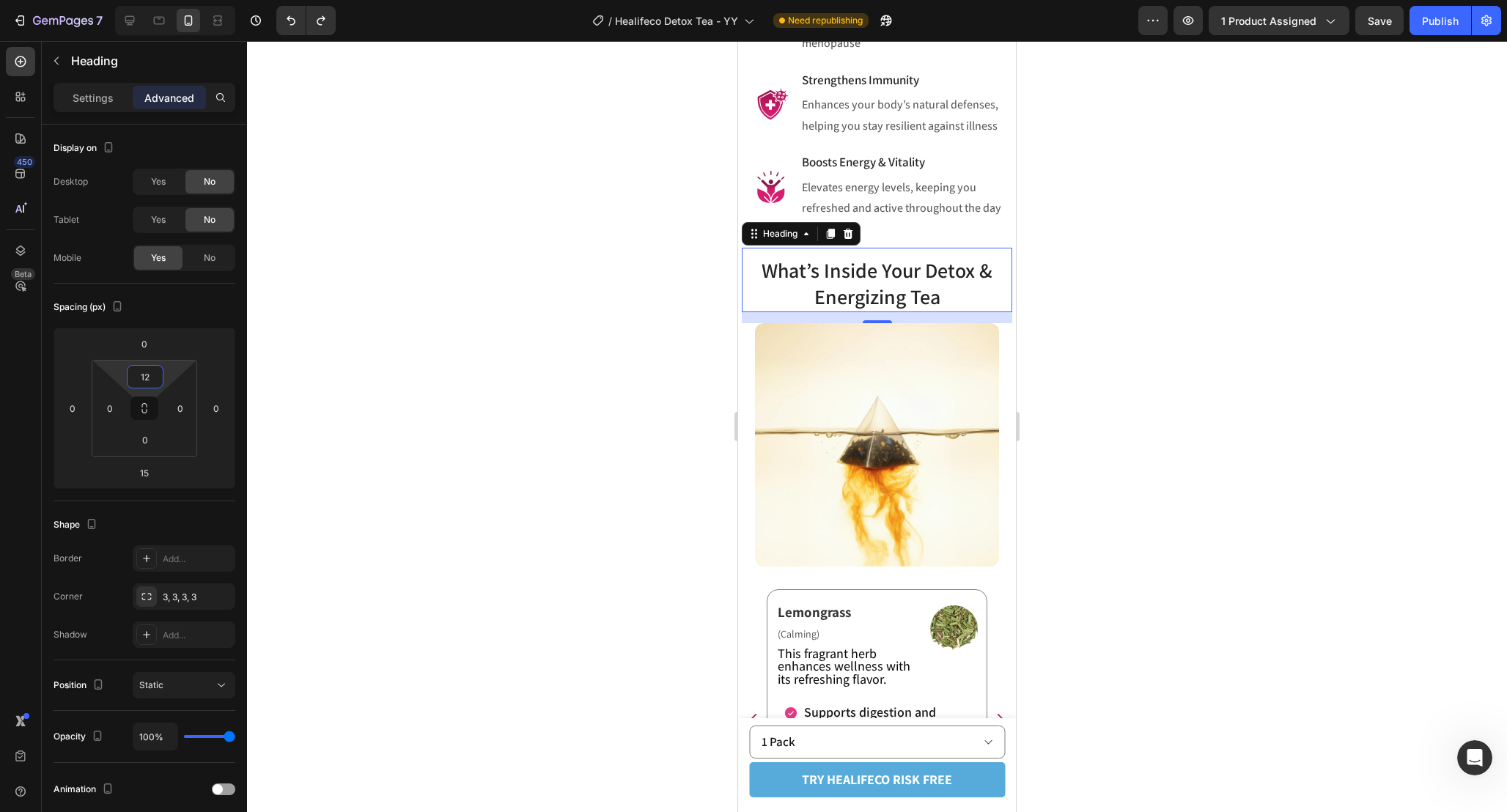
click at [1100, 351] on div at bounding box center [877, 427] width 1260 height 771
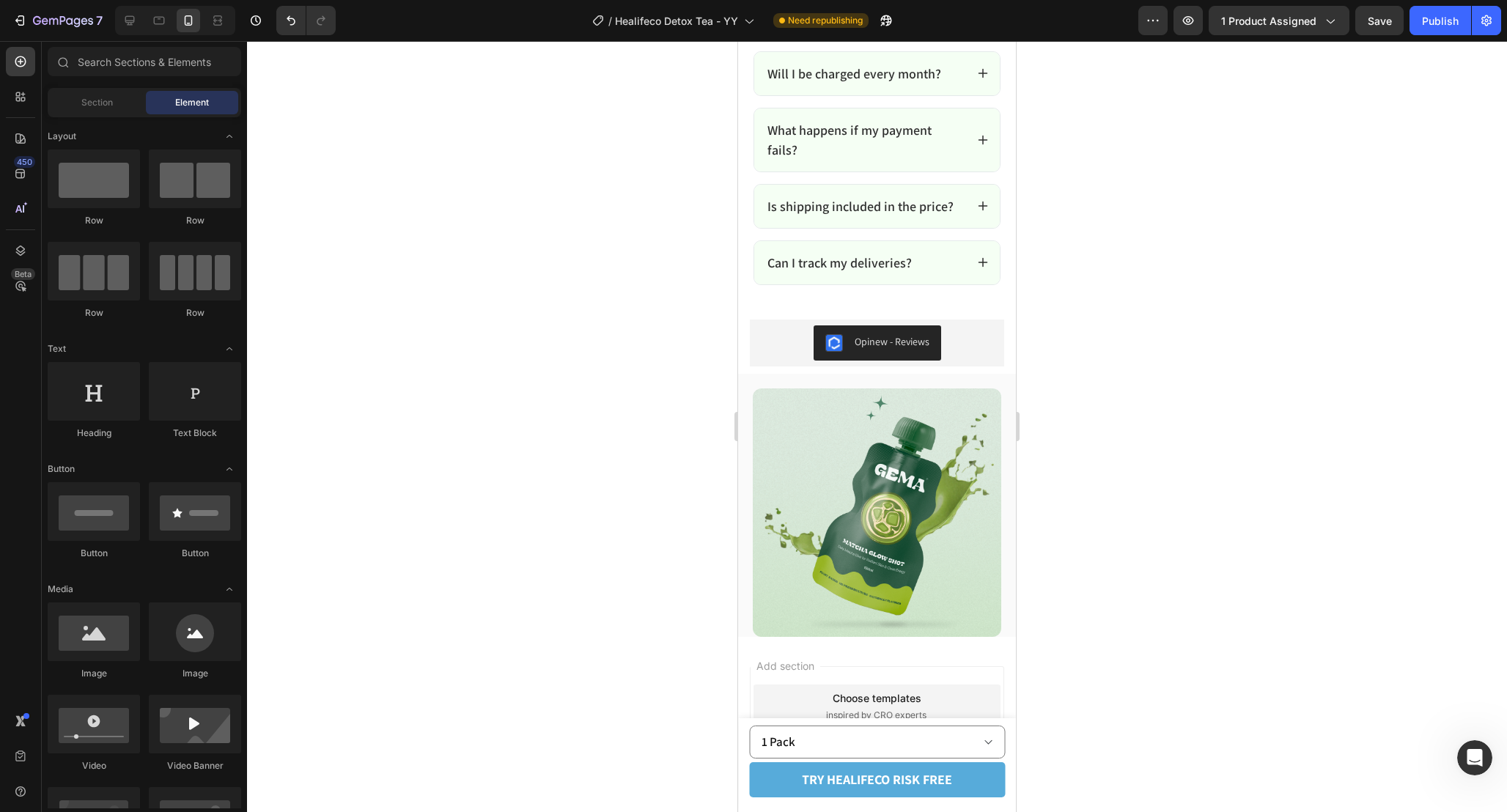
scroll to position [8916, 0]
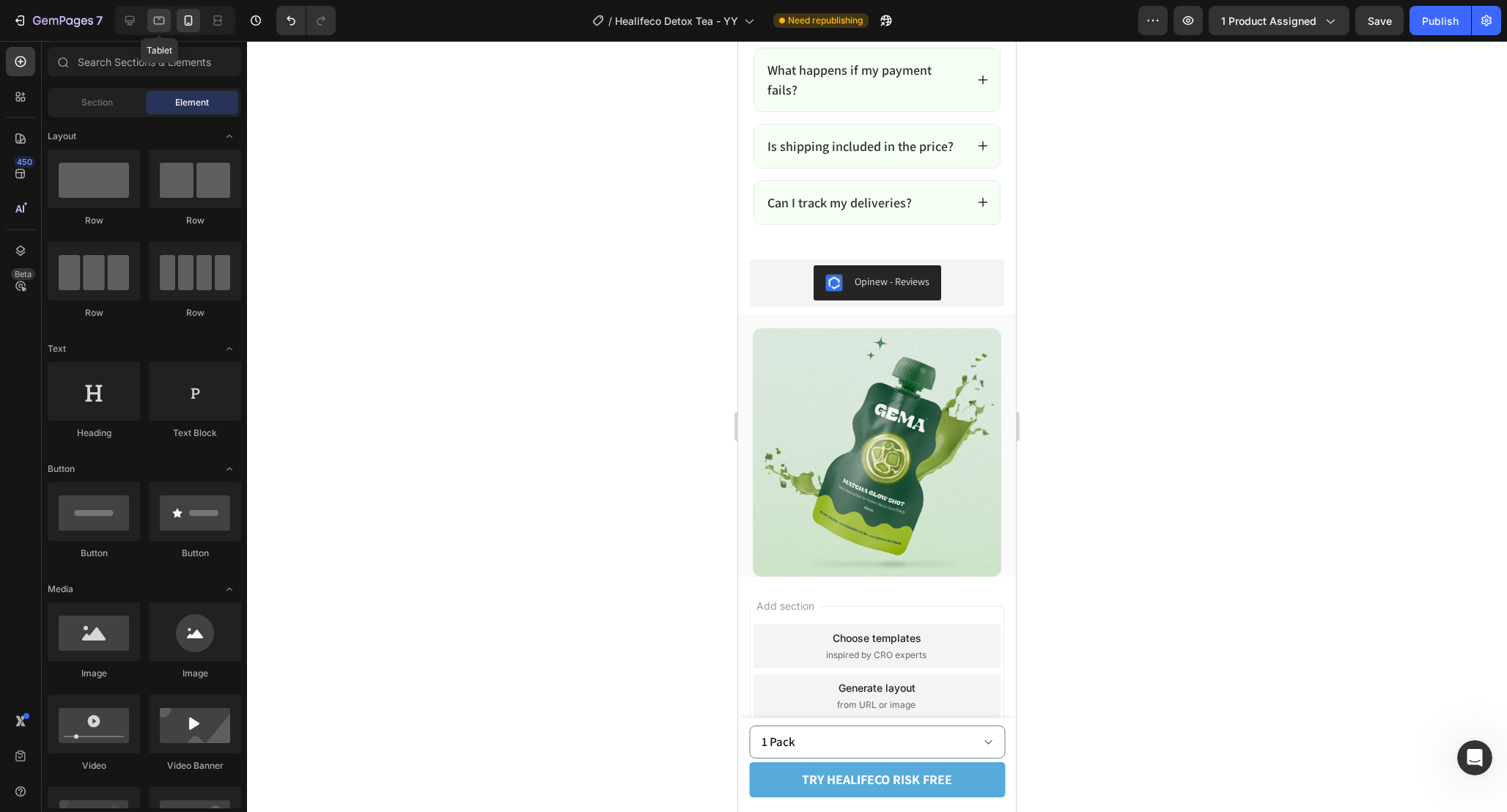
click at [158, 21] on icon at bounding box center [159, 20] width 15 height 15
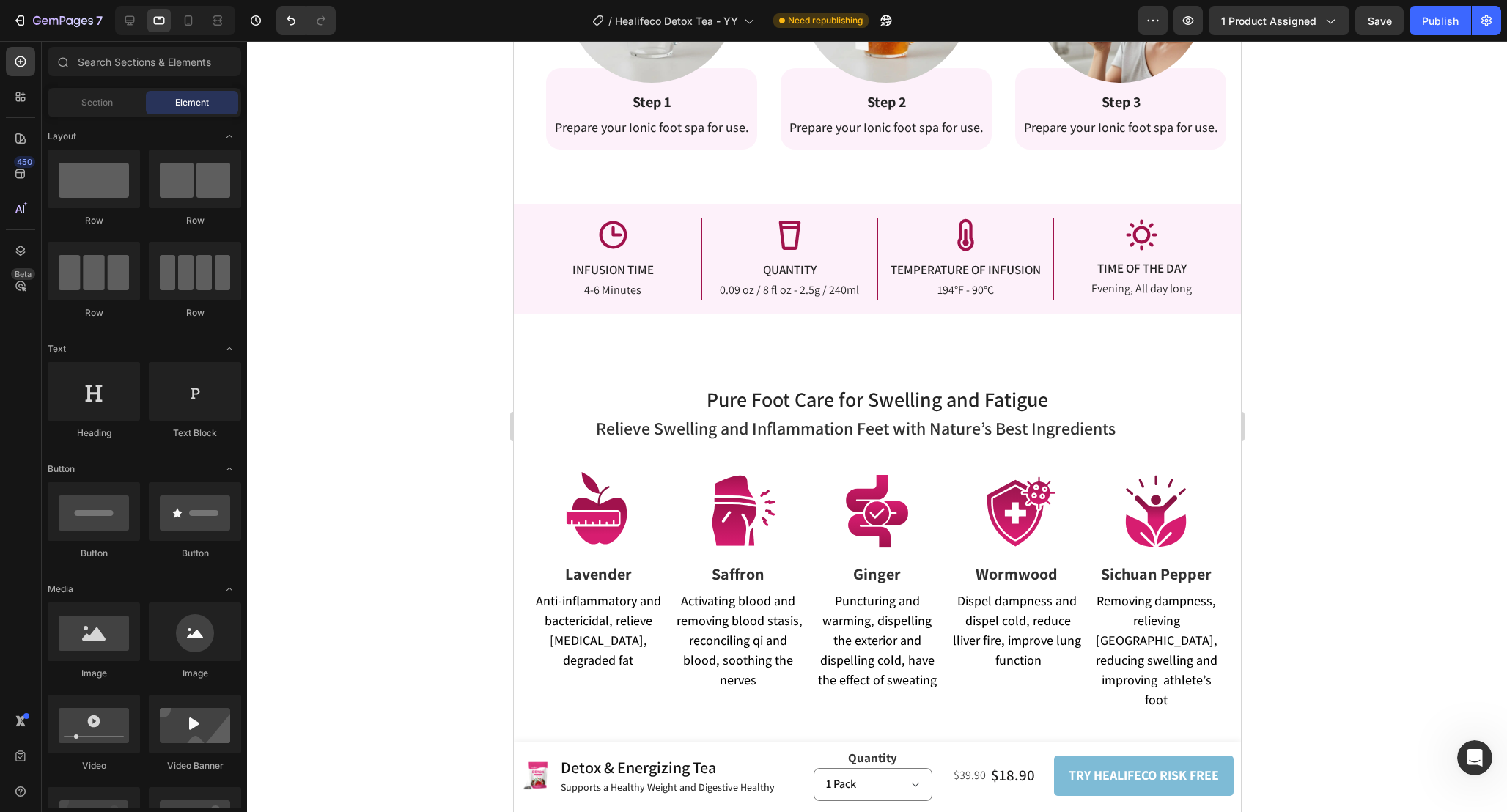
scroll to position [2654, 0]
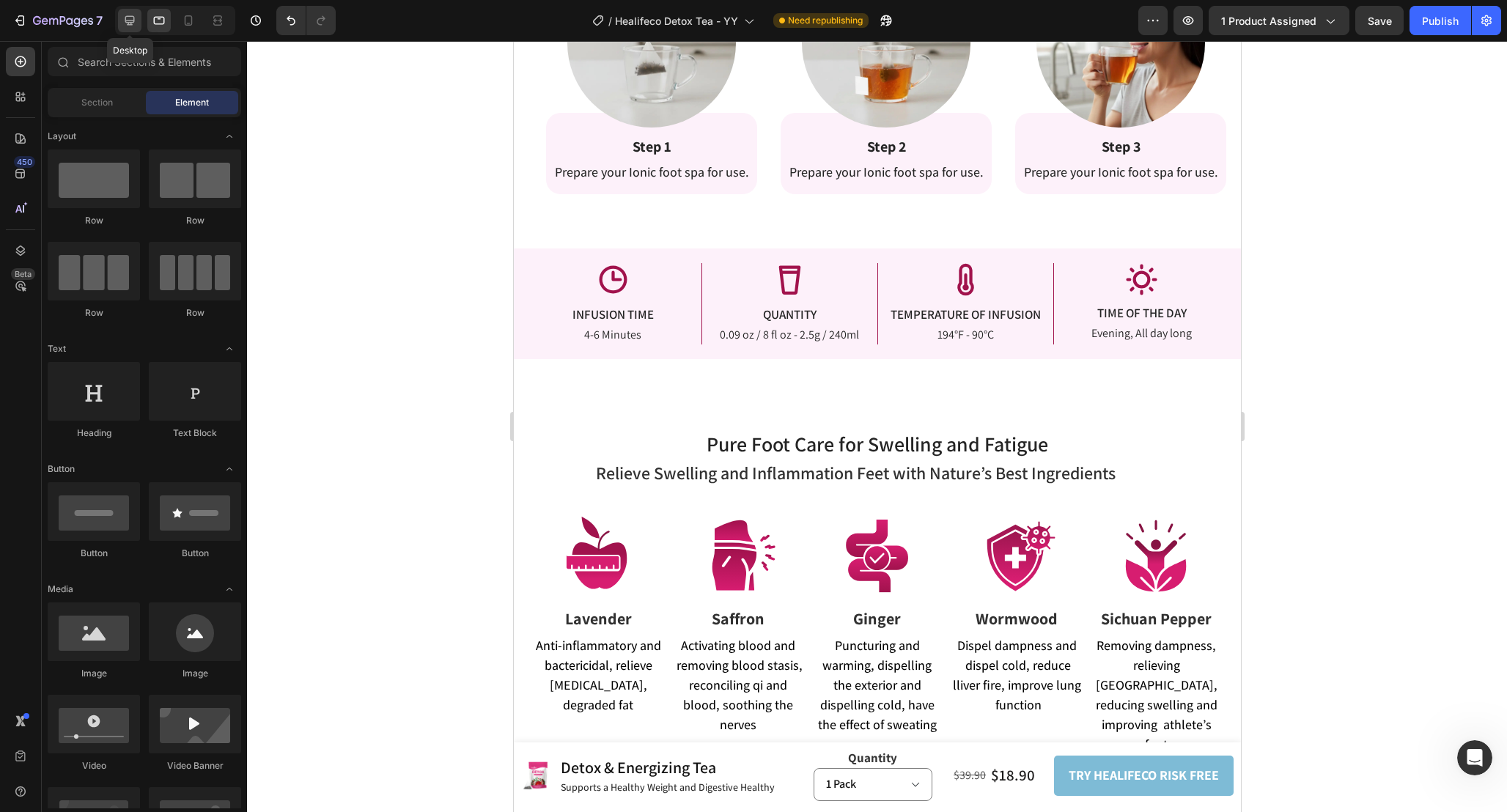
click at [125, 21] on icon at bounding box center [130, 20] width 9 height 9
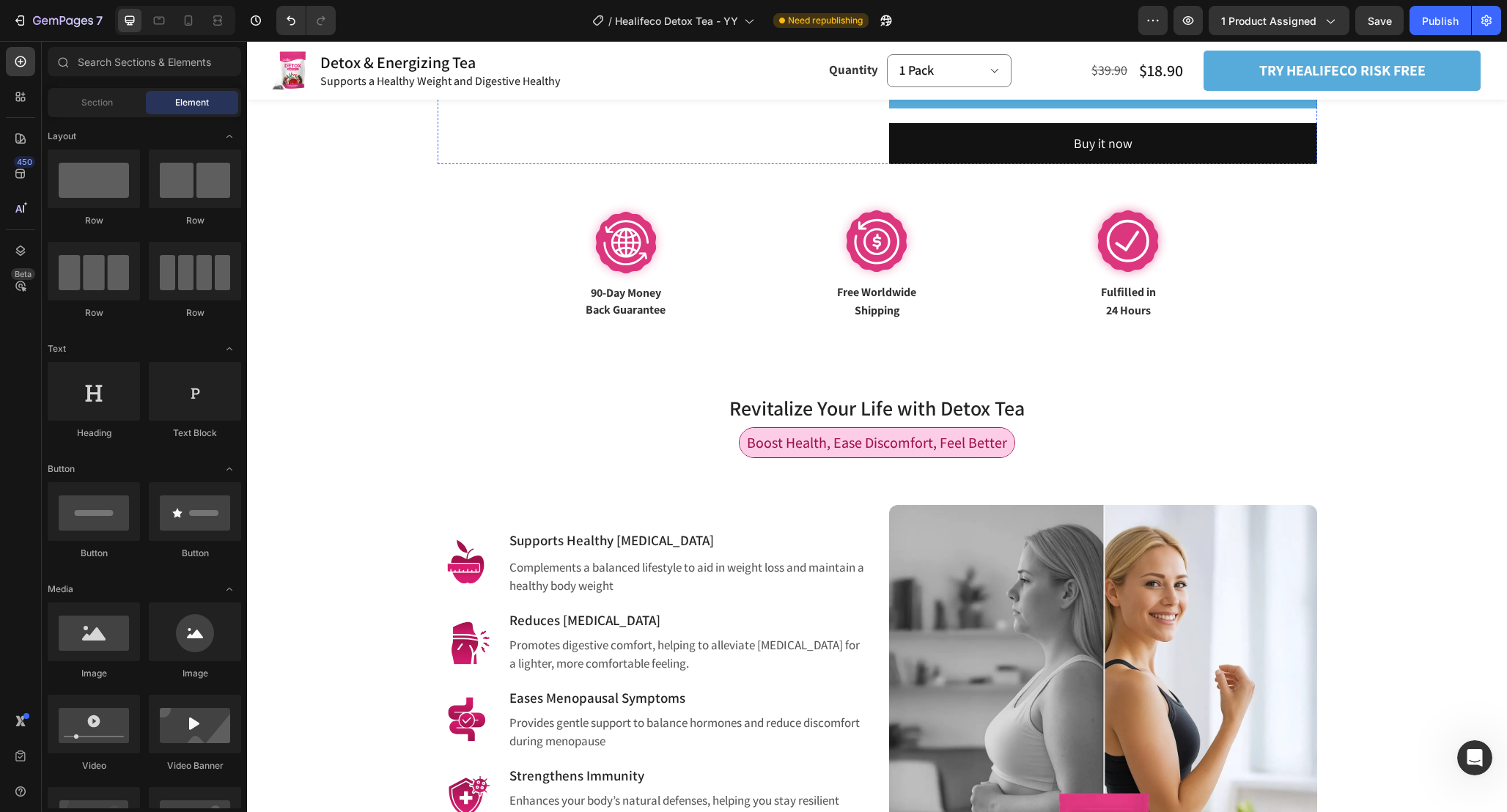
scroll to position [673, 0]
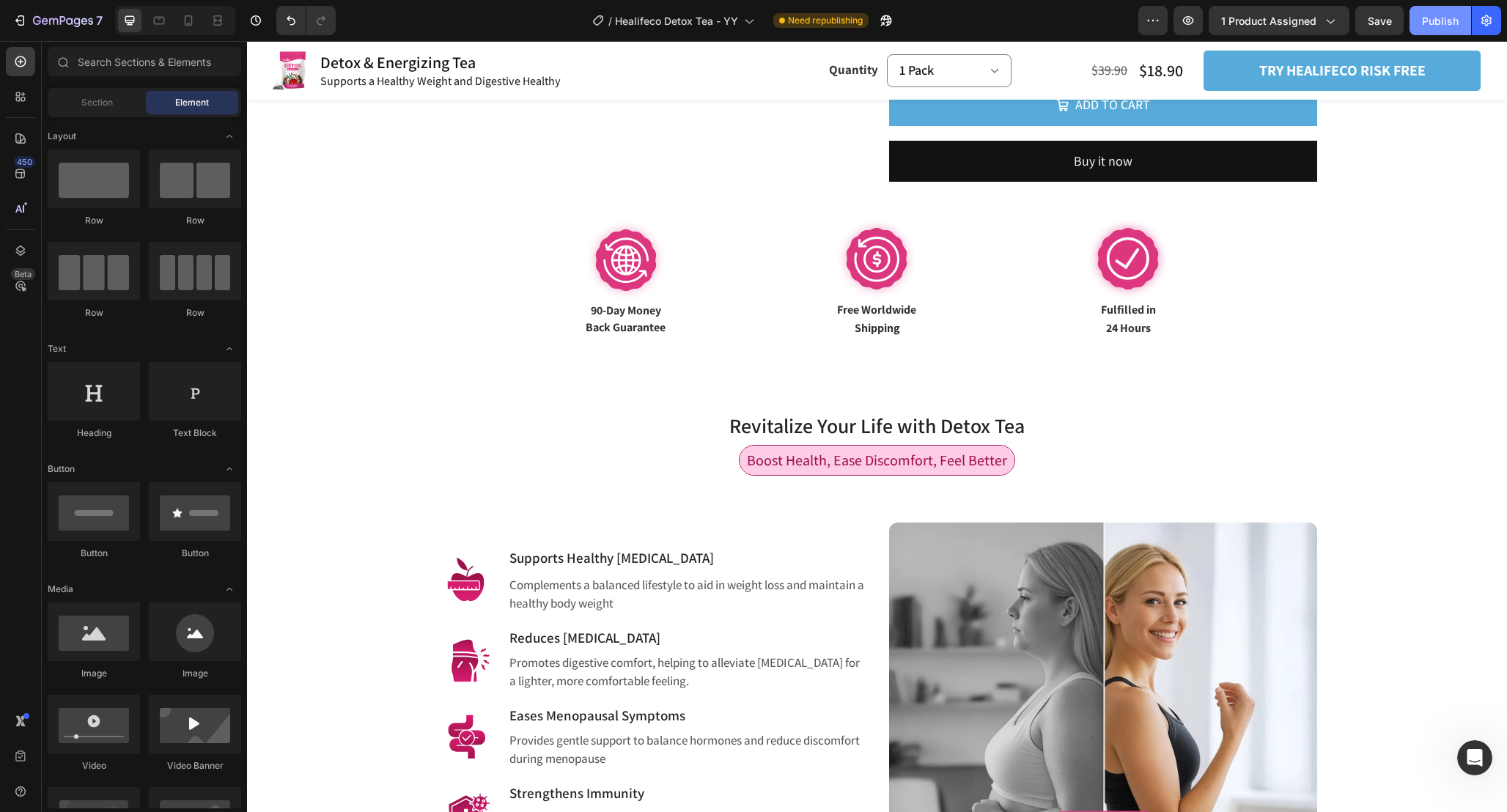
click at [1454, 12] on button "Publish" at bounding box center [1440, 20] width 62 height 29
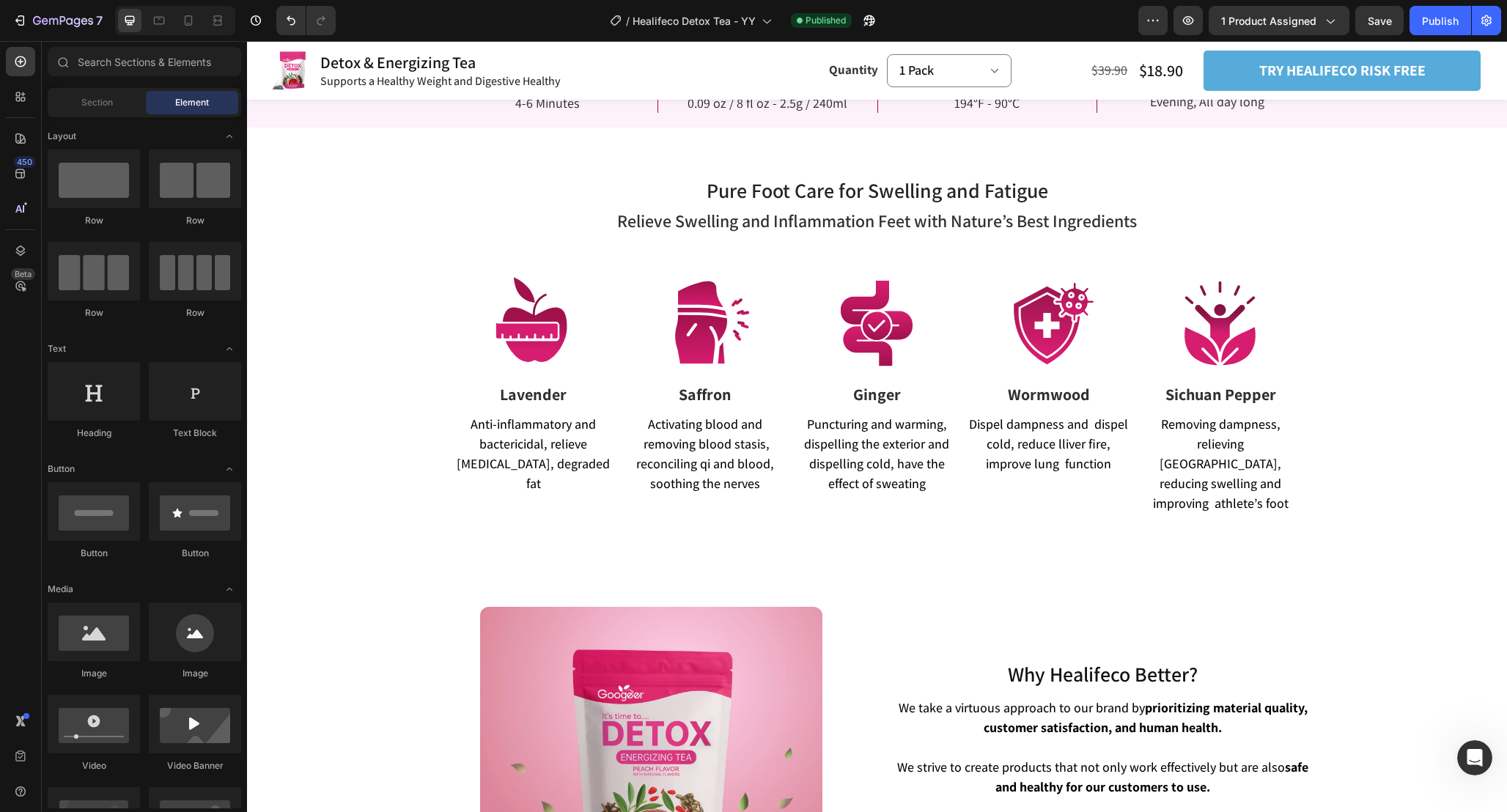
scroll to position [2845, 0]
click at [788, 418] on div "Image Lavender Text block Anti-inflammatory and bactericidal, relieve muscle sp…" at bounding box center [877, 391] width 879 height 249
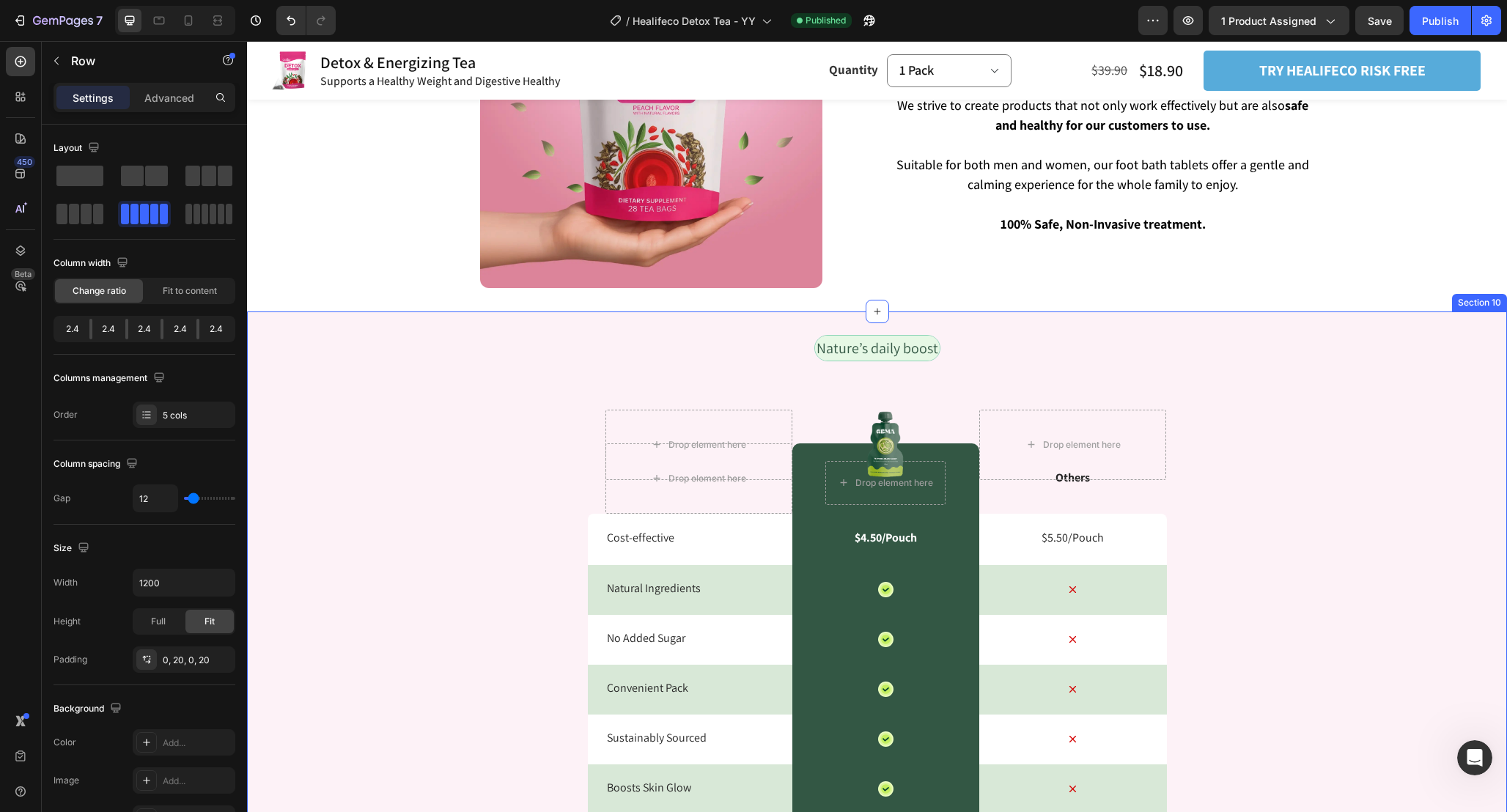
scroll to position [3479, 0]
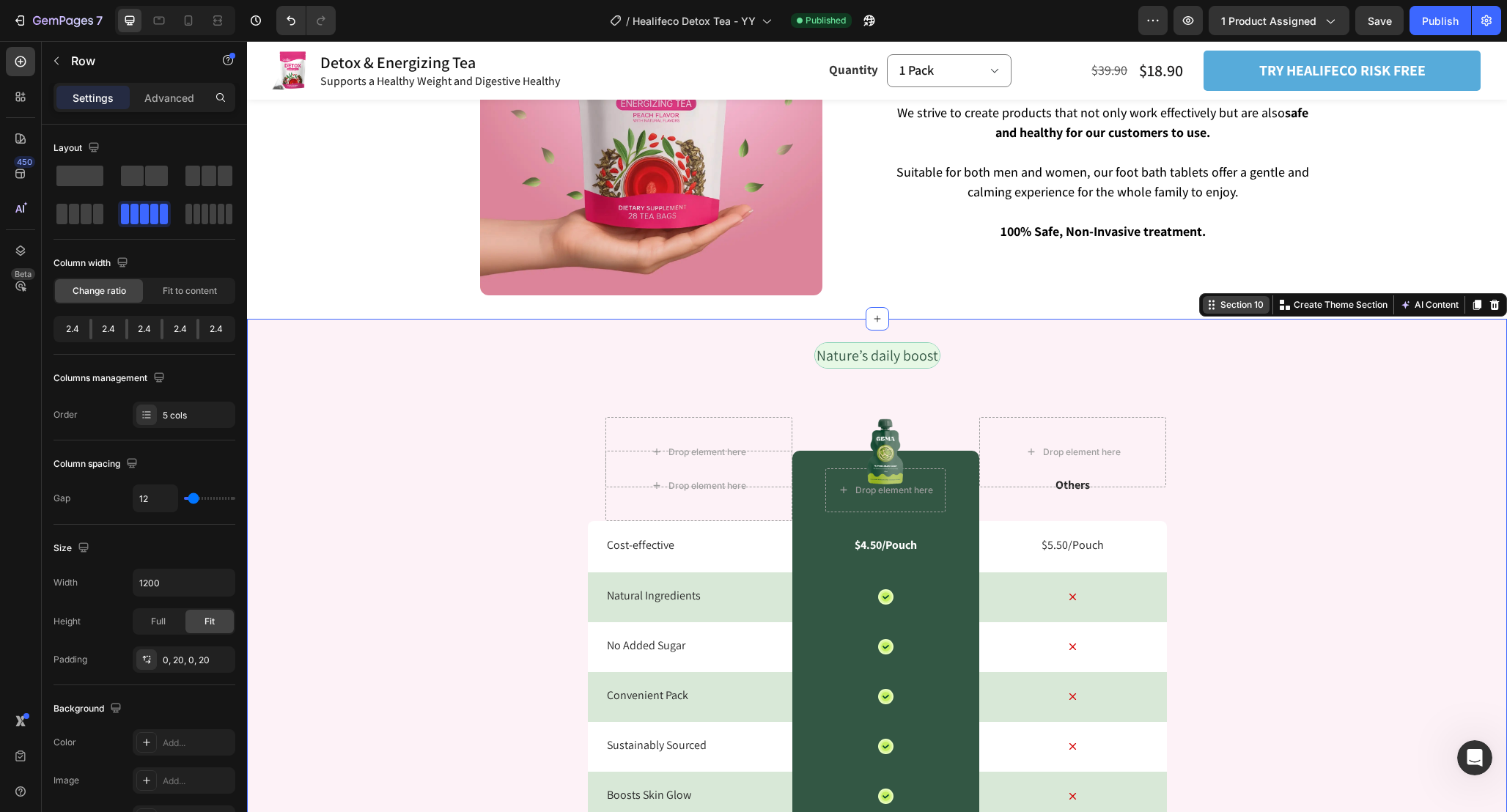
click at [1470, 315] on div "Section 10 Create Theme Section AI Content Write with GemAI What would you like…" at bounding box center [1353, 304] width 308 height 23
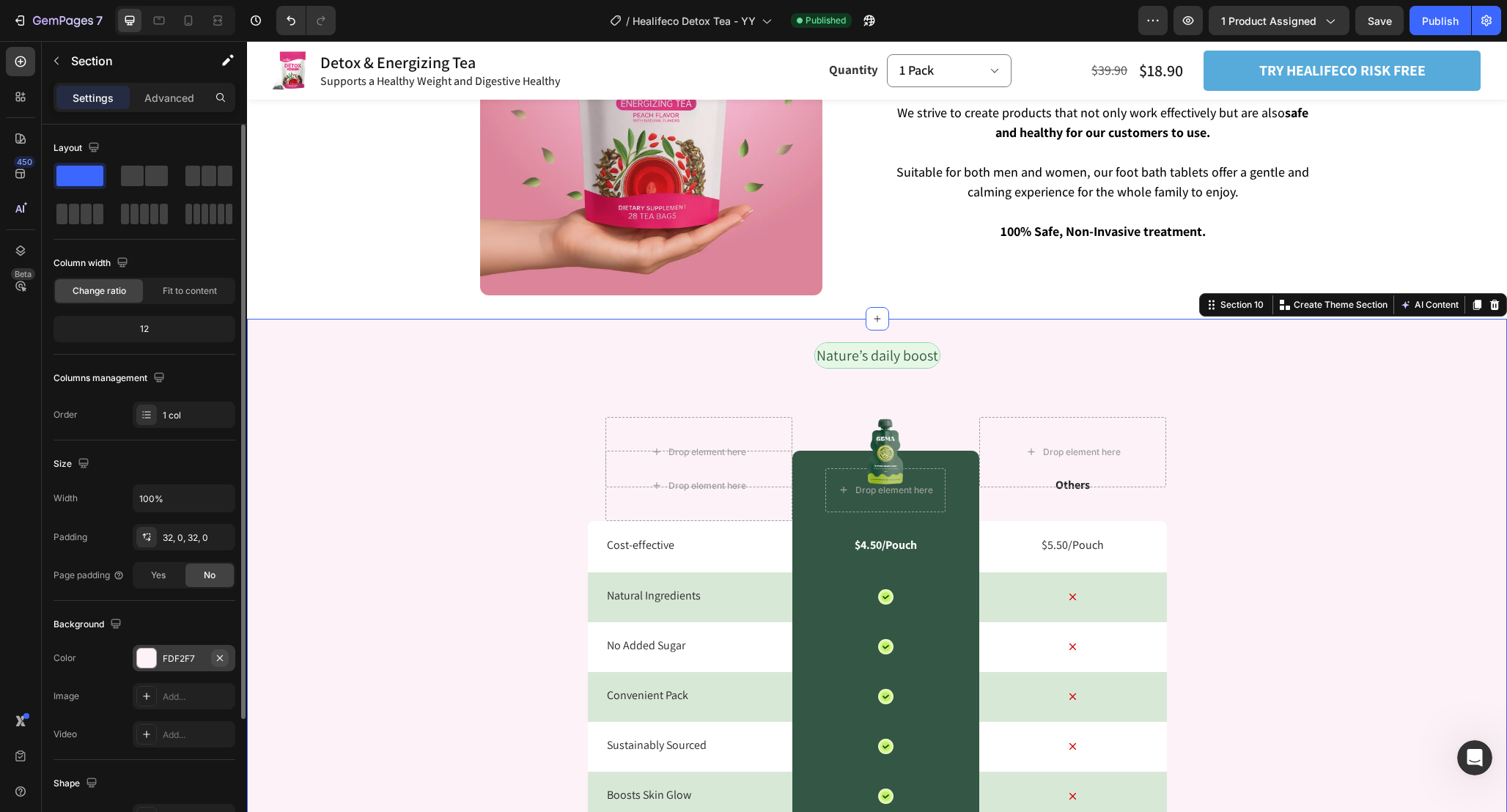
click at [220, 659] on icon "button" at bounding box center [219, 658] width 12 height 12
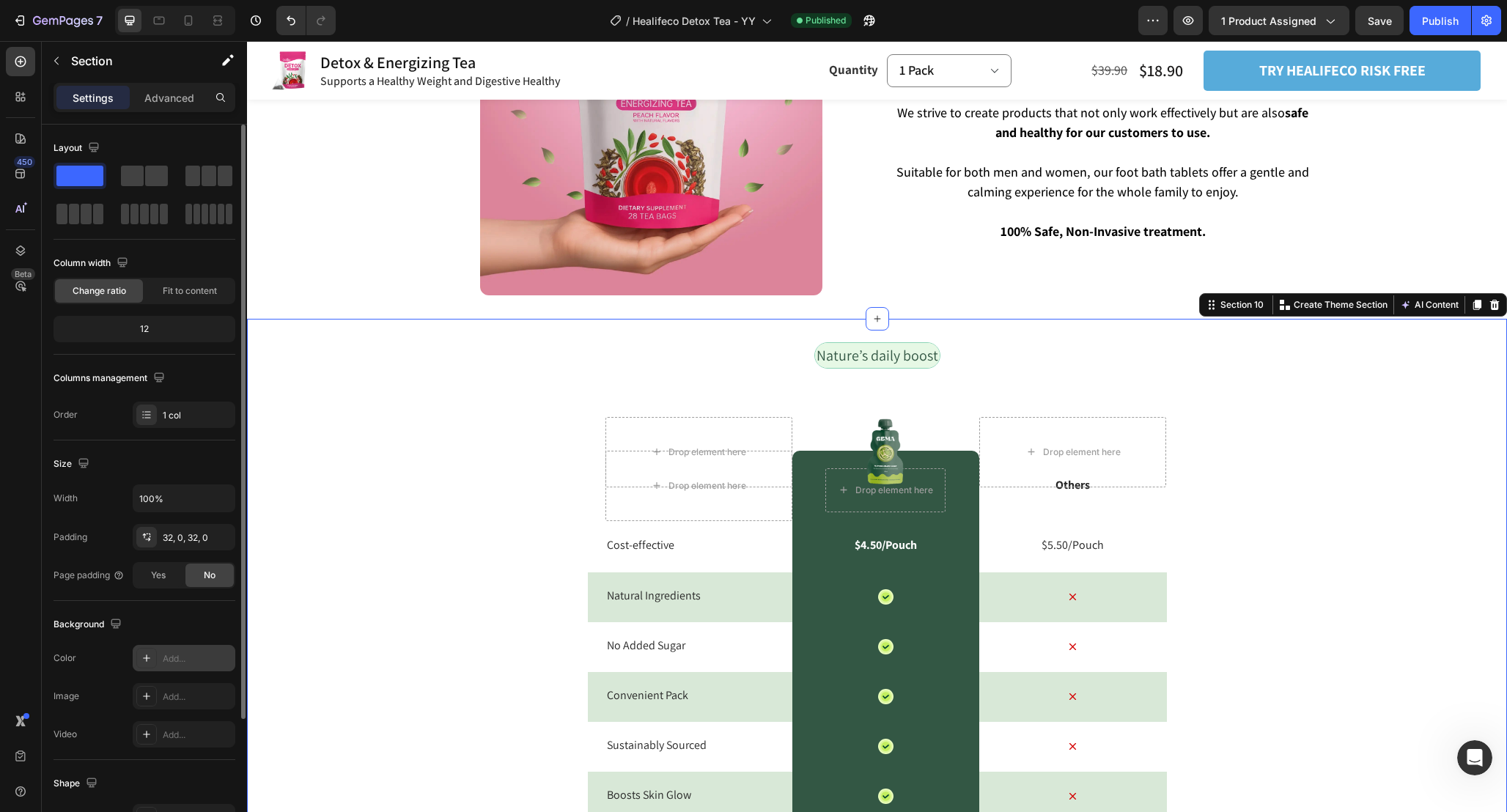
click at [515, 515] on div "Nature’s daily boost Text Block Row Drop element here Image Drop element here R…" at bounding box center [877, 656] width 1260 height 629
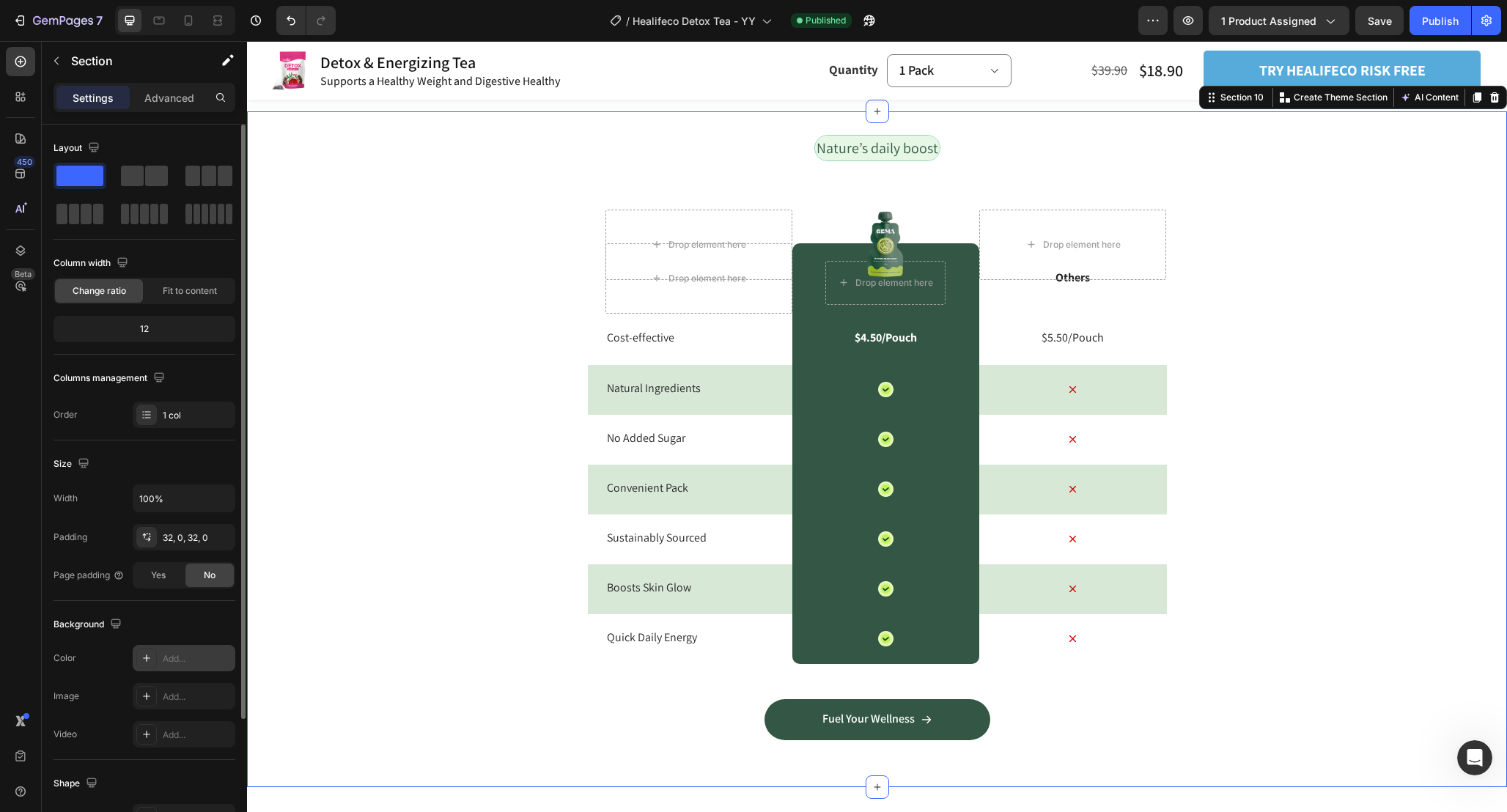
scroll to position [3682, 0]
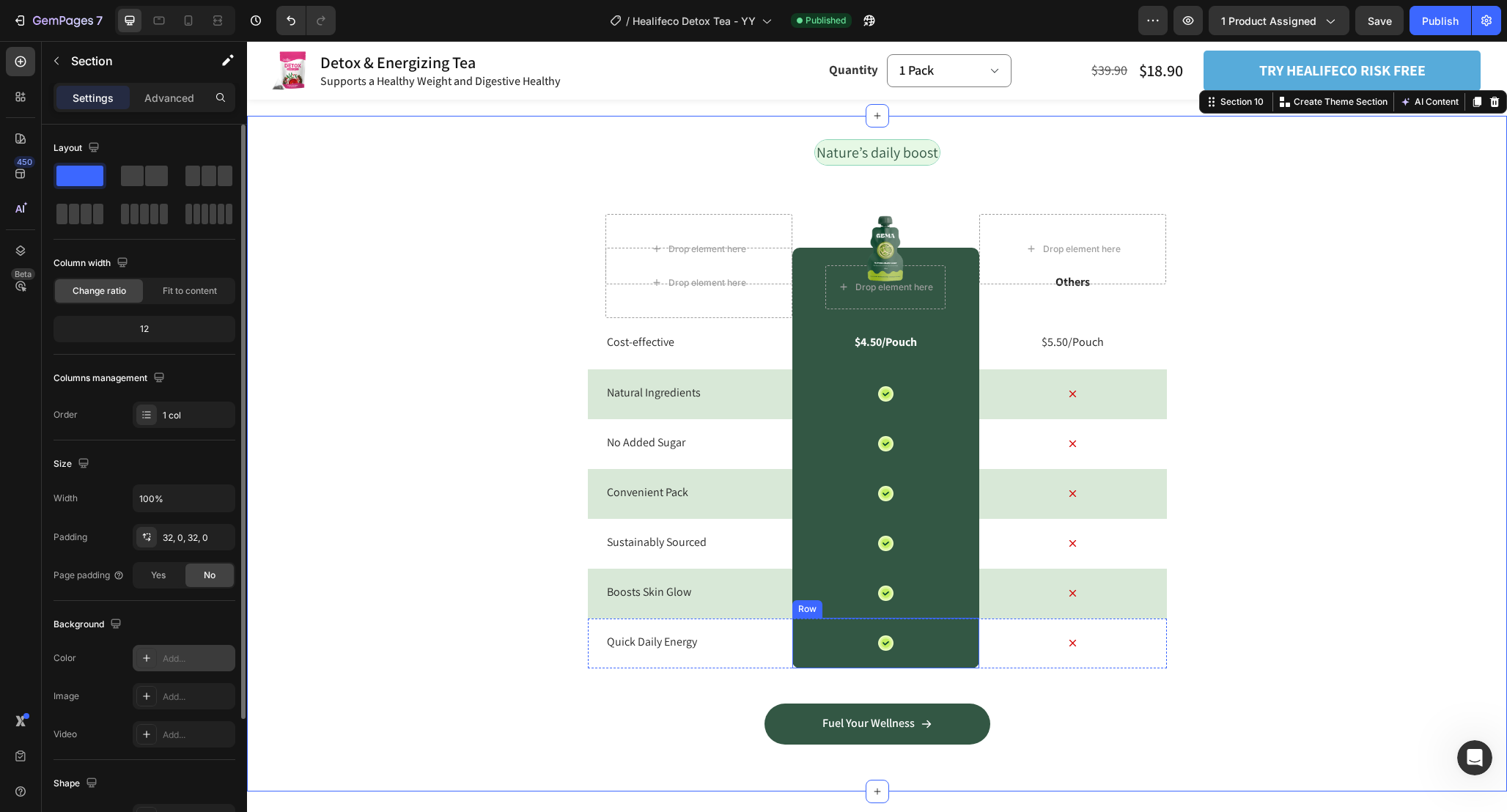
click at [807, 648] on div "Icon Row" at bounding box center [885, 642] width 187 height 51
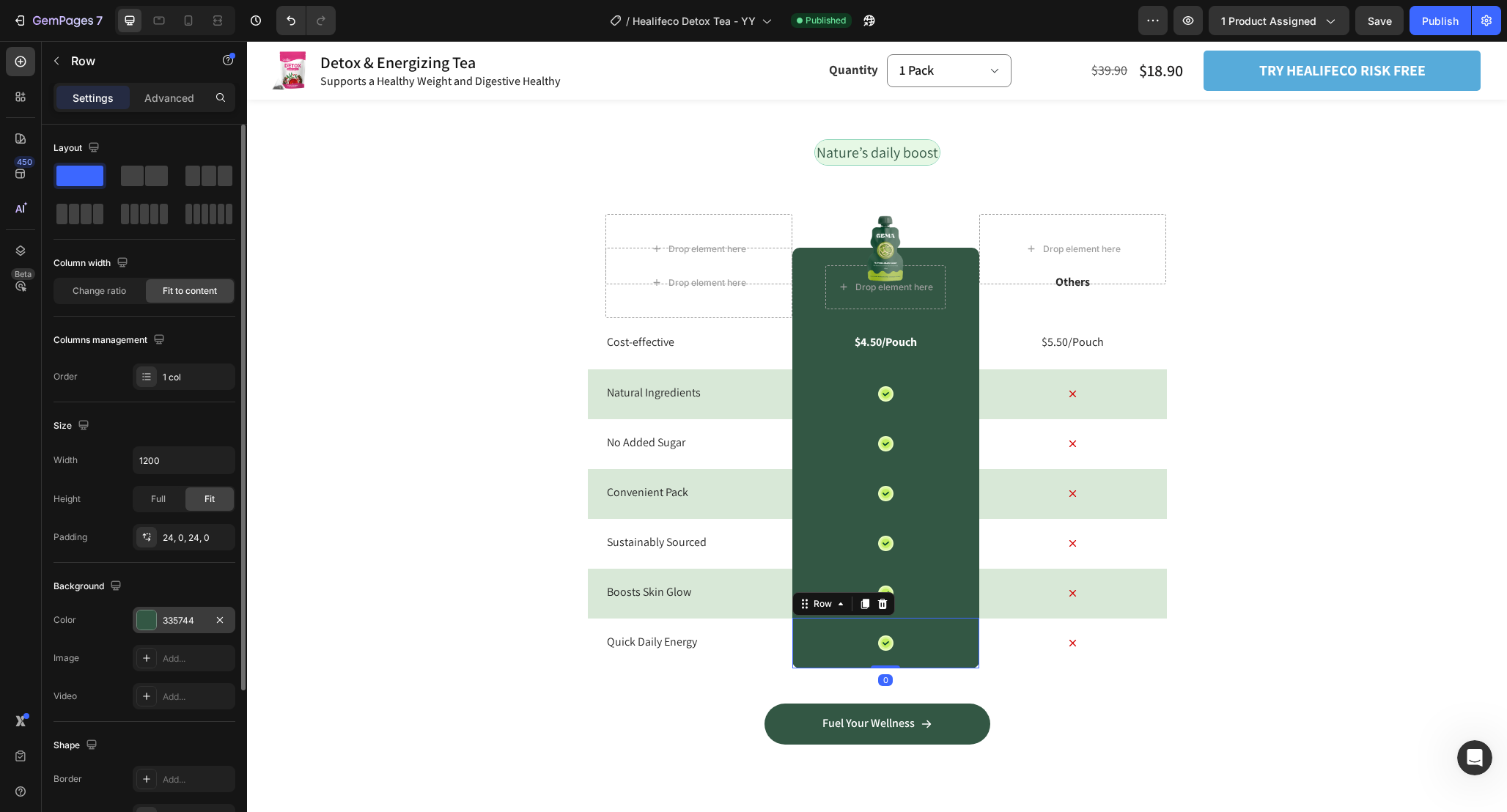
click at [145, 624] on div at bounding box center [147, 619] width 19 height 19
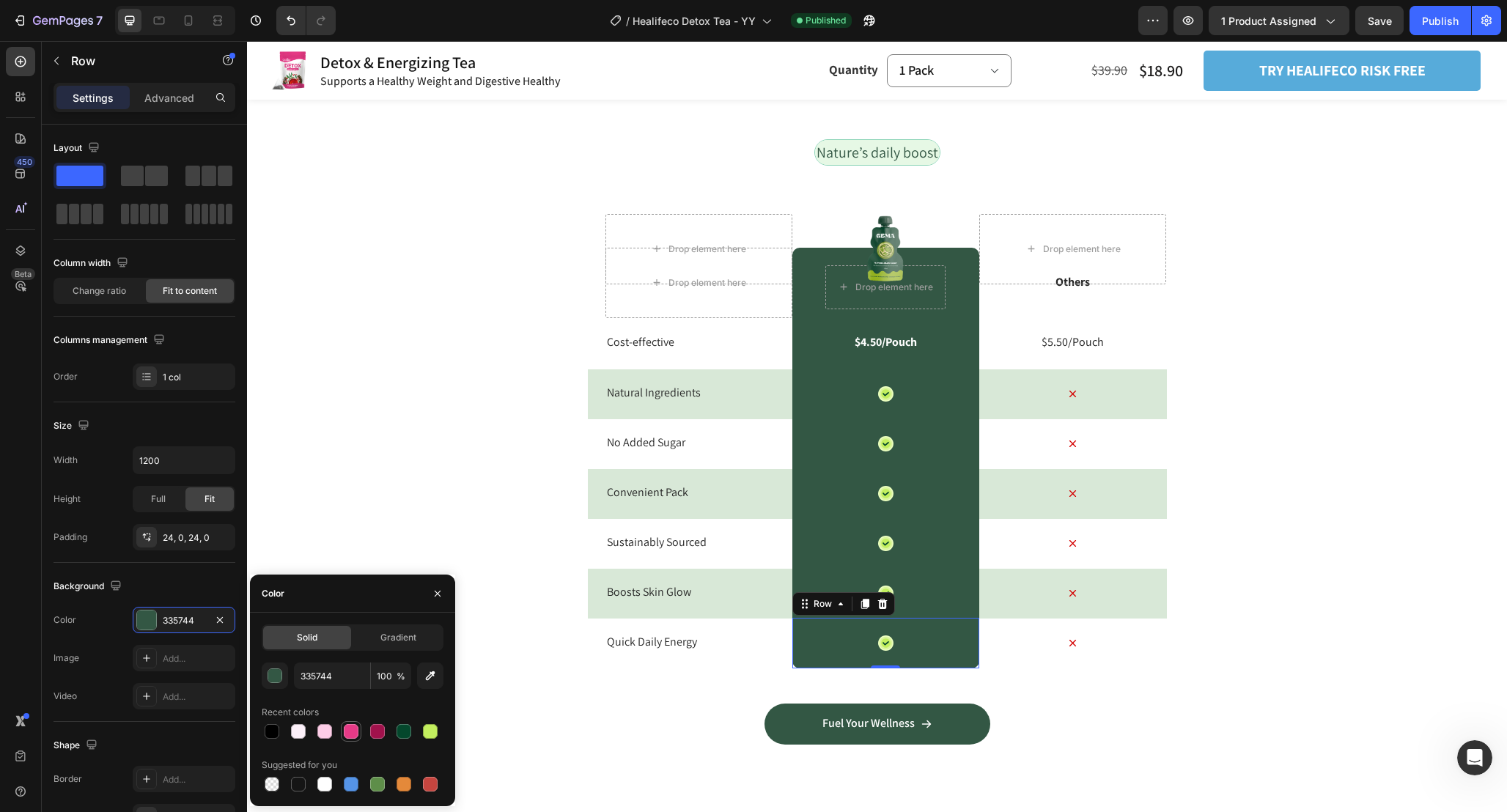
click at [352, 735] on div at bounding box center [351, 732] width 15 height 15
type input "E53A86"
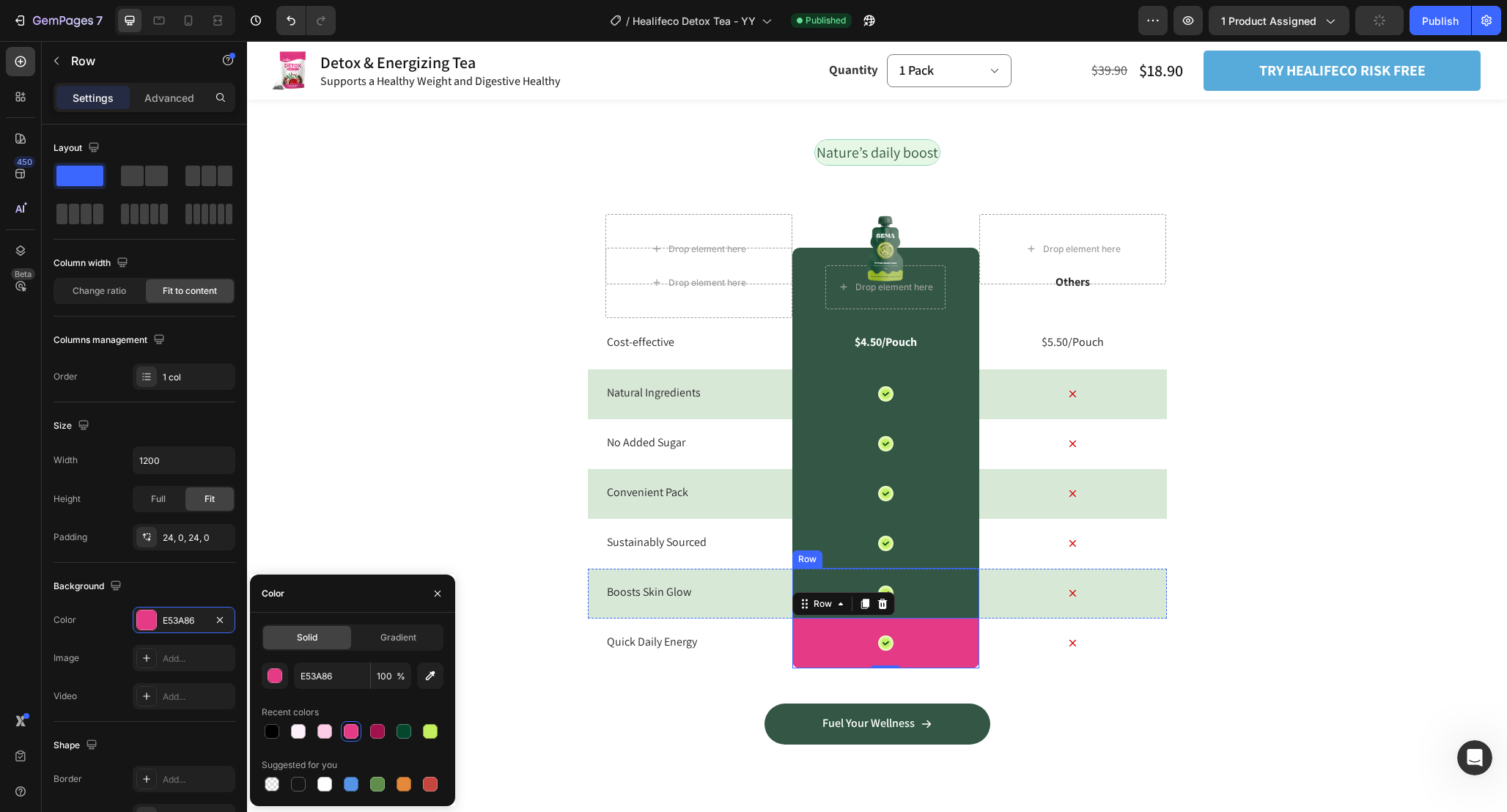
click at [821, 583] on div "Icon Row" at bounding box center [885, 593] width 187 height 51
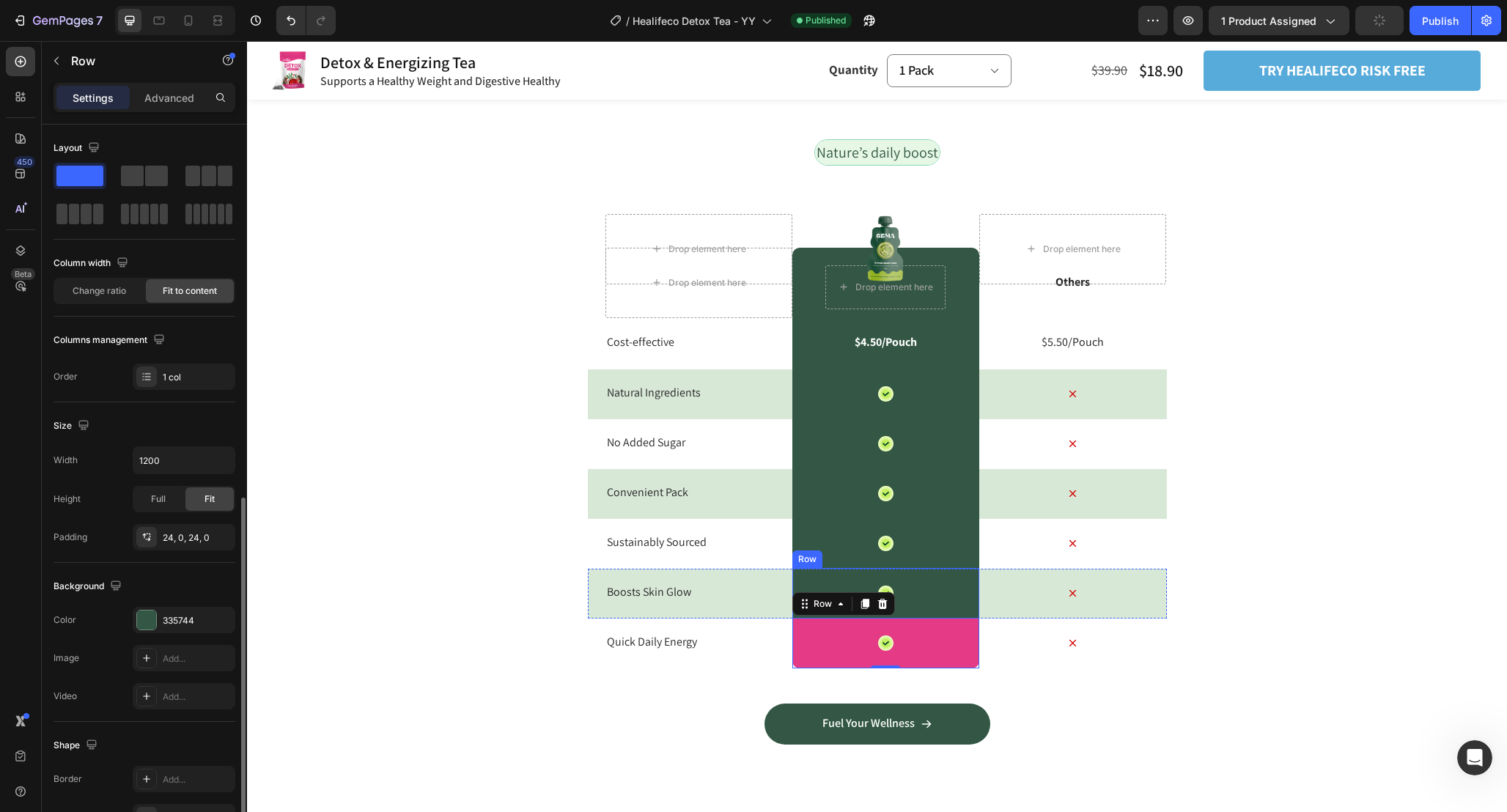
scroll to position [209, 0]
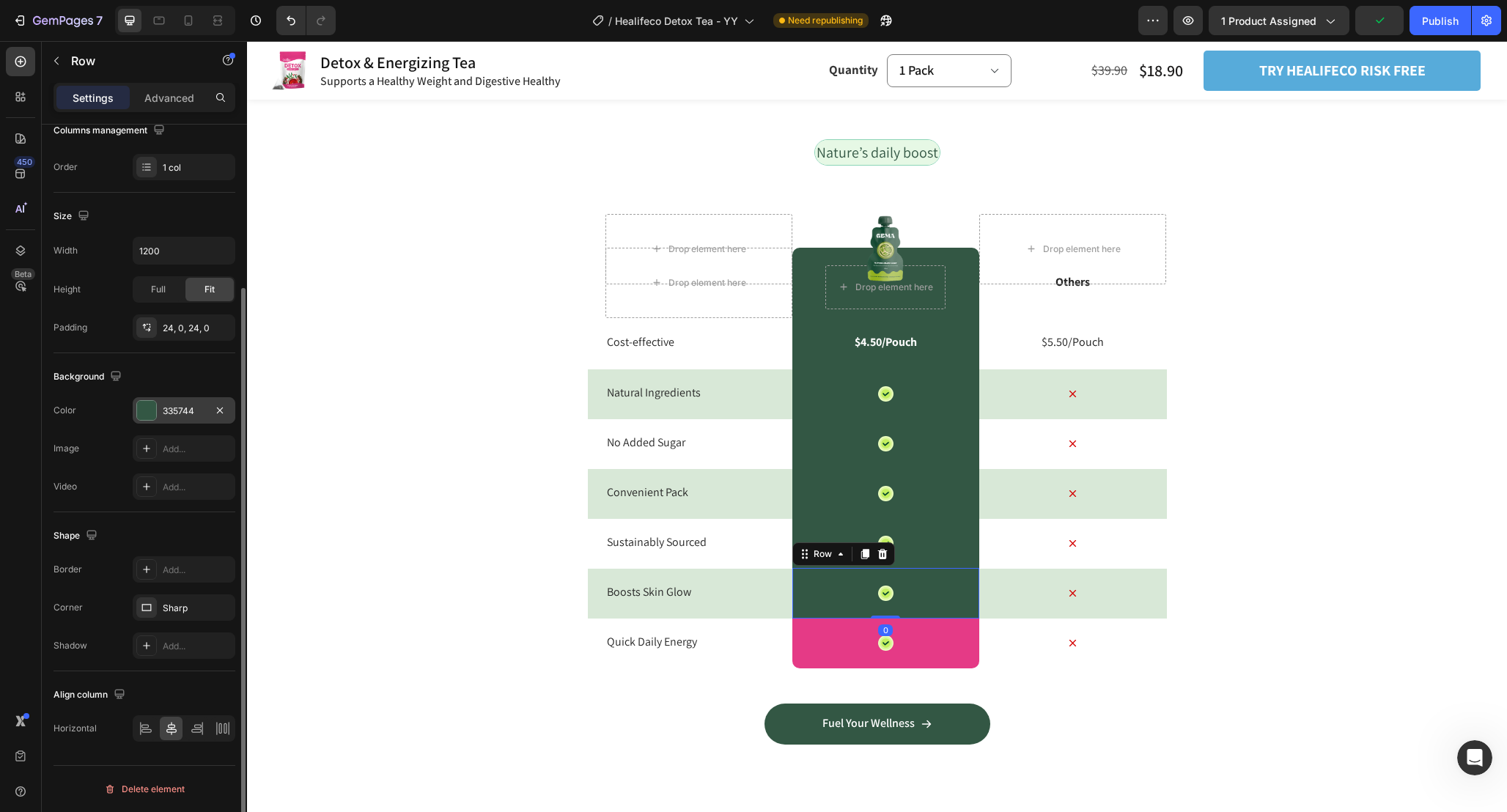
click at [181, 414] on div "335744" at bounding box center [184, 411] width 42 height 13
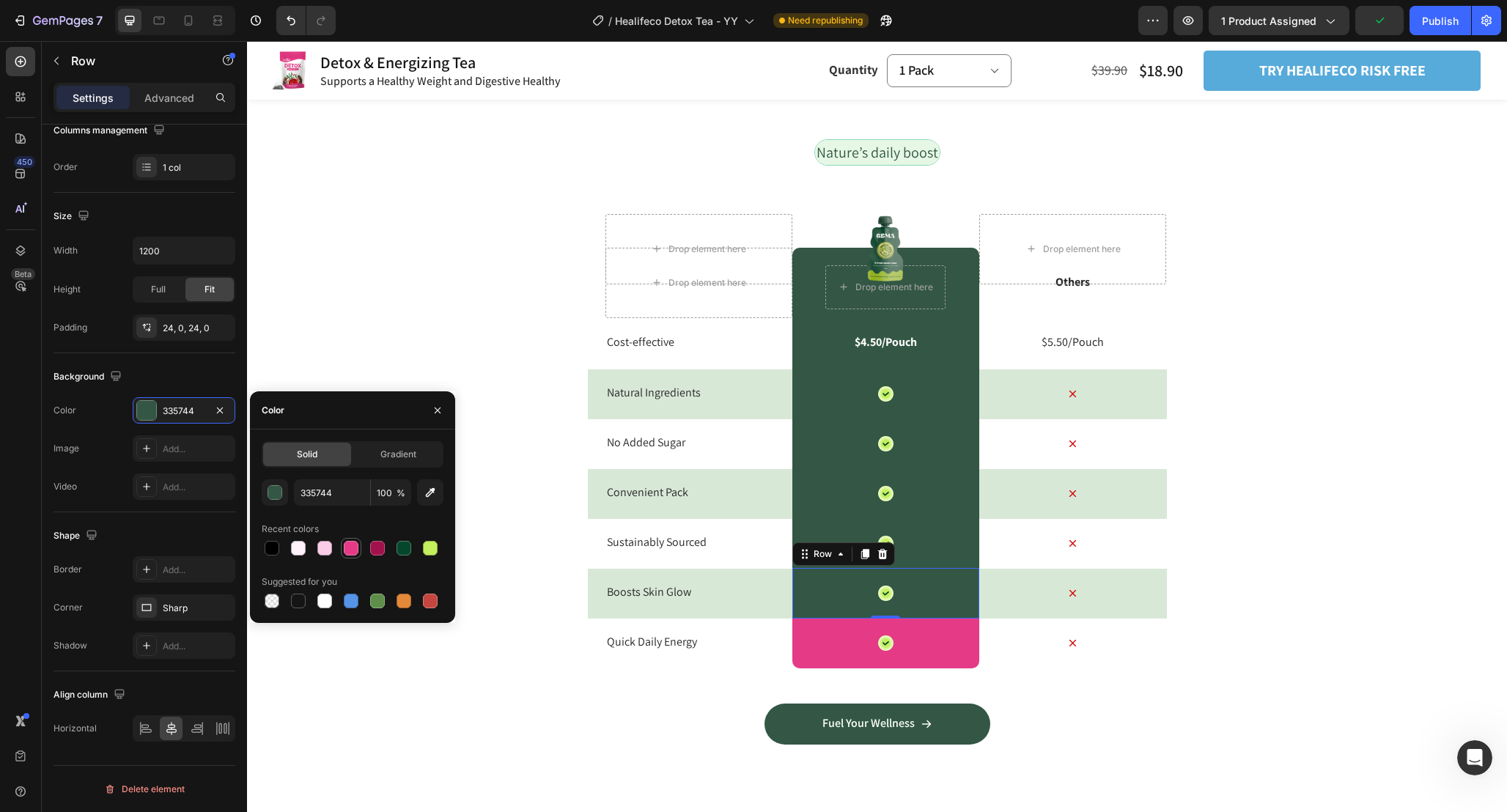
click at [349, 543] on div at bounding box center [351, 548] width 15 height 15
type input "E53A86"
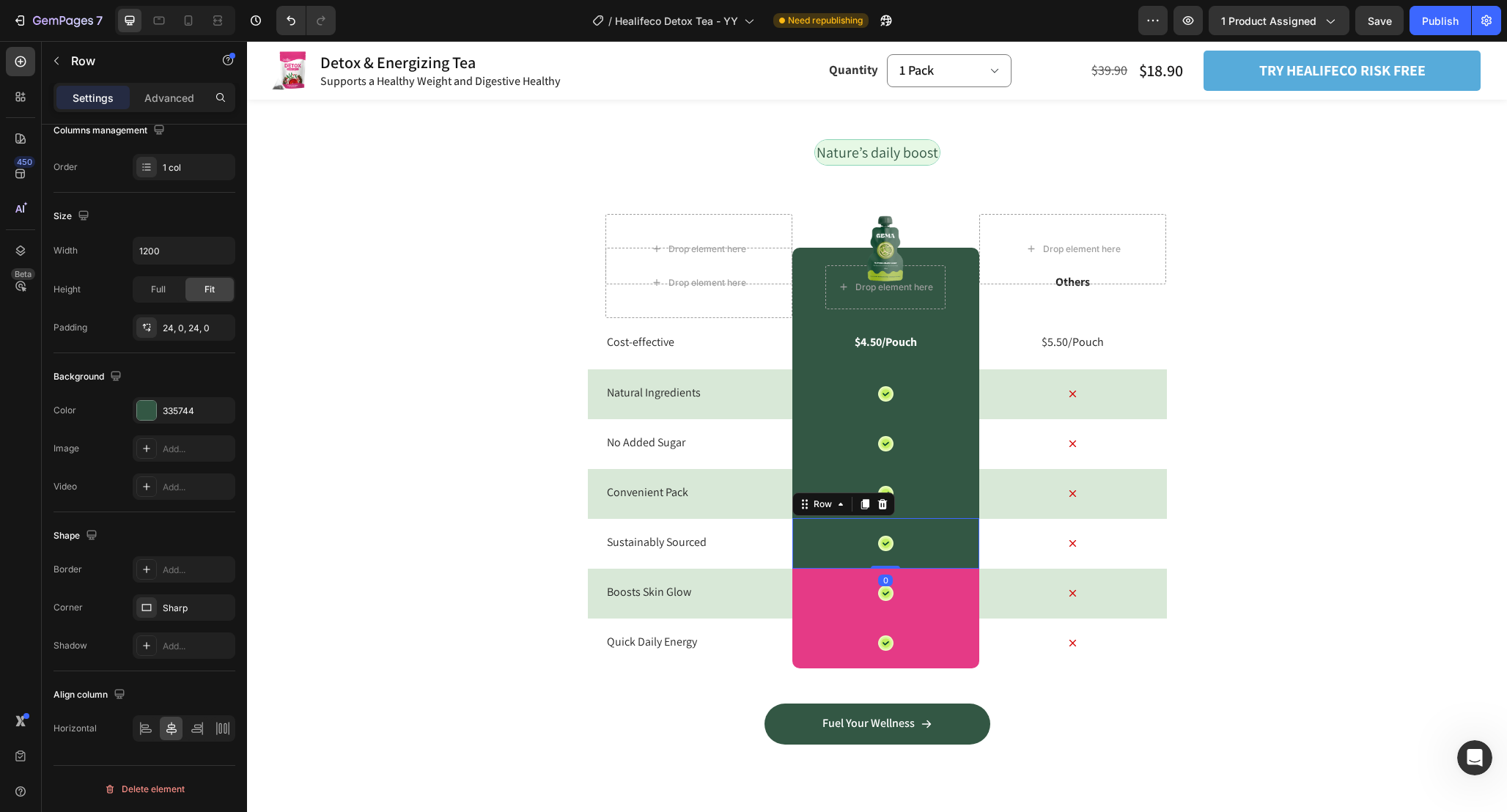
click at [817, 532] on div "Icon Row 0" at bounding box center [885, 543] width 187 height 51
click at [149, 408] on div at bounding box center [147, 410] width 19 height 19
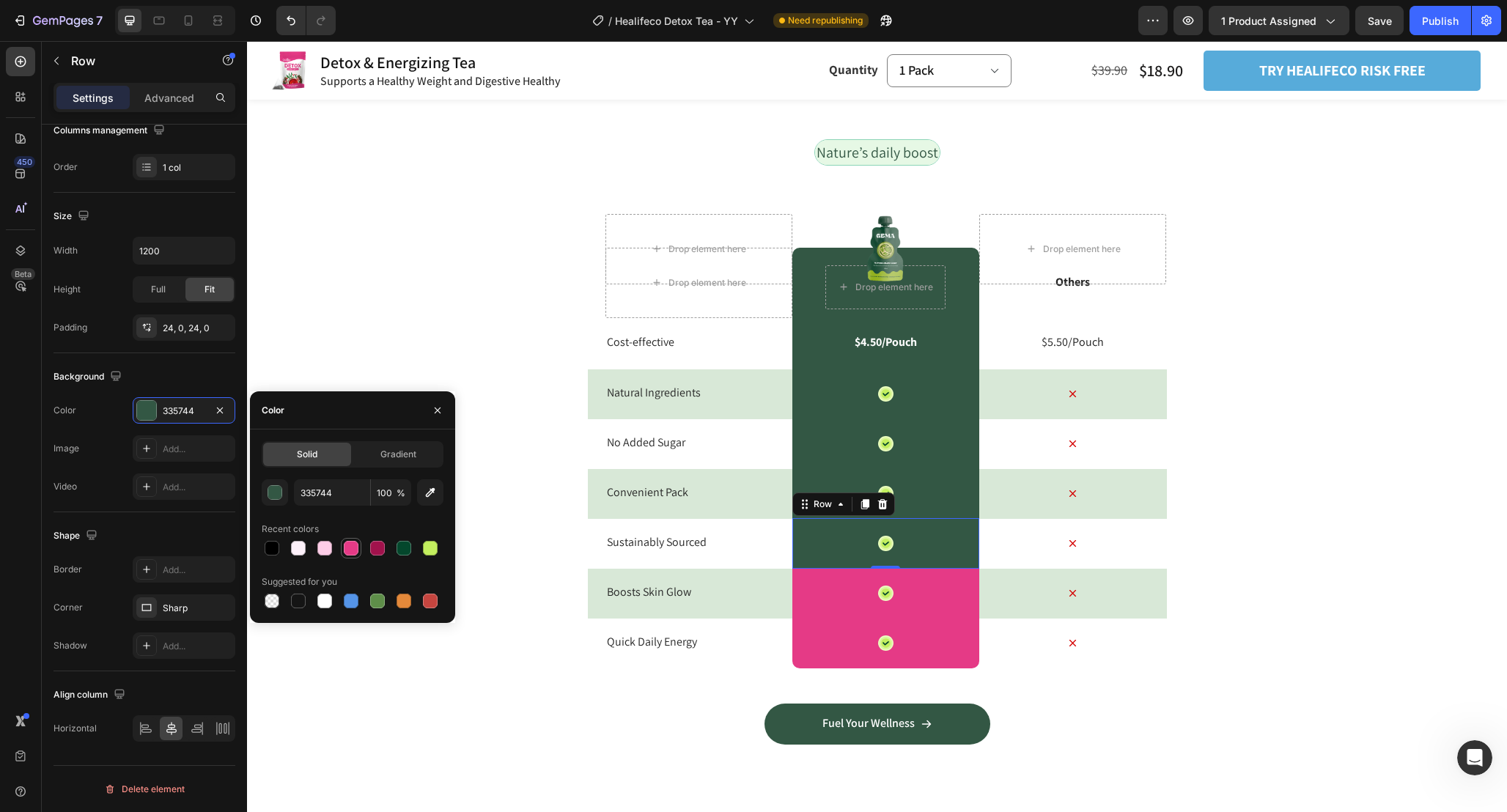
click at [353, 547] on div at bounding box center [351, 548] width 15 height 15
type input "E53A86"
click at [919, 480] on div "Icon Row" at bounding box center [885, 493] width 187 height 51
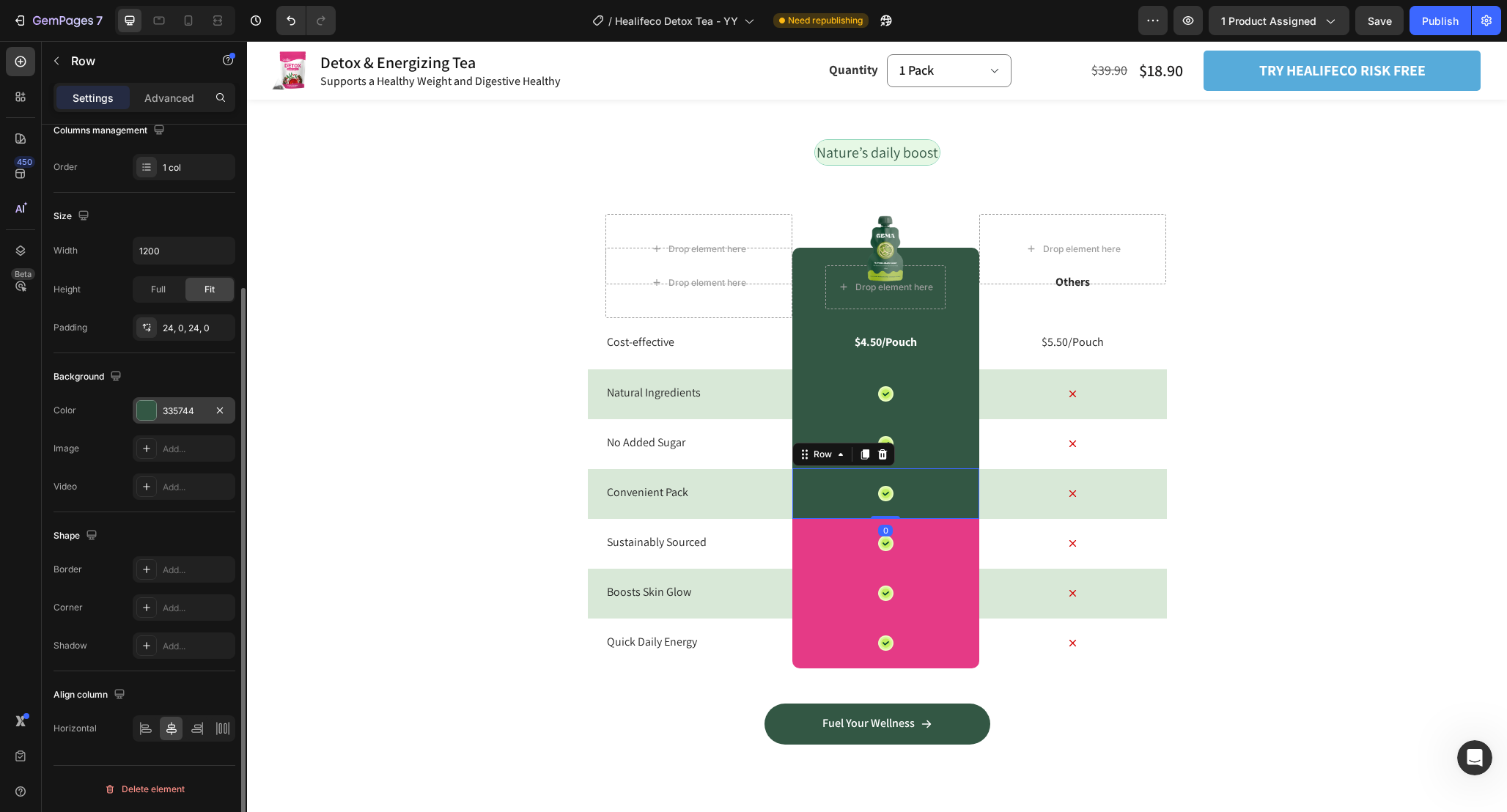
click at [138, 414] on div at bounding box center [147, 410] width 19 height 19
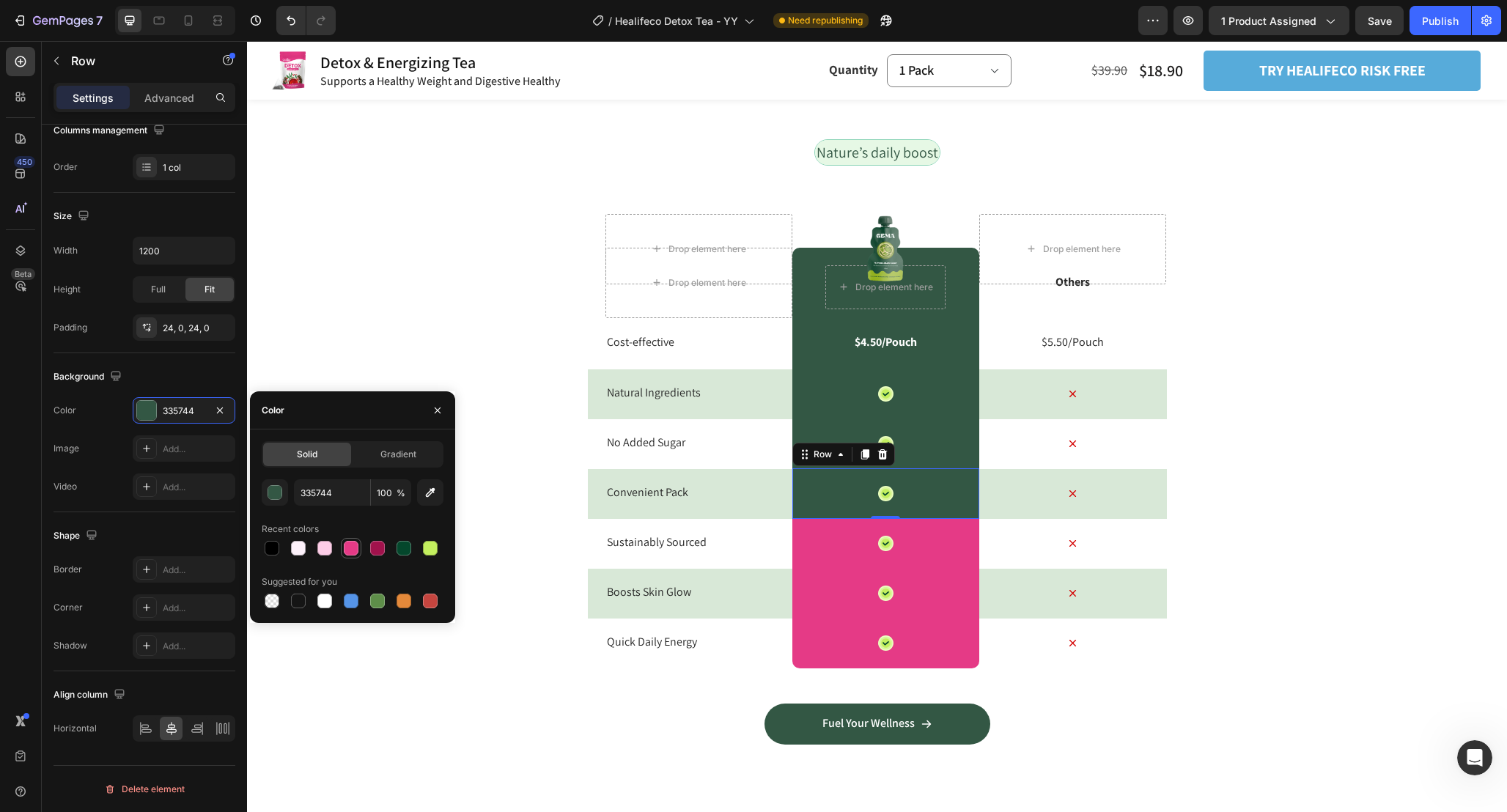
click at [349, 546] on div at bounding box center [351, 548] width 15 height 15
type input "E53A86"
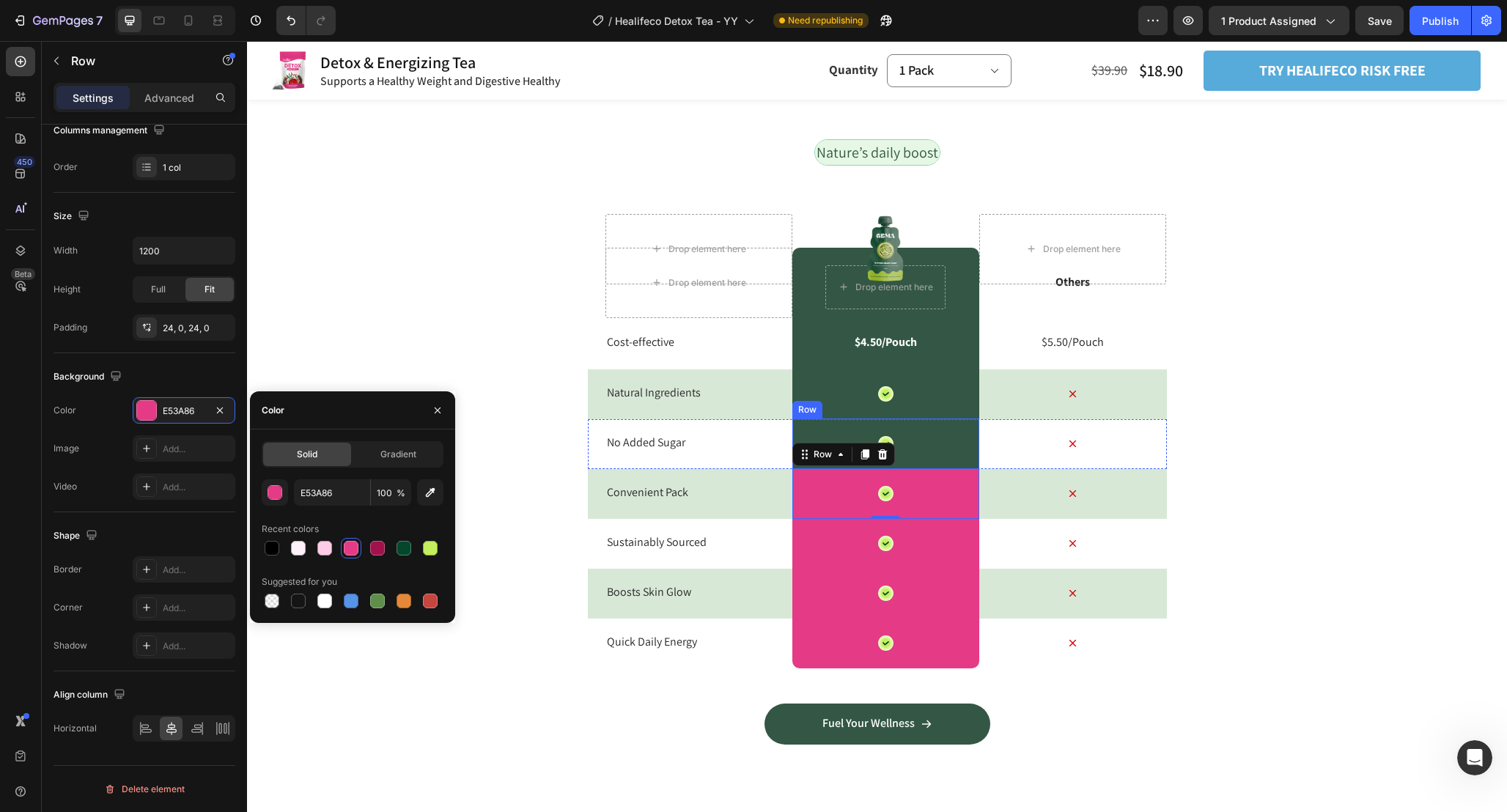
click at [936, 442] on div "Icon Row" at bounding box center [885, 443] width 187 height 51
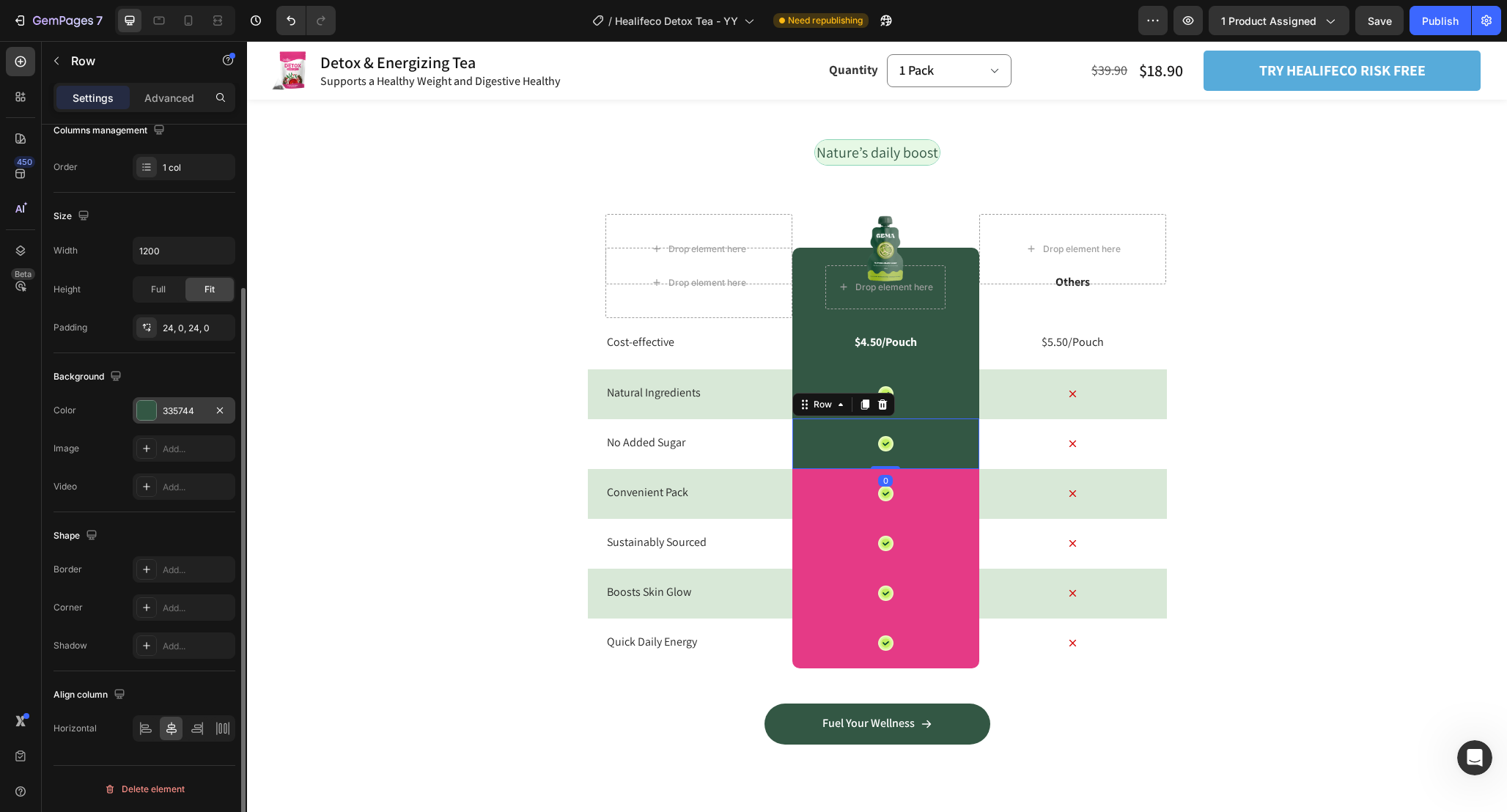
click at [143, 409] on div at bounding box center [147, 410] width 19 height 19
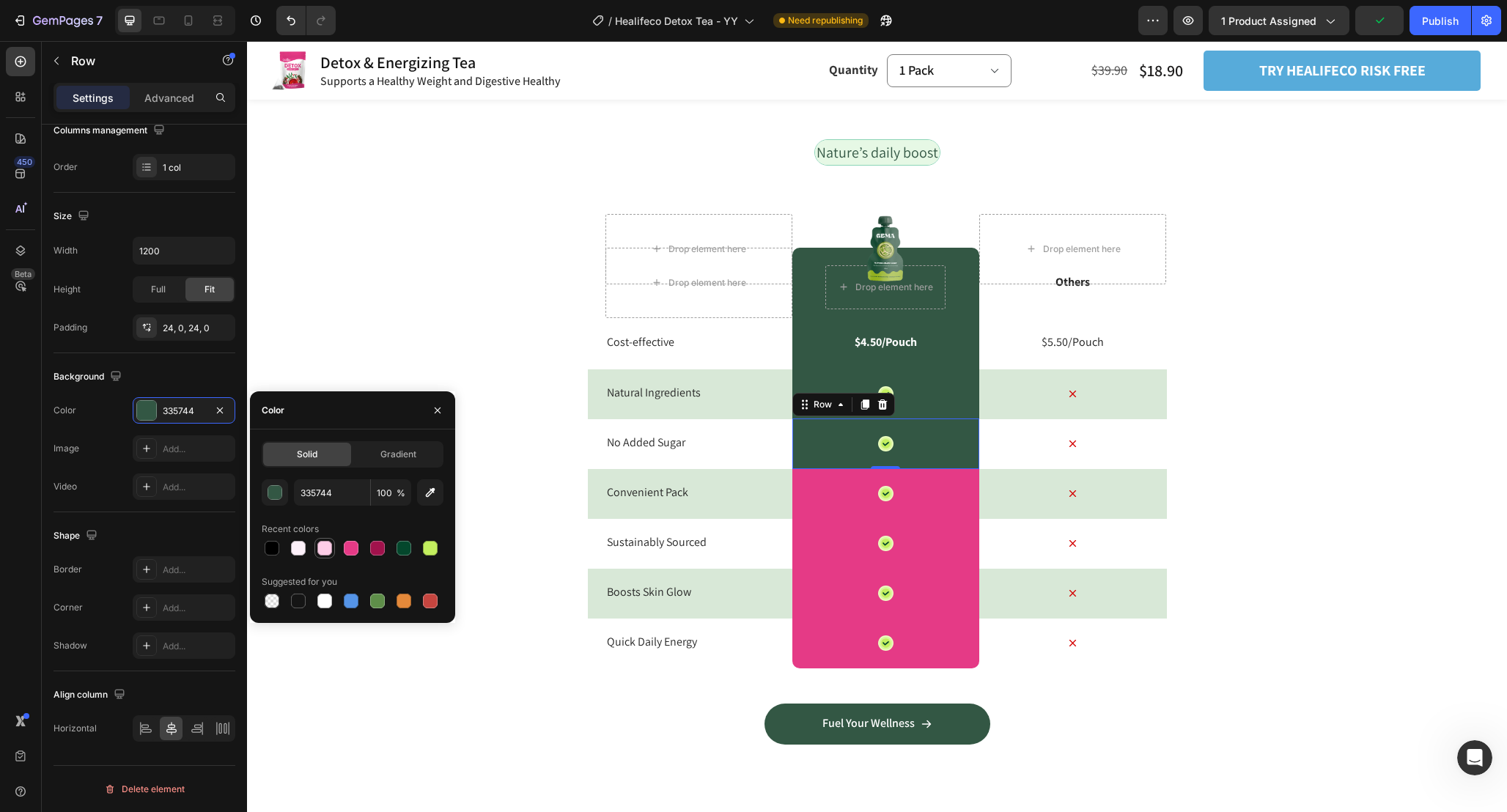
click at [322, 545] on div at bounding box center [324, 548] width 15 height 15
type input "FDCDE7"
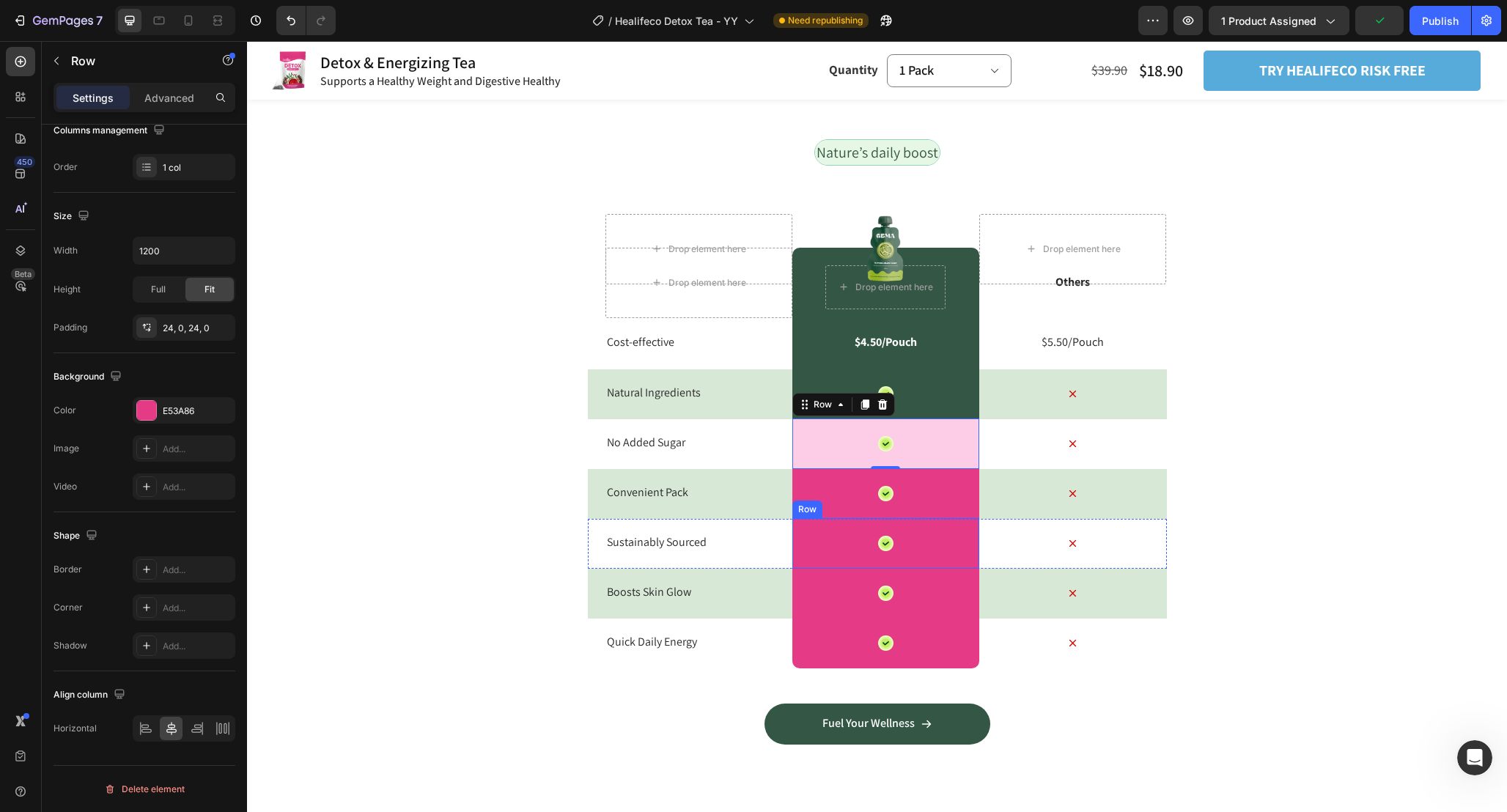
click at [942, 500] on div "Icon Row" at bounding box center [885, 493] width 187 height 51
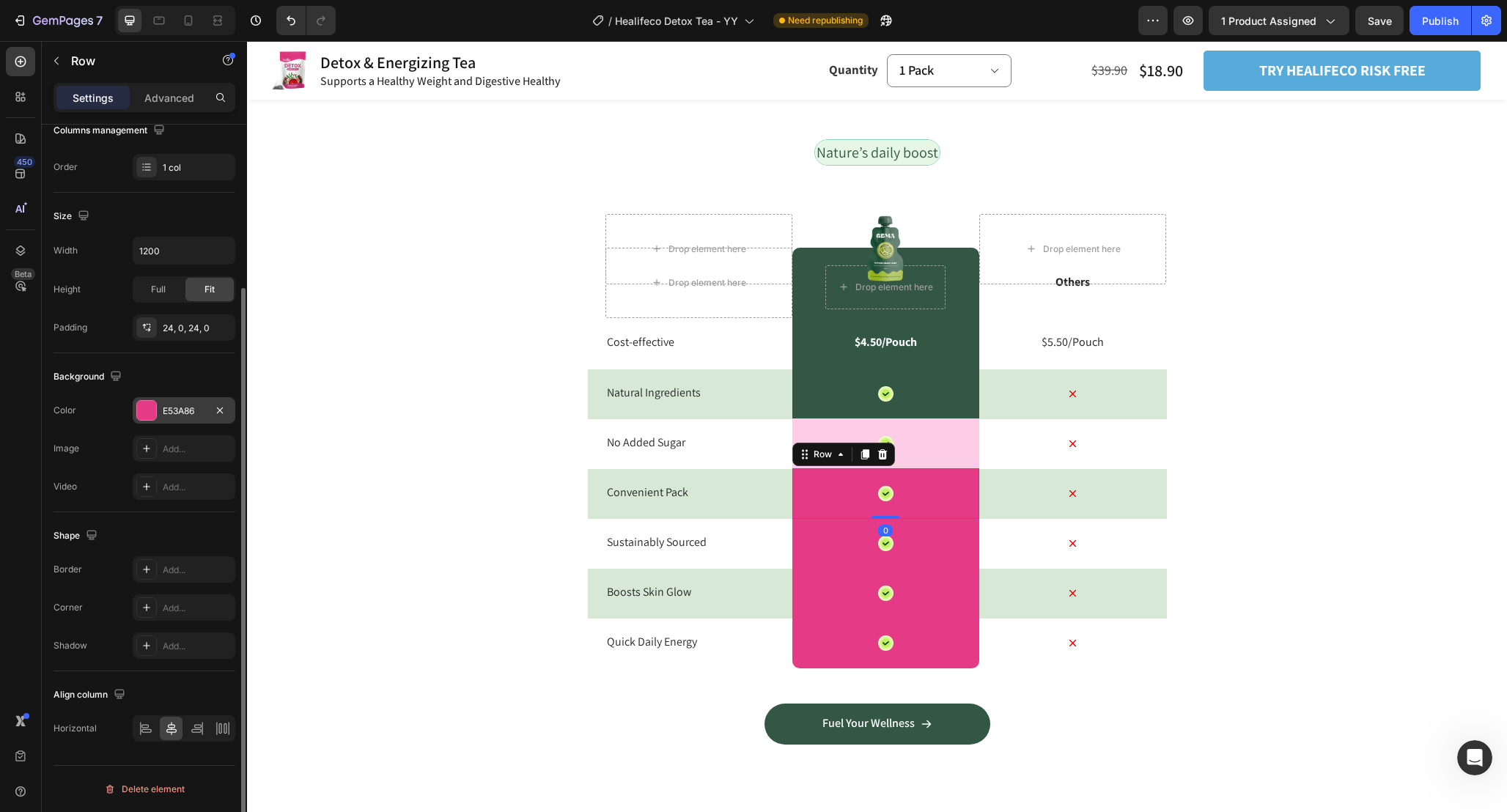
click at [150, 414] on div at bounding box center [147, 410] width 19 height 19
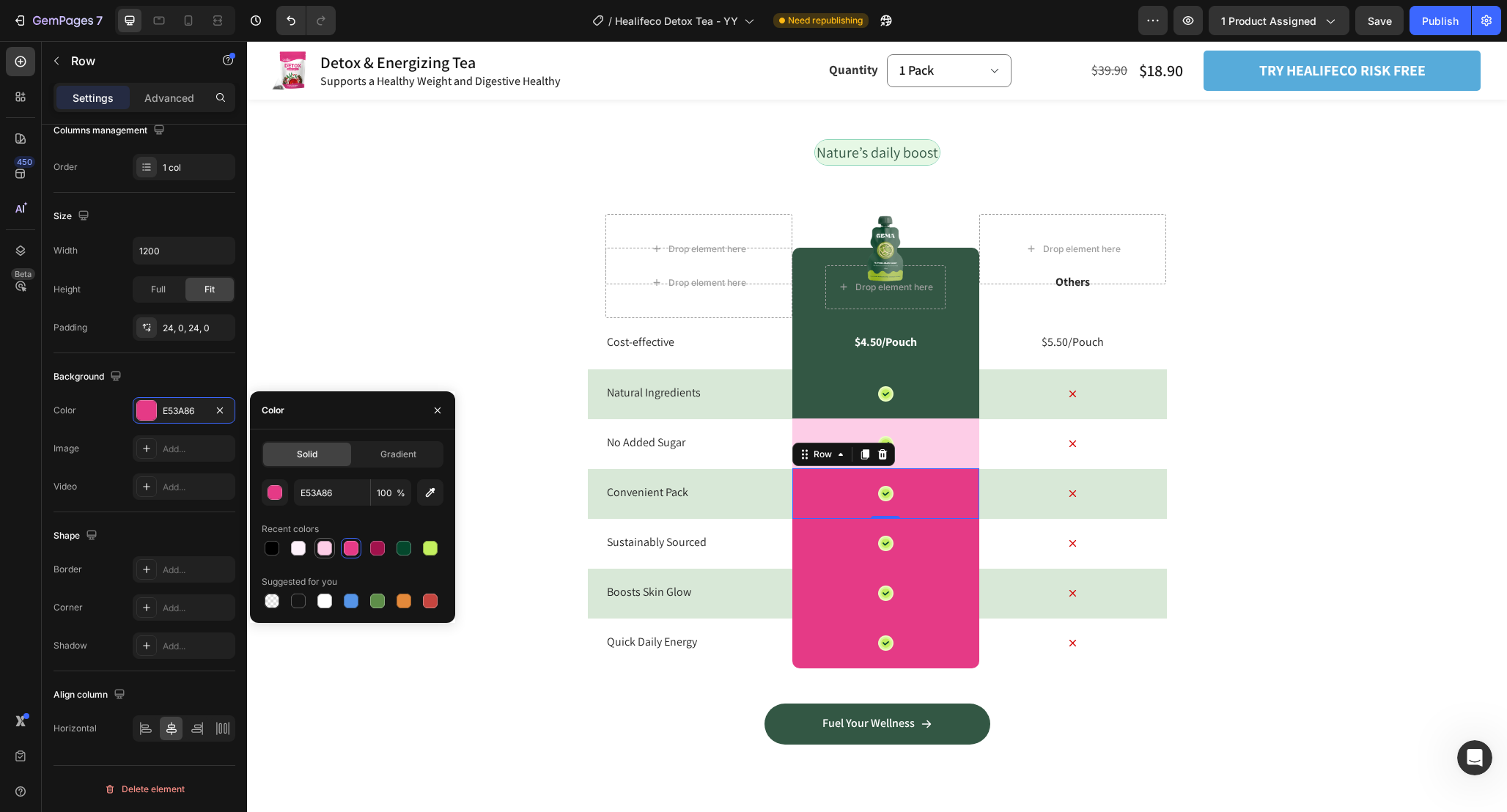
click at [327, 547] on div at bounding box center [324, 548] width 15 height 15
type input "FDCDE7"
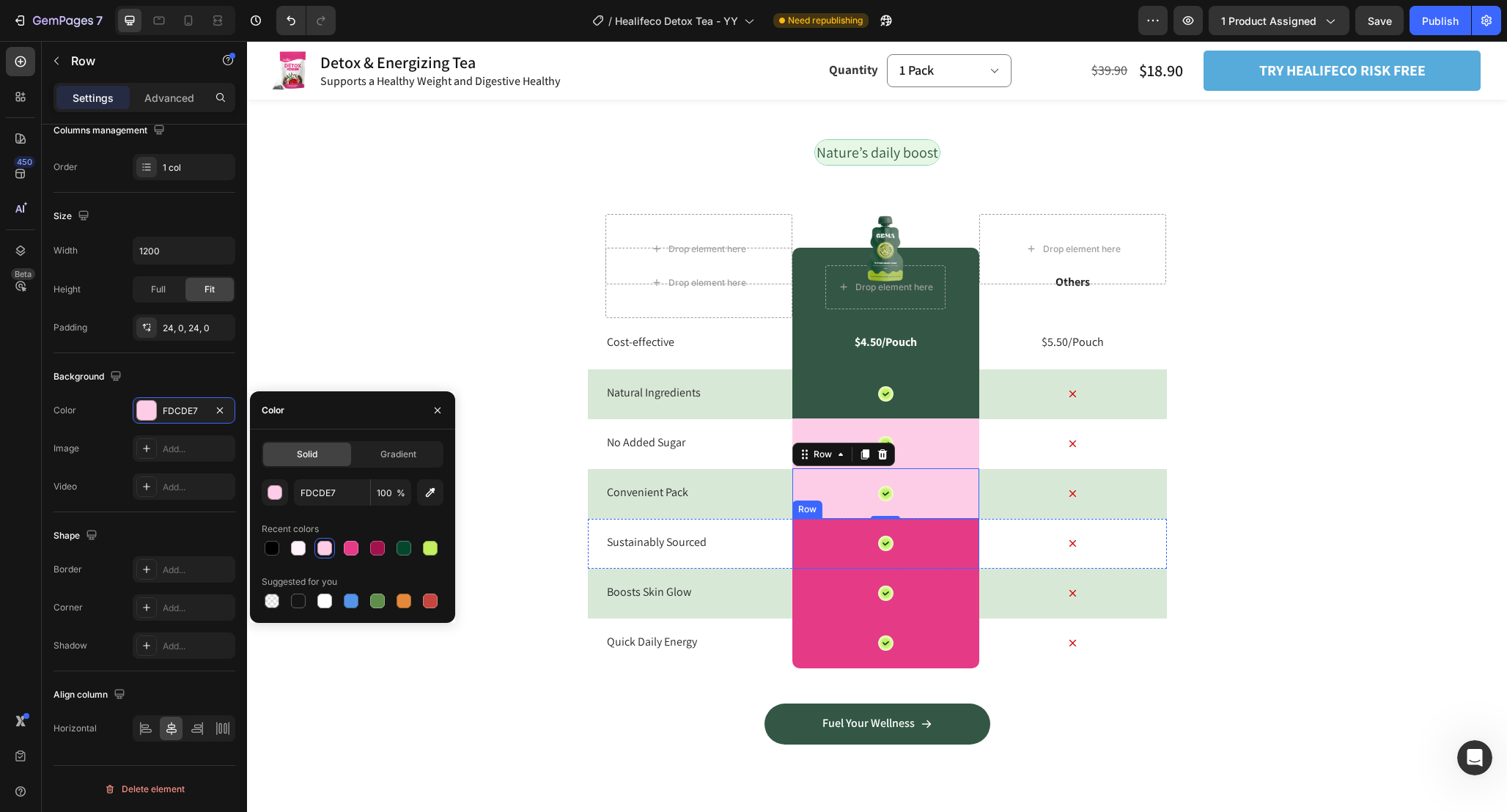
click at [931, 552] on div "Icon Row" at bounding box center [885, 543] width 187 height 51
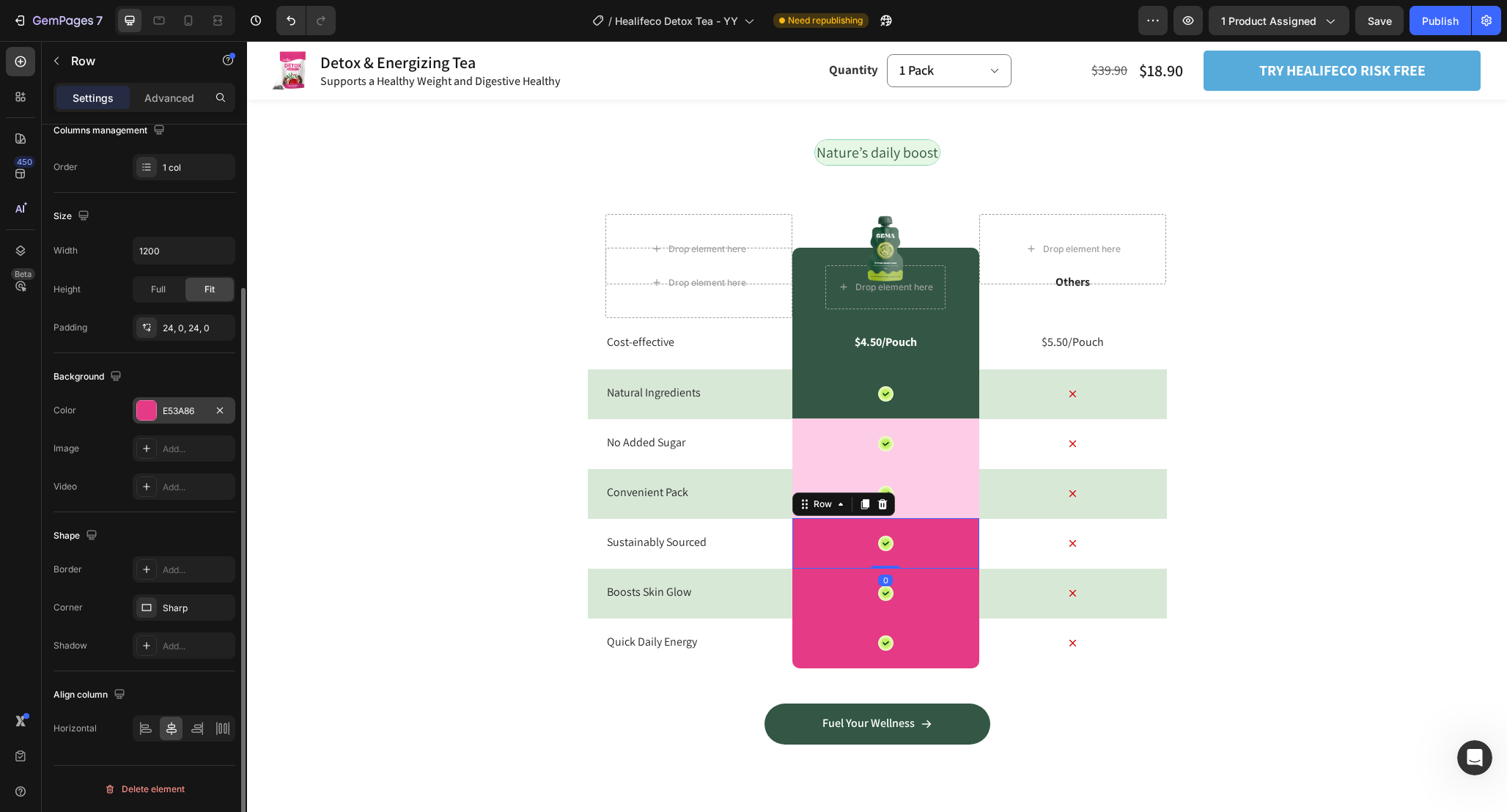
click at [152, 411] on div at bounding box center [147, 410] width 19 height 19
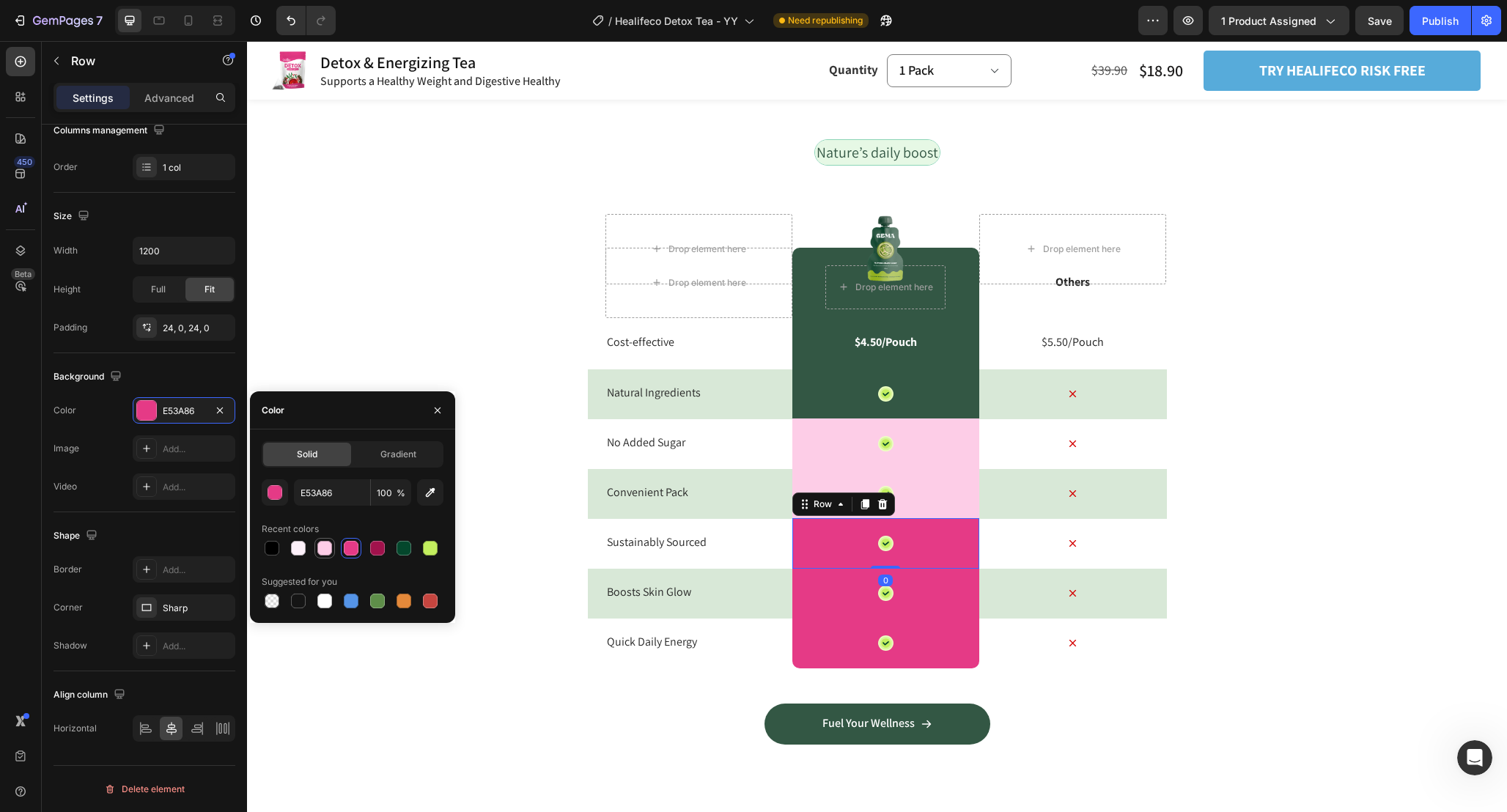
click at [320, 546] on div at bounding box center [324, 548] width 15 height 15
type input "FDCDE7"
click at [935, 588] on div "Icon Row" at bounding box center [885, 593] width 187 height 51
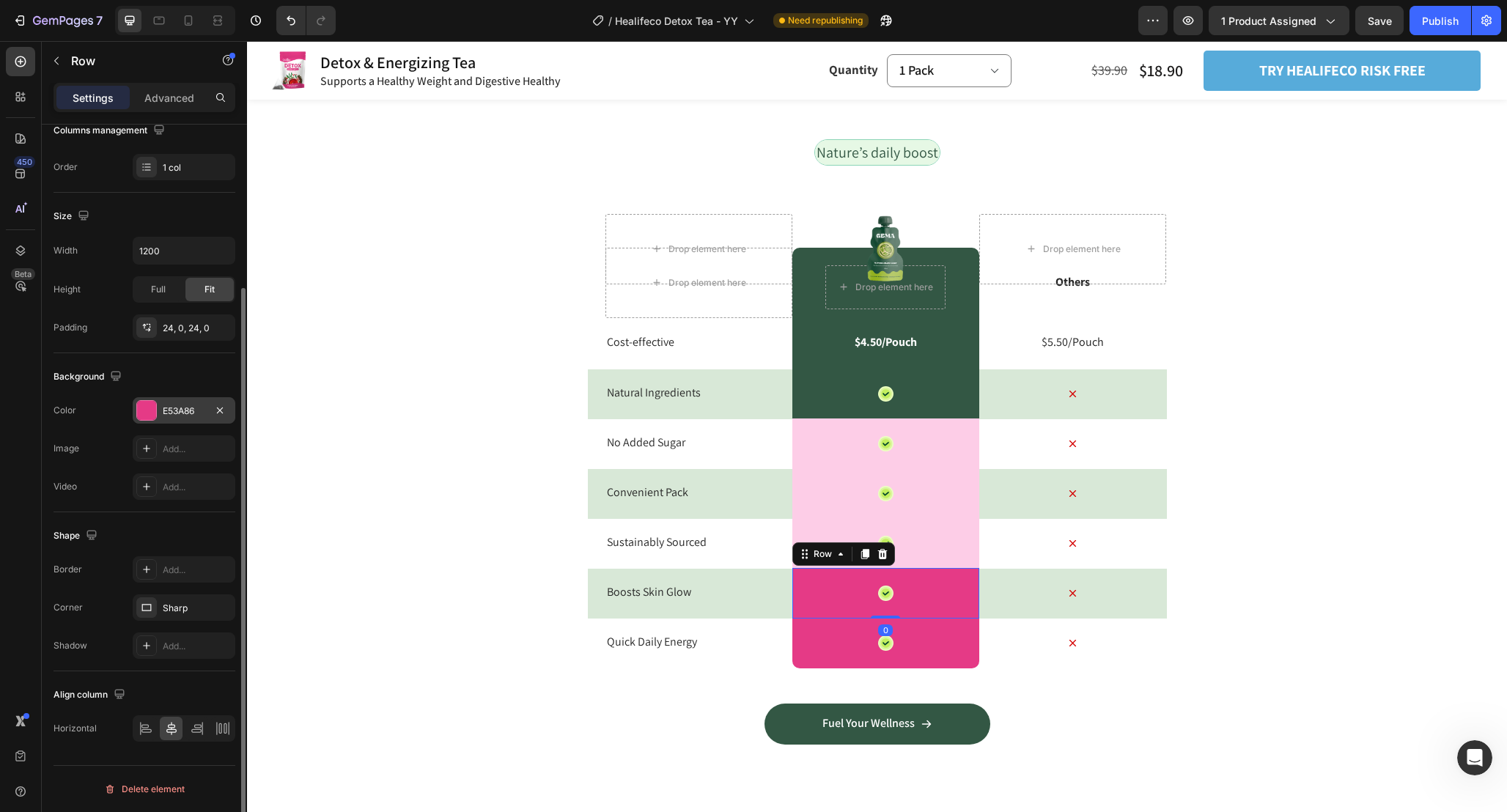
click at [148, 411] on div at bounding box center [147, 410] width 19 height 19
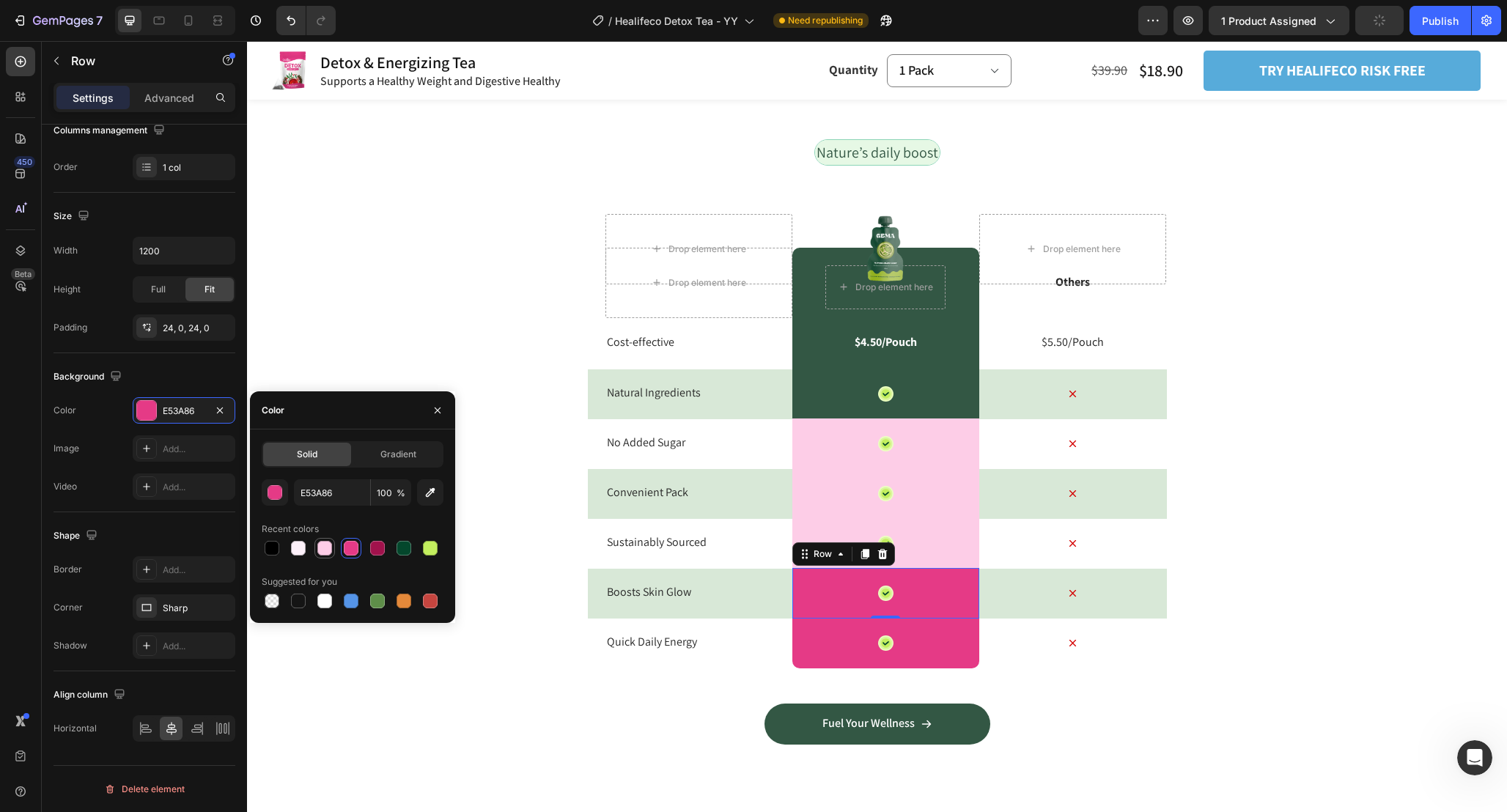
click at [330, 546] on div at bounding box center [324, 548] width 15 height 15
type input "FDCDE7"
click at [932, 660] on div "Icon Row" at bounding box center [885, 642] width 187 height 51
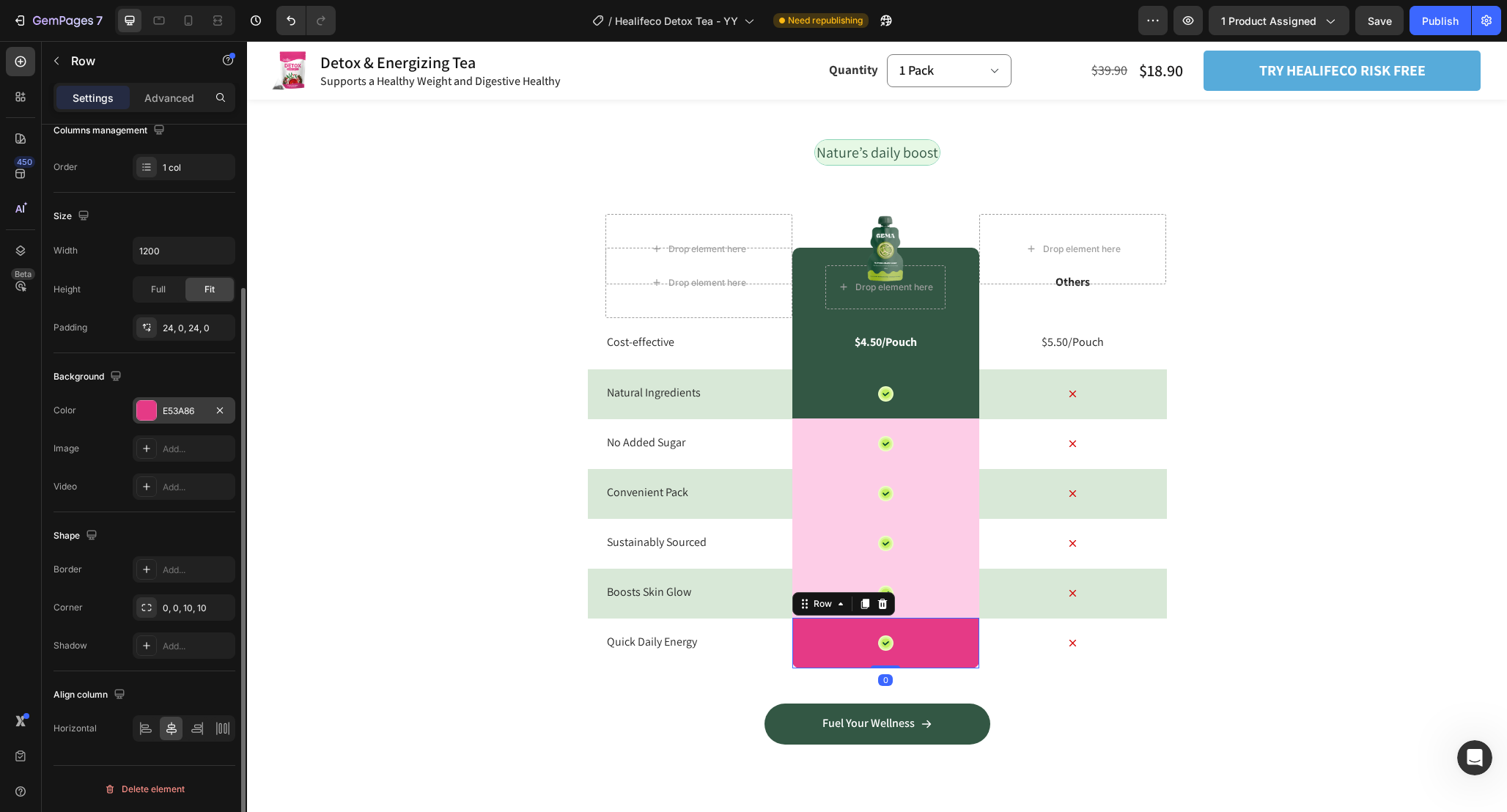
click at [148, 412] on div at bounding box center [147, 410] width 19 height 19
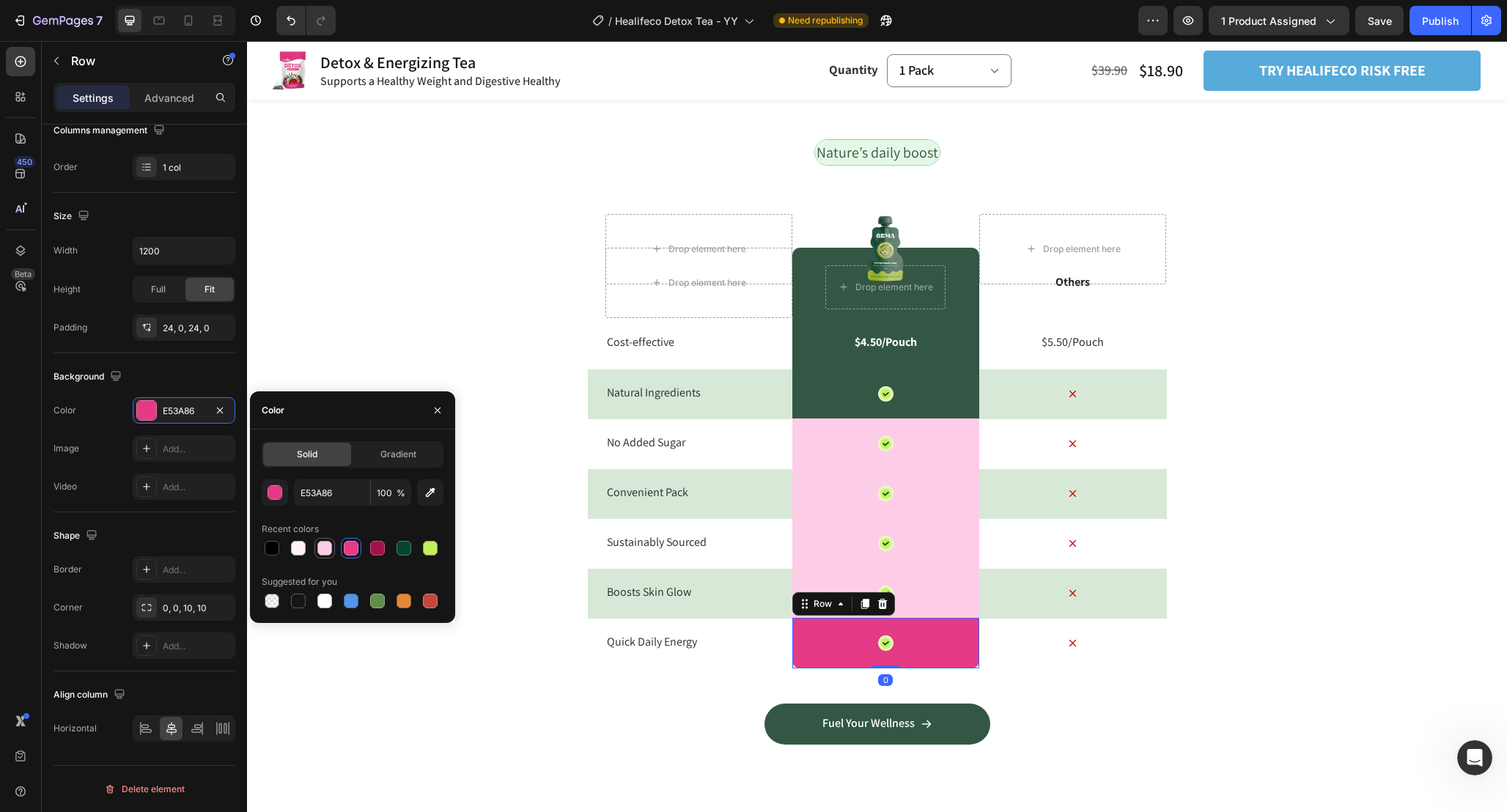
click at [327, 549] on div at bounding box center [324, 548] width 15 height 15
type input "FDCDE7"
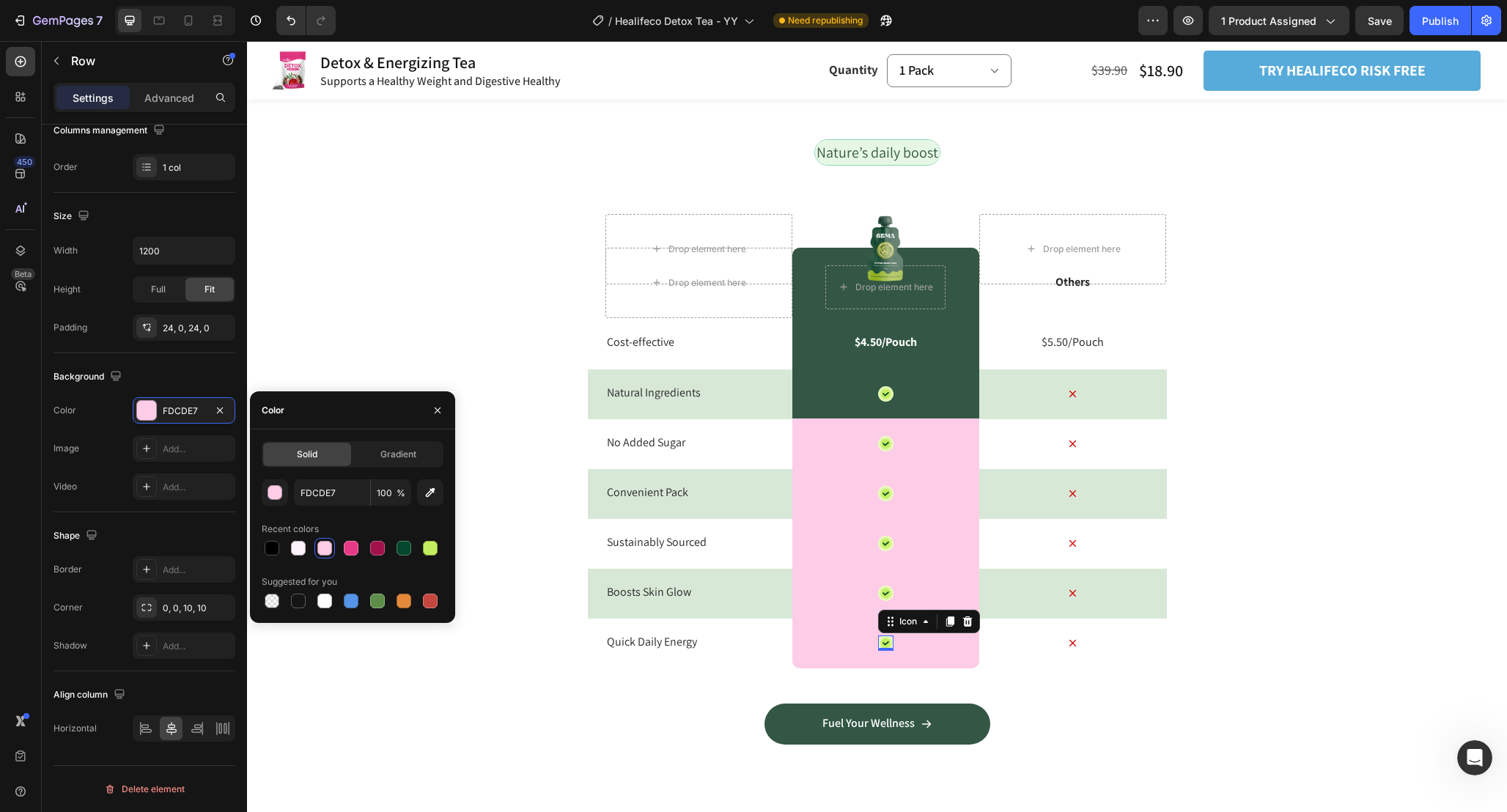
click at [887, 639] on icon at bounding box center [886, 643] width 9 height 9
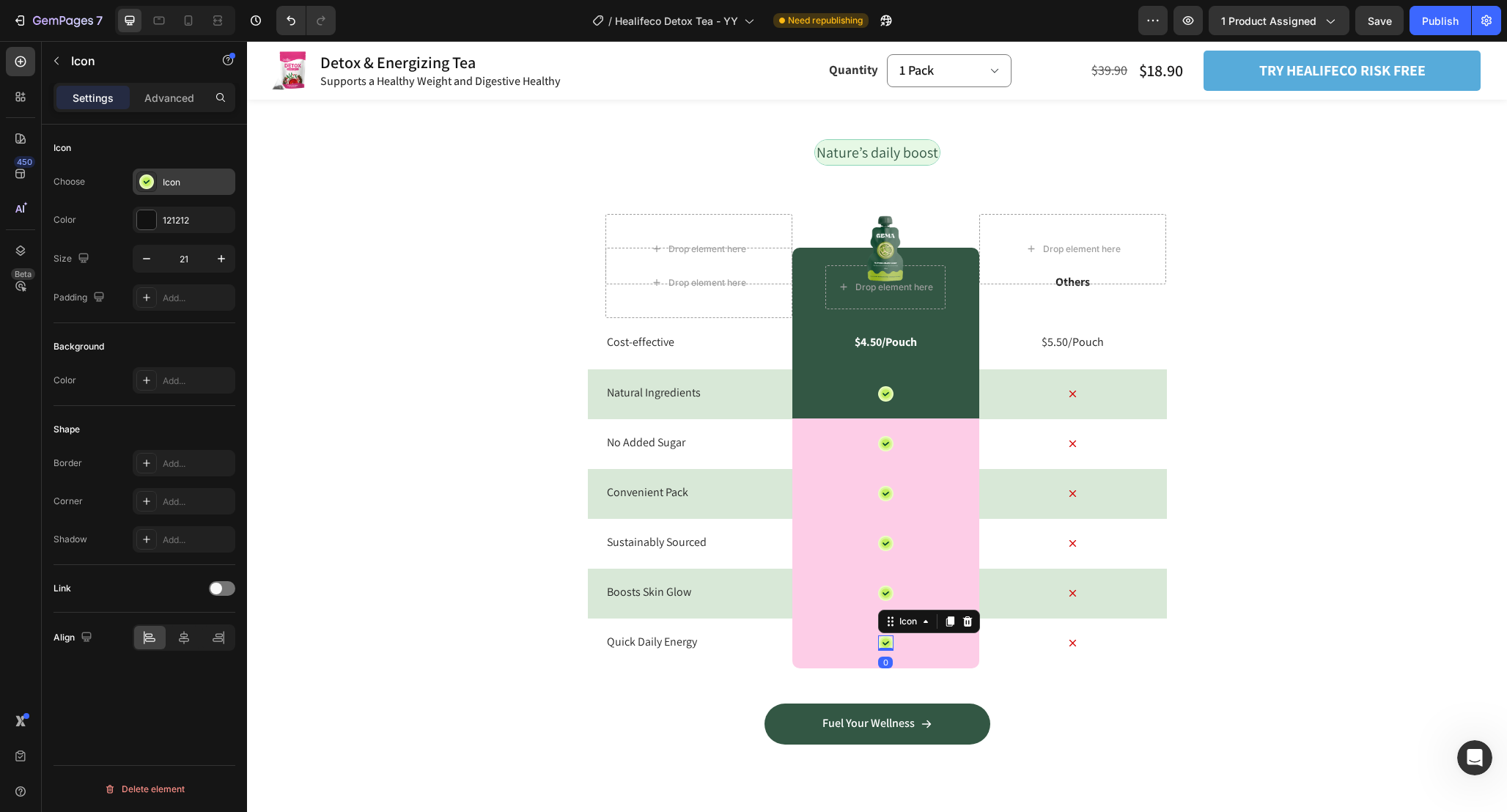
click at [184, 179] on div "Icon" at bounding box center [197, 182] width 69 height 13
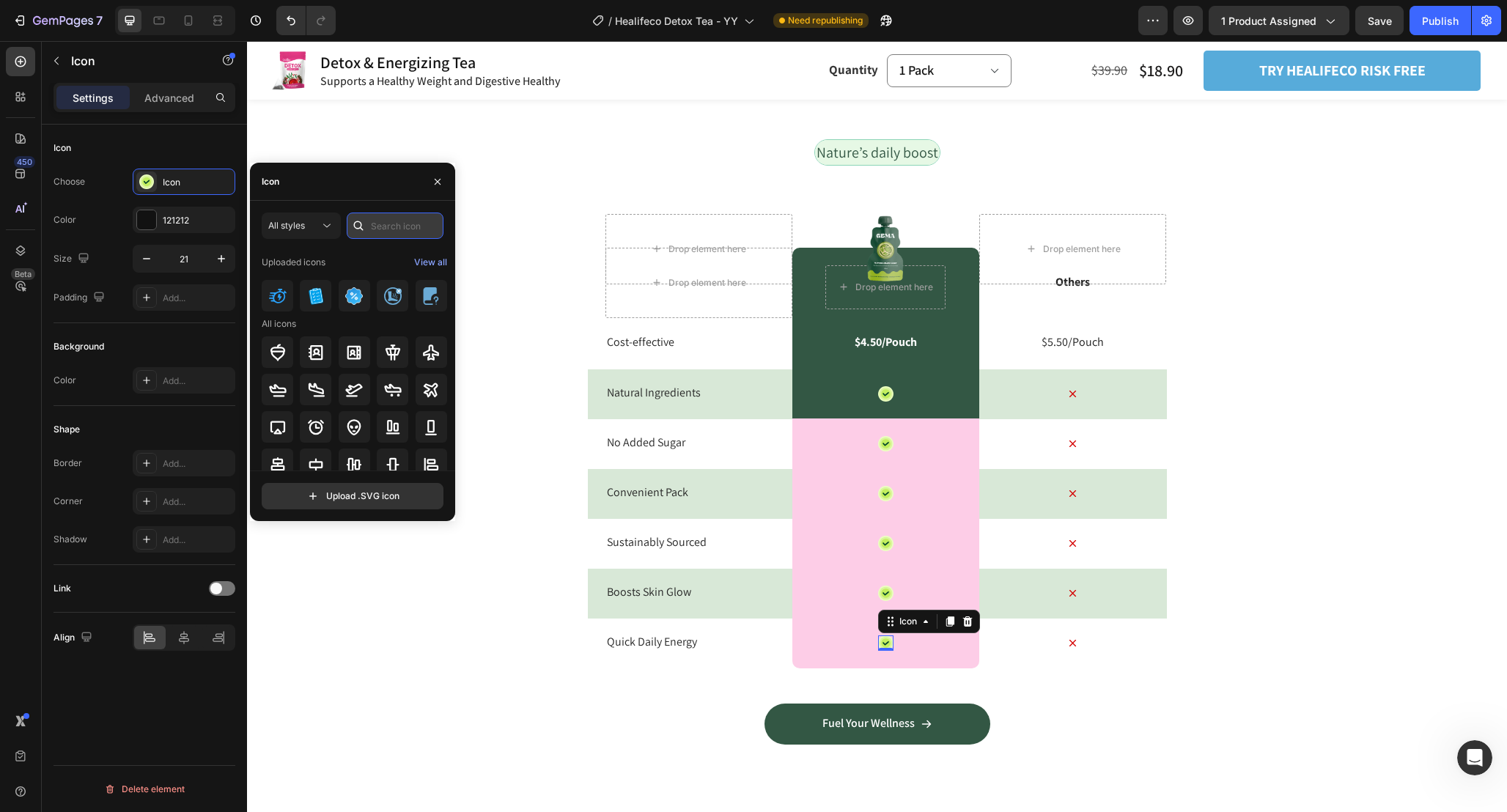
click at [401, 223] on input "text" at bounding box center [394, 226] width 97 height 27
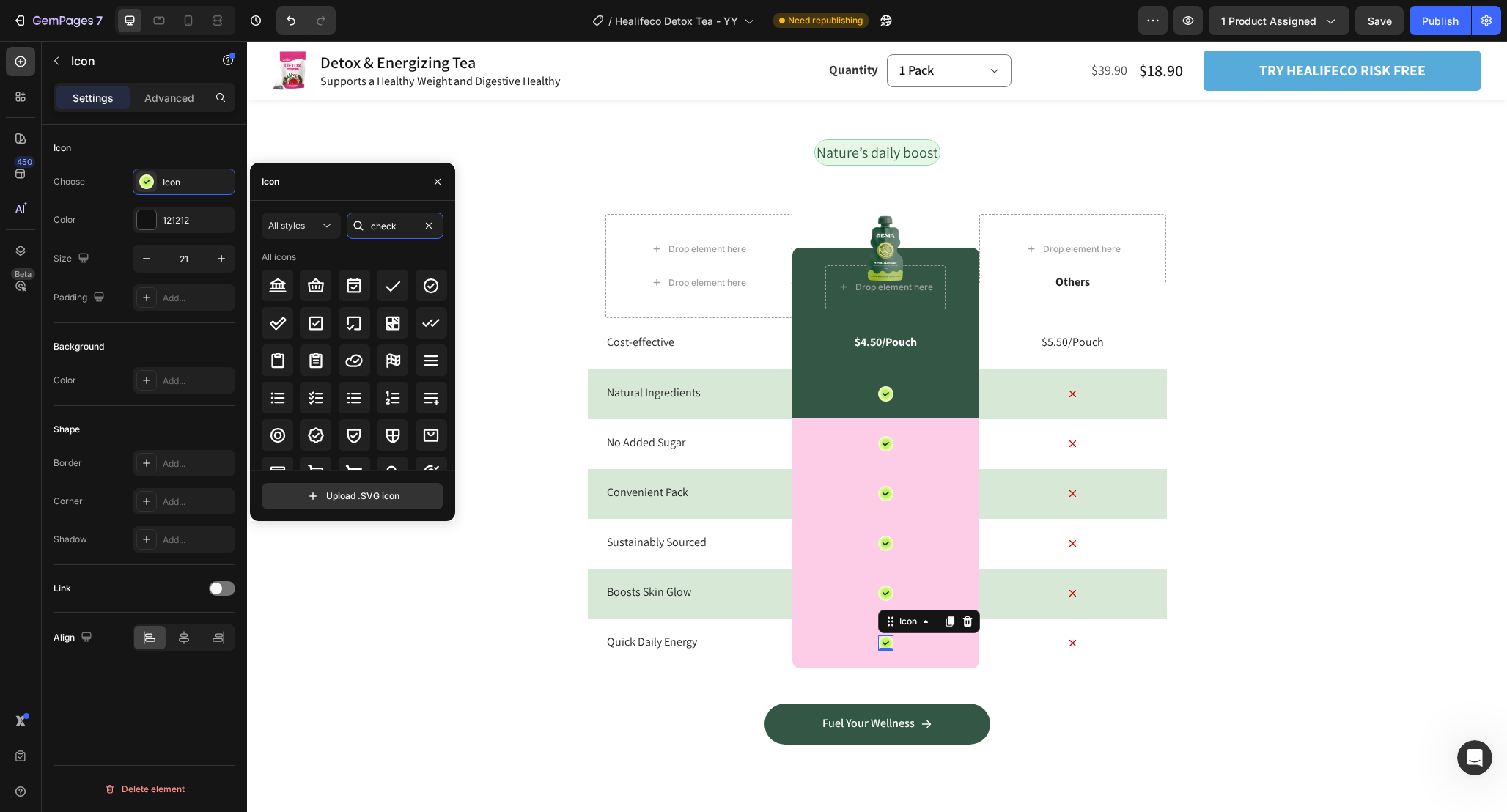
scroll to position [477, 0]
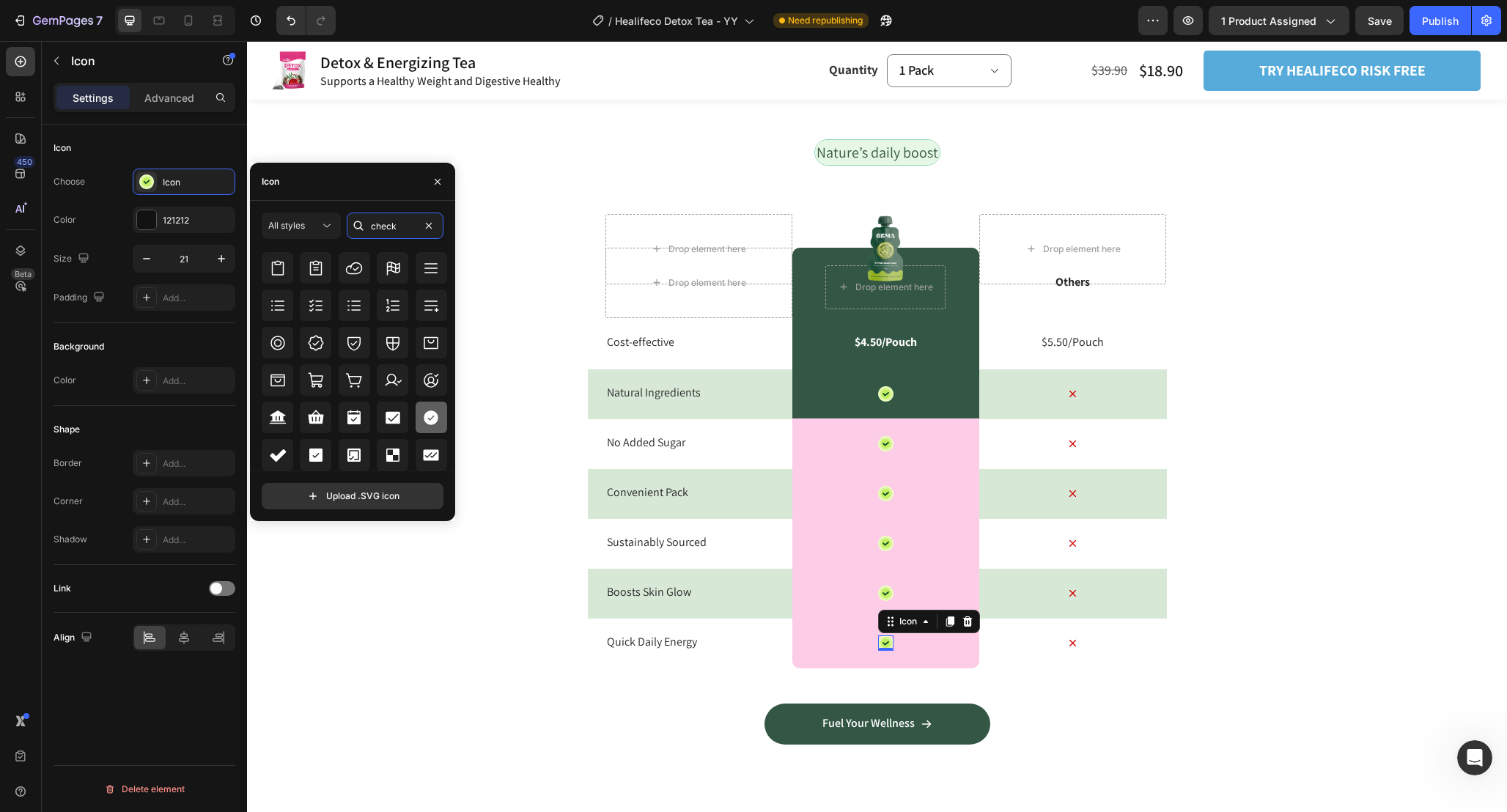
type input "check"
click at [425, 417] on icon at bounding box center [431, 418] width 15 height 15
click at [140, 224] on div at bounding box center [147, 219] width 19 height 19
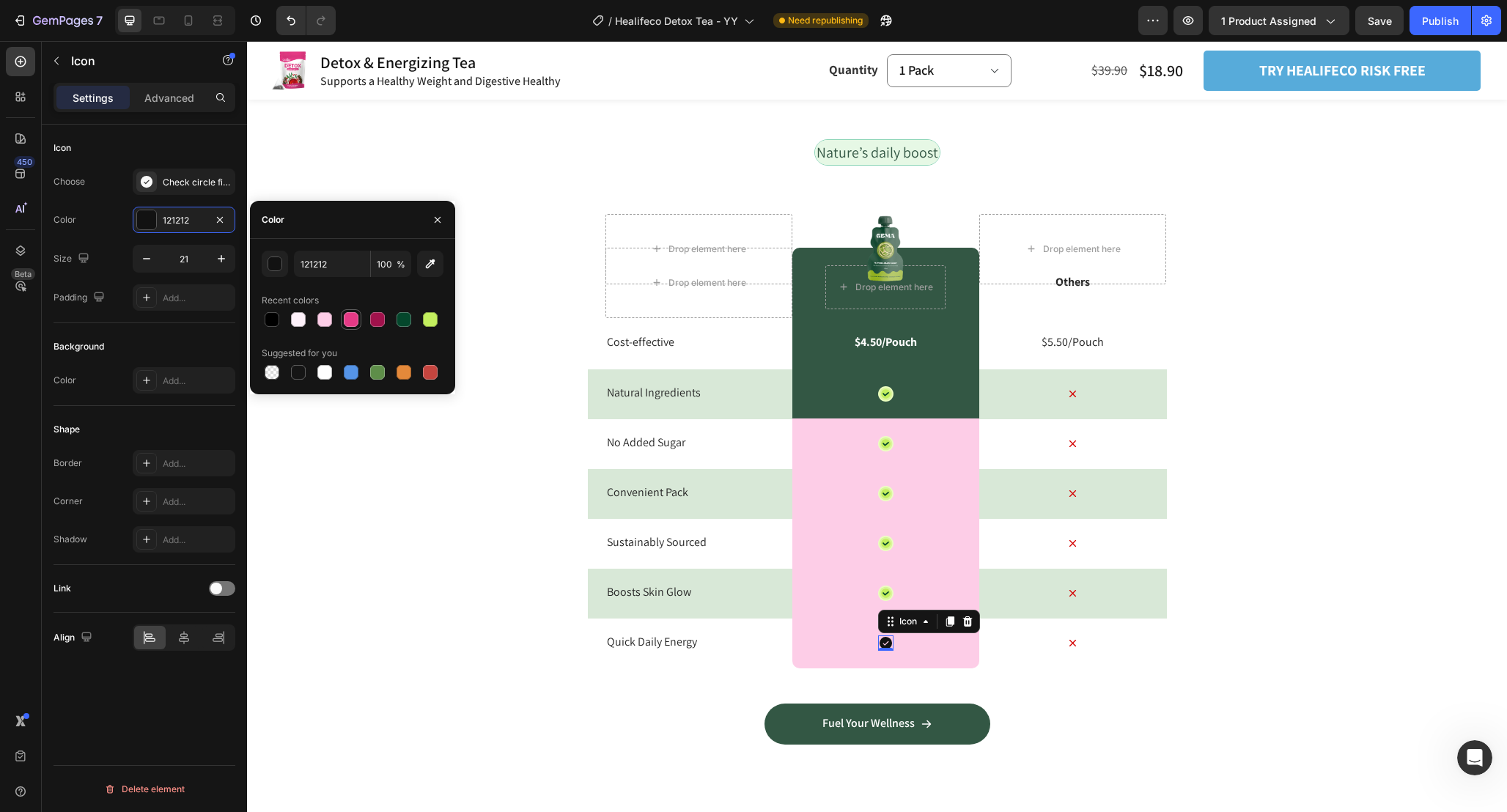
click at [351, 320] on div at bounding box center [351, 320] width 15 height 15
type input "E53A86"
click at [888, 592] on icon at bounding box center [885, 594] width 6 height 5
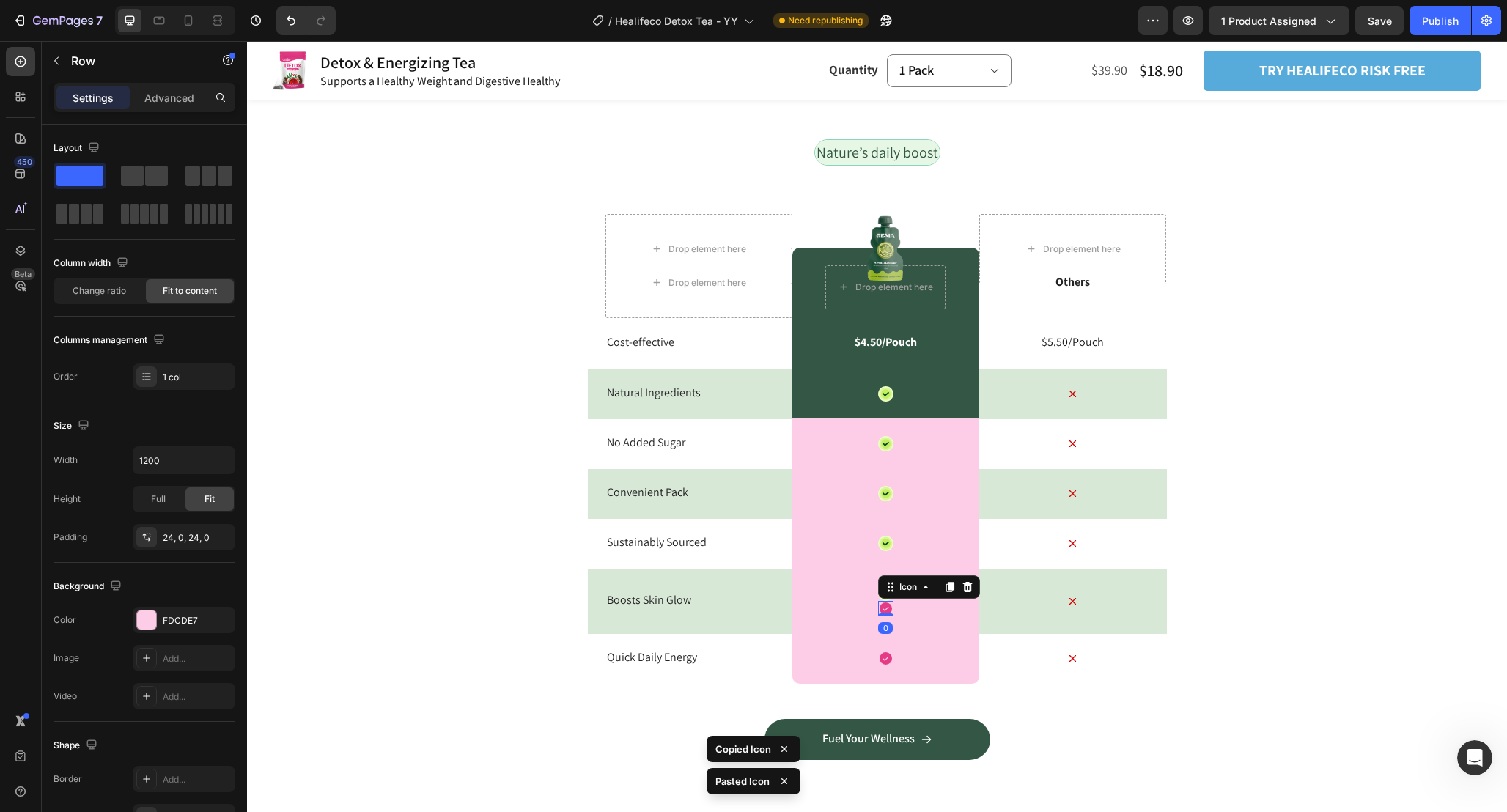
click at [869, 579] on div "Icon Icon 0 Row" at bounding box center [885, 601] width 187 height 66
click at [886, 588] on icon at bounding box center [886, 593] width 9 height 9
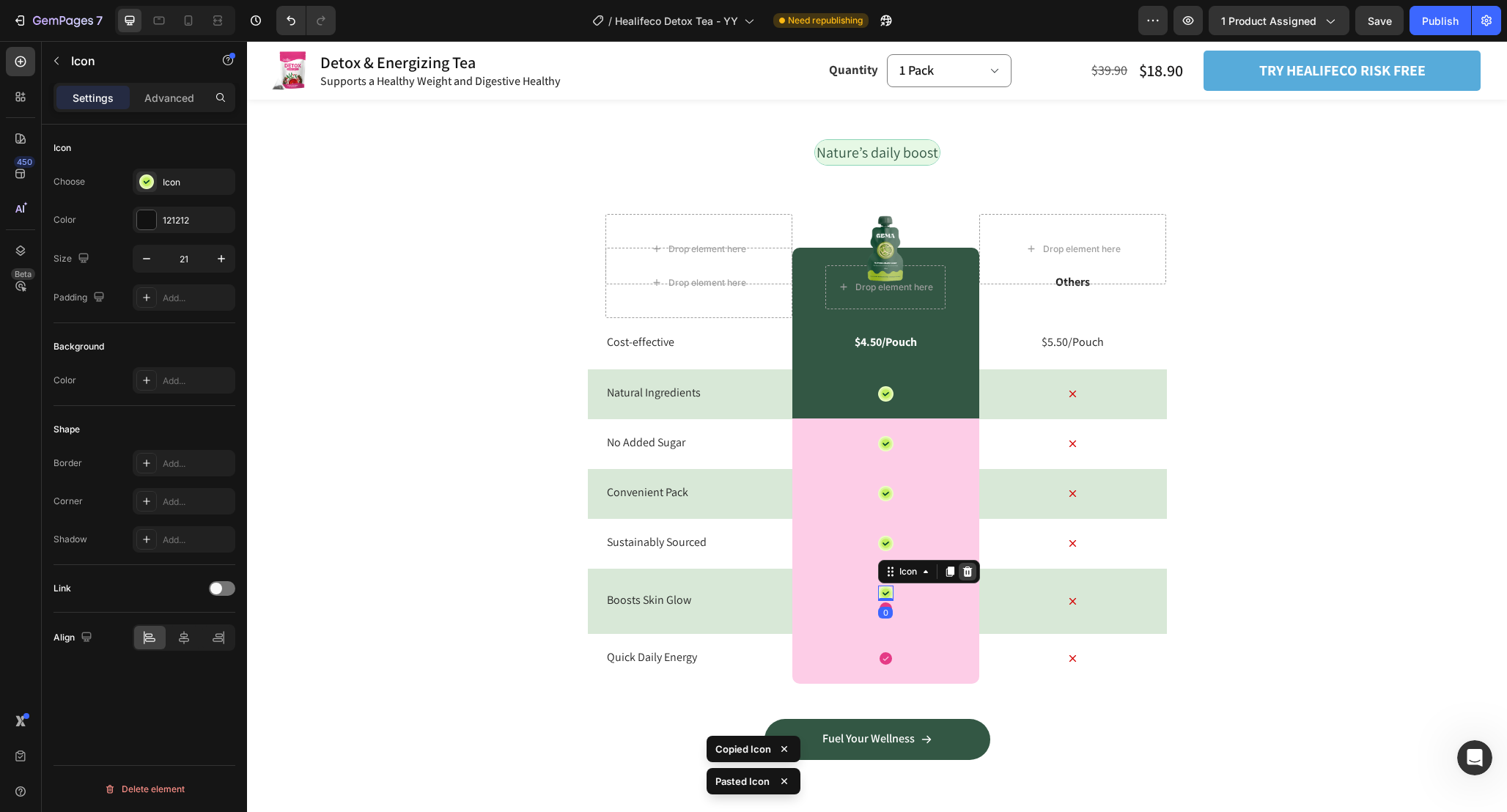
click at [973, 568] on div at bounding box center [967, 571] width 18 height 18
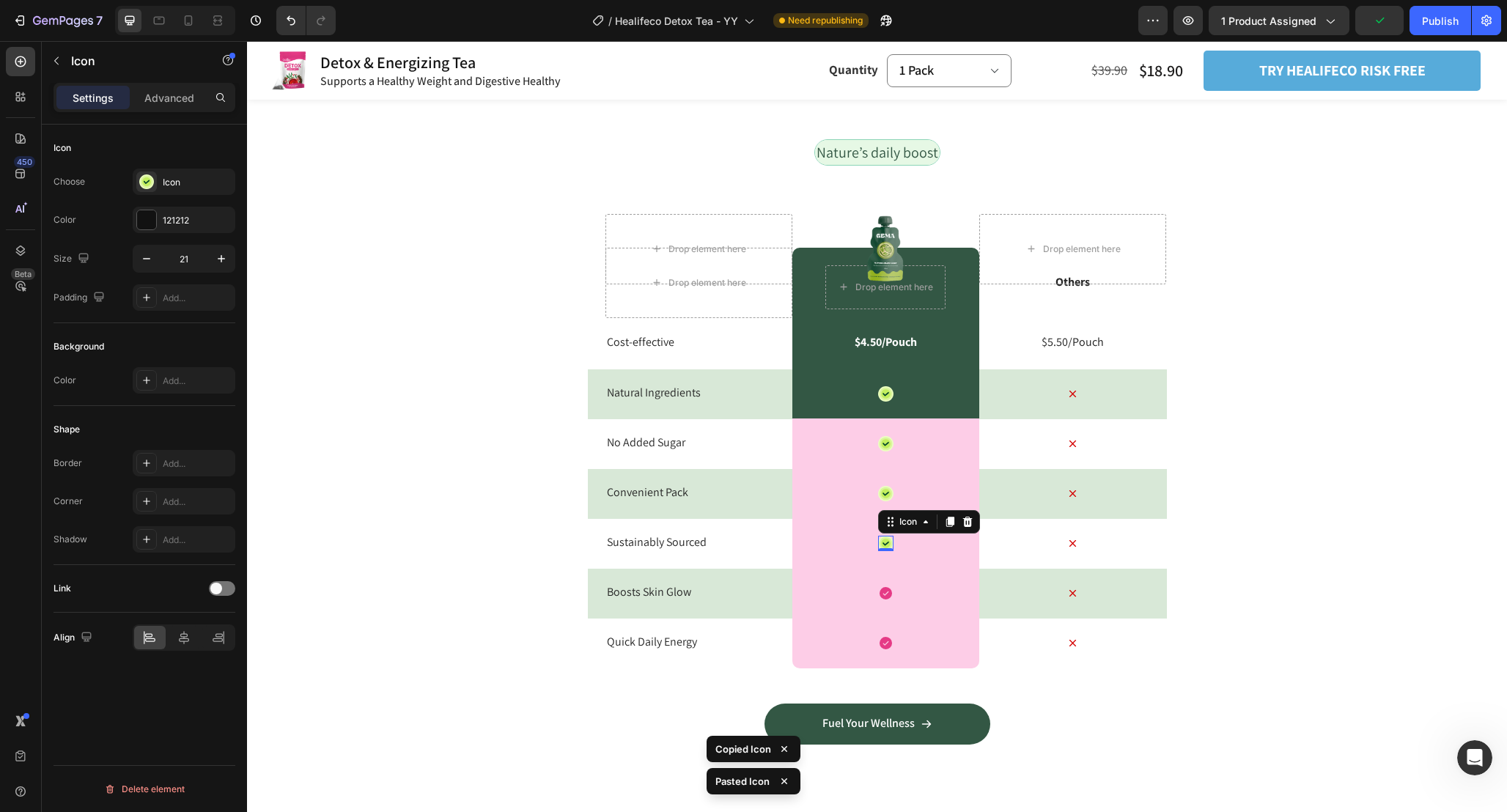
click at [890, 543] on icon at bounding box center [886, 543] width 13 height 13
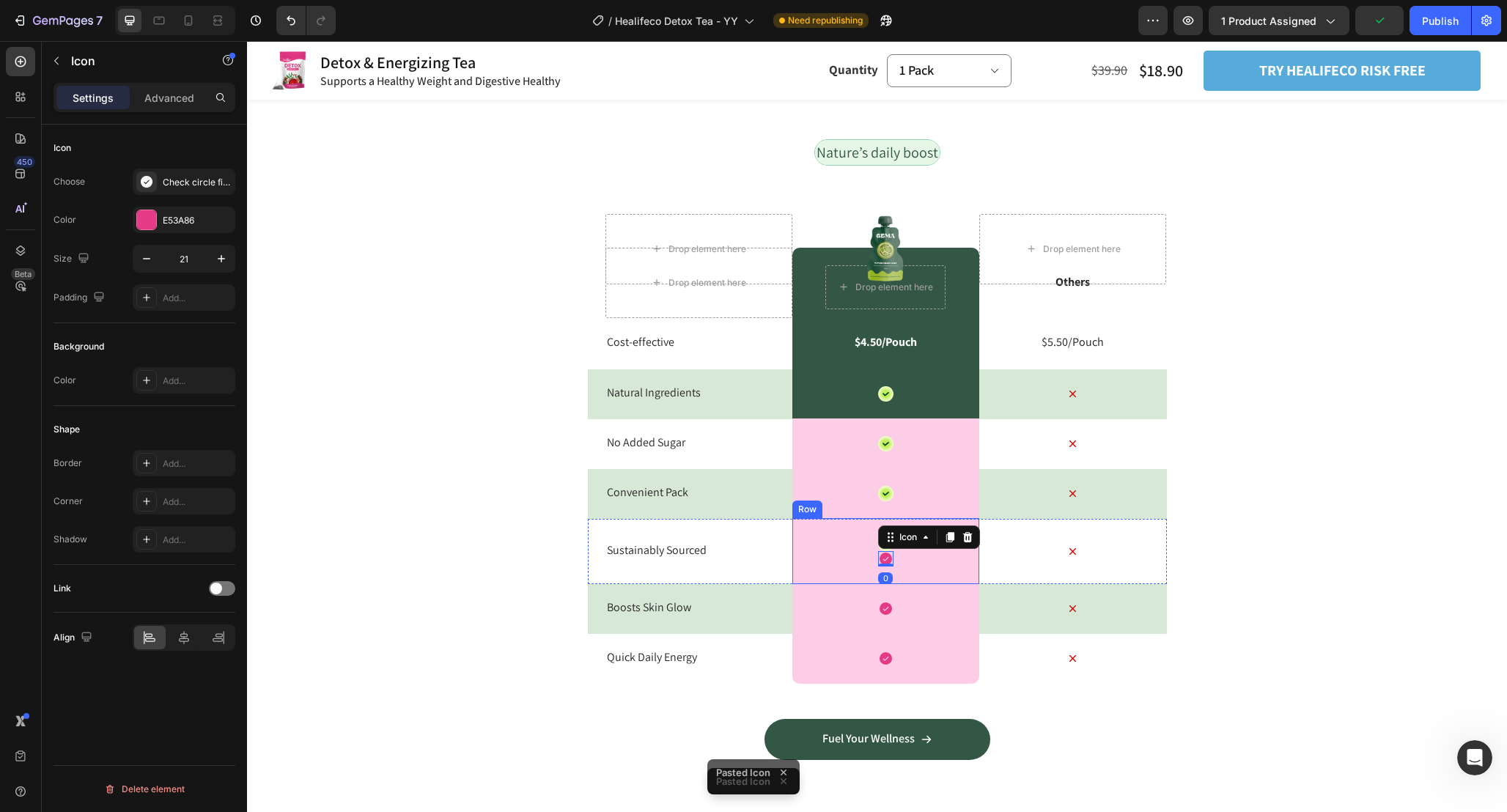
click at [877, 520] on div "Icon Icon 0 Row" at bounding box center [885, 551] width 187 height 66
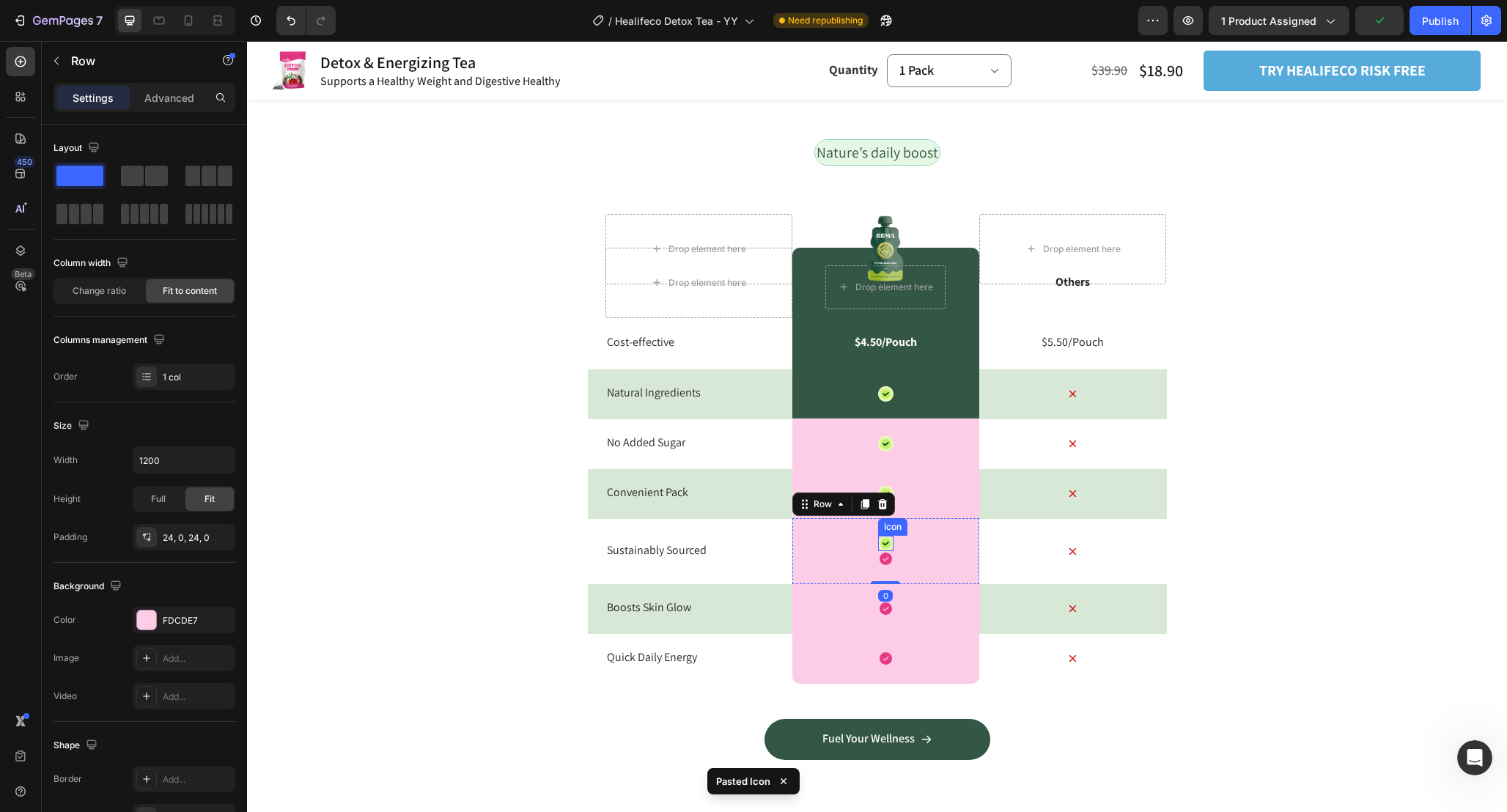
click at [886, 539] on icon at bounding box center [886, 543] width 9 height 9
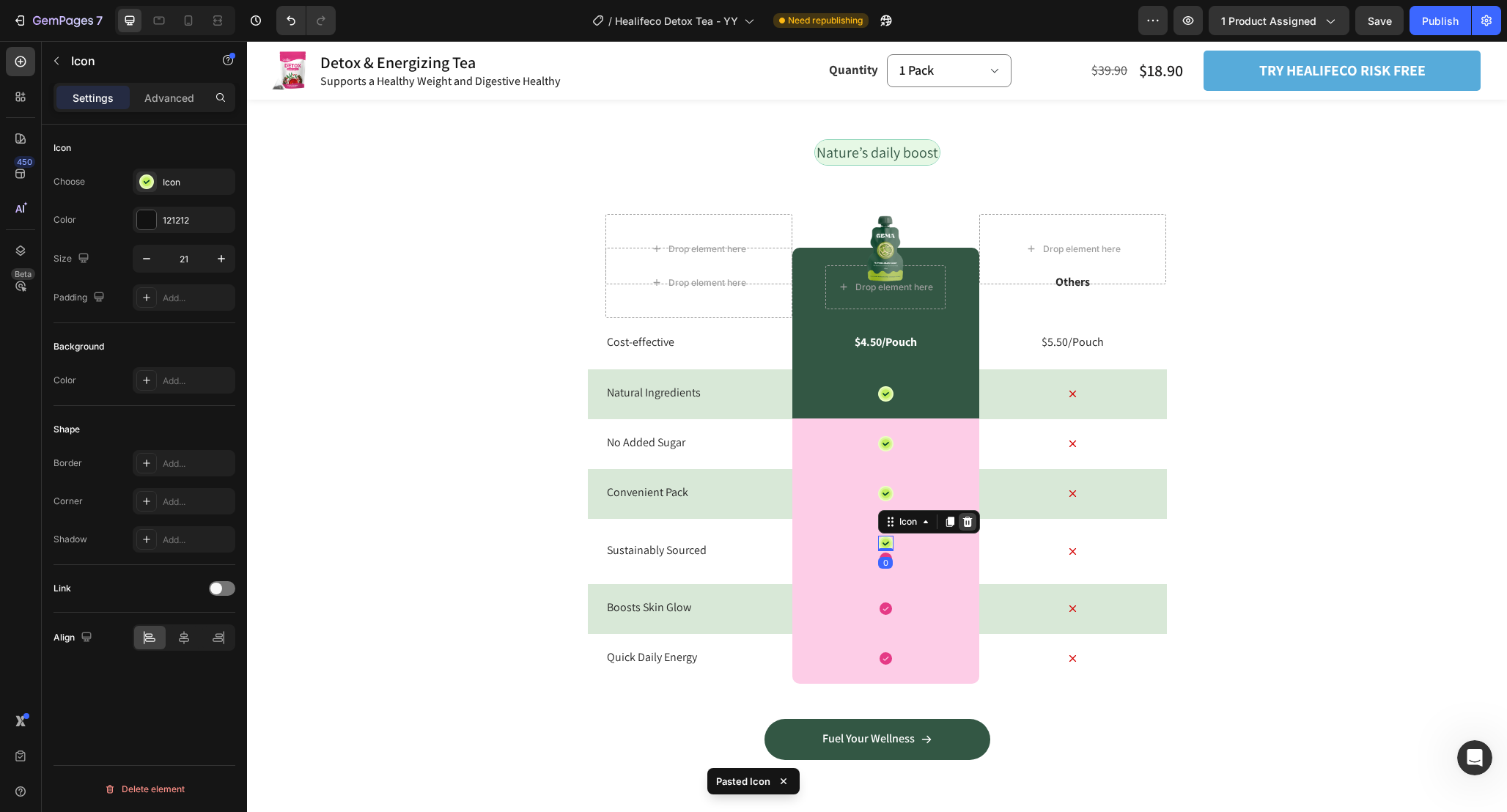
click at [969, 518] on icon at bounding box center [967, 522] width 9 height 10
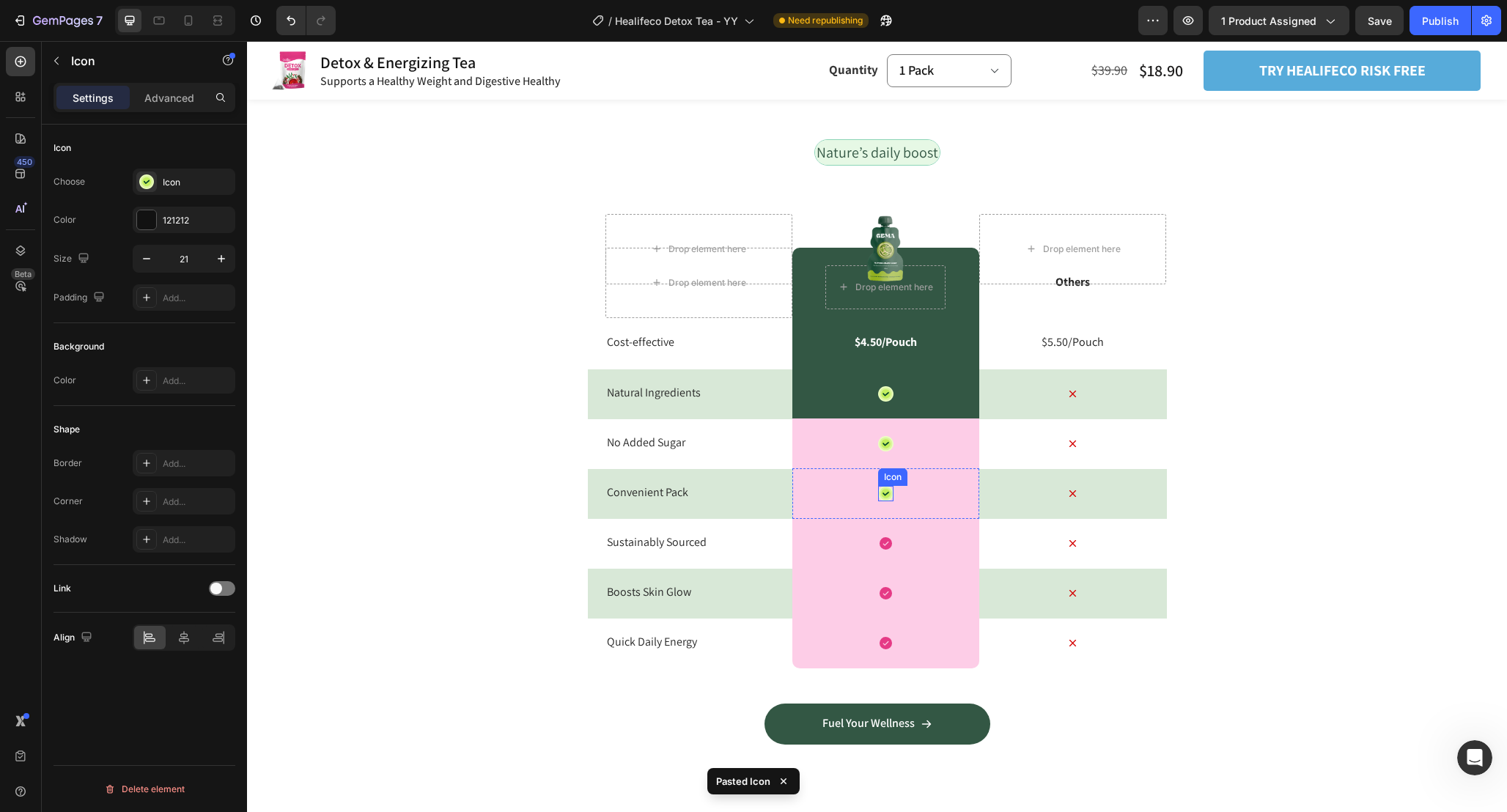
click at [882, 492] on icon at bounding box center [886, 493] width 9 height 9
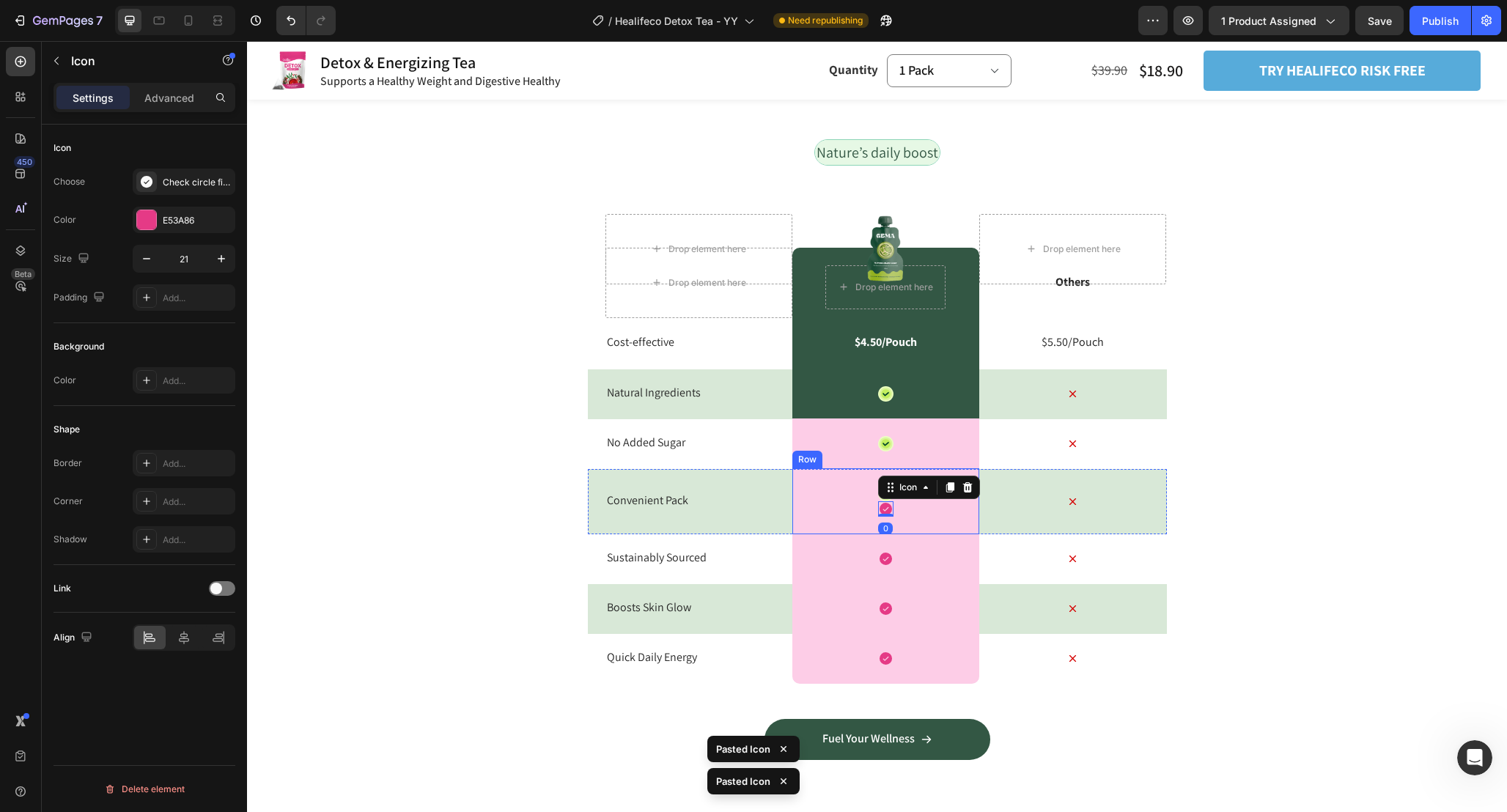
click at [869, 481] on div "Icon Icon 0 Row" at bounding box center [885, 501] width 187 height 66
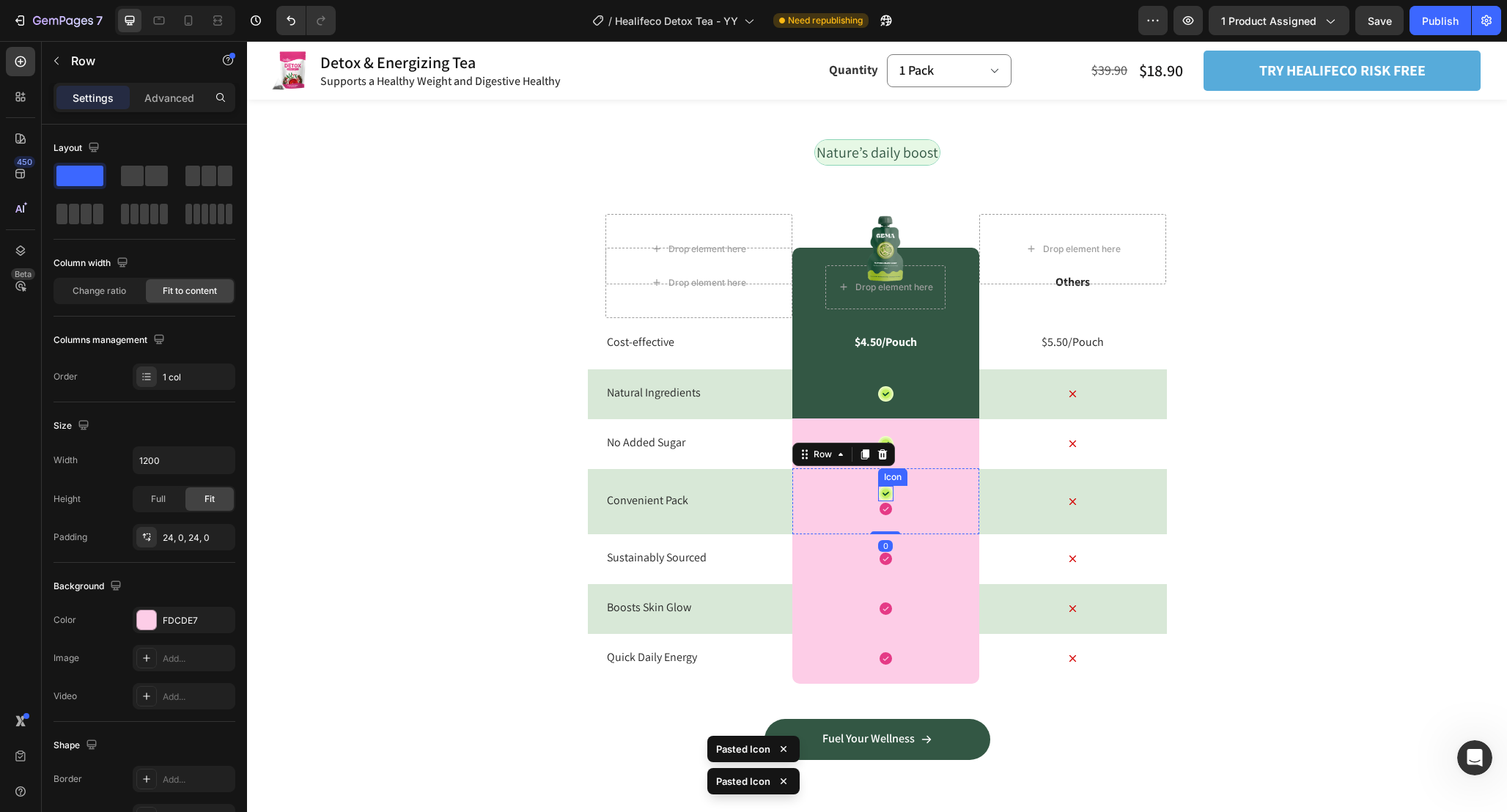
click at [888, 491] on icon at bounding box center [886, 493] width 9 height 9
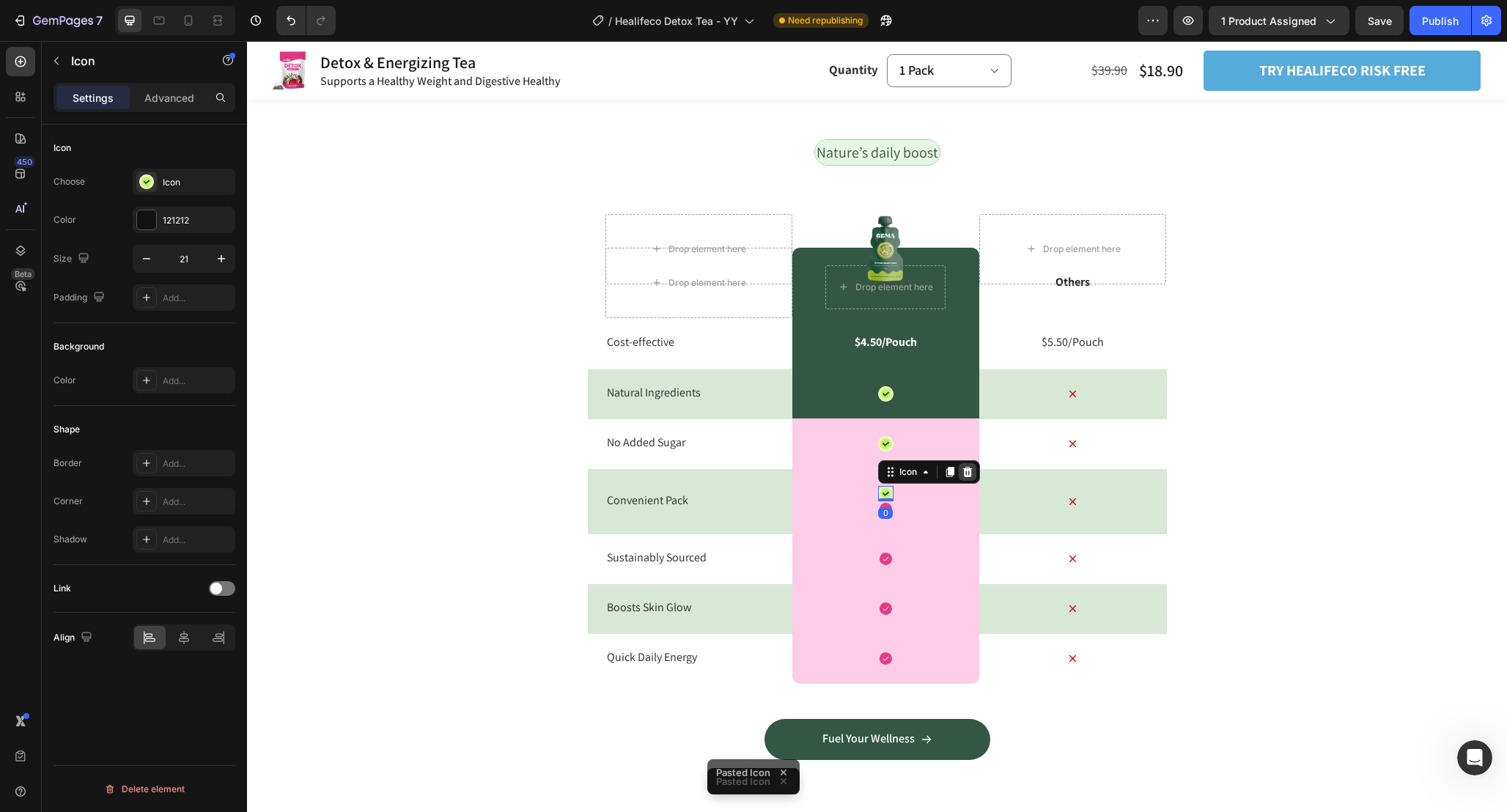
click at [962, 469] on icon at bounding box center [967, 472] width 12 height 12
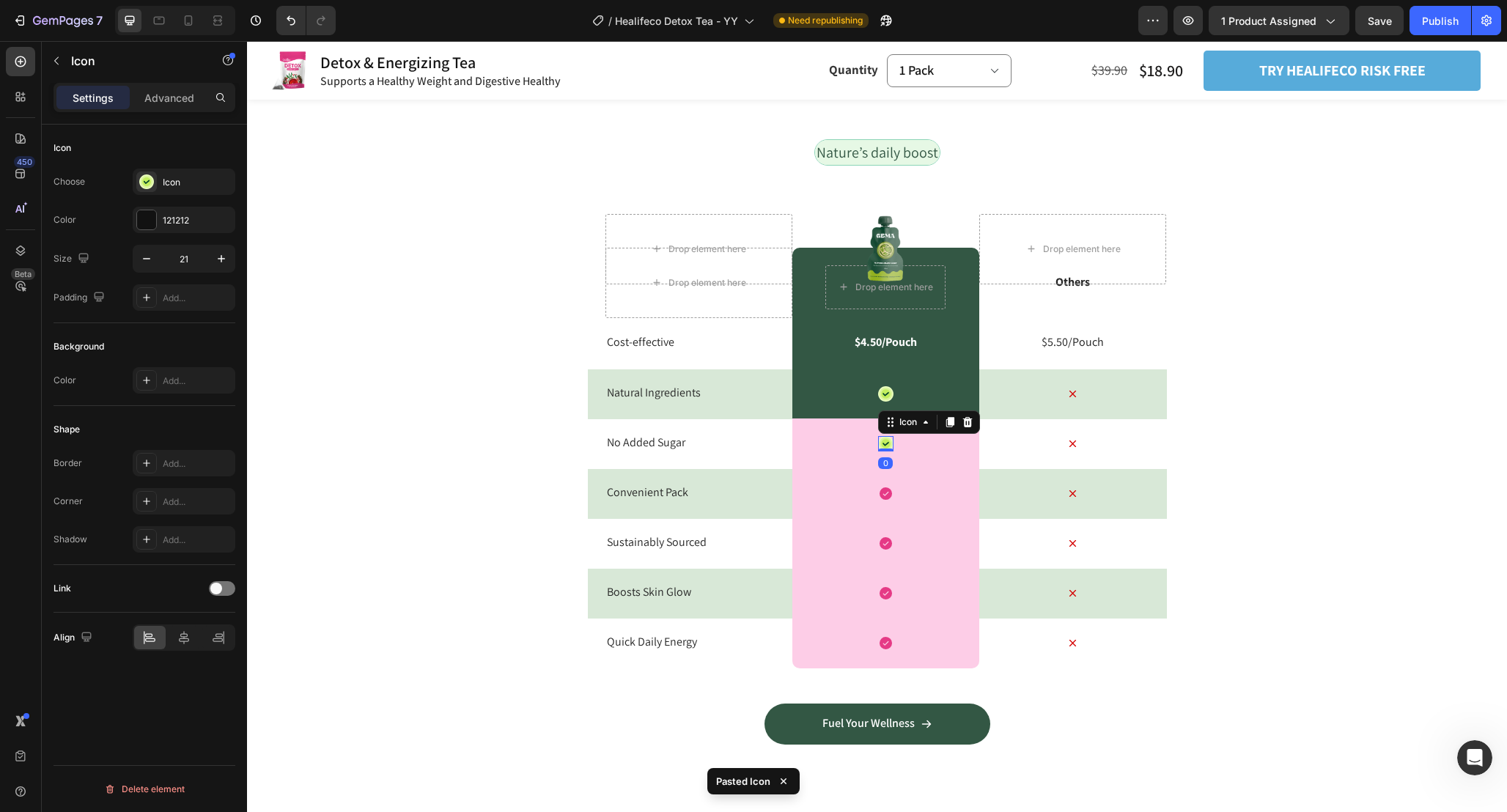
click at [886, 441] on icon at bounding box center [886, 443] width 9 height 9
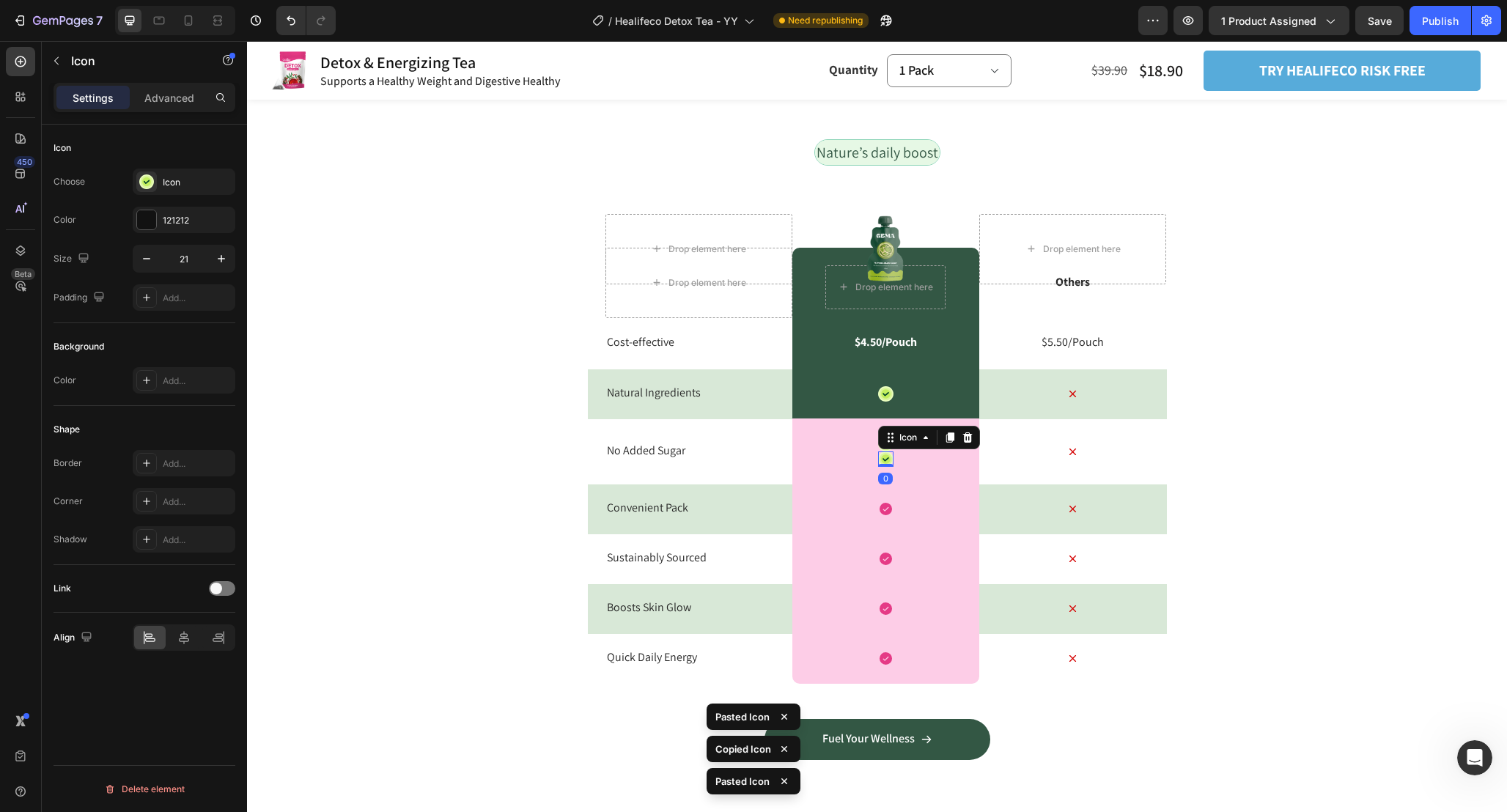
click at [886, 459] on icon at bounding box center [885, 459] width 6 height 5
click at [969, 431] on div at bounding box center [967, 437] width 18 height 18
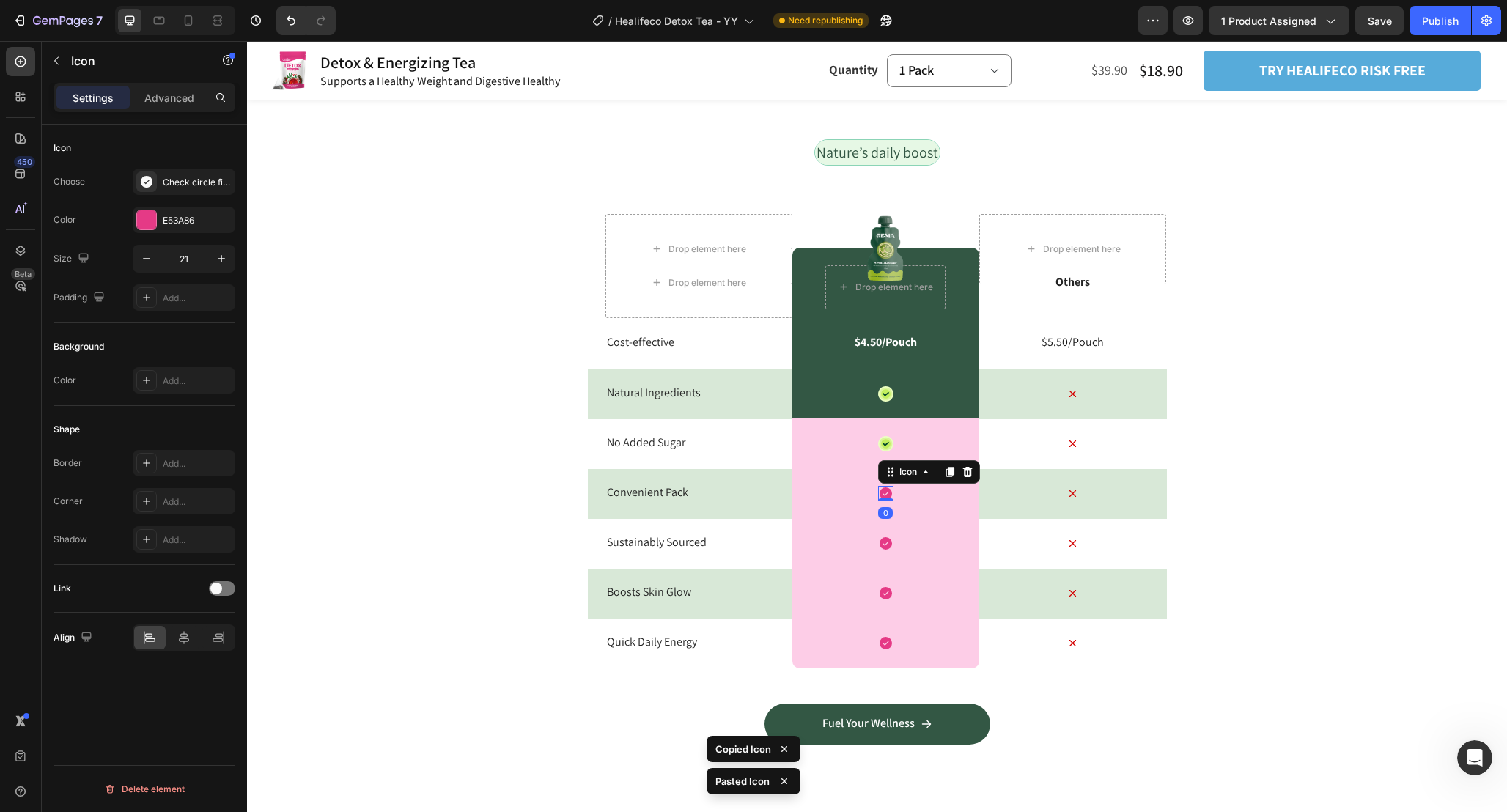
click at [881, 488] on icon at bounding box center [886, 494] width 13 height 13
click at [889, 440] on icon at bounding box center [886, 443] width 9 height 9
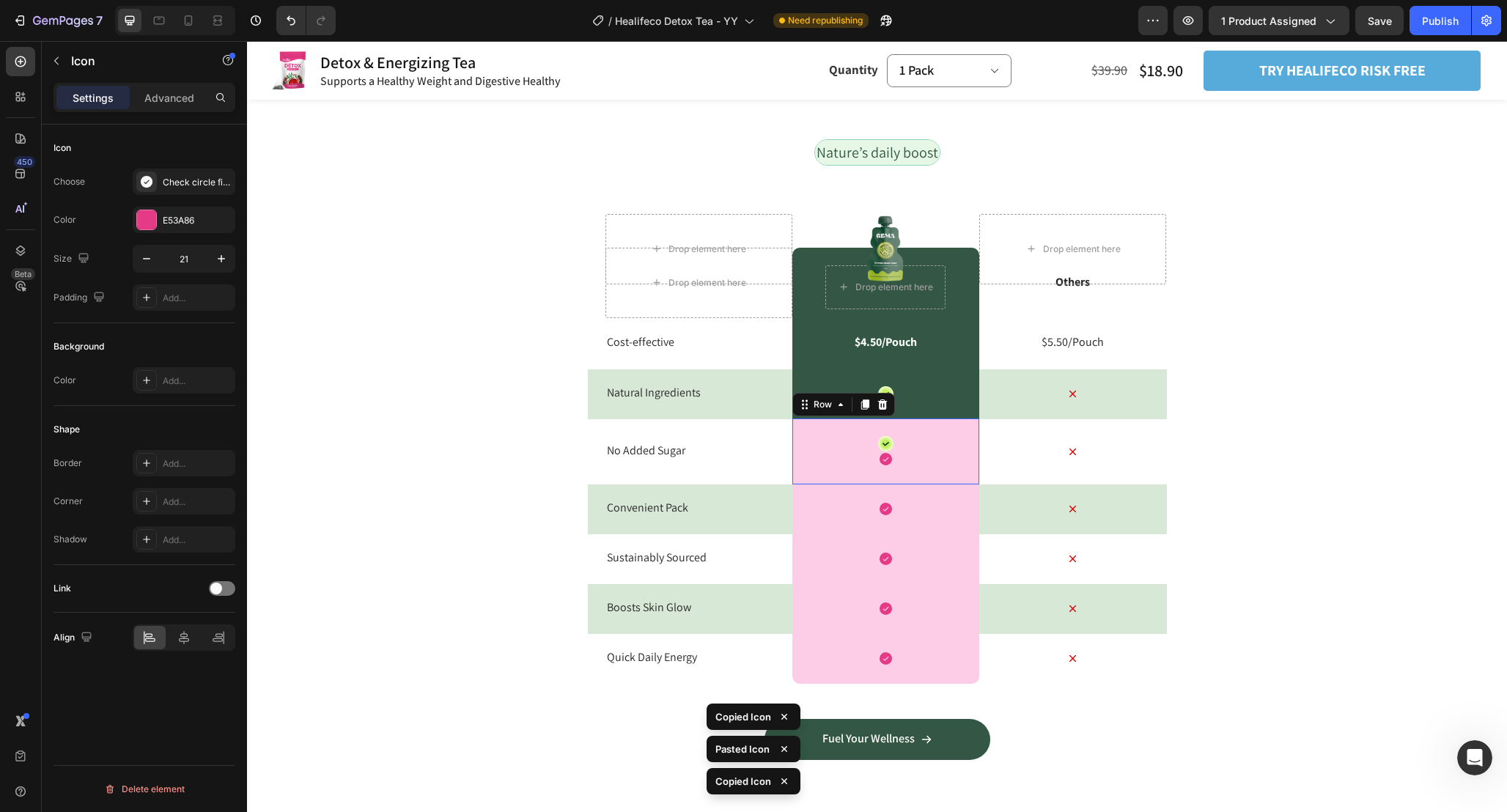
click at [868, 434] on div "Icon Icon Row 0" at bounding box center [885, 452] width 187 height 66
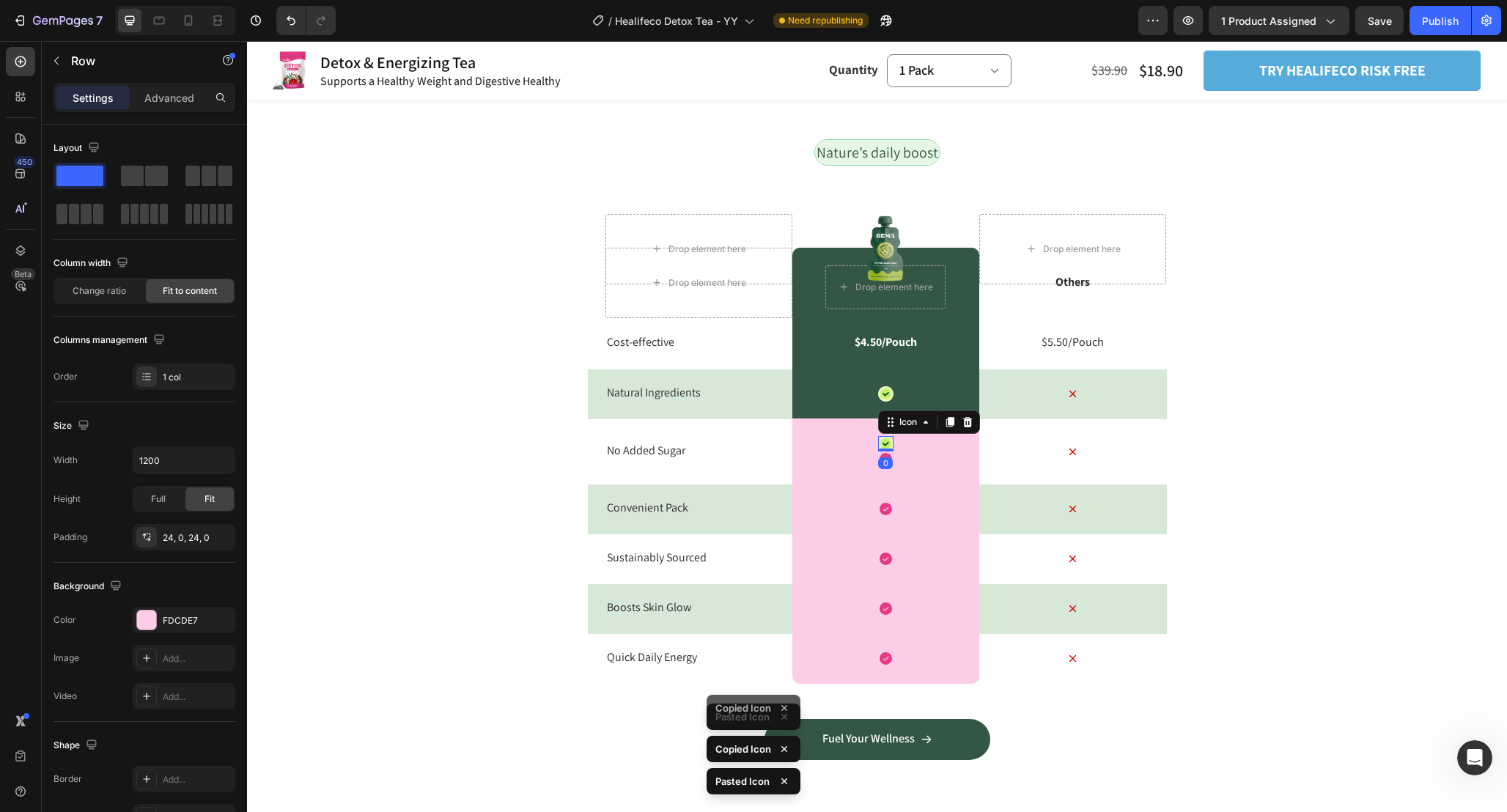
click at [892, 436] on icon at bounding box center [886, 443] width 16 height 16
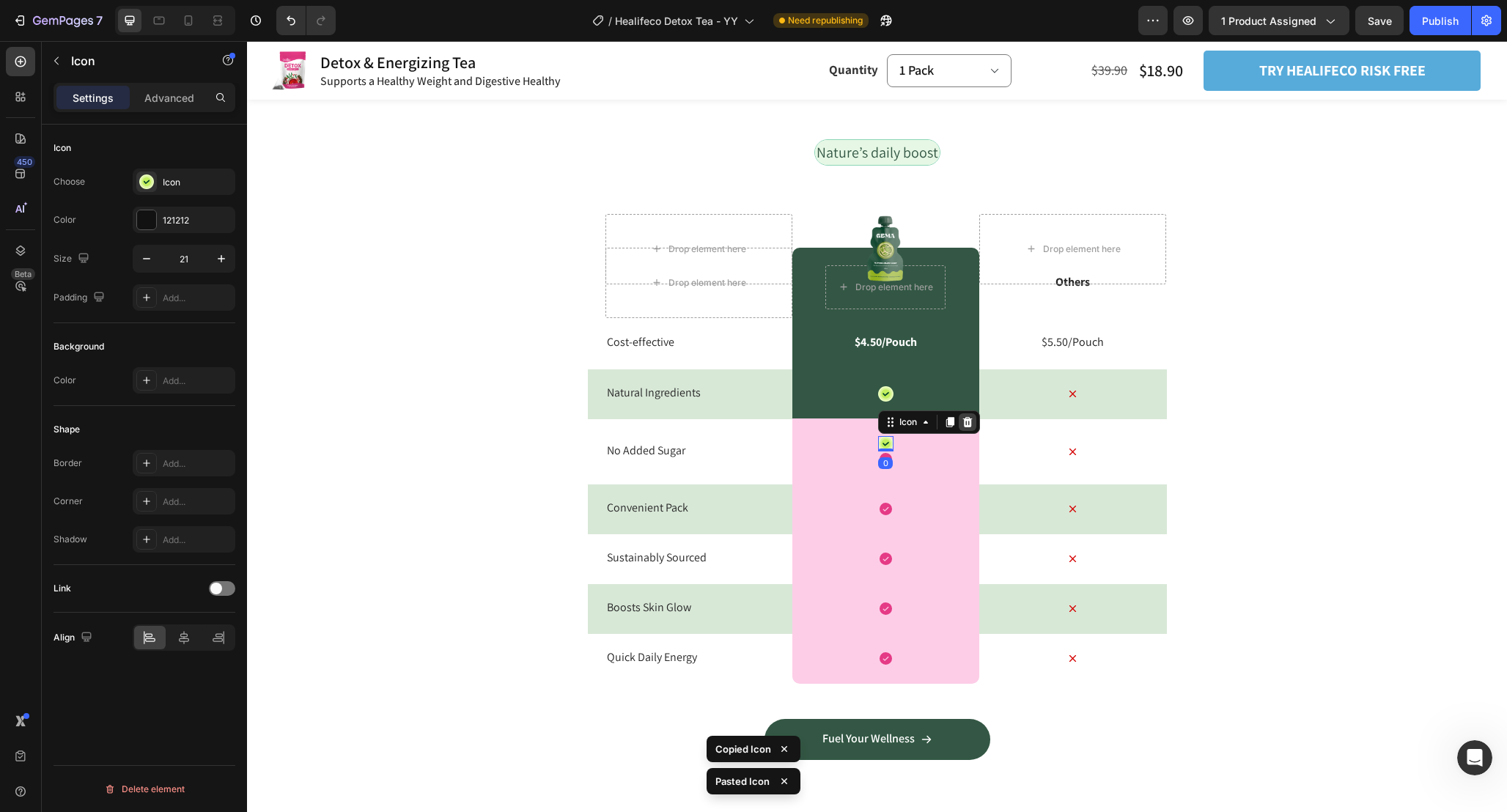
click at [973, 423] on icon at bounding box center [967, 422] width 12 height 12
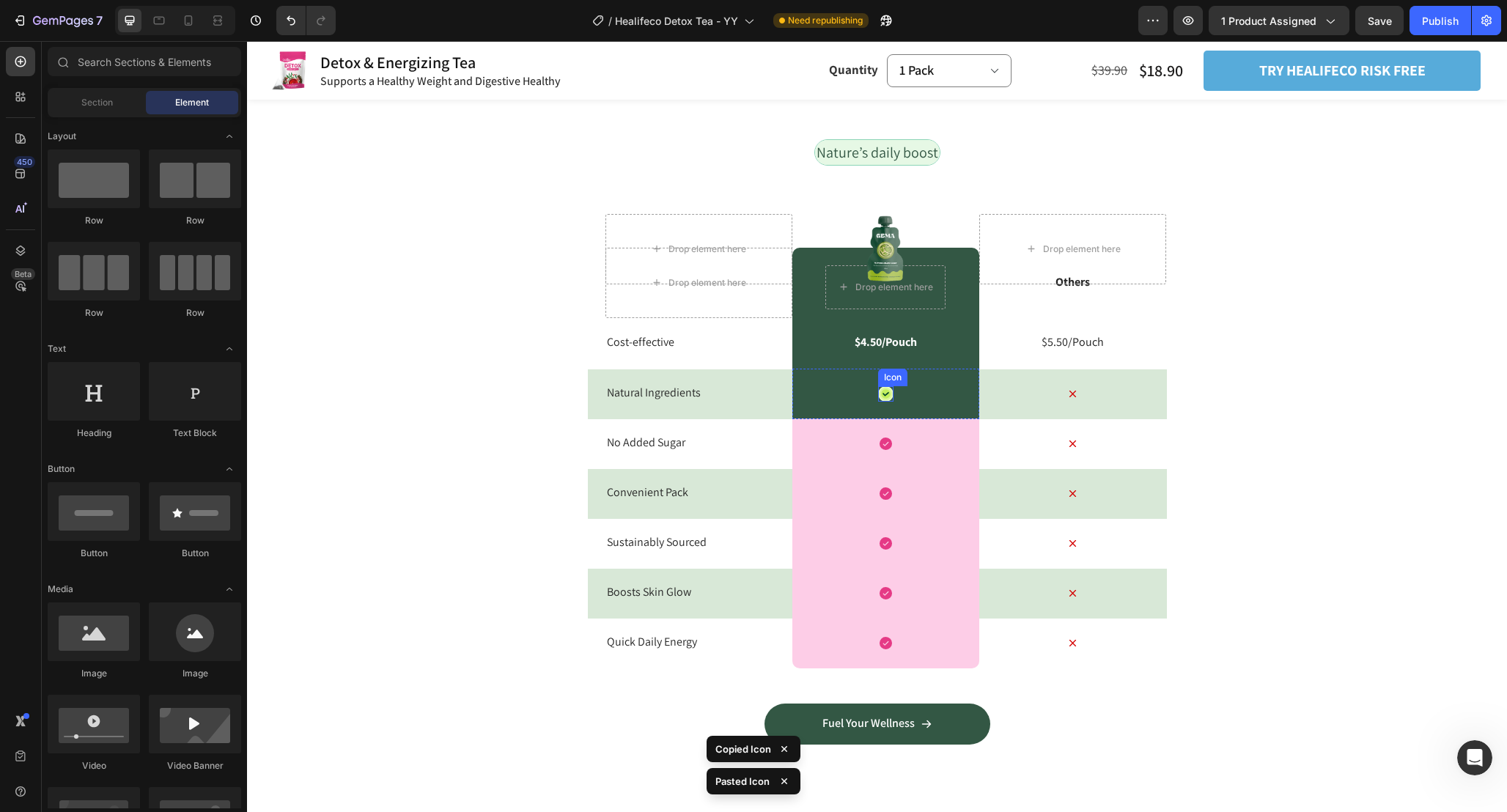
click at [924, 399] on div "Icon Row" at bounding box center [885, 394] width 187 height 51
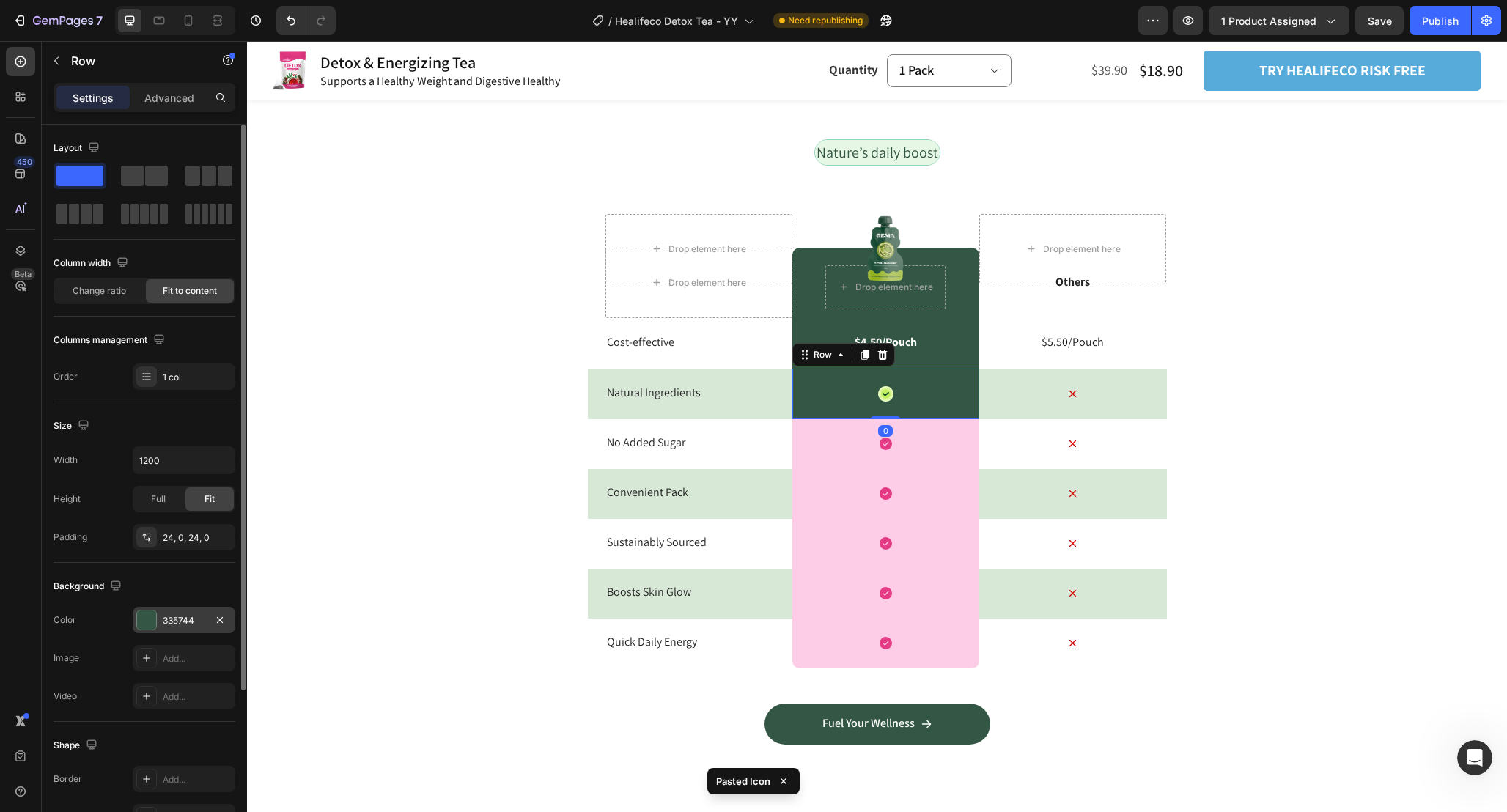
click at [154, 618] on div at bounding box center [147, 619] width 19 height 19
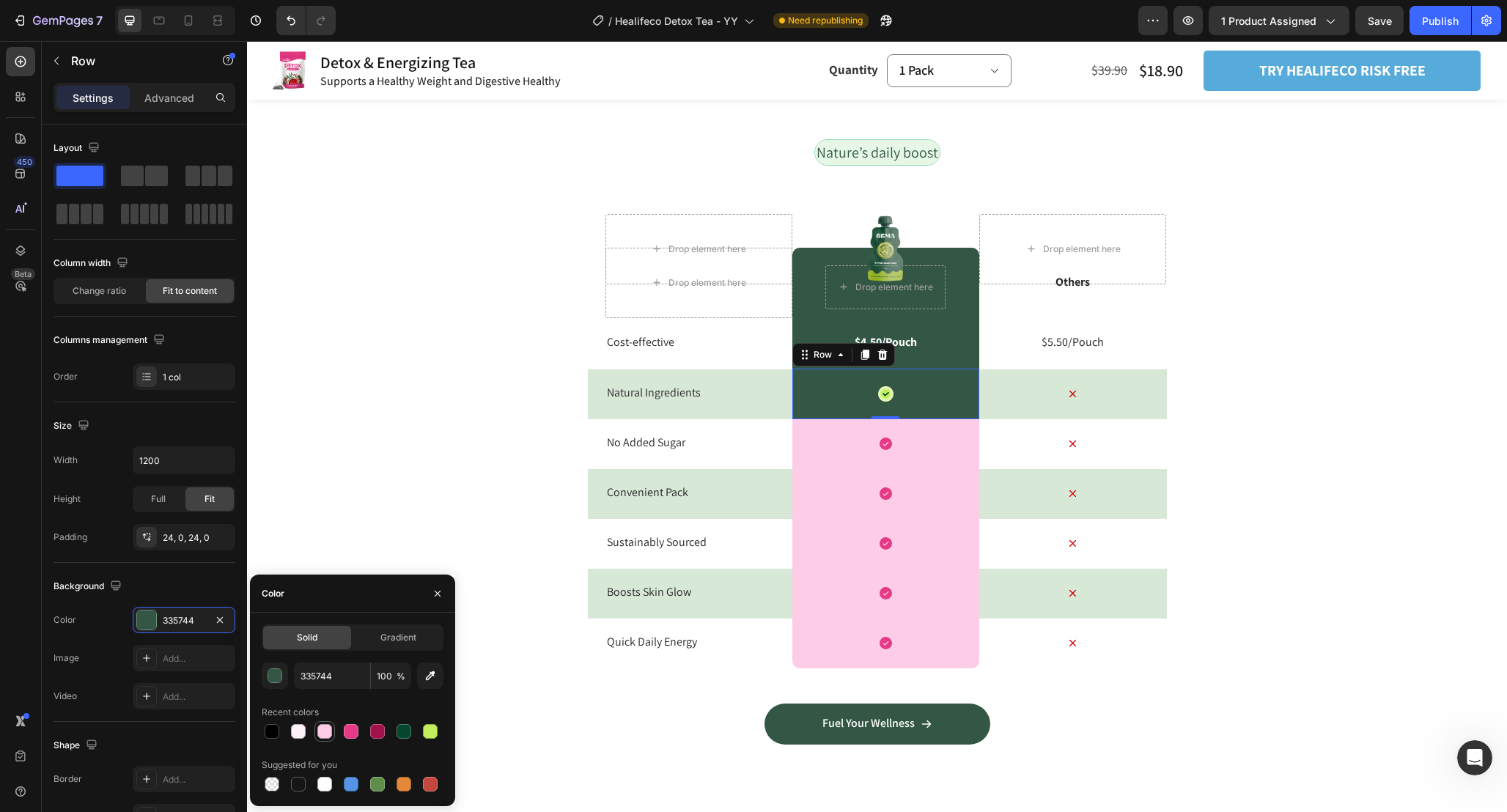
click at [322, 731] on div at bounding box center [324, 732] width 15 height 15
type input "FDCDE7"
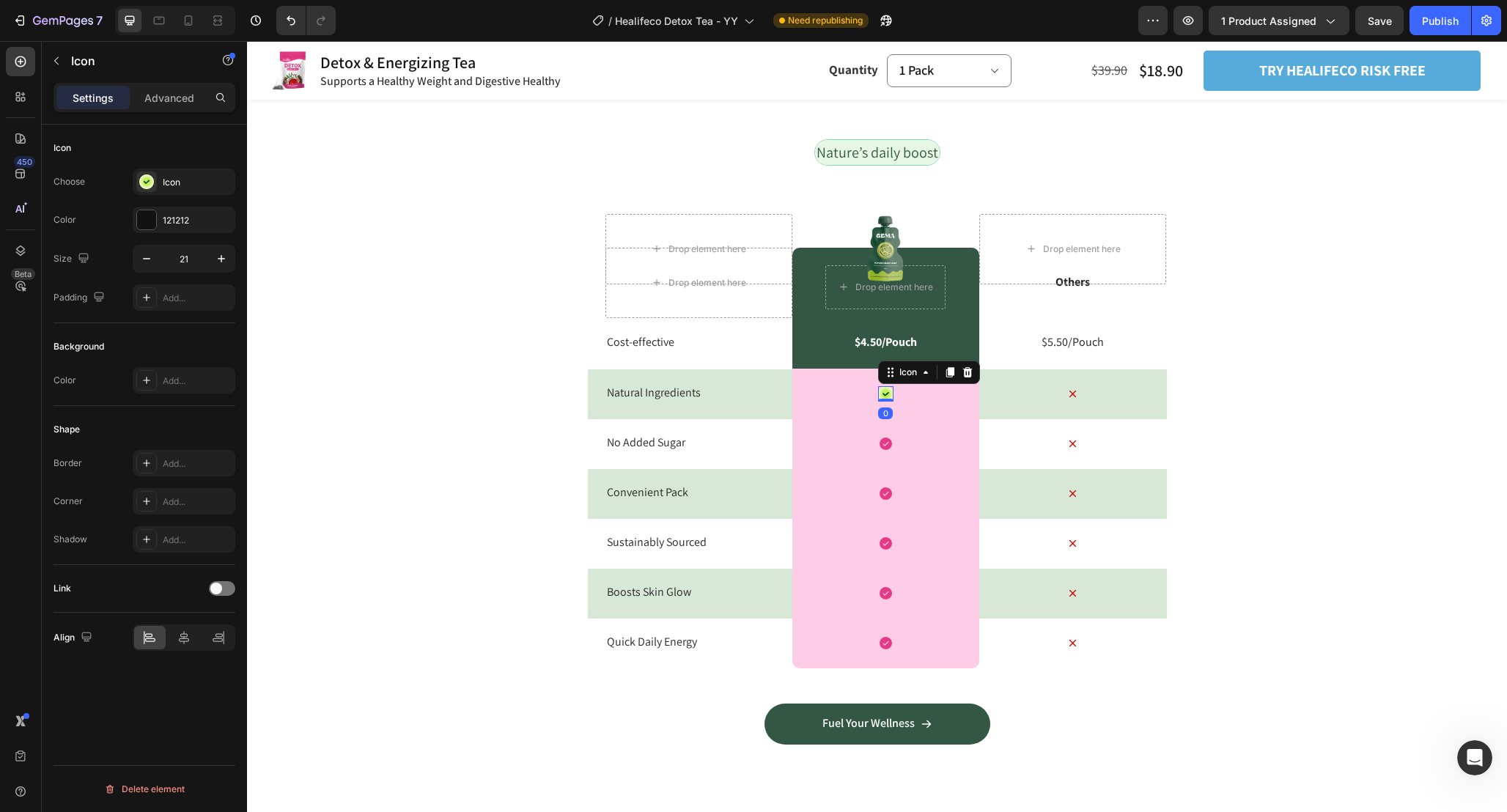
click at [886, 396] on icon at bounding box center [886, 394] width 9 height 9
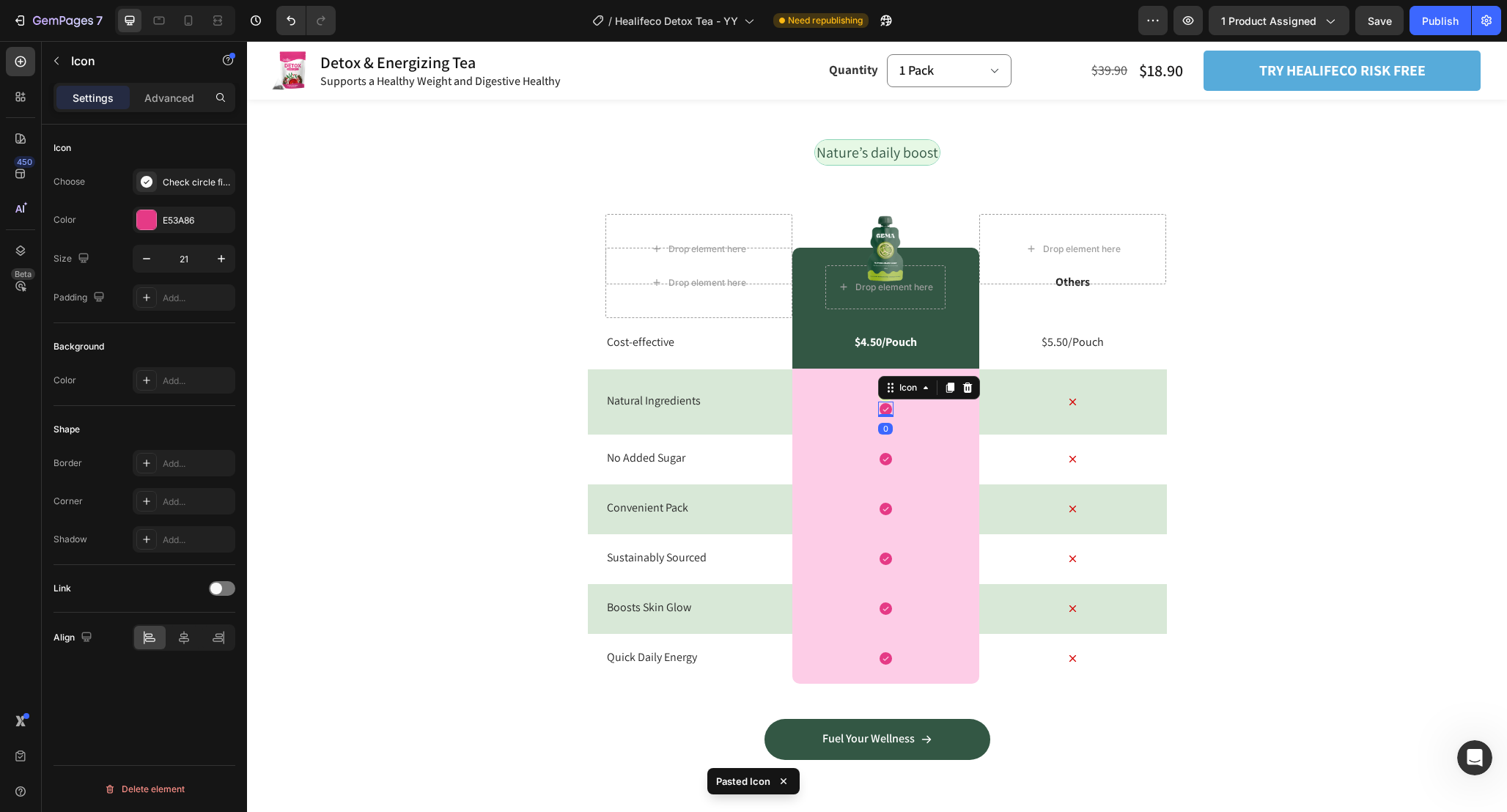
click at [866, 382] on div "Icon Icon 0 Row" at bounding box center [885, 402] width 187 height 66
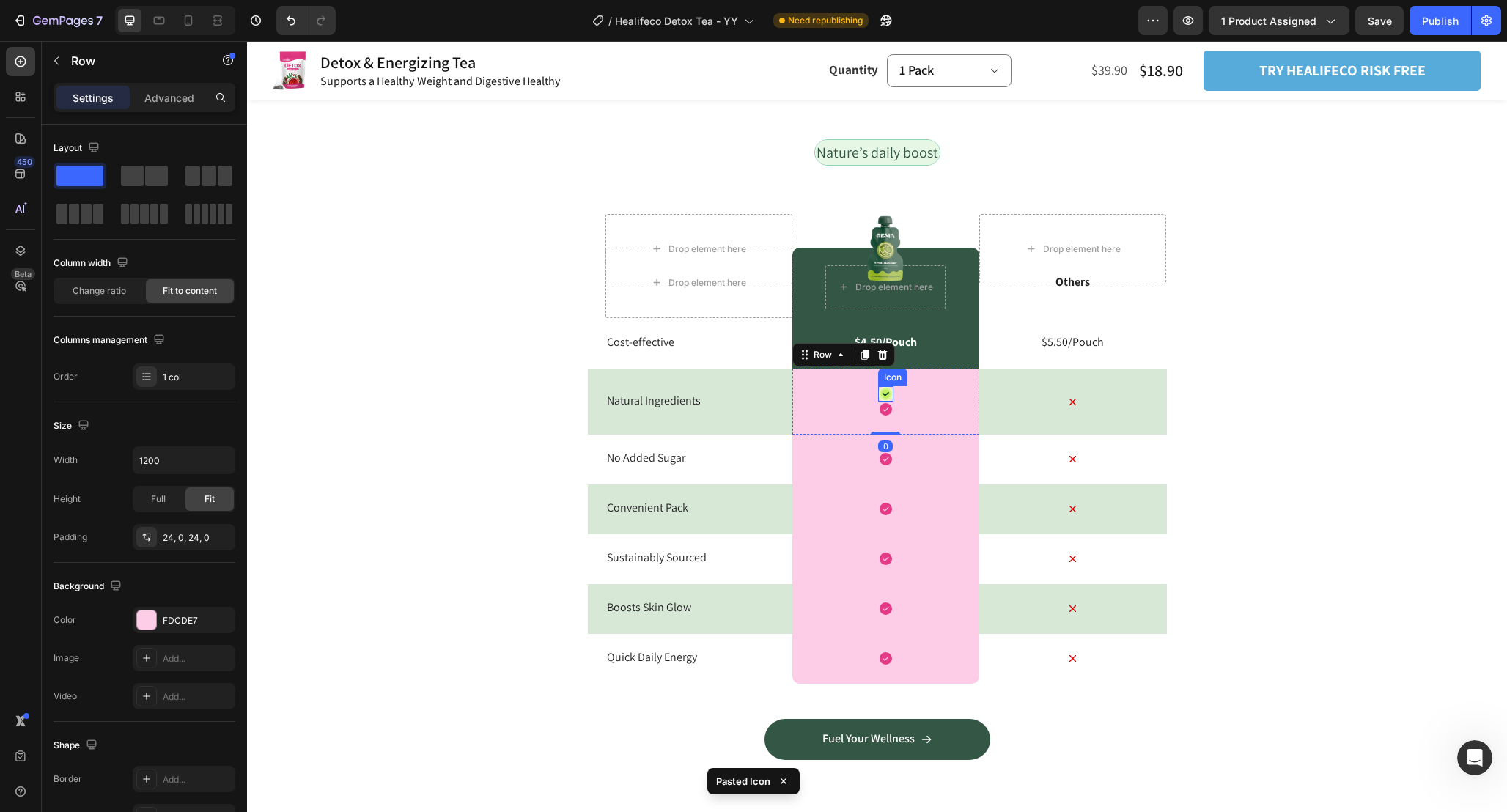
click at [886, 394] on icon at bounding box center [885, 394] width 6 height 5
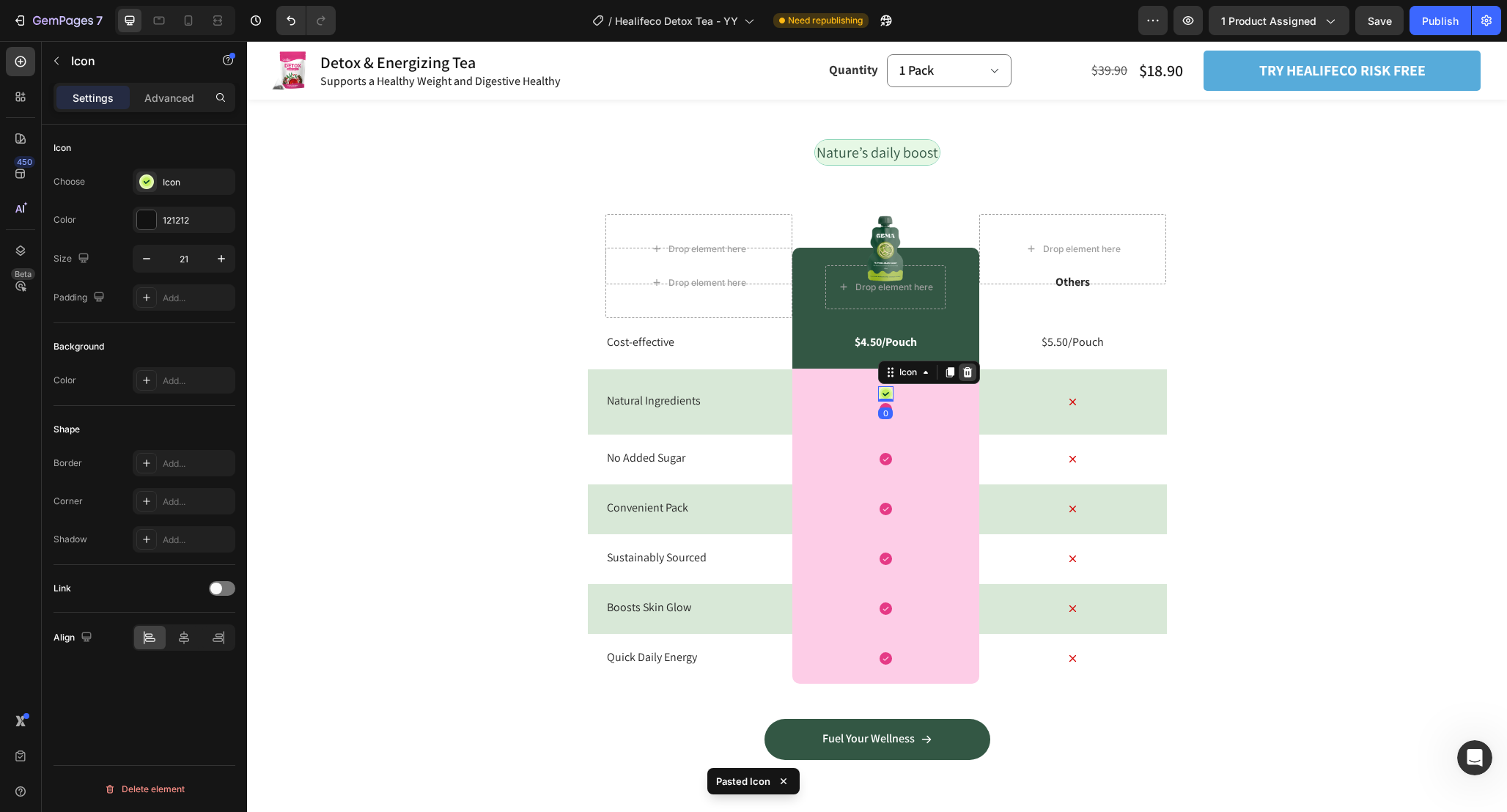
click at [961, 373] on icon at bounding box center [967, 372] width 12 height 12
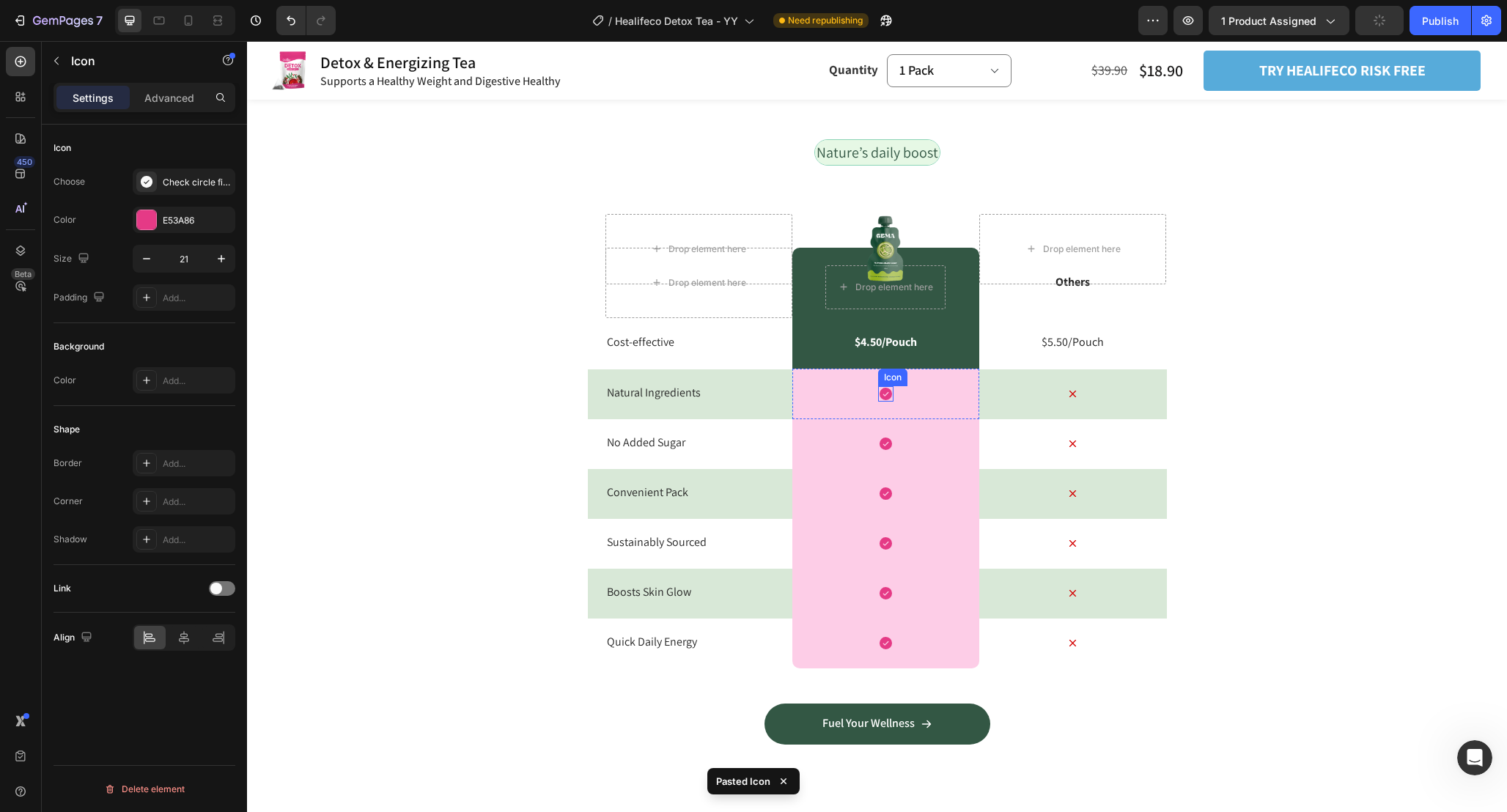
click at [888, 395] on icon at bounding box center [886, 394] width 13 height 13
click at [202, 259] on input "21" at bounding box center [183, 258] width 48 height 27
type input "30"
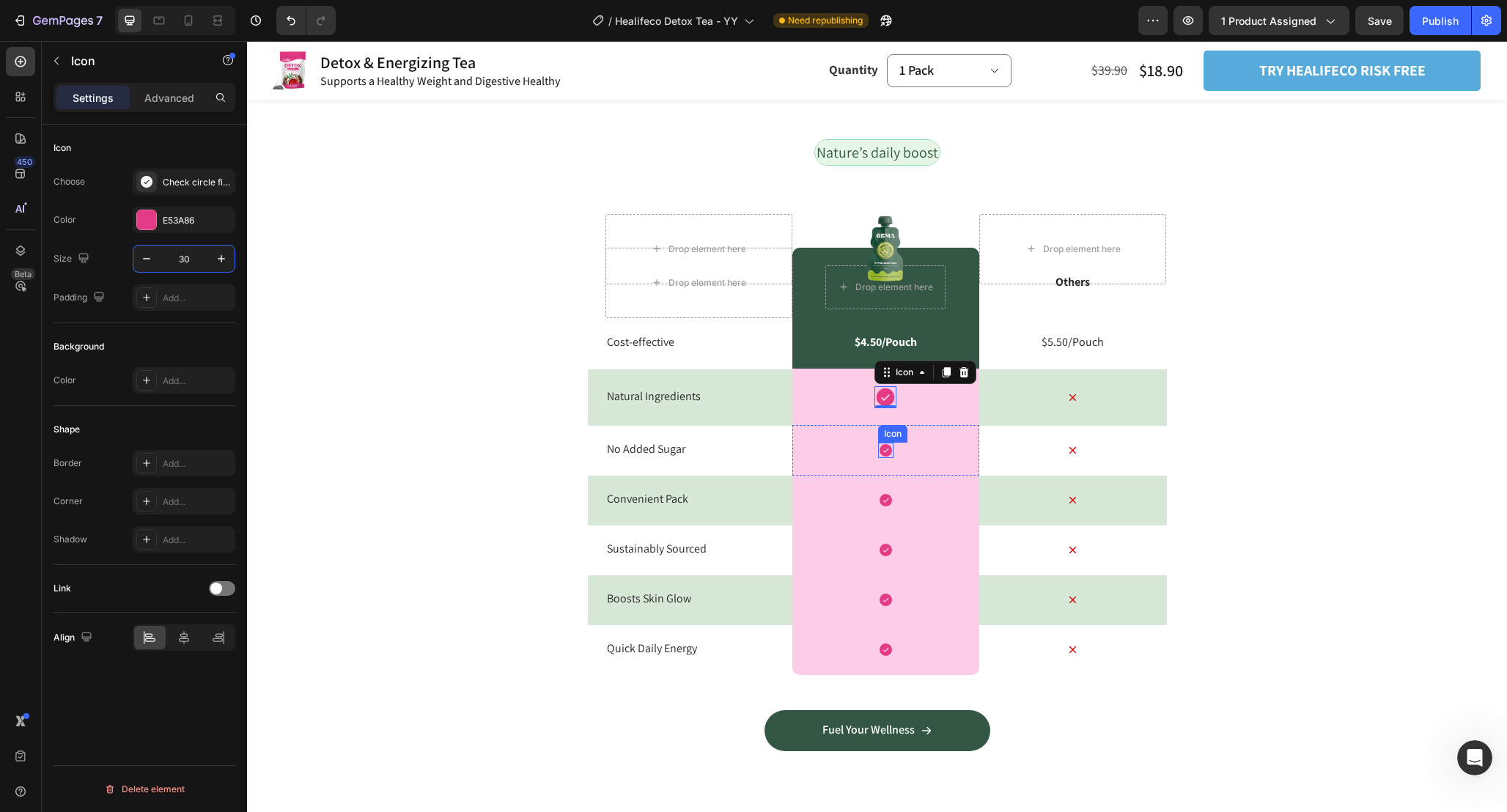
click at [889, 446] on icon at bounding box center [886, 451] width 13 height 13
click at [198, 253] on input "21" at bounding box center [183, 258] width 48 height 27
paste input "30"
type input "30"
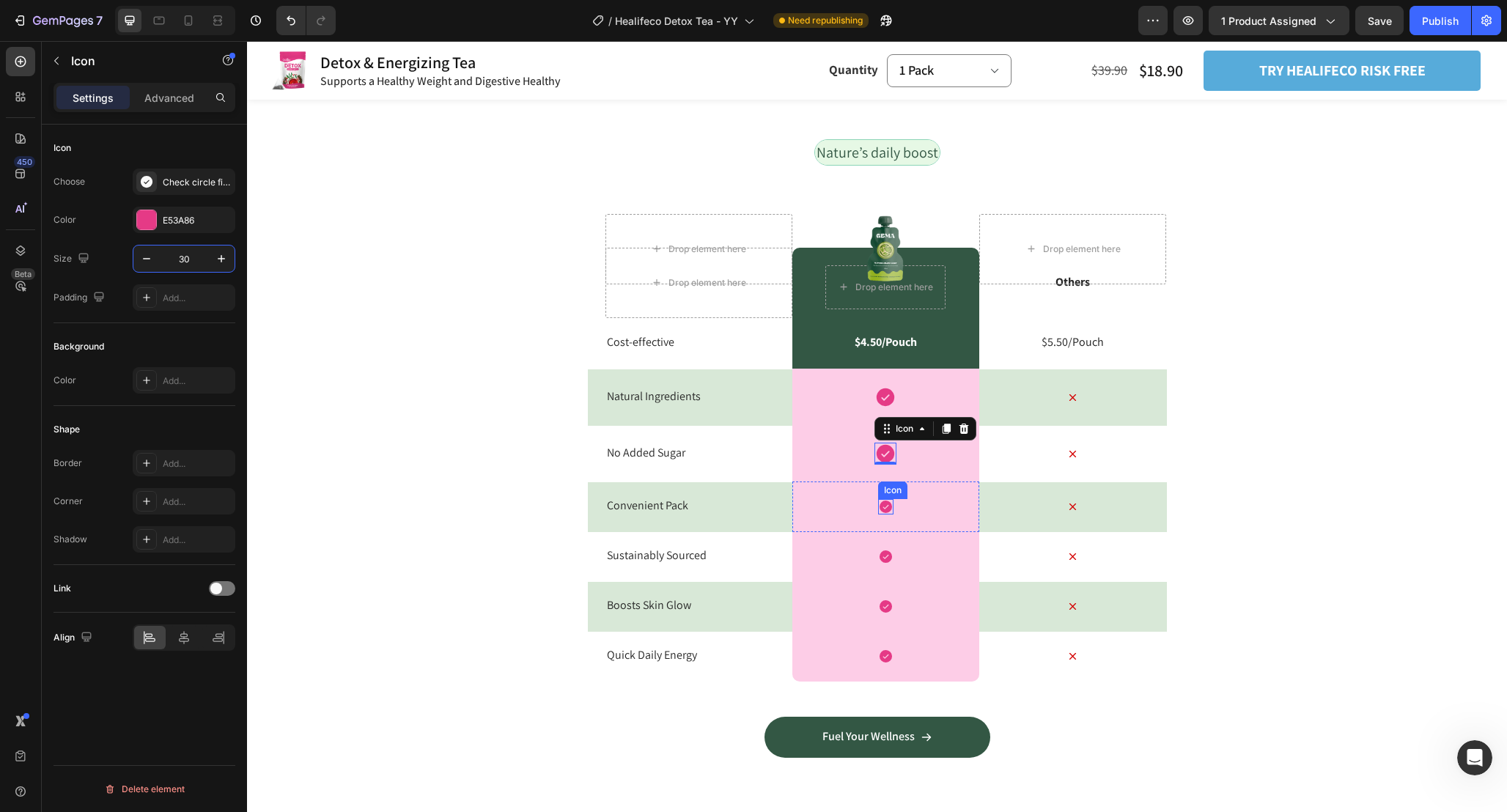
click at [882, 509] on icon at bounding box center [886, 507] width 13 height 13
click at [200, 255] on input "21" at bounding box center [183, 258] width 48 height 27
paste input "30"
type input "30"
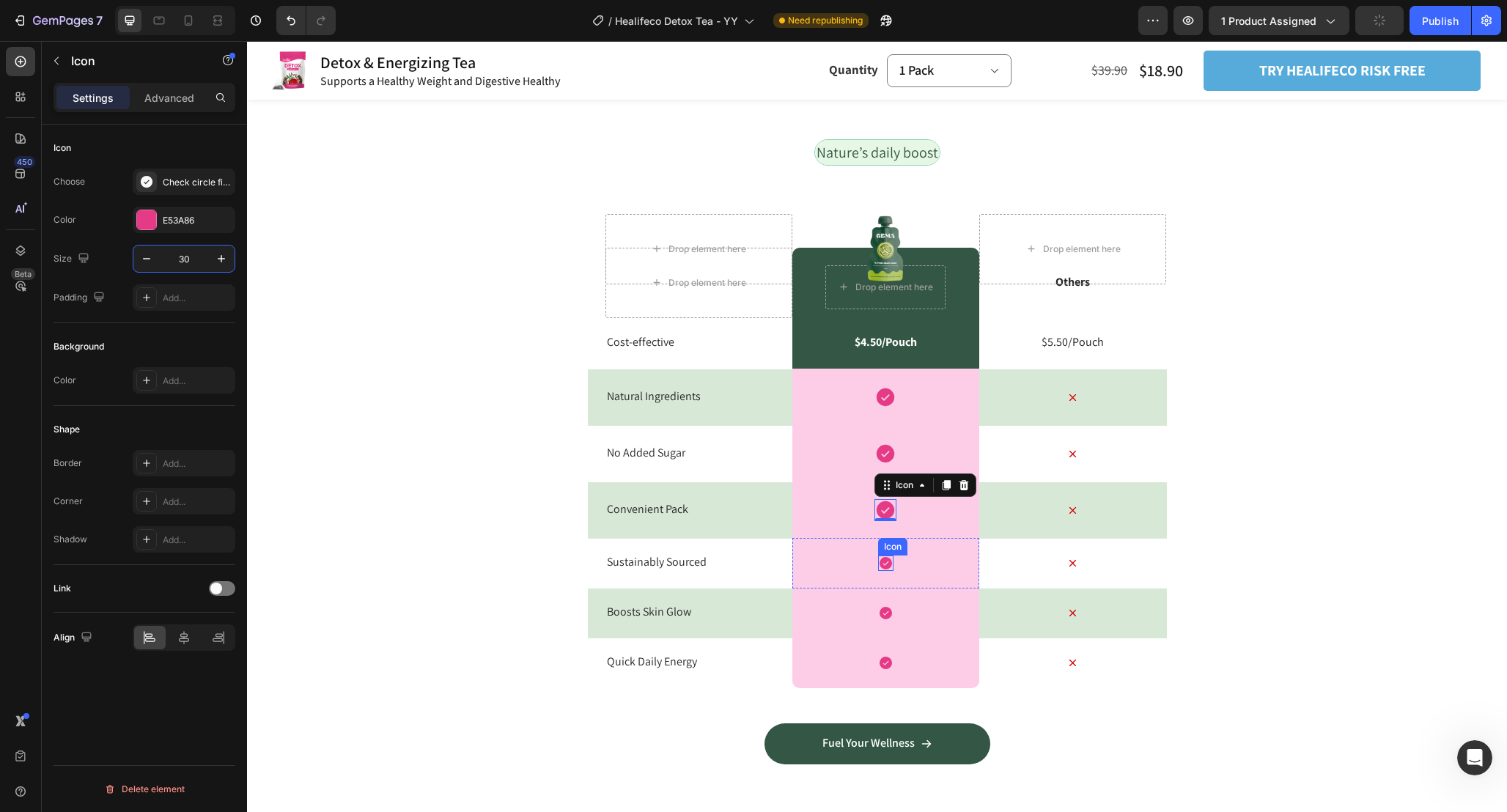
click at [888, 562] on icon at bounding box center [886, 563] width 16 height 16
click at [199, 221] on div "E53A86" at bounding box center [184, 220] width 42 height 13
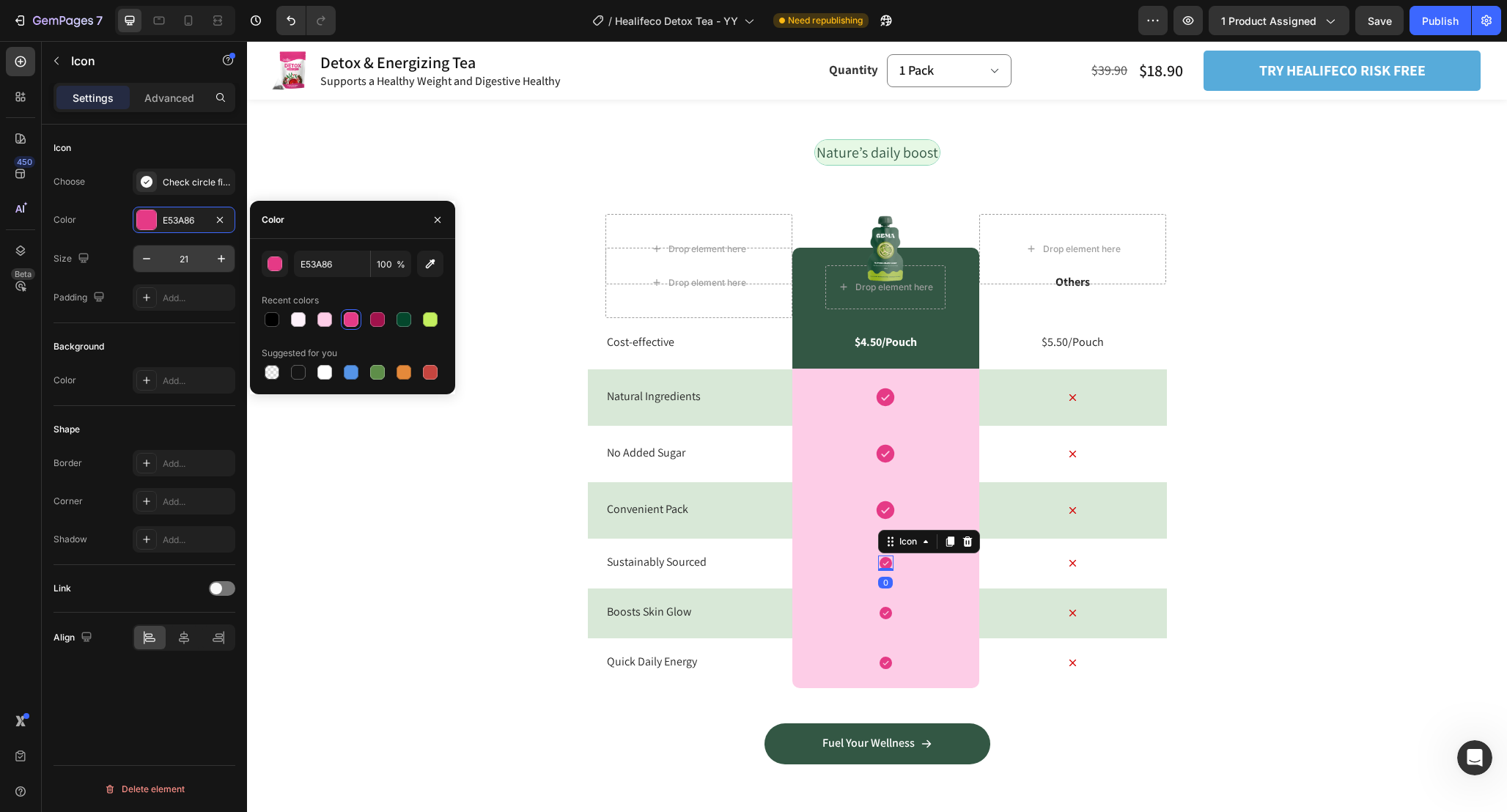
click at [192, 261] on input "21" at bounding box center [183, 258] width 48 height 27
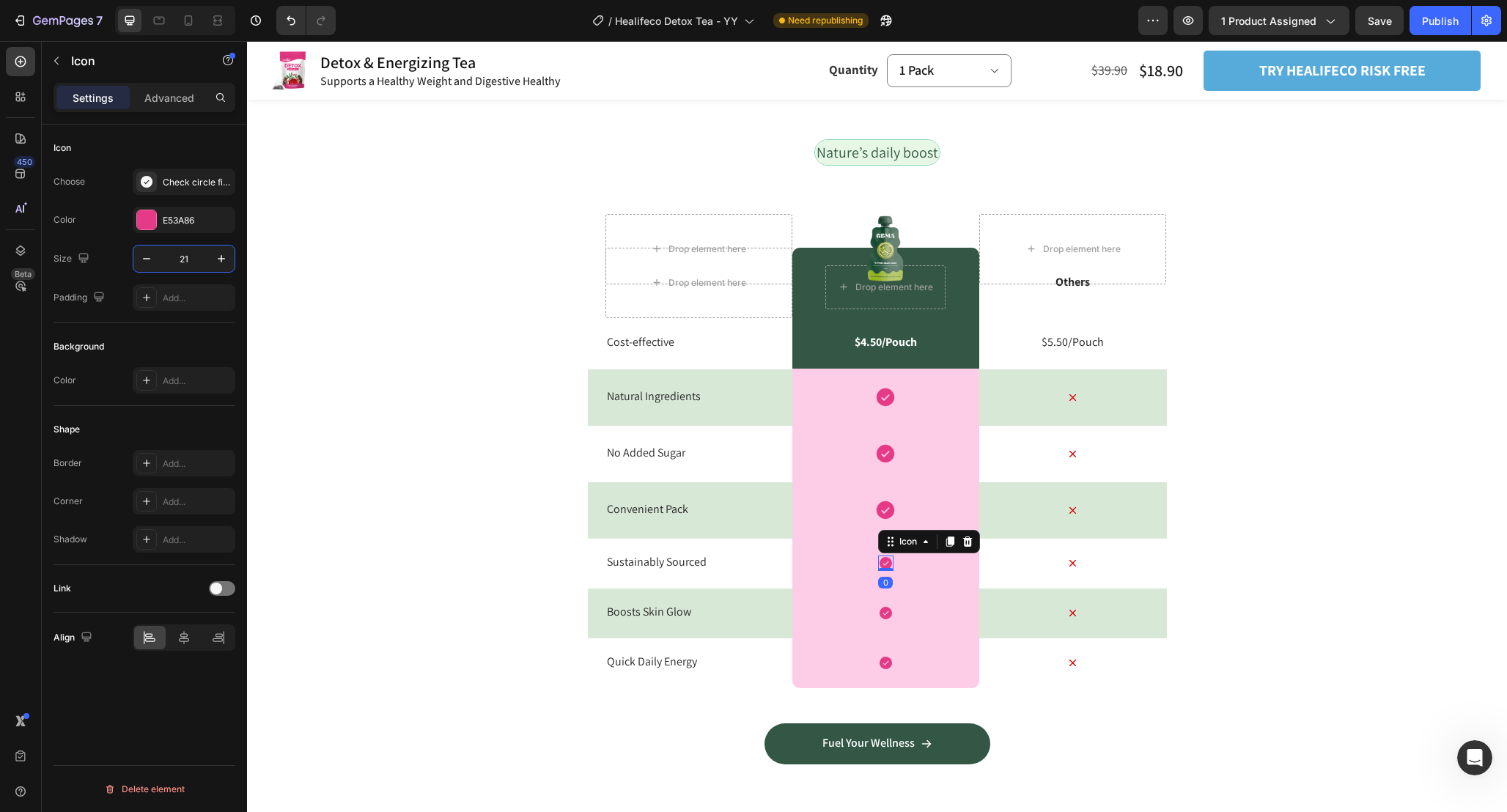
paste input "30"
type input "30"
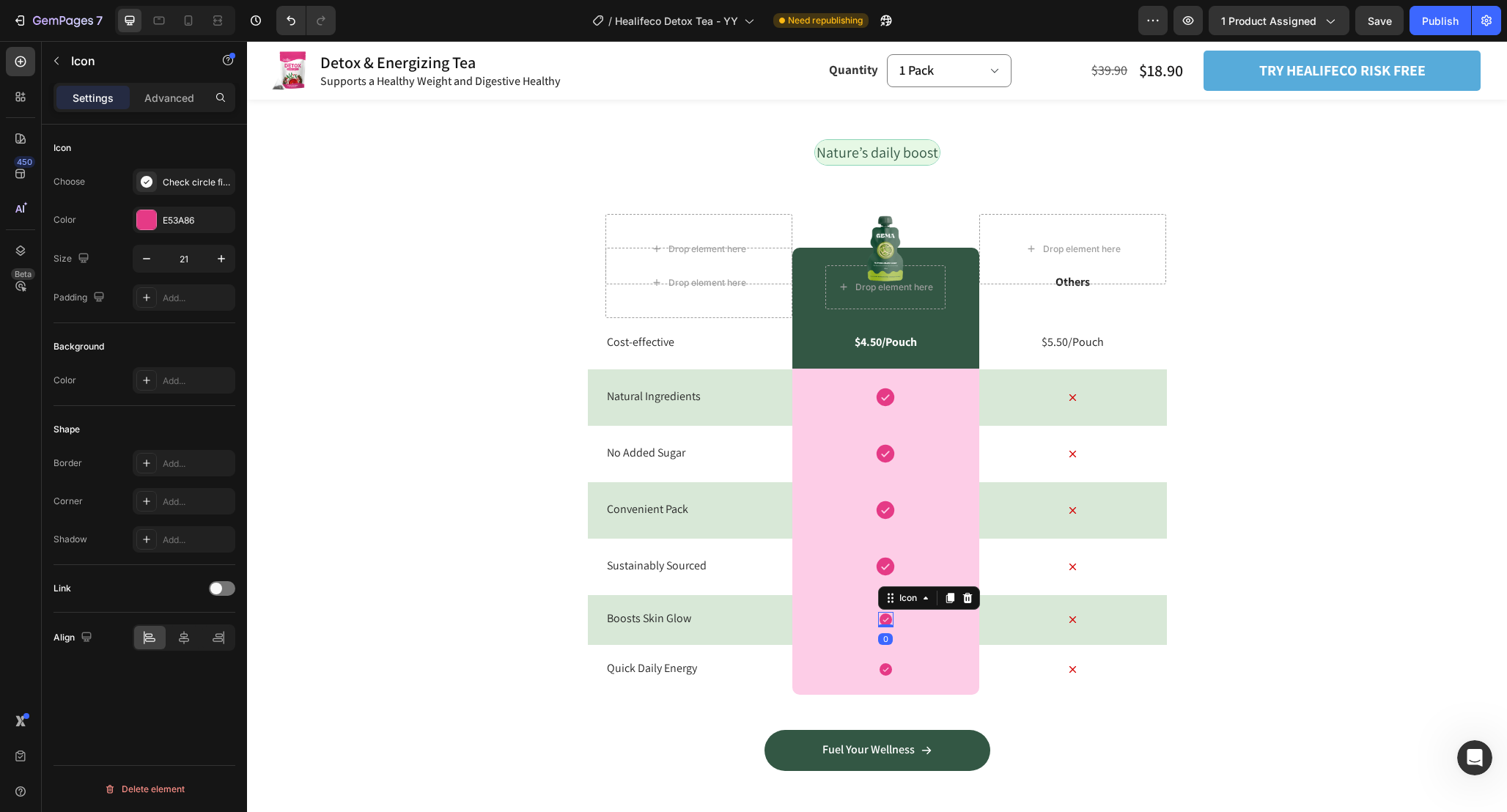
click at [881, 621] on icon at bounding box center [886, 619] width 13 height 13
click at [197, 263] on input "21" at bounding box center [183, 258] width 48 height 27
paste input "30"
type input "30"
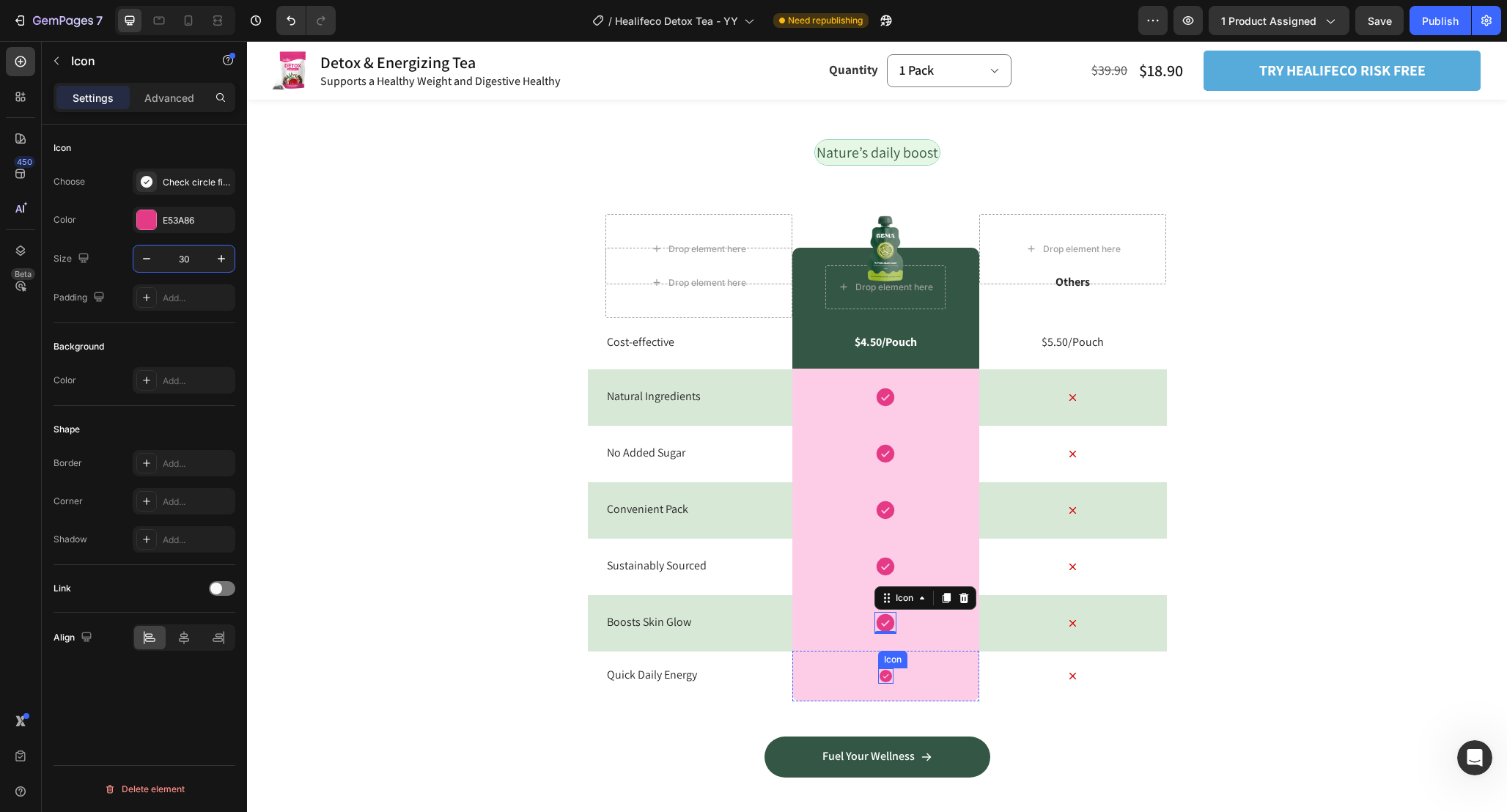
click at [888, 675] on icon at bounding box center [886, 676] width 16 height 16
click at [194, 262] on input "21" at bounding box center [183, 258] width 48 height 27
paste input "30"
type input "30"
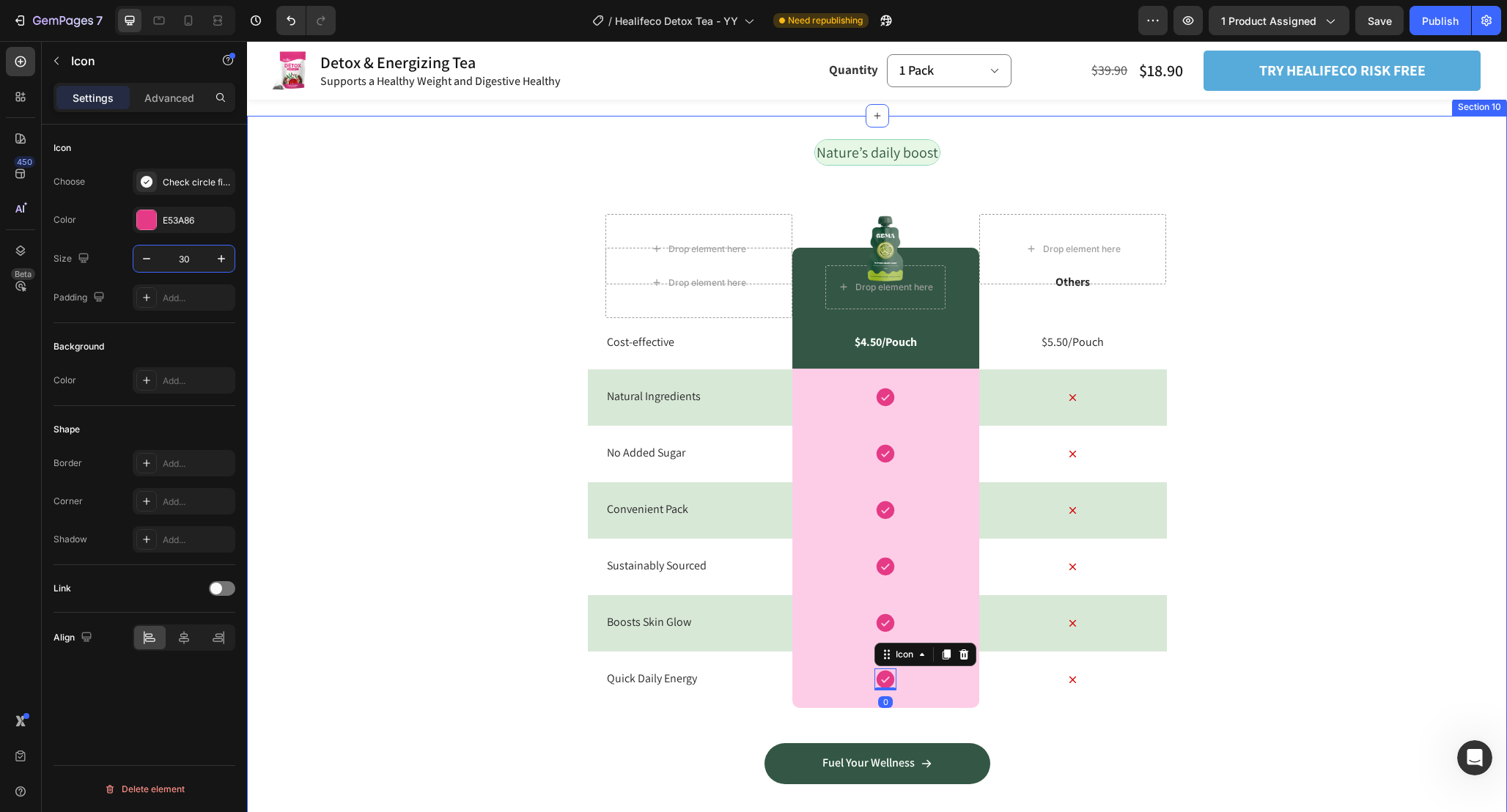
click at [1303, 460] on div "Nature’s daily boost Text Block Row Drop element here Image Drop element here R…" at bounding box center [877, 473] width 1260 height 668
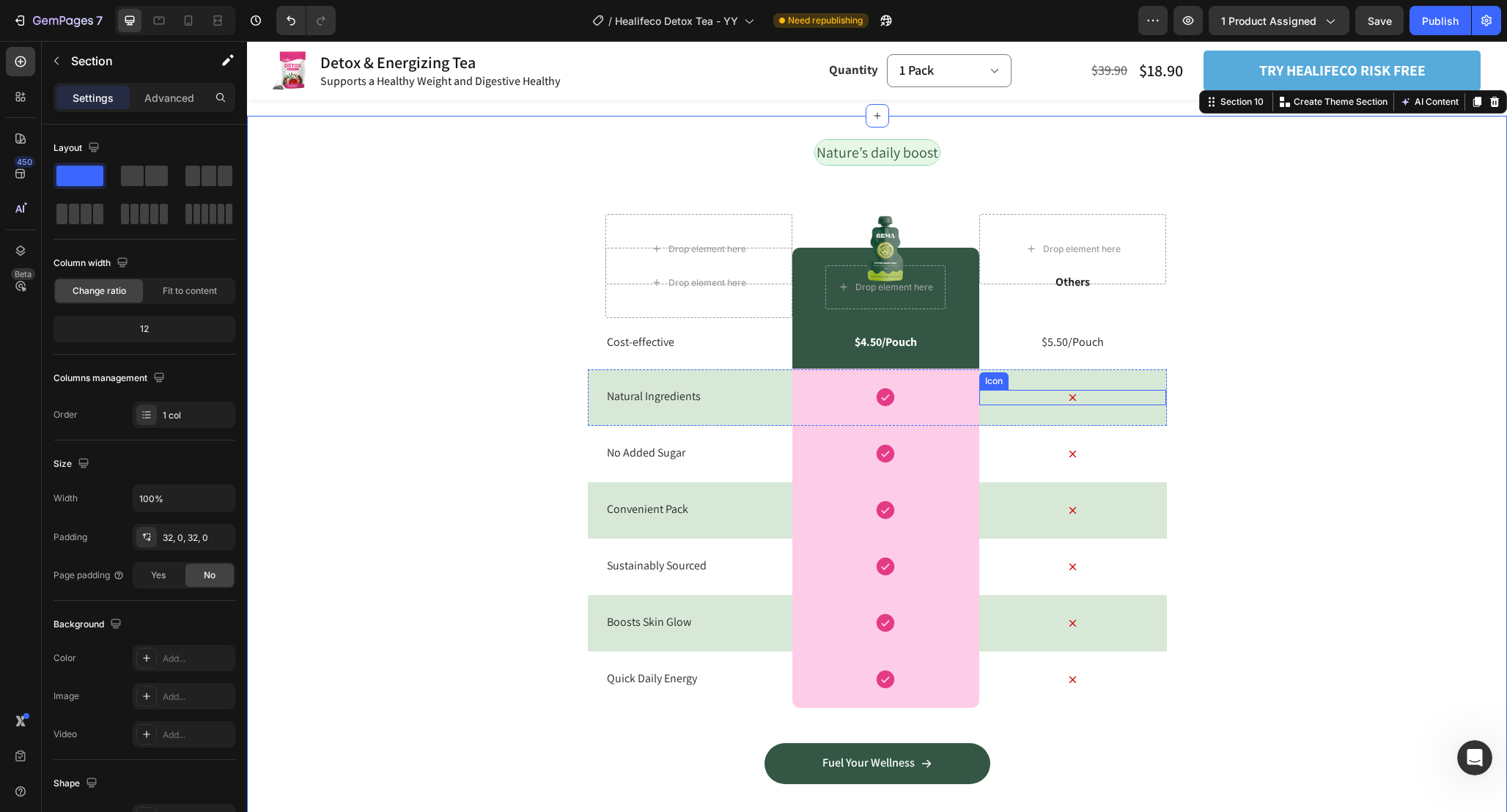
click at [1074, 400] on icon at bounding box center [1072, 397] width 16 height 16
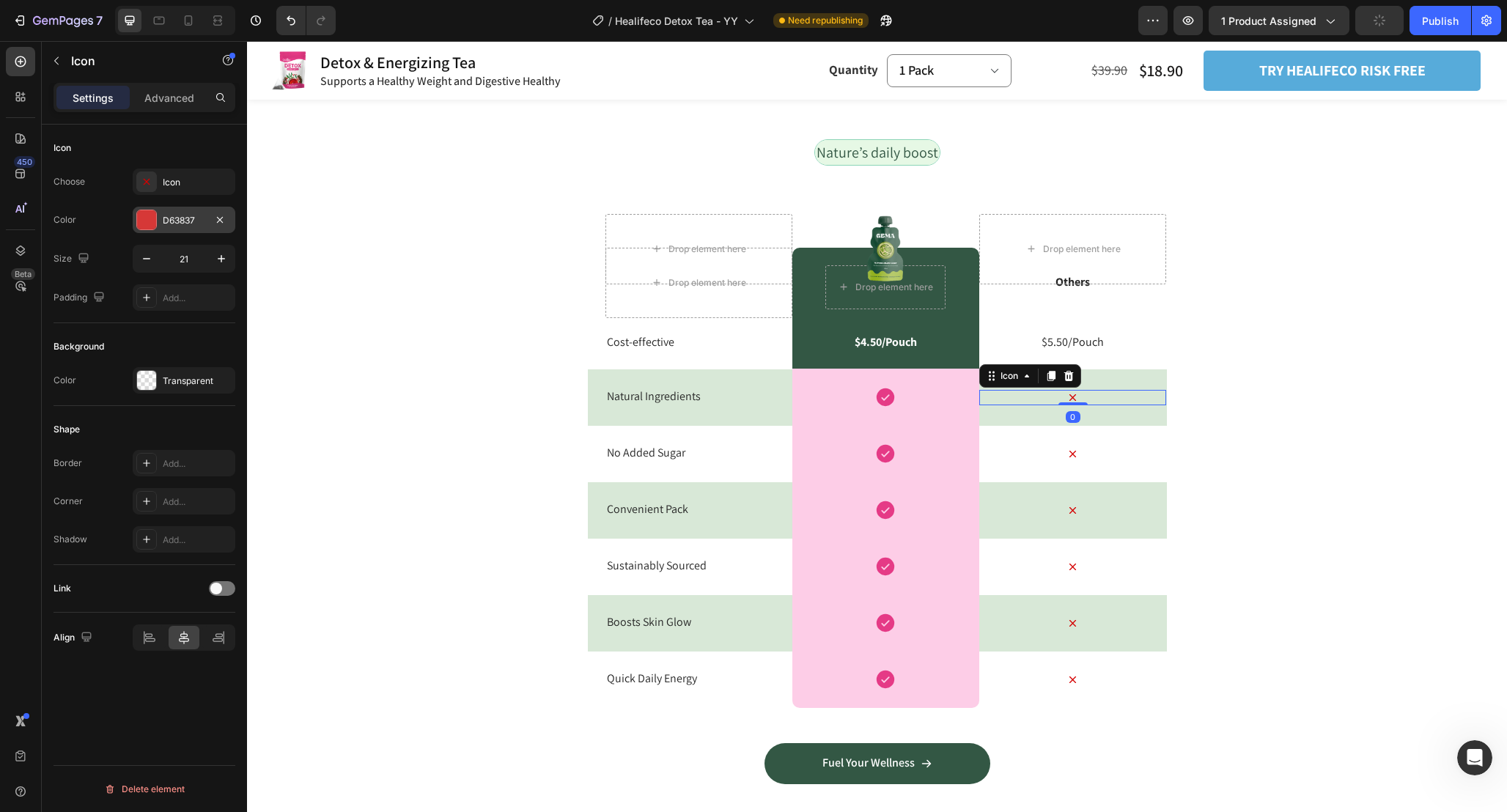
click at [145, 220] on div at bounding box center [147, 219] width 19 height 19
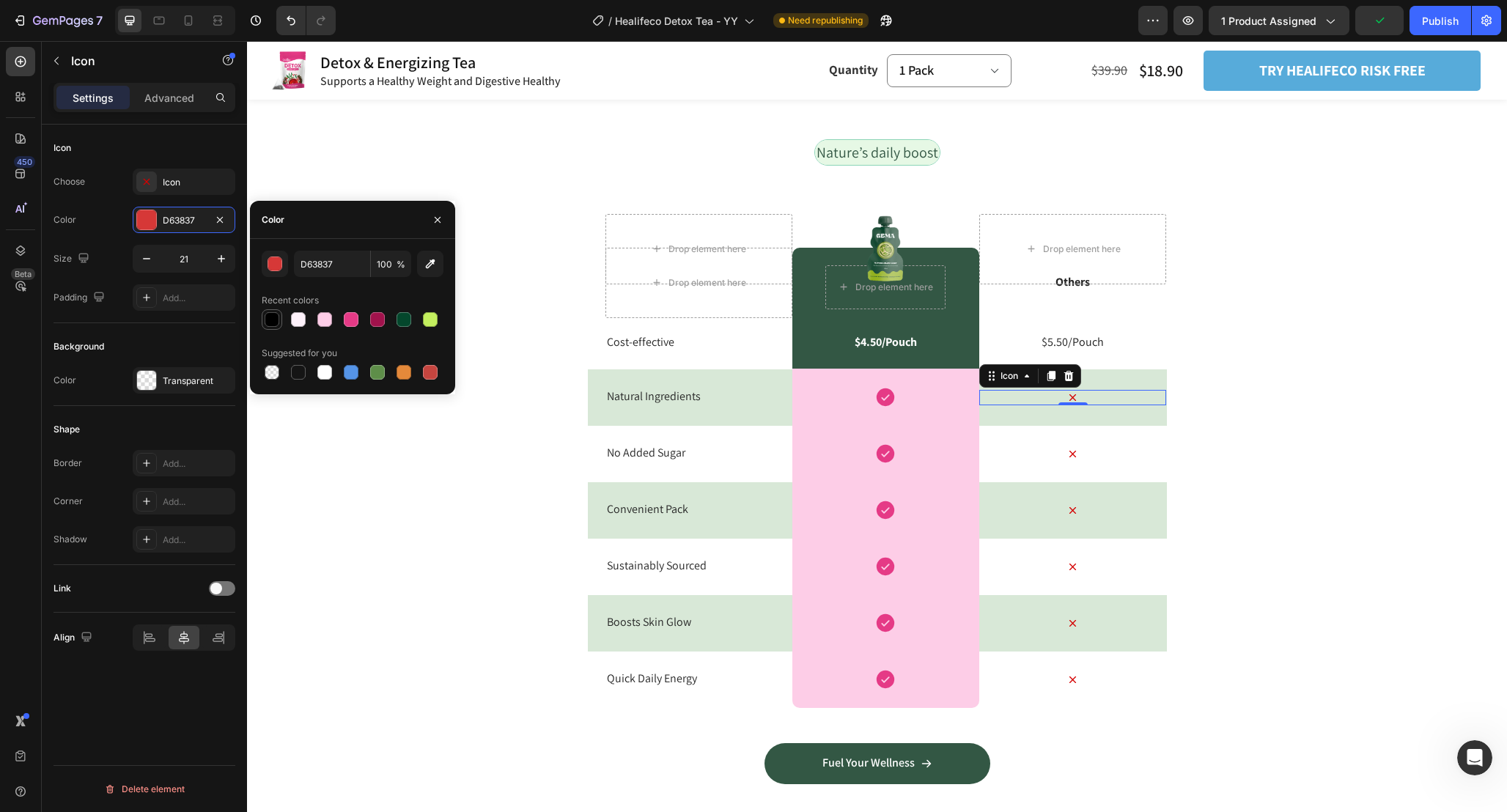
click at [270, 319] on div at bounding box center [272, 320] width 15 height 15
type input "000000"
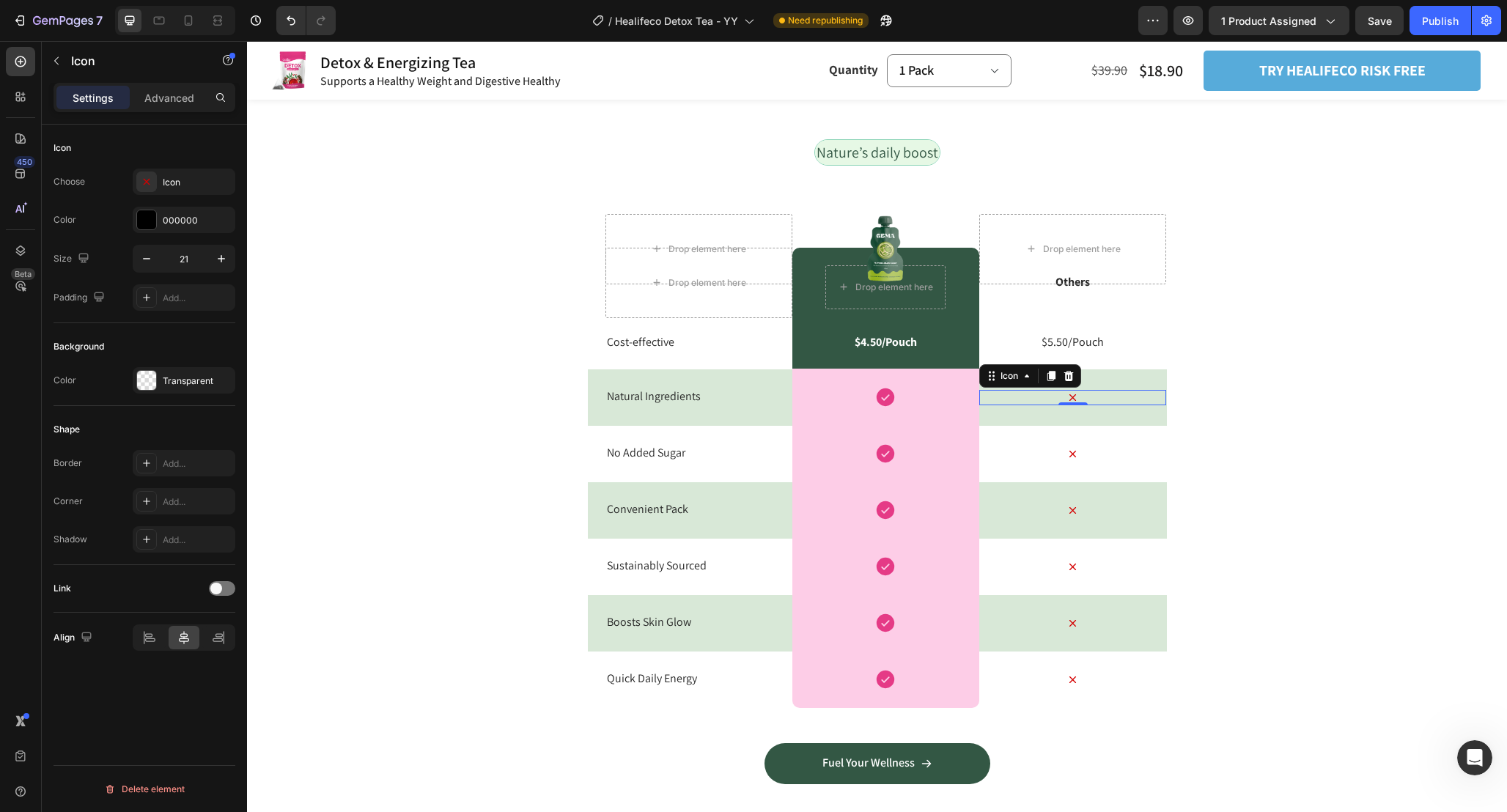
click at [1075, 395] on icon at bounding box center [1072, 397] width 6 height 6
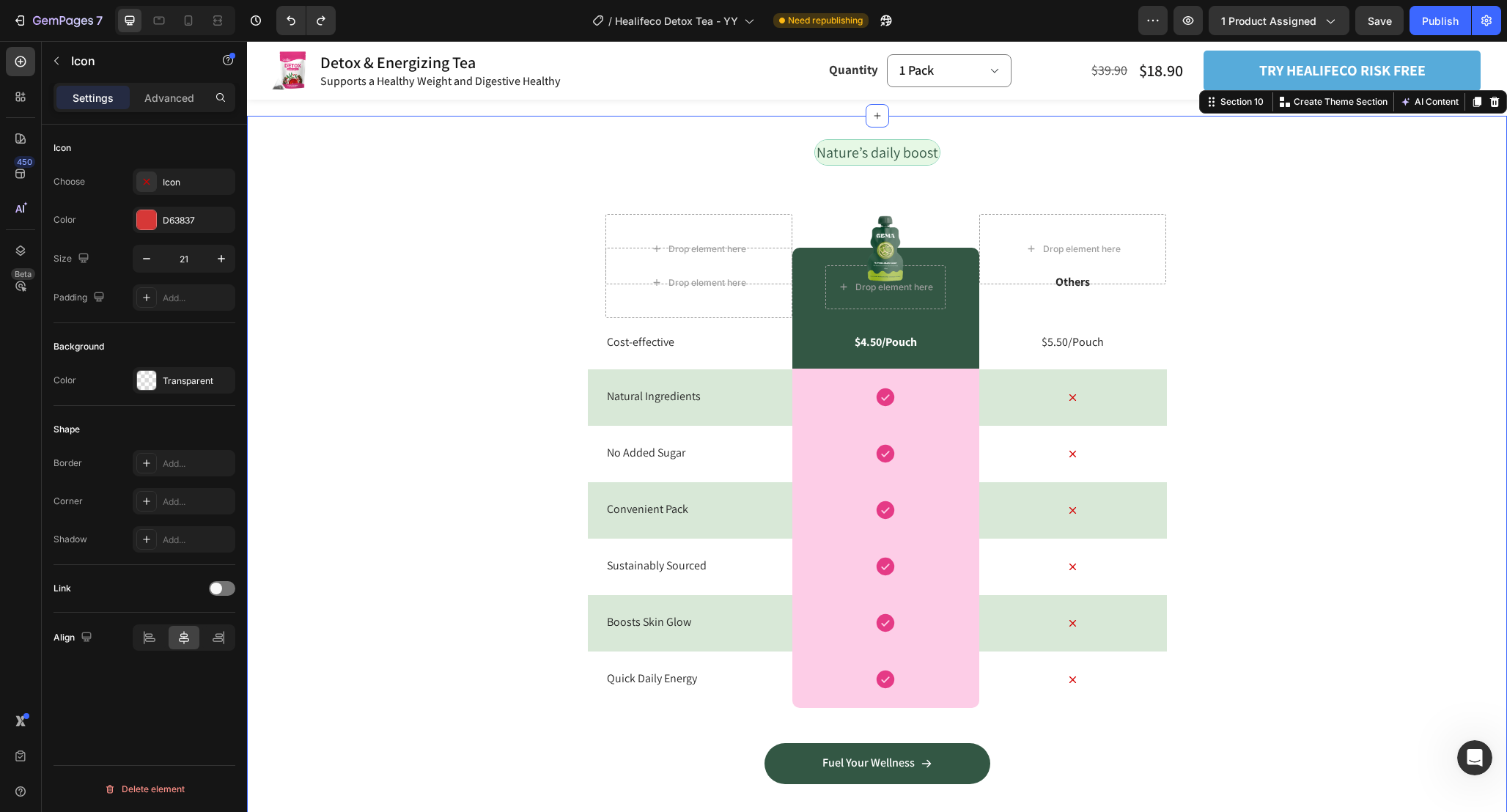
click at [1275, 423] on div "Nature’s daily boost Text Block Row Drop element here Image Drop element here R…" at bounding box center [877, 473] width 1260 height 668
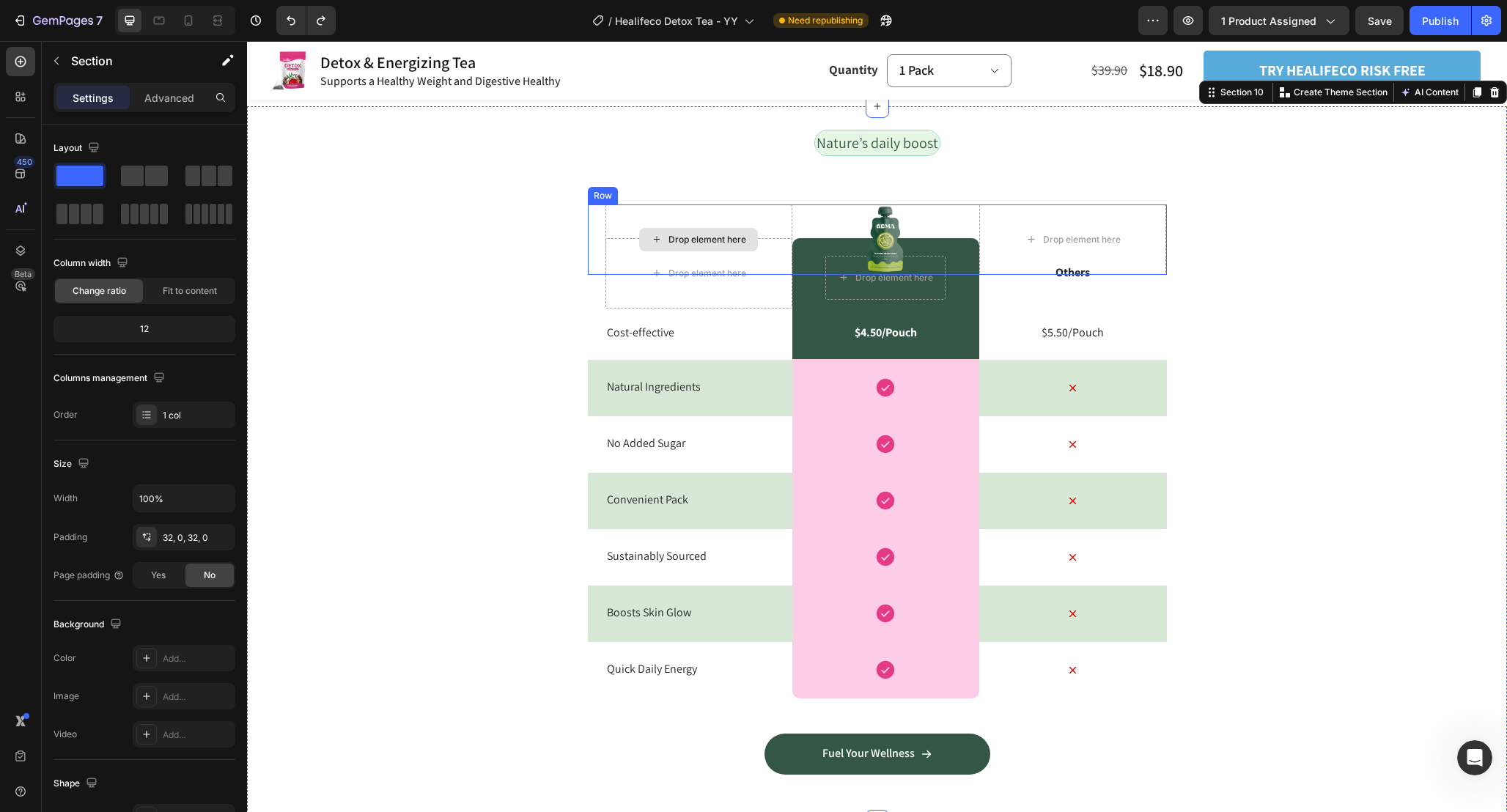
scroll to position [3680, 0]
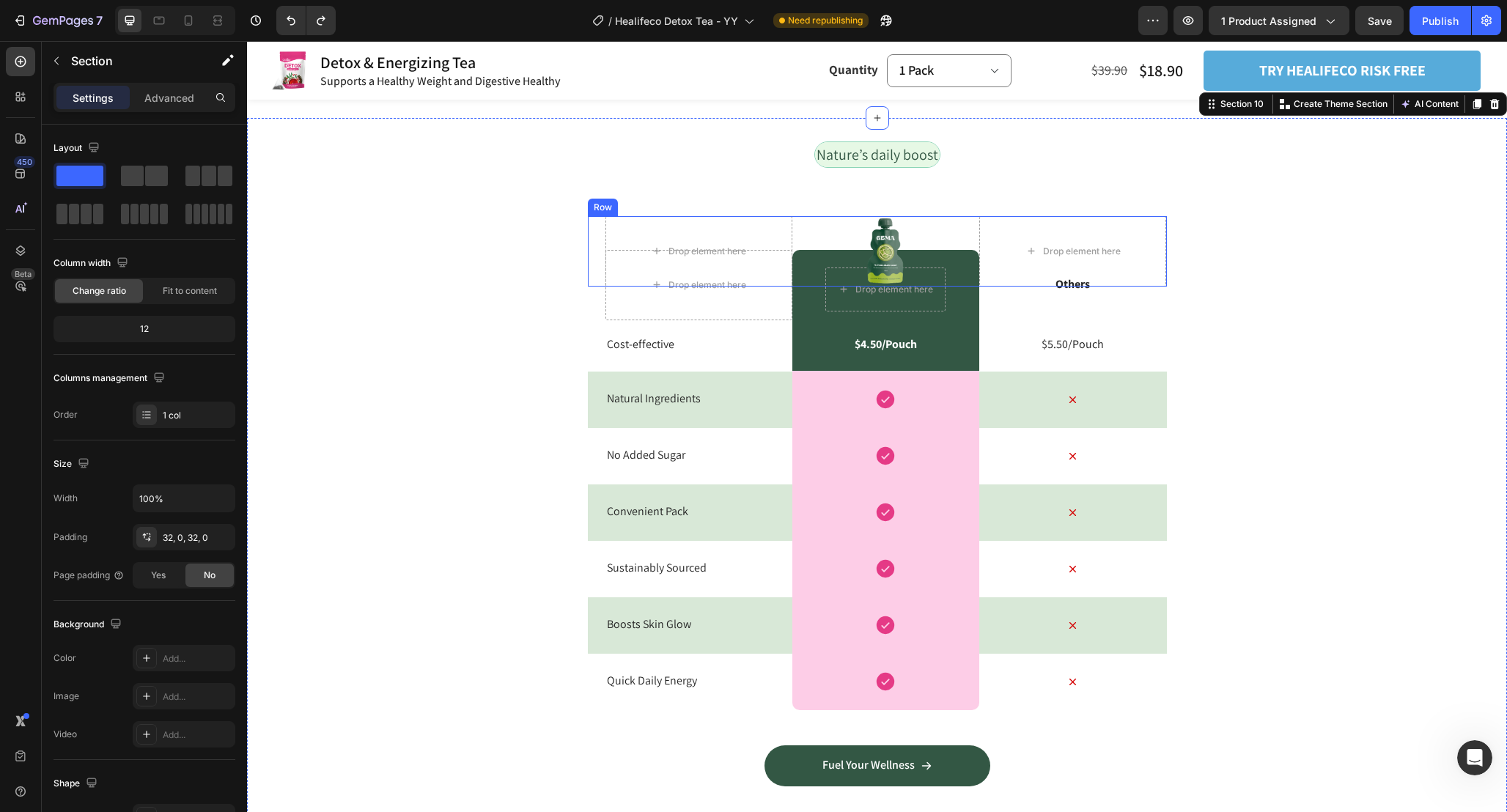
click at [886, 266] on div "Image" at bounding box center [885, 252] width 187 height 70
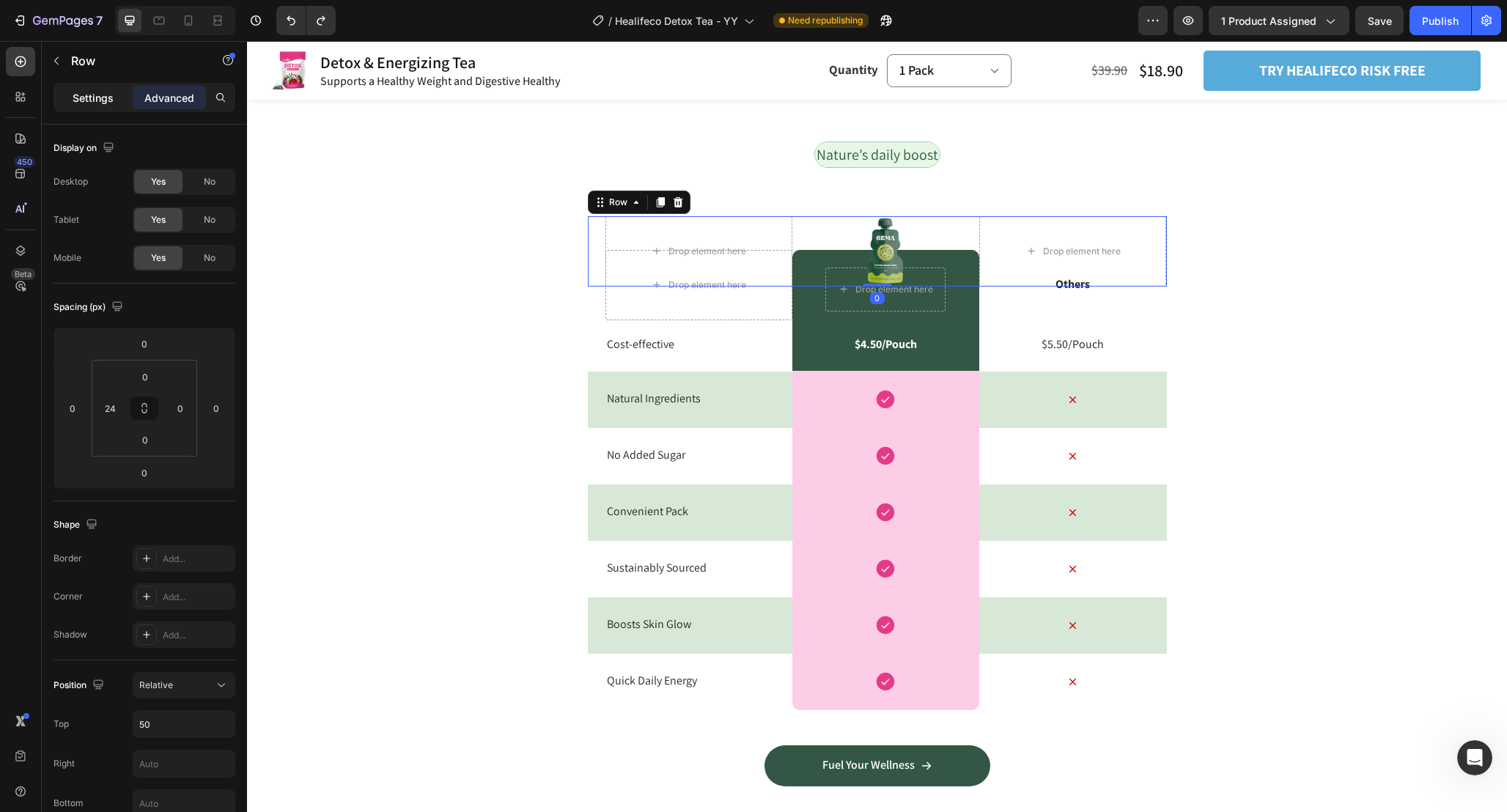
click at [59, 95] on div "Settings" at bounding box center [93, 97] width 74 height 23
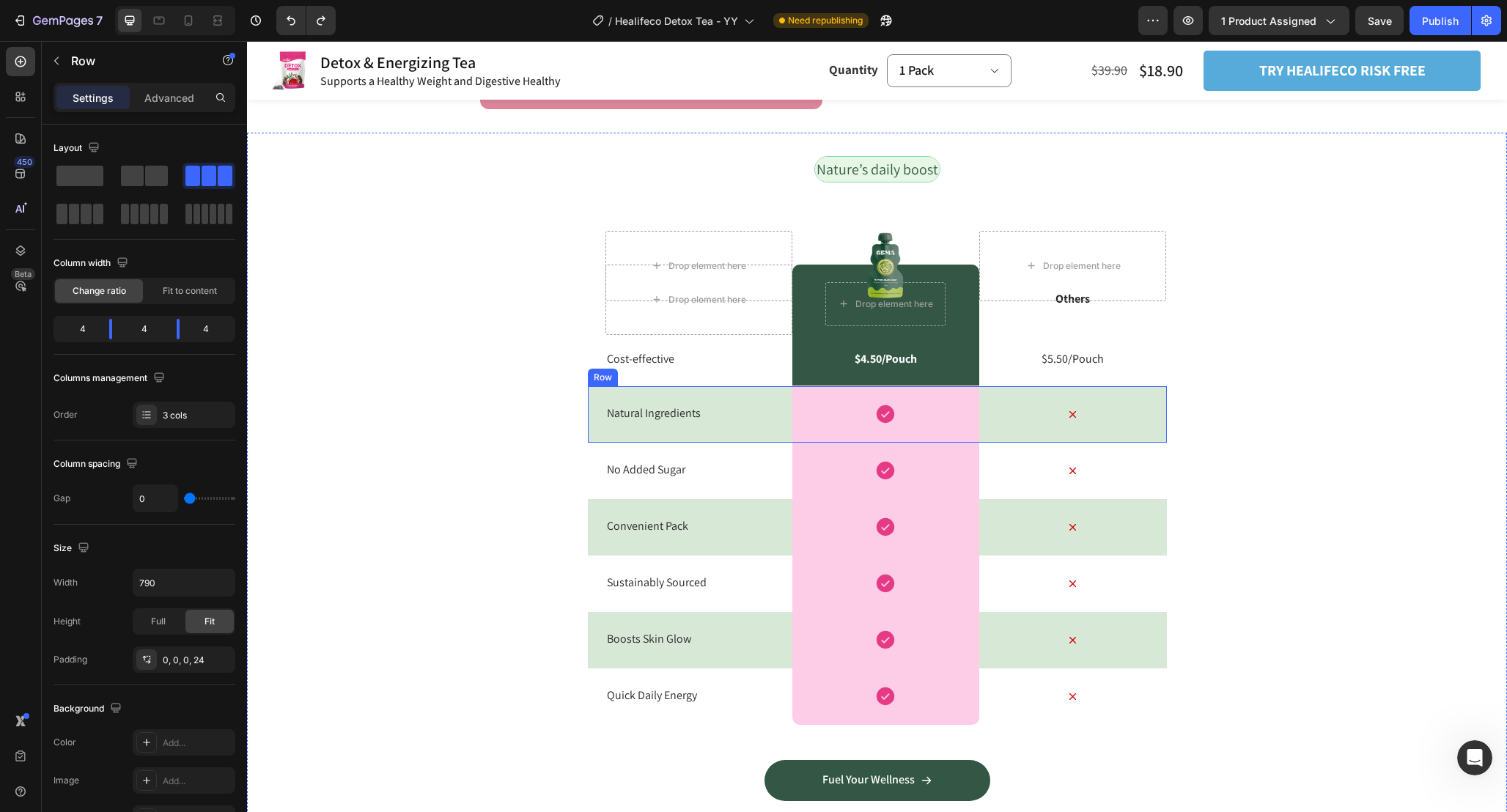
scroll to position [3682, 0]
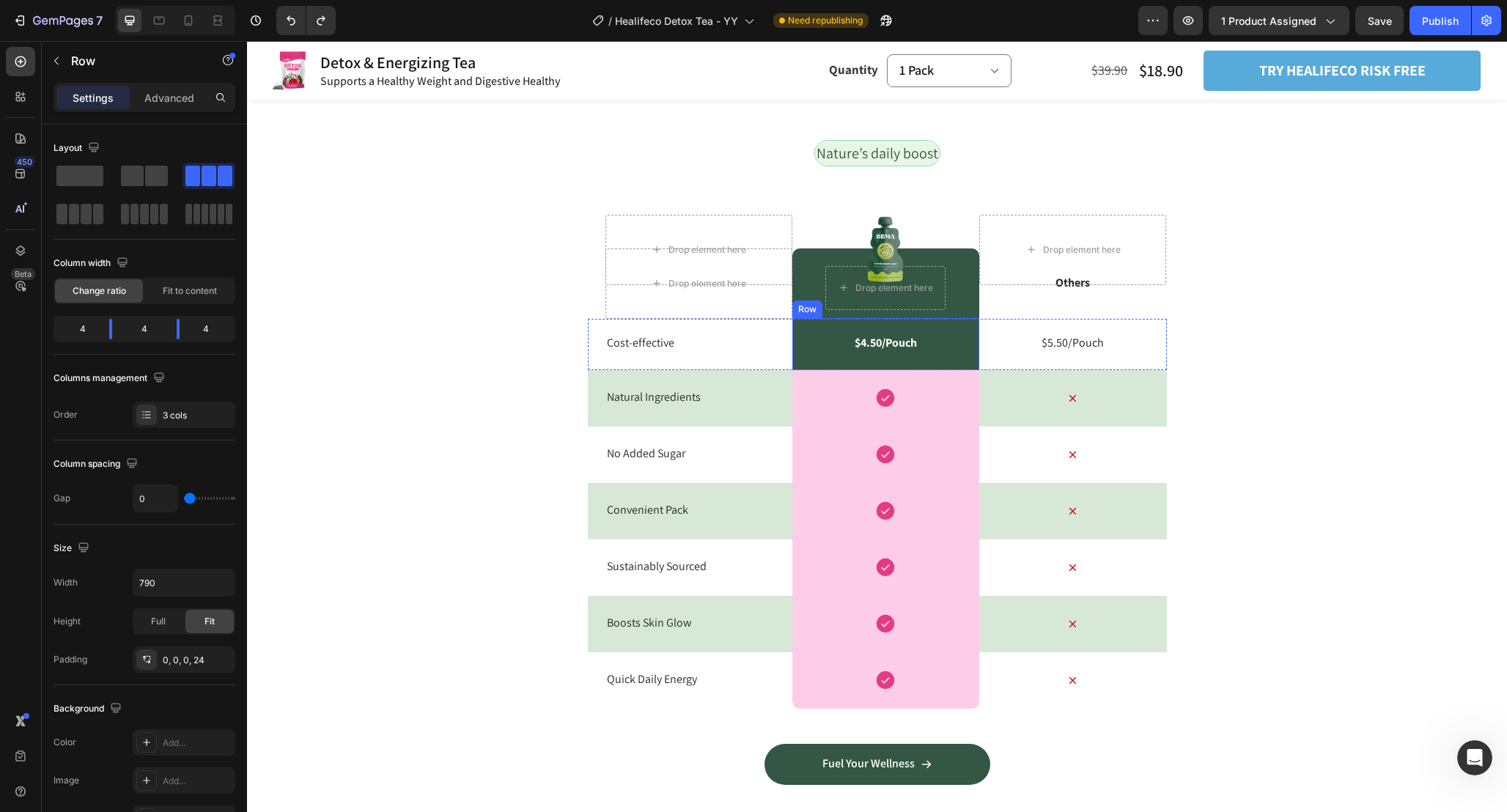
click at [972, 359] on div "$4.50/Pouch Text Block Row" at bounding box center [885, 344] width 187 height 52
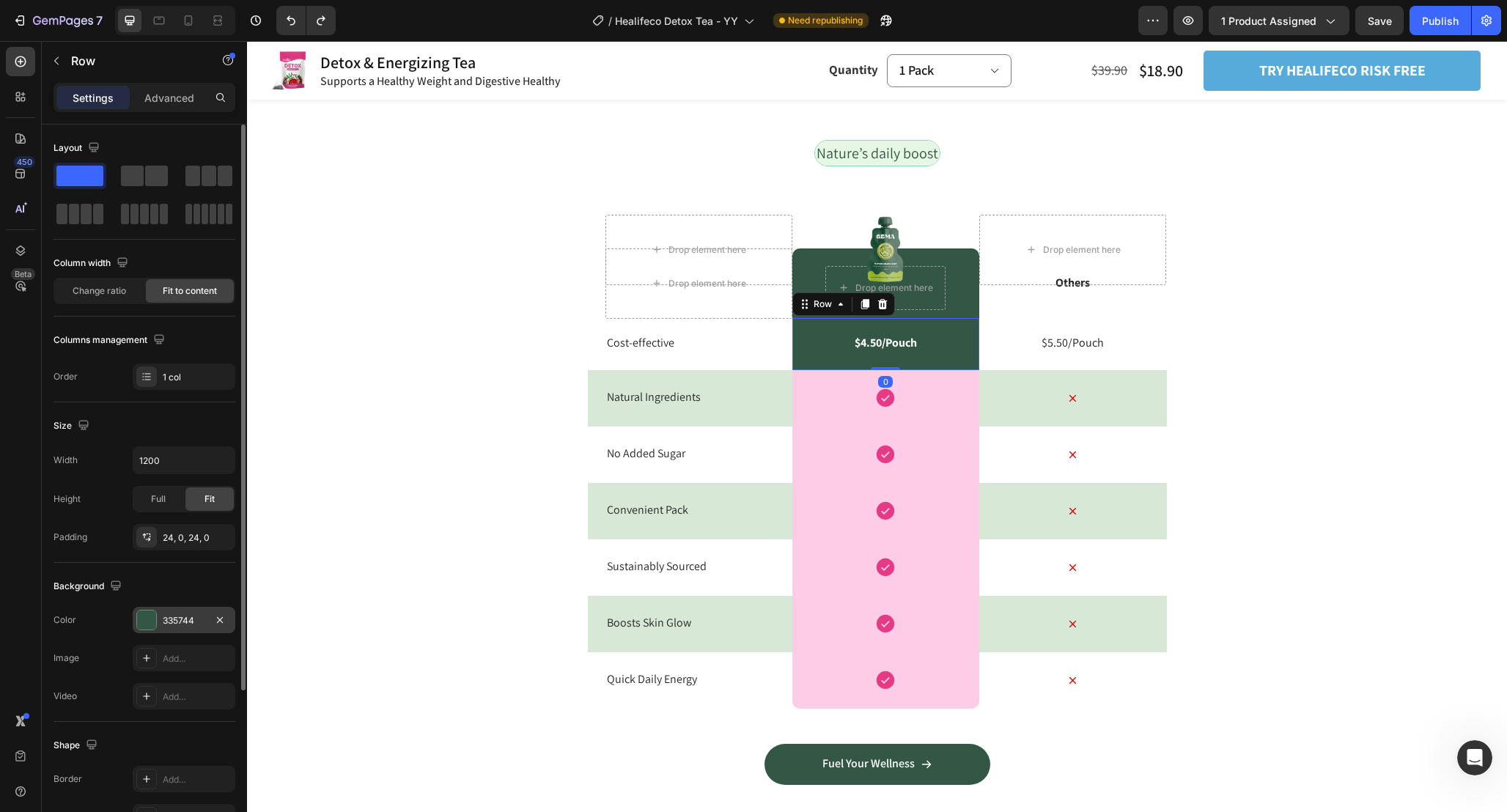
click at [137, 616] on div at bounding box center [147, 619] width 19 height 19
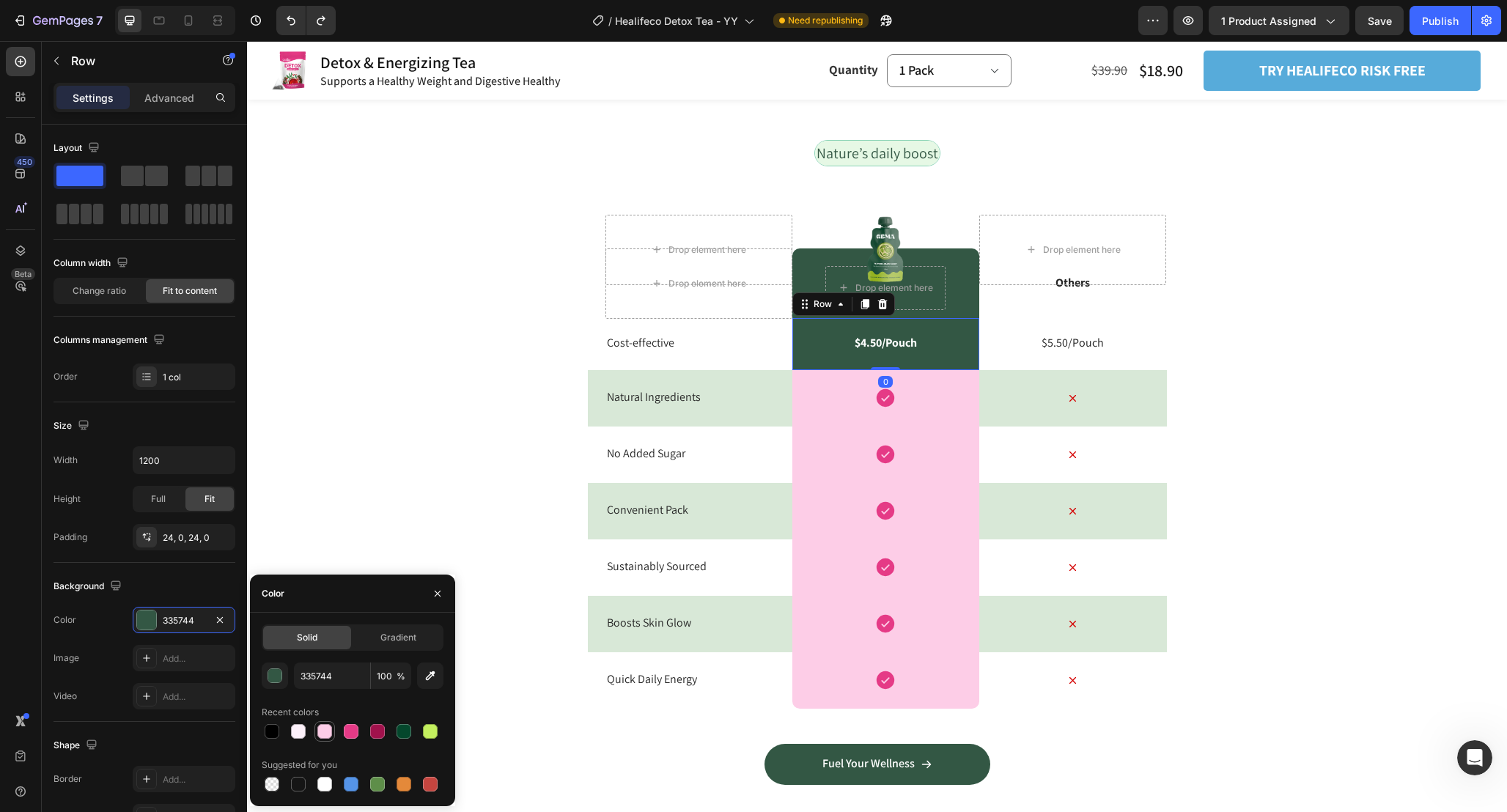
click at [324, 733] on div at bounding box center [324, 732] width 15 height 15
type input "FDCDE7"
click at [911, 345] on p "$4.50/Pouch" at bounding box center [886, 343] width 63 height 16
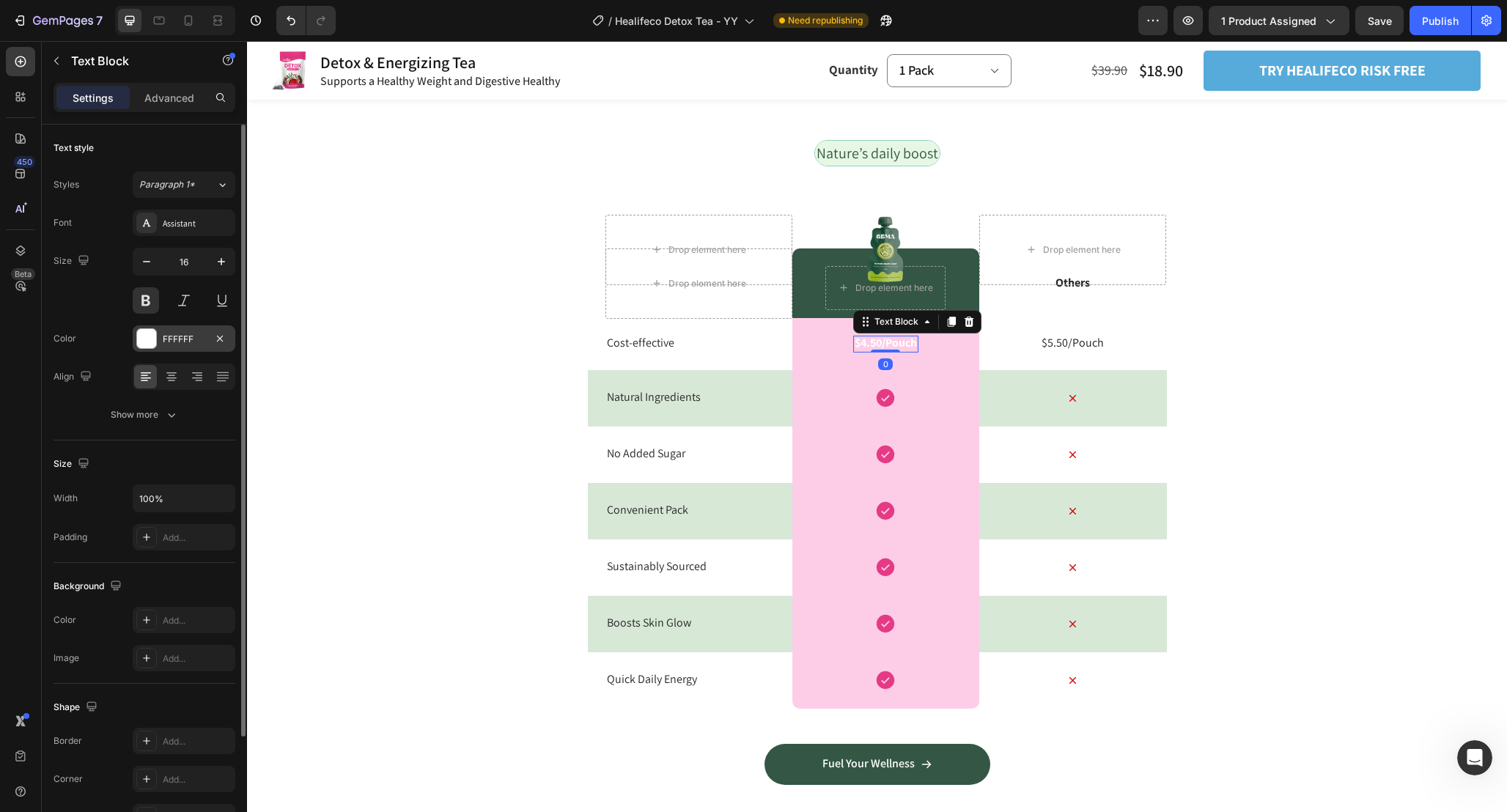
click at [148, 341] on div at bounding box center [147, 338] width 19 height 19
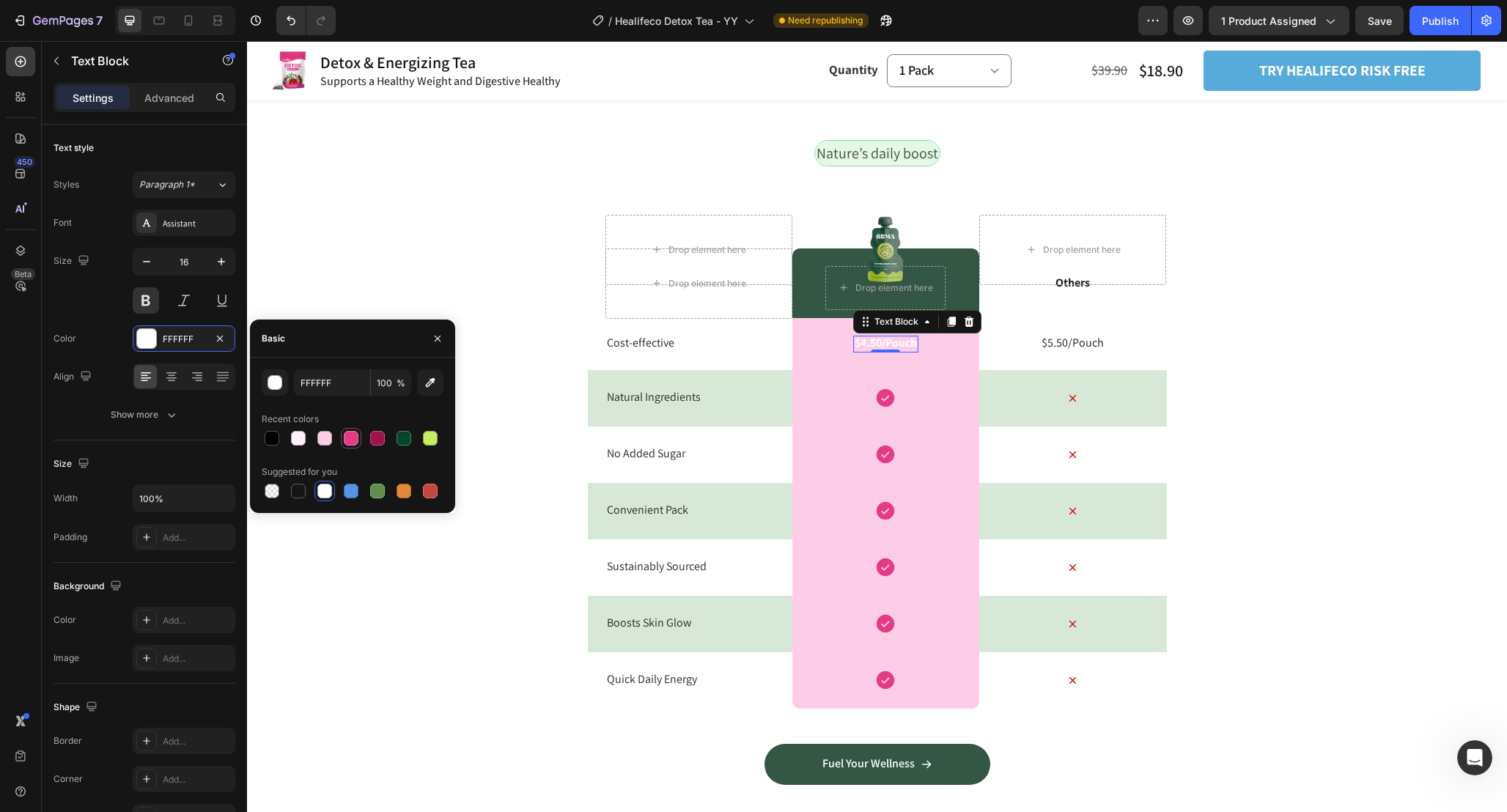
click at [346, 441] on div at bounding box center [351, 439] width 15 height 15
click at [367, 441] on div at bounding box center [352, 438] width 182 height 20
click at [383, 443] on div at bounding box center [378, 439] width 15 height 15
type input "A1124C"
click at [971, 294] on div "Drop element here Row" at bounding box center [885, 284] width 187 height 70
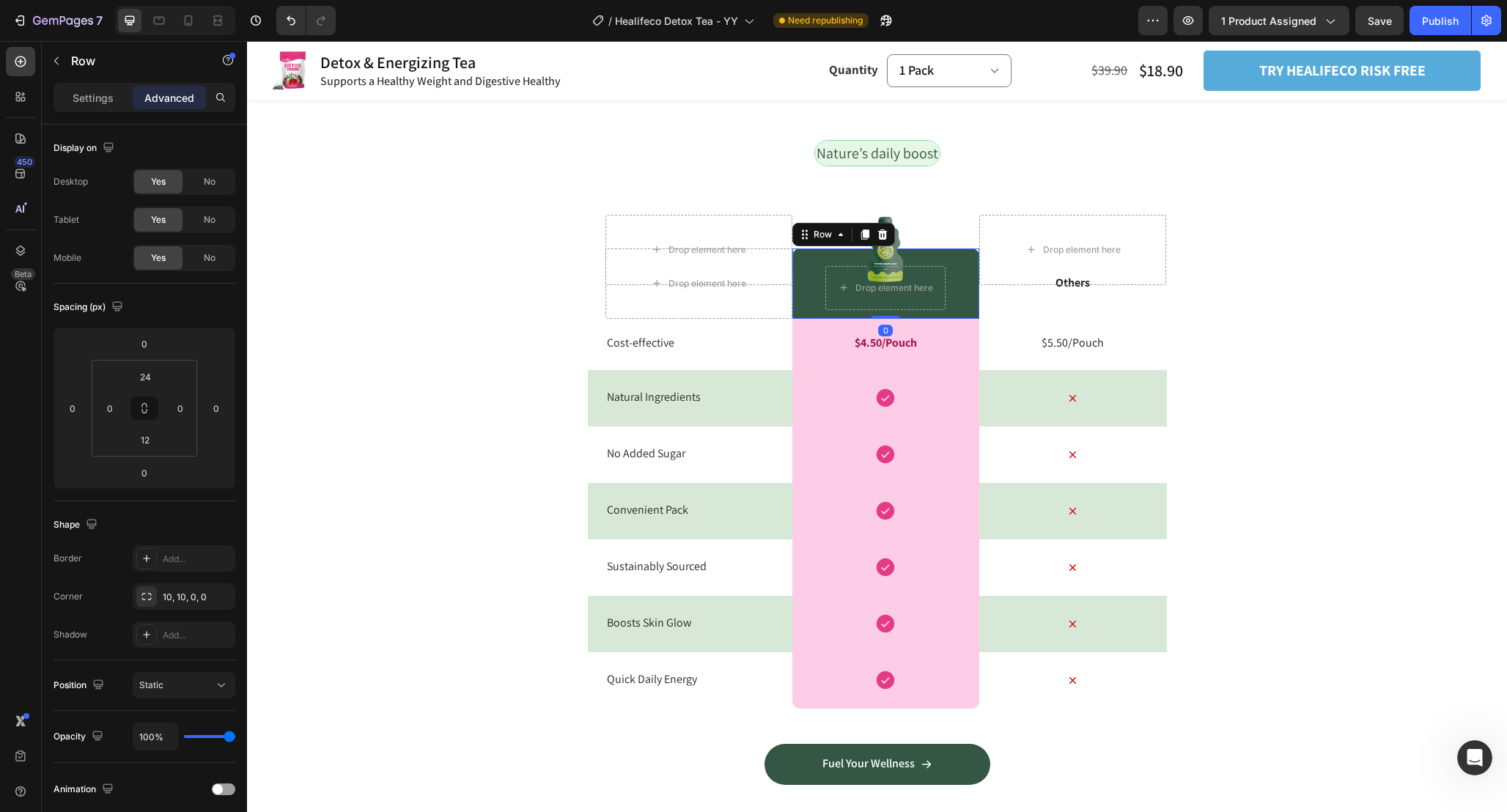
click at [99, 111] on div "Settings Advanced" at bounding box center [144, 98] width 182 height 29
click at [96, 104] on p "Settings" at bounding box center [93, 98] width 41 height 16
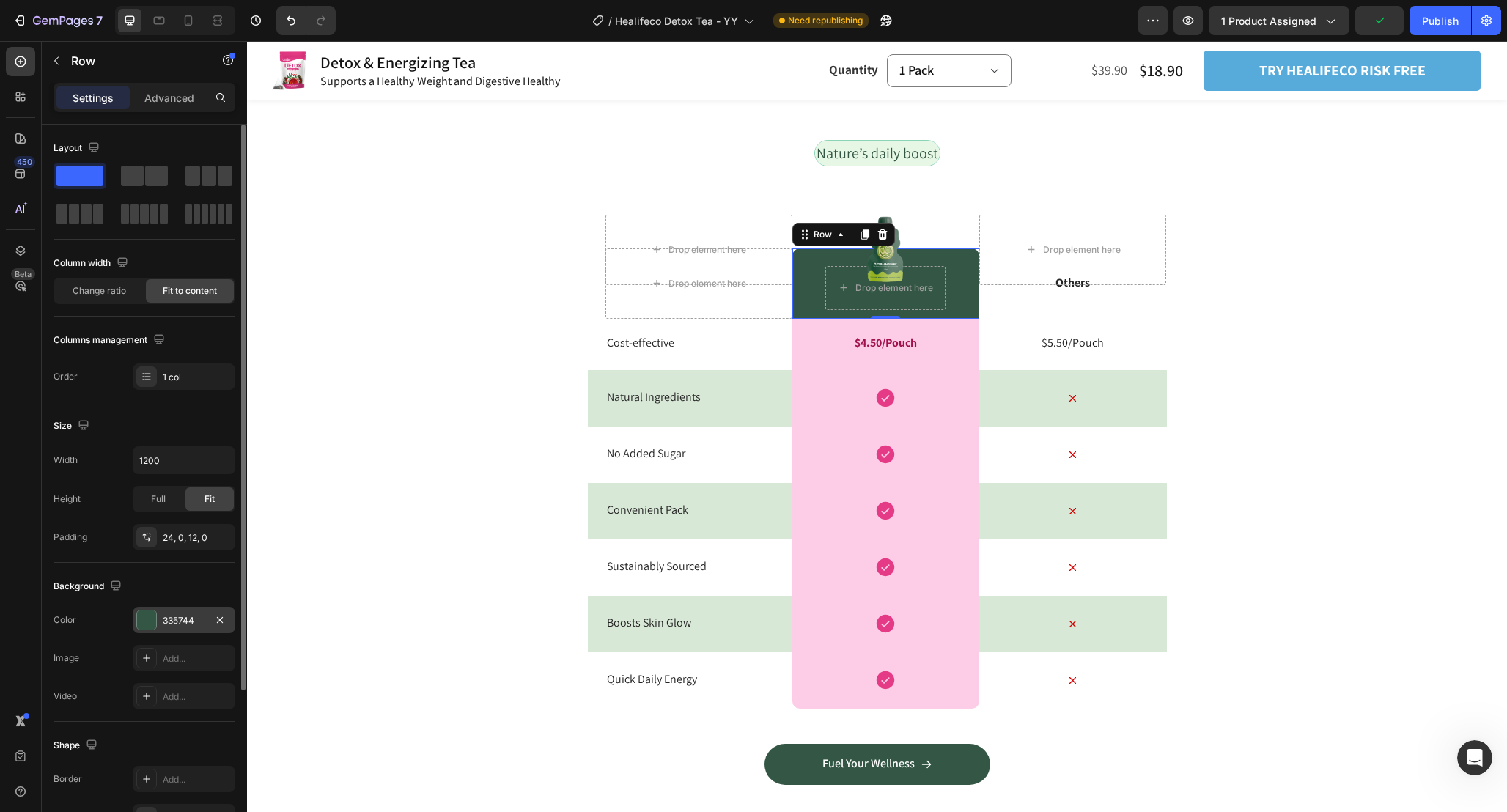
click at [145, 614] on div at bounding box center [147, 619] width 19 height 19
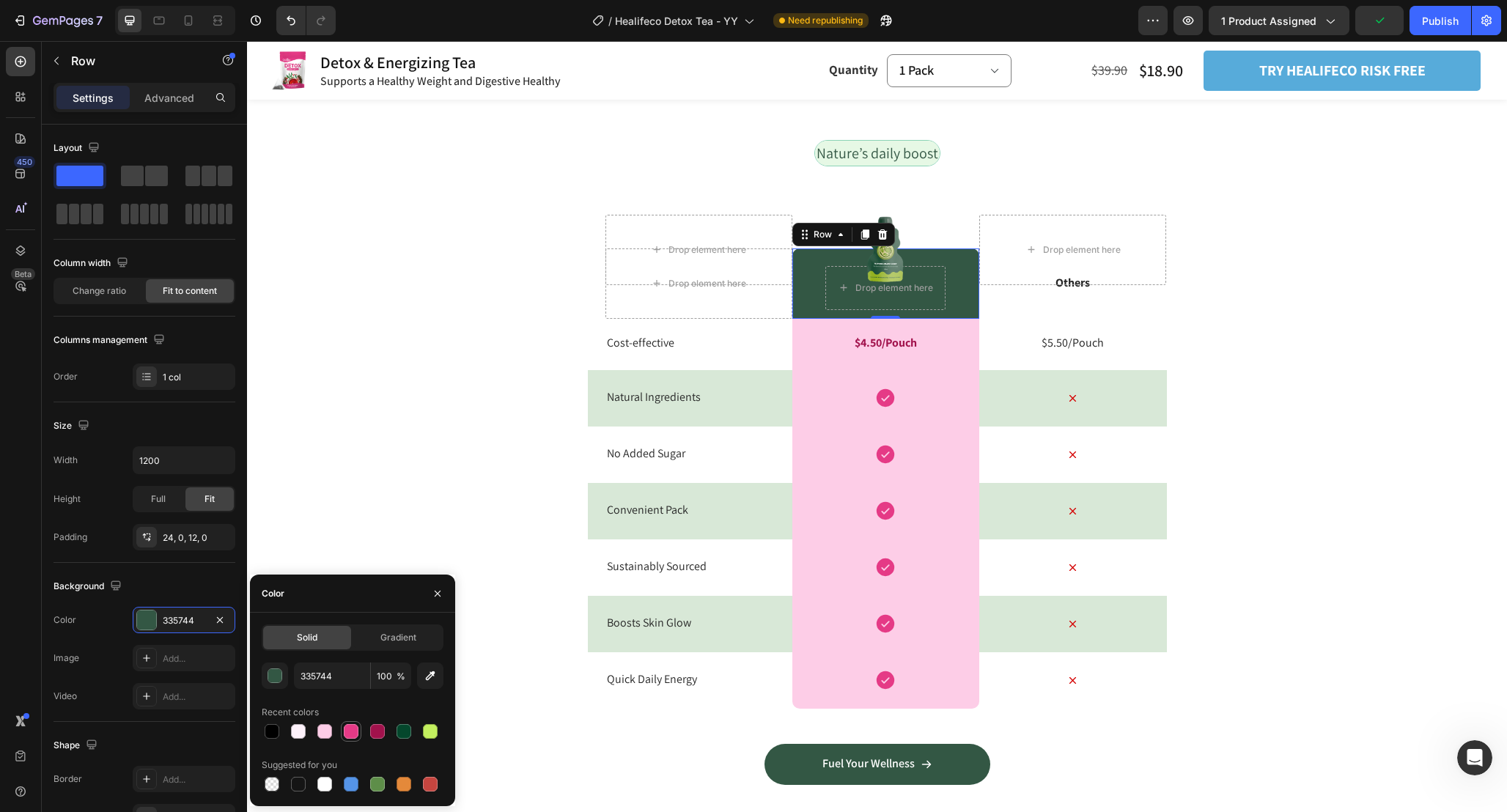
click at [354, 734] on div at bounding box center [351, 732] width 15 height 15
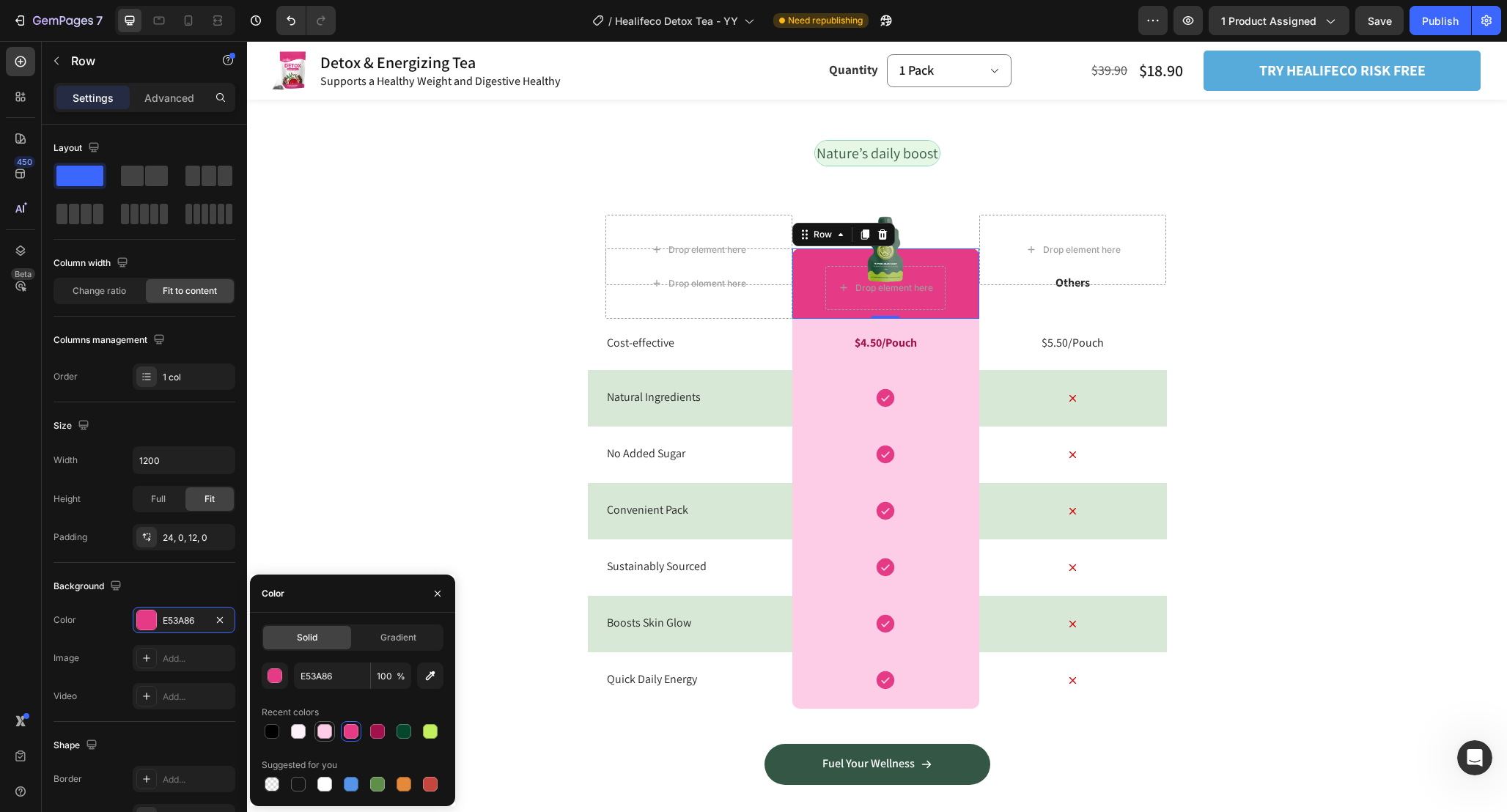
click at [326, 728] on div at bounding box center [324, 732] width 15 height 15
type input "FDCDE7"
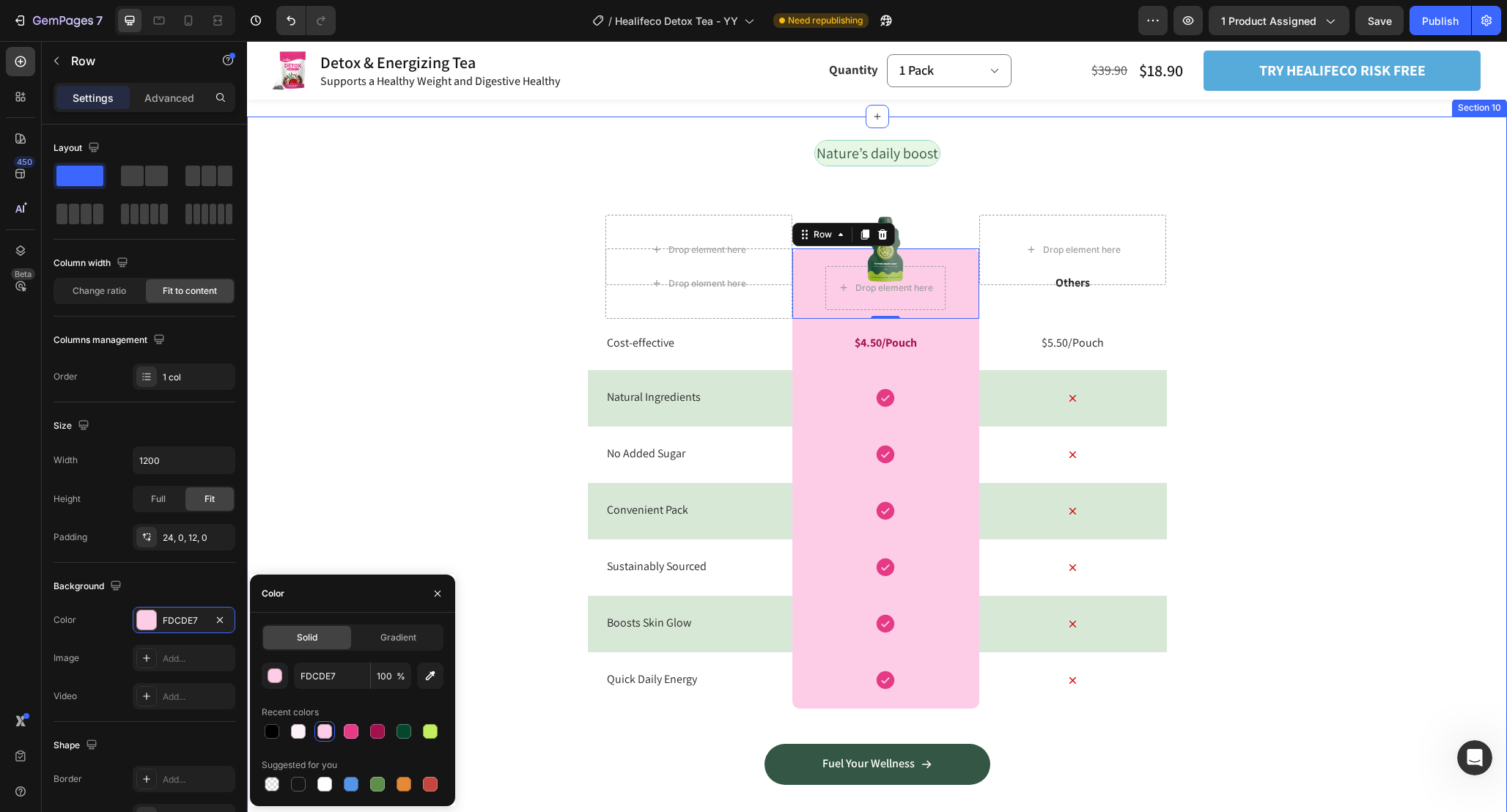
click at [1276, 415] on div "Nature’s daily boost Text Block Row Drop element here Image Drop element here R…" at bounding box center [877, 474] width 1260 height 668
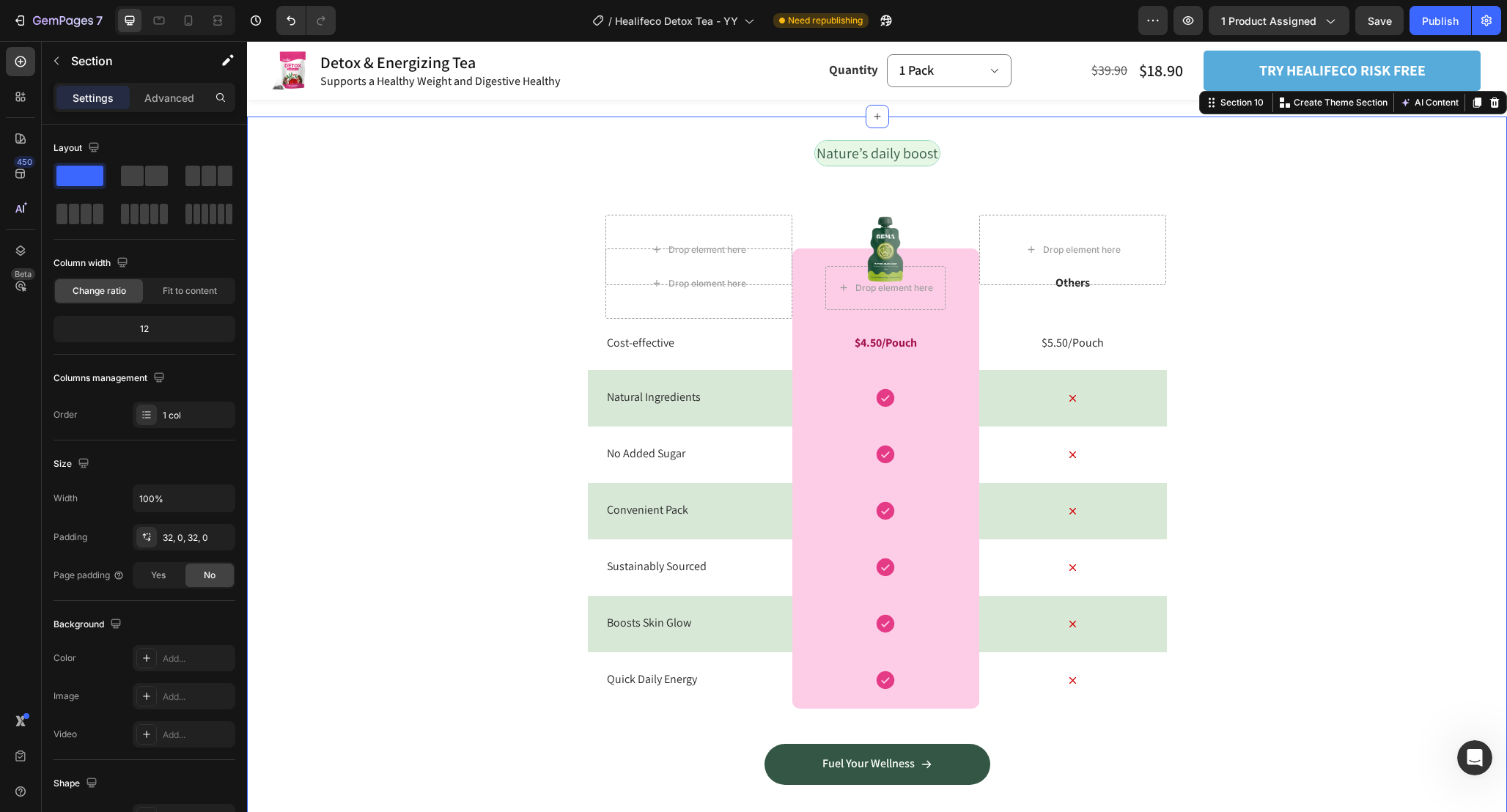
scroll to position [3722, 0]
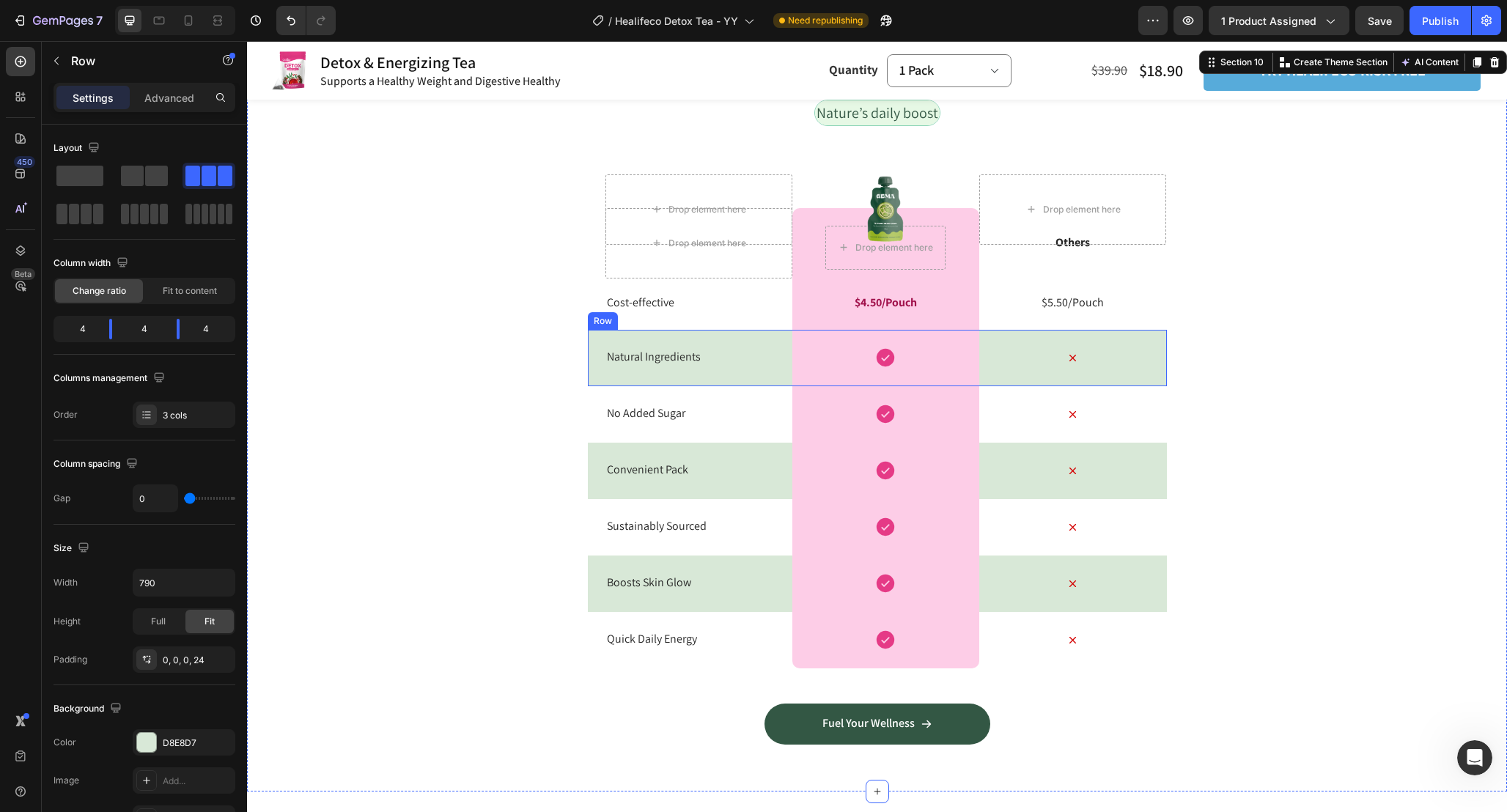
click at [761, 331] on div "Natural Ingredients Text Block" at bounding box center [699, 358] width 187 height 56
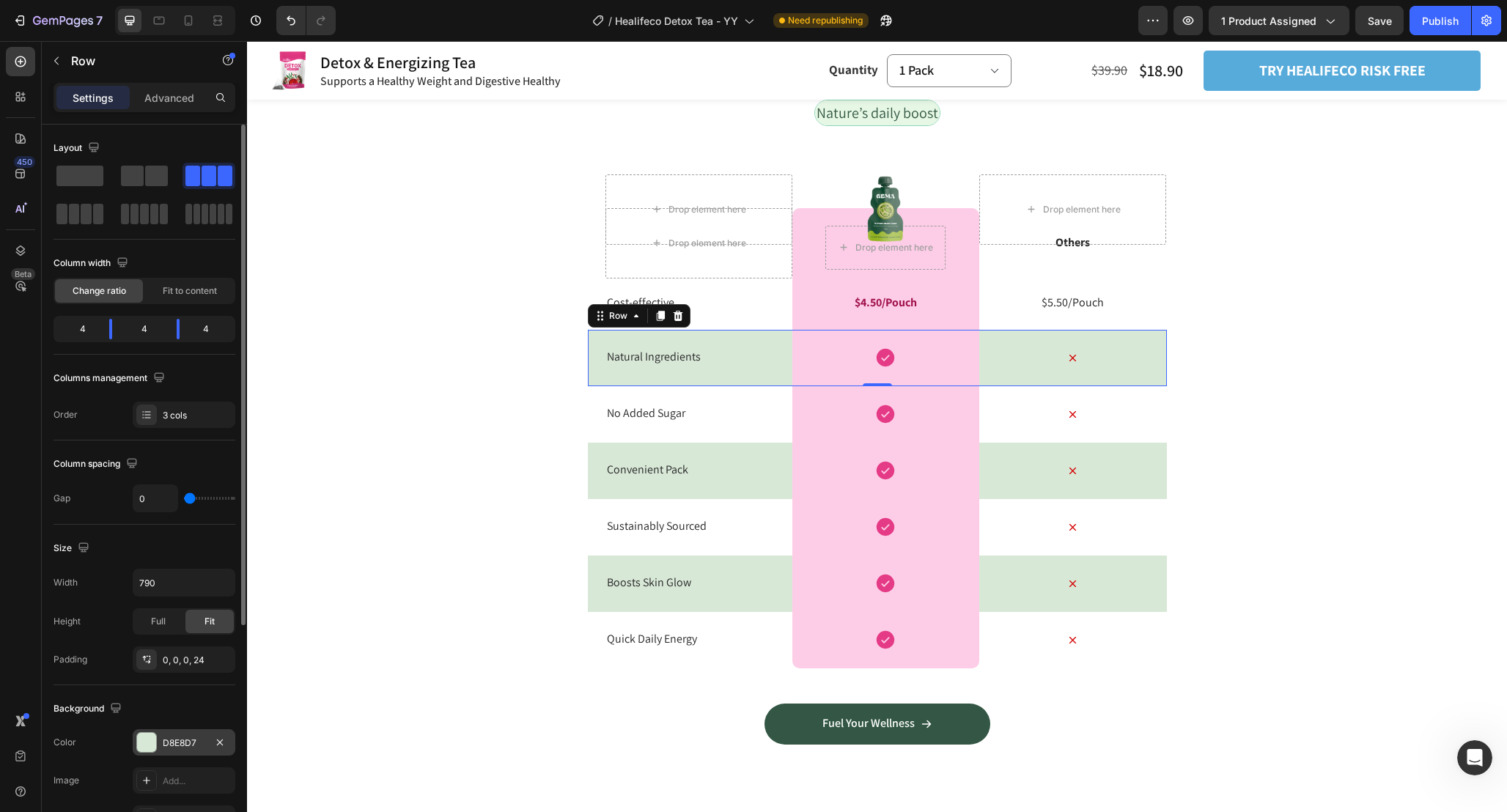
click at [188, 749] on div "D8E8D7" at bounding box center [183, 742] width 102 height 27
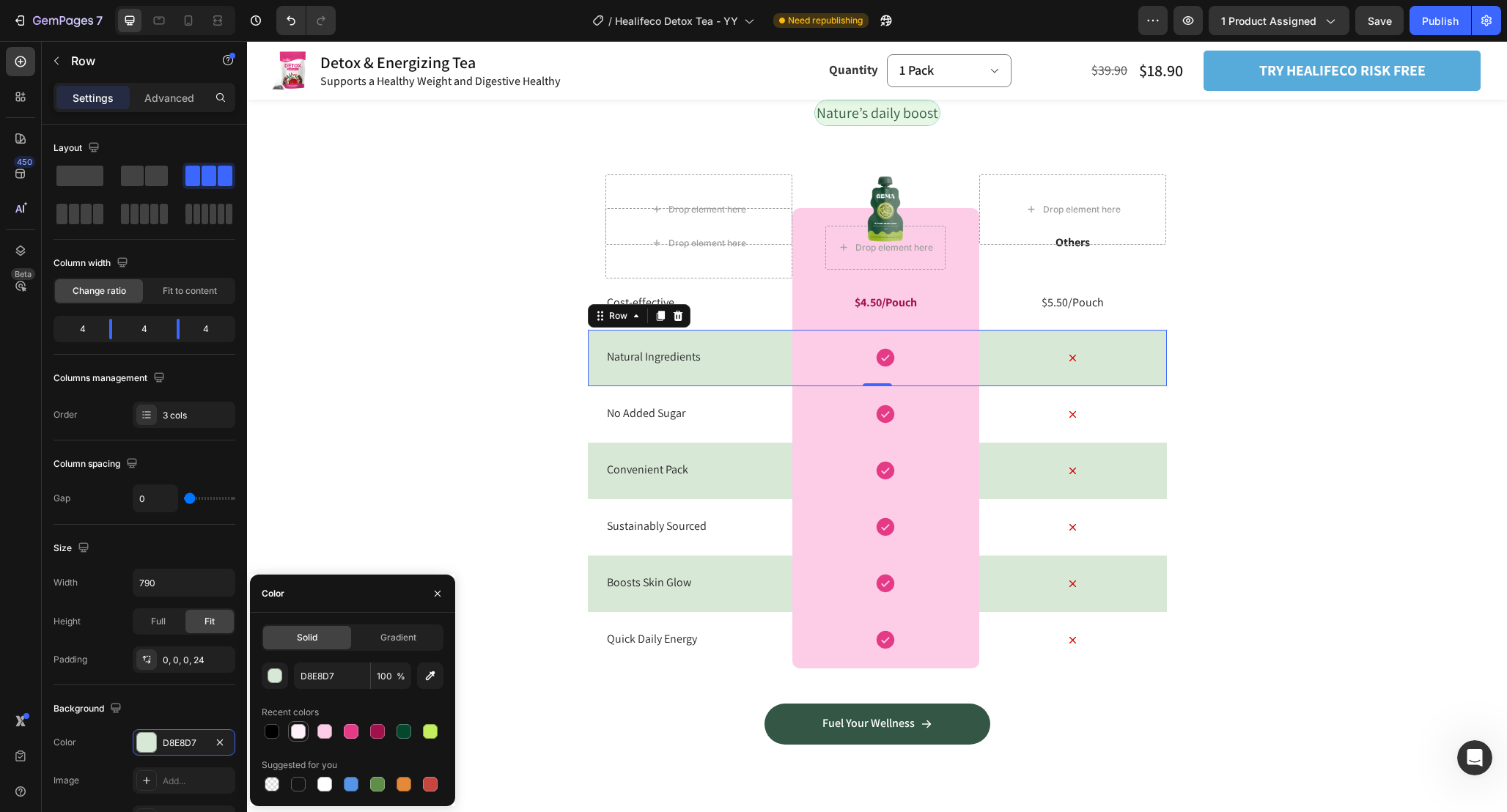
click at [300, 731] on div at bounding box center [299, 732] width 15 height 15
type input "FDF1FA"
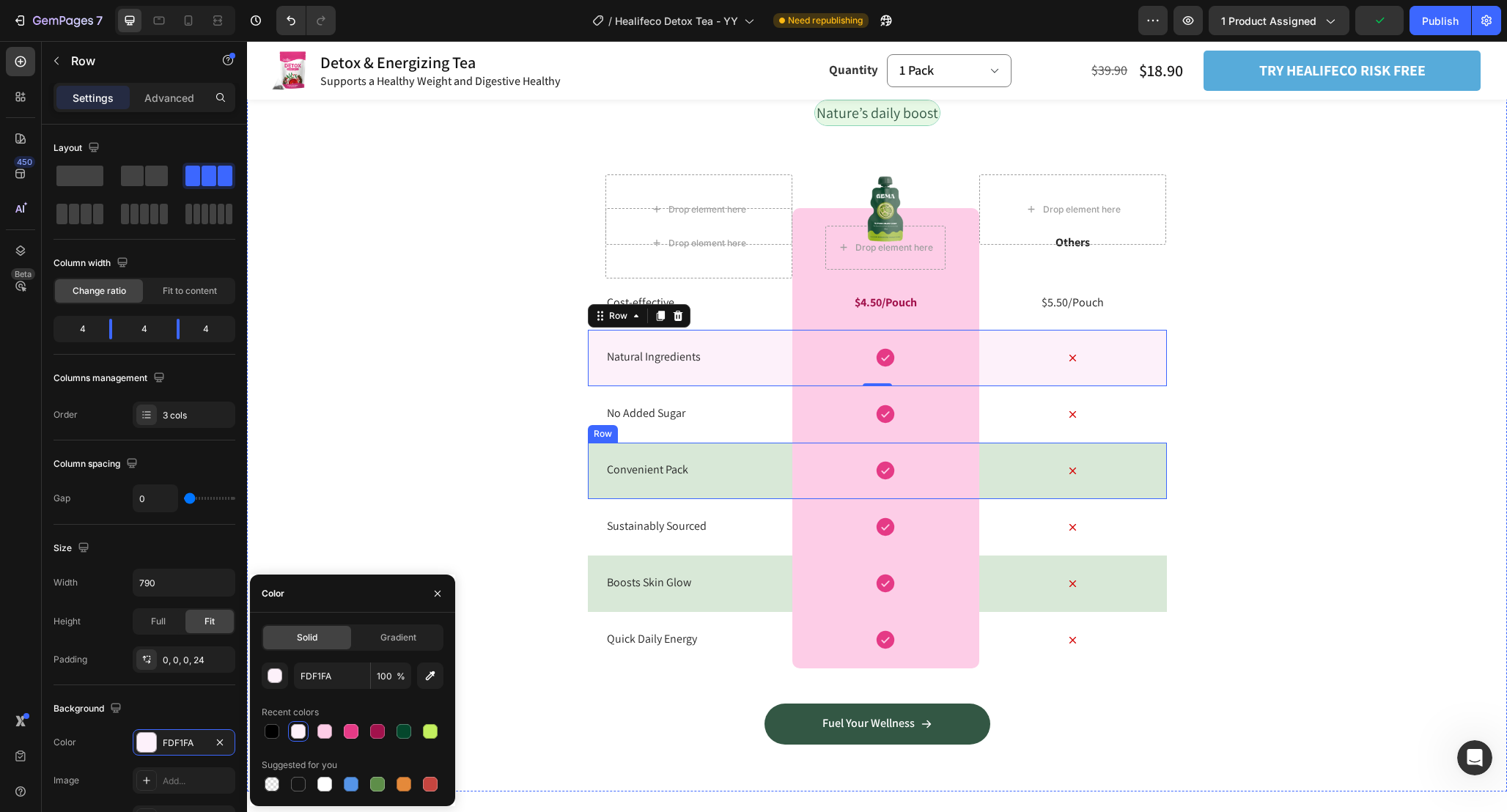
click at [1159, 454] on div "Icon" at bounding box center [1072, 470] width 187 height 56
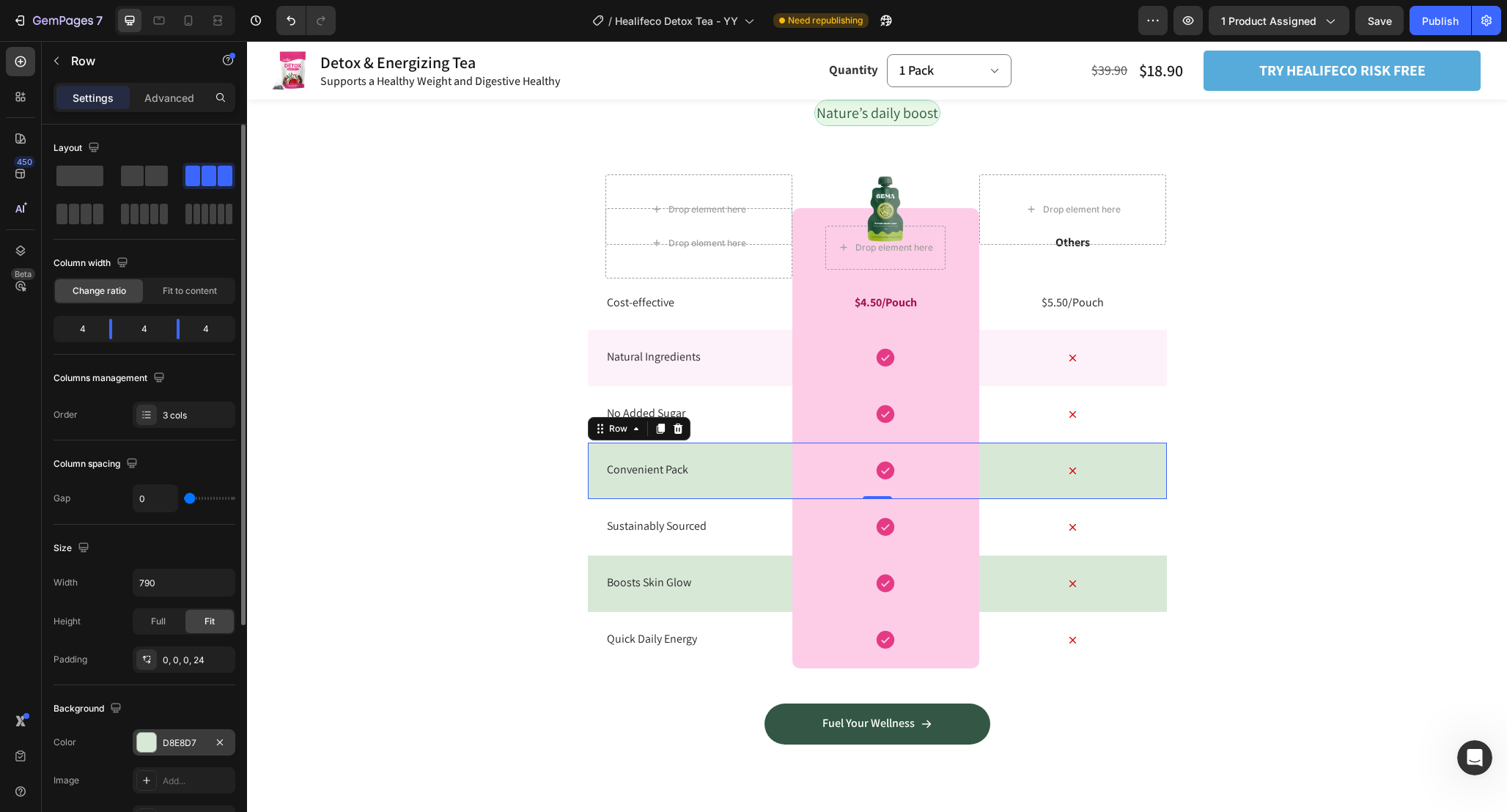
click at [145, 745] on div at bounding box center [147, 742] width 19 height 19
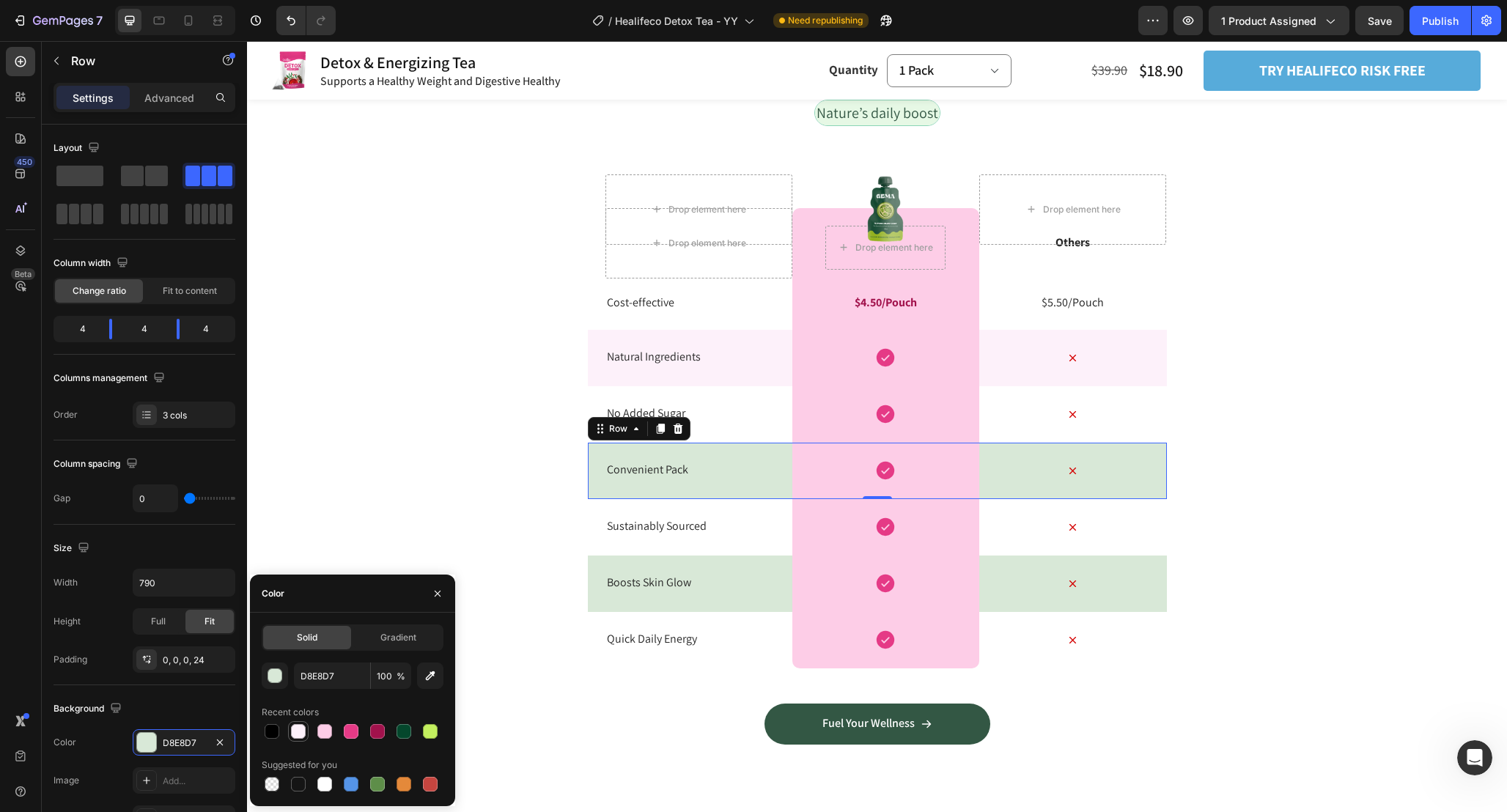
click at [302, 731] on div at bounding box center [299, 732] width 15 height 15
type input "FDF1FA"
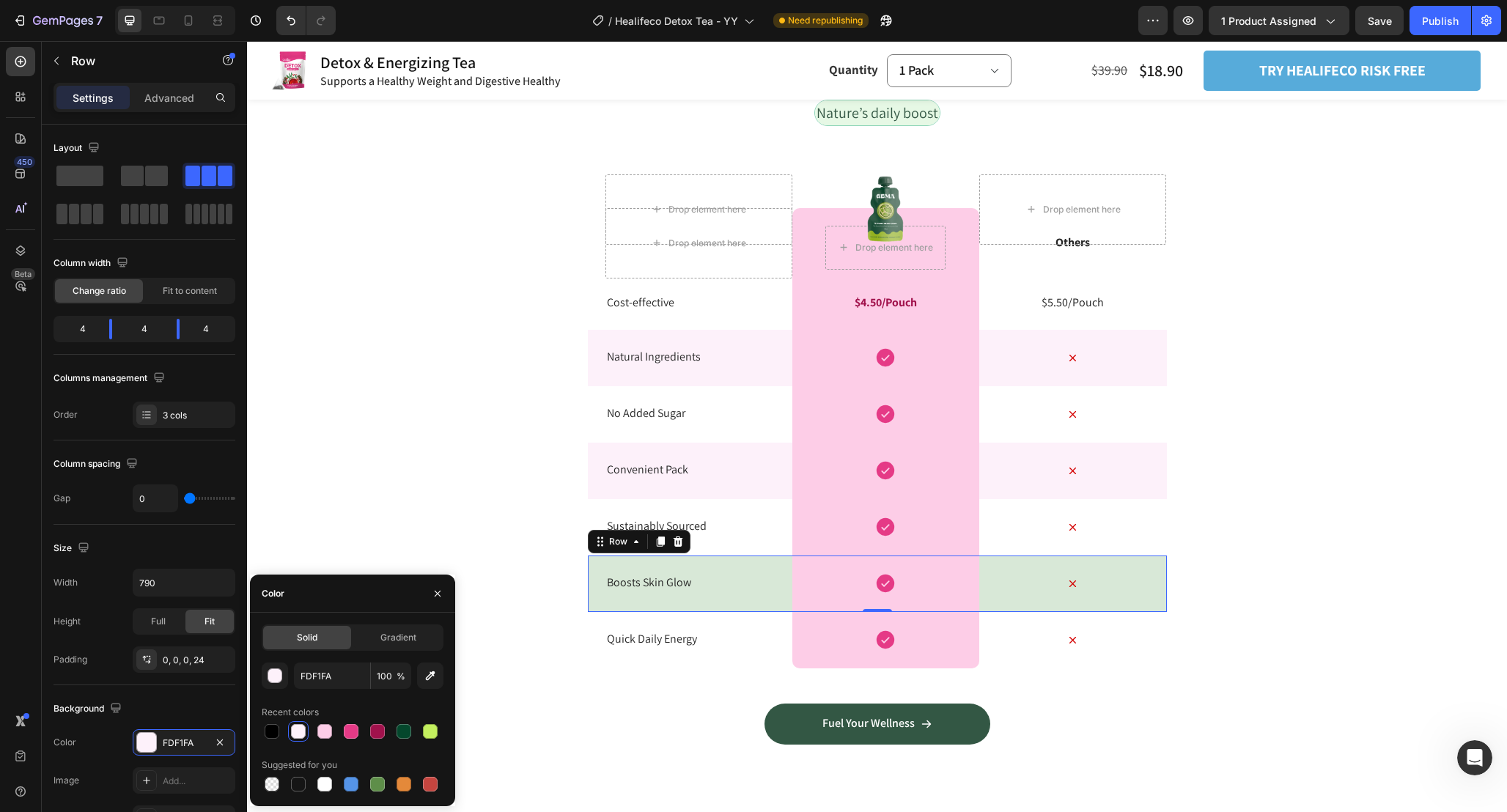
click at [749, 561] on div "Boosts Skin Glow Text Block" at bounding box center [699, 583] width 187 height 56
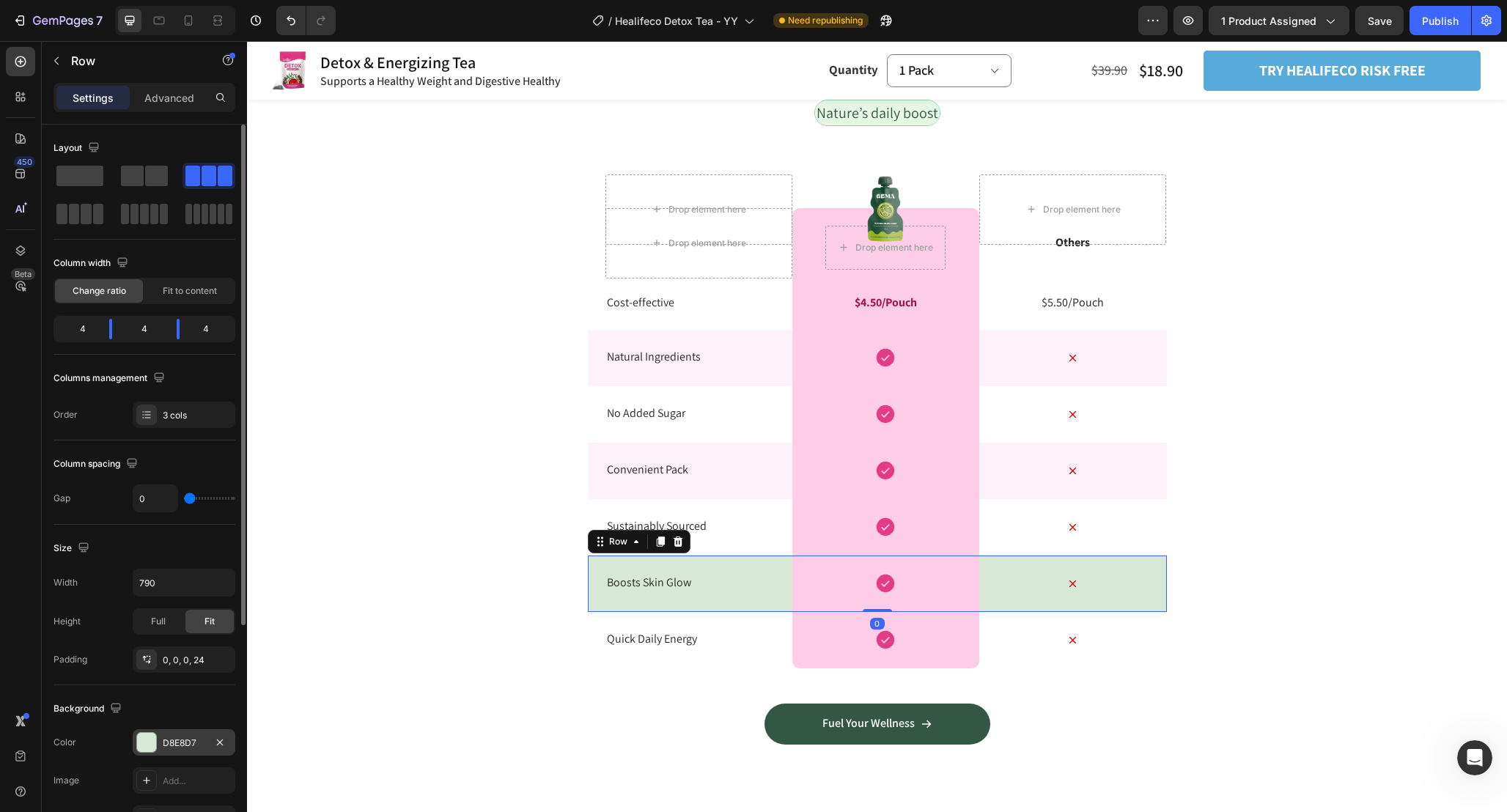
click at [137, 746] on div at bounding box center [147, 742] width 19 height 19
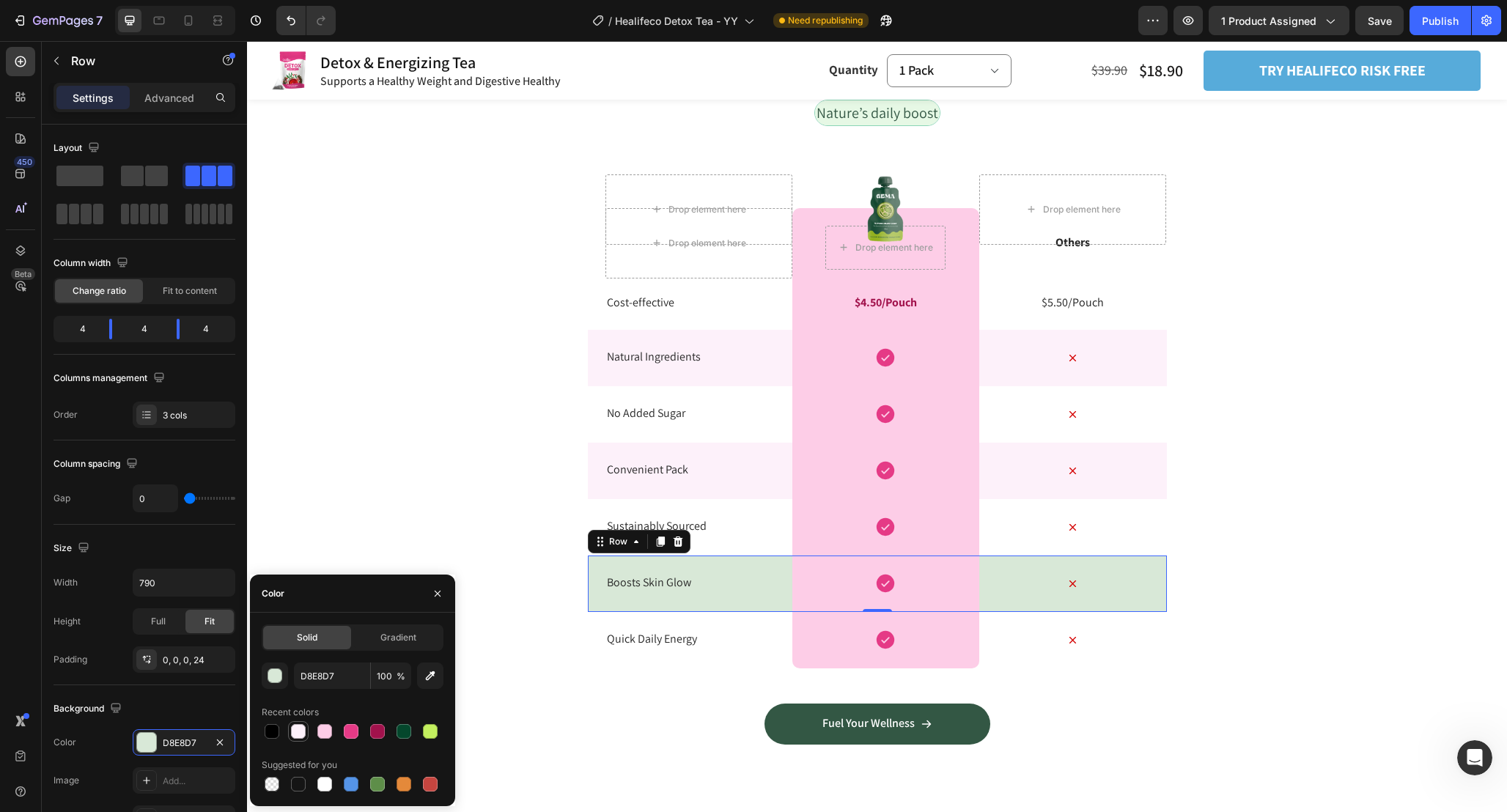
click at [295, 733] on div at bounding box center [299, 732] width 15 height 15
type input "FDF1FA"
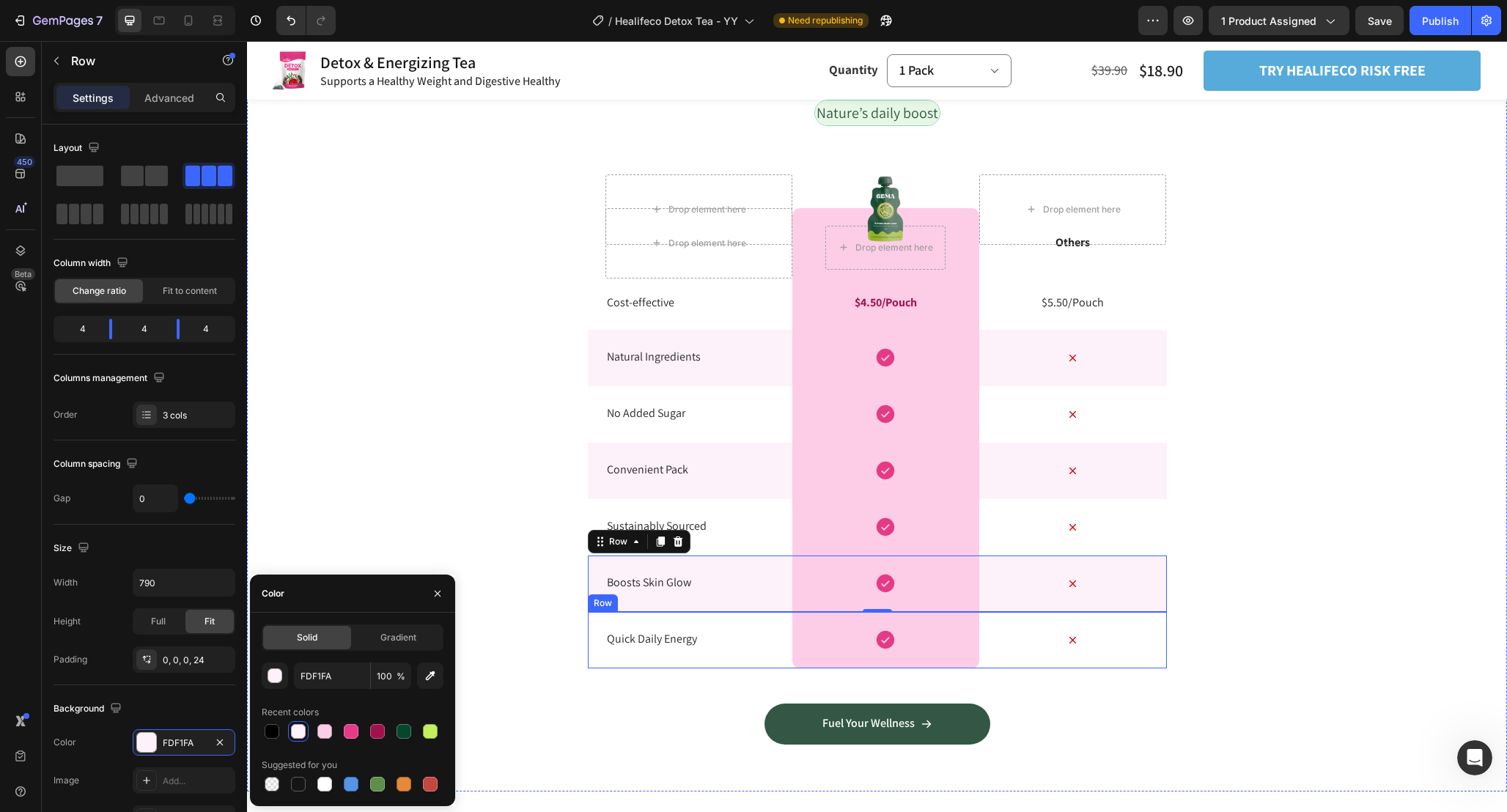
click at [1146, 655] on div "Icon" at bounding box center [1072, 640] width 187 height 56
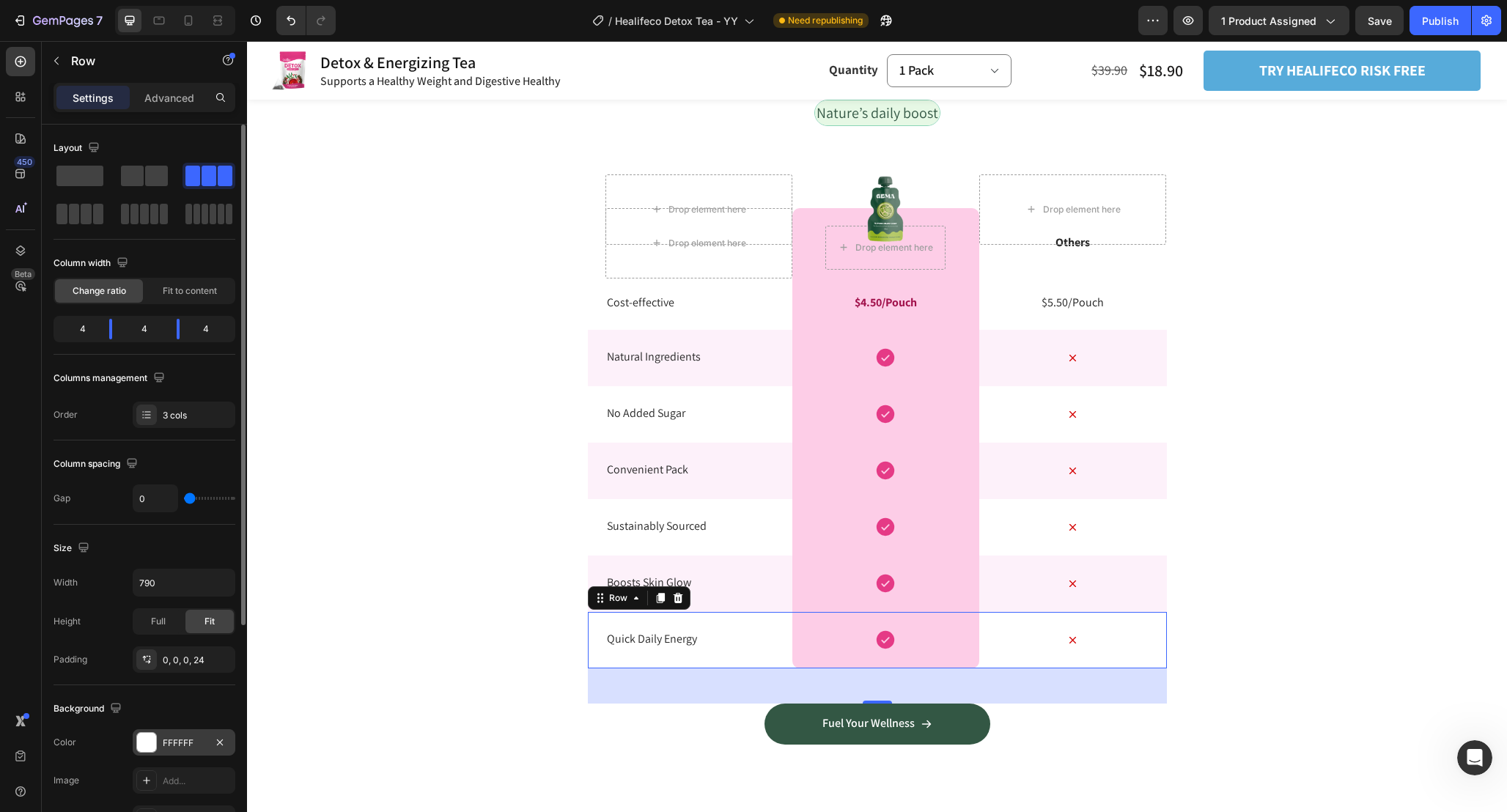
click at [154, 737] on div at bounding box center [147, 742] width 19 height 19
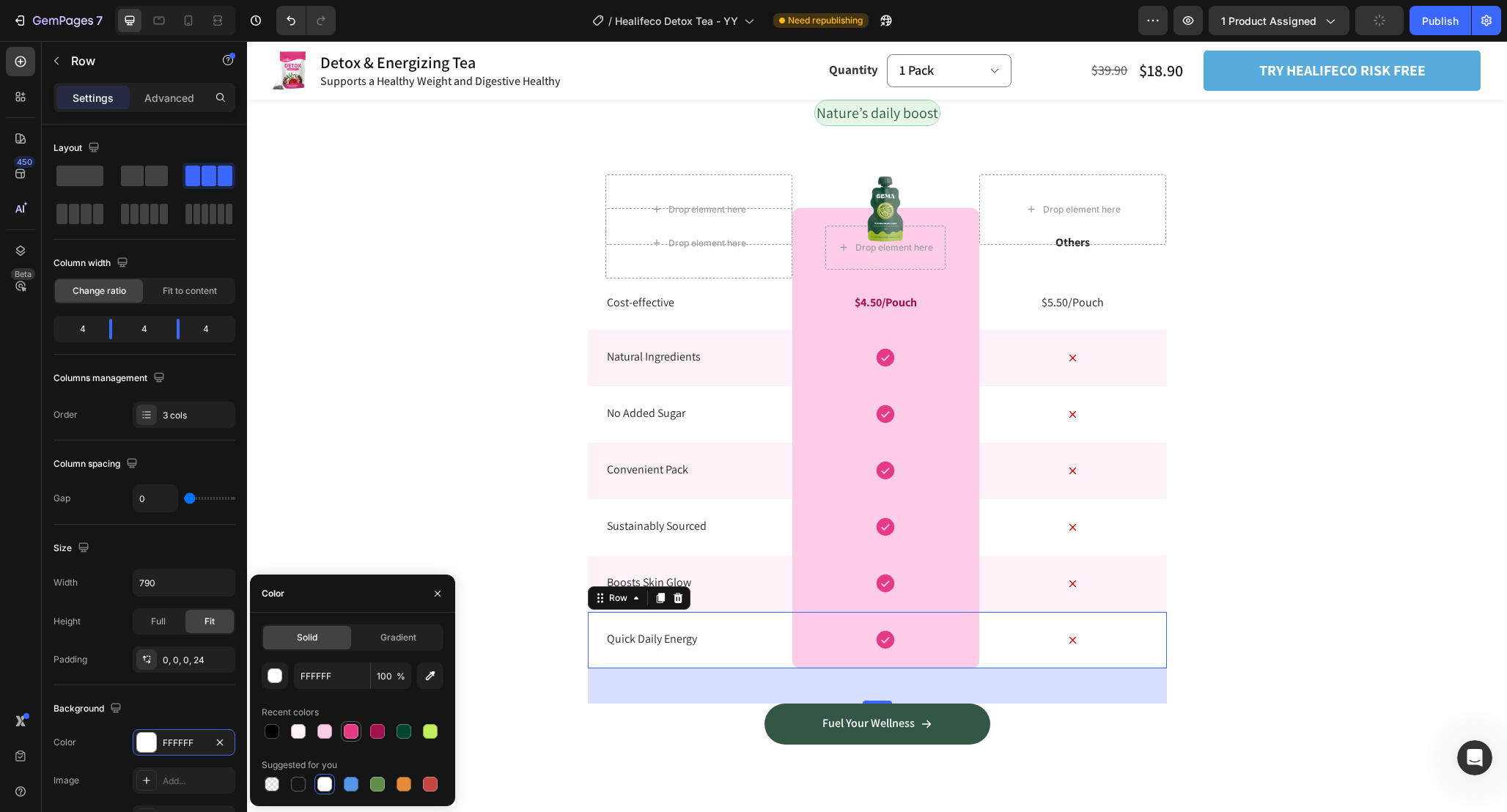
click at [347, 732] on div at bounding box center [351, 732] width 15 height 15
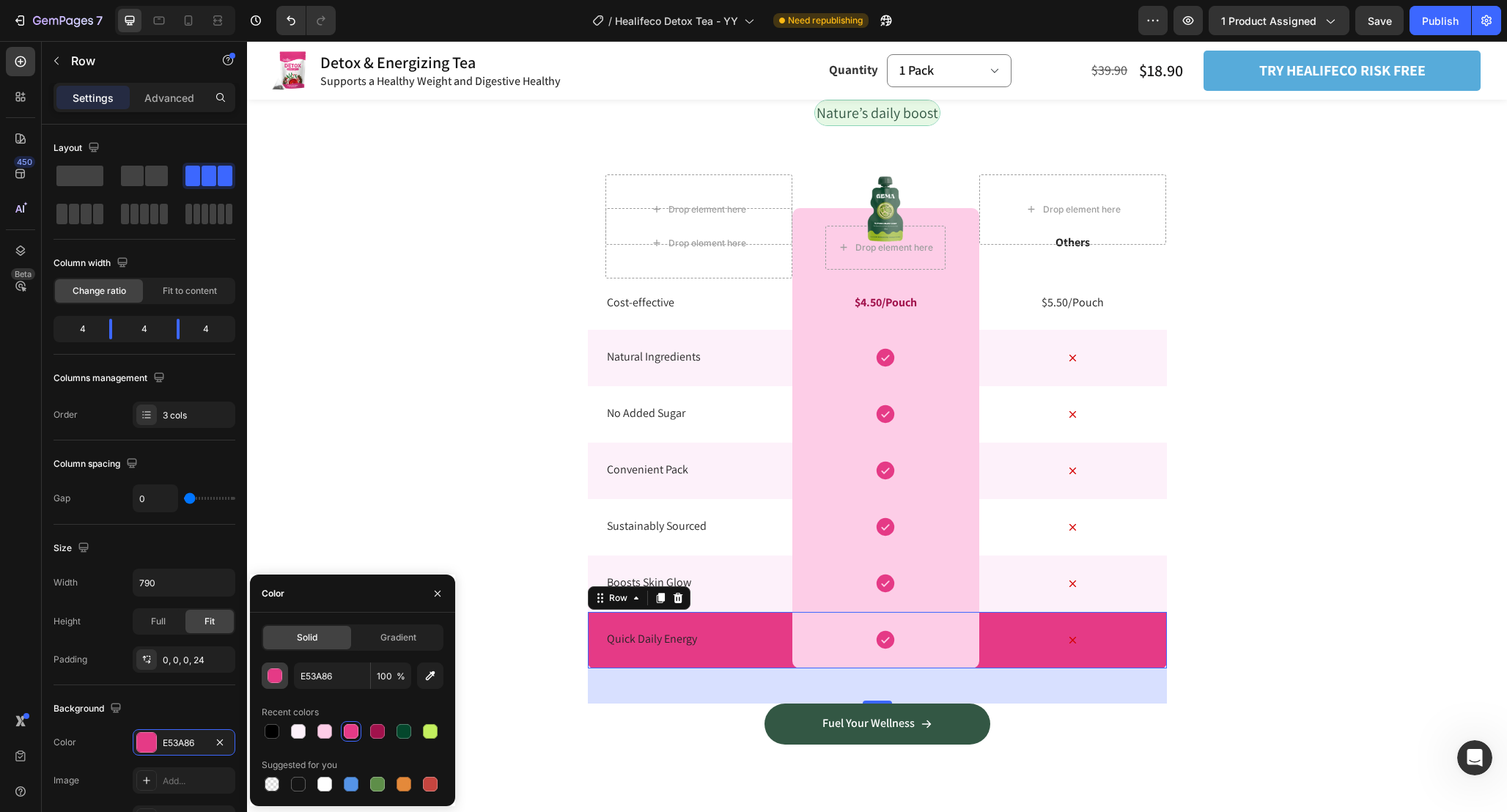
click at [272, 675] on div "button" at bounding box center [276, 677] width 15 height 15
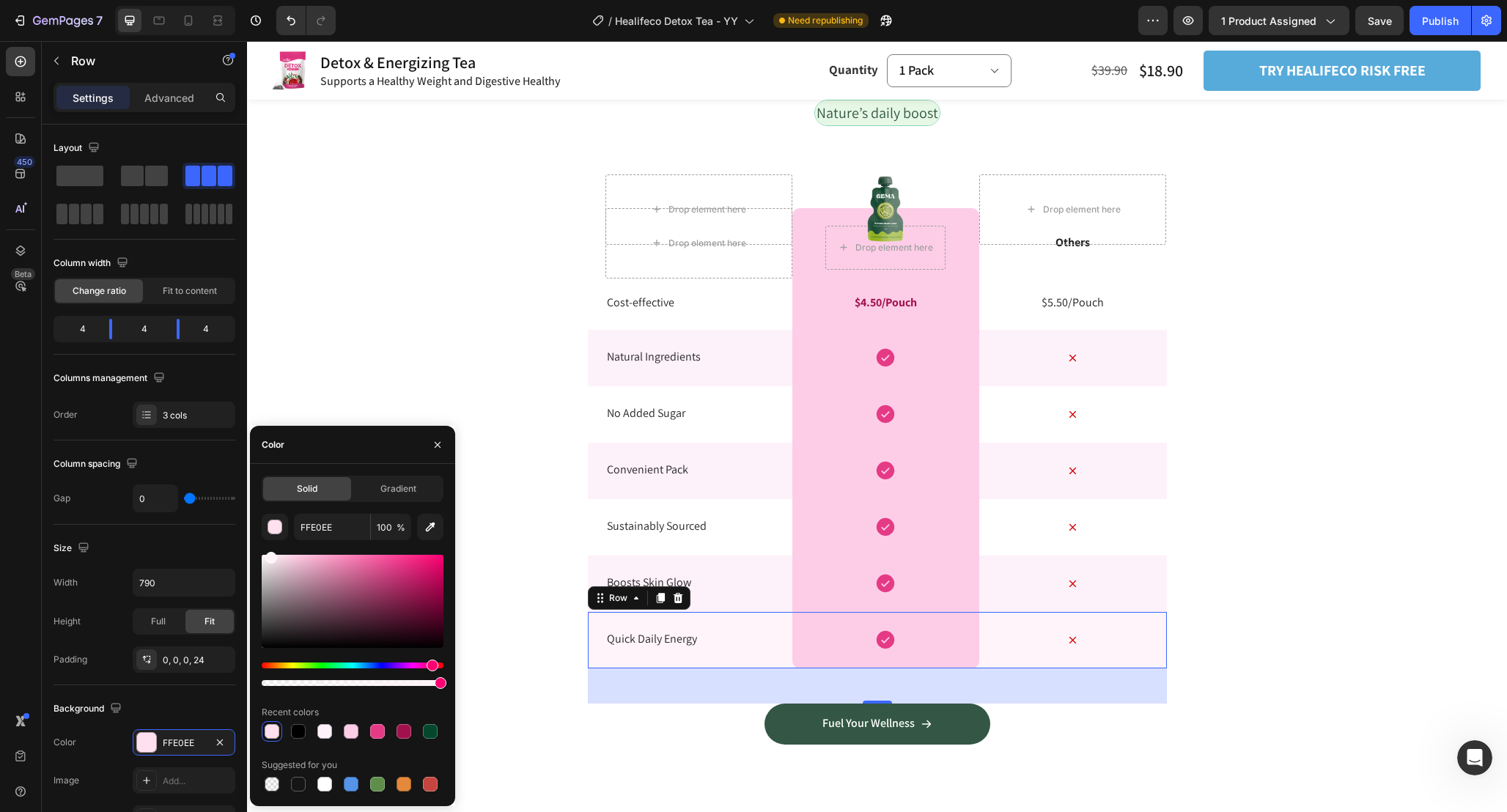
type input "FFF4F9"
drag, startPoint x: 306, startPoint y: 578, endPoint x: 269, endPoint y: 536, distance: 56.0
click at [269, 536] on div "FFF4F9 100 % Recent colors Suggested for you" at bounding box center [352, 653] width 182 height 281
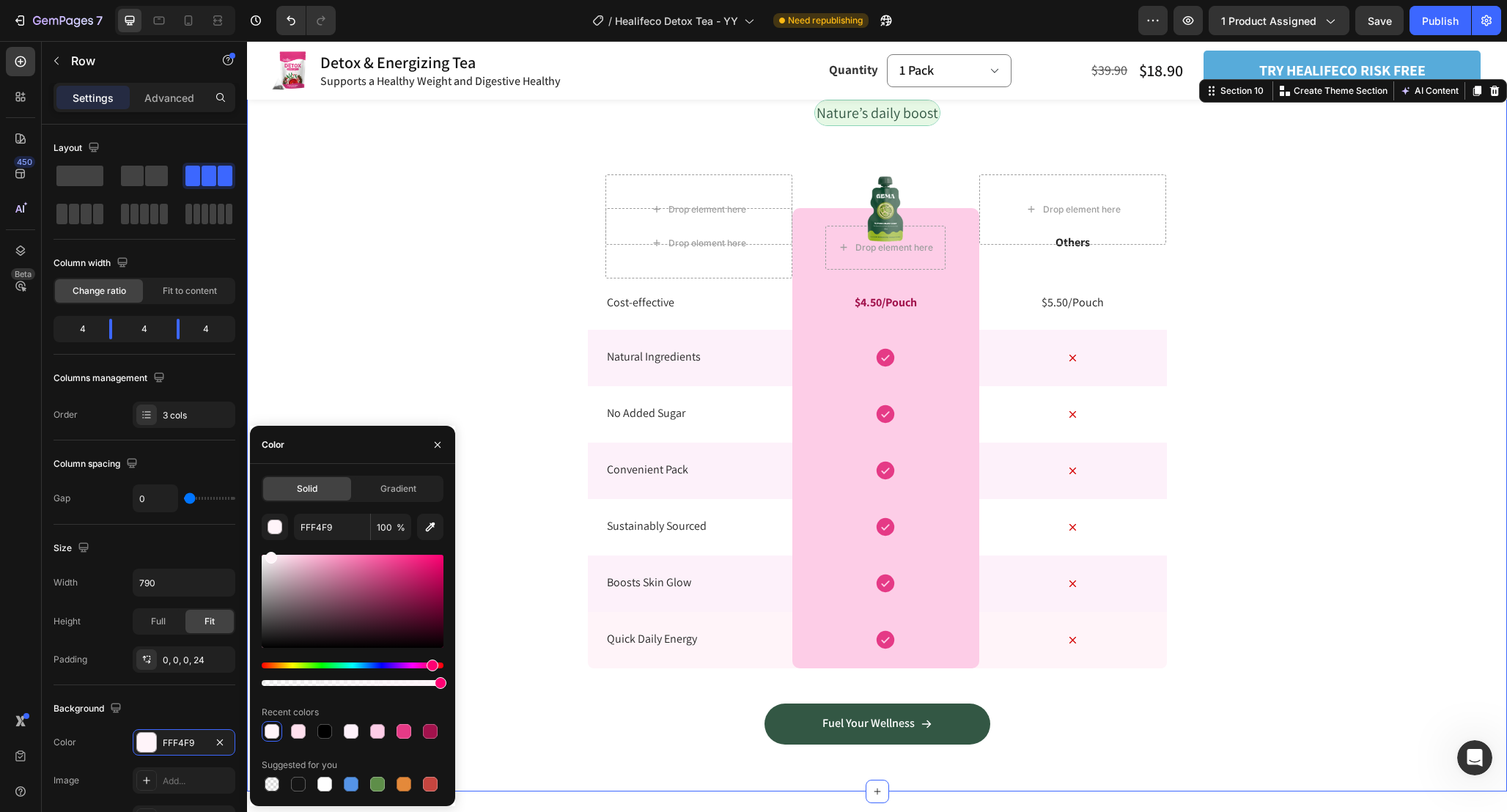
click at [1257, 571] on div "Nature’s daily boost Text Block Row Drop element here Image Drop element here R…" at bounding box center [877, 433] width 1260 height 668
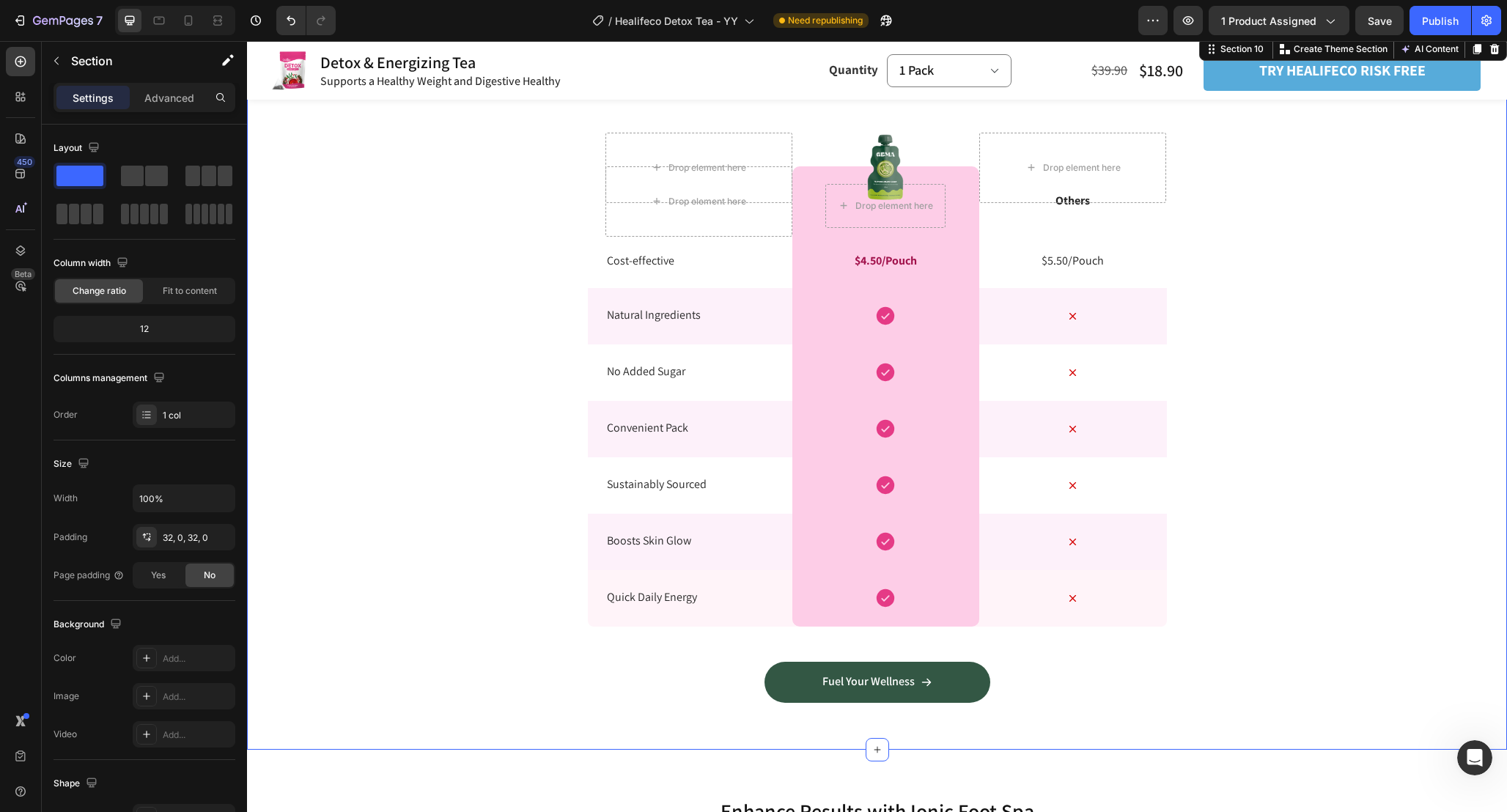
scroll to position [3762, 0]
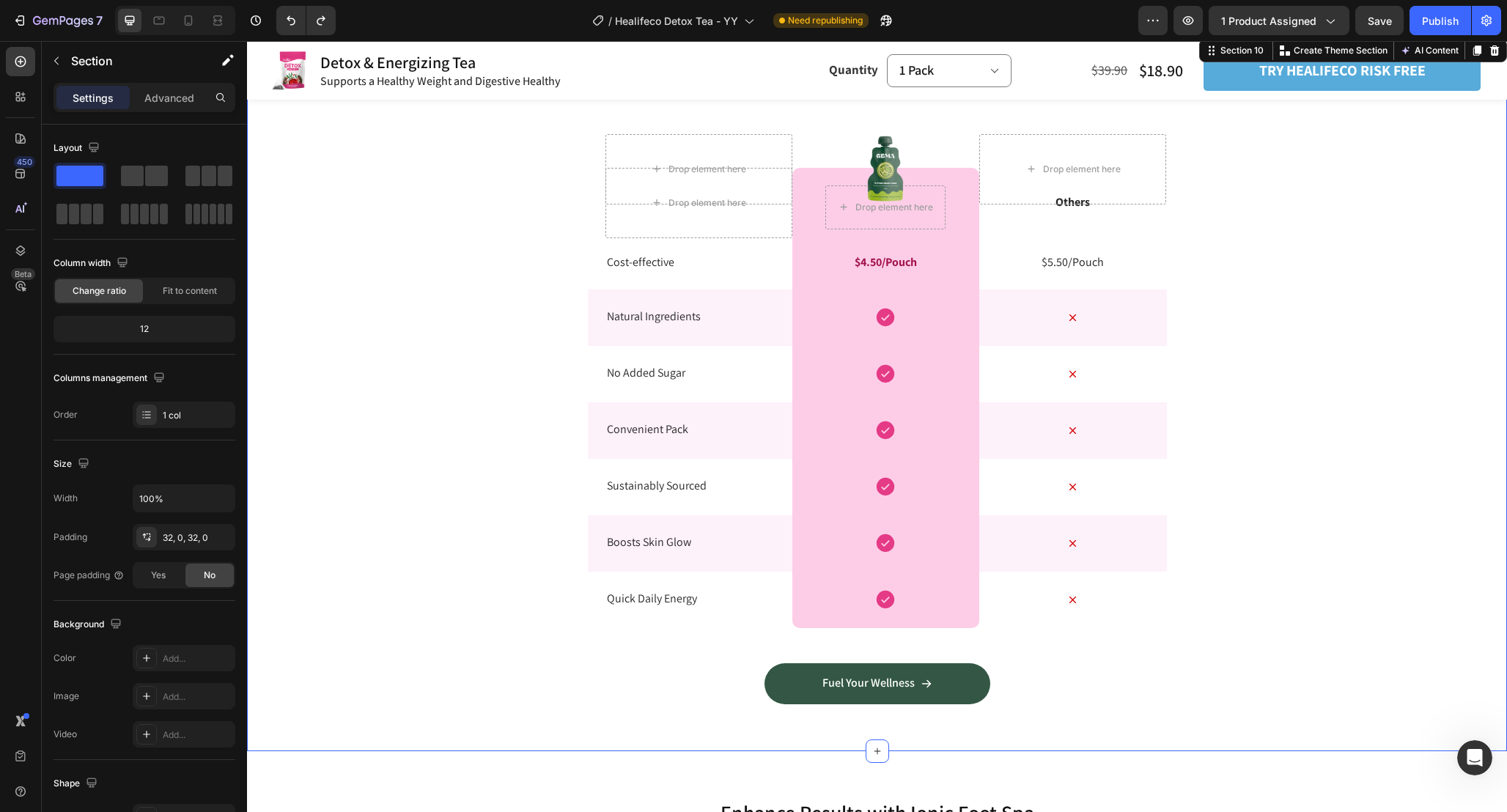
click at [1268, 532] on div "Nature’s daily boost Text Block Row Drop element here Image Drop element here R…" at bounding box center [877, 393] width 1260 height 668
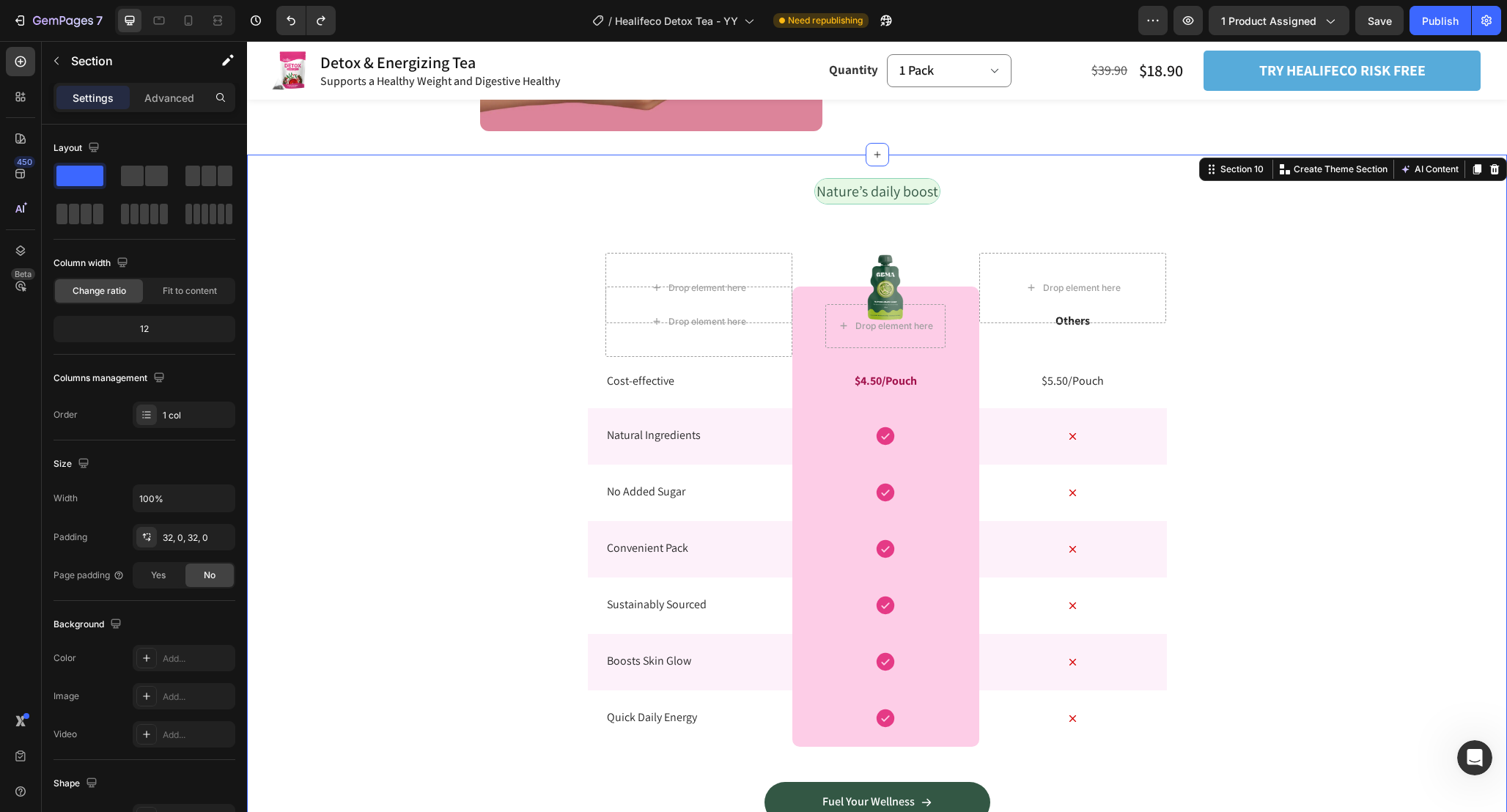
scroll to position [3645, 0]
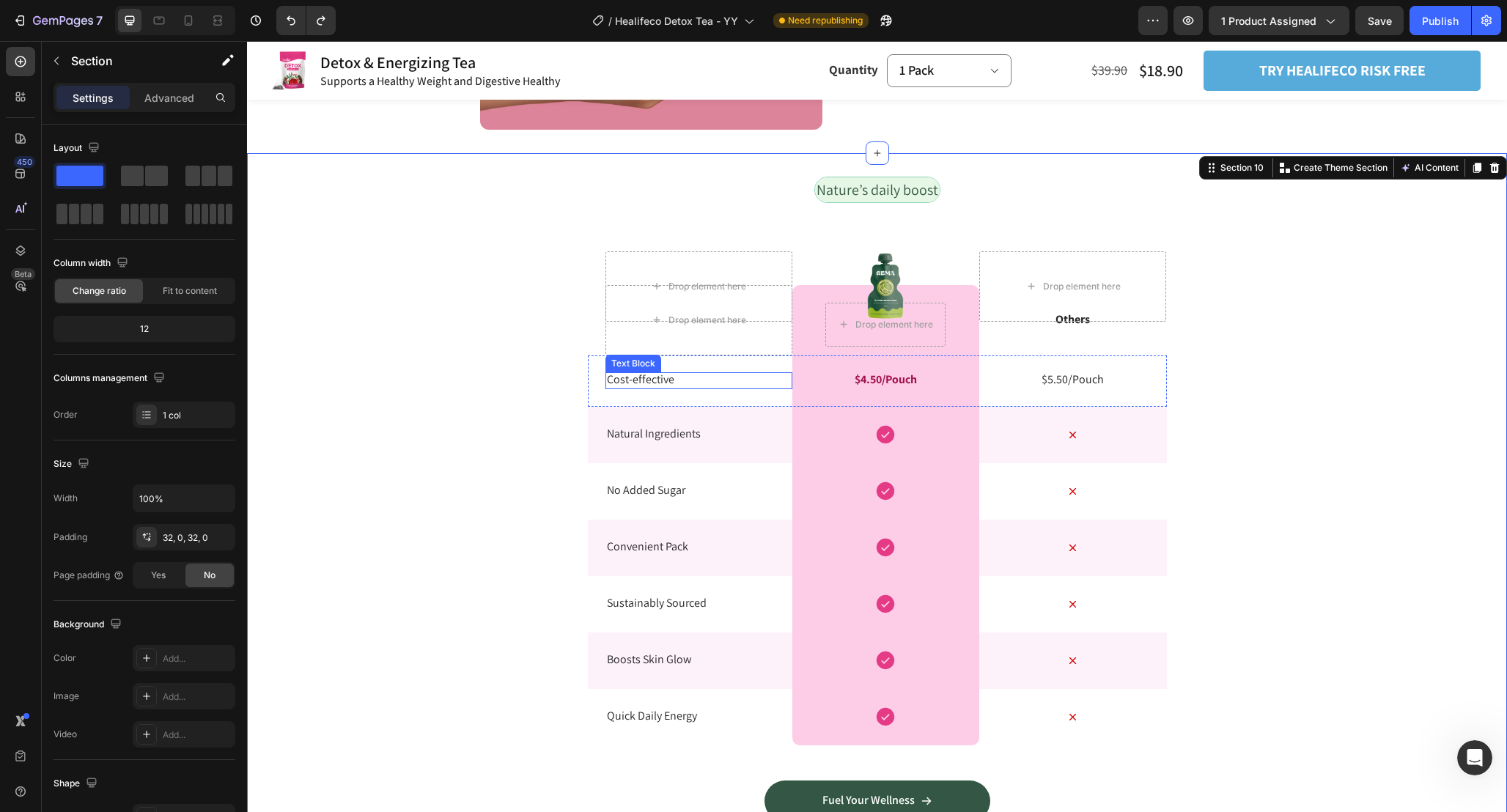
click at [655, 382] on p "Cost-effective" at bounding box center [699, 380] width 184 height 16
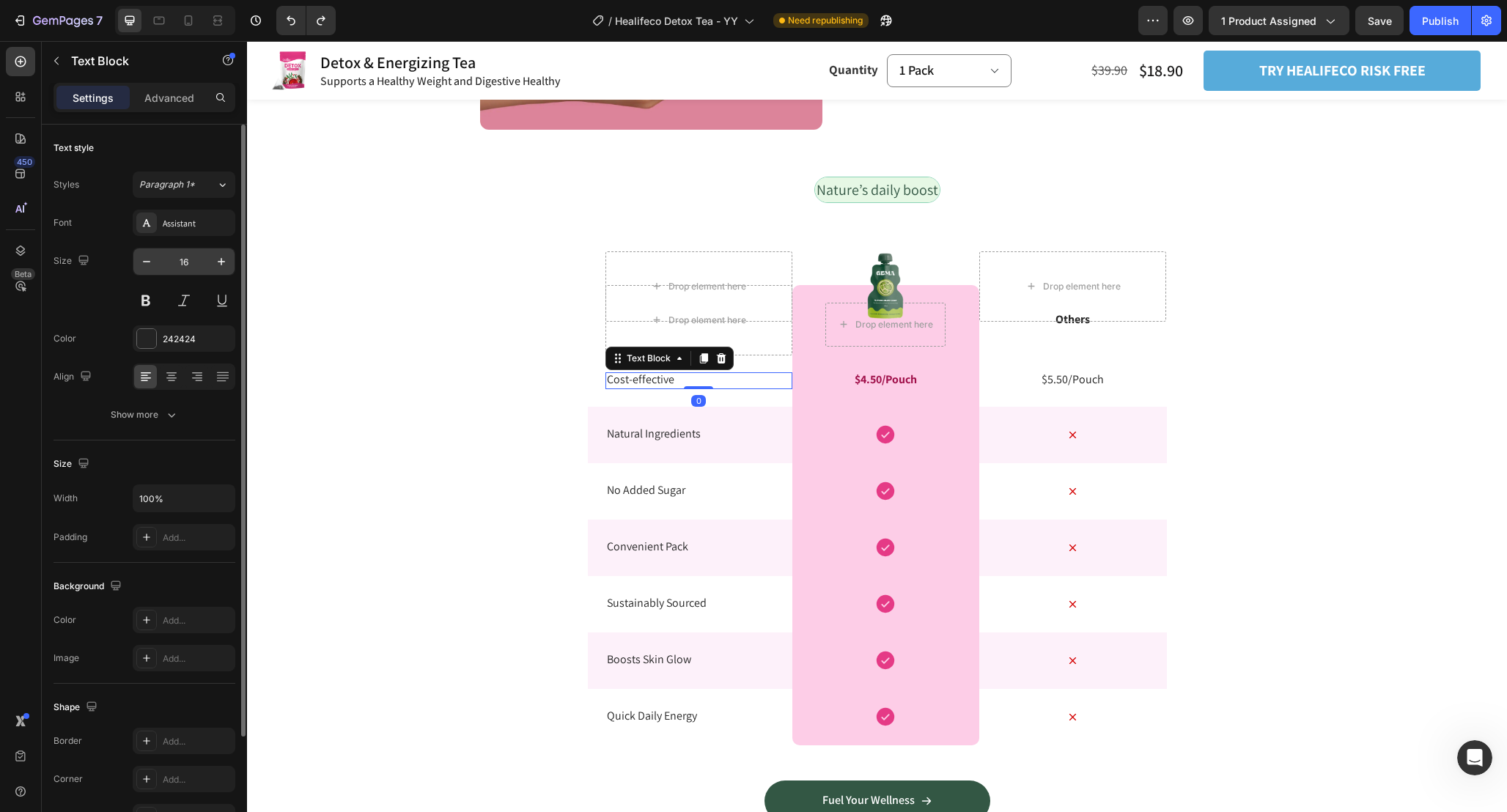
click at [195, 268] on input "16" at bounding box center [183, 262] width 48 height 27
type input "18"
click at [192, 420] on button "Show more" at bounding box center [144, 415] width 182 height 27
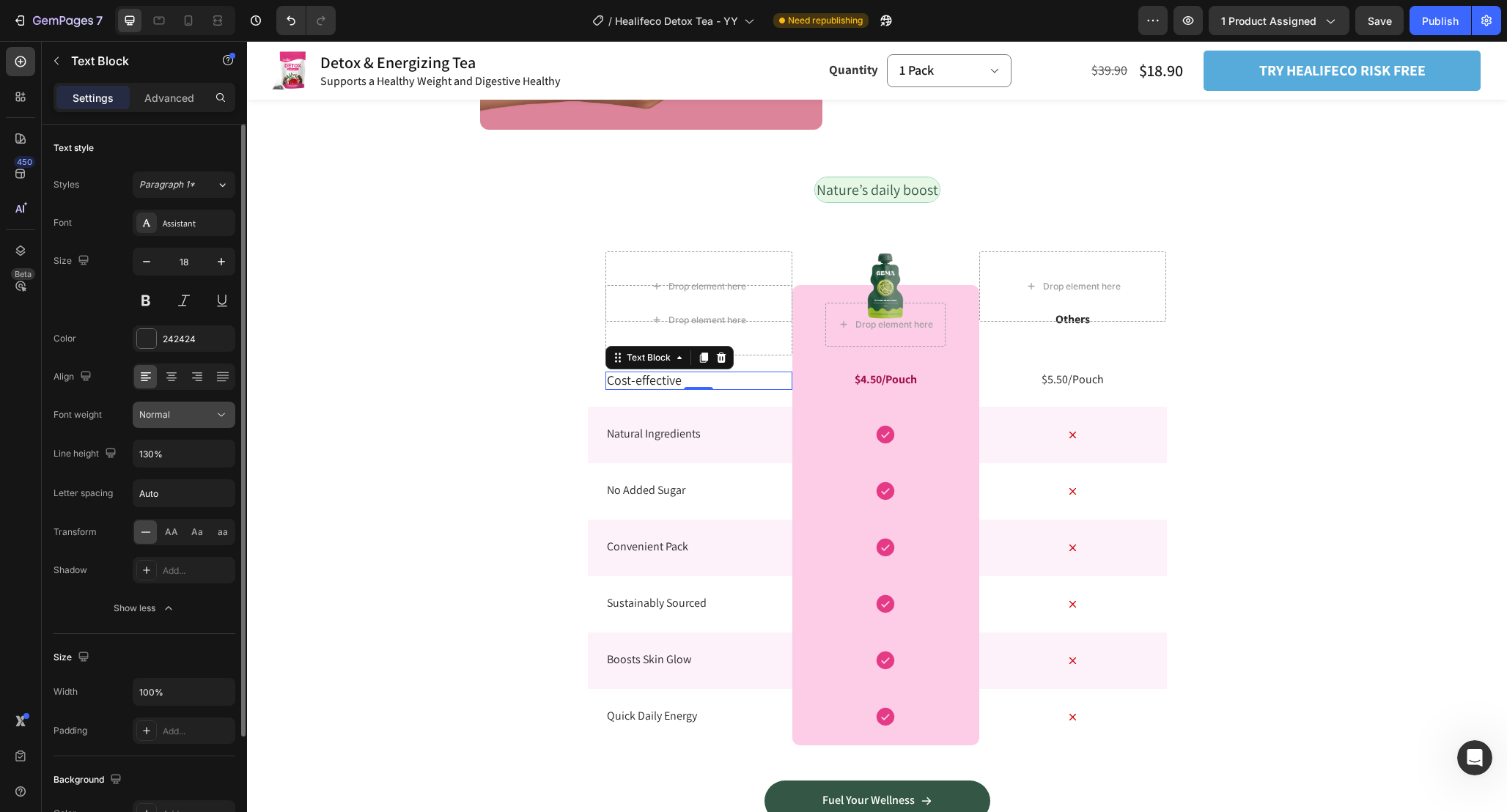
click at [195, 428] on button "Normal" at bounding box center [183, 415] width 102 height 27
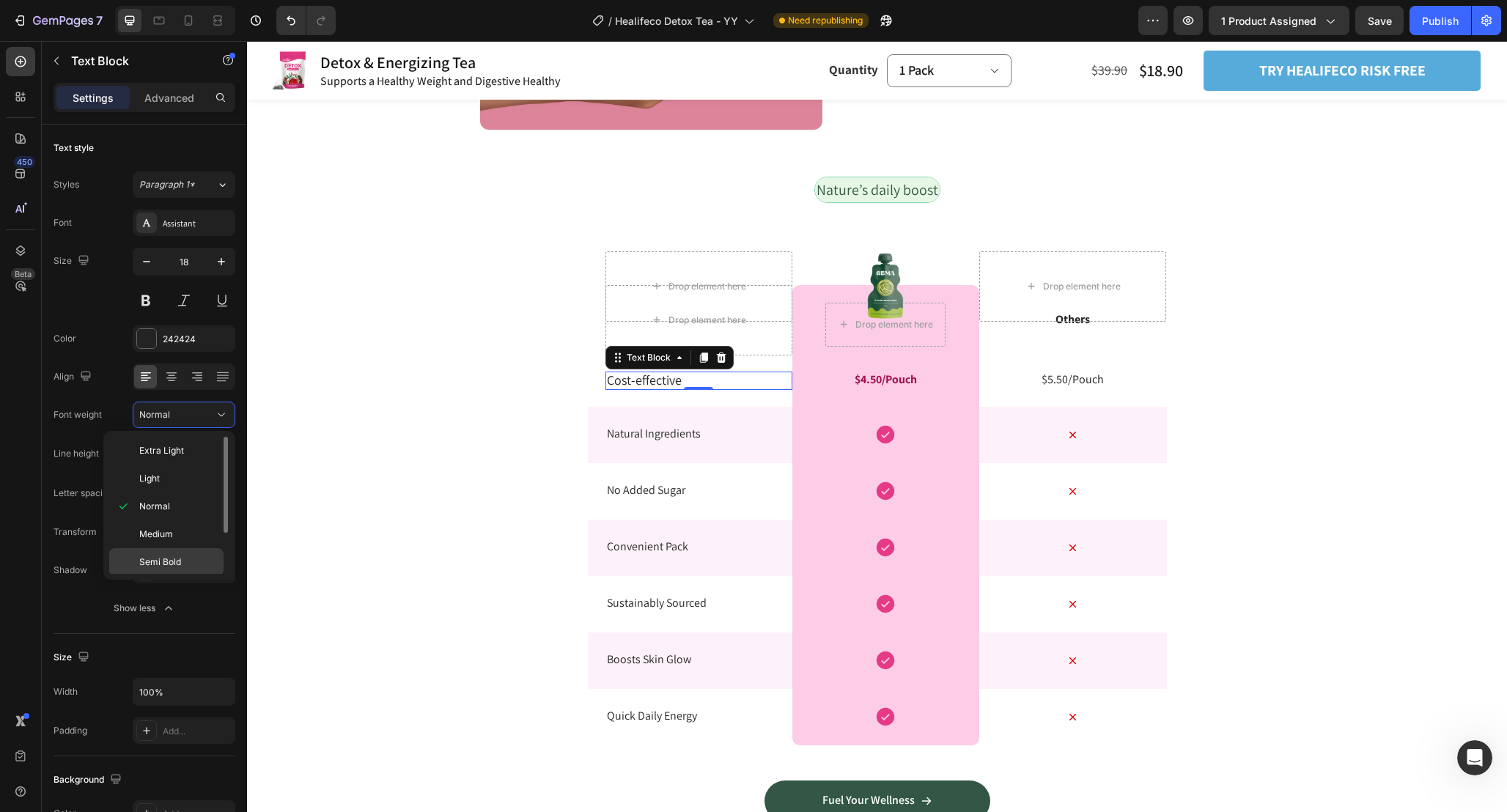
click at [183, 576] on div "Semi Bold" at bounding box center [166, 590] width 114 height 28
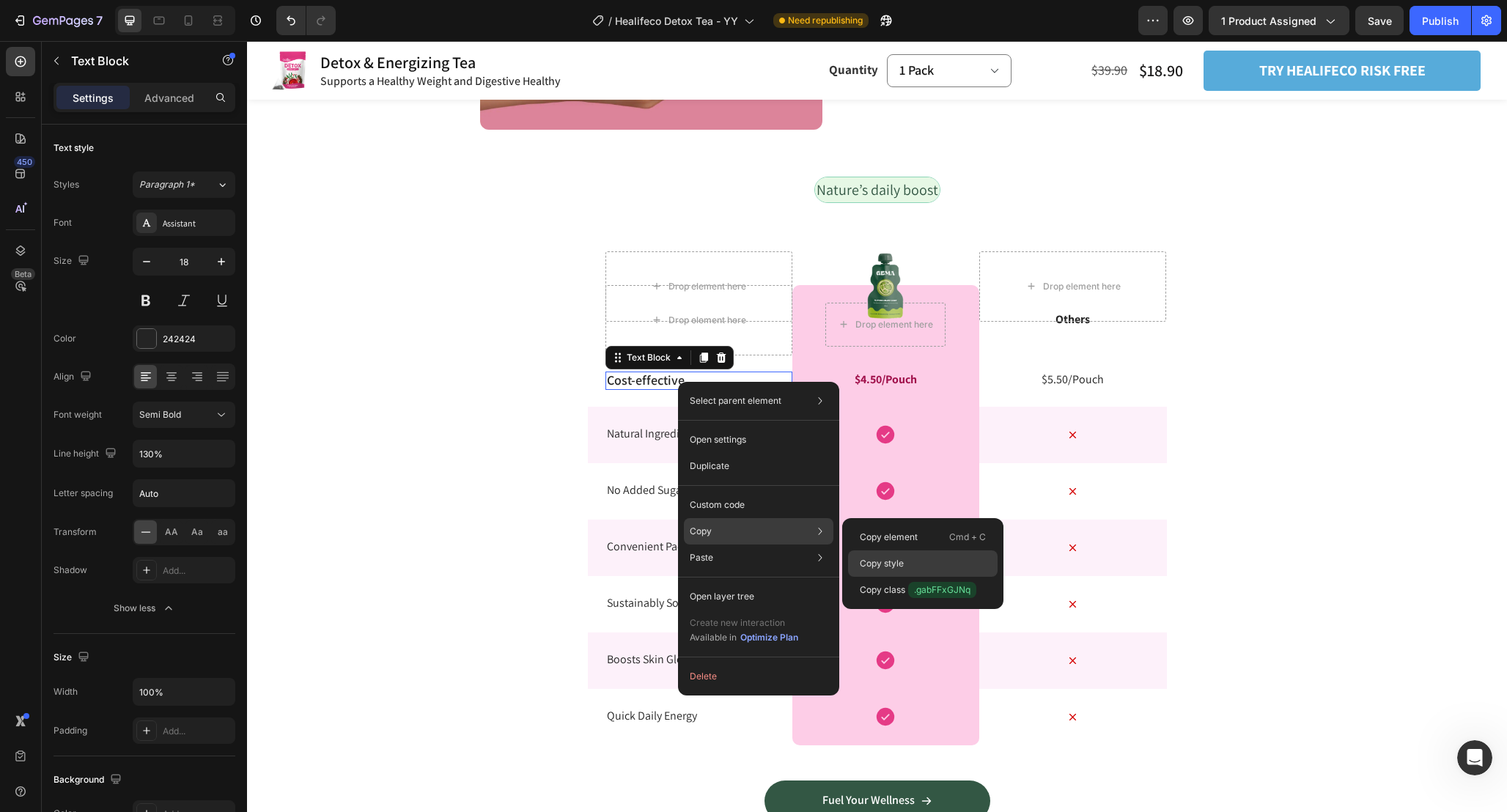
click at [902, 577] on div "Copy style" at bounding box center [923, 590] width 149 height 27
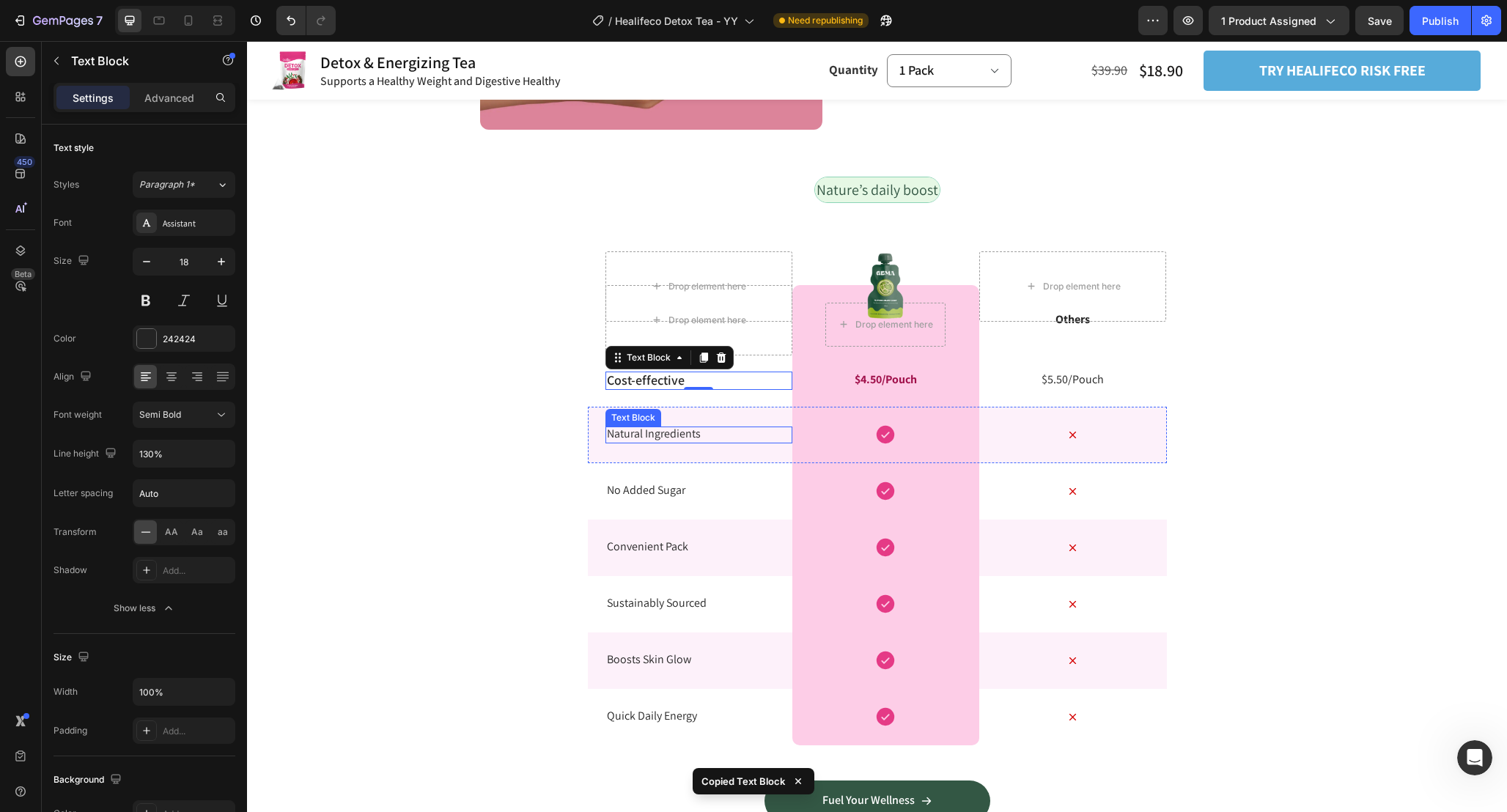
click at [643, 428] on p "Natural Ingredients" at bounding box center [699, 434] width 184 height 16
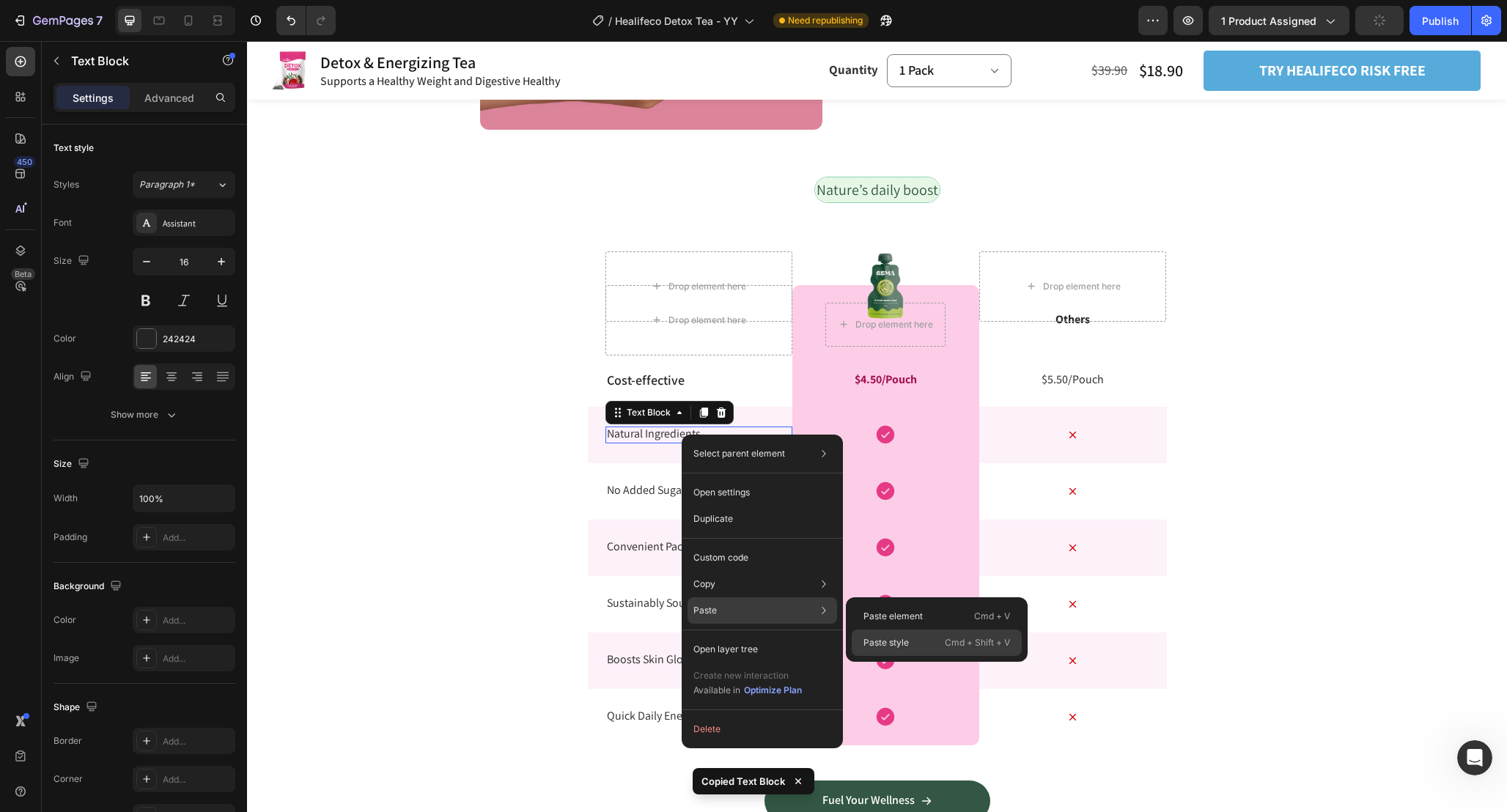
click at [919, 648] on div "Paste style Cmd + Shift + V" at bounding box center [936, 642] width 170 height 27
type input "18"
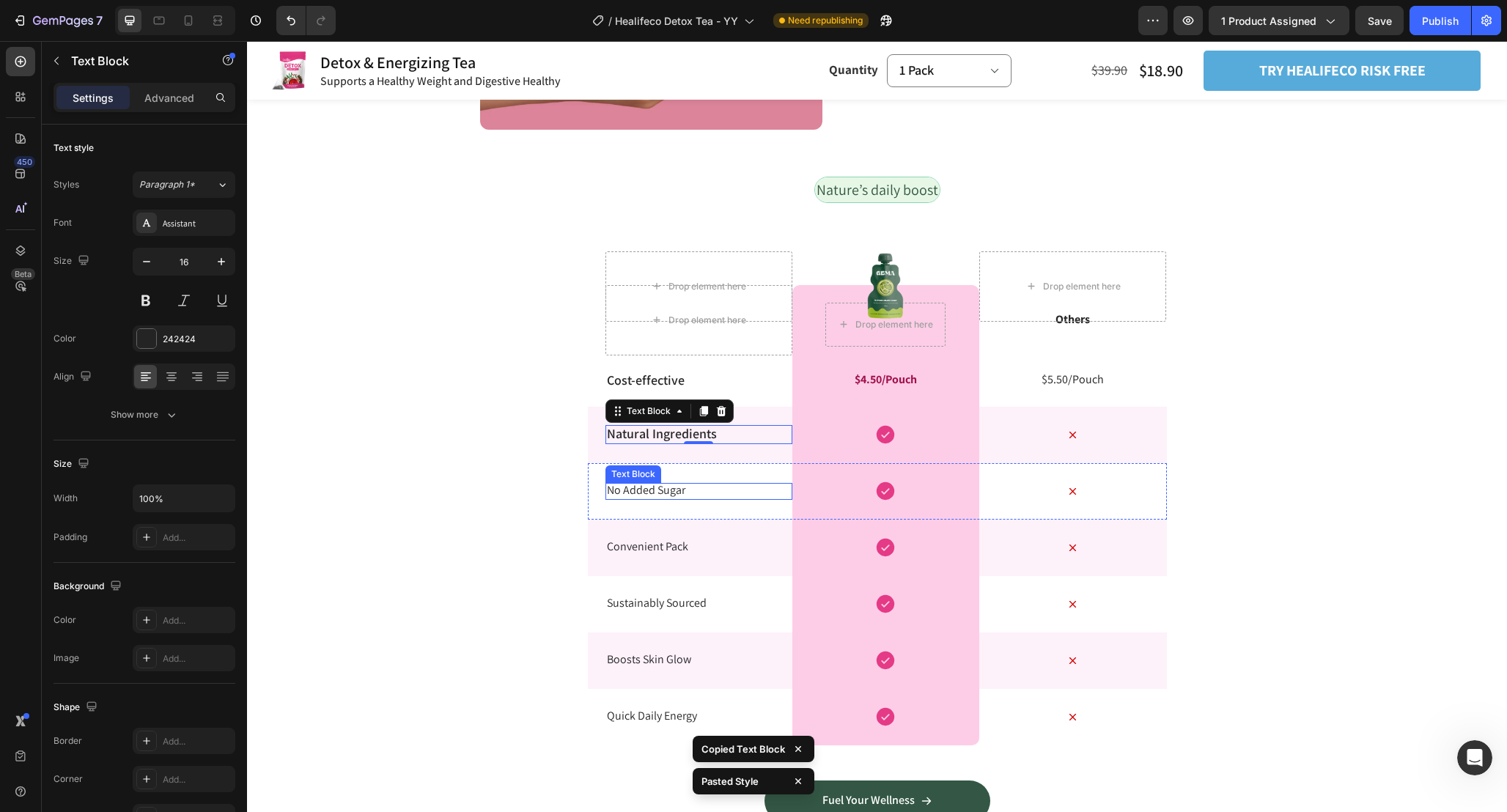
click at [662, 492] on p "No Added Sugar" at bounding box center [699, 490] width 184 height 16
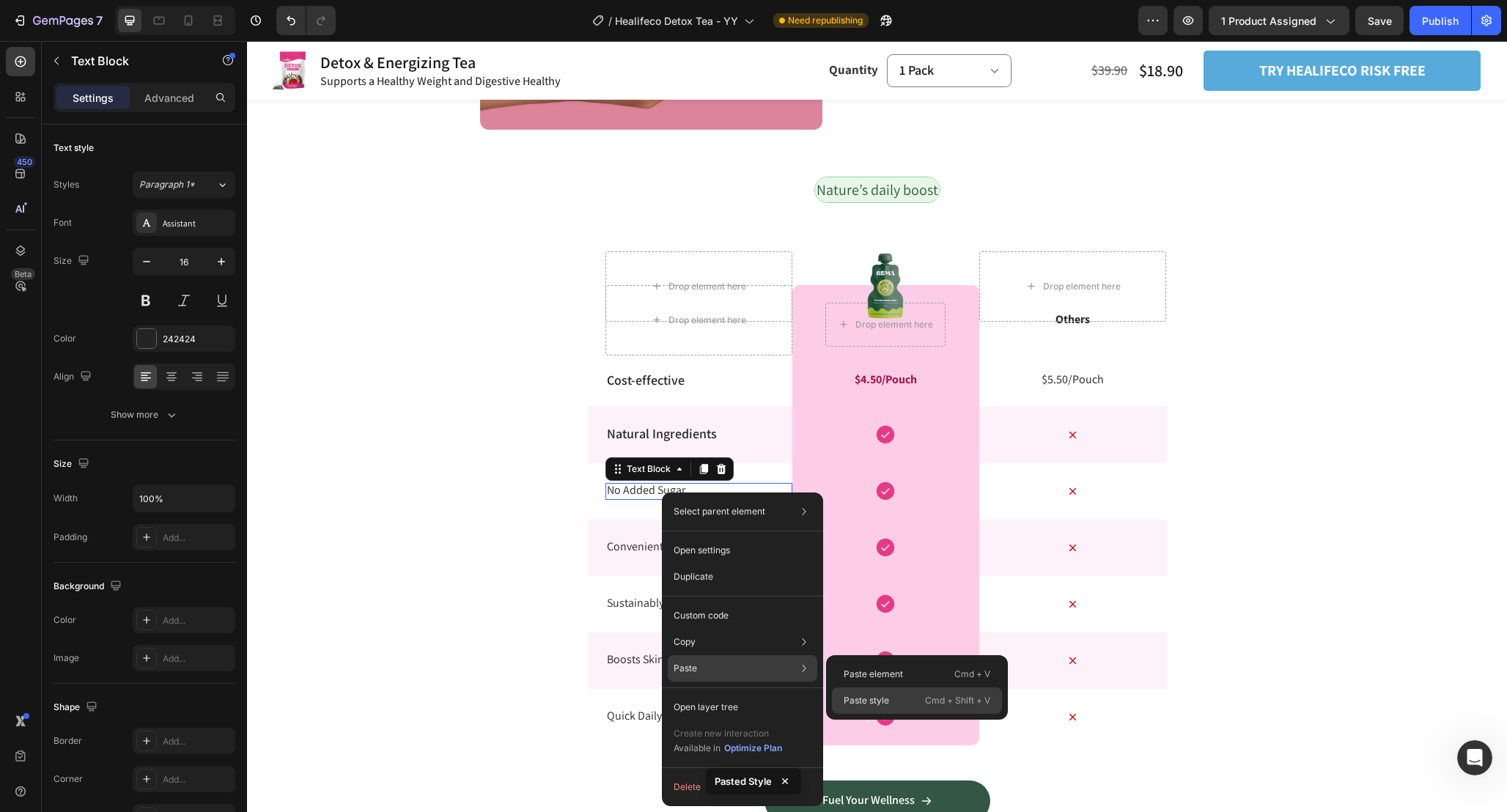
click at [865, 705] on p "Paste style" at bounding box center [865, 700] width 45 height 13
type input "18"
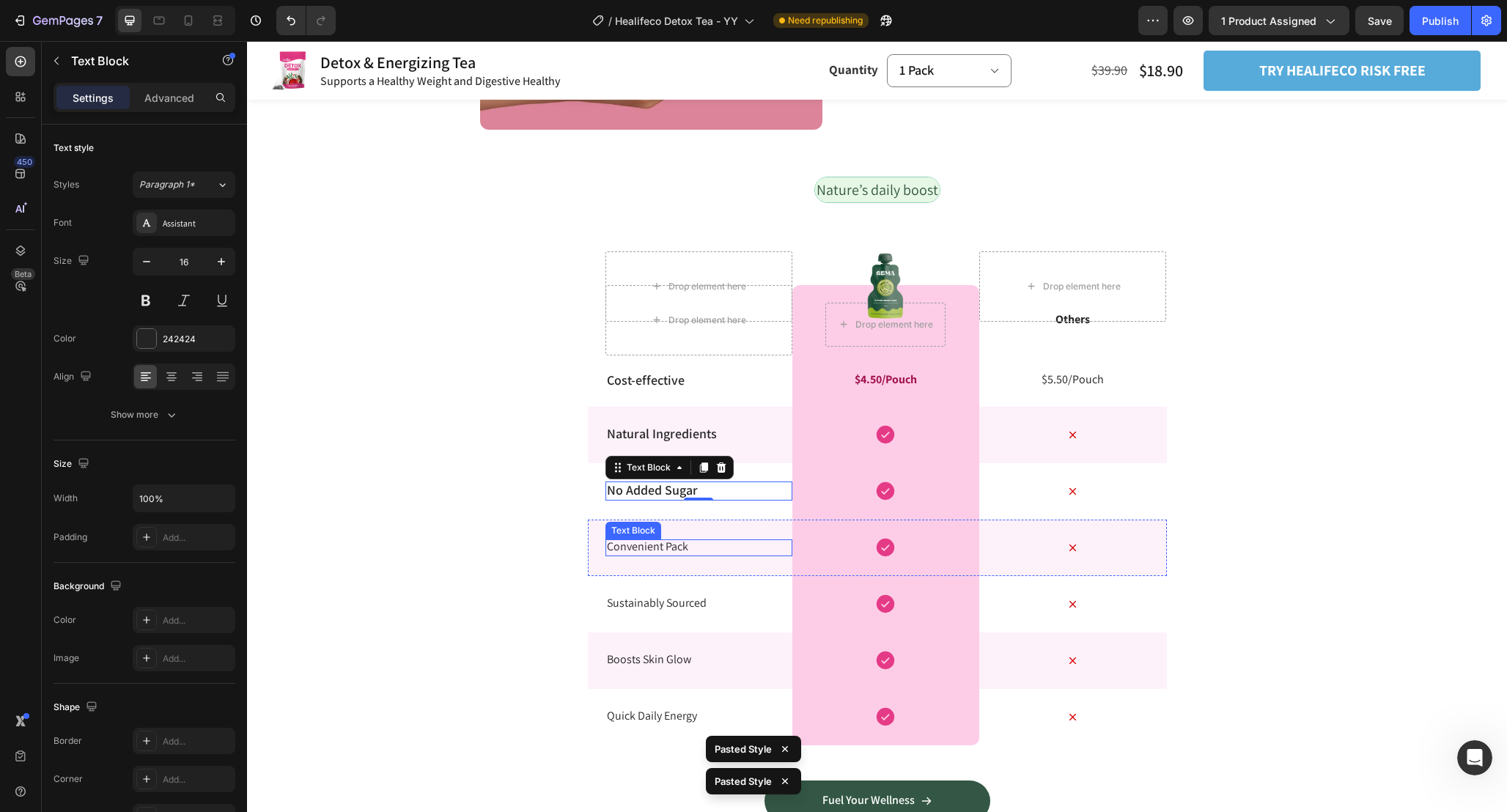
click at [681, 547] on p "Convenient Pack" at bounding box center [699, 547] width 184 height 16
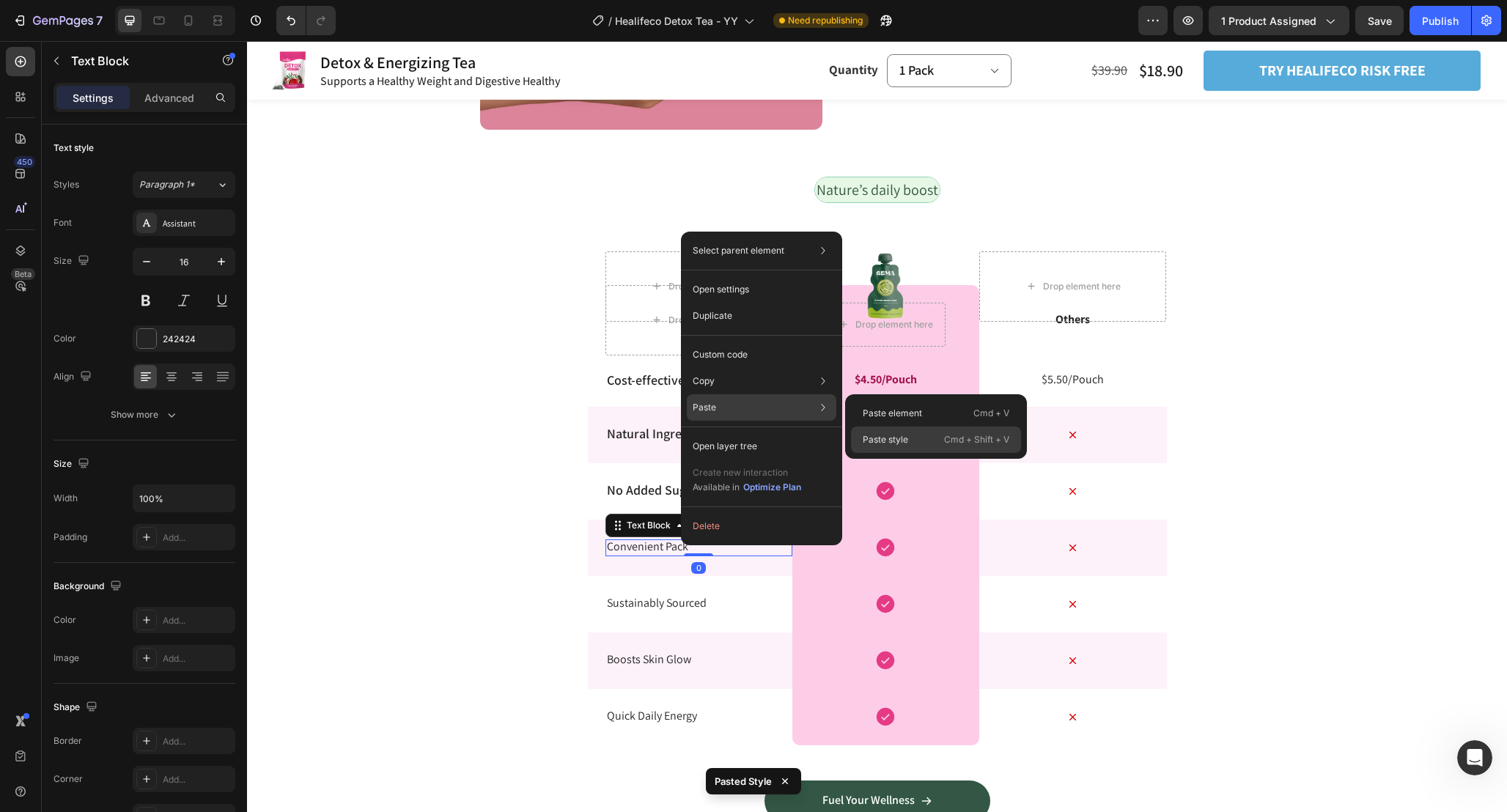
click at [885, 443] on p "Paste style" at bounding box center [885, 440] width 45 height 13
type input "18"
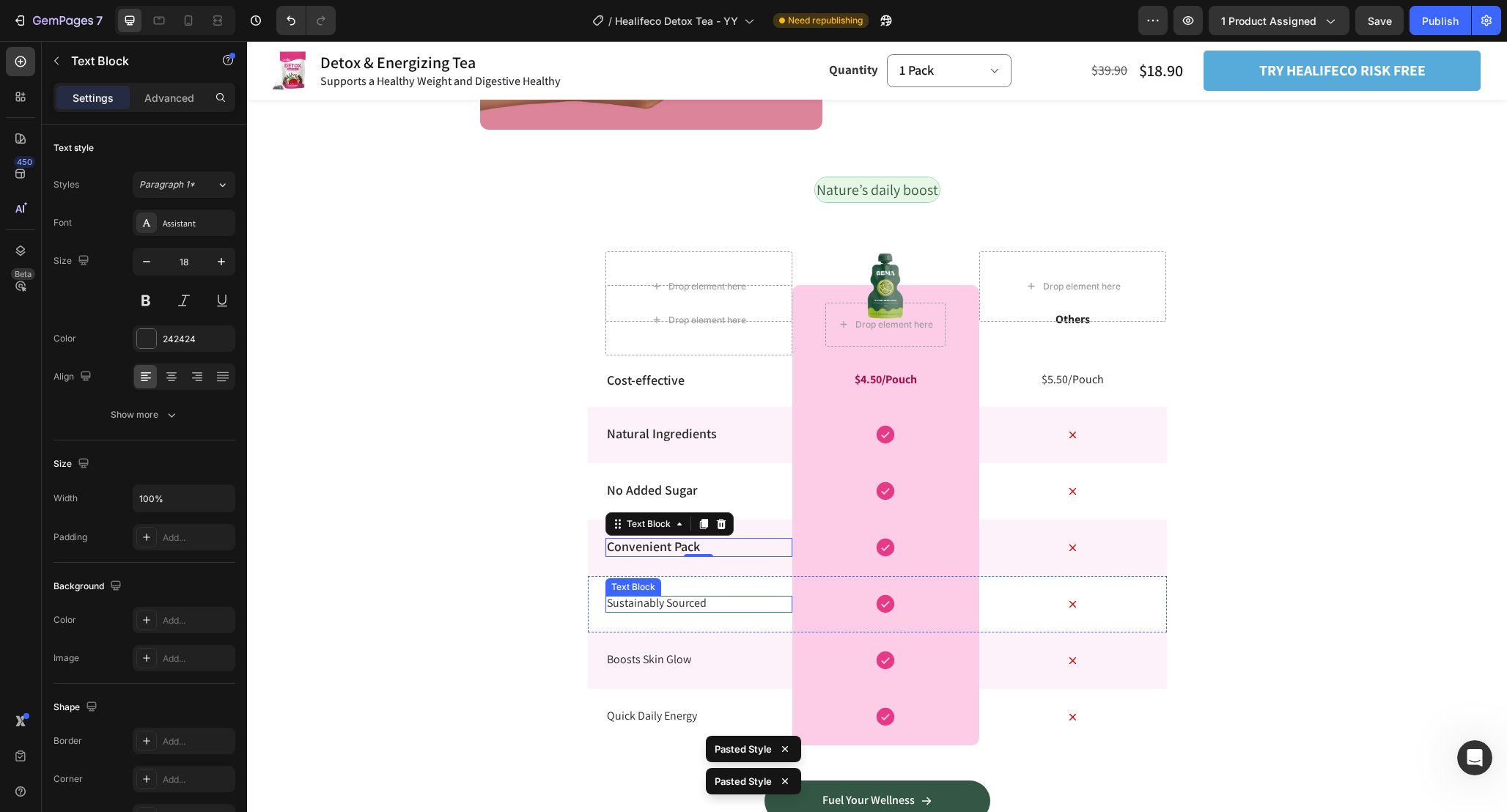
click at [701, 601] on p "Sustainably Sourced" at bounding box center [699, 603] width 184 height 16
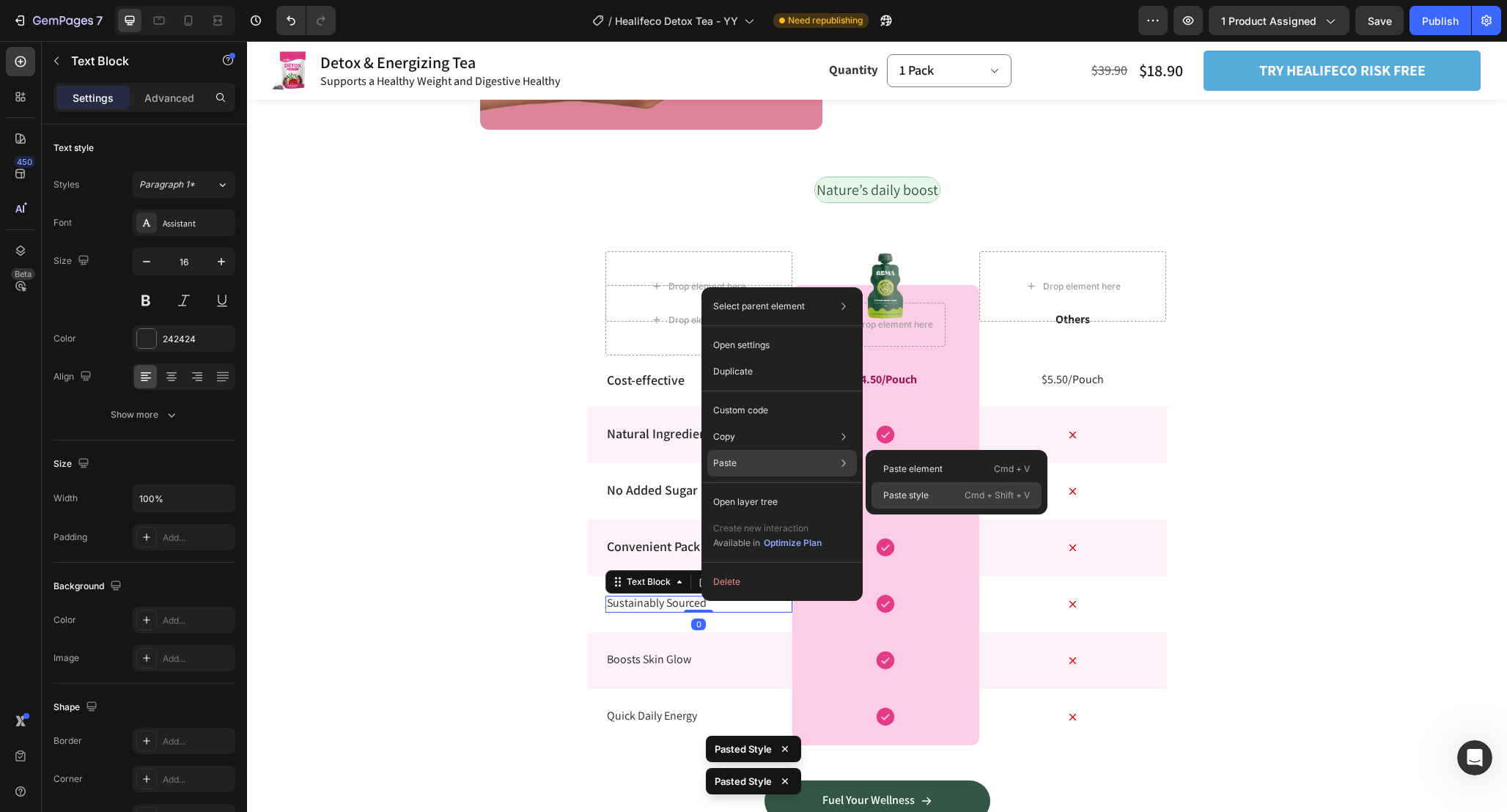
click at [892, 493] on p "Paste style" at bounding box center [905, 495] width 45 height 13
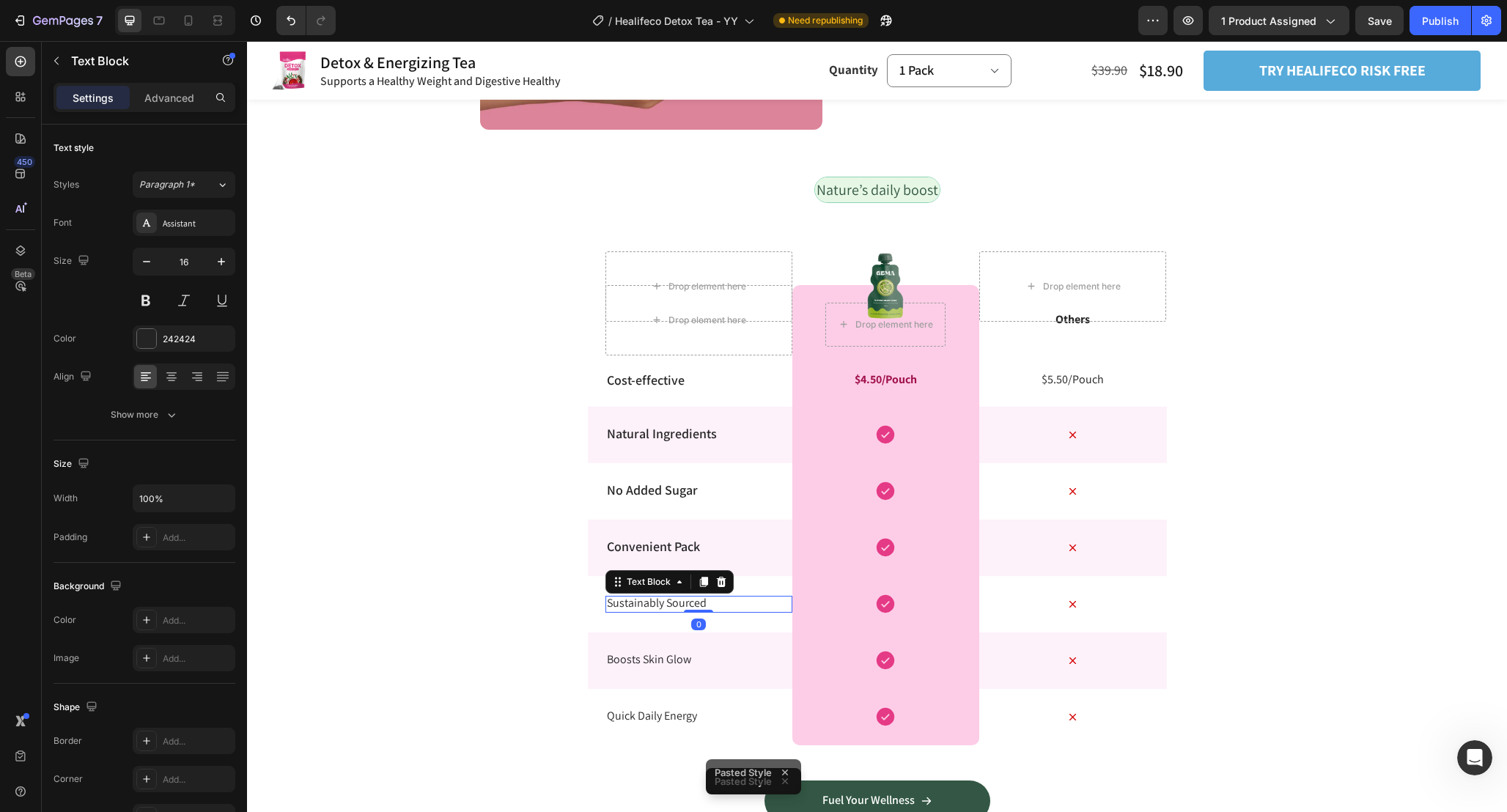
type input "18"
click at [654, 658] on p "Boosts Skin Glow" at bounding box center [699, 660] width 184 height 16
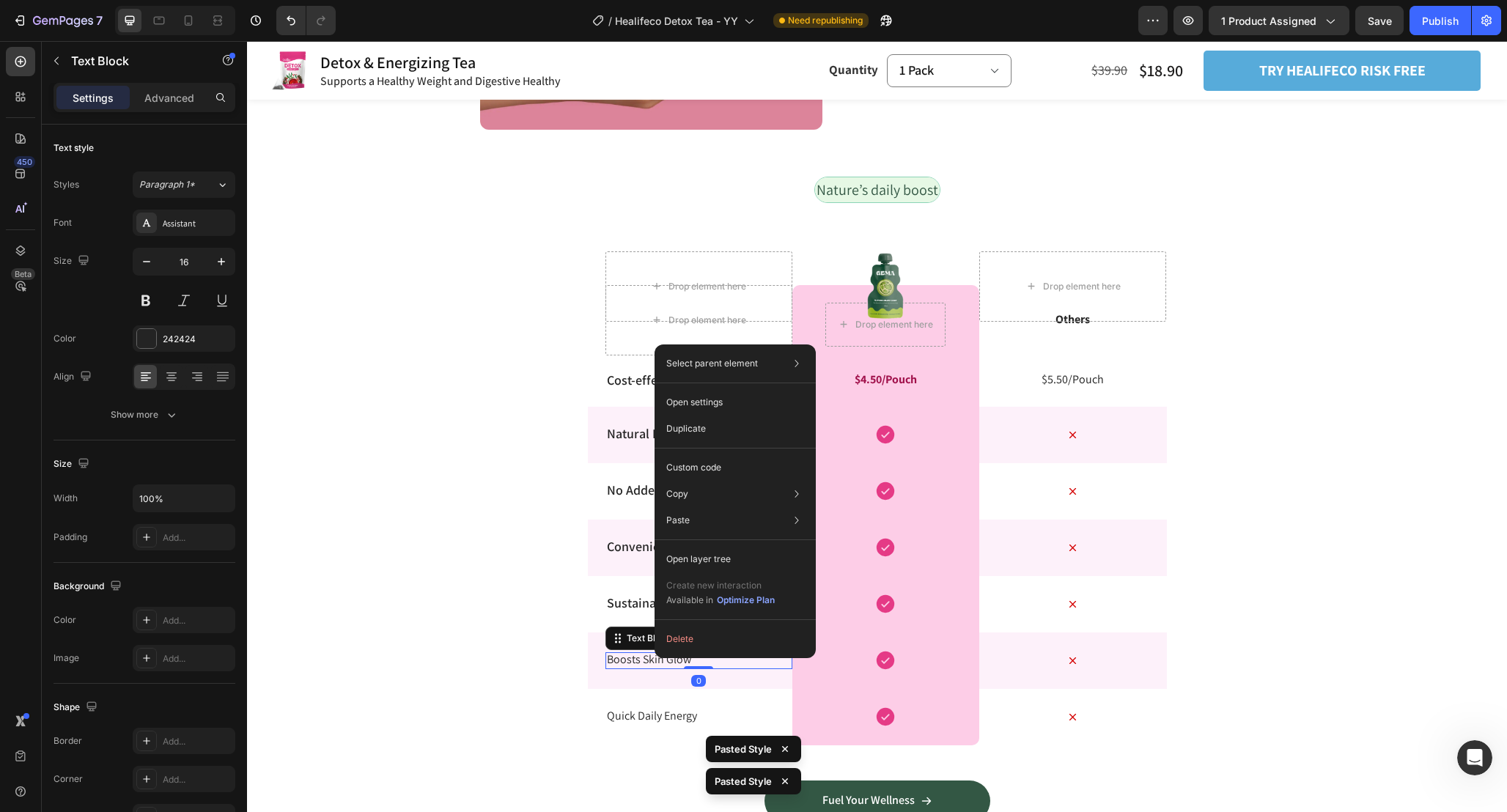
drag, startPoint x: 654, startPoint y: 658, endPoint x: 947, endPoint y: 626, distance: 294.7
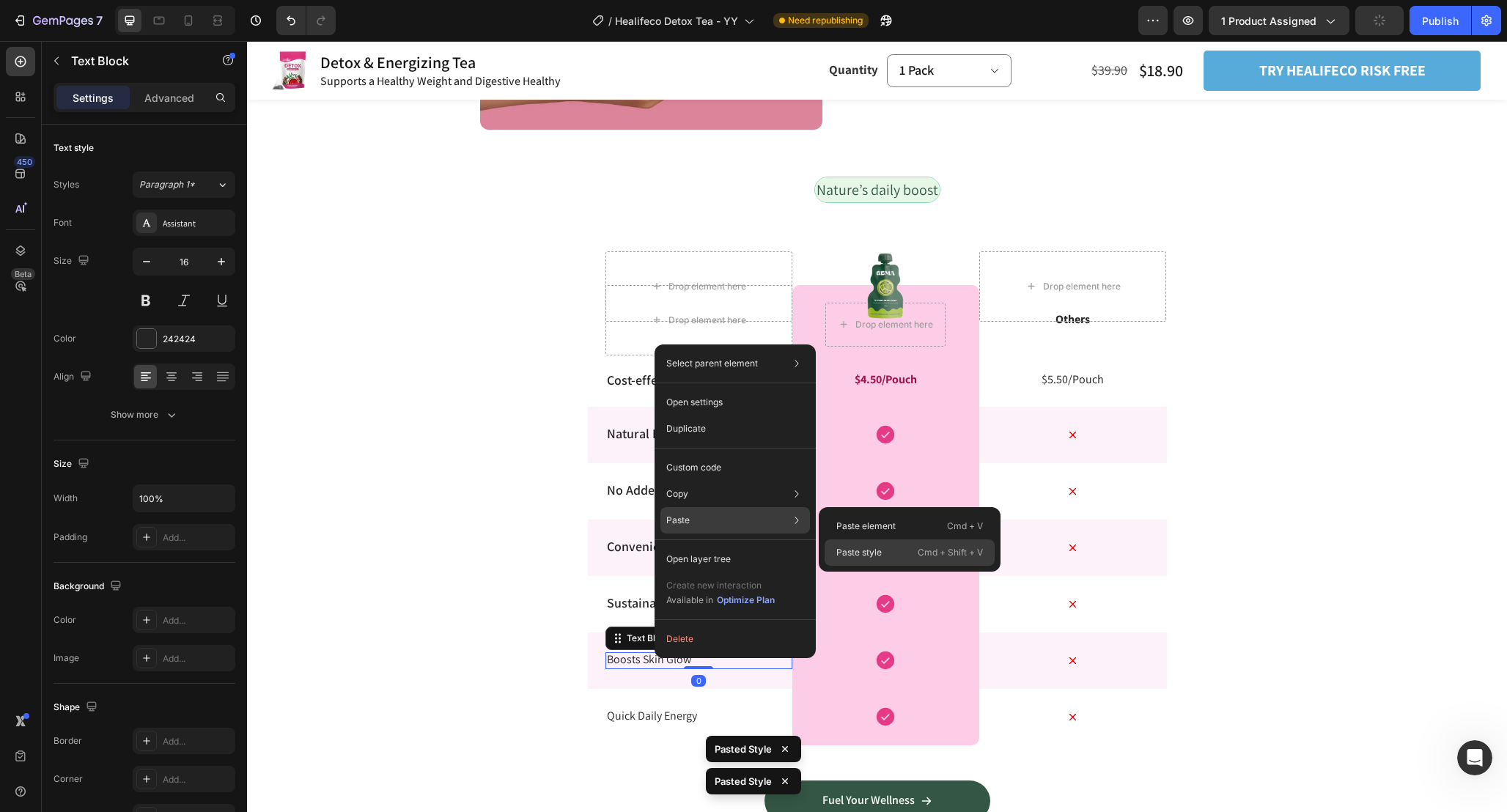
click at [866, 556] on p "Paste style" at bounding box center [858, 552] width 45 height 13
type input "18"
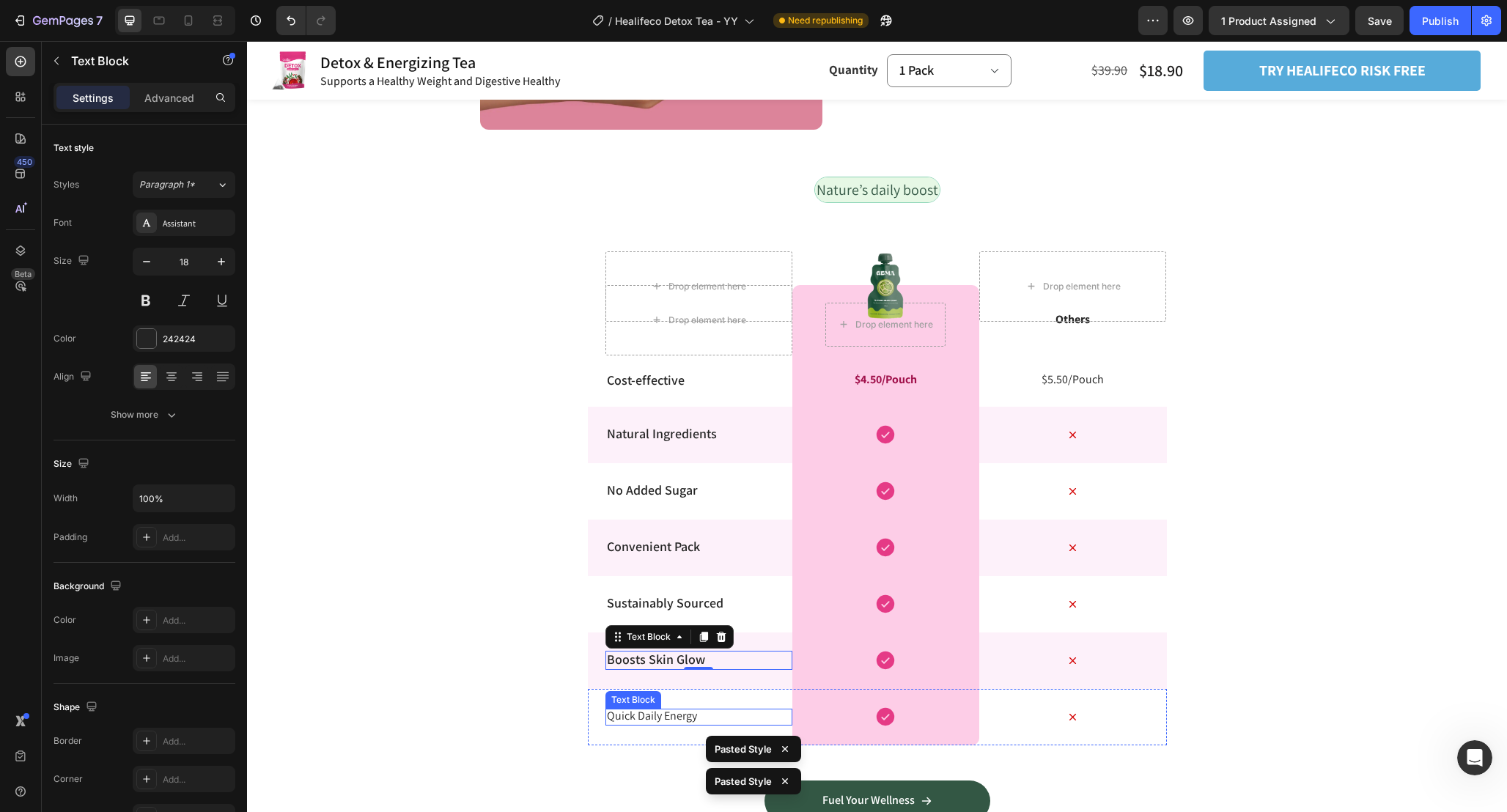
click at [692, 714] on p "Quick Daily Energy" at bounding box center [699, 716] width 184 height 16
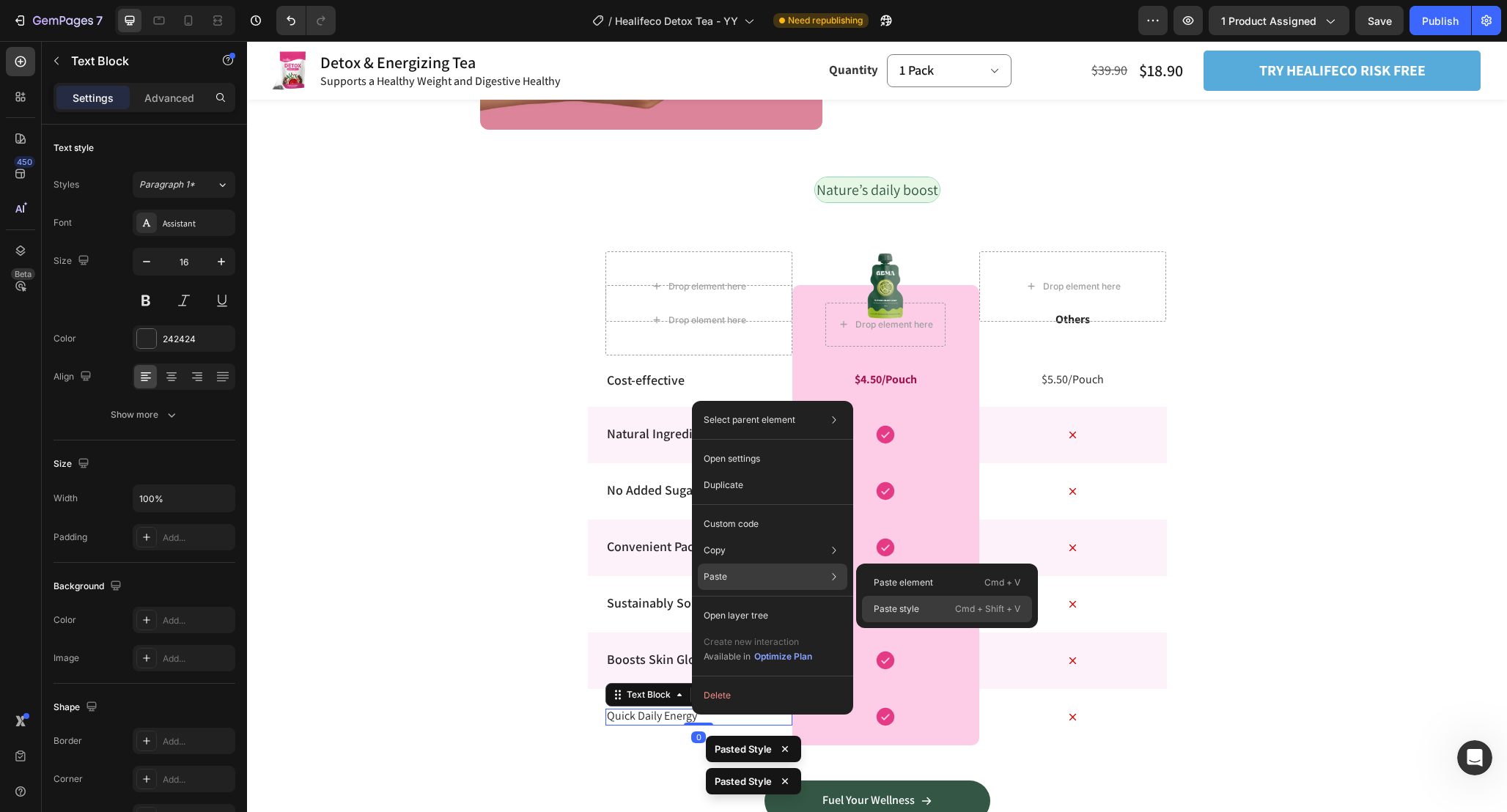
click at [918, 604] on p "Paste style" at bounding box center [896, 609] width 45 height 13
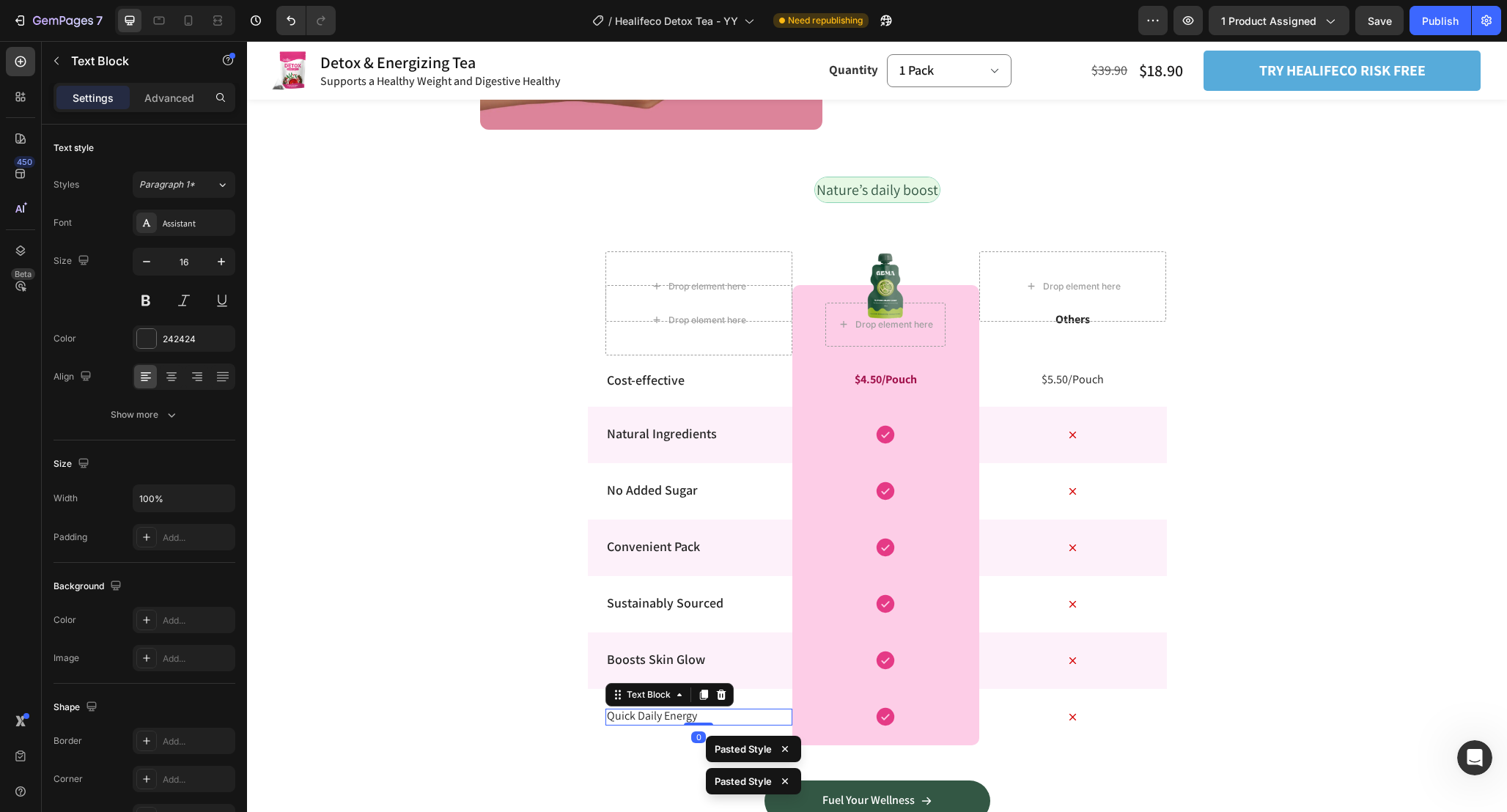
type input "18"
click at [1286, 543] on div "Nature’s daily boost Text Block Row Drop element here Image Drop element here R…" at bounding box center [877, 511] width 1260 height 668
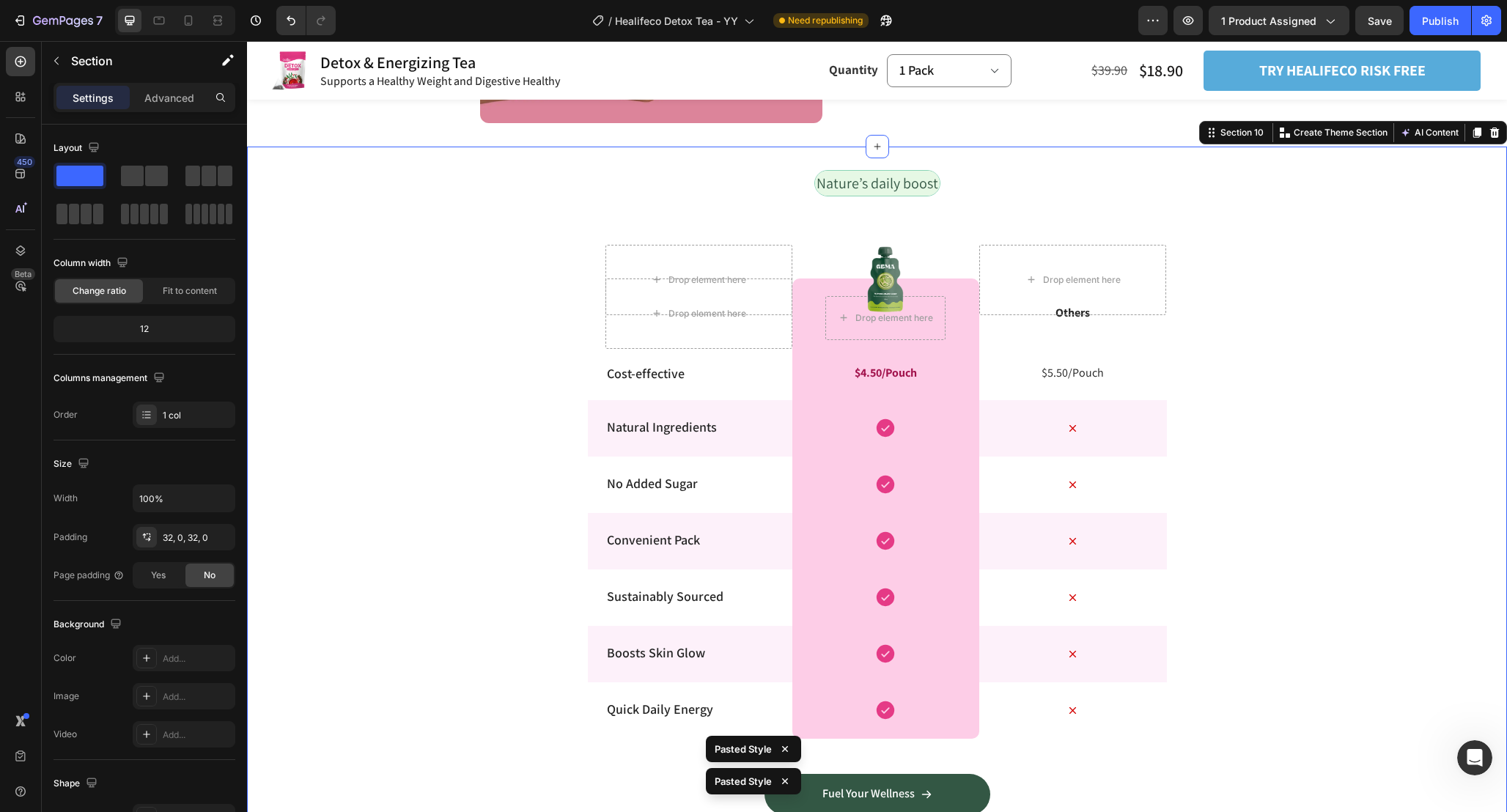
scroll to position [3646, 0]
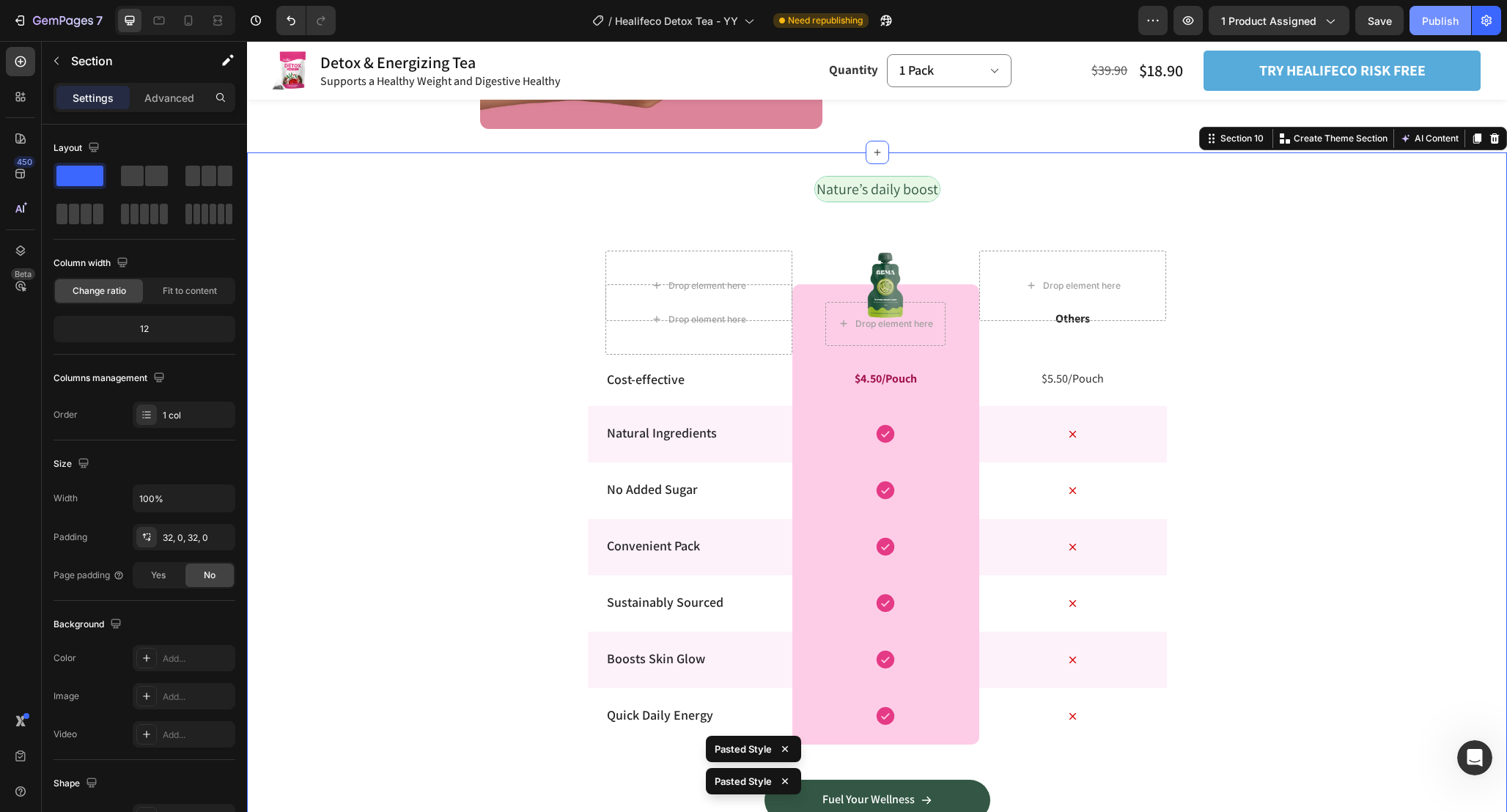
click at [1443, 20] on div "Publish" at bounding box center [1440, 20] width 37 height 16
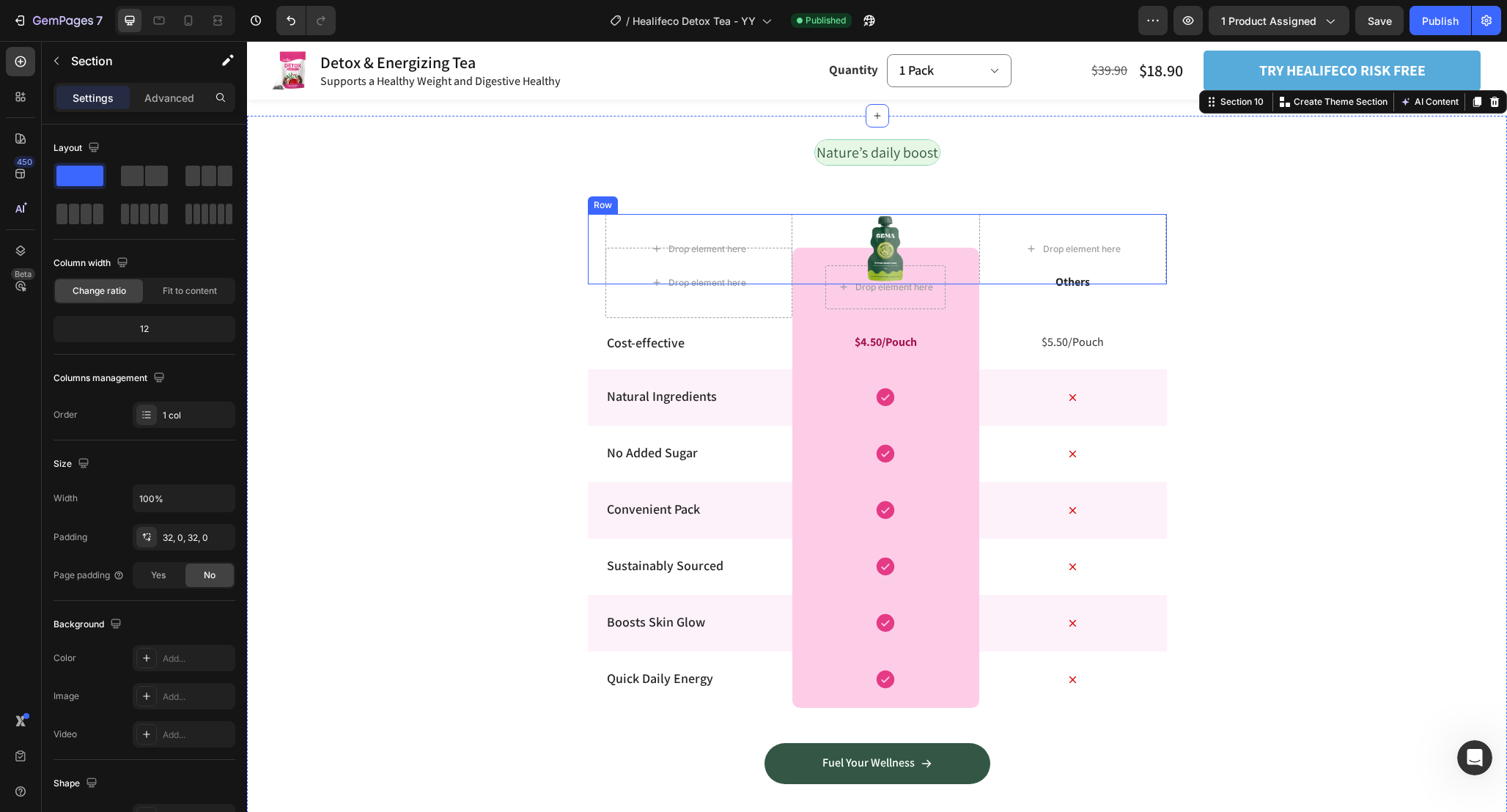
scroll to position [3684, 0]
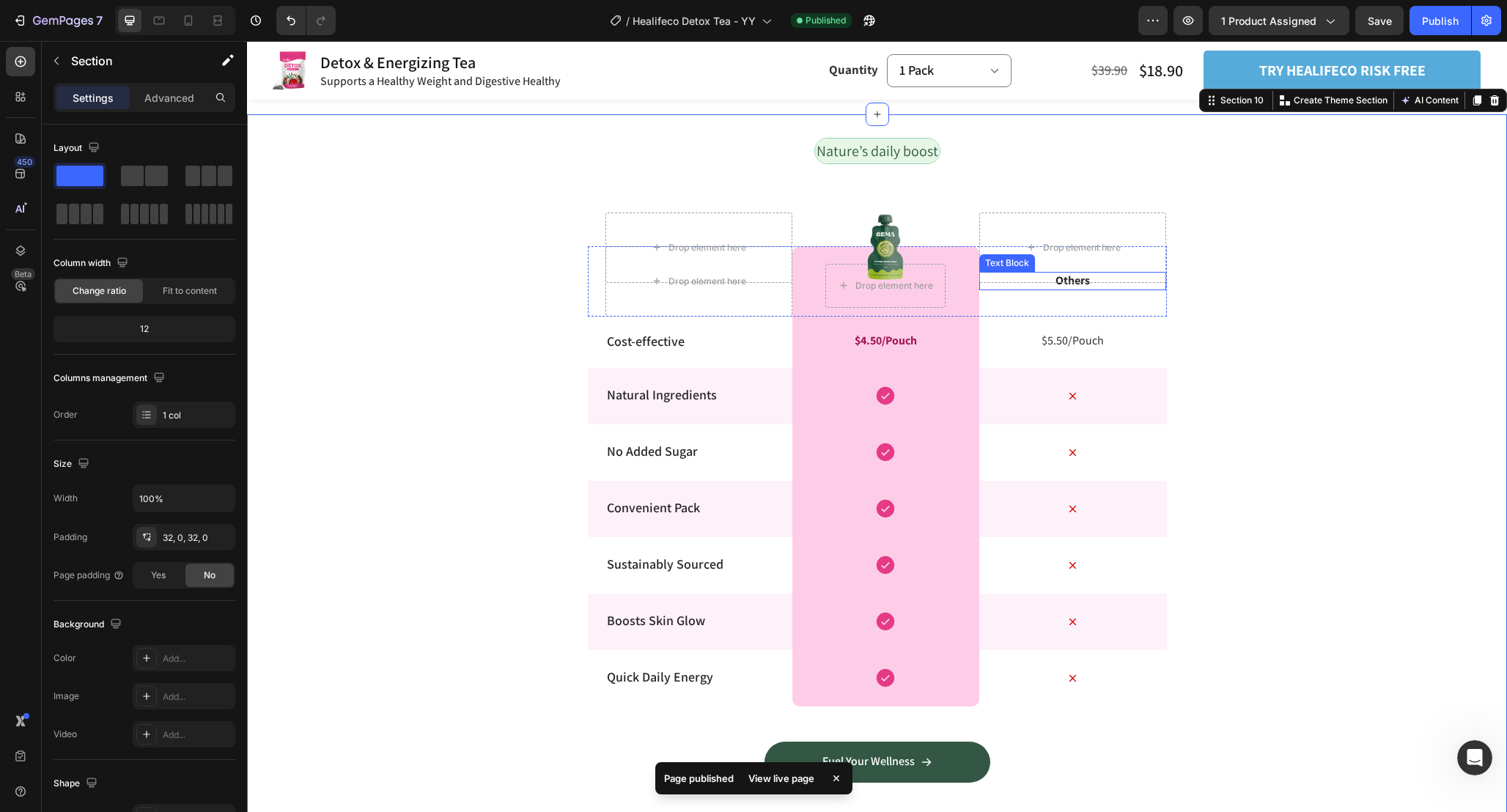
click at [1084, 284] on p "Others" at bounding box center [1073, 281] width 184 height 16
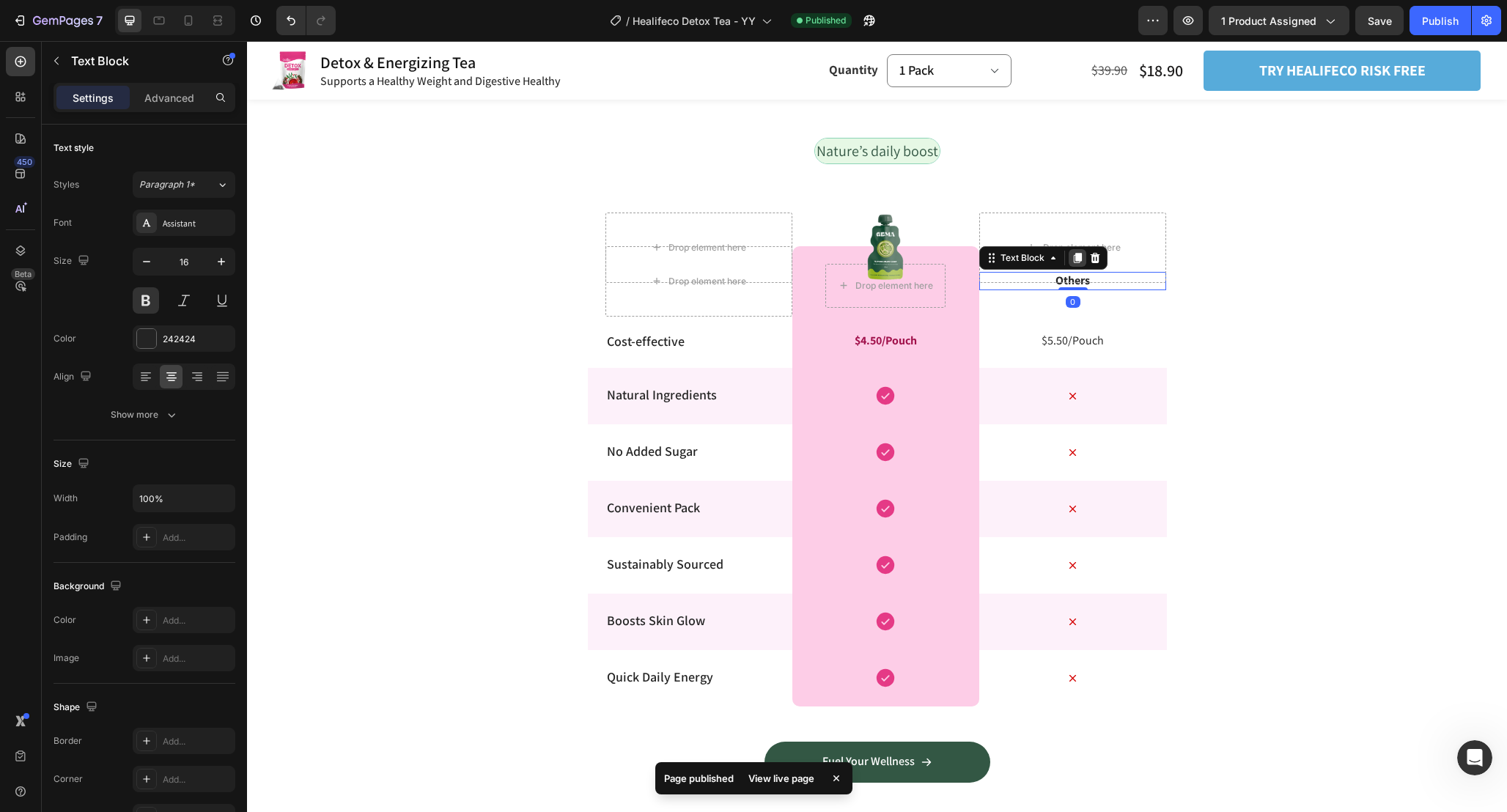
click at [1074, 260] on icon at bounding box center [1077, 258] width 12 height 12
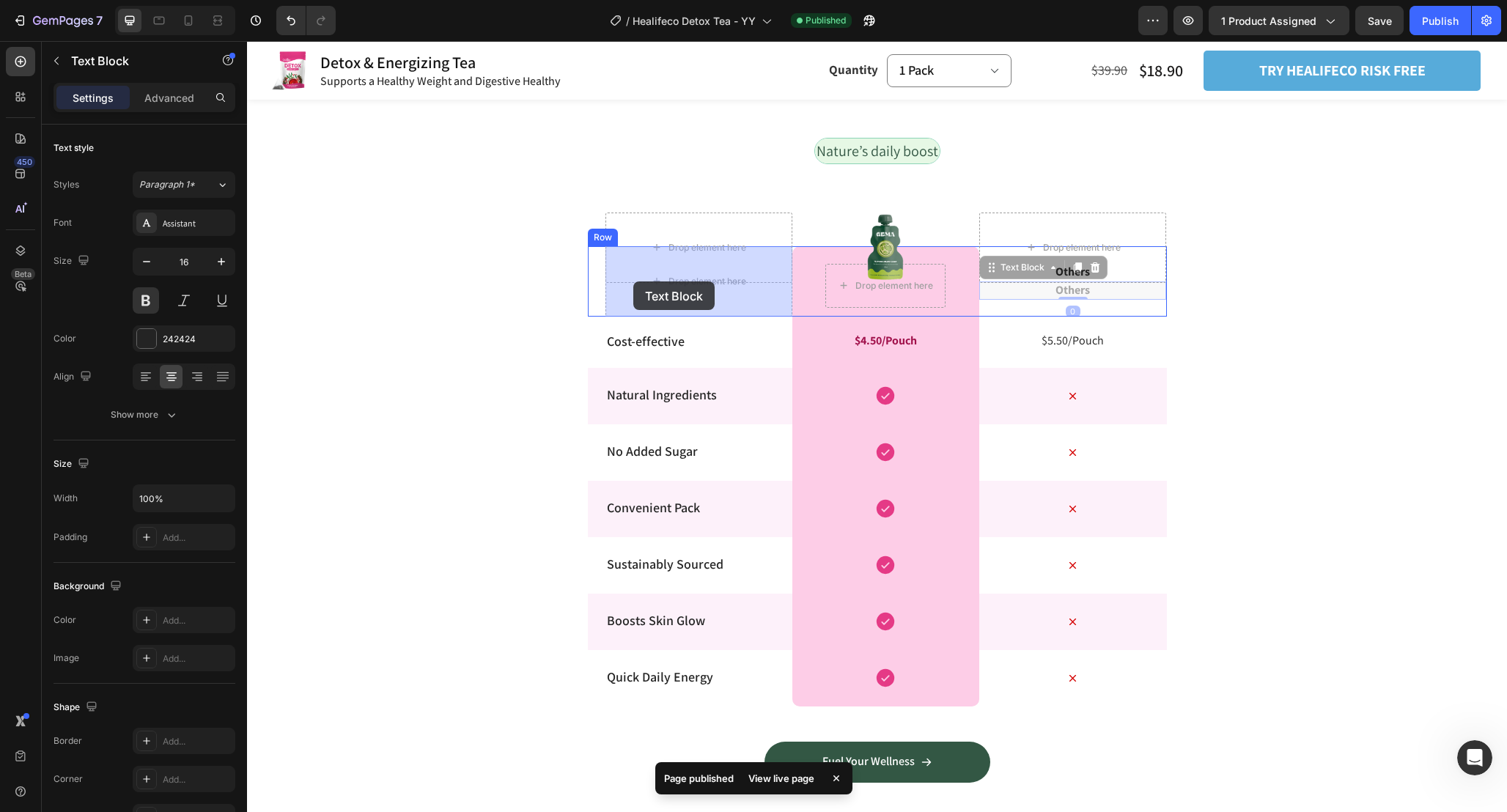
drag, startPoint x: 995, startPoint y: 267, endPoint x: 634, endPoint y: 281, distance: 361.3
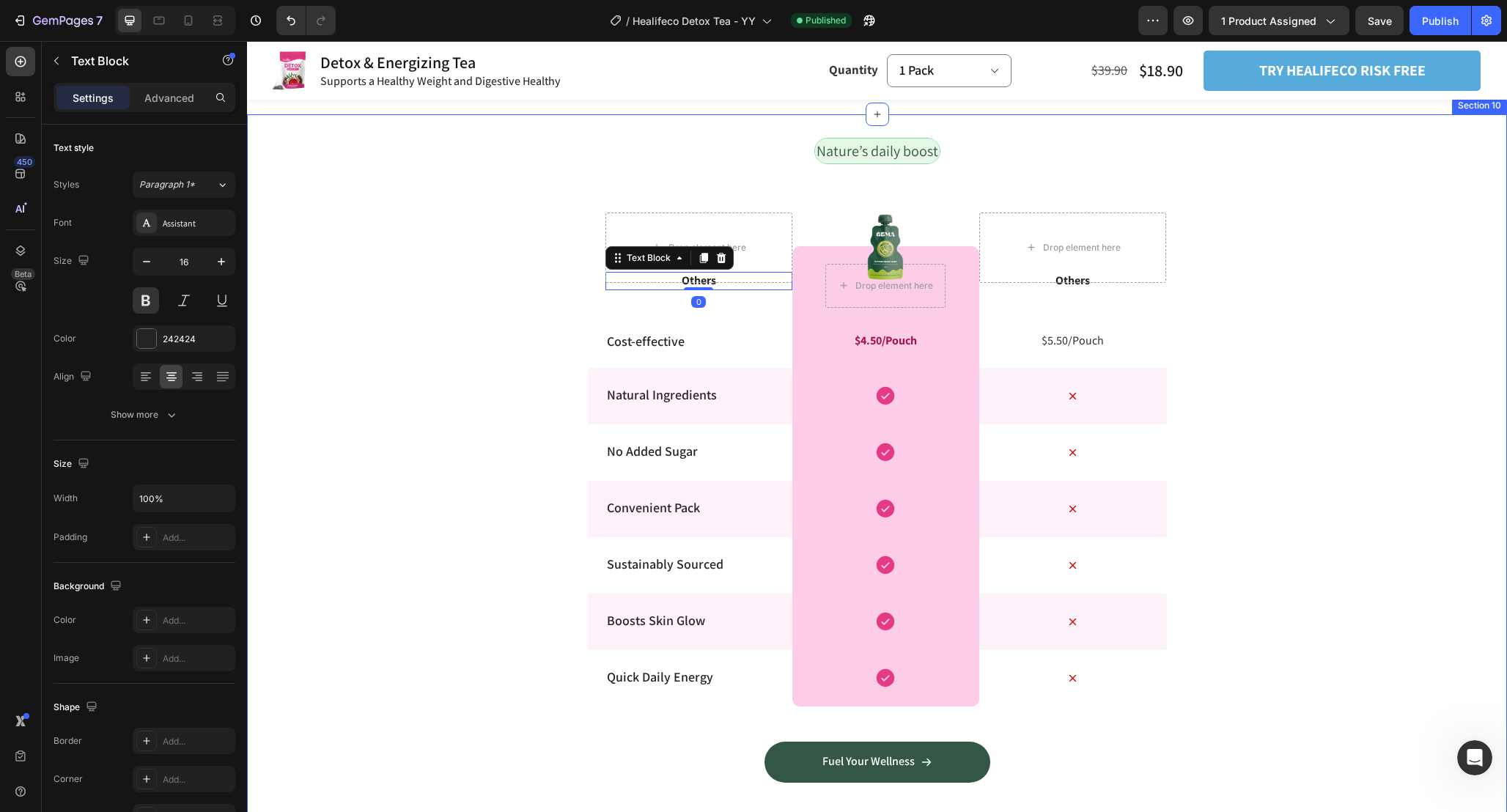
scroll to position [3675, 0]
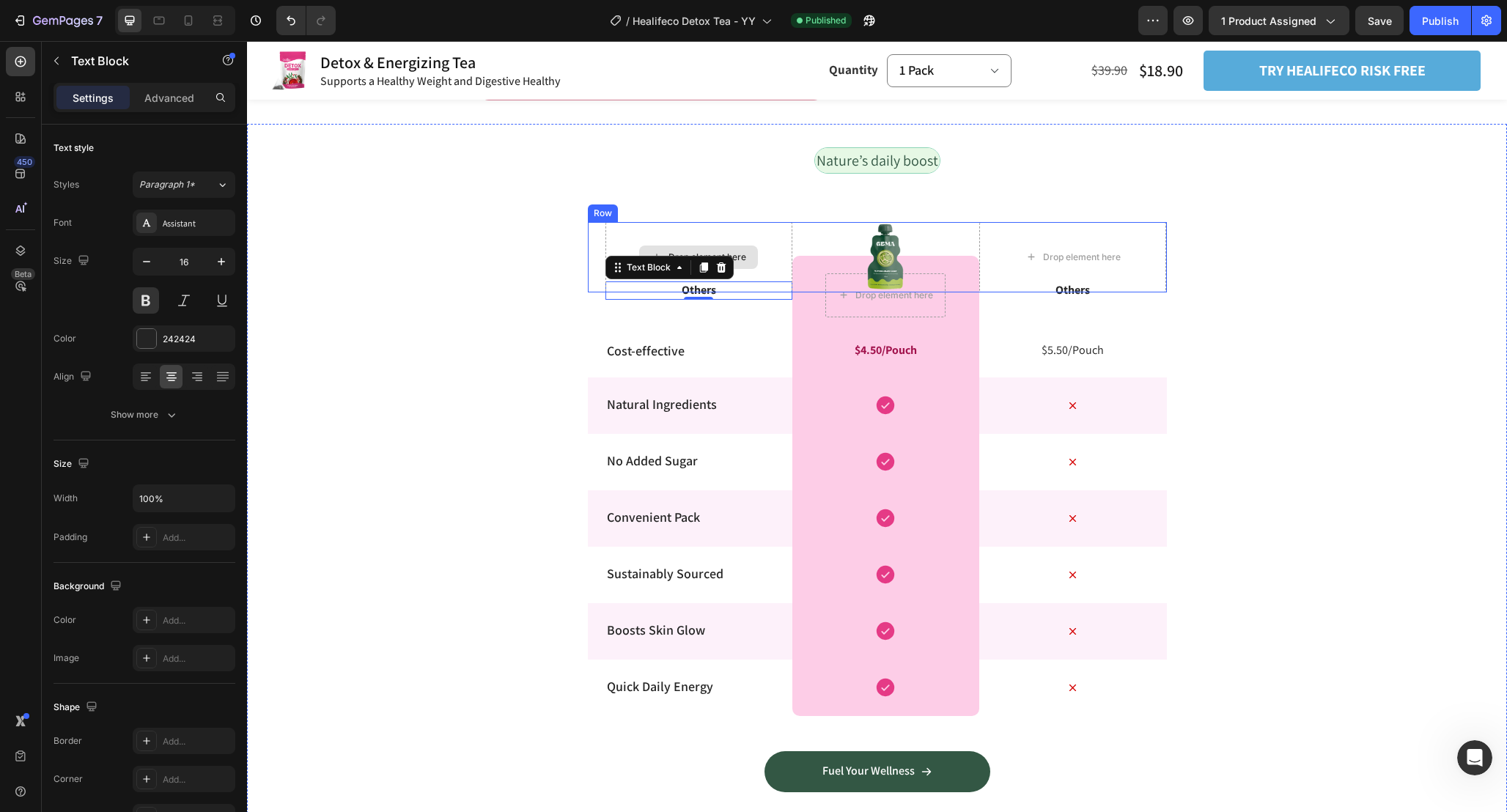
click at [710, 289] on div "Drop element here" at bounding box center [699, 257] width 187 height 70
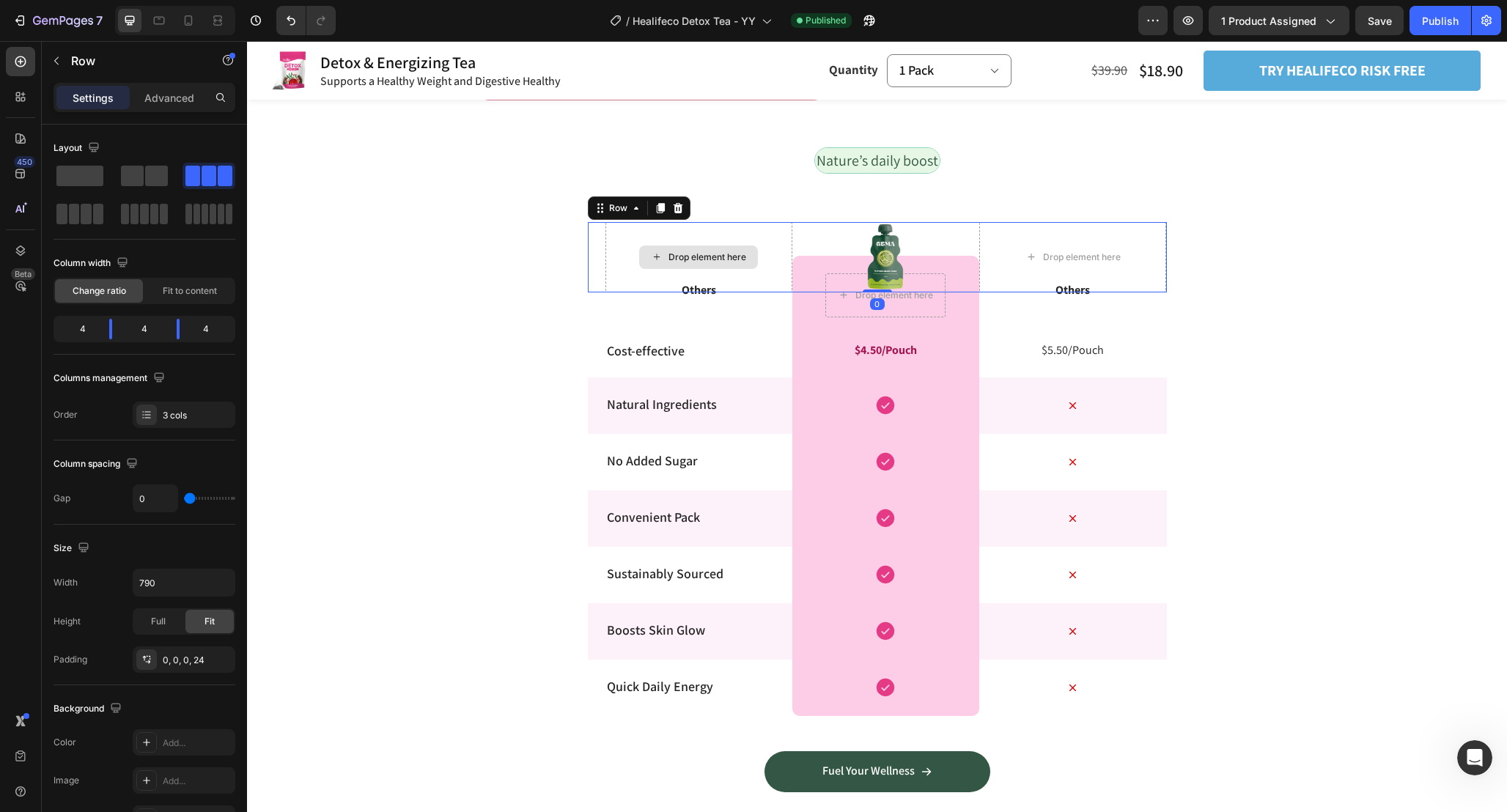
click at [710, 289] on div "Drop element here" at bounding box center [699, 257] width 187 height 70
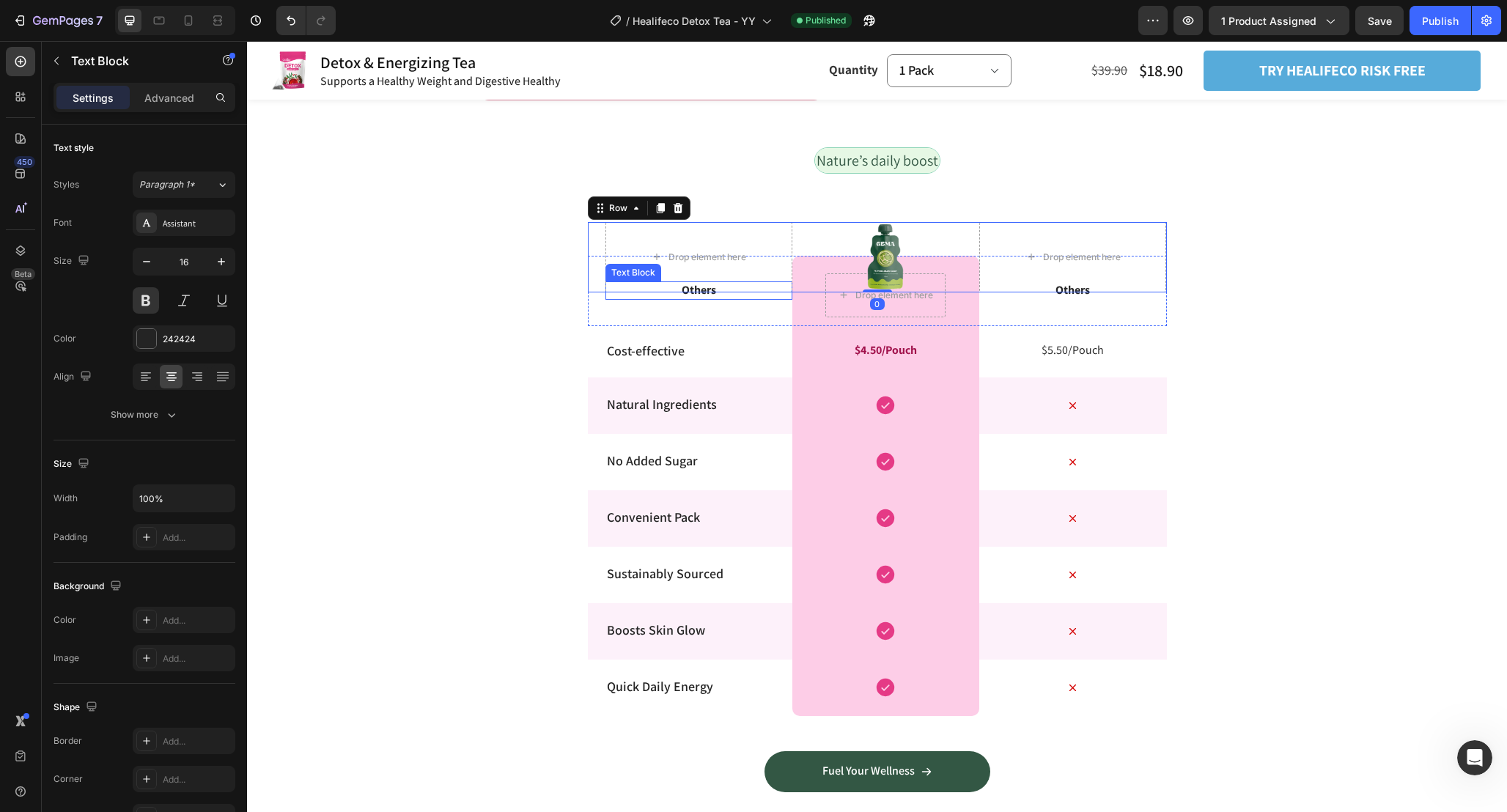
click at [701, 296] on p "Others" at bounding box center [699, 290] width 184 height 16
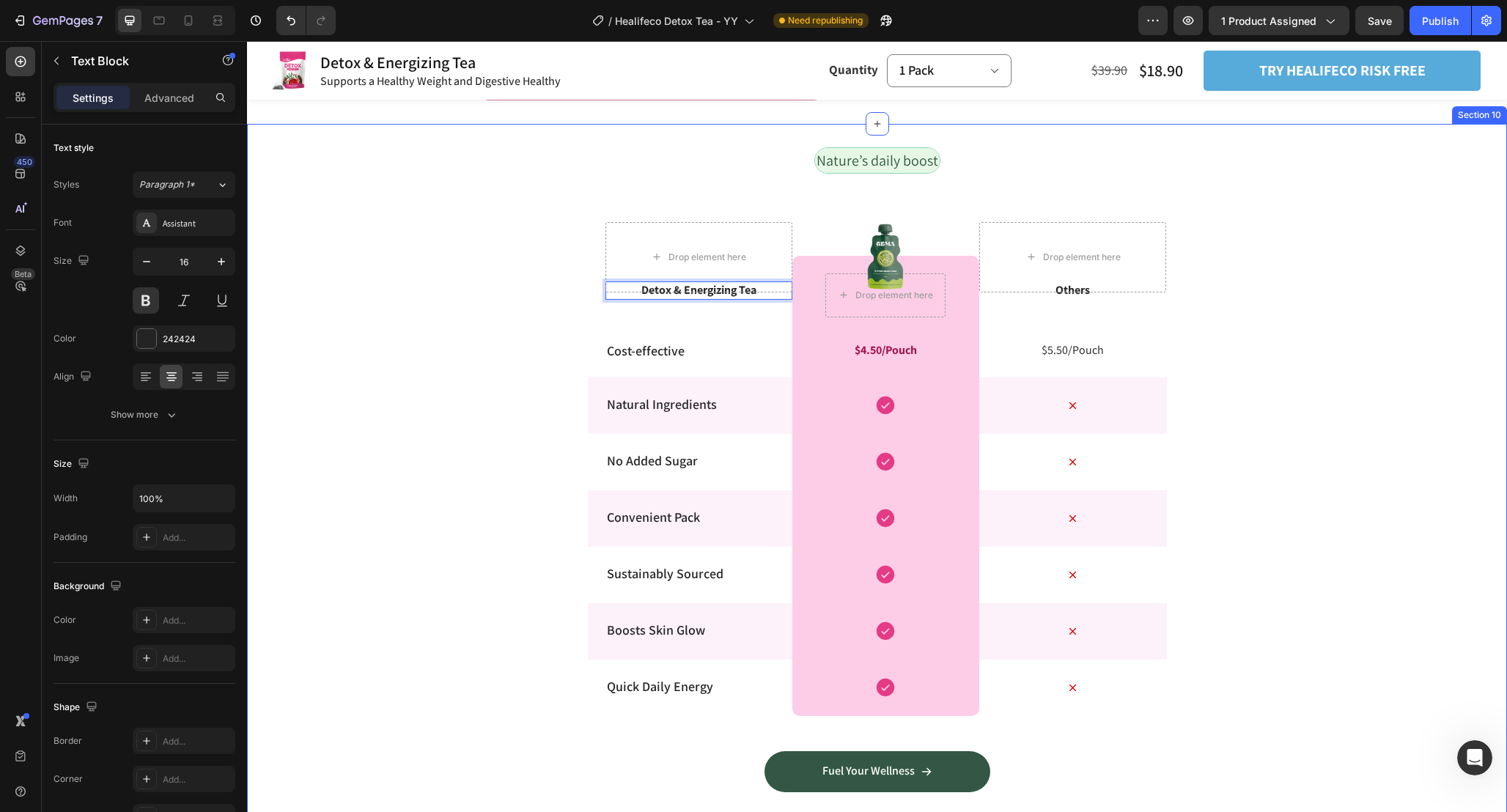
click at [1280, 303] on div "Nature’s daily boost Text Block Row Drop element here Image Drop element here R…" at bounding box center [877, 481] width 1260 height 668
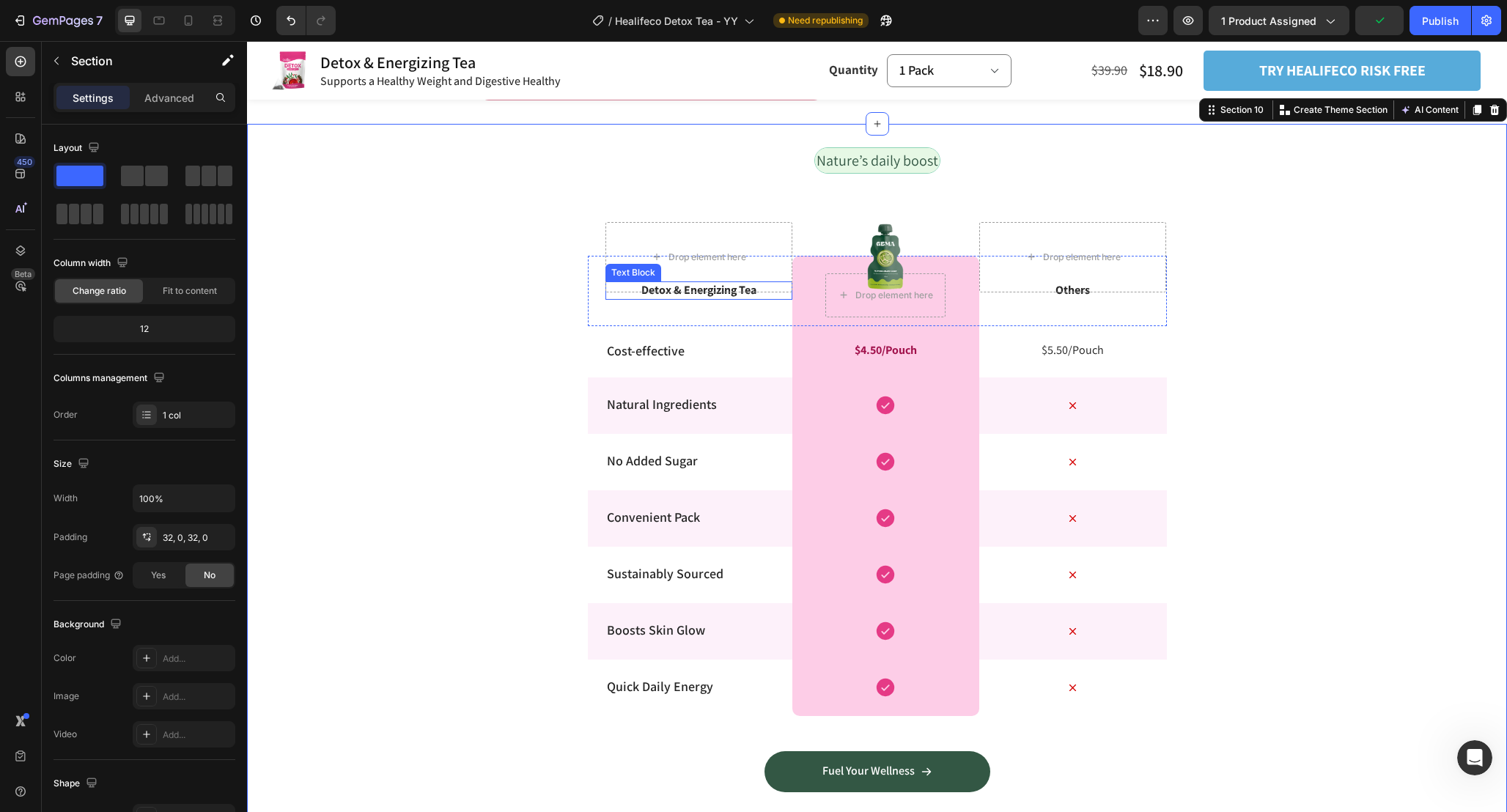
click at [733, 294] on p "Detox & Energizing Tea" at bounding box center [699, 290] width 184 height 16
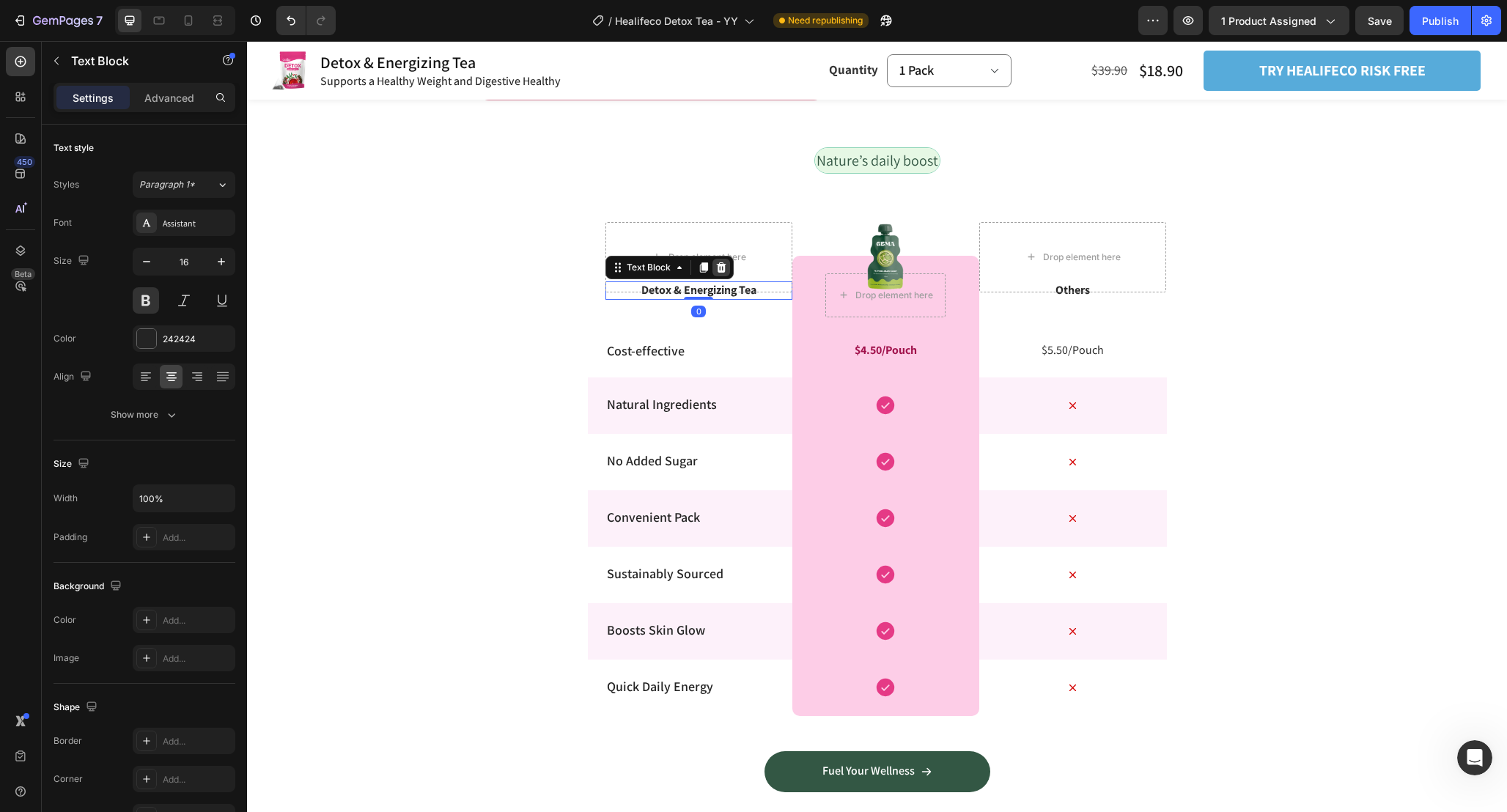
click at [721, 267] on icon at bounding box center [721, 267] width 12 height 12
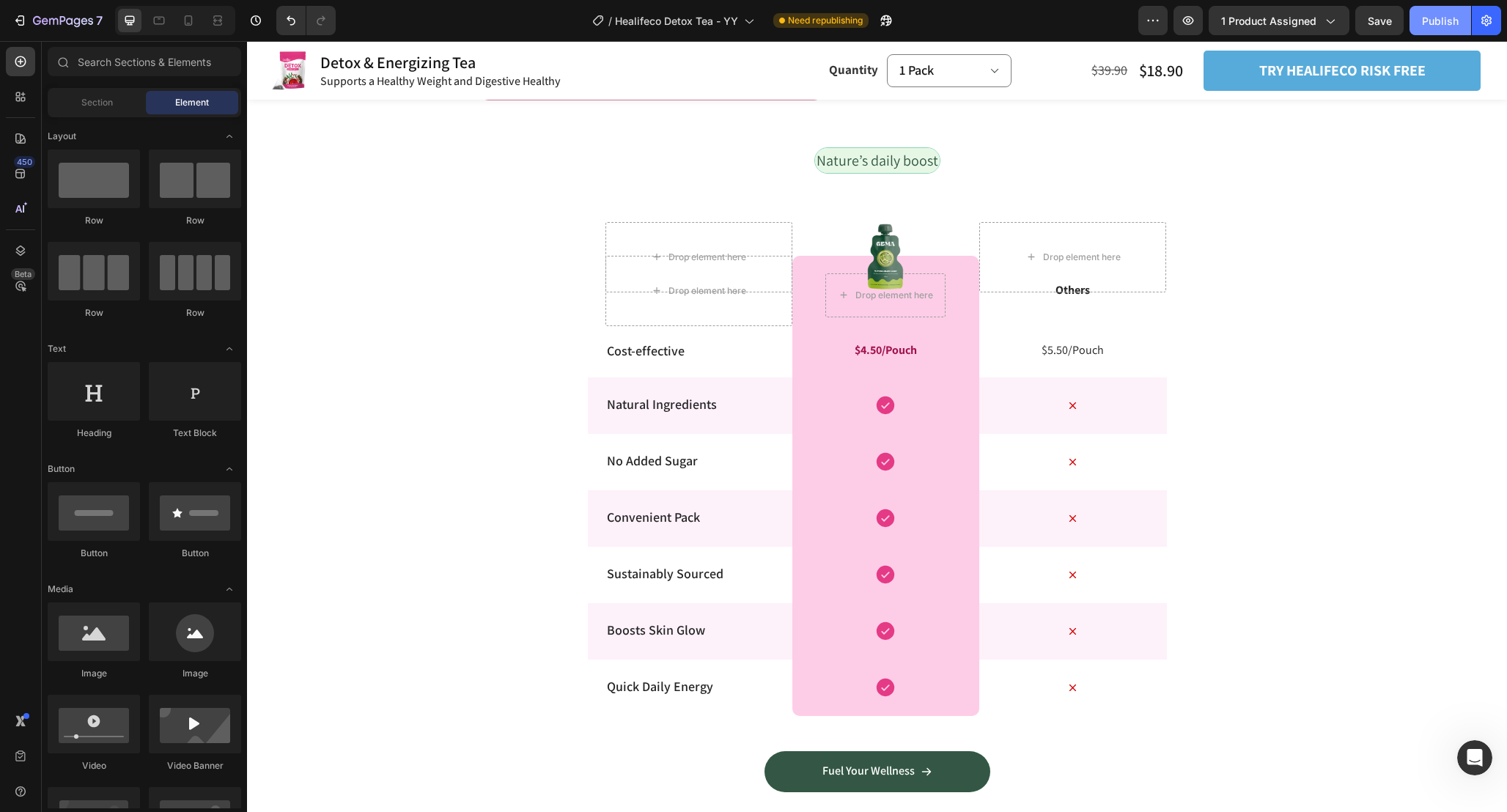
click at [1447, 31] on button "Publish" at bounding box center [1440, 20] width 62 height 29
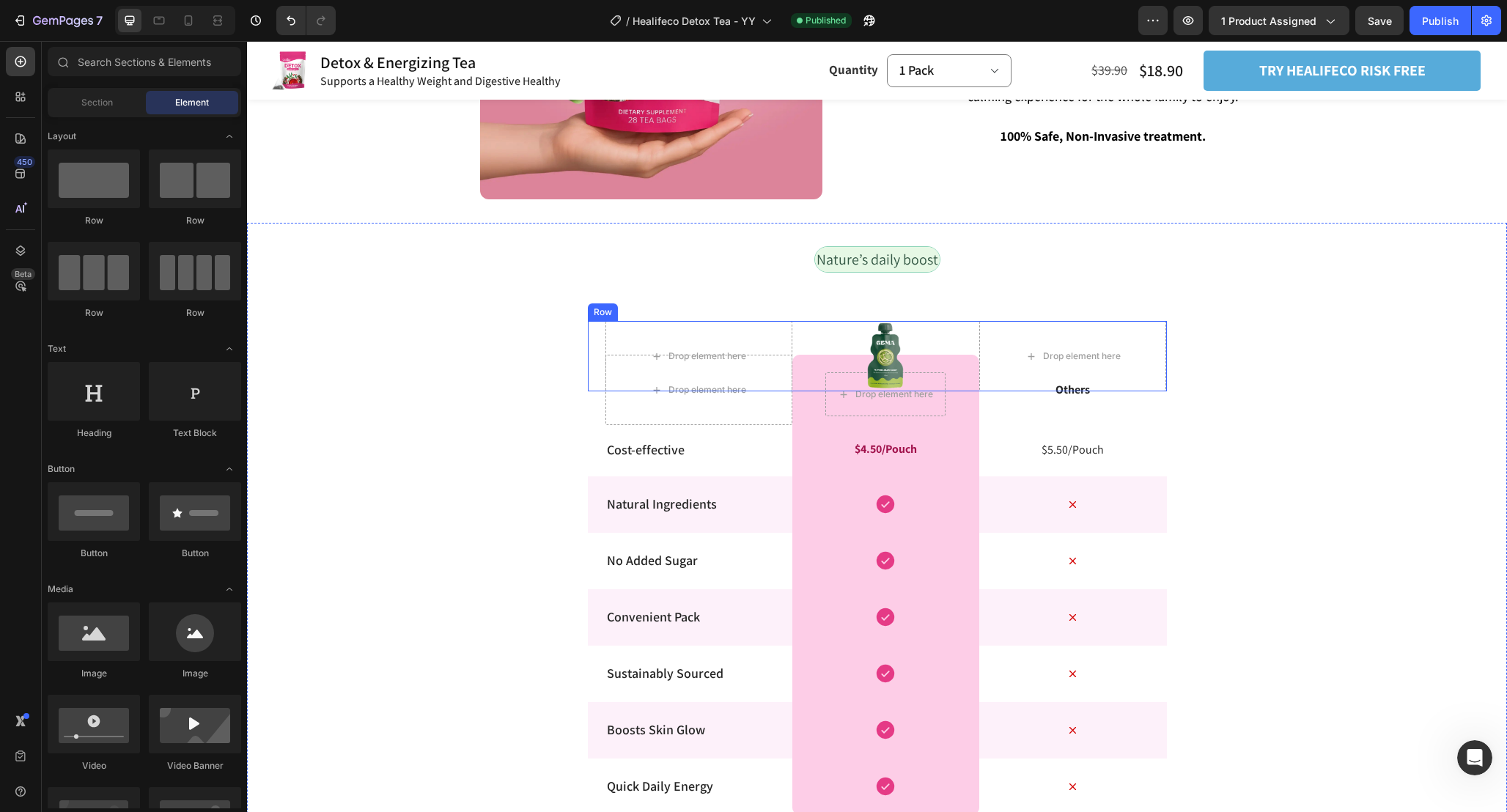
scroll to position [3473, 0]
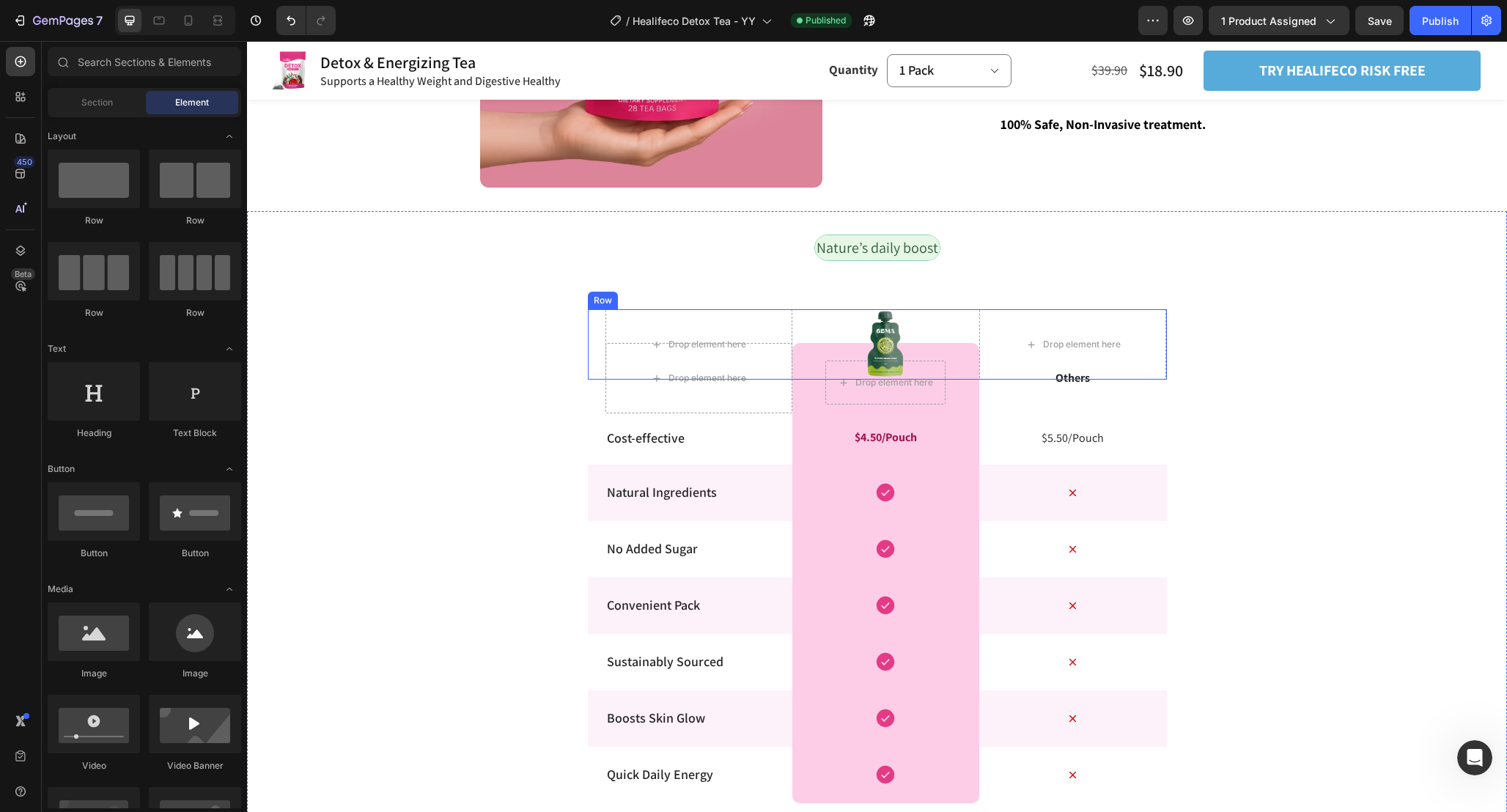
click at [885, 345] on div "Image" at bounding box center [885, 345] width 187 height 70
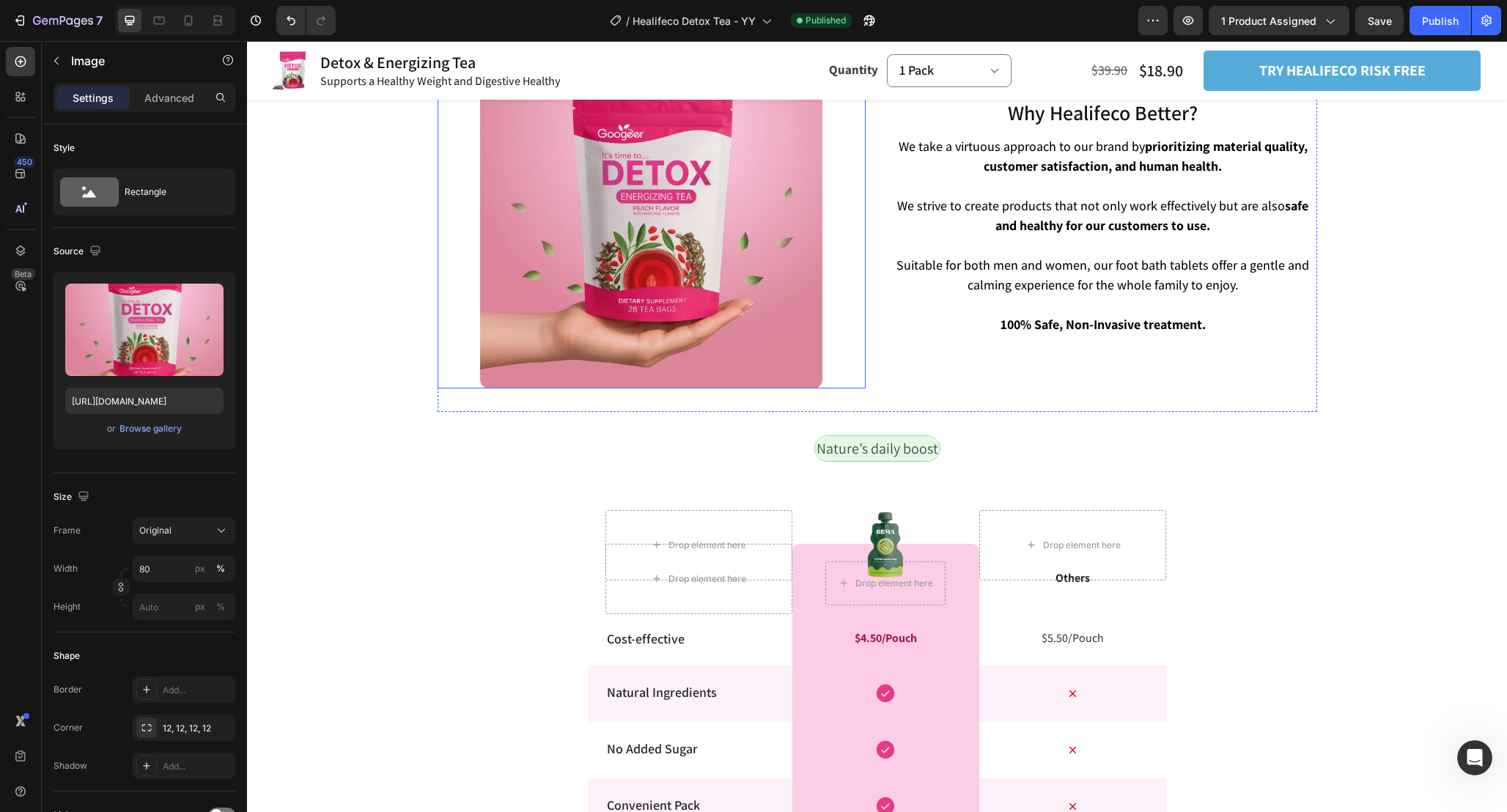
click at [753, 270] on img at bounding box center [651, 217] width 342 height 342
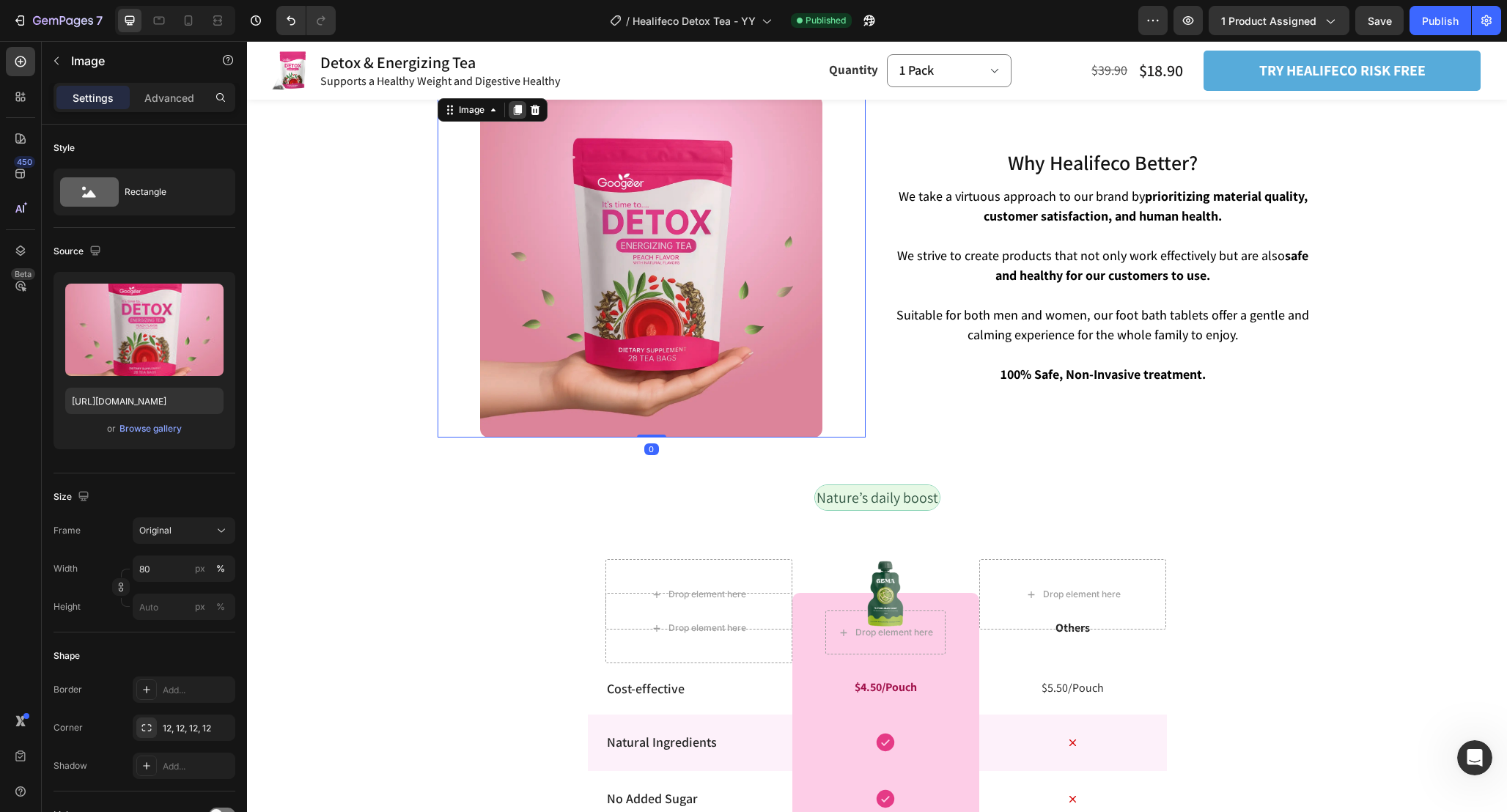
click at [517, 105] on icon at bounding box center [517, 110] width 8 height 10
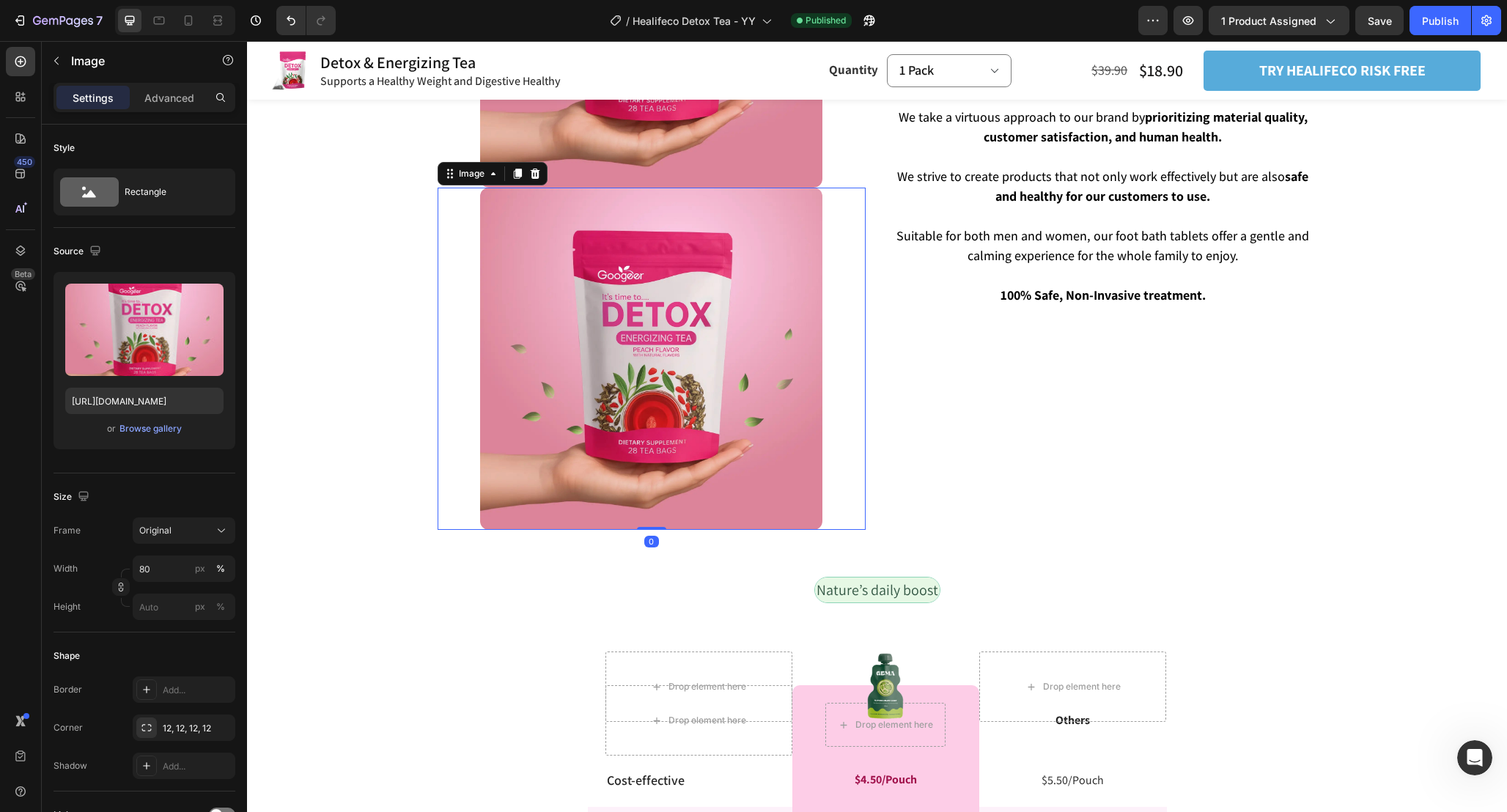
scroll to position [3596, 0]
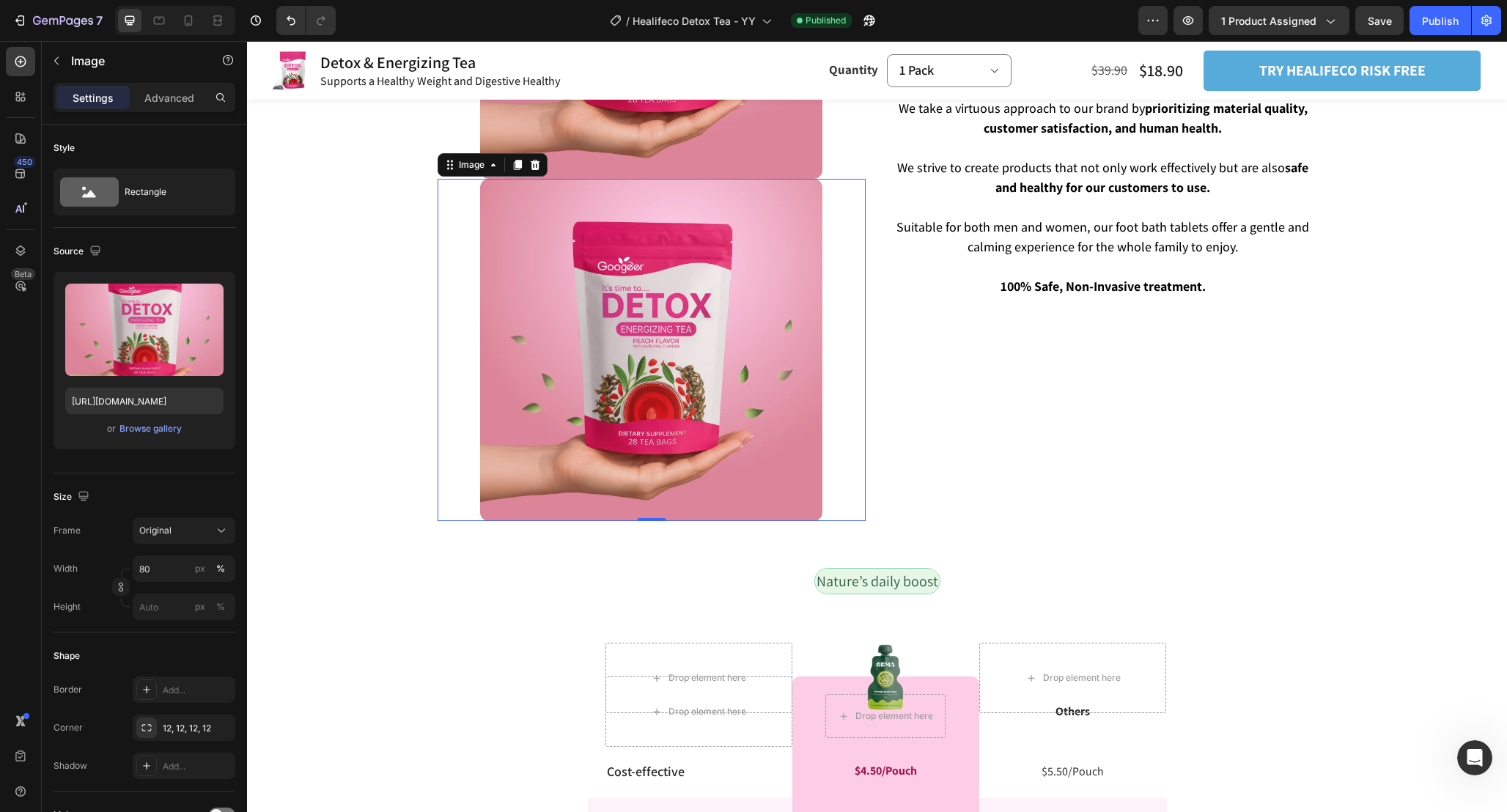
click at [683, 381] on img at bounding box center [651, 349] width 342 height 342
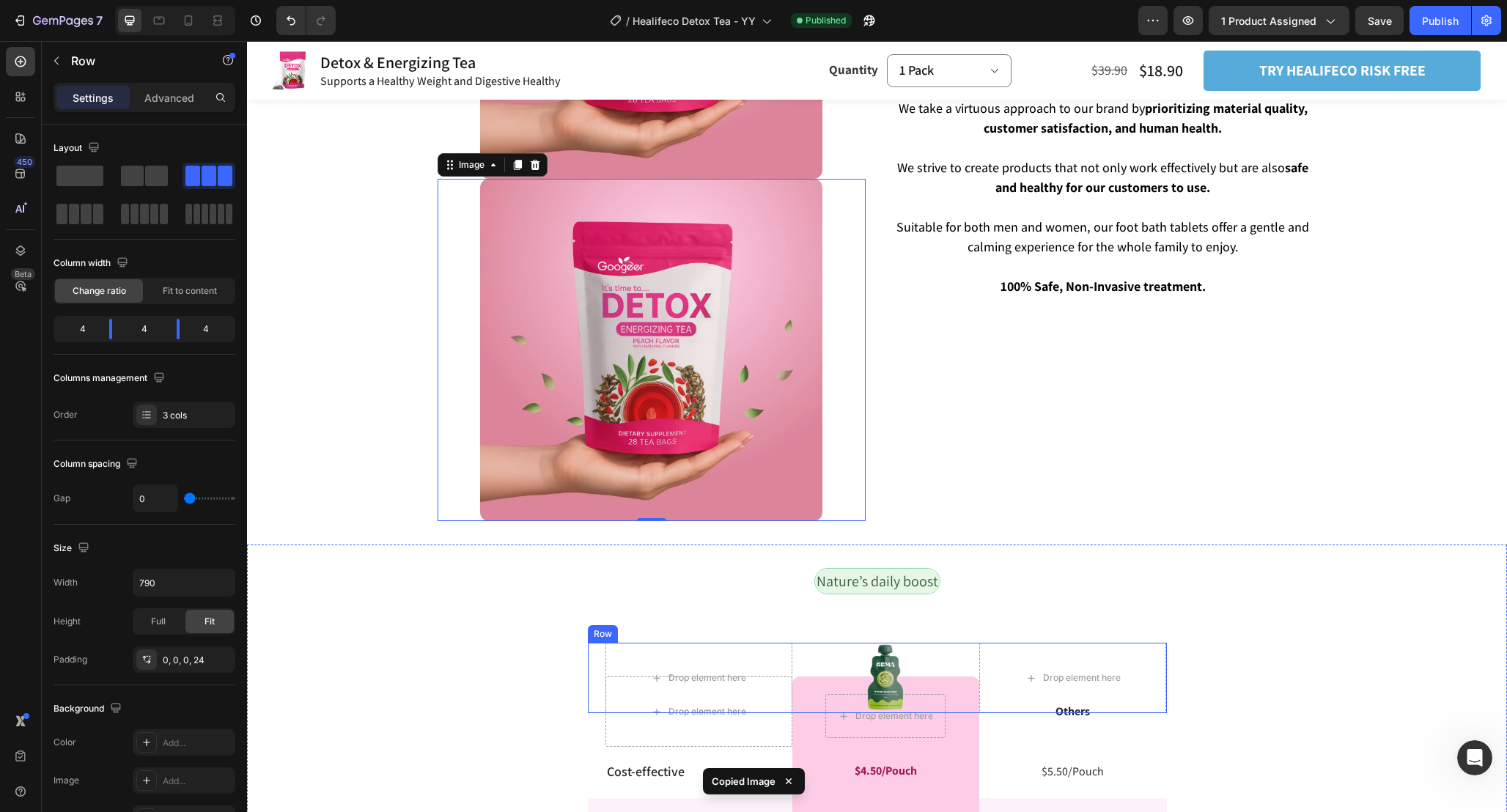
click at [885, 673] on div "Image" at bounding box center [885, 677] width 187 height 70
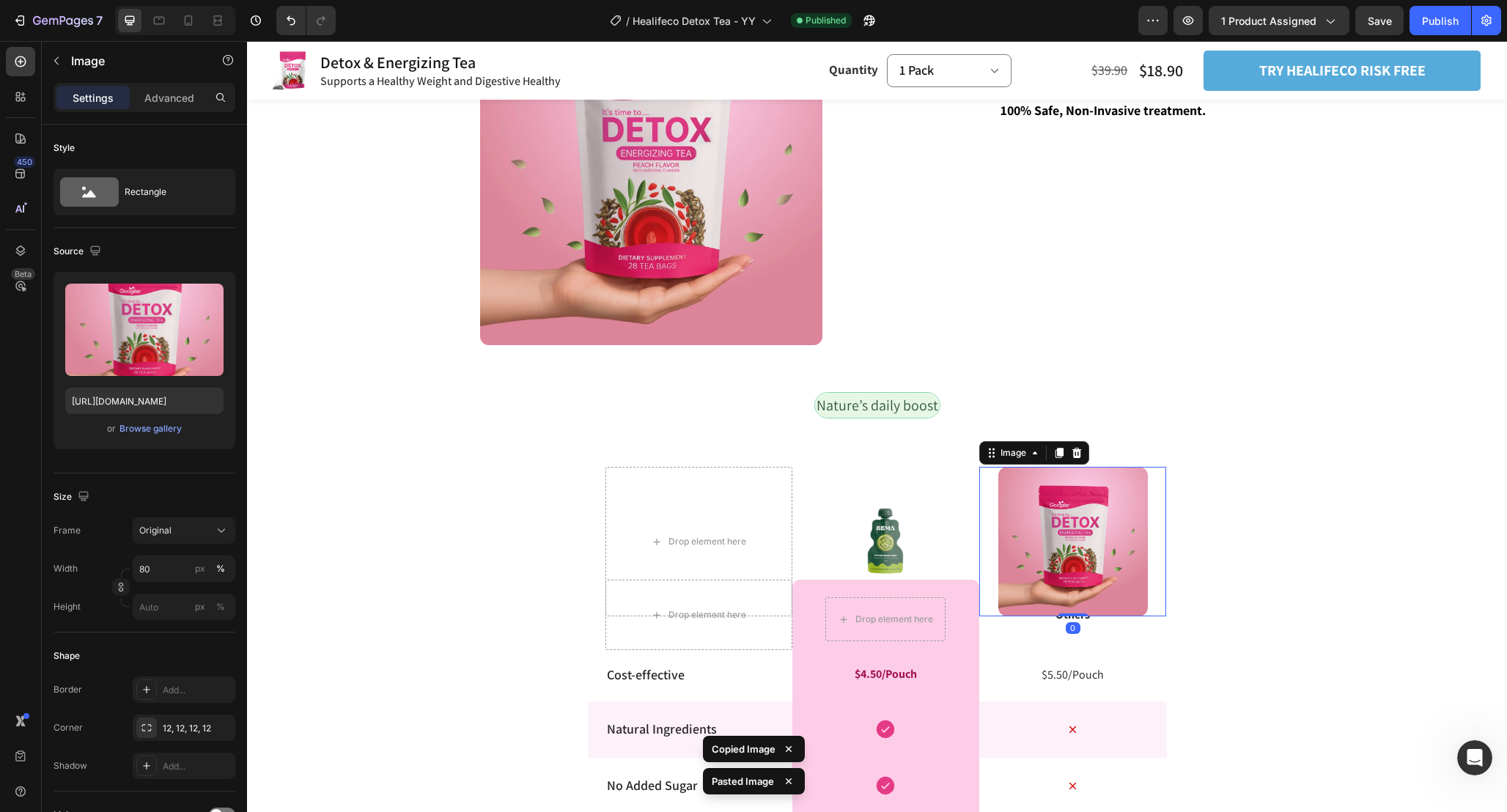
scroll to position [3782, 0]
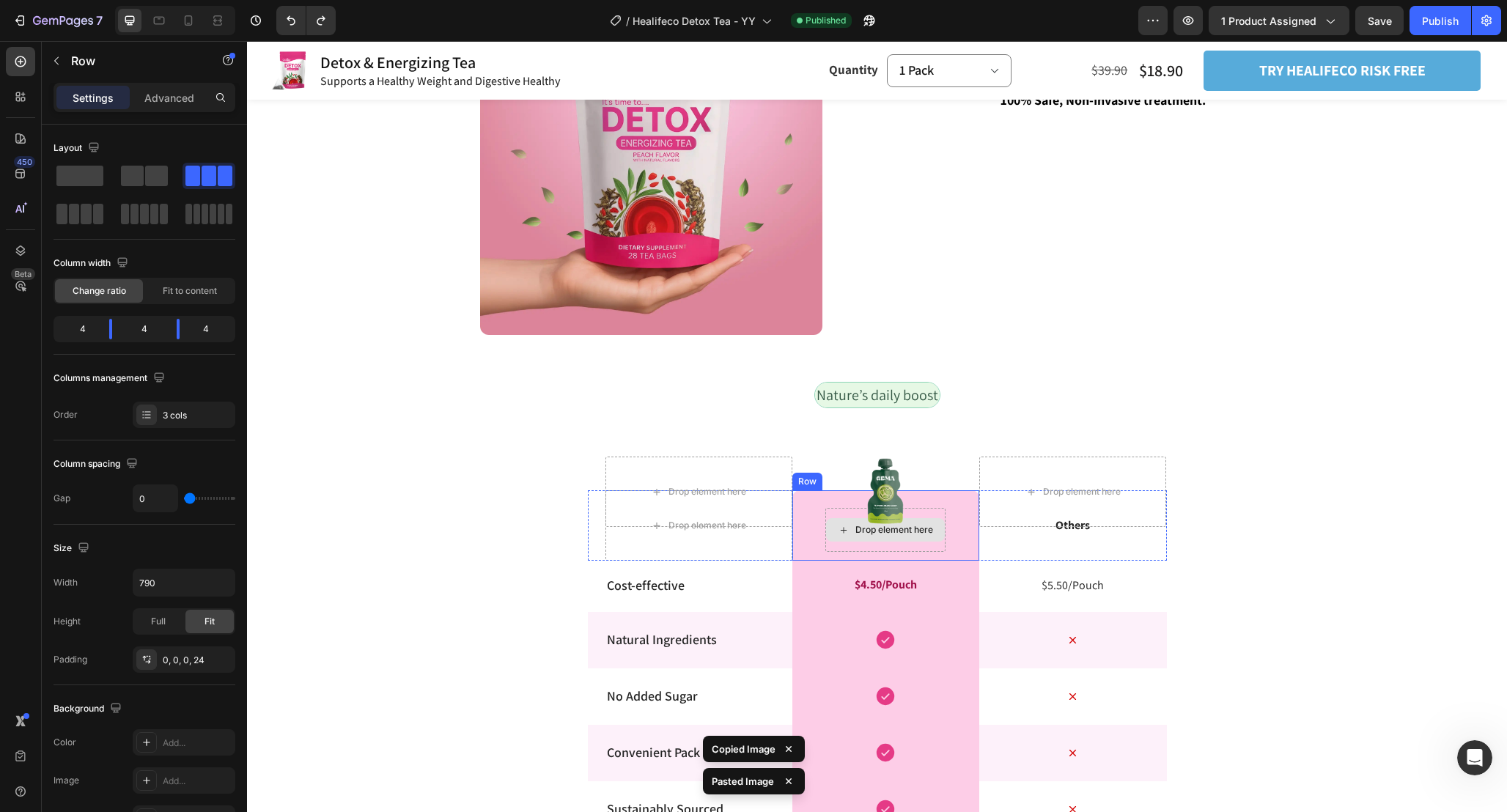
click at [878, 478] on div "Image" at bounding box center [885, 491] width 187 height 70
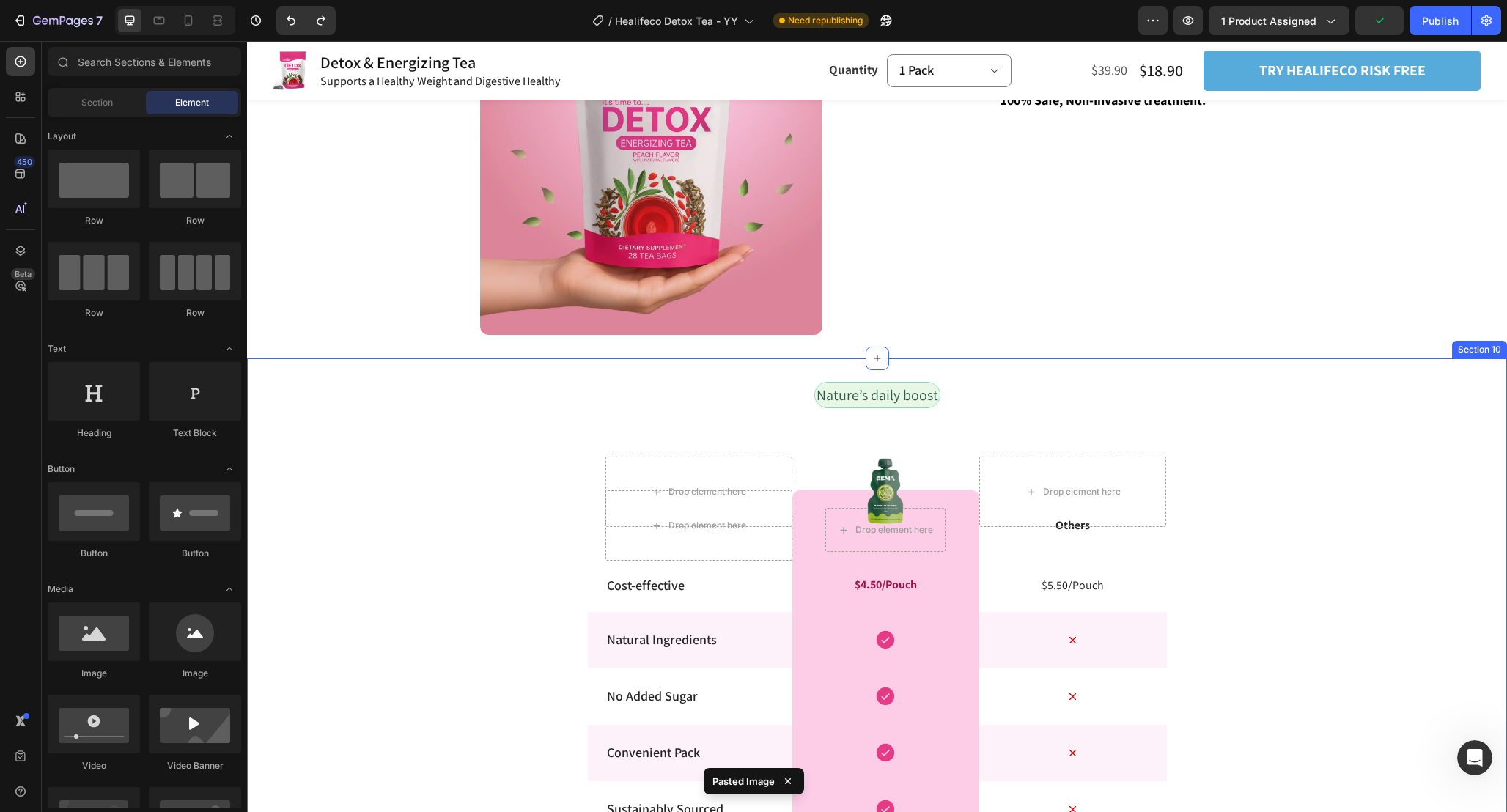
click at [1218, 423] on div "Nature’s daily boost Text Block Row Drop element here Image Drop element here R…" at bounding box center [877, 715] width 1260 height 668
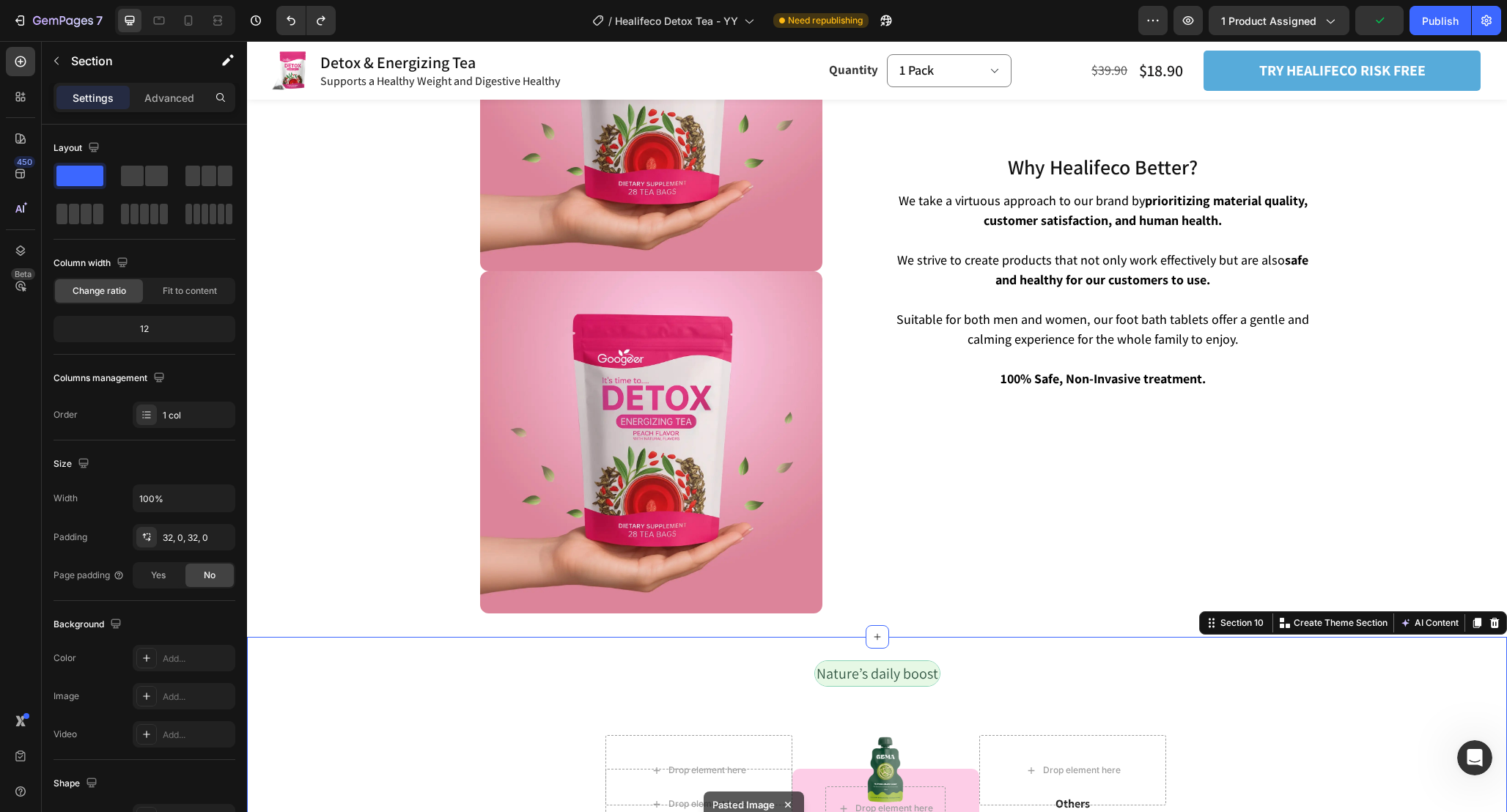
scroll to position [3507, 0]
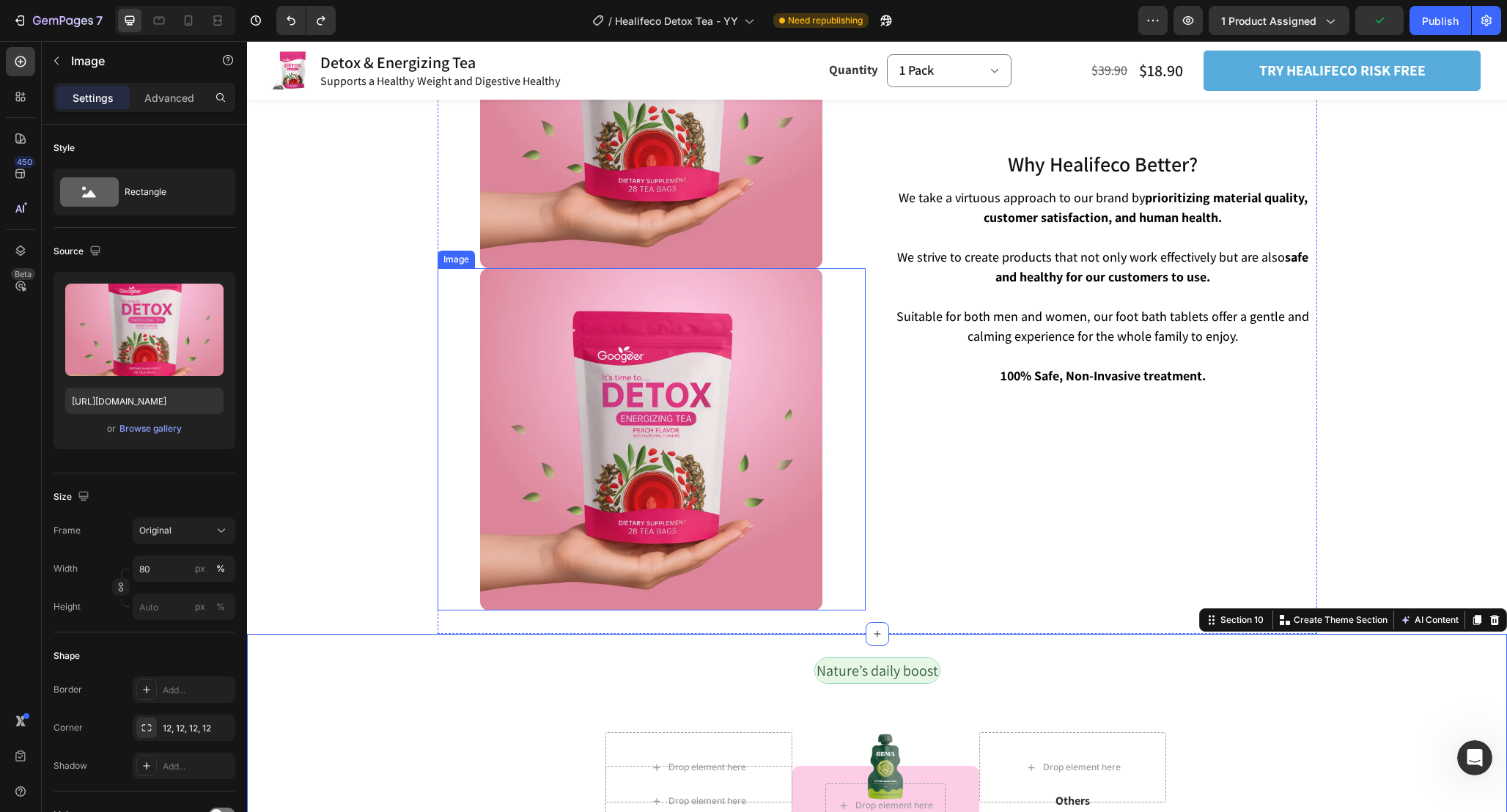
click at [710, 407] on img at bounding box center [651, 439] width 342 height 342
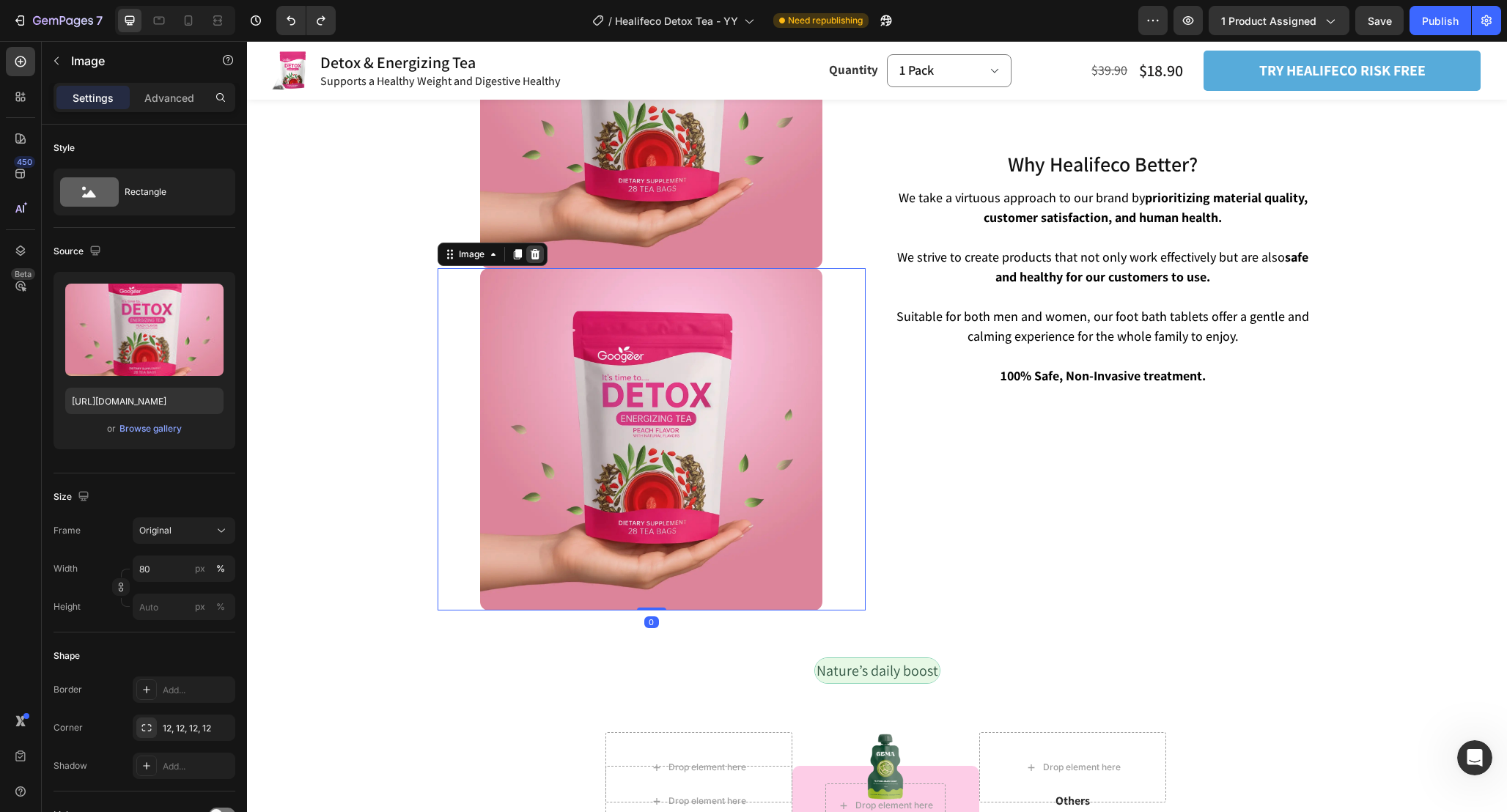
click at [530, 250] on icon at bounding box center [535, 254] width 12 height 12
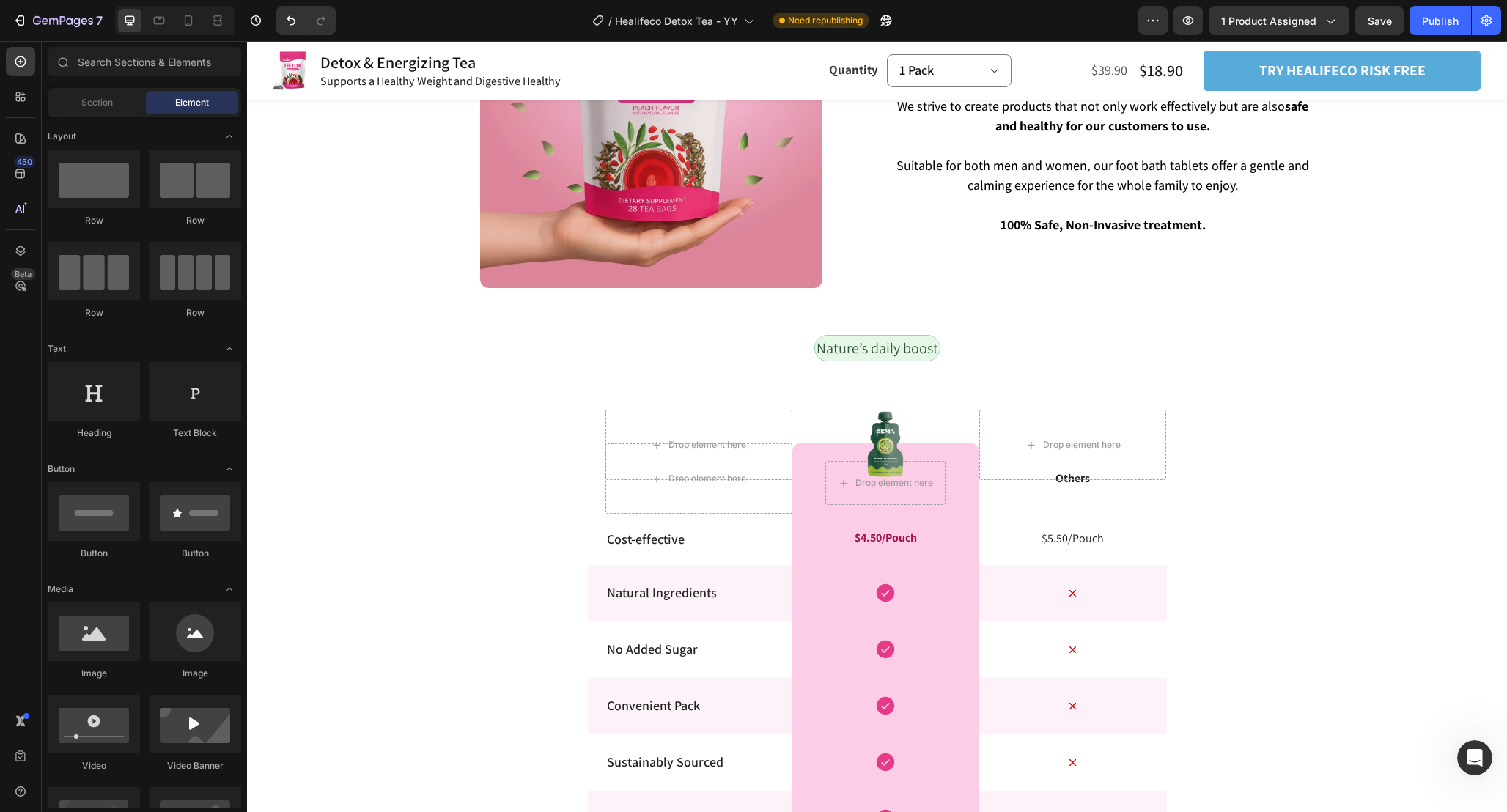
scroll to position [3335, 0]
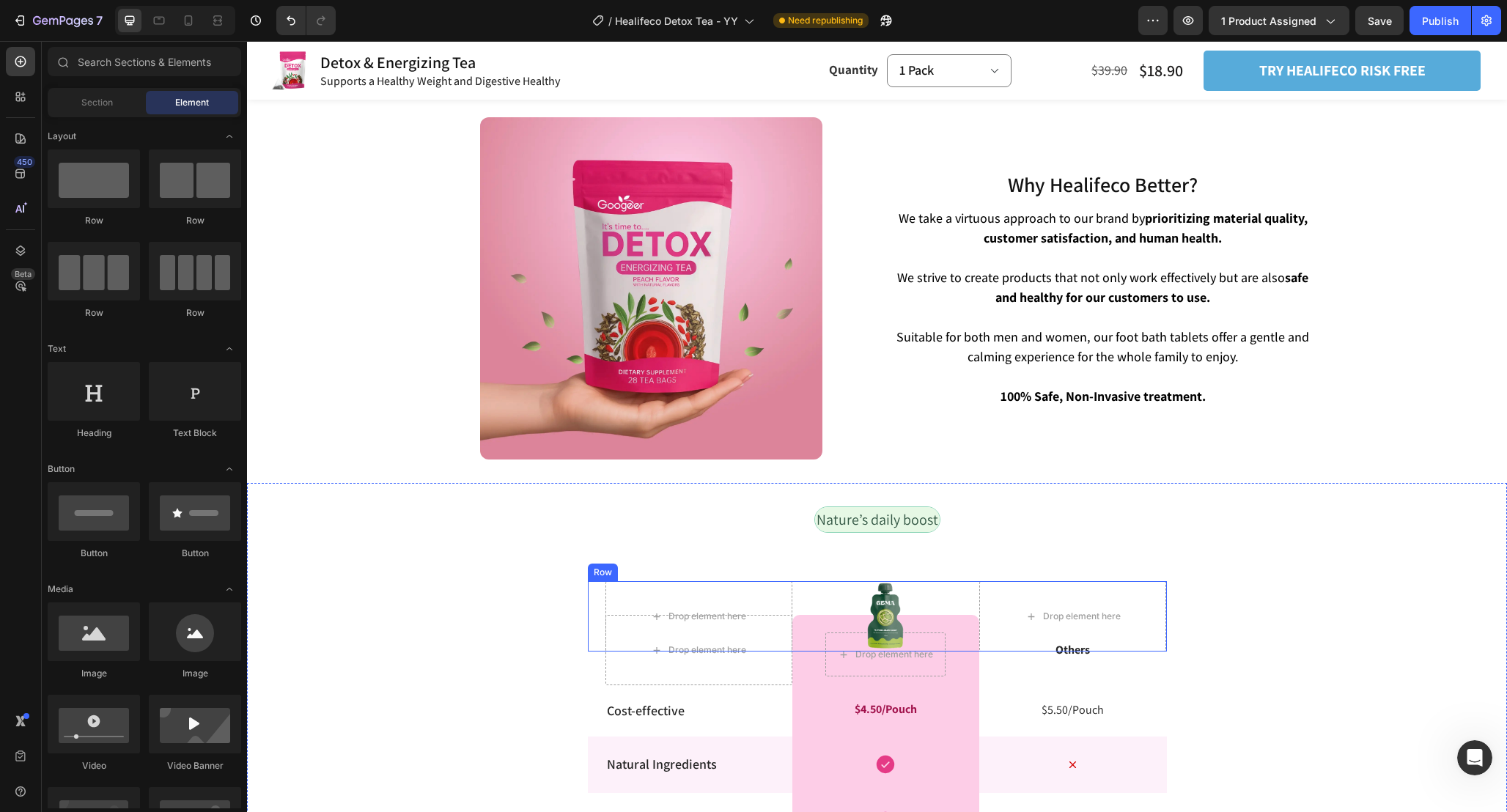
click at [882, 601] on div "Image" at bounding box center [885, 617] width 187 height 70
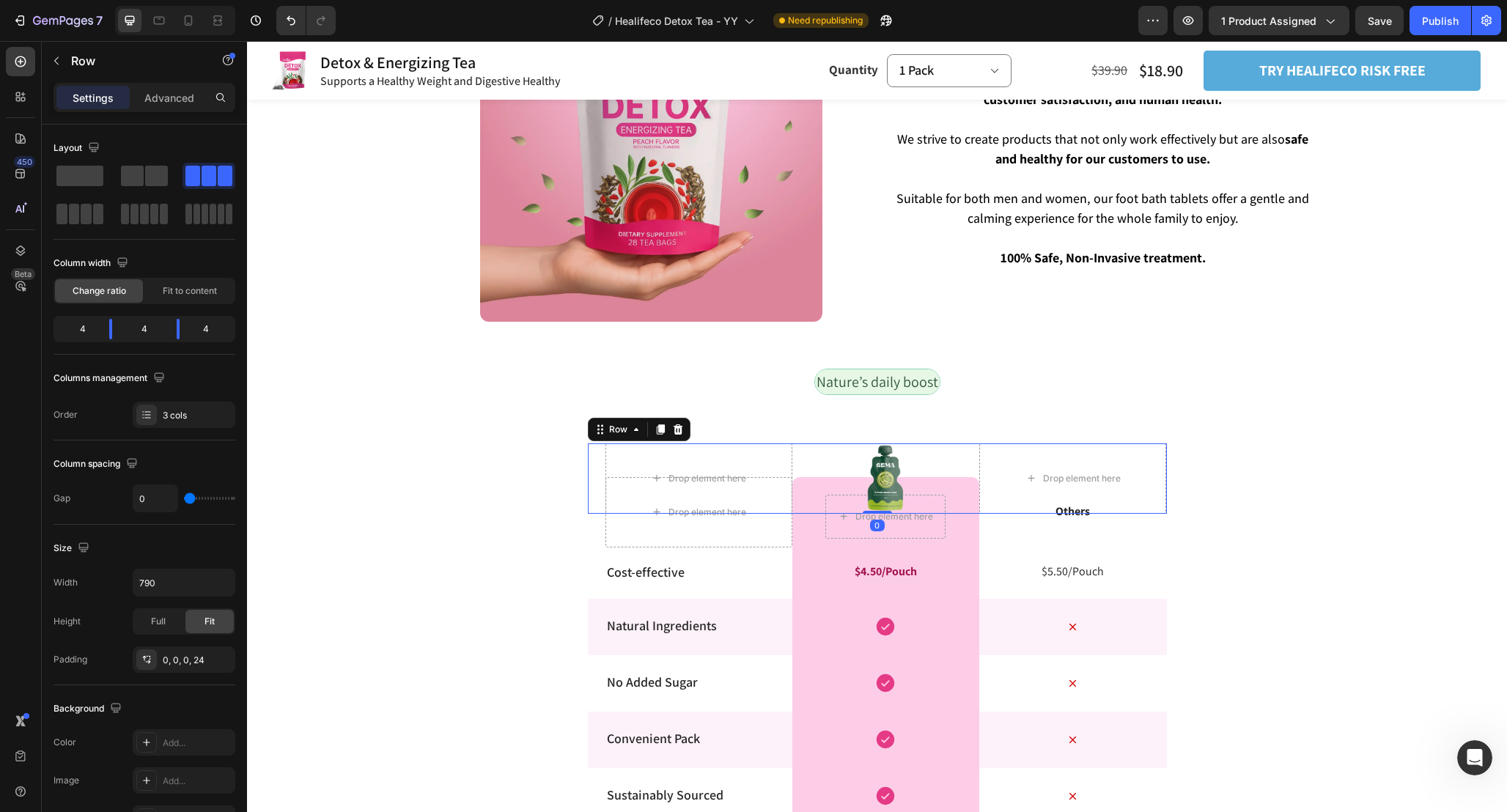
scroll to position [3480, 0]
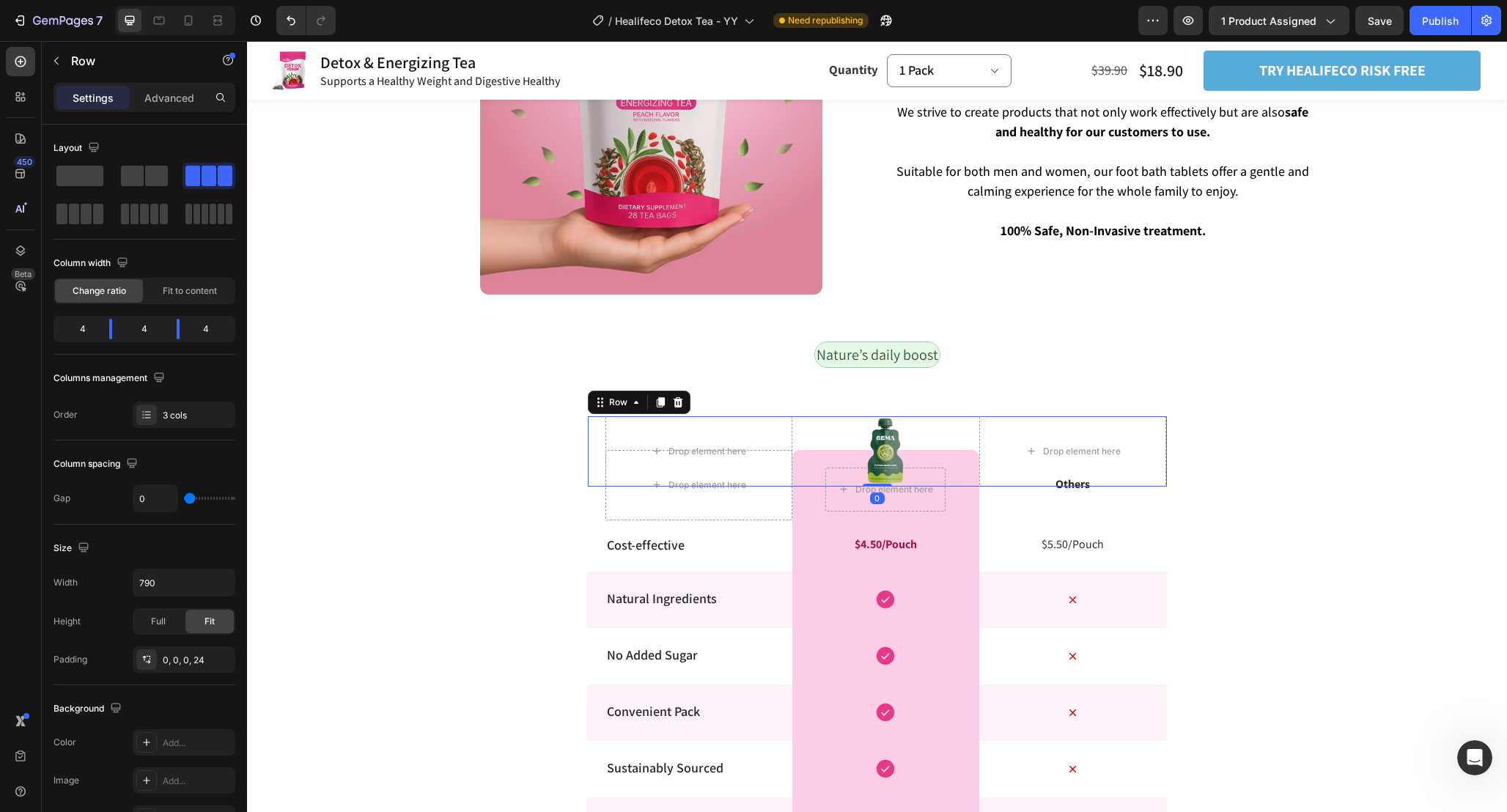
click at [883, 441] on div "Image" at bounding box center [885, 452] width 187 height 70
click at [889, 438] on div "Image" at bounding box center [885, 452] width 187 height 70
click at [567, 206] on img at bounding box center [651, 123] width 342 height 342
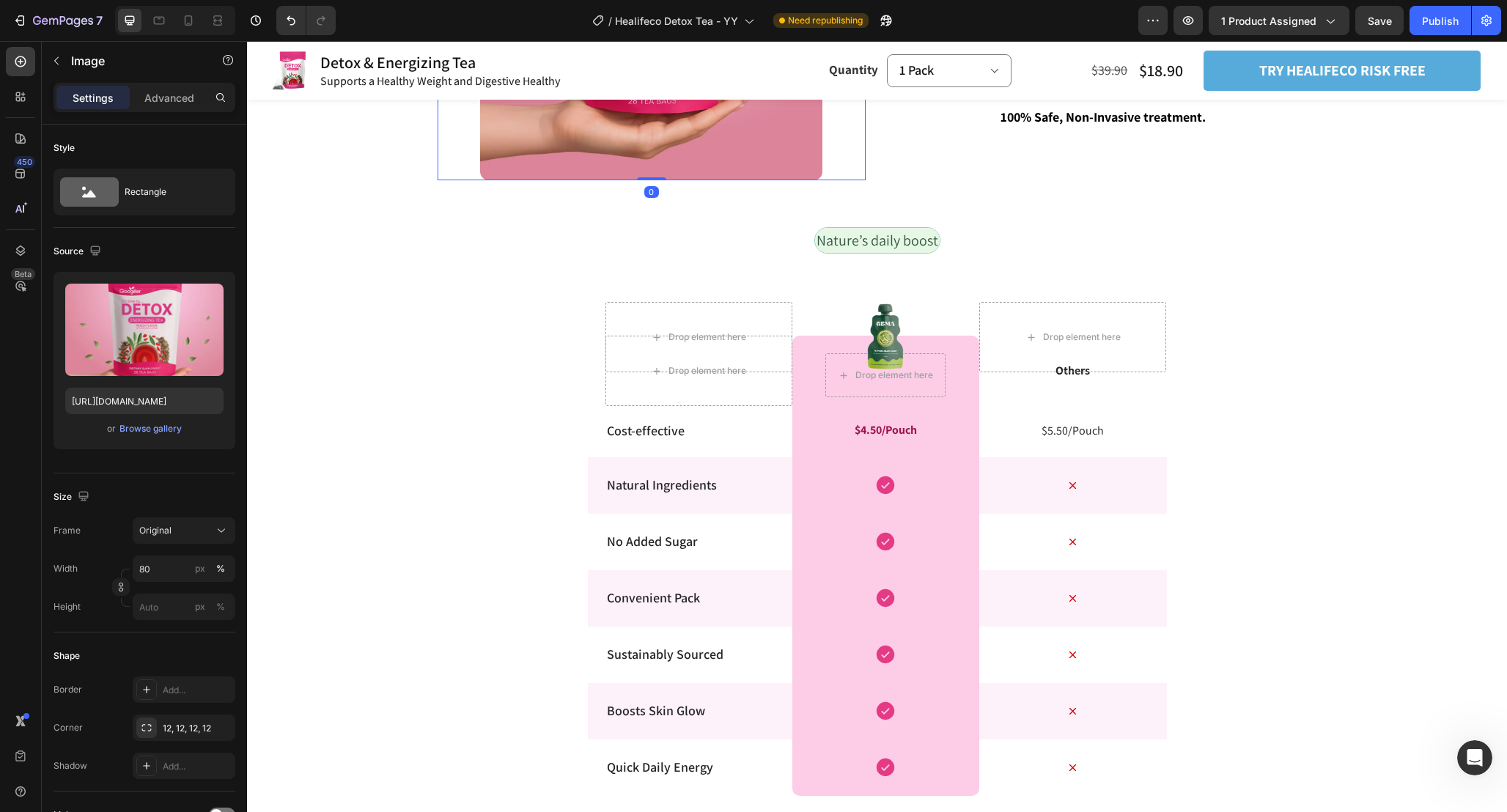
scroll to position [3253, 0]
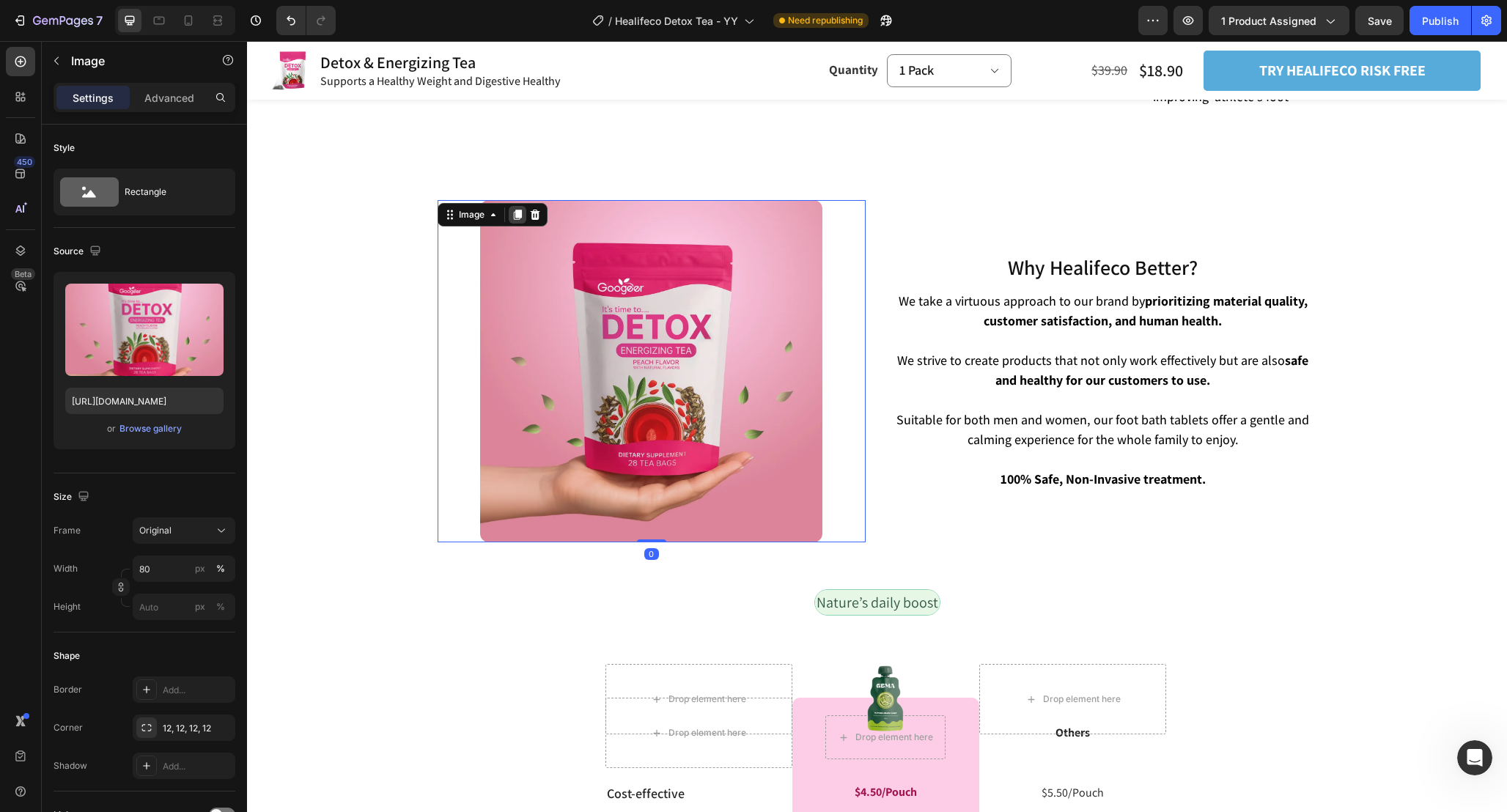
click at [519, 209] on icon at bounding box center [517, 214] width 8 height 10
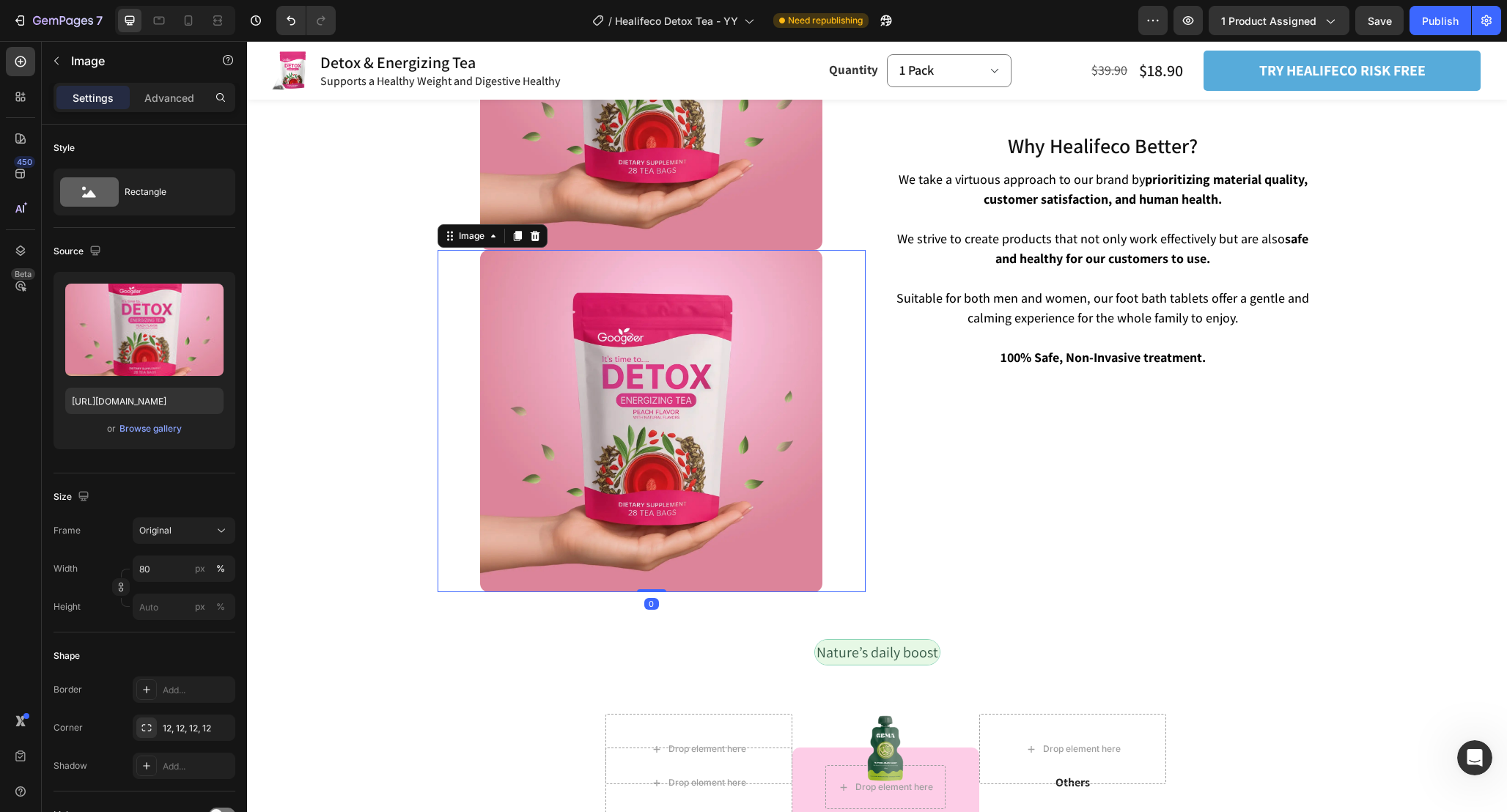
scroll to position [3526, 0]
click at [606, 420] on img at bounding box center [651, 419] width 342 height 342
click at [531, 237] on icon at bounding box center [535, 234] width 9 height 10
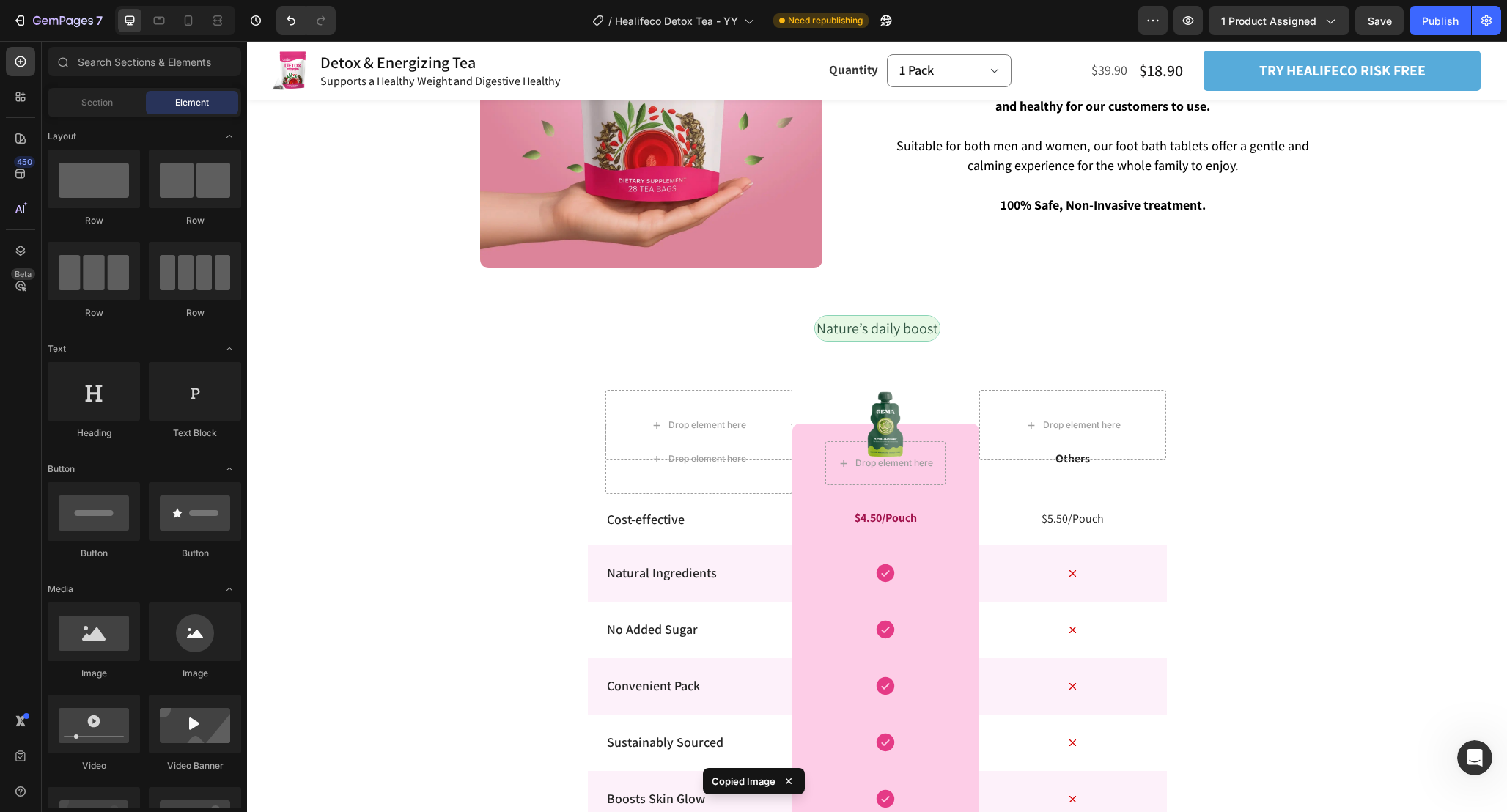
scroll to position [3356, 0]
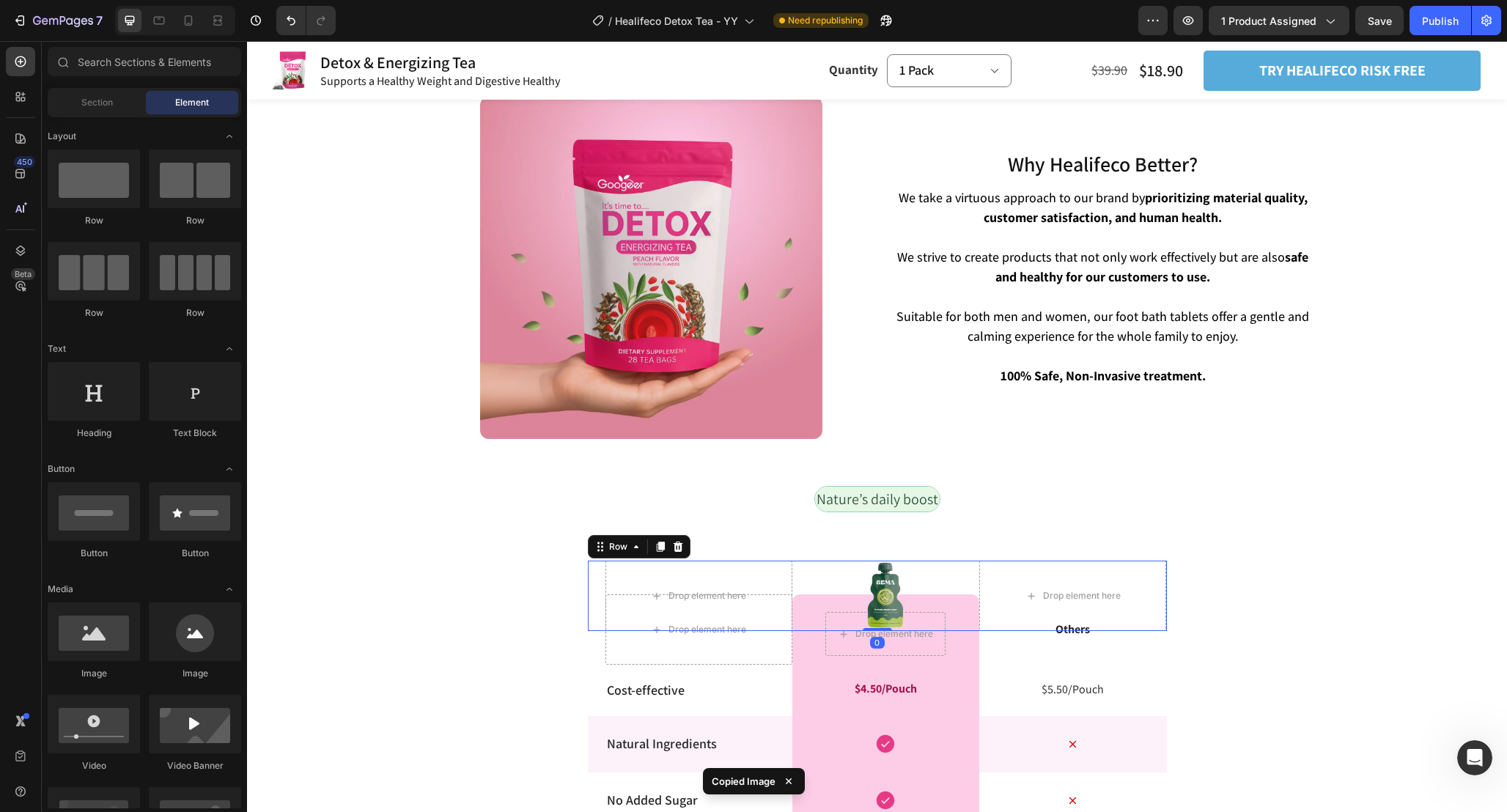
click at [892, 570] on div "Image" at bounding box center [885, 595] width 187 height 70
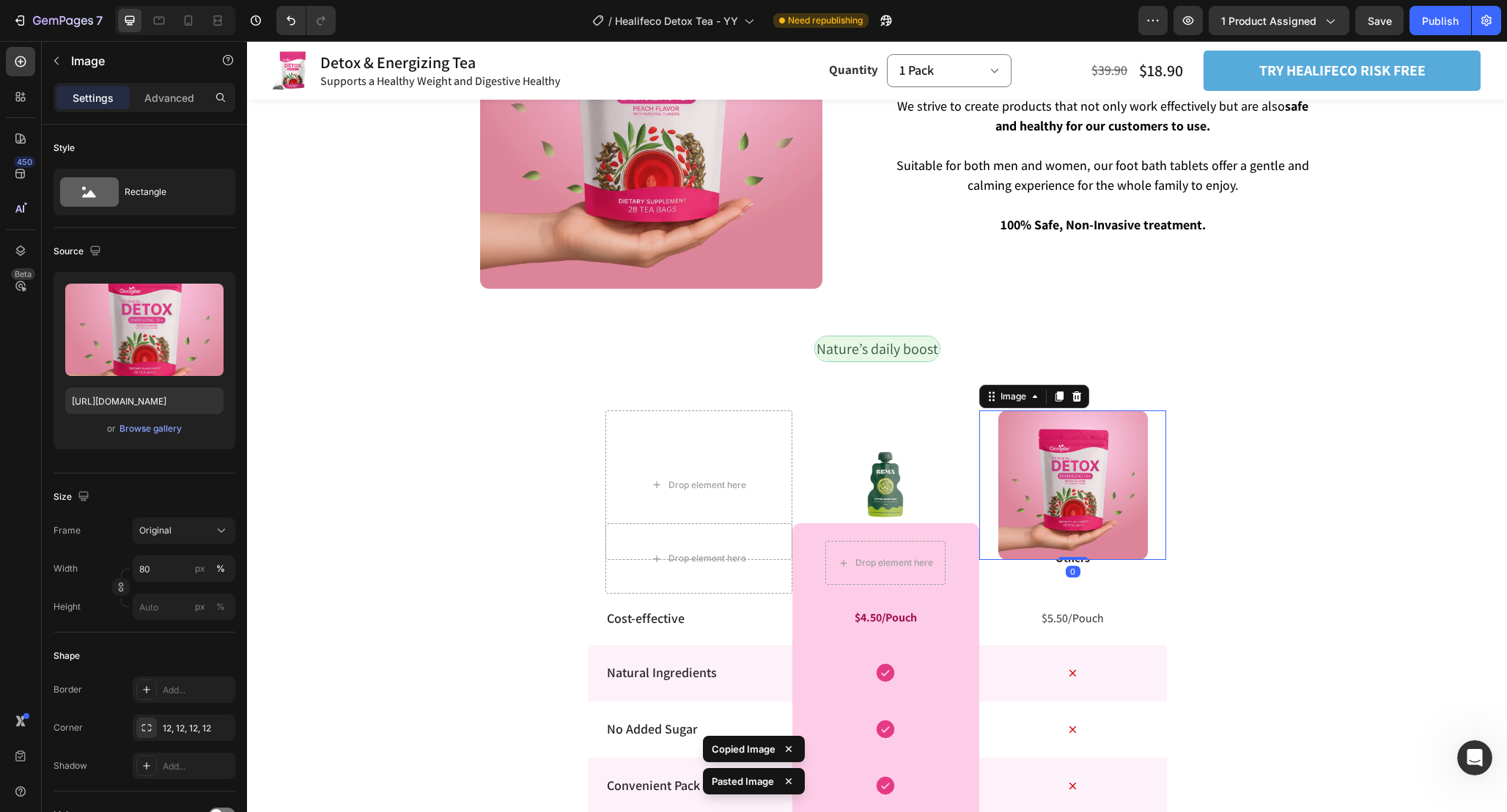
scroll to position [3496, 0]
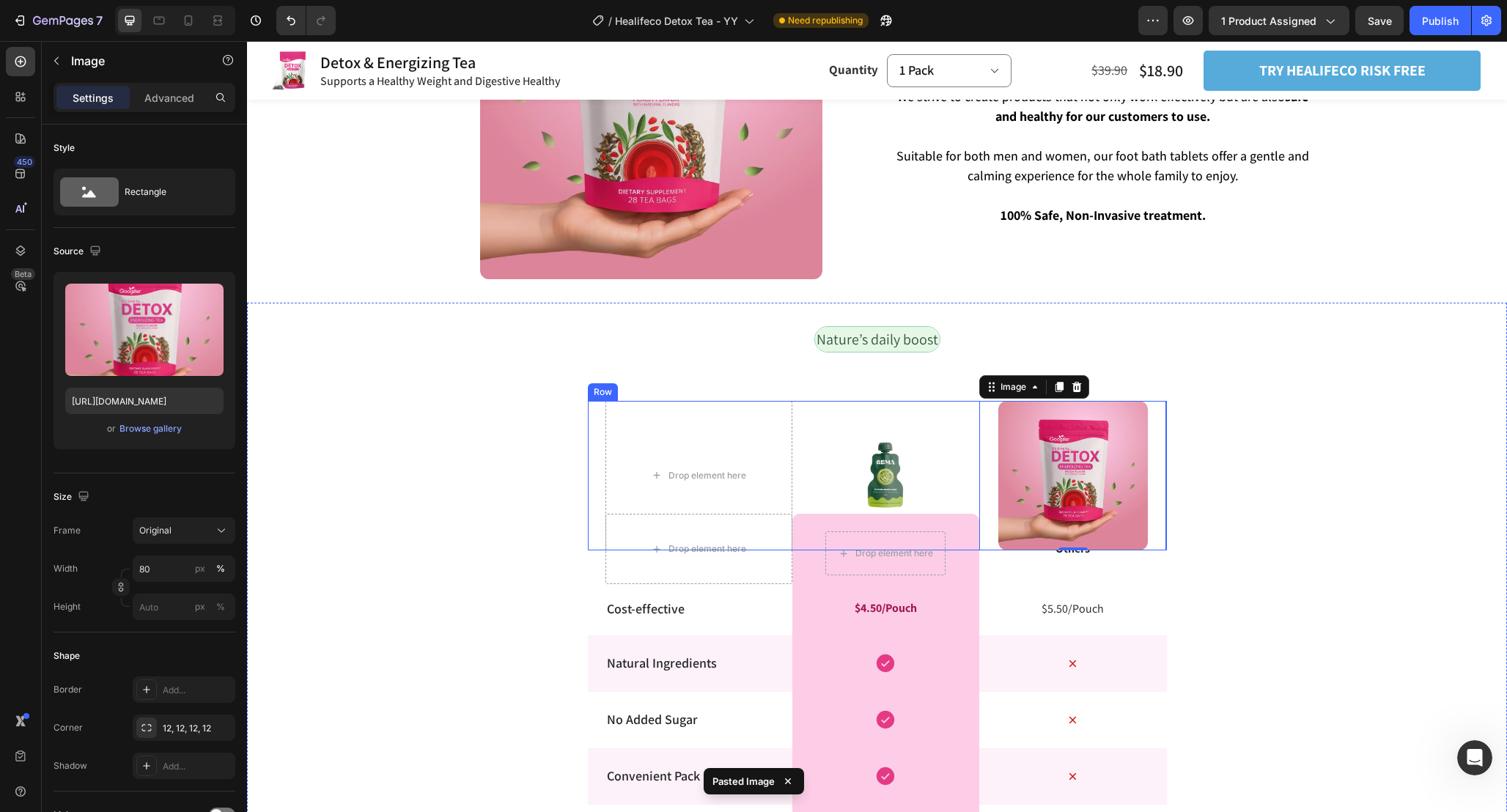
click at [971, 404] on div "Image" at bounding box center [885, 476] width 187 height 149
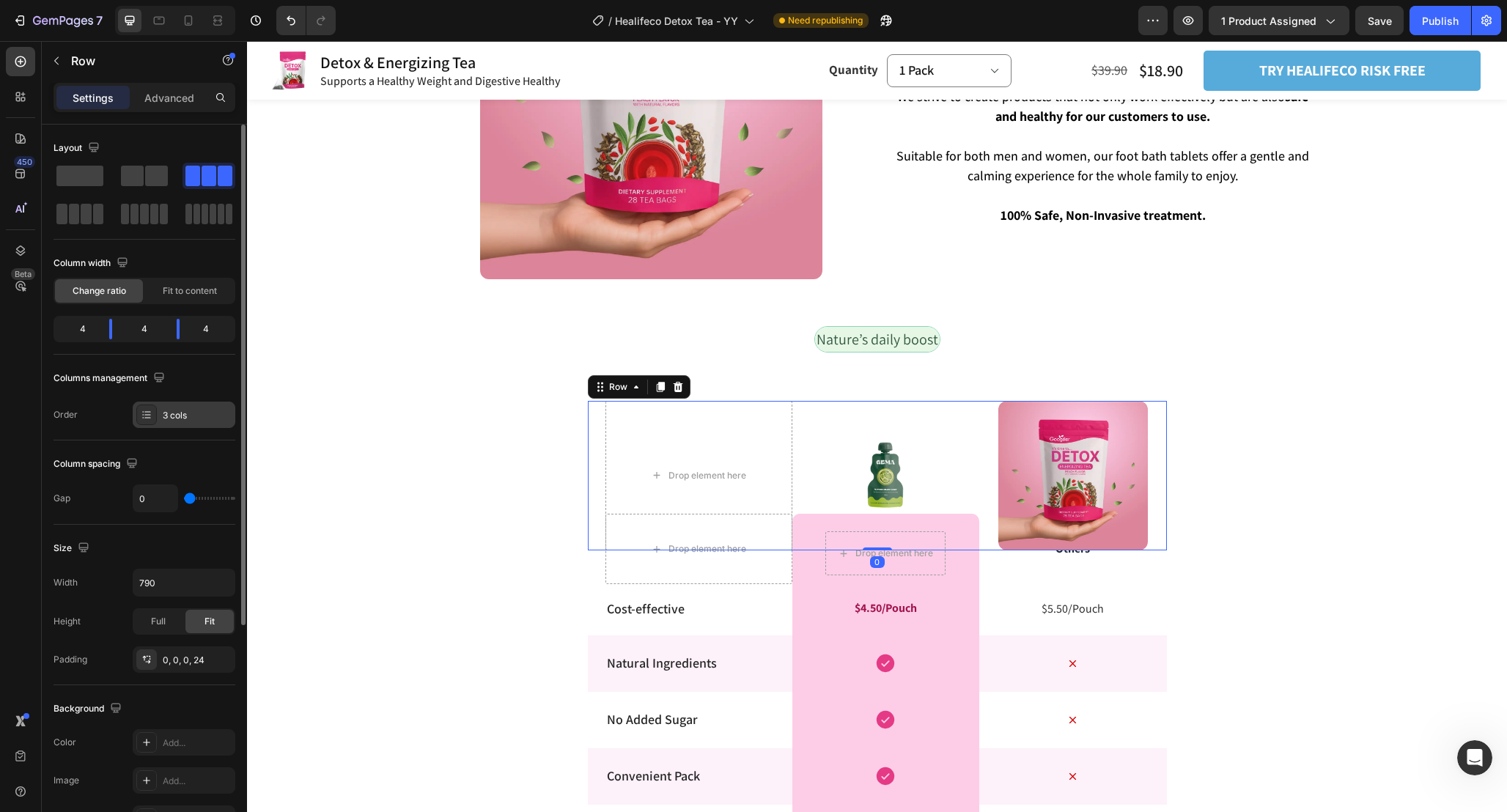
click at [166, 402] on div "3 cols" at bounding box center [183, 415] width 102 height 27
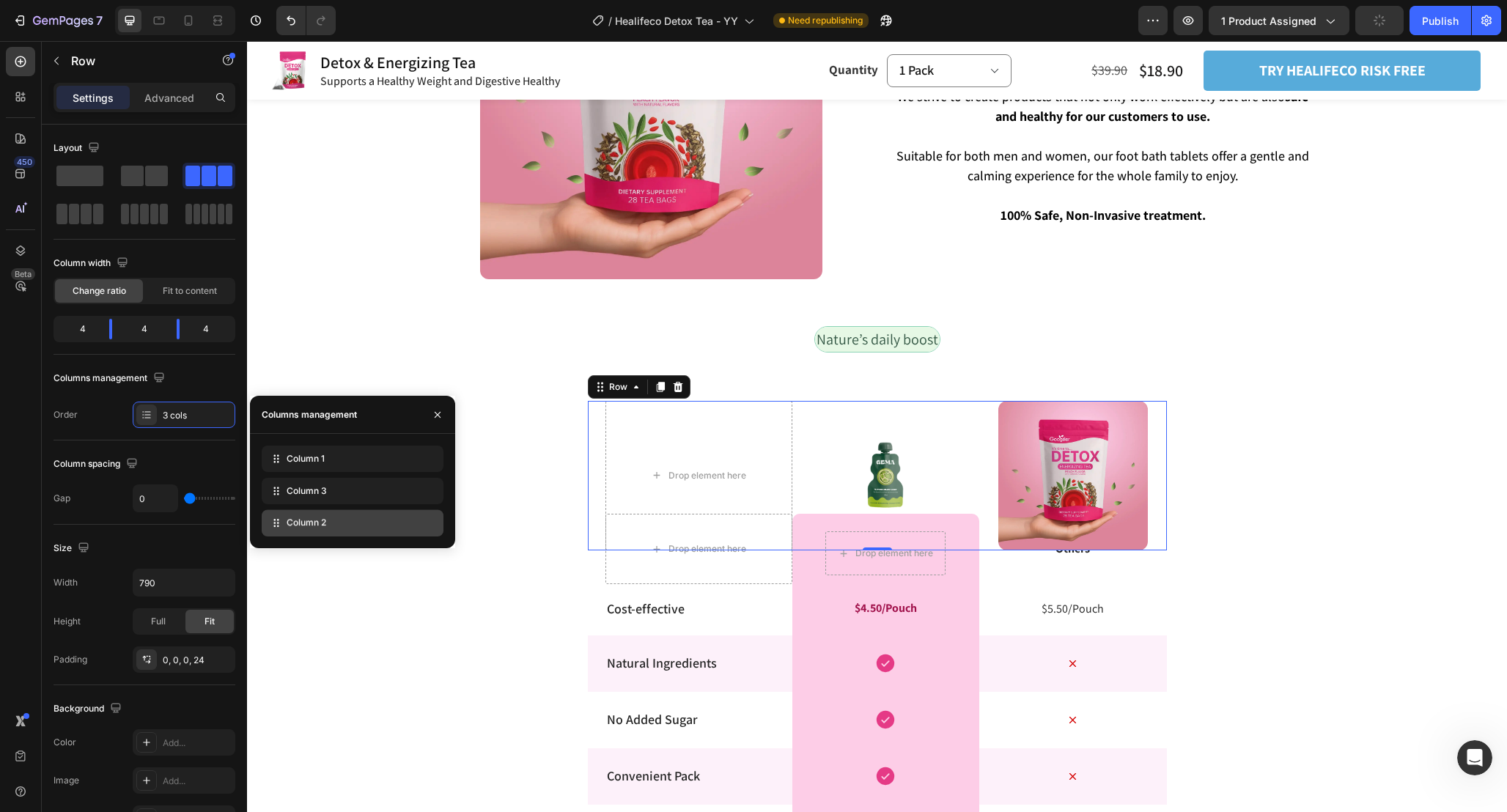
drag, startPoint x: 288, startPoint y: 488, endPoint x: 288, endPoint y: 519, distance: 31.0
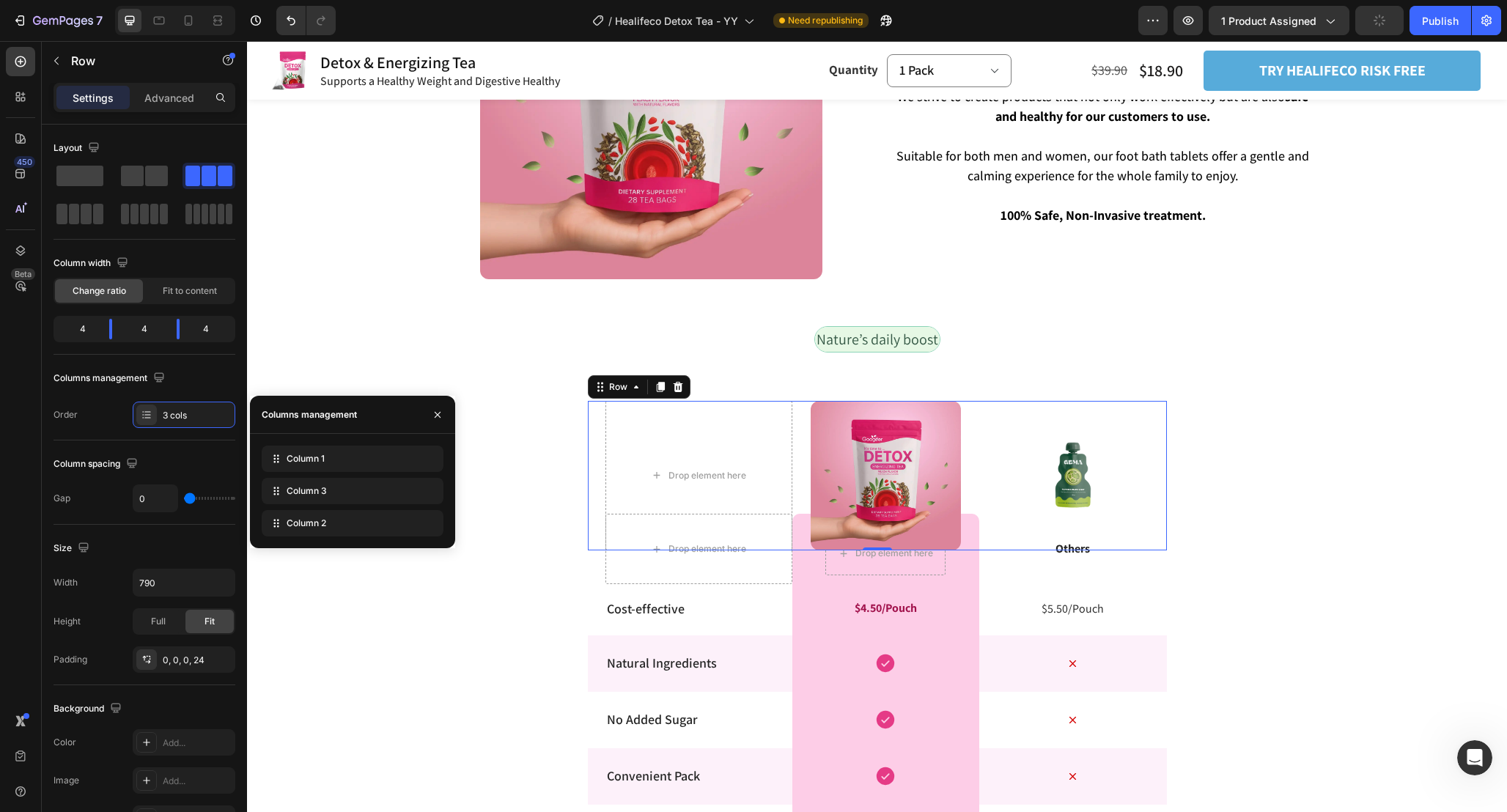
click at [1081, 474] on div "Image" at bounding box center [1072, 476] width 187 height 149
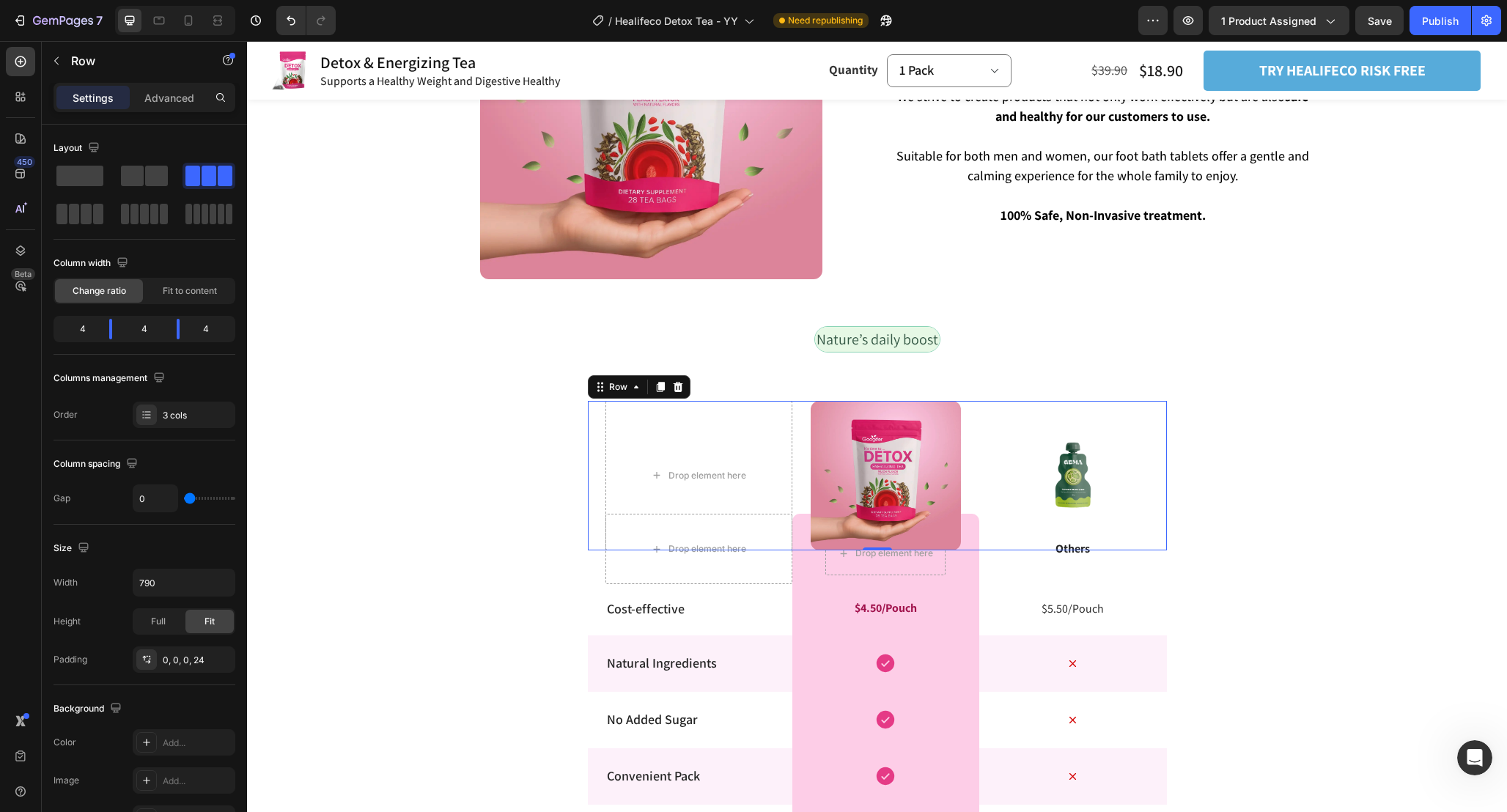
click at [1065, 485] on div "Image" at bounding box center [1072, 476] width 187 height 149
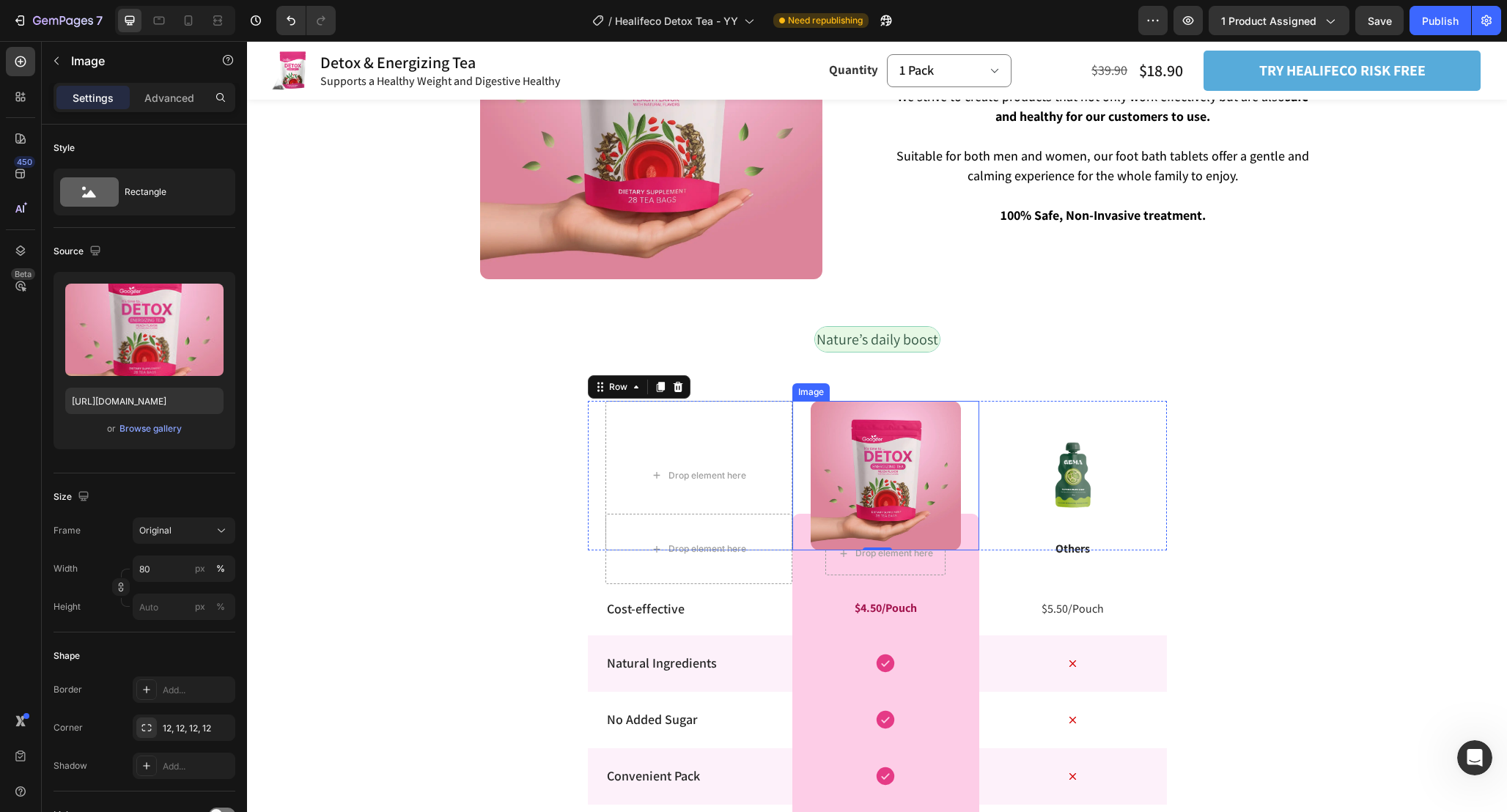
click at [884, 446] on img at bounding box center [885, 476] width 149 height 149
click at [1055, 464] on div "Image" at bounding box center [1072, 476] width 187 height 149
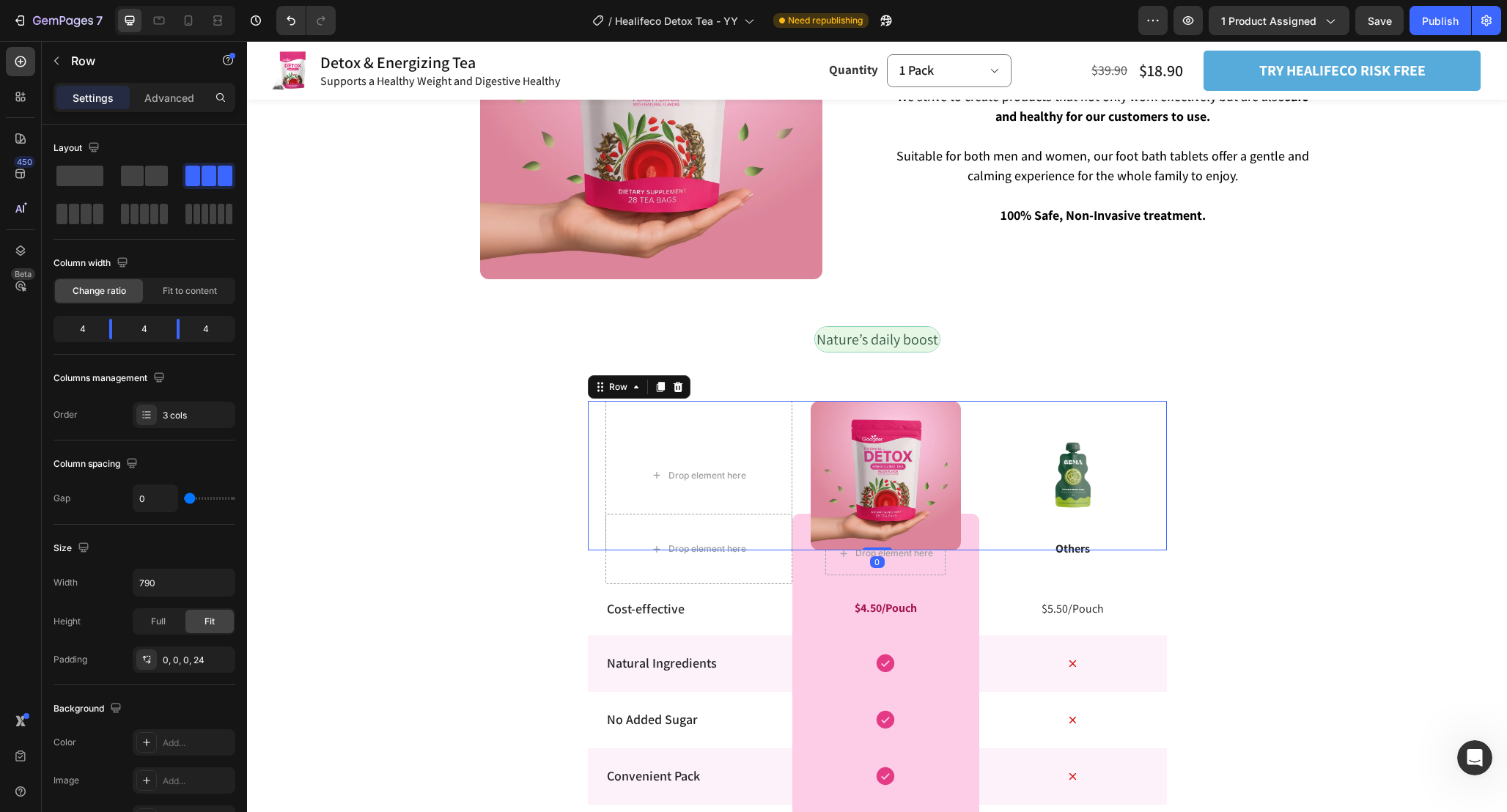
click at [1061, 411] on div "Image" at bounding box center [1072, 476] width 187 height 149
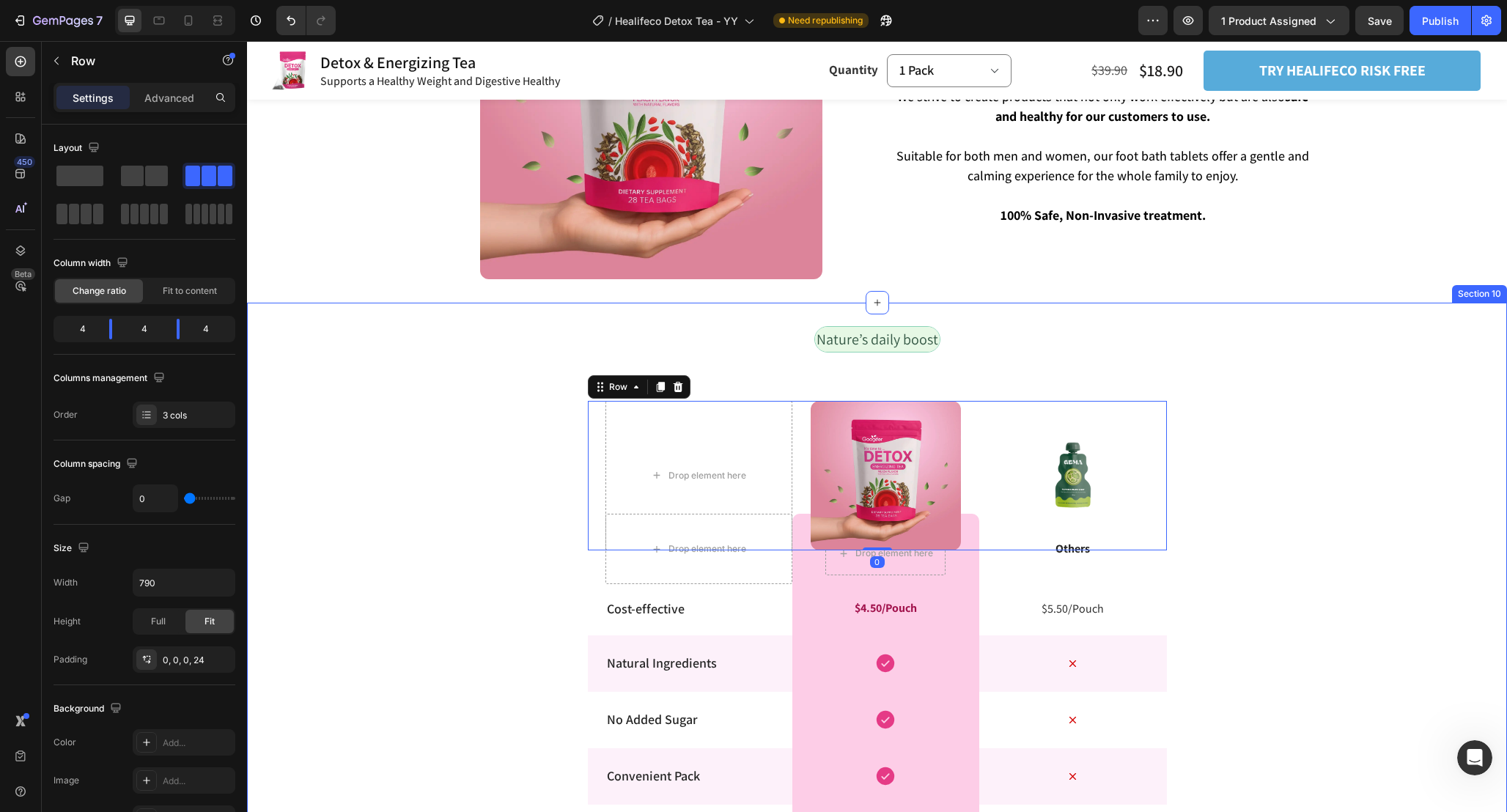
click at [1225, 484] on div "Nature’s daily boost Text Block Row Drop element here Image Image Row 0 Drop el…" at bounding box center [877, 700] width 1260 height 747
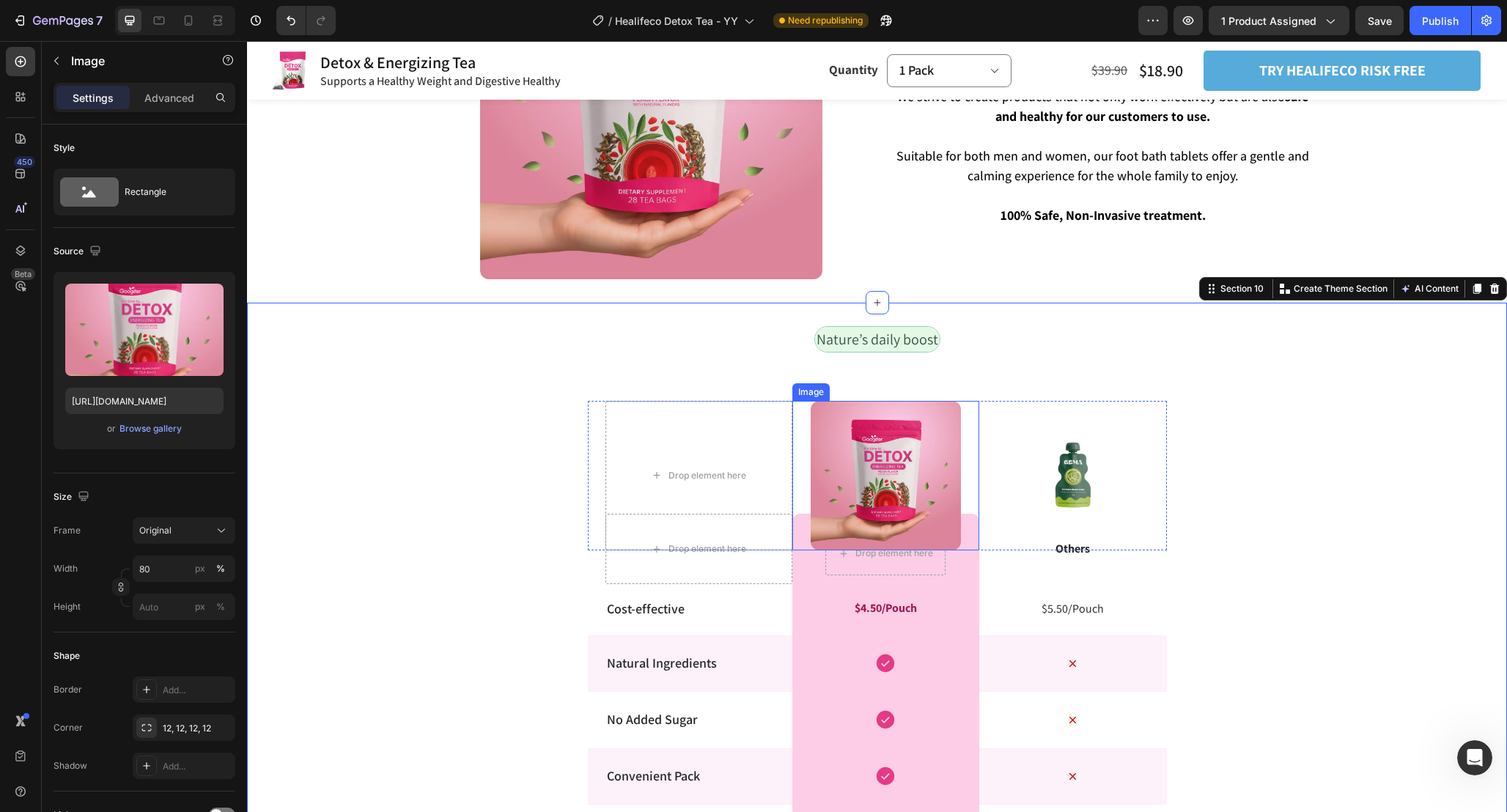
click at [861, 452] on img at bounding box center [885, 476] width 149 height 149
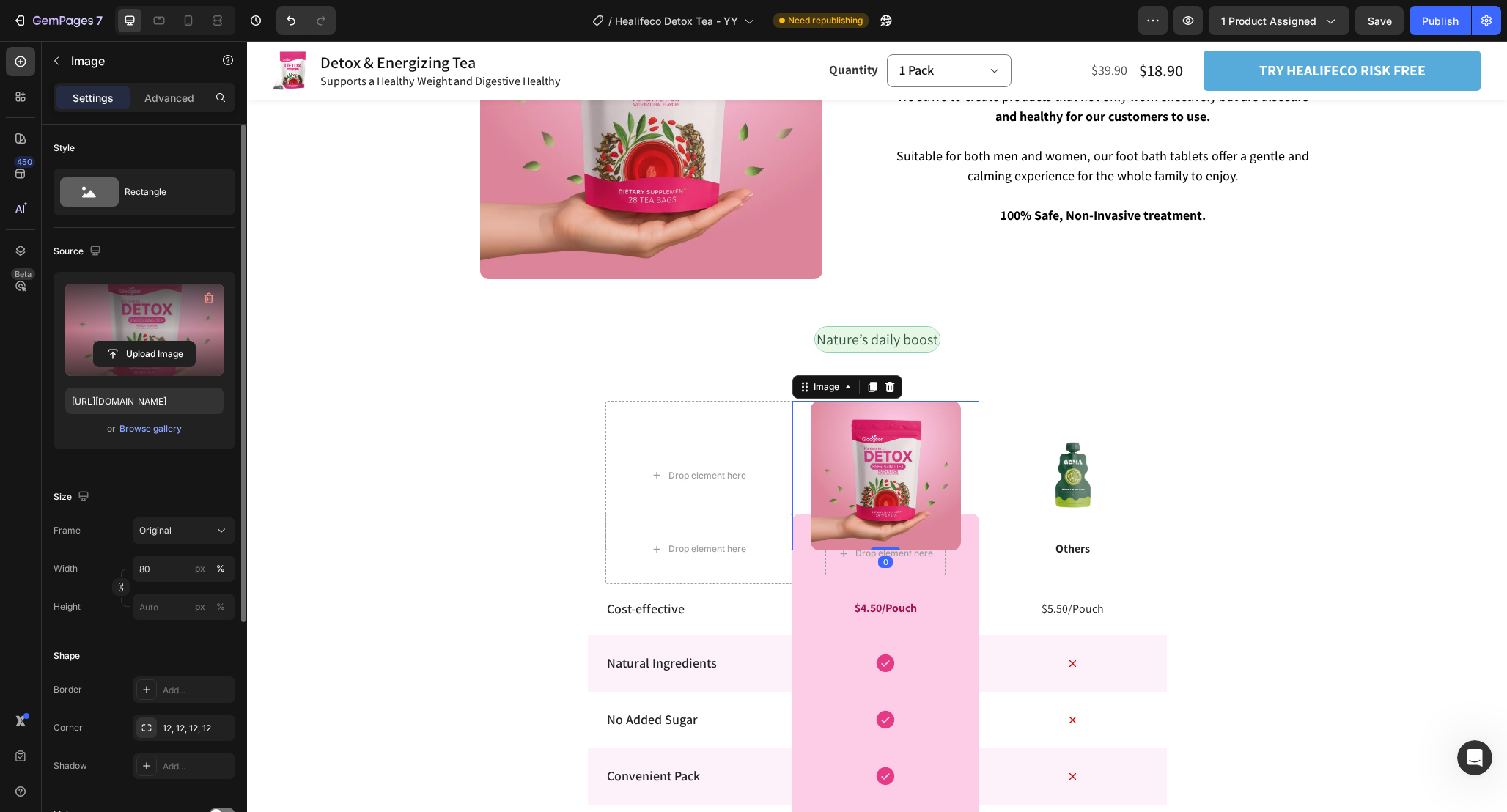
click at [164, 317] on label at bounding box center [145, 330] width 159 height 92
click at [164, 342] on input "file" at bounding box center [145, 354] width 101 height 25
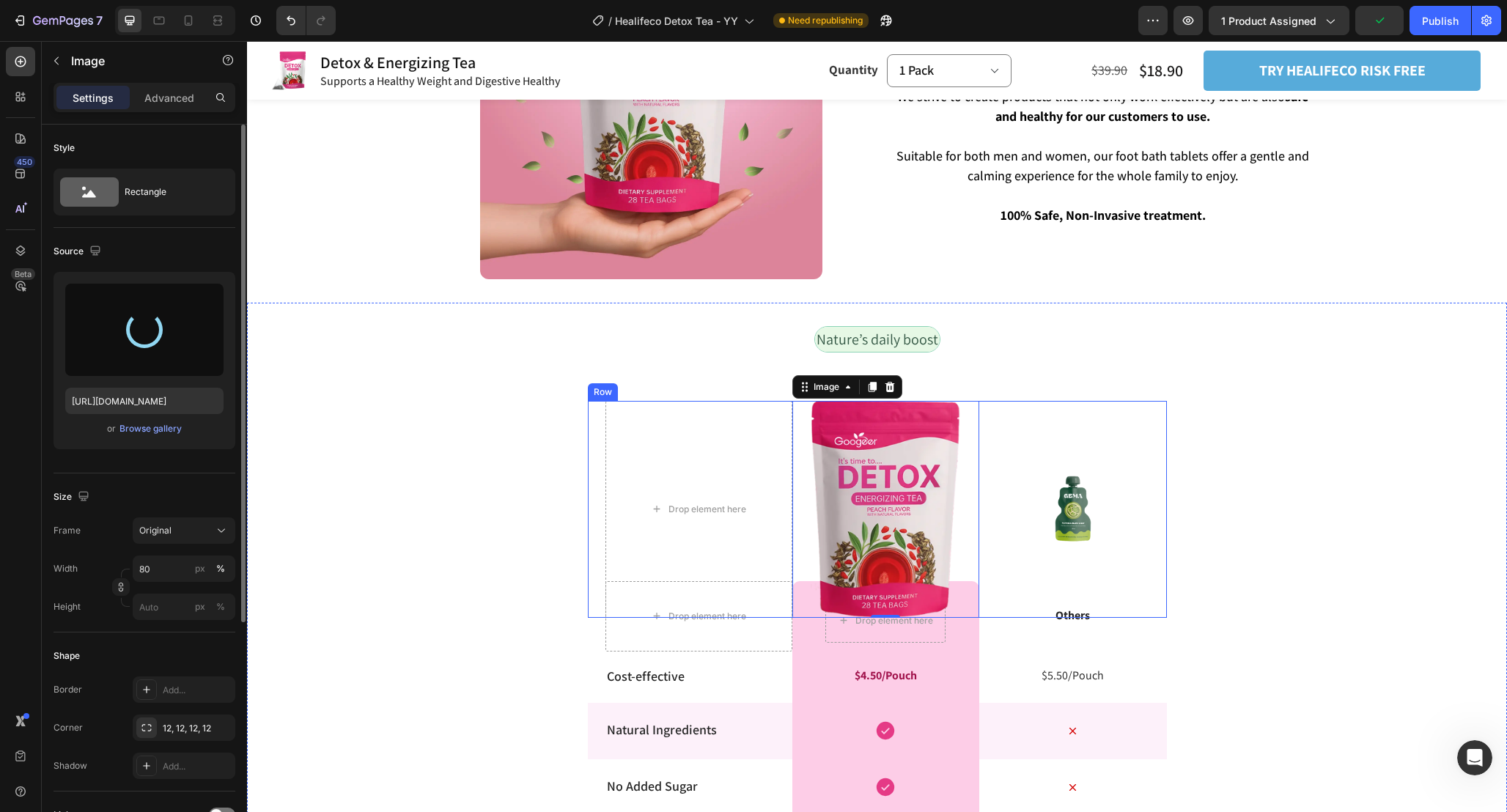
type input "https://cdn.shopify.com/s/files/1/0665/9355/4687/files/gempages_464015395364275…"
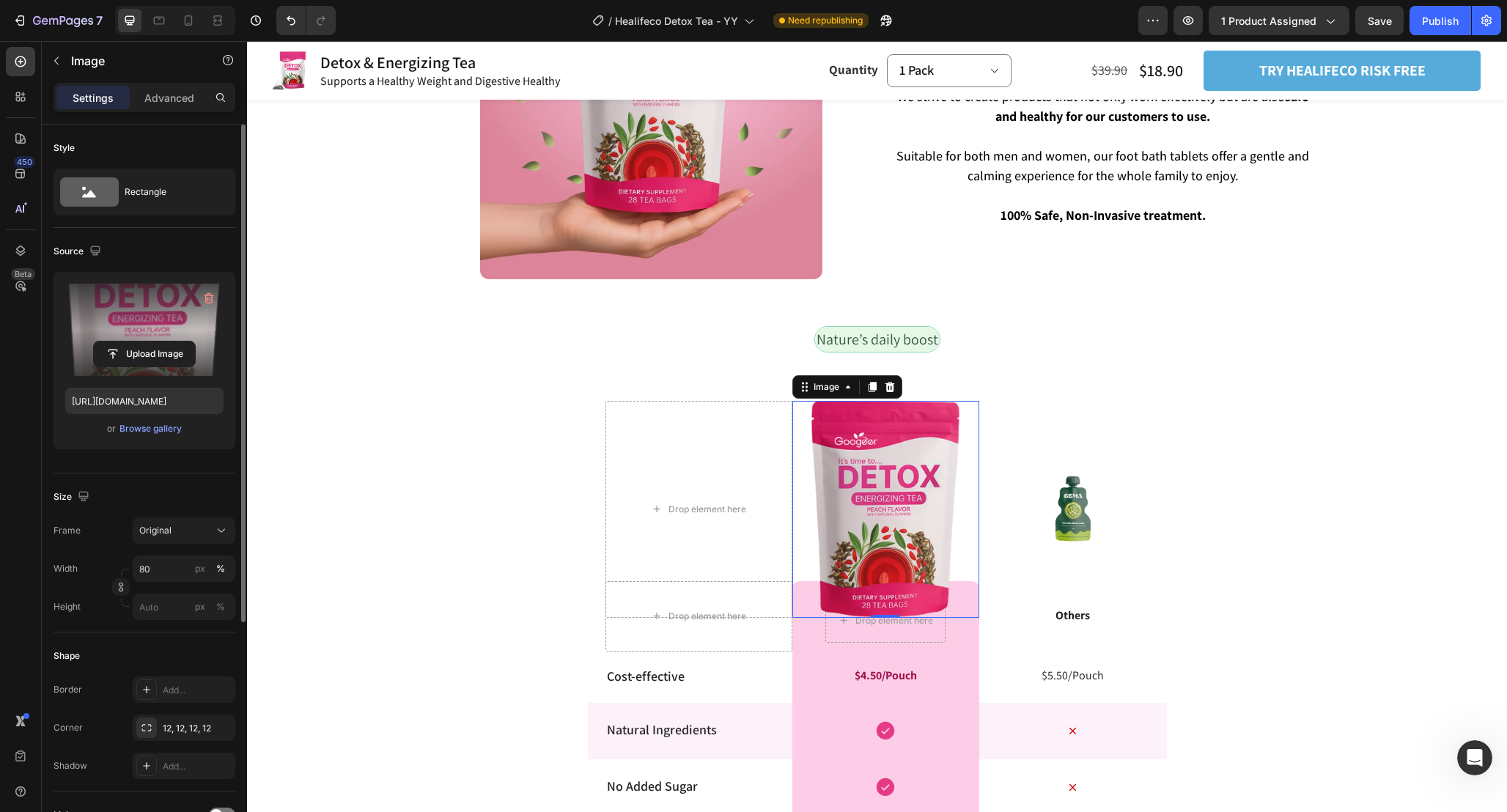
click at [892, 479] on img at bounding box center [885, 509] width 149 height 217
click at [170, 563] on input "80" at bounding box center [183, 569] width 102 height 27
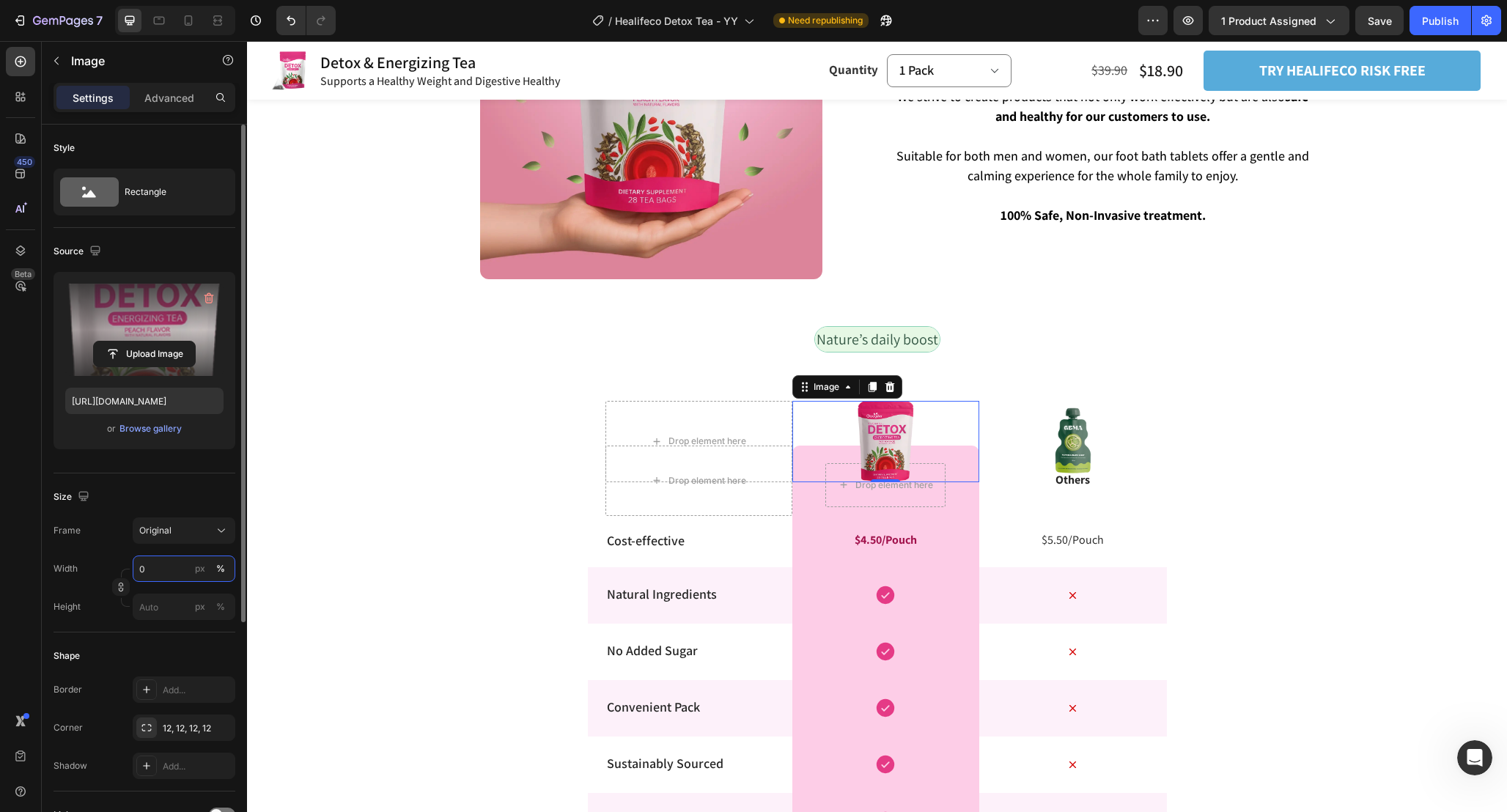
type input "40"
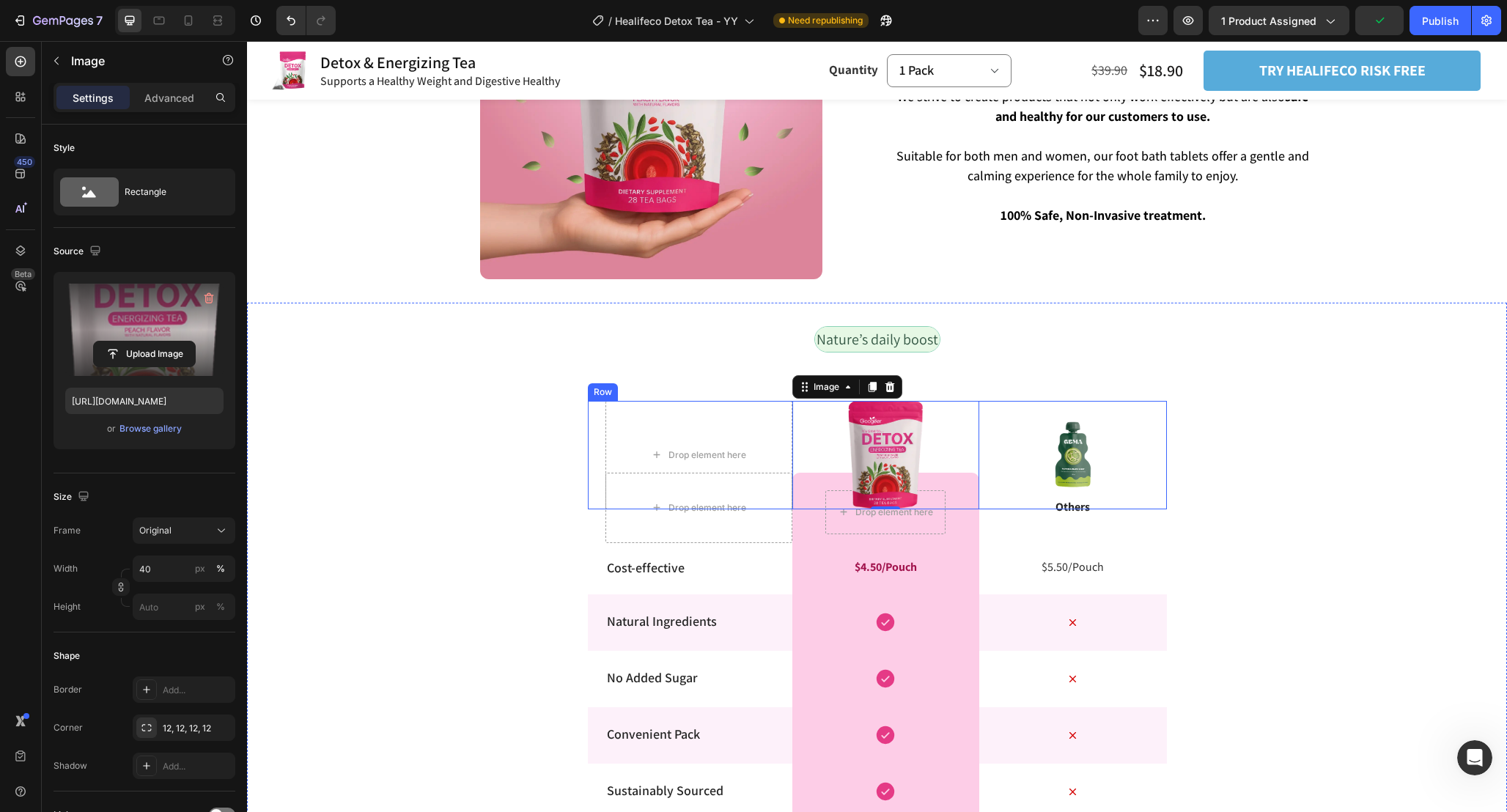
click at [992, 410] on div "Image" at bounding box center [1072, 455] width 187 height 109
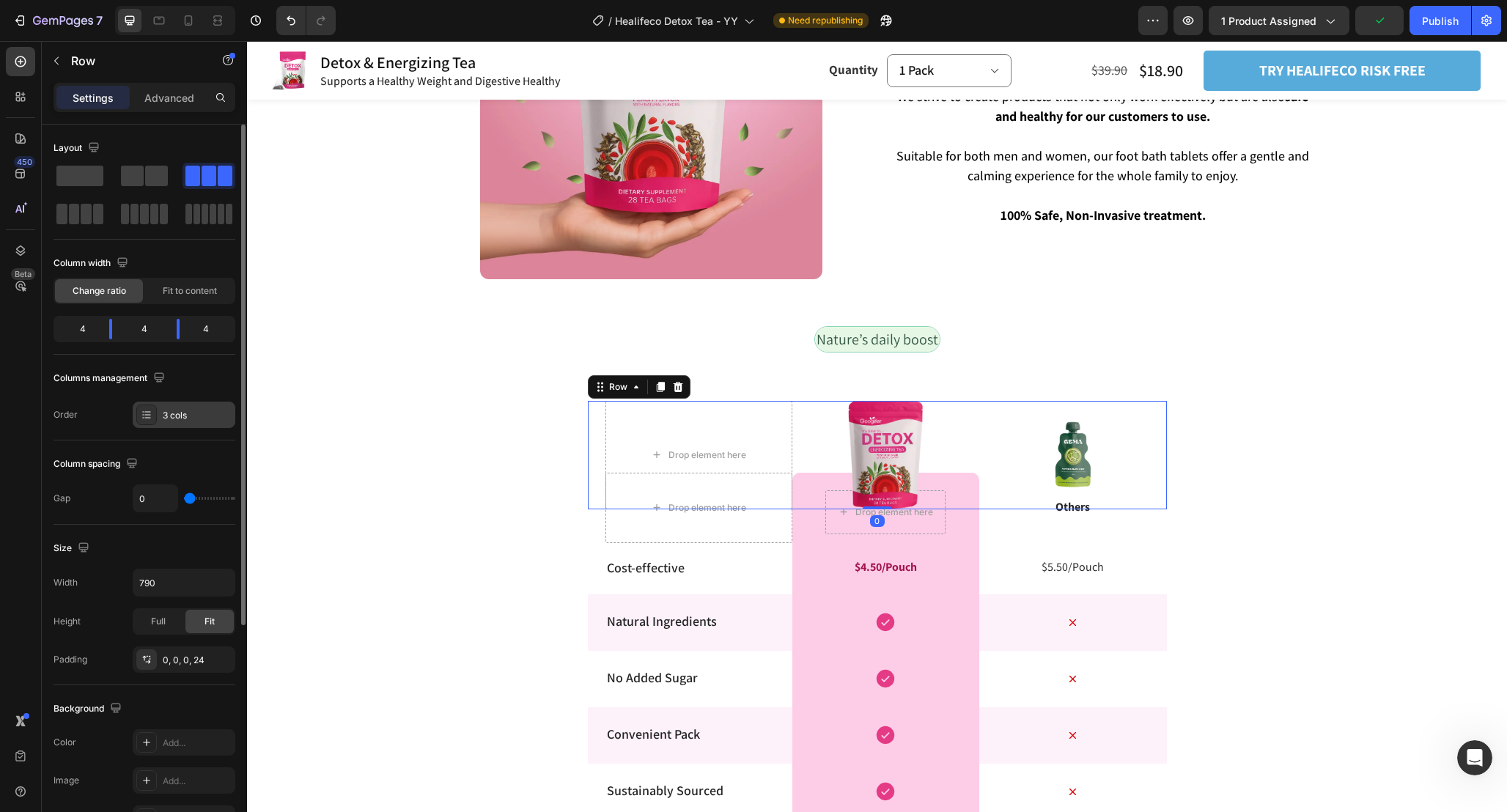
click at [179, 406] on div "3 cols" at bounding box center [183, 415] width 102 height 27
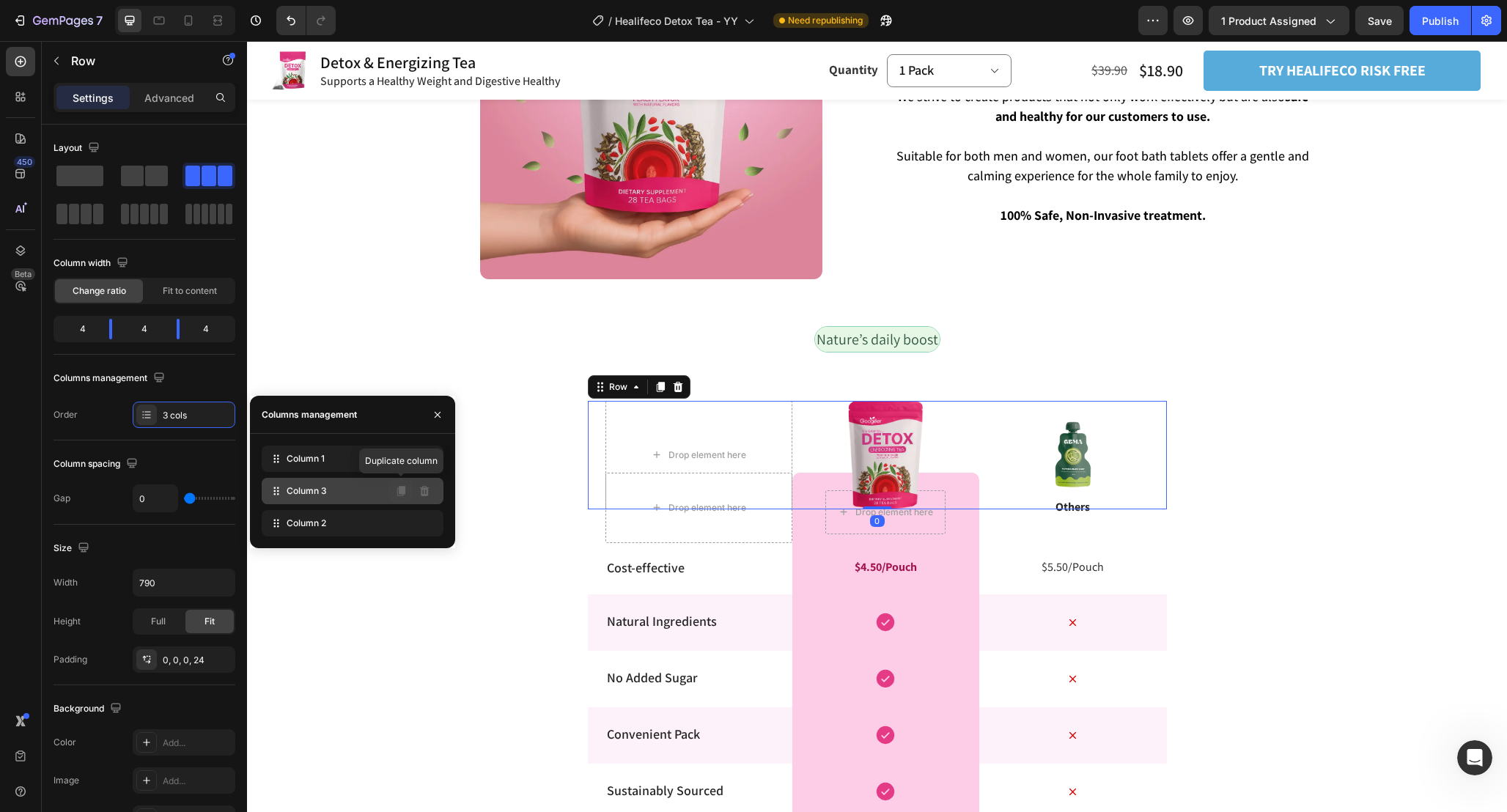
click at [400, 489] on icon at bounding box center [401, 490] width 8 height 10
click at [399, 492] on icon at bounding box center [401, 490] width 8 height 10
click at [402, 460] on icon at bounding box center [401, 458] width 8 height 10
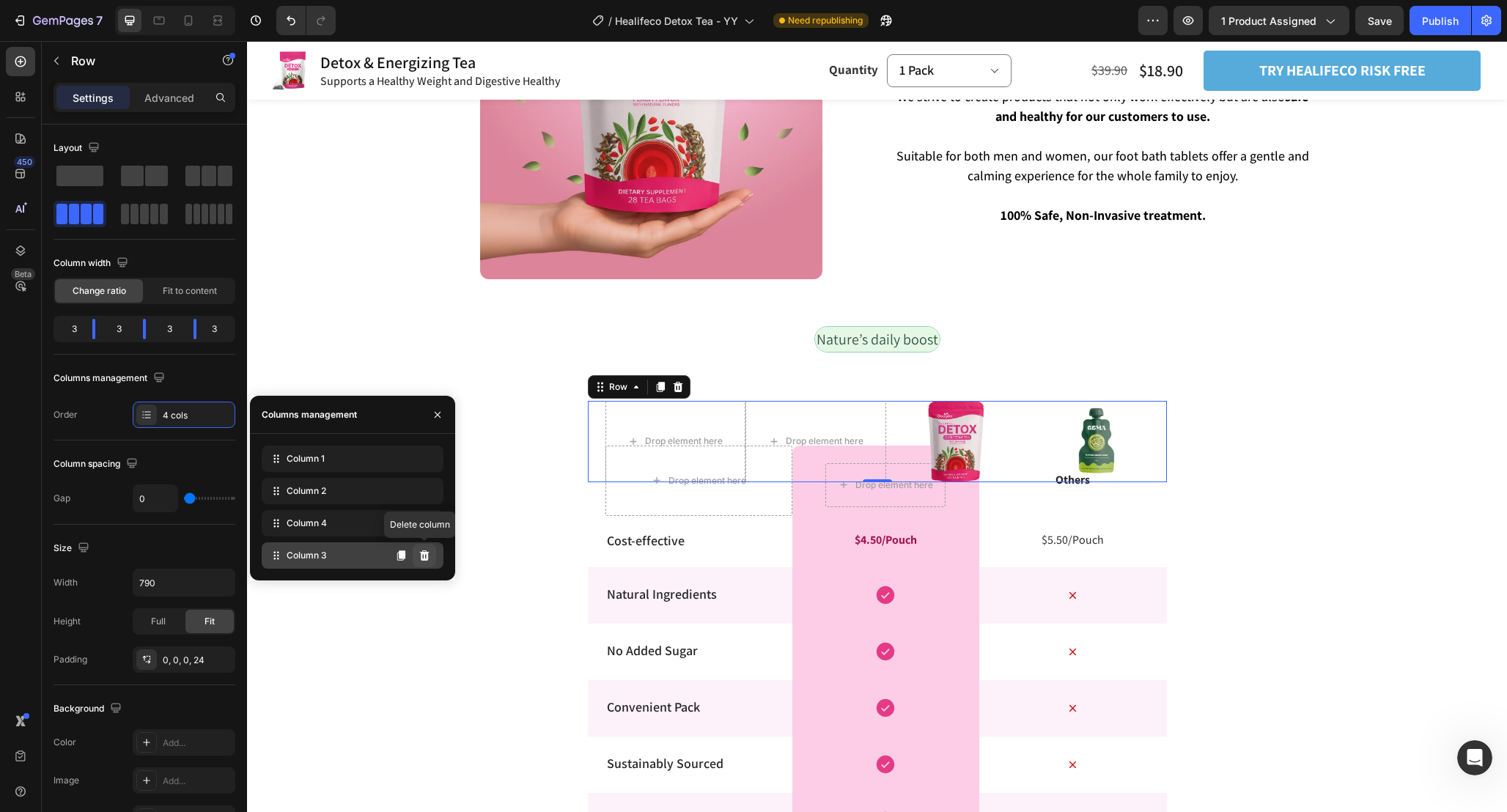
click at [424, 552] on icon at bounding box center [425, 555] width 9 height 10
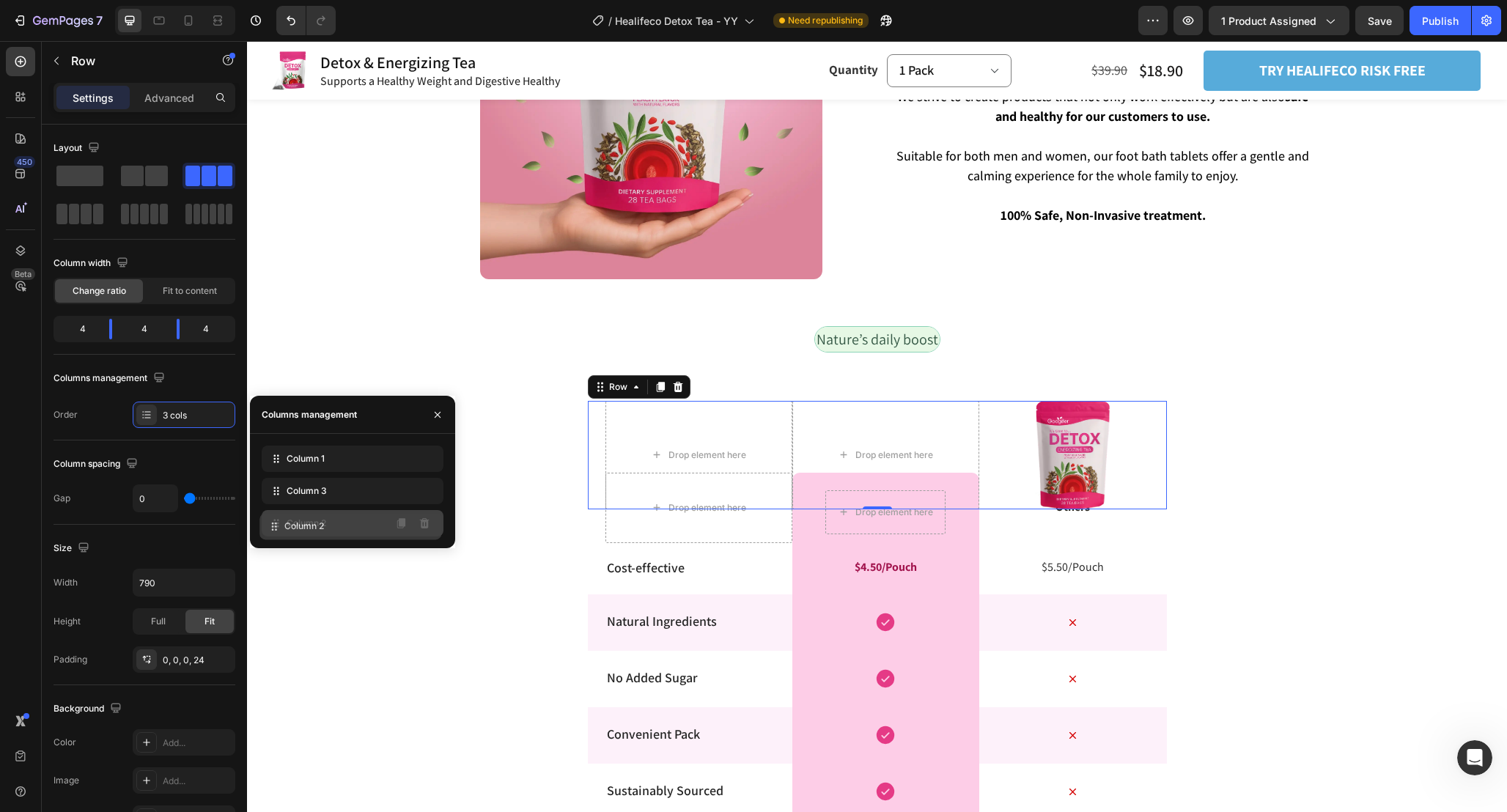
drag, startPoint x: 358, startPoint y: 488, endPoint x: 356, endPoint y: 524, distance: 36.1
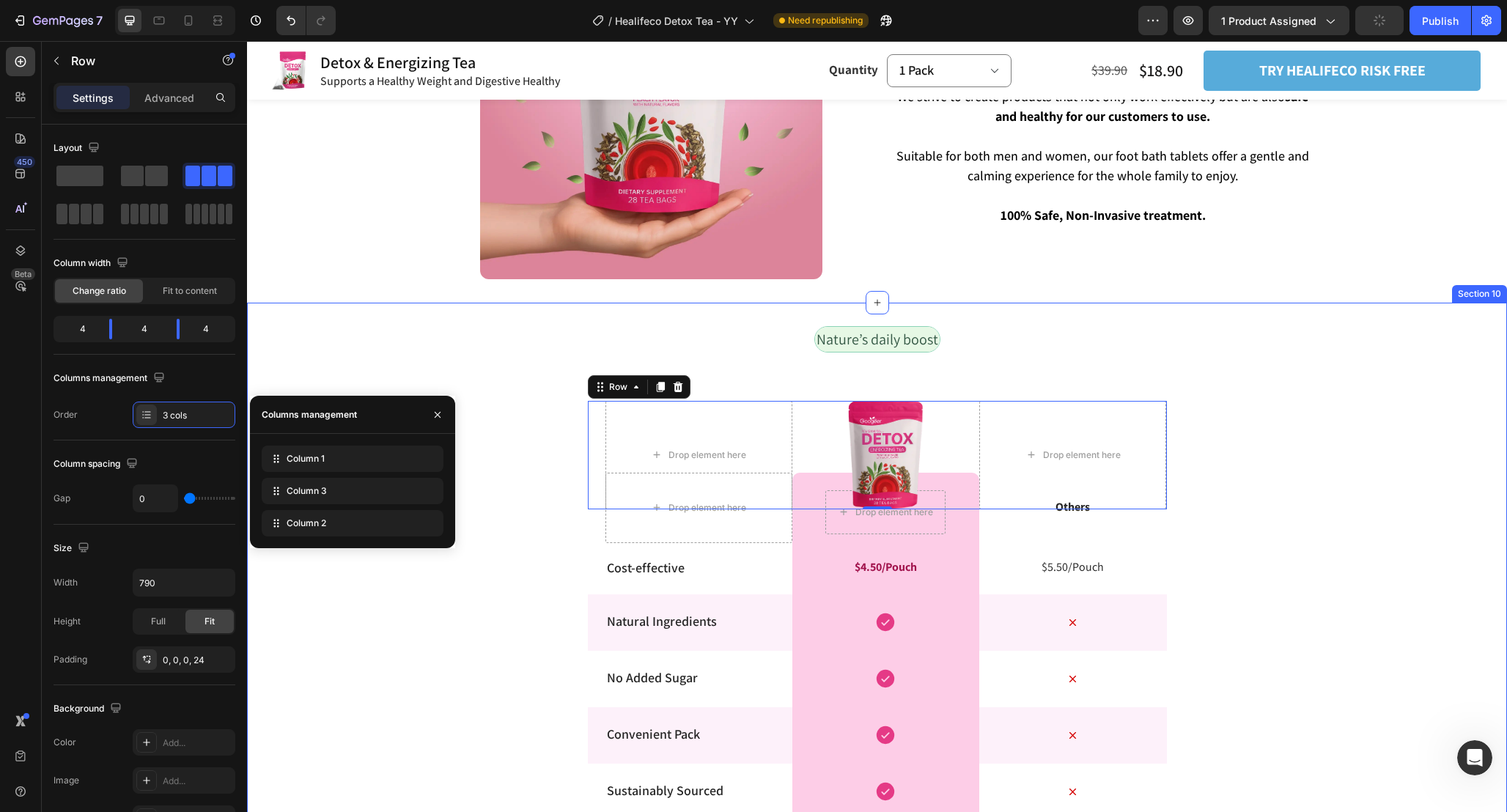
click at [1394, 468] on div "Nature’s daily boost Text Block Row Drop element here Drop element here Image R…" at bounding box center [877, 679] width 1260 height 706
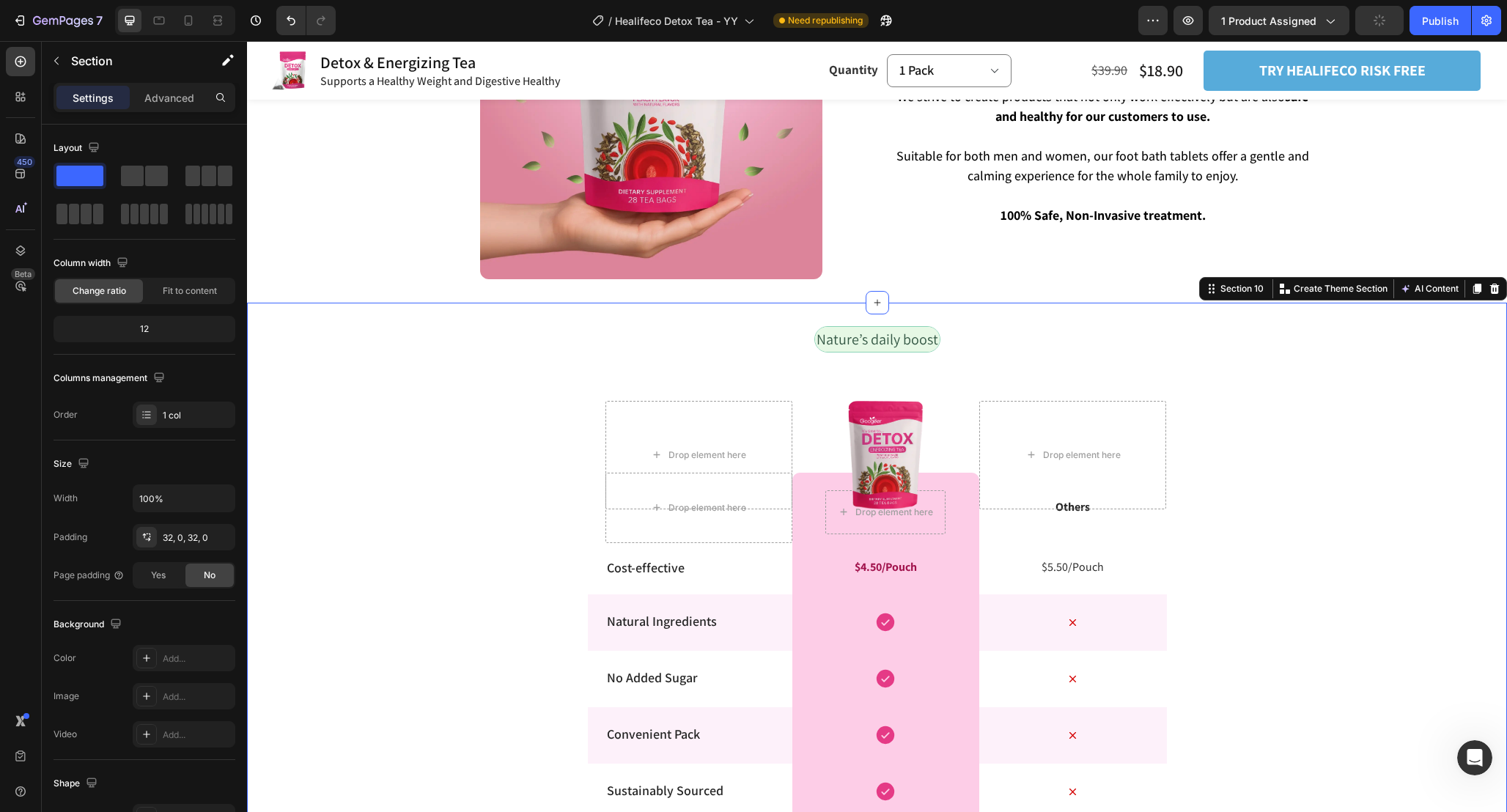
scroll to position [3624, 0]
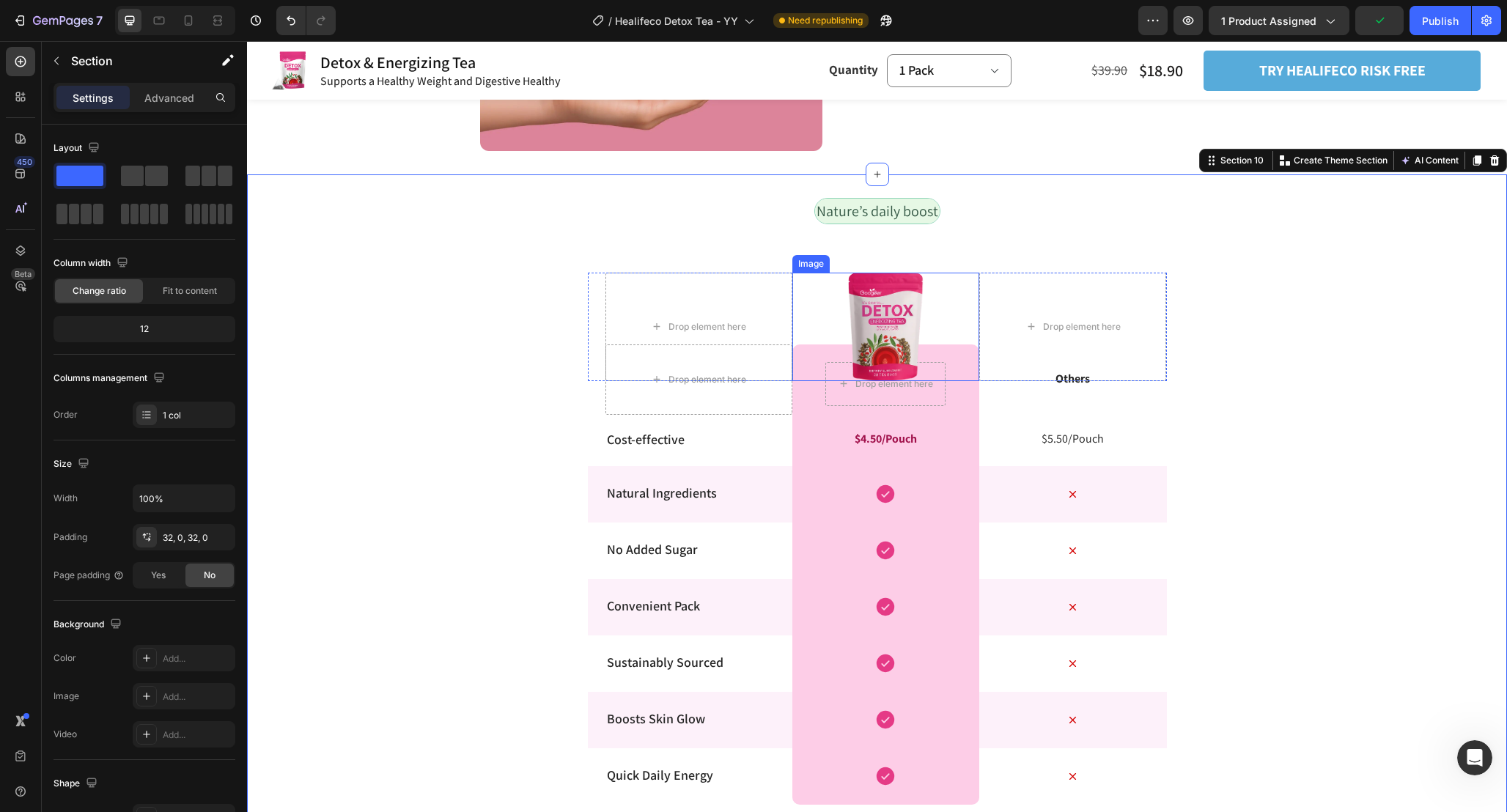
click at [971, 330] on div at bounding box center [885, 327] width 187 height 109
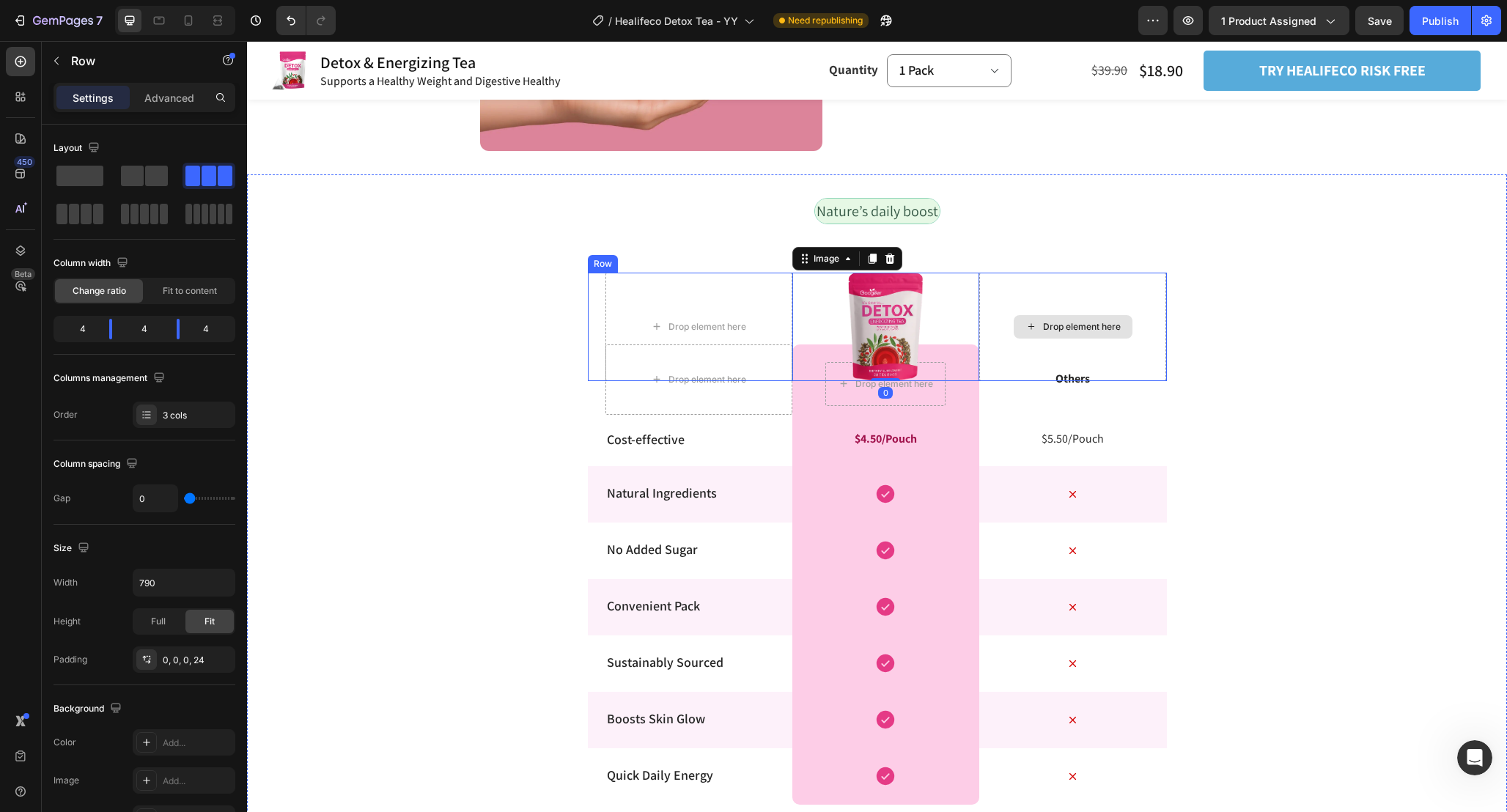
click at [985, 274] on div "Drop element here" at bounding box center [1072, 327] width 187 height 109
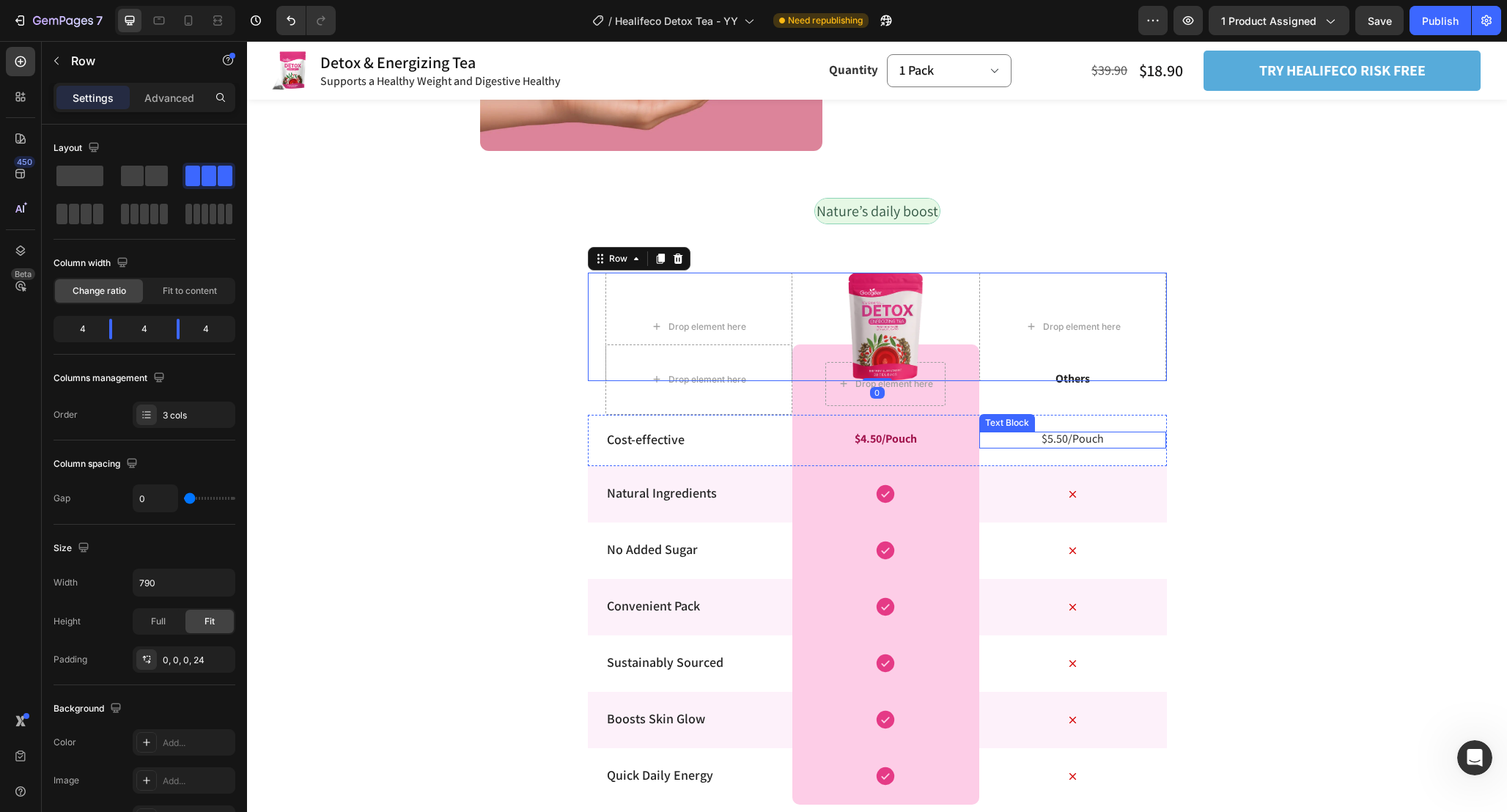
scroll to position [3652, 0]
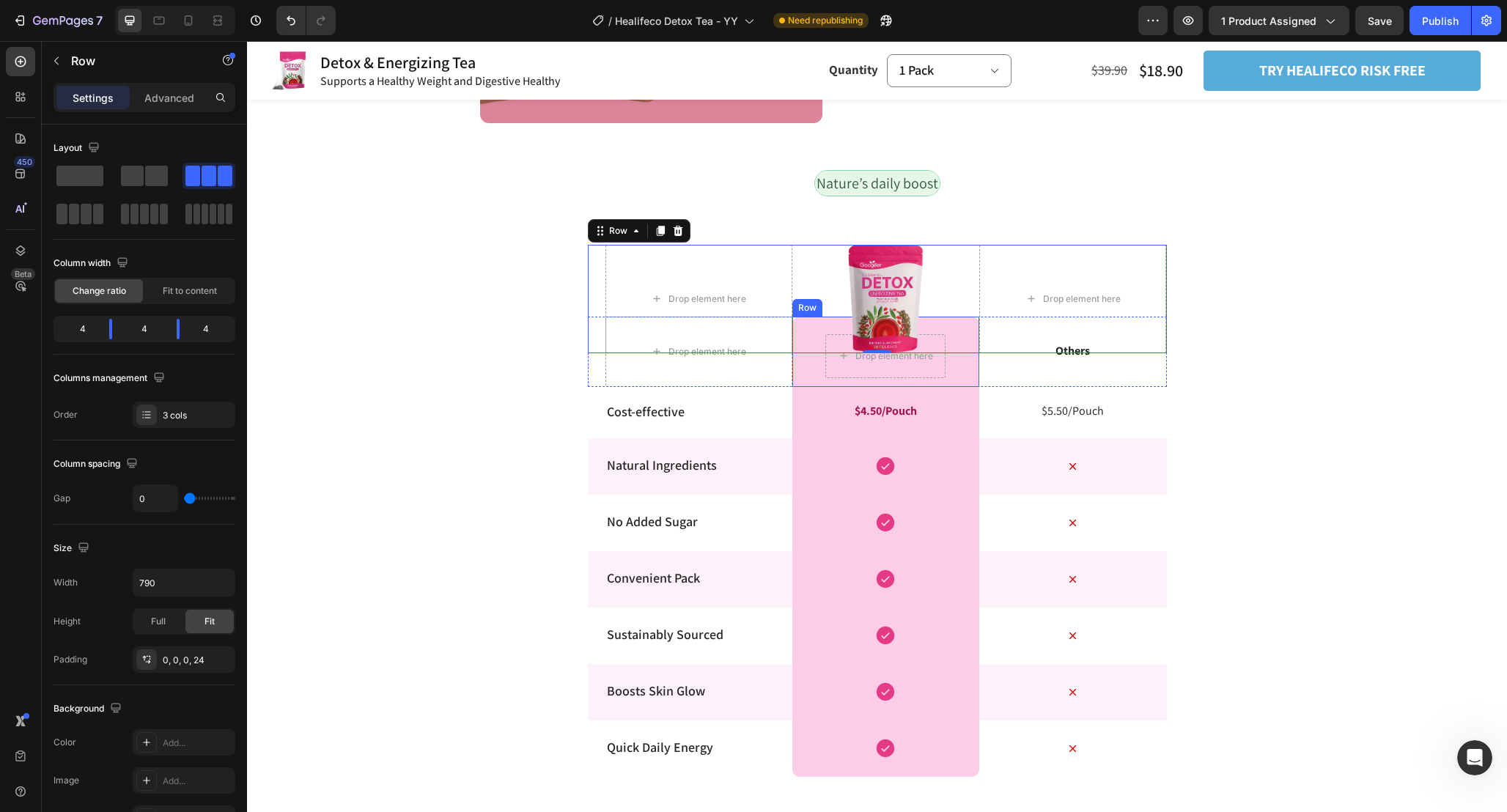
click at [925, 383] on div "Drop element here Row" at bounding box center [885, 351] width 187 height 70
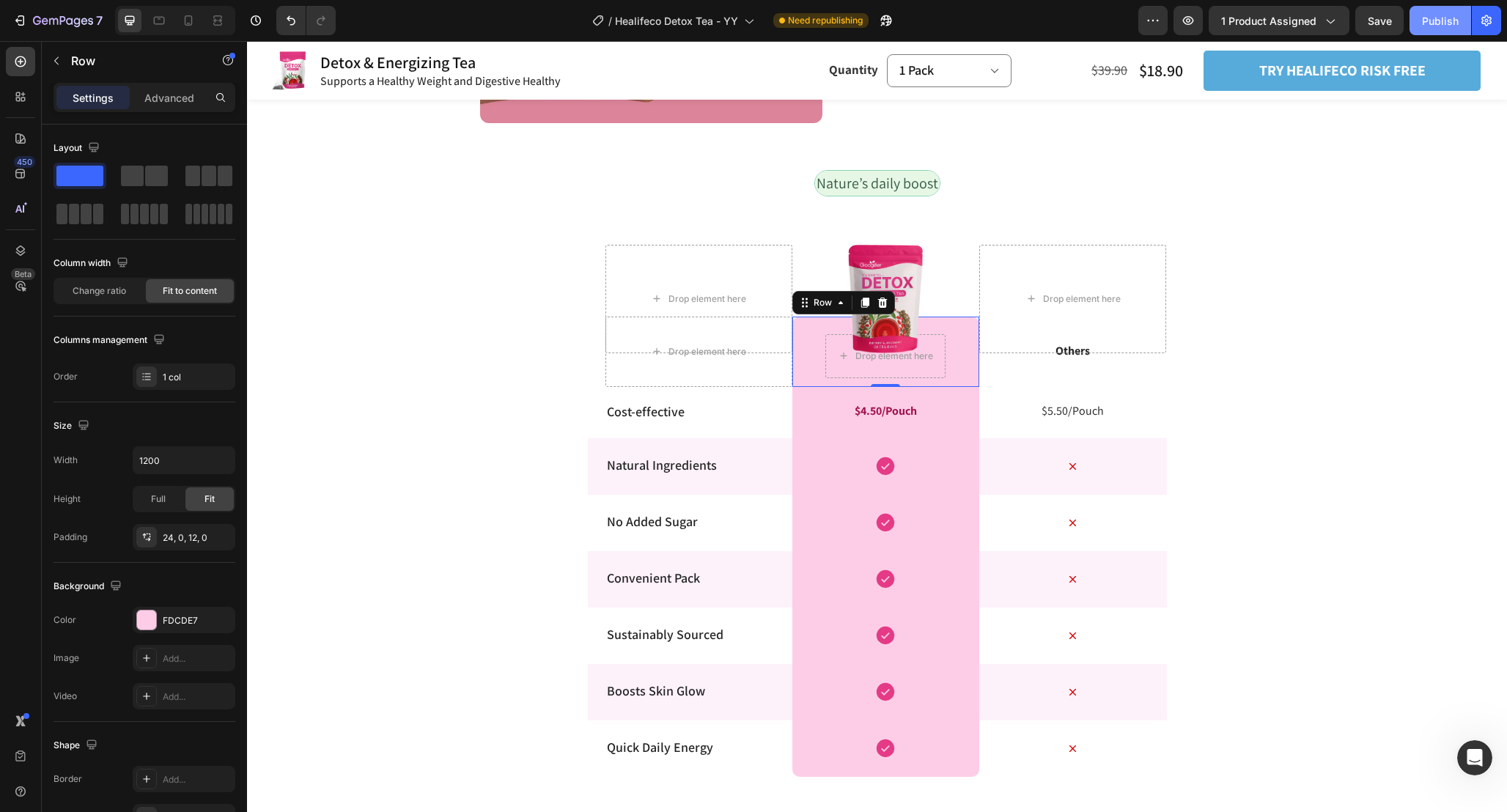
click at [1443, 23] on div "Publish" at bounding box center [1440, 20] width 37 height 16
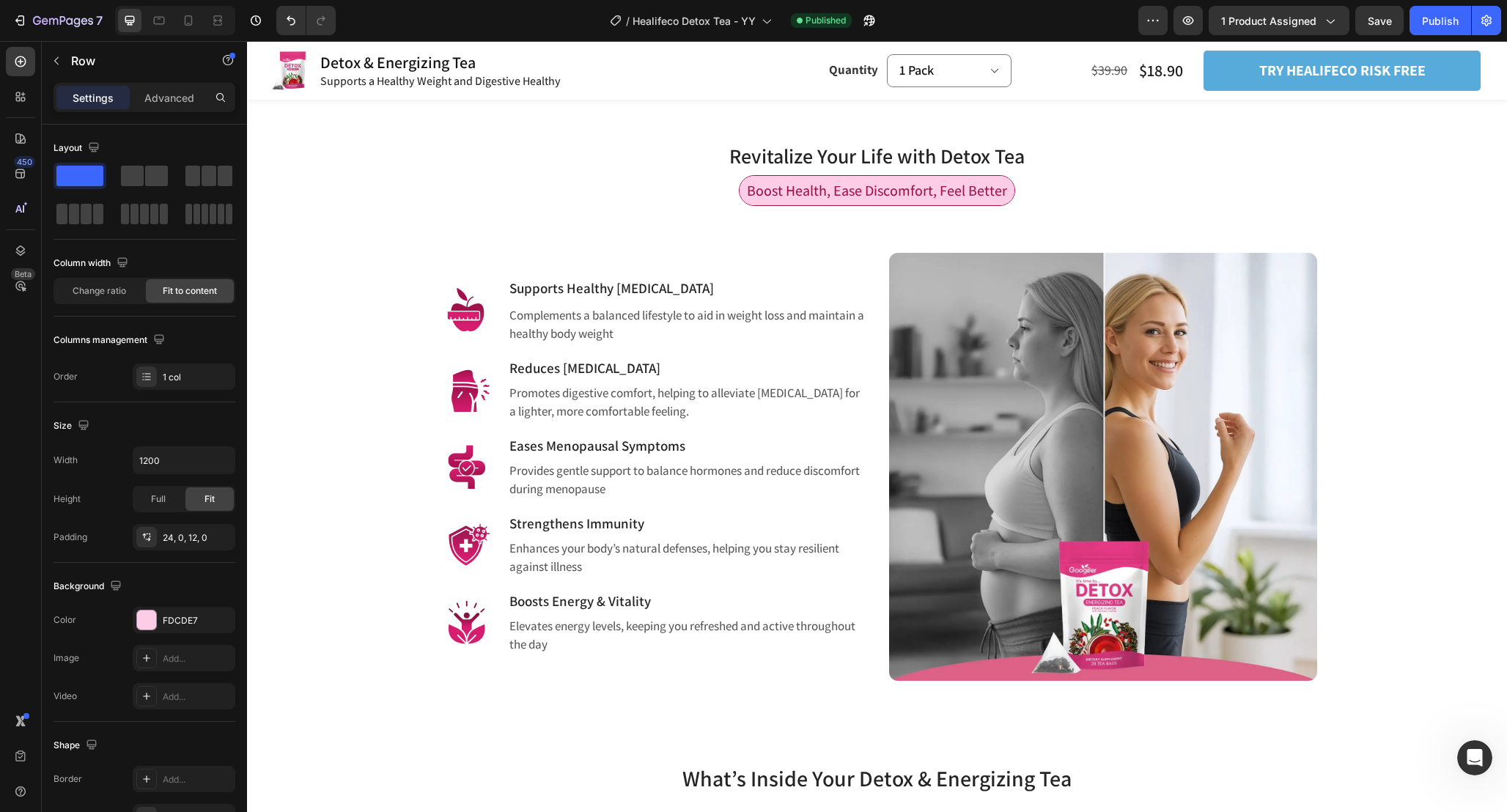
scroll to position [941, 0]
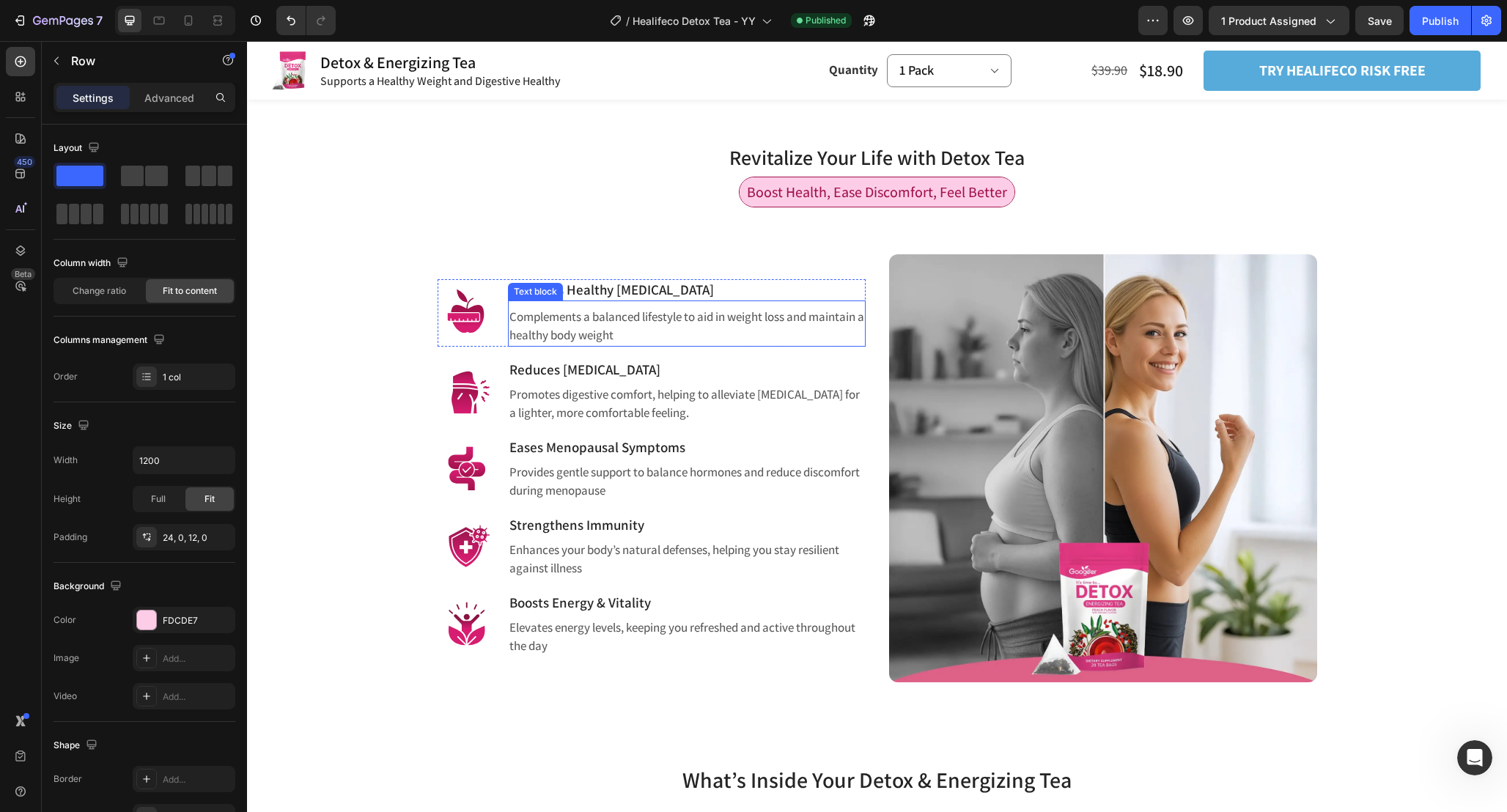
click at [669, 340] on p "Complements a balanced lifestyle to aid in weight loss and maintain a healthy b…" at bounding box center [687, 326] width 355 height 38
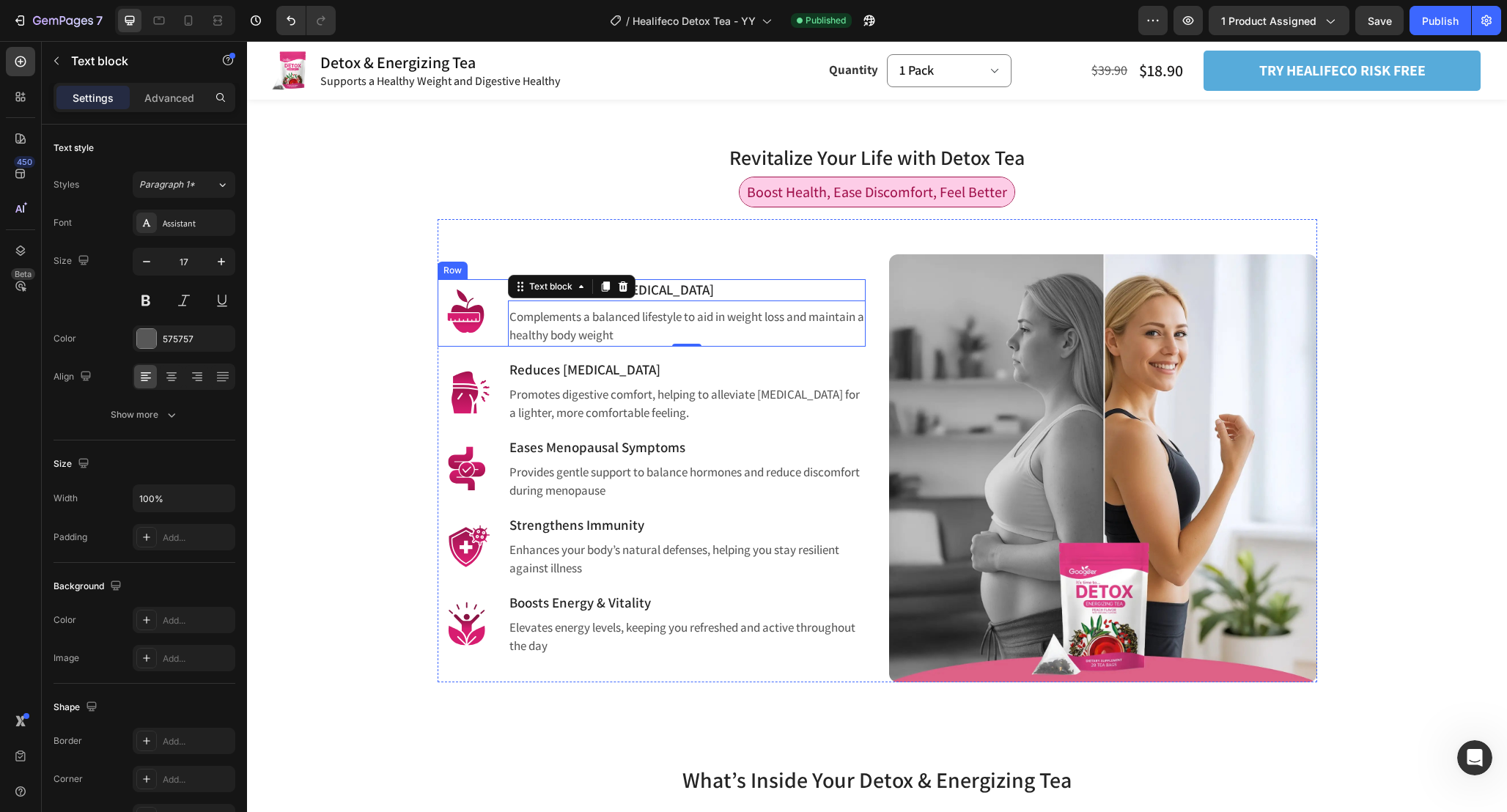
click at [495, 339] on img at bounding box center [467, 313] width 59 height 59
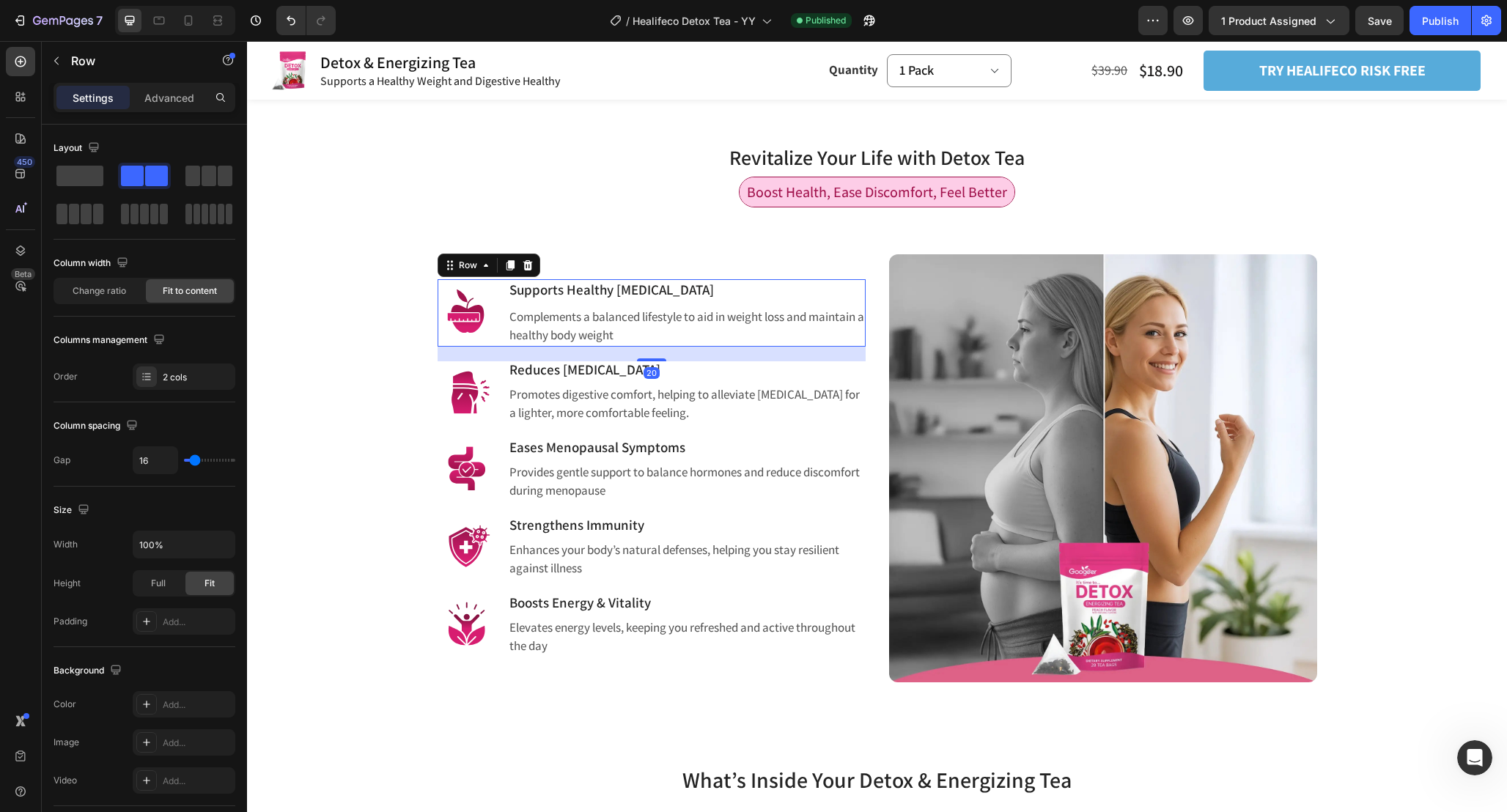
click at [501, 343] on div "Image Supports Healthy Weight Management Heading Complements a balanced lifesty…" at bounding box center [652, 312] width 428 height 67
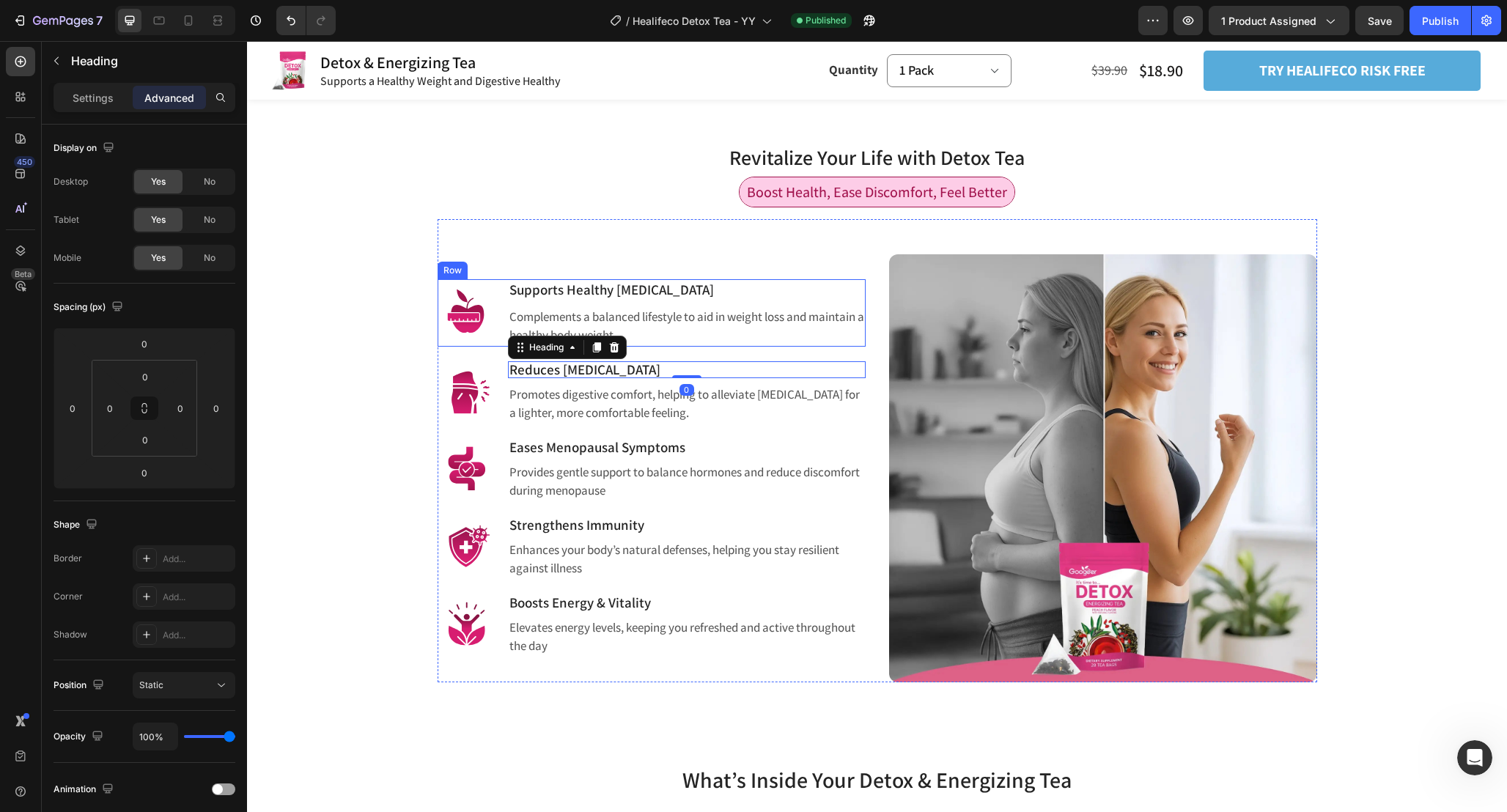
click at [494, 345] on div "Image" at bounding box center [467, 312] width 59 height 67
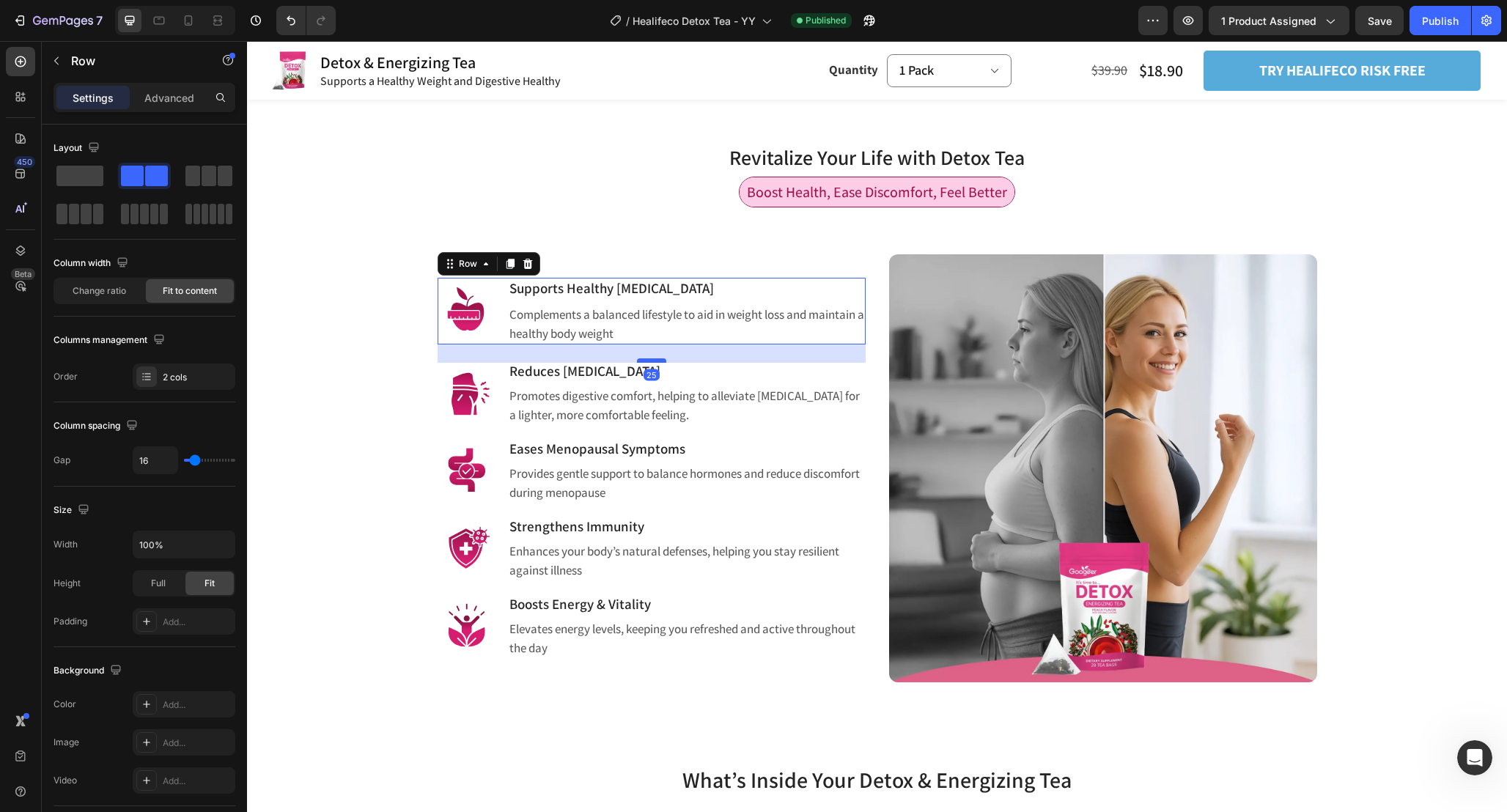
click at [660, 362] on div at bounding box center [652, 360] width 29 height 5
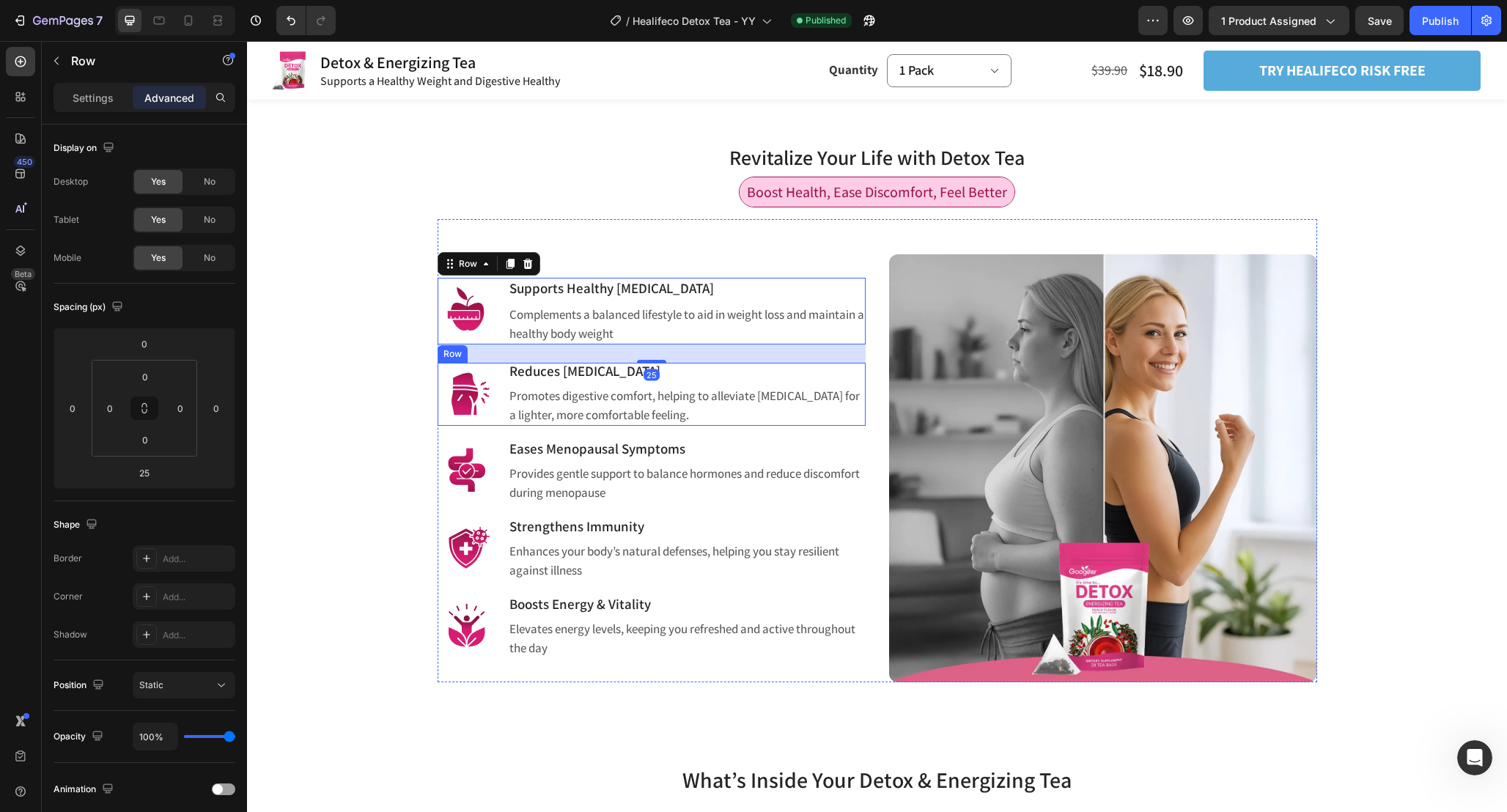
click at [496, 424] on div "Image Reduces Bloating Heading Promotes digestive comfort, helping to alleviate…" at bounding box center [652, 394] width 428 height 63
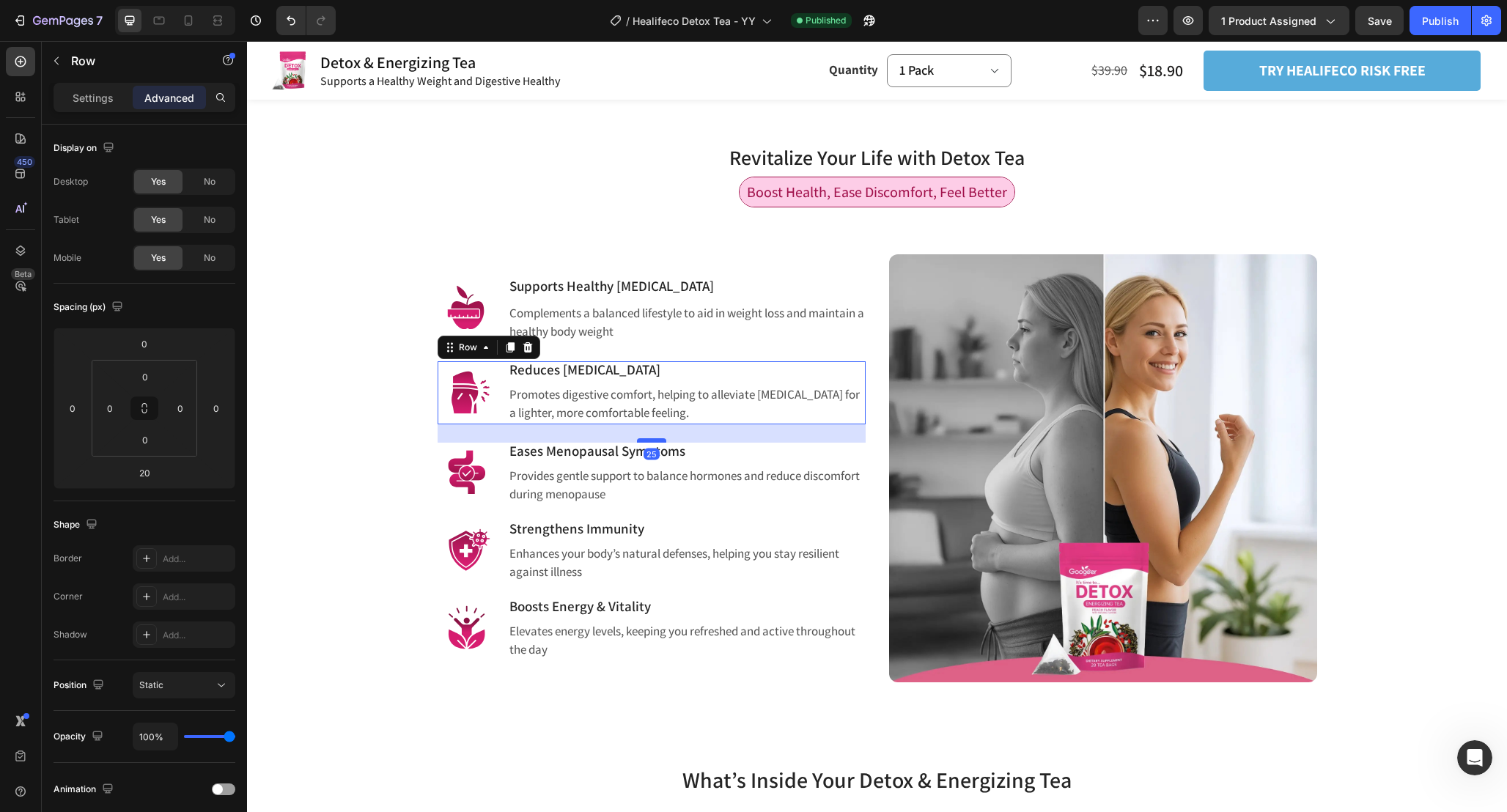
click at [660, 441] on div at bounding box center [652, 440] width 29 height 5
type input "25"
click at [498, 502] on div "Image Eases Menopausal Symptoms Heading Provides gentle support to balance horm…" at bounding box center [652, 474] width 428 height 63
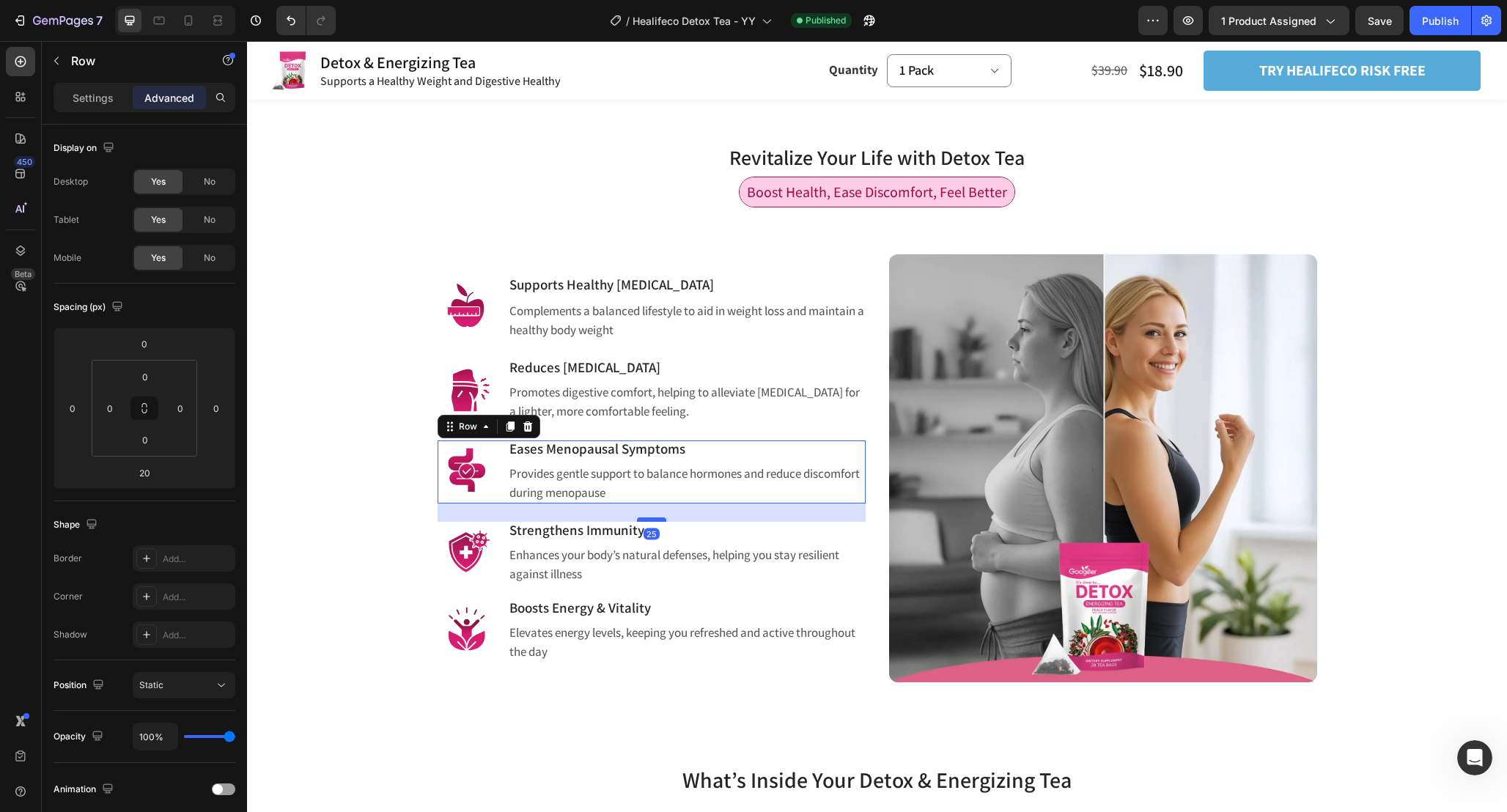
click at [644, 522] on div at bounding box center [652, 519] width 29 height 5
type input "25"
click at [502, 583] on div "Image Strengthens Immunity Heading Enhances your body’s natural defenses, helpi…" at bounding box center [652, 553] width 428 height 63
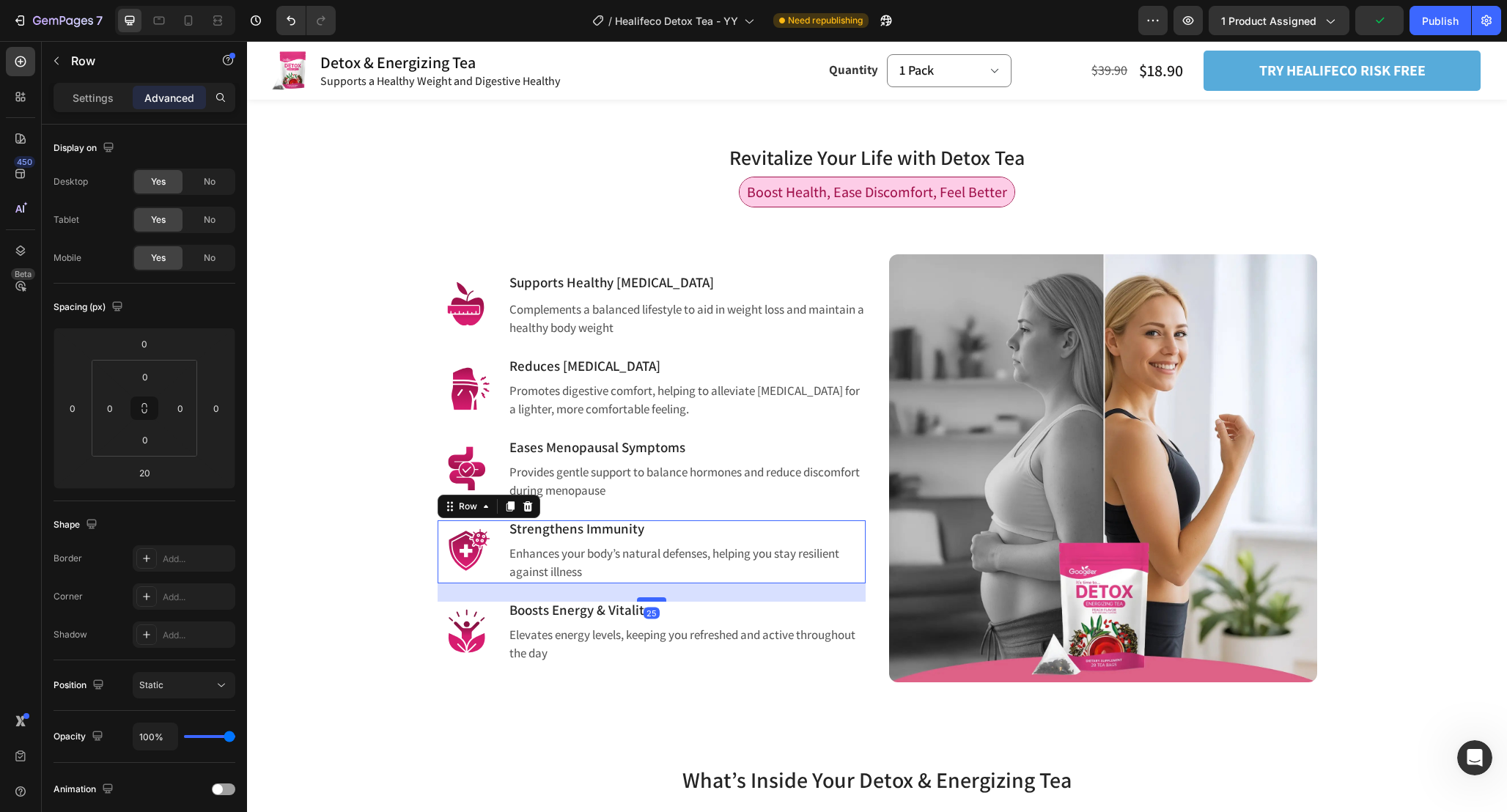
click at [656, 600] on div at bounding box center [652, 599] width 29 height 5
type input "25"
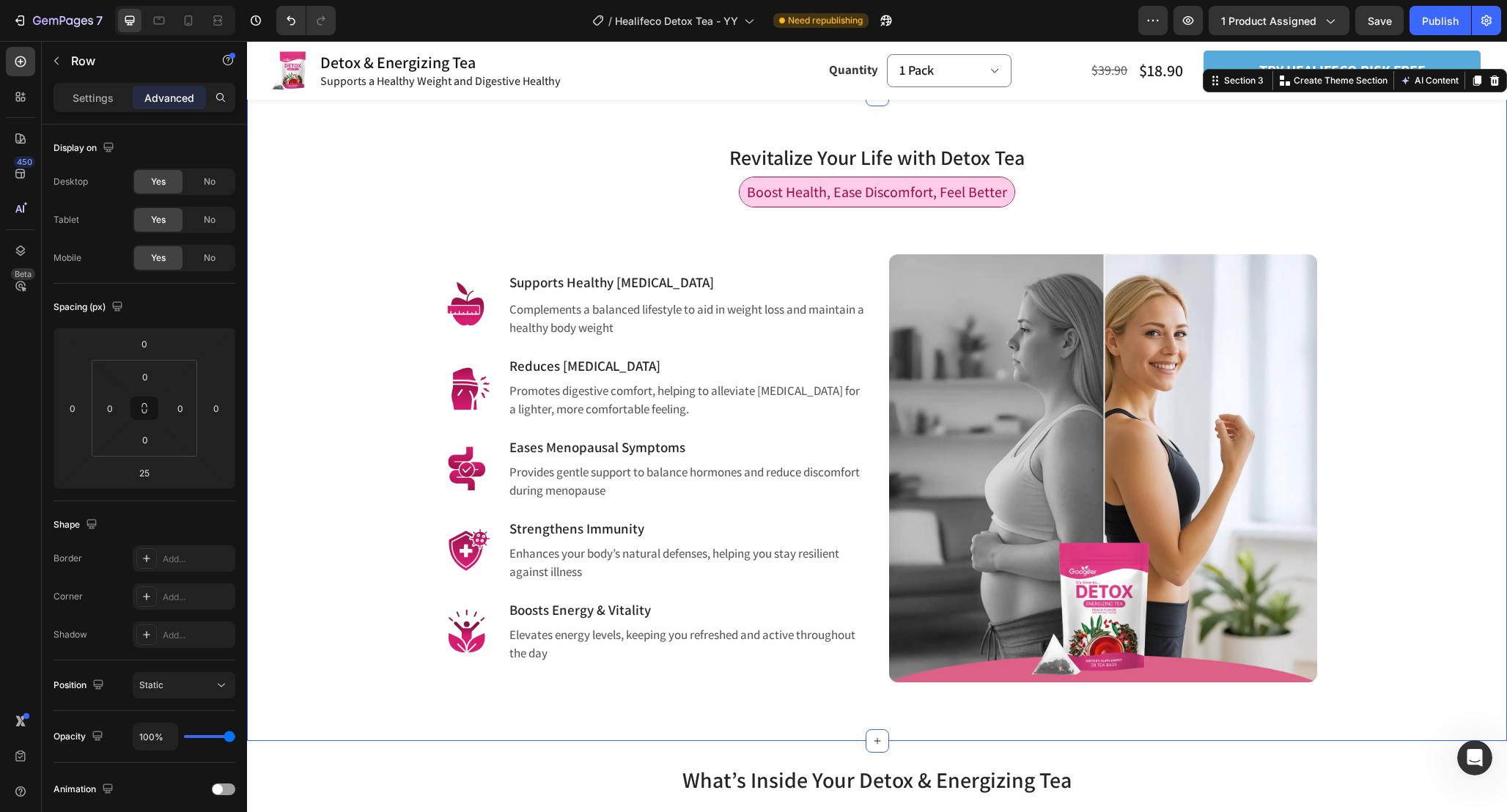
click at [1411, 398] on div "Revitalize Your Life with Detox Tea Heading Row Boost Health, Ease Discomfort, …" at bounding box center [877, 400] width 1238 height 564
click at [1464, 8] on button "Publish" at bounding box center [1440, 20] width 62 height 29
click at [684, 277] on h3 "Supports Healthy [MEDICAL_DATA]" at bounding box center [687, 282] width 358 height 21
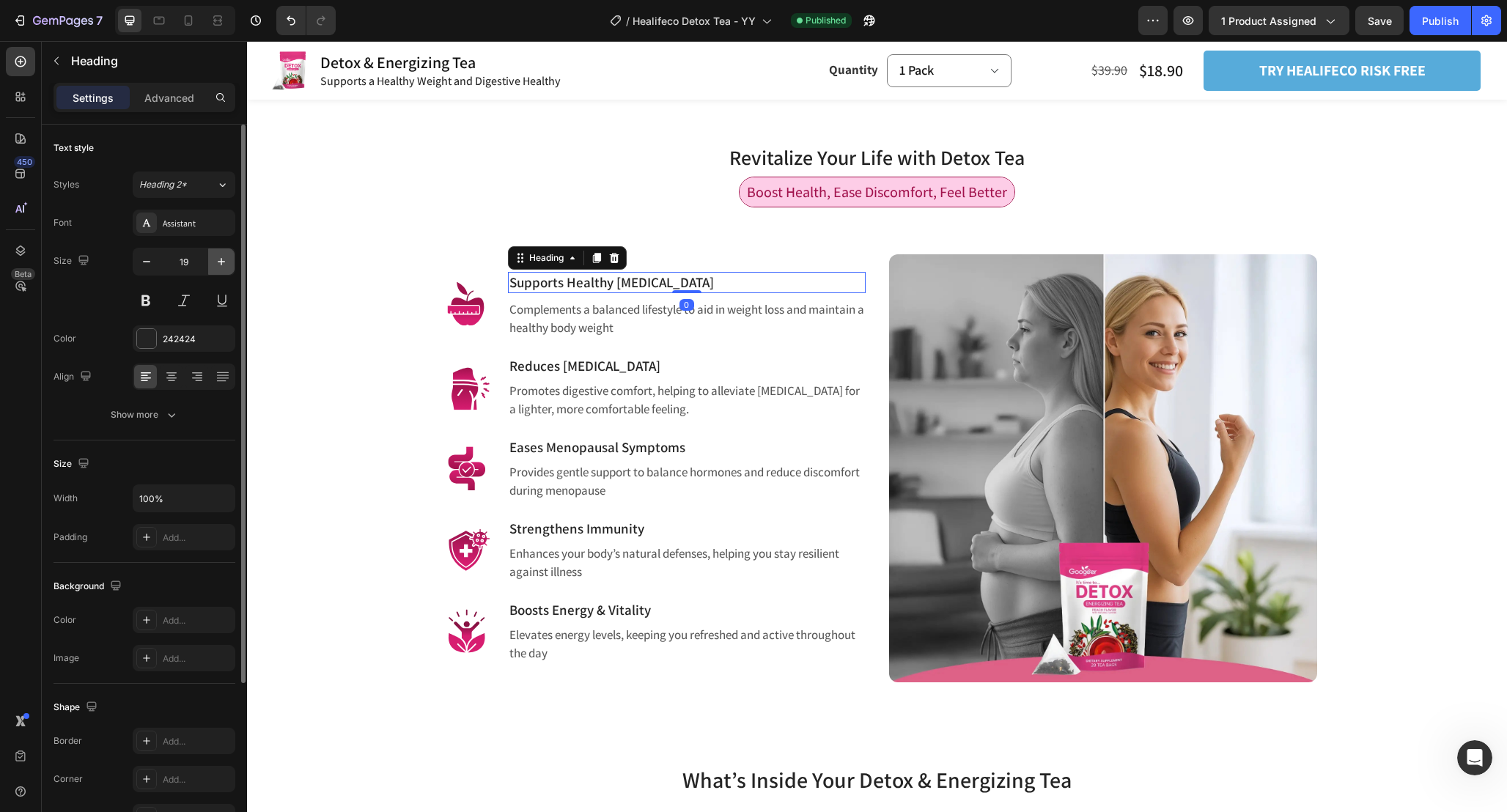
click at [215, 260] on icon "button" at bounding box center [221, 262] width 15 height 15
click at [156, 258] on button "button" at bounding box center [147, 262] width 27 height 27
type input "19"
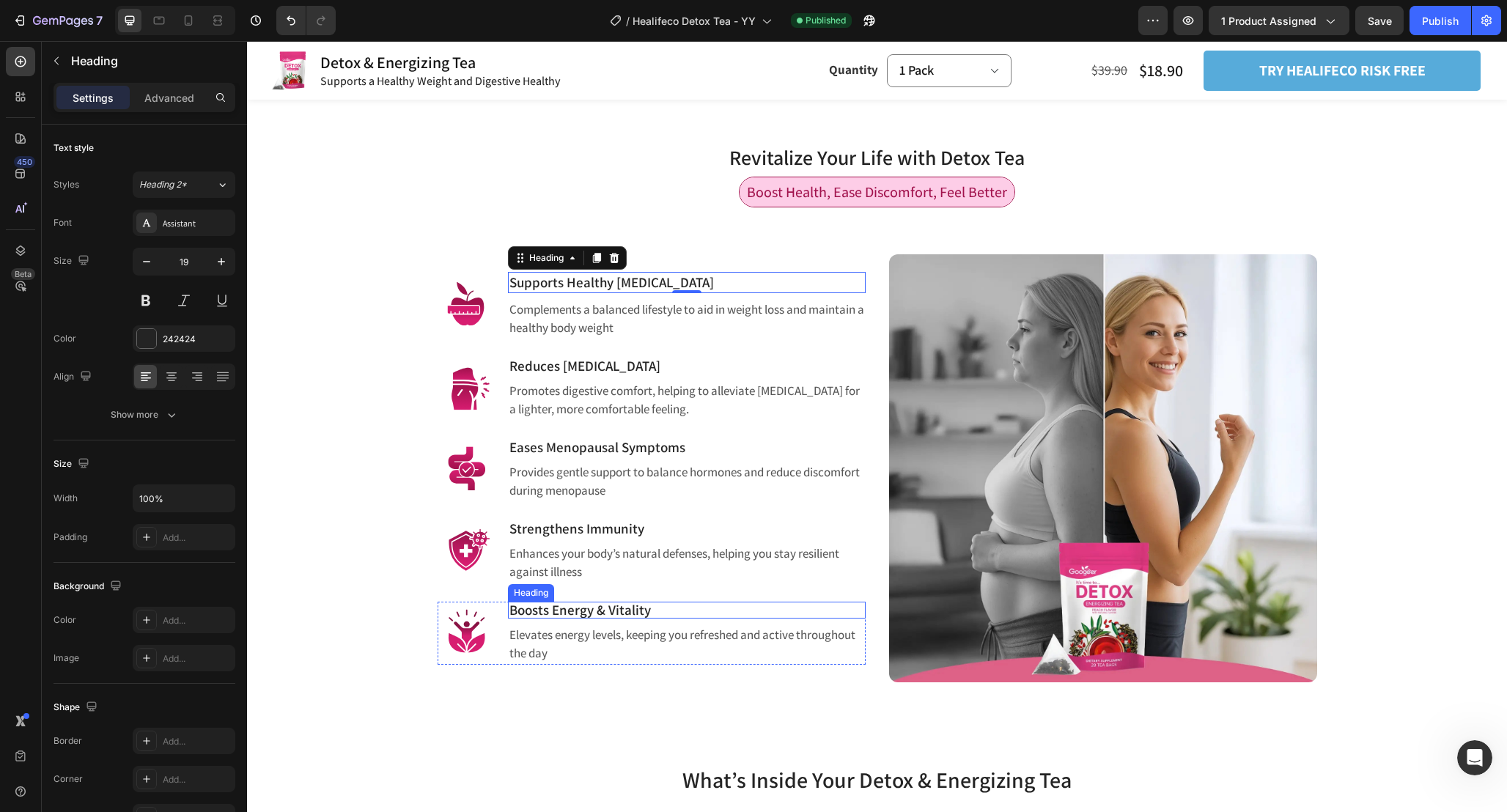
click at [602, 612] on h3 "Boosts Energy & Vitality" at bounding box center [687, 610] width 358 height 17
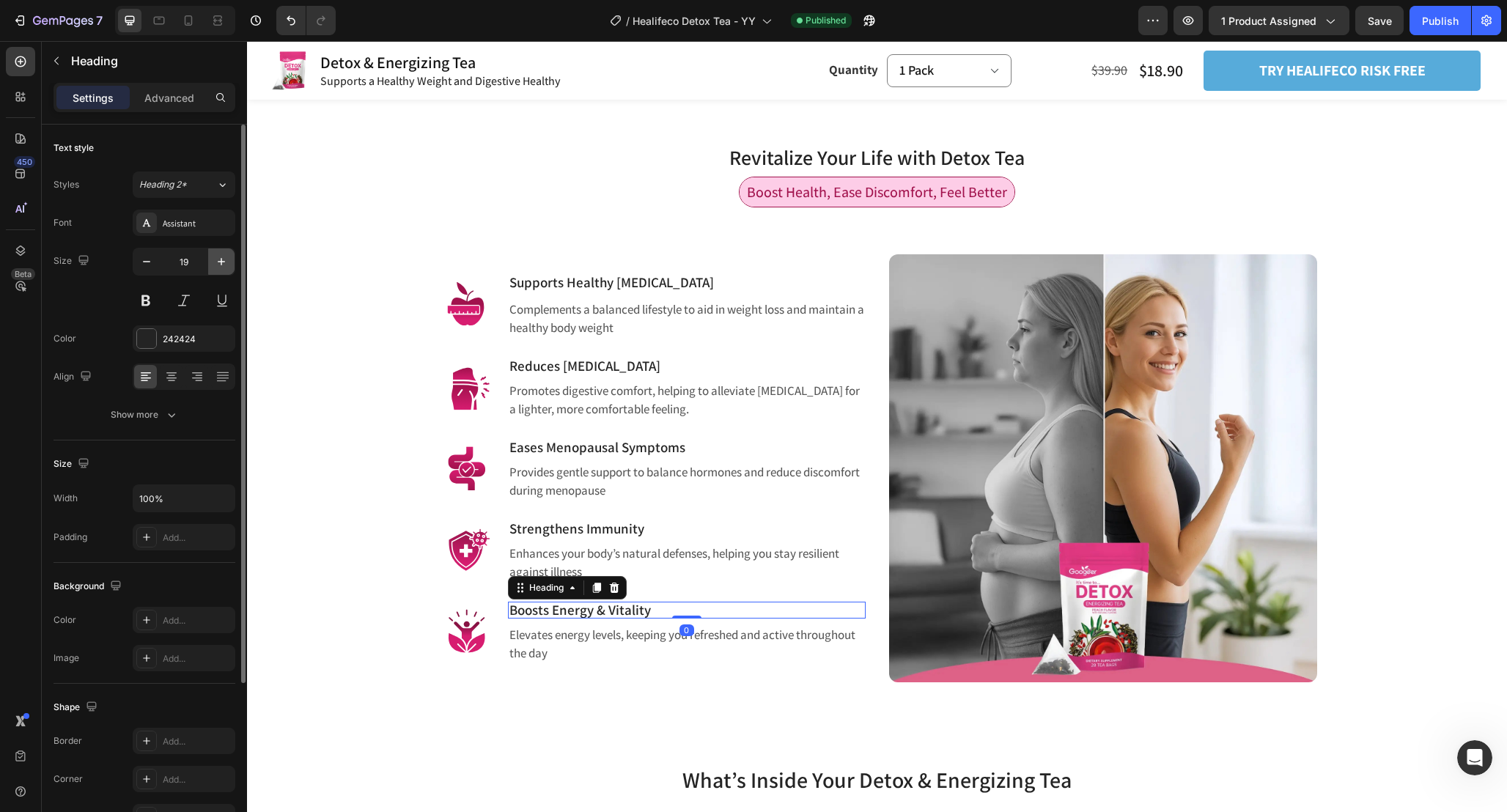
click at [218, 259] on icon "button" at bounding box center [221, 262] width 15 height 15
click at [142, 266] on icon "button" at bounding box center [147, 262] width 15 height 15
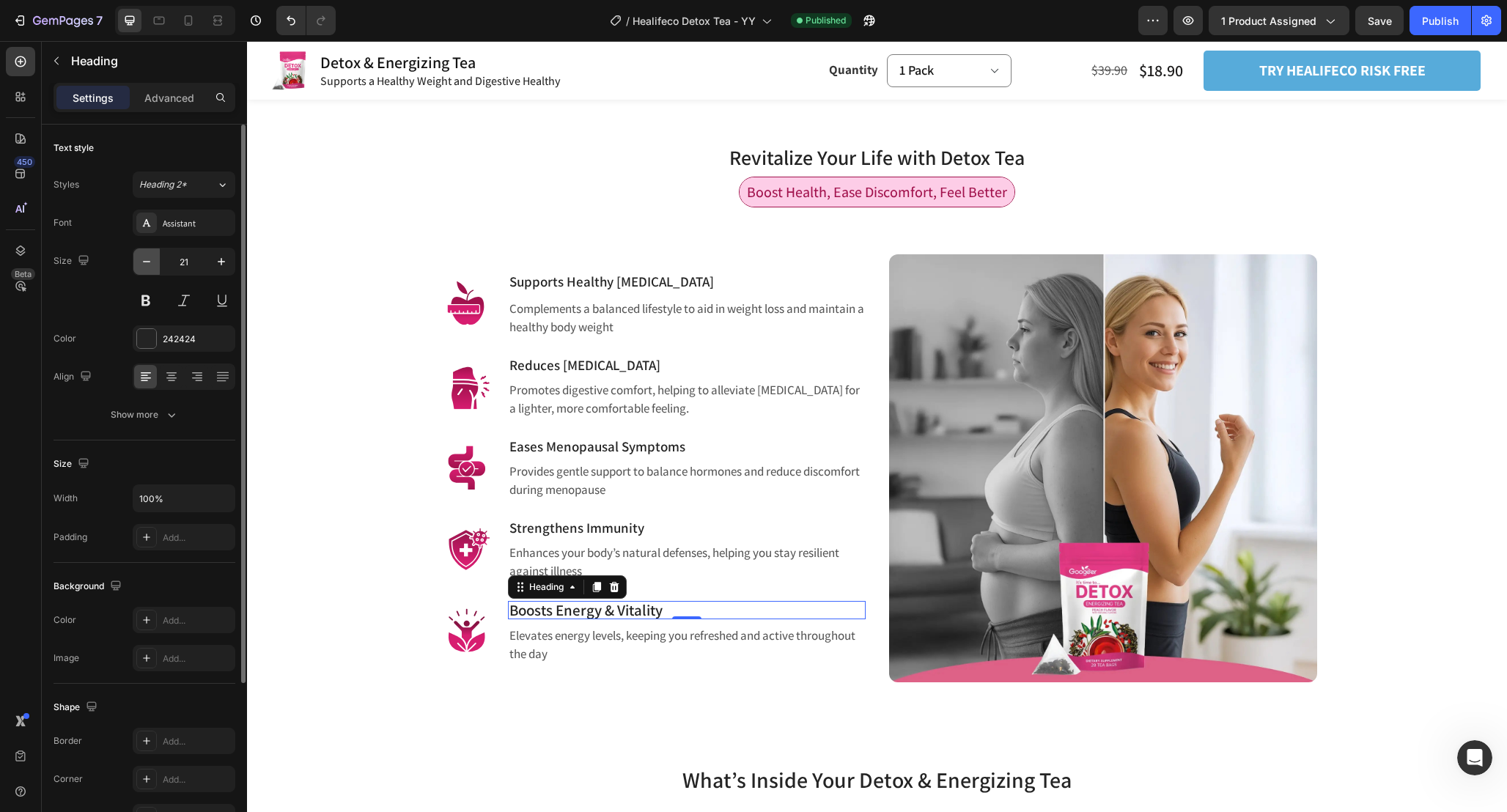
type input "20"
click at [629, 613] on h3 "Boosts Energy & Vitality" at bounding box center [687, 609] width 358 height 18
click at [629, 613] on p "Boosts Energy & Vitality" at bounding box center [687, 610] width 355 height 15
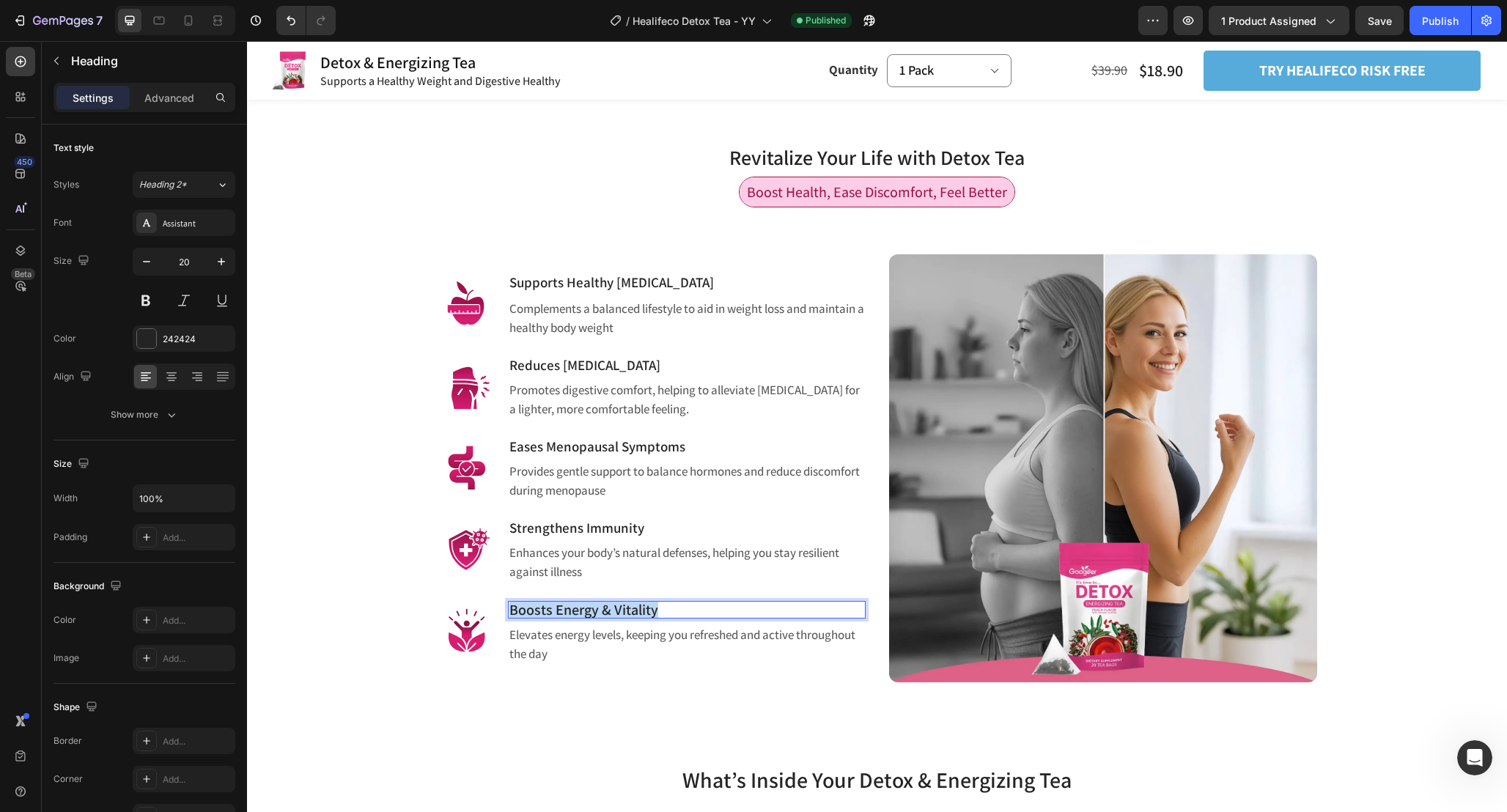
click at [629, 613] on p "Boosts Energy & Vitality" at bounding box center [687, 610] width 355 height 15
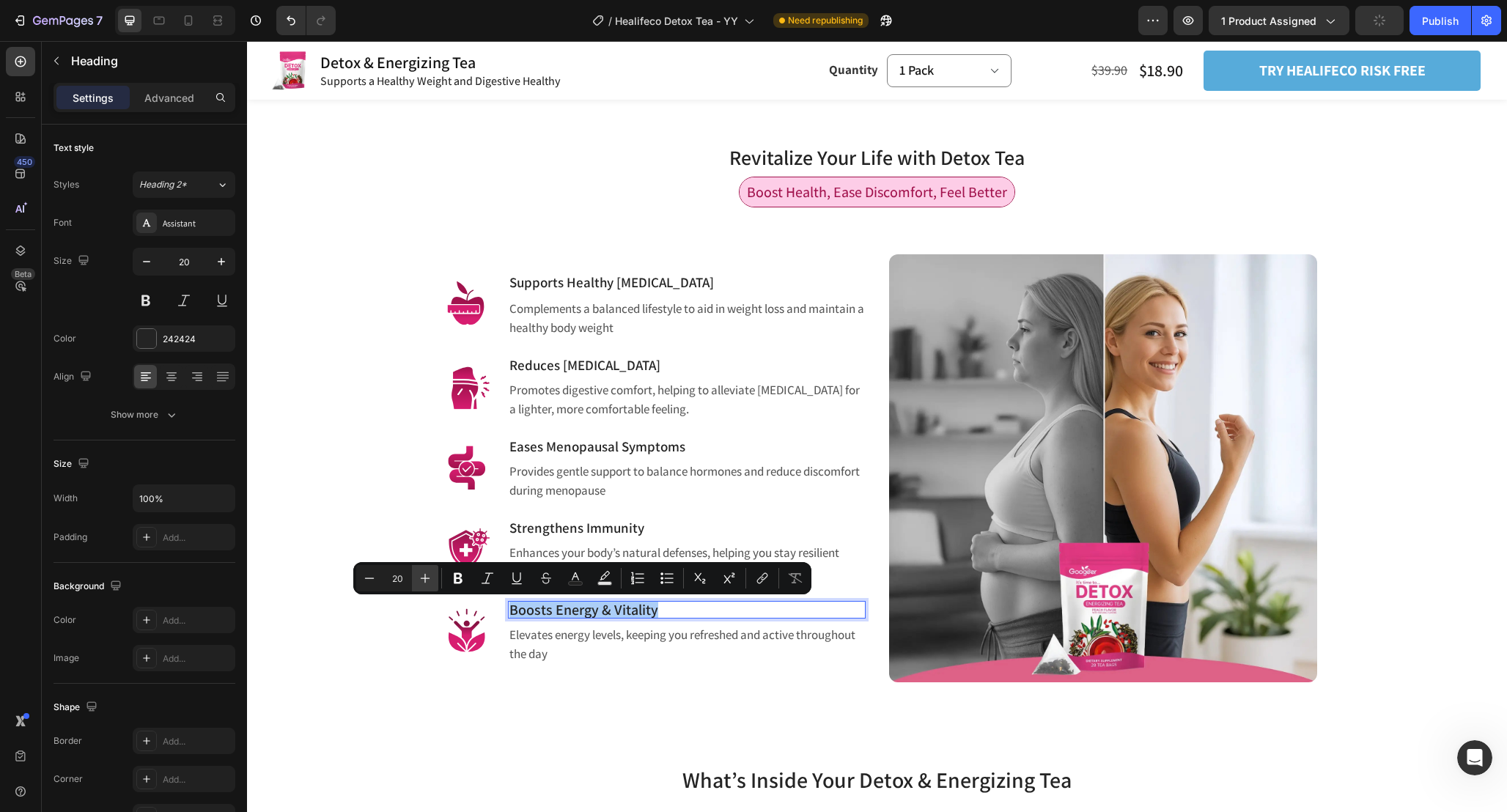
click at [422, 582] on icon "Editor contextual toolbar" at bounding box center [425, 578] width 15 height 15
click at [362, 582] on icon "Editor contextual toolbar" at bounding box center [370, 578] width 15 height 15
type input "20"
click at [672, 695] on div "Revitalize Your Life with Detox Tea Heading Row Boost Health, Ease Discomfort, …" at bounding box center [877, 418] width 1260 height 646
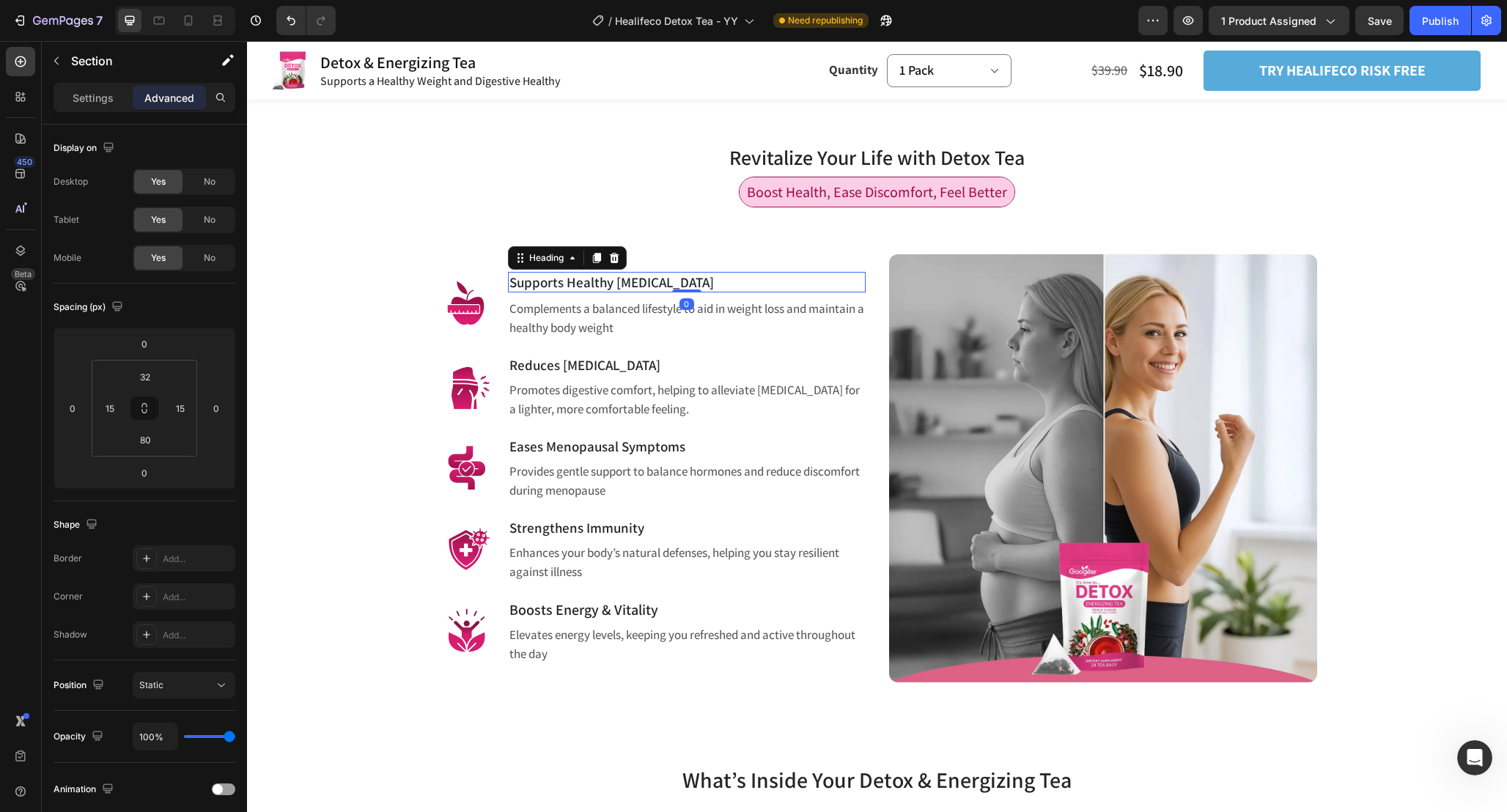
click at [650, 279] on h3 "Supports Healthy [MEDICAL_DATA]" at bounding box center [687, 282] width 358 height 21
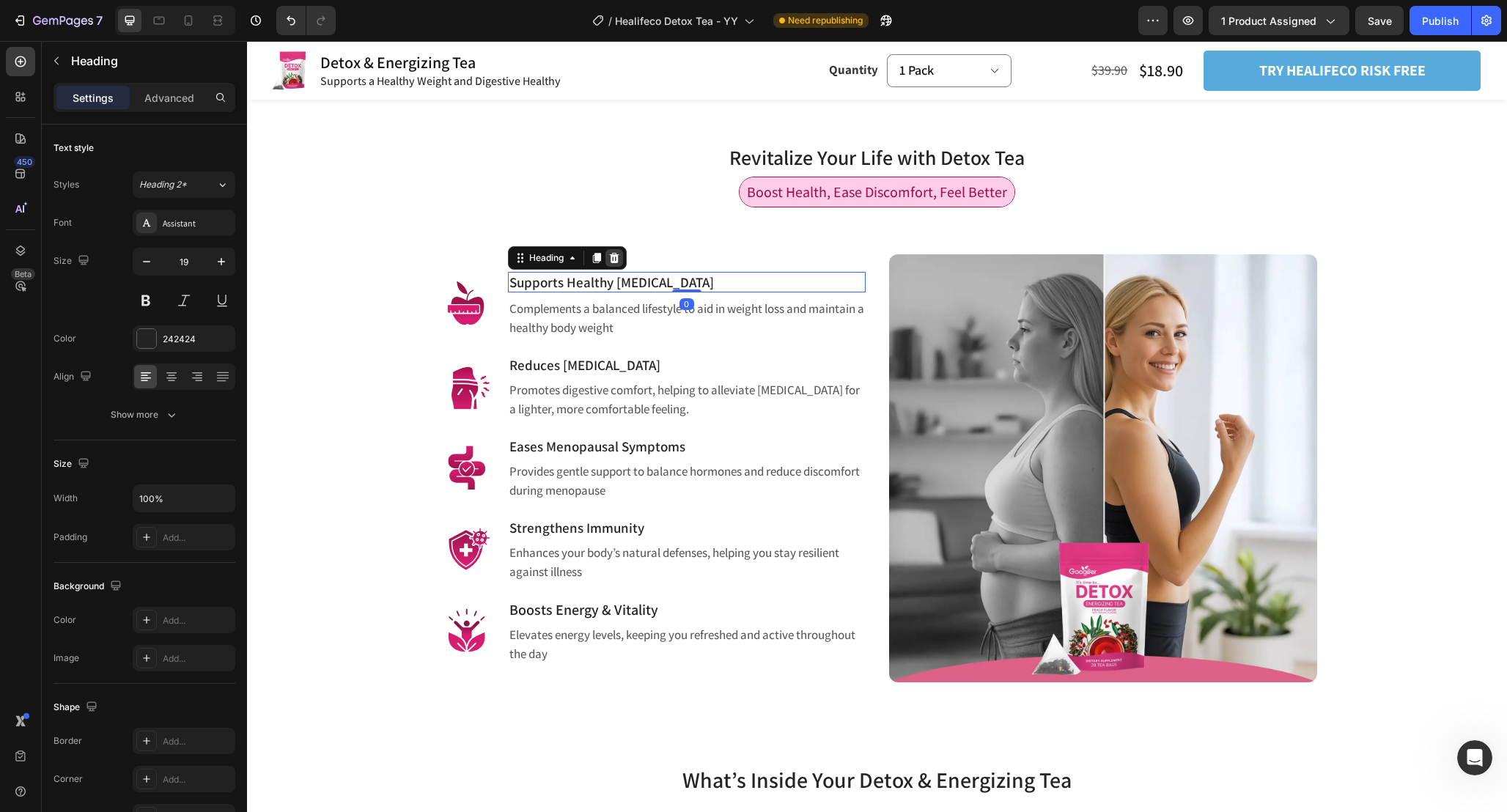
click at [607, 265] on div at bounding box center [614, 257] width 18 height 18
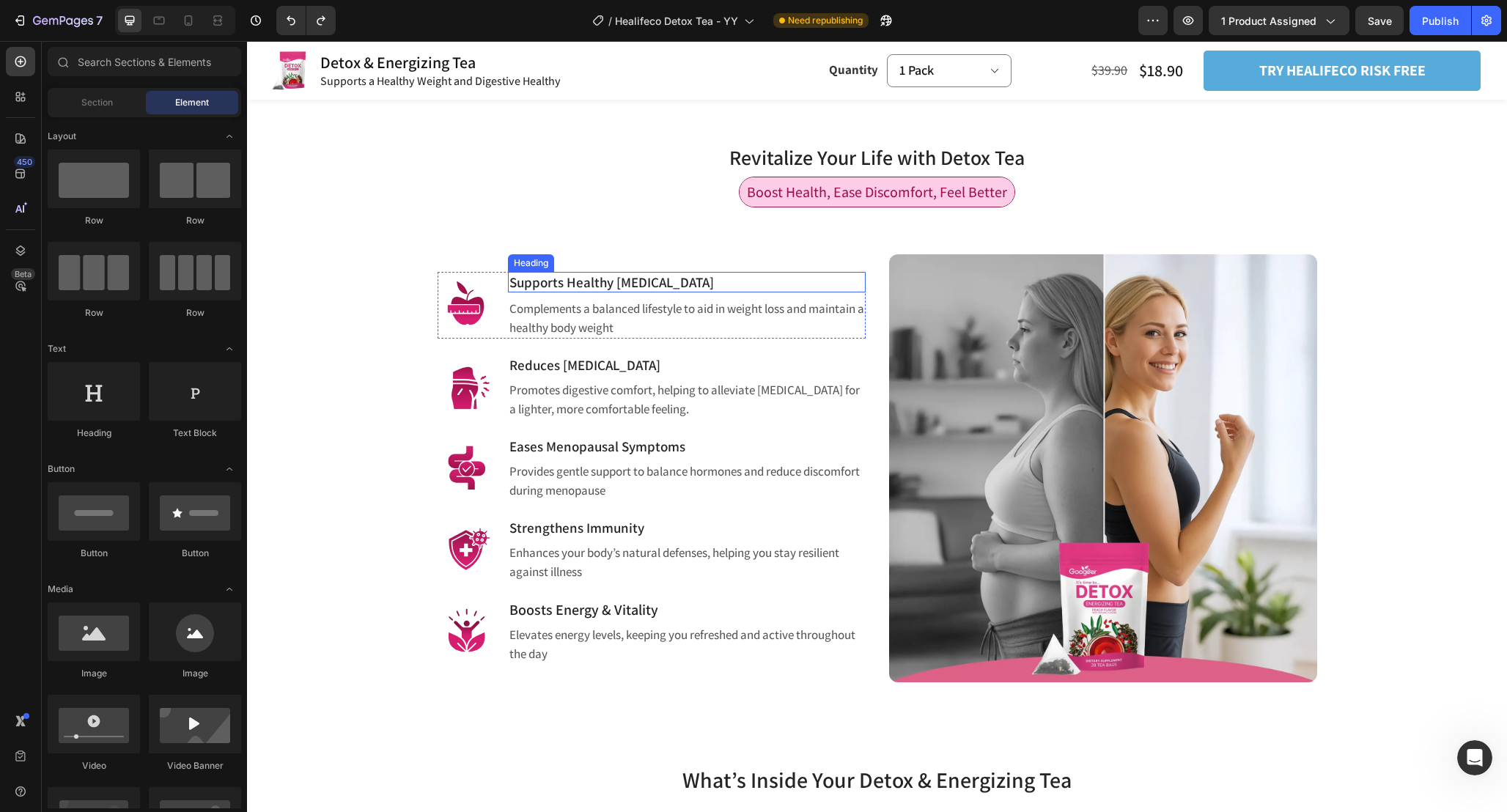
click at [642, 284] on h3 "Supports Healthy [MEDICAL_DATA]" at bounding box center [687, 282] width 358 height 21
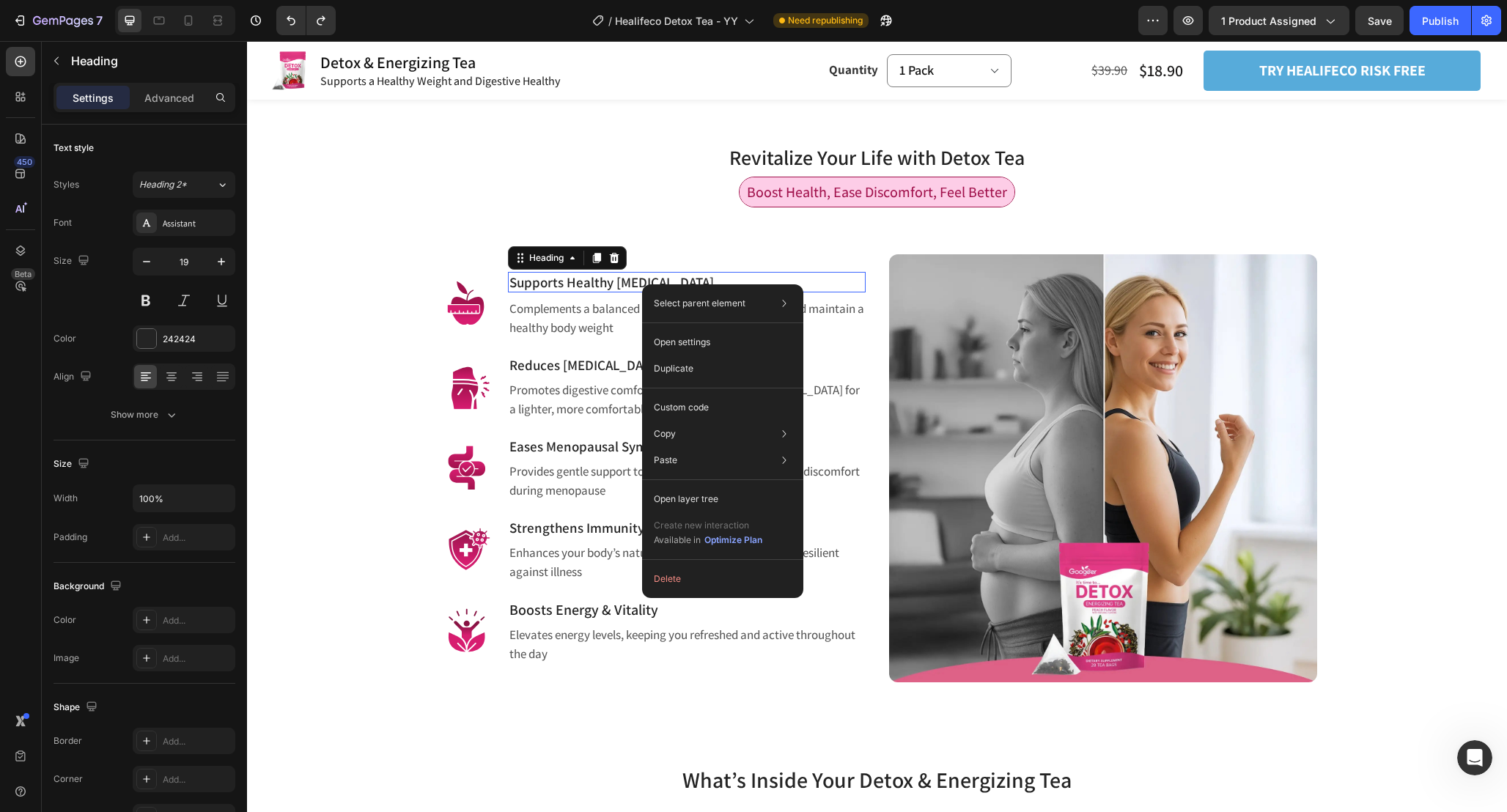
drag, startPoint x: 642, startPoint y: 284, endPoint x: 917, endPoint y: 366, distance: 287.0
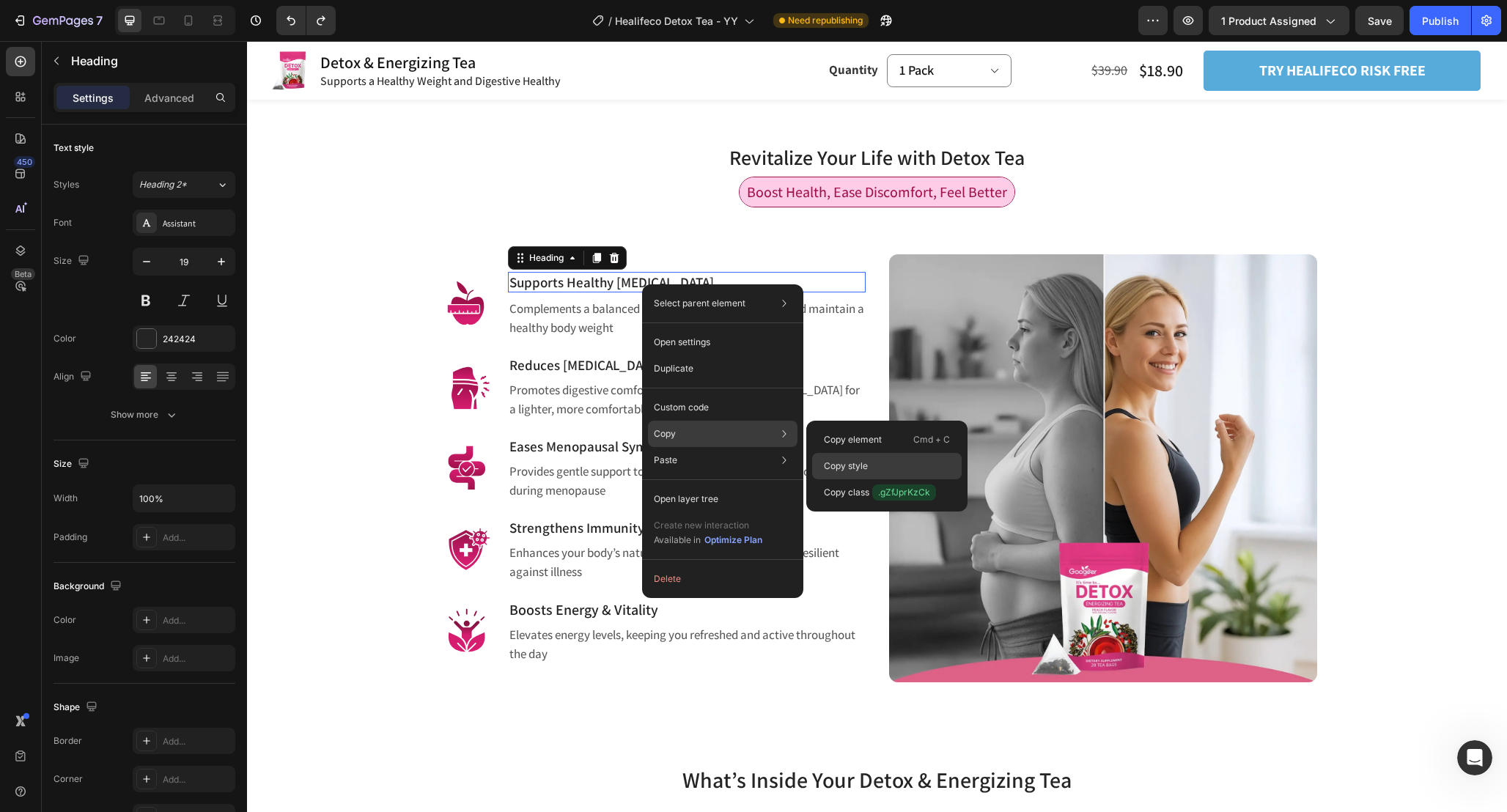
click at [885, 479] on div "Copy style" at bounding box center [887, 492] width 149 height 27
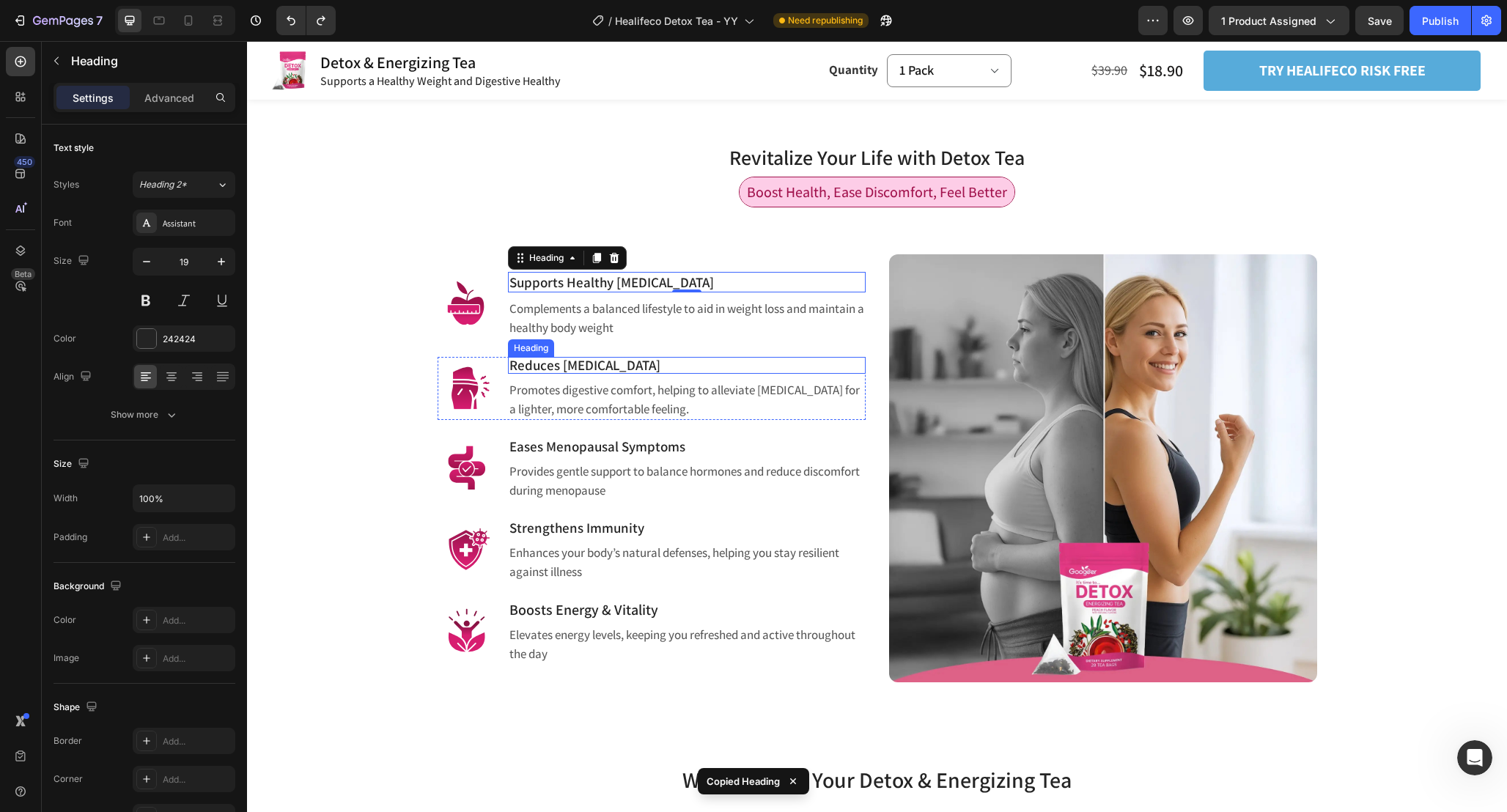
click at [626, 363] on h3 "Reduces [MEDICAL_DATA]" at bounding box center [687, 365] width 358 height 17
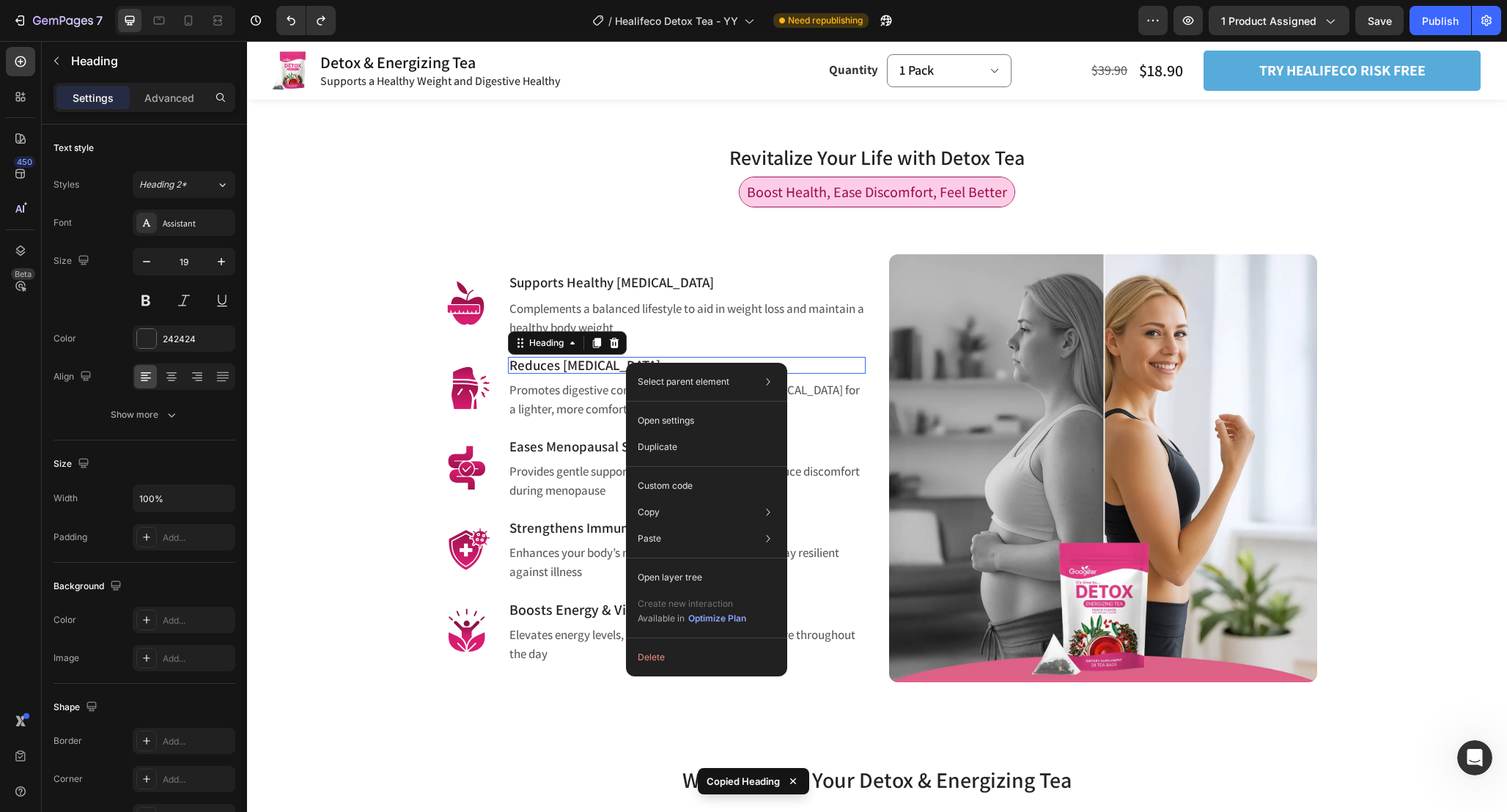
drag, startPoint x: 626, startPoint y: 363, endPoint x: 968, endPoint y: 489, distance: 364.5
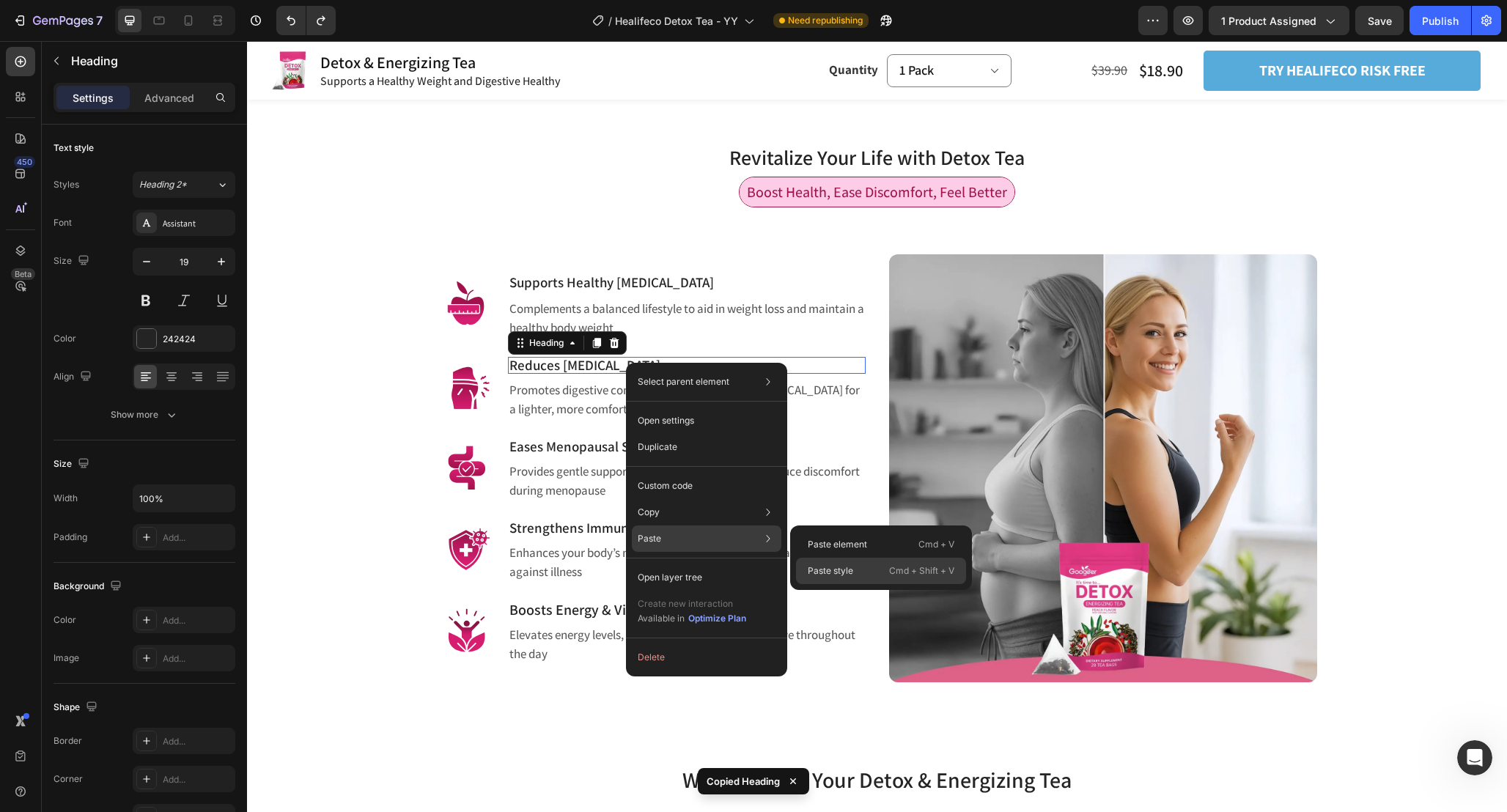
click at [849, 574] on p "Paste style" at bounding box center [830, 571] width 45 height 13
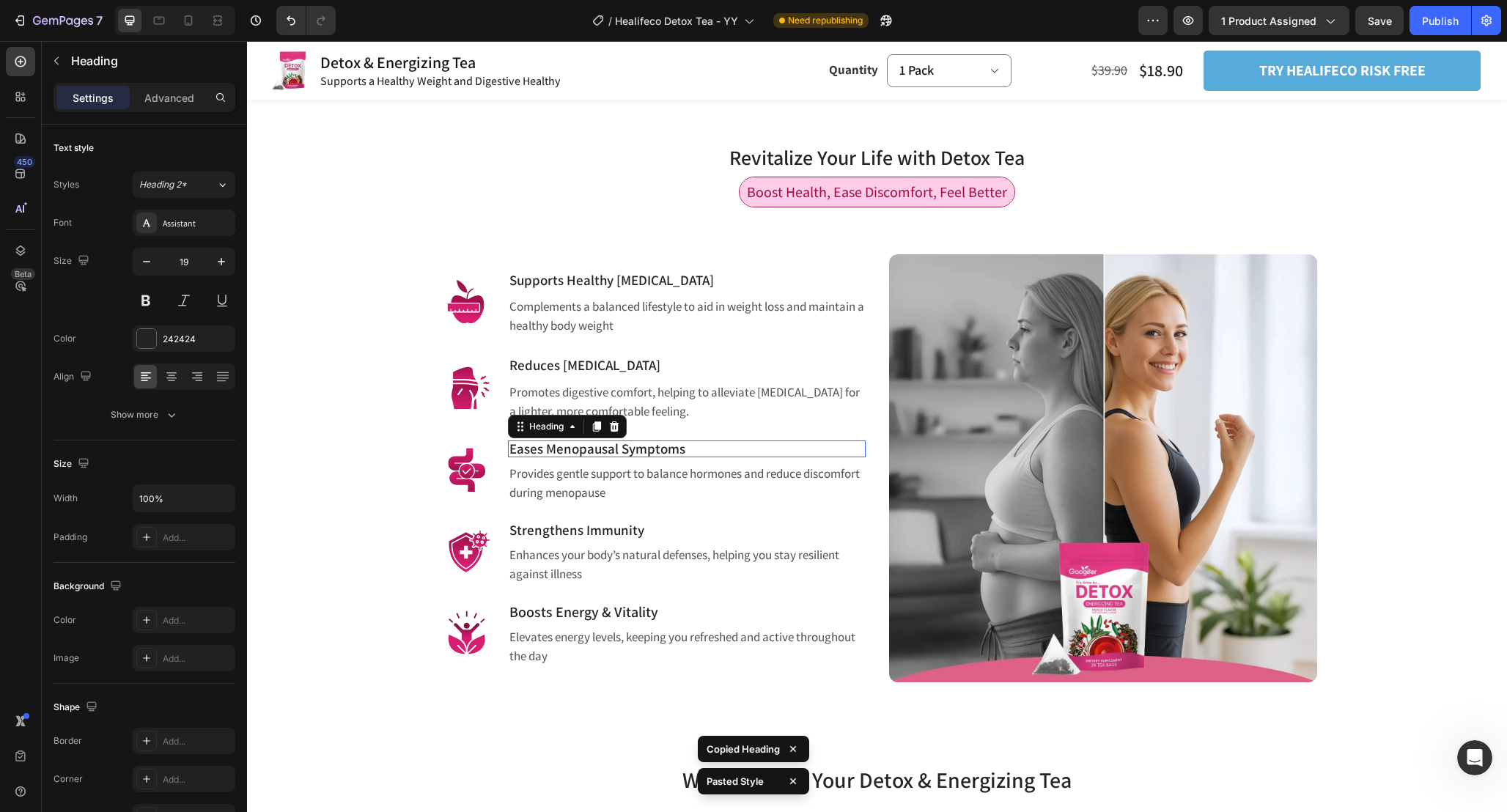
click at [653, 453] on h3 "Eases Menopausal Symptoms" at bounding box center [687, 449] width 358 height 17
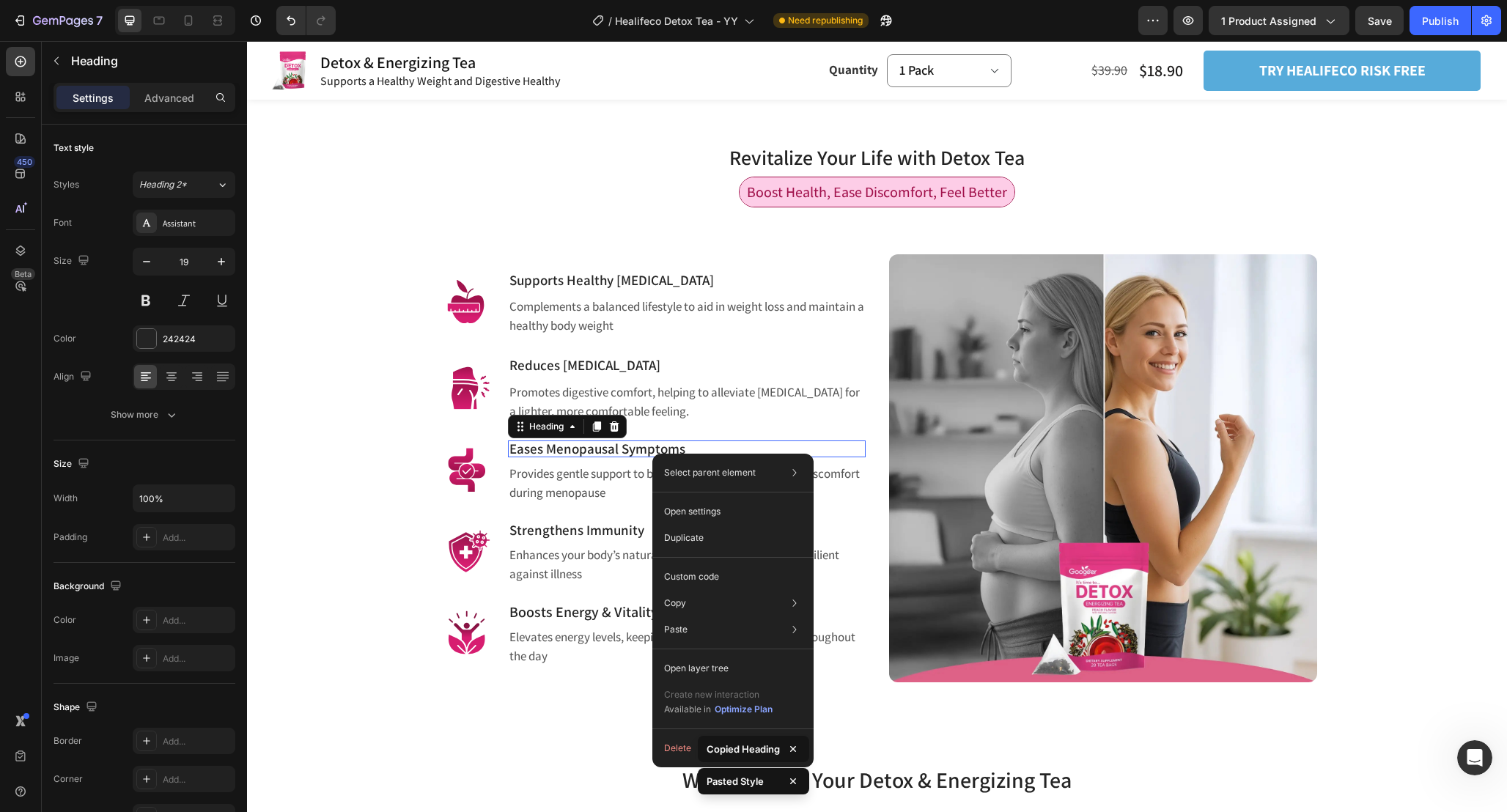
drag, startPoint x: 653, startPoint y: 453, endPoint x: 907, endPoint y: 506, distance: 259.5
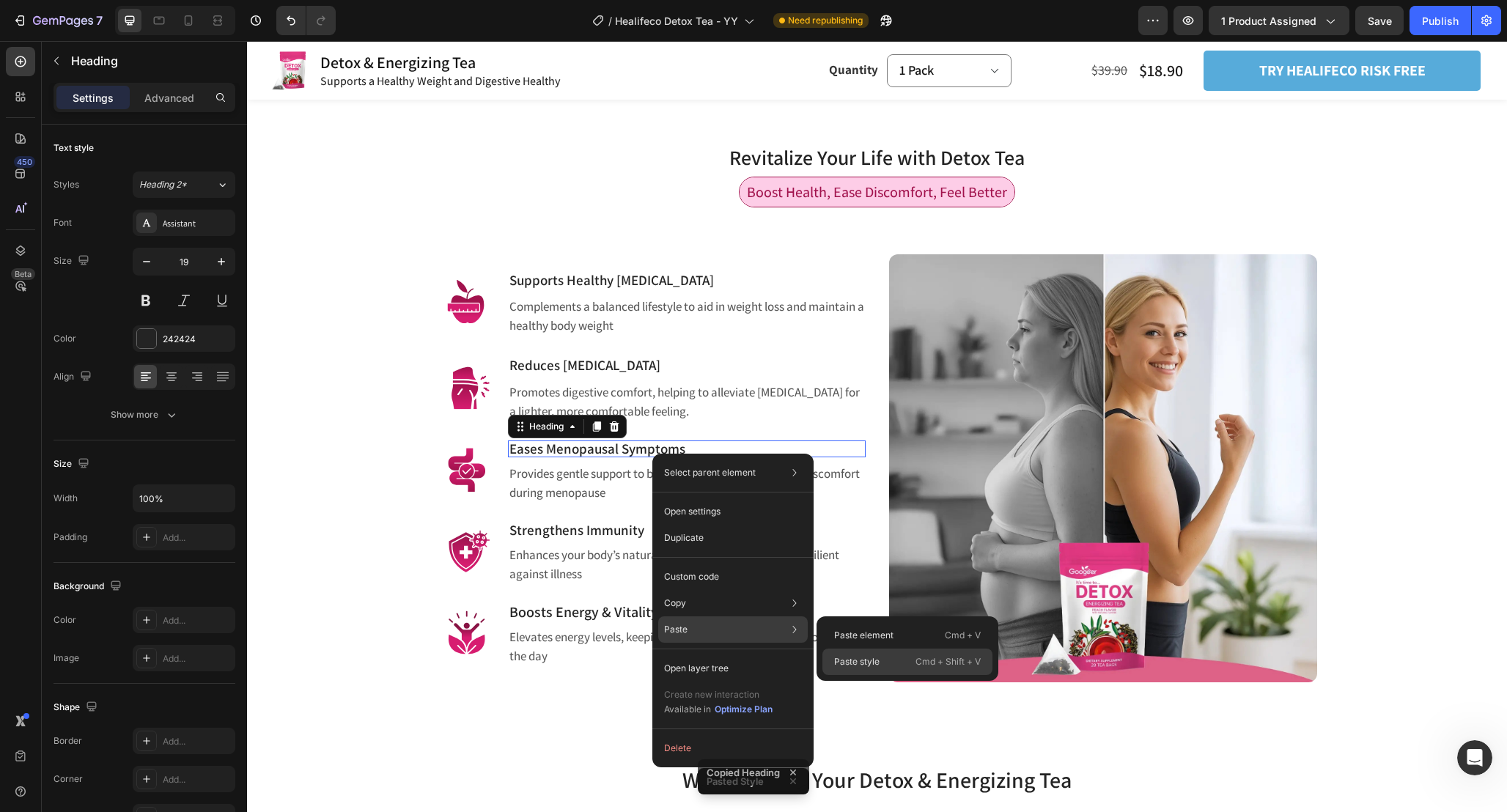
click at [878, 660] on p "Paste style" at bounding box center [856, 662] width 45 height 13
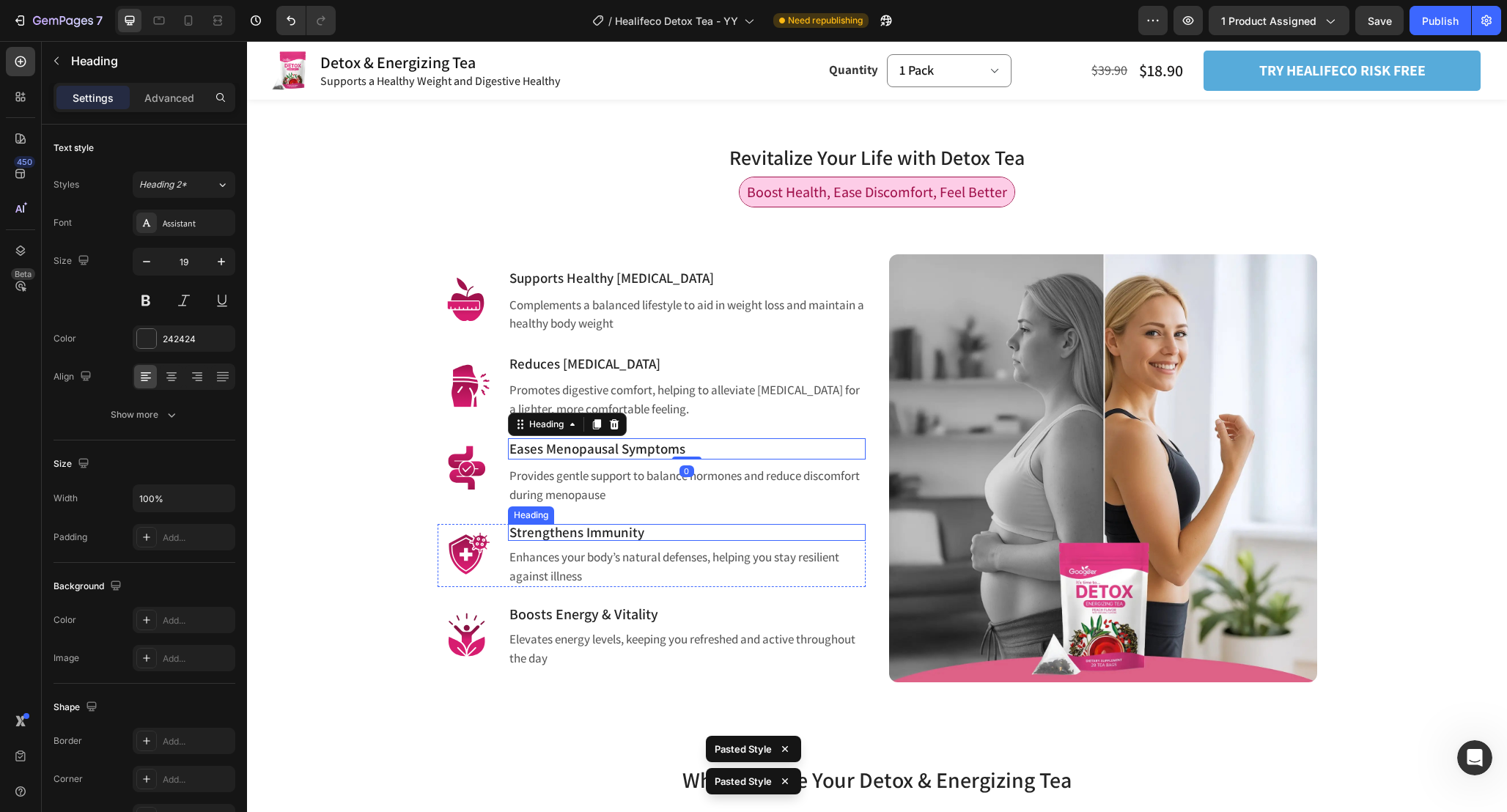
click at [637, 538] on h3 "Strengthens Immunity" at bounding box center [687, 532] width 358 height 17
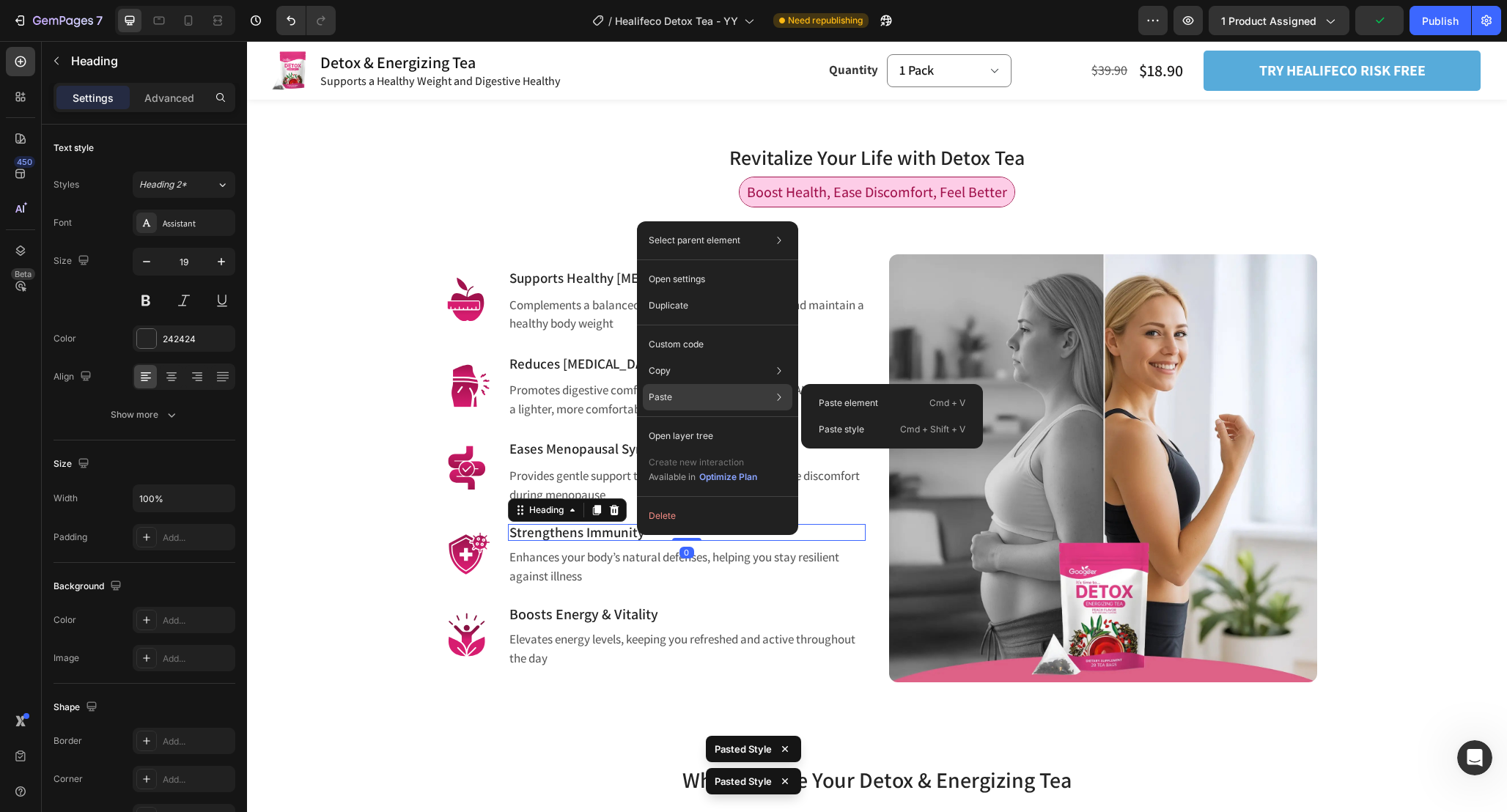
scroll to position [4856, 0]
click at [835, 435] on div "Paste style Cmd + Shift + V" at bounding box center [891, 430] width 170 height 27
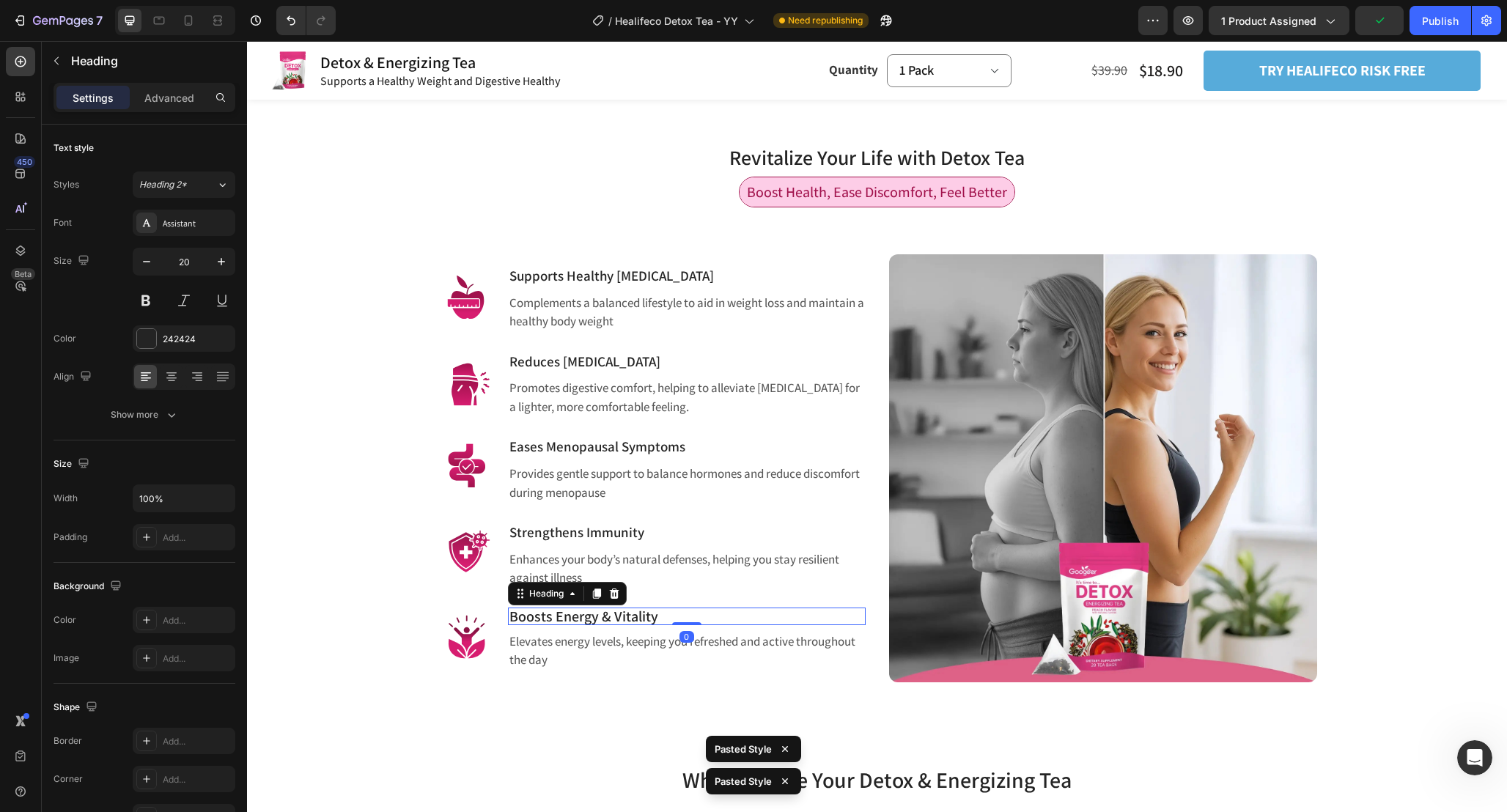
click at [627, 610] on span "Boosts Energy & Vitality" at bounding box center [583, 616] width 148 height 19
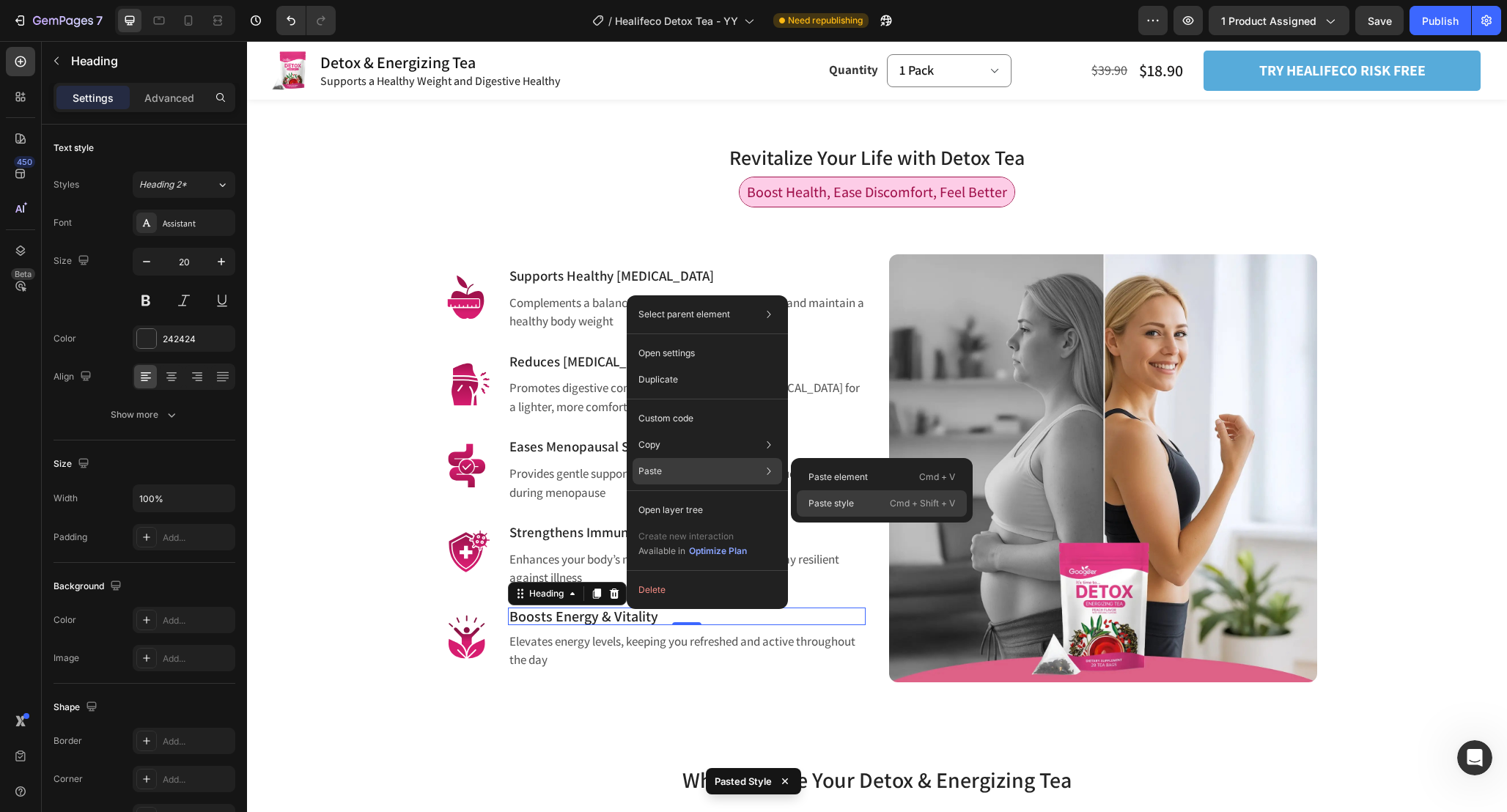
click at [841, 497] on p "Paste style" at bounding box center [830, 503] width 45 height 13
type input "19"
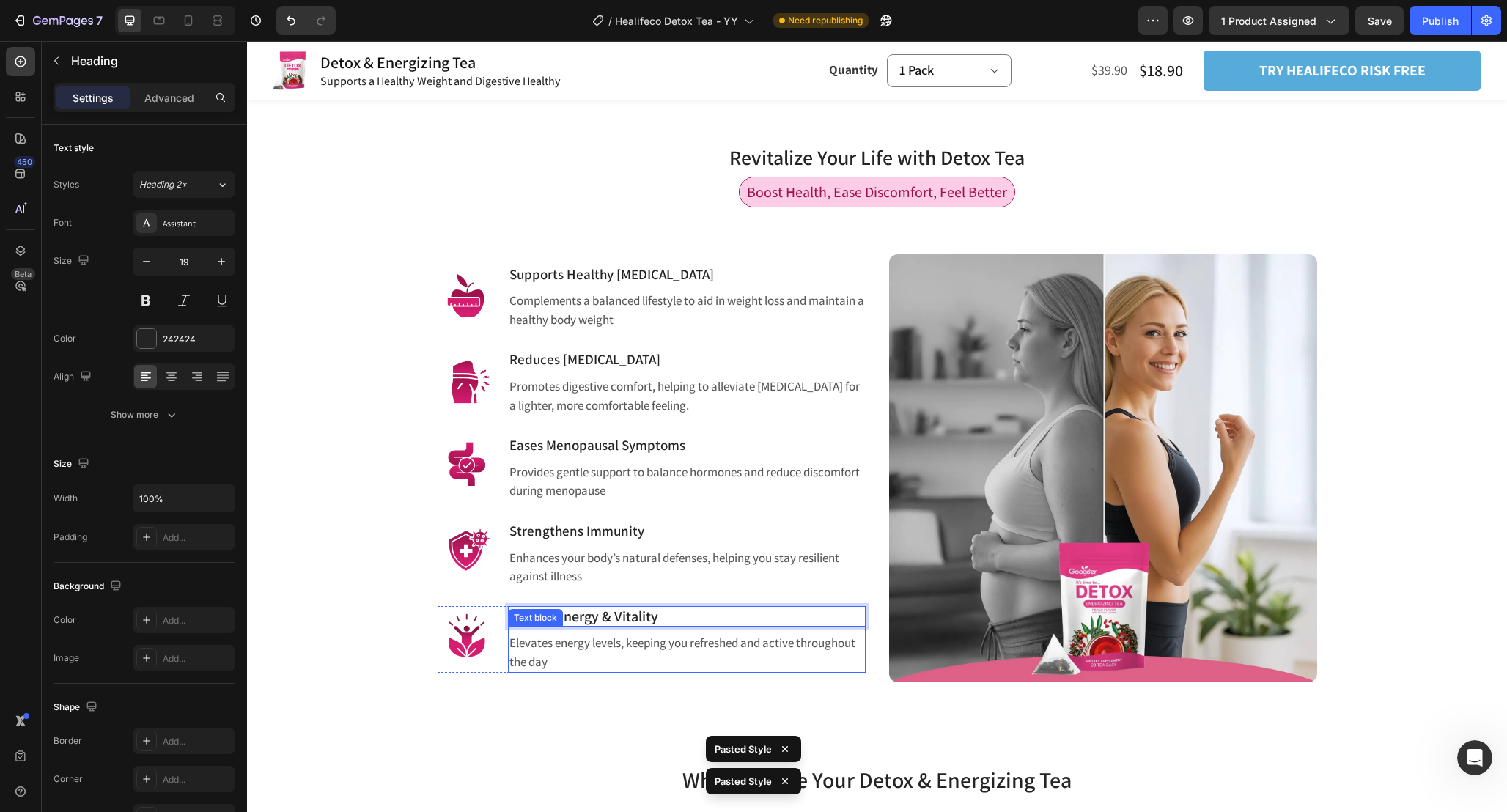
click at [603, 670] on p "Elevates energy levels, keeping you refreshed and active throughout the day" at bounding box center [687, 653] width 355 height 38
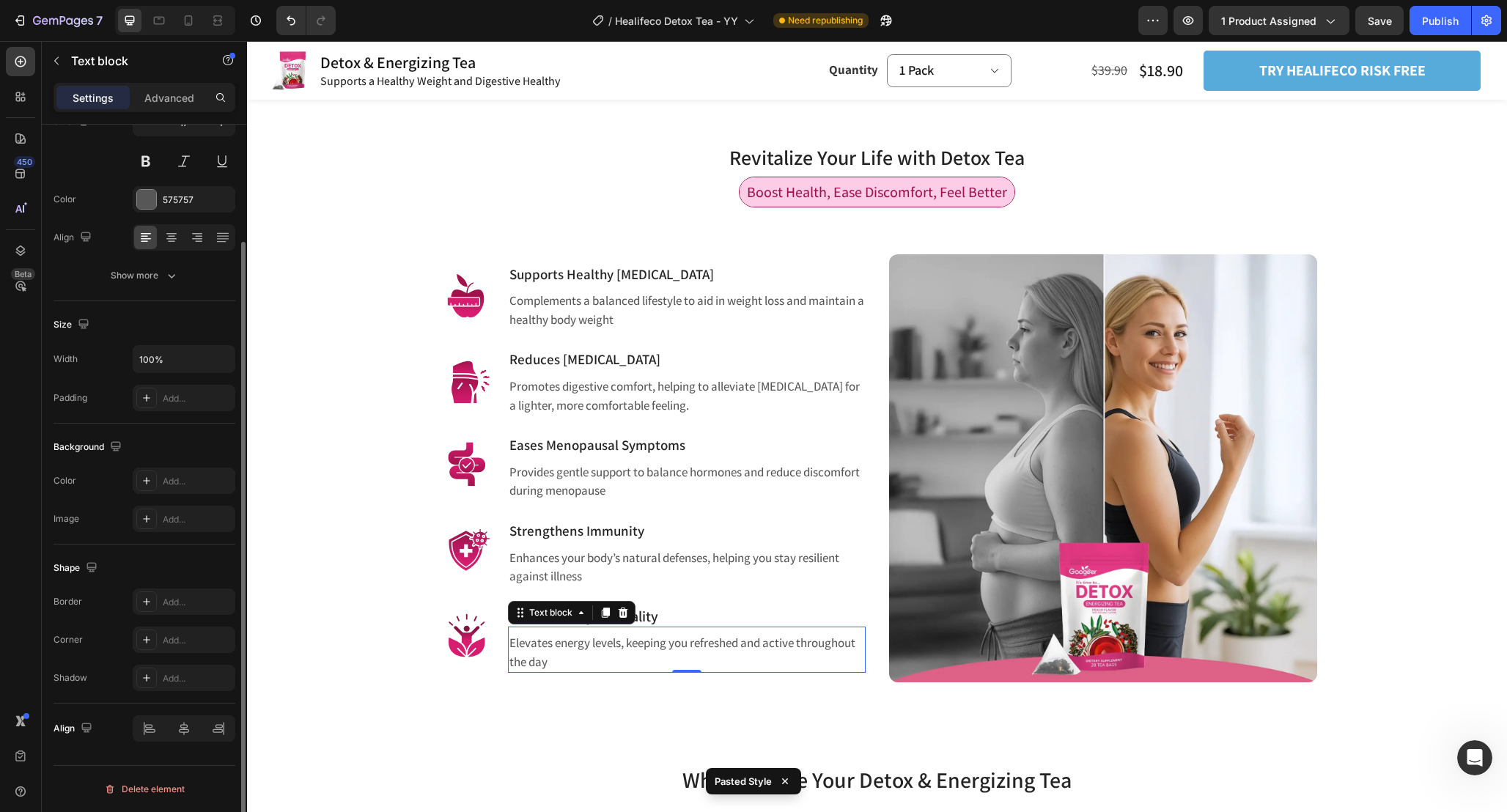
scroll to position [0, 0]
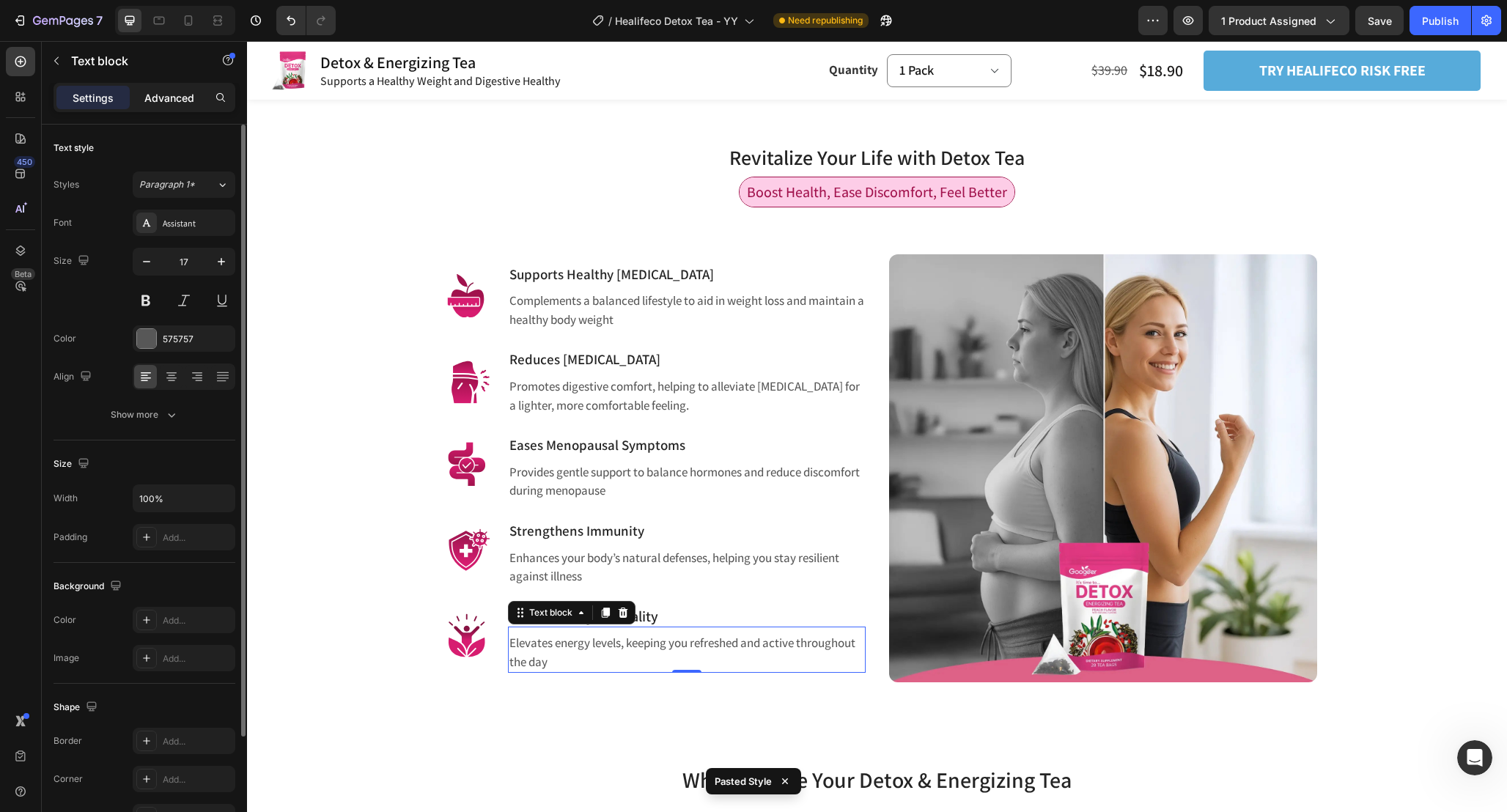
click at [170, 96] on p "Advanced" at bounding box center [170, 98] width 50 height 16
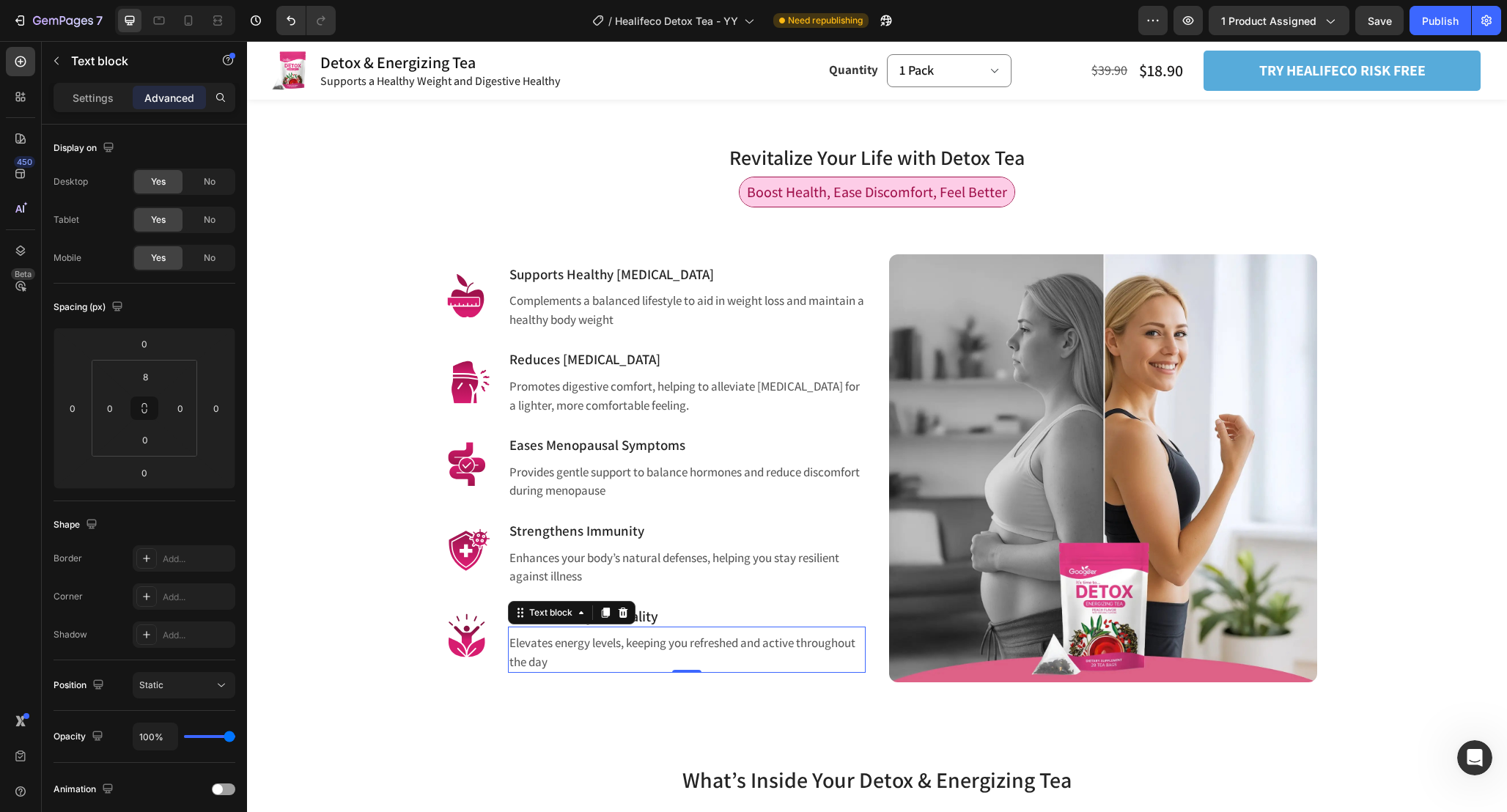
click at [600, 642] on p "Elevates energy levels, keeping you refreshed and active throughout the day" at bounding box center [687, 653] width 355 height 38
click at [545, 642] on p "Elevates energy levels, keeping you refreshed and active throughout the day" at bounding box center [687, 653] width 355 height 38
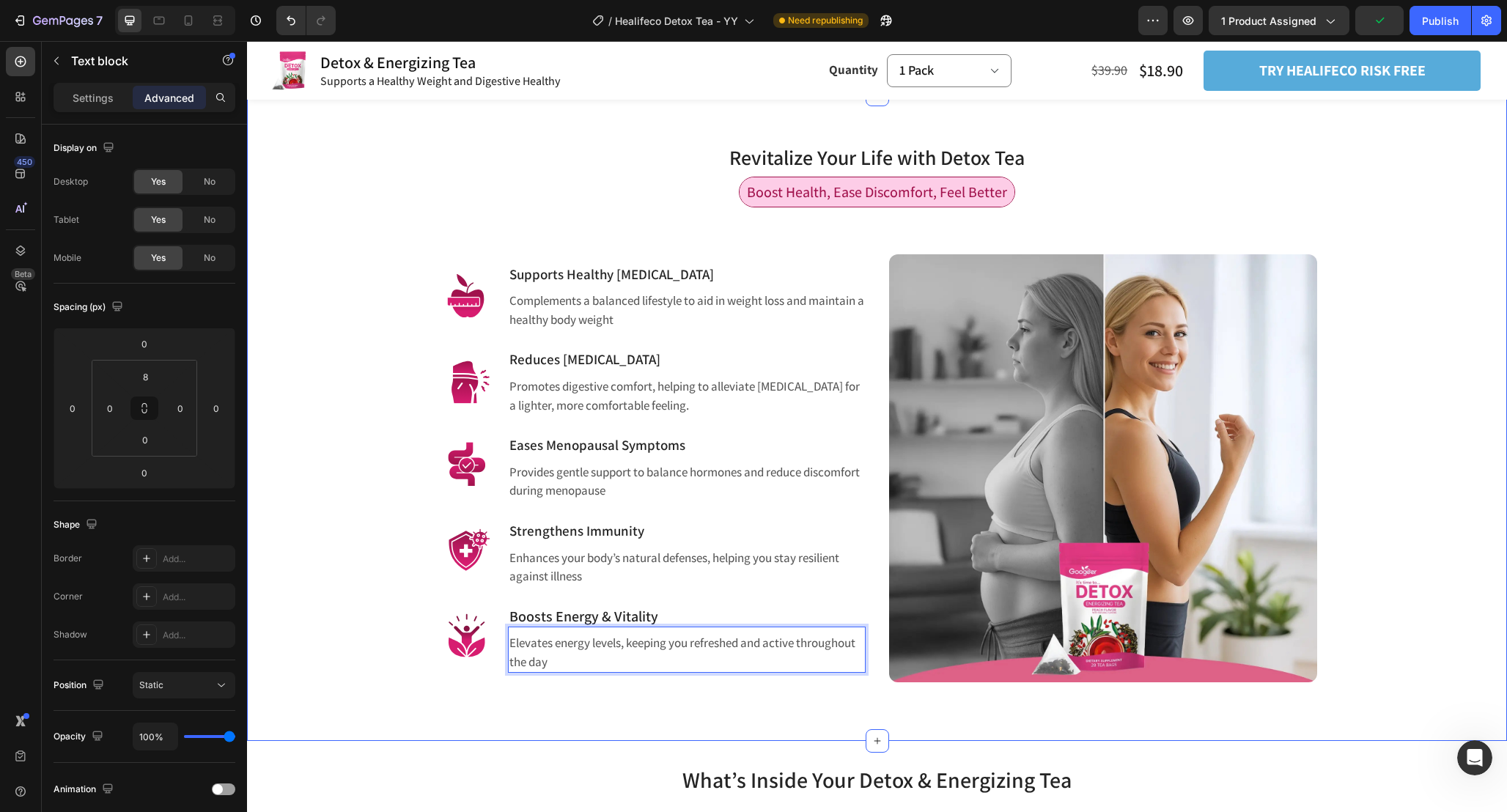
click at [524, 702] on div "Revitalize Your Life with Detox Tea Heading Row Boost Health, Ease Discomfort, …" at bounding box center [877, 418] width 1260 height 646
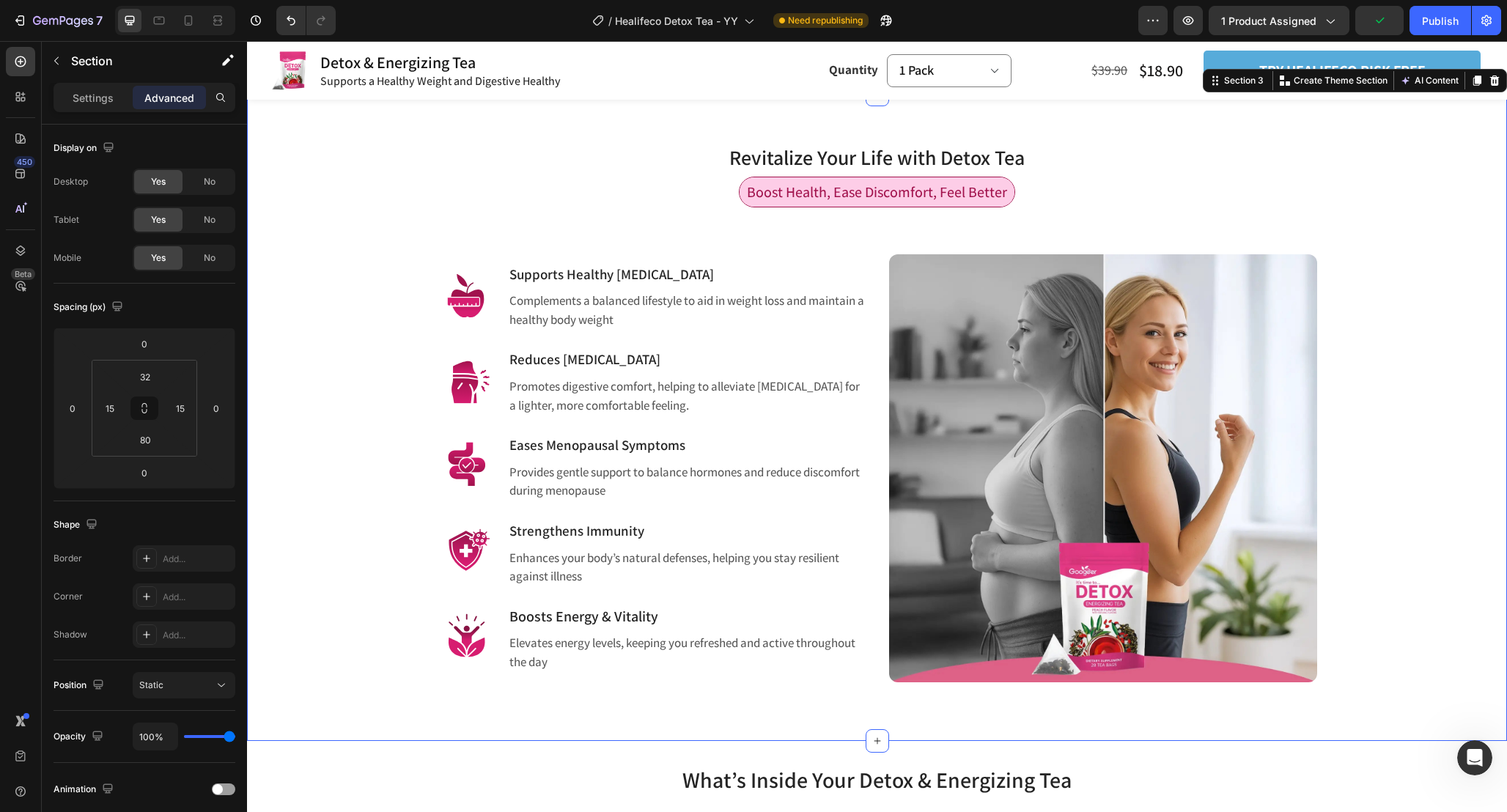
scroll to position [985, 0]
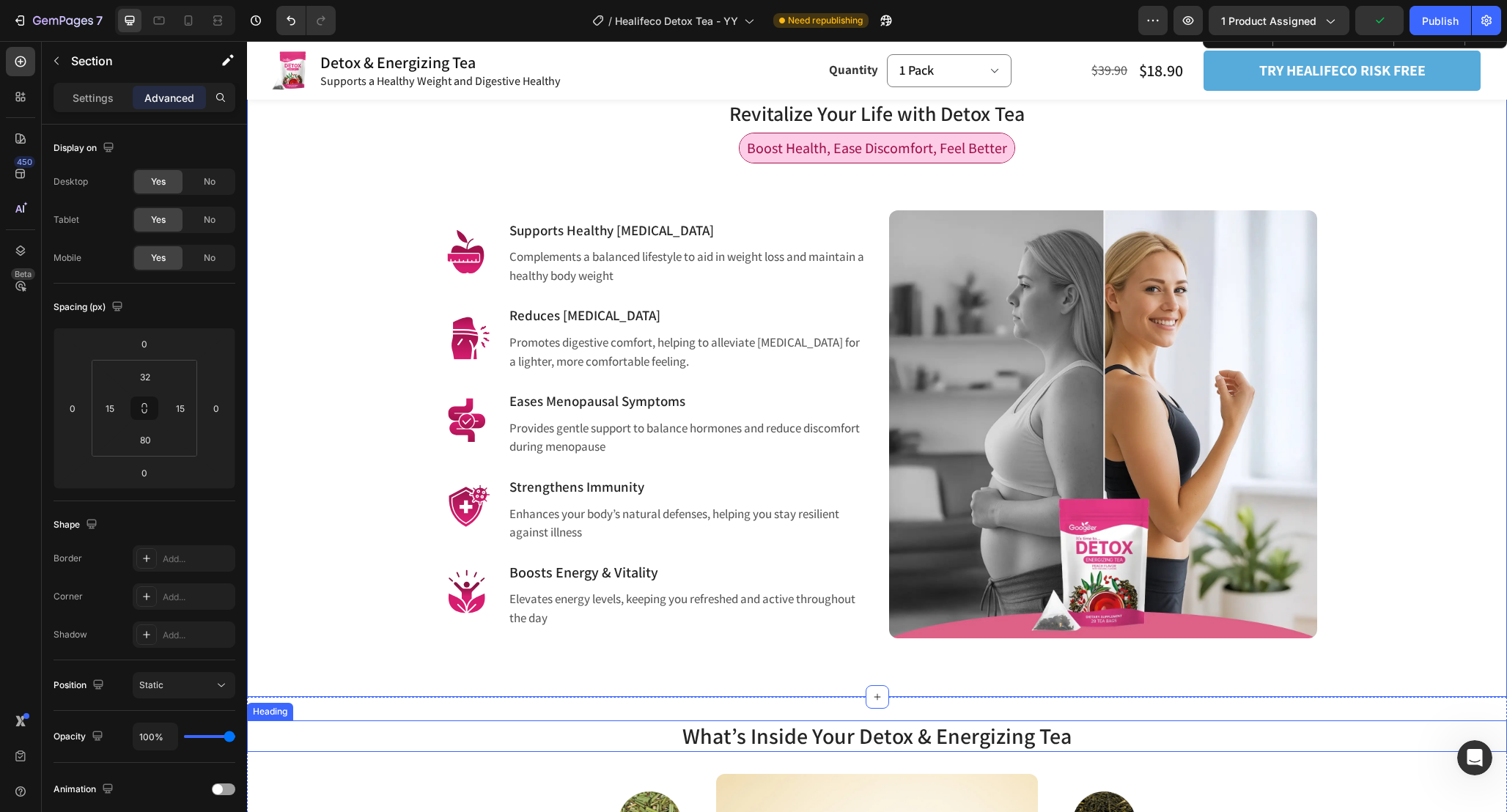
click at [502, 747] on h2 "What’s Inside Your Detox & Energizing Tea" at bounding box center [877, 736] width 1260 height 31
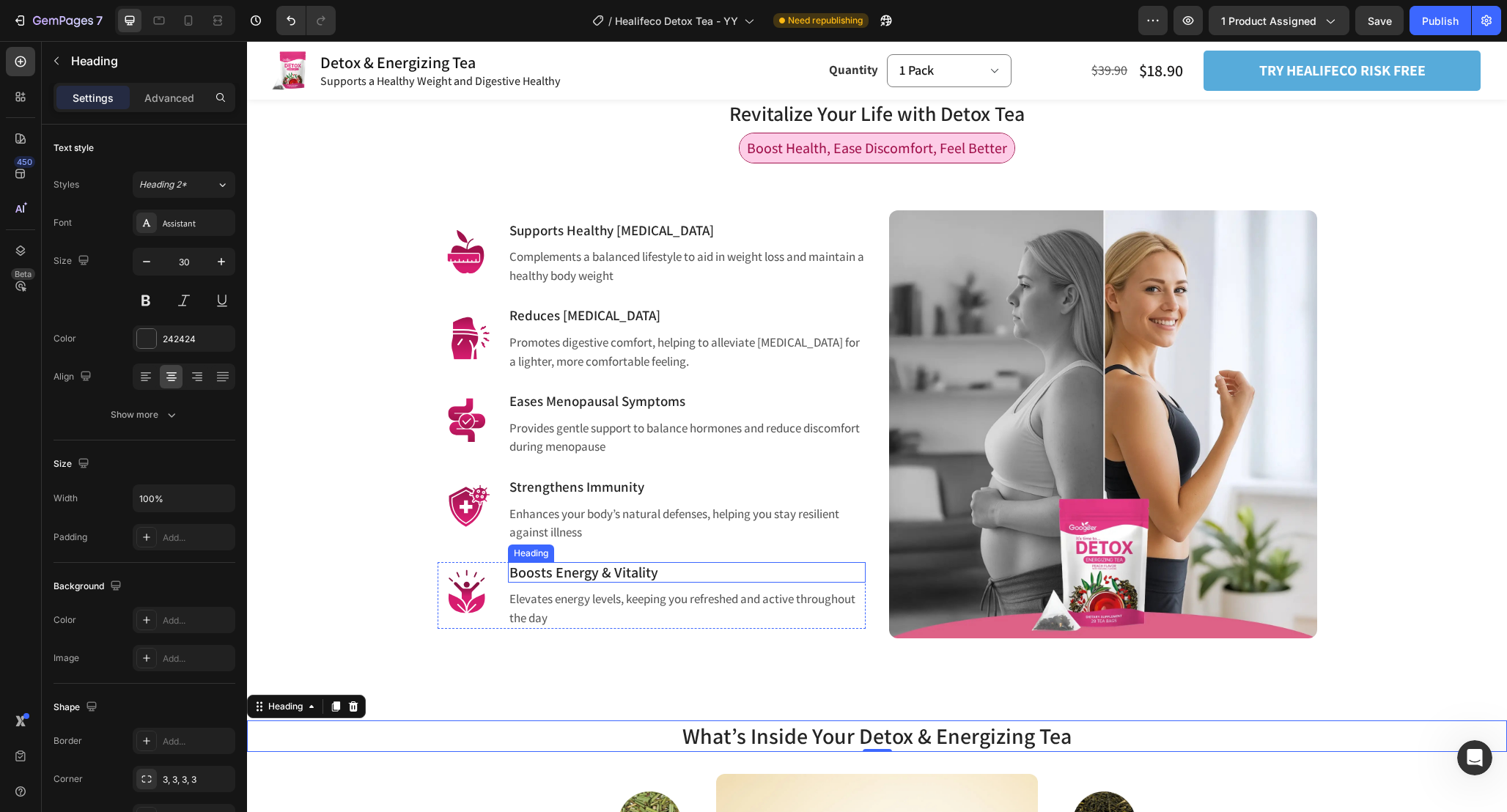
click at [614, 577] on span "Boosts Energy & Vitality" at bounding box center [583, 572] width 148 height 19
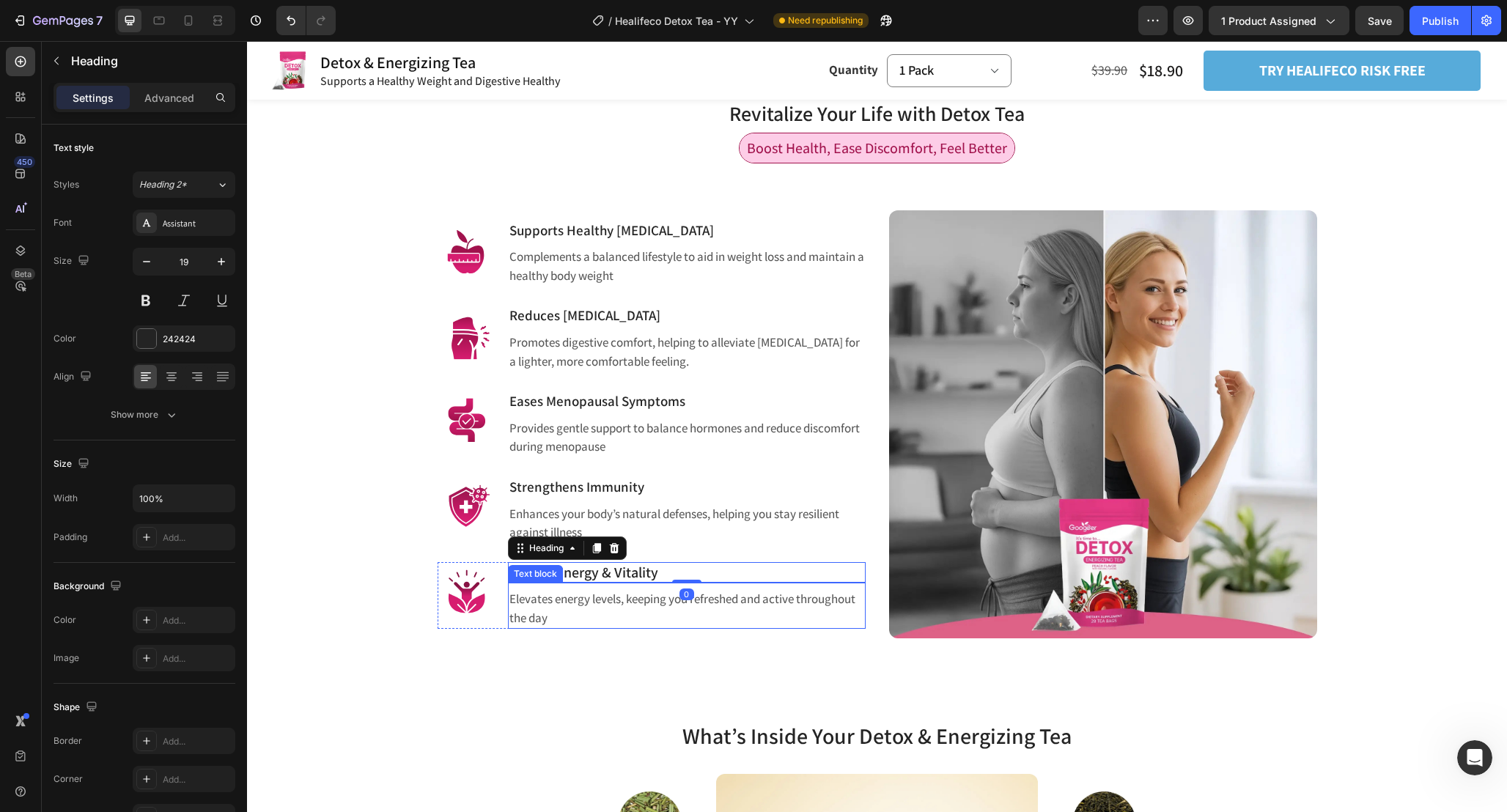
click at [642, 589] on div "Elevates energy levels, keeping you refreshed and active throughout the day" at bounding box center [687, 608] width 358 height 41
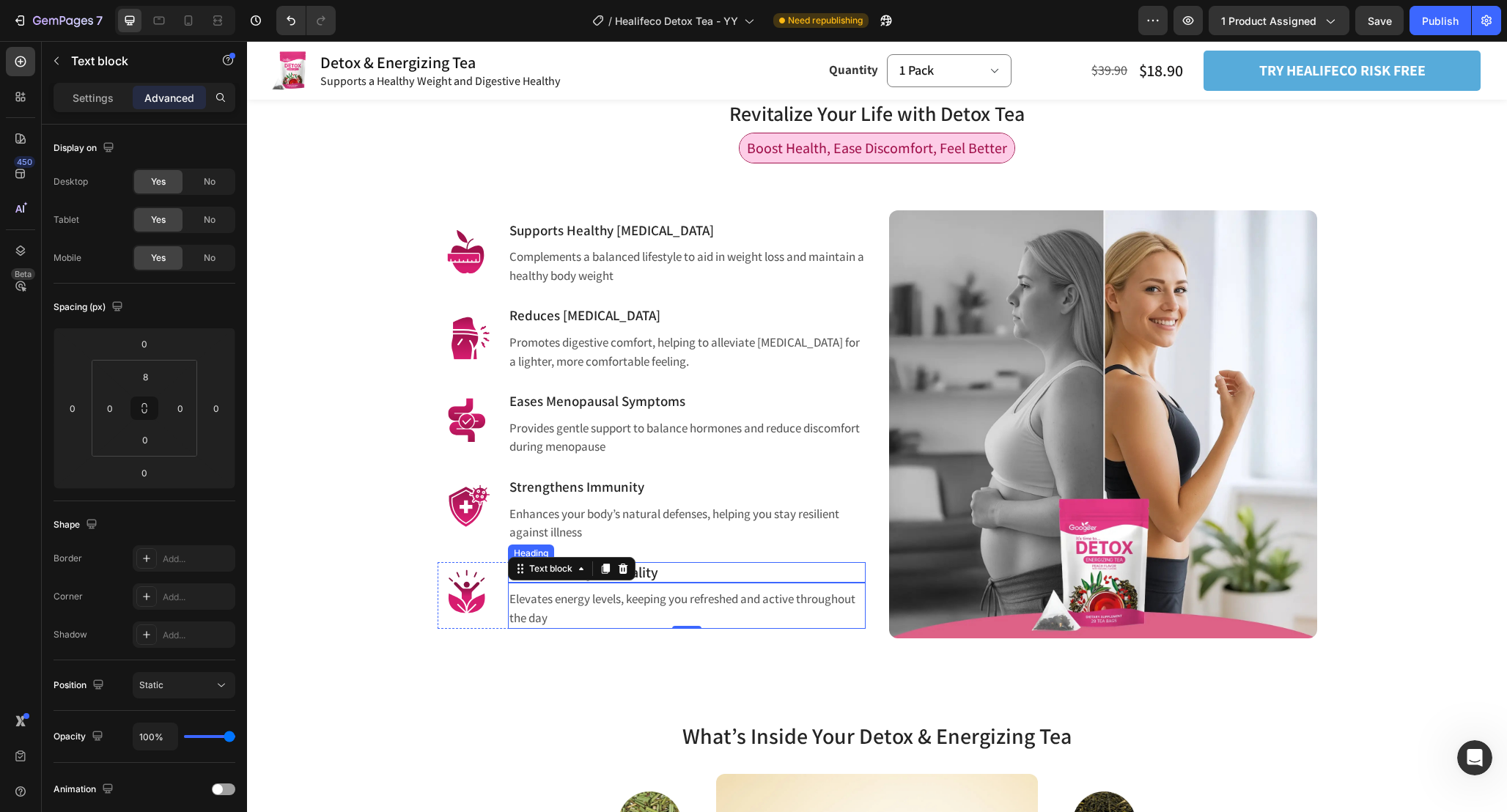
click at [665, 565] on p "⁠⁠⁠⁠⁠⁠⁠ Boosts Energy & Vitality" at bounding box center [687, 572] width 355 height 18
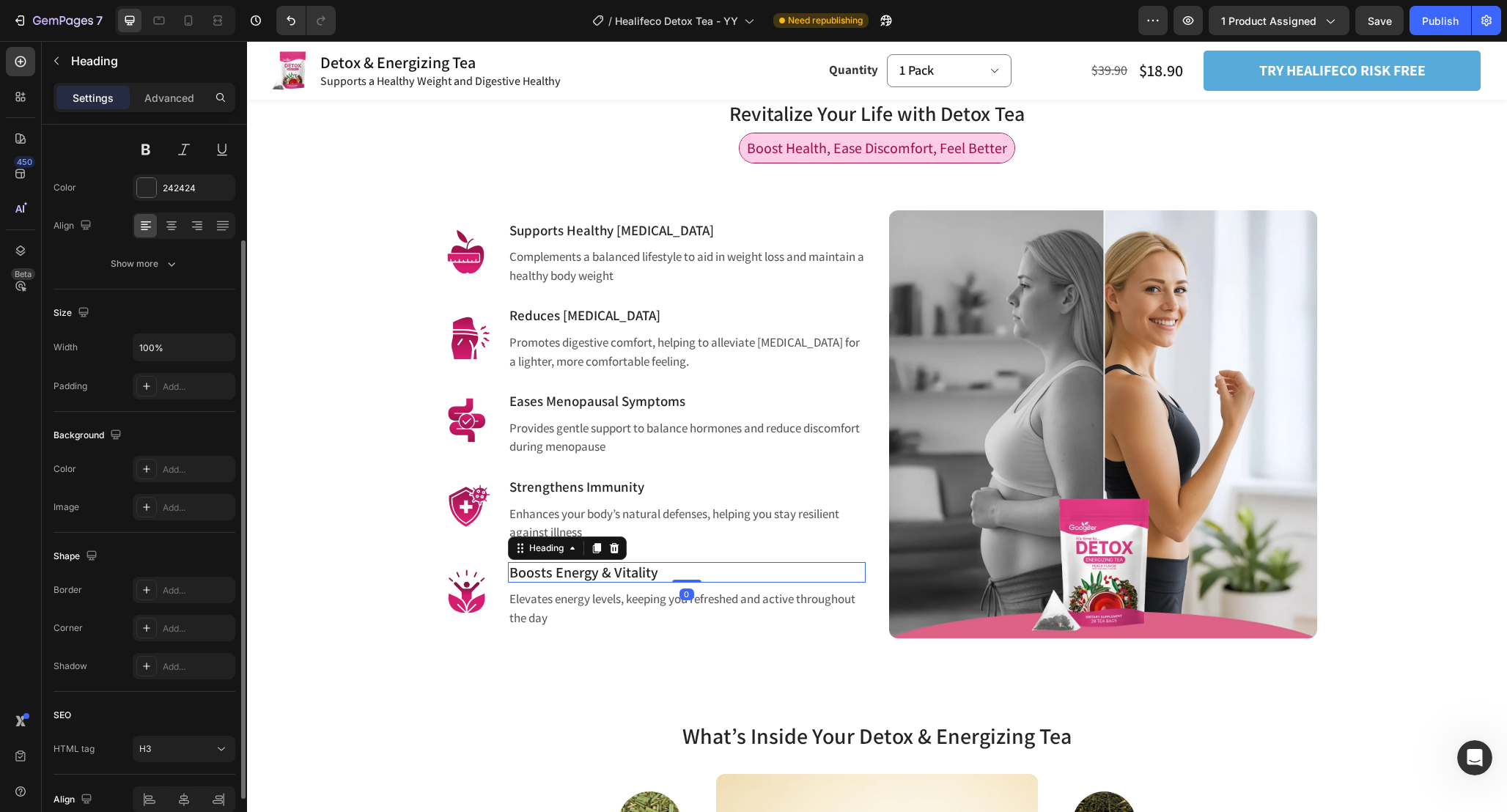
scroll to position [0, 0]
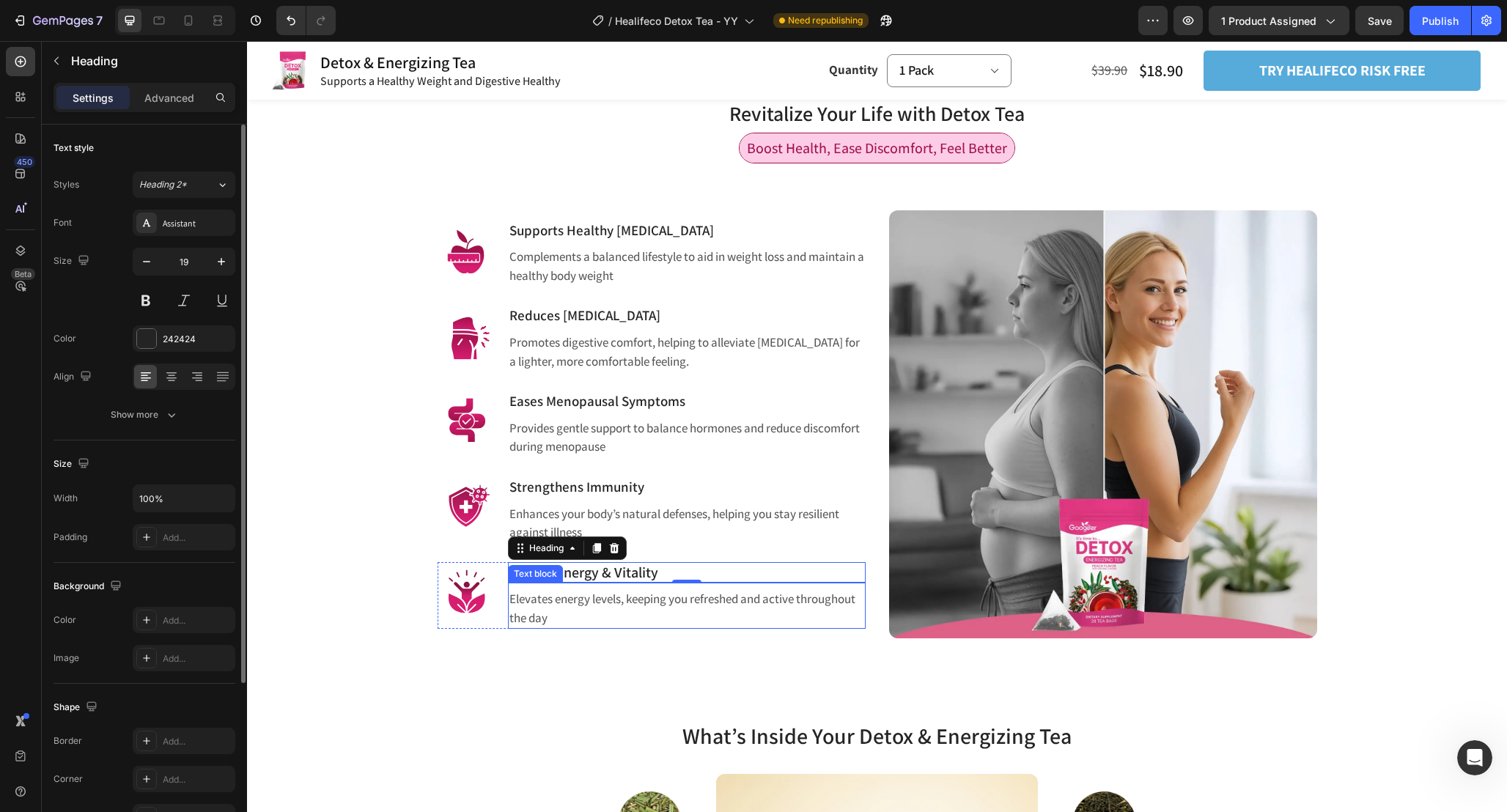
click at [713, 597] on p "Elevates energy levels, keeping you refreshed and active throughout the day" at bounding box center [687, 608] width 355 height 38
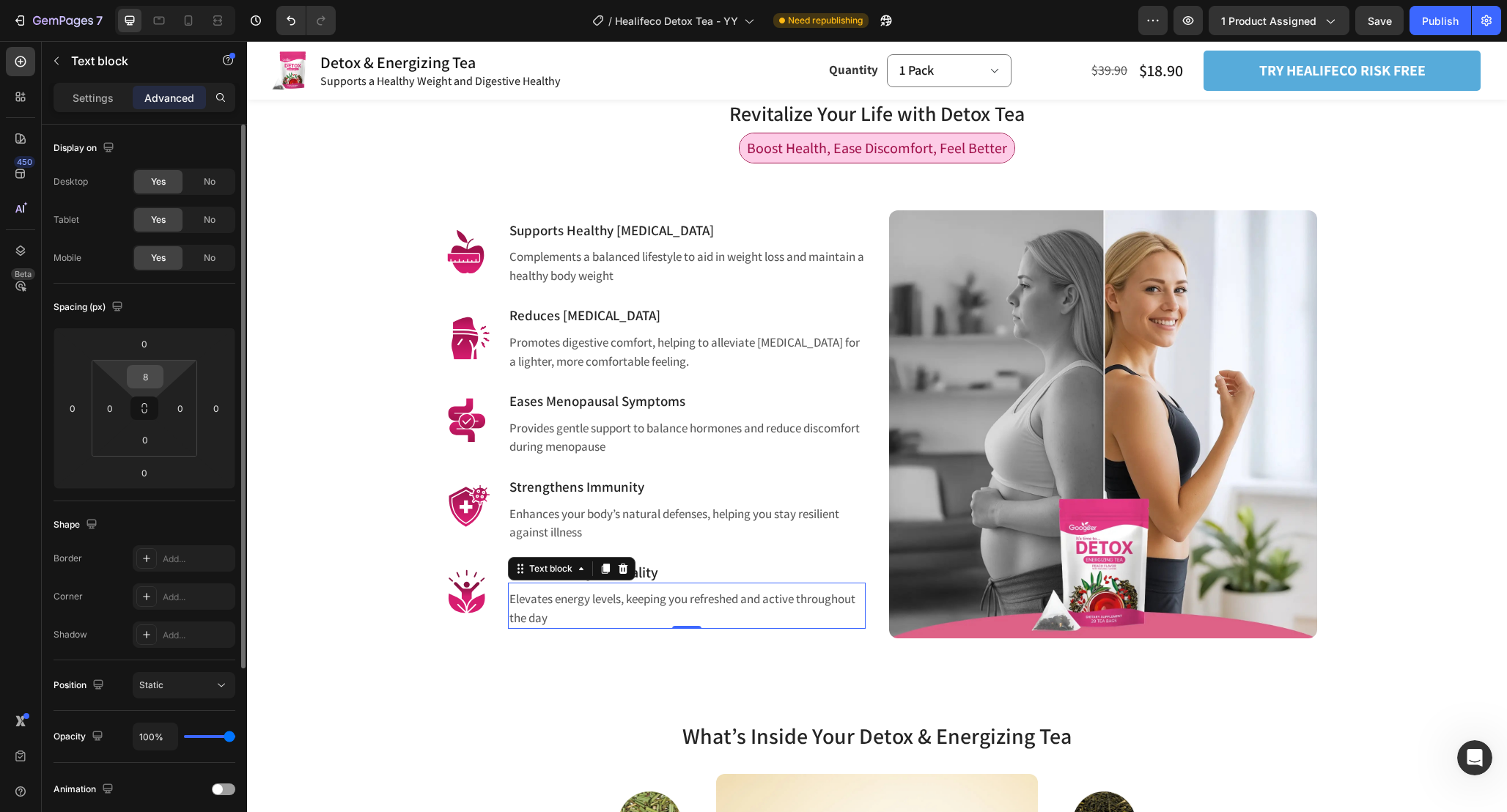
click at [150, 369] on input "8" at bounding box center [146, 377] width 29 height 22
type input "0"
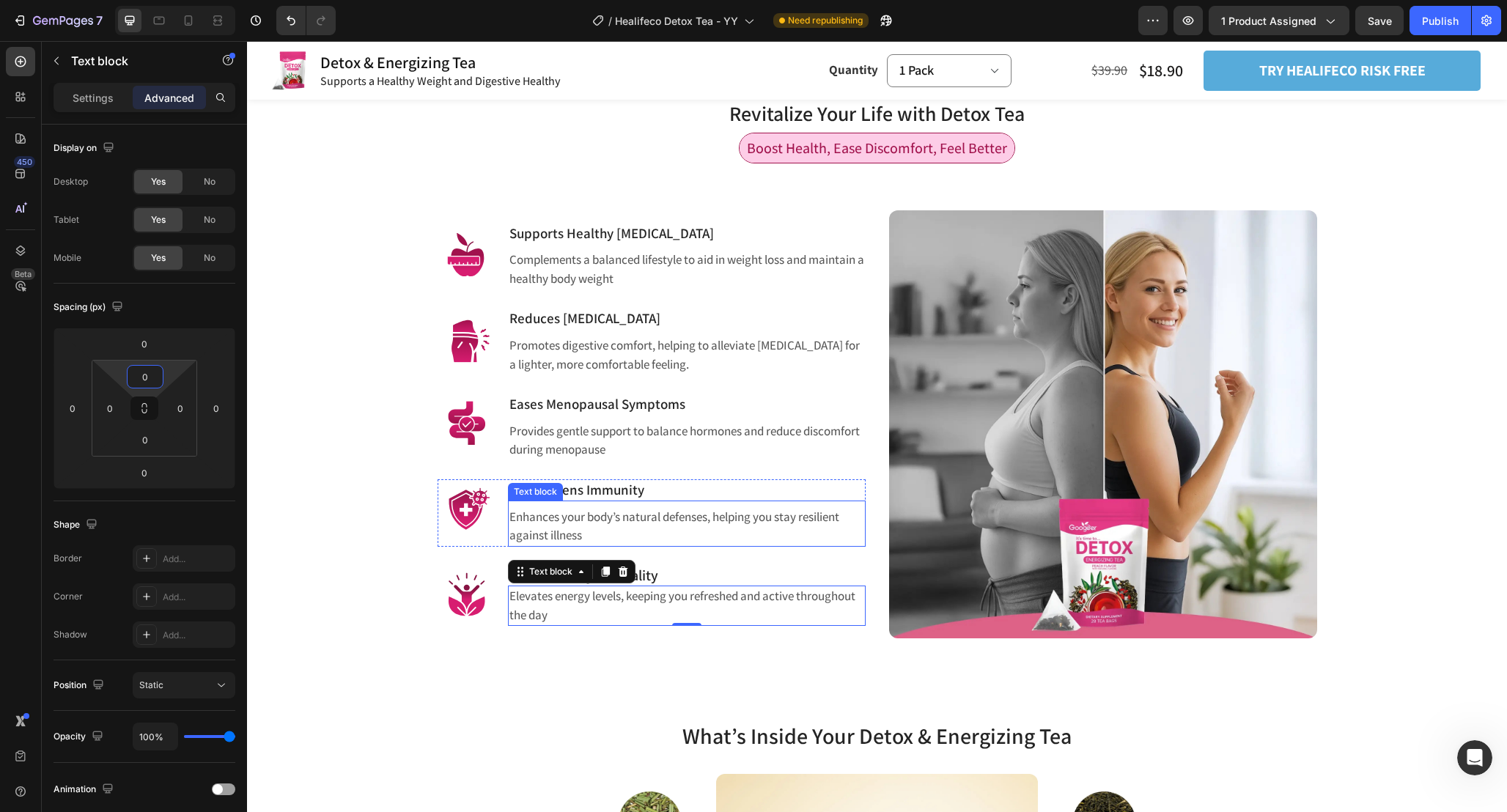
click at [661, 516] on p "Enhances your body’s natural defenses, helping you stay resilient against illne…" at bounding box center [687, 526] width 355 height 38
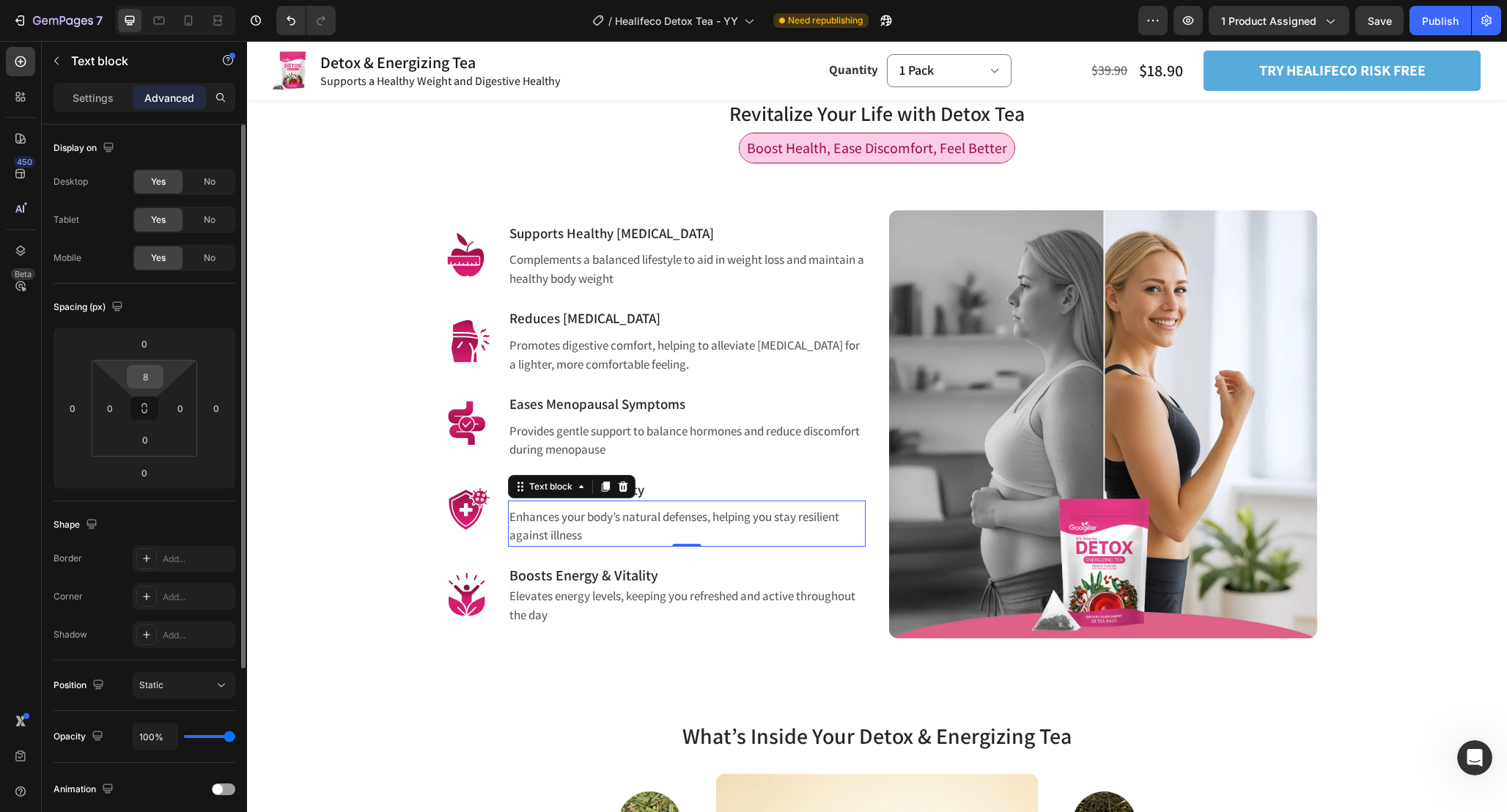
click at [150, 377] on input "8" at bounding box center [146, 377] width 29 height 22
type input "0"
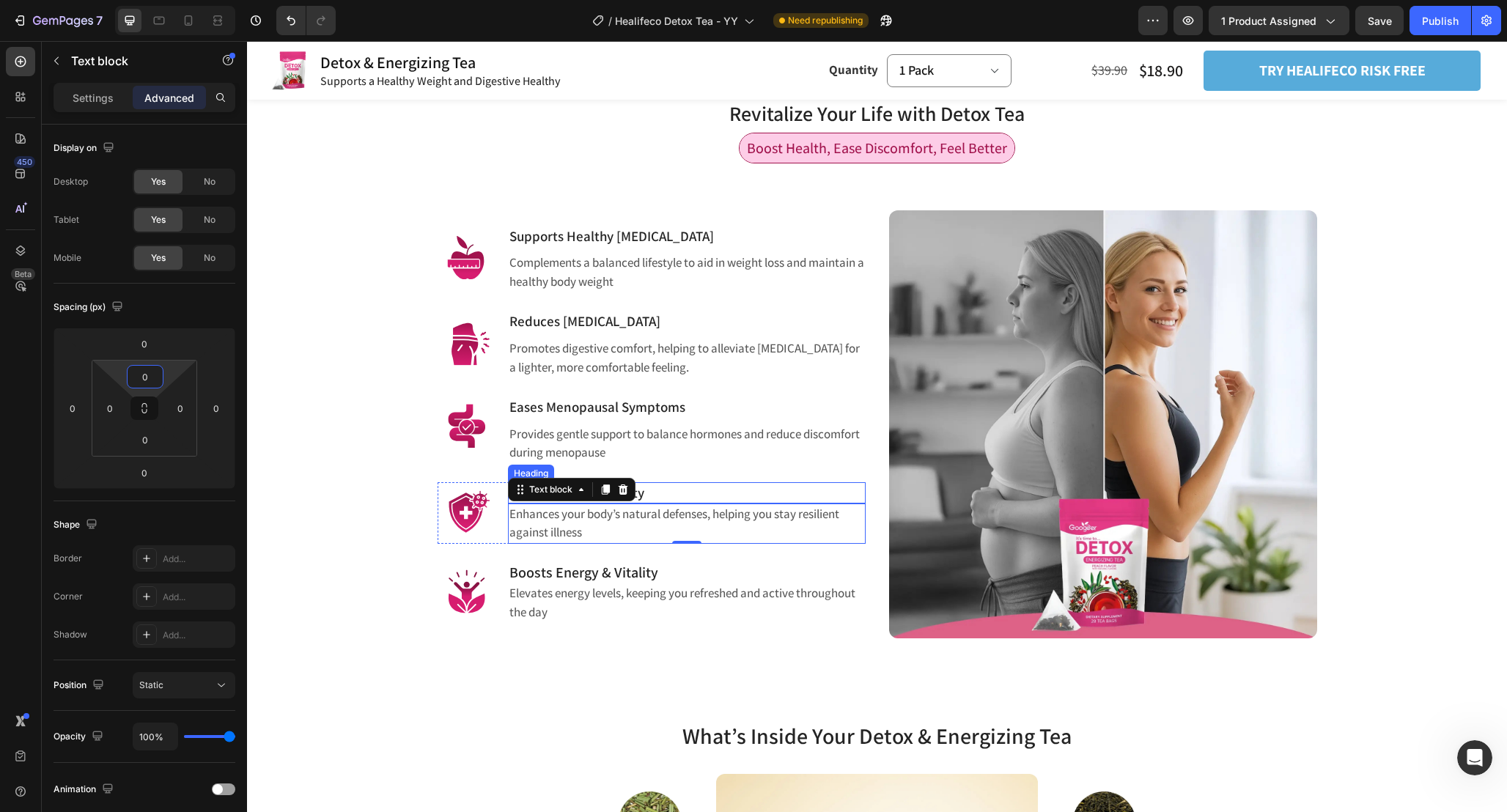
click at [718, 431] on p "Provides gentle support to balance hormones and reduce discomfort during menopa…" at bounding box center [687, 443] width 355 height 38
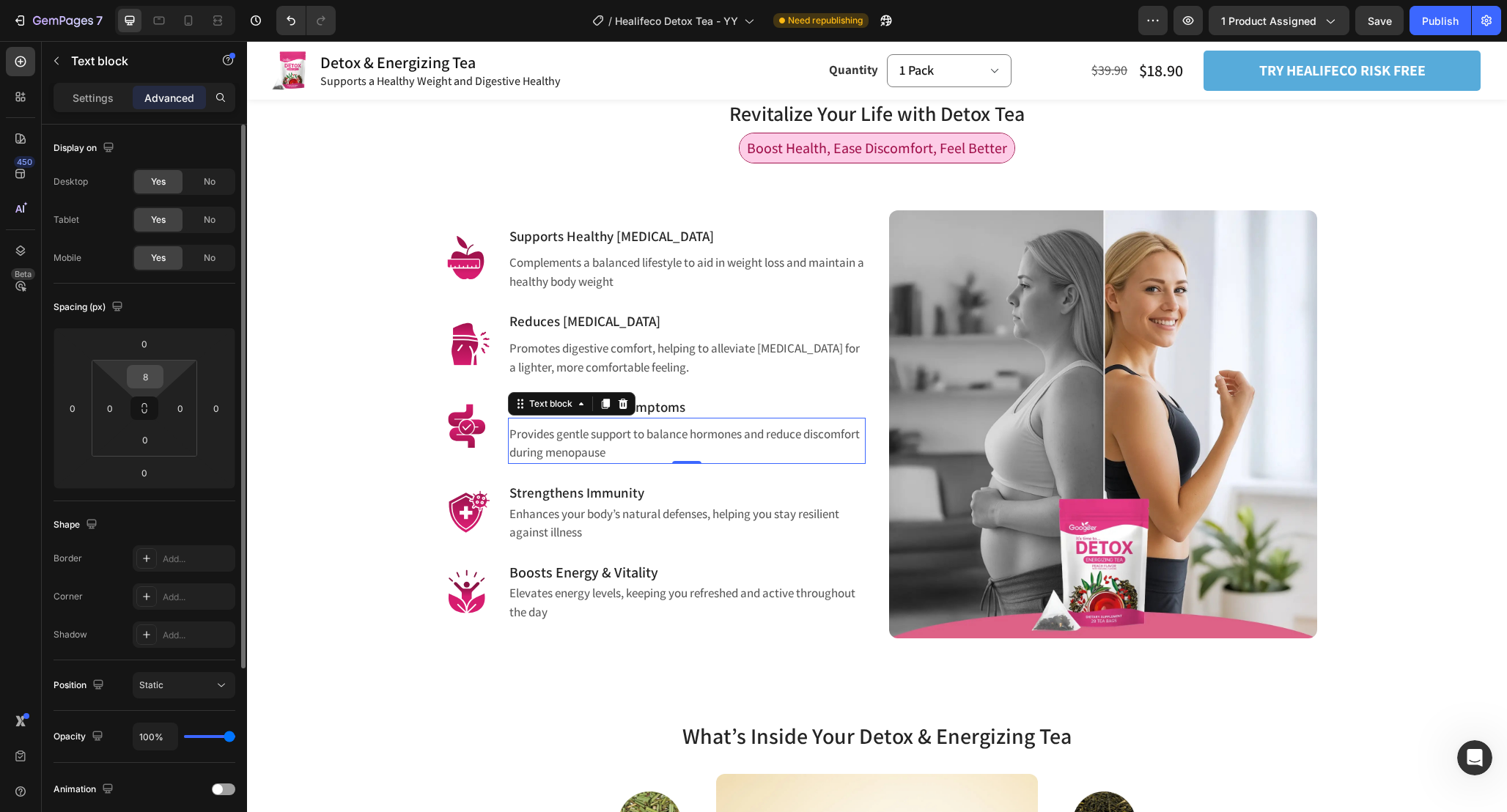
click at [152, 380] on input "8" at bounding box center [146, 377] width 29 height 22
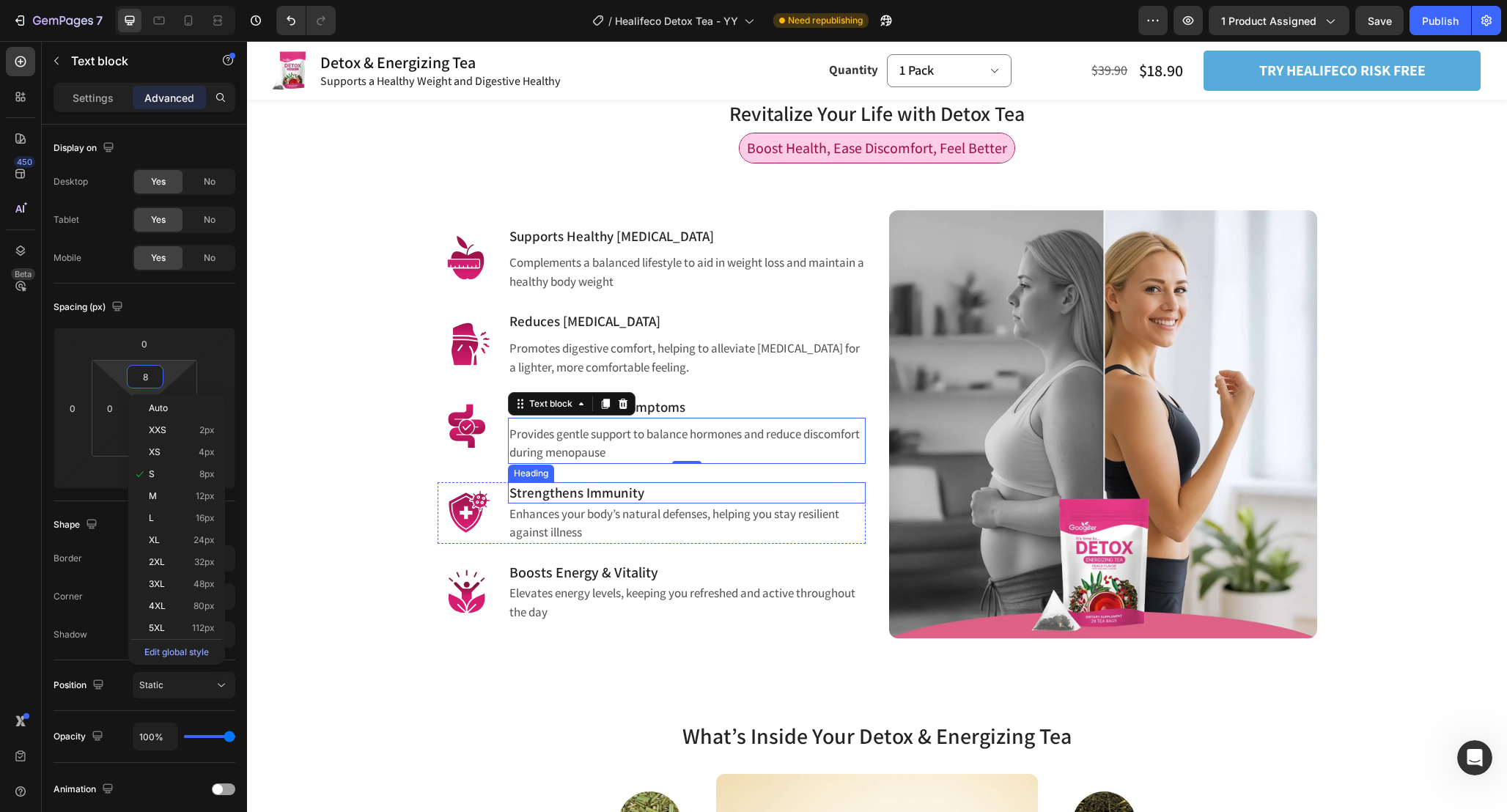
type input "0"
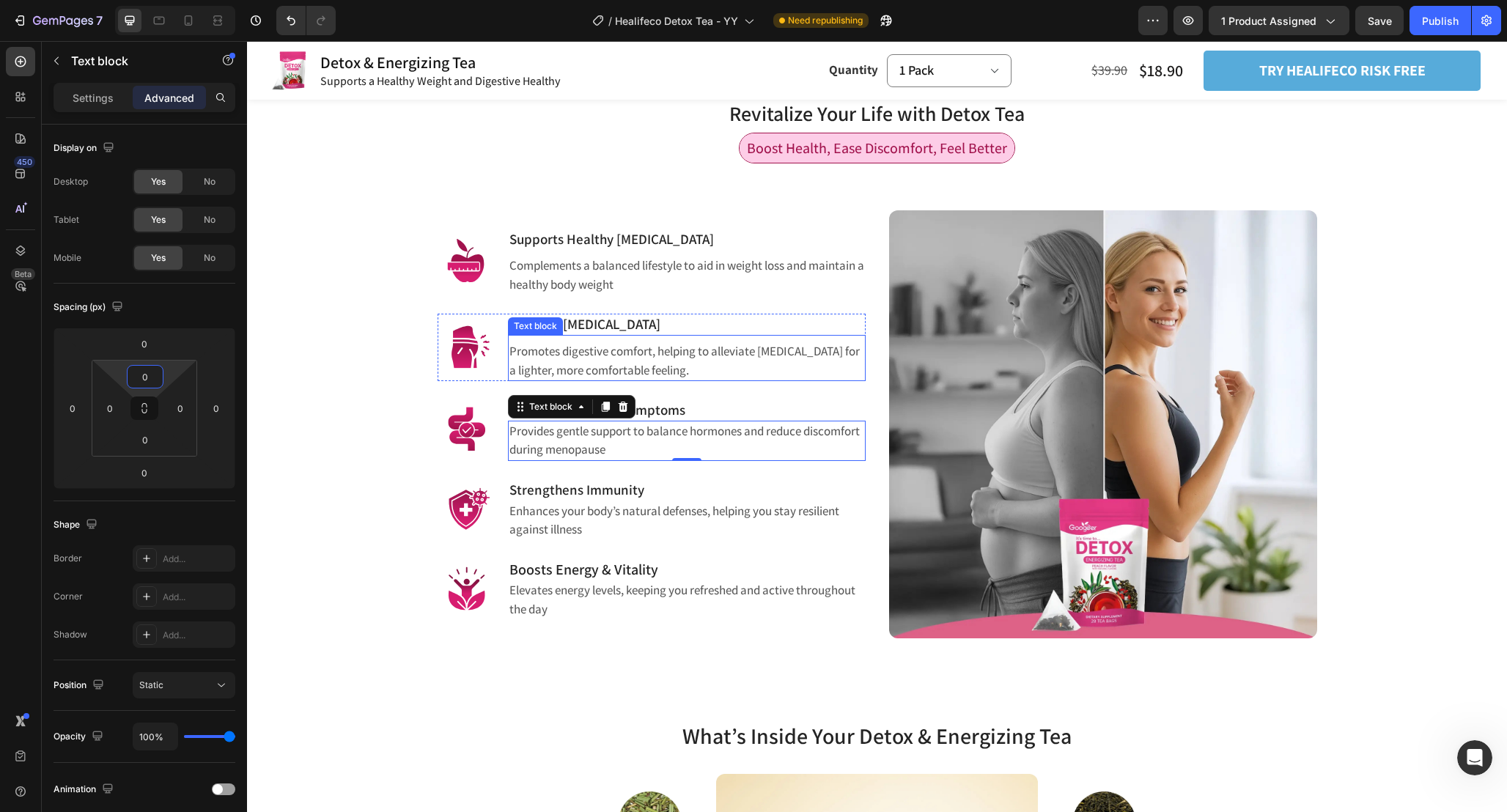
click at [701, 362] on p "Promotes digestive comfort, helping to alleviate [MEDICAL_DATA] for a lighter, …" at bounding box center [687, 360] width 355 height 38
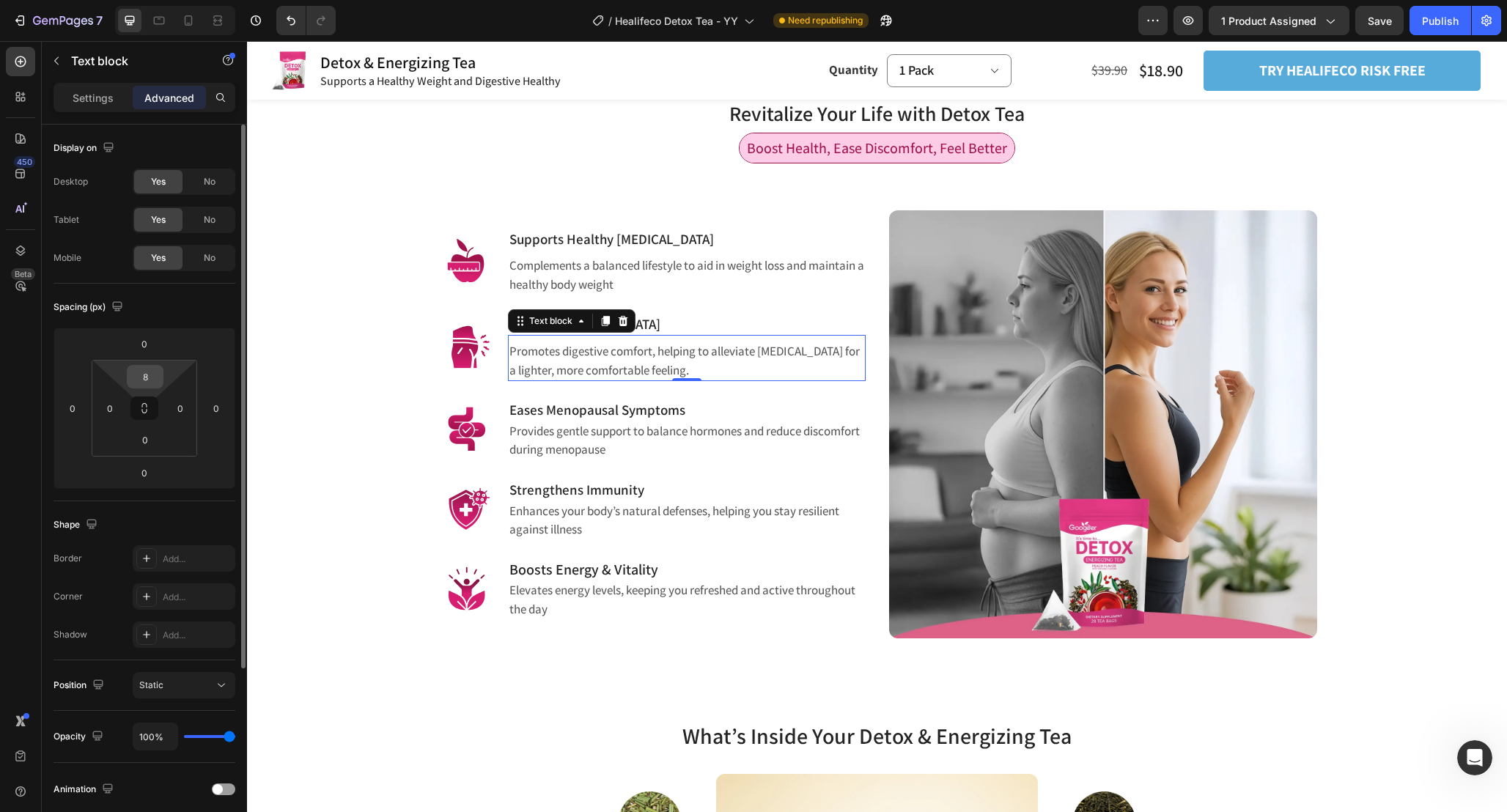
click at [148, 373] on input "8" at bounding box center [146, 377] width 29 height 22
type input "0"
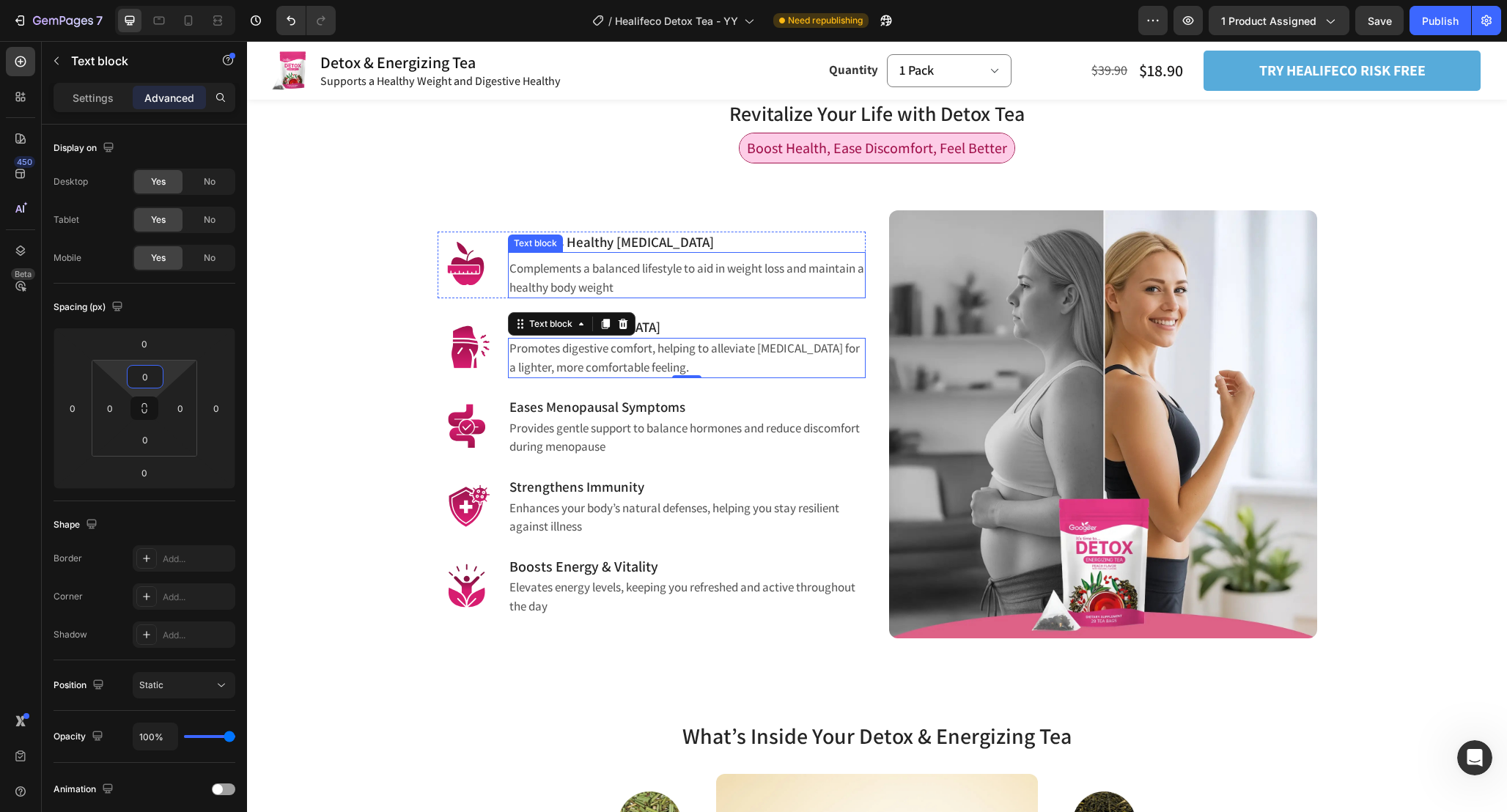
click at [704, 266] on p "Complements a balanced lifestyle to aid in weight loss and maintain a healthy b…" at bounding box center [687, 277] width 355 height 38
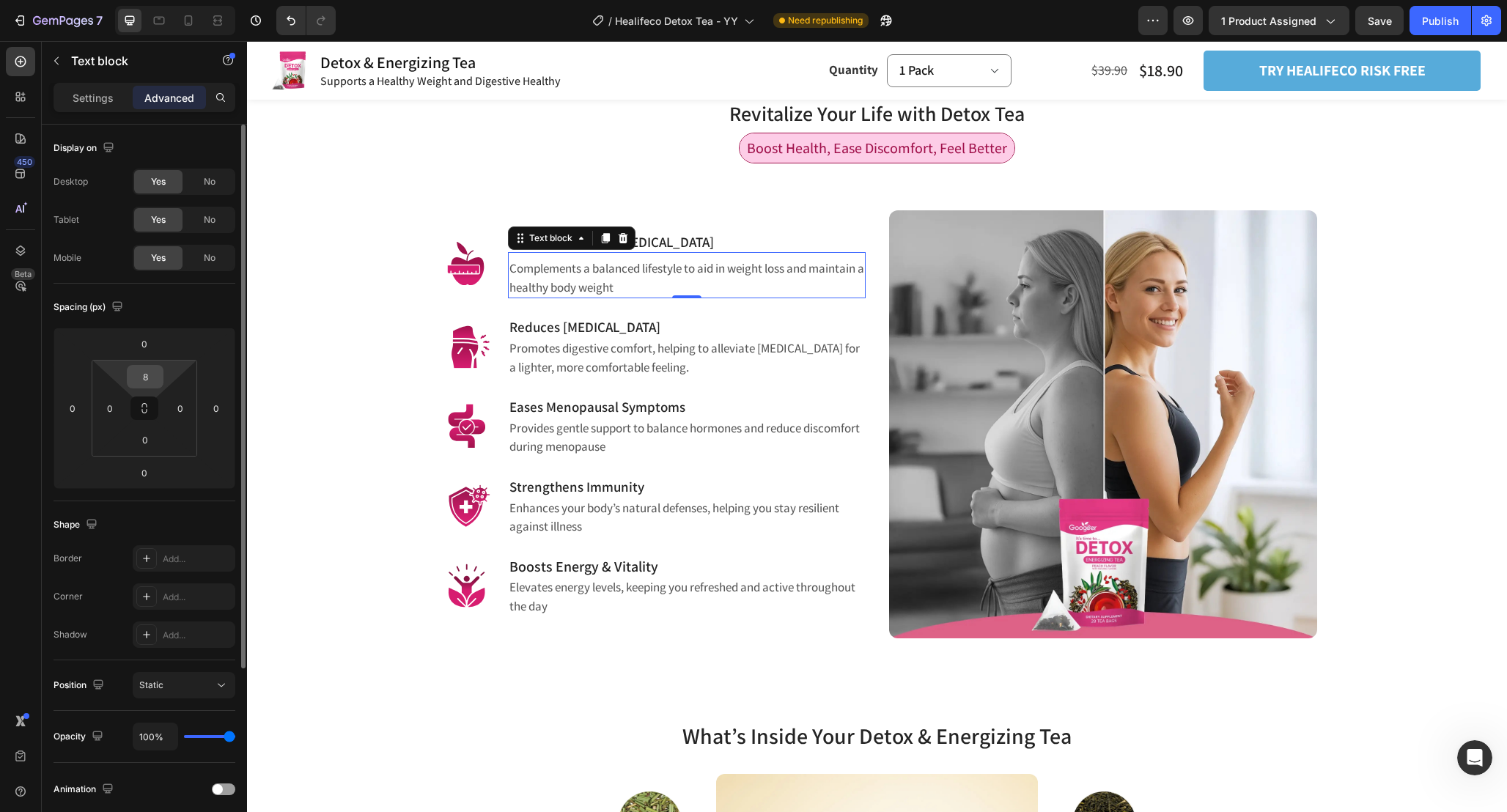
click at [156, 379] on input "8" at bounding box center [146, 377] width 29 height 22
type input "0"
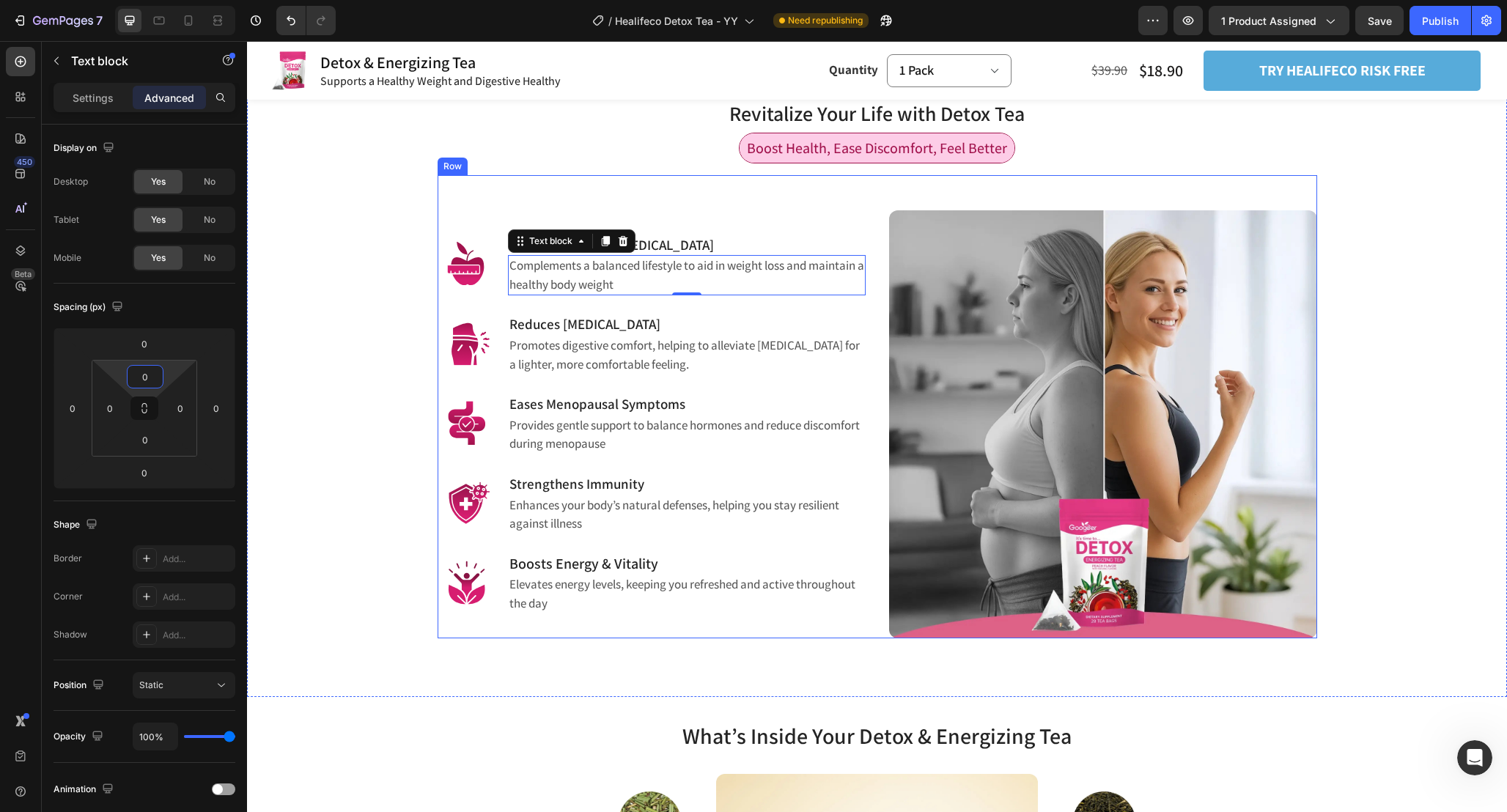
click at [698, 649] on div "Revitalize Your Life with Detox Tea Heading Row Boost Health, Ease Discomfort, …" at bounding box center [877, 373] width 1260 height 646
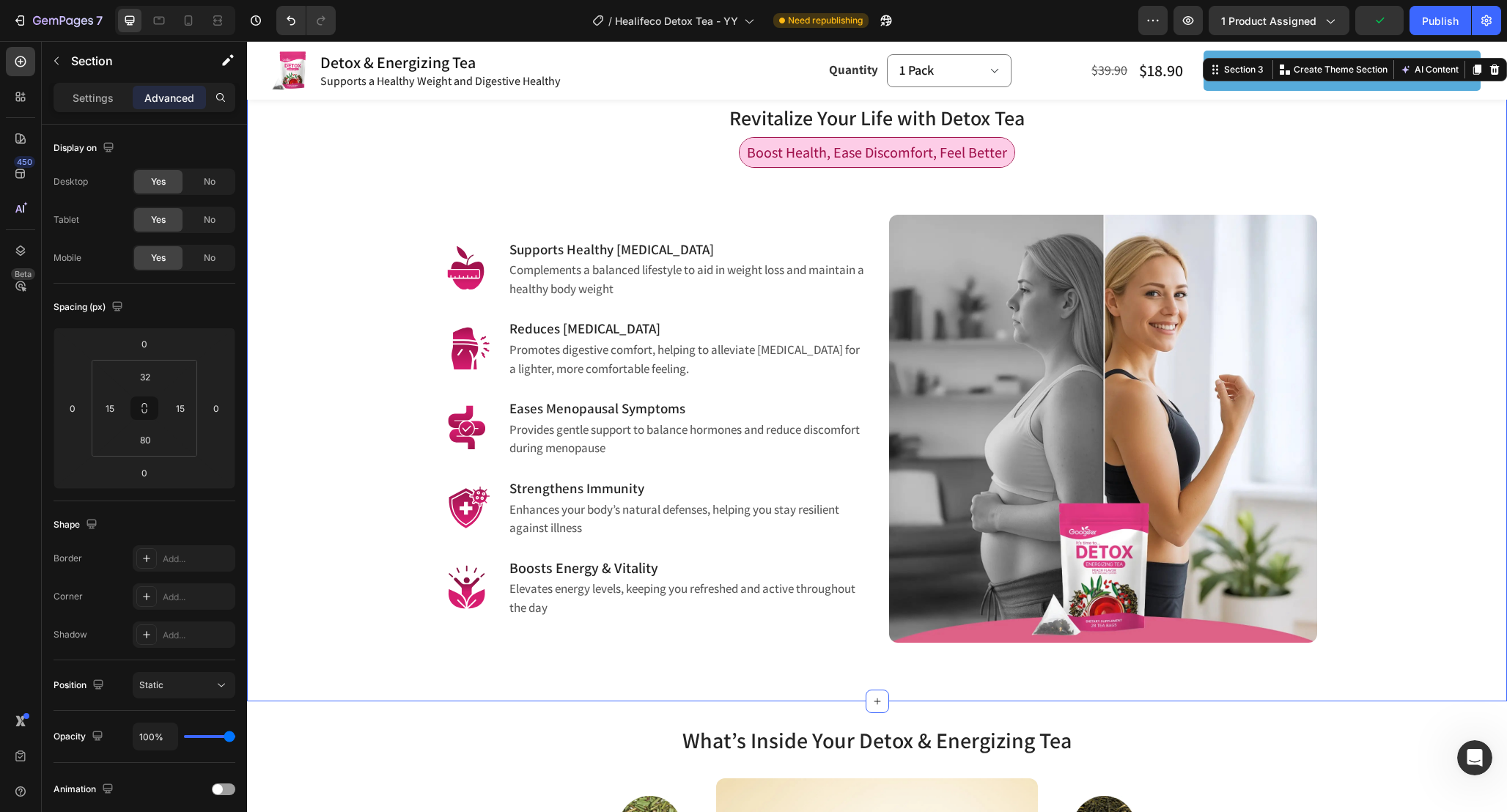
scroll to position [983, 0]
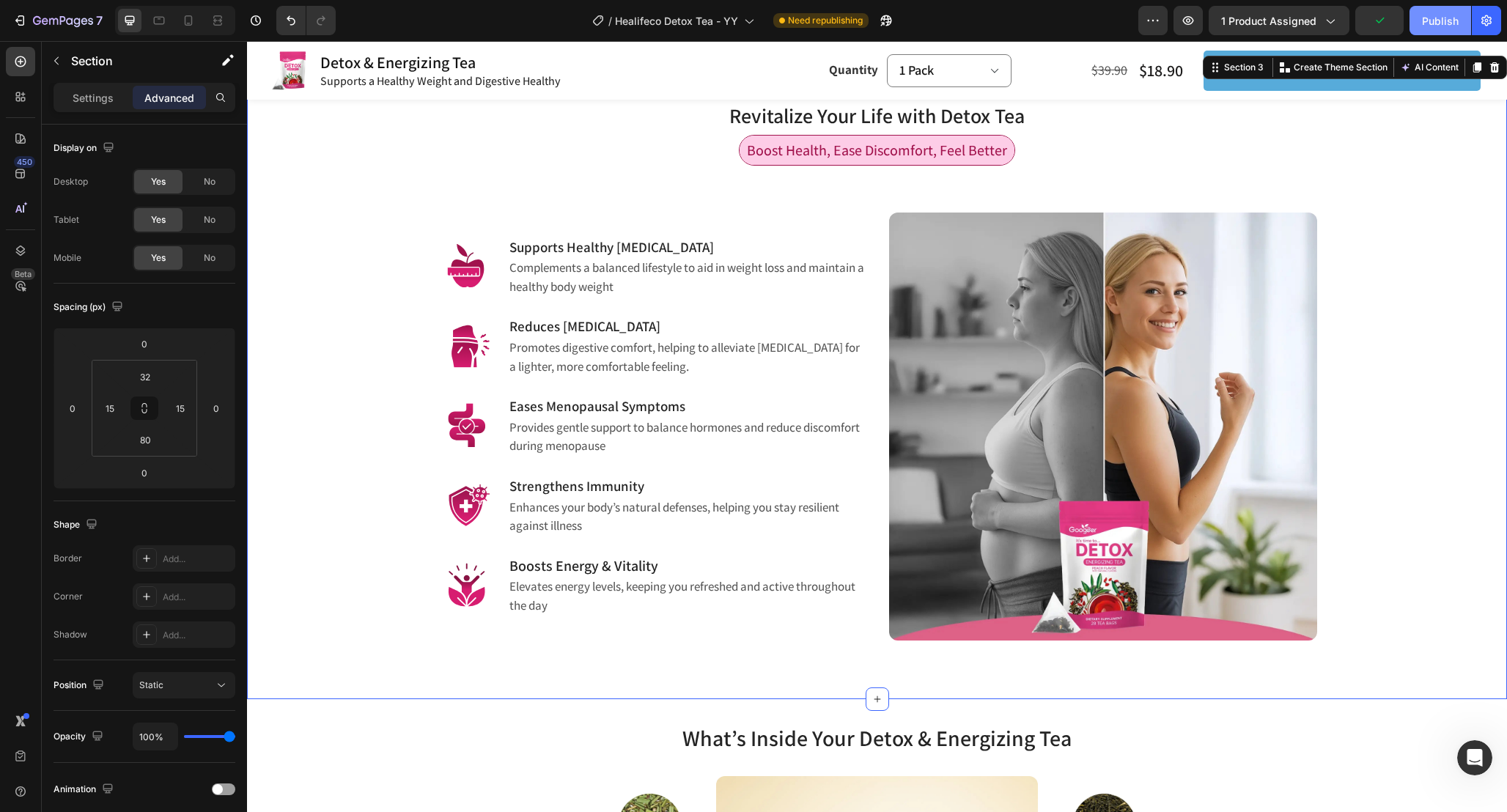
click at [1454, 15] on div "Publish" at bounding box center [1440, 20] width 37 height 16
